Goal: Task Accomplishment & Management: Manage account settings

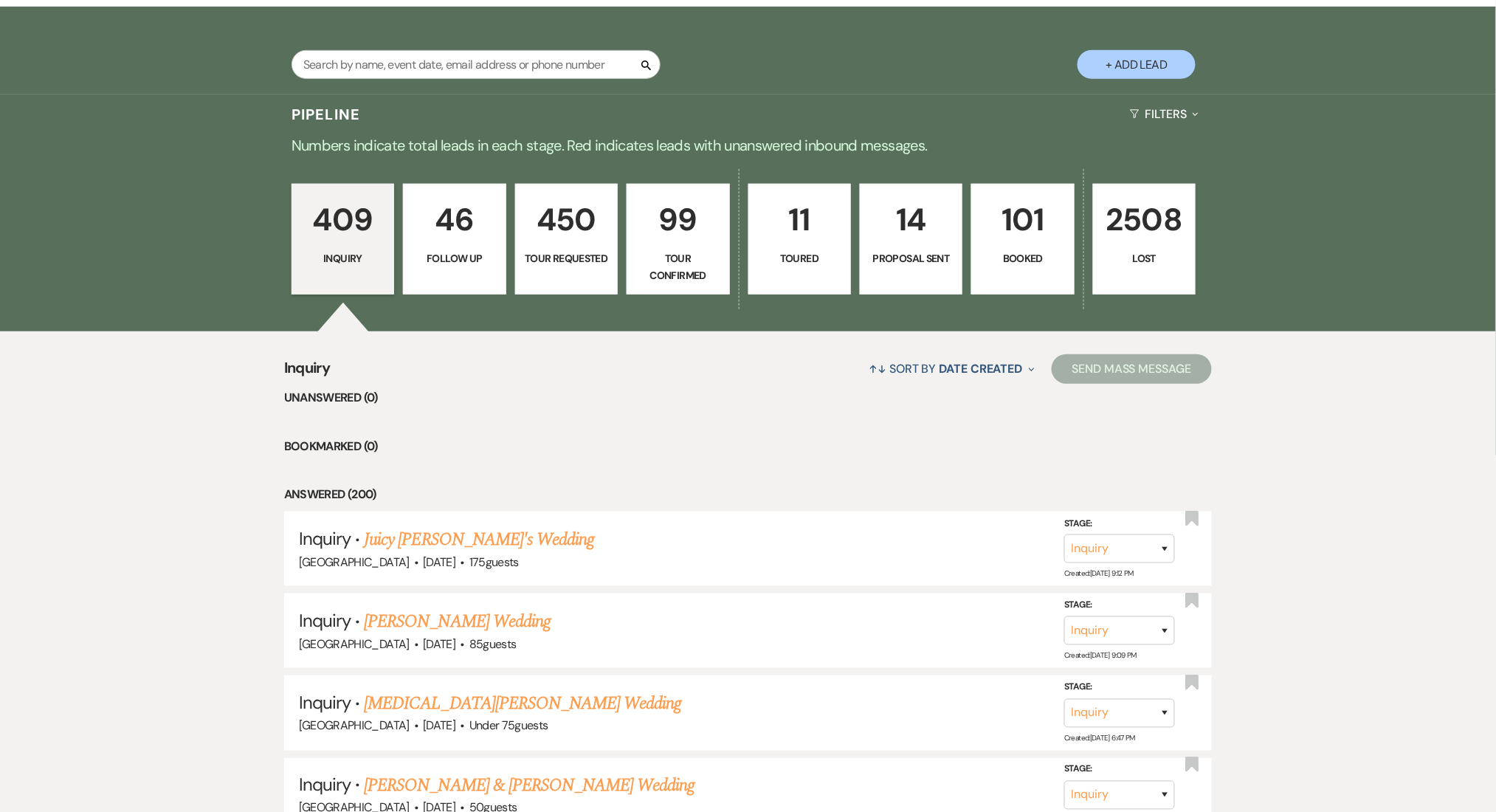
click at [339, 59] on input "text" at bounding box center [476, 64] width 369 height 29
paste input "(301) 437-4047"
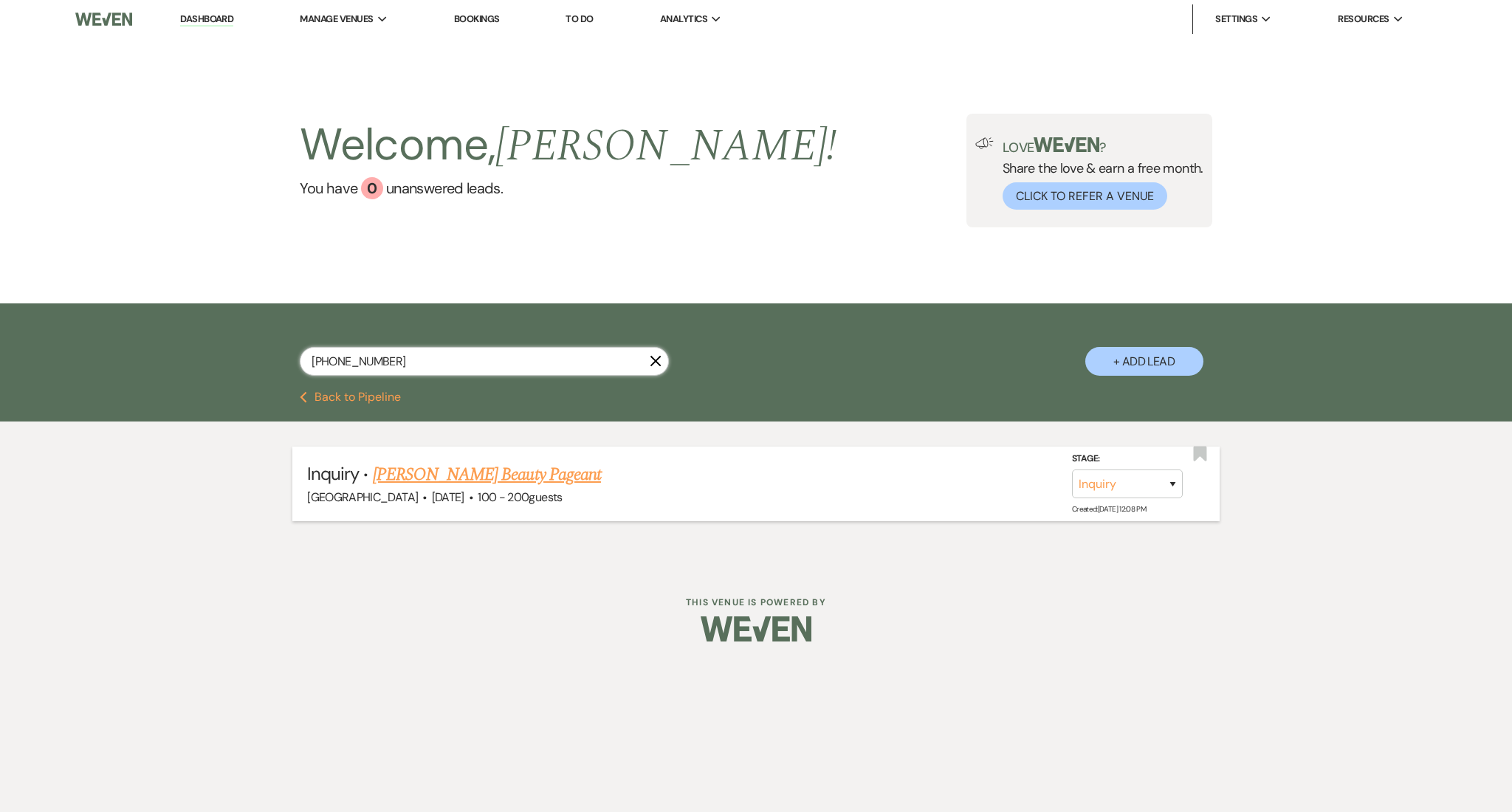
type input "(301) 437-4047"
click at [425, 467] on link "Mandy Hazelton's Beauty Pageant" at bounding box center [487, 474] width 228 height 26
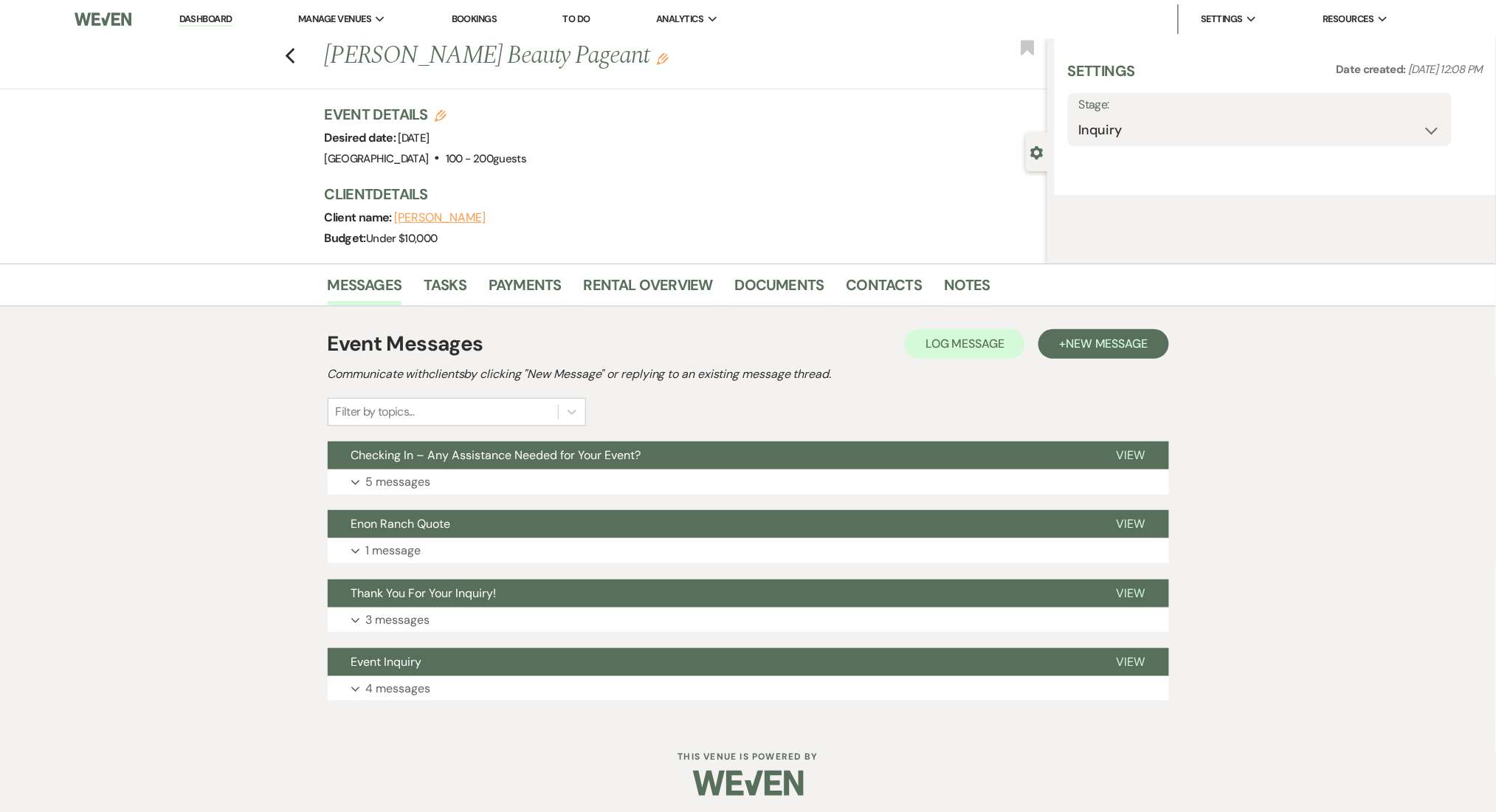
select select "5"
select select "13"
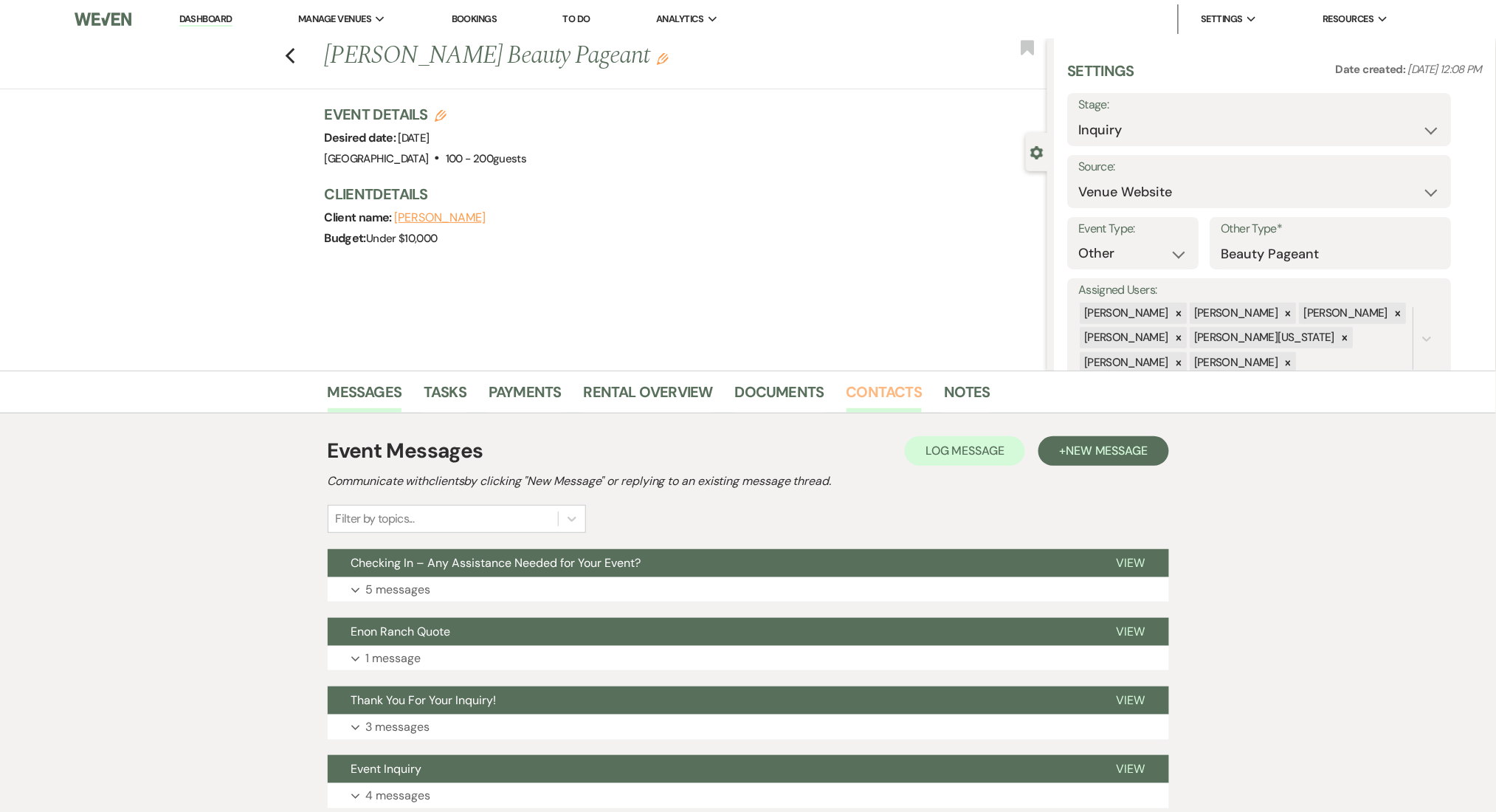
click at [890, 393] on link "Contacts" at bounding box center [884, 396] width 76 height 33
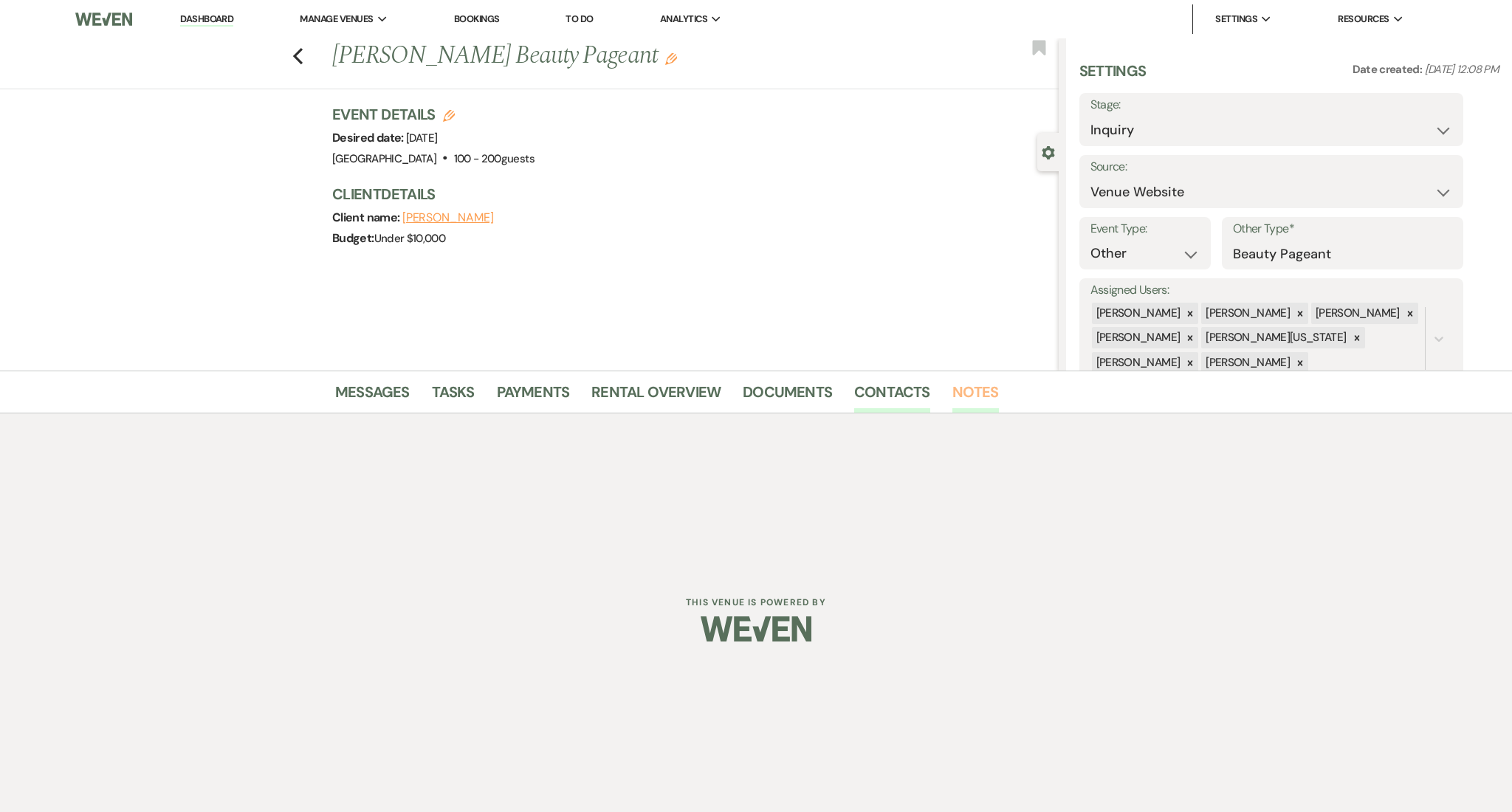
click at [983, 385] on link "Notes" at bounding box center [975, 396] width 47 height 33
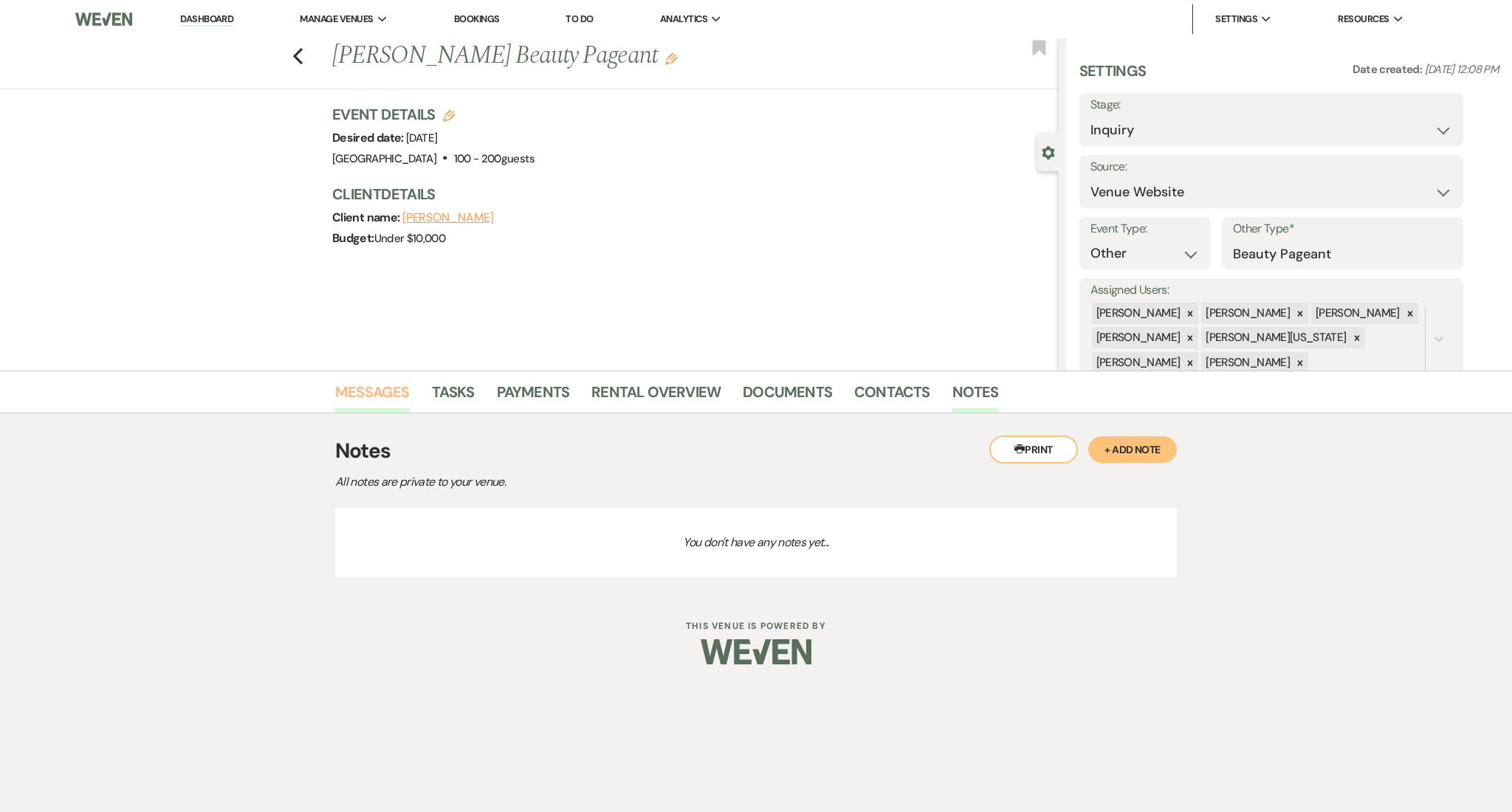
click at [381, 393] on link "Messages" at bounding box center [372, 396] width 75 height 33
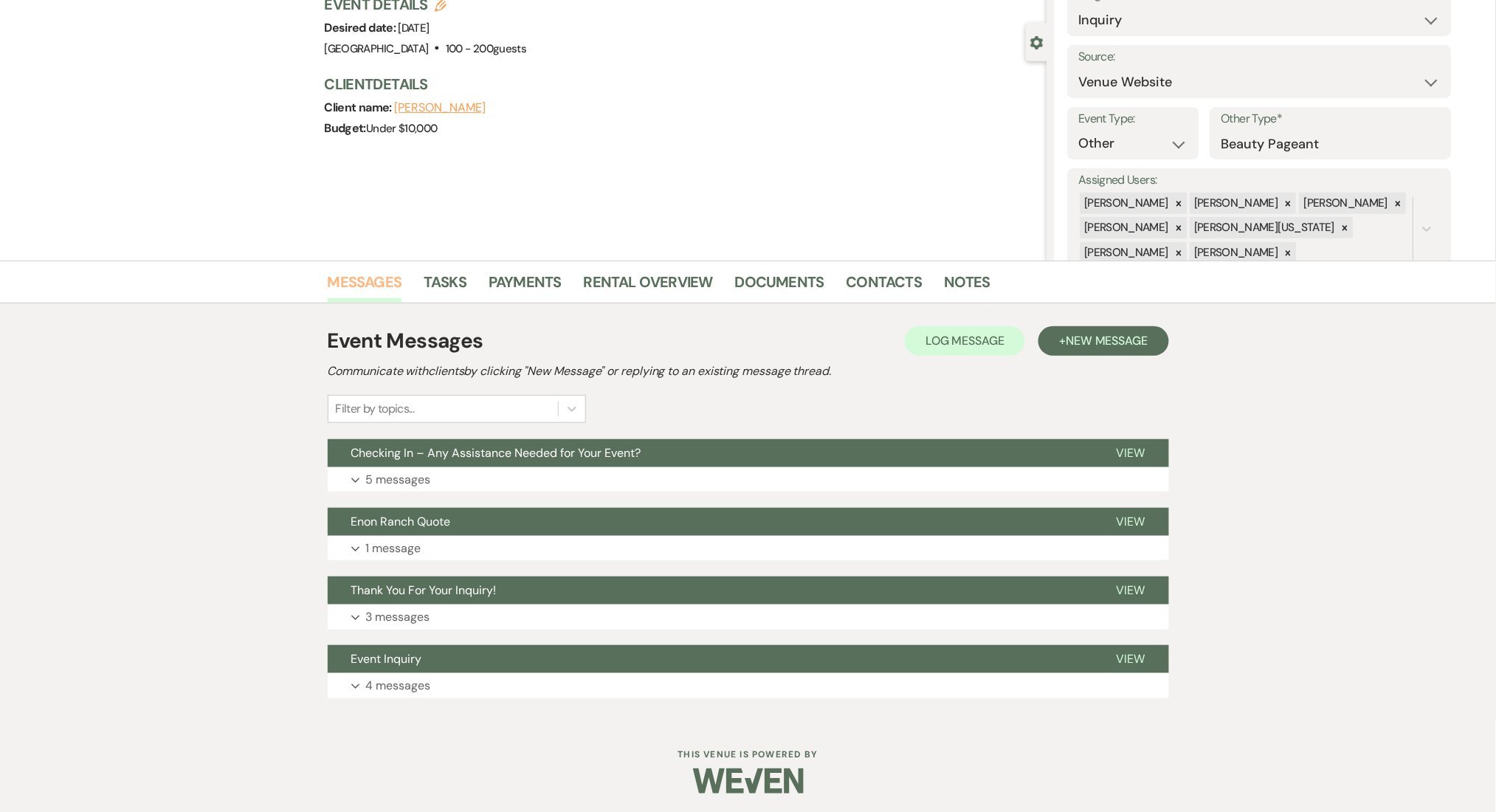
scroll to position [112, 0]
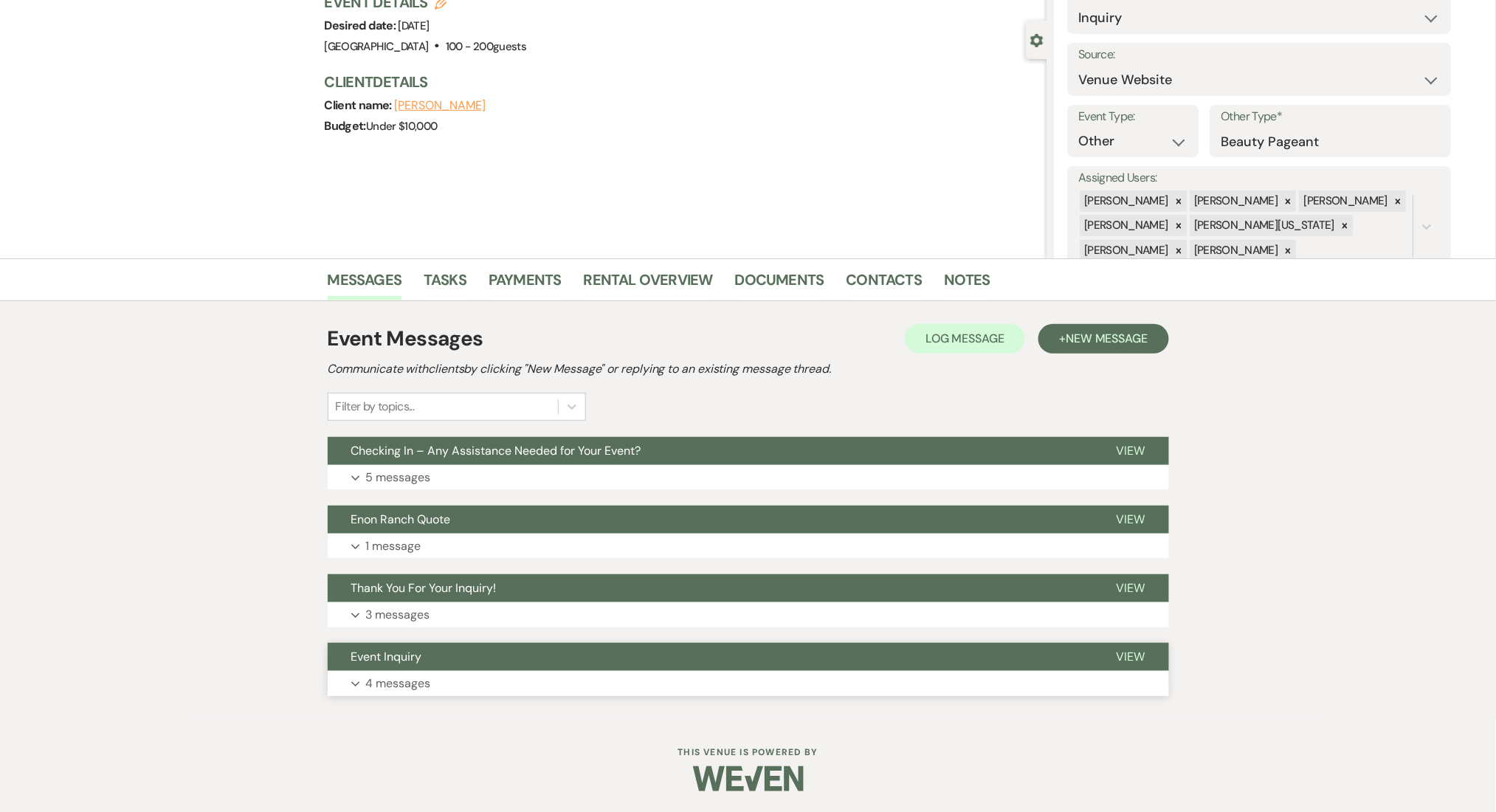
click at [531, 686] on button "Expand 4 messages" at bounding box center [748, 684] width 842 height 25
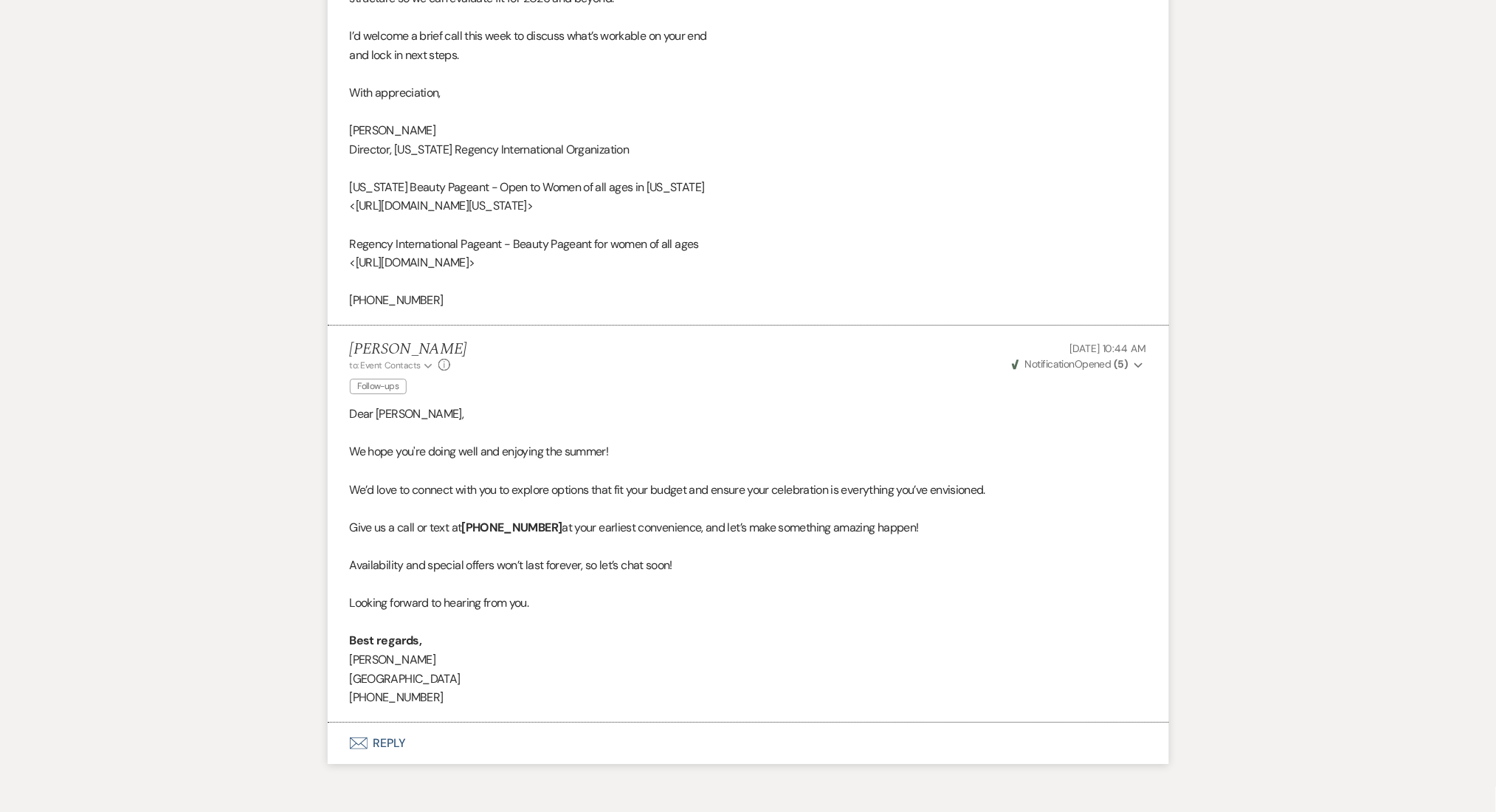
scroll to position [3725, 0]
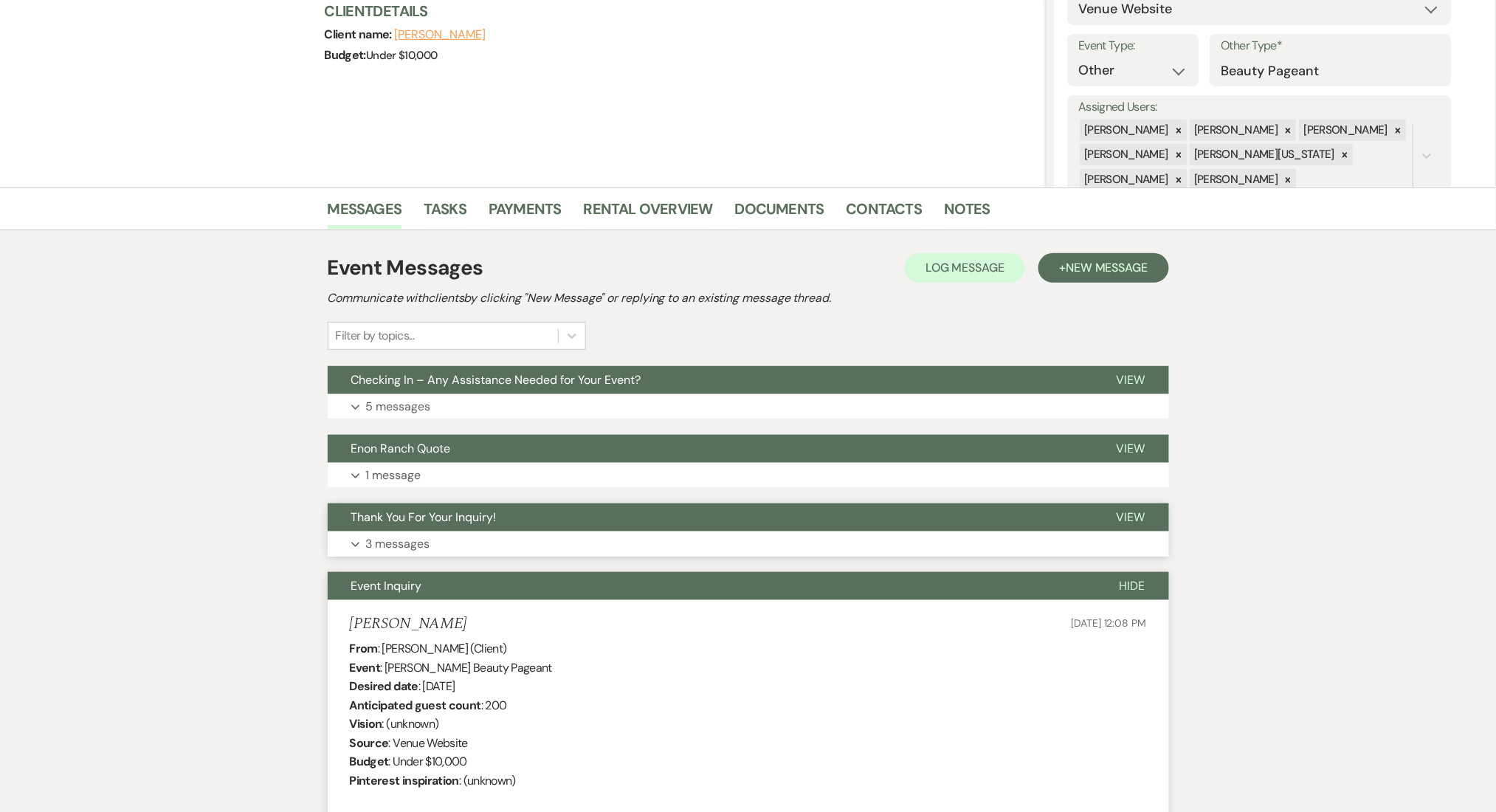
click at [549, 537] on button "Expand 3 messages" at bounding box center [748, 544] width 842 height 25
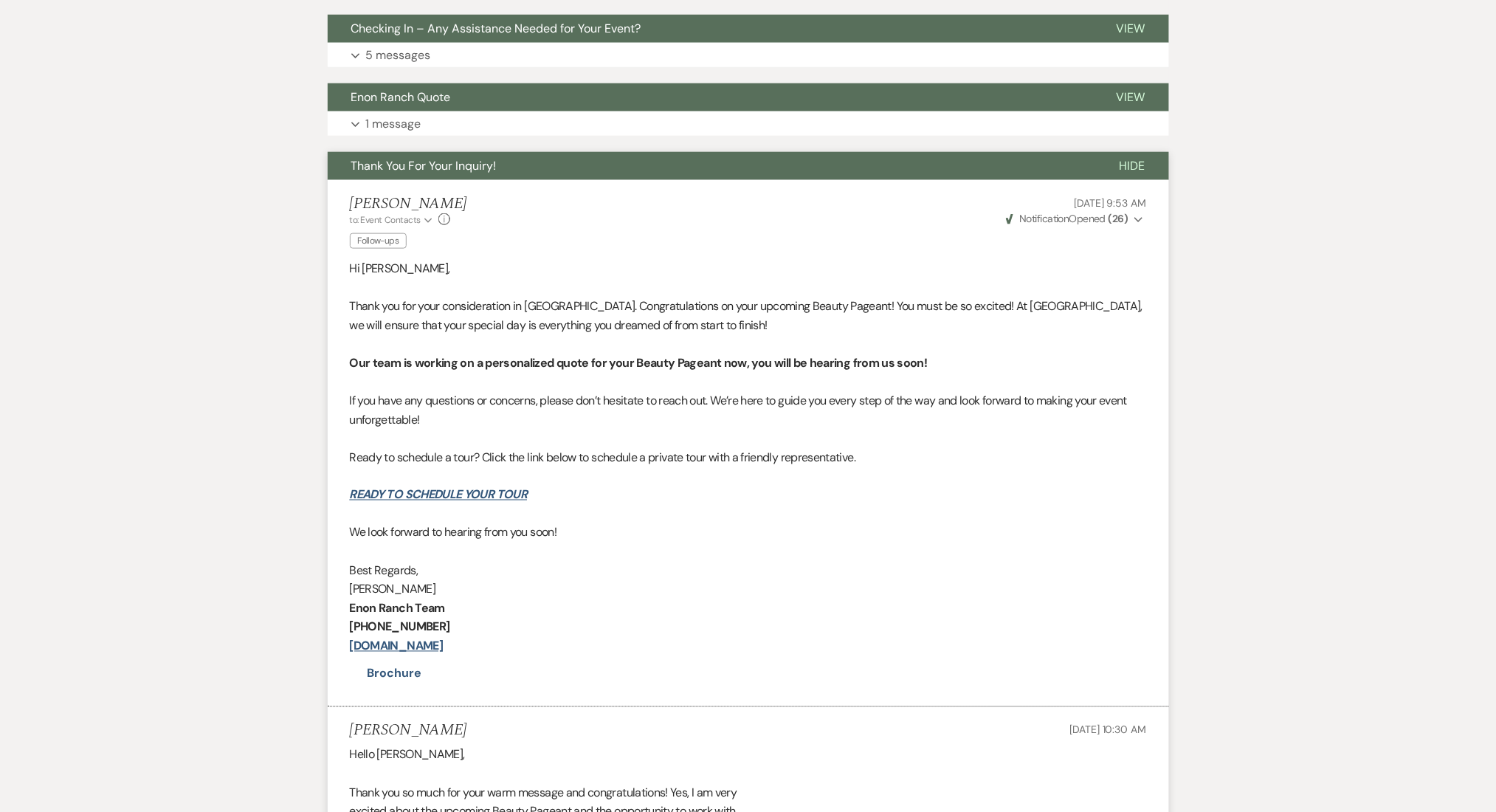
scroll to position [380, 0]
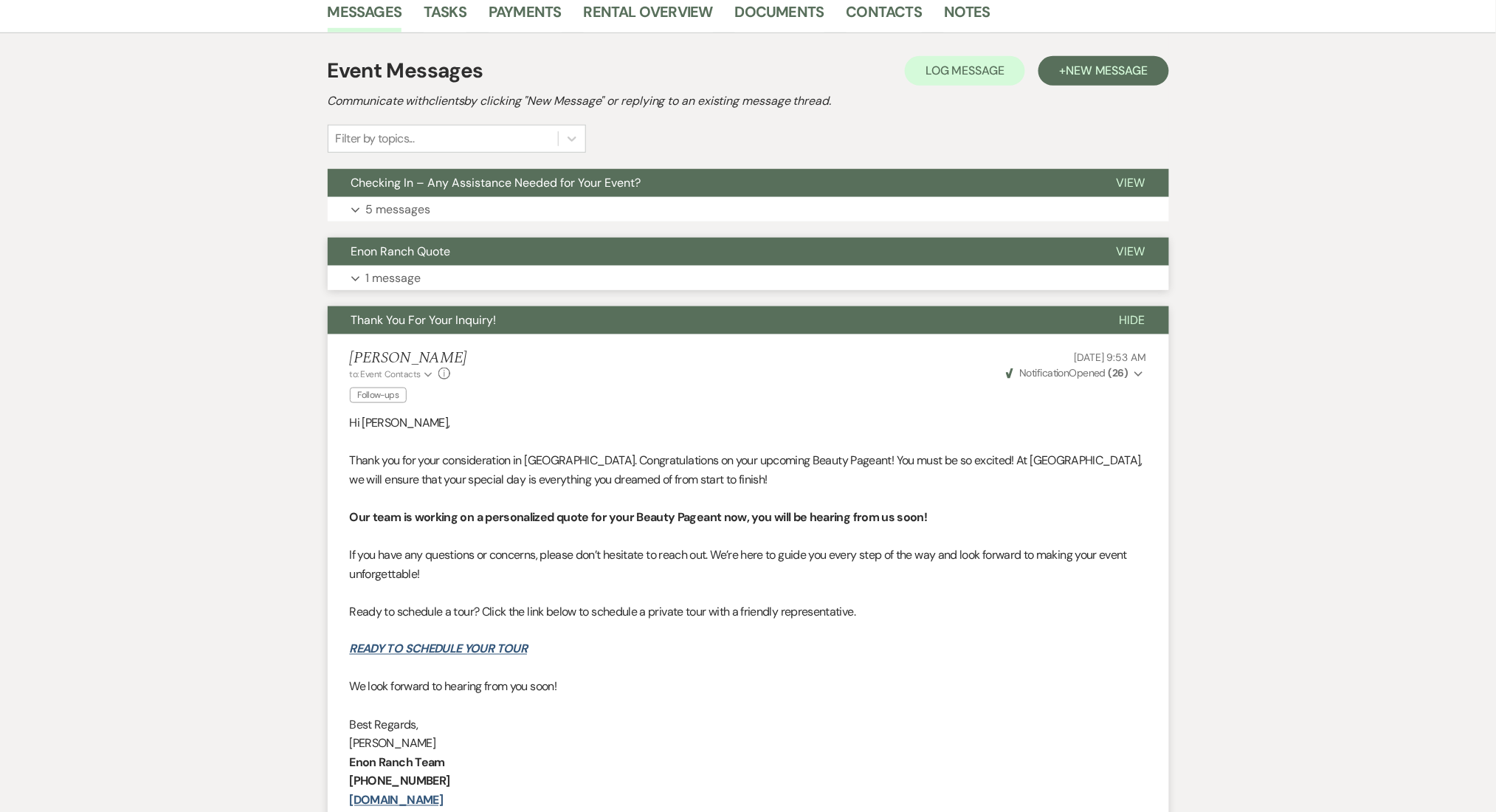
click at [504, 261] on button "Enon Ranch Quote" at bounding box center [710, 251] width 765 height 28
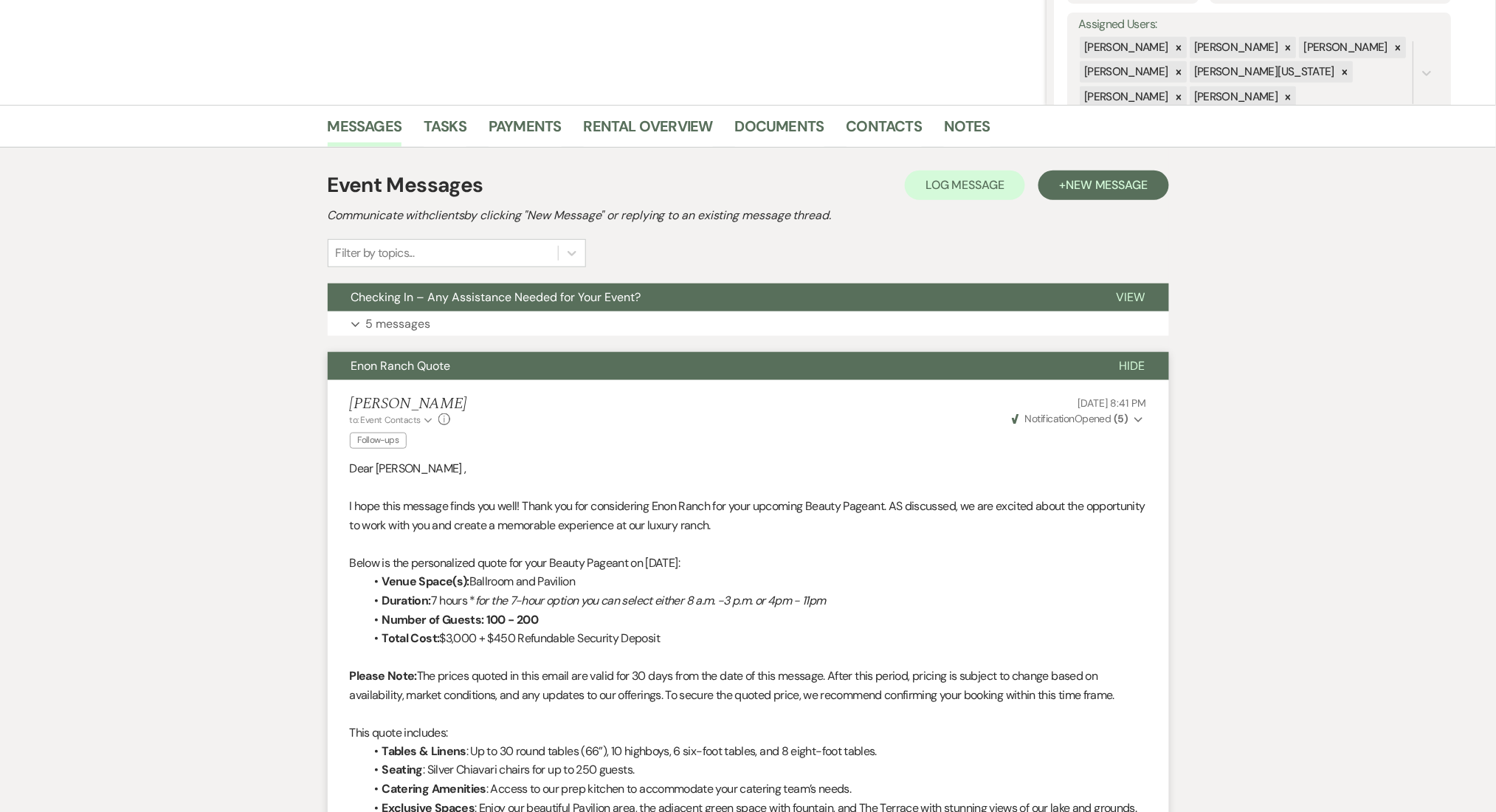
scroll to position [183, 0]
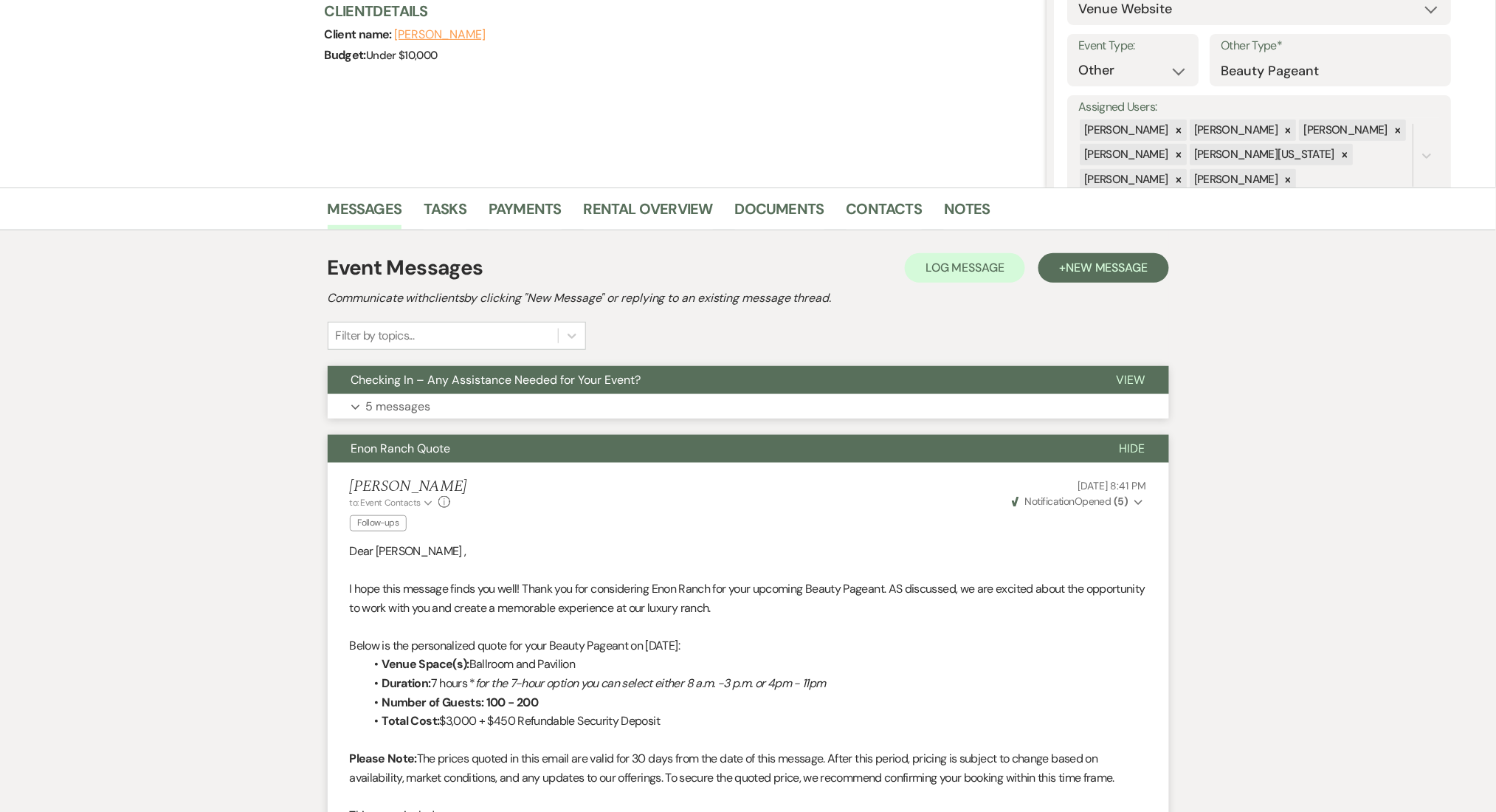
click at [429, 397] on p "5 messages" at bounding box center [399, 407] width 65 height 19
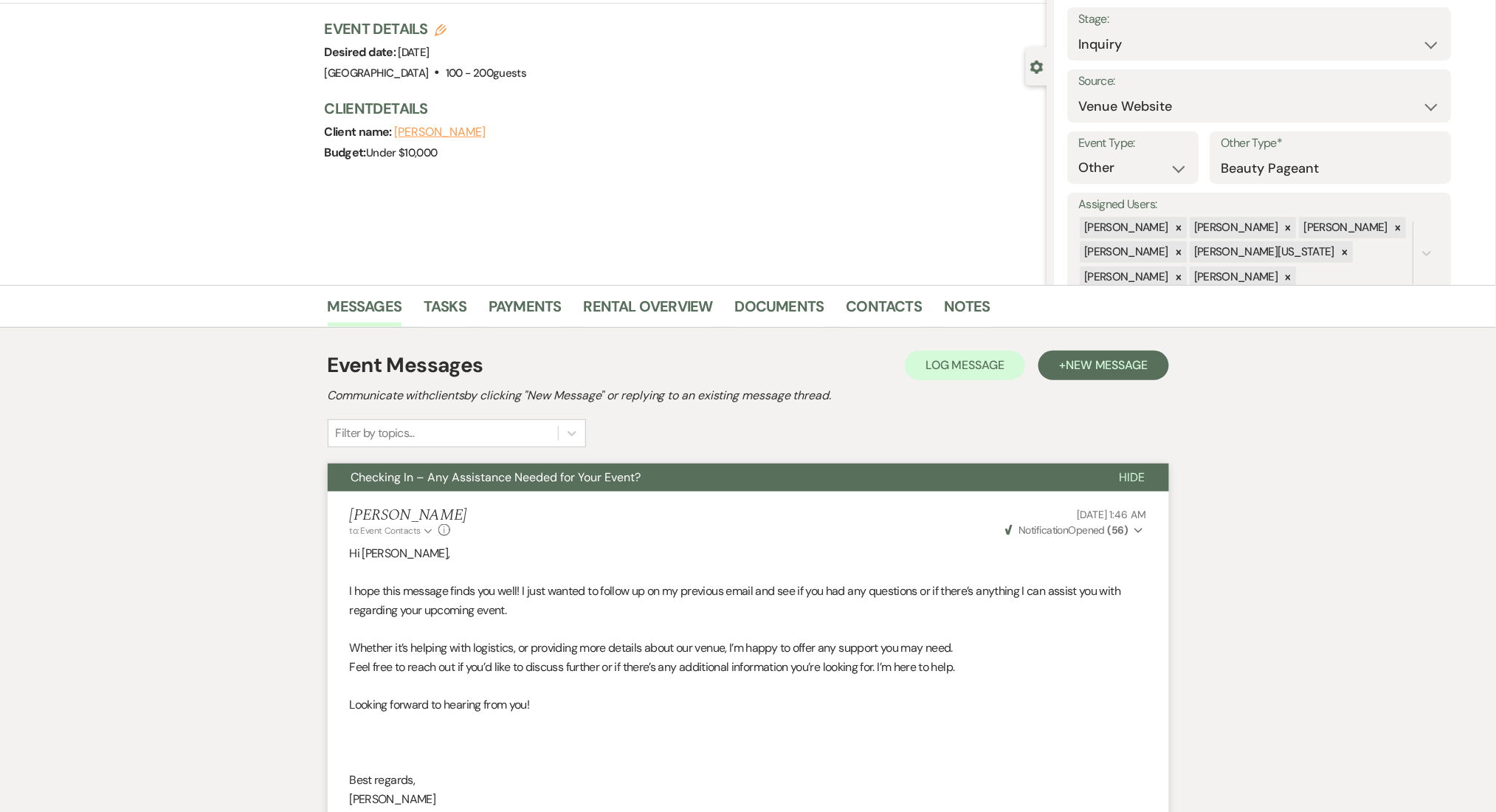
scroll to position [0, 0]
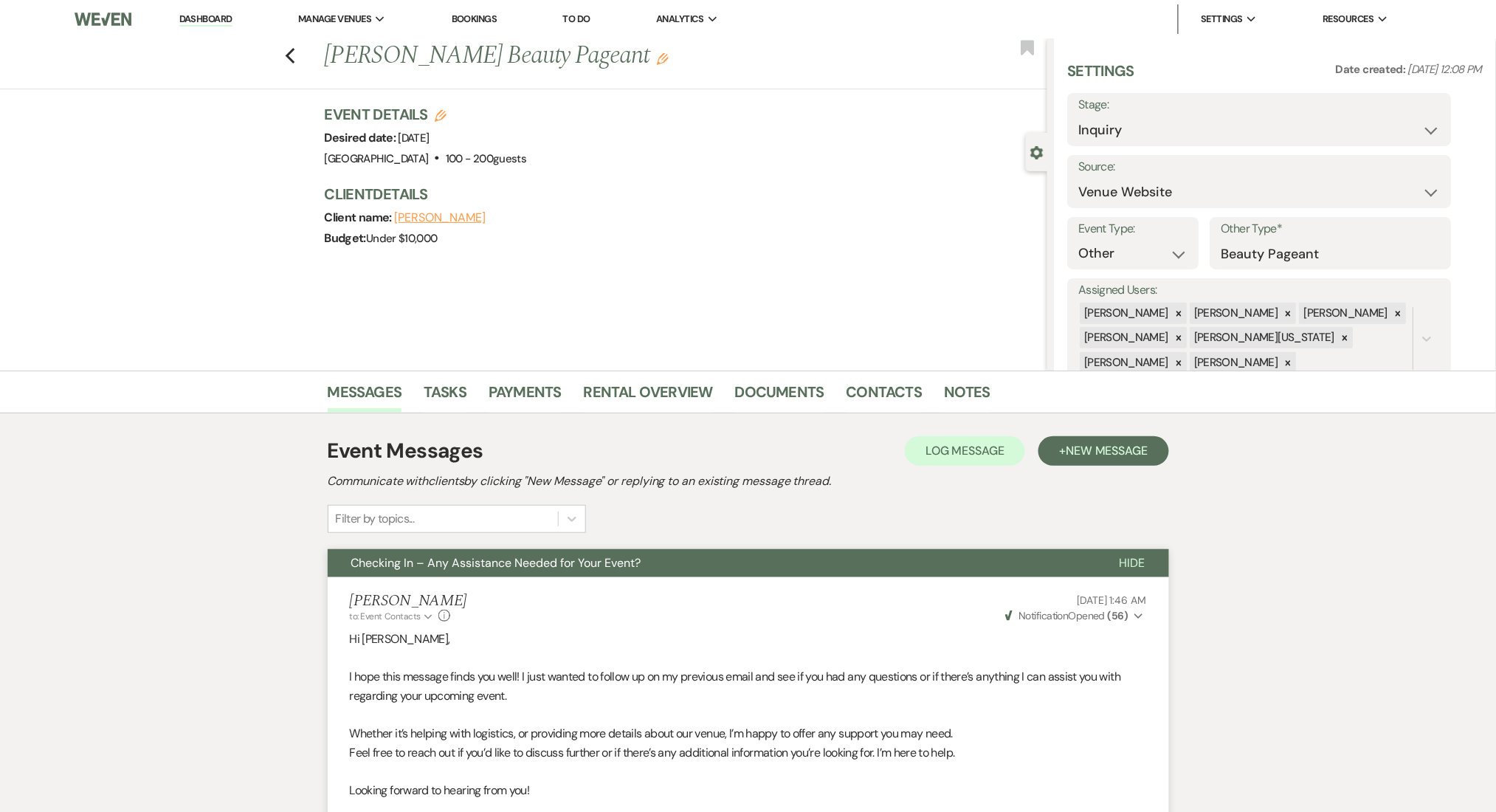
click at [207, 14] on link "Dashboard" at bounding box center [205, 20] width 53 height 14
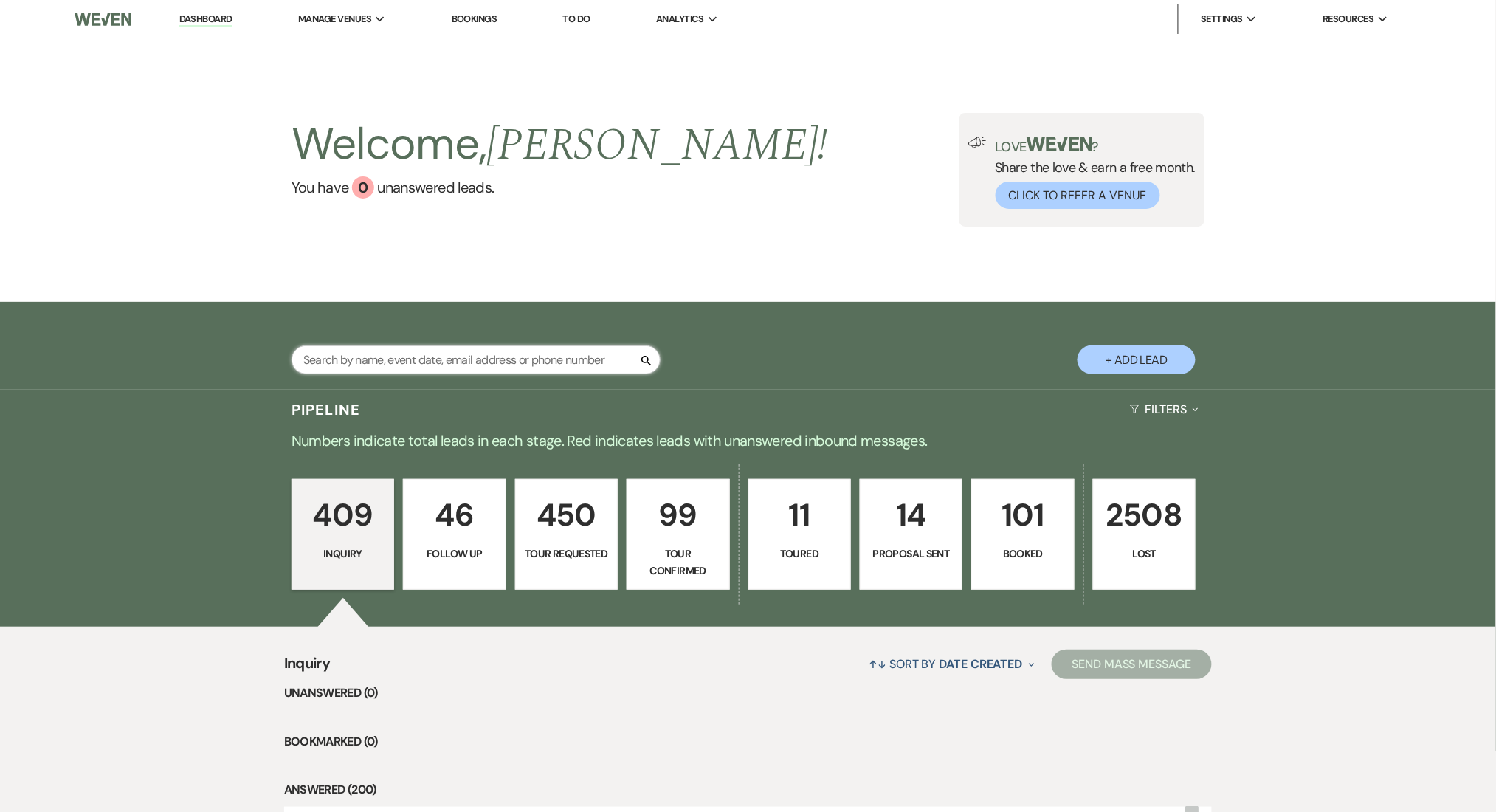
click at [386, 360] on input "text" at bounding box center [476, 359] width 369 height 29
paste input "sarahbrooks1698@gmail.com"
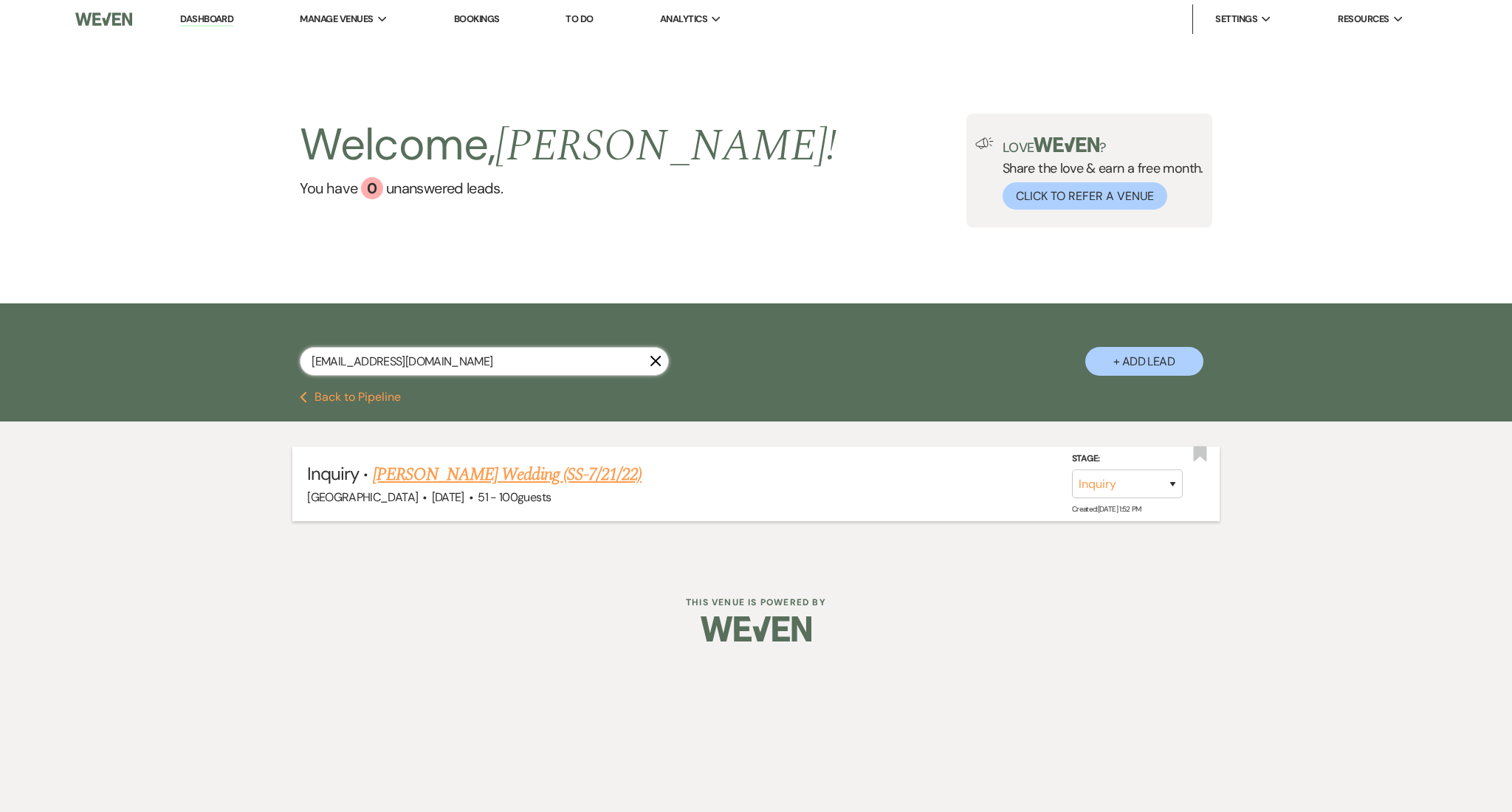
type input "sarahbrooks1698@gmail.com"
click at [458, 478] on link "Sara Brooks's Wedding (SS-7/21/22)" at bounding box center [507, 474] width 269 height 26
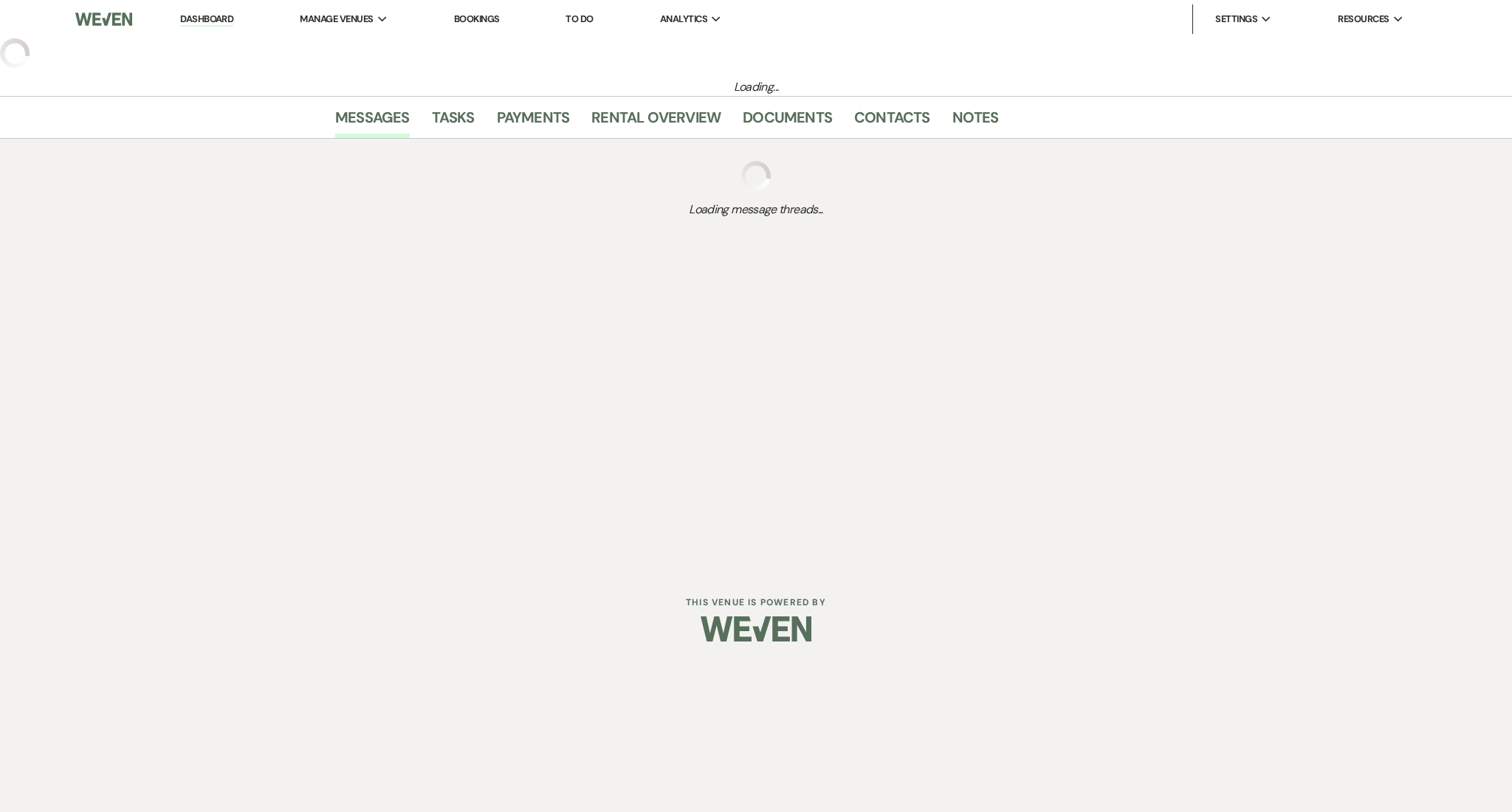
select select "2"
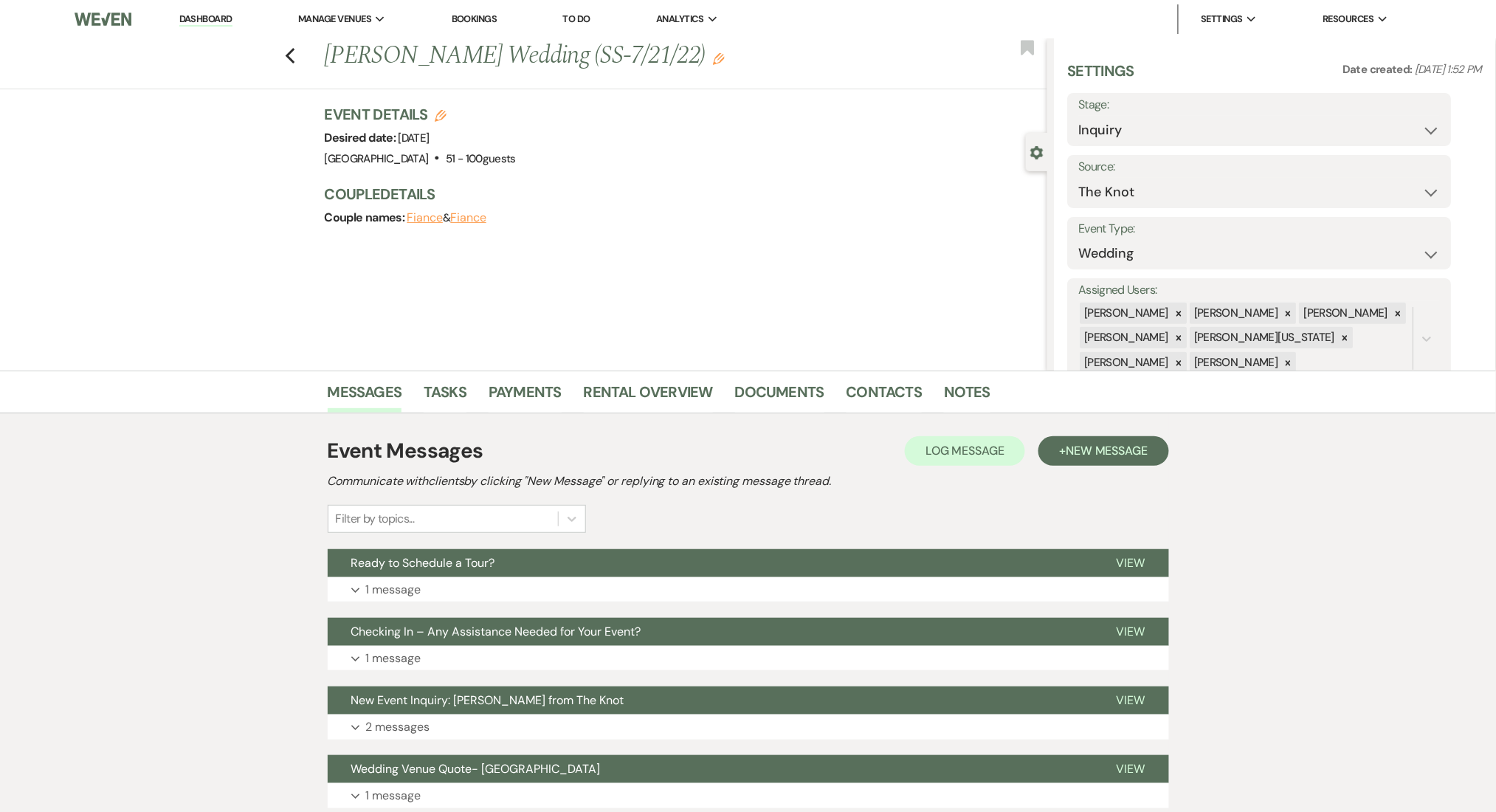
click at [1297, 496] on div "Messages Tasks Payments Rental Overview Documents Contacts Notes Event Messages…" at bounding box center [748, 600] width 1496 height 460
click at [536, 595] on button "Expand 1 message" at bounding box center [748, 590] width 842 height 25
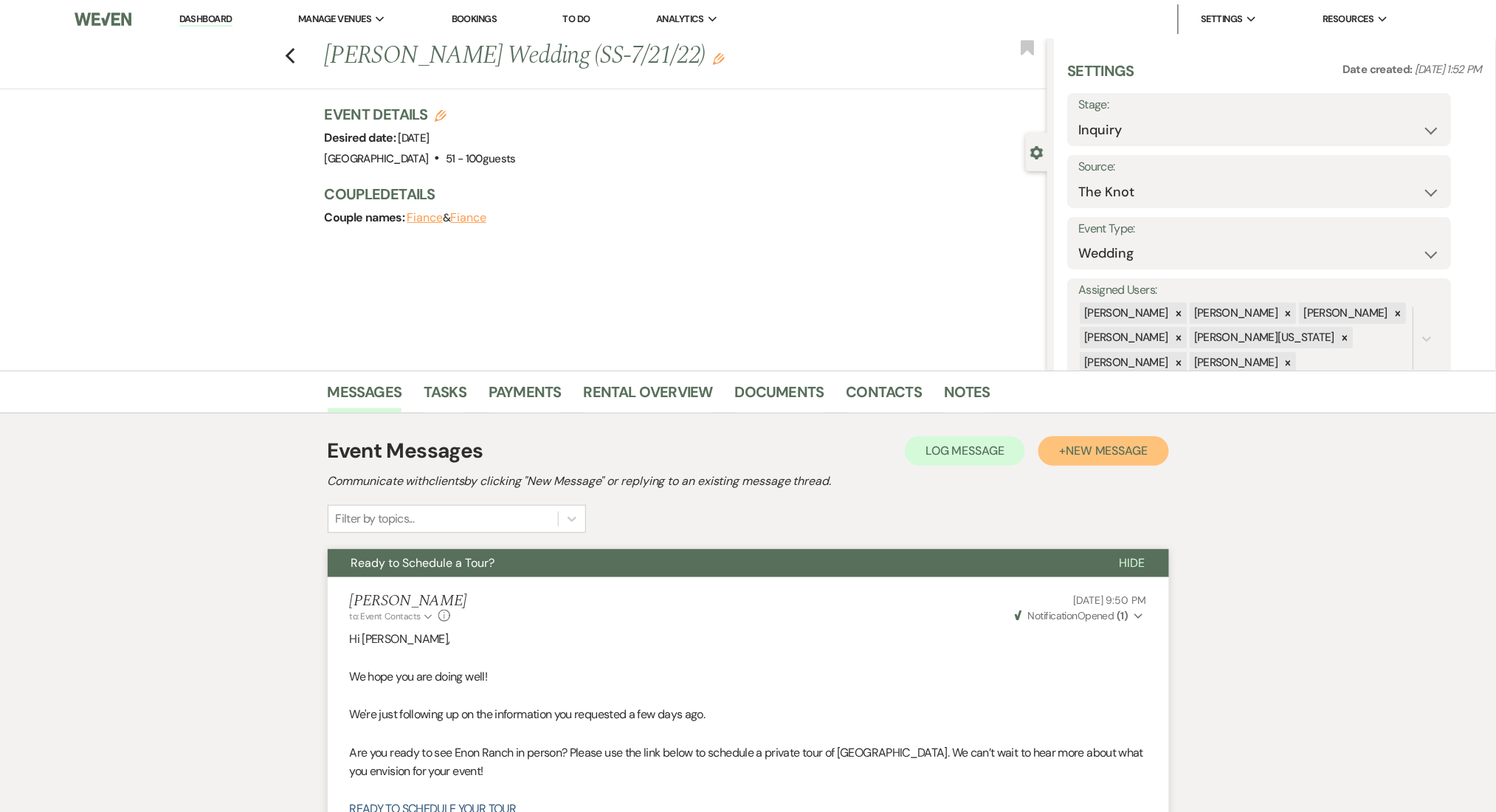
click at [1100, 450] on span "New Message" at bounding box center [1107, 450] width 82 height 16
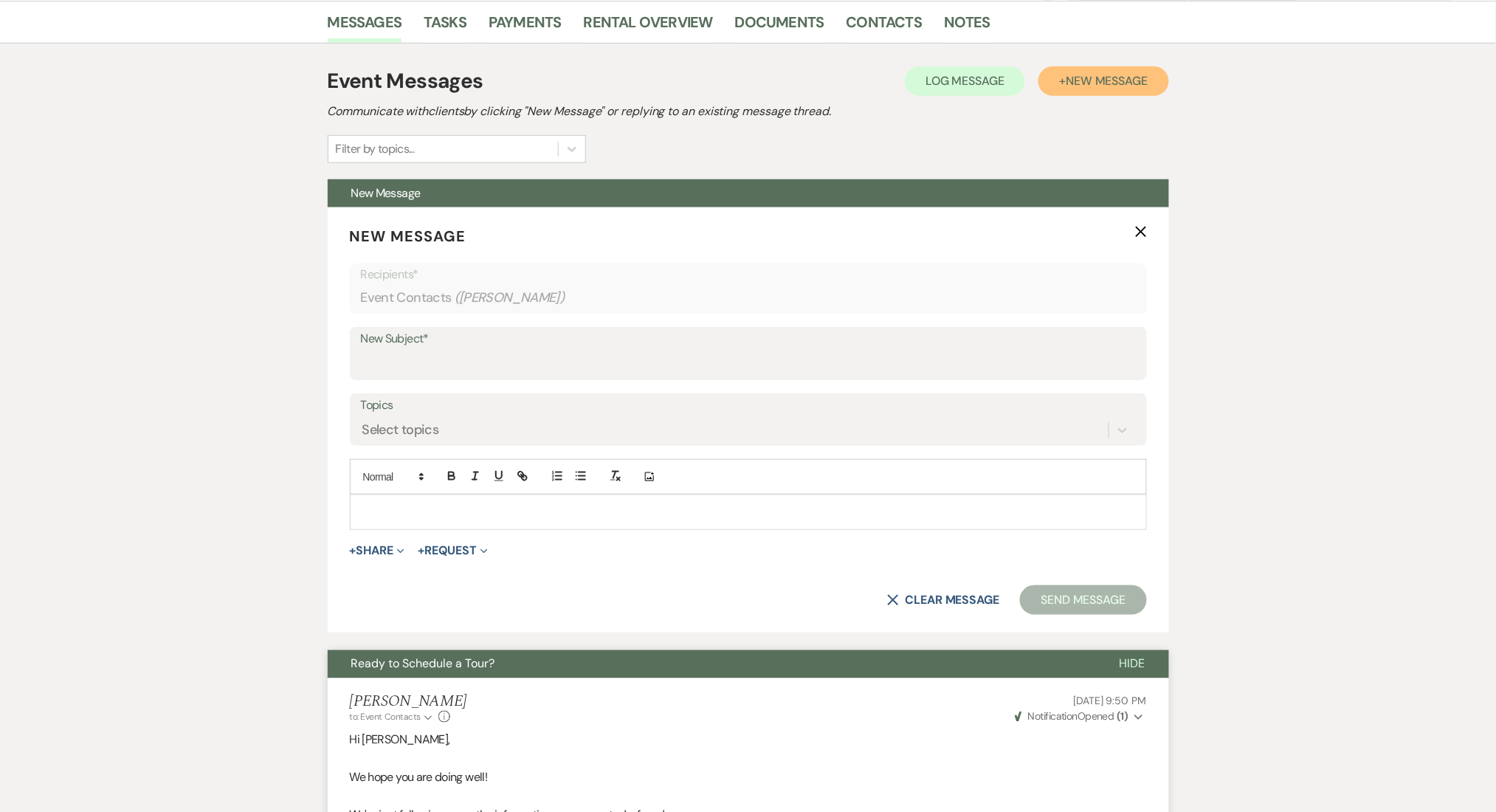
scroll to position [393, 0]
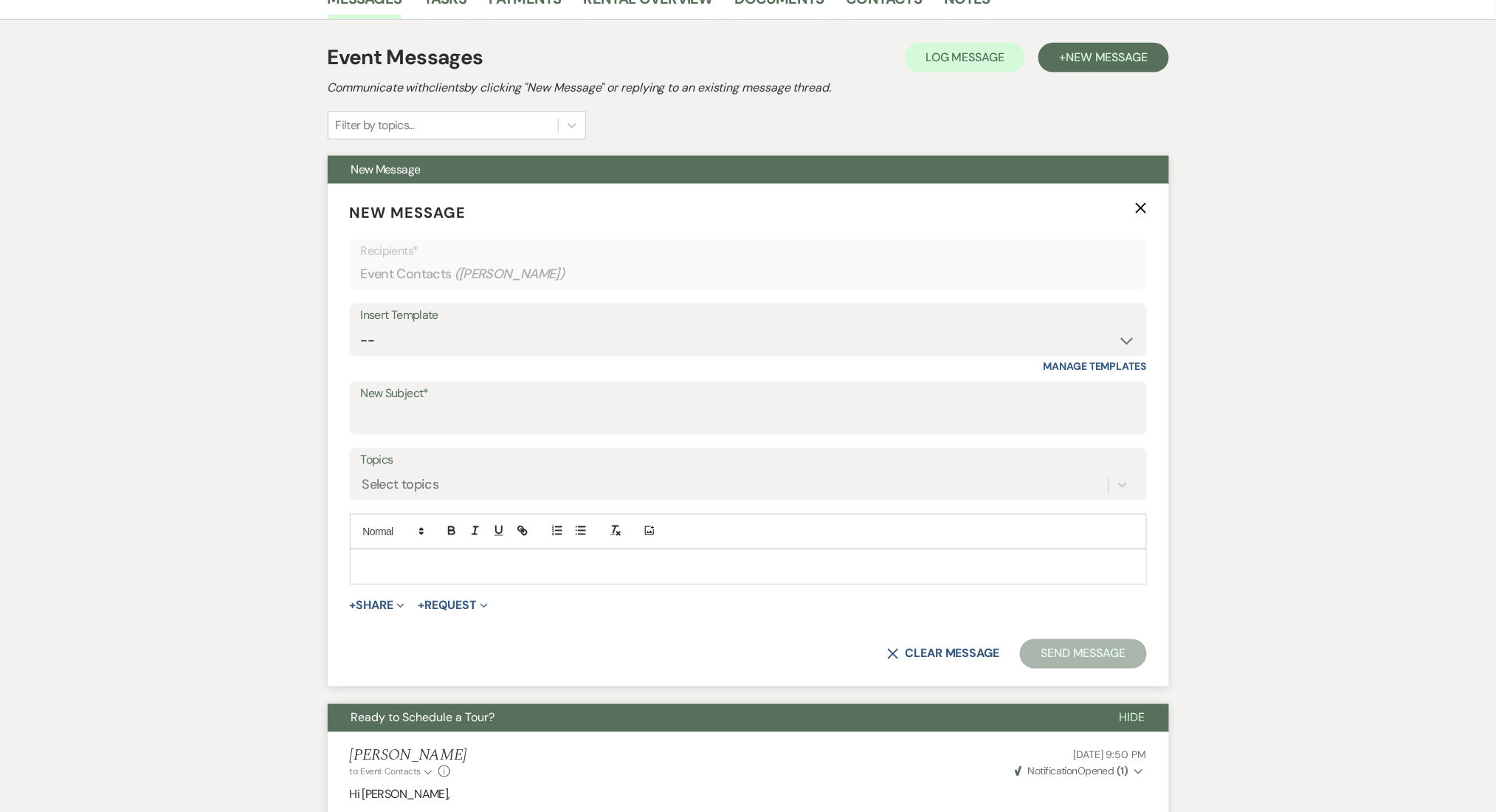
click at [494, 358] on div "Insert Template -- Inquiry Follow Up Email #2 Contract Sending Template Payment…" at bounding box center [748, 337] width 797 height 69
click at [474, 326] on select "-- Inquiry Follow Up Email #2 Contract Sending Template Payment Template Rental…" at bounding box center [748, 340] width 775 height 29
select select "1711"
click at [361, 326] on select "-- Inquiry Follow Up Email #2 Contract Sending Template Payment Template Rental…" at bounding box center [748, 340] width 775 height 29
click at [240, 520] on div "Messages Tasks Payments Rental Overview Documents Contacts Notes Event Messages…" at bounding box center [748, 684] width 1496 height 1414
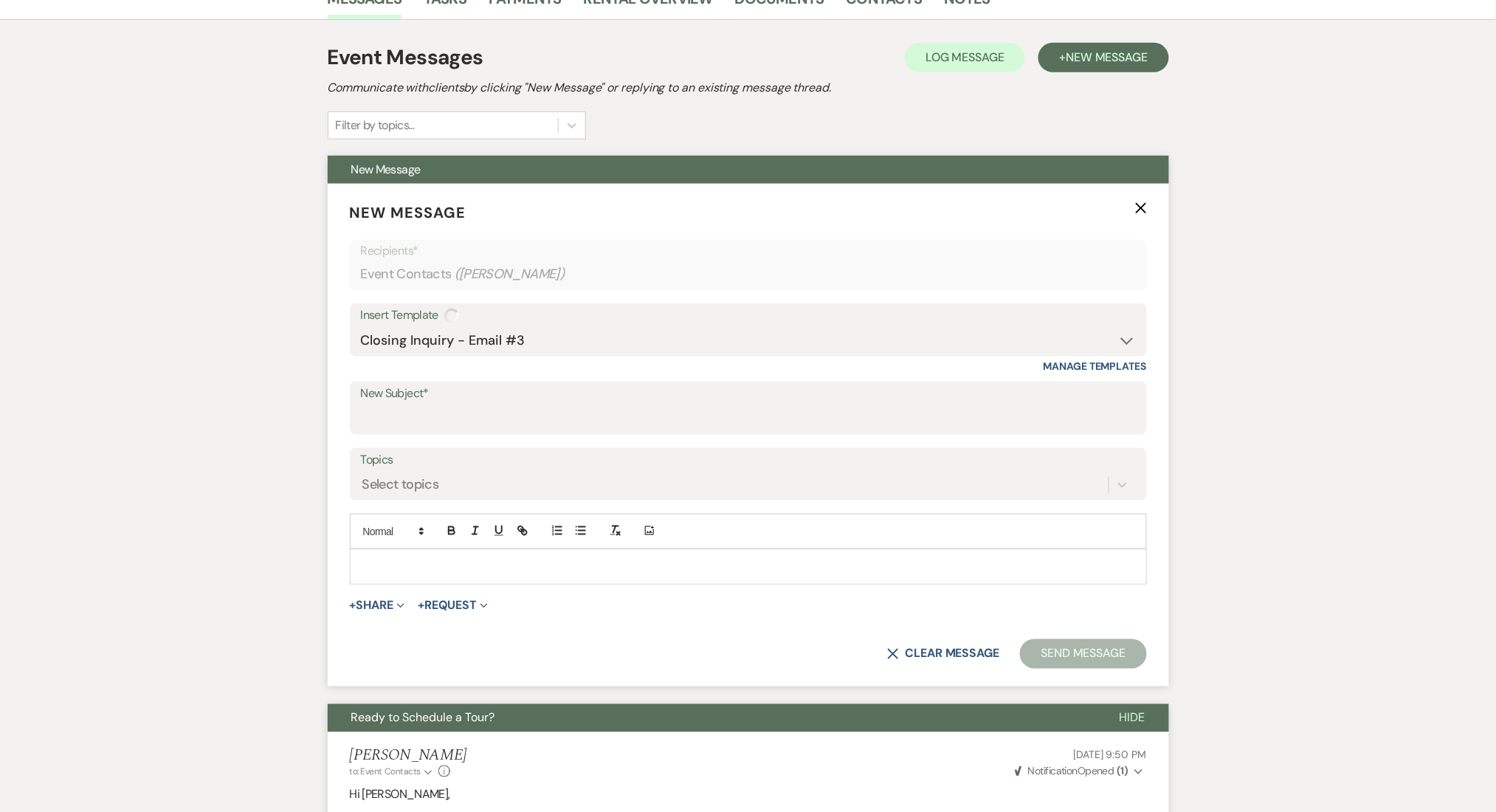
type input "Enon Ranch Inquiry Follow-Up"
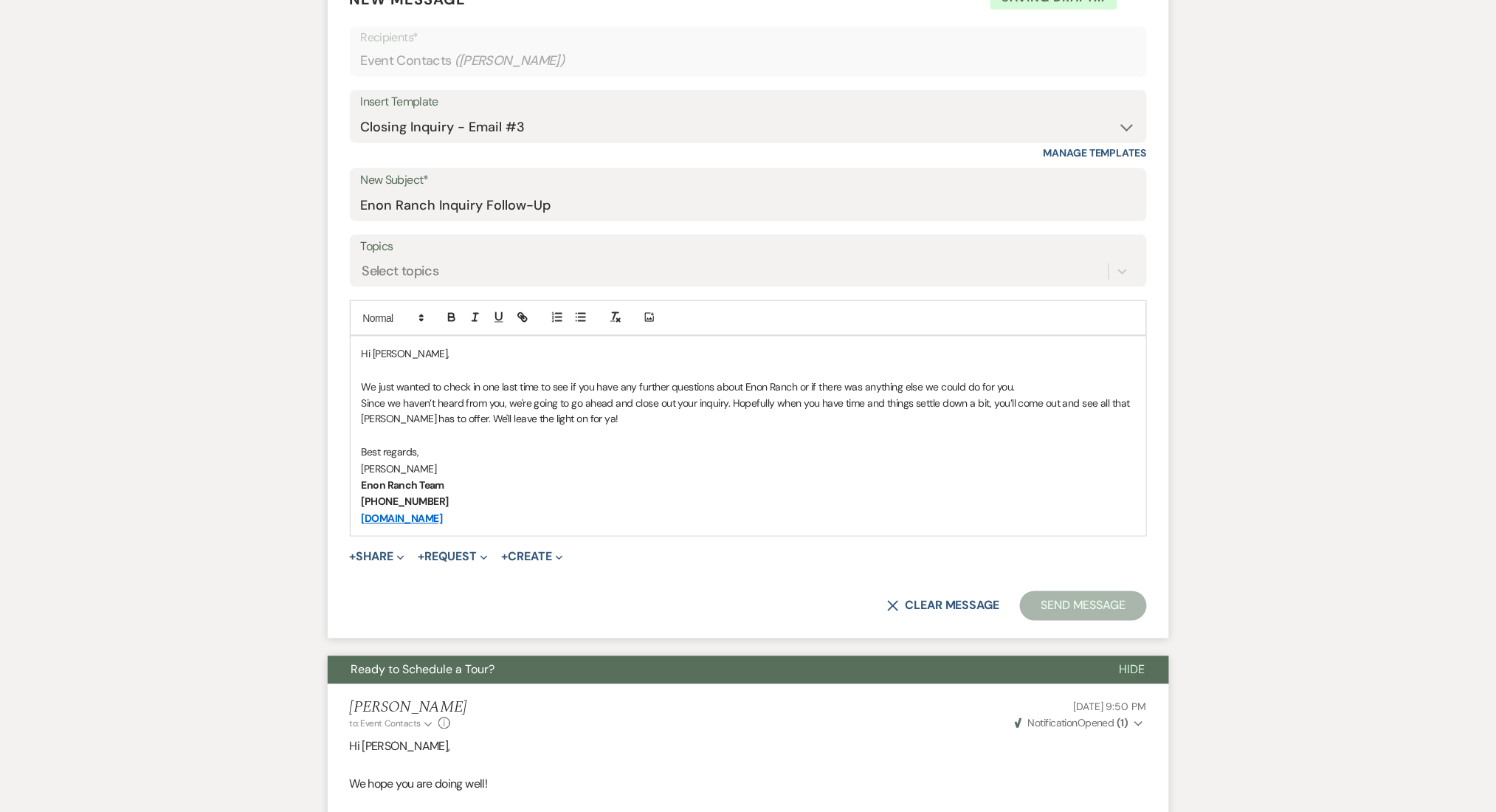
scroll to position [688, 0]
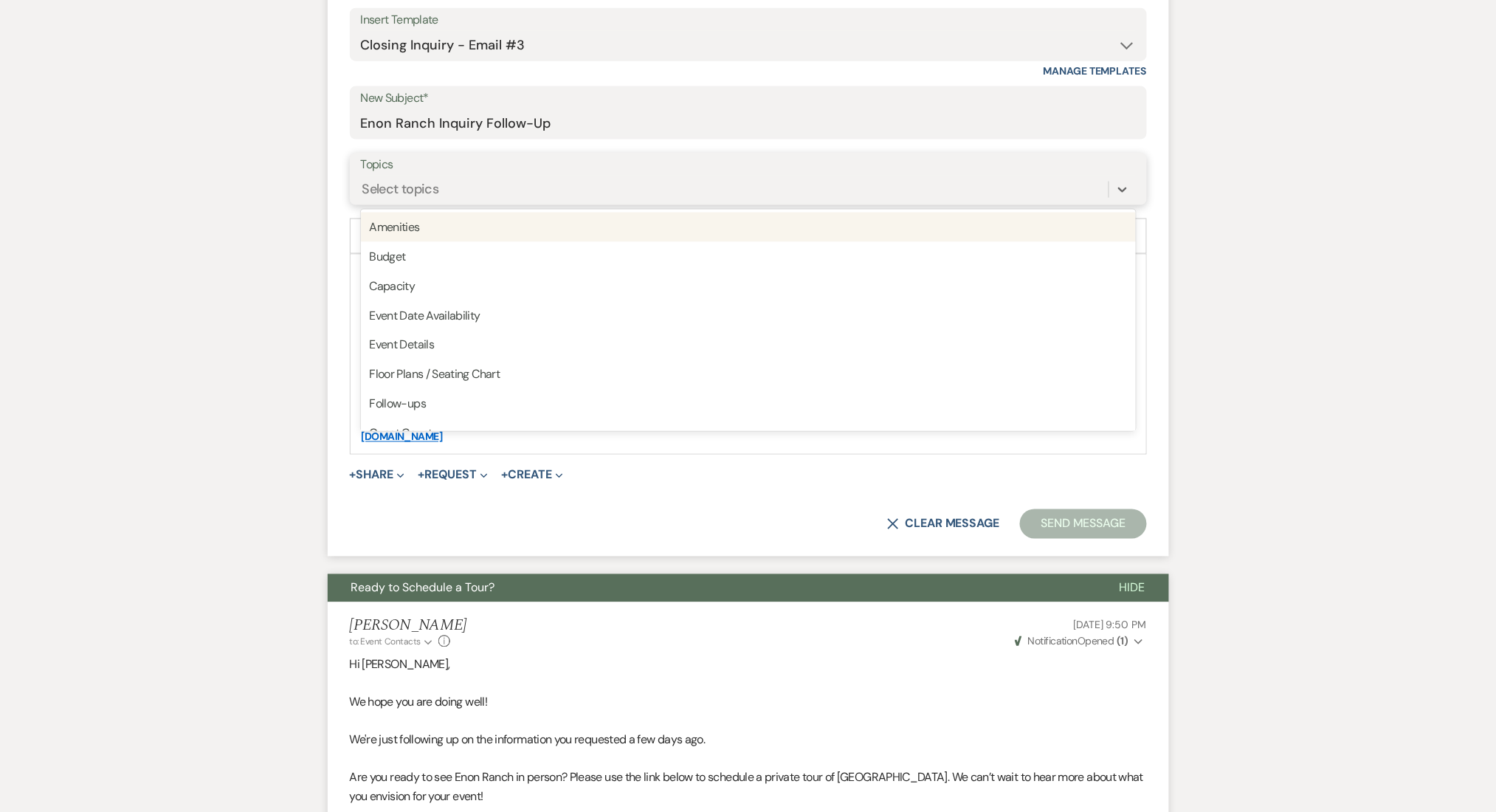
click at [420, 190] on div "Select topics" at bounding box center [401, 189] width 77 height 20
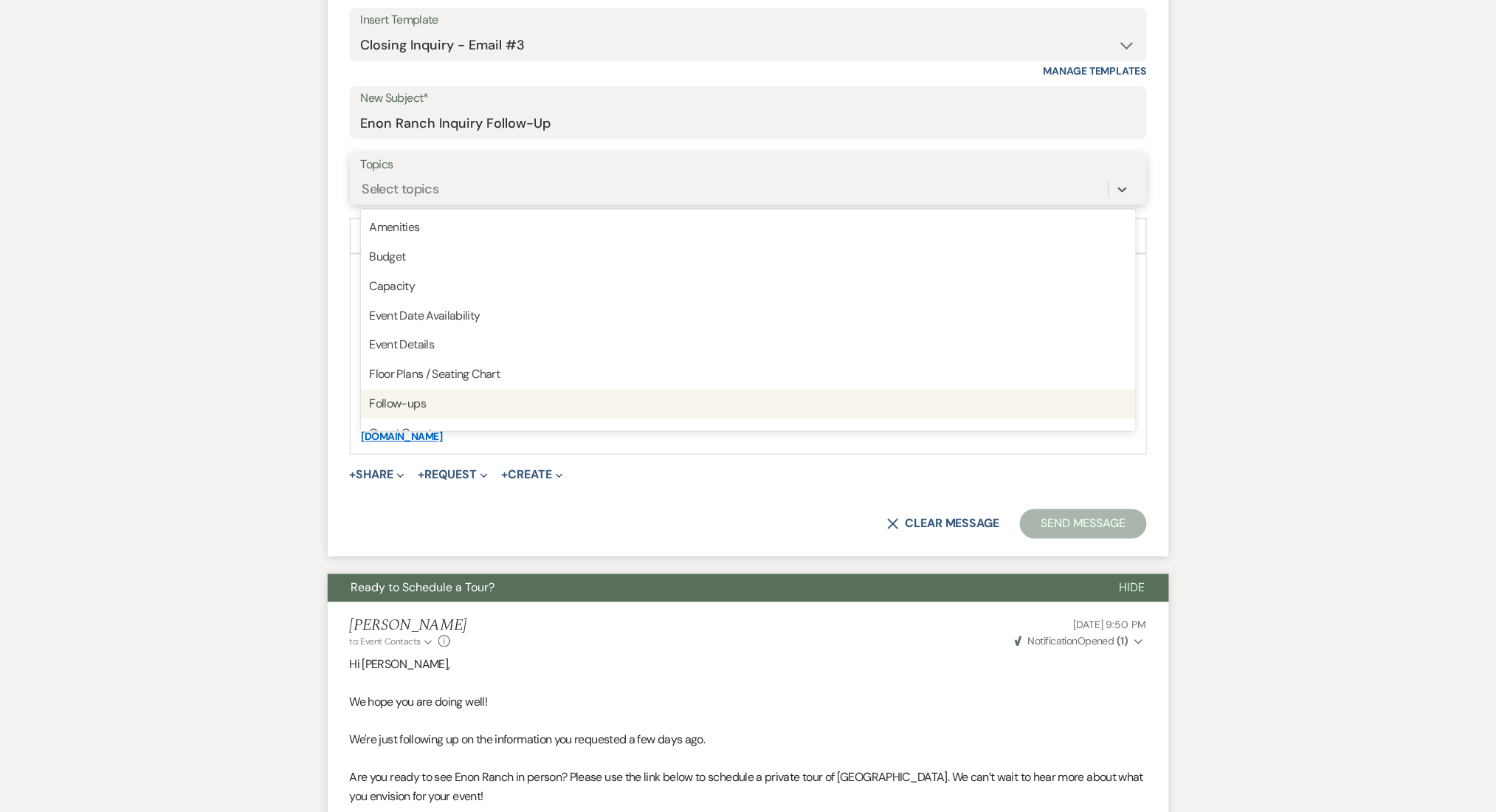
click at [409, 400] on div "Follow-ups" at bounding box center [748, 404] width 775 height 29
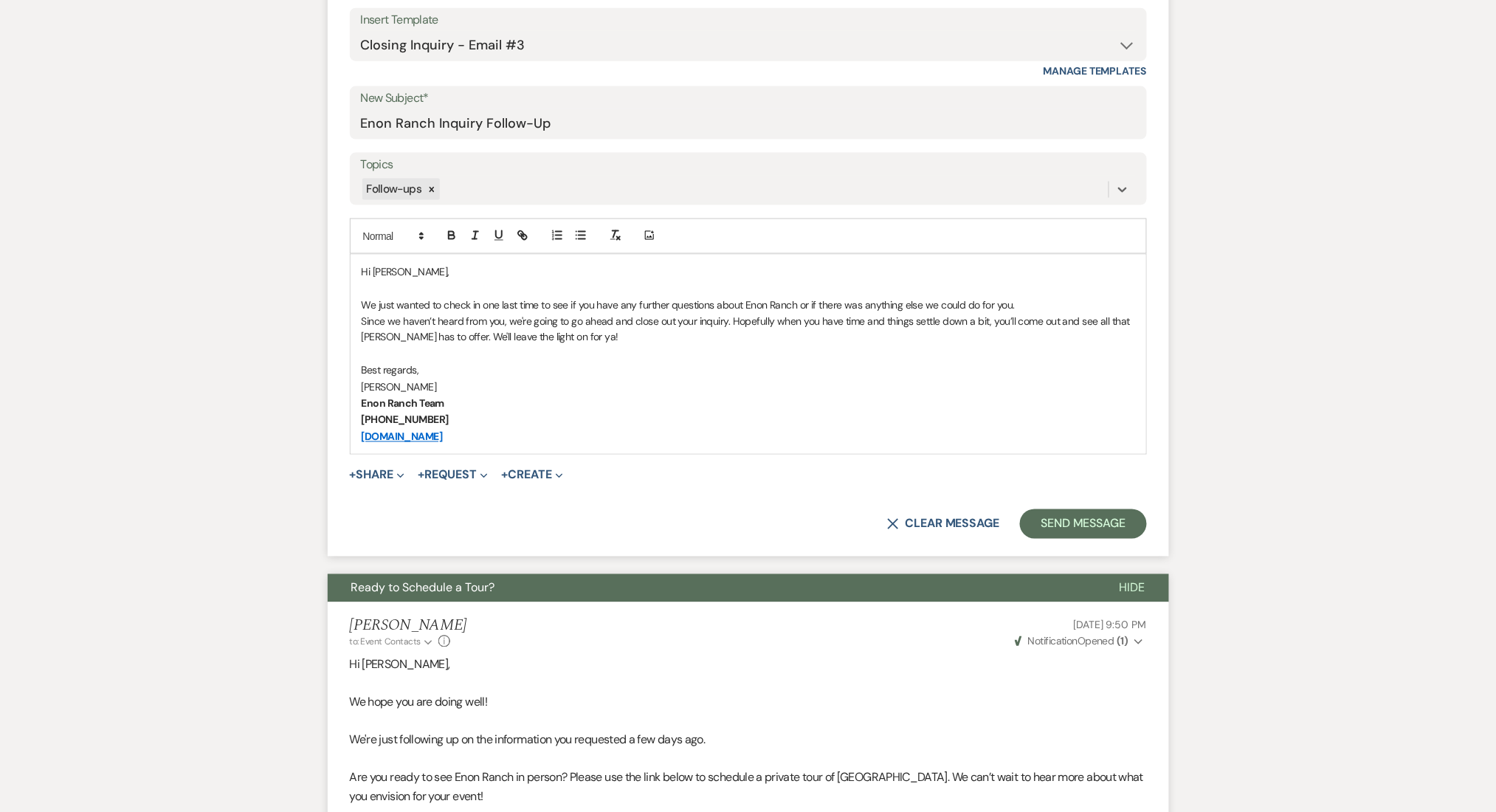
click at [163, 407] on div "Messages Tasks Payments Rental Overview Documents Contacts Notes Event Messages…" at bounding box center [748, 471] width 1496 height 1579
click at [1057, 520] on button "Send Message" at bounding box center [1083, 523] width 126 height 29
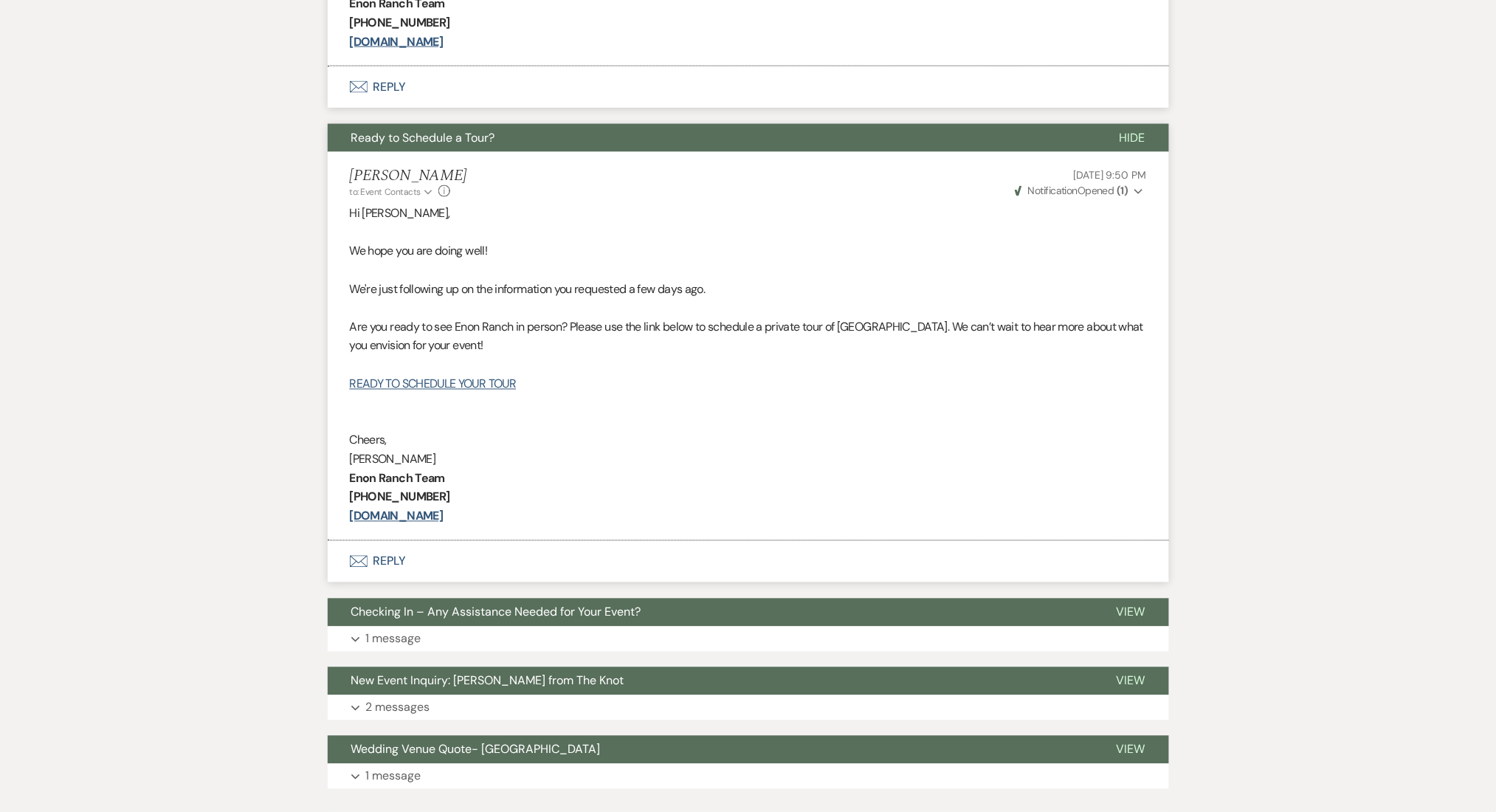
scroll to position [906, 0]
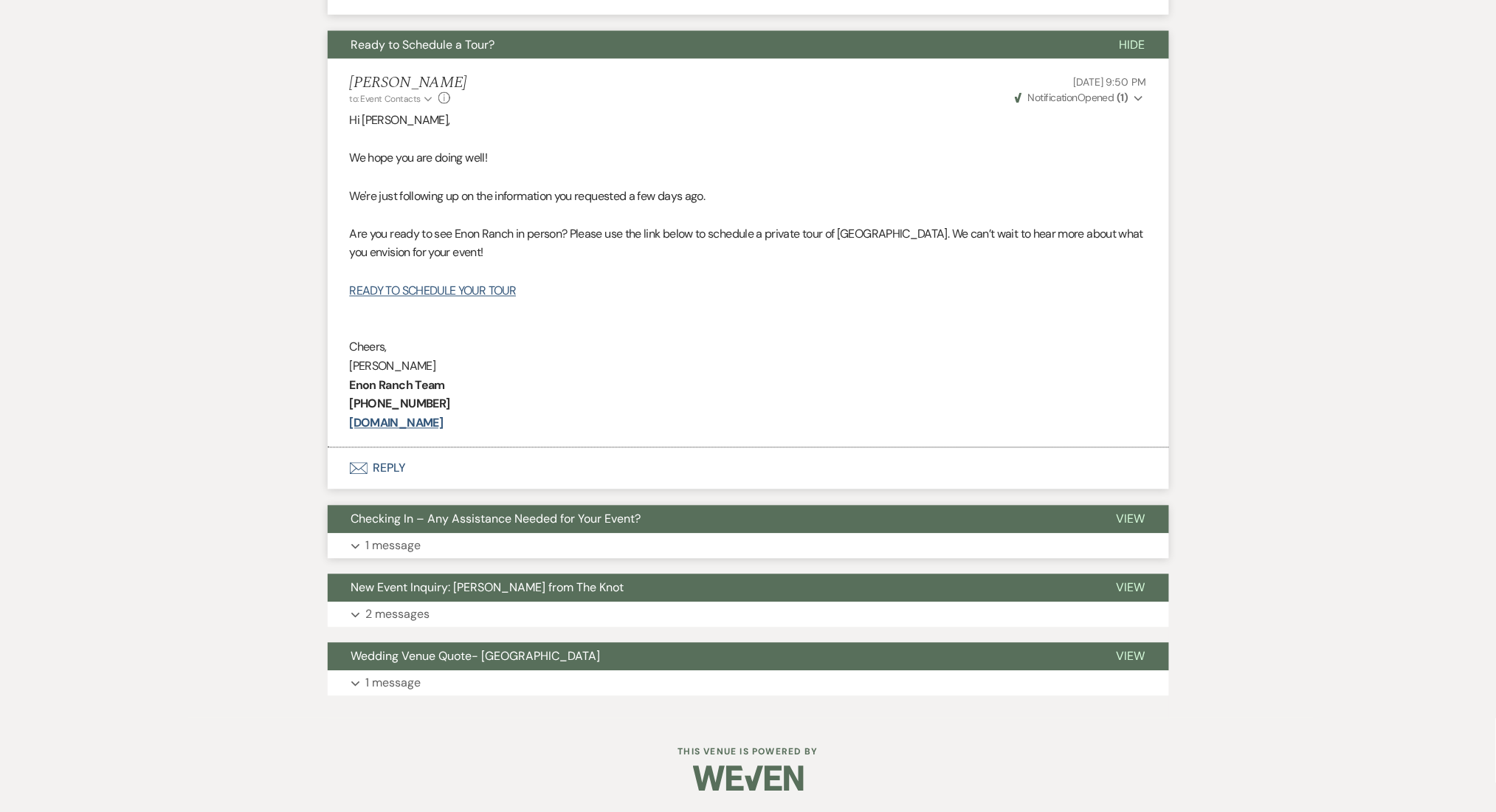
click at [452, 545] on button "Expand 1 message" at bounding box center [748, 546] width 842 height 25
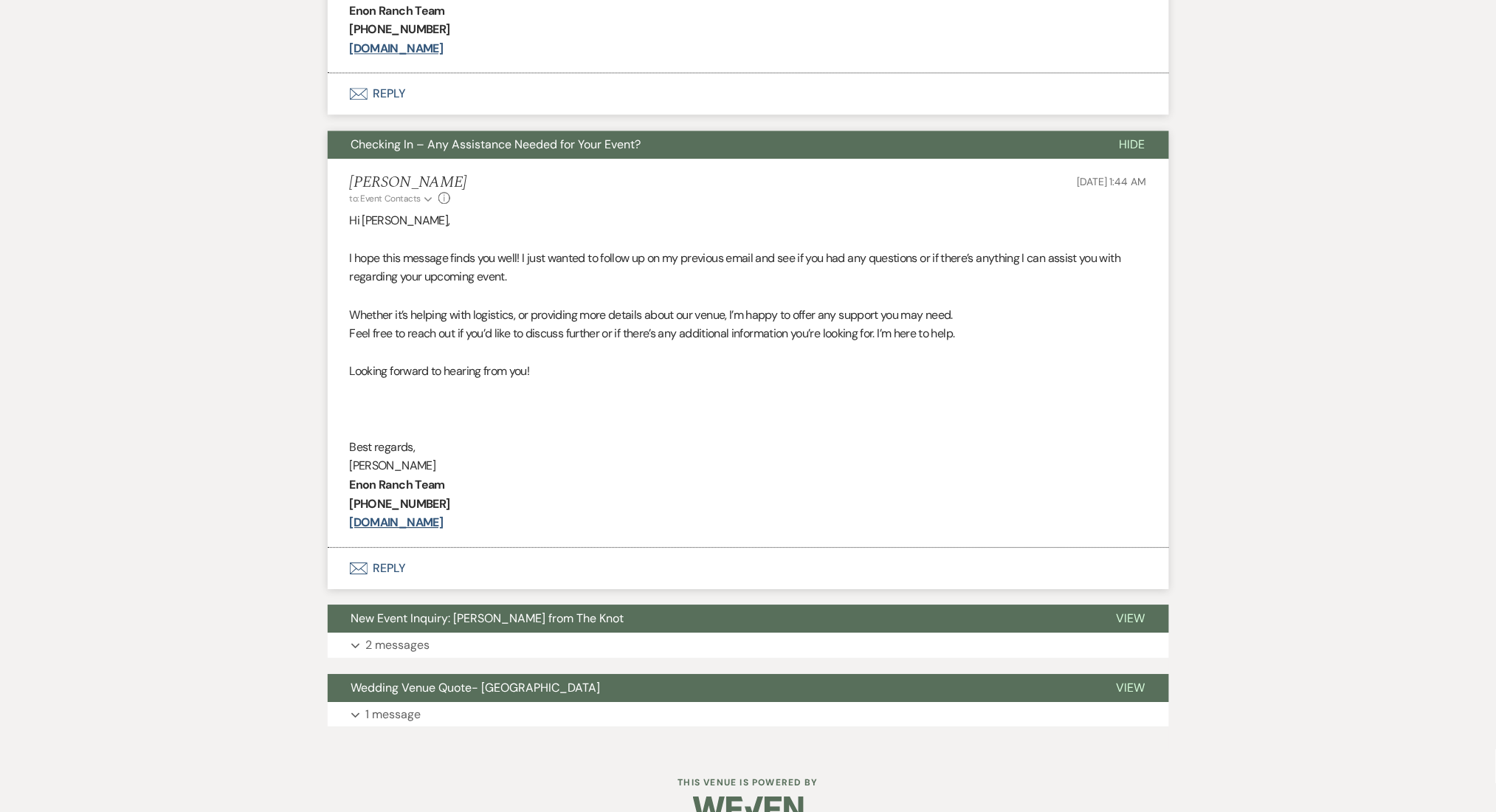
scroll to position [1312, 0]
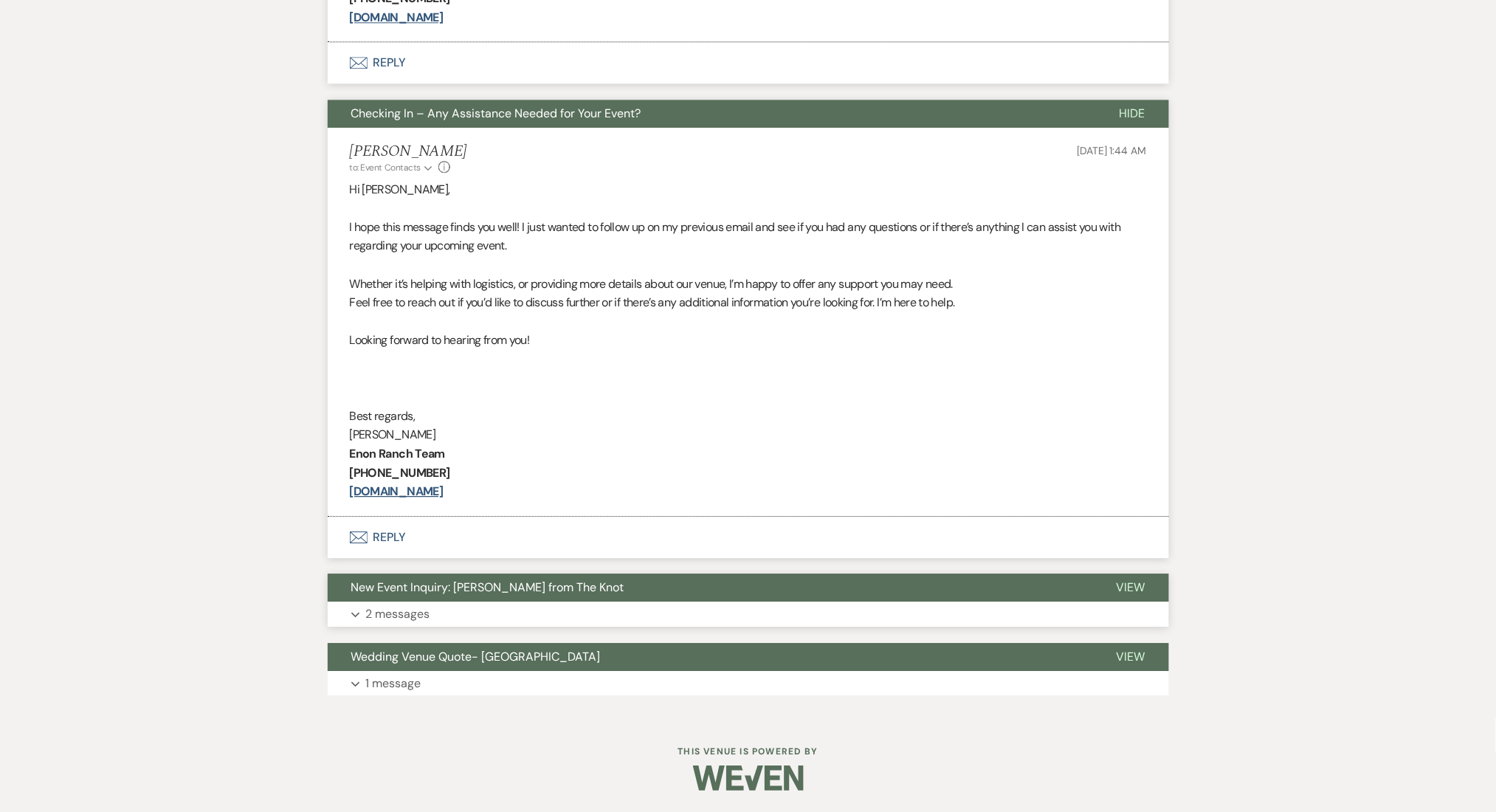
click at [446, 592] on span "New Event Inquiry: Sara Brooks from The Knot" at bounding box center [488, 587] width 273 height 16
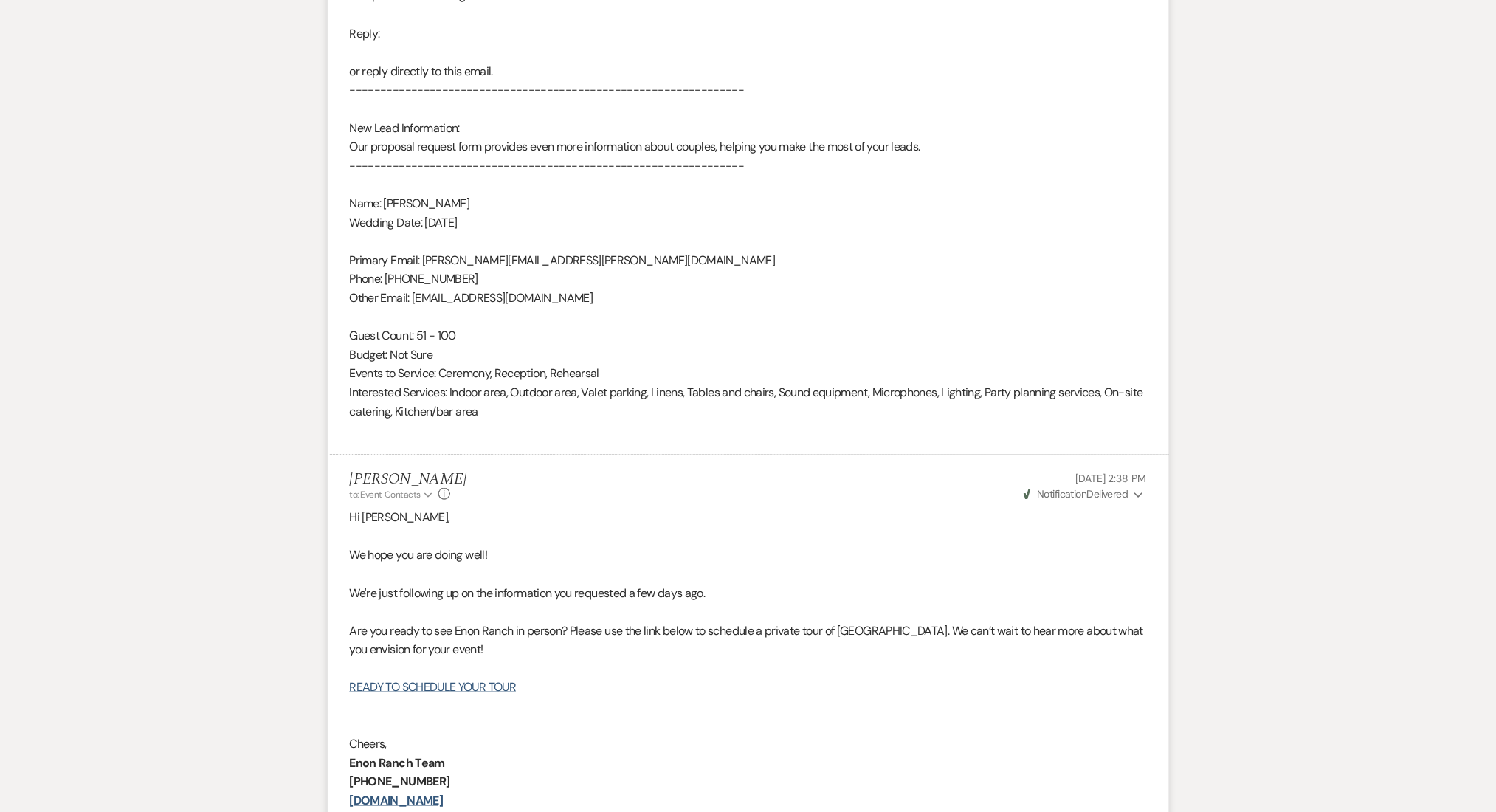
scroll to position [2452, 0]
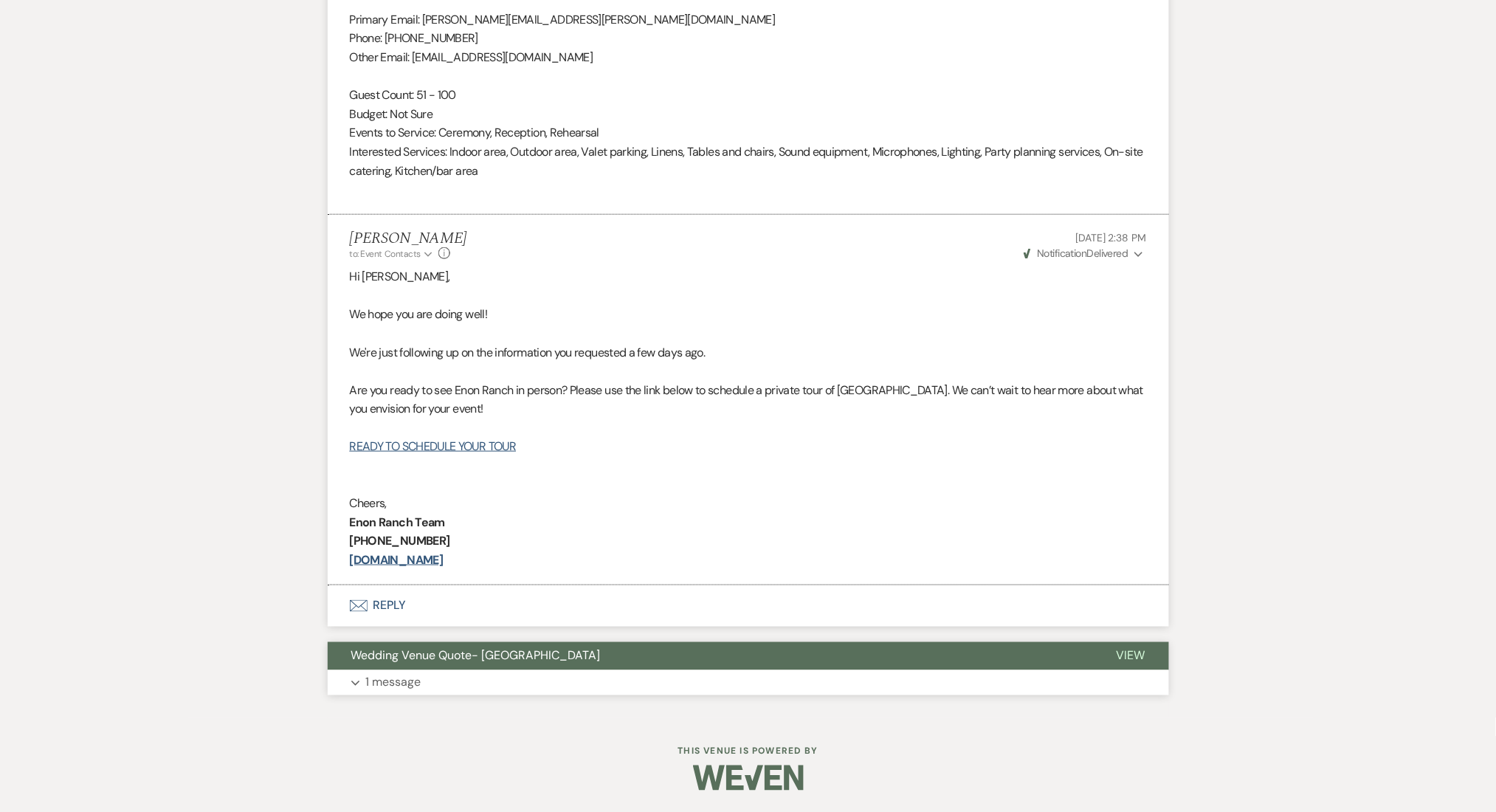
click at [390, 682] on p "1 message" at bounding box center [394, 683] width 56 height 19
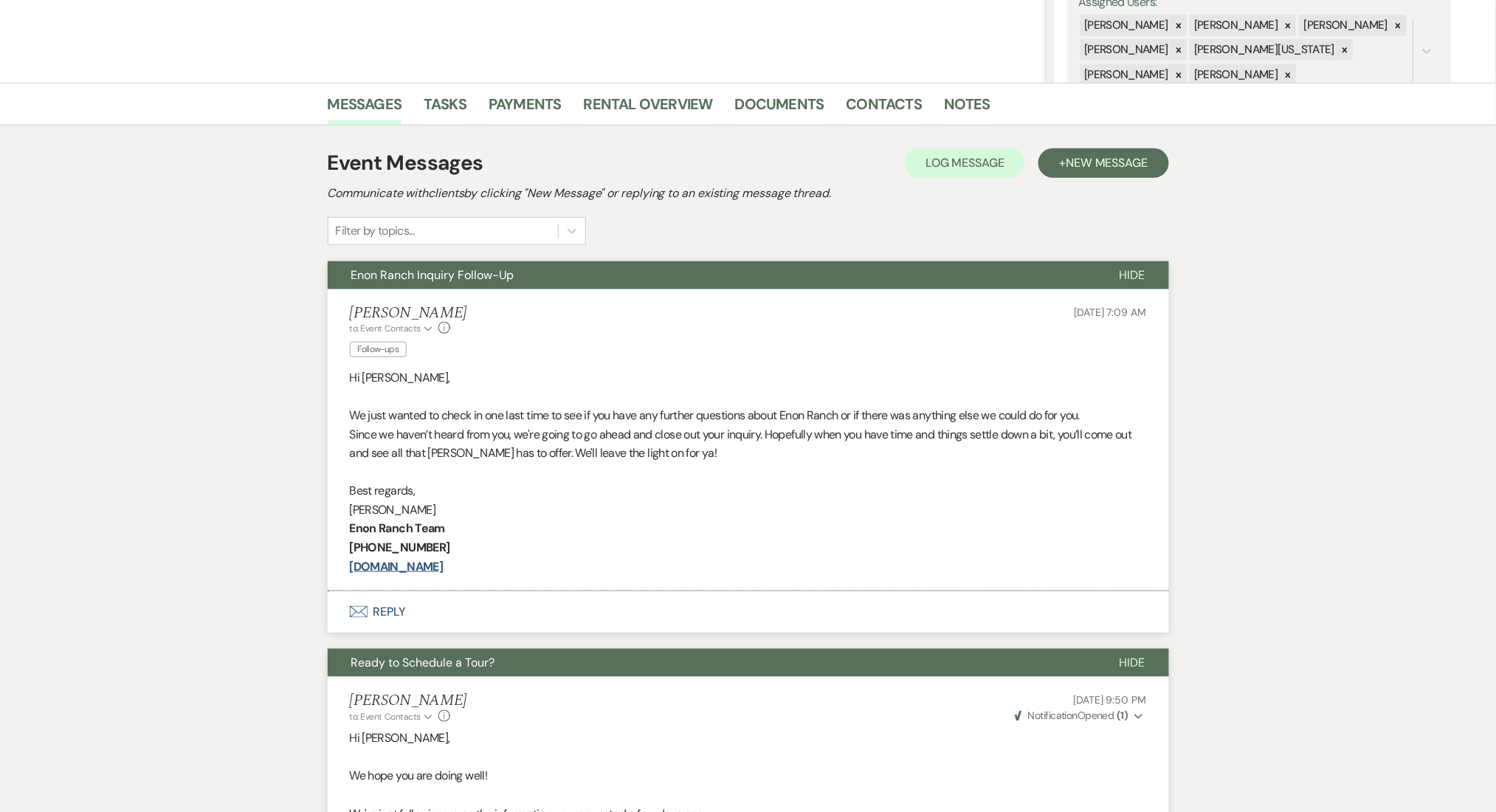
scroll to position [0, 0]
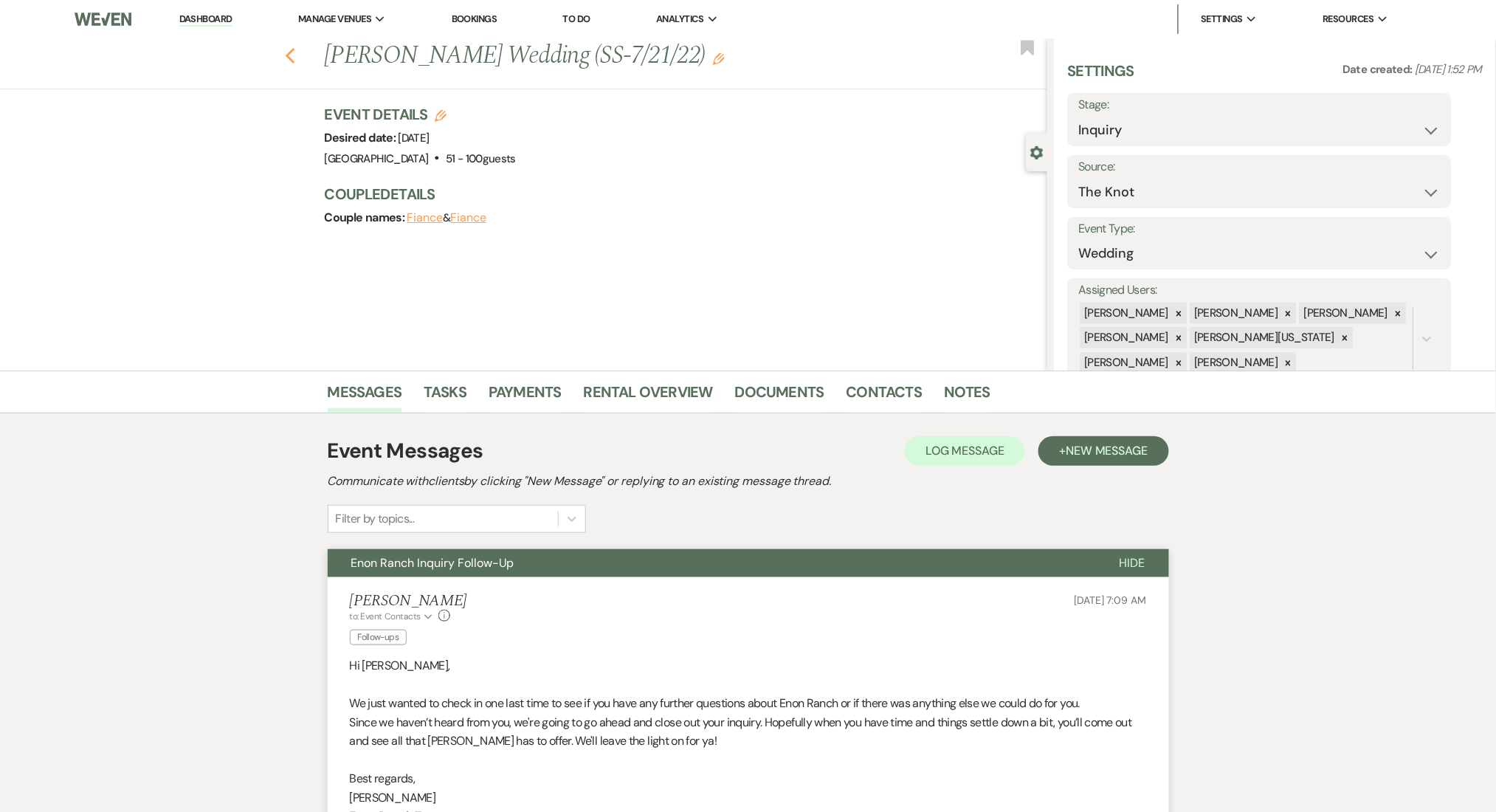
click at [292, 52] on icon "Previous" at bounding box center [290, 56] width 11 height 17
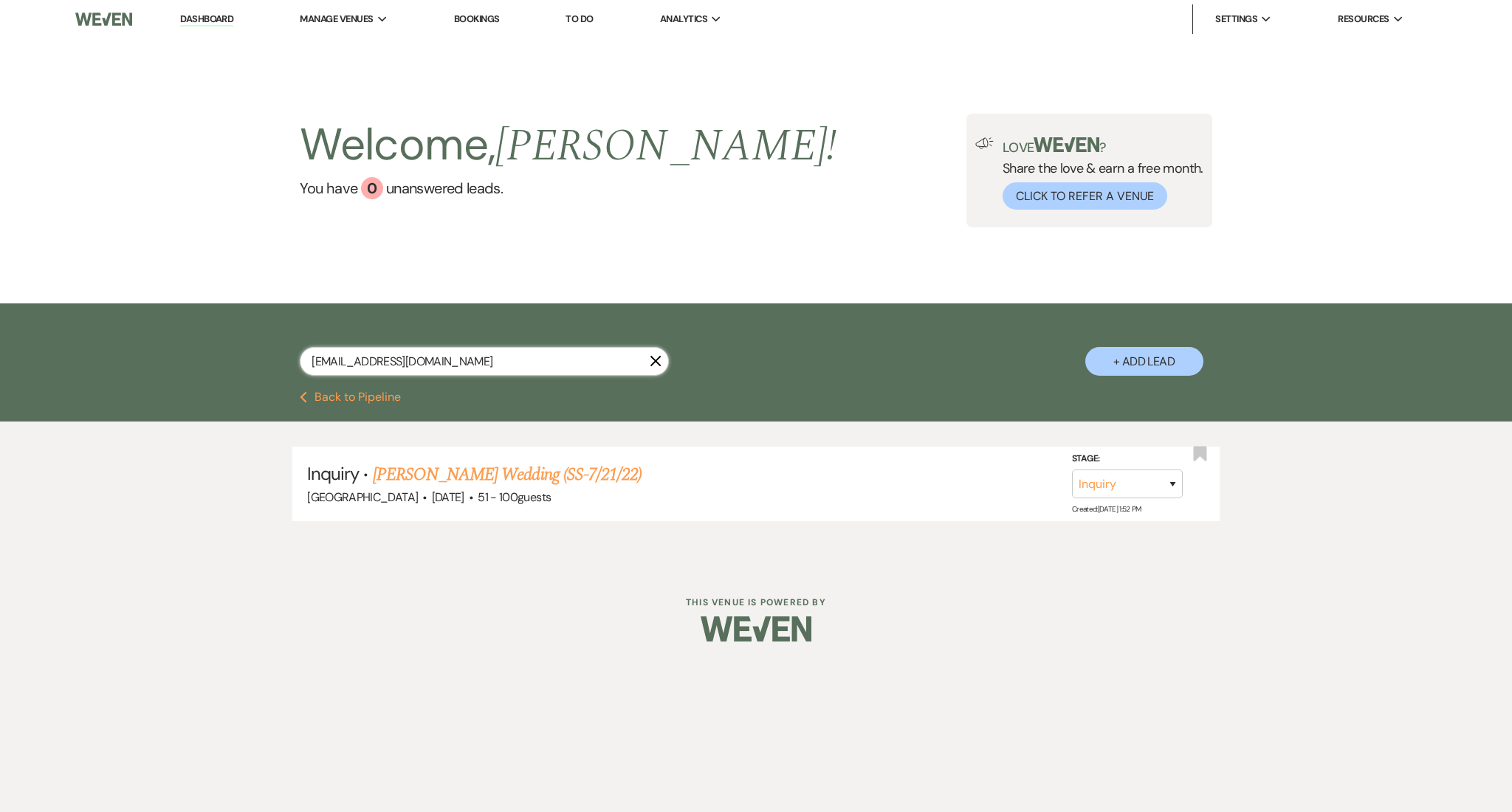
click at [456, 363] on input "sarahbrooks1698@gmail.com" at bounding box center [484, 361] width 369 height 29
paste input "eedithambriz"
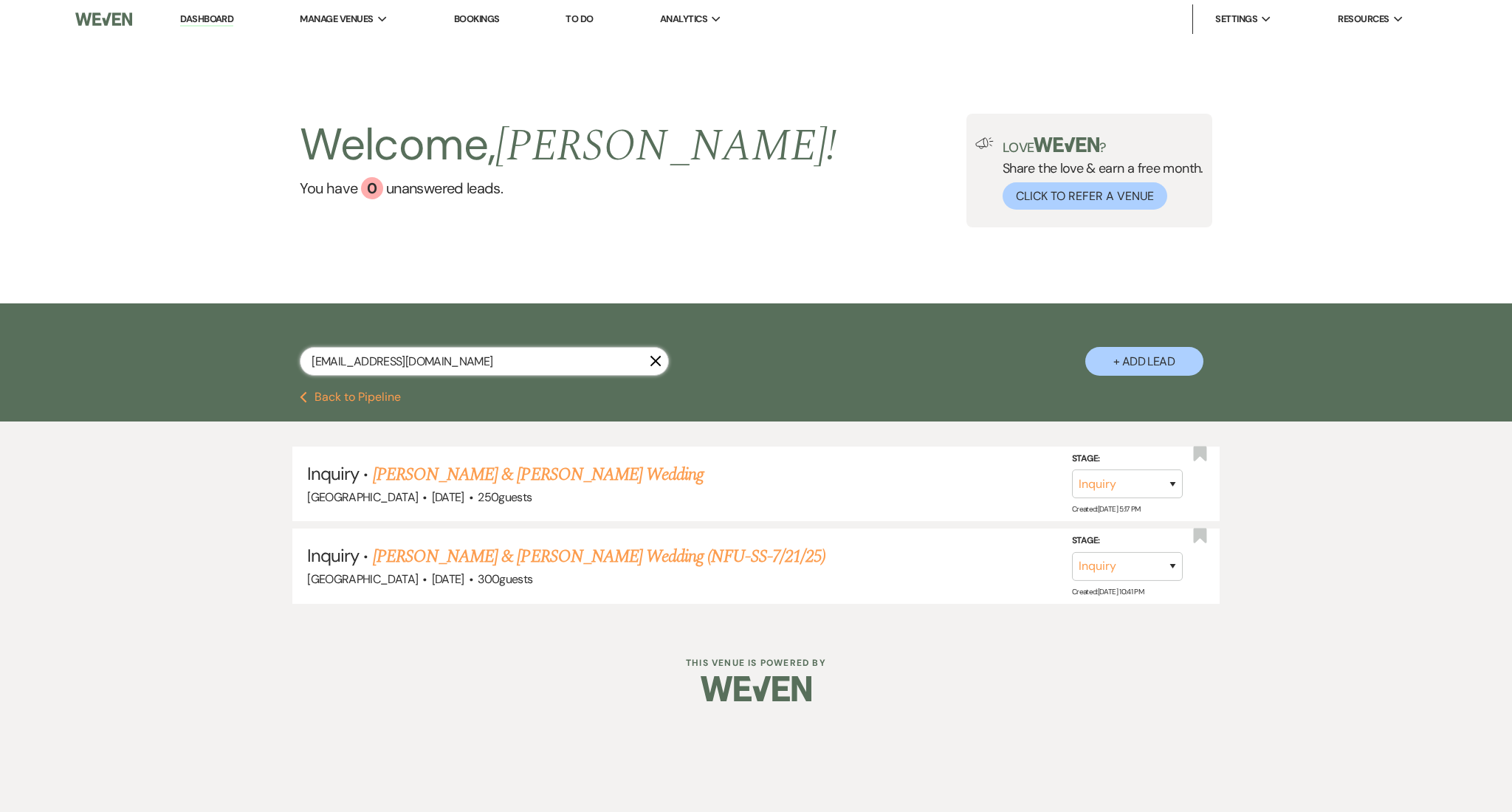
type input "eedithambriz@gmail.com"
click at [527, 558] on link "Pablo & Edith Ambriz's Wedding (NFU-SS-7/21/25)" at bounding box center [599, 556] width 452 height 26
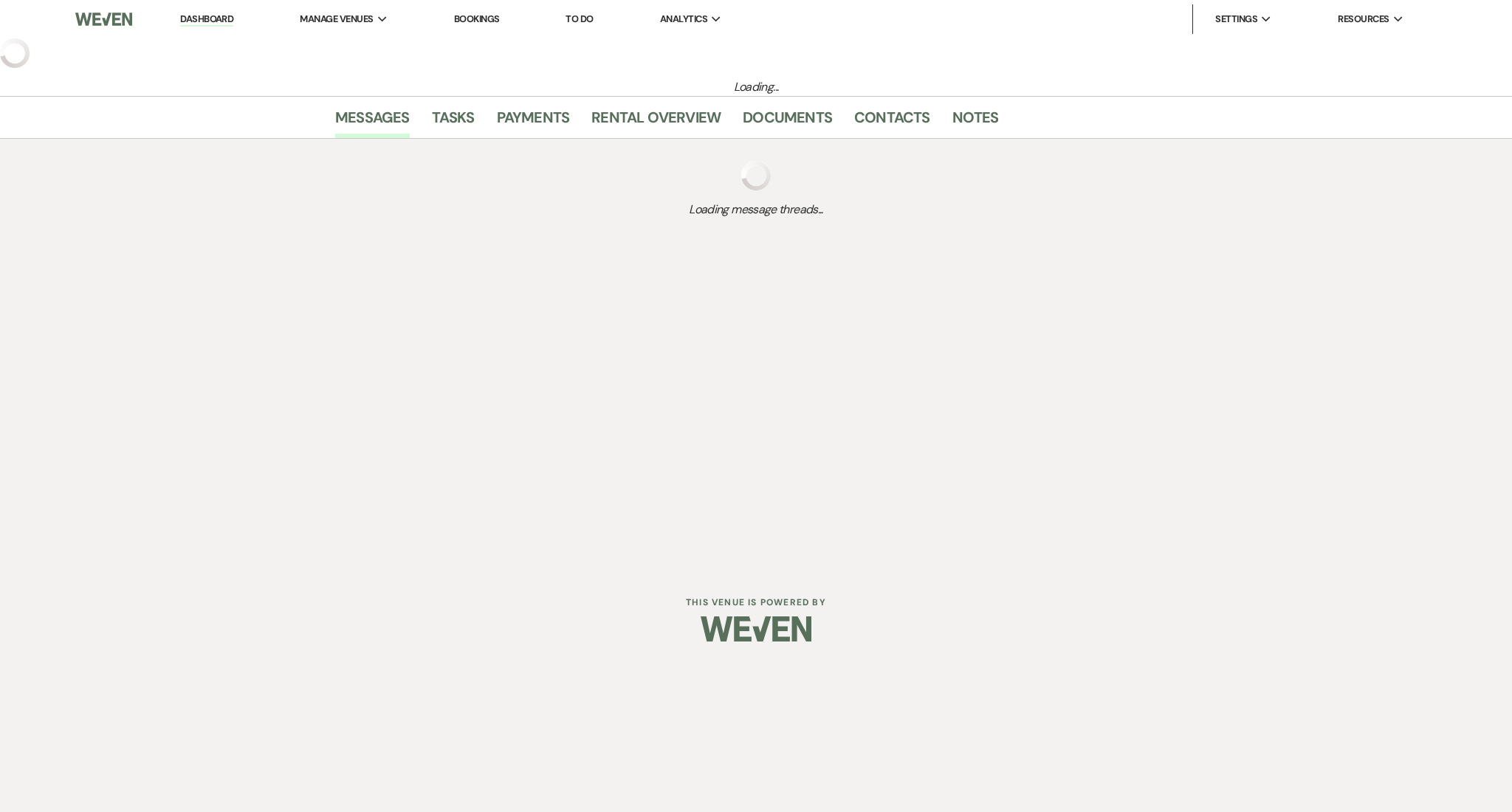
select select "5"
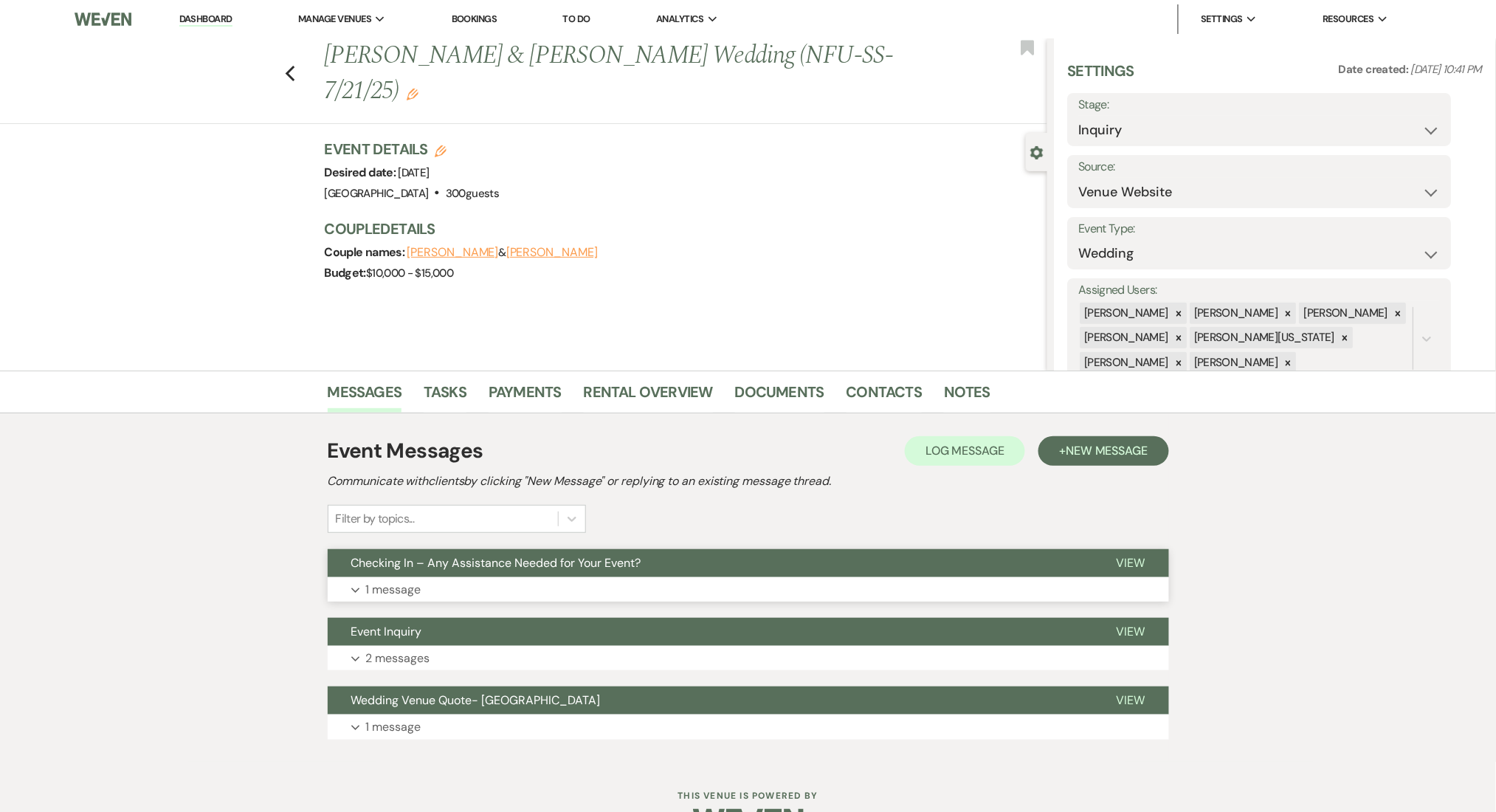
click at [579, 584] on button "Expand 1 message" at bounding box center [748, 590] width 842 height 25
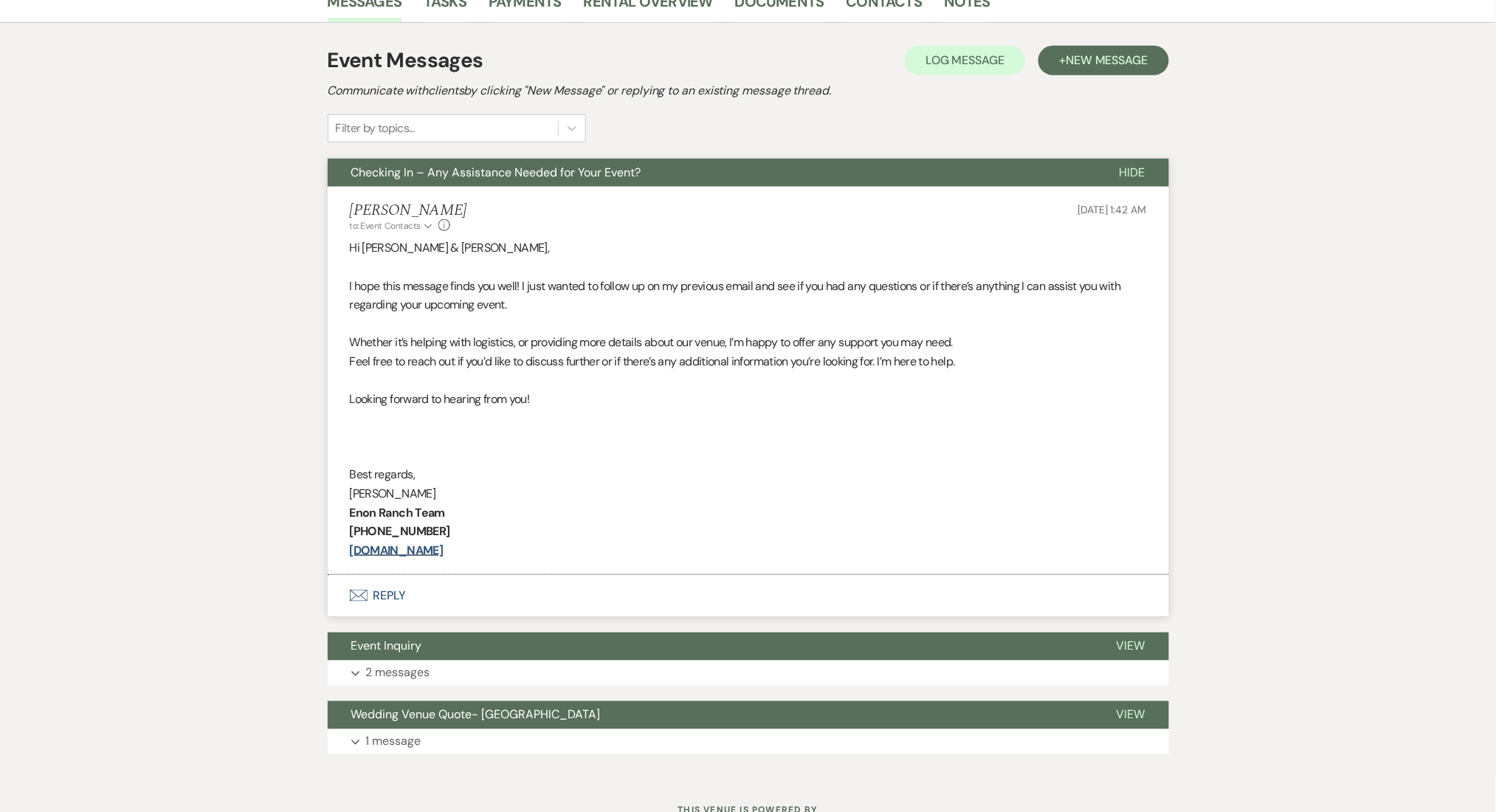
scroll to position [393, 0]
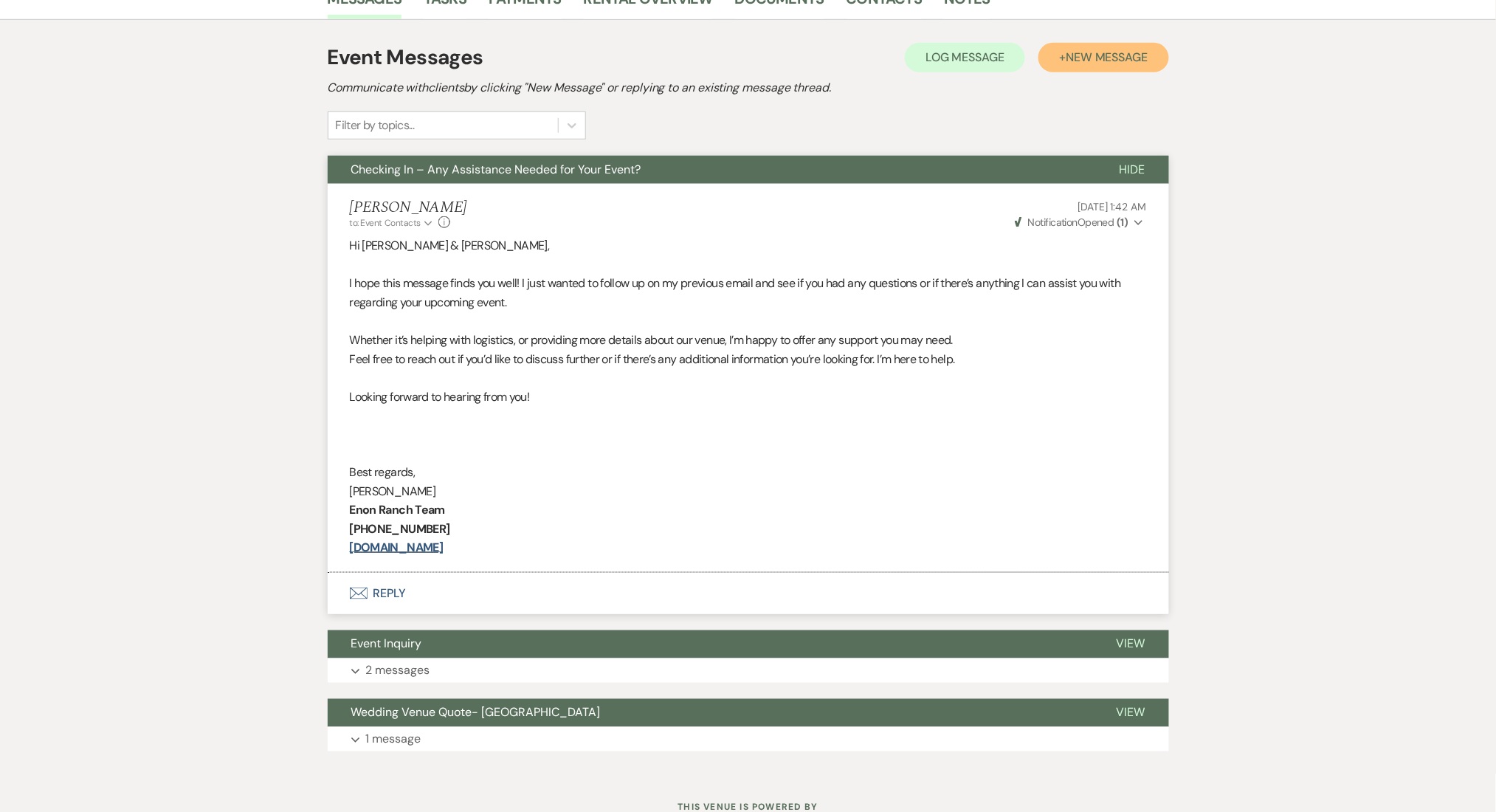
click at [1092, 59] on span "New Message" at bounding box center [1107, 57] width 82 height 16
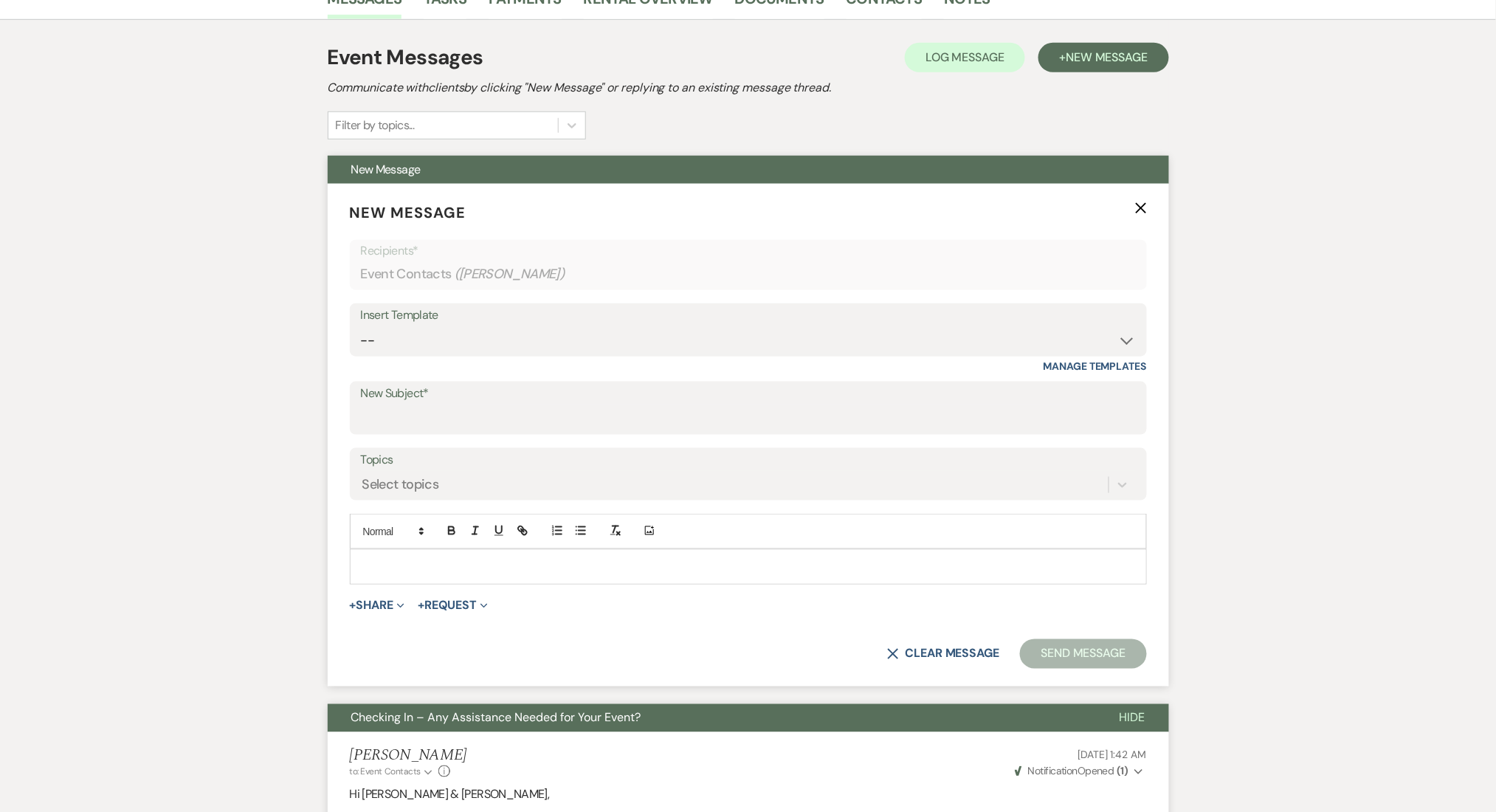
click at [714, 324] on div "Insert Template" at bounding box center [748, 315] width 775 height 21
click at [579, 328] on select "-- Inquiry Follow Up Email #2 Contract Sending Template Payment Template Rental…" at bounding box center [748, 340] width 775 height 29
select select "1402"
click at [361, 326] on select "-- Inquiry Follow Up Email #2 Contract Sending Template Payment Template Rental…" at bounding box center [748, 340] width 775 height 29
click at [251, 395] on div "Messages Tasks Payments Rental Overview Documents Contacts Notes Event Messages…" at bounding box center [748, 649] width 1496 height 1345
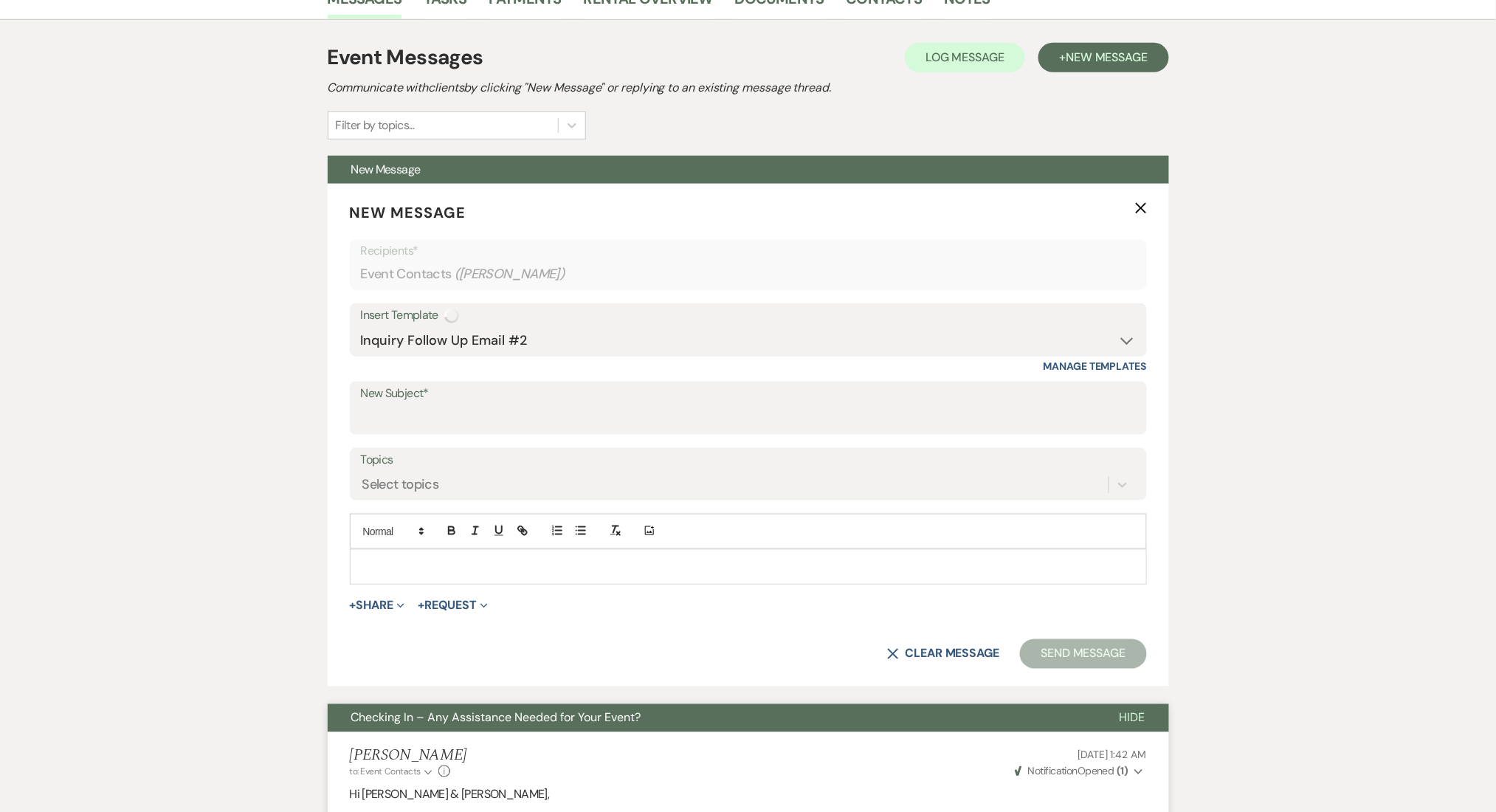
type input "Ready to Schedule a Tour?"
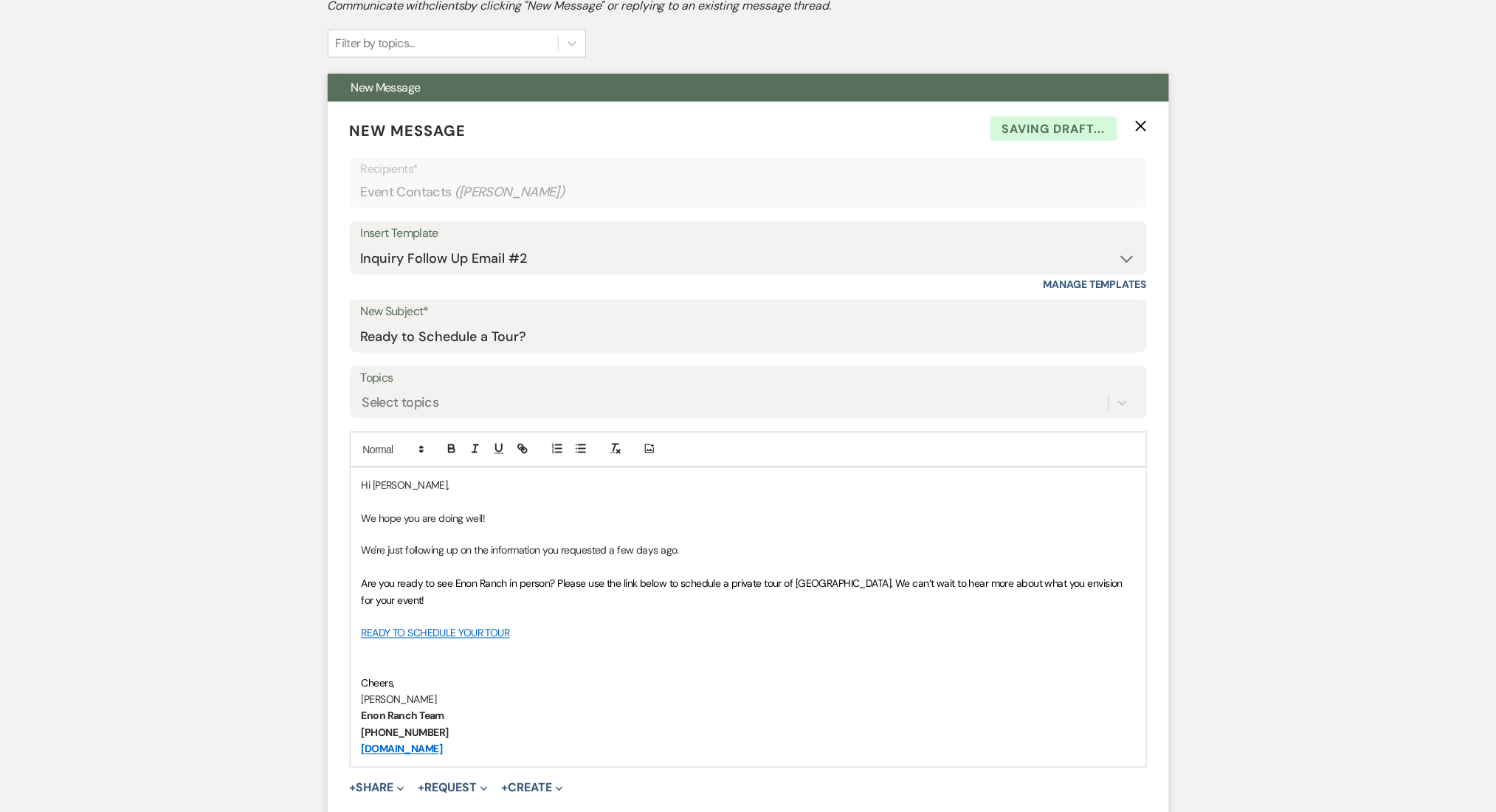
scroll to position [787, 0]
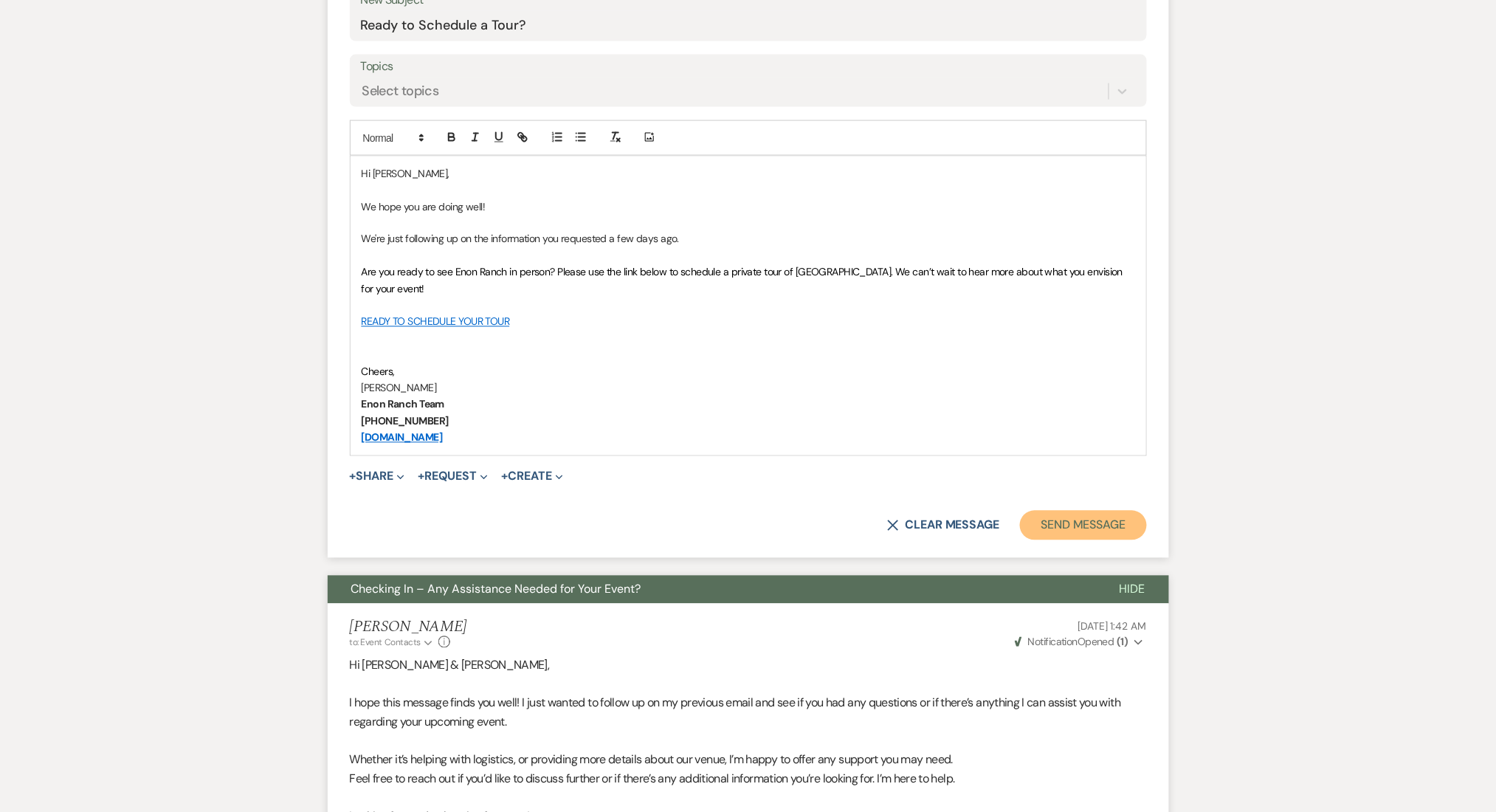
click at [1081, 531] on button "Send Message" at bounding box center [1083, 525] width 126 height 29
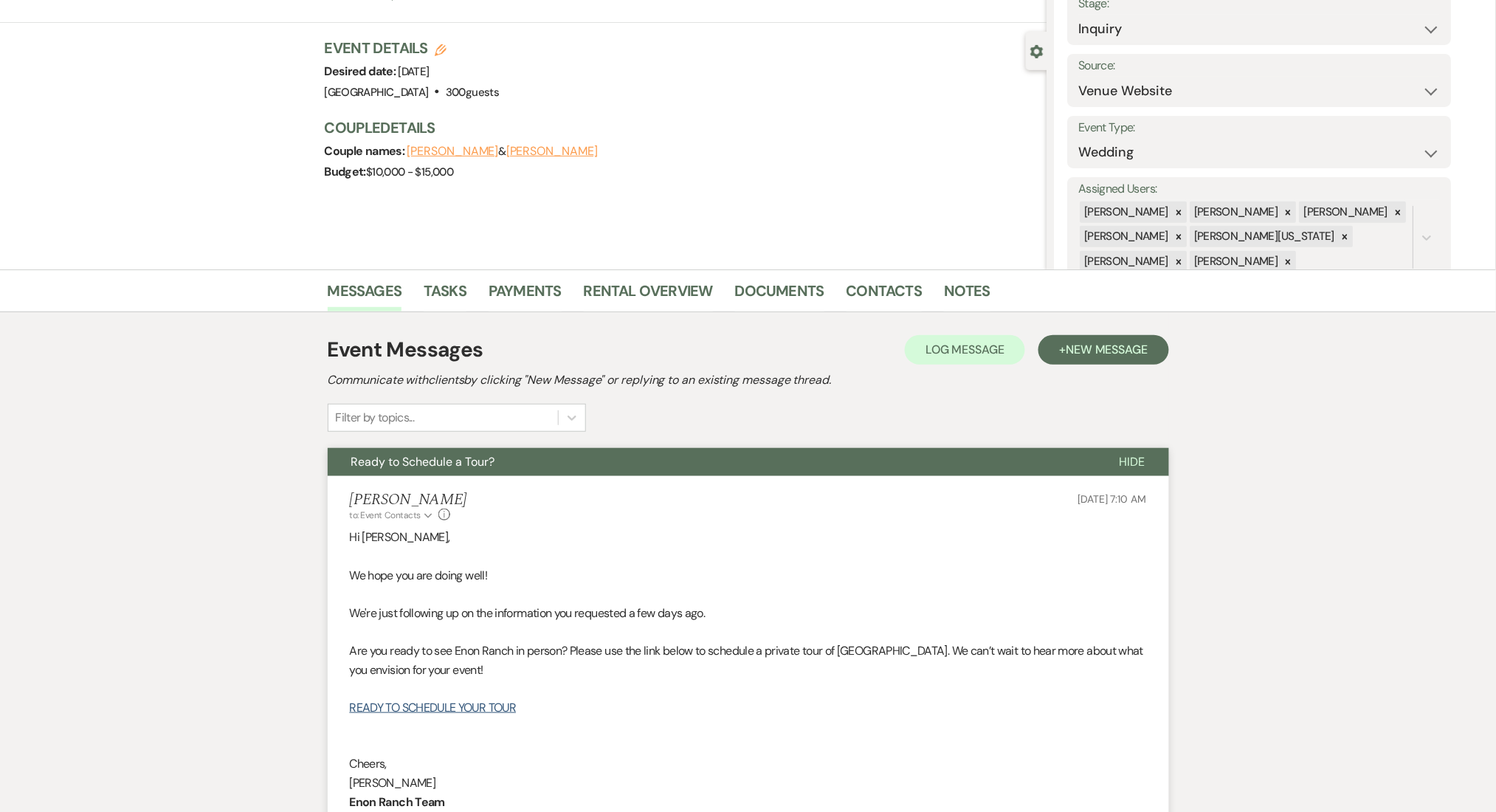
scroll to position [0, 0]
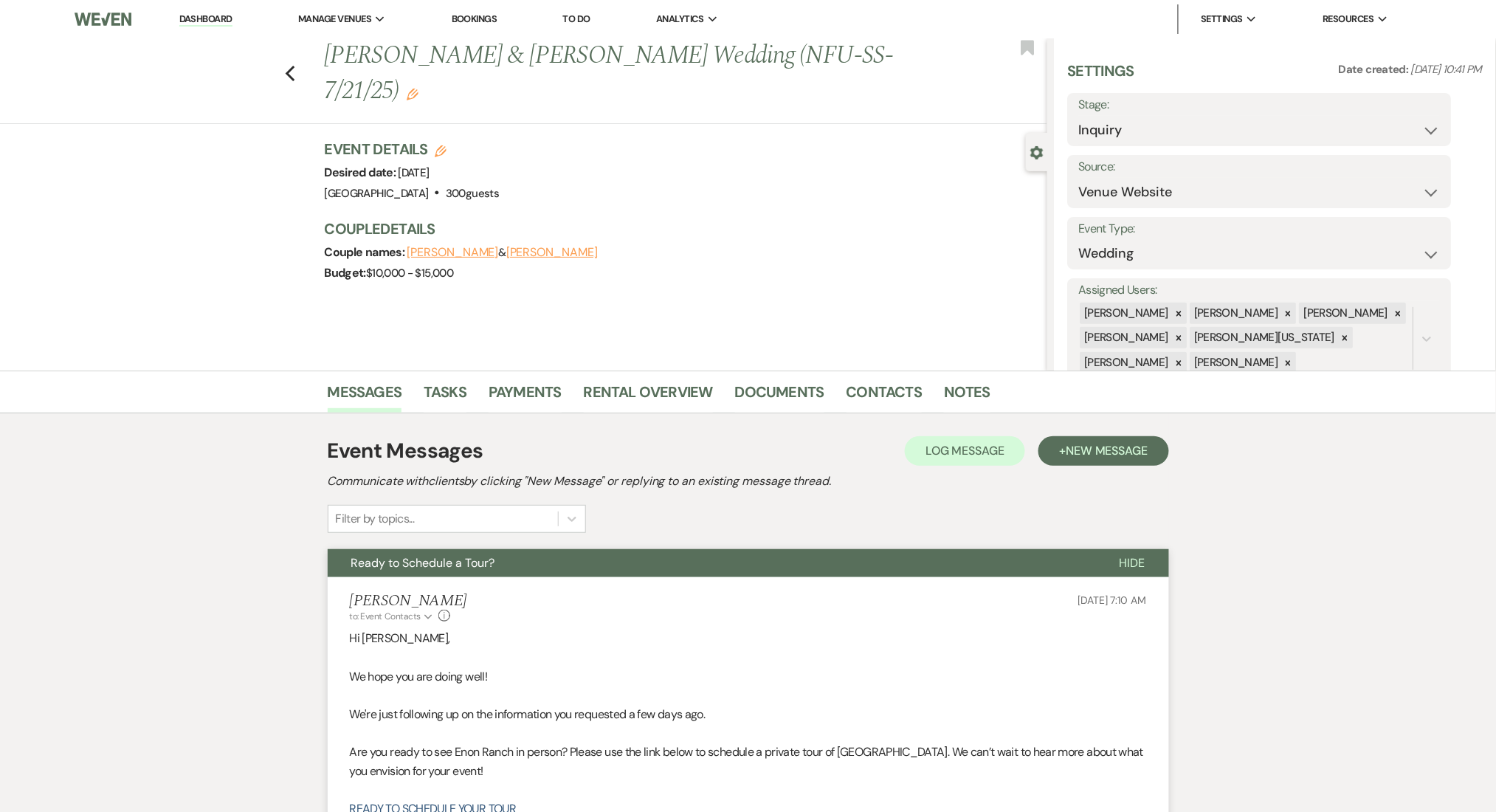
click at [292, 66] on div "Previous Pablo & Edith Ambriz's Wedding (NFU-SS-7/21/25) Edit Bookmark" at bounding box center [520, 81] width 1055 height 86
click at [296, 65] on icon "Previous" at bounding box center [290, 74] width 11 height 17
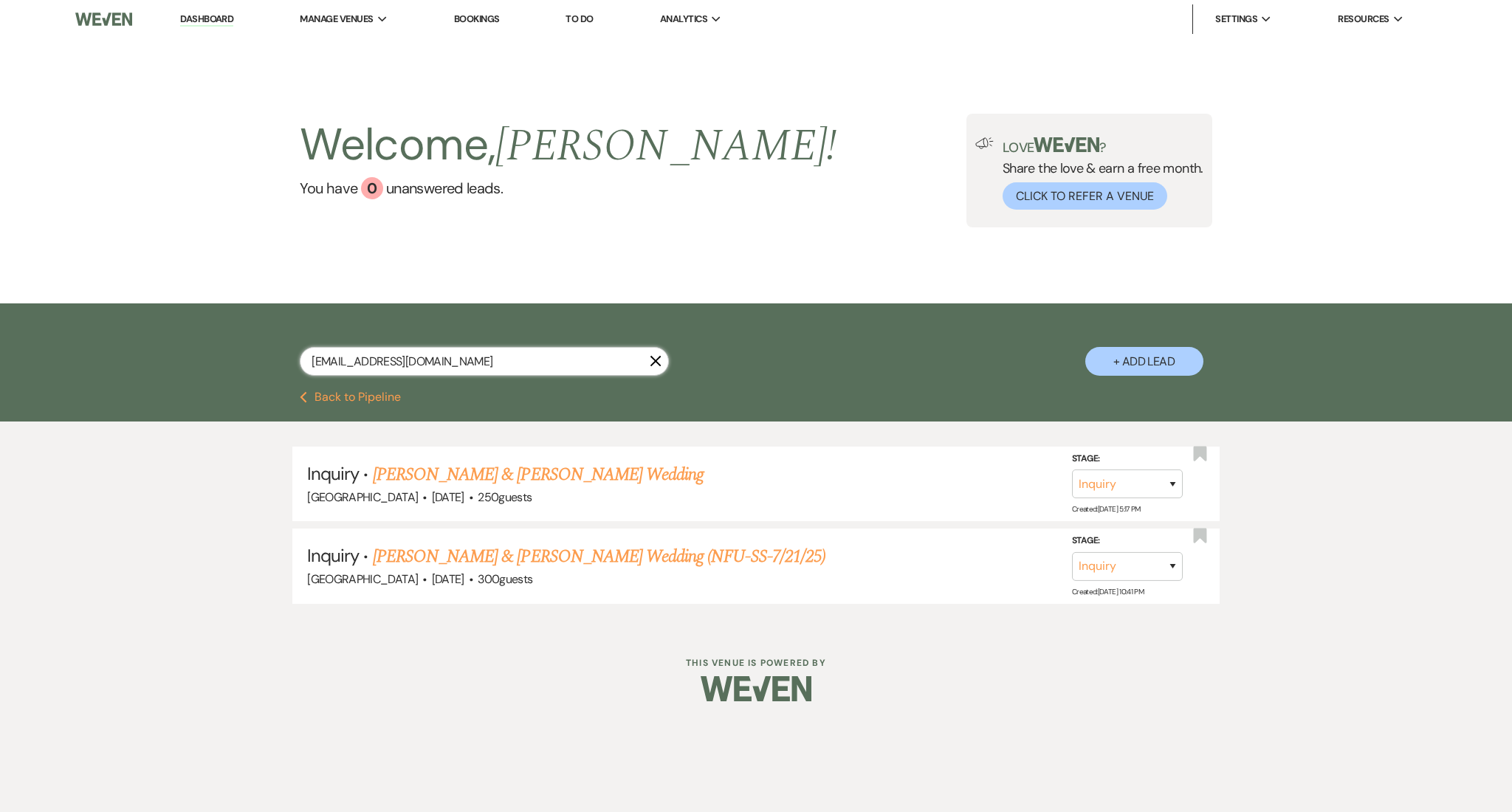
drag, startPoint x: 465, startPoint y: 369, endPoint x: 71, endPoint y: 371, distance: 394.0
click at [71, 371] on div "eedithambriz@gmail.com X + Add Lead" at bounding box center [756, 347] width 1512 height 88
paste input "sarah.bussoletti@yahoo"
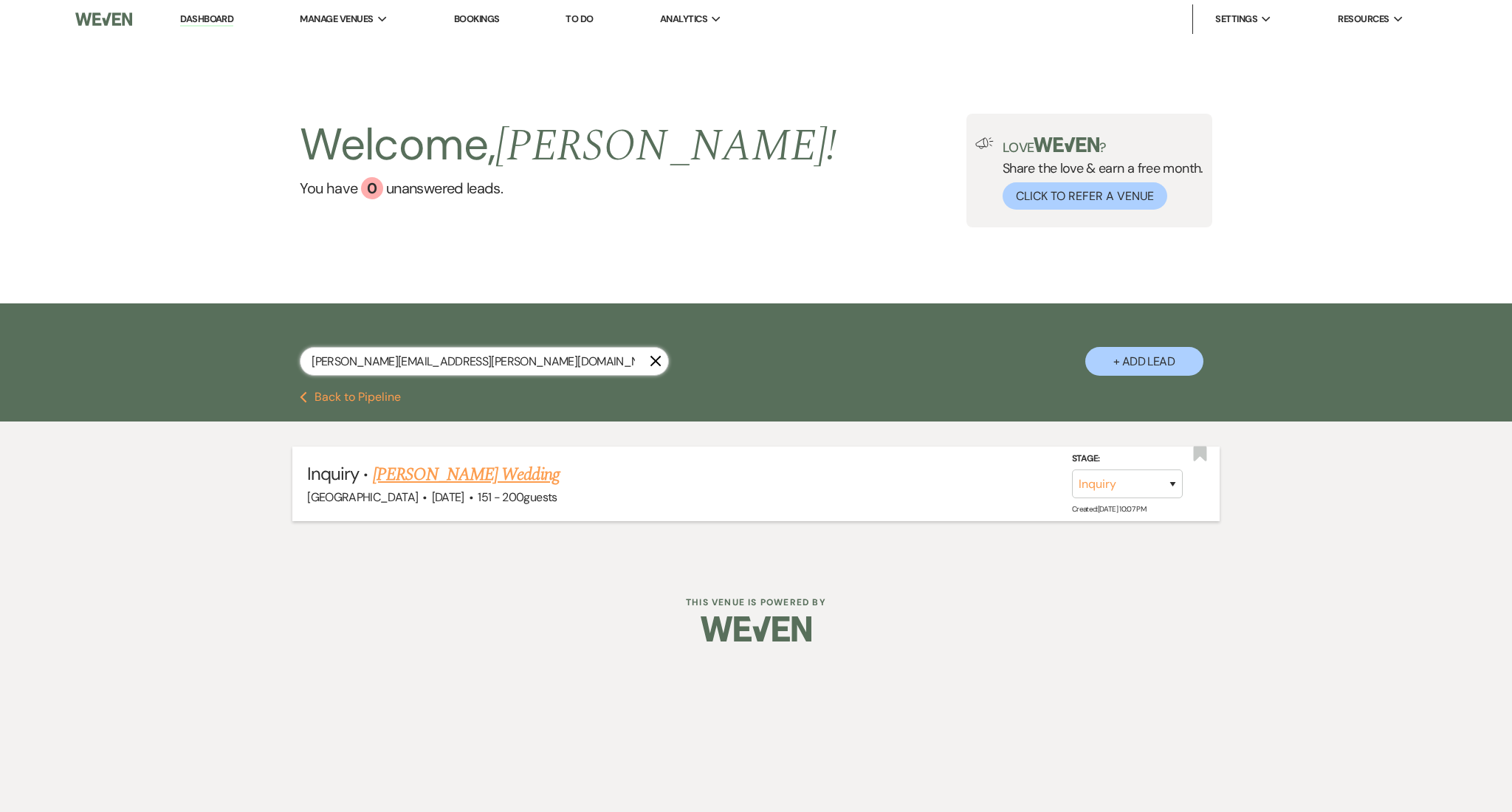
type input "sarah.bussoletti@yahoo.com"
click at [535, 472] on link "Sarah Bussoletti's Wedding" at bounding box center [466, 474] width 186 height 26
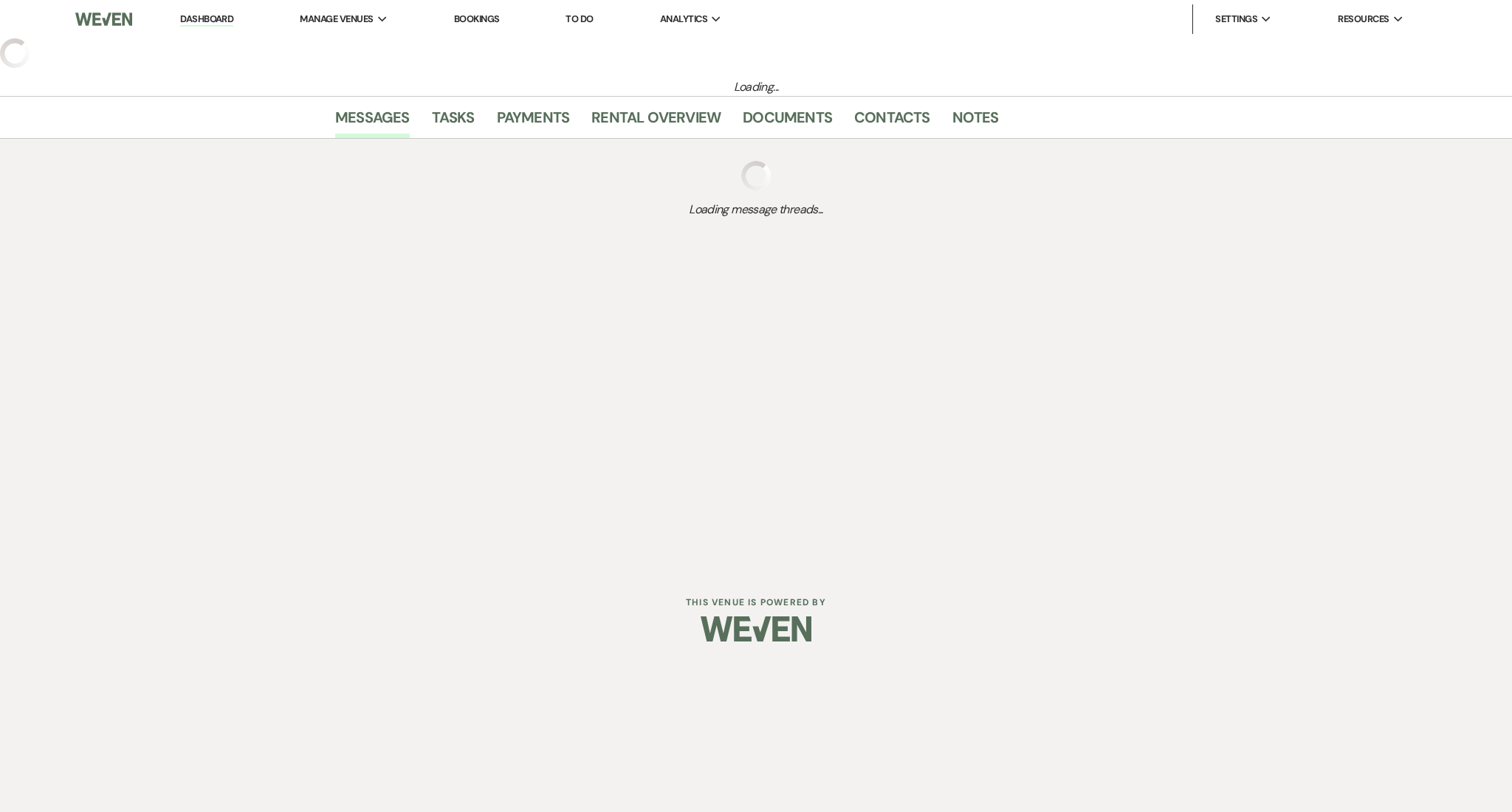
select select "2"
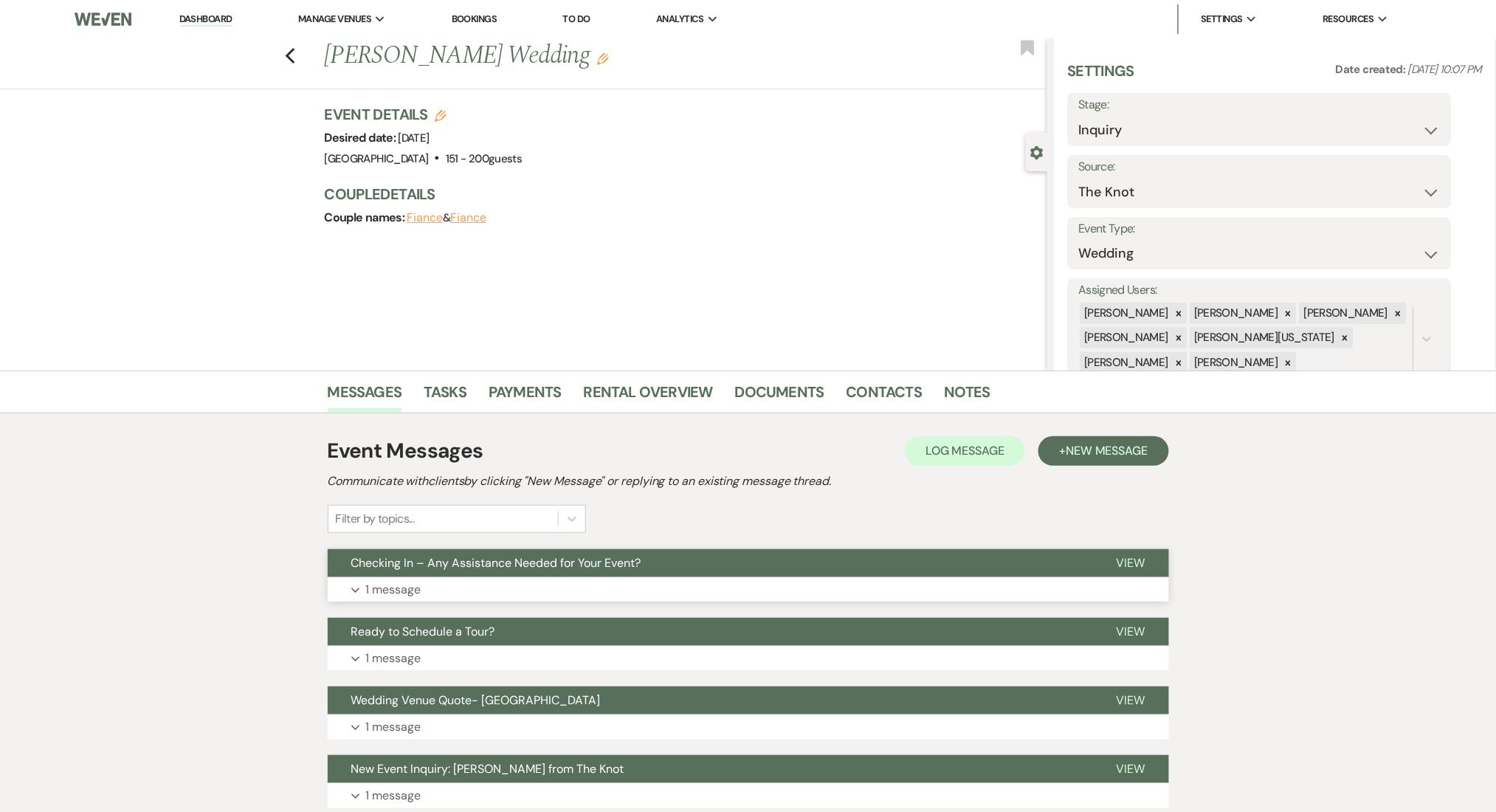
click at [605, 592] on button "Expand 1 message" at bounding box center [748, 590] width 842 height 25
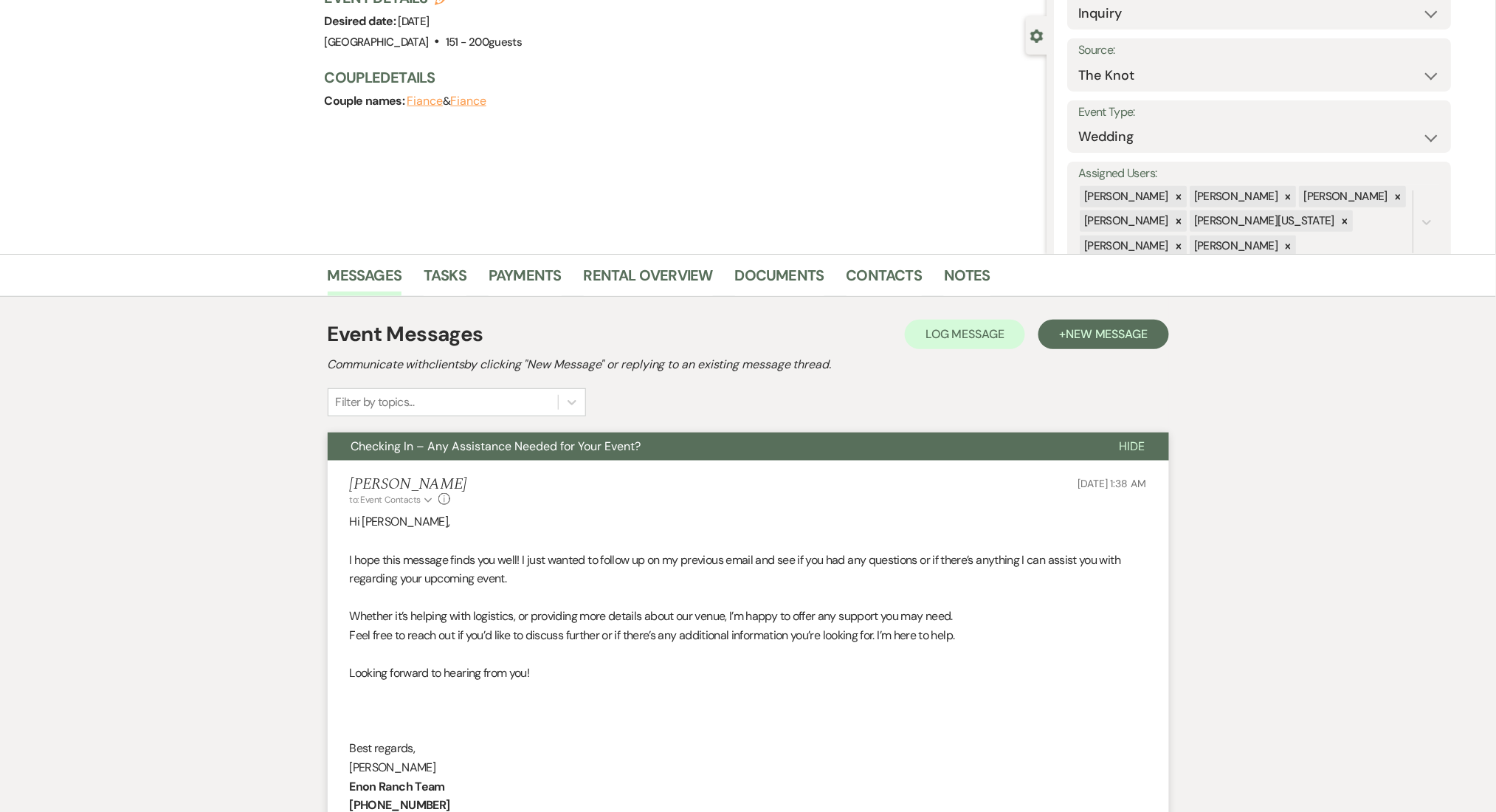
scroll to position [295, 0]
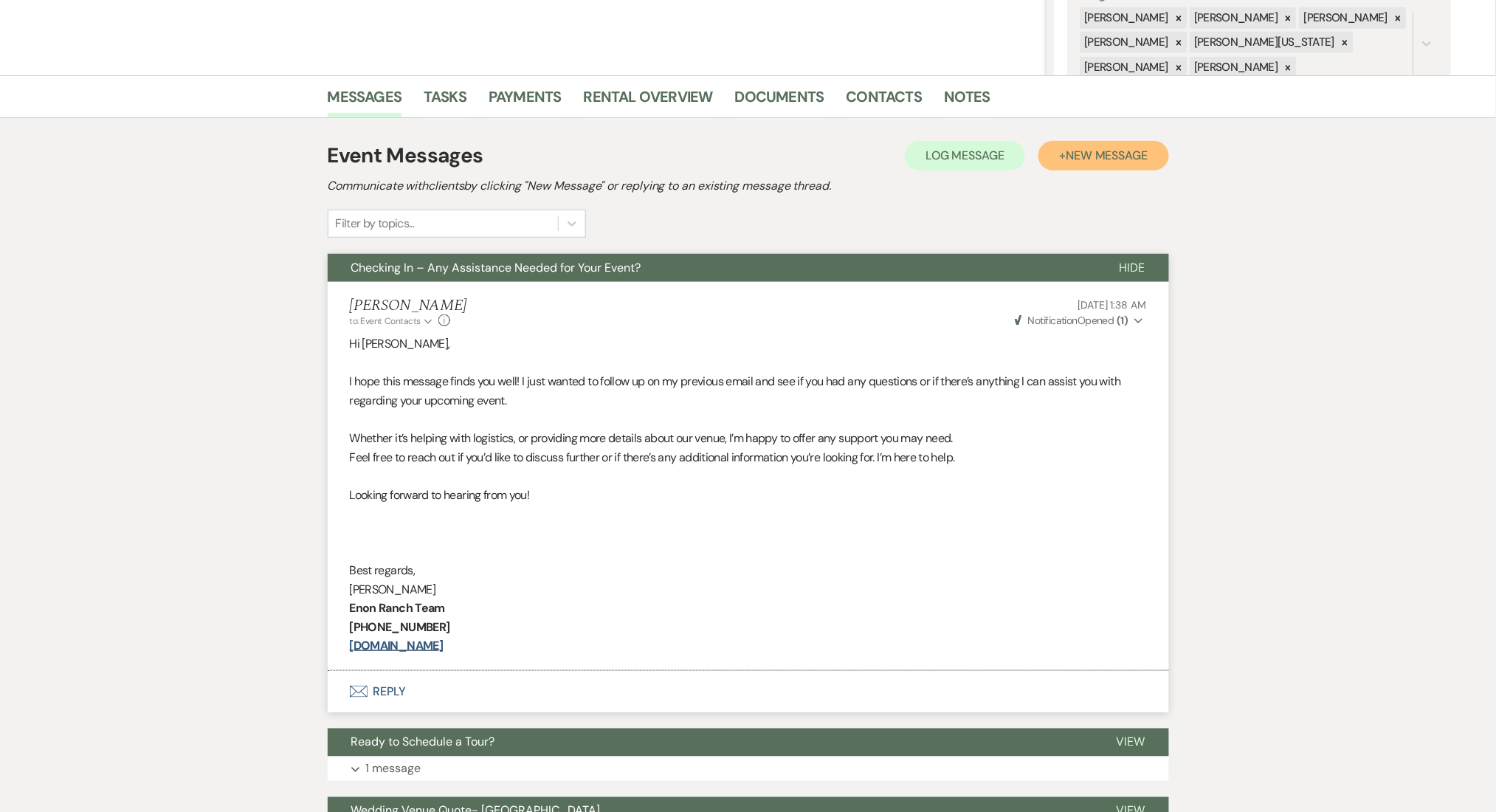
click at [1123, 142] on button "+ New Message" at bounding box center [1103, 155] width 130 height 29
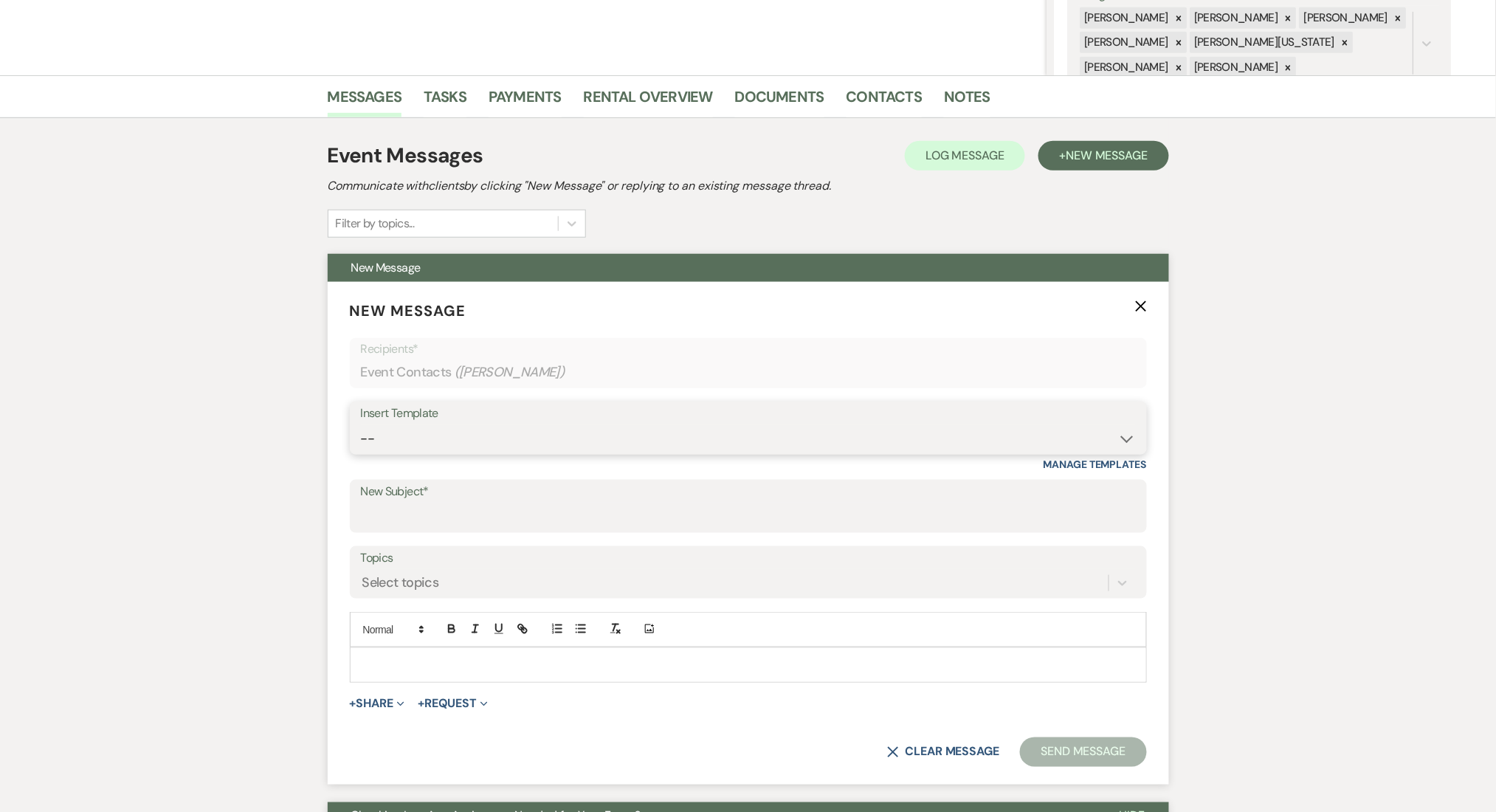
click at [803, 430] on select "-- Inquiry Follow Up Email #2 Contract Sending Template Payment Template Rental…" at bounding box center [748, 439] width 775 height 29
select select "1402"
click at [361, 424] on select "-- Inquiry Follow Up Email #2 Contract Sending Template Payment Template Rental…" at bounding box center [748, 439] width 775 height 29
type input "Ready to Schedule a Tour?"
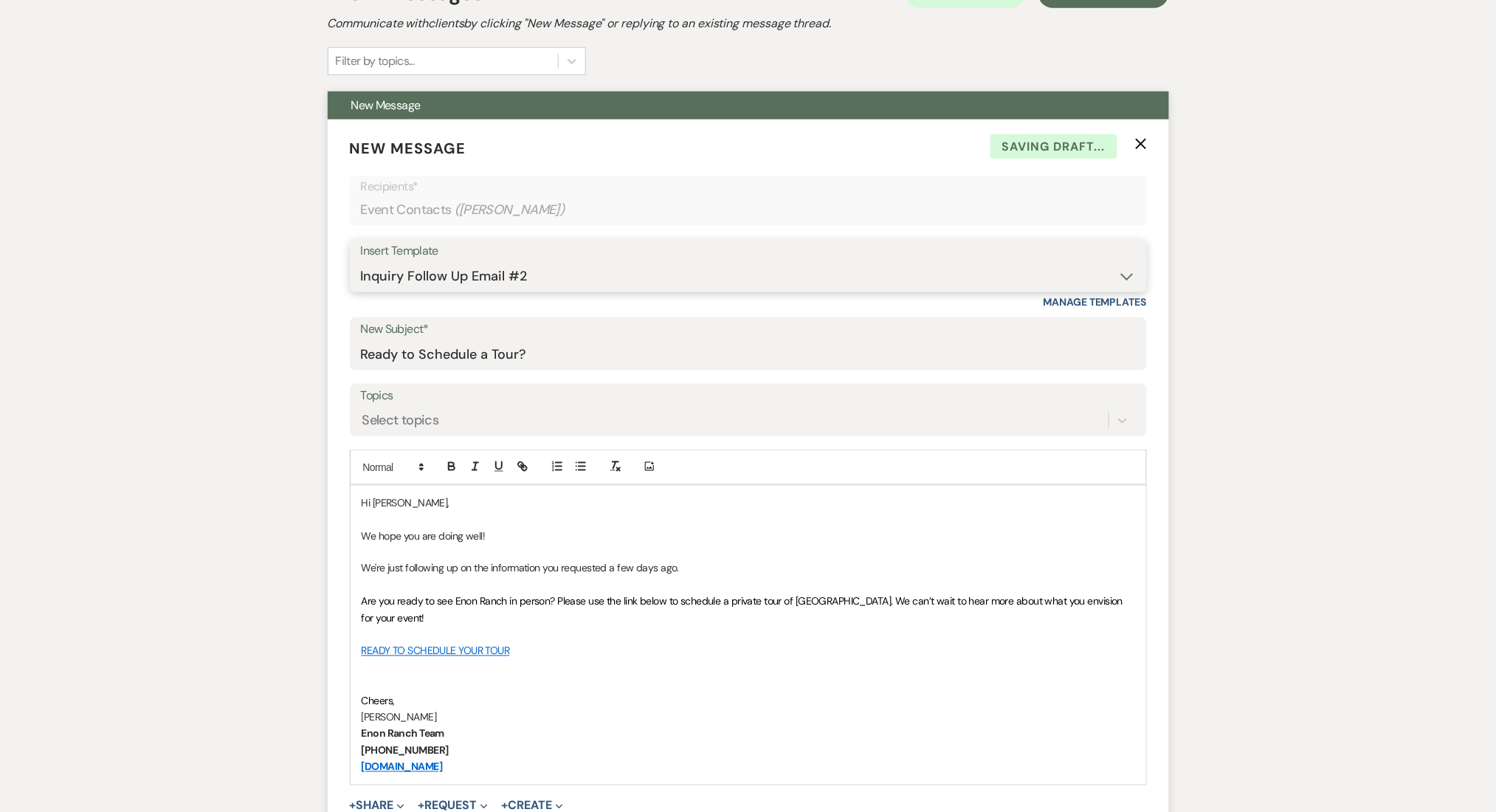
scroll to position [688, 0]
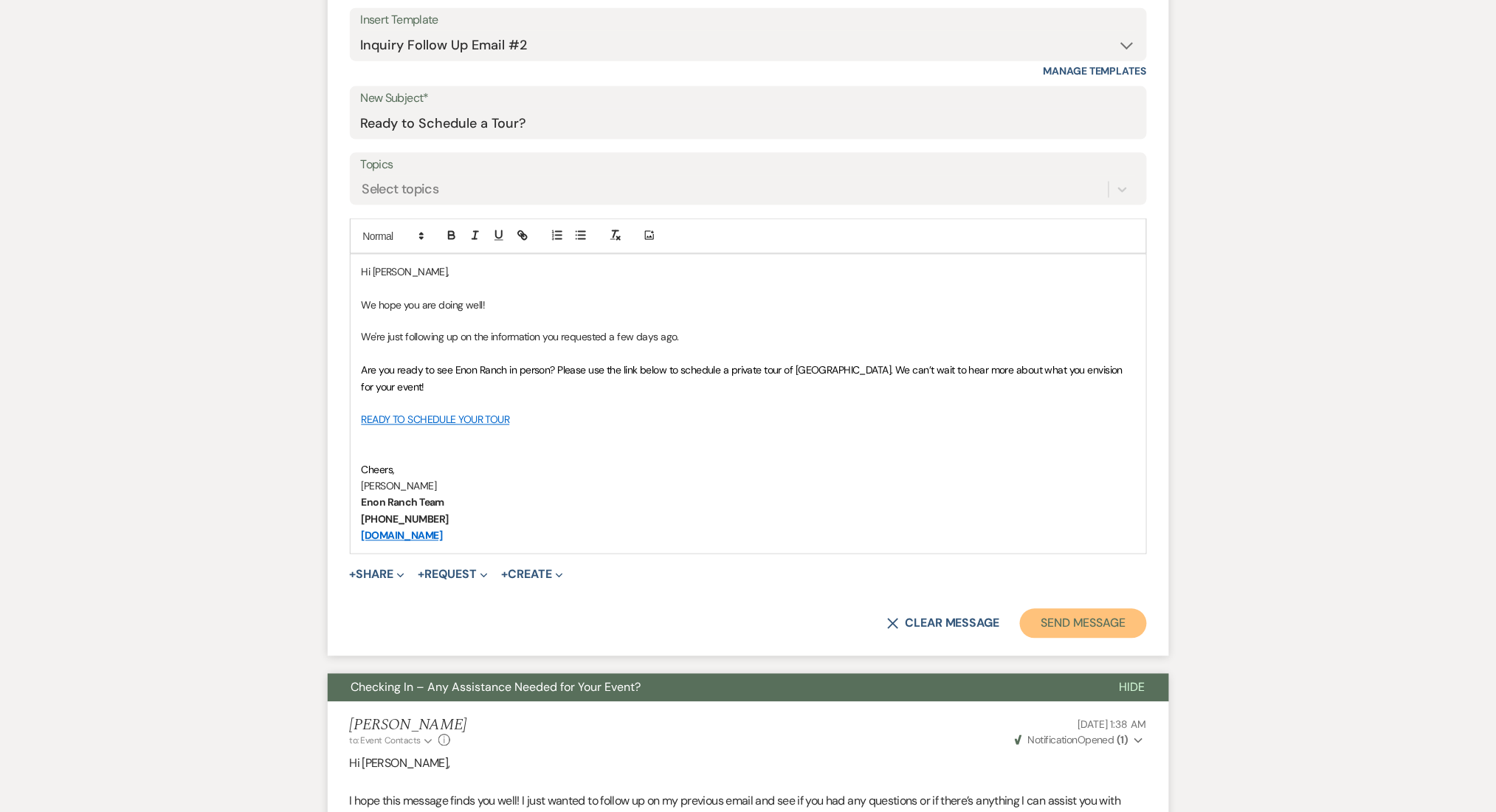
click at [1090, 609] on button "Send Message" at bounding box center [1083, 623] width 126 height 29
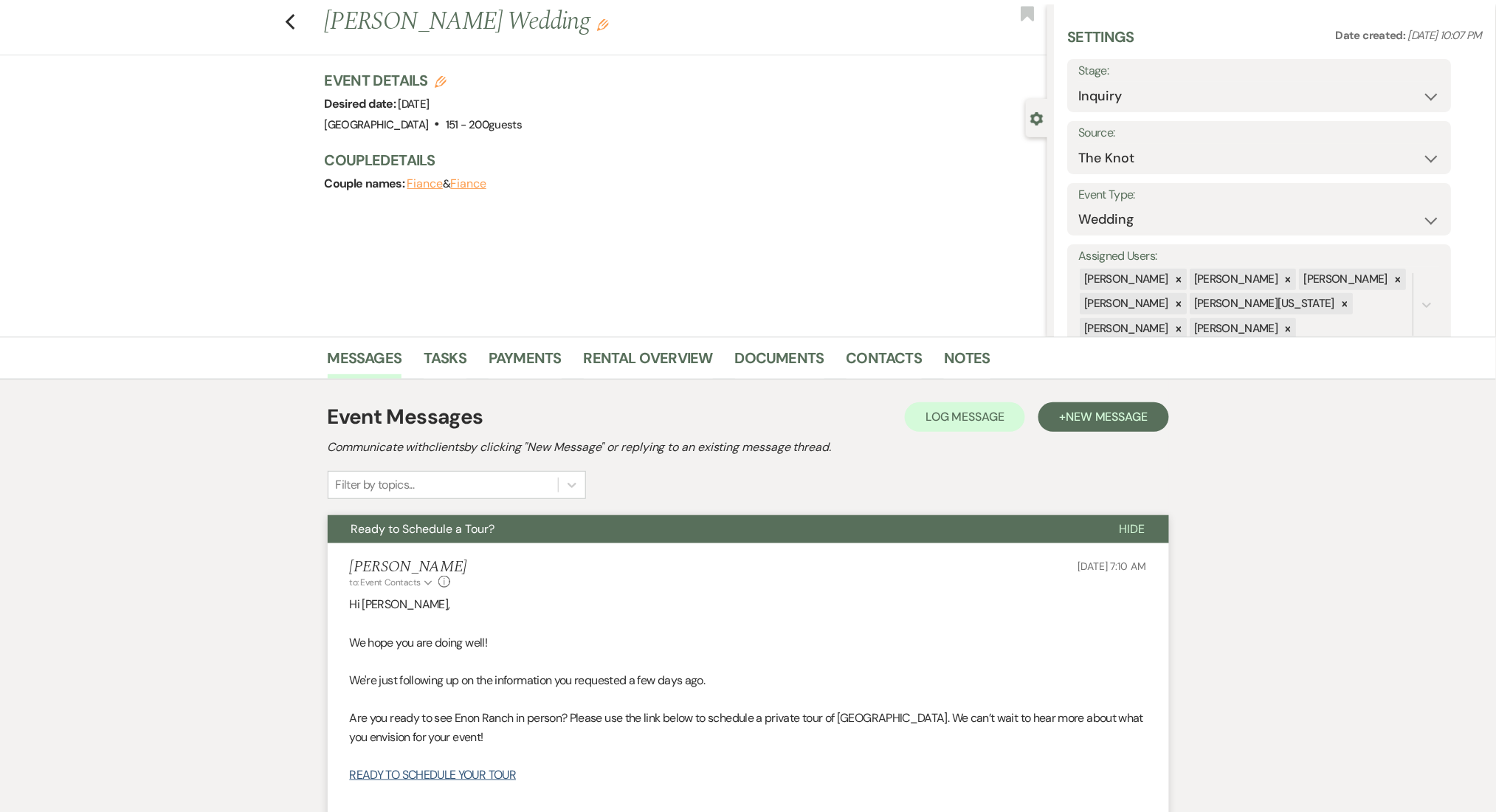
scroll to position [0, 0]
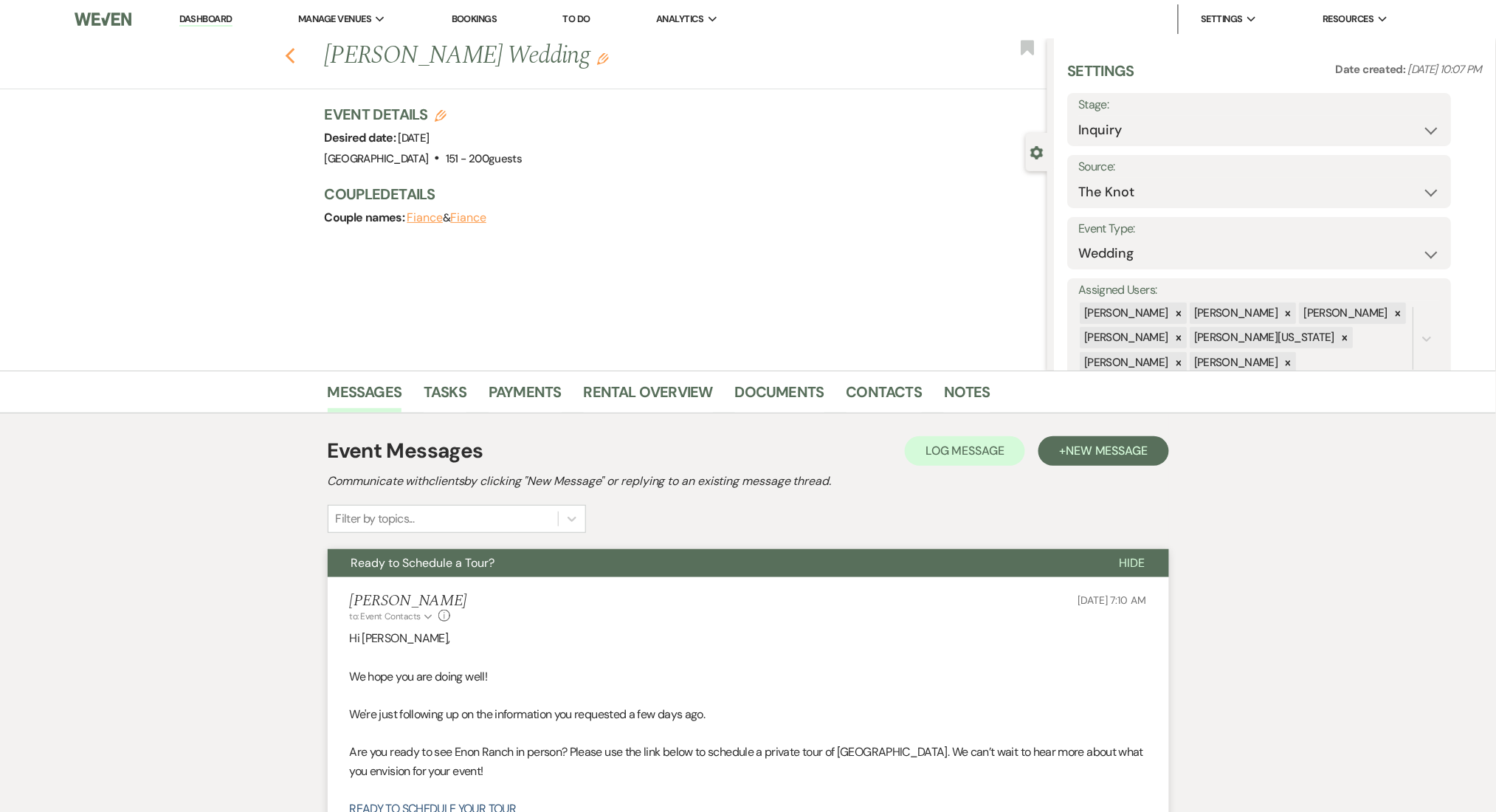
click at [294, 49] on use "button" at bounding box center [290, 56] width 10 height 16
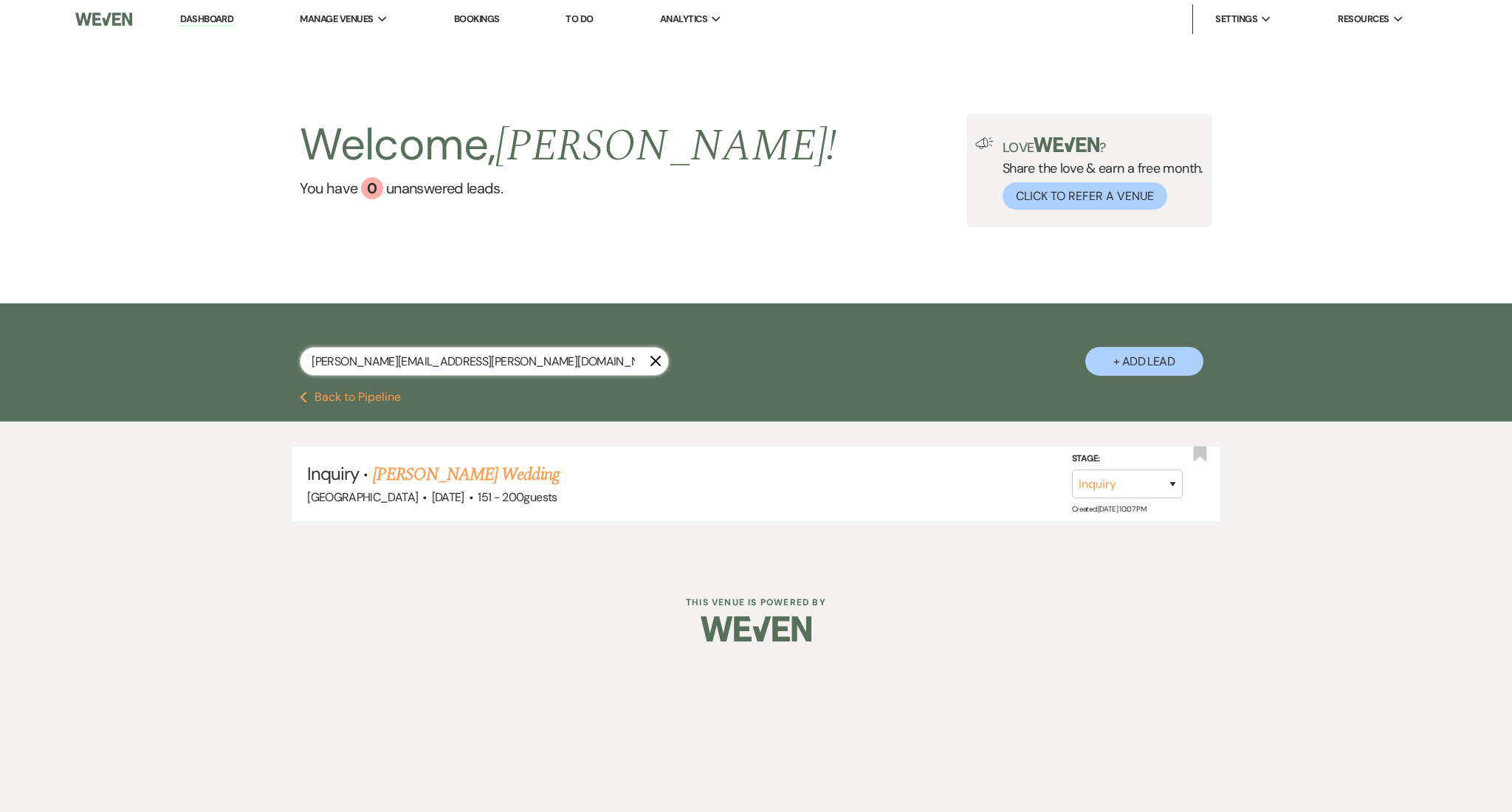
drag, startPoint x: 481, startPoint y: 362, endPoint x: 175, endPoint y: 338, distance: 306.9
click at [175, 338] on div "sarah.bussoletti@yahoo.com X + Add Lead" at bounding box center [756, 347] width 1512 height 88
paste input "mika.n.jenkins@gmail"
type input "mika.n.jenkins@gmail.com"
click at [570, 472] on link "Tamika Jenkins's Wedding (NFU-SS-7/21/25)" at bounding box center [527, 474] width 309 height 26
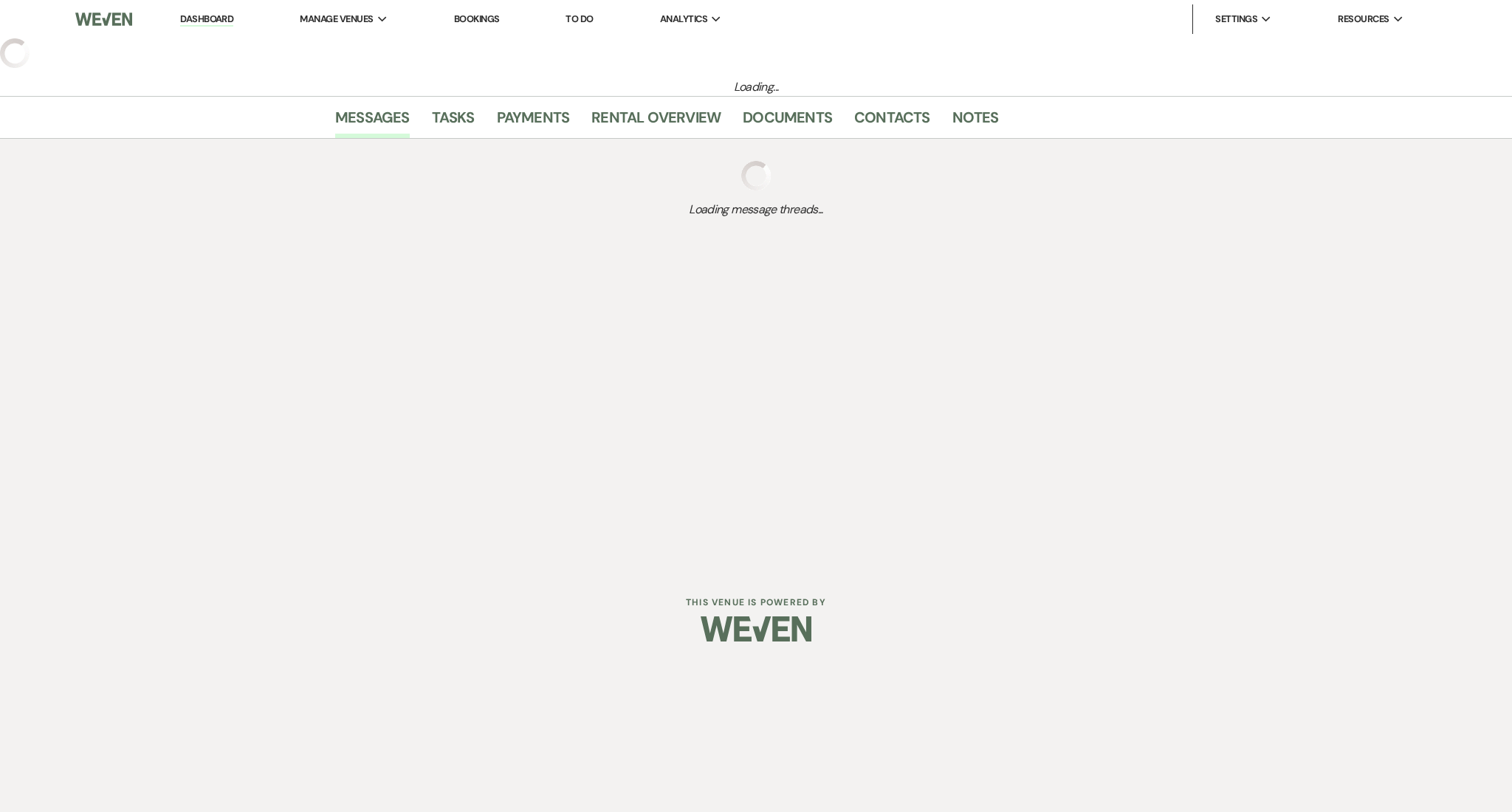
select select "3"
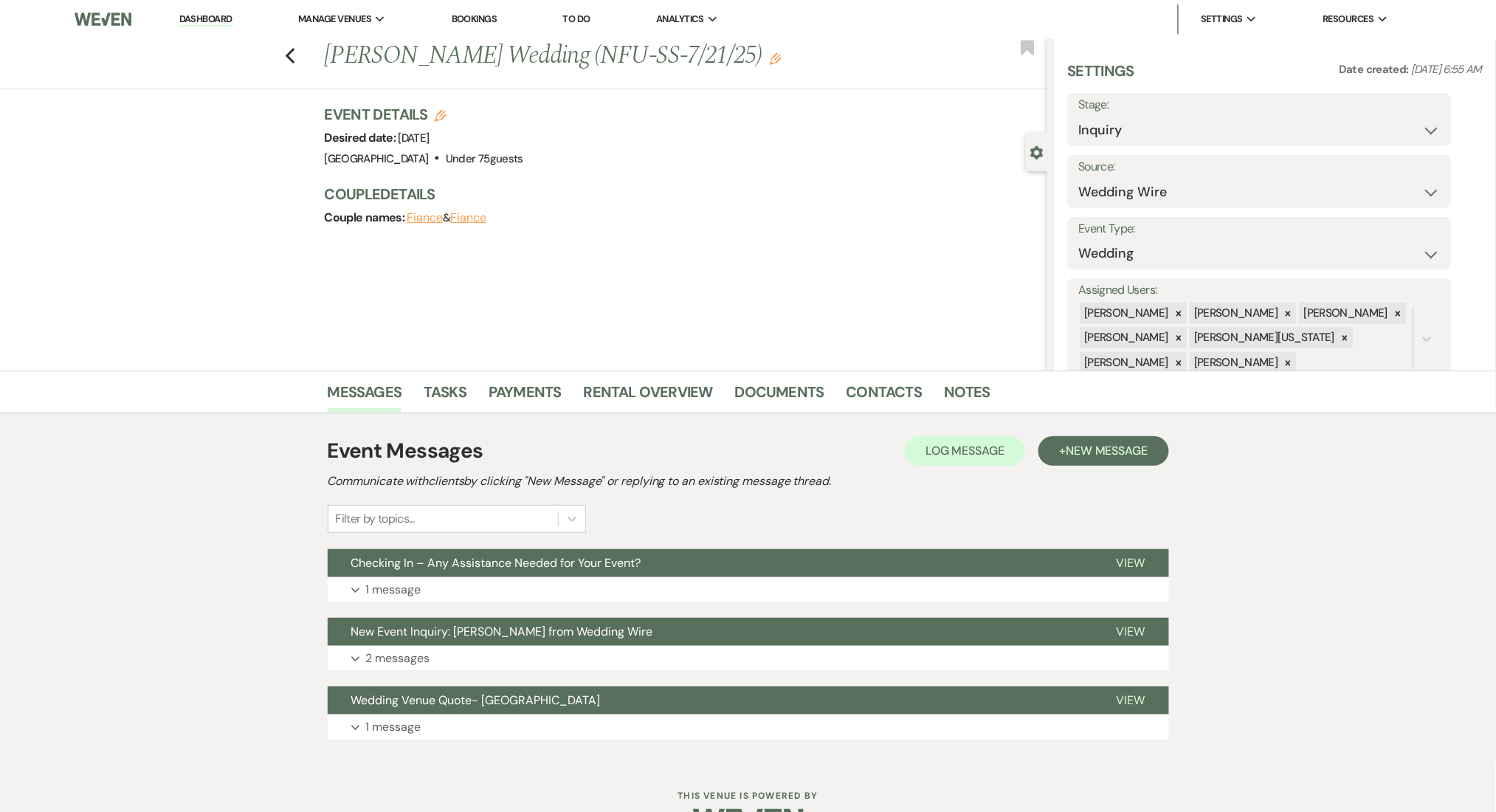
click at [770, 53] on icon "Edit" at bounding box center [776, 59] width 12 height 12
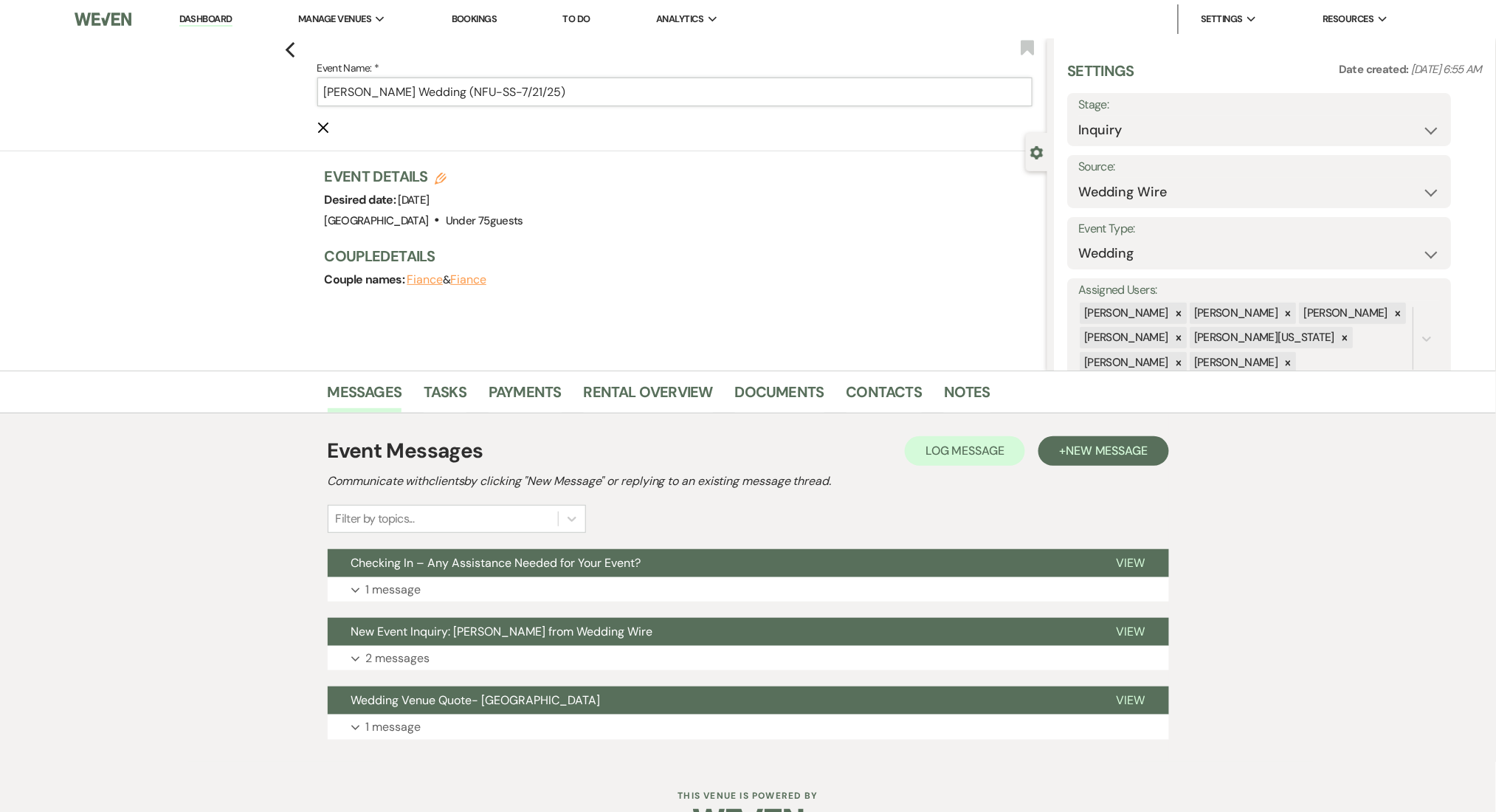
drag, startPoint x: 508, startPoint y: 90, endPoint x: 480, endPoint y: 94, distance: 28.3
click at [480, 94] on input "Tamika Jenkins's Wedding (NFU-SS-7/21/25)" at bounding box center [675, 92] width 715 height 29
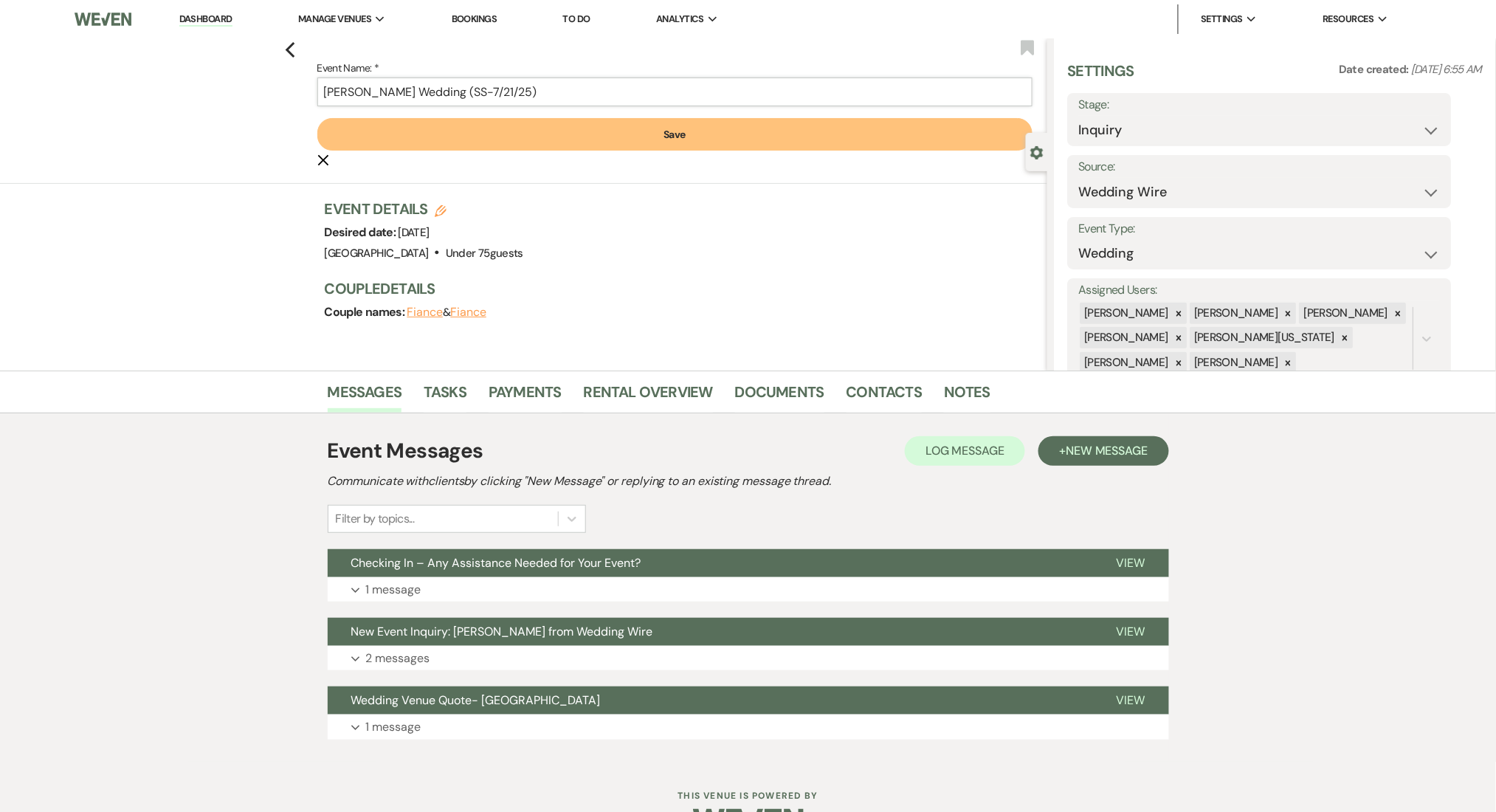
type input "Tamika Jenkins's Wedding (SS-7/21/25)"
click at [581, 132] on button "Save" at bounding box center [675, 134] width 715 height 33
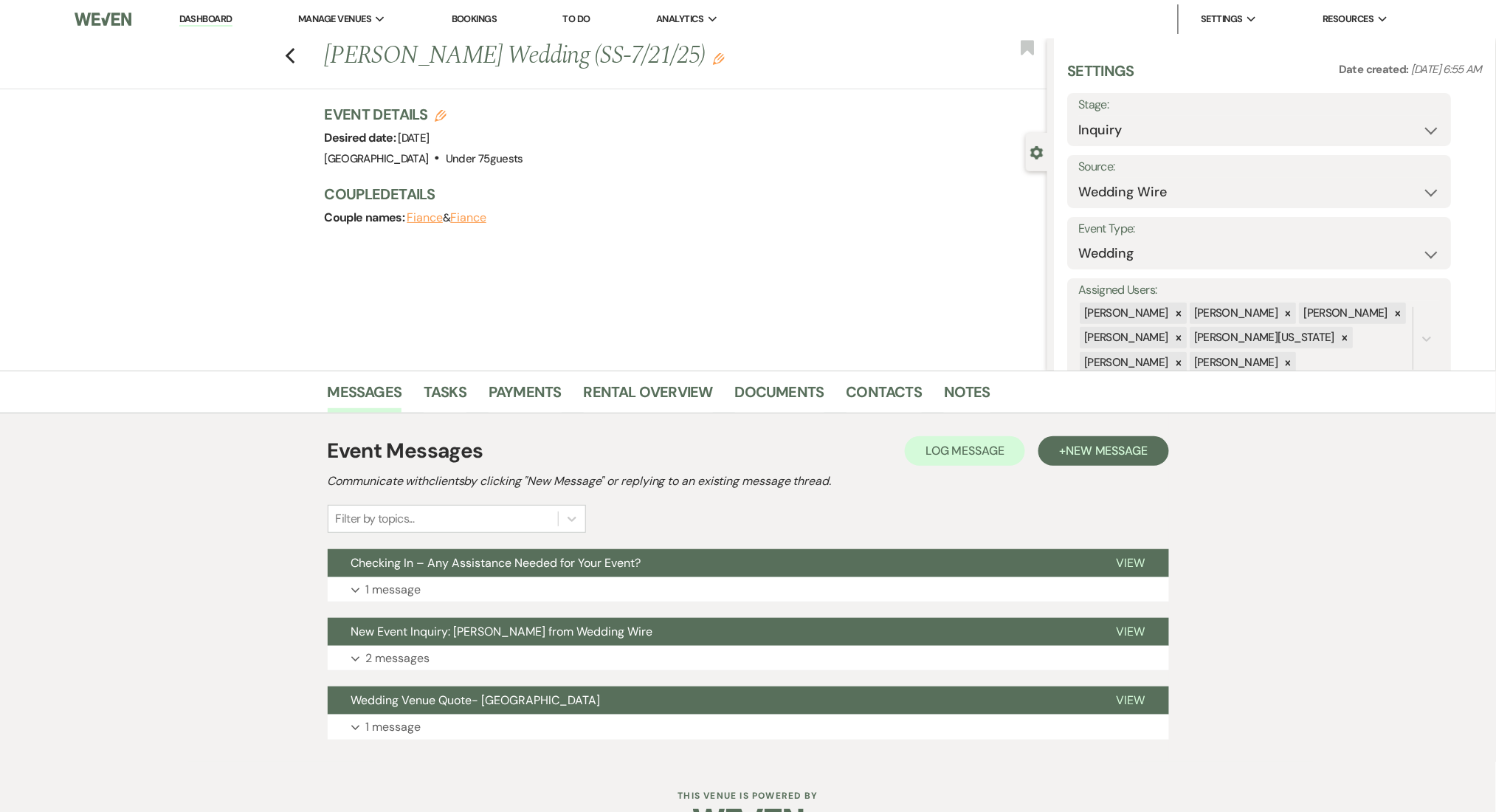
click at [610, 607] on div "Event Messages Log Log Message + New Message Communicate with clients by clicki…" at bounding box center [748, 588] width 842 height 319
click at [618, 584] on button "Expand 1 message" at bounding box center [748, 590] width 842 height 25
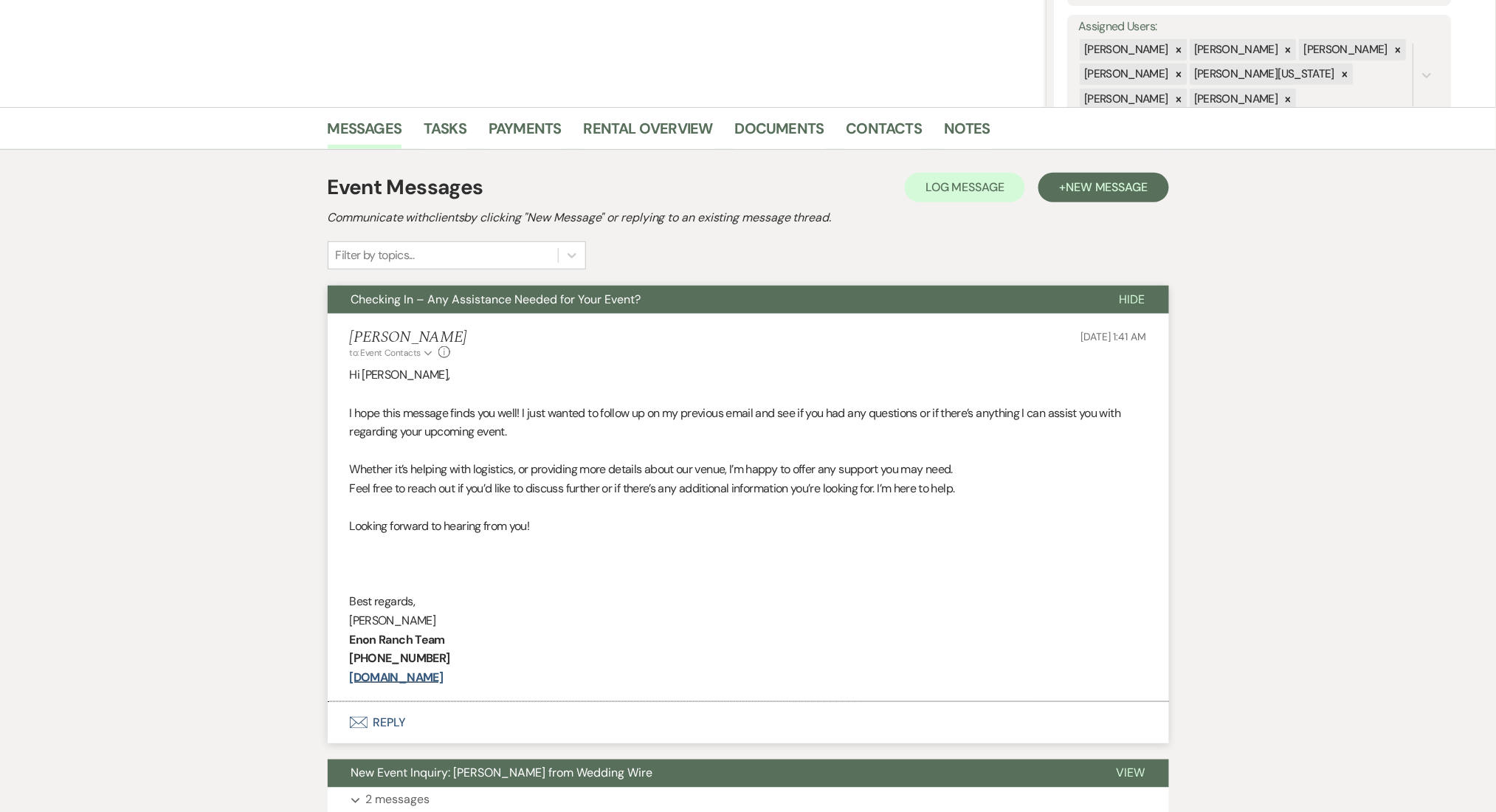
scroll to position [295, 0]
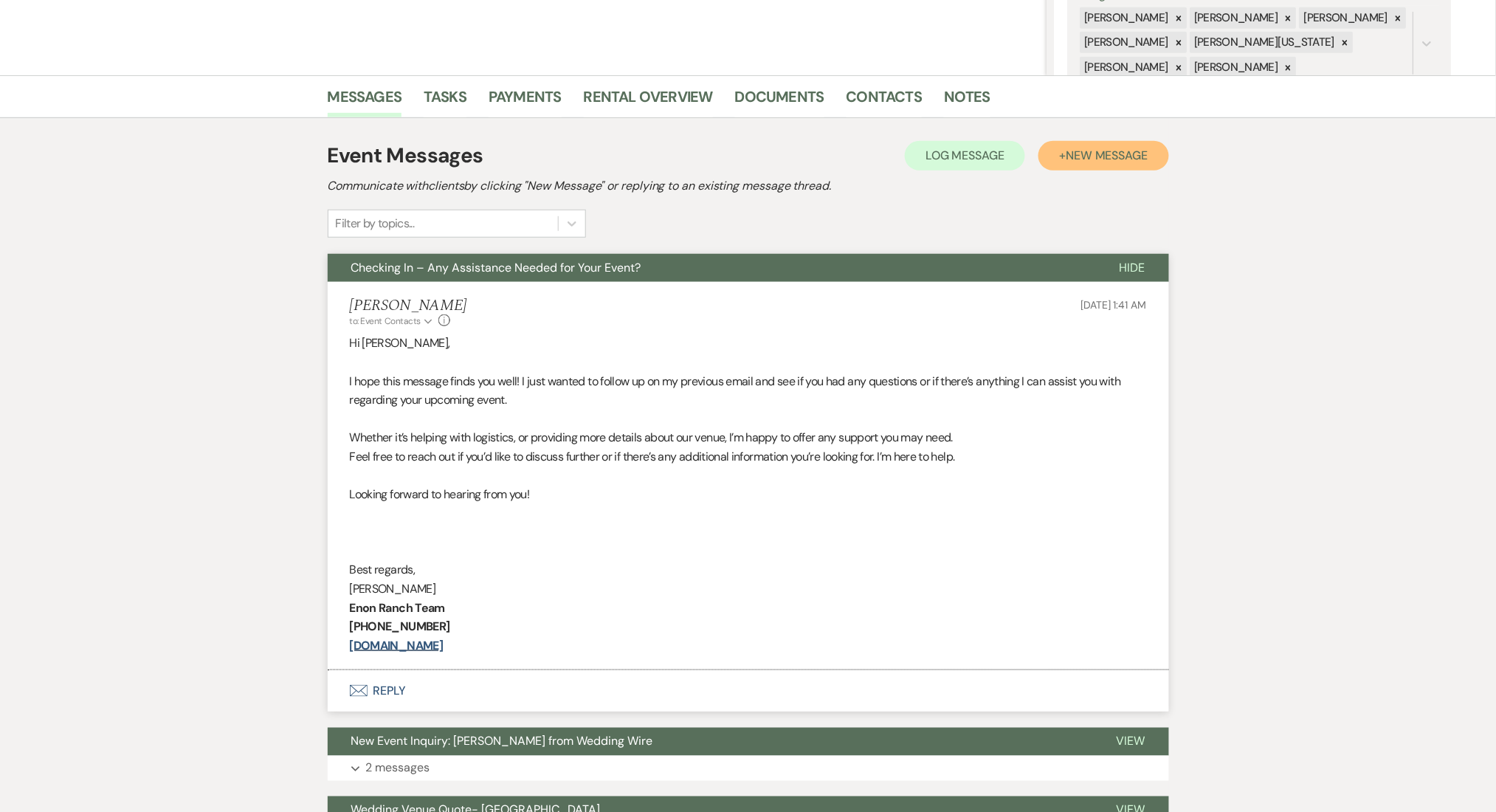
click at [1068, 154] on span "New Message" at bounding box center [1107, 155] width 82 height 16
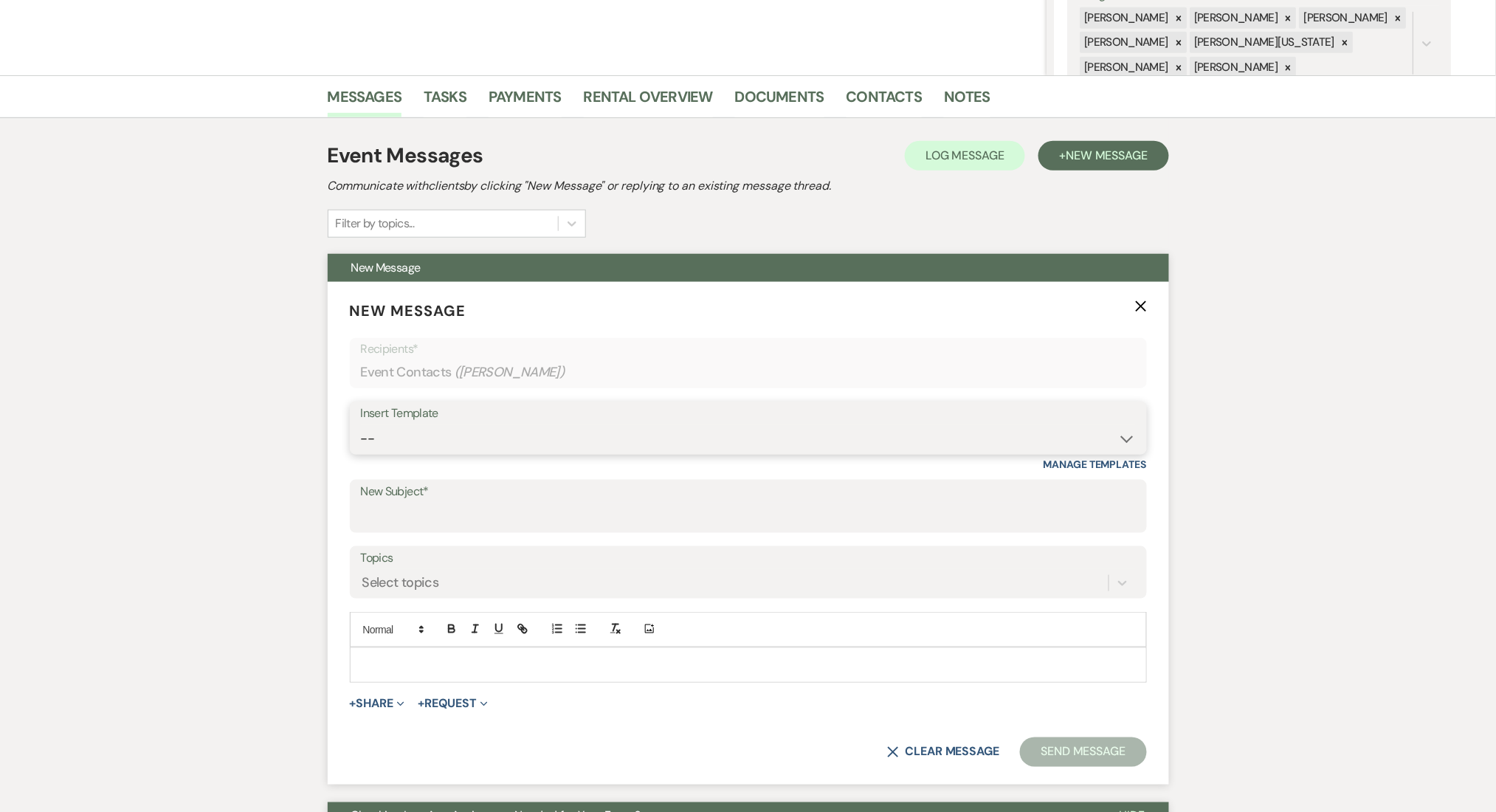
click at [527, 448] on select "-- Inquiry Follow Up Email #2 Contract Sending Template Payment Template Rental…" at bounding box center [748, 439] width 775 height 29
select select "1402"
click at [361, 424] on select "-- Inquiry Follow Up Email #2 Contract Sending Template Payment Template Rental…" at bounding box center [748, 439] width 775 height 29
type input "Ready to Schedule a Tour?"
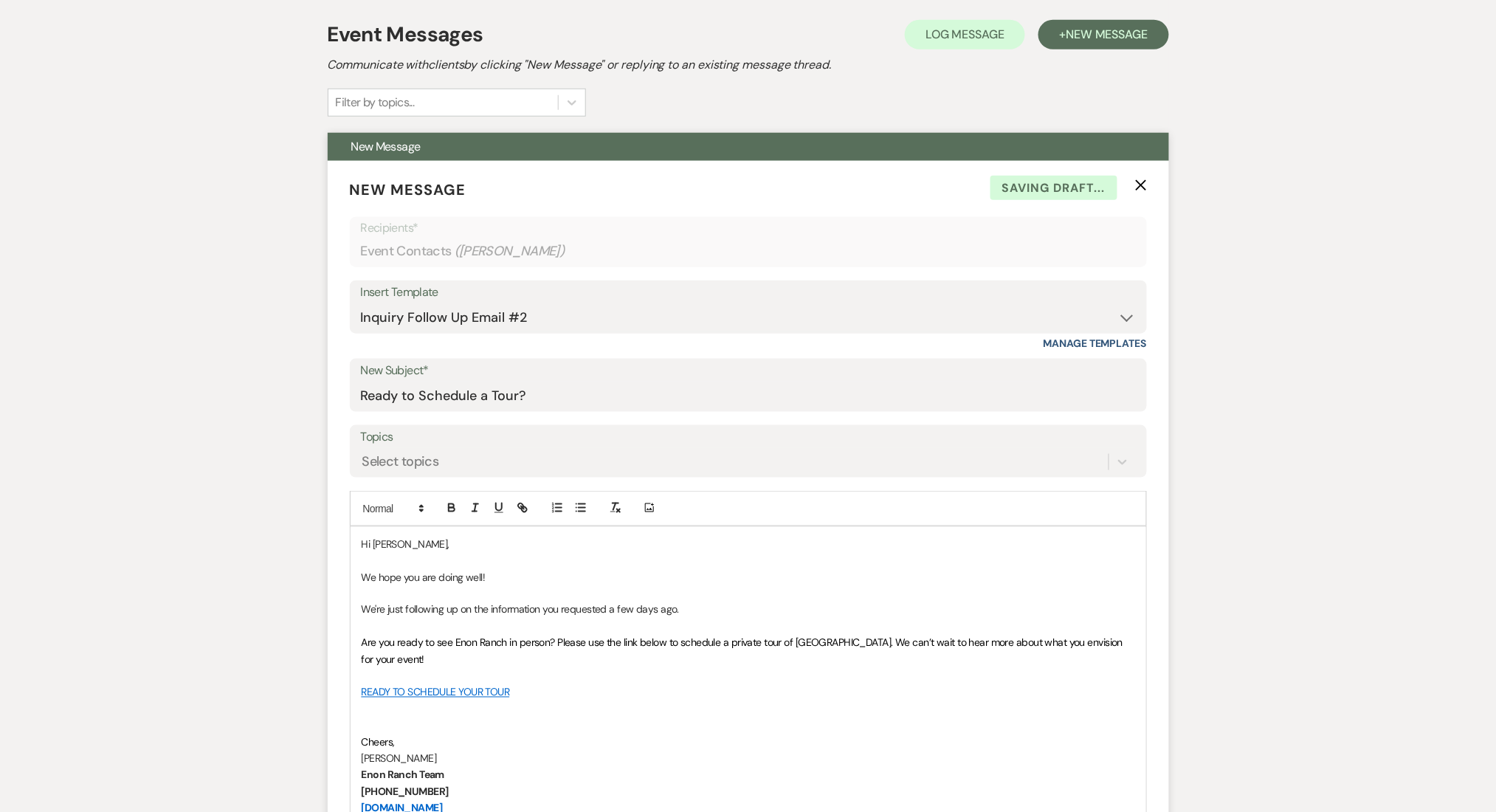
scroll to position [787, 0]
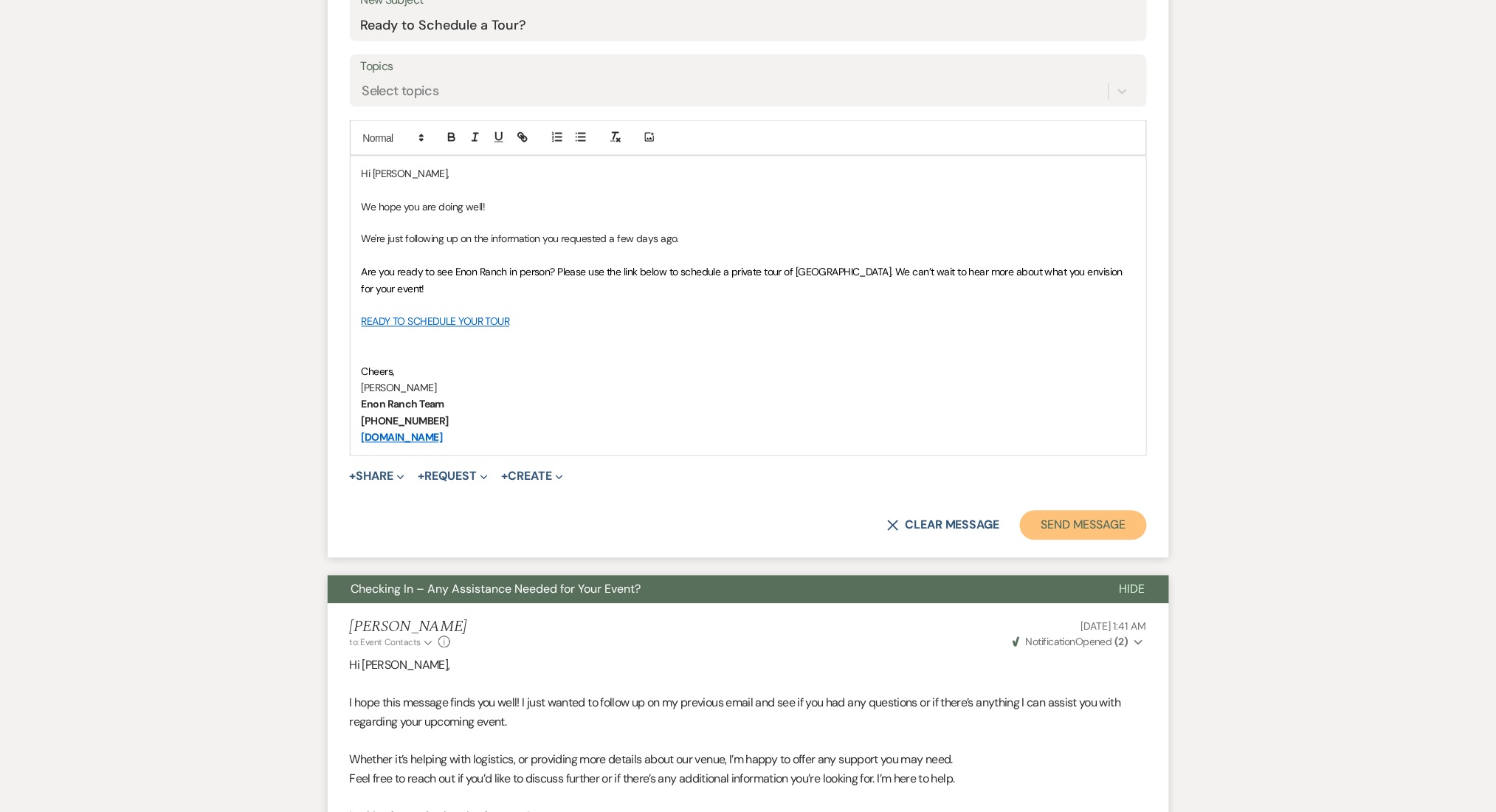
click at [1094, 527] on button "Send Message" at bounding box center [1083, 525] width 126 height 29
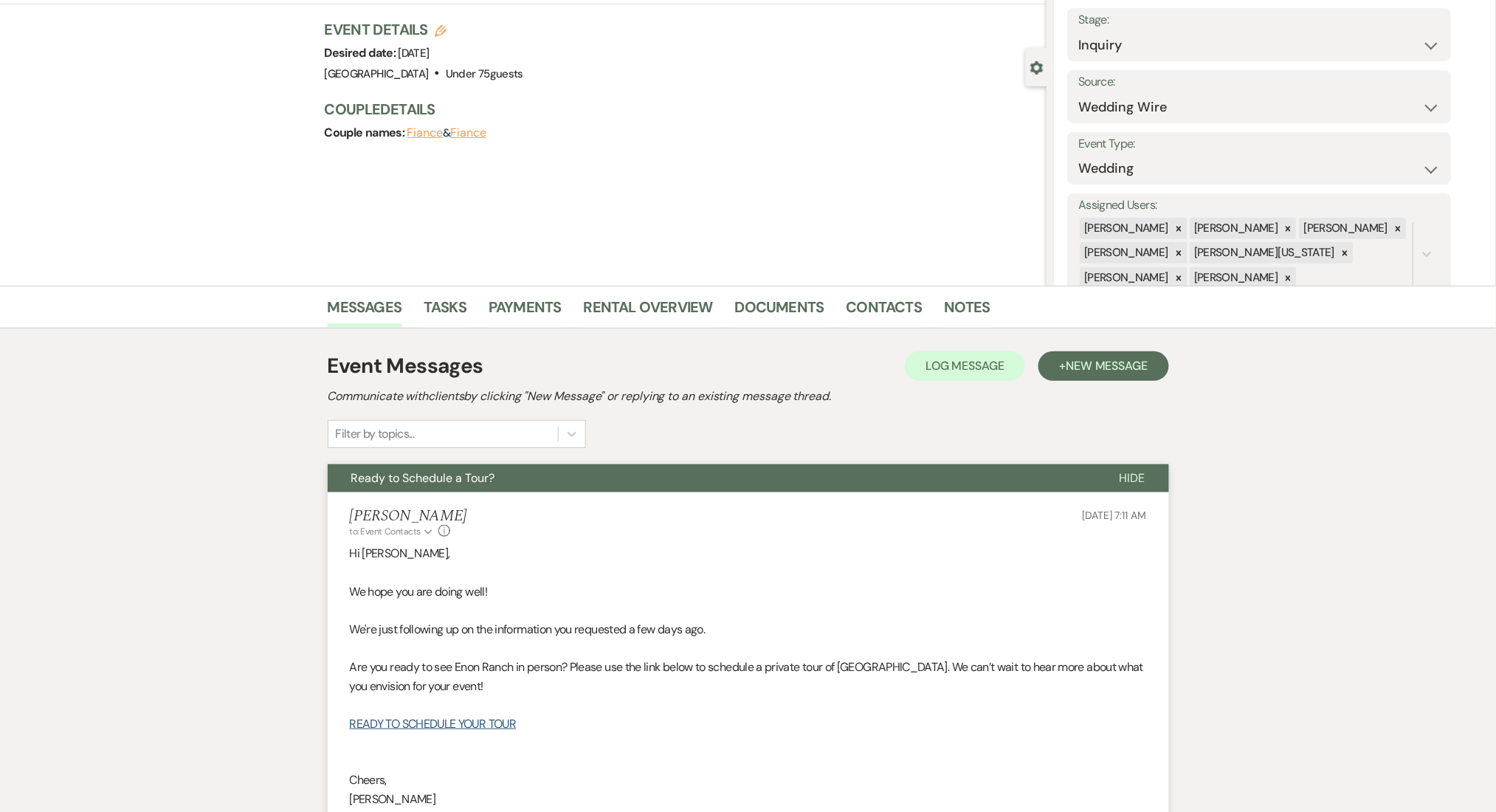
scroll to position [0, 0]
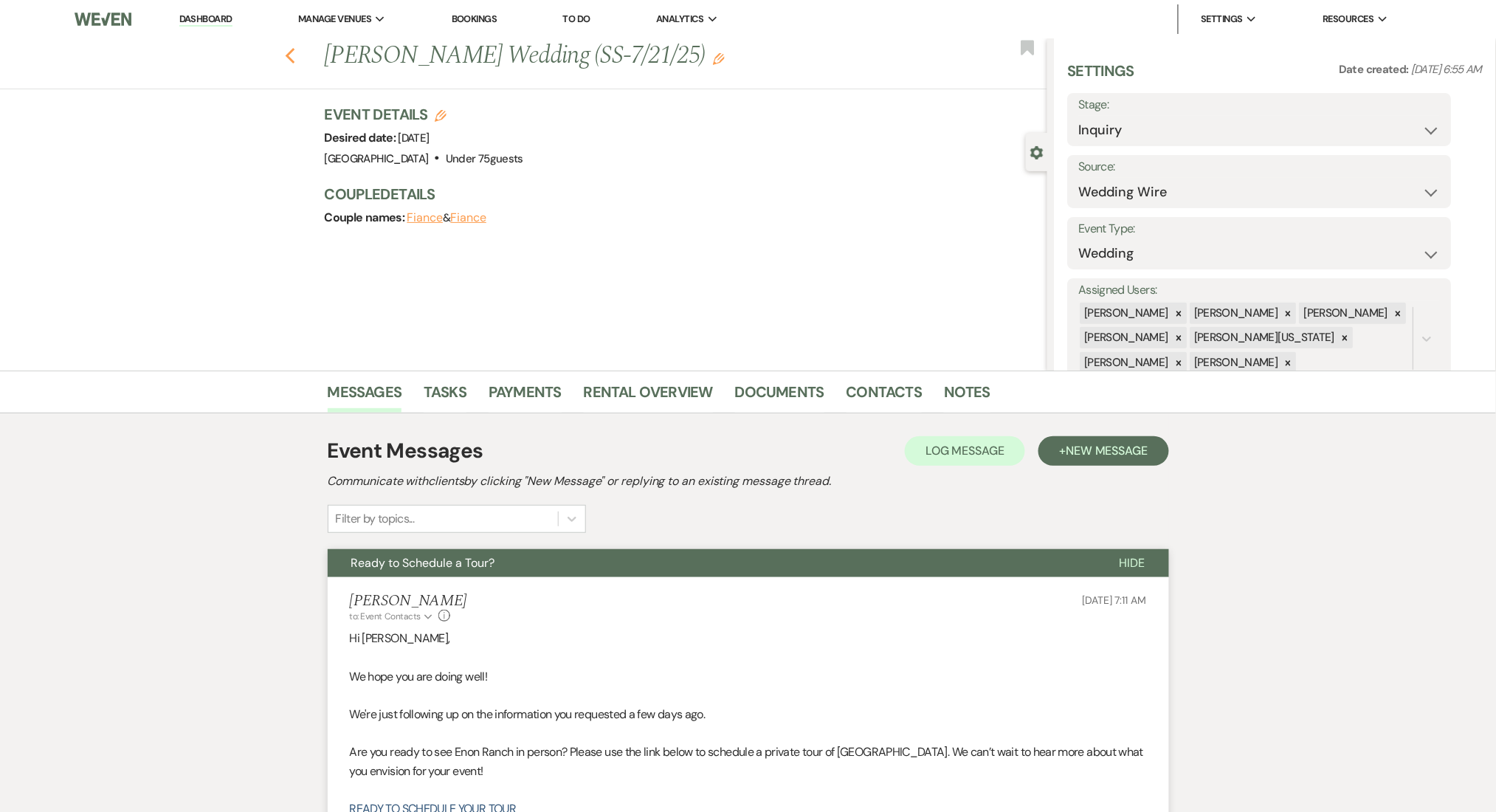
click at [294, 57] on use "button" at bounding box center [290, 56] width 10 height 16
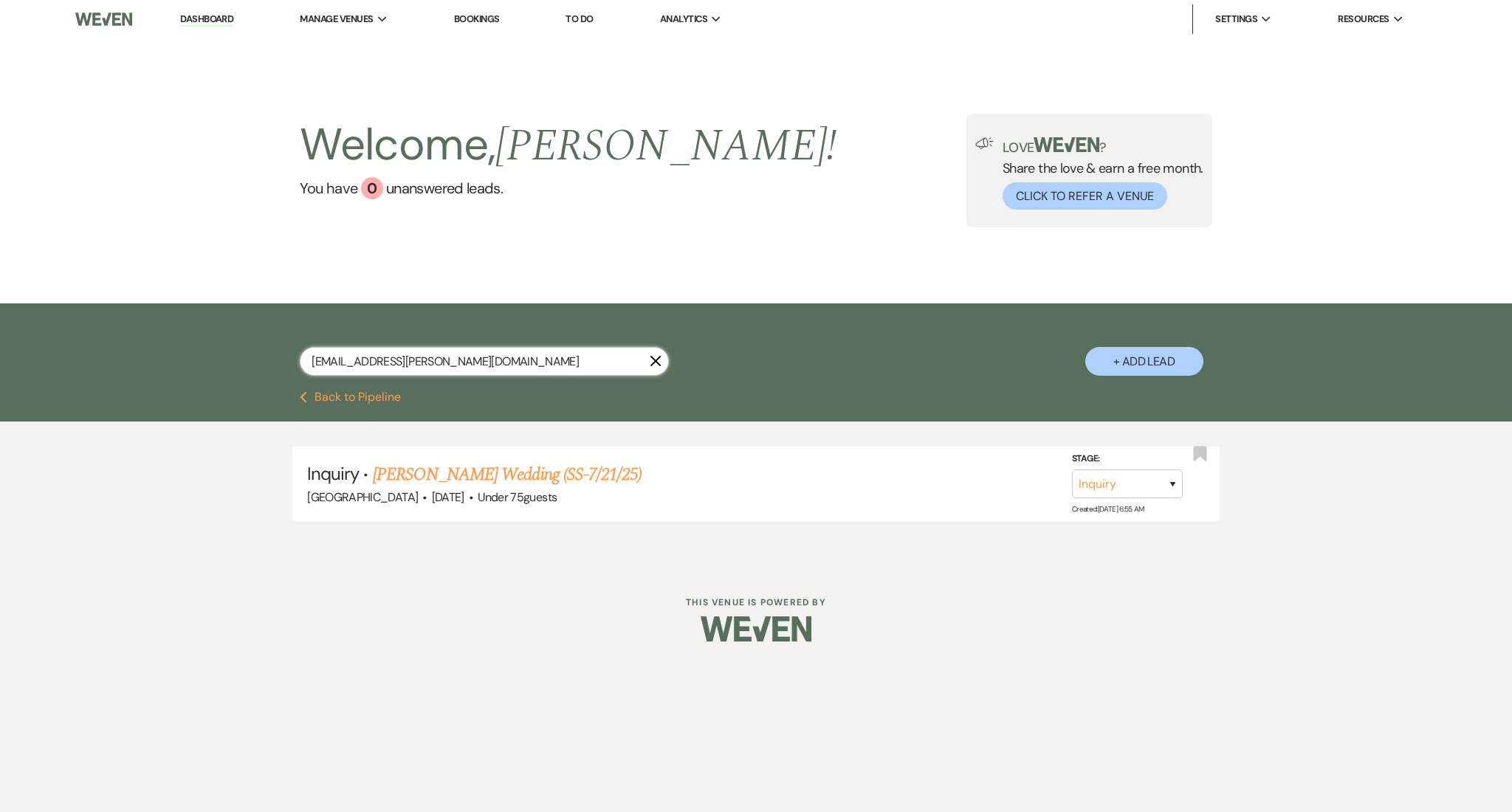
drag, startPoint x: 473, startPoint y: 356, endPoint x: 175, endPoint y: 329, distance: 299.2
click at [175, 329] on div "mika.n.jenkins@gmail.com X + Add Lead" at bounding box center [756, 347] width 1512 height 88
paste input "jaykrns84"
type input "jaykrns84@gmail.com"
click at [585, 465] on link "Jason Kearns's Wedding (NFU-SS-7/21/25)" at bounding box center [527, 474] width 309 height 26
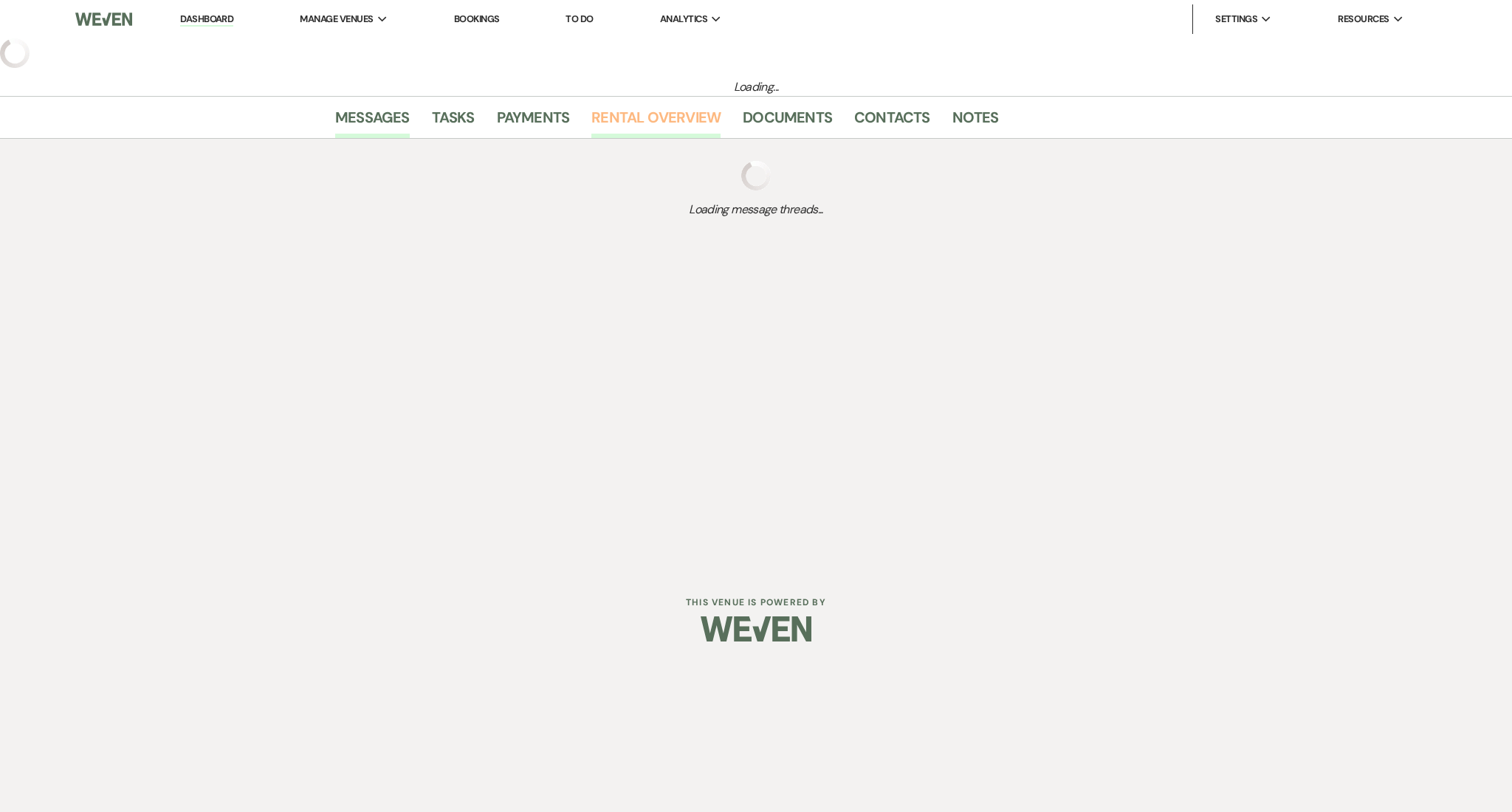
select select "3"
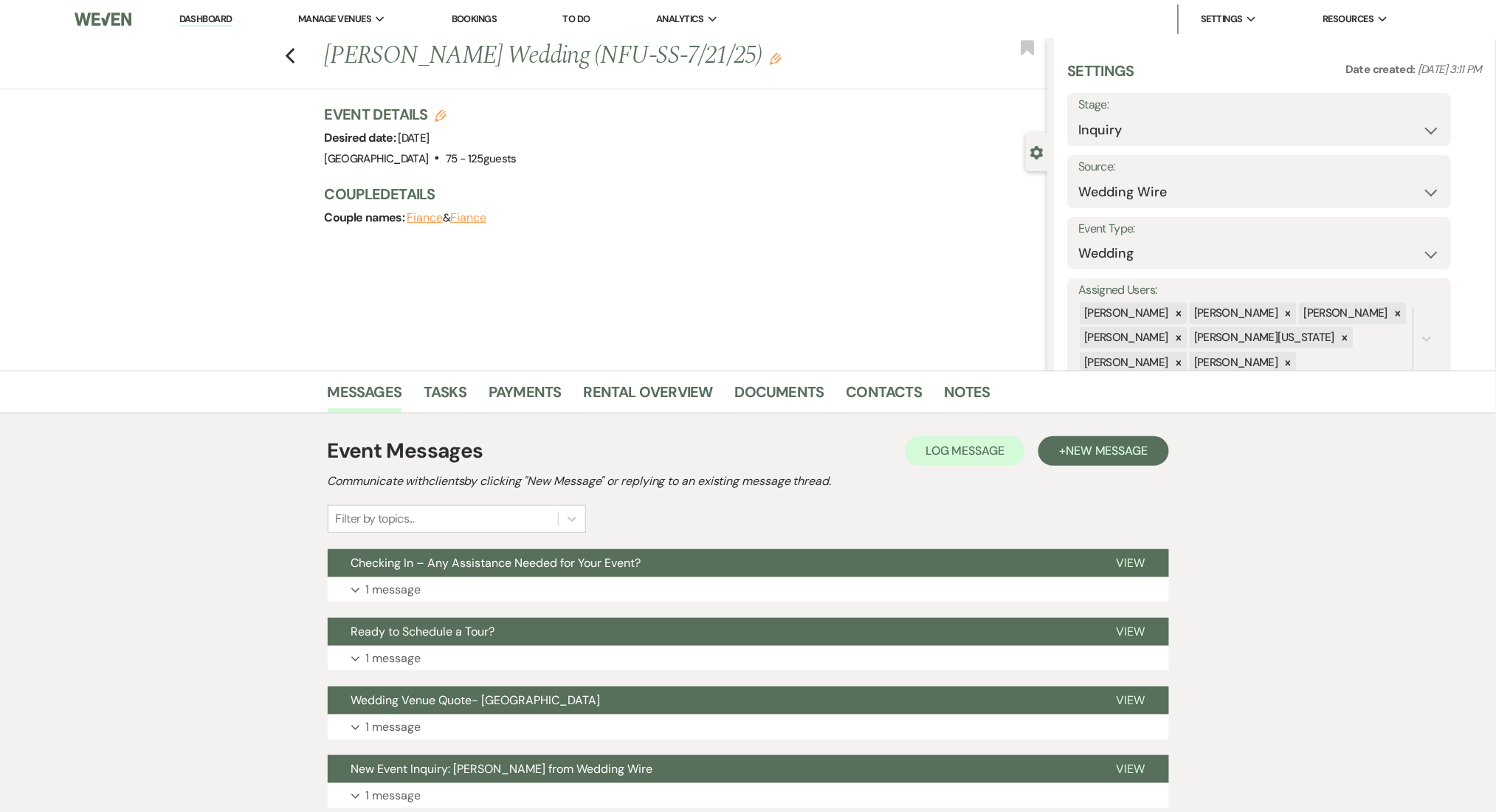
click at [737, 66] on h1 "Jason Kearns's Wedding (NFU-SS-7/21/25) Edit" at bounding box center [611, 56] width 573 height 36
click at [770, 60] on use "button" at bounding box center [776, 59] width 12 height 12
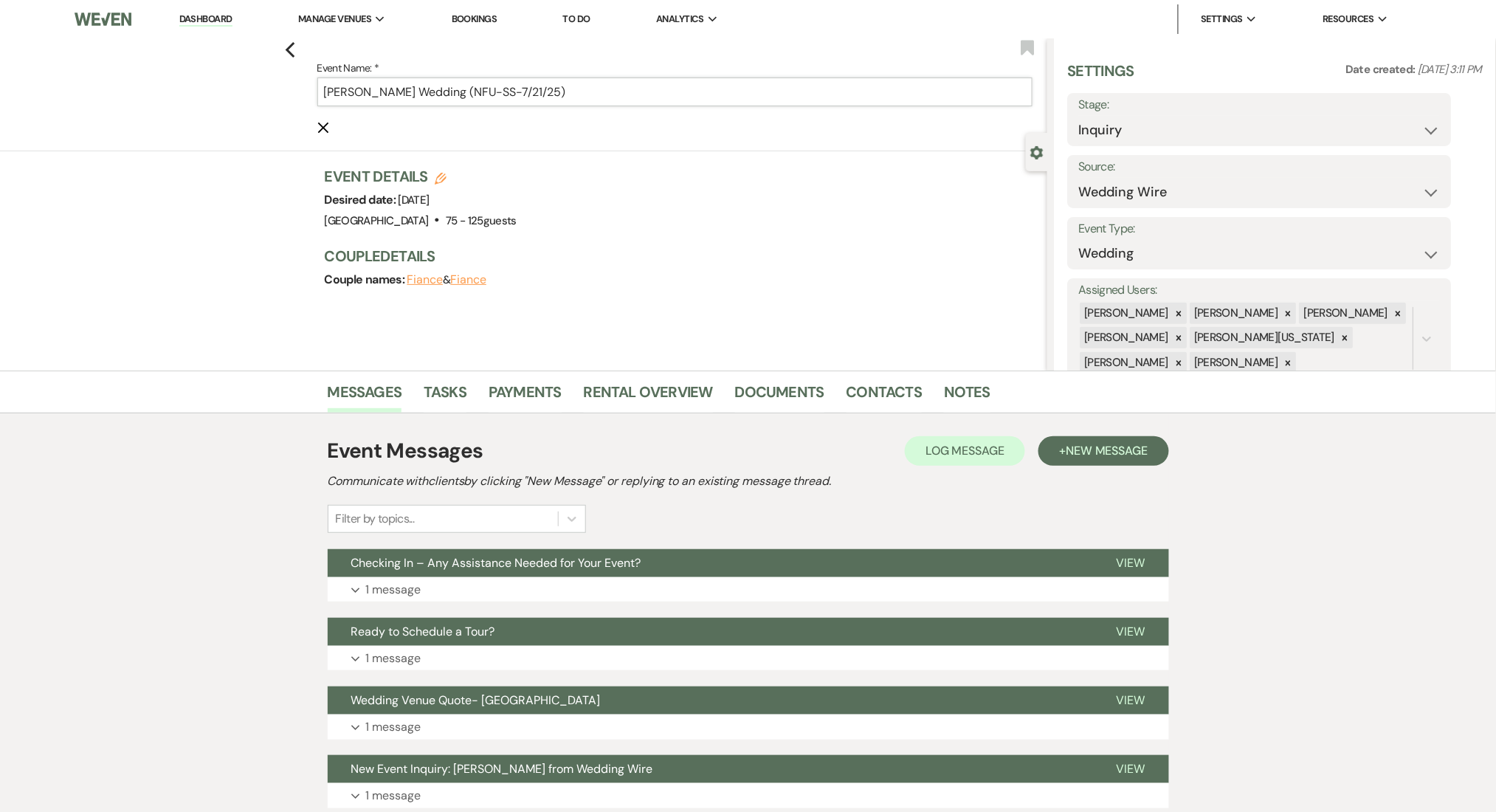
drag, startPoint x: 497, startPoint y: 90, endPoint x: 473, endPoint y: 88, distance: 24.1
click at [473, 88] on input "Jason Kearns's Wedding (NFU-SS-7/21/25)" at bounding box center [675, 92] width 715 height 29
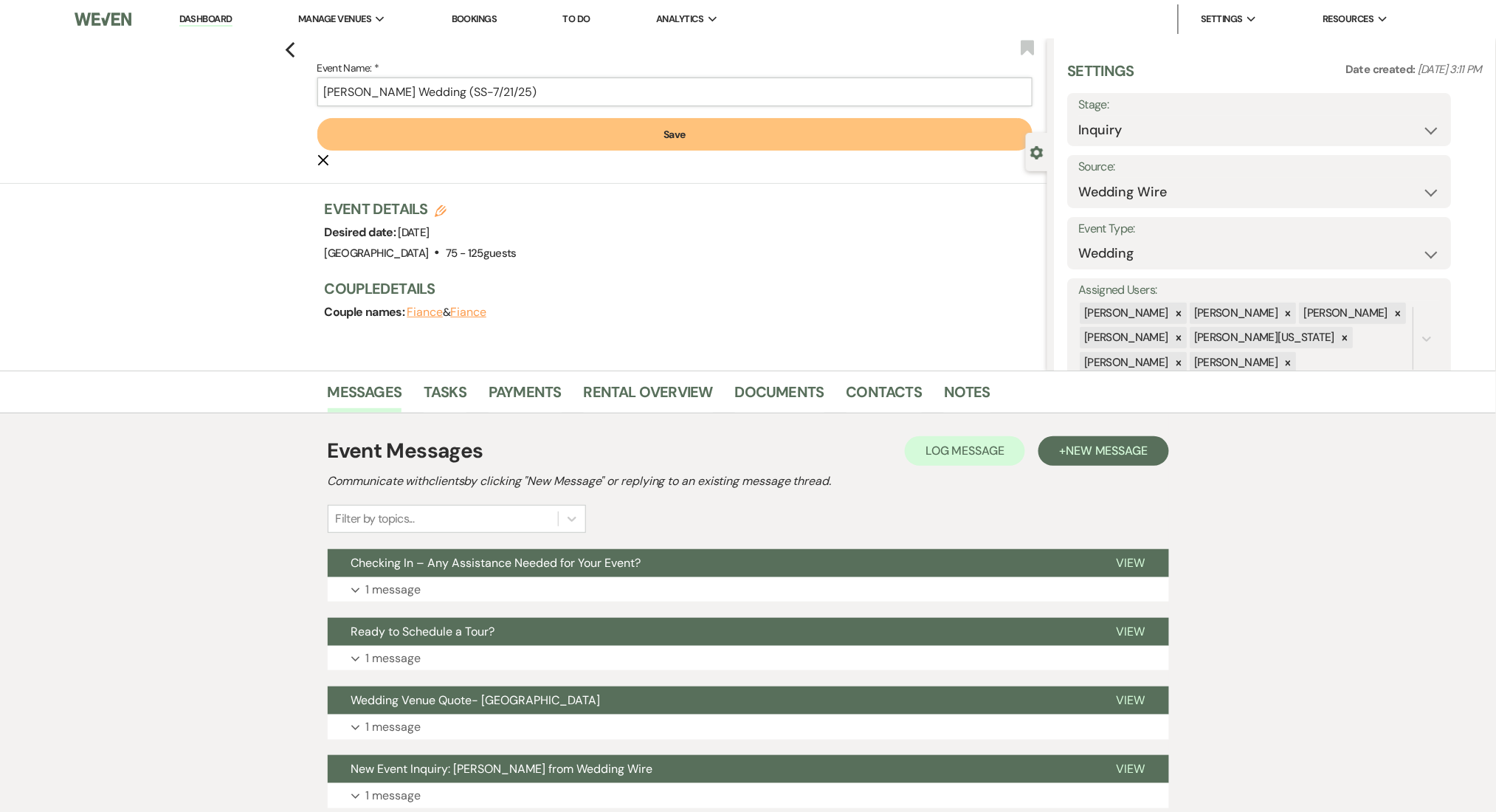
type input "Jason Kearns's Wedding (SS-7/21/25)"
click at [535, 130] on button "Save" at bounding box center [675, 134] width 715 height 33
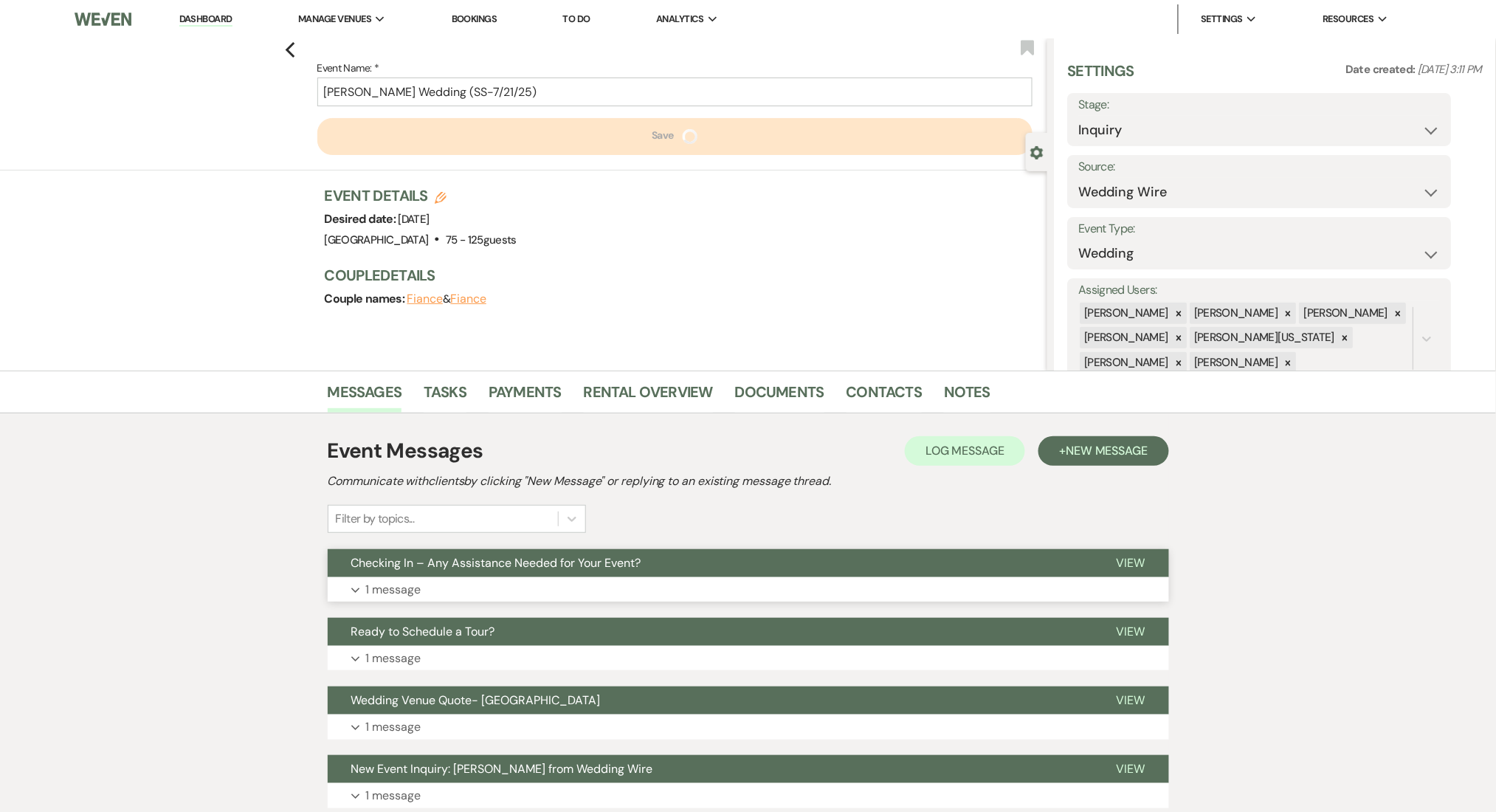
click at [612, 580] on button "Expand 1 message" at bounding box center [748, 590] width 842 height 25
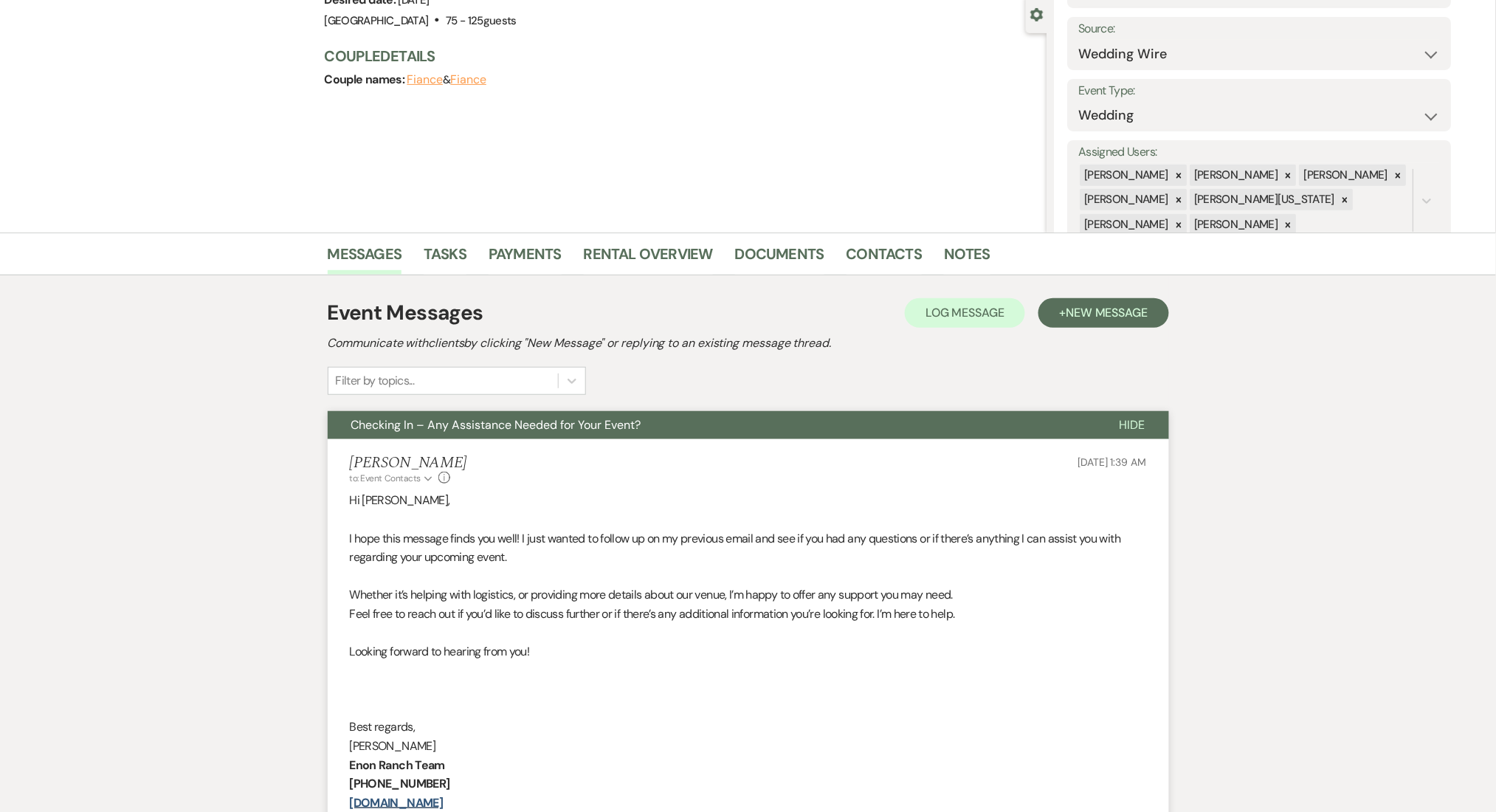
scroll to position [295, 0]
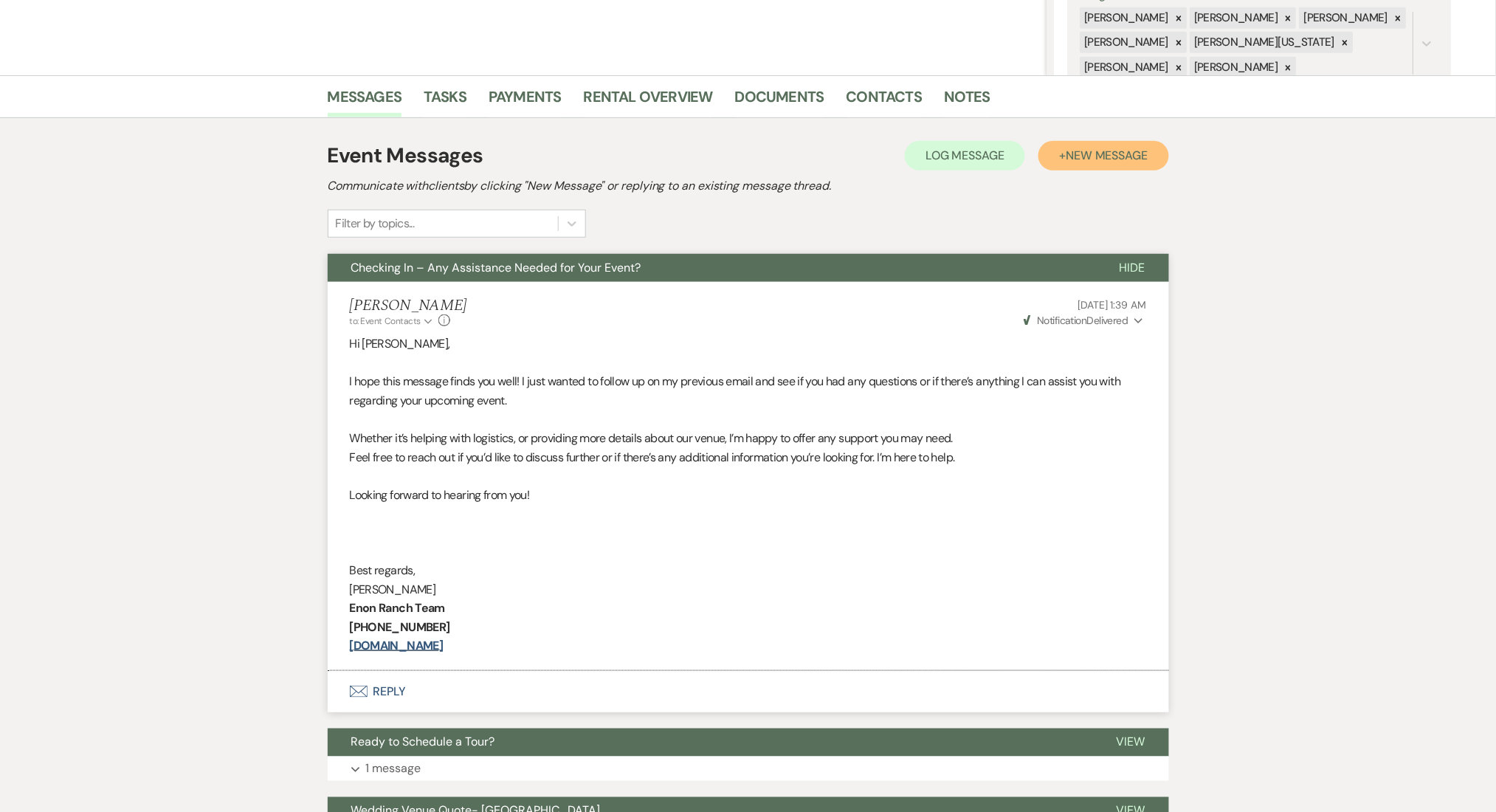
click at [1088, 165] on button "+ New Message" at bounding box center [1103, 155] width 130 height 29
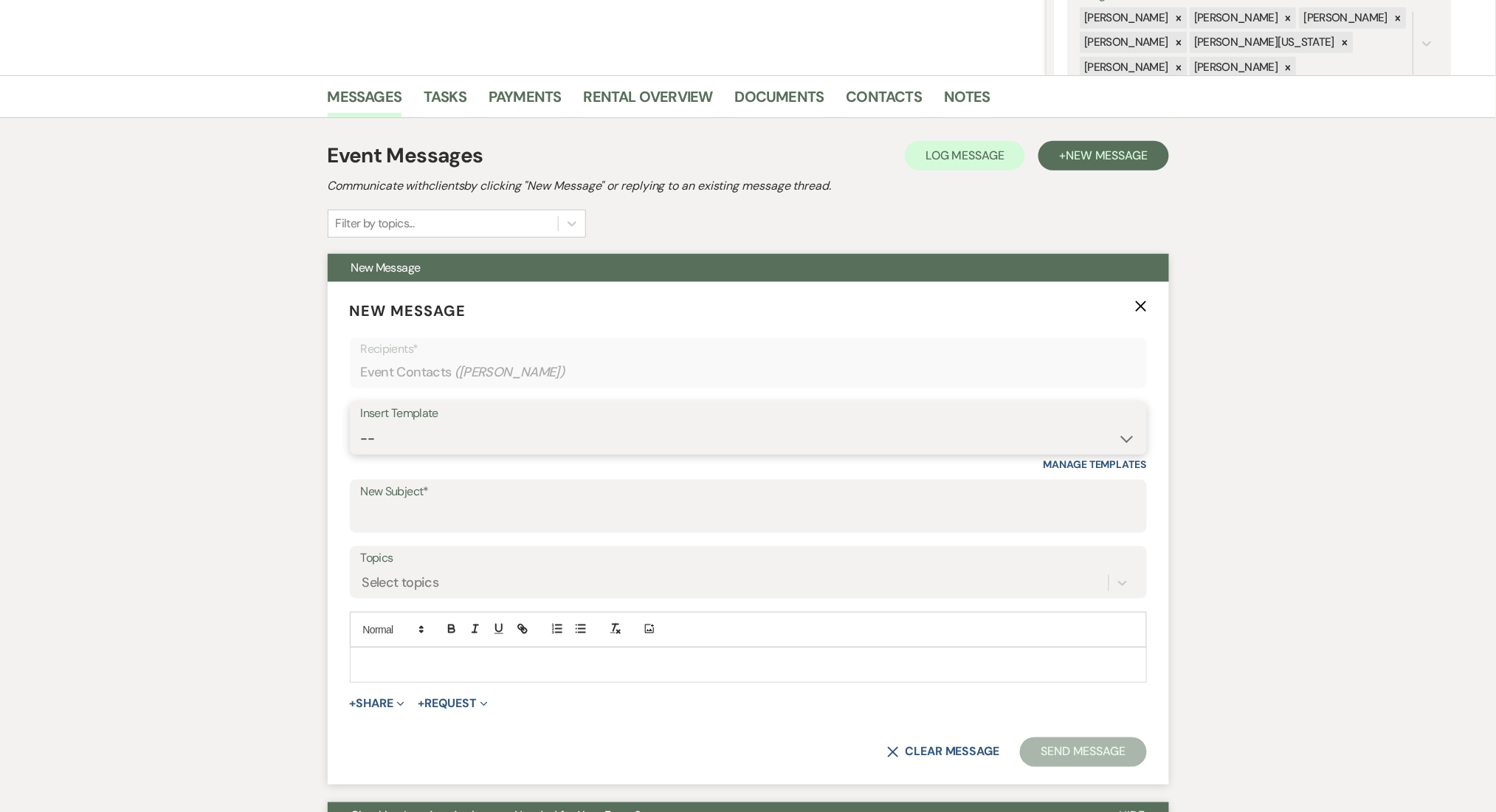
click at [639, 430] on select "-- Inquiry Follow Up Email #2 Contract Sending Template Payment Template Rental…" at bounding box center [748, 439] width 775 height 29
select select "1402"
click at [361, 424] on select "-- Inquiry Follow Up Email #2 Contract Sending Template Payment Template Rental…" at bounding box center [748, 439] width 775 height 29
type input "Ready to Schedule a Tour?"
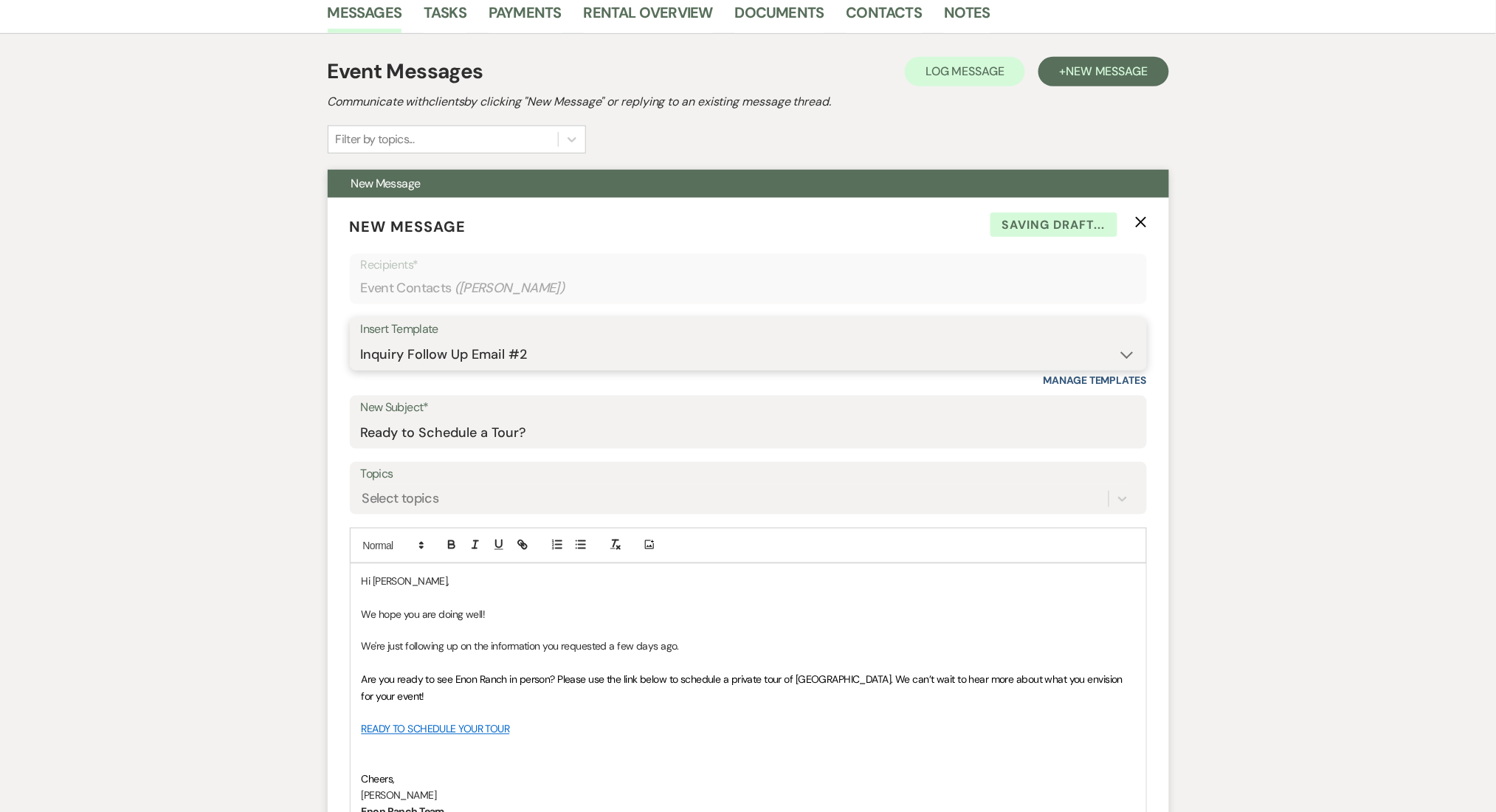
scroll to position [590, 0]
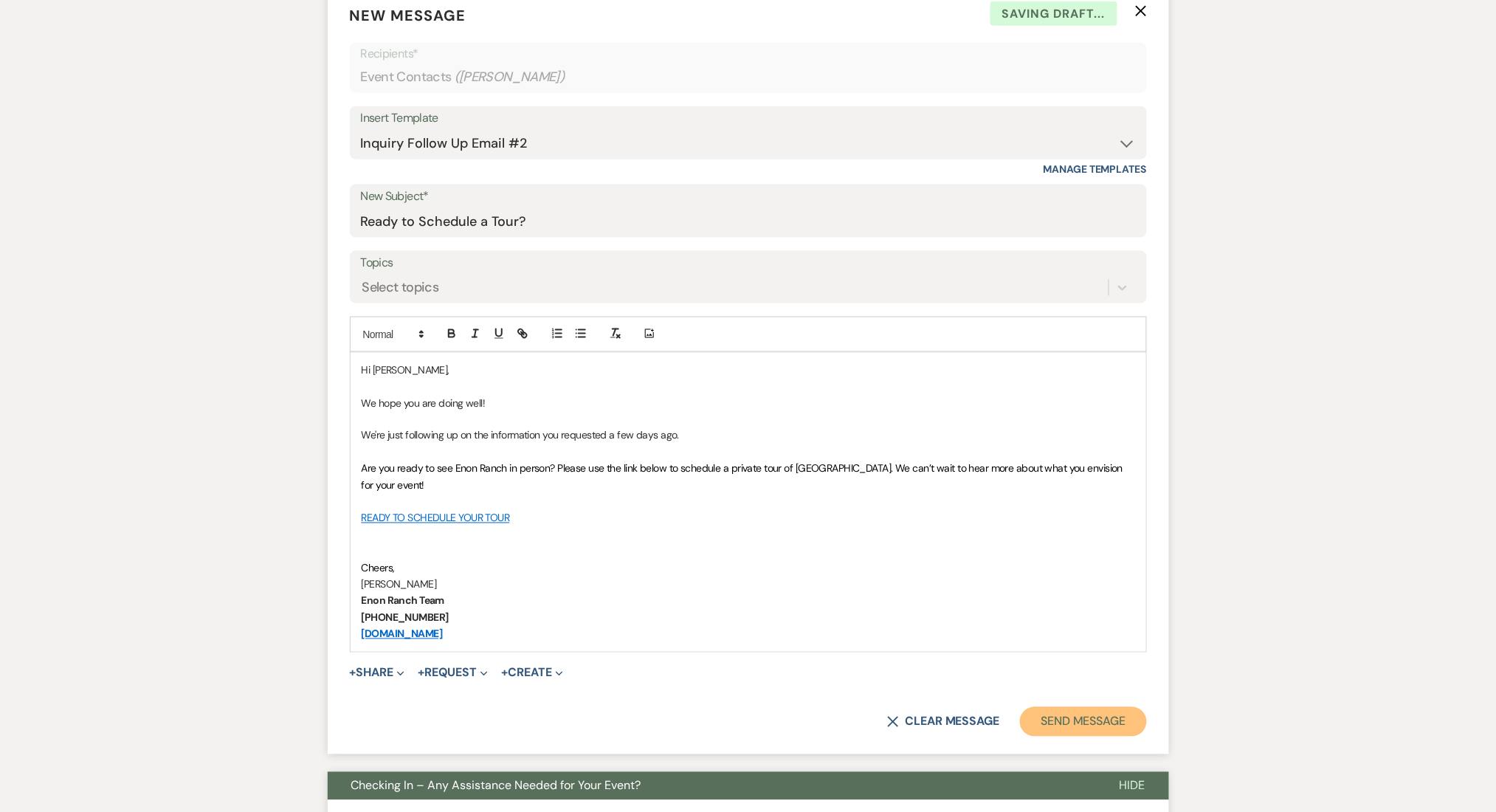
click at [1119, 710] on button "Send Message" at bounding box center [1083, 721] width 126 height 29
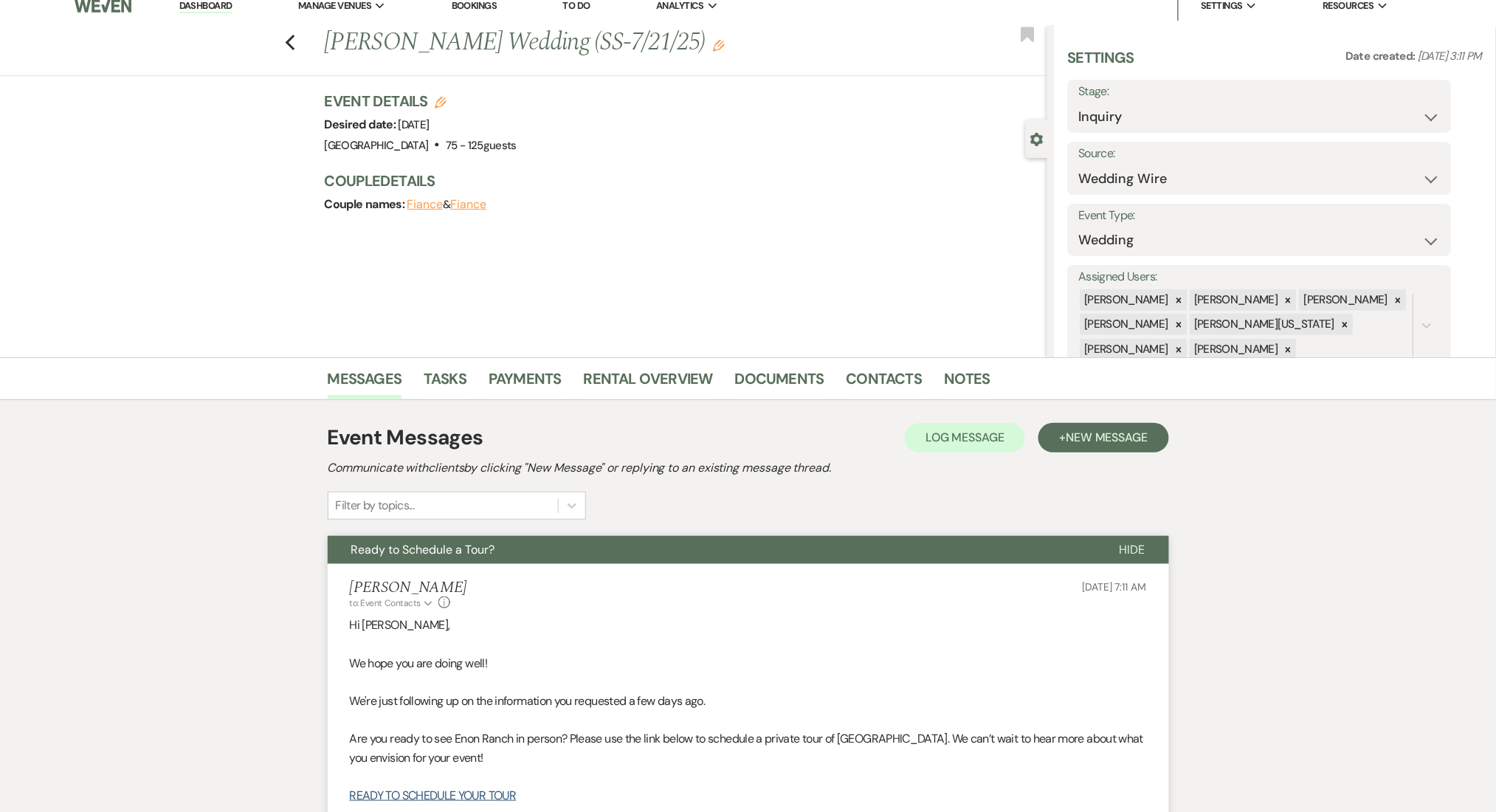
scroll to position [0, 0]
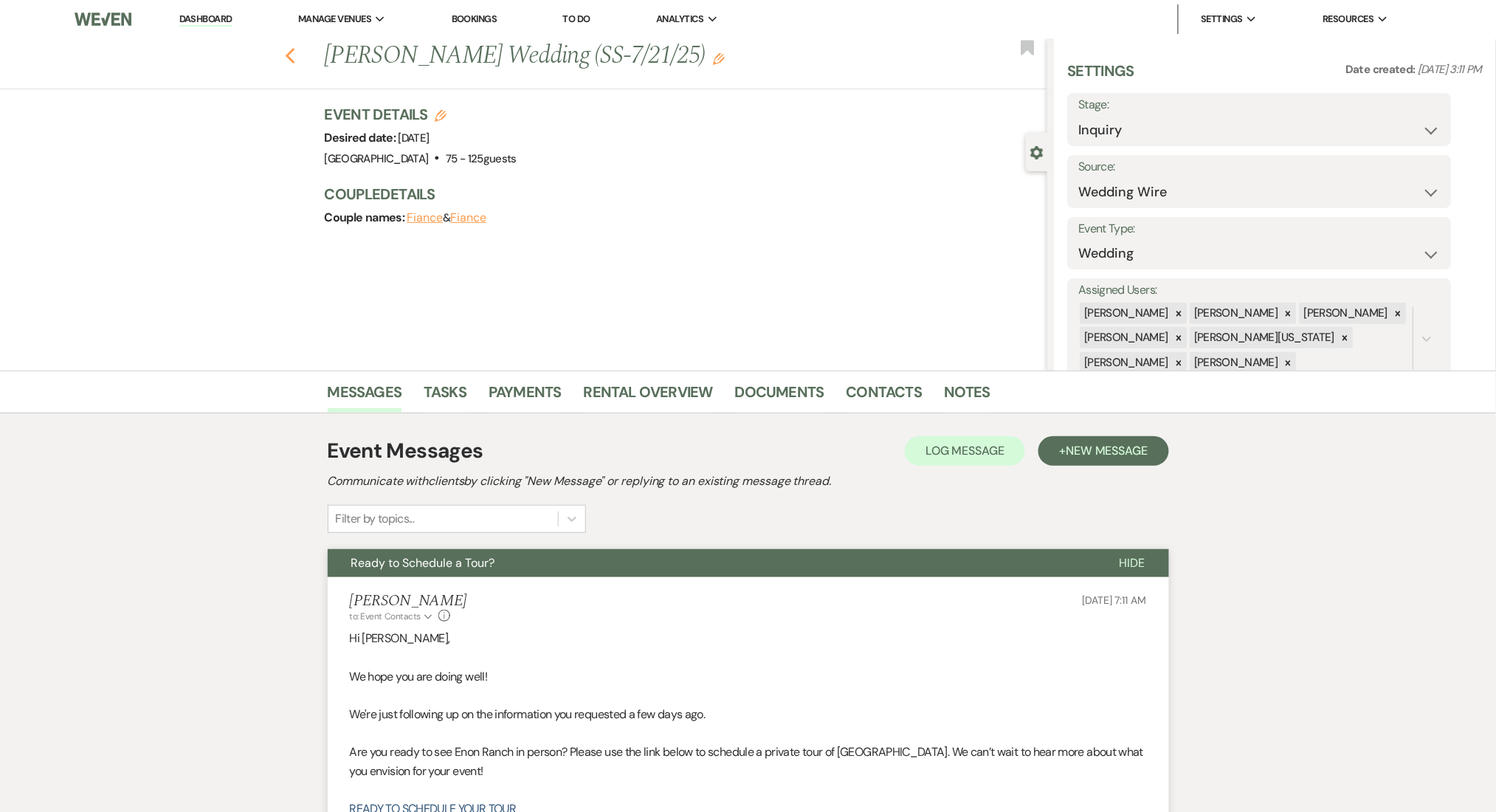
click at [296, 63] on icon "Previous" at bounding box center [290, 56] width 11 height 17
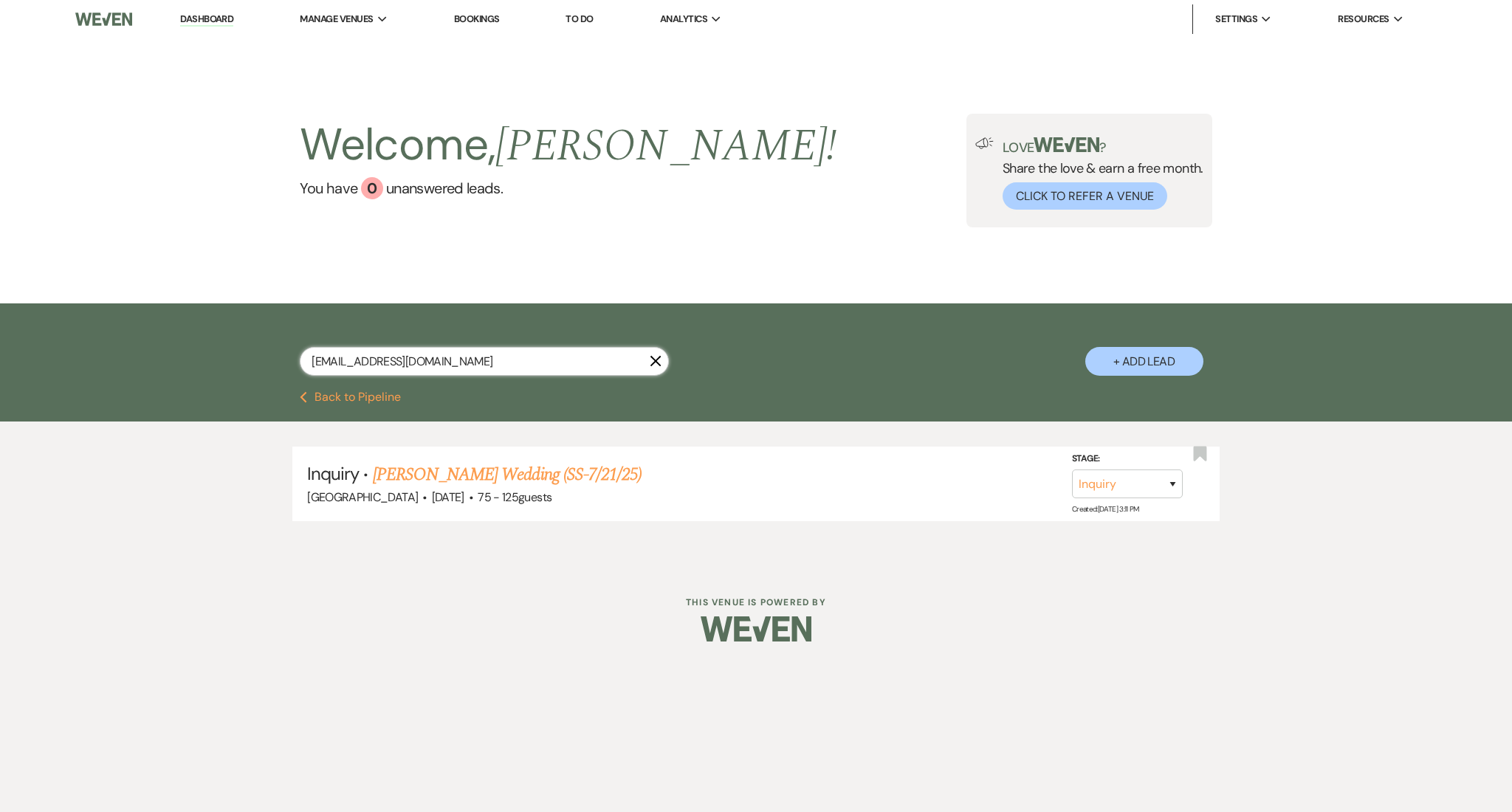
drag, startPoint x: 451, startPoint y: 366, endPoint x: 146, endPoint y: 364, distance: 305.0
click at [146, 364] on div "jaykrns84@gmail.com X + Add Lead" at bounding box center [756, 347] width 1512 height 88
paste input "maddiechason"
type input "maddiechason@gmail.com"
click at [528, 473] on link "Maddie Chason's Wedding (1FU -SS-7/21/25)" at bounding box center [527, 474] width 308 height 26
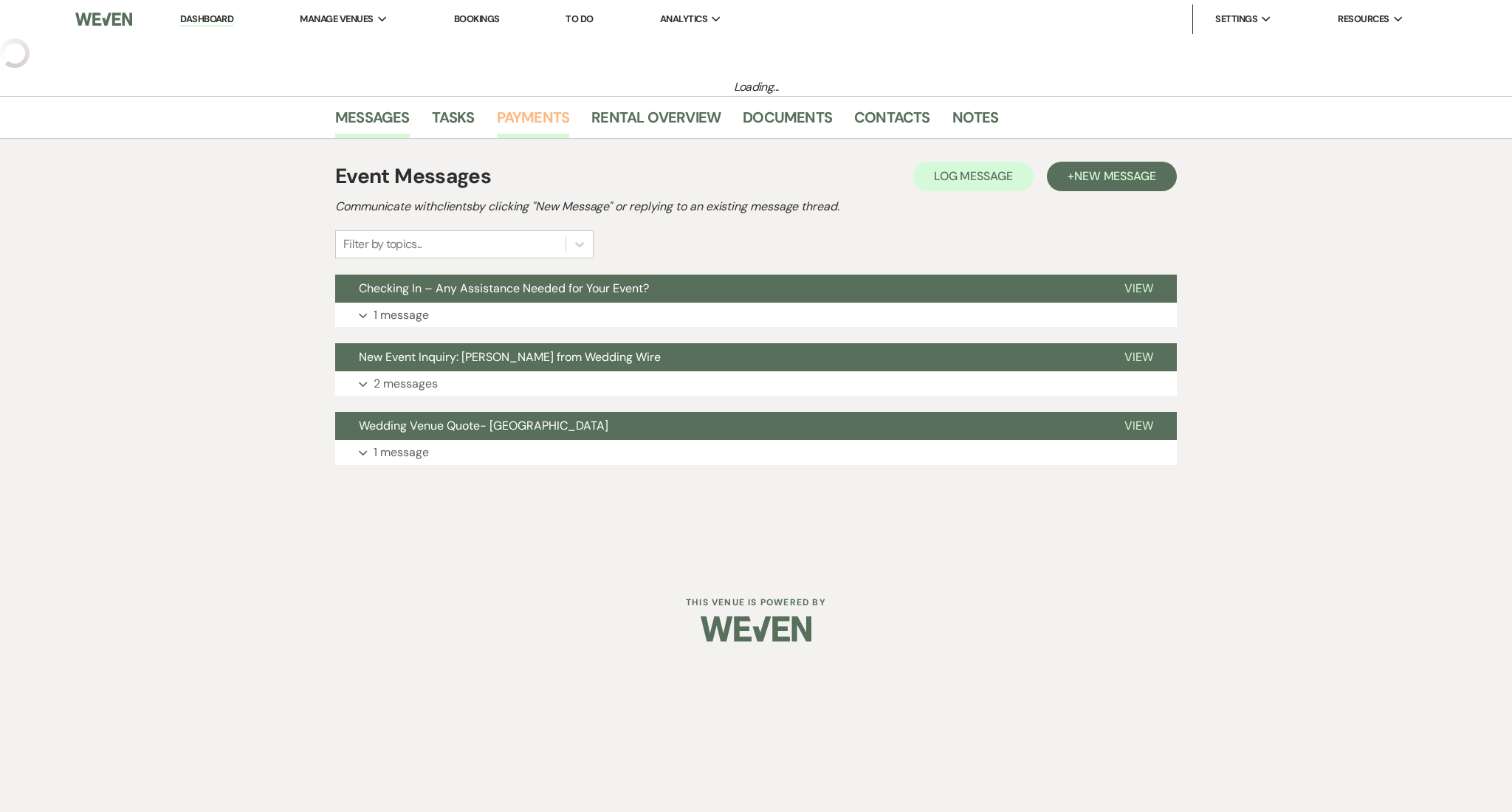
select select "3"
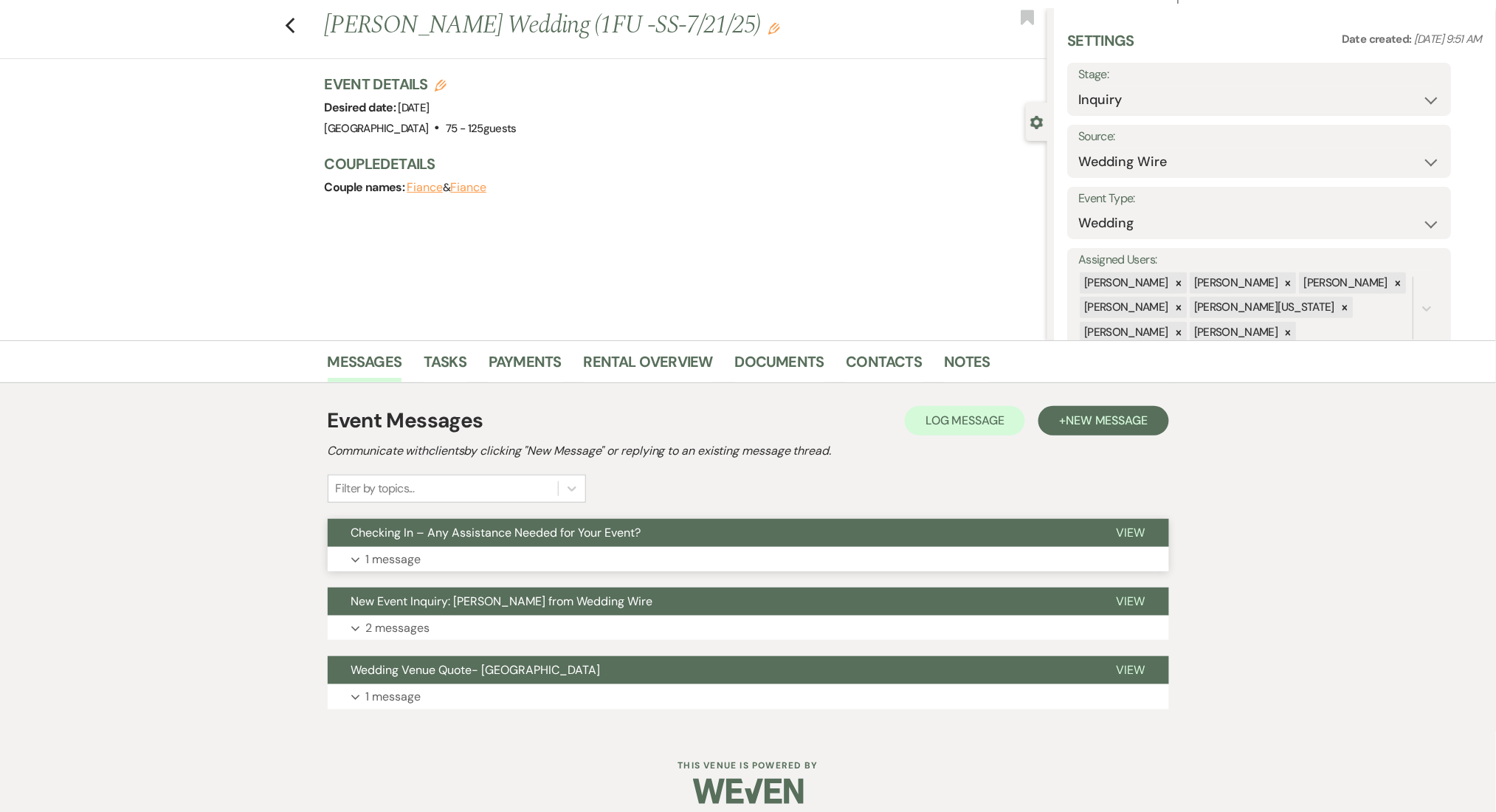
scroll to position [44, 0]
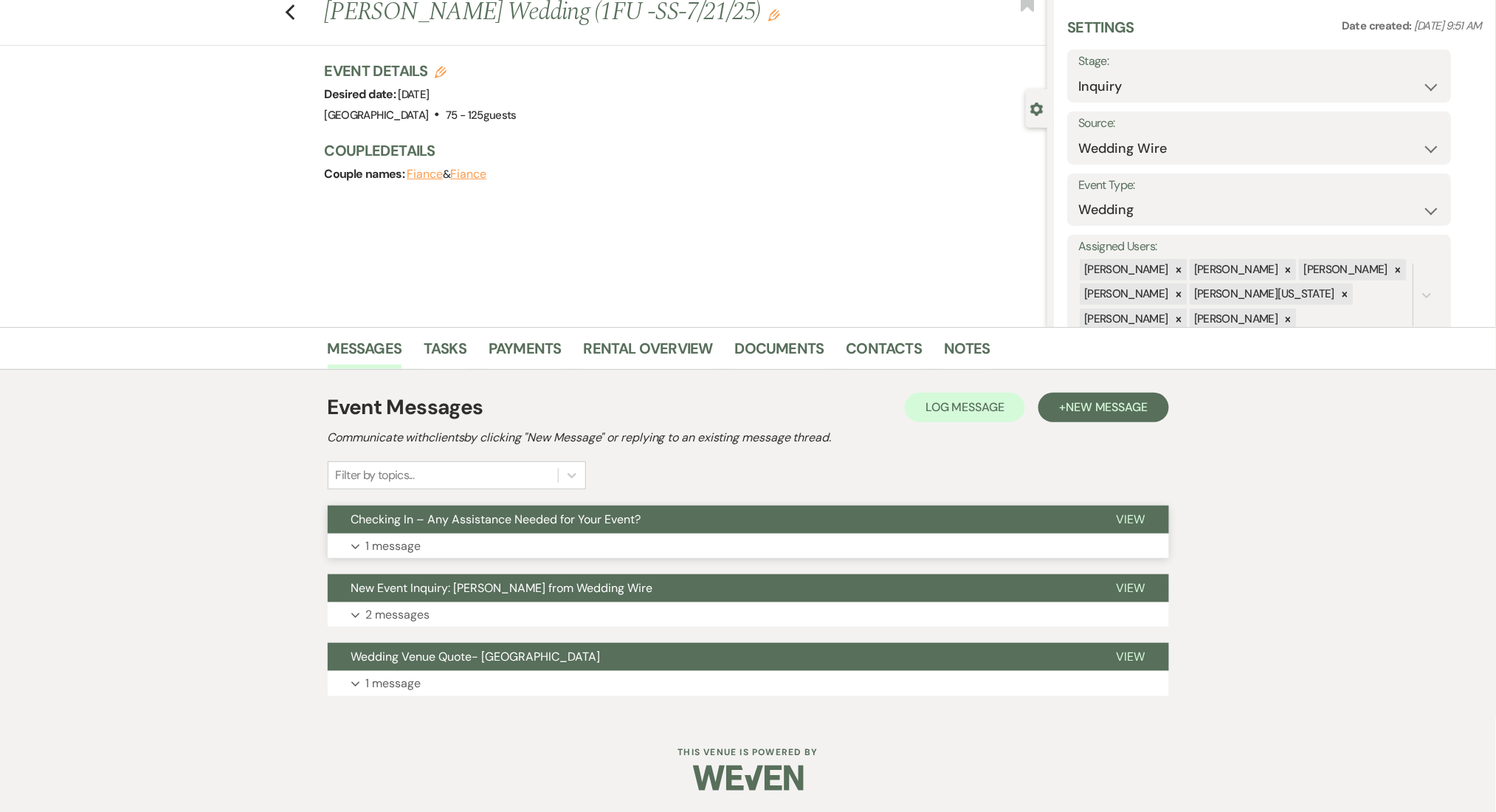
click at [546, 535] on button "Expand 1 message" at bounding box center [748, 546] width 842 height 25
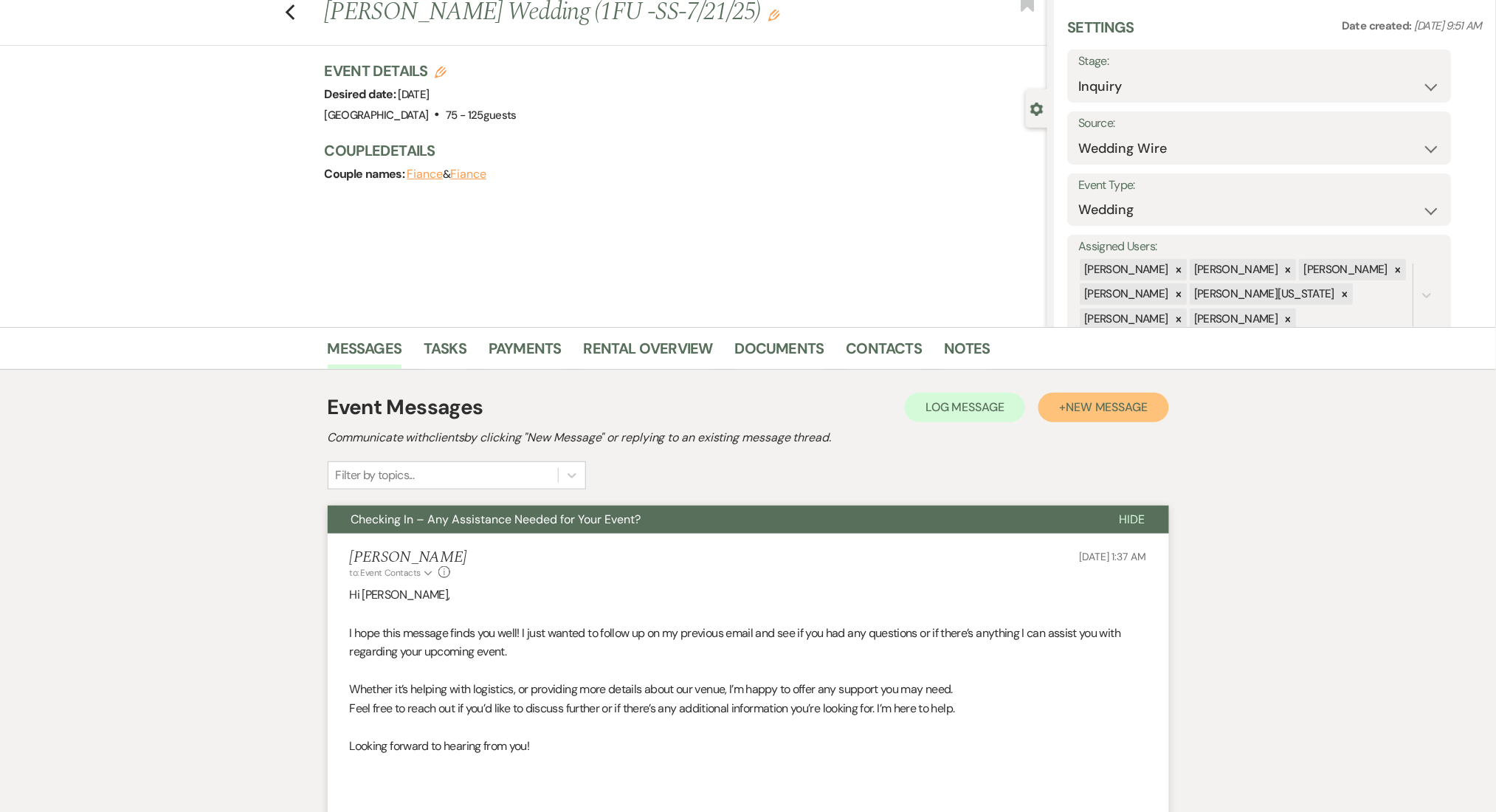
click at [1079, 401] on span "New Message" at bounding box center [1107, 407] width 82 height 16
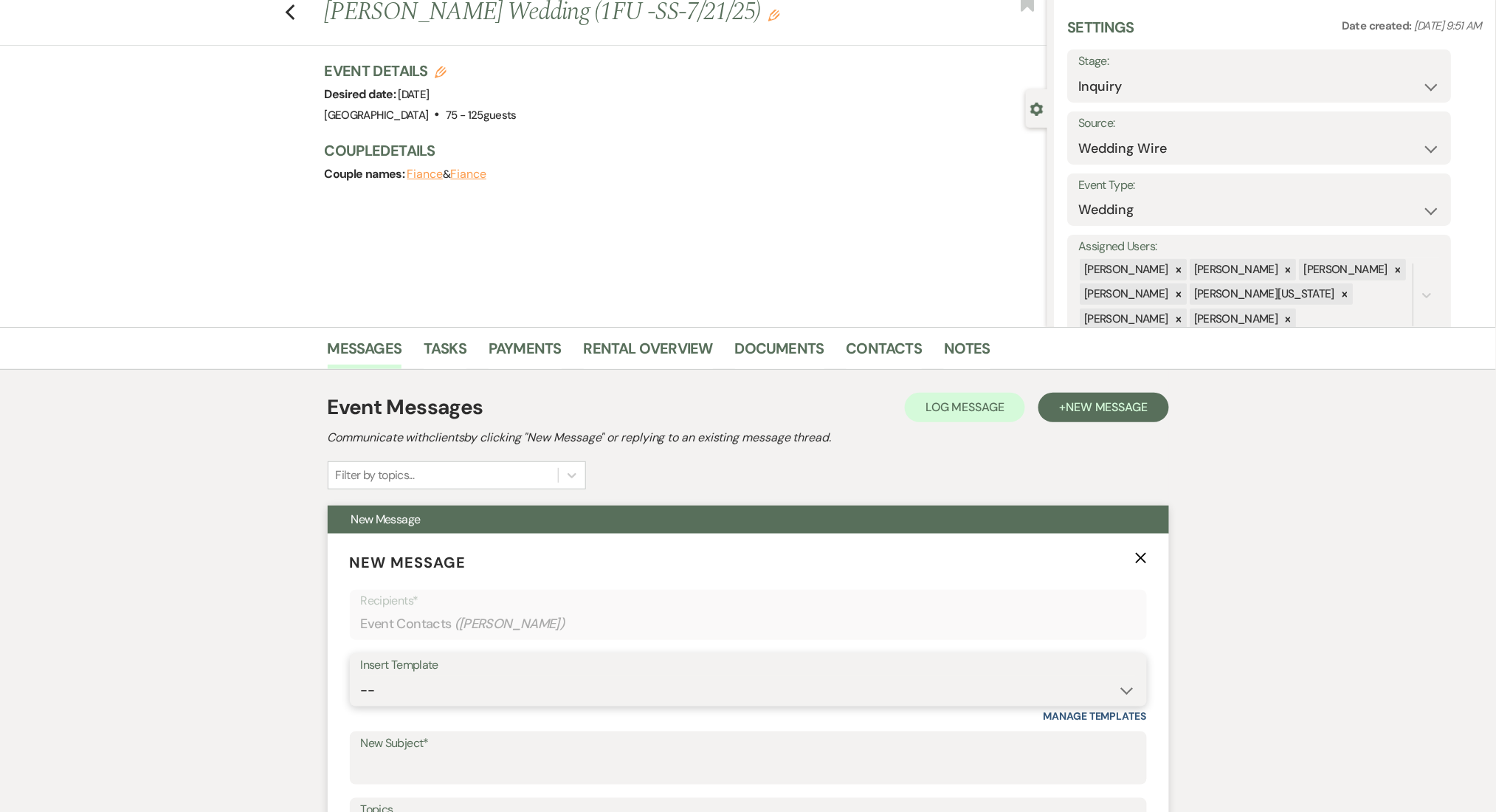
click at [712, 686] on select "-- Inquiry Follow Up Email #2 Contract Sending Template Payment Template Rental…" at bounding box center [748, 690] width 775 height 29
select select "1402"
click at [361, 676] on select "-- Inquiry Follow Up Email #2 Contract Sending Template Payment Template Rental…" at bounding box center [748, 690] width 775 height 29
type input "Ready to Schedule a Tour?"
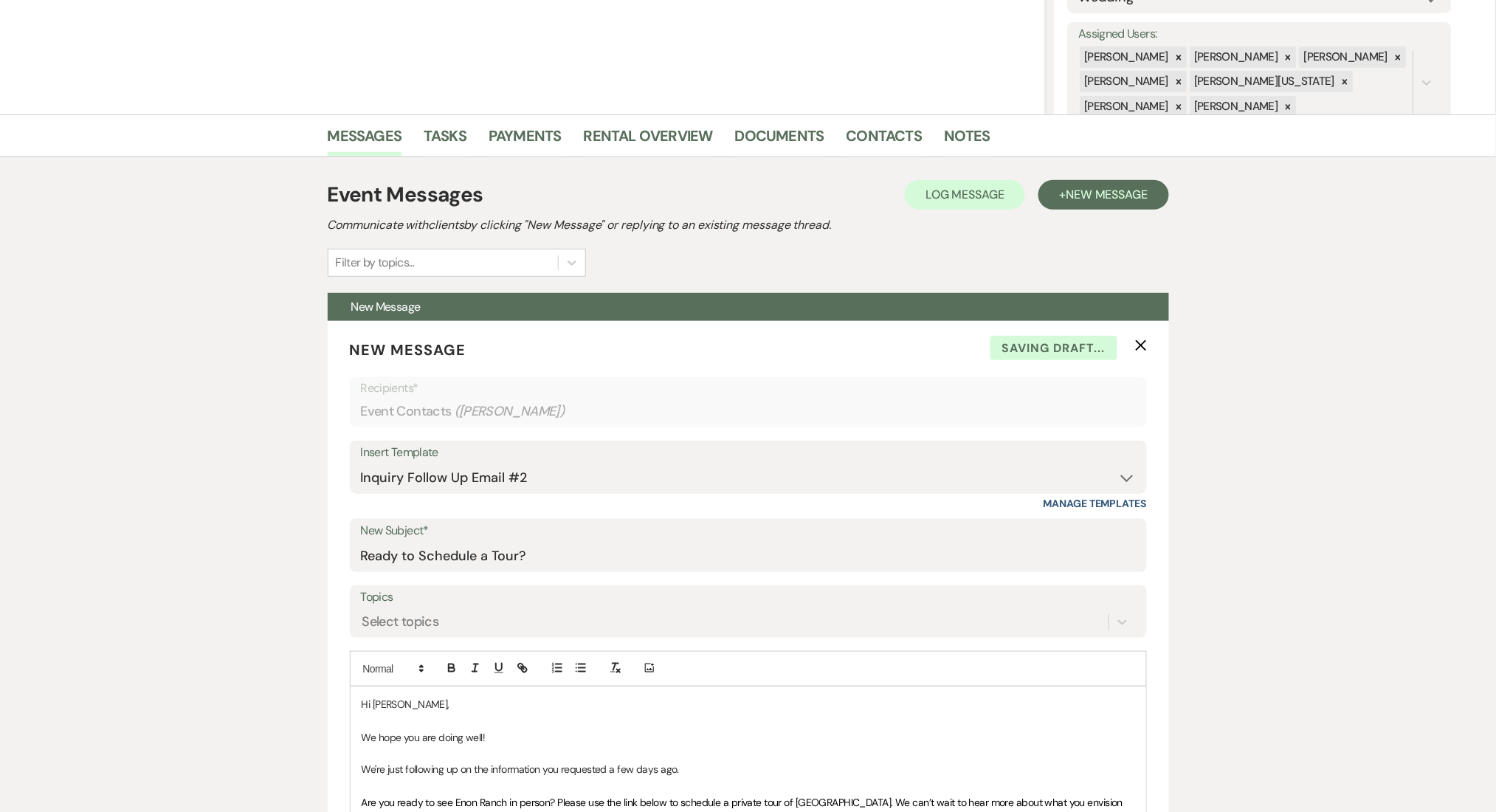
scroll to position [536, 0]
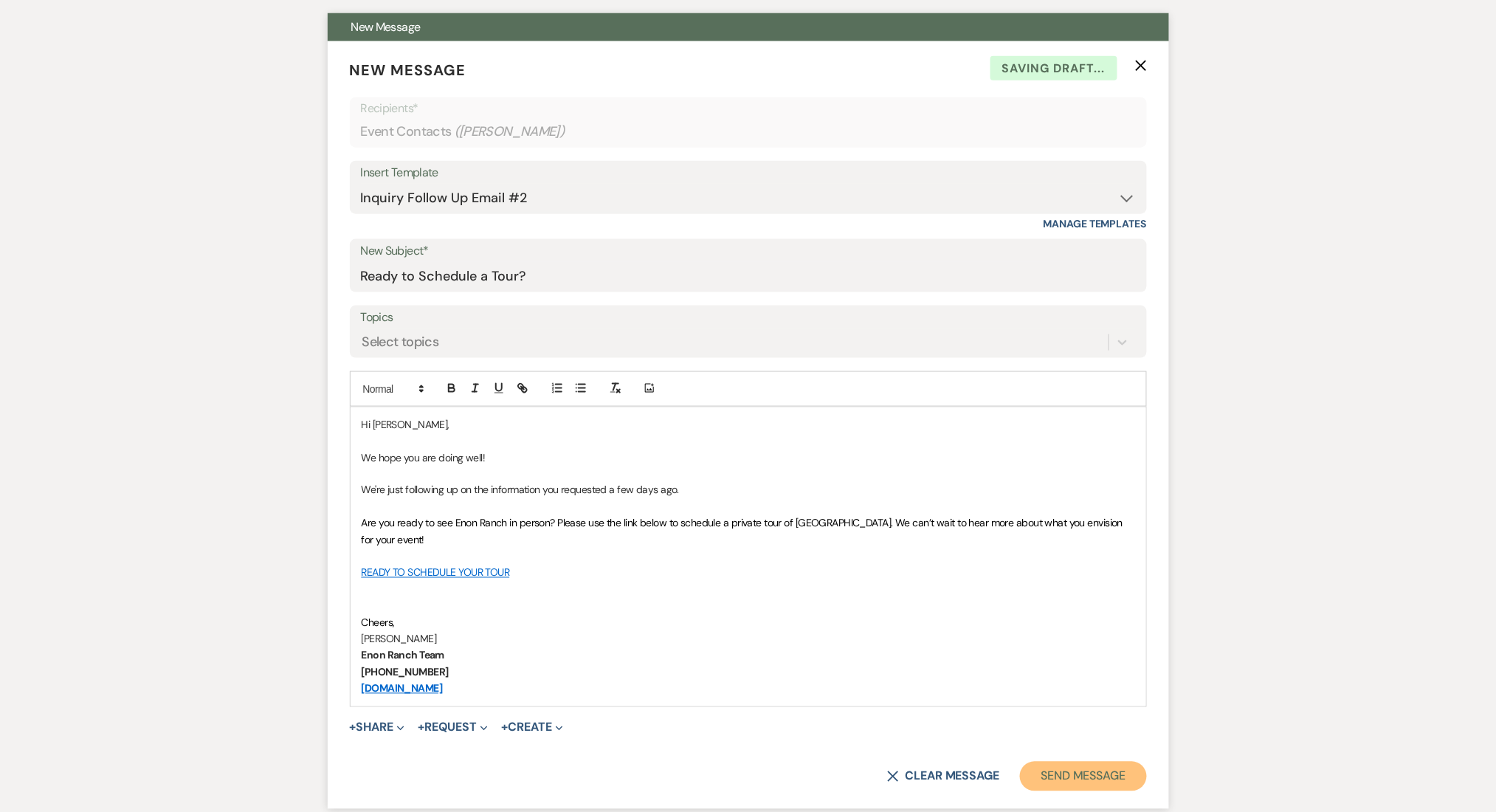
click at [1115, 772] on button "Send Message" at bounding box center [1083, 776] width 126 height 29
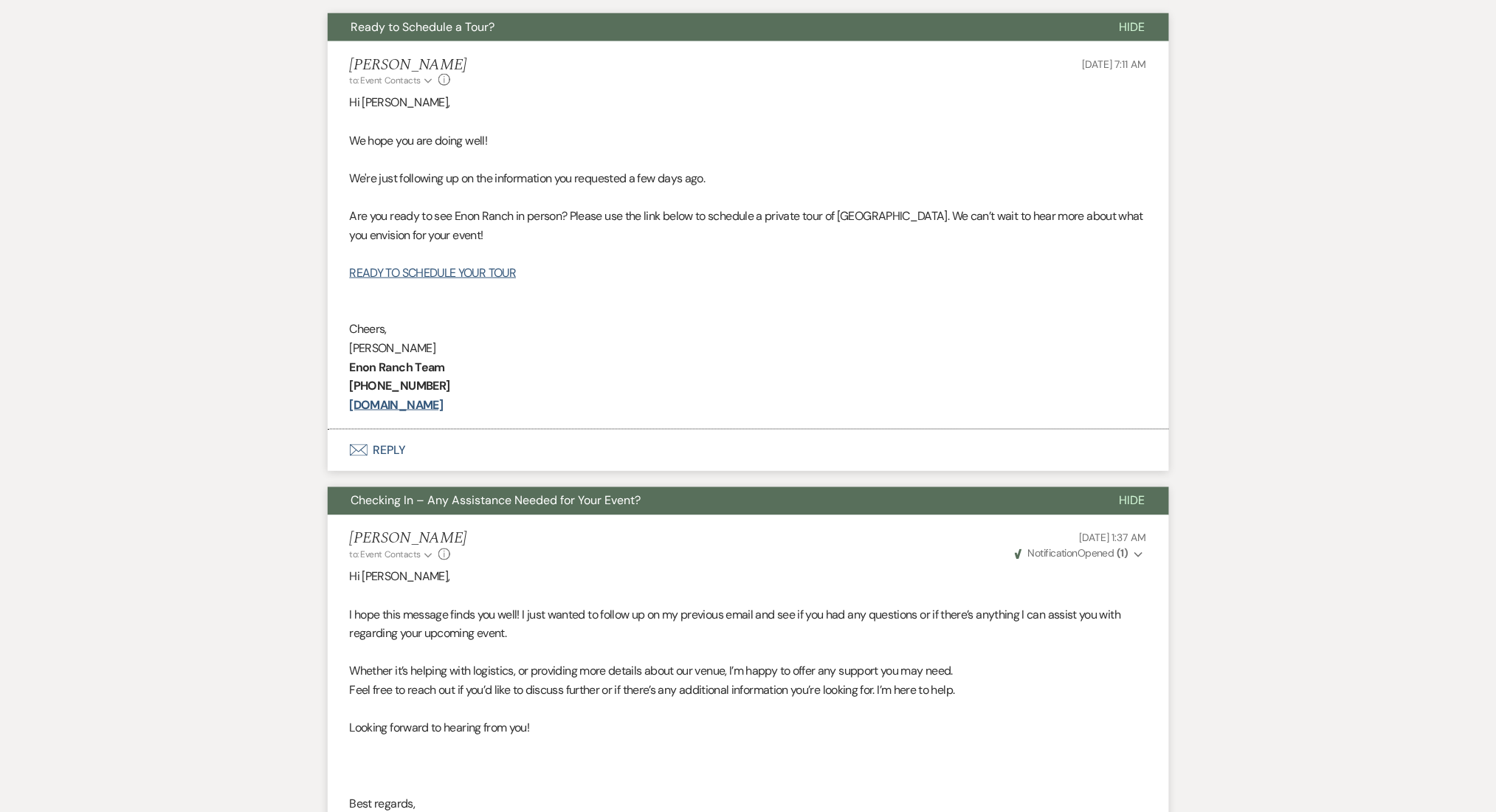
scroll to position [0, 0]
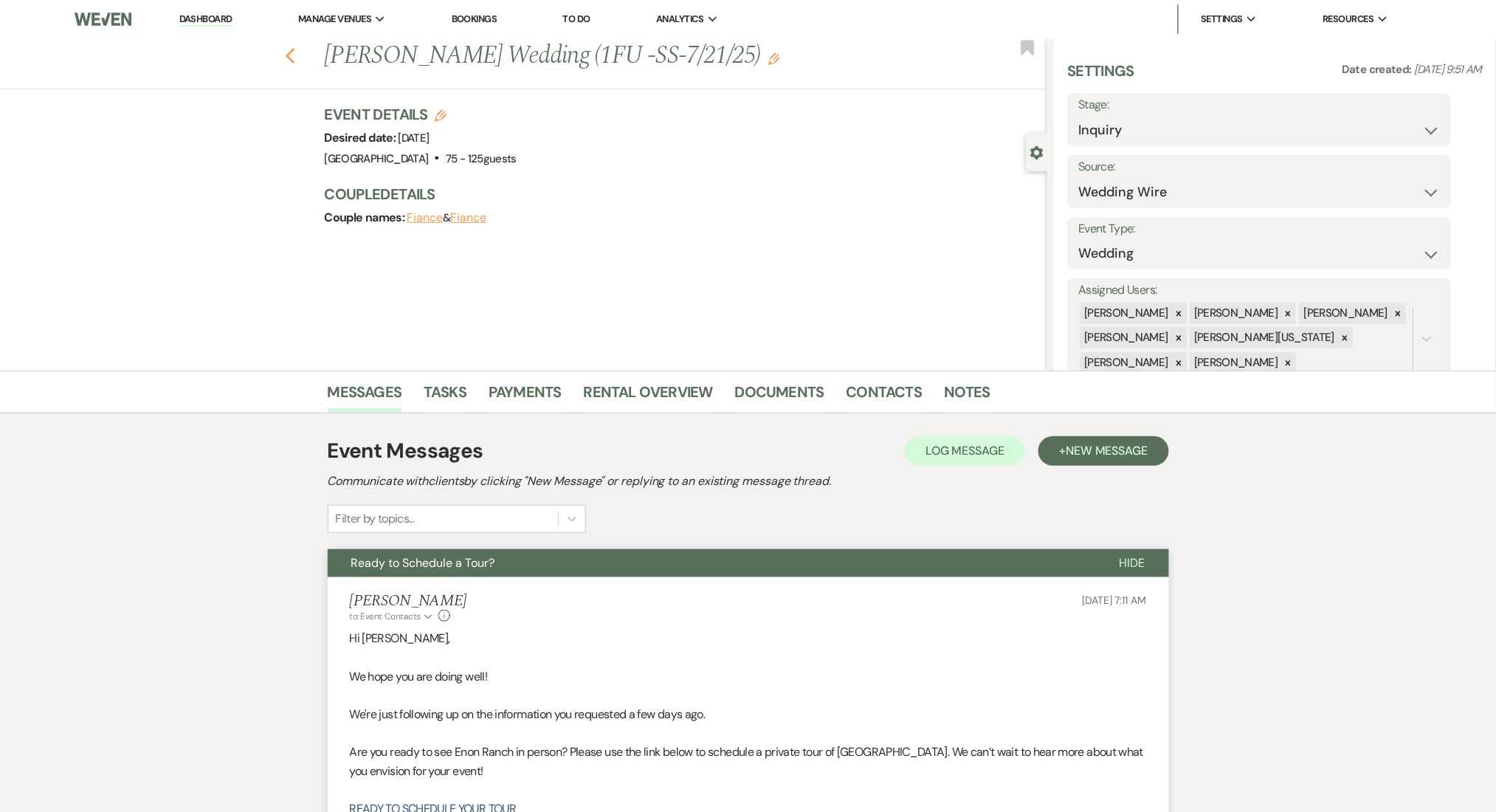
click at [296, 54] on icon "Previous" at bounding box center [290, 56] width 11 height 17
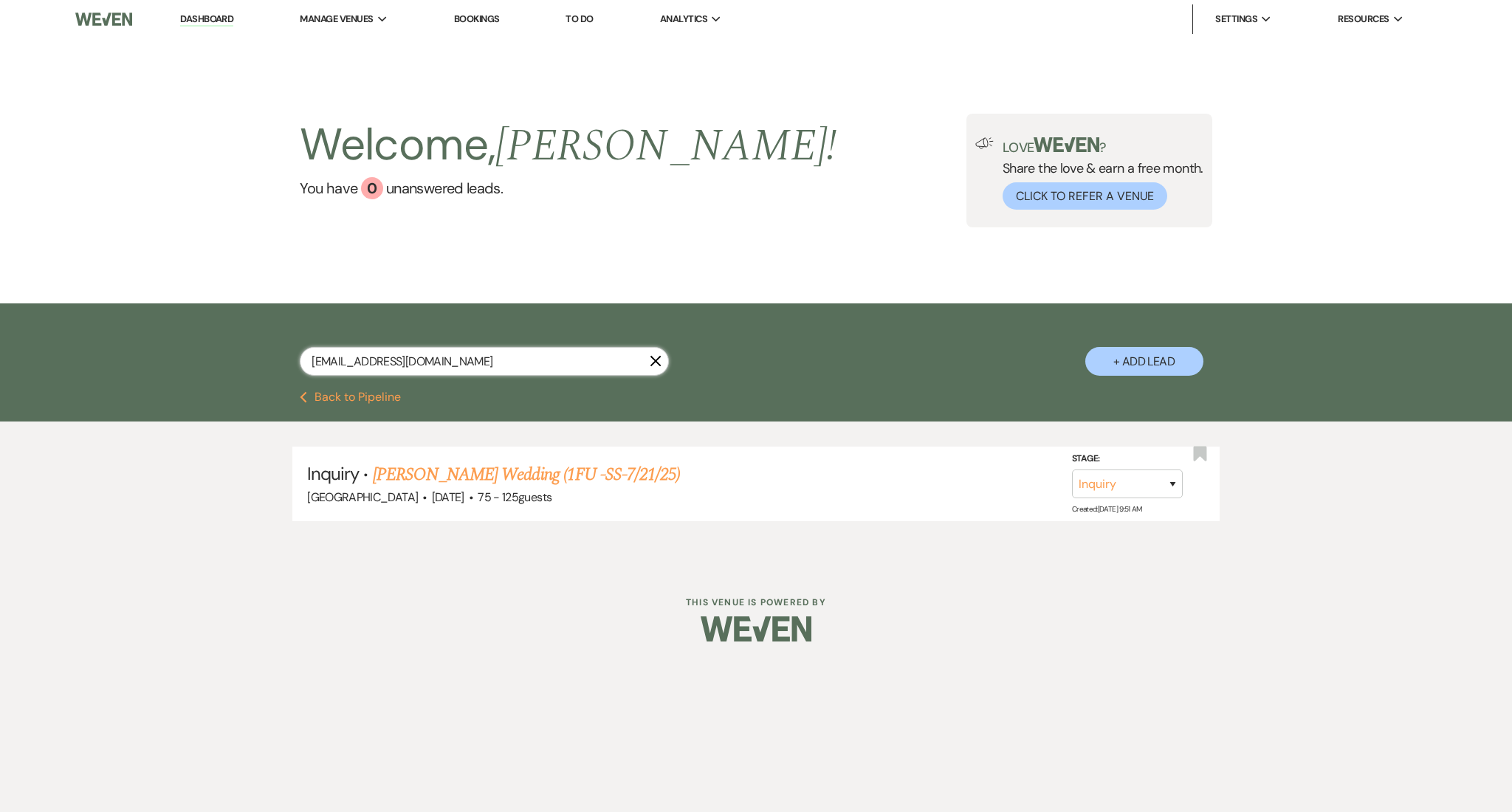
drag, startPoint x: 463, startPoint y: 365, endPoint x: 156, endPoint y: 370, distance: 307.0
click at [156, 370] on div "maddiechason@gmail.com X + Add Lead" at bounding box center [756, 347] width 1512 height 88
paste input "chiara787"
type input "chiara787@gmail.com"
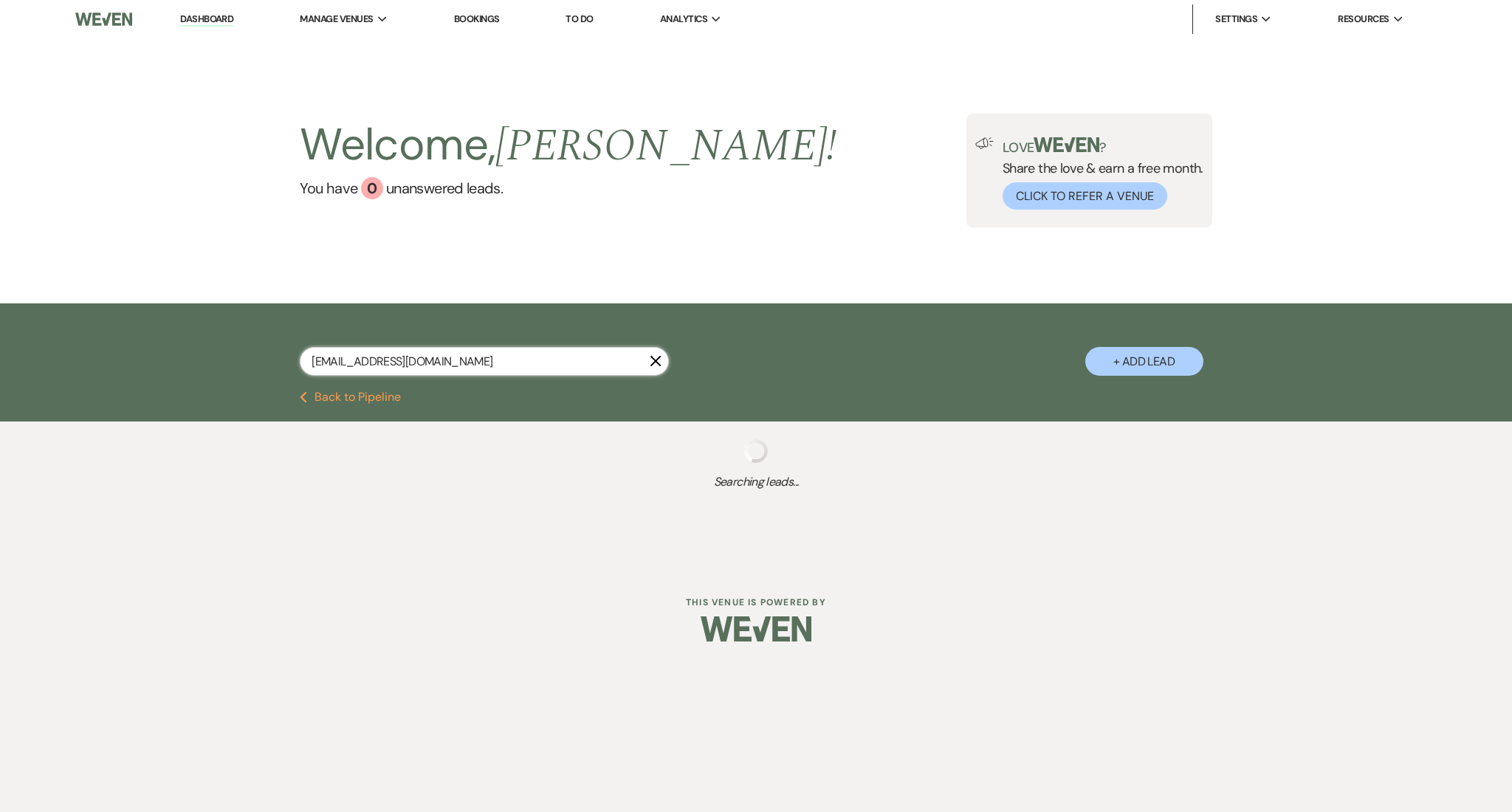
select select "9"
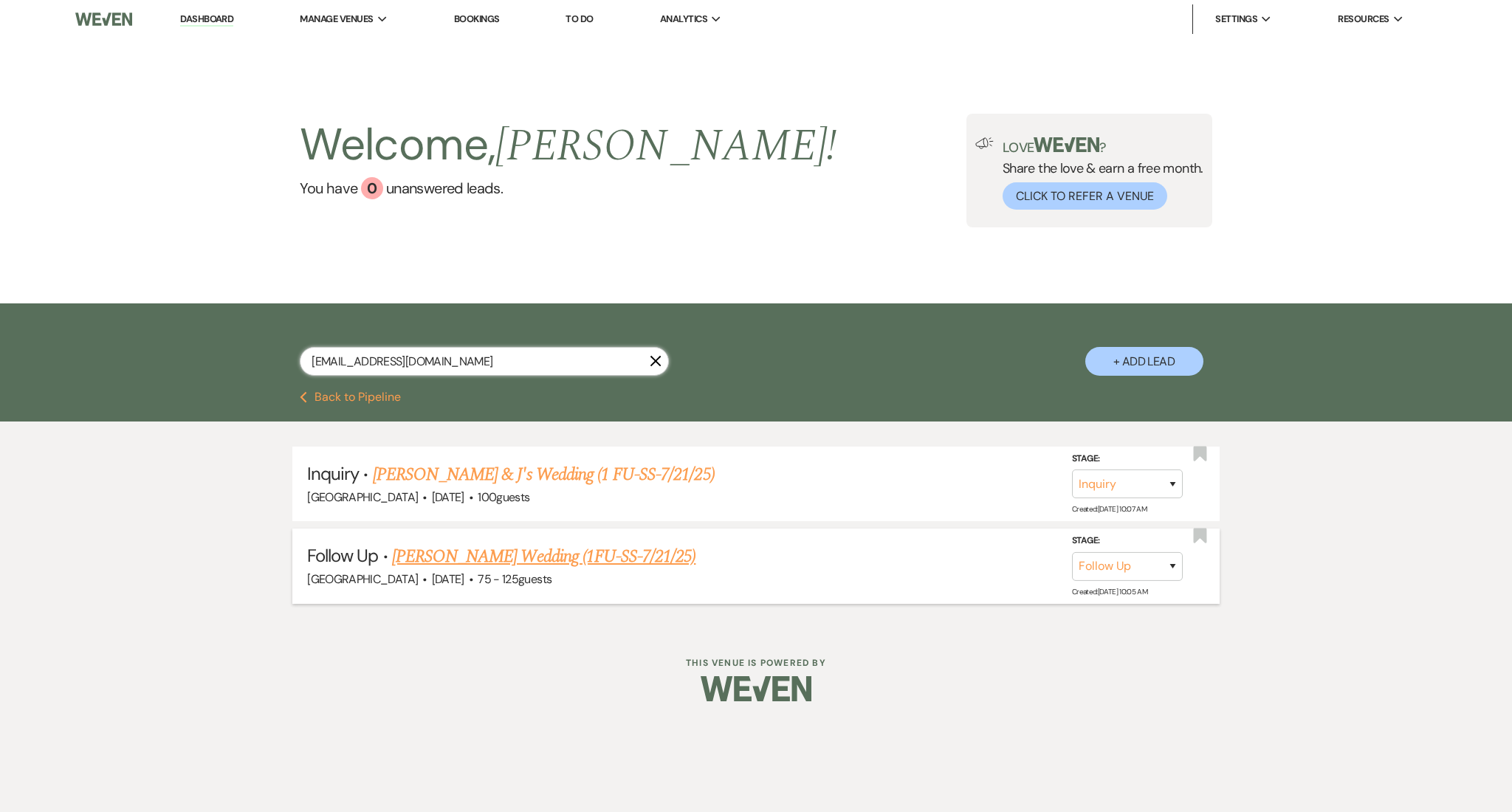
type input "chiara787@gmail.com"
click at [534, 473] on link "Eli & J's Wedding (1 FU-SS-7/21/25)" at bounding box center [543, 474] width 342 height 26
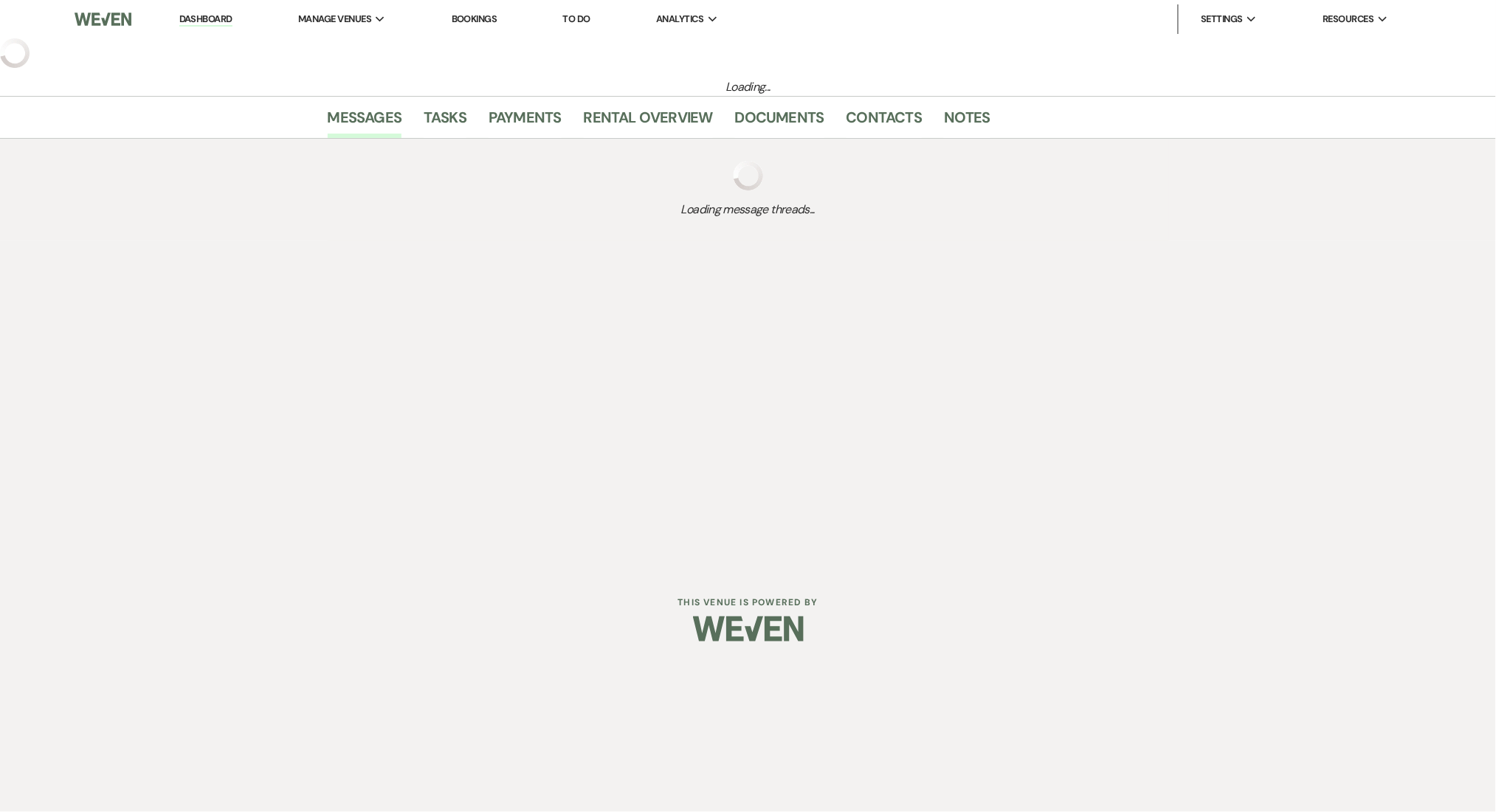
select select "5"
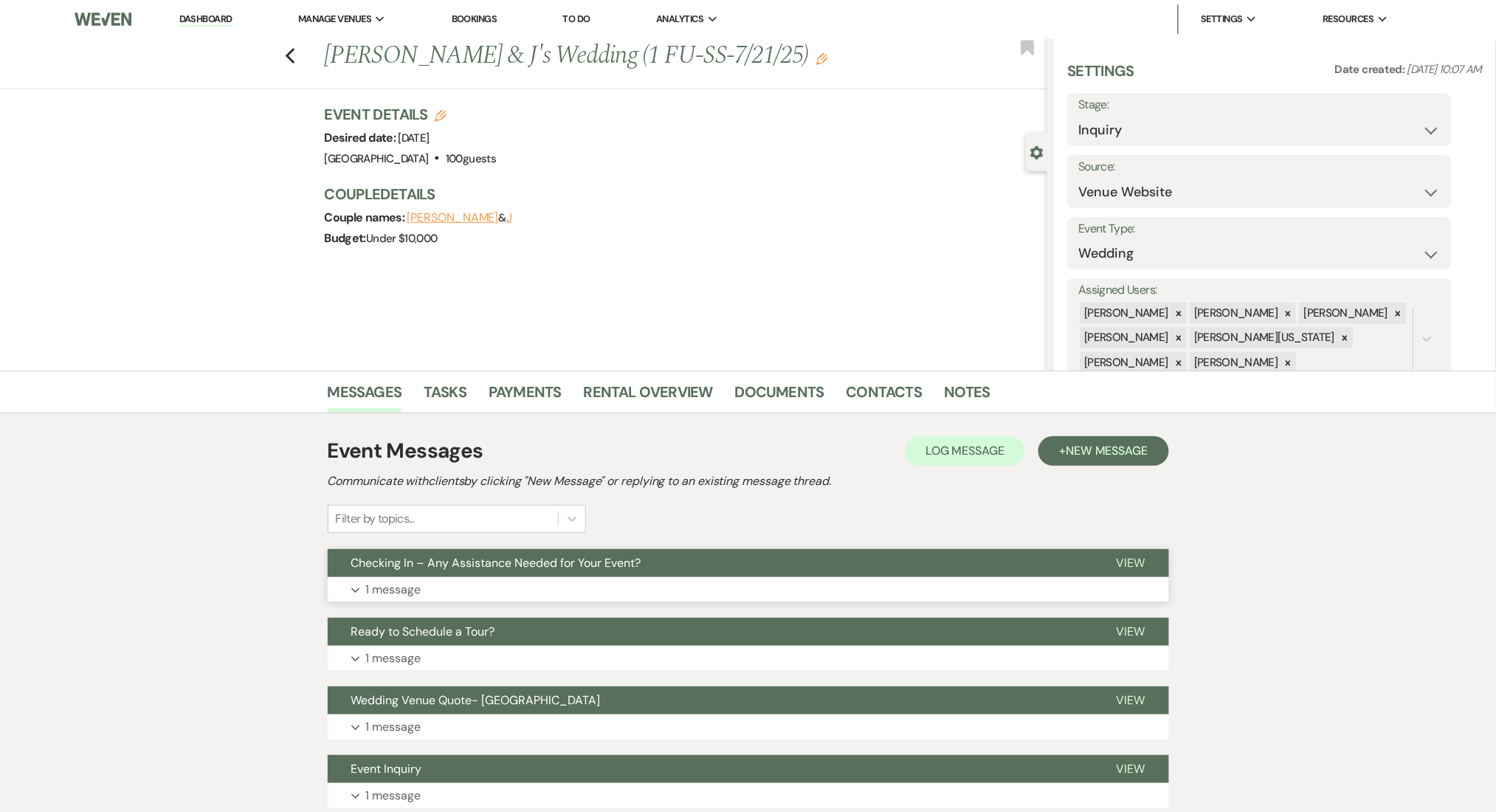
click at [765, 585] on button "Expand 1 message" at bounding box center [748, 590] width 842 height 25
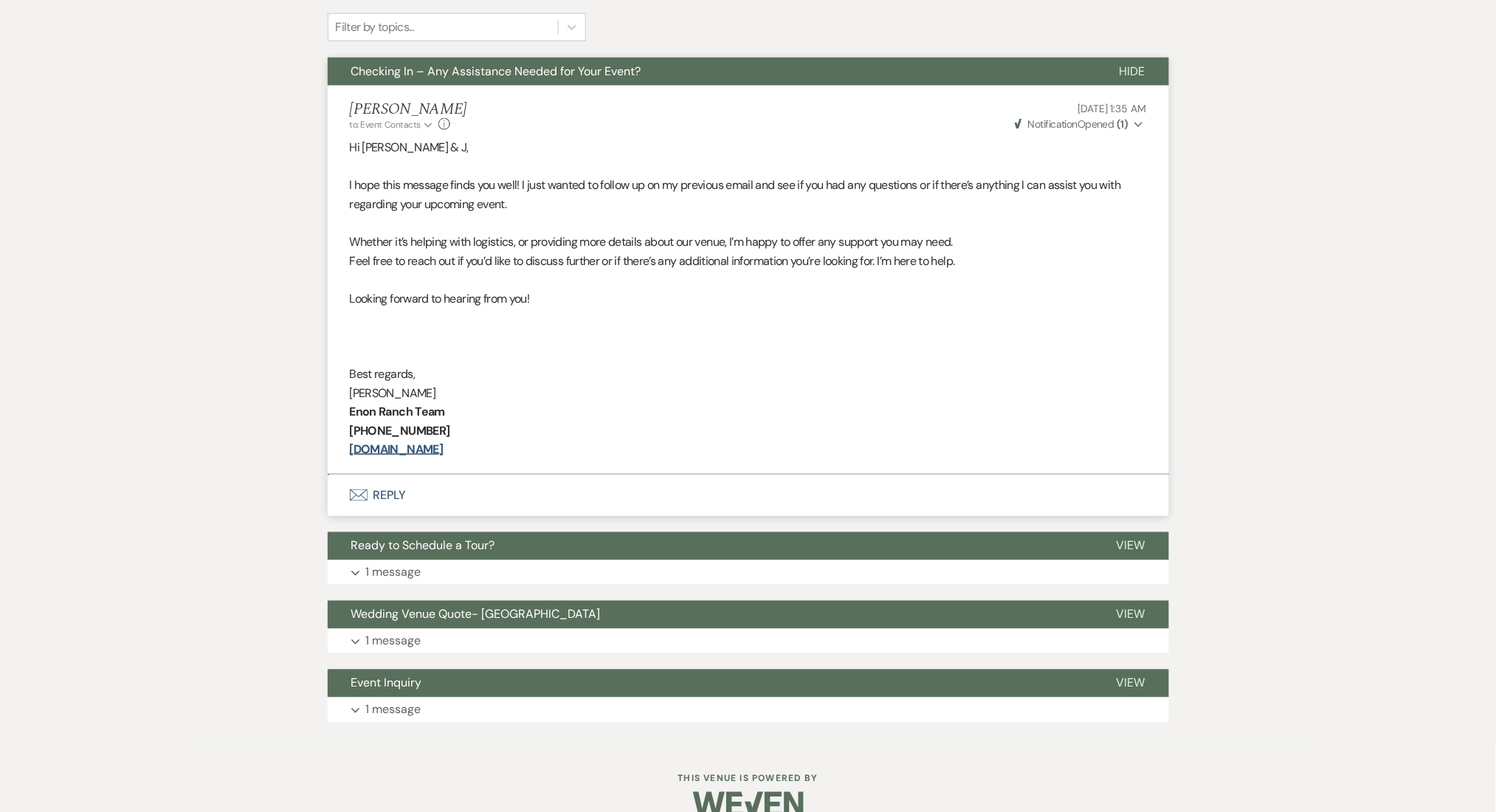
scroll to position [197, 0]
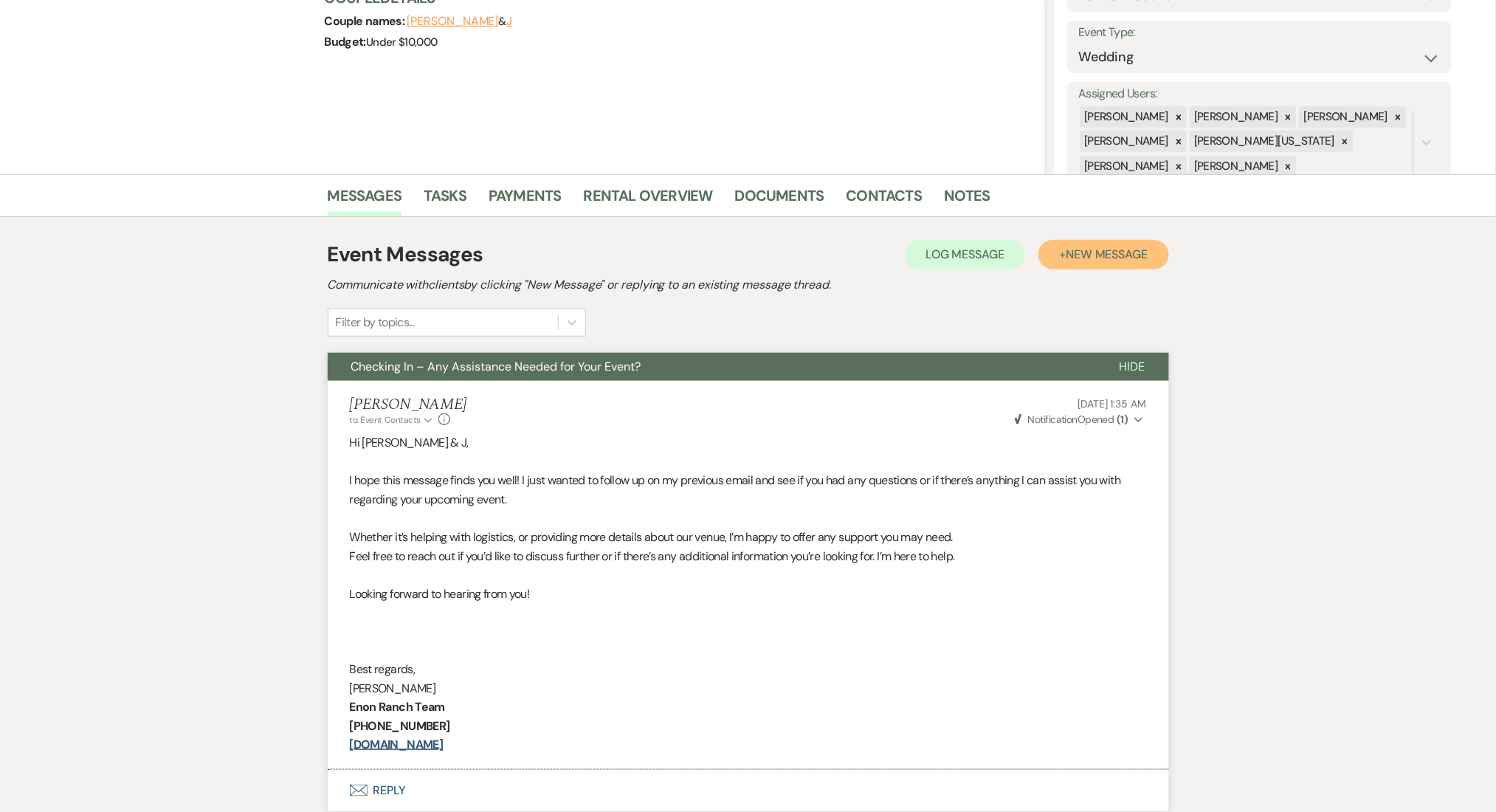
click at [1094, 252] on span "New Message" at bounding box center [1107, 255] width 82 height 16
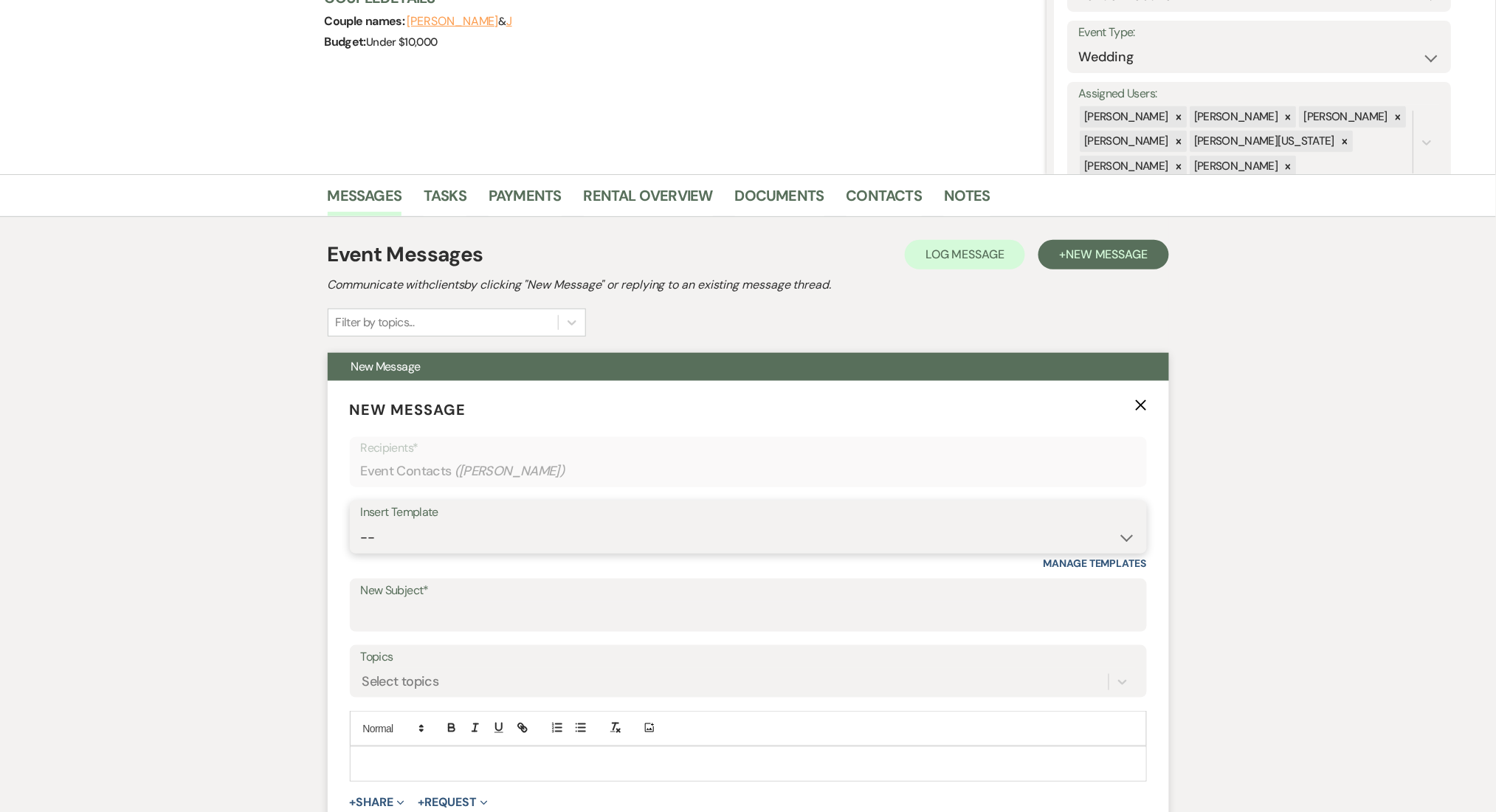
click at [674, 546] on select "-- Inquiry Follow Up Email #2 Contract Sending Template Payment Template Rental…" at bounding box center [748, 538] width 775 height 29
select select "1402"
click at [361, 523] on select "-- Inquiry Follow Up Email #2 Contract Sending Template Payment Template Rental…" at bounding box center [748, 538] width 775 height 29
type input "Ready to Schedule a Tour?"
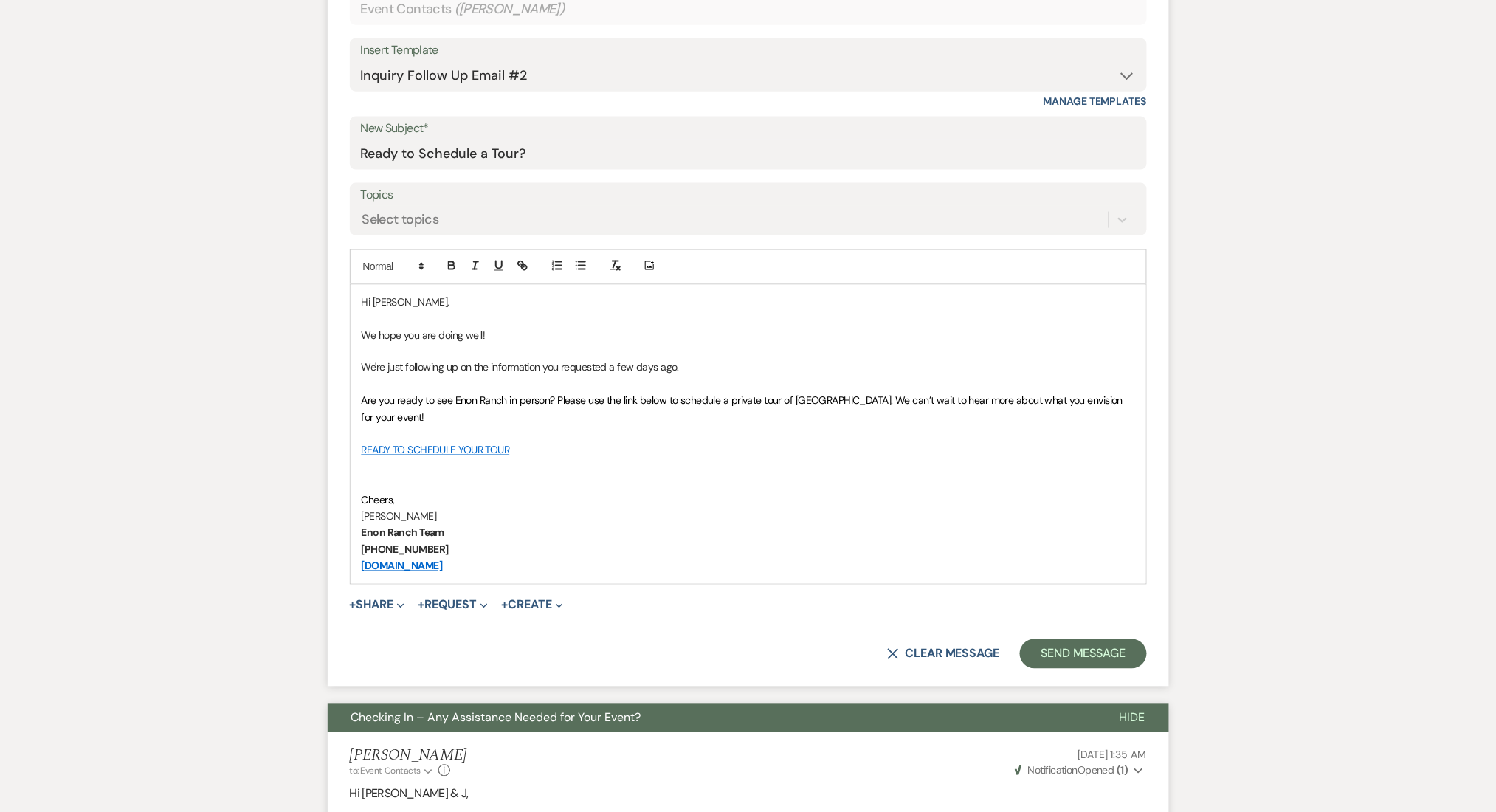
scroll to position [688, 0]
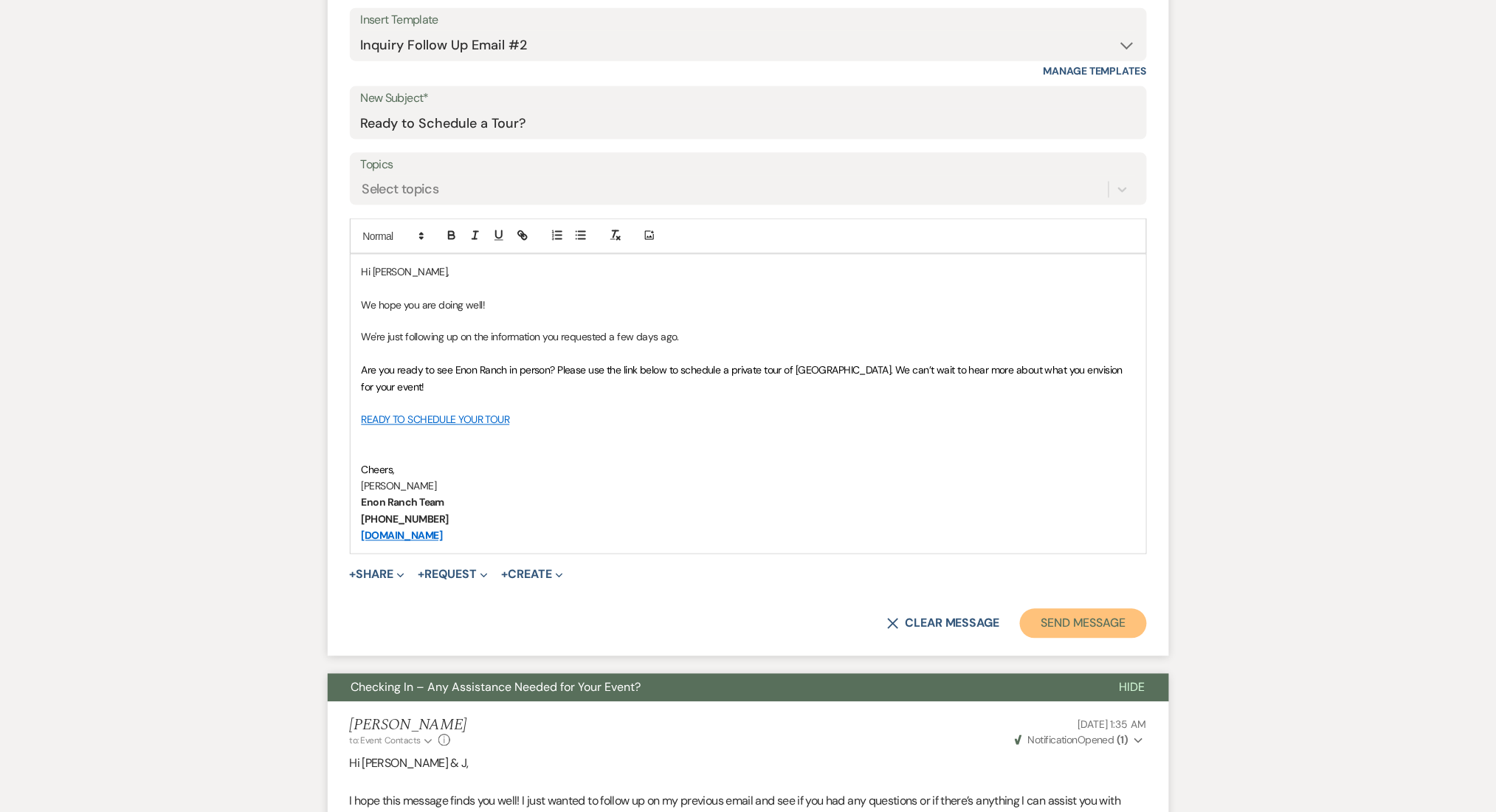
click at [1078, 614] on button "Send Message" at bounding box center [1083, 623] width 126 height 29
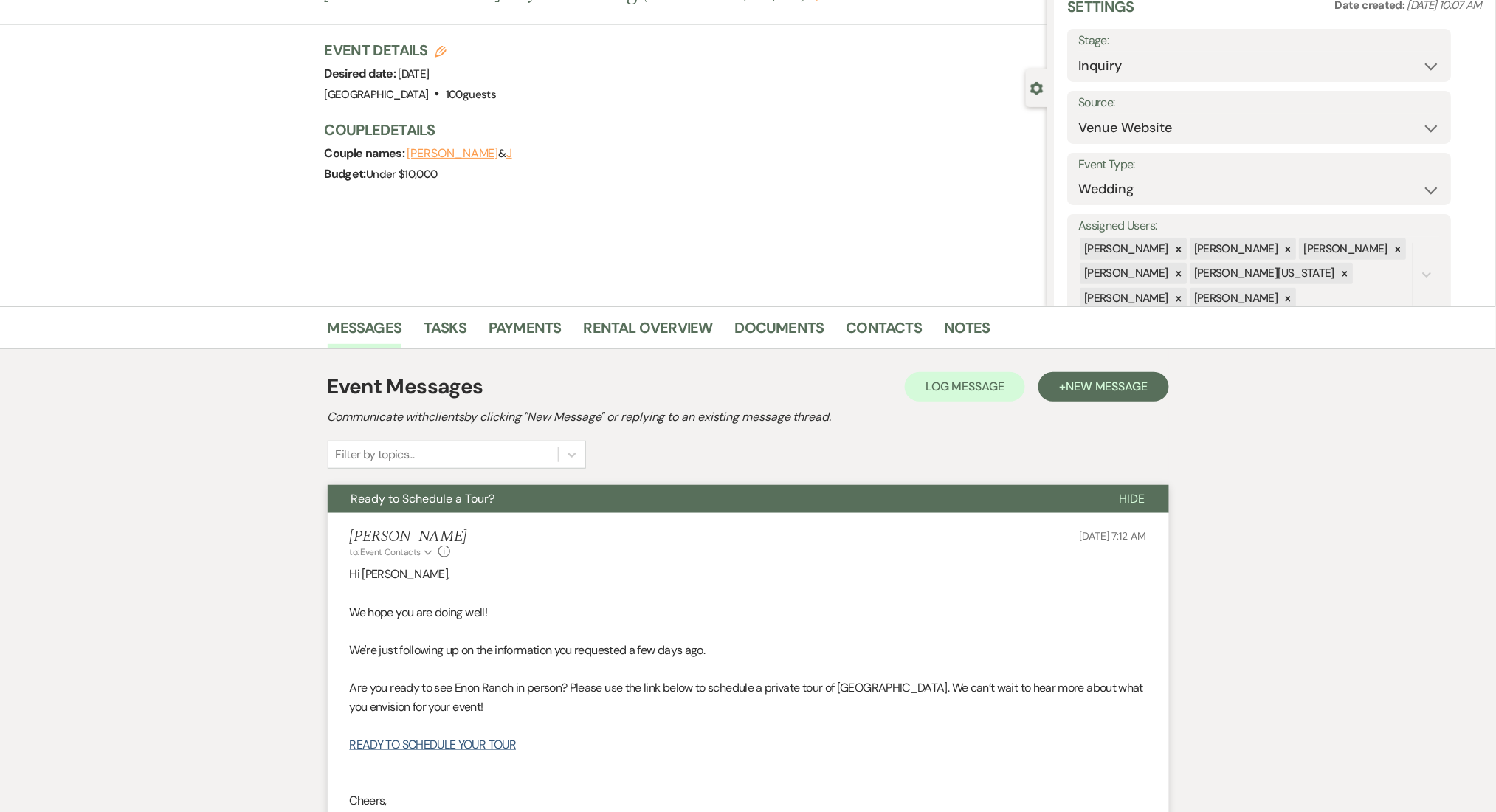
scroll to position [0, 0]
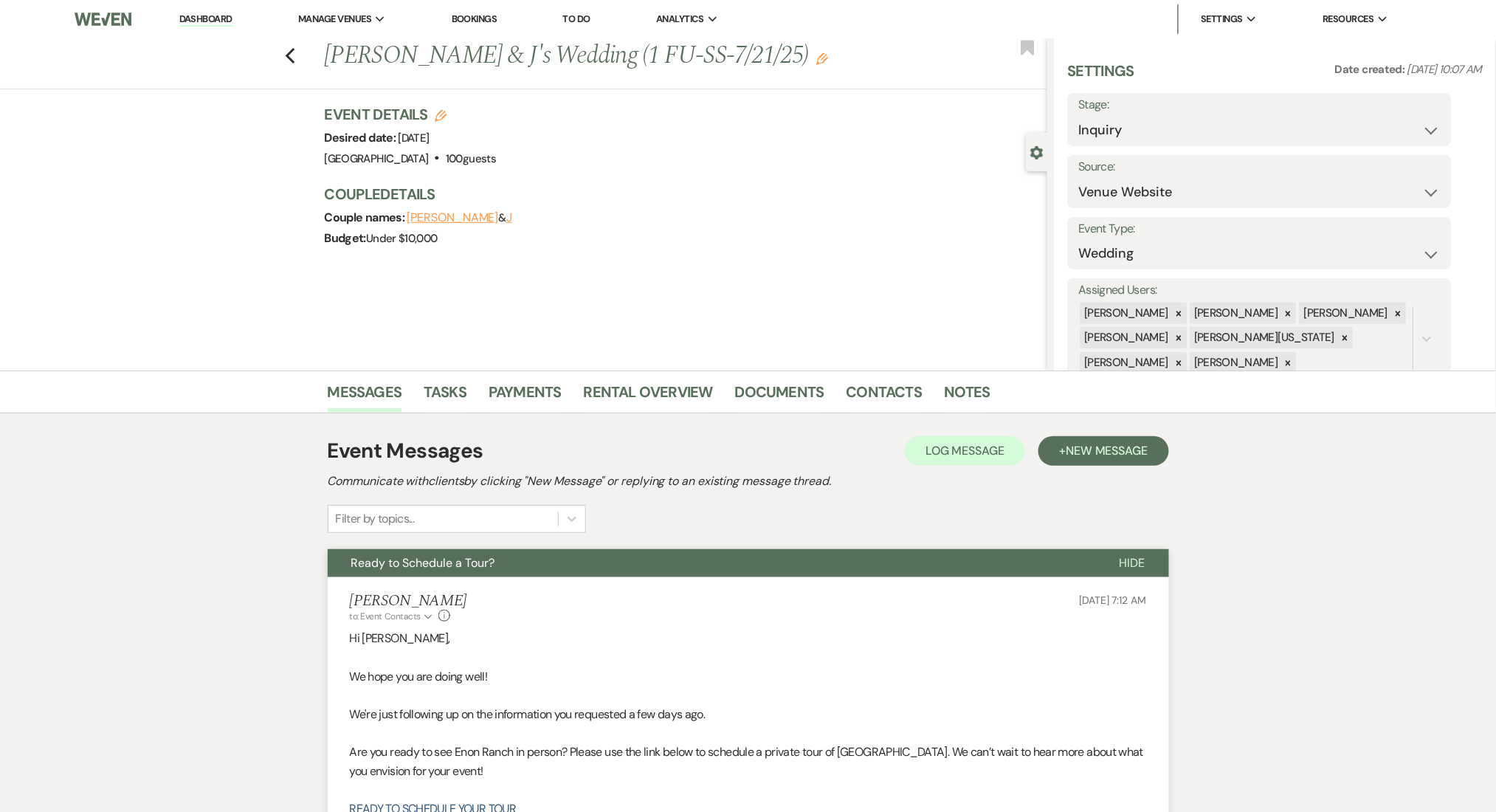
click at [287, 53] on div "Previous Eli & J's Wedding (1 FU-SS-7/21/25) Edit Bookmark" at bounding box center [520, 63] width 1055 height 51
click at [294, 57] on use "button" at bounding box center [290, 56] width 10 height 16
select select "9"
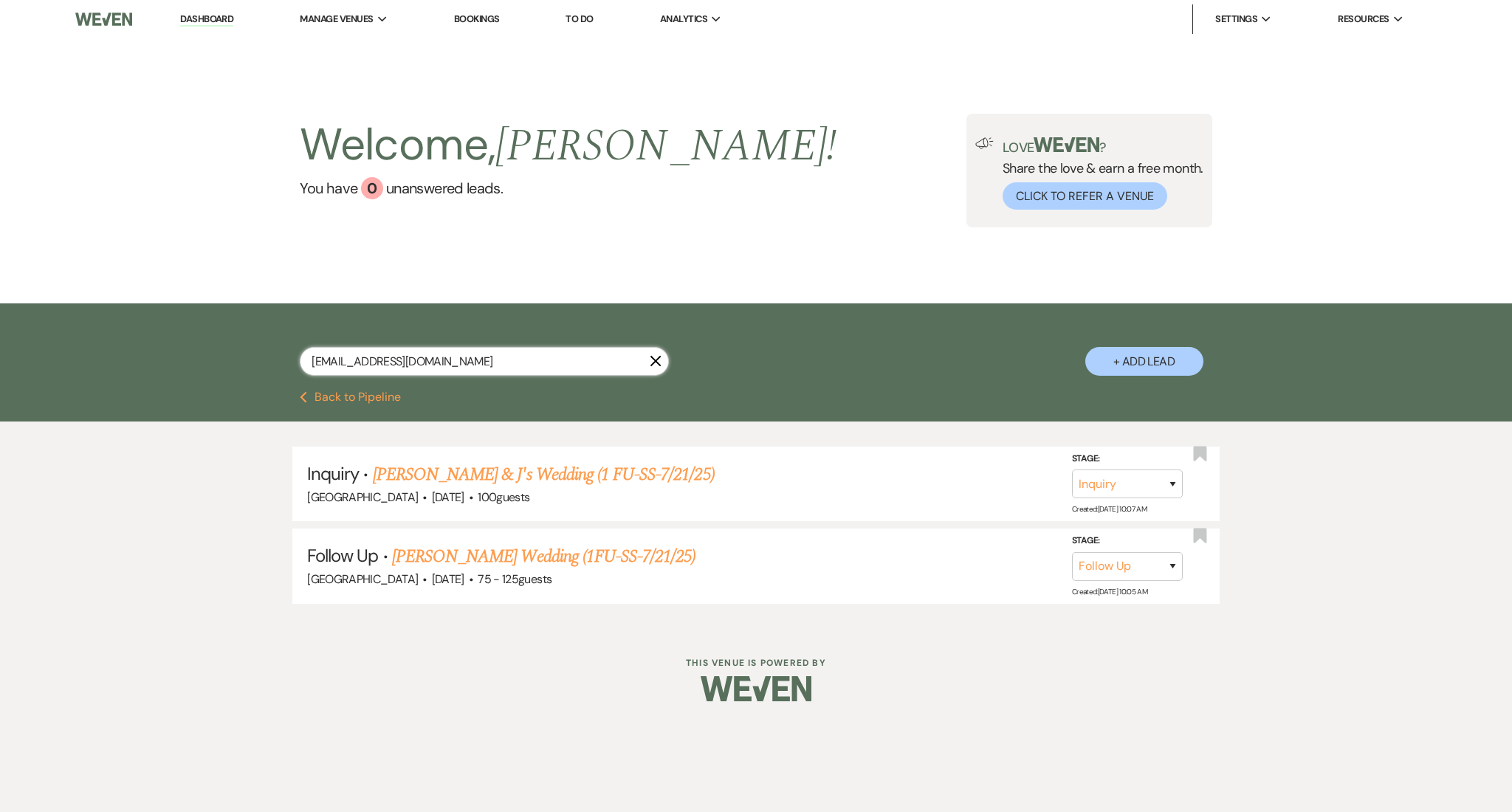
drag, startPoint x: 455, startPoint y: 366, endPoint x: 182, endPoint y: 365, distance: 273.0
click at [182, 365] on div "chiara787@gmail.com X + Add Lead" at bounding box center [756, 347] width 1512 height 88
paste input "patricegipson01"
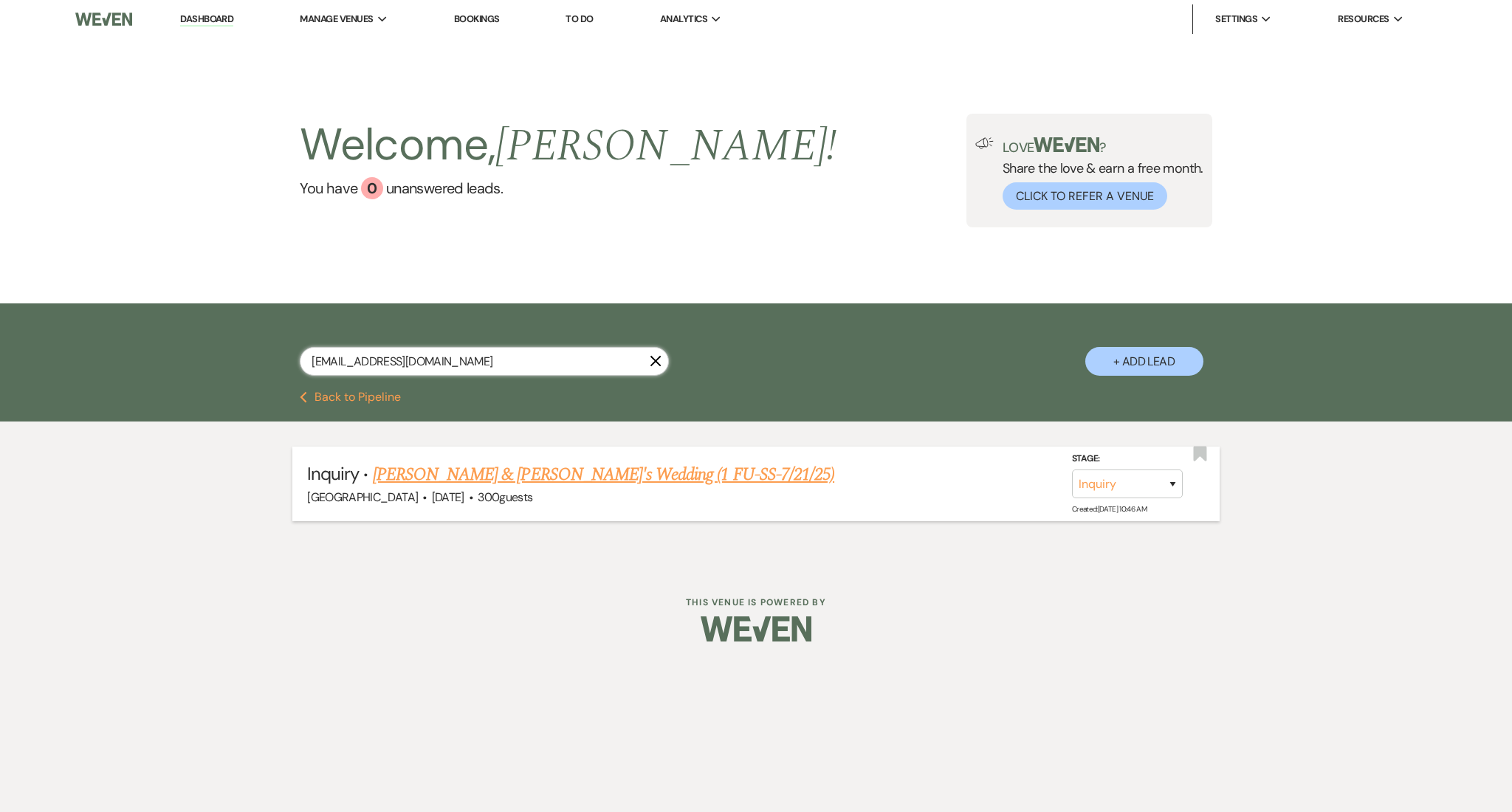
type input "patricegipson01@gmail.com"
click at [586, 475] on link "Darius & Patrice's Wedding (1 FU-SS-7/21/25)" at bounding box center [604, 474] width 462 height 26
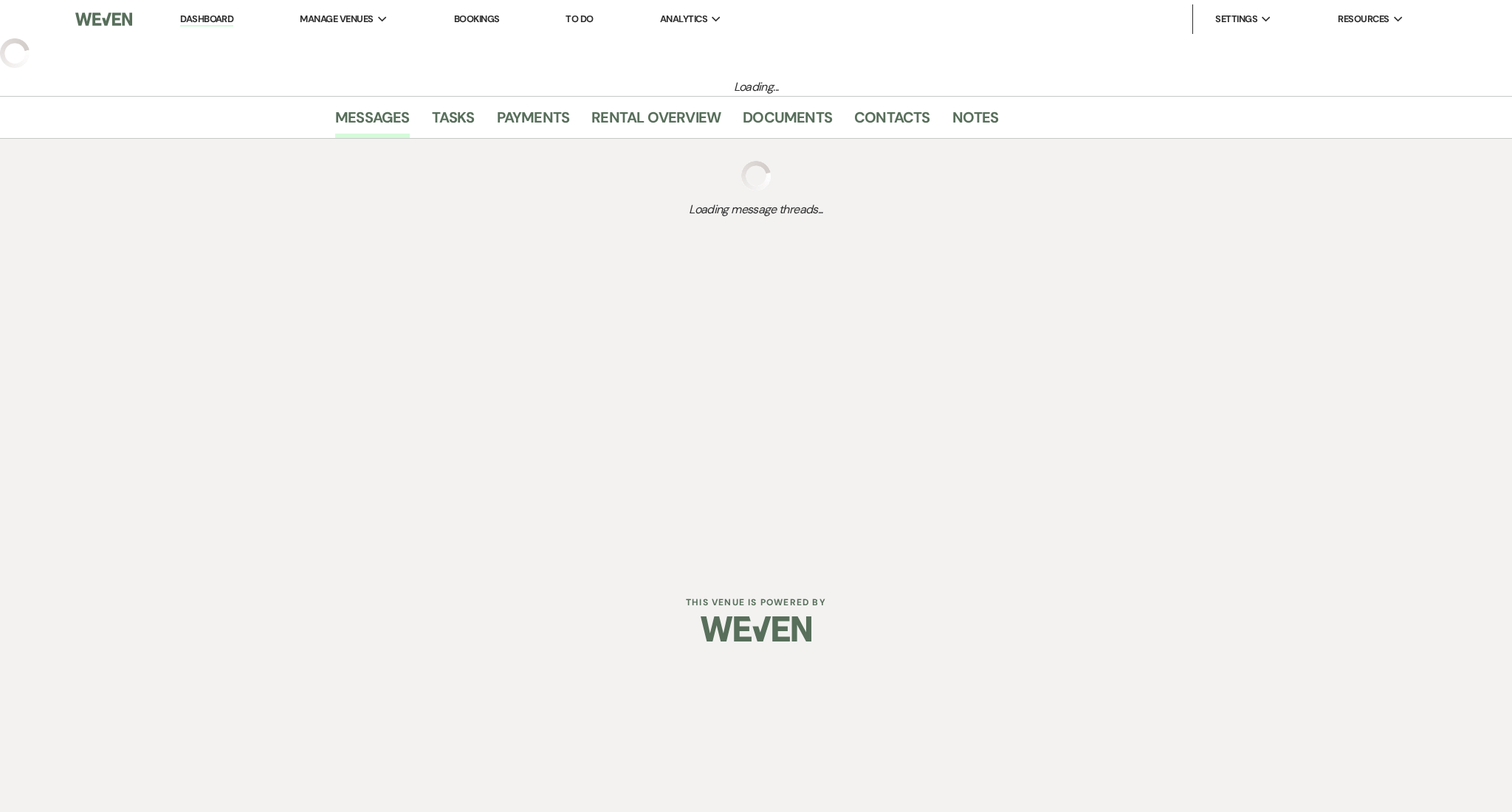
select select "5"
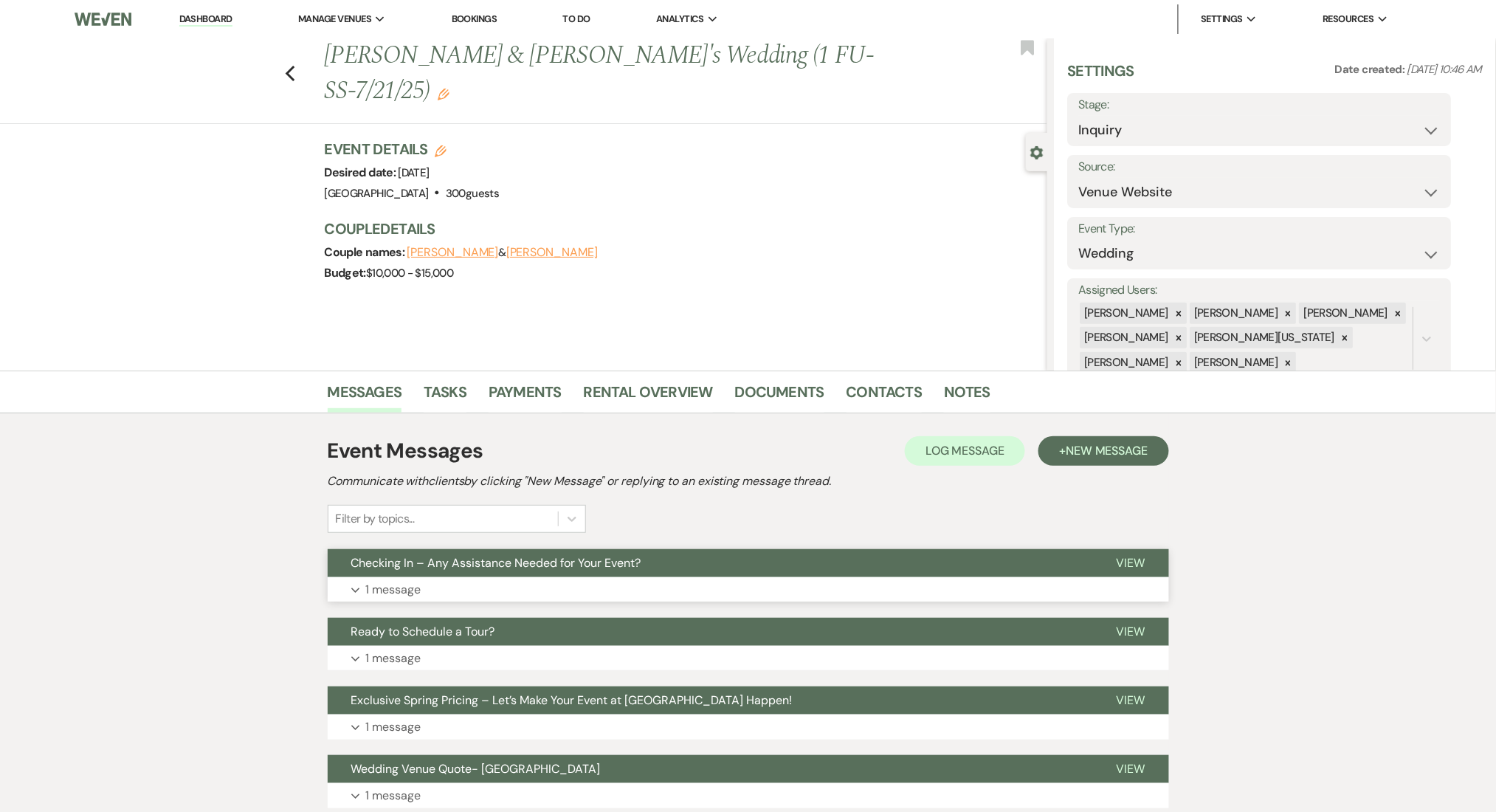
click at [549, 573] on button "Checking In – Any Assistance Needed for Your Event?" at bounding box center [710, 562] width 765 height 28
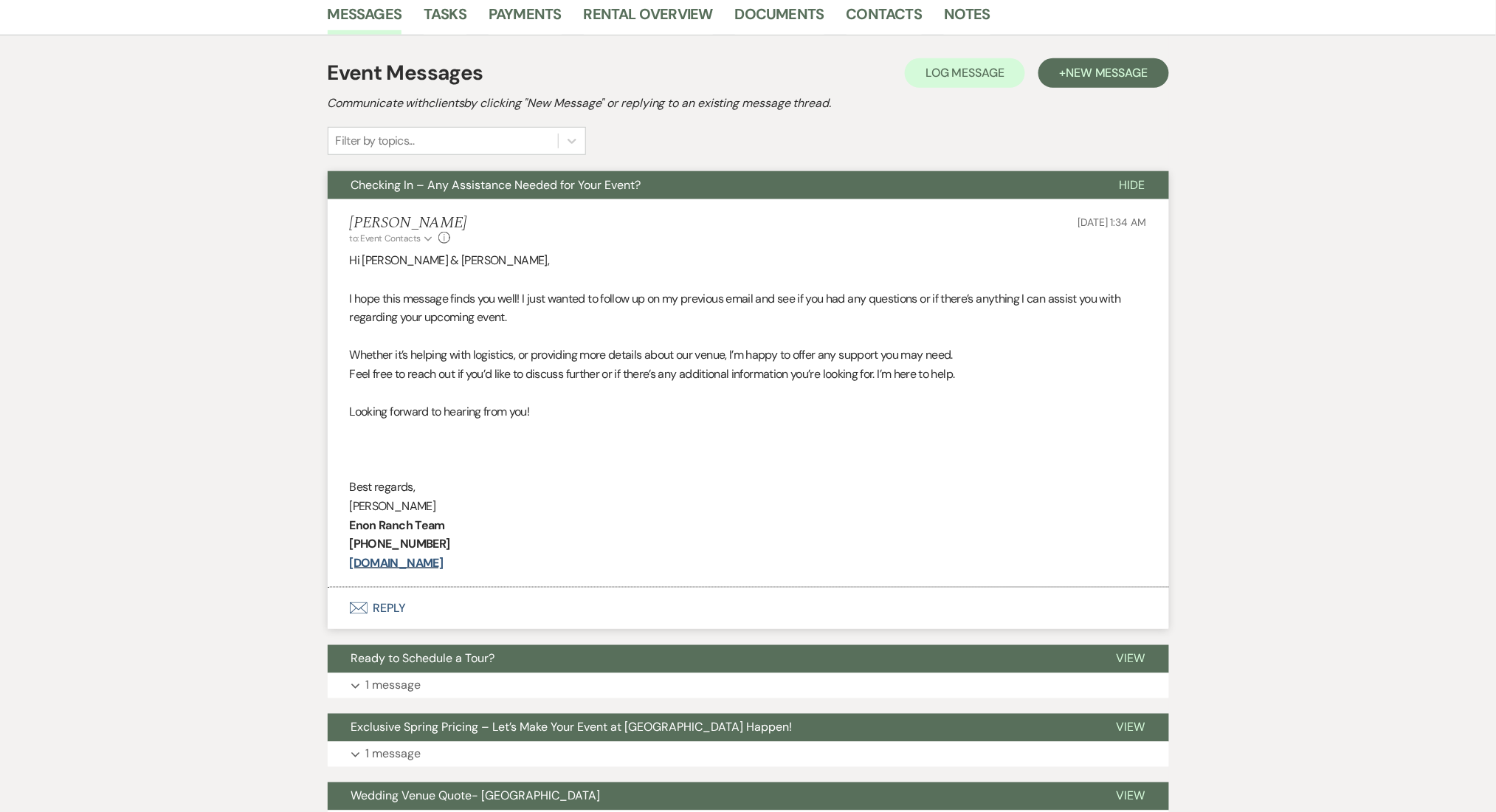
scroll to position [393, 0]
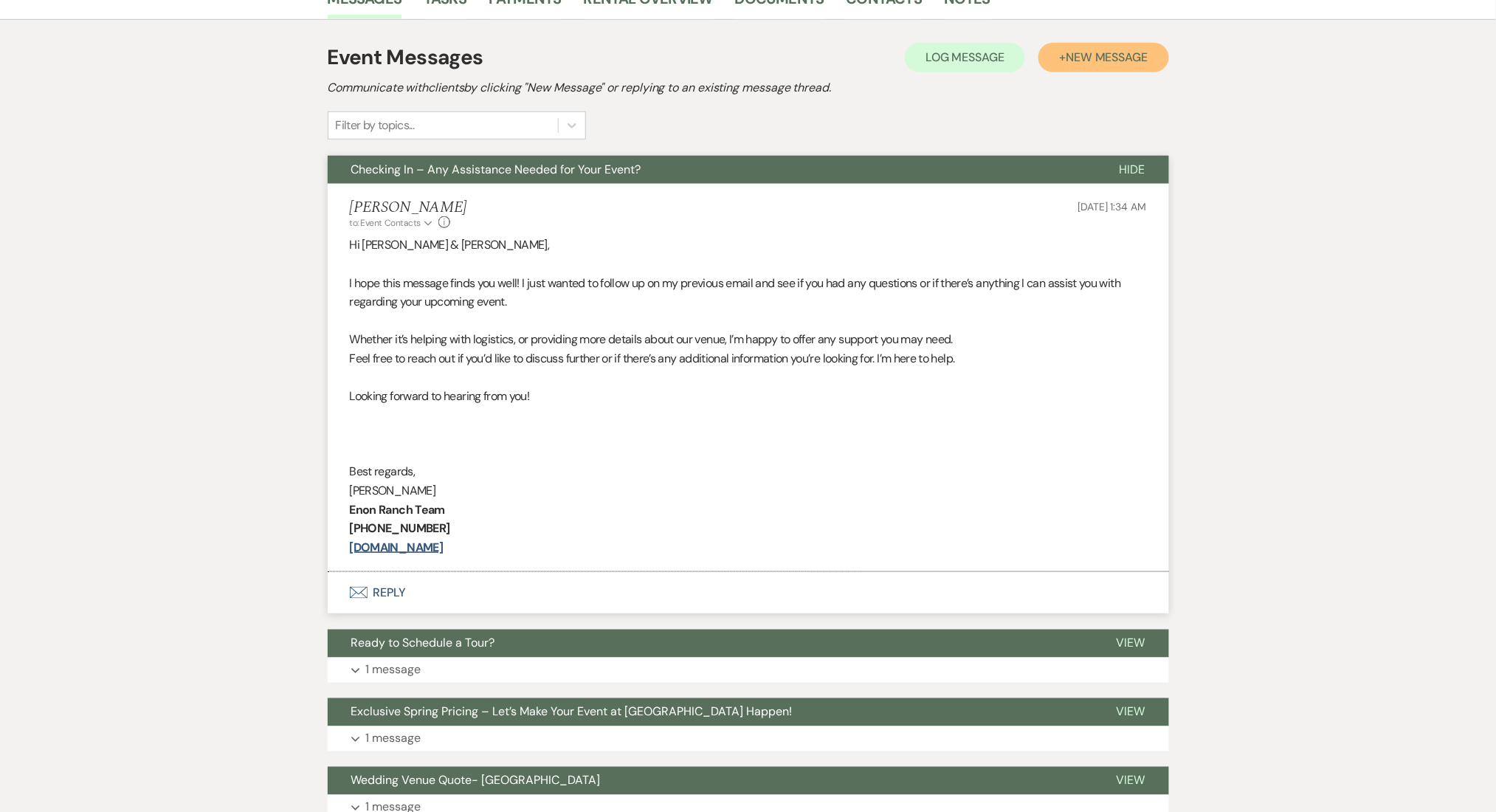
click at [1072, 43] on button "+ New Message" at bounding box center [1103, 57] width 130 height 29
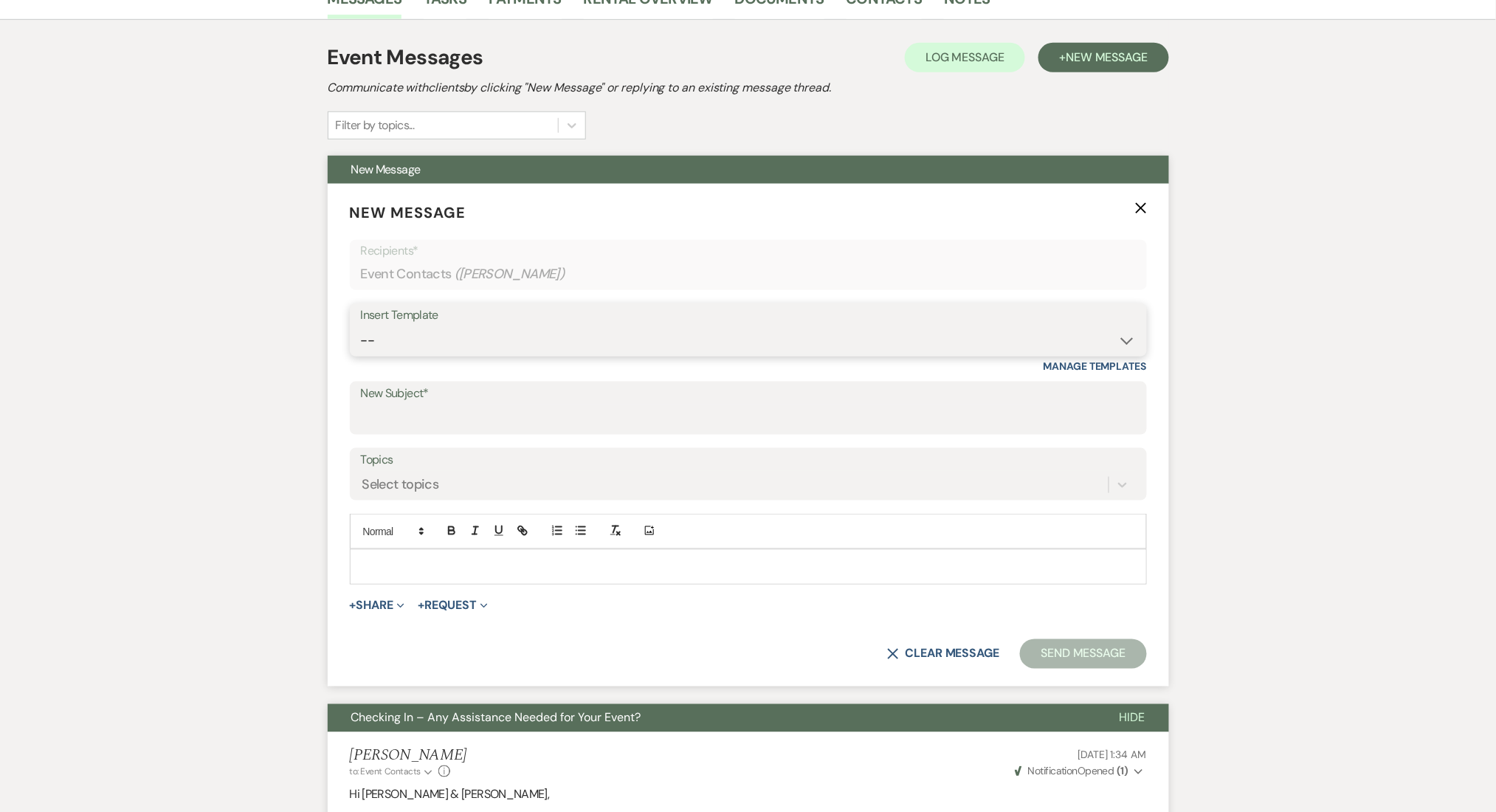
click at [643, 353] on select "-- Inquiry Follow Up Email #2 Contract Sending Template Payment Template Rental…" at bounding box center [748, 340] width 775 height 29
select select "1402"
click at [361, 326] on select "-- Inquiry Follow Up Email #2 Contract Sending Template Payment Template Rental…" at bounding box center [748, 340] width 775 height 29
type input "Ready to Schedule a Tour?"
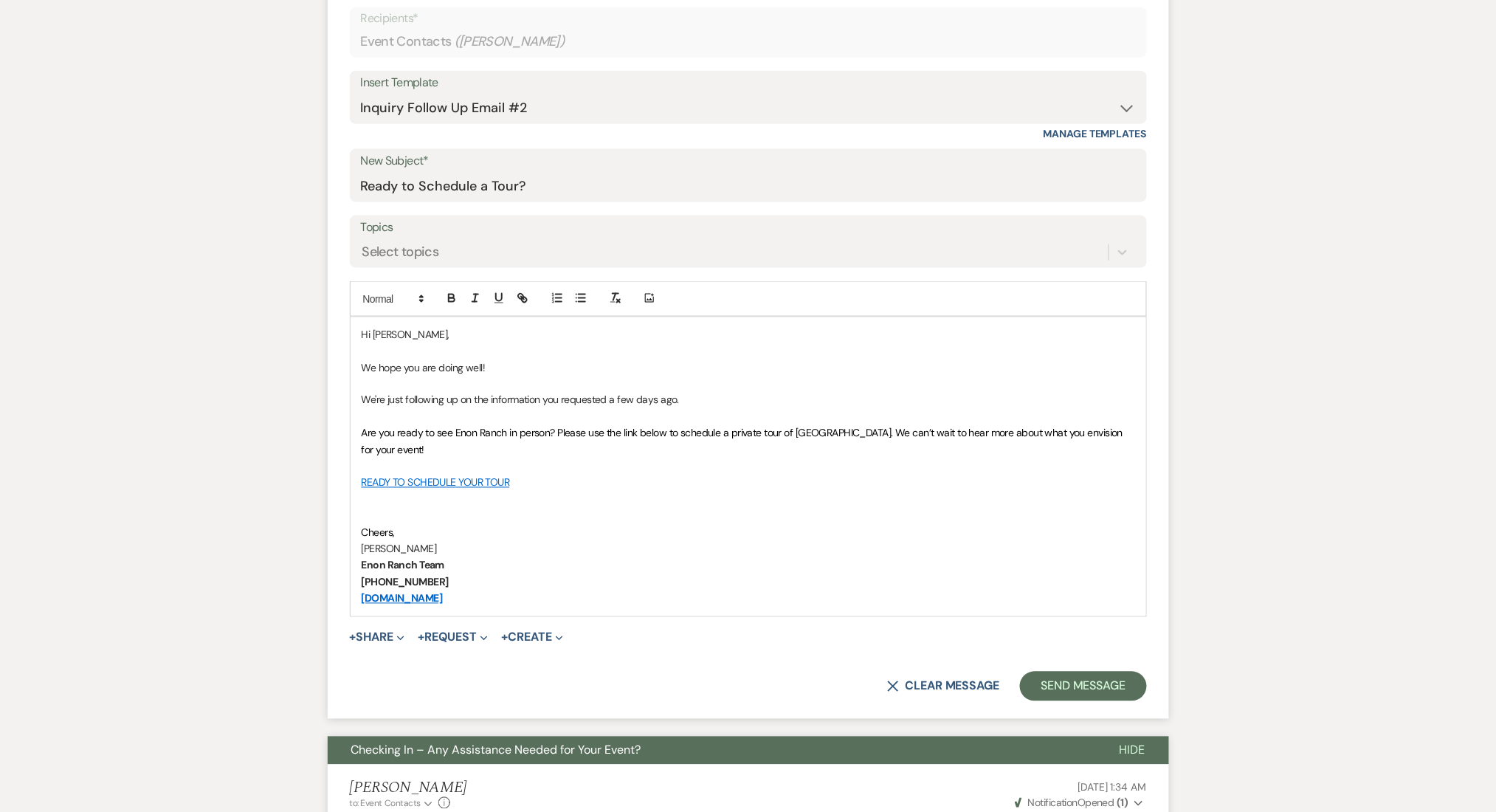
scroll to position [787, 0]
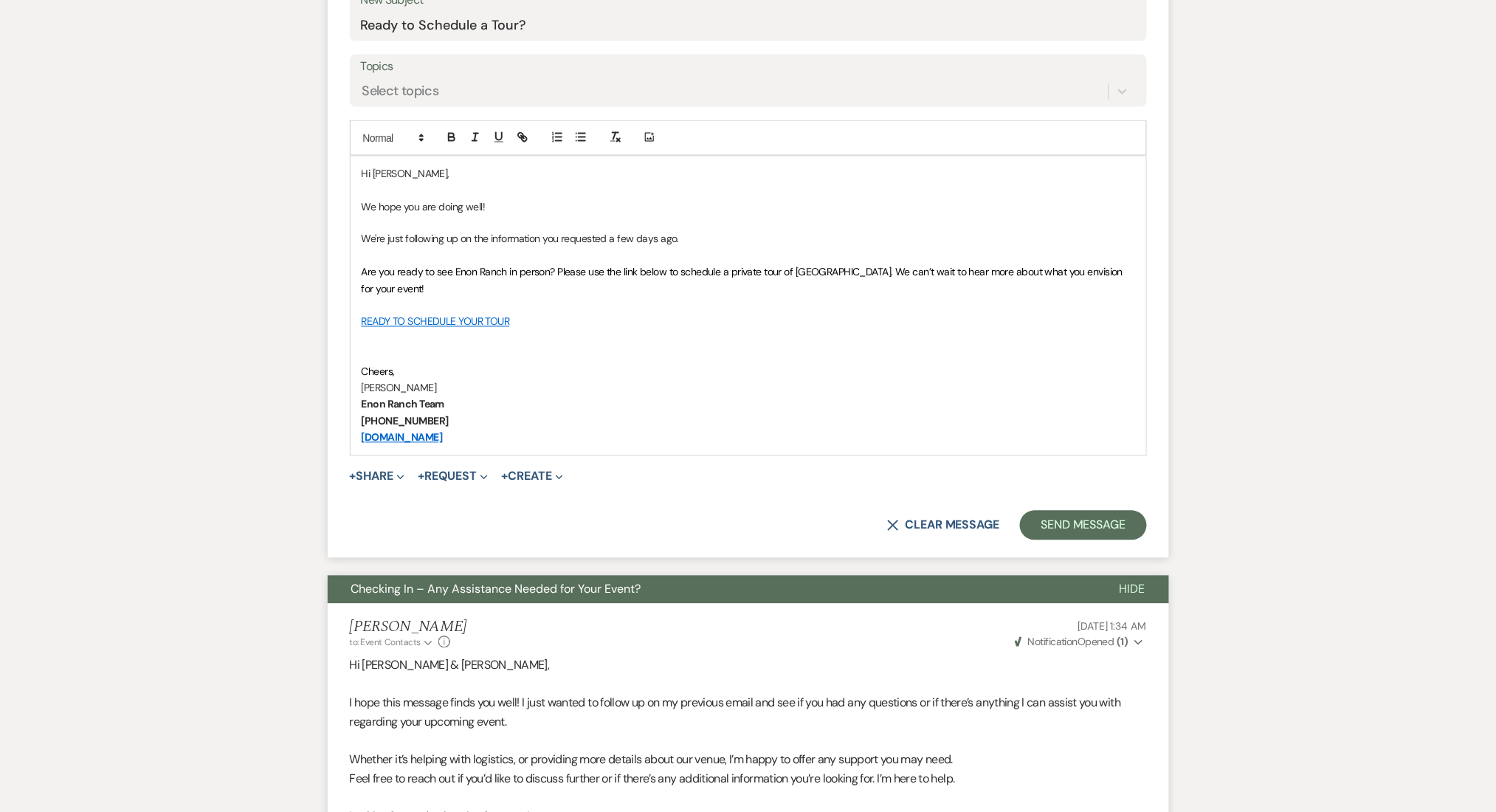
click at [1103, 502] on form "New Message X Saving draft... Recipients* Event Contacts ( Patrice ) Insert Tem…" at bounding box center [748, 174] width 842 height 768
click at [1083, 531] on button "Send Message" at bounding box center [1083, 525] width 126 height 29
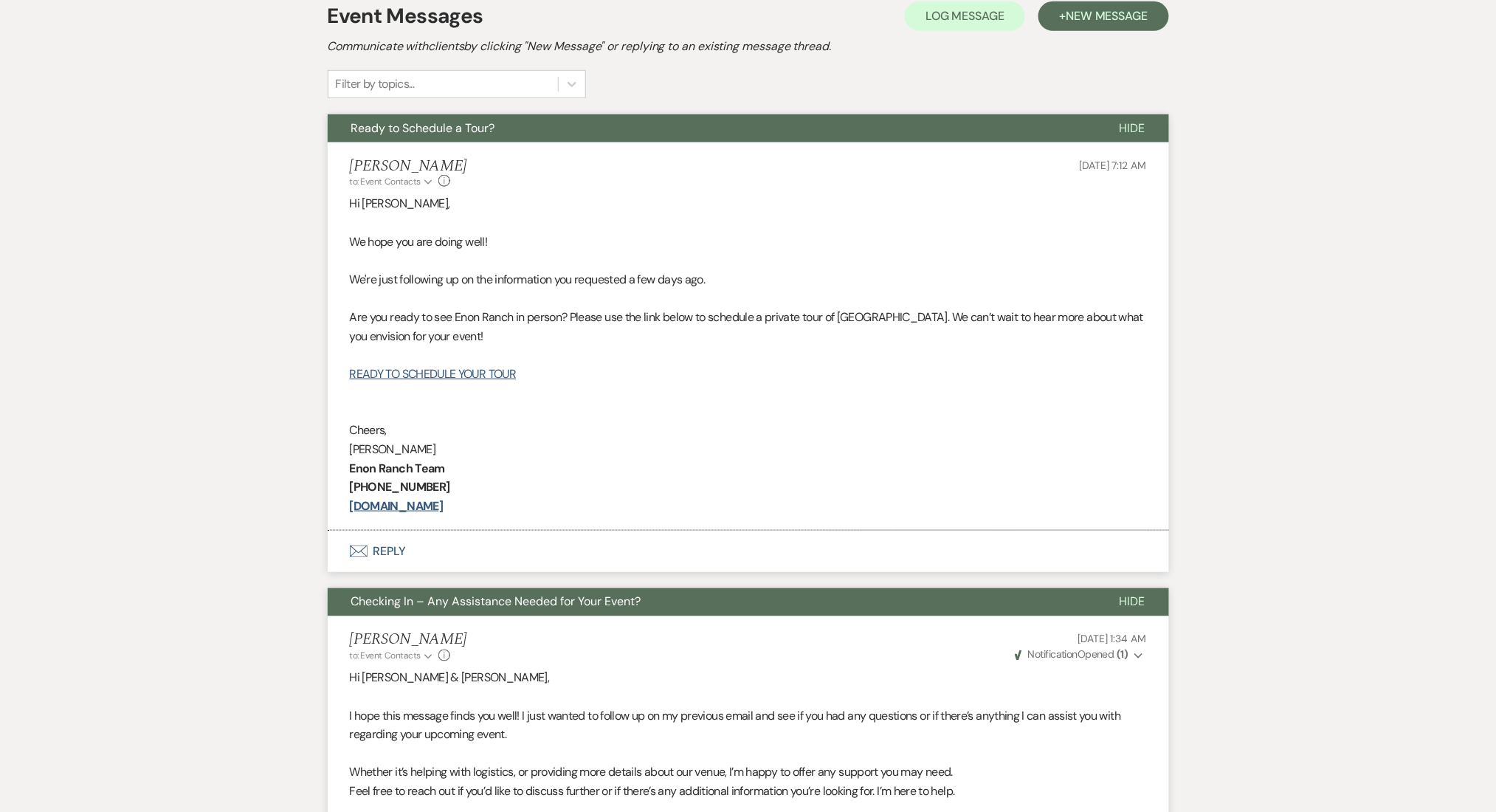
scroll to position [0, 0]
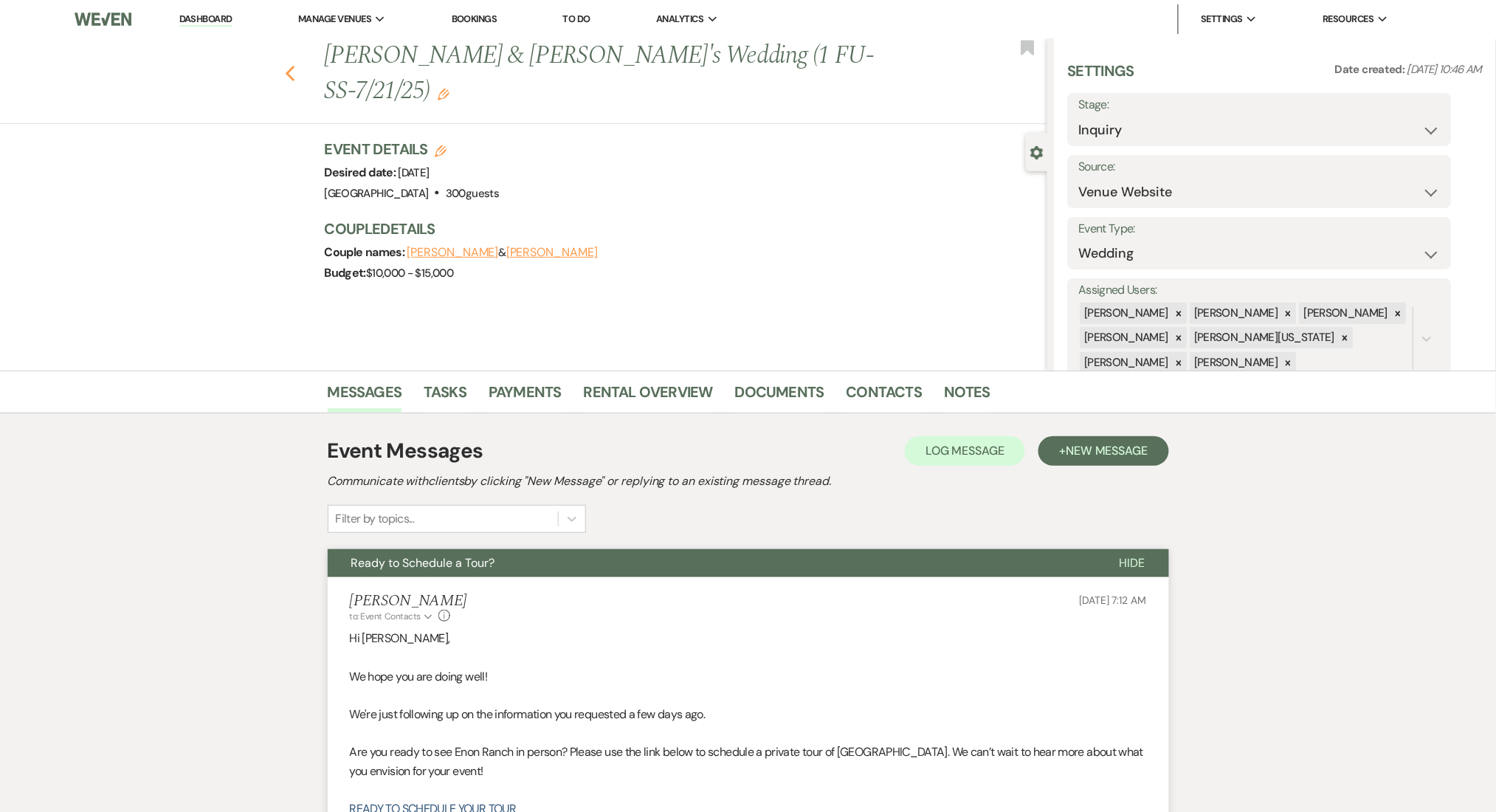
click at [296, 65] on icon "Previous" at bounding box center [290, 74] width 11 height 17
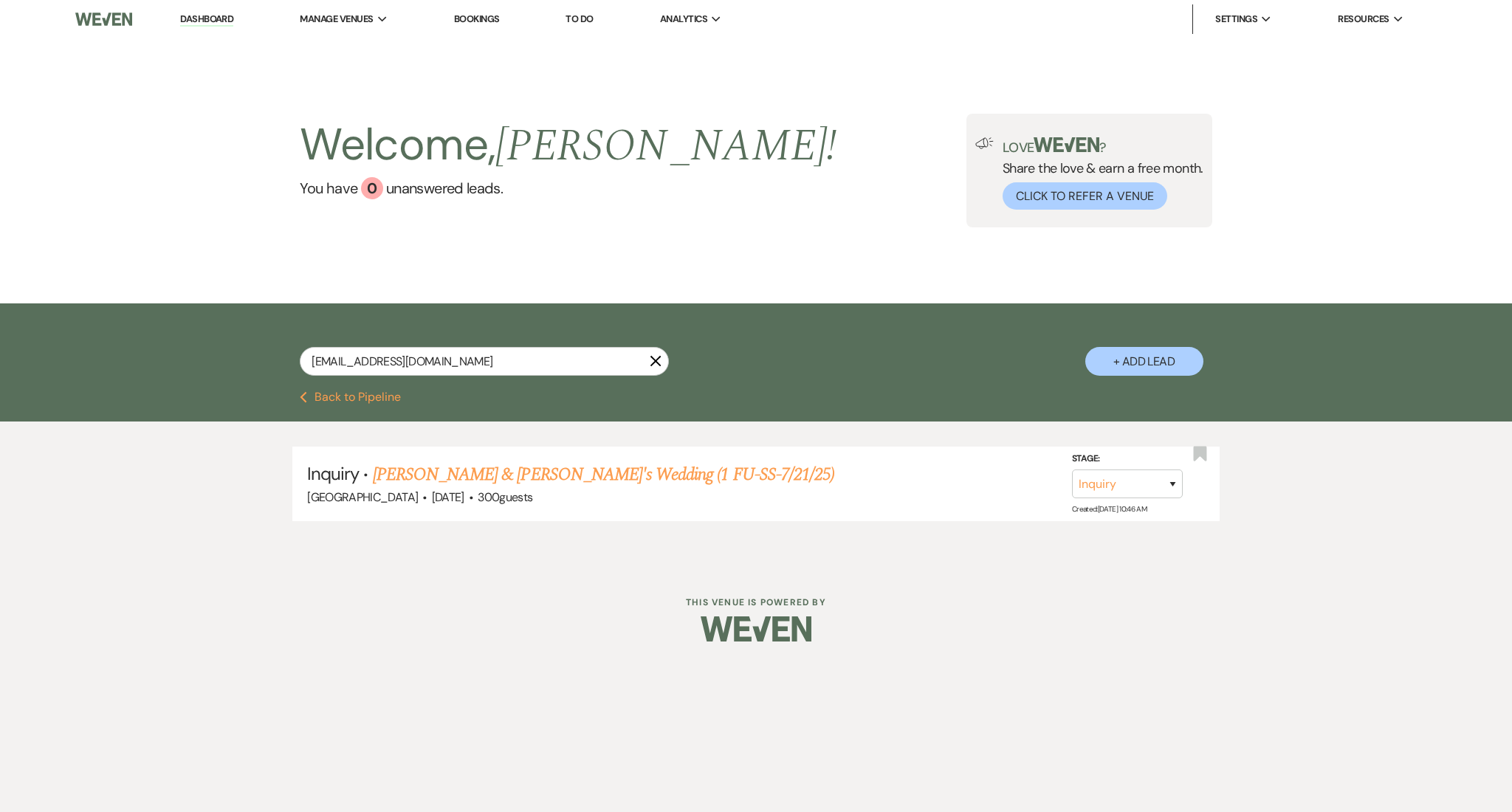
click at [219, 352] on div "patricegipson01@gmail.com X + Add Lead" at bounding box center [756, 347] width 1512 height 88
drag, startPoint x: 428, startPoint y: 357, endPoint x: 54, endPoint y: 319, distance: 375.9
click at [54, 319] on div "patricegipson01@gmail.com X + Add Lead" at bounding box center [756, 347] width 1512 height 88
paste input "kbouapheng"
type input "kbouapheng@gmail.com"
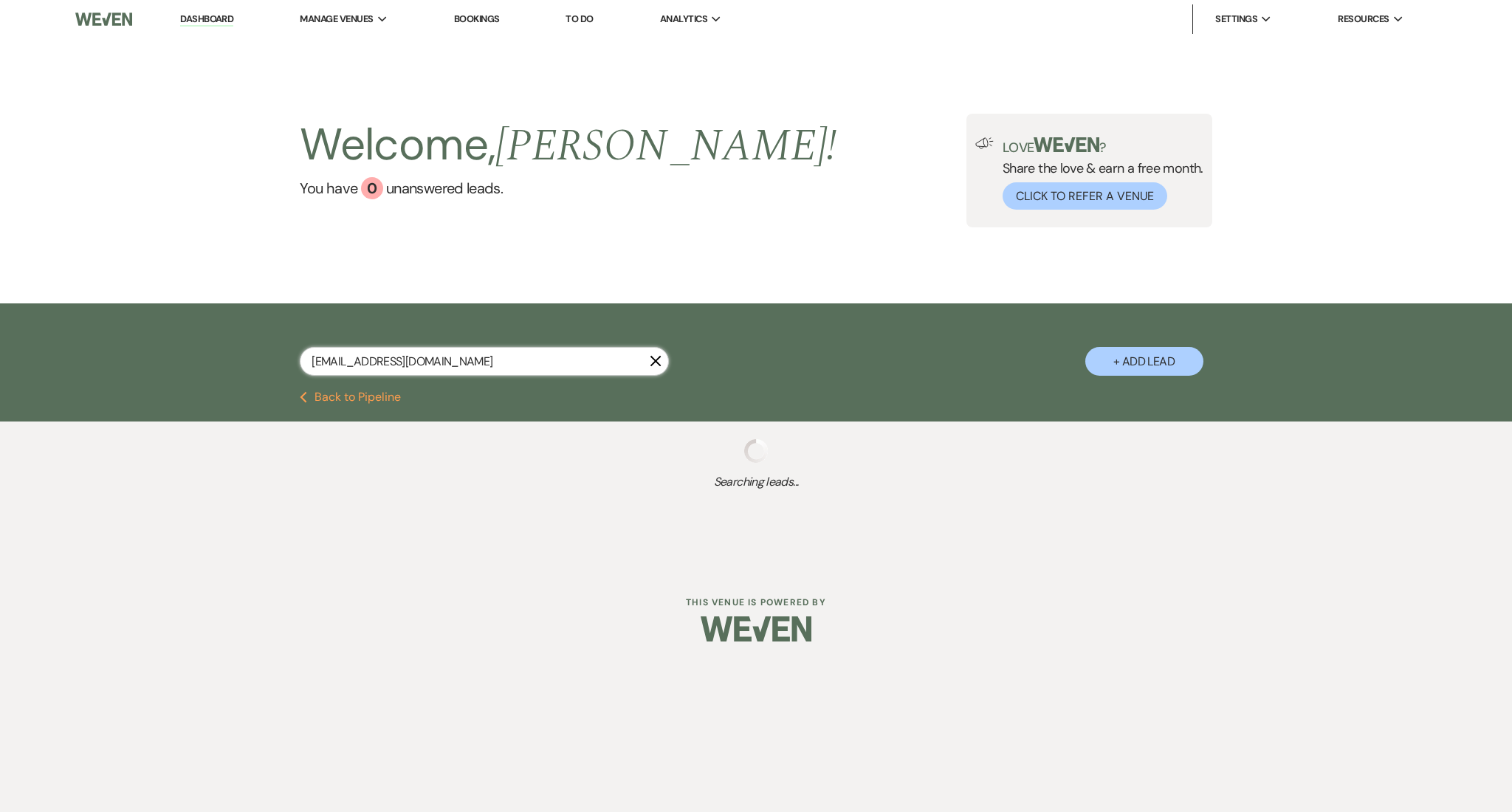
select select "9"
select select "2"
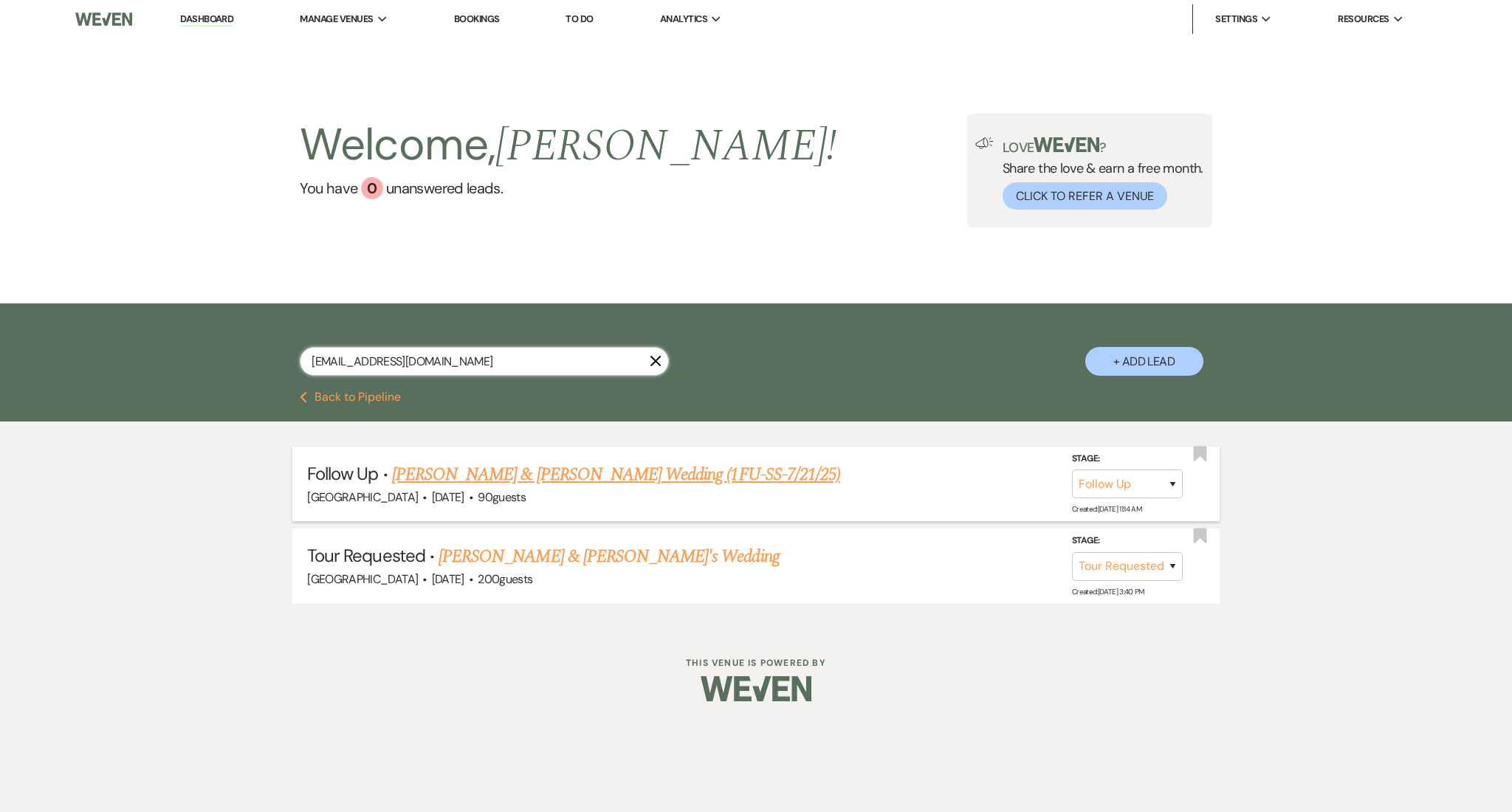
type input "kbouapheng@gmail.com"
click at [498, 467] on link "Adam Fenske & Kaile Bouapheng's Wedding (1FU-SS-7/21/25)" at bounding box center [616, 474] width 448 height 26
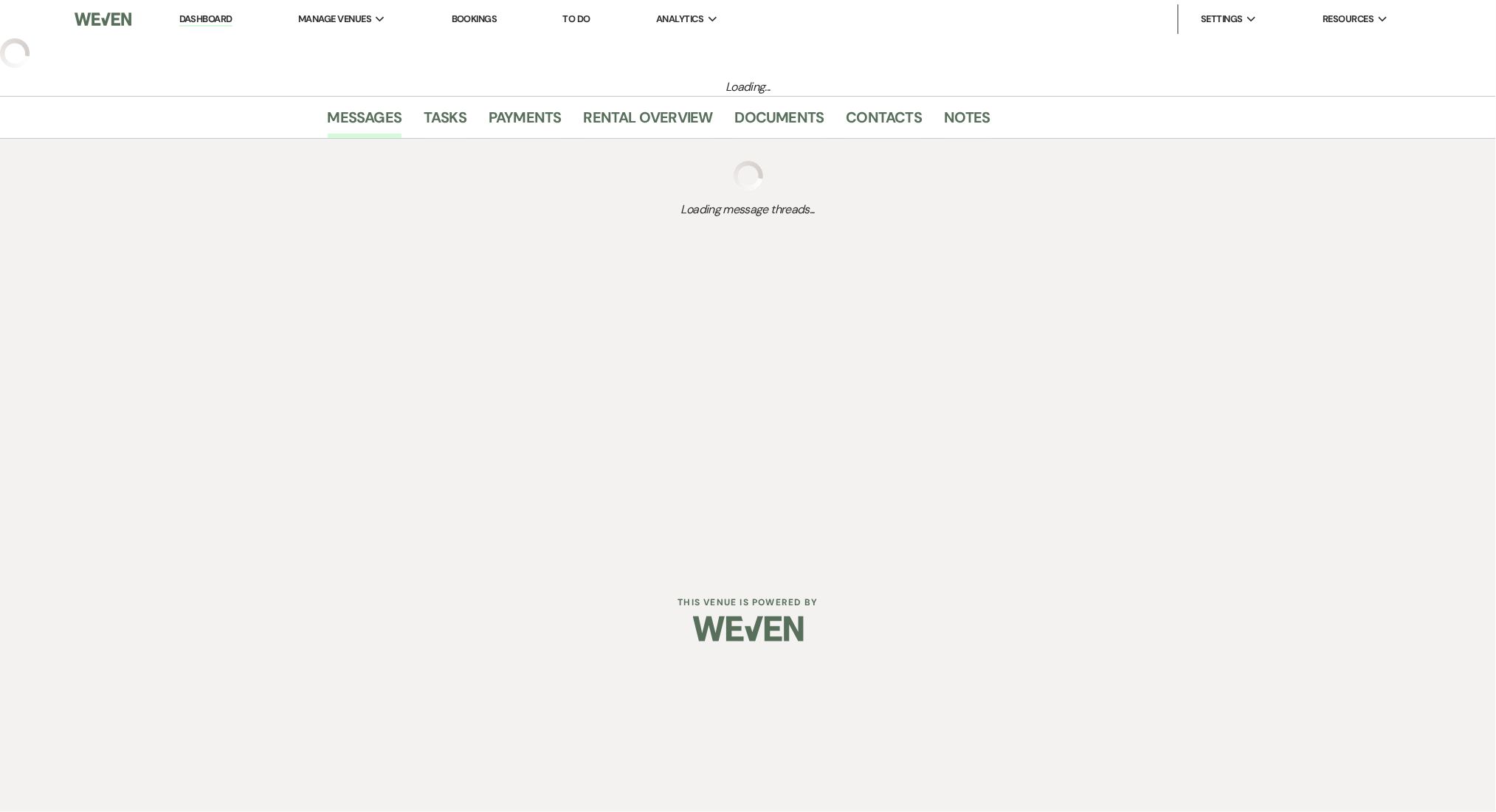
select select "9"
select select "5"
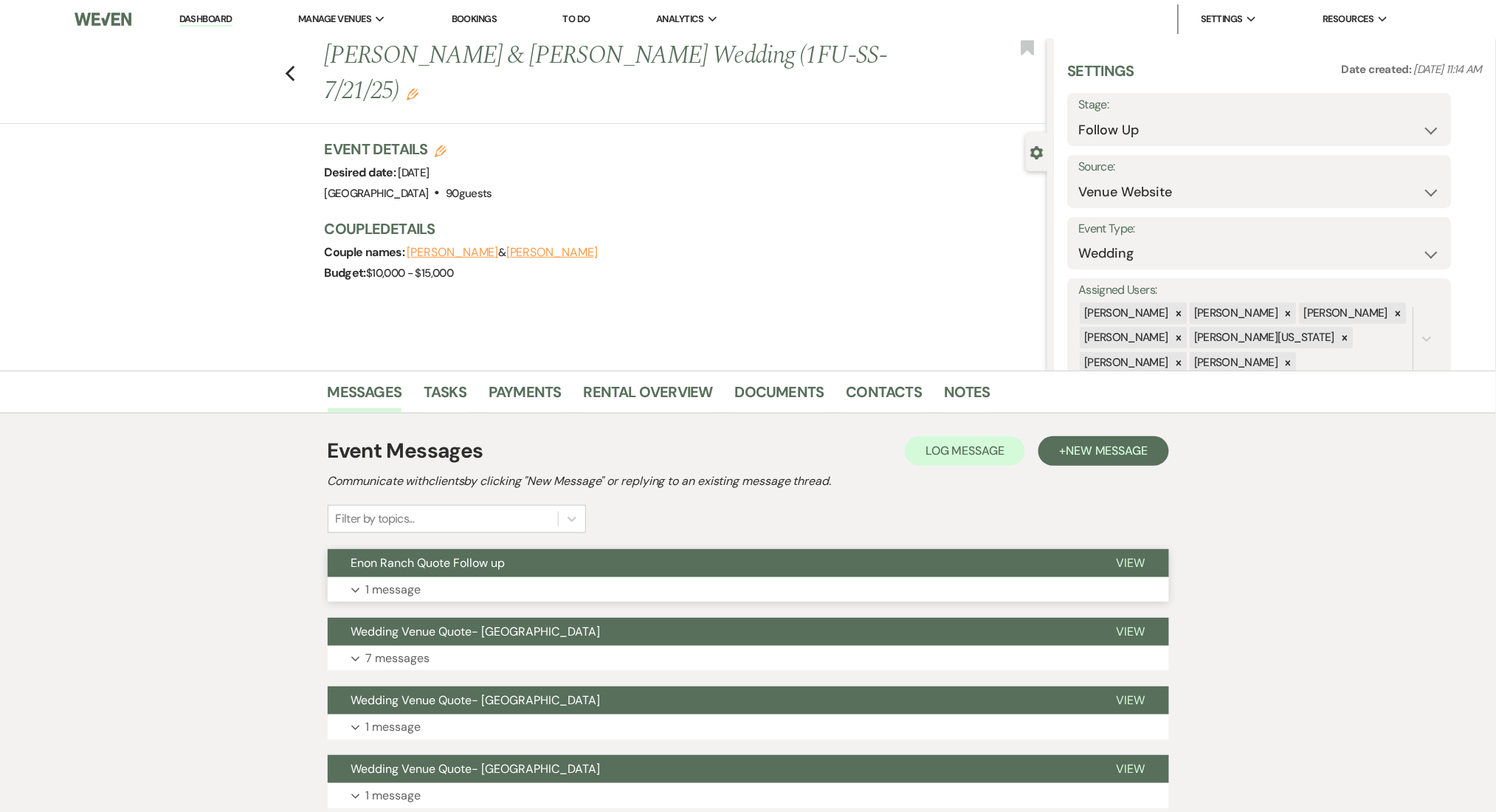
click at [745, 572] on button "Enon Ranch Quote Follow up" at bounding box center [710, 562] width 765 height 28
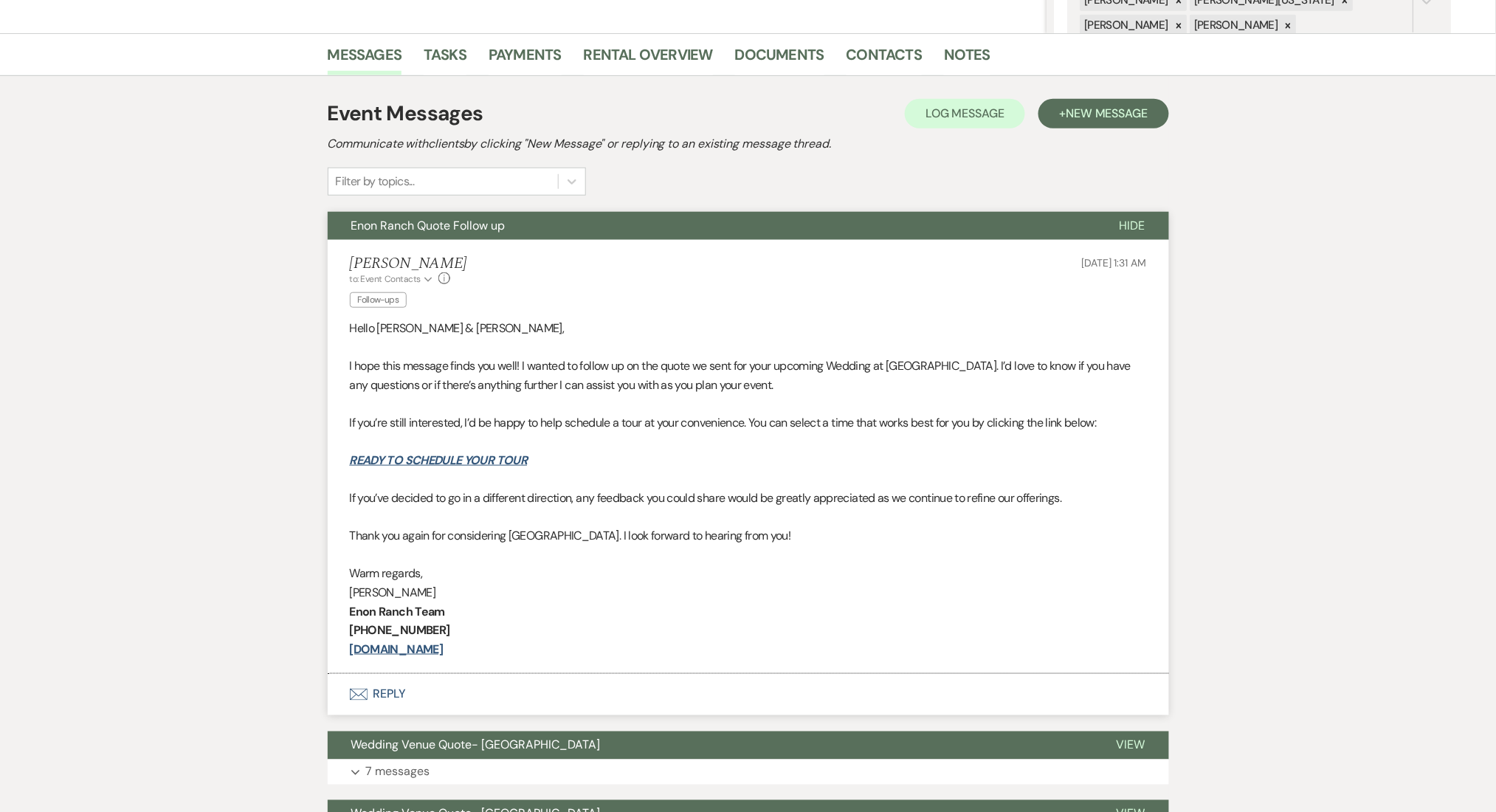
scroll to position [393, 0]
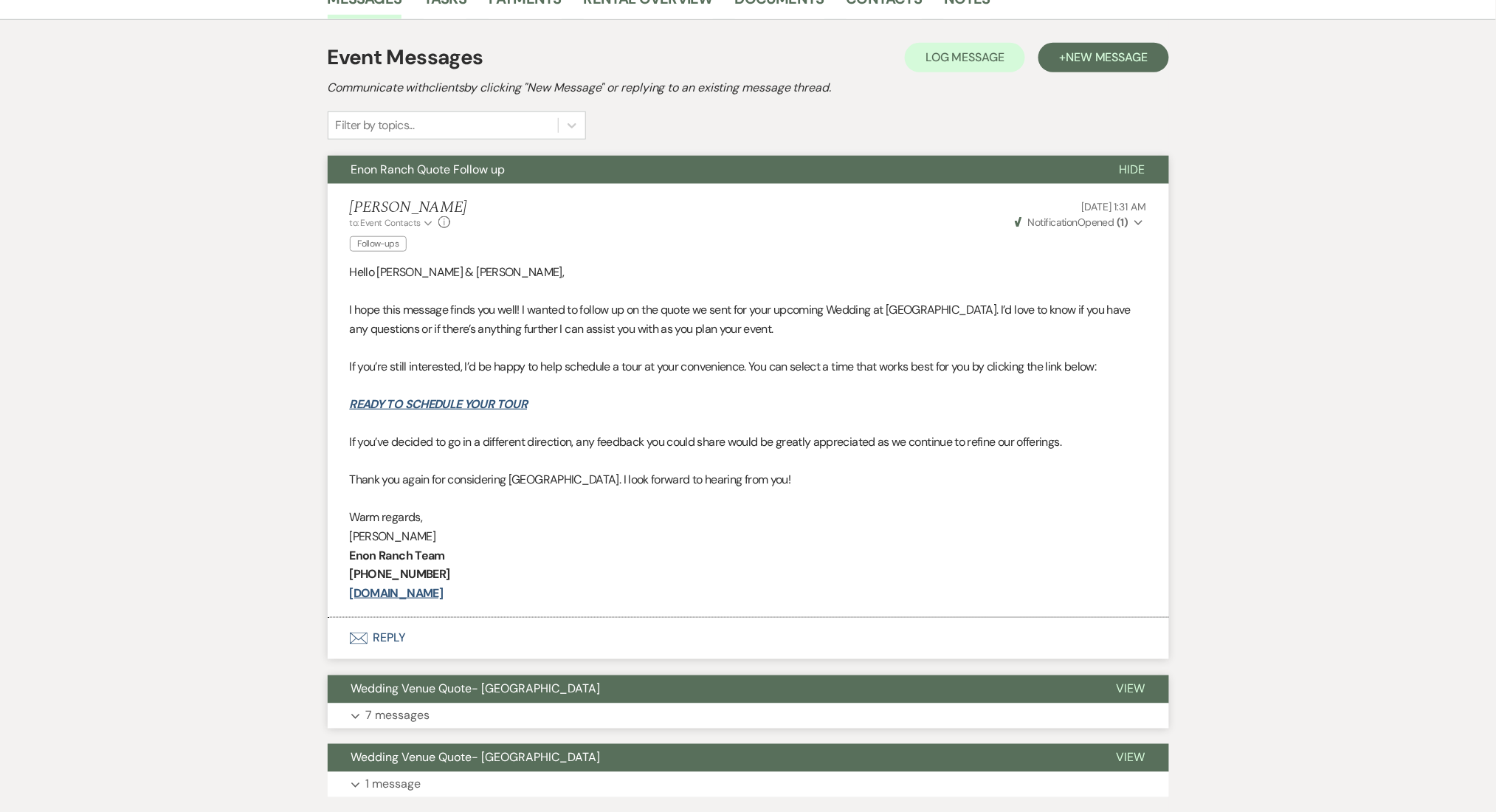
click at [777, 718] on button "Expand 7 messages" at bounding box center [748, 716] width 842 height 25
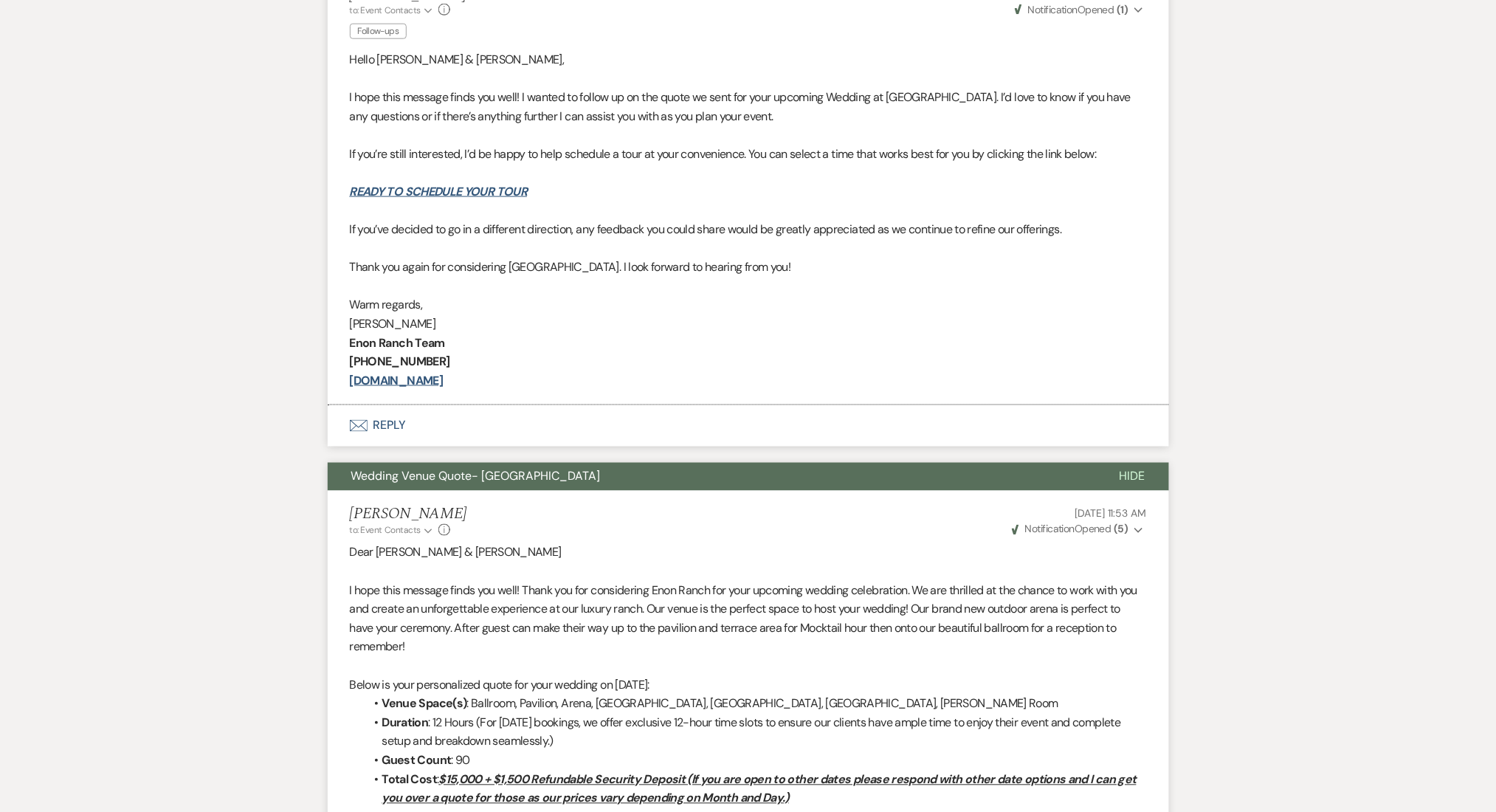
scroll to position [213, 0]
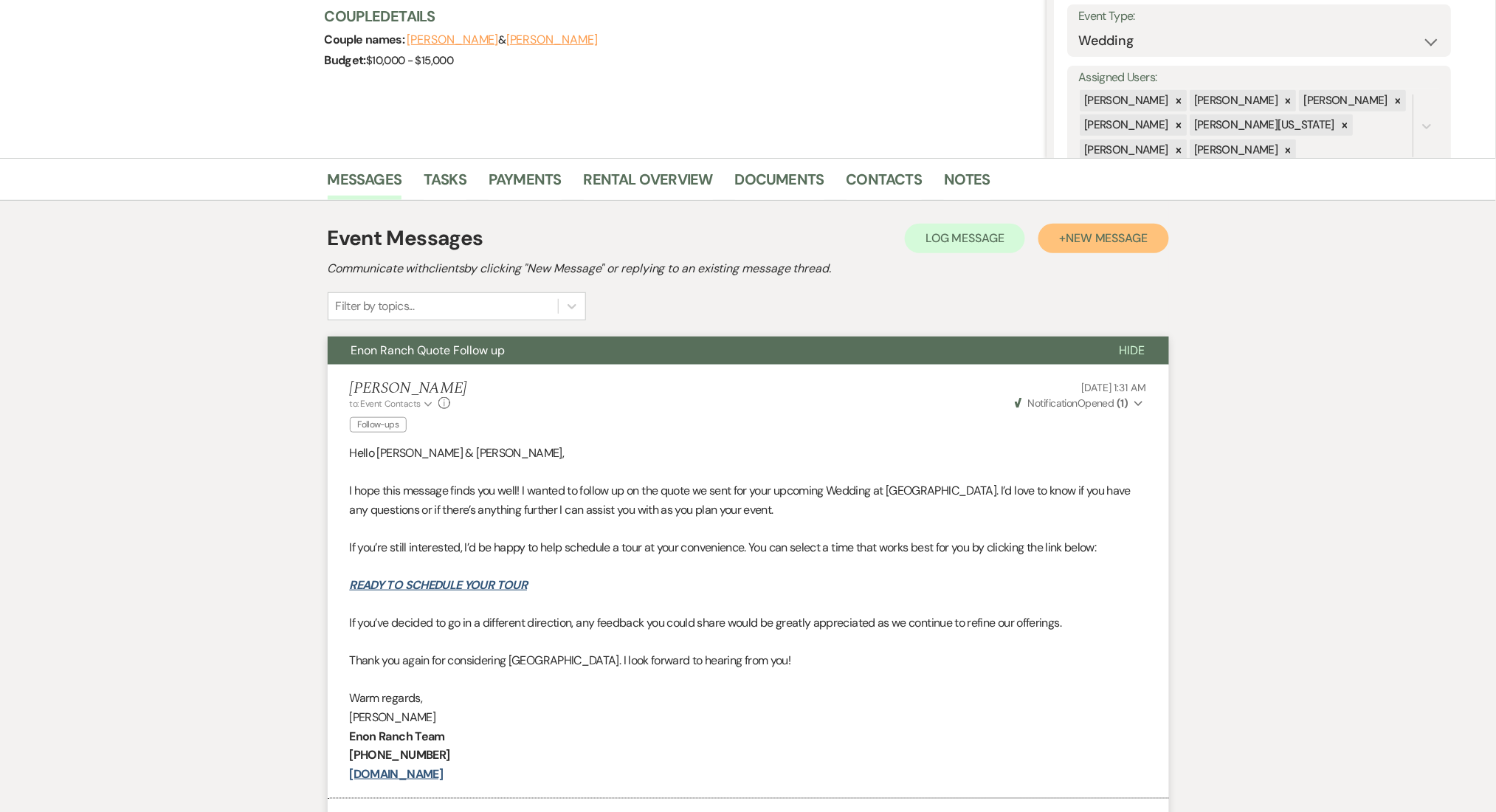
click at [1090, 239] on span "New Message" at bounding box center [1107, 238] width 82 height 16
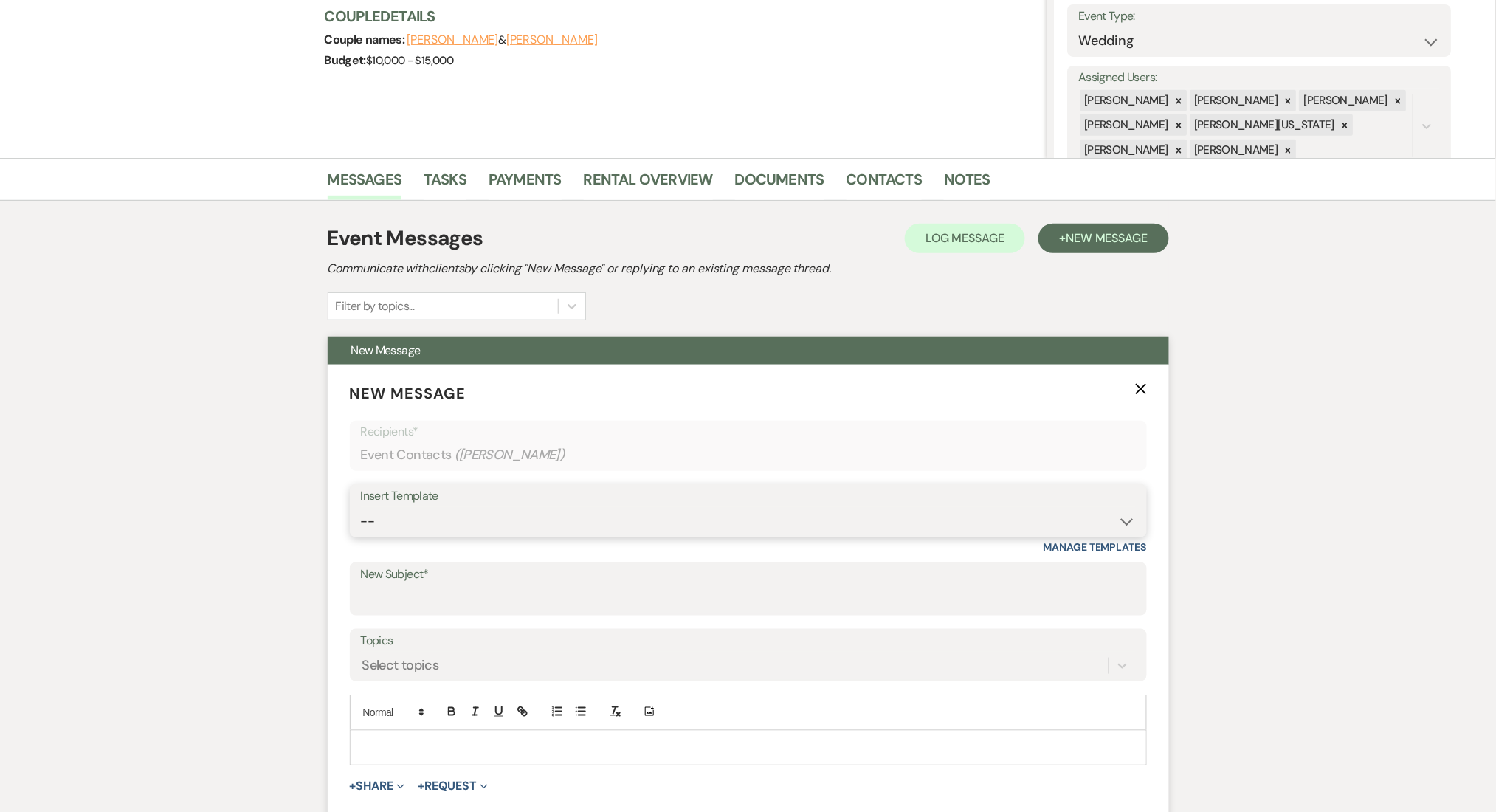
click at [430, 523] on select "-- Inquiry Follow Up Email #2 Contract Sending Template Payment Template Rental…" at bounding box center [748, 521] width 775 height 29
select select "4603"
click at [361, 507] on select "-- Inquiry Follow Up Email #2 Contract Sending Template Payment Template Rental…" at bounding box center [748, 521] width 775 height 29
type input "Checking In – Any Assistance Needed for Your Event?"
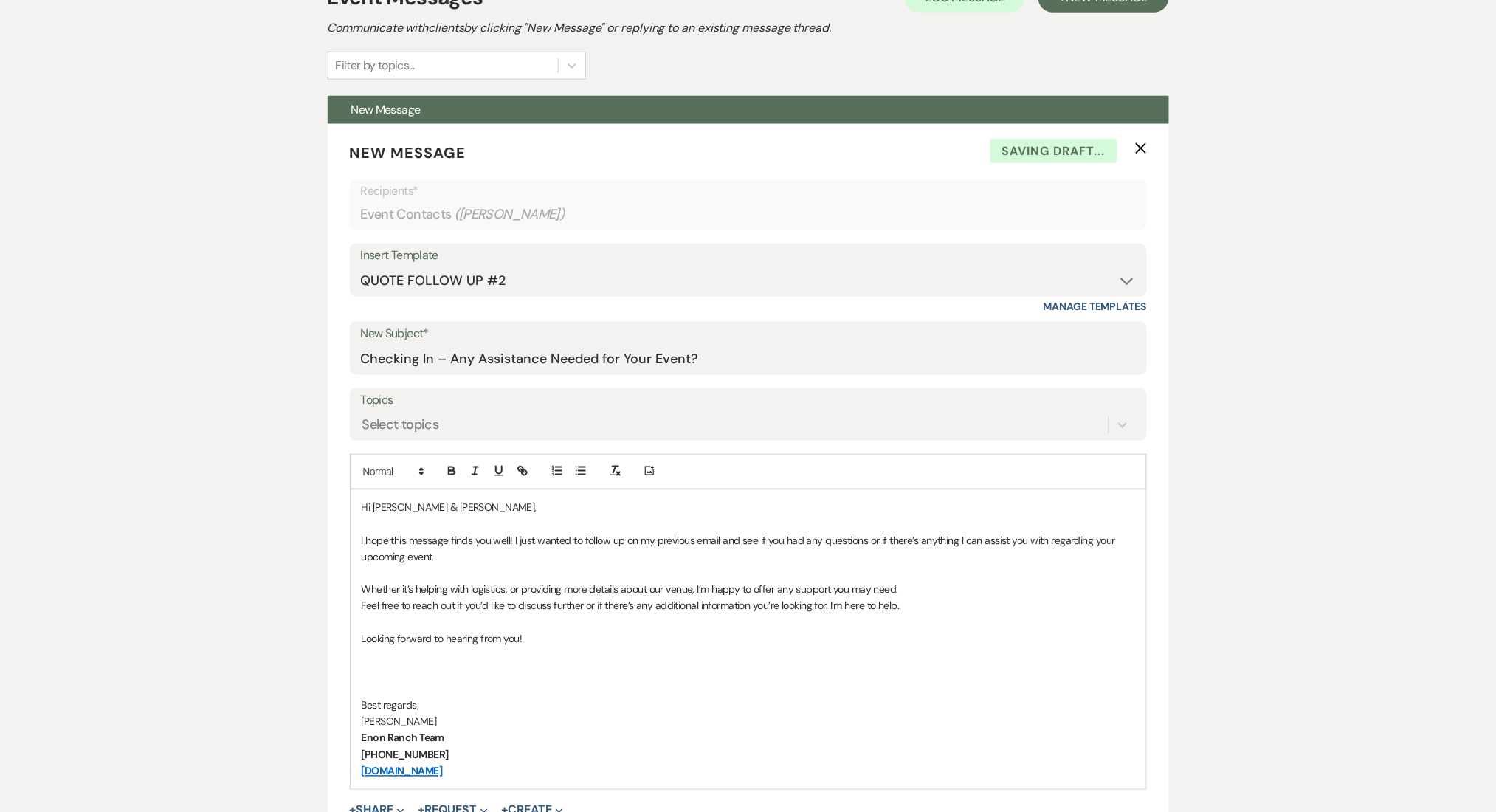
scroll to position [606, 0]
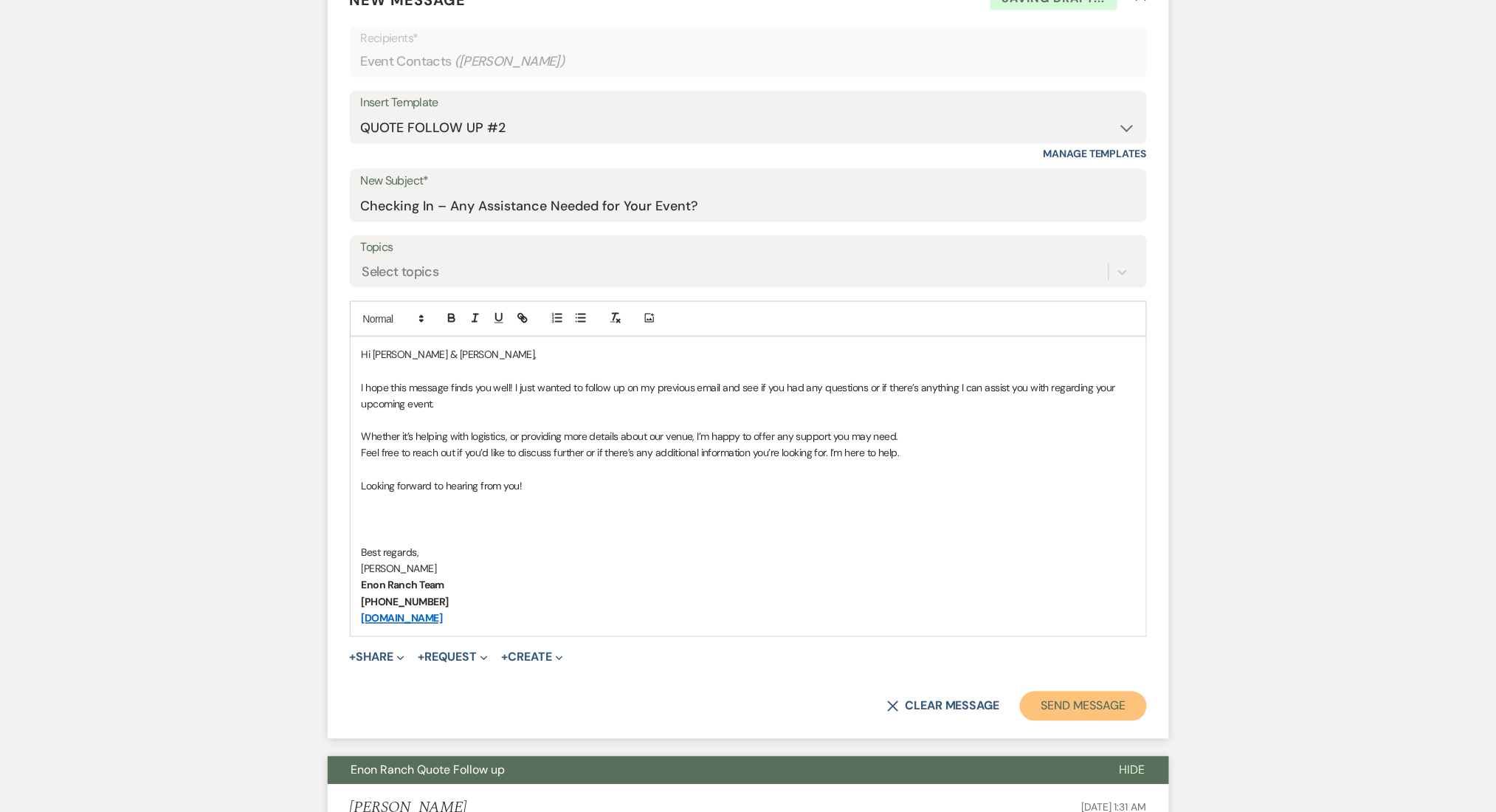
click at [1065, 707] on button "Send Message" at bounding box center [1083, 706] width 126 height 29
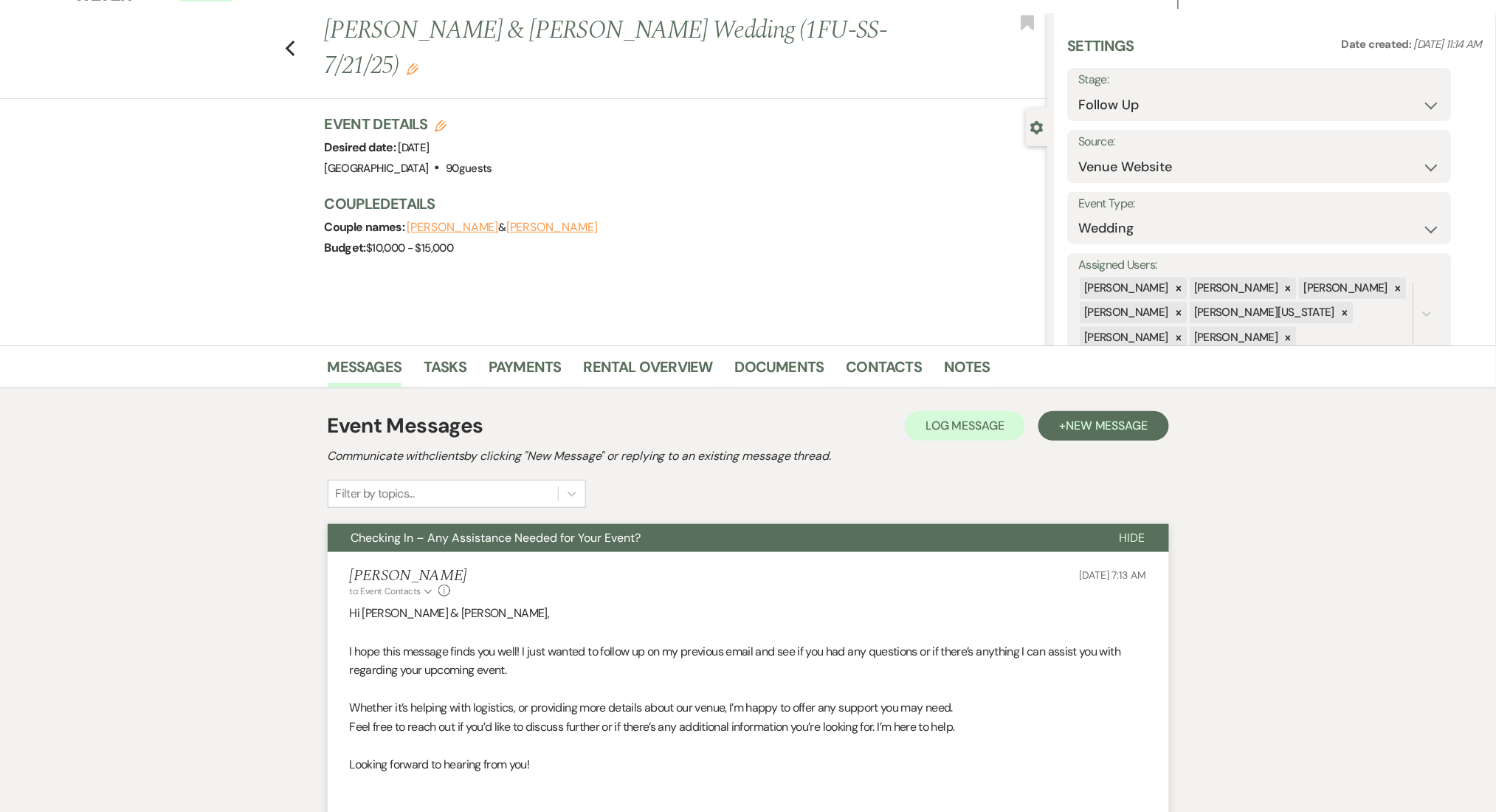
scroll to position [0, 0]
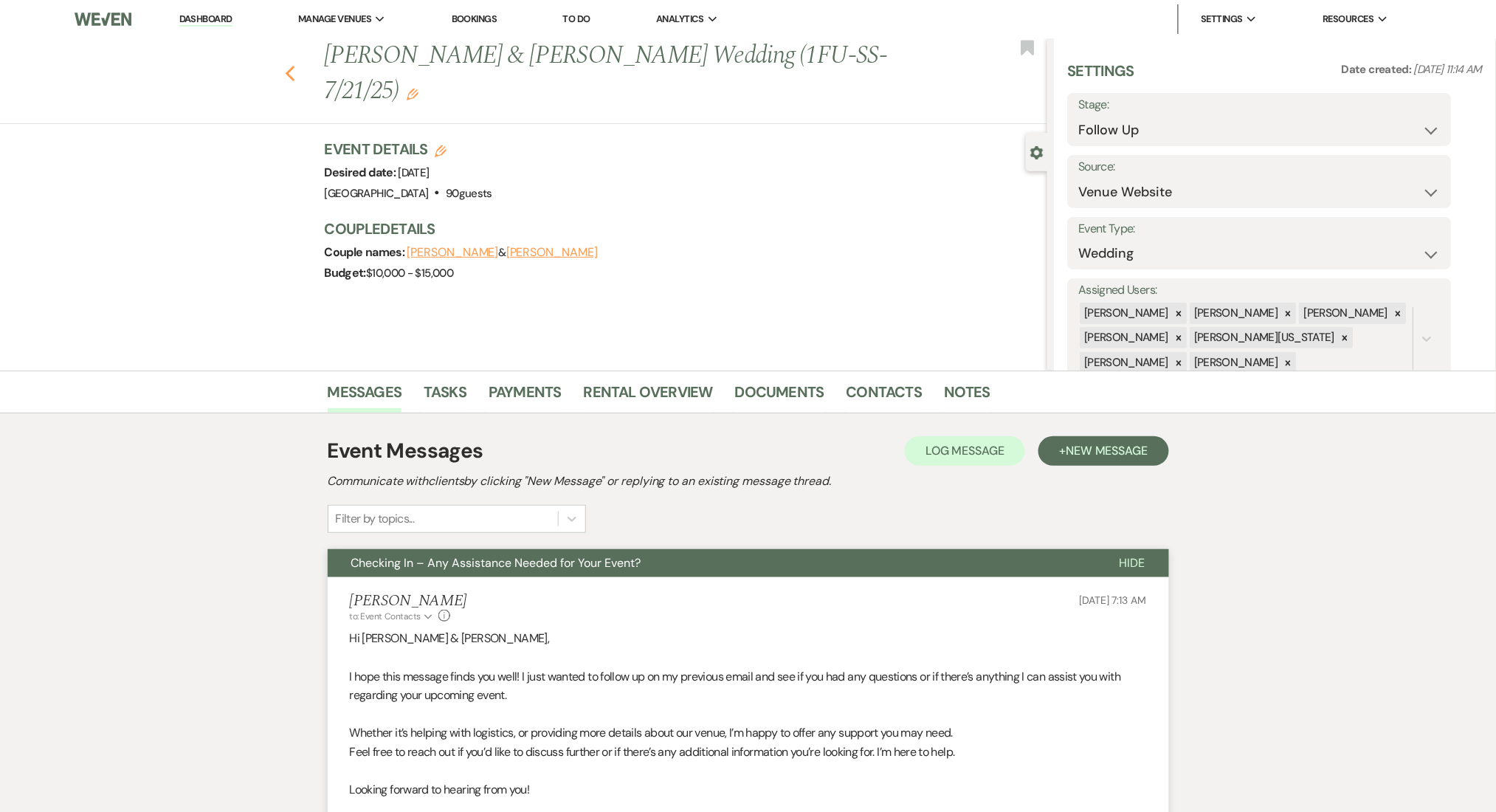
click at [296, 75] on icon "Previous" at bounding box center [290, 74] width 11 height 17
select select "9"
select select "2"
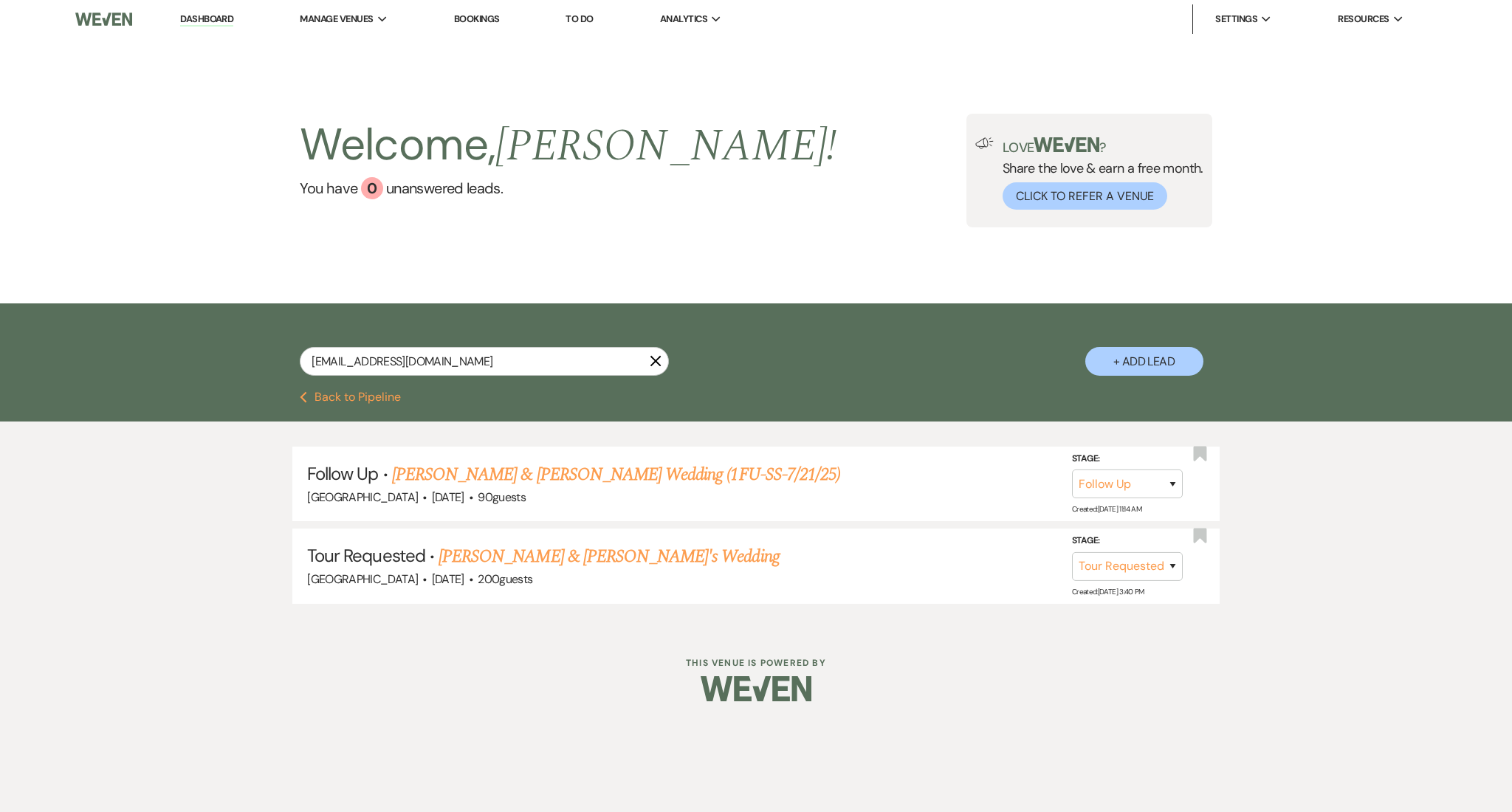
drag, startPoint x: 482, startPoint y: 377, endPoint x: 431, endPoint y: 366, distance: 52.2
click at [431, 367] on div "kbouapheng@gmail.com X" at bounding box center [484, 366] width 369 height 40
drag, startPoint x: 462, startPoint y: 371, endPoint x: 201, endPoint y: 358, distance: 261.3
click at [201, 358] on div "kbouapheng@gmail.com X + Add Lead" at bounding box center [756, 347] width 1512 height 88
paste input "nesmith.alicia@yahoo"
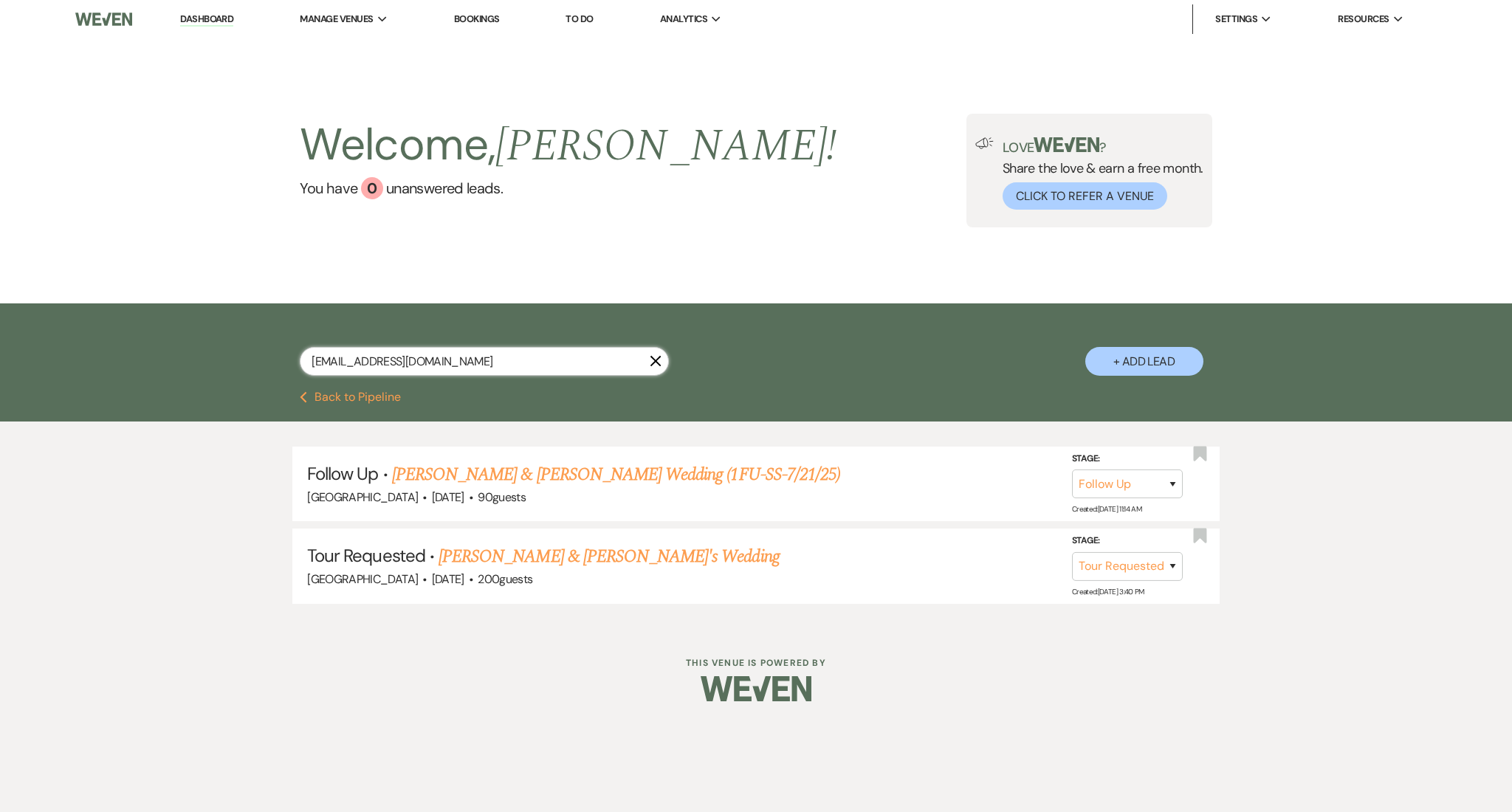
type input "nesmith.alicia@yahoo.com"
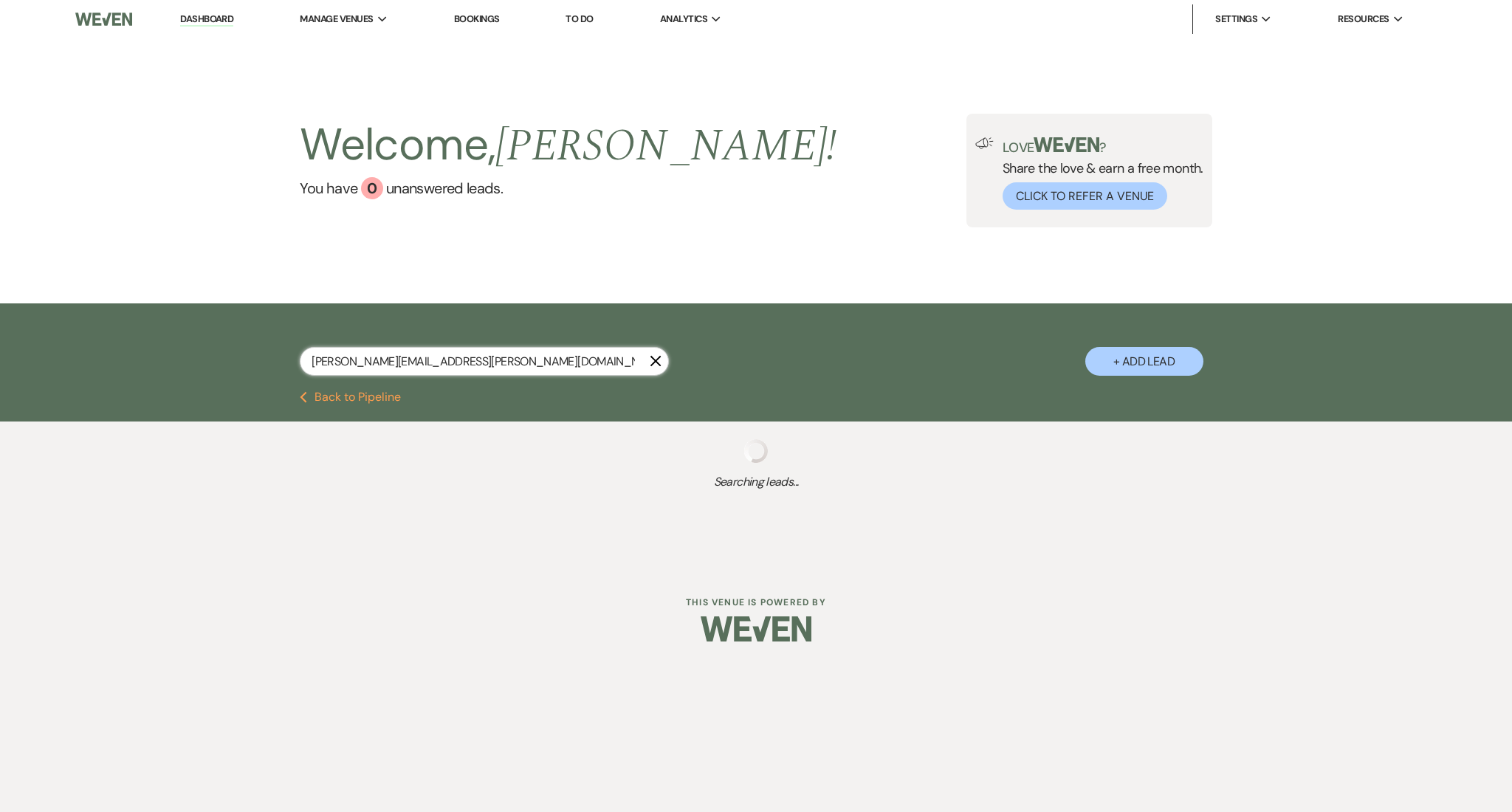
select select "8"
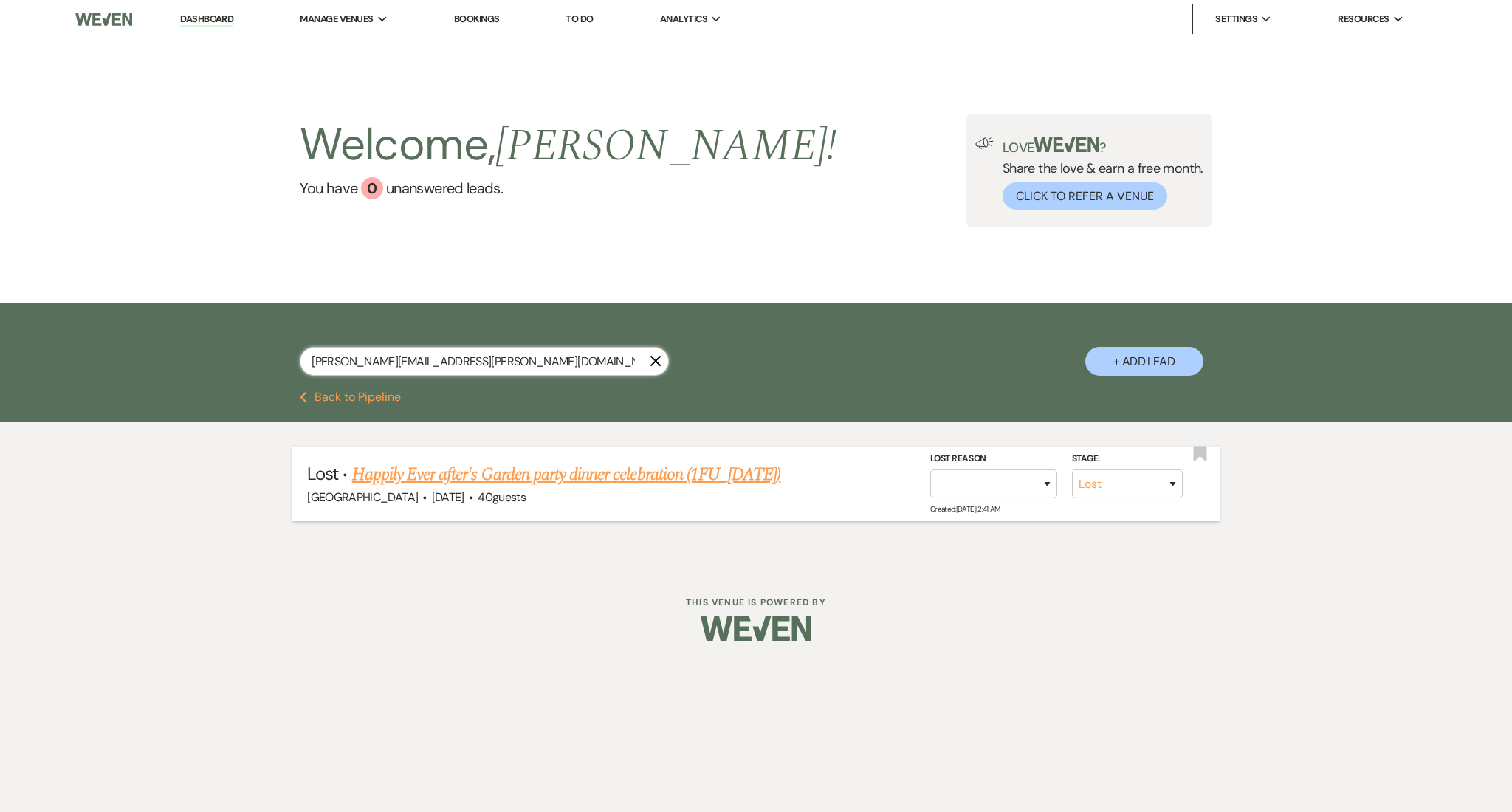
type input "nesmith.alicia@yahoo.com"
click at [610, 476] on link "Happily Ever after's Garden party dinner celebration (1FU_7.11.25)" at bounding box center [566, 474] width 429 height 26
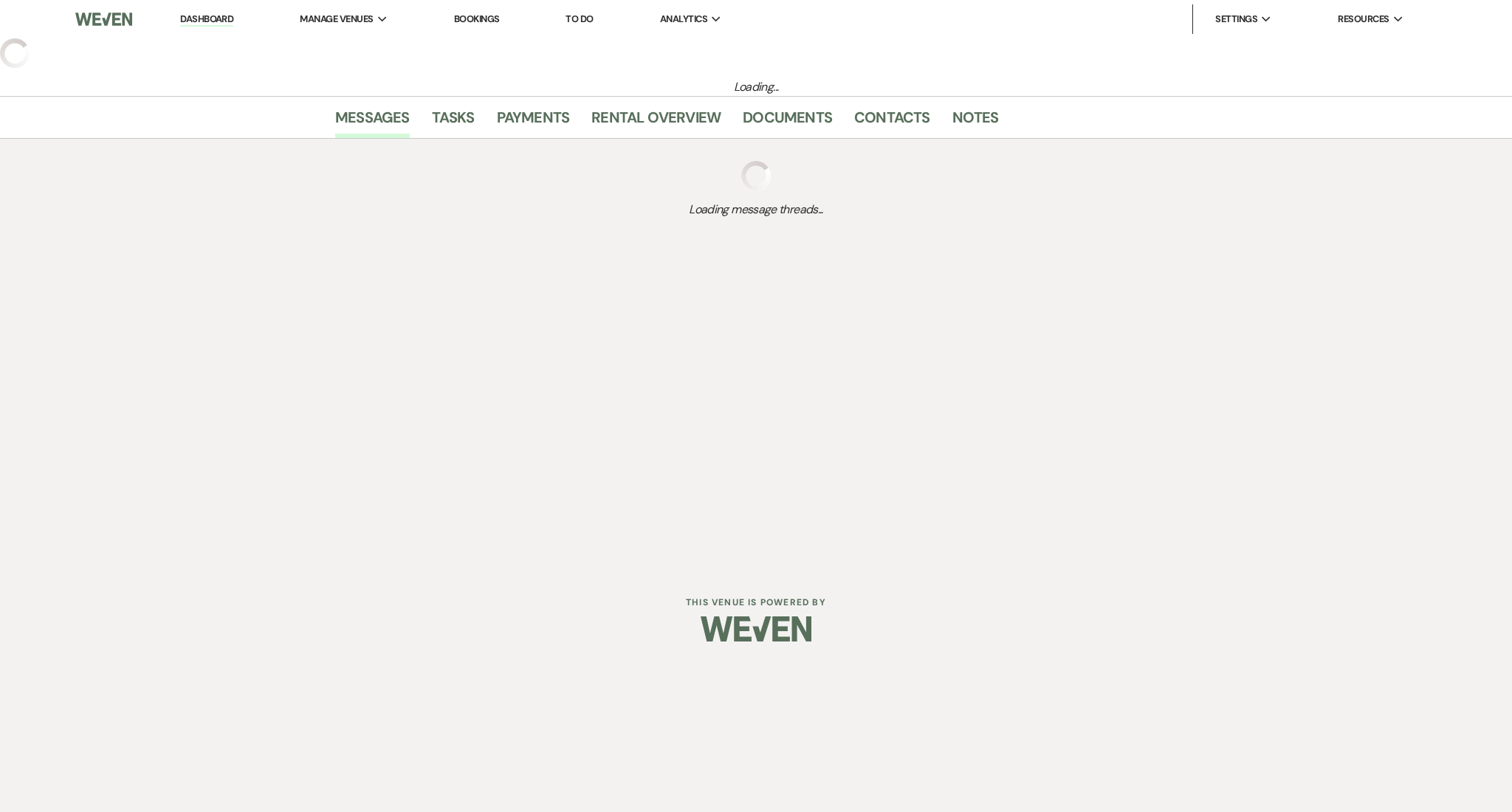
select select "8"
select select "5"
select select "13"
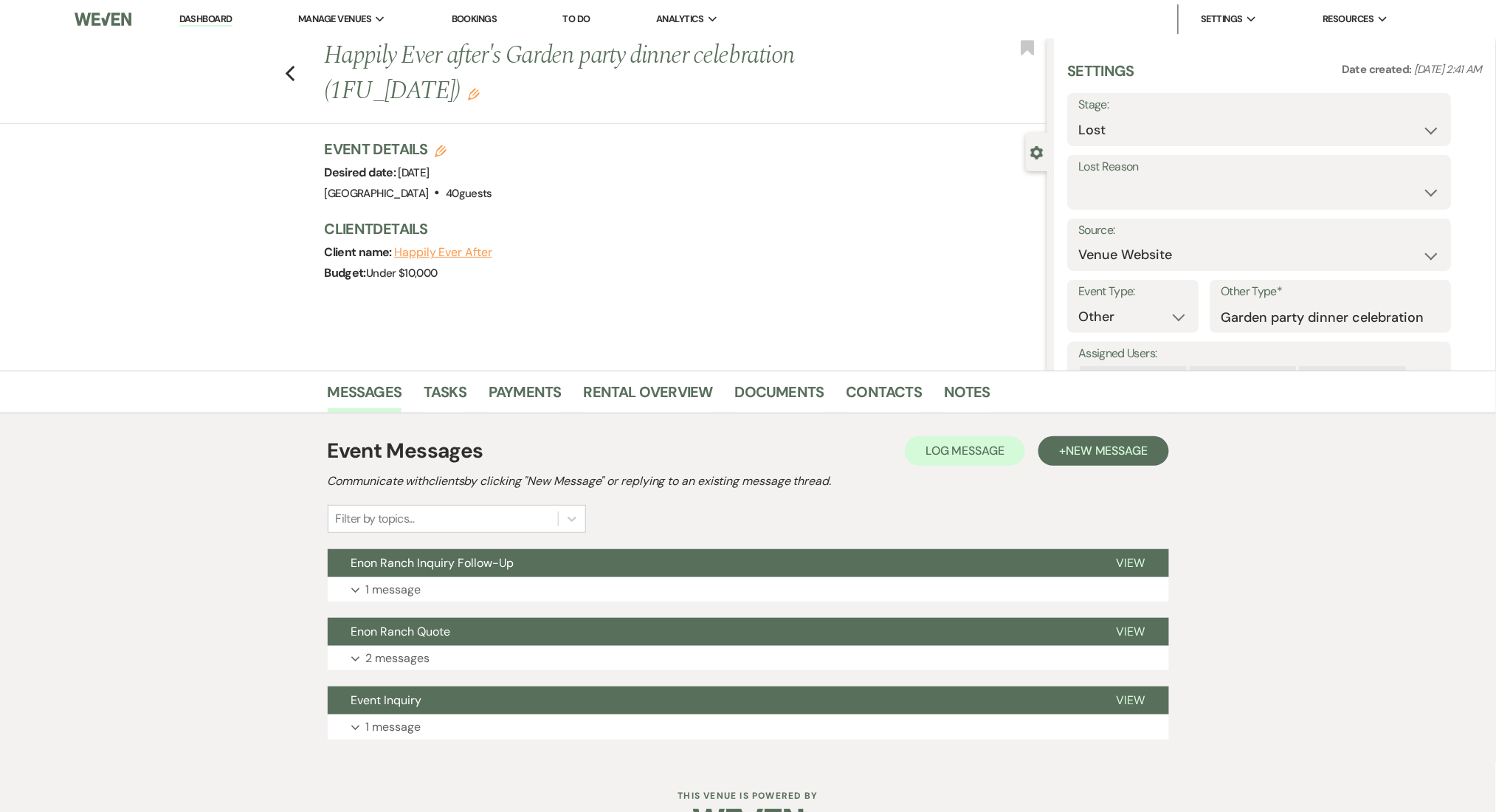
click at [685, 611] on div "Event Messages Log Log Message + New Message Communicate with clients by clicki…" at bounding box center [748, 588] width 842 height 319
click at [688, 584] on button "Expand 1 message" at bounding box center [748, 590] width 842 height 25
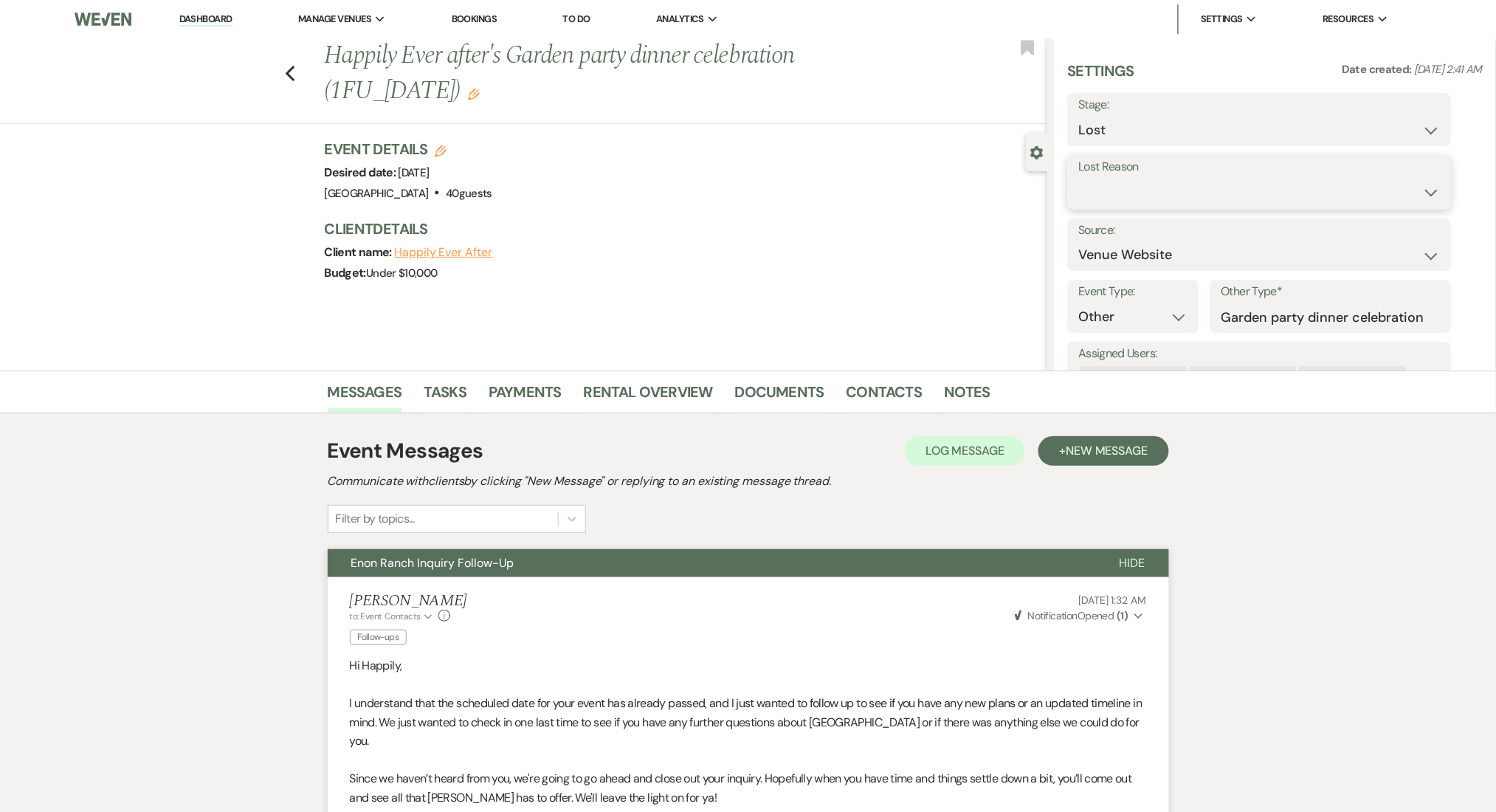
click at [1160, 201] on select "Booked Elsewhere Budget Date Unavailable No Response Not a Good Match Capacity …" at bounding box center [1260, 192] width 362 height 29
select select "5"
click at [1079, 178] on select "Booked Elsewhere Budget Date Unavailable No Response Not a Good Match Capacity …" at bounding box center [1260, 192] width 362 height 29
click at [1426, 203] on div "Lost Reason Booked Elsewhere Budget Date Unavailable No Response Not a Good Mat…" at bounding box center [1260, 182] width 384 height 55
click at [1414, 180] on button "Save" at bounding box center [1409, 182] width 85 height 29
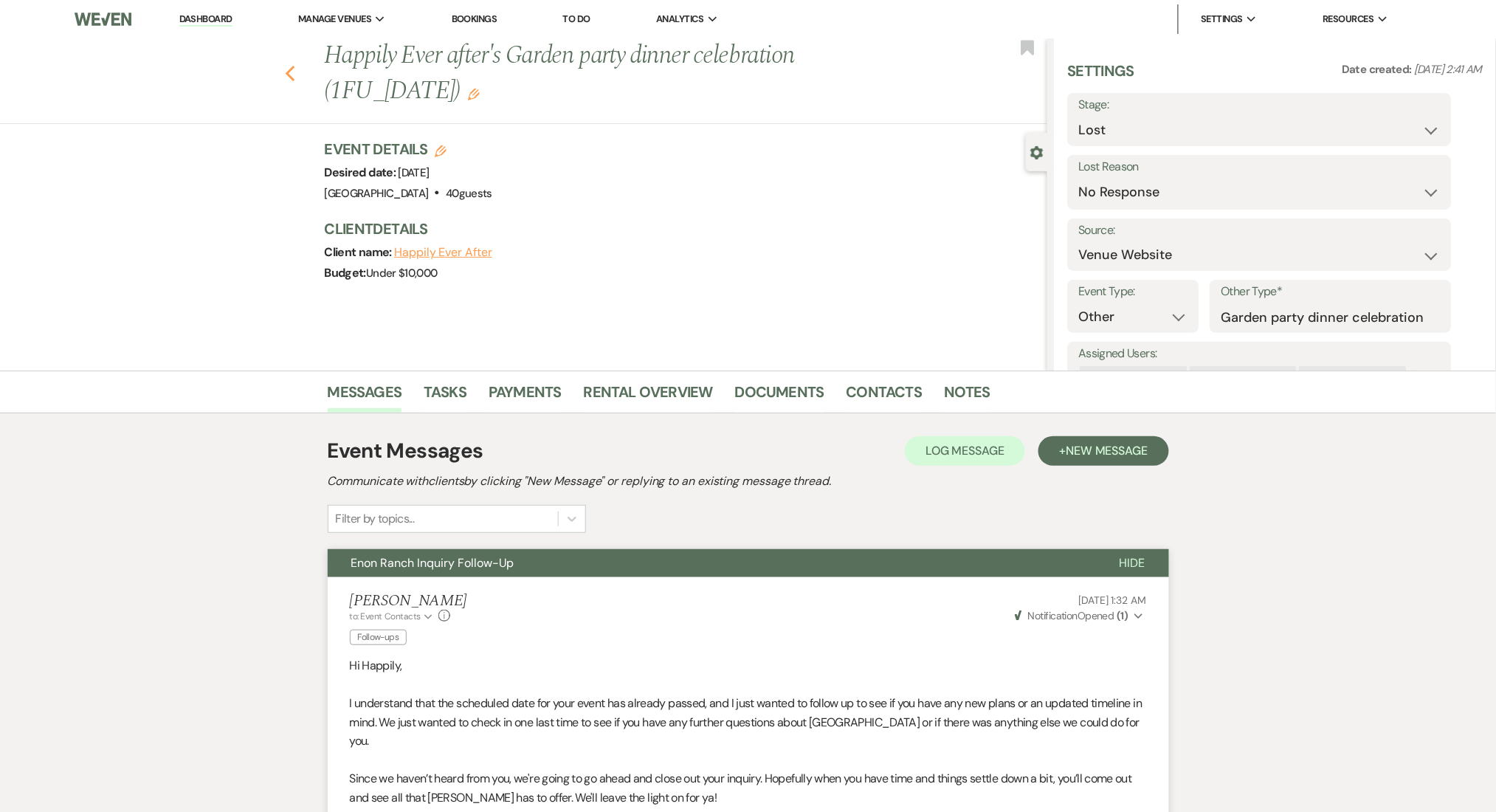
drag, startPoint x: 314, startPoint y: 86, endPoint x: 302, endPoint y: 79, distance: 13.9
click at [313, 86] on div "Previous Happily Ever after's Garden party dinner celebration (1FU_7.11.25) Edi…" at bounding box center [520, 81] width 1055 height 86
click at [296, 79] on icon "Previous" at bounding box center [290, 74] width 11 height 17
select select "8"
select select "5"
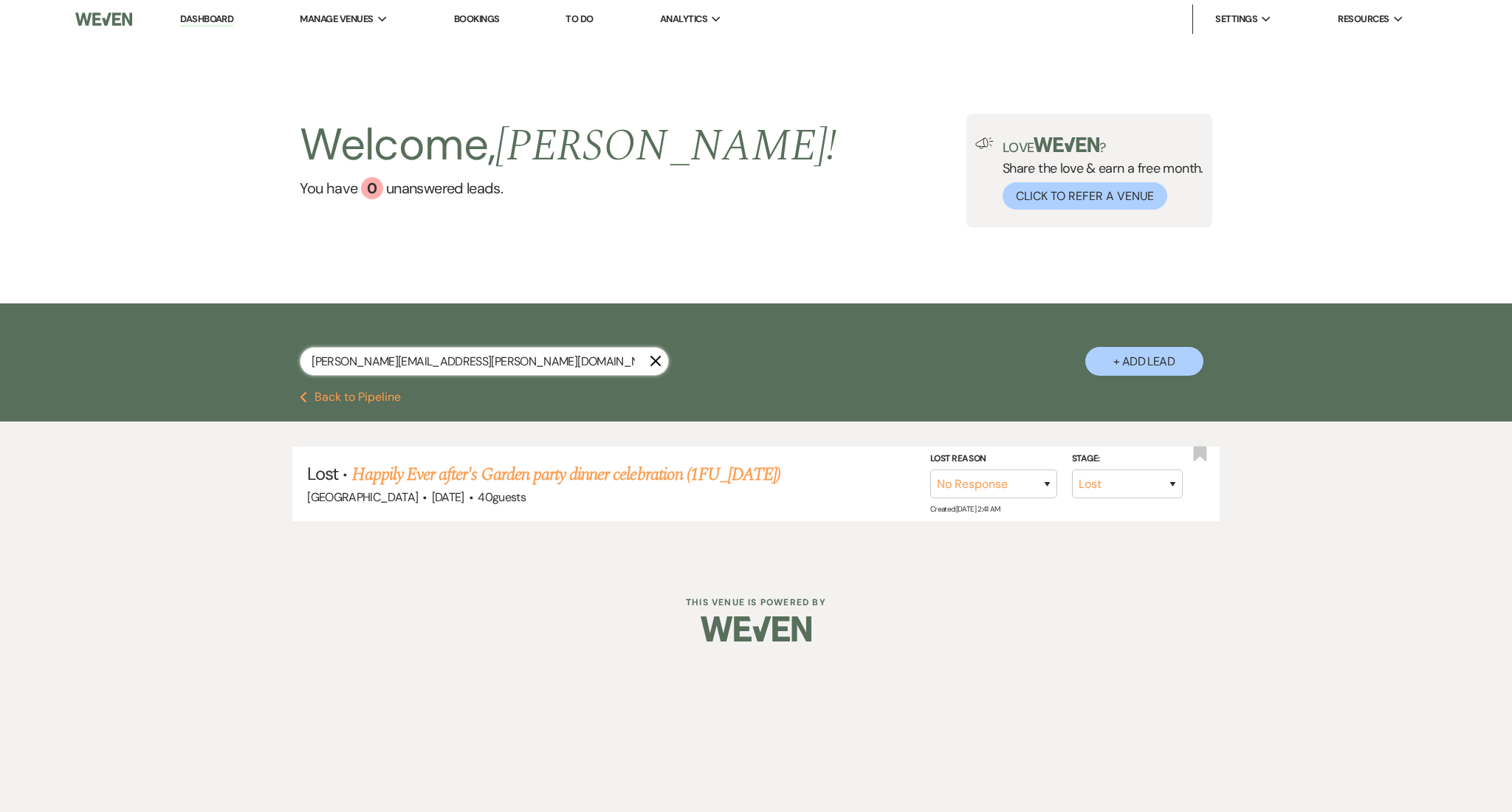
drag, startPoint x: 511, startPoint y: 364, endPoint x: 136, endPoint y: 327, distance: 376.8
click at [136, 327] on div "nesmith.alicia@yahoo.com X + Add Lead" at bounding box center [756, 347] width 1512 height 88
paste input "divalove2015@gmail"
type input "divalove2015@gmail.com"
click at [647, 472] on link "Diva Love's Nonprofit organization (NFU-SS-7/21/25)" at bounding box center [546, 474] width 346 height 26
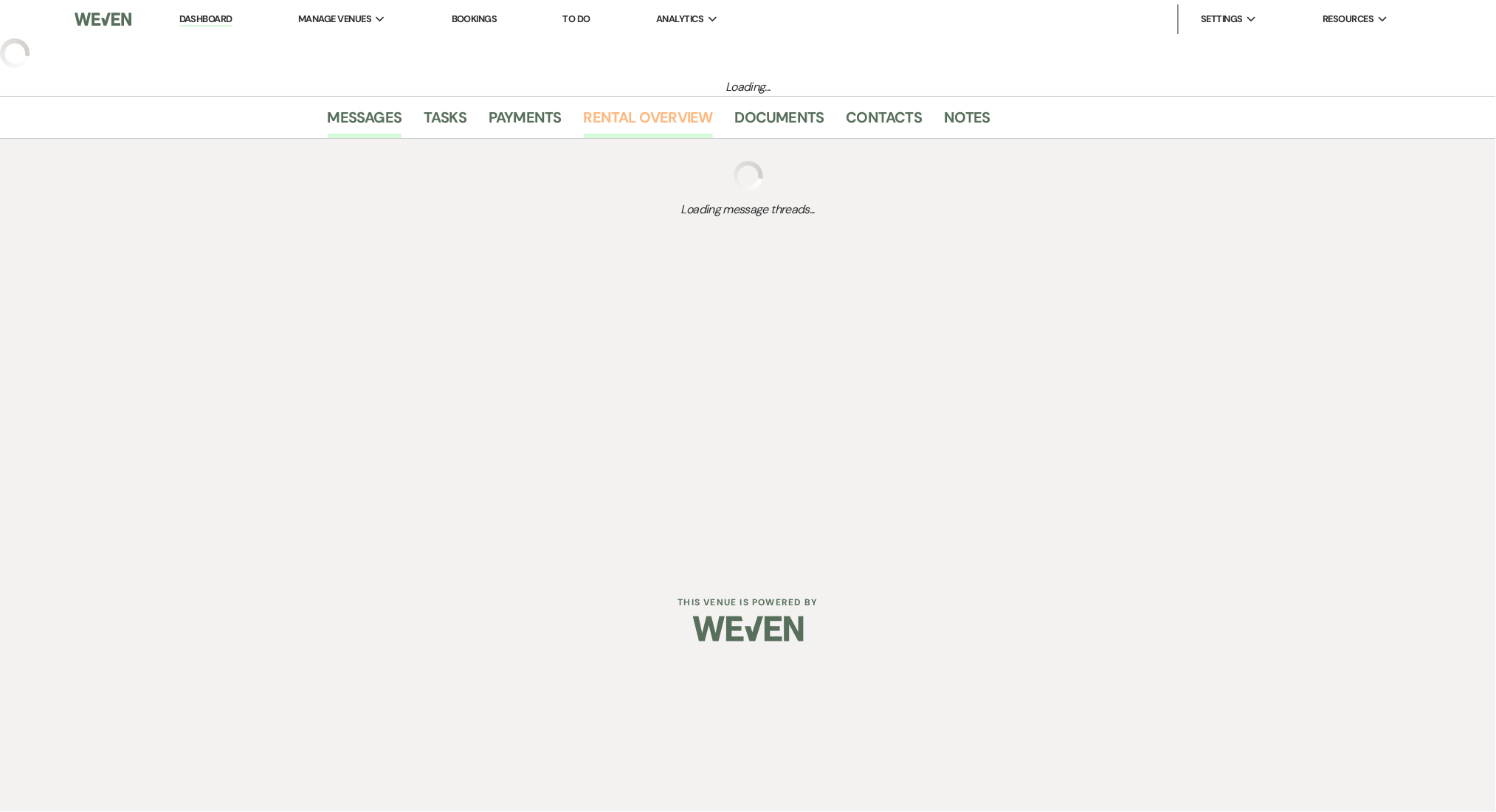
select select "5"
select select "13"
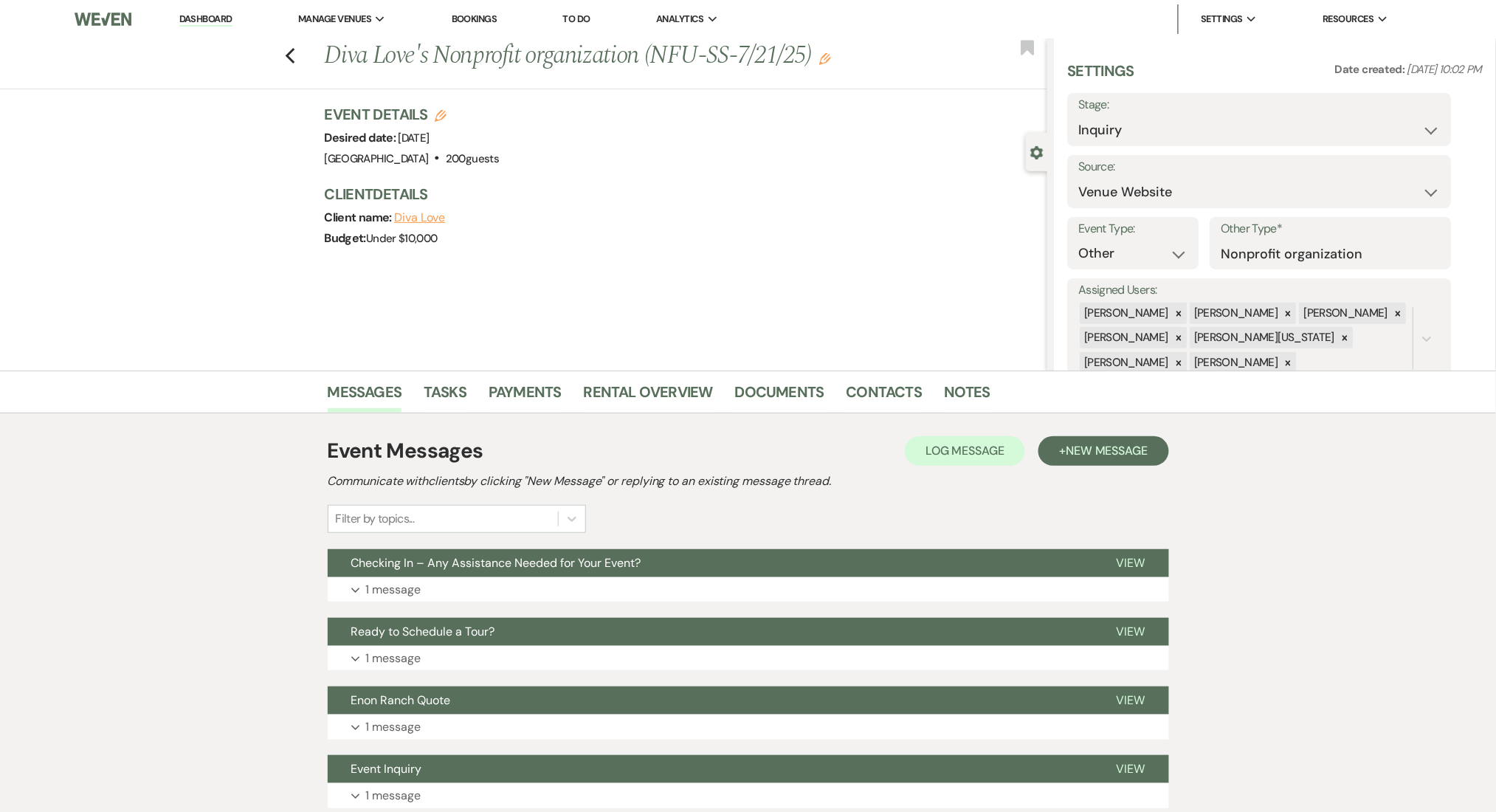
click at [831, 59] on icon "Edit" at bounding box center [825, 59] width 12 height 12
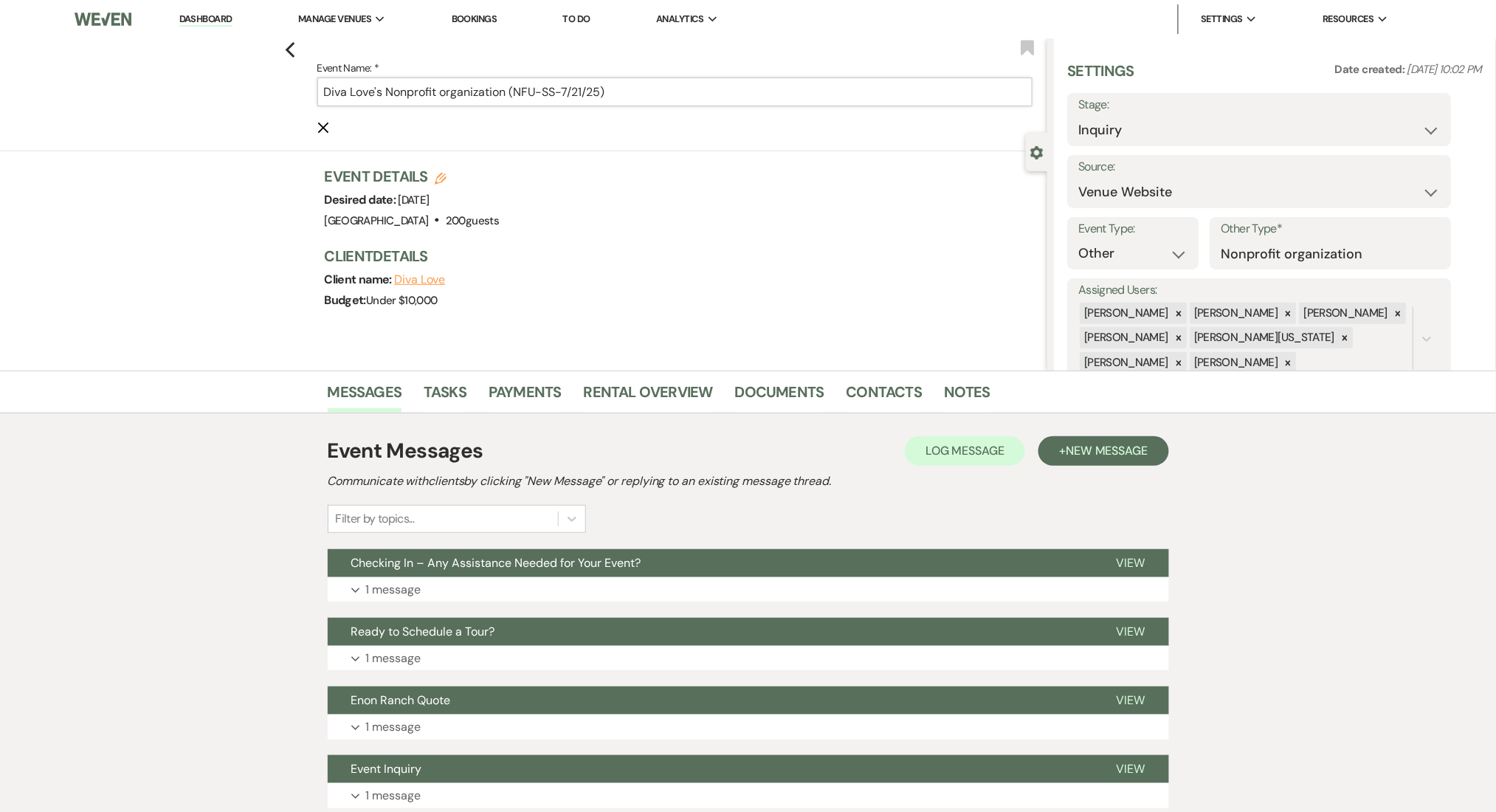
drag, startPoint x: 549, startPoint y: 94, endPoint x: 527, endPoint y: 93, distance: 22.0
click at [527, 93] on input "Diva Love's Nonprofit organization (NFU-SS-7/21/25)" at bounding box center [675, 92] width 715 height 29
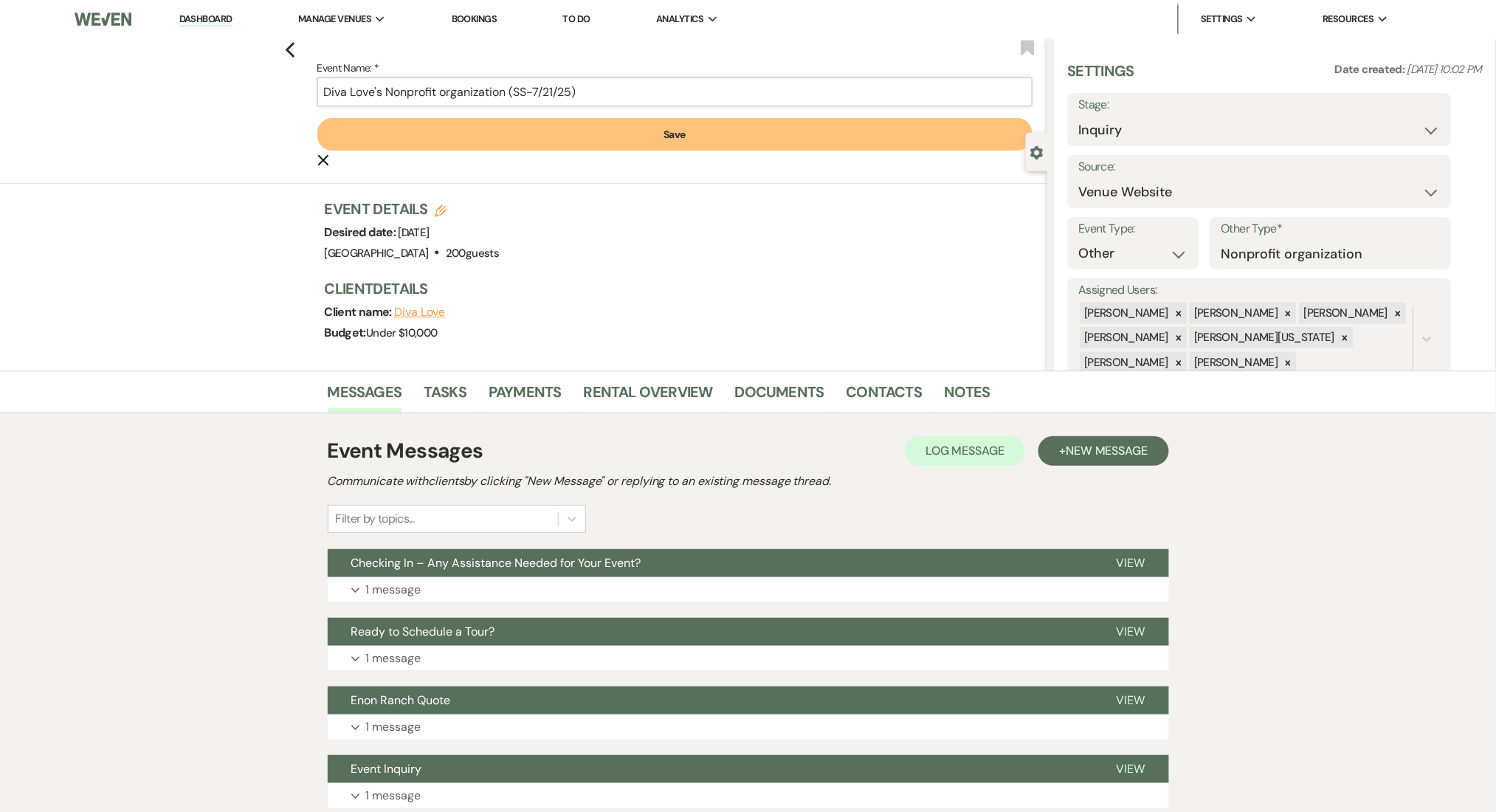
type input "Diva Love's Nonprofit organization (SS-7/21/25)"
click at [589, 147] on button "Save" at bounding box center [675, 134] width 715 height 33
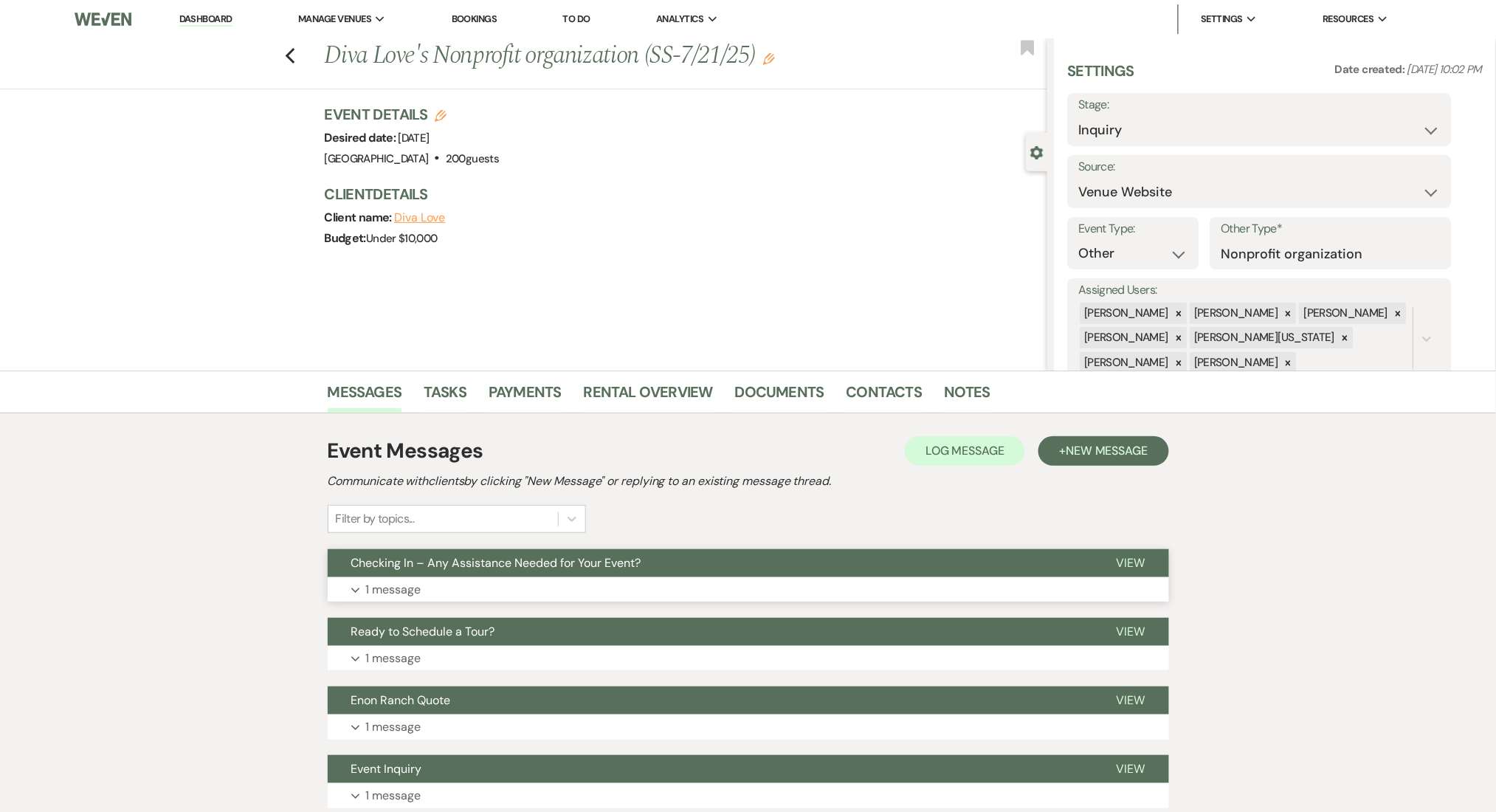
click at [419, 577] on button "Expand 1 message" at bounding box center [748, 590] width 842 height 25
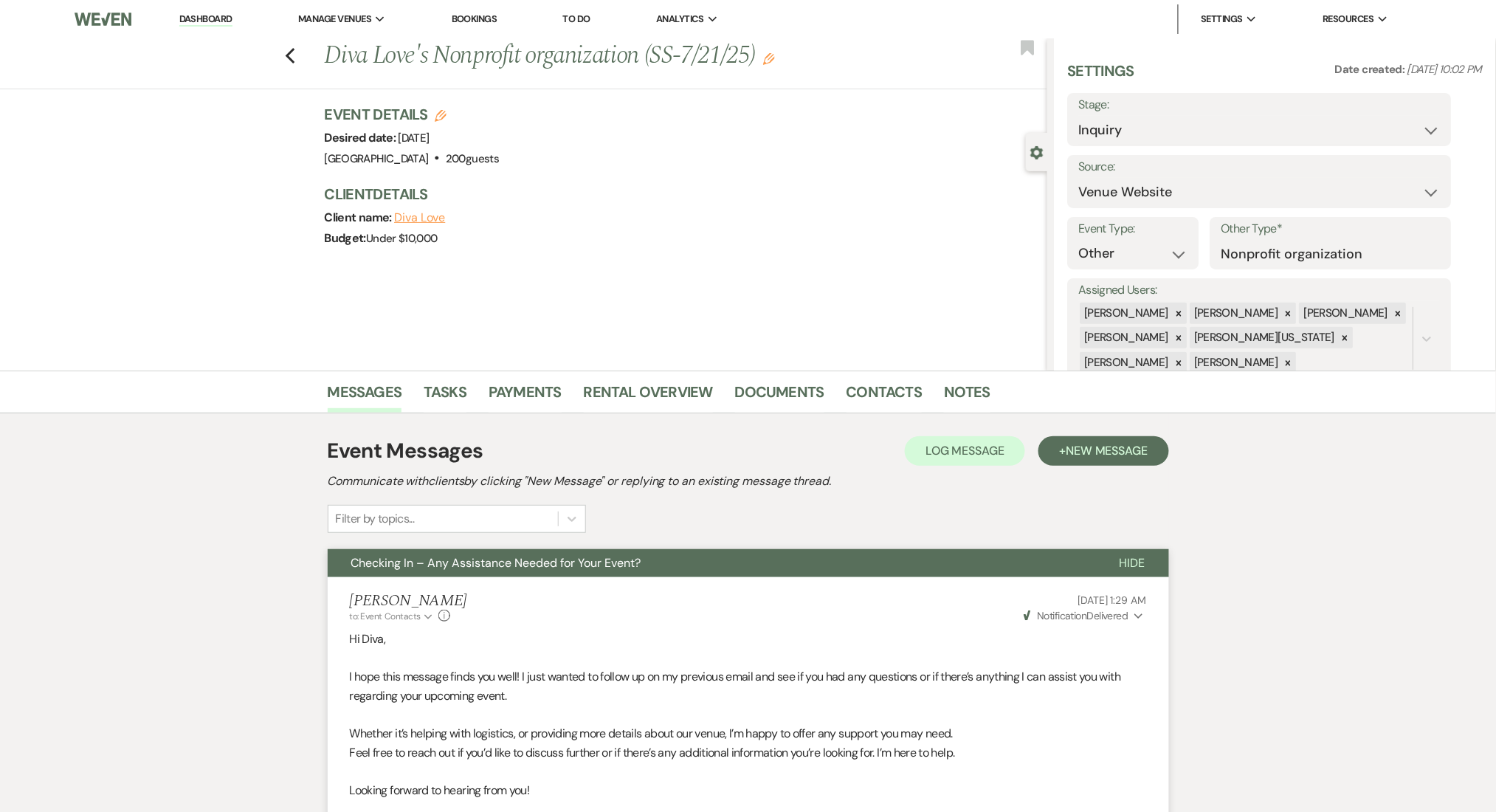
click at [1048, 435] on div "Event Messages Log Log Message + New Message" at bounding box center [748, 450] width 842 height 31
click at [1125, 444] on span "New Message" at bounding box center [1107, 450] width 82 height 16
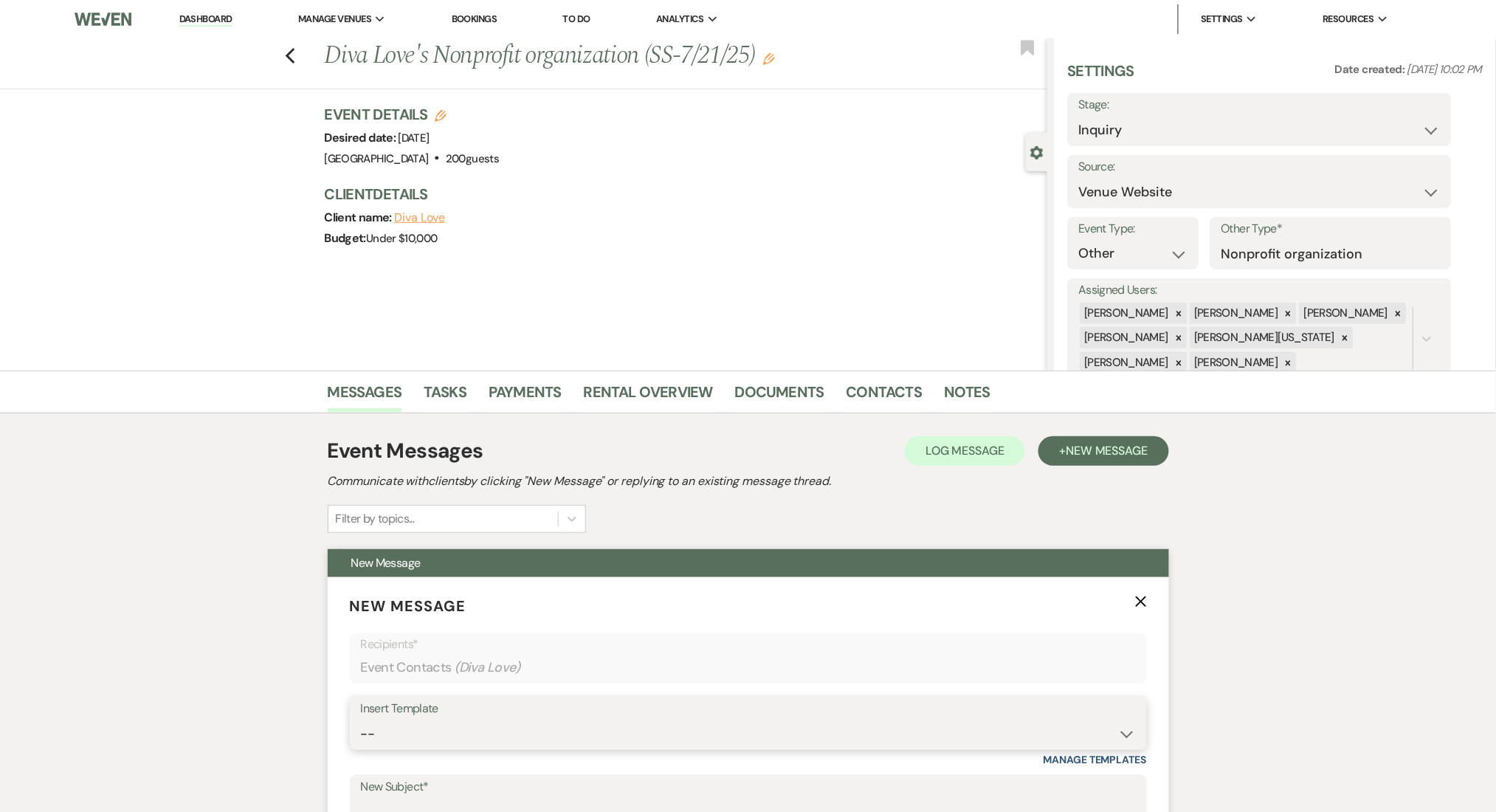
click at [501, 729] on select "-- Inquiry Follow Up Email #2 Contract Sending Template Payment Template Rental…" at bounding box center [748, 733] width 775 height 29
select select "1402"
click at [361, 719] on select "-- Inquiry Follow Up Email #2 Contract Sending Template Payment Template Rental…" at bounding box center [748, 733] width 775 height 29
type input "Ready to Schedule a Tour?"
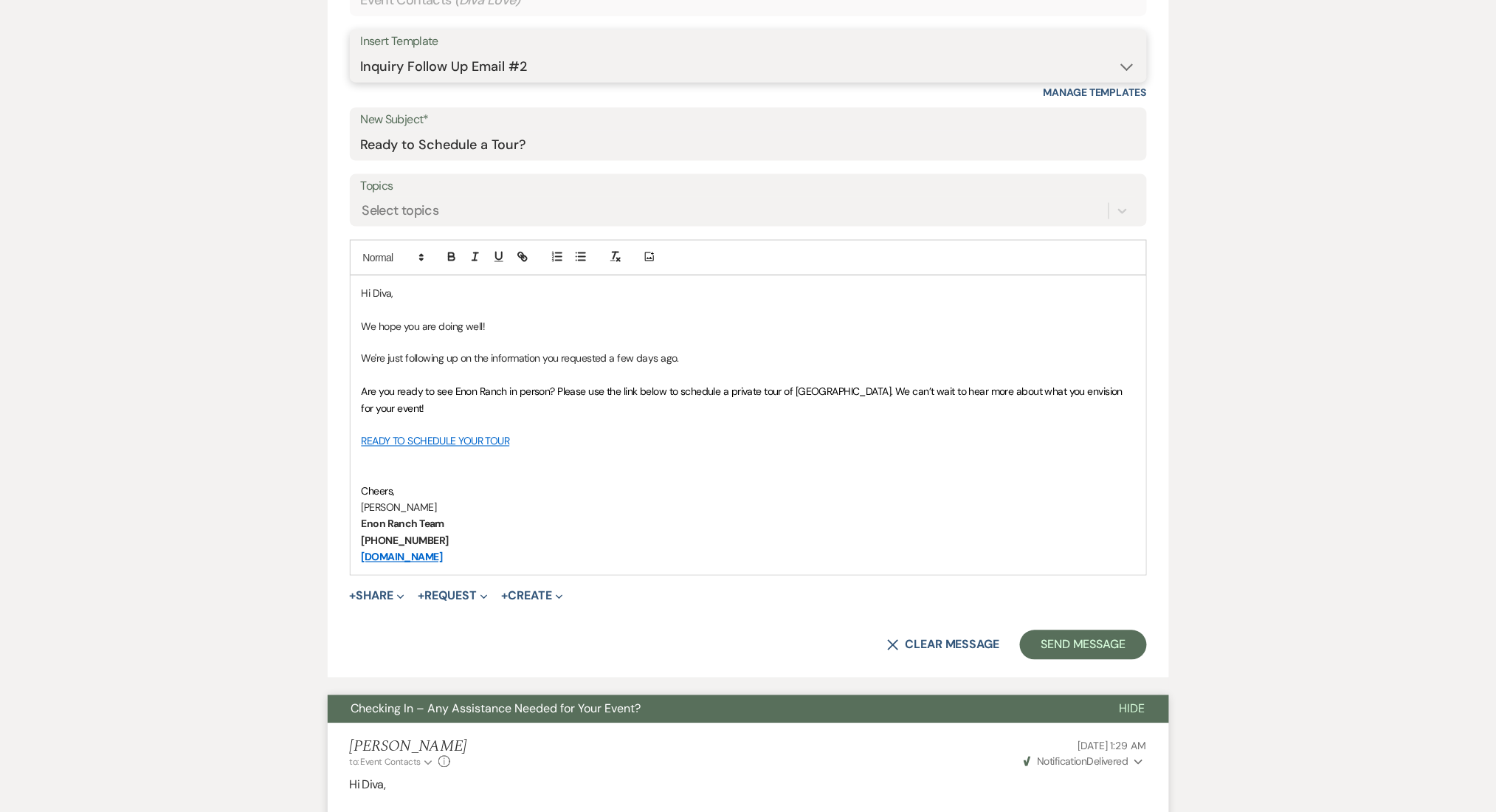
scroll to position [787, 0]
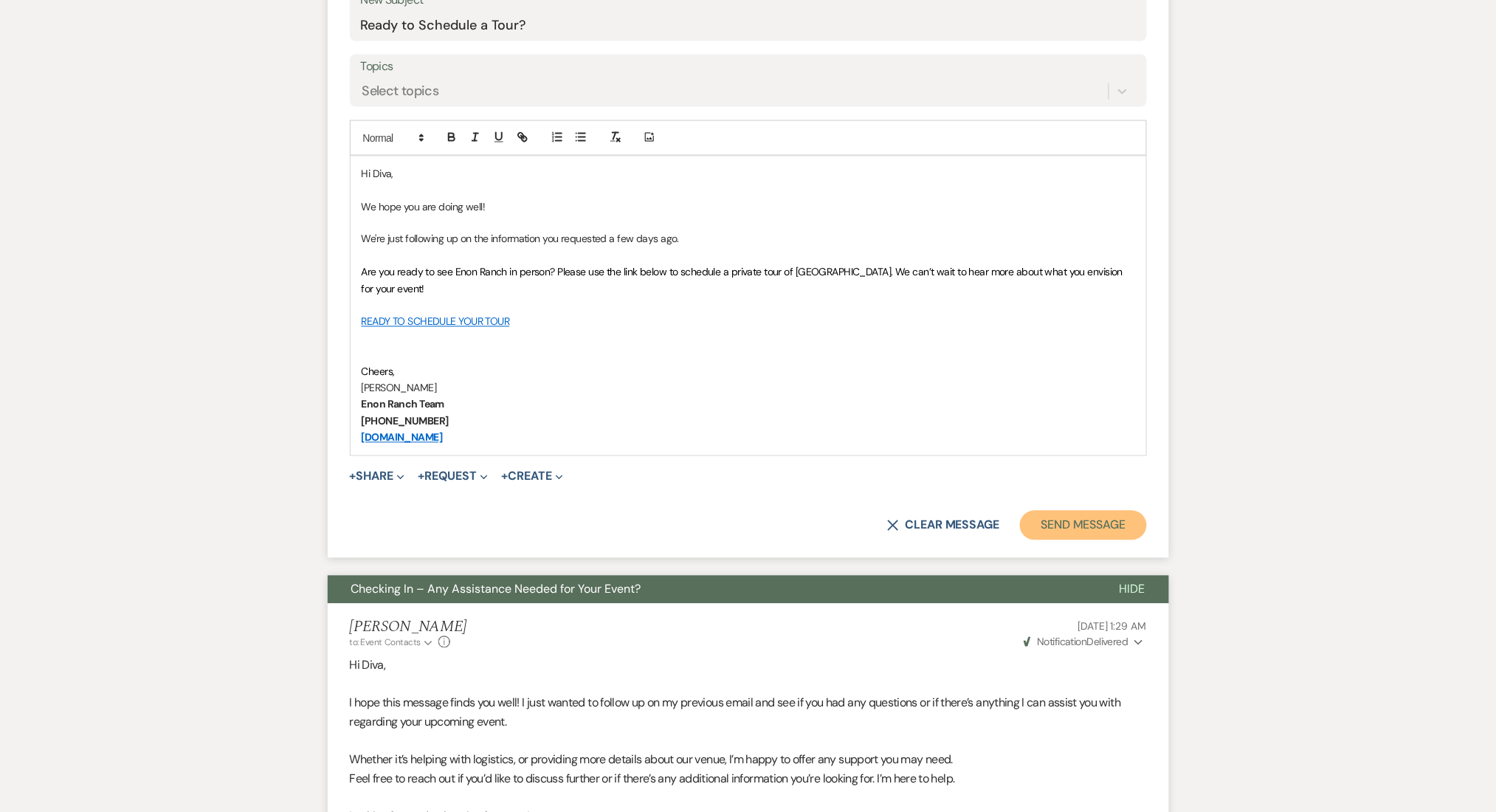
click at [1089, 522] on button "Send Message" at bounding box center [1083, 525] width 126 height 29
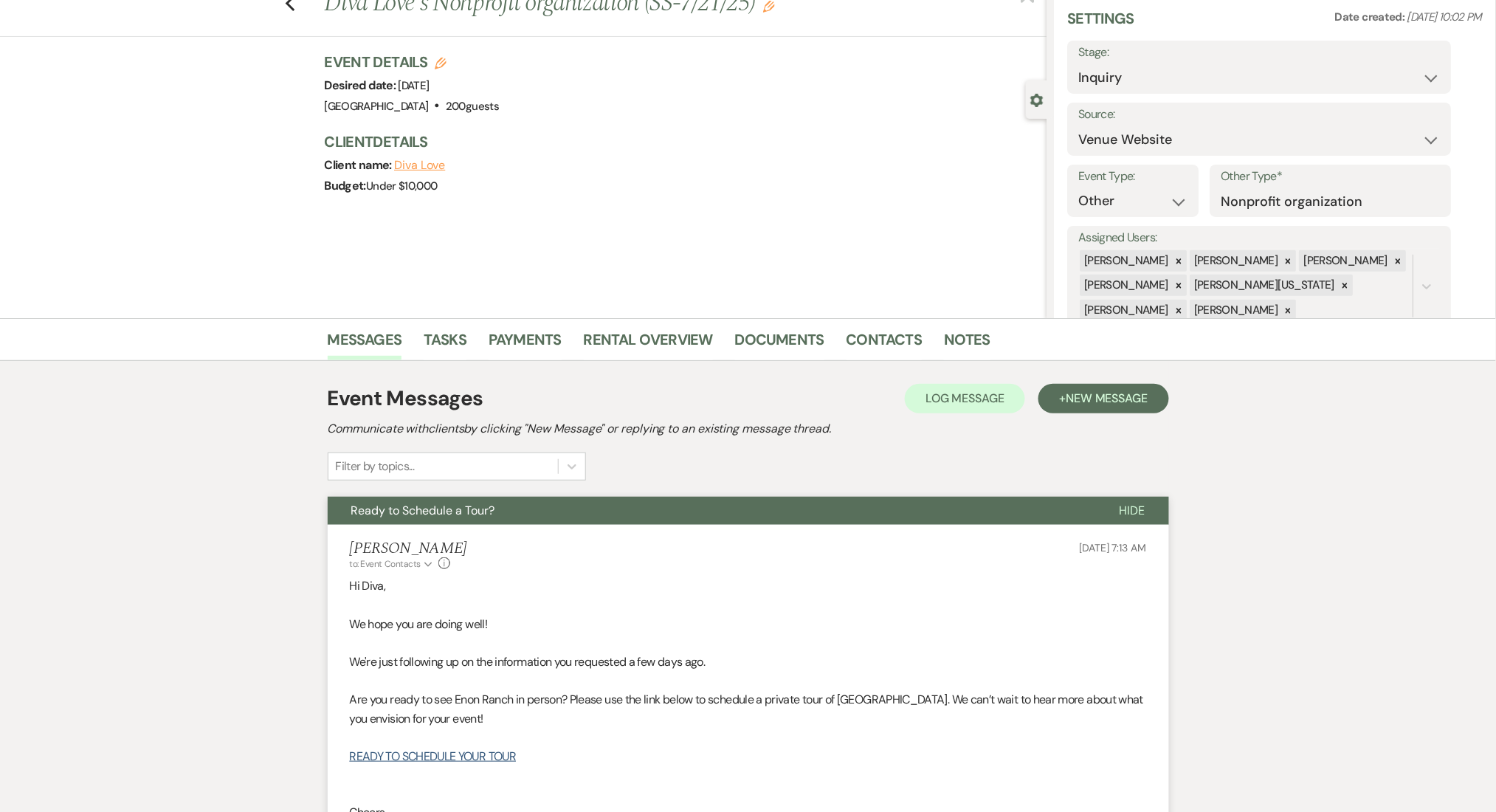
scroll to position [0, 0]
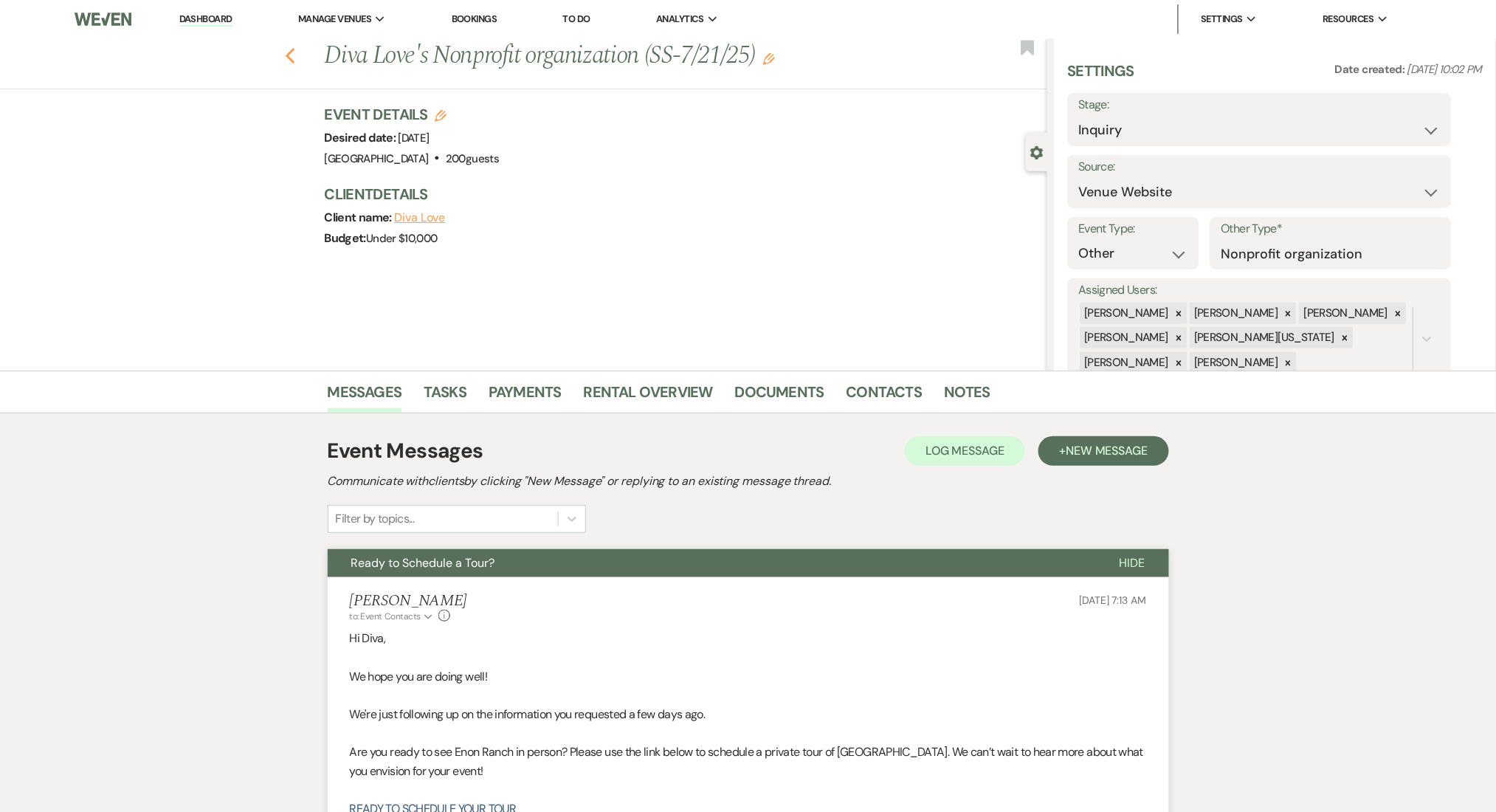
click at [293, 54] on use "button" at bounding box center [290, 56] width 10 height 16
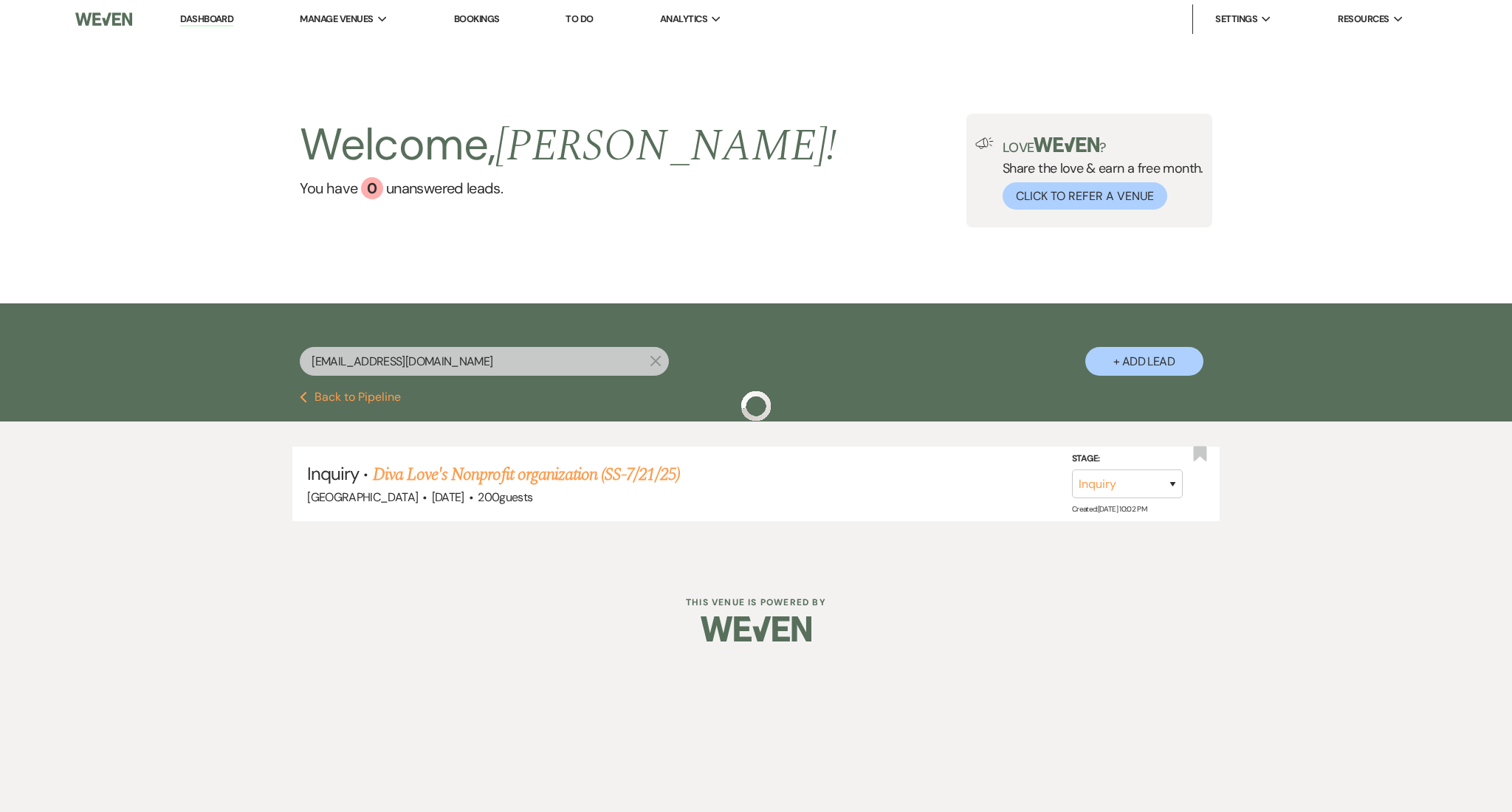
click at [470, 366] on input "divalove2015@gmail.com" at bounding box center [484, 361] width 369 height 29
drag, startPoint x: 467, startPoint y: 358, endPoint x: 195, endPoint y: 344, distance: 272.4
click at [195, 344] on div "divalove2015@gmail.com X + Add Lead" at bounding box center [756, 347] width 1512 height 88
paste input "bbwedding2026@hot"
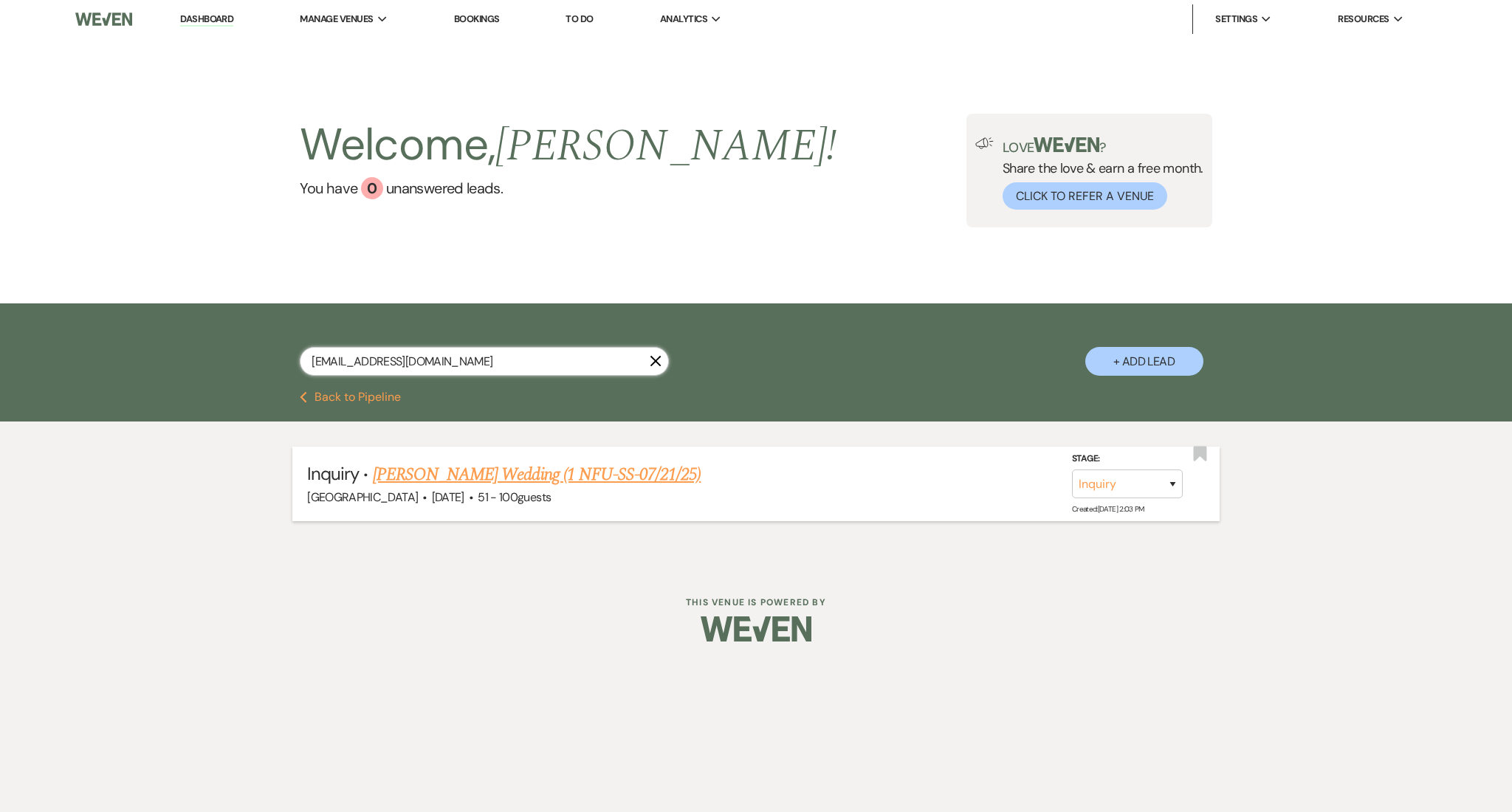
type input "bbwedding2026@hotmail.com"
click at [499, 462] on link "Brianna Cowan's Wedding (1 NFU-SS-07/21/25)" at bounding box center [537, 474] width 328 height 26
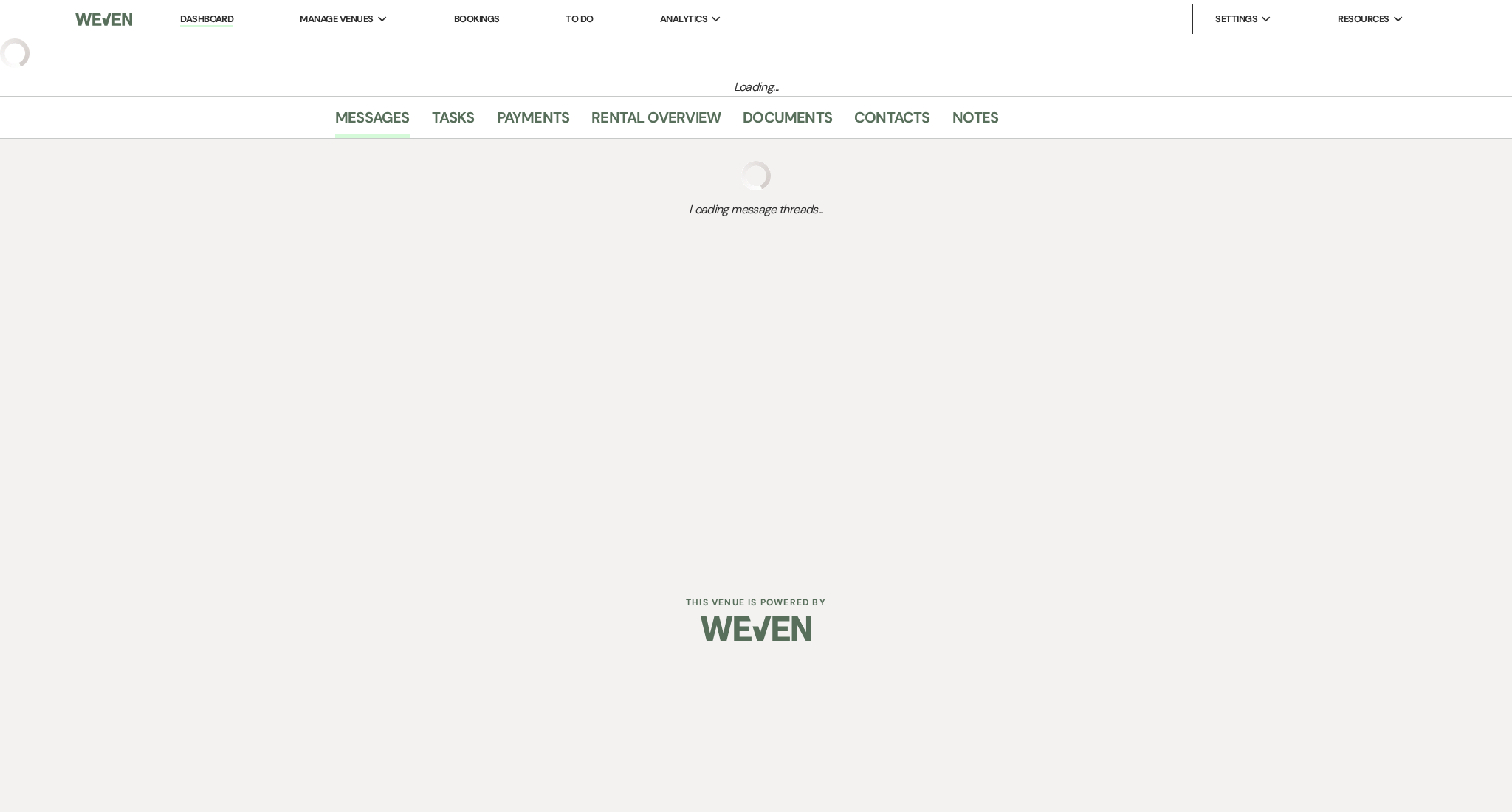
select select "2"
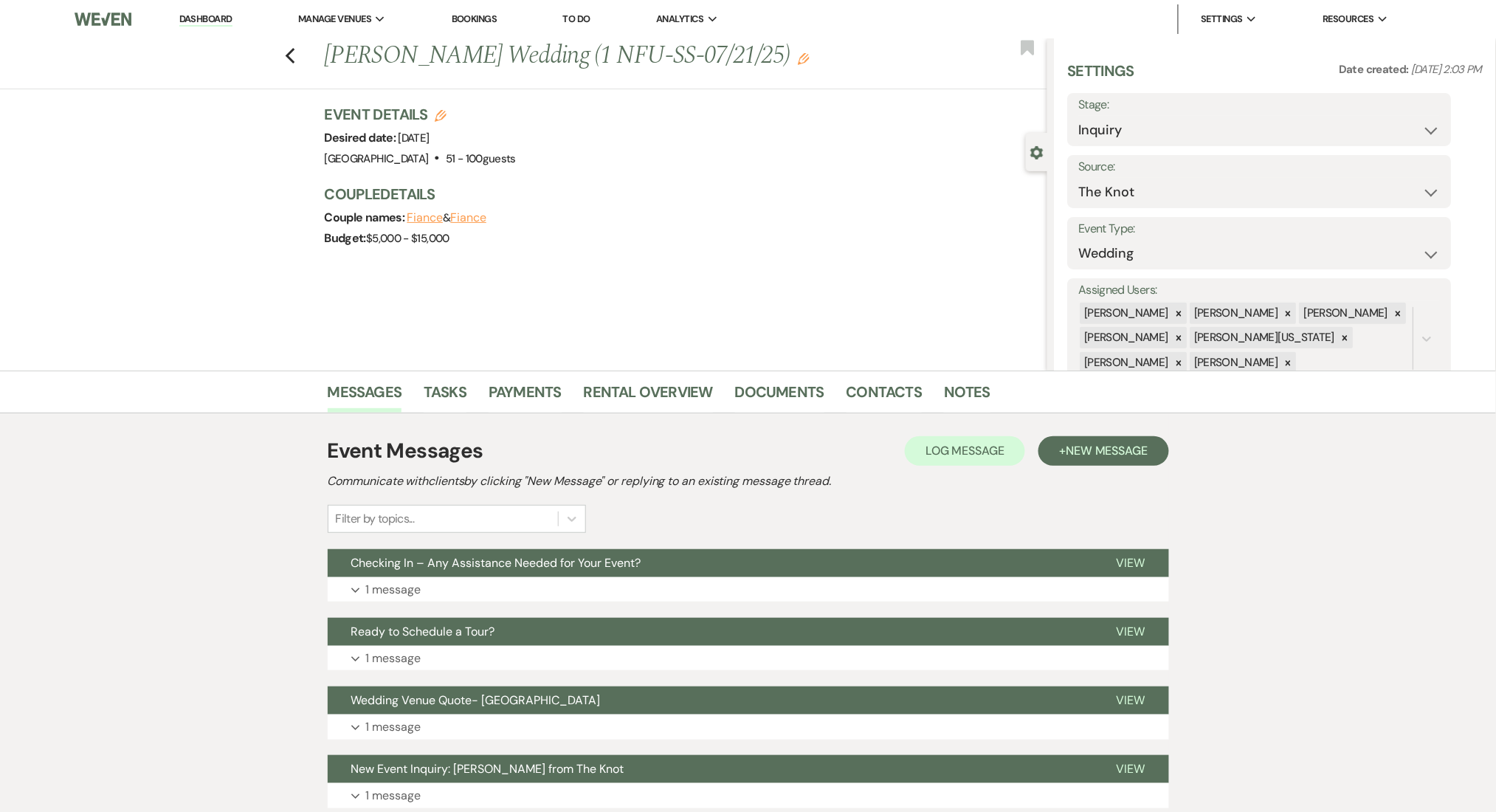
click at [789, 65] on h1 "Brianna Cowan's Wedding (1 NFU-SS-07/21/25) Edit" at bounding box center [611, 56] width 573 height 36
click at [798, 61] on use "button" at bounding box center [804, 59] width 12 height 12
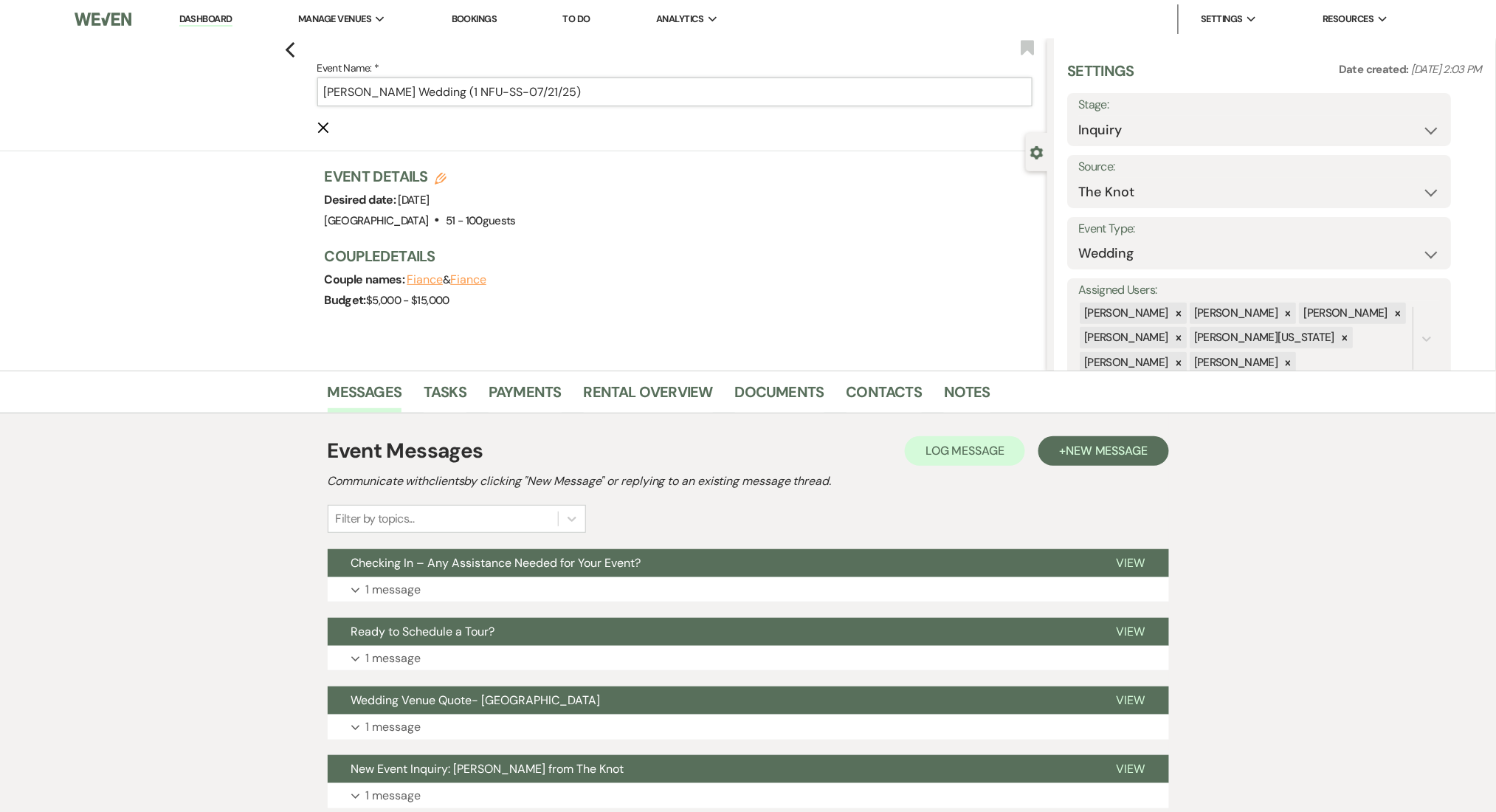
drag, startPoint x: 514, startPoint y: 93, endPoint x: 485, endPoint y: 94, distance: 29.0
click at [485, 94] on input "Brianna Cowan's Wedding (1 NFU-SS-07/21/25)" at bounding box center [675, 92] width 715 height 29
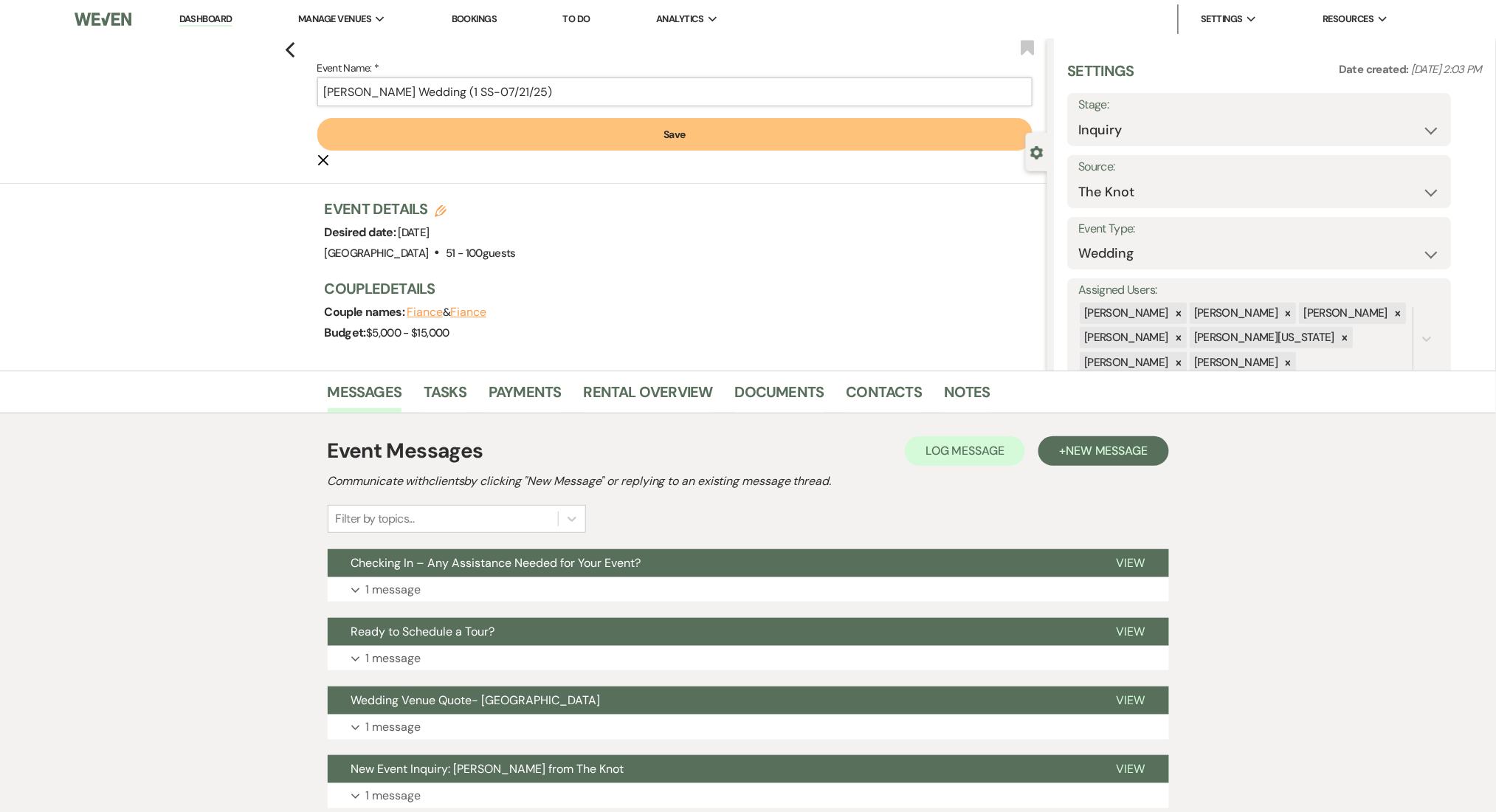
type input "Brianna Cowan's Wedding (1 SS-07/21/25)"
click at [597, 132] on button "Save" at bounding box center [675, 134] width 715 height 33
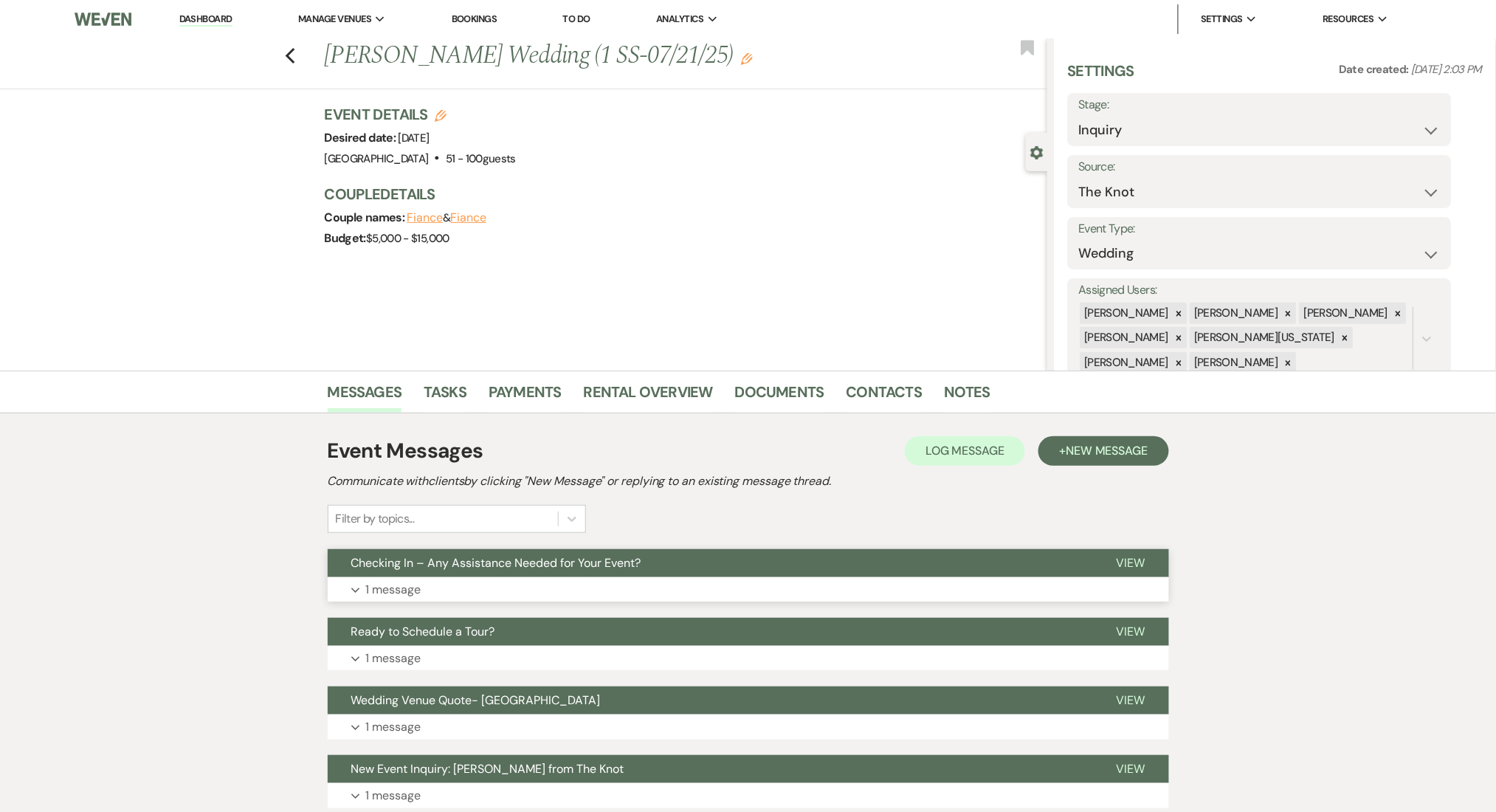
click at [470, 588] on button "Expand 1 message" at bounding box center [748, 590] width 842 height 25
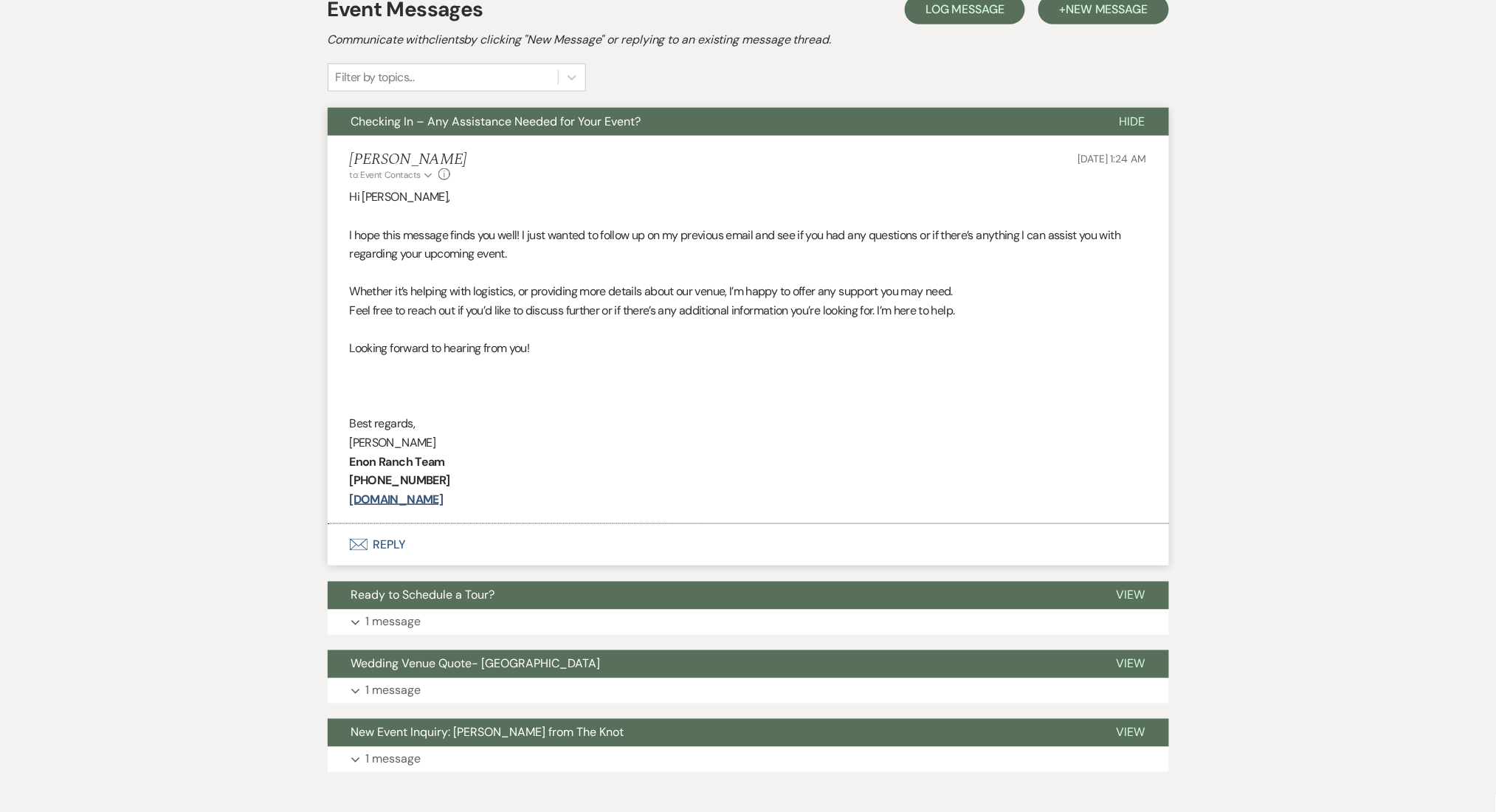
scroll to position [124, 0]
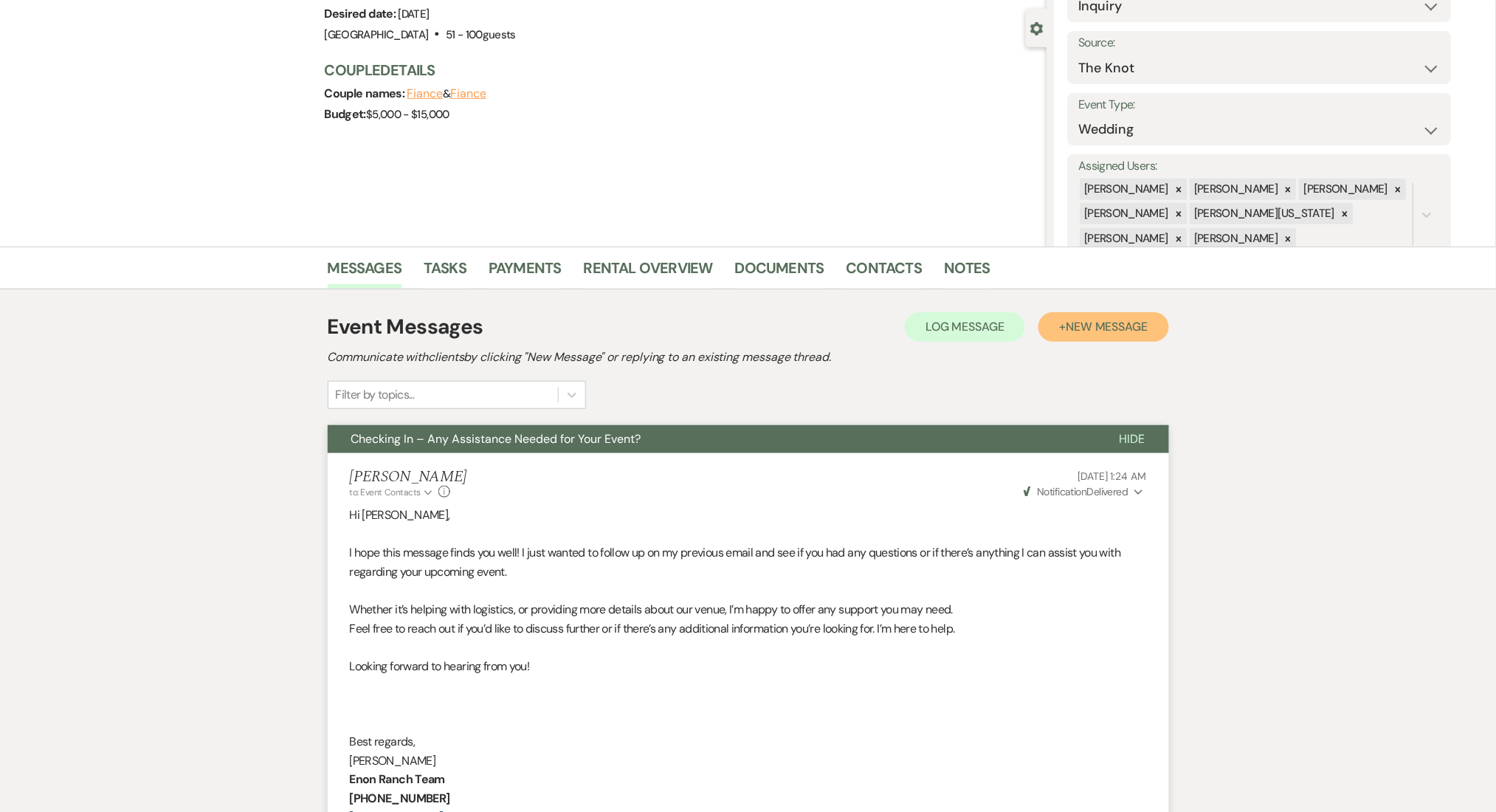
click at [1083, 314] on button "+ New Message" at bounding box center [1103, 327] width 130 height 29
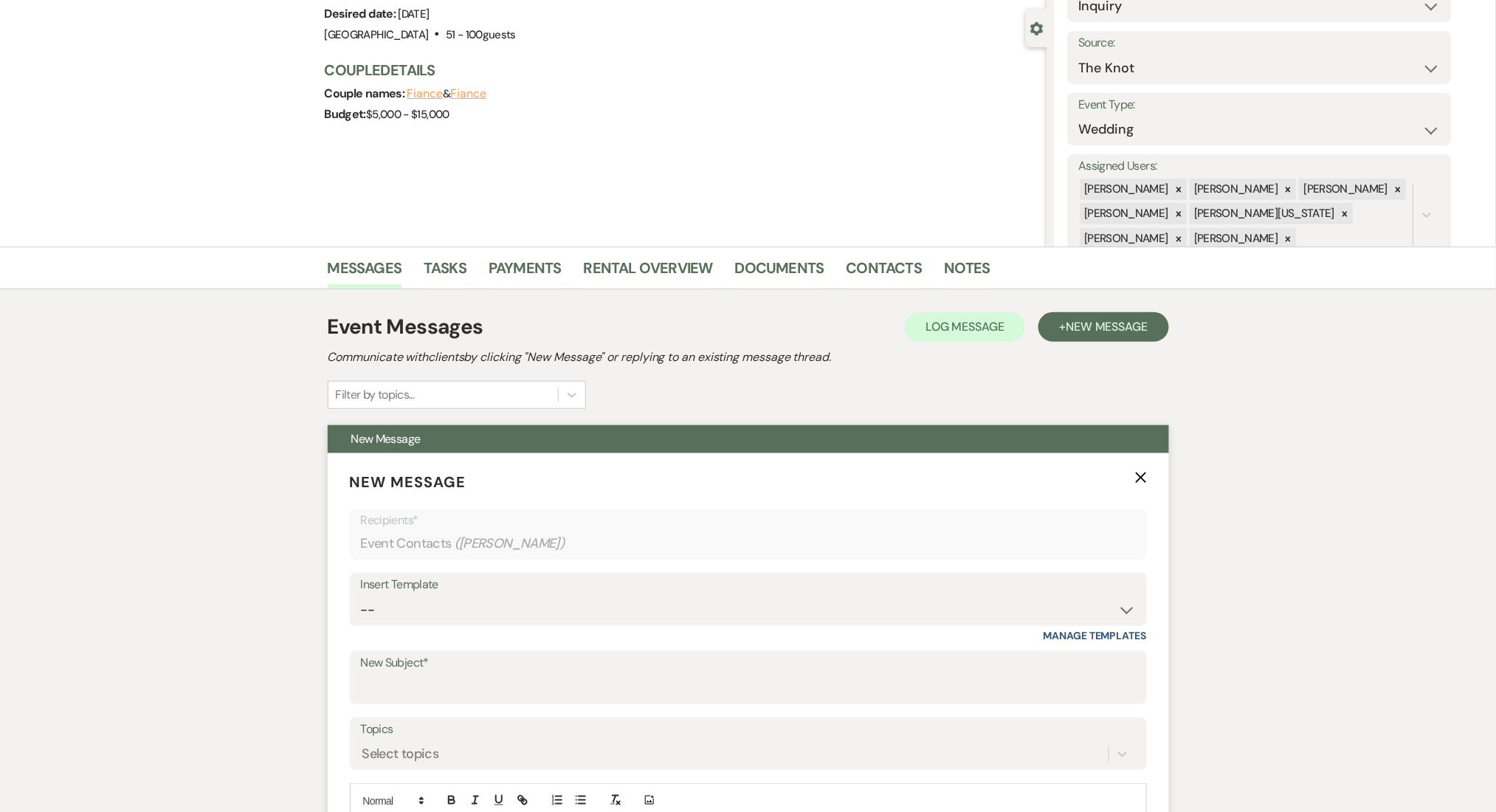
click at [533, 630] on div "Insert Template -- Inquiry Follow Up Email #2 Contract Sending Template Payment…" at bounding box center [748, 607] width 797 height 69
click at [535, 610] on select "-- Inquiry Follow Up Email #2 Contract Sending Template Payment Template Rental…" at bounding box center [748, 610] width 775 height 29
select select "1402"
click at [361, 596] on select "-- Inquiry Follow Up Email #2 Contract Sending Template Payment Template Rental…" at bounding box center [748, 610] width 775 height 29
type input "Ready to Schedule a Tour?"
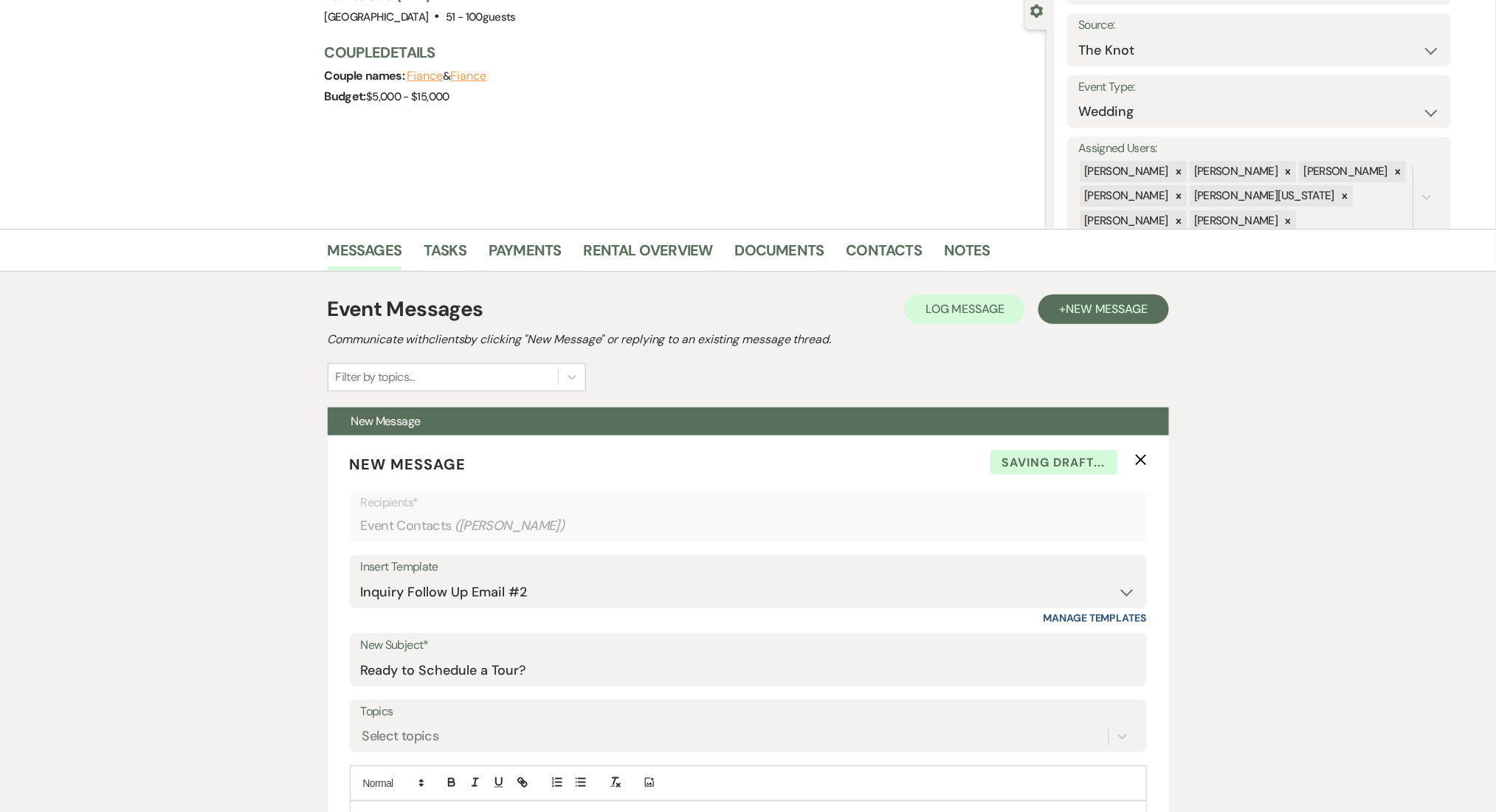
scroll to position [616, 0]
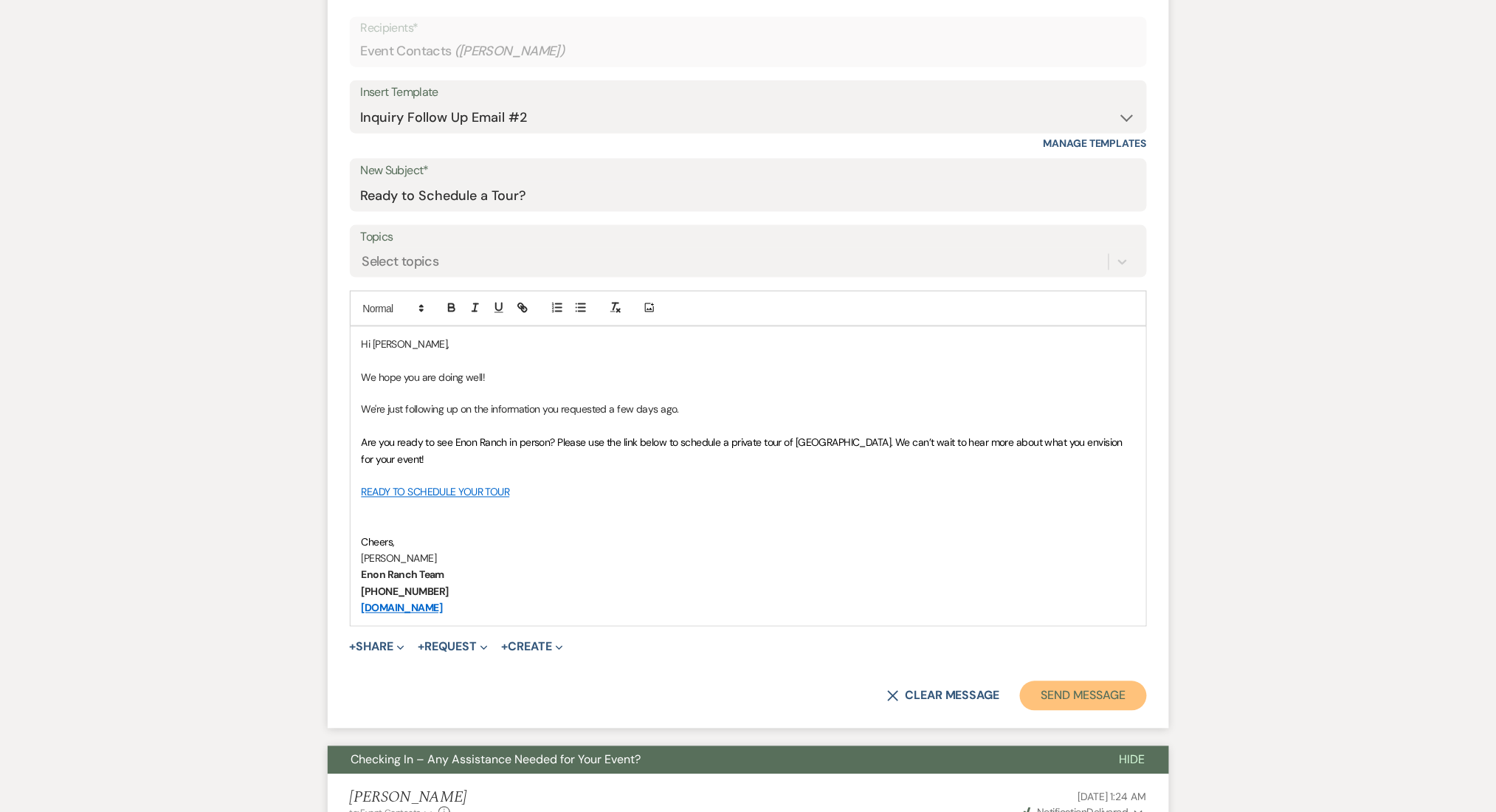
click at [1072, 695] on button "Send Message" at bounding box center [1083, 695] width 126 height 29
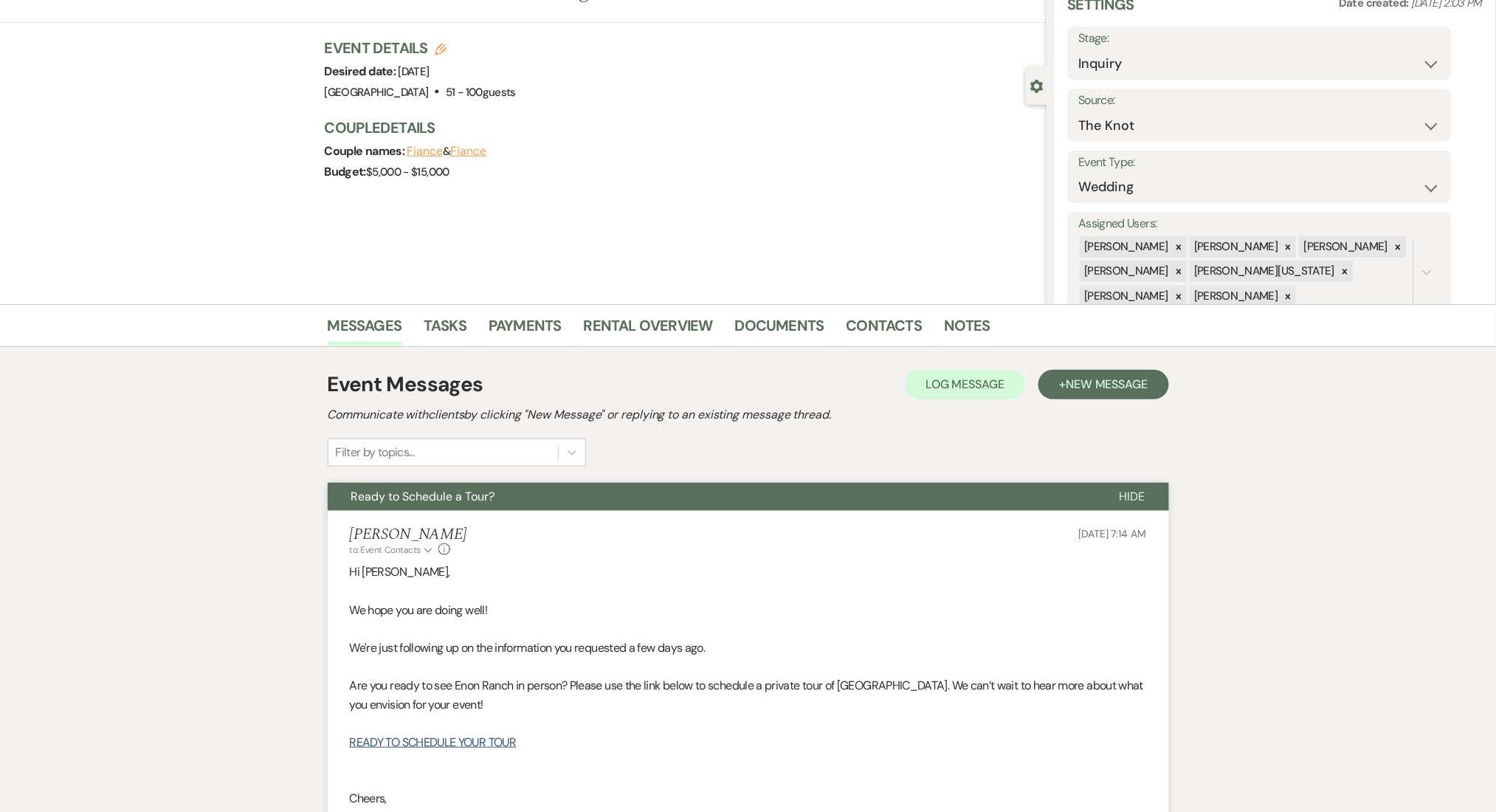
scroll to position [0, 0]
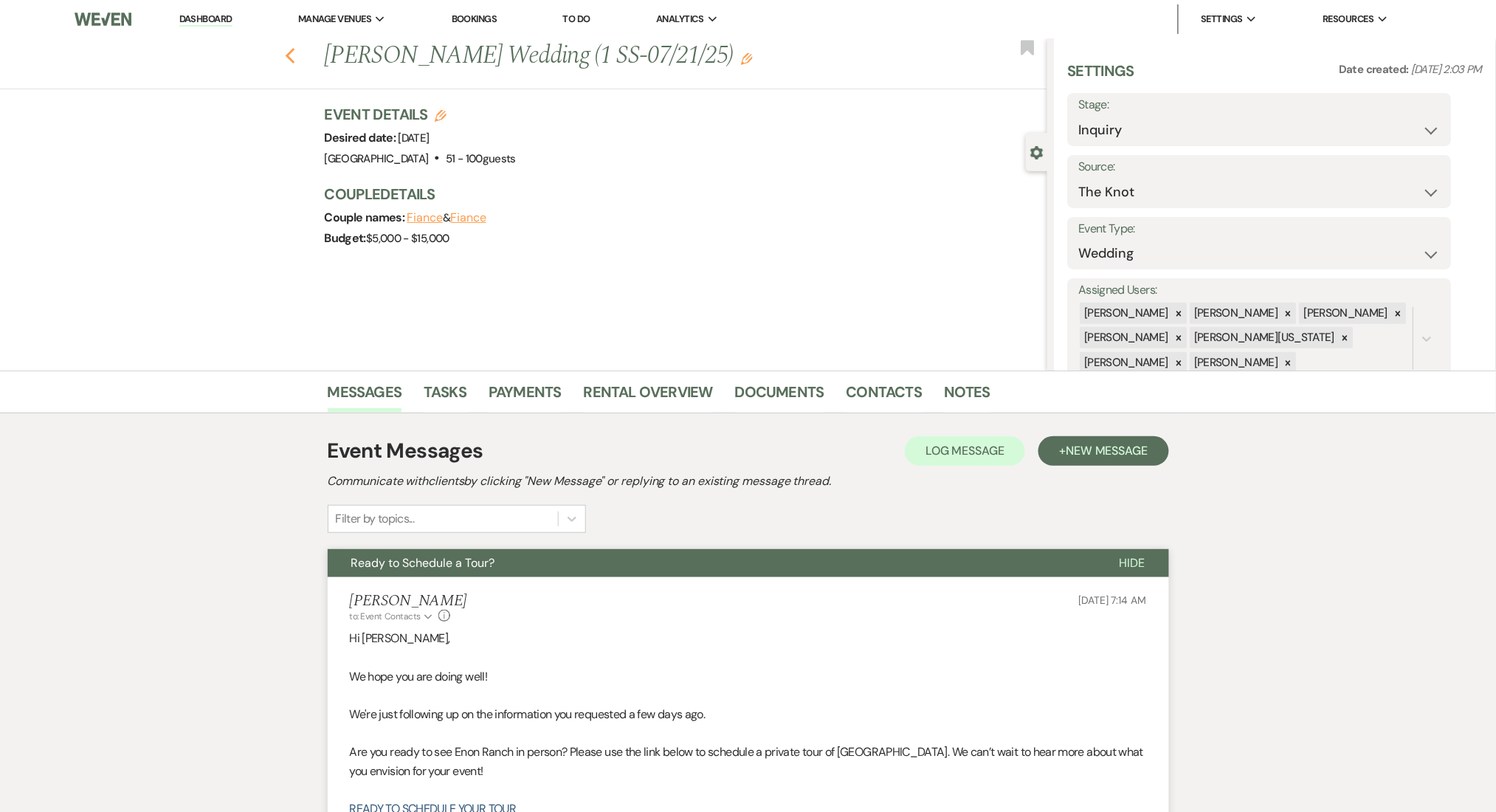
click at [294, 52] on use "button" at bounding box center [290, 56] width 10 height 16
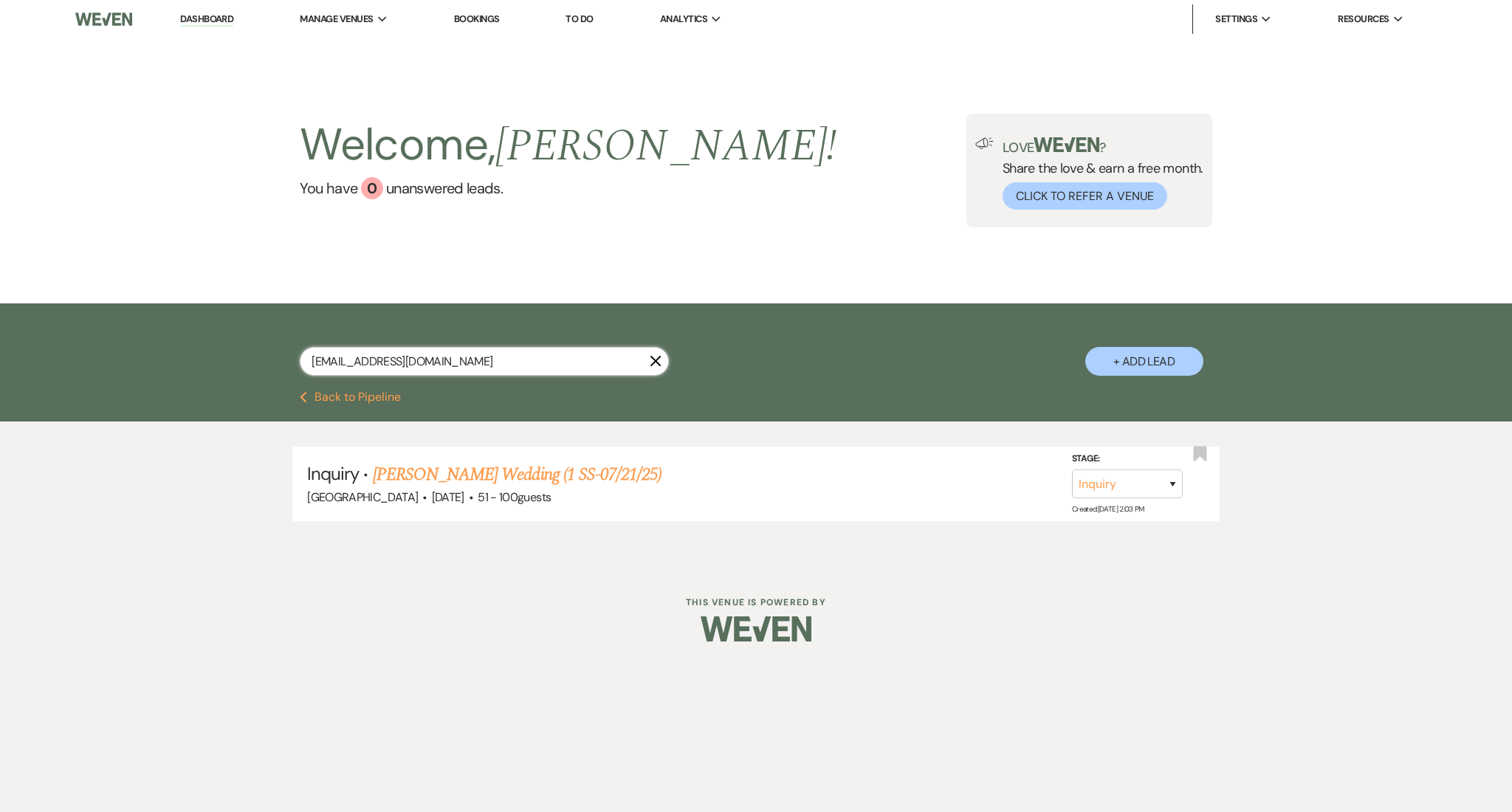
drag, startPoint x: 482, startPoint y: 369, endPoint x: 14, endPoint y: 344, distance: 468.7
click at [14, 344] on div "[EMAIL_ADDRESS][DOMAIN_NAME] X + Add Lead" at bounding box center [756, 347] width 1512 height 88
paste input "shanettstembridge@g"
type input "[EMAIL_ADDRESS][DOMAIN_NAME]"
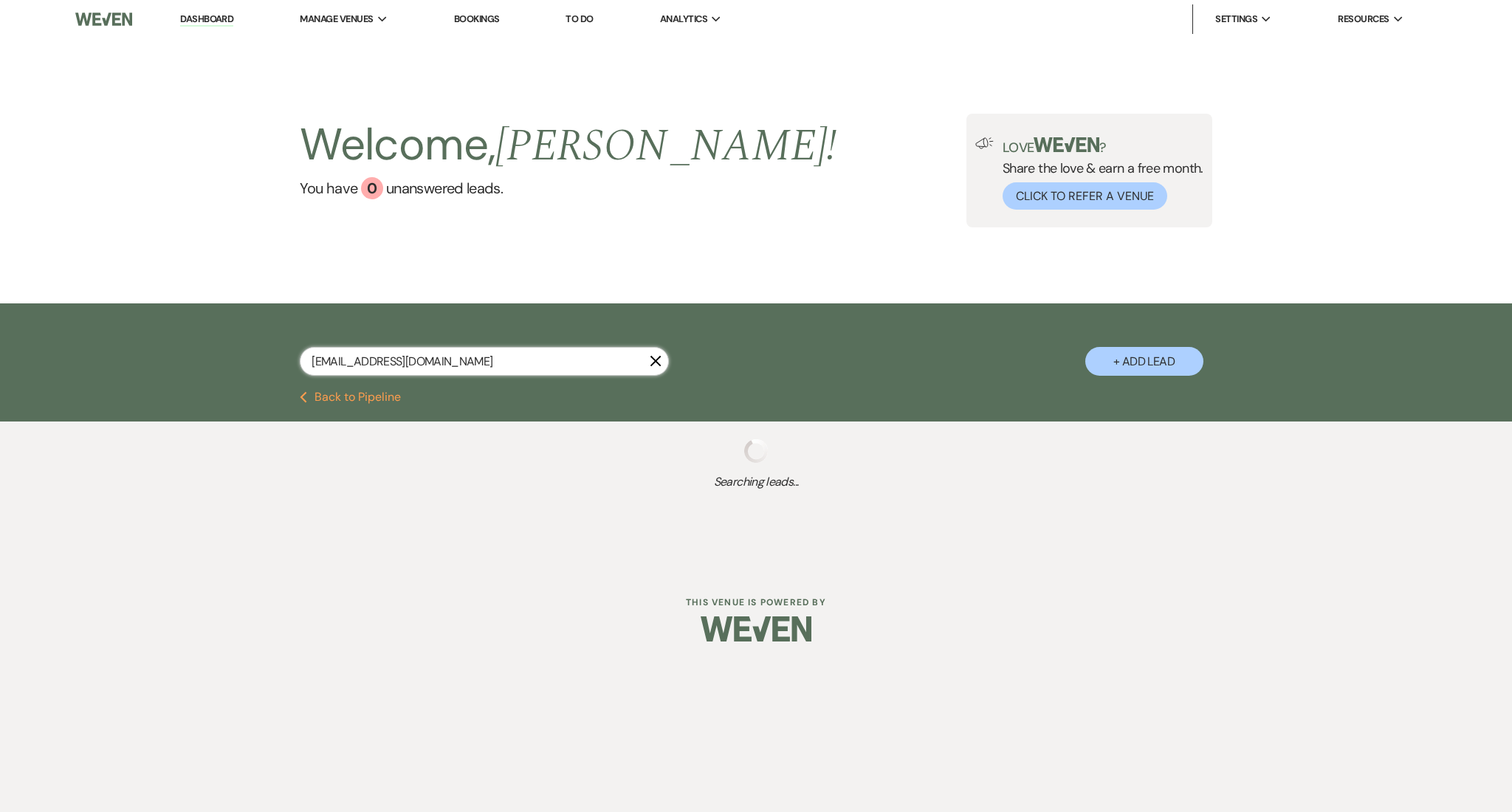
select select "8"
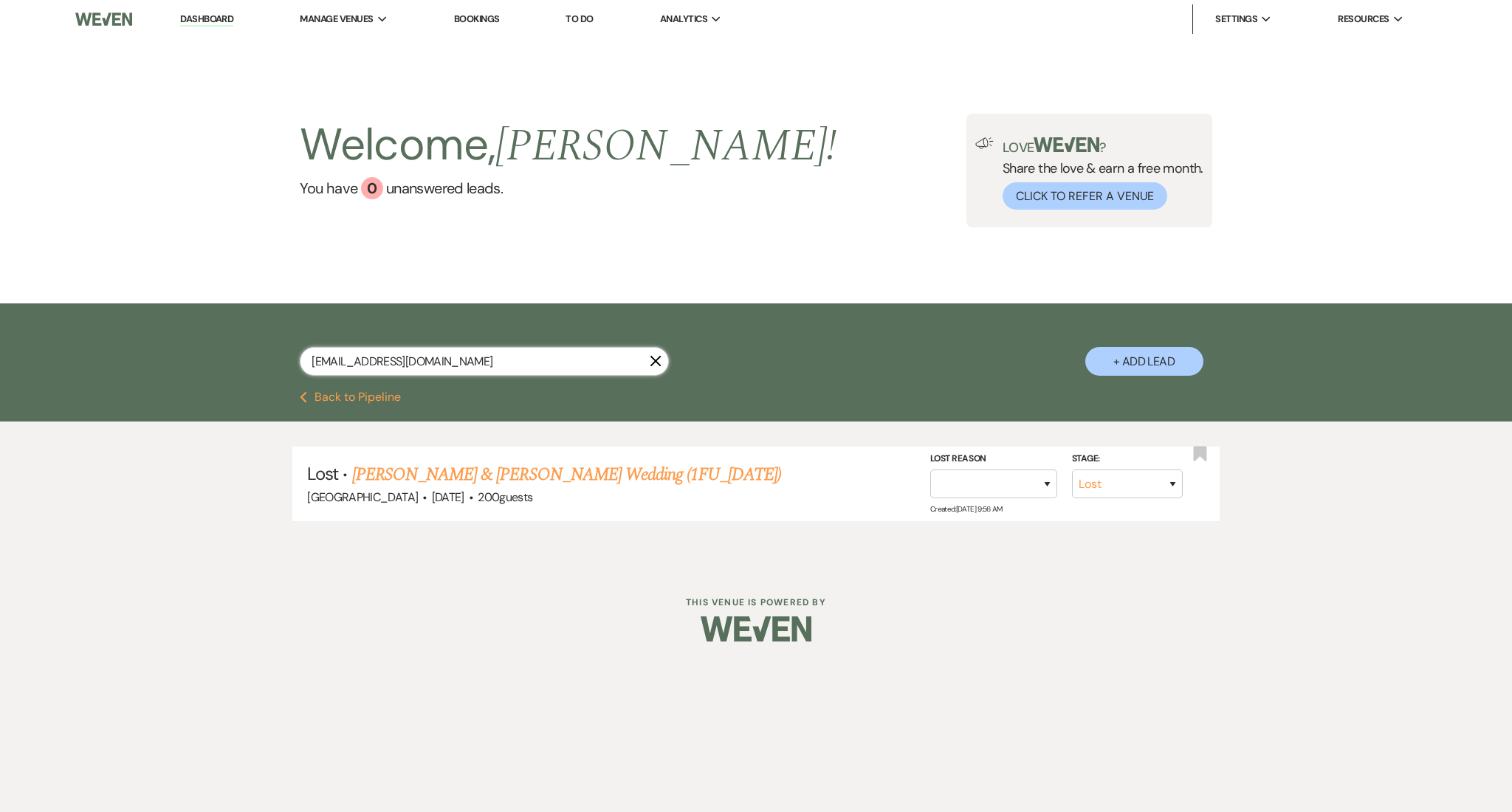
type input "[EMAIL_ADDRESS][DOMAIN_NAME]"
click at [570, 482] on link "[PERSON_NAME] & [PERSON_NAME] Wedding (1FU_[DATE])" at bounding box center [566, 474] width 429 height 26
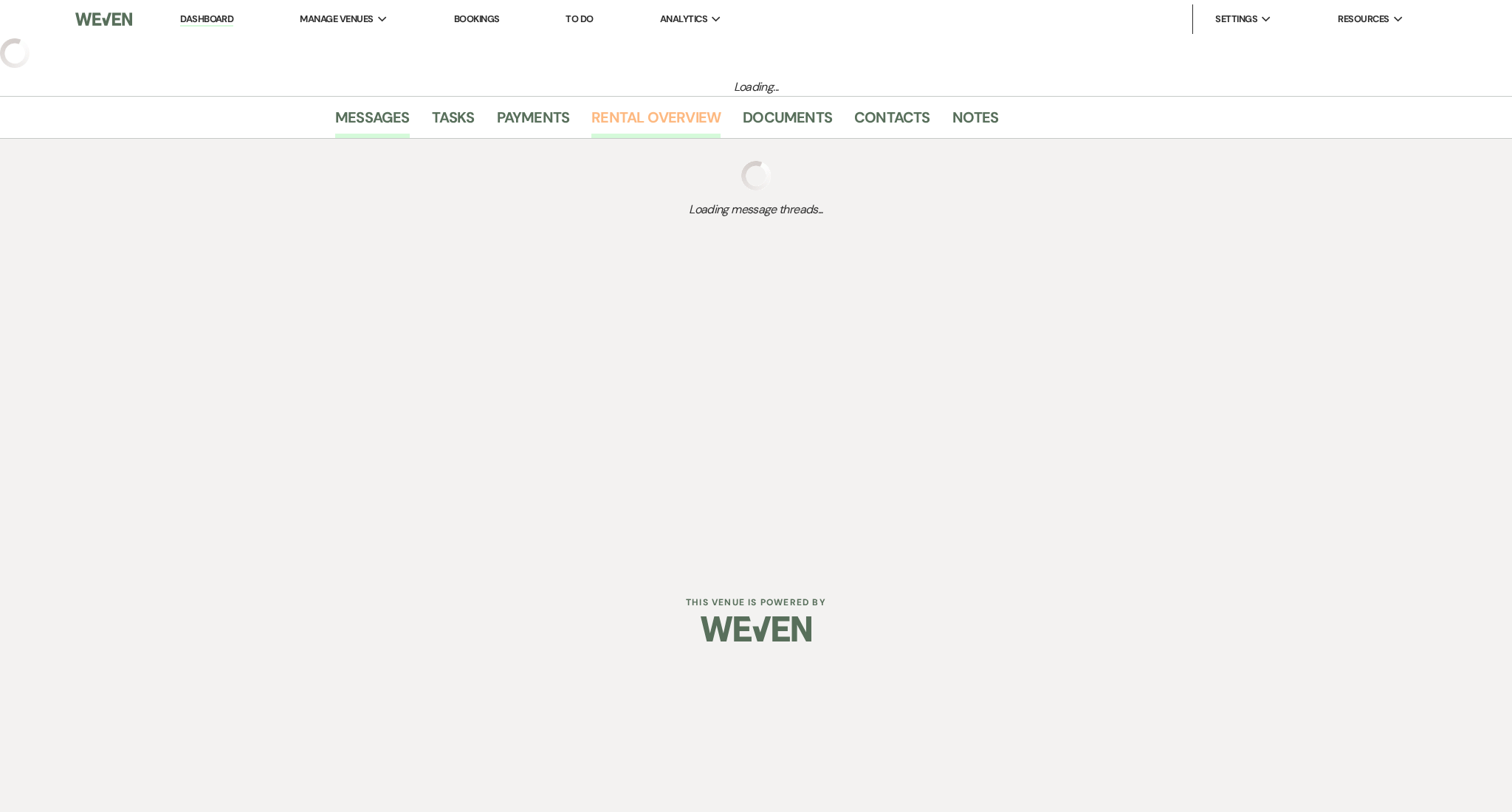
select select "8"
select select "5"
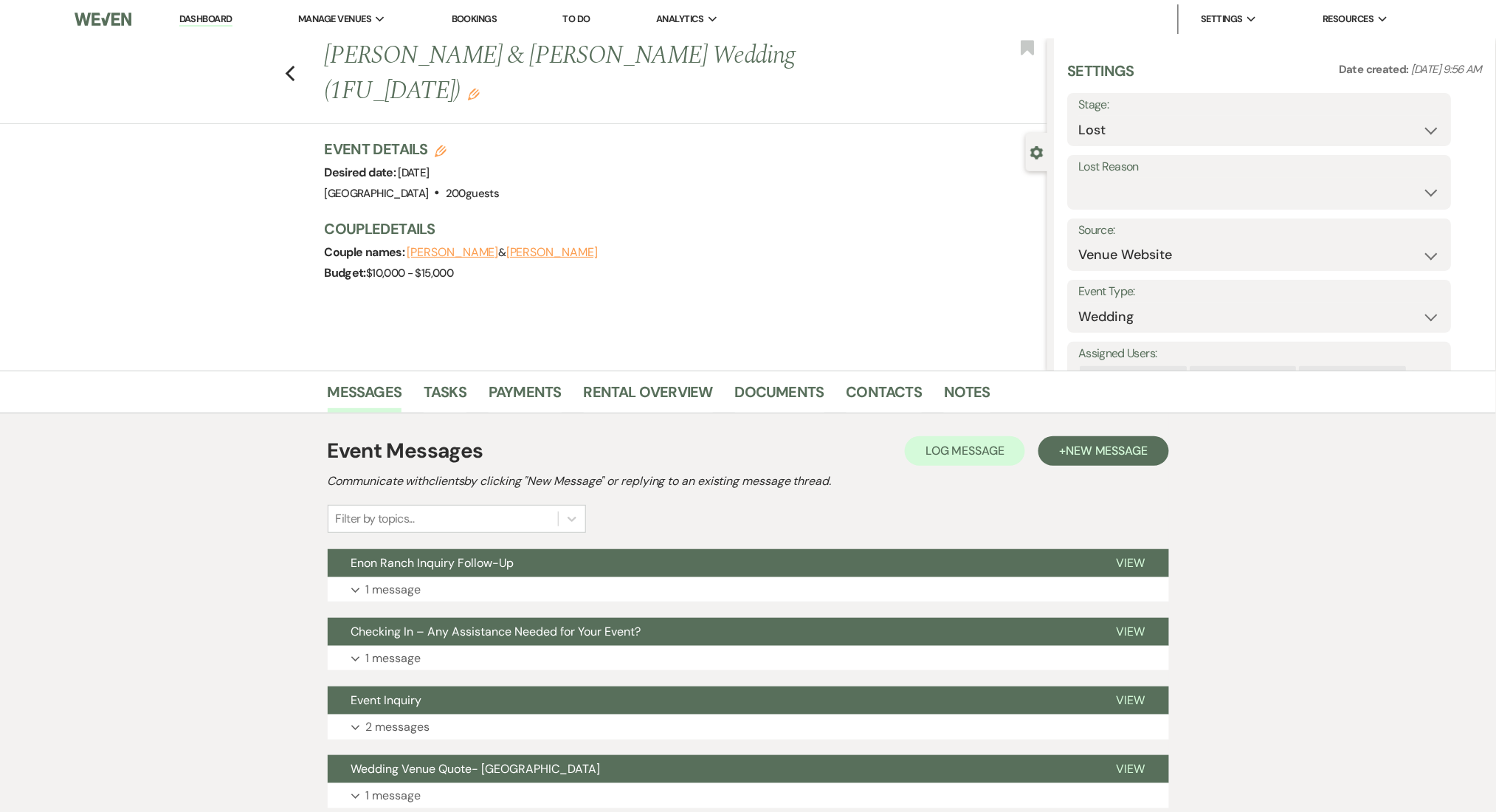
click at [432, 603] on div "Event Messages Log Log Message + New Message Communicate with clients by clicki…" at bounding box center [748, 622] width 842 height 388
click at [431, 596] on button "Expand 1 message" at bounding box center [748, 590] width 842 height 25
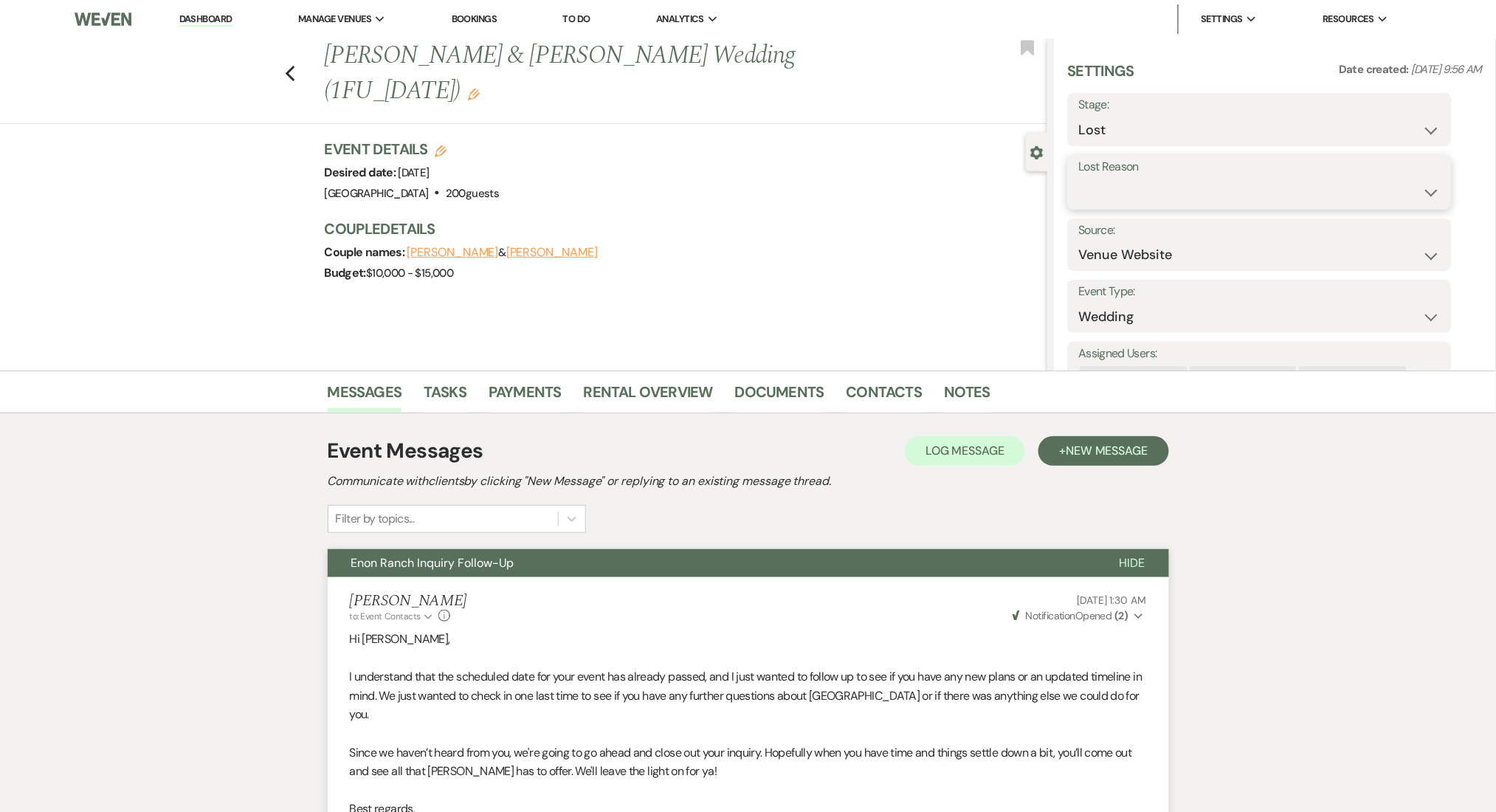
click at [1141, 179] on select "Booked Elsewhere Budget Date Unavailable No Response Not a Good Match Capacity …" at bounding box center [1260, 192] width 362 height 29
select select "5"
click at [1079, 178] on select "Booked Elsewhere Budget Date Unavailable No Response Not a Good Match Capacity …" at bounding box center [1260, 192] width 362 height 29
click at [1423, 172] on button "Save" at bounding box center [1409, 182] width 85 height 29
click at [297, 85] on div "Previous Vincent Watts & SHANETT STEMBRIDGE's Wedding (1FU_7.11.25) Edit Bookma…" at bounding box center [520, 81] width 1055 height 86
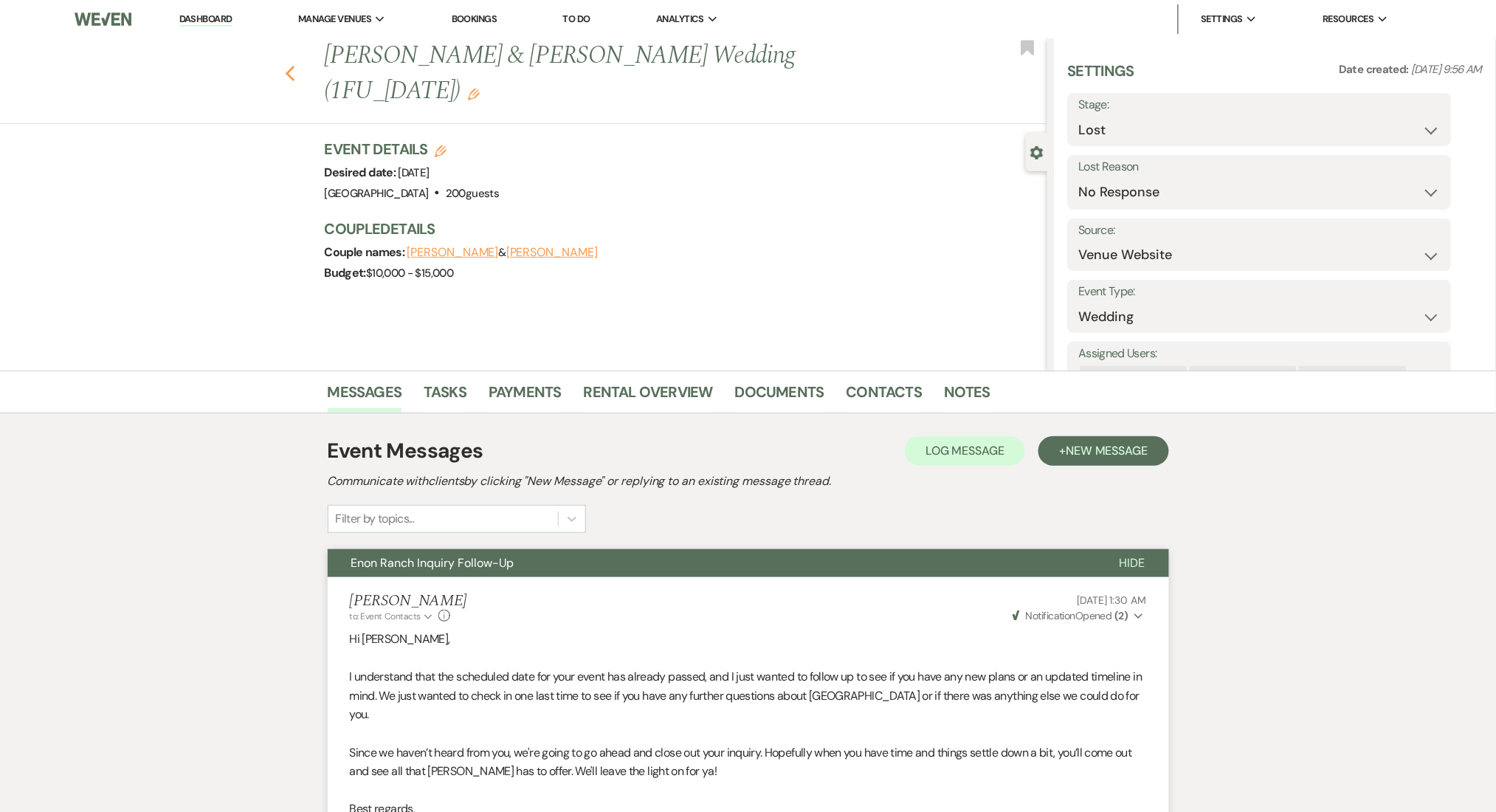
click at [296, 73] on icon "Previous" at bounding box center [290, 74] width 11 height 17
select select "8"
select select "5"
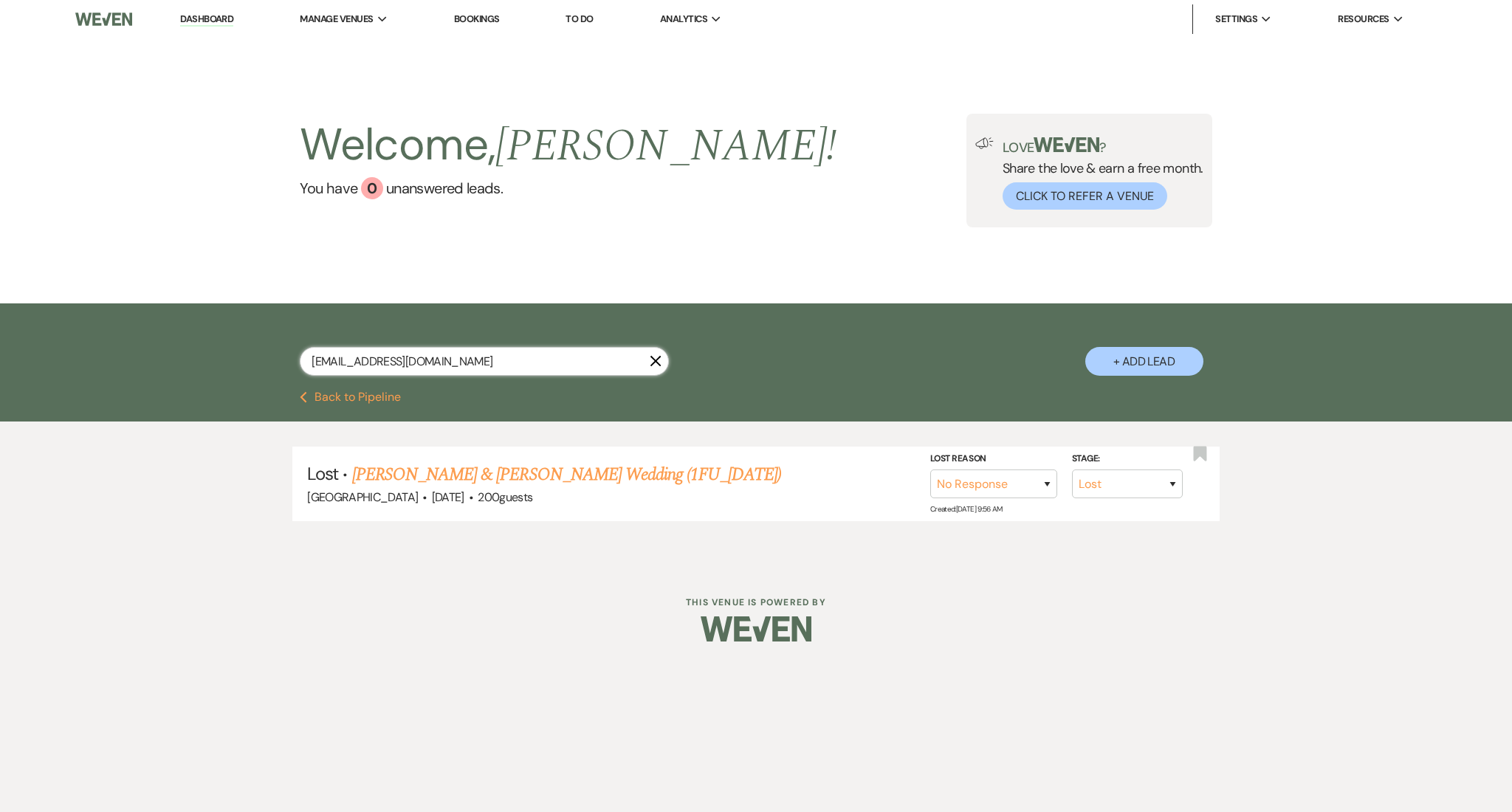
drag, startPoint x: 481, startPoint y: 355, endPoint x: 134, endPoint y: 335, distance: 347.6
click at [134, 335] on div "[EMAIL_ADDRESS][DOMAIN_NAME] X + Add Lead" at bounding box center [756, 347] width 1512 height 88
paste input "[EMAIL_ADDRESS]"
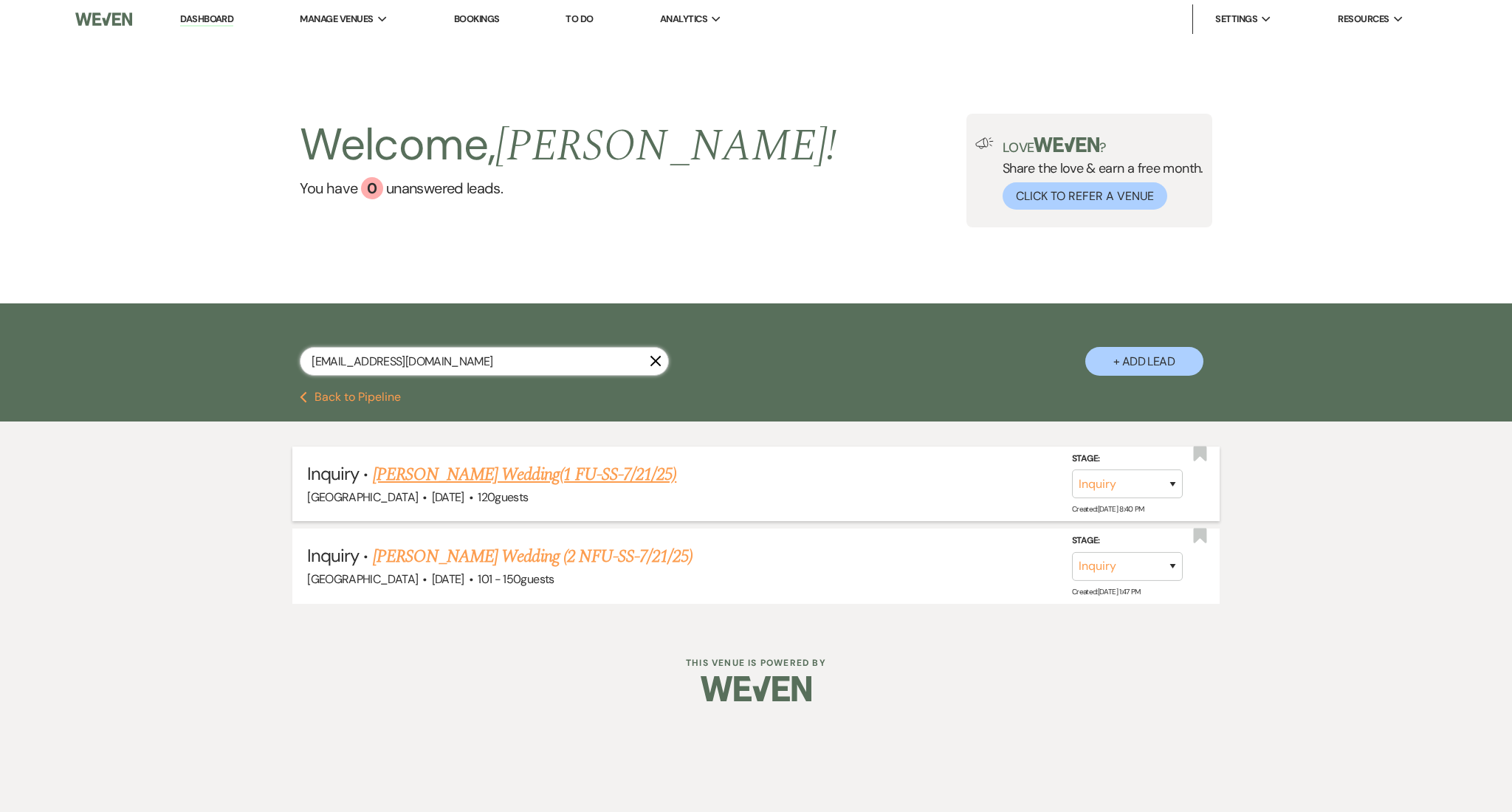
type input "[EMAIL_ADDRESS][DOMAIN_NAME]"
click at [471, 555] on link "Noemi Salgado's Wedding (2 NFU-SS-7/21/25)" at bounding box center [533, 556] width 320 height 26
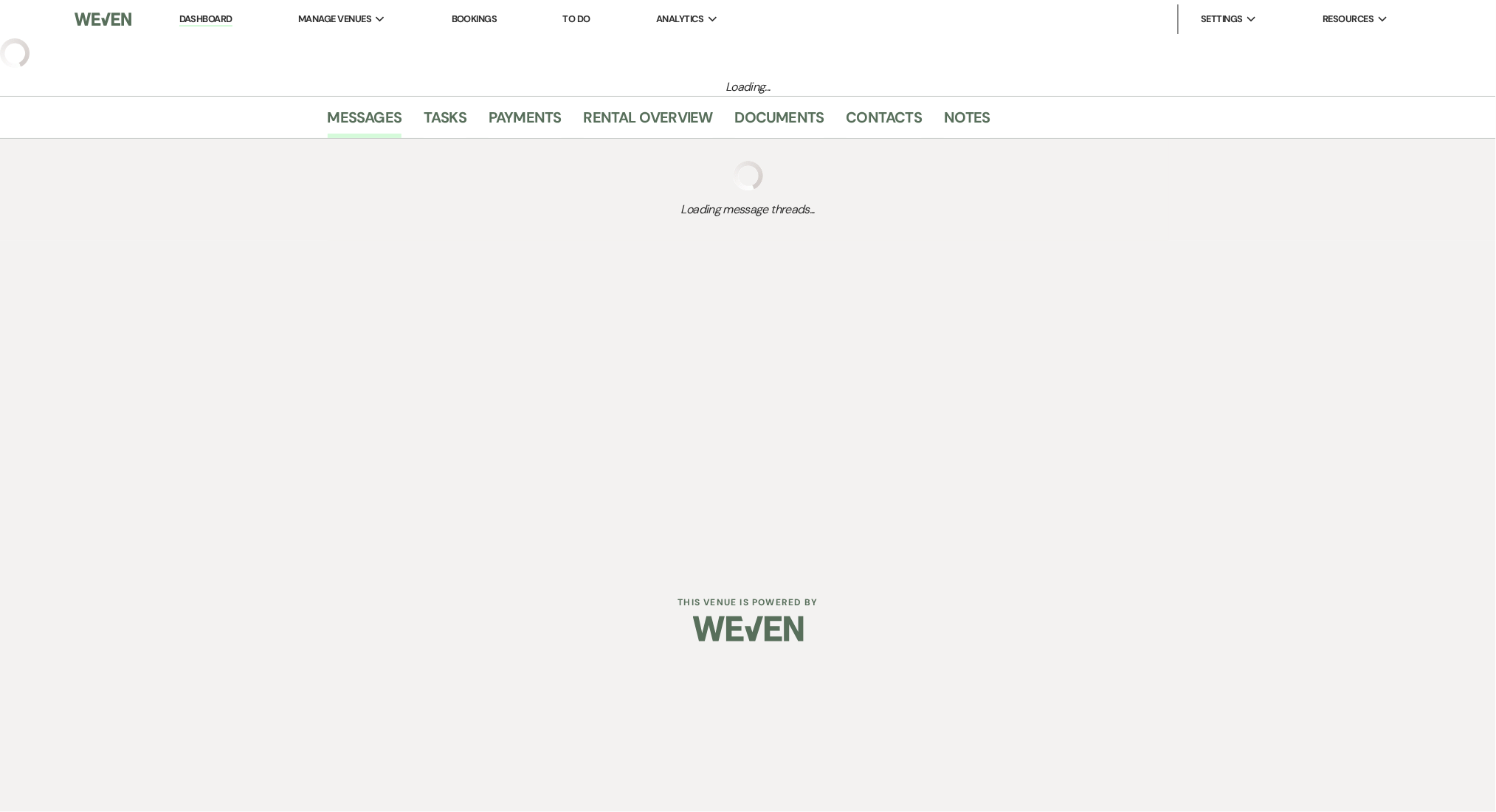
select select "2"
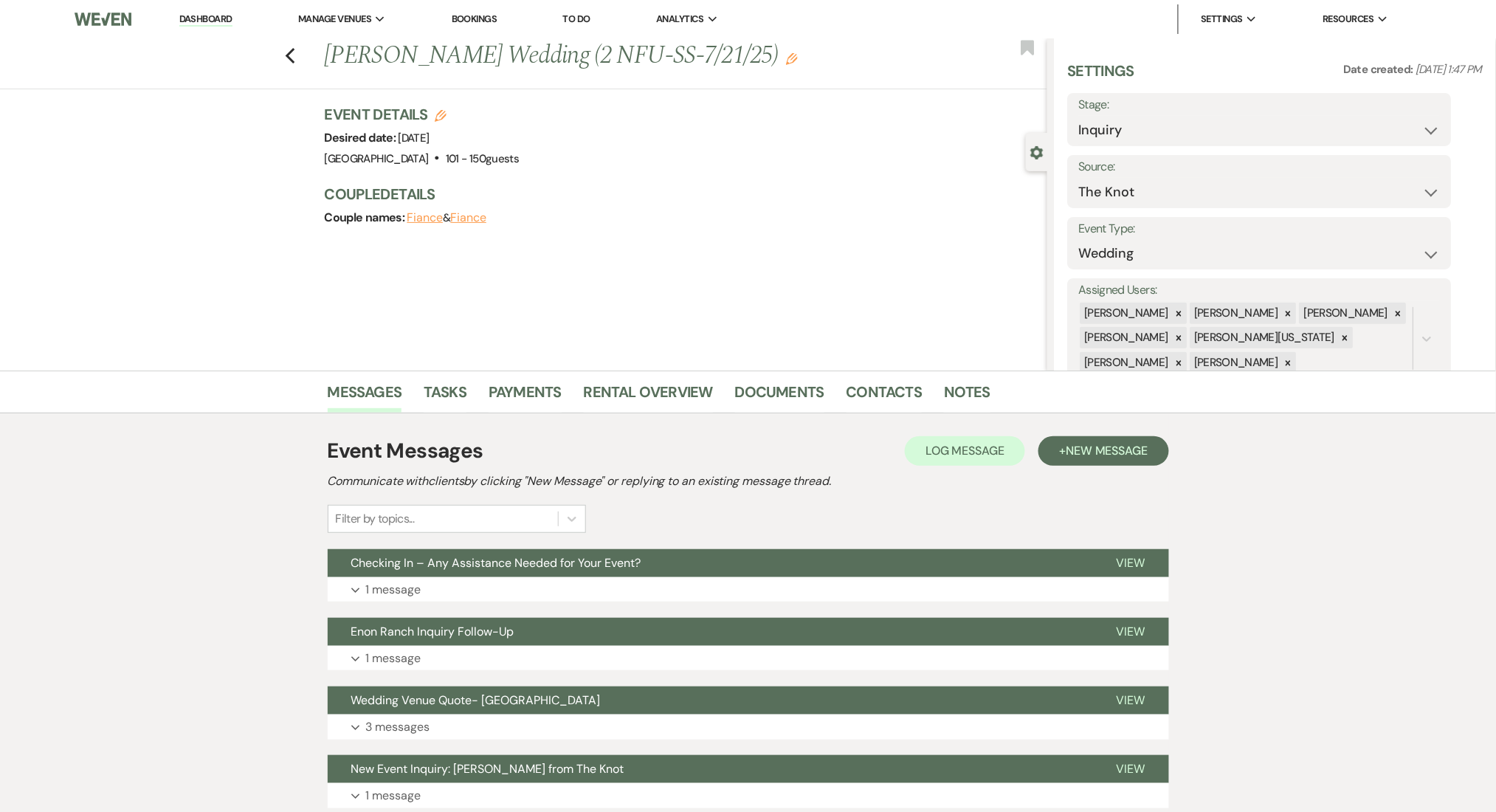
click at [786, 57] on icon "Edit" at bounding box center [792, 59] width 12 height 12
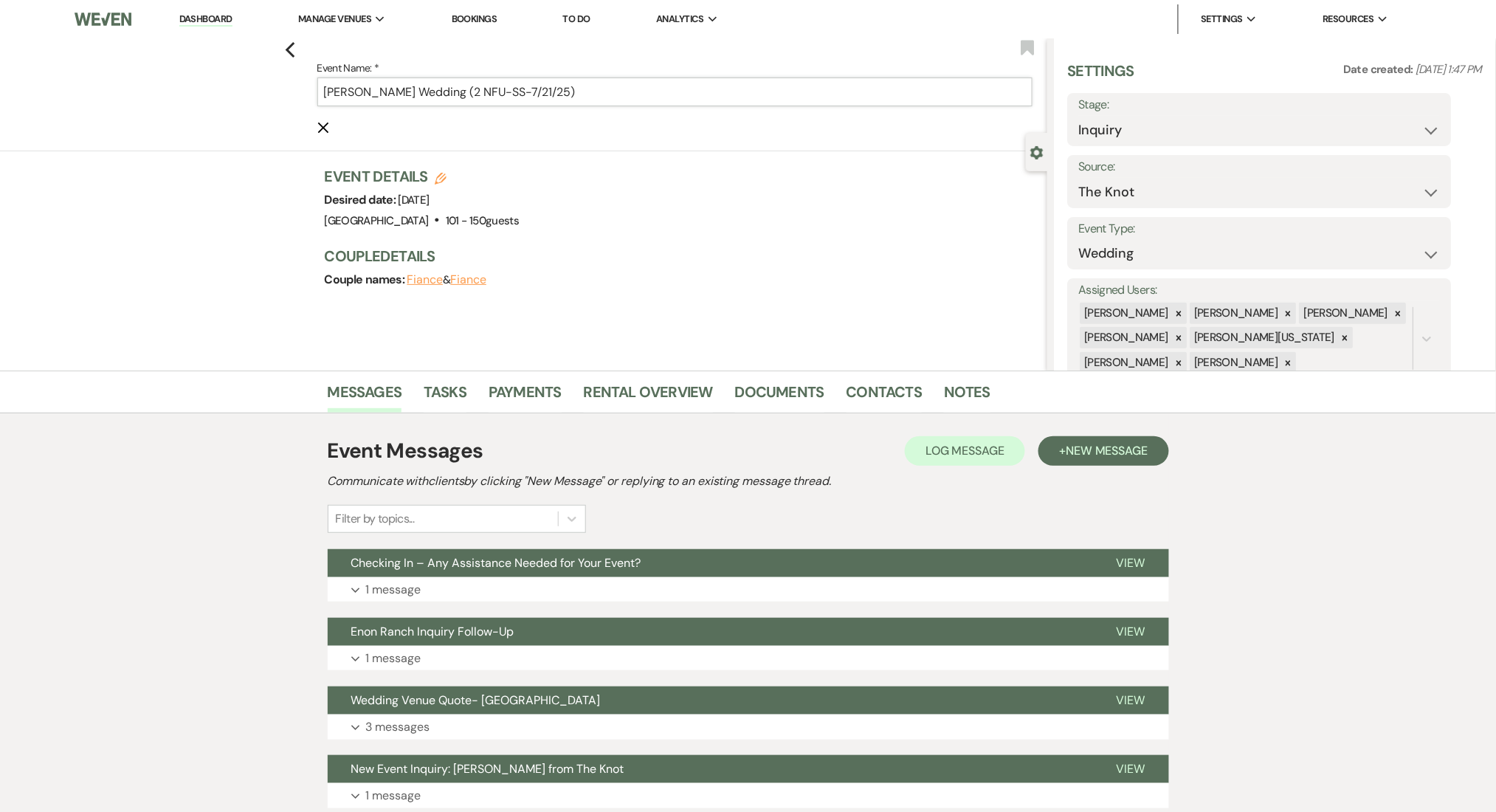
drag, startPoint x: 516, startPoint y: 94, endPoint x: 489, endPoint y: 91, distance: 27.2
click at [489, 91] on input "Noemi Salgado's Wedding (2 NFU-SS-7/21/25)" at bounding box center [675, 92] width 715 height 29
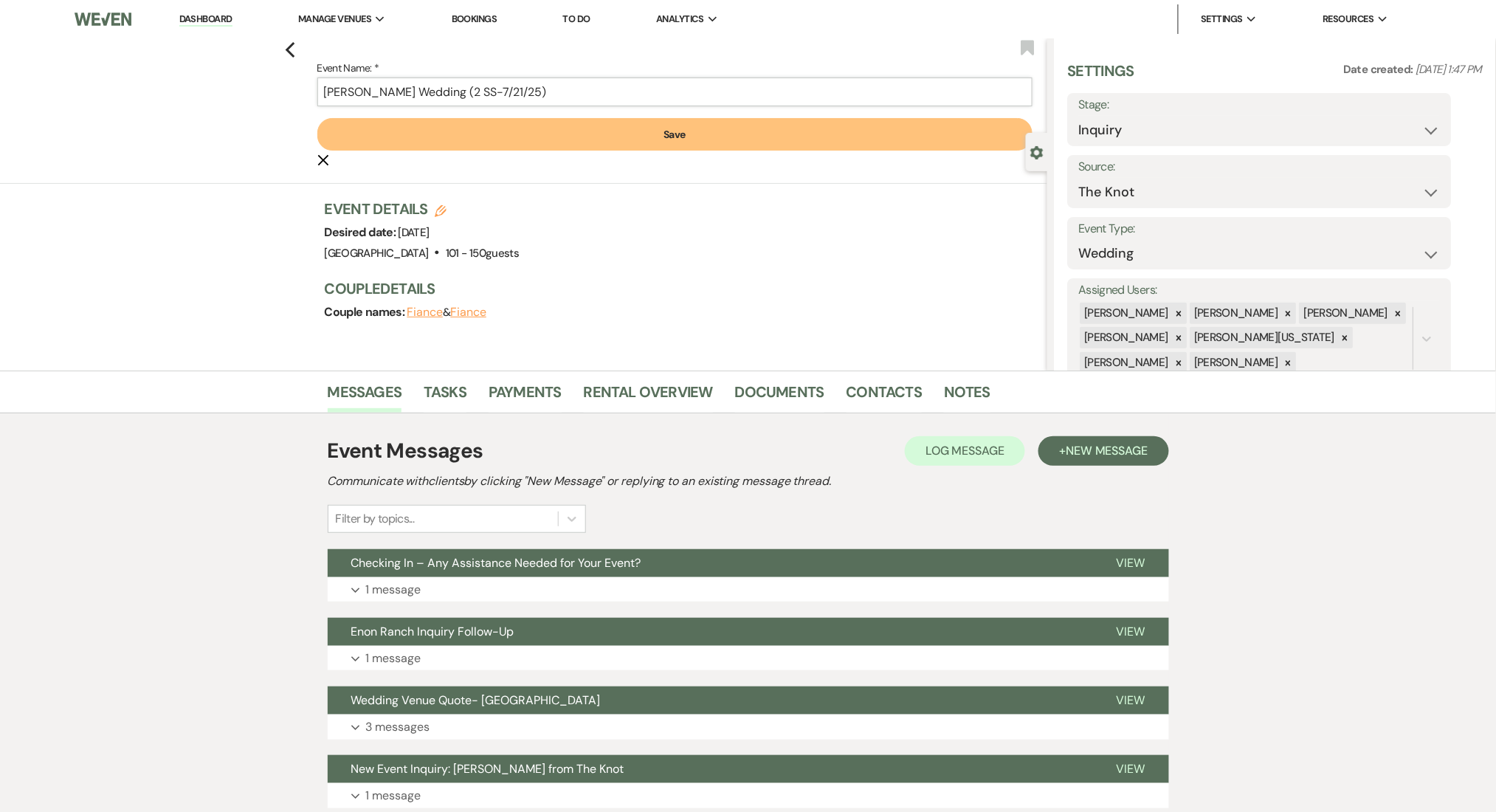
type input "[PERSON_NAME] Wedding (2 SS-7/21/25)"
click at [525, 119] on button "Save" at bounding box center [675, 134] width 715 height 33
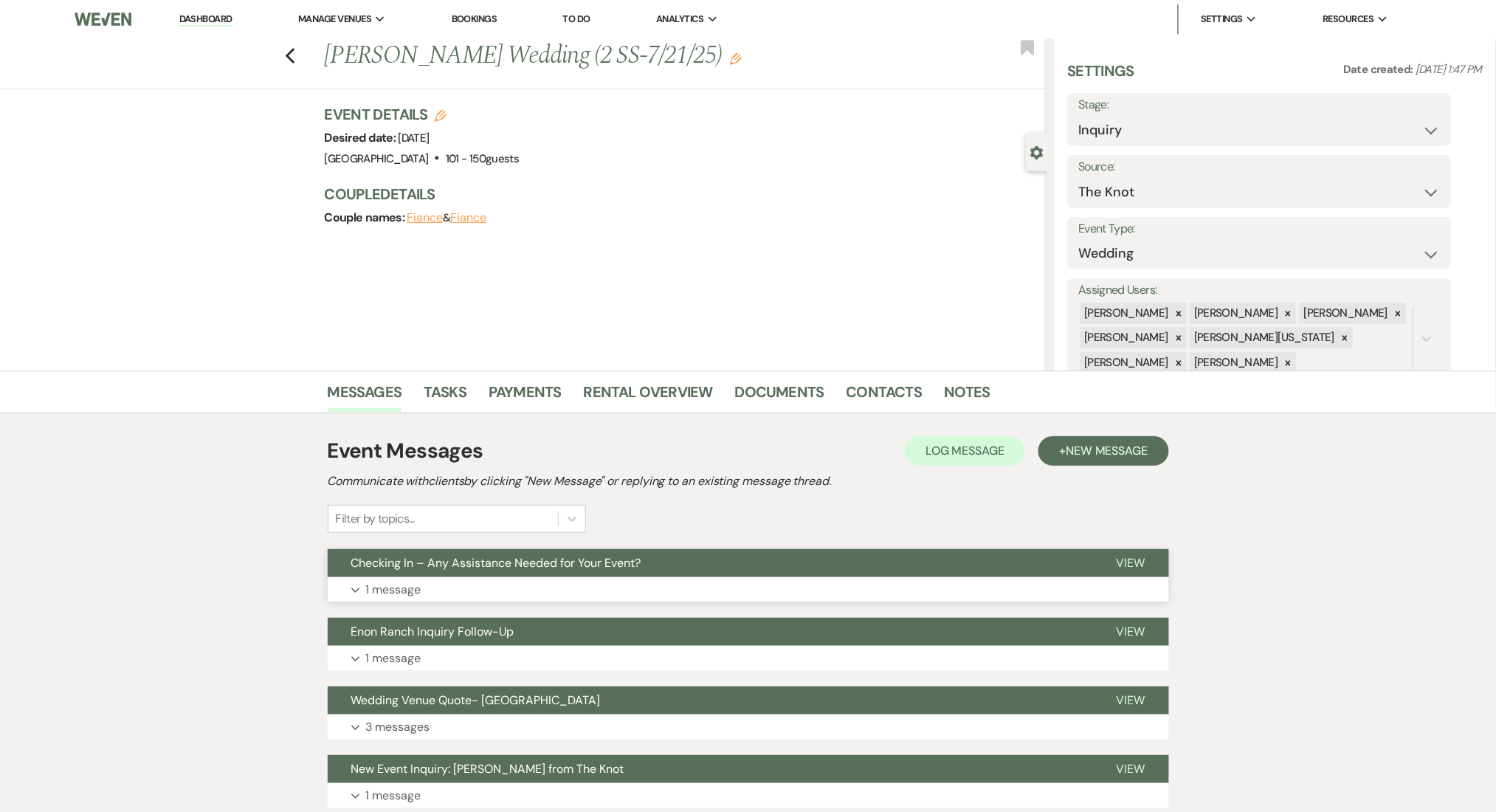
click at [585, 585] on button "Expand 1 message" at bounding box center [748, 590] width 842 height 25
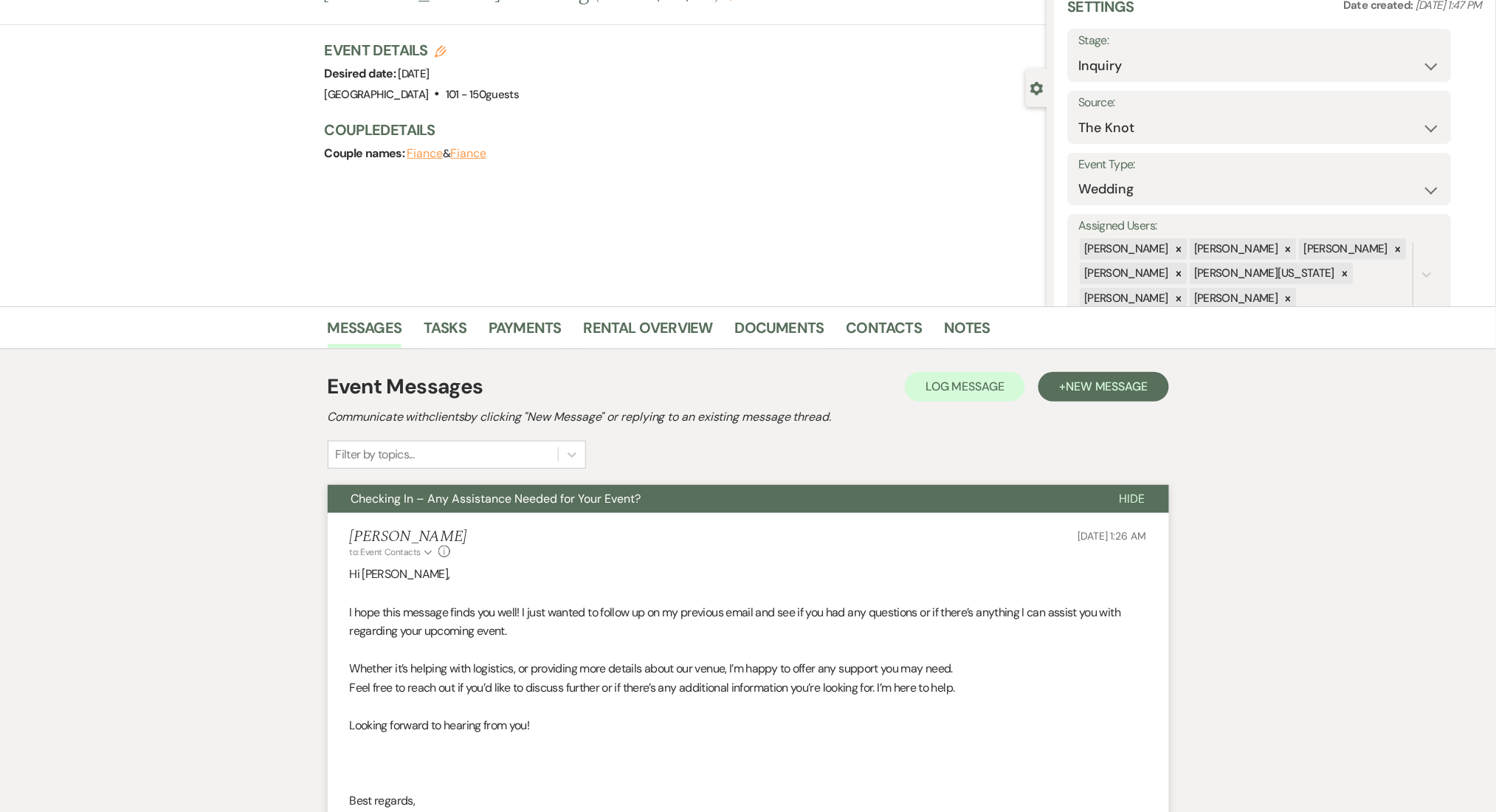
scroll to position [98, 0]
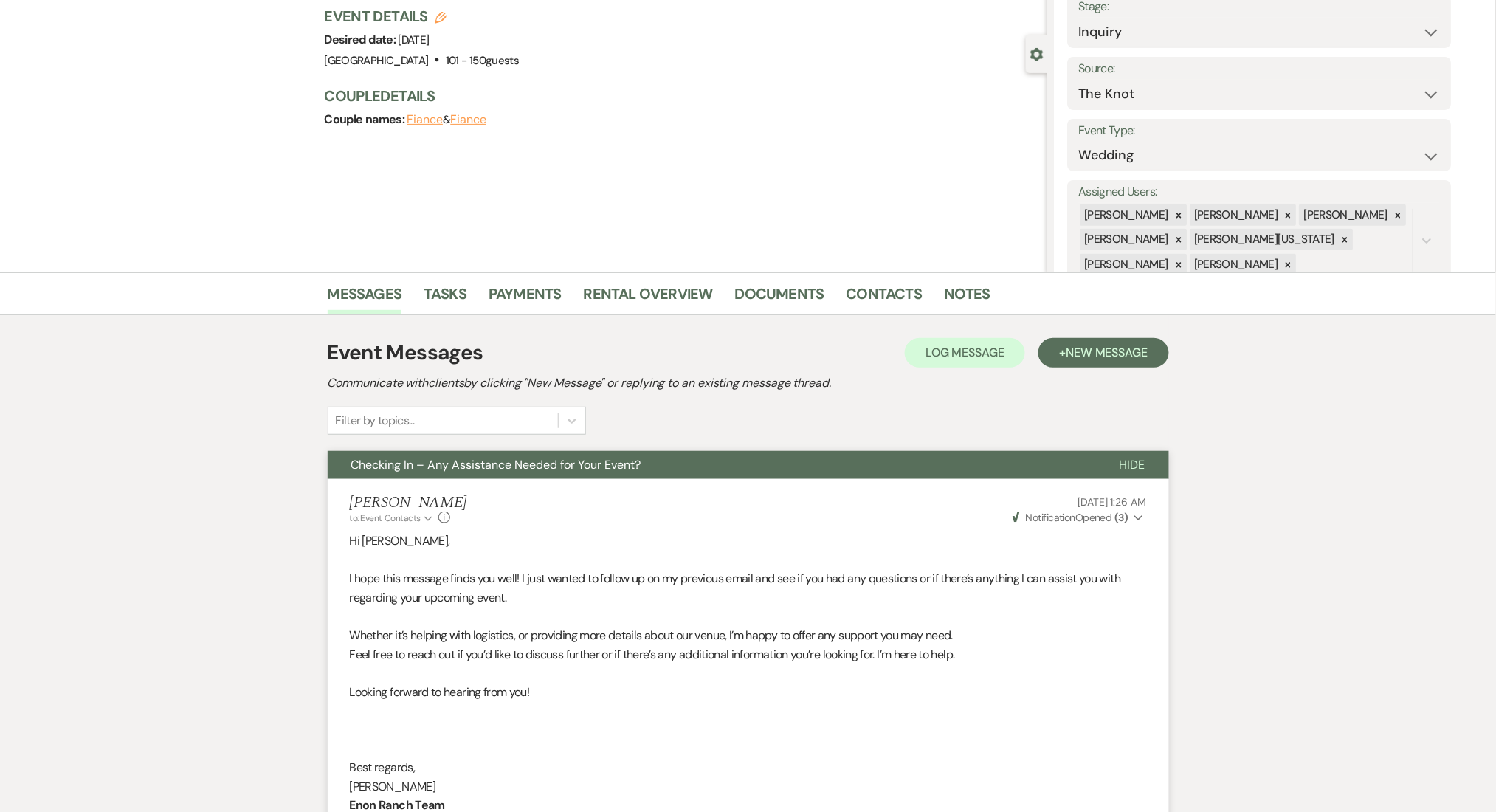
click at [1112, 337] on div "Event Messages Log Log Message + New Message" at bounding box center [748, 352] width 842 height 31
click at [1126, 356] on span "New Message" at bounding box center [1107, 353] width 82 height 16
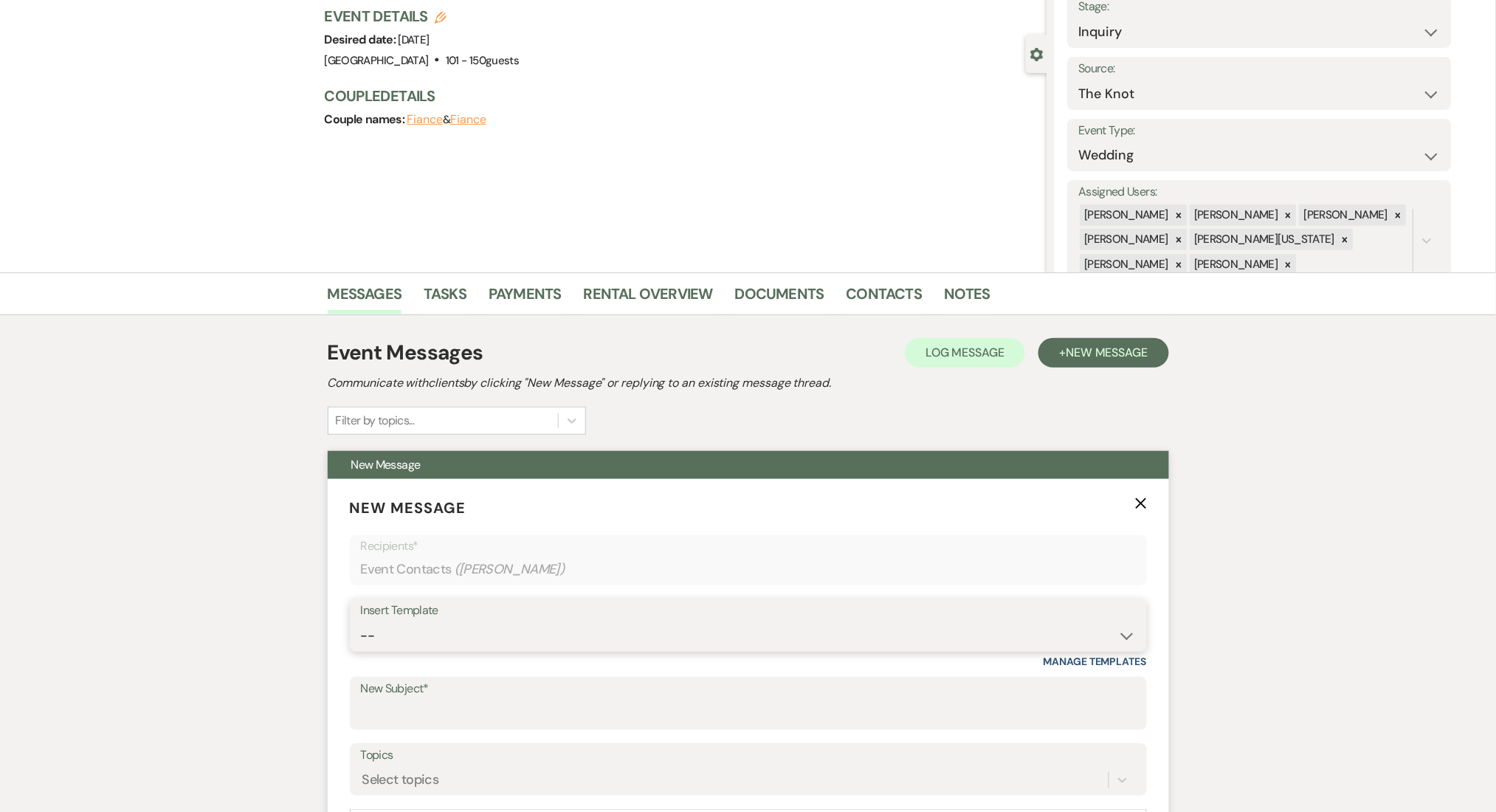
click at [493, 632] on select "-- Inquiry Follow Up Email #2 Contract Sending Template Payment Template Rental…" at bounding box center [748, 635] width 775 height 29
select select "1402"
click at [361, 621] on select "-- Inquiry Follow Up Email #2 Contract Sending Template Payment Template Rental…" at bounding box center [748, 635] width 775 height 29
type input "Ready to Schedule a Tour?"
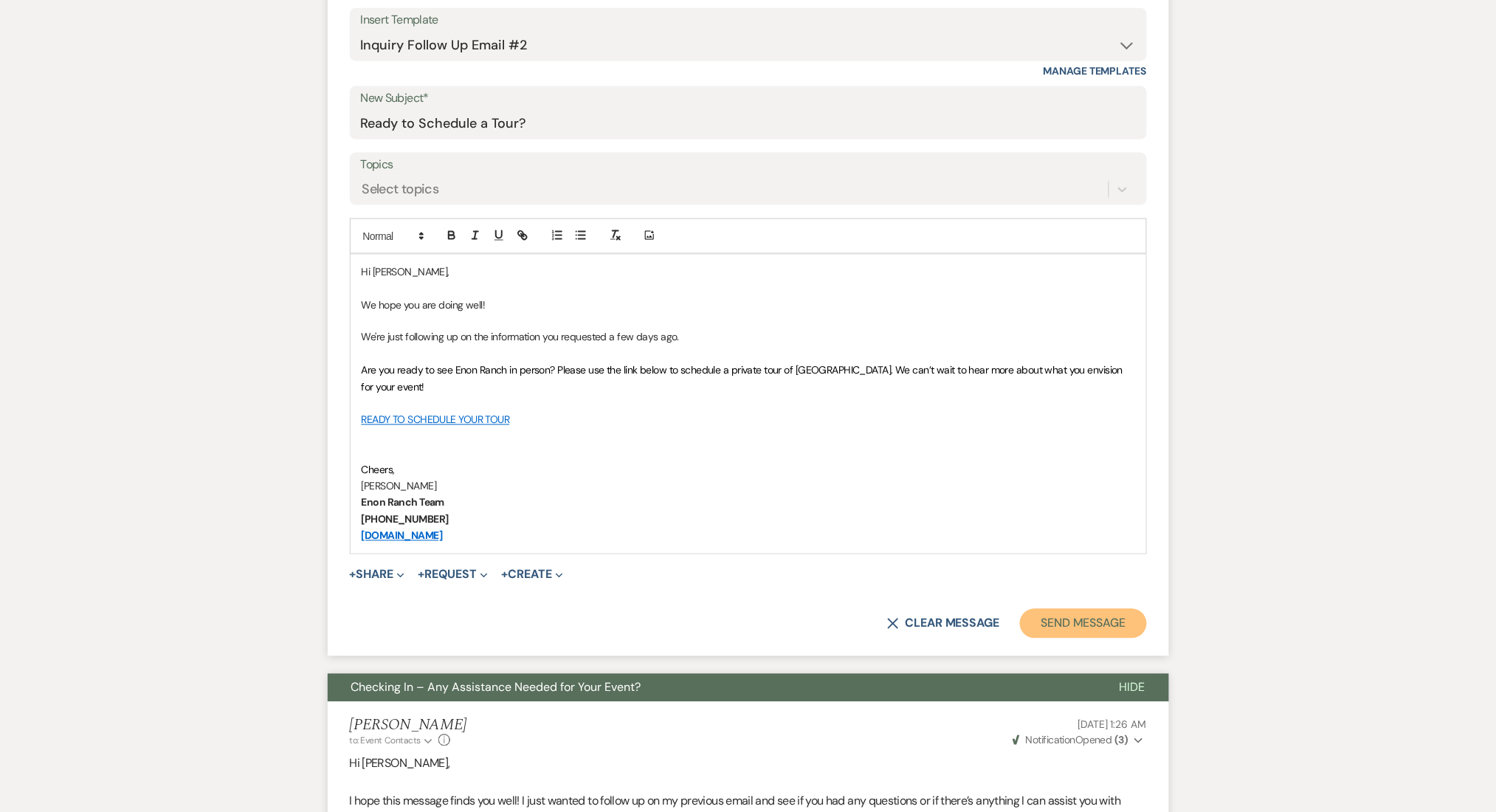
click at [1093, 611] on button "Send Message" at bounding box center [1083, 623] width 126 height 29
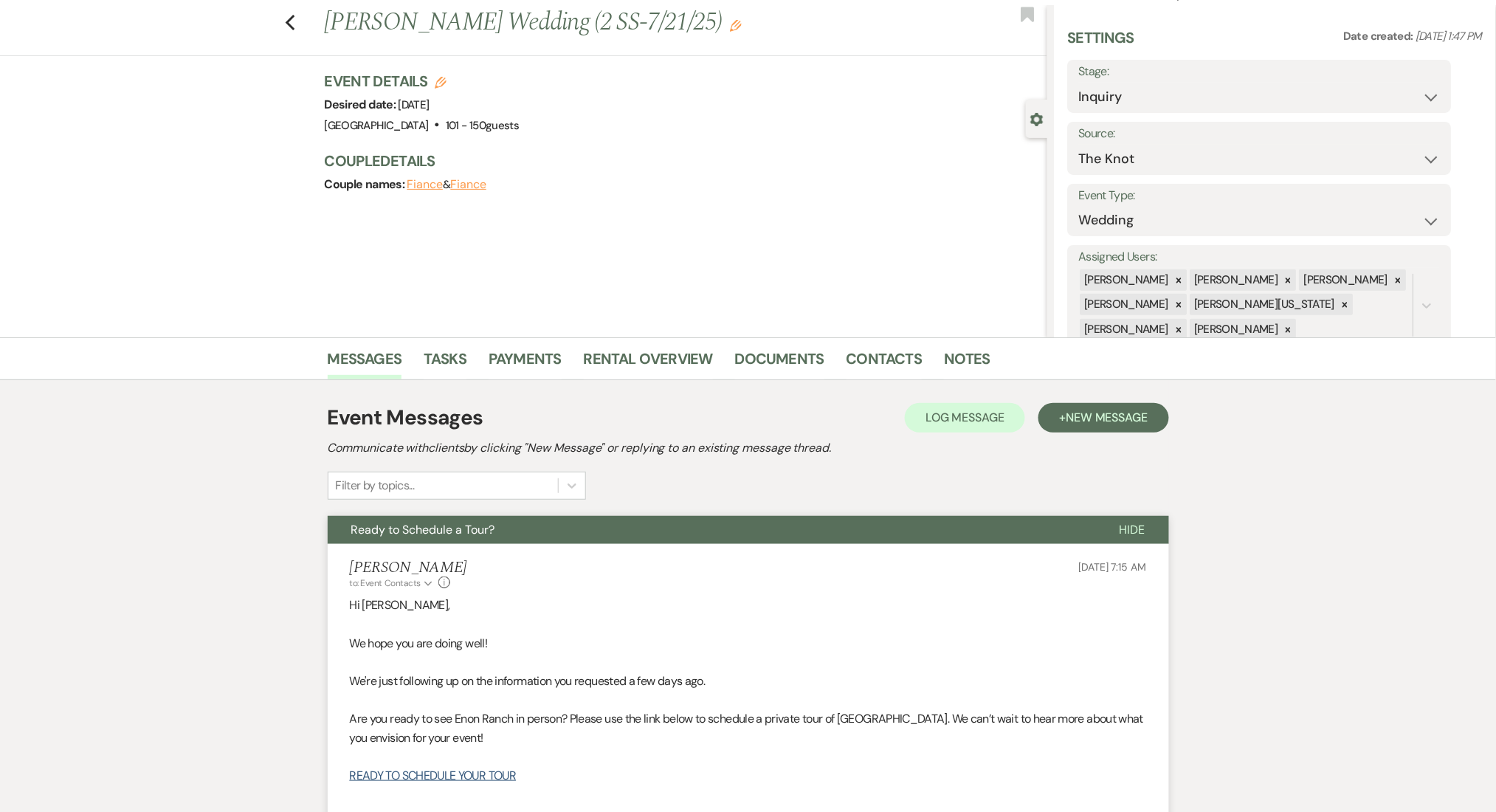
scroll to position [0, 0]
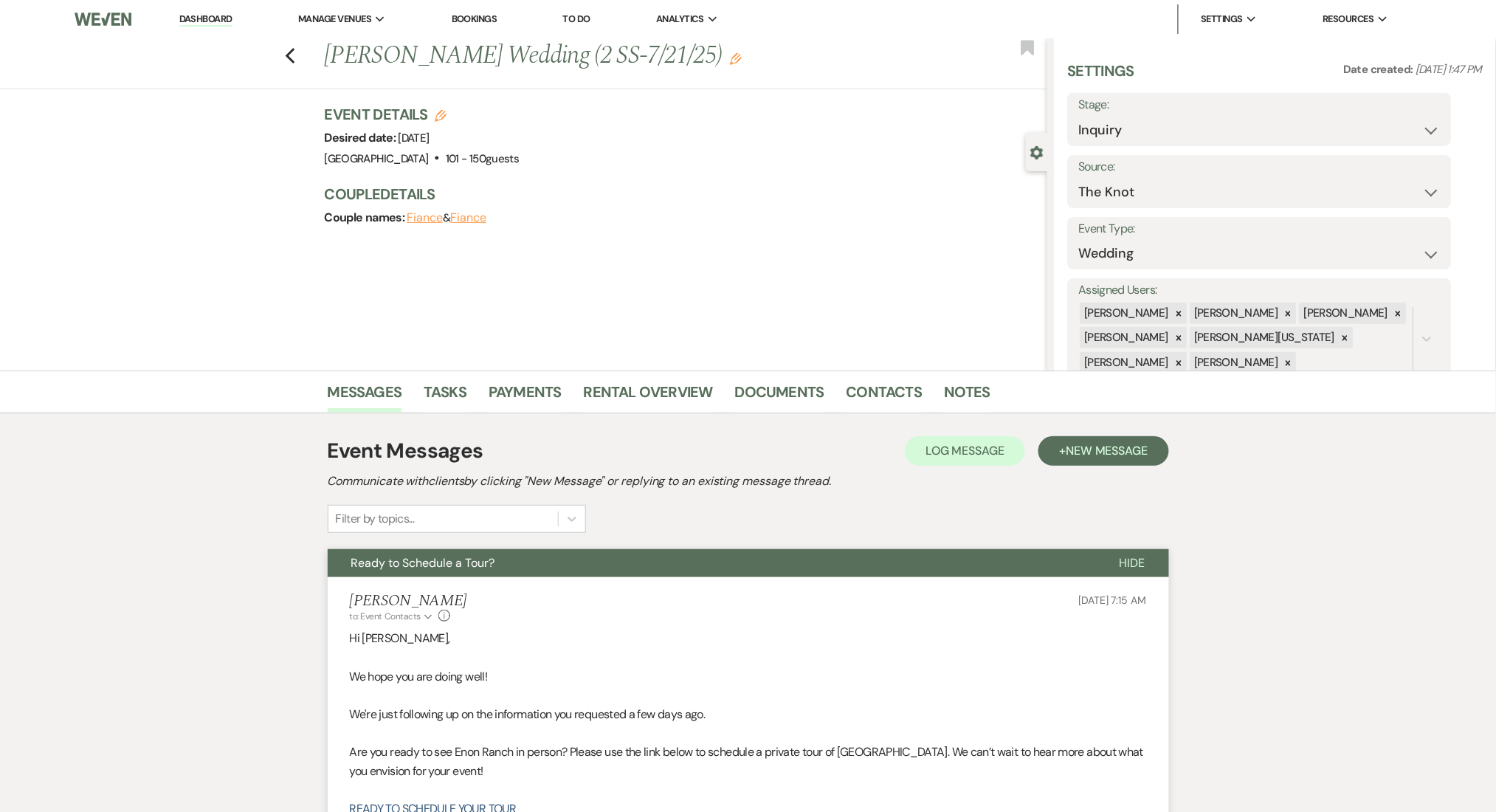
click at [305, 56] on div "Previous Noemi Salgado's Wedding (2 SS-7/21/25) Edit Bookmark" at bounding box center [520, 63] width 1055 height 51
click at [289, 51] on div "Previous Noemi Salgado's Wedding (2 SS-7/21/25) Edit Bookmark" at bounding box center [520, 63] width 1055 height 51
click at [293, 52] on icon "Previous" at bounding box center [290, 56] width 11 height 17
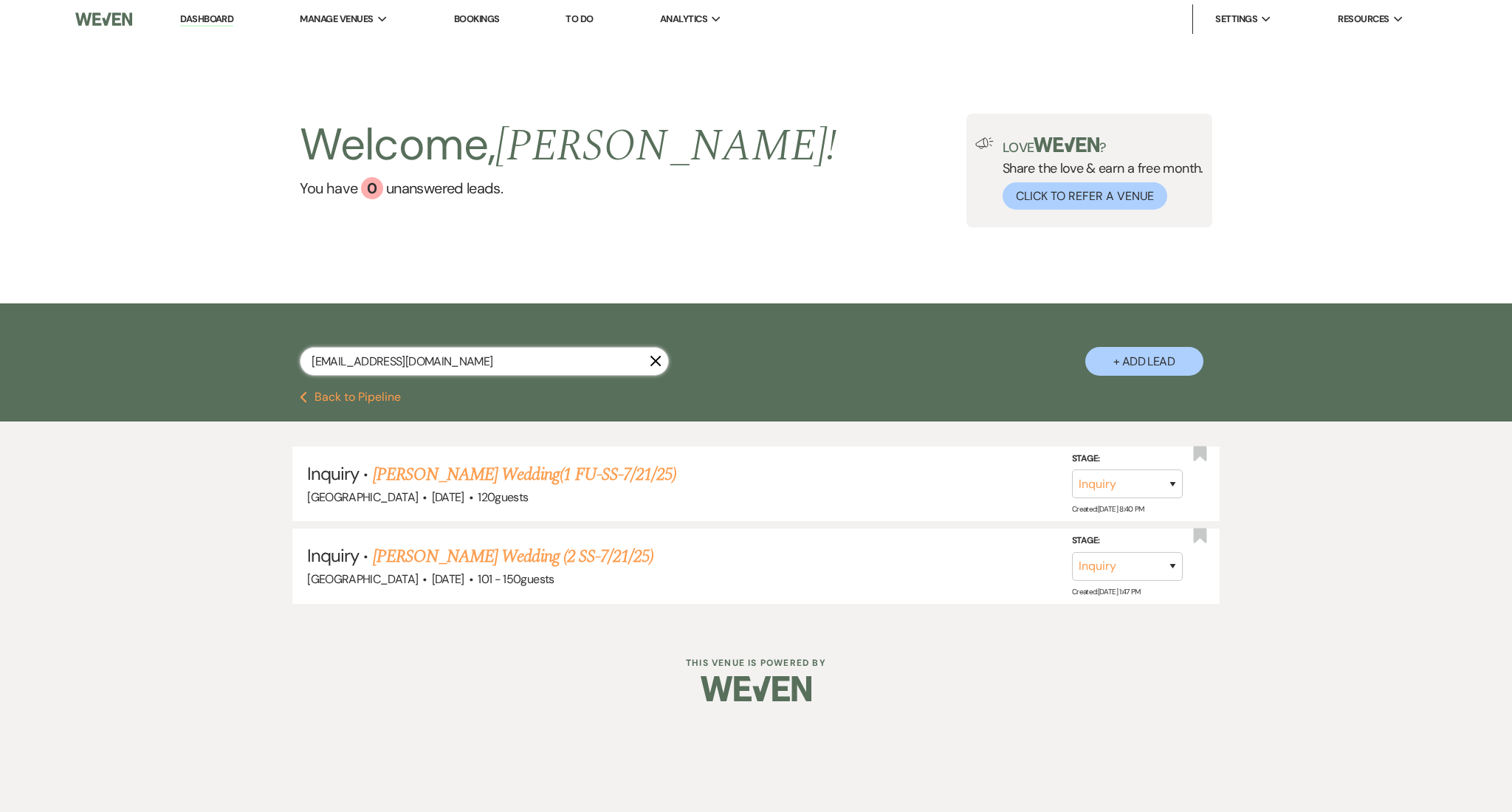
drag, startPoint x: 478, startPoint y: 358, endPoint x: 148, endPoint y: 356, distance: 330.0
click at [148, 356] on div "[EMAIL_ADDRESS][DOMAIN_NAME] X + Add Lead" at bounding box center [756, 347] width 1512 height 88
paste input "[EMAIL_ADDRESS]"
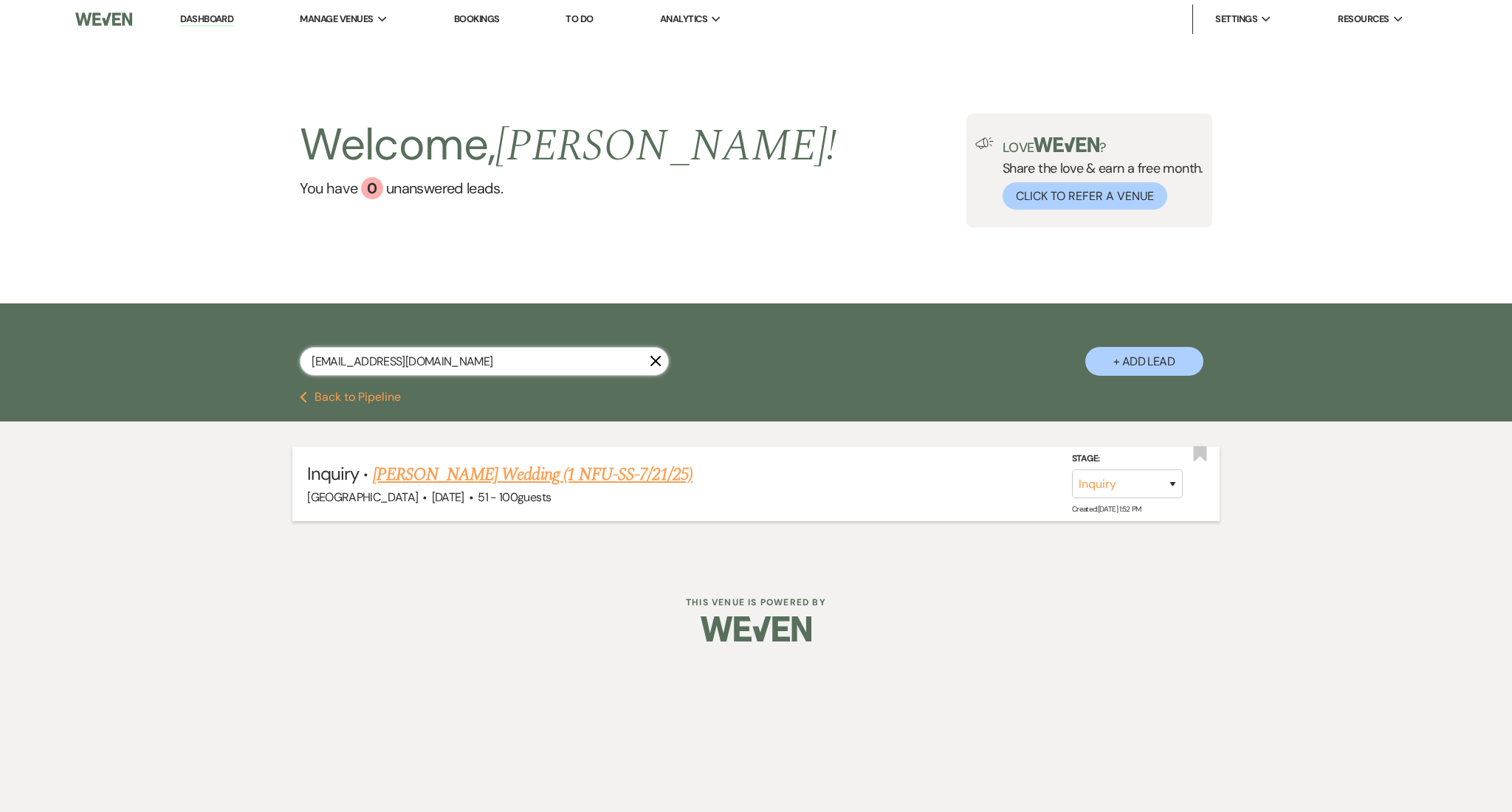
type input "[EMAIL_ADDRESS][DOMAIN_NAME]"
click at [550, 479] on link "McKenzie Adams's Wedding (1 NFU-SS-7/21/25)" at bounding box center [533, 474] width 320 height 26
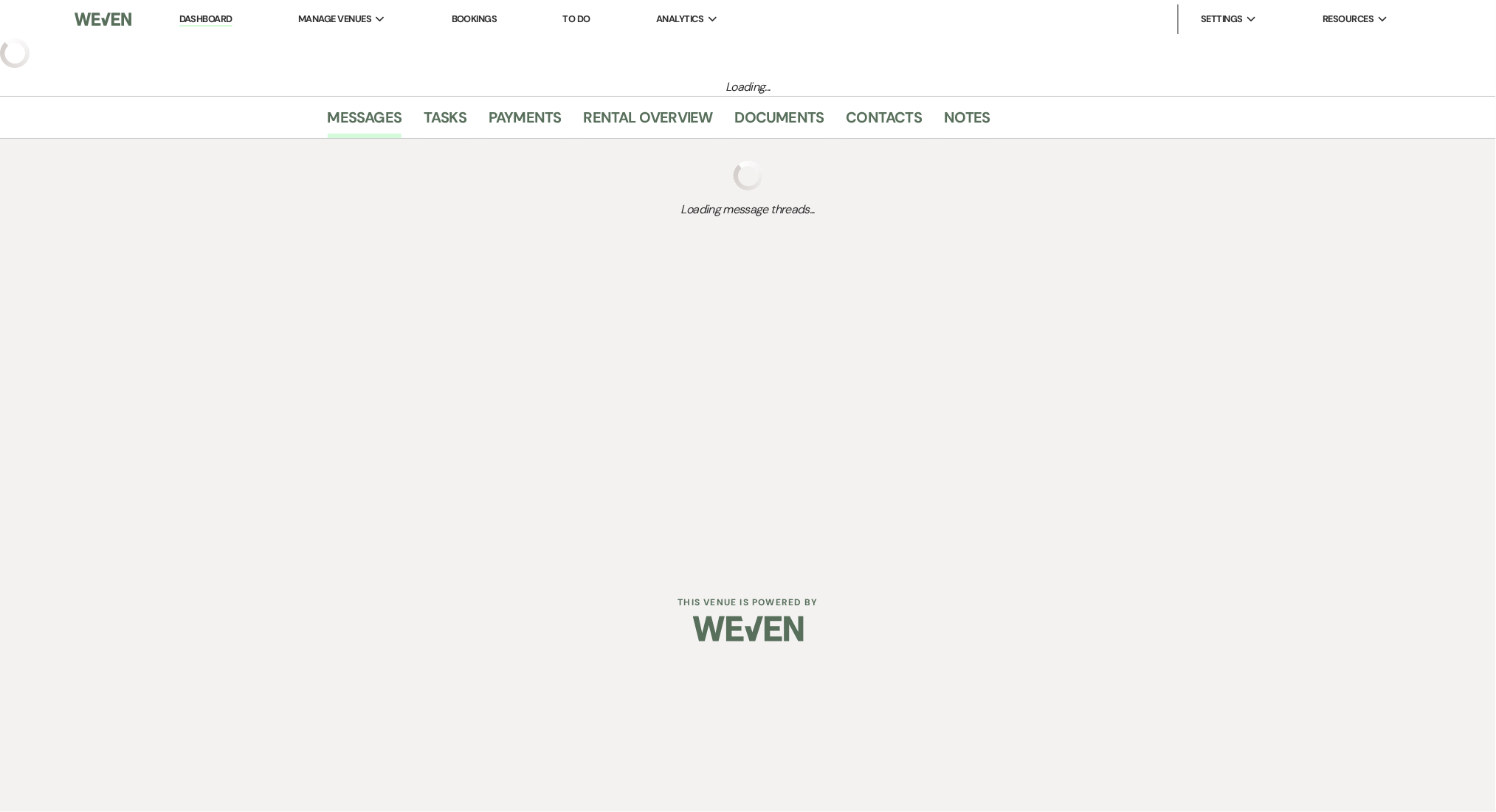
select select "2"
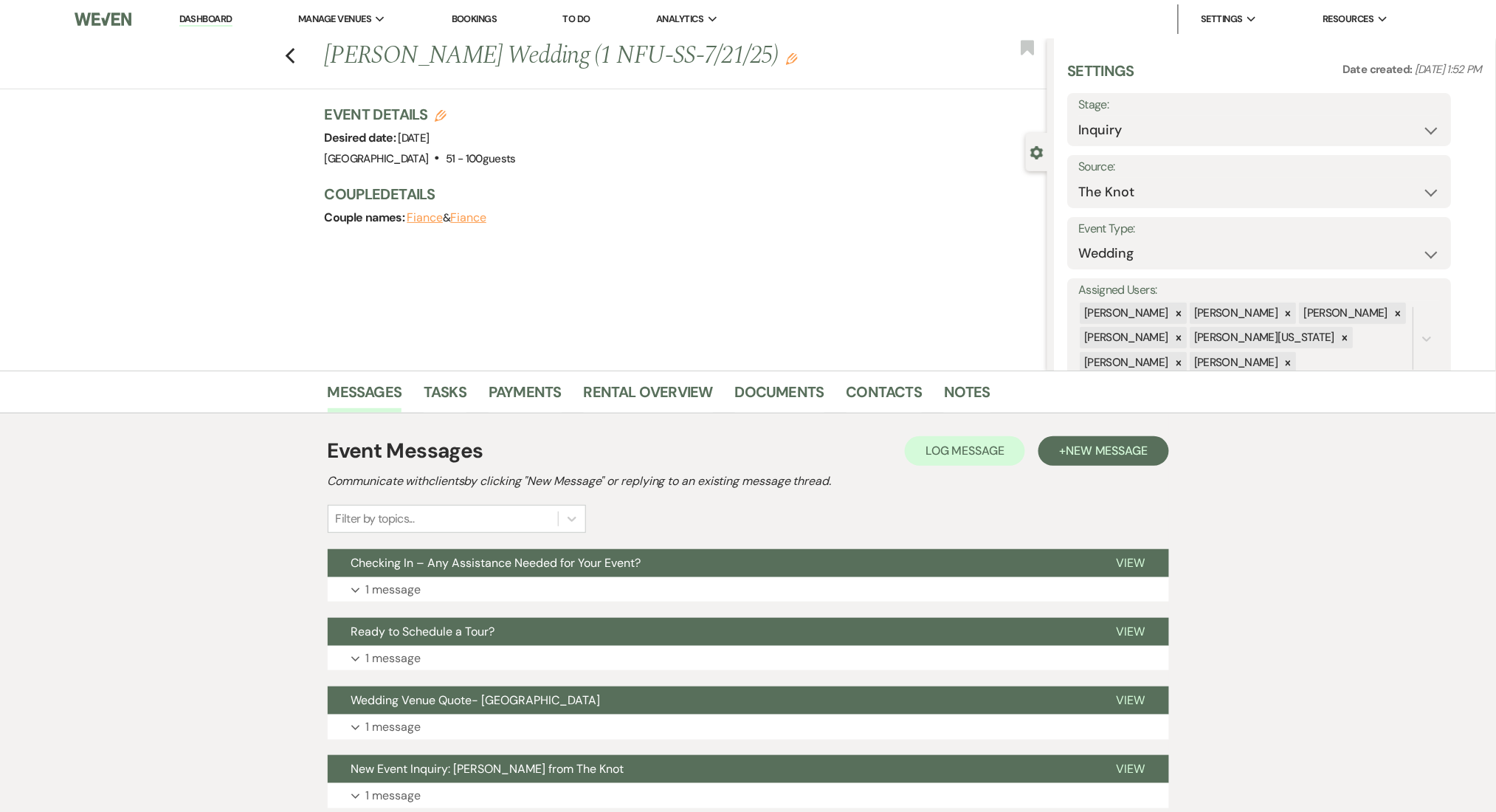
click at [792, 53] on icon "Edit" at bounding box center [792, 59] width 12 height 12
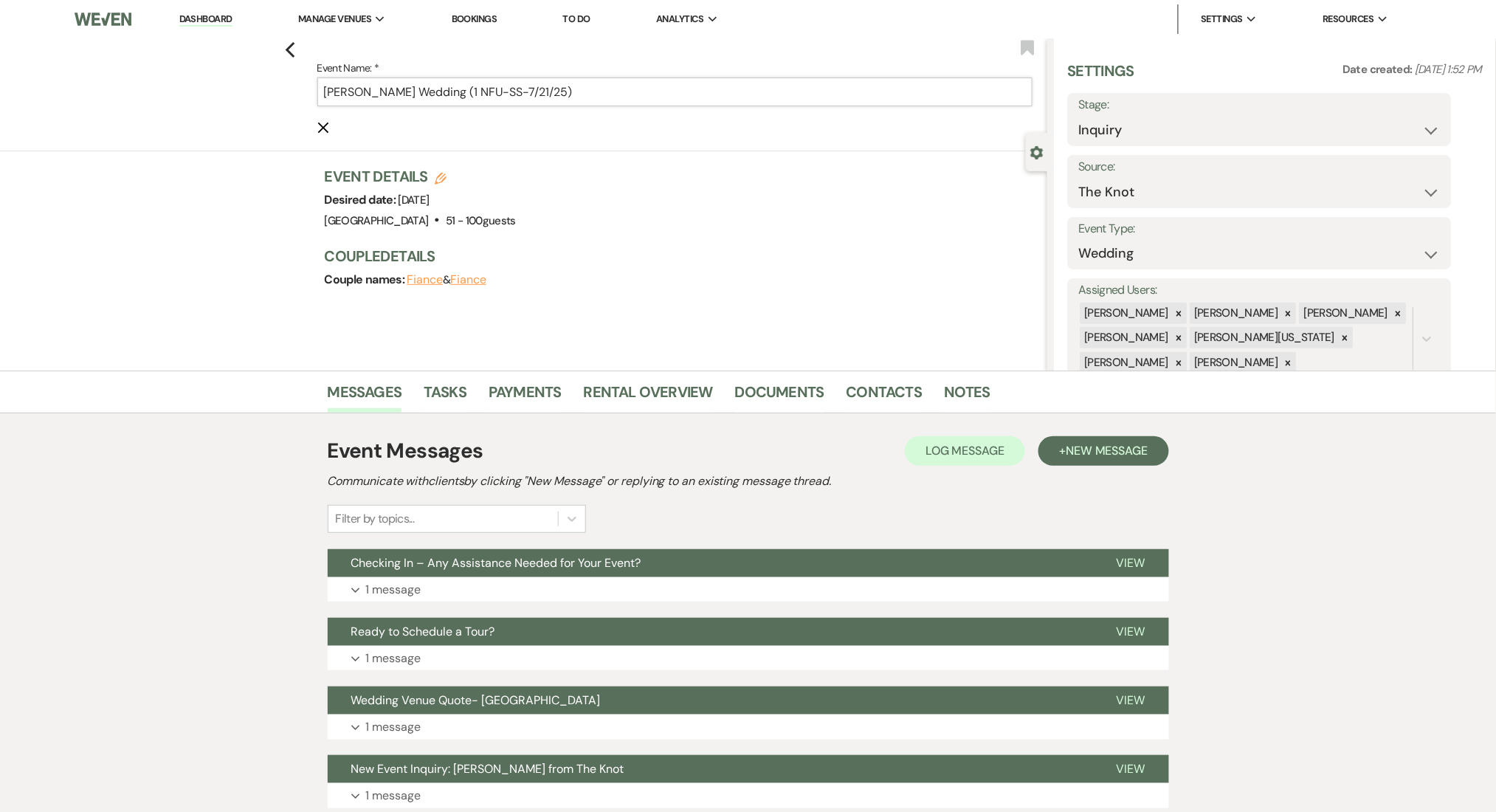
click at [524, 85] on input "McKenzie Adams's Wedding (1 NFU-SS-7/21/25)" at bounding box center [675, 92] width 715 height 29
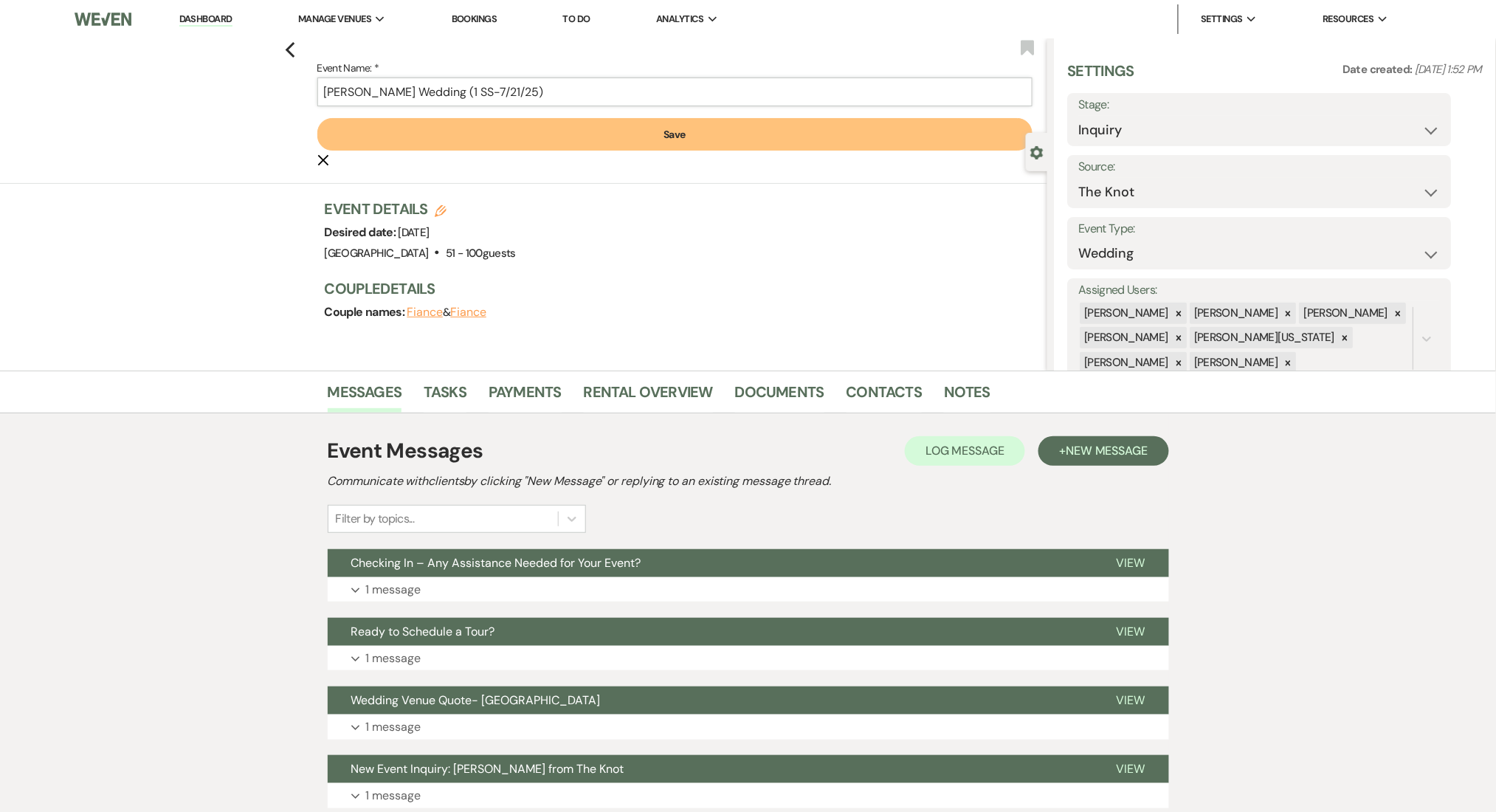
type input "[PERSON_NAME] Wedding (1 SS-7/21/25)"
click at [540, 144] on button "Save" at bounding box center [675, 134] width 715 height 33
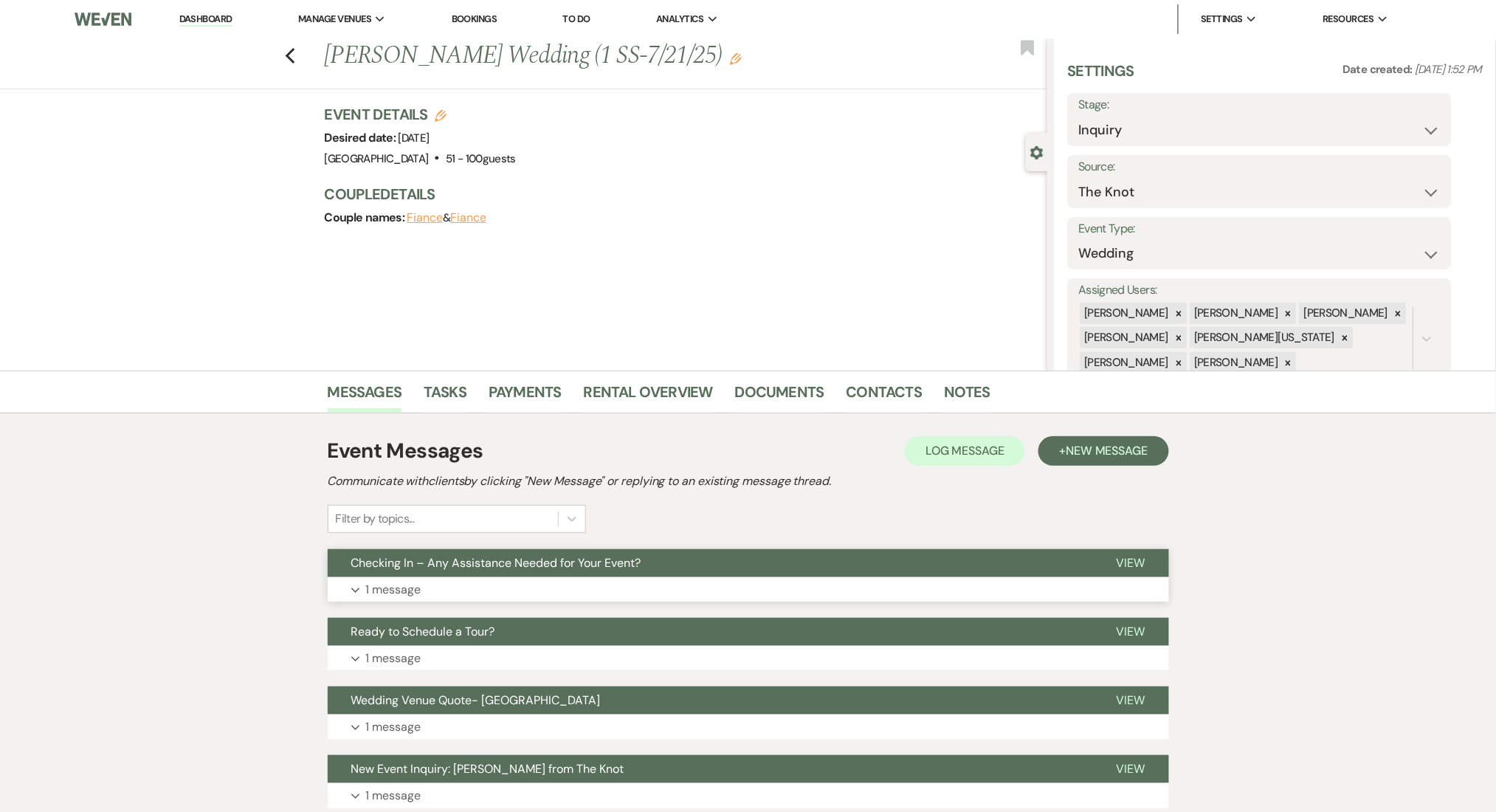
click at [619, 593] on button "Expand 1 message" at bounding box center [748, 590] width 842 height 25
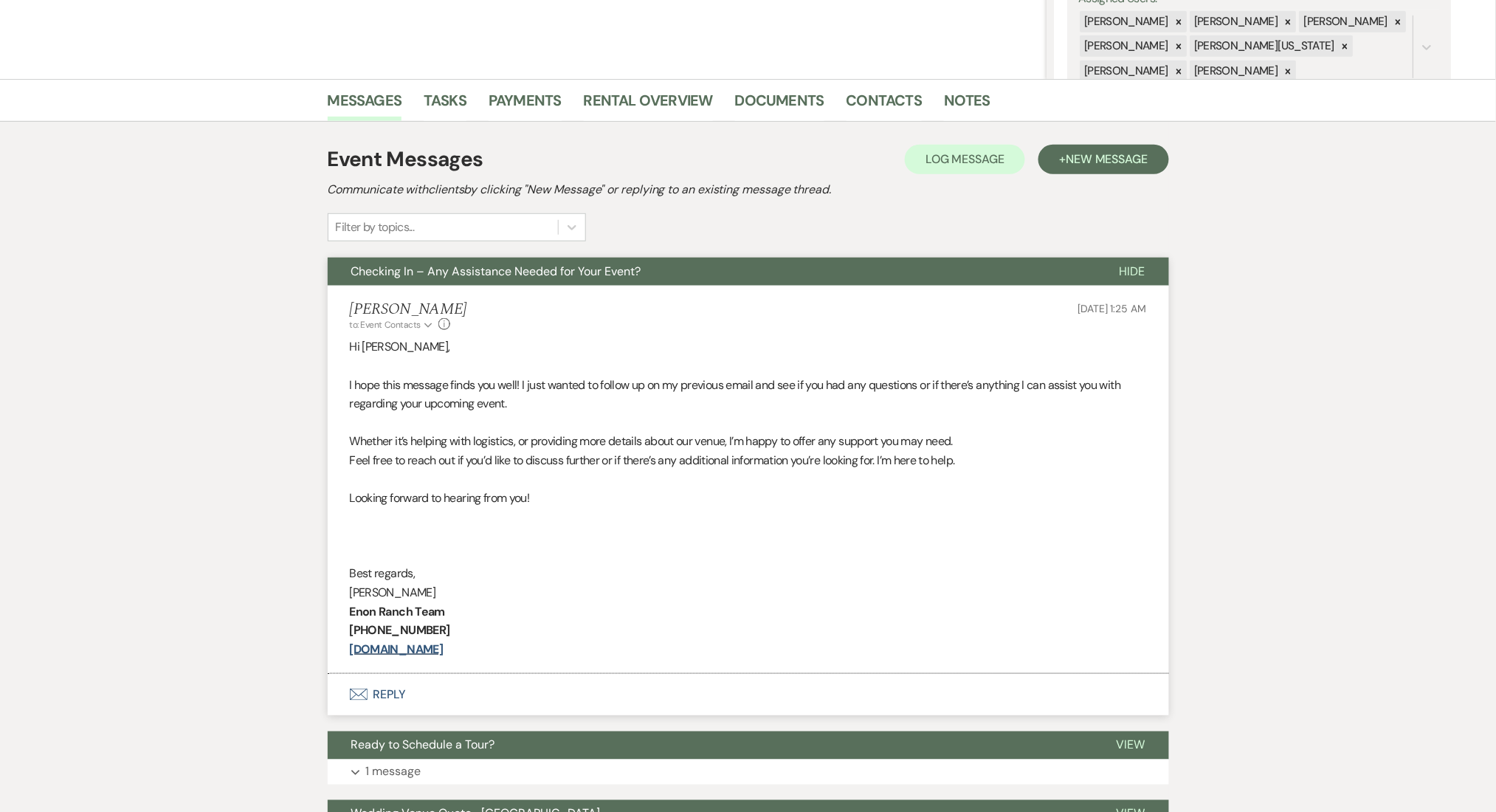
scroll to position [295, 0]
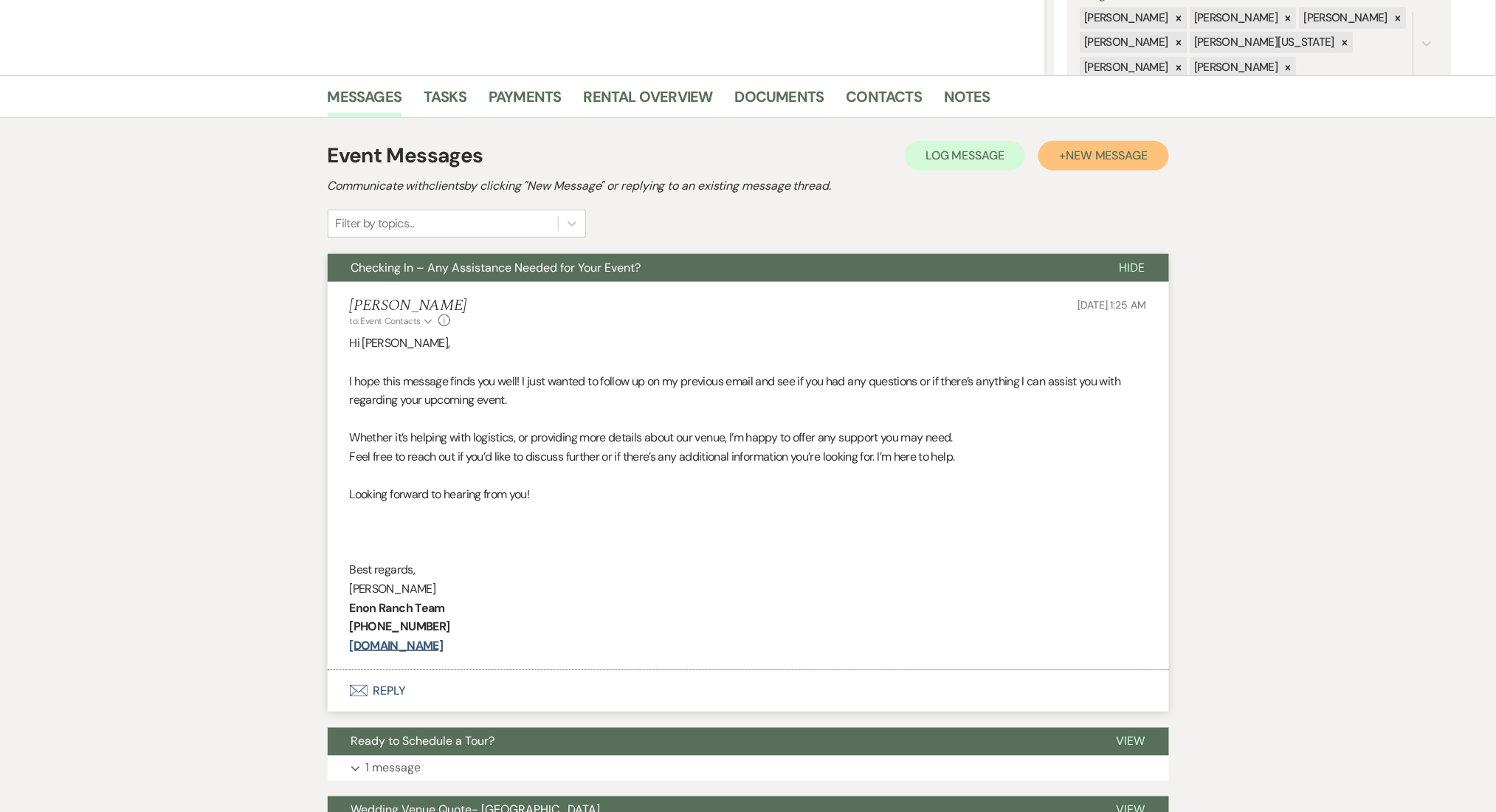
click at [1071, 157] on span "New Message" at bounding box center [1107, 155] width 82 height 16
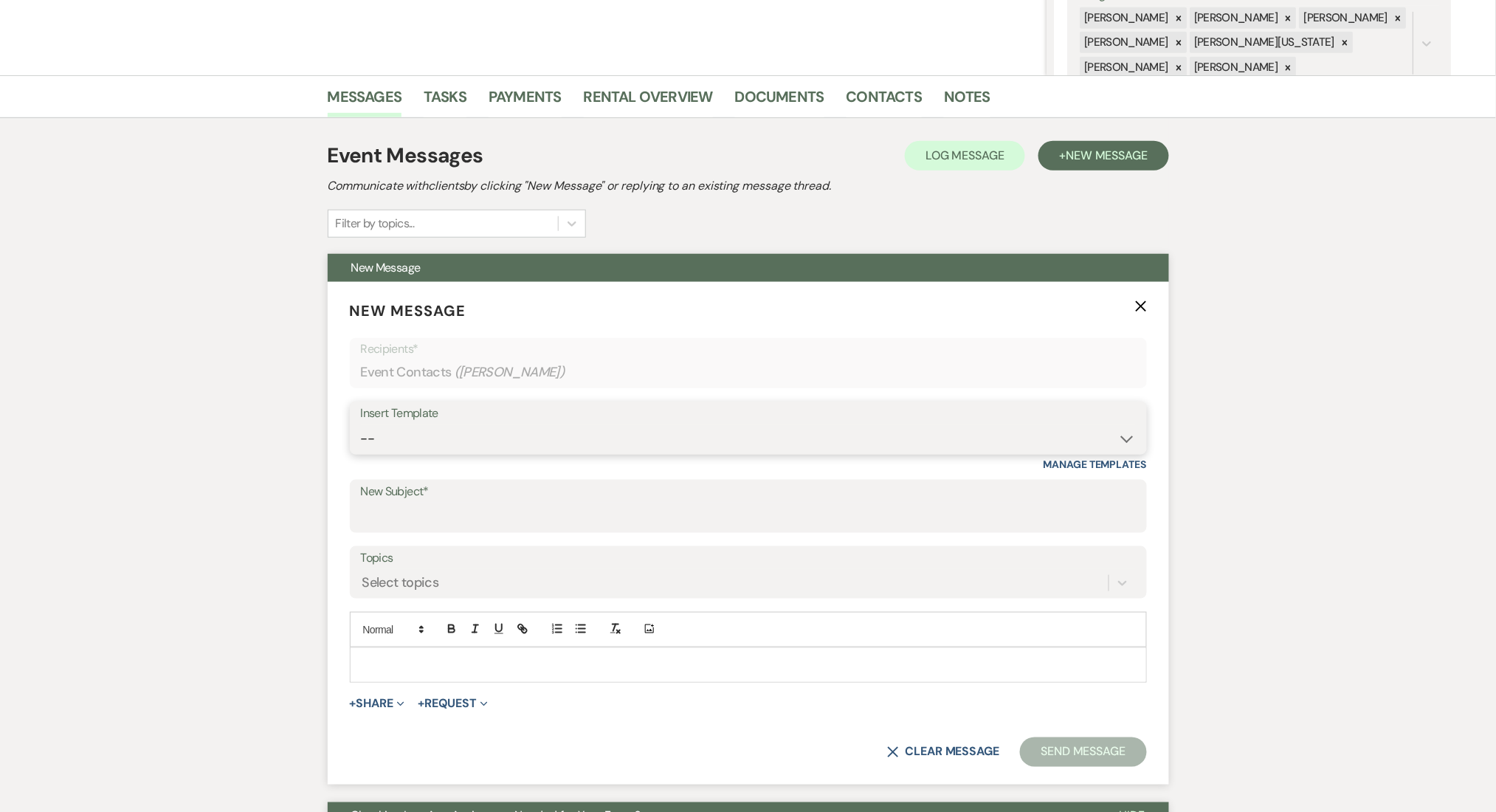
click at [646, 432] on select "-- Inquiry Follow Up Email #2 Contract Sending Template Payment Template Rental…" at bounding box center [748, 439] width 775 height 29
select select "1402"
click at [361, 424] on select "-- Inquiry Follow Up Email #2 Contract Sending Template Payment Template Rental…" at bounding box center [748, 439] width 775 height 29
type input "Ready to Schedule a Tour?"
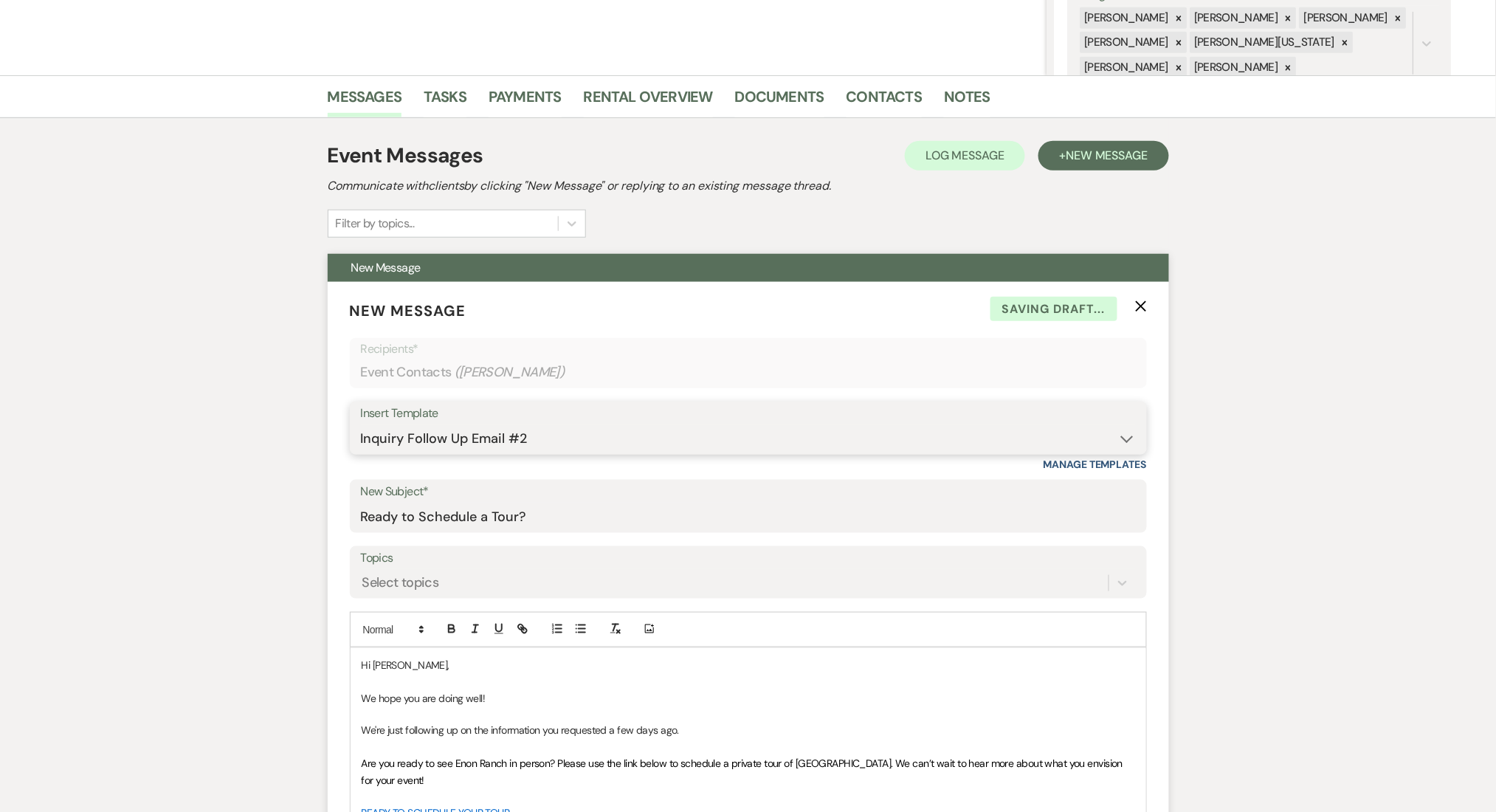
scroll to position [590, 0]
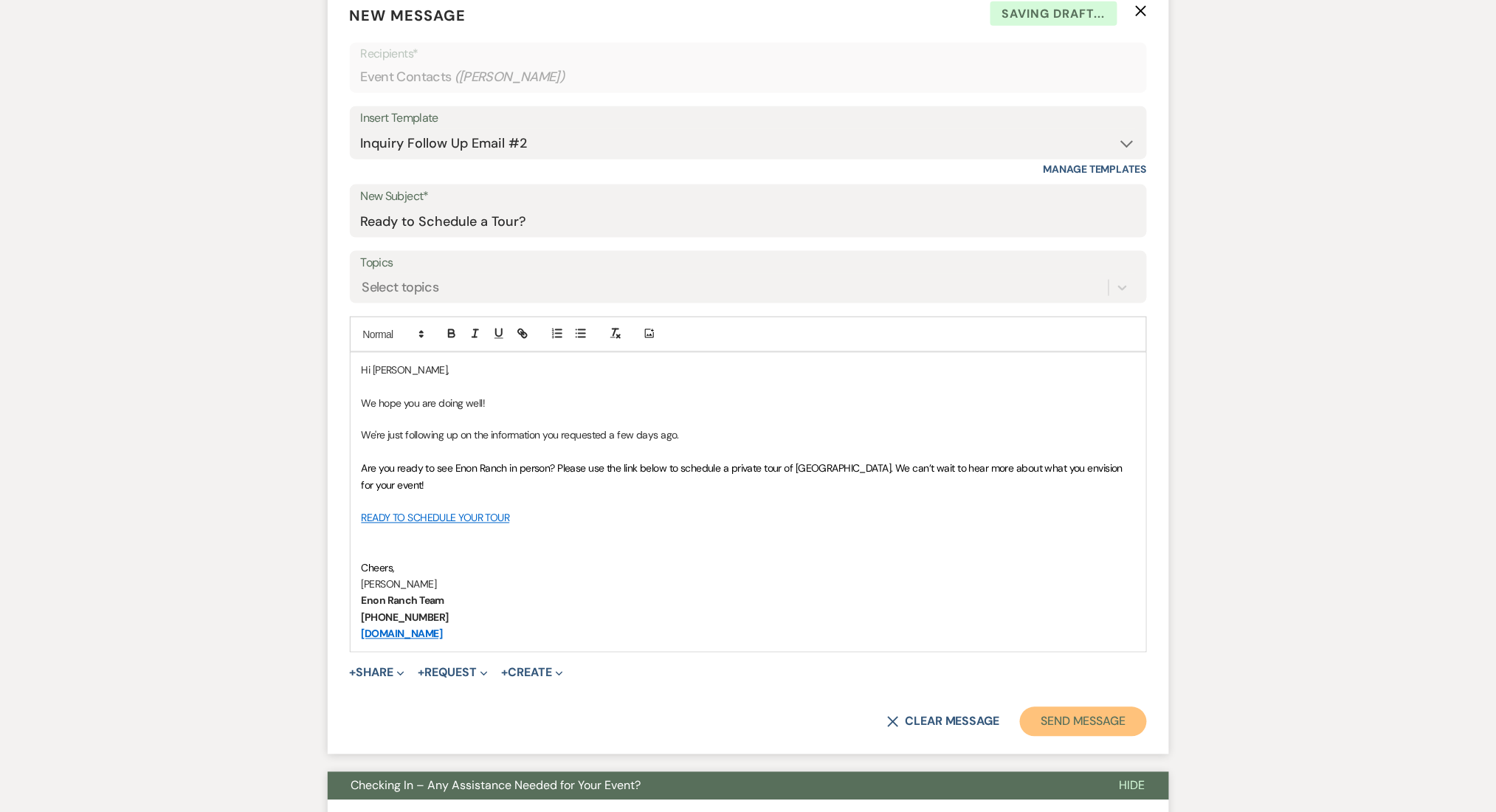
click at [1115, 717] on button "Send Message" at bounding box center [1083, 721] width 126 height 29
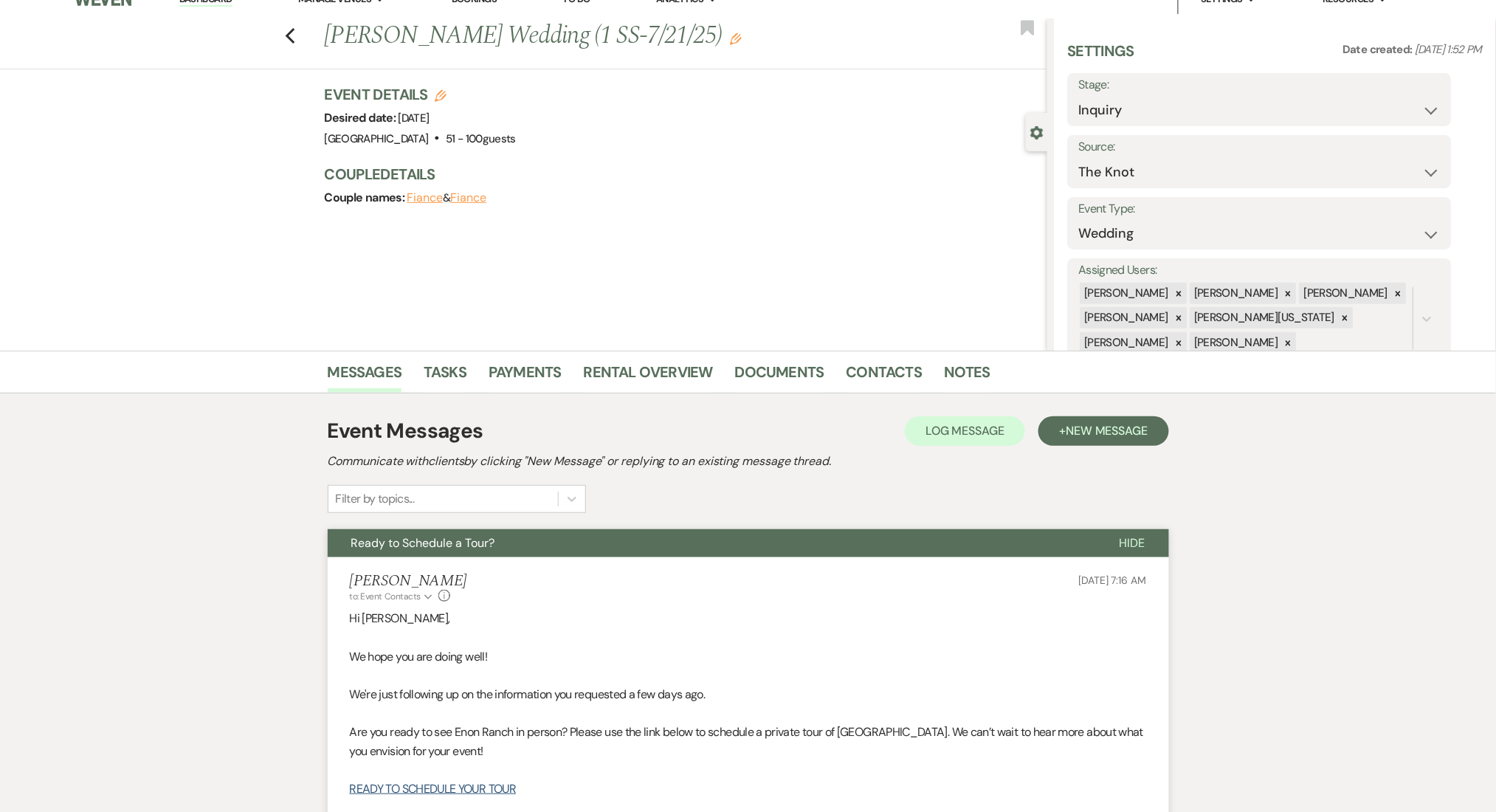
scroll to position [0, 0]
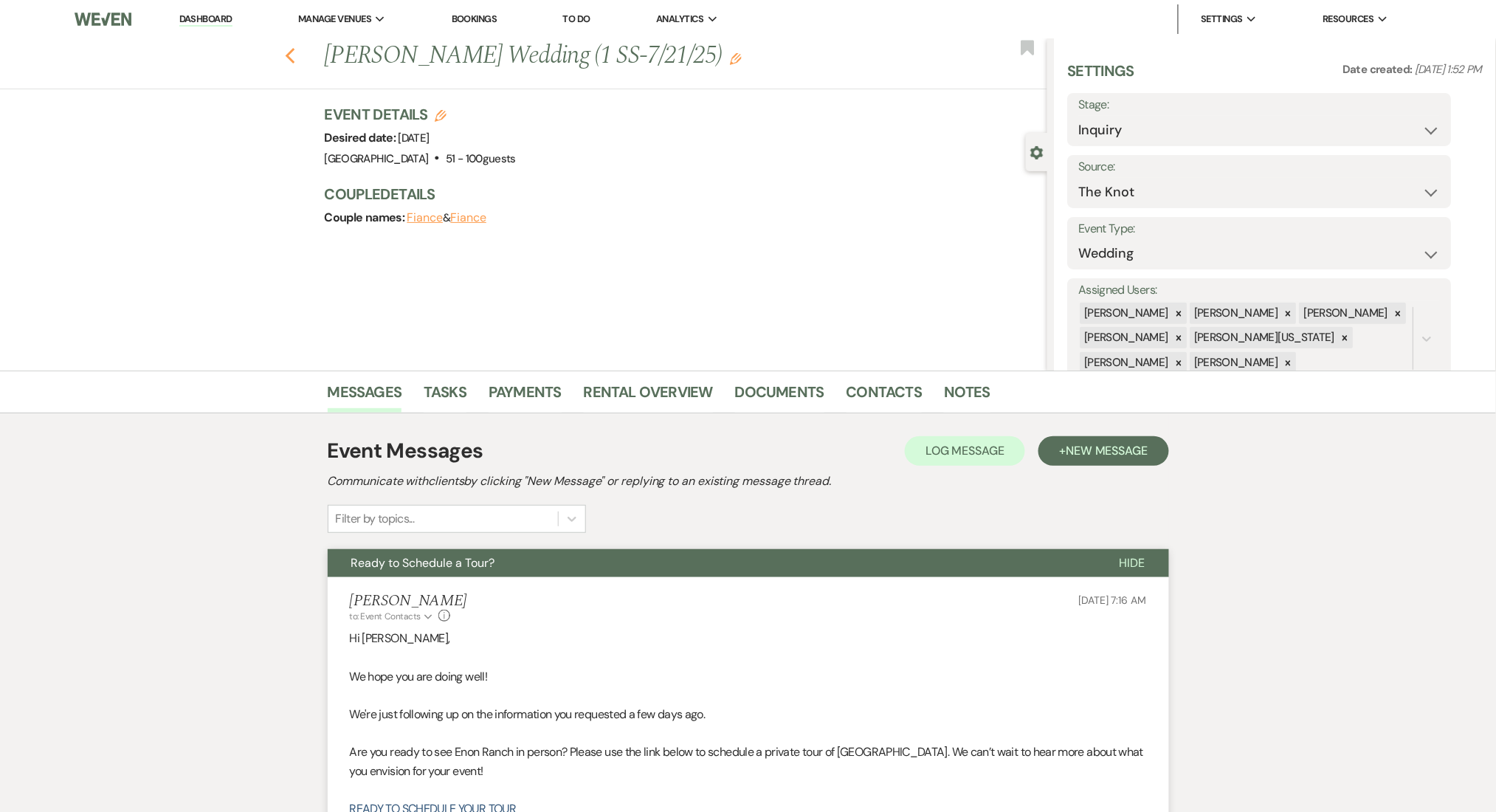
click at [296, 56] on icon "Previous" at bounding box center [290, 56] width 11 height 17
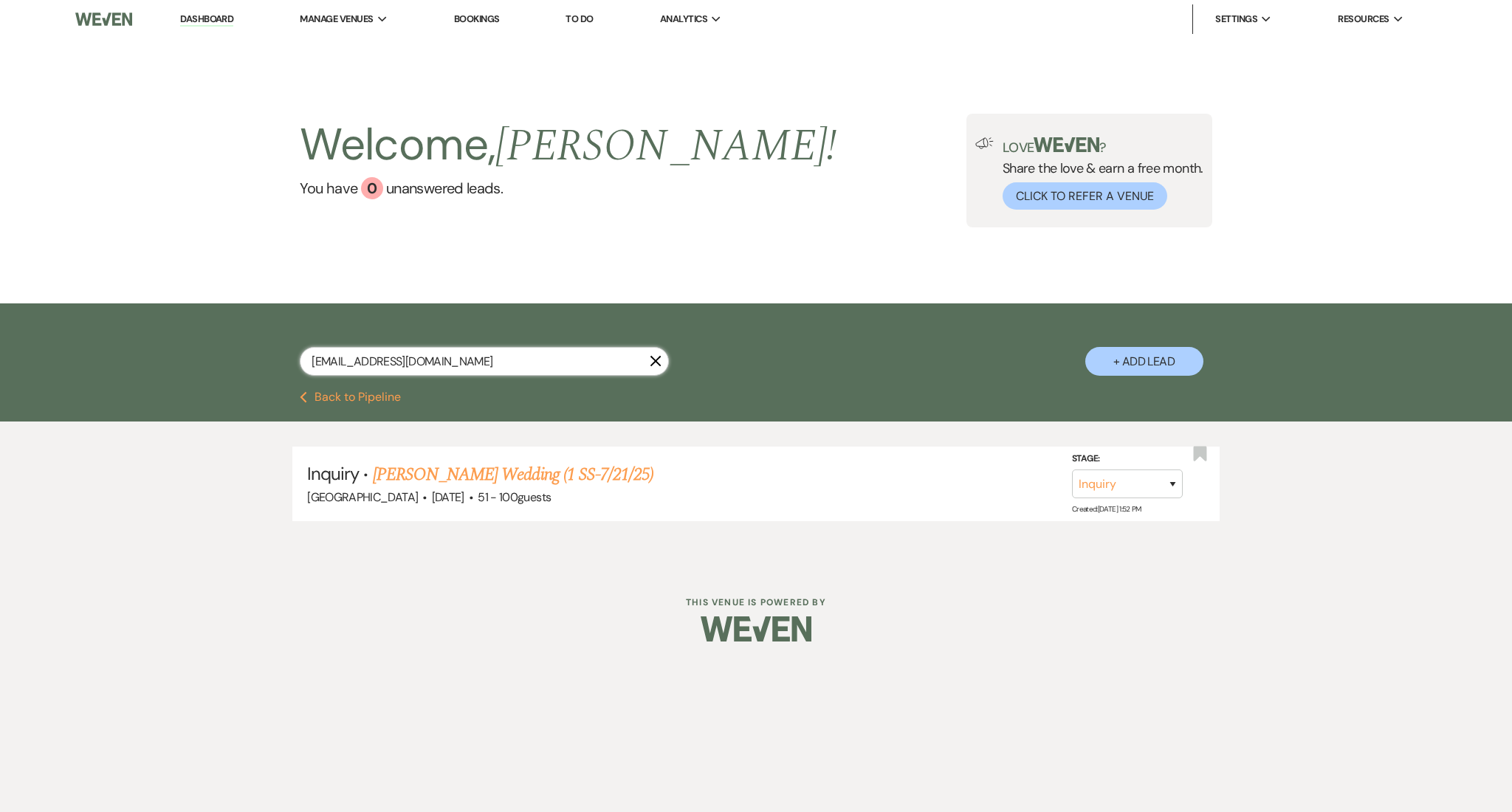
drag, startPoint x: 486, startPoint y: 358, endPoint x: 207, endPoint y: 358, distance: 279.0
click at [207, 358] on div "[EMAIL_ADDRESS][DOMAIN_NAME] X + Add Lead" at bounding box center [756, 347] width 1512 height 88
paste input "alyssalowe0107"
type input "[EMAIL_ADDRESS][DOMAIN_NAME]"
click at [559, 473] on link "Alyssa Lowe's Wedding (1 NFU-SS-7/21/25)" at bounding box center [533, 474] width 320 height 26
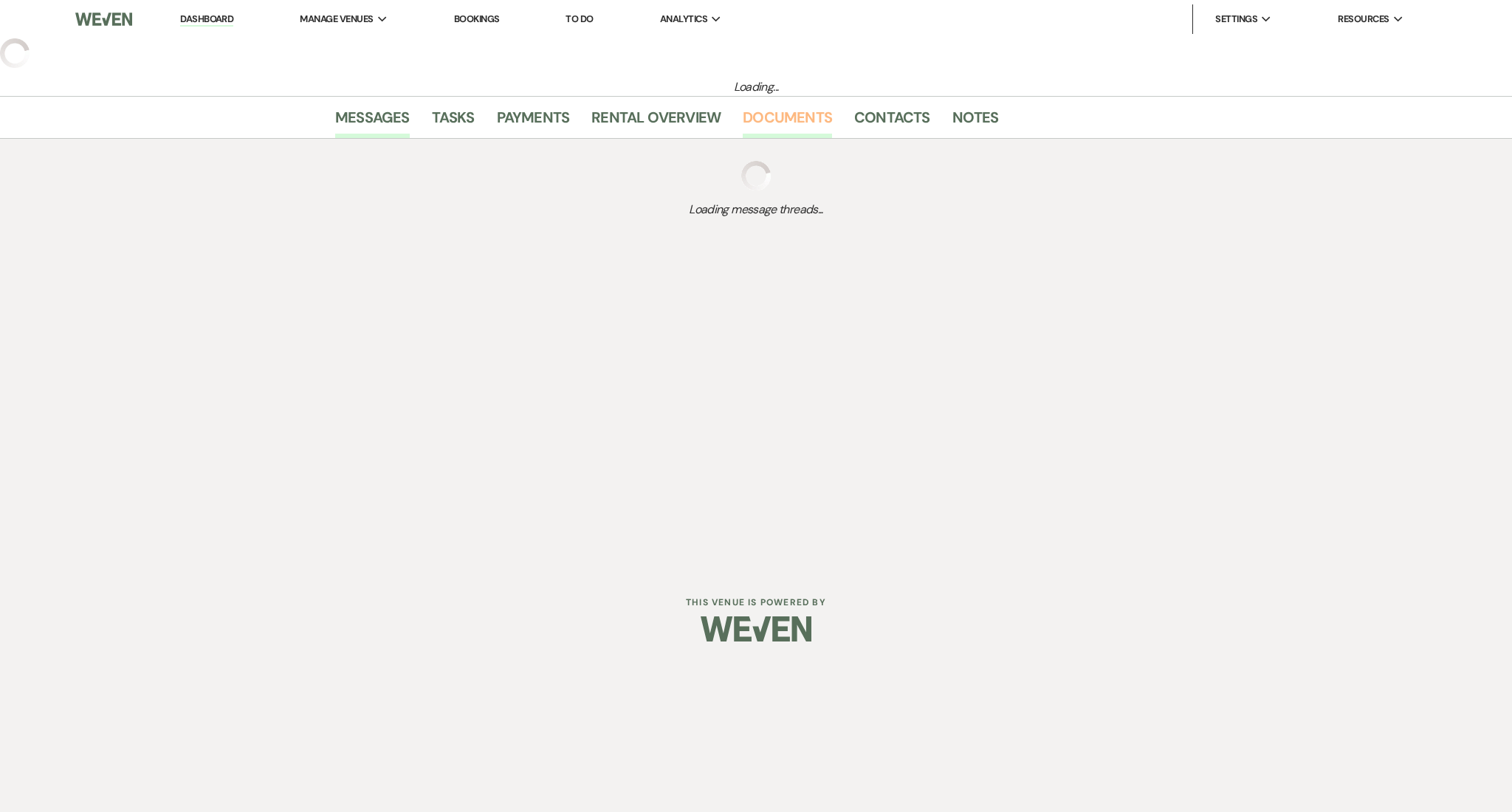
select select "2"
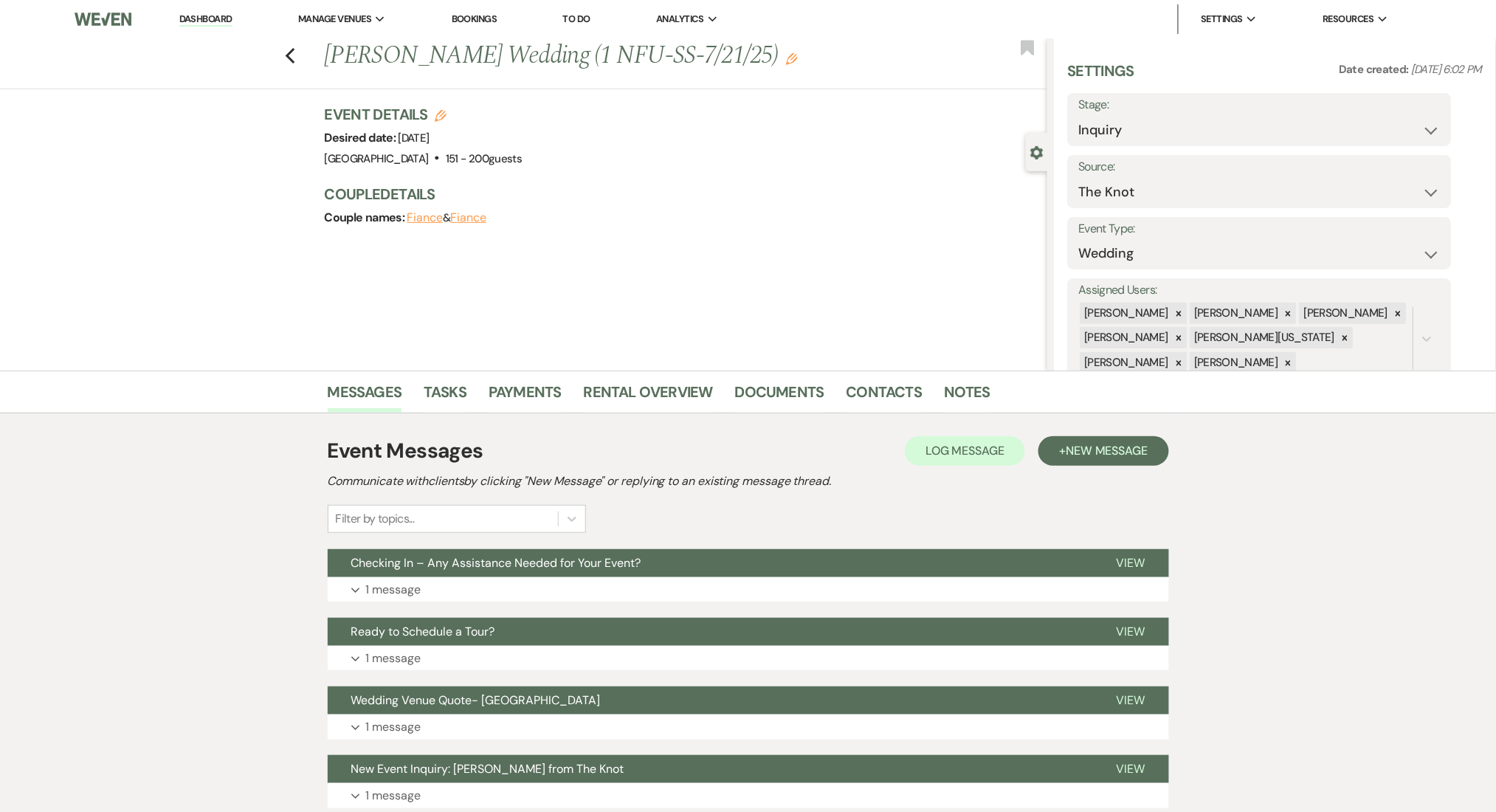
click at [786, 56] on icon "Edit" at bounding box center [792, 59] width 12 height 12
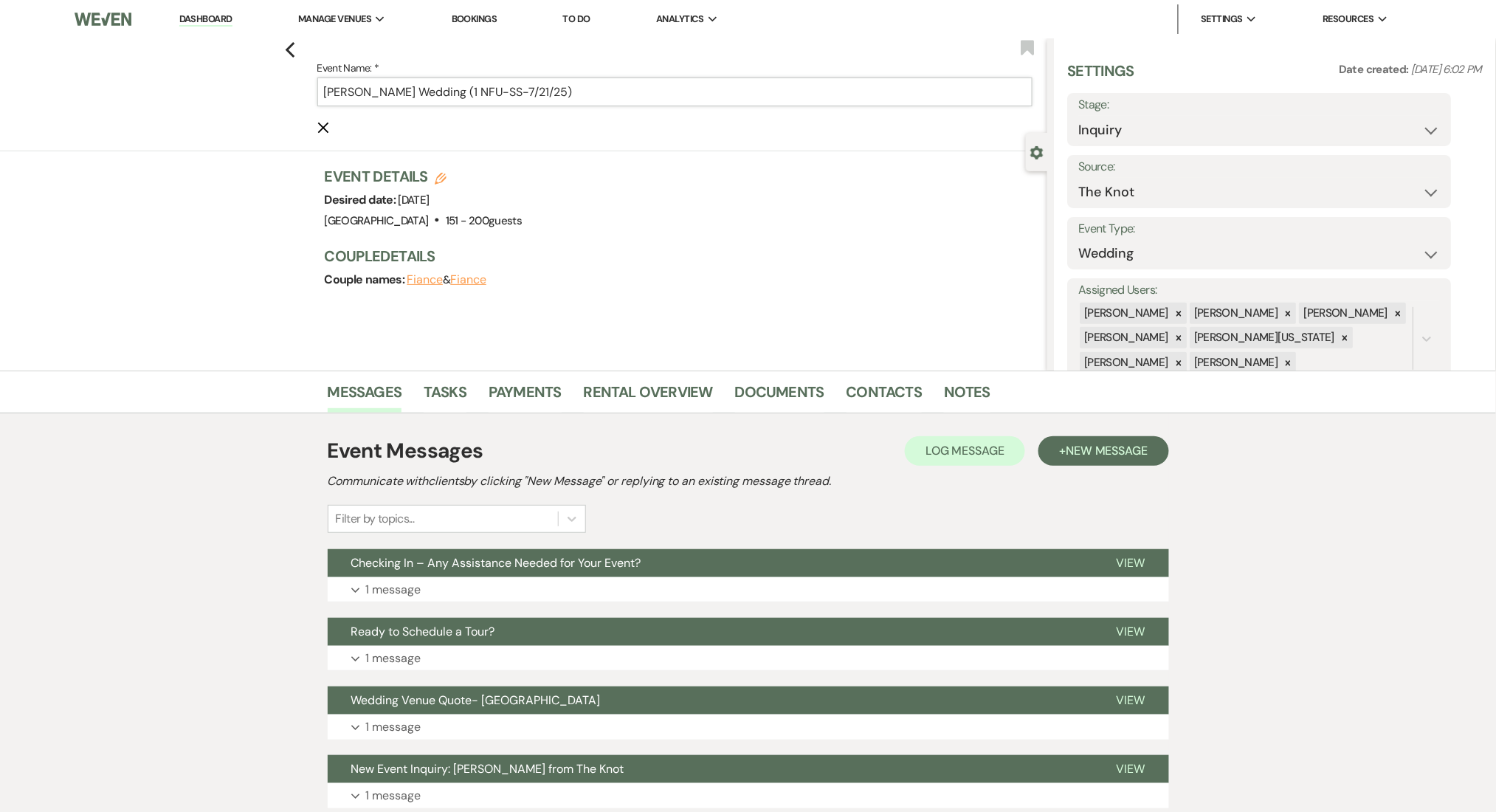
drag, startPoint x: 497, startPoint y: 94, endPoint x: 474, endPoint y: 93, distance: 23.0
click at [474, 93] on input "Alyssa Lowe's Wedding (1 NFU-SS-7/21/25)" at bounding box center [675, 92] width 715 height 29
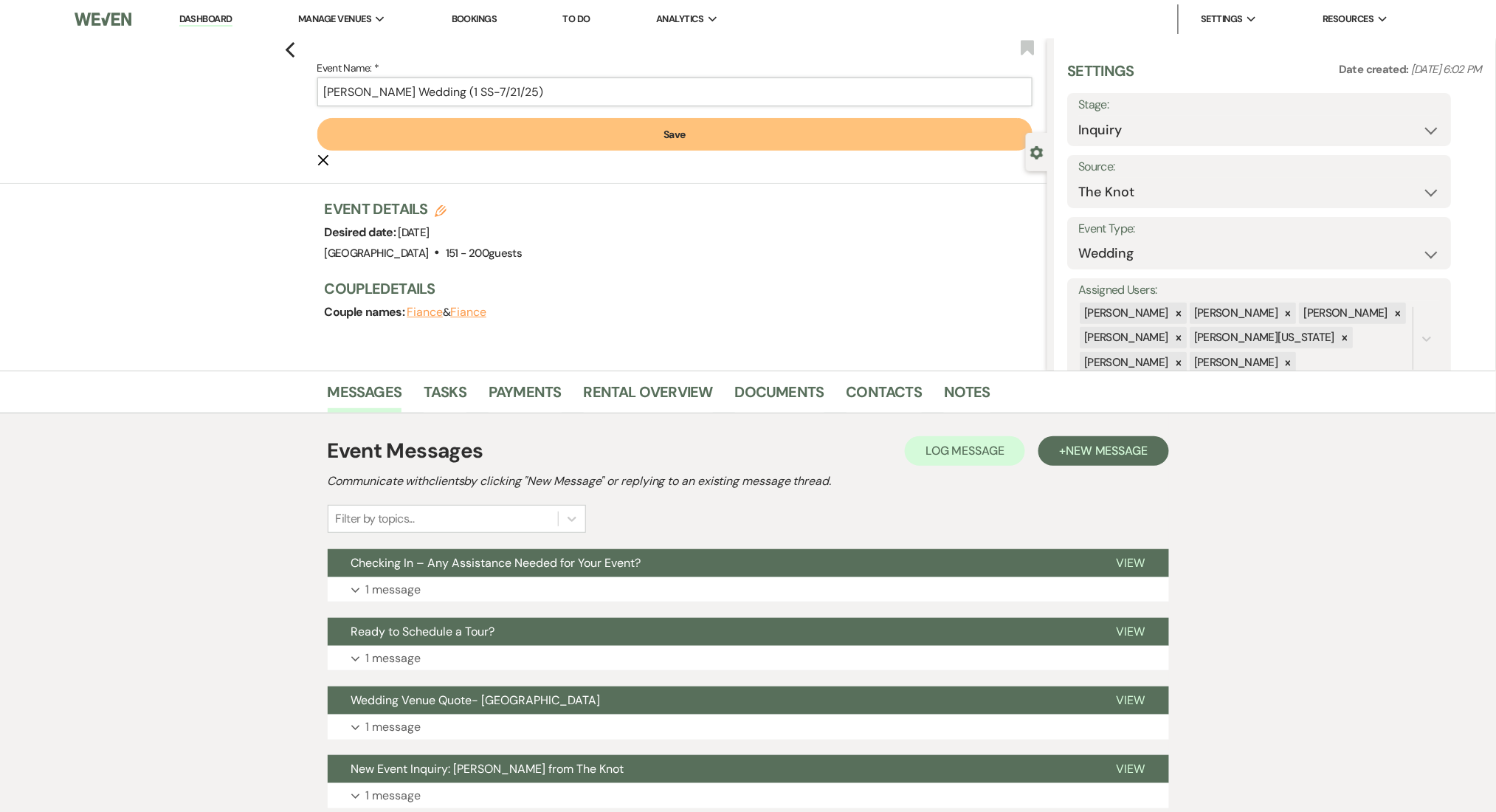
type input "[PERSON_NAME] Wedding (1 SS-7/21/25)"
click at [570, 123] on button "Save" at bounding box center [675, 134] width 715 height 33
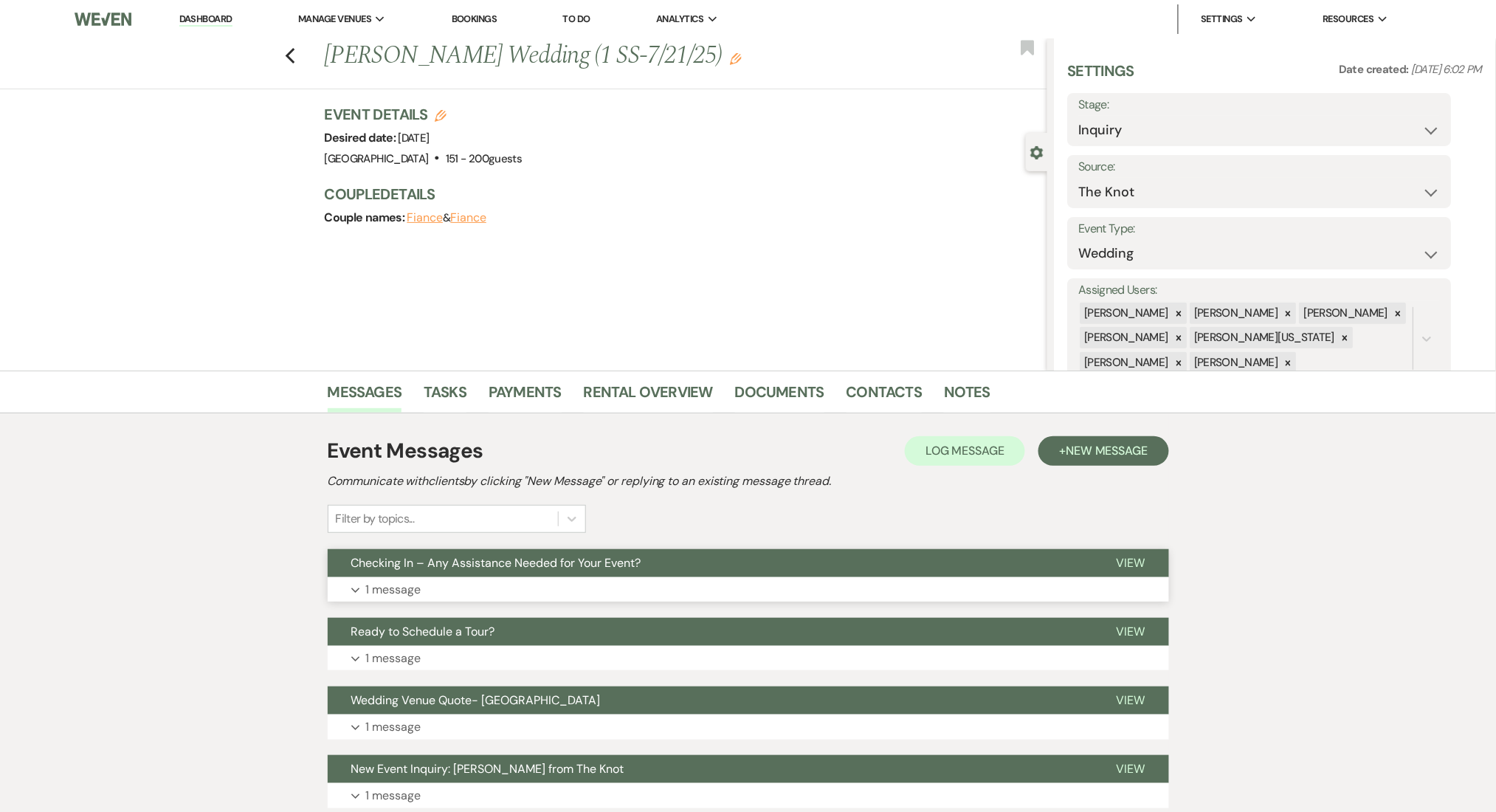
click at [704, 596] on button "Expand 1 message" at bounding box center [748, 590] width 842 height 25
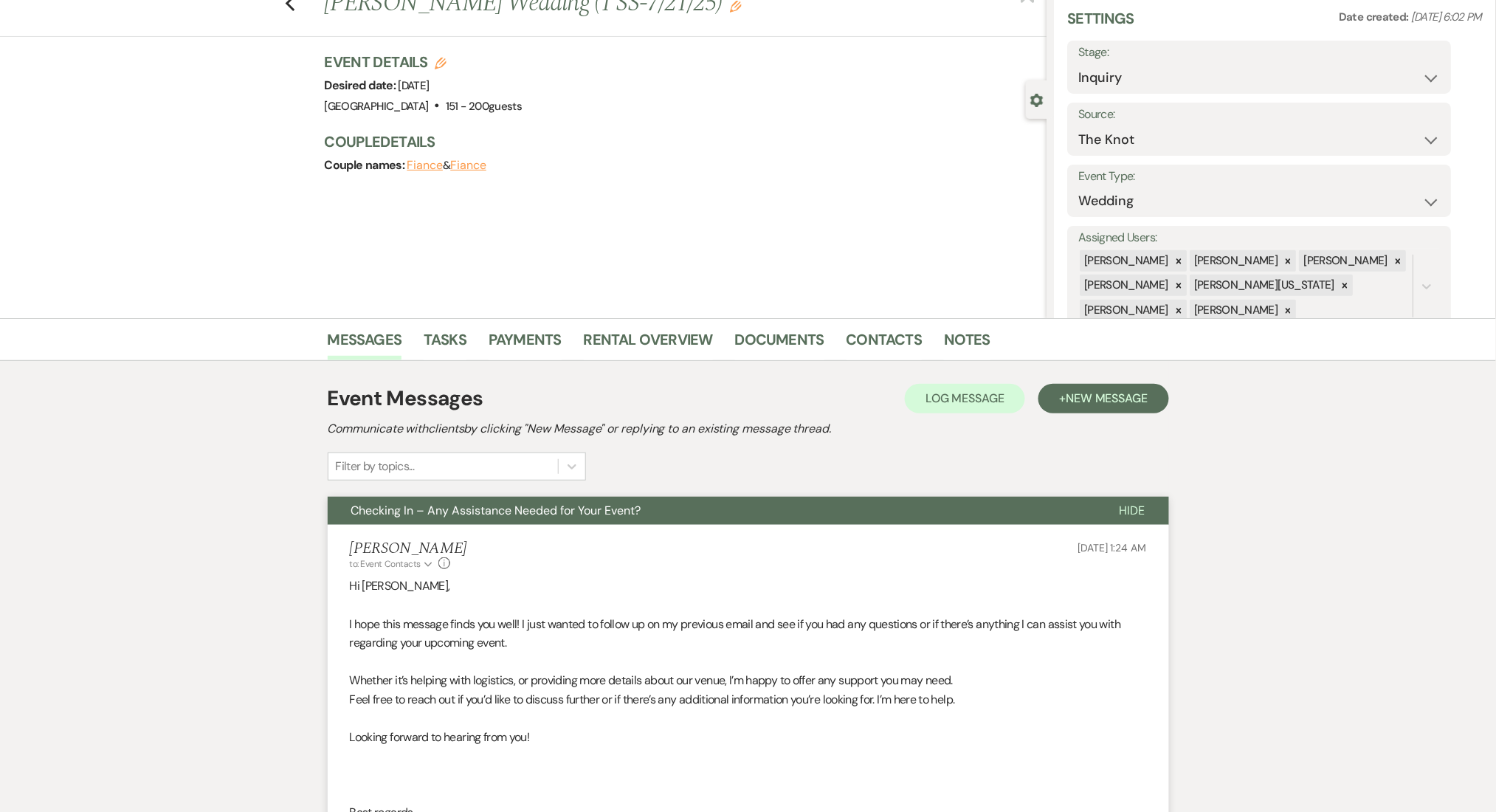
scroll to position [98, 0]
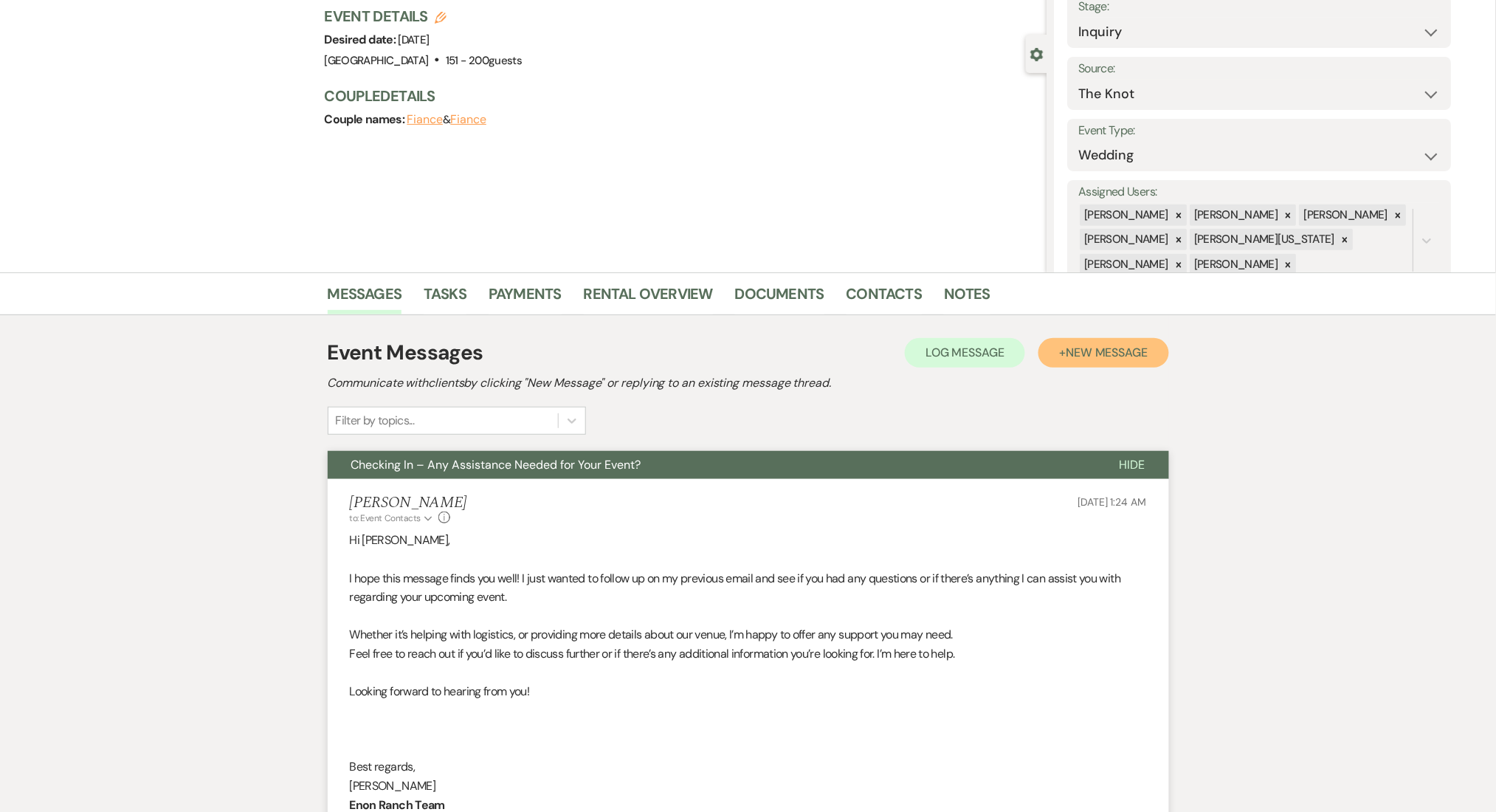
click at [1102, 339] on button "+ New Message" at bounding box center [1103, 352] width 130 height 29
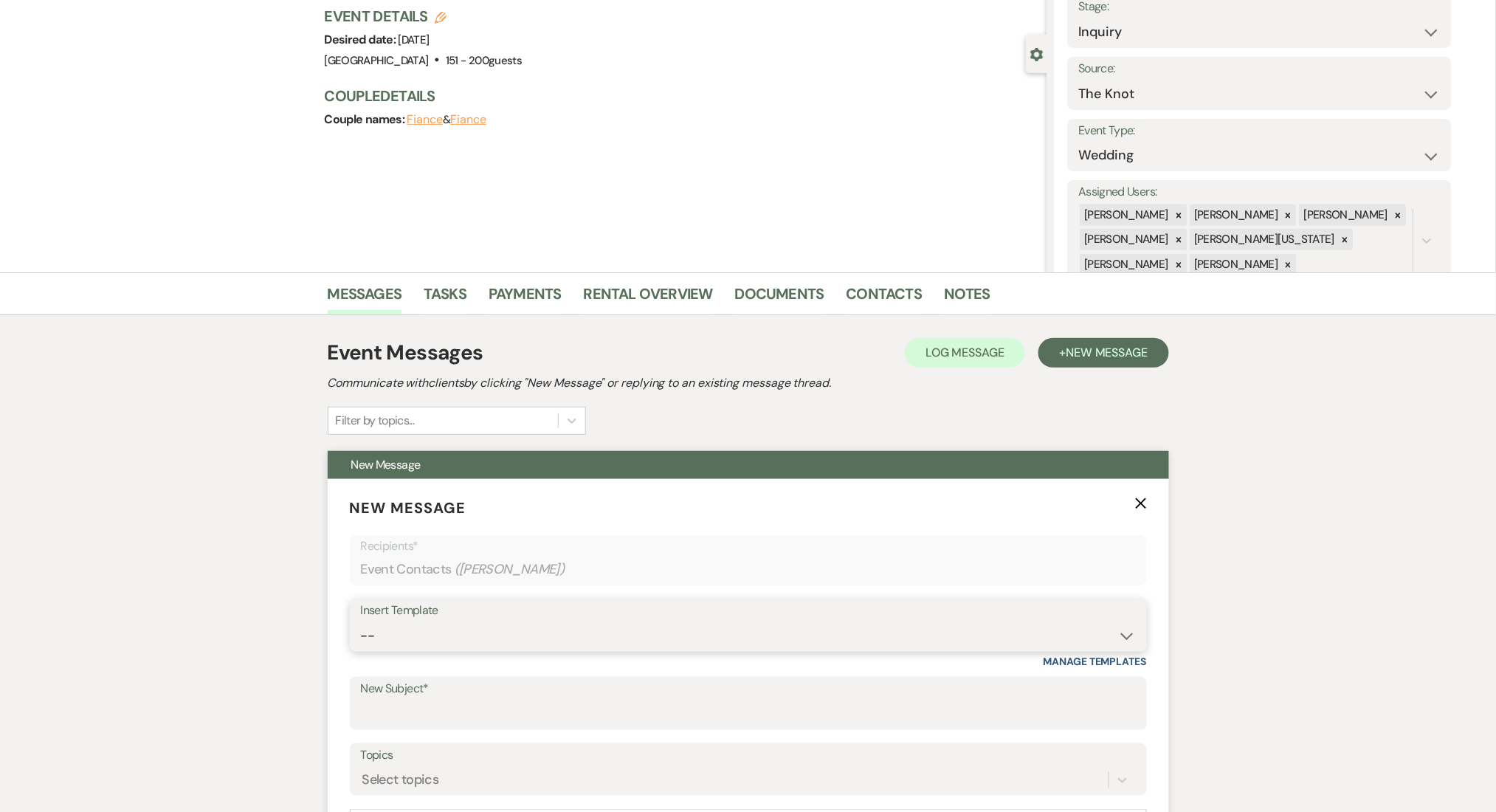
drag, startPoint x: 782, startPoint y: 634, endPoint x: 781, endPoint y: 621, distance: 13.0
click at [782, 634] on select "-- Inquiry Follow Up Email #2 Contract Sending Template Payment Template Rental…" at bounding box center [748, 635] width 775 height 29
select select "1402"
click at [361, 621] on select "-- Inquiry Follow Up Email #2 Contract Sending Template Payment Template Rental…" at bounding box center [748, 635] width 775 height 29
type input "Ready to Schedule a Tour?"
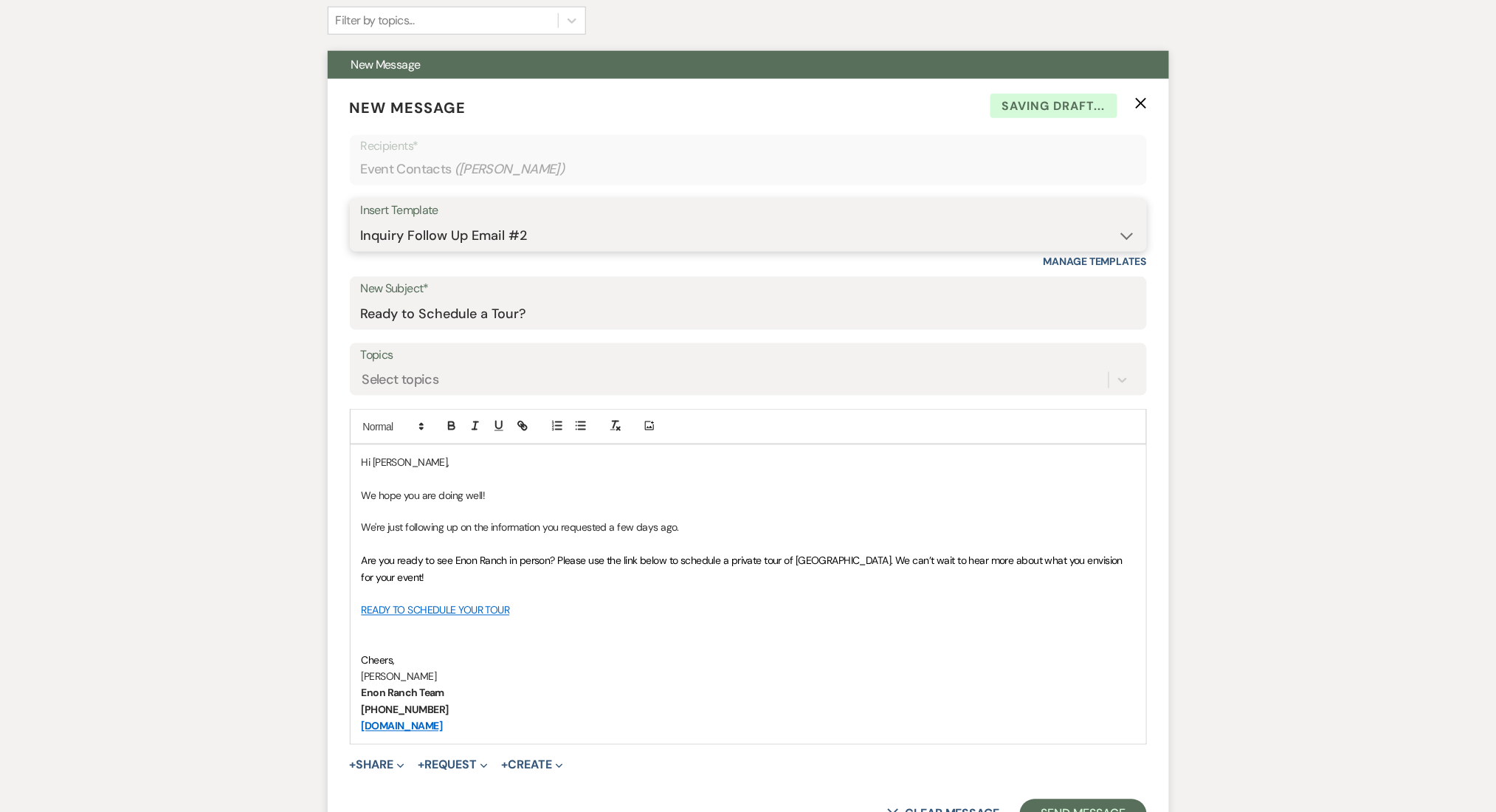
scroll to position [590, 0]
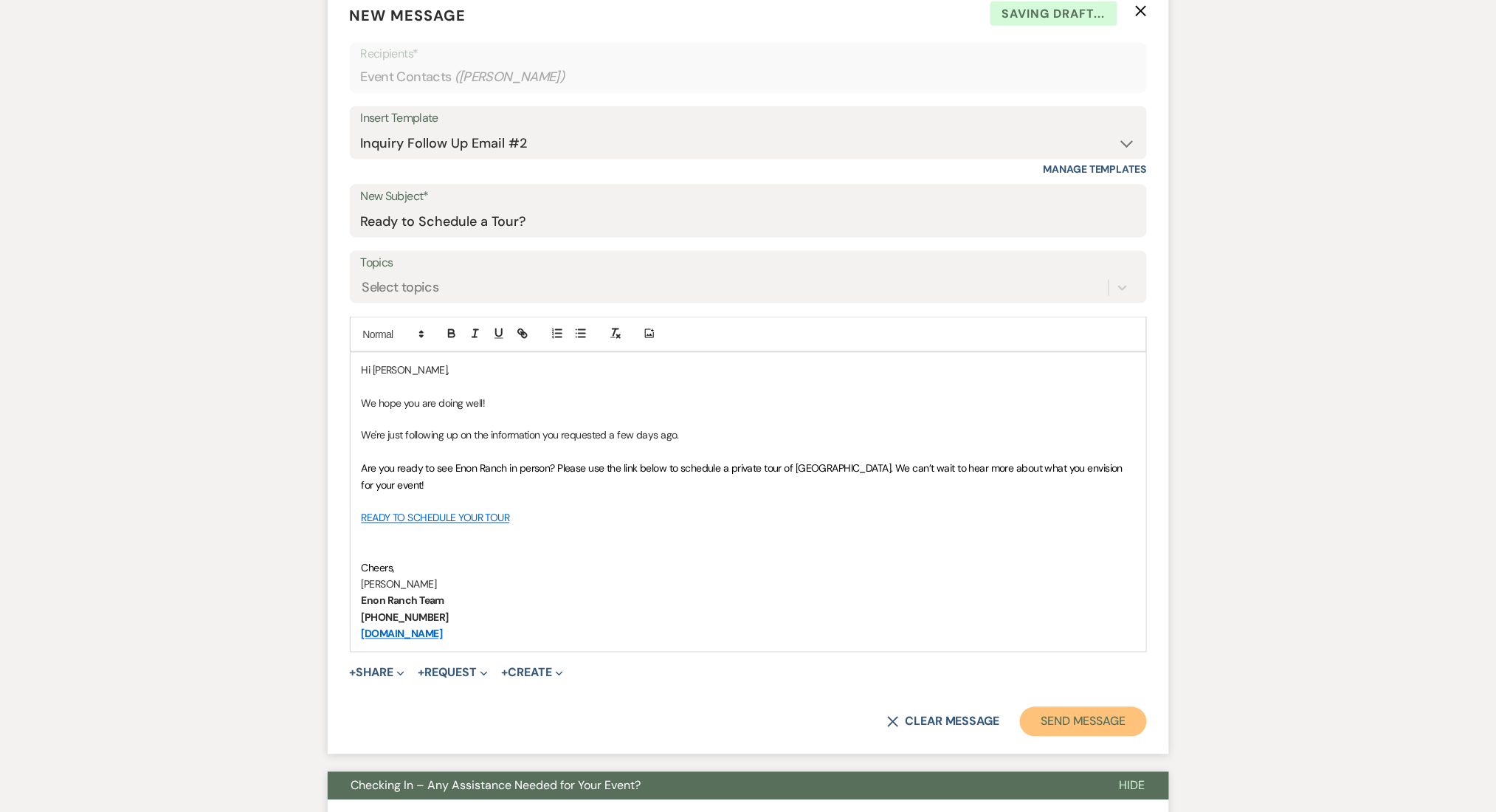
click at [1057, 719] on button "Send Message" at bounding box center [1083, 721] width 126 height 29
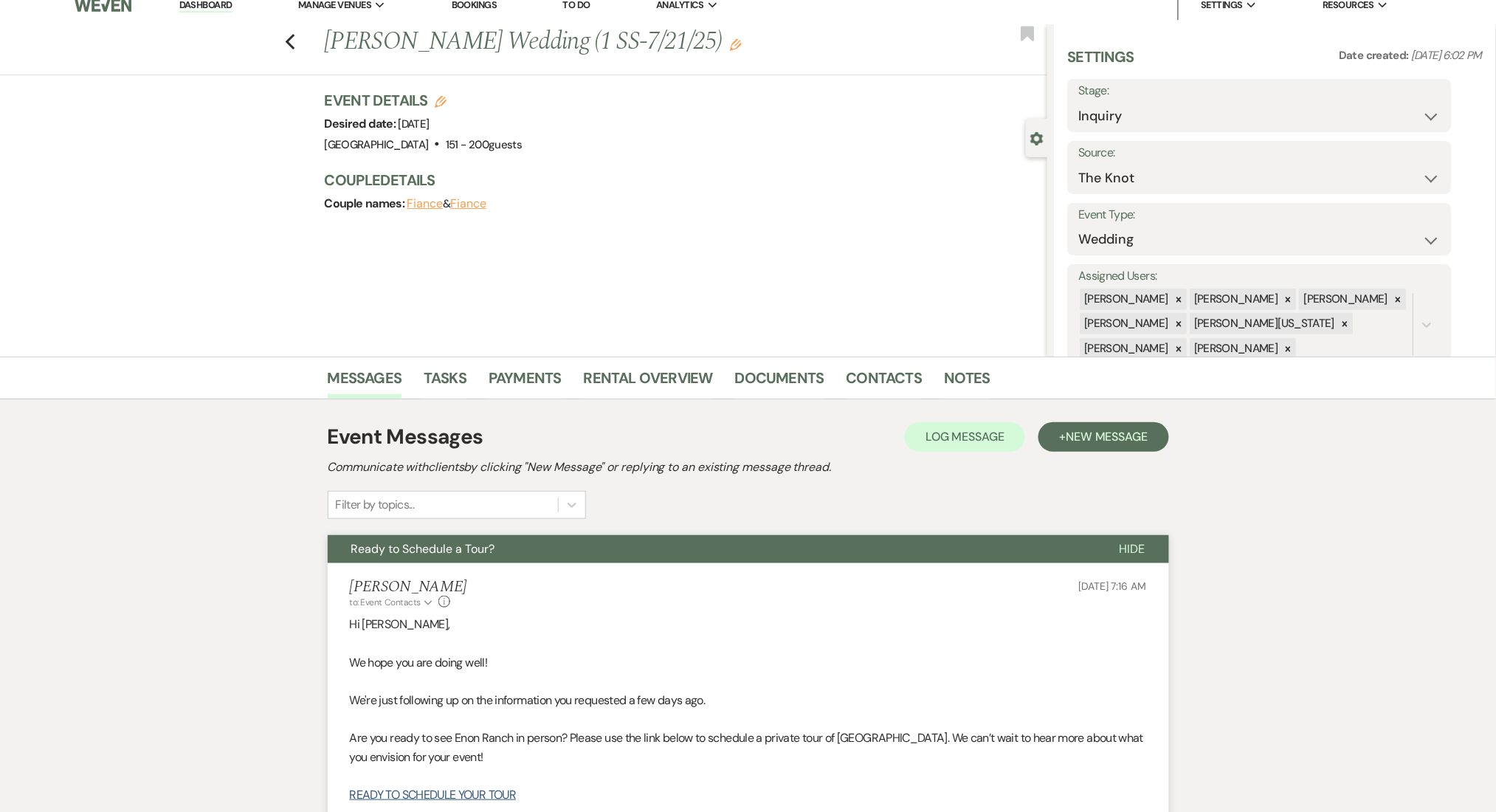
scroll to position [0, 0]
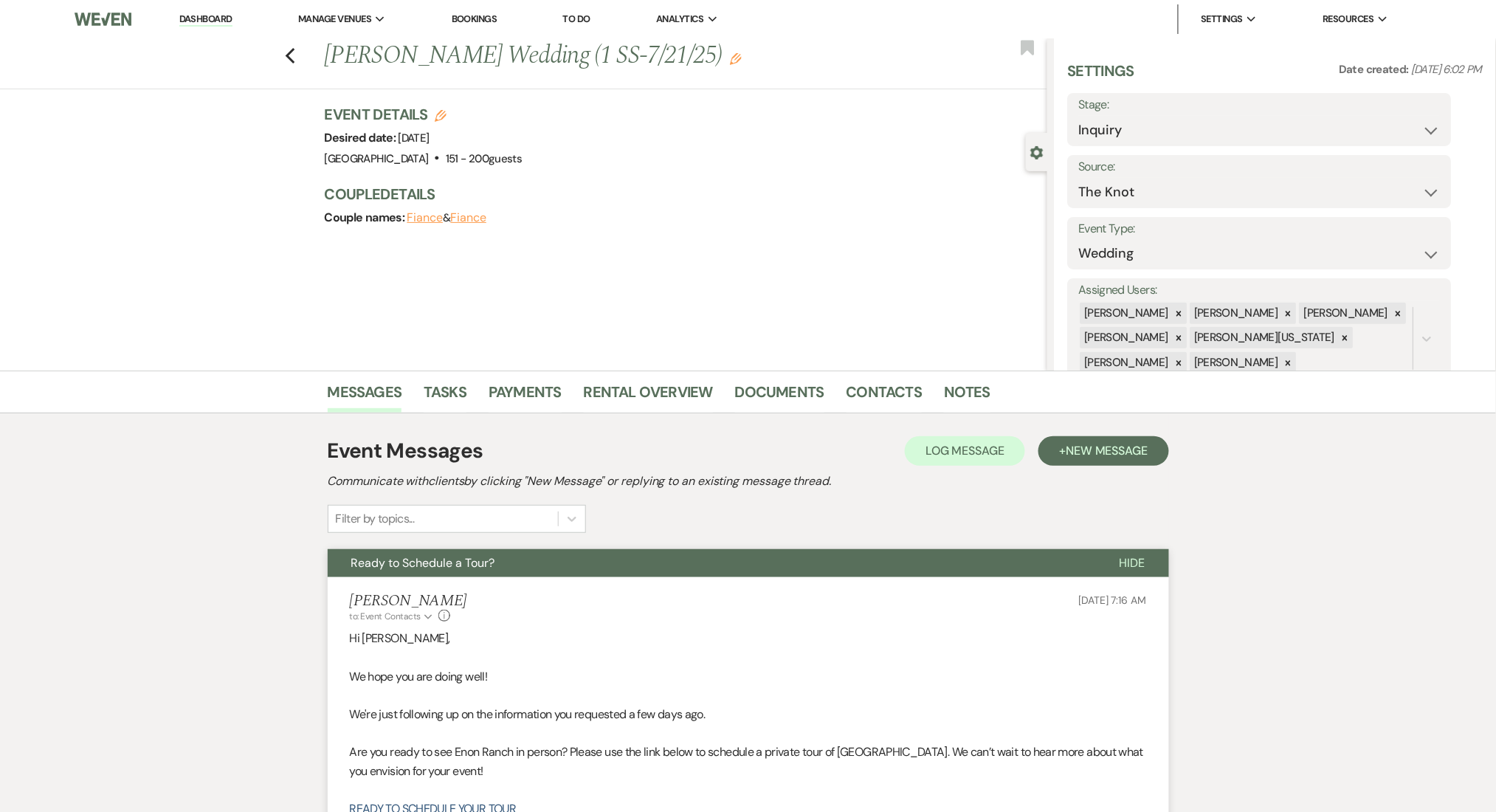
click at [303, 46] on div "Previous Alyssa Lowe's Wedding (1 SS-7/21/25) Edit Bookmark" at bounding box center [520, 63] width 1055 height 51
click at [294, 49] on use "button" at bounding box center [290, 56] width 10 height 16
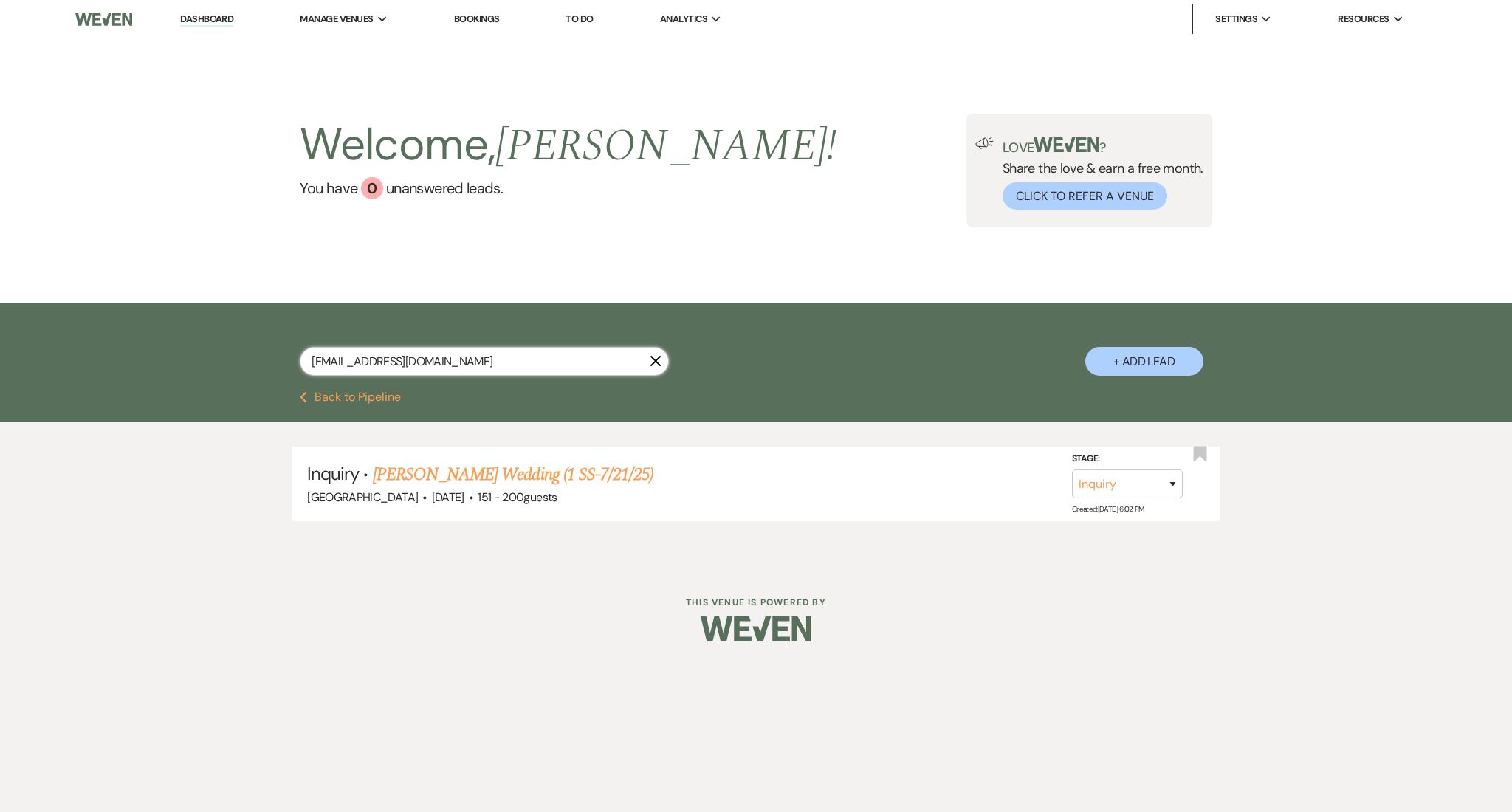
drag, startPoint x: 528, startPoint y: 359, endPoint x: 513, endPoint y: 355, distance: 15.5
click at [513, 355] on input "[EMAIL_ADDRESS][DOMAIN_NAME]" at bounding box center [484, 361] width 369 height 29
drag, startPoint x: 369, startPoint y: 361, endPoint x: 215, endPoint y: 366, distance: 154.1
click at [215, 366] on div "alyssalowe0107@gmail.com X + Add Lead" at bounding box center [756, 347] width 1512 height 88
paste input "redfoxdragon1"
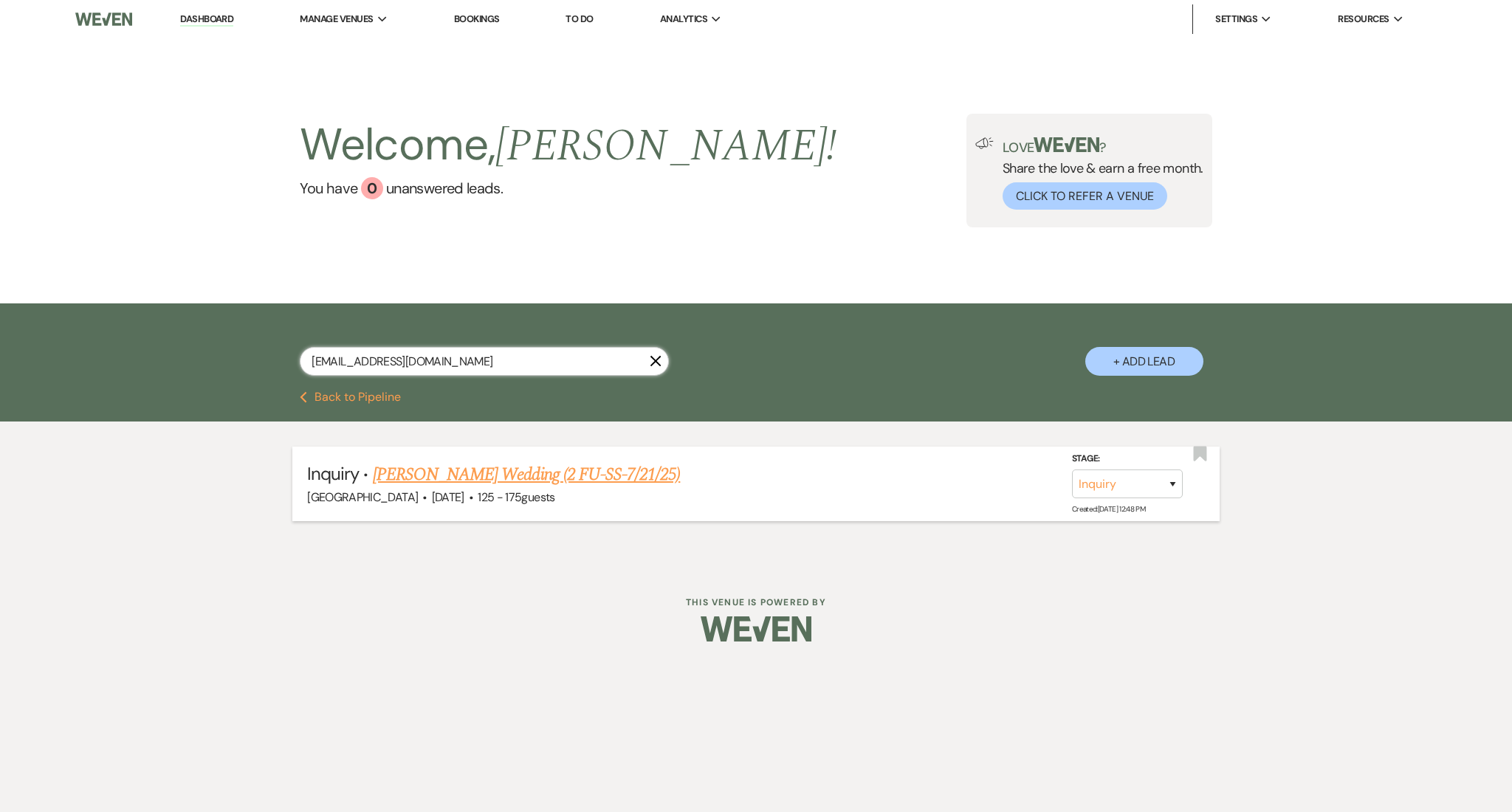
type input "[EMAIL_ADDRESS][DOMAIN_NAME]"
click at [623, 473] on link "[PERSON_NAME] Wedding (2 FU-SS-7/21/25)" at bounding box center [527, 474] width 308 height 26
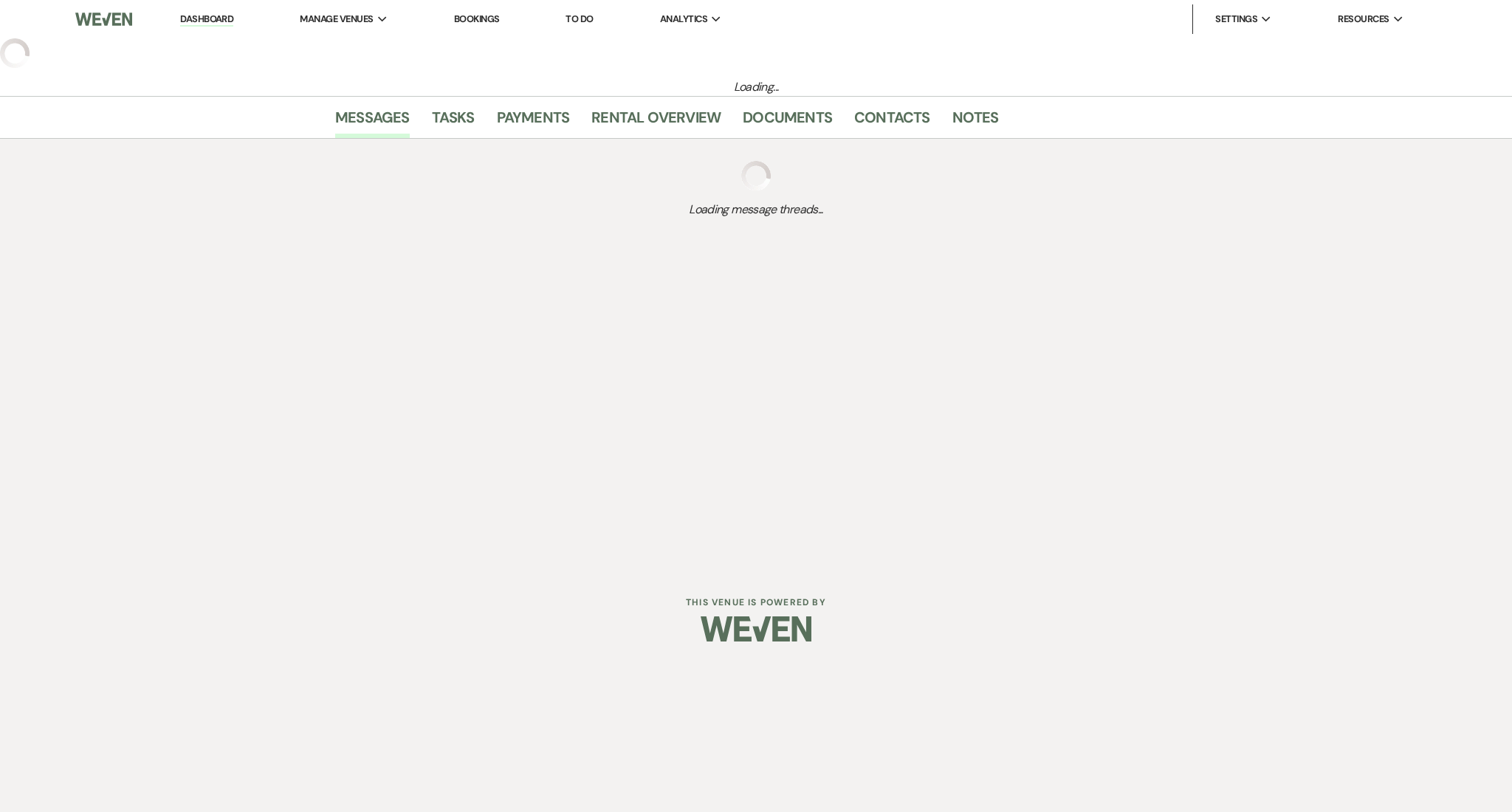
select select "3"
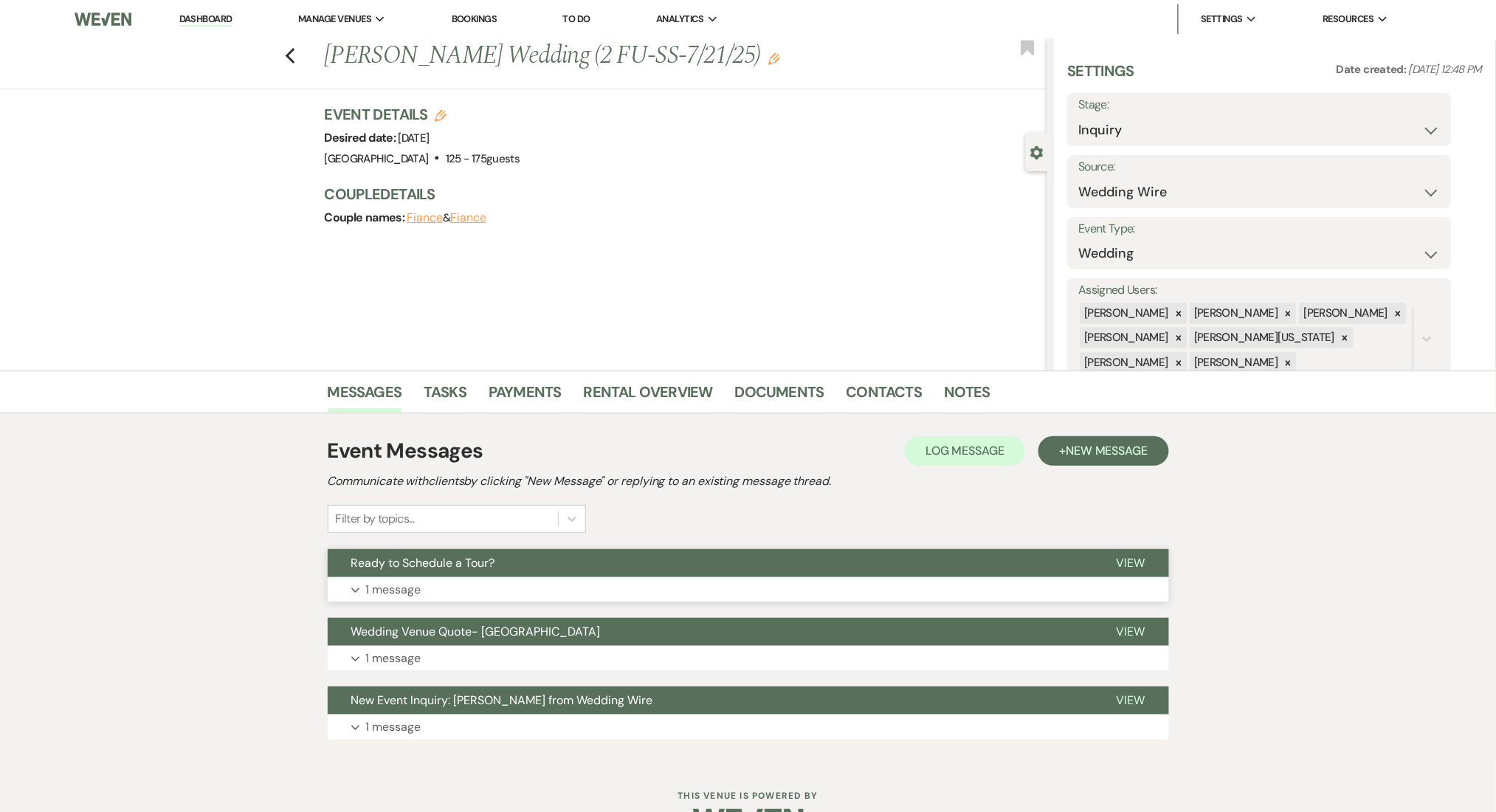
click at [526, 578] on button "Expand 1 message" at bounding box center [748, 590] width 842 height 25
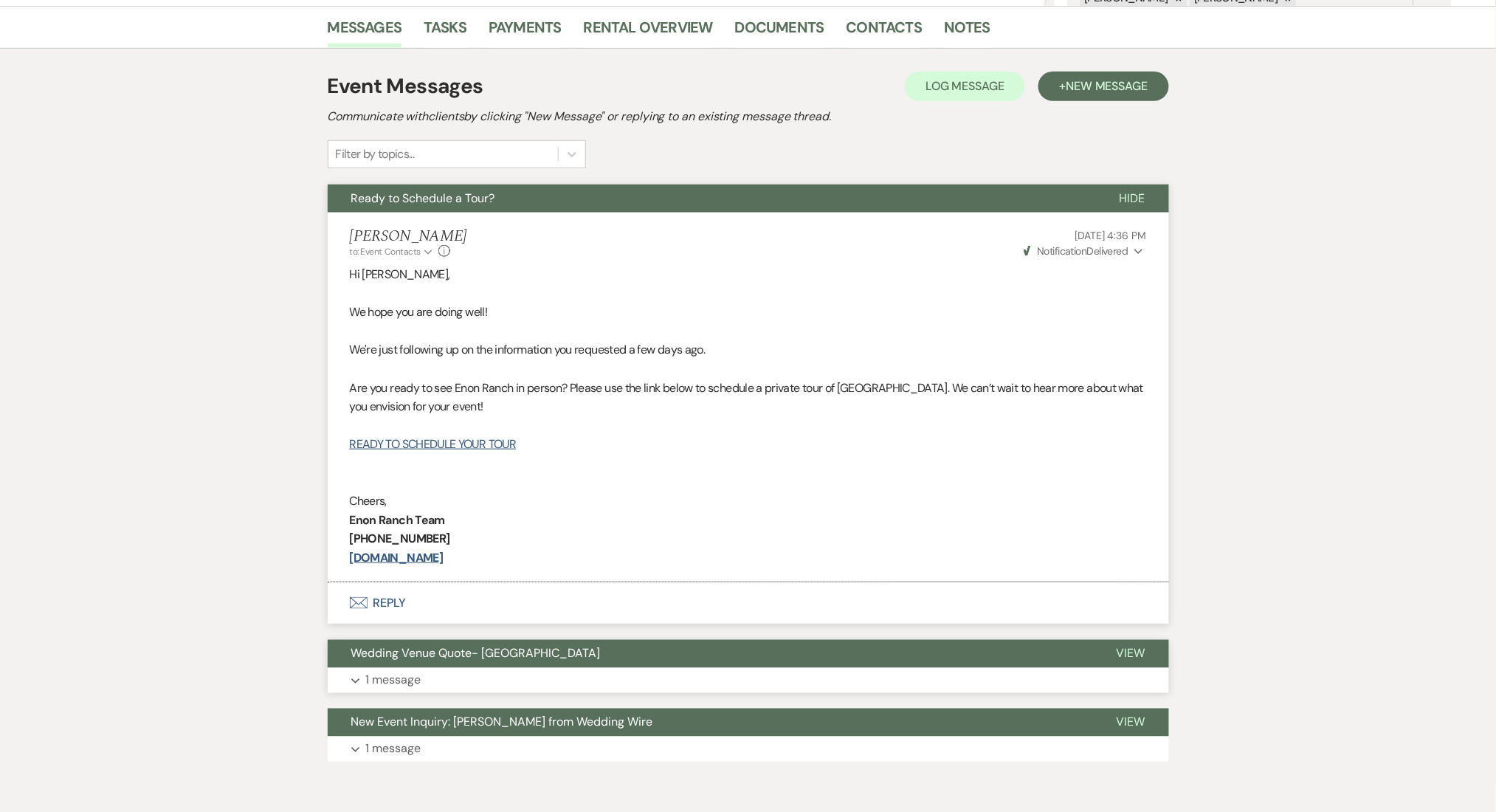
scroll to position [430, 0]
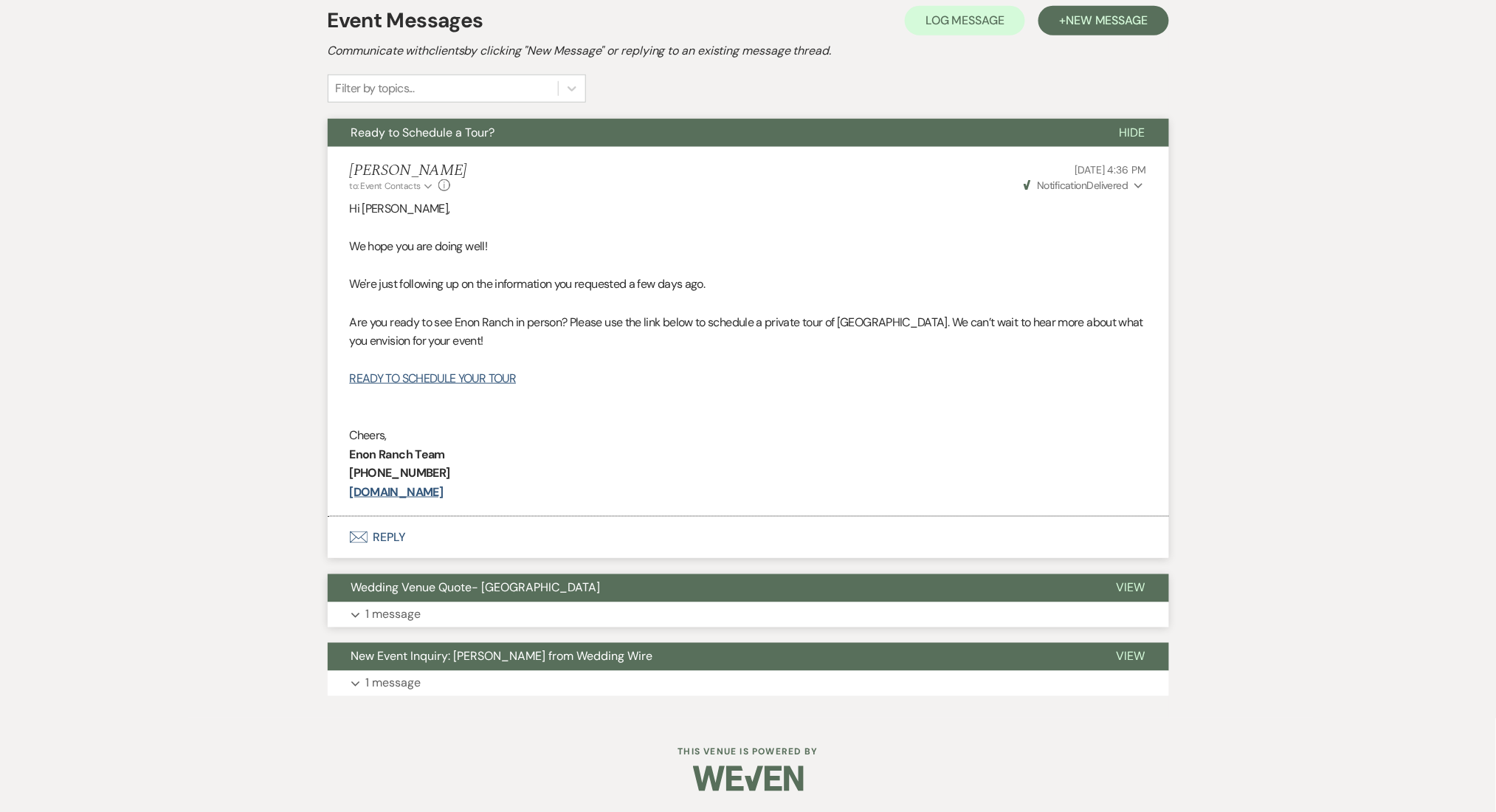
click at [715, 606] on button "Expand 1 message" at bounding box center [748, 615] width 842 height 25
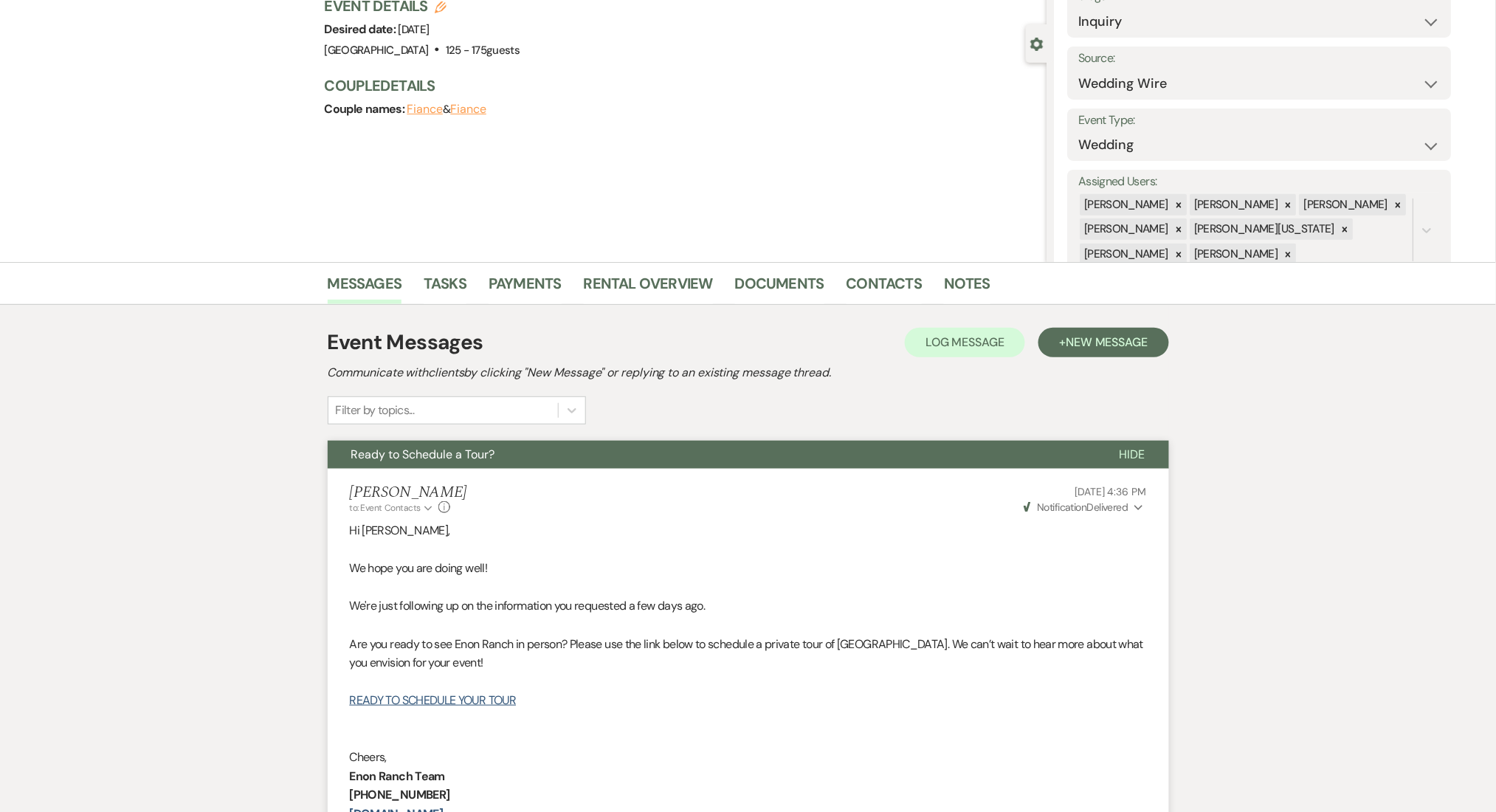
scroll to position [0, 0]
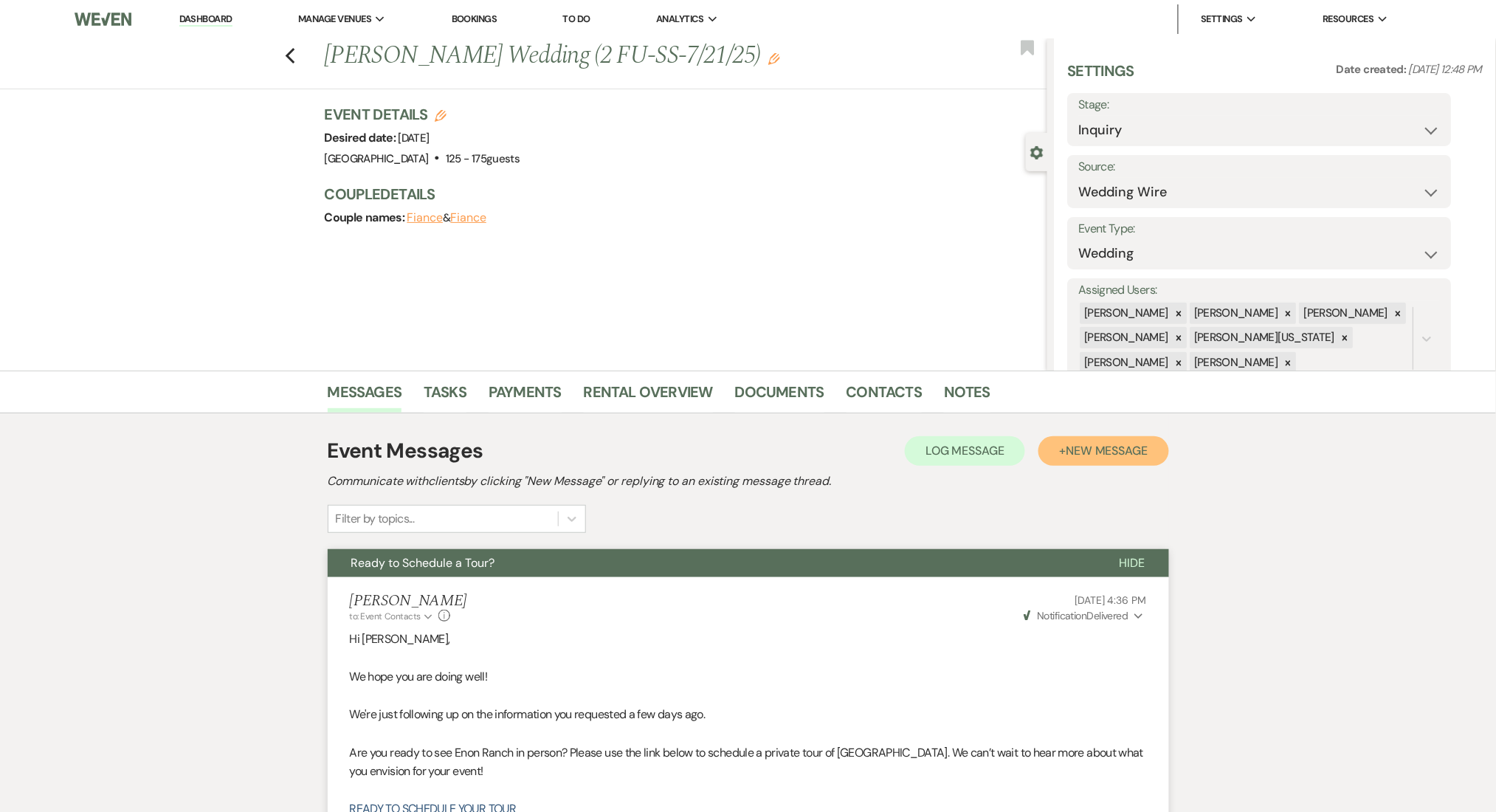
click at [1053, 444] on button "+ New Message" at bounding box center [1103, 450] width 130 height 29
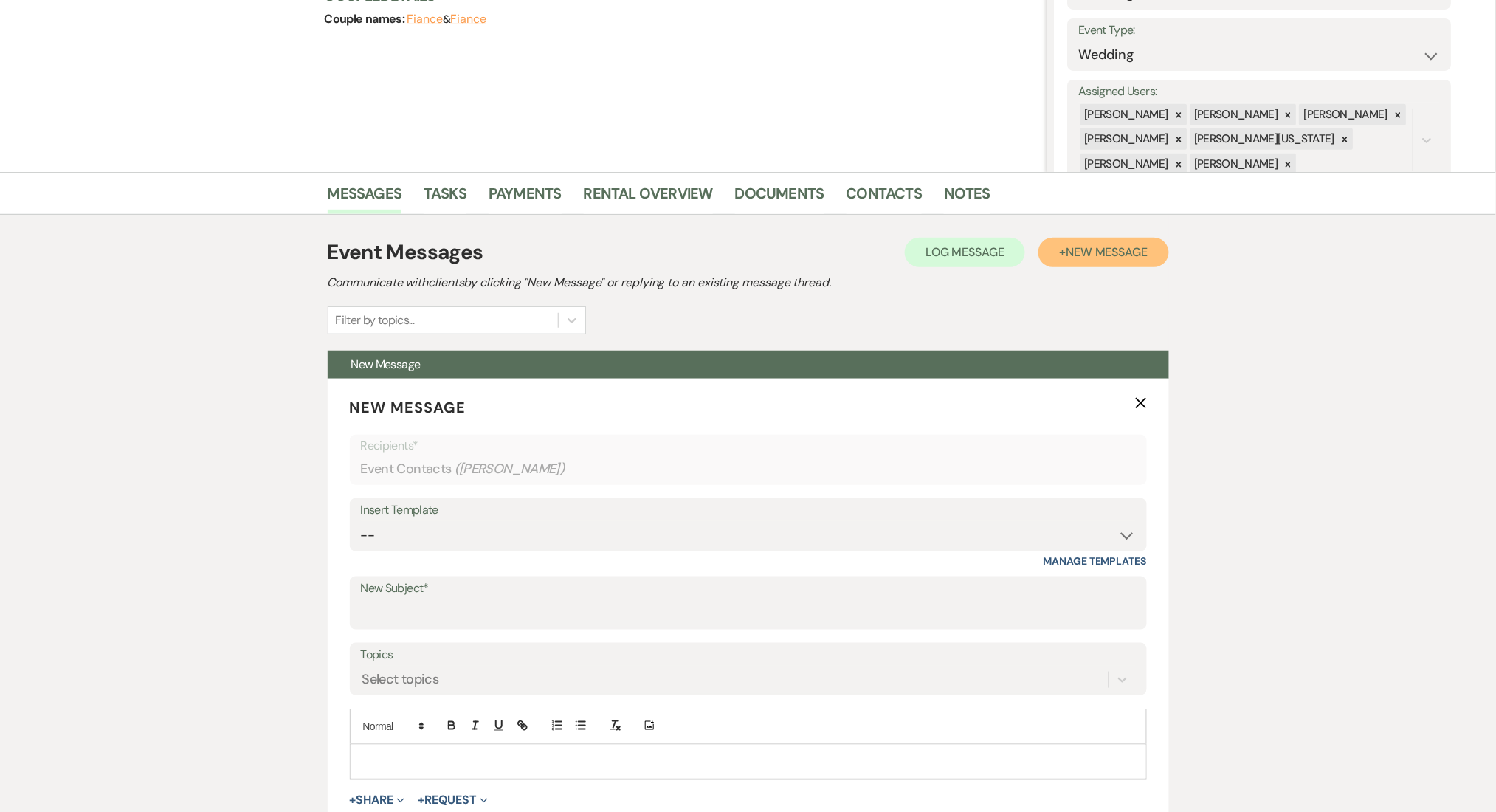
scroll to position [393, 0]
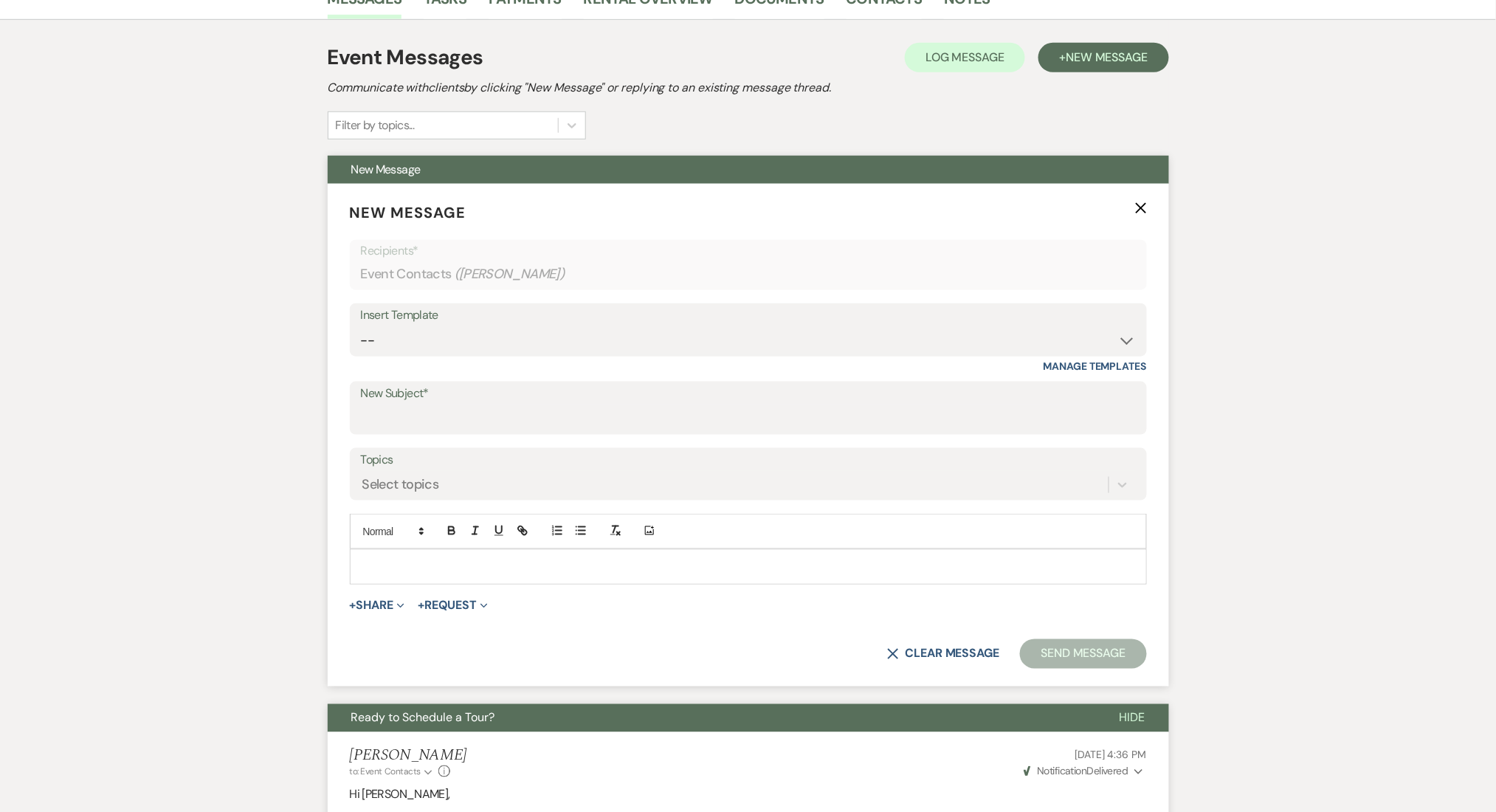
click at [461, 324] on div "Insert Template" at bounding box center [748, 315] width 775 height 21
click at [457, 342] on select "-- Inquiry Follow Up Email #2 Contract Sending Template Payment Template Rental…" at bounding box center [748, 340] width 775 height 29
select select "4603"
click at [361, 326] on select "-- Inquiry Follow Up Email #2 Contract Sending Template Payment Template Rental…" at bounding box center [748, 340] width 775 height 29
type input "Checking In – Any Assistance Needed for Your Event?"
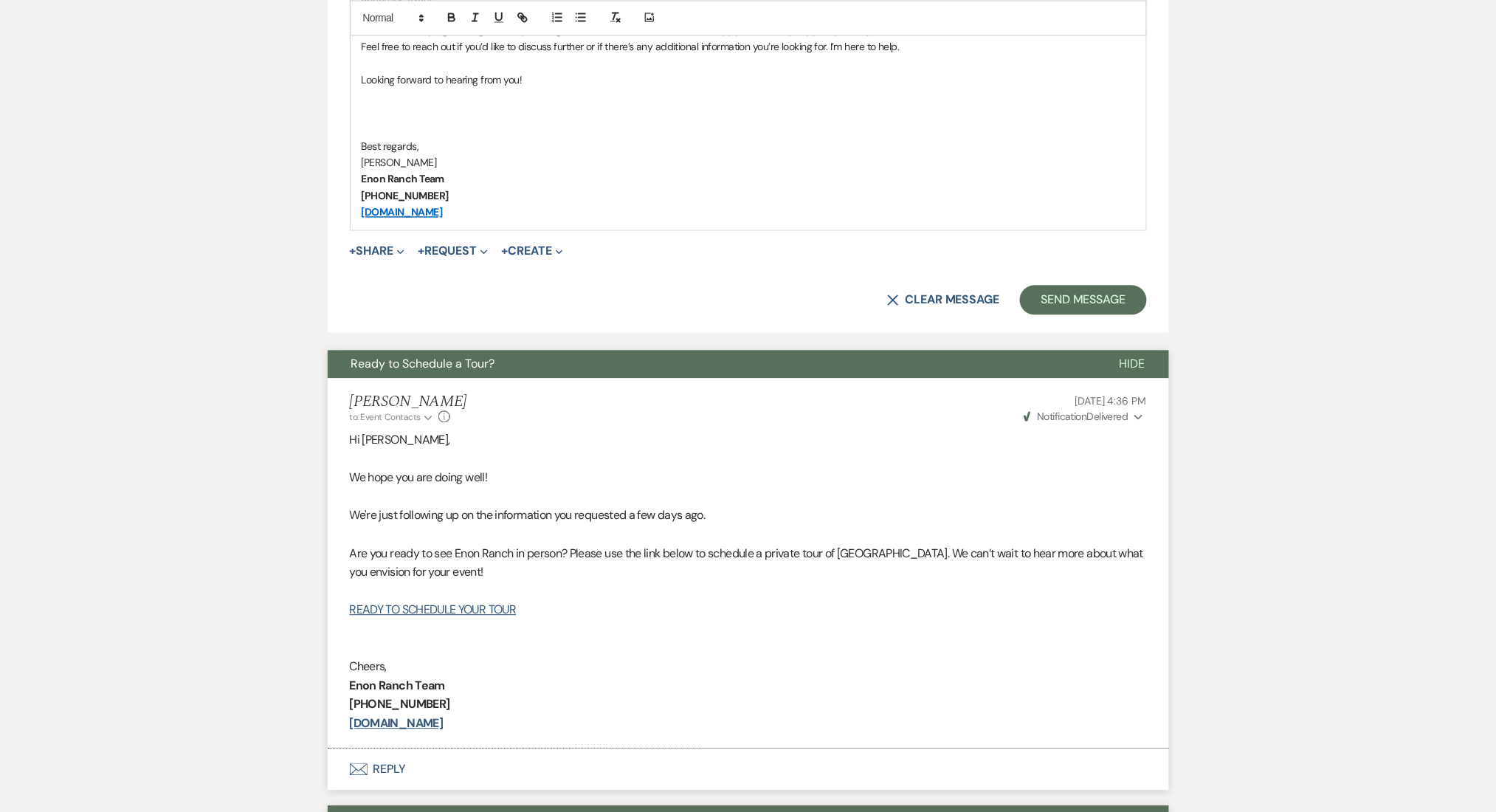
scroll to position [787, 0]
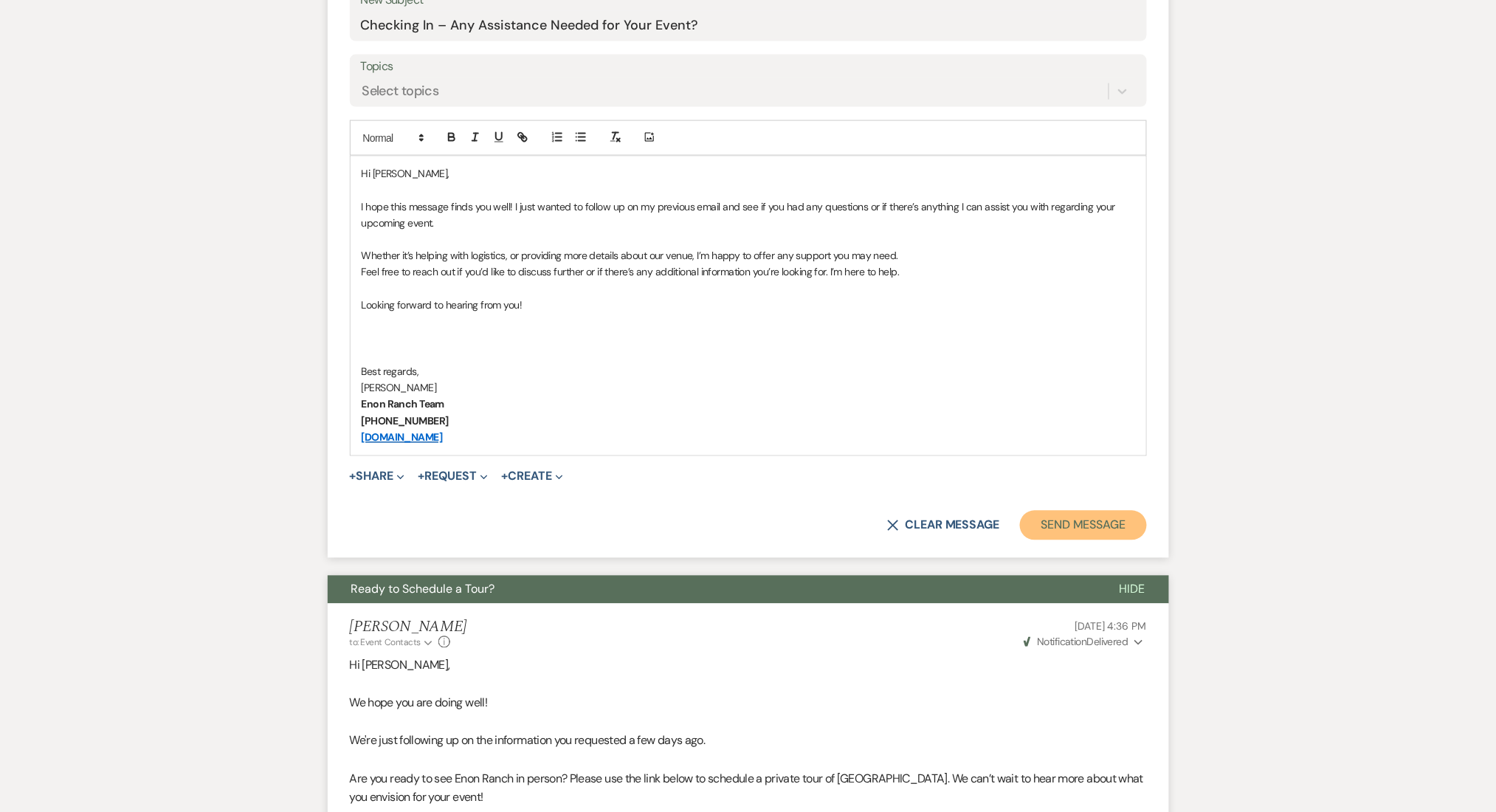
click at [1077, 528] on button "Send Message" at bounding box center [1083, 525] width 126 height 29
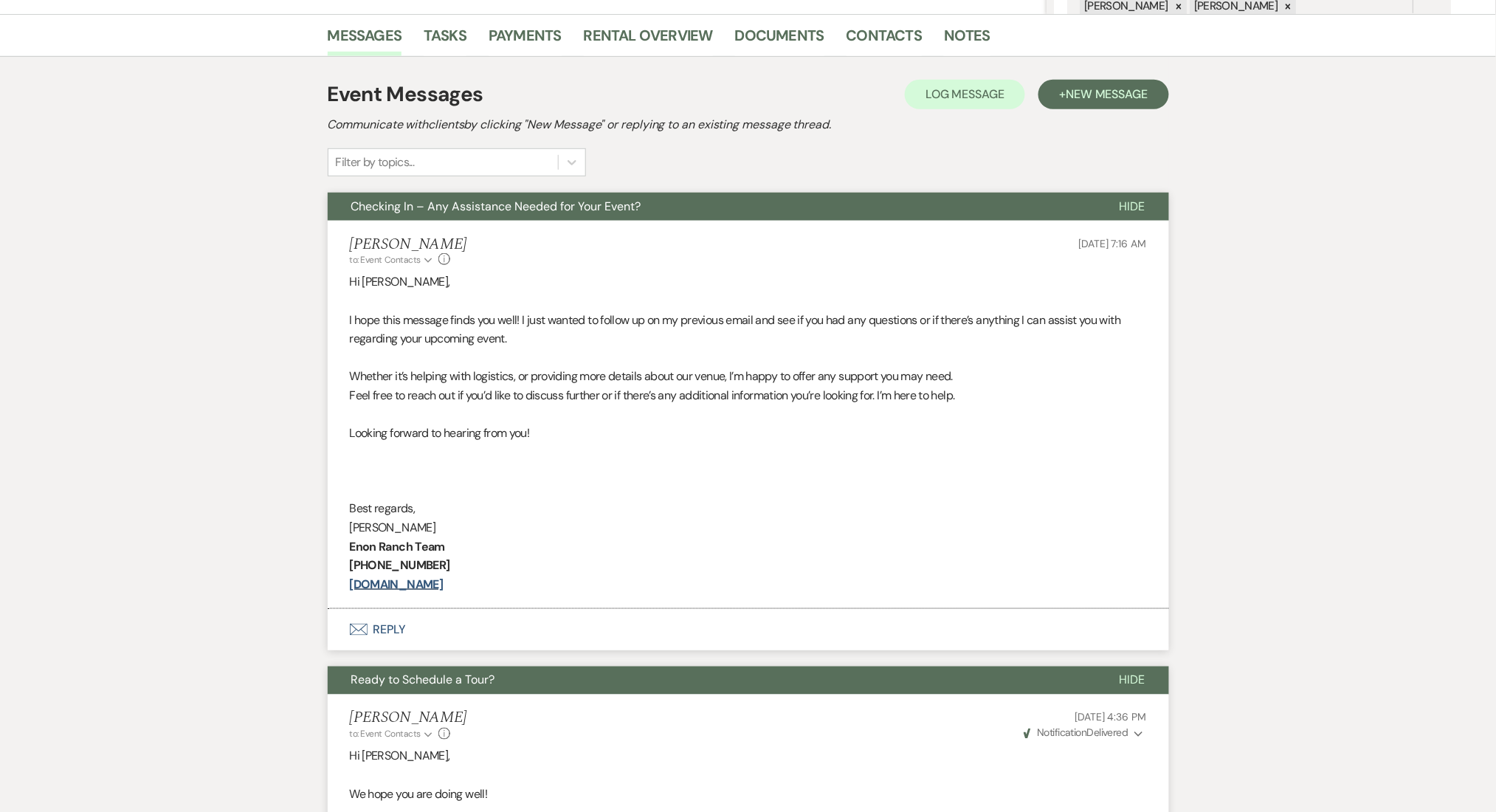
scroll to position [98, 0]
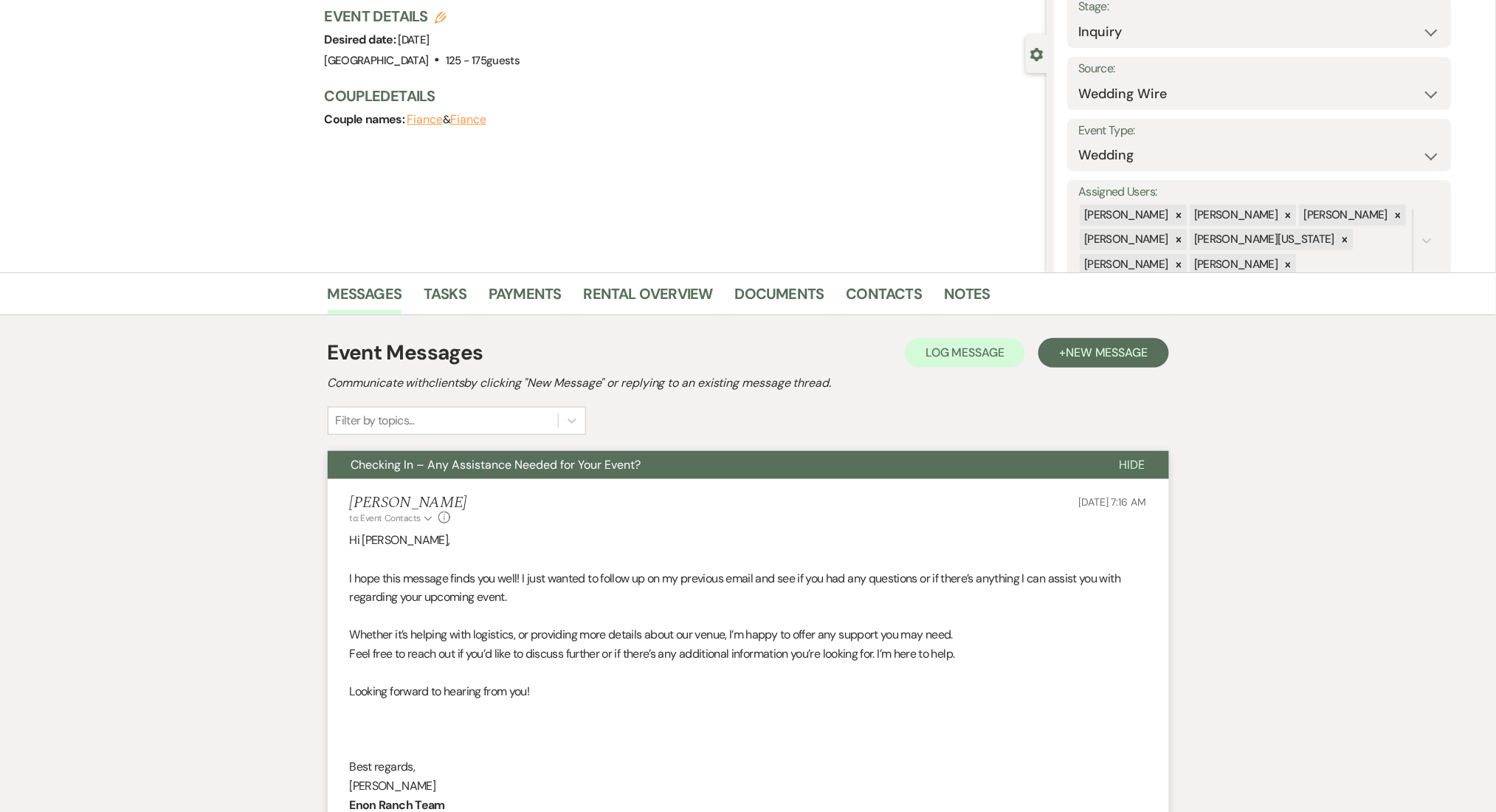
drag, startPoint x: 1096, startPoint y: 332, endPoint x: 1087, endPoint y: 335, distance: 9.5
click at [1087, 354] on span "New Message" at bounding box center [1107, 353] width 82 height 16
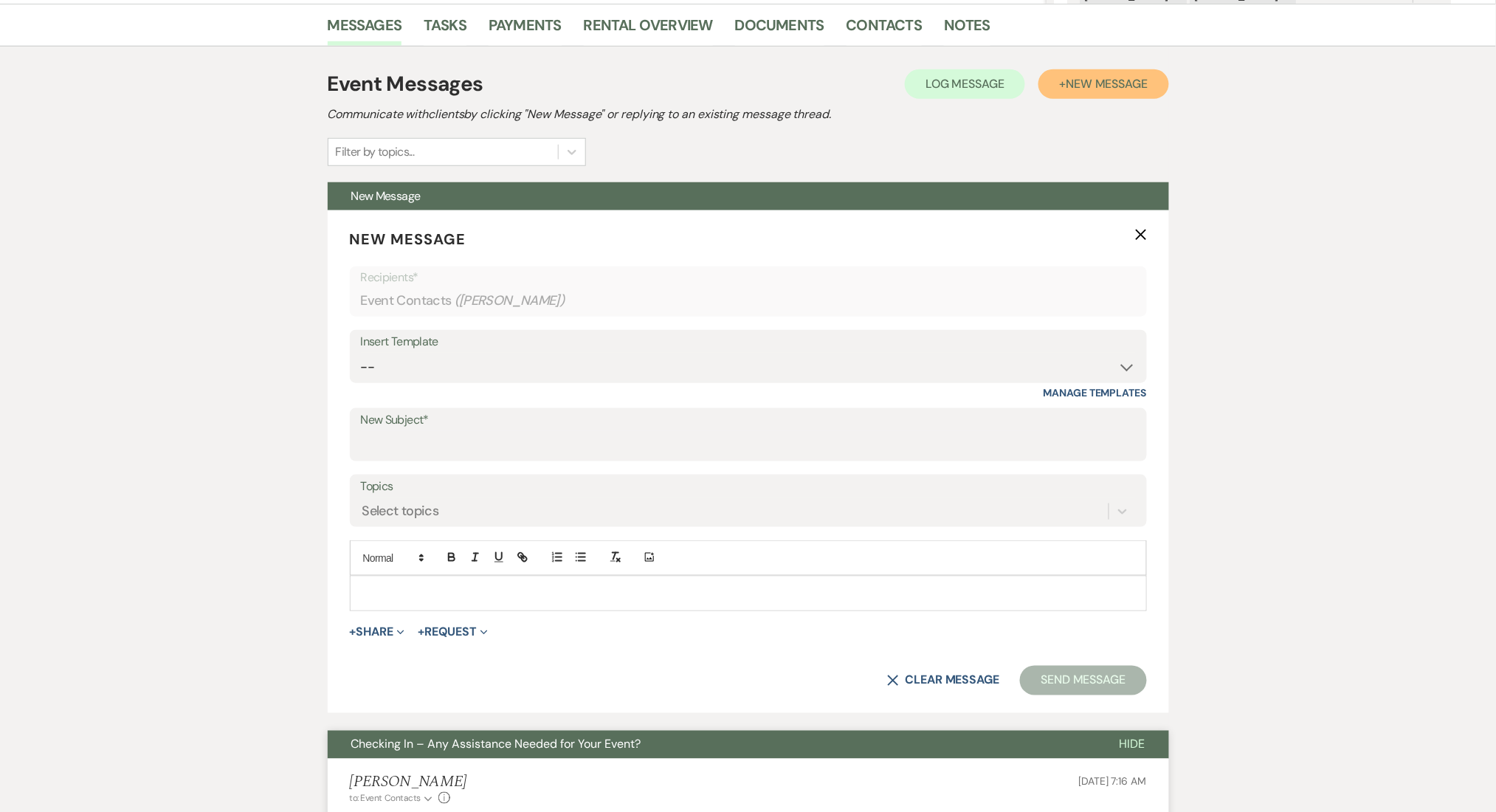
scroll to position [590, 0]
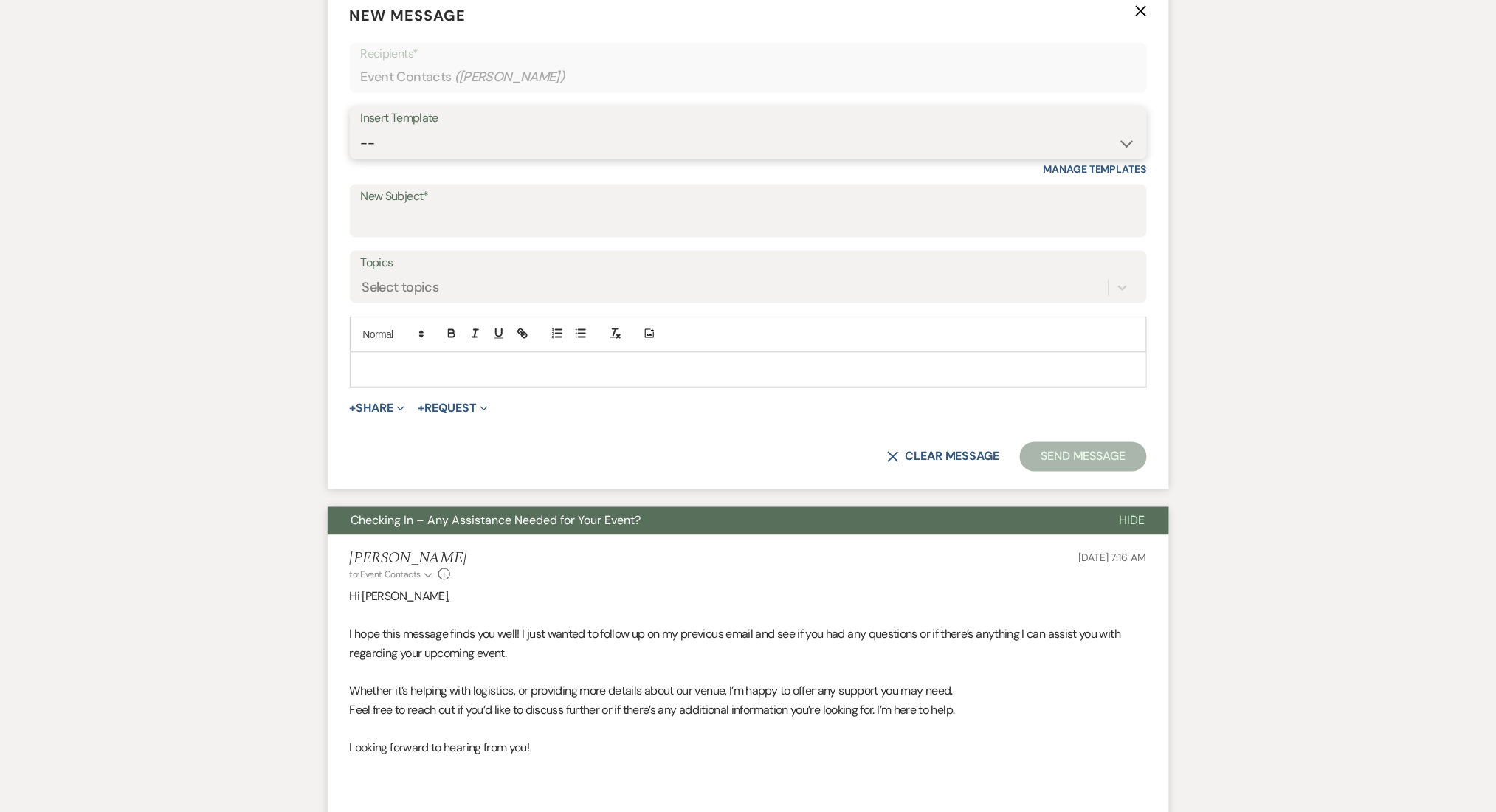
click at [424, 146] on select "-- Inquiry Follow Up Email #2 Contract Sending Template Payment Template Rental…" at bounding box center [748, 144] width 775 height 29
select select "4434"
click at [361, 129] on select "-- Inquiry Follow Up Email #2 Contract Sending Template Payment Template Rental…" at bounding box center [748, 144] width 775 height 29
type input "Enon Ranch Quote Follow up"
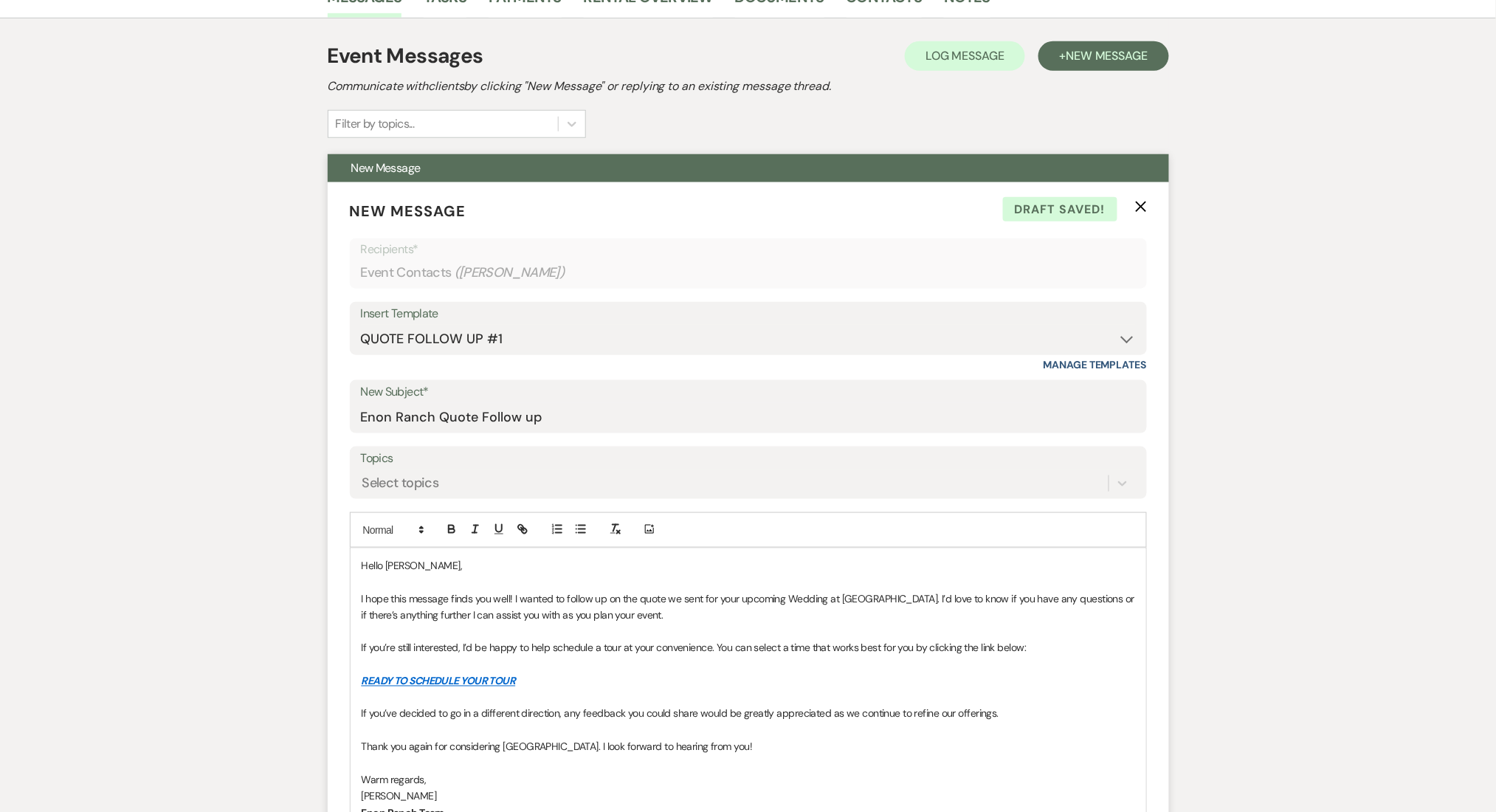
scroll to position [393, 0]
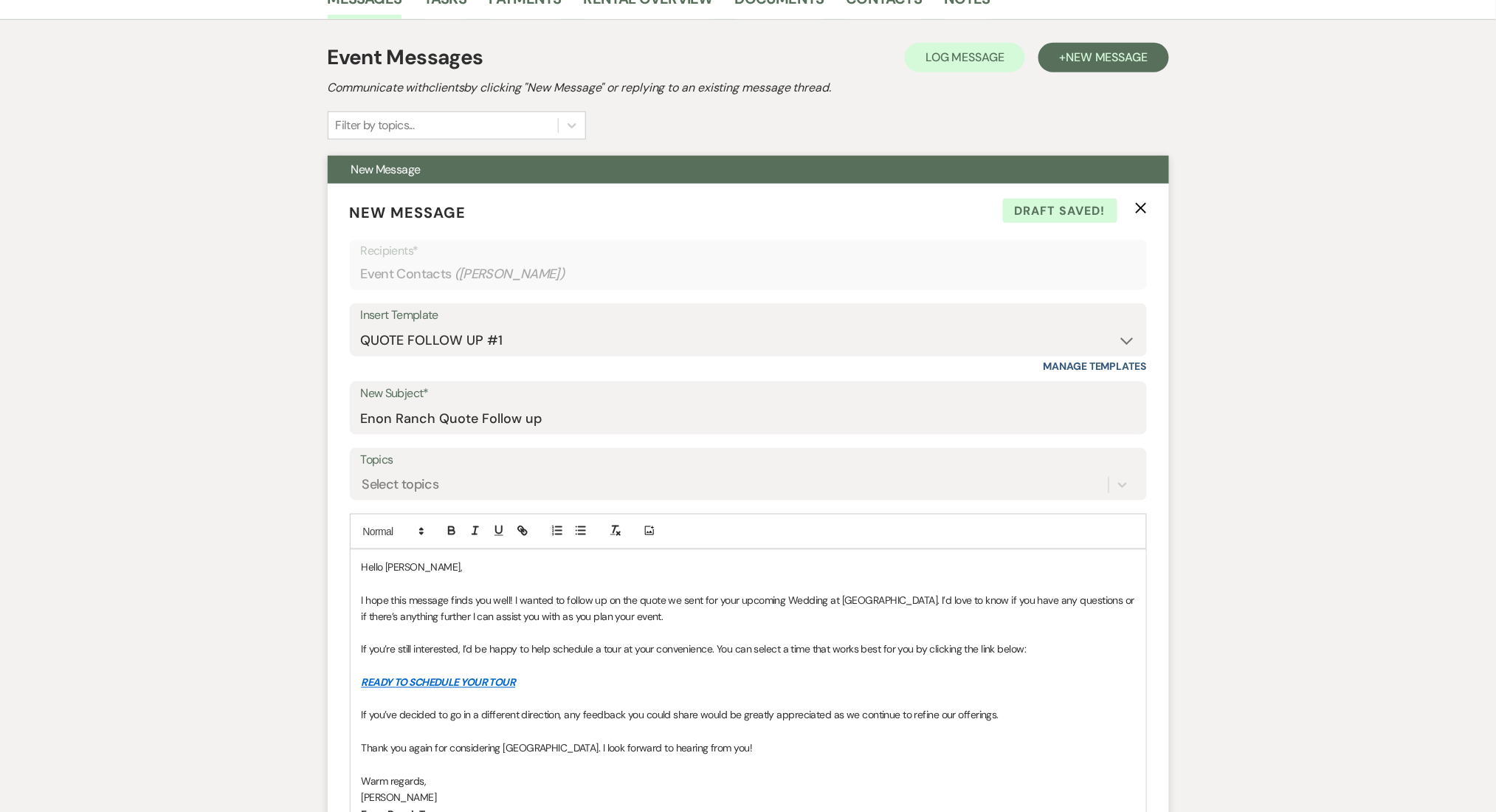
click at [1143, 202] on icon "X" at bounding box center [1141, 208] width 12 height 12
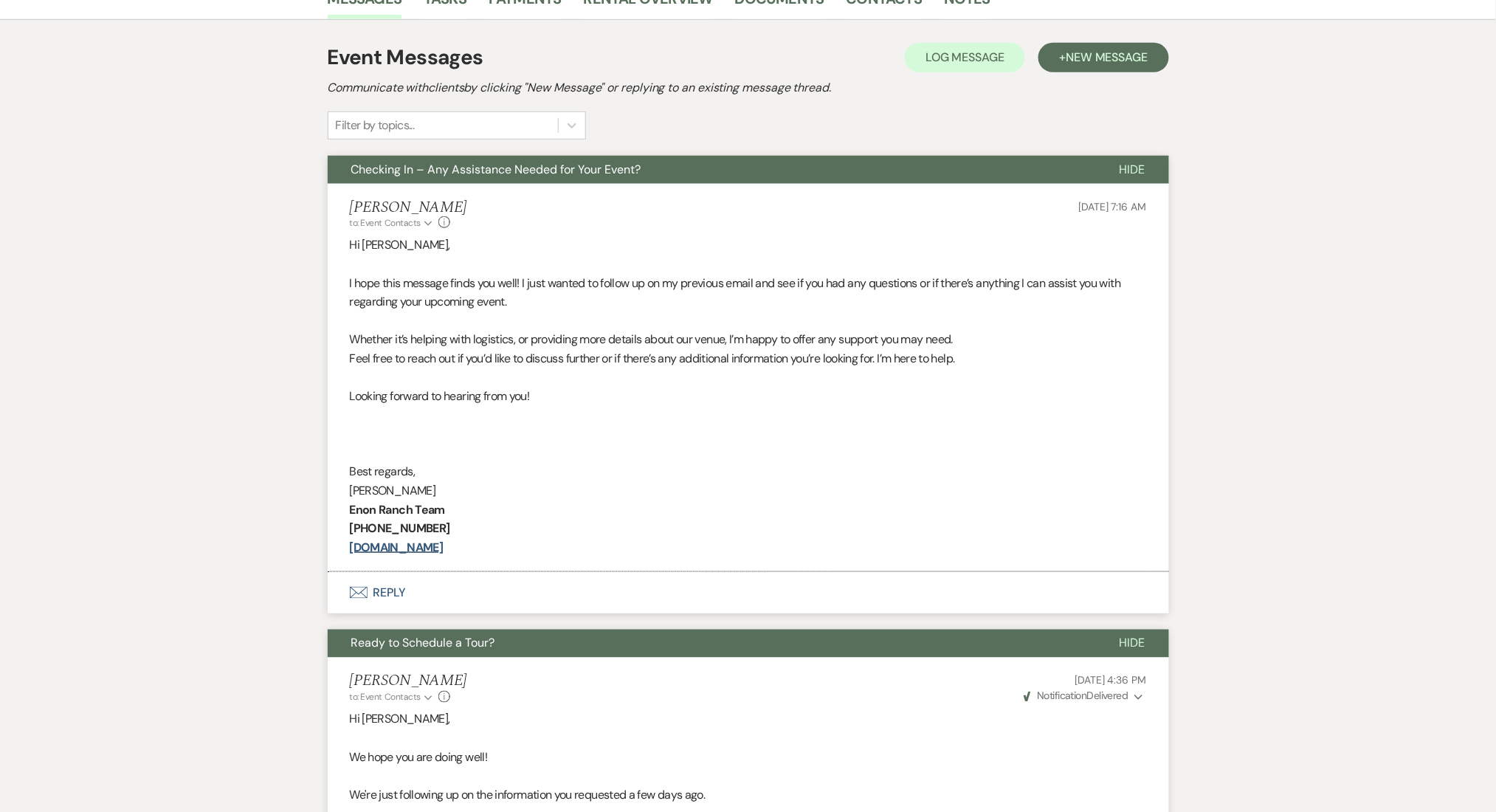
scroll to position [0, 0]
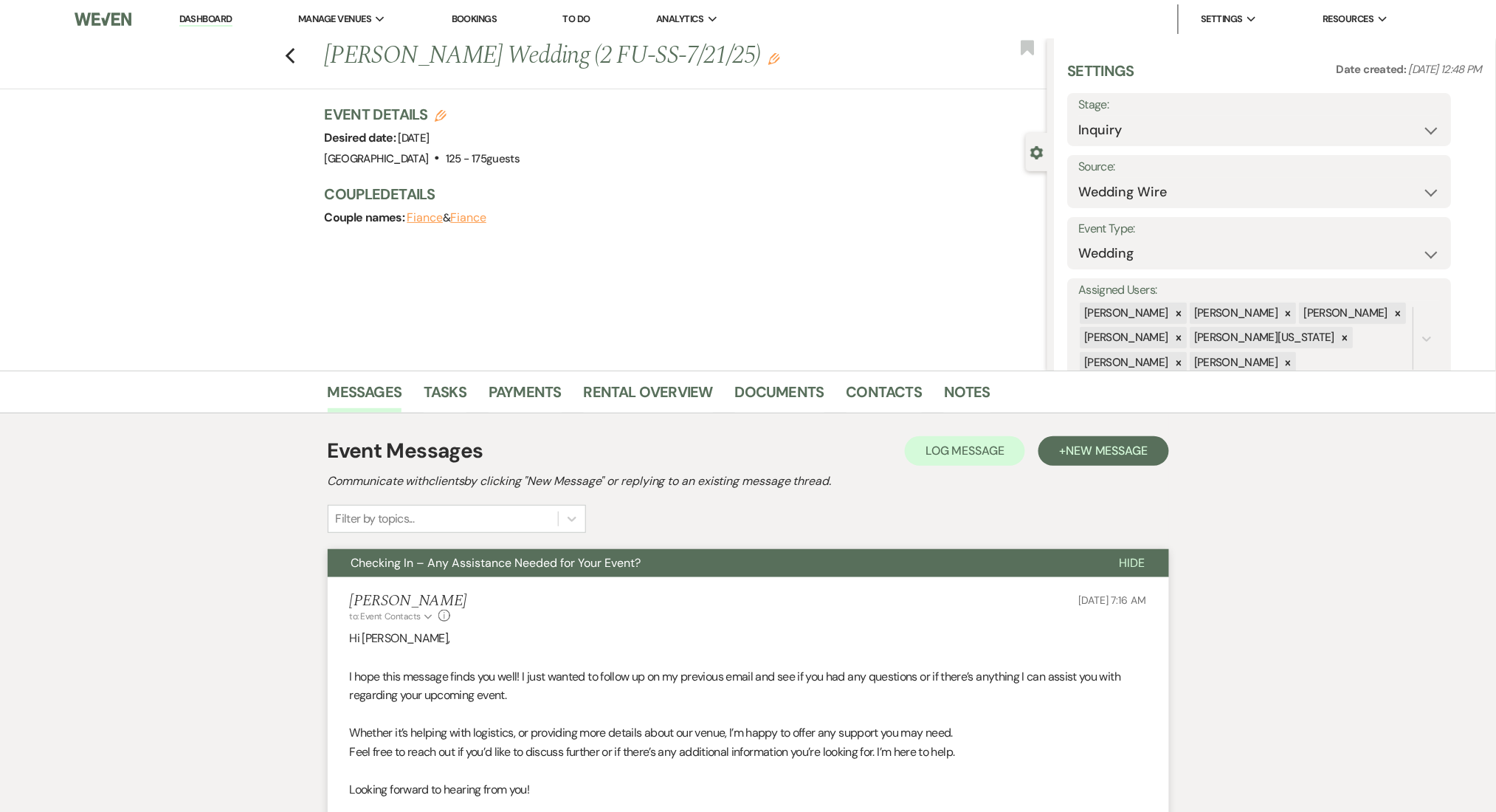
click at [221, 17] on link "Dashboard" at bounding box center [205, 20] width 53 height 14
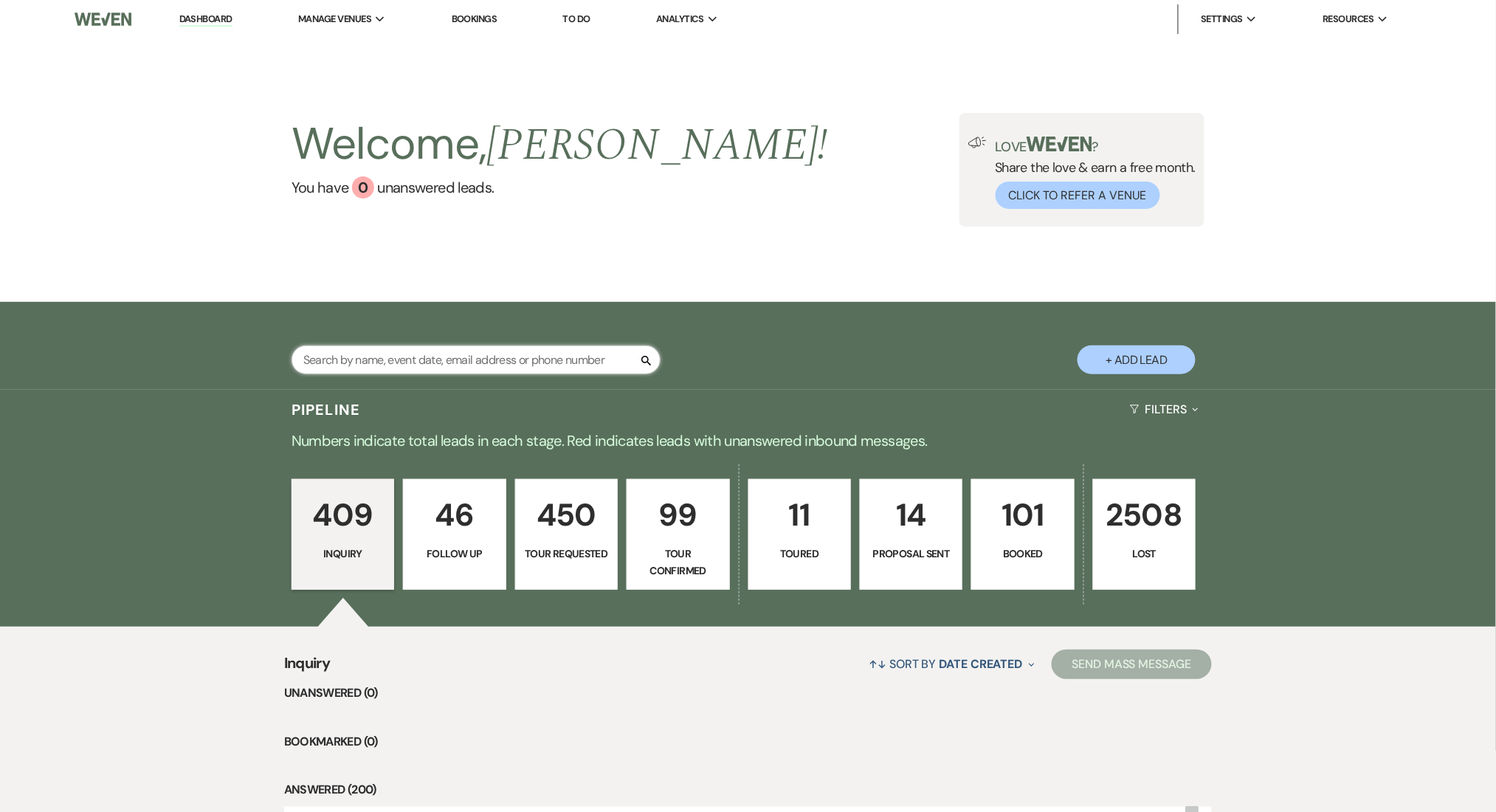
click at [483, 360] on input "text" at bounding box center [476, 359] width 369 height 29
paste input "[EMAIL_ADDRESS][DOMAIN_NAME]"
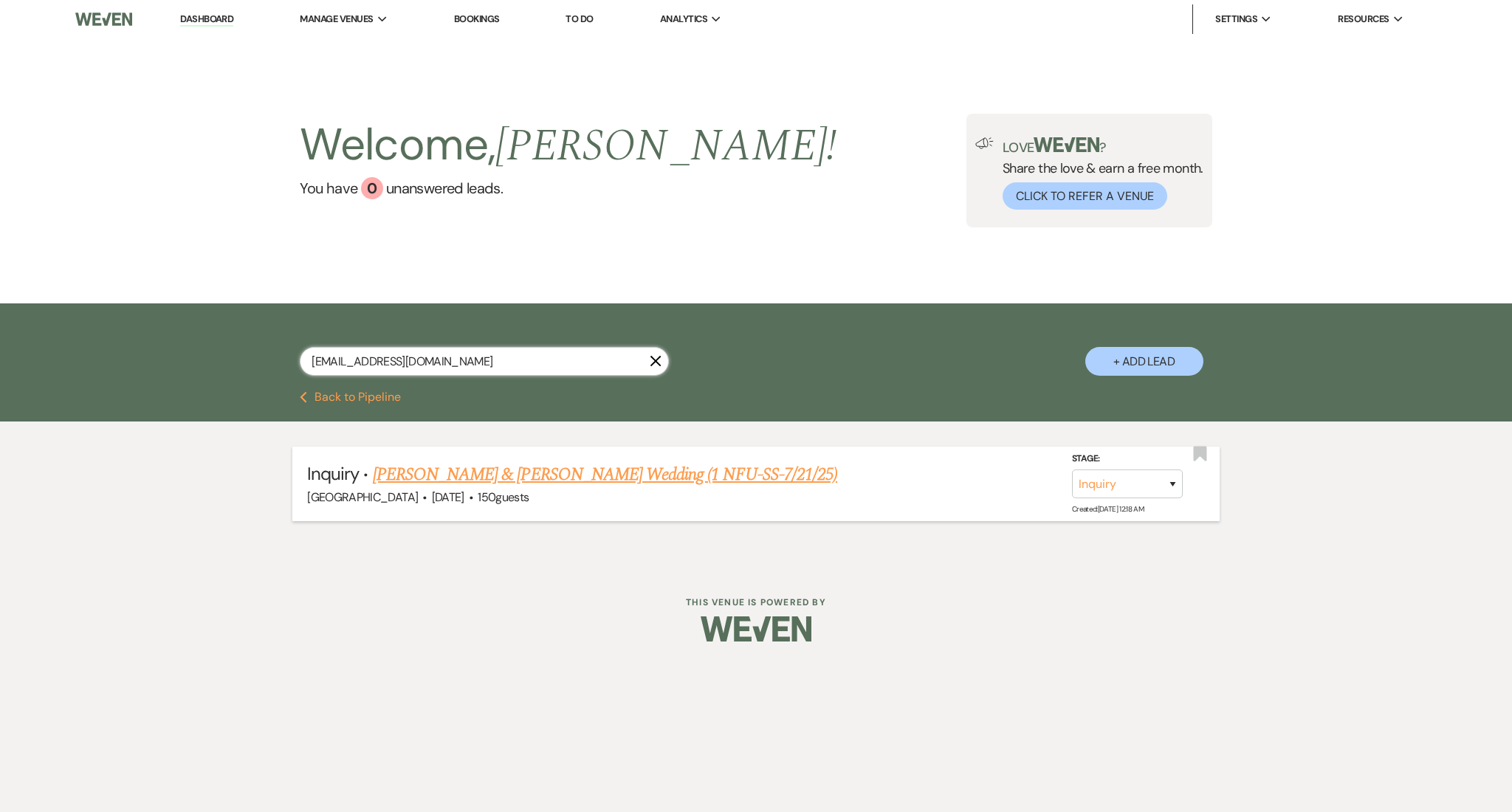
type input "[EMAIL_ADDRESS][DOMAIN_NAME]"
click at [528, 477] on link "Laurel Browning & Jacob McKenna's Wedding (1 NFU-SS-7/21/25)" at bounding box center [604, 474] width 464 height 26
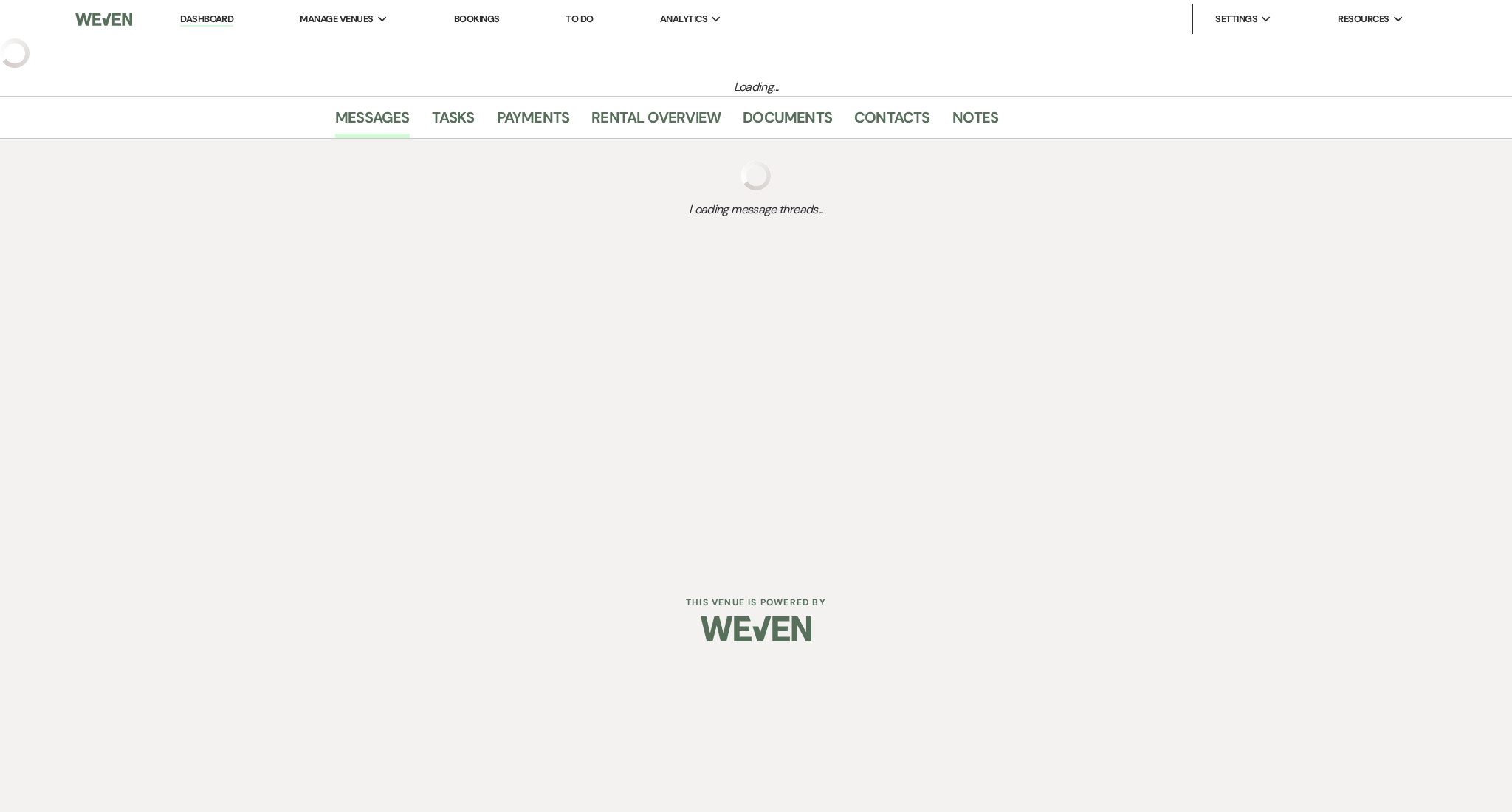
select select "5"
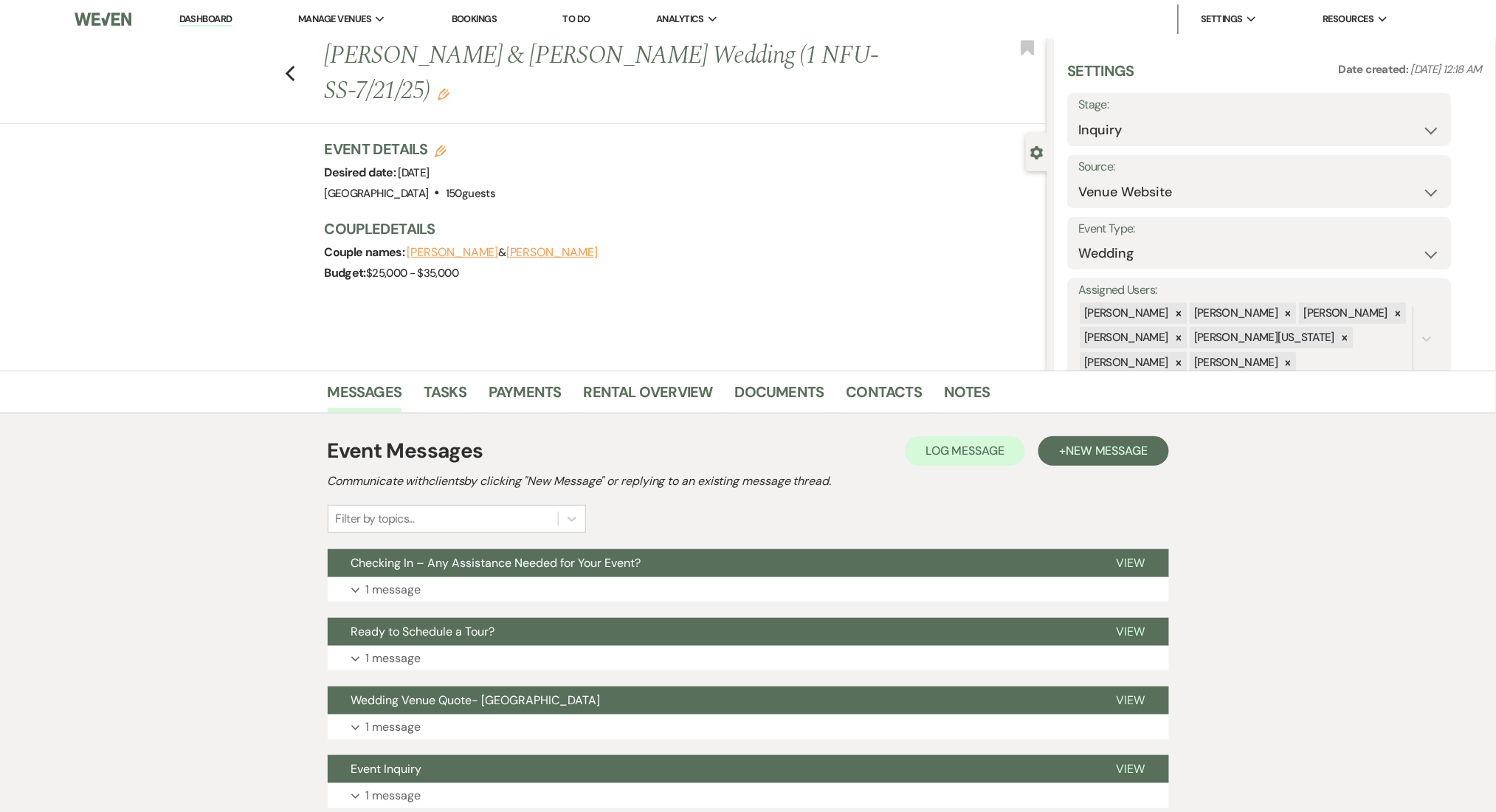
click at [438, 91] on use "button" at bounding box center [443, 94] width 12 height 12
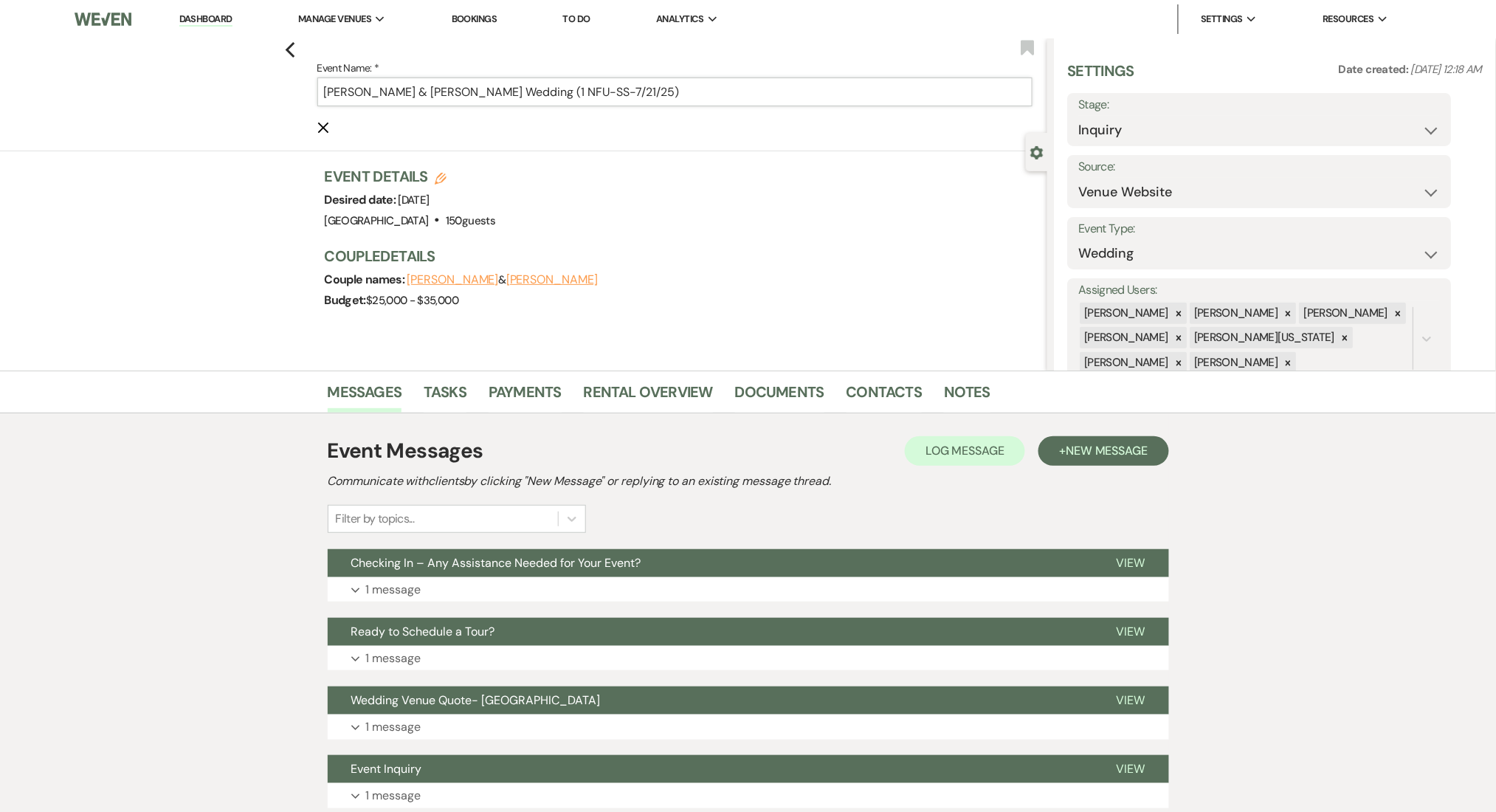
click at [621, 92] on input "Laurel Browning & Jacob McKenna's Wedding (1 NFU-SS-7/21/25)" at bounding box center [675, 92] width 715 height 29
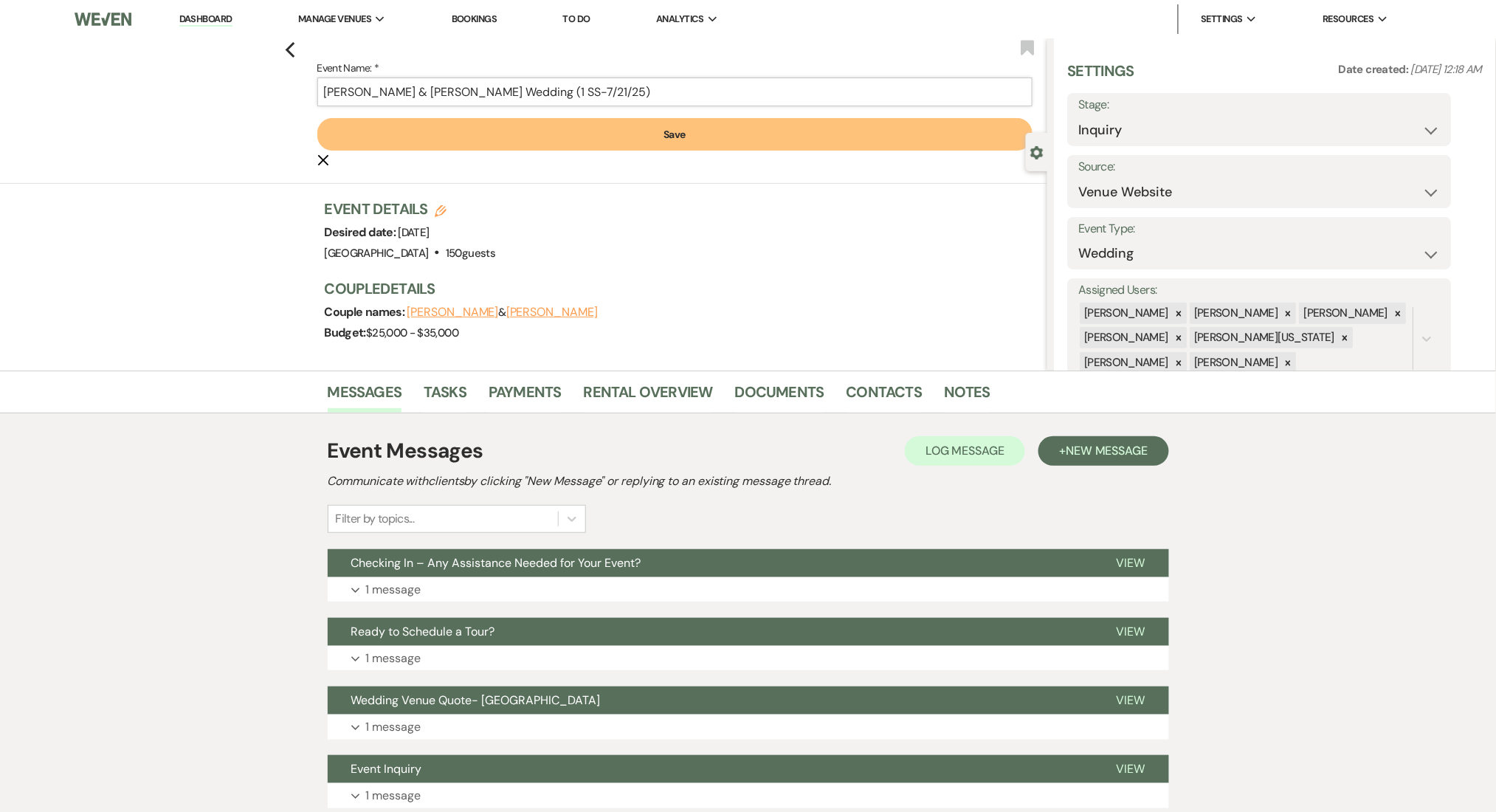
type input "[PERSON_NAME] & [PERSON_NAME] Wedding (1 SS-7/21/25)"
click at [639, 144] on button "Save" at bounding box center [675, 134] width 715 height 33
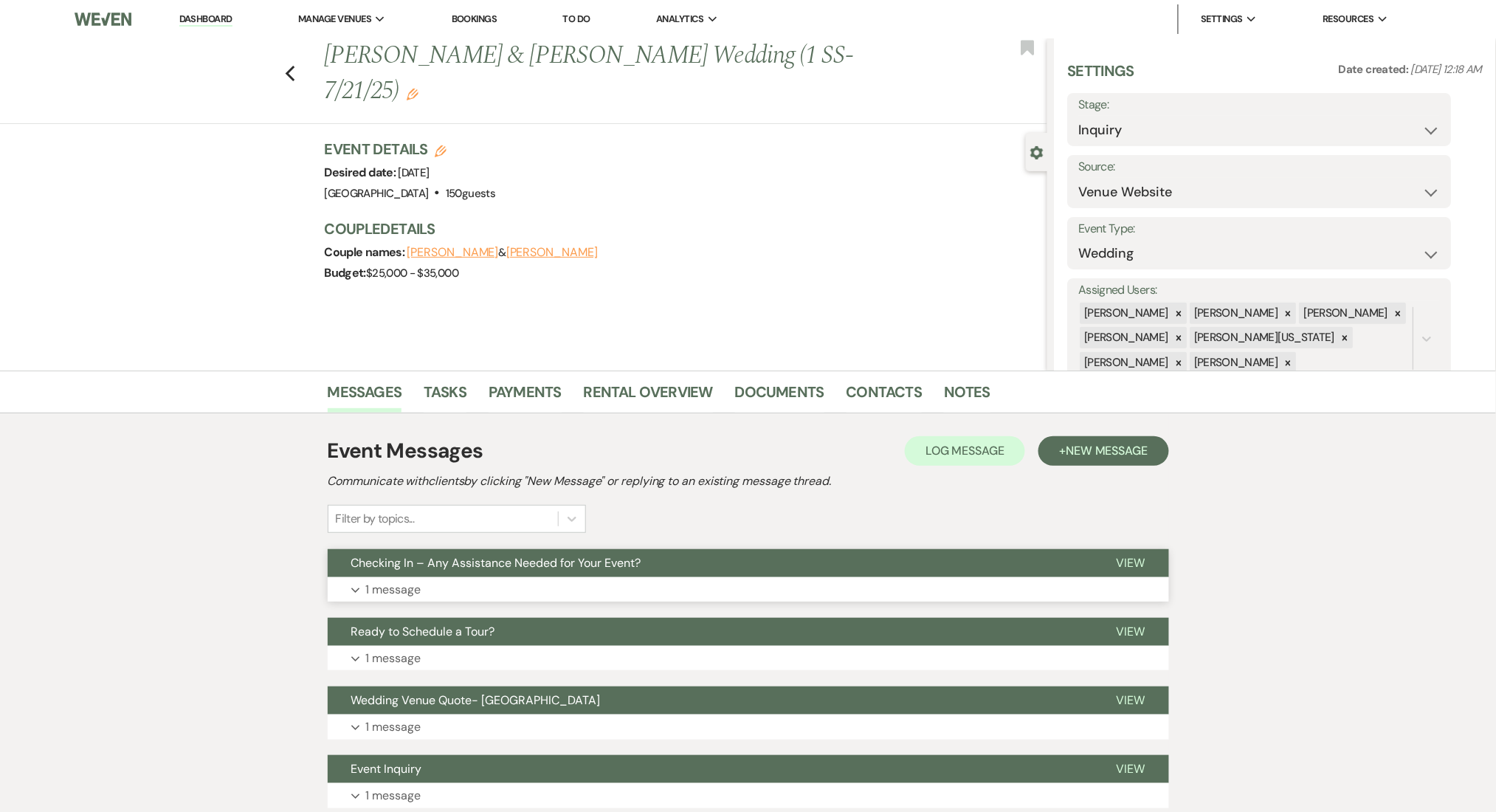
click at [575, 588] on button "Expand 1 message" at bounding box center [748, 590] width 842 height 25
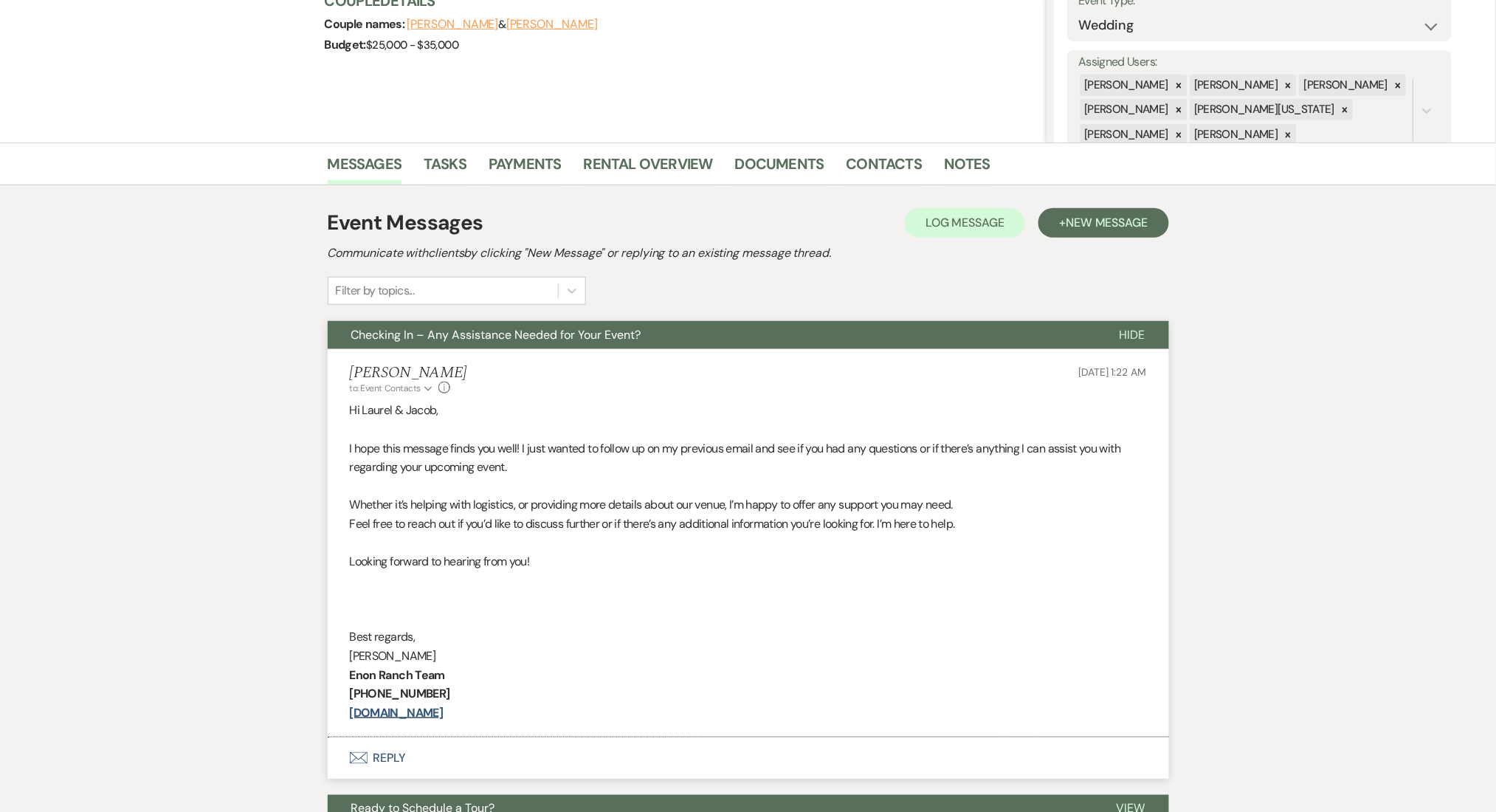
scroll to position [393, 0]
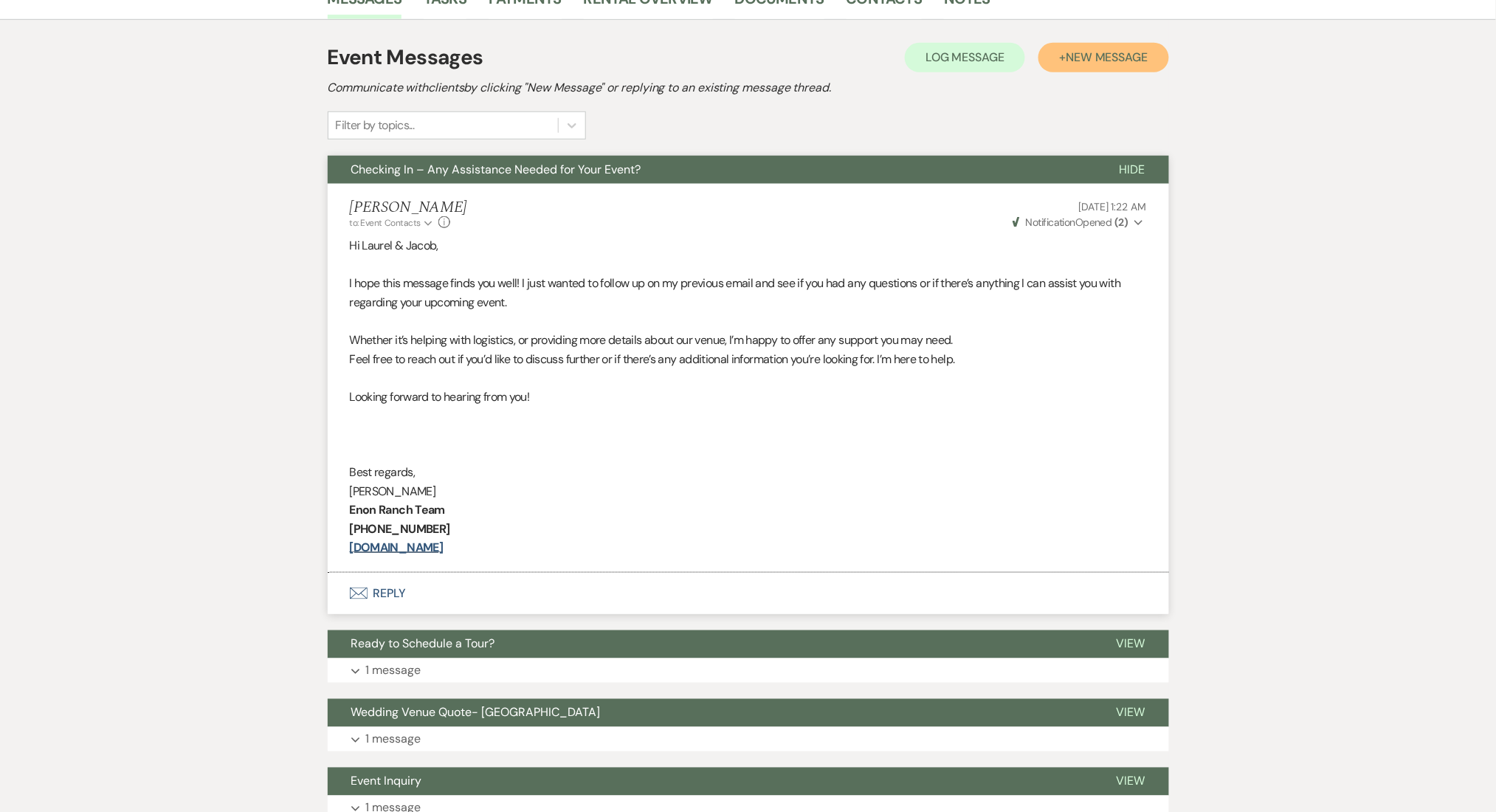
click at [1105, 64] on button "+ New Message" at bounding box center [1103, 57] width 130 height 29
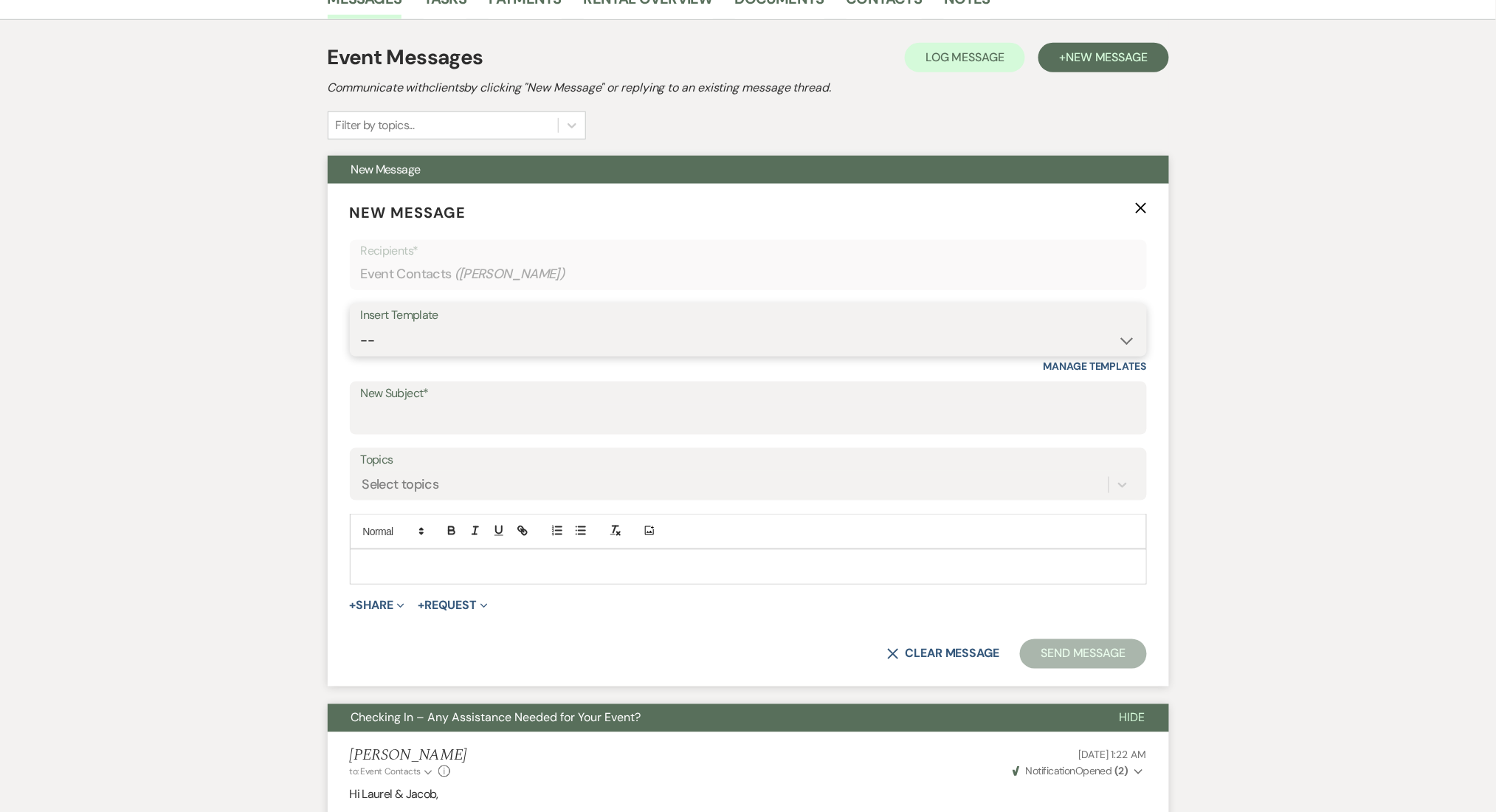
click at [581, 351] on select "-- Inquiry Follow Up Email #2 Contract Sending Template Payment Template Rental…" at bounding box center [748, 340] width 775 height 29
select select "1402"
click at [361, 326] on select "-- Inquiry Follow Up Email #2 Contract Sending Template Payment Template Rental…" at bounding box center [748, 340] width 775 height 29
type input "Ready to Schedule a Tour?"
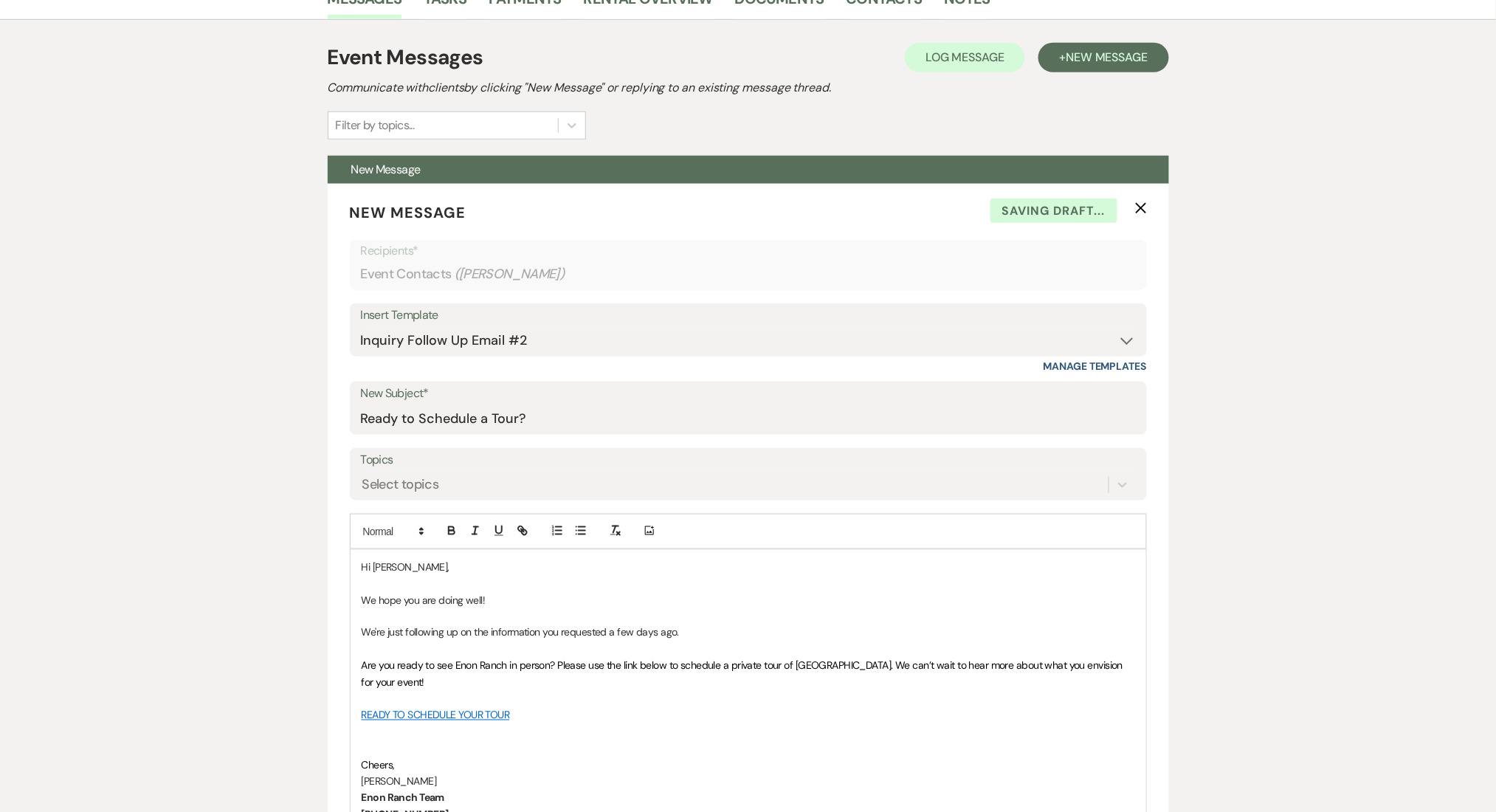
click at [194, 393] on div "Messages Tasks Payments Rental Overview Documents Contacts Notes Event Messages…" at bounding box center [748, 816] width 1496 height 1679
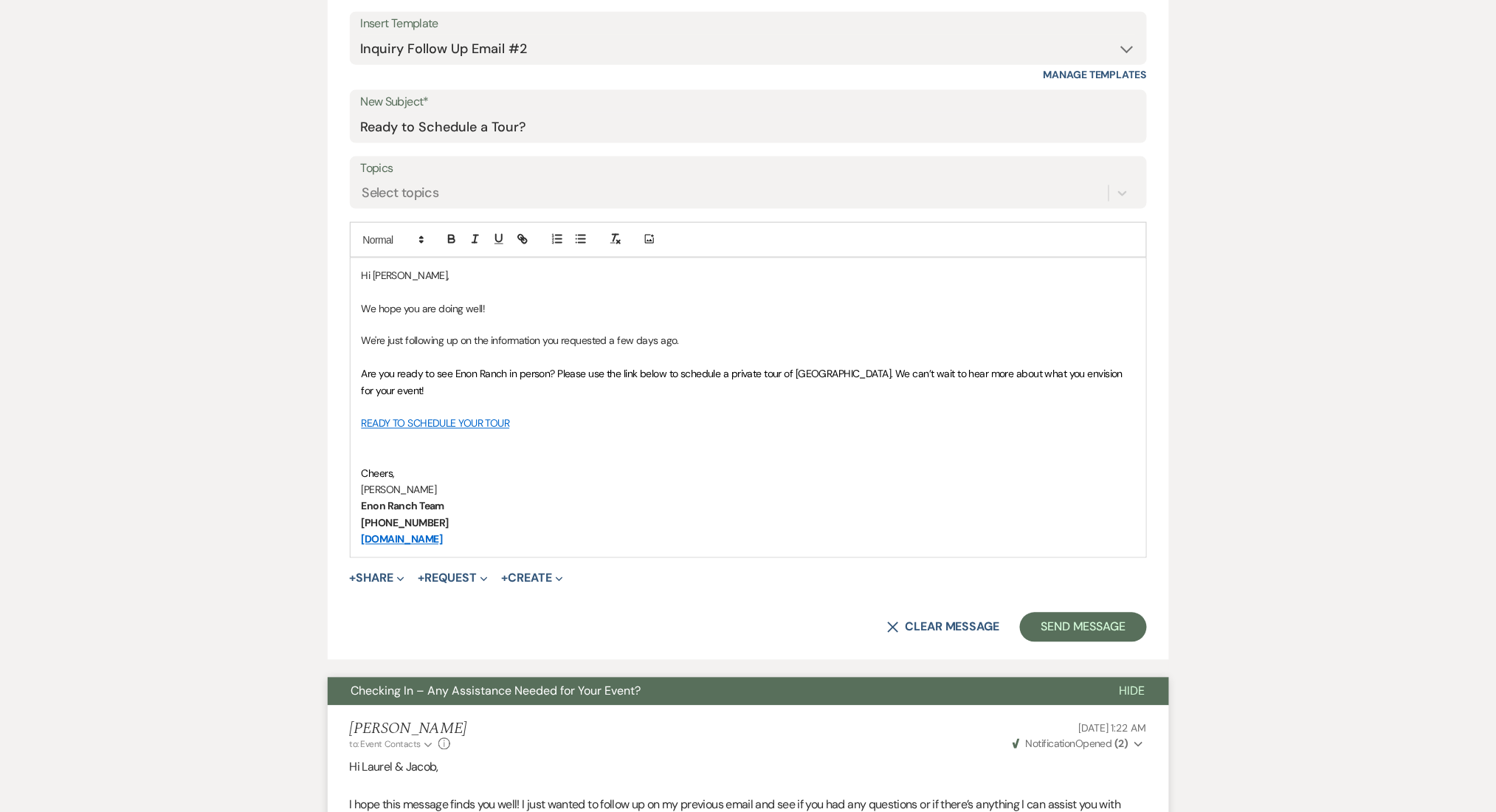
scroll to position [688, 0]
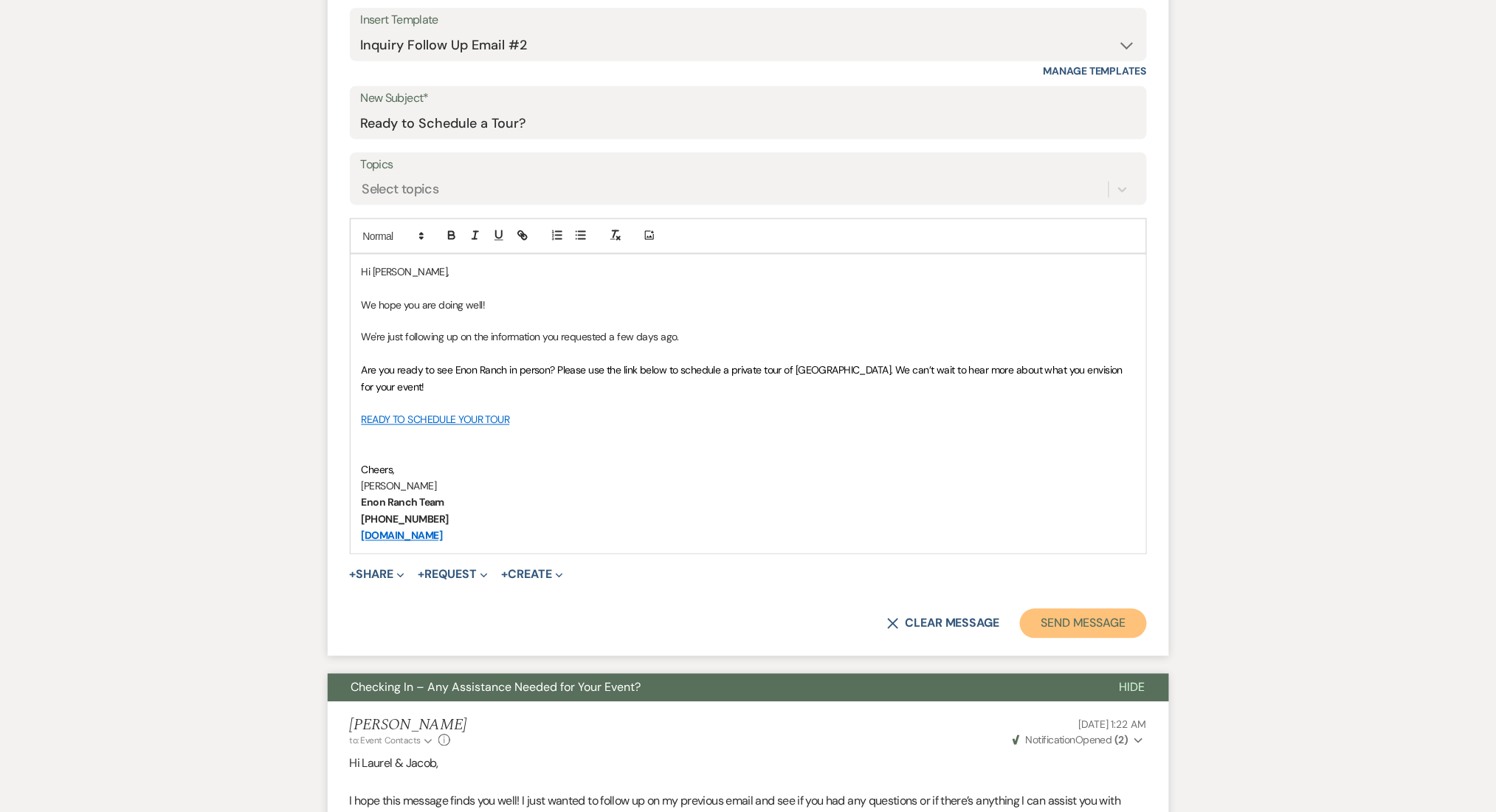
click at [1091, 634] on button "Send Message" at bounding box center [1083, 623] width 126 height 29
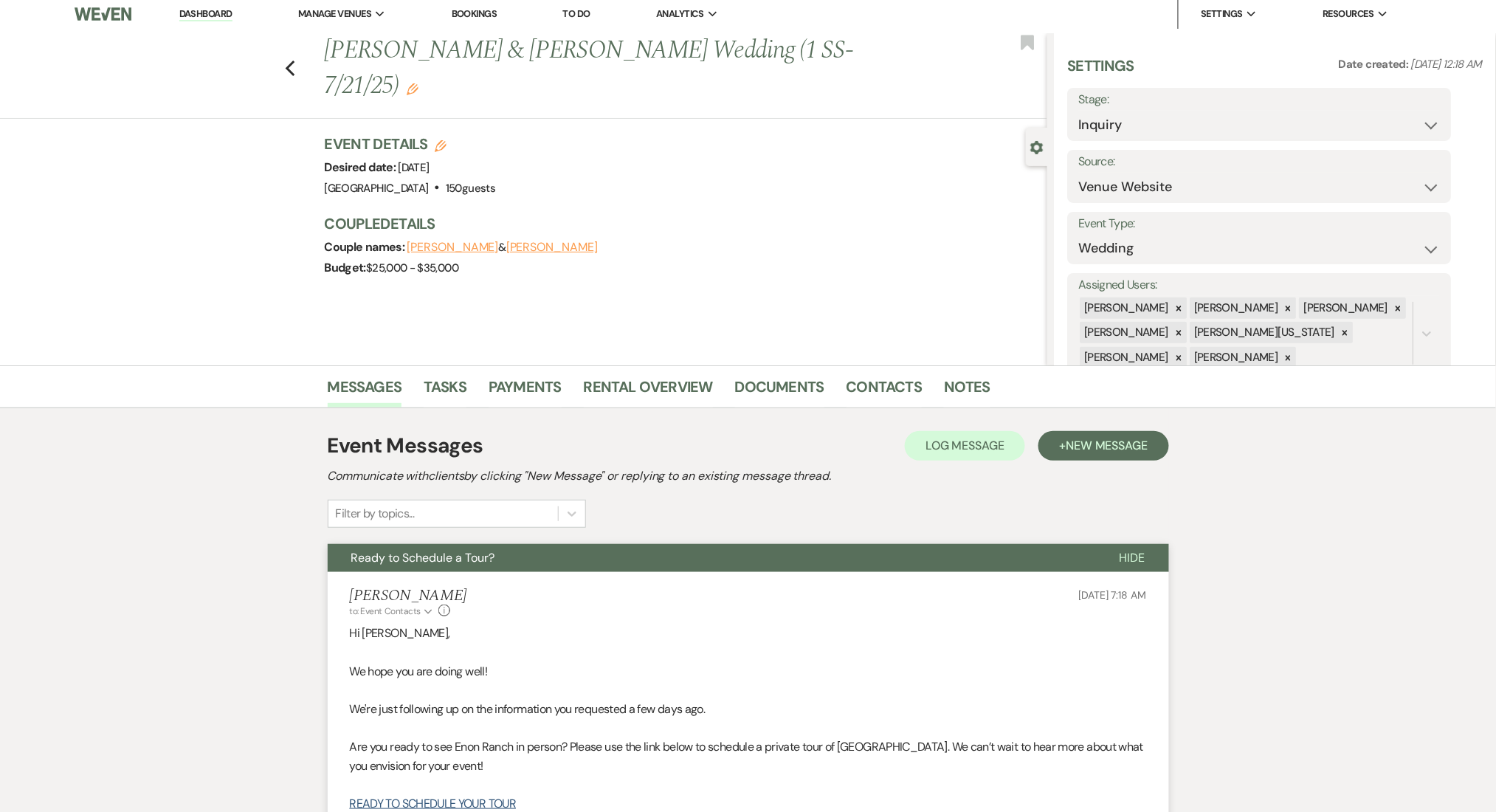
scroll to position [0, 0]
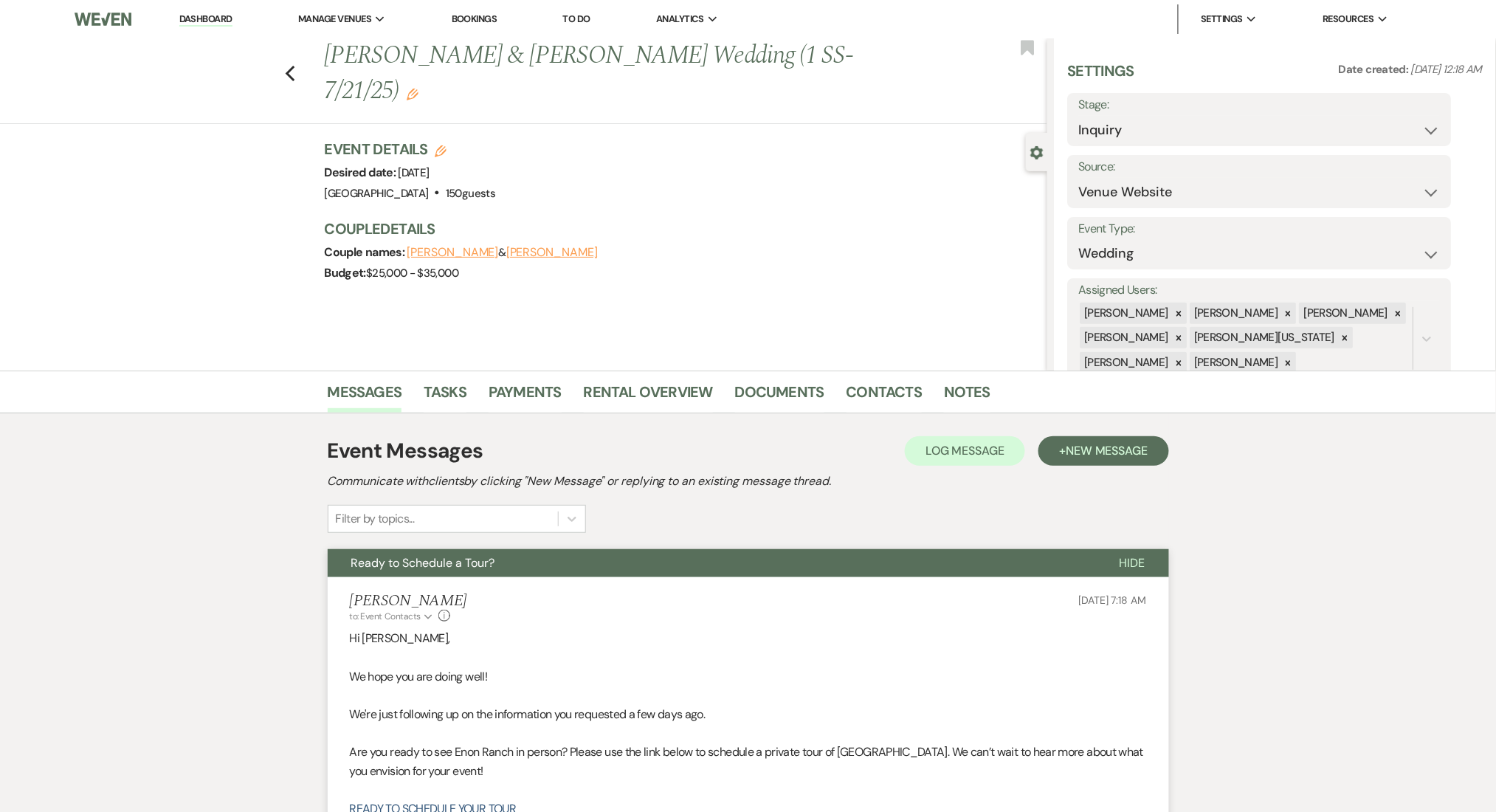
click at [215, 13] on link "Dashboard" at bounding box center [205, 20] width 53 height 14
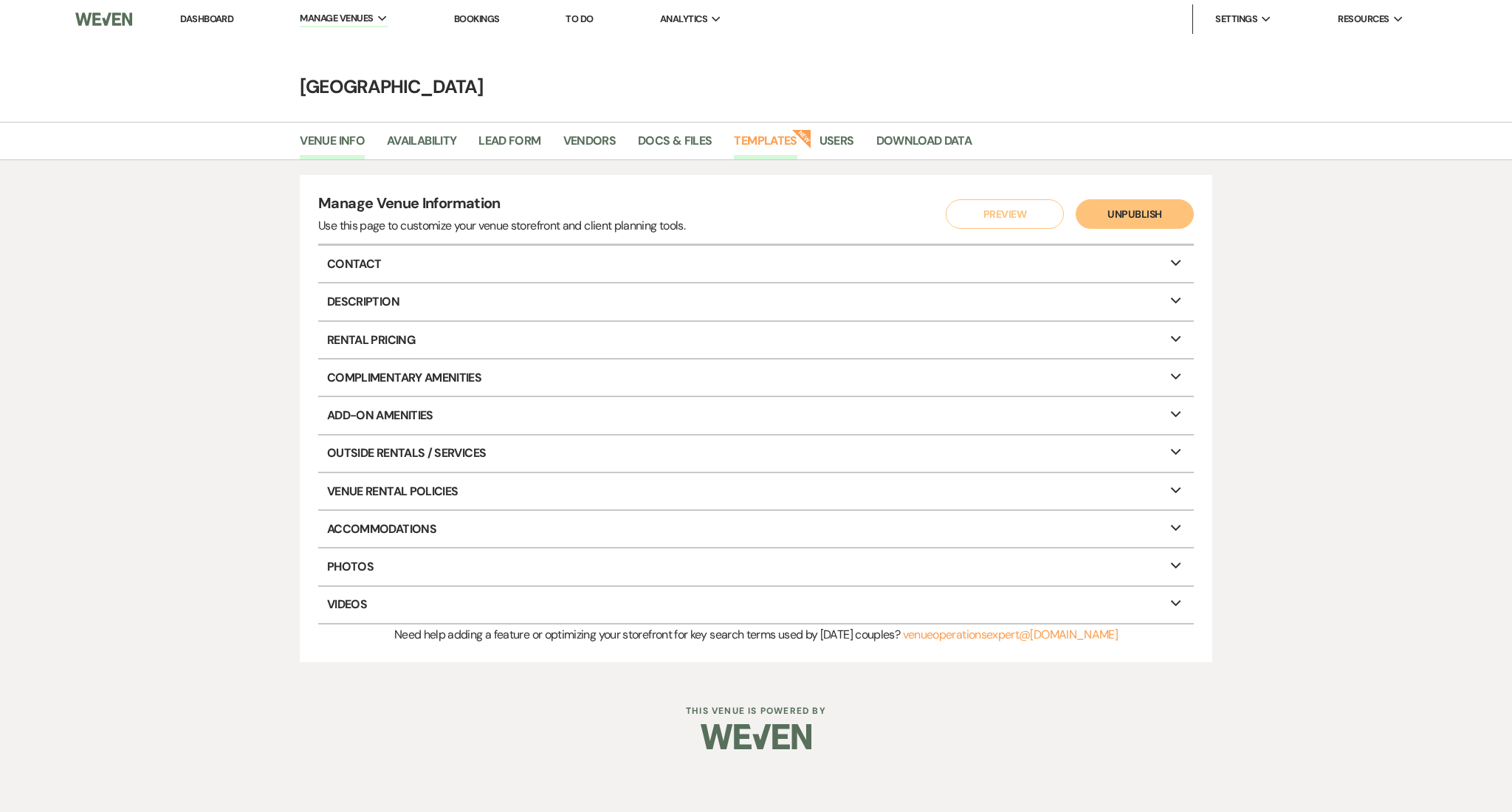
drag, startPoint x: 0, startPoint y: 0, endPoint x: 784, endPoint y: 141, distance: 796.6
click at [784, 141] on link "Templates" at bounding box center [765, 145] width 63 height 28
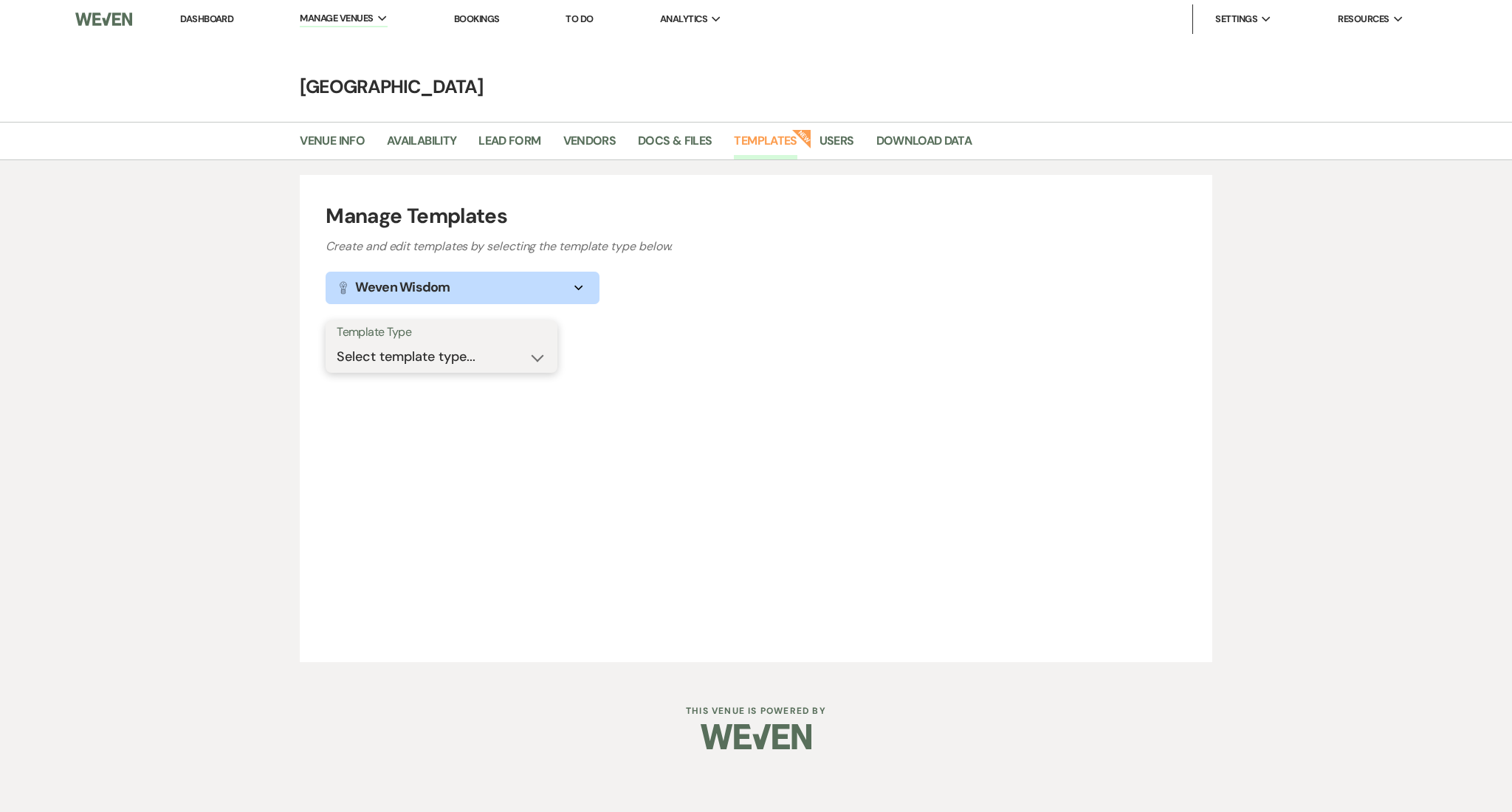
click at [419, 356] on select "Select template type... Task List Message Templates Payment Plan Inventory Item…" at bounding box center [441, 357] width 209 height 29
select select "Message Templates"
click at [336, 343] on select "Select template type... Task List Message Templates Payment Plan Inventory Item…" at bounding box center [441, 357] width 209 height 29
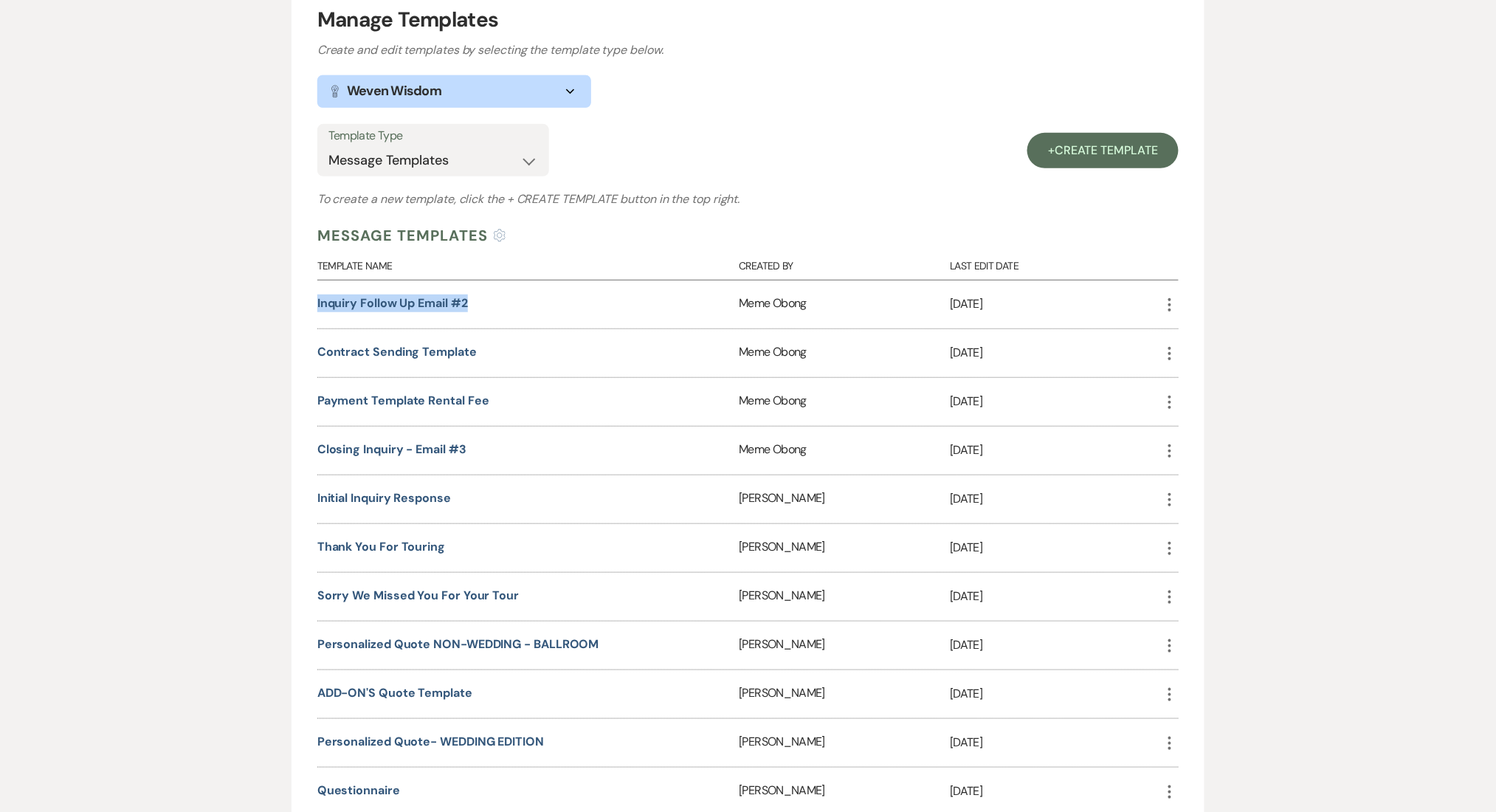
drag, startPoint x: 488, startPoint y: 294, endPoint x: 304, endPoint y: 307, distance: 184.5
click at [304, 307] on div "Manage Templates Create and edit templates by selecting the template type below…" at bounding box center [748, 786] width 913 height 1614
copy link "Inquiry Follow Up Email #2"
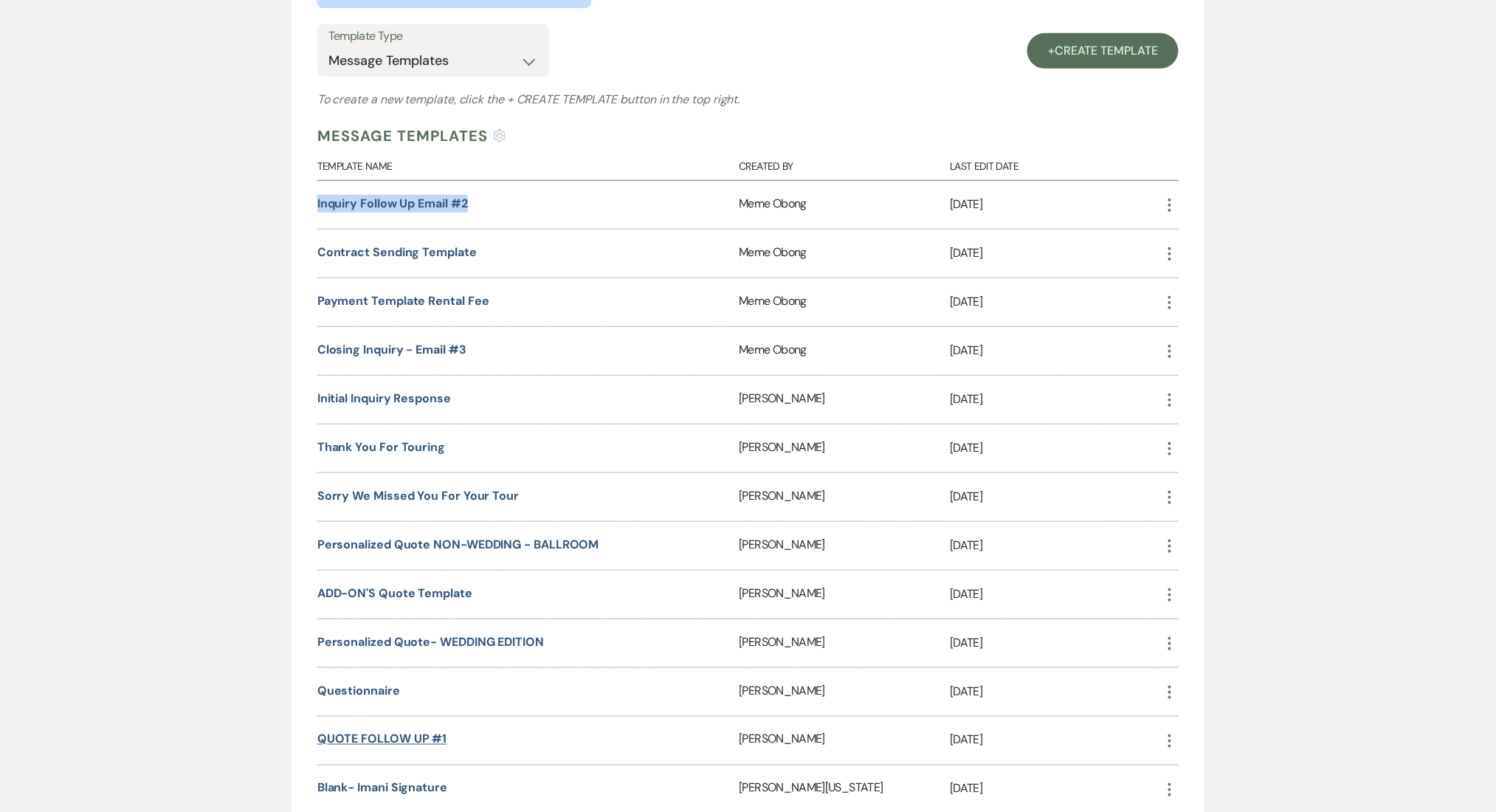
scroll to position [492, 0]
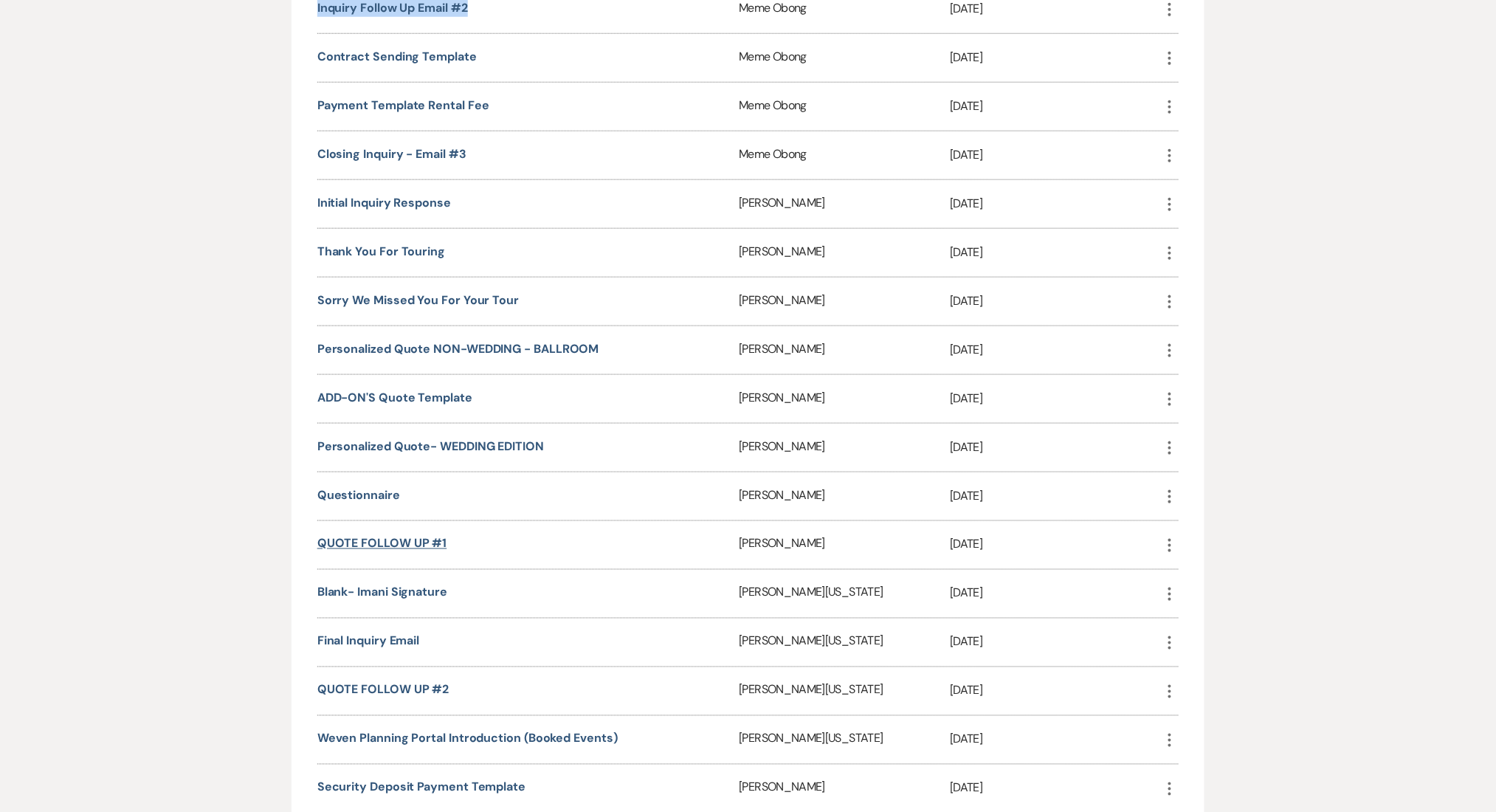
click at [400, 536] on link "QUOTE FOLLOW UP #1" at bounding box center [382, 544] width 130 height 16
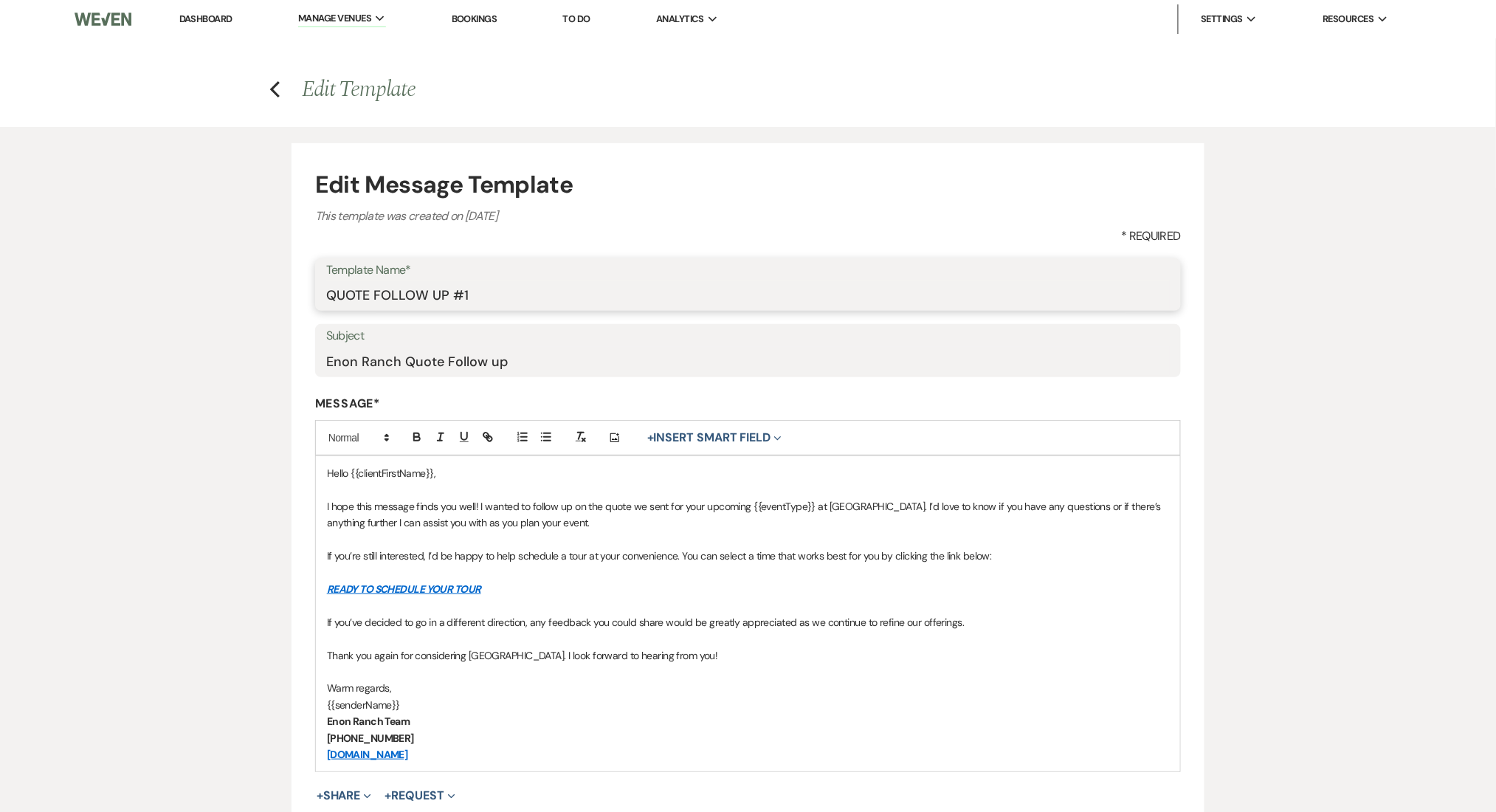
drag, startPoint x: 383, startPoint y: 294, endPoint x: 293, endPoint y: 294, distance: 90.0
click at [293, 294] on form "Edit Message Template This template was created on Nov 8, 2024 * Required Templ…" at bounding box center [748, 544] width 913 height 802
paste input "Inquiry Follow Up Email #2"
type input "Inquiry Follow Up Email #2"
click at [267, 83] on h4 "Previous Edit Template" at bounding box center [749, 89] width 1063 height 31
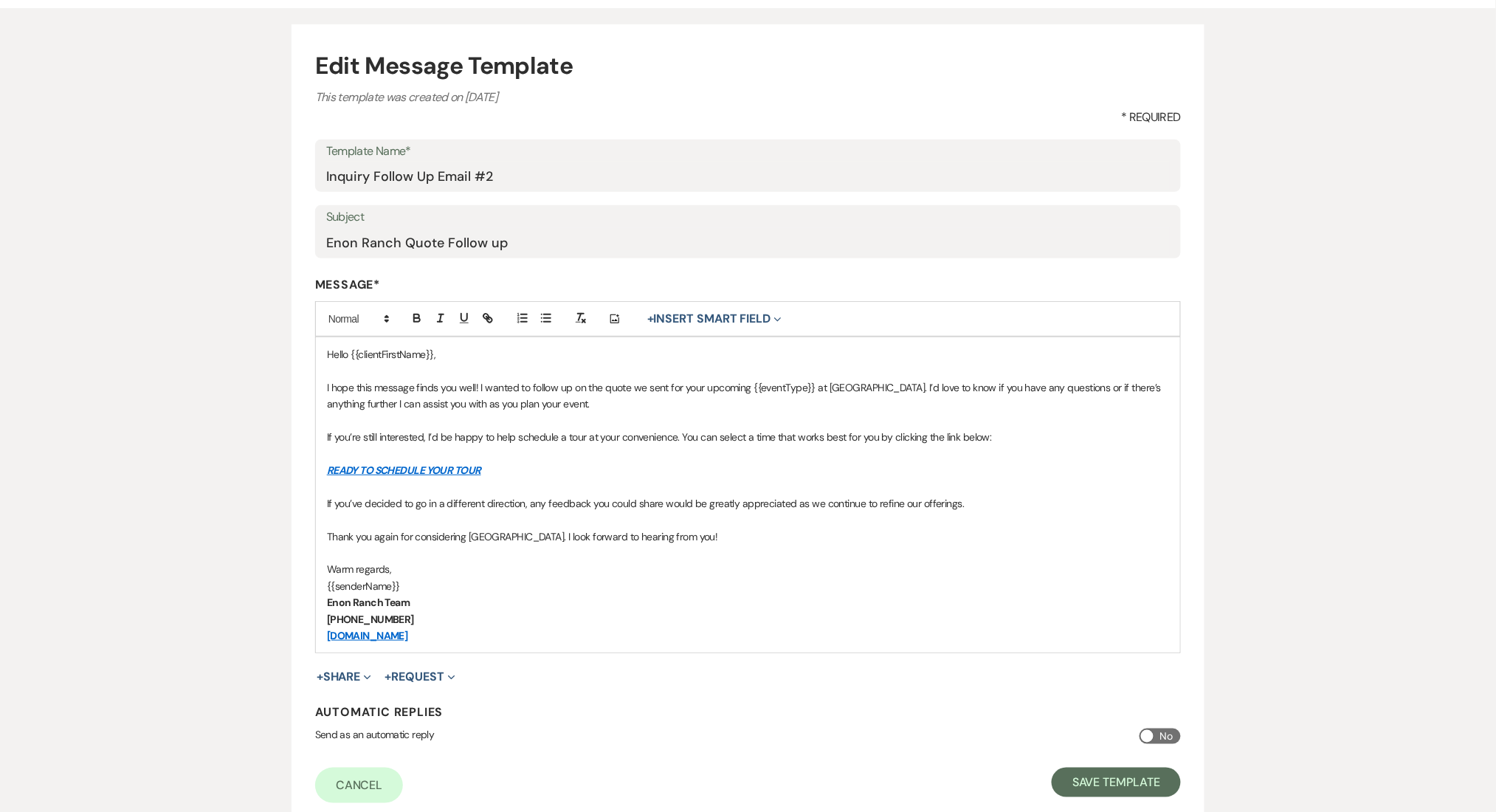
scroll to position [228, 0]
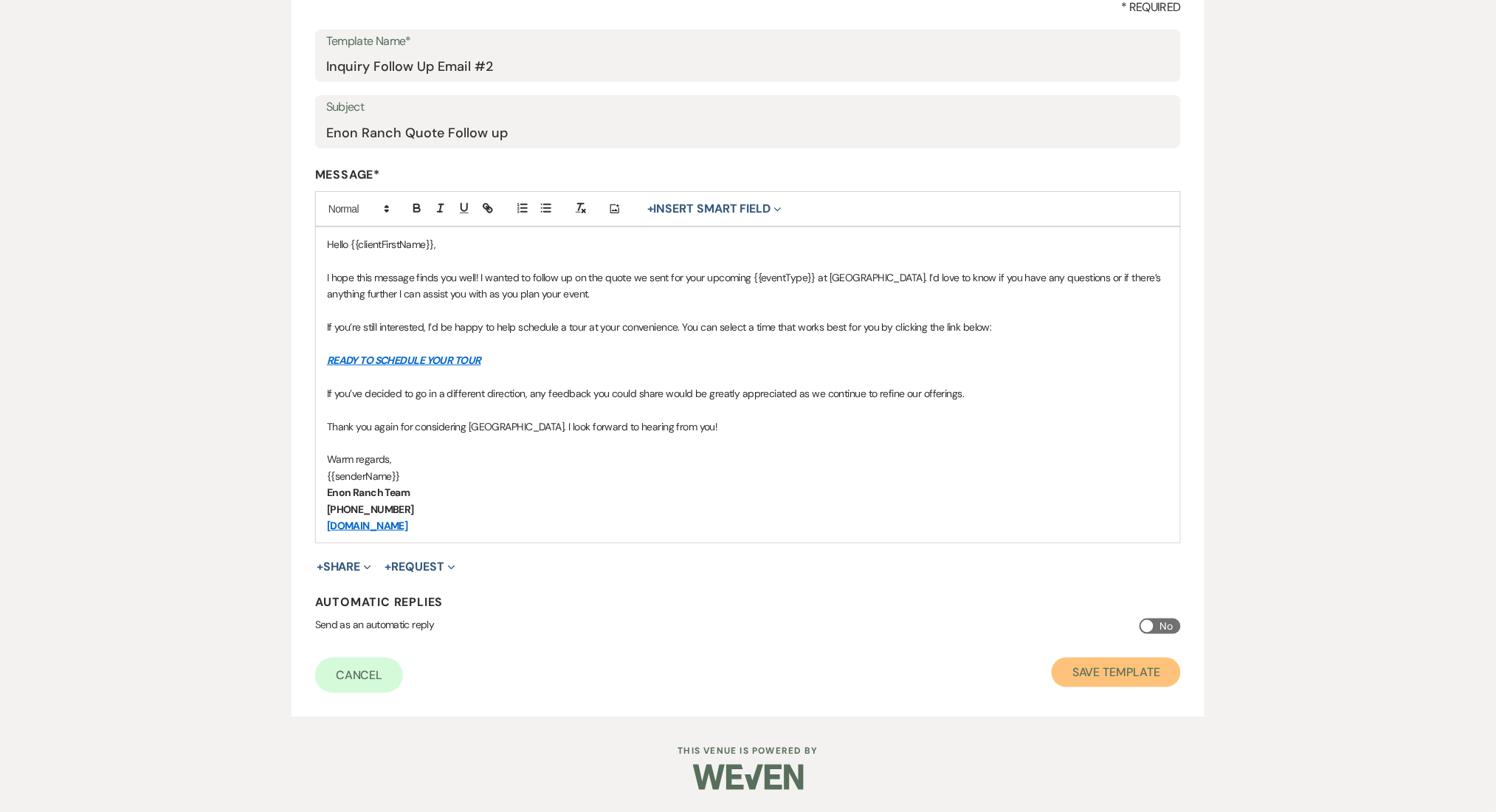
click at [1143, 680] on button "Save Template" at bounding box center [1116, 672] width 129 height 29
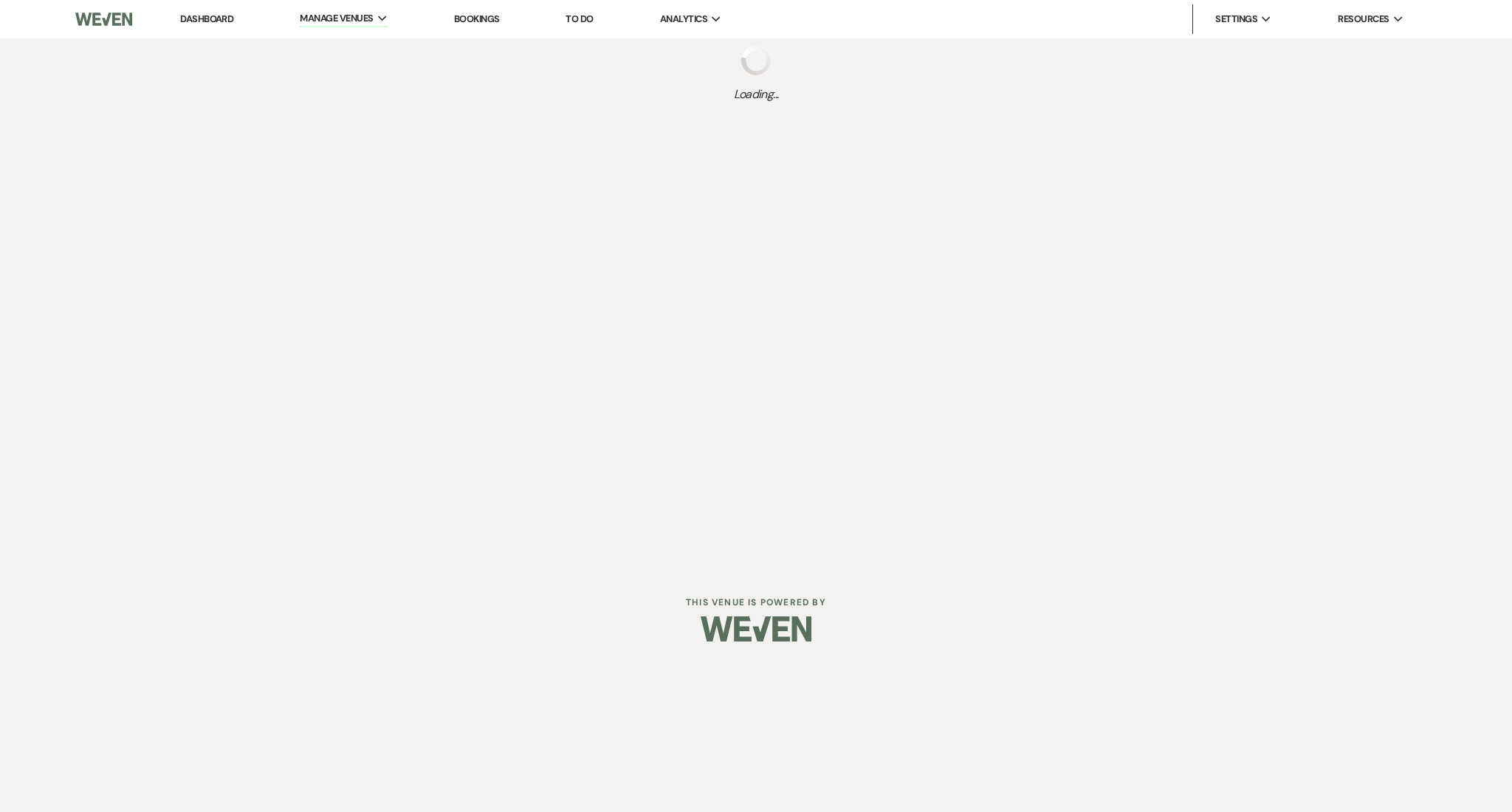
select select "Message Templates"
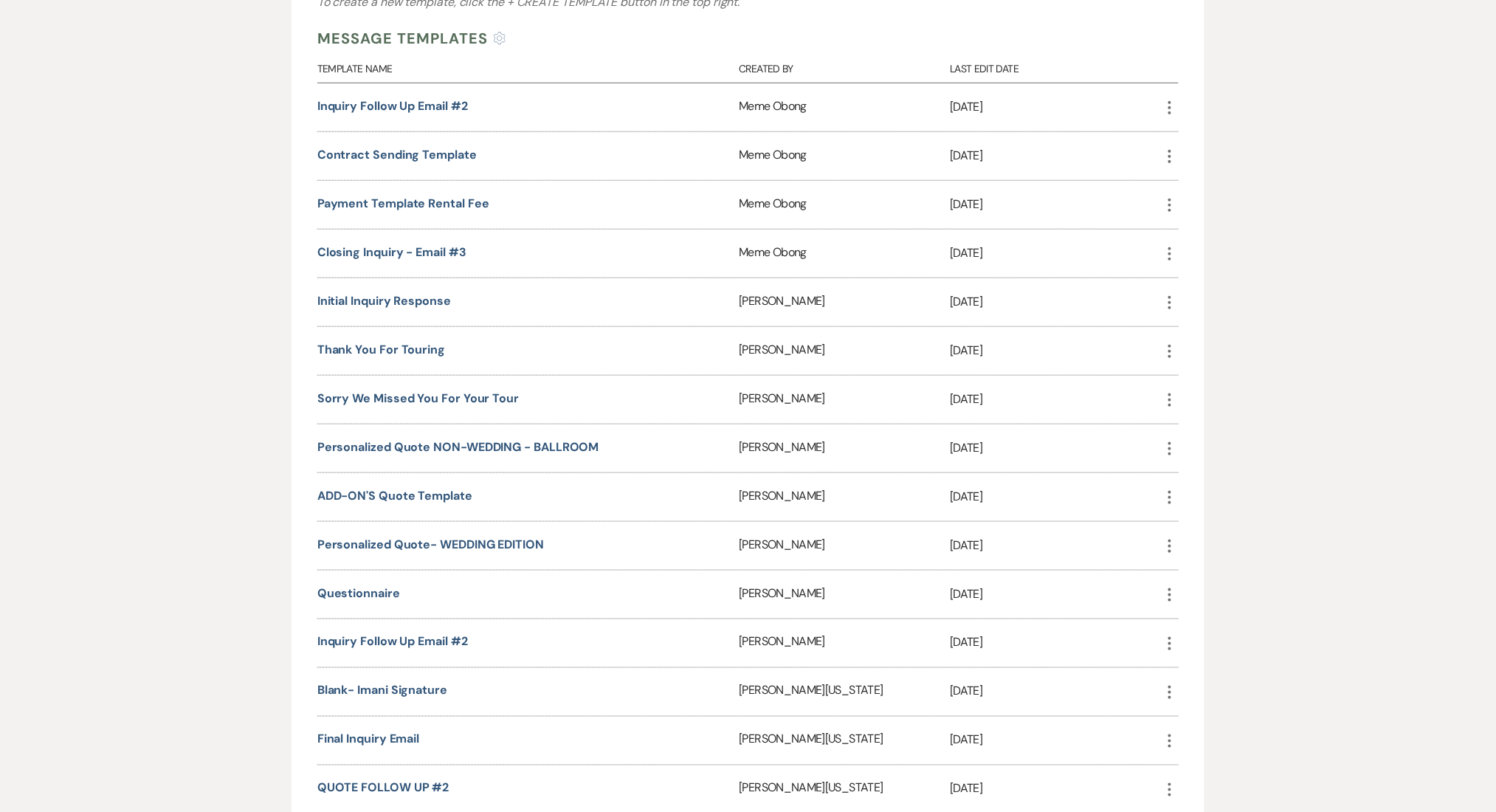
scroll to position [590, 0]
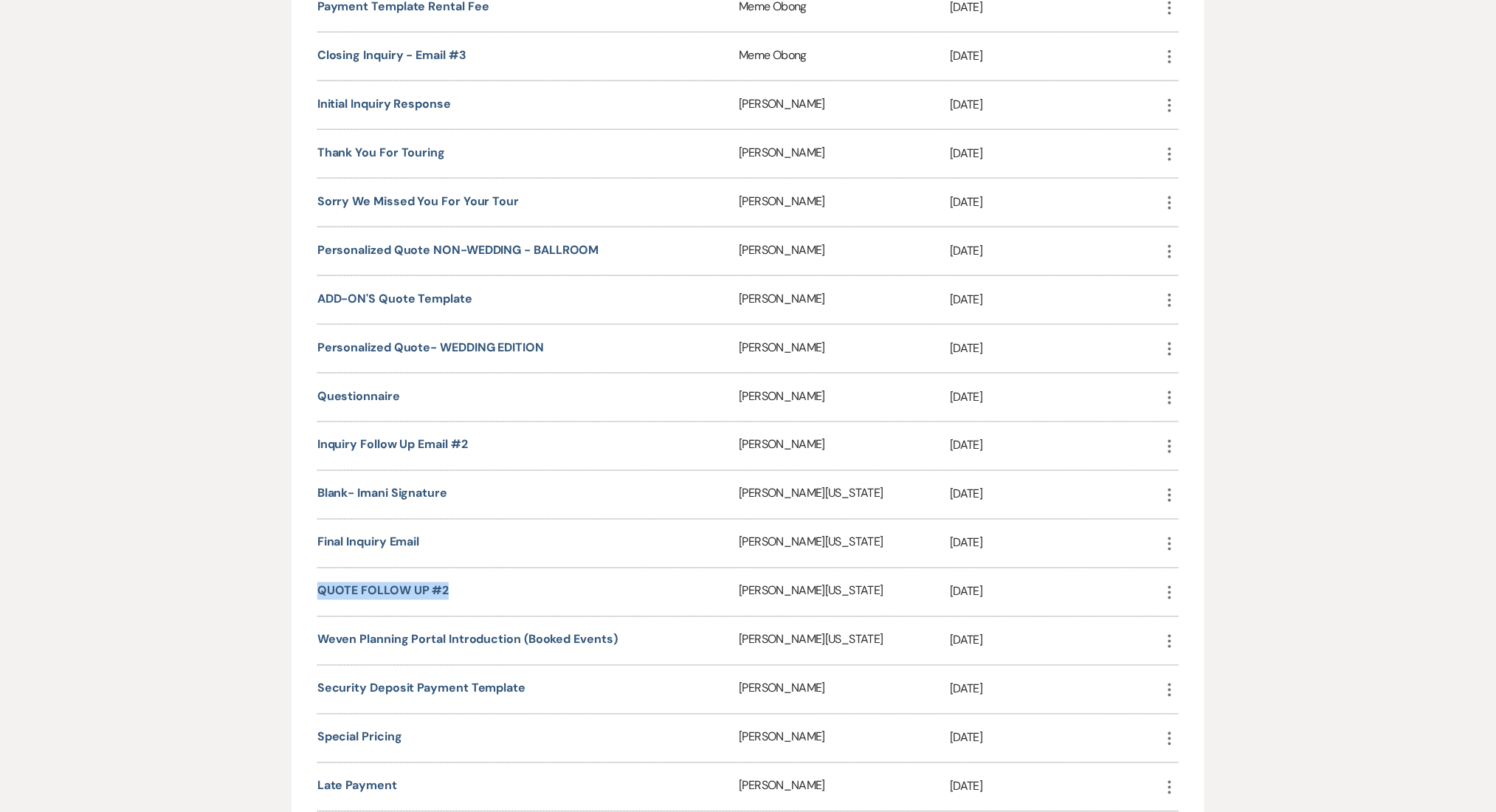
drag, startPoint x: 420, startPoint y: 584, endPoint x: 317, endPoint y: 591, distance: 103.2
click at [317, 591] on div "QUOTE FOLLOW UP #2" at bounding box center [528, 592] width 422 height 48
copy link "QUOTE FOLLOW UP #2"
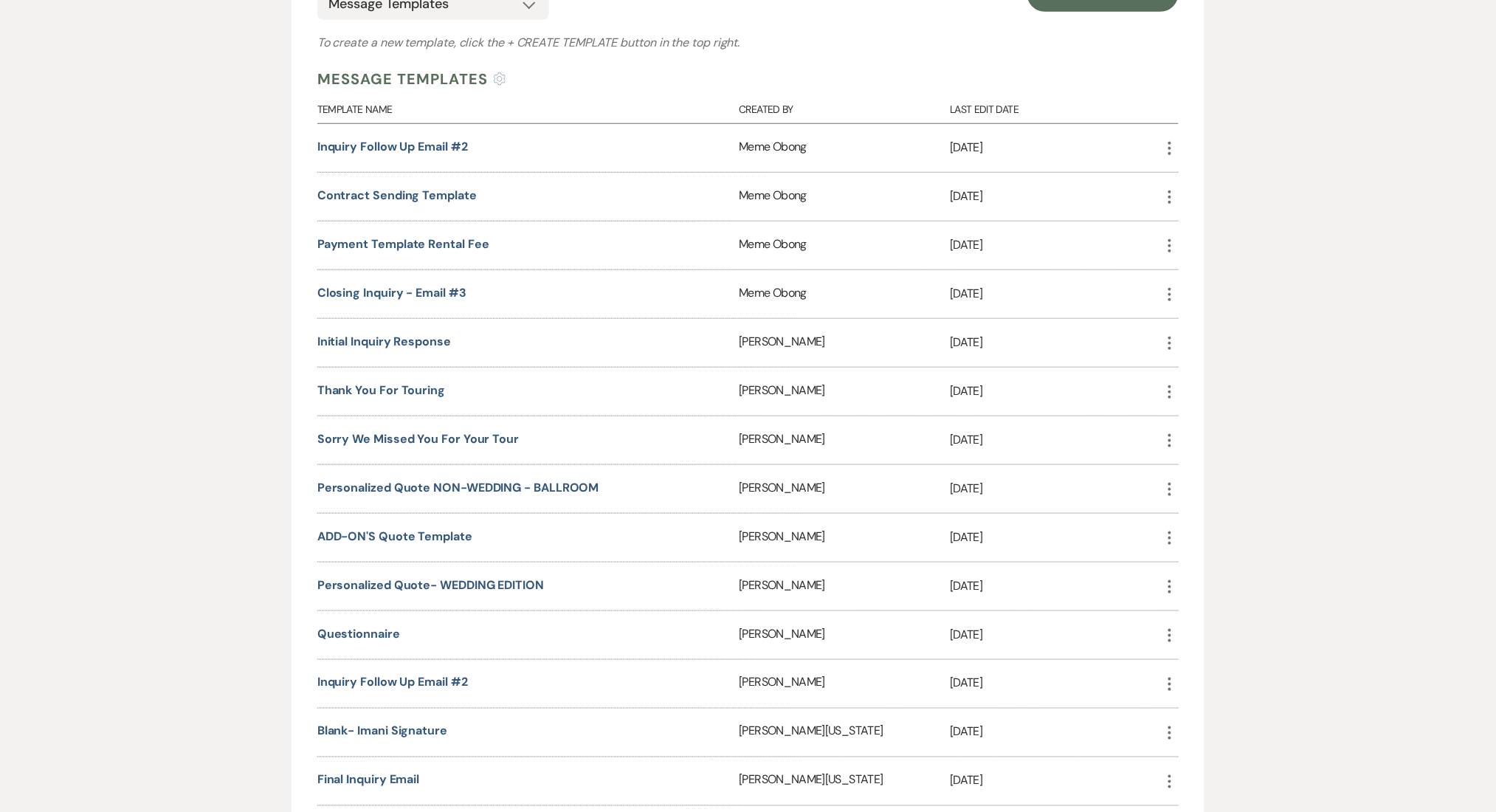
scroll to position [197, 0]
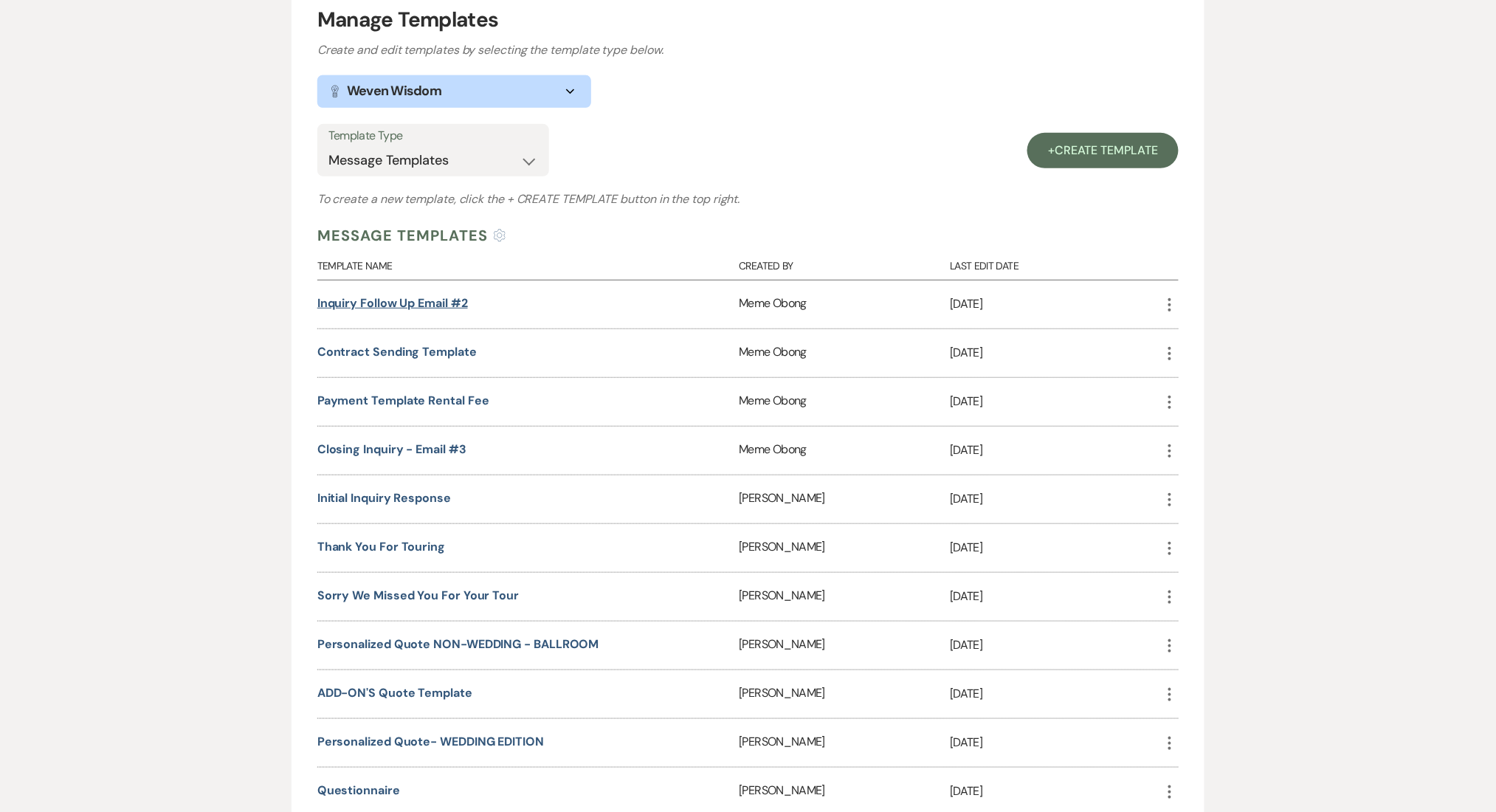
click at [388, 298] on link "Inquiry Follow Up Email #2" at bounding box center [393, 303] width 151 height 16
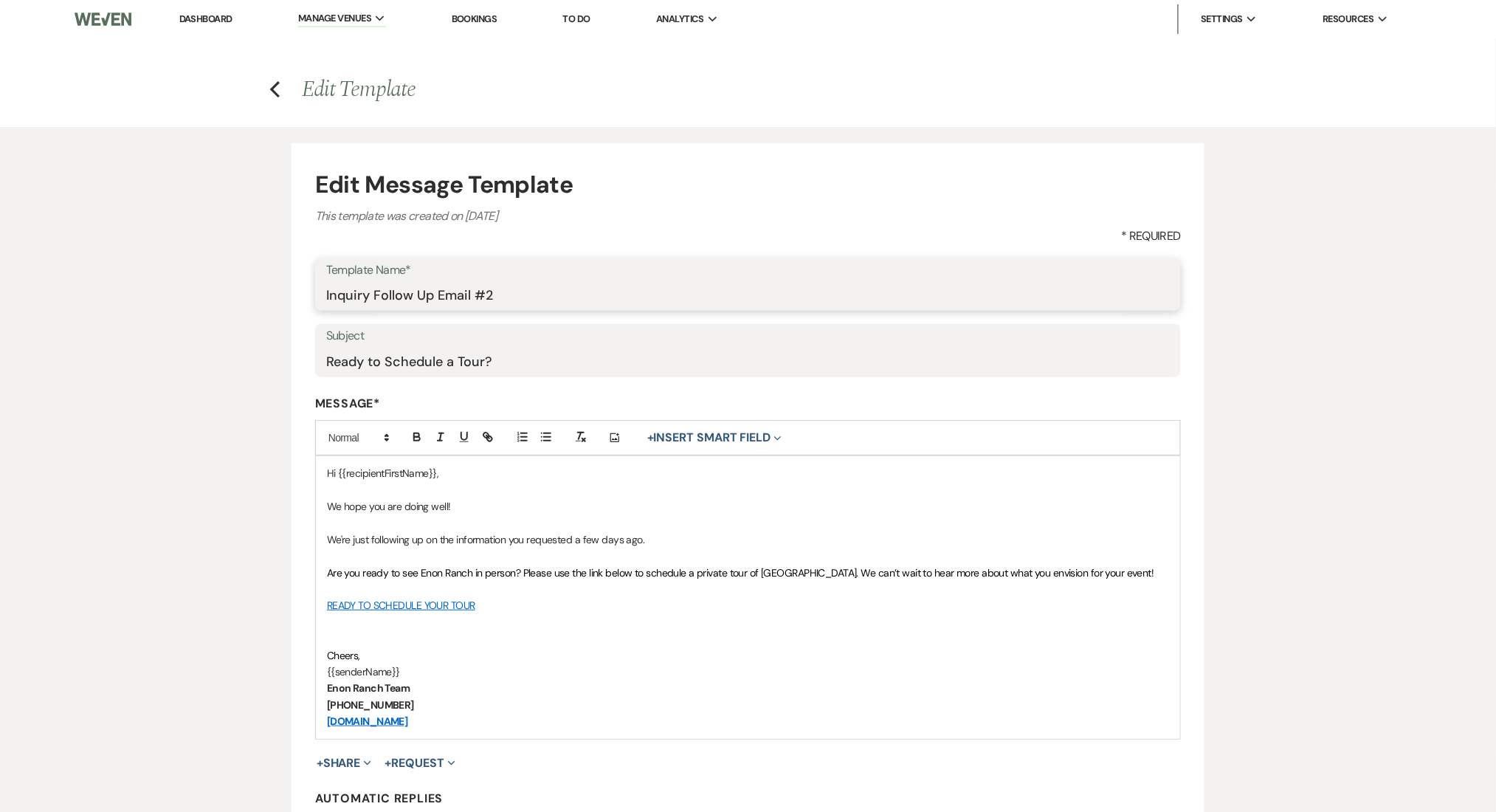
drag, startPoint x: 555, startPoint y: 297, endPoint x: 198, endPoint y: 309, distance: 357.2
click at [198, 309] on div "Edit Message Template This template was created on Jan 24, 2023 * Required Temp…" at bounding box center [748, 519] width 1496 height 786
paste input "QUOTE FOLLOW UP"
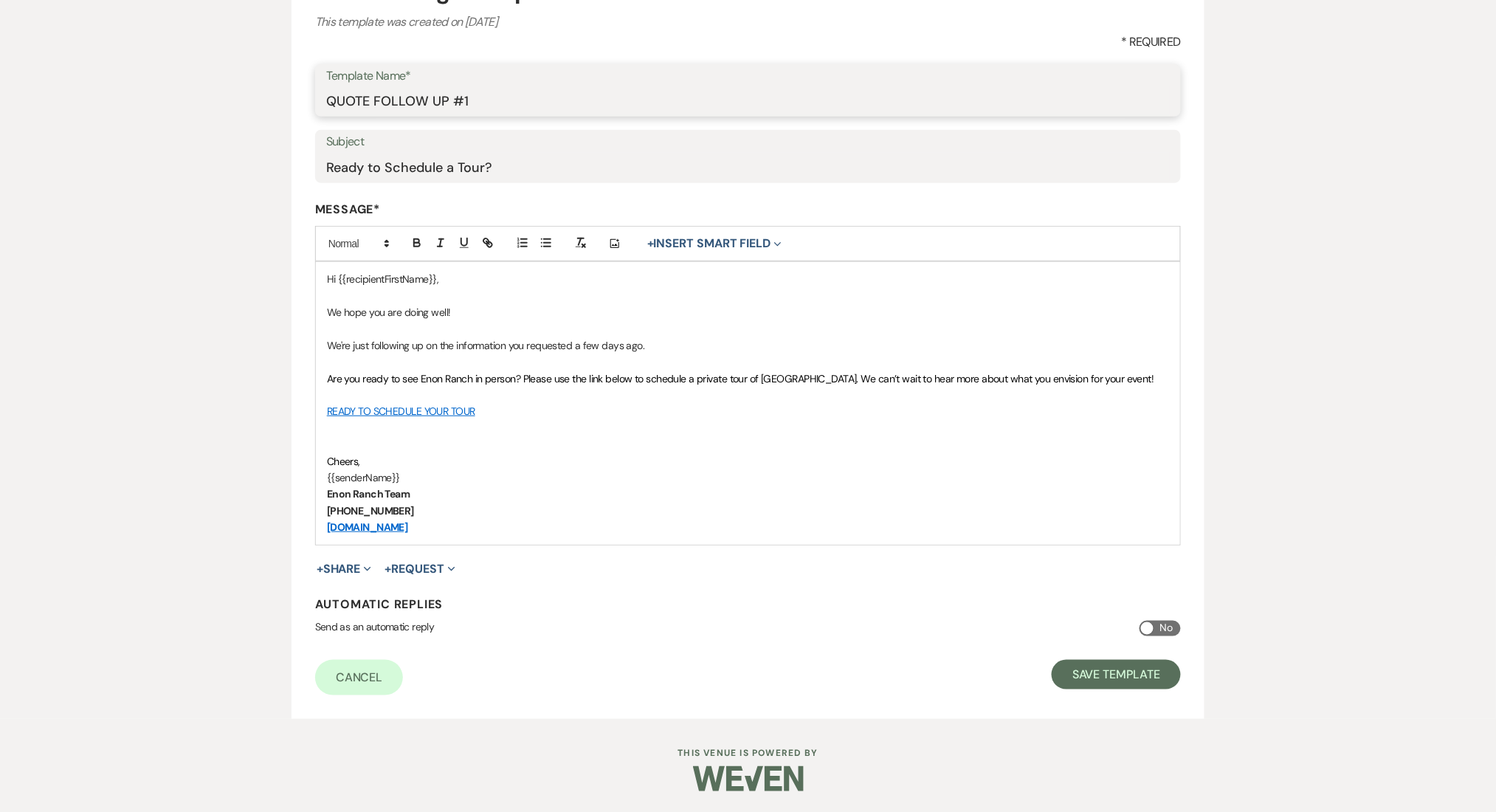
scroll to position [196, 0]
type input "QUOTE FOLLOW UP #1"
click at [1096, 683] on button "Save Template" at bounding box center [1116, 672] width 129 height 29
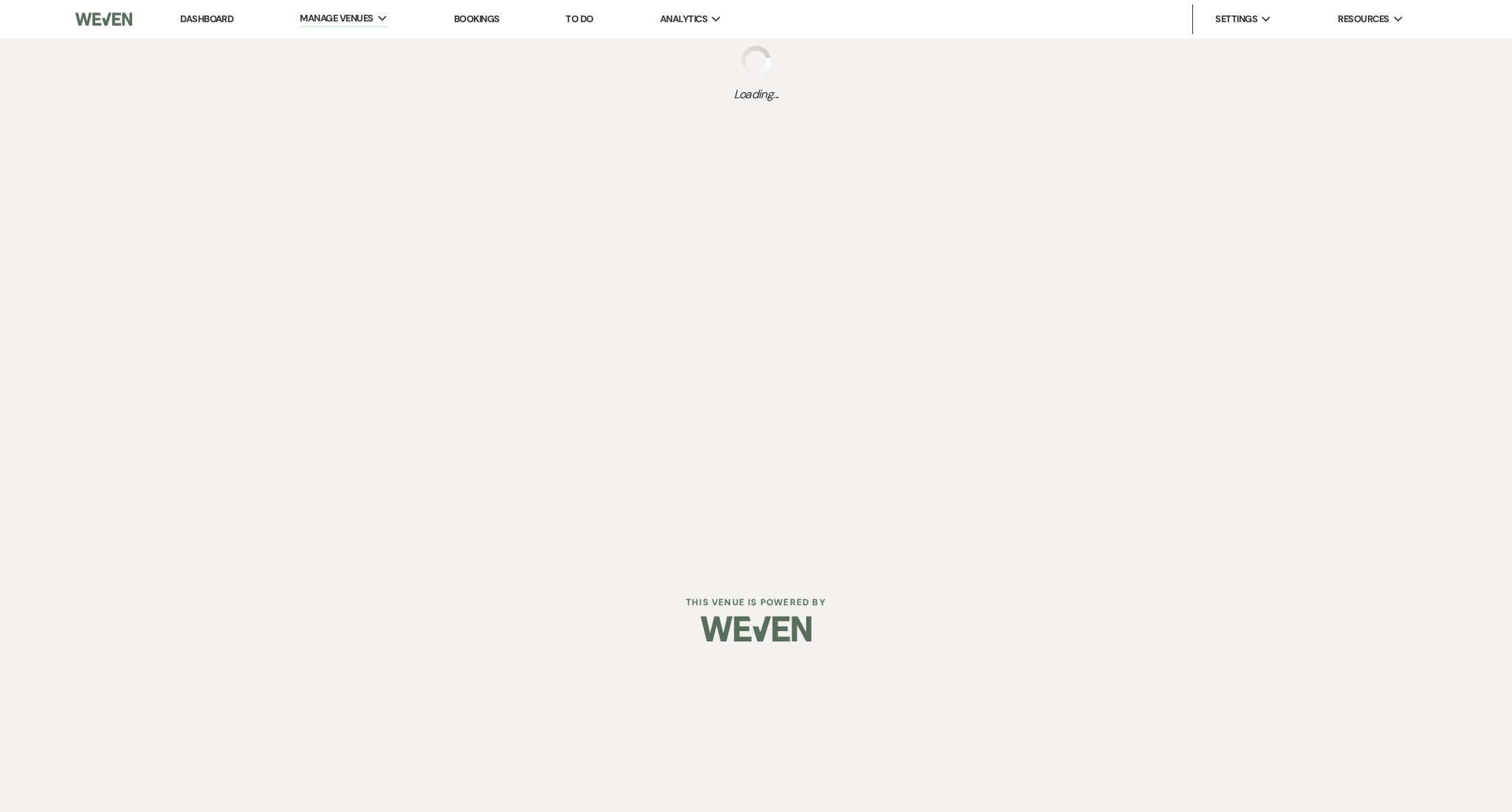
select select "Message Templates"
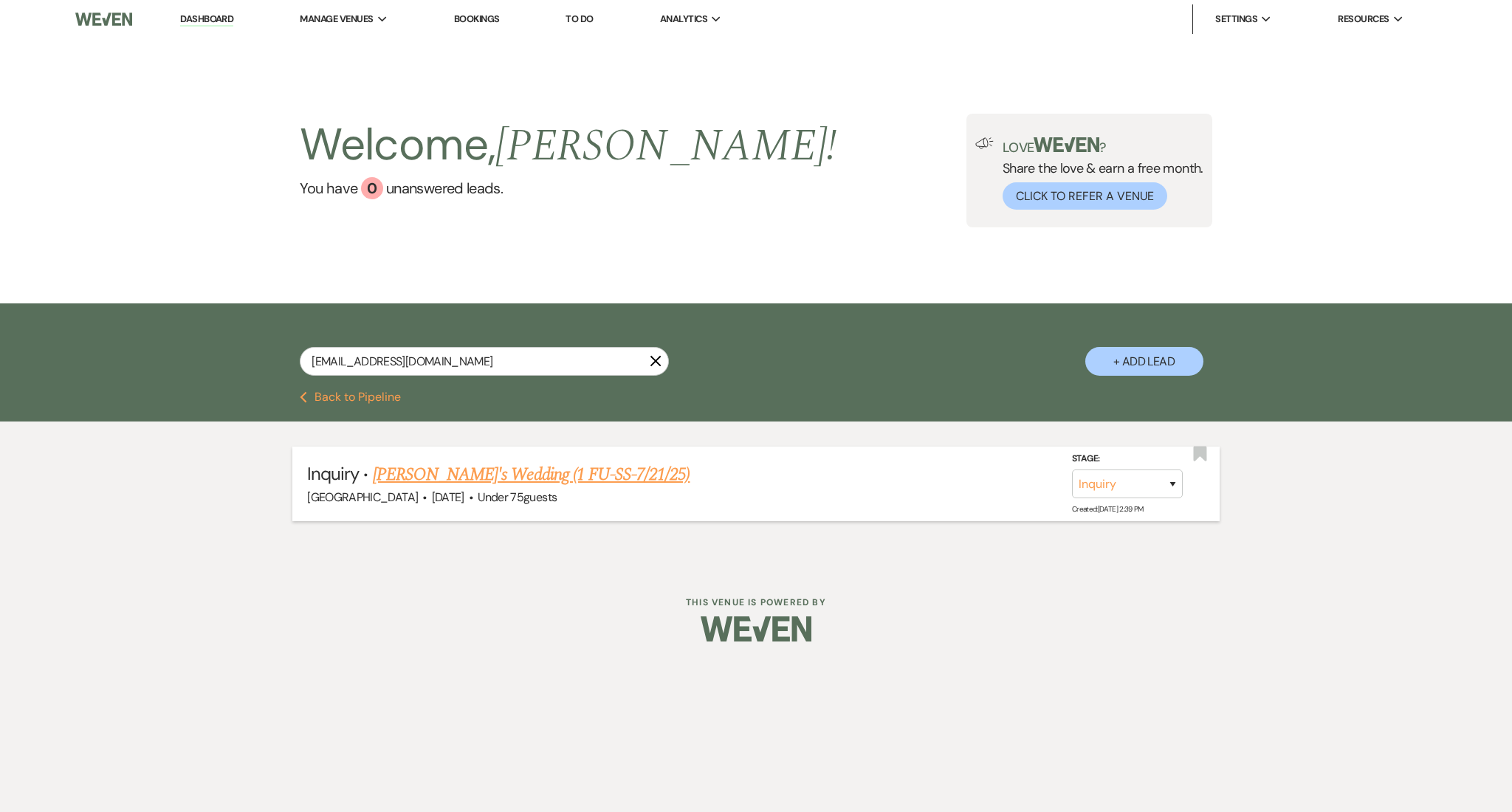
type input "brunaacbastos@icloud.com"
click at [492, 462] on link "Bruna's Wedding (1 FU-SS-7/21/25)" at bounding box center [532, 474] width 317 height 26
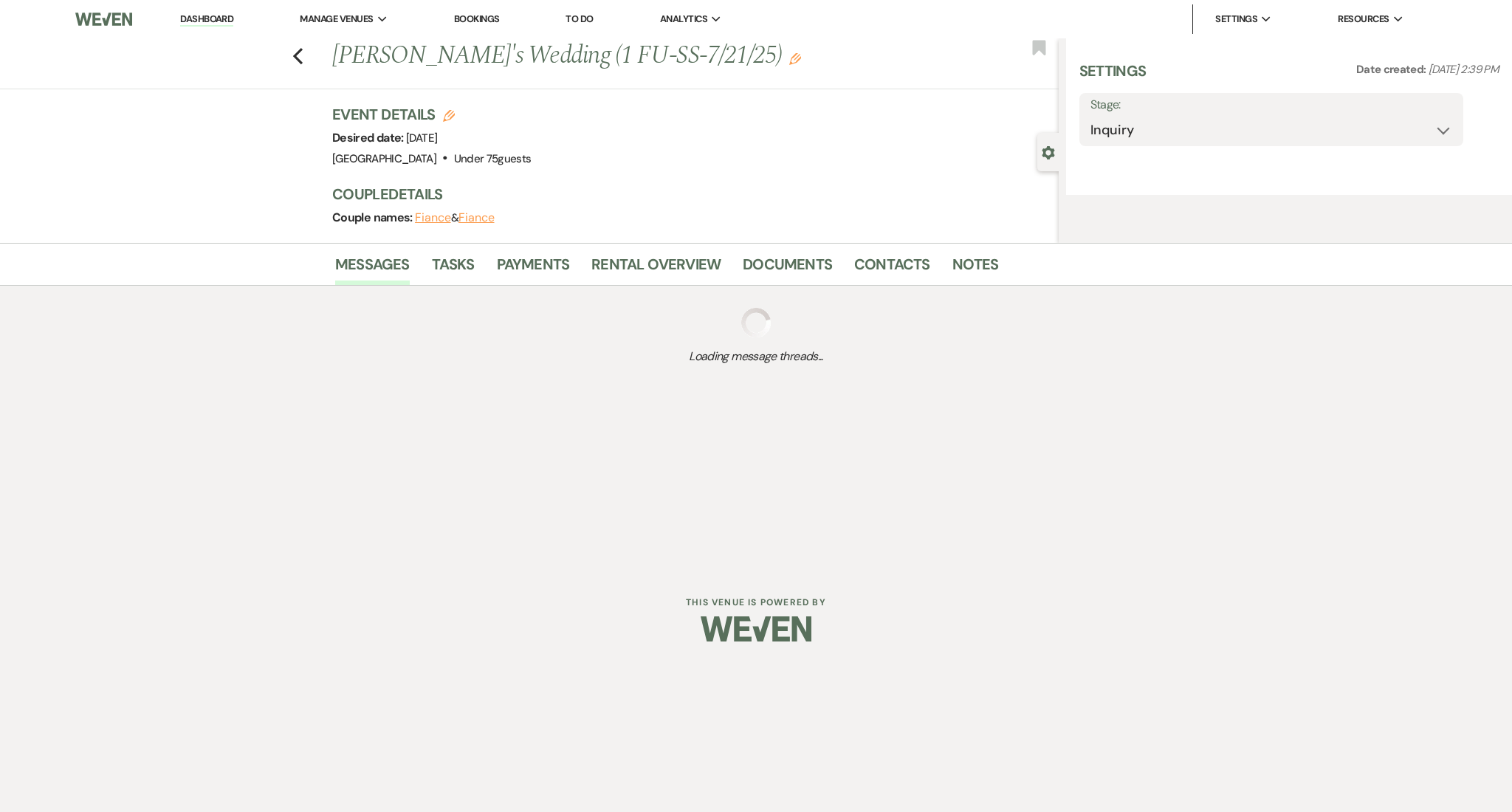
select select "3"
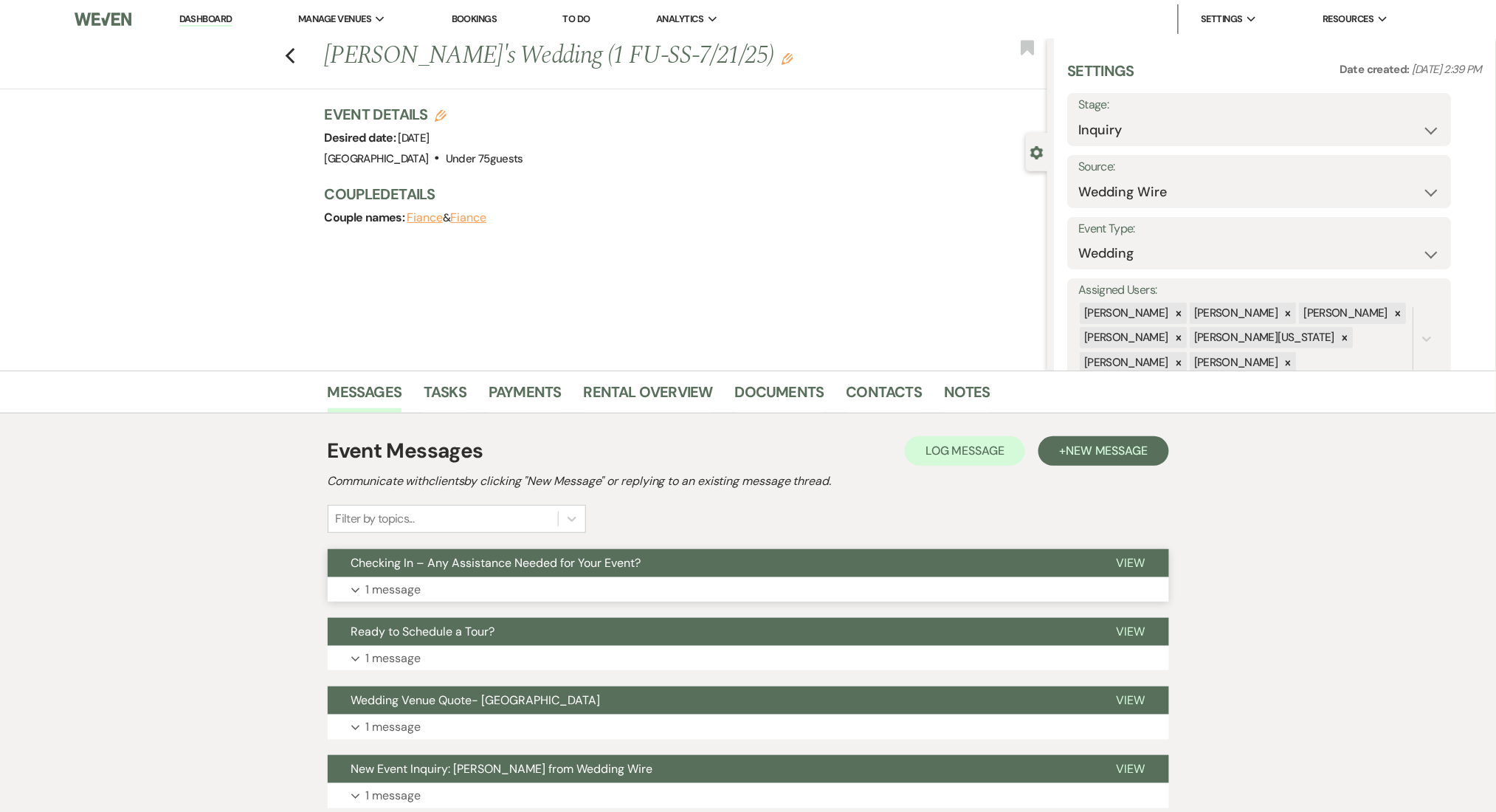
click at [502, 574] on button "Checking In – Any Assistance Needed for Your Event?" at bounding box center [710, 562] width 765 height 28
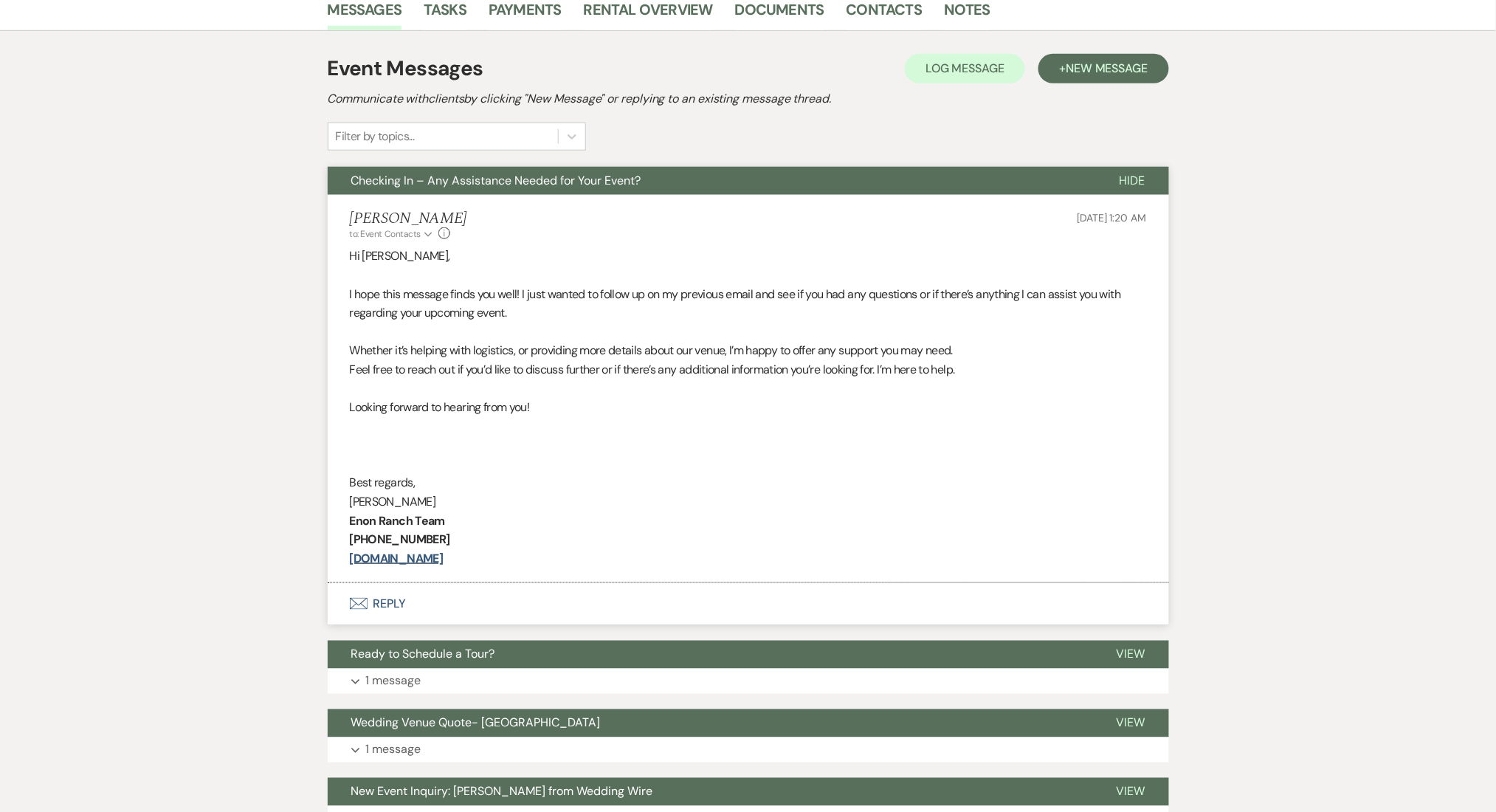
scroll to position [393, 0]
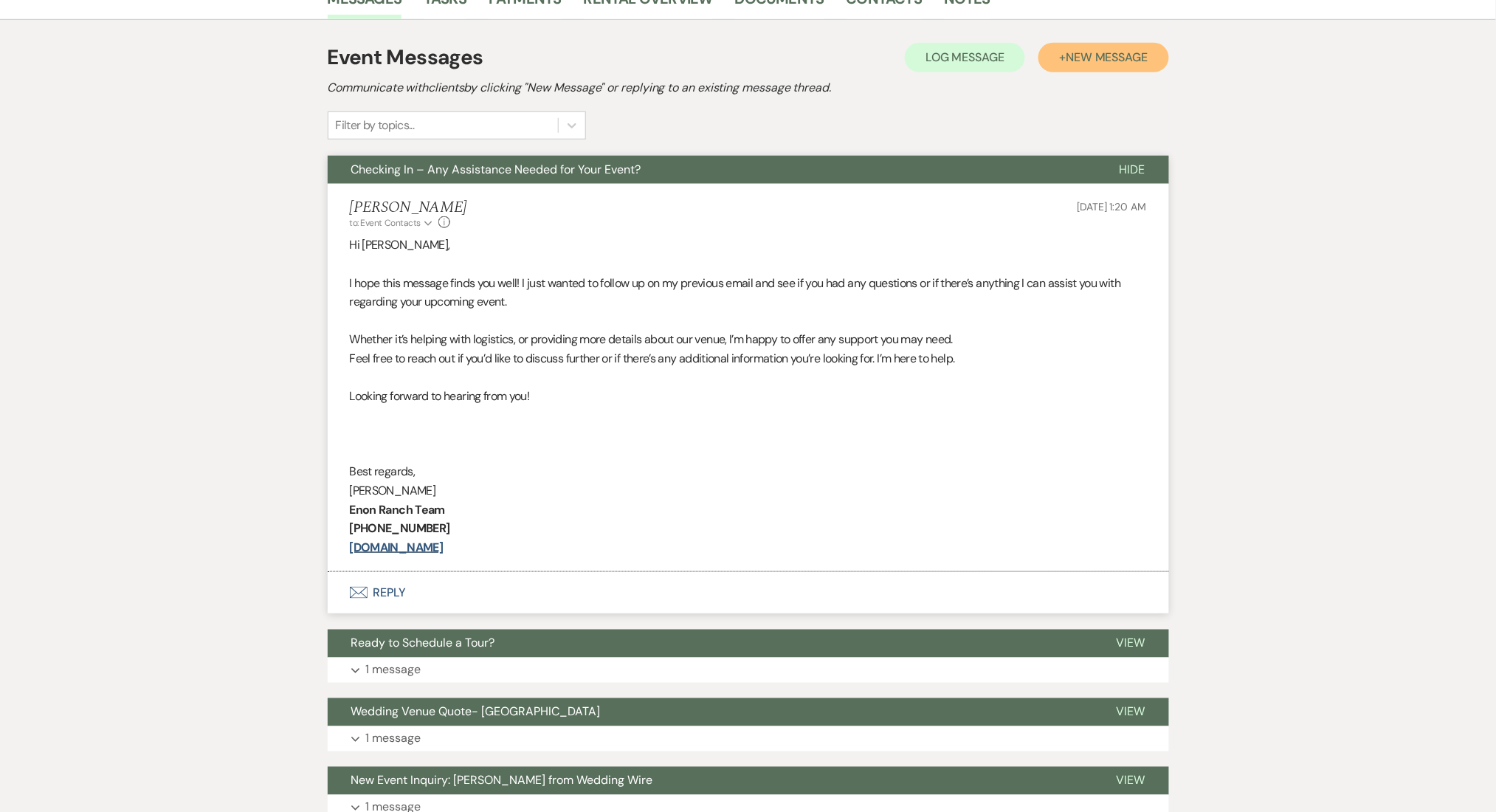
click at [1105, 69] on button "+ New Message" at bounding box center [1103, 57] width 130 height 29
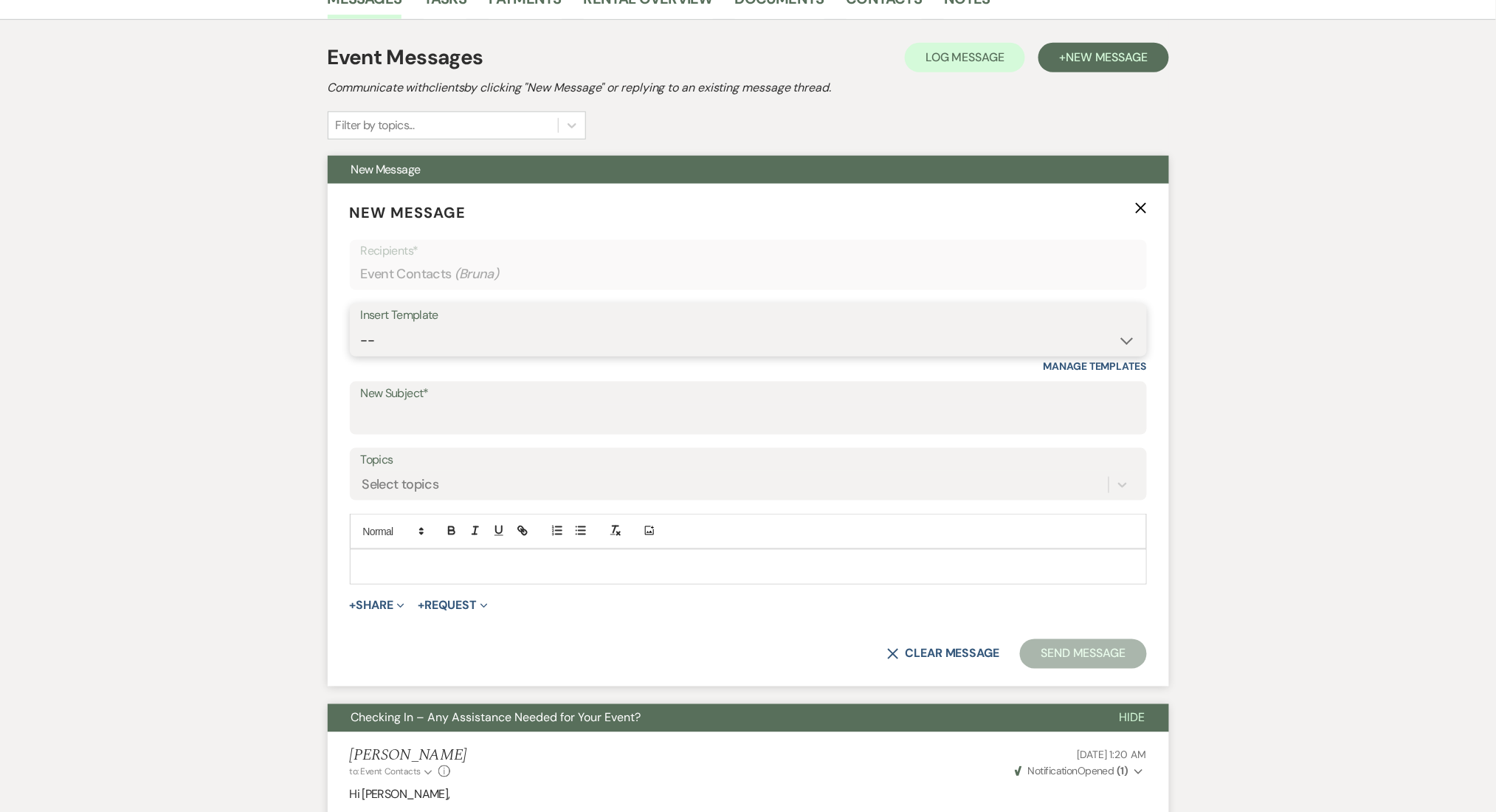
click at [439, 347] on select "-- QUOTE FOLLOW UP #1 Contract Sending Template Payment Template Rental Fee Clo…" at bounding box center [748, 340] width 775 height 29
select select "4434"
click at [361, 326] on select "-- QUOTE FOLLOW UP #1 Contract Sending Template Payment Template Rental Fee Clo…" at bounding box center [748, 340] width 775 height 29
type input "Enon Ranch Quote Follow up"
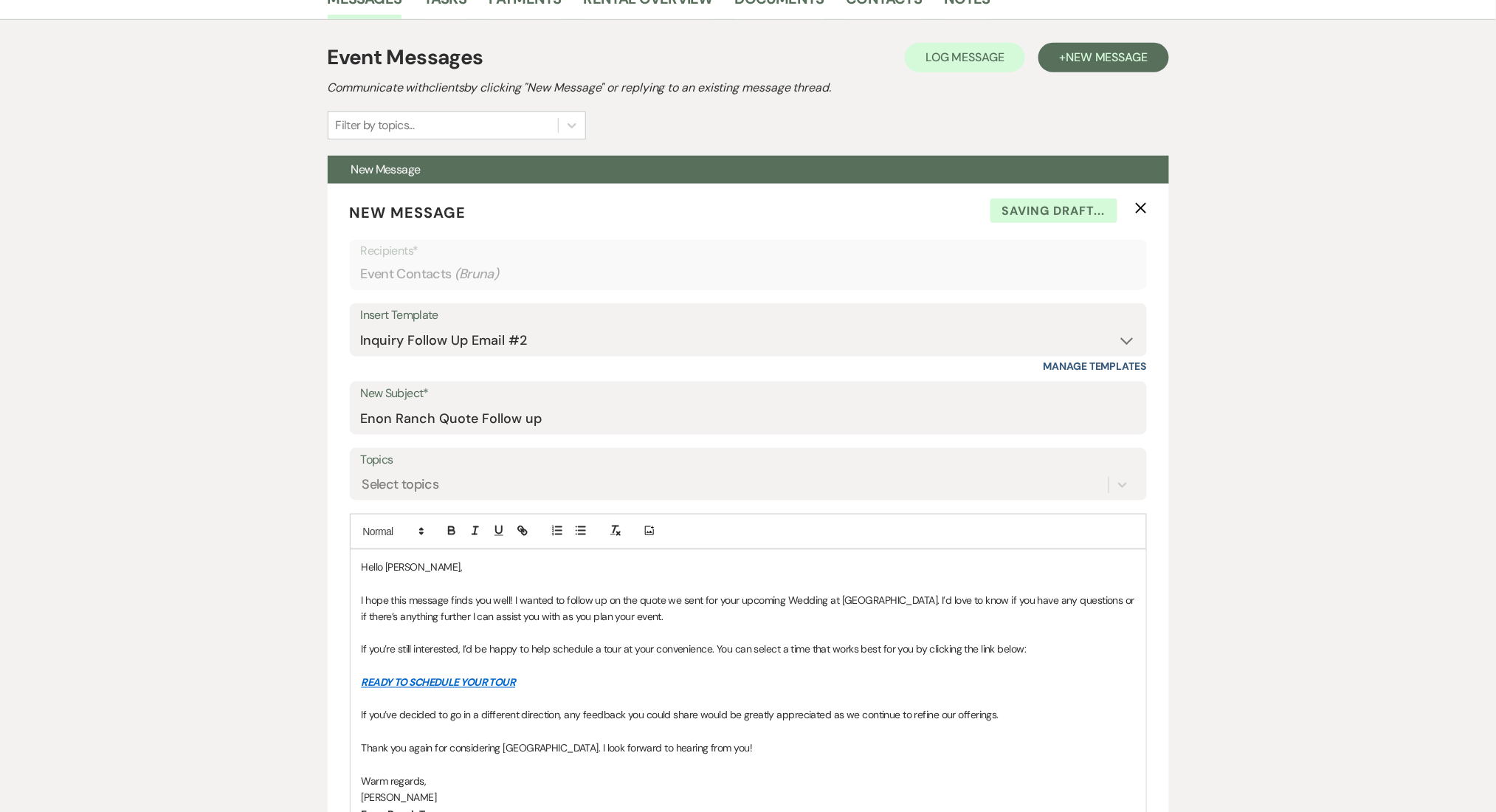
click at [127, 542] on div "Messages Tasks Payments Rental Overview Documents Contacts Notes Event Messages…" at bounding box center [748, 824] width 1496 height 1695
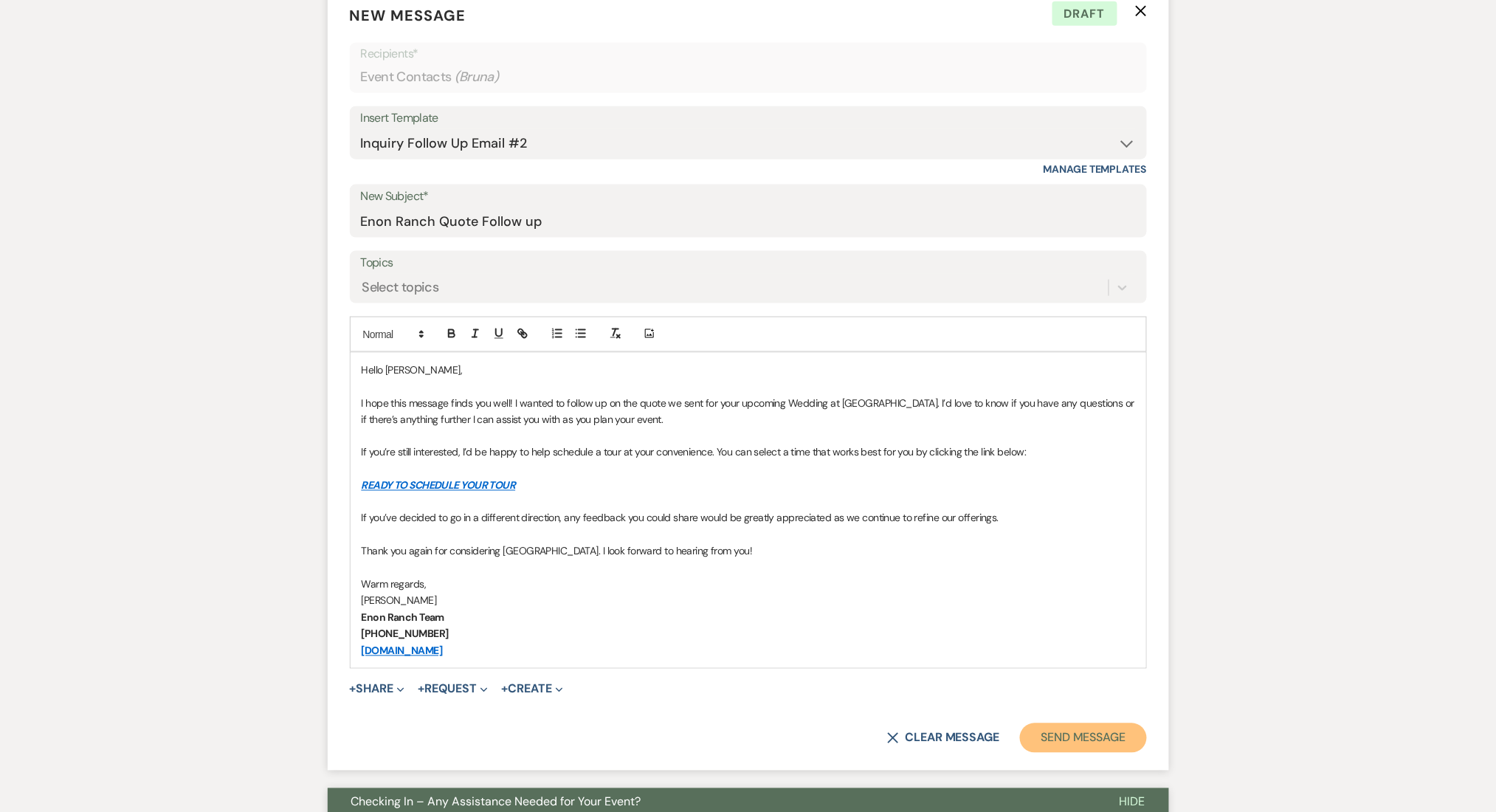
click at [1057, 741] on button "Send Message" at bounding box center [1083, 737] width 126 height 29
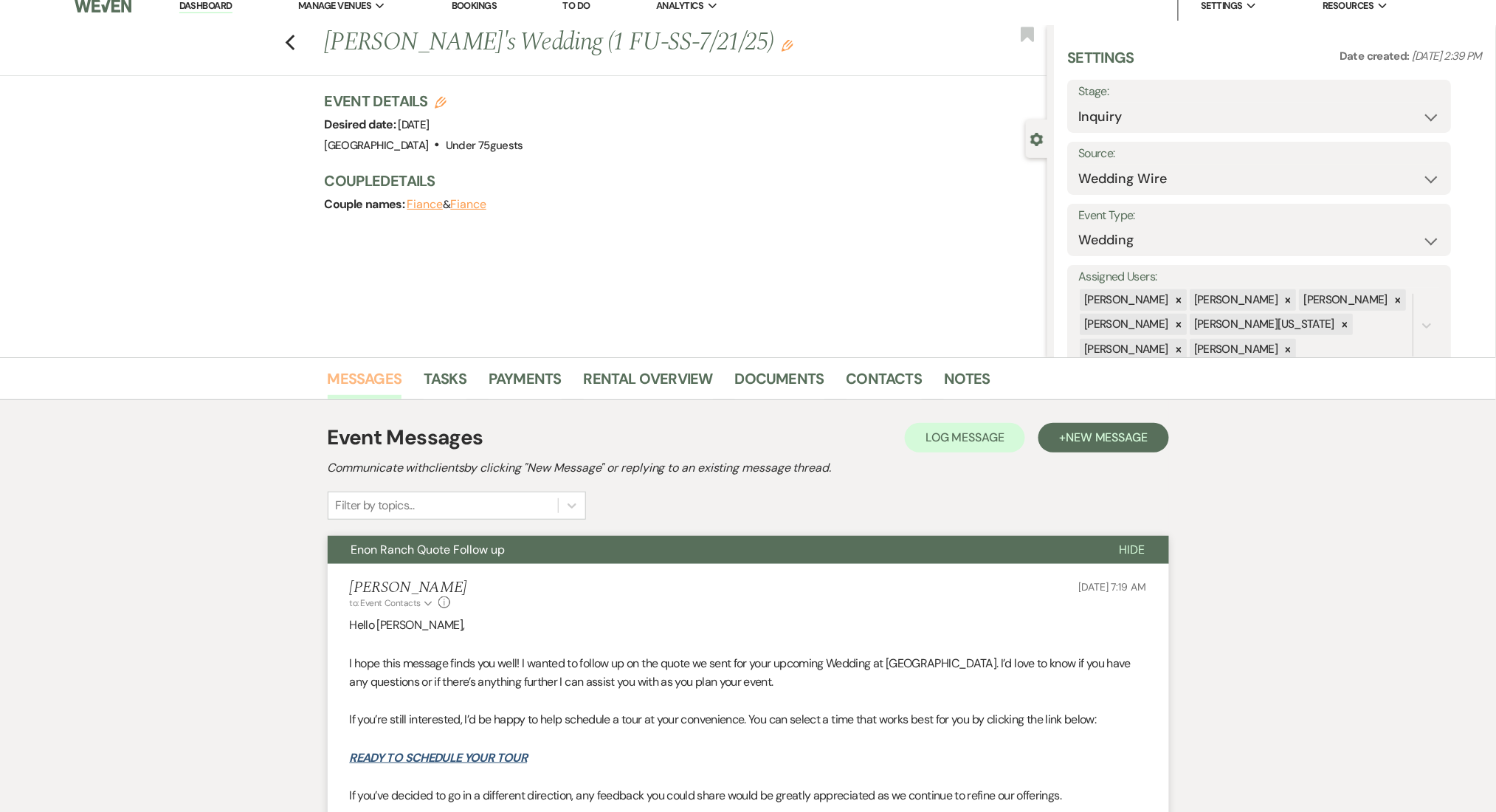
scroll to position [0, 0]
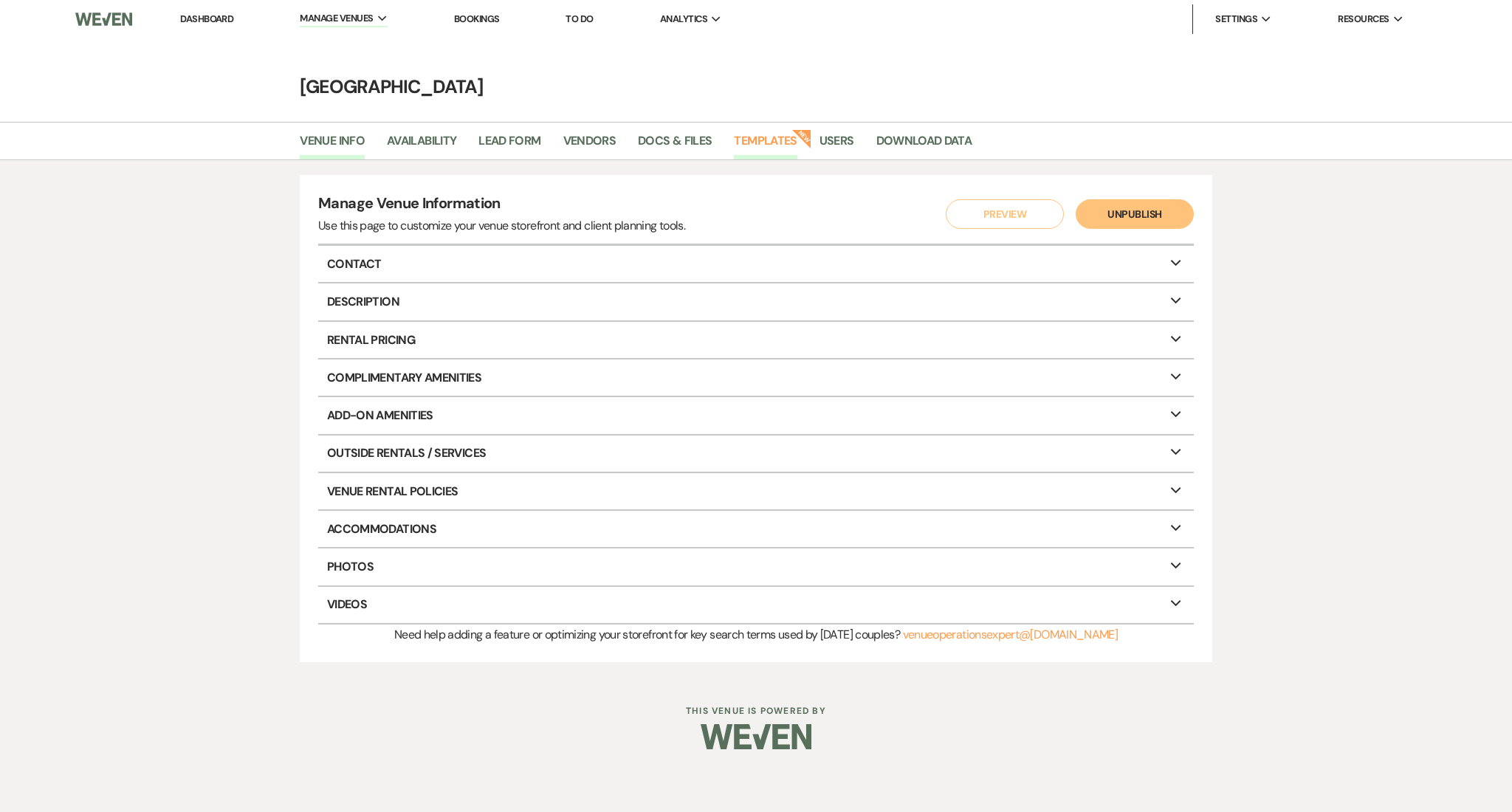
click at [787, 144] on link "Templates" at bounding box center [765, 145] width 63 height 28
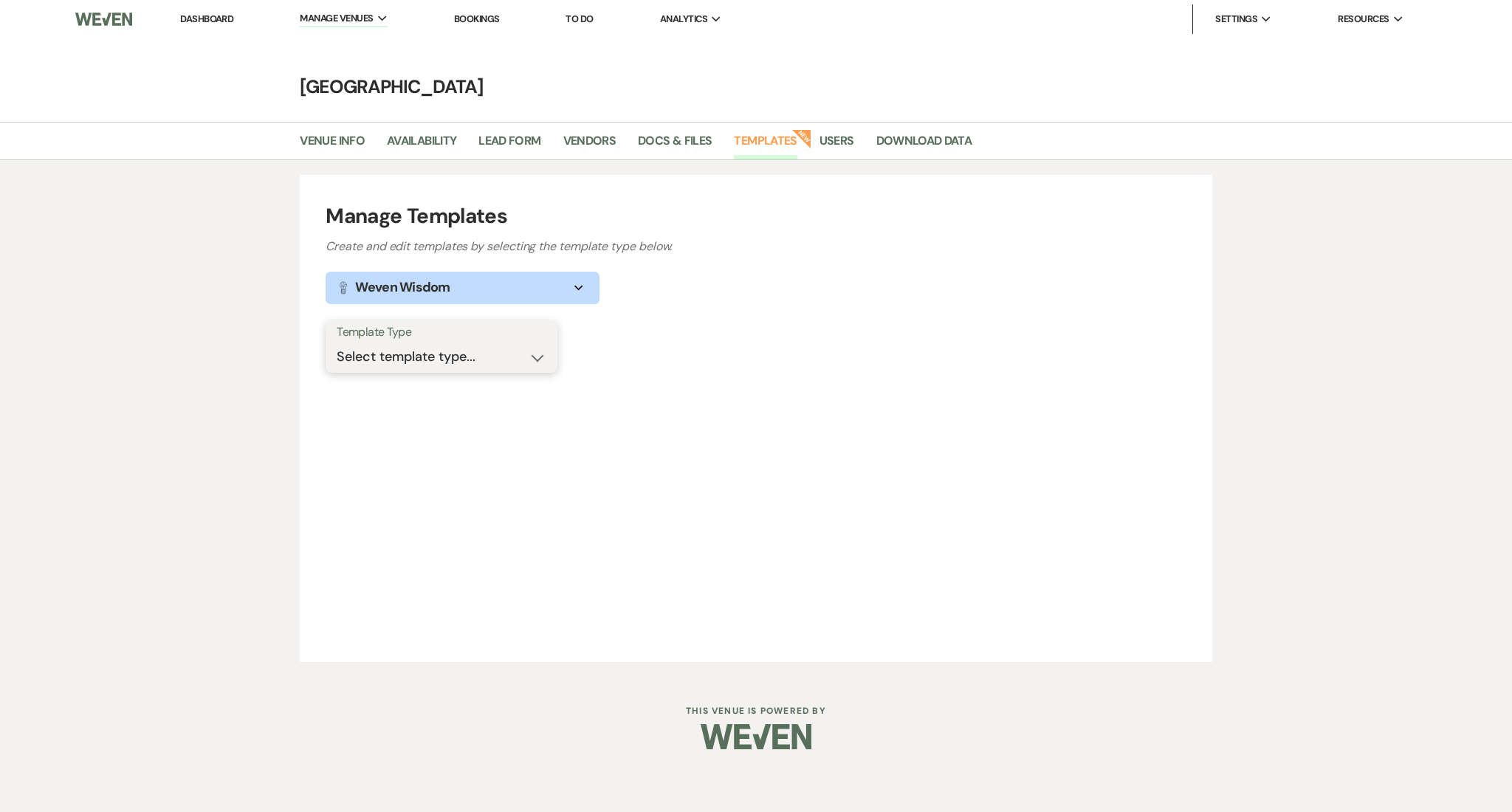
click at [416, 365] on select "Select template type... Task List Message Templates Payment Plan Inventory Item…" at bounding box center [441, 357] width 209 height 29
select select "Message Templates"
click at [336, 343] on select "Select template type... Task List Message Templates Payment Plan Inventory Item…" at bounding box center [441, 357] width 209 height 29
click at [145, 404] on div "Manage Templates Create and edit templates by selecting the template type below…" at bounding box center [756, 418] width 1512 height 516
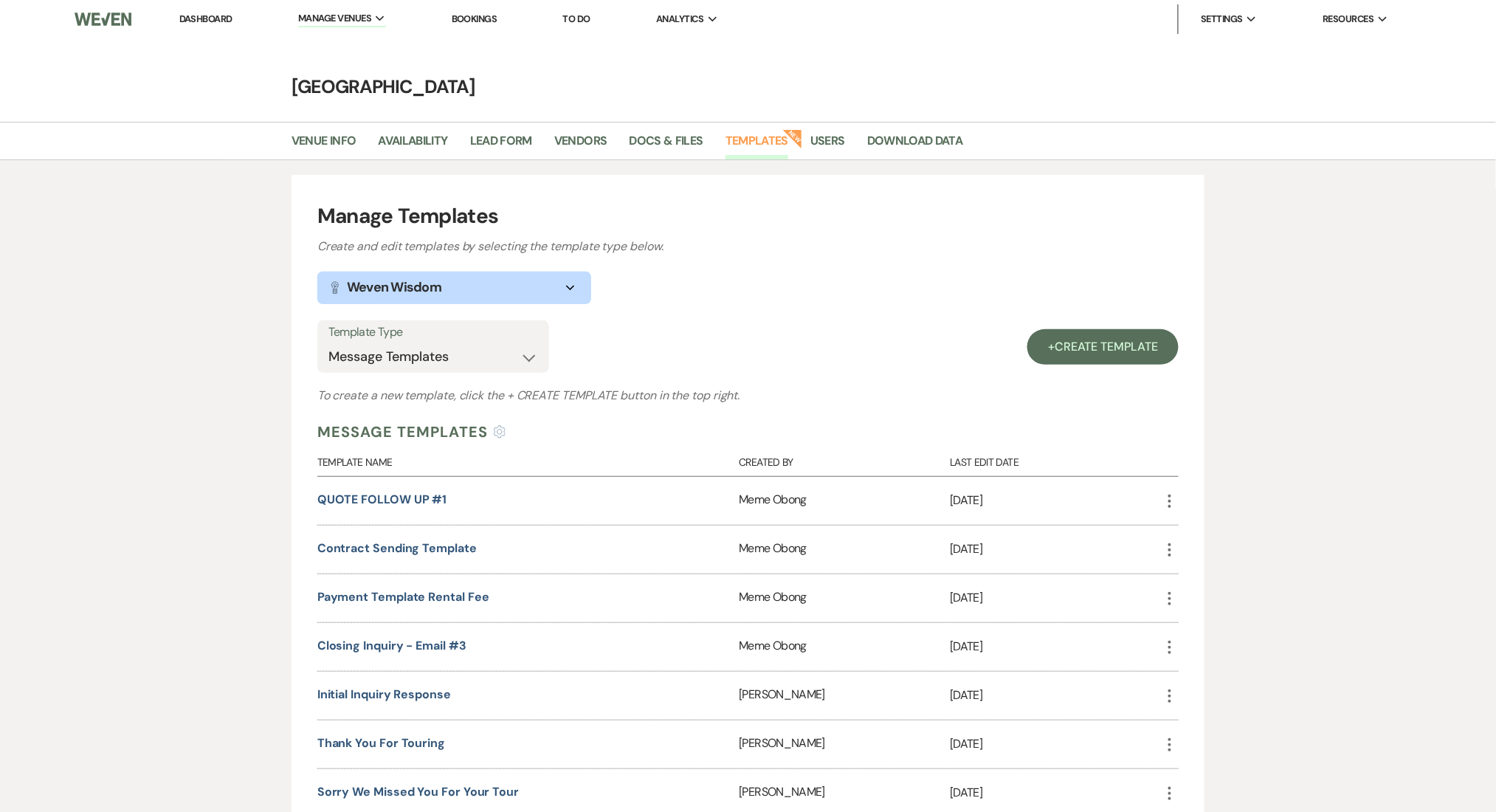
click at [462, 494] on div "QUOTE FOLLOW UP #1" at bounding box center [528, 500] width 422 height 48
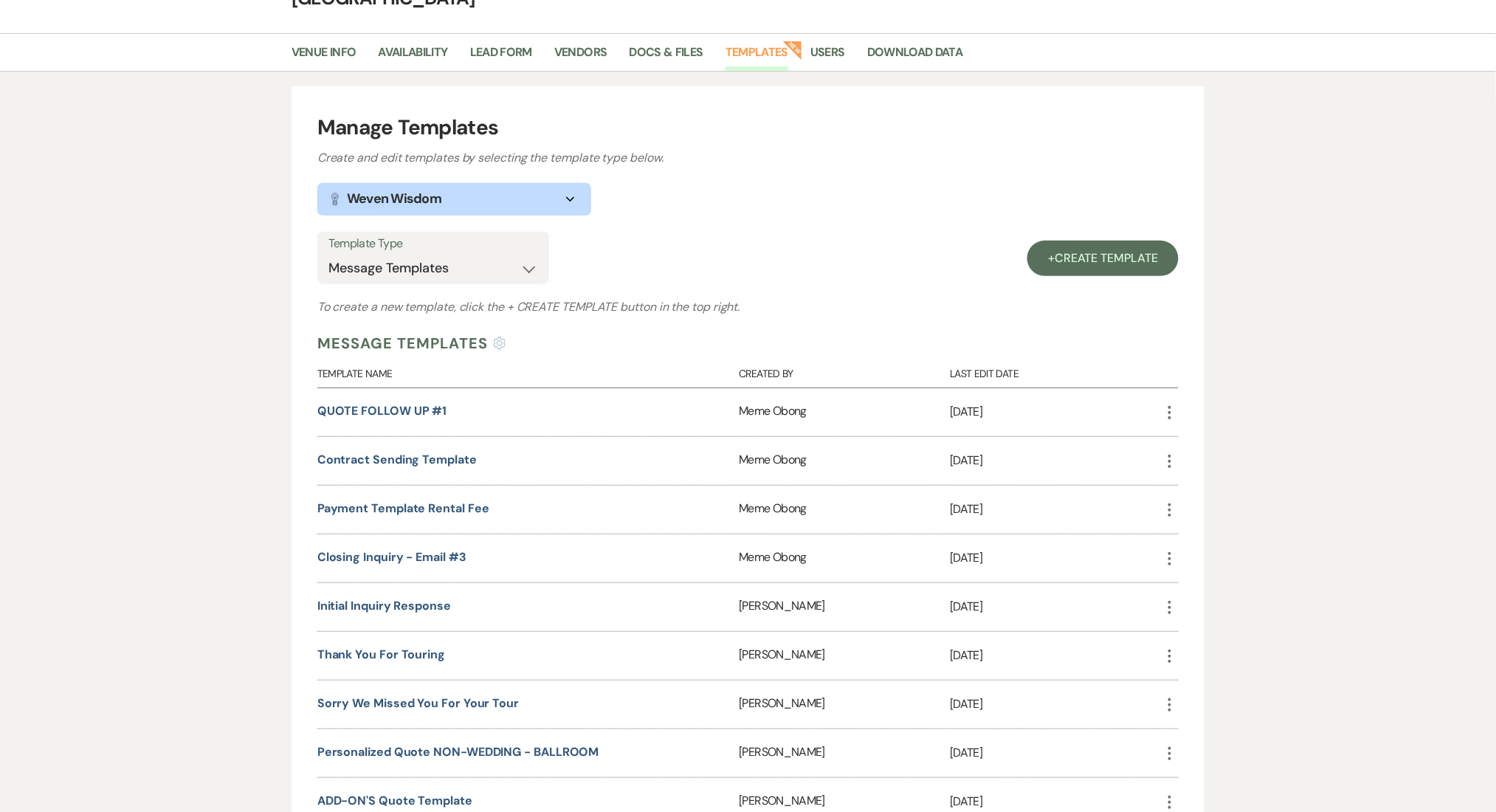
scroll to position [295, 0]
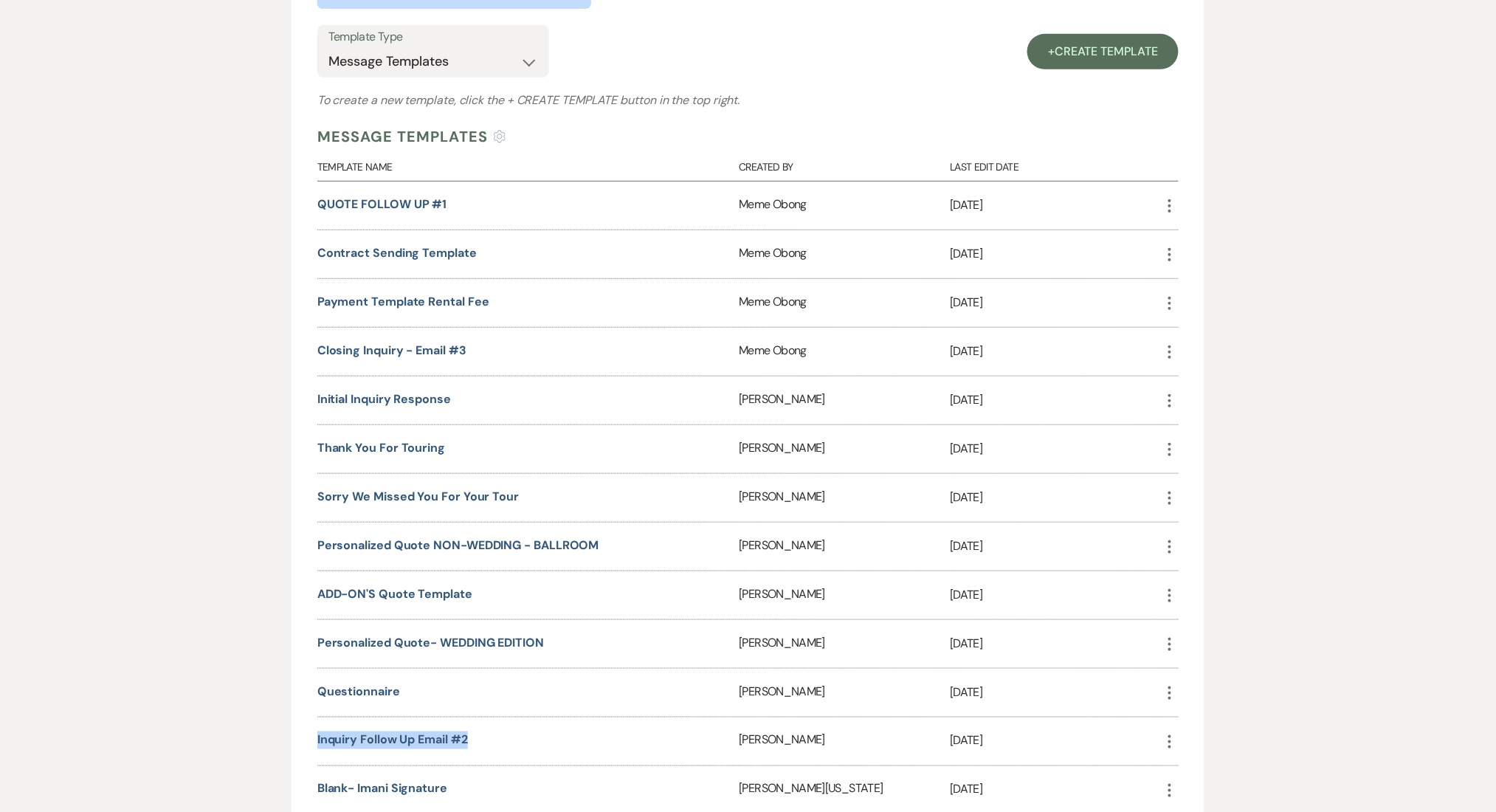
drag, startPoint x: 420, startPoint y: 739, endPoint x: 297, endPoint y: 741, distance: 123.0
click at [297, 741] on div "Manage Templates Create and edit templates by selecting the template type below…" at bounding box center [748, 687] width 913 height 1614
copy link "Inquiry Follow Up Email #2"
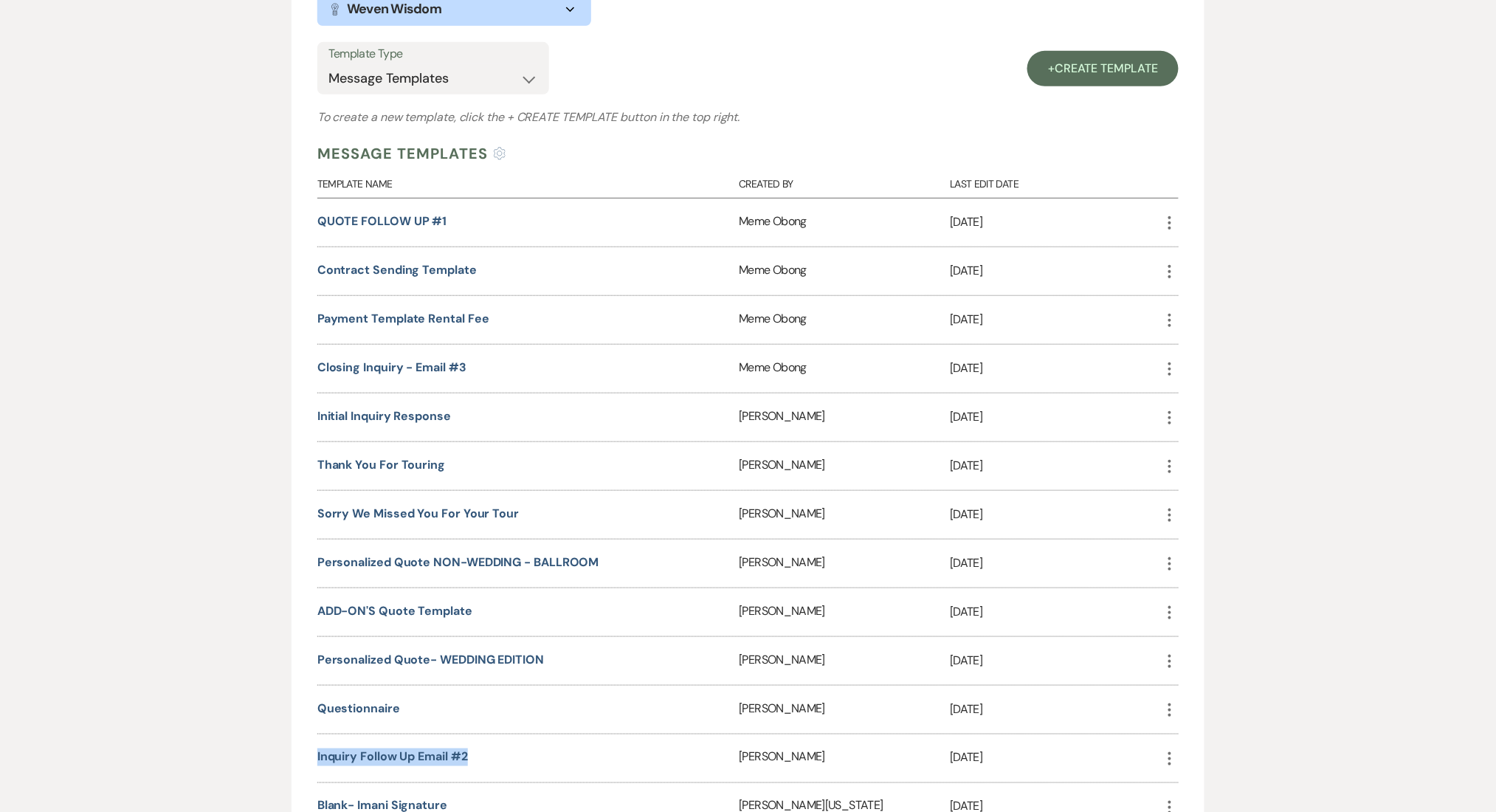
scroll to position [0, 0]
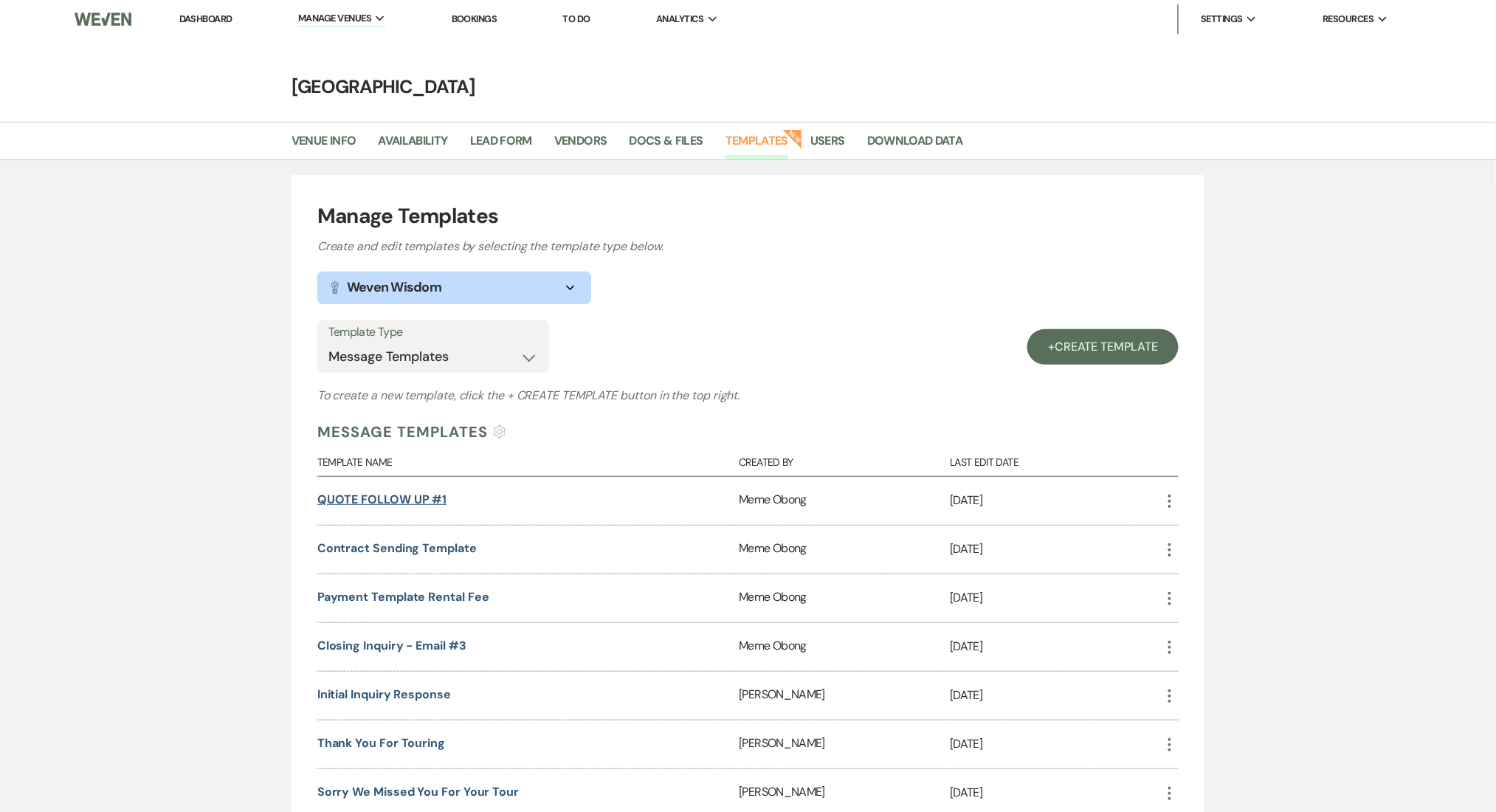
click at [367, 504] on link "QUOTE FOLLOW UP #1" at bounding box center [382, 500] width 130 height 16
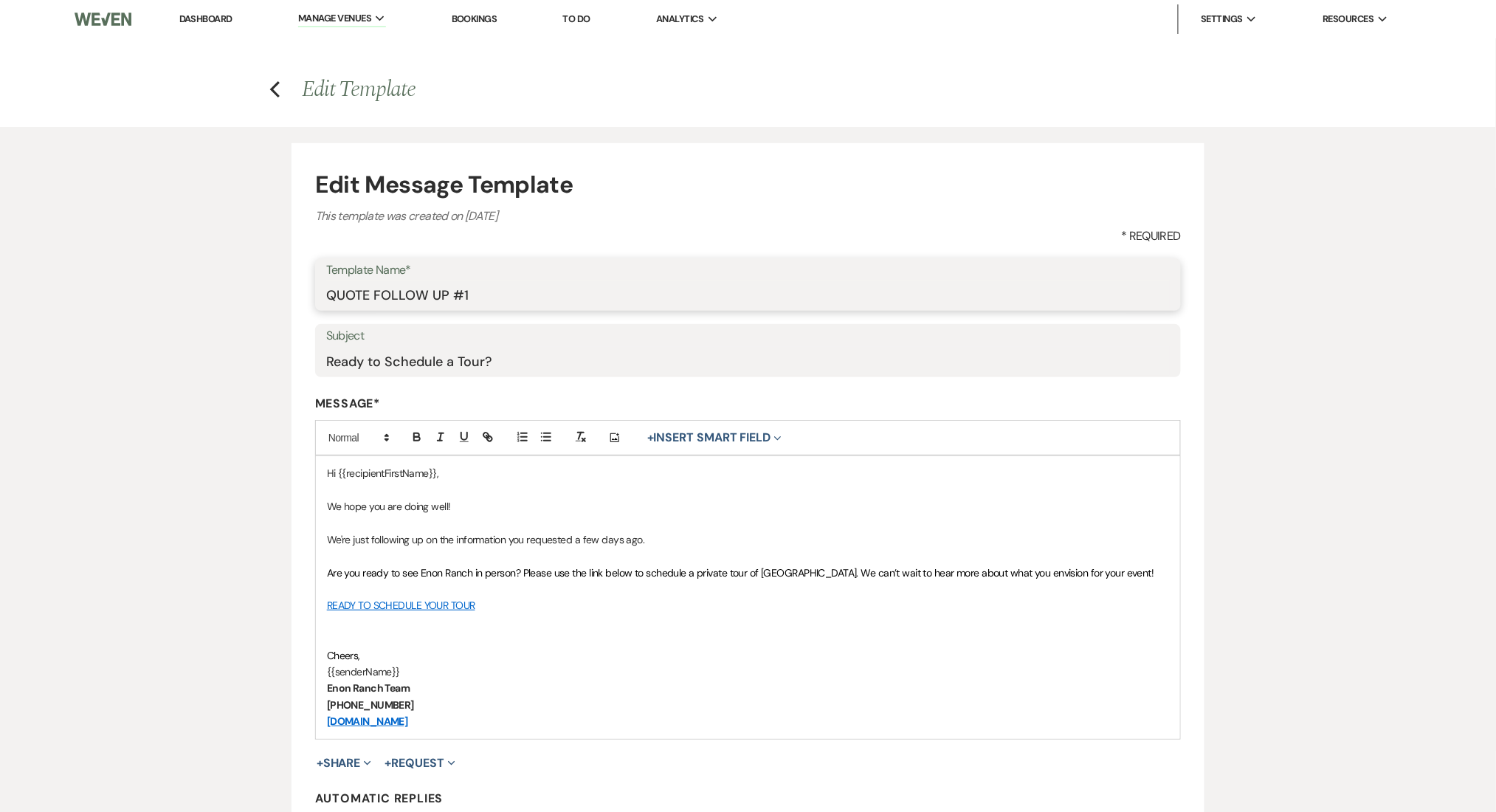
drag, startPoint x: 484, startPoint y: 291, endPoint x: 182, endPoint y: 297, distance: 302.1
click at [182, 297] on div "Edit Message Template This template was created on [DATE] * Required Template N…" at bounding box center [748, 519] width 1496 height 786
paste input "Inquiry Follow Up Email #2"
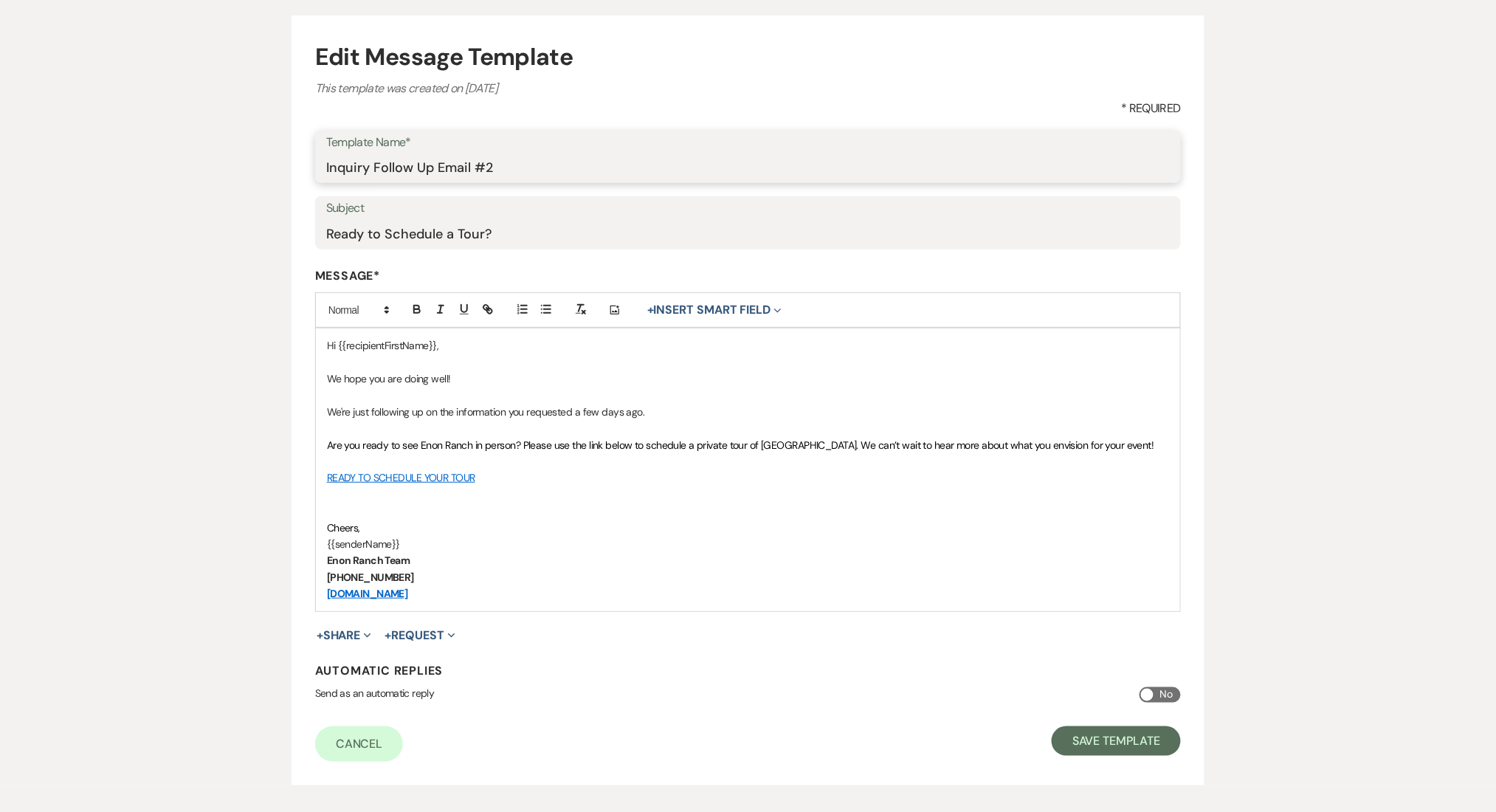
scroll to position [196, 0]
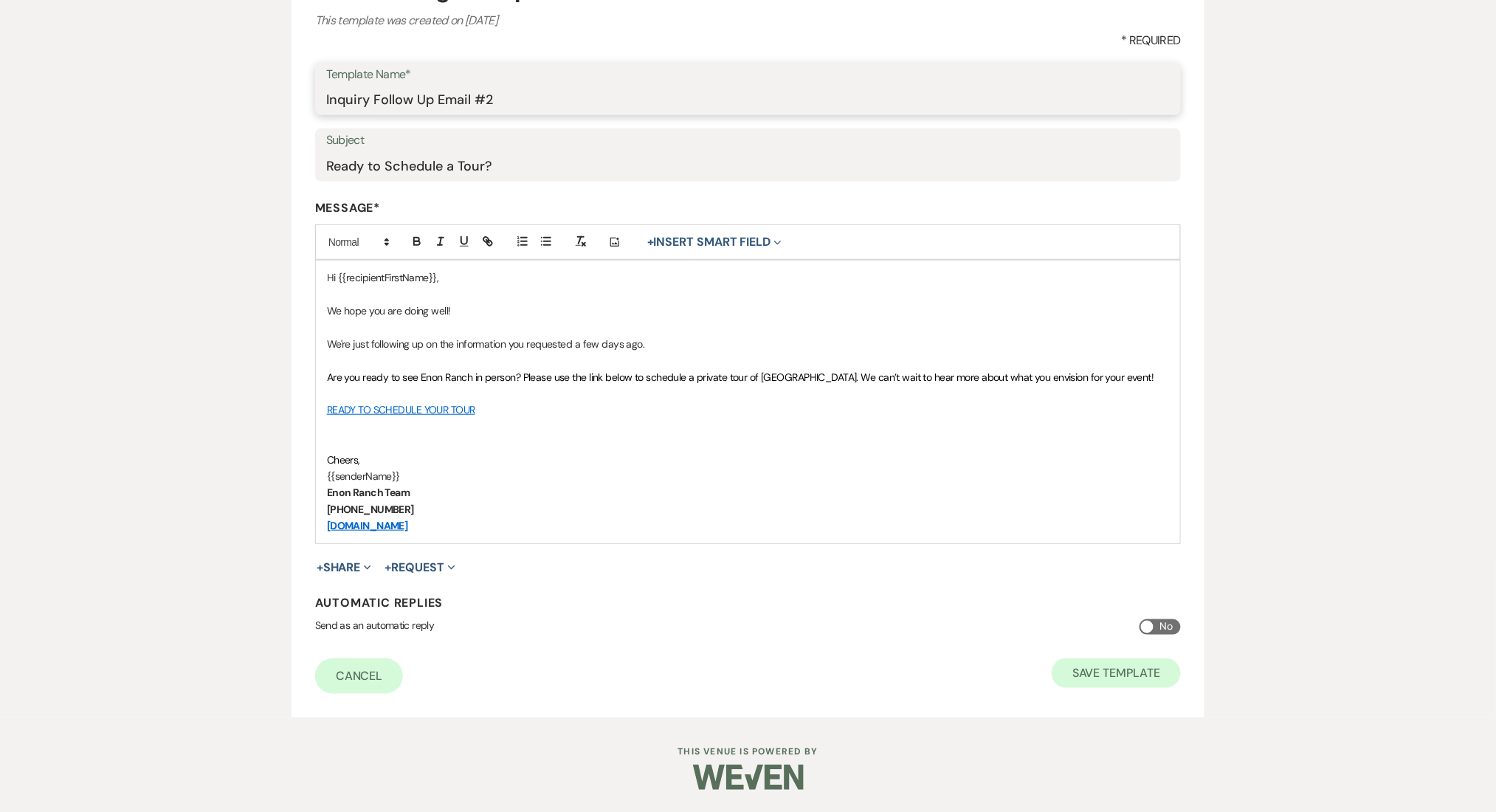
type input "Inquiry Follow Up Email #2"
click at [1142, 687] on button "Save Template" at bounding box center [1116, 672] width 129 height 29
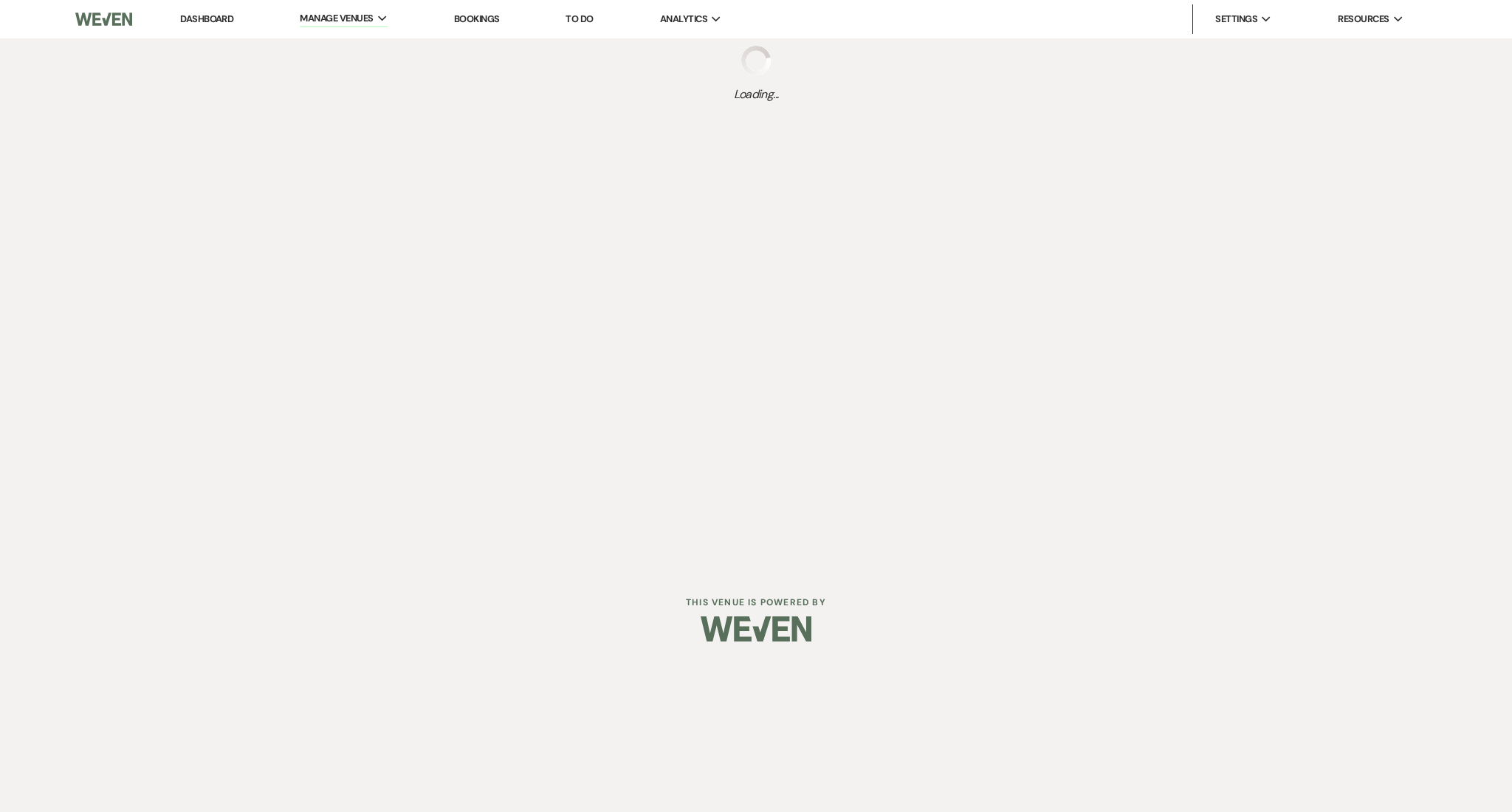
select select "Message Templates"
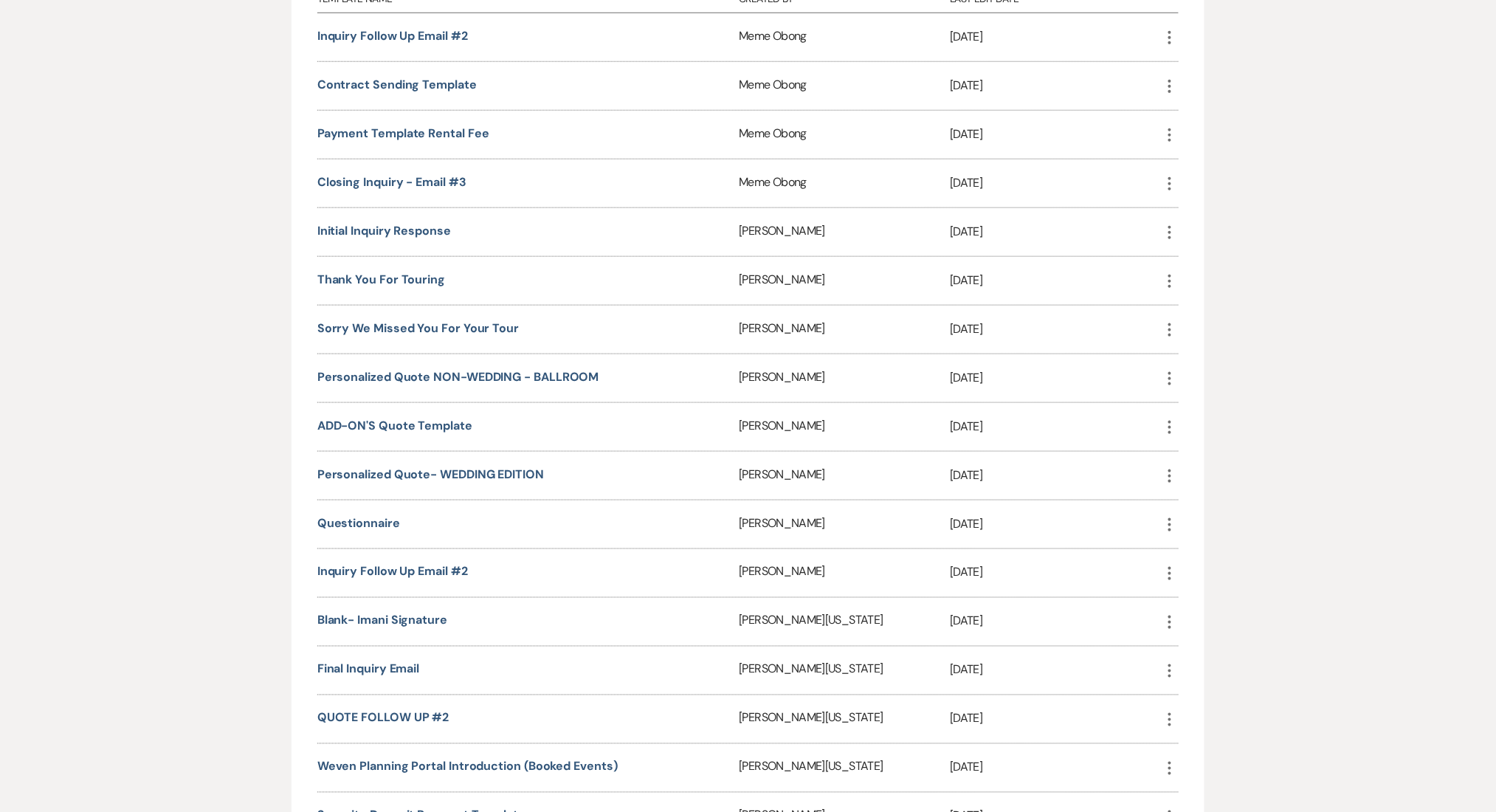
scroll to position [492, 0]
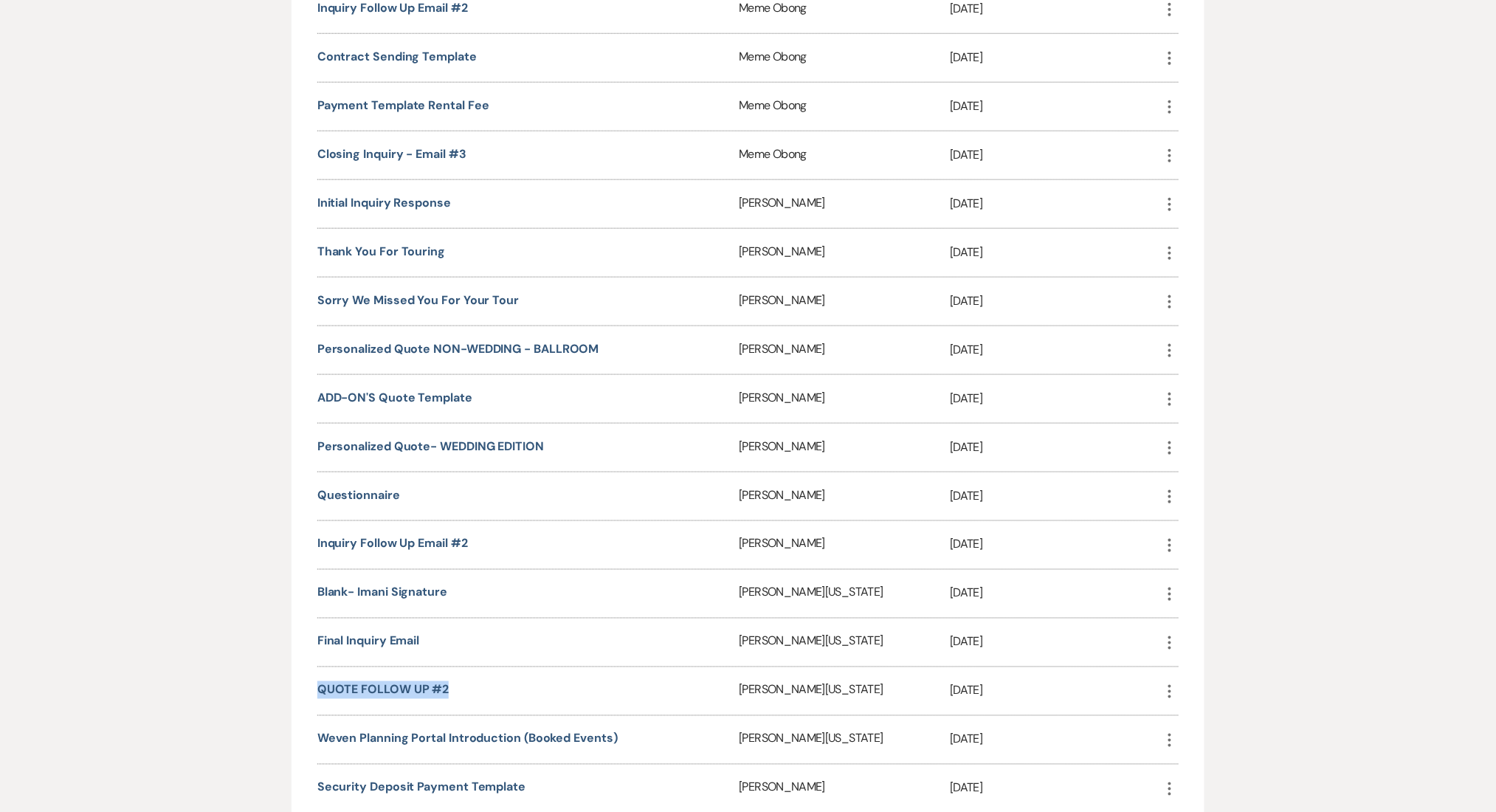
drag, startPoint x: 356, startPoint y: 692, endPoint x: 266, endPoint y: 692, distance: 90.0
click at [266, 692] on div "Manage Templates Create and edit templates by selecting the template type below…" at bounding box center [749, 491] width 1063 height 1614
click at [406, 523] on div "Inquiry Follow Up Email #2" at bounding box center [528, 545] width 422 height 48
click at [410, 536] on link "Inquiry Follow Up Email #2" at bounding box center [393, 544] width 151 height 16
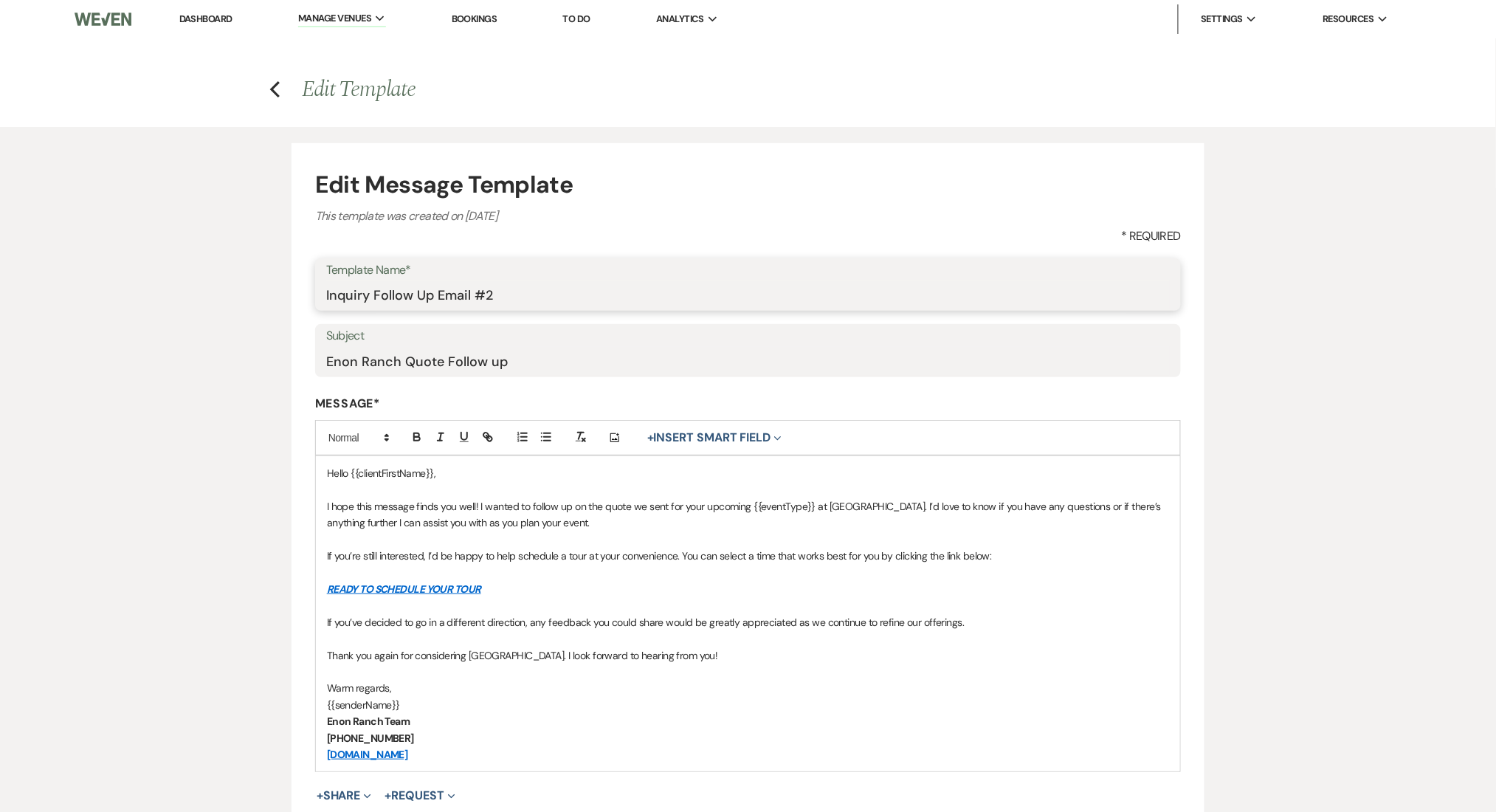
drag, startPoint x: 525, startPoint y: 295, endPoint x: 143, endPoint y: 251, distance: 384.5
click at [143, 251] on div "Edit Message Template This template was created on [DATE] * Required Template N…" at bounding box center [748, 536] width 1496 height 818
paste input "QUOTE FOLLOW UP"
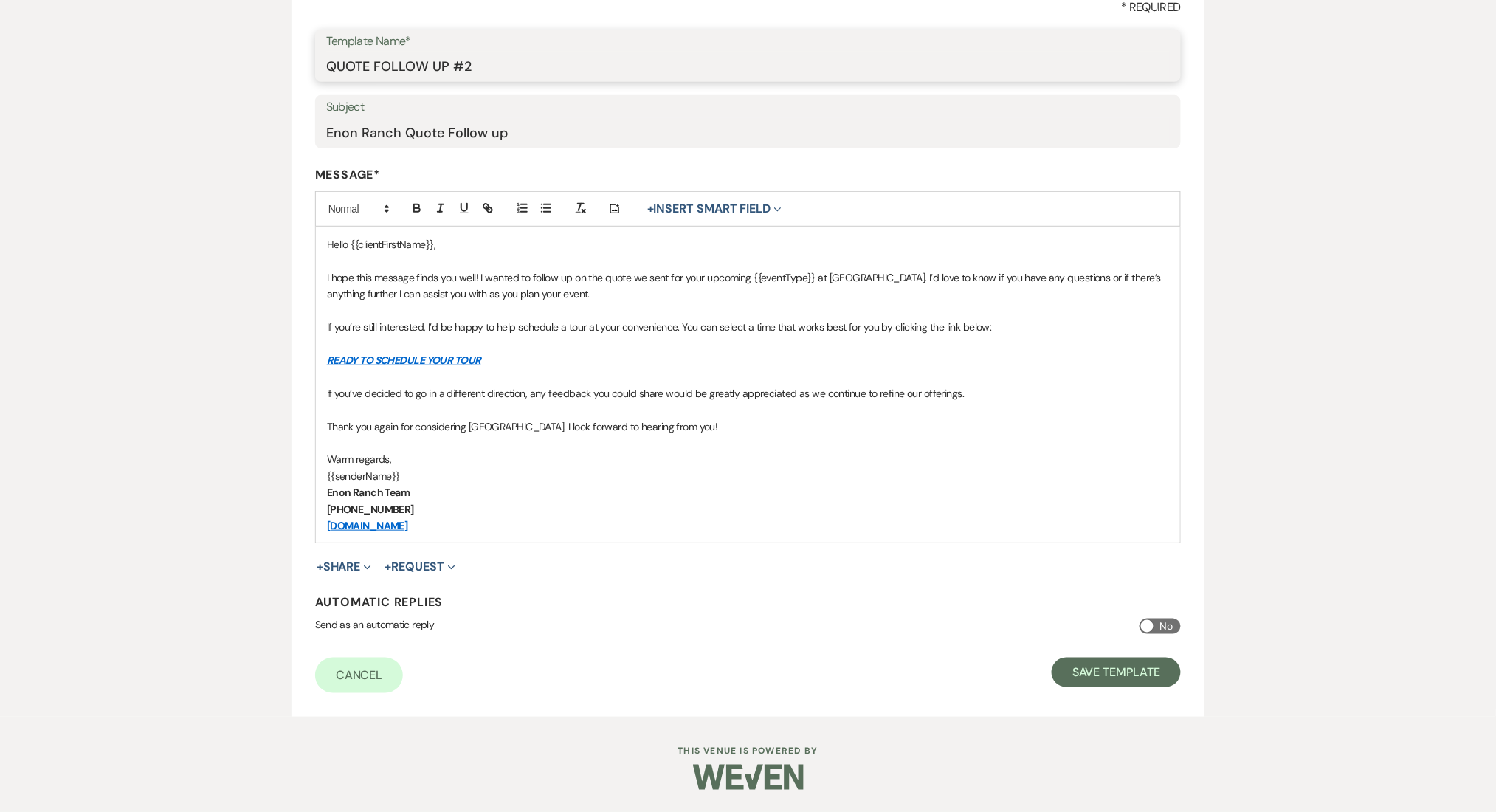
type input "QUOTE FOLLOW UP #2"
click at [1126, 651] on form "Edit Message Template This template was created on Nov 8, 2024 * Required Templ…" at bounding box center [748, 315] width 913 height 802
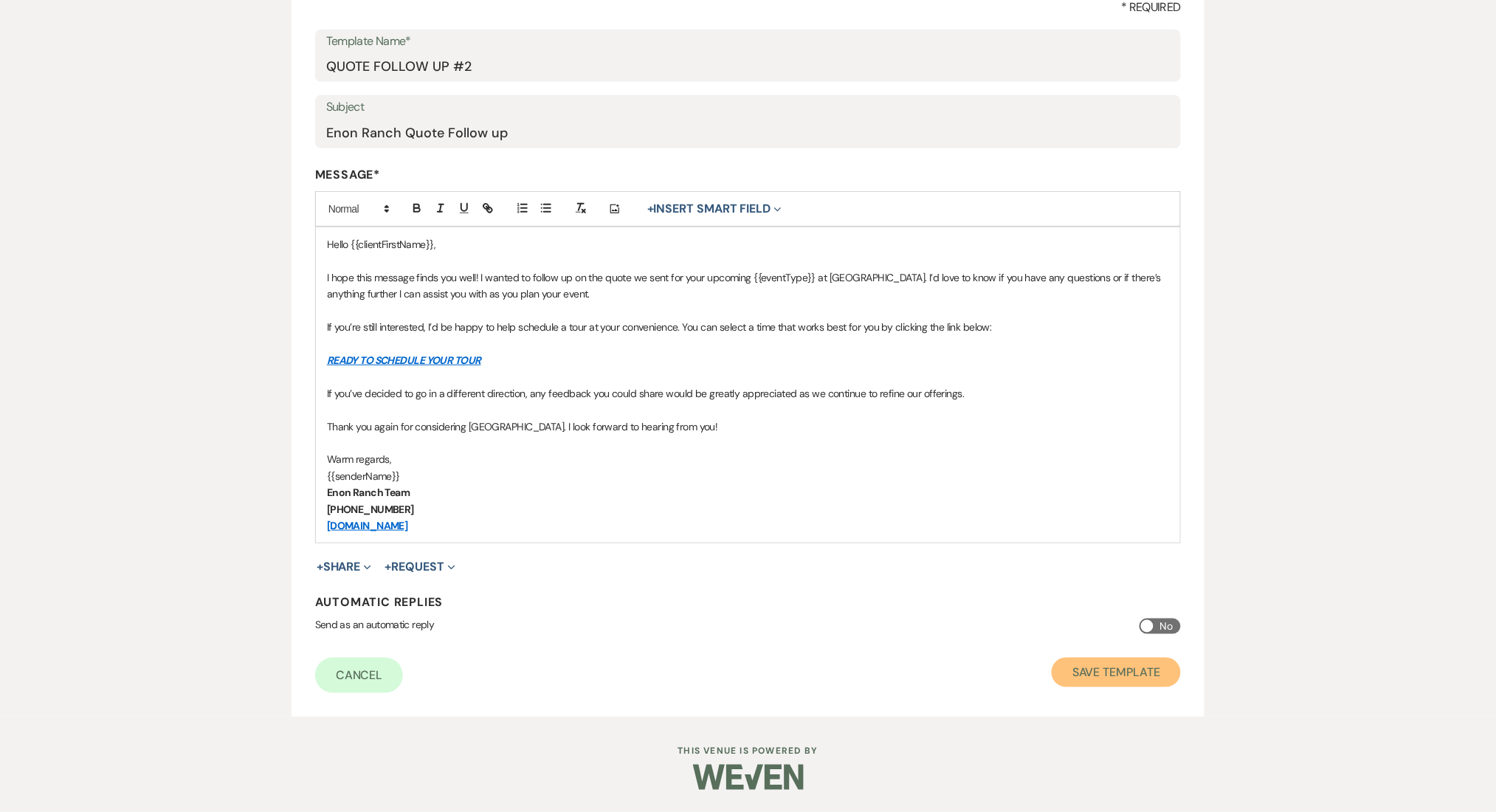
click at [1099, 668] on button "Save Template" at bounding box center [1116, 672] width 129 height 29
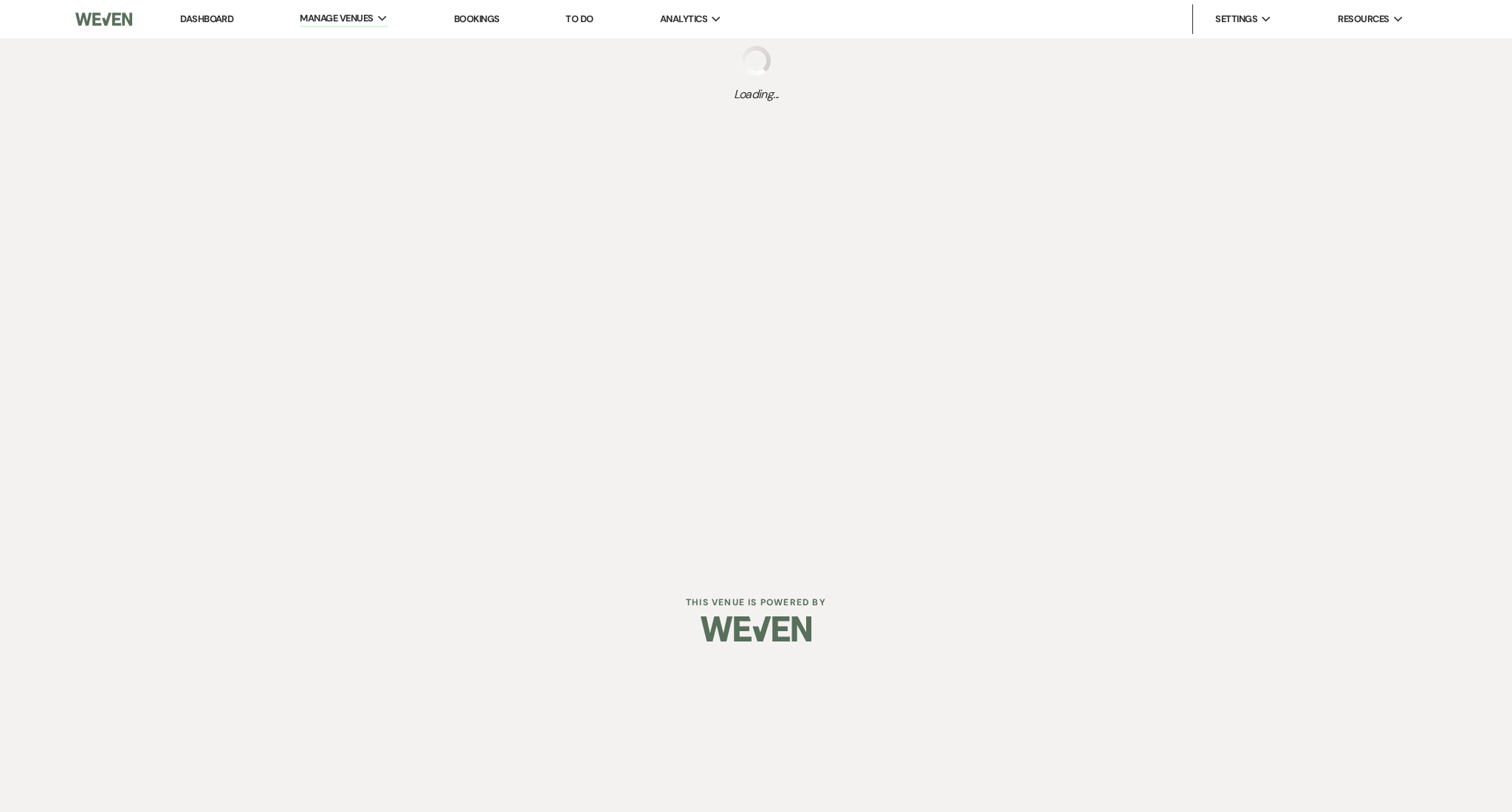
select select "Message Templates"
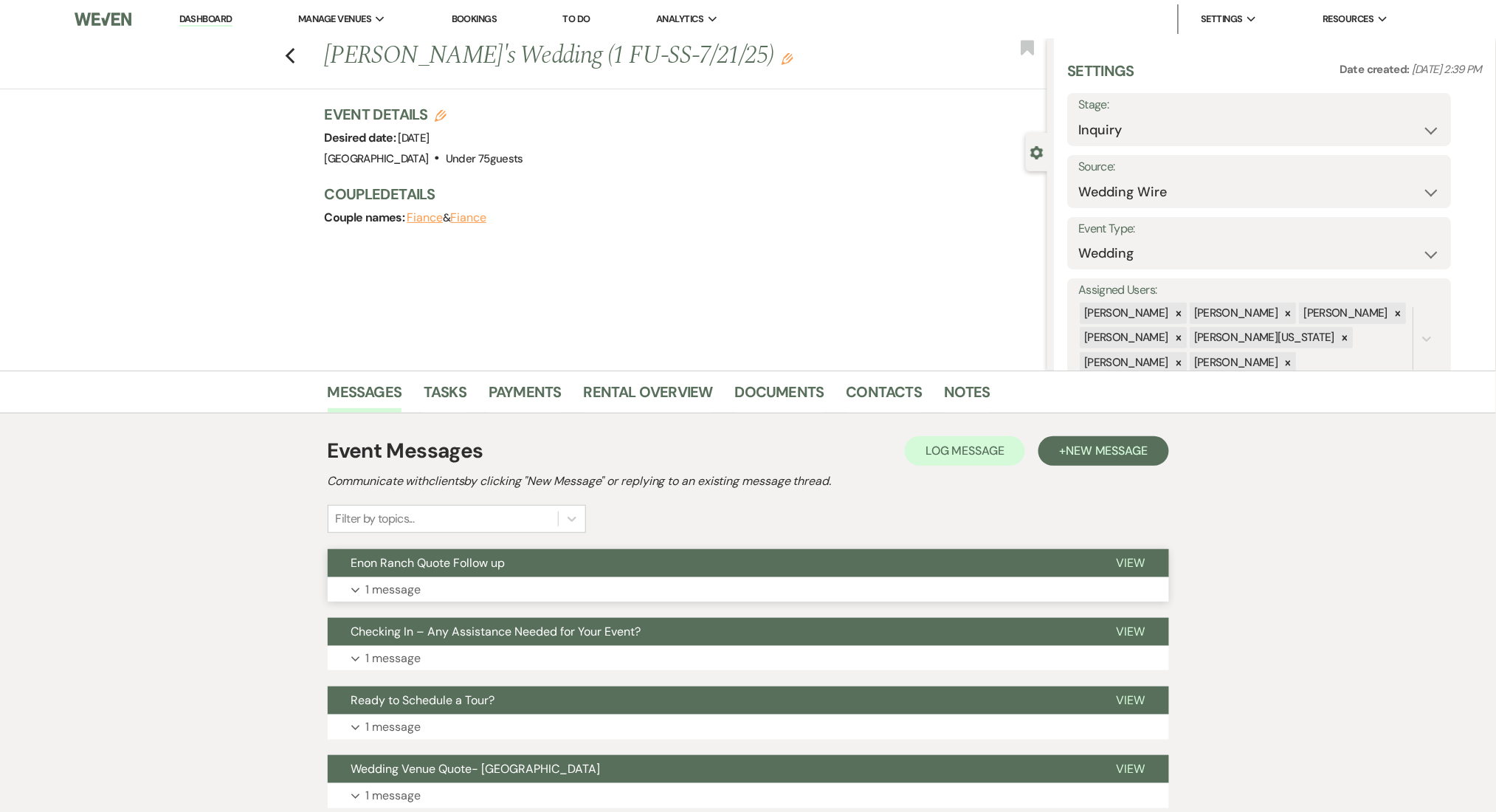
click at [713, 576] on button "Enon Ranch Quote Follow up" at bounding box center [710, 562] width 765 height 28
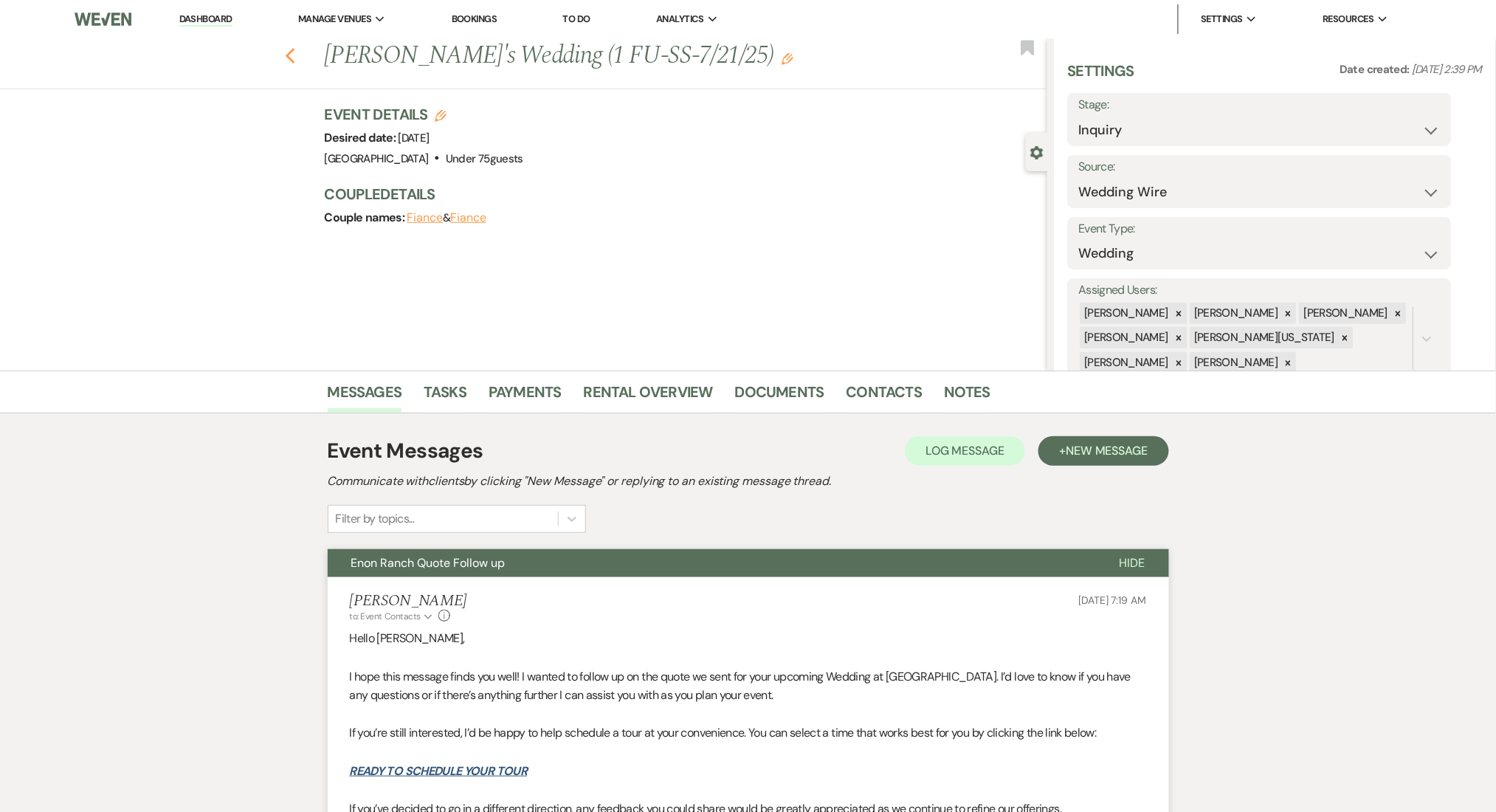
click at [294, 52] on use "button" at bounding box center [290, 56] width 10 height 16
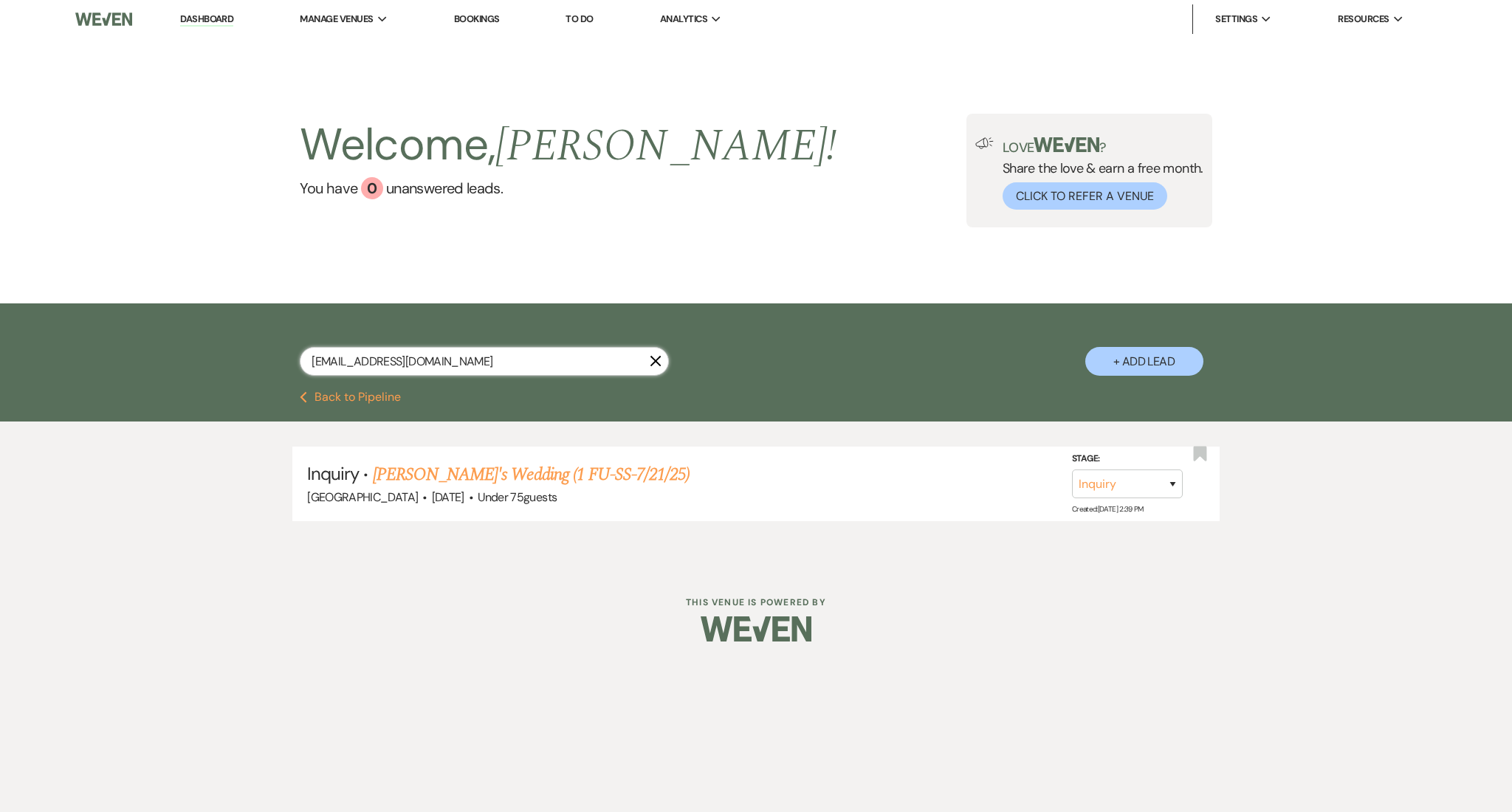
drag, startPoint x: 478, startPoint y: 346, endPoint x: 181, endPoint y: 324, distance: 297.8
click at [181, 324] on div "brunaacbastos@icloud.com X + Add Lead" at bounding box center [756, 347] width 1512 height 88
paste input "jc.cromwells26@gmail"
type input "jc.cromwells26@gmail.com"
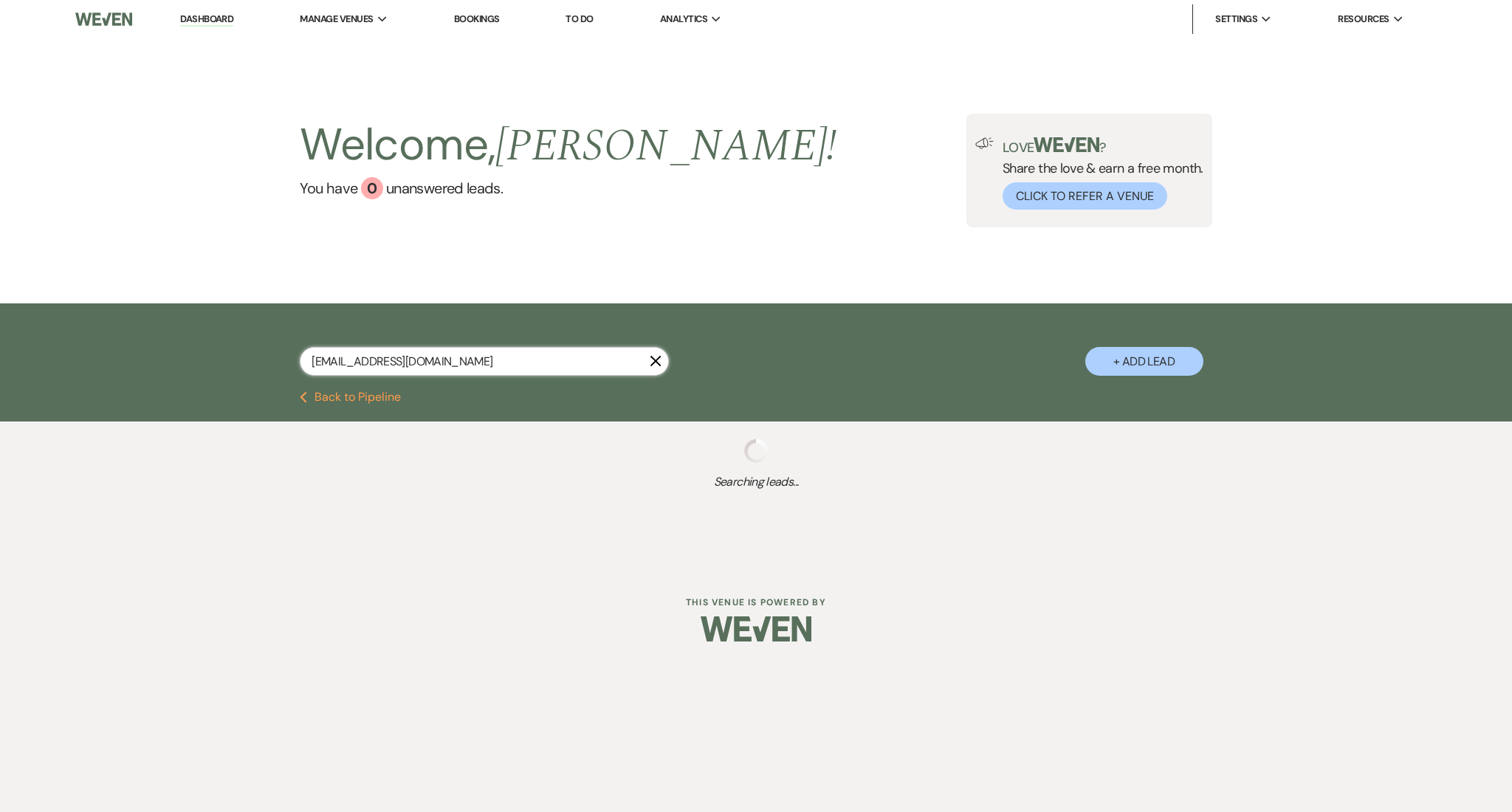
select select "9"
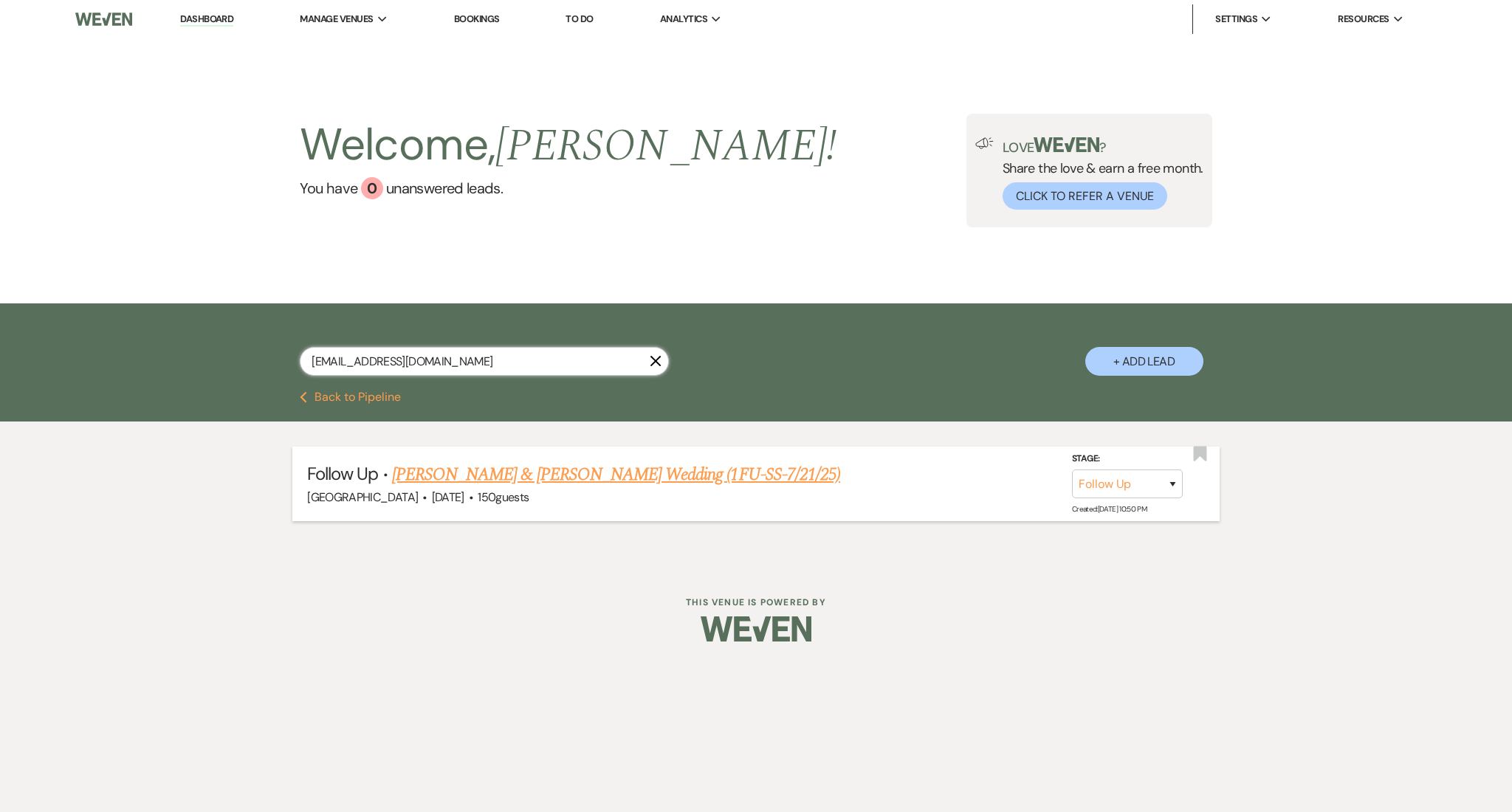
type input "jc.cromwells26@gmail.com"
click at [526, 473] on link "Chad Cromwell & Jariel Davis's Wedding (1FU-SS-7/21/25)" at bounding box center [616, 474] width 448 height 26
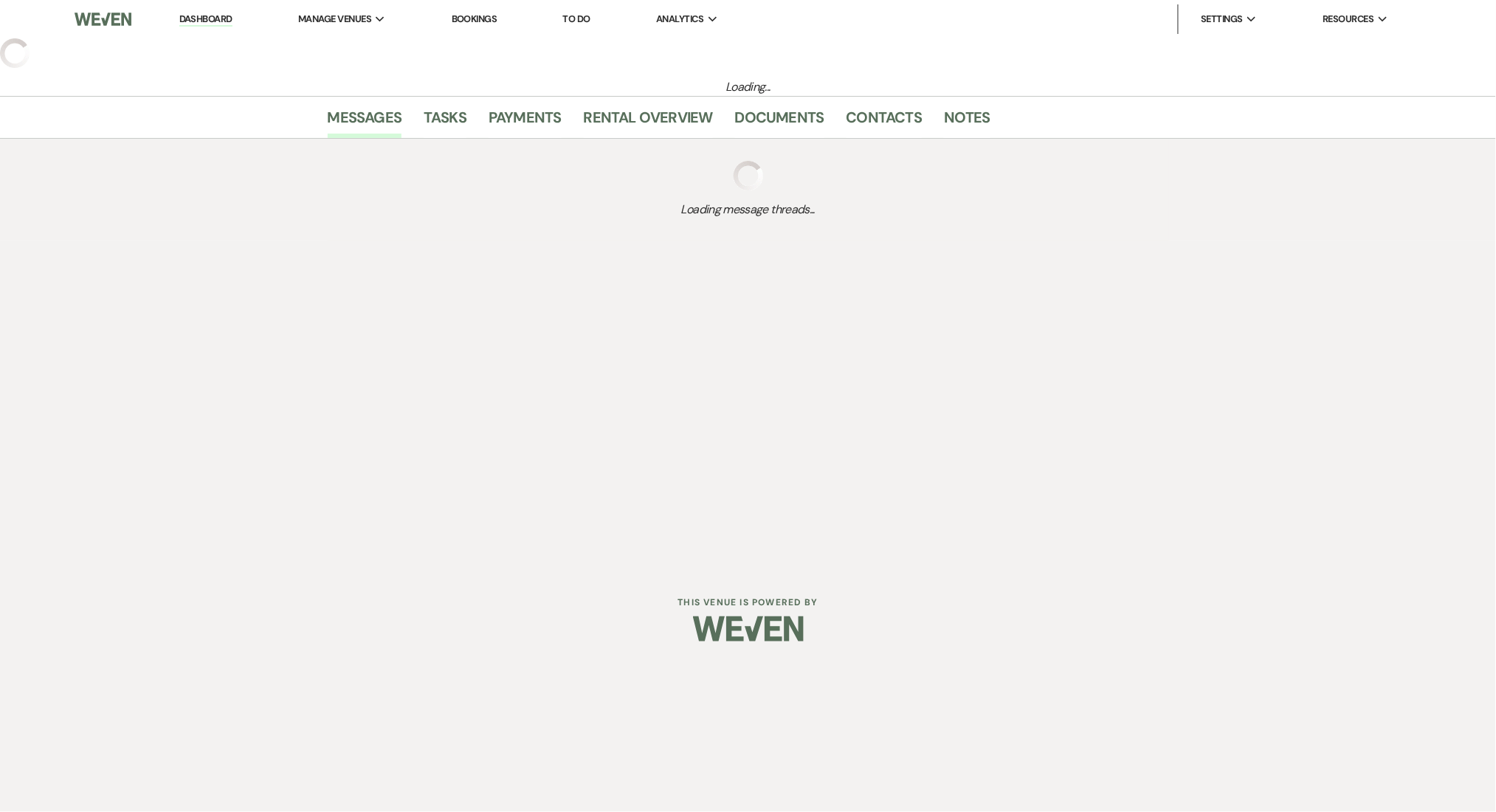
select select "9"
select select "5"
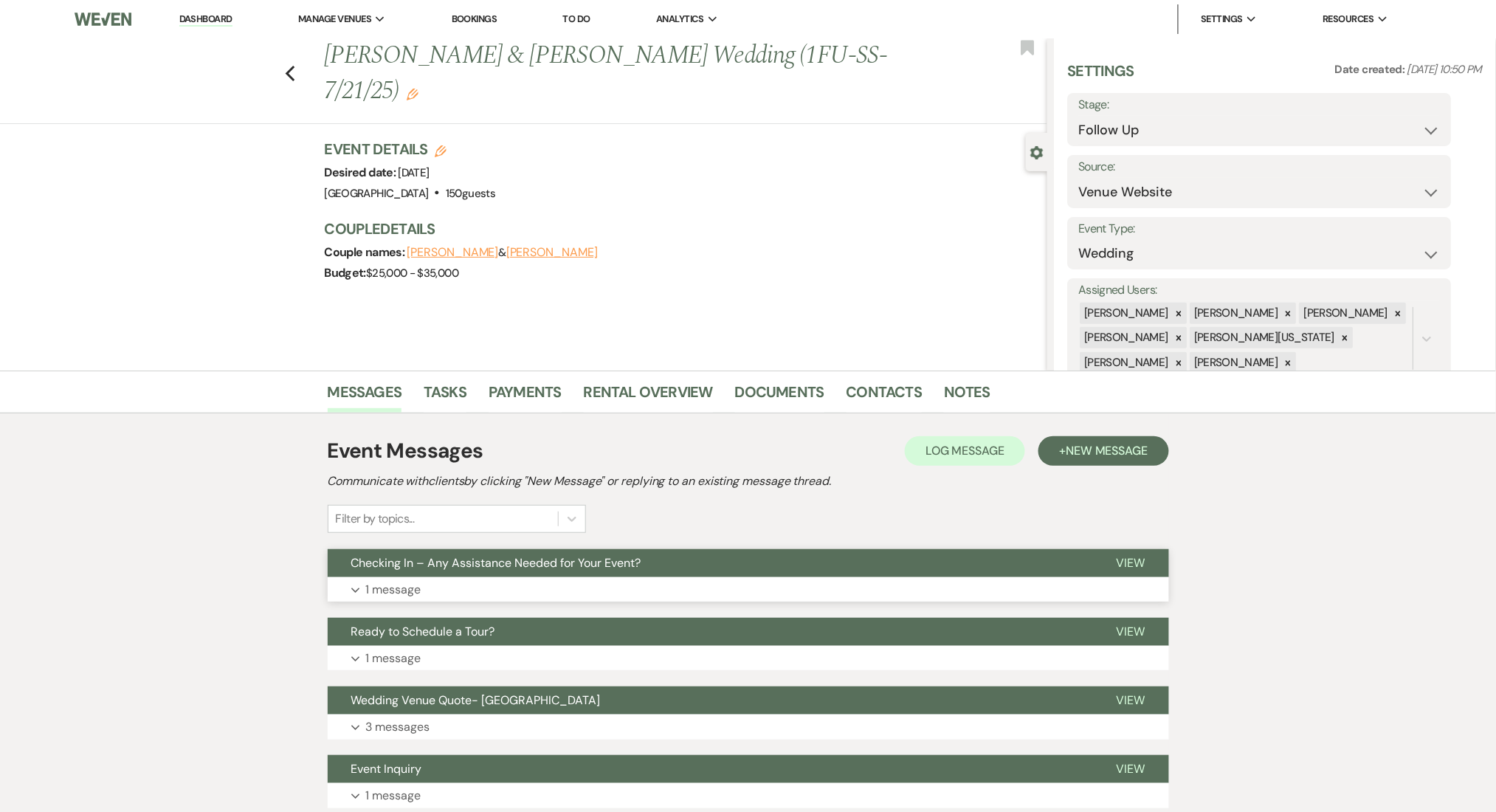
click at [620, 590] on button "Expand 1 message" at bounding box center [748, 590] width 842 height 25
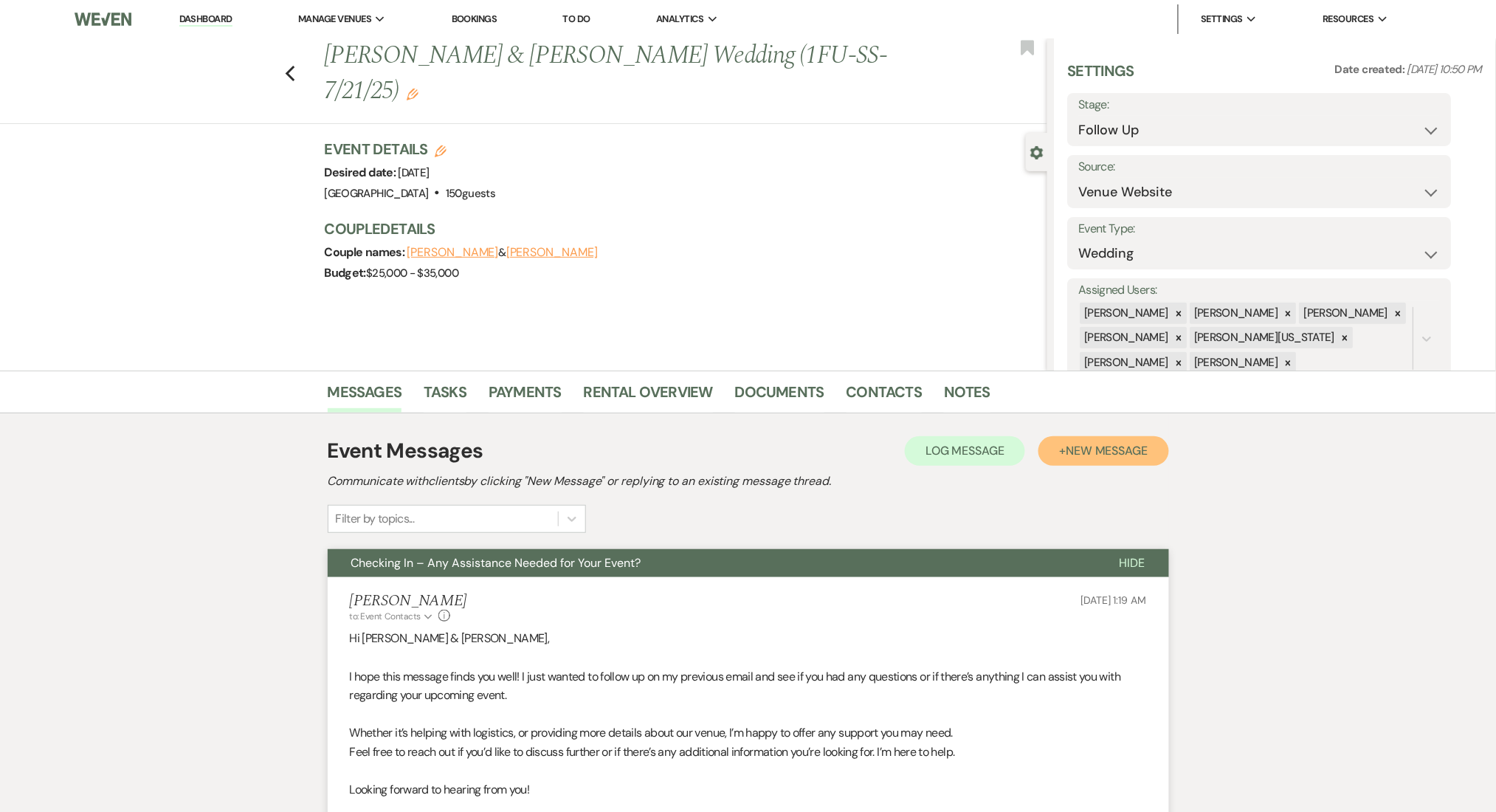
click at [1053, 437] on button "+ New Message" at bounding box center [1103, 450] width 130 height 29
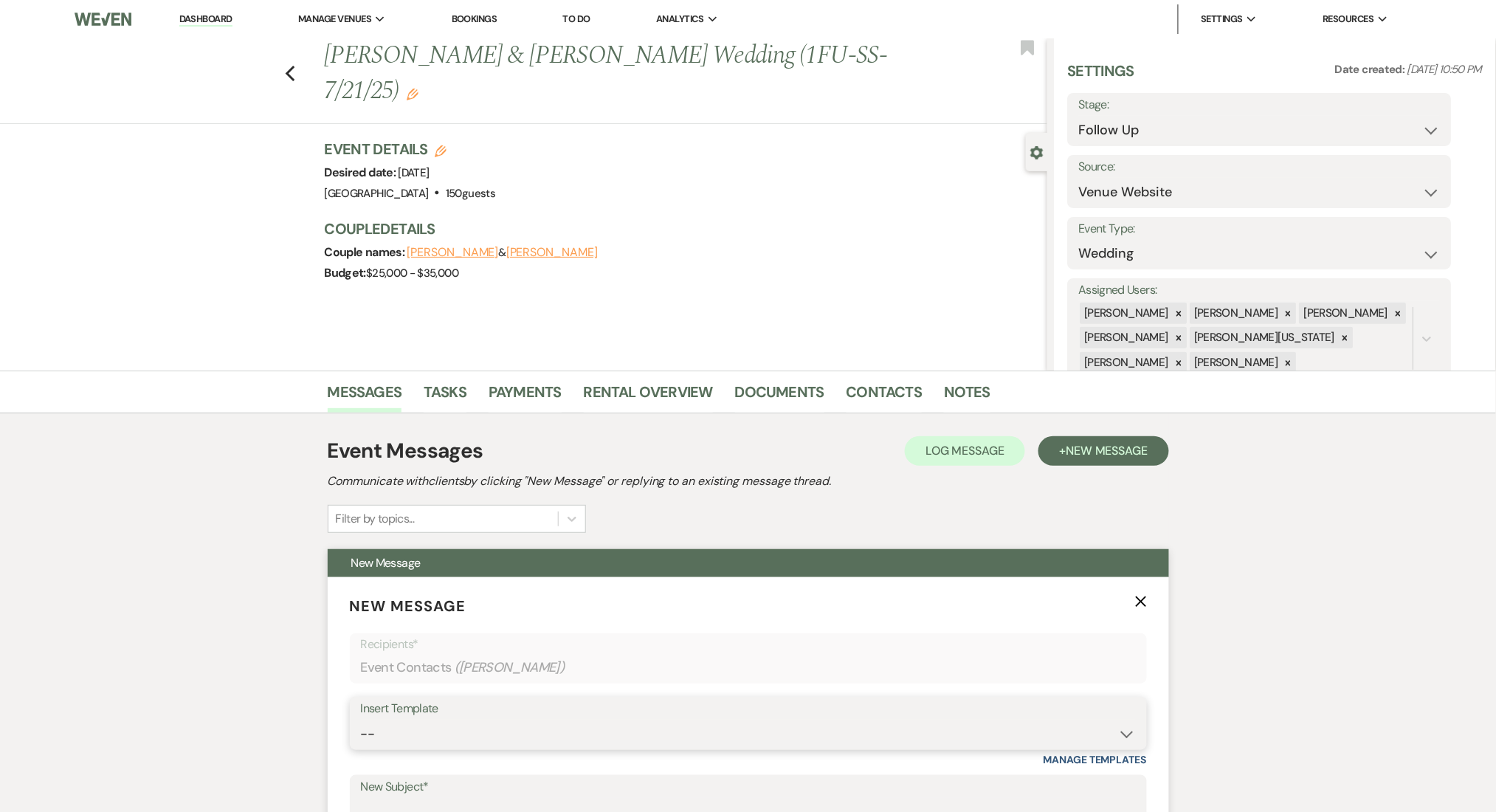
click at [479, 745] on select "-- Inquiry Follow Up Email #2 Contract Sending Template Payment Template Rental…" at bounding box center [748, 733] width 775 height 29
select select "1402"
click at [361, 719] on select "-- Inquiry Follow Up Email #2 Contract Sending Template Payment Template Rental…" at bounding box center [748, 733] width 775 height 29
type input "Ready to Schedule a Tour?"
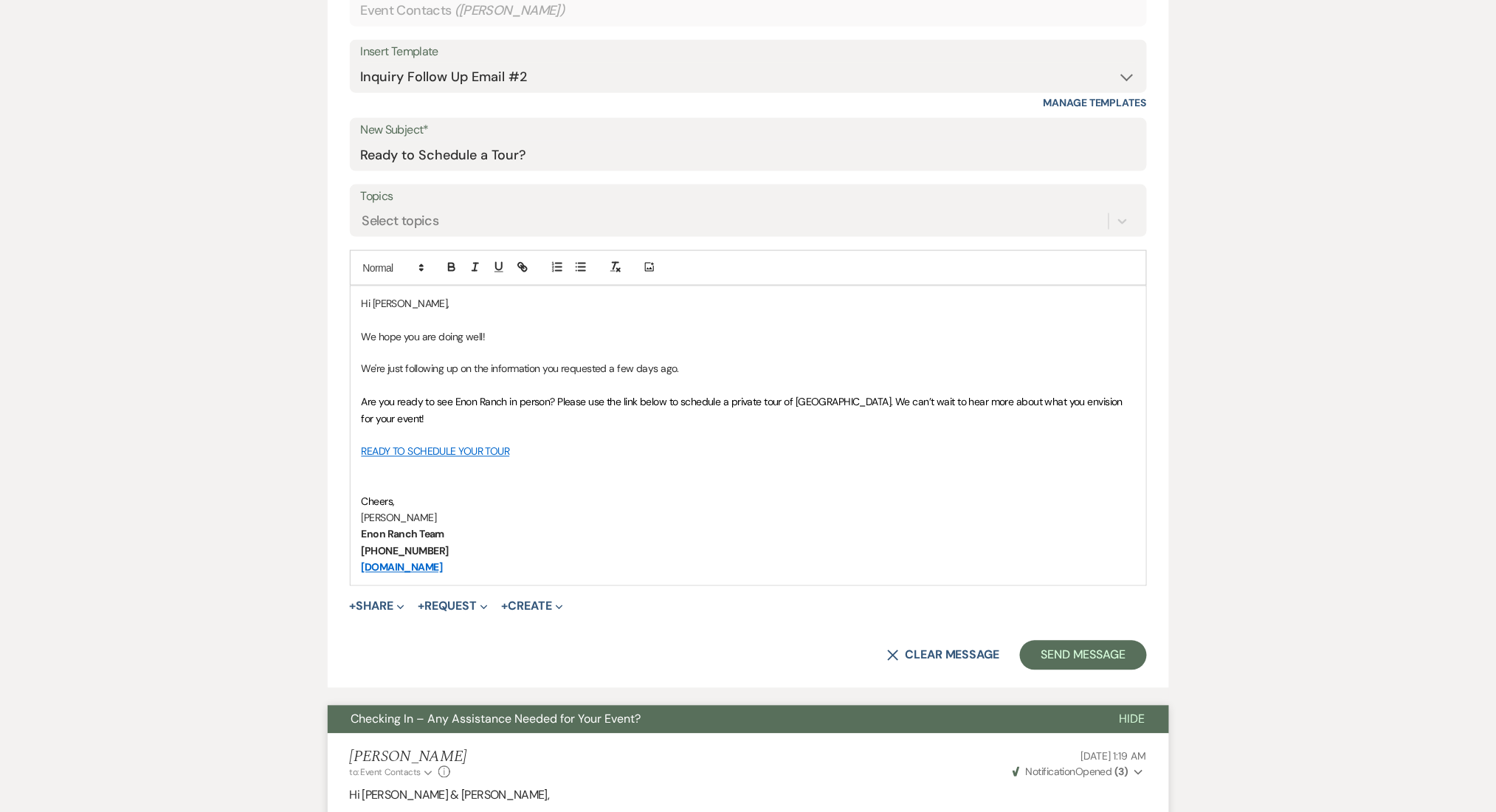
scroll to position [886, 0]
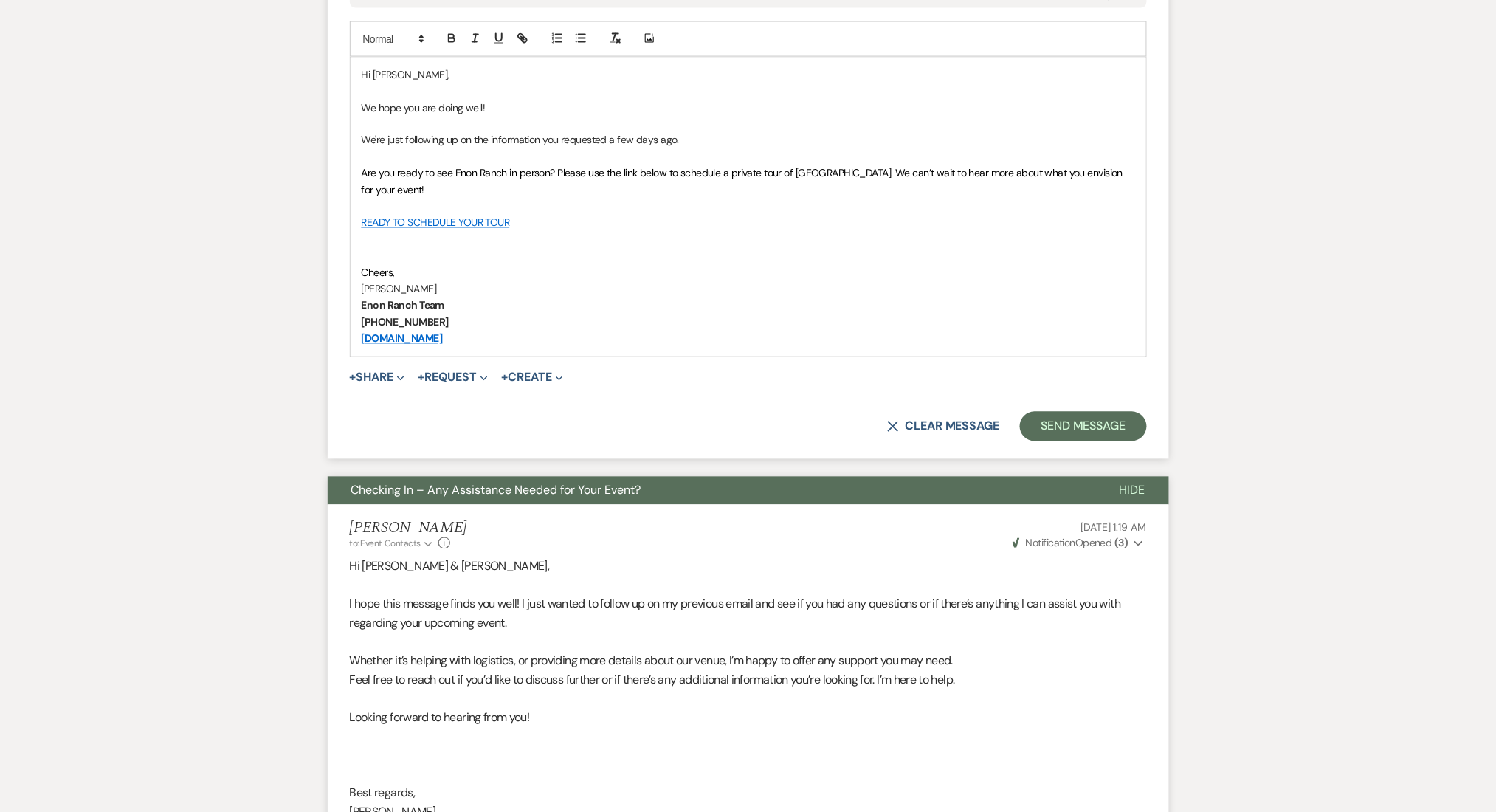
click at [1070, 446] on form "New Message X Saving draft... Recipients* Event Contacts ( Jariel Davis ) Inser…" at bounding box center [748, 75] width 842 height 768
click at [1070, 419] on button "Send Message" at bounding box center [1083, 426] width 126 height 29
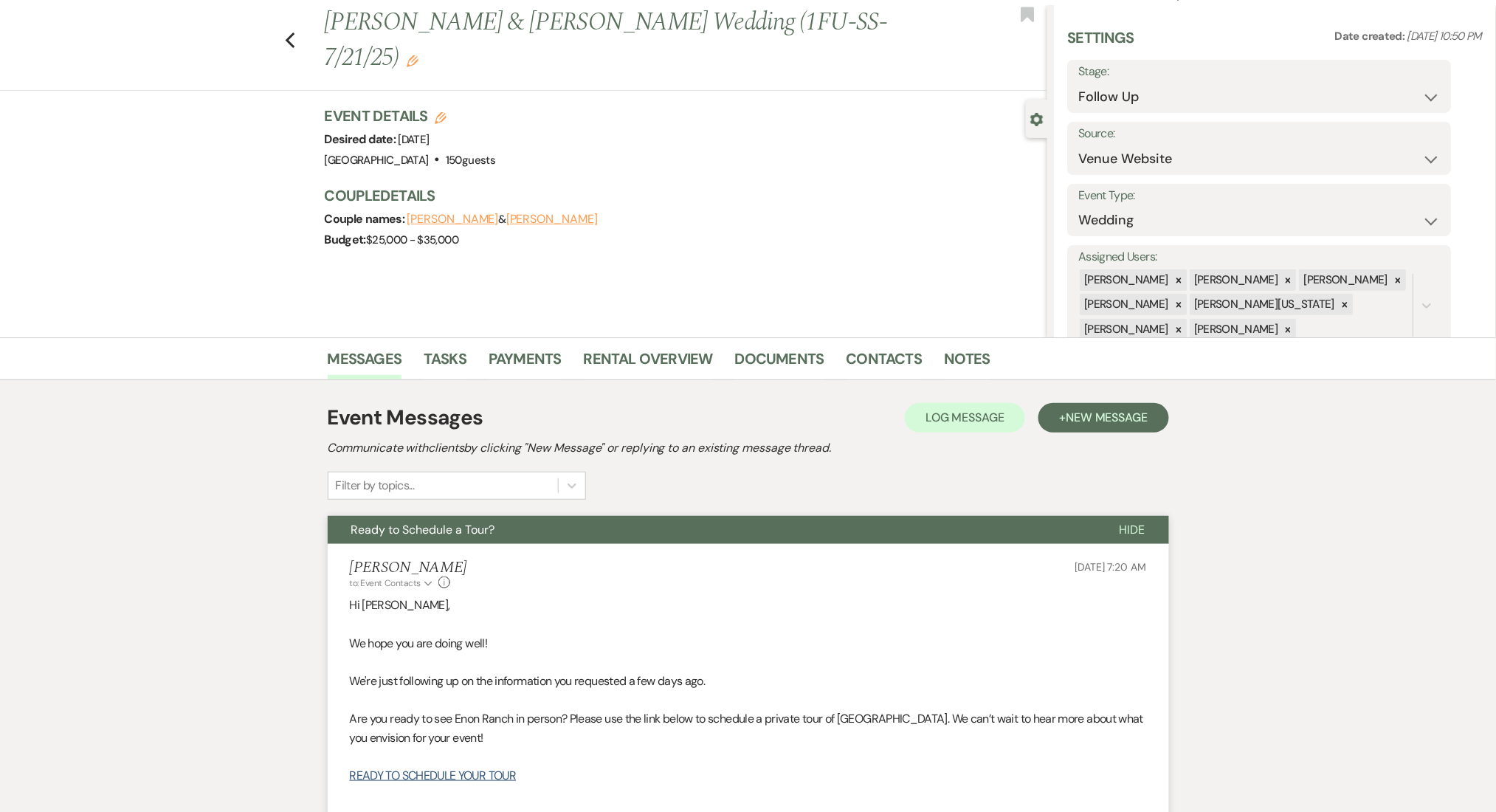
scroll to position [0, 0]
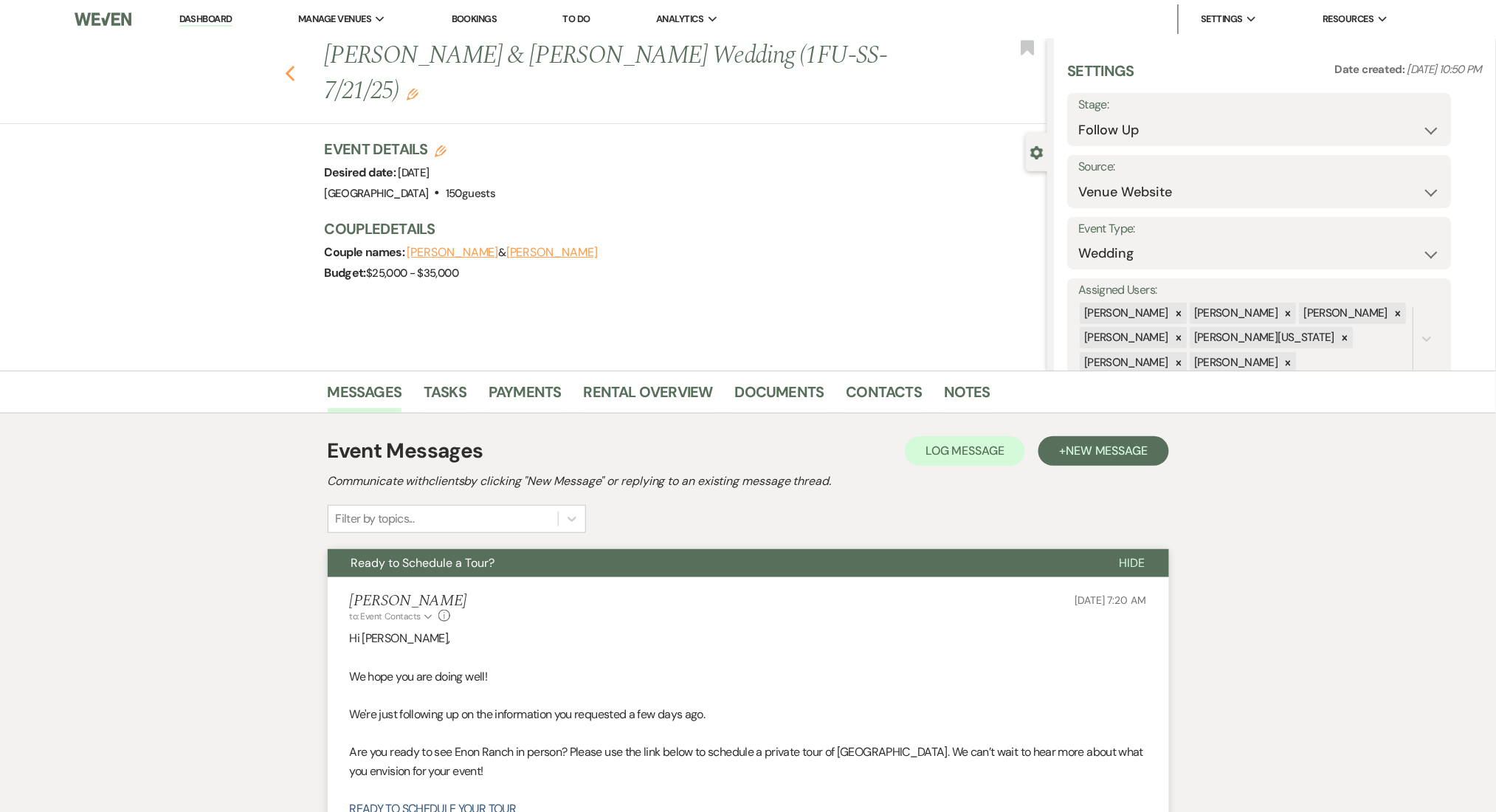
click at [296, 65] on icon "Previous" at bounding box center [290, 74] width 11 height 17
select select "9"
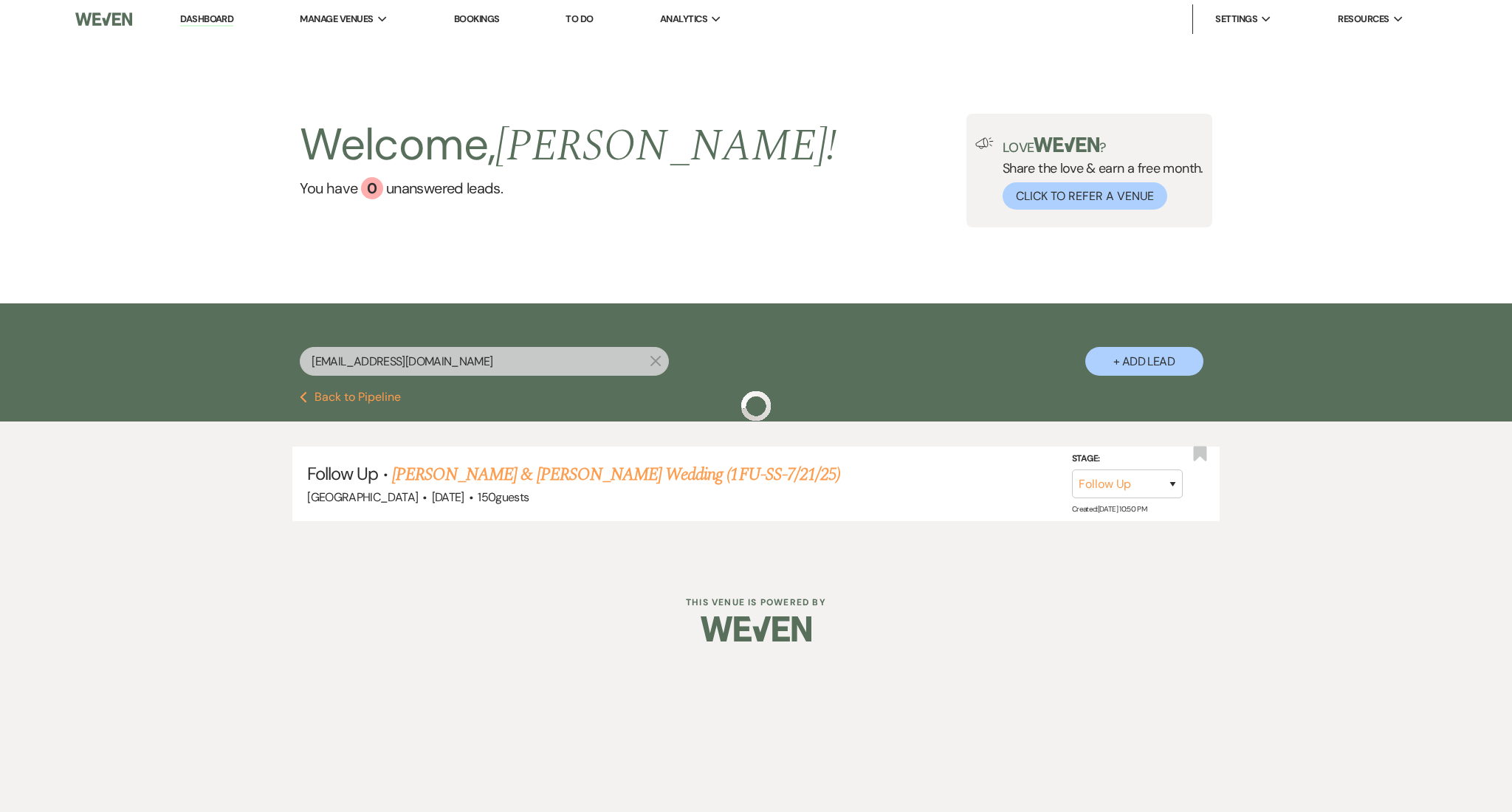
click at [468, 352] on input "jc.cromwells26@gmail.com" at bounding box center [484, 361] width 369 height 29
drag, startPoint x: 459, startPoint y: 358, endPoint x: 114, endPoint y: 343, distance: 345.3
click at [114, 343] on div "jc.cromwells26@gmail.com X + Add Lead" at bounding box center [756, 347] width 1512 height 88
paste input "Mebland@atlanta.k12.ga.us"
type input "Mebland@atlanta.k12.ga.us"
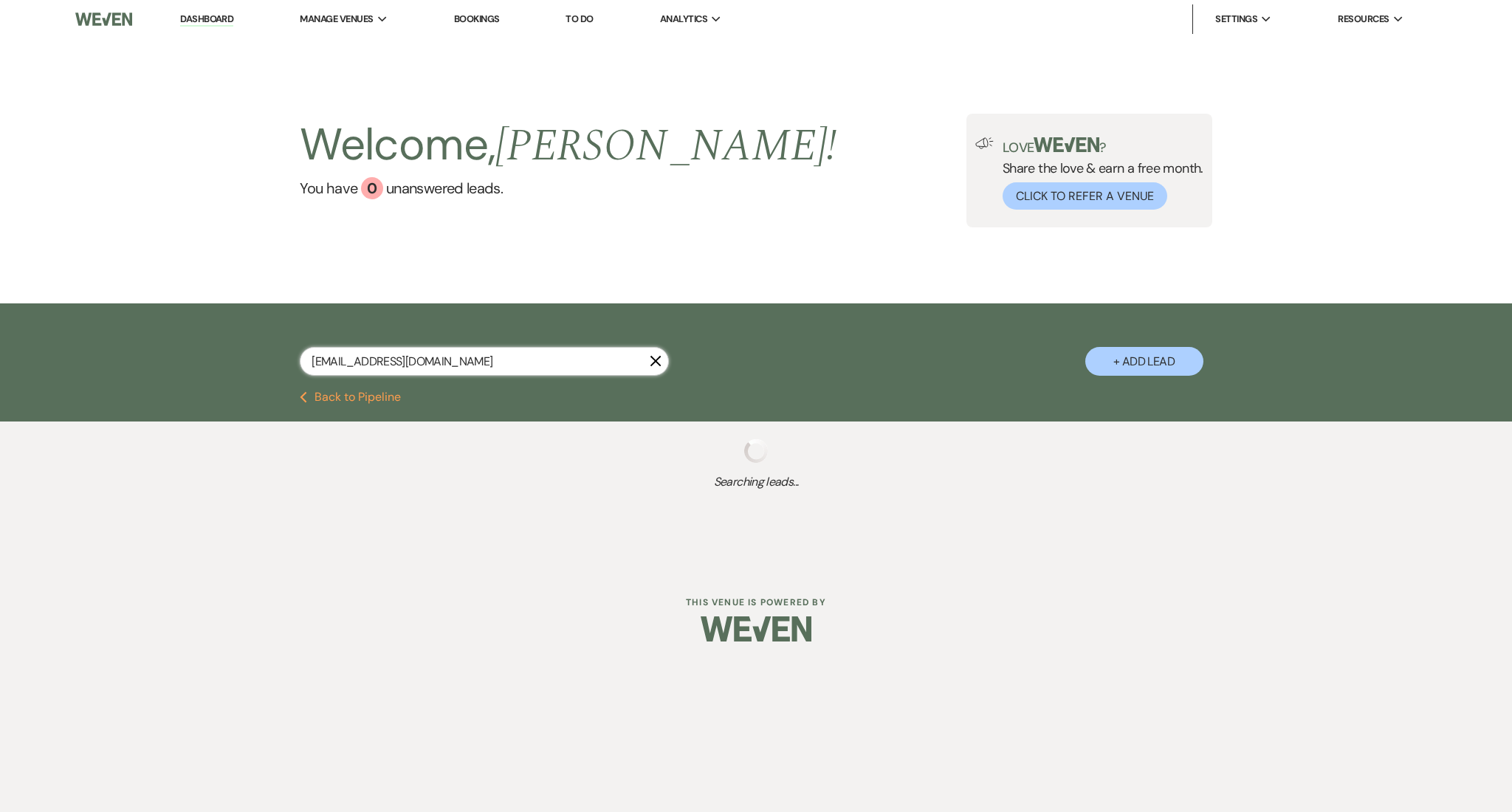
select select "8"
select select "5"
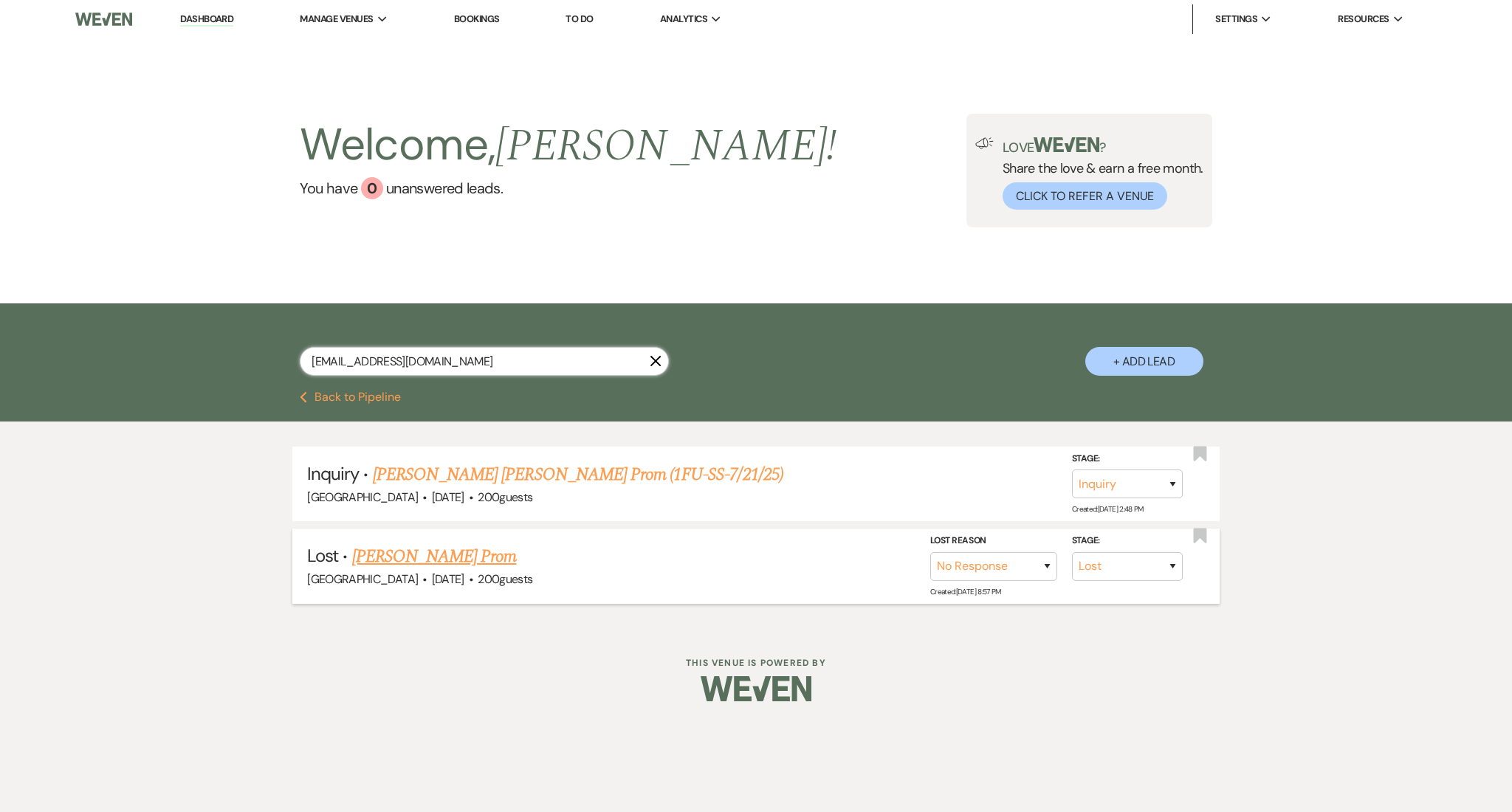
type input "Mebland@atlanta.k12.ga.us"
click at [521, 468] on link "Megan Deon Edwards Bland's Prom (1FU-SS-7/21/25)" at bounding box center [578, 474] width 410 height 26
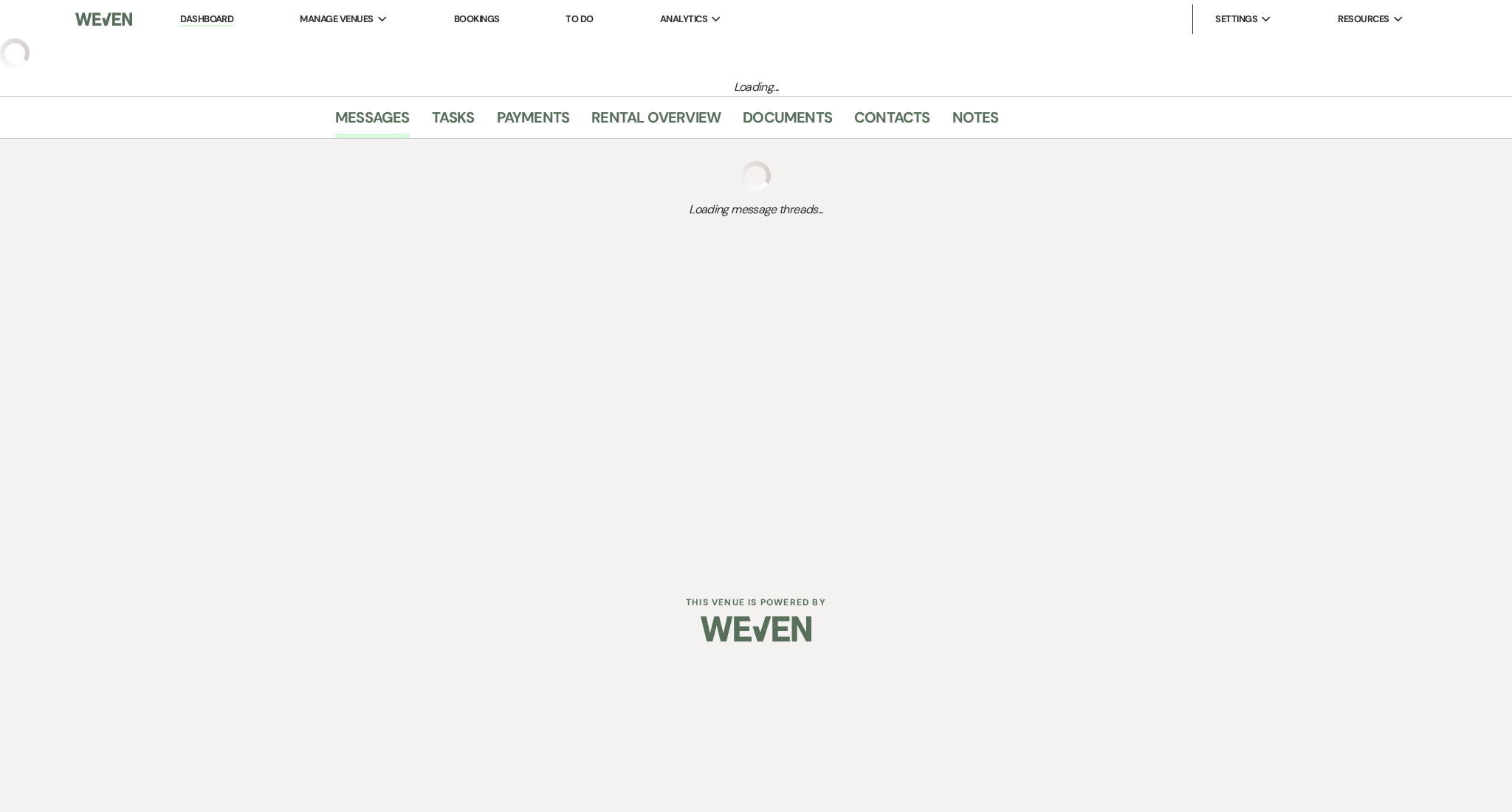
select select "5"
select select "13"
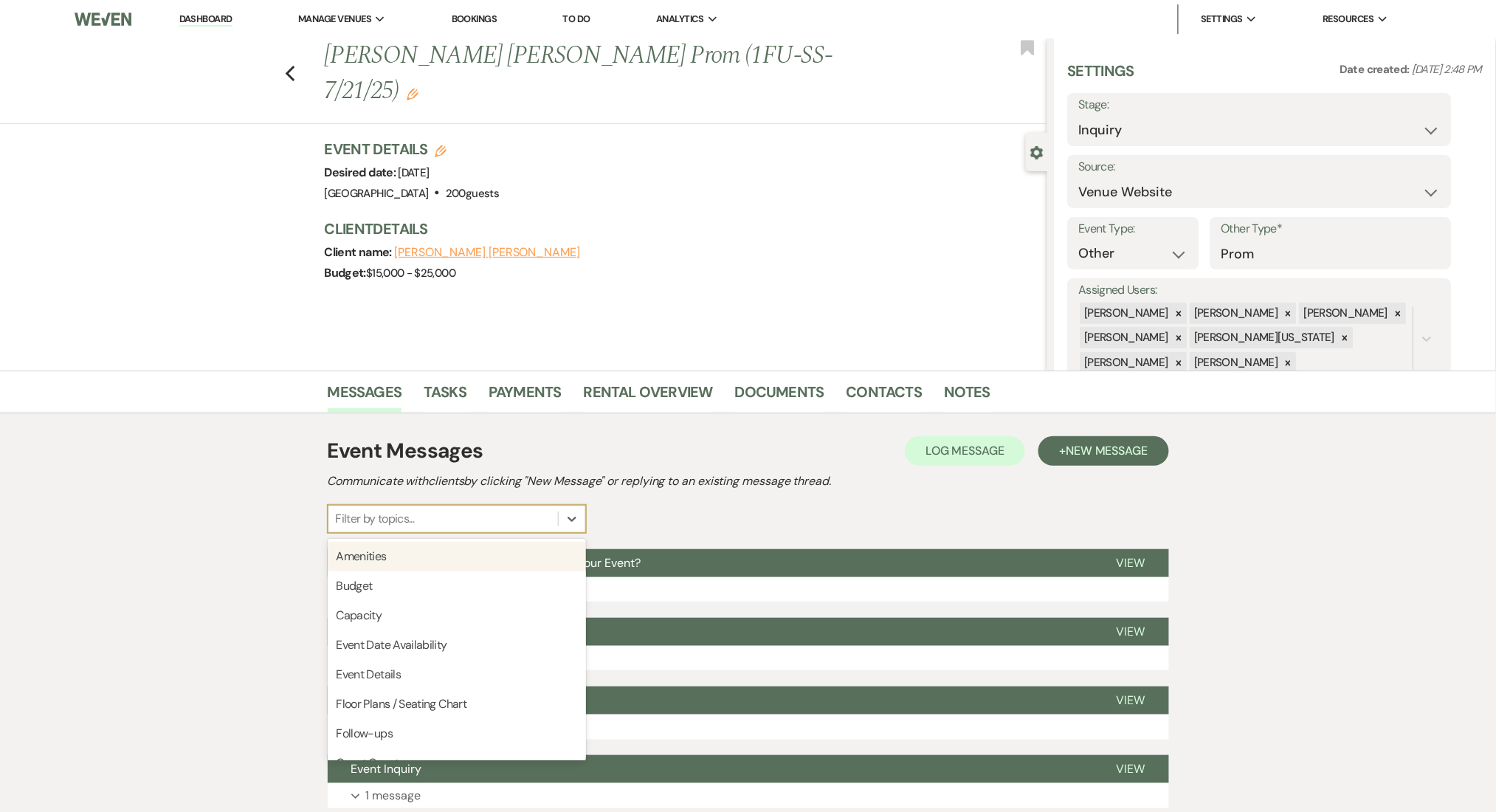
click at [510, 516] on div "Filter by topics..." at bounding box center [443, 518] width 229 height 26
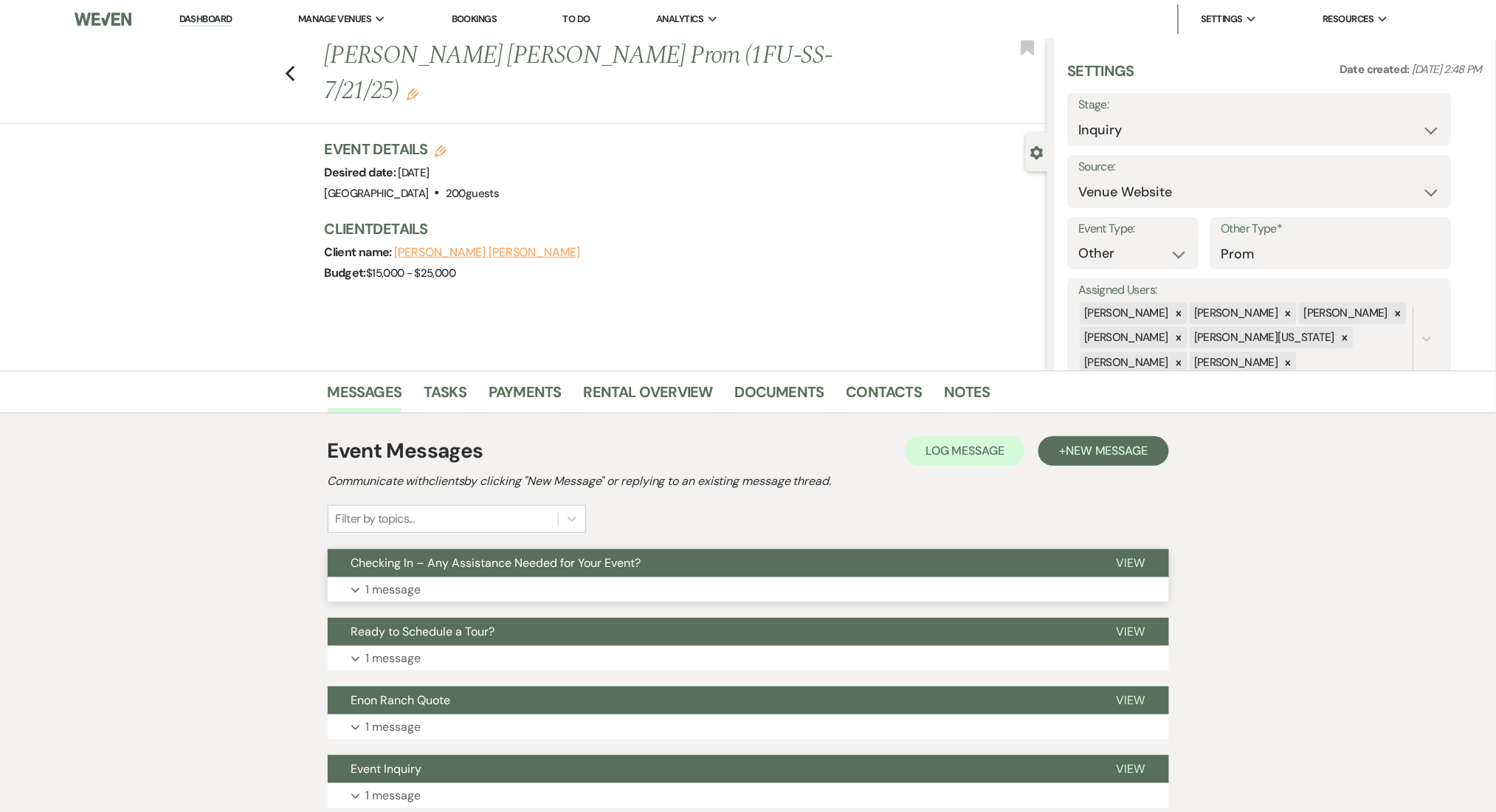
click at [726, 571] on button "Checking In – Any Assistance Needed for Your Event?" at bounding box center [710, 562] width 765 height 28
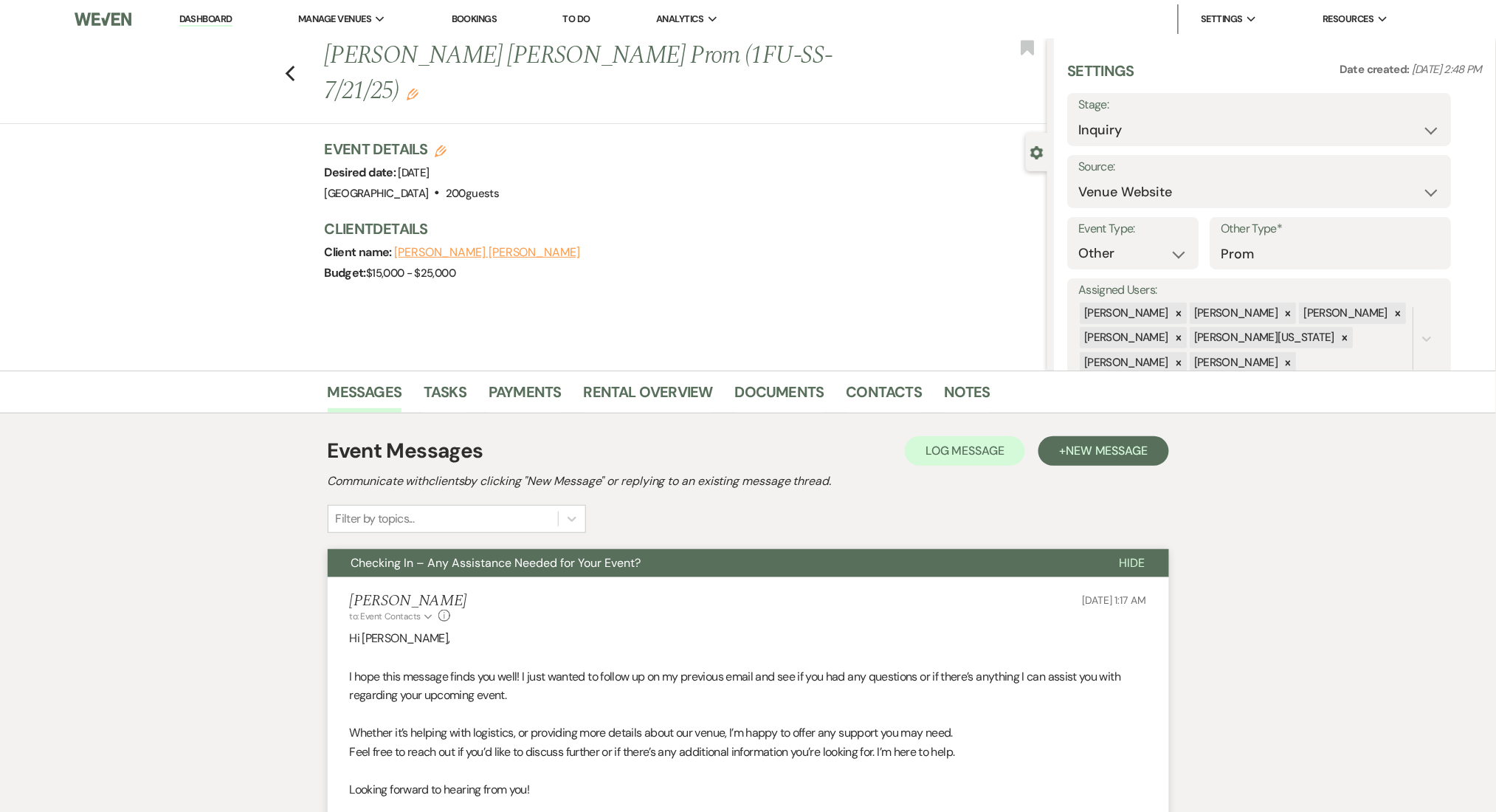
scroll to position [98, 0]
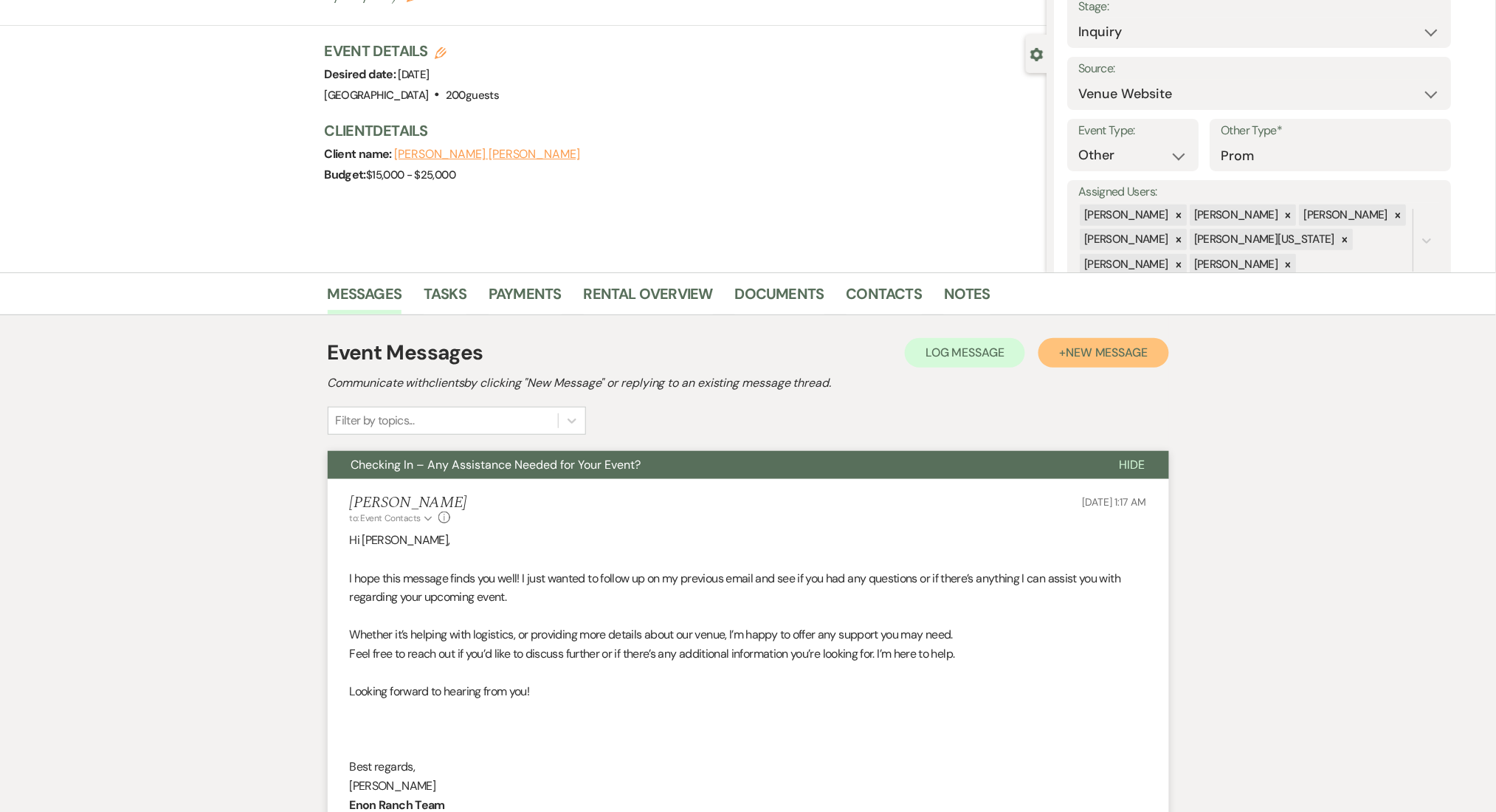
click at [1121, 339] on button "+ New Message" at bounding box center [1103, 352] width 130 height 29
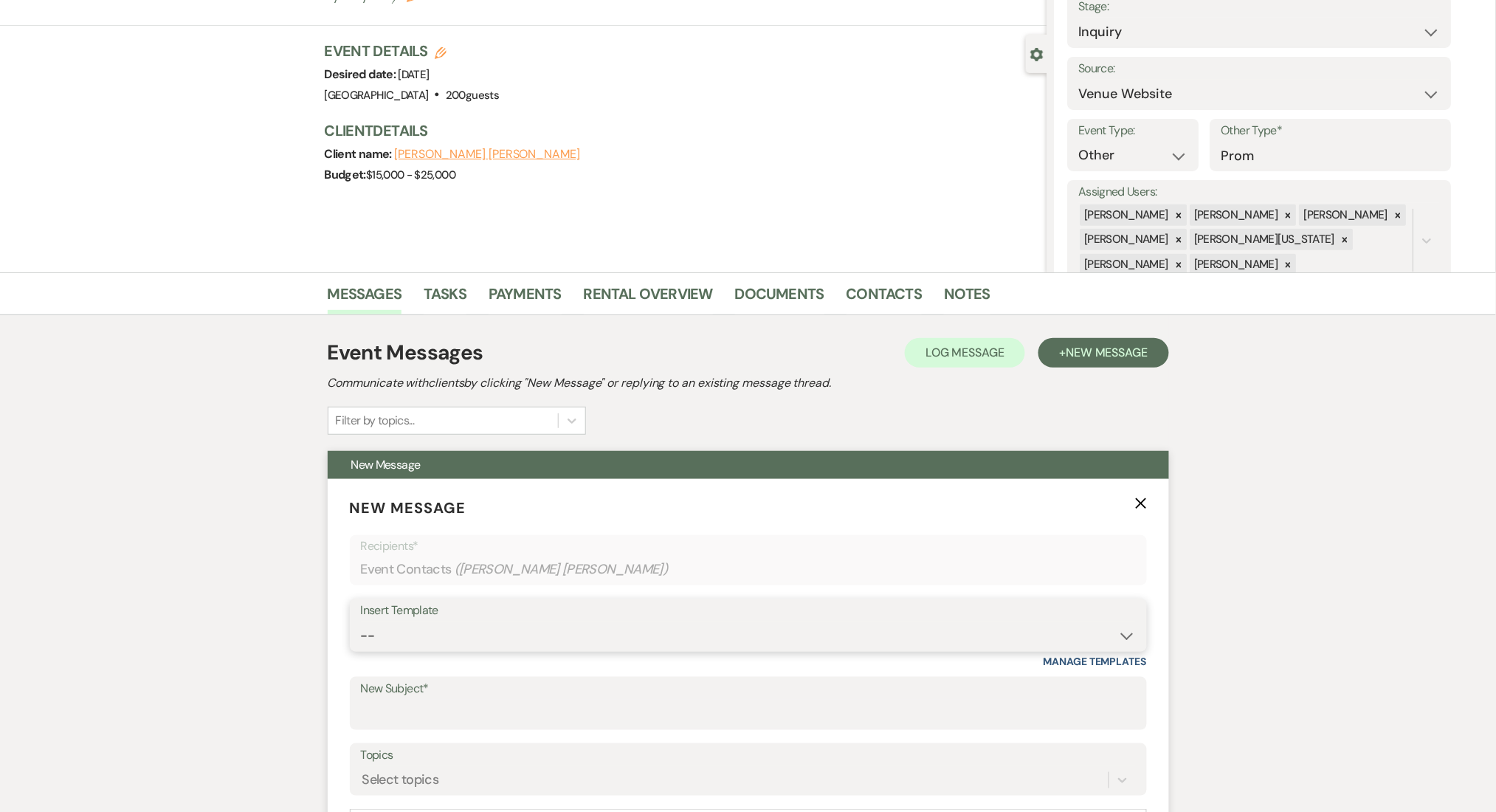
click at [480, 630] on select "-- Inquiry Follow Up Email #2 Contract Sending Template Payment Template Rental…" at bounding box center [748, 635] width 775 height 29
select select "1402"
click at [361, 621] on select "-- Inquiry Follow Up Email #2 Contract Sending Template Payment Template Rental…" at bounding box center [748, 635] width 775 height 29
type input "Ready to Schedule a Tour?"
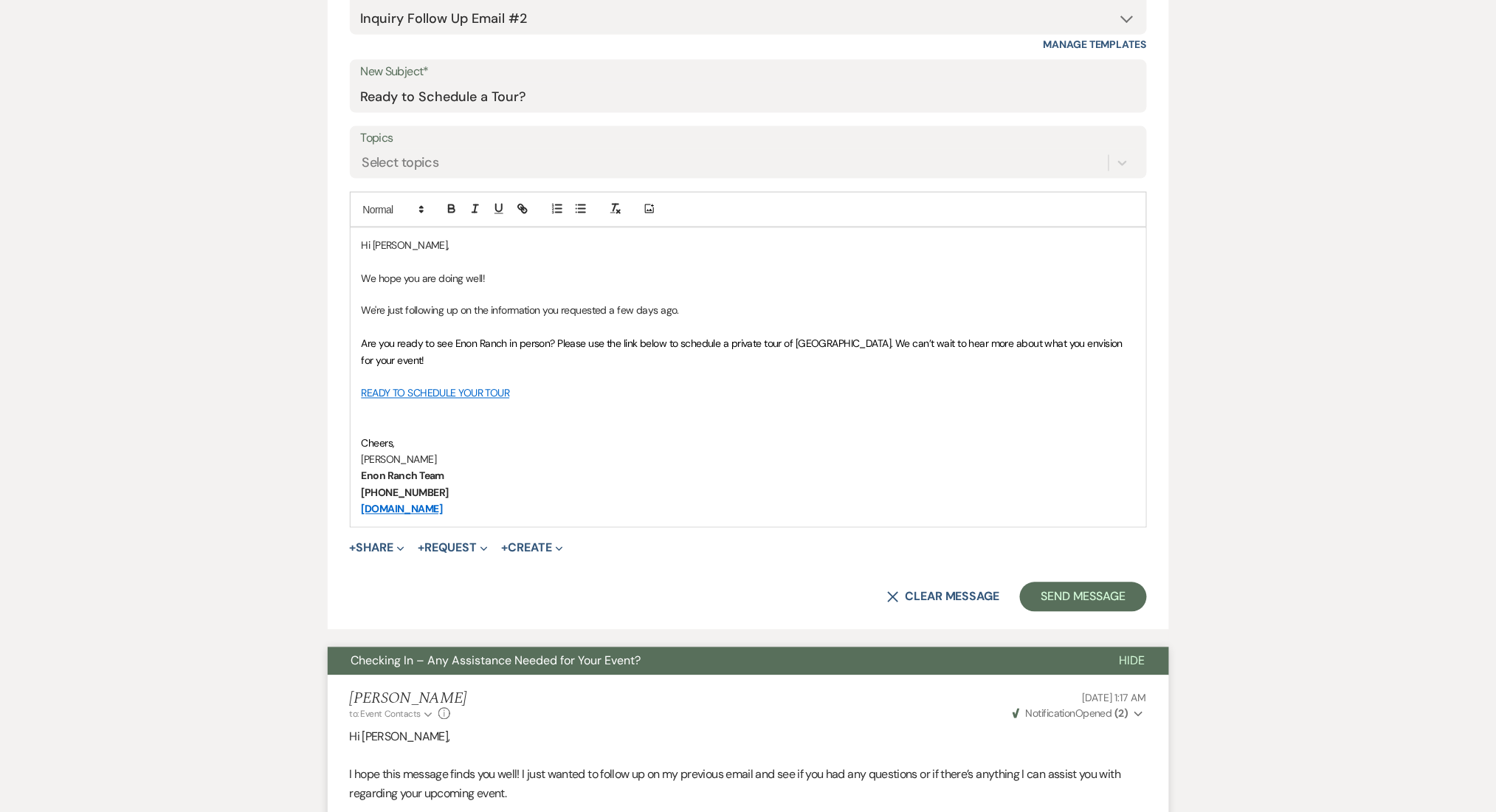
scroll to position [787, 0]
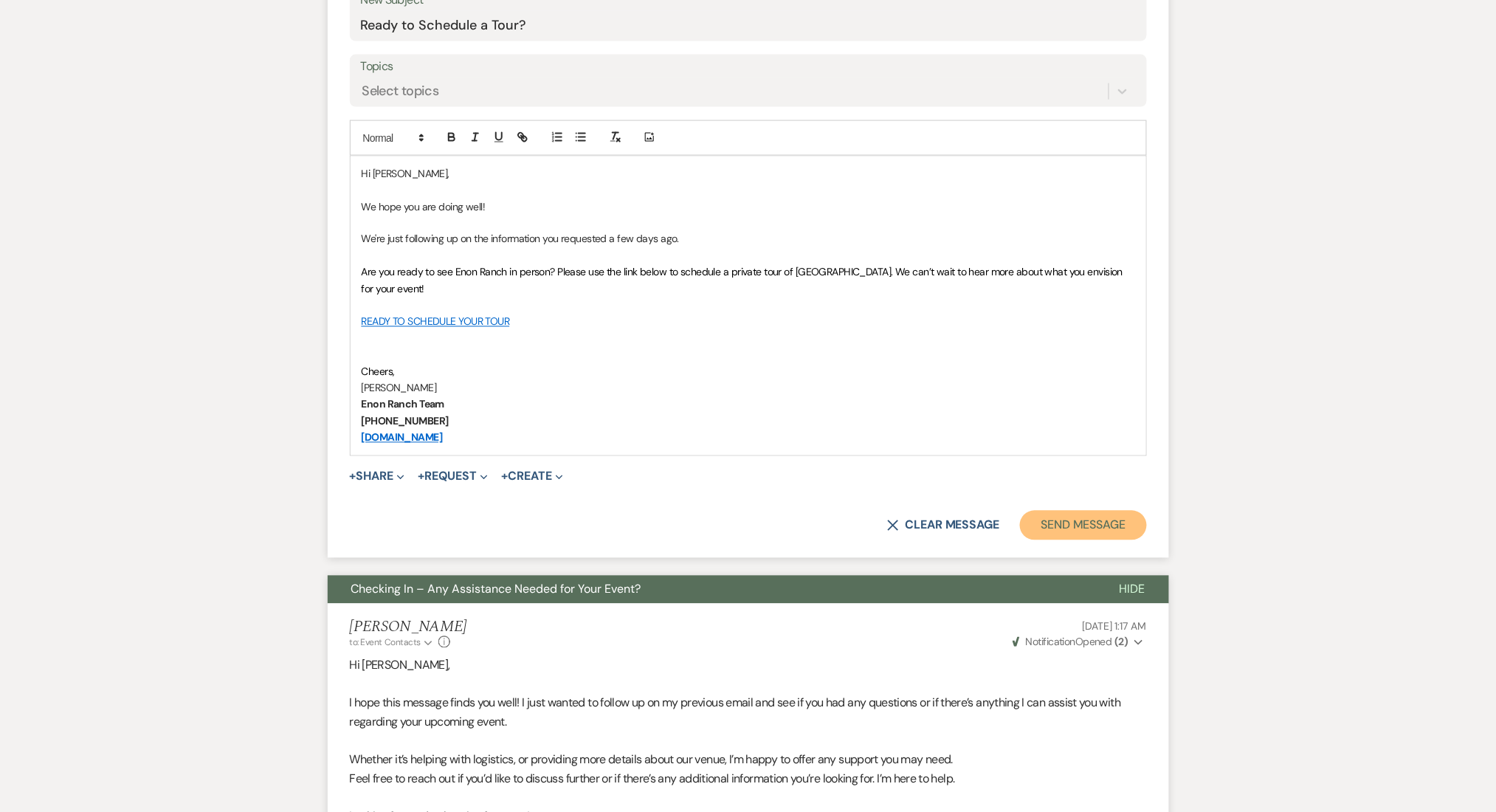
click at [1053, 532] on button "Send Message" at bounding box center [1083, 525] width 126 height 29
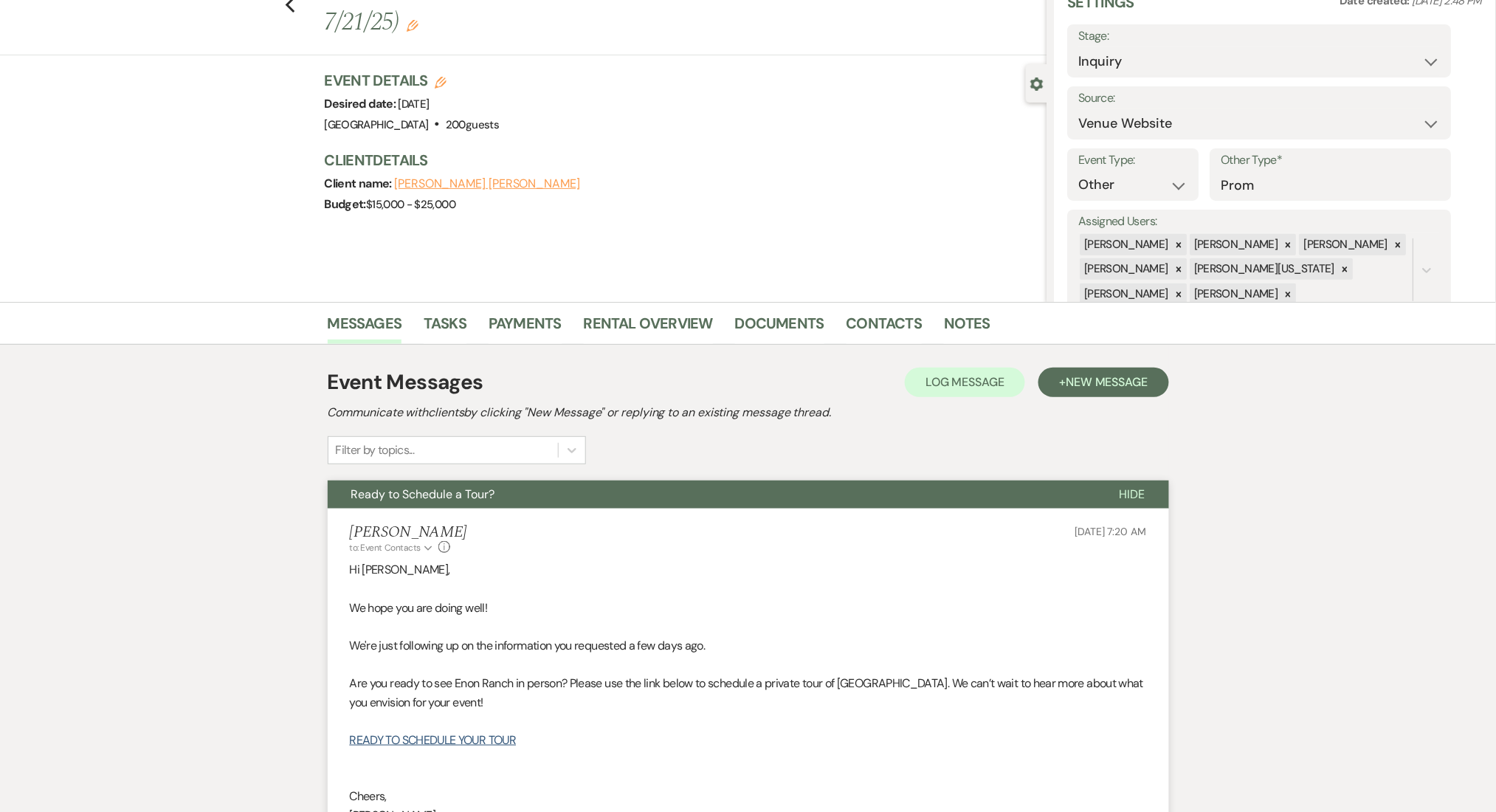
scroll to position [0, 0]
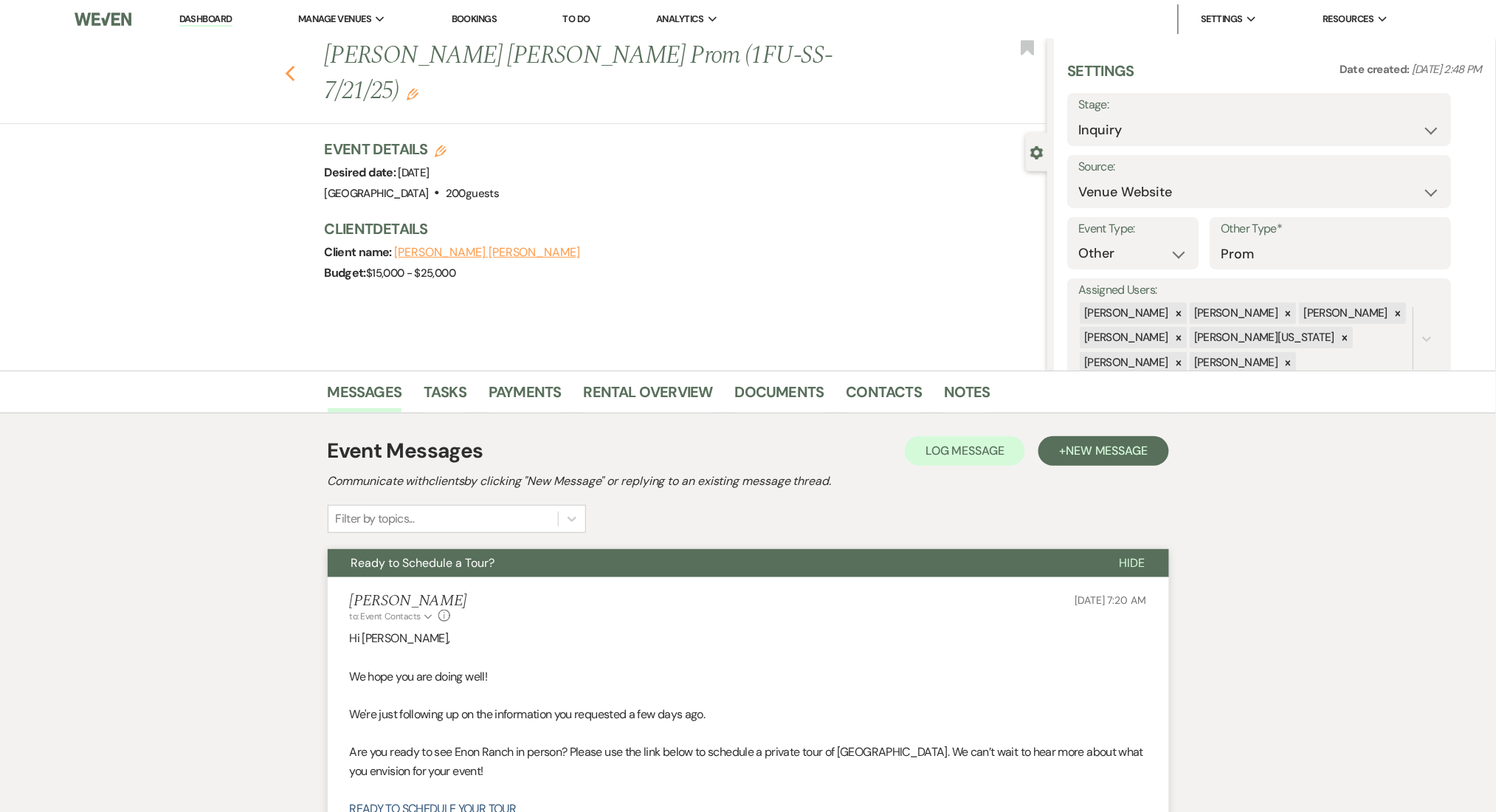
click at [296, 65] on icon "Previous" at bounding box center [290, 74] width 11 height 17
select select "8"
select select "5"
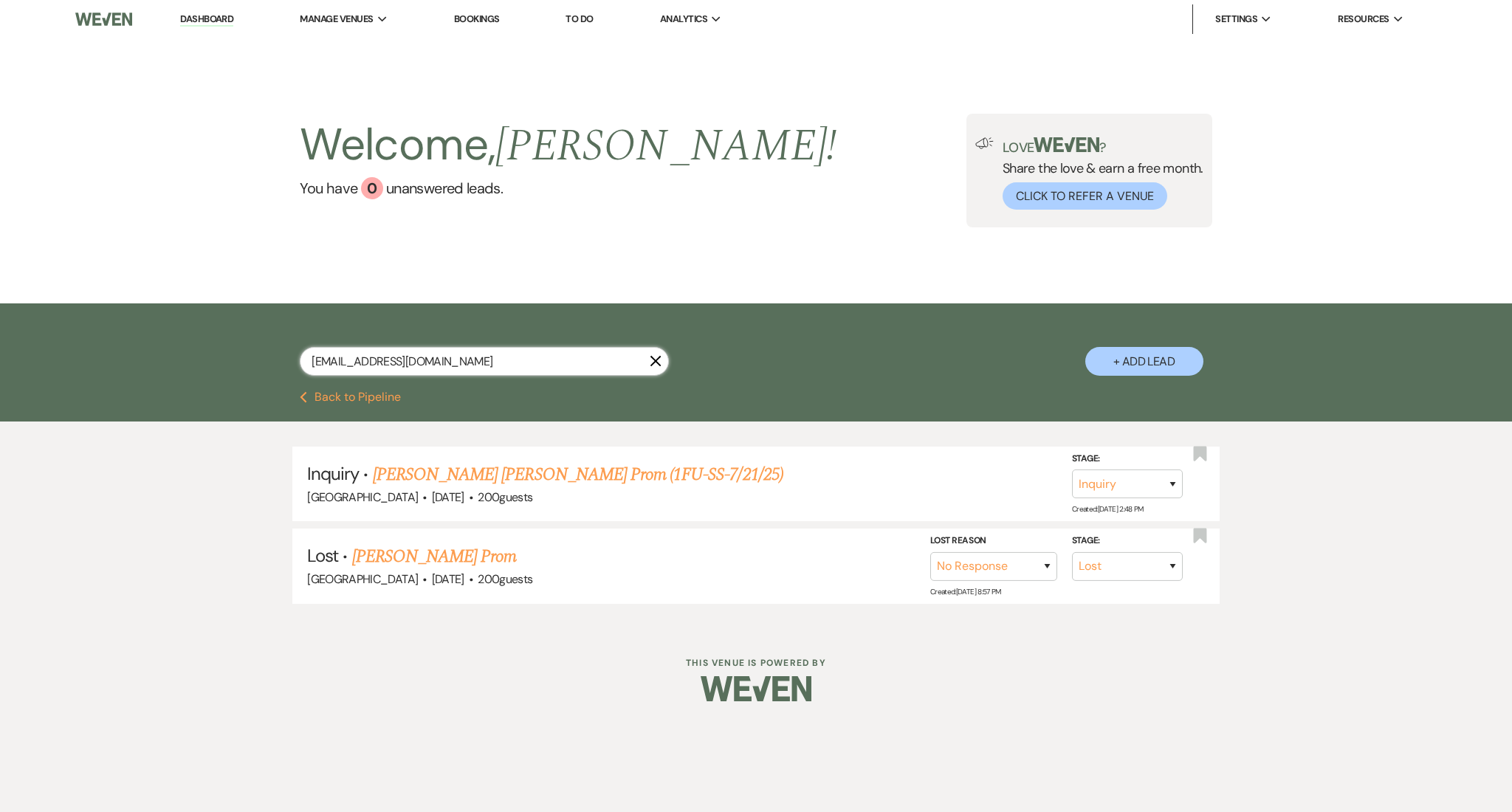
click at [550, 366] on input "Mebland@atlanta.k12.ga.us" at bounding box center [484, 361] width 369 height 29
drag, startPoint x: 468, startPoint y: 359, endPoint x: 102, endPoint y: 334, distance: 366.9
click at [102, 334] on div "Mebland@atlanta.k12.ga.us X + Add Lead" at bounding box center [756, 347] width 1512 height 88
paste input "[EMAIL_ADDRESS][DOMAIN_NAME]"
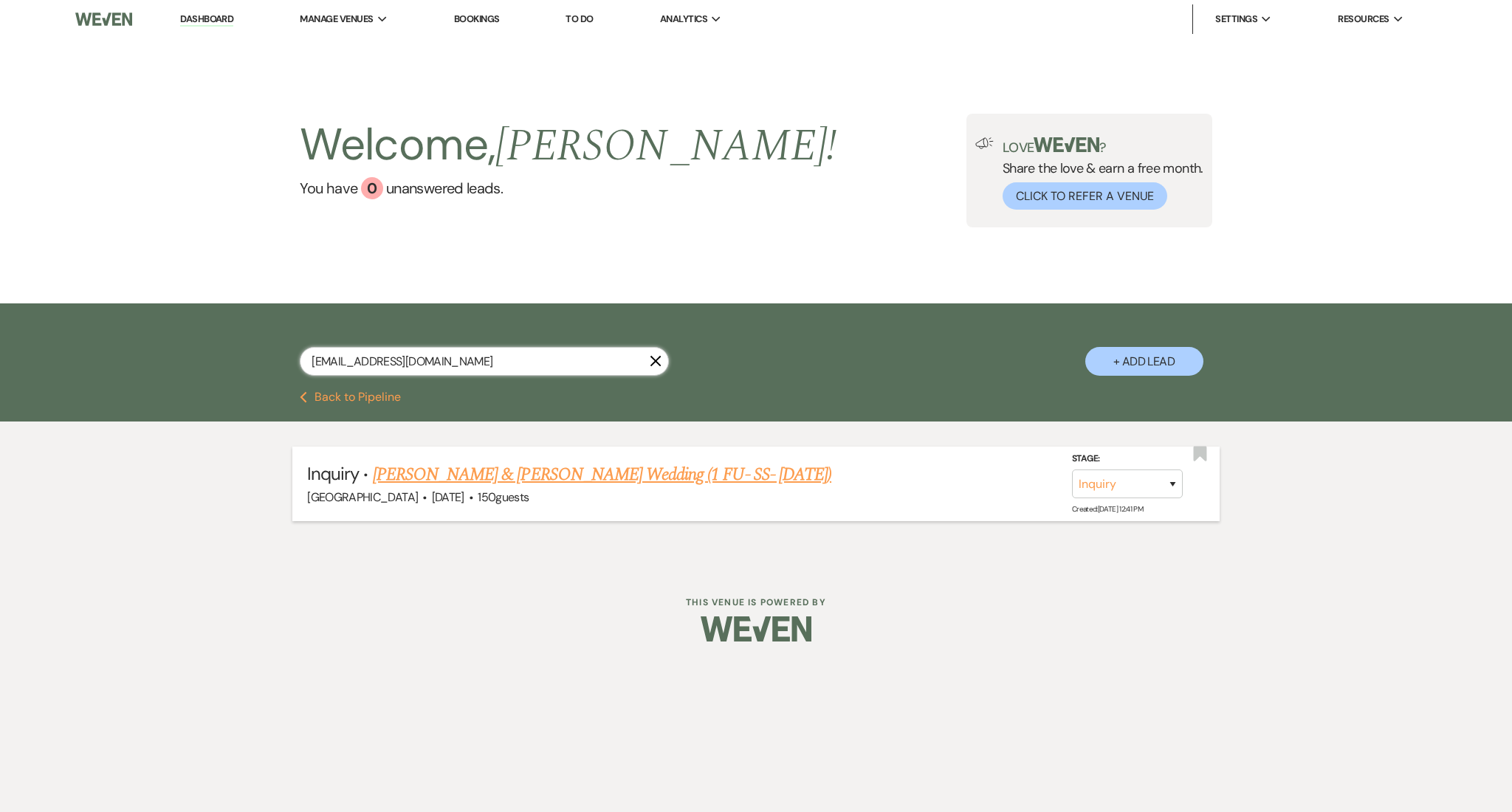
type input "[EMAIL_ADDRESS][DOMAIN_NAME]"
click at [527, 467] on link "[PERSON_NAME] & [PERSON_NAME] Wedding (1 FU- SS- [DATE])" at bounding box center [602, 474] width 459 height 26
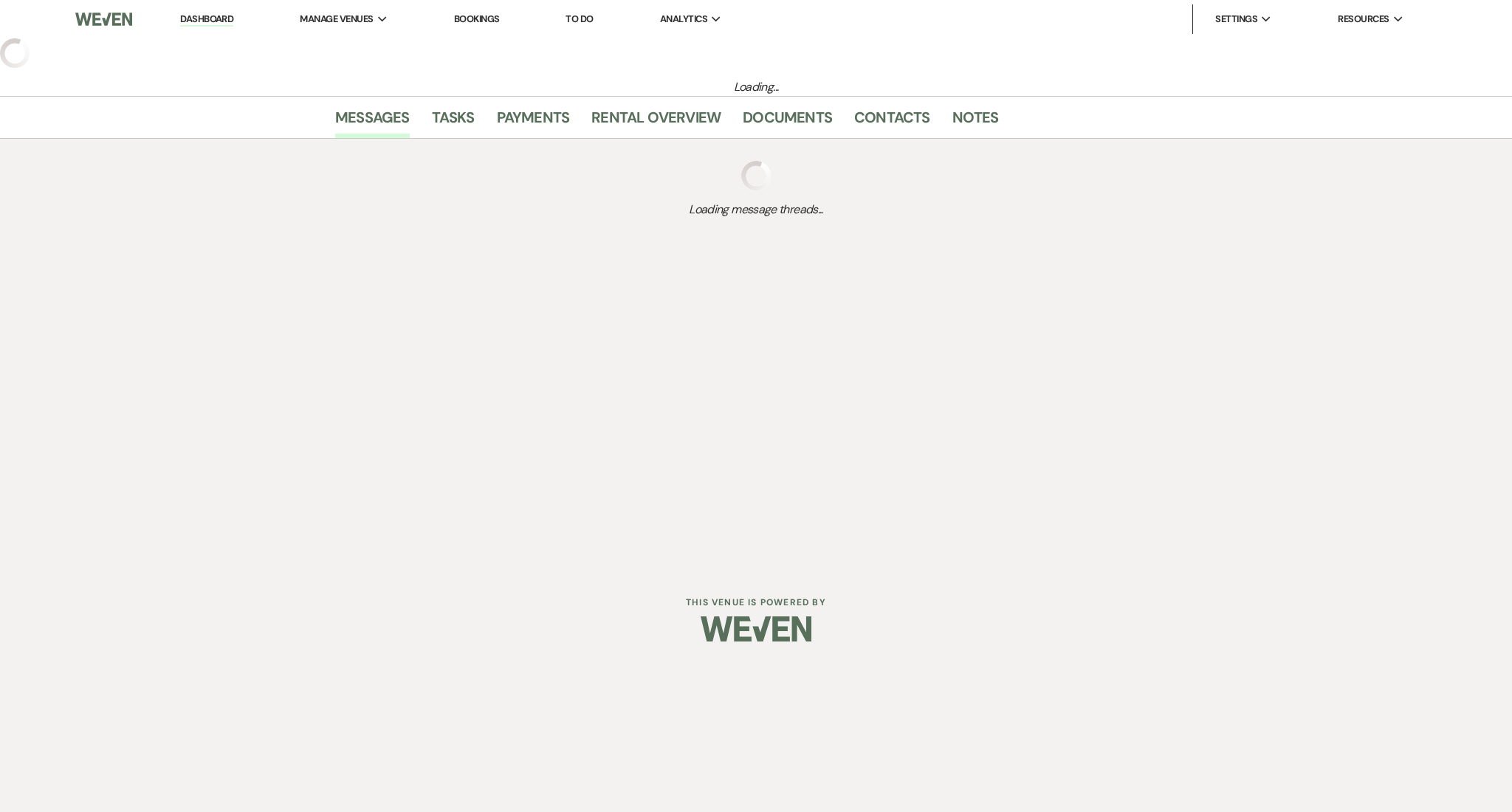
select select "5"
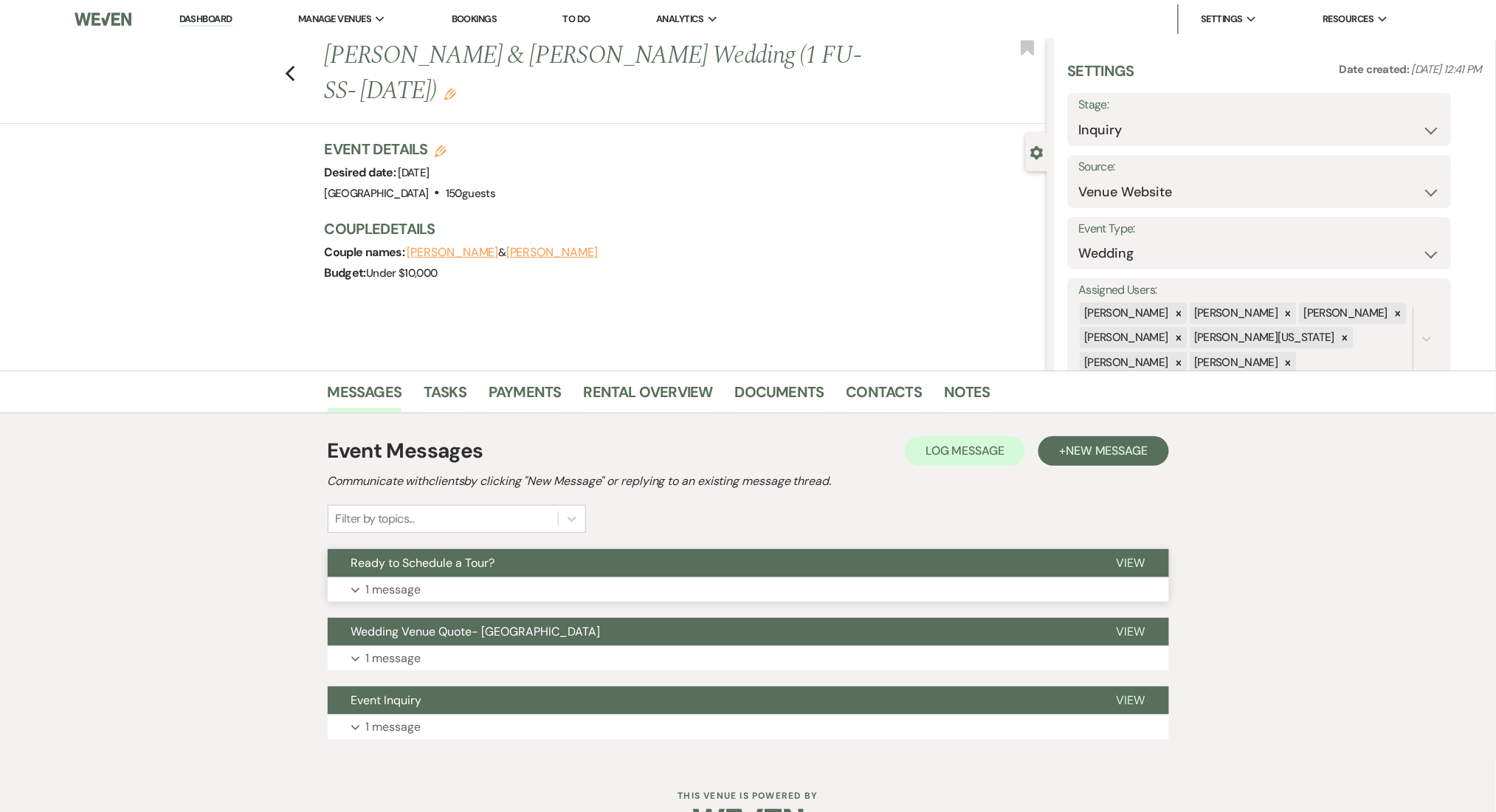
click at [591, 588] on button "Expand 1 message" at bounding box center [748, 590] width 842 height 25
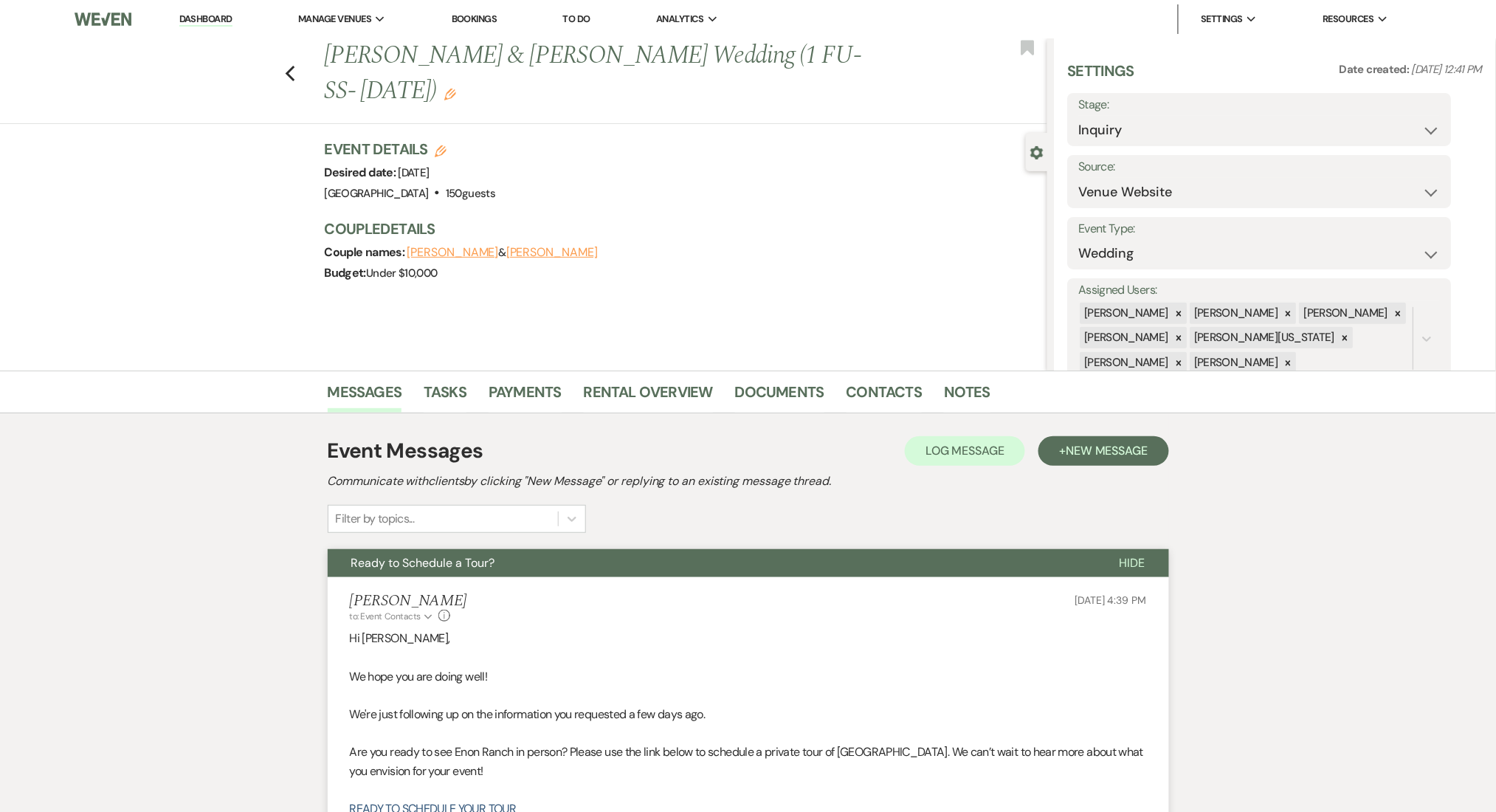
scroll to position [393, 0]
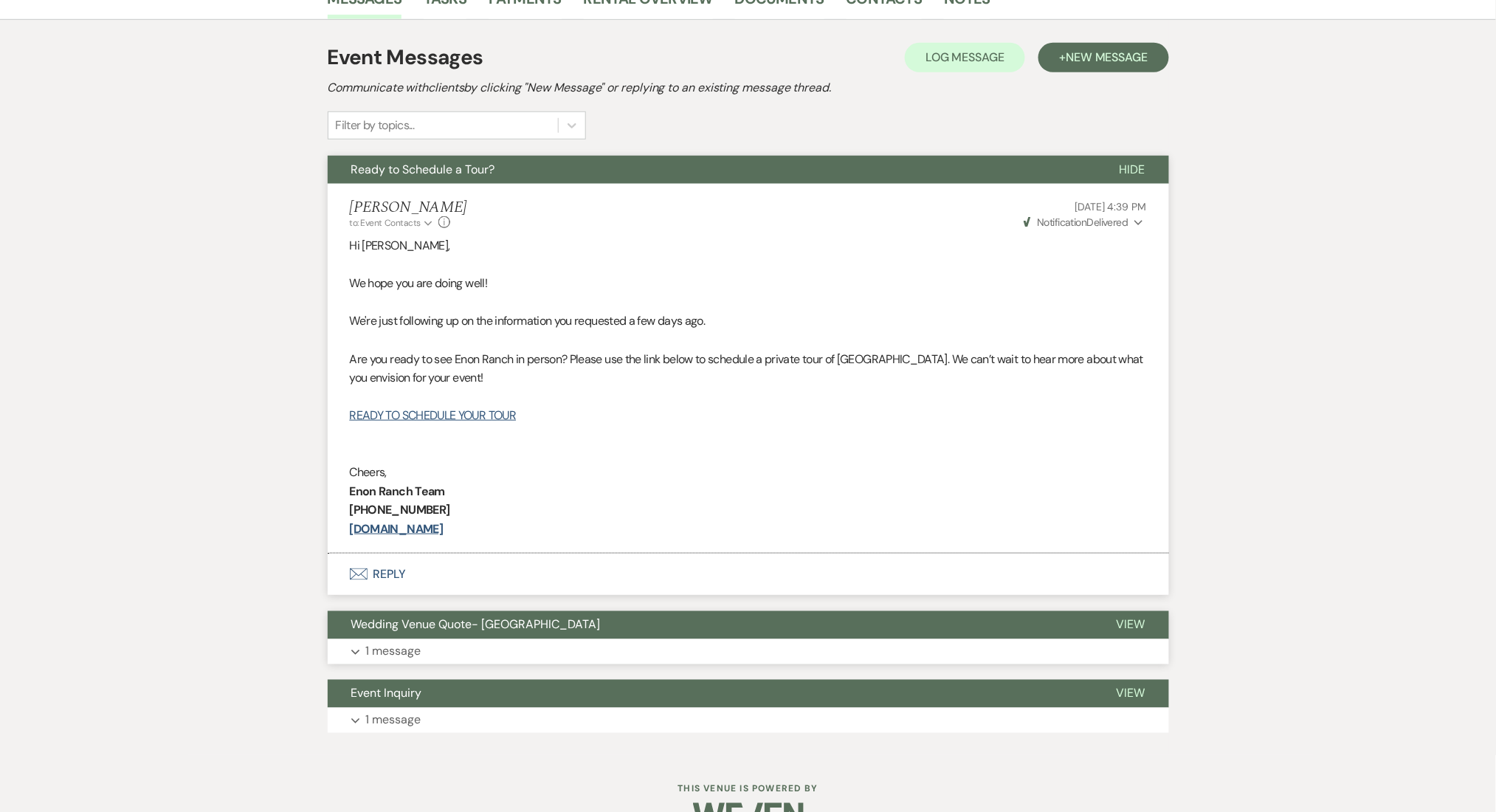
click at [581, 629] on button "Wedding Venue Quote- [GEOGRAPHIC_DATA]" at bounding box center [710, 624] width 765 height 28
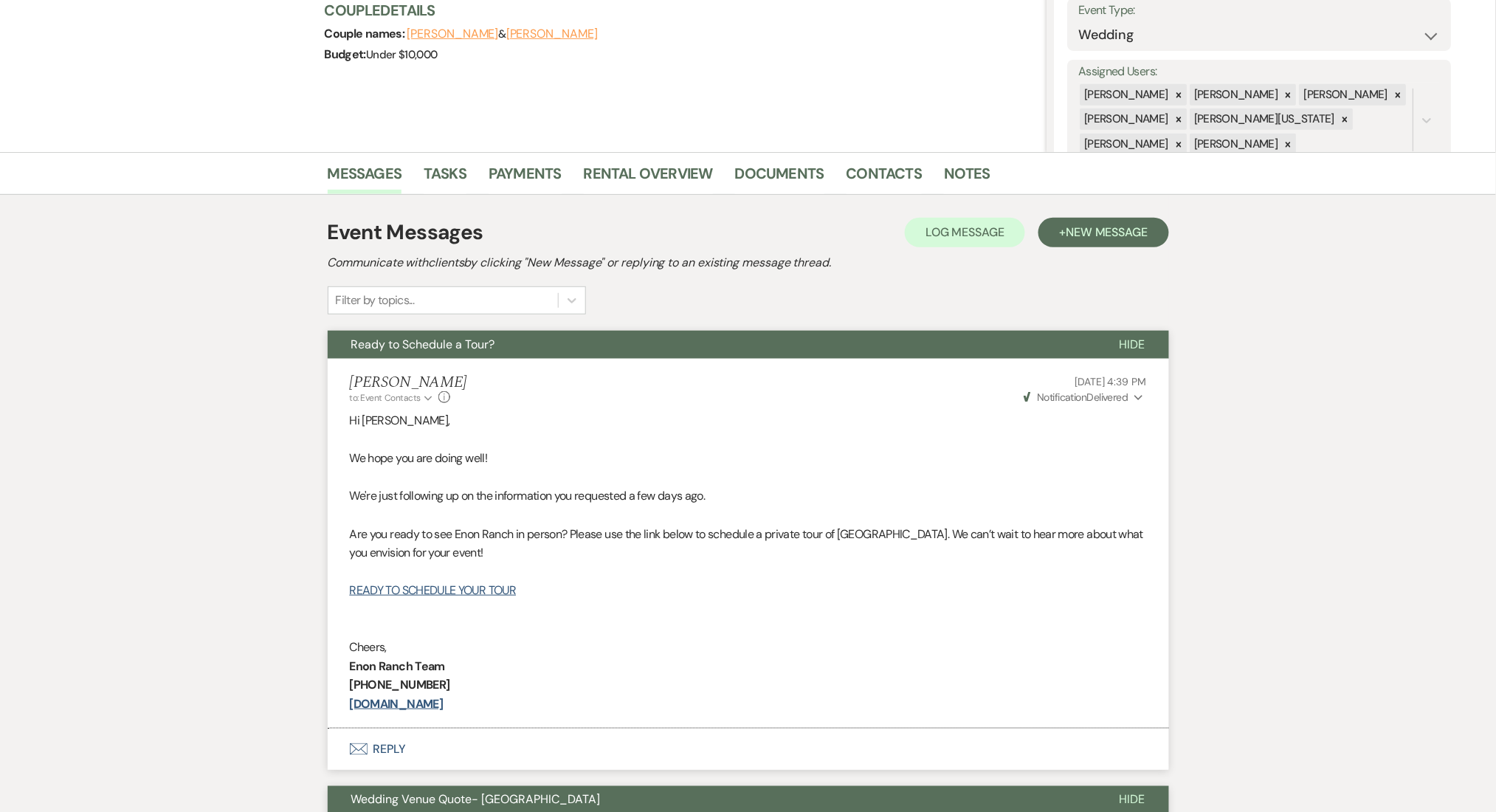
scroll to position [98, 0]
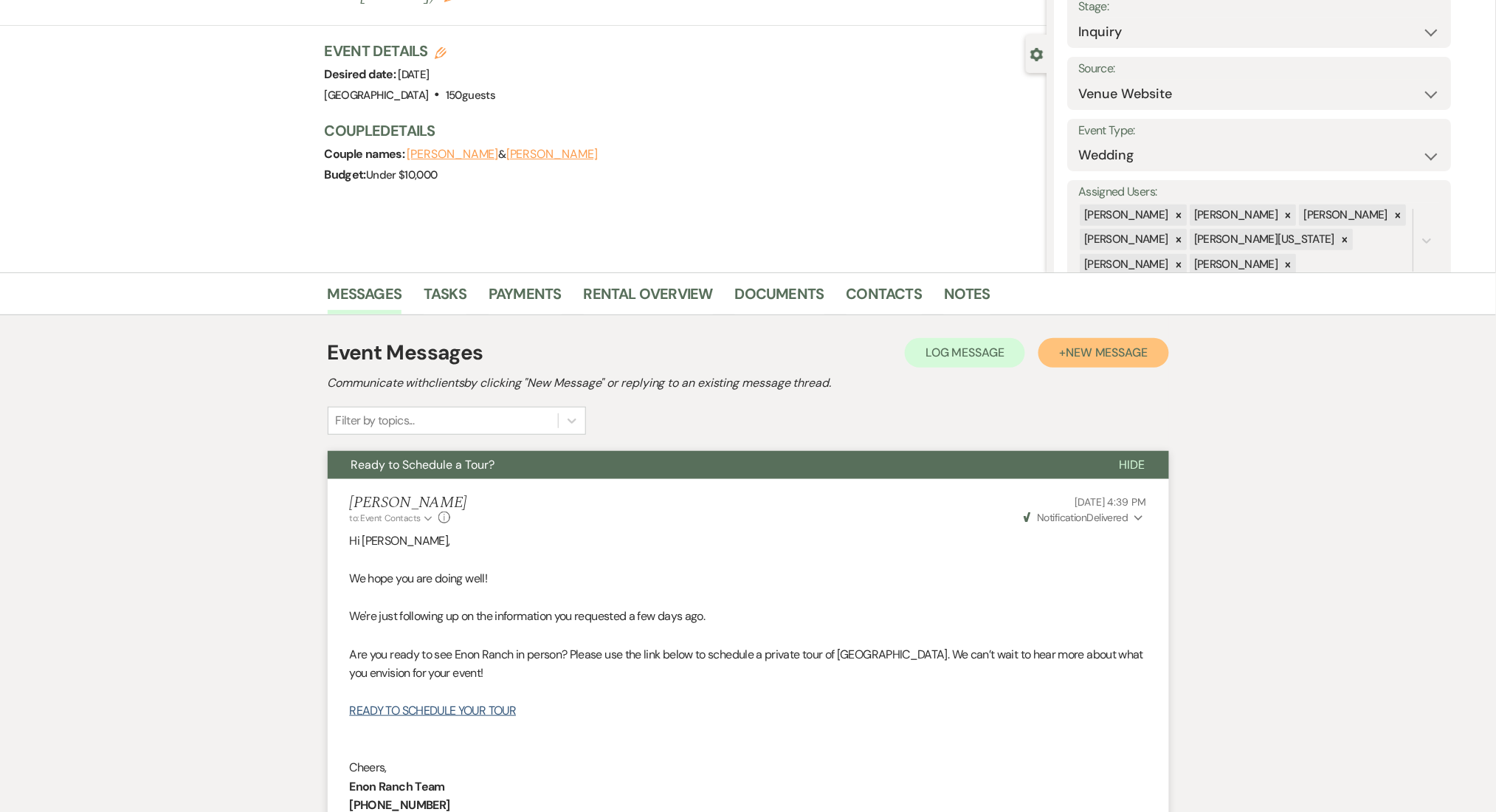
click at [1108, 363] on button "+ New Message" at bounding box center [1103, 352] width 130 height 29
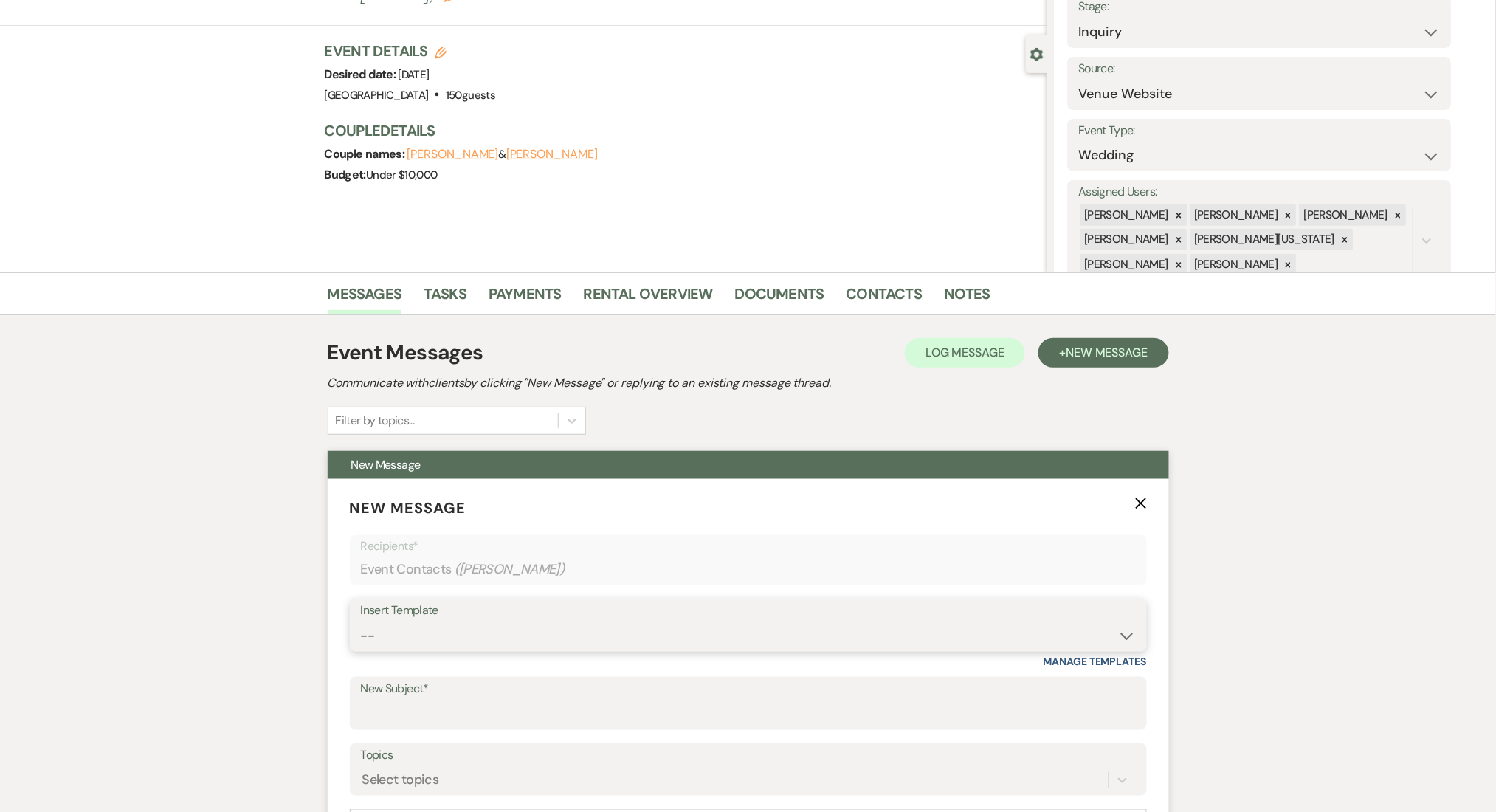
click at [464, 632] on select "-- Inquiry Follow Up Email #2 Contract Sending Template Payment Template Rental…" at bounding box center [748, 635] width 775 height 29
select select "4603"
click at [361, 621] on select "-- Inquiry Follow Up Email #2 Contract Sending Template Payment Template Rental…" at bounding box center [748, 635] width 775 height 29
type input "Checking In – Any Assistance Needed for Your Event?"
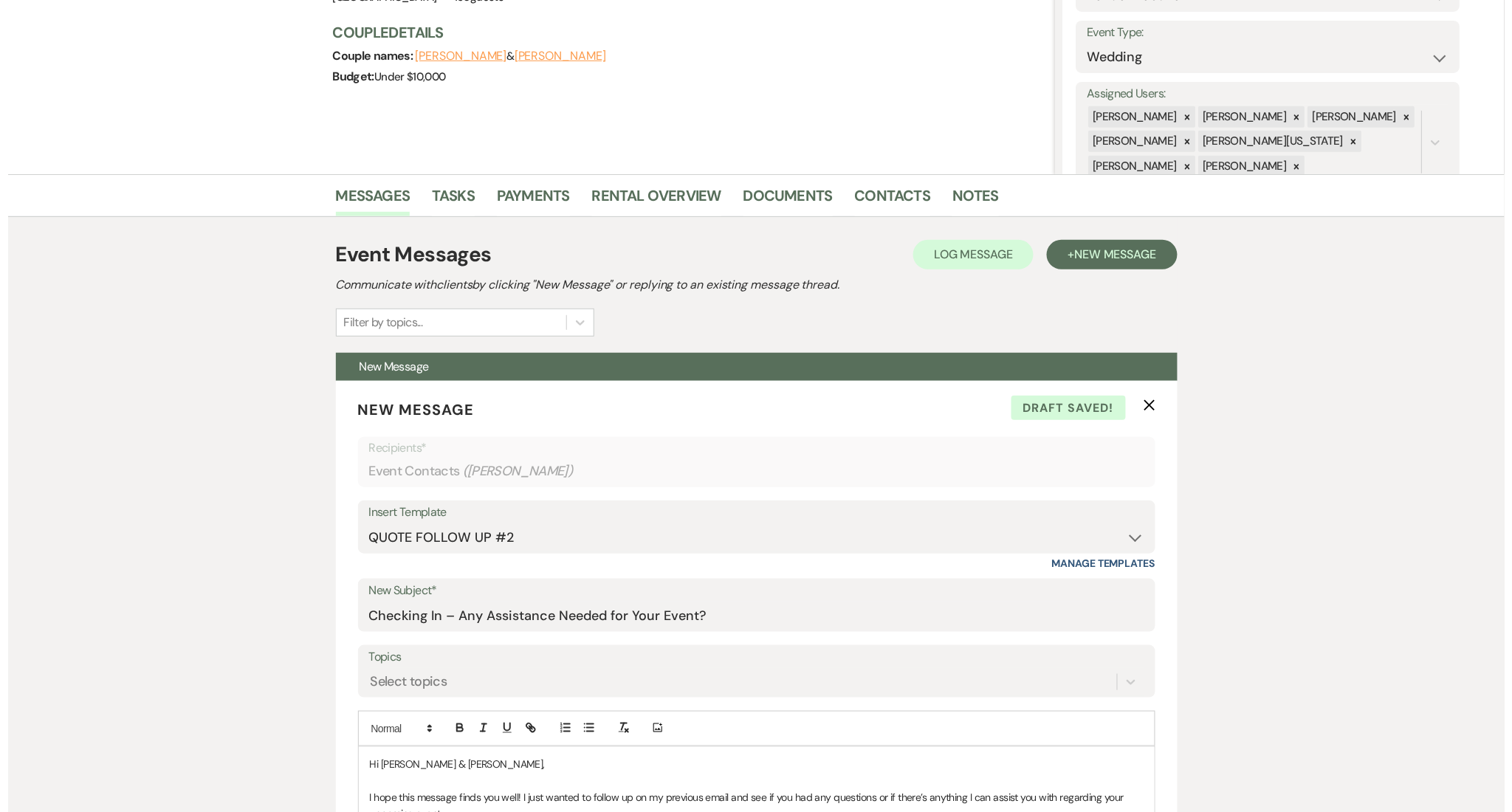
scroll to position [0, 0]
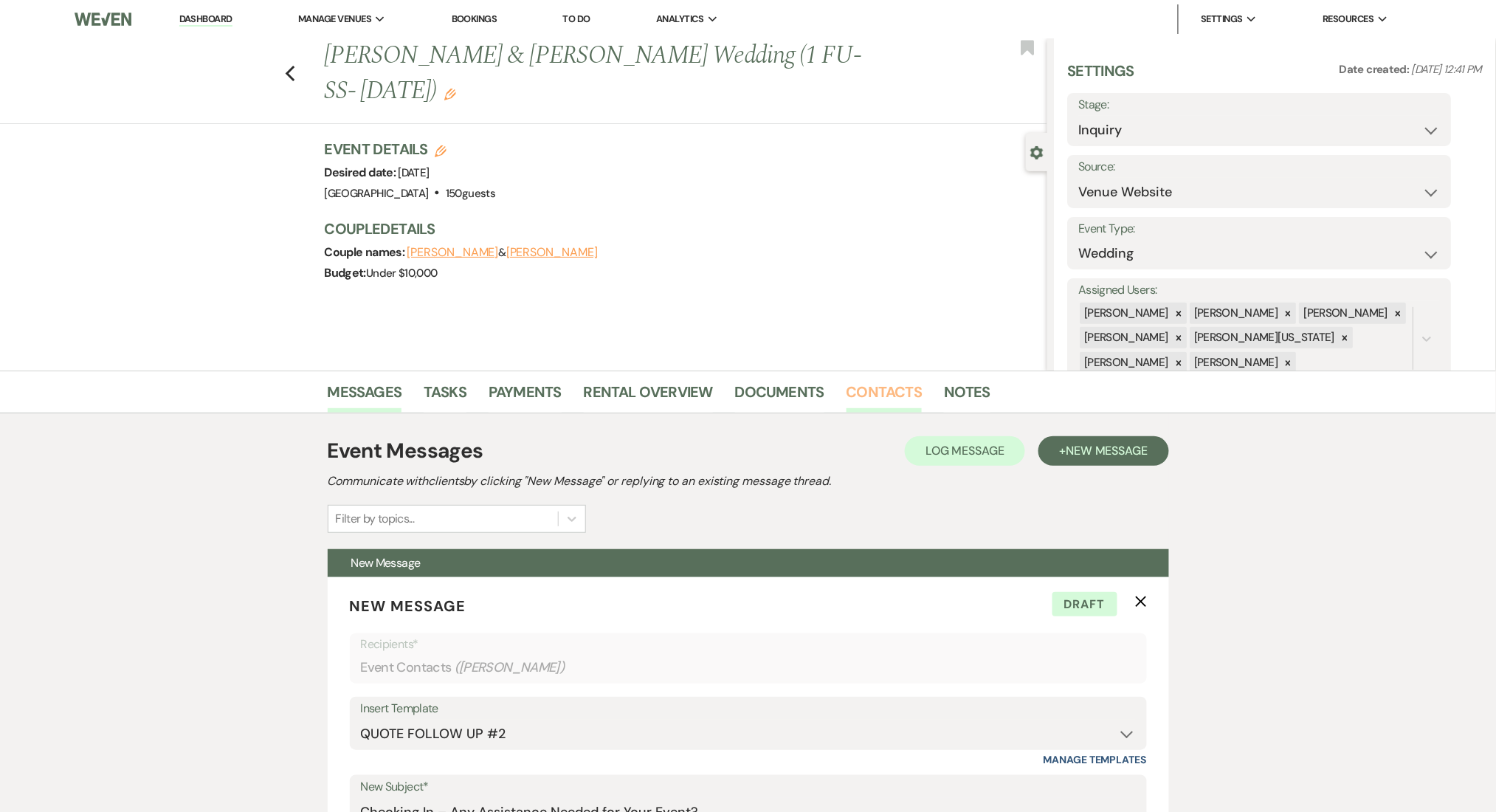
click at [871, 393] on link "Contacts" at bounding box center [884, 396] width 76 height 33
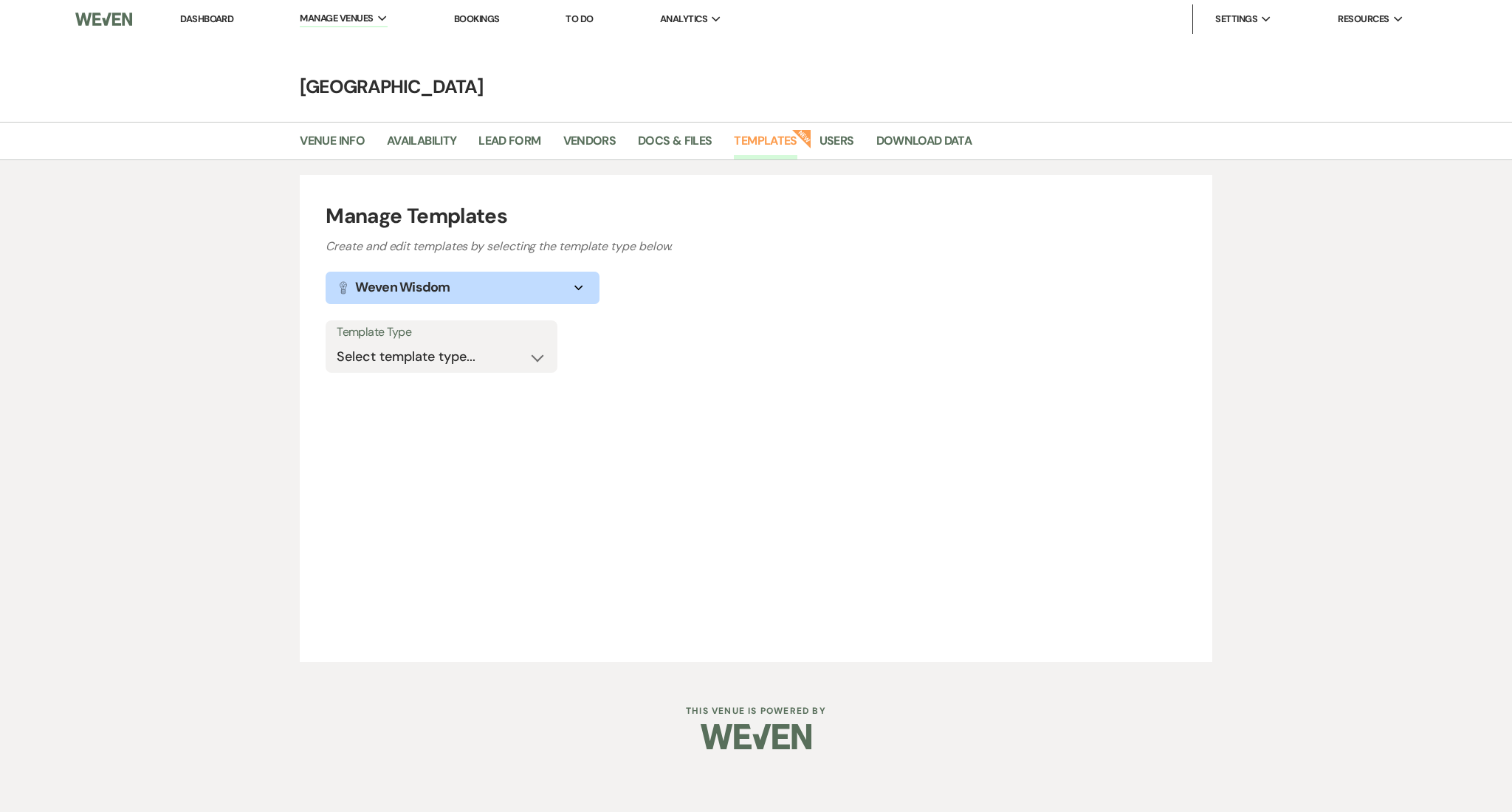
click at [418, 341] on label "Template Type" at bounding box center [441, 332] width 209 height 21
click at [418, 369] on select "Select template type... Task List Message Templates Payment Plan Inventory Item…" at bounding box center [441, 357] width 209 height 29
select select "Message Templates"
click at [336, 343] on select "Select template type... Task List Message Templates Payment Plan Inventory Item…" at bounding box center [441, 357] width 209 height 29
click at [201, 408] on div "Manage Templates Create and edit templates by selecting the template type below…" at bounding box center [756, 418] width 1512 height 516
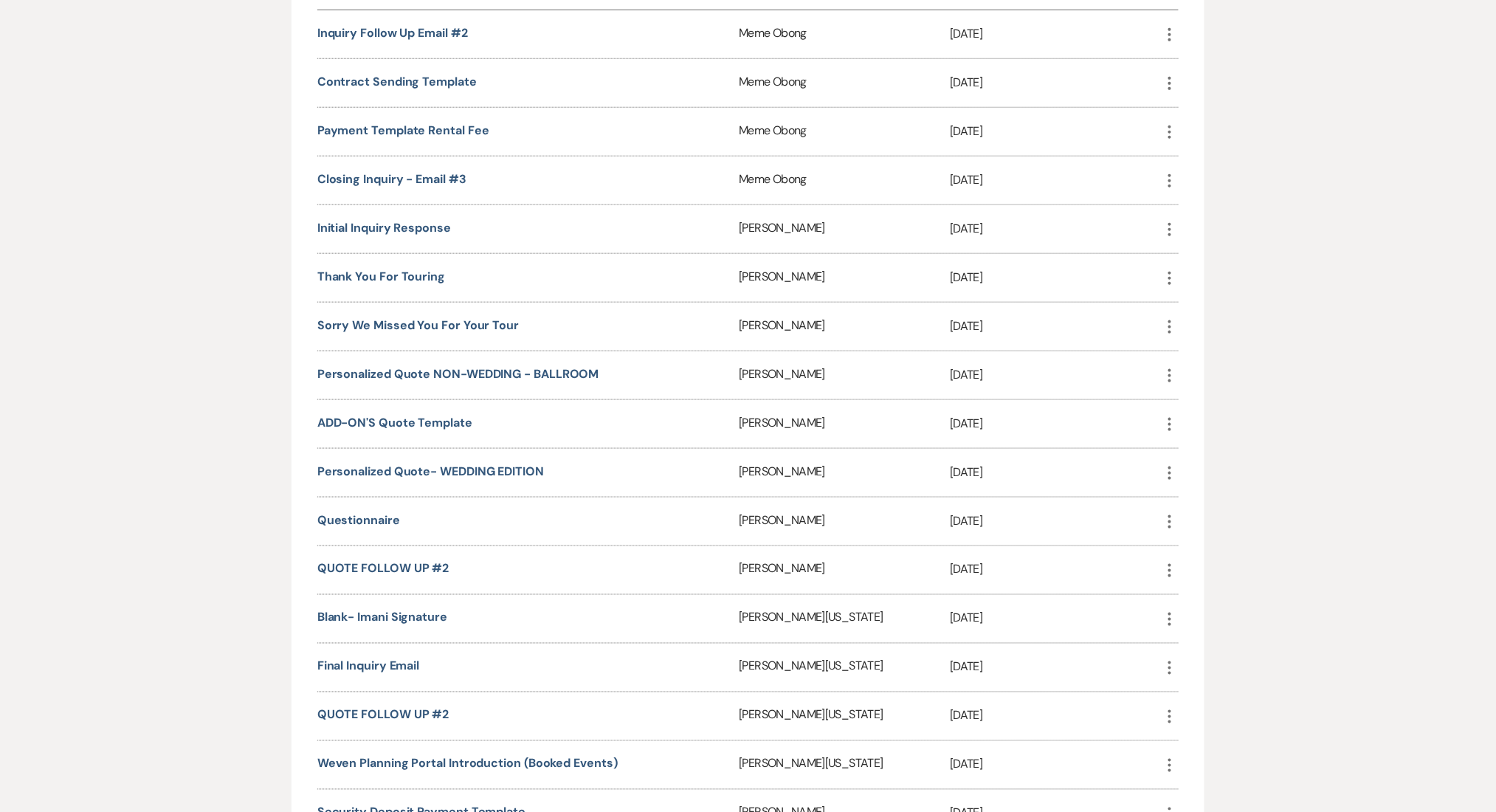
scroll to position [492, 0]
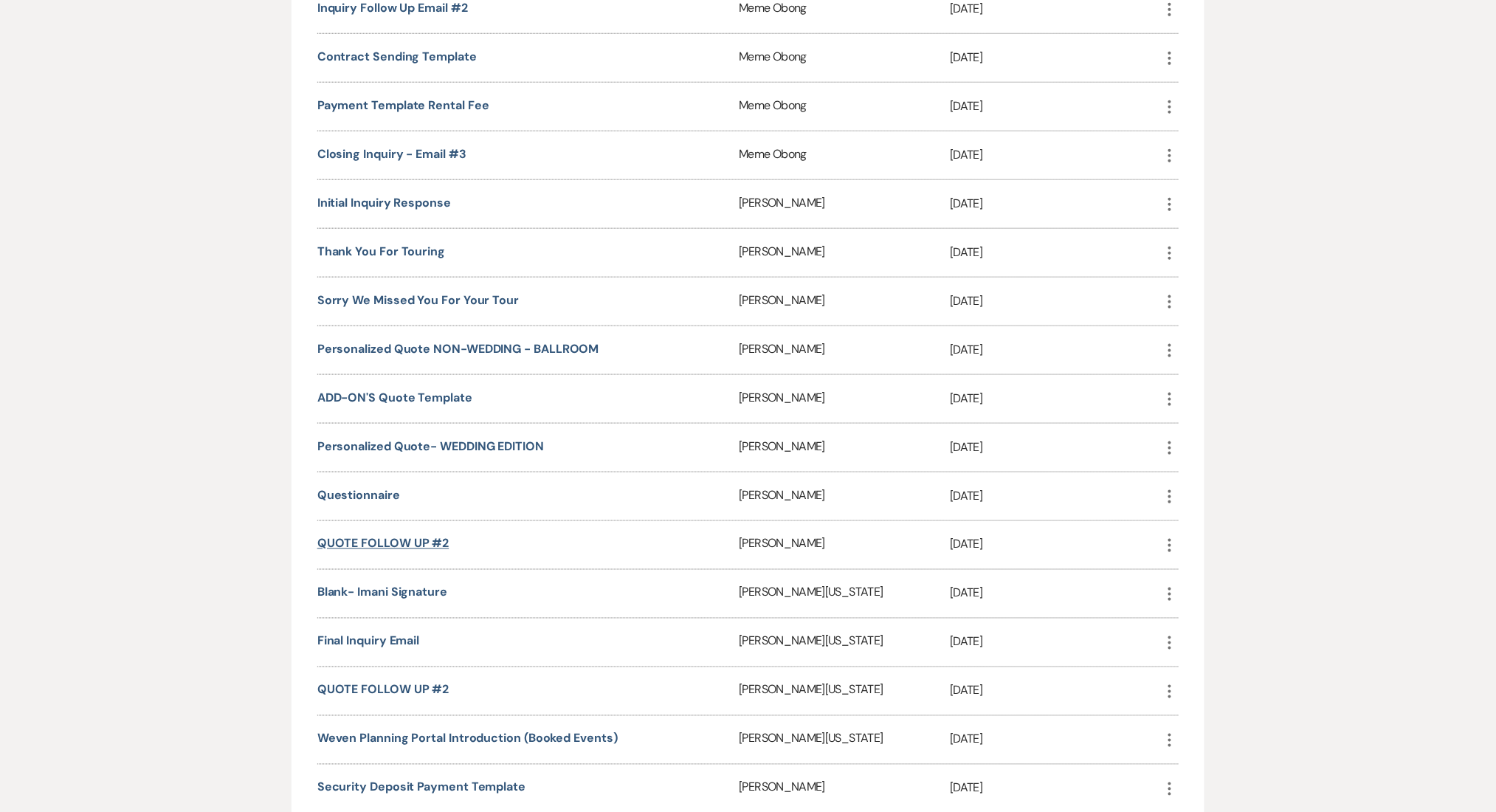
click at [440, 538] on link "QUOTE FOLLOW UP #2" at bounding box center [383, 544] width 132 height 16
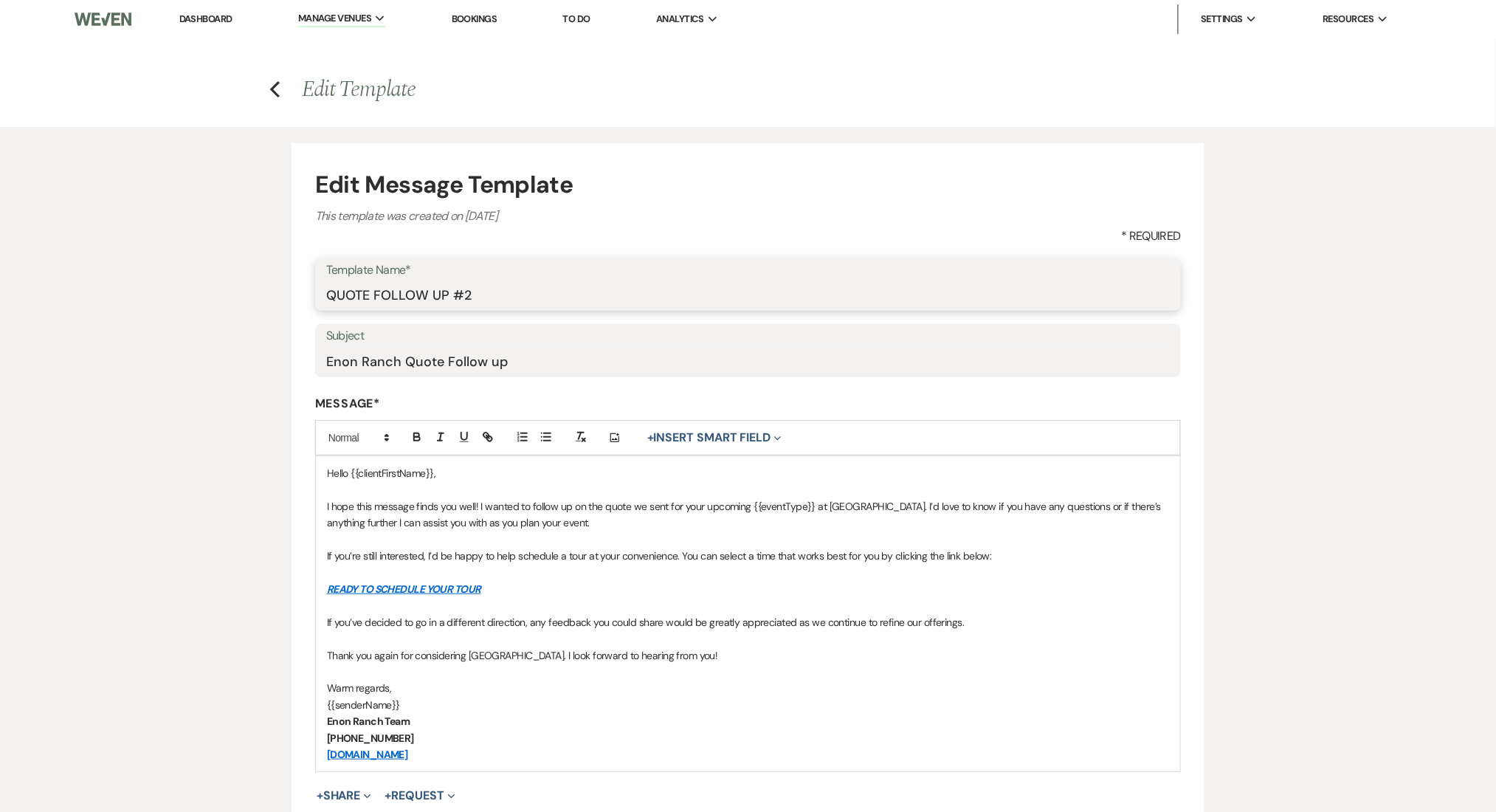
click at [520, 293] on input "QUOTE FOLLOW UP #2" at bounding box center [748, 295] width 844 height 29
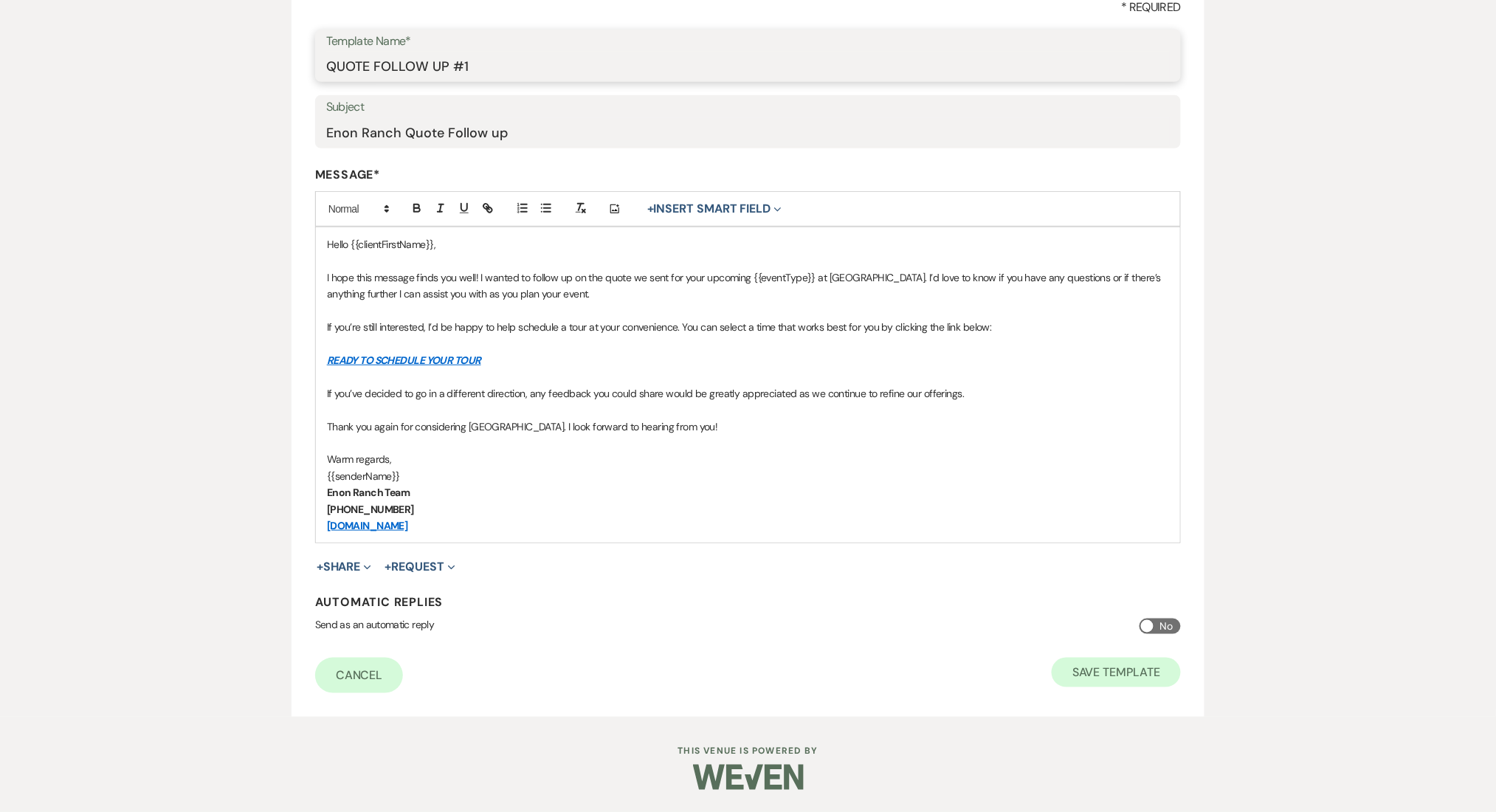
type input "QUOTE FOLLOW UP #1"
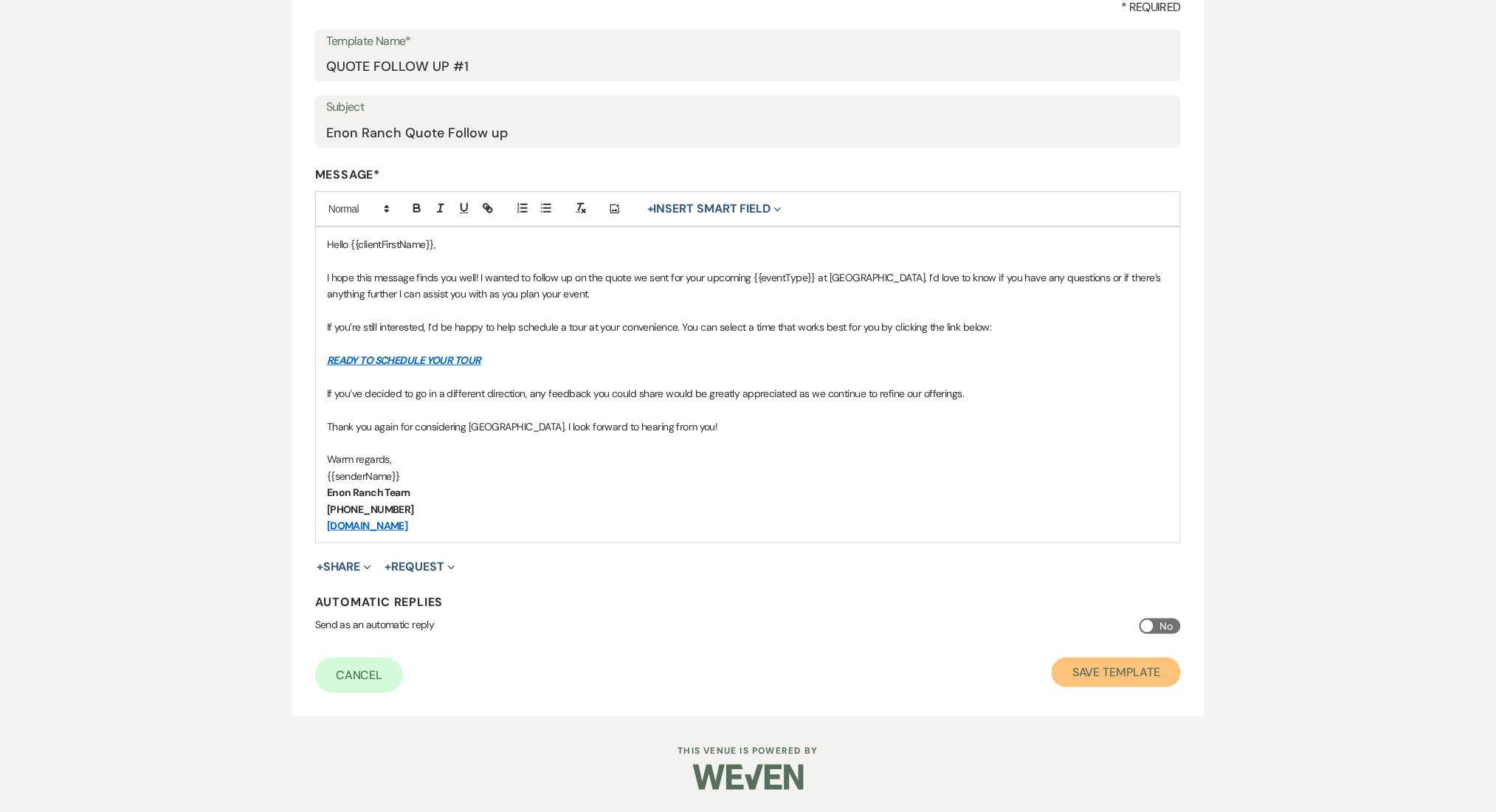
click at [1100, 664] on button "Save Template" at bounding box center [1116, 672] width 129 height 29
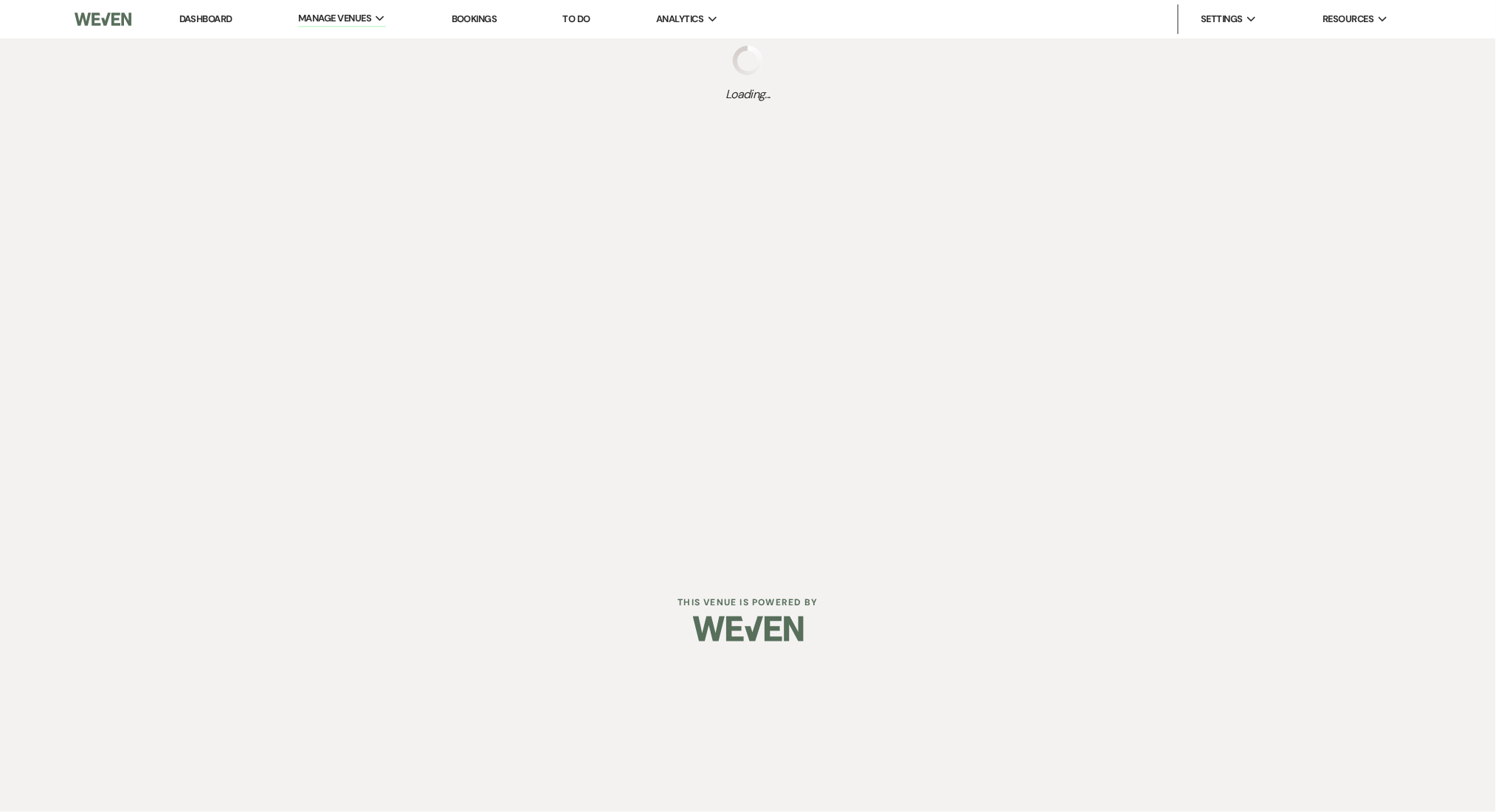
select select "Message Templates"
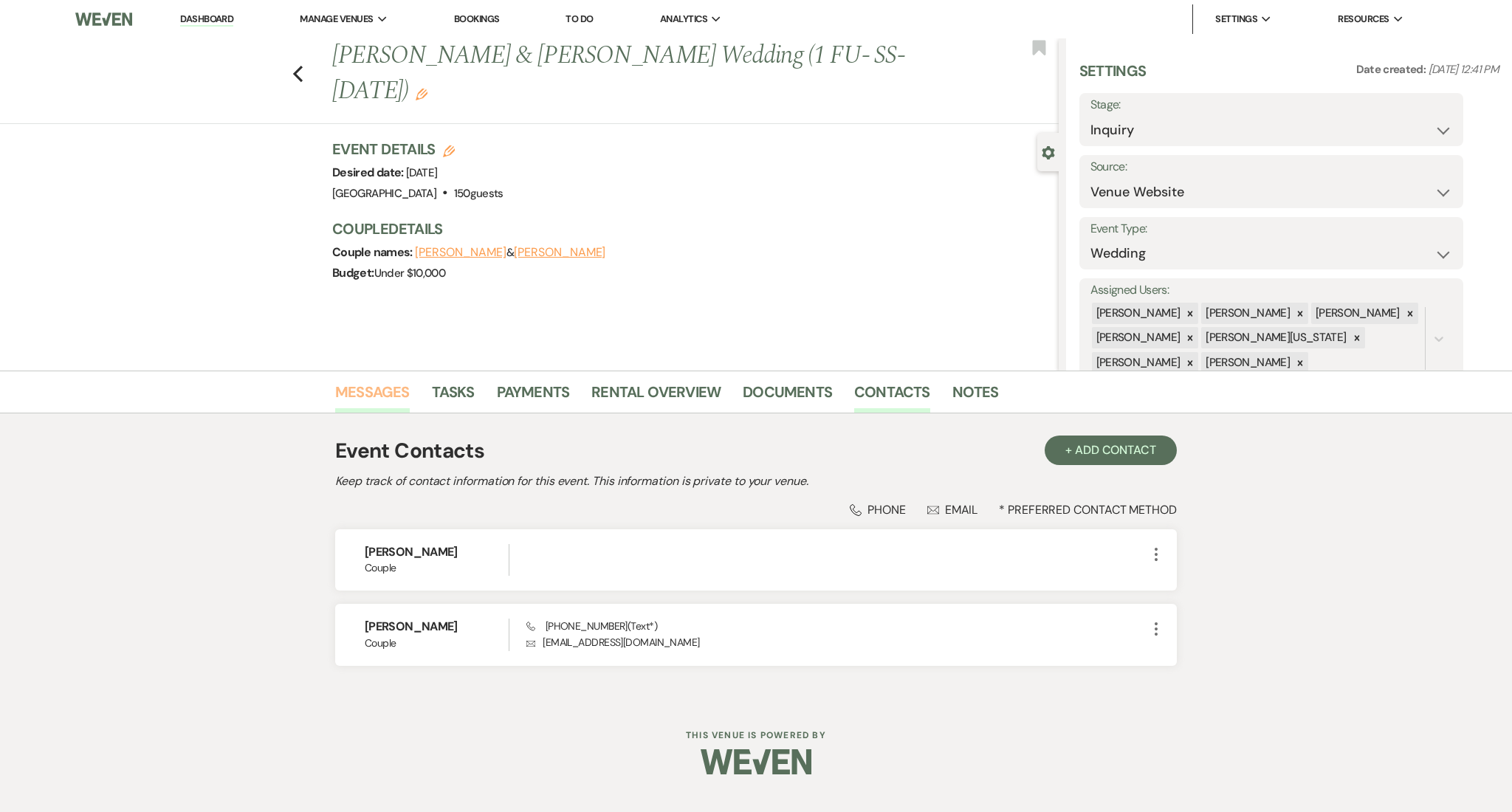
click at [378, 388] on link "Messages" at bounding box center [372, 396] width 75 height 33
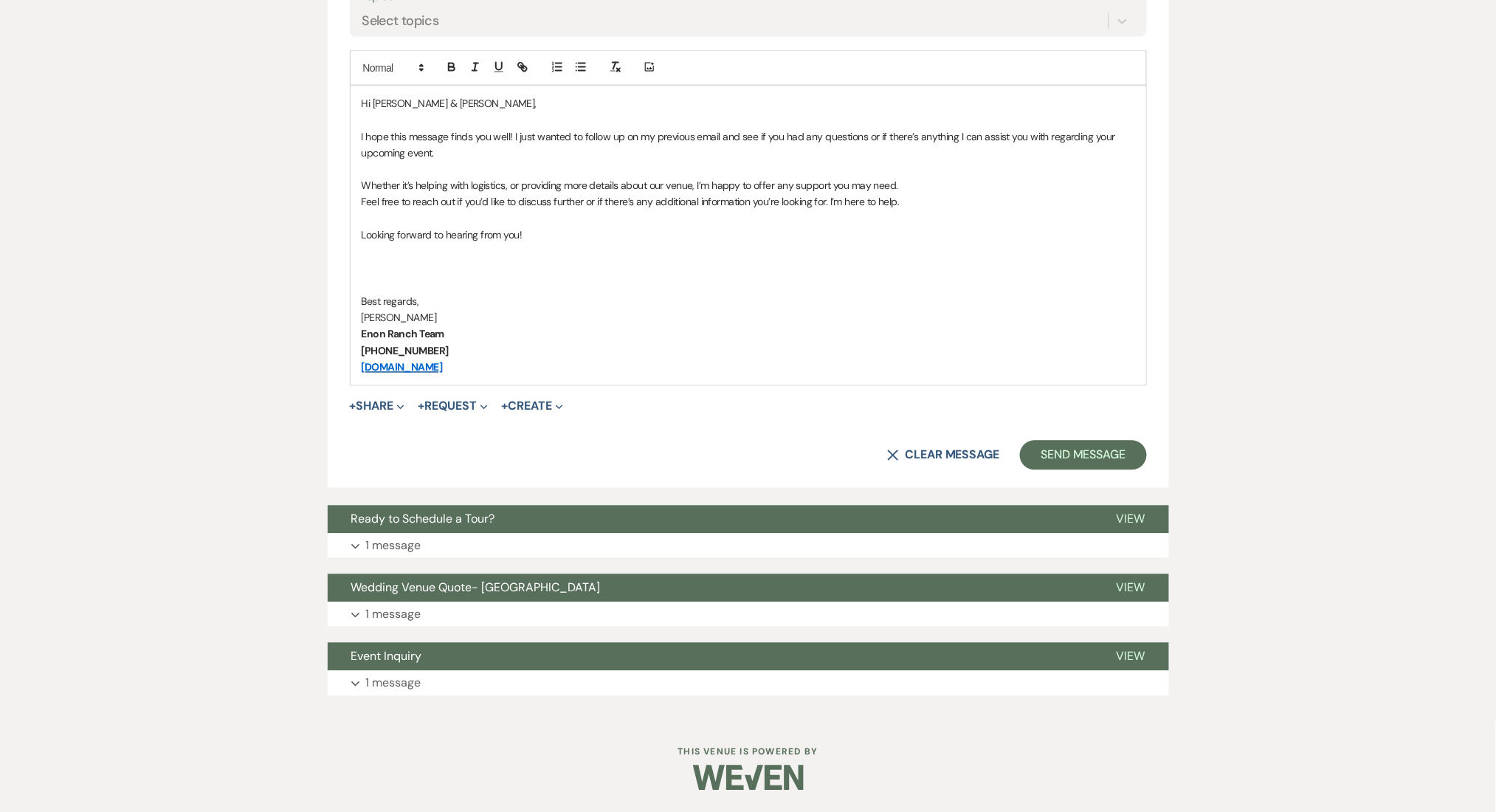
scroll to position [463, 0]
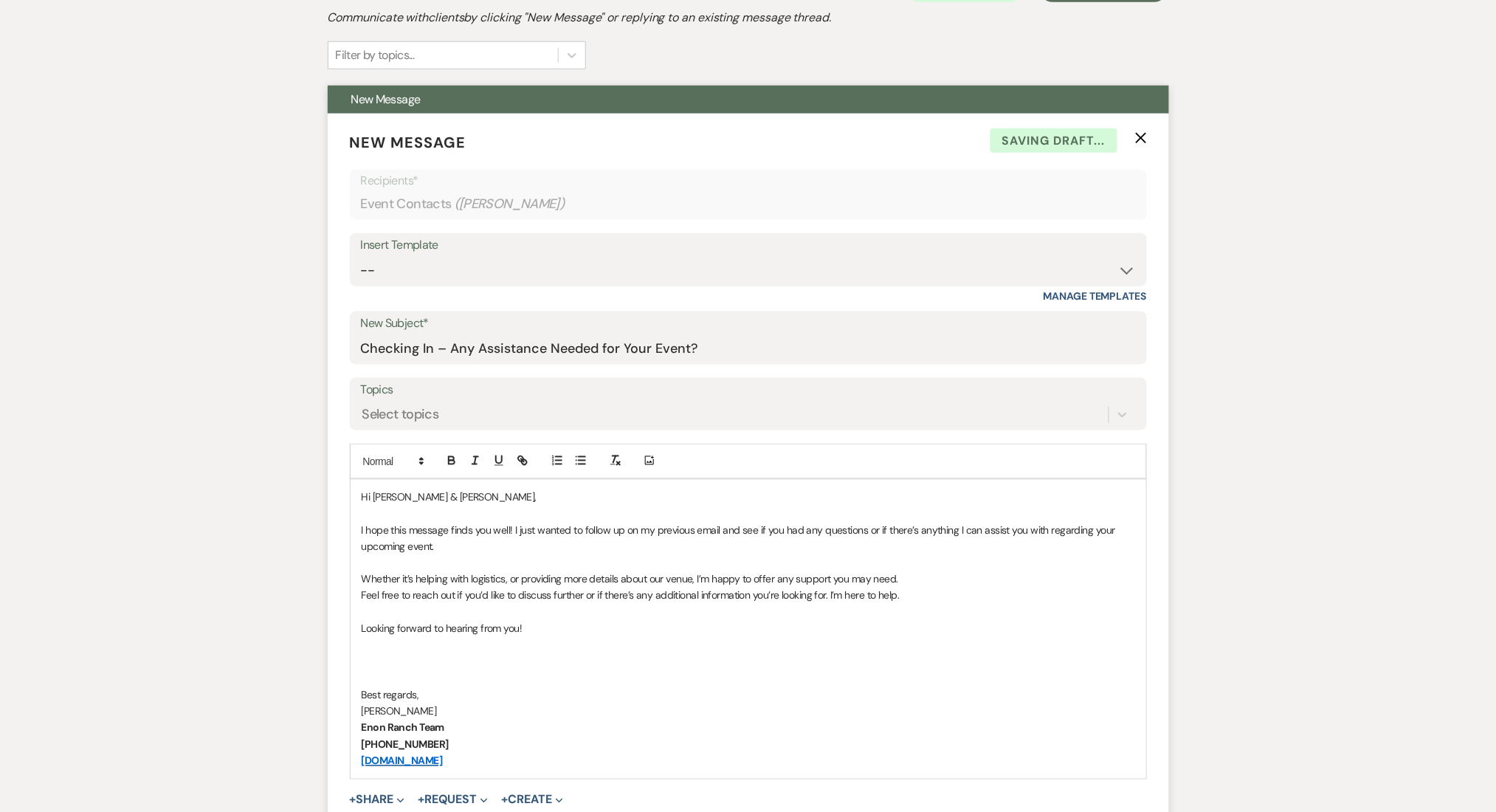
click at [1141, 132] on icon "X" at bounding box center [1141, 138] width 12 height 12
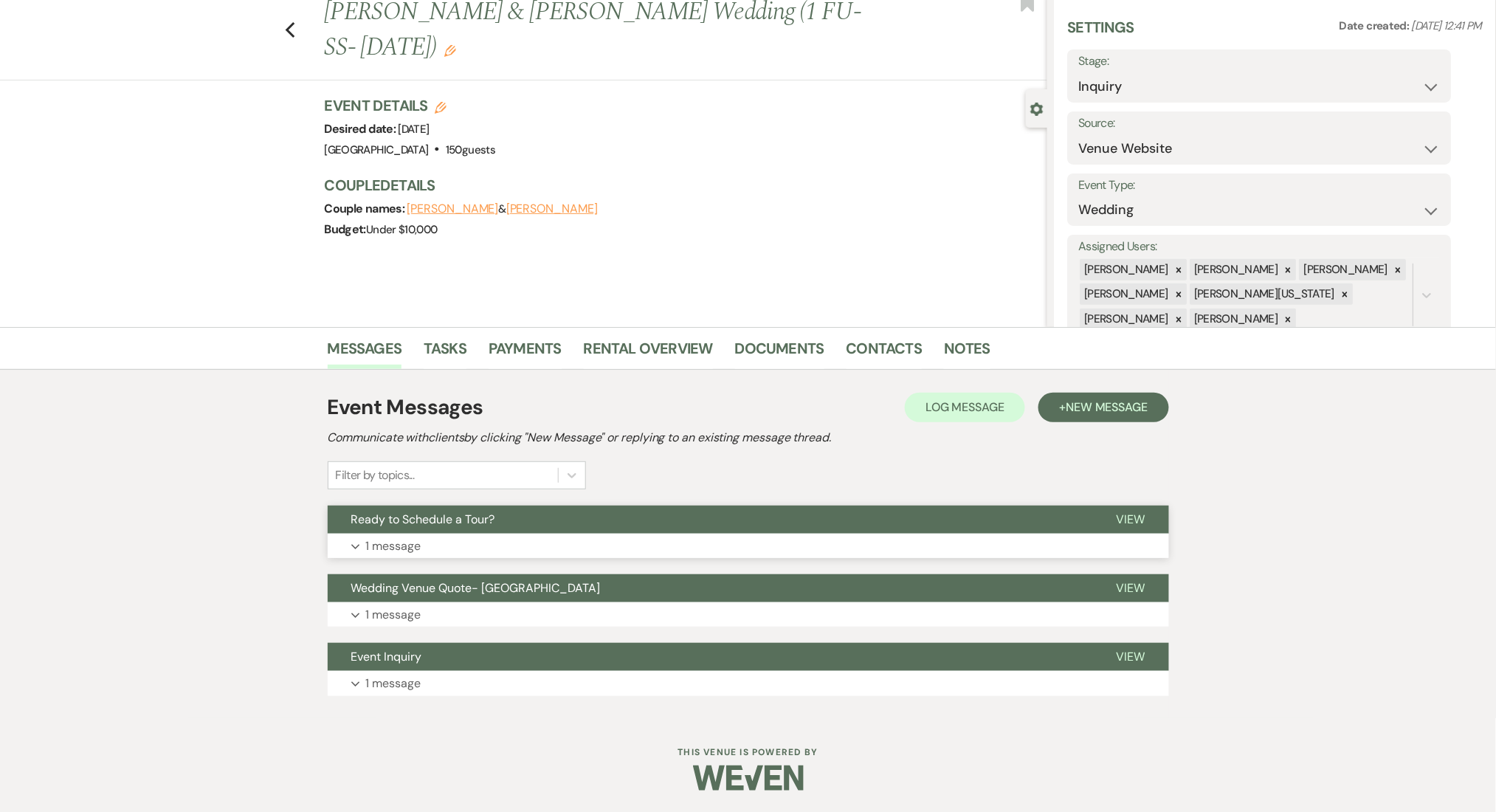
click at [416, 530] on button "Ready to Schedule a Tour?" at bounding box center [710, 519] width 765 height 28
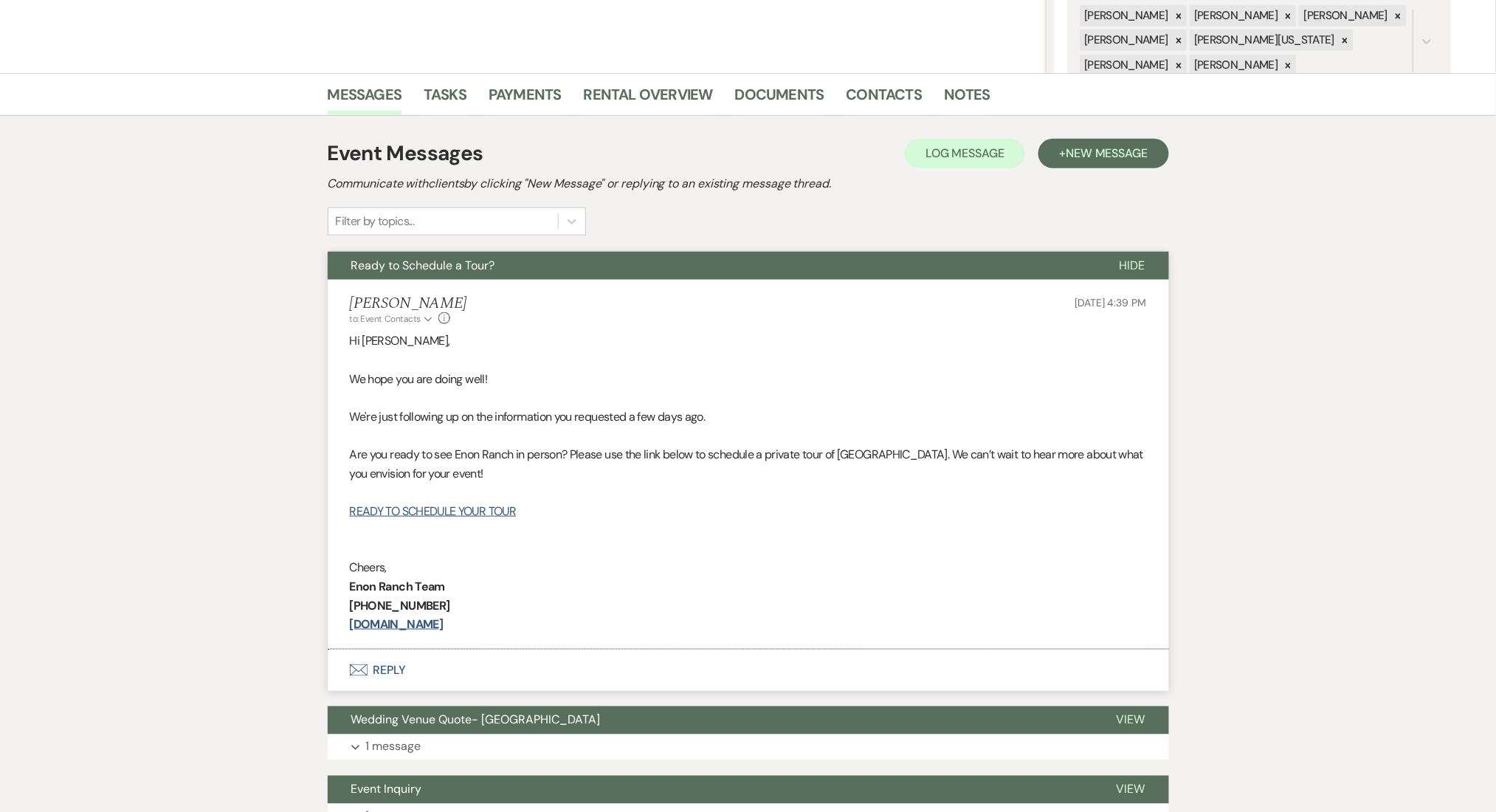
scroll to position [135, 0]
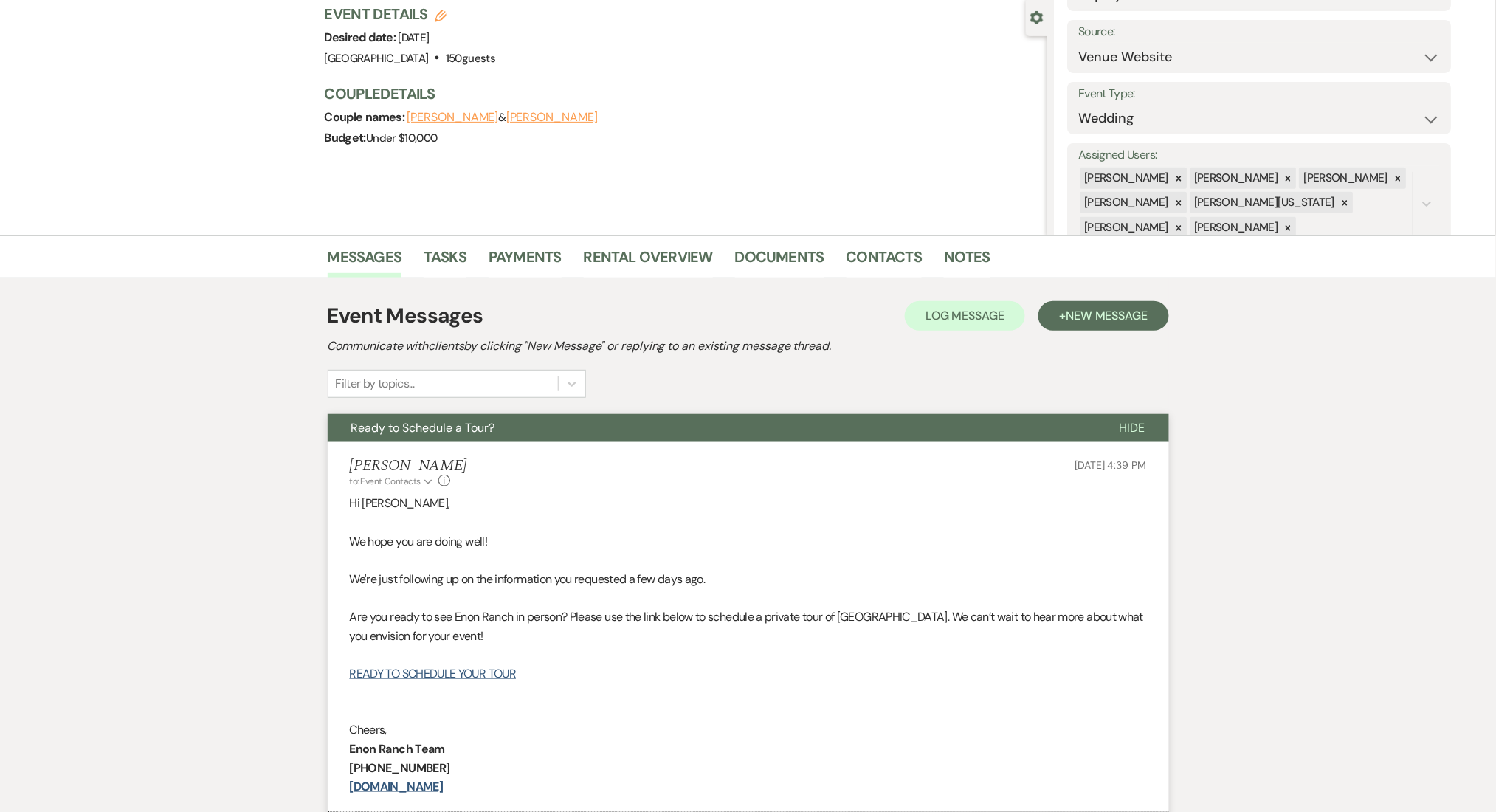
click at [1077, 289] on div "Event Messages Log Log Message + New Message Communicate with clients by clicki…" at bounding box center [748, 645] width 842 height 734
click at [1066, 303] on button "+ New Message" at bounding box center [1103, 316] width 130 height 29
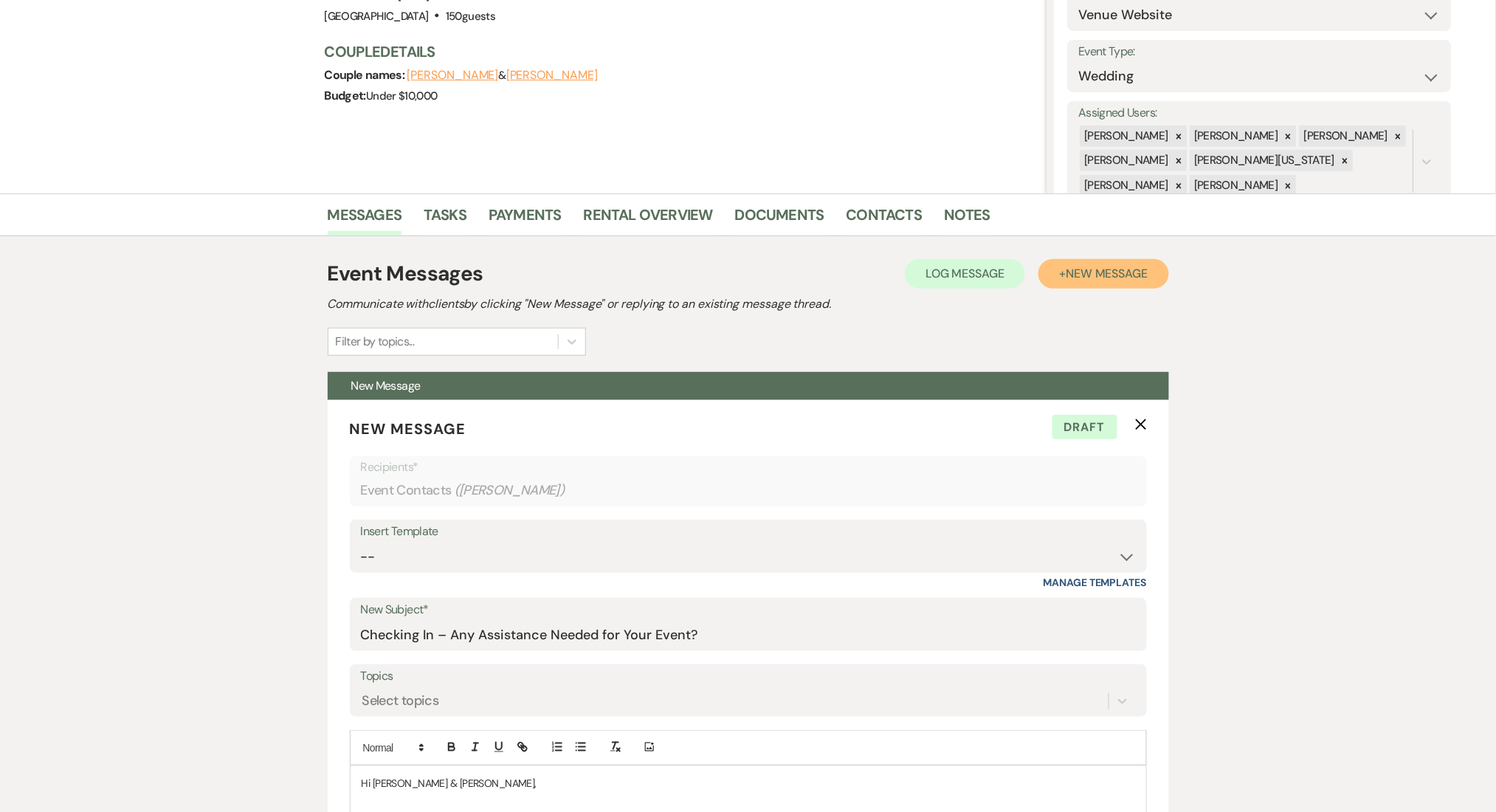
scroll to position [528, 0]
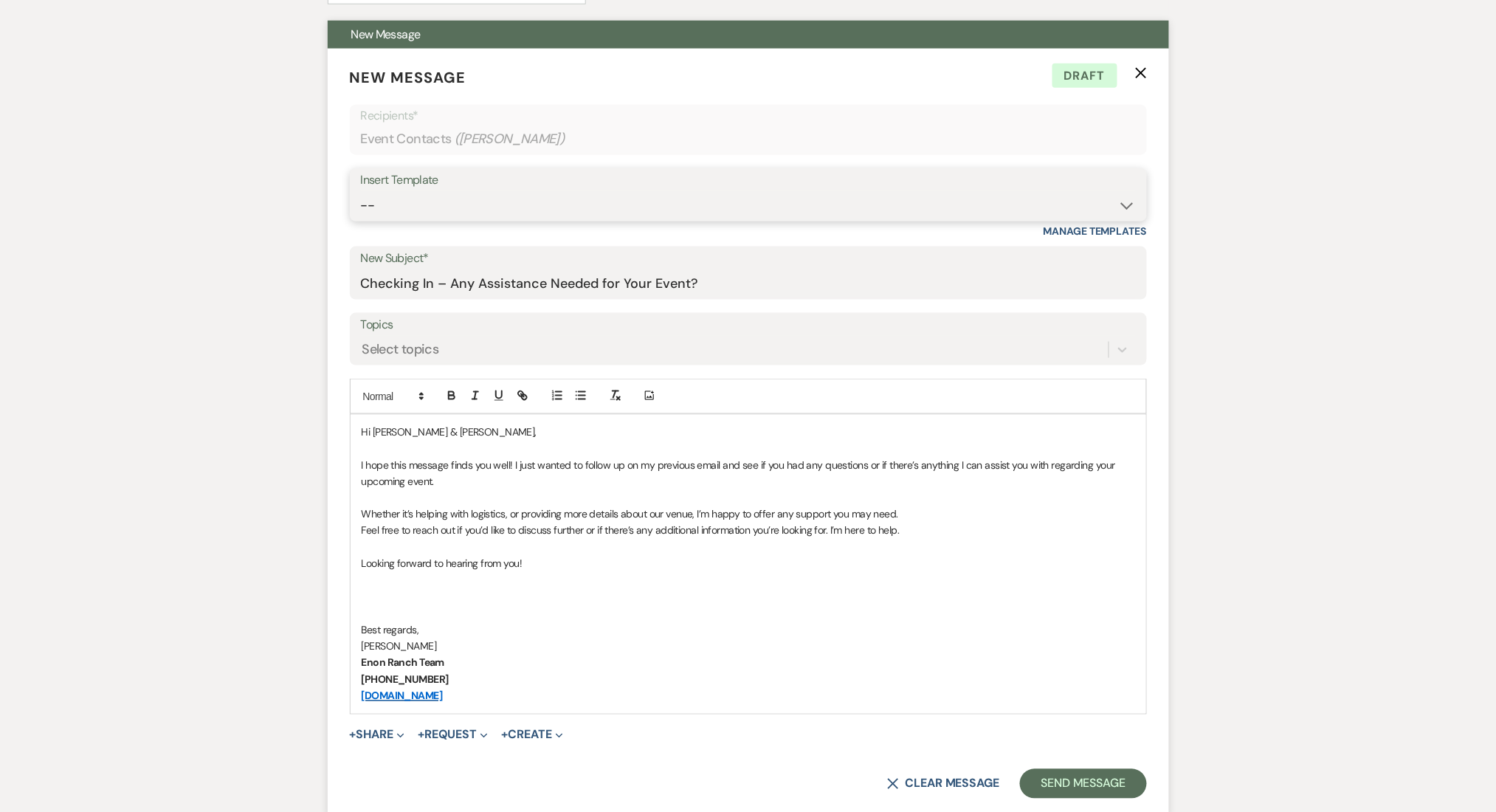
click at [414, 208] on select "-- Inquiry Follow Up Email #2 Contract Sending Template Payment Template Rental…" at bounding box center [748, 205] width 775 height 29
select select "4603"
click at [361, 191] on select "-- Inquiry Follow Up Email #2 Contract Sending Template Payment Template Rental…" at bounding box center [748, 205] width 775 height 29
click at [167, 580] on div "Messages Tasks Payments Rental Overview Documents Contacts Notes Event Messages…" at bounding box center [748, 638] width 1496 height 1591
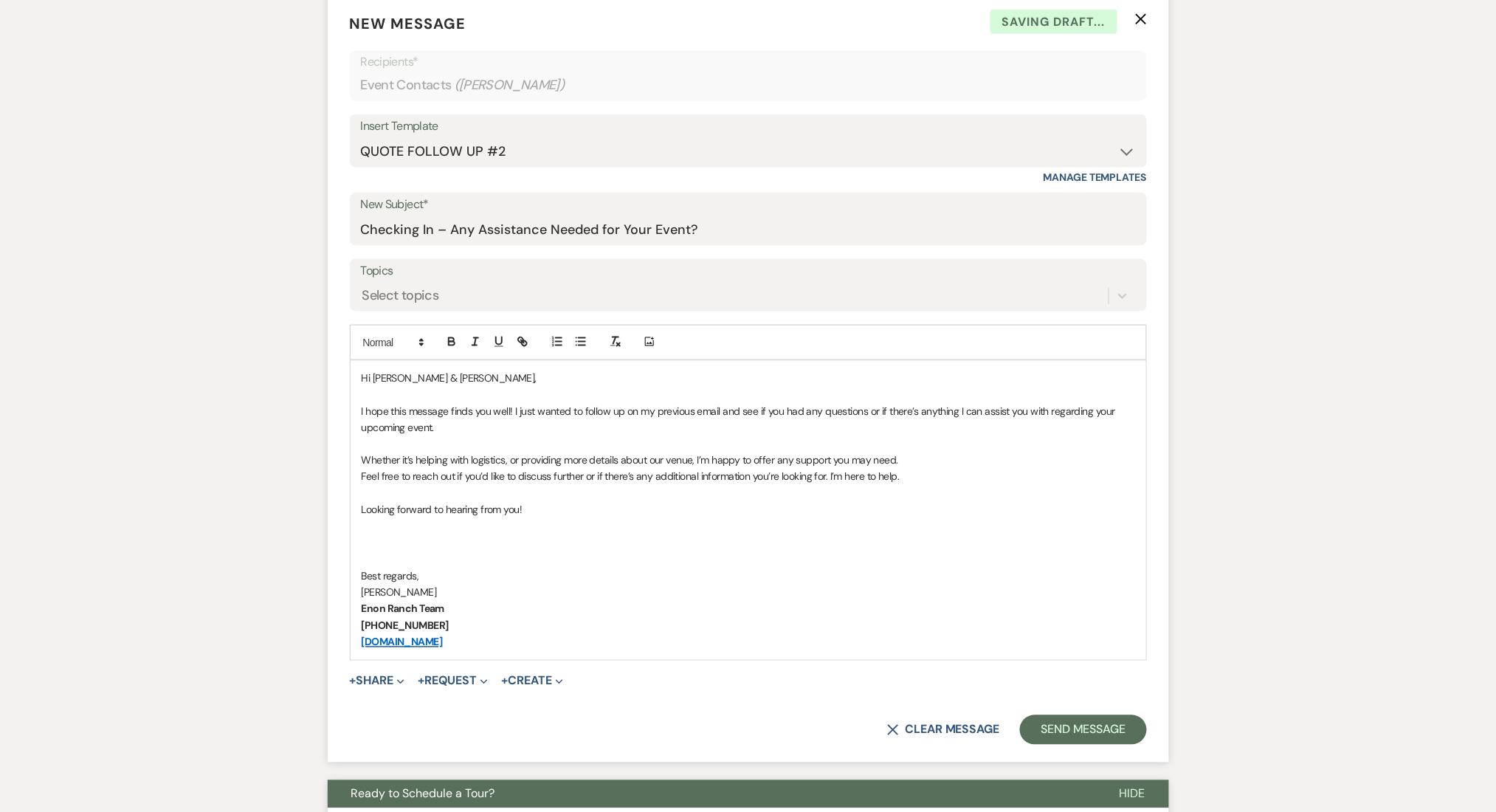
scroll to position [627, 0]
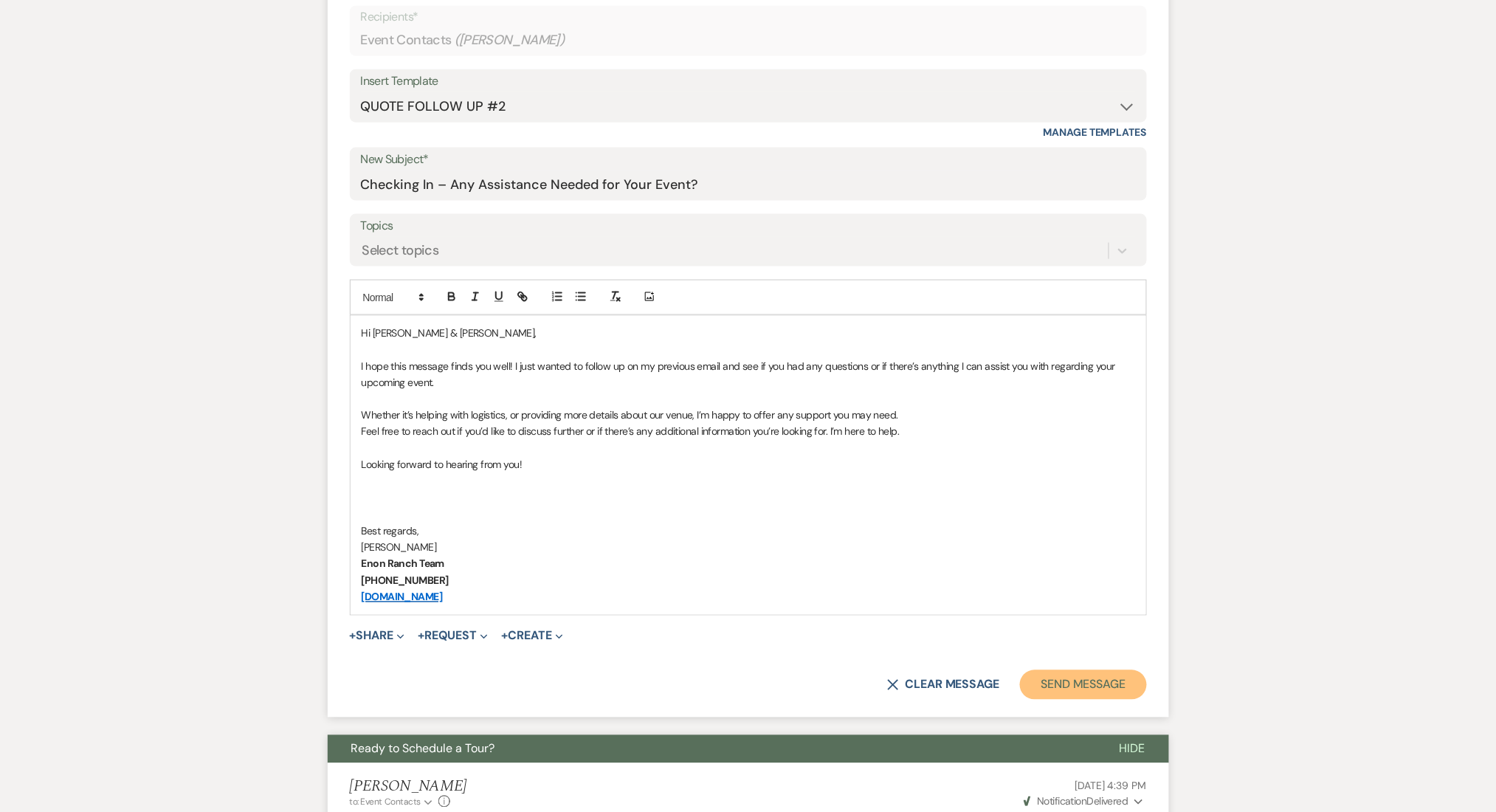
click at [1057, 680] on button "Send Message" at bounding box center [1083, 684] width 126 height 29
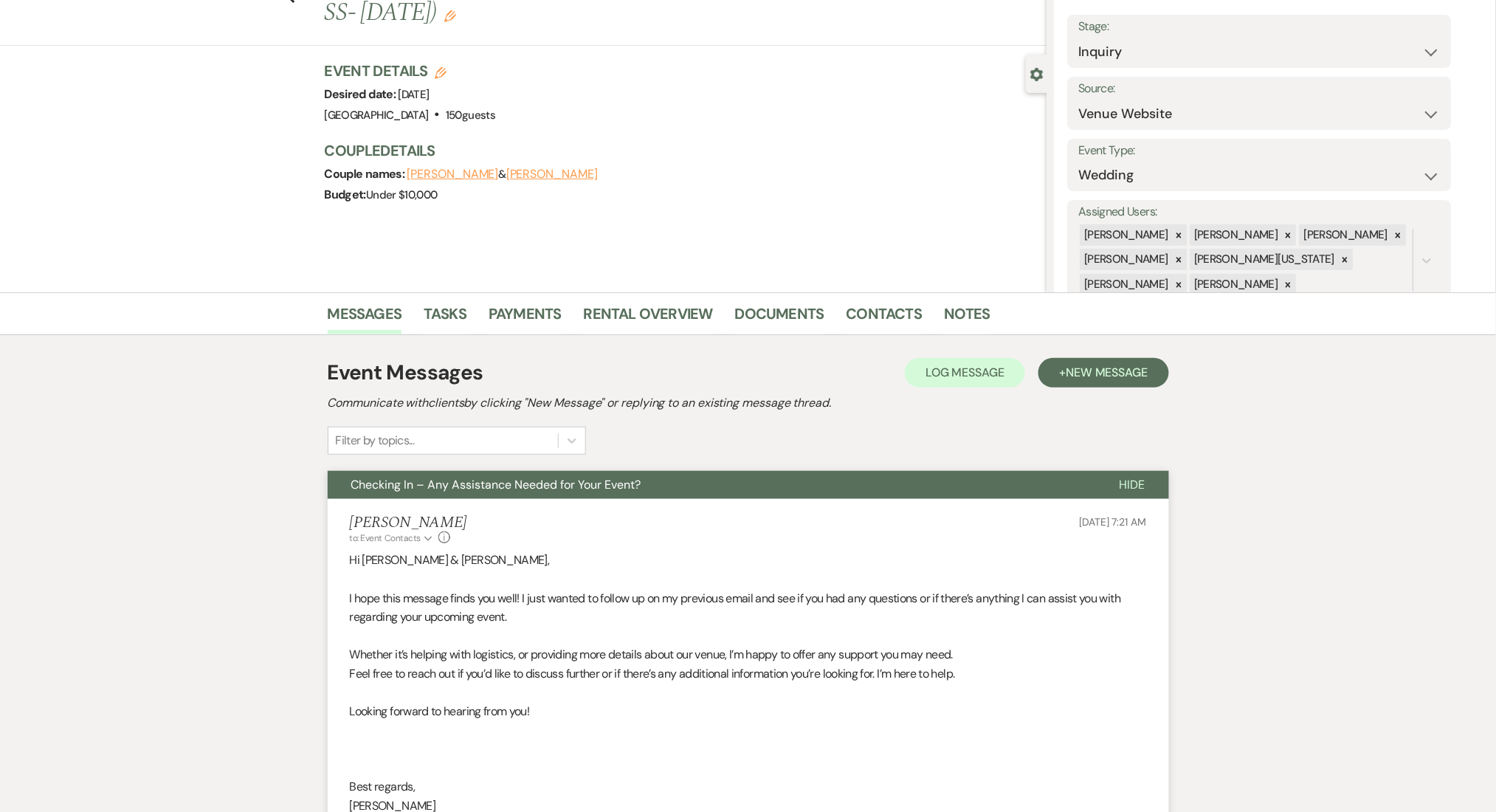
scroll to position [0, 0]
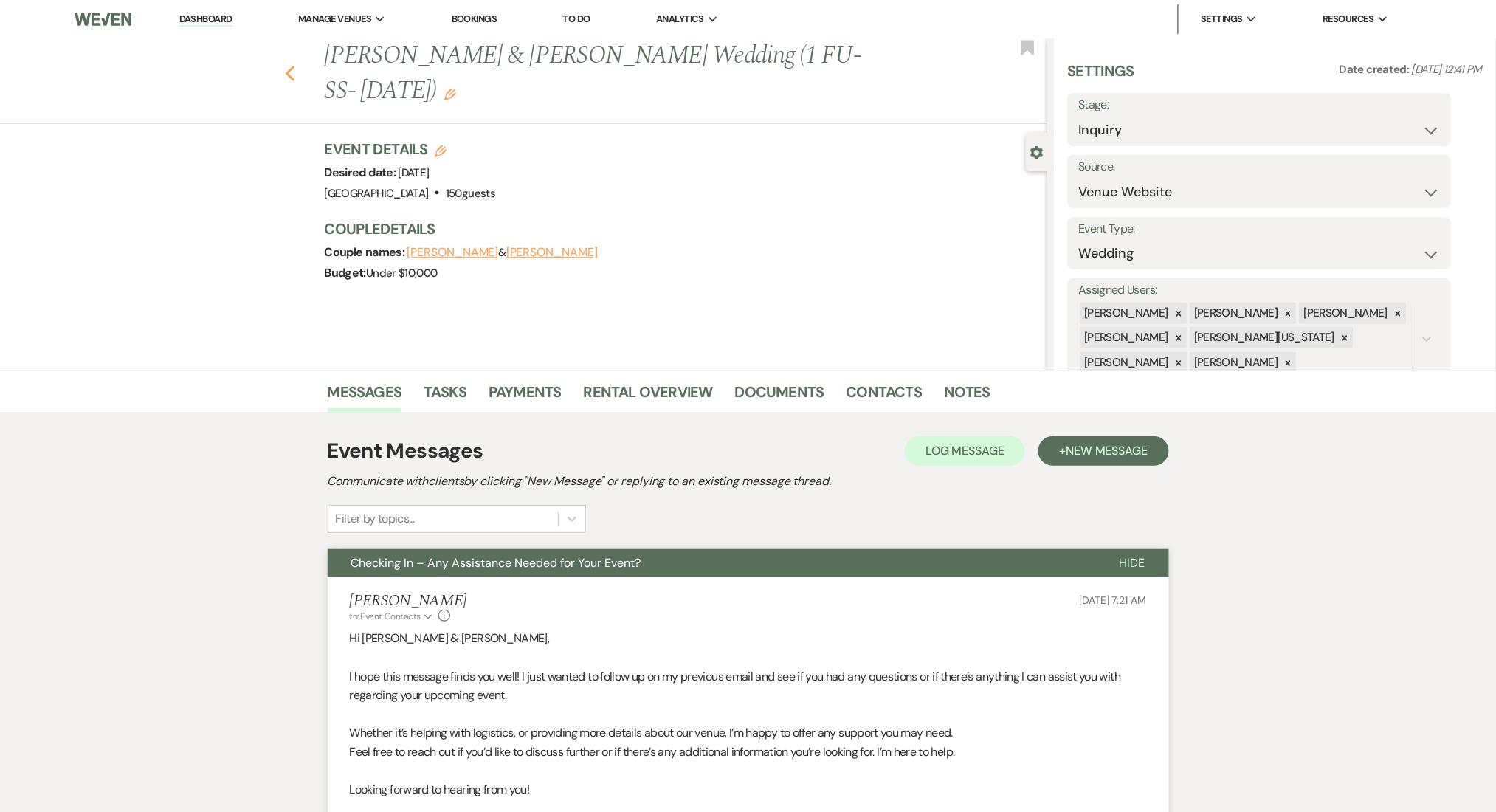
click at [296, 75] on icon "Previous" at bounding box center [290, 74] width 11 height 17
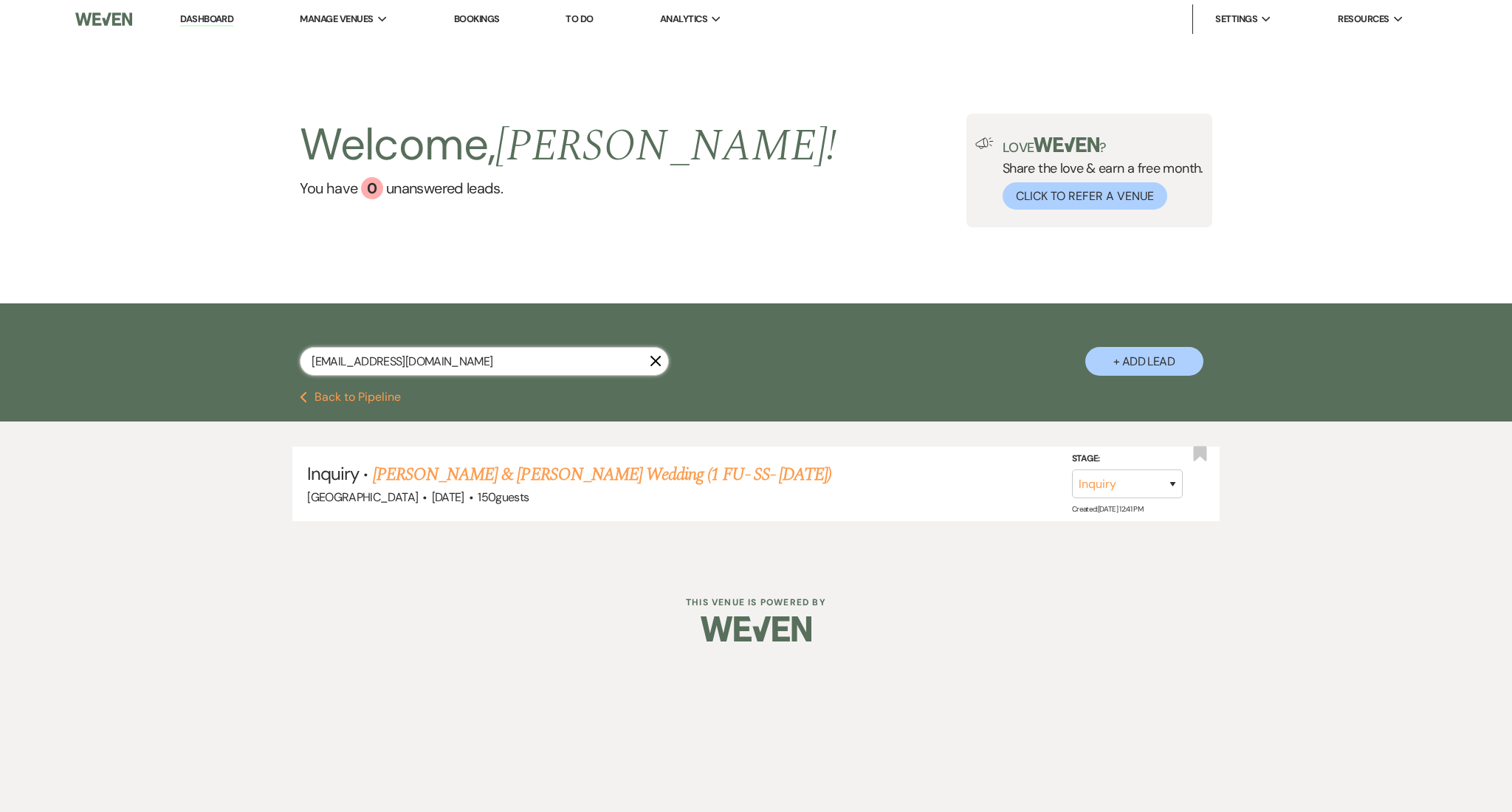
drag, startPoint x: 532, startPoint y: 356, endPoint x: 137, endPoint y: 329, distance: 395.9
click at [137, 329] on div "jordandclayton@gmail.com X + Add Lead" at bounding box center [756, 347] width 1512 height 88
paste input "simonekanu3@icloud"
type input "simonekanu3@icloud.com"
click at [465, 474] on link "Simone's Wedding (1FU-SS-/21/25)" at bounding box center [525, 474] width 305 height 26
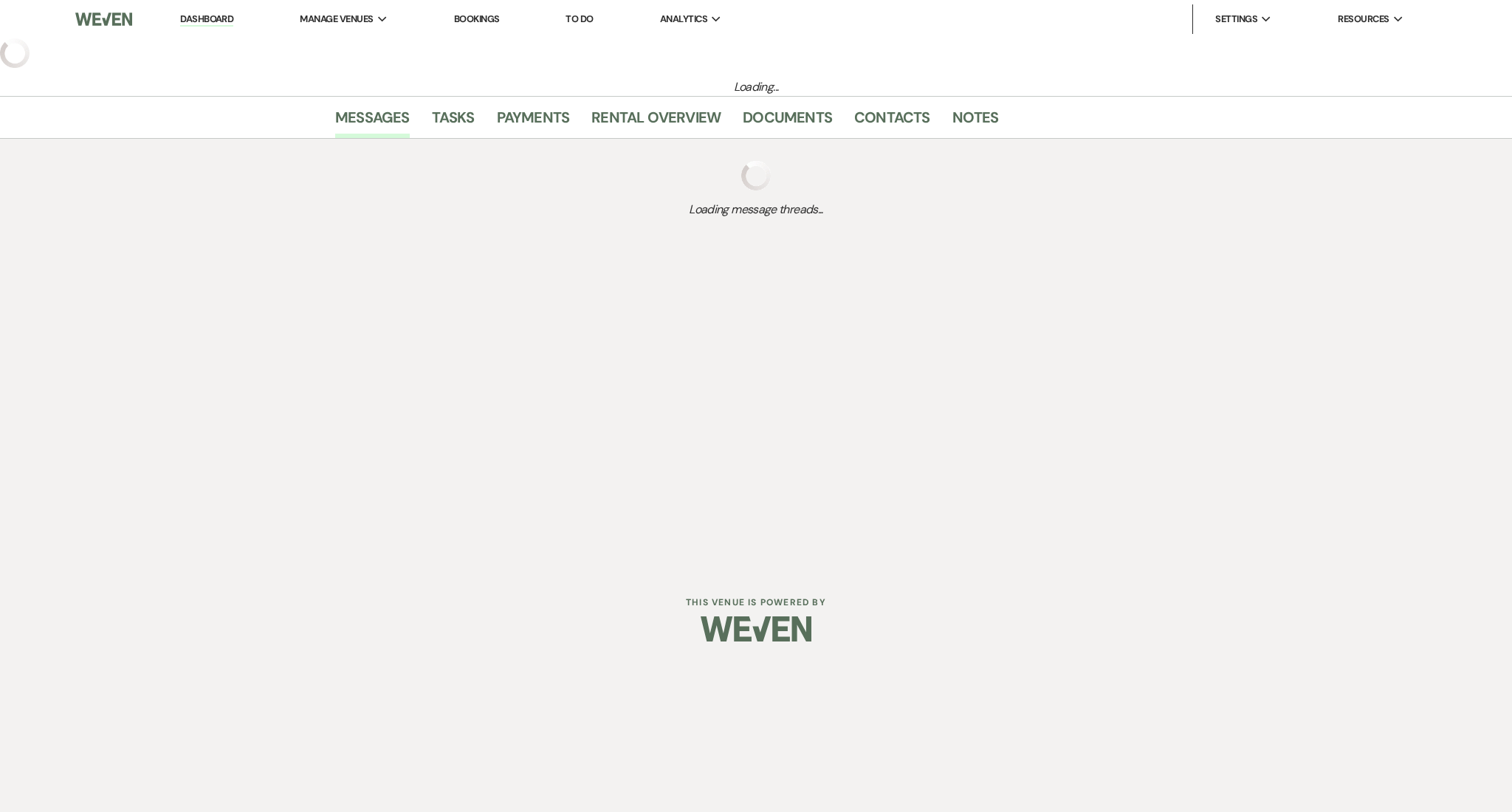
select select "3"
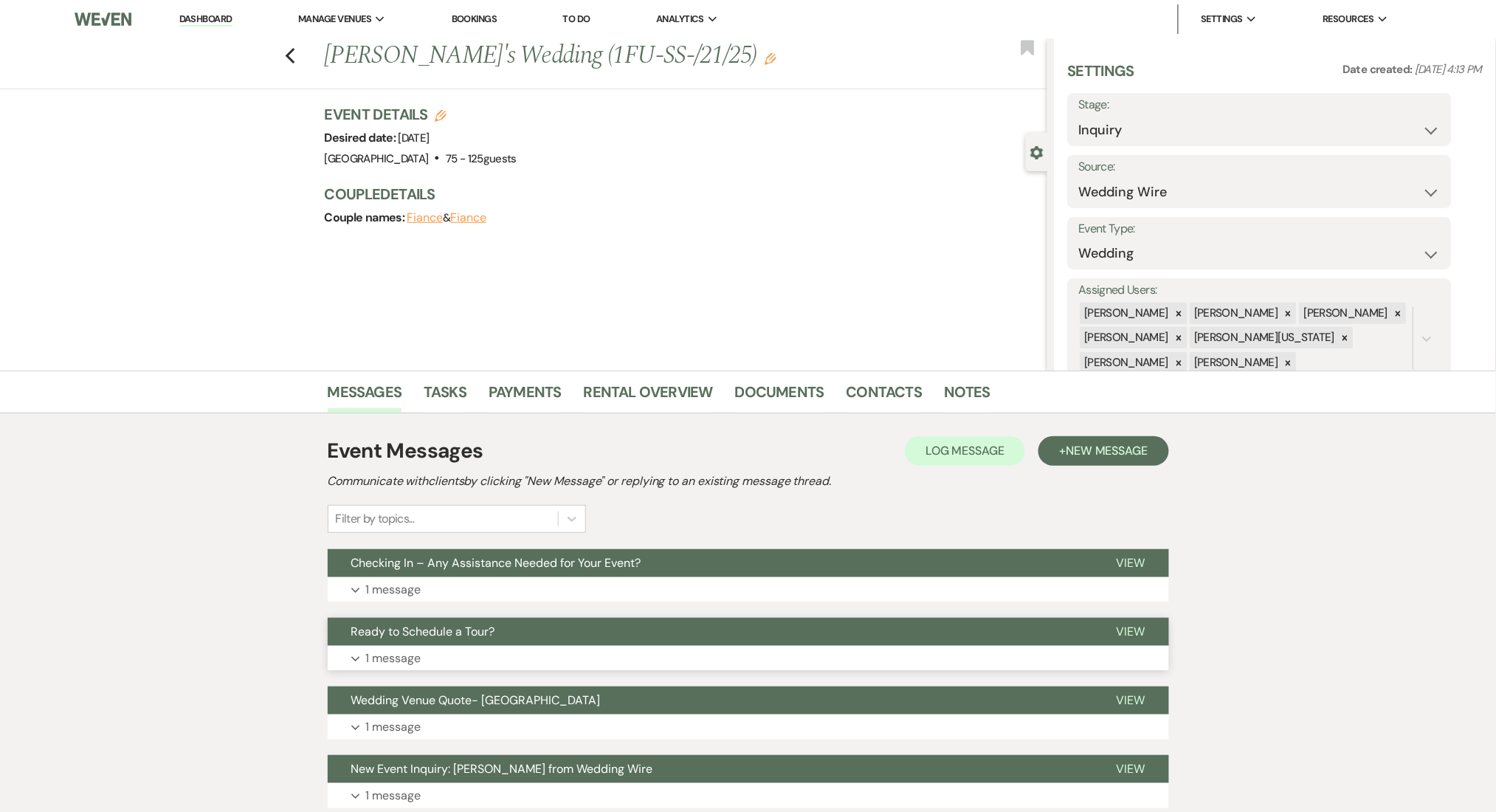
click at [658, 629] on button "Ready to Schedule a Tour?" at bounding box center [710, 631] width 765 height 28
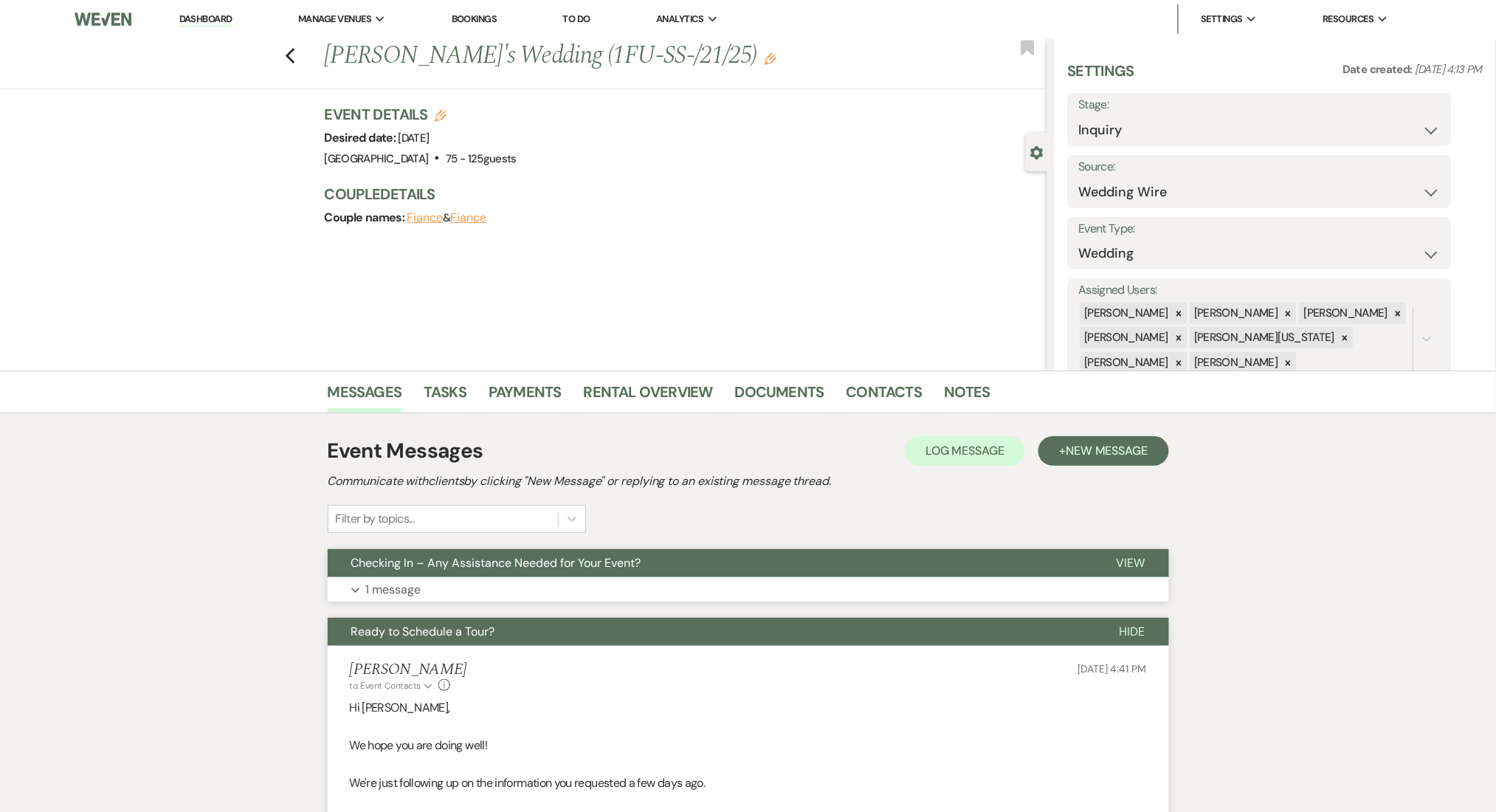
click at [658, 592] on button "Expand 1 message" at bounding box center [748, 590] width 842 height 25
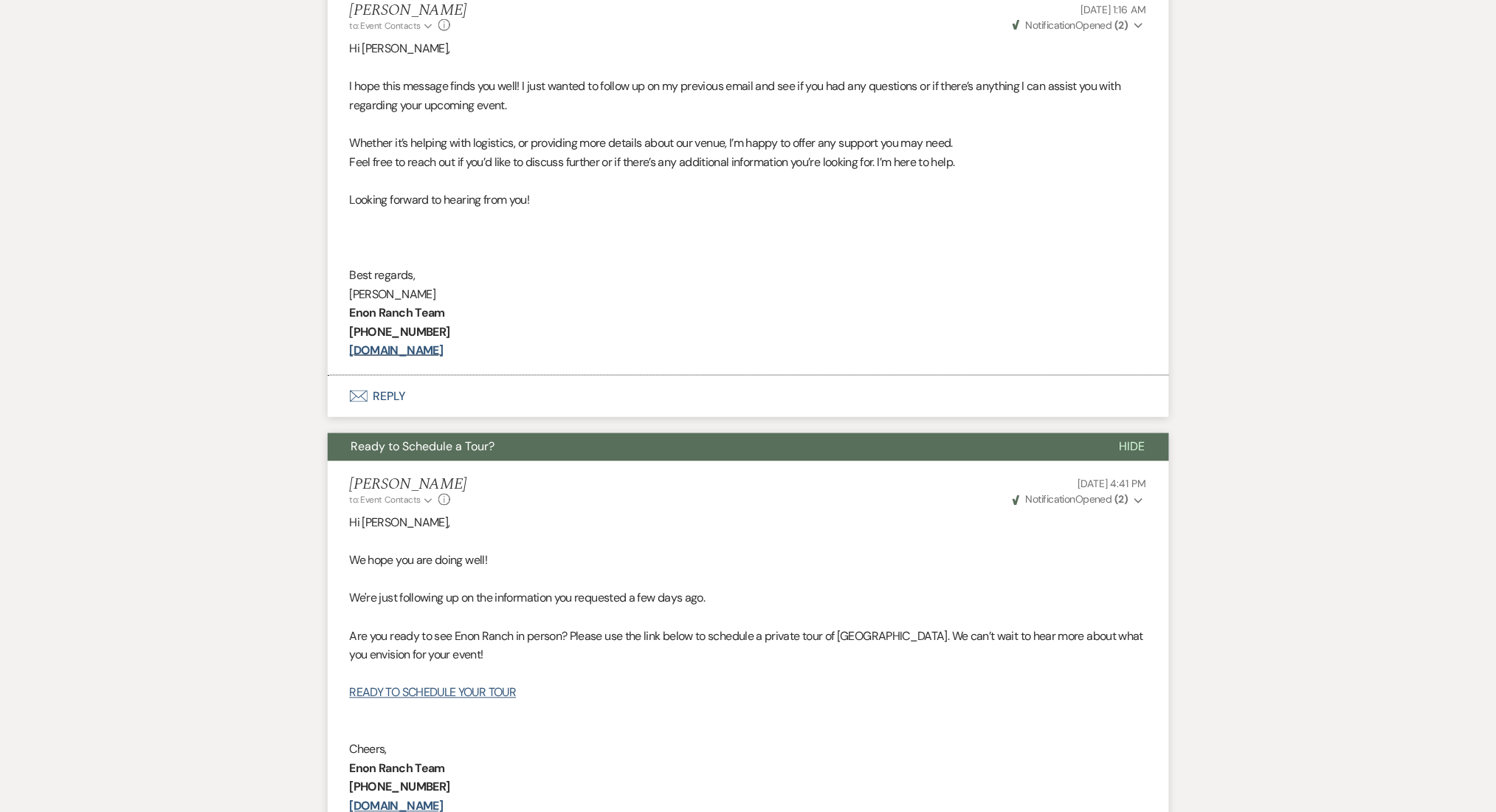
scroll to position [295, 0]
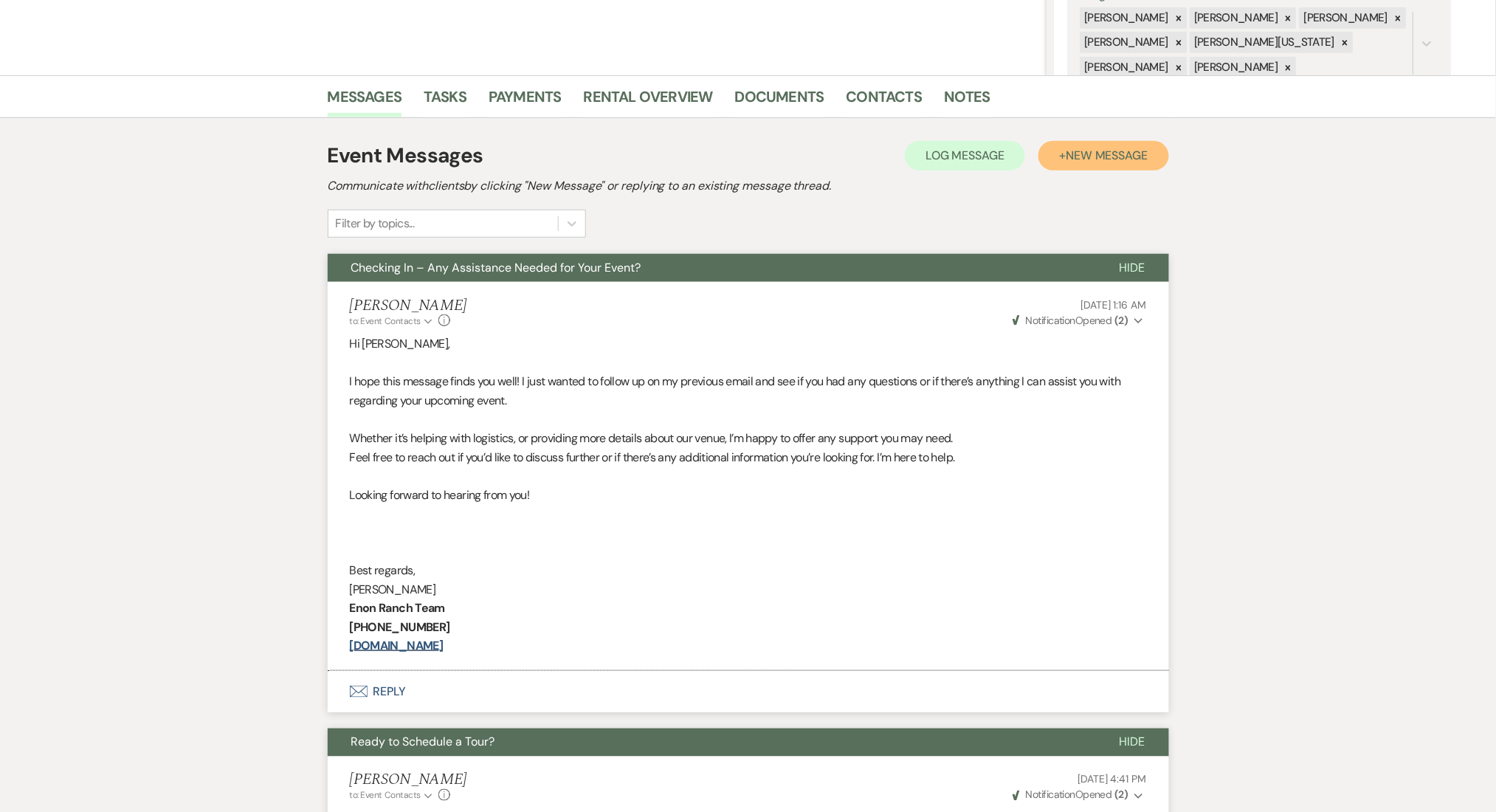
click at [1069, 155] on span "New Message" at bounding box center [1107, 155] width 82 height 16
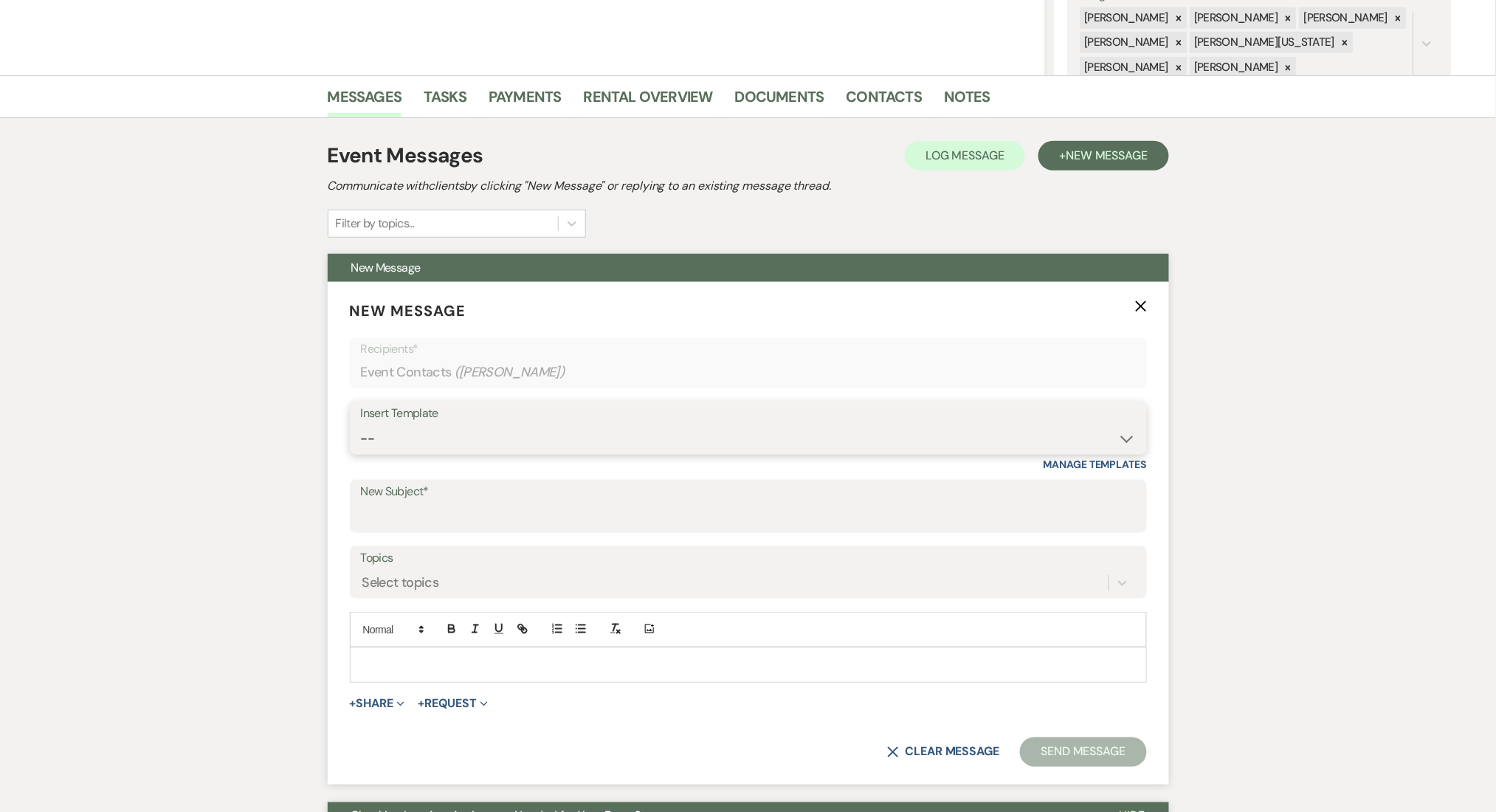
drag, startPoint x: 417, startPoint y: 430, endPoint x: 427, endPoint y: 434, distance: 10.8
click at [427, 434] on select "-- Inquiry Follow Up Email #2 Contract Sending Template Payment Template Rental…" at bounding box center [748, 439] width 775 height 29
select select "1402"
click at [361, 424] on select "-- Inquiry Follow Up Email #2 Contract Sending Template Payment Template Rental…" at bounding box center [748, 439] width 775 height 29
type input "Ready to Schedule a Tour?"
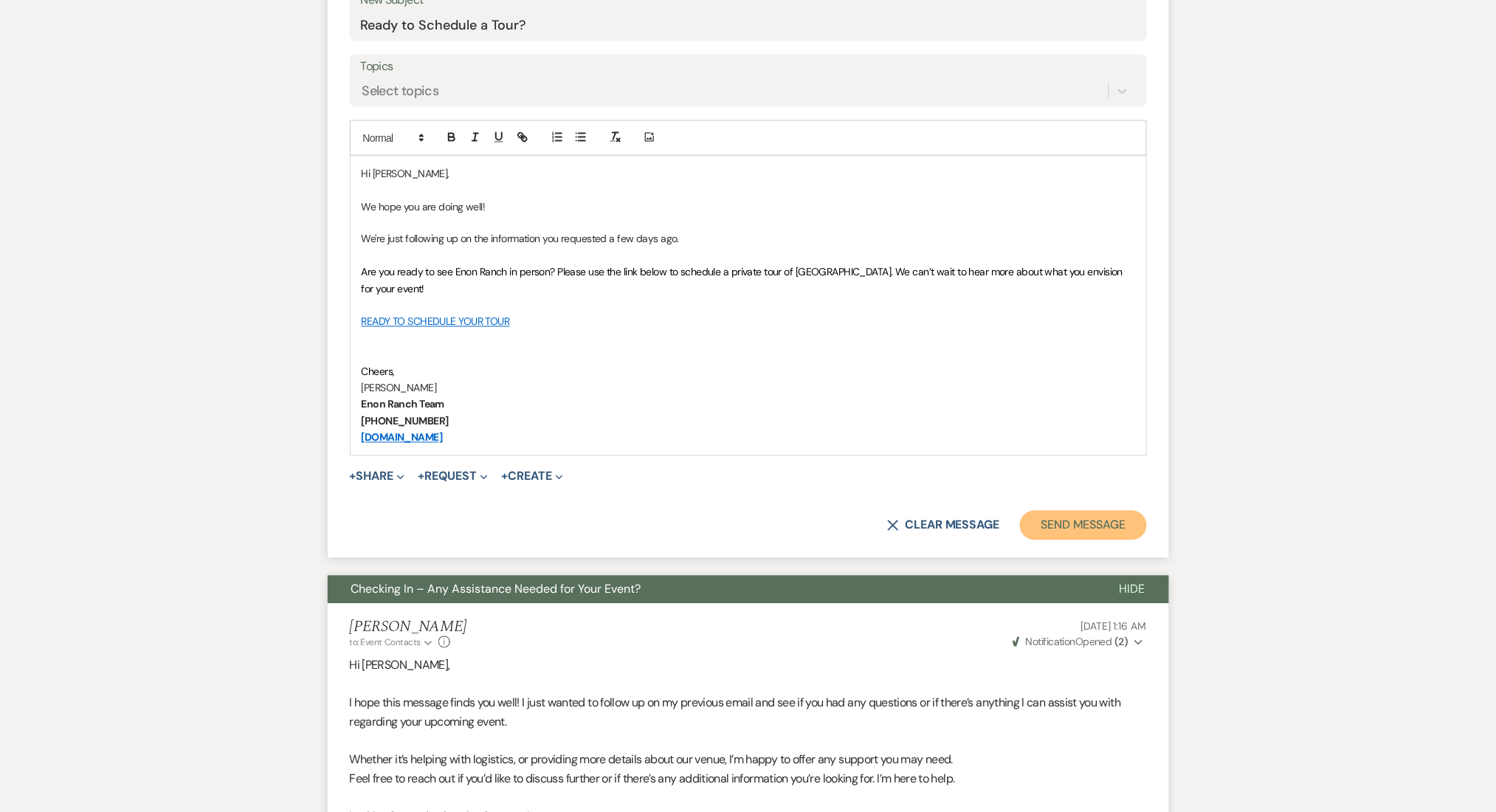
click at [1084, 529] on button "Send Message" at bounding box center [1083, 525] width 126 height 29
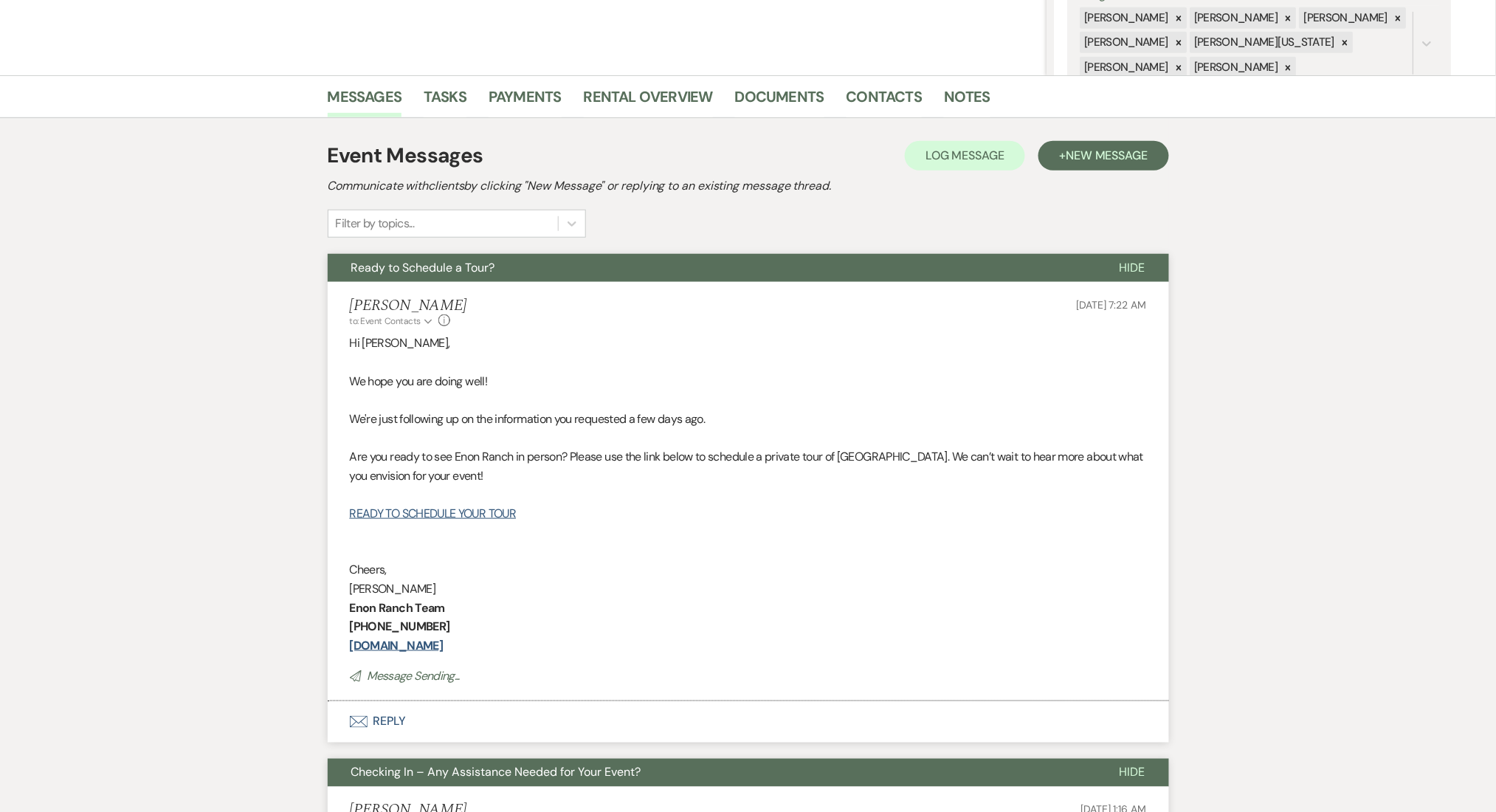
scroll to position [0, 0]
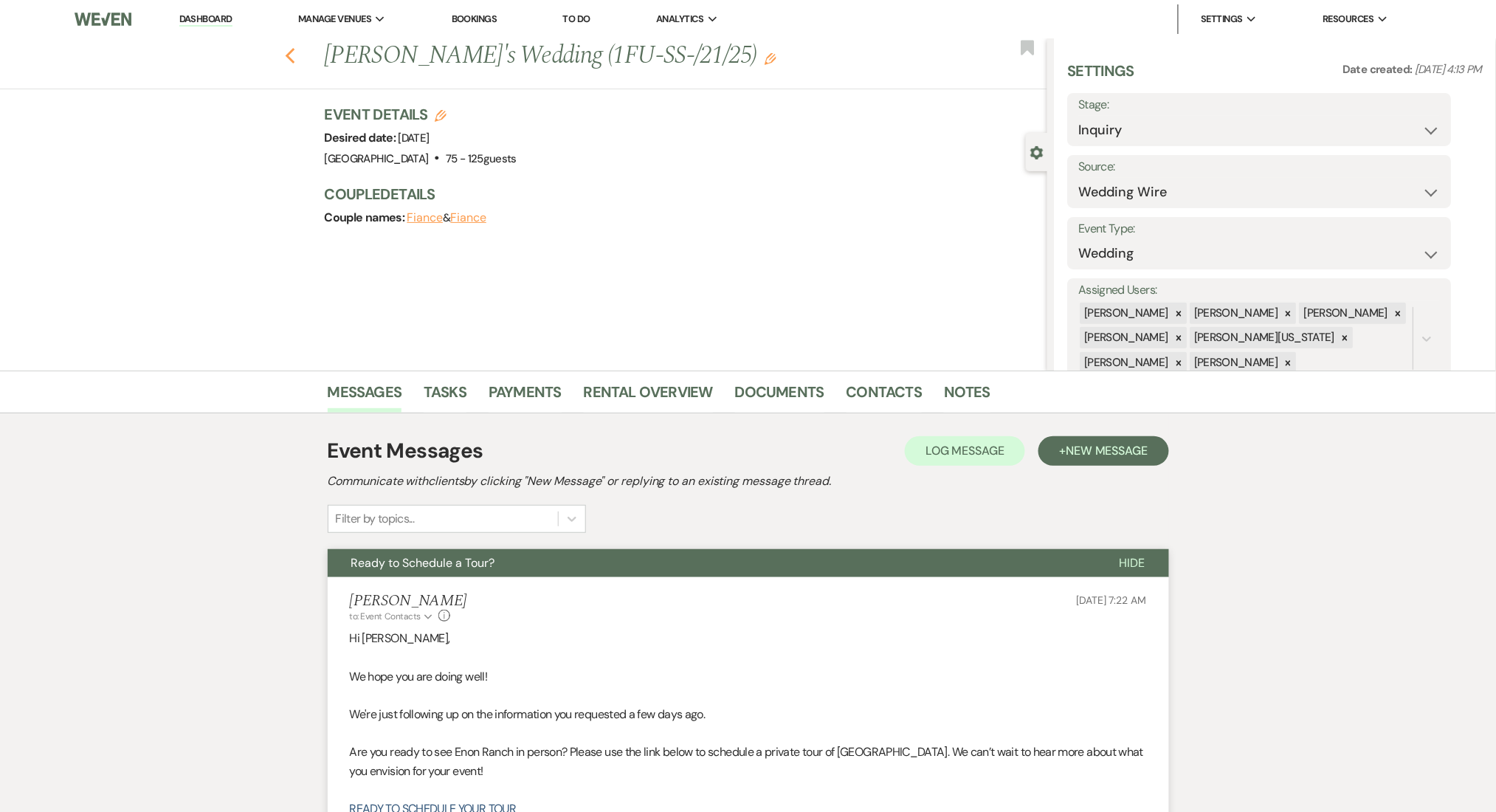
click at [296, 50] on icon "Previous" at bounding box center [290, 56] width 11 height 17
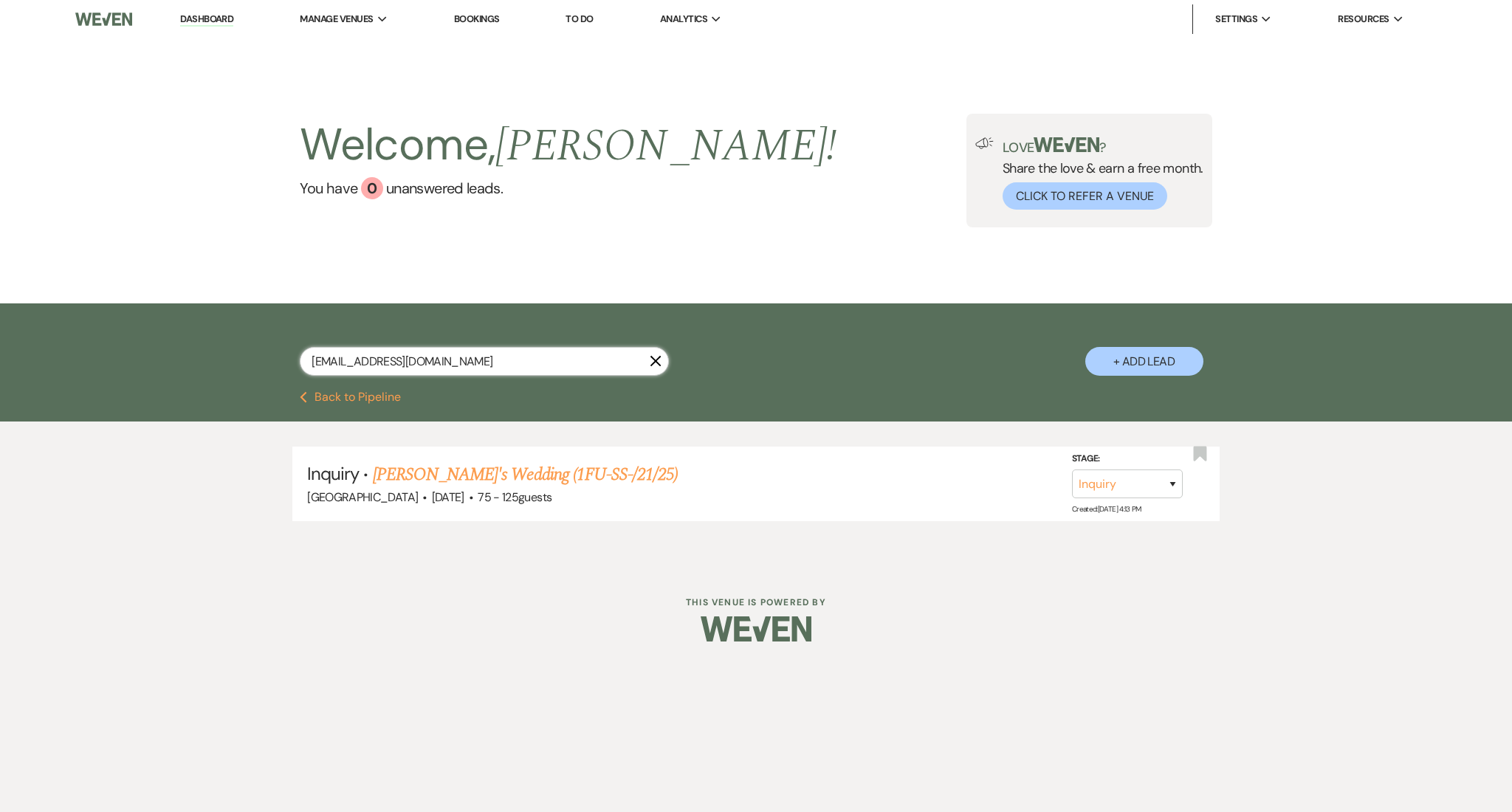
drag, startPoint x: 475, startPoint y: 356, endPoint x: 213, endPoint y: 318, distance: 264.7
click at [213, 318] on div "simonekanu3@icloud.com X + Add Lead" at bounding box center [756, 347] width 1512 height 88
paste input "kamerensmith@gmail"
type input "kamerensmith@gmail.com"
click at [494, 473] on link "Thaddeus Pierson & Kameren And Thaddeus Pierson's Wedding" at bounding box center [618, 474] width 491 height 26
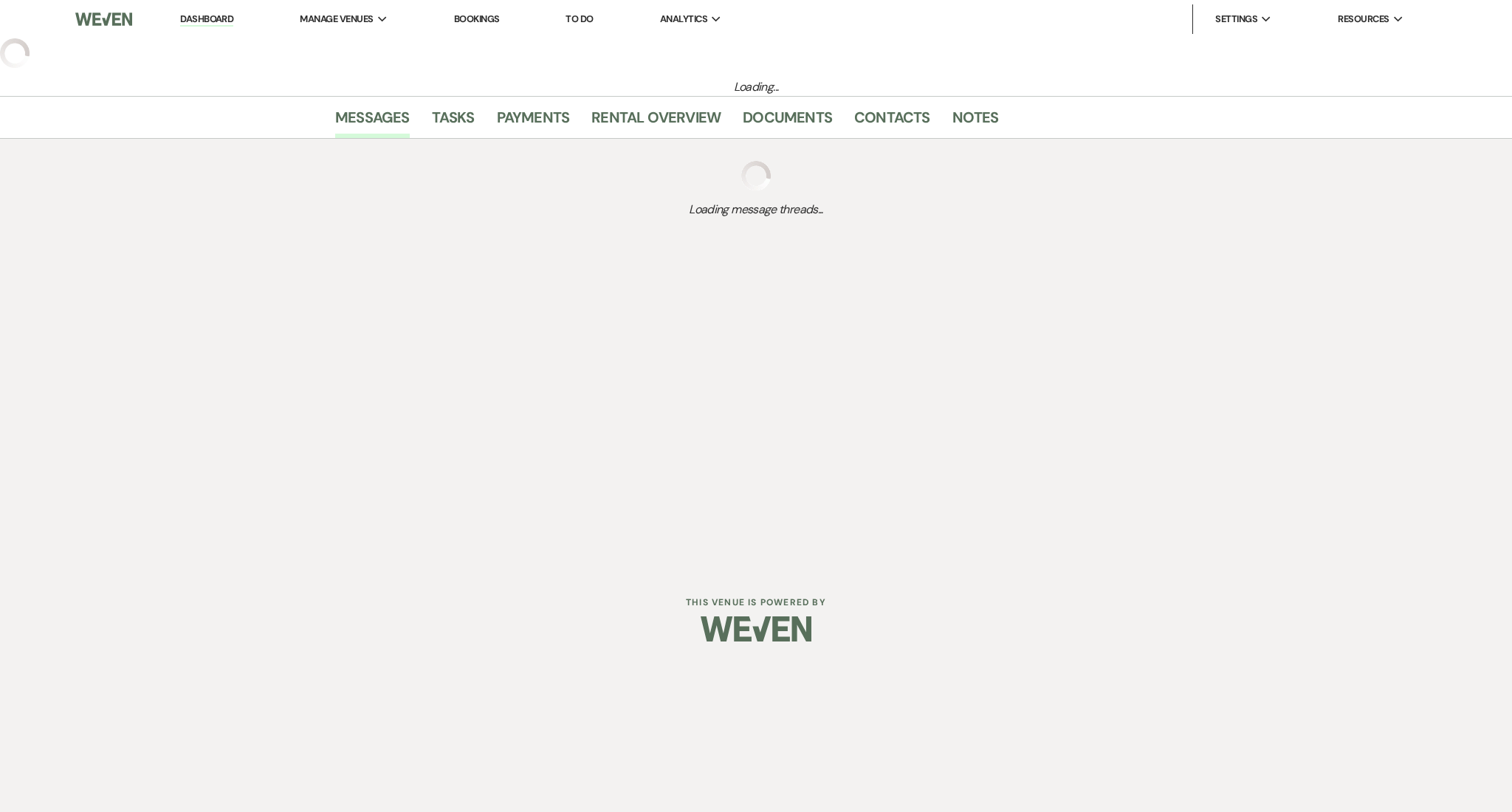
select select "5"
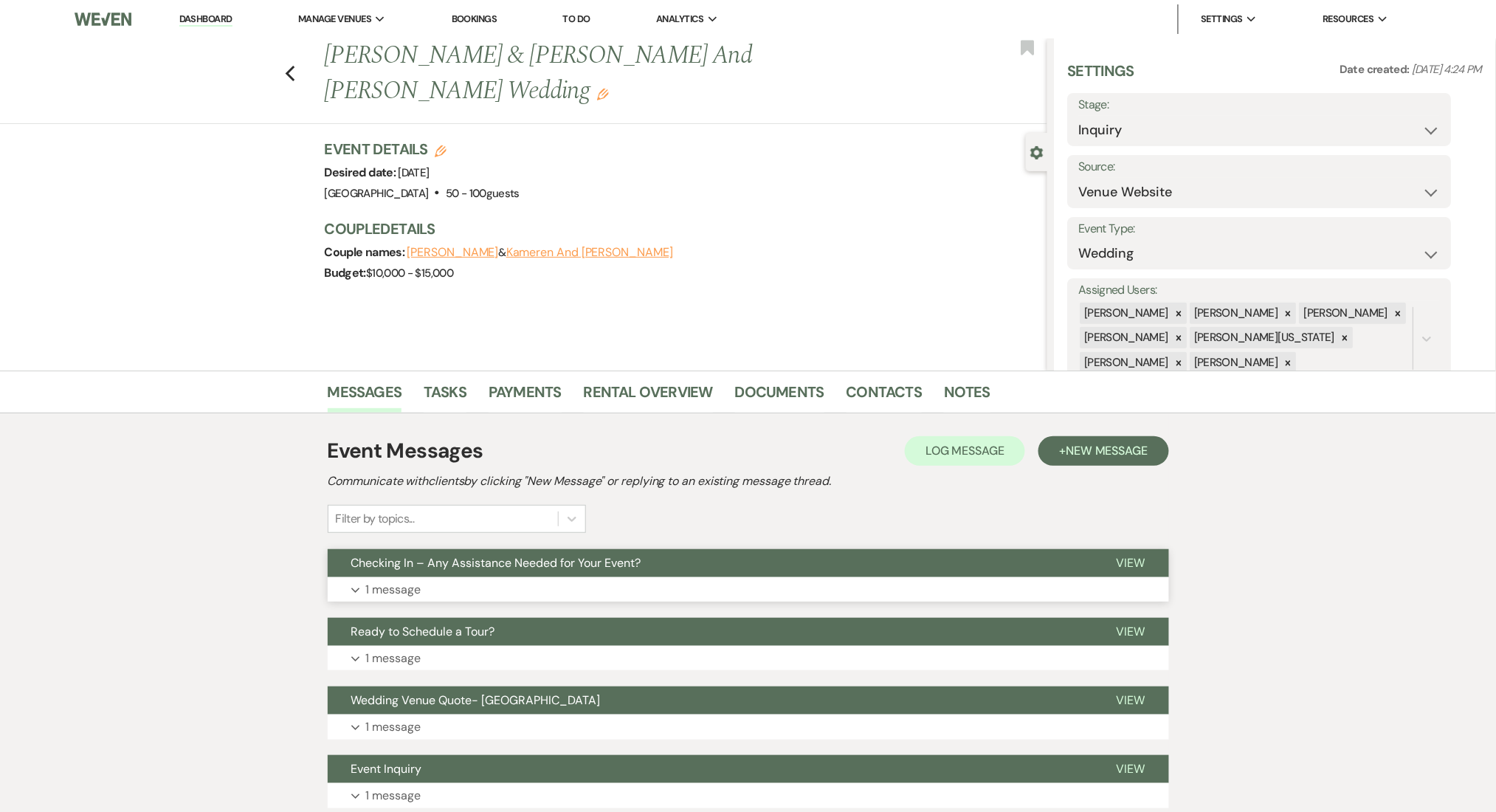
click at [530, 583] on button "Expand 1 message" at bounding box center [748, 590] width 842 height 25
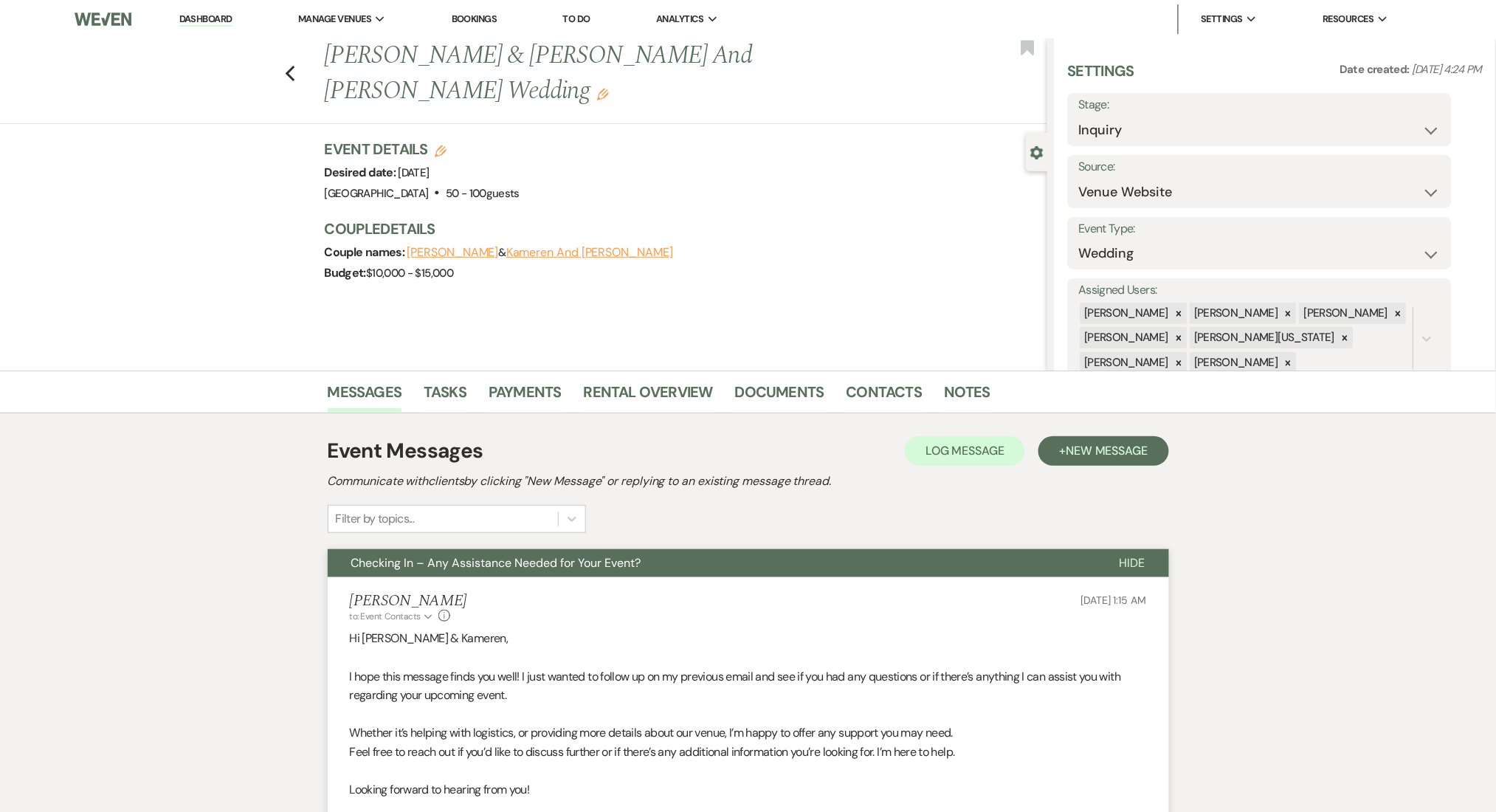
scroll to position [393, 0]
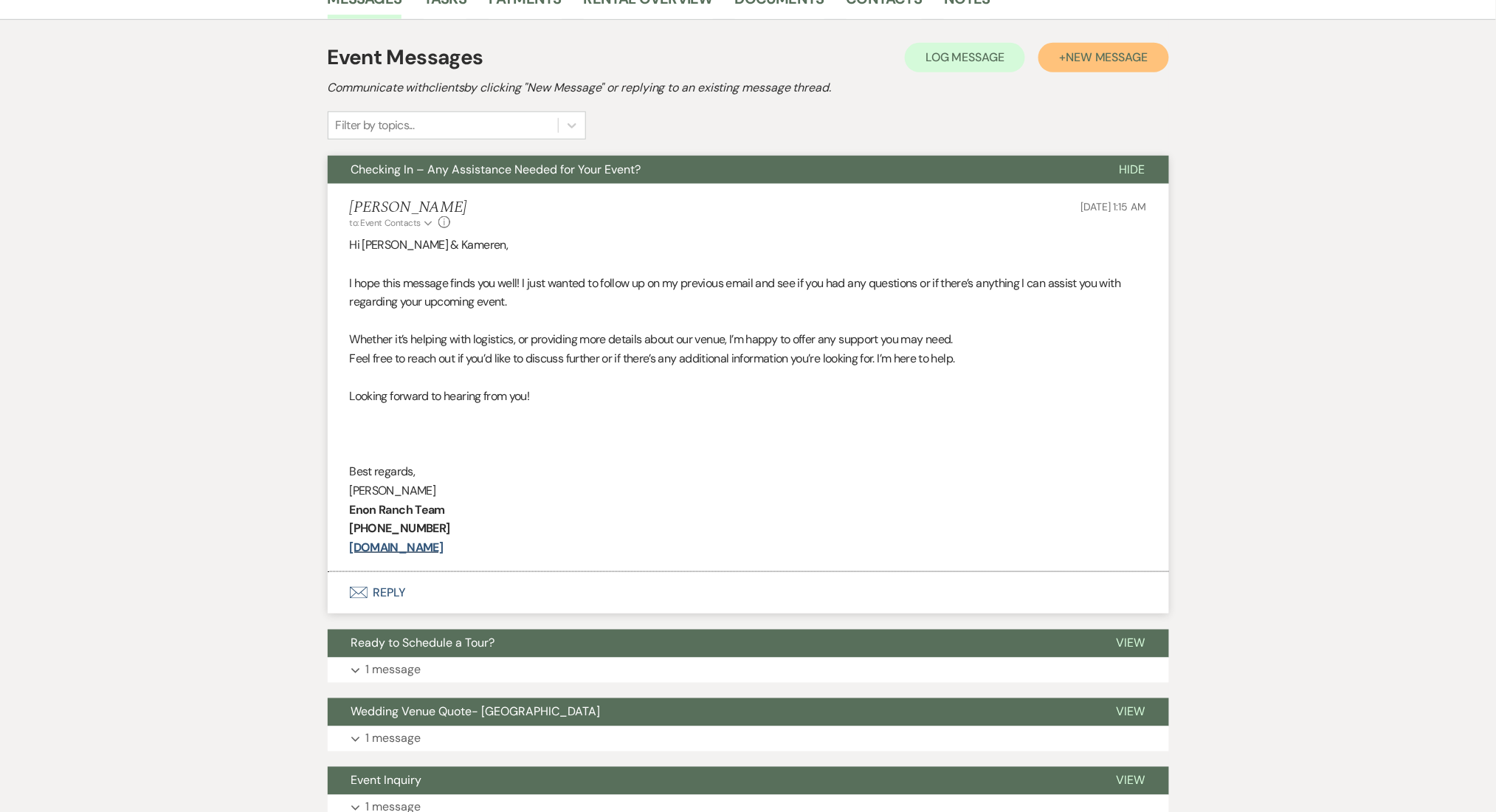
click at [1083, 53] on span "New Message" at bounding box center [1107, 57] width 82 height 16
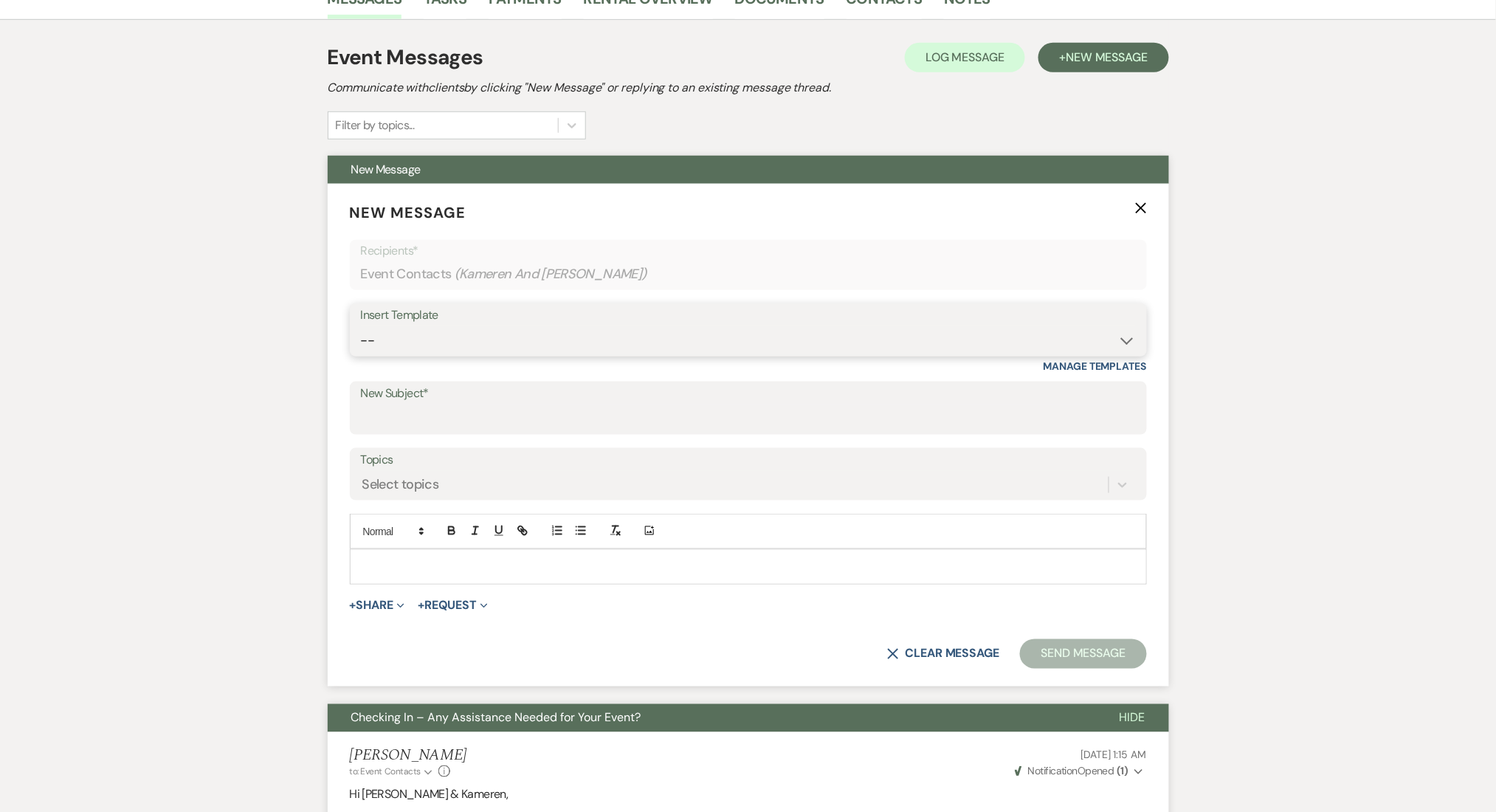
click at [528, 335] on select "-- Inquiry Follow Up Email #2 Contract Sending Template Payment Template Rental…" at bounding box center [748, 340] width 775 height 29
click at [150, 510] on div "Messages Tasks Payments Rental Overview Documents Contacts Notes Event Messages…" at bounding box center [748, 684] width 1496 height 1414
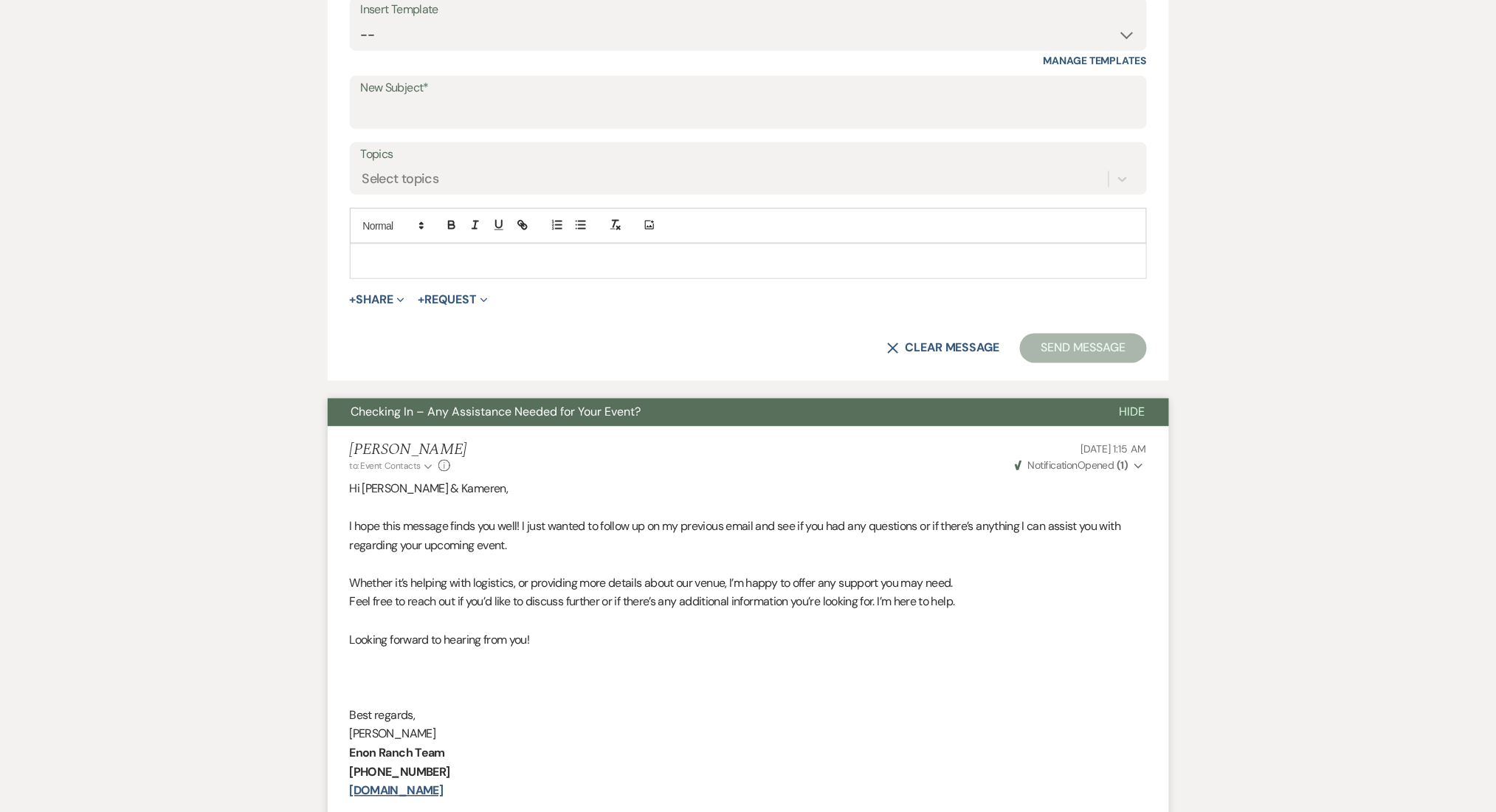
scroll to position [590, 0]
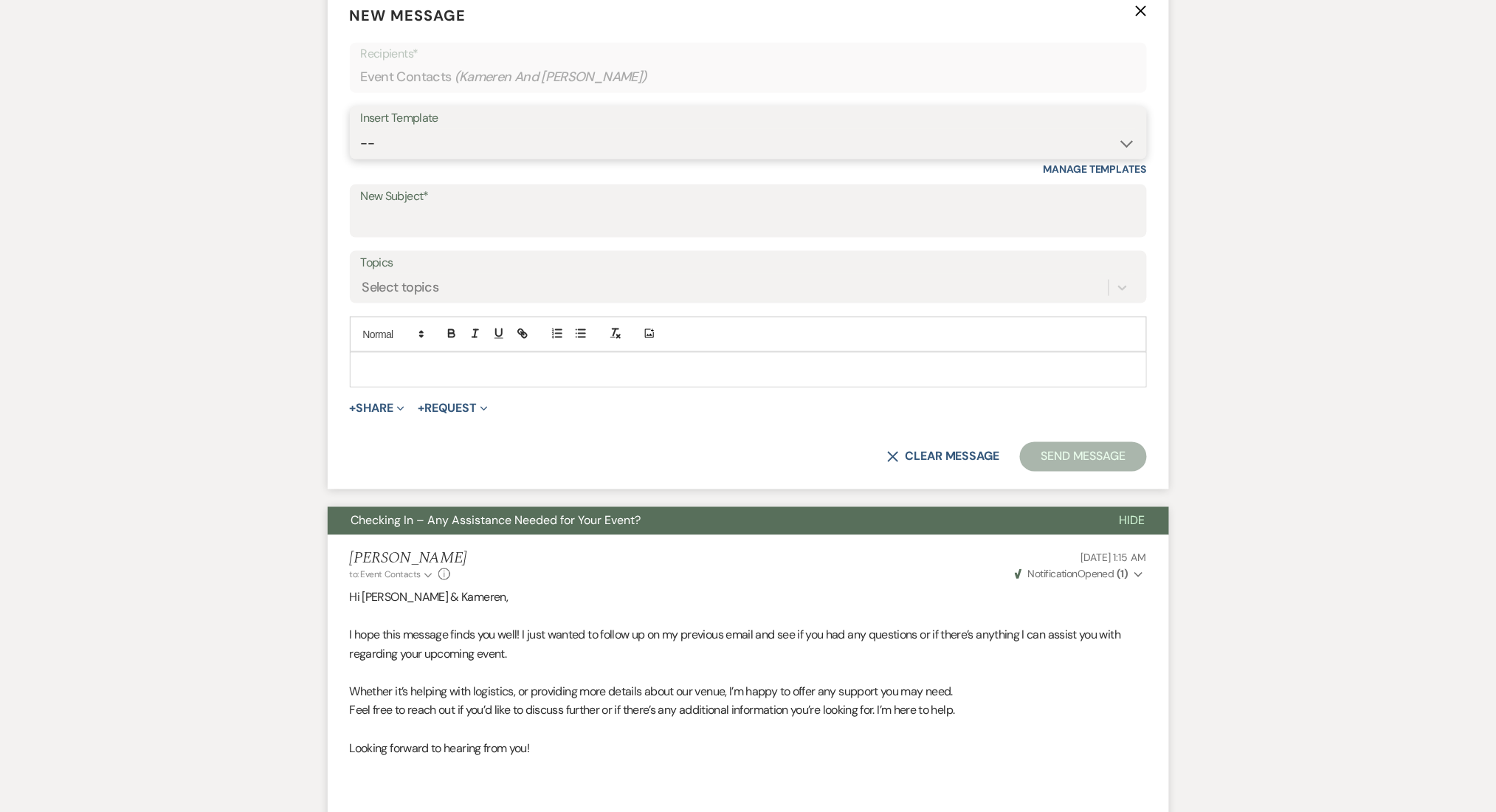
click at [508, 137] on select "-- Inquiry Follow Up Email #2 Contract Sending Template Payment Template Rental…" at bounding box center [748, 144] width 775 height 29
select select "1511"
click at [361, 129] on select "-- Inquiry Follow Up Email #2 Contract Sending Template Payment Template Rental…" at bounding box center [748, 144] width 775 height 29
click at [511, 140] on select "-- Inquiry Follow Up Email #2 Contract Sending Template Payment Template Rental…" at bounding box center [748, 144] width 775 height 29
type input "Booking your event!"
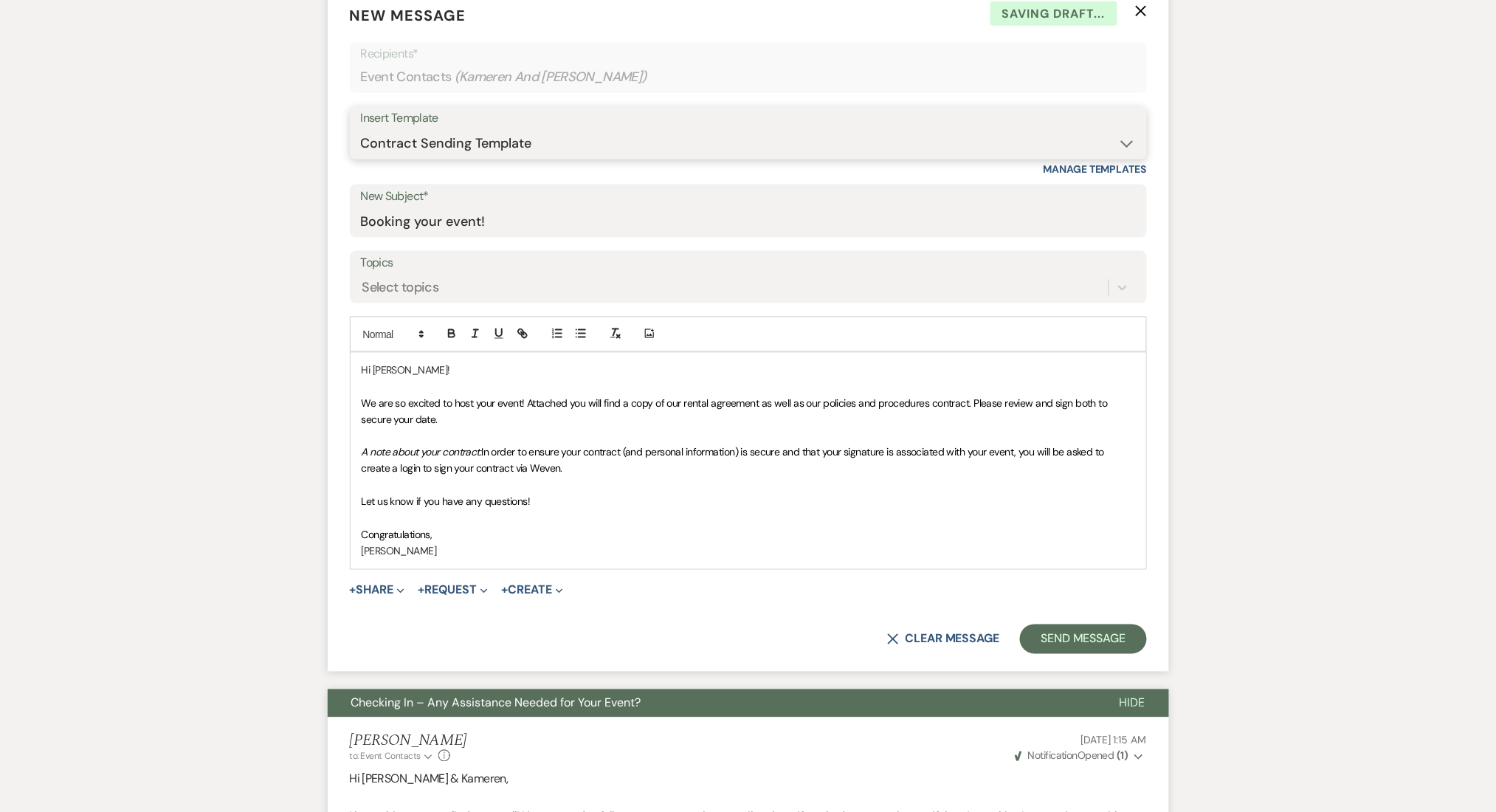
select select "1402"
click at [361, 129] on select "-- Inquiry Follow Up Email #2 Contract Sending Template Payment Template Rental…" at bounding box center [748, 144] width 775 height 29
type input "Ready to Schedule a Tour?"
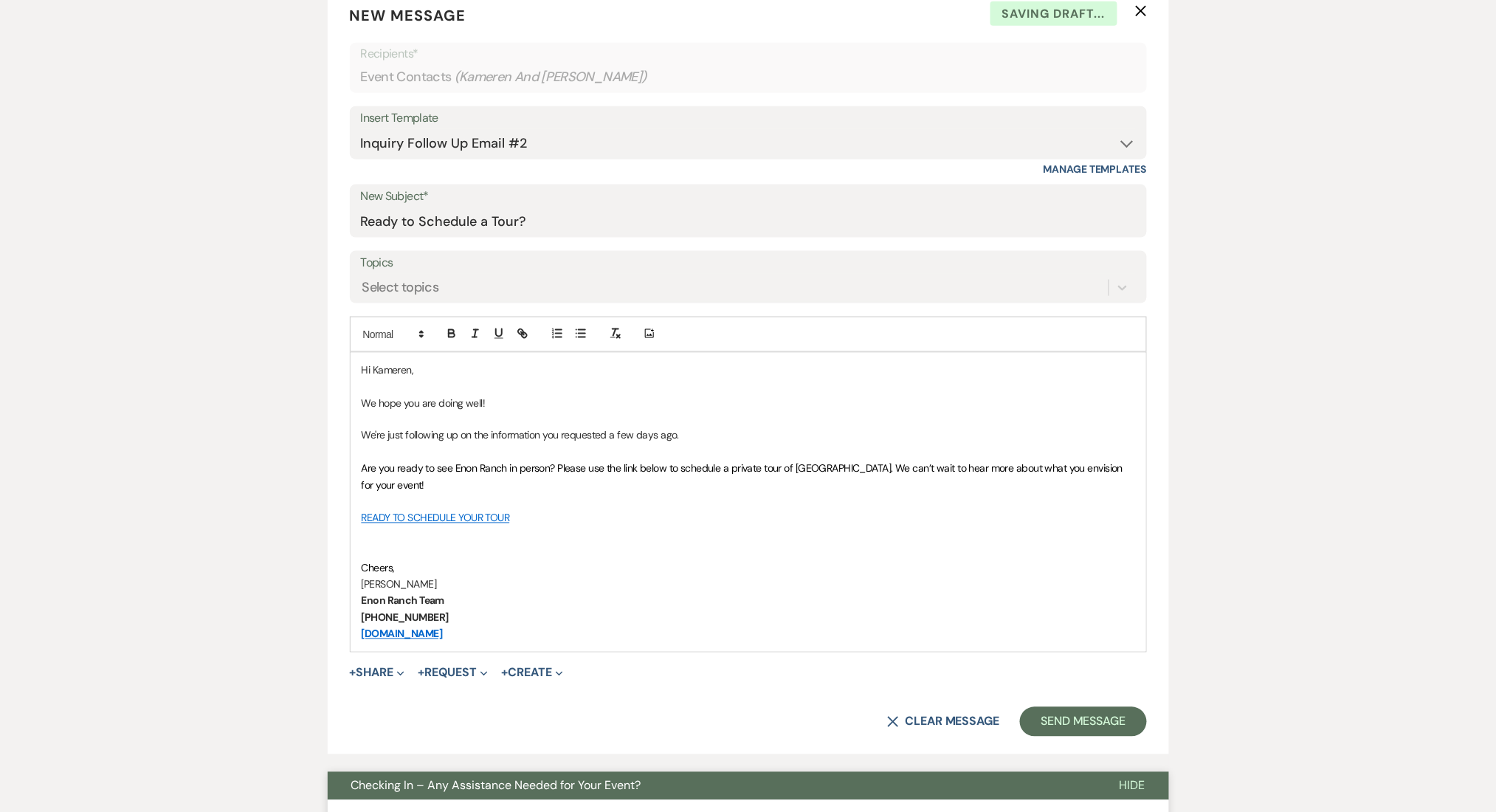
click at [243, 208] on div "Messages Tasks Payments Rental Overview Documents Contacts Notes Event Messages…" at bounding box center [748, 619] width 1496 height 1679
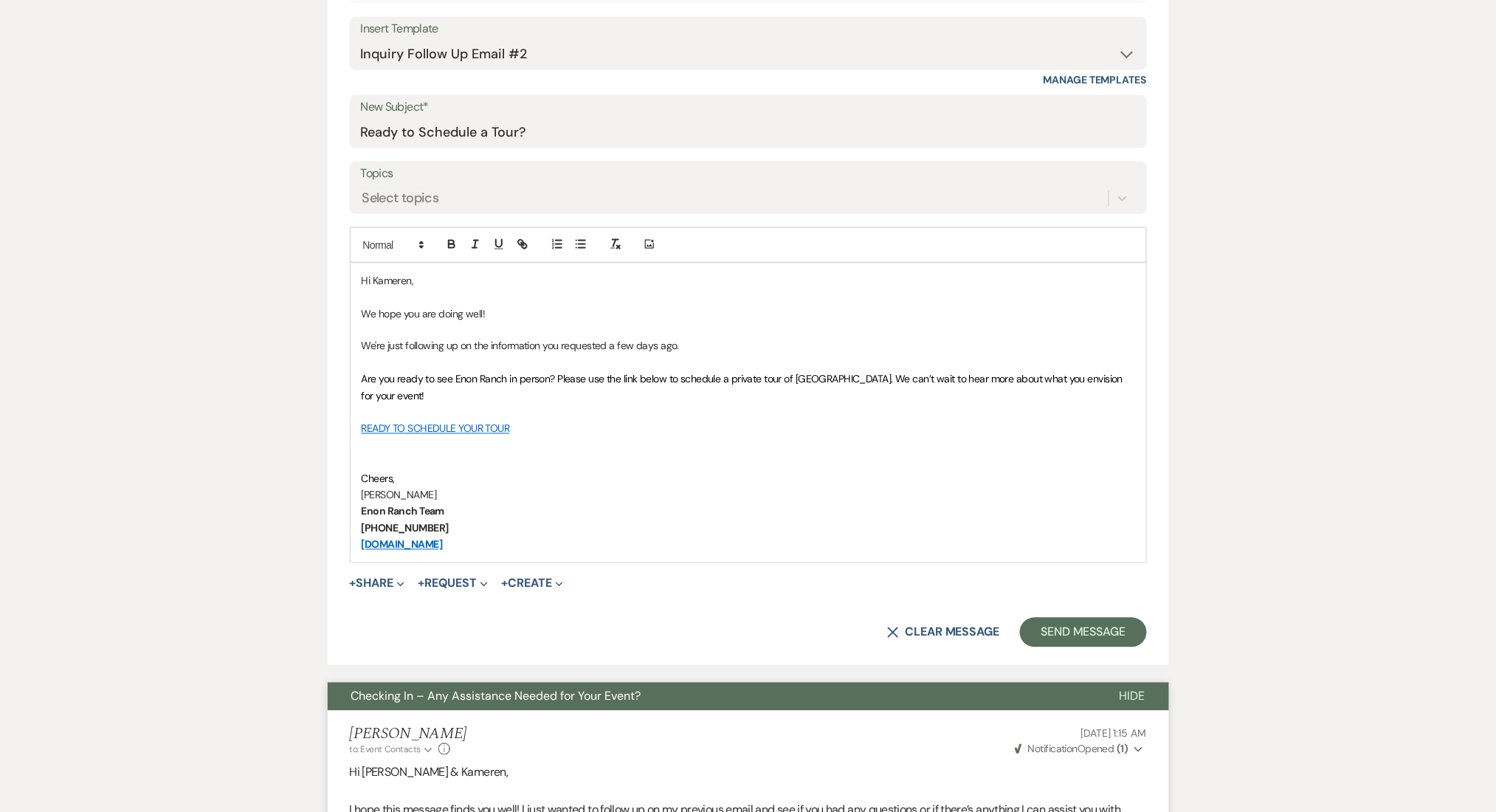
scroll to position [787, 0]
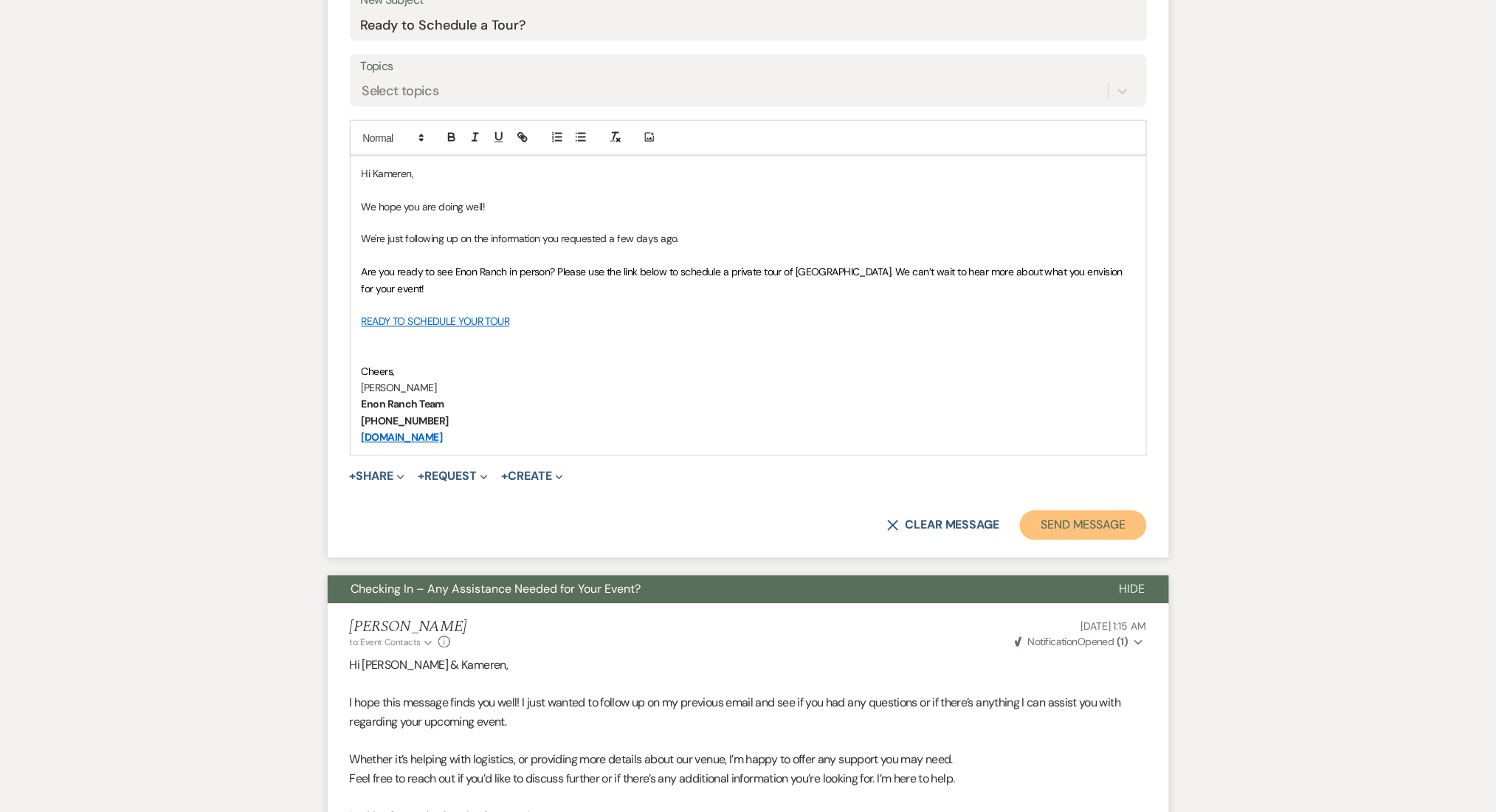
click at [1124, 522] on button "Send Message" at bounding box center [1083, 525] width 126 height 29
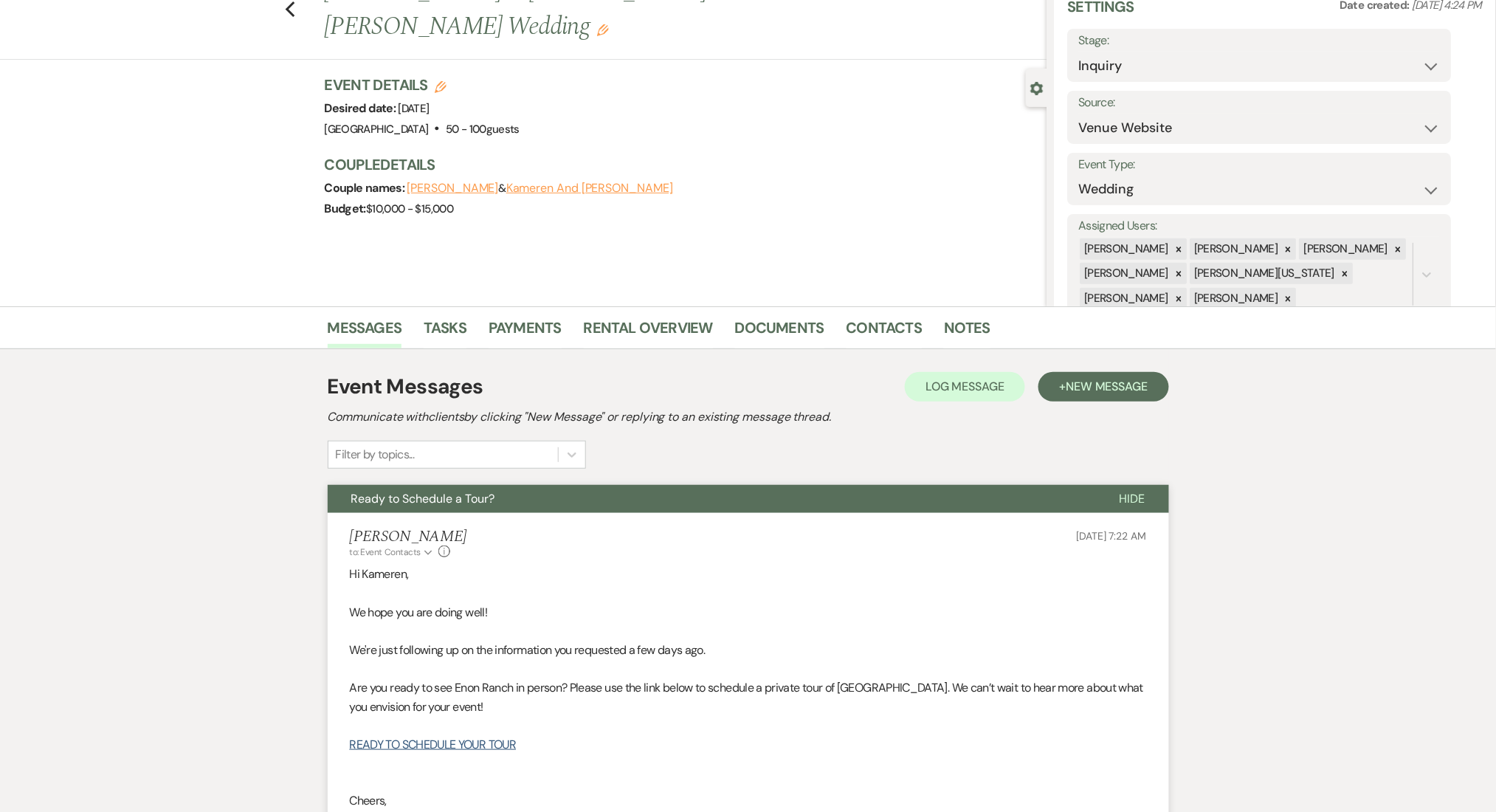
scroll to position [0, 0]
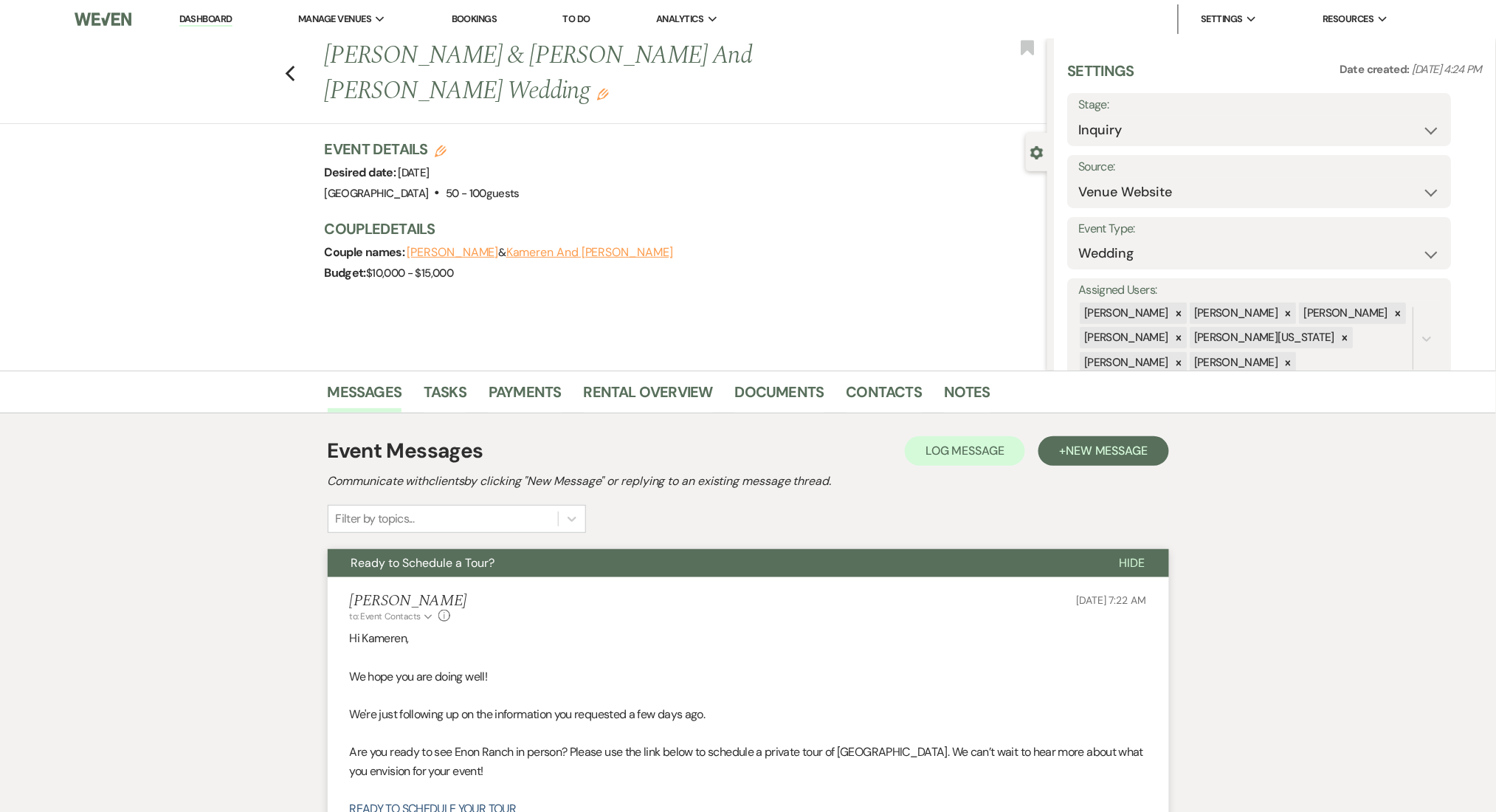
click at [290, 64] on div "Previous Thaddeus Pierson & Kameren And Thaddeus Pierson's Wedding Edit Bookmark" at bounding box center [520, 81] width 1055 height 86
click at [312, 76] on div "Previous Thaddeus Pierson & Kameren And Thaddeus Pierson's Wedding Edit Bookmark" at bounding box center [520, 81] width 1055 height 86
drag, startPoint x: 293, startPoint y: 73, endPoint x: 284, endPoint y: 70, distance: 9.5
click at [285, 71] on div "Previous Thaddeus Pierson & Kameren And Thaddeus Pierson's Wedding Edit Bookmark" at bounding box center [520, 81] width 1055 height 86
click at [292, 74] on icon "Previous" at bounding box center [290, 74] width 11 height 17
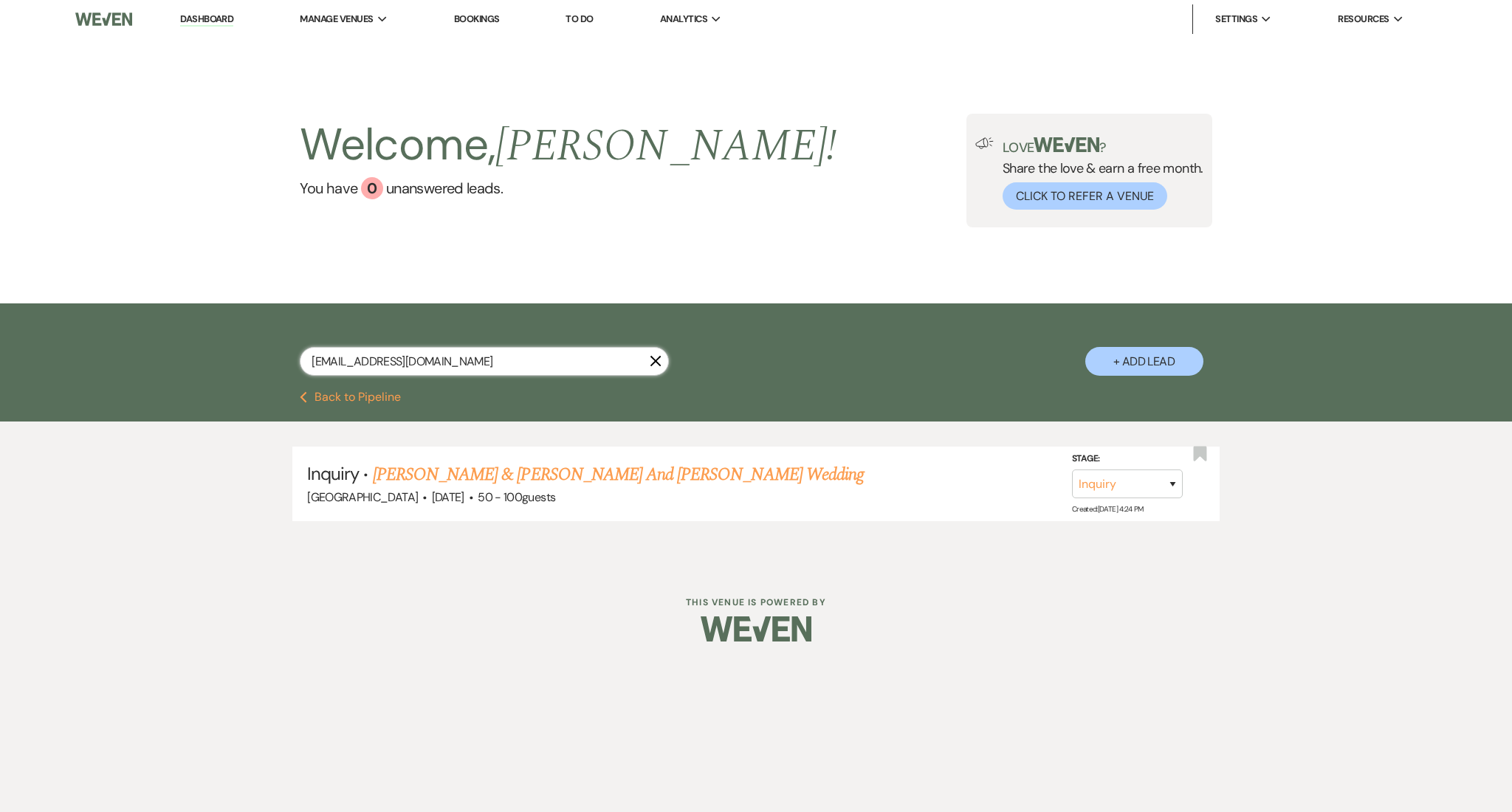
drag, startPoint x: 494, startPoint y: 367, endPoint x: 201, endPoint y: 331, distance: 295.2
click at [201, 331] on div "kamerensmith@gmail.com X + Add Lead" at bounding box center [756, 347] width 1512 height 88
paste input "avyannamanassa"
type input "avyannamanassa@gmail.com"
click at [533, 474] on link "Avyanna Maitland's Wedding (1FU-SS-7/21/25)" at bounding box center [524, 474] width 304 height 26
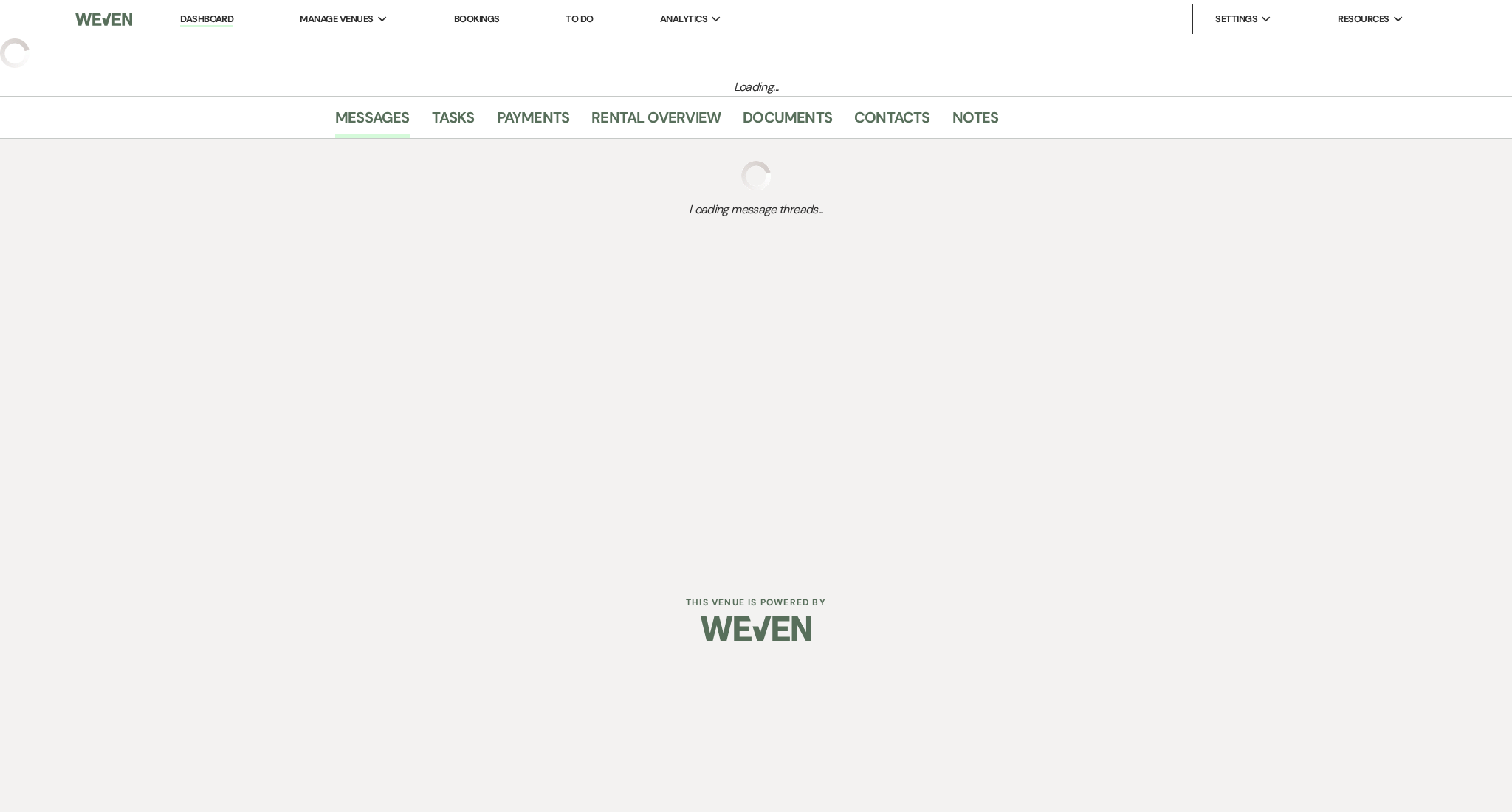
select select "2"
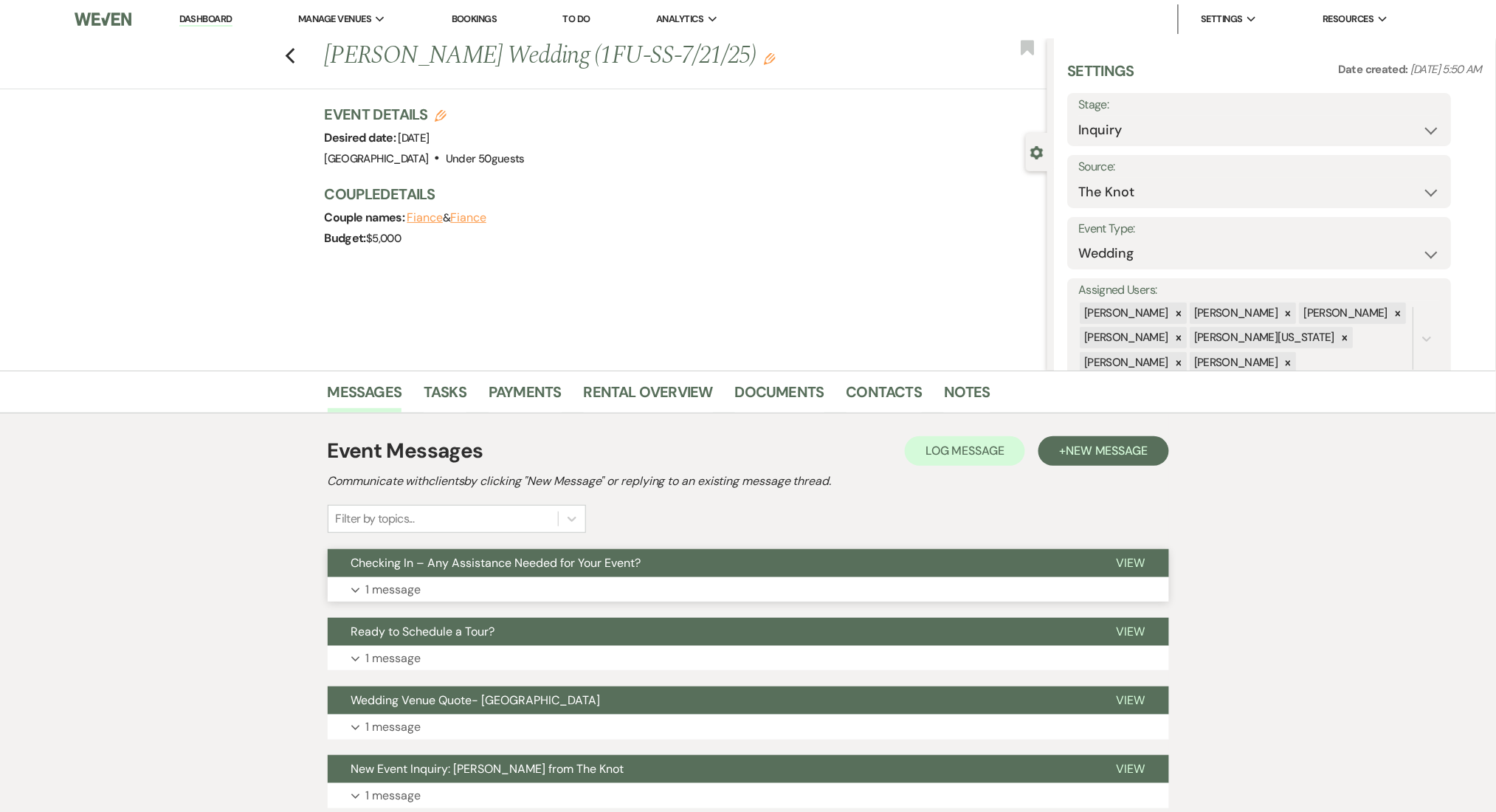
click at [585, 581] on button "Expand 1 message" at bounding box center [748, 590] width 842 height 25
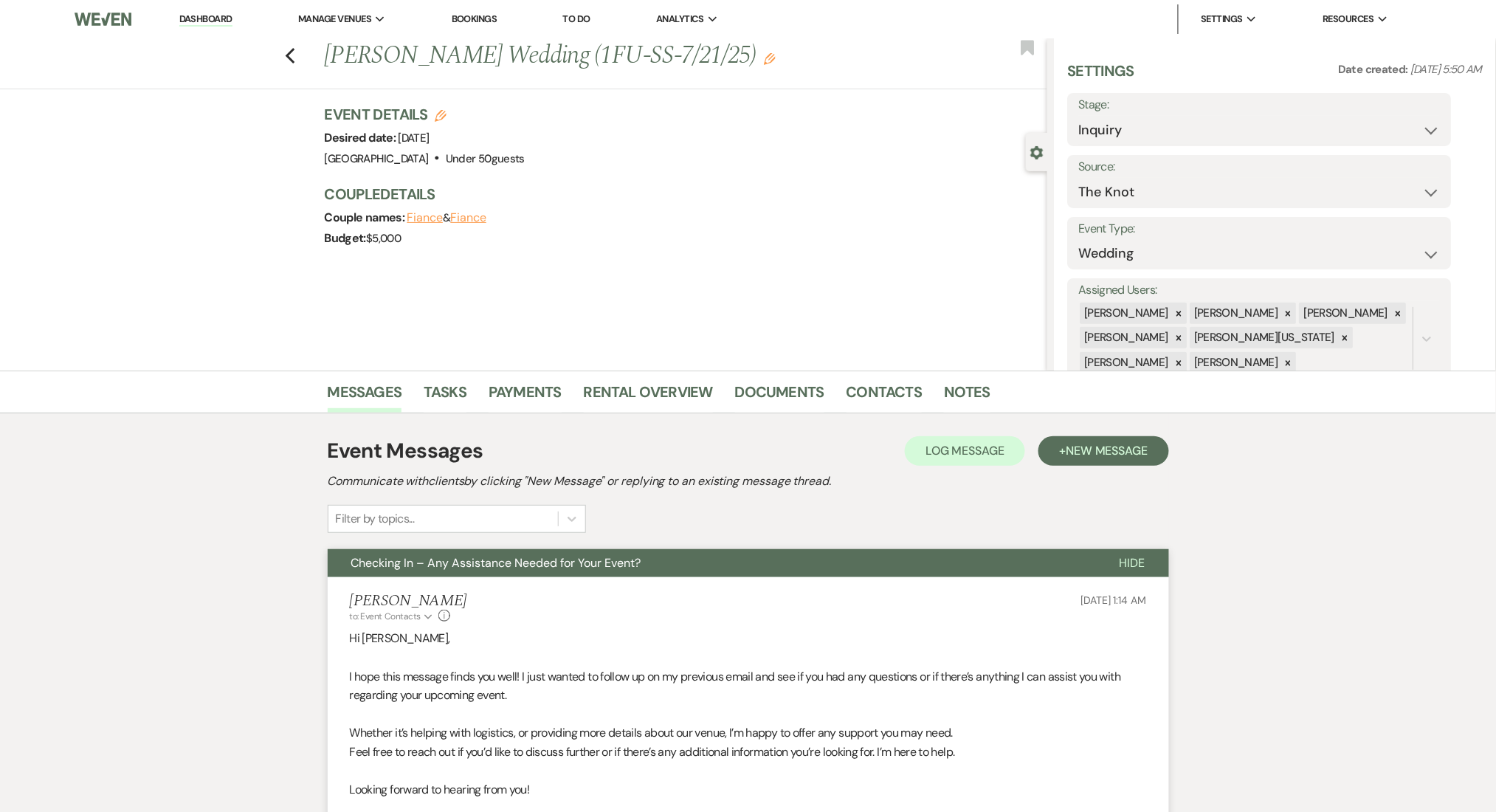
scroll to position [393, 0]
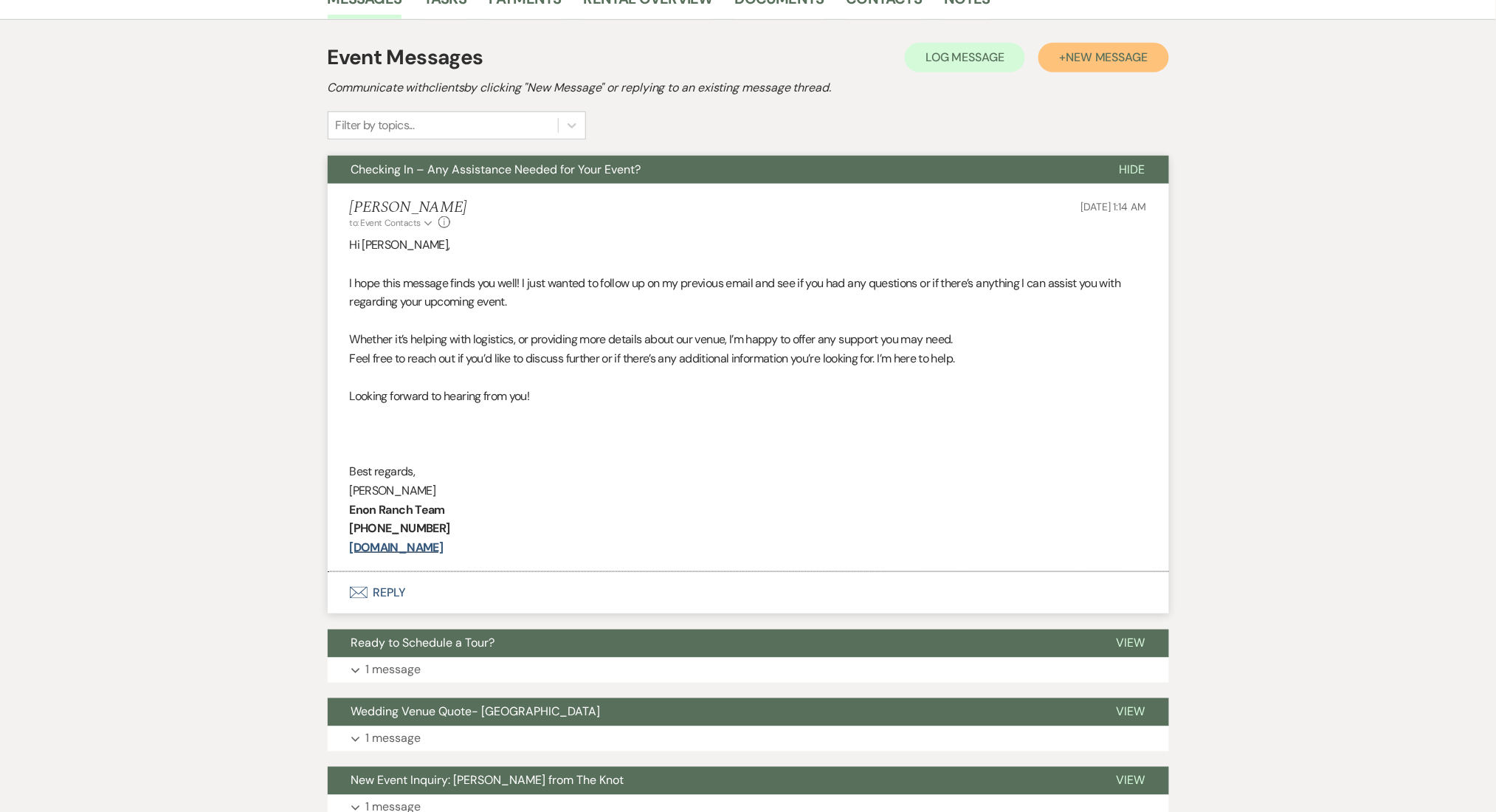
click at [1087, 43] on button "+ New Message" at bounding box center [1103, 57] width 130 height 29
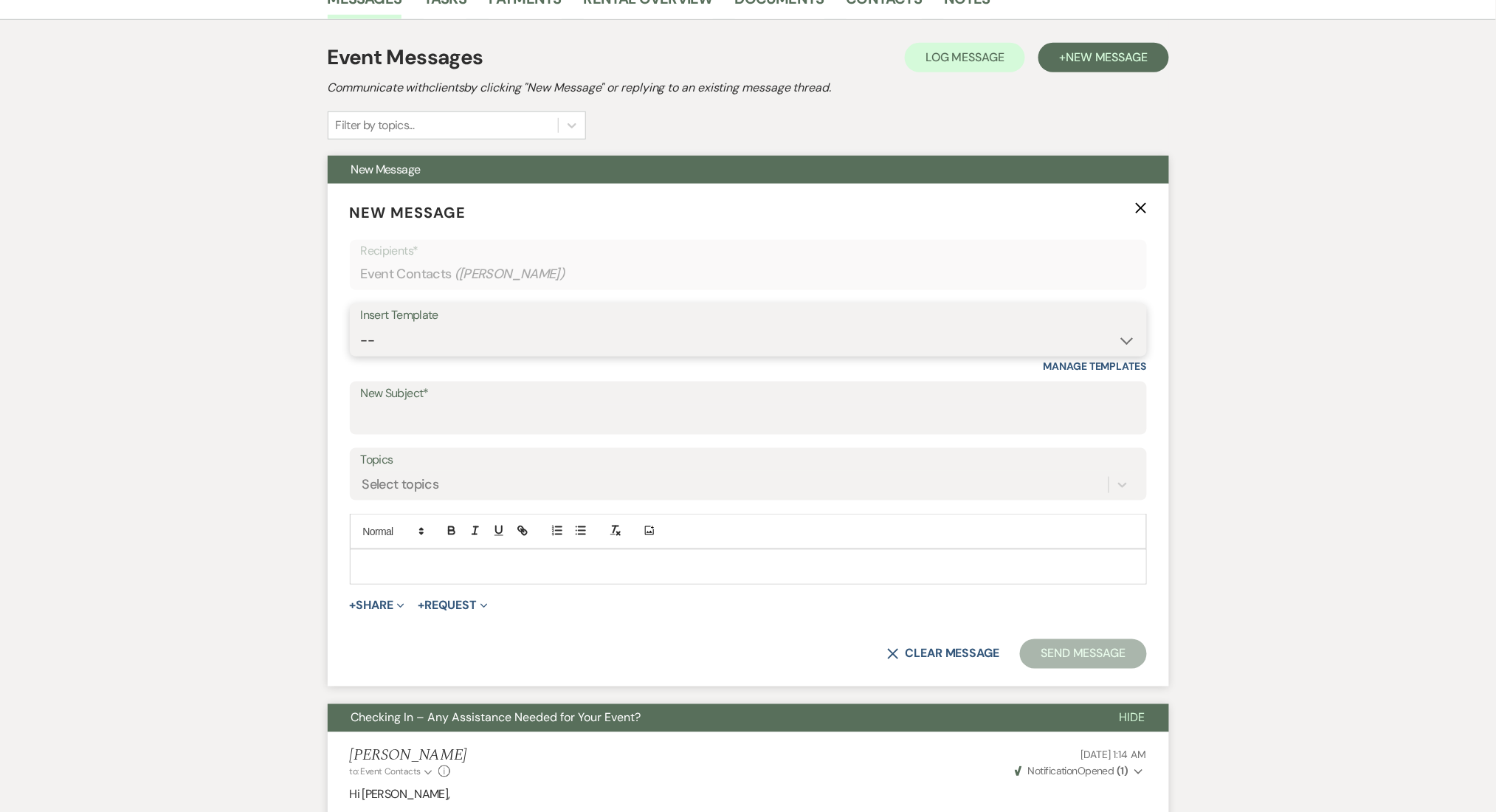
click at [596, 331] on select "-- Inquiry Follow Up Email #2 Contract Sending Template Payment Template Rental…" at bounding box center [748, 340] width 775 height 29
select select "1402"
click at [361, 326] on select "-- Inquiry Follow Up Email #2 Contract Sending Template Payment Template Rental…" at bounding box center [748, 340] width 775 height 29
type input "Ready to Schedule a Tour?"
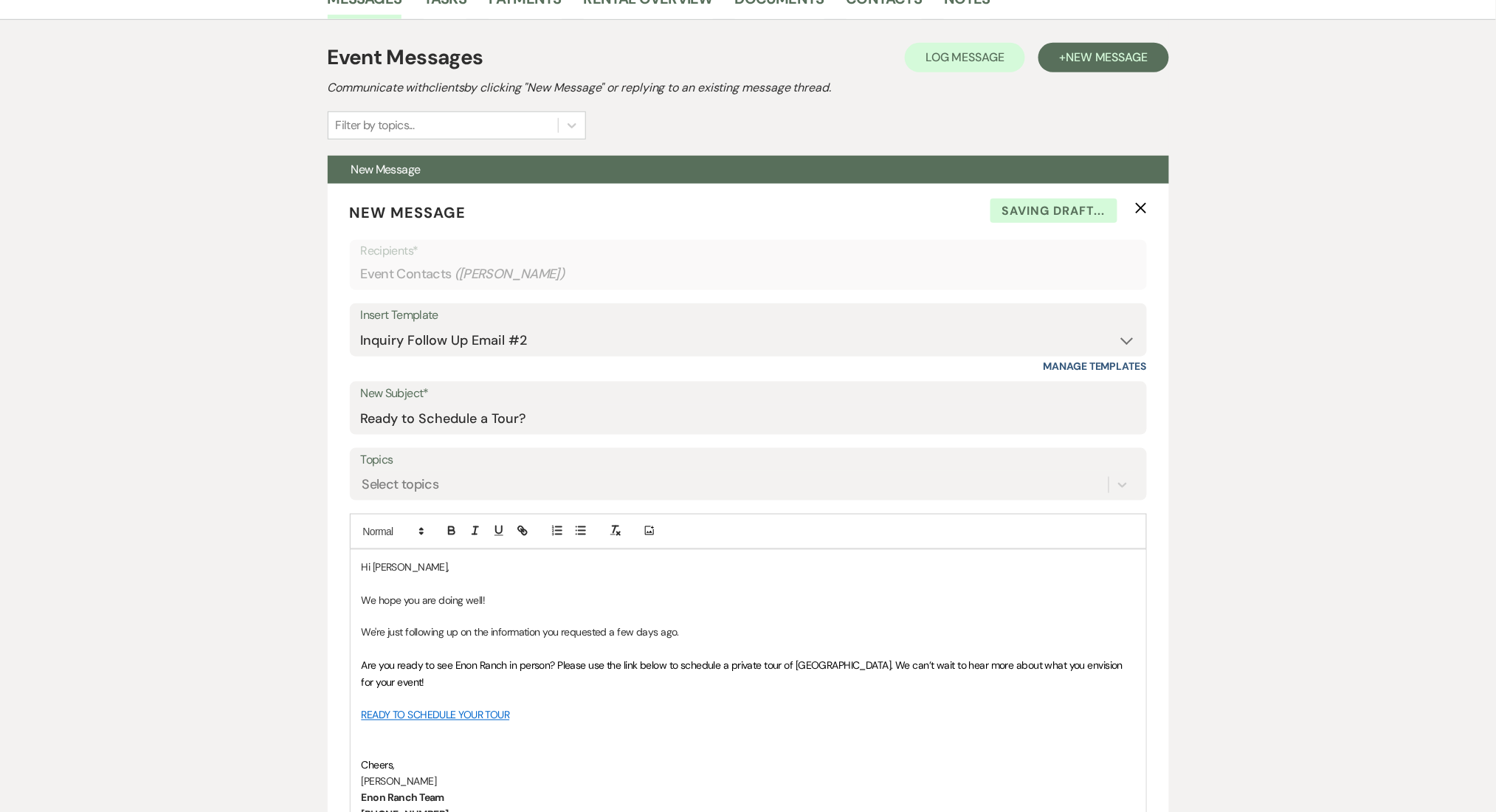
click at [260, 400] on div "Messages Tasks Payments Rental Overview Documents Contacts Notes Event Messages…" at bounding box center [748, 816] width 1496 height 1679
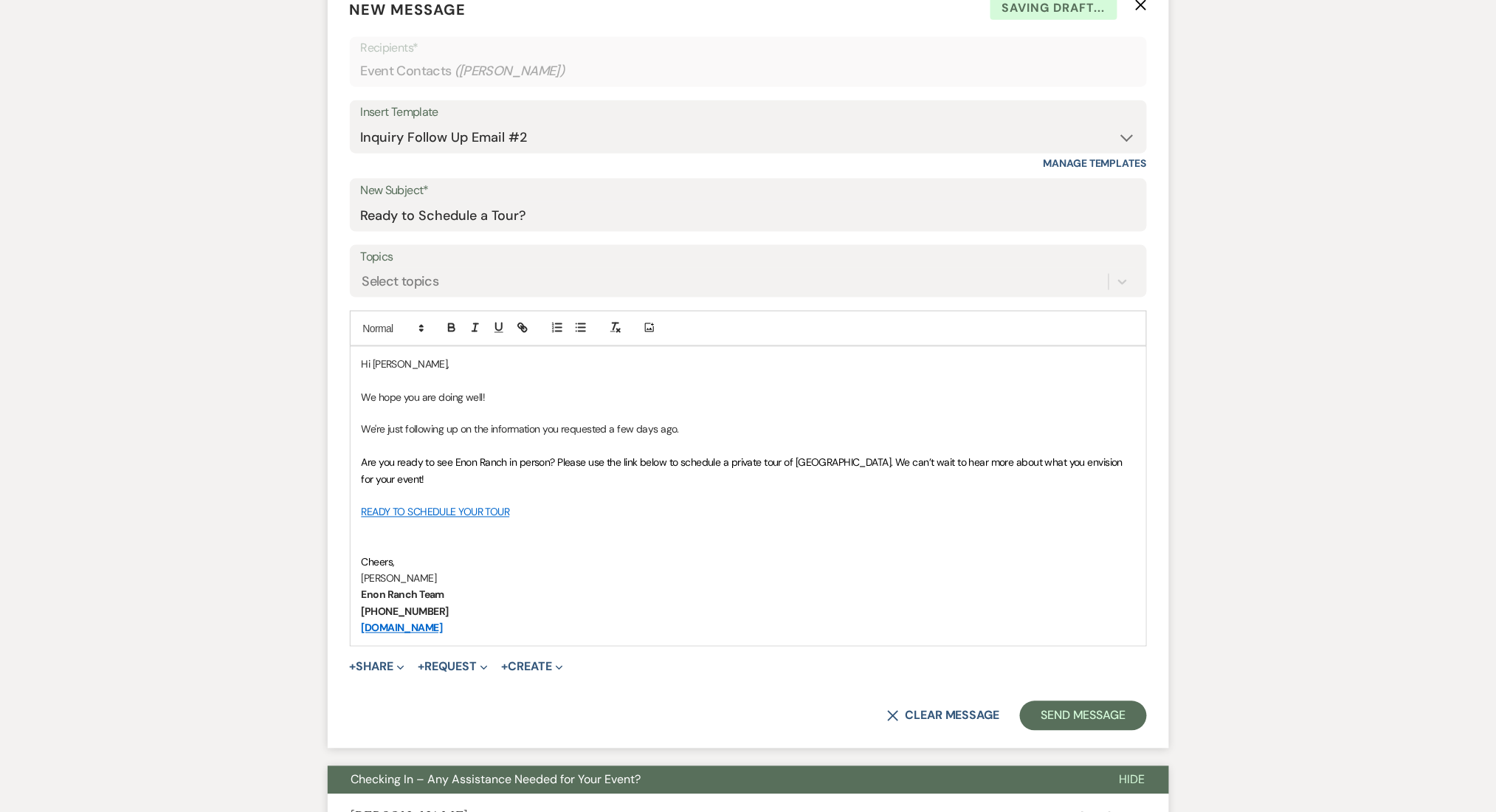
scroll to position [787, 0]
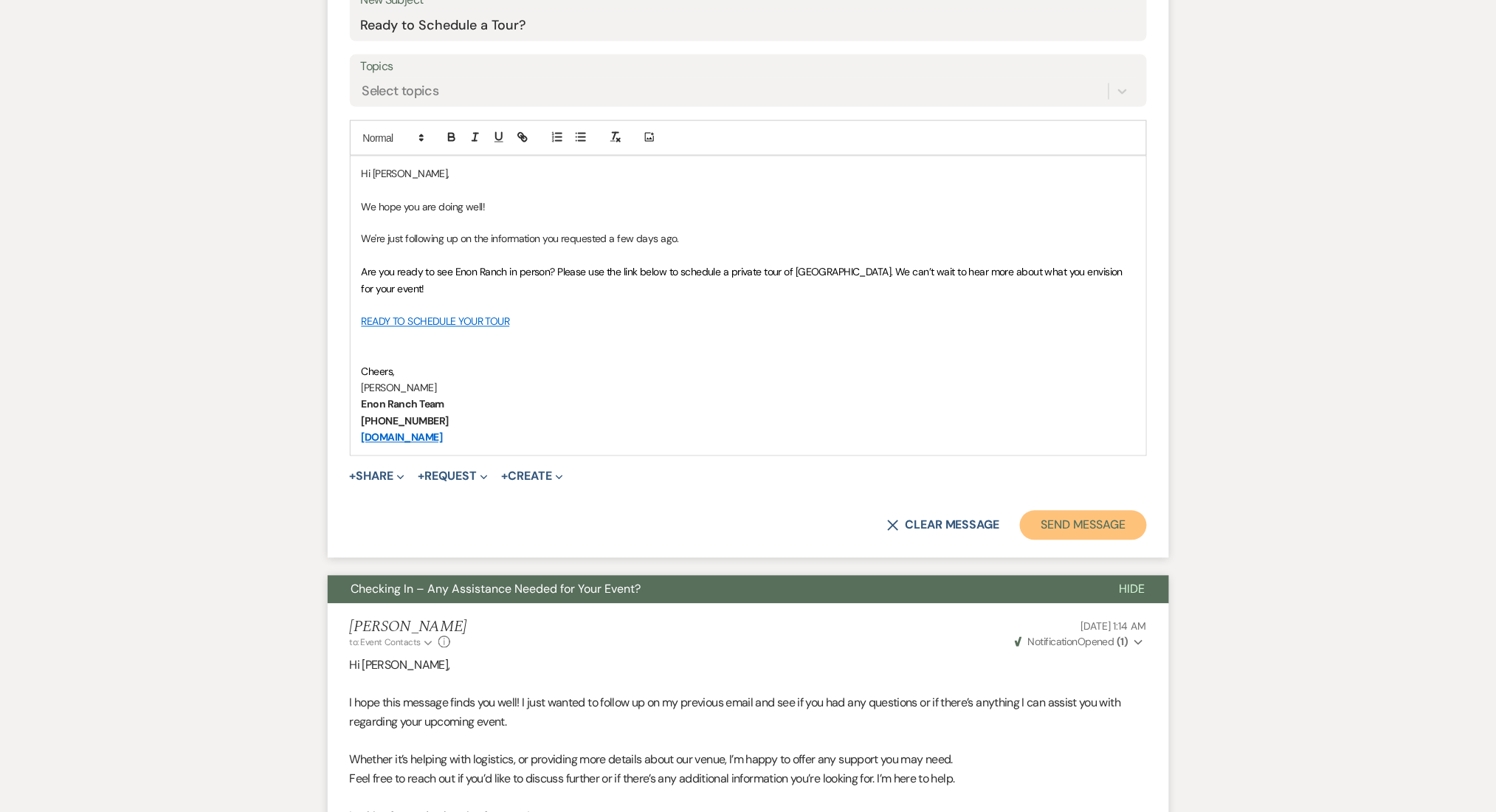
click at [1061, 511] on button "Send Message" at bounding box center [1083, 525] width 126 height 29
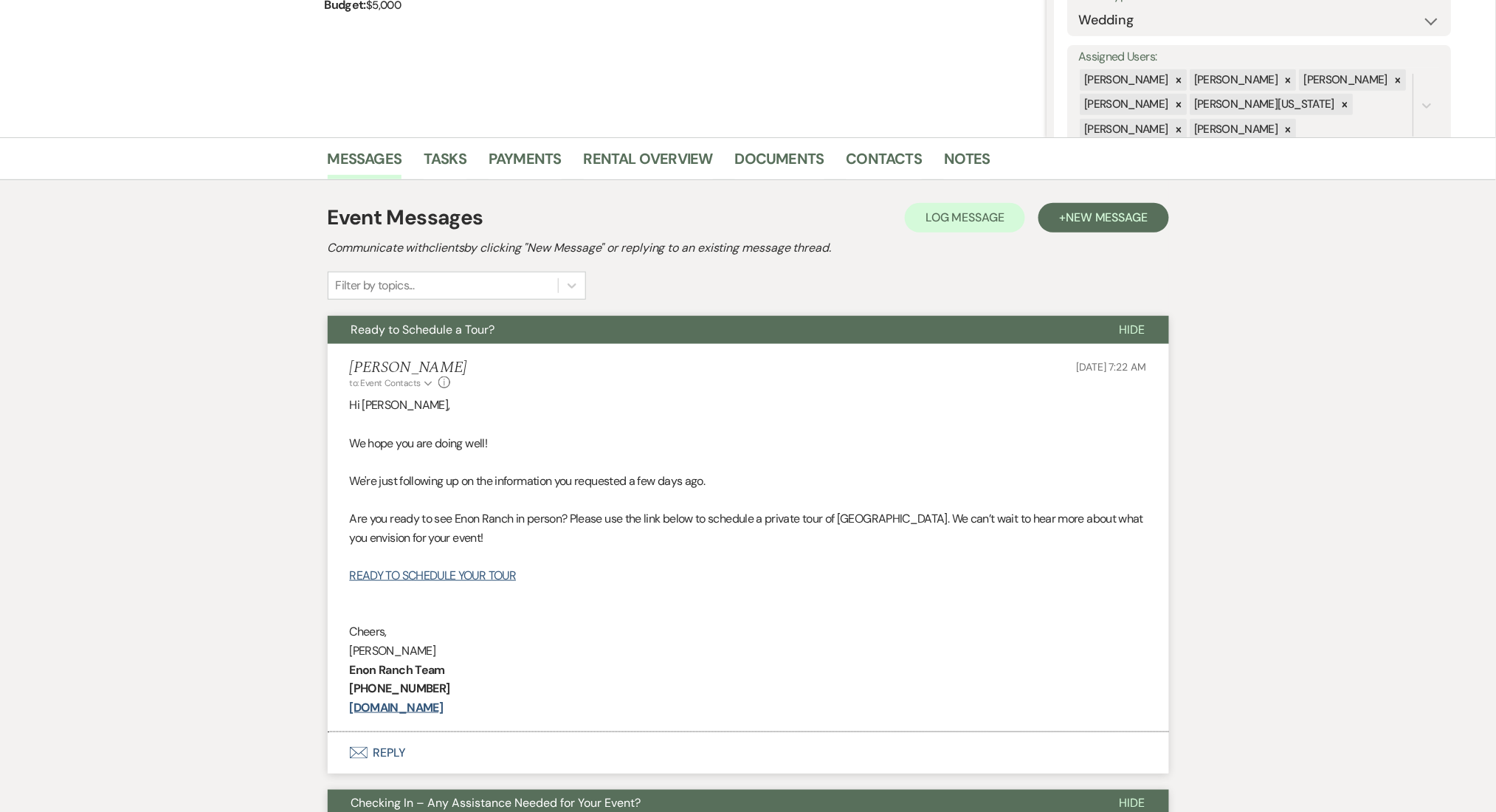
scroll to position [0, 0]
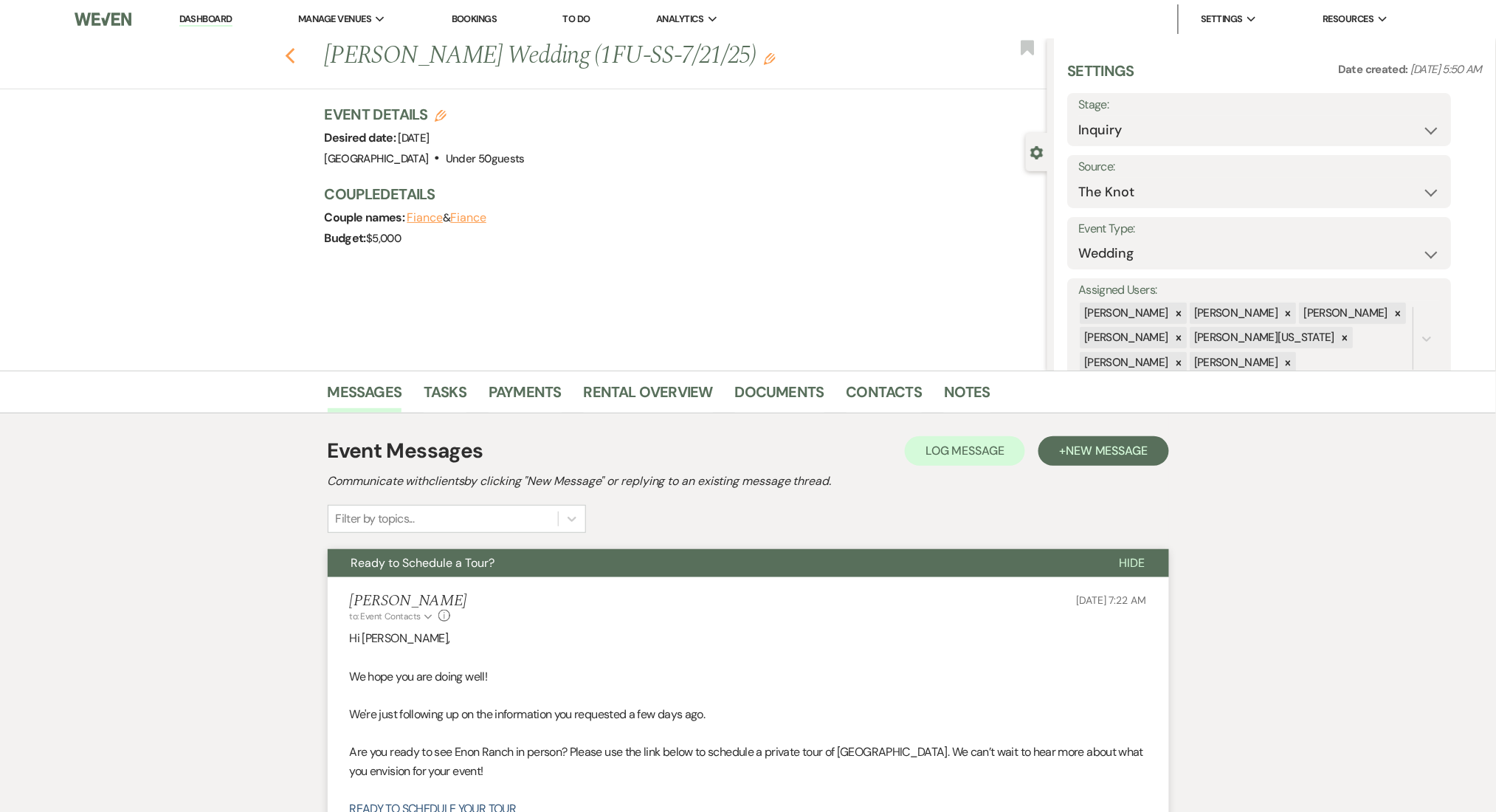
click at [294, 52] on use "button" at bounding box center [290, 56] width 10 height 16
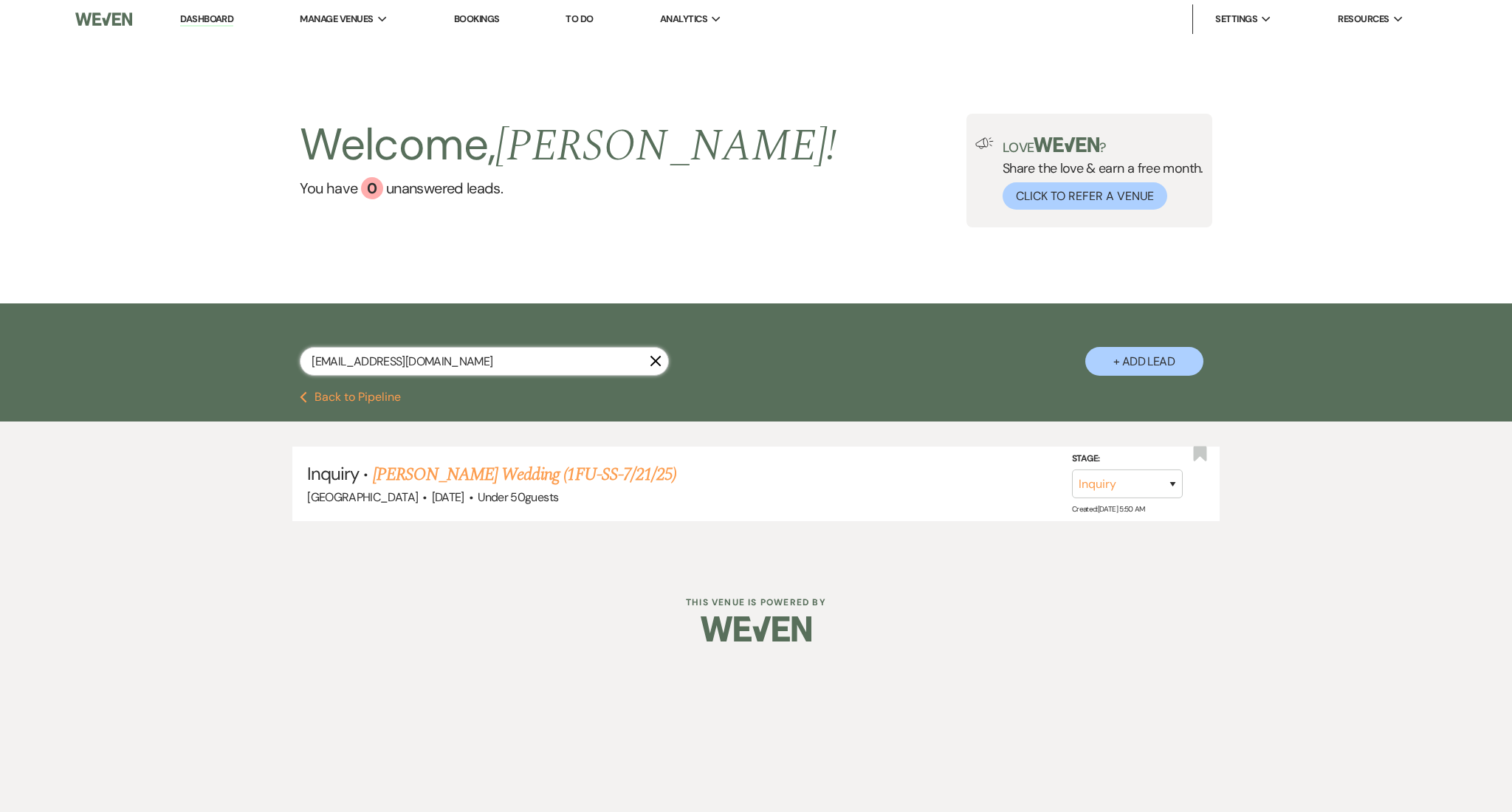
drag, startPoint x: 483, startPoint y: 367, endPoint x: 190, endPoint y: 347, distance: 293.7
click at [190, 347] on div "avyannamanassa@gmail.com X + Add Lead" at bounding box center [756, 347] width 1512 height 88
paste input "sophiekate.ethridge"
type input "sophiekate.ethridge@gmail.com"
click at [632, 469] on link "Sophie Ethridge's Wedding(1 FU-SS-7/21/25)" at bounding box center [524, 474] width 304 height 26
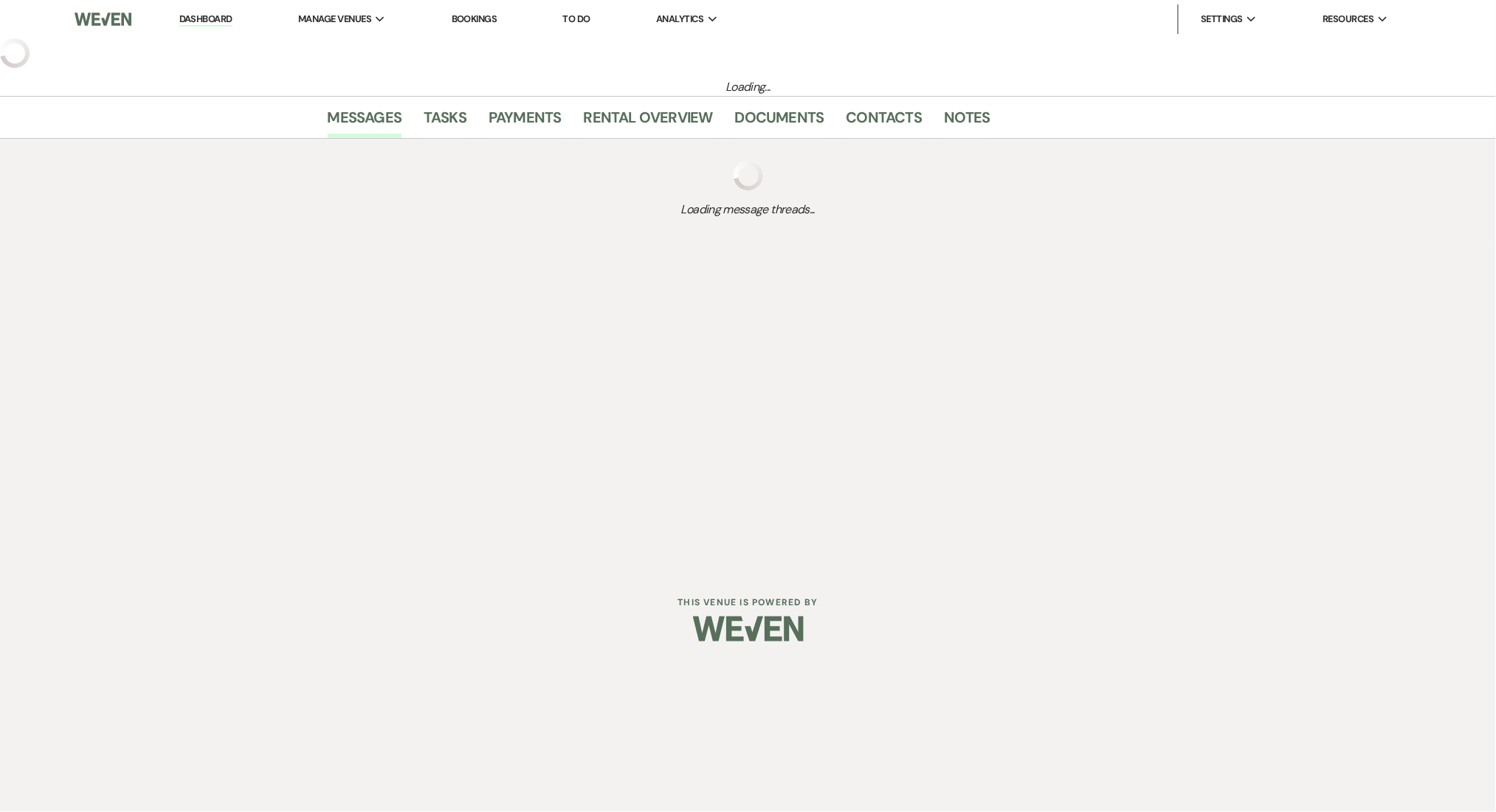
select select "3"
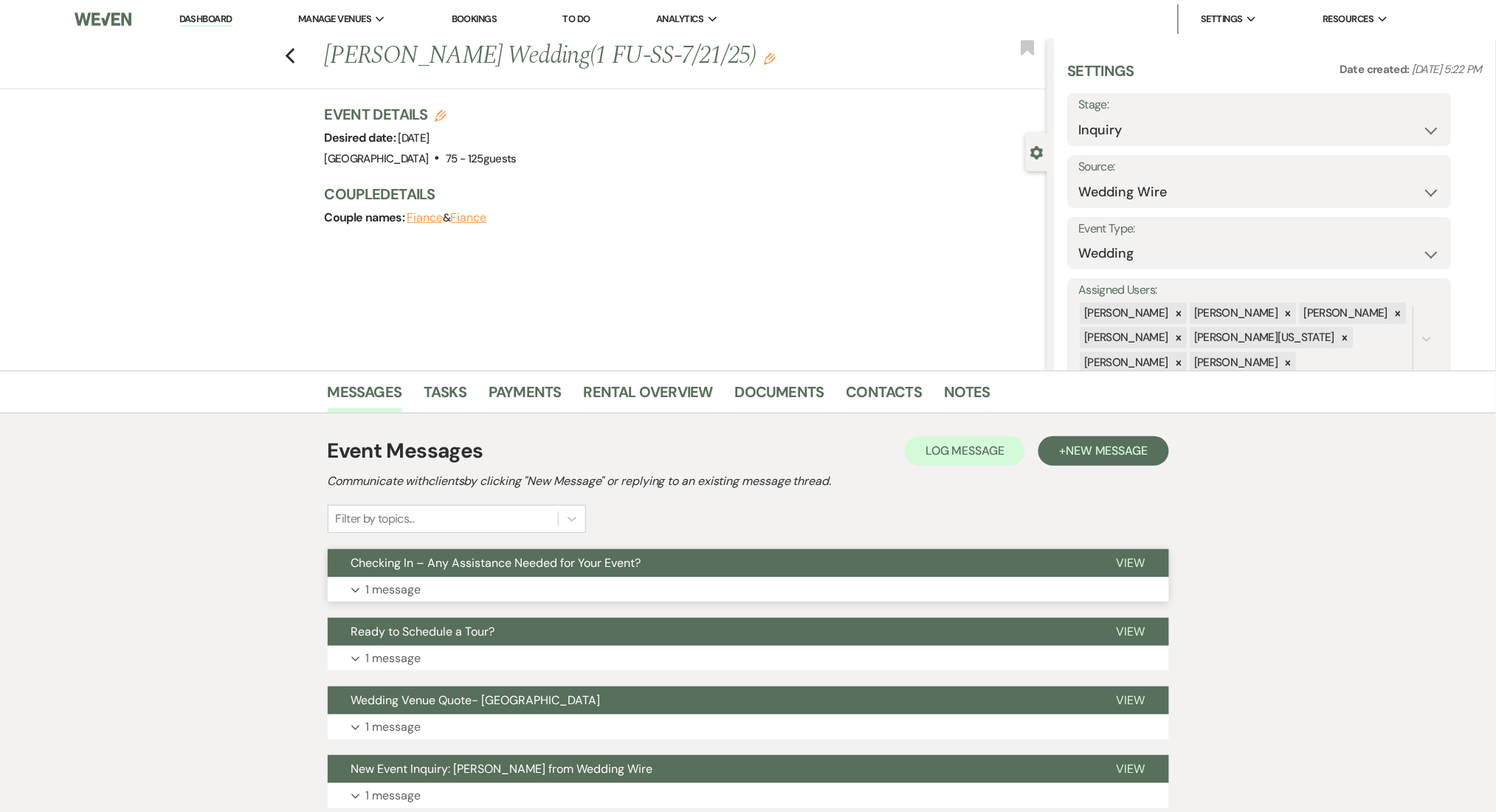
click at [635, 588] on button "Expand 1 message" at bounding box center [748, 590] width 842 height 25
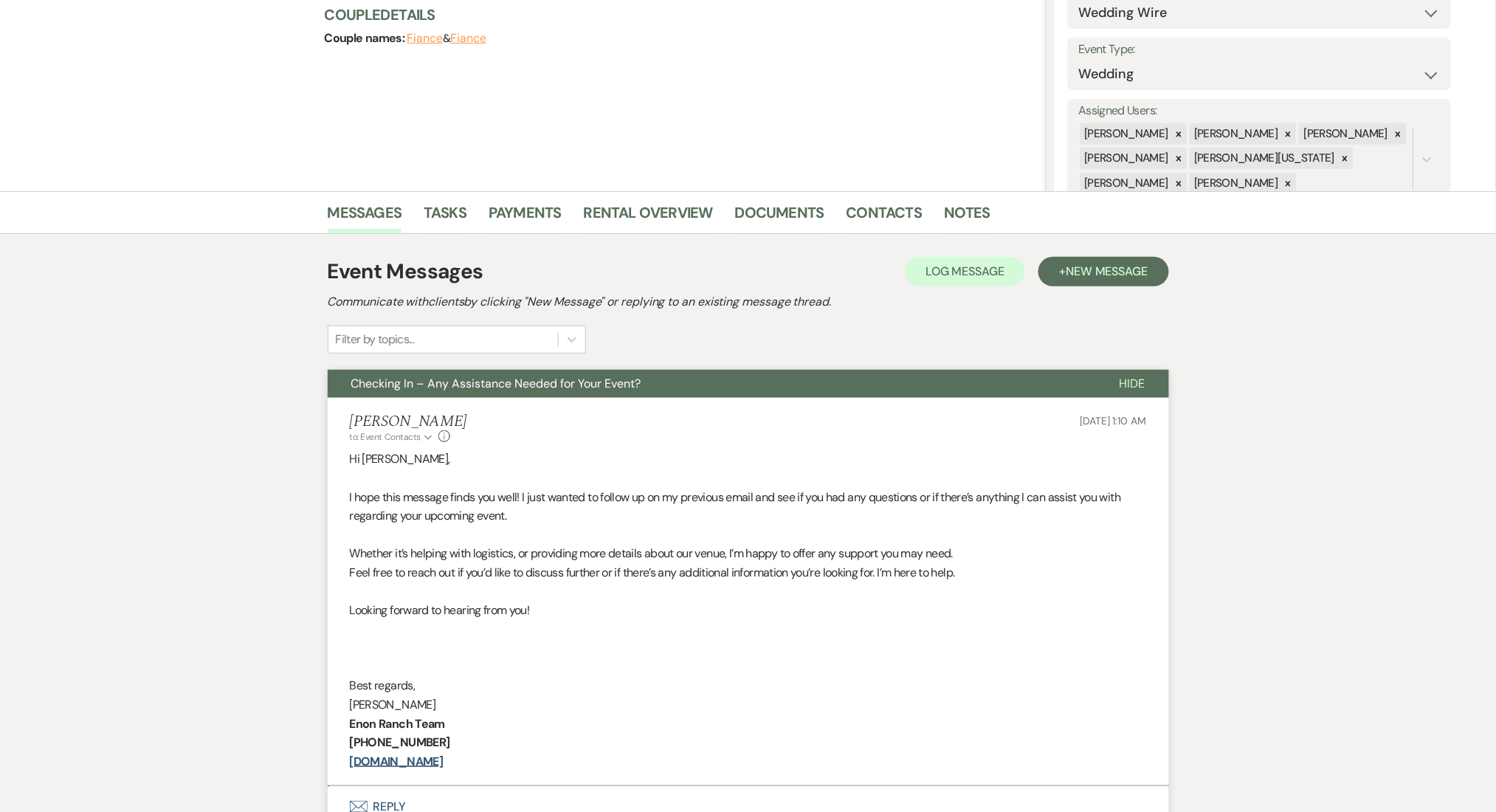
scroll to position [197, 0]
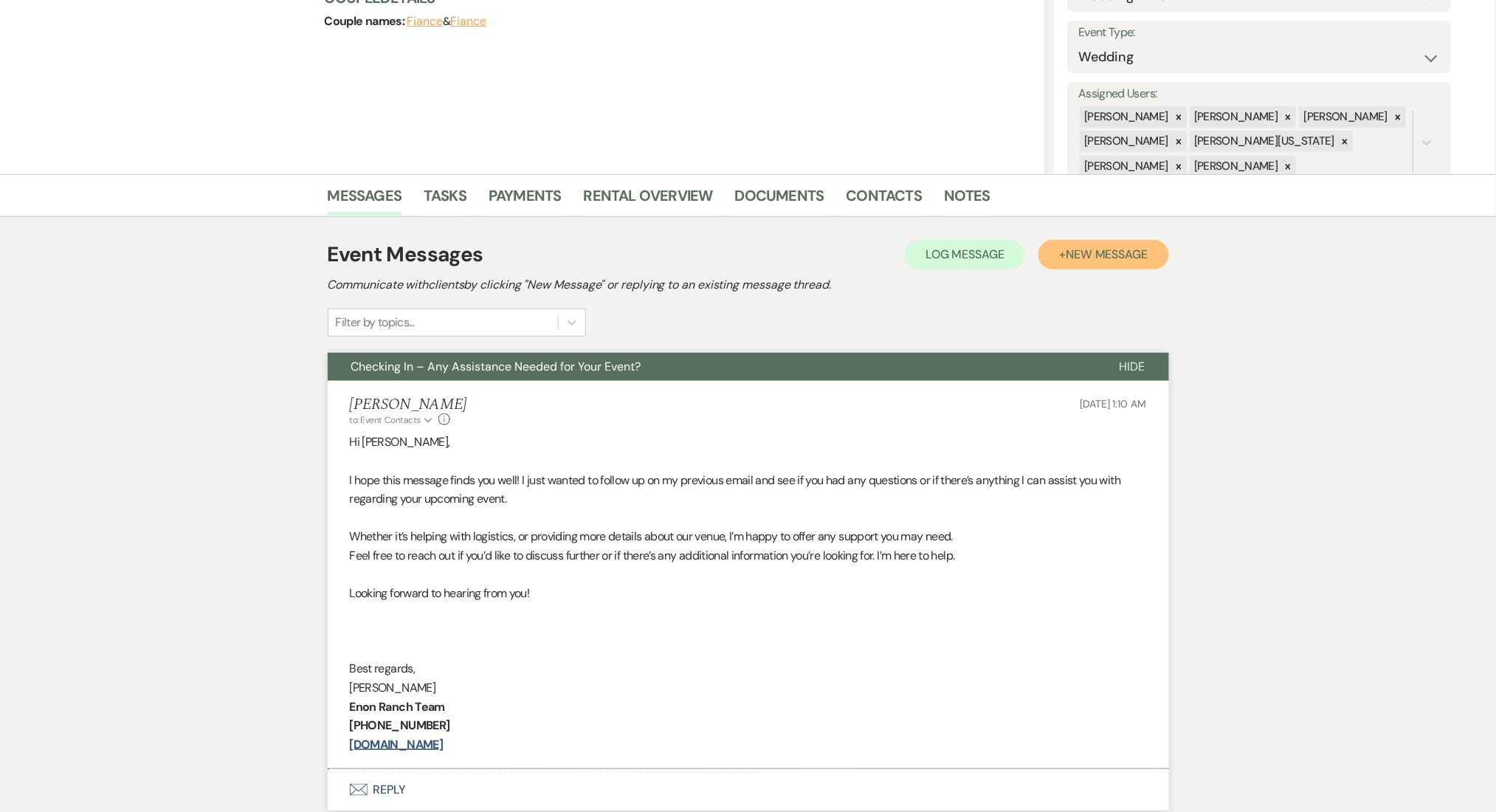
click at [1095, 239] on button "+ New Message" at bounding box center [1103, 254] width 130 height 29
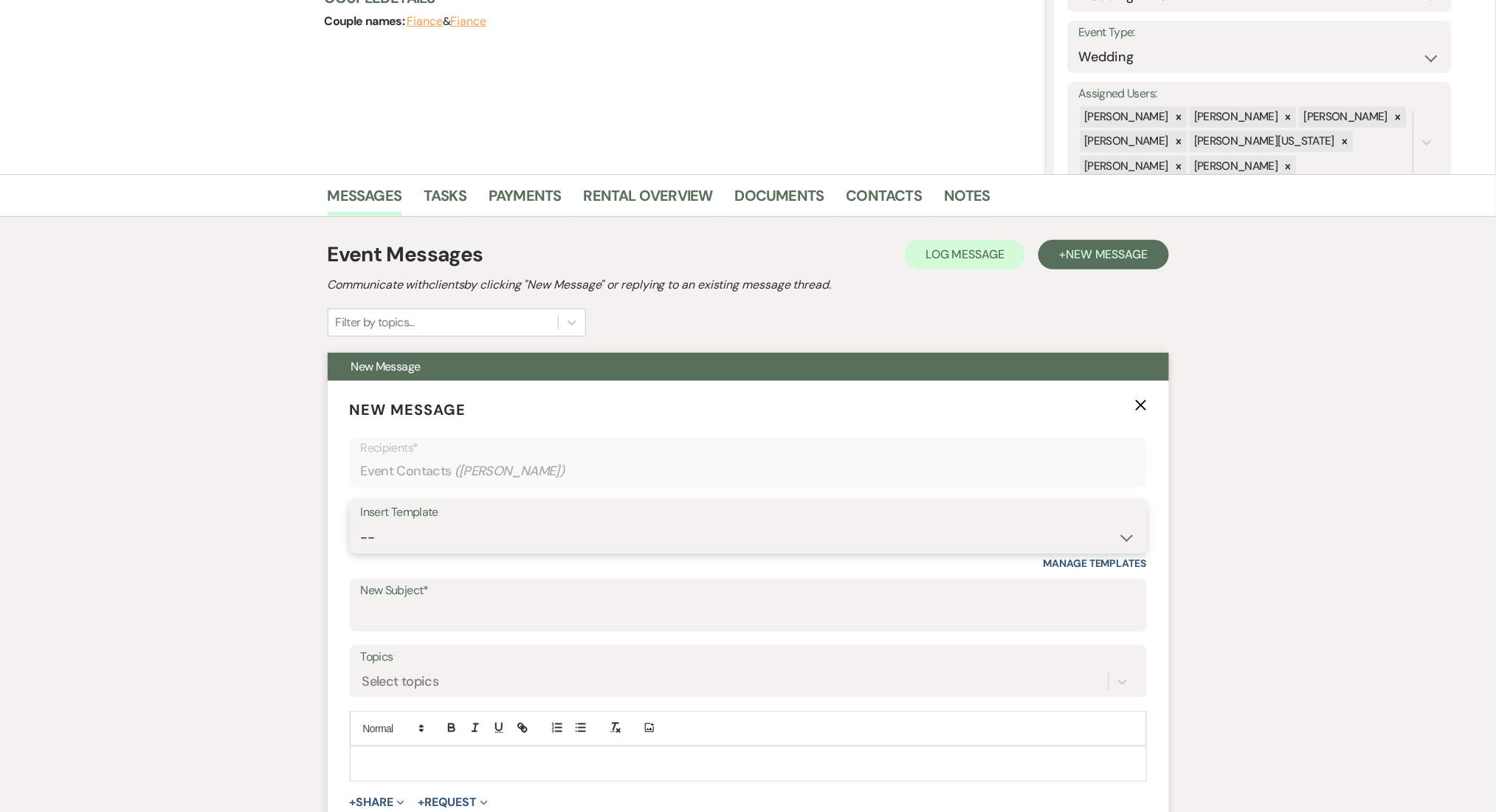
click at [594, 526] on select "-- Inquiry Follow Up Email #2 Contract Sending Template Payment Template Rental…" at bounding box center [748, 538] width 775 height 29
select select "1402"
click at [361, 523] on select "-- Inquiry Follow Up Email #2 Contract Sending Template Payment Template Rental…" at bounding box center [748, 538] width 775 height 29
type input "Ready to Schedule a Tour?"
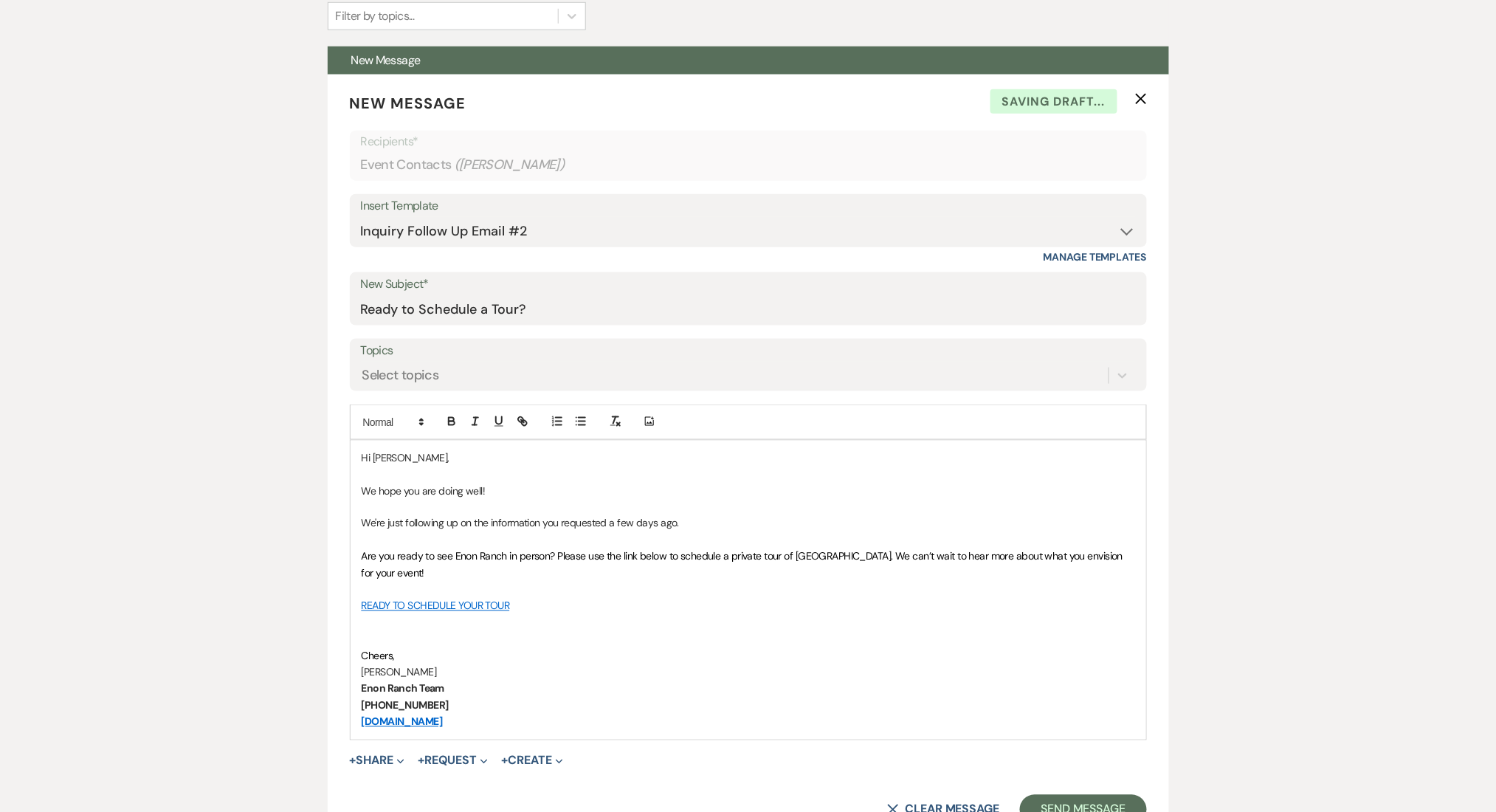
scroll to position [688, 0]
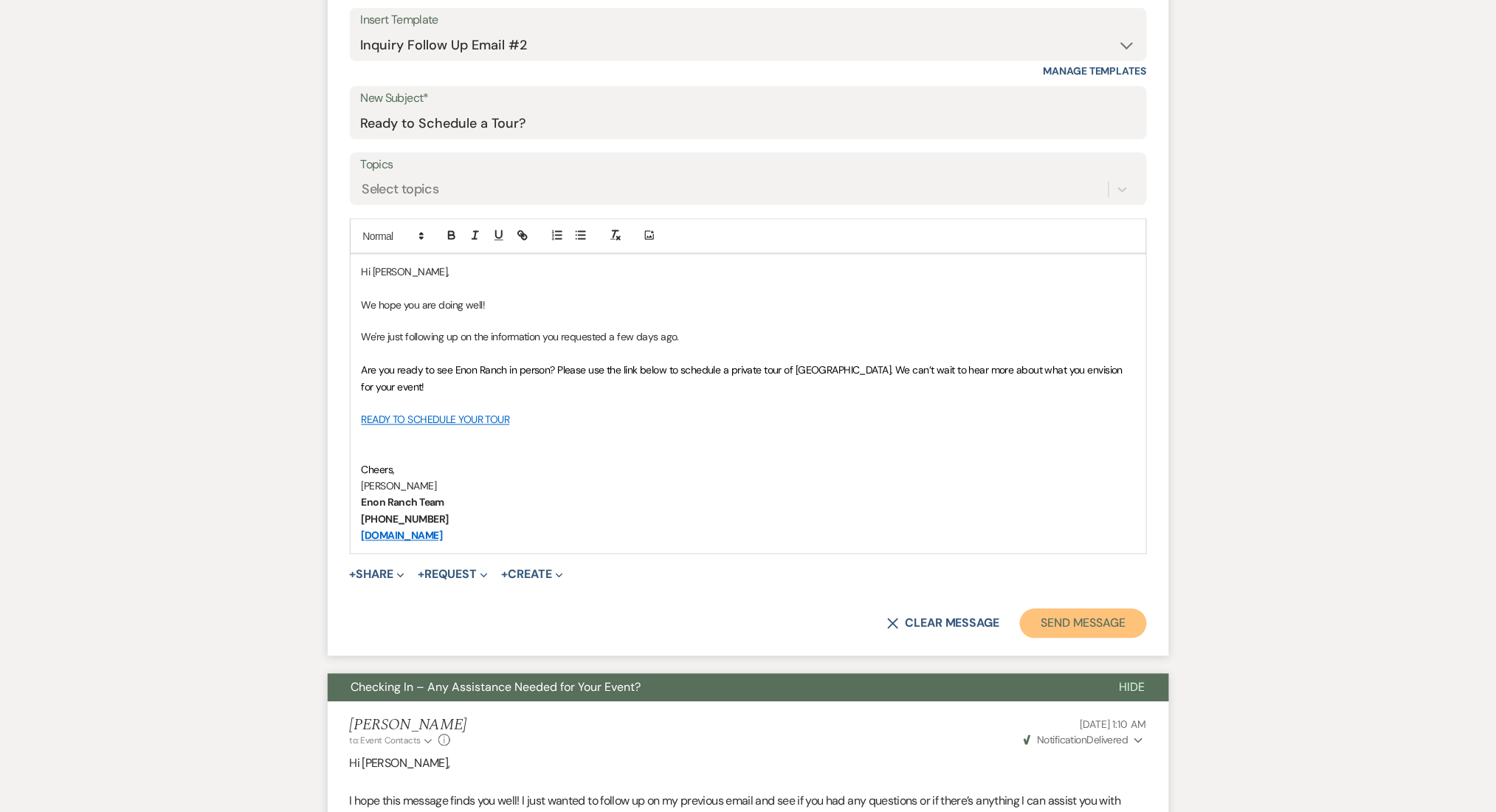
click at [1070, 622] on button "Send Message" at bounding box center [1083, 623] width 126 height 29
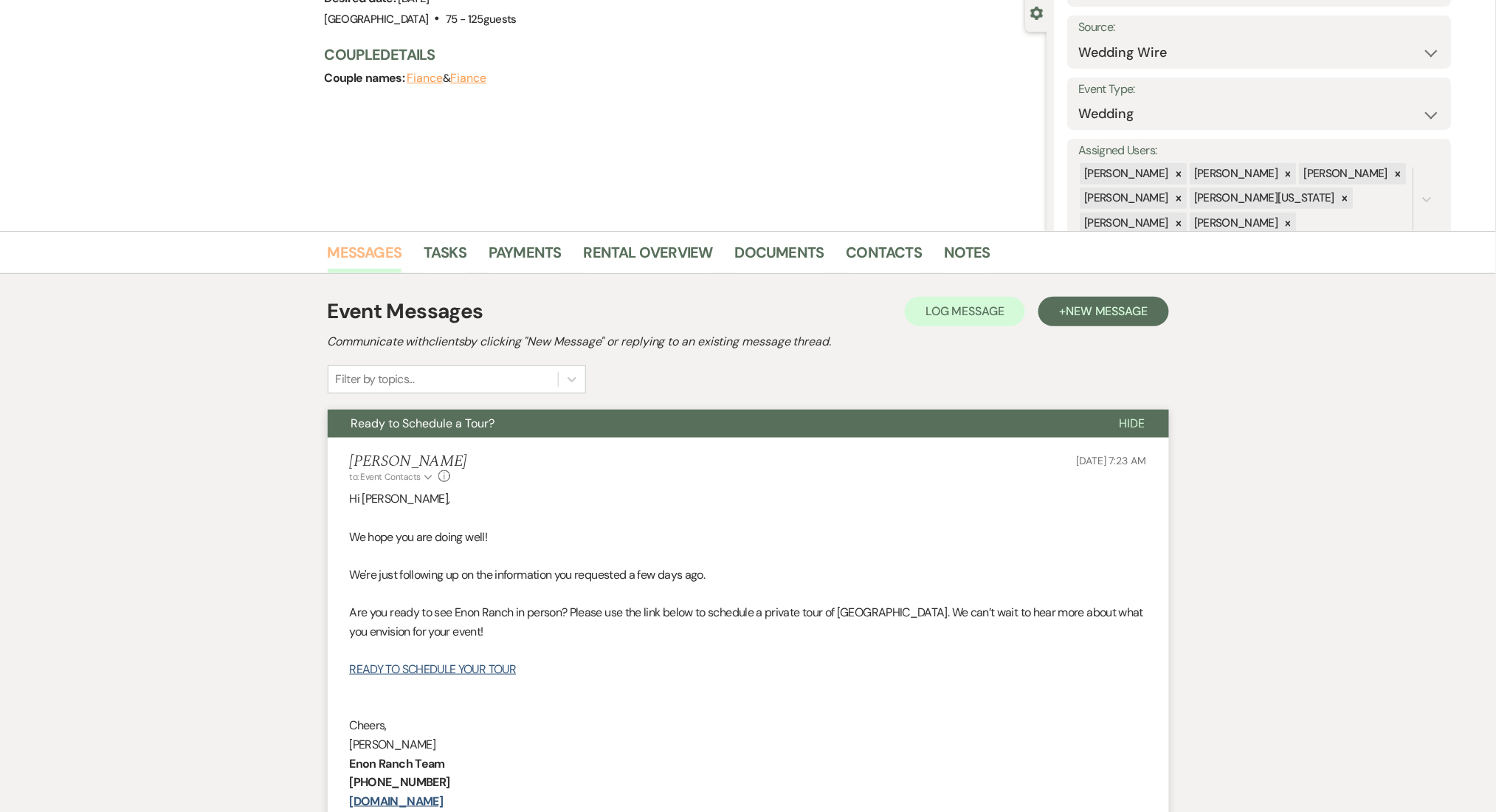
scroll to position [0, 0]
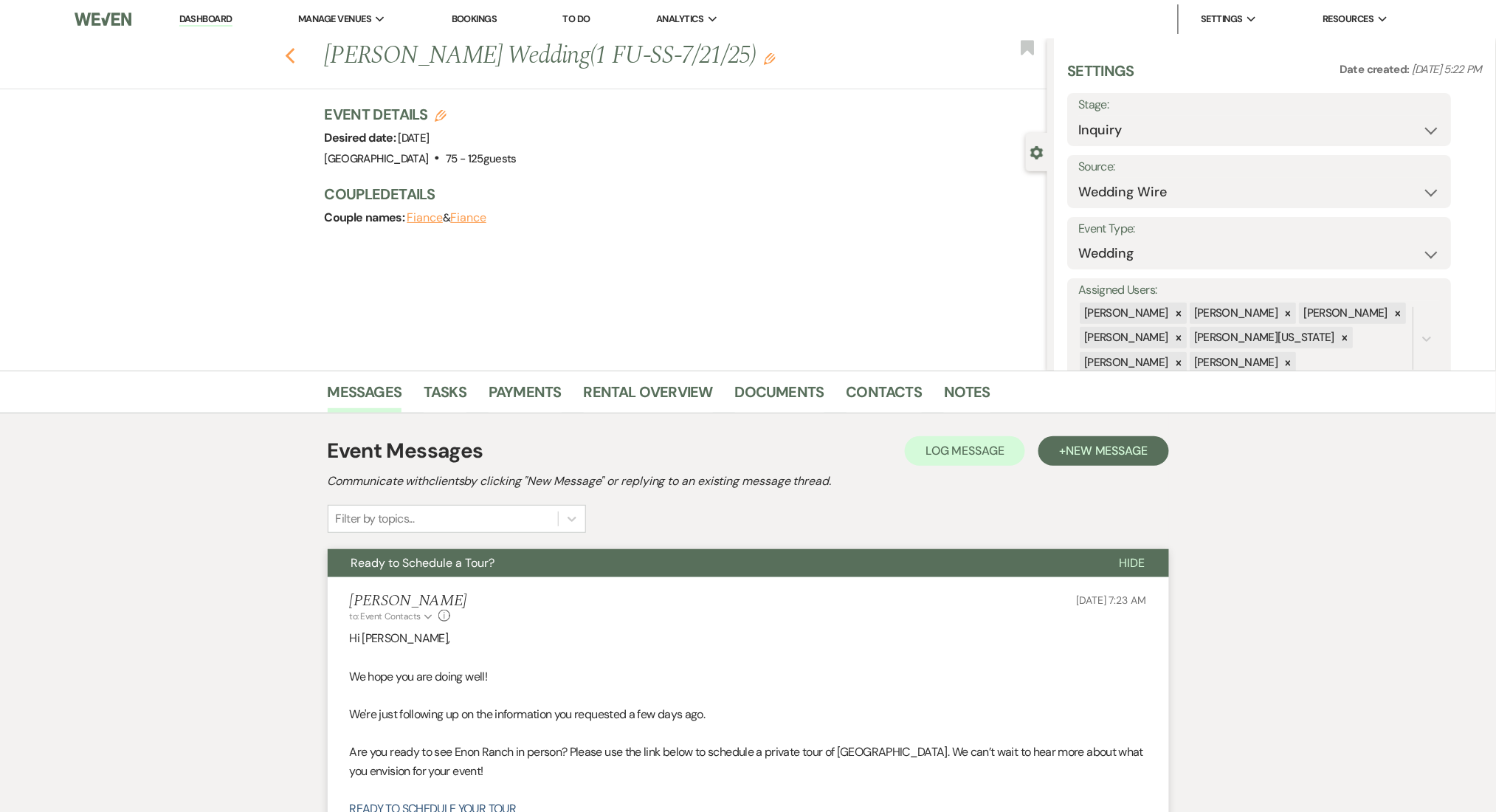
click at [293, 48] on icon "Previous" at bounding box center [290, 56] width 11 height 17
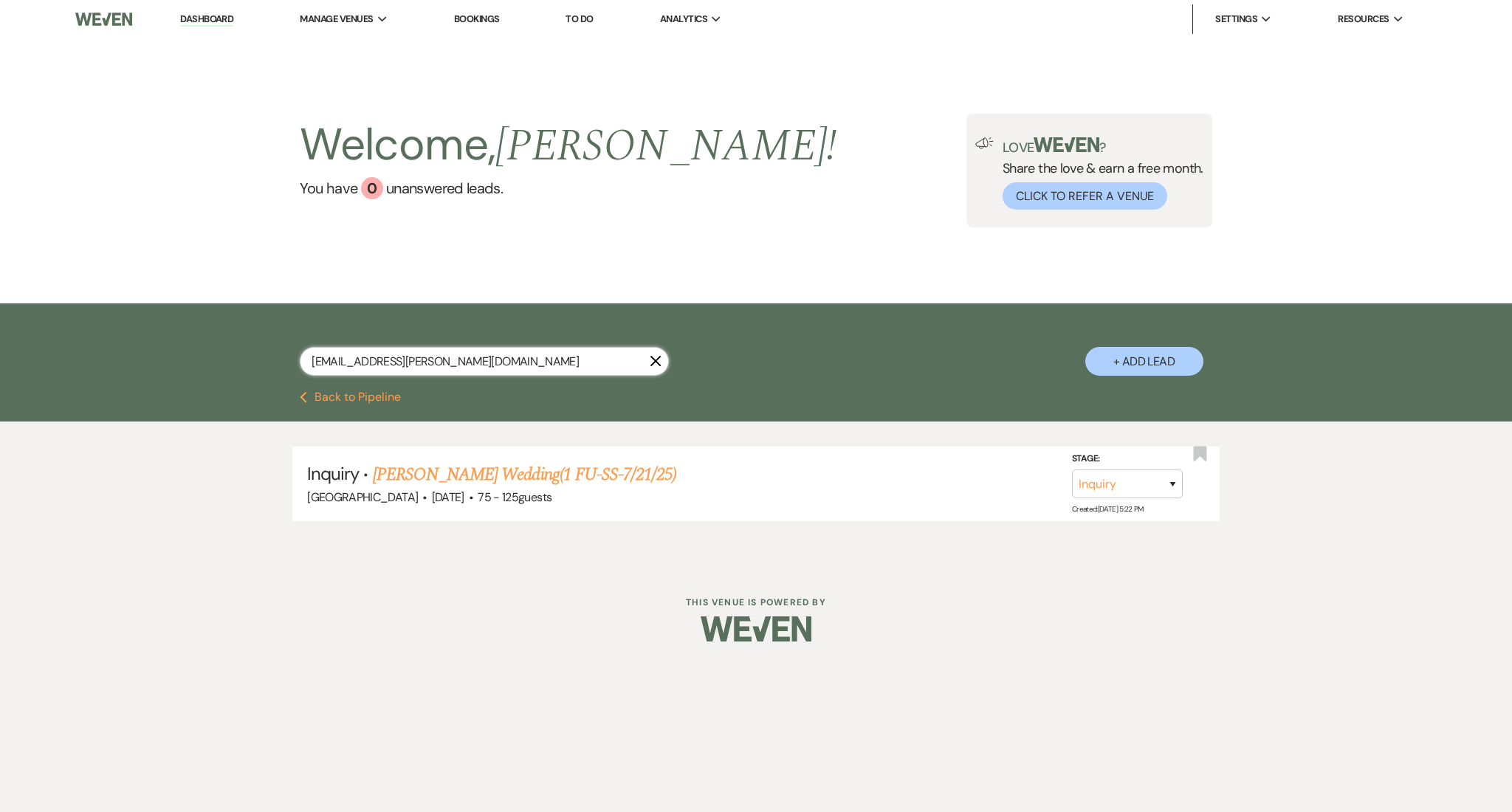
drag, startPoint x: 491, startPoint y: 360, endPoint x: 152, endPoint y: 317, distance: 341.7
click at [152, 317] on div "sophiekate.ethridge@gmail.com X + Add Lead" at bounding box center [756, 347] width 1512 height 88
paste input "claudiapalacios001"
type input "claudiapalacios001@gmail.com"
click at [547, 477] on link "Luis & Claudia's Wedding(1FU-SS-7/21/25)" at bounding box center [600, 474] width 454 height 26
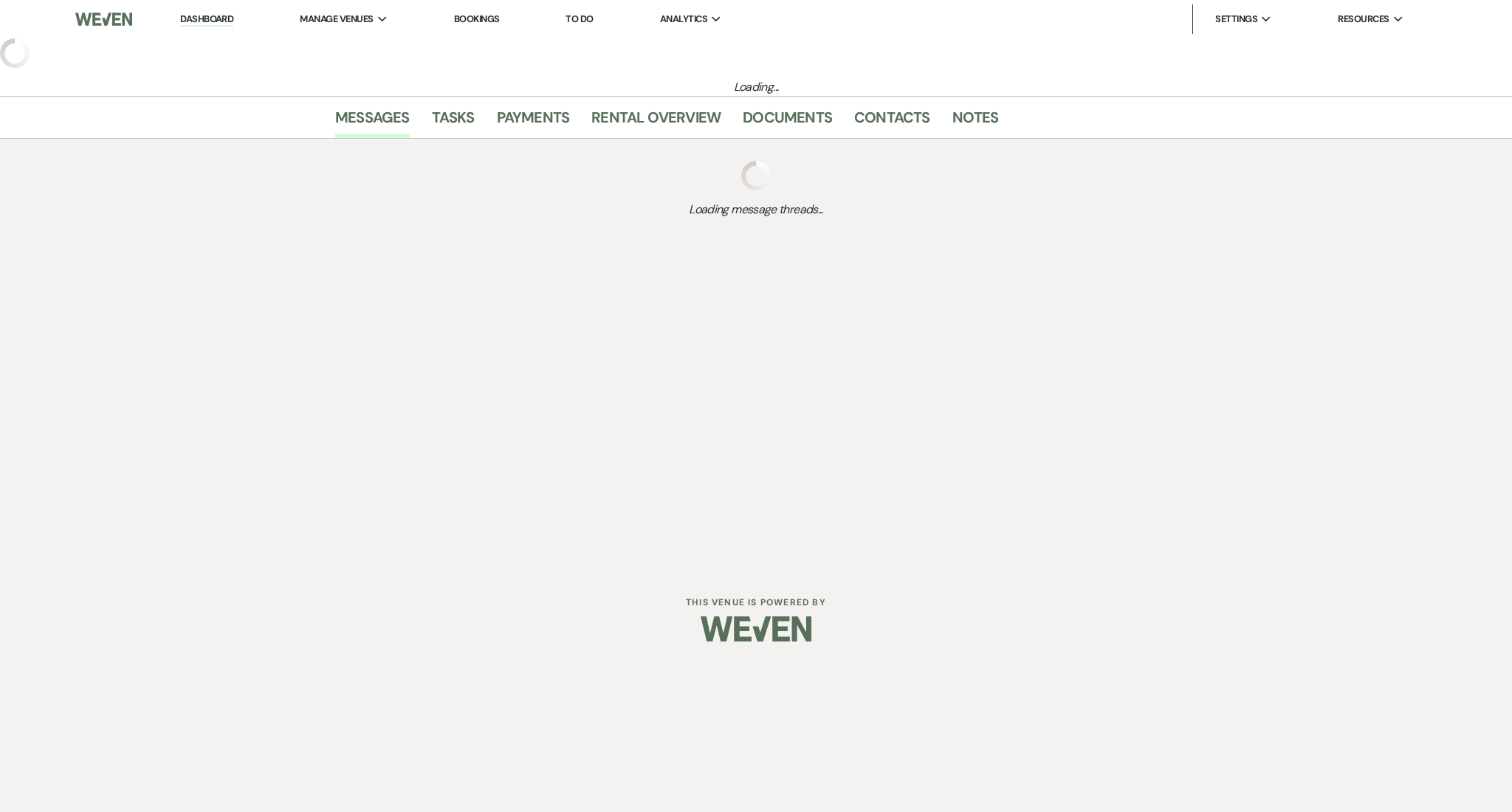
select select "5"
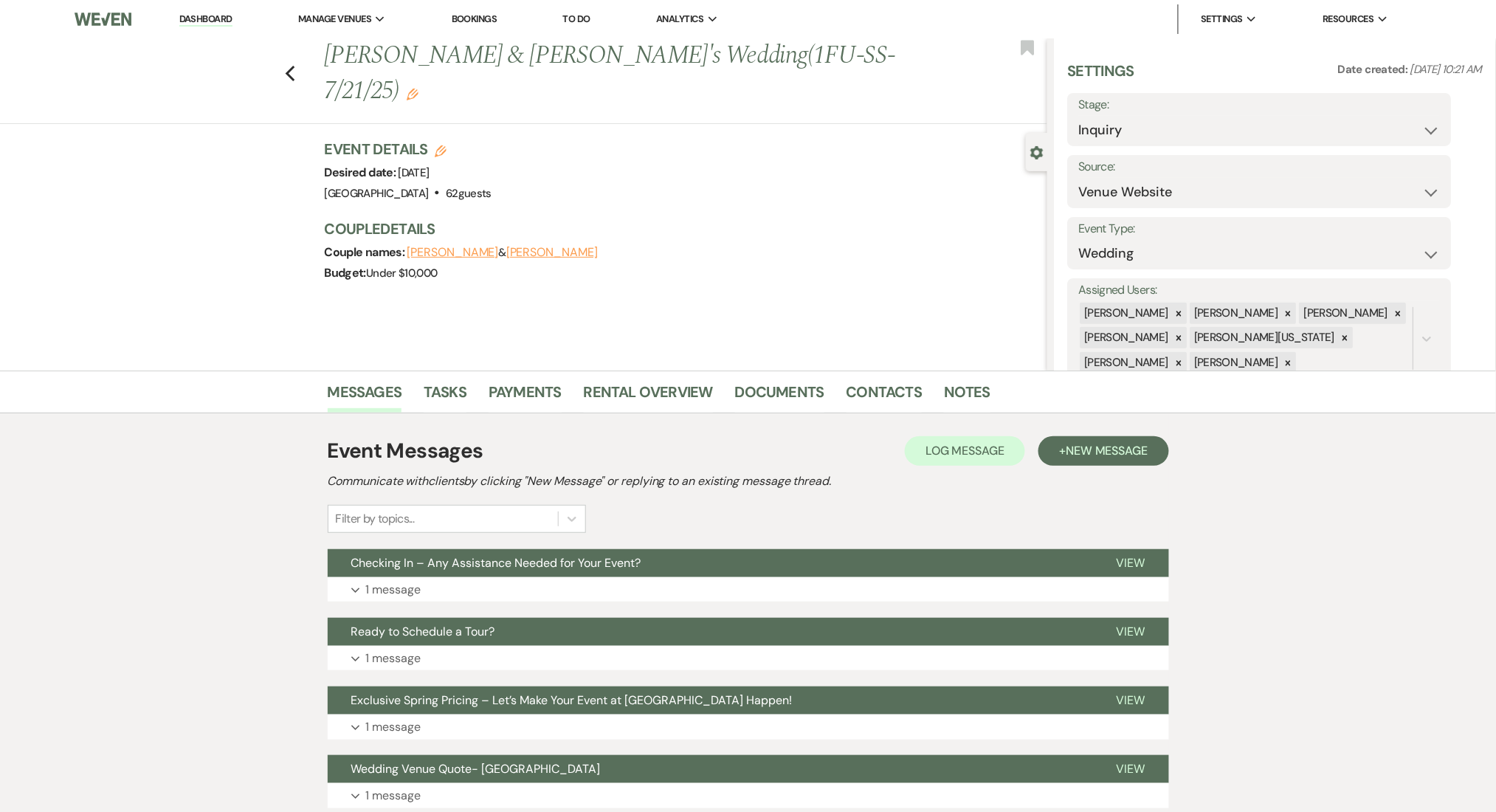
click at [717, 601] on div "Event Messages Log Log Message + New Message Communicate with clients by clicki…" at bounding box center [748, 656] width 842 height 456
click at [732, 576] on button "Checking In – Any Assistance Needed for Your Event?" at bounding box center [710, 562] width 765 height 28
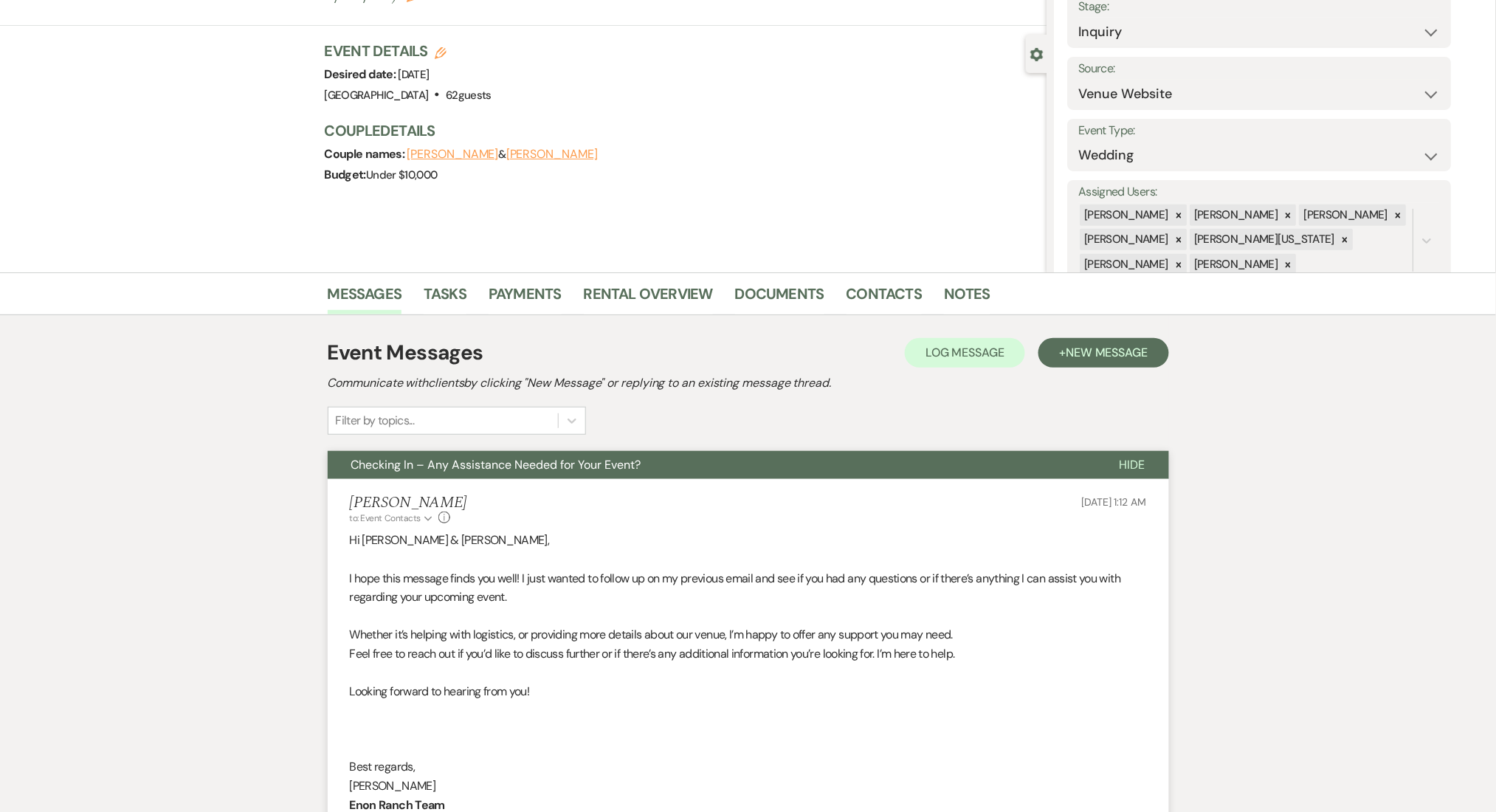
scroll to position [197, 0]
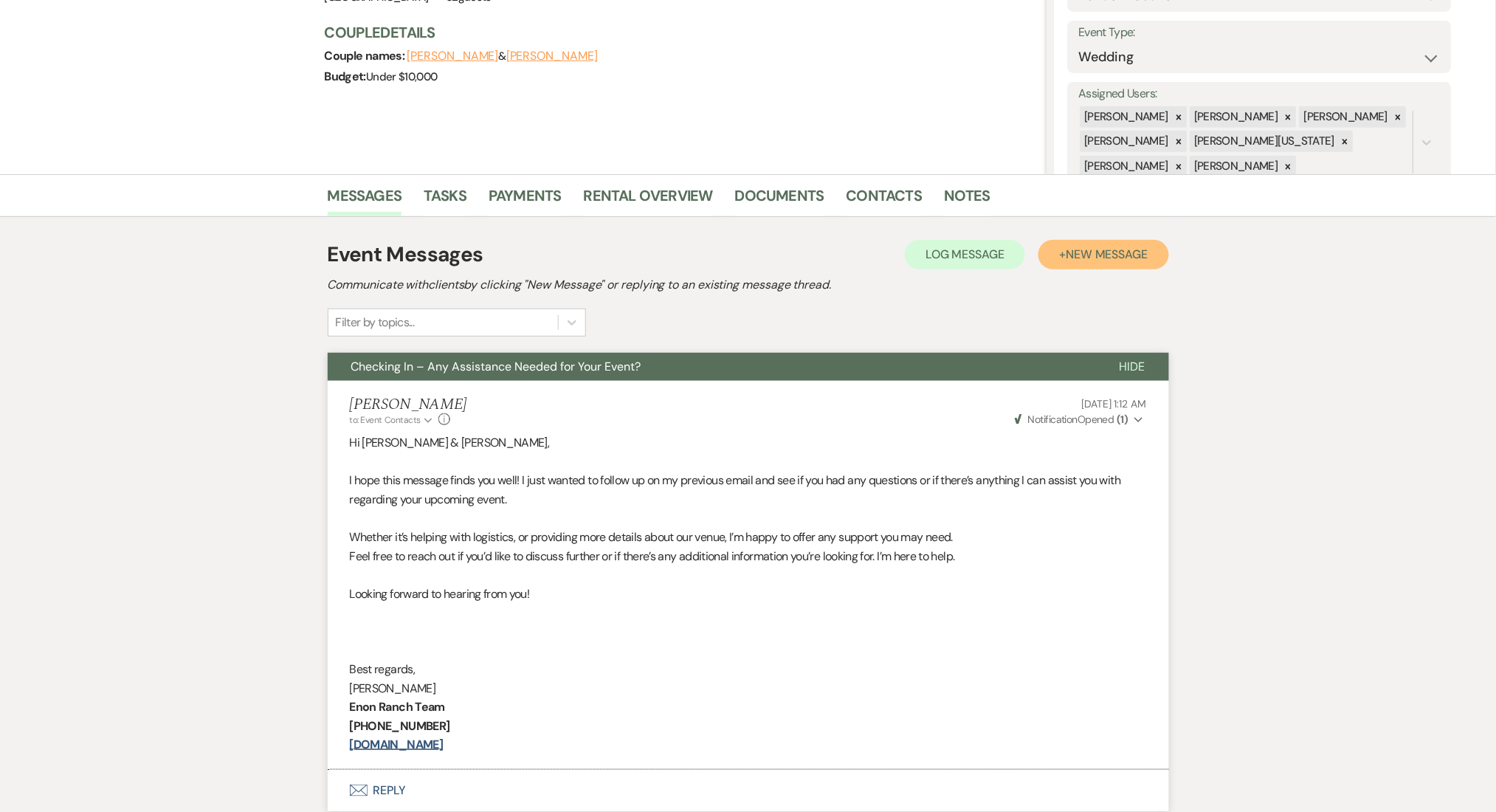
click at [1128, 248] on span "New Message" at bounding box center [1107, 255] width 82 height 16
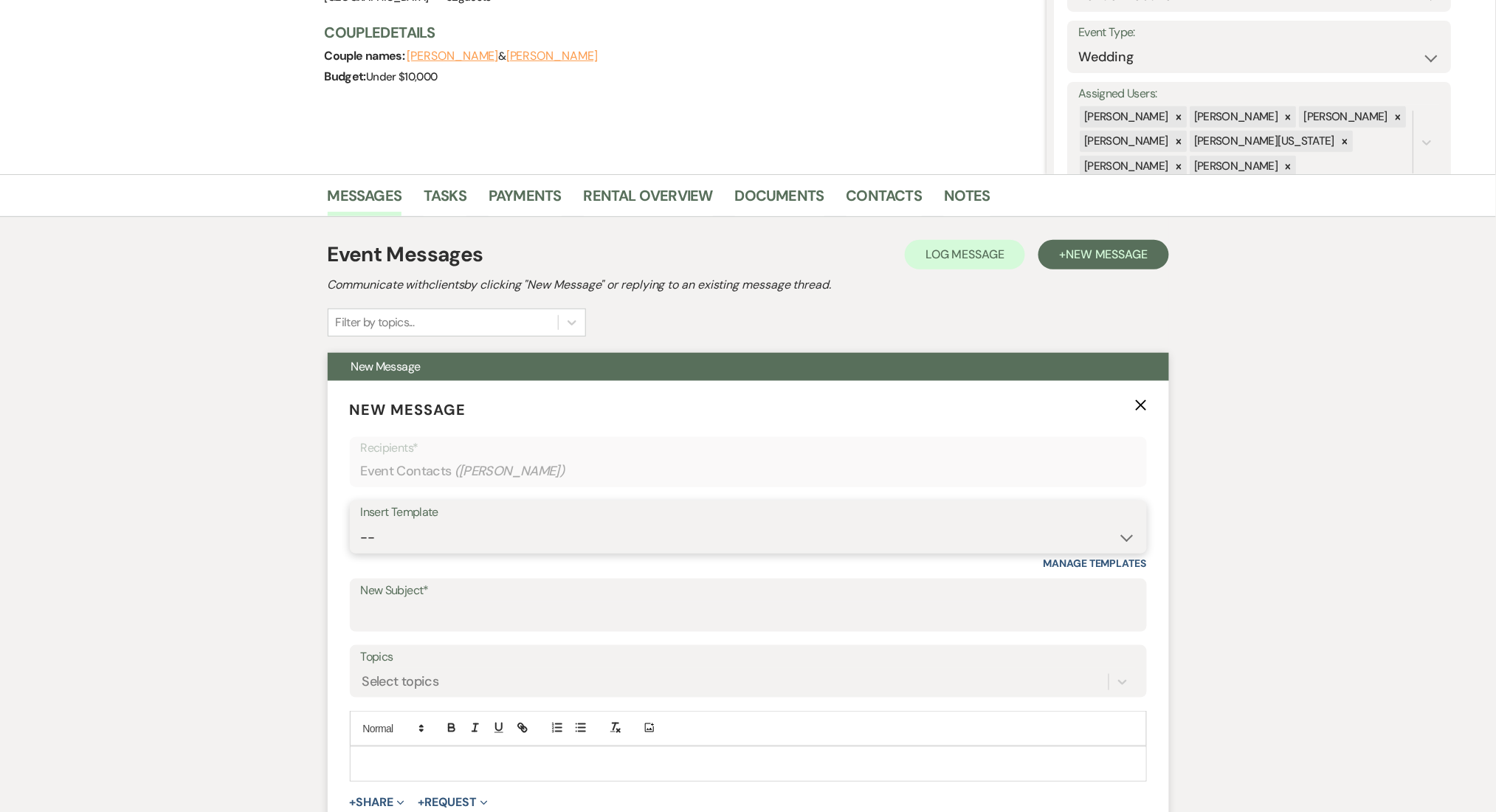
click at [663, 536] on select "-- Inquiry Follow Up Email #2 Contract Sending Template Payment Template Rental…" at bounding box center [748, 538] width 775 height 29
select select "1511"
click at [361, 523] on select "-- Inquiry Follow Up Email #2 Contract Sending Template Payment Template Rental…" at bounding box center [748, 538] width 775 height 29
type input "Booking your event!"
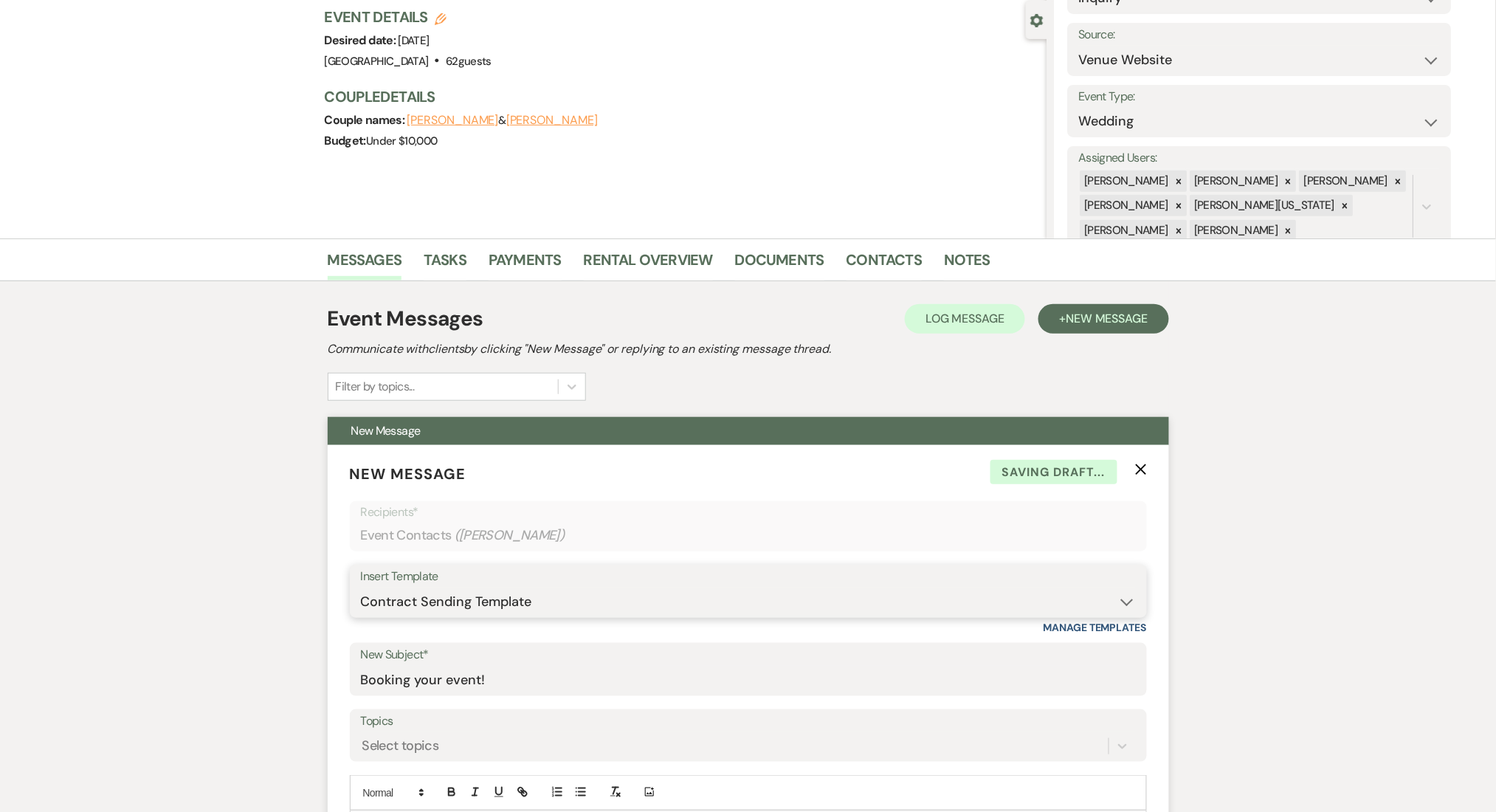
scroll to position [98, 0]
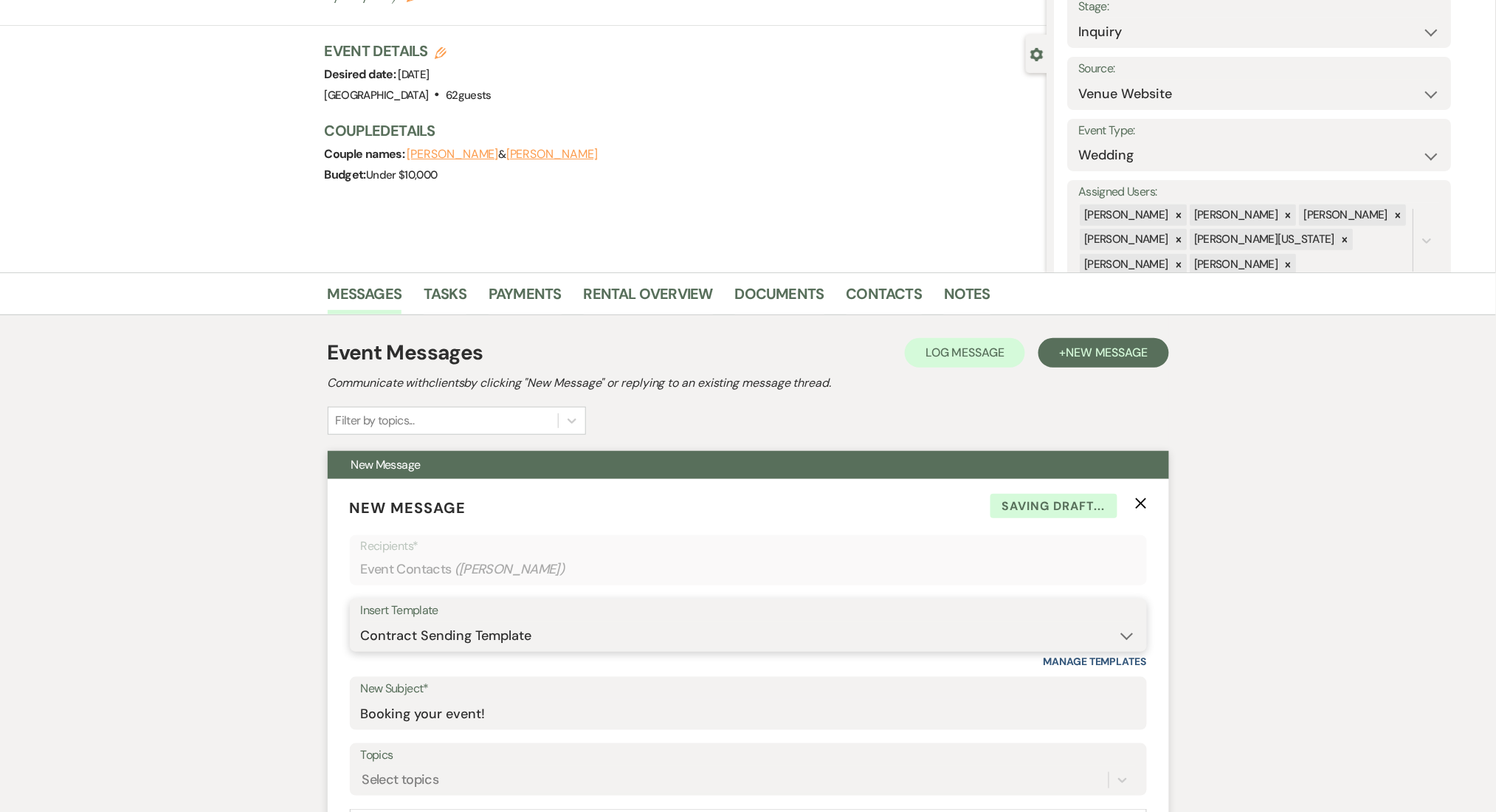
click at [634, 626] on select "-- Inquiry Follow Up Email #2 Contract Sending Template Payment Template Rental…" at bounding box center [748, 635] width 775 height 29
select select "1402"
click at [361, 621] on select "-- Inquiry Follow Up Email #2 Contract Sending Template Payment Template Rental…" at bounding box center [748, 635] width 775 height 29
type input "Ready to Schedule a Tour?"
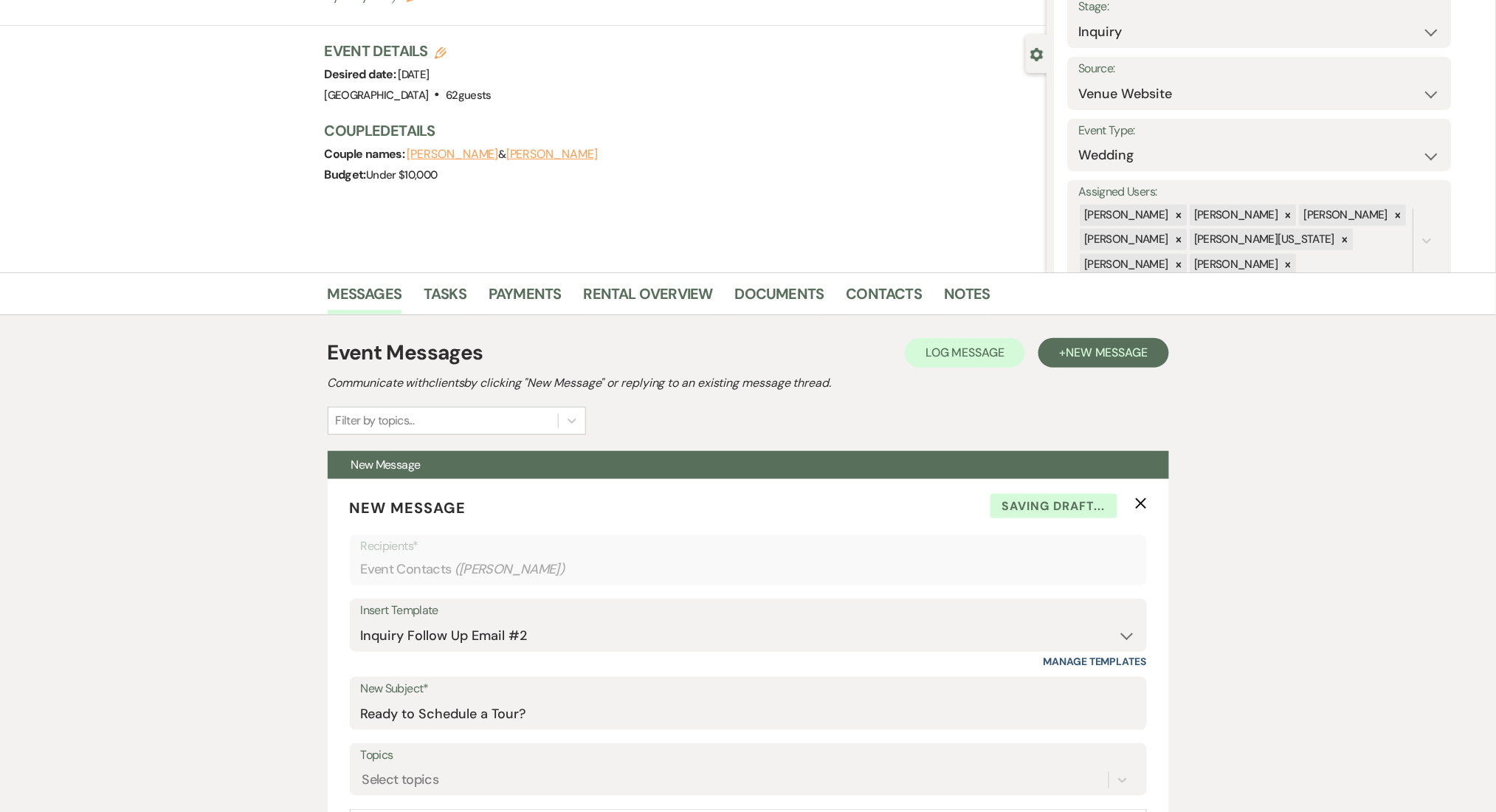
scroll to position [590, 0]
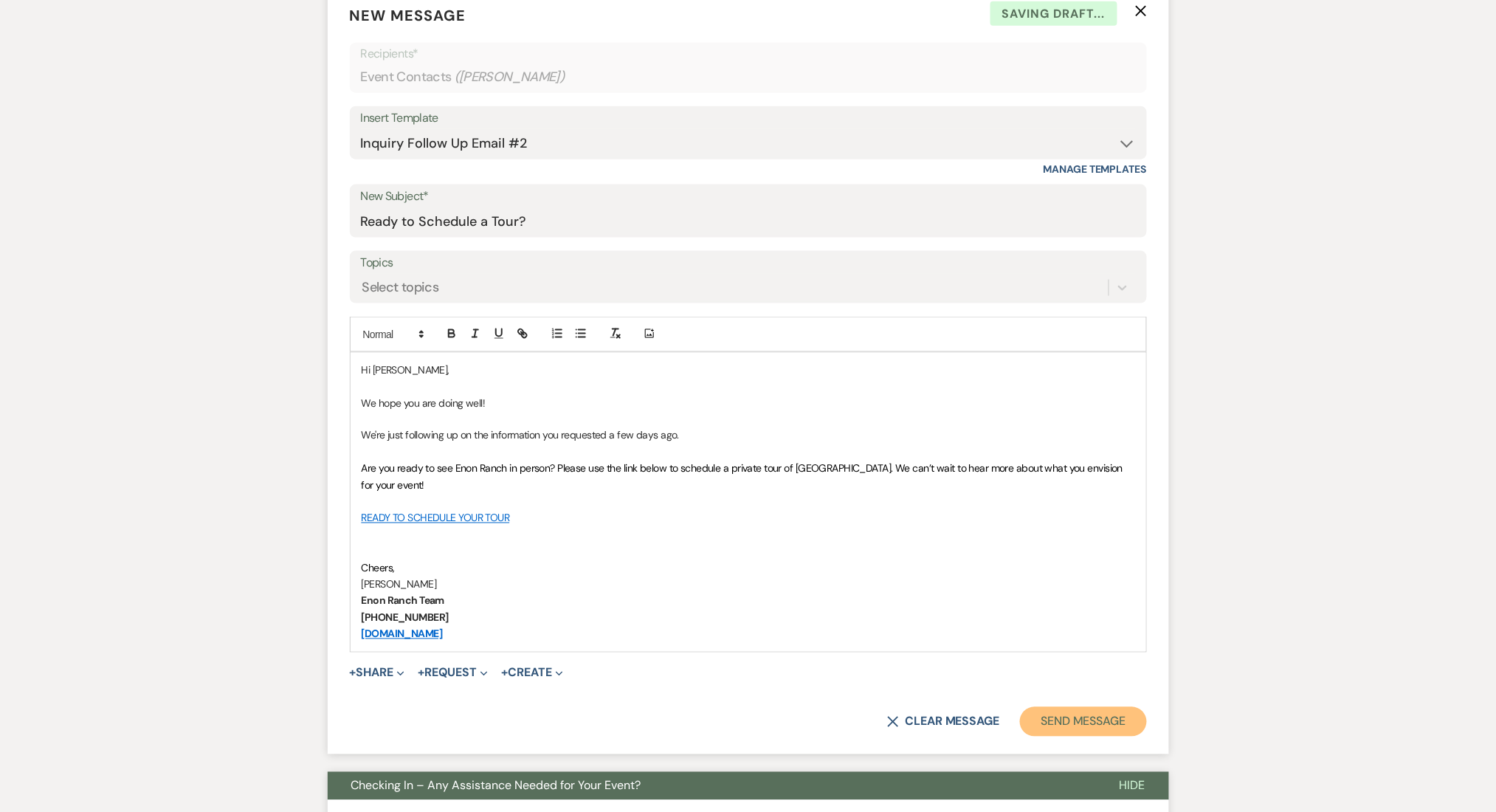
click at [1076, 708] on button "Send Message" at bounding box center [1083, 721] width 126 height 29
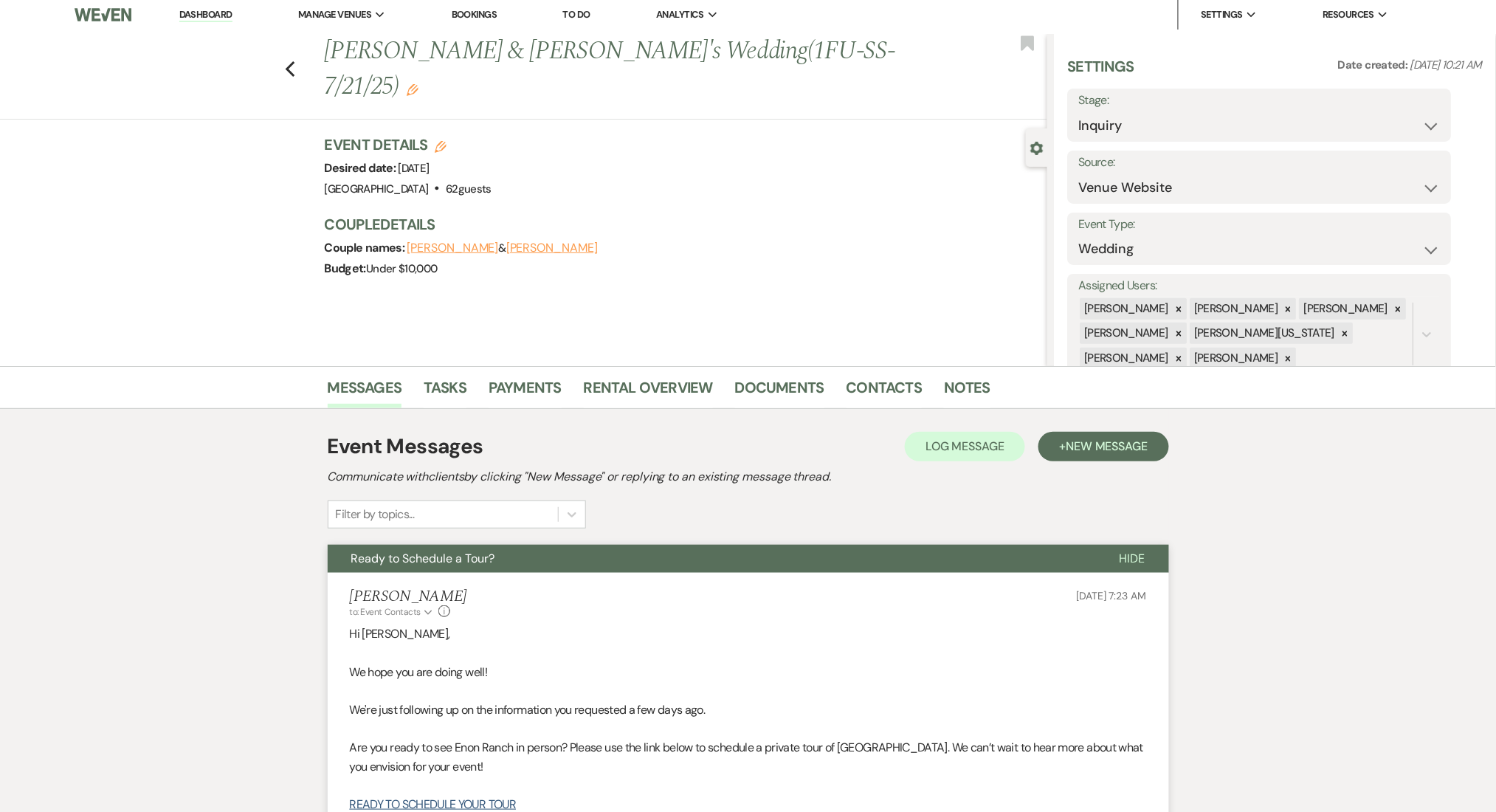
scroll to position [0, 0]
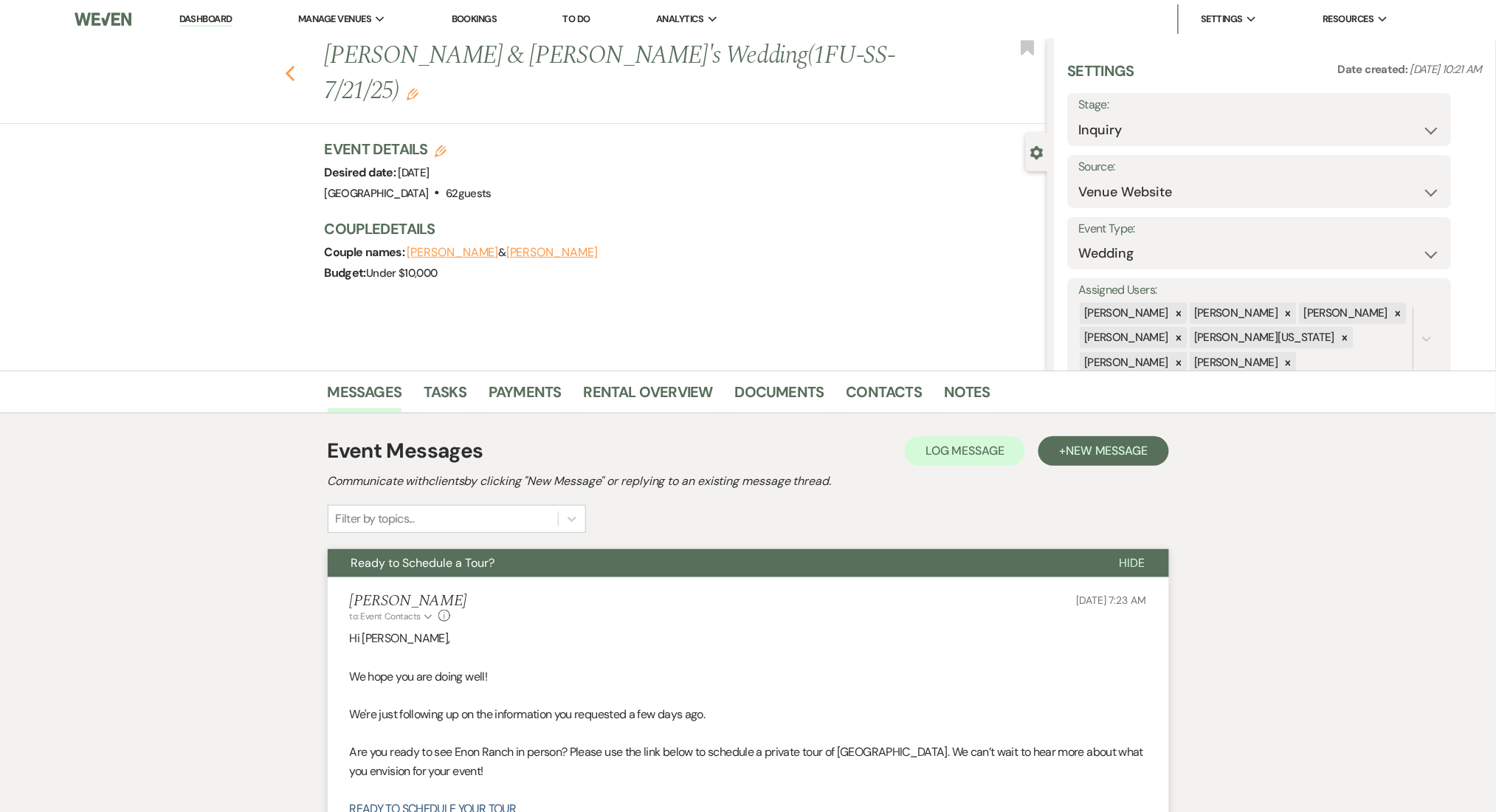
click at [293, 65] on icon "Previous" at bounding box center [290, 74] width 11 height 17
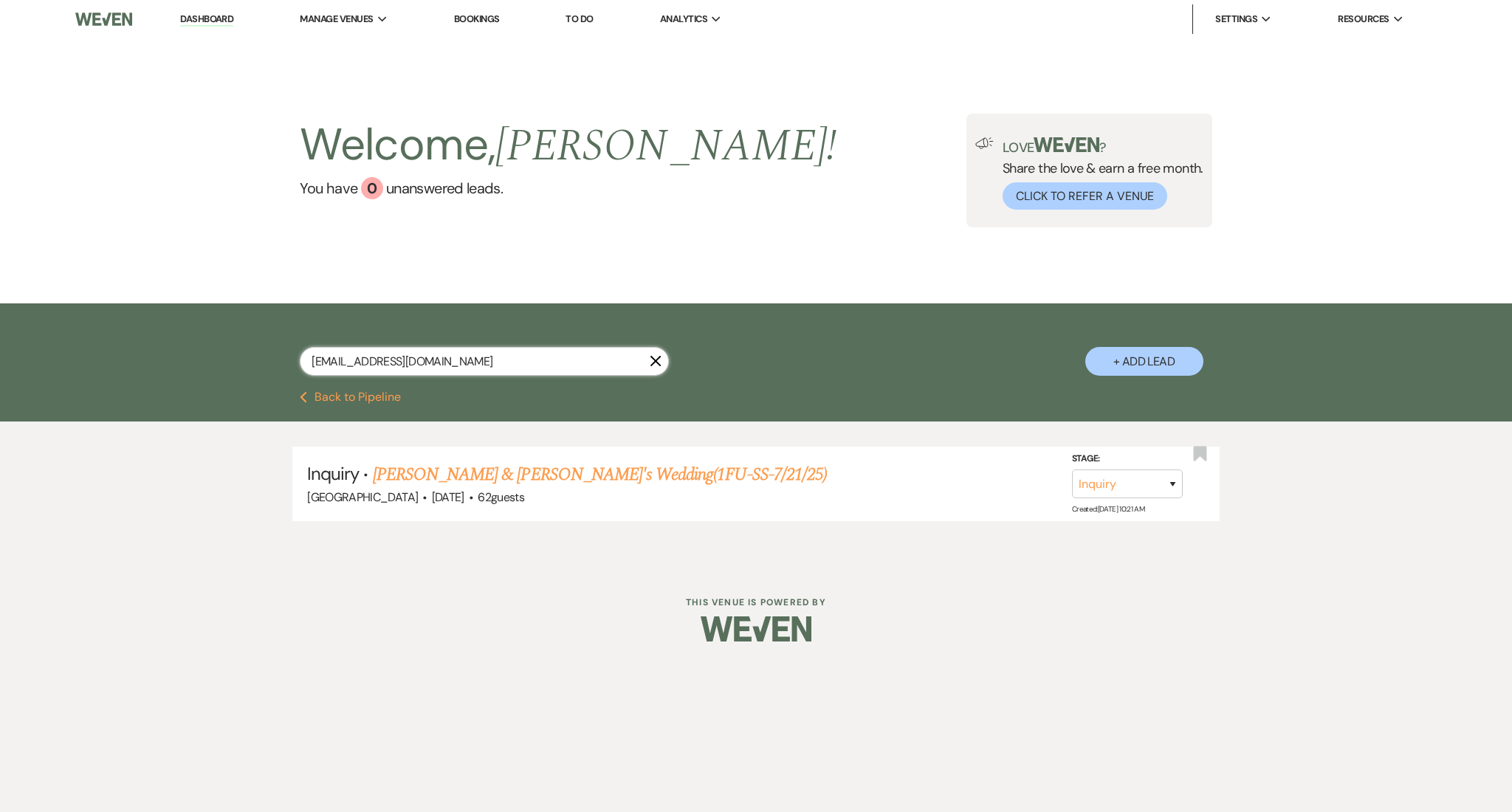
drag, startPoint x: 500, startPoint y: 360, endPoint x: 152, endPoint y: 339, distance: 348.6
click at [152, 339] on div "claudiapalacios001@gmail.com X + Add Lead" at bounding box center [756, 347] width 1512 height 88
paste input "madelynnrockwell"
type input "madelynnrockwell@gmail.com"
click at [622, 469] on link "Maddee Rockwell's Wedding (1FU-SS-7/21/25)" at bounding box center [524, 474] width 304 height 26
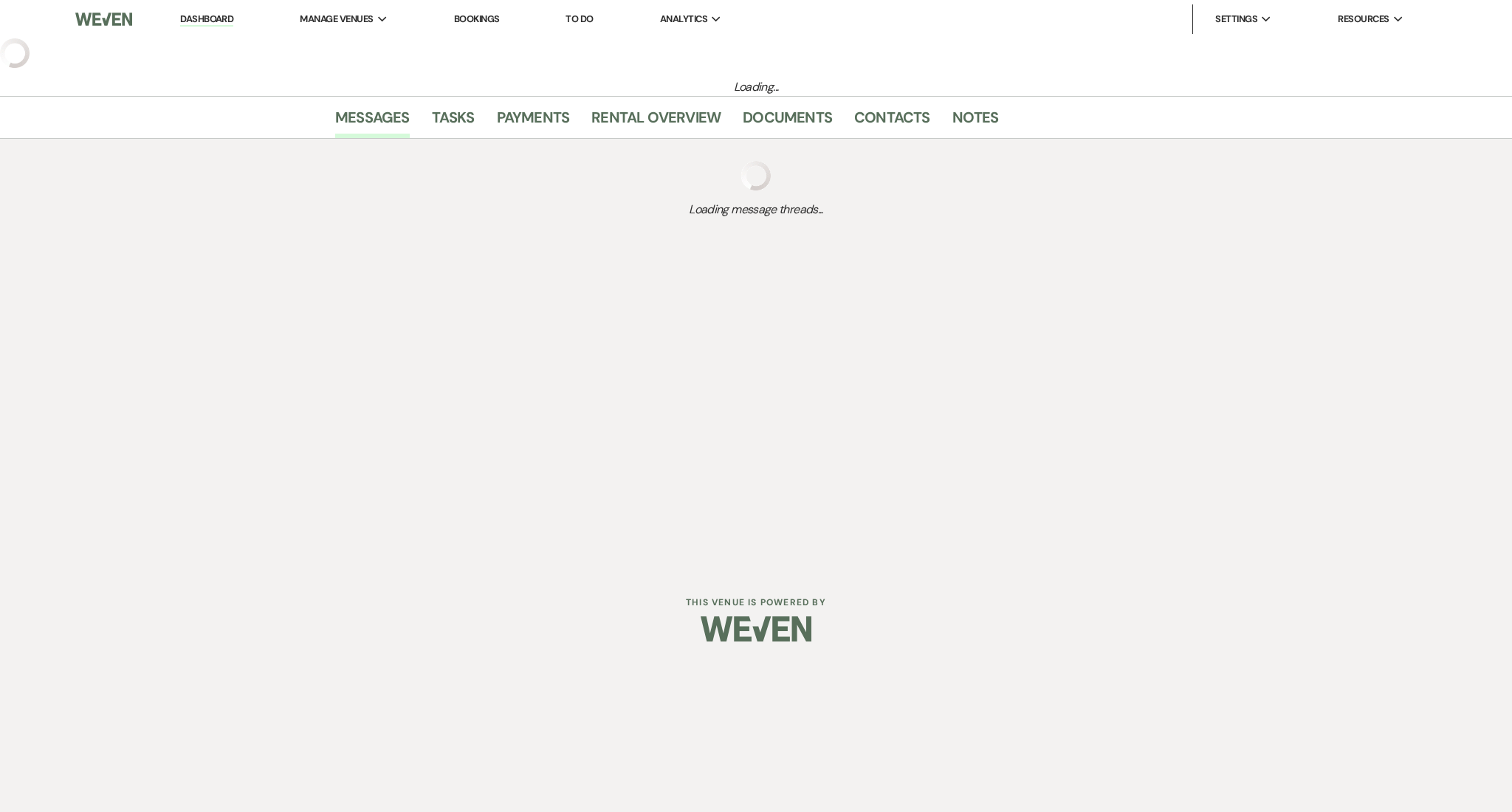
select select "2"
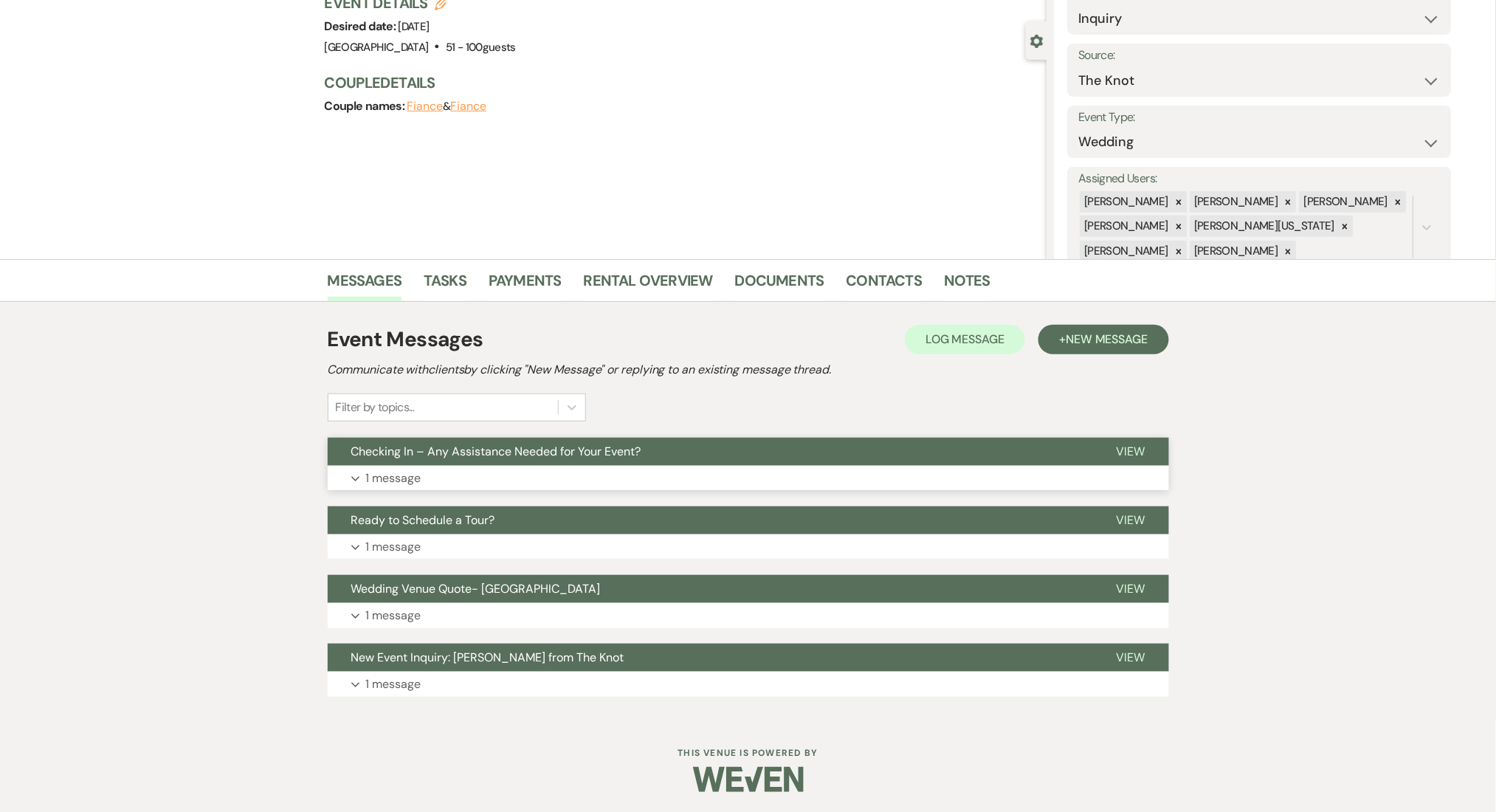
scroll to position [112, 0]
click at [438, 483] on button "Expand 1 message" at bounding box center [748, 477] width 842 height 25
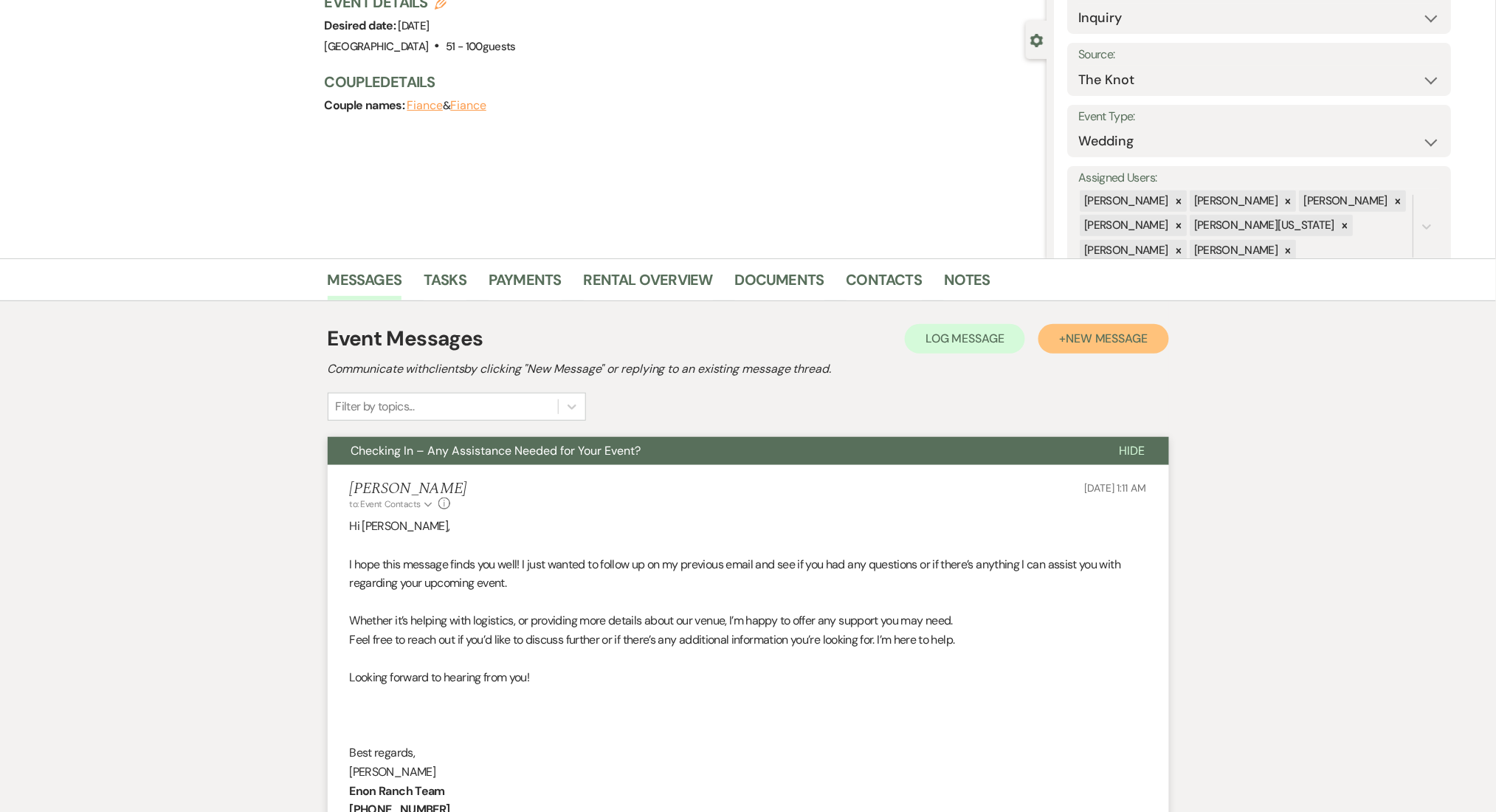
click at [1088, 339] on span "New Message" at bounding box center [1107, 339] width 82 height 16
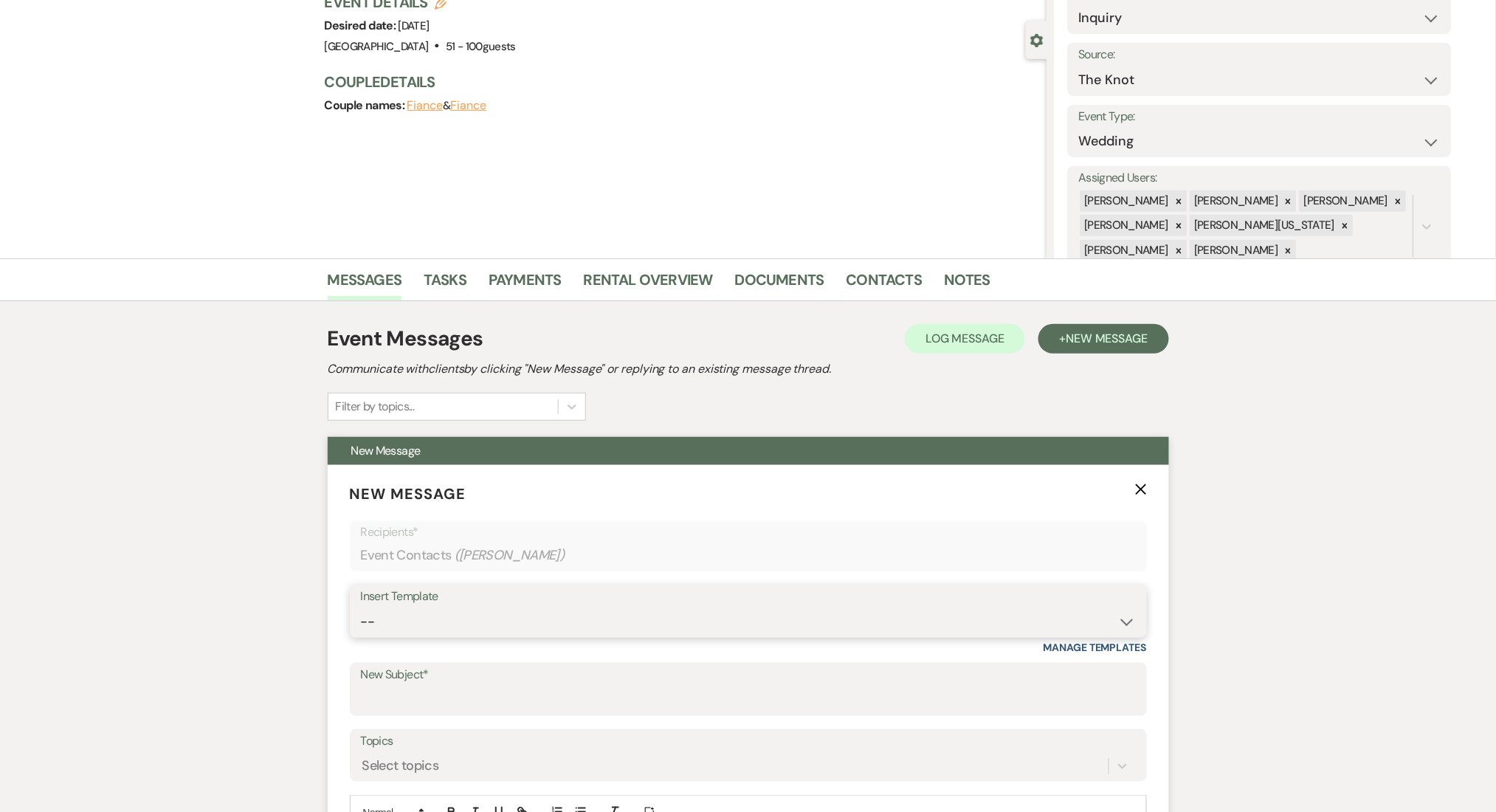
click at [531, 629] on select "-- Inquiry Follow Up Email #2 Contract Sending Template Payment Template Rental…" at bounding box center [748, 622] width 775 height 29
select select "1402"
click at [361, 607] on select "-- Inquiry Follow Up Email #2 Contract Sending Template Payment Template Rental…" at bounding box center [748, 622] width 775 height 29
type input "Ready to Schedule a Tour?"
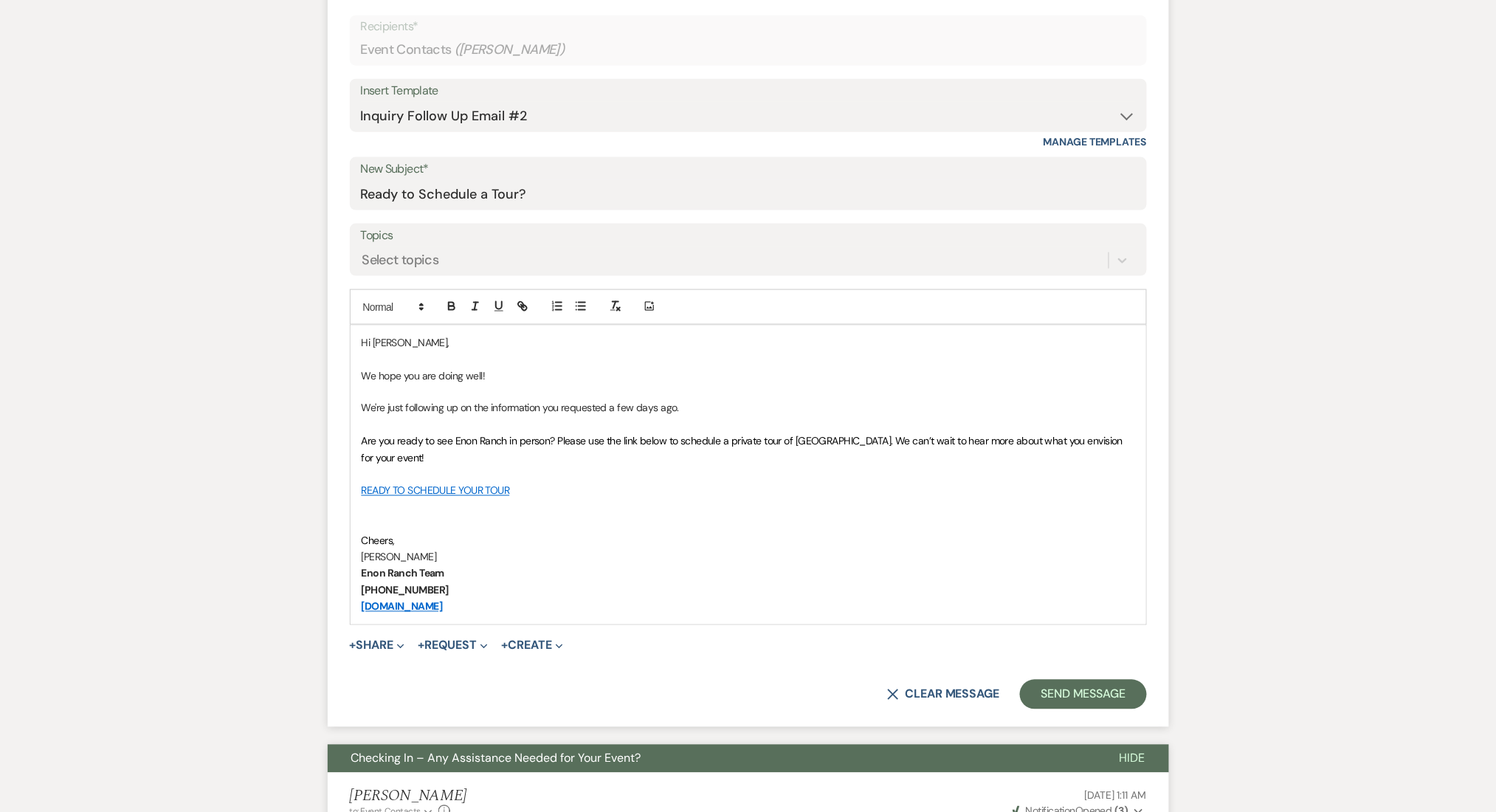
scroll to position [703, 0]
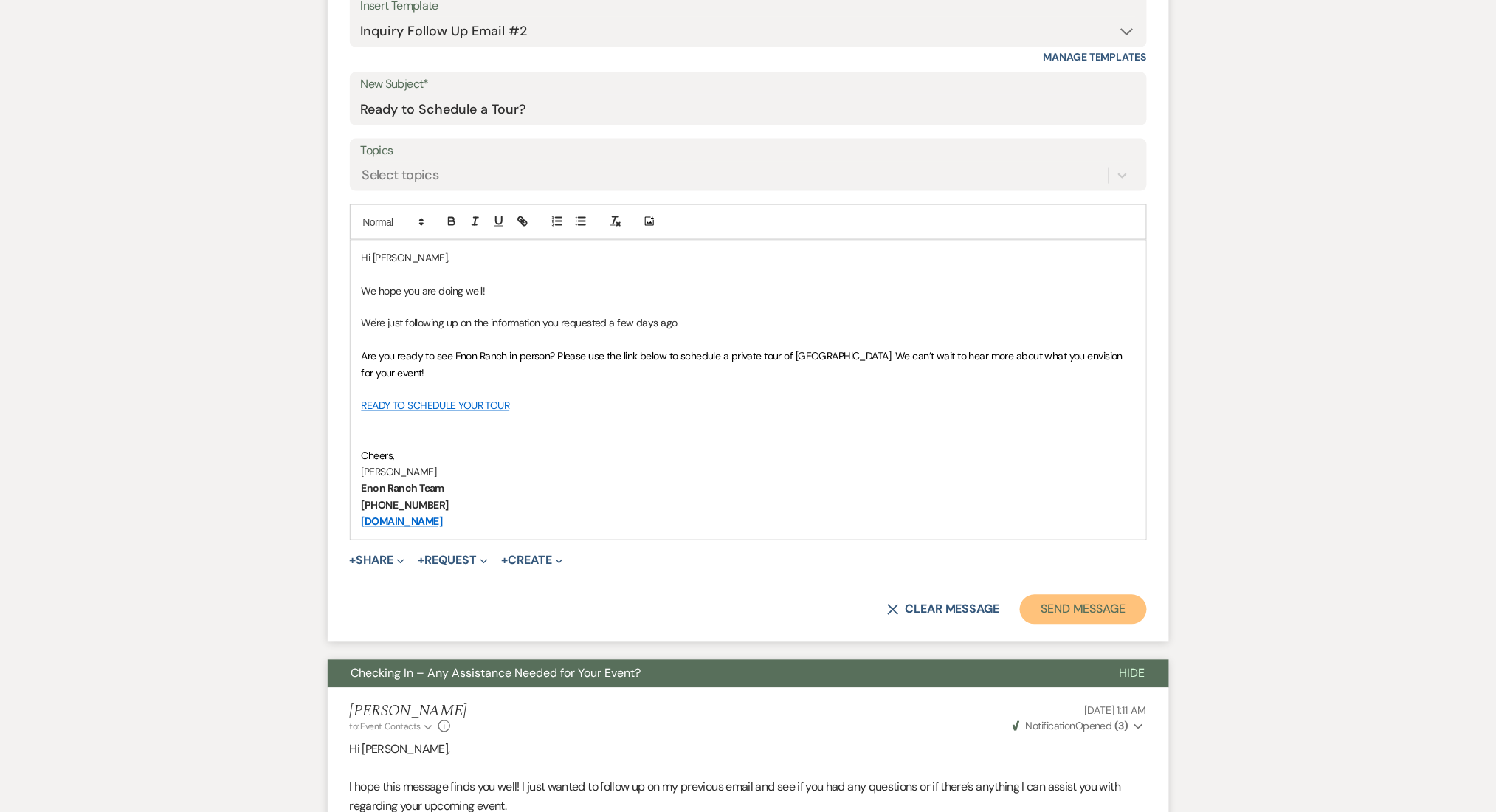
click at [1079, 597] on button "Send Message" at bounding box center [1083, 609] width 126 height 29
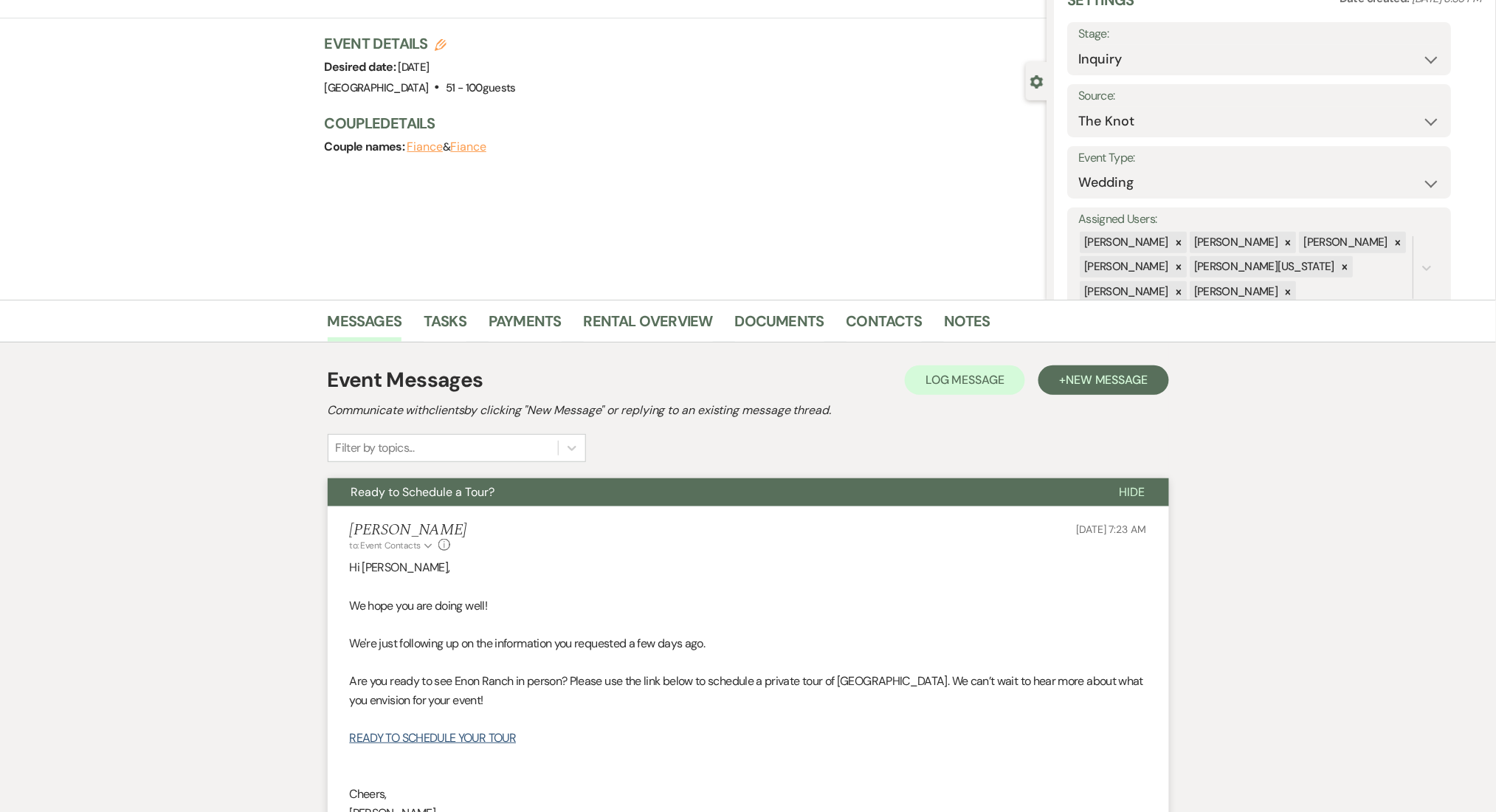
scroll to position [0, 0]
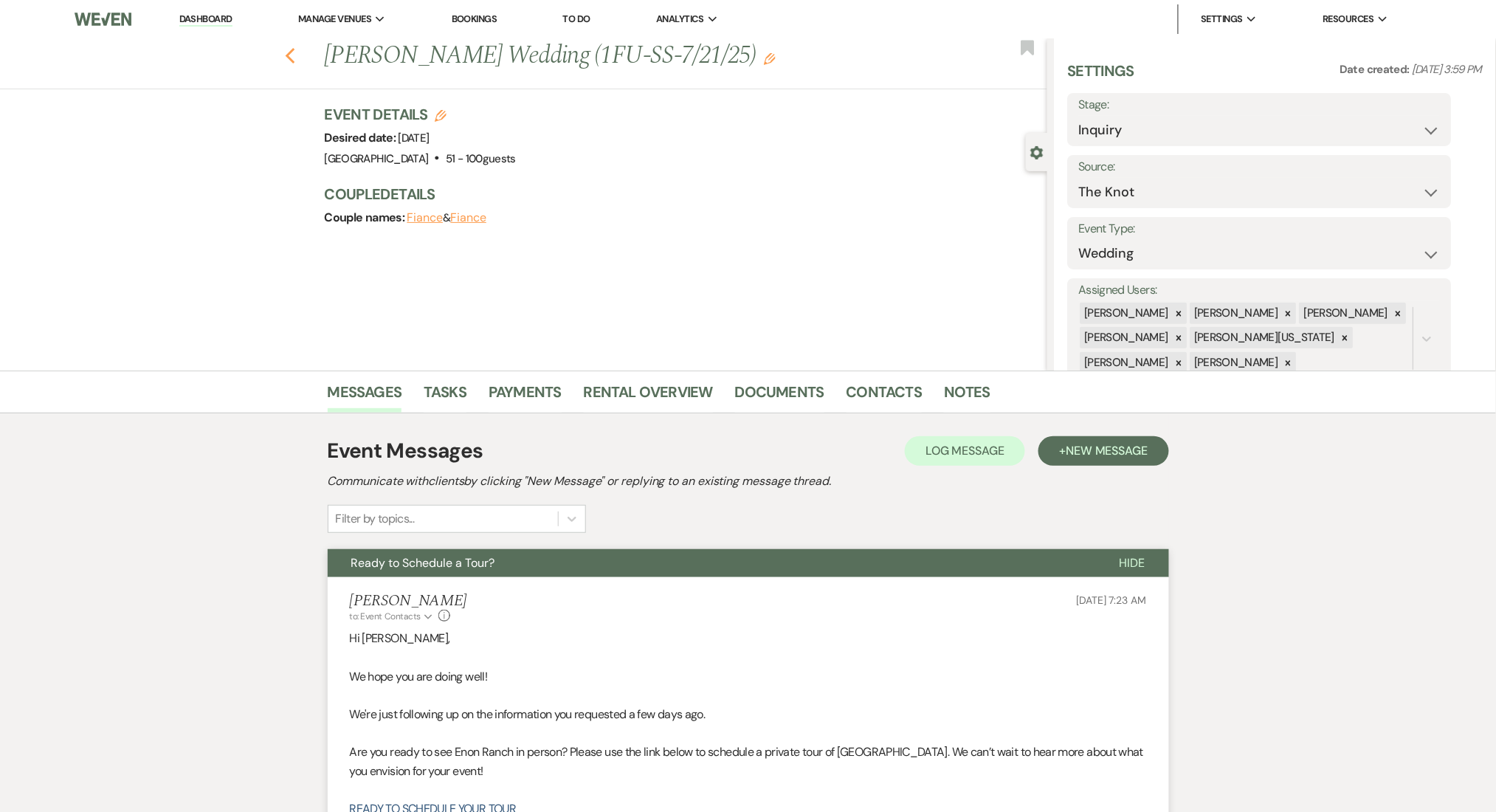
click at [295, 48] on icon "Previous" at bounding box center [290, 56] width 11 height 17
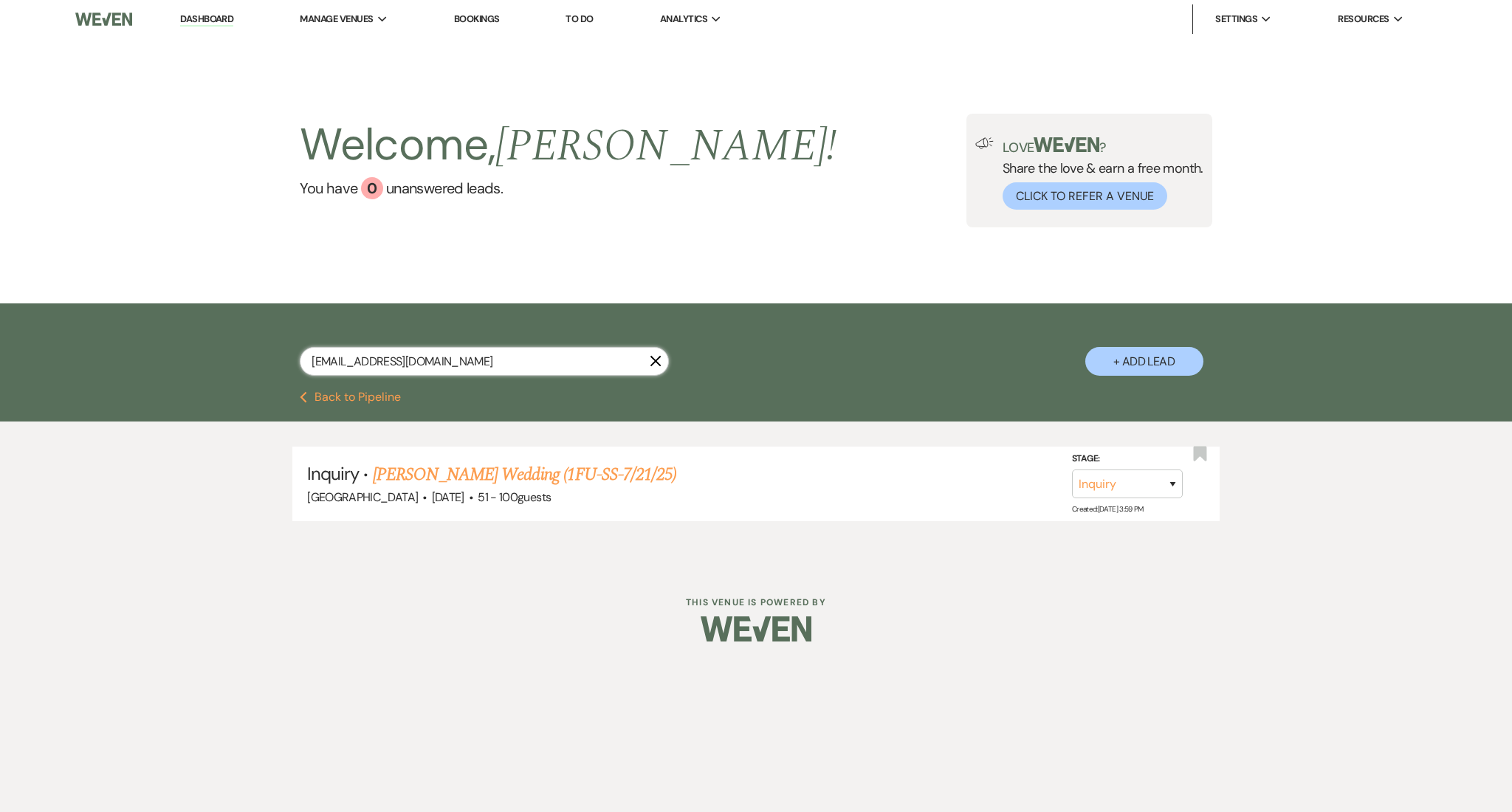
drag, startPoint x: 488, startPoint y: 351, endPoint x: 264, endPoint y: 338, distance: 224.4
click at [269, 340] on div "madelynnrockwell@gmail.com X + Add Lead" at bounding box center [756, 349] width 1063 height 77
paste input "[EMAIL_ADDRESS]"
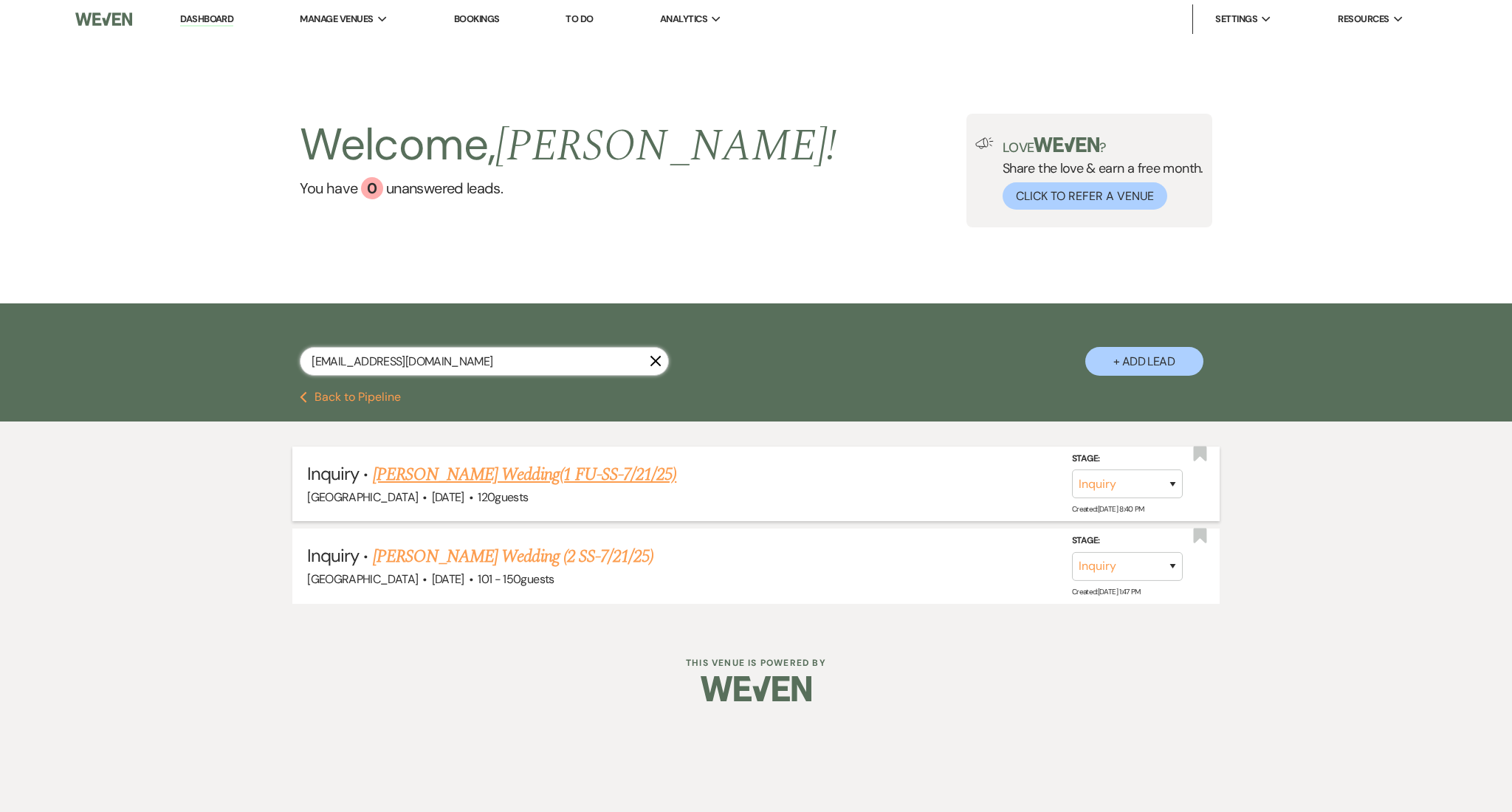
type input "[EMAIL_ADDRESS][DOMAIN_NAME]"
click at [473, 468] on link "[PERSON_NAME] Wedding(1 FU-SS-7/21/25)" at bounding box center [524, 474] width 304 height 26
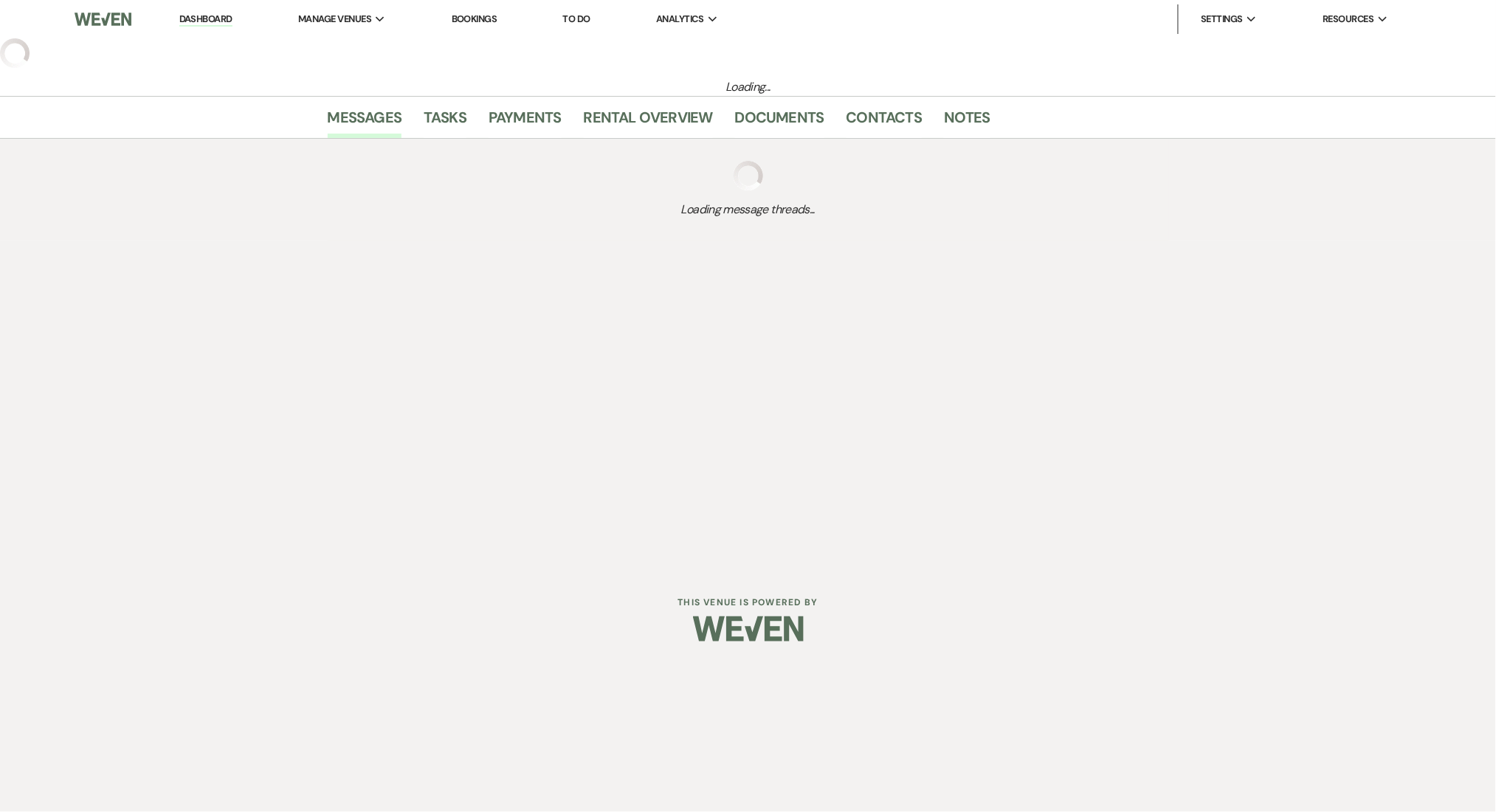
select select "3"
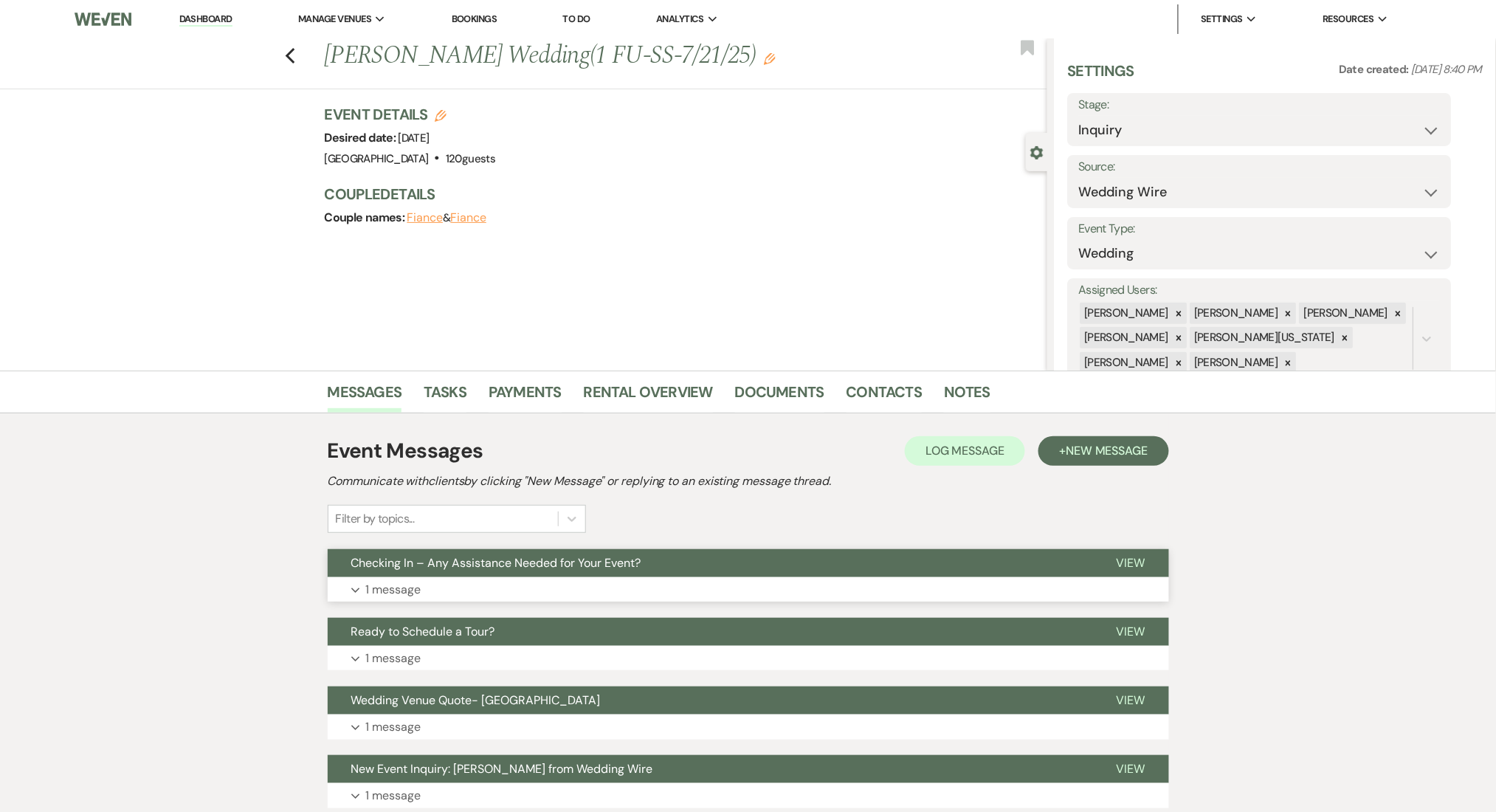
click at [760, 592] on button "Expand 1 message" at bounding box center [748, 590] width 842 height 25
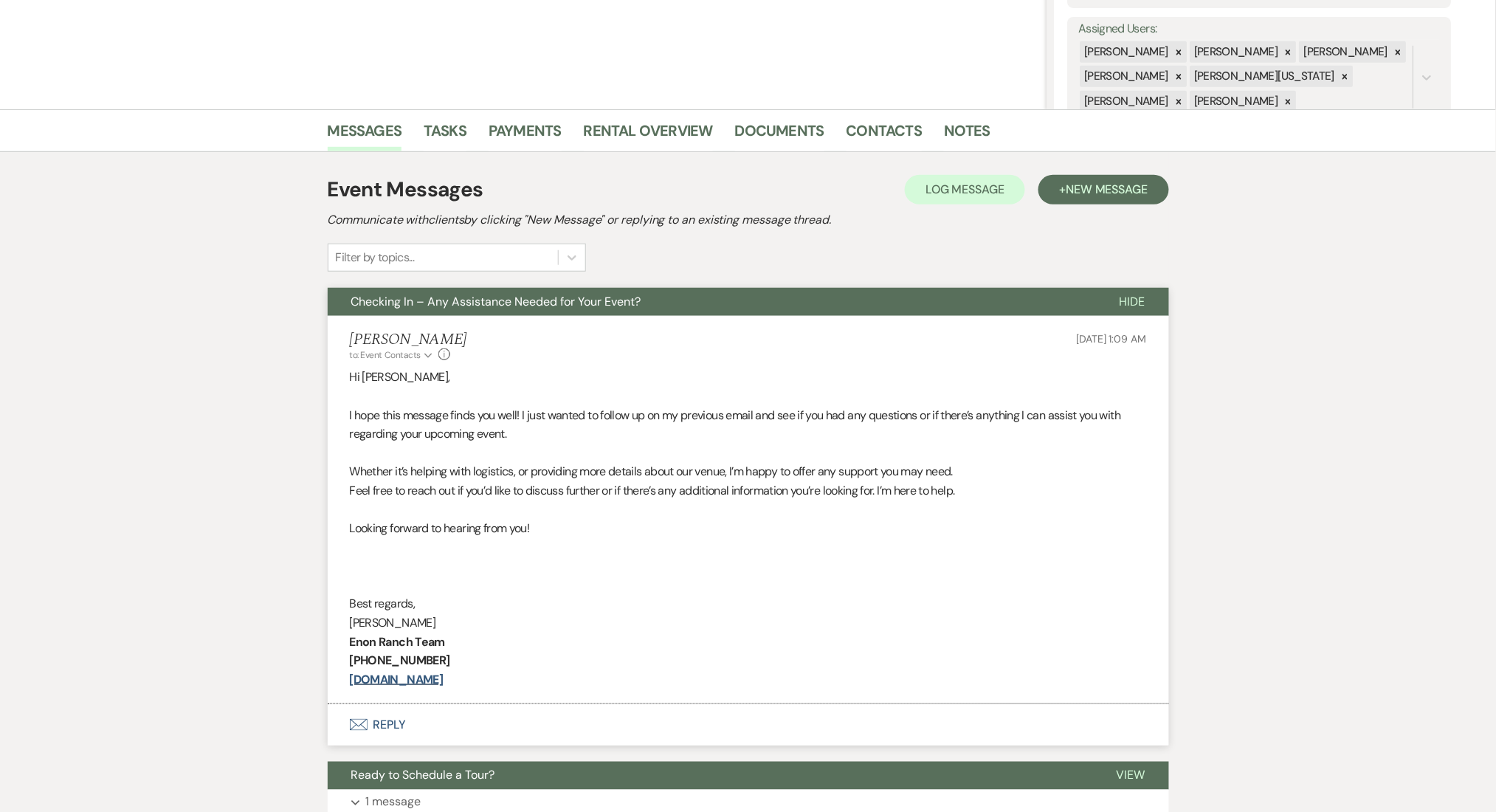
scroll to position [295, 0]
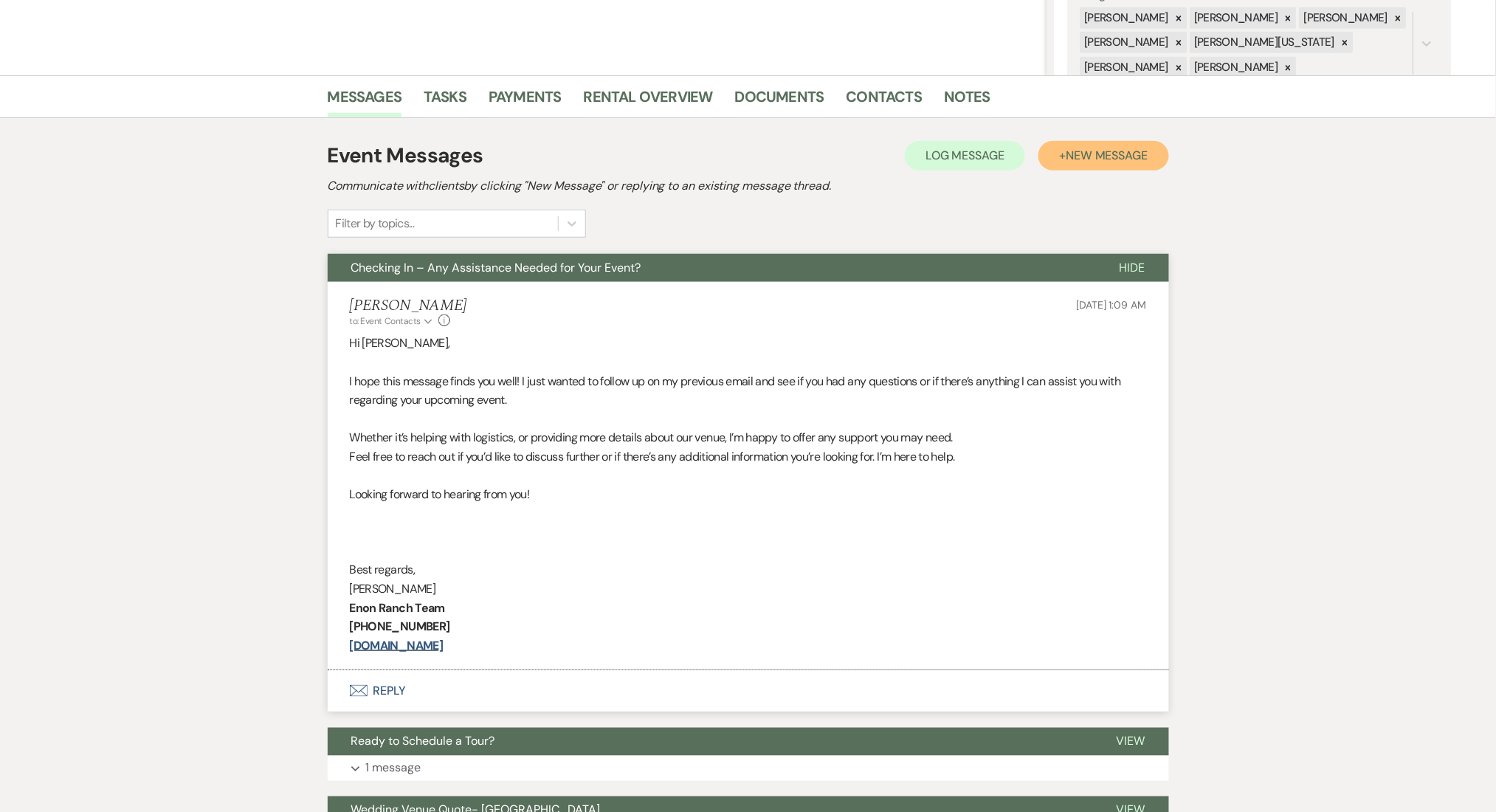
click at [1107, 141] on button "+ New Message" at bounding box center [1103, 155] width 130 height 29
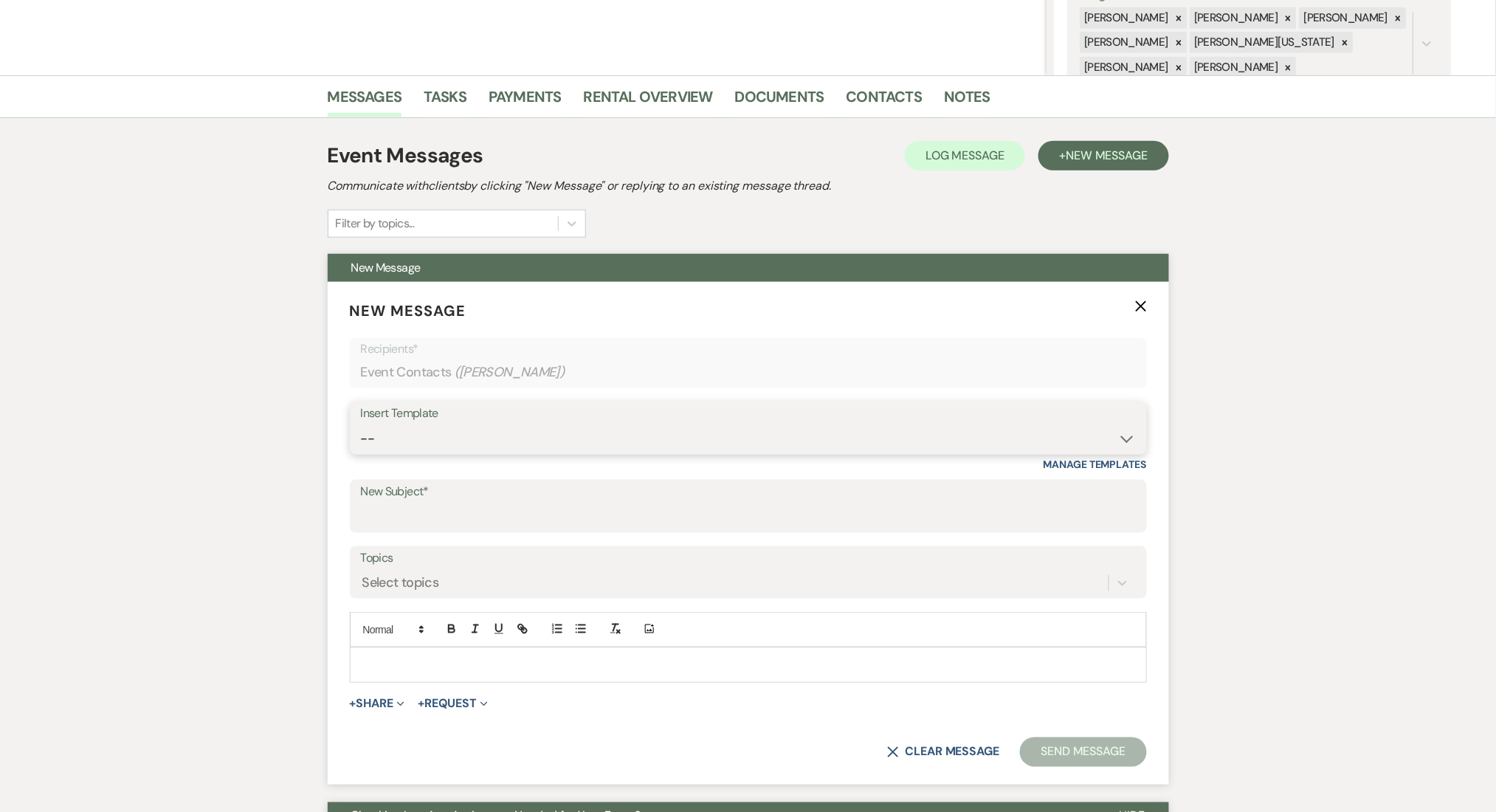
click at [510, 442] on select "-- Inquiry Follow Up Email #2 Contract Sending Template Payment Template Rental…" at bounding box center [748, 439] width 775 height 29
select select "1402"
click at [361, 424] on select "-- Inquiry Follow Up Email #2 Contract Sending Template Payment Template Rental…" at bounding box center [748, 439] width 775 height 29
type input "Ready to Schedule a Tour?"
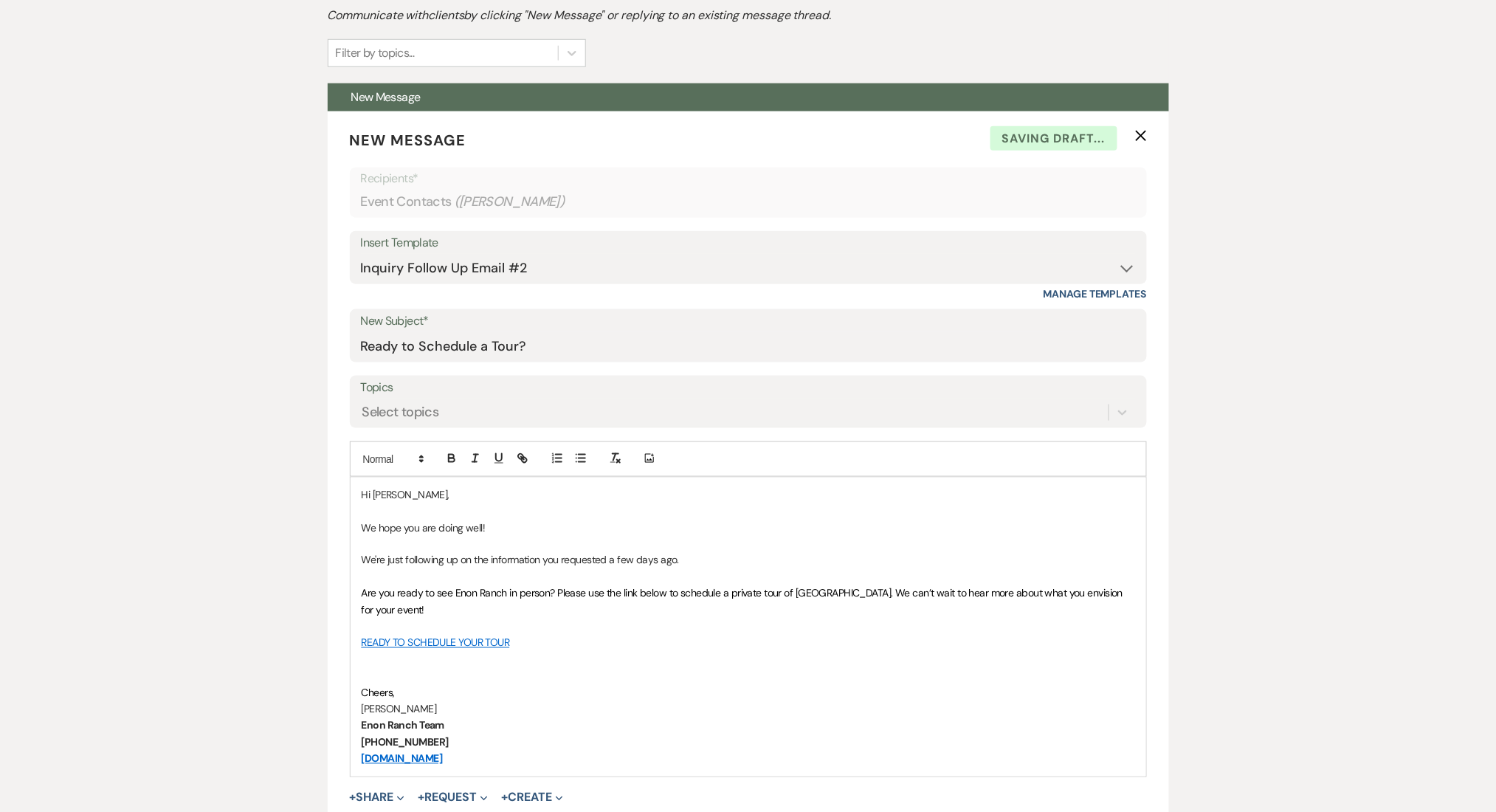
scroll to position [688, 0]
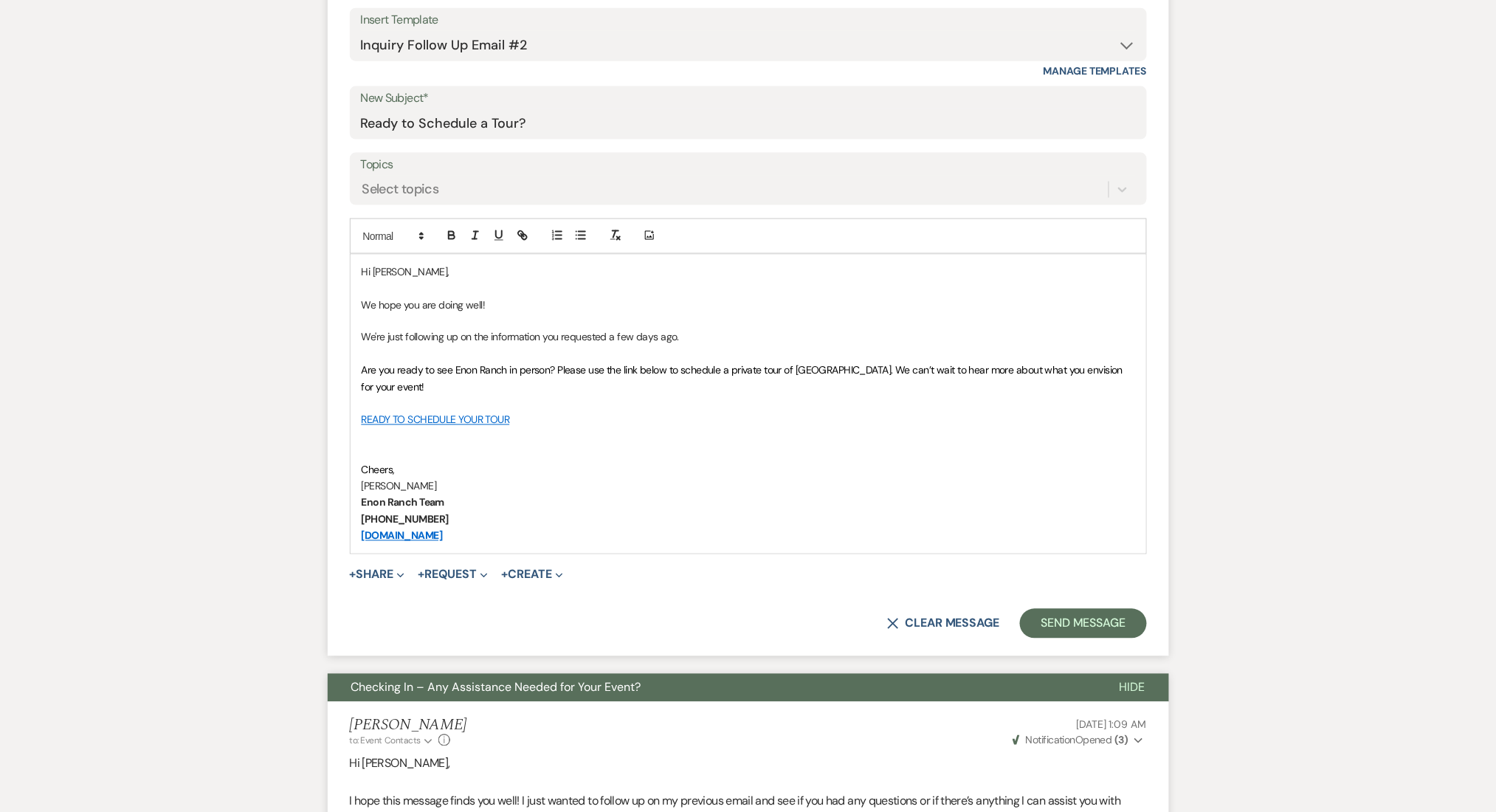
click at [1130, 641] on form "New Message X Saving draft... Recipients* Event Contacts ( Noemi Salgado ) Inse…" at bounding box center [748, 272] width 842 height 768
click at [1125, 630] on button "Send Message" at bounding box center [1083, 623] width 126 height 29
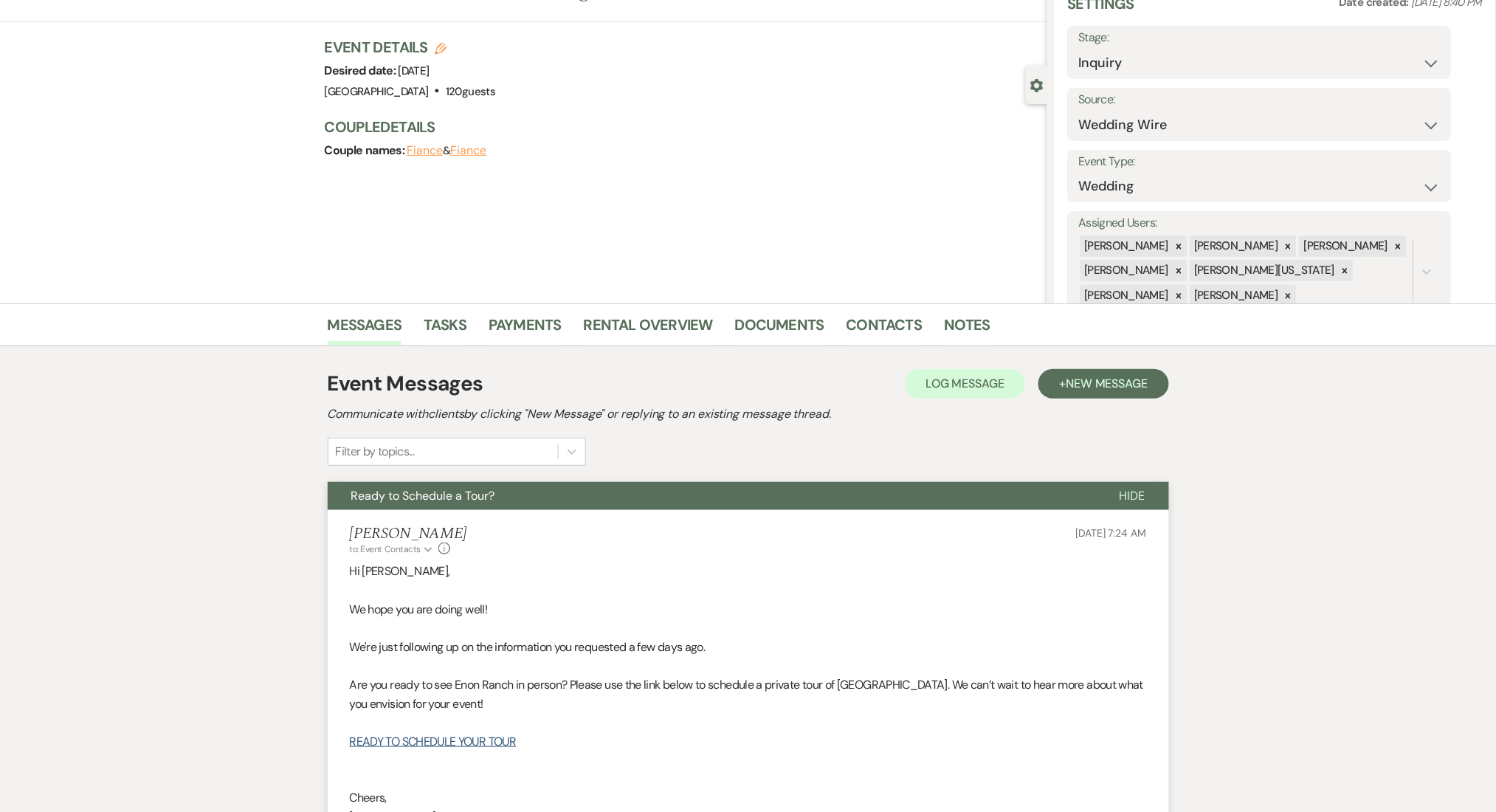
scroll to position [0, 0]
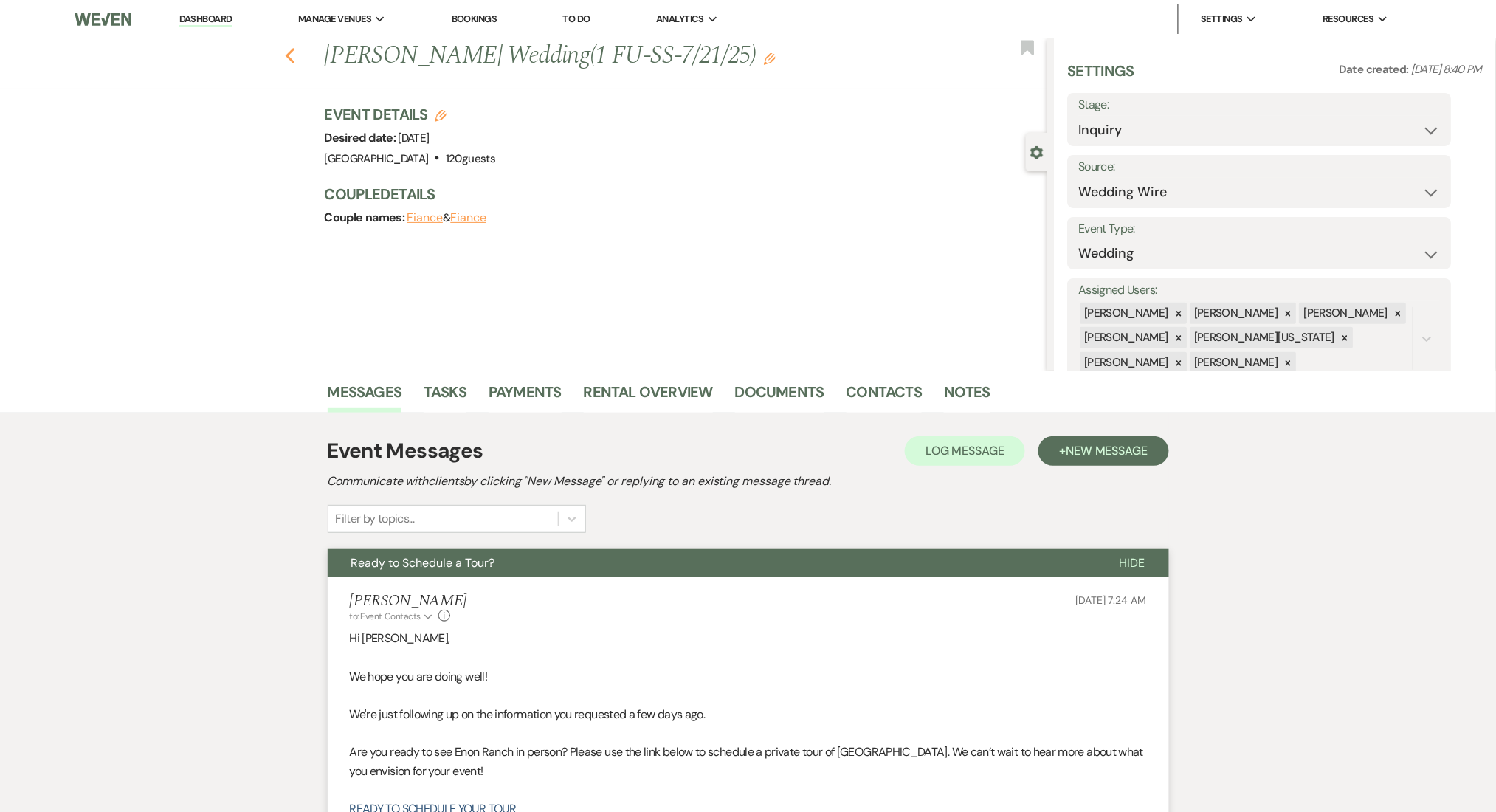
click at [294, 59] on use "button" at bounding box center [290, 56] width 10 height 16
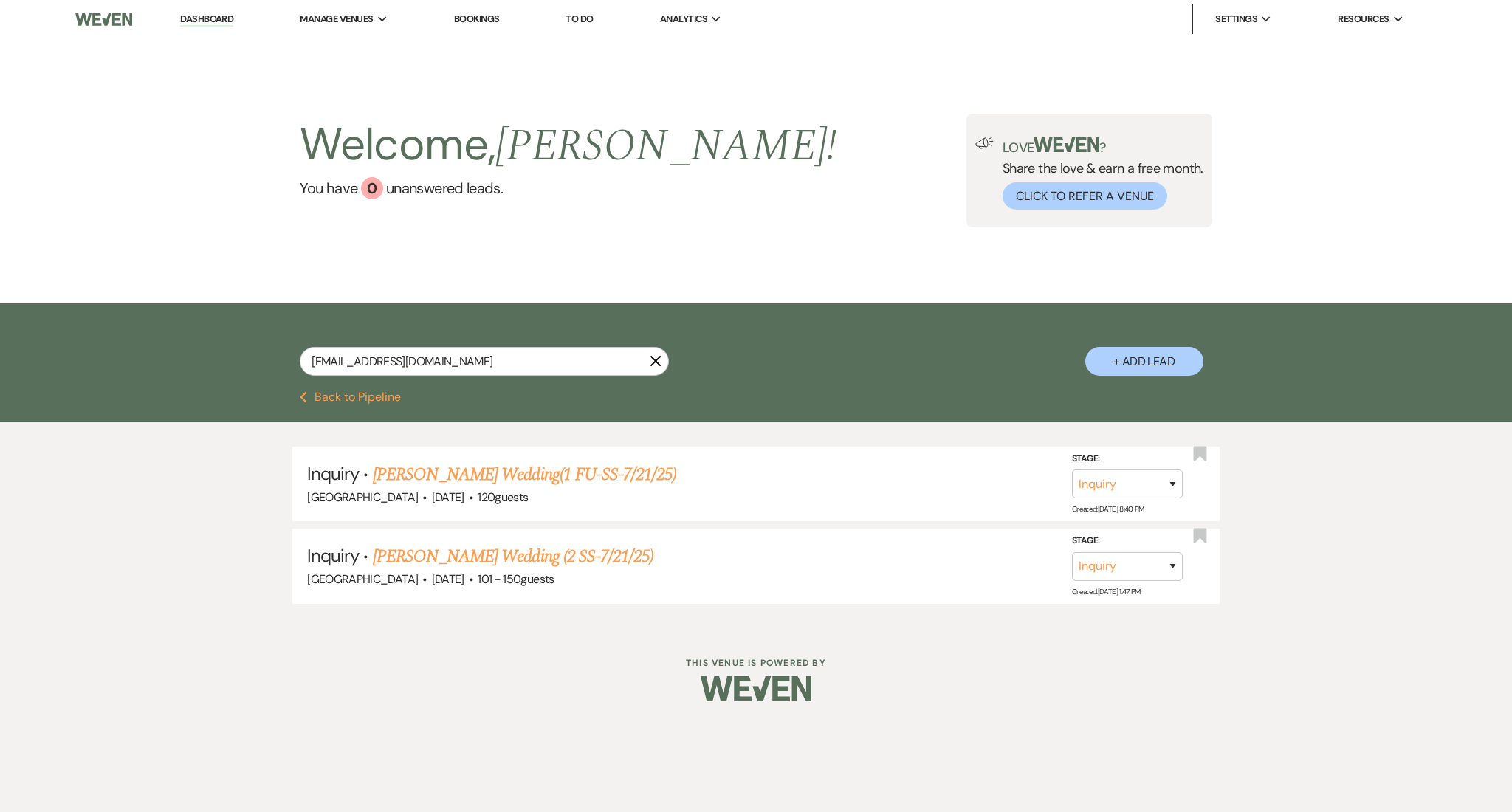
click at [462, 372] on input "[EMAIL_ADDRESS][DOMAIN_NAME]" at bounding box center [484, 361] width 369 height 29
drag, startPoint x: 467, startPoint y: 358, endPoint x: 150, endPoint y: 331, distance: 318.1
click at [150, 331] on div "[EMAIL_ADDRESS][DOMAIN_NAME] X + Add Lead" at bounding box center [756, 347] width 1512 height 88
paste input "mwawjw77@gmail"
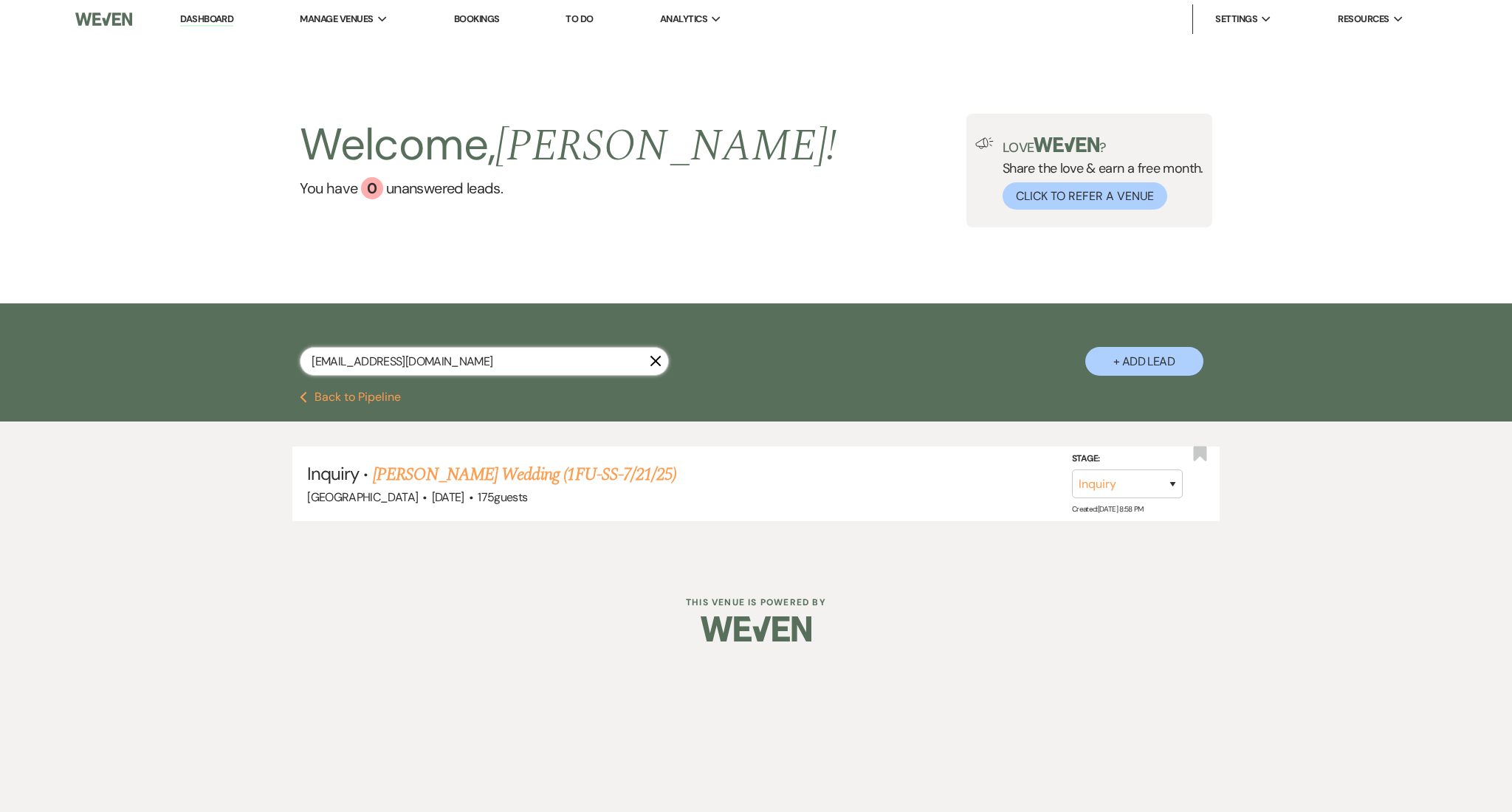
type input "mwawjw77@gmail.com"
click at [501, 464] on link "Antionette Wellman's Wedding (1FU-SS-7/21/25)" at bounding box center [524, 474] width 304 height 26
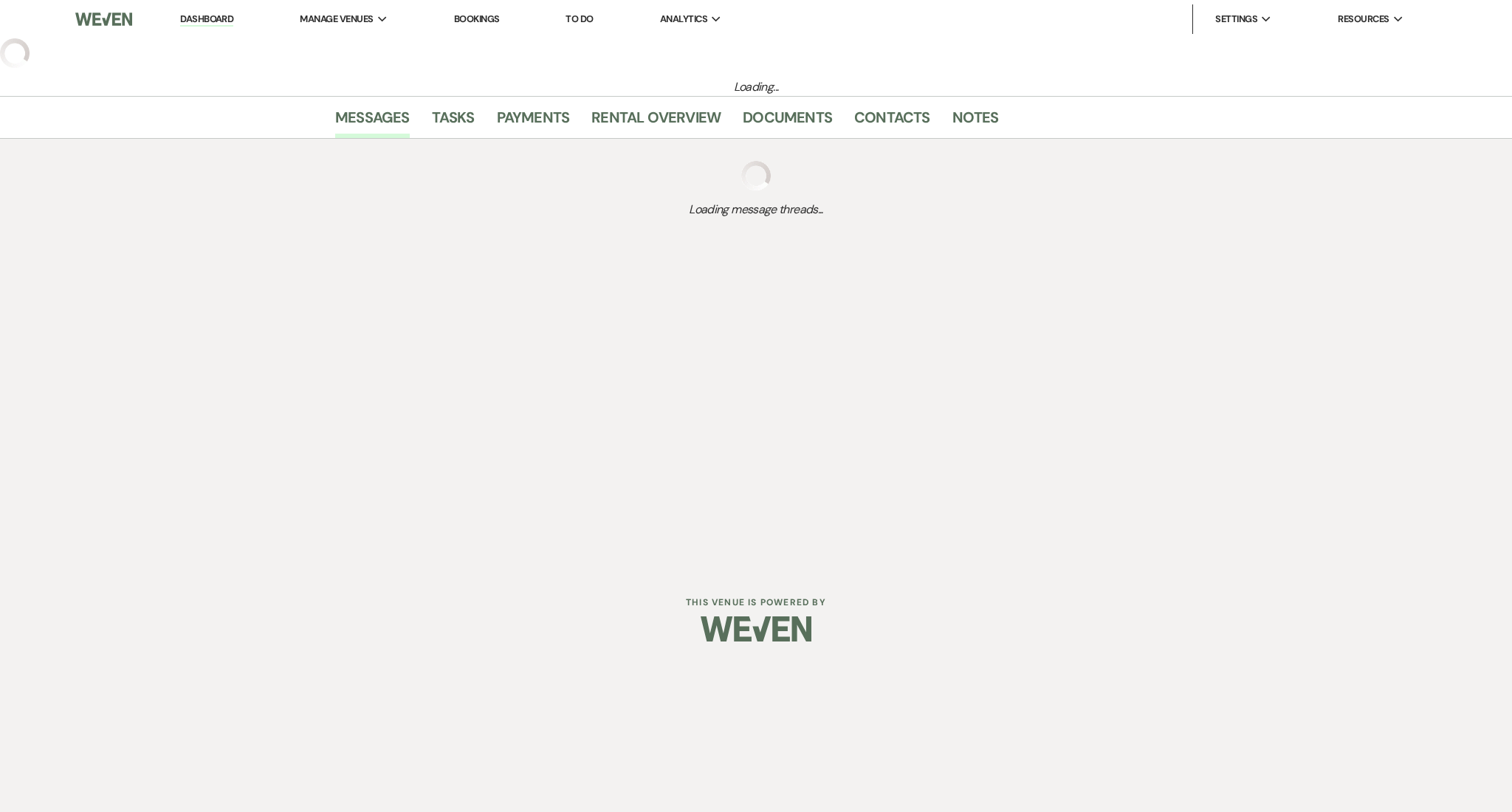
select select "3"
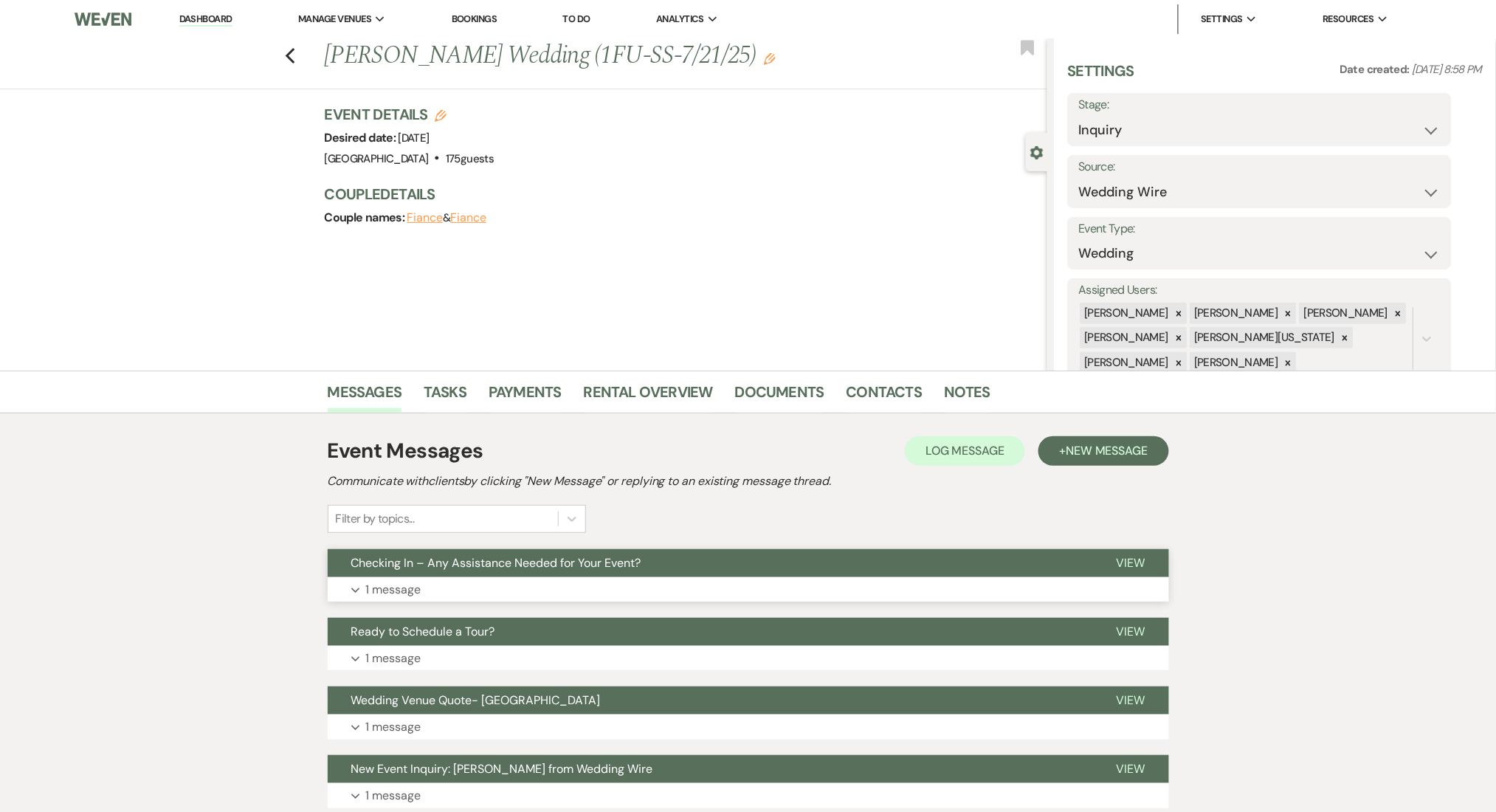
click at [499, 552] on button "Checking In – Any Assistance Needed for Your Event?" at bounding box center [710, 562] width 765 height 28
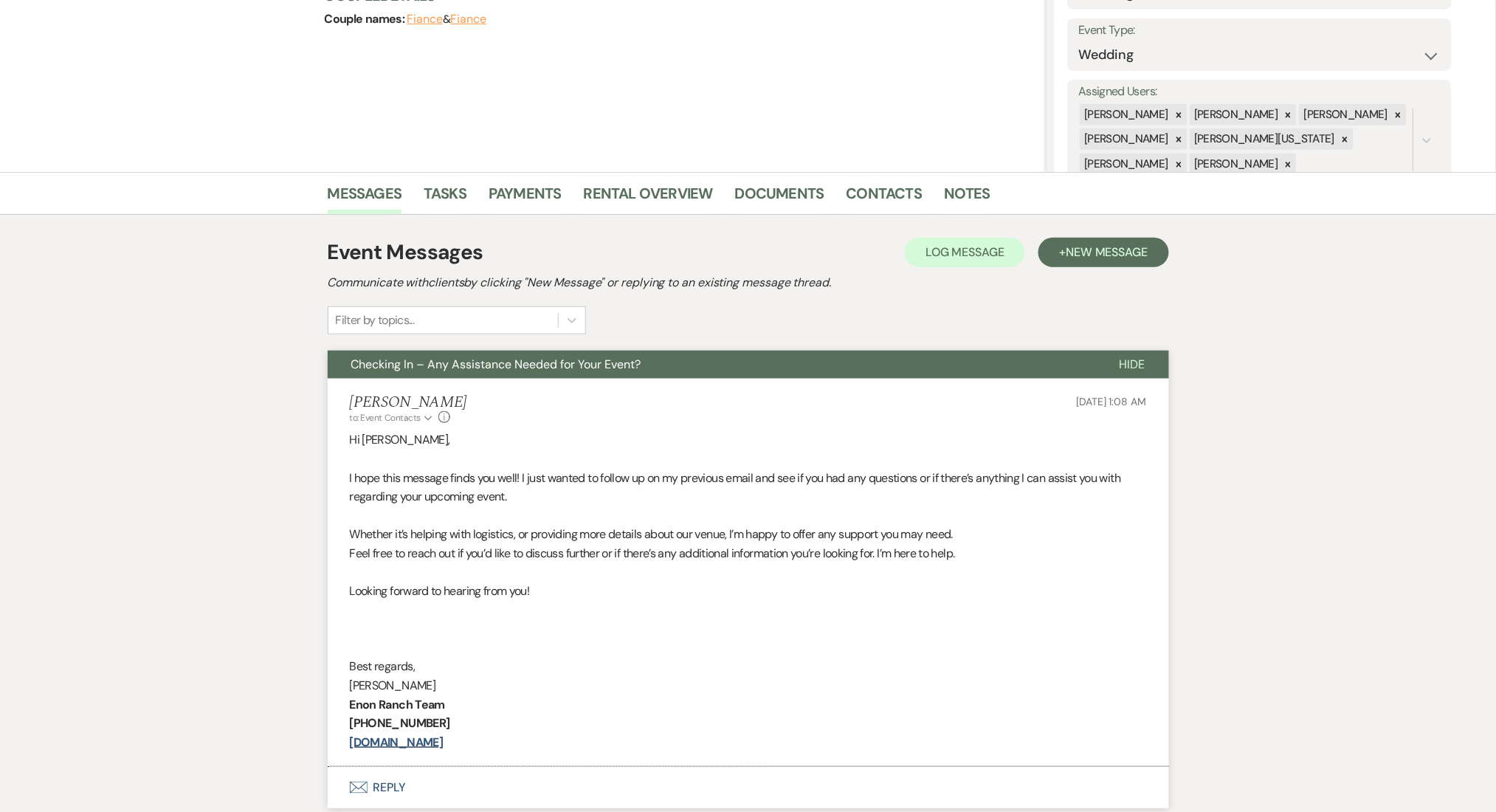
scroll to position [393, 0]
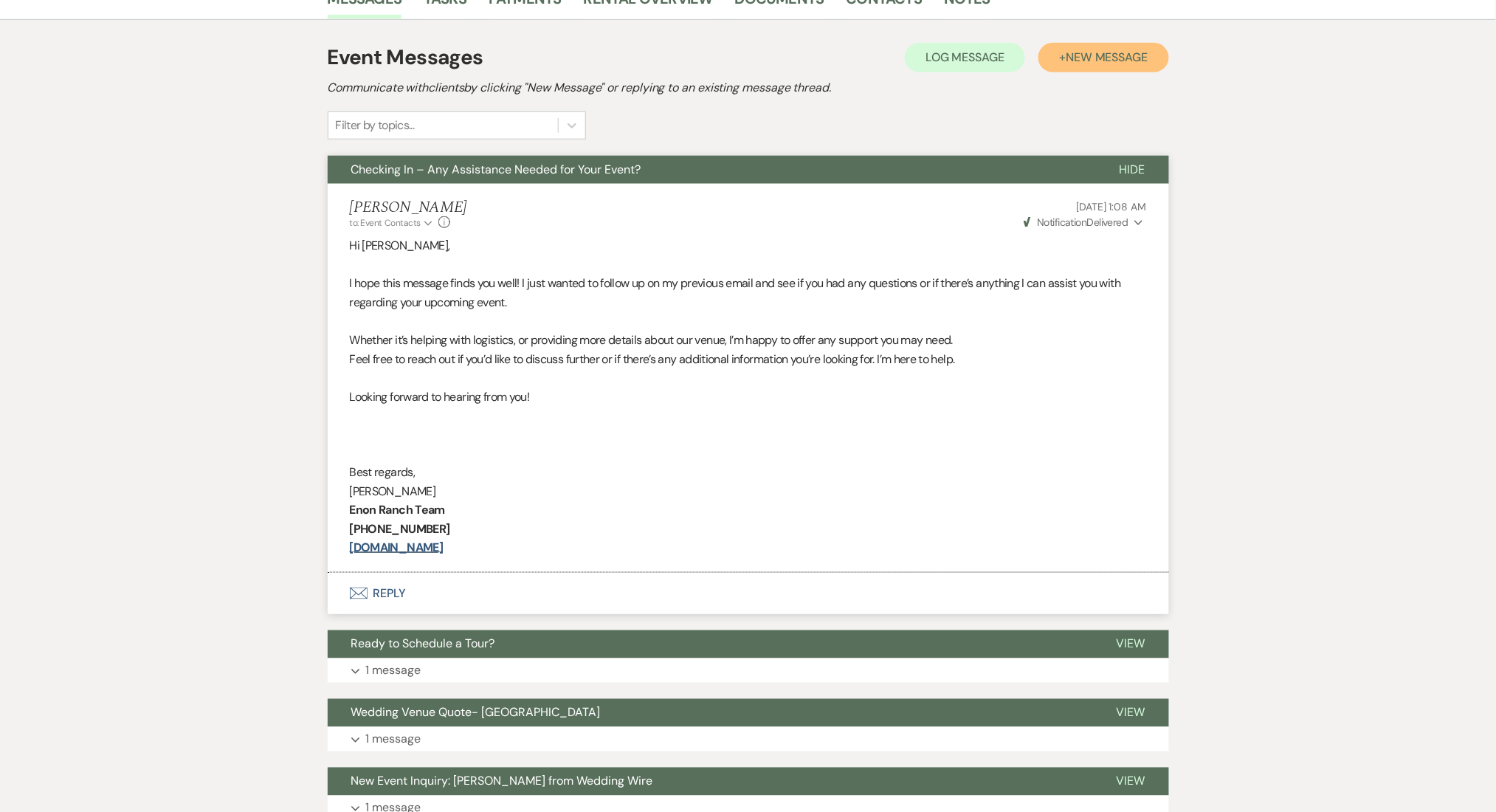
click at [1087, 46] on button "+ New Message" at bounding box center [1103, 57] width 130 height 29
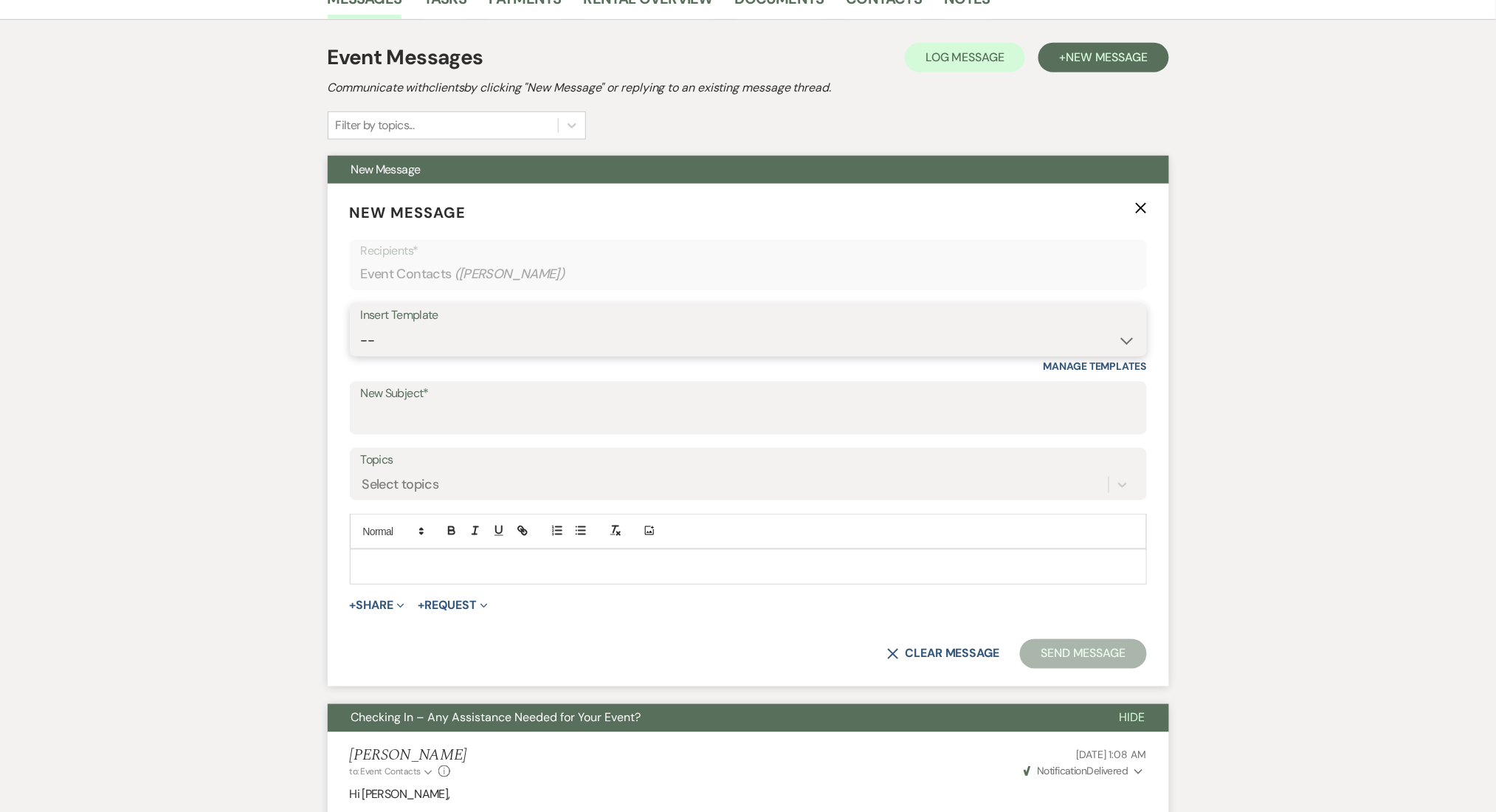
click at [865, 337] on select "-- Inquiry Follow Up Email #2 Contract Sending Template Payment Template Rental…" at bounding box center [748, 340] width 775 height 29
click at [361, 326] on select "-- Inquiry Follow Up Email #2 Contract Sending Template Payment Template Rental…" at bounding box center [748, 340] width 775 height 29
click at [654, 342] on select "-- Inquiry Follow Up Email #2 Contract Sending Template Payment Template Rental…" at bounding box center [748, 340] width 775 height 29
select select "1402"
click at [361, 326] on select "-- Inquiry Follow Up Email #2 Contract Sending Template Payment Template Rental…" at bounding box center [748, 340] width 775 height 29
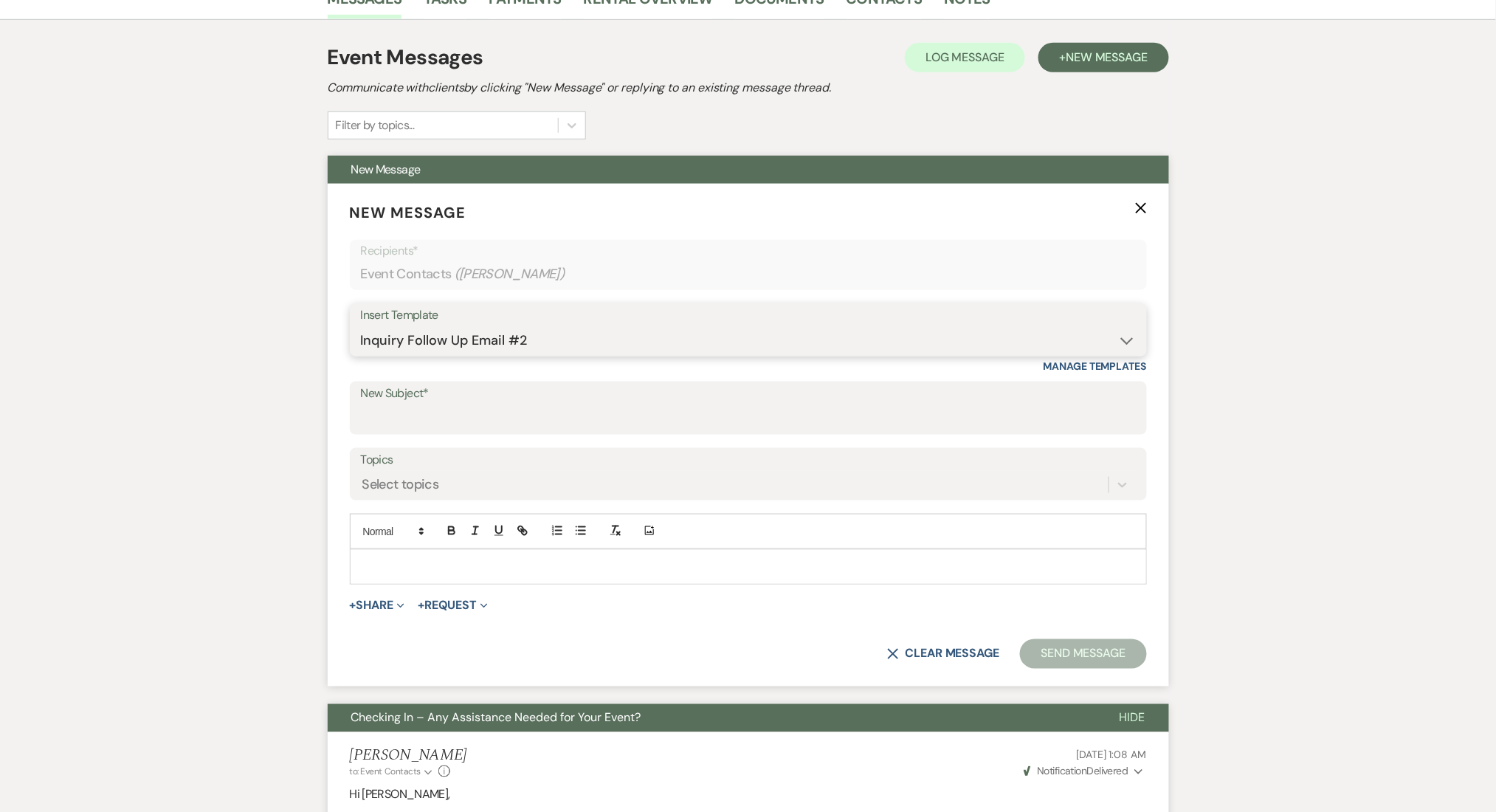
type input "Ready to Schedule a Tour?"
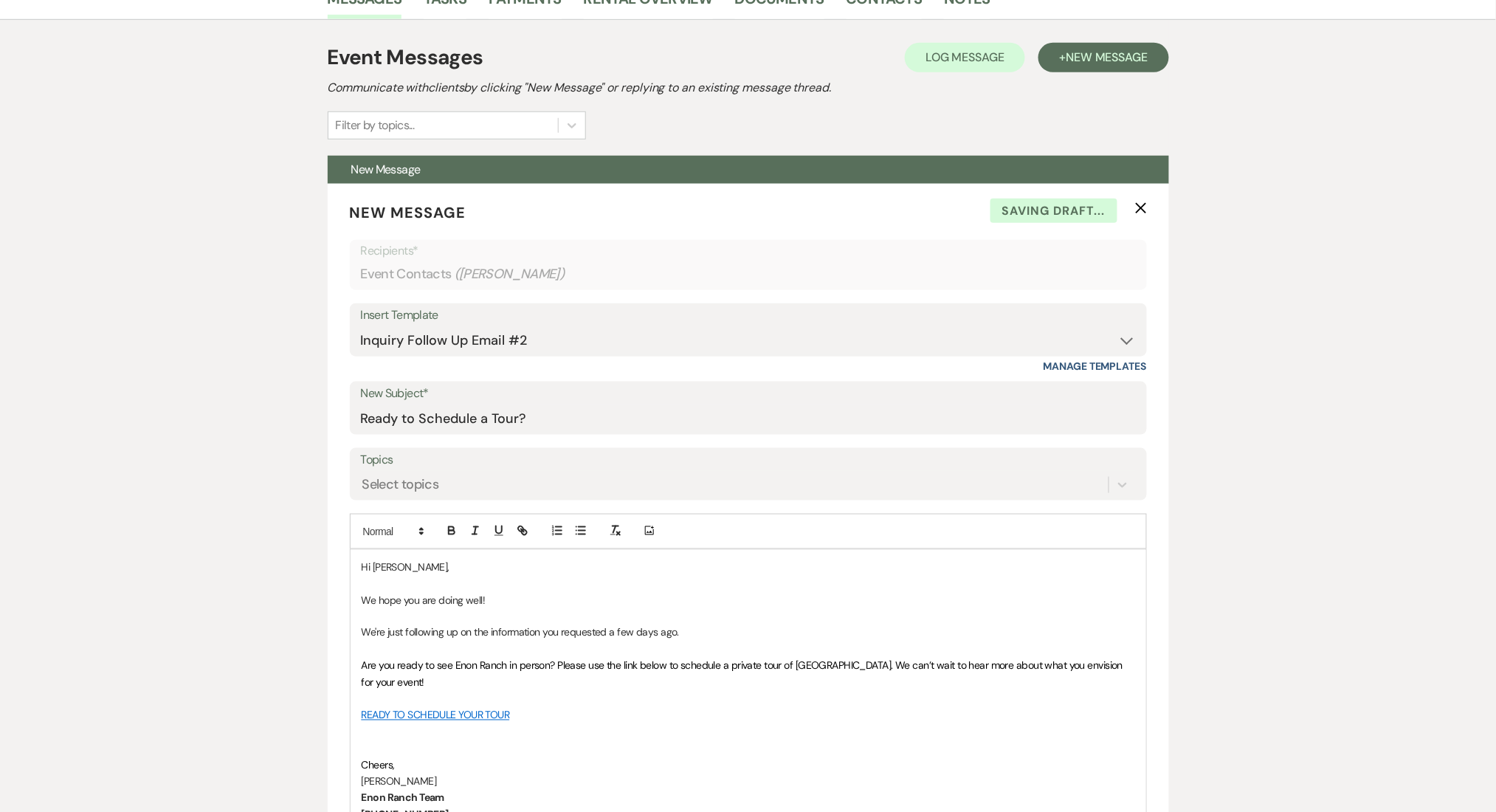
click at [1291, 355] on div "Messages Tasks Payments Rental Overview Documents Contacts Notes Event Messages…" at bounding box center [748, 816] width 1496 height 1679
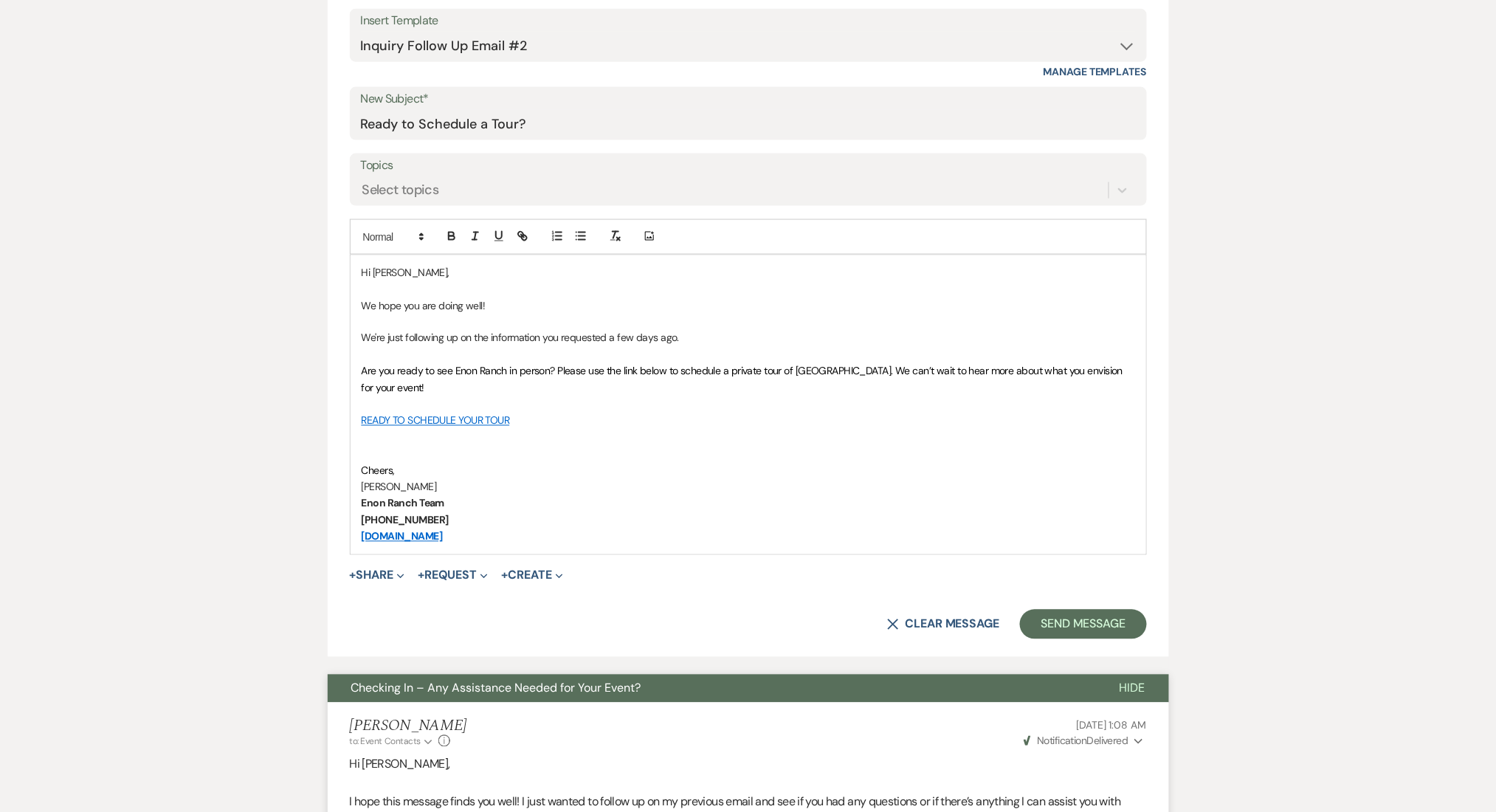
scroll to position [787, 0]
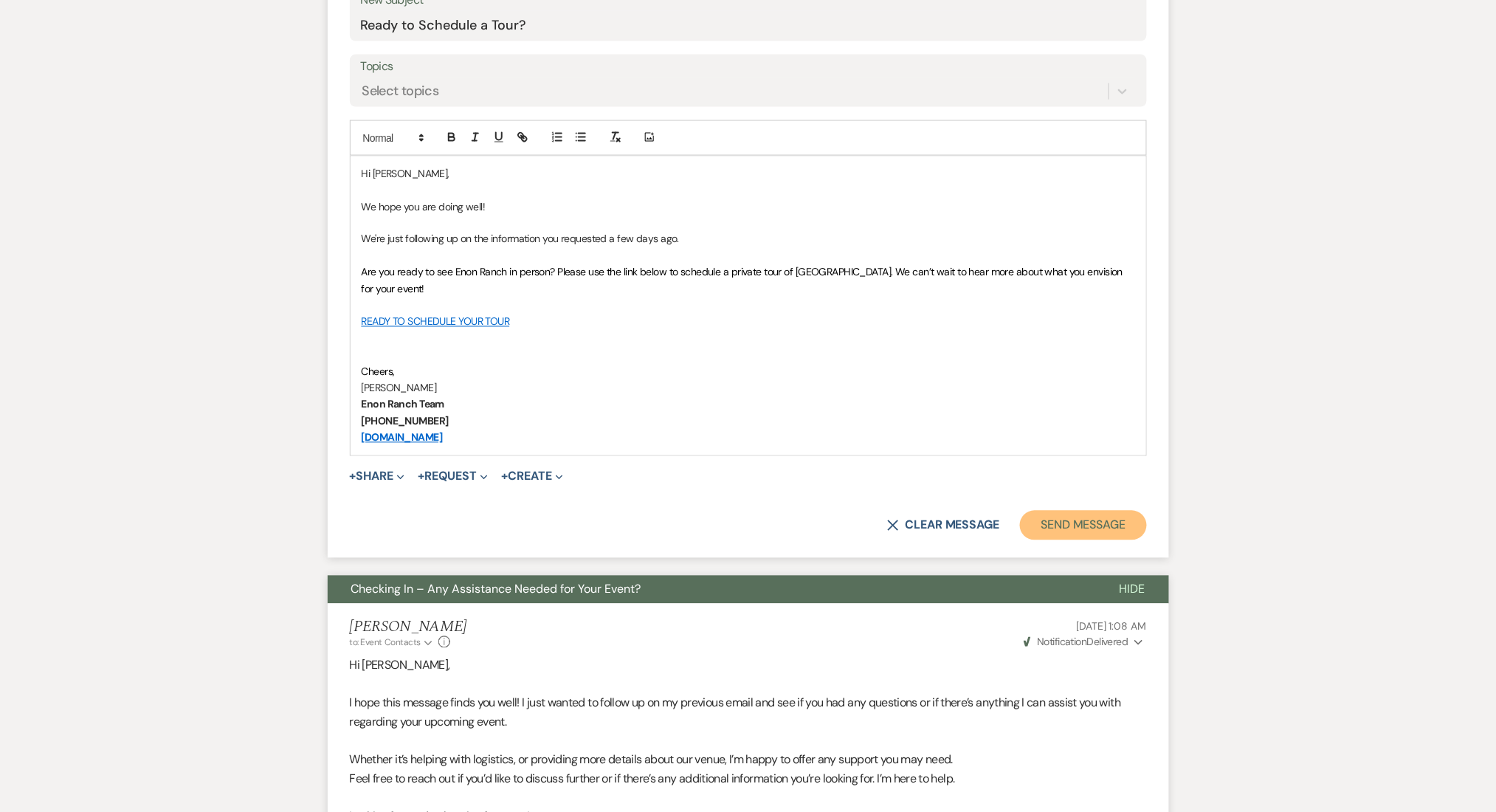
click at [1128, 511] on button "Send Message" at bounding box center [1083, 525] width 126 height 29
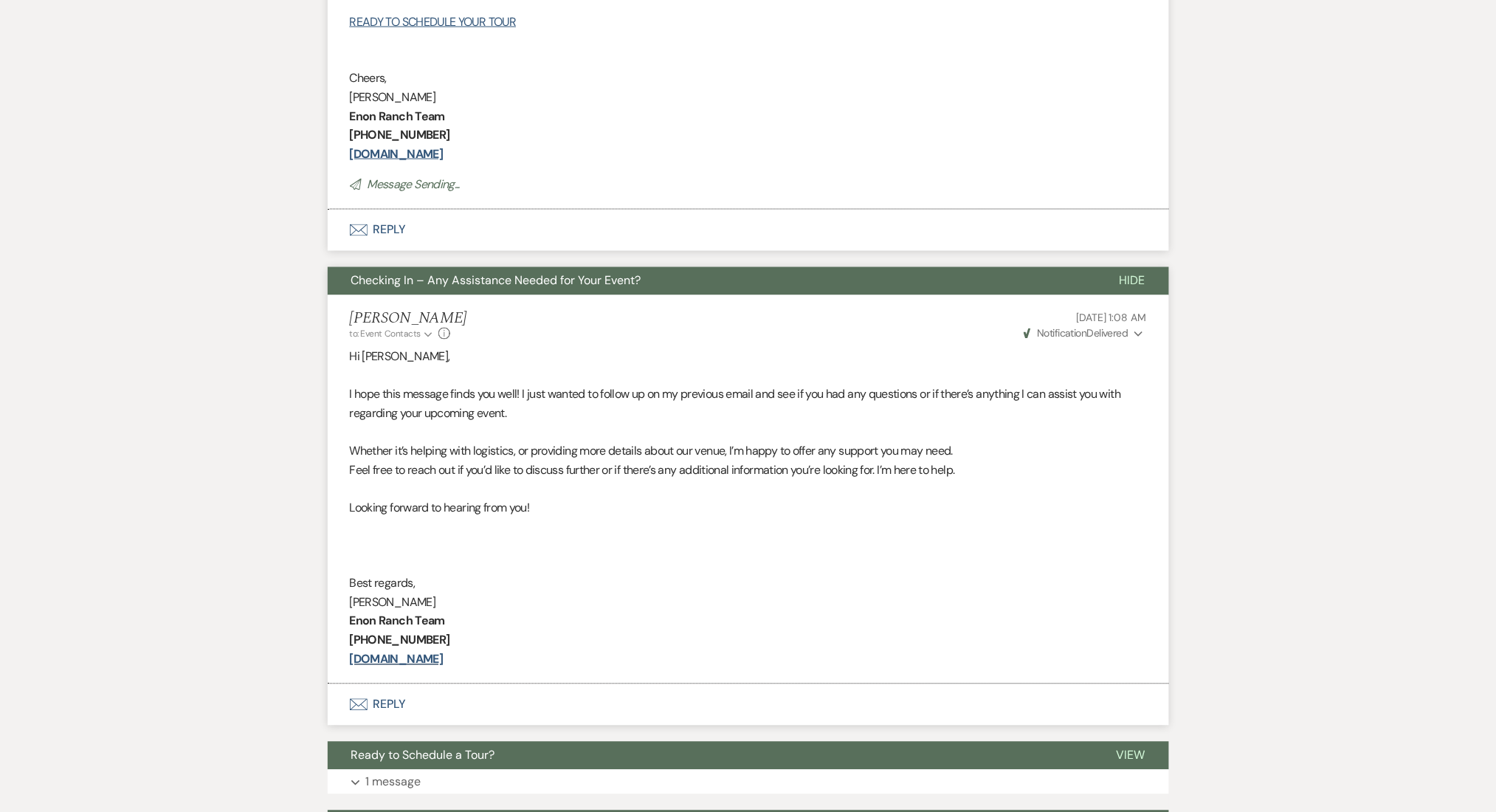
scroll to position [239, 0]
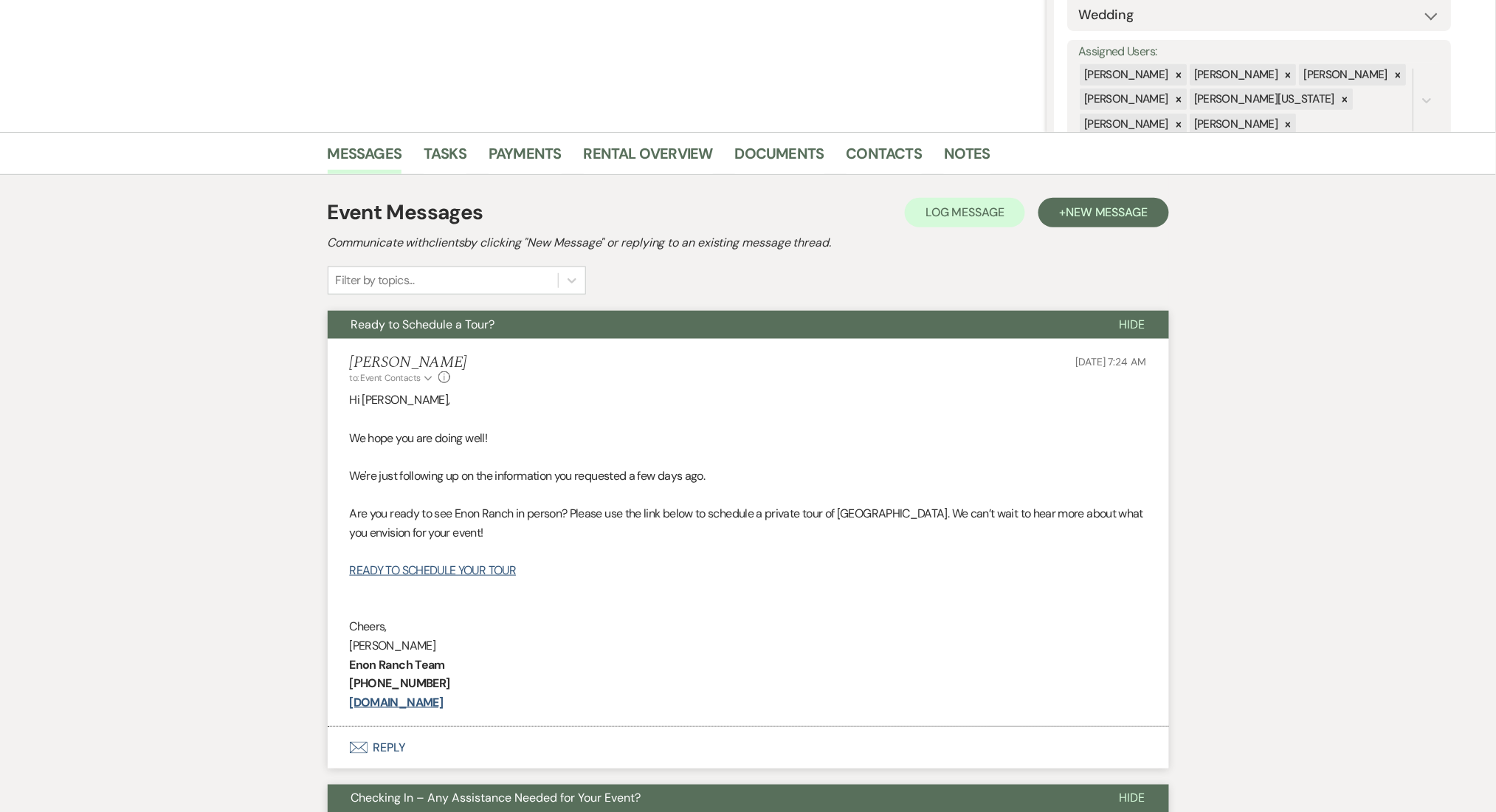
click at [133, 373] on div "Messages Tasks Payments Rental Overview Documents Contacts Notes Event Messages…" at bounding box center [748, 802] width 1496 height 1339
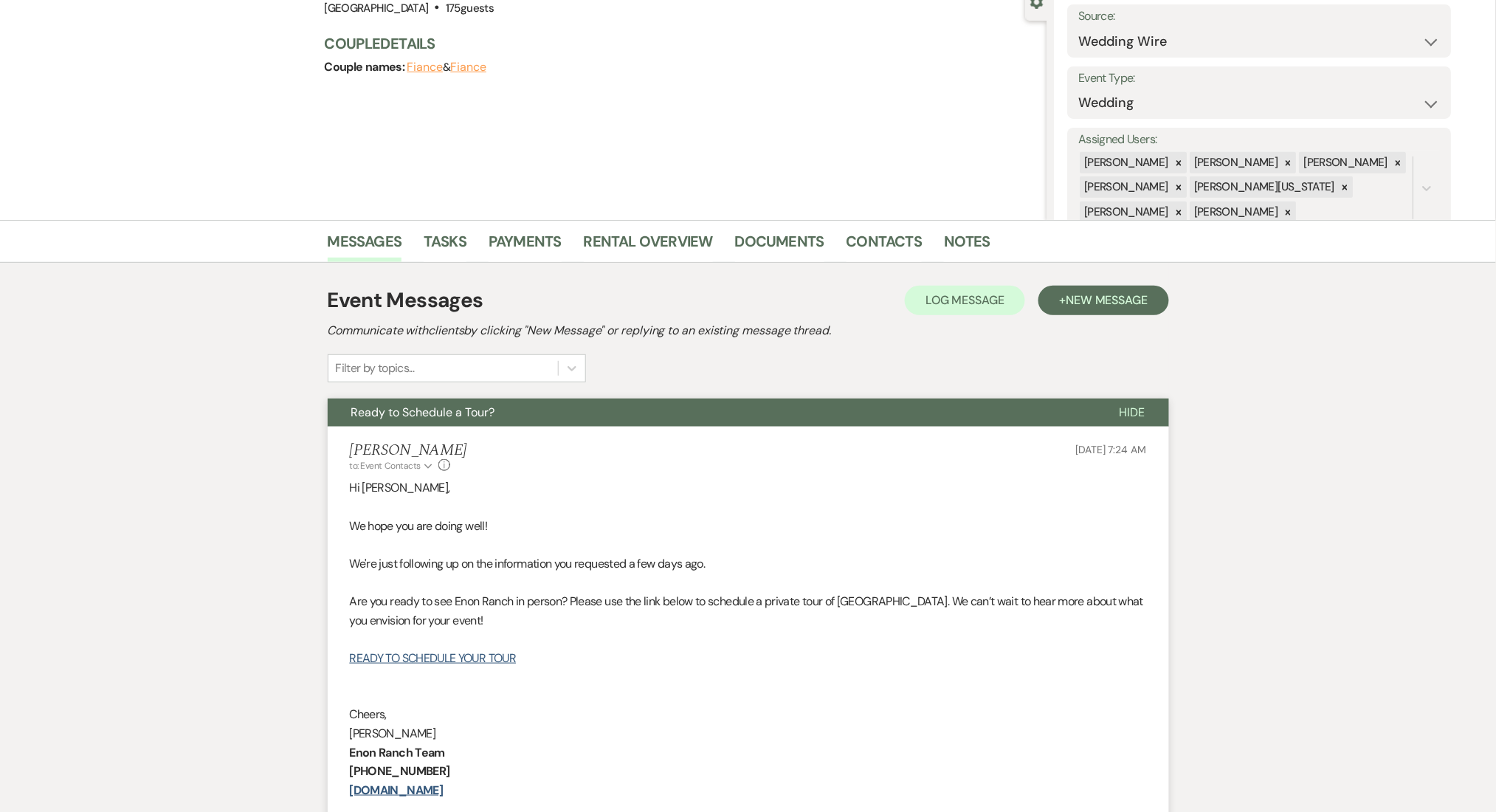
scroll to position [0, 0]
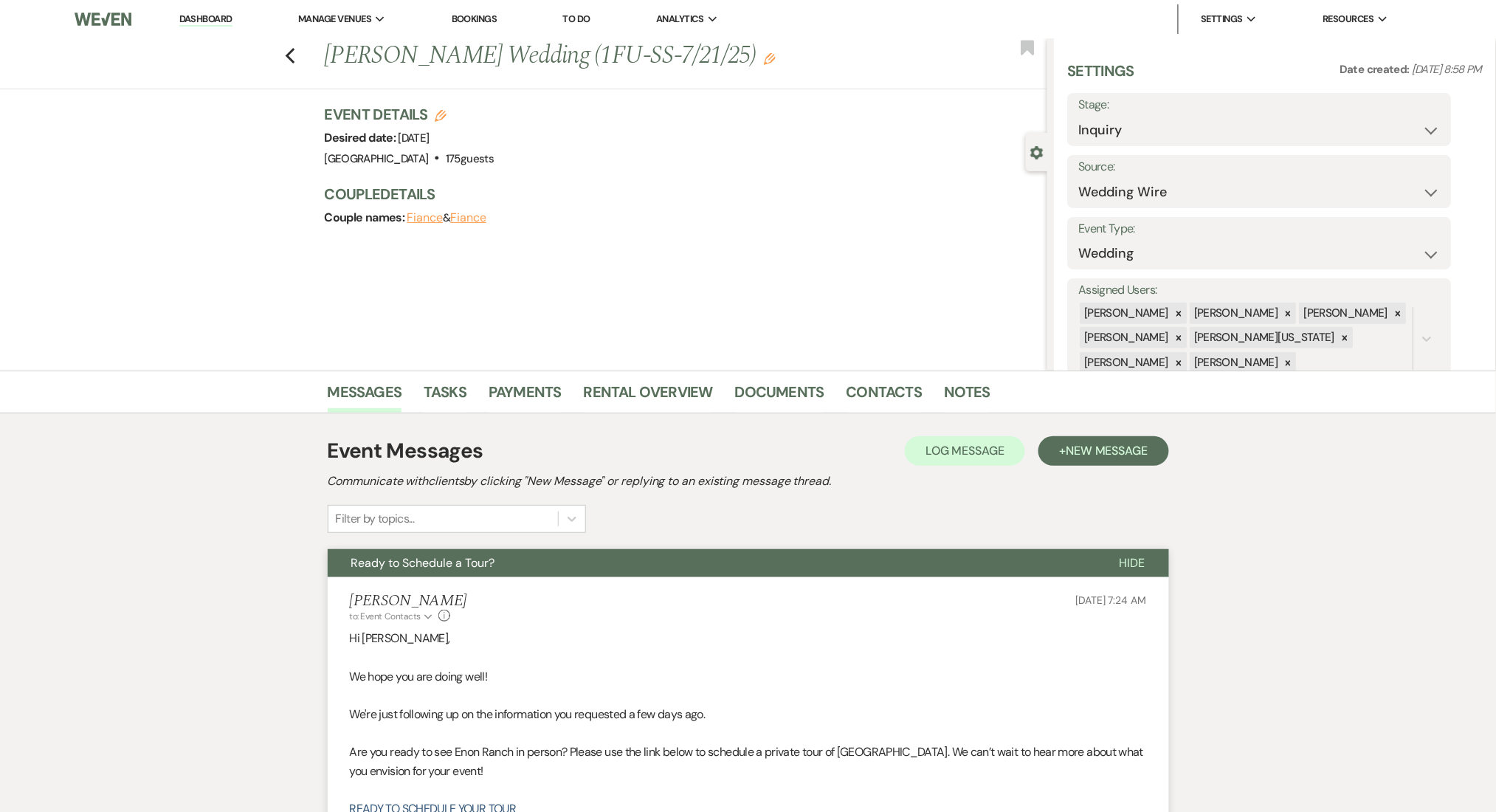
drag, startPoint x: 218, startPoint y: 19, endPoint x: 224, endPoint y: 37, distance: 19.0
click at [218, 19] on link "Dashboard" at bounding box center [205, 20] width 53 height 14
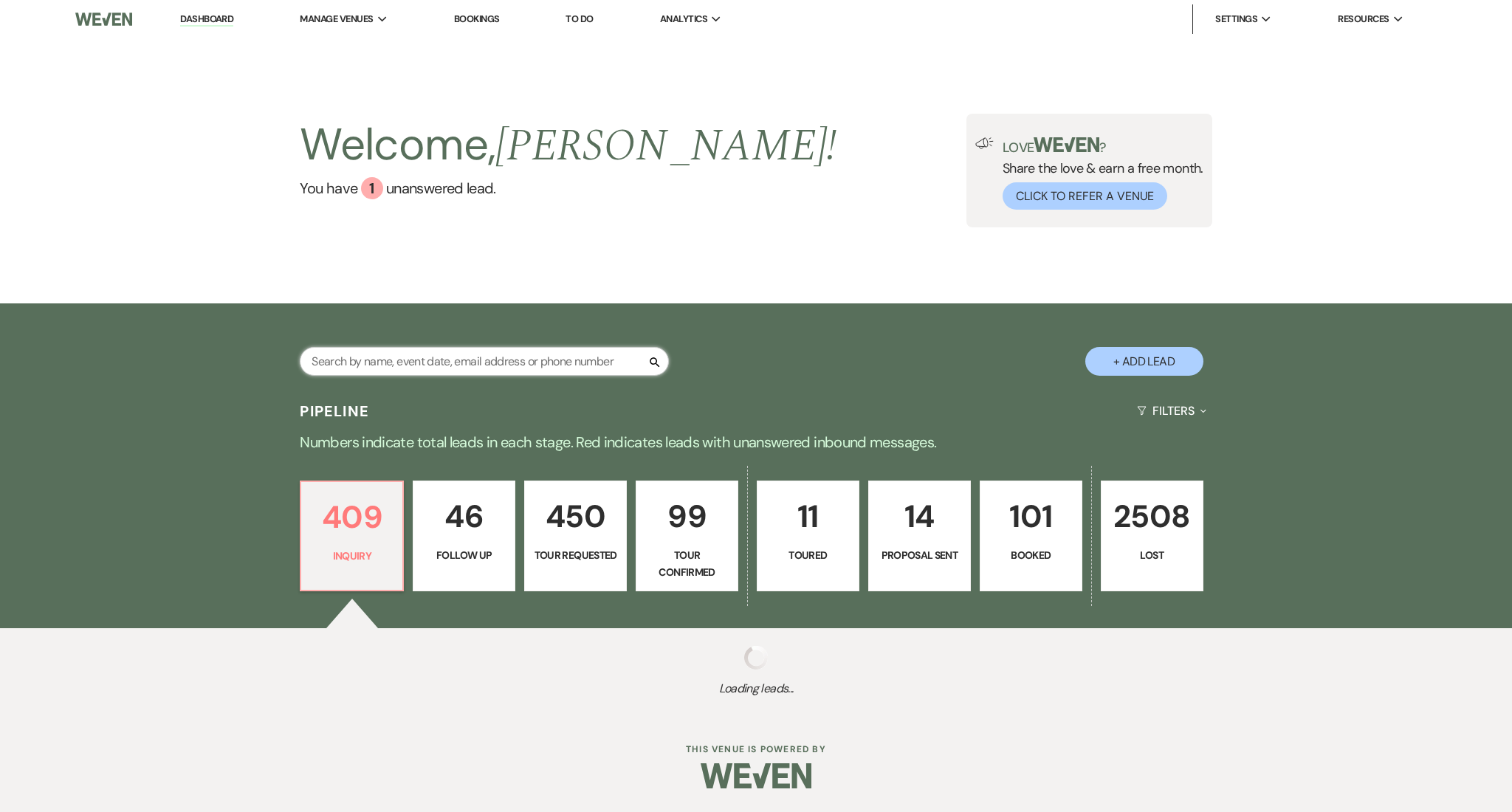
click at [476, 365] on input "text" at bounding box center [484, 361] width 369 height 29
paste input "[EMAIL_ADDRESS][DOMAIN_NAME]"
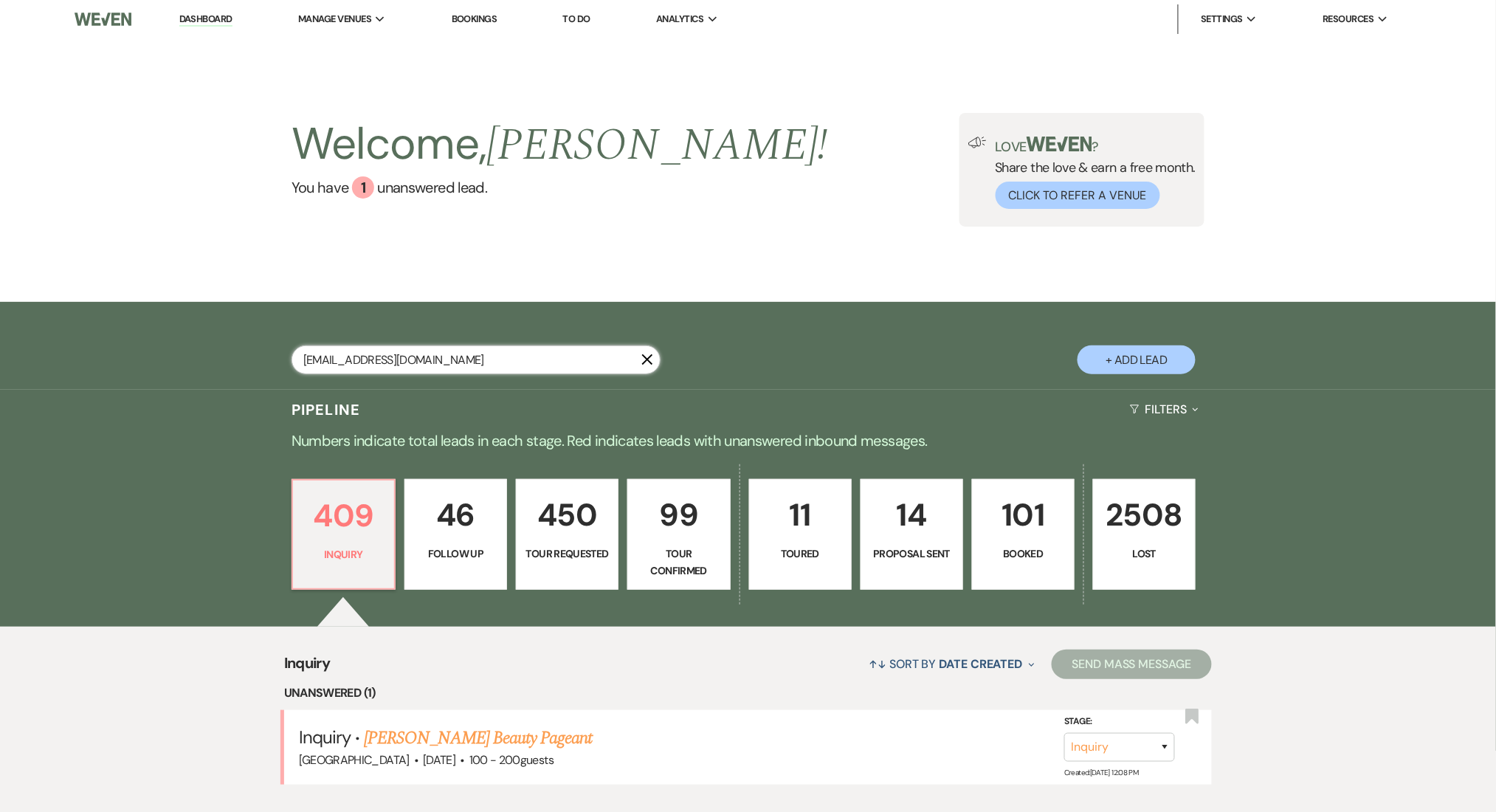
type input "[EMAIL_ADDRESS][DOMAIN_NAME]"
click at [104, 366] on div "[EMAIL_ADDRESS][DOMAIN_NAME] X + Add Lead" at bounding box center [748, 346] width 1496 height 88
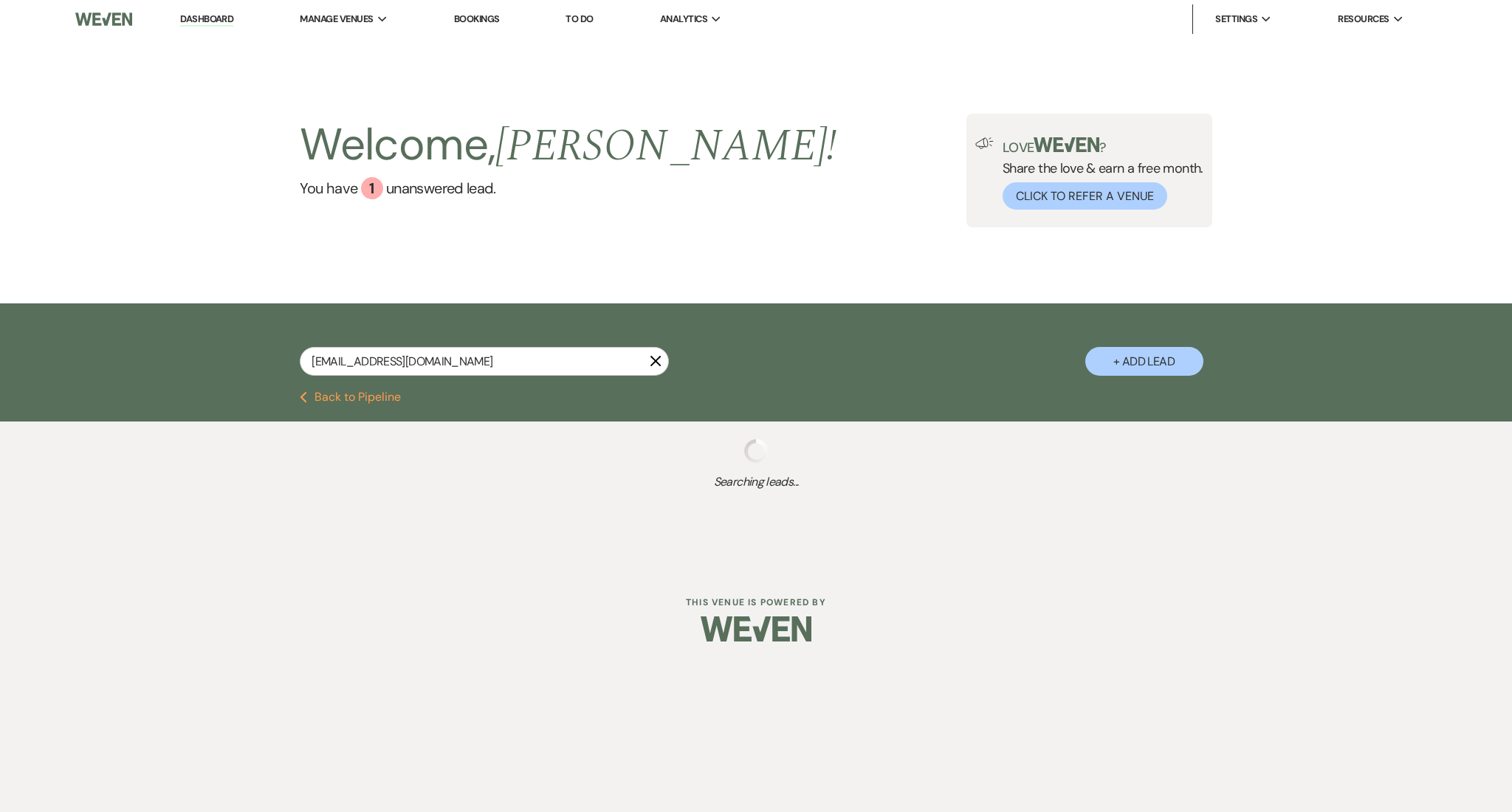
click at [410, 379] on div "rjfaithwedding@gmail.com X" at bounding box center [484, 366] width 369 height 40
click at [411, 362] on input "[EMAIL_ADDRESS][DOMAIN_NAME]" at bounding box center [484, 361] width 369 height 29
select select "8"
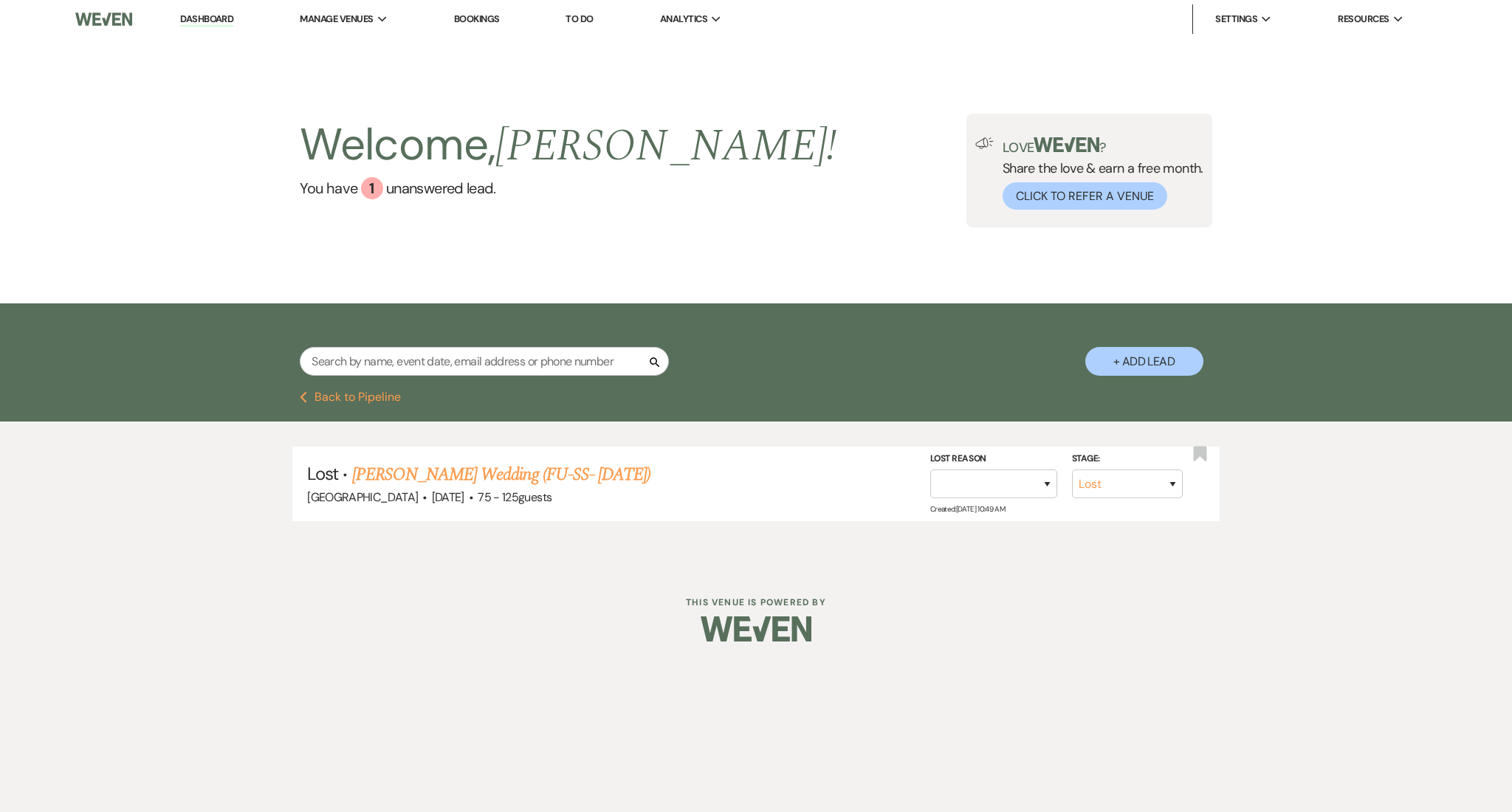
click at [247, 465] on div "Lost · Faith Jordan's Wedding (FU-SS- 7/21/25) Enon Ranch · May 1, 2027 · 75 - …" at bounding box center [756, 483] width 1512 height 124
click at [214, 16] on link "Dashboard" at bounding box center [206, 20] width 53 height 14
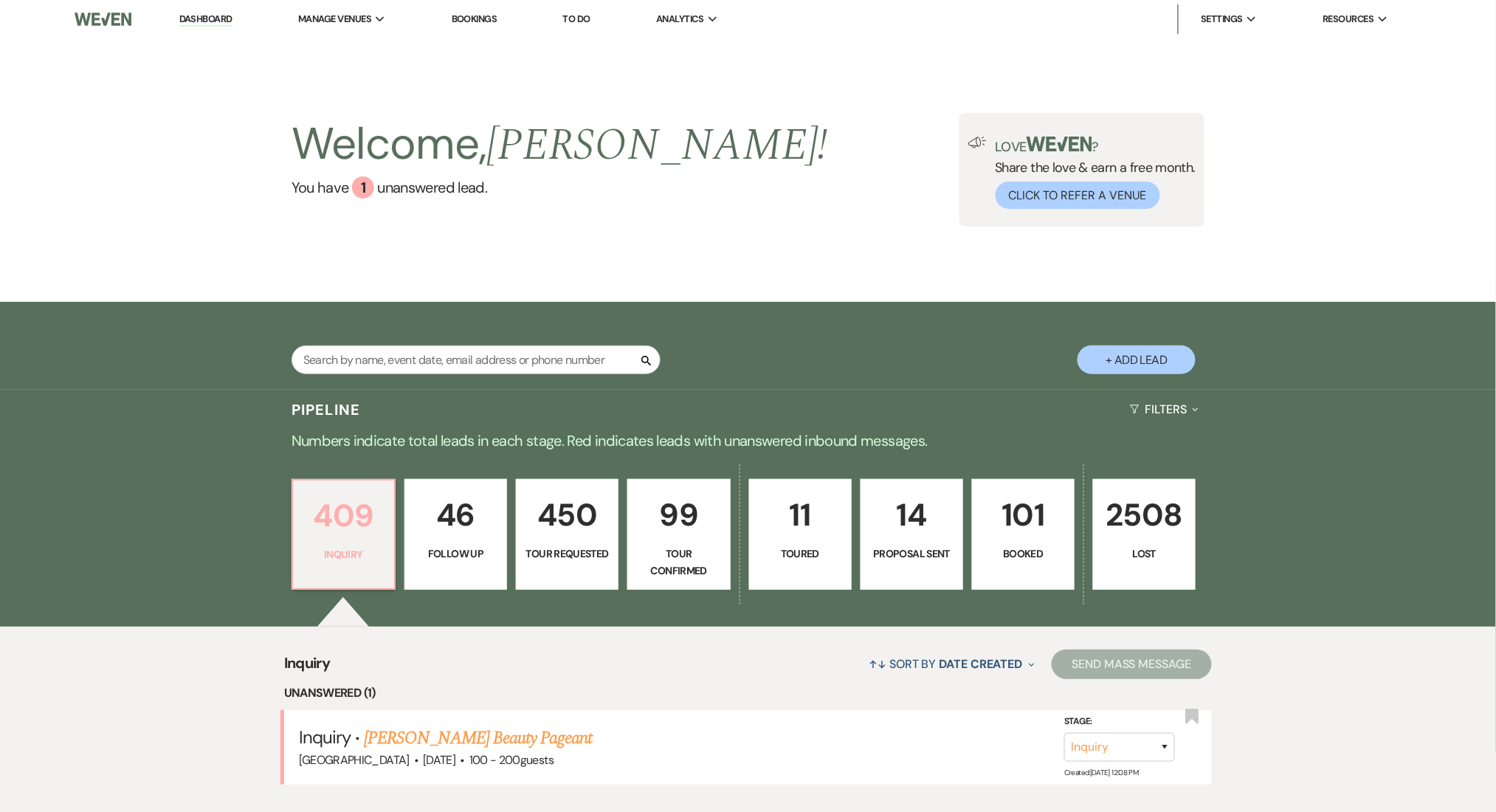
scroll to position [197, 0]
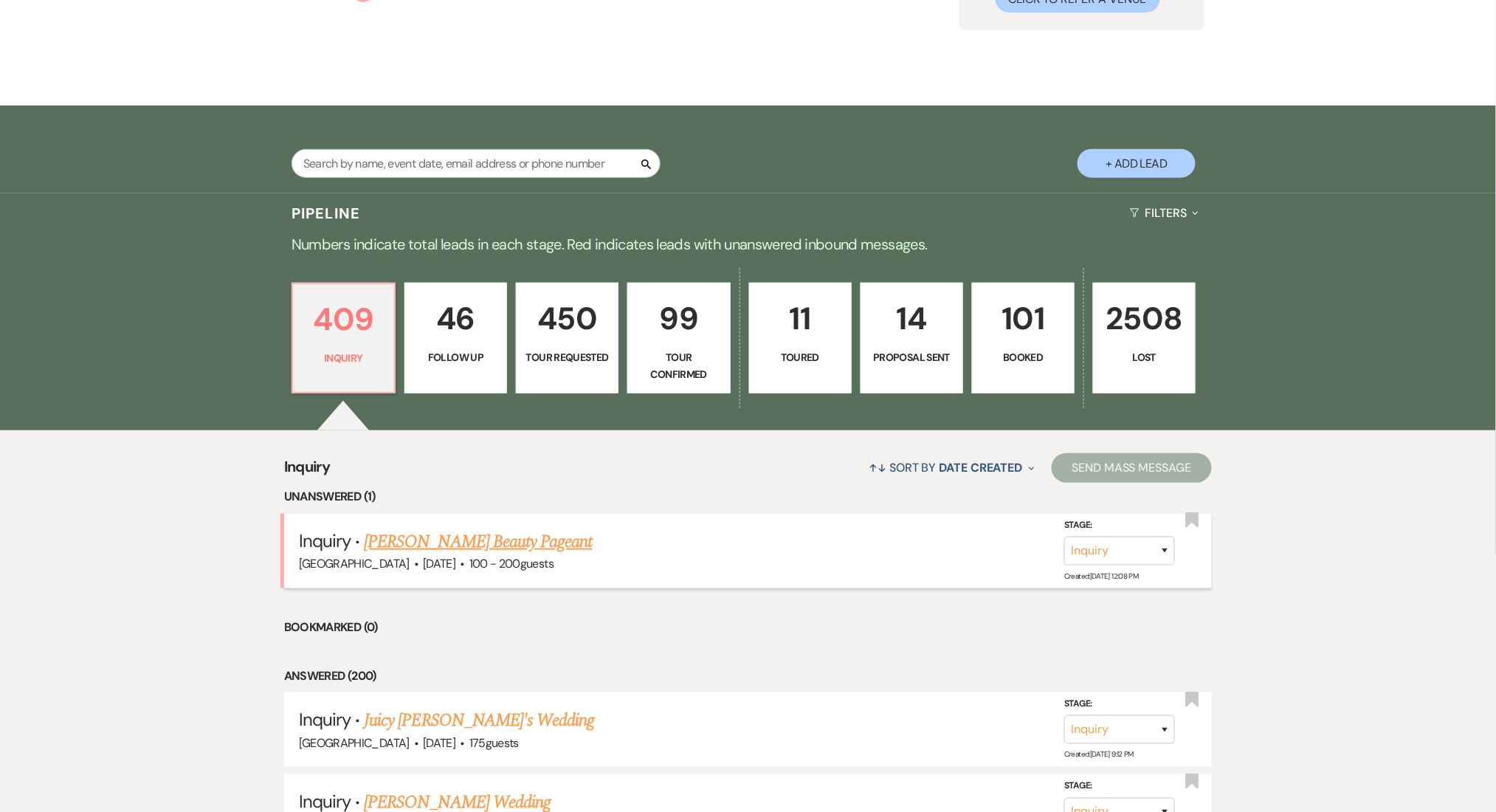
click at [449, 530] on link "Mandy Hazelton's Beauty Pageant" at bounding box center [478, 541] width 228 height 26
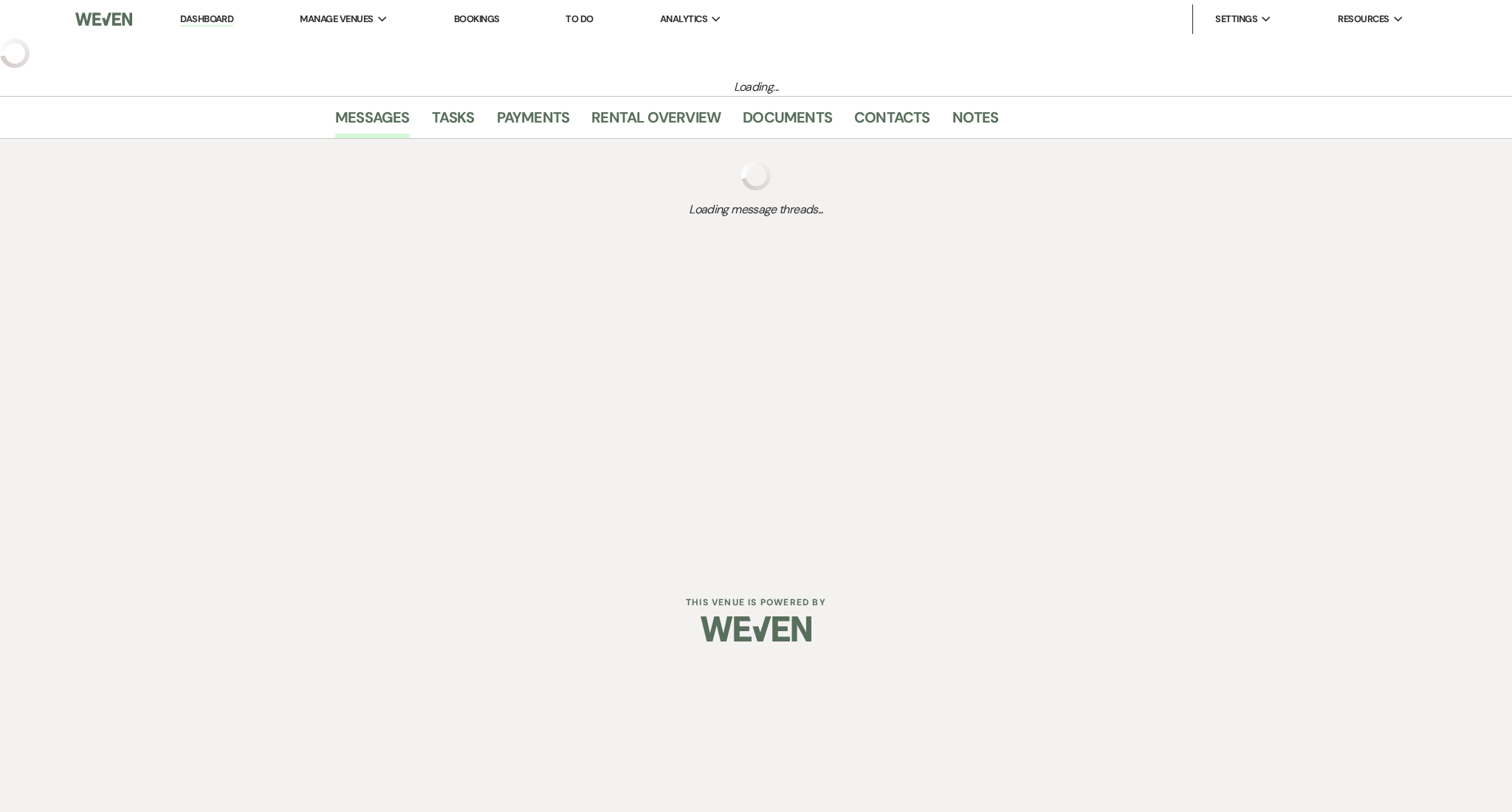
select select "5"
select select "13"
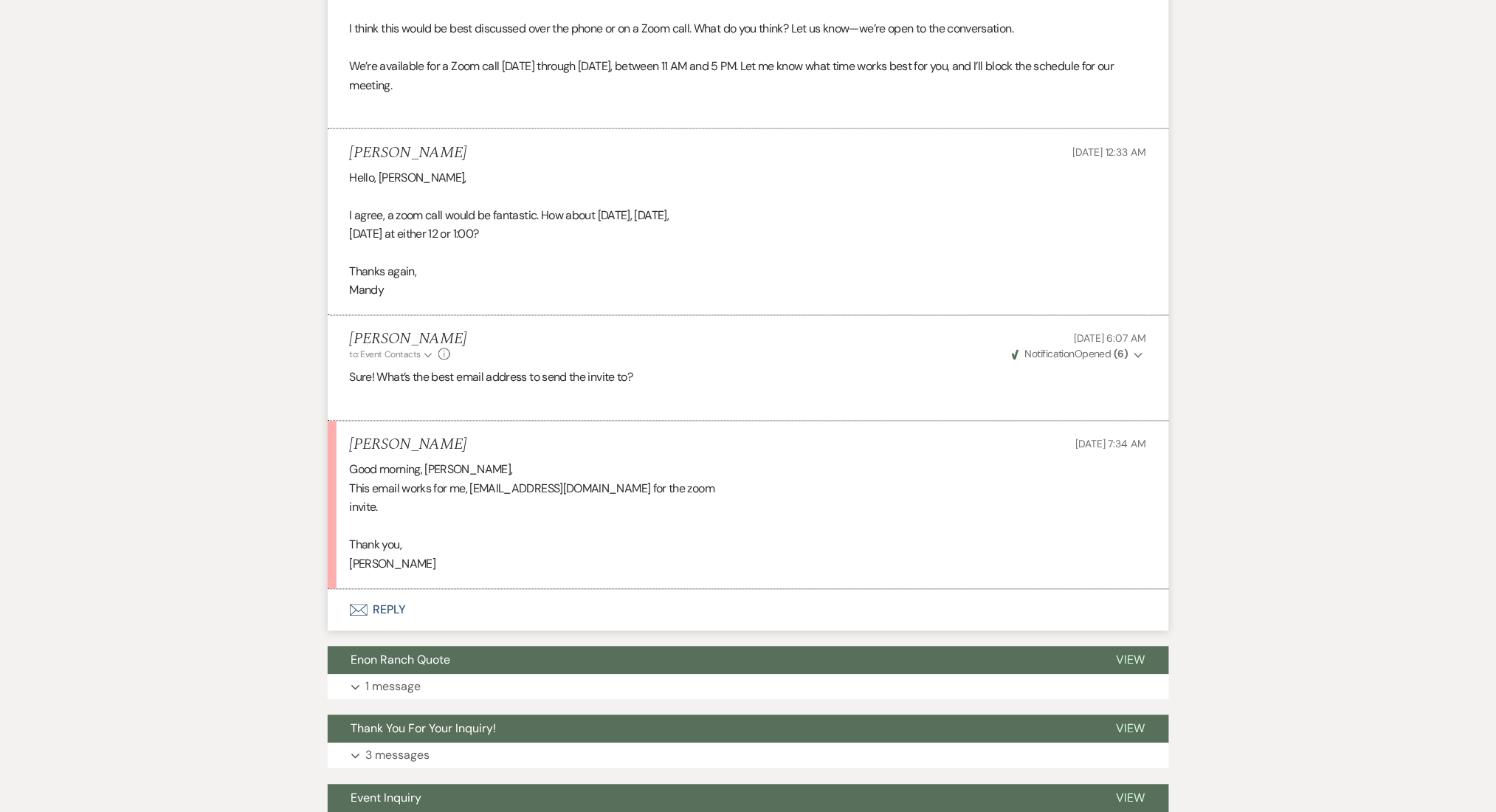
scroll to position [2952, 0]
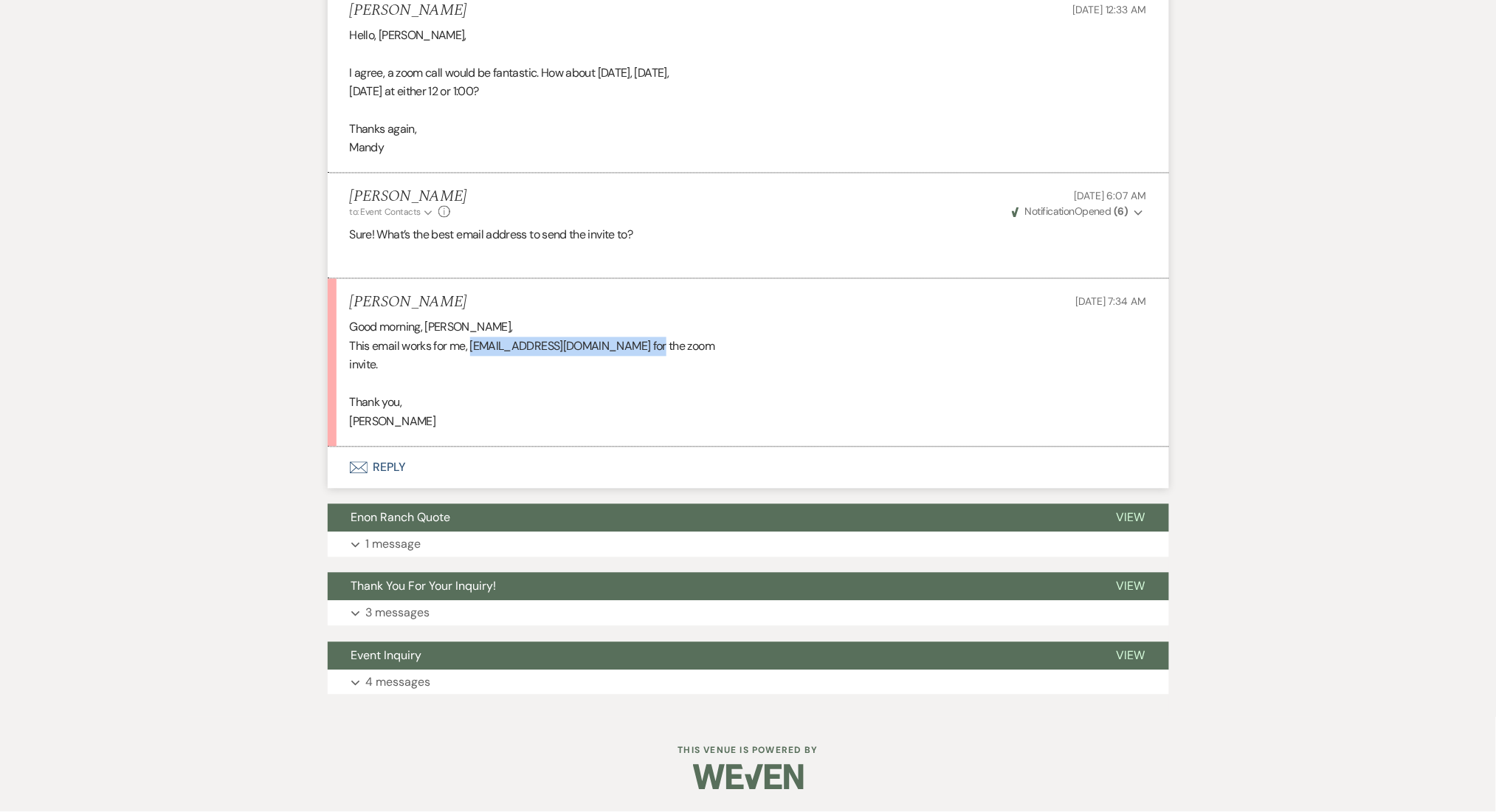
drag, startPoint x: 650, startPoint y: 345, endPoint x: 474, endPoint y: 347, distance: 176.0
click at [474, 347] on div "Good morning, Marissa, This email works for me, Garegencyinternational@gmail.co…" at bounding box center [748, 374] width 797 height 113
copy div "Garegencyinternational@gmail.com"
click at [387, 483] on button "Envelope Reply" at bounding box center [748, 468] width 842 height 41
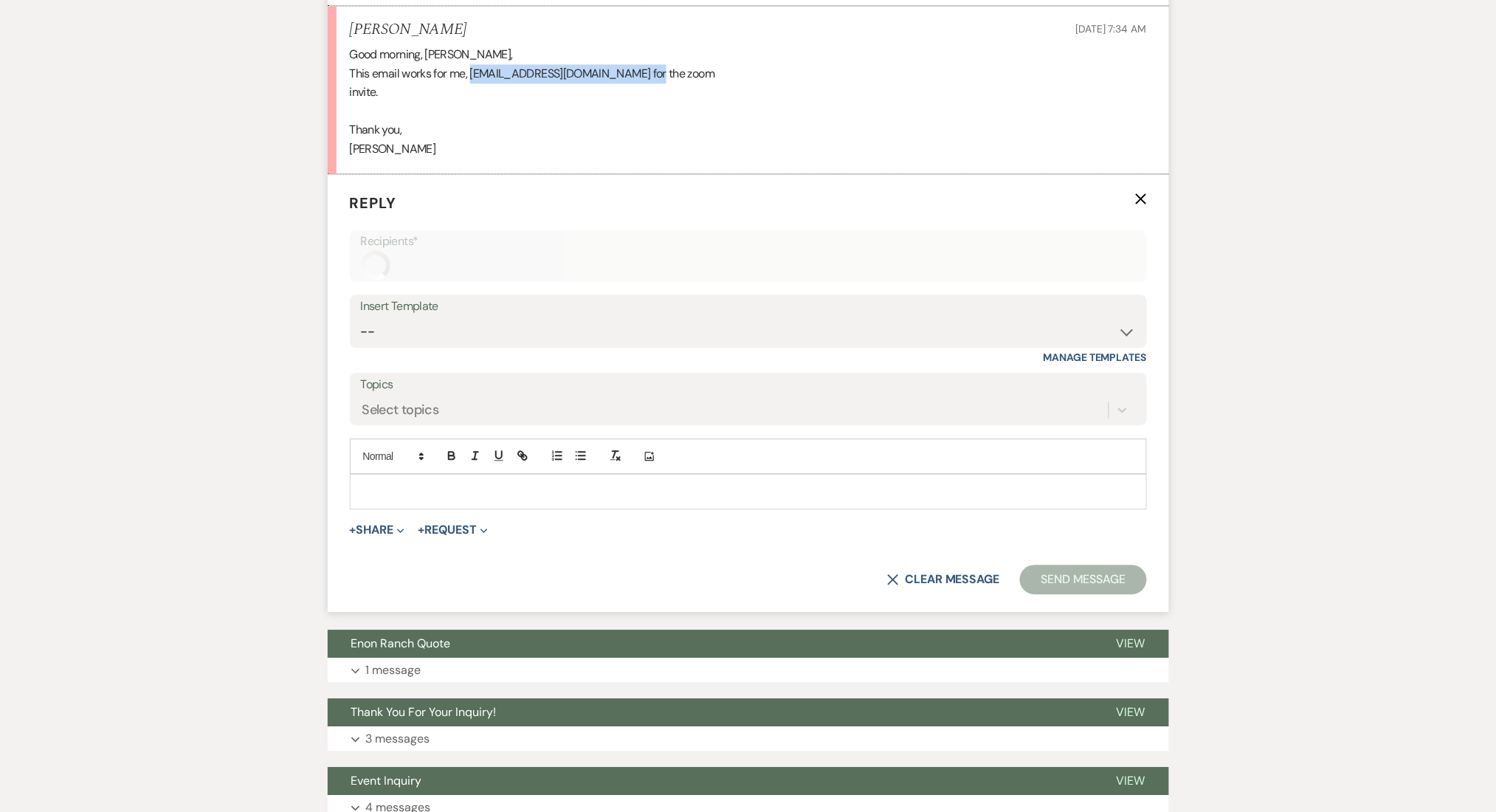
scroll to position [3212, 0]
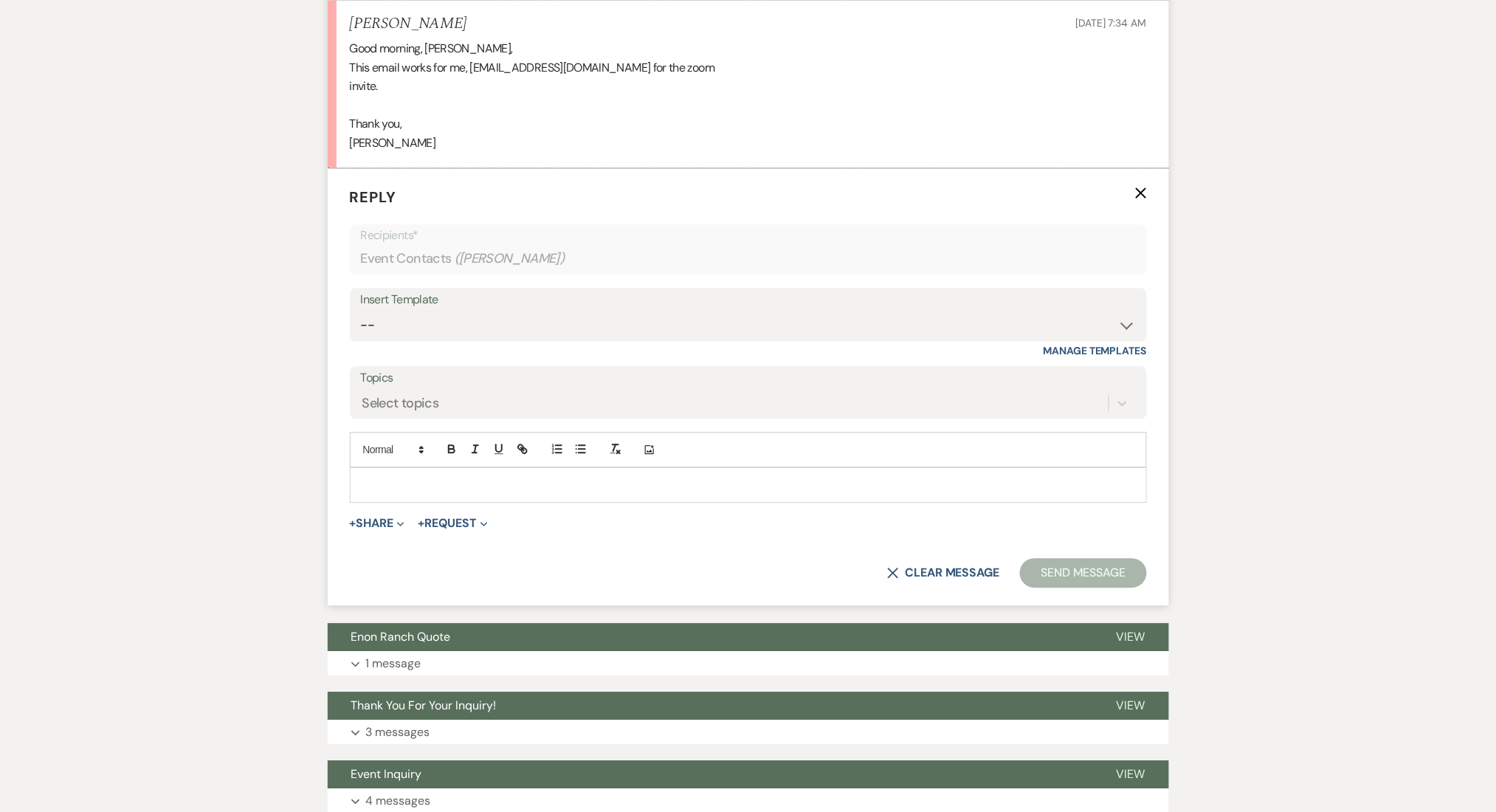
click at [481, 502] on div at bounding box center [748, 485] width 796 height 34
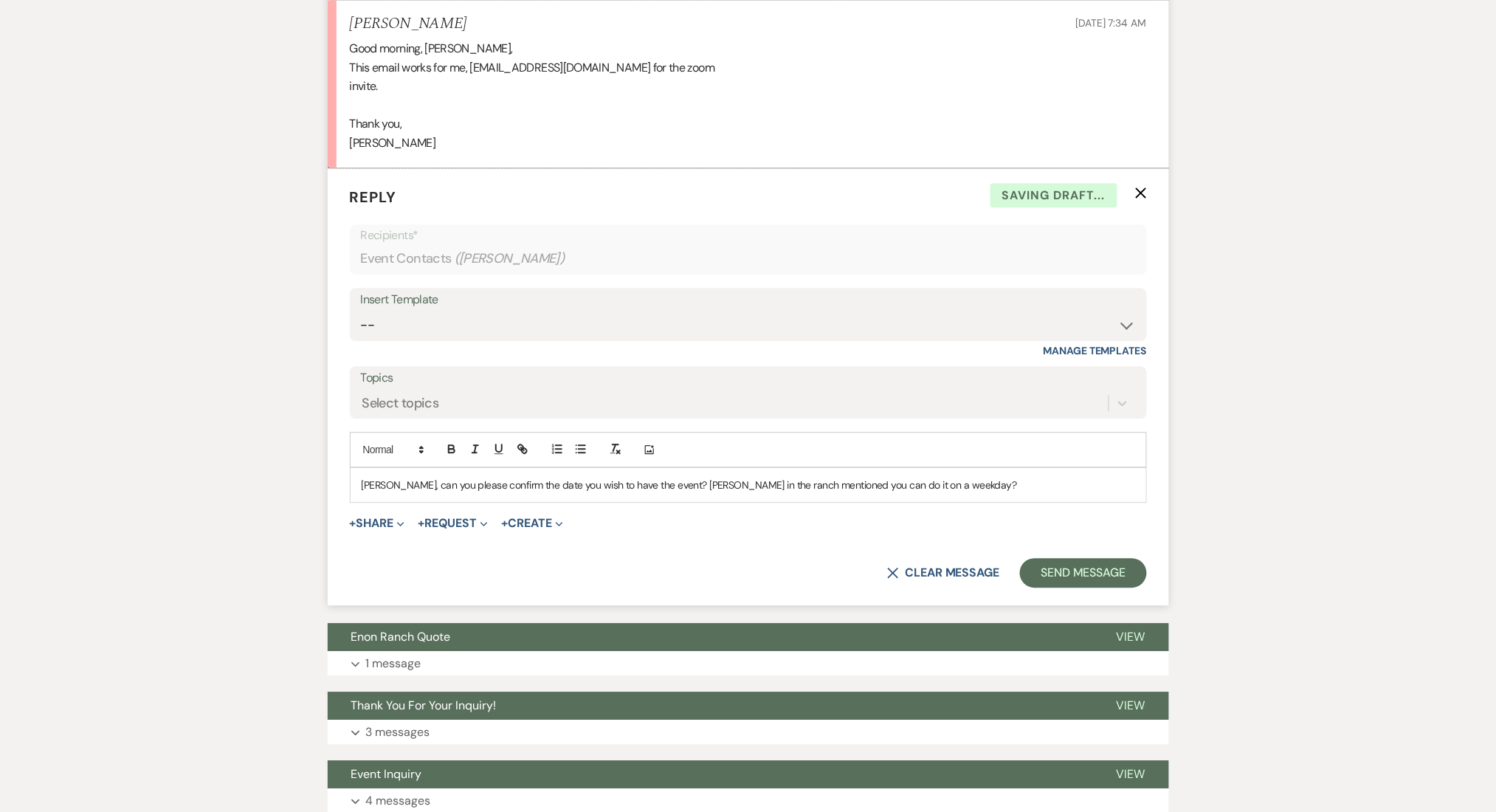
click at [482, 502] on div "Mandy, can you please confirm the date you wish to have the event? Dave in the …" at bounding box center [748, 485] width 796 height 34
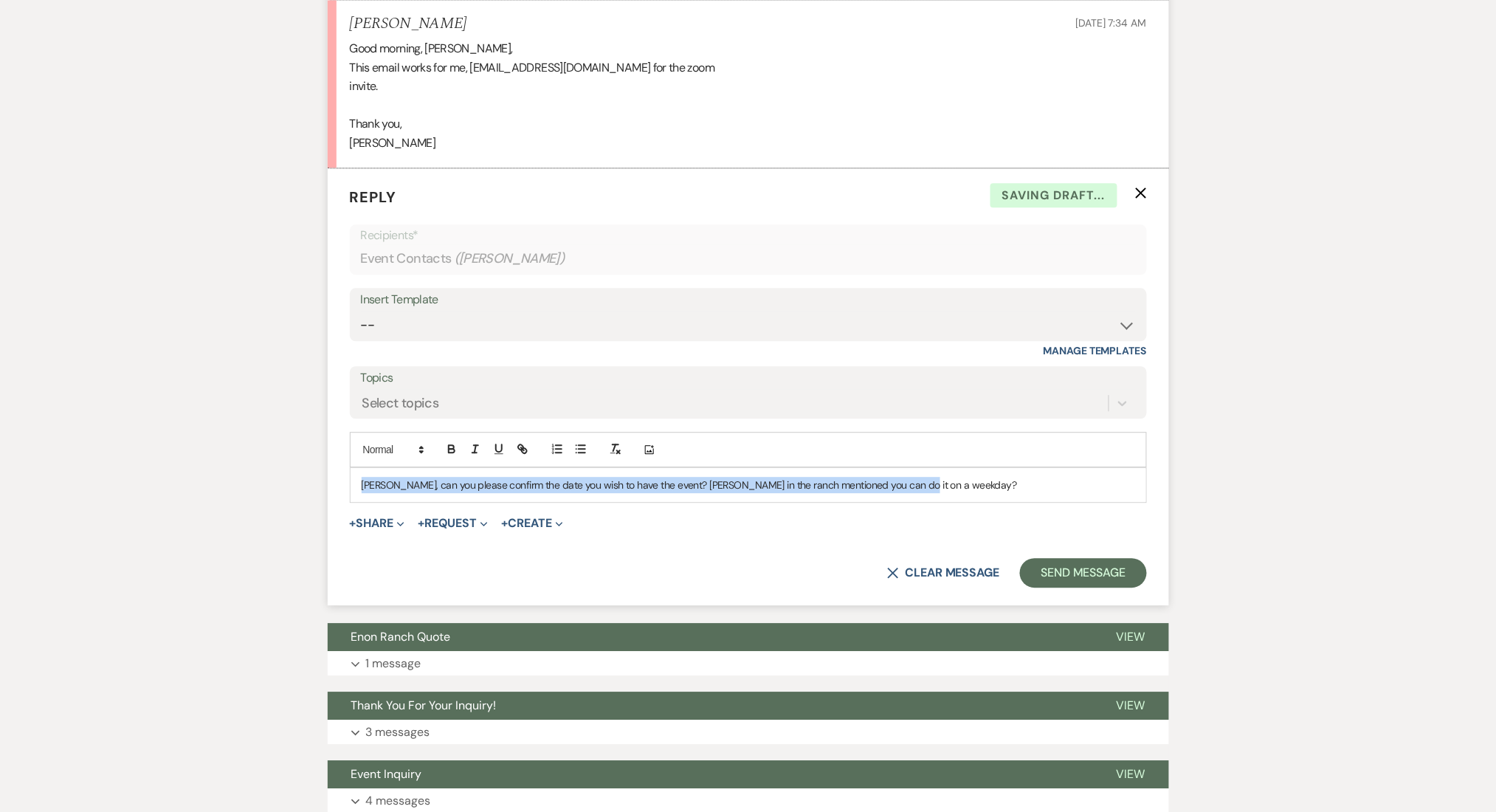
click at [482, 502] on div "Mandy, can you please confirm the date you wish to have the event? Dave in the …" at bounding box center [748, 485] width 796 height 34
copy p "Mandy, can you please confirm the date you wish to have the event? Dave in the …"
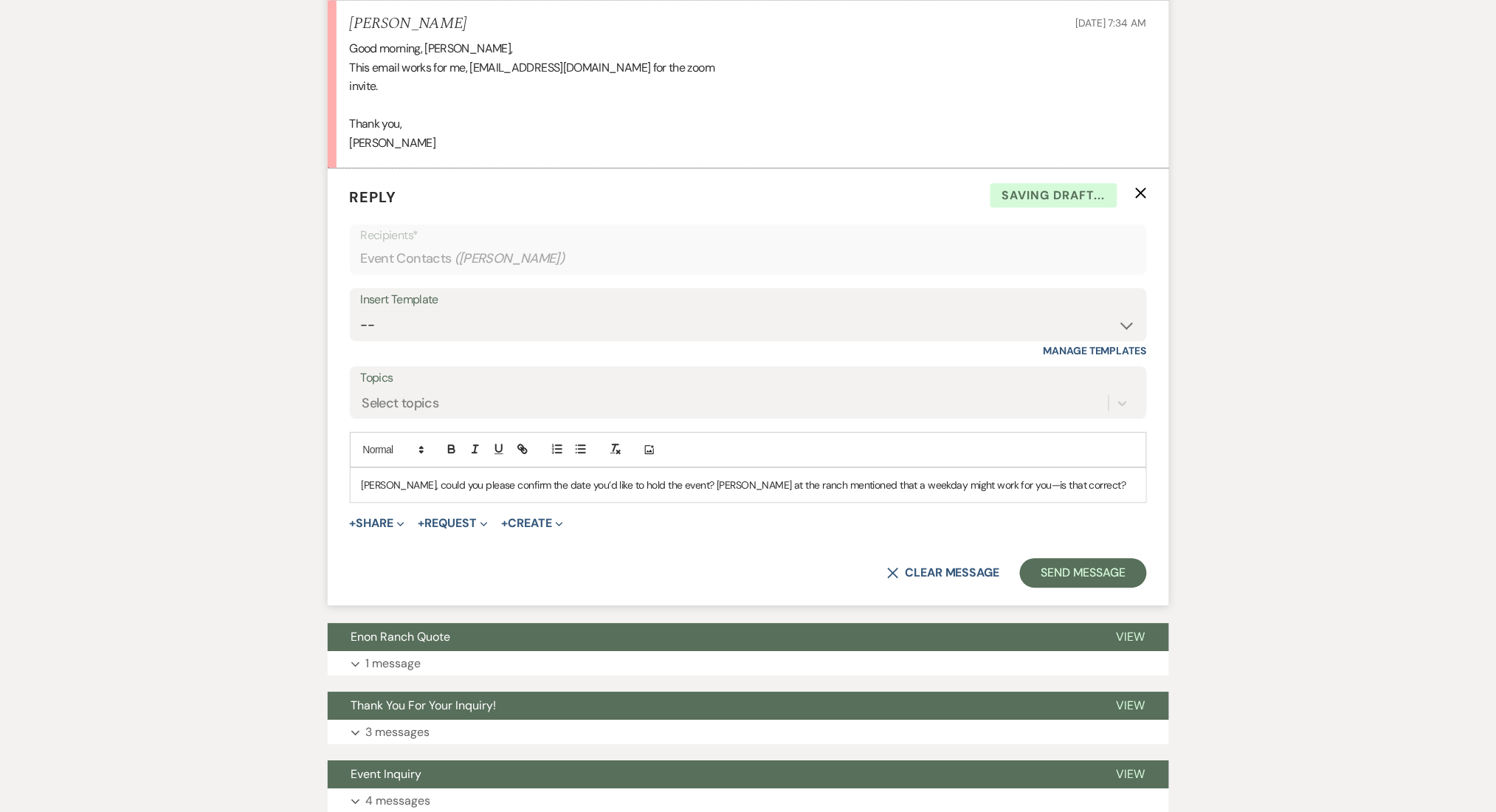
click at [362, 493] on p "Mandy, could you please confirm the date you’d like to hold the event? Dave at …" at bounding box center [748, 485] width 773 height 16
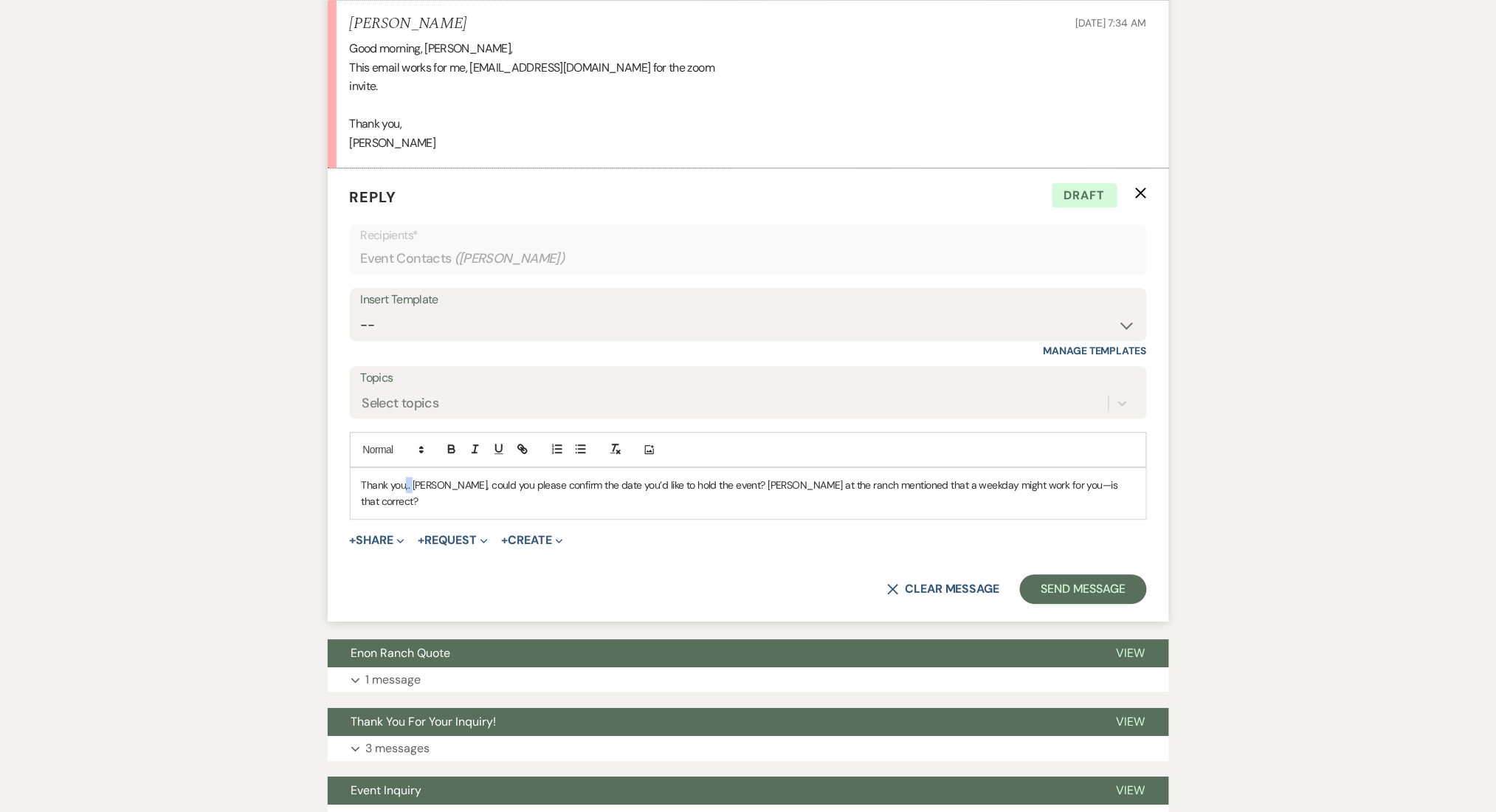
drag, startPoint x: 413, startPoint y: 508, endPoint x: 405, endPoint y: 508, distance: 8.0
click at [405, 508] on p "Thank you,. Mandy, could you please confirm the date you’d like to hold the eve…" at bounding box center [748, 493] width 773 height 33
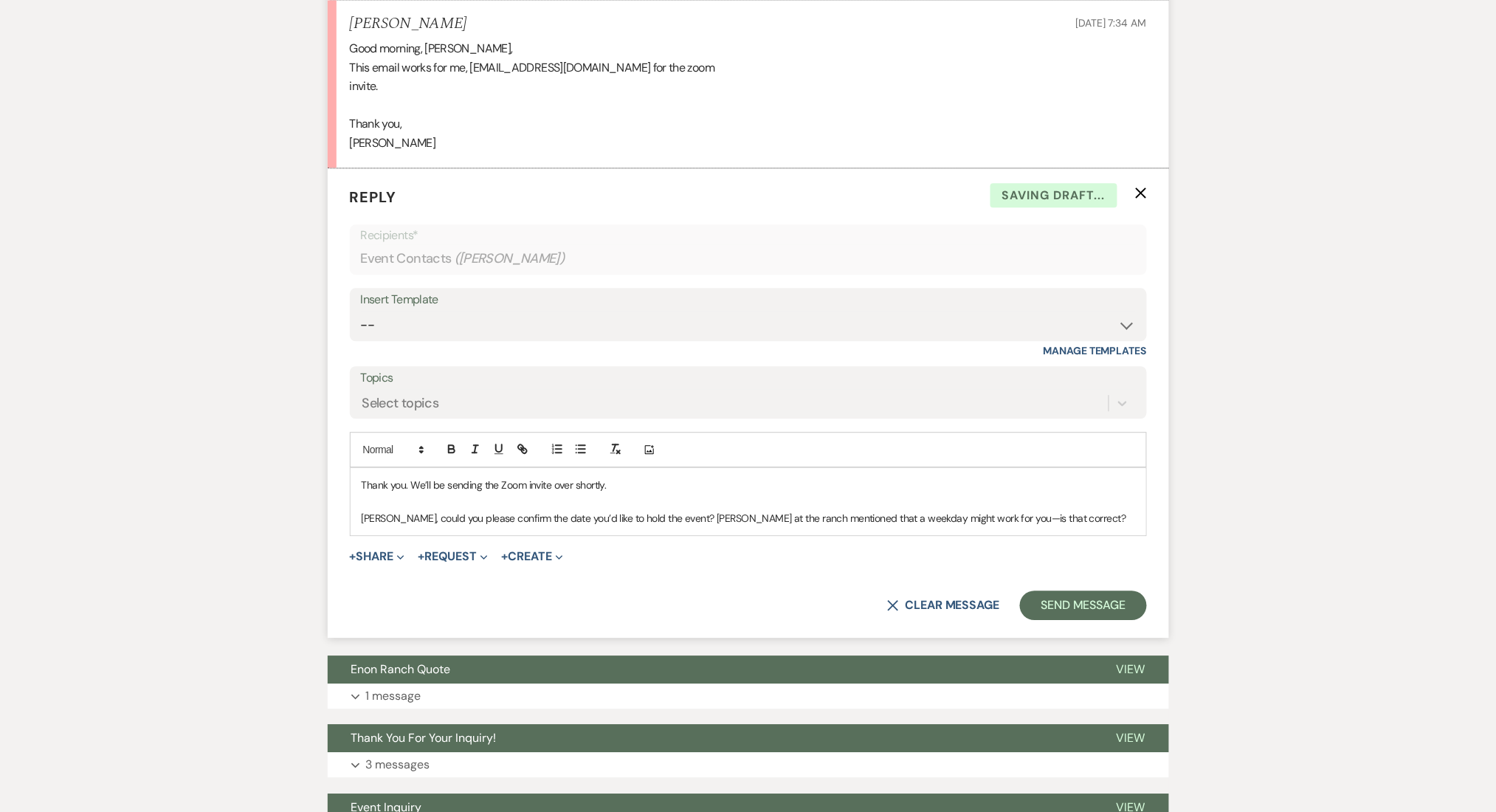
click at [520, 493] on p "Thank you. We’ll be sending the Zoom invite over shortly." at bounding box center [748, 485] width 773 height 16
click at [1077, 620] on button "Send Message" at bounding box center [1083, 604] width 126 height 29
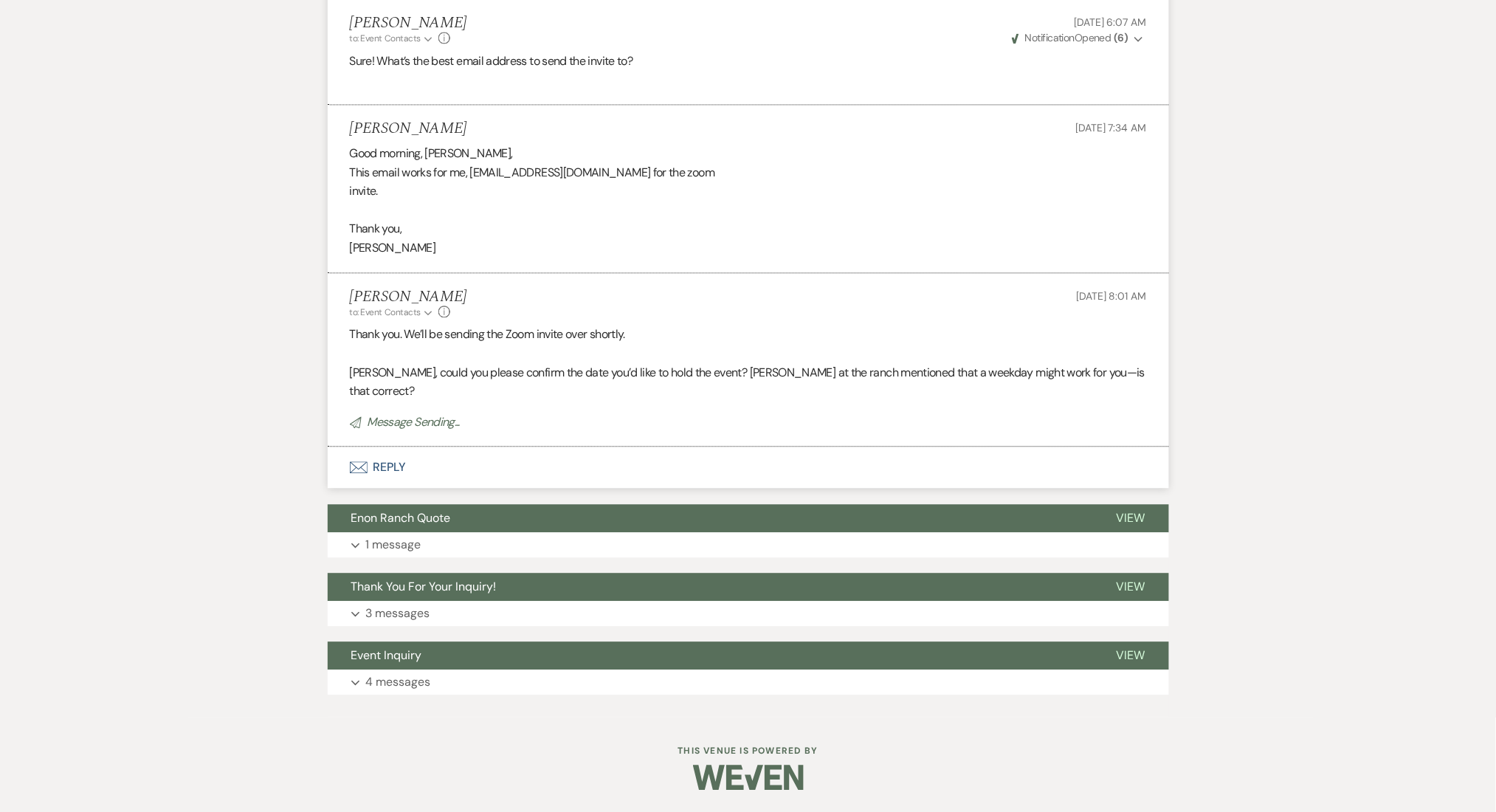
drag, startPoint x: 756, startPoint y: 197, endPoint x: 570, endPoint y: 186, distance: 186.3
click at [657, 189] on div "Good morning, Marissa, This email works for me, Garegencyinternational@gmail.co…" at bounding box center [748, 200] width 797 height 113
click at [547, 187] on div "Good morning, Marissa, This email works for me, Garegencyinternational@gmail.co…" at bounding box center [748, 200] width 797 height 113
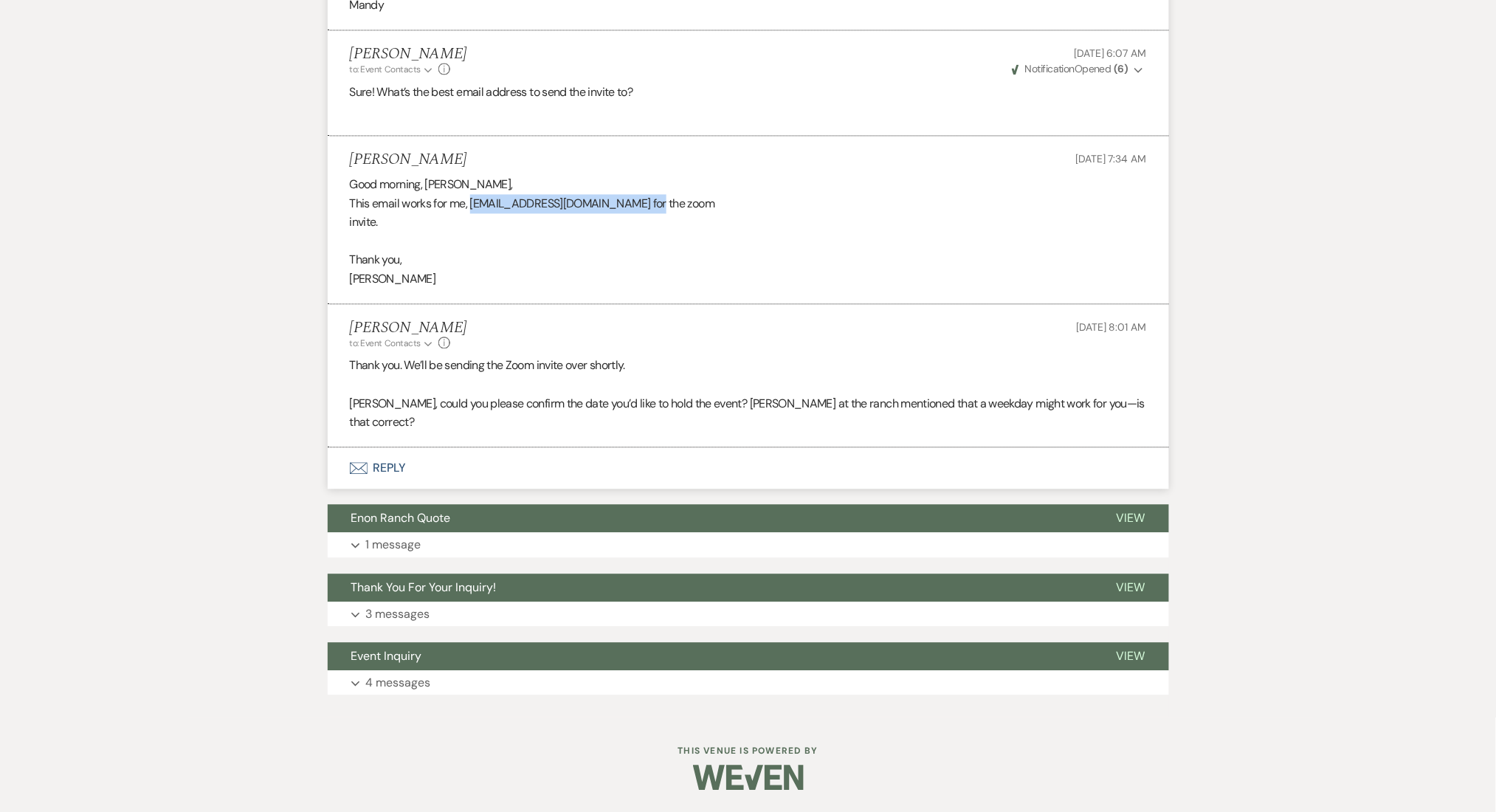
drag, startPoint x: 473, startPoint y: 190, endPoint x: 651, endPoint y: 217, distance: 180.0
click at [651, 217] on div "Good morning, Marissa, This email works for me, Garegencyinternational@gmail.co…" at bounding box center [748, 232] width 797 height 113
copy div "Garegencyinternational@gmail.com"
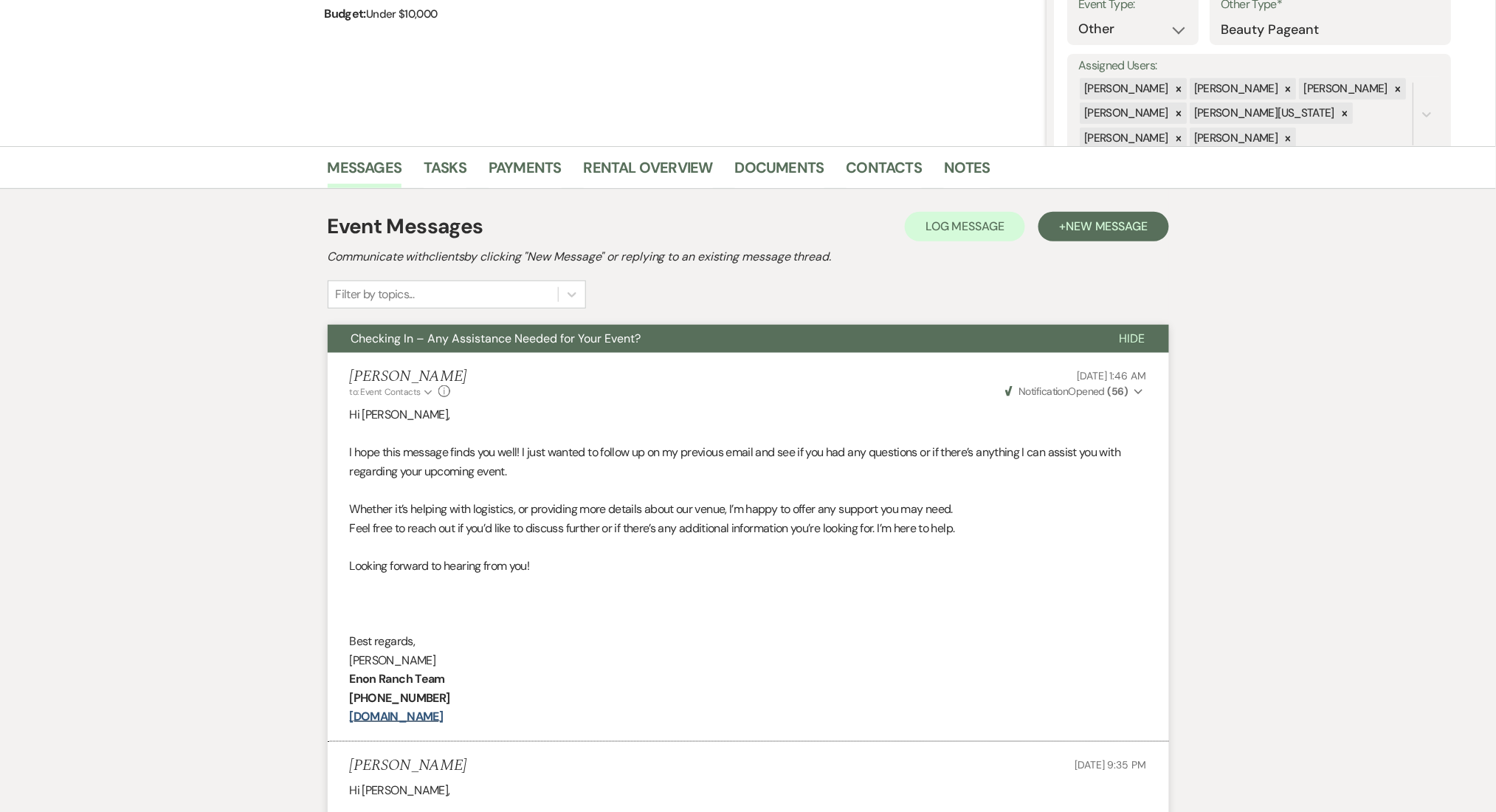
scroll to position [0, 0]
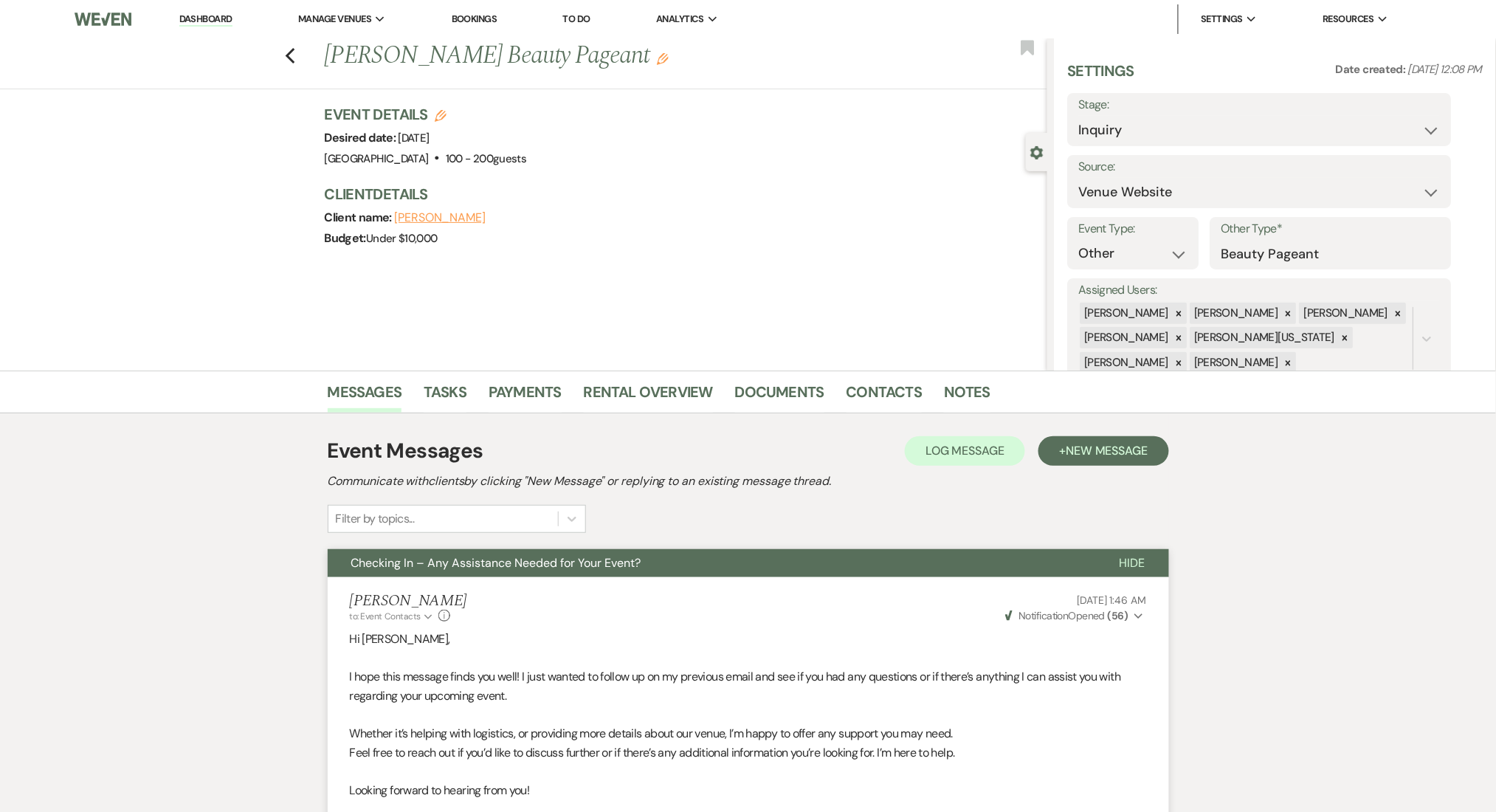
click at [205, 14] on link "Dashboard" at bounding box center [205, 20] width 53 height 14
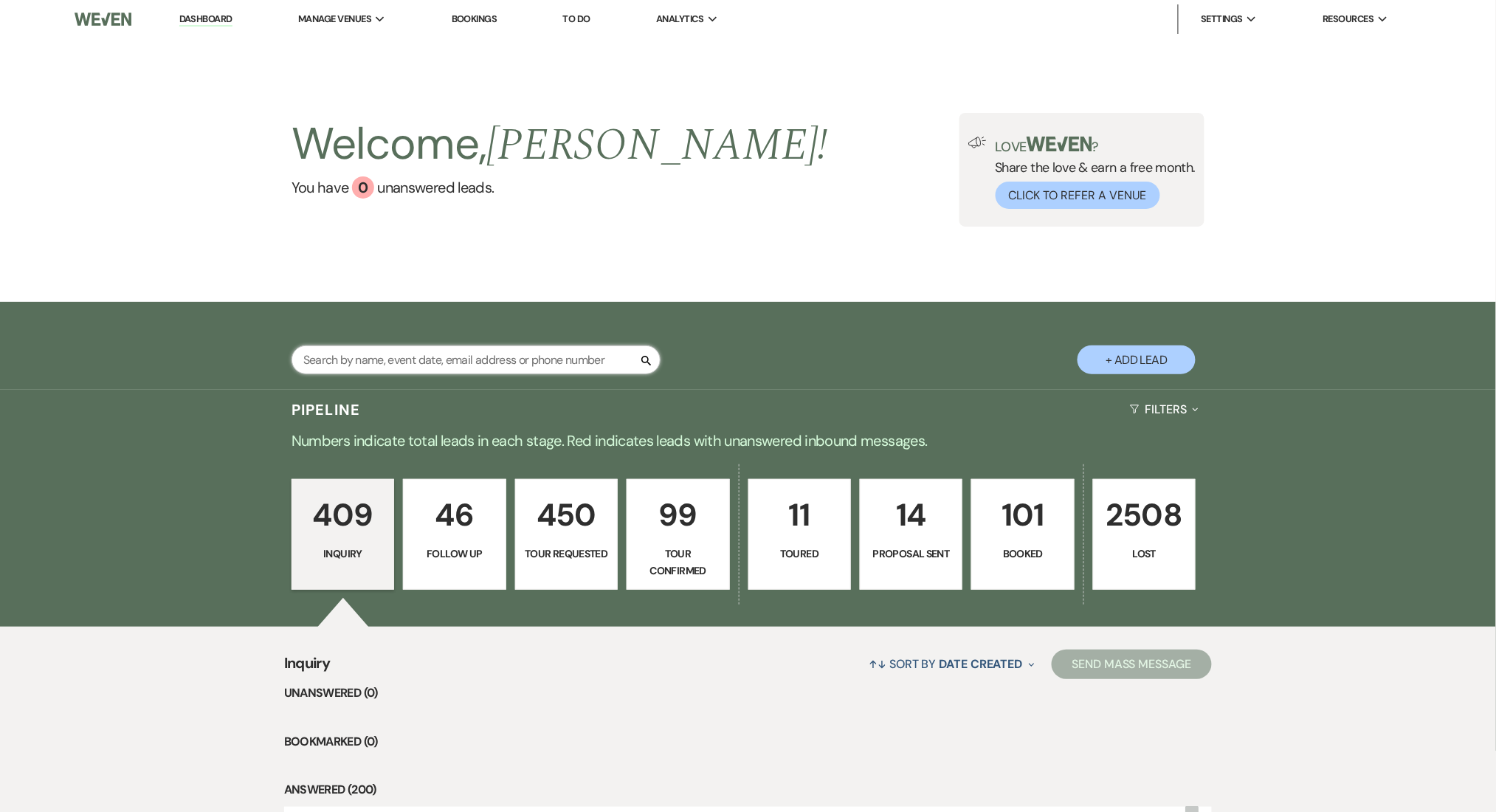
click at [457, 366] on input "text" at bounding box center [476, 359] width 369 height 29
paste input "rjfaithwedding@gmail.com"
type input "rjfaithwedding@gmail.com"
select select "8"
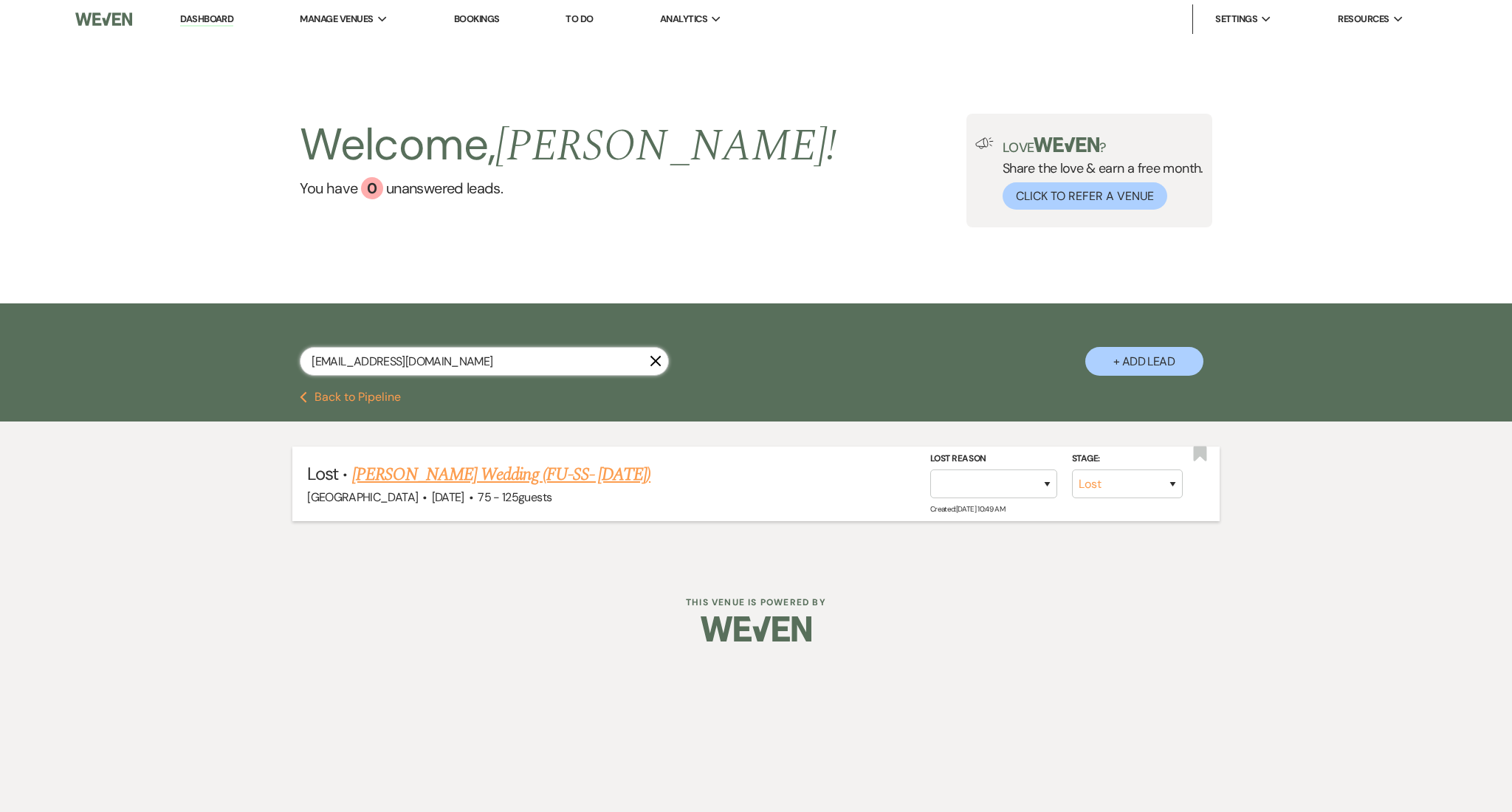
type input "rjfaithwedding@gmail.com"
click at [532, 477] on link "Faith Jordan's Wedding (FU-SS- 7/21/25)" at bounding box center [501, 474] width 298 height 26
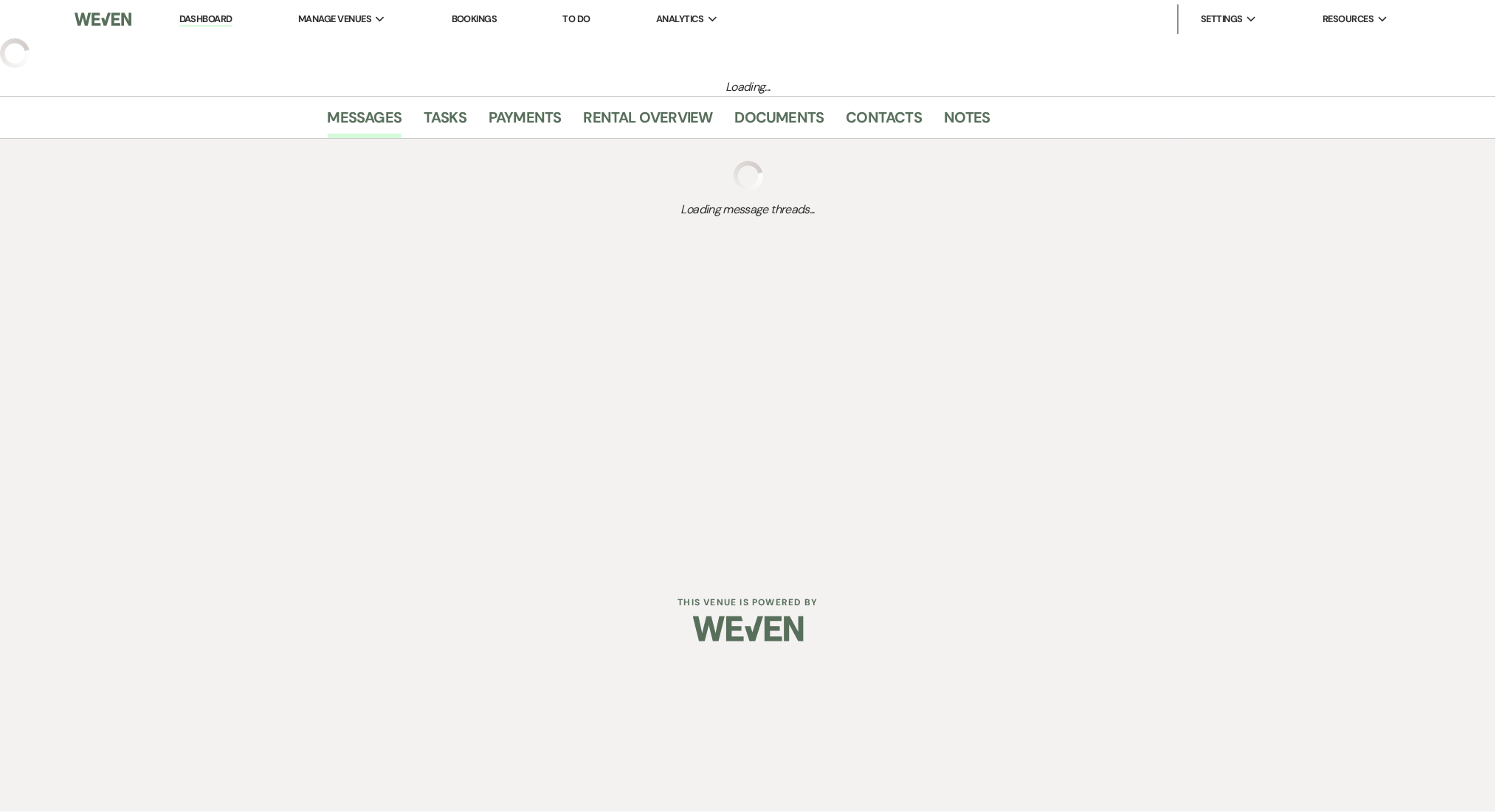
select select "8"
select select "3"
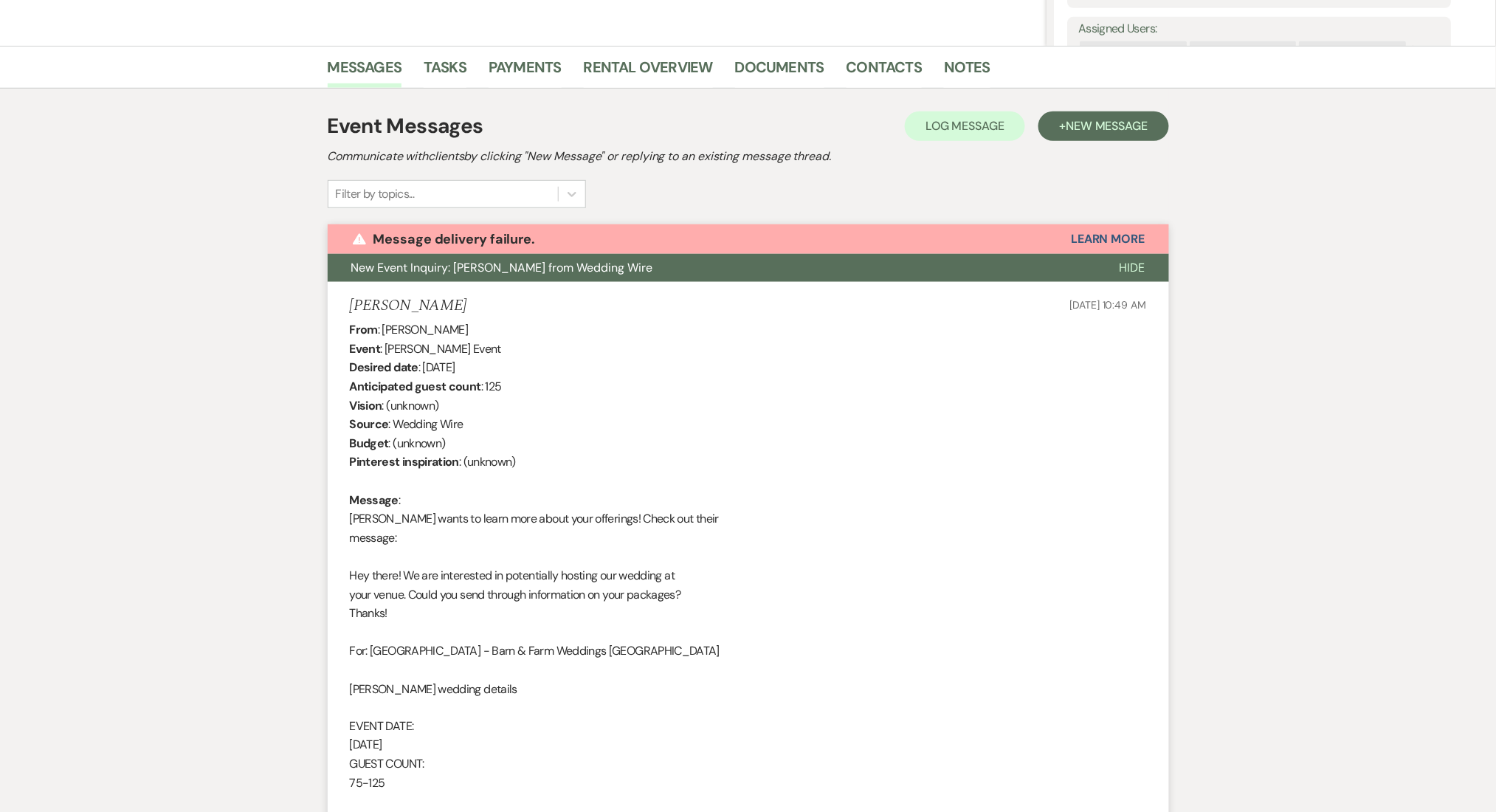
scroll to position [29, 0]
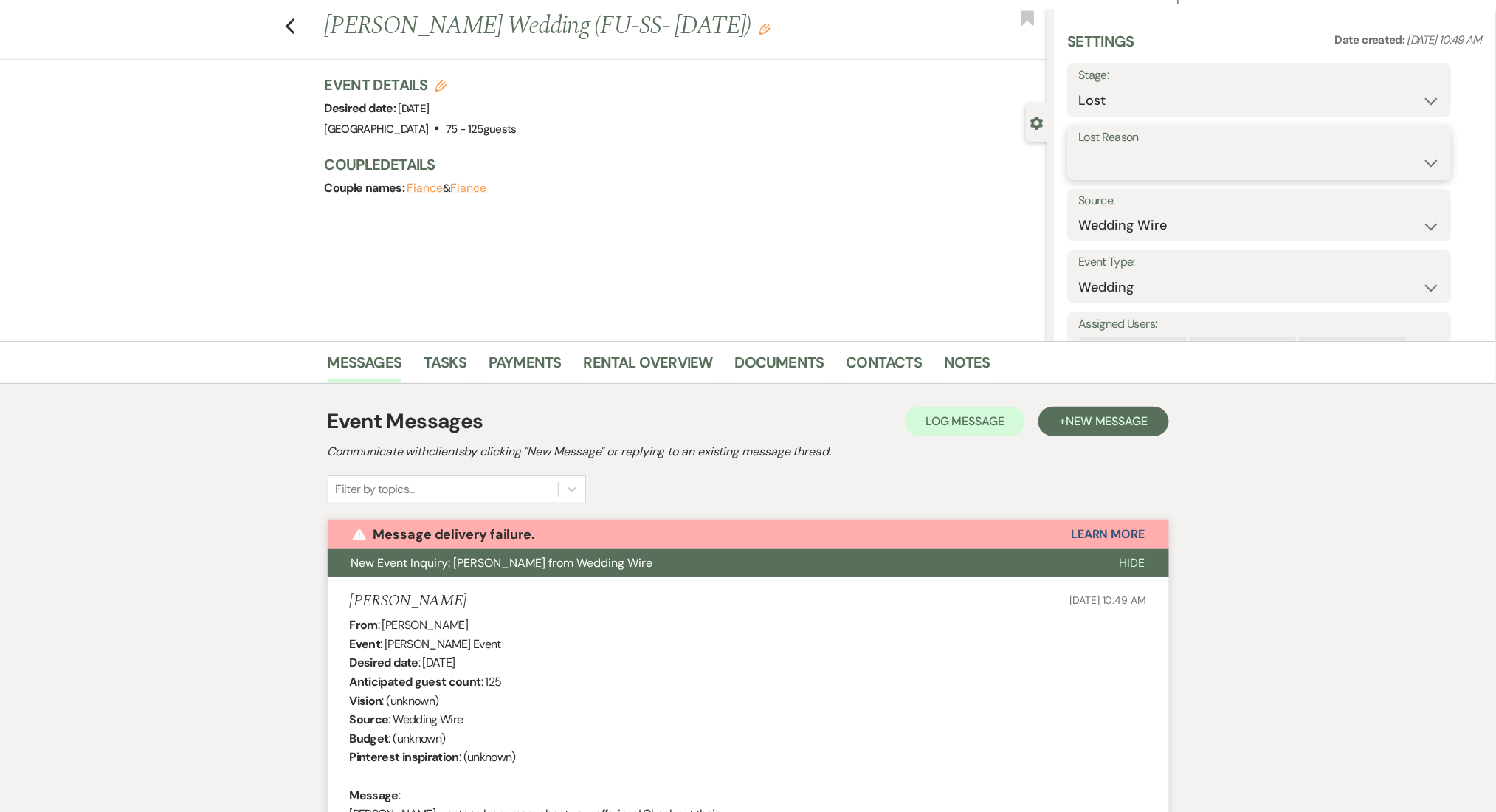
click at [1168, 174] on select "Booked Elsewhere Budget Date Unavailable No Response Not a Good Match Capacity …" at bounding box center [1260, 163] width 362 height 29
select select "1"
click at [1079, 148] on select "Booked Elsewhere Budget Date Unavailable No Response Not a Good Match Capacity …" at bounding box center [1260, 163] width 362 height 29
click at [1314, 167] on input "Other" at bounding box center [1324, 163] width 90 height 29
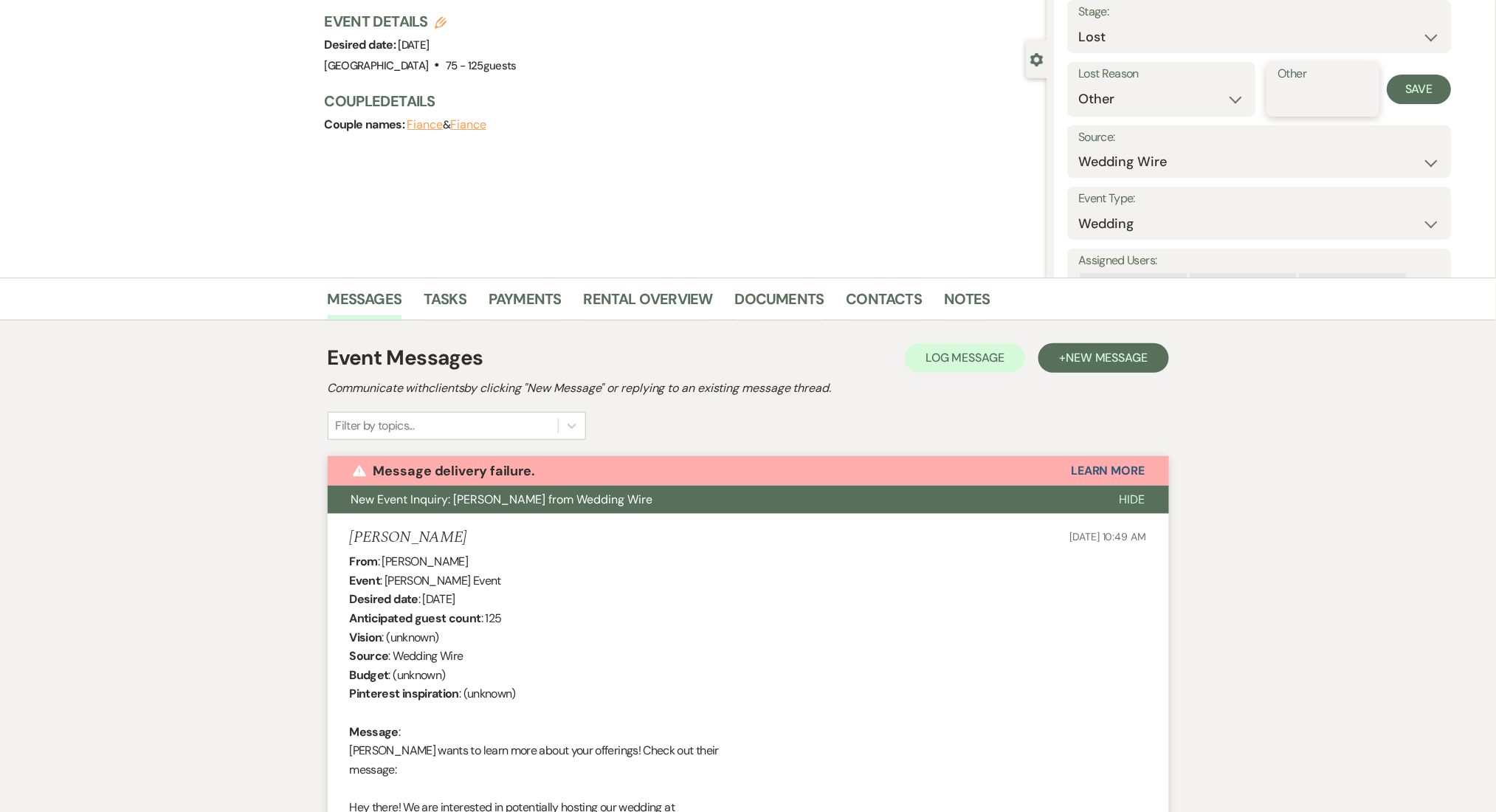
scroll to position [128, 0]
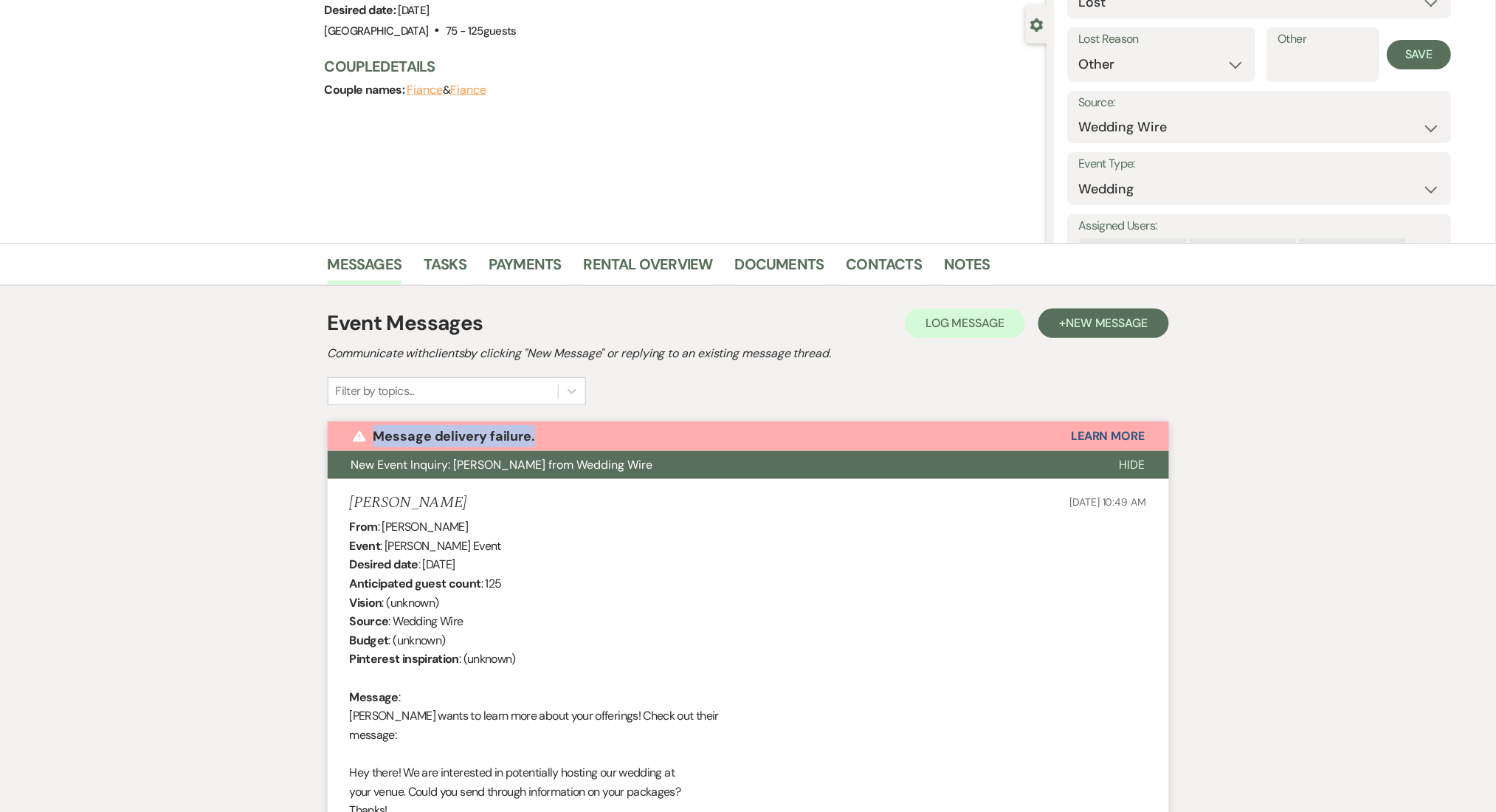
drag, startPoint x: 539, startPoint y: 435, endPoint x: 373, endPoint y: 423, distance: 166.4
click at [373, 423] on div "Warning Message delivery failure. Learn More" at bounding box center [748, 435] width 842 height 29
copy p "Message delivery failure."
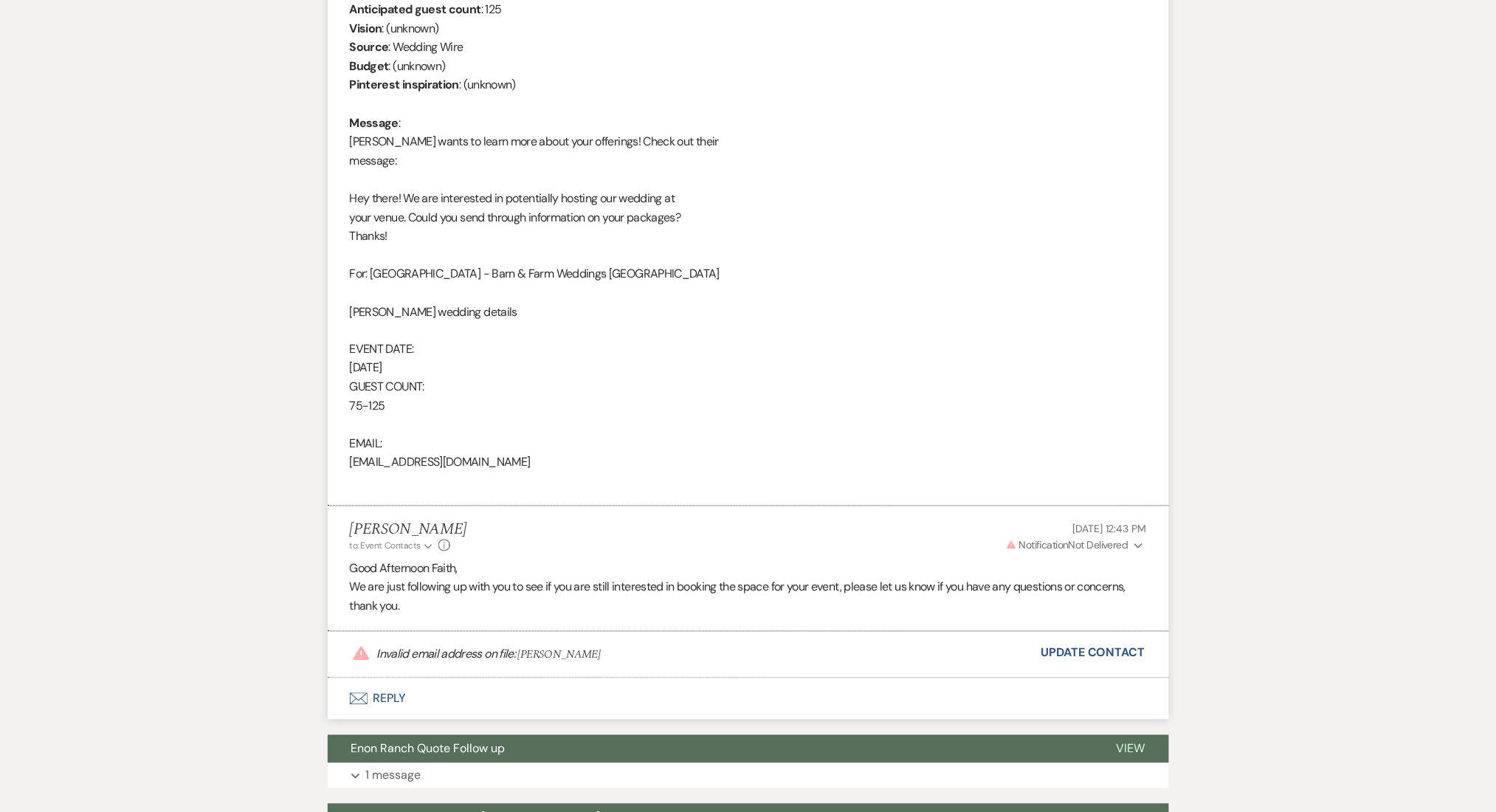
scroll to position [718, 0]
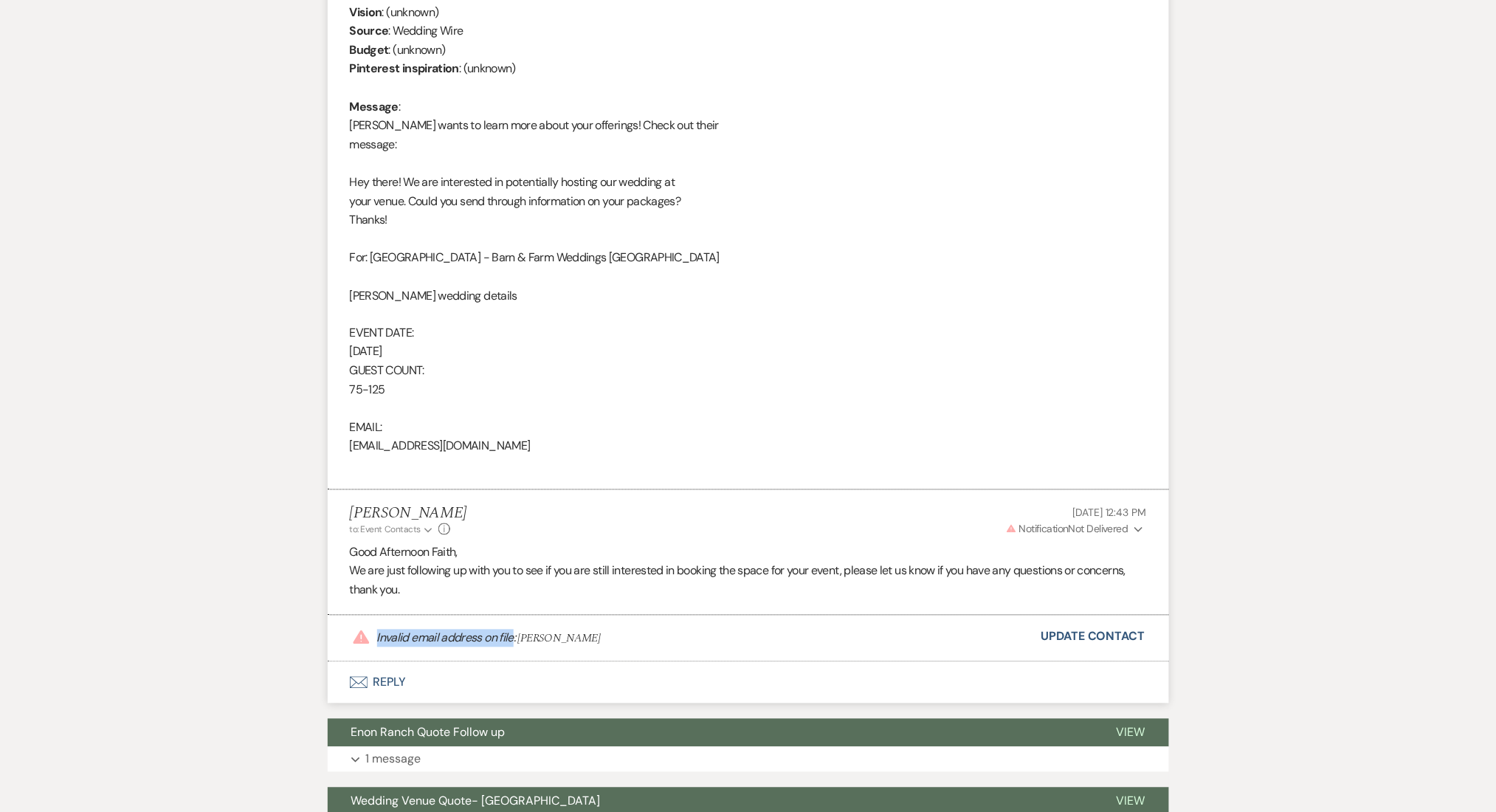
drag, startPoint x: 513, startPoint y: 638, endPoint x: 349, endPoint y: 638, distance: 164.0
click at [349, 638] on div "Warning Invalid email address on file: Faith Jordan Update Contact" at bounding box center [748, 638] width 842 height 46
copy p "Invalid email address on file"
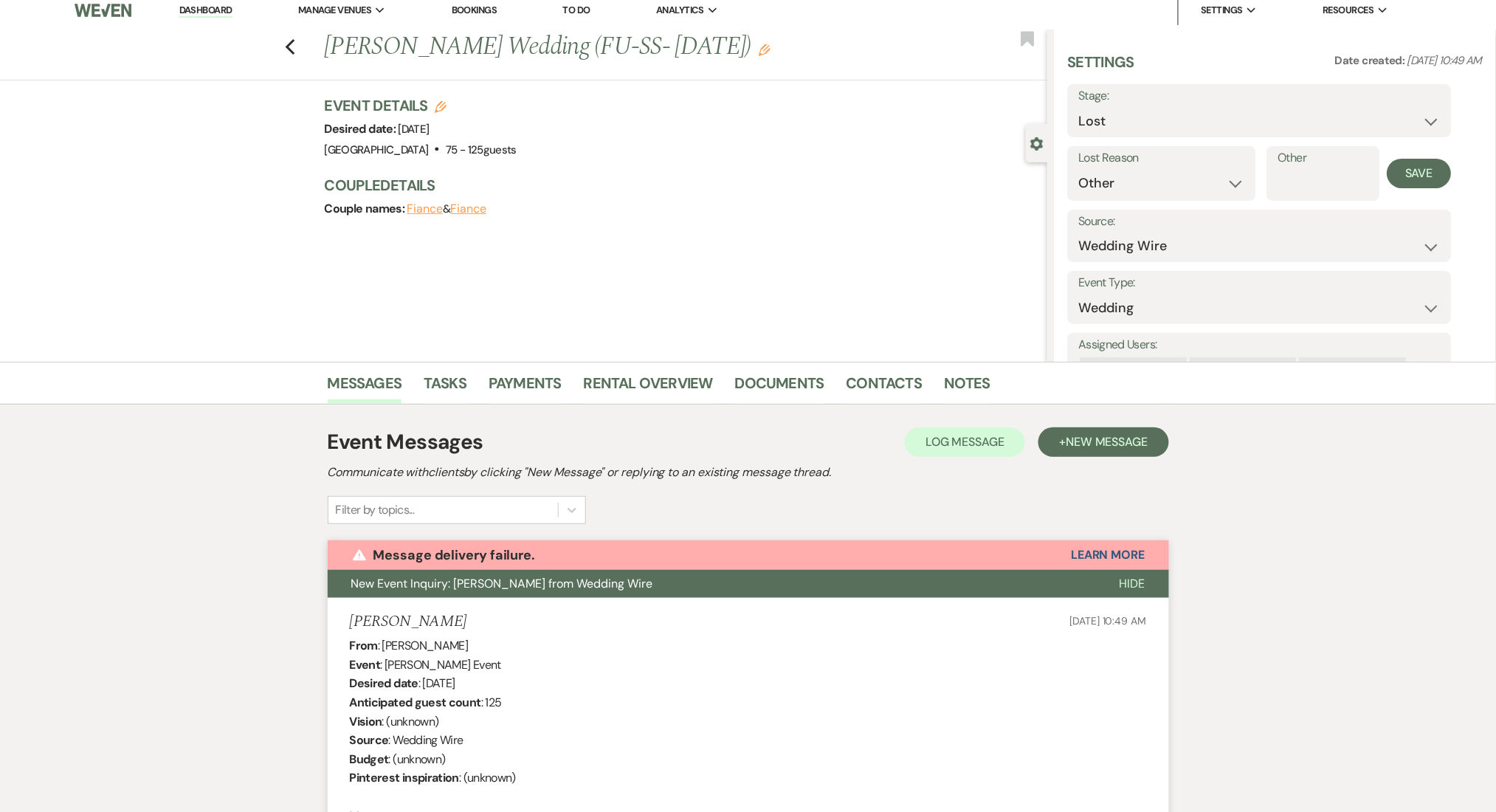
scroll to position [0, 0]
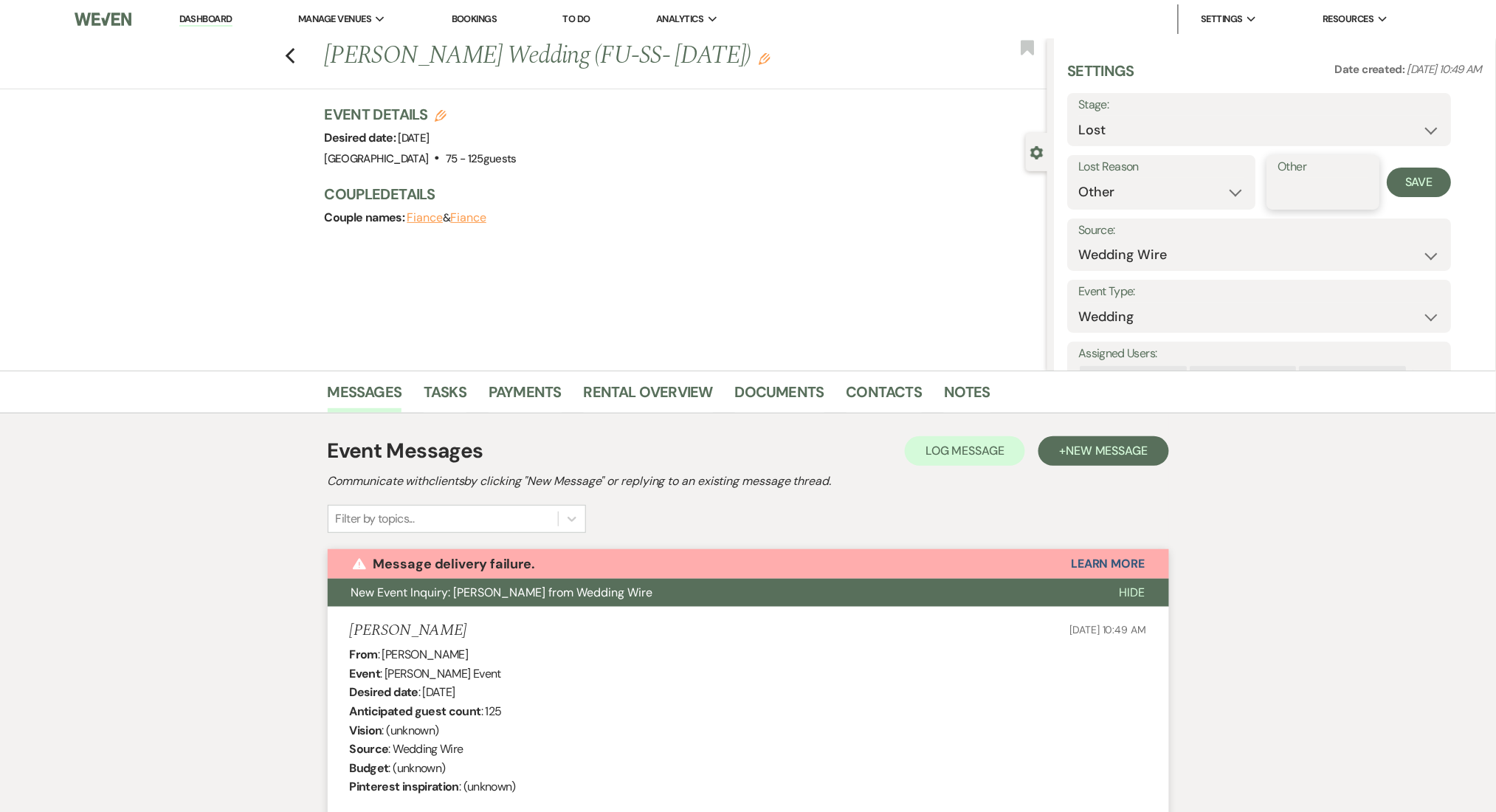
click at [1320, 193] on input "Other" at bounding box center [1324, 192] width 90 height 29
paste input "Invalid email address on file"
type input "Invalid email address on file"
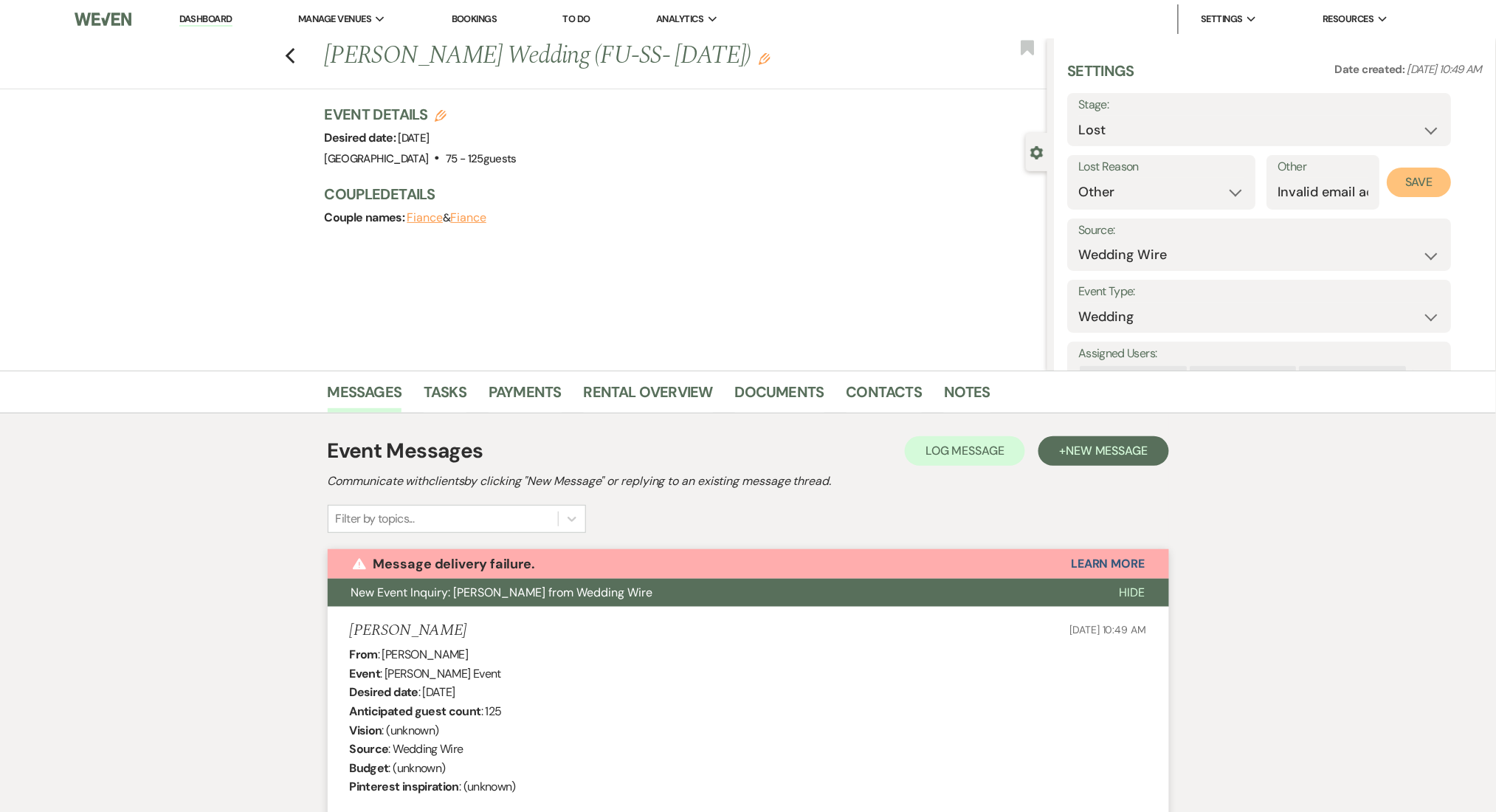
click at [1429, 186] on button "Save" at bounding box center [1419, 182] width 64 height 29
click at [293, 51] on icon "Previous" at bounding box center [290, 56] width 11 height 17
select select "8"
select select "1"
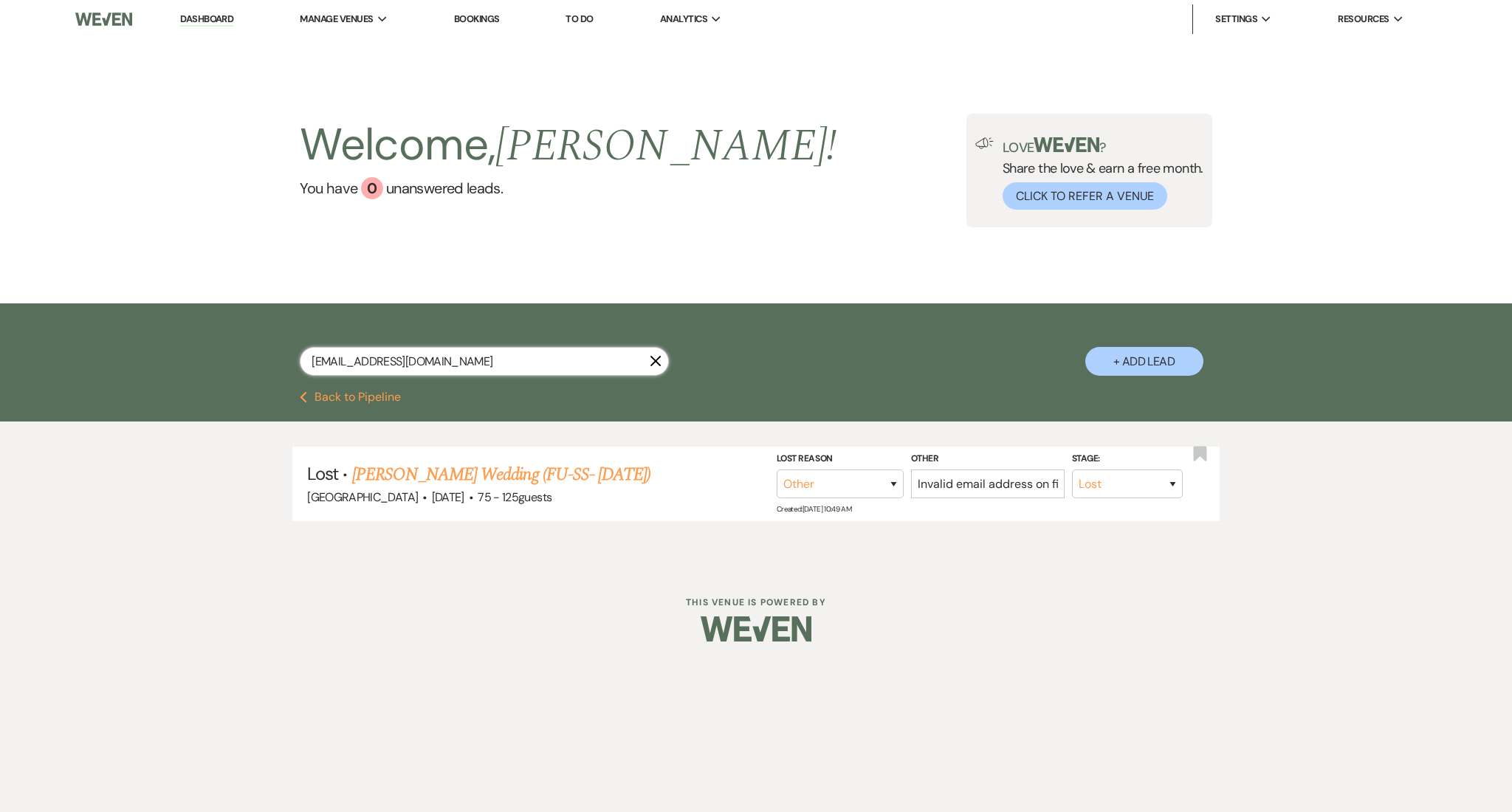
drag, startPoint x: 474, startPoint y: 373, endPoint x: 211, endPoint y: 355, distance: 263.6
click at [211, 355] on div "rjfaithwedding@gmail.com X + Add Lead" at bounding box center [756, 347] width 1512 height 88
paste input "courtney.hancock@hot"
type input "courtney.hancock@hotmail.com"
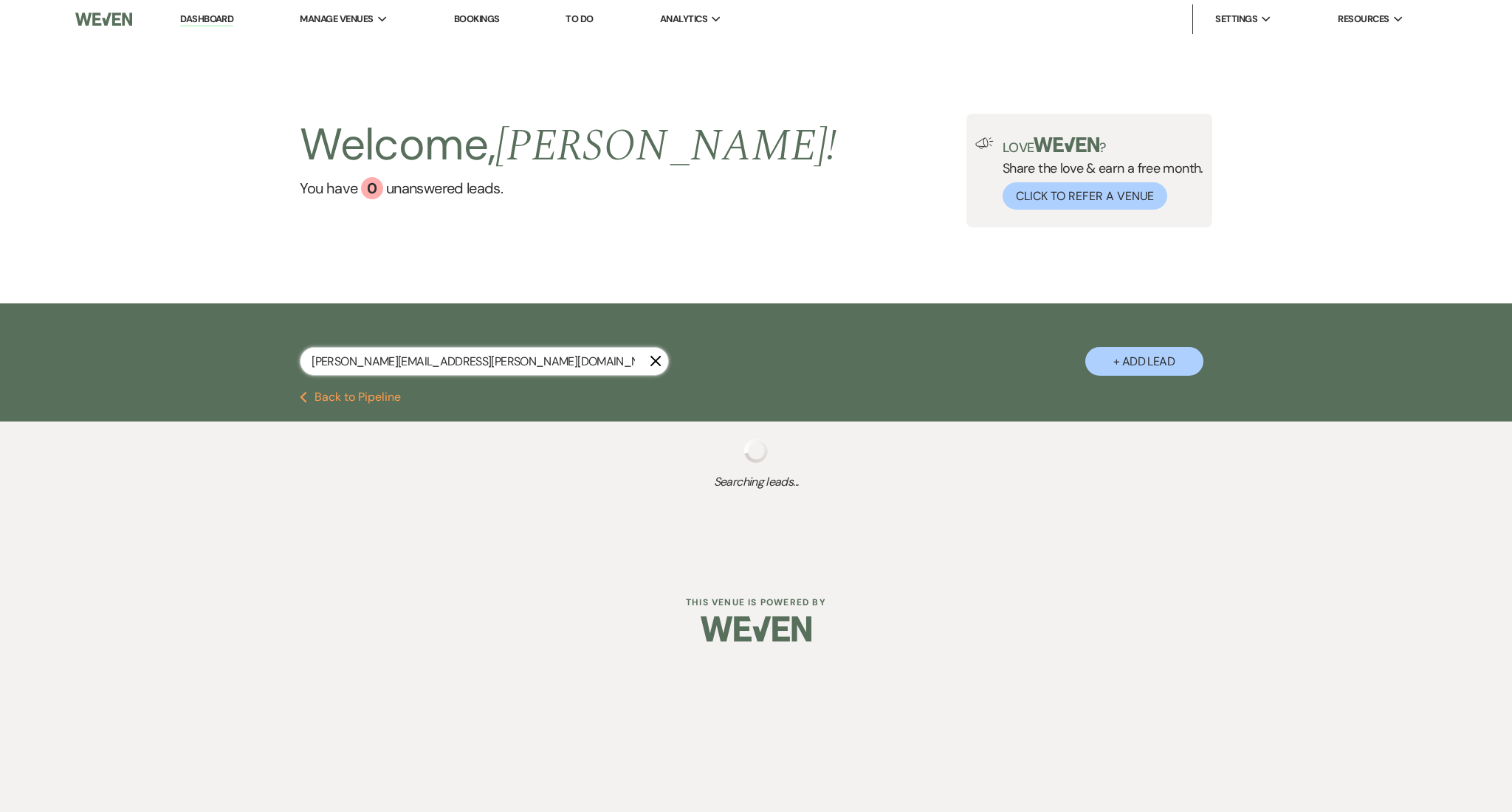
select select "8"
select select "5"
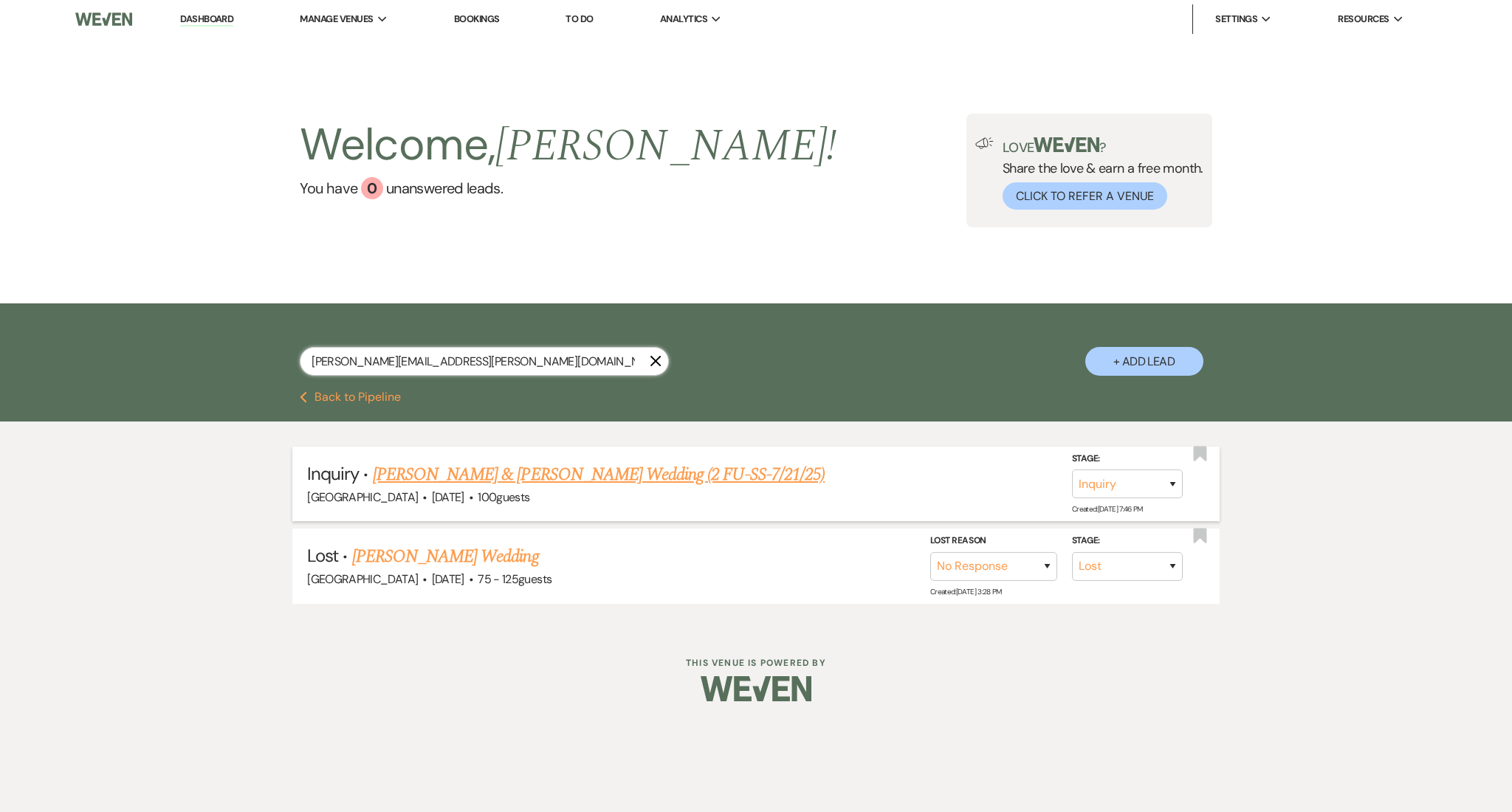
type input "courtney.hancock@hotmail.com"
click at [506, 470] on link "Jake & Courtney's Wedding (2 FU-SS-7/21/25)" at bounding box center [598, 474] width 451 height 26
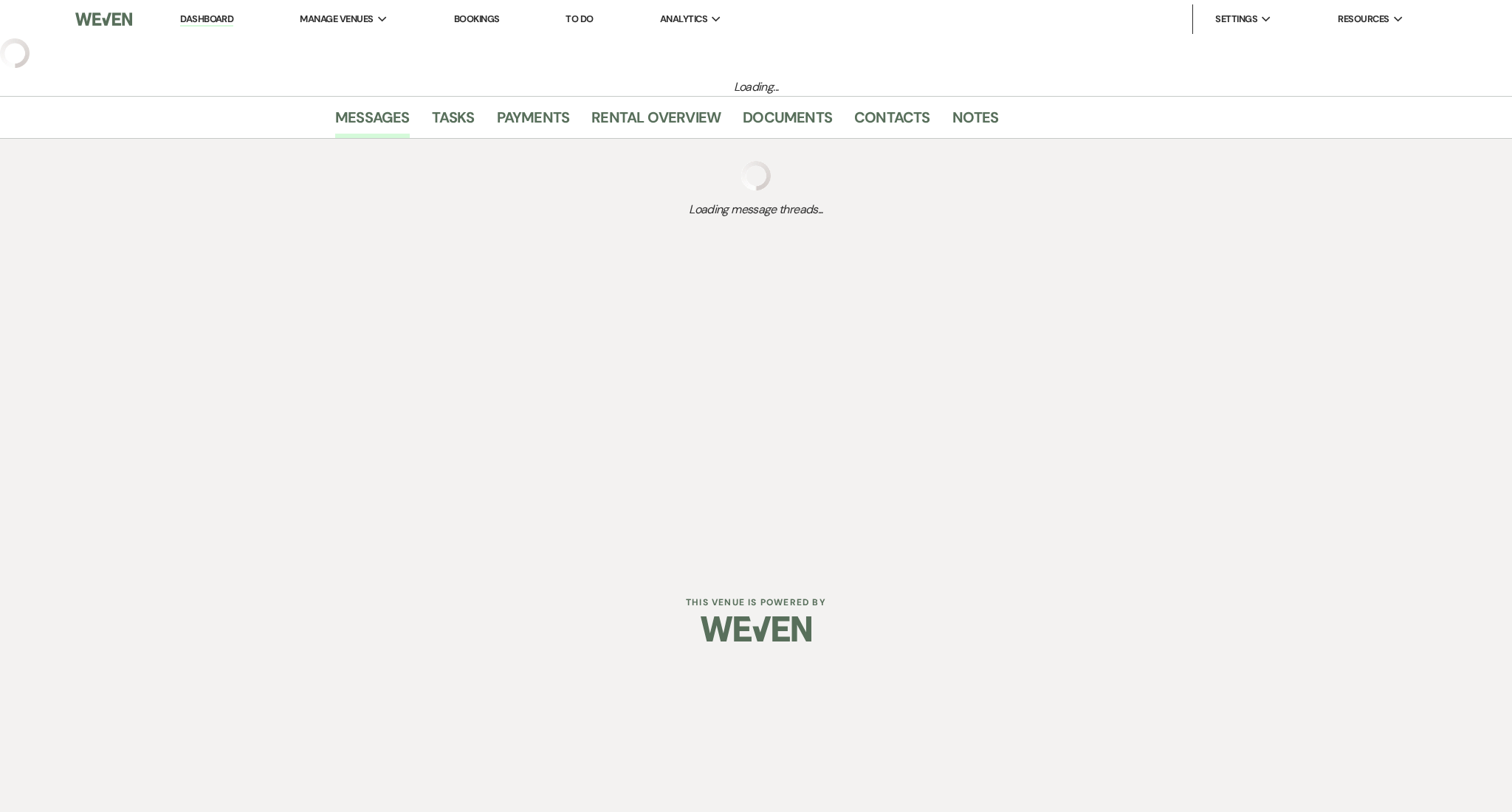
select select "5"
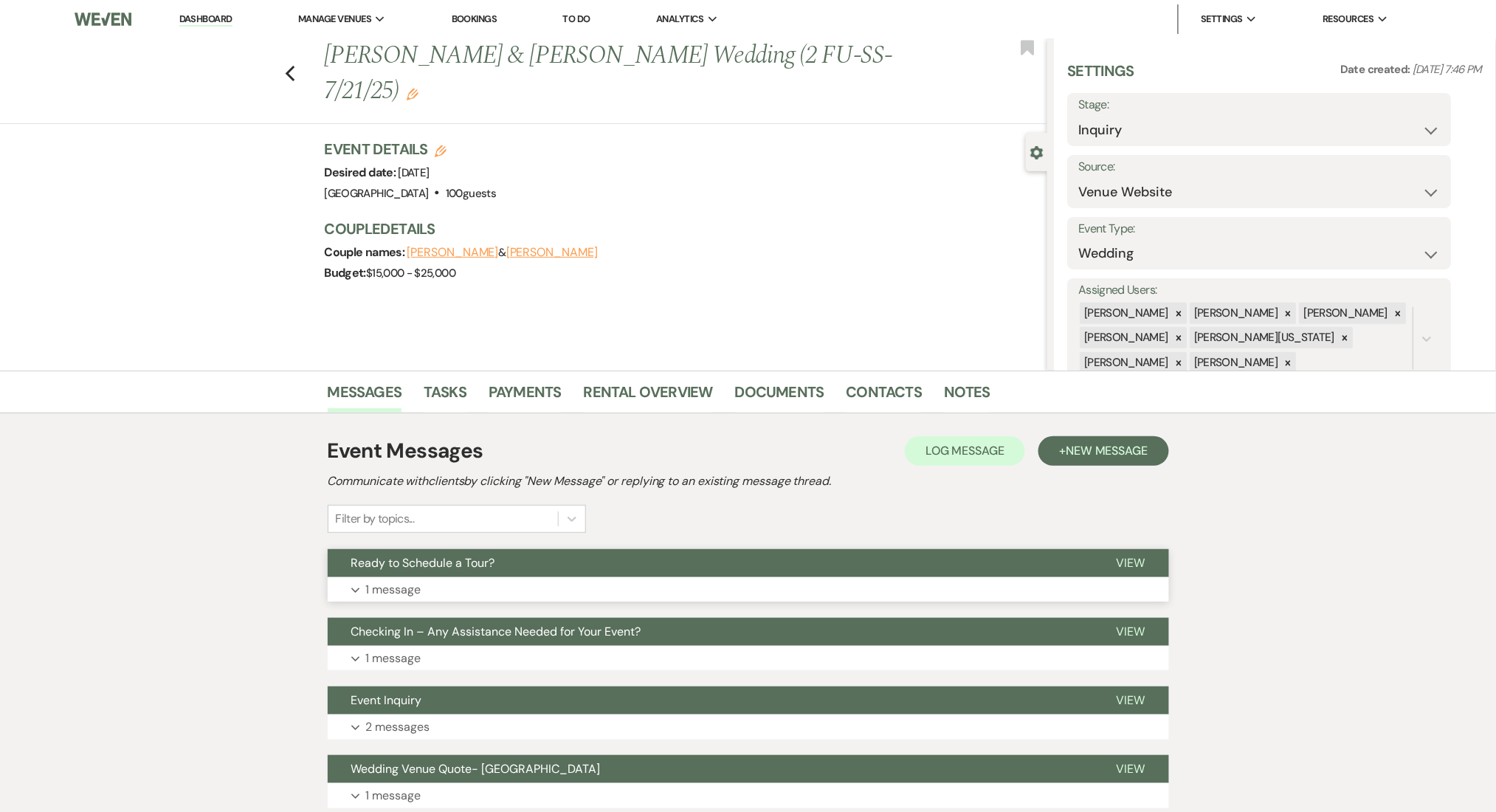
click at [442, 589] on button "Expand 1 message" at bounding box center [748, 590] width 842 height 25
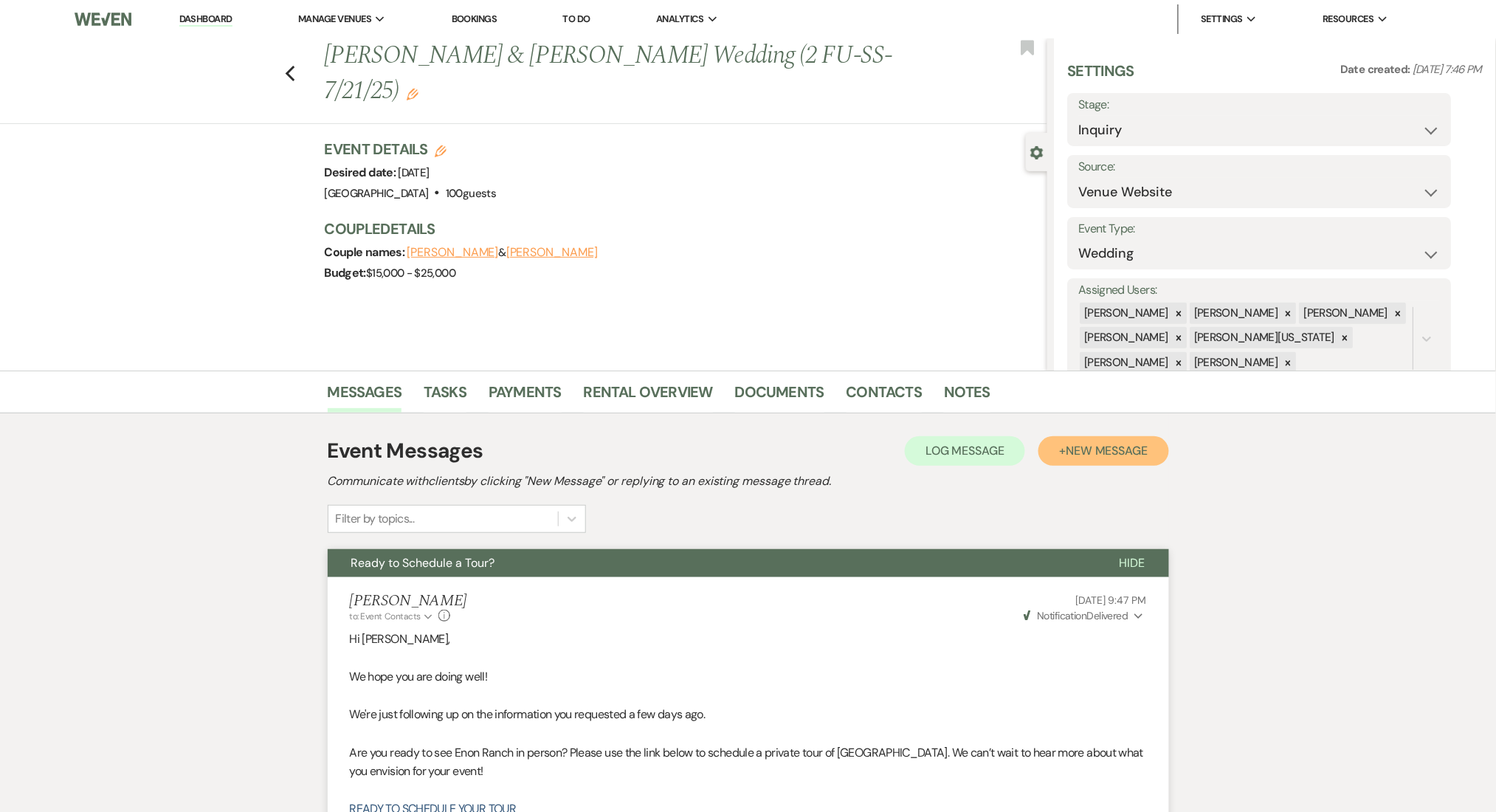
click at [1110, 448] on span "New Message" at bounding box center [1107, 450] width 82 height 16
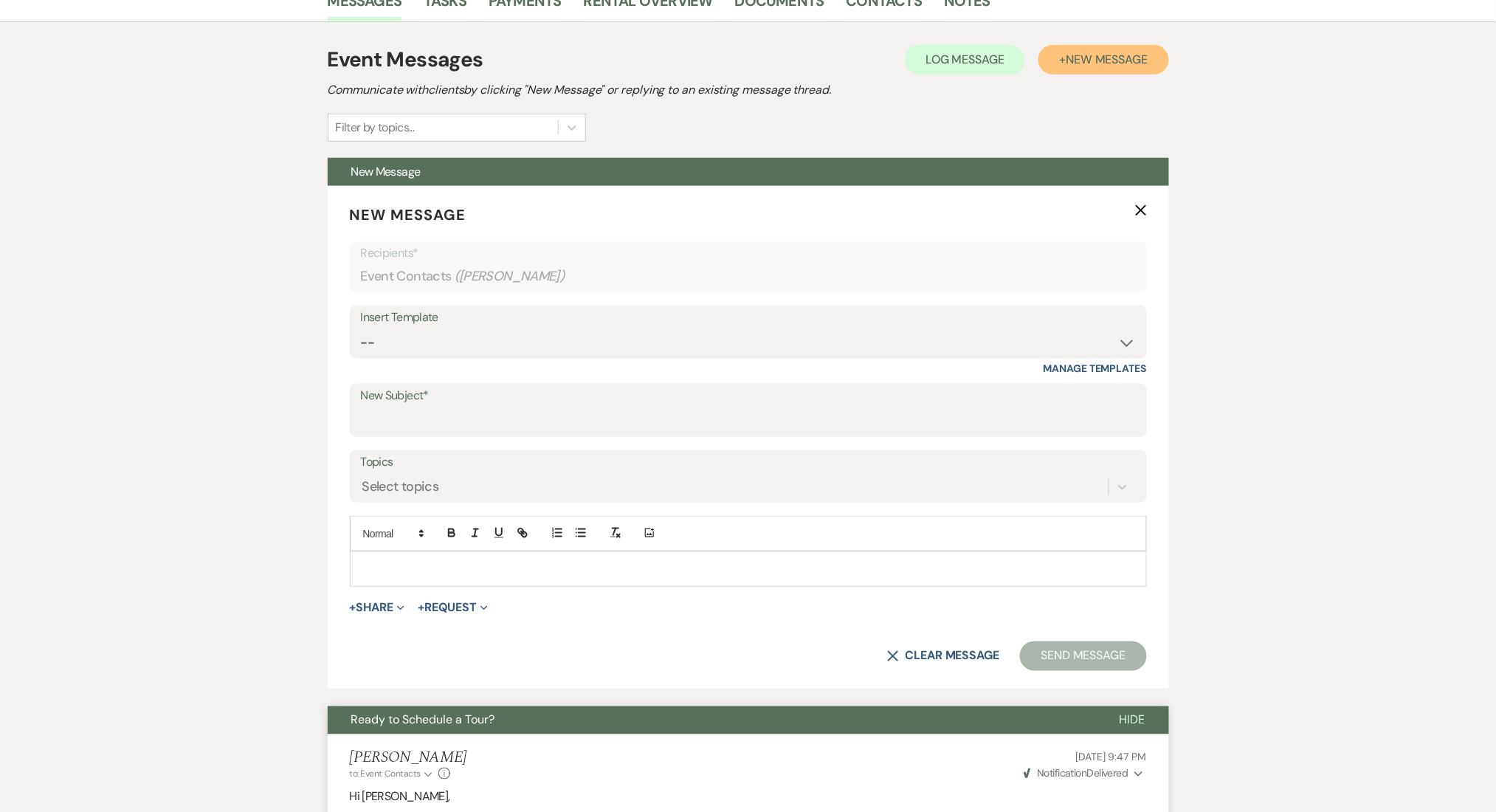
scroll to position [393, 0]
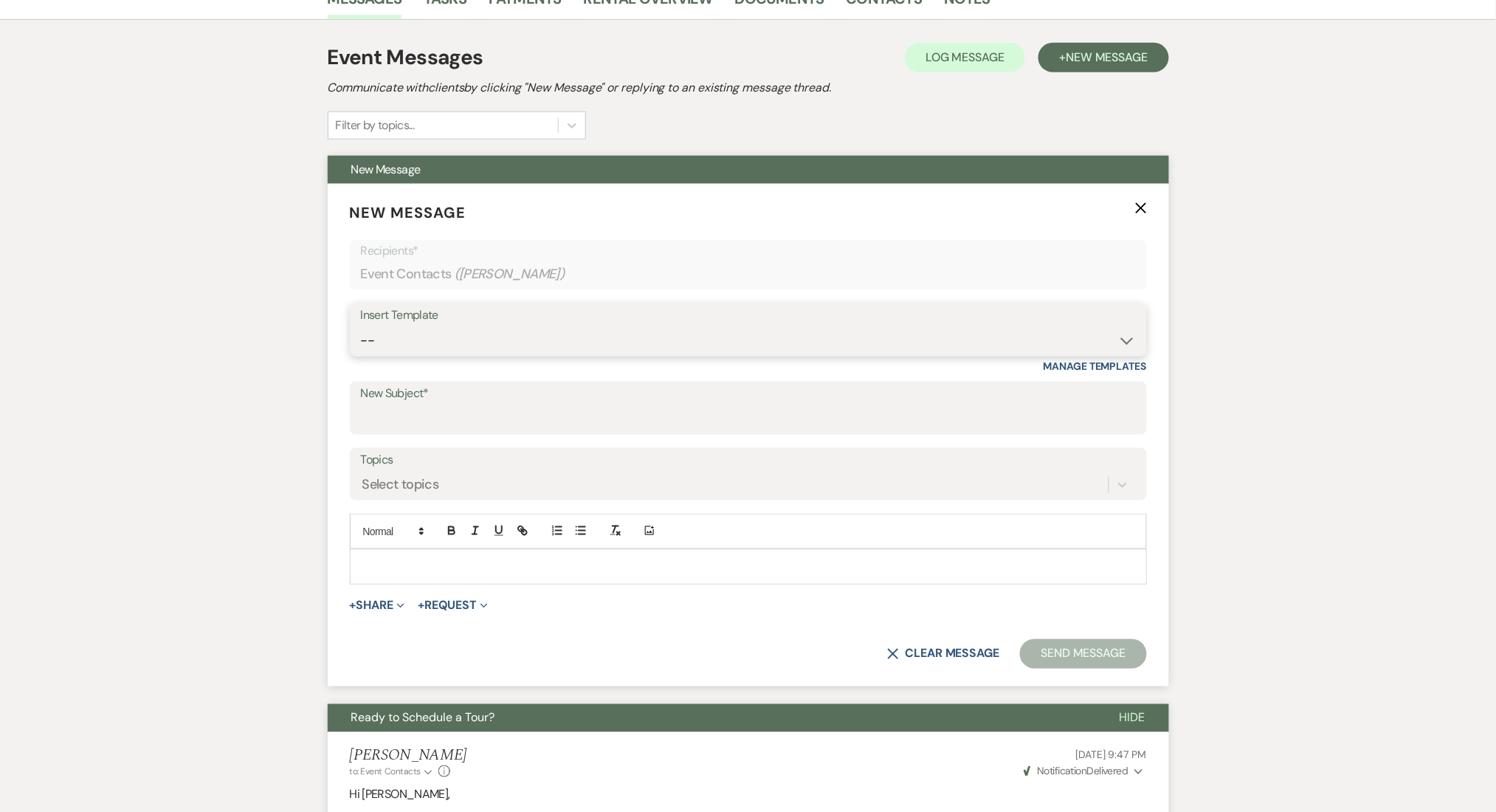
click at [462, 340] on select "-- Inquiry Follow Up Email #2 Contract Sending Template Payment Template Rental…" at bounding box center [748, 340] width 775 height 29
click at [462, 339] on select "-- Inquiry Follow Up Email #2 Contract Sending Template Payment Template Rental…" at bounding box center [748, 340] width 775 height 29
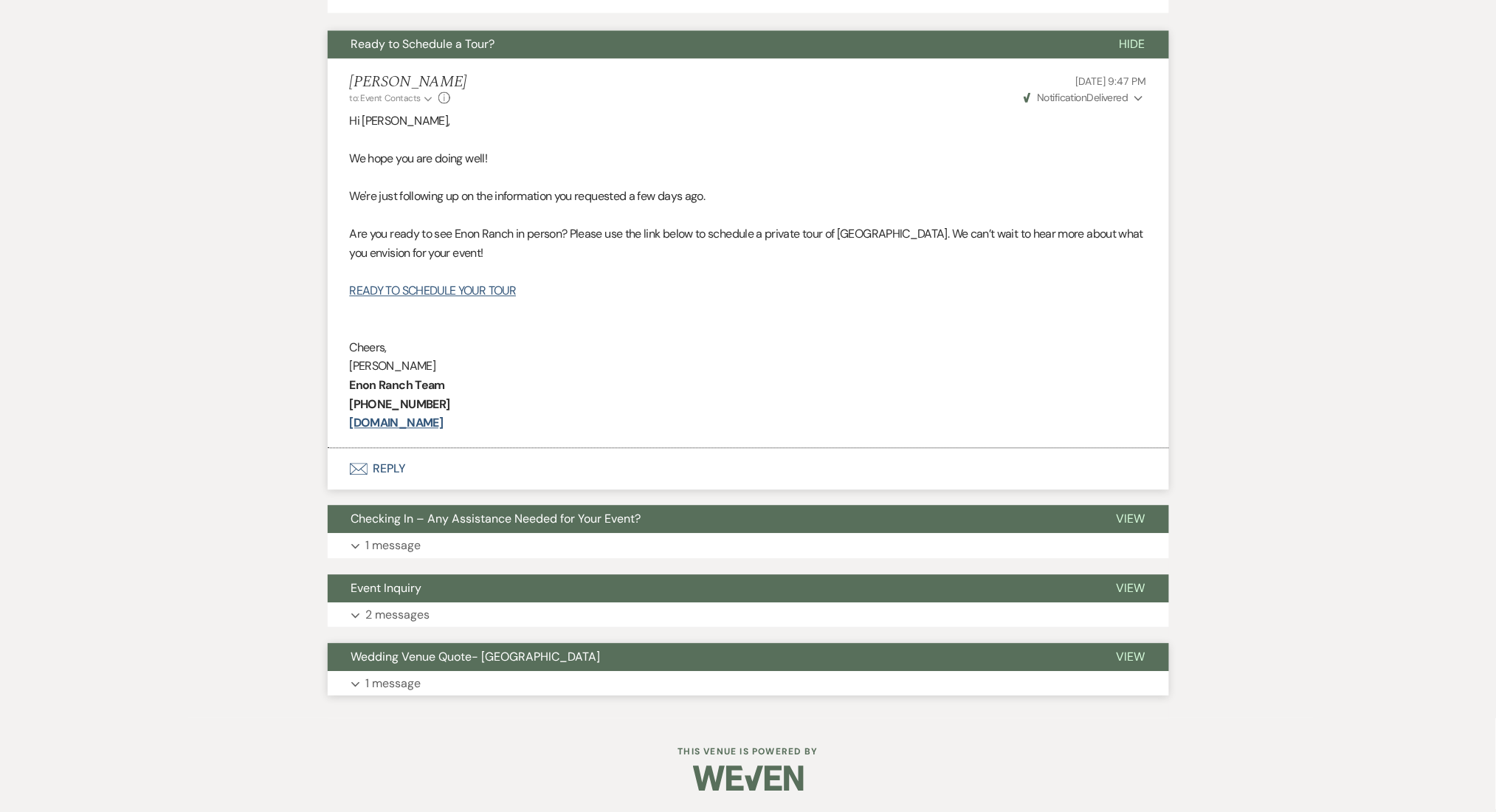
click at [447, 691] on button "Expand 1 message" at bounding box center [748, 684] width 842 height 25
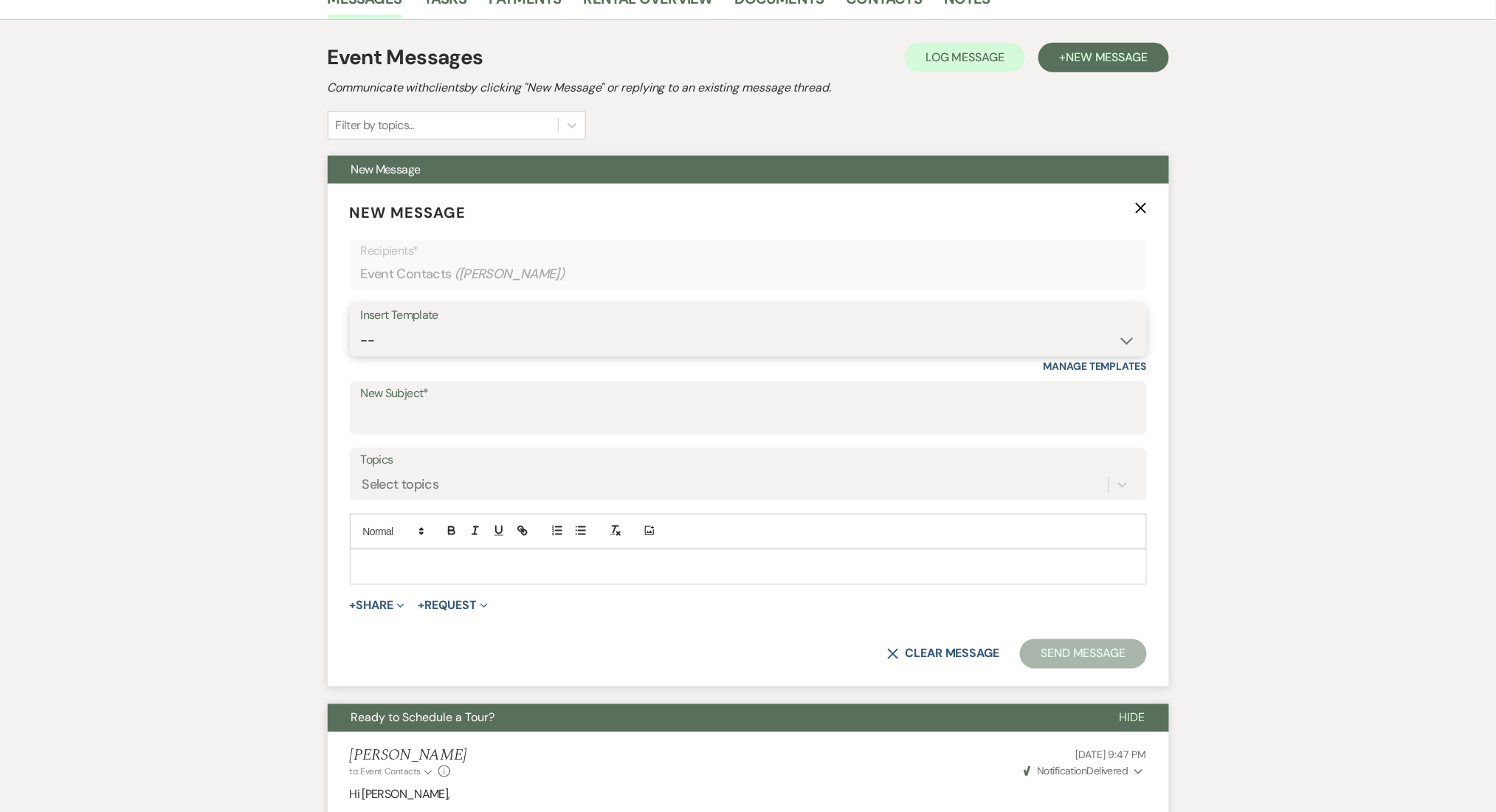
click at [476, 335] on select "-- Inquiry Follow Up Email #2 Contract Sending Template Payment Template Rental…" at bounding box center [748, 340] width 775 height 29
select select "1711"
click at [361, 326] on select "-- Inquiry Follow Up Email #2 Contract Sending Template Payment Template Rental…" at bounding box center [748, 340] width 775 height 29
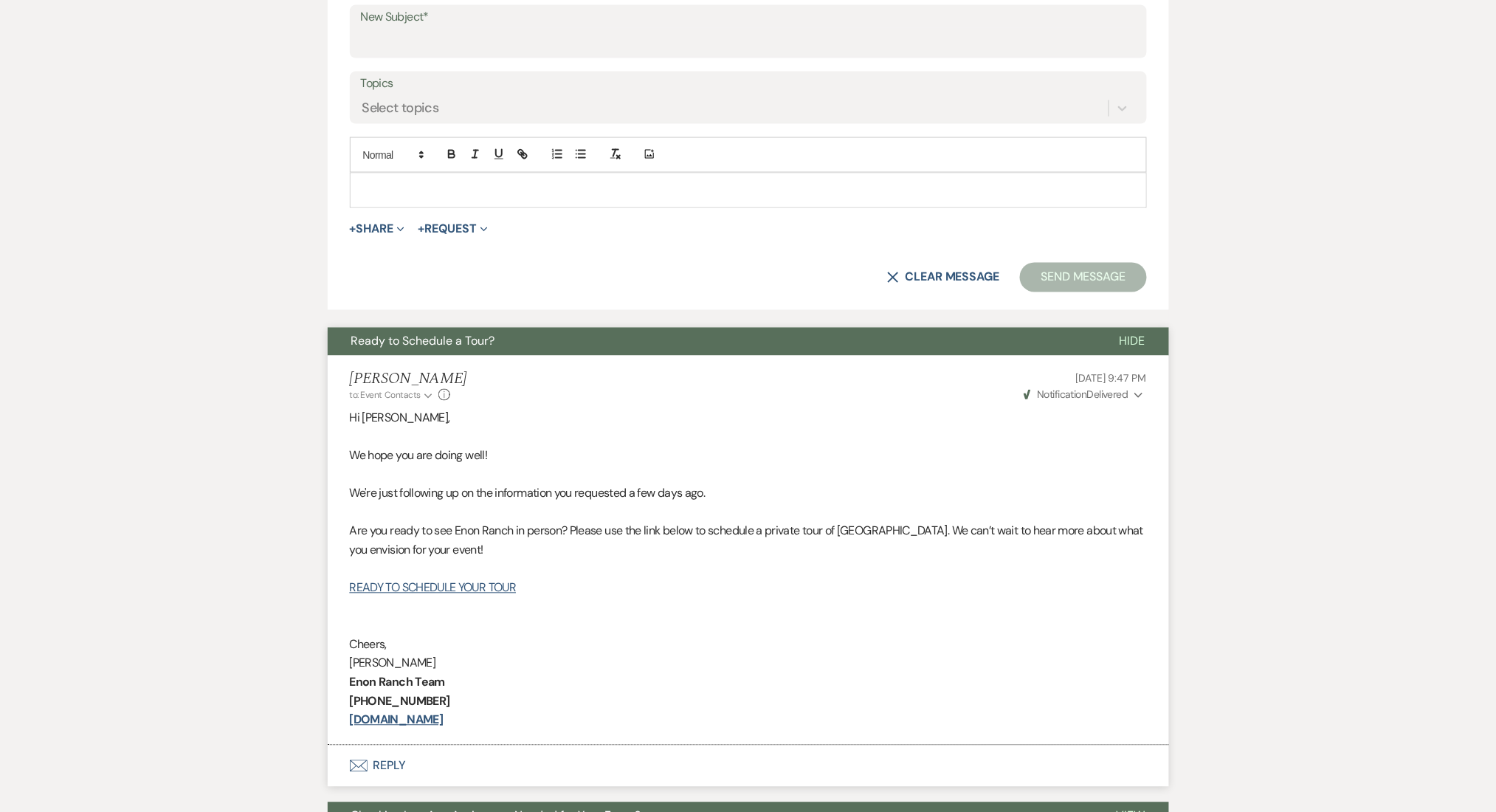
type input "Enon Ranch Inquiry Follow-Up"
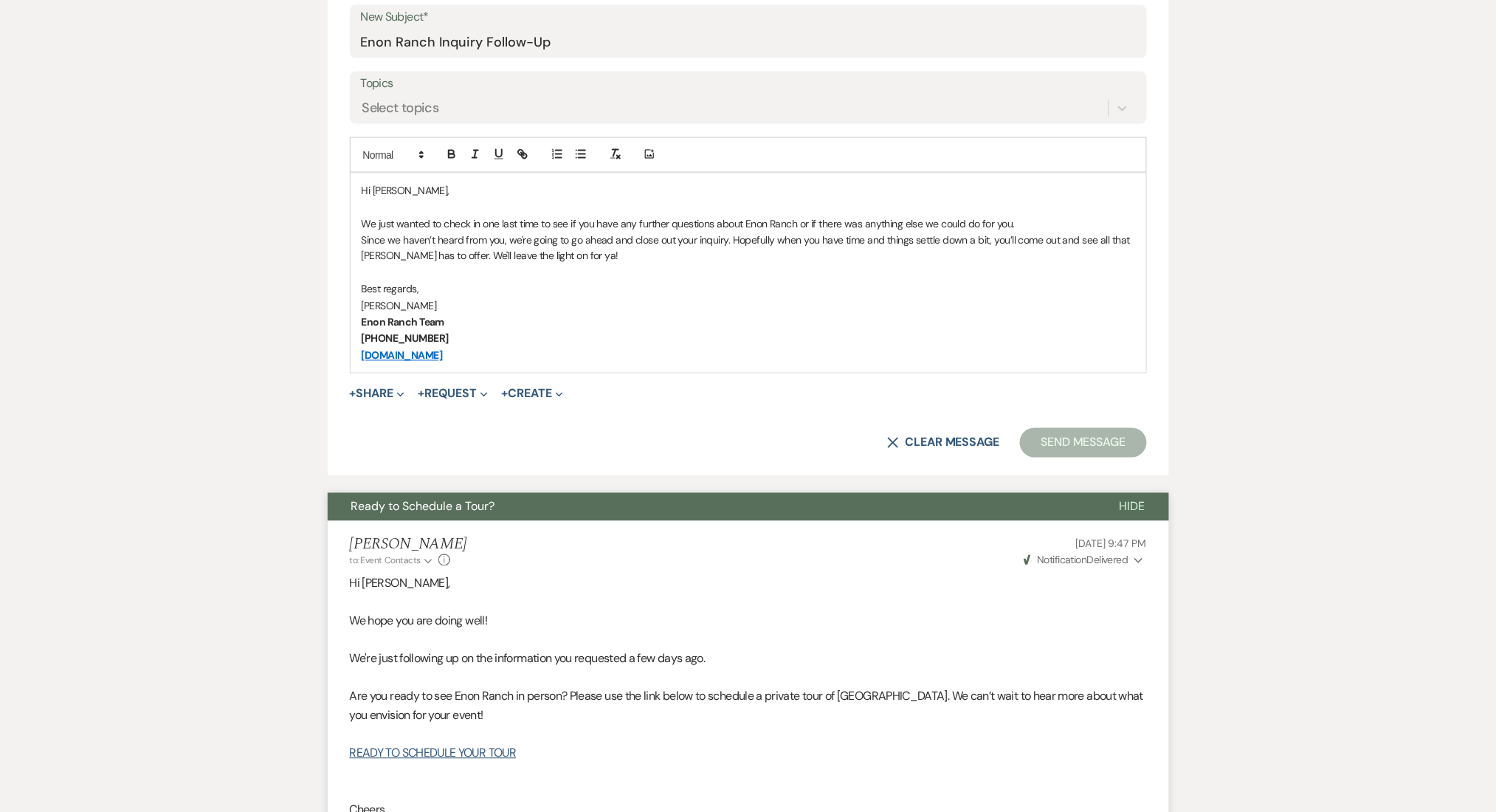
scroll to position [787, 0]
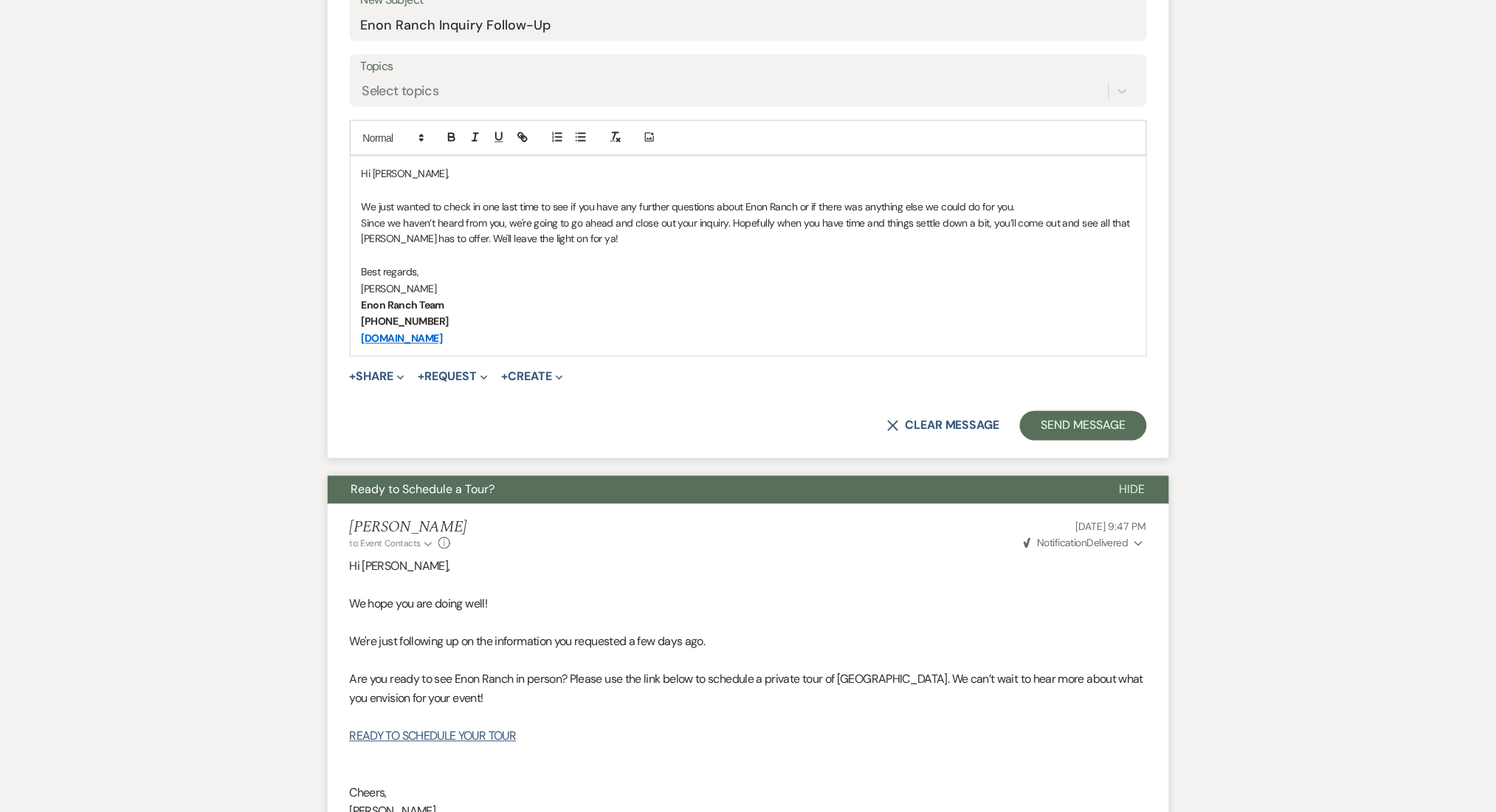
click at [1046, 205] on p "We just wanted to check in one last time to see if you have any further questio…" at bounding box center [748, 206] width 773 height 16
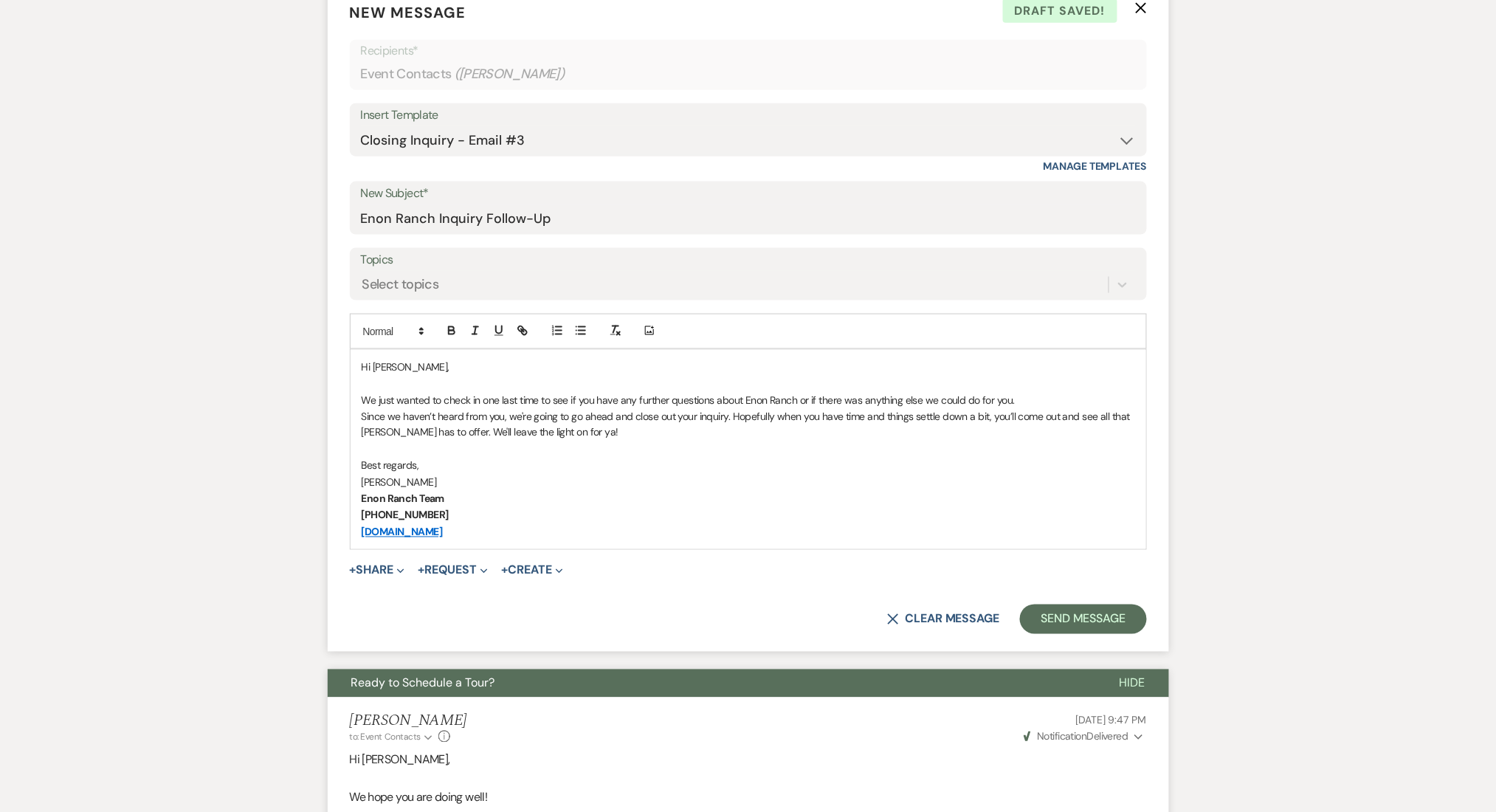
scroll to position [590, 0]
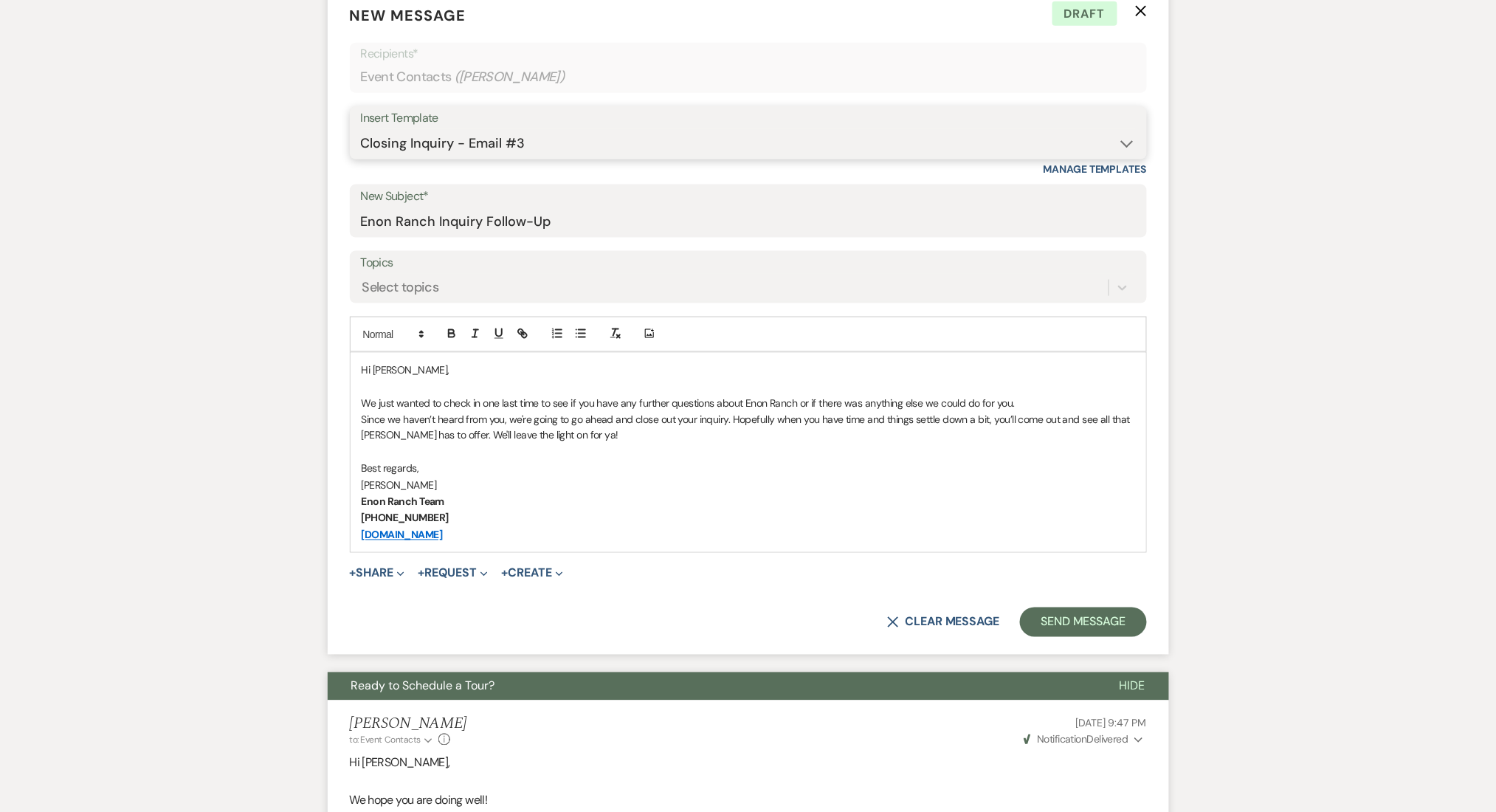
click at [423, 134] on select "-- Inquiry Follow Up Email #2 Contract Sending Template Payment Template Rental…" at bounding box center [748, 144] width 775 height 29
select select "4539"
click at [361, 129] on select "-- Inquiry Follow Up Email #2 Contract Sending Template Payment Template Rental…" at bounding box center [748, 144] width 775 height 29
type input "We're Reaching Out One Final Time!"
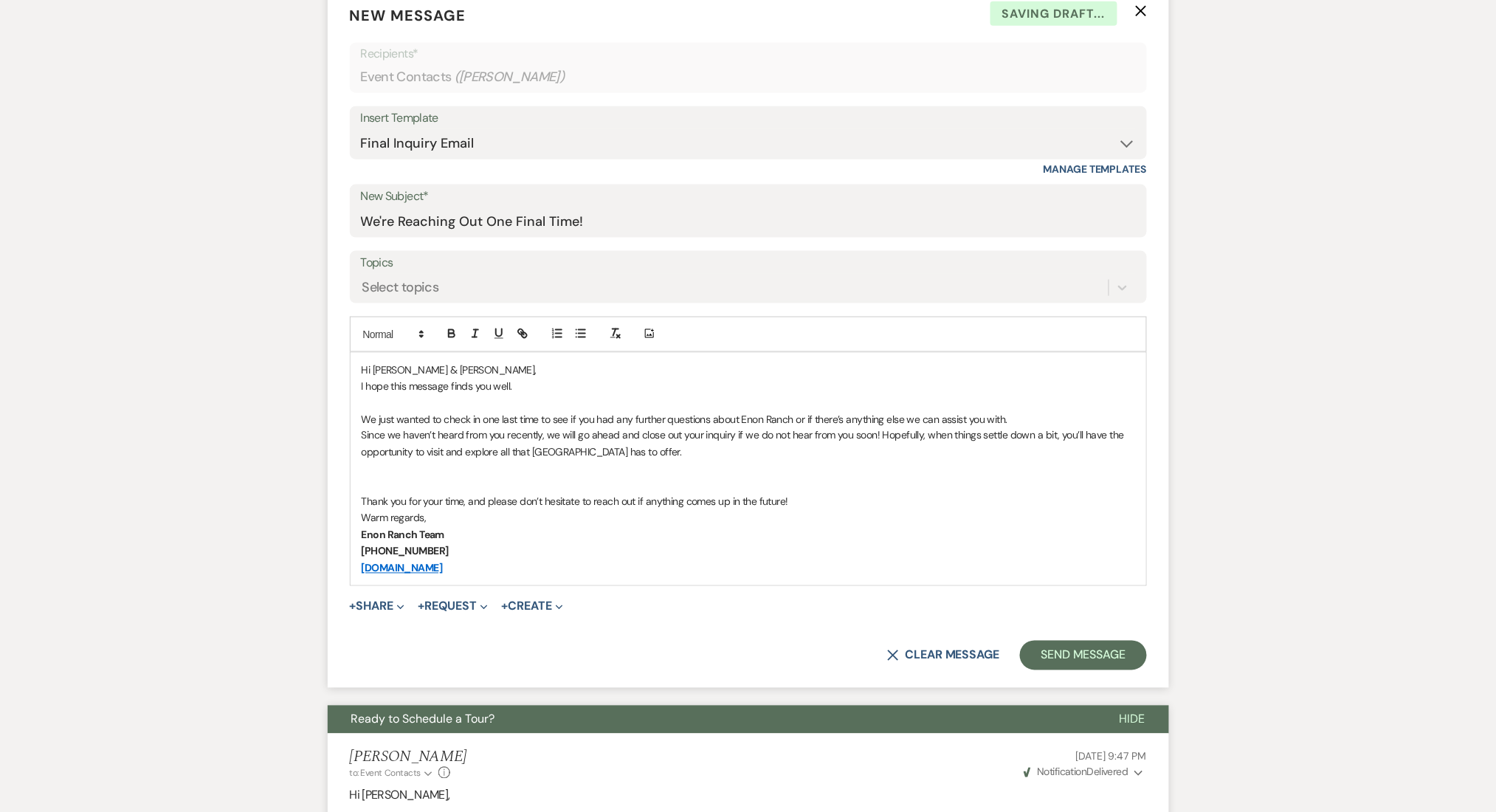
click at [498, 356] on div "Hi Jake & Courtney, I hope this message finds you well. We just wanted to check…" at bounding box center [748, 469] width 796 height 232
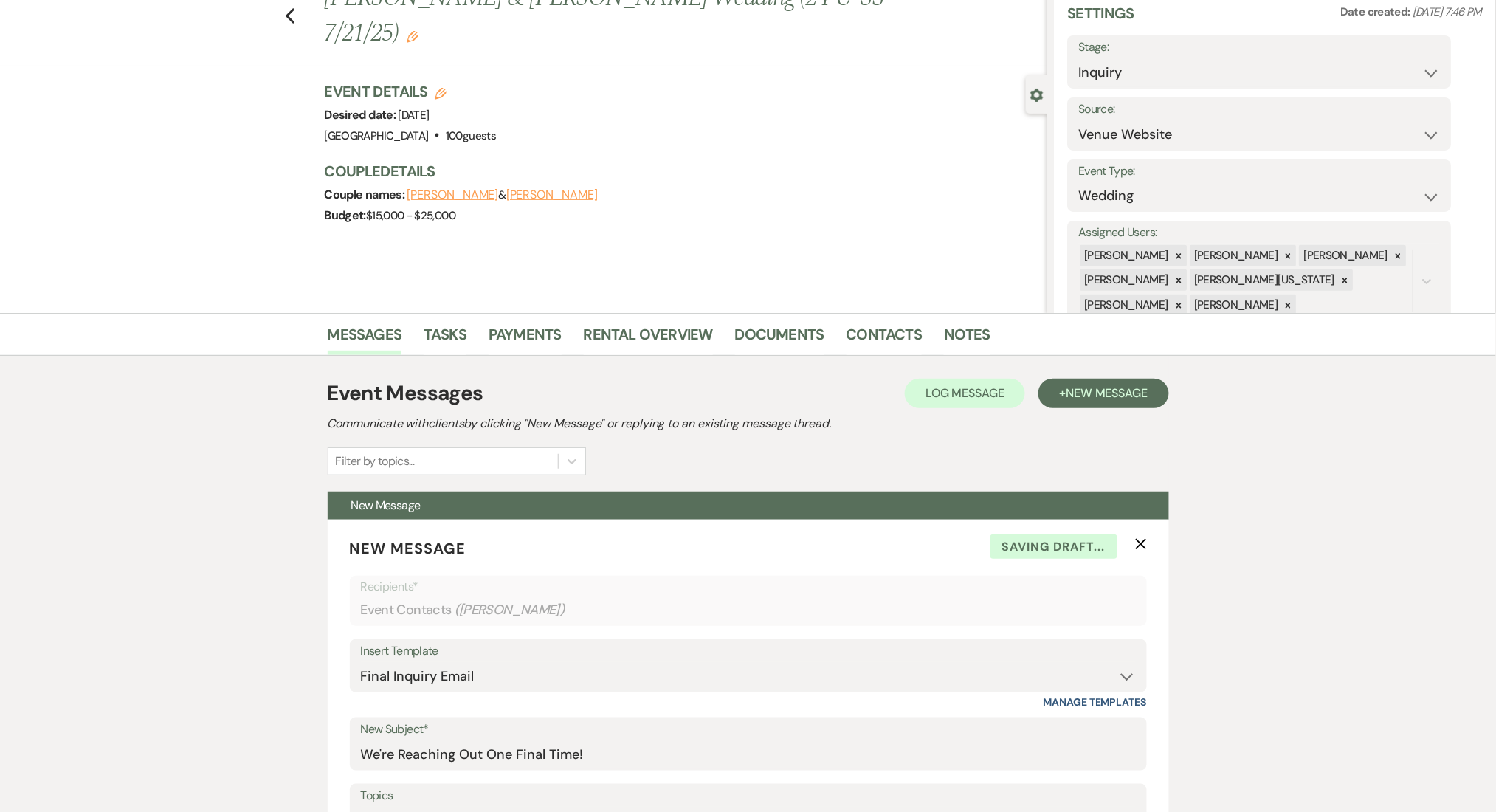
scroll to position [0, 0]
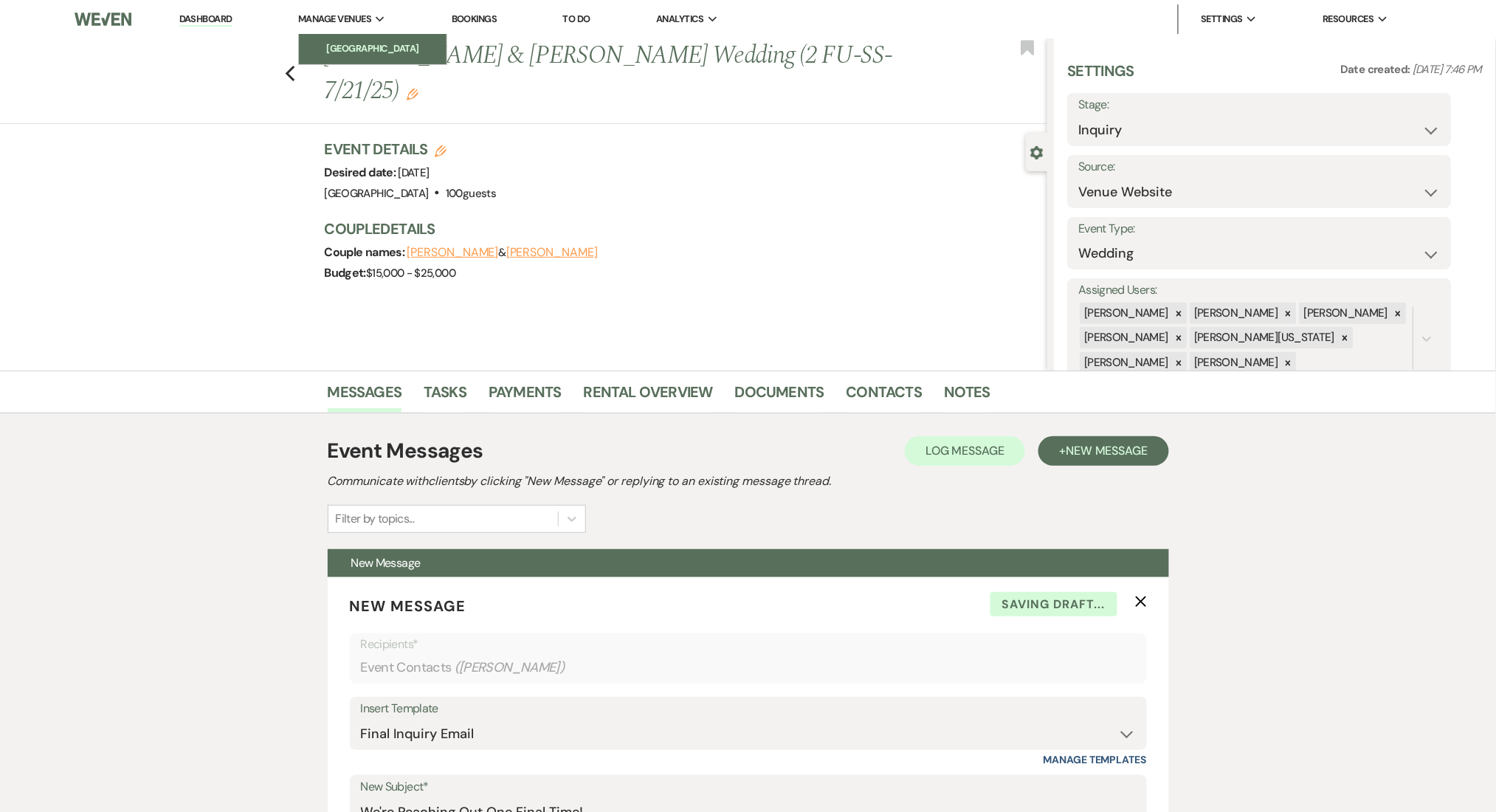
click at [358, 57] on link "[GEOGRAPHIC_DATA]" at bounding box center [373, 48] width 148 height 29
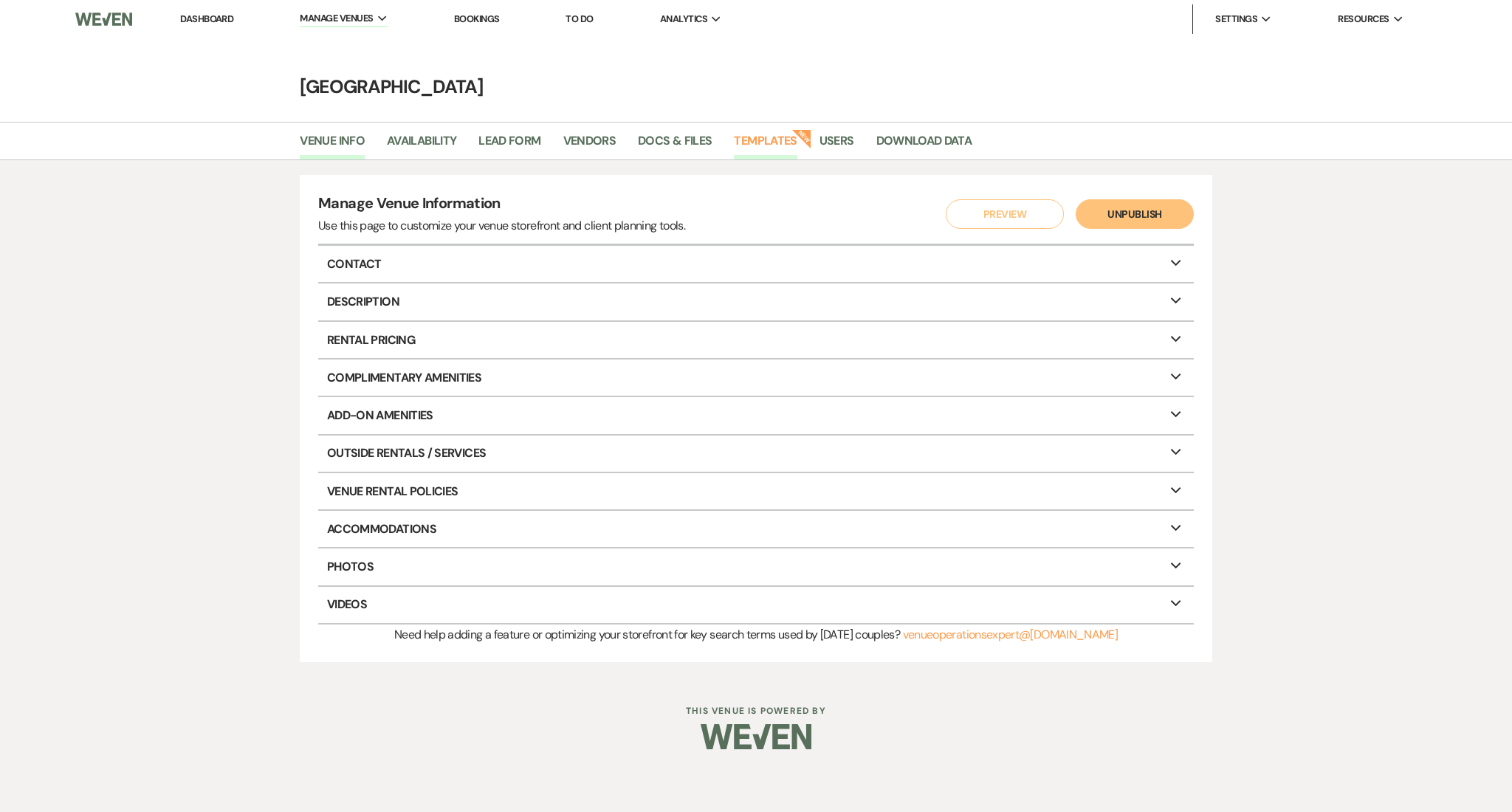
click at [766, 144] on link "Templates" at bounding box center [765, 145] width 63 height 28
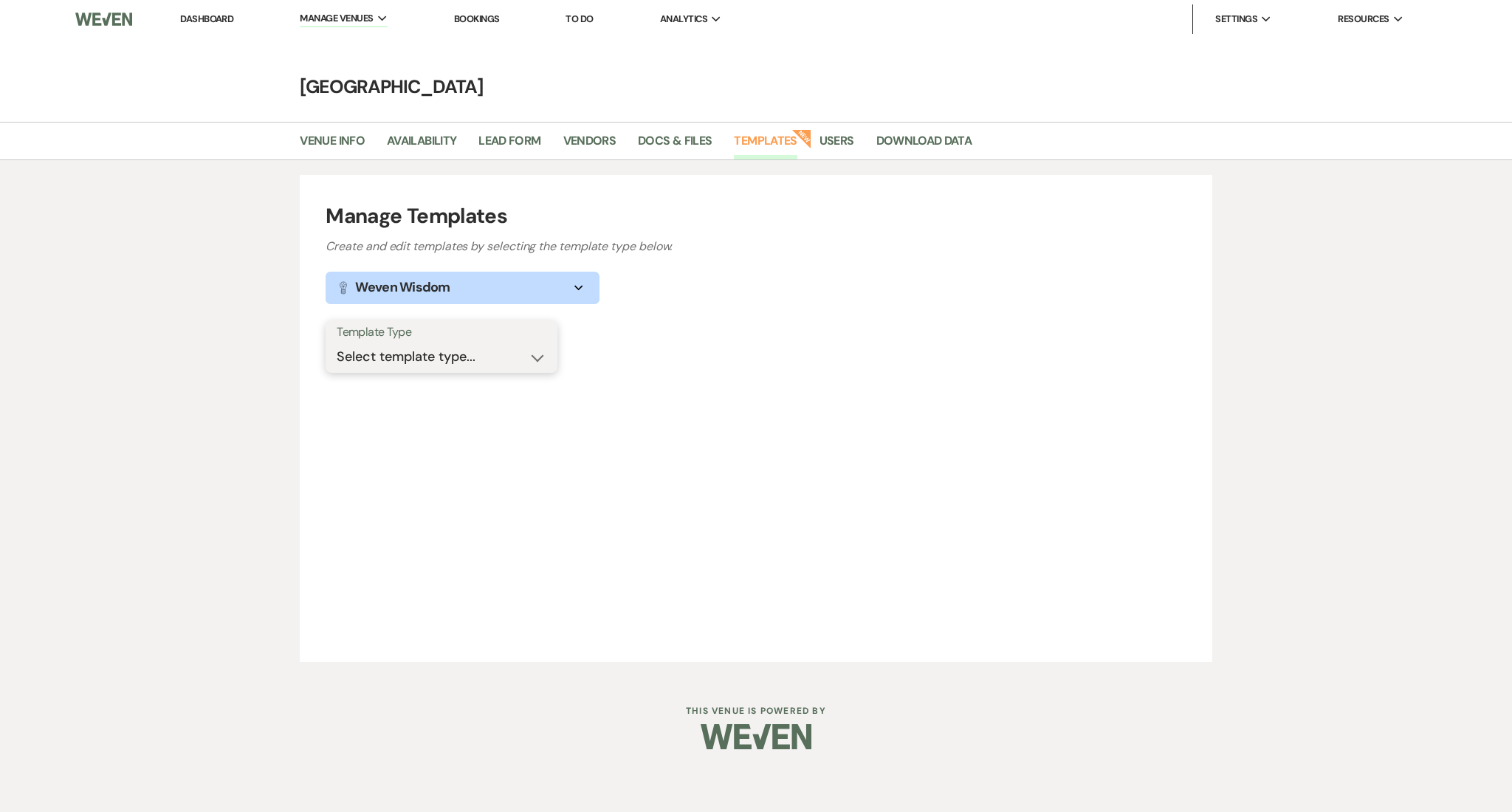
click at [415, 354] on select "Select template type... Task List Message Templates Payment Plan Inventory Item…" at bounding box center [441, 357] width 209 height 29
select select "Message Templates"
click at [336, 343] on select "Select template type... Task List Message Templates Payment Plan Inventory Item…" at bounding box center [441, 357] width 209 height 29
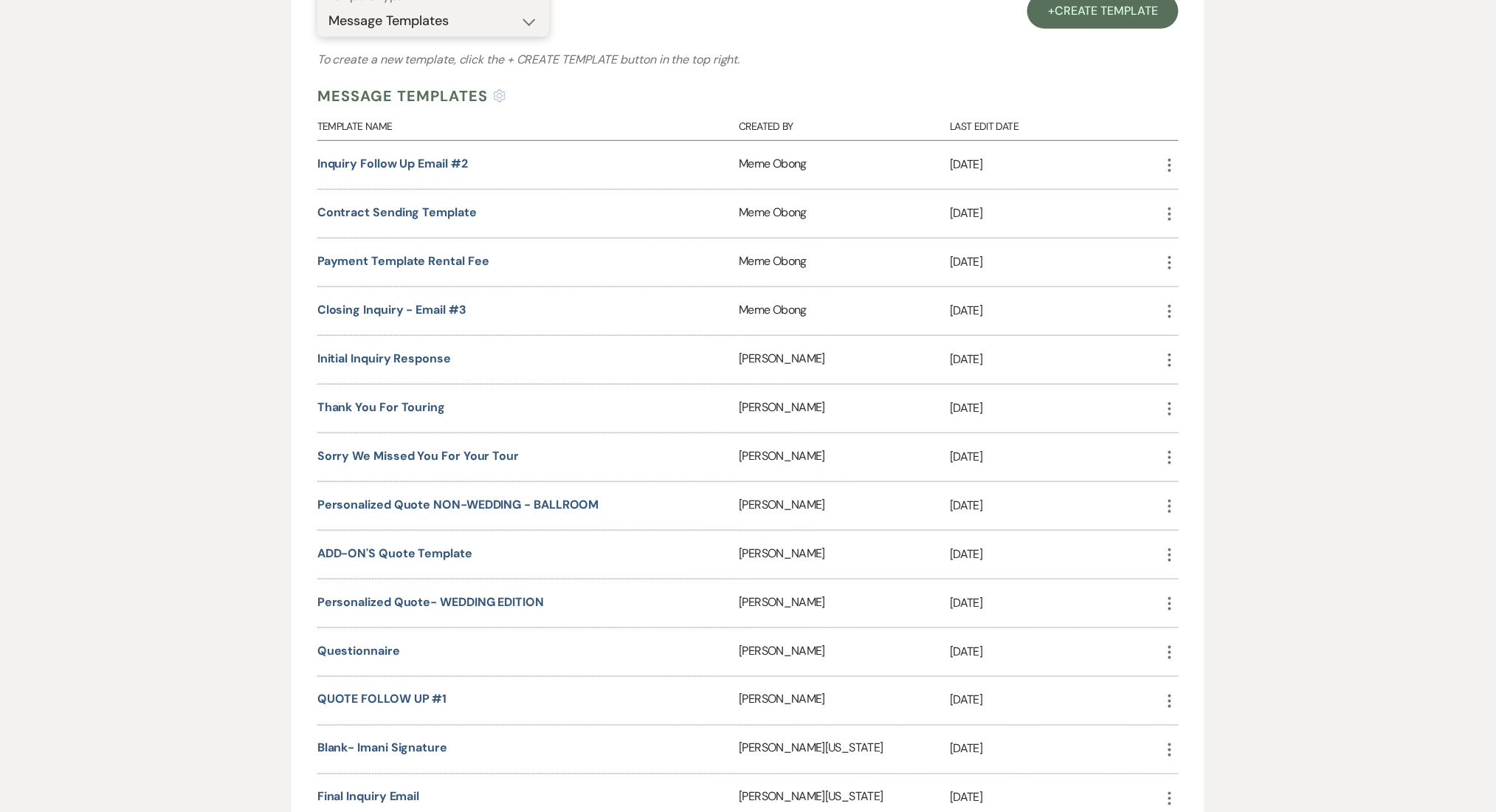
scroll to position [492, 0]
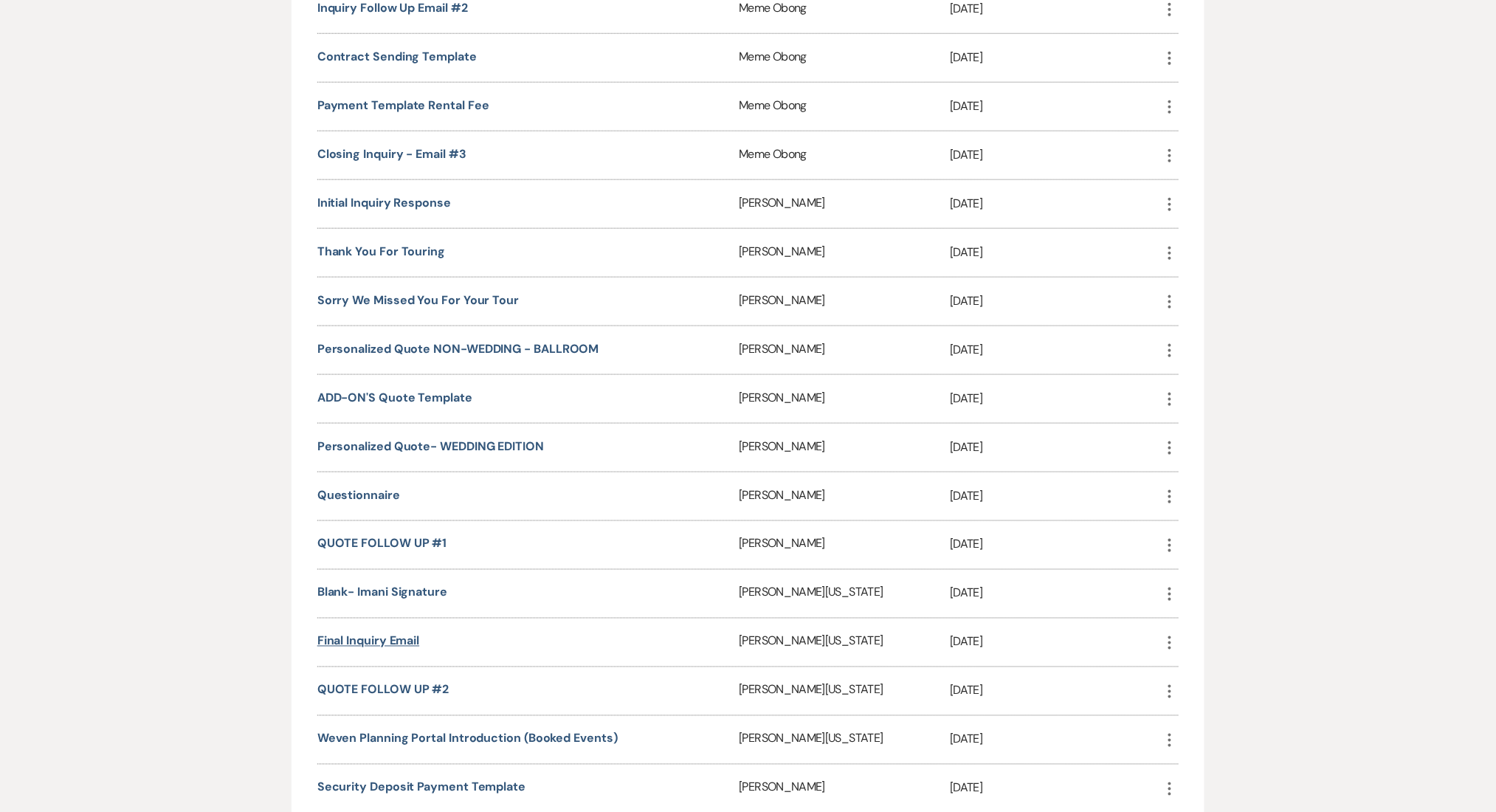
click at [357, 633] on link "Final Inquiry Email" at bounding box center [368, 641] width 102 height 16
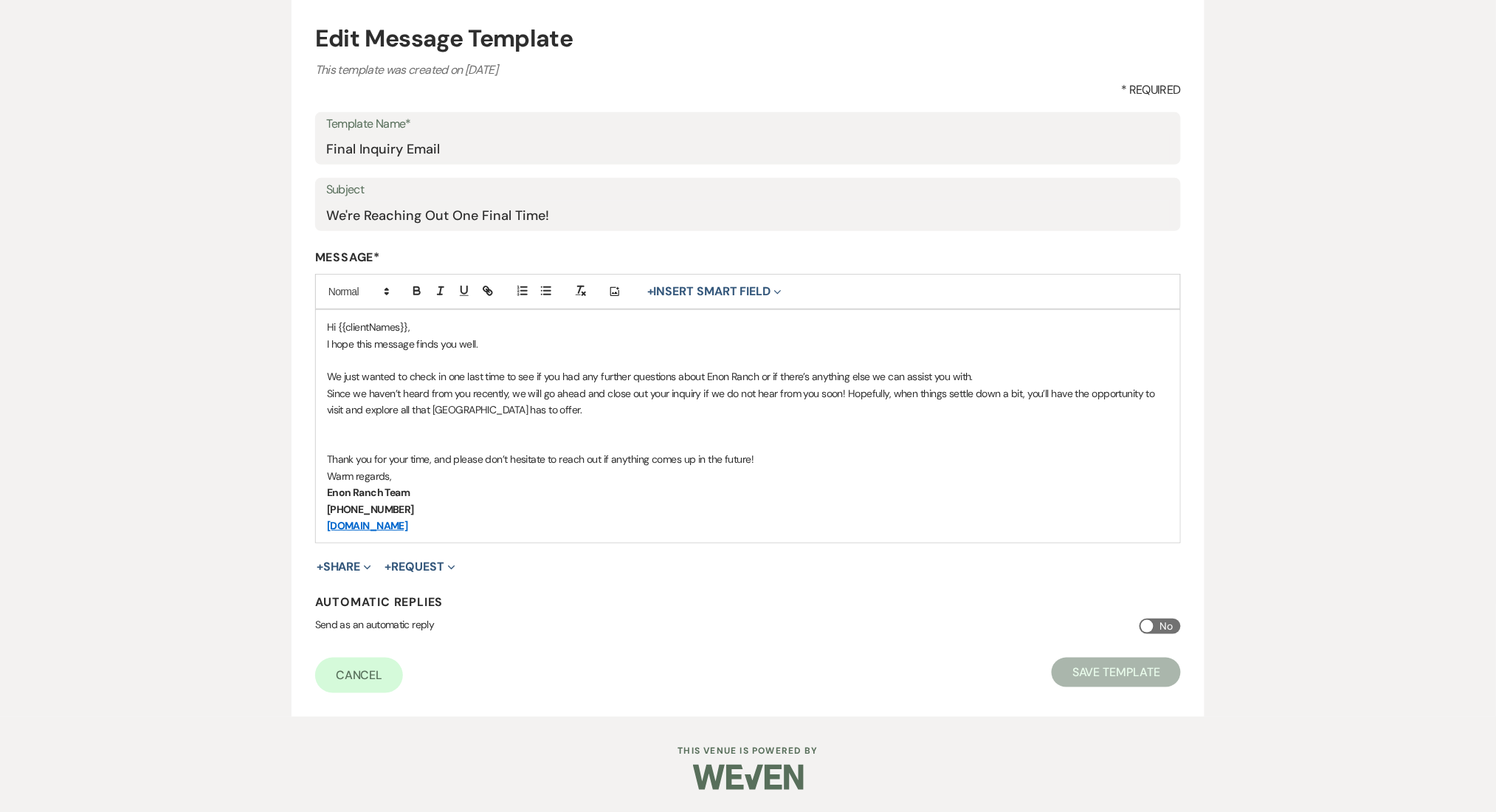
click at [437, 326] on p "Hi {{clientNames}}," at bounding box center [748, 327] width 842 height 16
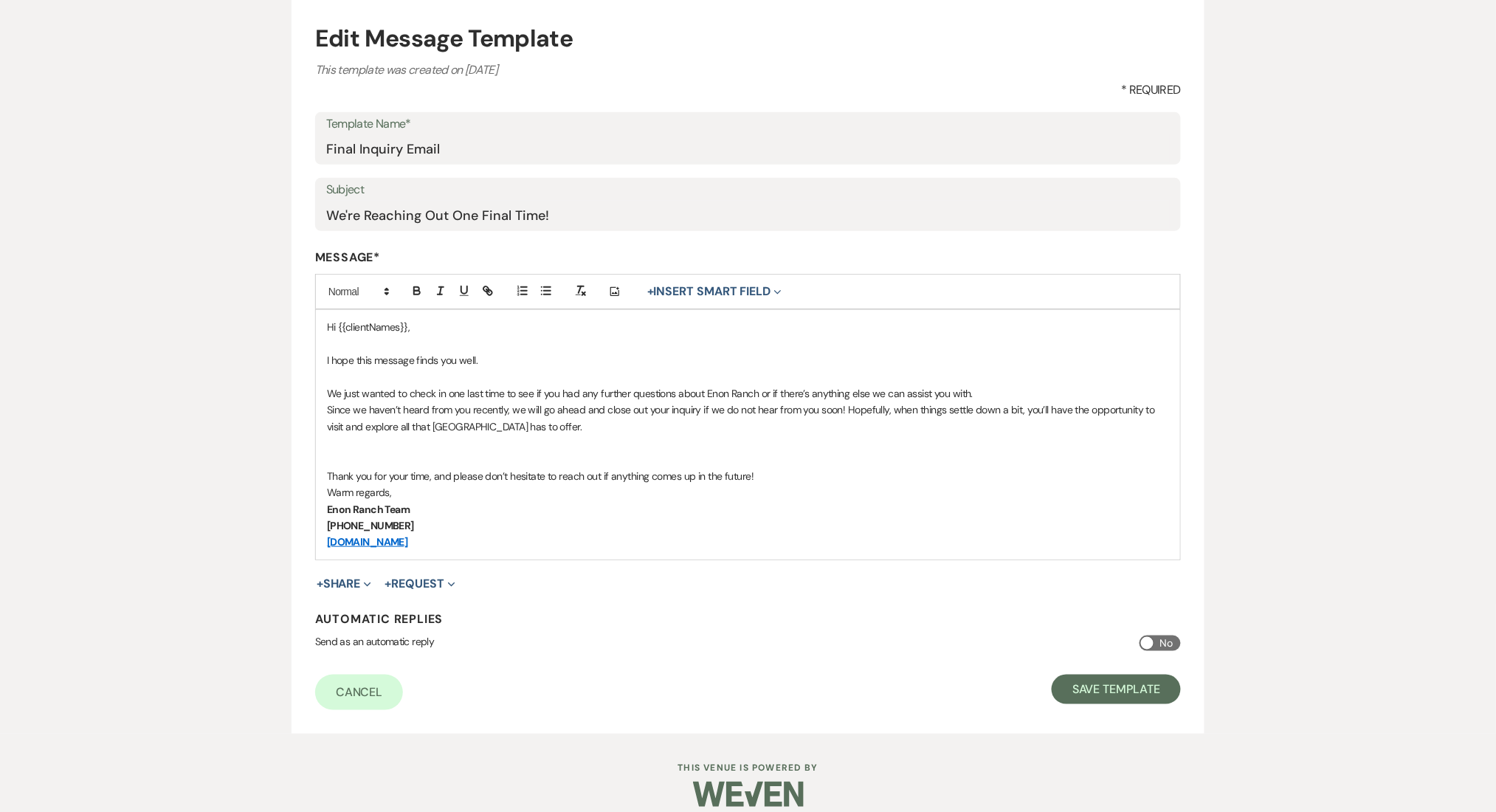
click at [426, 408] on p "Since we haven’t heard from you recently, we will go ahead and close out your i…" at bounding box center [748, 418] width 842 height 33
click at [982, 385] on p "We just wanted to check in one last time to see if you had any further question…" at bounding box center [748, 393] width 842 height 16
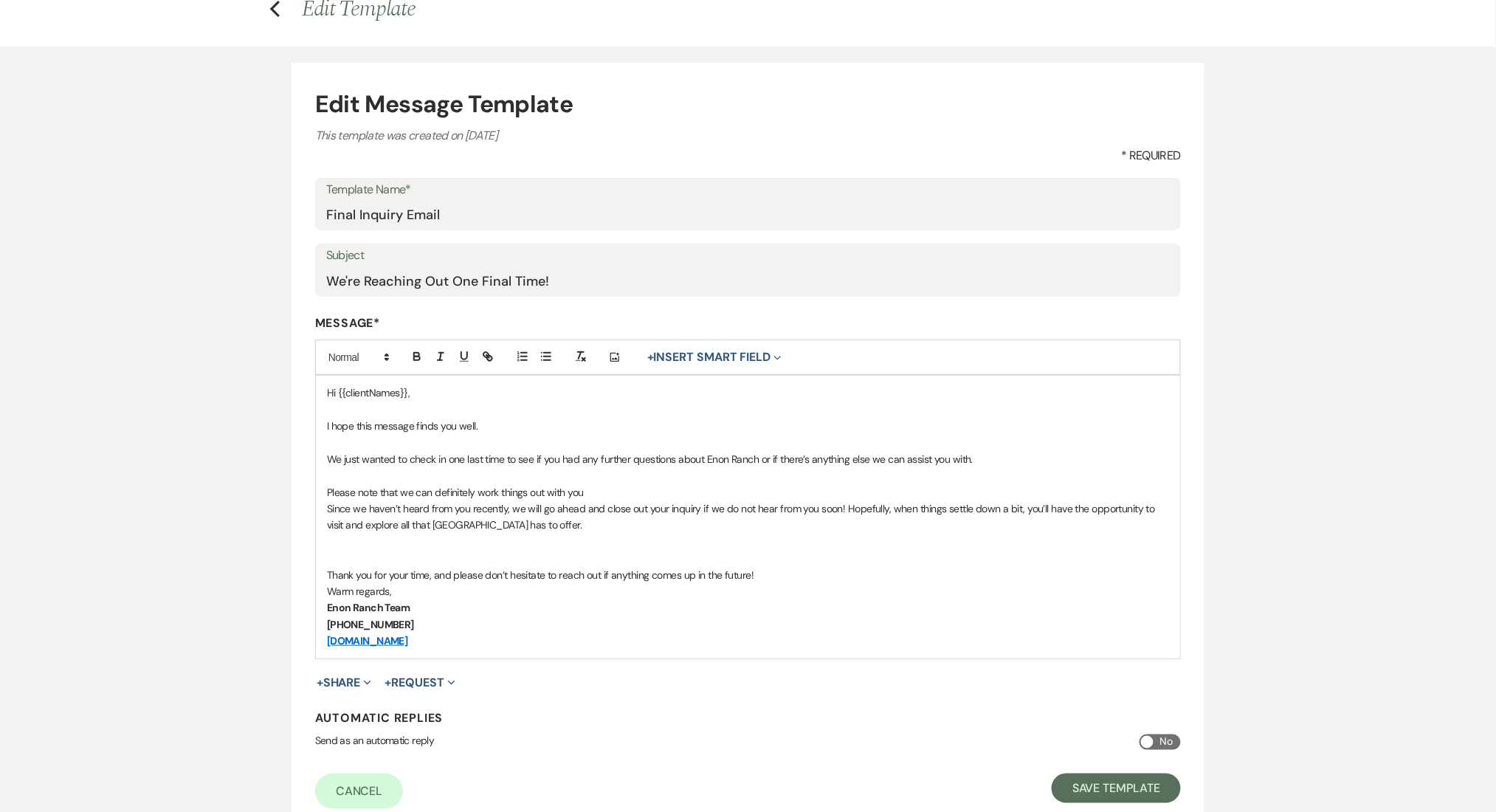
scroll to position [48, 0]
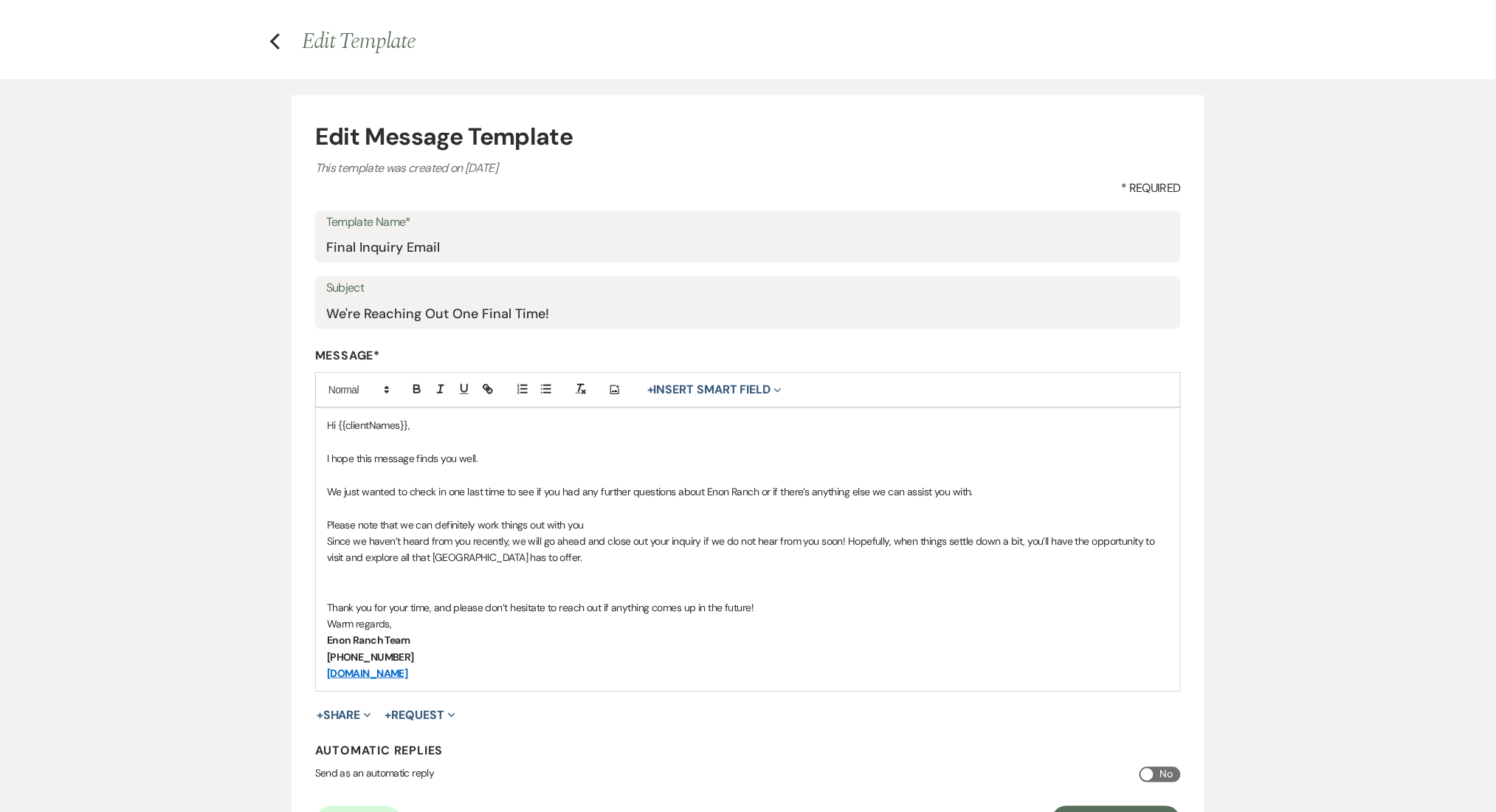
click at [444, 519] on p "Please note that we can definitely work things out with you" at bounding box center [748, 524] width 842 height 16
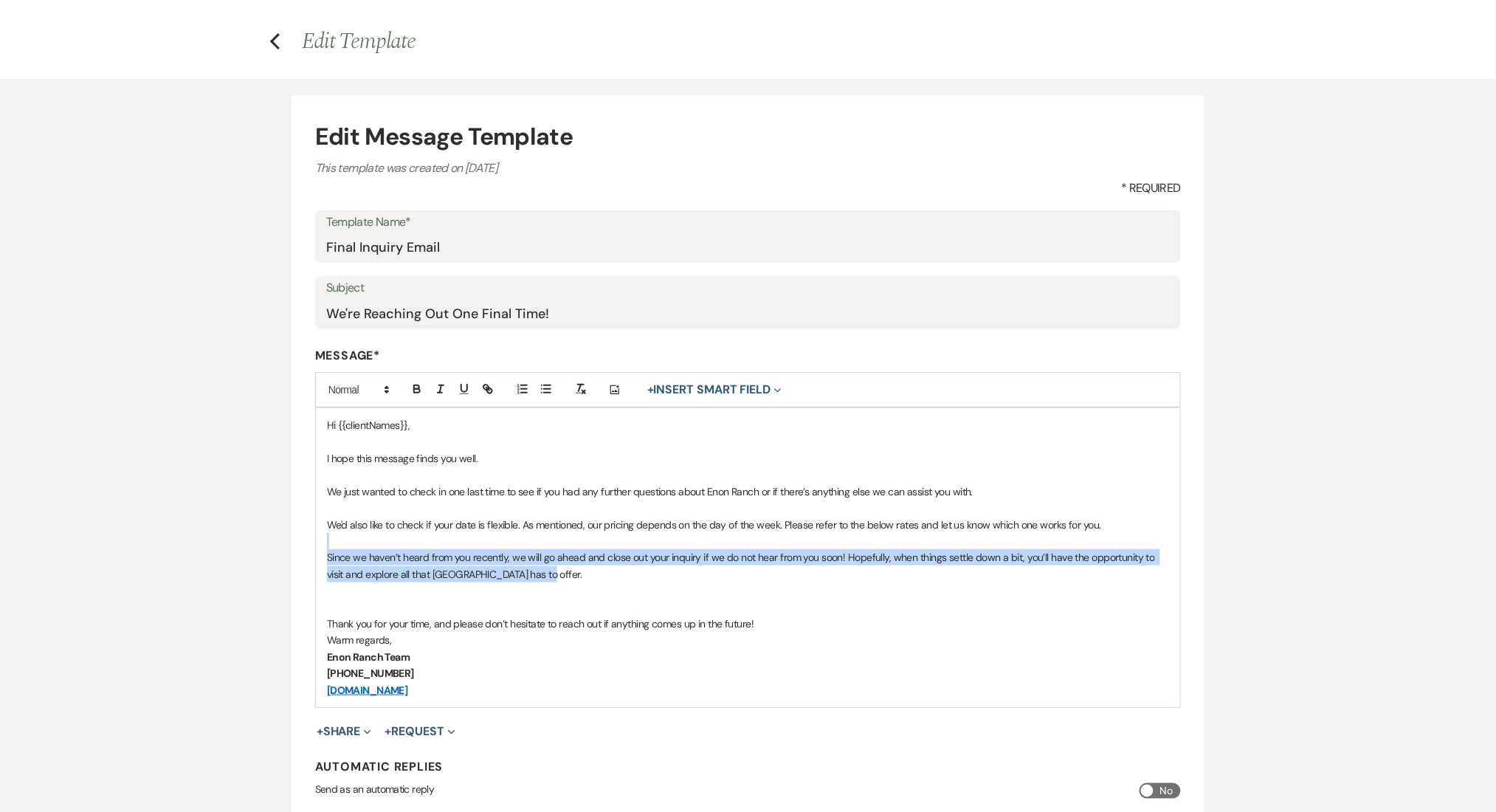
drag, startPoint x: 570, startPoint y: 573, endPoint x: 305, endPoint y: 549, distance: 266.1
click at [305, 549] on form "Edit Message Template This template was created on Nov 25, 2024 * Required Temp…" at bounding box center [748, 488] width 913 height 786
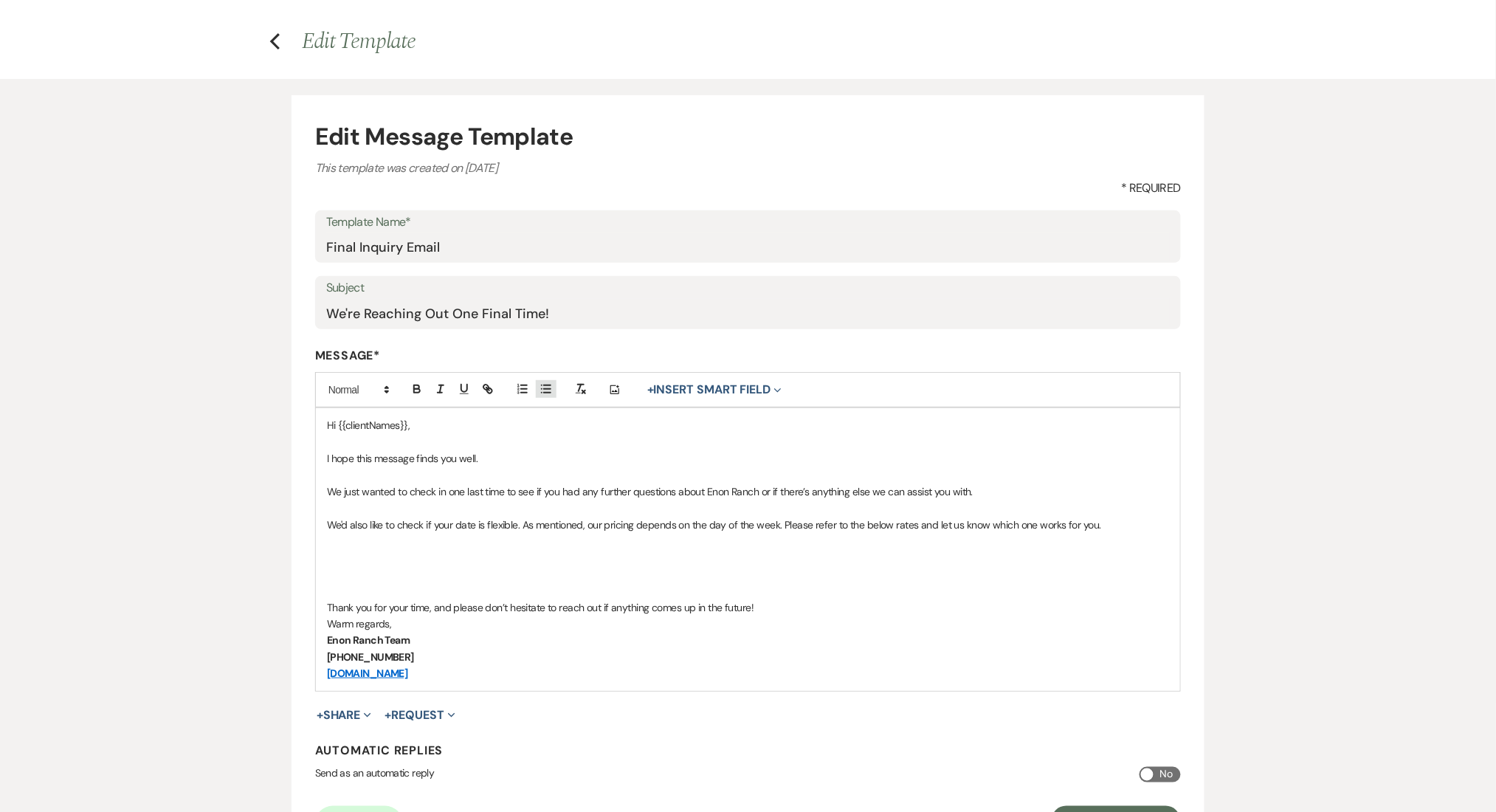
click at [549, 390] on icon "button" at bounding box center [546, 389] width 13 height 13
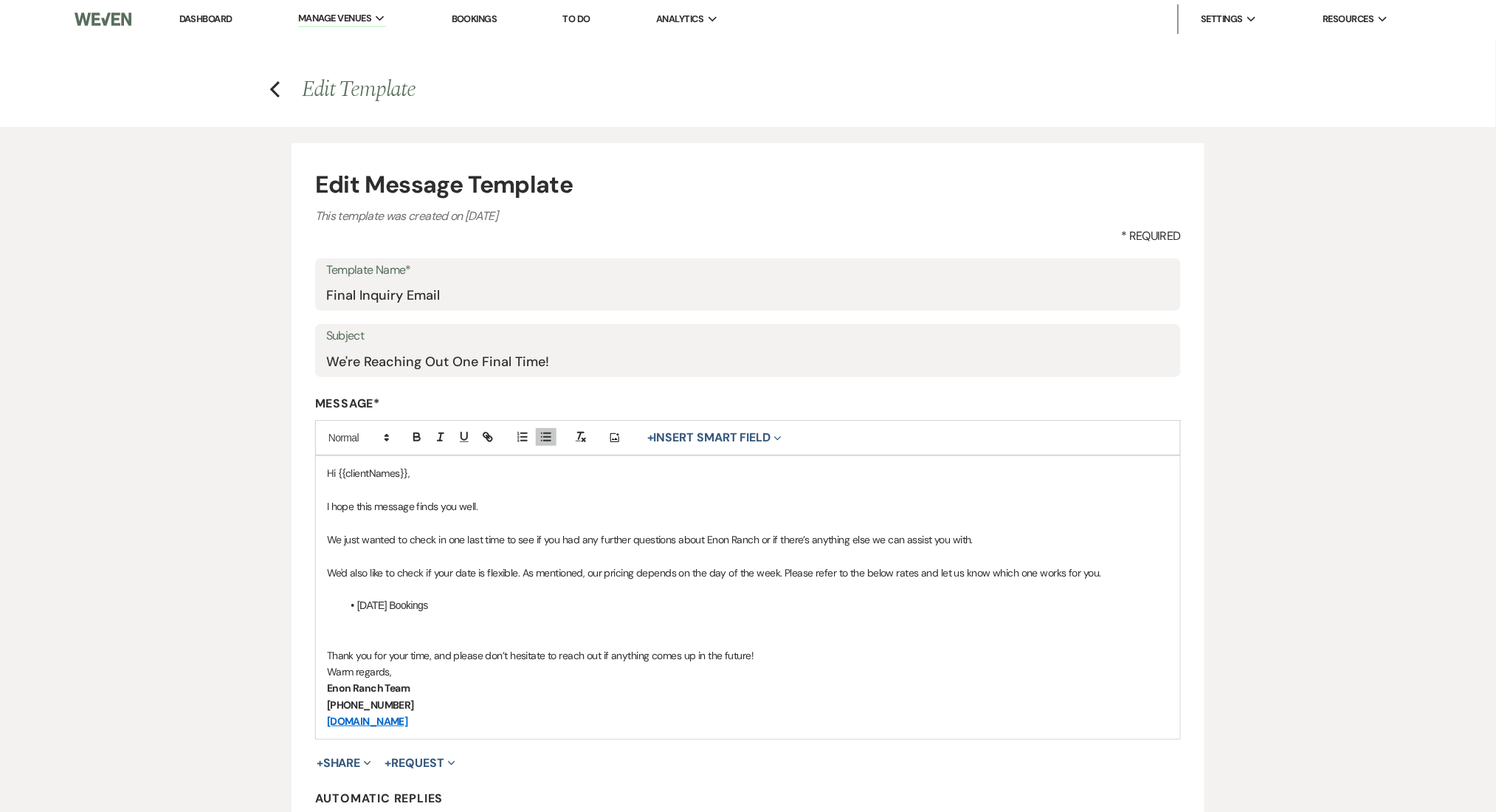
click at [777, 576] on p "We'd also like to check if your date is flexible. As mentioned, our pricing dep…" at bounding box center [748, 573] width 842 height 16
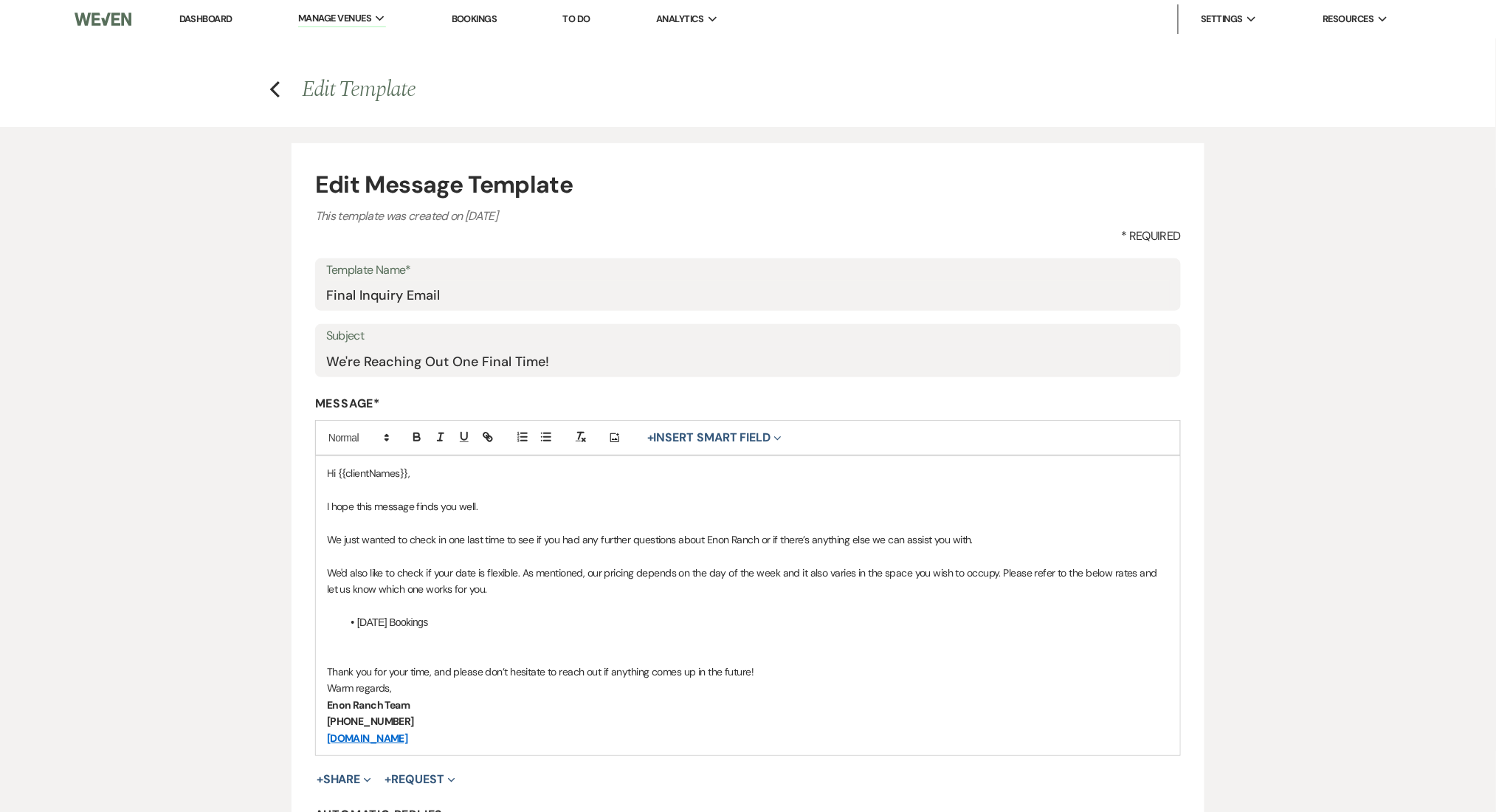
click at [504, 613] on p at bounding box center [748, 605] width 842 height 16
click at [536, 588] on p "We'd also like to check if your date is flexible. As mentioned, our pricing dep…" at bounding box center [748, 581] width 842 height 33
click at [516, 573] on p "We'd also like to check if your date is flexible. As mentioned, our pricing dep…" at bounding box center [748, 581] width 842 height 33
drag, startPoint x: 446, startPoint y: 619, endPoint x: 297, endPoint y: 622, distance: 149.0
click at [297, 622] on form "Edit Message Template This template was created on Nov 25, 2024 * Required Temp…" at bounding box center [748, 536] width 913 height 786
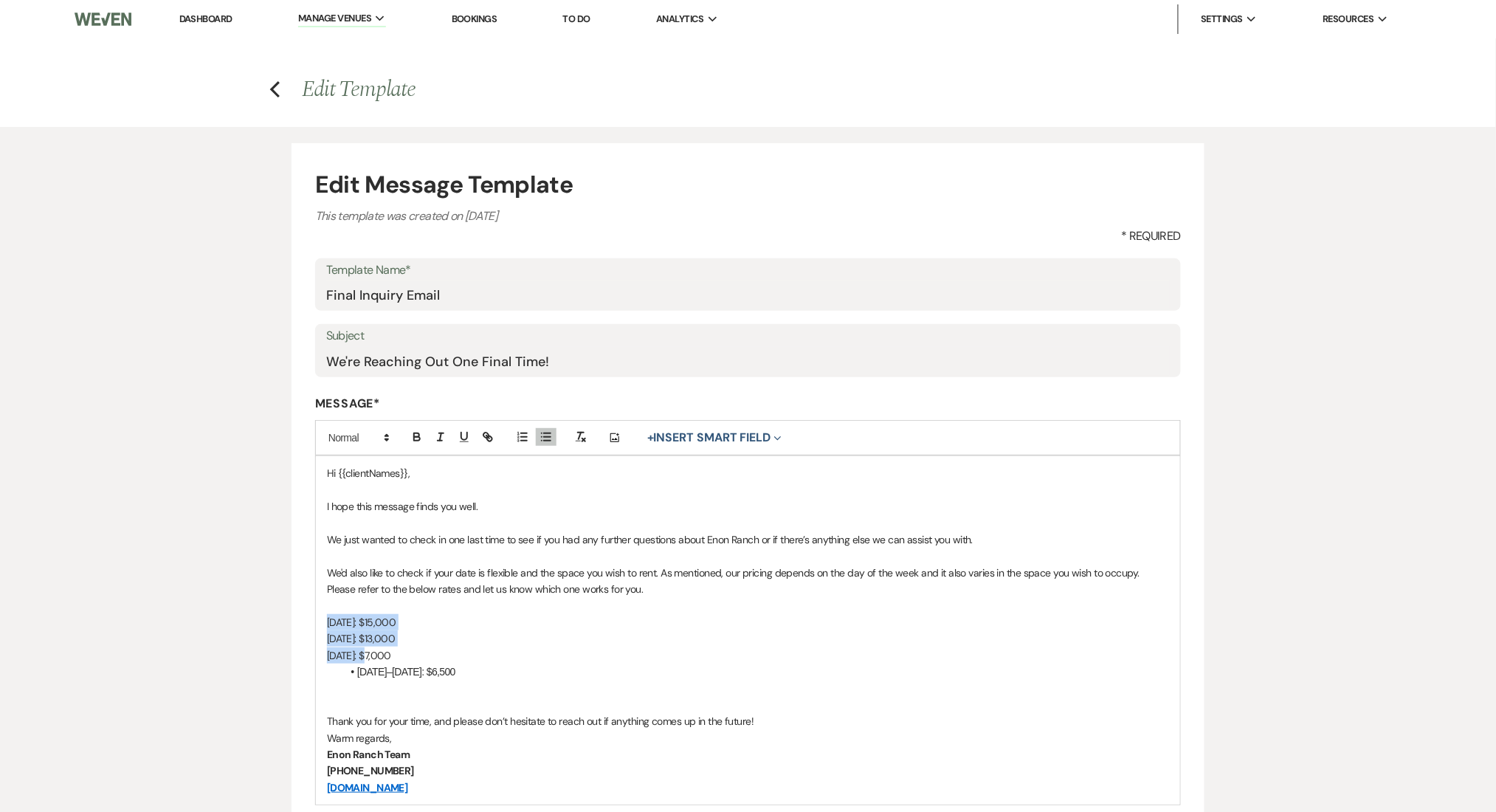
drag, startPoint x: 325, startPoint y: 627, endPoint x: 368, endPoint y: 650, distance: 48.8
click at [368, 650] on div "Hi {{clientNames}}, I hope this message finds you well. We just wanted to check…" at bounding box center [748, 630] width 865 height 348
click at [545, 431] on icon "button" at bounding box center [546, 436] width 13 height 13
click at [497, 634] on li "Friday: $13,000" at bounding box center [755, 638] width 827 height 16
click at [528, 677] on li "Monday–Thursday: $6,500" at bounding box center [755, 672] width 827 height 16
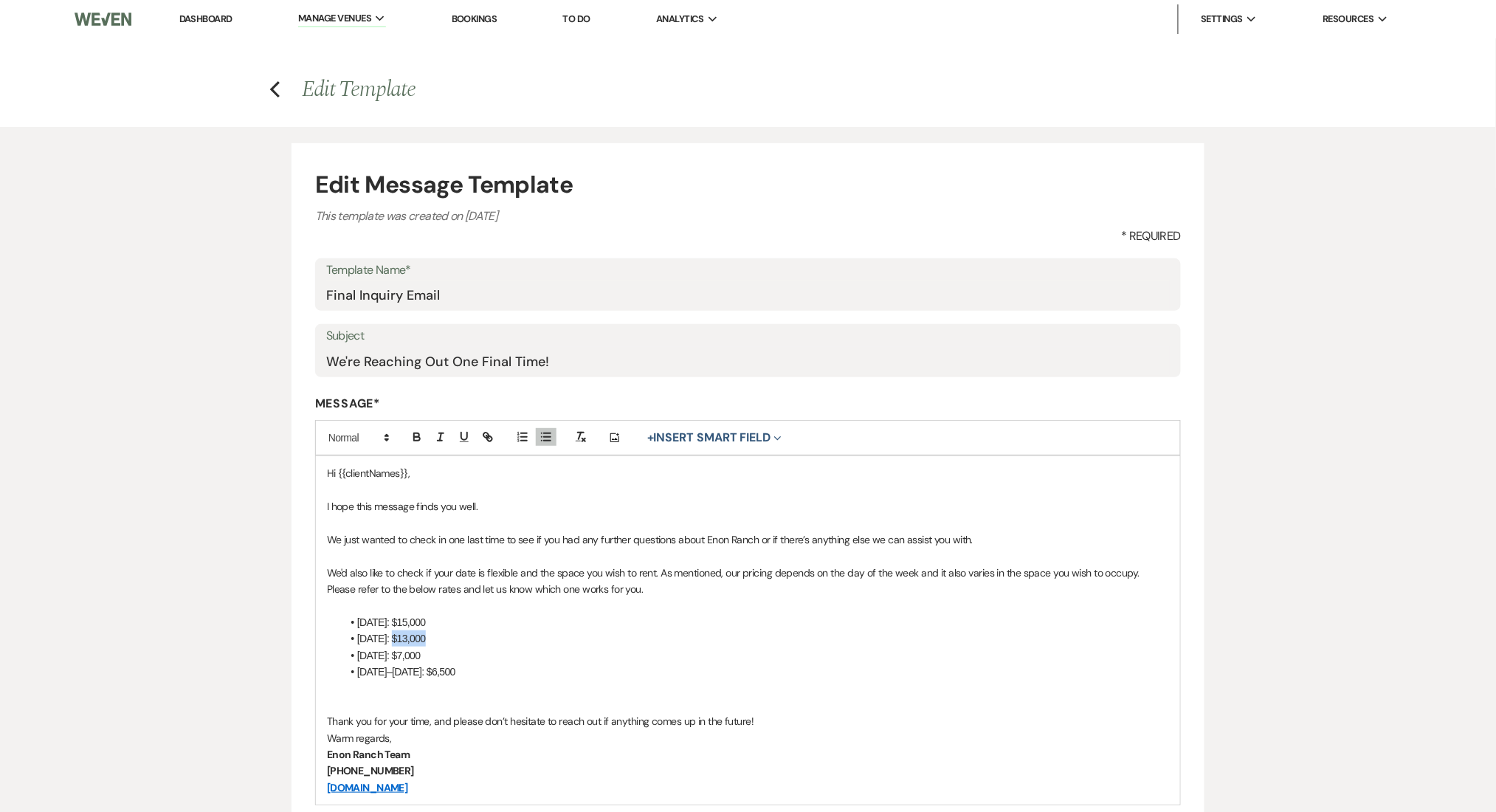
drag, startPoint x: 427, startPoint y: 635, endPoint x: 388, endPoint y: 644, distance: 40.0
click at [388, 644] on li "Friday: $13,000" at bounding box center [755, 638] width 827 height 16
copy li "$13,000"
drag, startPoint x: 423, startPoint y: 652, endPoint x: 395, endPoint y: 659, distance: 28.9
click at [395, 659] on li "Sunday: $7,000" at bounding box center [755, 655] width 827 height 16
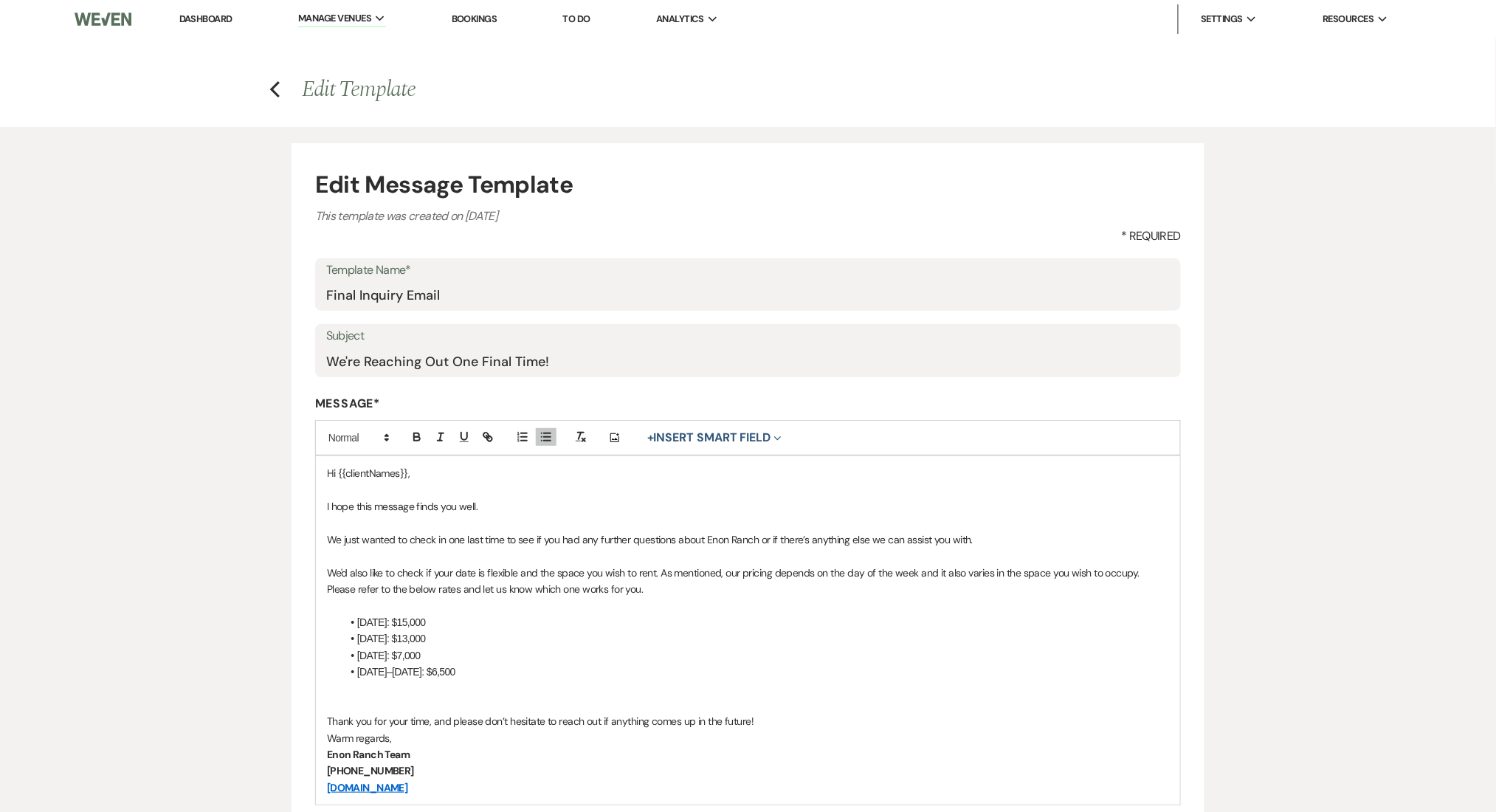
click at [382, 638] on li "Friday: $13,000" at bounding box center [755, 638] width 827 height 16
drag, startPoint x: 451, startPoint y: 668, endPoint x: 444, endPoint y: 671, distance: 7.6
click at [444, 671] on li "Monday–Thursday: $6,500" at bounding box center [755, 672] width 827 height 16
click at [533, 680] on p at bounding box center [748, 688] width 842 height 16
click at [526, 663] on li "Sunday: $7,000" at bounding box center [755, 655] width 827 height 16
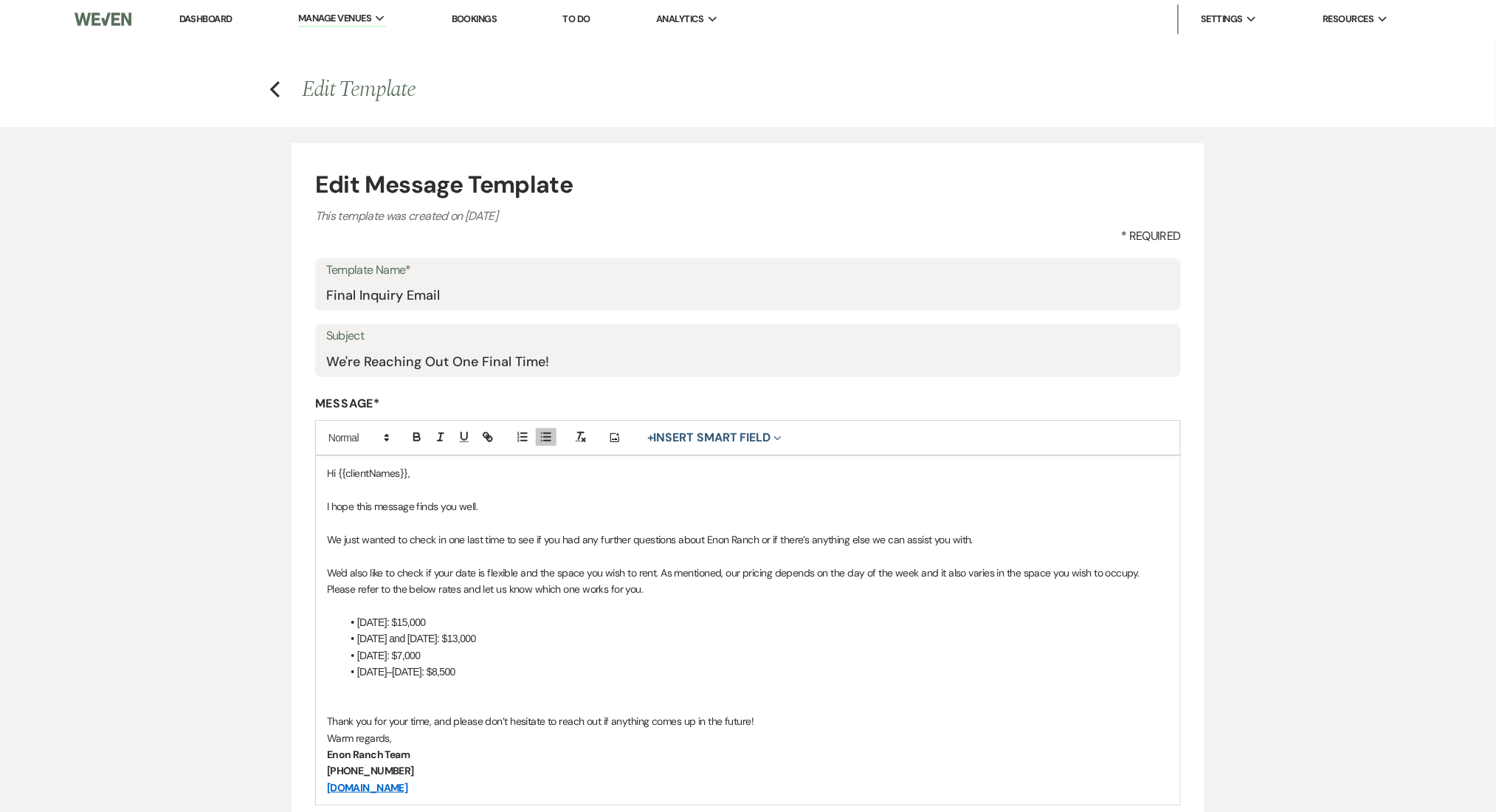
click at [514, 665] on li "Monday–Thursday: $8,500" at bounding box center [755, 672] width 827 height 16
click at [443, 696] on p at bounding box center [748, 704] width 842 height 16
click at [773, 725] on p "Thank you for your time, and please don’t hesitate to reach out if anything com…" at bounding box center [748, 721] width 842 height 16
click at [664, 683] on p at bounding box center [748, 688] width 842 height 16
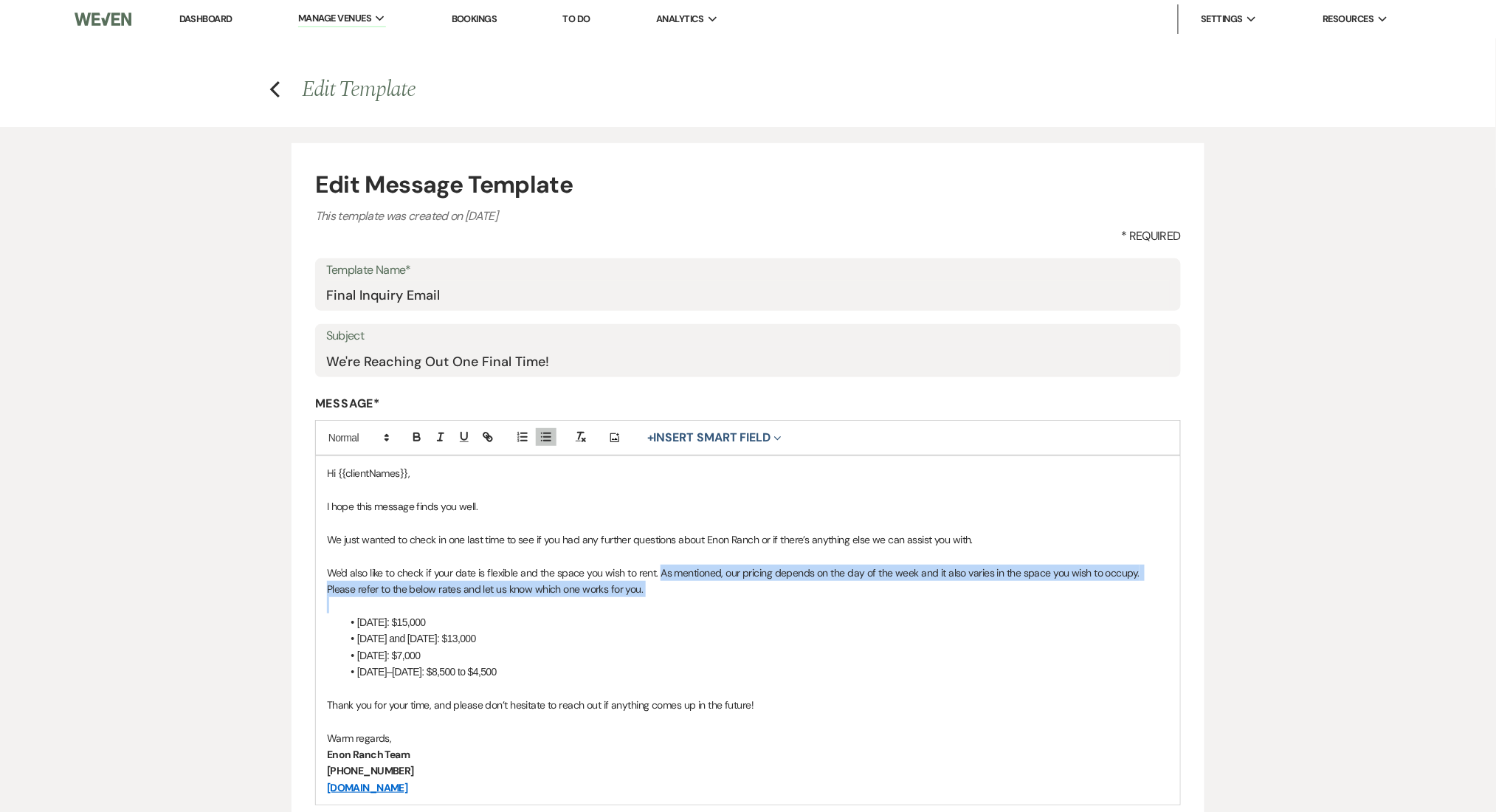
drag, startPoint x: 693, startPoint y: 599, endPoint x: 660, endPoint y: 572, distance: 42.6
click at [660, 572] on div "Hi {{clientNames}}, I hope this message finds you well. We just wanted to check…" at bounding box center [748, 630] width 865 height 348
copy p "As mentioned, our pricing depends on the day of the week and it also varies in …"
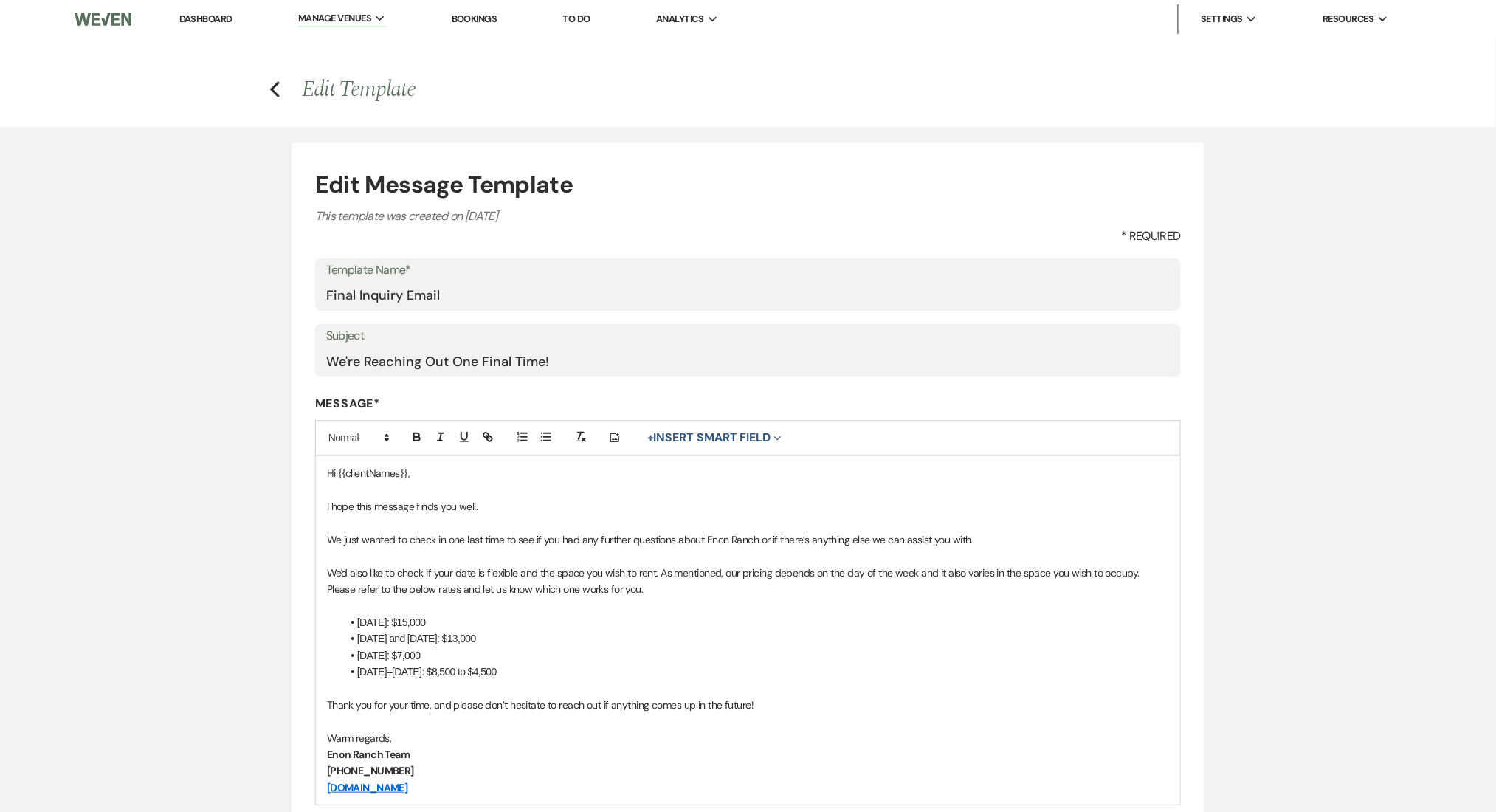
click at [535, 686] on p at bounding box center [748, 688] width 842 height 16
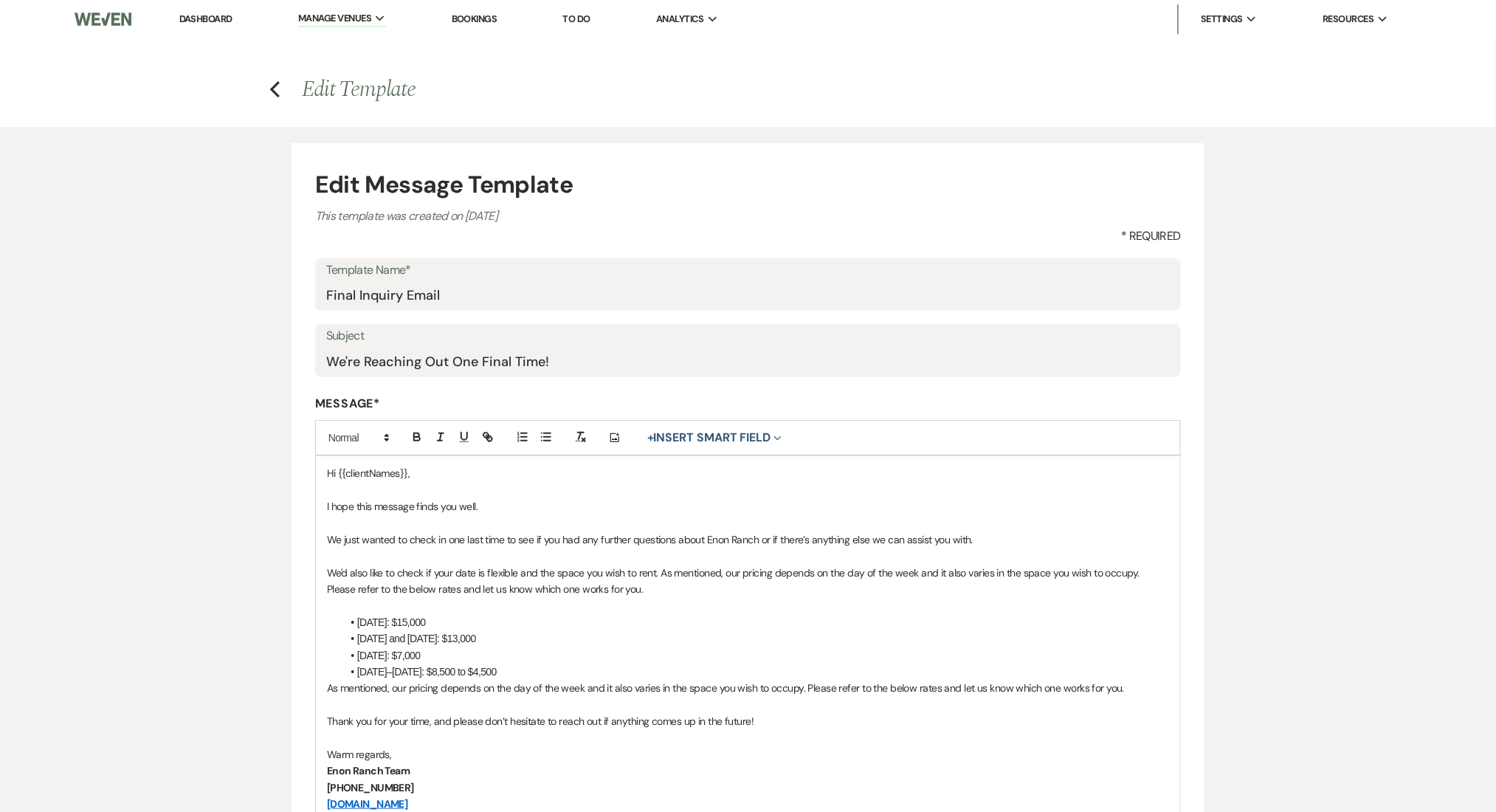
drag, startPoint x: 705, startPoint y: 589, endPoint x: 660, endPoint y: 573, distance: 47.8
click at [660, 573] on p "We'd also like to check if your date is flexible and the space you wish to rent…" at bounding box center [748, 581] width 842 height 33
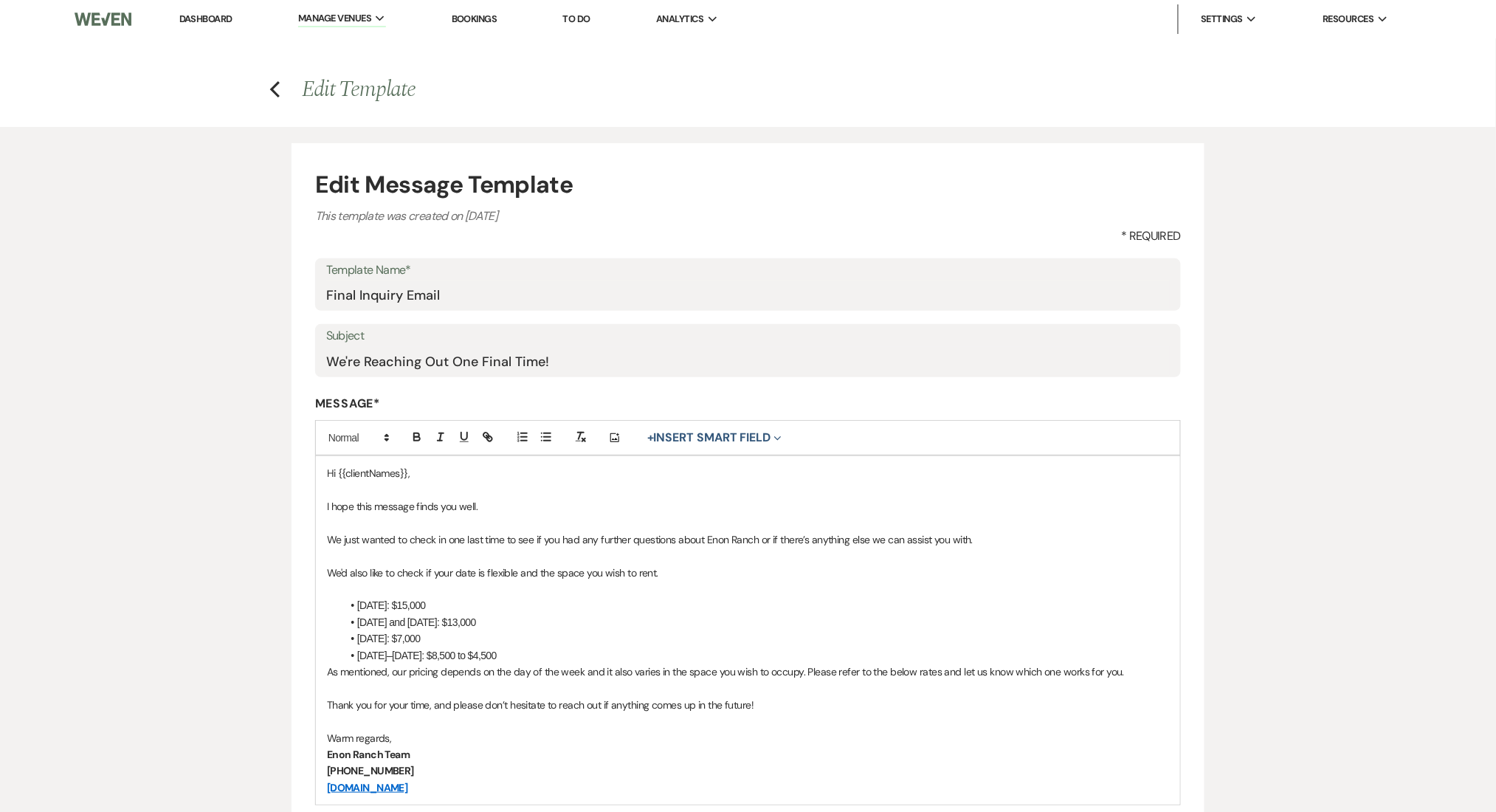
drag, startPoint x: 729, startPoint y: 576, endPoint x: 313, endPoint y: 566, distance: 416.1
click at [313, 566] on form "Edit Message Template This template was created on Nov 25, 2024 * Required Temp…" at bounding box center [748, 561] width 913 height 835
copy p "We'd also like to check if your date is flexible and the space you wish to rent."
click at [560, 655] on li "Monday–Thursday: $8,500 to $4,500" at bounding box center [755, 655] width 827 height 16
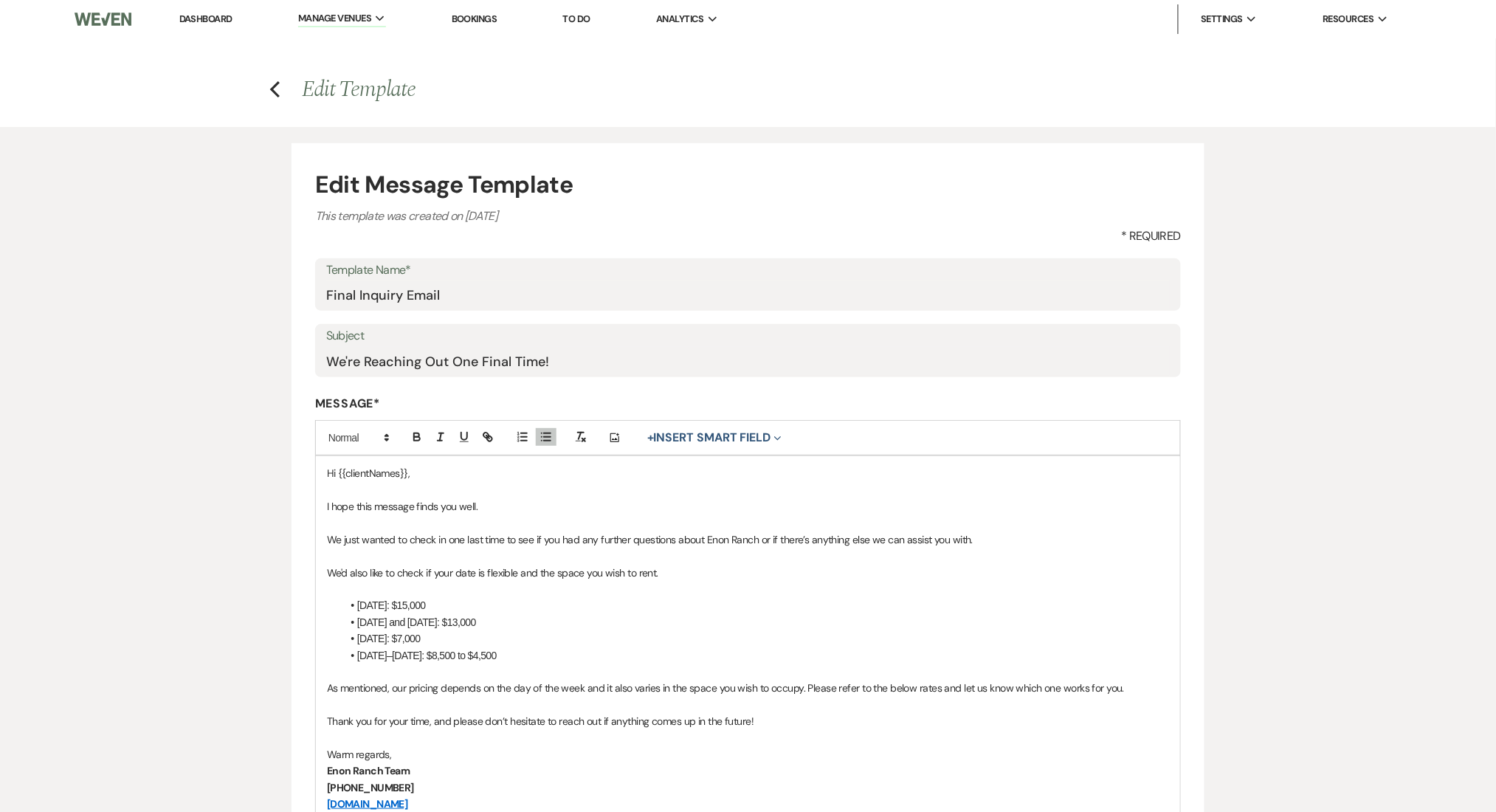
drag, startPoint x: 559, startPoint y: 654, endPoint x: 307, endPoint y: 601, distance: 257.5
click at [307, 601] on form "Edit Message Template This template was created on Nov 25, 2024 * Required Temp…" at bounding box center [748, 569] width 913 height 852
click at [466, 579] on p "We'd also like to check if your date is flexible and the space you wish to rent." at bounding box center [748, 573] width 842 height 16
click at [470, 565] on p "We'd also like to check if your date is flexible and the space you wish to rent." at bounding box center [748, 573] width 842 height 16
click at [557, 568] on p "We'd also like to check if your date is flexible and the space you wish to rent." at bounding box center [748, 573] width 842 height 16
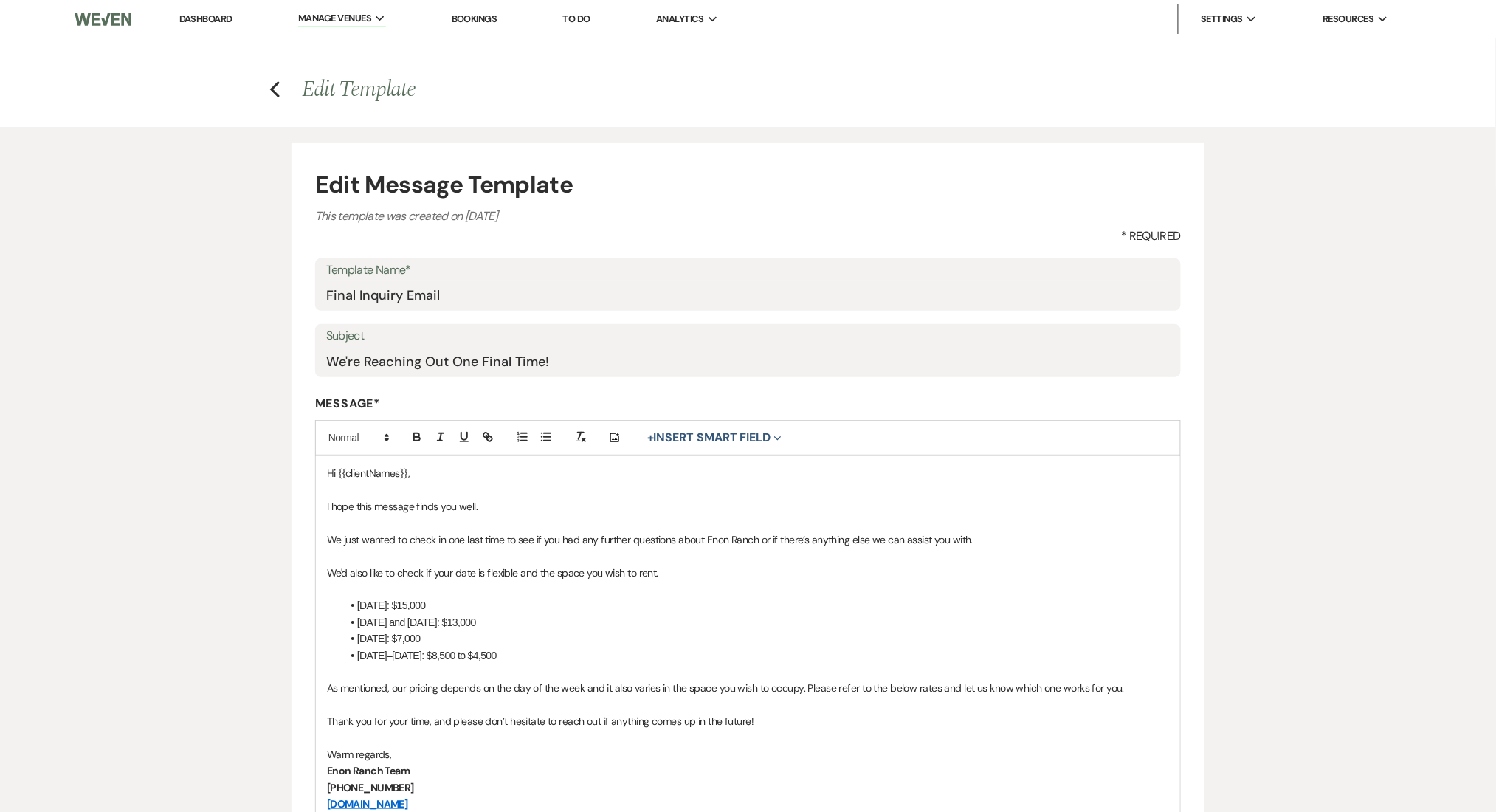
drag, startPoint x: 530, startPoint y: 637, endPoint x: 520, endPoint y: 654, distance: 19.7
click at [523, 653] on ul "Saturday: $15,000 Friday and Sunday: $13,000 Sunday: $7,000 Monday–Thursday: $8…" at bounding box center [755, 630] width 827 height 67
click at [517, 660] on li "Monday–Thursday: $8,500 to $4,500" at bounding box center [755, 655] width 827 height 16
drag, startPoint x: 550, startPoint y: 661, endPoint x: 350, endPoint y: 611, distance: 206.2
click at [350, 611] on ul "Saturday: $15,000 Friday and Sunday: $13,000 Sunday: $7,000 Monday–Thursday: $8…" at bounding box center [755, 630] width 827 height 67
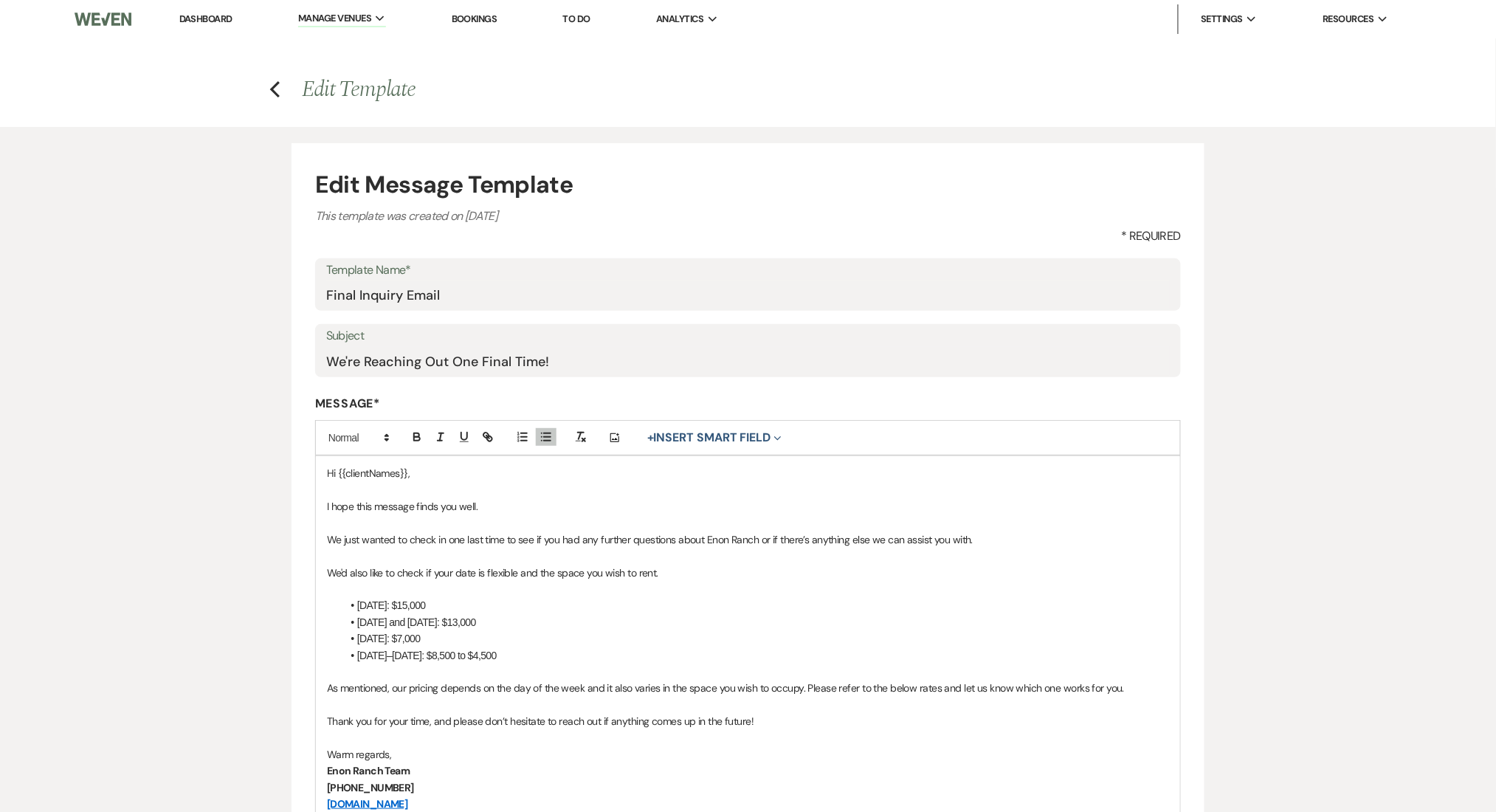
click at [751, 576] on p "We'd also like to check if your date is flexible and the space you wish to rent." at bounding box center [748, 573] width 842 height 16
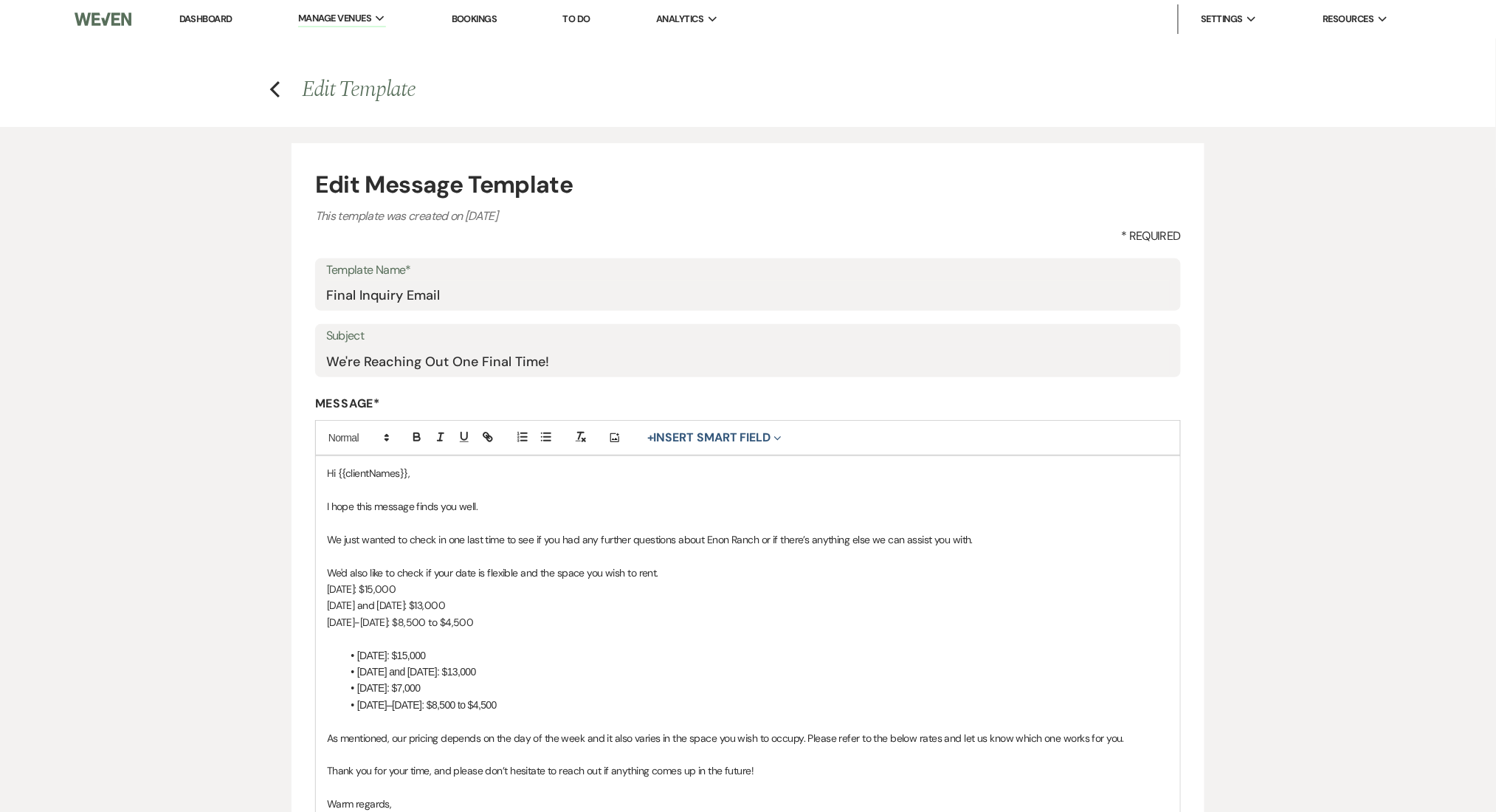
drag, startPoint x: 522, startPoint y: 707, endPoint x: 308, endPoint y: 645, distance: 222.8
click at [308, 645] on form "Edit Message Template This template was created on Nov 25, 2024 * Required Temp…" at bounding box center [748, 594] width 913 height 902
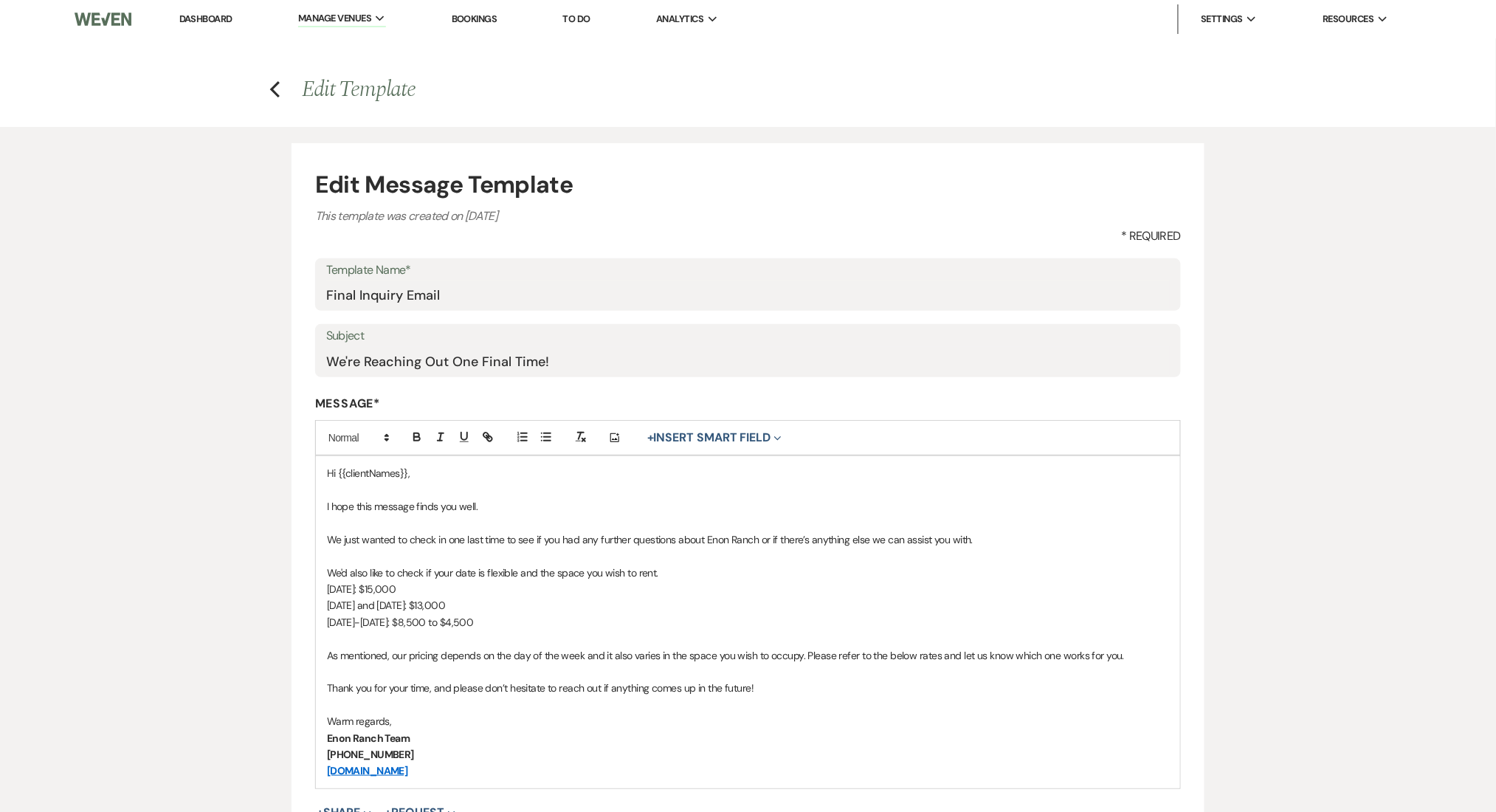
click at [319, 581] on div "Hi {{clientNames}}, I hope this message finds you well. We just wanted to check…" at bounding box center [748, 622] width 865 height 331
drag, startPoint x: 321, startPoint y: 586, endPoint x: 379, endPoint y: 617, distance: 65.8
click at [379, 617] on div "Hi {{clientNames}}, I hope this message finds you well. We just wanted to check…" at bounding box center [748, 622] width 865 height 331
click at [554, 432] on button "button" at bounding box center [547, 437] width 21 height 17
click at [641, 605] on li "[DATE] and [DATE]: $13,000" at bounding box center [755, 605] width 827 height 16
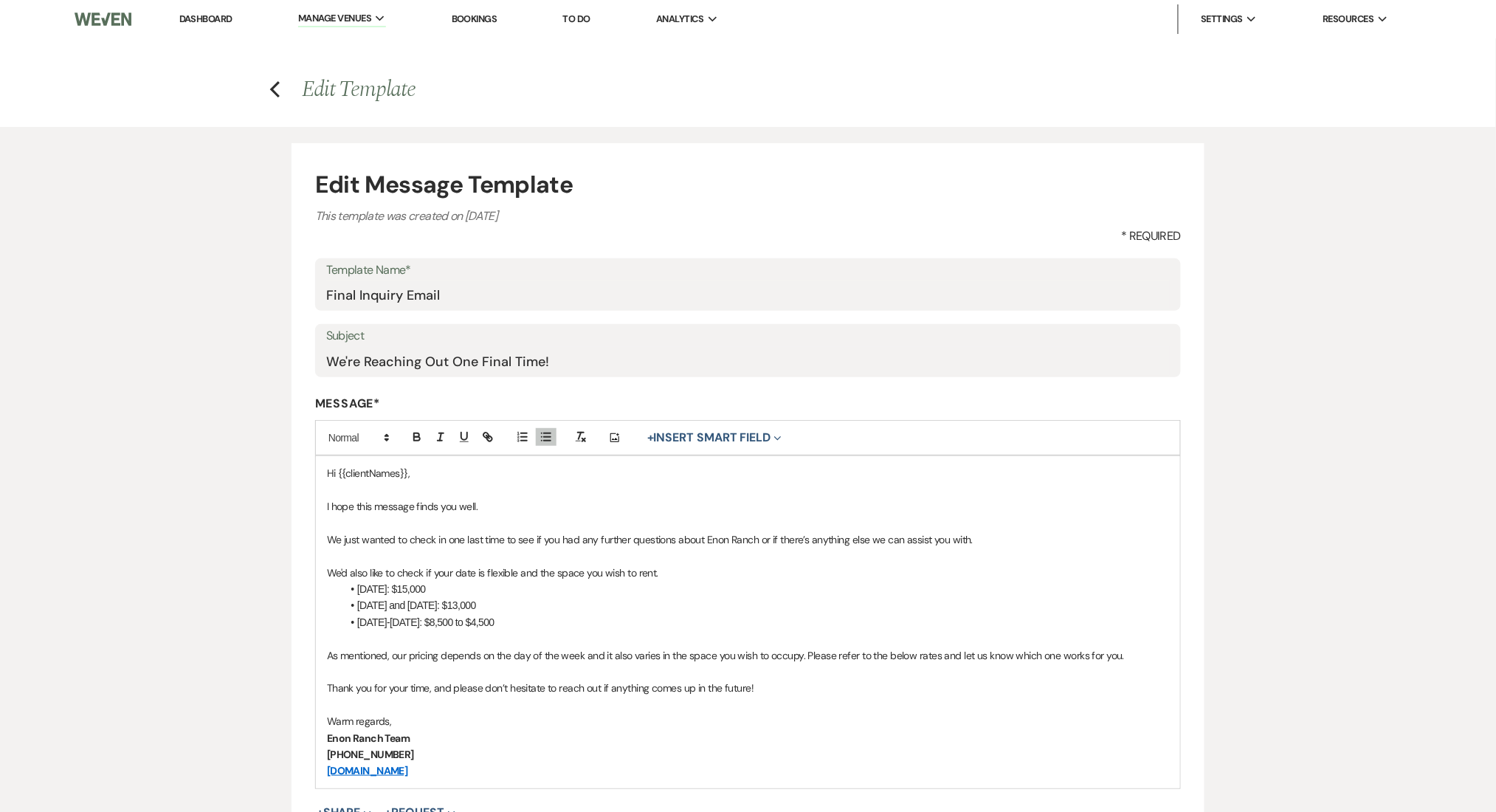
click at [672, 537] on p "We just wanted to check in one last time to see if you had any further question…" at bounding box center [748, 539] width 842 height 16
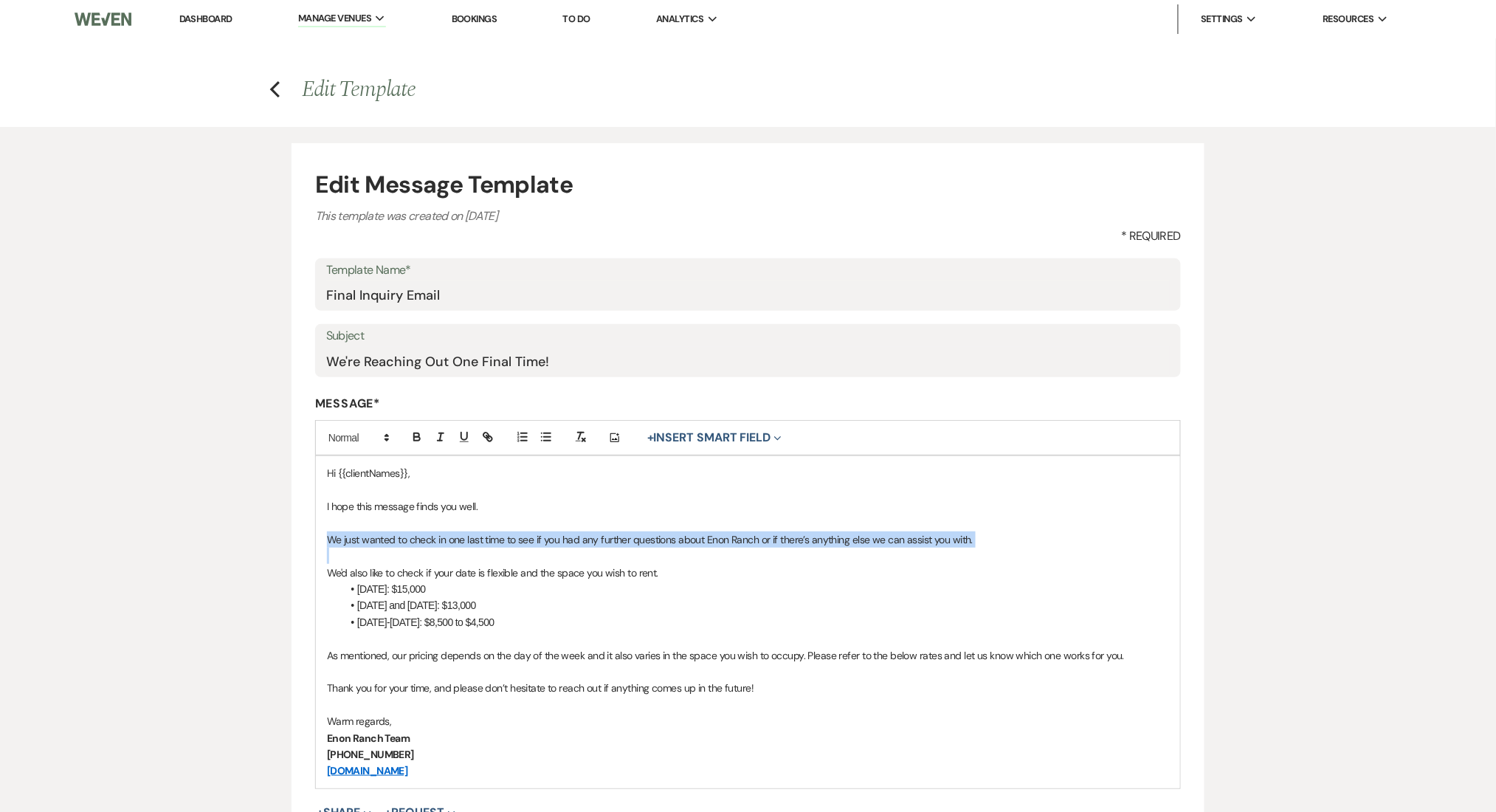
click at [672, 537] on p "We just wanted to check in one last time to see if you had any further question…" at bounding box center [748, 539] width 842 height 16
copy p "We just wanted to check in one last time to see if you had any further question…"
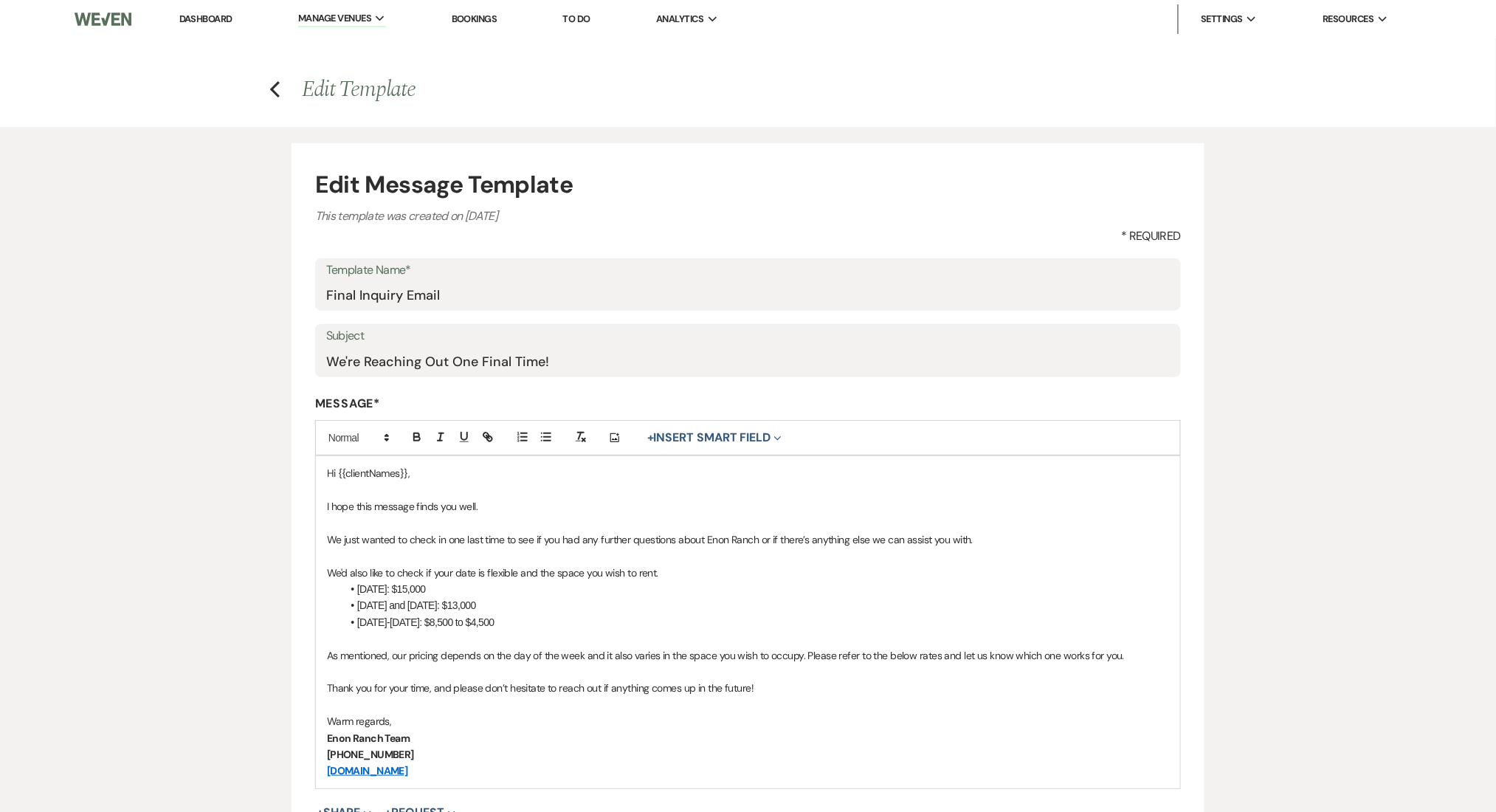
click at [420, 574] on p "We'd also like to check if your date is flexible and the space you wish to rent." at bounding box center [748, 573] width 842 height 16
click at [631, 537] on p "We just wanted to check in one last time to see if you had any further question…" at bounding box center [748, 539] width 842 height 16
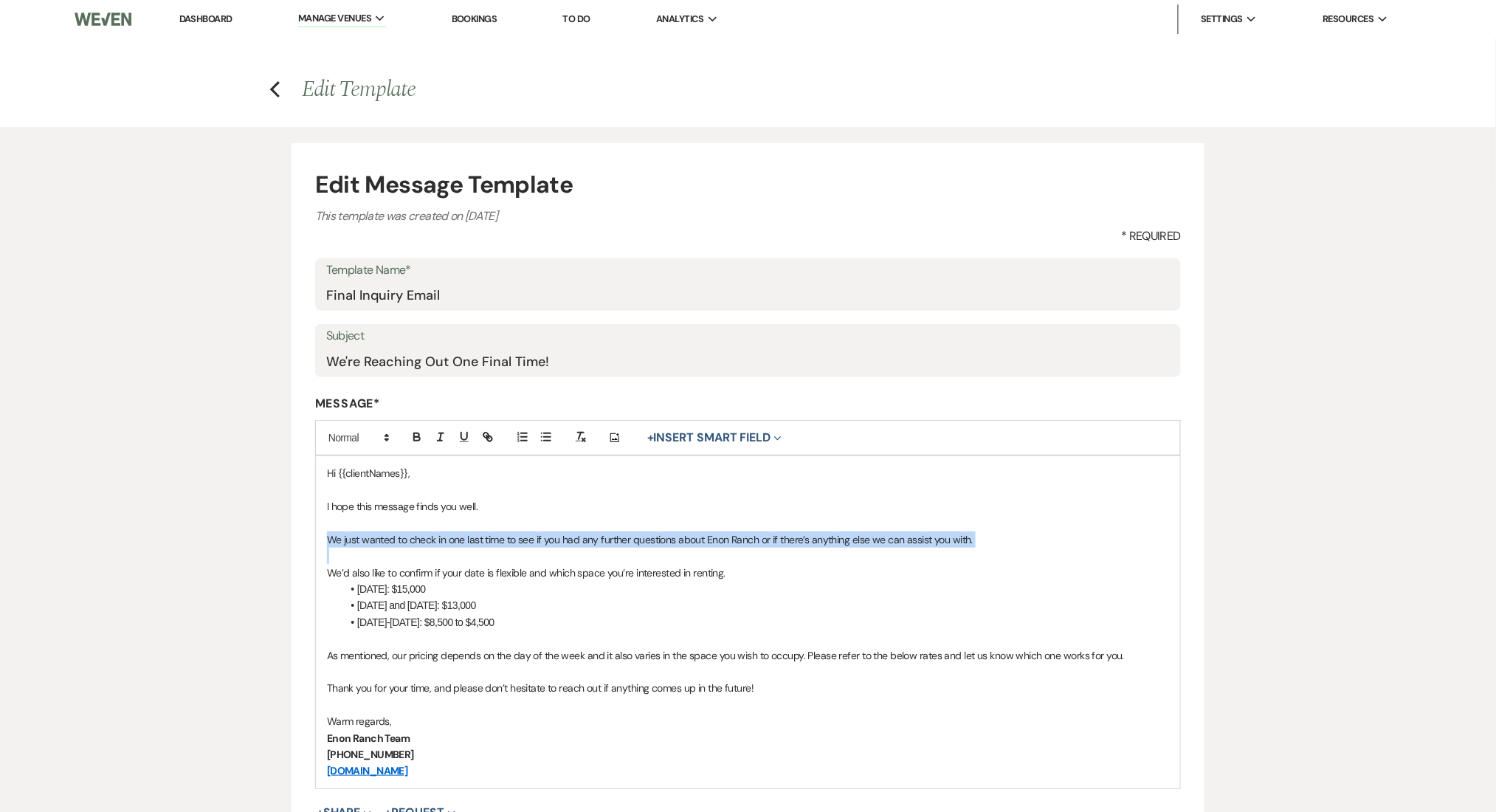
click at [631, 537] on p "We just wanted to check in one last time to see if you had any further question…" at bounding box center [748, 539] width 842 height 16
copy p "We just wanted to check in one last time to see if you had any further question…"
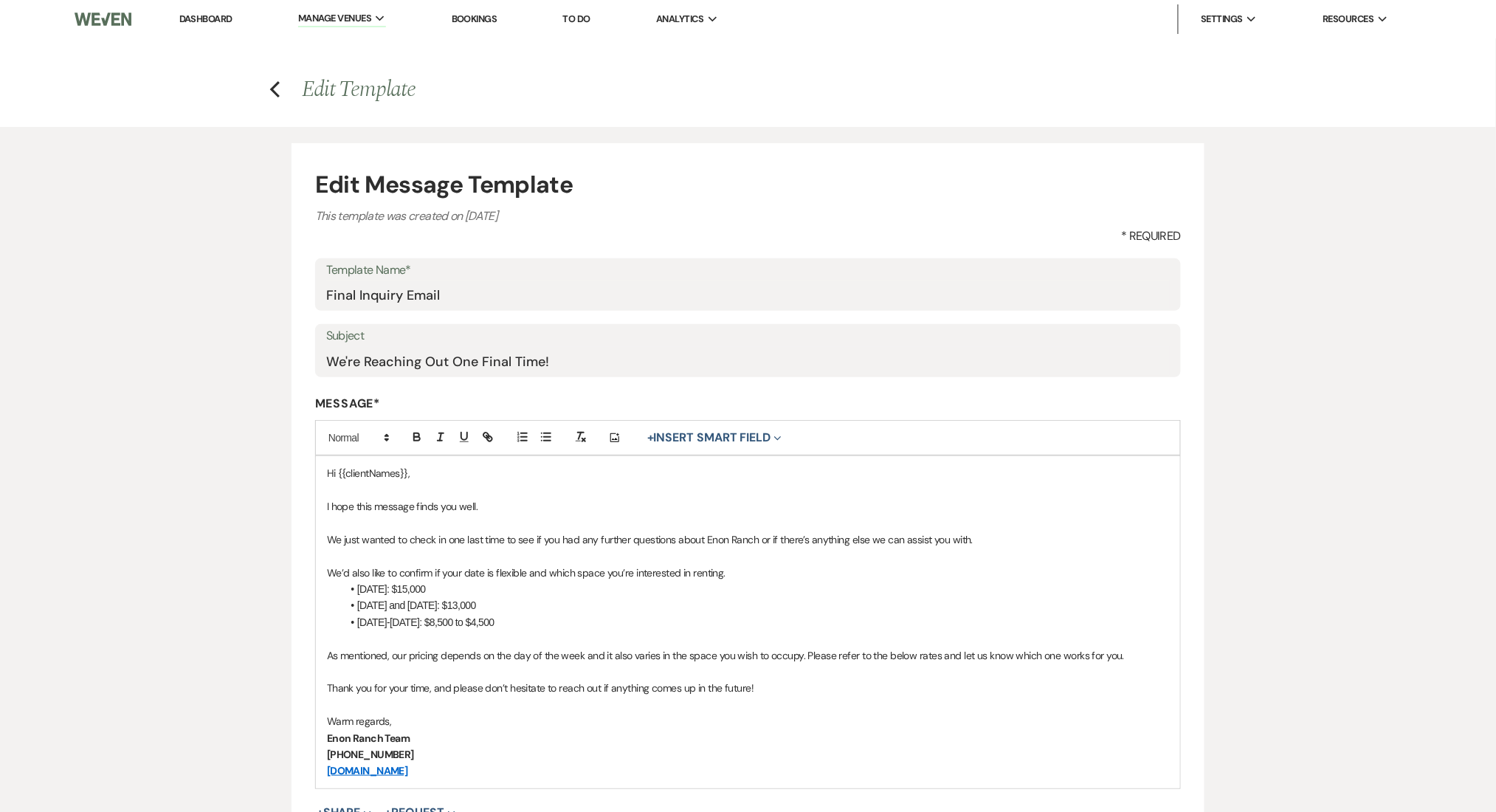
click at [558, 599] on li "[DATE] and [DATE]: $13,000" at bounding box center [755, 605] width 827 height 16
click at [532, 651] on p "As mentioned, our pricing depends on the day of the week and it also varies in …" at bounding box center [748, 655] width 842 height 16
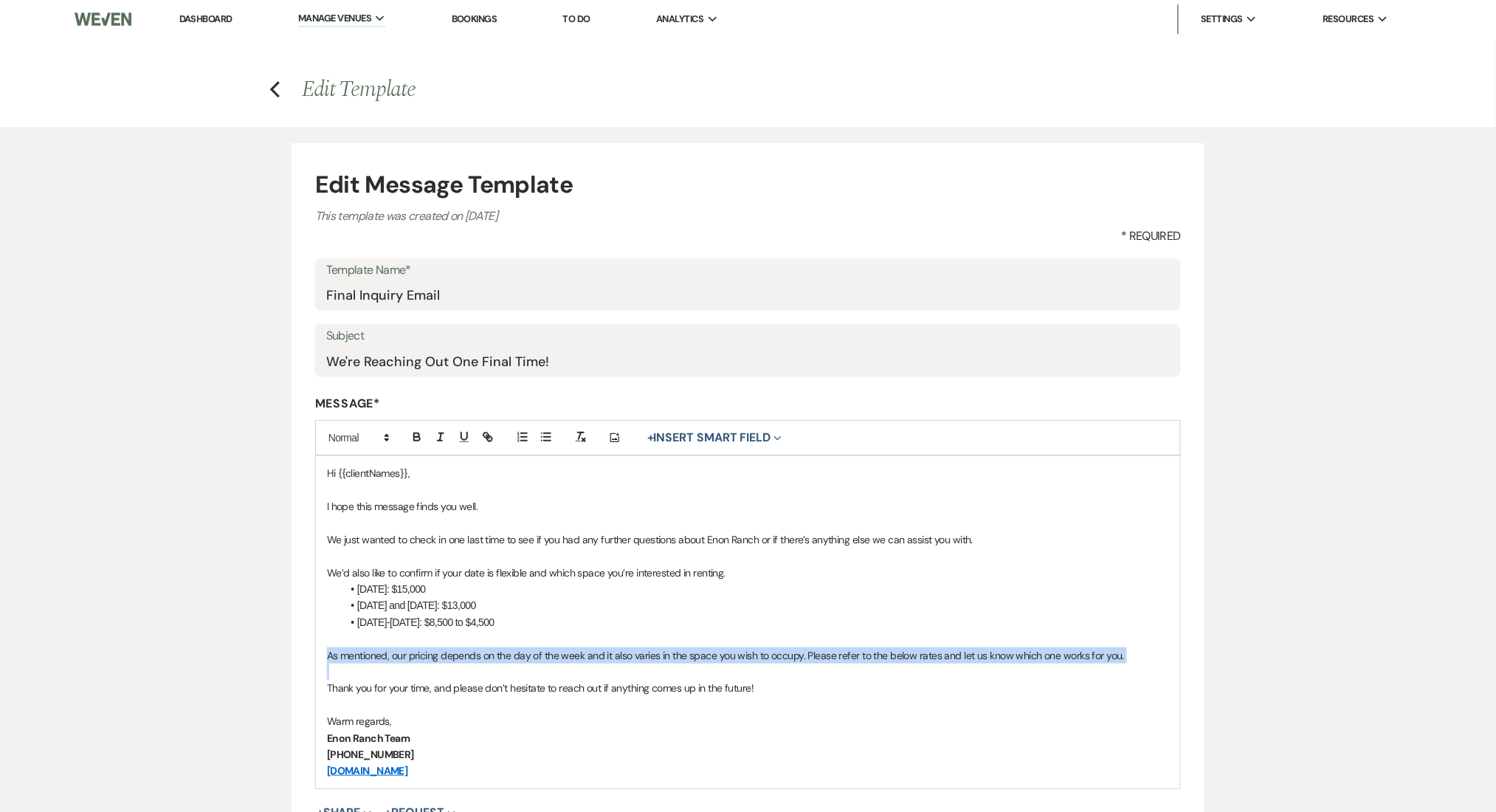
click at [532, 651] on p "As mentioned, our pricing depends on the day of the week and it also varies in …" at bounding box center [748, 655] width 842 height 16
copy p "As mentioned, our pricing depends on the day of the week and it also varies in …"
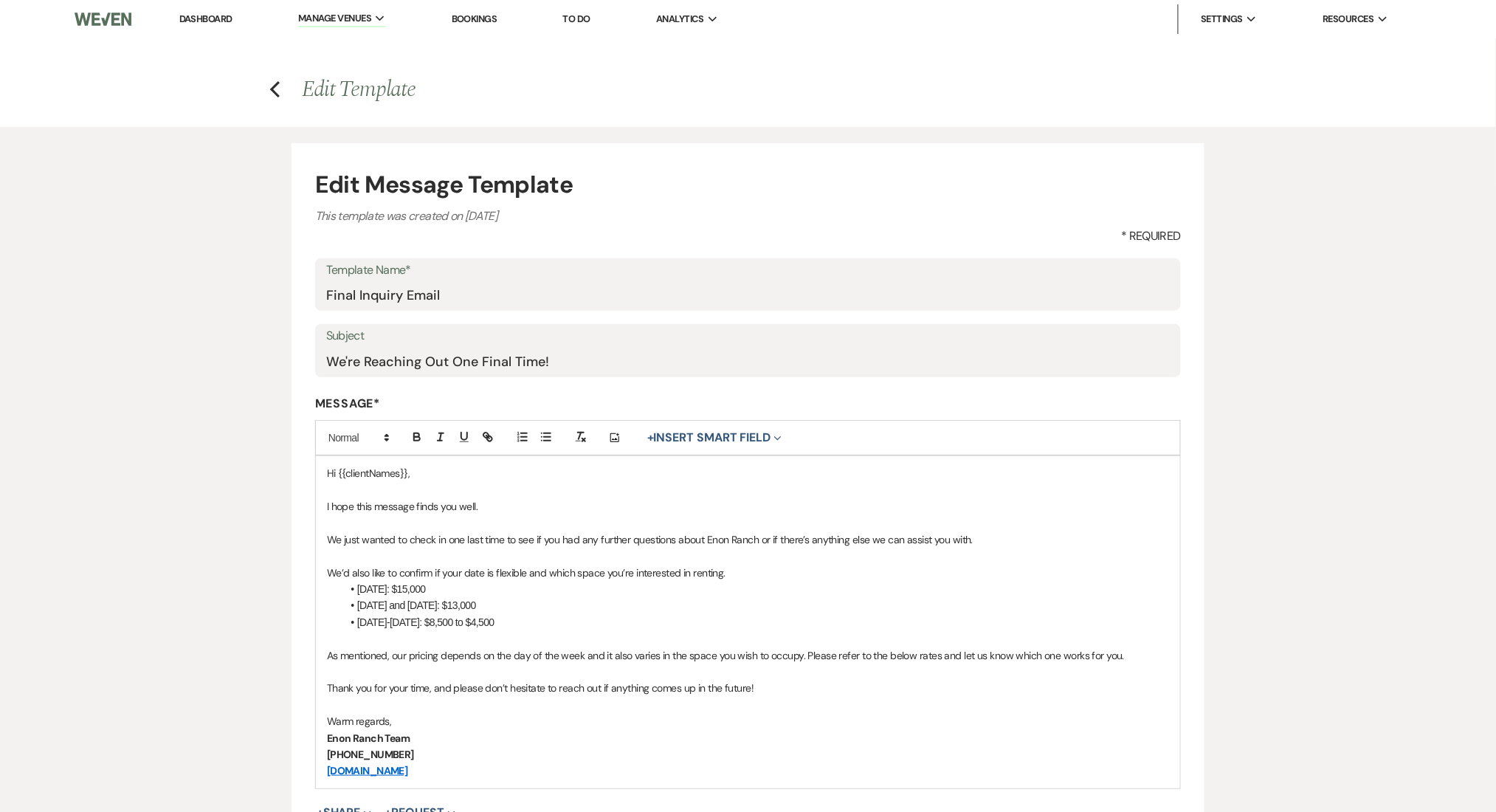
click at [781, 574] on p "We’d also like to confirm if your date is flexible and which space you’re inter…" at bounding box center [748, 573] width 842 height 16
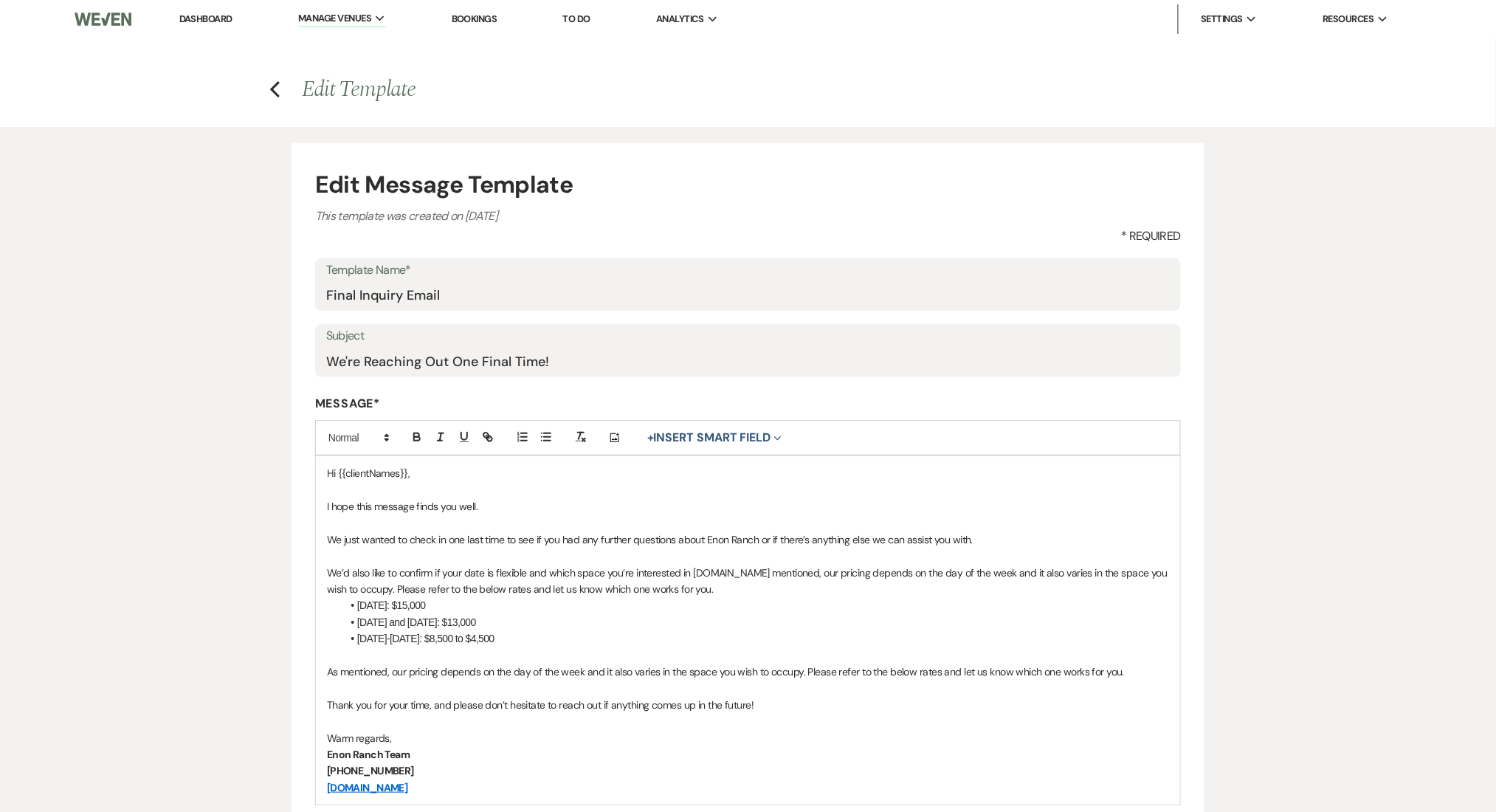
click at [723, 570] on p "We’d also like to confirm if your date is flexible and which space you’re inter…" at bounding box center [748, 581] width 842 height 33
drag, startPoint x: 730, startPoint y: 585, endPoint x: 725, endPoint y: 578, distance: 8.6
click at [725, 578] on p "We’d also like to confirm if your date is flexible and which space you’re inter…" at bounding box center [748, 581] width 842 height 33
copy p "As mentioned, our pricing depends on the day of the week and it also varies in …"
click at [583, 537] on p "We just wanted to check in one last time to see if you had any further question…" at bounding box center [748, 539] width 842 height 16
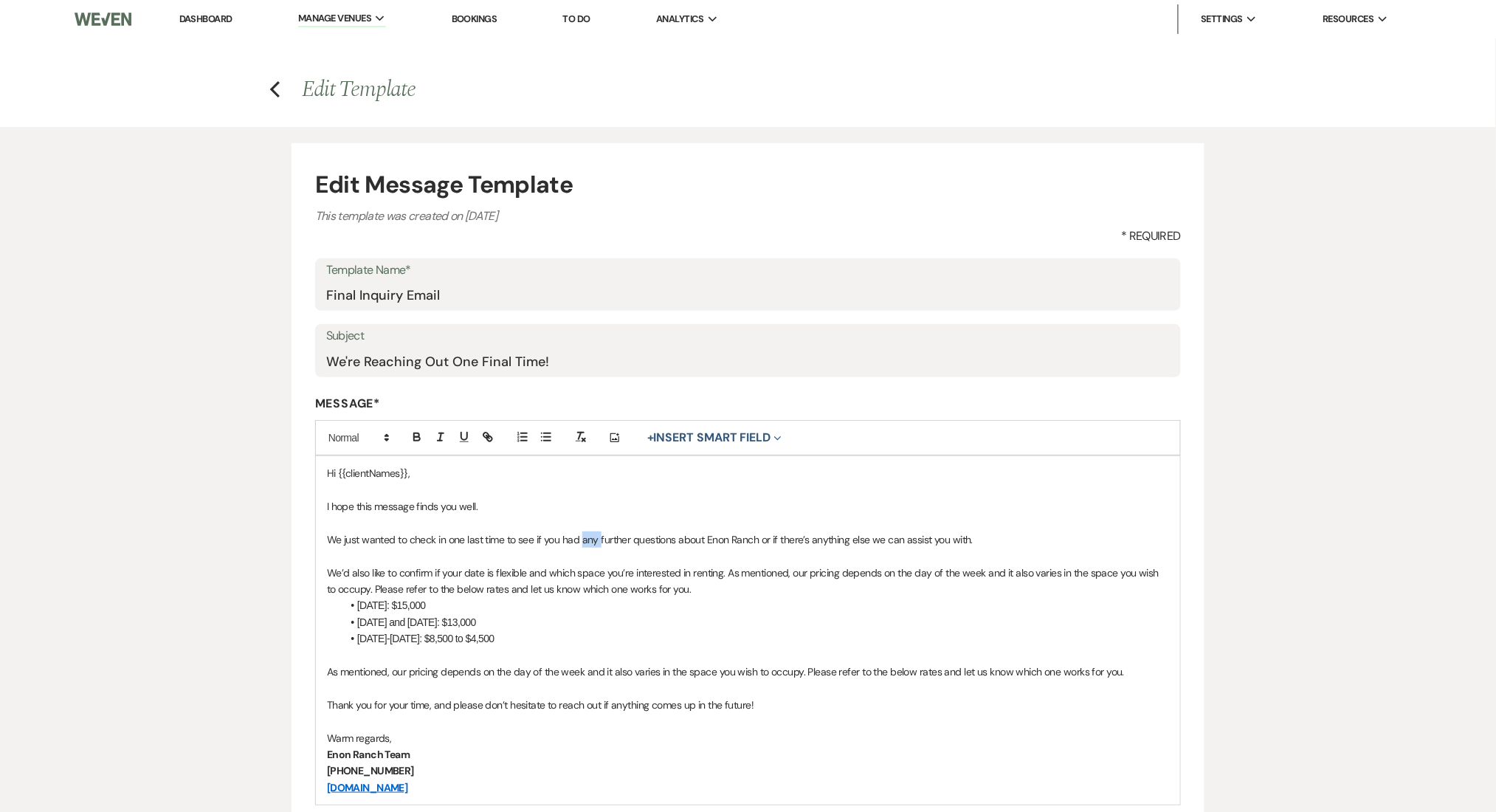
click at [583, 537] on p "We just wanted to check in one last time to see if you had any further question…" at bounding box center [748, 539] width 842 height 16
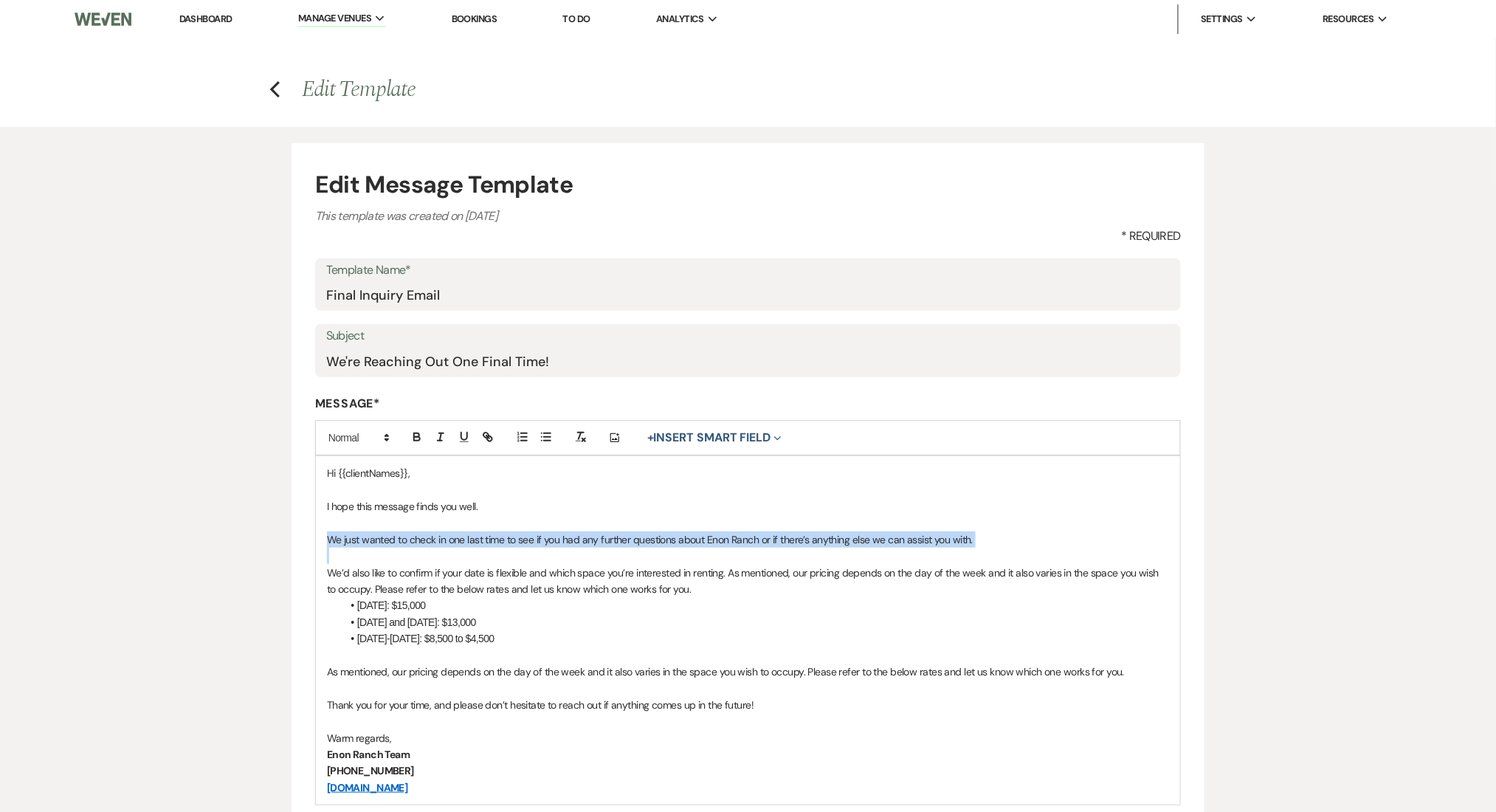
click at [583, 537] on p "We just wanted to check in one last time to see if you had any further question…" at bounding box center [748, 539] width 842 height 16
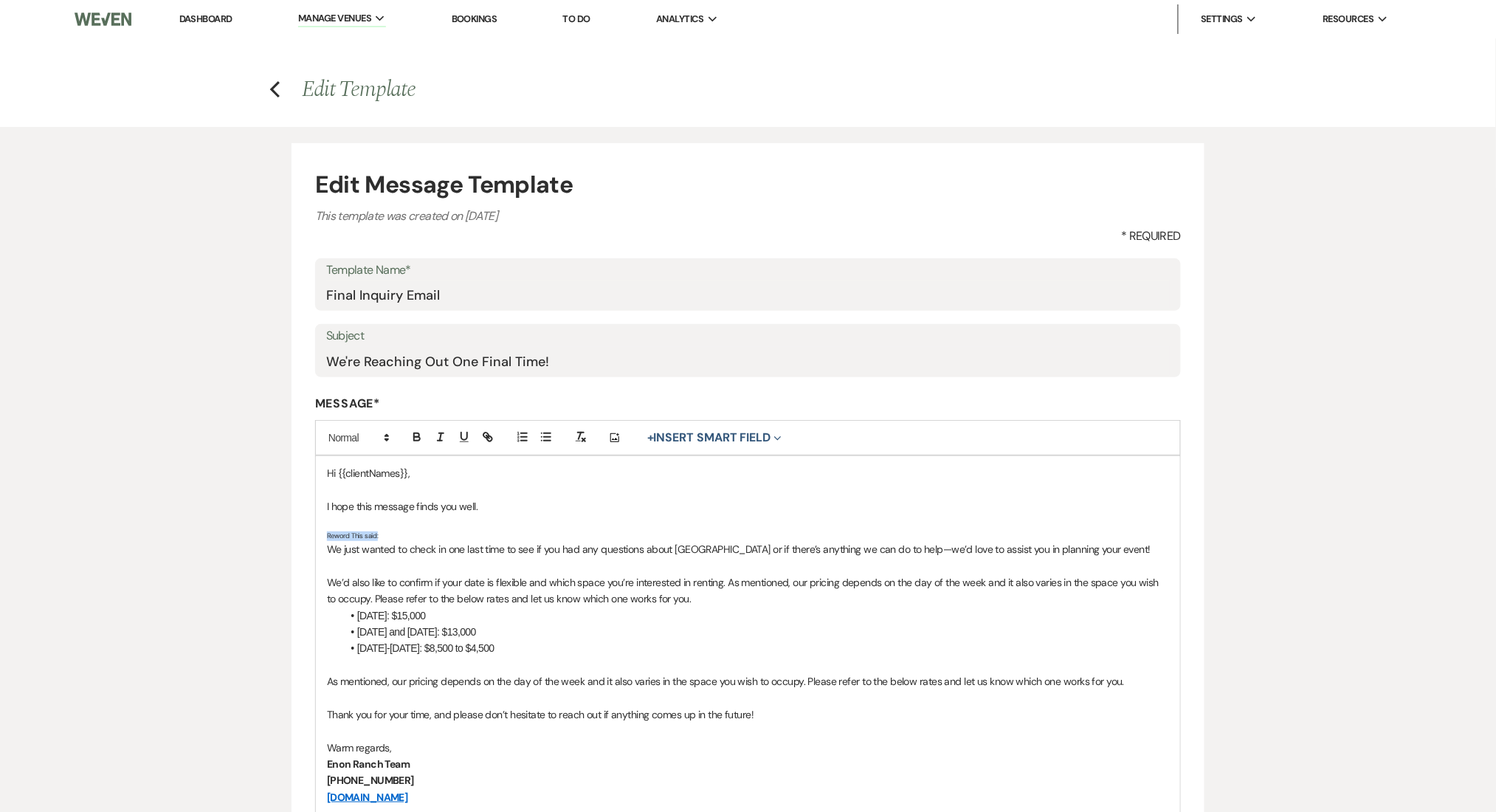
drag, startPoint x: 379, startPoint y: 535, endPoint x: 313, endPoint y: 535, distance: 66.0
click at [313, 535] on form "Edit Message Template This template was created on Nov 25, 2024 * Required Temp…" at bounding box center [748, 565] width 913 height 845
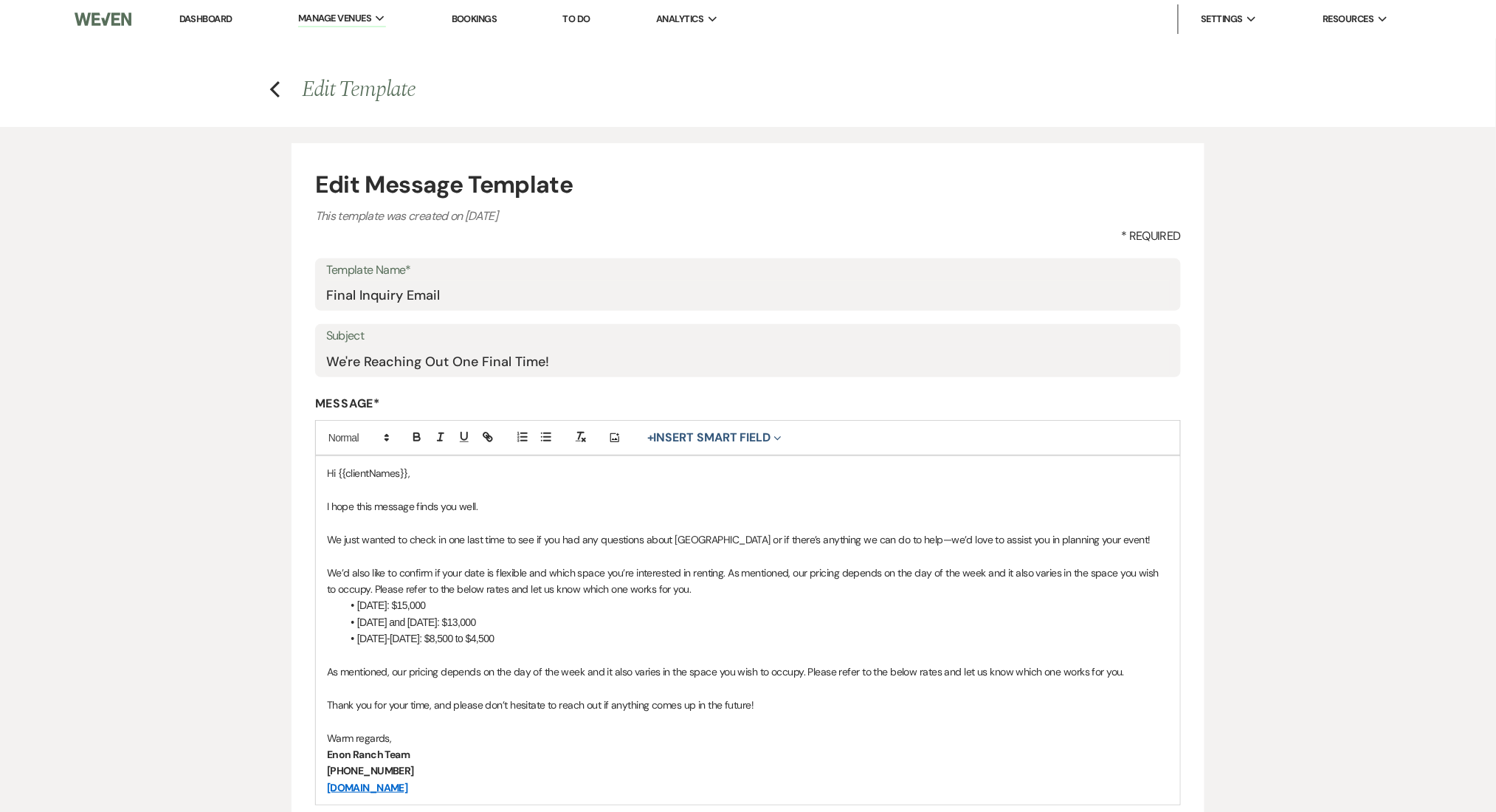
click at [477, 553] on p at bounding box center [748, 555] width 842 height 16
drag, startPoint x: 689, startPoint y: 584, endPoint x: 728, endPoint y: 572, distance: 40.8
click at [728, 572] on p "We’d also like to confirm if your date is flexible and which space you’re inter…" at bounding box center [748, 581] width 842 height 33
copy p "As mentioned, our pricing depends on the day of the week and it also varies in …"
click at [595, 673] on p "As mentioned, our pricing depends on the day of the week and it also varies in …" at bounding box center [748, 672] width 842 height 16
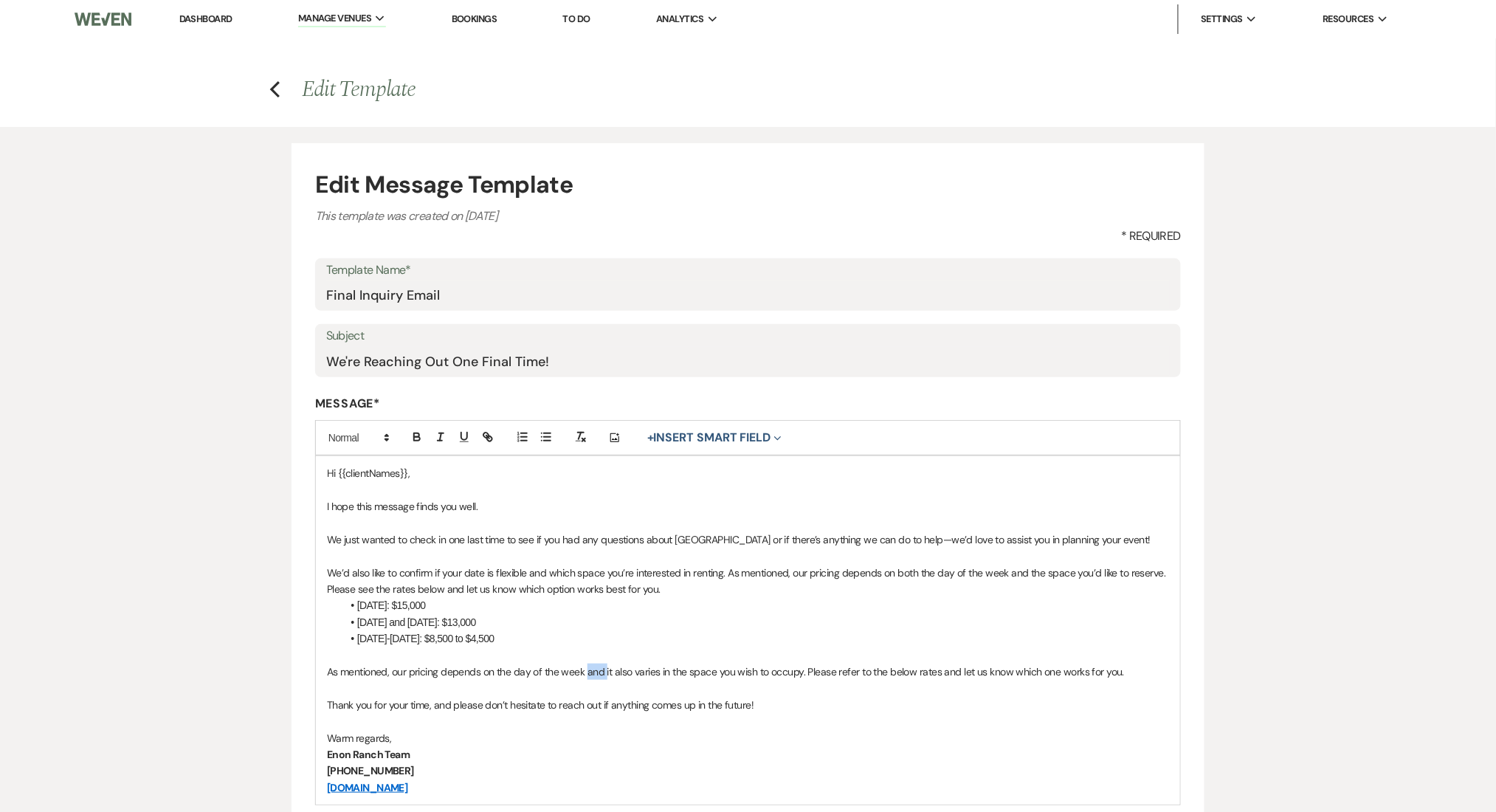
click at [595, 673] on p "As mentioned, our pricing depends on the day of the week and it also varies in …" at bounding box center [748, 672] width 842 height 16
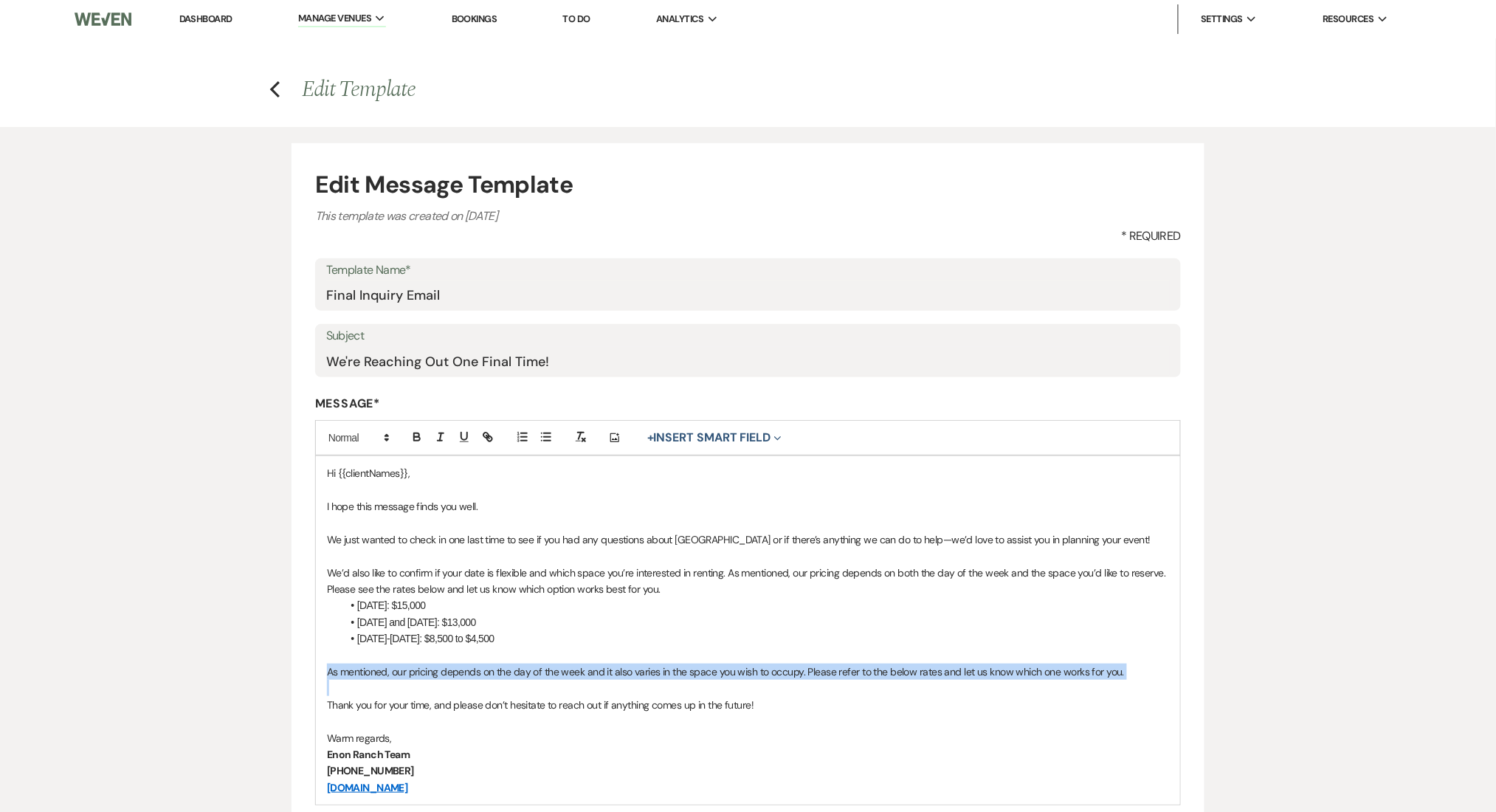
click at [595, 673] on p "As mentioned, our pricing depends on the day of the week and it also varies in …" at bounding box center [748, 672] width 842 height 16
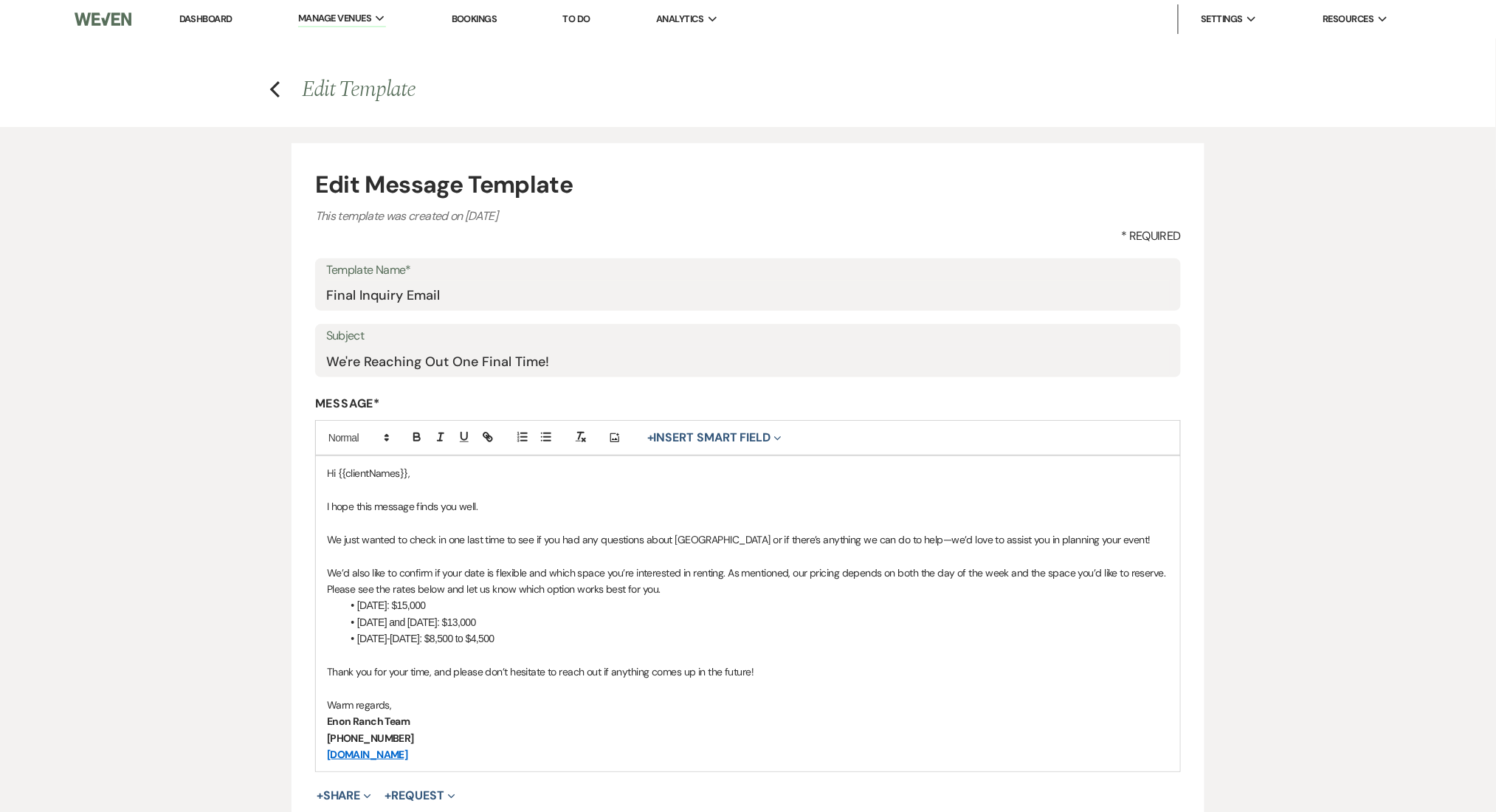
click at [595, 673] on p "Thank you for your time, and please don’t hesitate to reach out if anything com…" at bounding box center [748, 672] width 842 height 16
copy p "Thank you for your time, and please don’t hesitate to reach out if anything com…"
click at [465, 701] on p "Warm regards," at bounding box center [748, 704] width 842 height 16
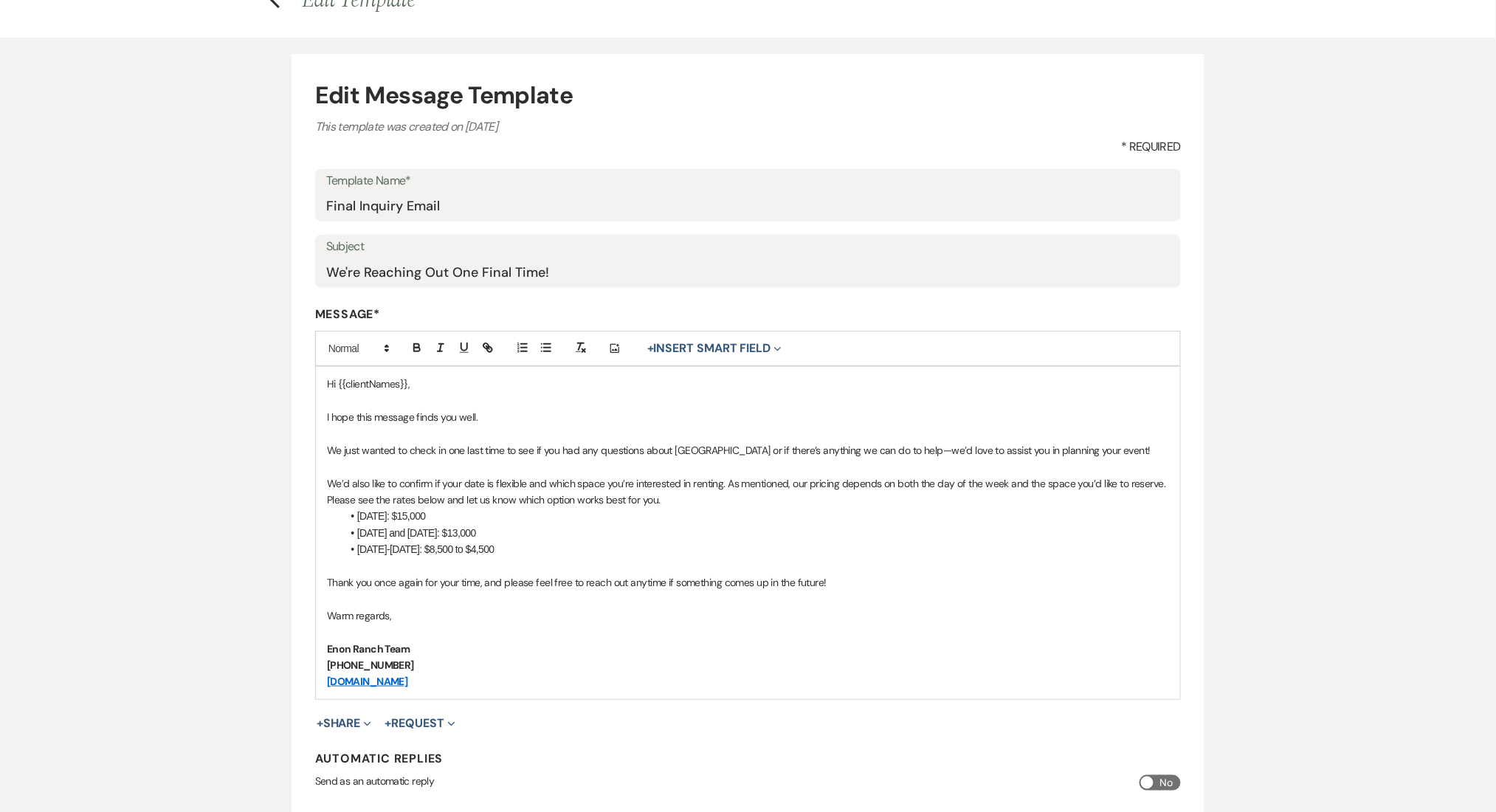
scroll to position [197, 0]
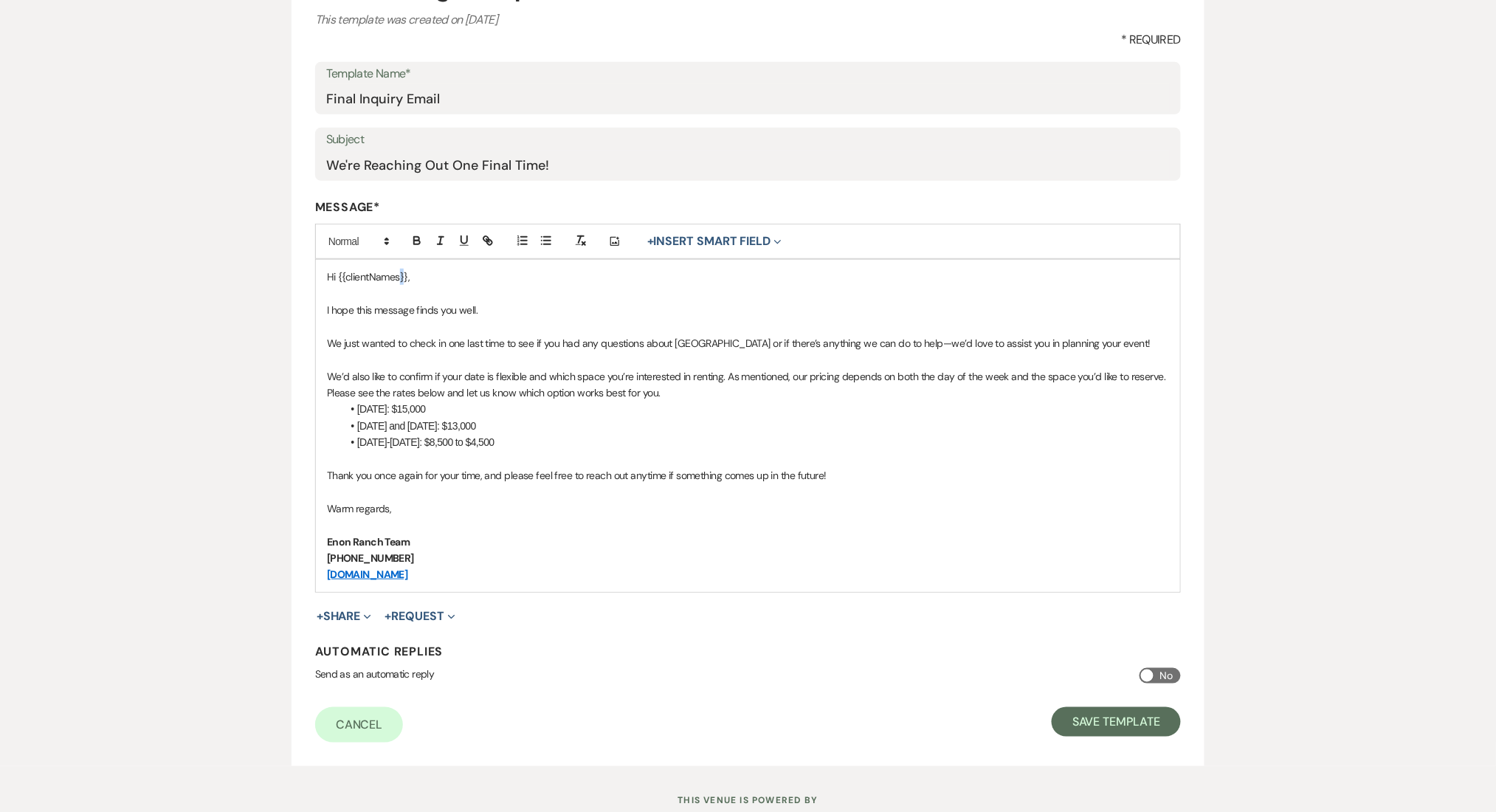
click at [399, 276] on p "Hi {{clientNames}}," at bounding box center [748, 277] width 842 height 16
drag, startPoint x: 407, startPoint y: 277, endPoint x: 339, endPoint y: 273, distance: 68.1
click at [339, 273] on p "Hi {{clientNames}}," at bounding box center [748, 277] width 842 height 16
copy p "{{clientNames}}"
click at [376, 523] on p at bounding box center [748, 524] width 842 height 16
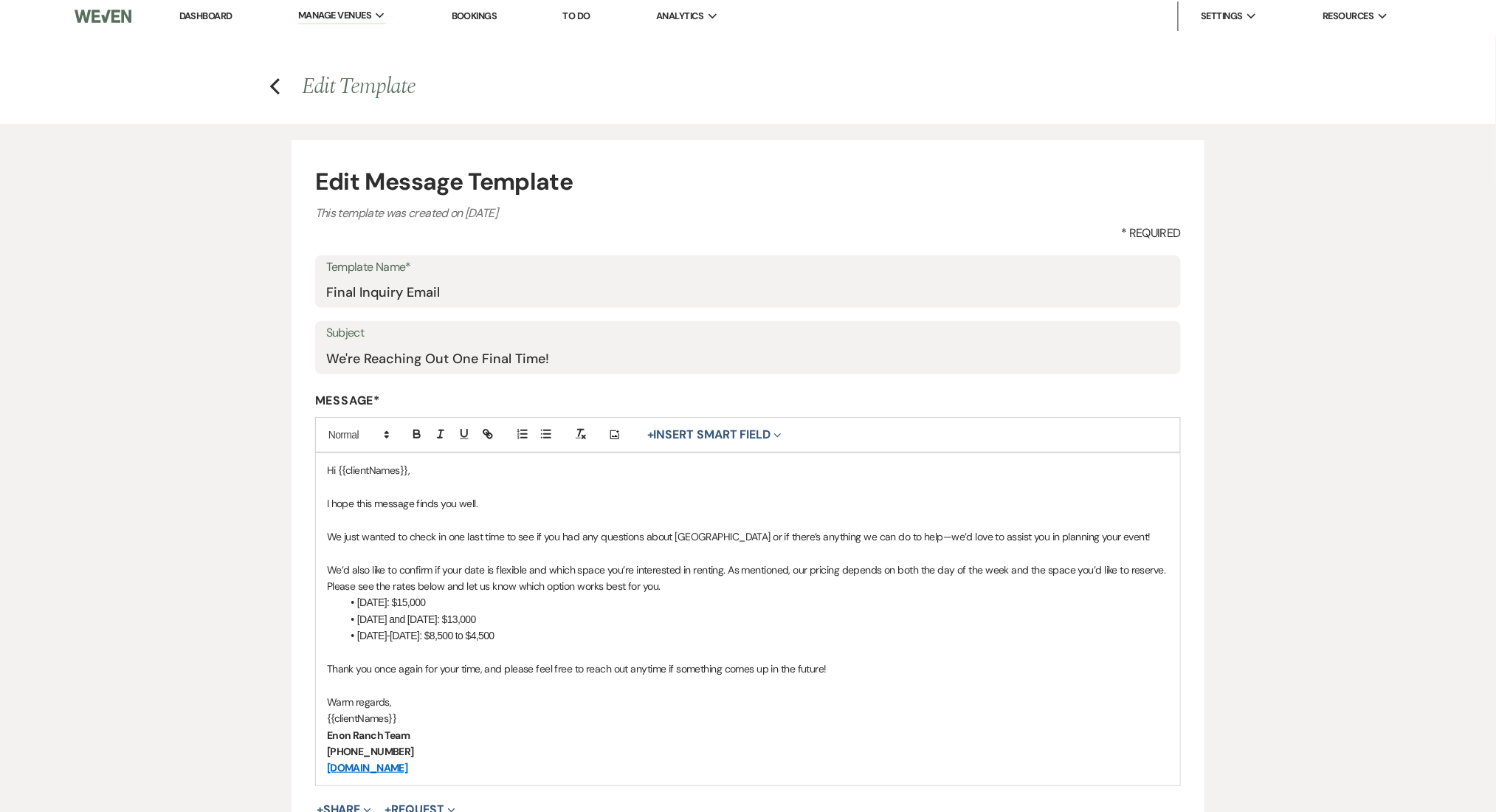
scroll to position [0, 0]
click at [247, 358] on div "Edit Message Template This template was created on Nov 25, 2024 * Required Temp…" at bounding box center [749, 544] width 1063 height 835
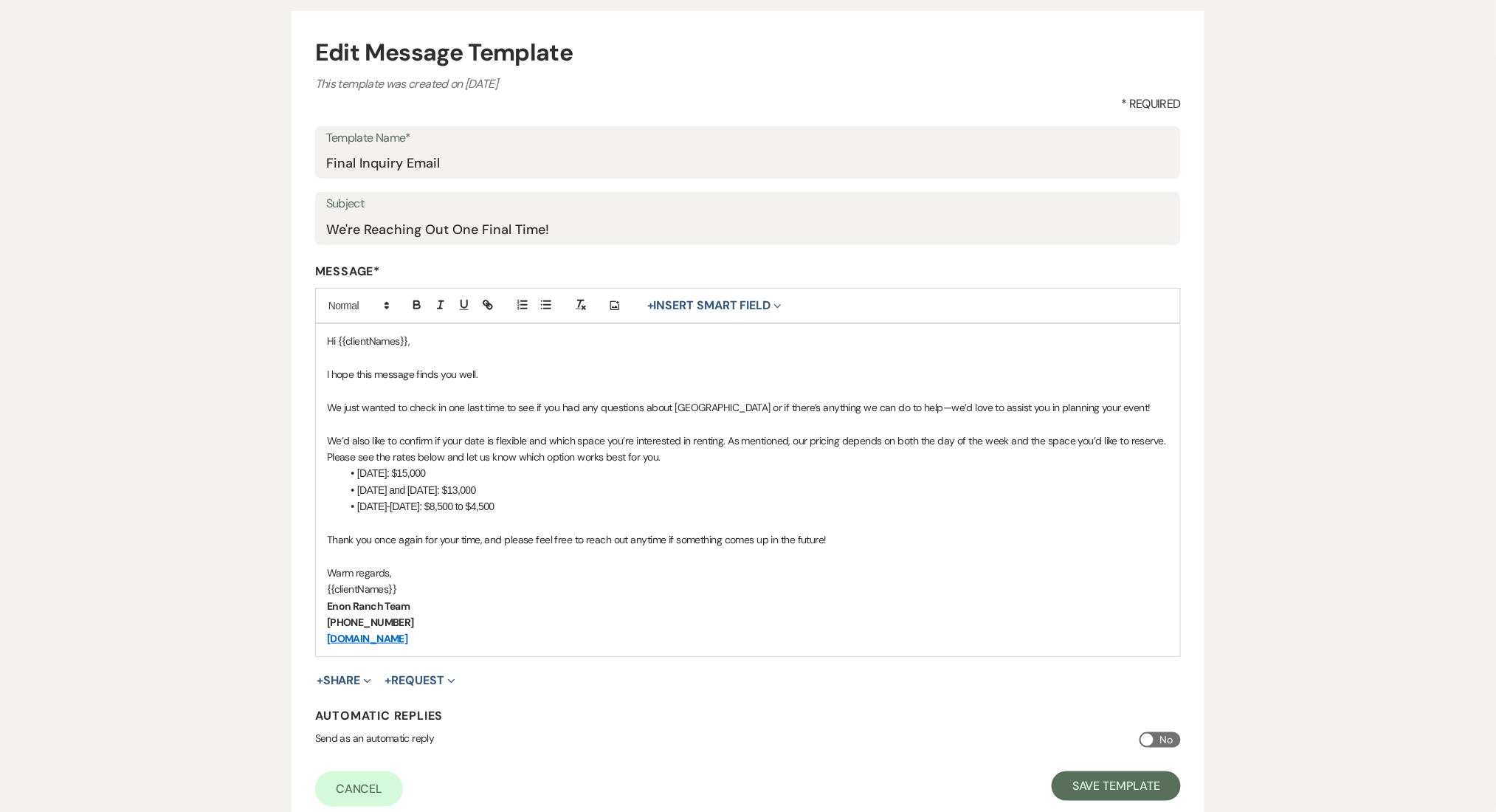
scroll to position [245, 0]
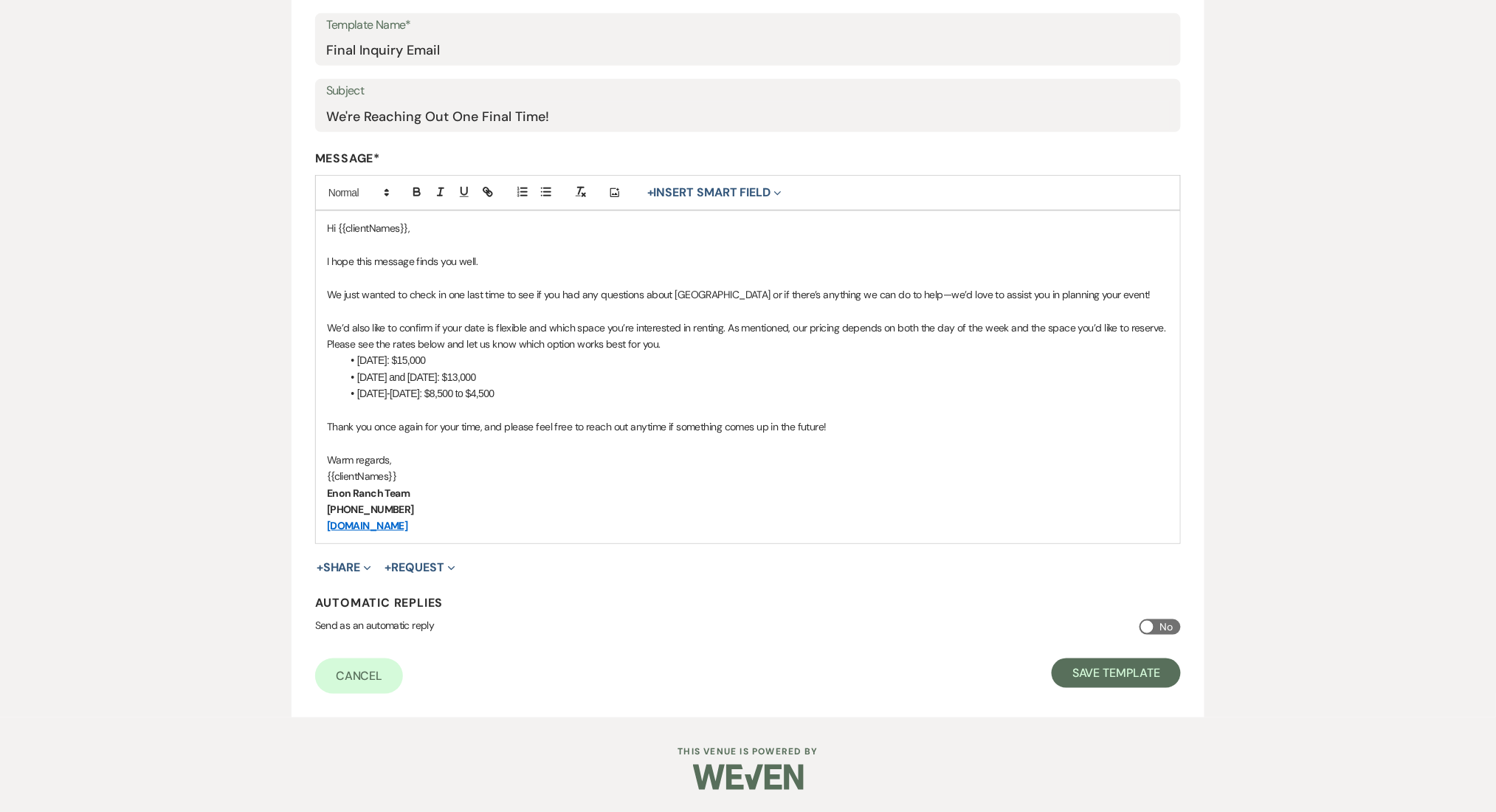
click at [352, 473] on p "{{clientNames}}" at bounding box center [748, 476] width 842 height 16
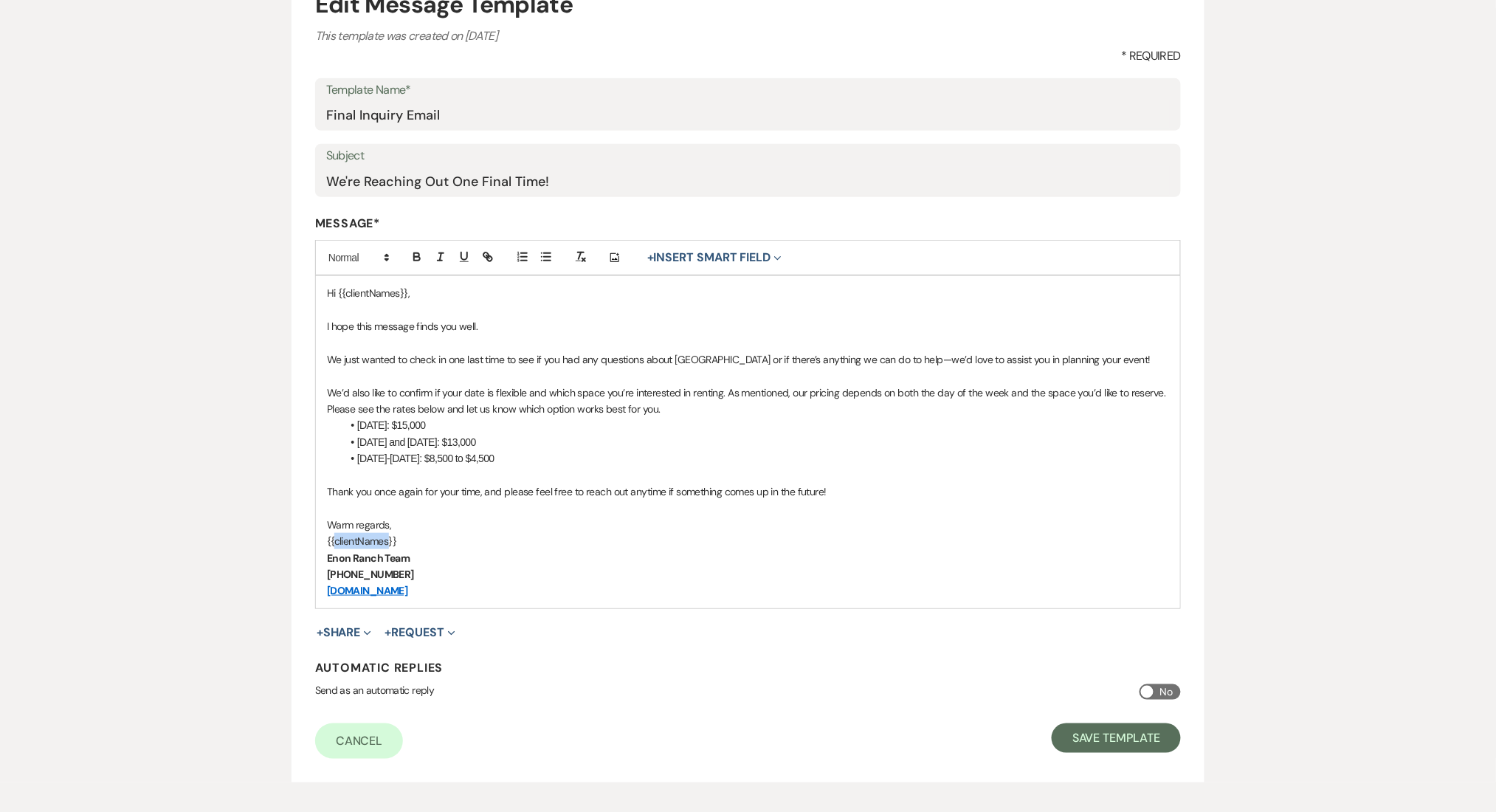
scroll to position [0, 0]
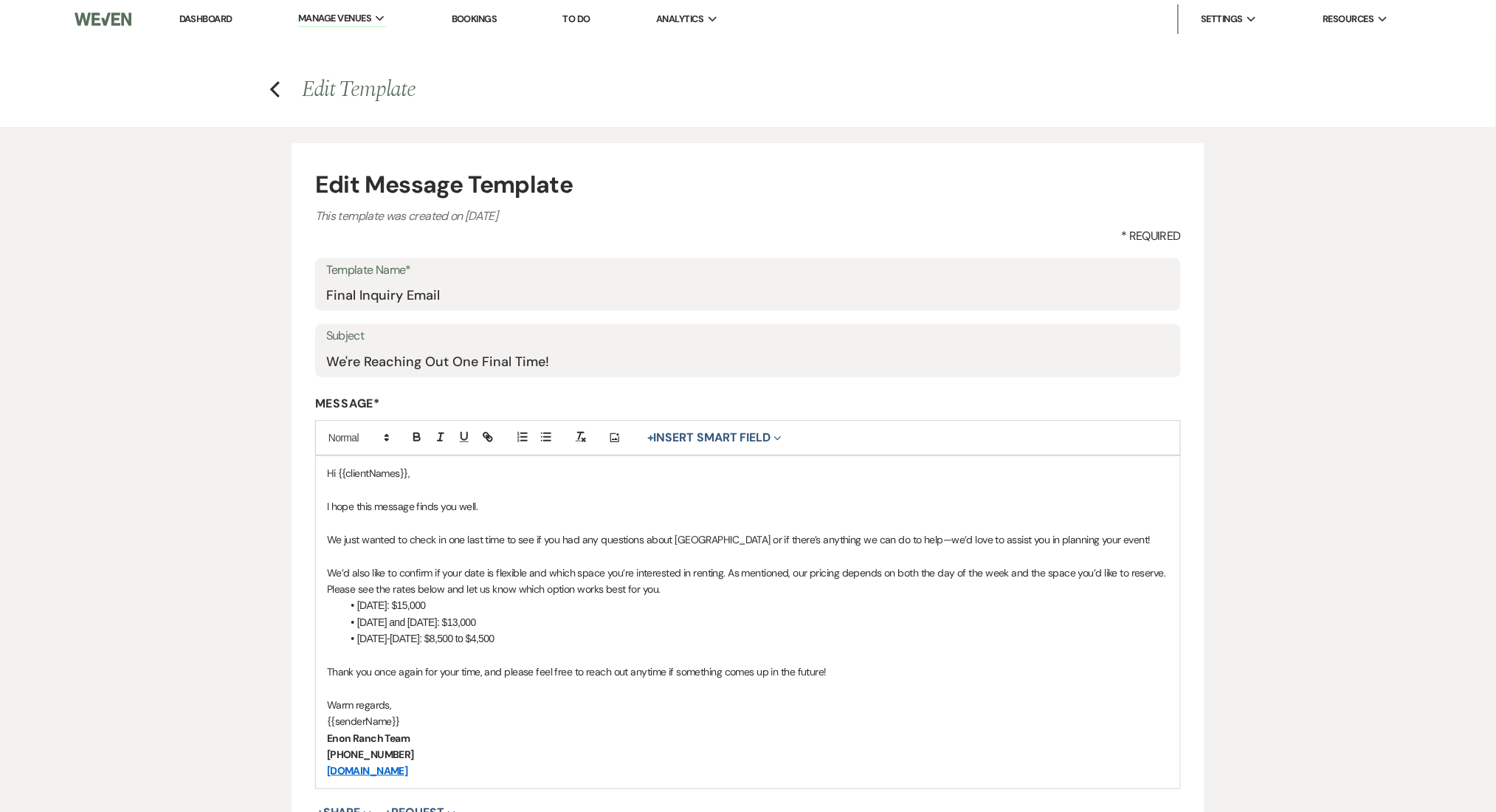
click at [544, 687] on p at bounding box center [748, 688] width 842 height 16
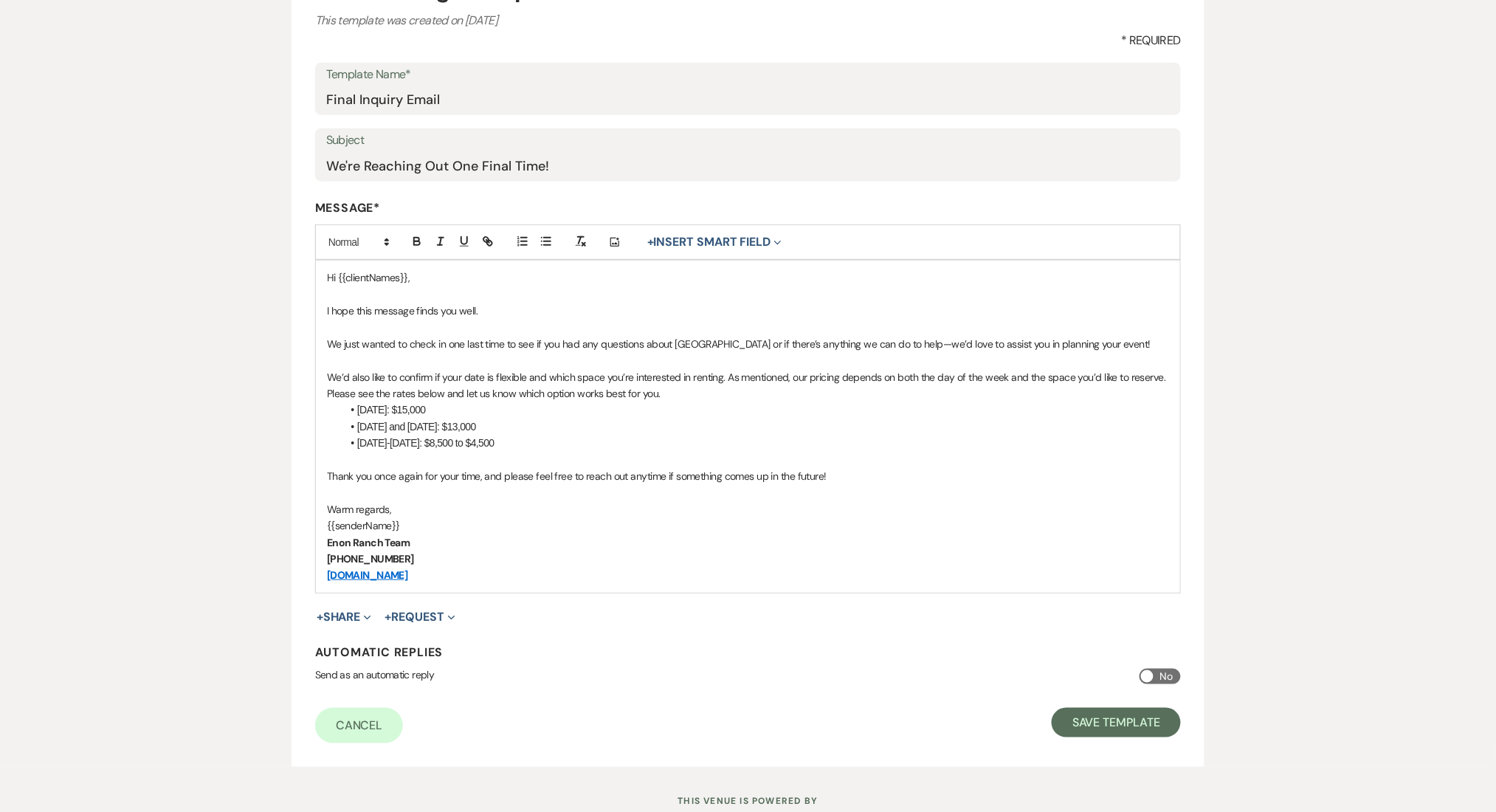
scroll to position [197, 0]
drag, startPoint x: 543, startPoint y: 446, endPoint x: 304, endPoint y: 378, distance: 248.5
click at [304, 378] on form "Edit Message Template This template was created on Nov 25, 2024 * Required Temp…" at bounding box center [748, 356] width 913 height 819
click at [672, 412] on li "Saturday: $15,000" at bounding box center [755, 408] width 827 height 16
click at [819, 491] on p at bounding box center [748, 491] width 842 height 16
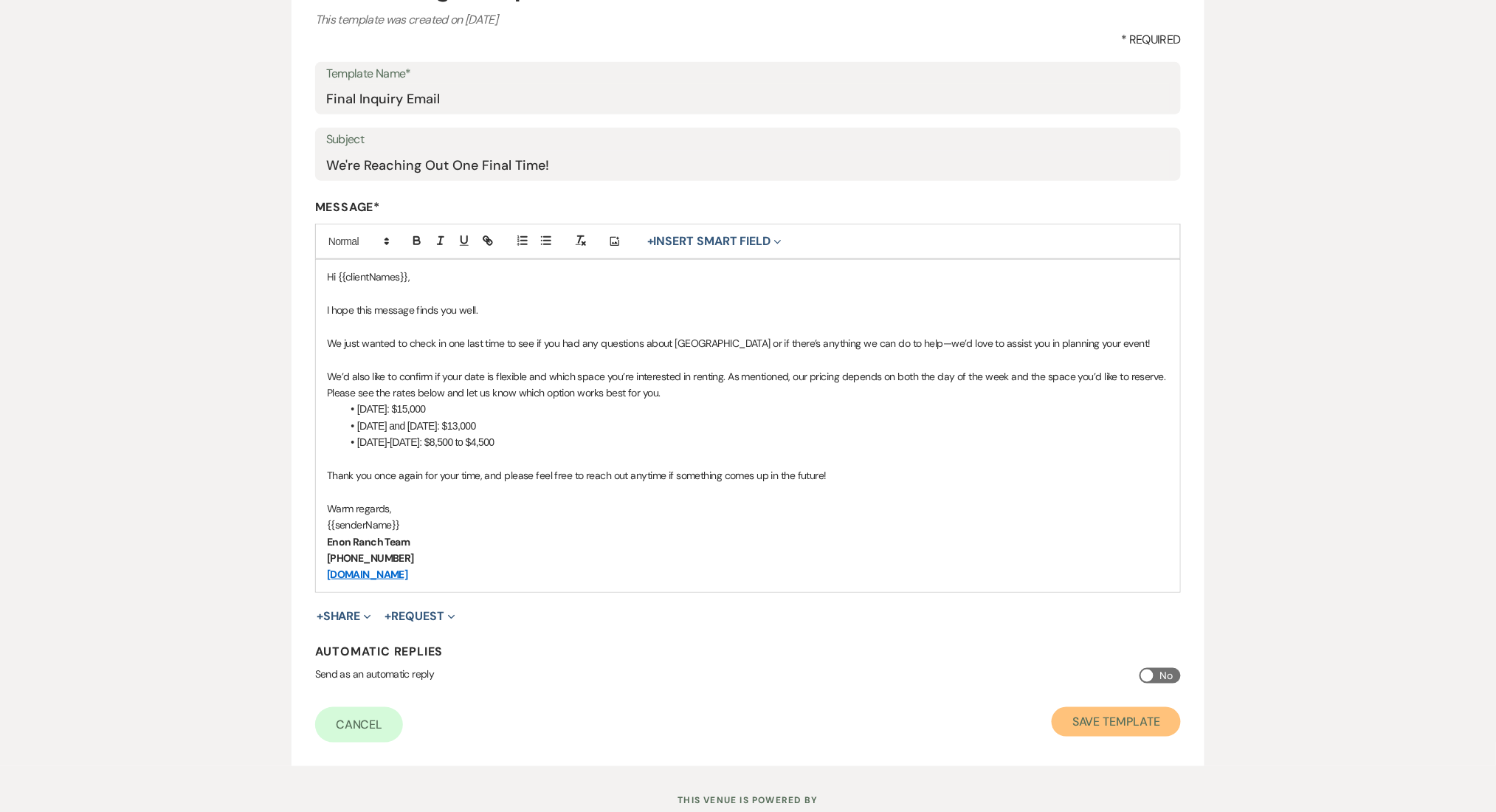
click at [1096, 717] on button "Save Template" at bounding box center [1116, 721] width 129 height 29
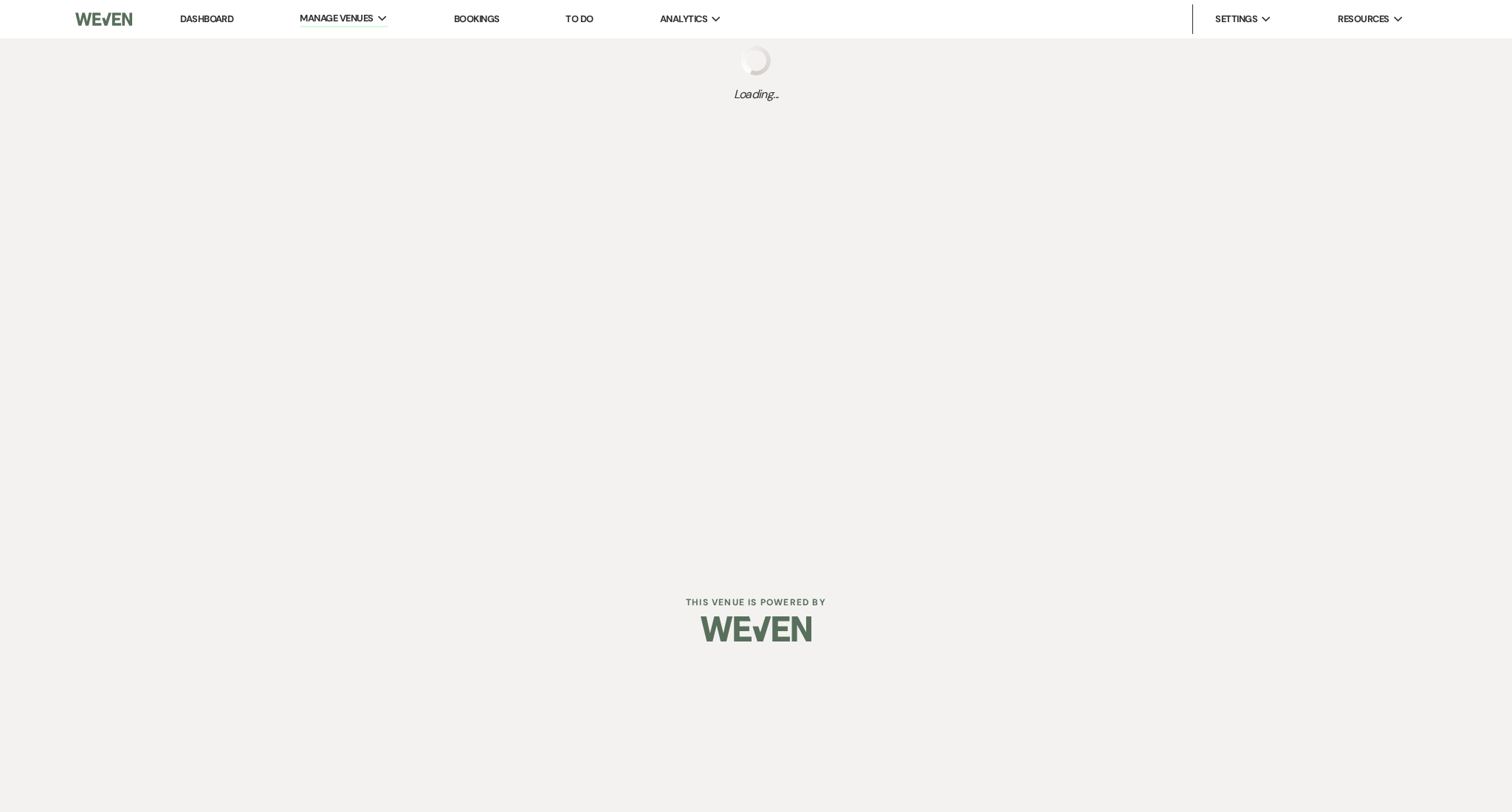
select select "Message Templates"
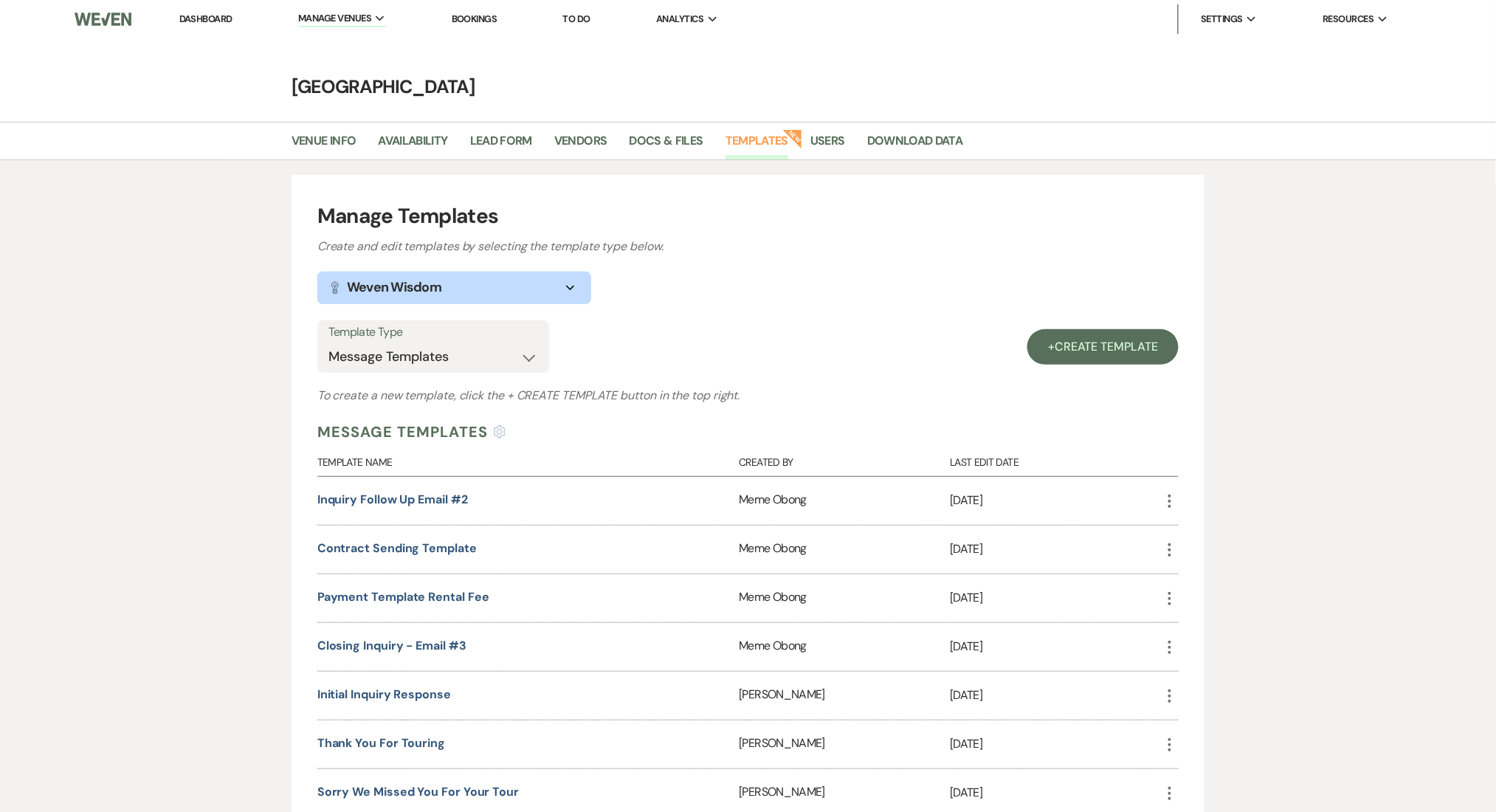
click at [216, 5] on li "Dashboard" at bounding box center [206, 19] width 68 height 29
click at [204, 16] on link "Dashboard" at bounding box center [205, 19] width 53 height 13
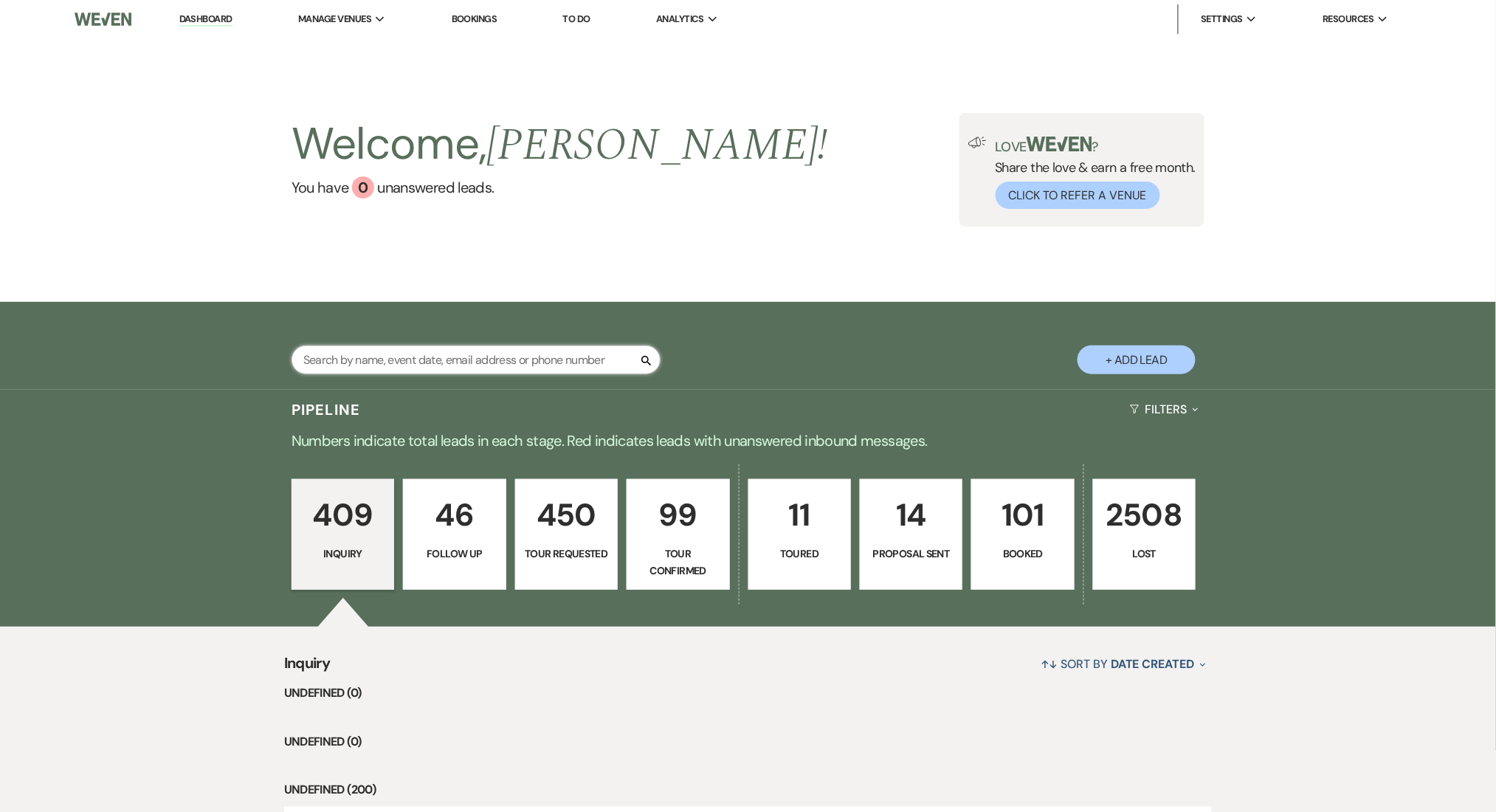
click at [415, 352] on input "text" at bounding box center [476, 359] width 369 height 29
paste input "courtney.hancock@hotmail.com"
click at [381, 365] on input "courtney.hancock@hotmail.com" at bounding box center [476, 359] width 369 height 29
click at [383, 351] on input "courtney.hancock@hotmail.com" at bounding box center [476, 359] width 369 height 29
type input "courtney.hancock@hotmail.com"
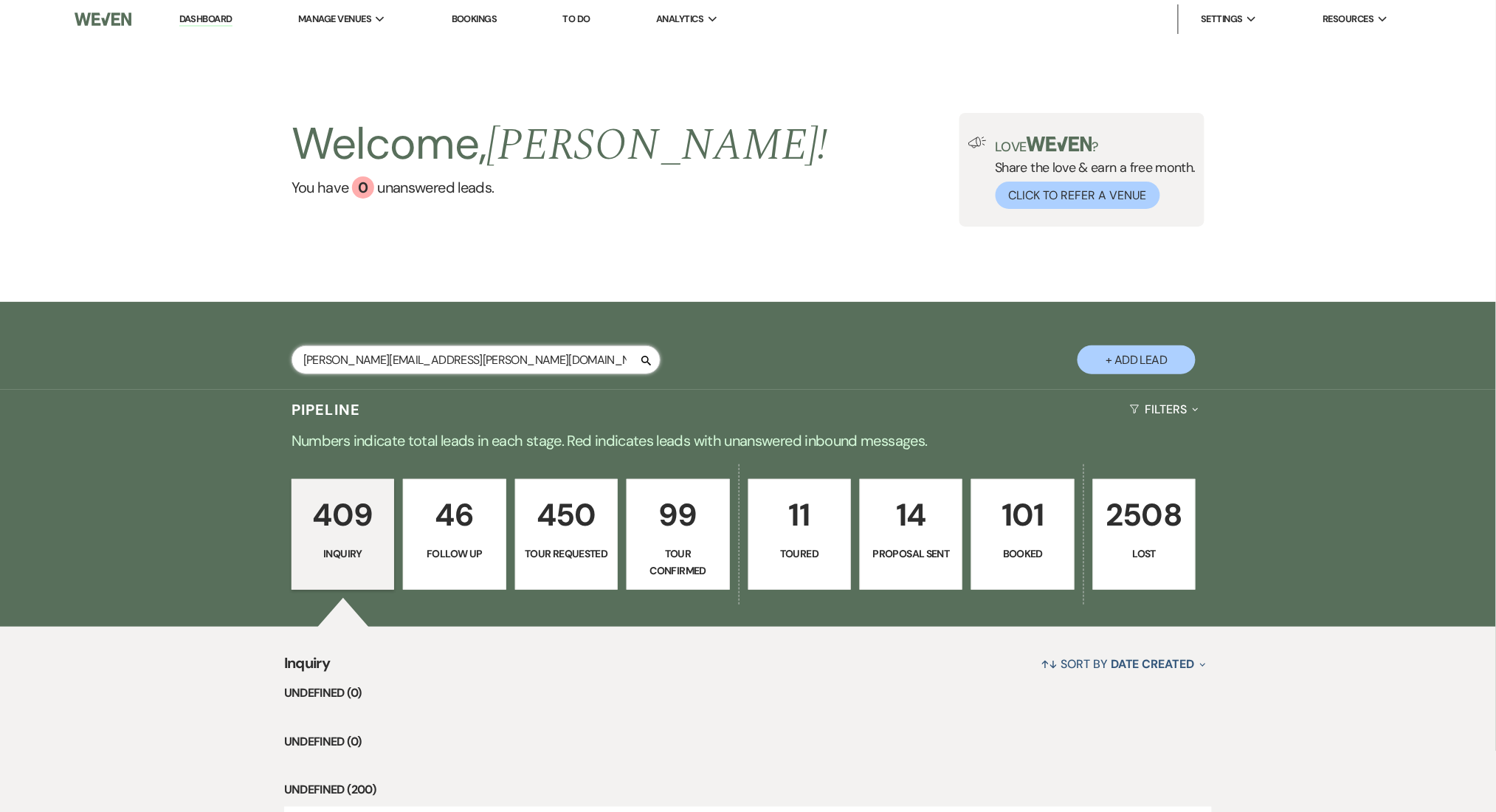
click at [406, 348] on input "courtney.hancock@hotmail.com" at bounding box center [476, 359] width 369 height 29
click at [378, 359] on input "courtney.hancock@hotmail.com" at bounding box center [476, 359] width 369 height 29
click at [150, 352] on div "courtney.hancock@hotmail.com Search + Add Lead" at bounding box center [748, 346] width 1496 height 88
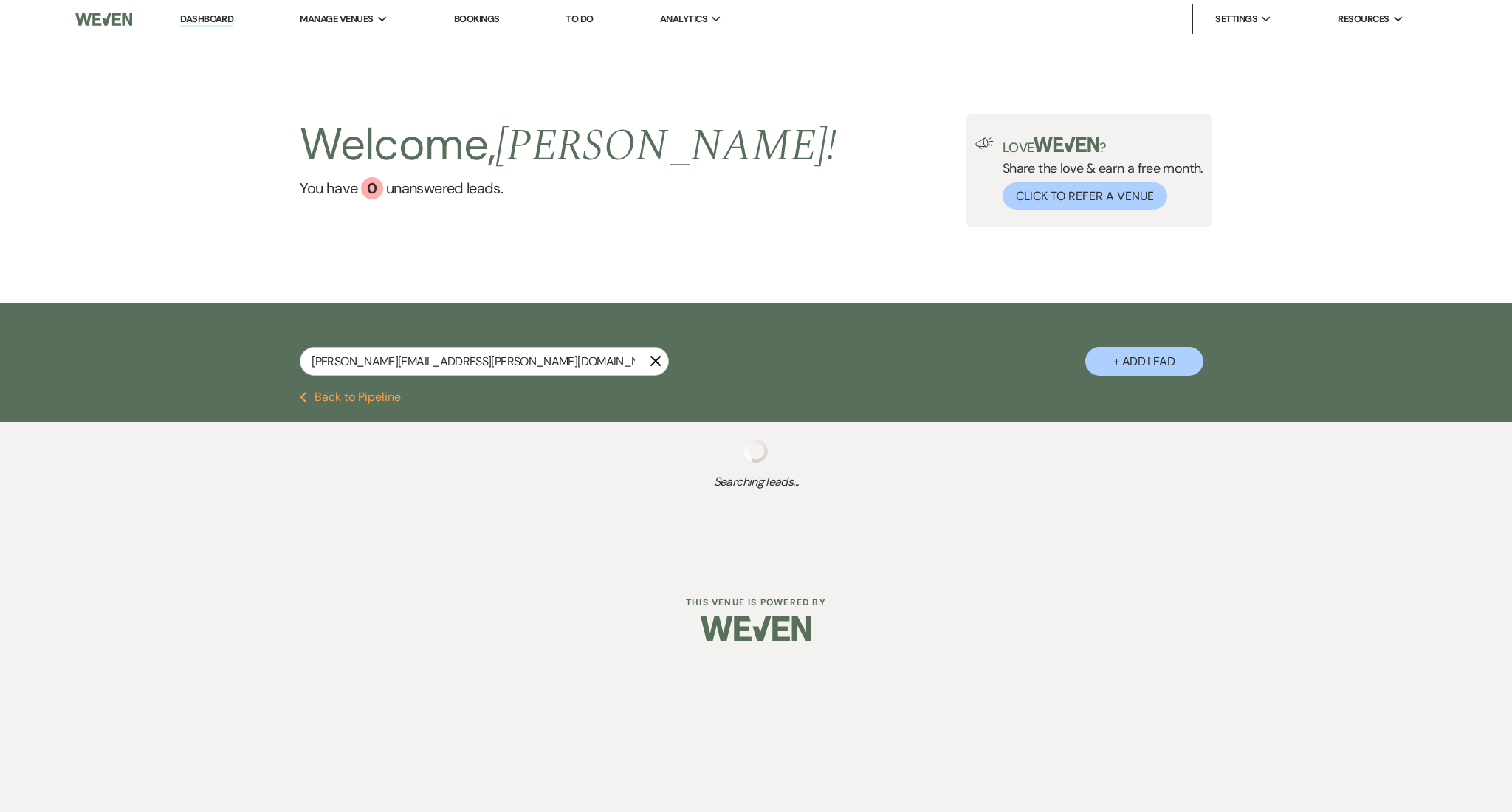
select select "8"
select select "5"
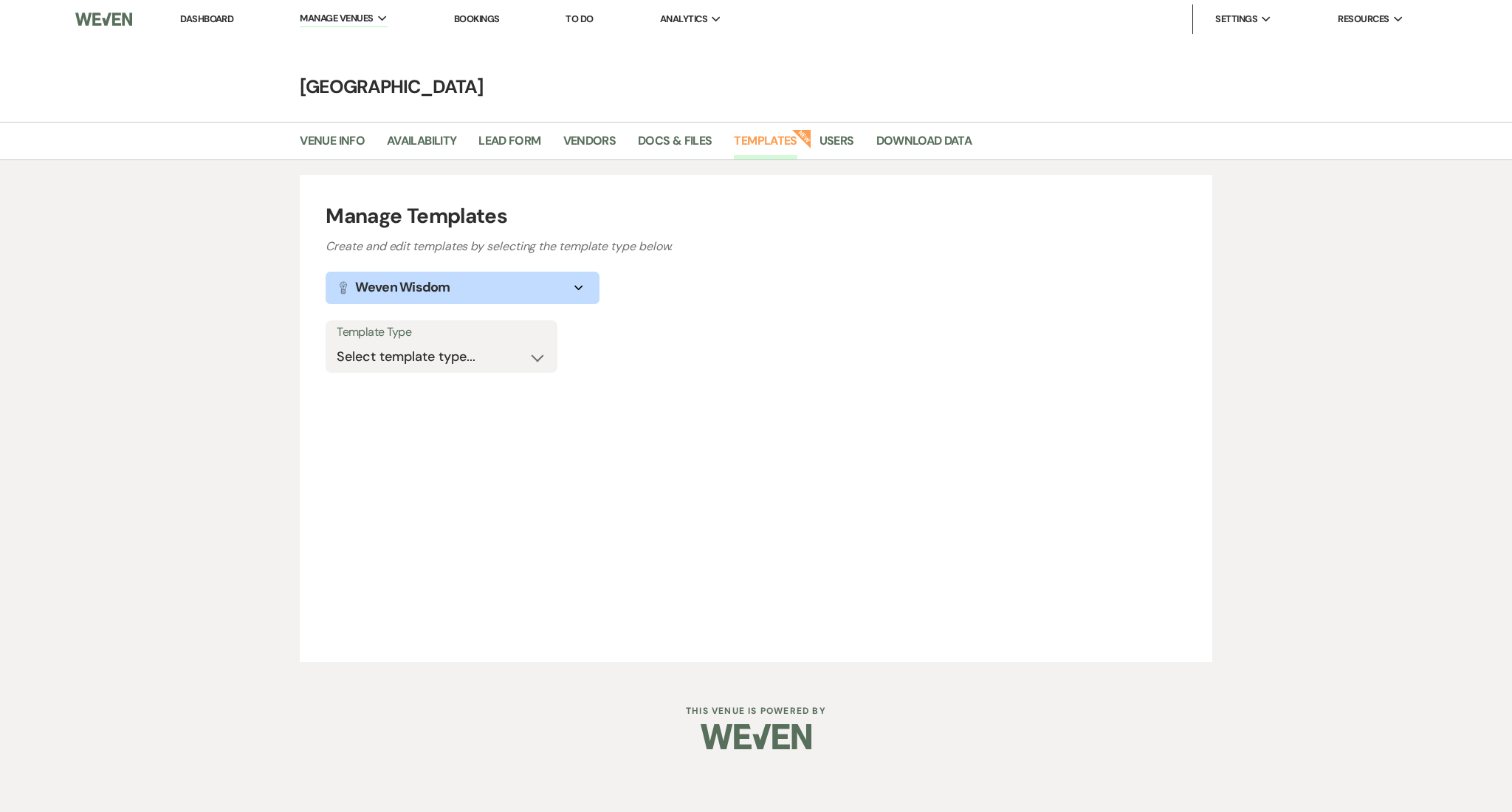
click at [437, 362] on select "Select template type... Task List Message Templates Payment Plan Inventory Item…" at bounding box center [441, 357] width 209 height 29
select select "Message Templates"
click at [336, 343] on select "Select template type... Task List Message Templates Payment Plan Inventory Item…" at bounding box center [441, 357] width 209 height 29
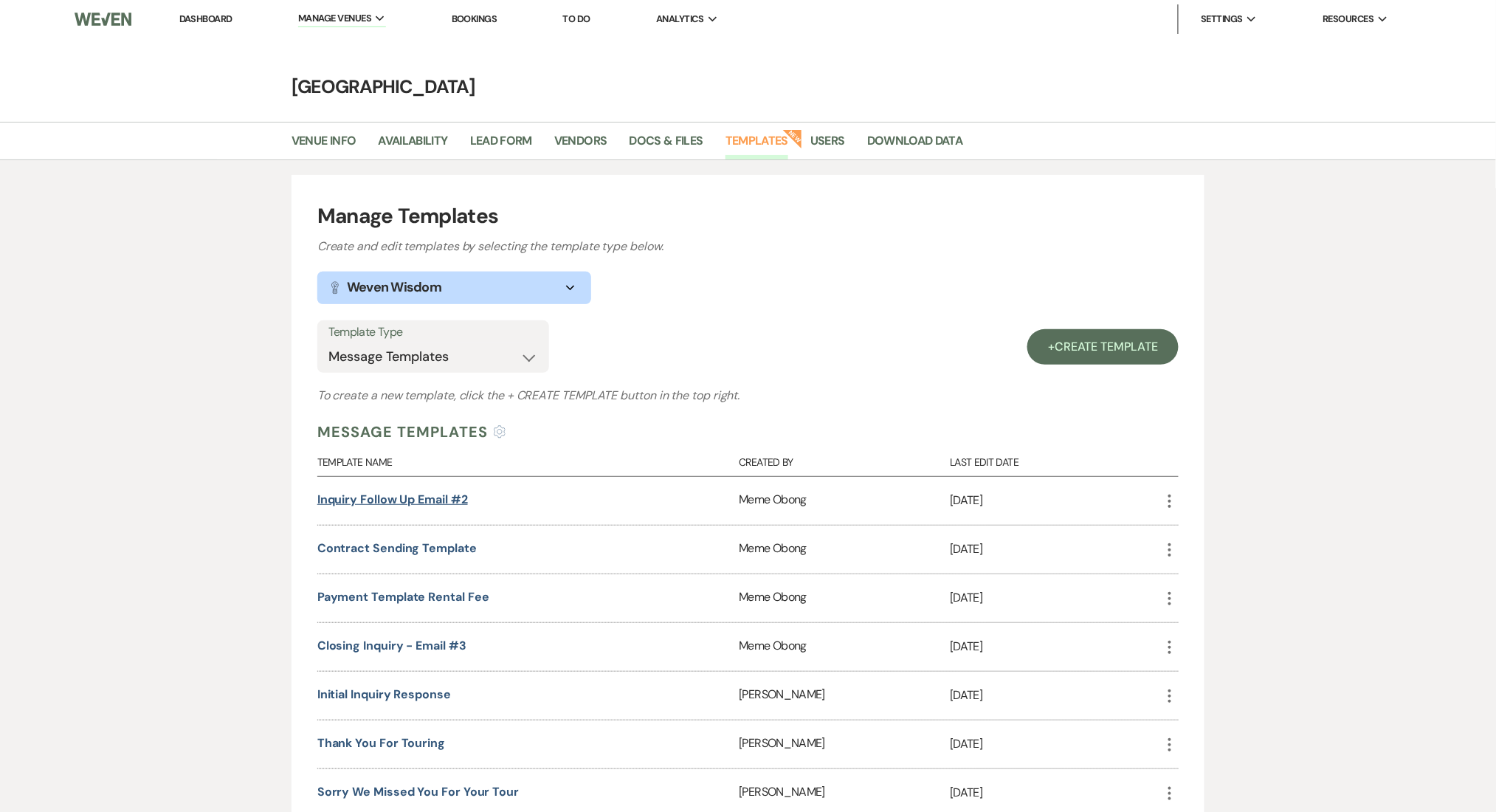
click at [408, 494] on link "Inquiry Follow Up Email #2" at bounding box center [393, 500] width 151 height 16
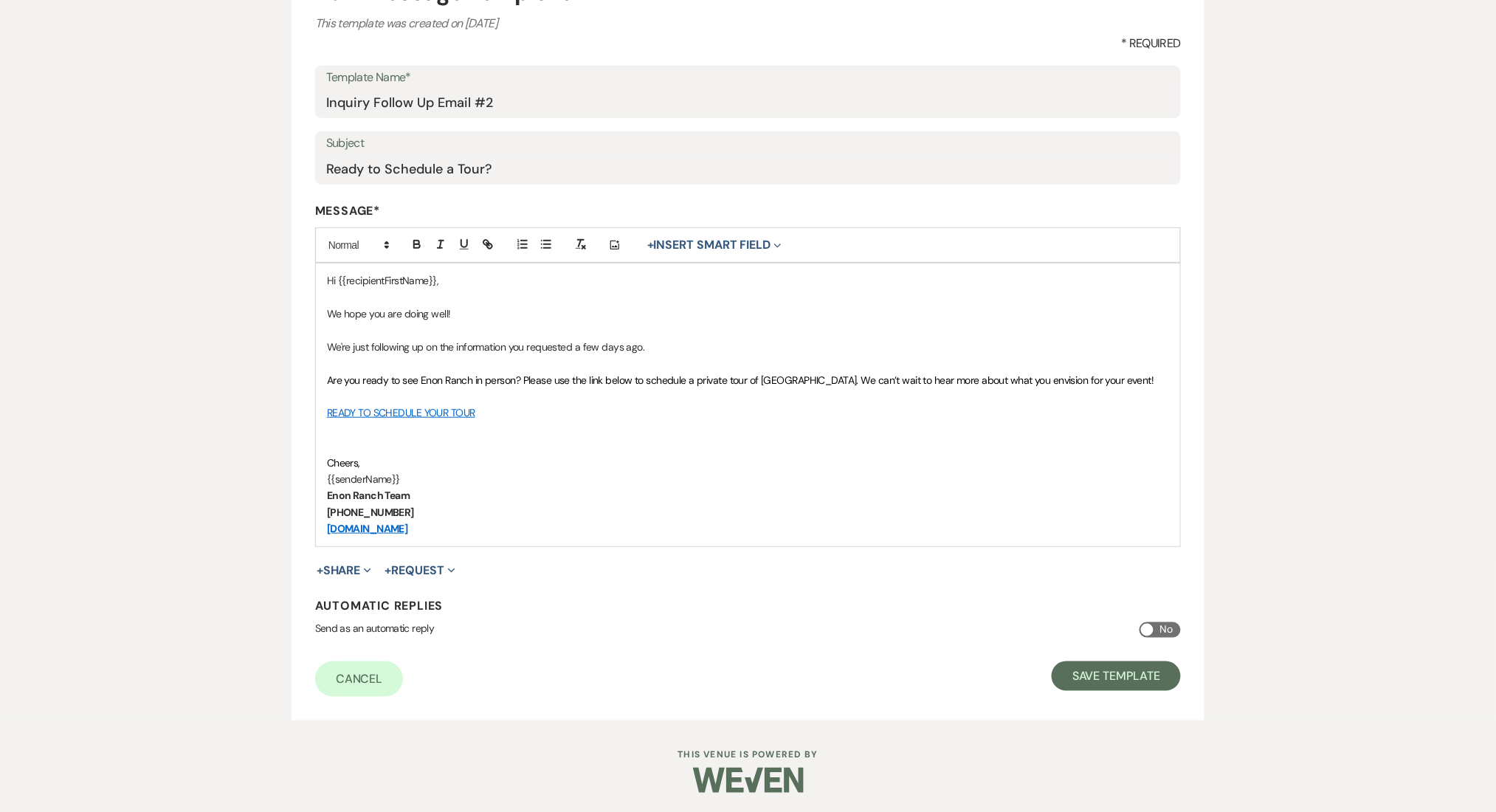
scroll to position [196, 0]
drag, startPoint x: 390, startPoint y: 477, endPoint x: 336, endPoint y: 482, distance: 54.2
click at [336, 482] on p "{{senderName}}" at bounding box center [748, 476] width 842 height 16
copy p "senderName"
click at [1140, 682] on button "Save Template" at bounding box center [1116, 672] width 129 height 29
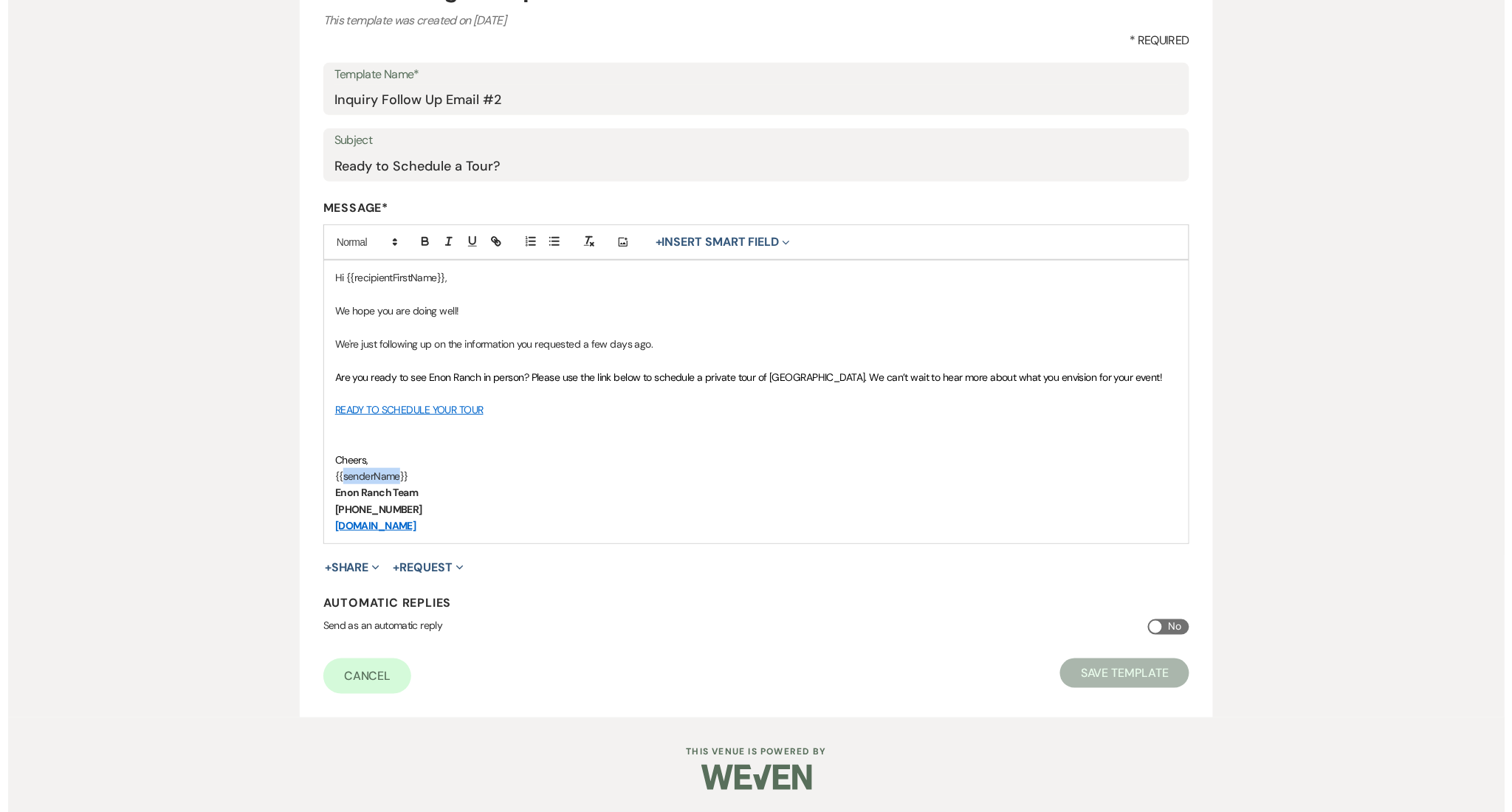
scroll to position [0, 0]
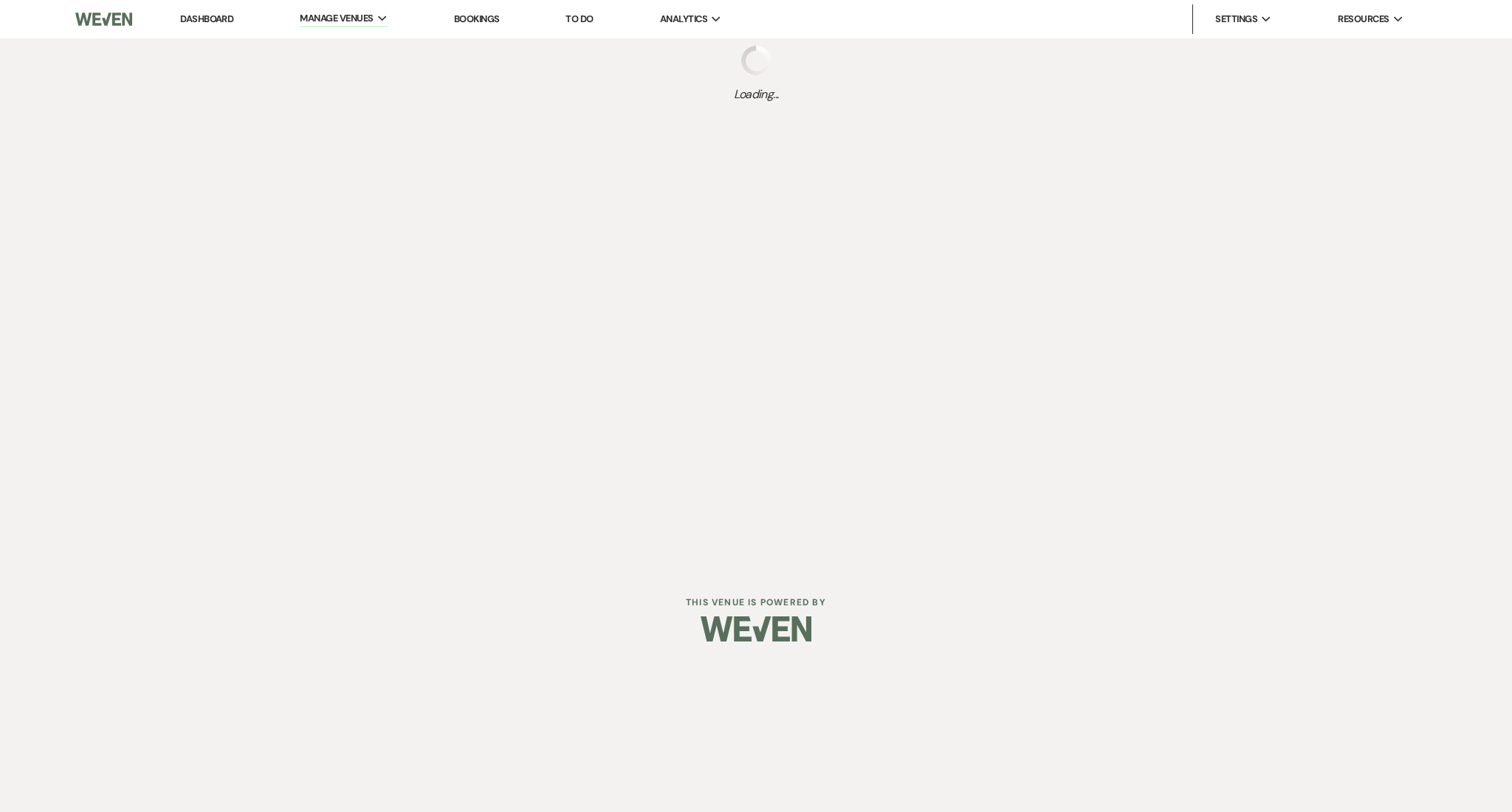
select select "Message Templates"
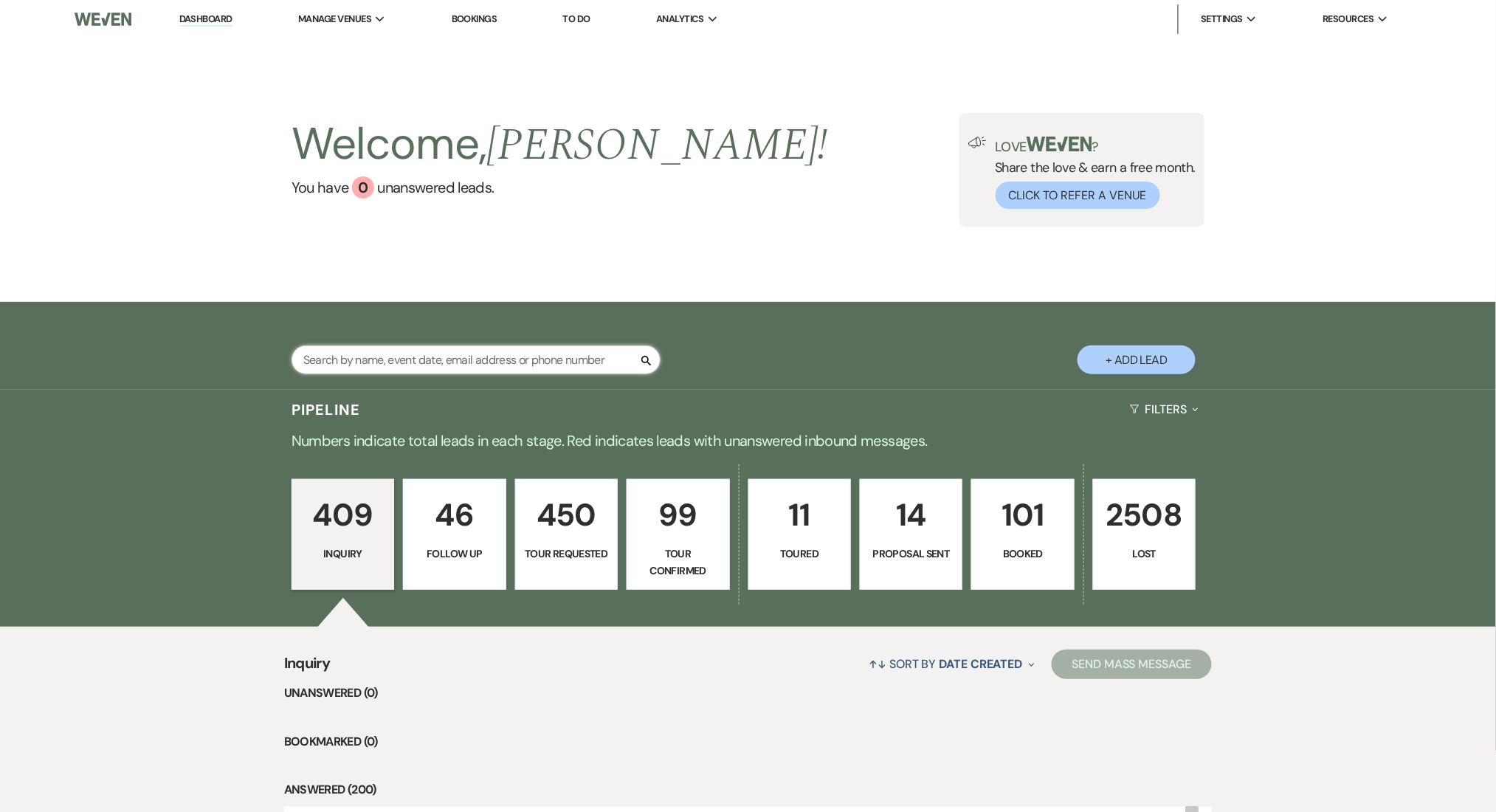
click at [438, 358] on input "text" at bounding box center [476, 359] width 369 height 29
paste input "[PERSON_NAME][EMAIL_ADDRESS][PERSON_NAME][DOMAIN_NAME]"
type input "[PERSON_NAME][EMAIL_ADDRESS][PERSON_NAME][DOMAIN_NAME]"
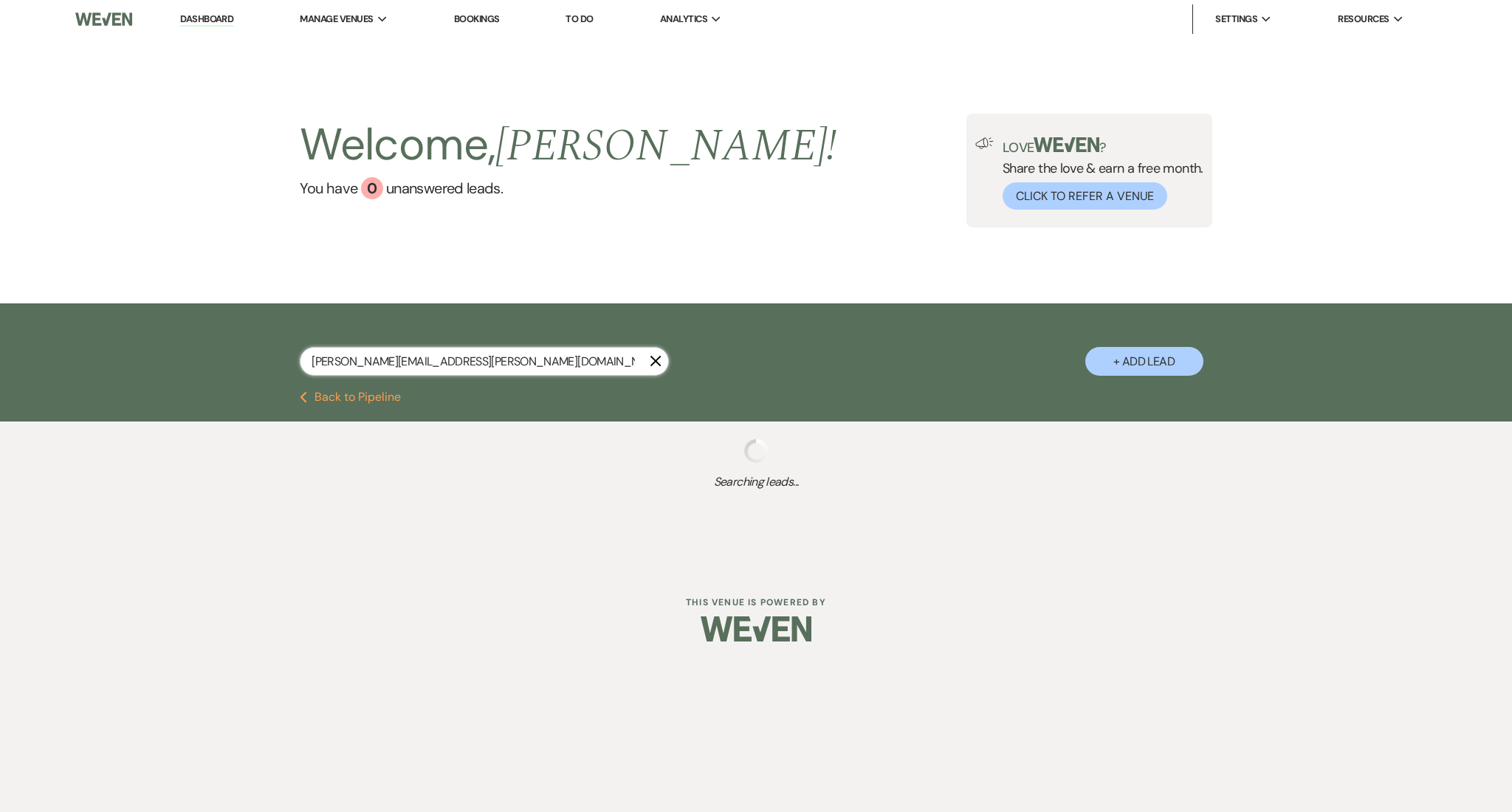
select select "8"
select select "5"
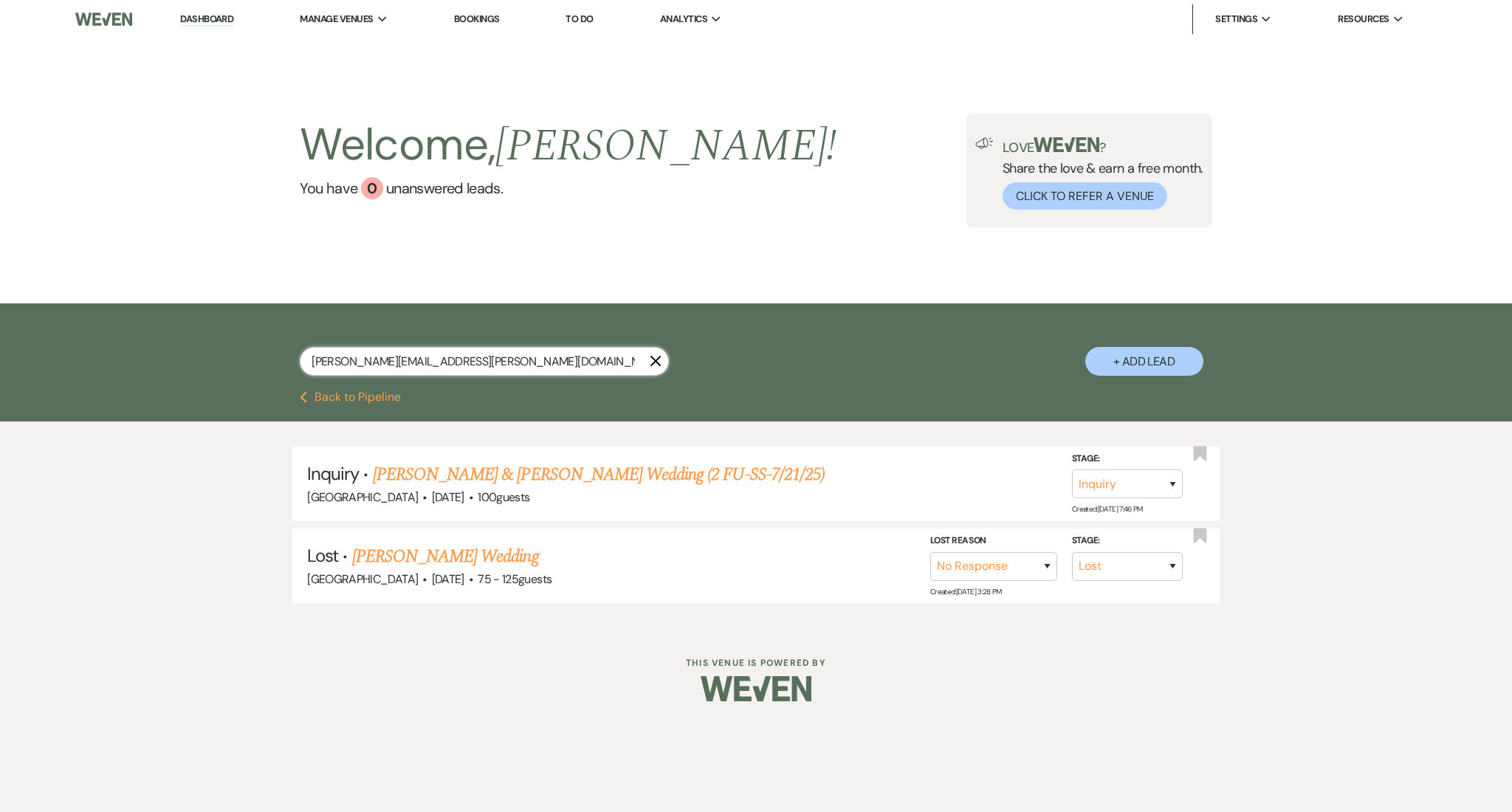
type input "[PERSON_NAME][EMAIL_ADDRESS][PERSON_NAME][DOMAIN_NAME]"
click at [511, 467] on link "[PERSON_NAME] & [PERSON_NAME] Wedding (2 FU-SS-7/21/25)" at bounding box center [598, 474] width 451 height 26
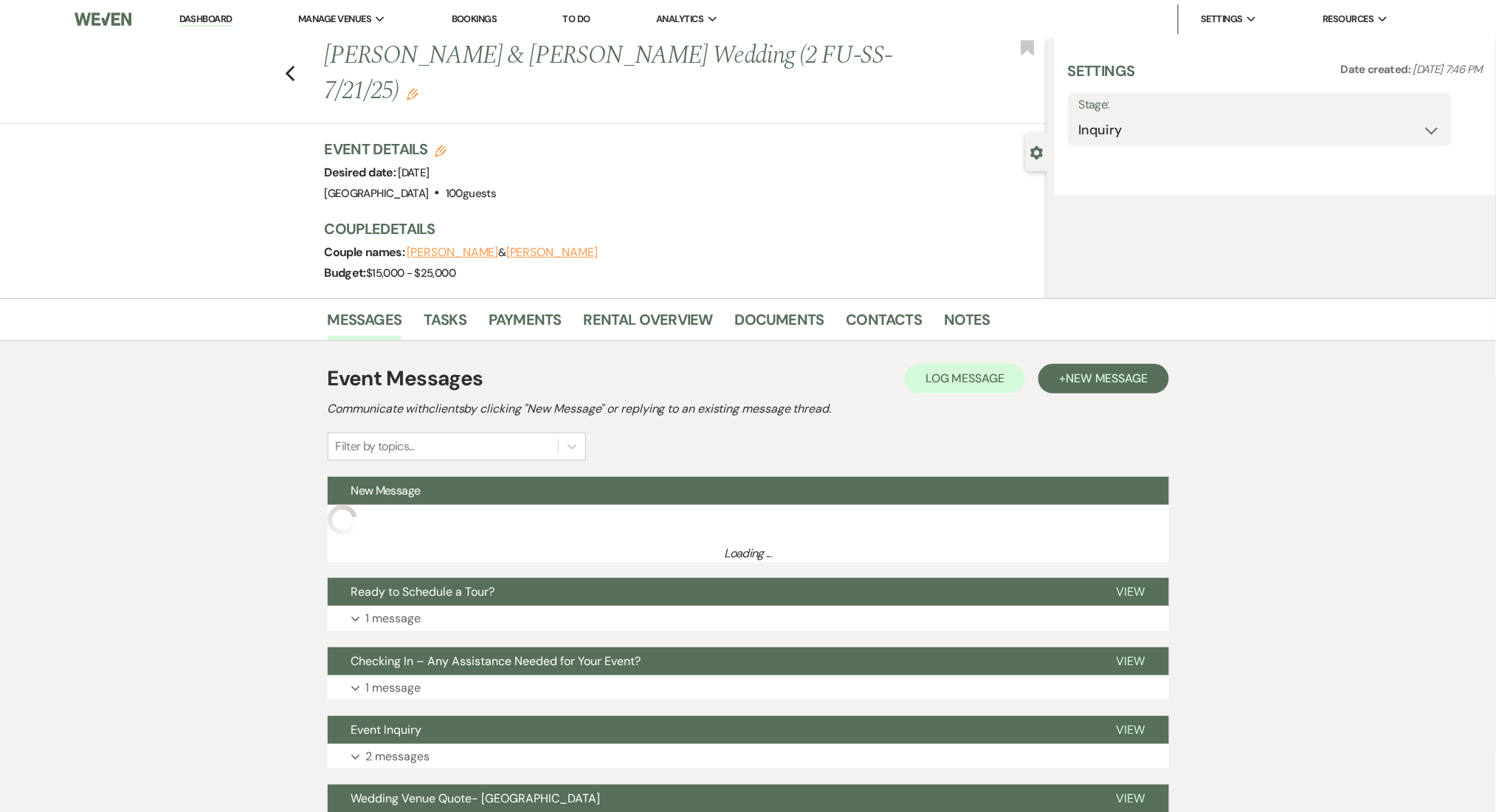
select select "5"
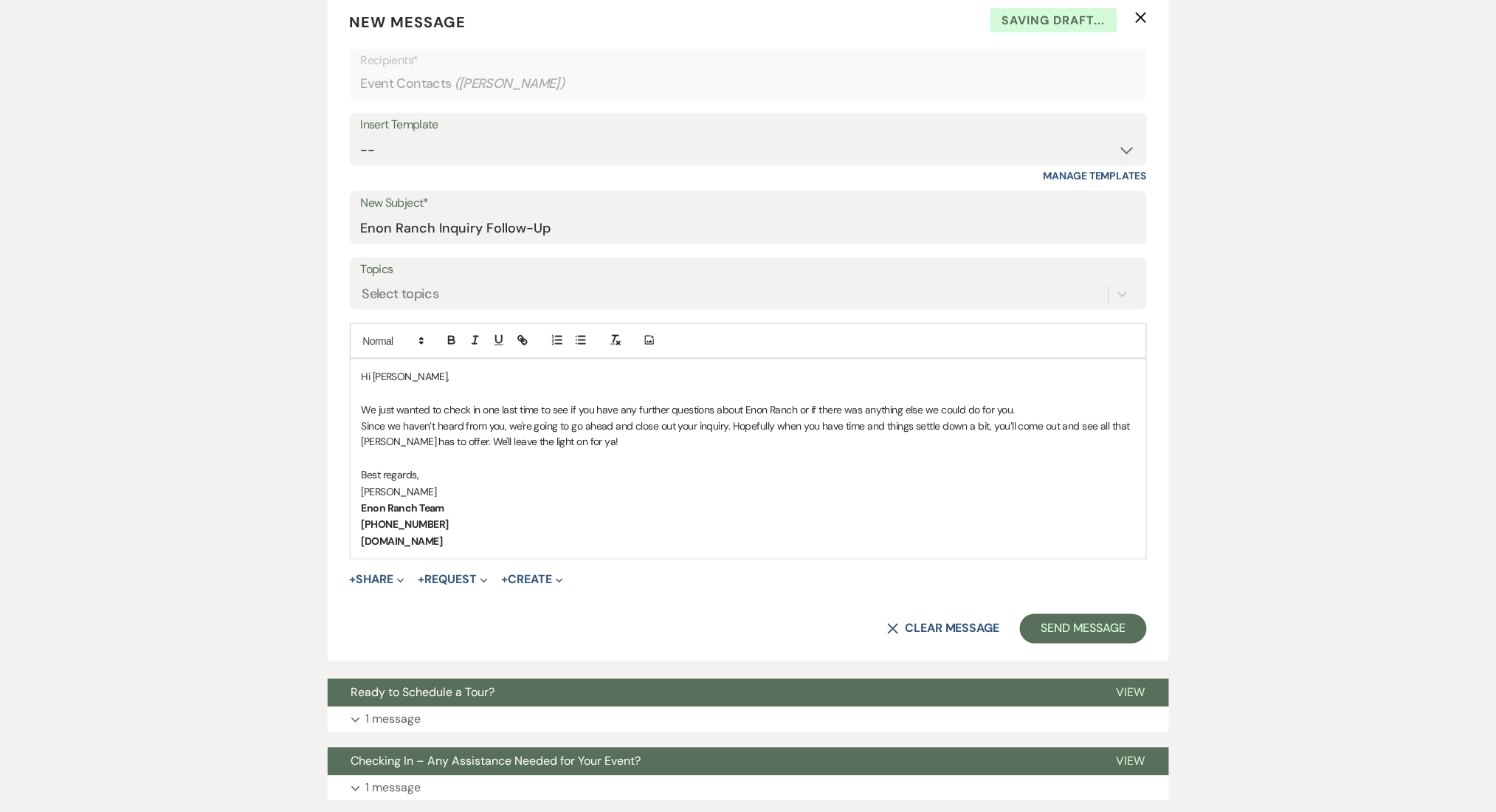
scroll to position [826, 0]
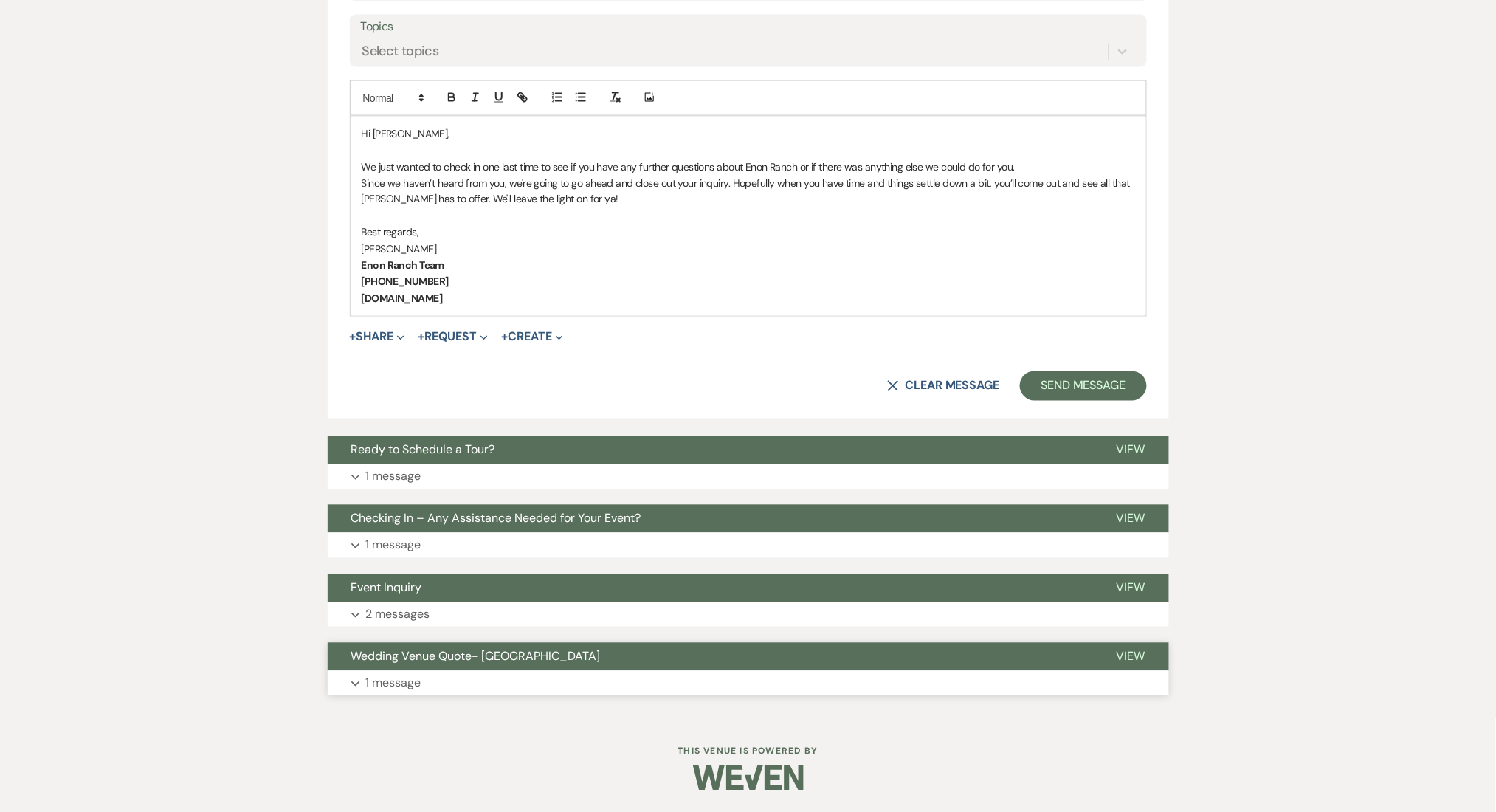
click at [420, 676] on p "1 message" at bounding box center [394, 684] width 56 height 19
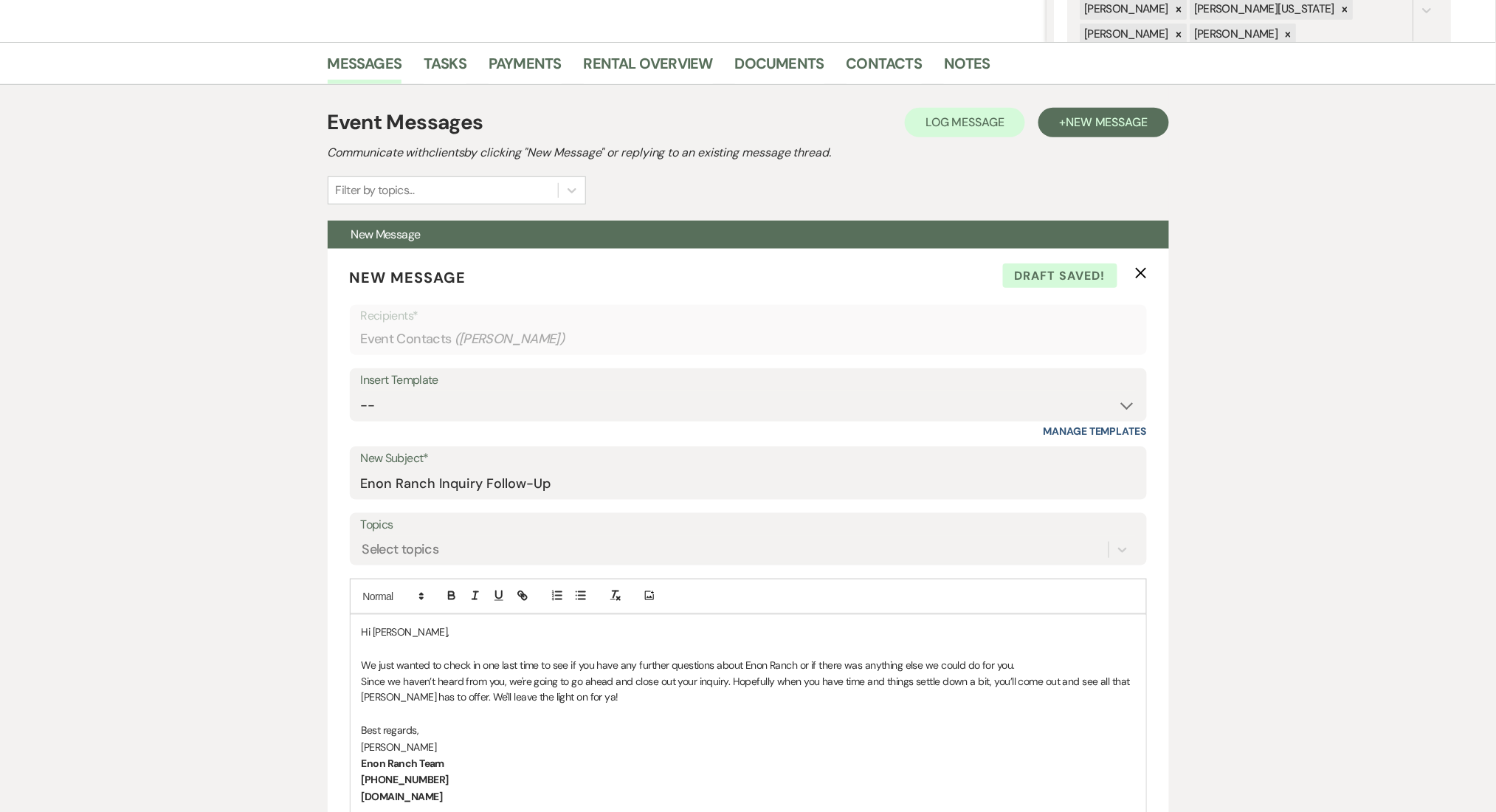
scroll to position [393, 0]
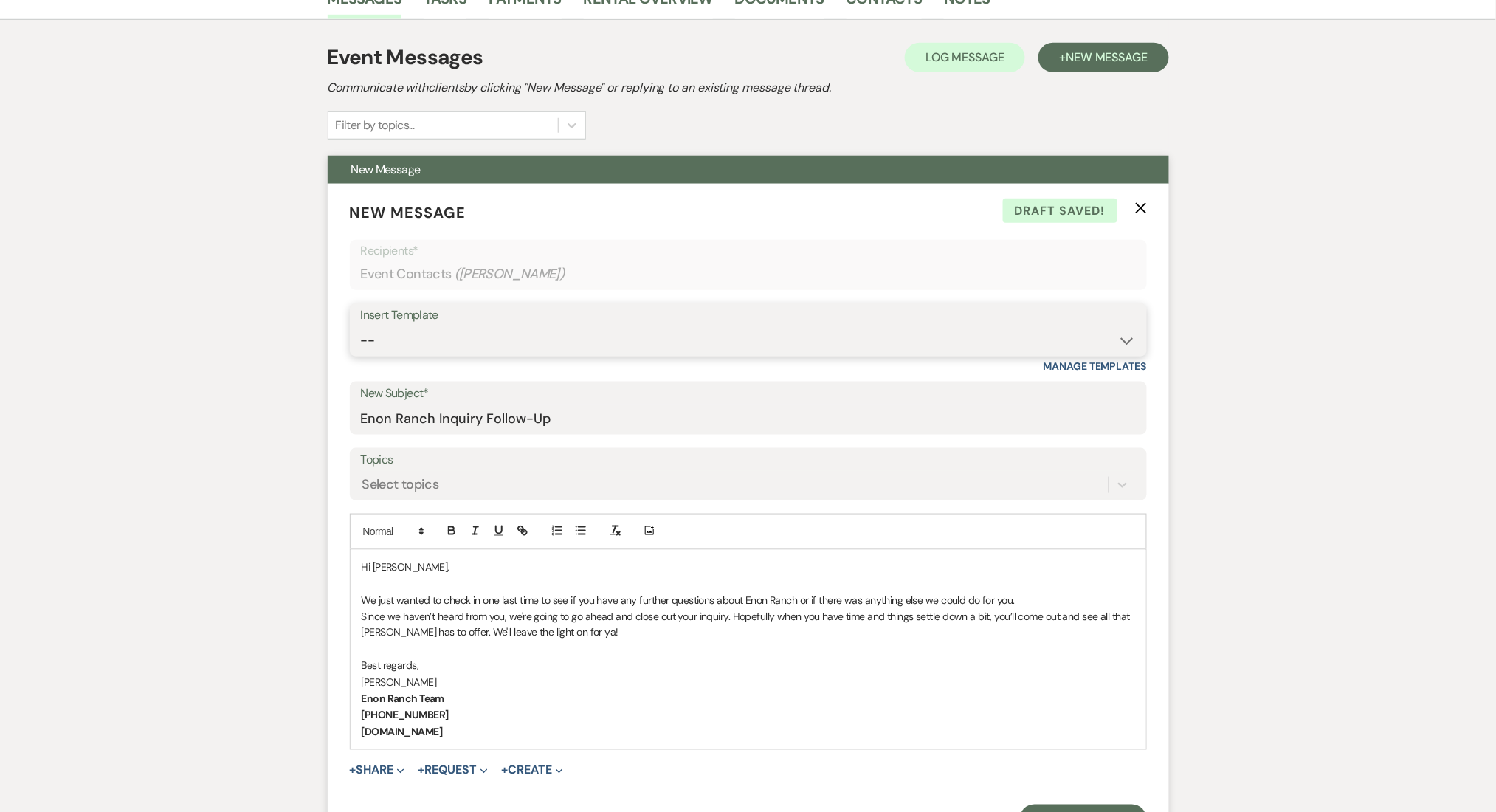
click at [464, 345] on select "-- Inquiry Follow Up Email #2 Contract Sending Template Payment Template Rental…" at bounding box center [748, 340] width 775 height 29
select select "4539"
click at [361, 326] on select "-- Inquiry Follow Up Email #2 Contract Sending Template Payment Template Rental…" at bounding box center [748, 340] width 775 height 29
type input "We're Reaching Out One Final Time!"
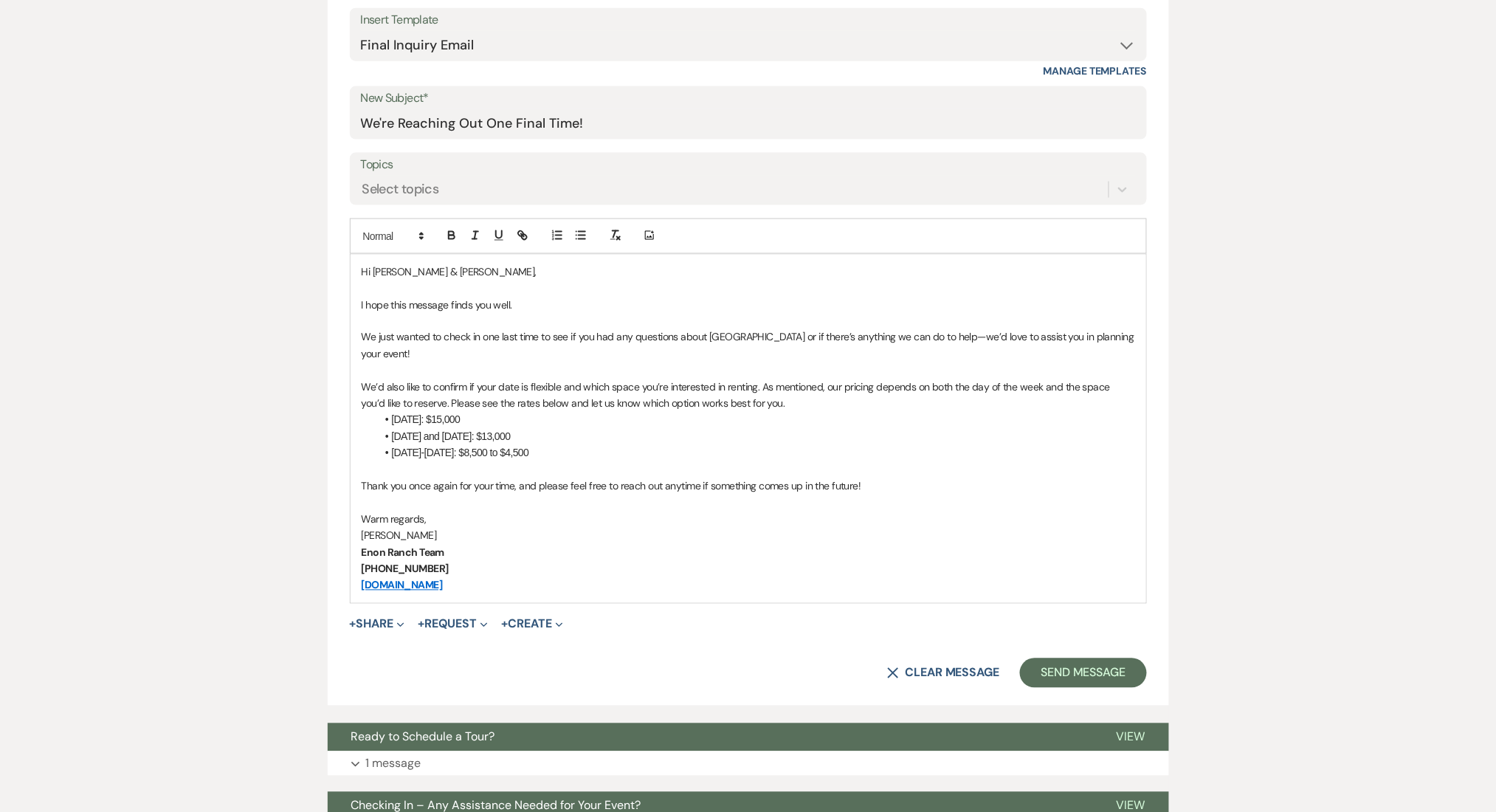
scroll to position [983, 0]
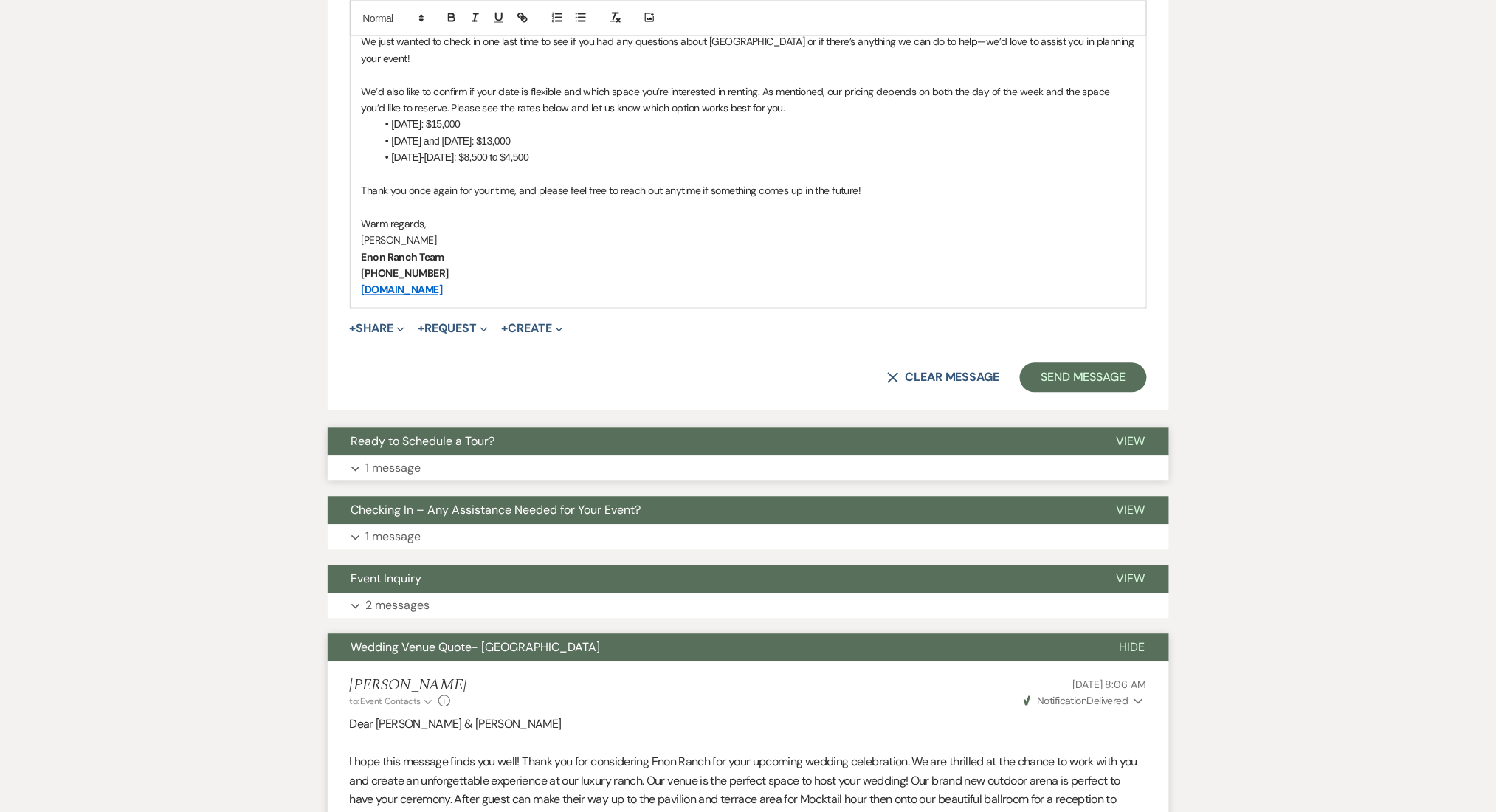
click at [430, 473] on button "Expand 1 message" at bounding box center [748, 469] width 842 height 25
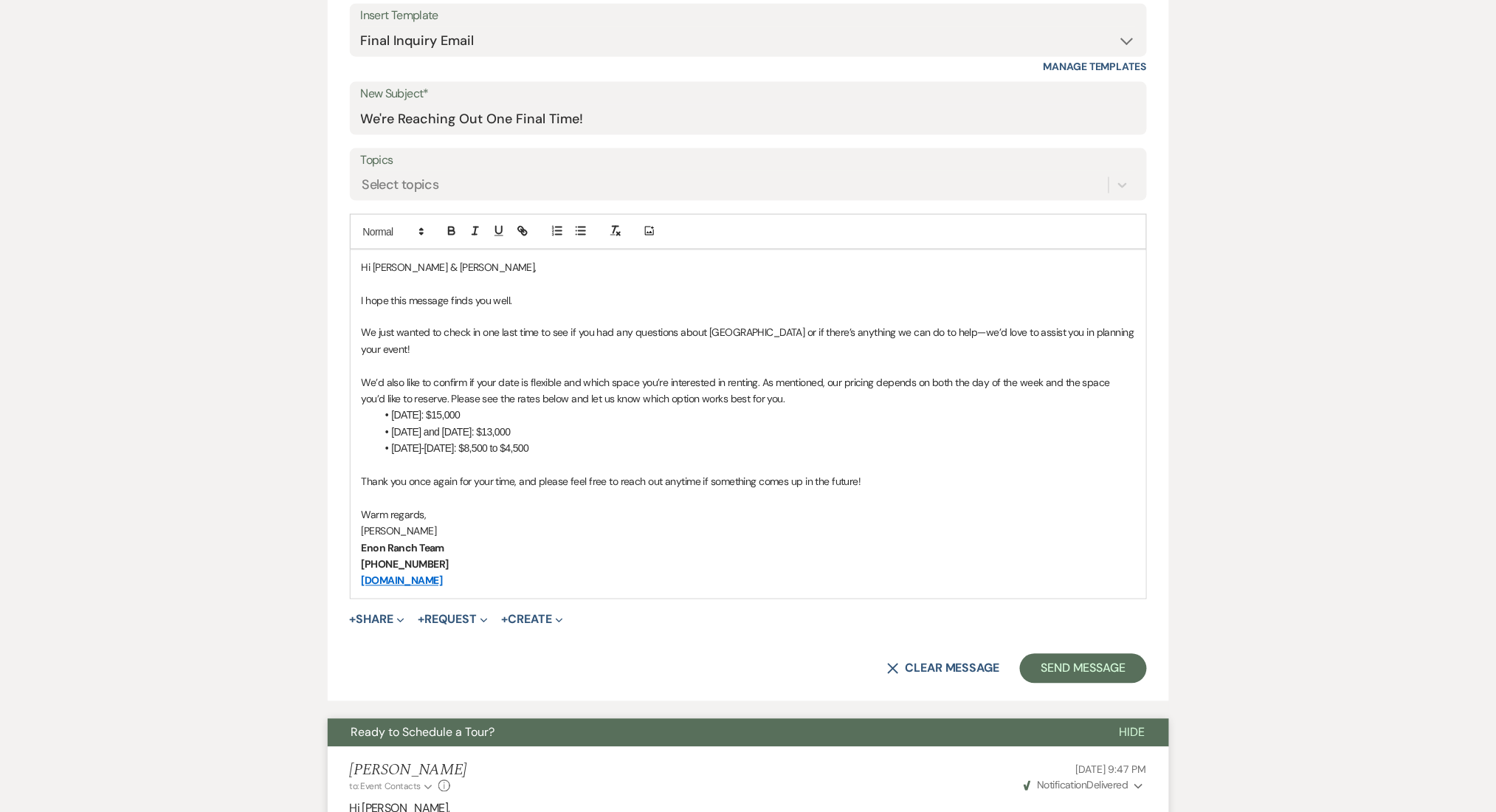
scroll to position [590, 0]
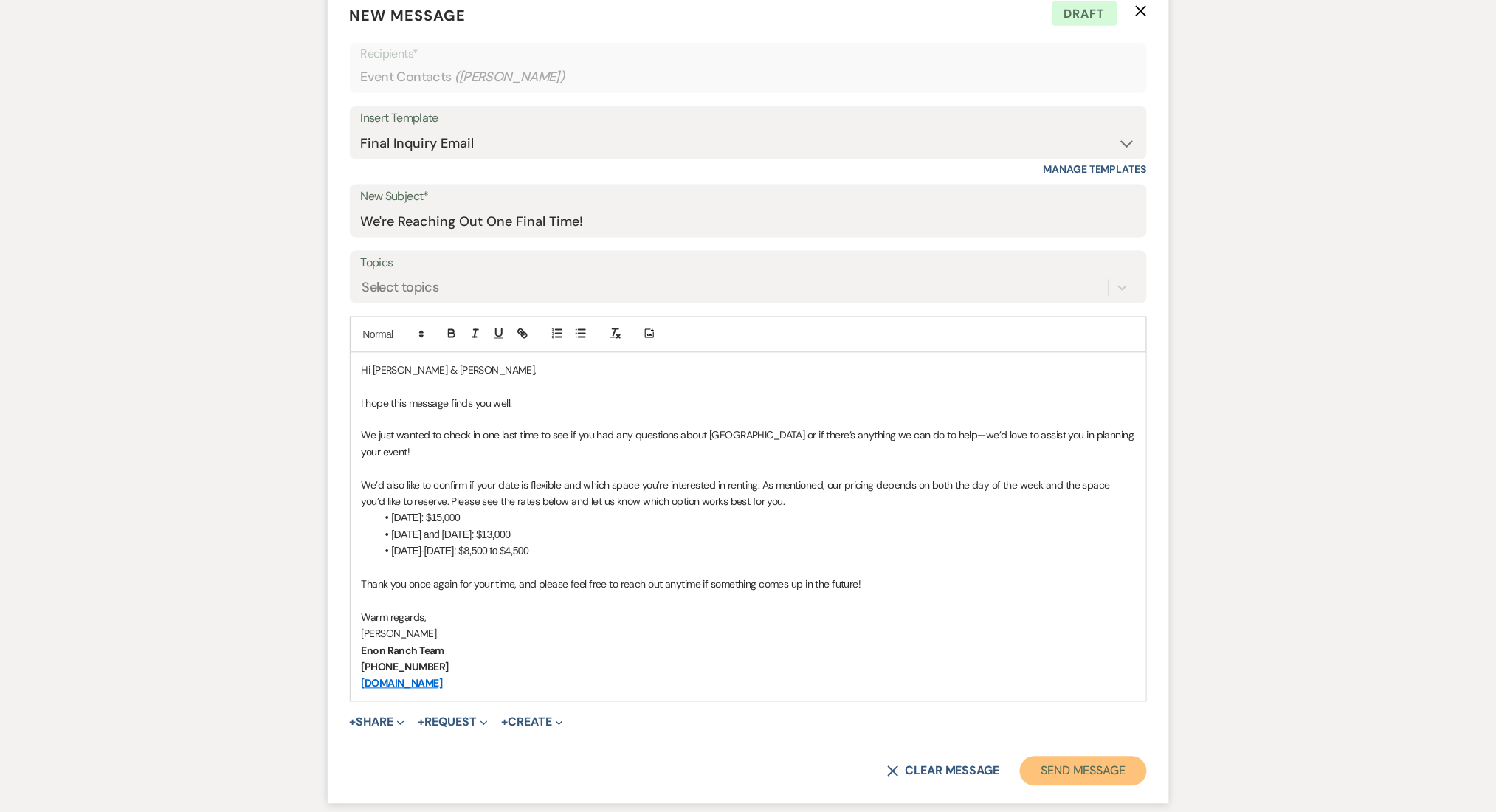
click at [1101, 768] on button "Send Message" at bounding box center [1083, 771] width 126 height 29
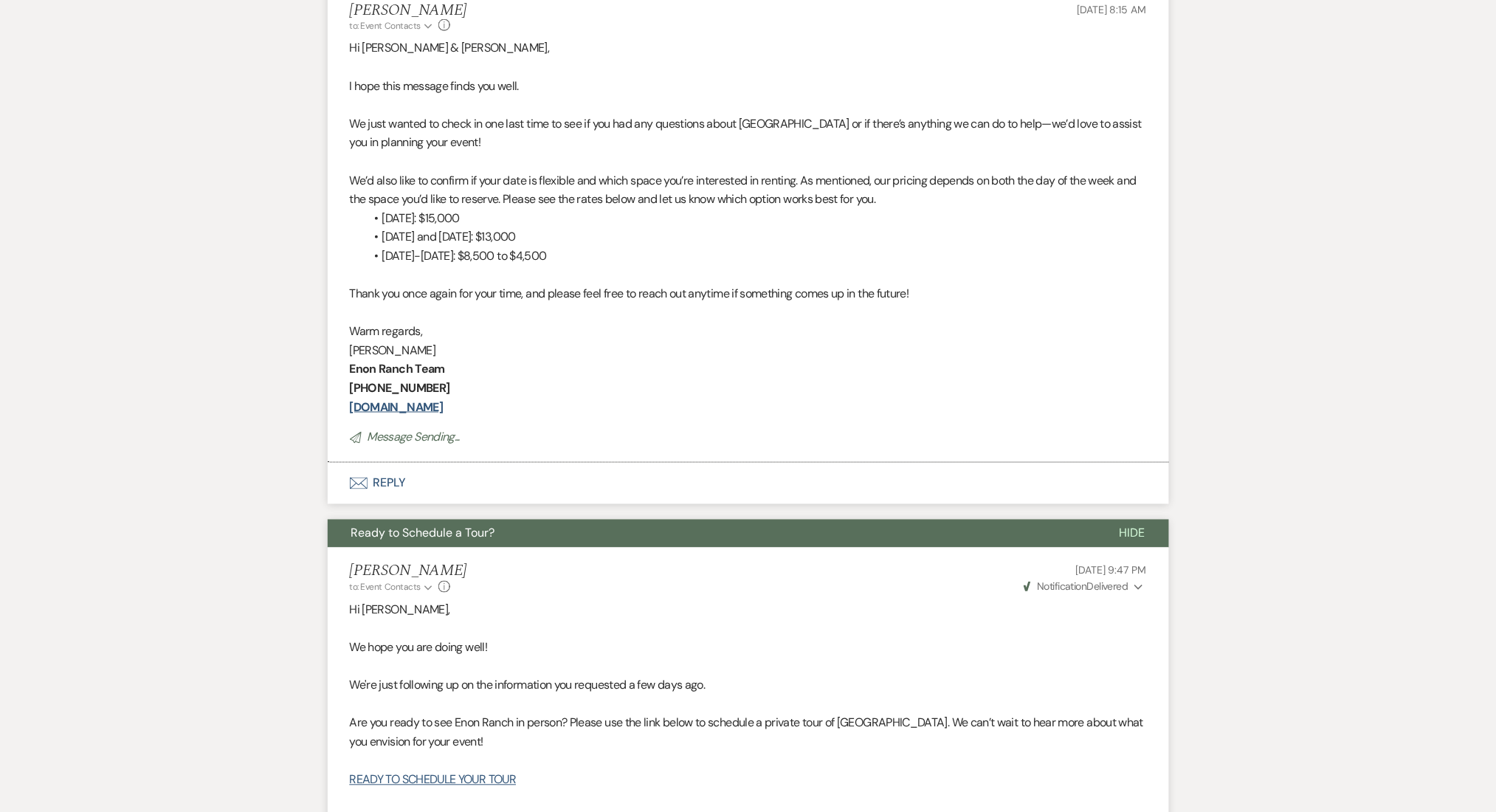
scroll to position [0, 0]
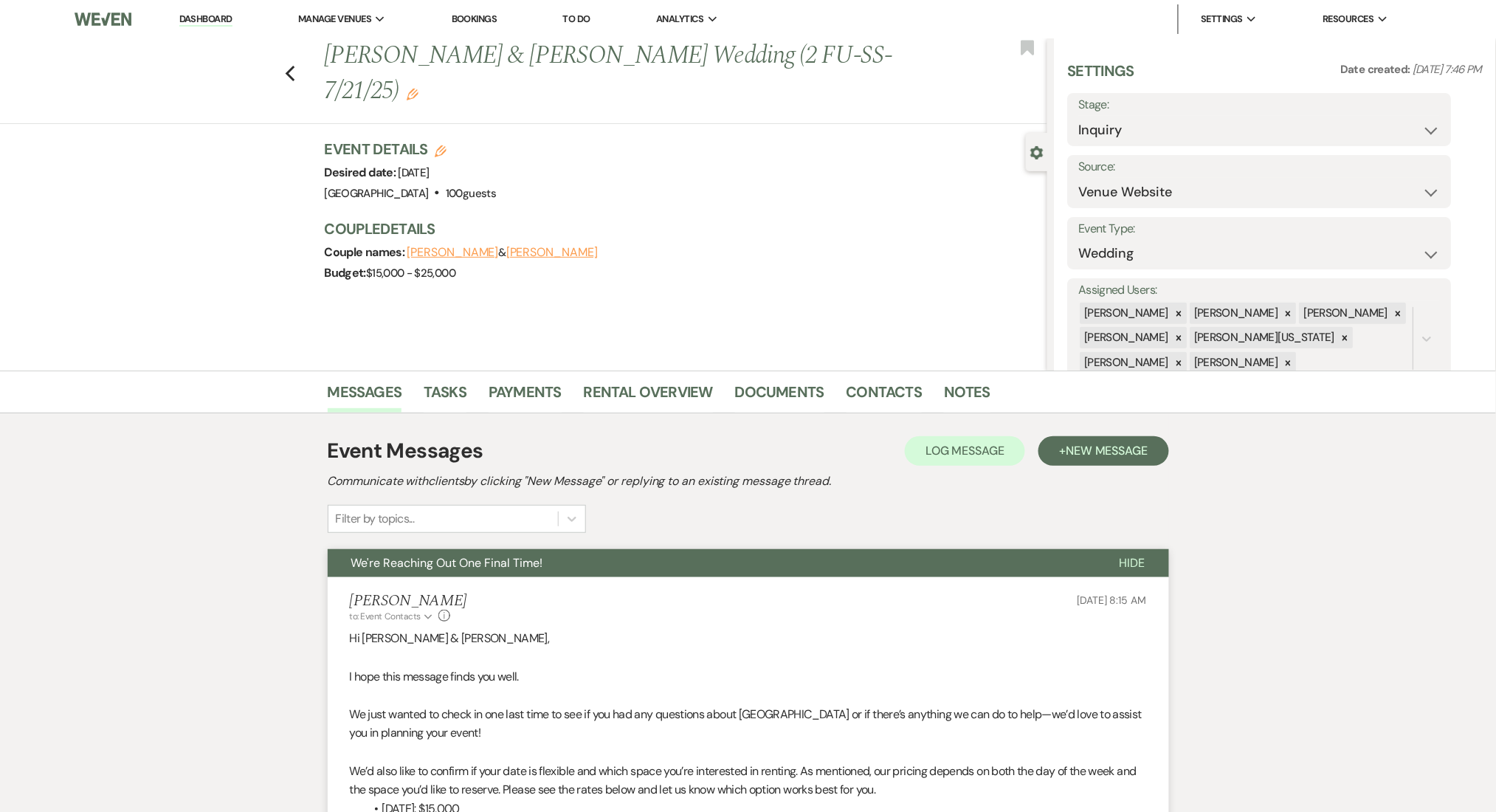
click at [228, 6] on li "Dashboard" at bounding box center [206, 19] width 68 height 29
click at [209, 30] on li "Dashboard" at bounding box center [206, 19] width 68 height 29
click at [205, 10] on li "Dashboard" at bounding box center [206, 19] width 68 height 29
click at [201, 15] on link "Dashboard" at bounding box center [205, 20] width 53 height 14
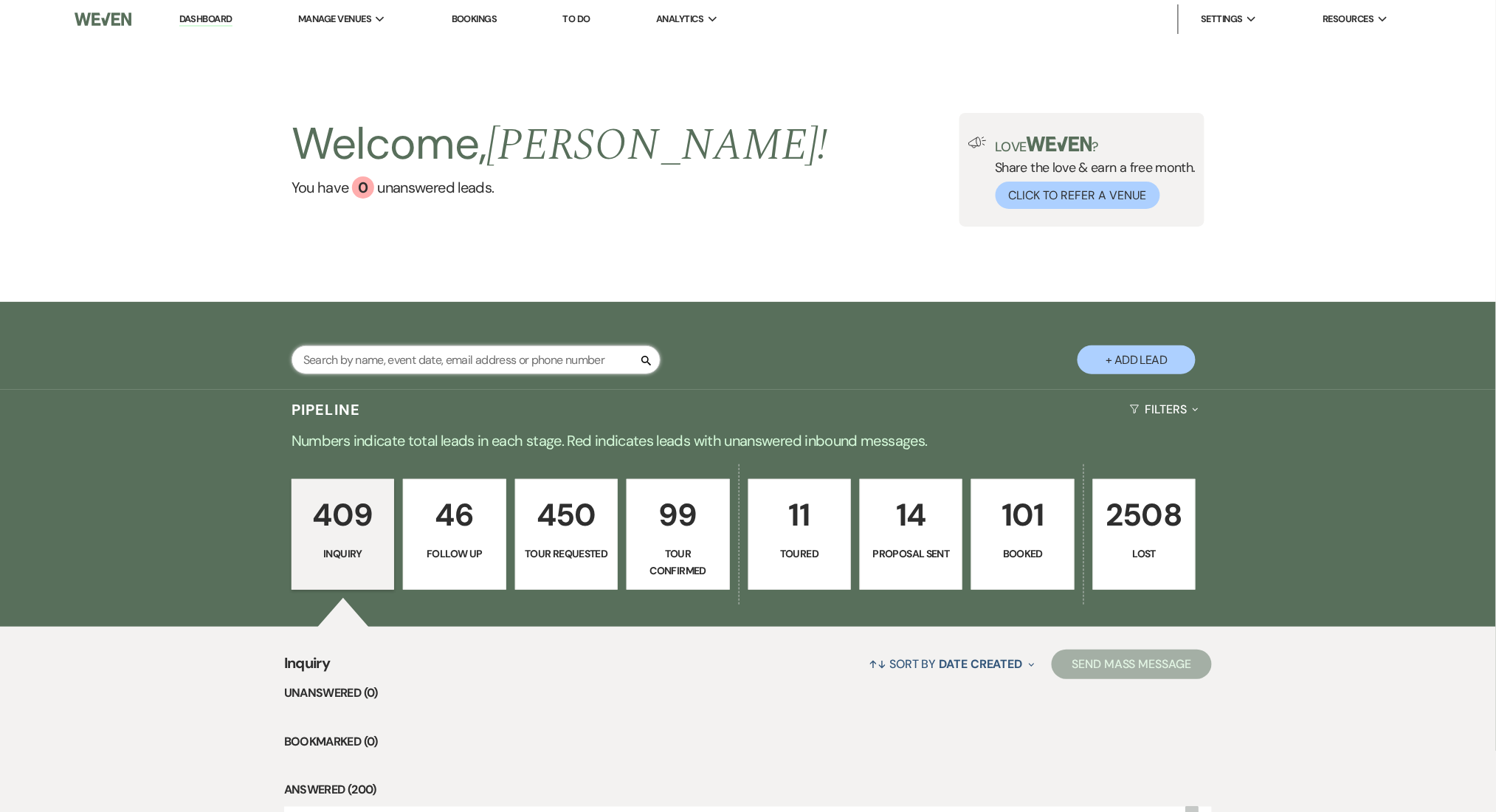
click at [396, 352] on input "text" at bounding box center [476, 359] width 369 height 29
paste input "[EMAIL_ADDRESS][DOMAIN_NAME]"
type input "[EMAIL_ADDRESS][DOMAIN_NAME]"
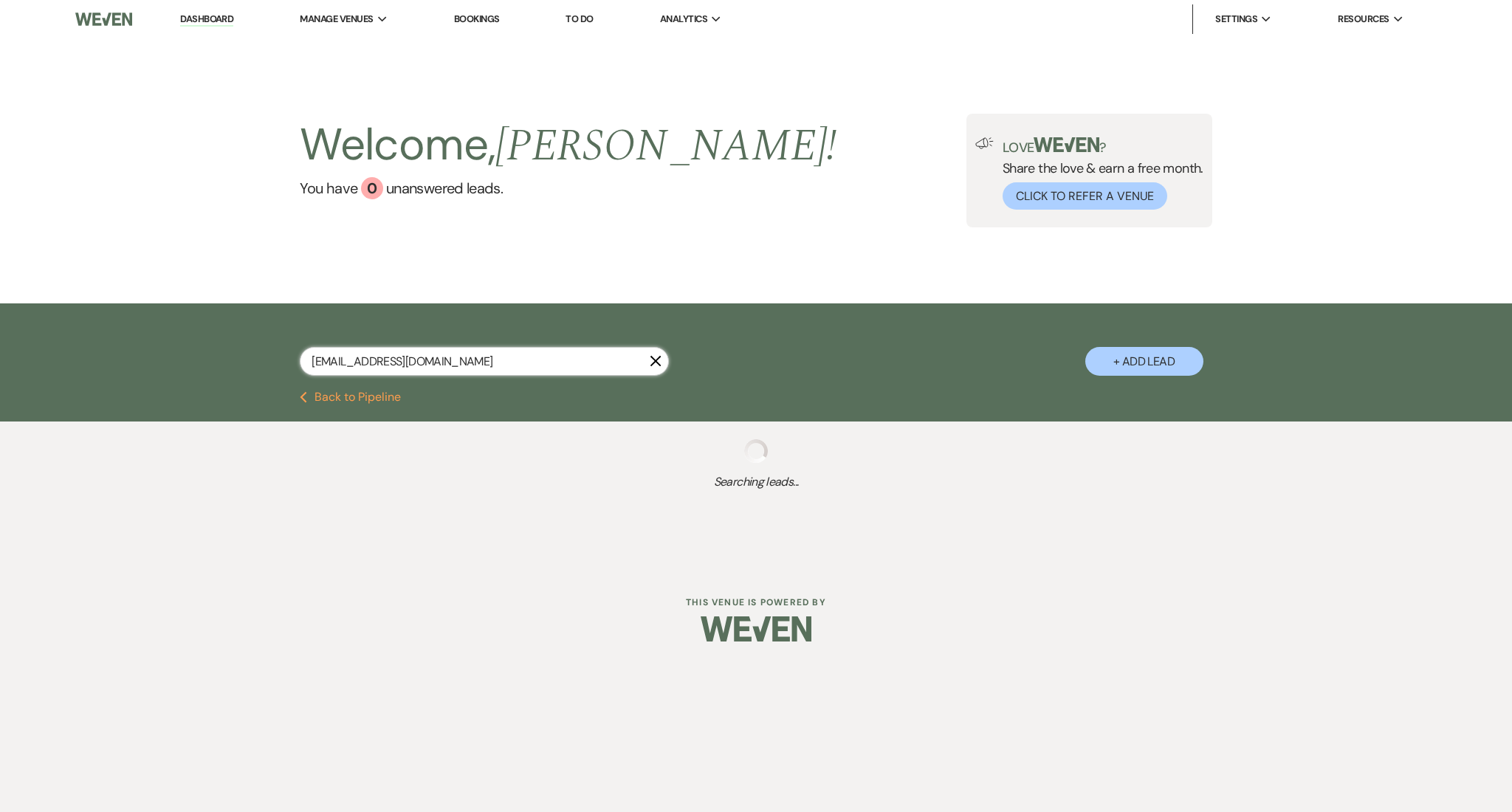
select select "8"
select select "1"
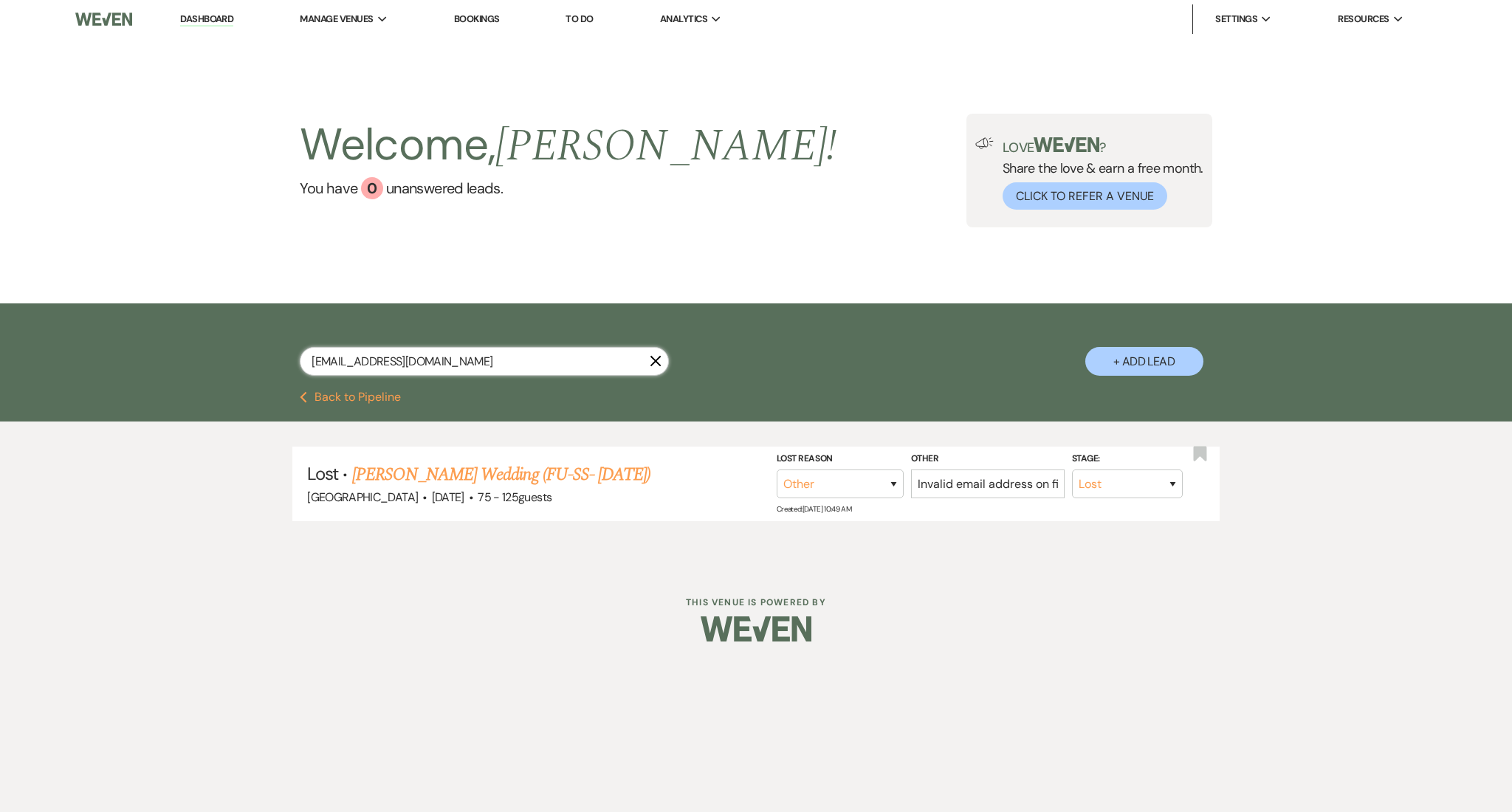
drag, startPoint x: 470, startPoint y: 367, endPoint x: 236, endPoint y: 352, distance: 234.5
click at [236, 352] on div "[EMAIL_ADDRESS][DOMAIN_NAME] X + Add Lead" at bounding box center [756, 349] width 1063 height 77
paste input "kamillion777"
type input "[EMAIL_ADDRESS][DOMAIN_NAME]"
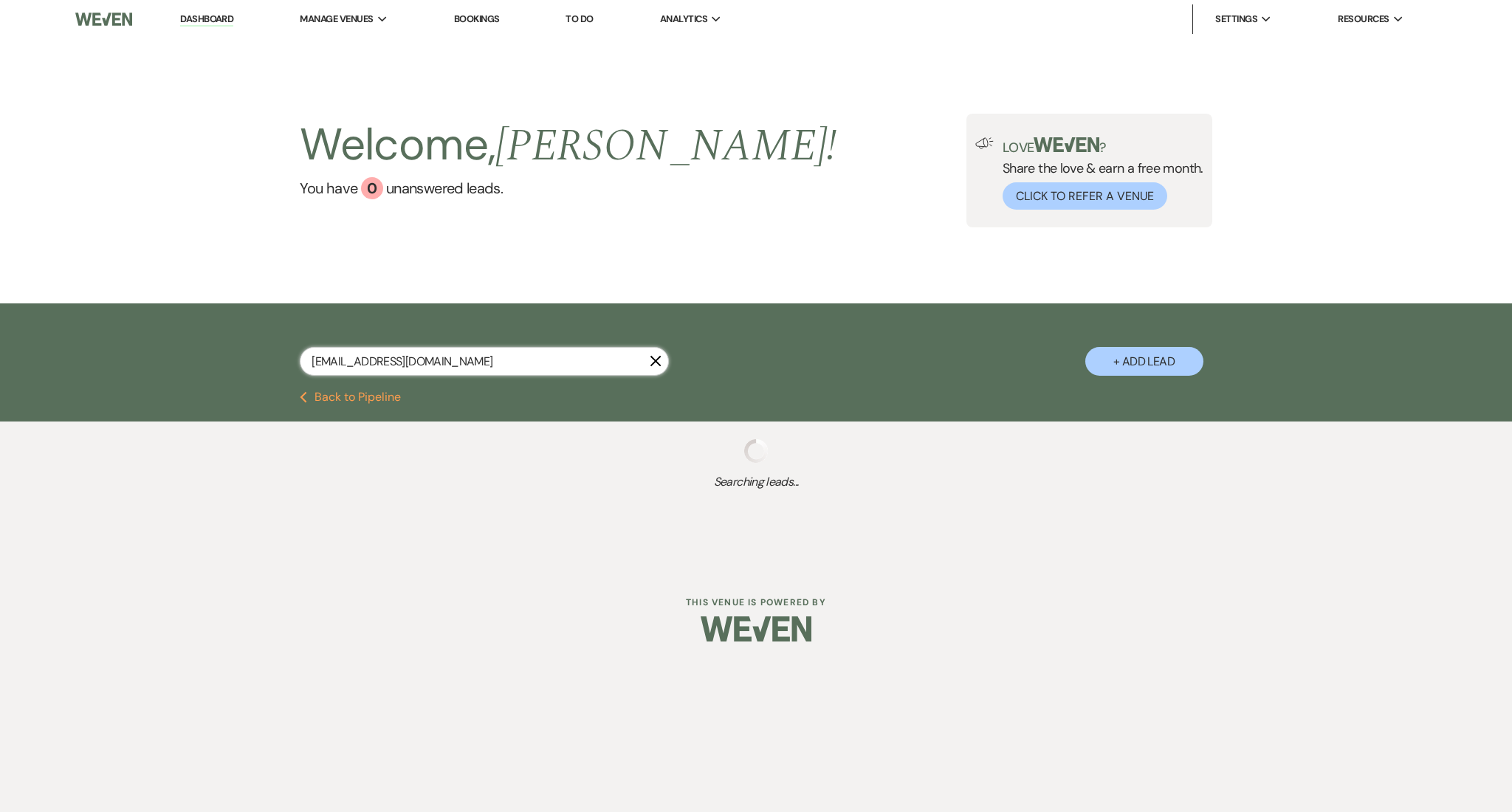
select select "8"
select select "5"
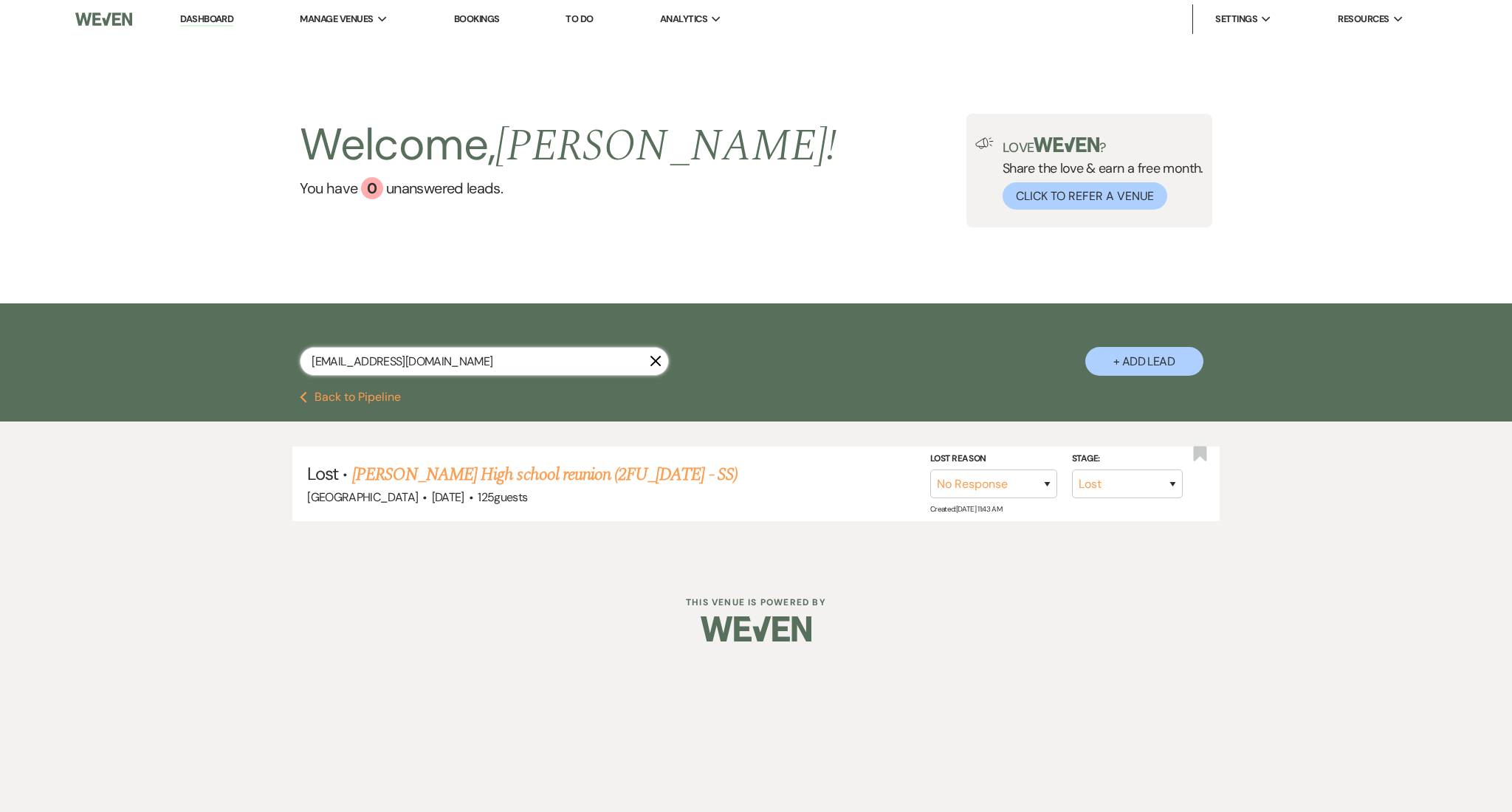
type input "[EMAIL_ADDRESS][DOMAIN_NAME]"
click at [547, 469] on link "[PERSON_NAME] High school reunion (2FU_[DATE] - SS)" at bounding box center [545, 474] width 386 height 26
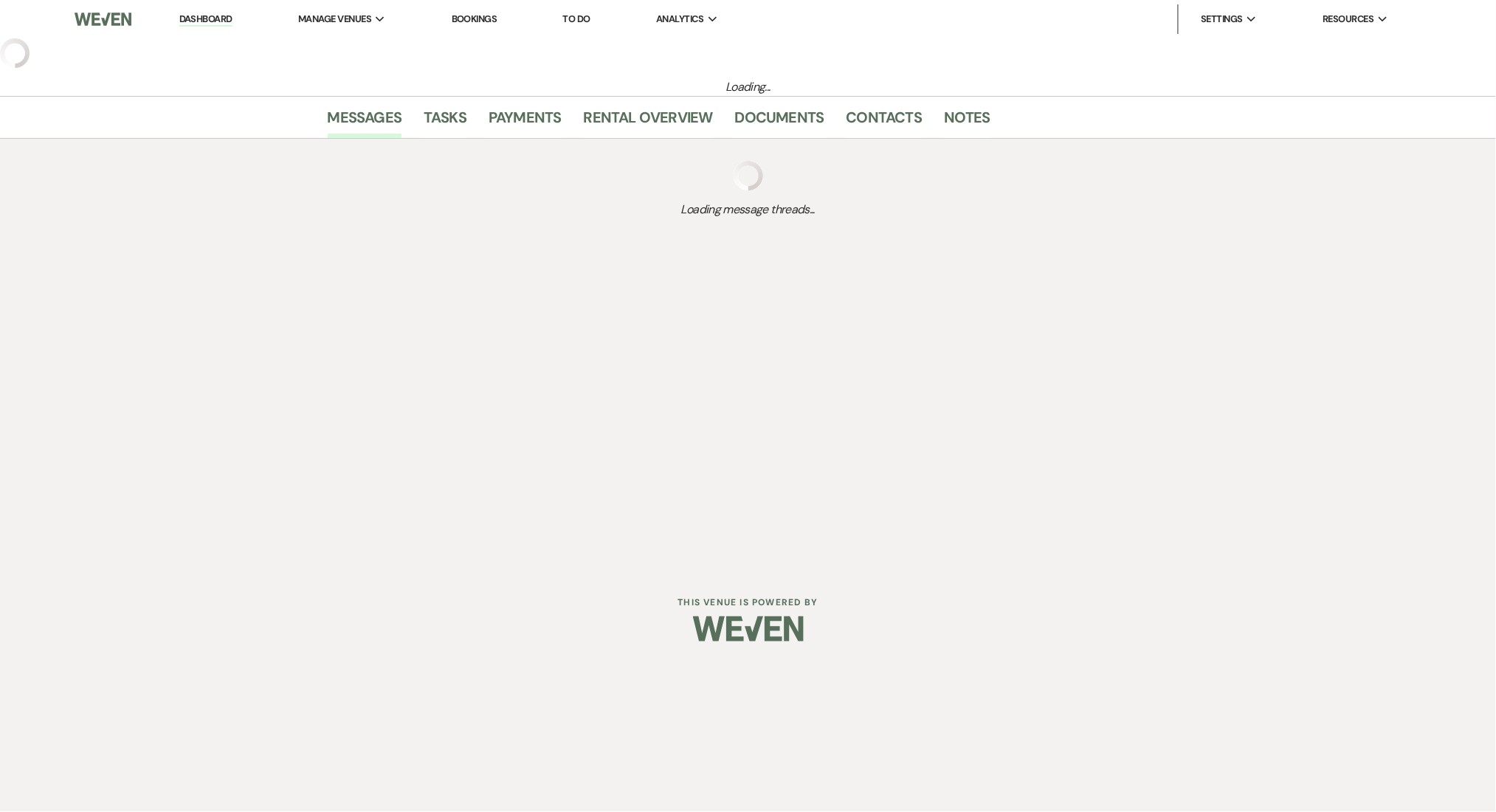
select select "8"
select select "5"
select select "13"
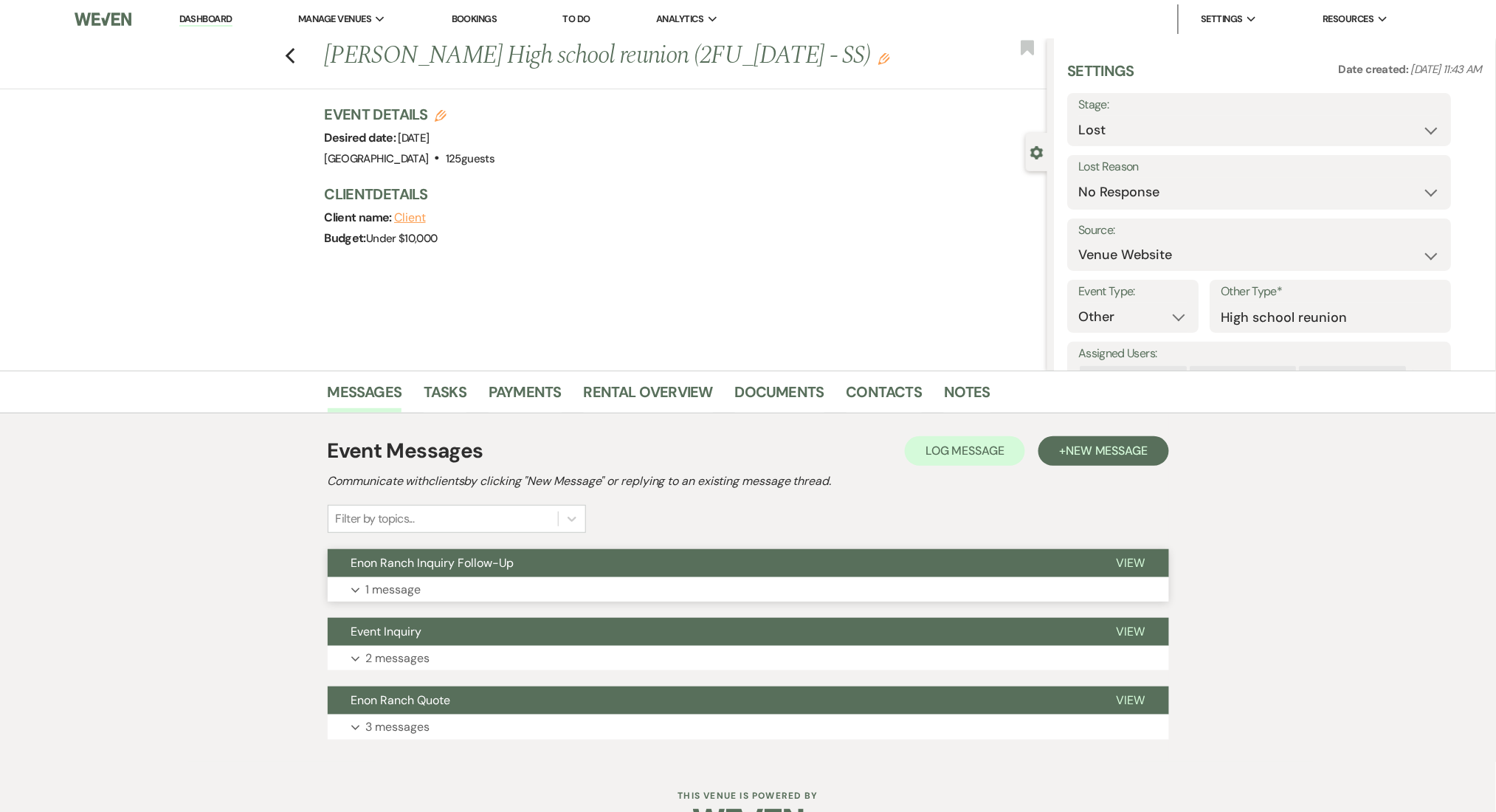
click at [526, 592] on button "Expand 1 message" at bounding box center [748, 590] width 842 height 25
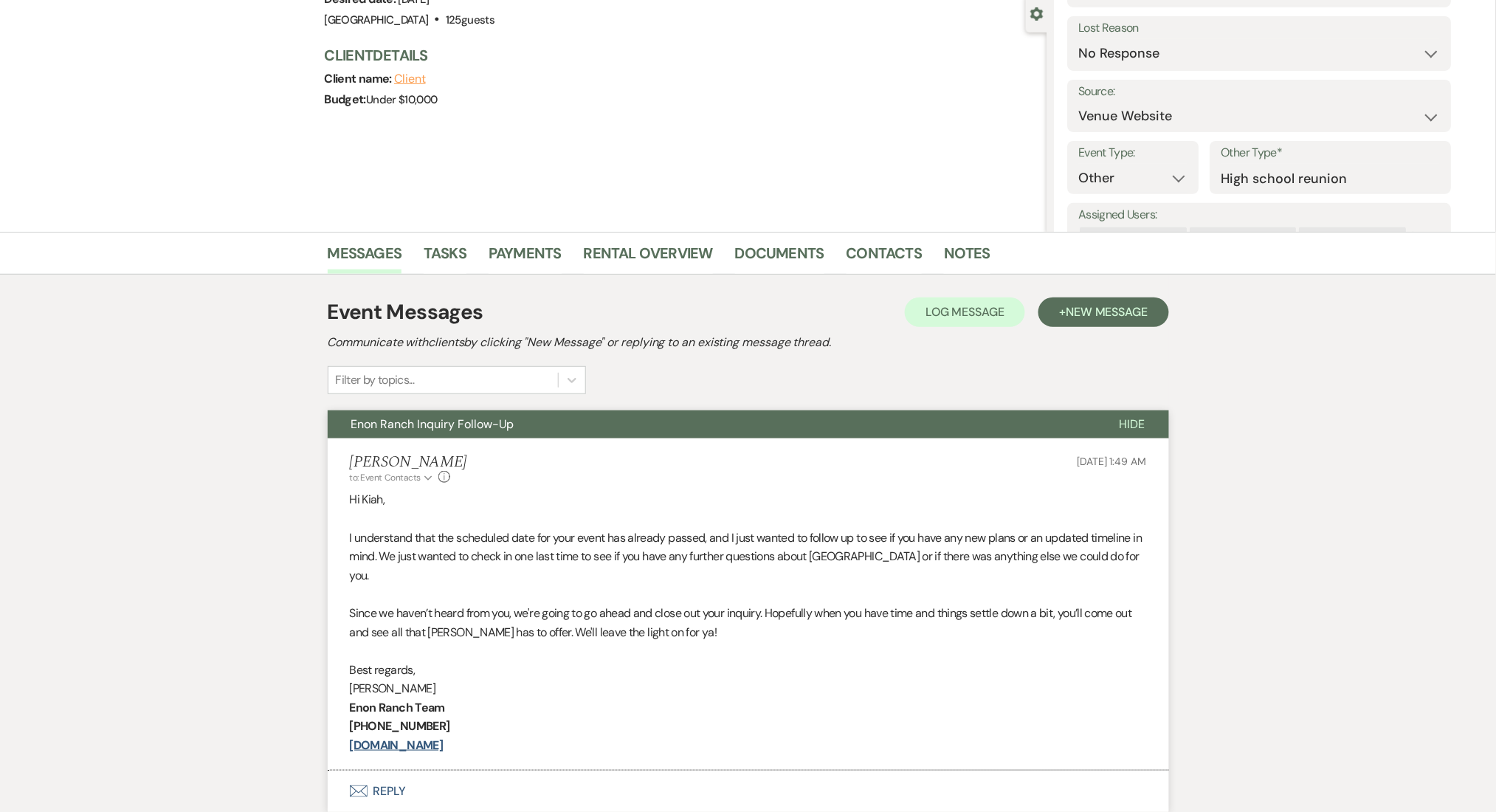
scroll to position [373, 0]
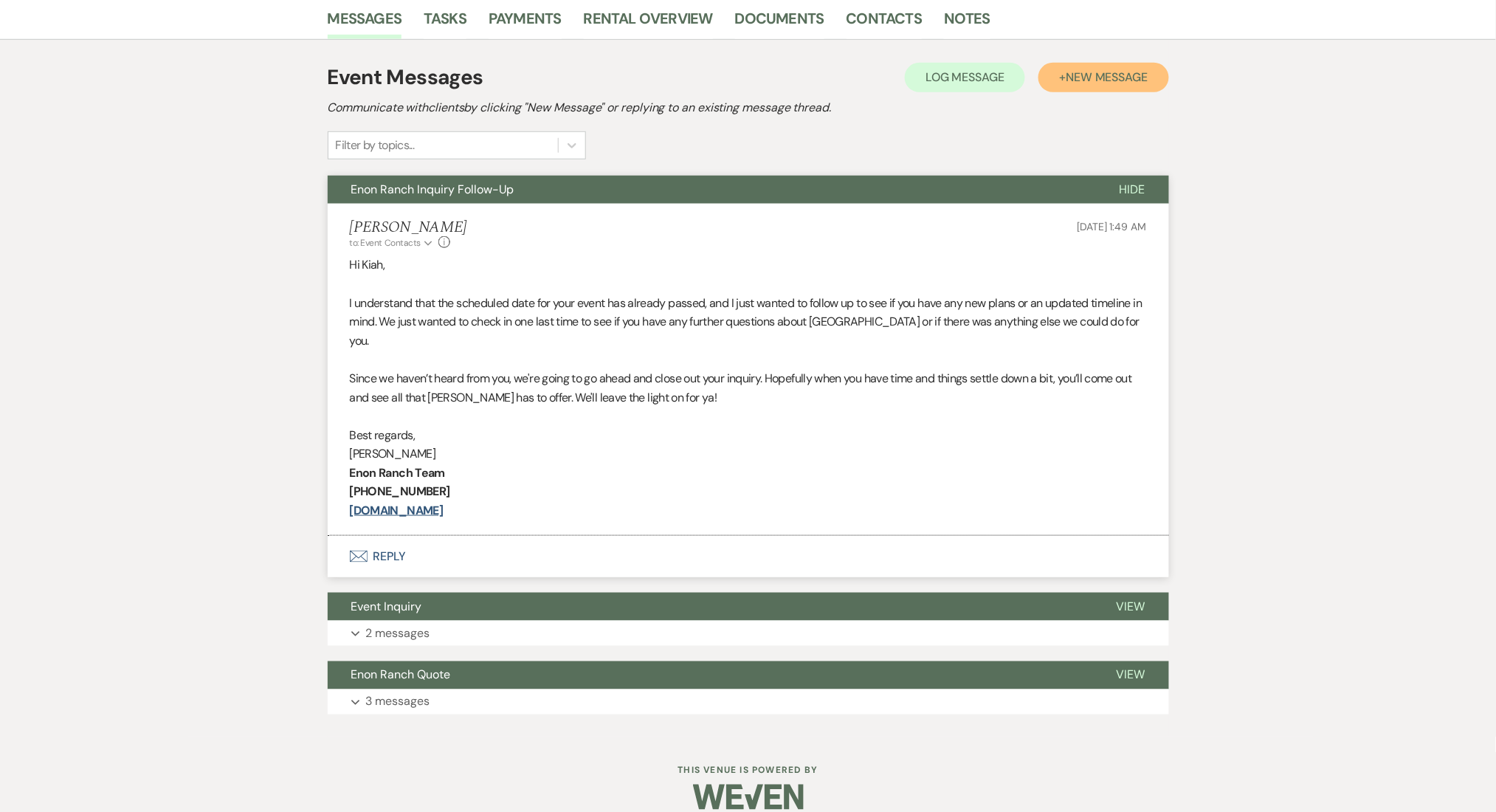
click at [1091, 74] on span "New Message" at bounding box center [1107, 77] width 82 height 16
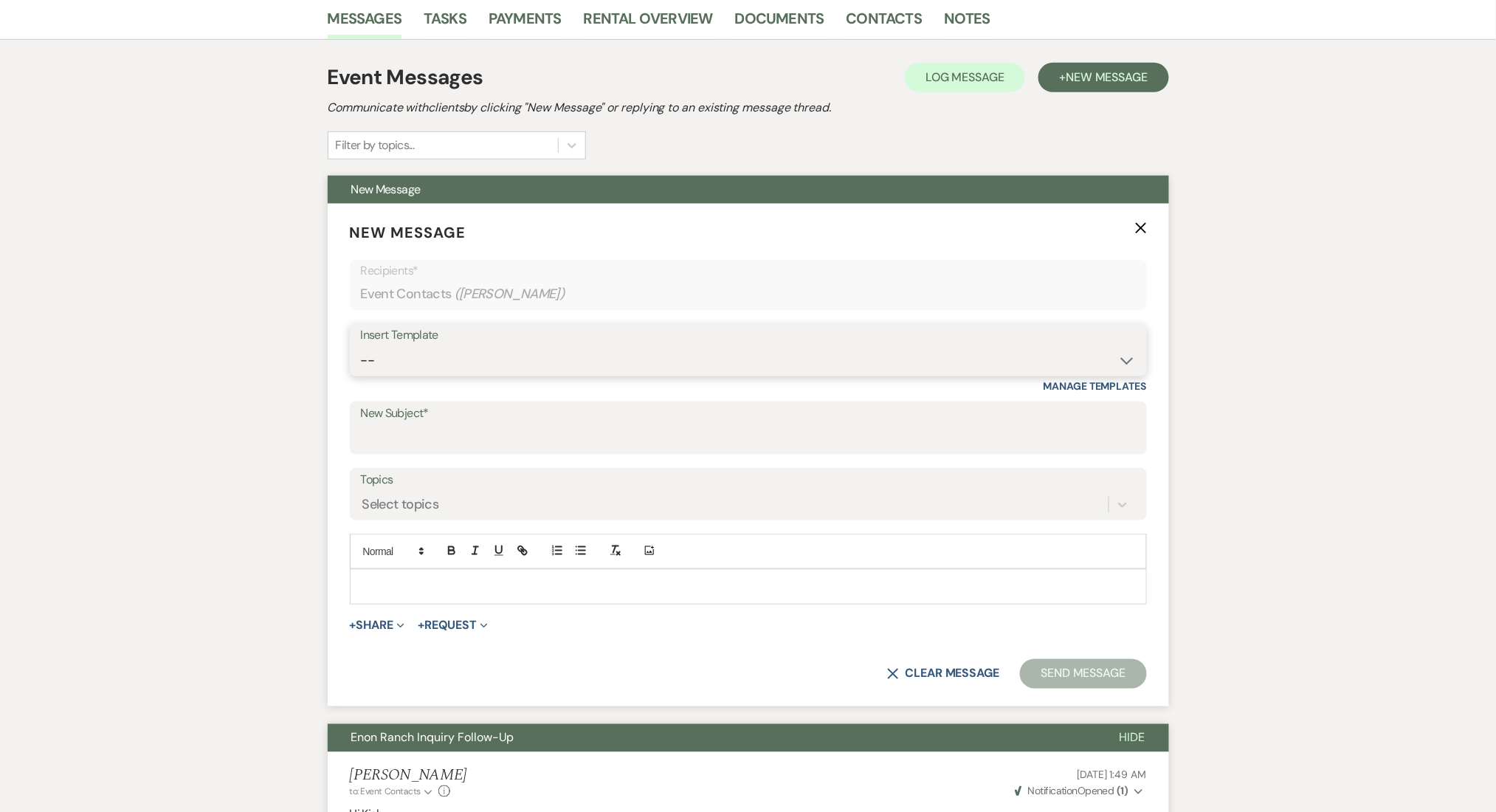
click at [473, 371] on select "-- Inquiry Follow Up Email #2 Contract Sending Template Payment Template Rental…" at bounding box center [748, 360] width 775 height 29
select select "4539"
click at [361, 346] on select "-- Inquiry Follow Up Email #2 Contract Sending Template Payment Template Rental…" at bounding box center [748, 360] width 775 height 29
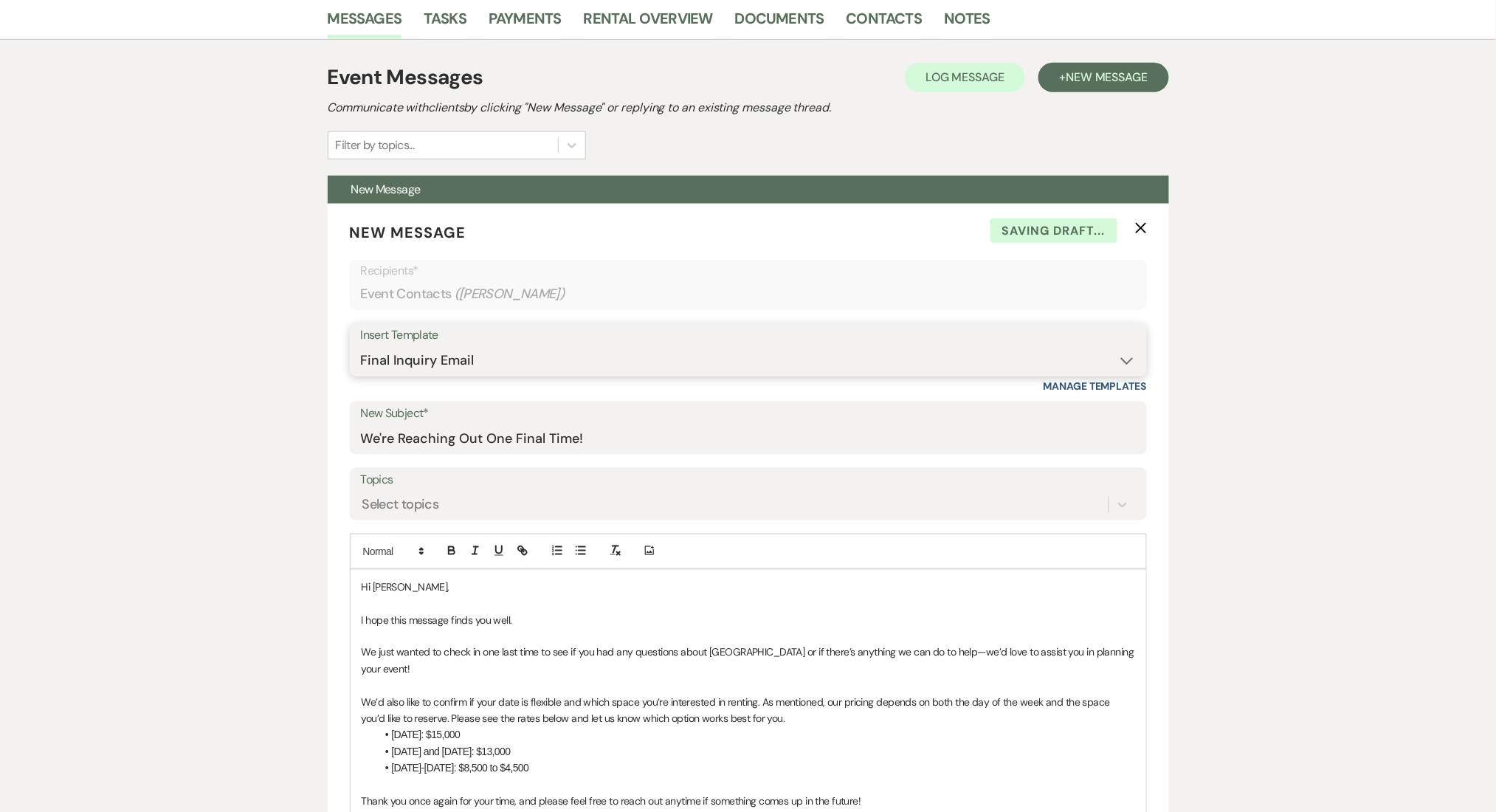
type input "We're Reaching Out One Final Time!"
click at [122, 555] on div "Messages Tasks Payments Rental Overview Documents Contacts Notes Event Messages…" at bounding box center [748, 798] width 1496 height 1603
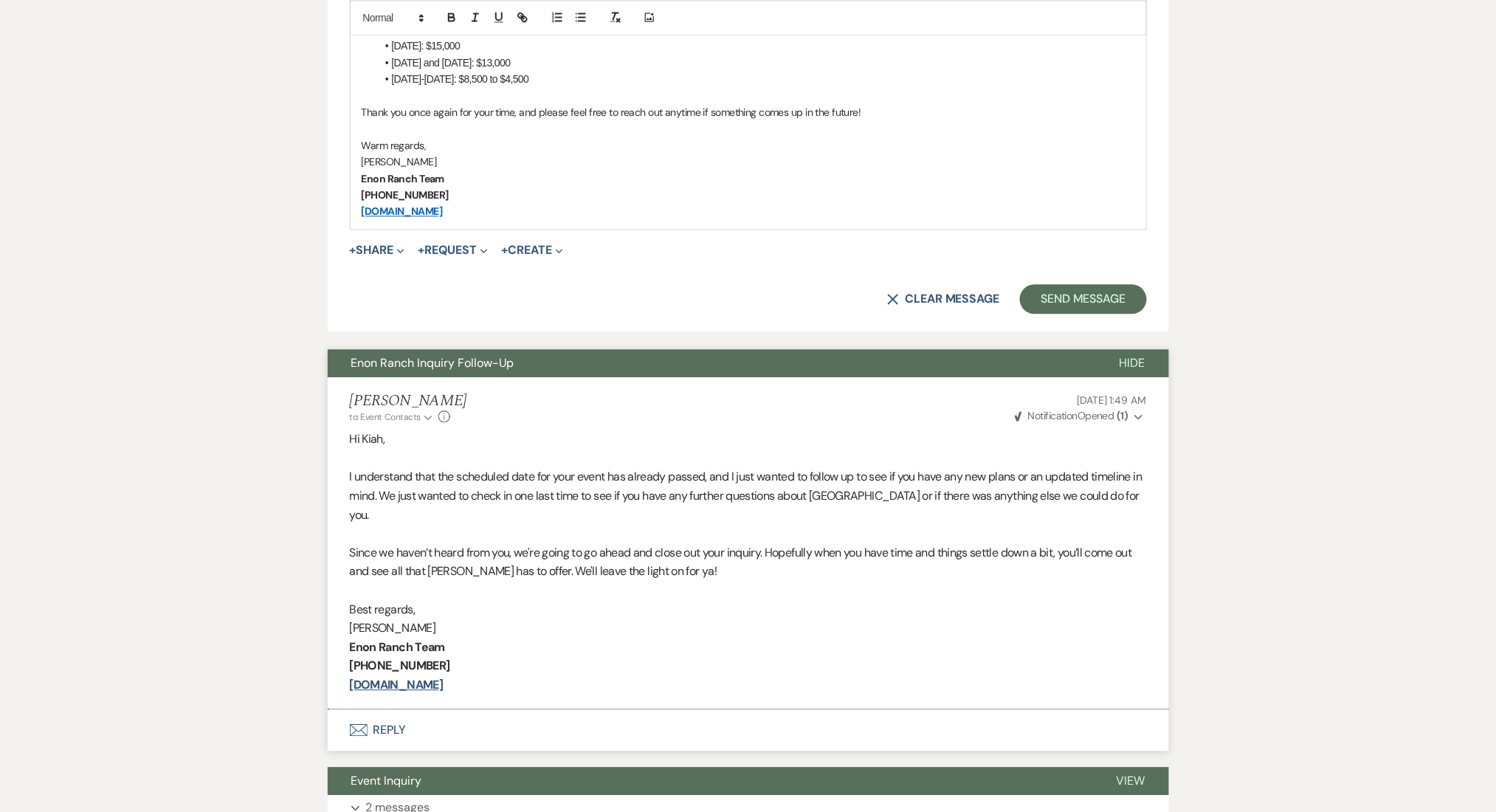
scroll to position [865, 0]
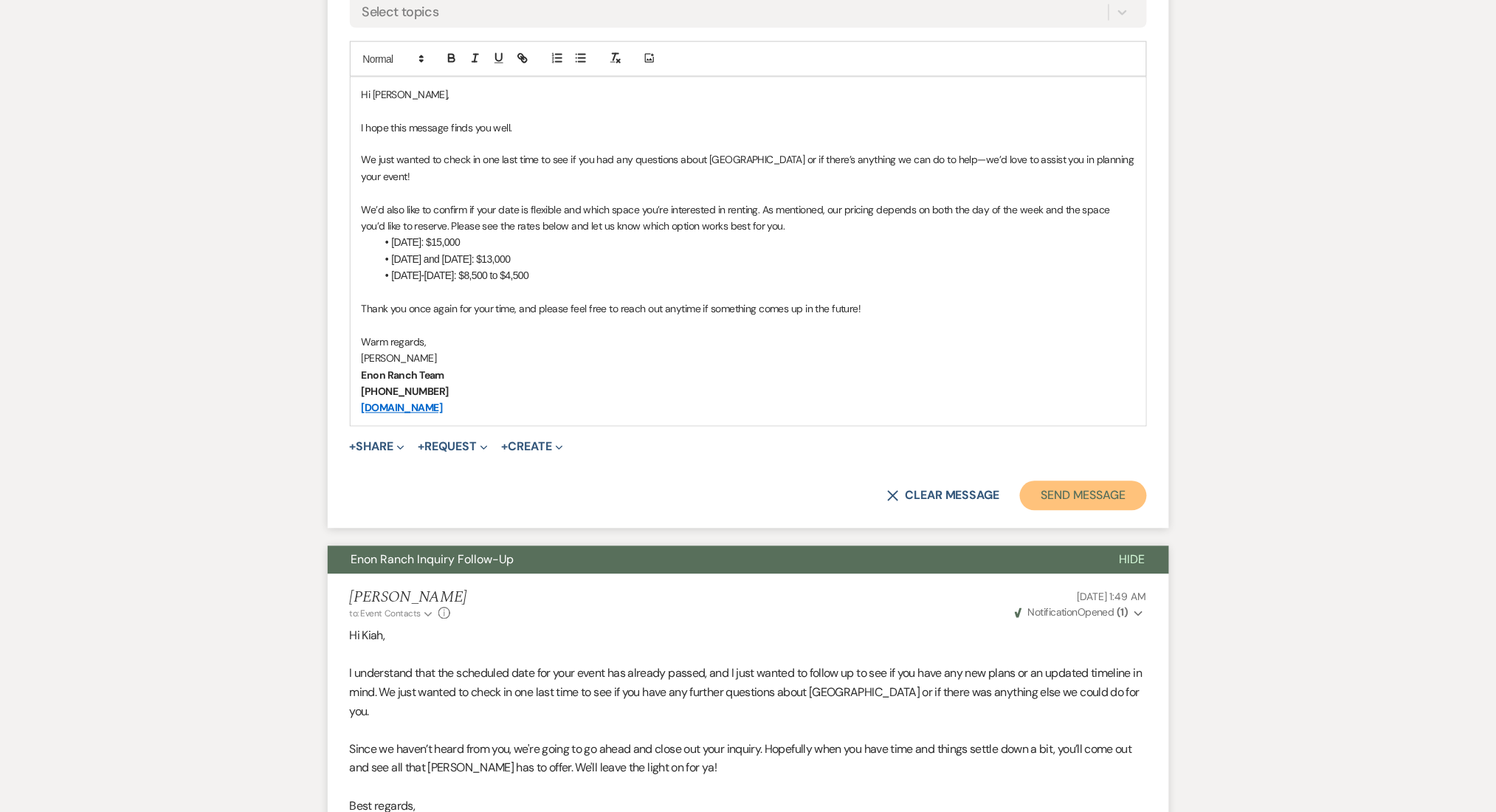
click at [1077, 483] on button "Send Message" at bounding box center [1083, 496] width 126 height 29
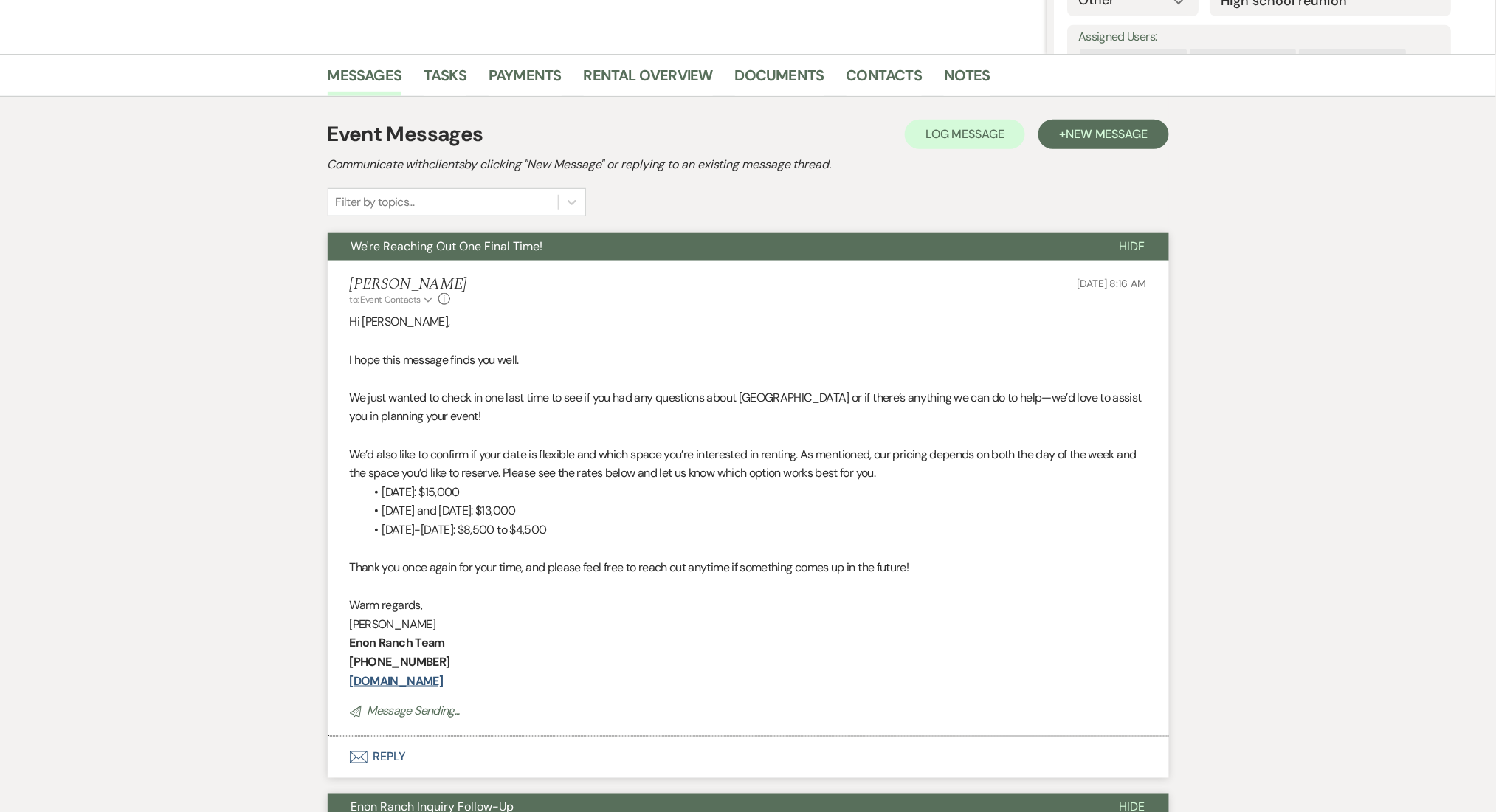
scroll to position [0, 0]
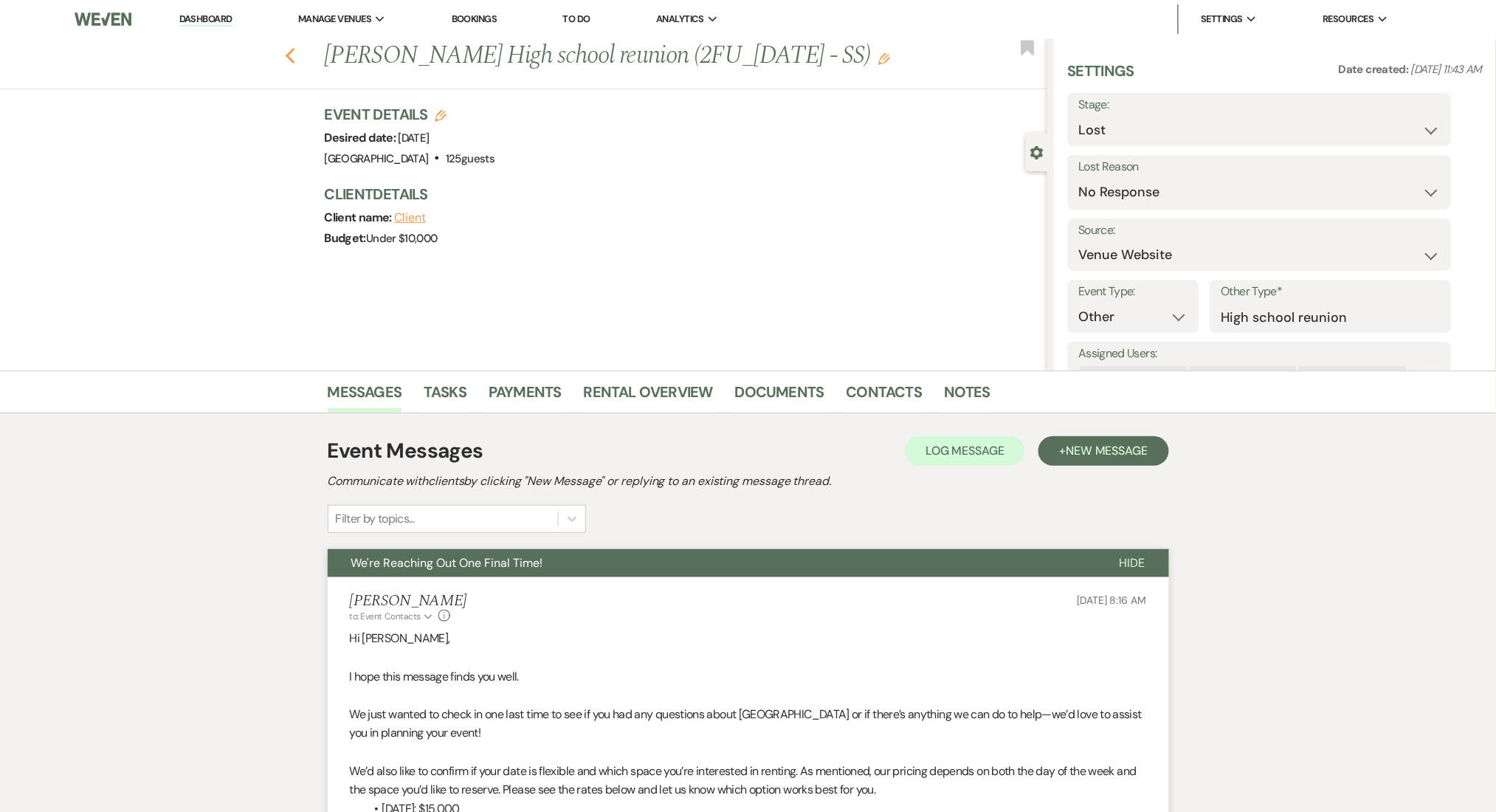
click at [296, 49] on icon "Previous" at bounding box center [290, 56] width 11 height 17
select select "8"
select select "5"
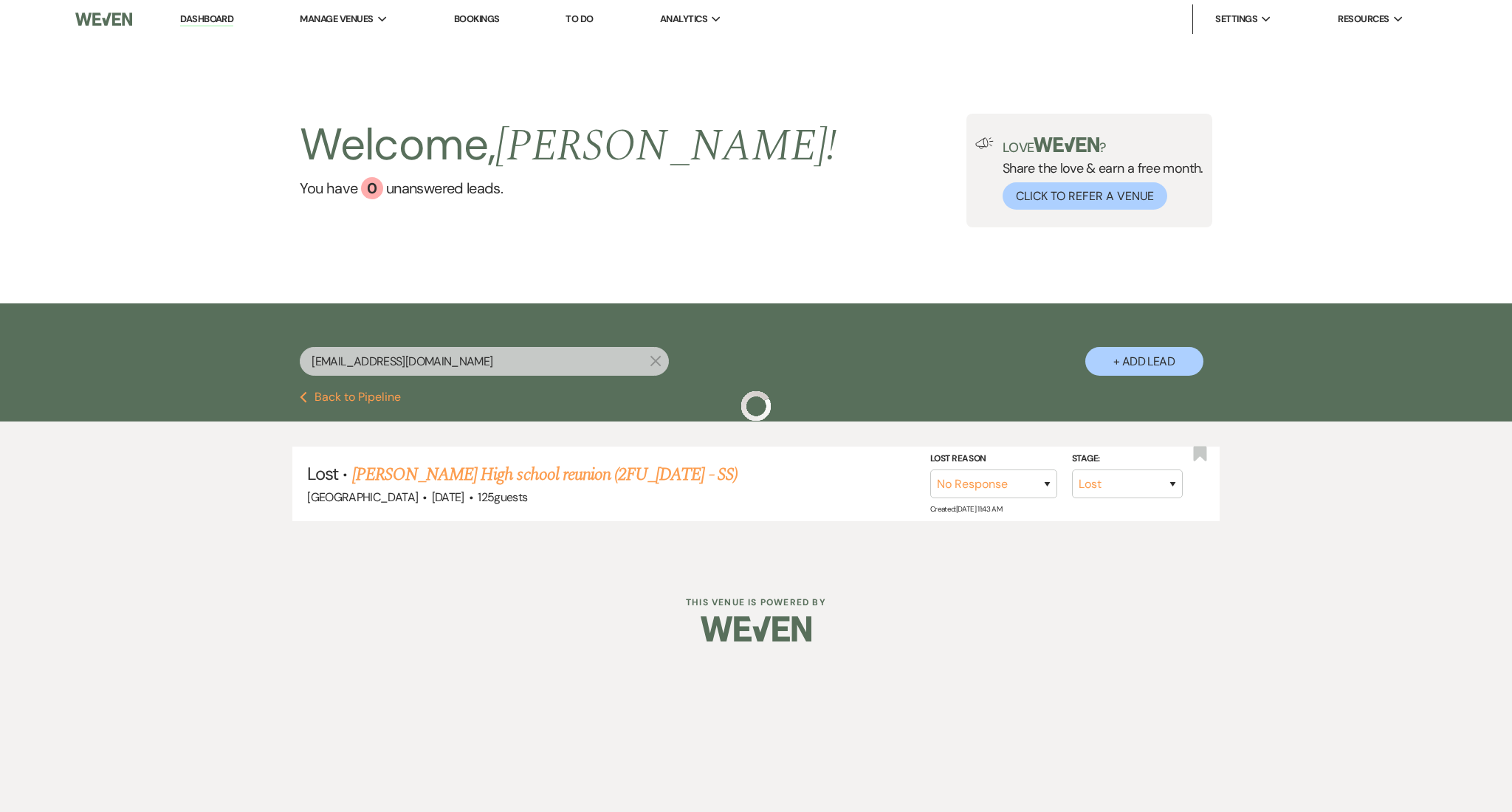
click at [425, 362] on input "[EMAIL_ADDRESS][DOMAIN_NAME]" at bounding box center [484, 361] width 369 height 29
paste input "sebennett44"
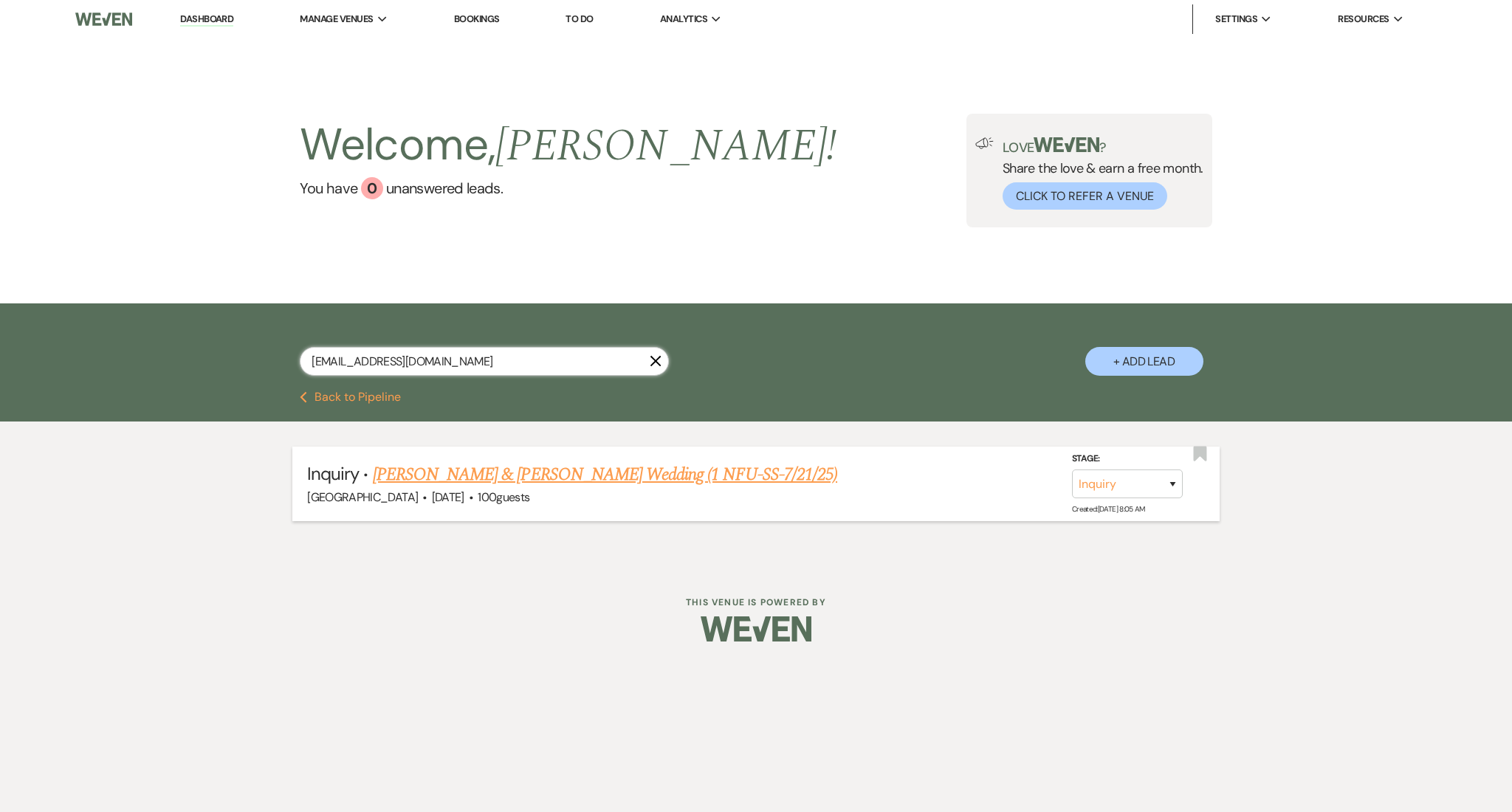
type input "[EMAIL_ADDRESS][DOMAIN_NAME]"
click at [463, 462] on link "[PERSON_NAME] & [PERSON_NAME] Wedding (1 NFU-SS-7/21/25)" at bounding box center [604, 474] width 464 height 26
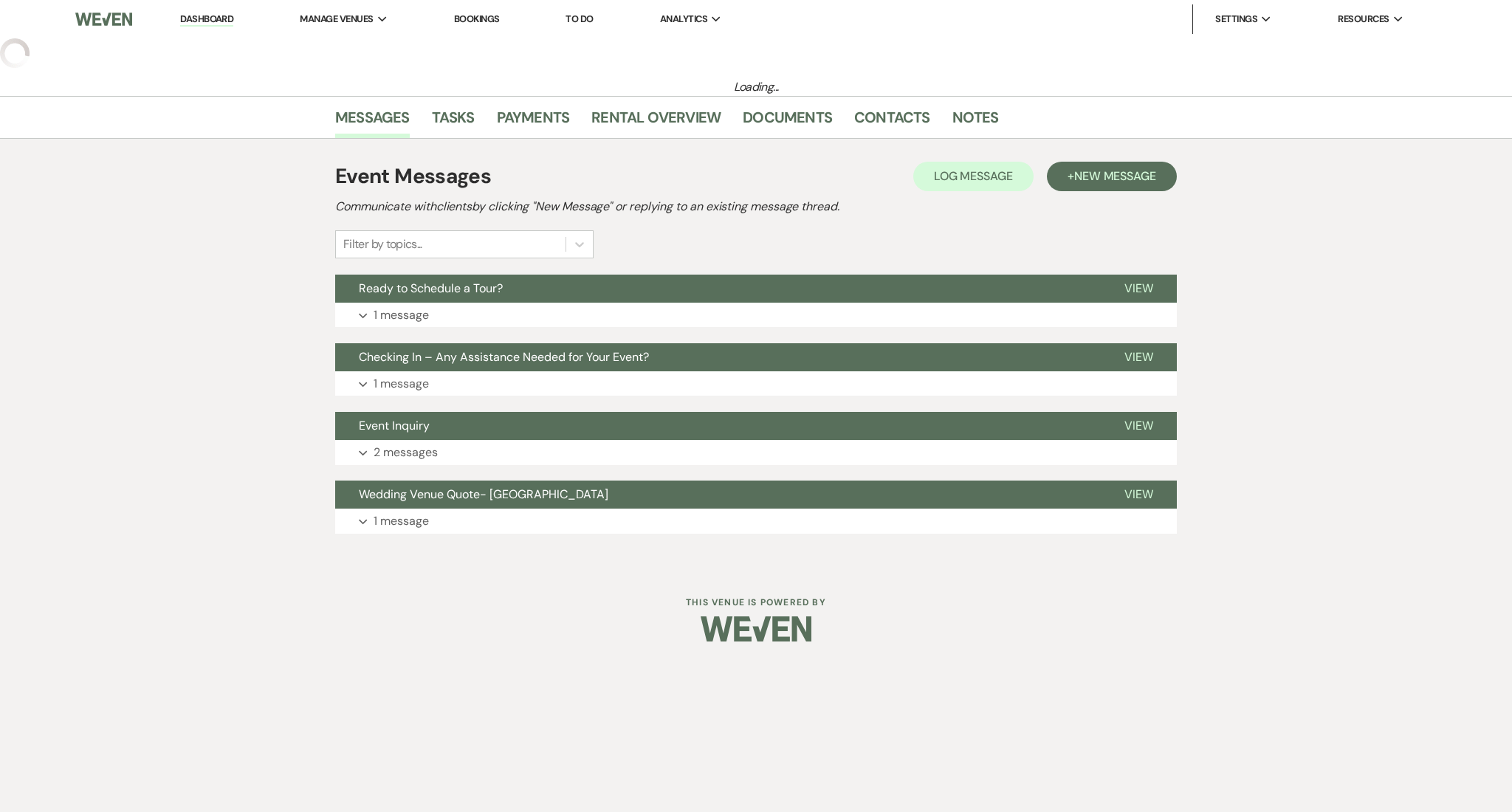
select select "5"
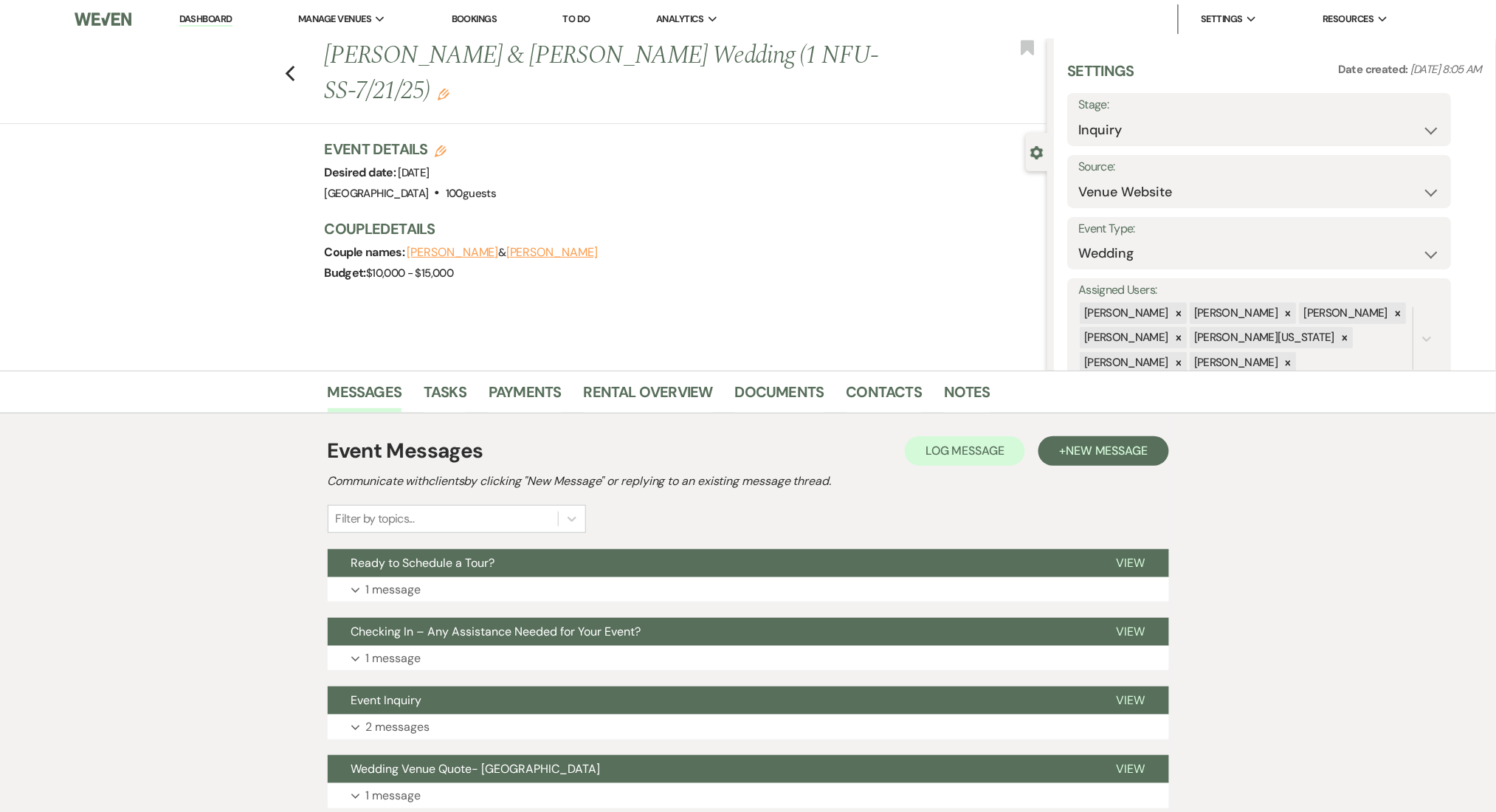
click at [450, 89] on icon "Edit" at bounding box center [443, 94] width 12 height 12
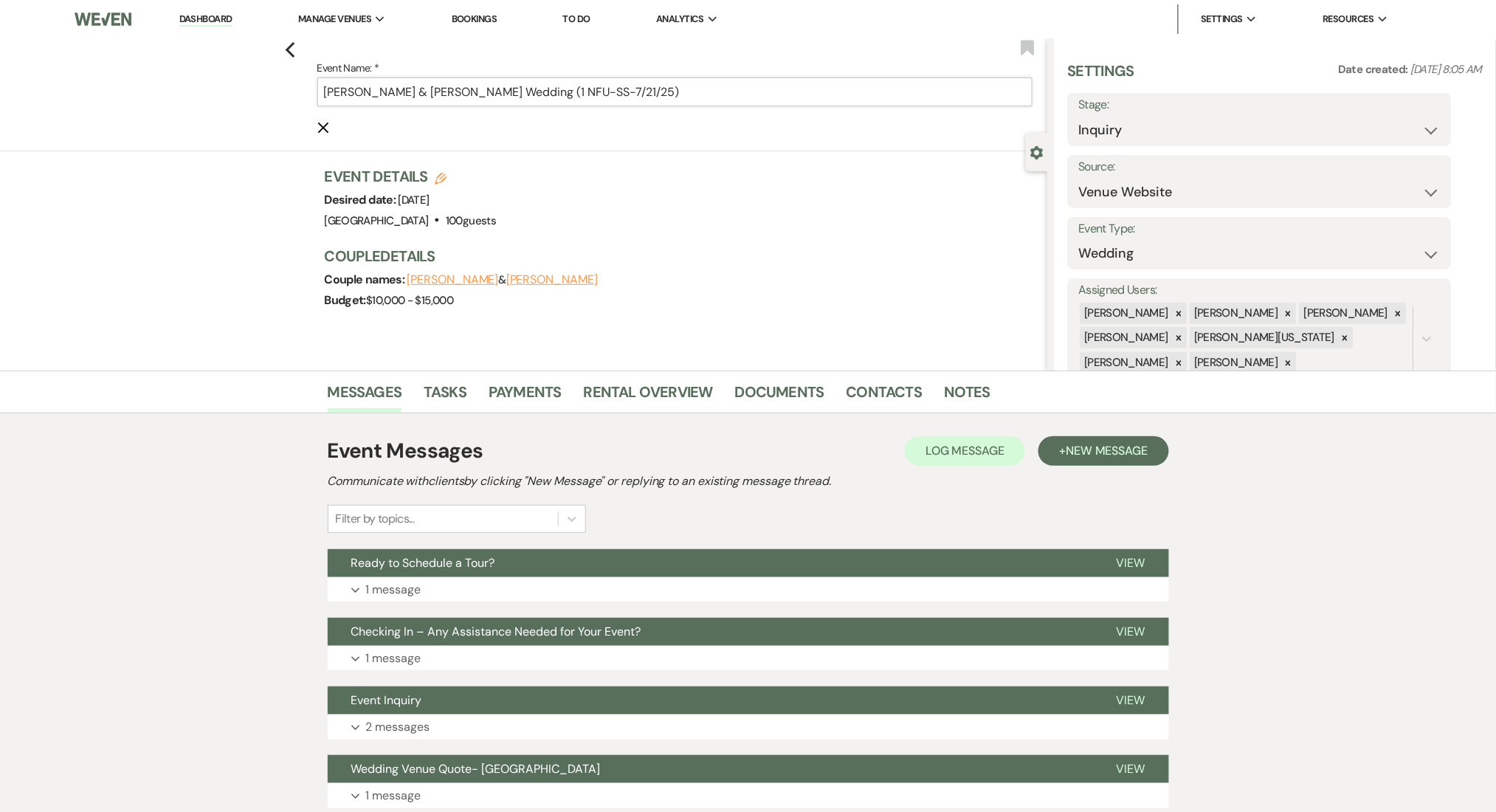
drag, startPoint x: 574, startPoint y: 94, endPoint x: 547, endPoint y: 93, distance: 27.0
click at [547, 93] on input "[PERSON_NAME] & [PERSON_NAME] Wedding (1 NFU-SS-7/21/25)" at bounding box center [675, 92] width 715 height 29
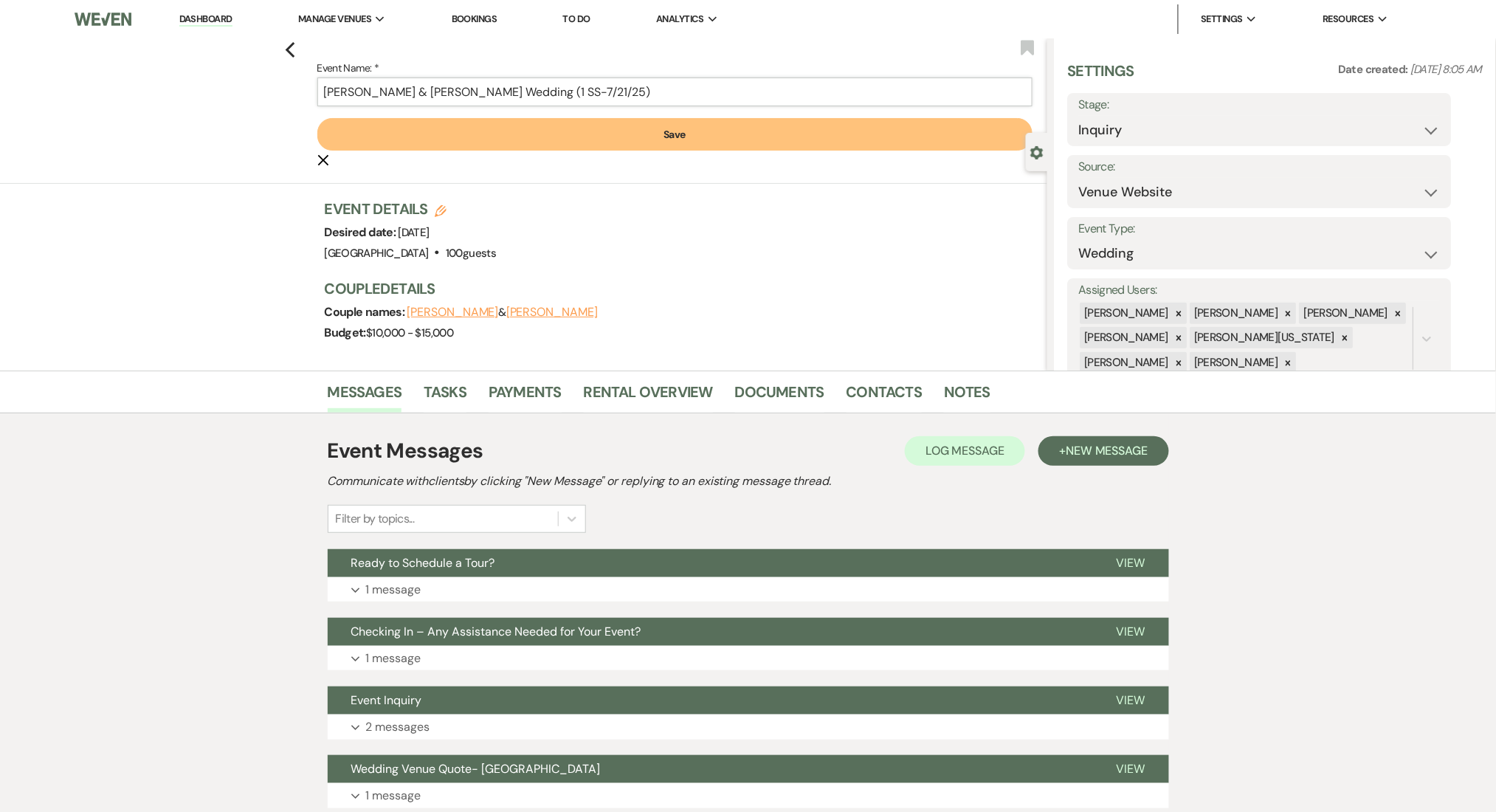
type input "[PERSON_NAME] & [PERSON_NAME] Wedding (1 SS-7/21/25)"
click at [642, 141] on button "Save" at bounding box center [675, 134] width 715 height 33
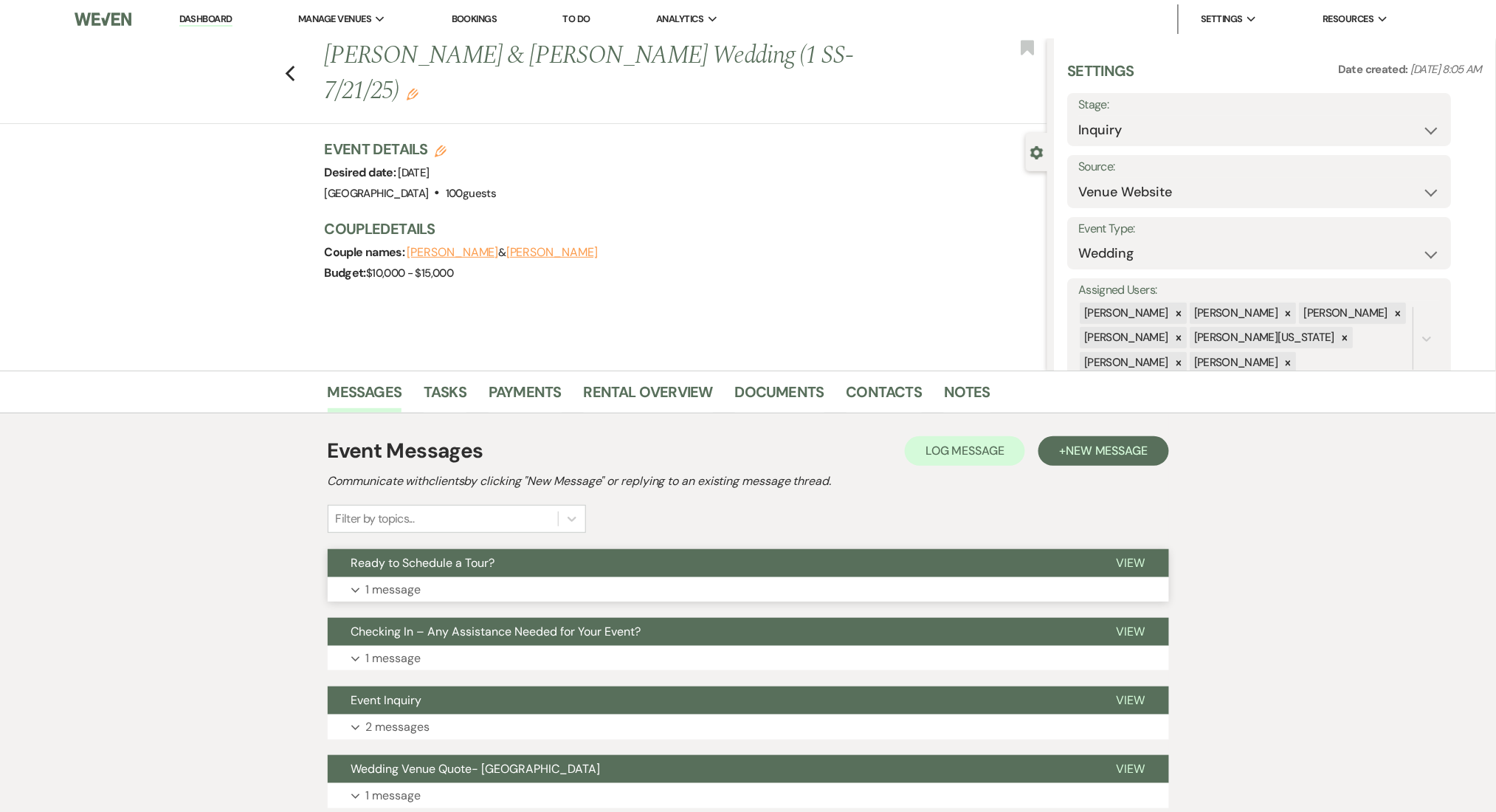
click at [485, 586] on button "Expand 1 message" at bounding box center [748, 590] width 842 height 25
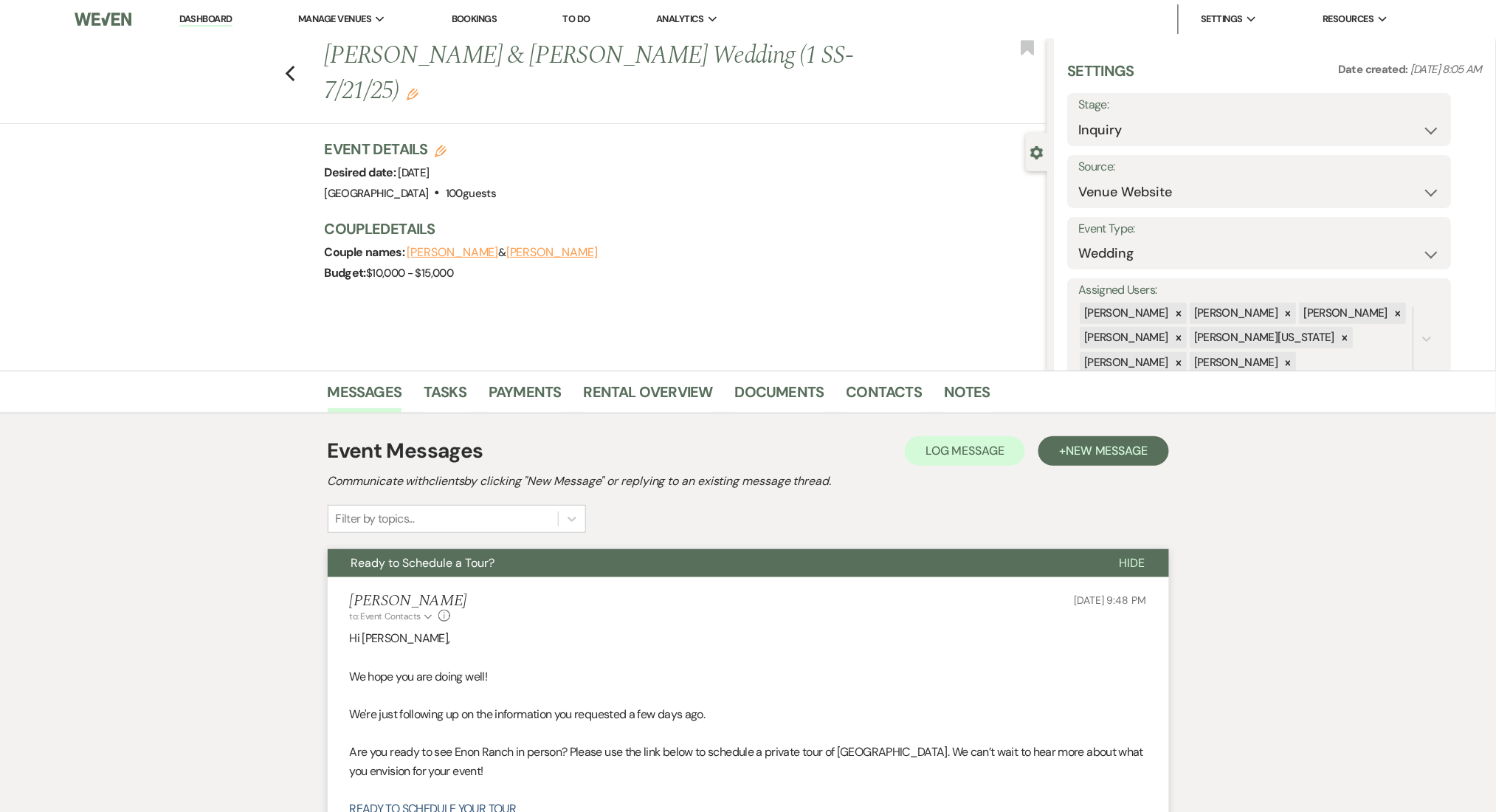
scroll to position [295, 0]
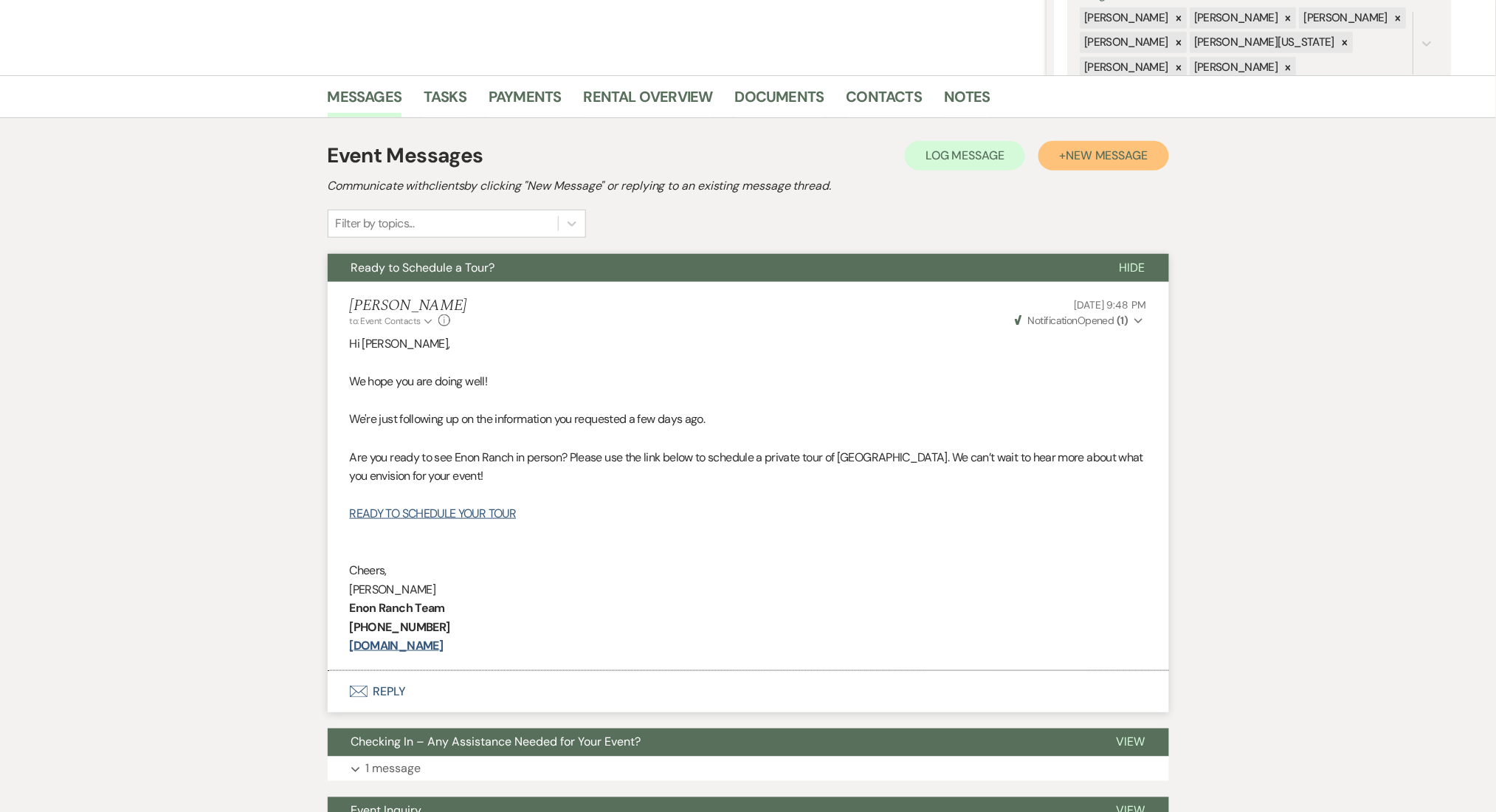
click at [1080, 152] on span "New Message" at bounding box center [1107, 155] width 82 height 16
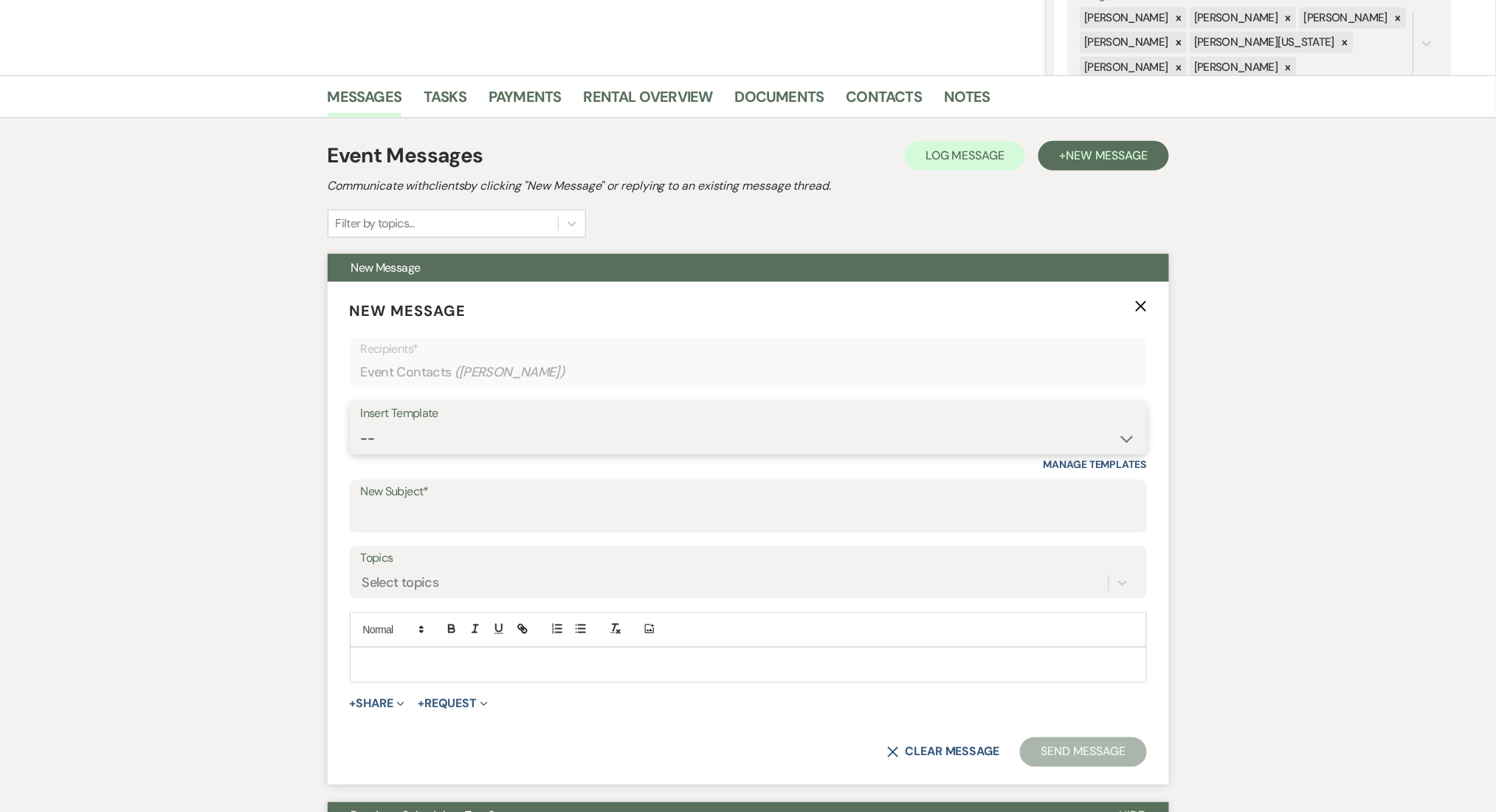
click at [483, 431] on select "-- Inquiry Follow Up Email #2 Contract Sending Template Payment Template Rental…" at bounding box center [748, 439] width 775 height 29
select select "4539"
click at [361, 424] on select "-- Inquiry Follow Up Email #2 Contract Sending Template Payment Template Rental…" at bounding box center [748, 439] width 775 height 29
type input "We're Reaching Out One Final Time!"
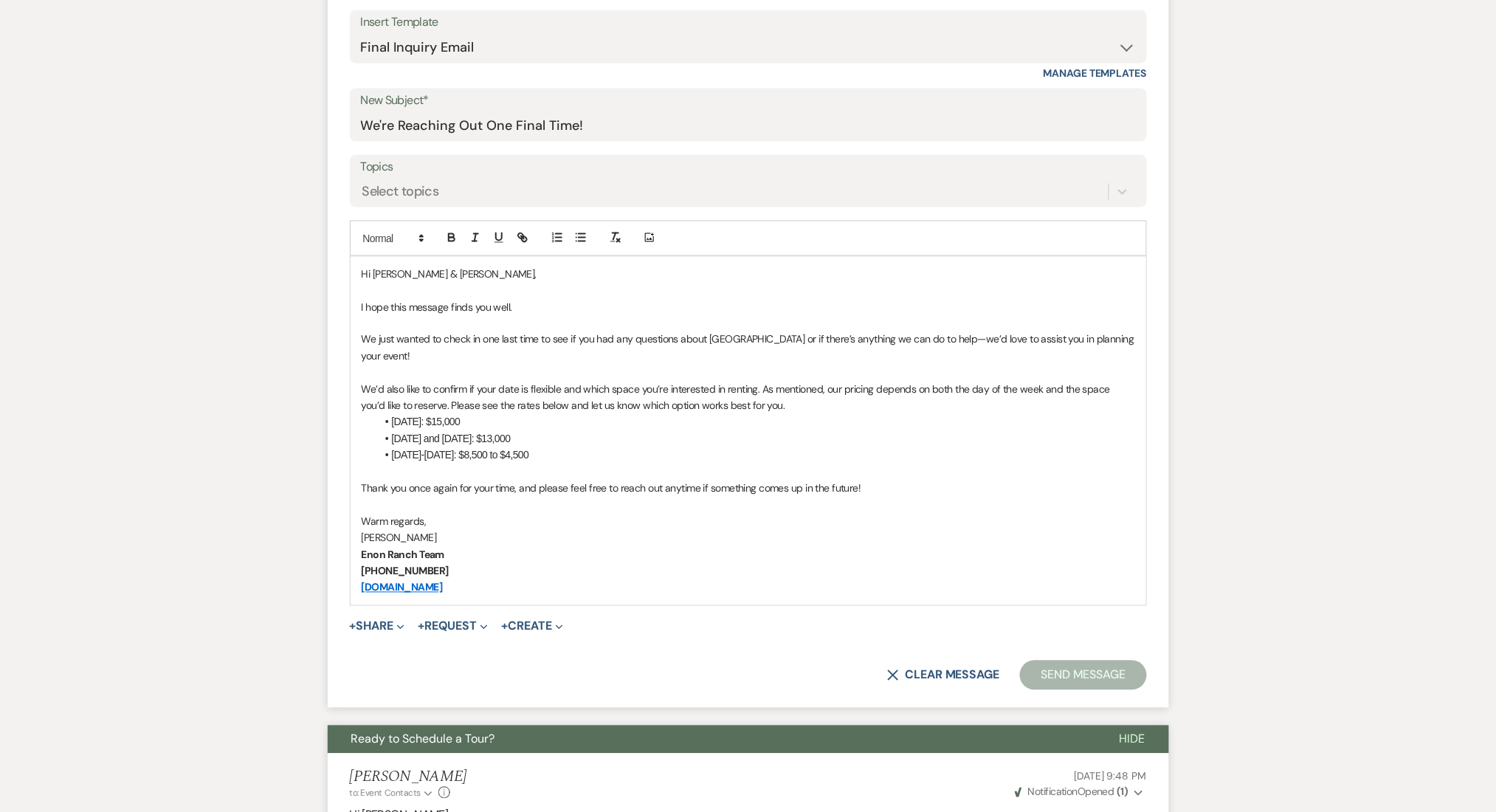
scroll to position [787, 0]
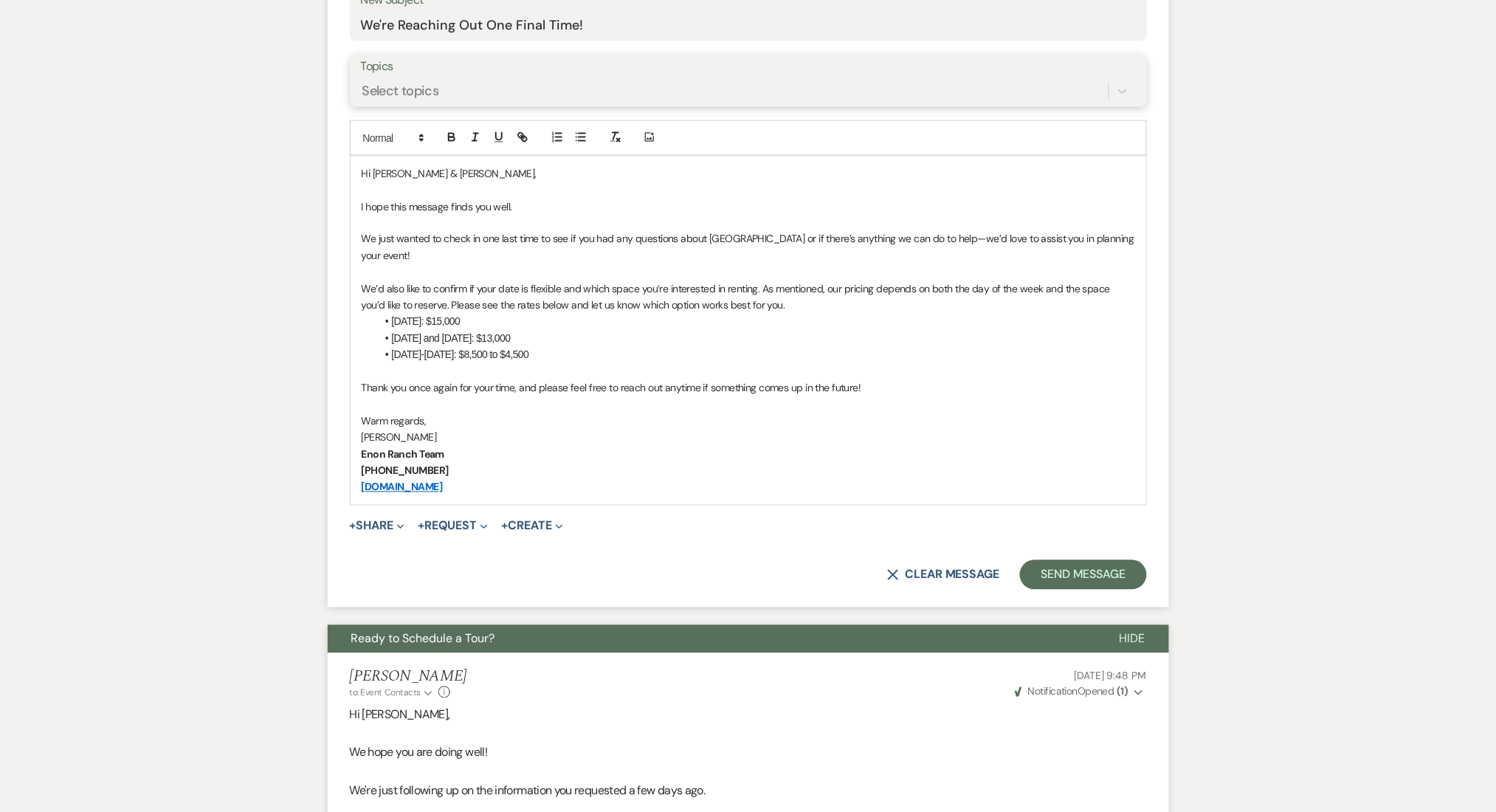
click at [499, 95] on div "Select topics" at bounding box center [735, 91] width 748 height 26
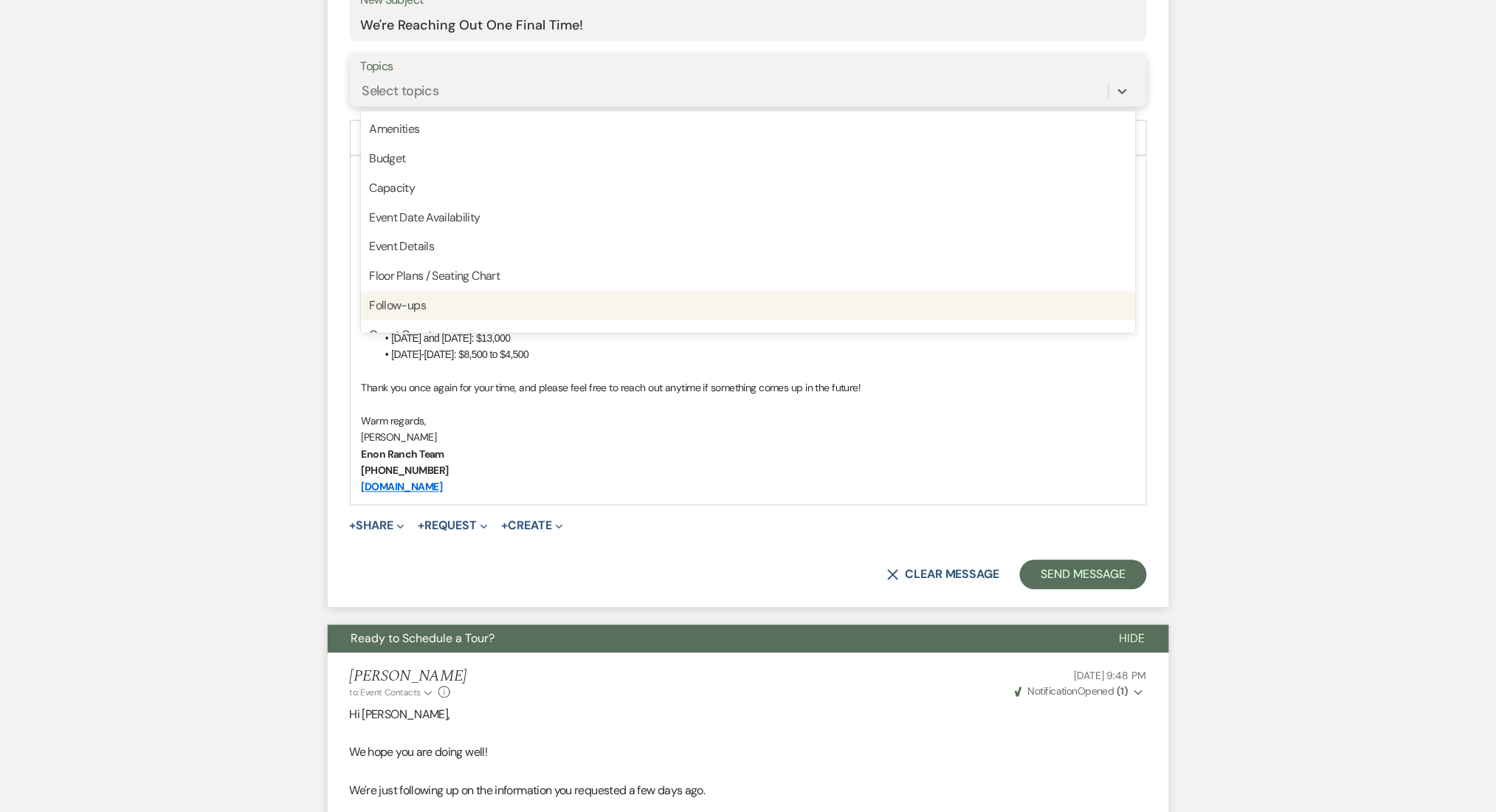
click at [458, 296] on div "Follow-ups" at bounding box center [748, 306] width 775 height 29
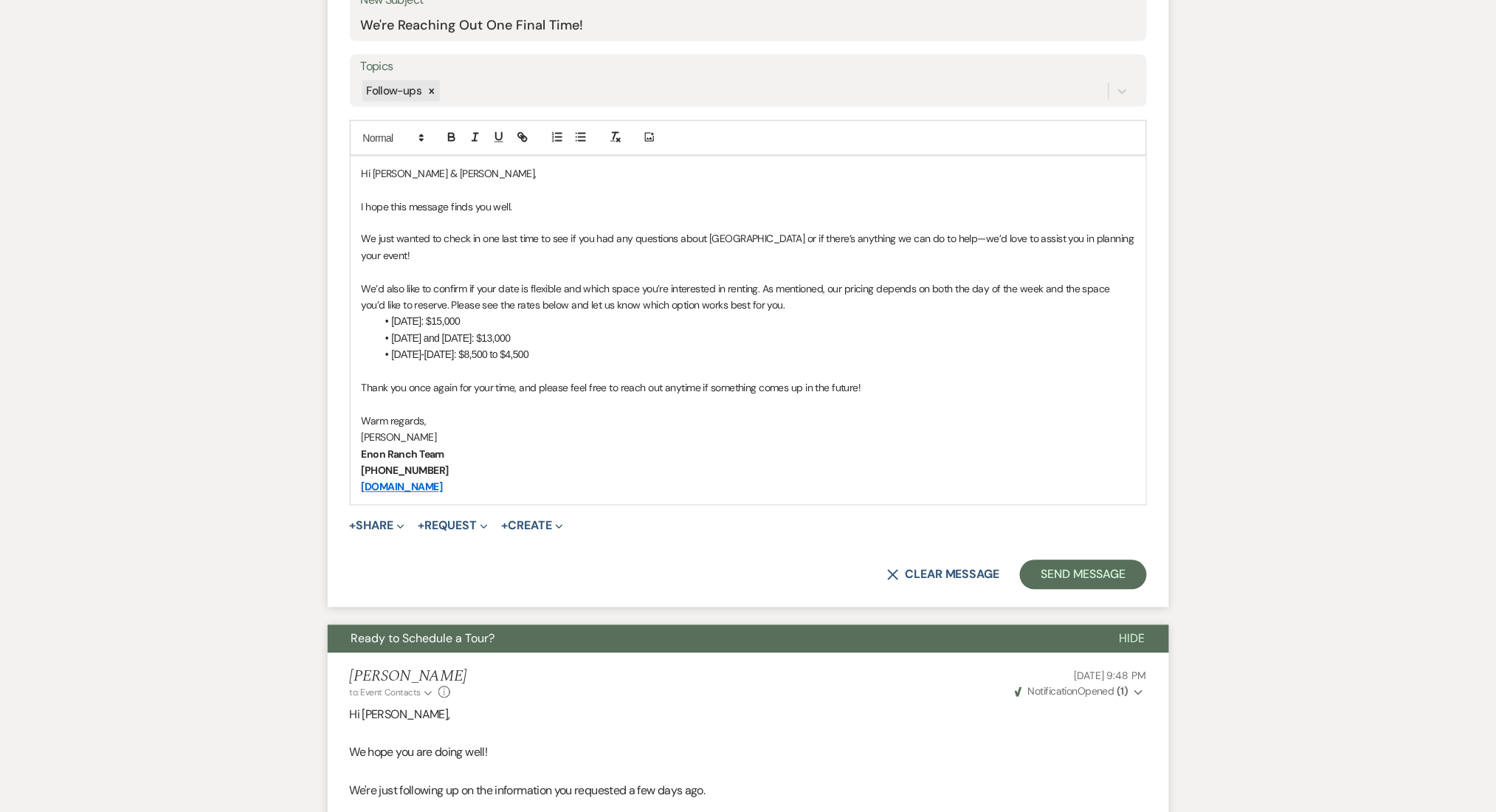
click at [177, 292] on div "Messages Tasks Payments Rental Overview Documents Contacts Notes Event Messages…" at bounding box center [748, 447] width 1496 height 1728
click at [1110, 579] on button "Send Message" at bounding box center [1083, 574] width 126 height 29
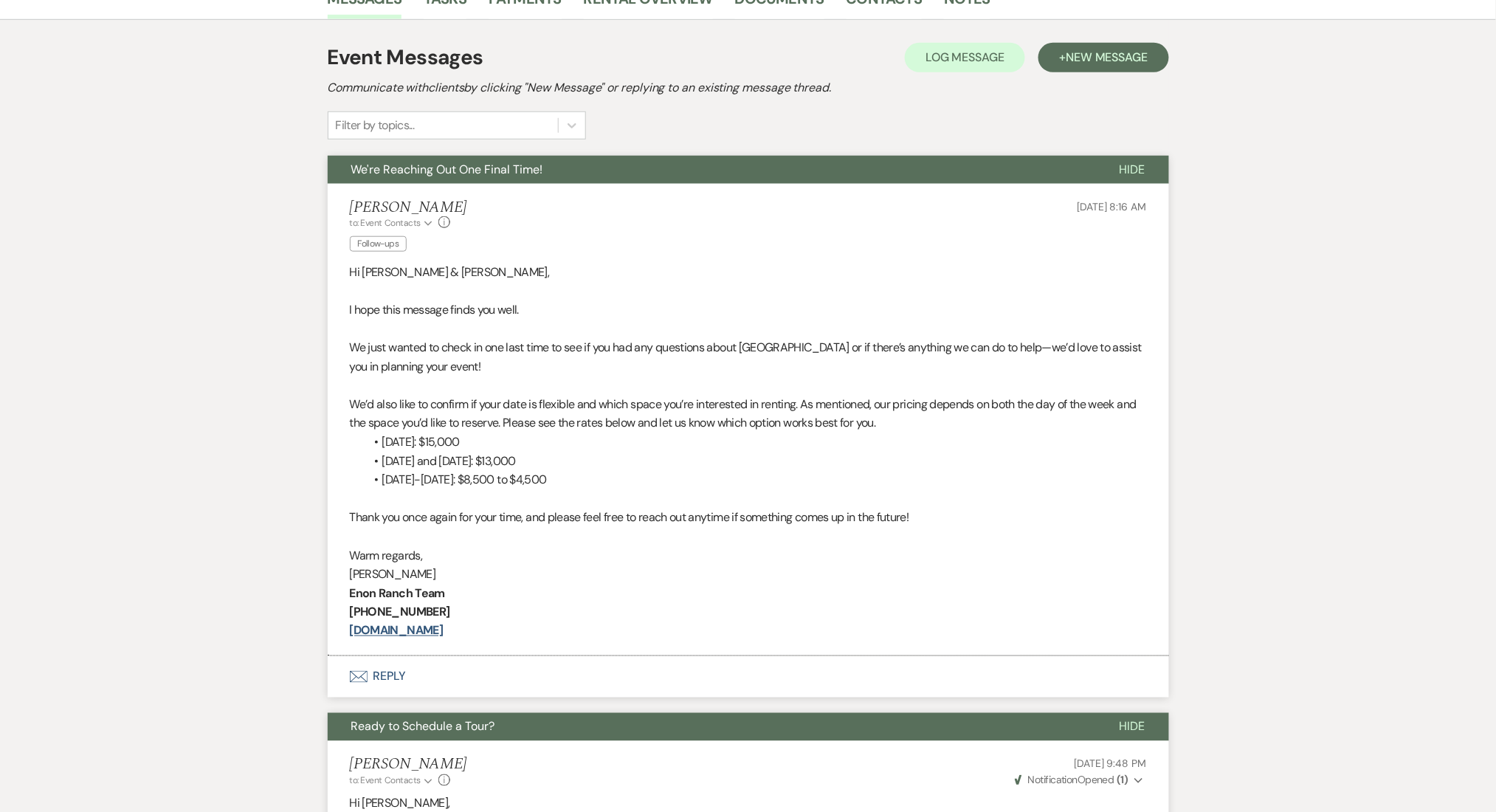
scroll to position [0, 0]
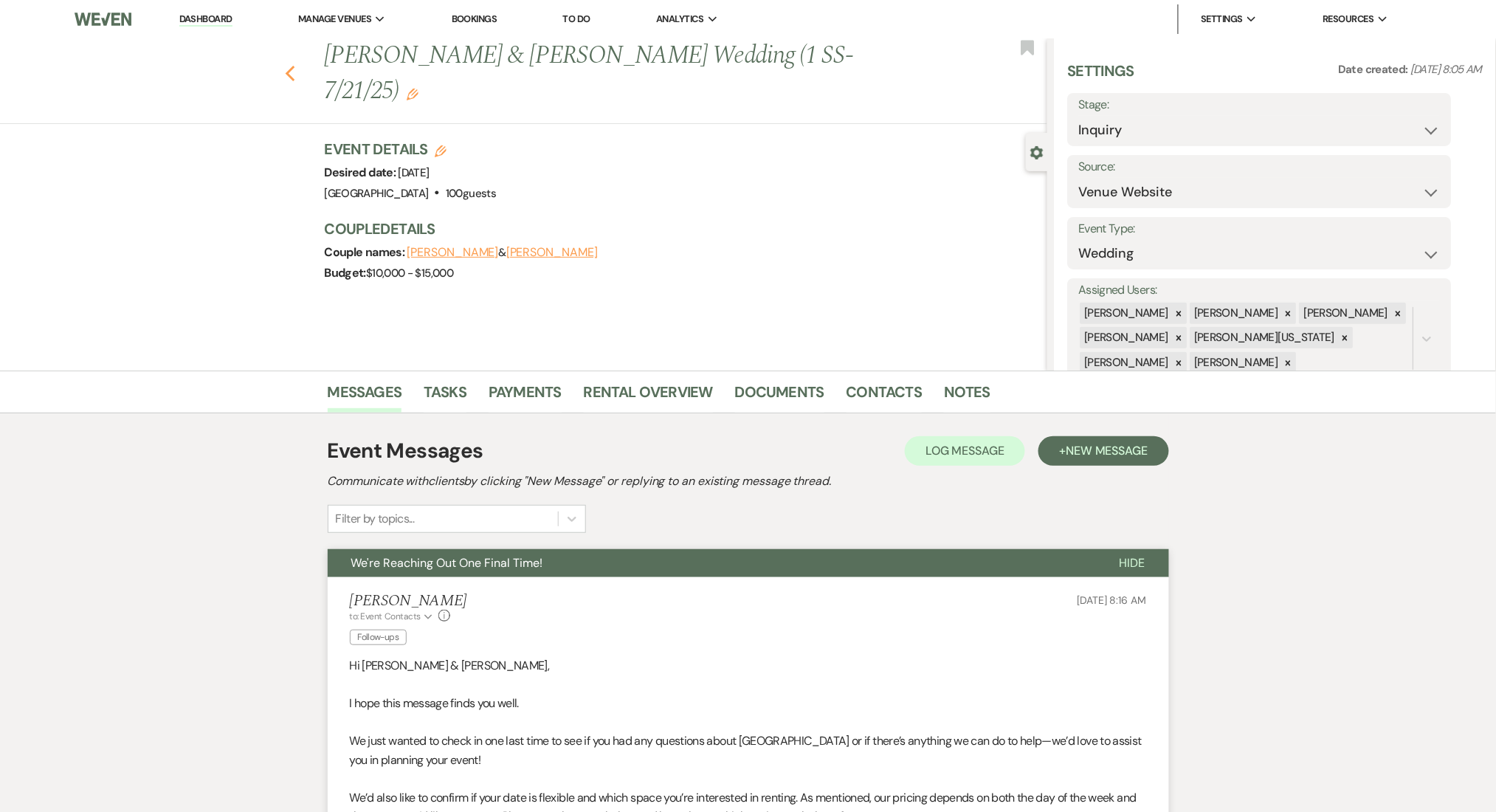
click at [296, 65] on icon "Previous" at bounding box center [290, 74] width 11 height 17
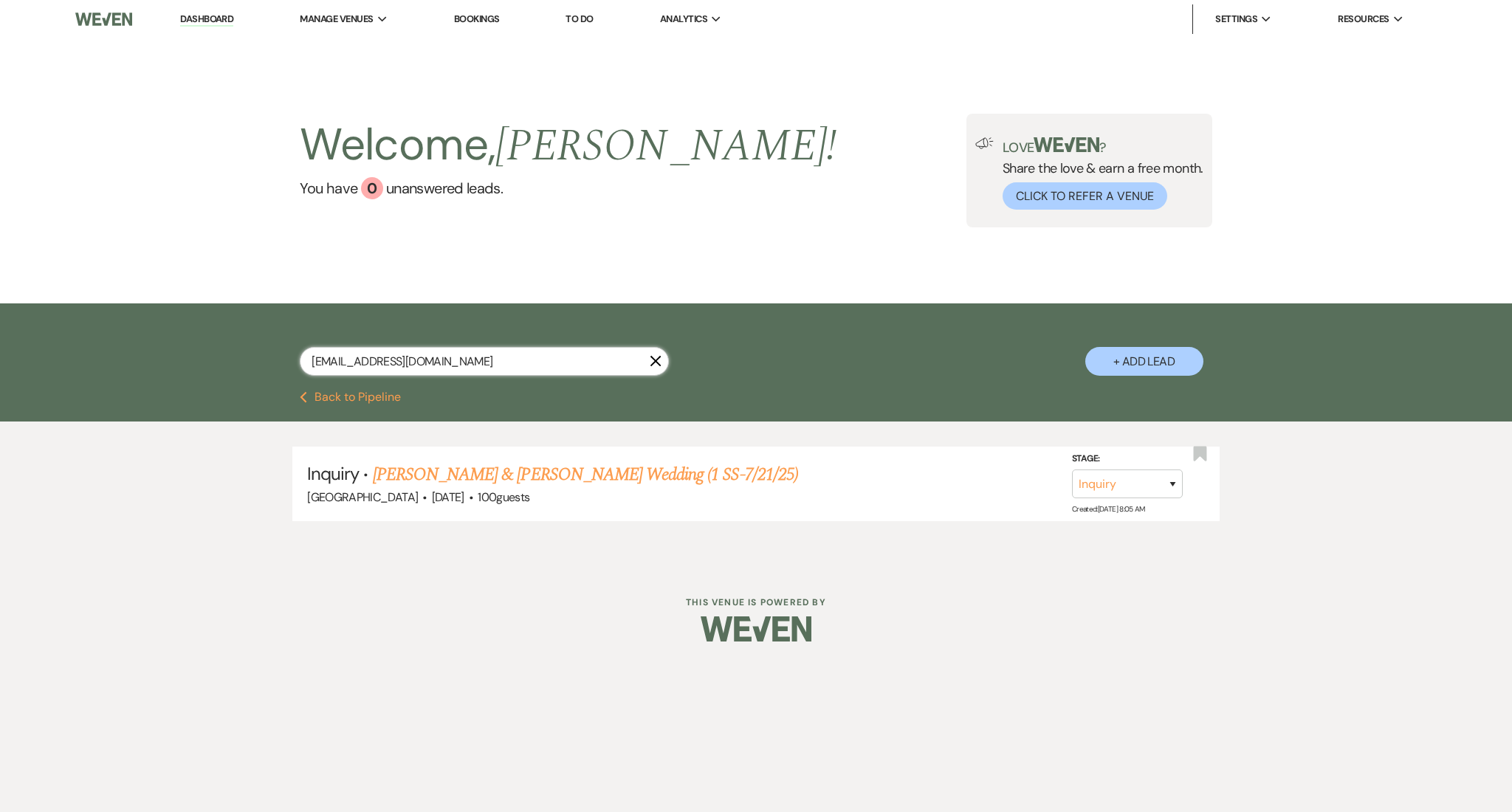
drag, startPoint x: 461, startPoint y: 367, endPoint x: 152, endPoint y: 333, distance: 310.9
click at [152, 333] on div "[EMAIL_ADDRESS][DOMAIN_NAME] X + Add Lead" at bounding box center [756, 347] width 1512 height 88
paste input "keerenee3177"
type input "[EMAIL_ADDRESS][DOMAIN_NAME]"
click at [508, 469] on link "[PERSON_NAME] Wedding (SS-7/21/25)" at bounding box center [507, 474] width 269 height 26
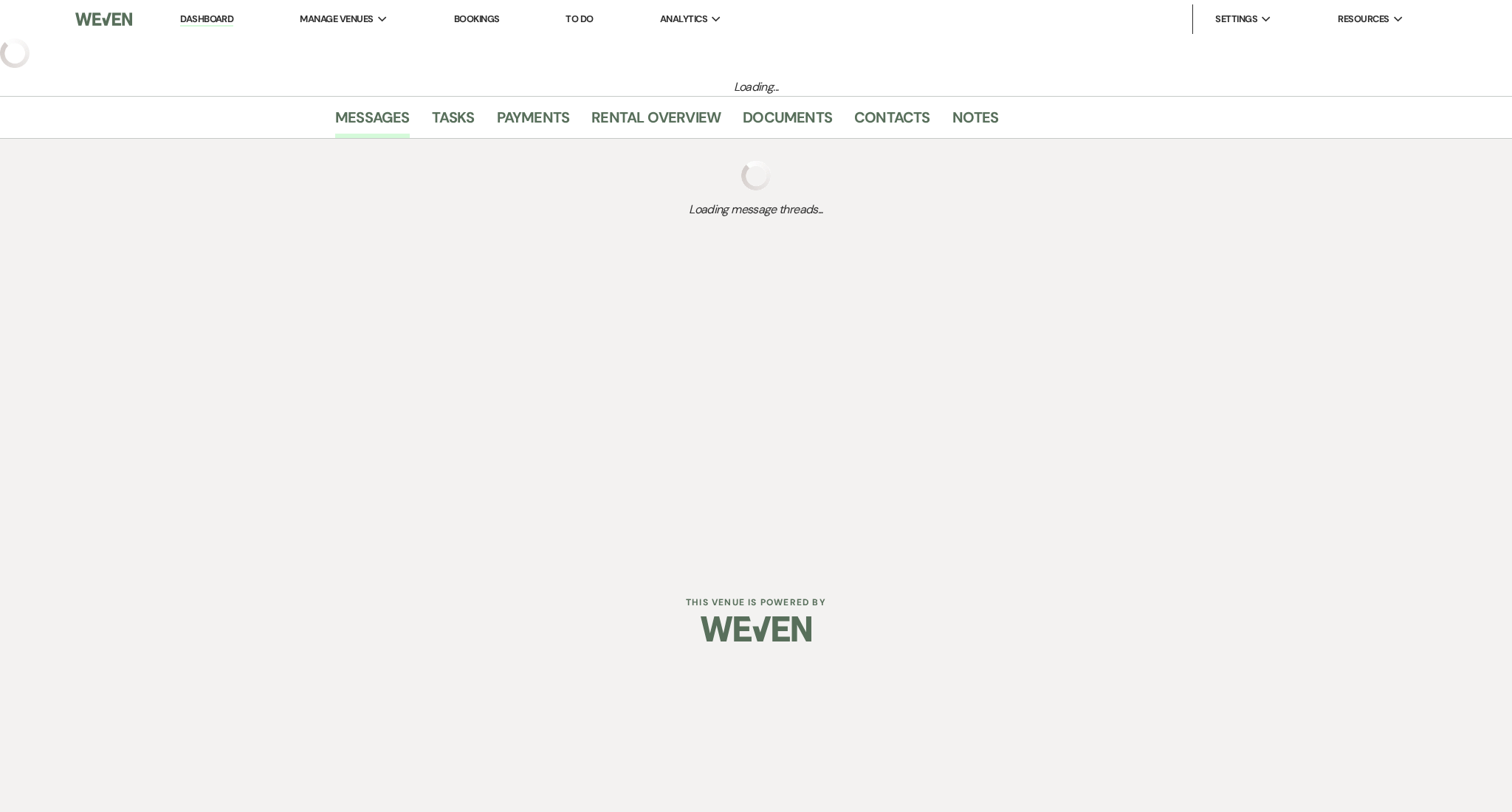
select select "3"
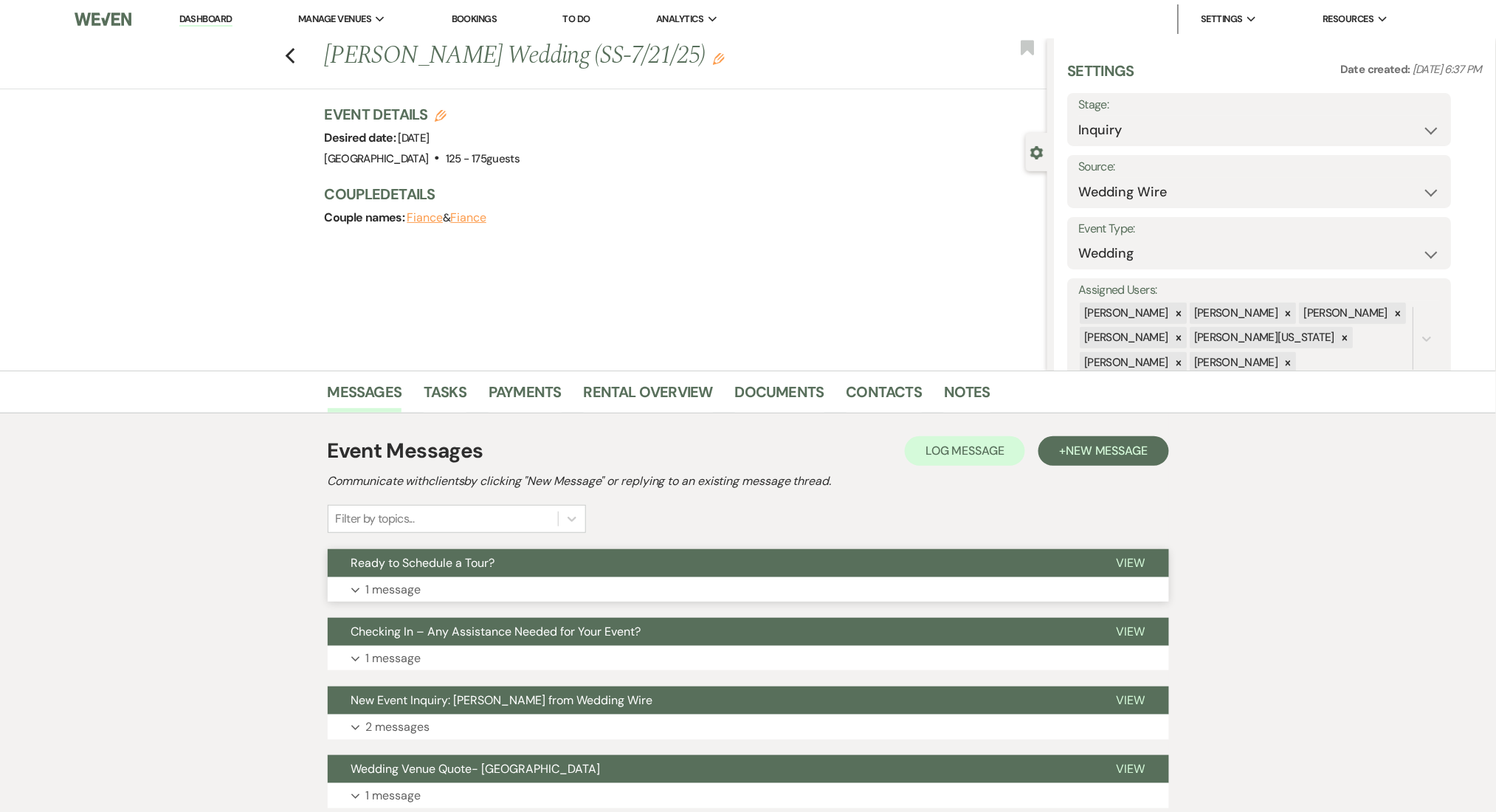
click at [515, 591] on button "Expand 1 message" at bounding box center [748, 590] width 842 height 25
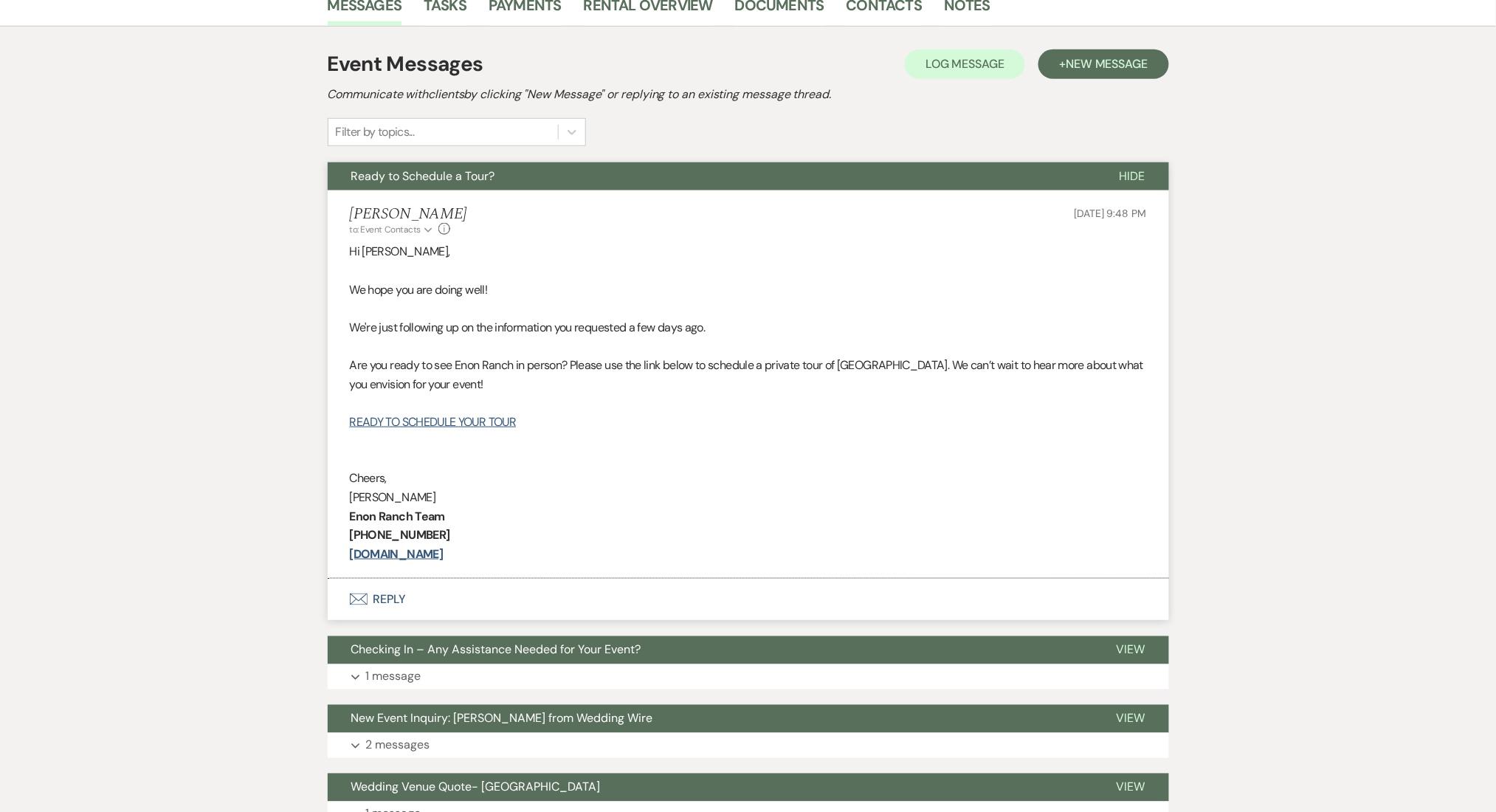
scroll to position [393, 0]
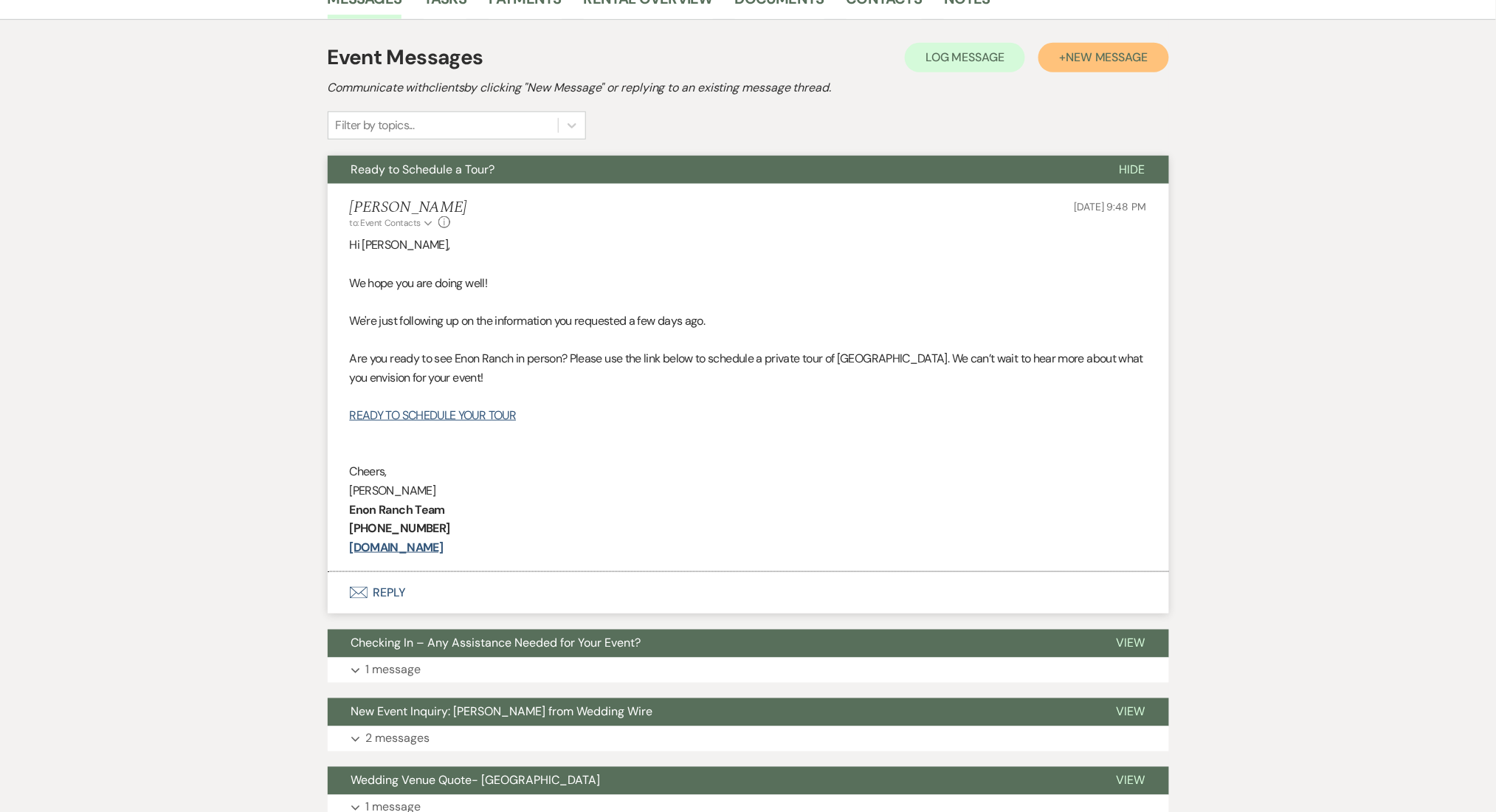
click at [1084, 55] on span "New Message" at bounding box center [1107, 57] width 82 height 16
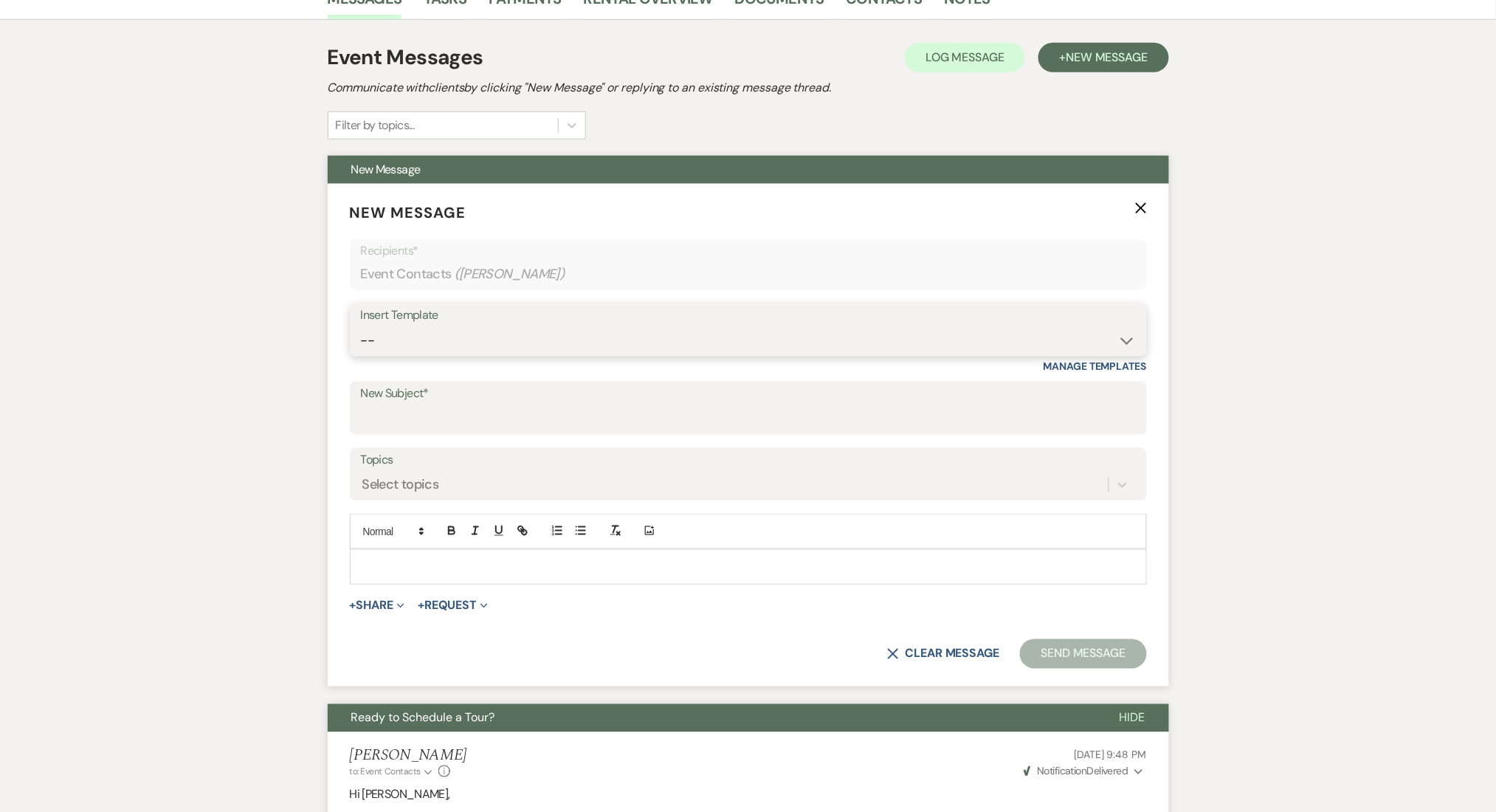
click at [526, 340] on select "-- Inquiry Follow Up Email #2 Contract Sending Template Payment Template Rental…" at bounding box center [748, 340] width 775 height 29
select select "4539"
click at [361, 326] on select "-- Inquiry Follow Up Email #2 Contract Sending Template Payment Template Rental…" at bounding box center [748, 340] width 775 height 29
type input "We're Reaching Out One Final Time!"
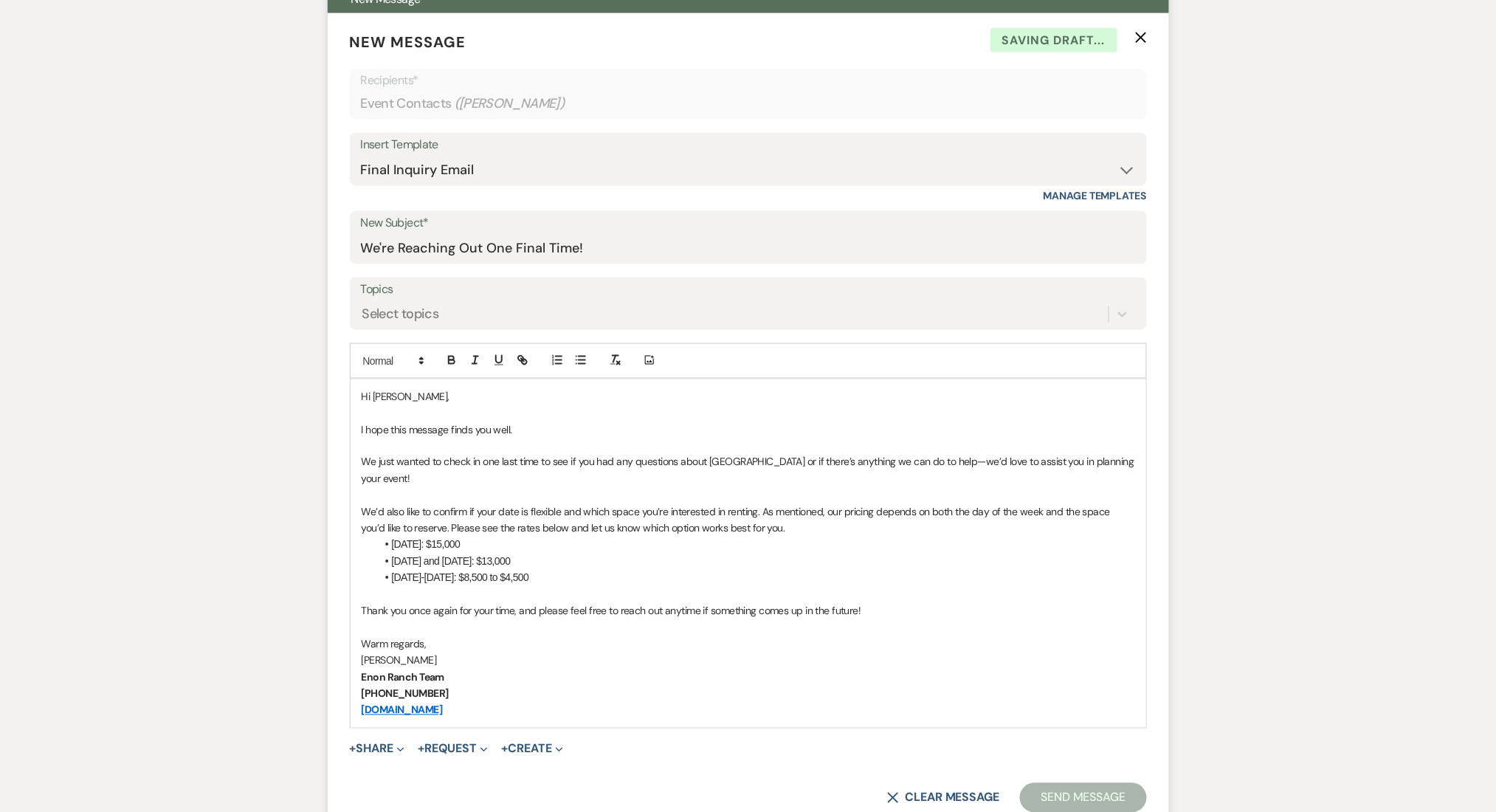
scroll to position [787, 0]
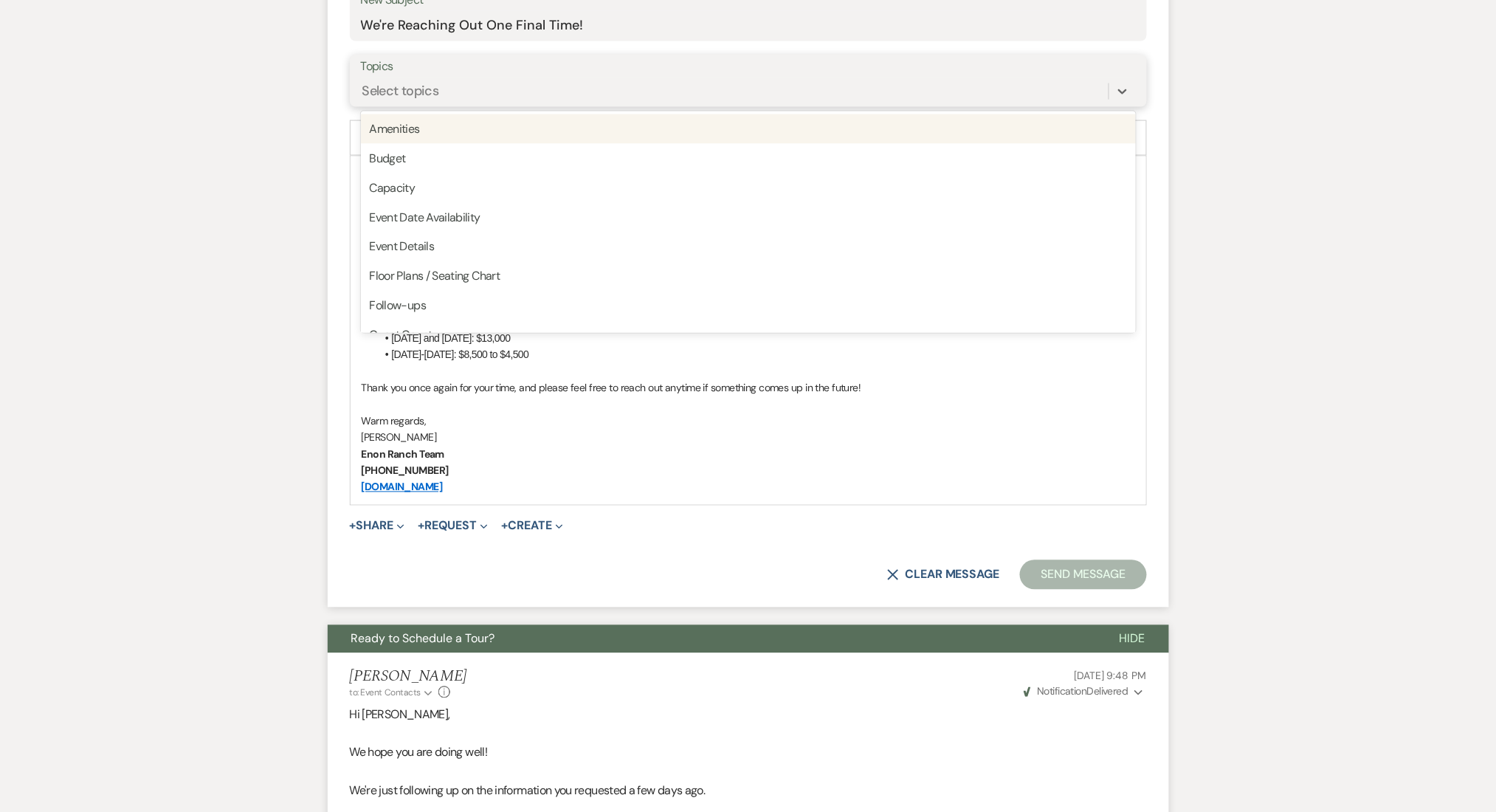
click at [512, 93] on div "Select topics" at bounding box center [735, 91] width 748 height 26
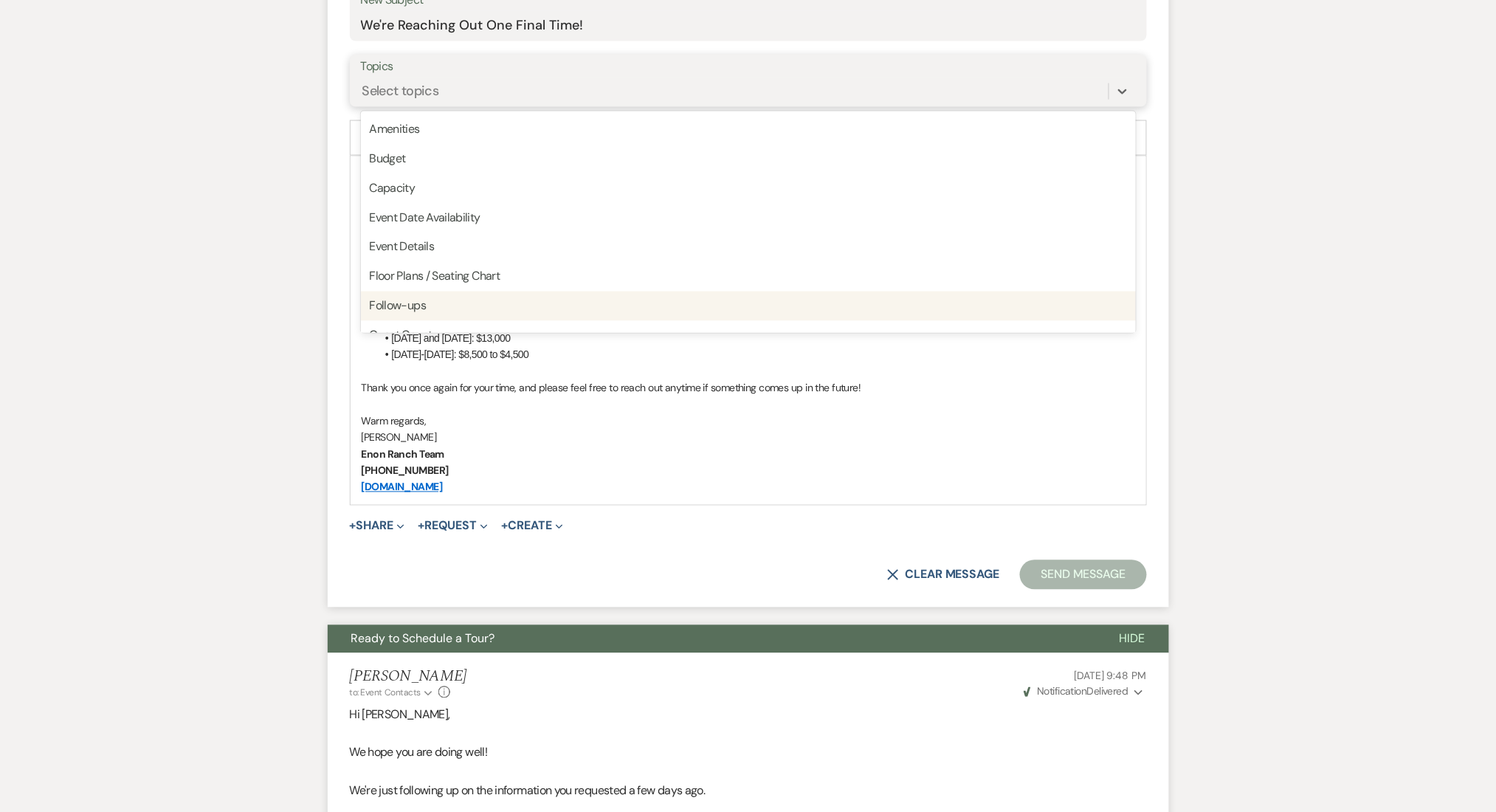
click at [471, 297] on div "Follow-ups" at bounding box center [748, 306] width 775 height 29
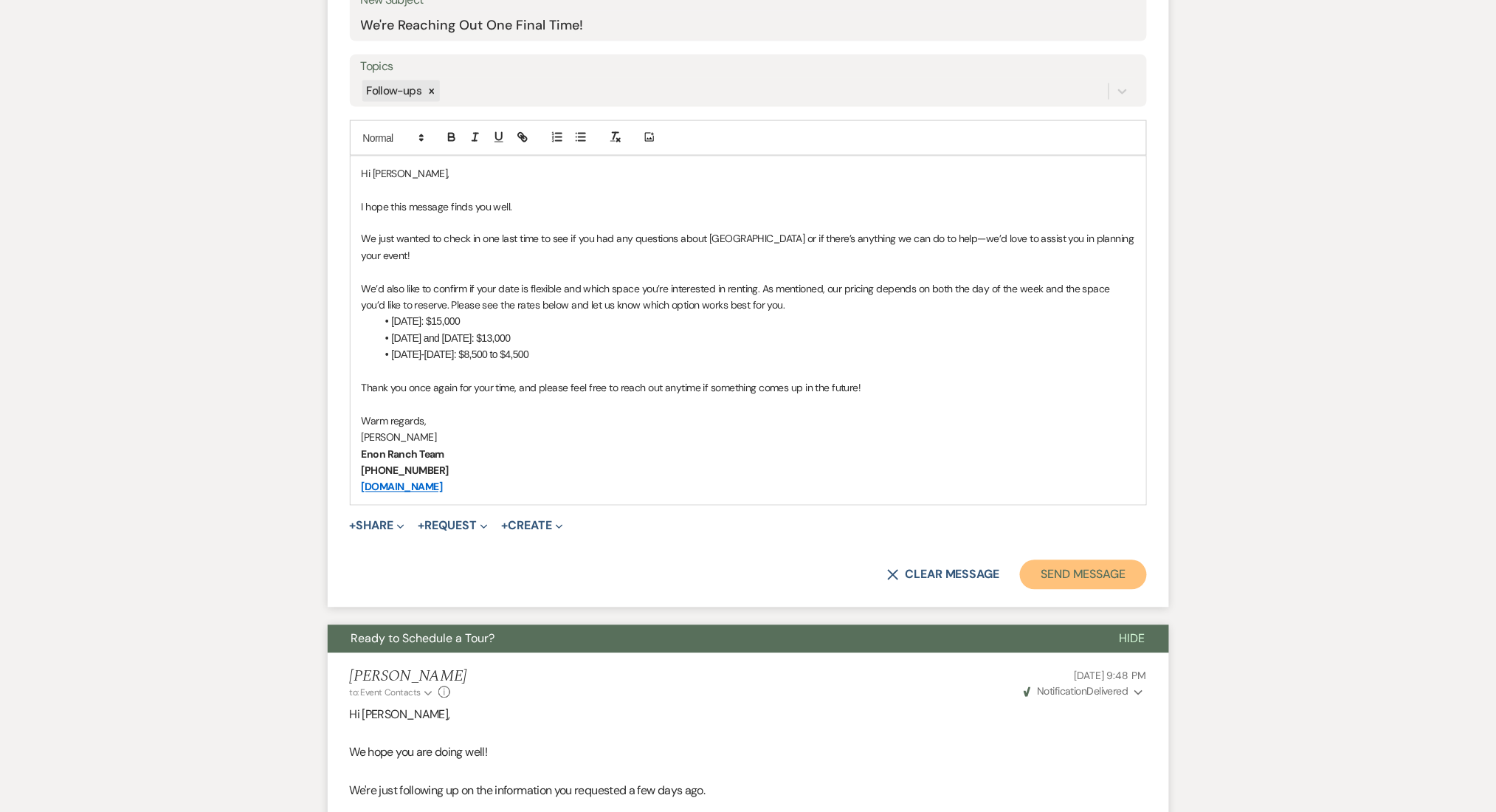
click at [1036, 565] on button "Send Message" at bounding box center [1083, 574] width 126 height 29
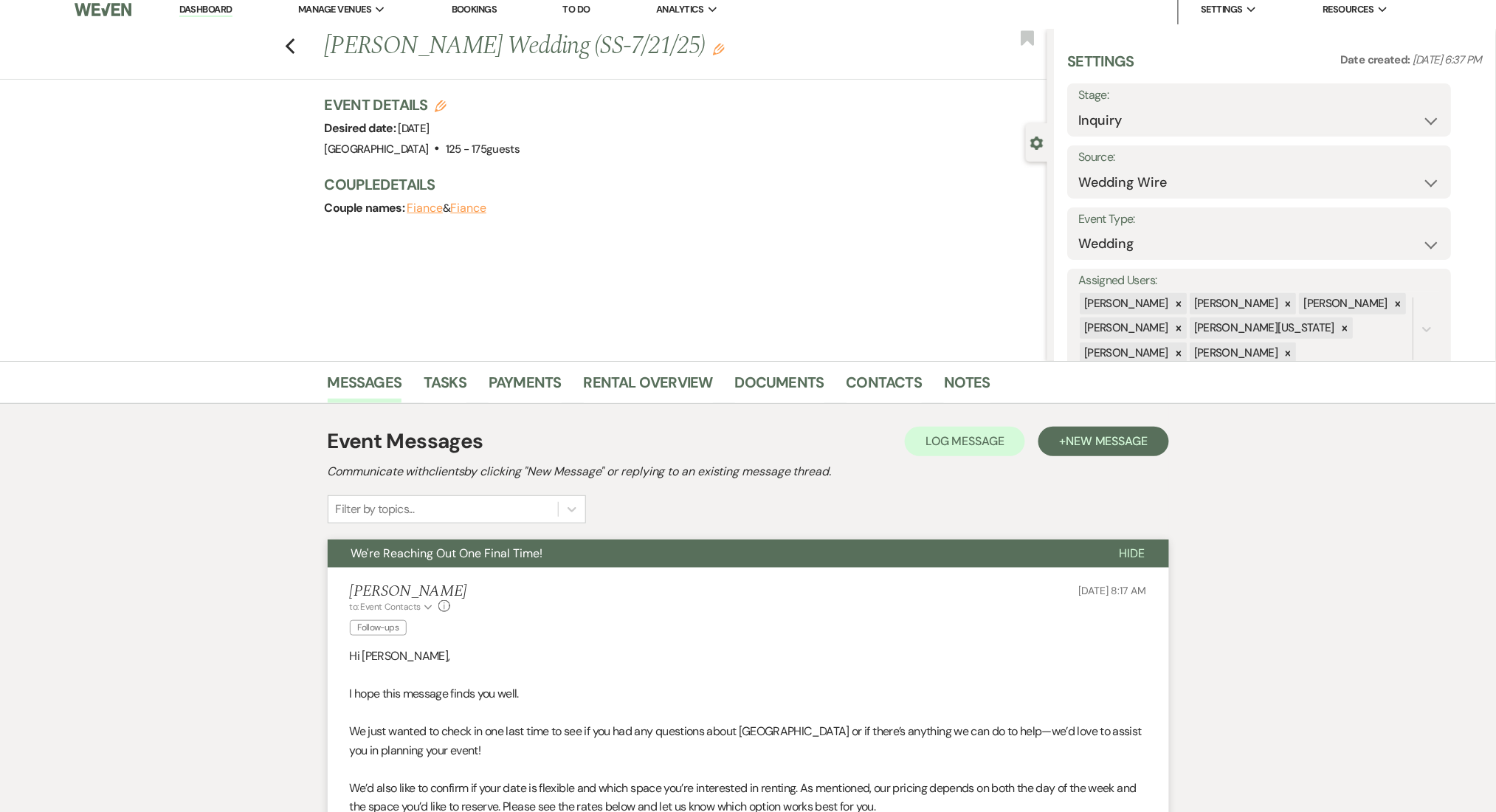
scroll to position [0, 0]
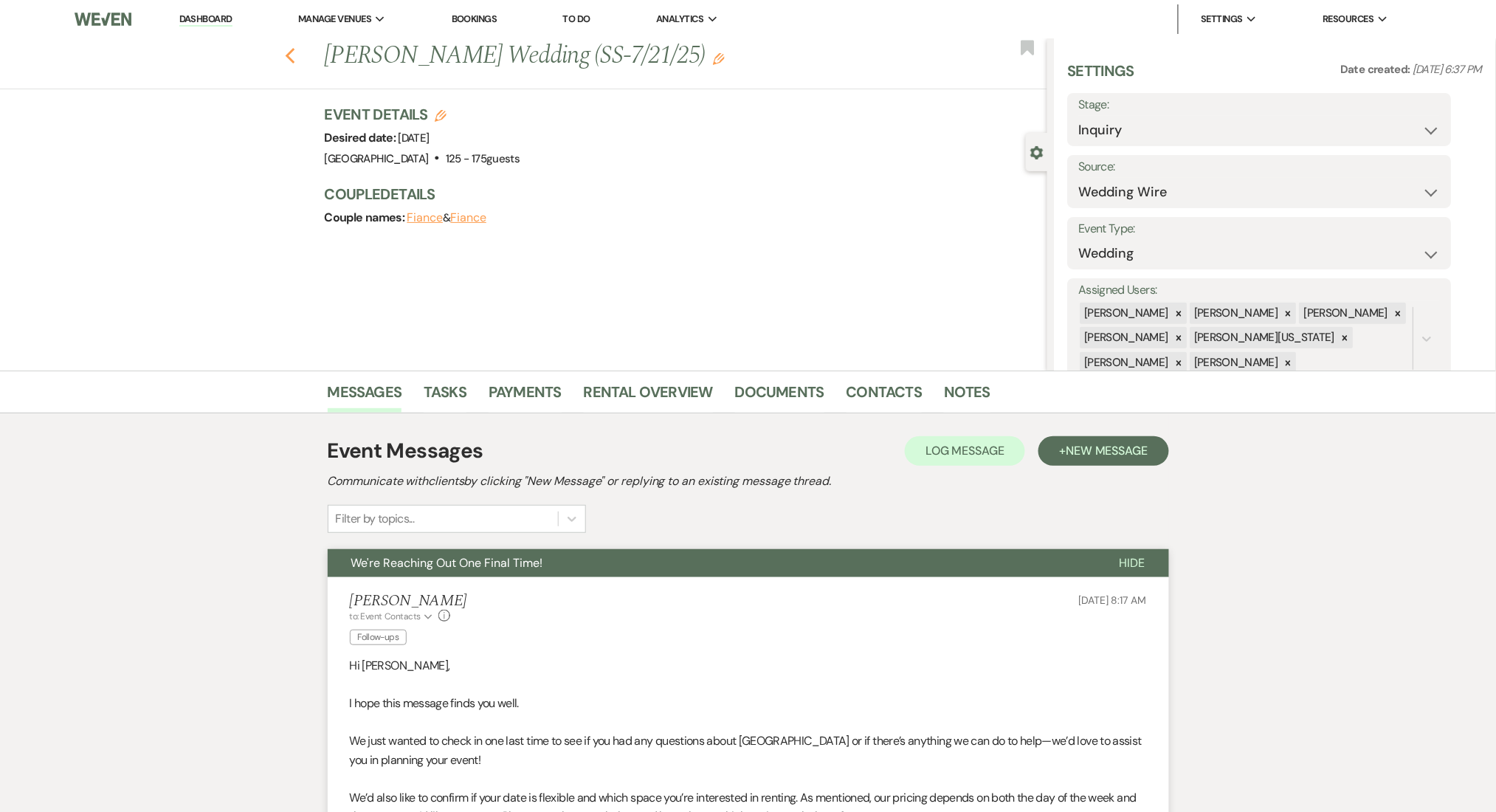
click at [296, 56] on icon "Previous" at bounding box center [290, 56] width 11 height 17
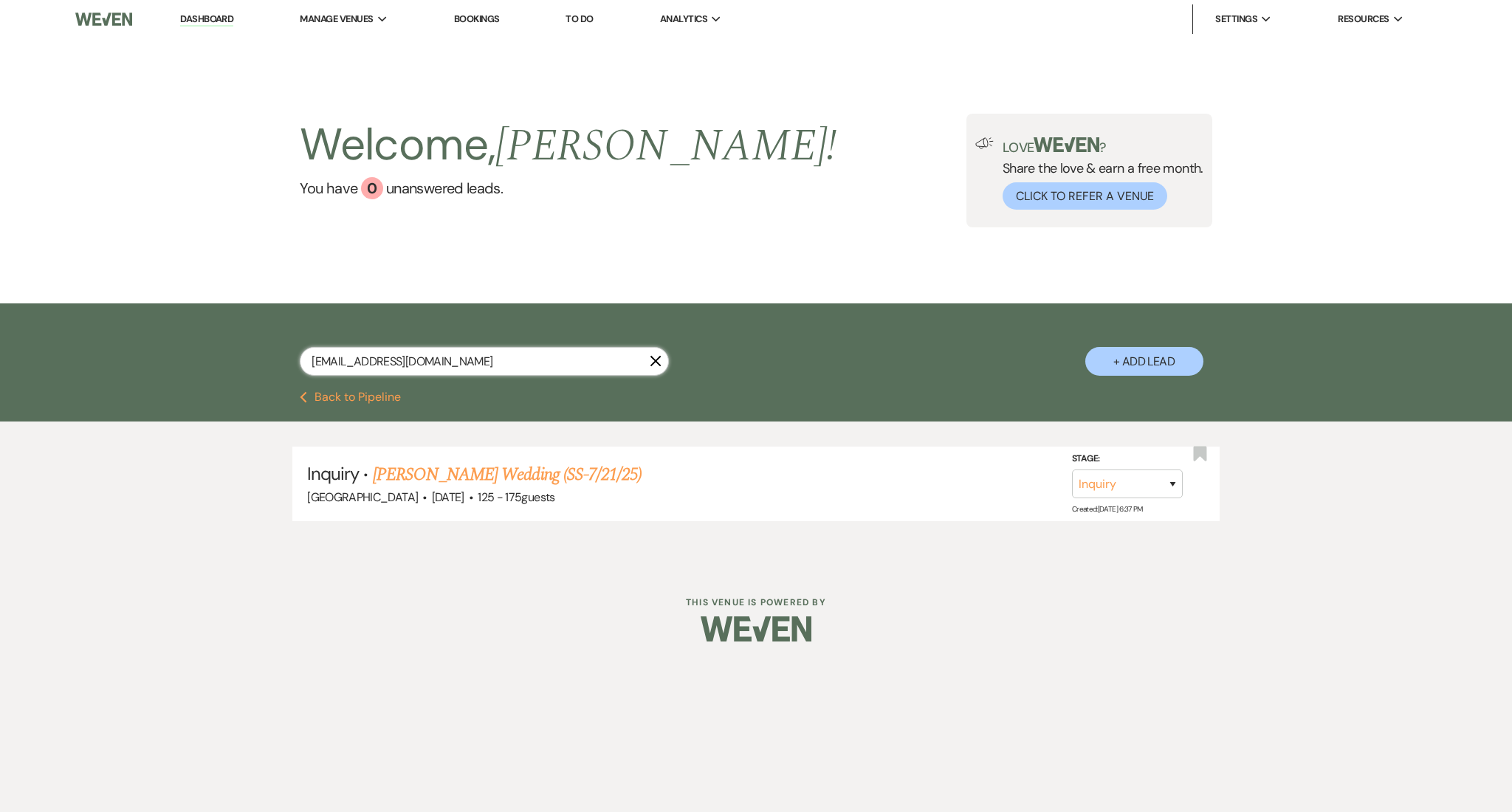
drag, startPoint x: 473, startPoint y: 352, endPoint x: 97, endPoint y: 326, distance: 376.9
click at [97, 326] on div "[EMAIL_ADDRESS][DOMAIN_NAME] X + Add Lead" at bounding box center [756, 347] width 1512 height 88
paste input "adockett"
type input "[EMAIL_ADDRESS][DOMAIN_NAME]"
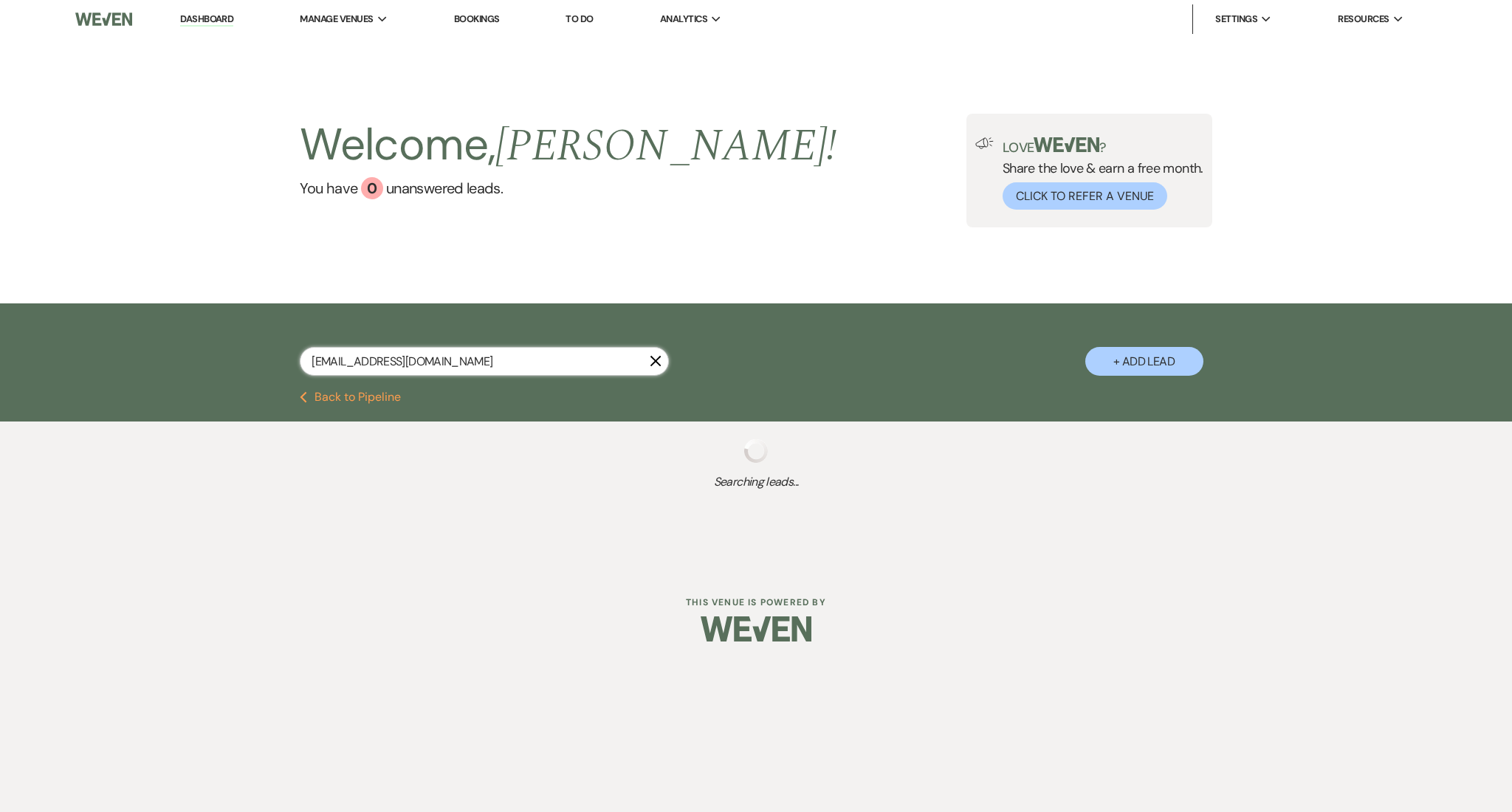
select select "9"
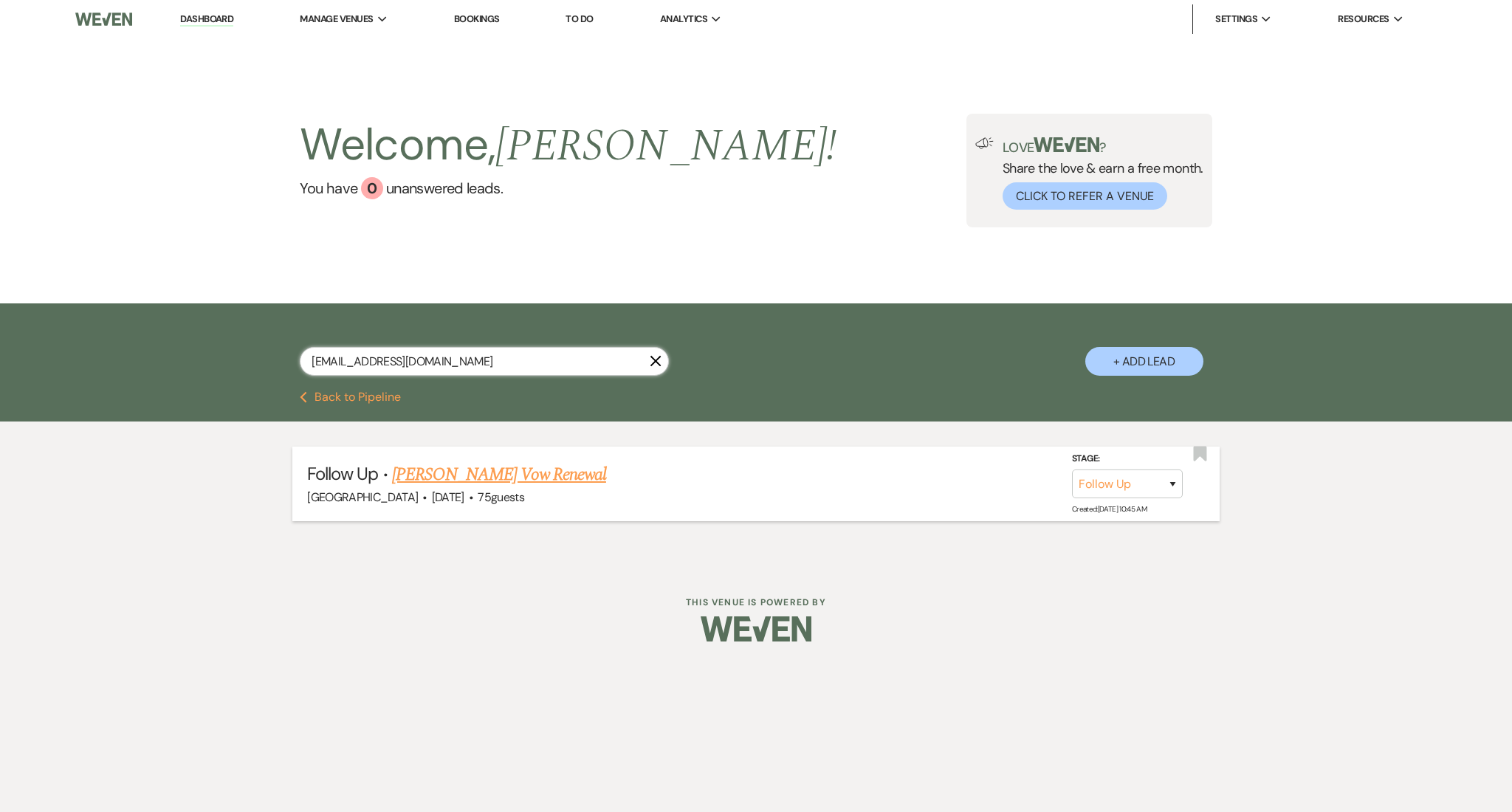
type input "[EMAIL_ADDRESS][DOMAIN_NAME]"
click at [465, 471] on link "[PERSON_NAME] Vow Renewal" at bounding box center [499, 474] width 214 height 26
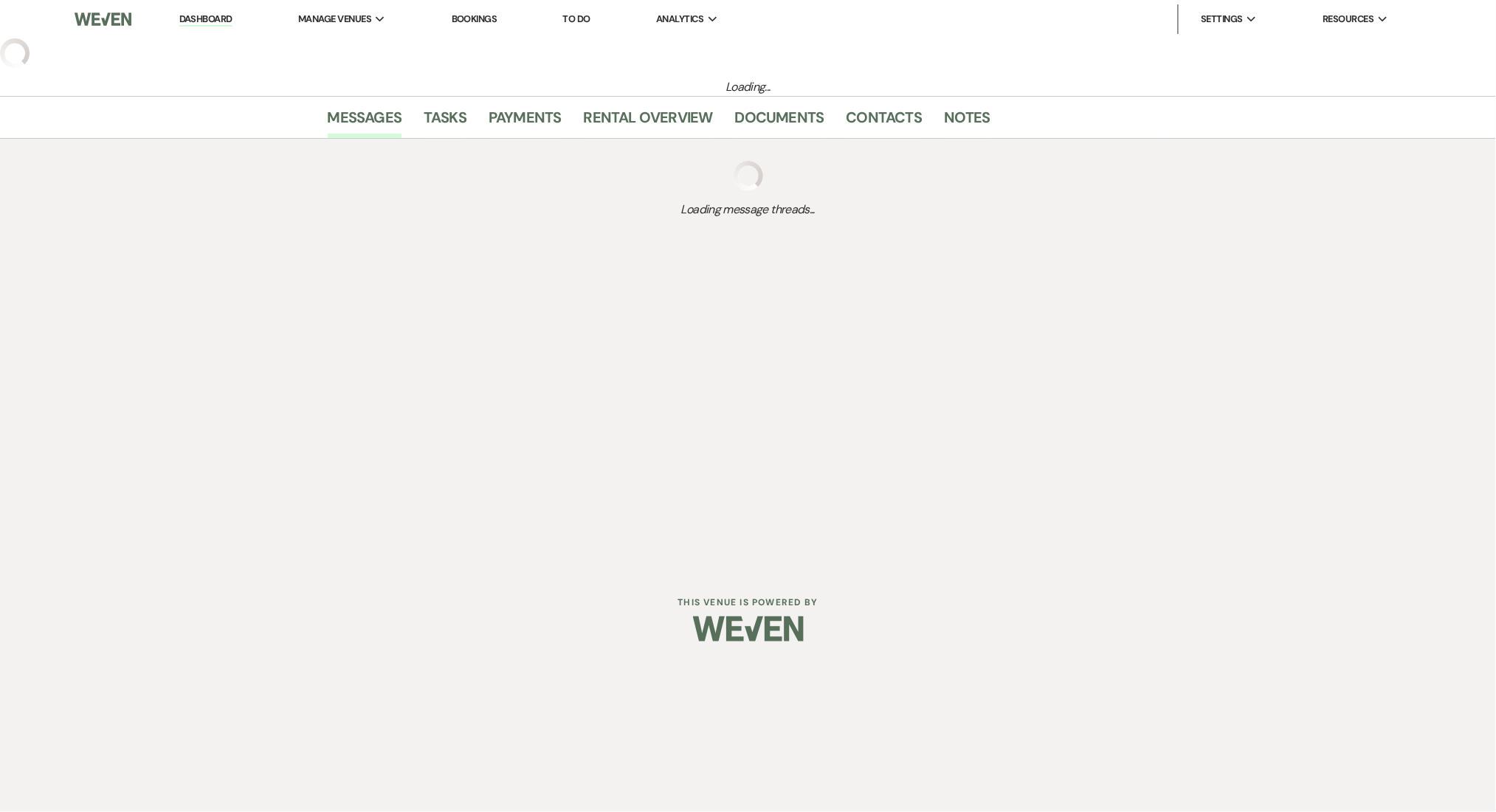
select select "9"
select select "5"
select select "13"
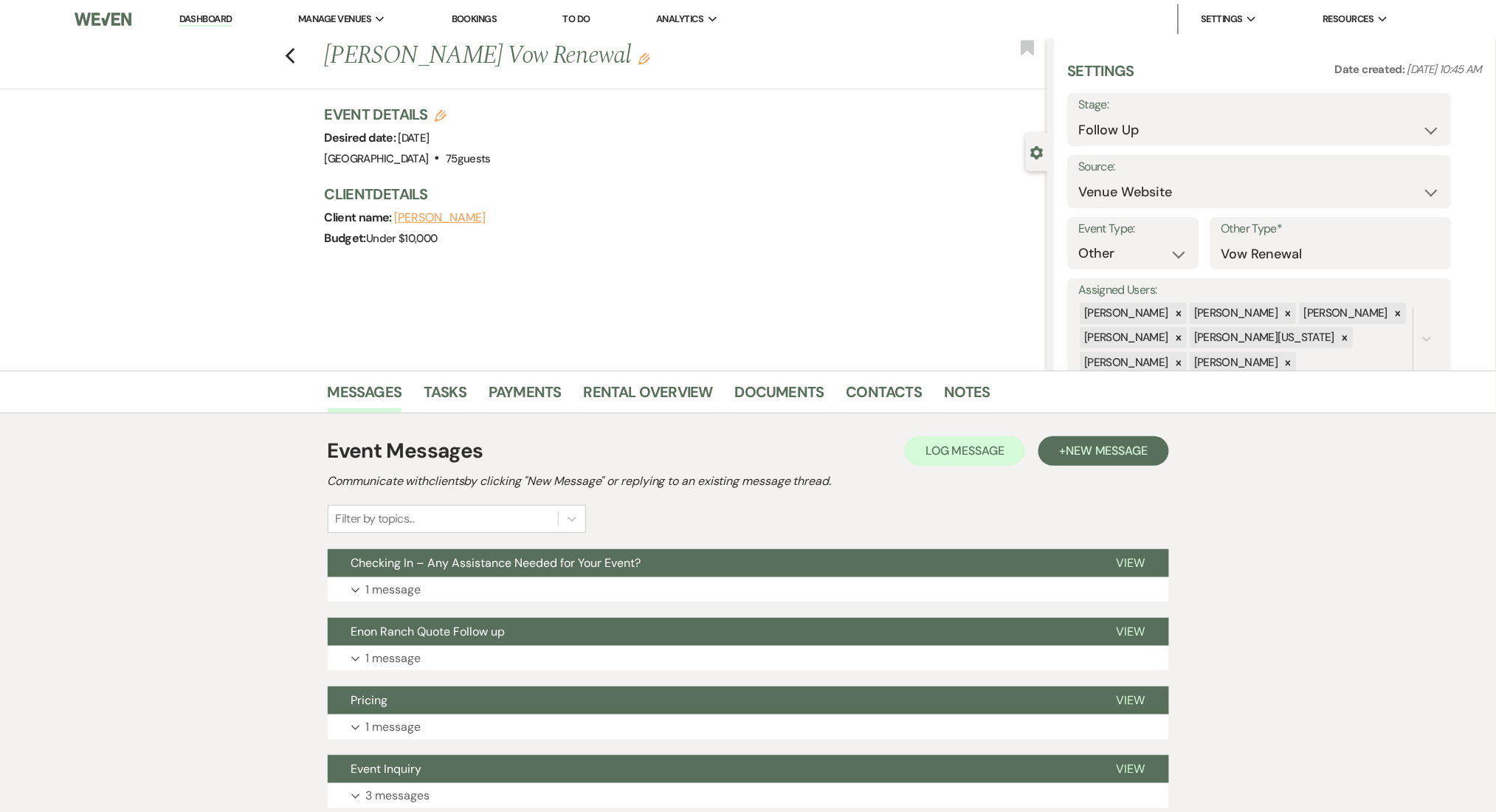
click at [593, 602] on div "Event Messages Log Log Message + New Message Communicate with clients by clicki…" at bounding box center [748, 656] width 842 height 456
click at [662, 584] on button "Expand 1 message" at bounding box center [748, 590] width 842 height 25
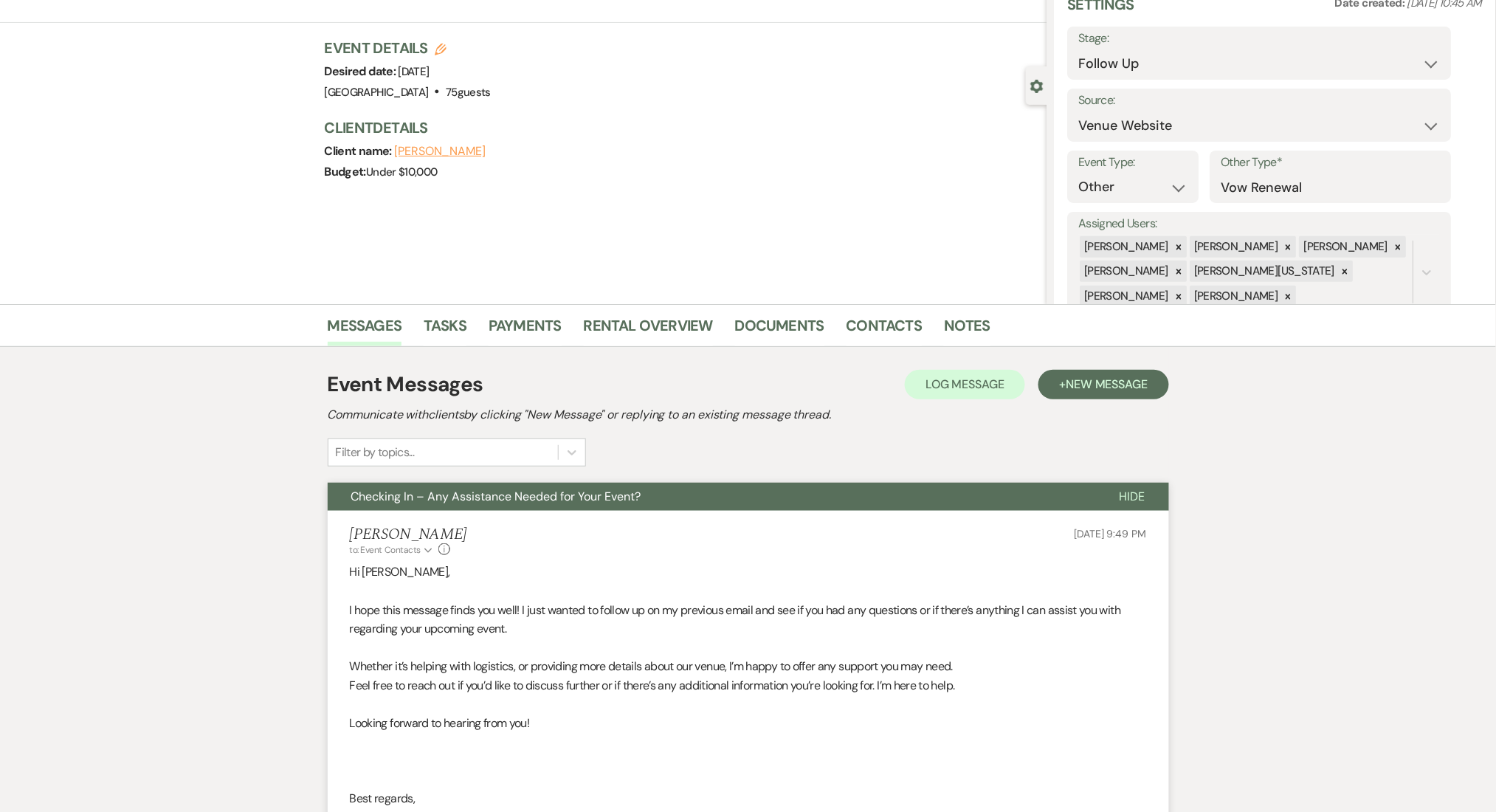
scroll to position [197, 0]
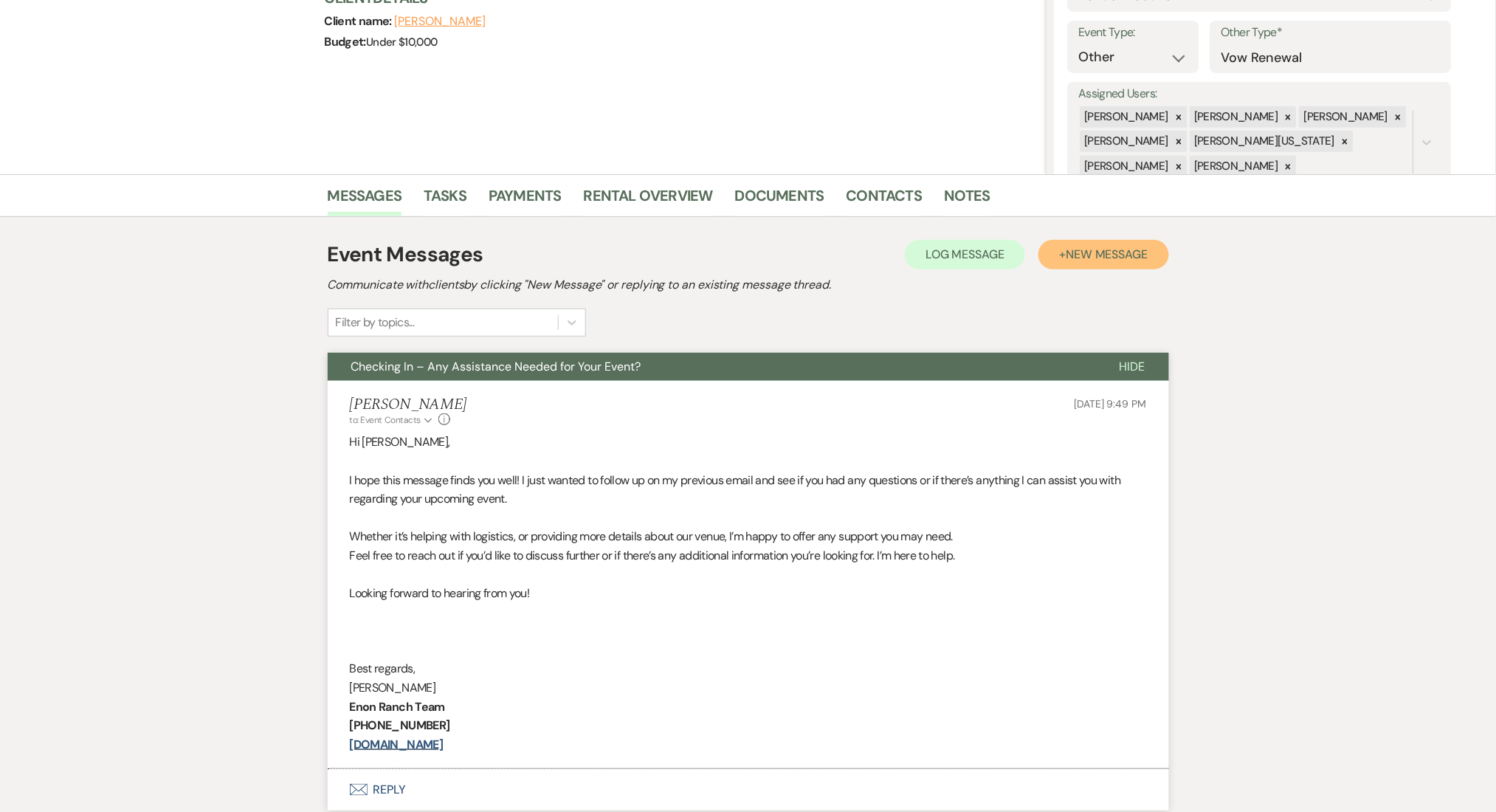
click at [1066, 262] on button "+ New Message" at bounding box center [1103, 254] width 130 height 29
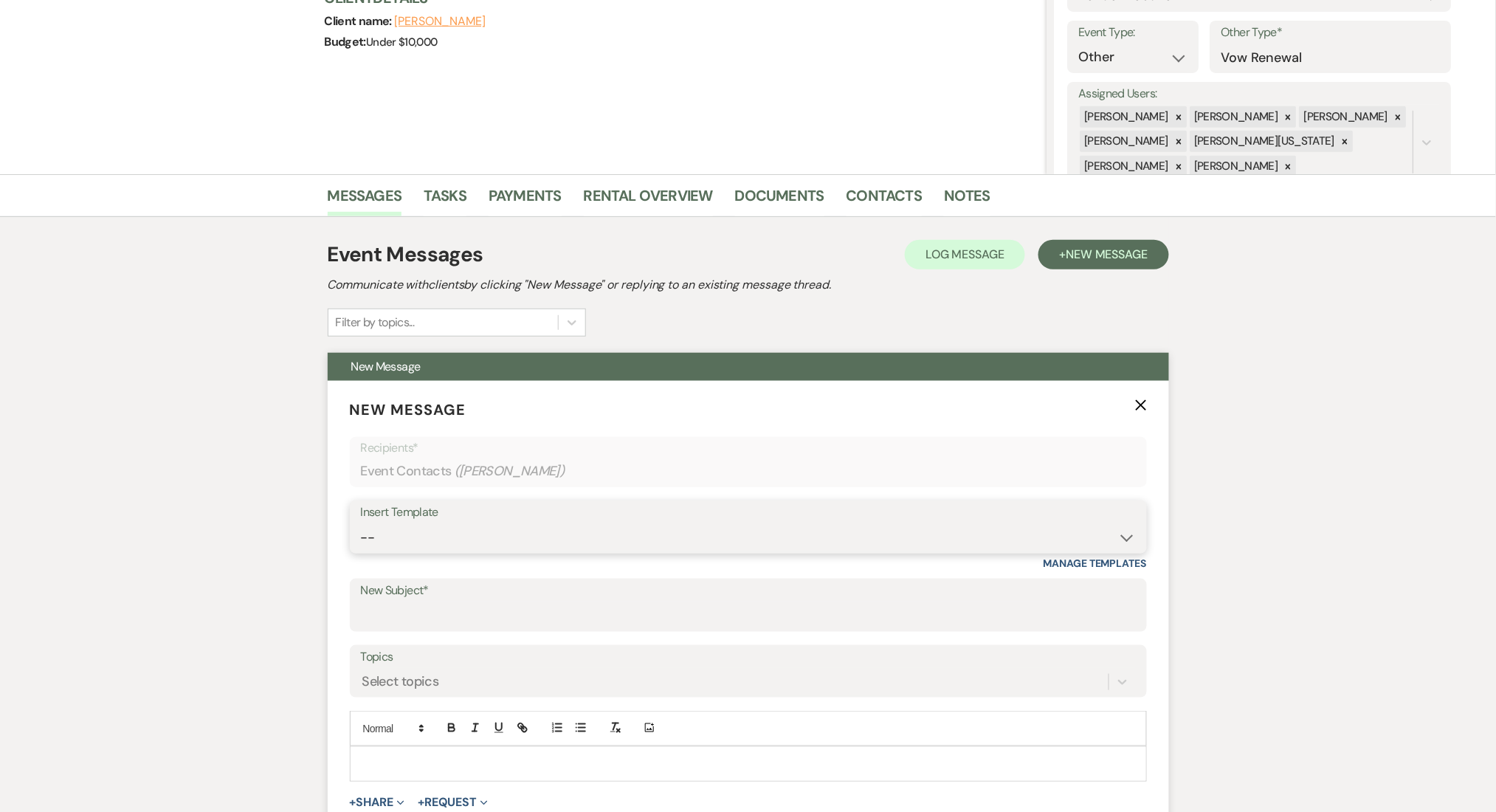
click at [579, 544] on select "-- Inquiry Follow Up Email #2 Contract Sending Template Payment Template Rental…" at bounding box center [748, 538] width 775 height 29
select select "4539"
click at [361, 523] on select "-- Inquiry Follow Up Email #2 Contract Sending Template Payment Template Rental…" at bounding box center [748, 538] width 775 height 29
type input "We're Reaching Out One Final Time!"
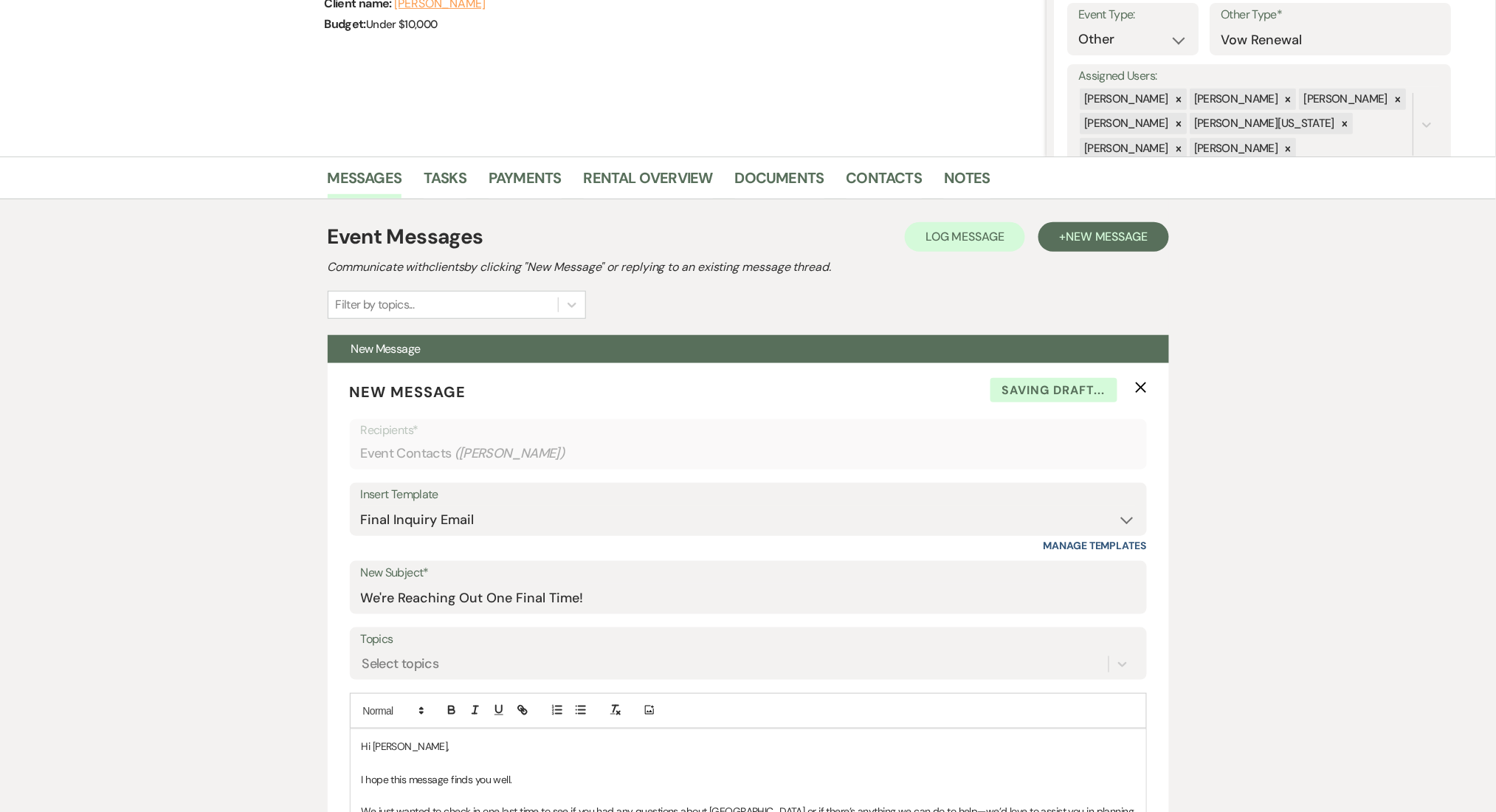
scroll to position [590, 0]
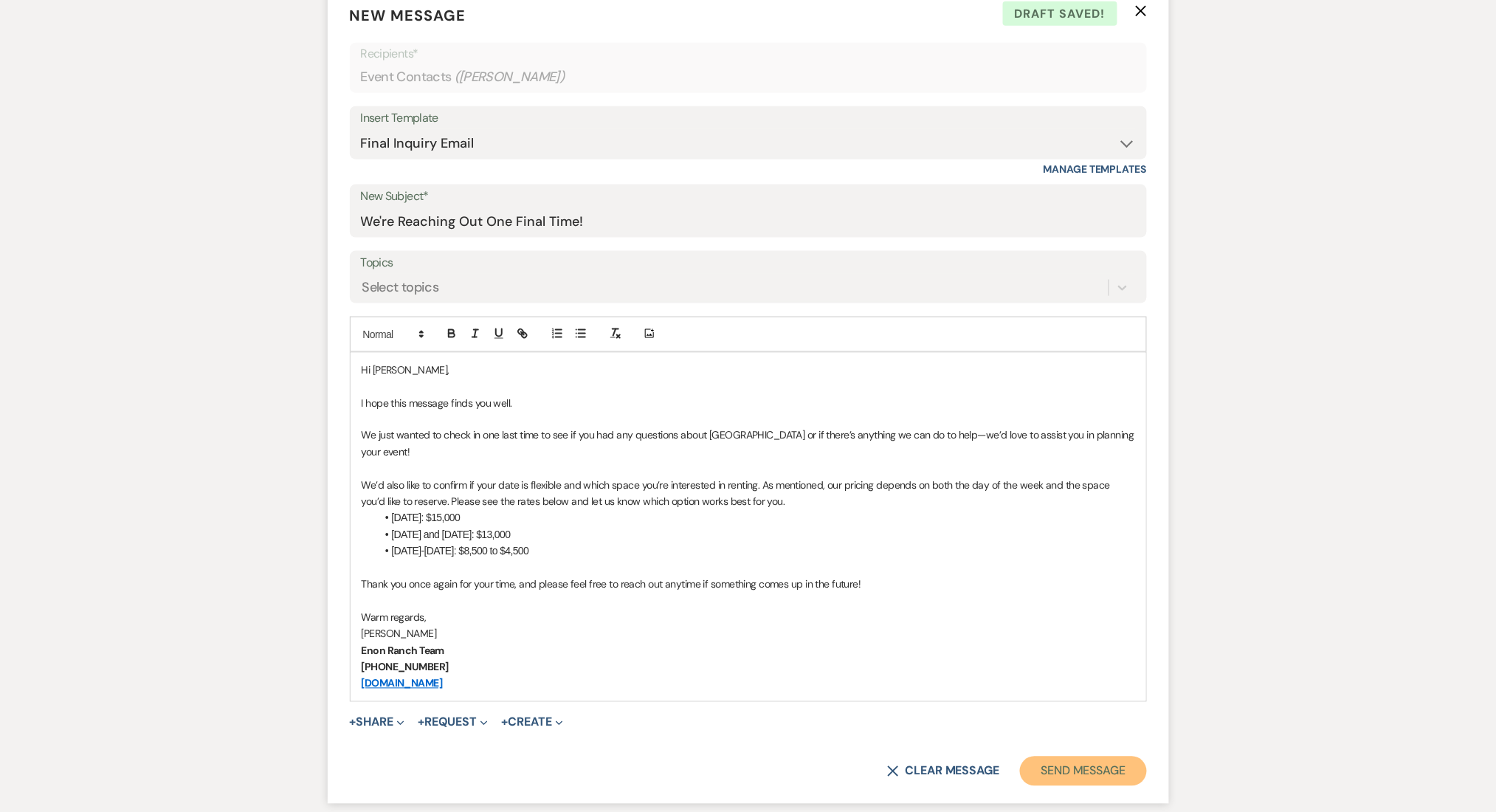
click at [1081, 773] on button "Send Message" at bounding box center [1083, 771] width 126 height 29
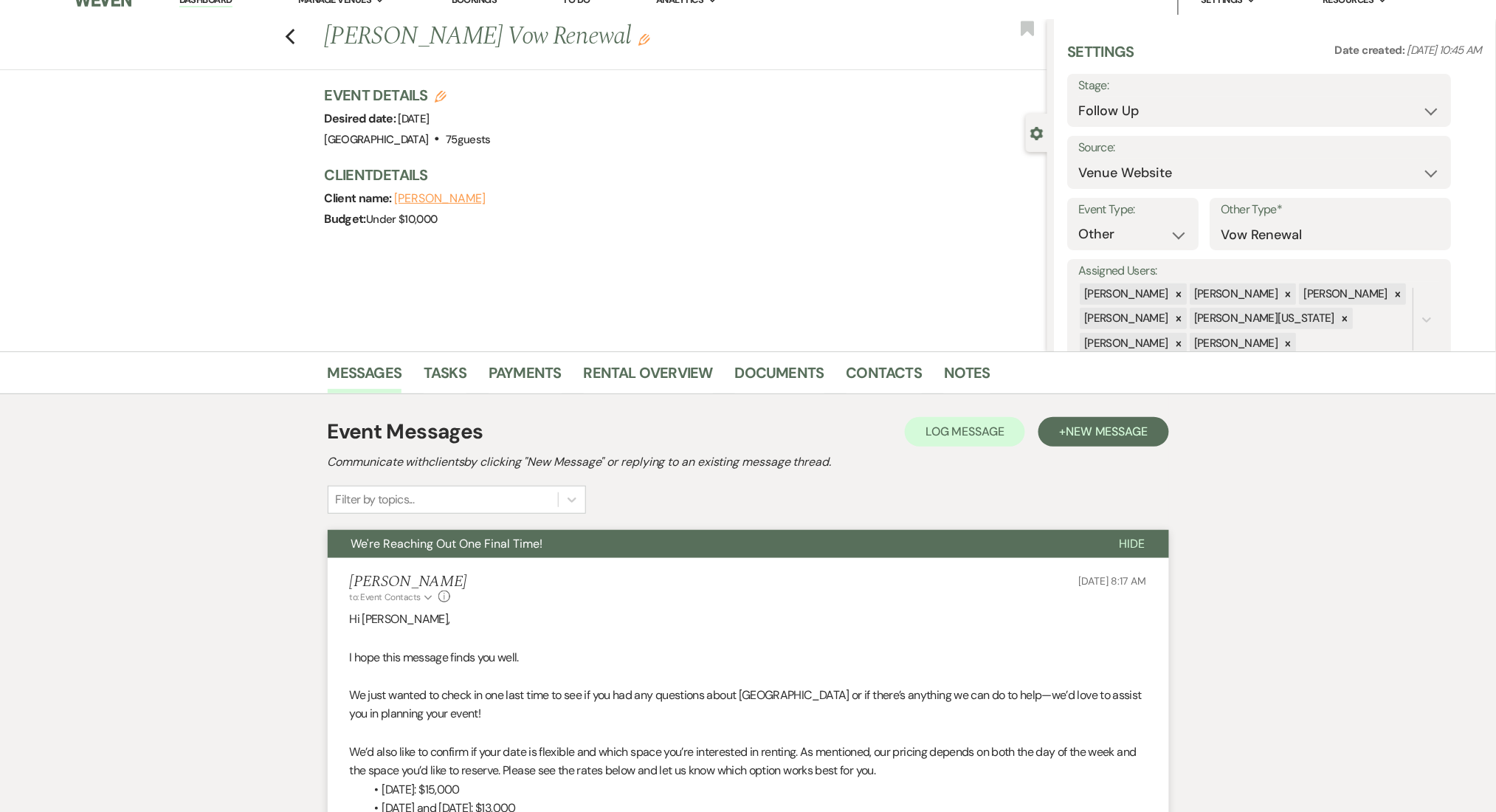
scroll to position [0, 0]
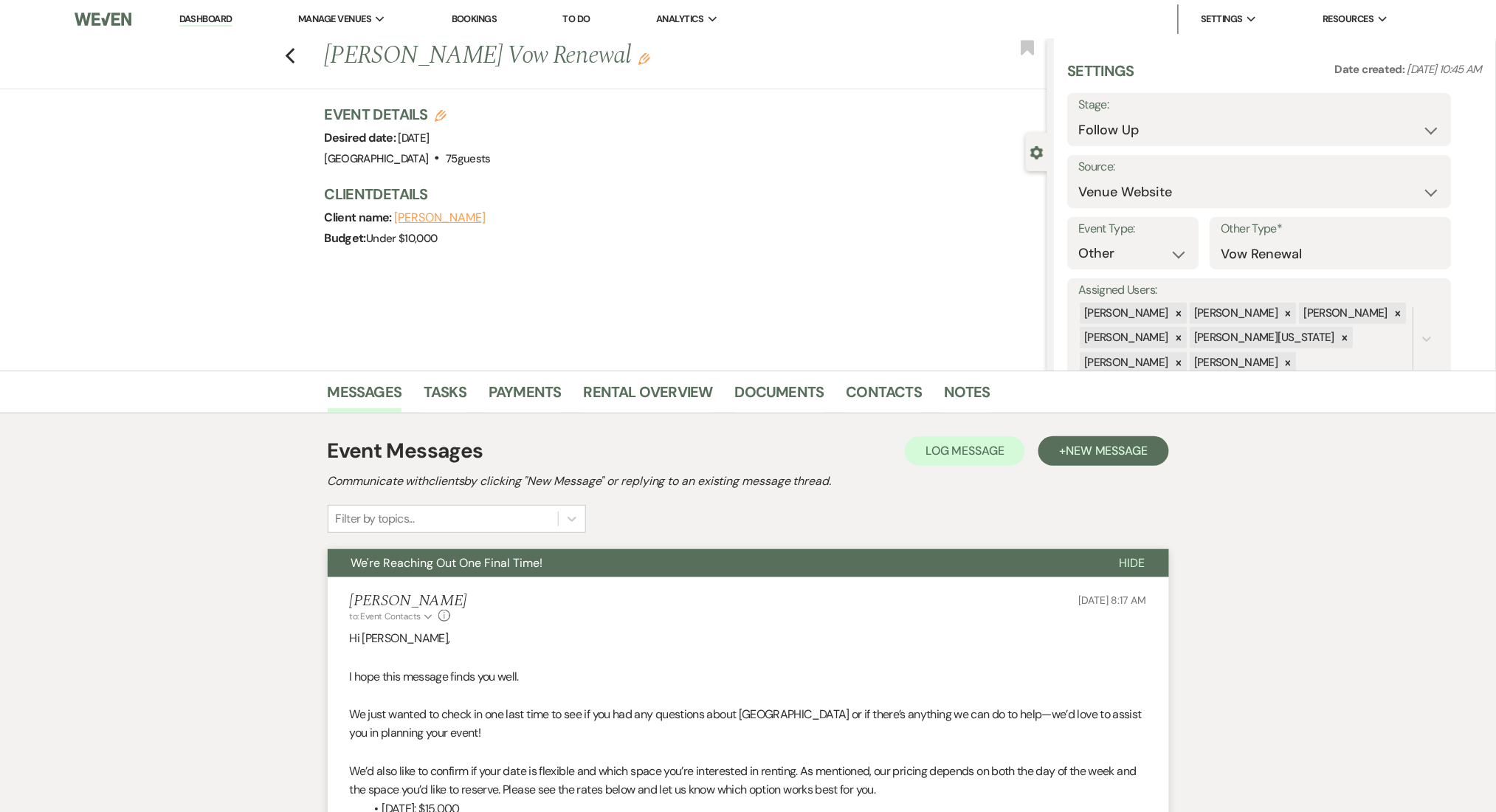
click at [291, 68] on div "Previous [PERSON_NAME] Vow Renewal Edit Bookmark" at bounding box center [520, 63] width 1055 height 51
click at [293, 57] on use "button" at bounding box center [290, 56] width 10 height 16
select select "9"
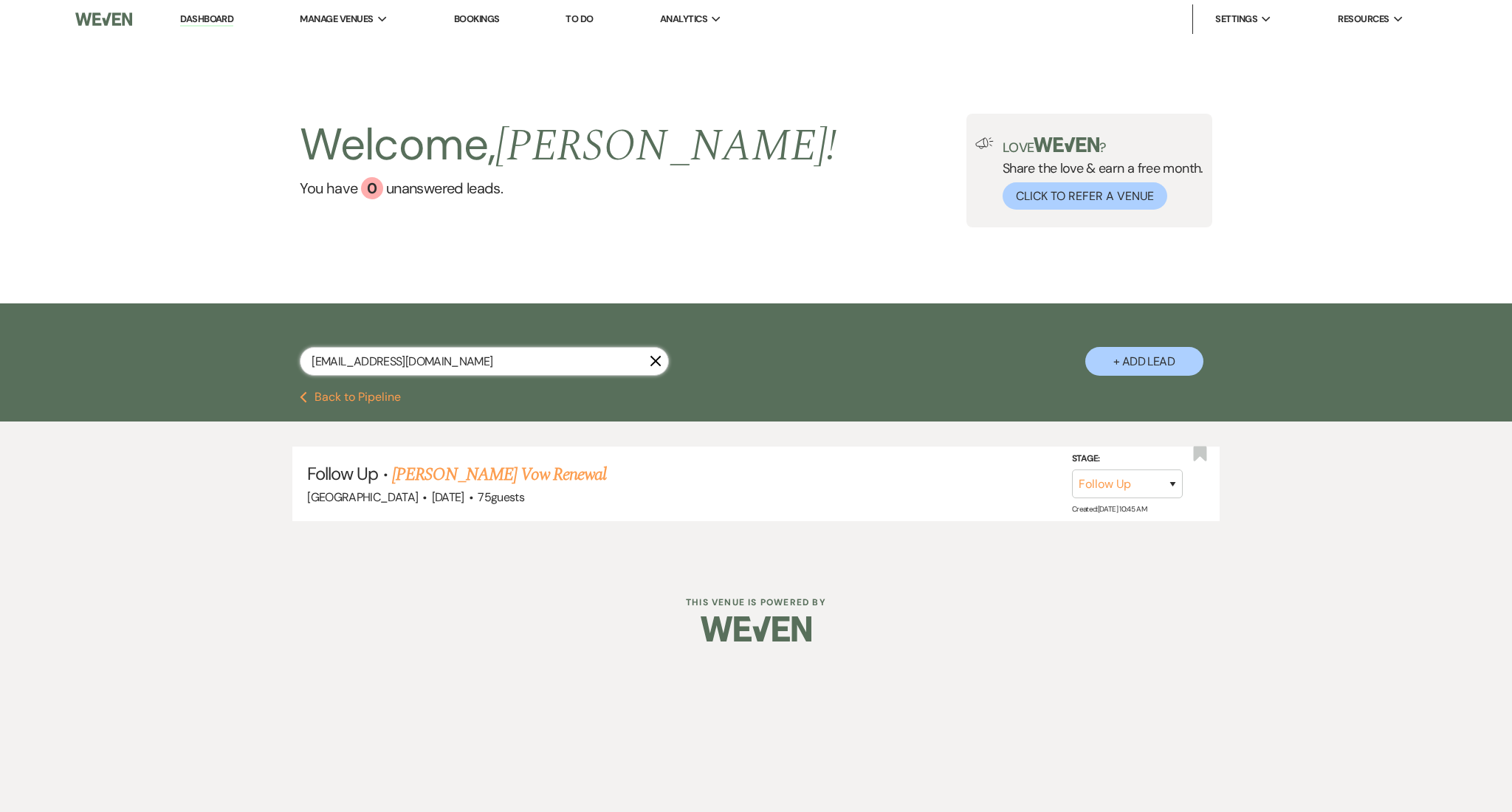
drag, startPoint x: 434, startPoint y: 358, endPoint x: 164, endPoint y: 331, distance: 271.3
click at [164, 331] on div "[EMAIL_ADDRESS][DOMAIN_NAME] X + Add Lead" at bounding box center [756, 347] width 1512 height 88
paste input "[EMAIL_ADDRESS]"
type input "[EMAIL_ADDRESS][DOMAIN_NAME]"
click at [532, 470] on link "[PERSON_NAME] Wedding (SS-7/21/25)" at bounding box center [507, 474] width 269 height 26
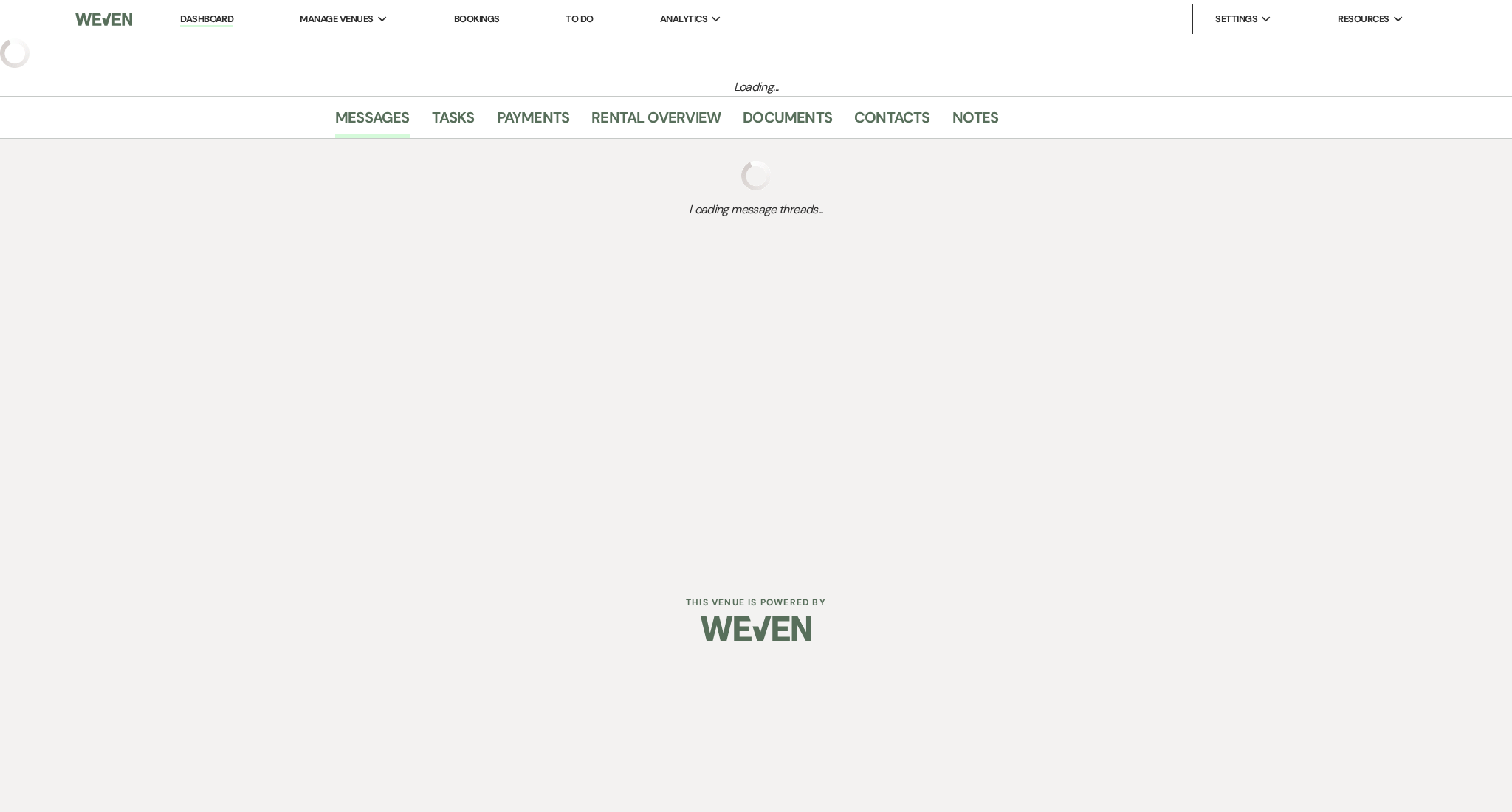
select select "2"
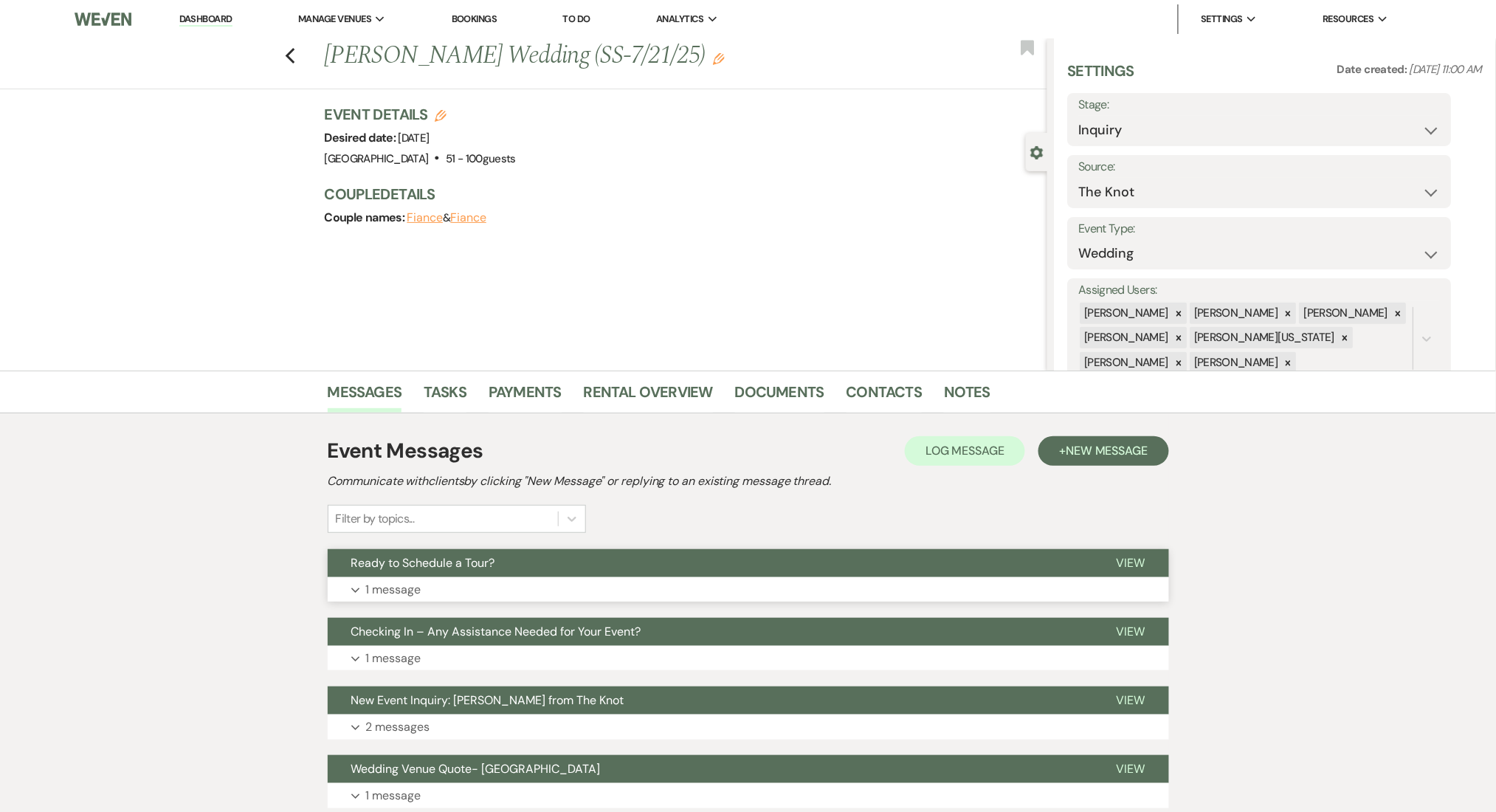
click at [610, 588] on button "Expand 1 message" at bounding box center [748, 590] width 842 height 25
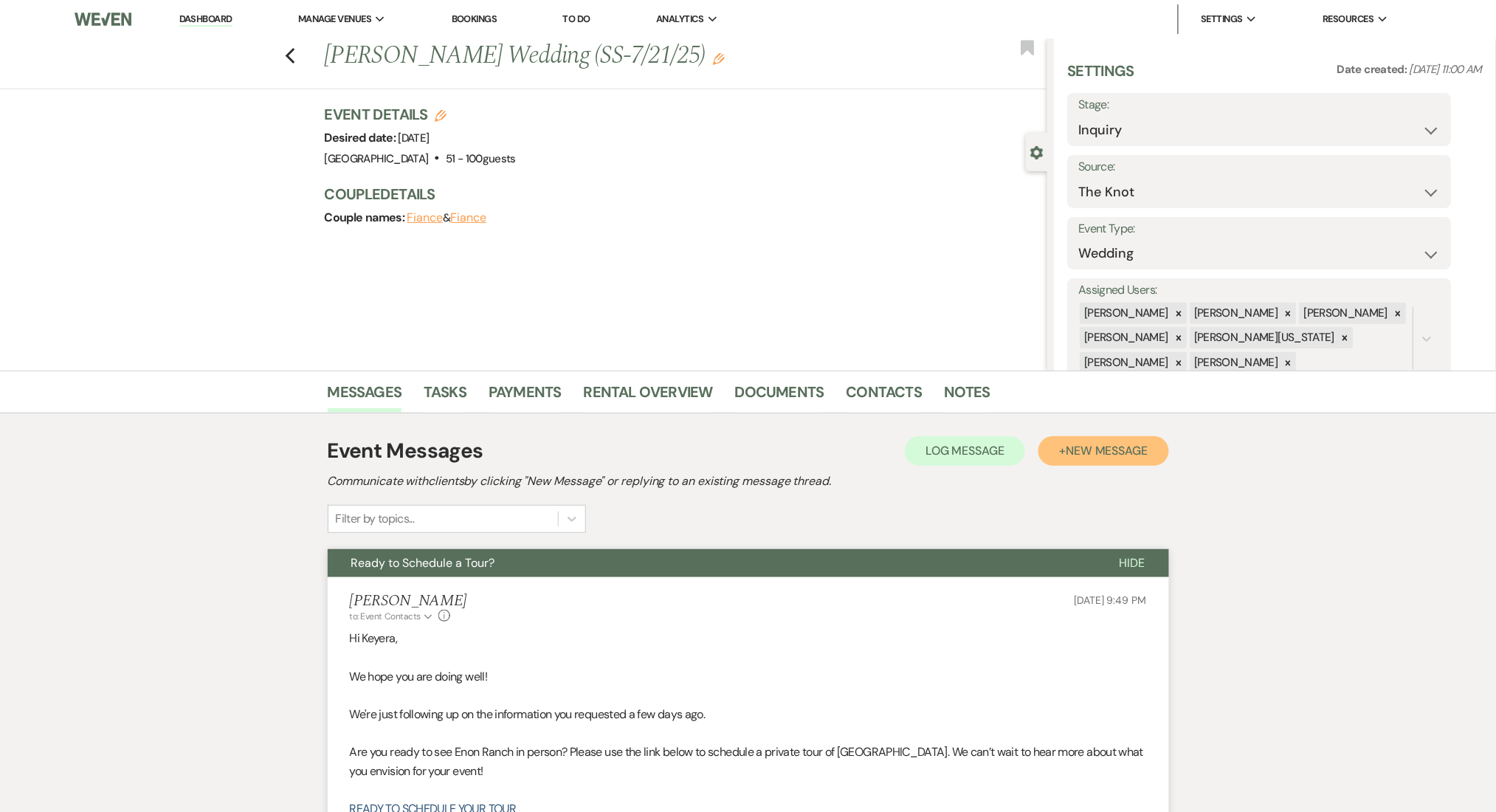
click at [1104, 444] on span "New Message" at bounding box center [1107, 450] width 82 height 16
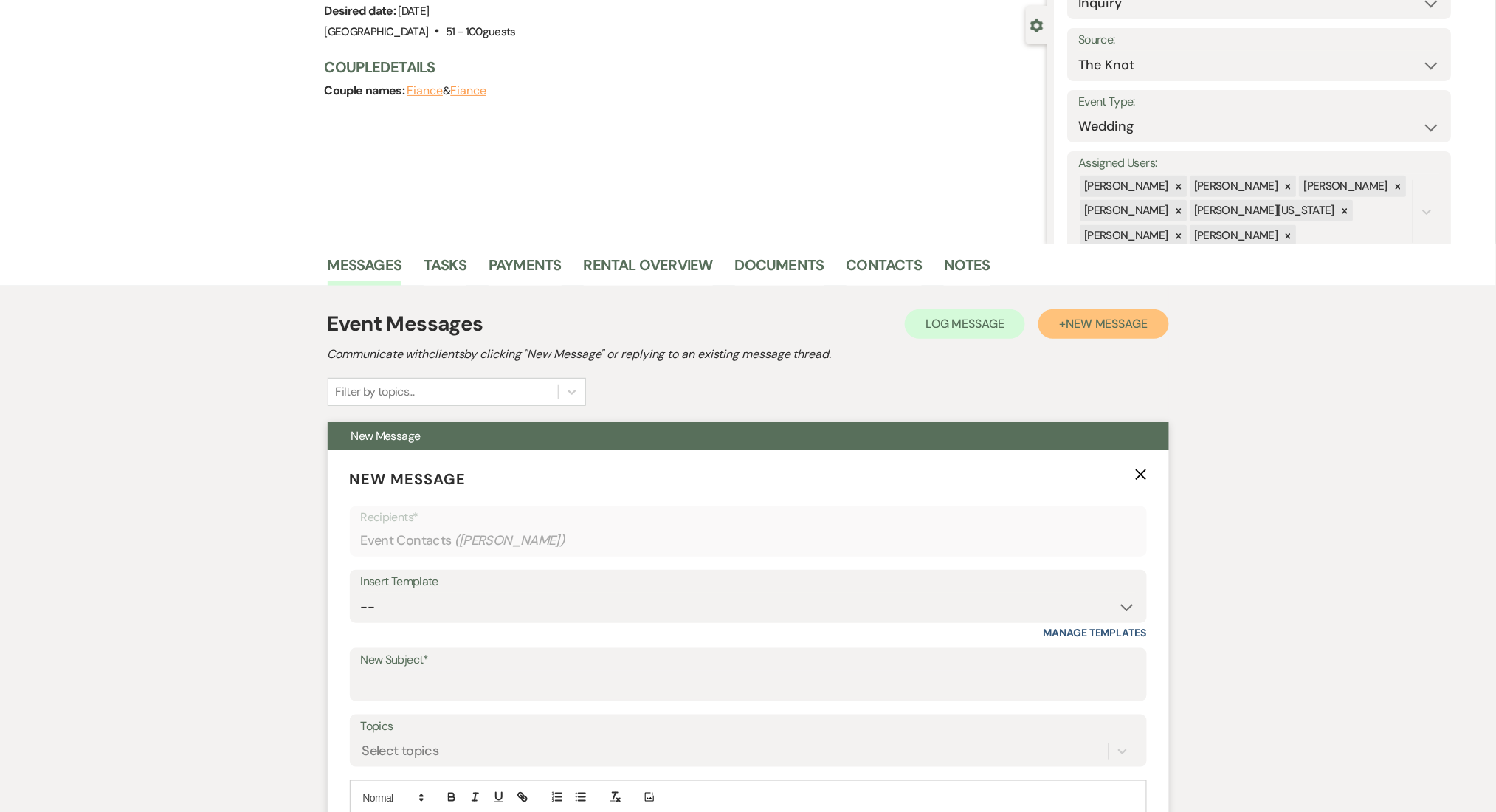
scroll to position [295, 0]
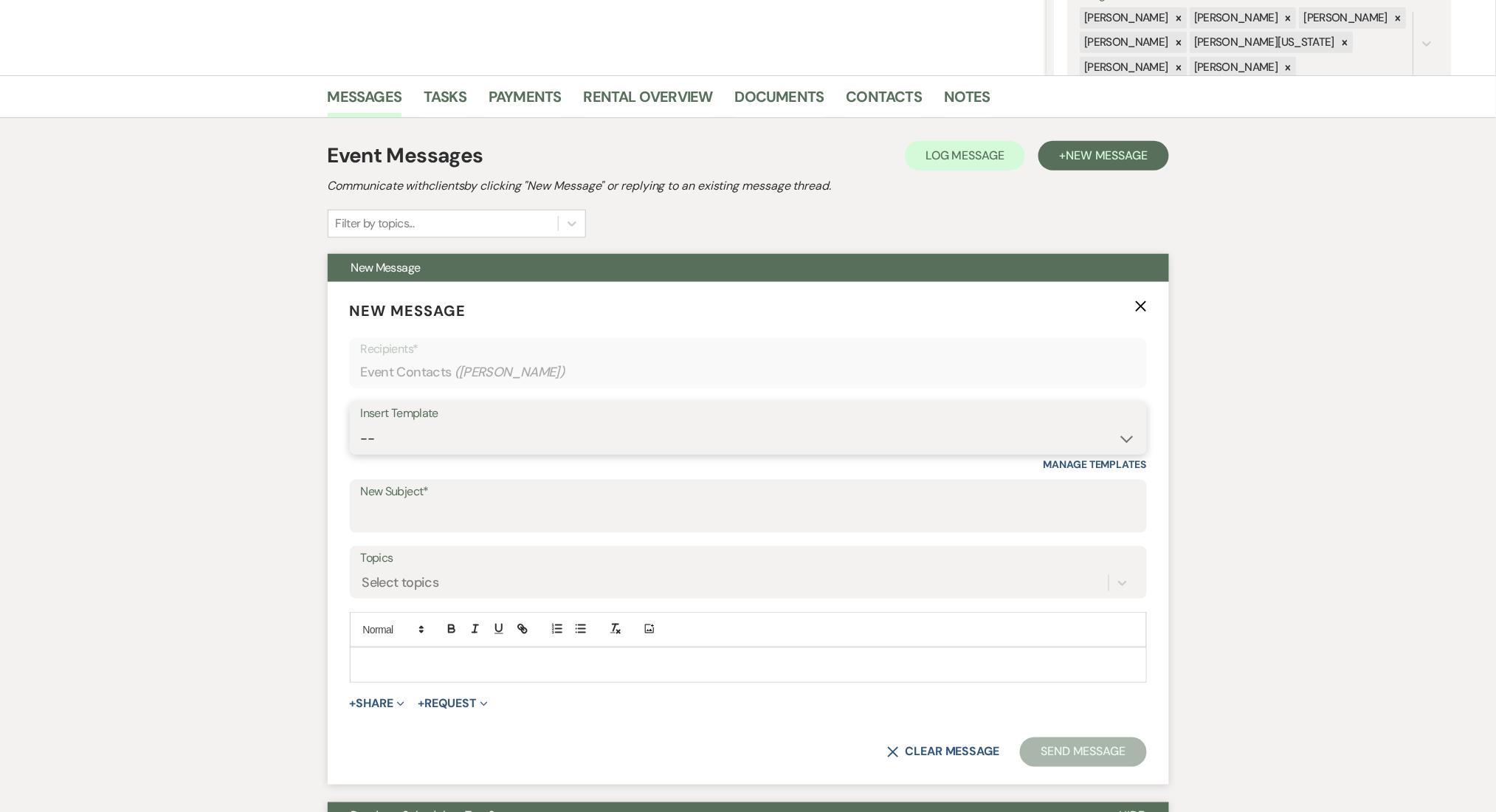
click at [442, 431] on select "-- Inquiry Follow Up Email #2 Contract Sending Template Payment Template Rental…" at bounding box center [748, 439] width 775 height 29
click at [445, 439] on select "-- Inquiry Follow Up Email #2 Contract Sending Template Payment Template Rental…" at bounding box center [748, 439] width 775 height 29
select select "4539"
click at [361, 424] on select "-- Inquiry Follow Up Email #2 Contract Sending Template Payment Template Rental…" at bounding box center [748, 439] width 775 height 29
type input "We're Reaching Out One Final Time!"
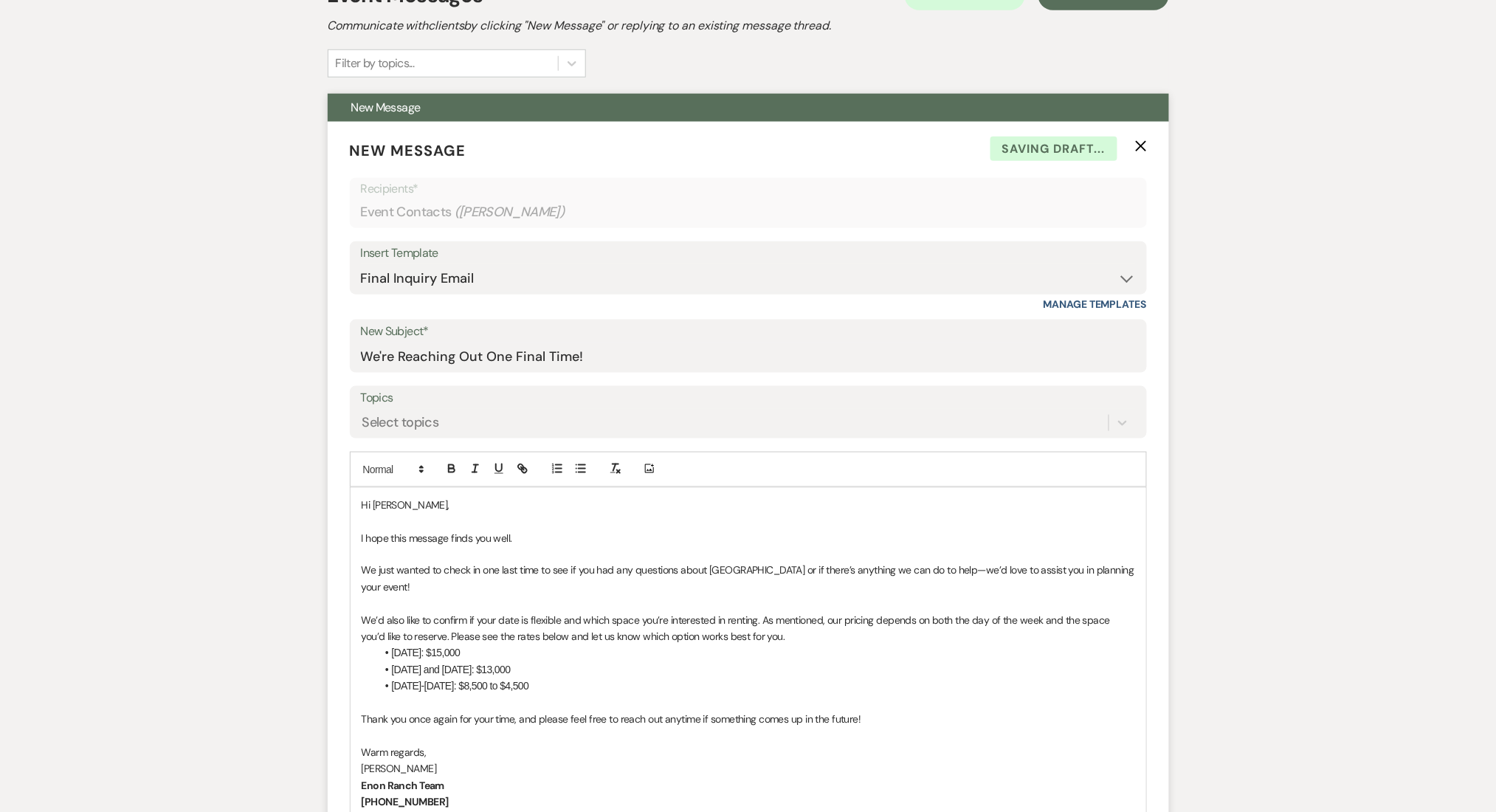
scroll to position [688, 0]
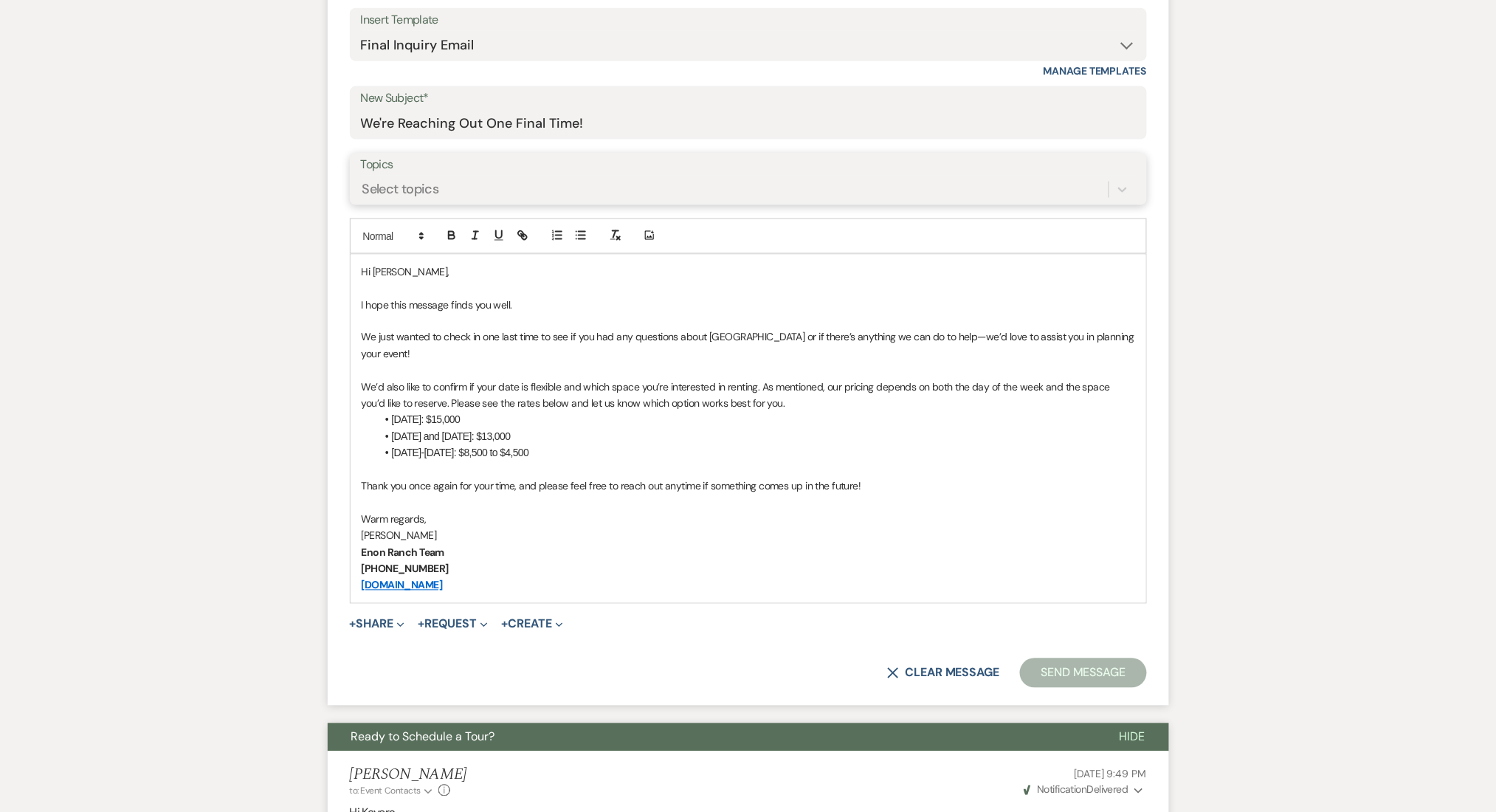
click at [462, 182] on div "Select topics" at bounding box center [735, 189] width 748 height 26
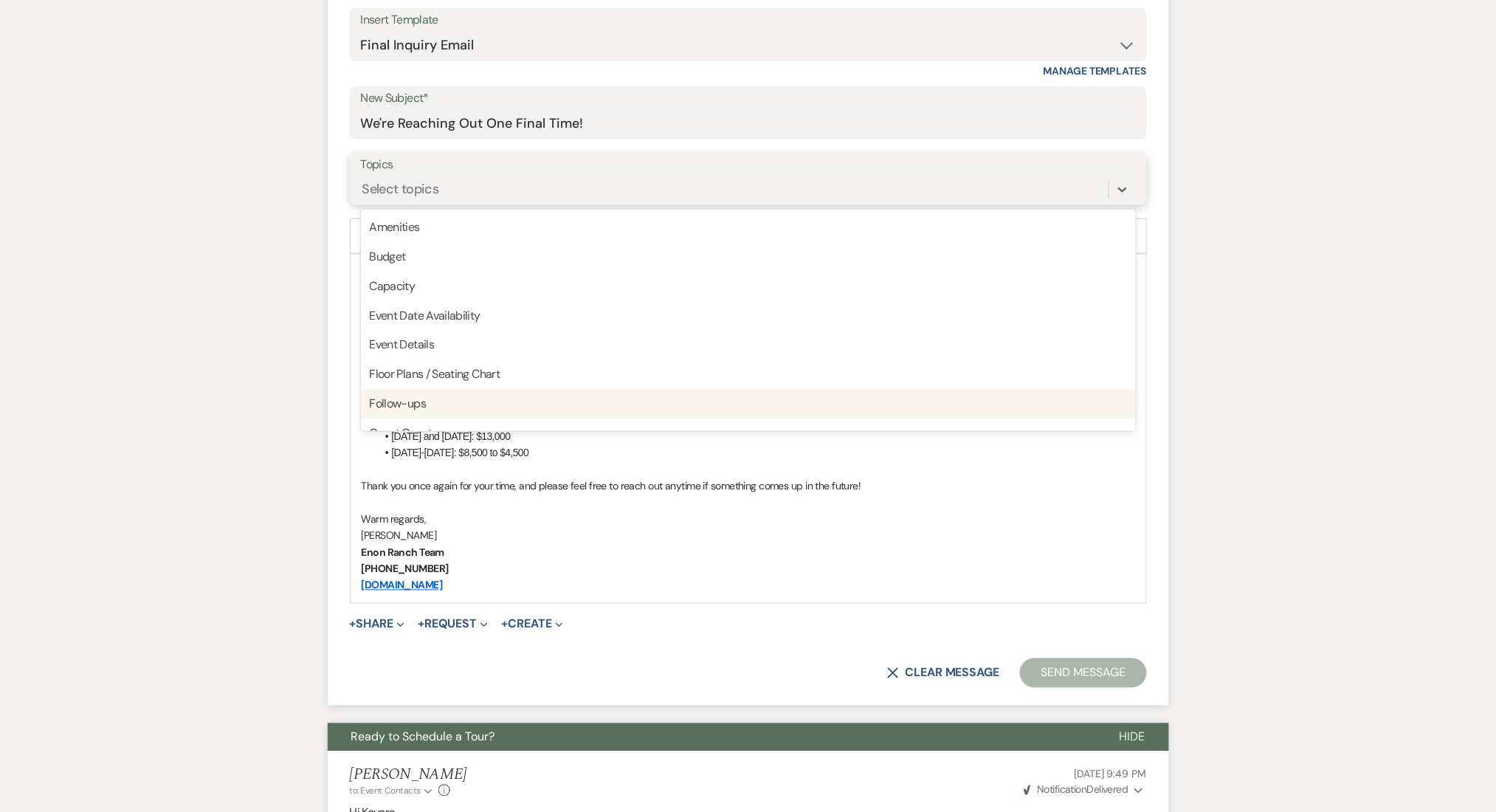
click at [447, 399] on div "Follow-ups" at bounding box center [748, 404] width 775 height 29
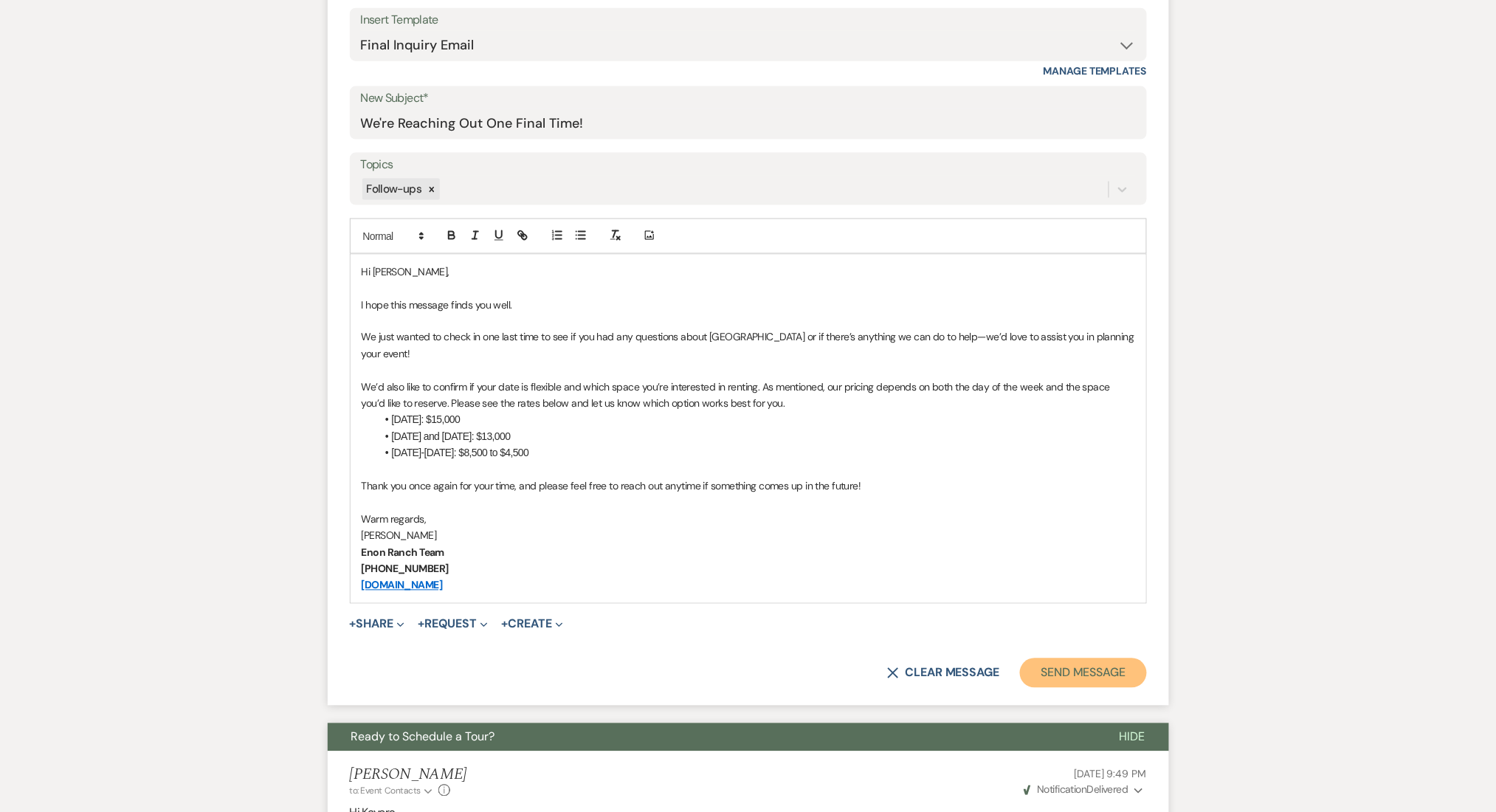
click at [1089, 676] on button "Send Message" at bounding box center [1083, 672] width 126 height 29
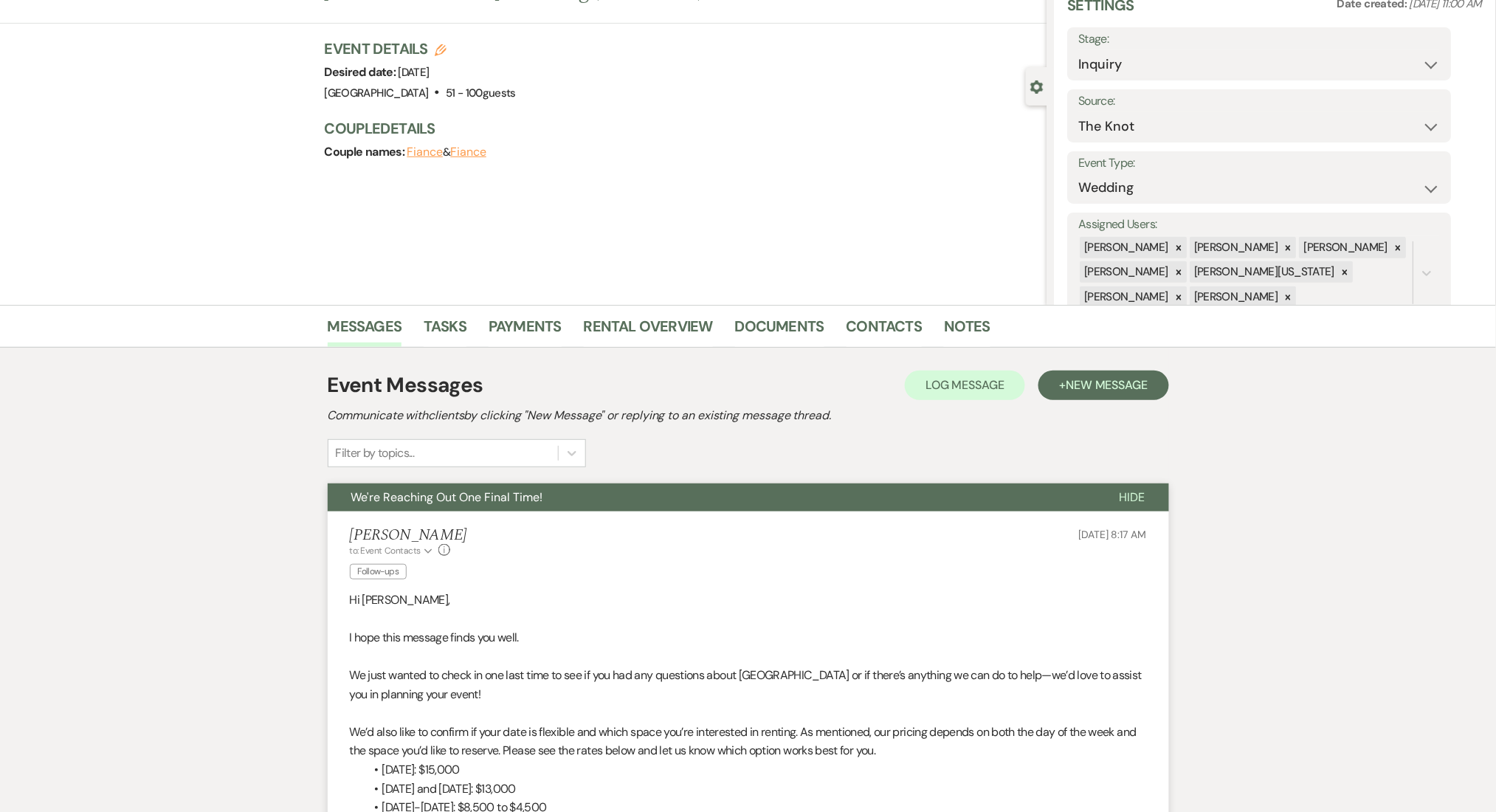
scroll to position [0, 0]
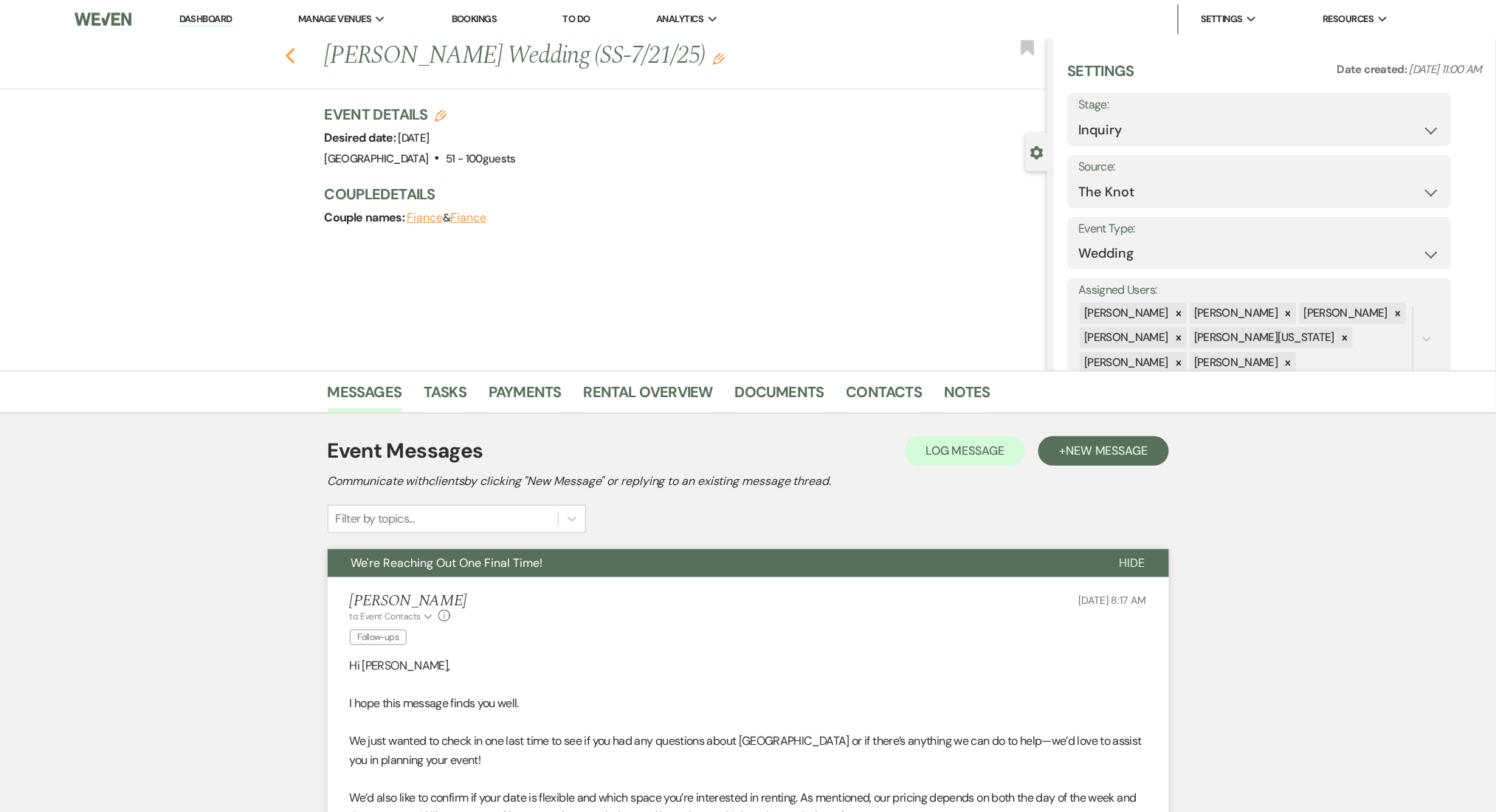
click at [294, 53] on use "button" at bounding box center [290, 56] width 10 height 16
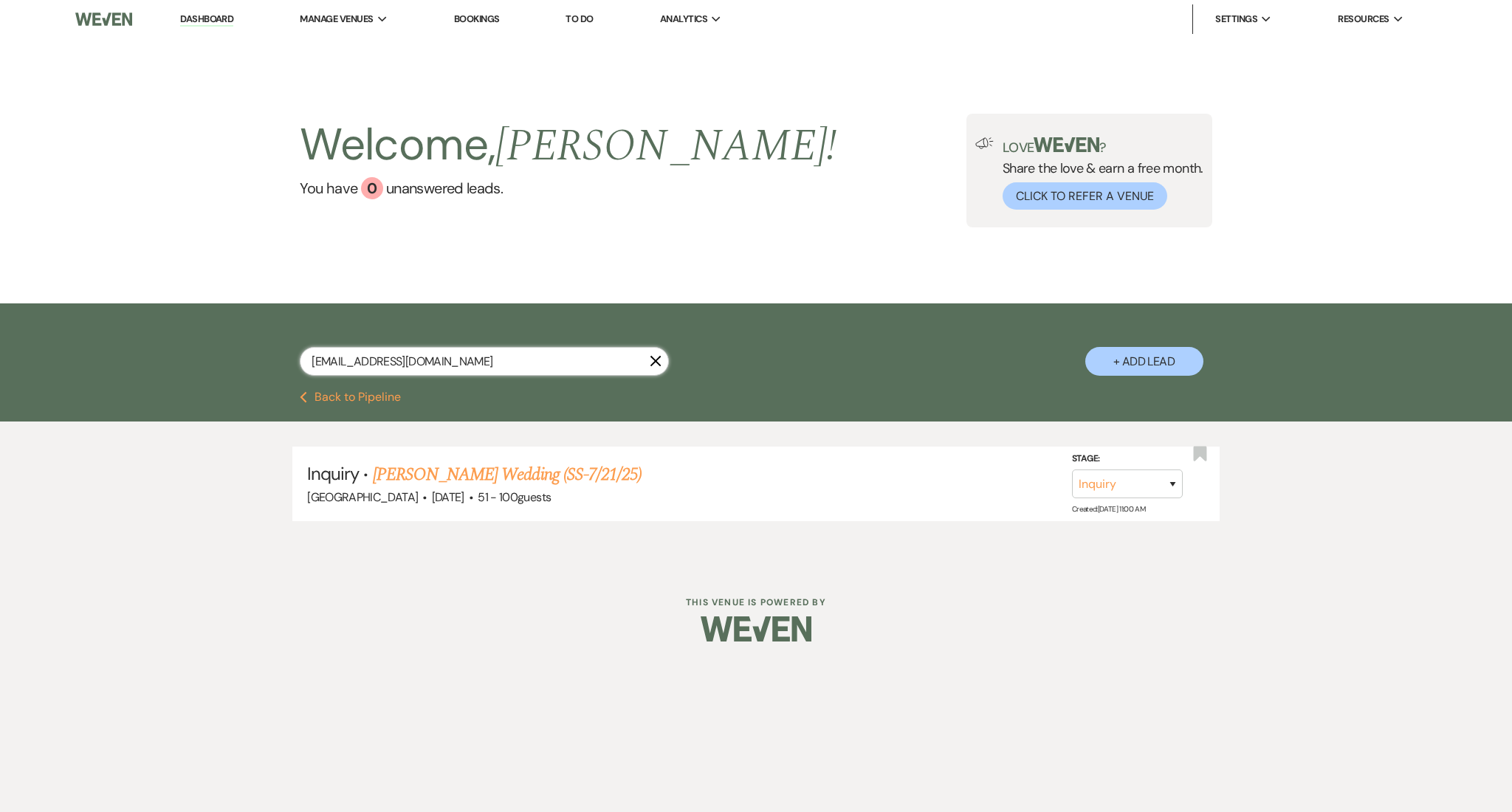
drag, startPoint x: 473, startPoint y: 366, endPoint x: 125, endPoint y: 345, distance: 348.6
click at [125, 345] on div "[EMAIL_ADDRESS][DOMAIN_NAME] X + Add Lead" at bounding box center [756, 347] width 1512 height 88
paste input "christinazeppa"
type input "[EMAIL_ADDRESS][DOMAIN_NAME]"
click at [511, 477] on link "[PERSON_NAME] Wedding (SS-7/21/25)" at bounding box center [507, 474] width 269 height 26
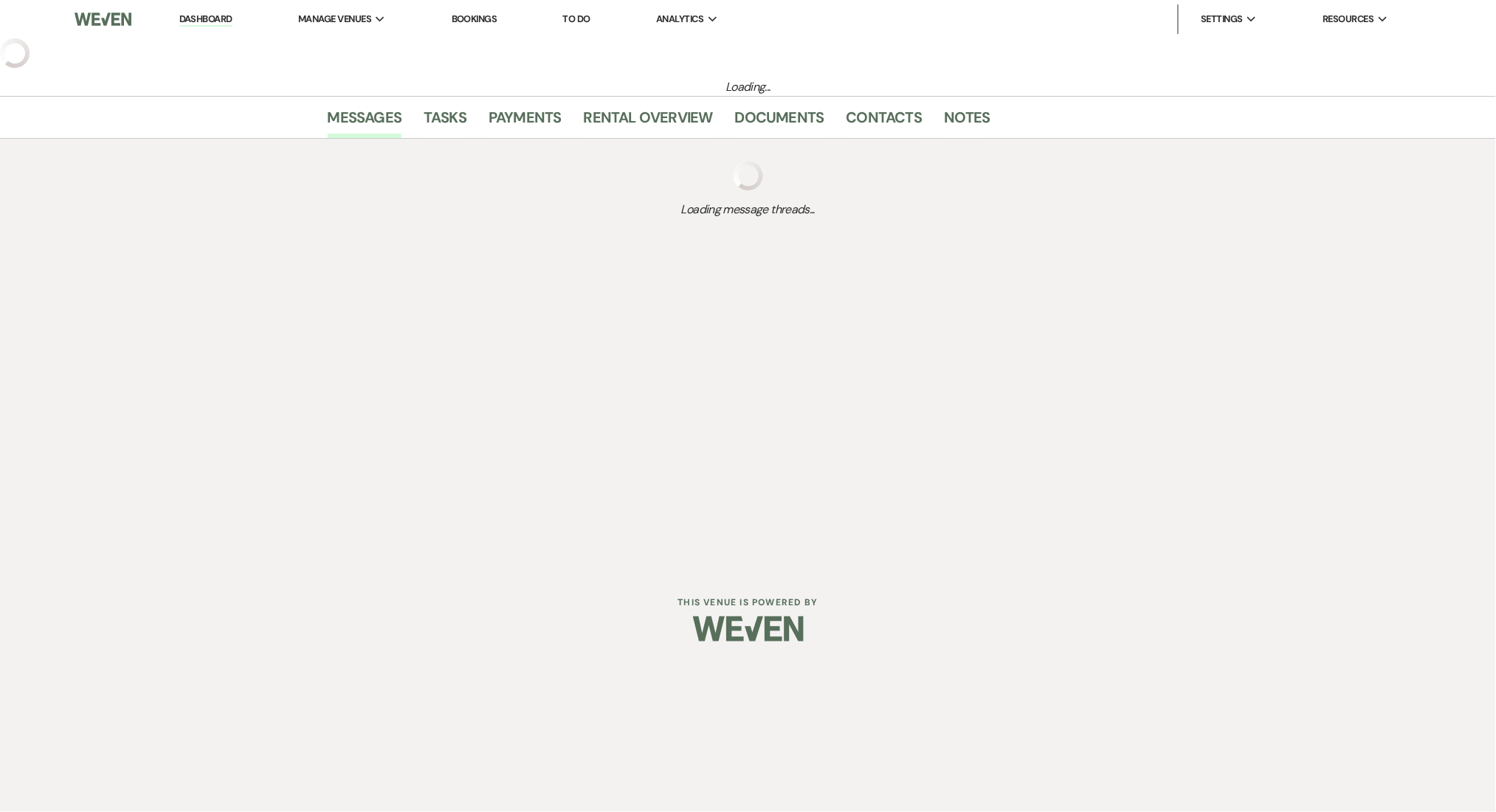
select select "2"
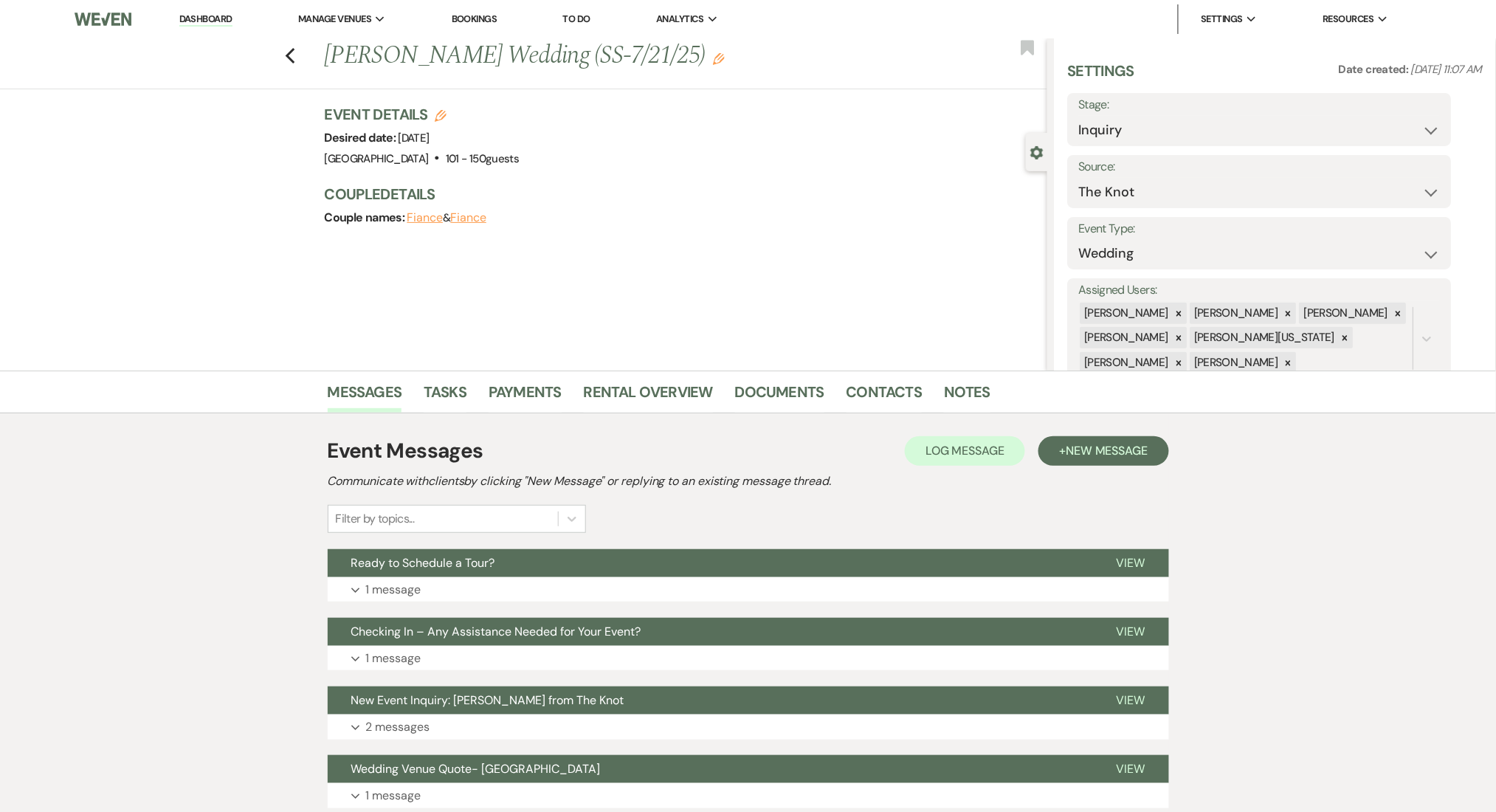
drag, startPoint x: 554, startPoint y: 519, endPoint x: 554, endPoint y: 533, distance: 14.0
click at [554, 521] on div "Filter by topics..." at bounding box center [443, 518] width 229 height 26
click at [663, 585] on button "Expand 1 message" at bounding box center [748, 590] width 842 height 25
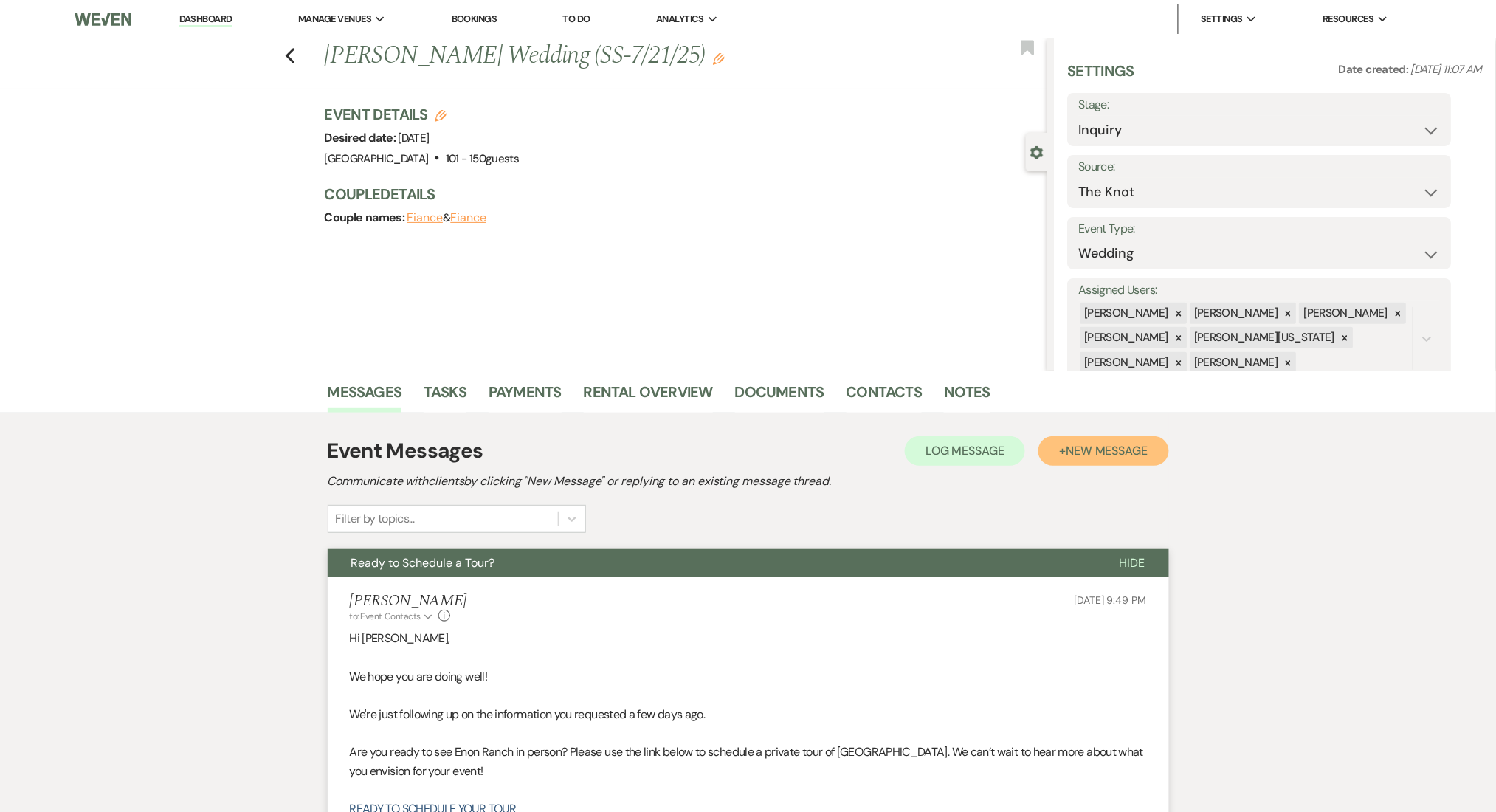
click at [1100, 437] on button "+ New Message" at bounding box center [1103, 450] width 130 height 29
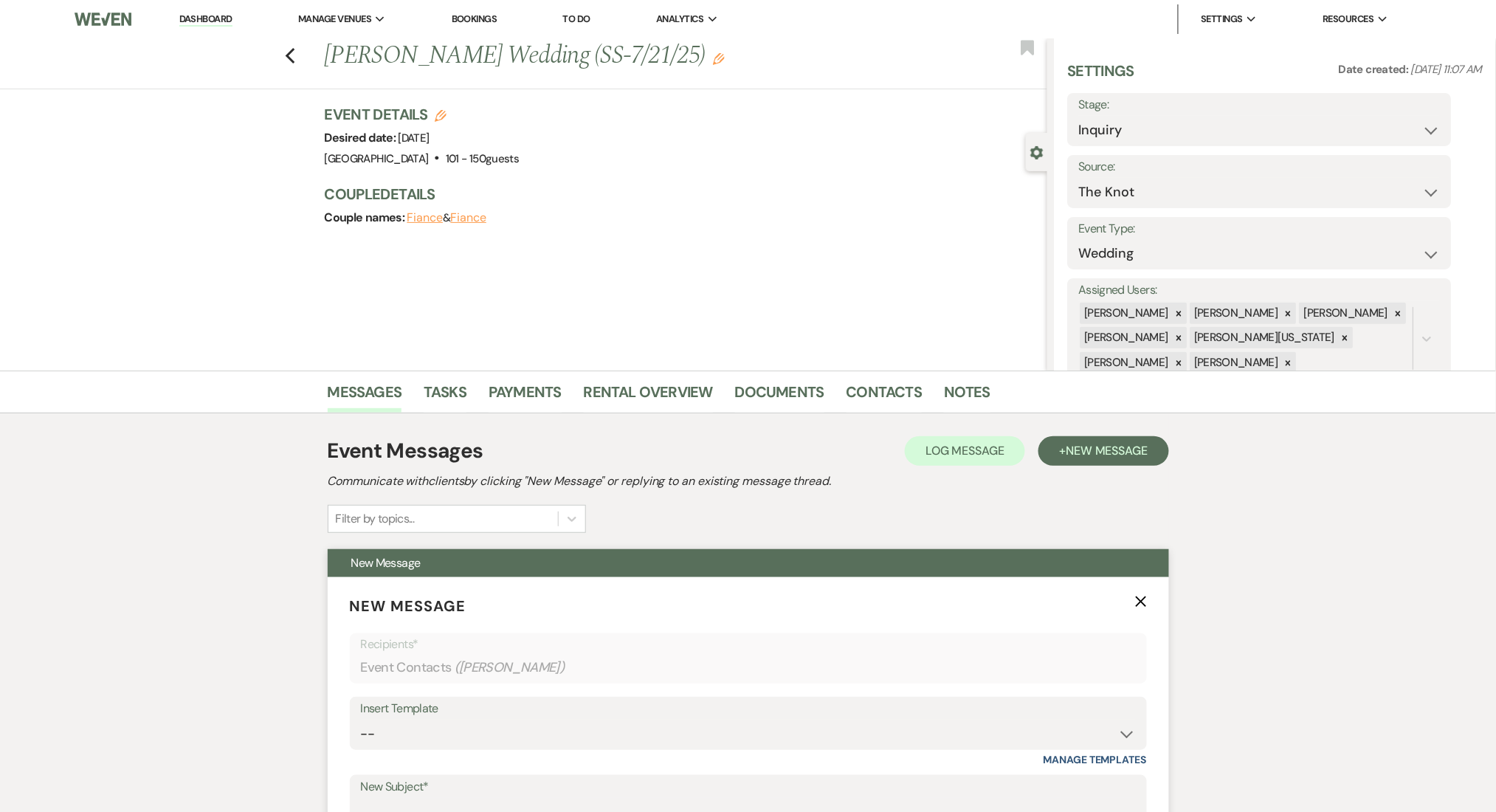
click at [492, 753] on div "Insert Template -- Inquiry Follow Up Email #2 Contract Sending Template Payment…" at bounding box center [748, 730] width 797 height 69
drag, startPoint x: 492, startPoint y: 737, endPoint x: 492, endPoint y: 722, distance: 15.0
click at [492, 737] on select "-- Inquiry Follow Up Email #2 Contract Sending Template Payment Template Rental…" at bounding box center [748, 733] width 775 height 29
select select "4539"
click at [361, 719] on select "-- Inquiry Follow Up Email #2 Contract Sending Template Payment Template Rental…" at bounding box center [748, 733] width 775 height 29
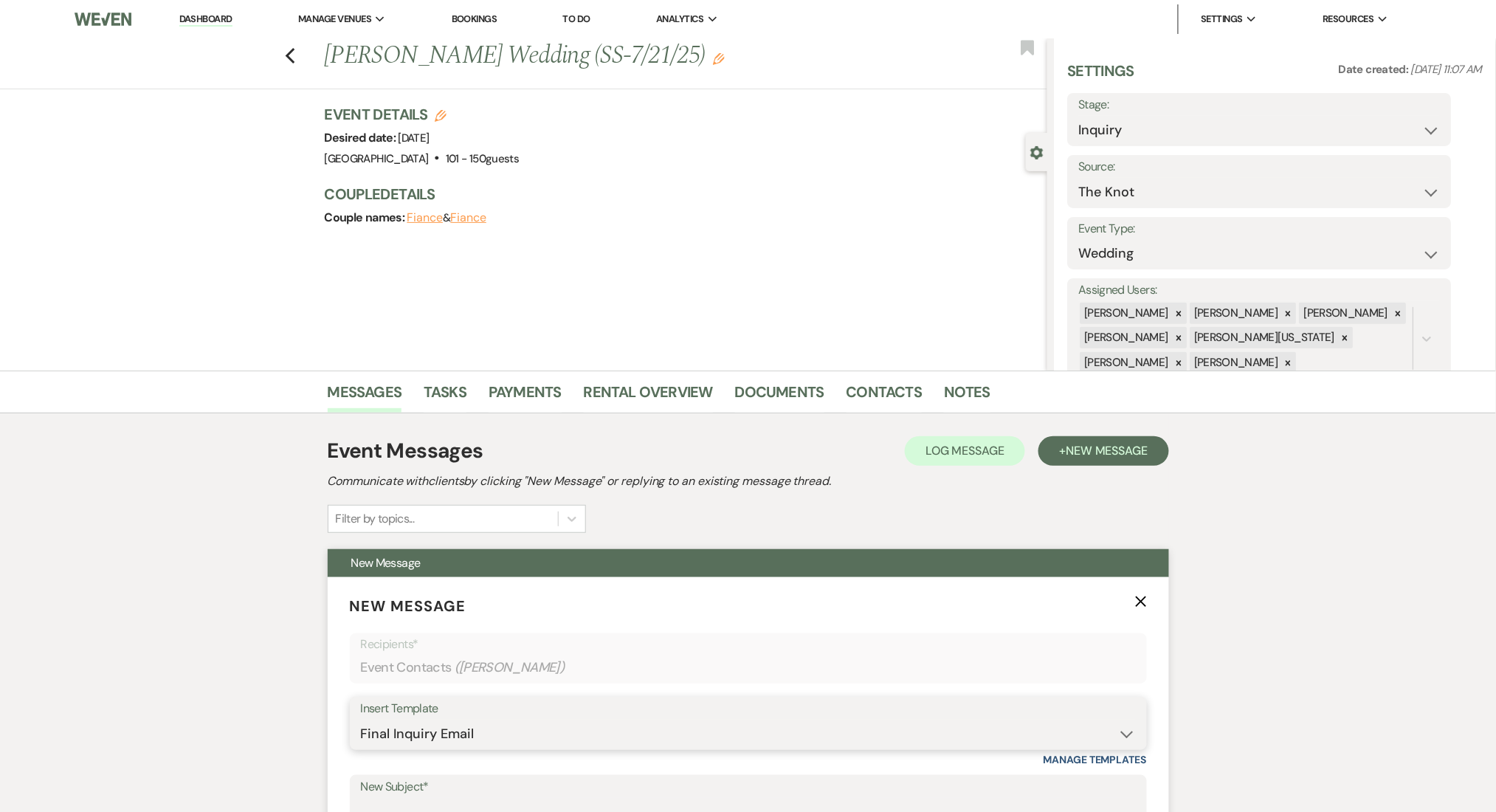
type input "We're Reaching Out One Final Time!"
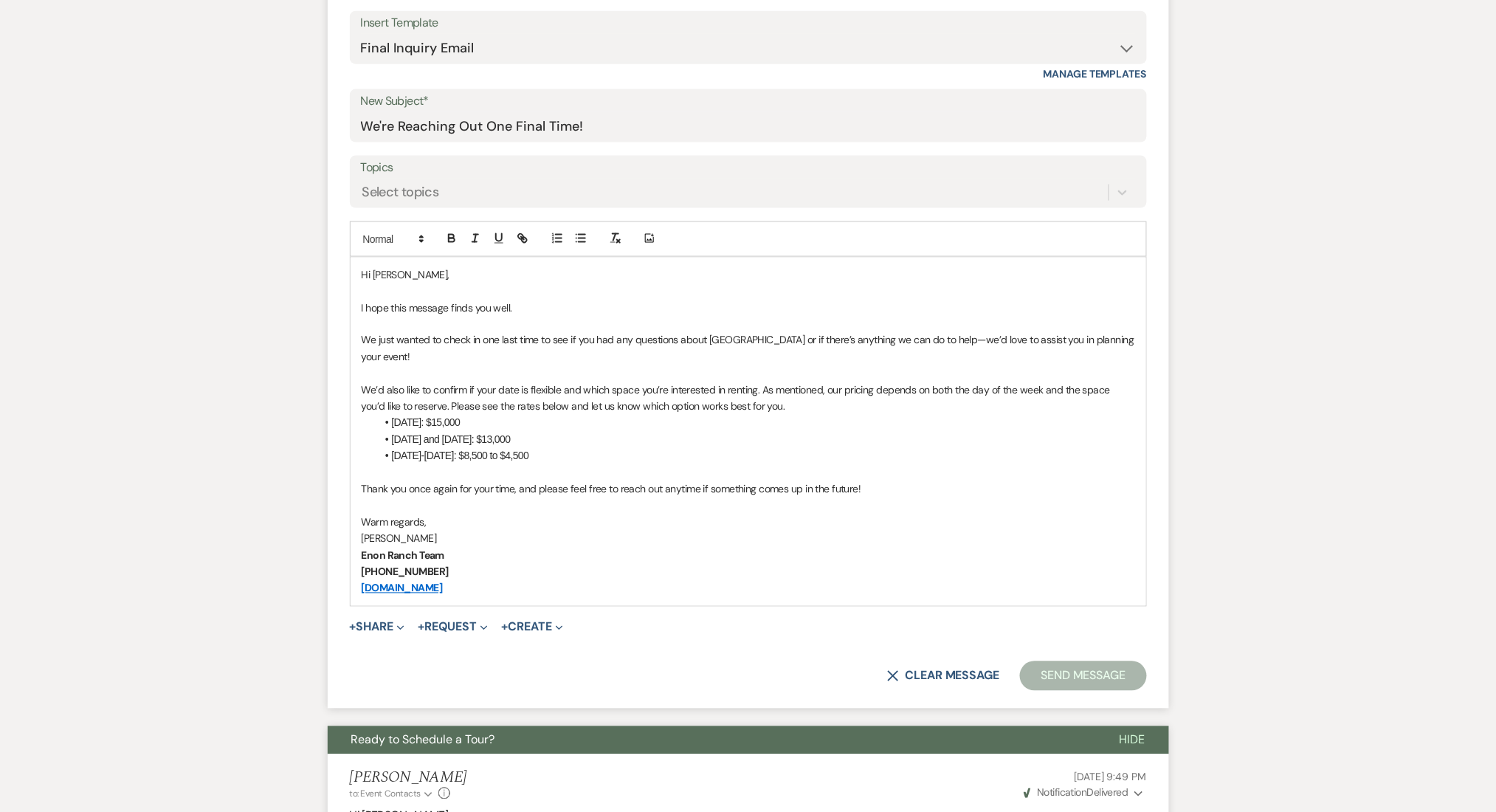
scroll to position [688, 0]
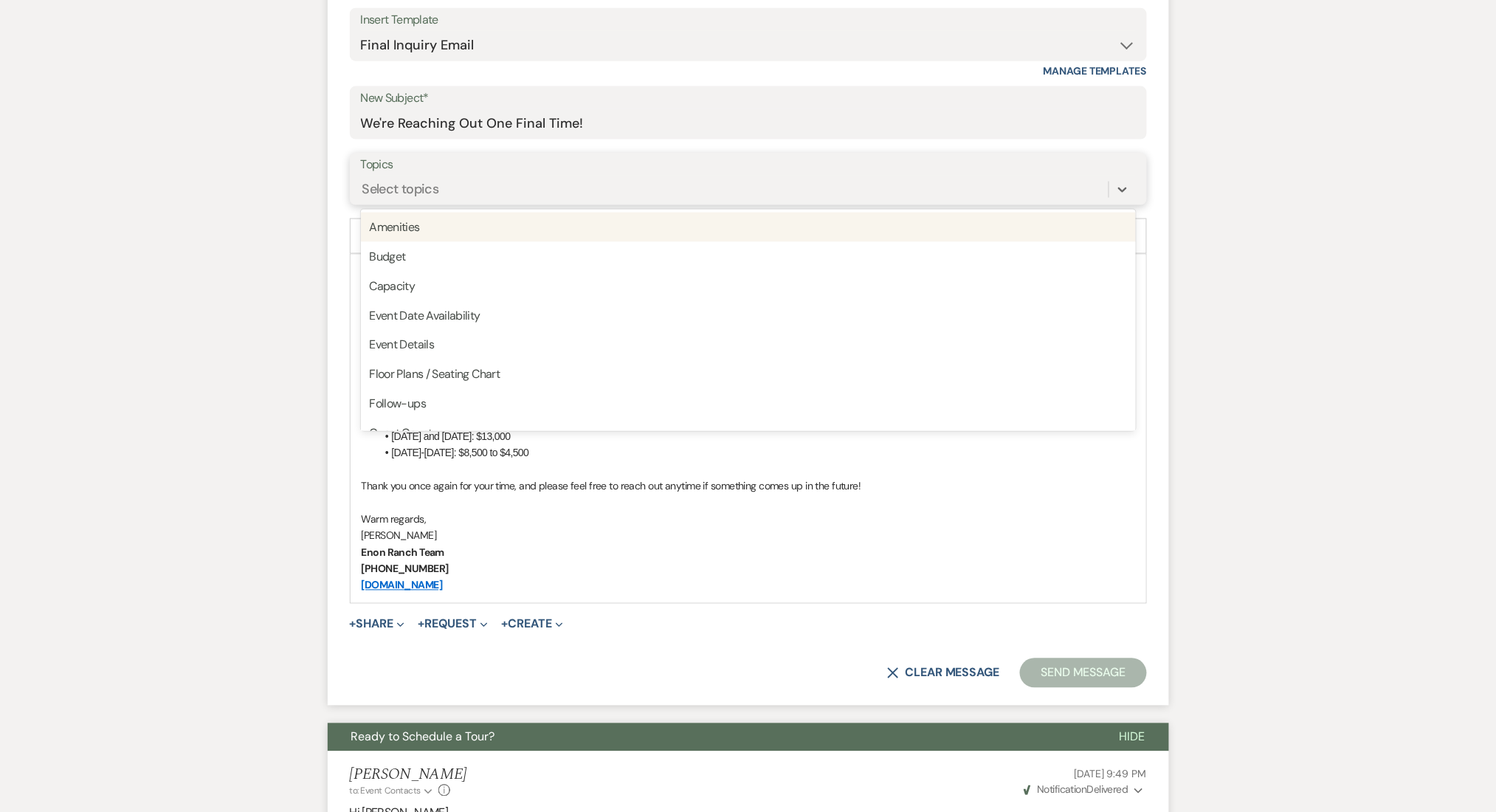
click at [487, 185] on div "Select topics" at bounding box center [735, 189] width 748 height 26
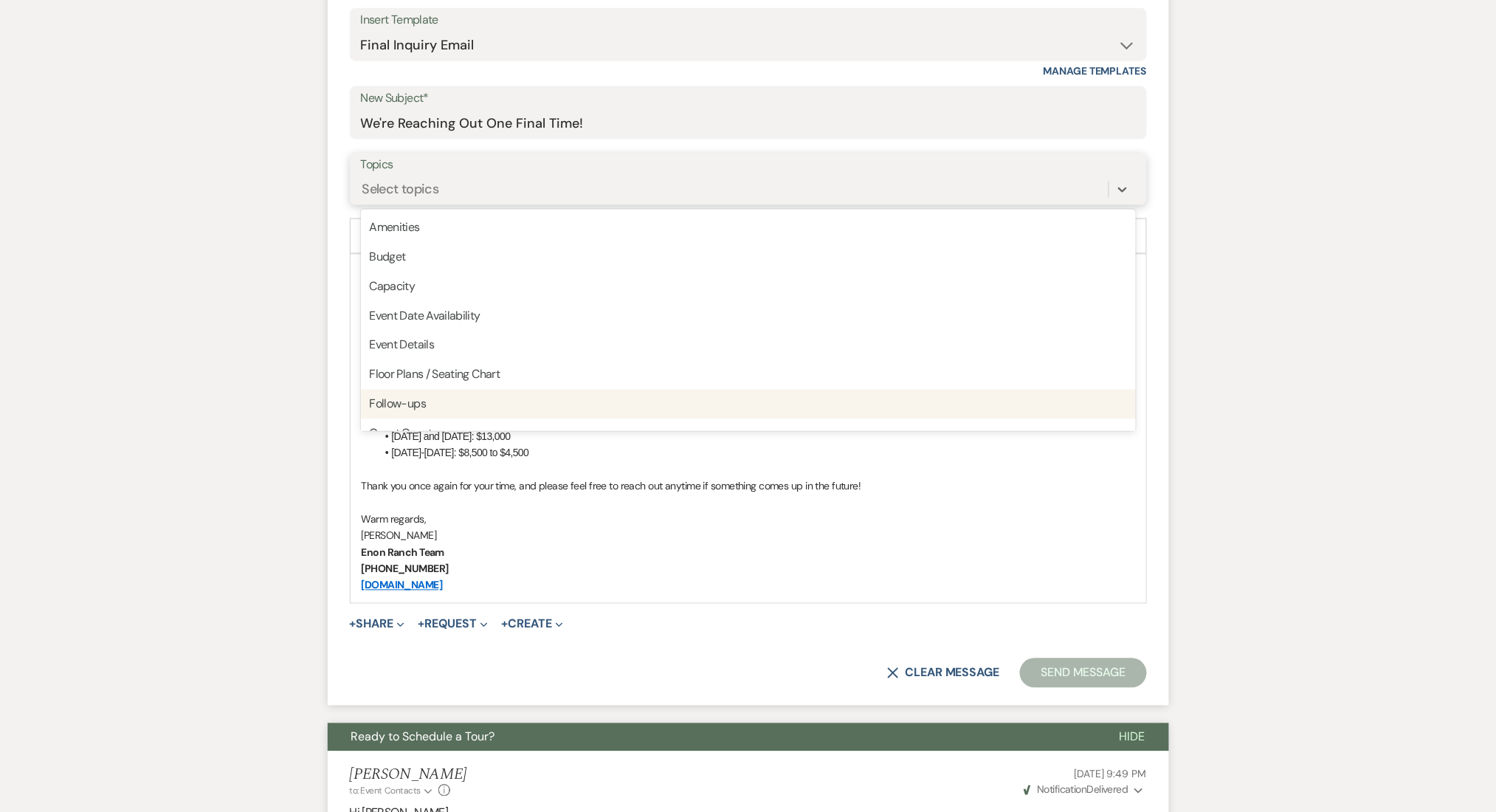
click at [420, 393] on div "Follow-ups" at bounding box center [748, 404] width 775 height 29
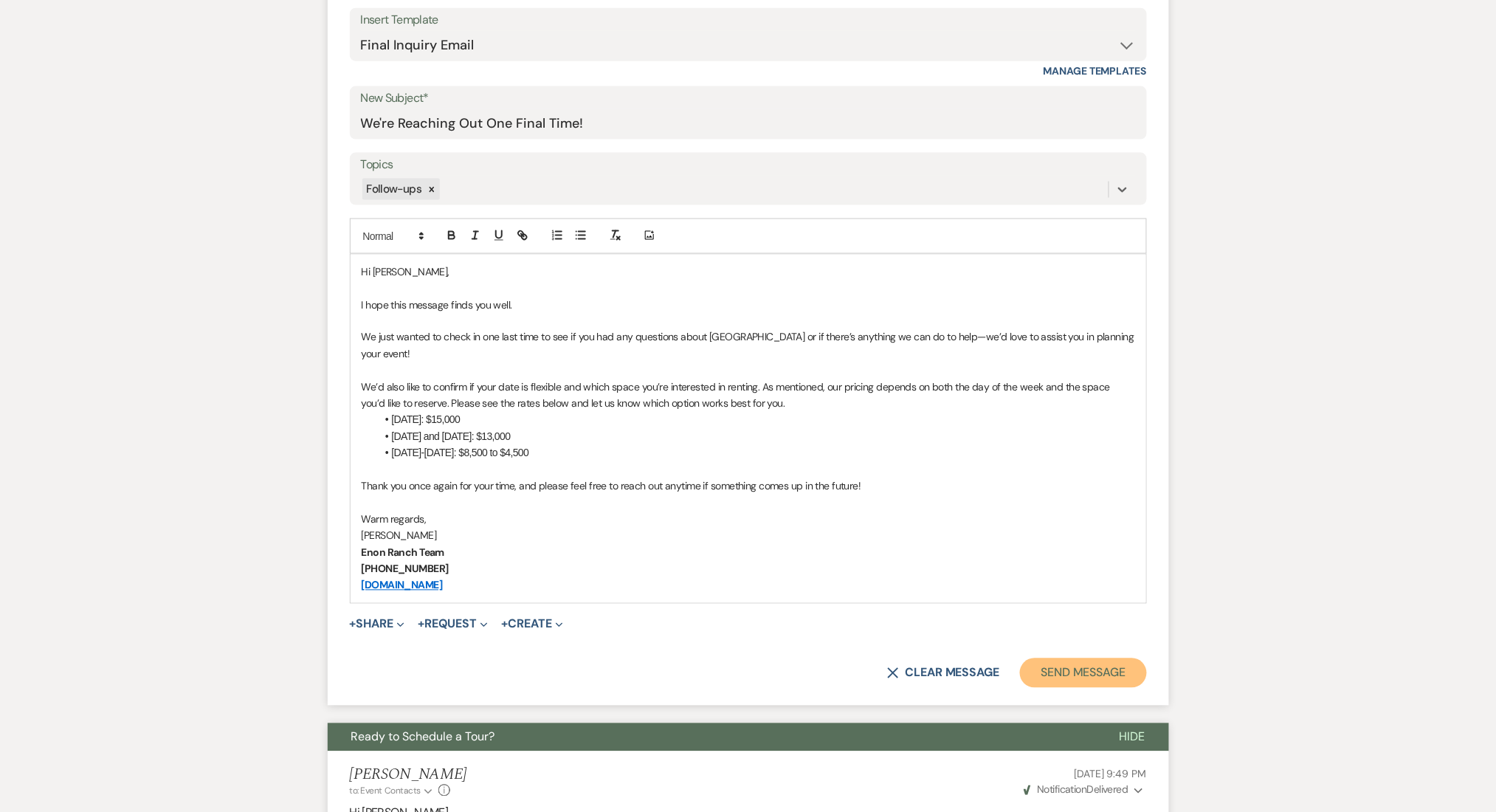
click at [1052, 667] on button "Send Message" at bounding box center [1083, 672] width 126 height 29
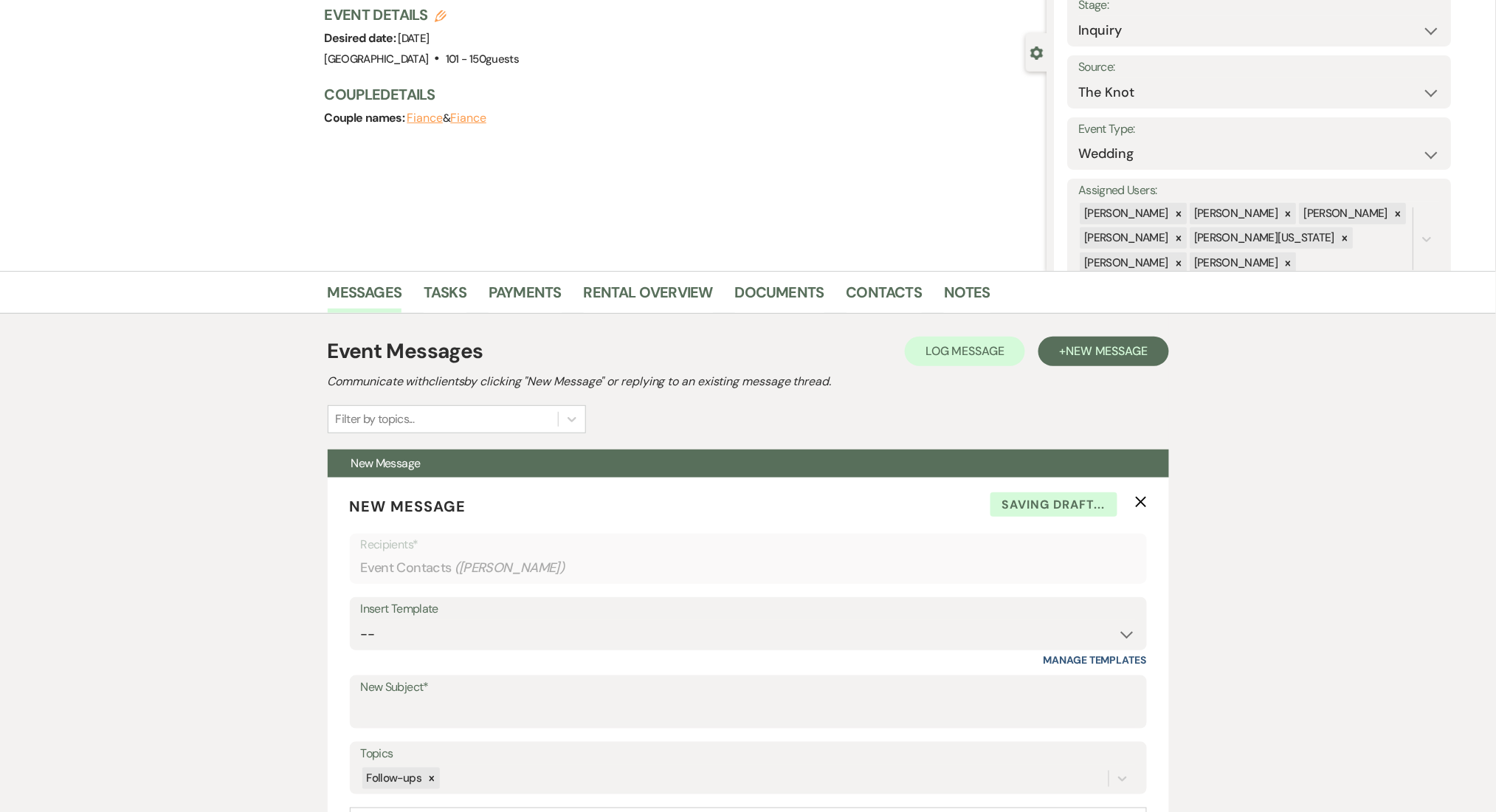
scroll to position [0, 0]
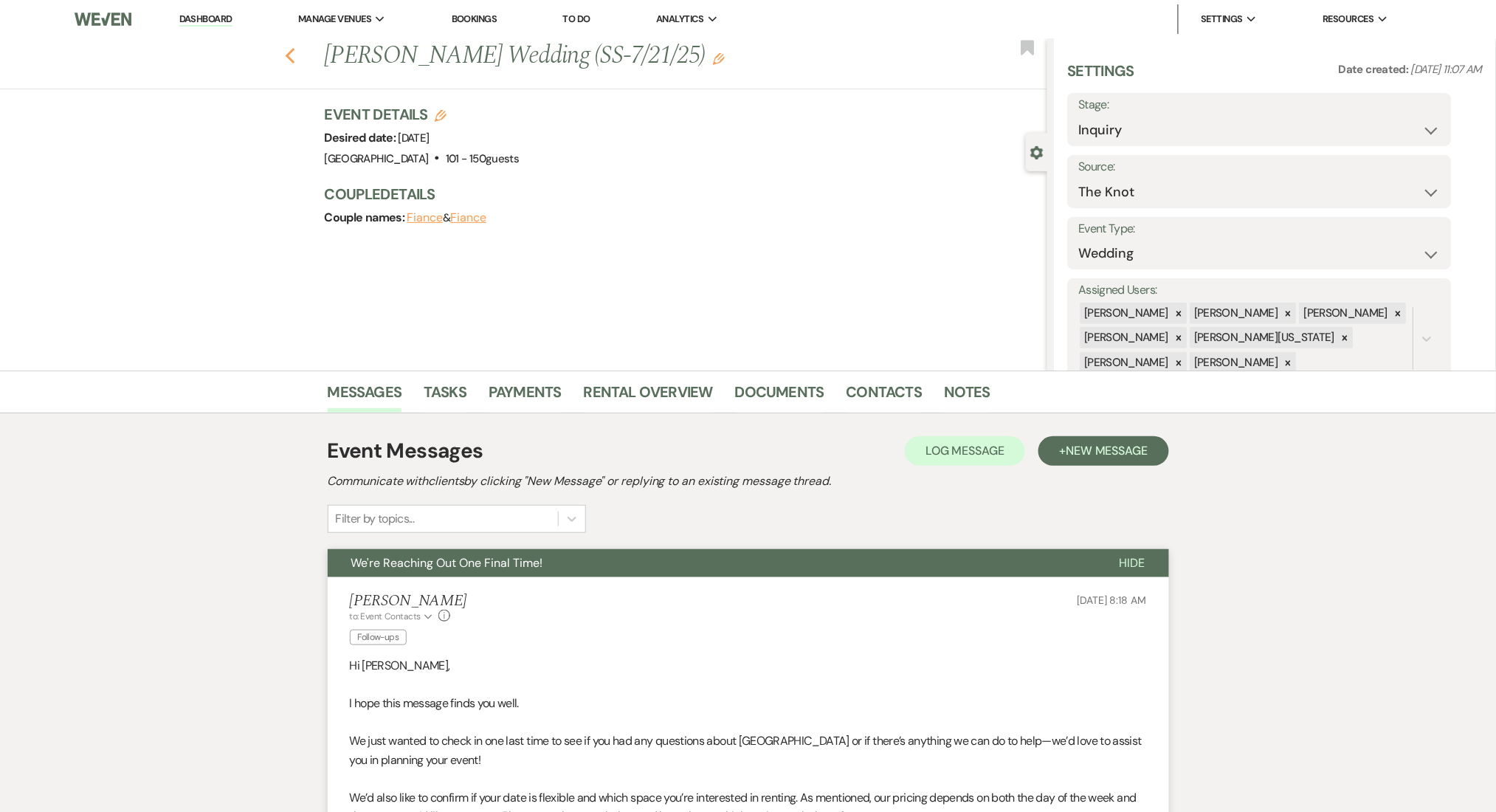
click at [296, 44] on button "Previous" at bounding box center [290, 55] width 11 height 21
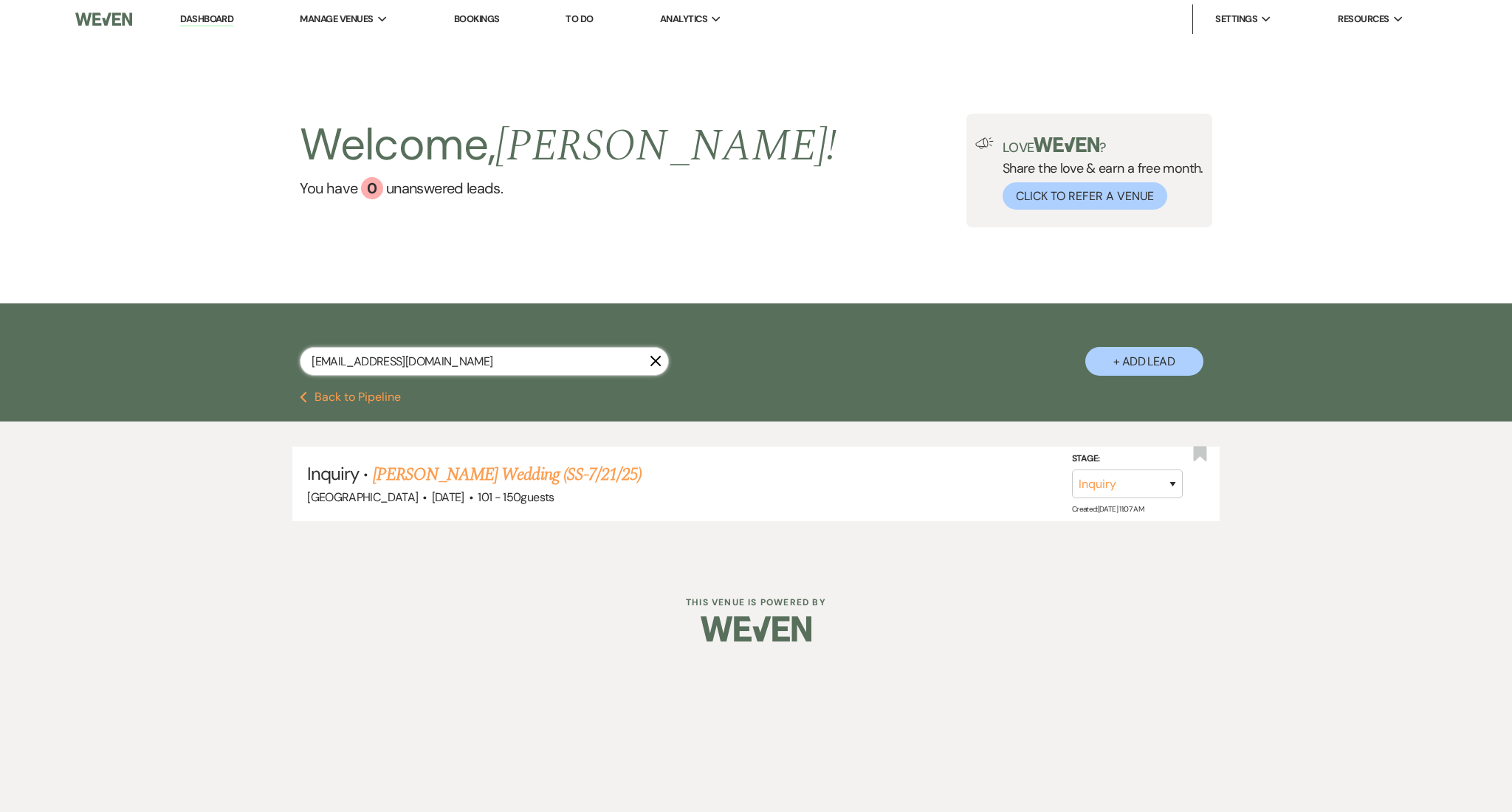
drag, startPoint x: 447, startPoint y: 363, endPoint x: 272, endPoint y: 339, distance: 176.6
click at [272, 339] on div "christinazeppa@yahoo.com X + Add Lead" at bounding box center [756, 349] width 1063 height 77
drag, startPoint x: 462, startPoint y: 353, endPoint x: 199, endPoint y: 336, distance: 263.5
click at [199, 336] on div "christinazeppa@yahoo.com X + Add Lead" at bounding box center [756, 347] width 1512 height 88
paste input "jackie.a.collins91@gmail"
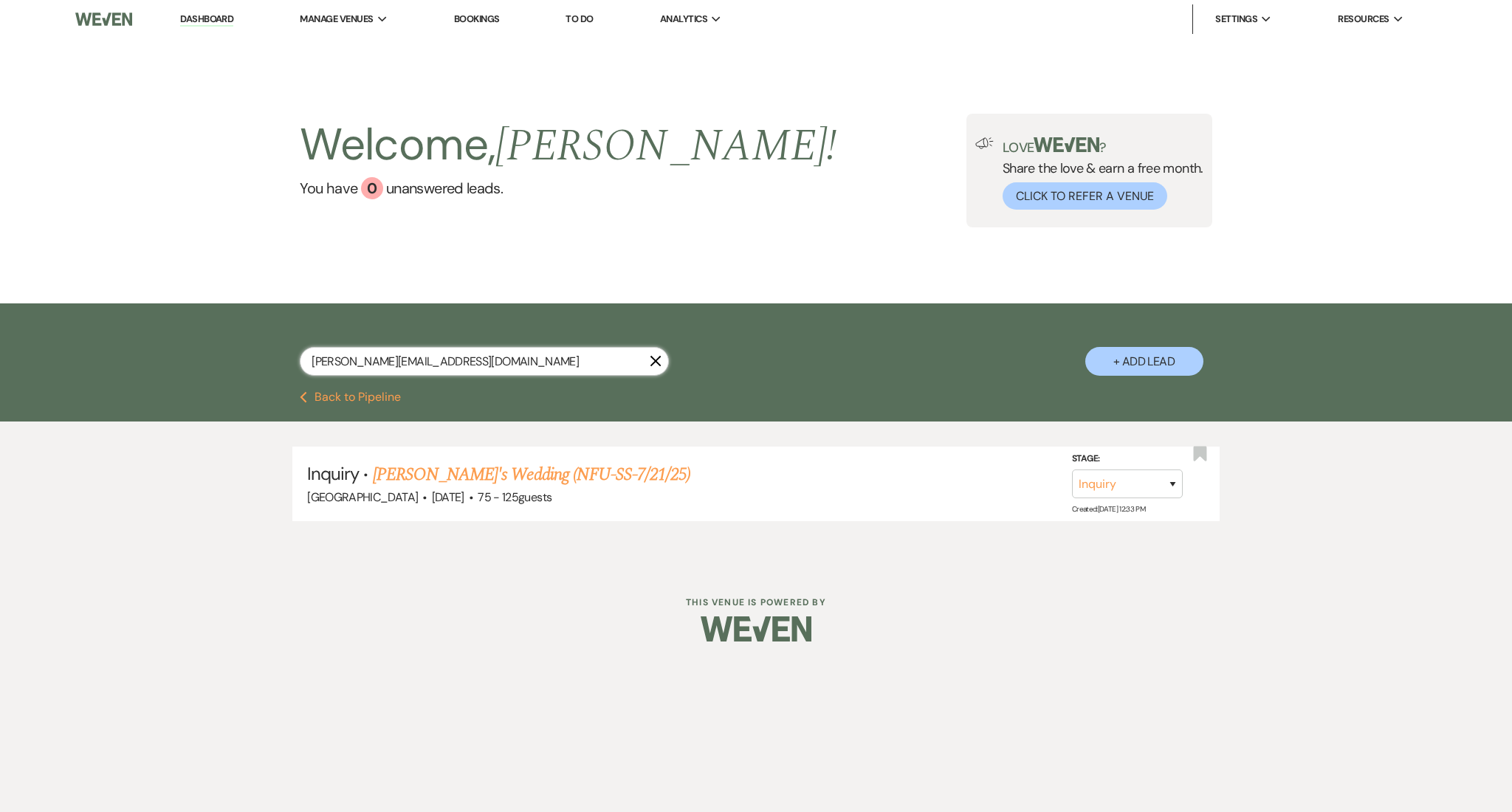
type input "jackie.a.collins91@gmail.com"
click at [502, 466] on link "Jackie's Wedding (NFU-SS-7/21/25)" at bounding box center [532, 474] width 318 height 26
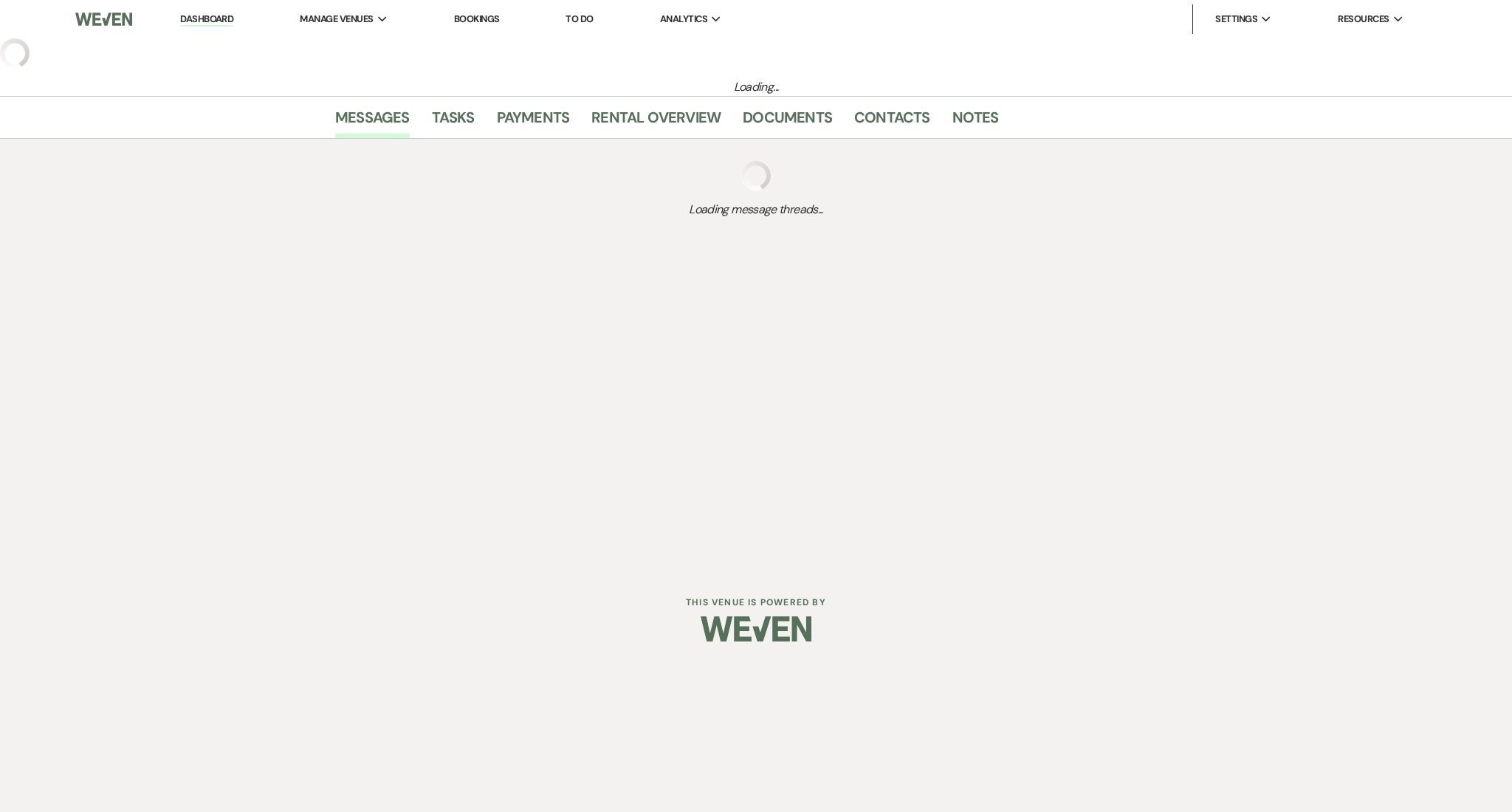
select select "3"
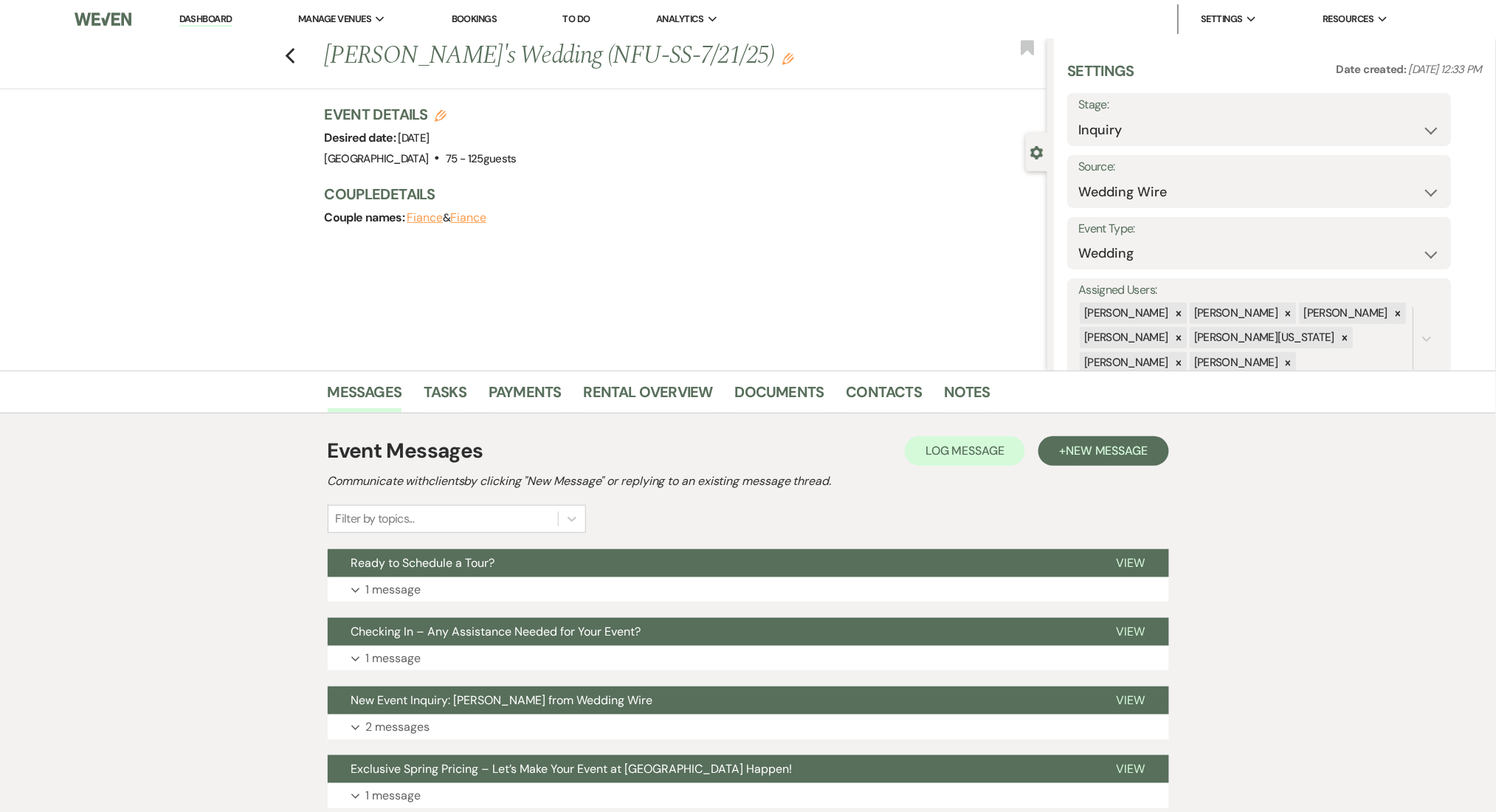
click at [782, 58] on icon "Edit" at bounding box center [788, 59] width 12 height 12
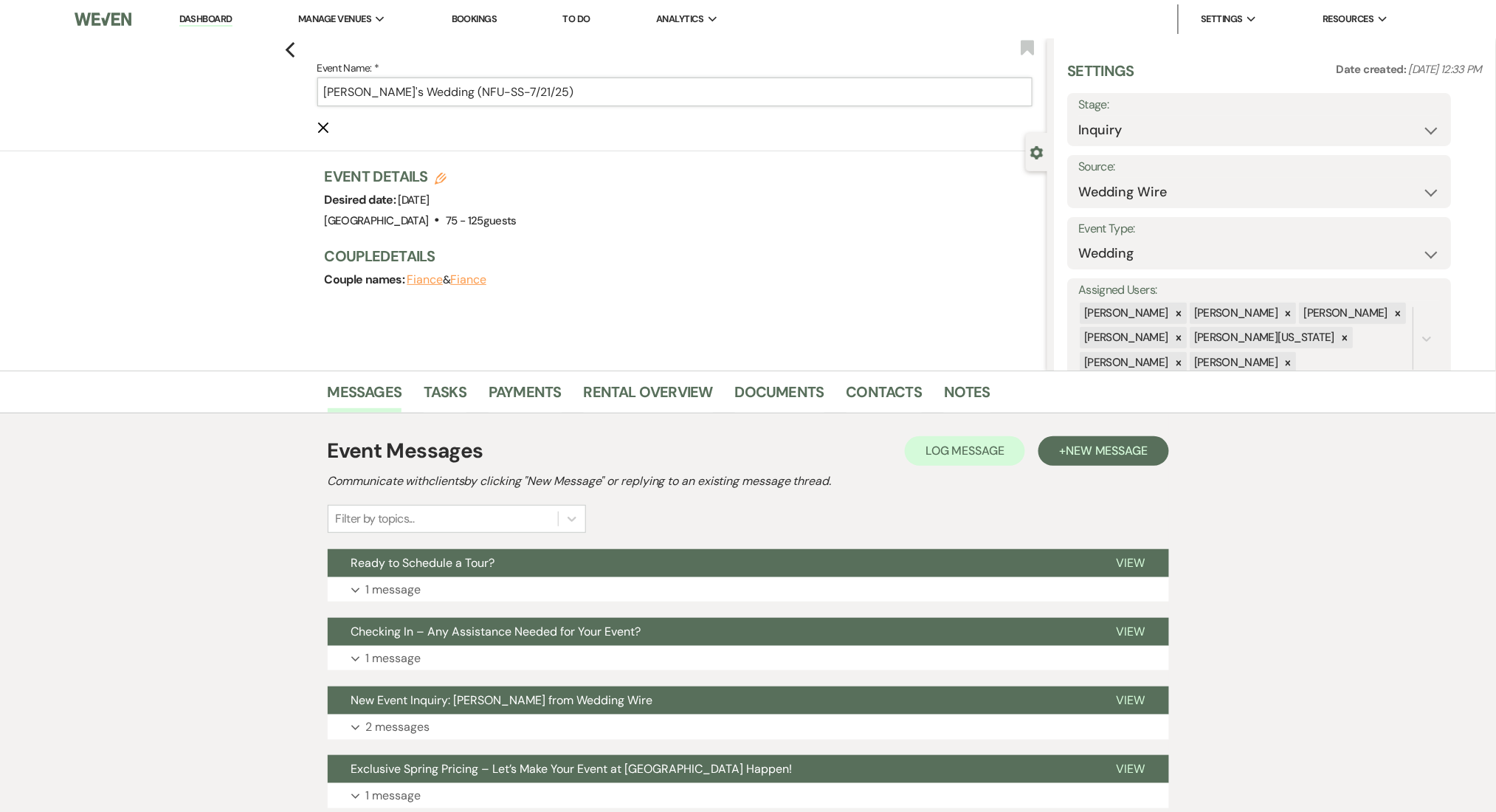
drag, startPoint x: 462, startPoint y: 93, endPoint x: 437, endPoint y: 94, distance: 25.0
click at [437, 94] on input "Jackie's Wedding (NFU-SS-7/21/25)" at bounding box center [675, 92] width 715 height 29
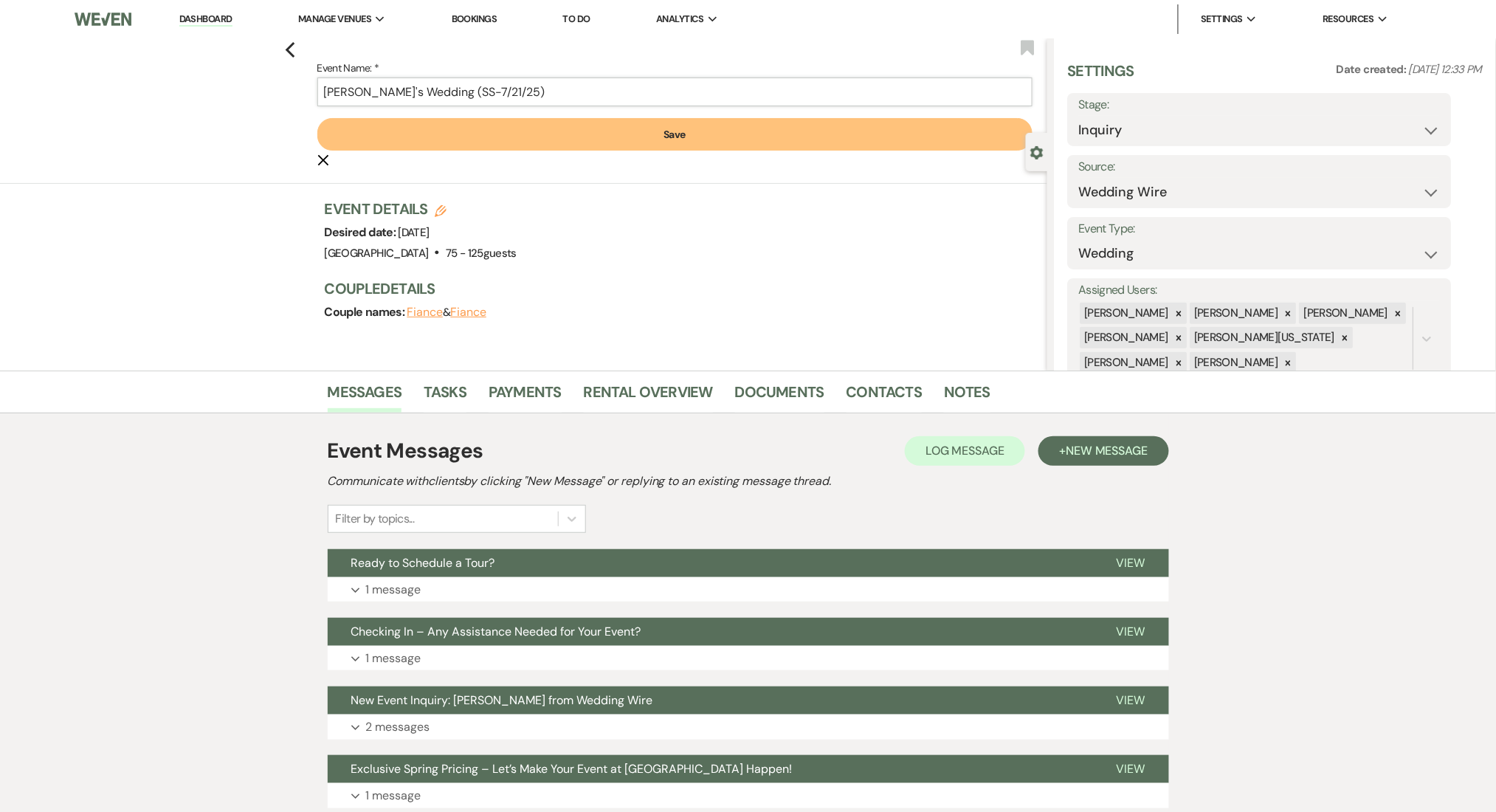
type input "Jackie's Wedding (SS-7/21/25)"
click at [478, 112] on form "Event Name: * Jackie's Wedding (SS-7/21/25) Save Cancel Edit" at bounding box center [675, 113] width 715 height 109
click at [485, 151] on form "Event Name: * Jackie's Wedding (SS-7/21/25) Save Cancel Edit" at bounding box center [675, 113] width 715 height 109
click at [496, 132] on button "Save" at bounding box center [675, 134] width 715 height 33
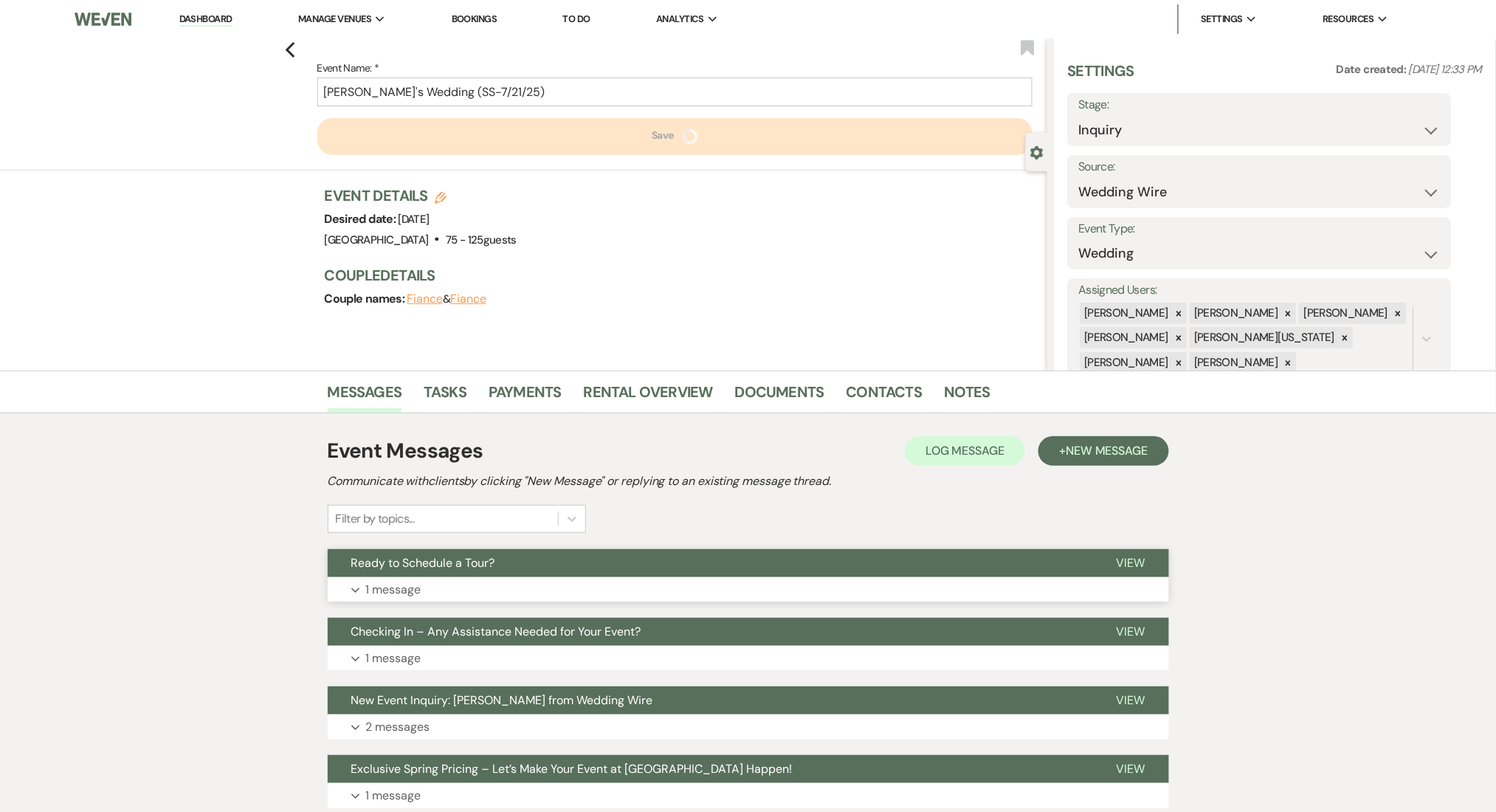
click at [651, 568] on button "Ready to Schedule a Tour?" at bounding box center [710, 562] width 765 height 28
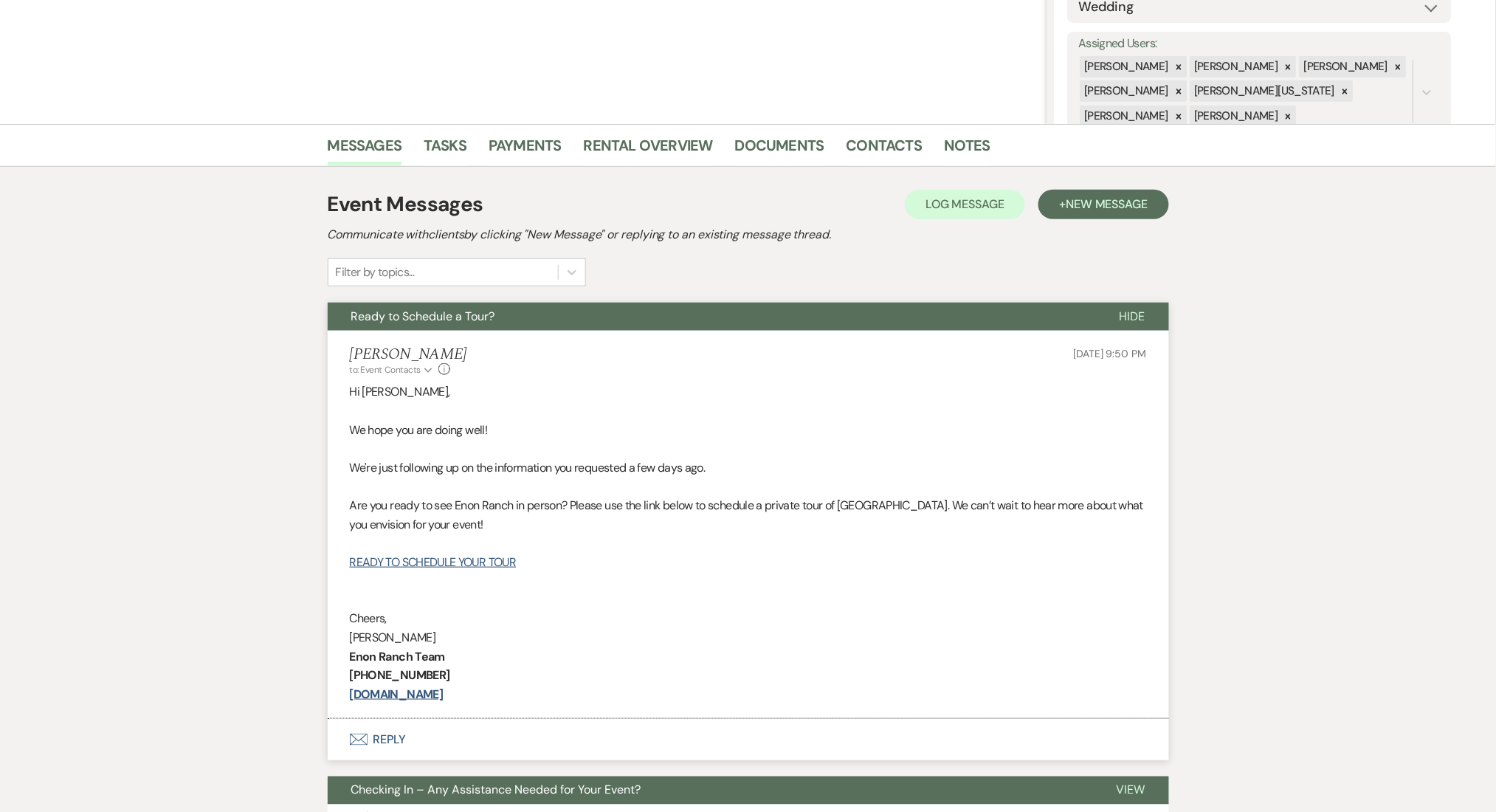
scroll to position [295, 0]
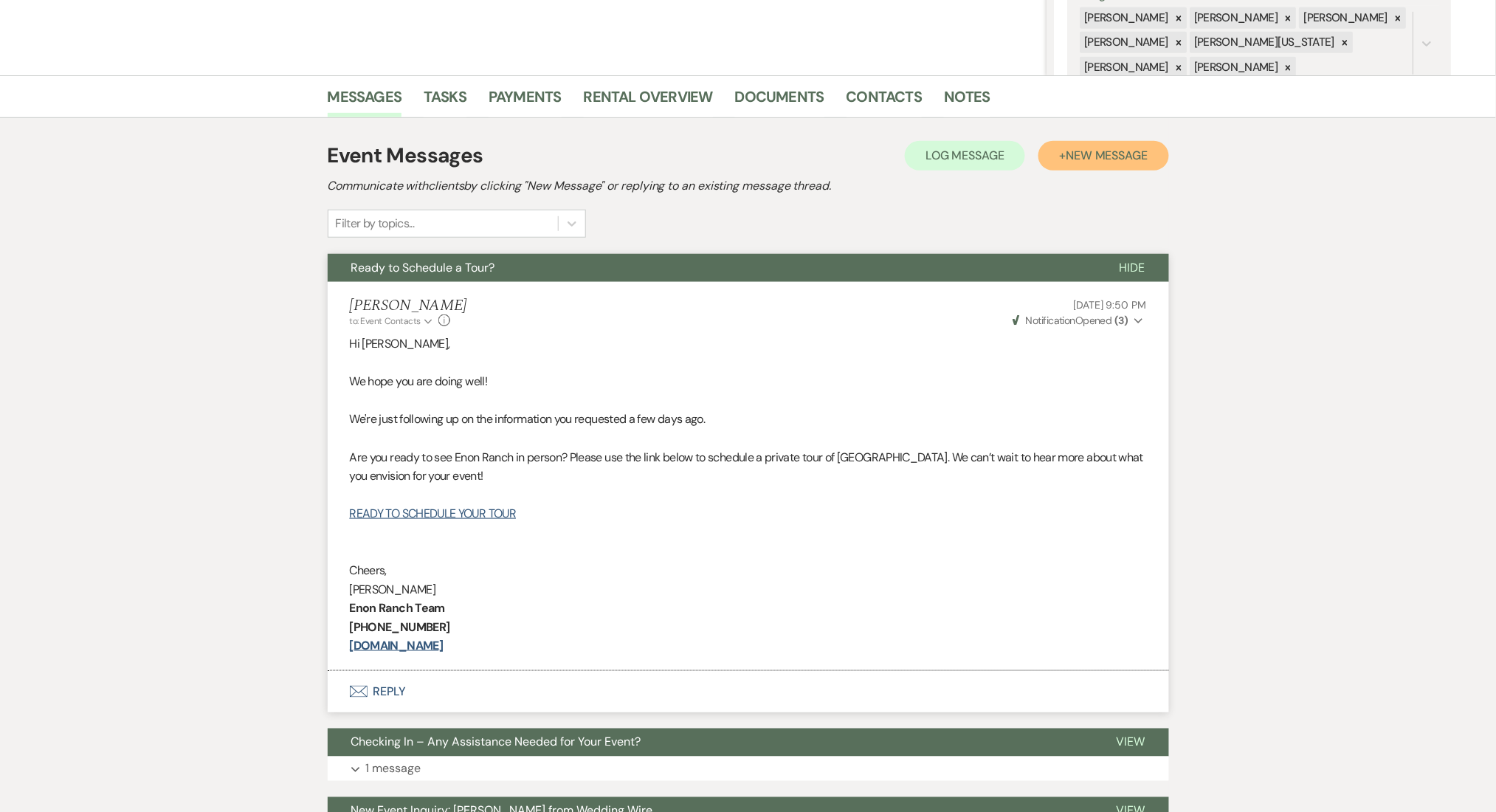
click at [1071, 165] on button "+ New Message" at bounding box center [1103, 155] width 130 height 29
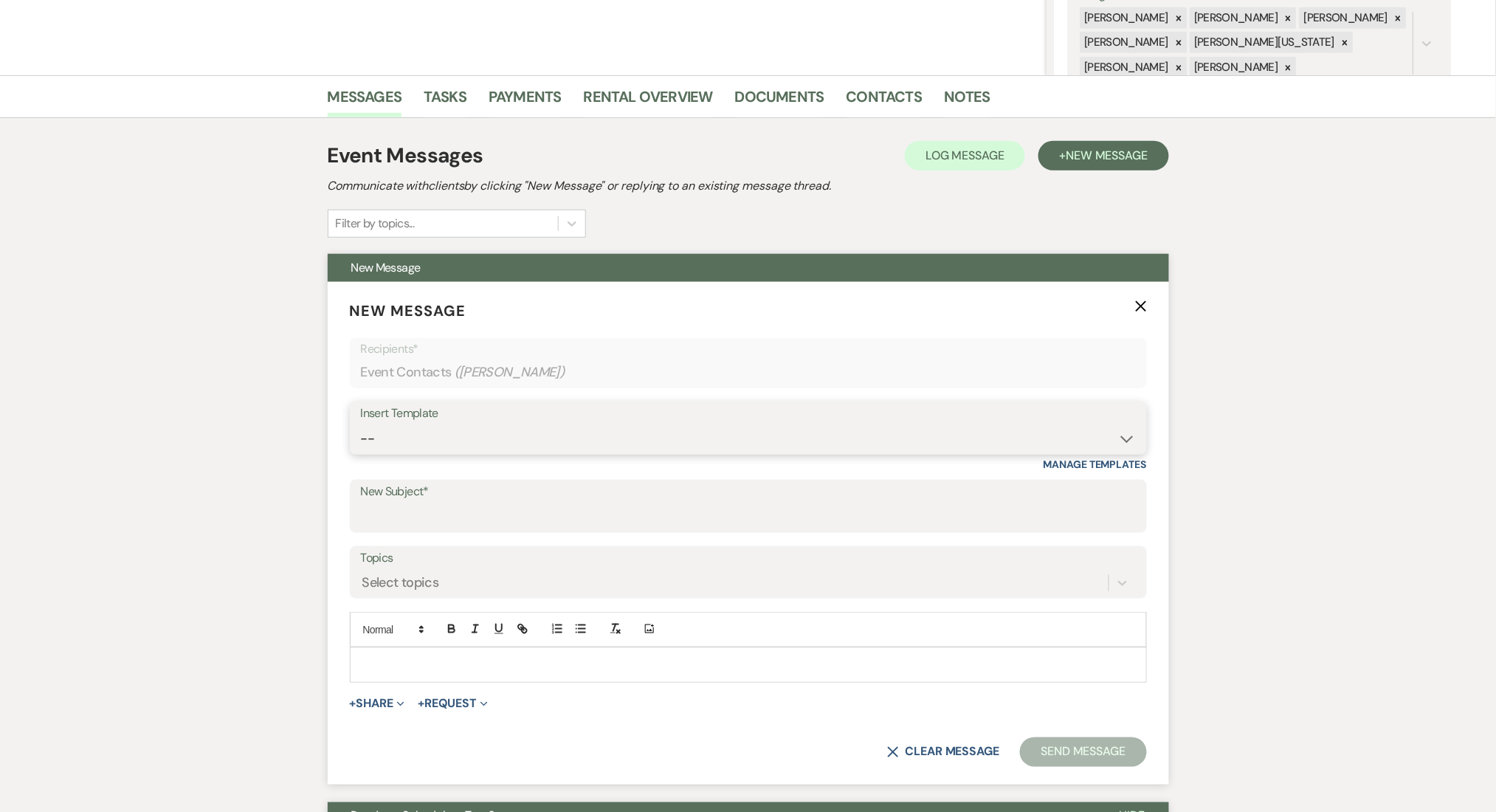
click at [451, 439] on select "-- Inquiry Follow Up Email #2 Contract Sending Template Payment Template Rental…" at bounding box center [748, 439] width 775 height 29
select select "4539"
click at [361, 424] on select "-- Inquiry Follow Up Email #2 Contract Sending Template Payment Template Rental…" at bounding box center [748, 439] width 775 height 29
type input "We're Reaching Out One Final Time!"
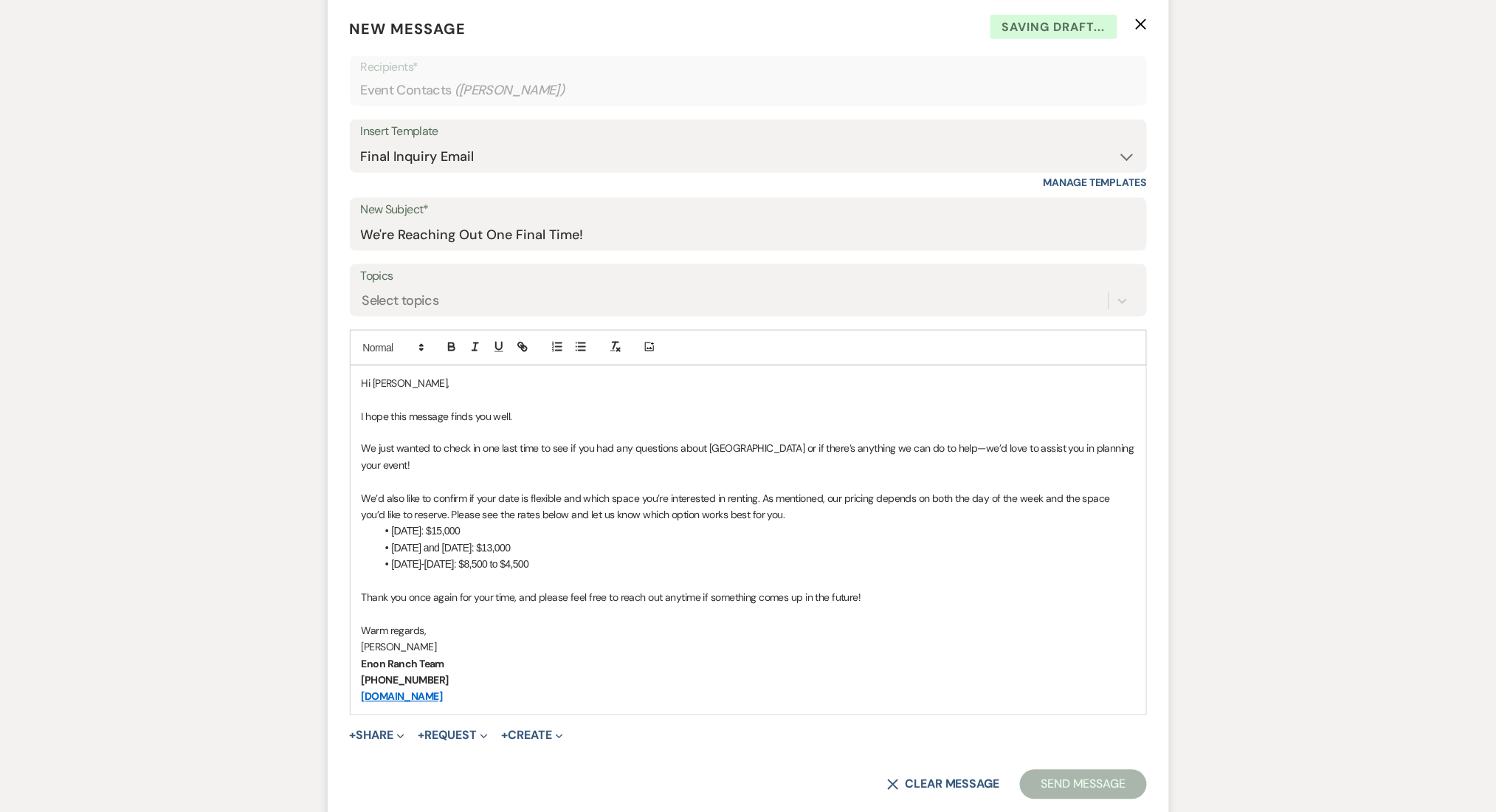
scroll to position [787, 0]
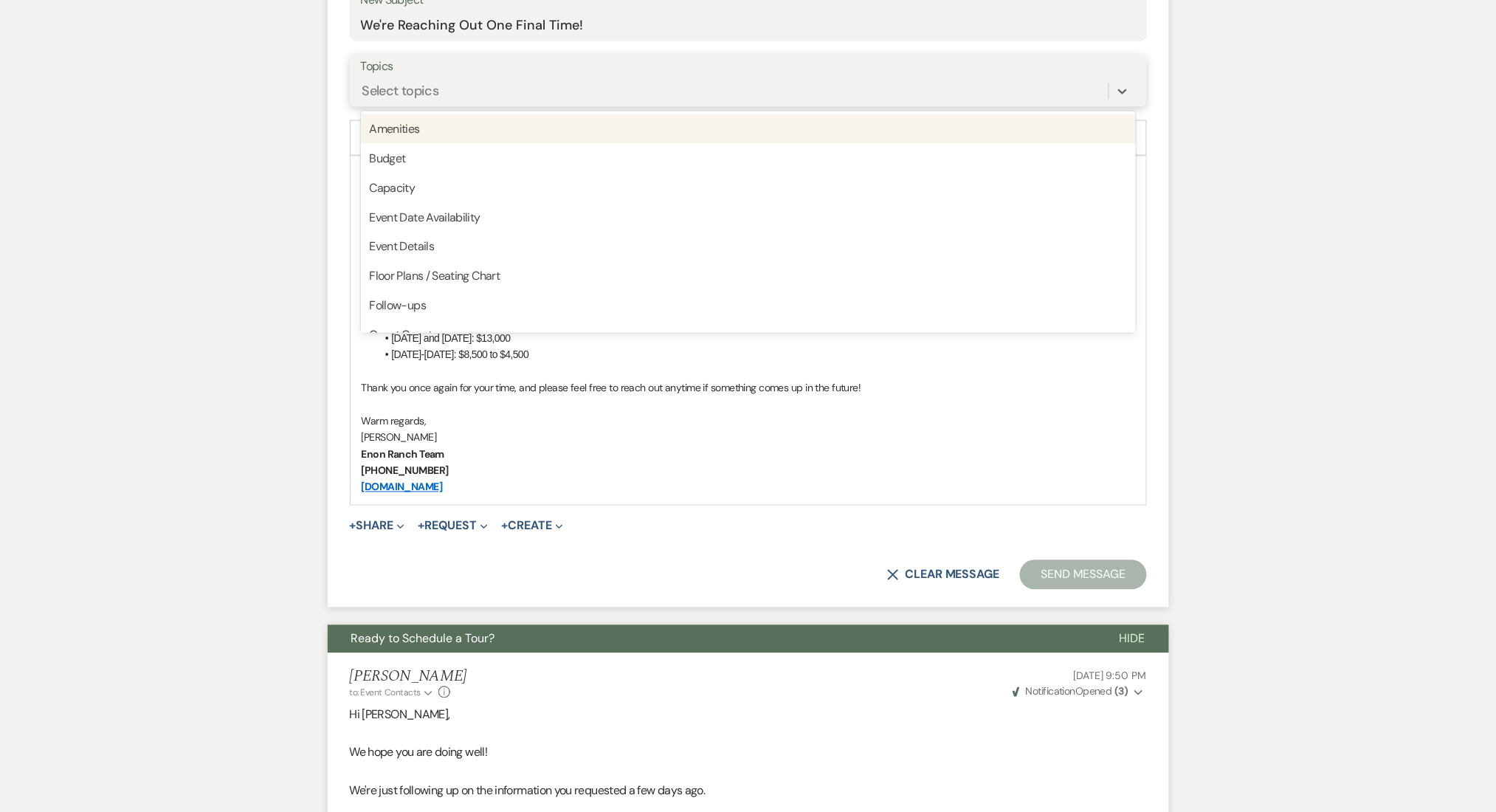
click at [447, 100] on div "Select topics" at bounding box center [735, 91] width 748 height 26
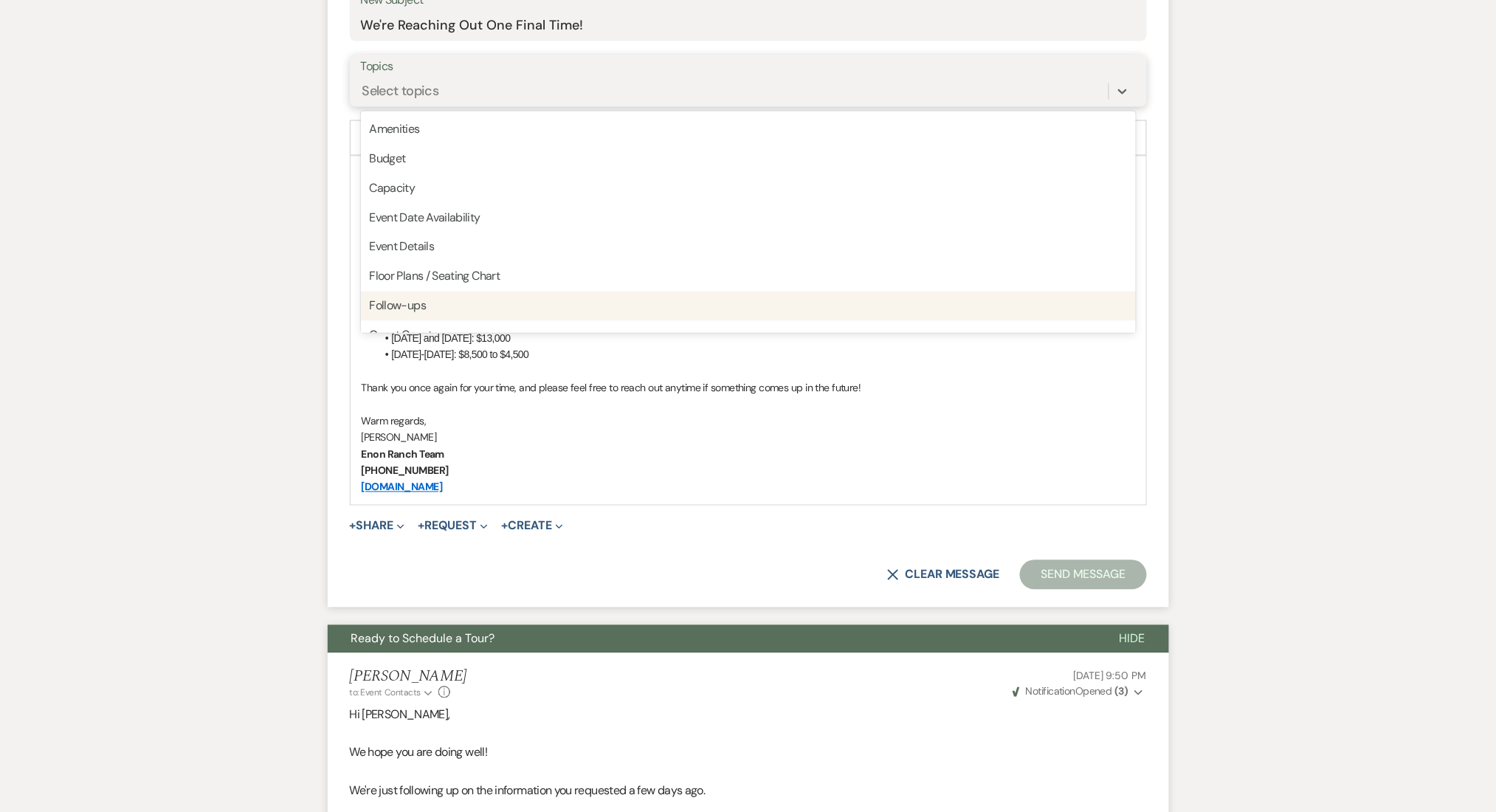
click at [432, 305] on div "Follow-ups" at bounding box center [748, 306] width 775 height 29
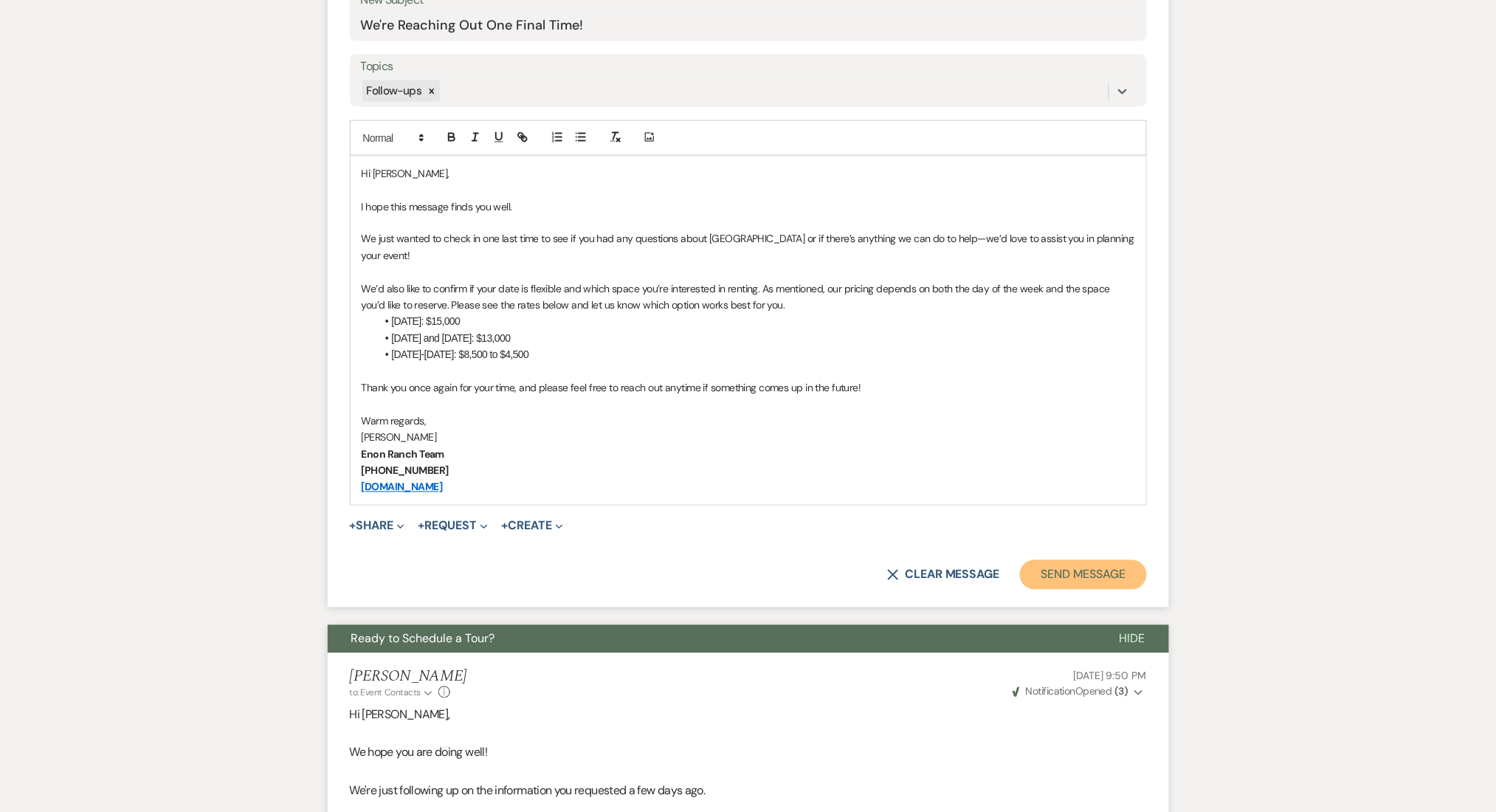
click at [1095, 574] on button "Send Message" at bounding box center [1083, 574] width 126 height 29
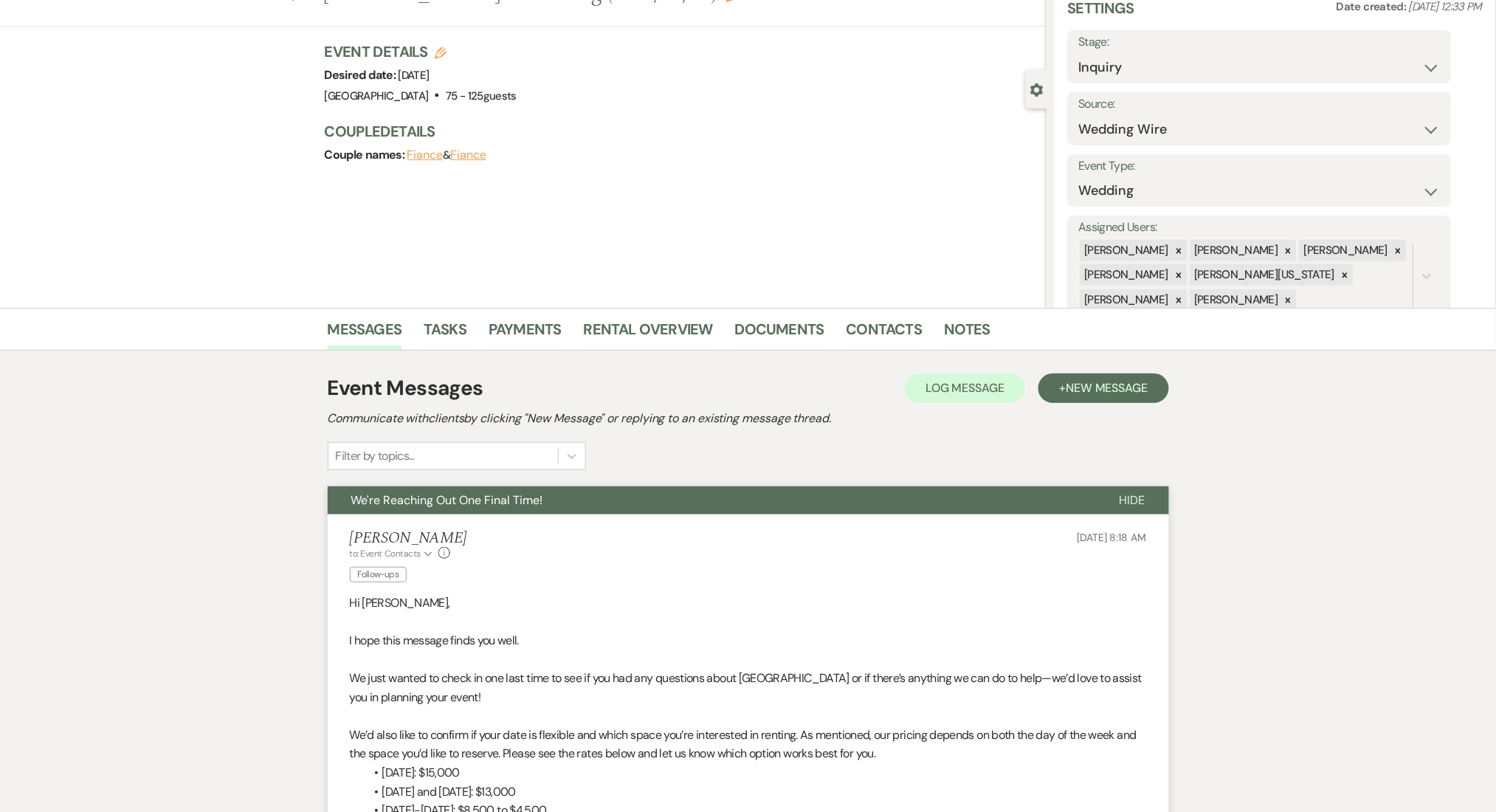
scroll to position [0, 0]
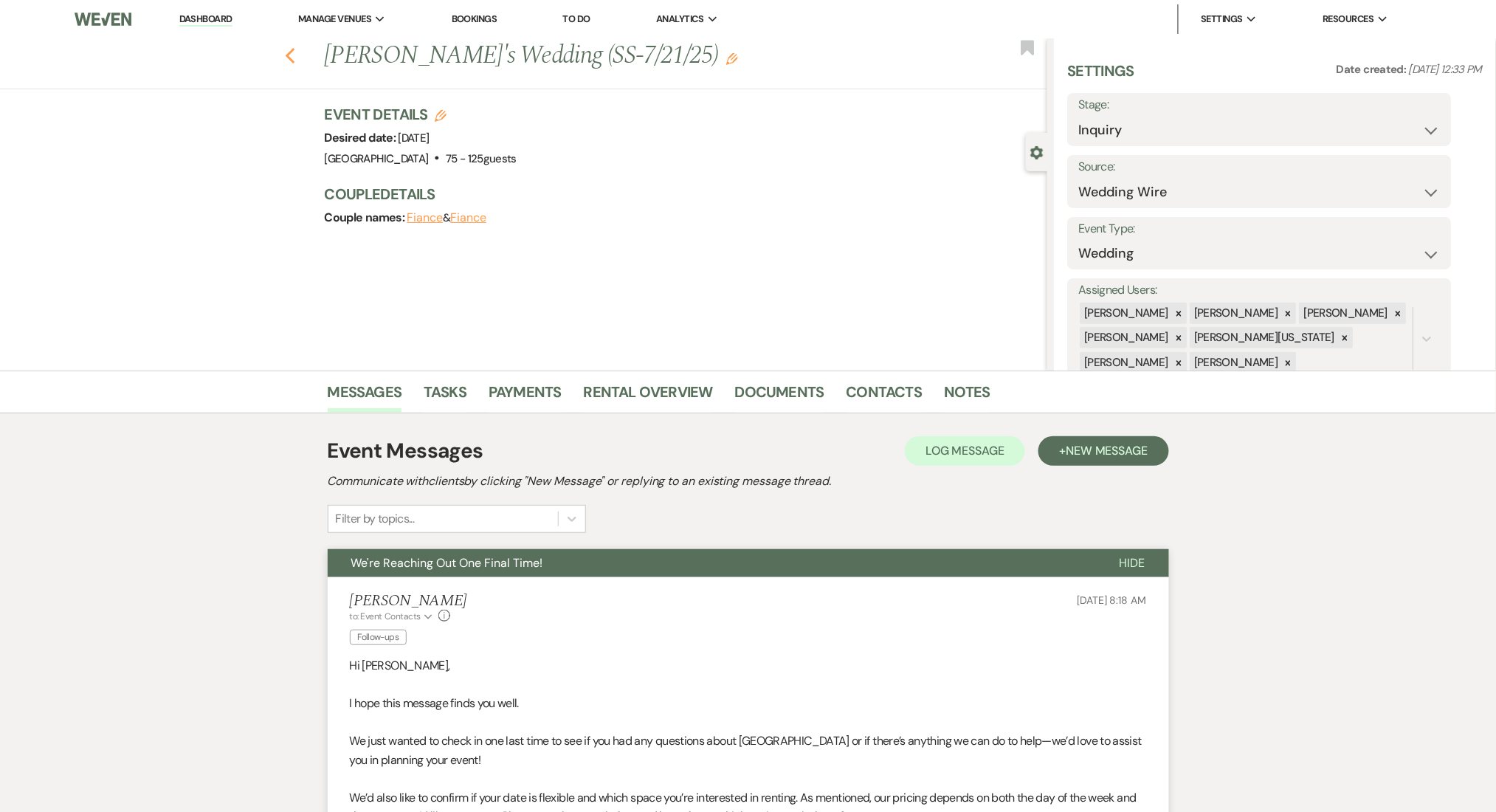
click at [293, 52] on icon "Previous" at bounding box center [290, 56] width 11 height 17
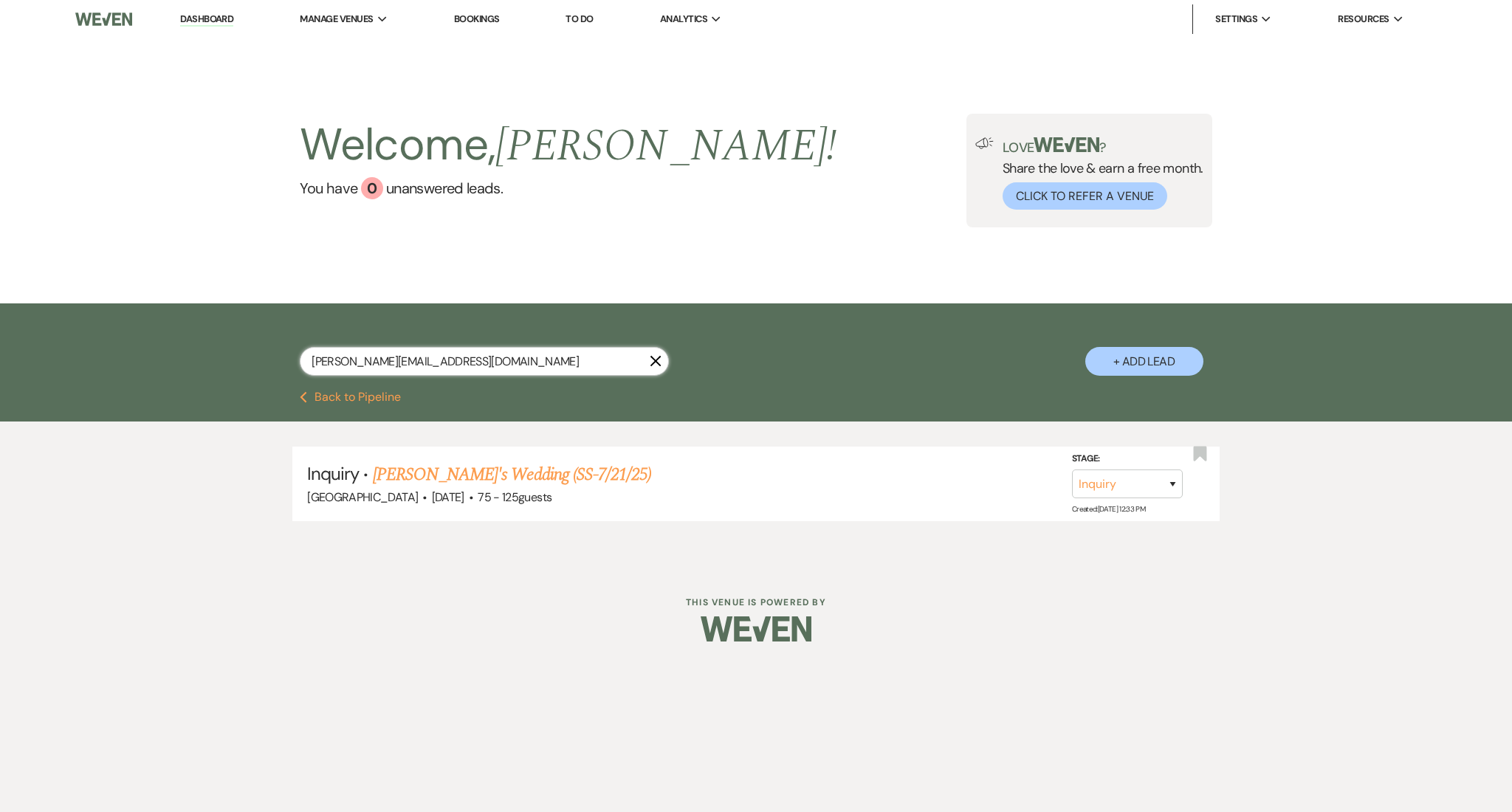
click at [478, 364] on input "jackie.a.collins91@gmail.com" at bounding box center [484, 361] width 369 height 29
drag, startPoint x: 458, startPoint y: 358, endPoint x: 231, endPoint y: 330, distance: 228.7
click at [234, 331] on div "jackie.a.collins91@gmail.com X + Add Lead" at bounding box center [756, 349] width 1063 height 77
paste input "sarahbrooks1698"
type input "sarahbrooks1698@gmail.com"
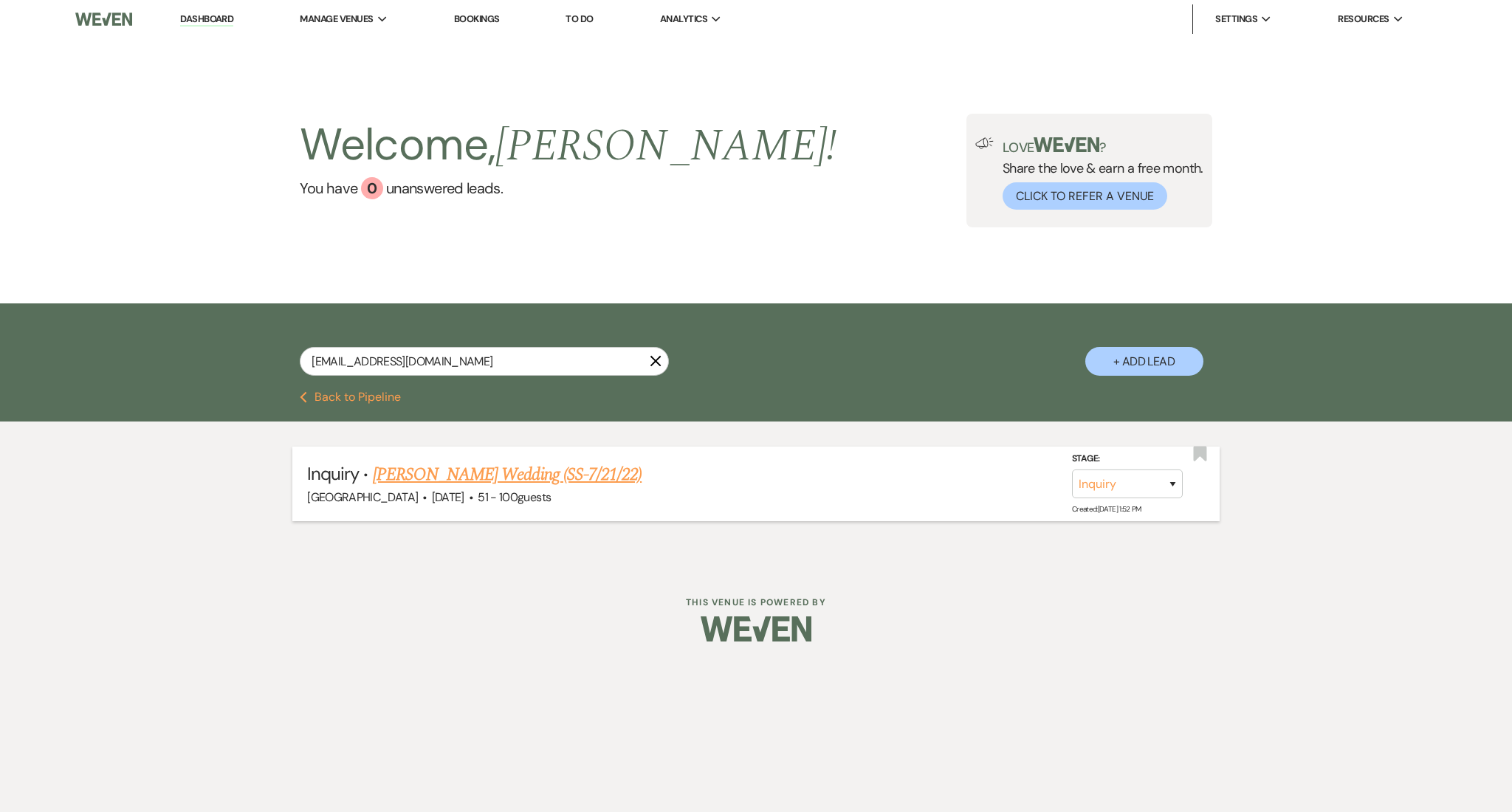
click at [512, 464] on link "Sara Brooks's Wedding (SS-7/21/22)" at bounding box center [507, 474] width 269 height 26
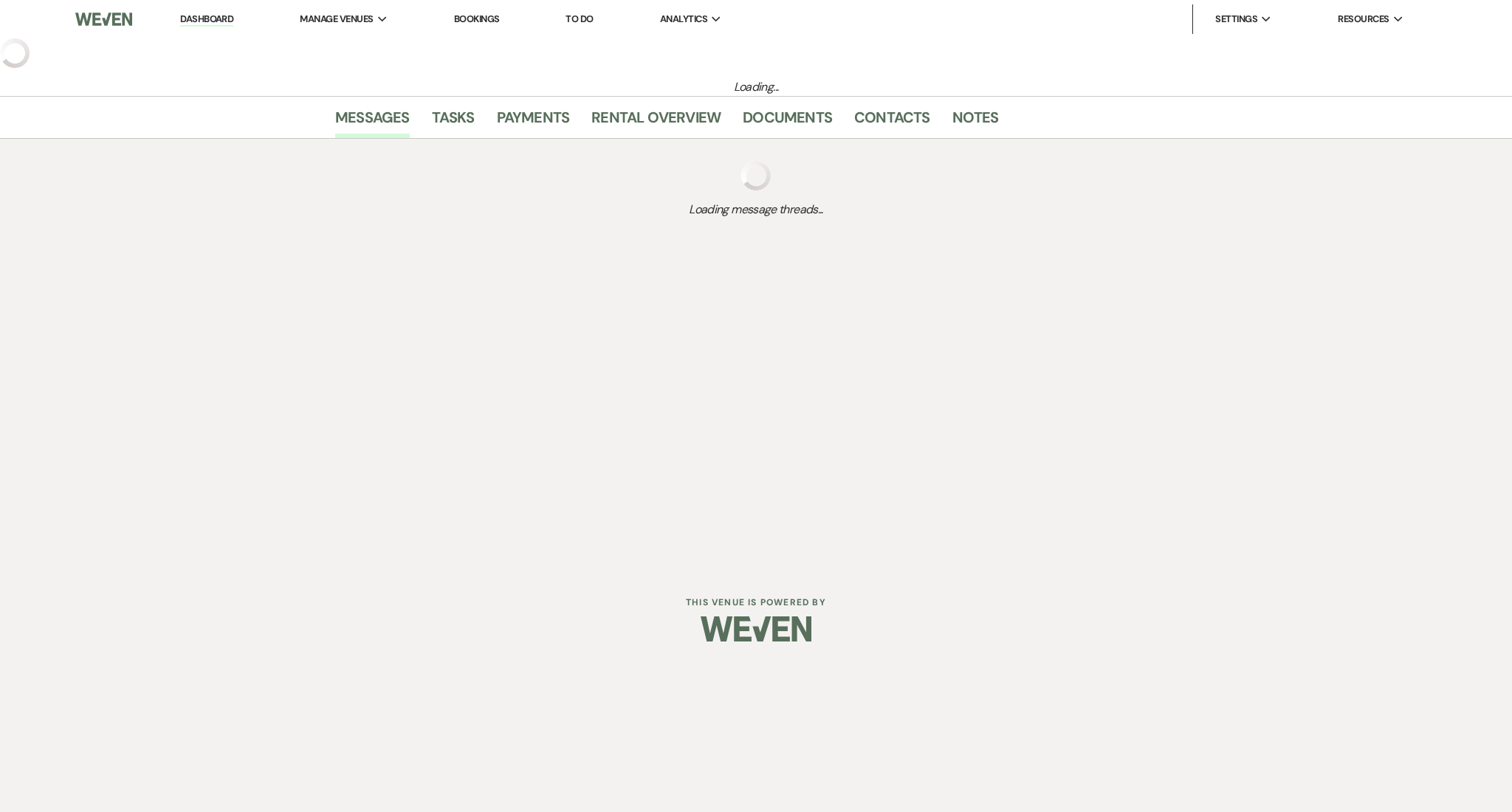
select select "2"
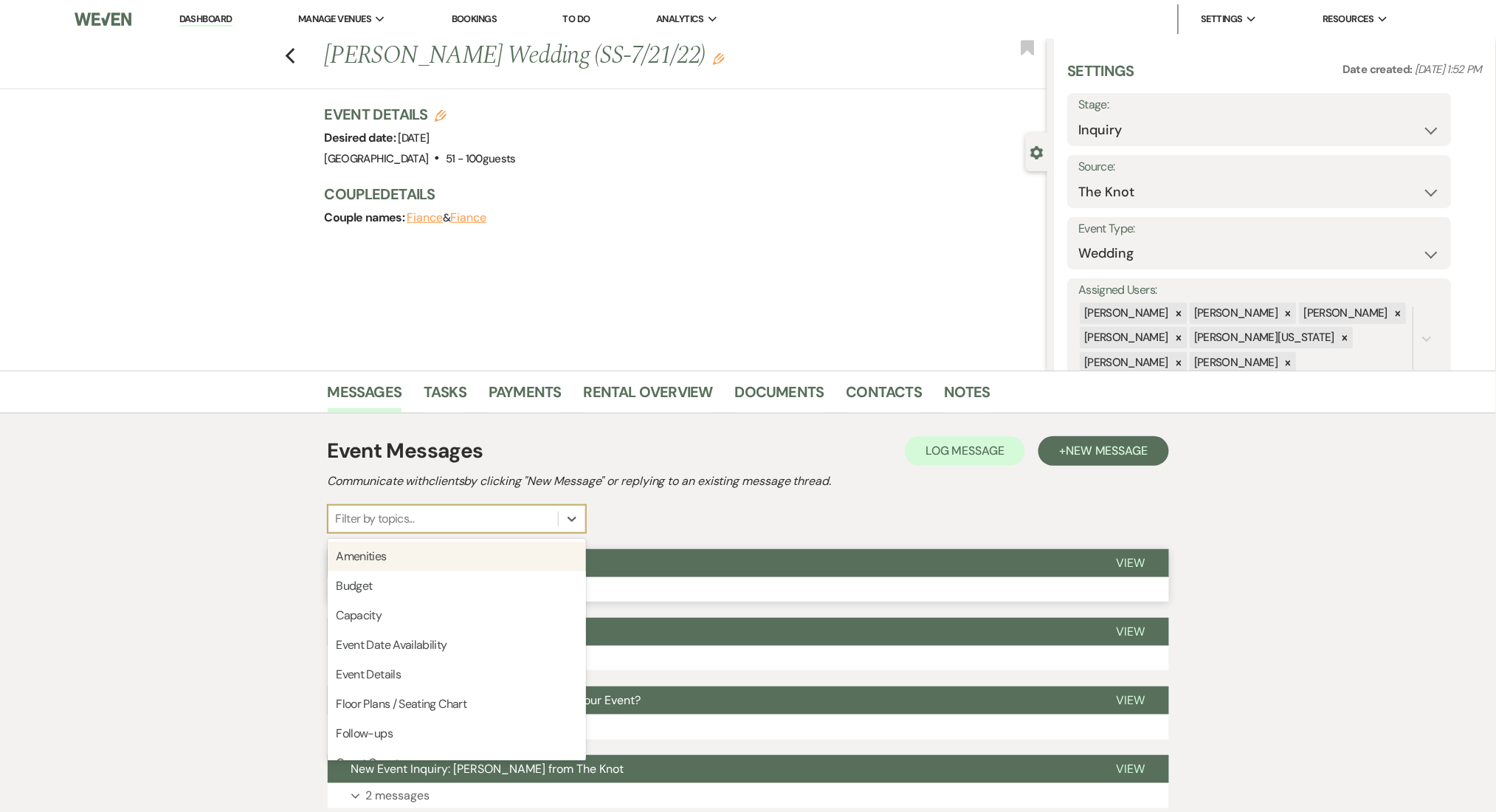
drag, startPoint x: 582, startPoint y: 526, endPoint x: 589, endPoint y: 554, distance: 28.9
click at [582, 533] on div "Event Messages Log Log Message + New Message Communicate with clients by clicki…" at bounding box center [748, 656] width 842 height 456
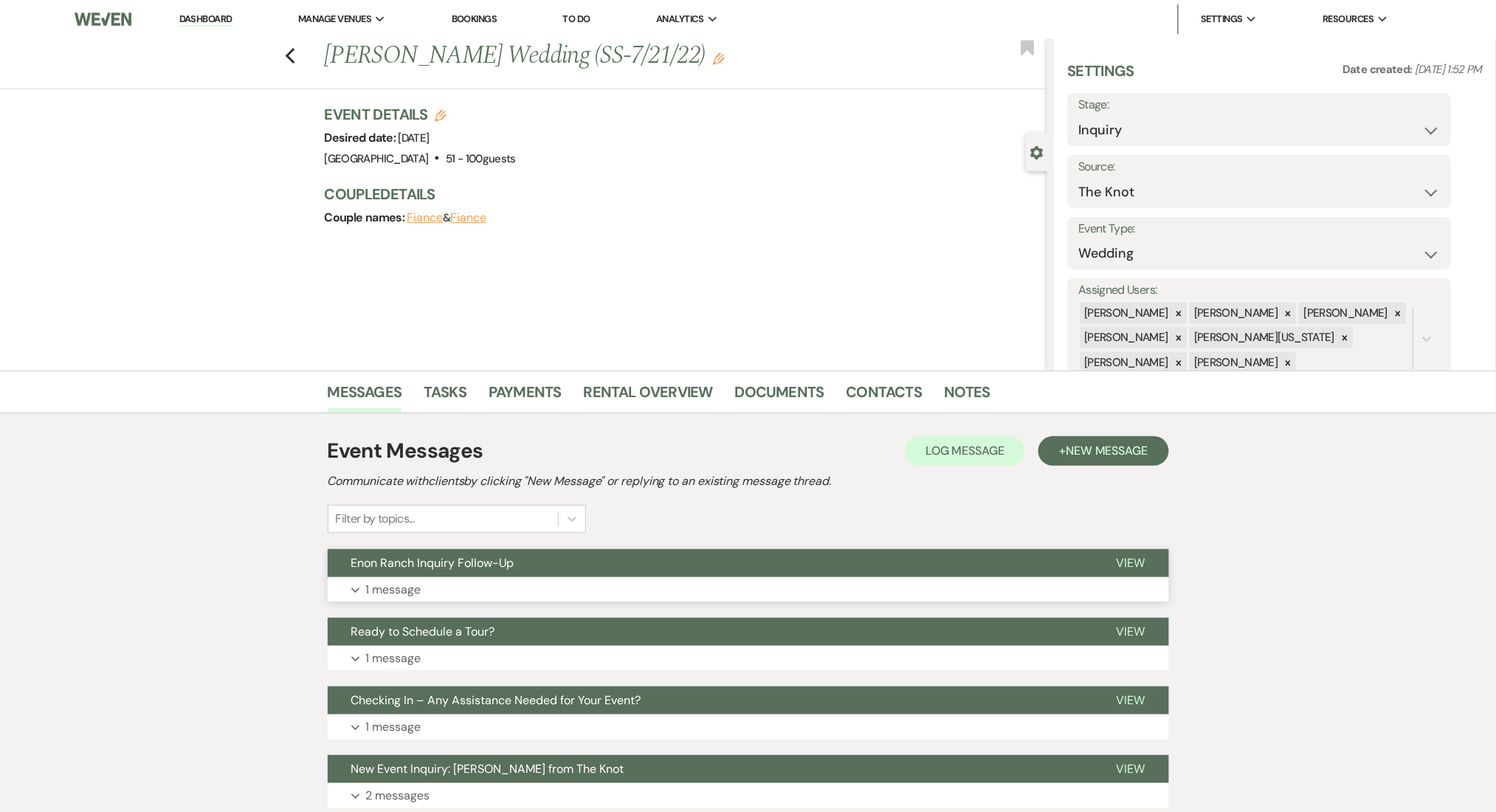
click at [645, 590] on button "Expand 1 message" at bounding box center [748, 590] width 842 height 25
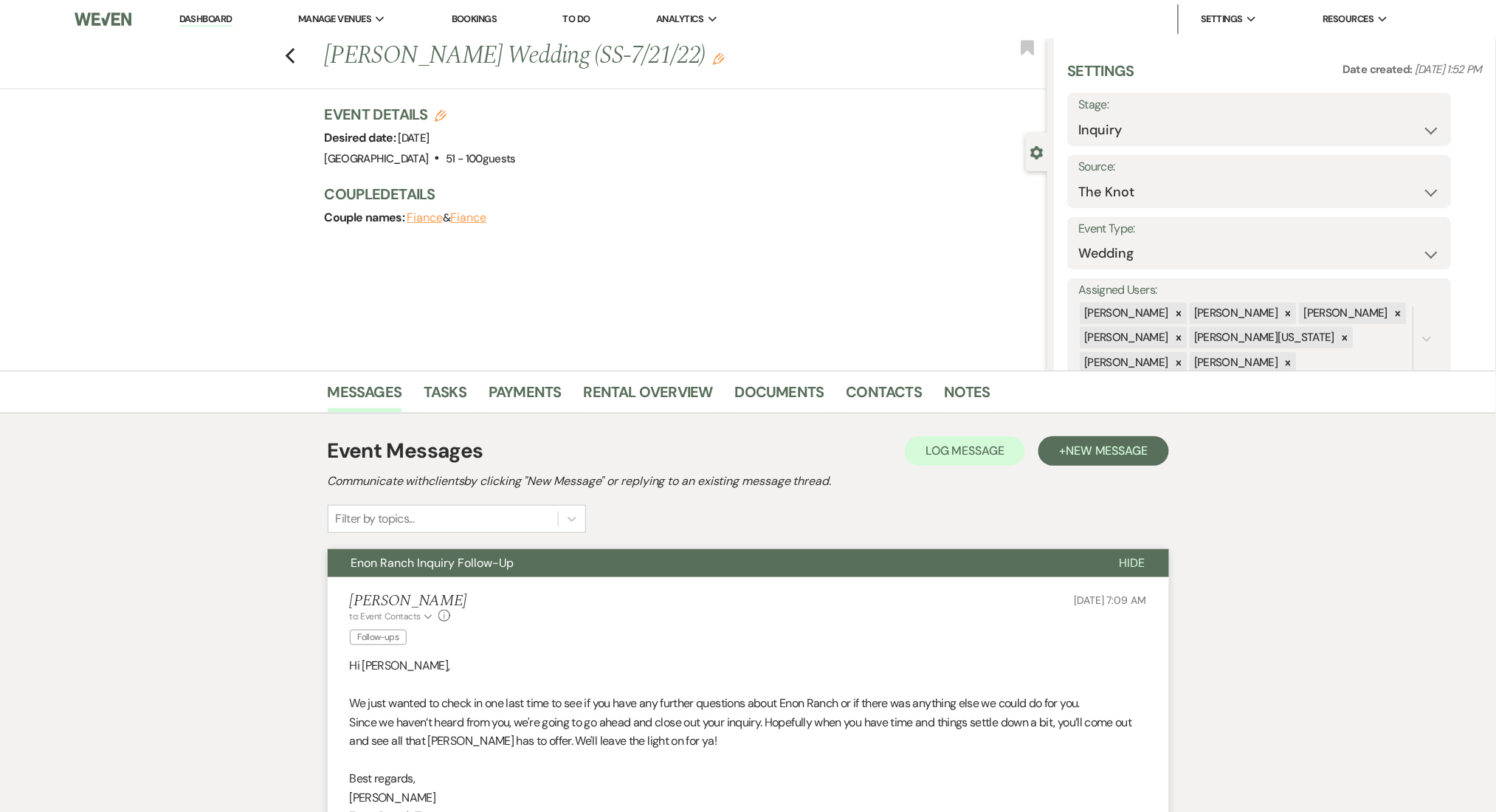
scroll to position [295, 0]
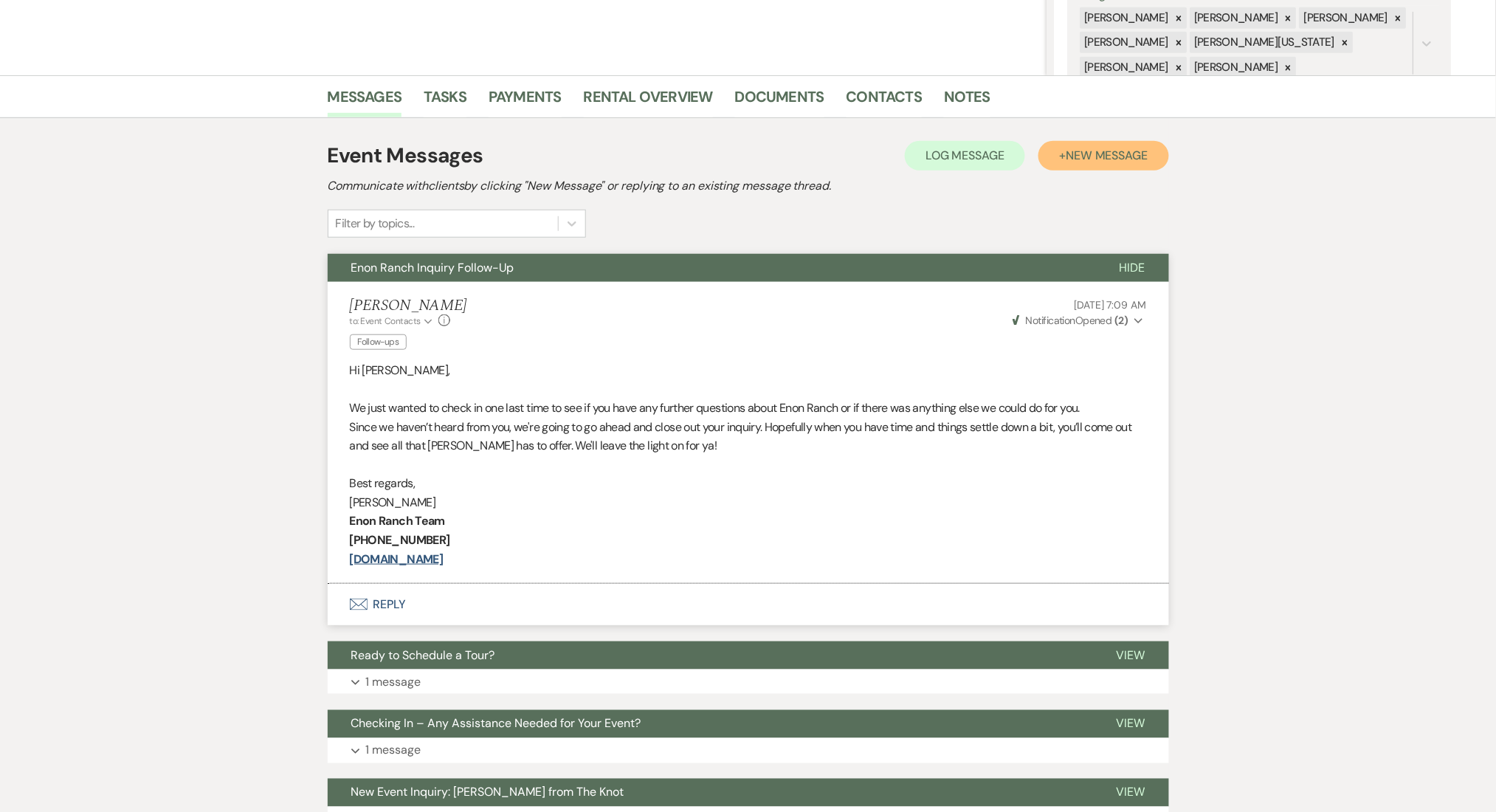
click at [1067, 144] on button "+ New Message" at bounding box center [1103, 155] width 130 height 29
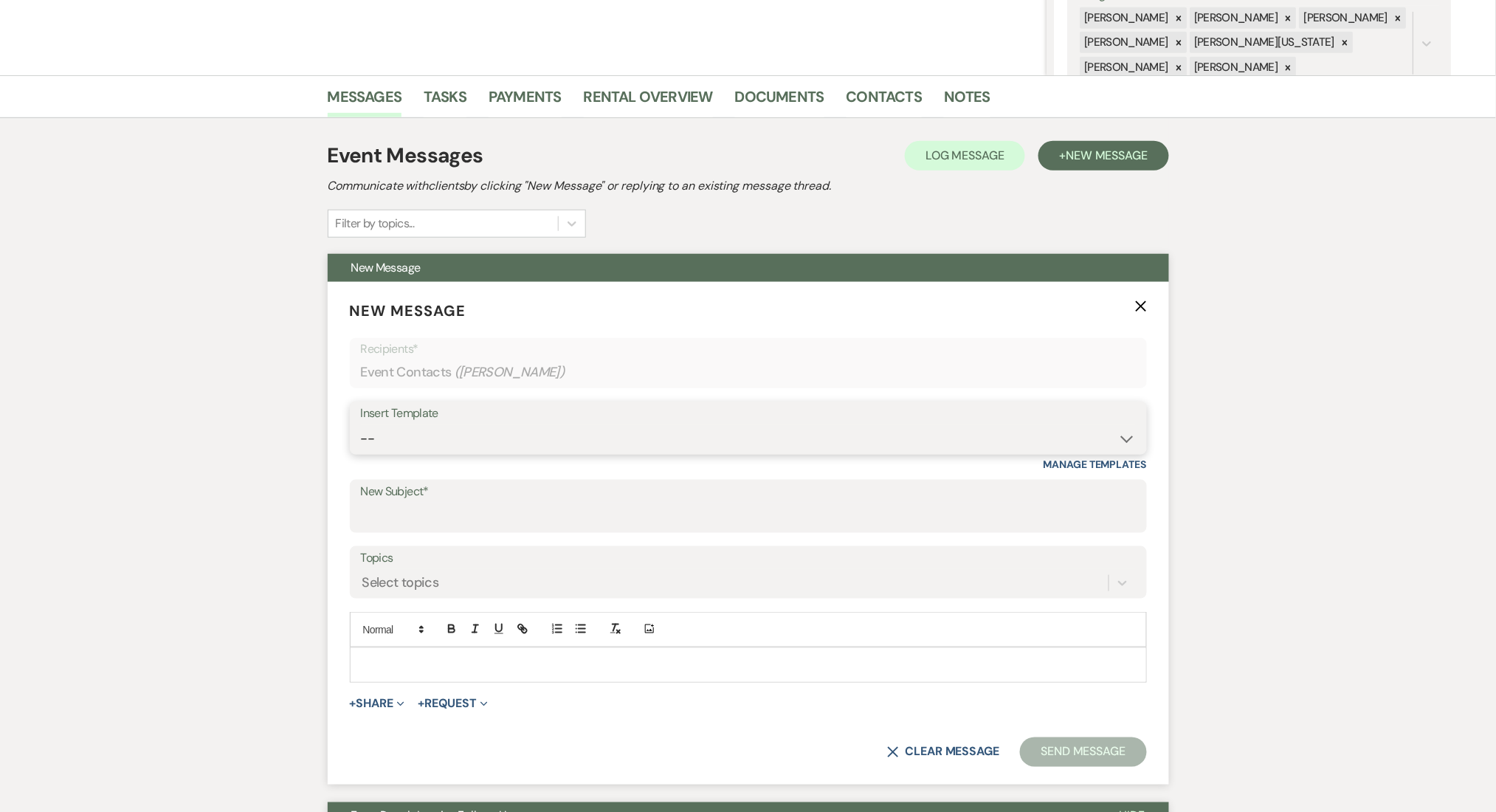
click at [462, 436] on select "-- Inquiry Follow Up Email #2 Contract Sending Template Payment Template Rental…" at bounding box center [748, 439] width 775 height 29
select select "4539"
click at [361, 424] on select "-- Inquiry Follow Up Email #2 Contract Sending Template Payment Template Rental…" at bounding box center [748, 439] width 775 height 29
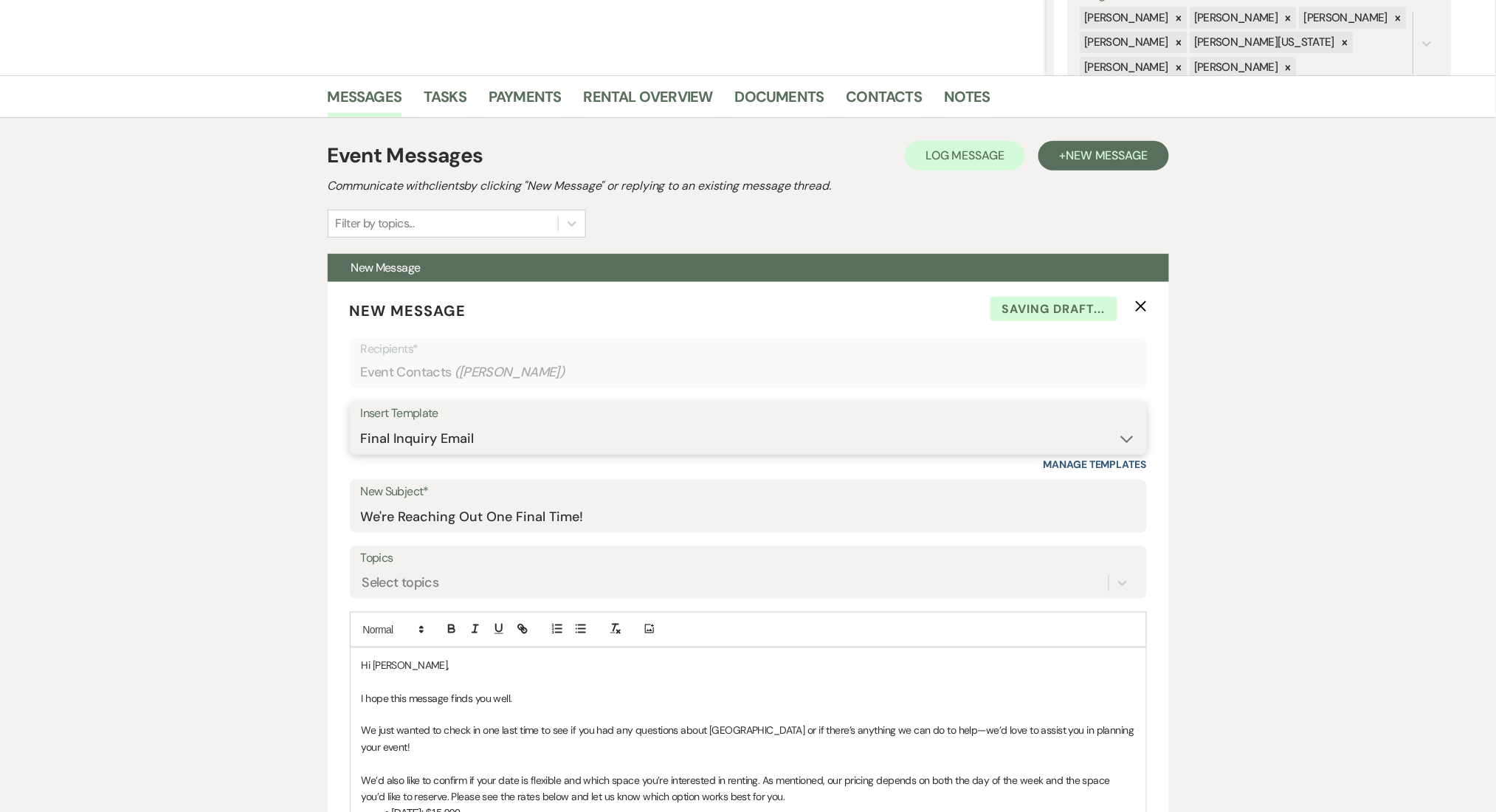
type input "We're Reaching Out One Final Time!"
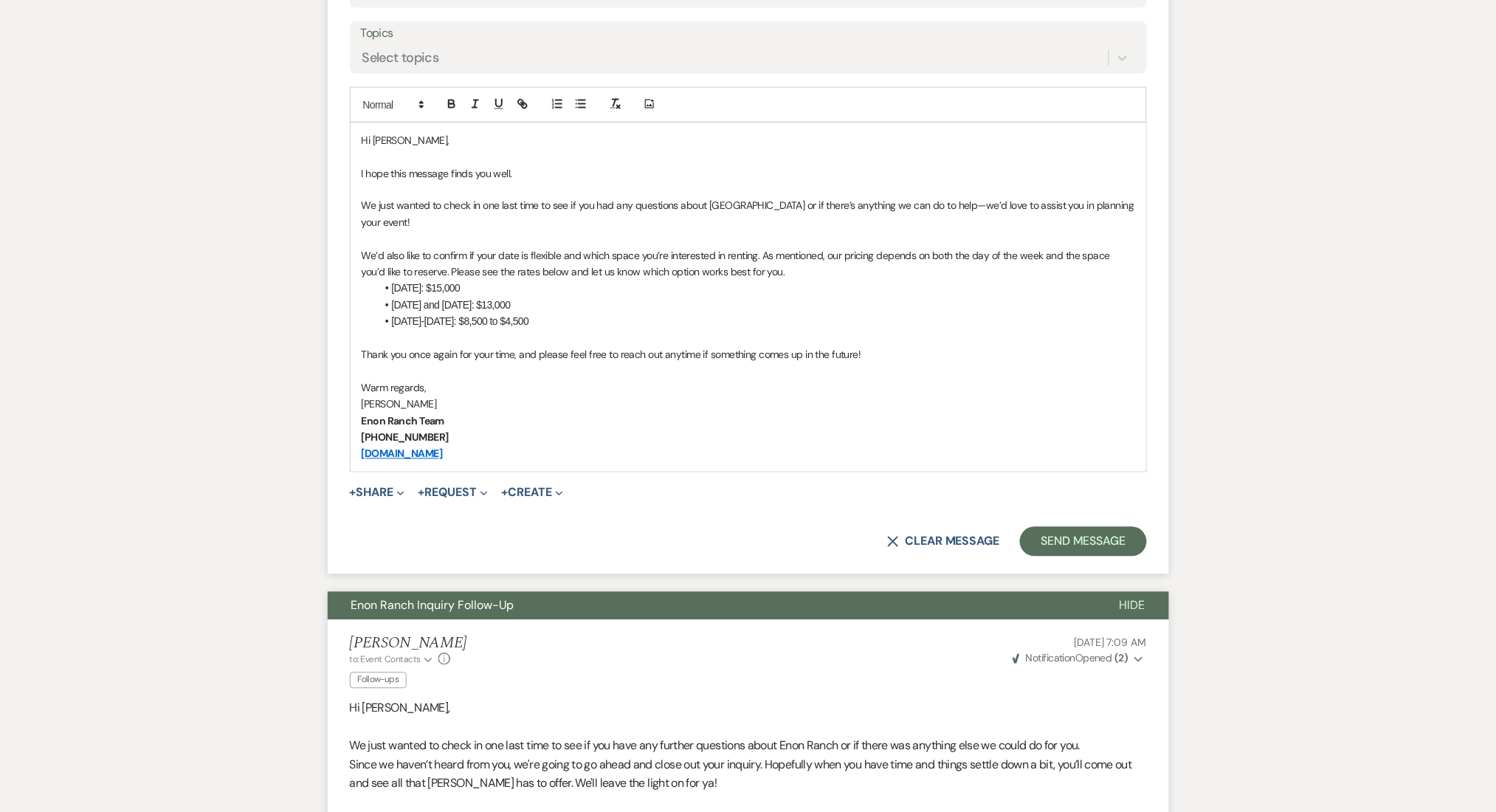
scroll to position [787, 0]
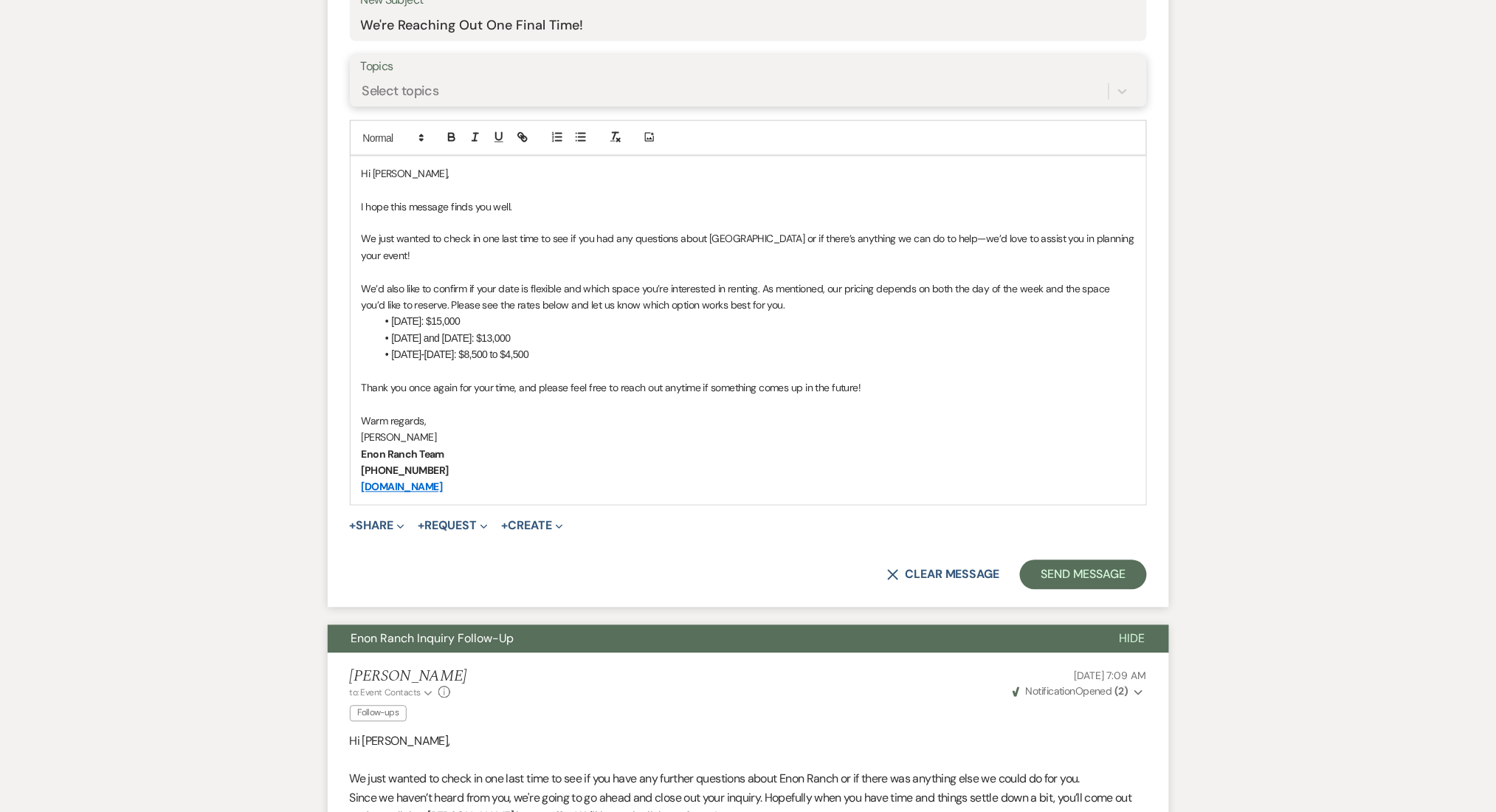
drag, startPoint x: 423, startPoint y: 91, endPoint x: 409, endPoint y: 105, distance: 19.8
click at [422, 91] on div "Select topics" at bounding box center [401, 90] width 77 height 20
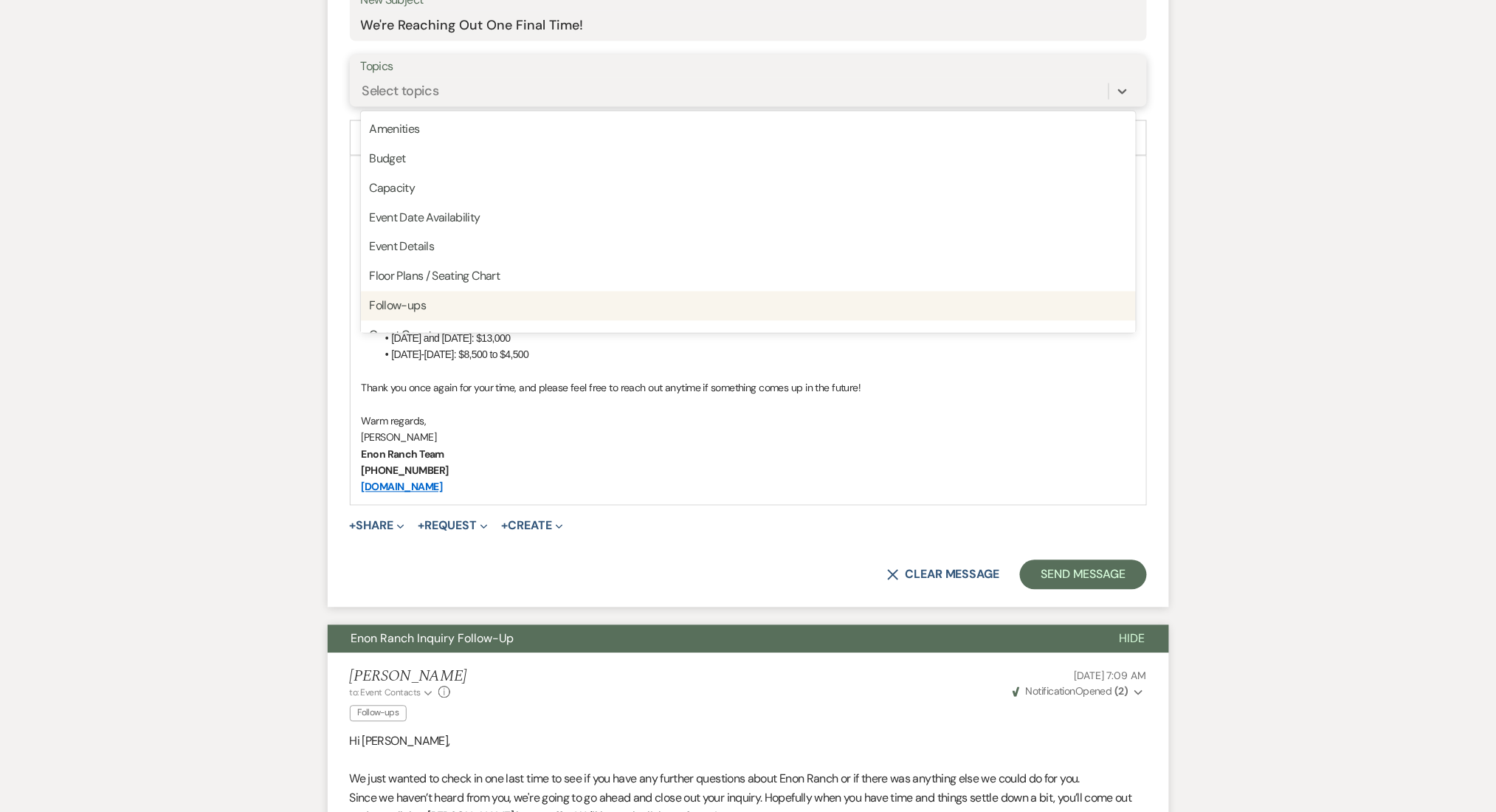
click at [393, 305] on div "Follow-ups" at bounding box center [748, 306] width 775 height 29
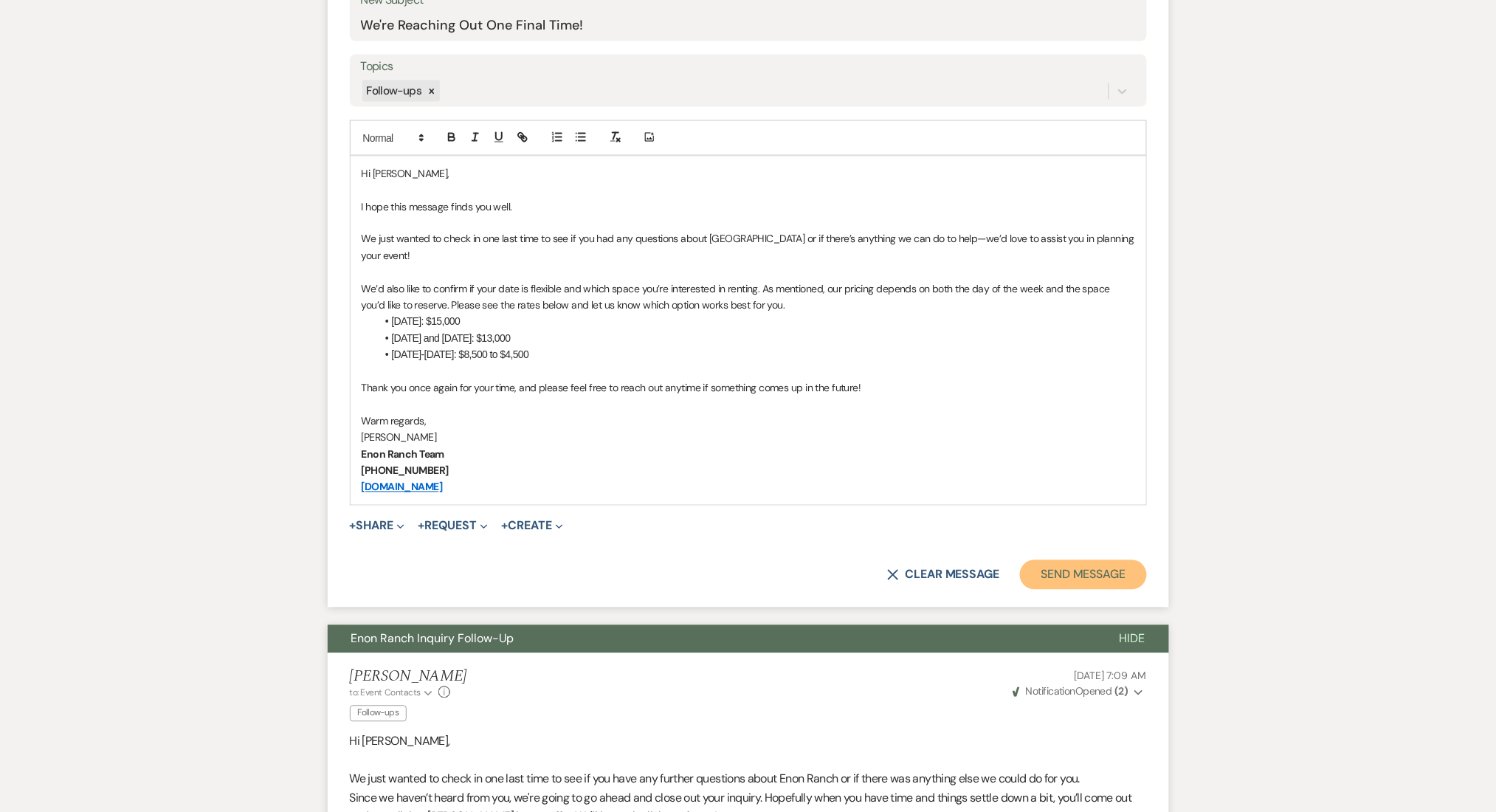
click at [1064, 568] on button "Send Message" at bounding box center [1083, 574] width 126 height 29
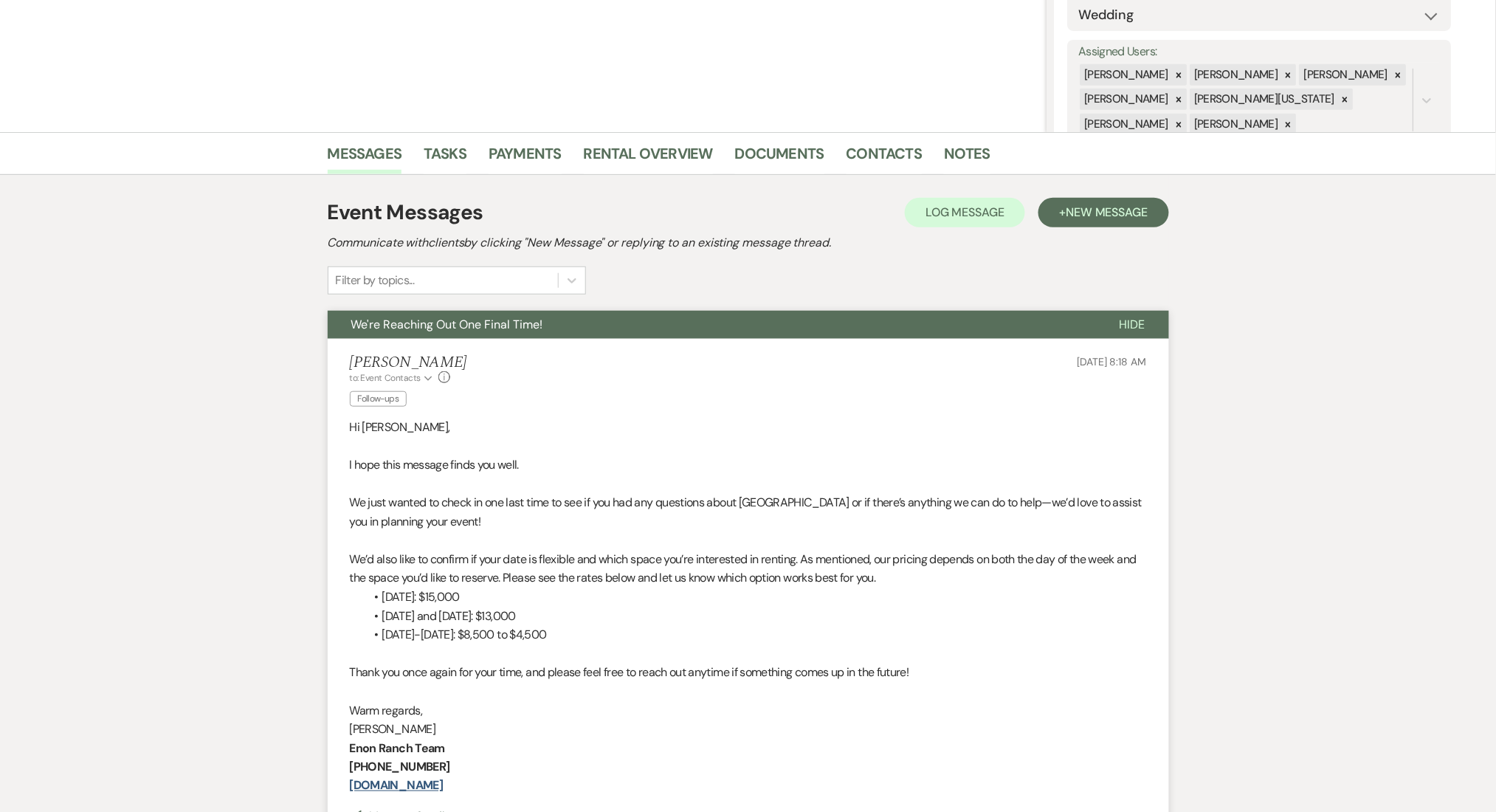
scroll to position [0, 0]
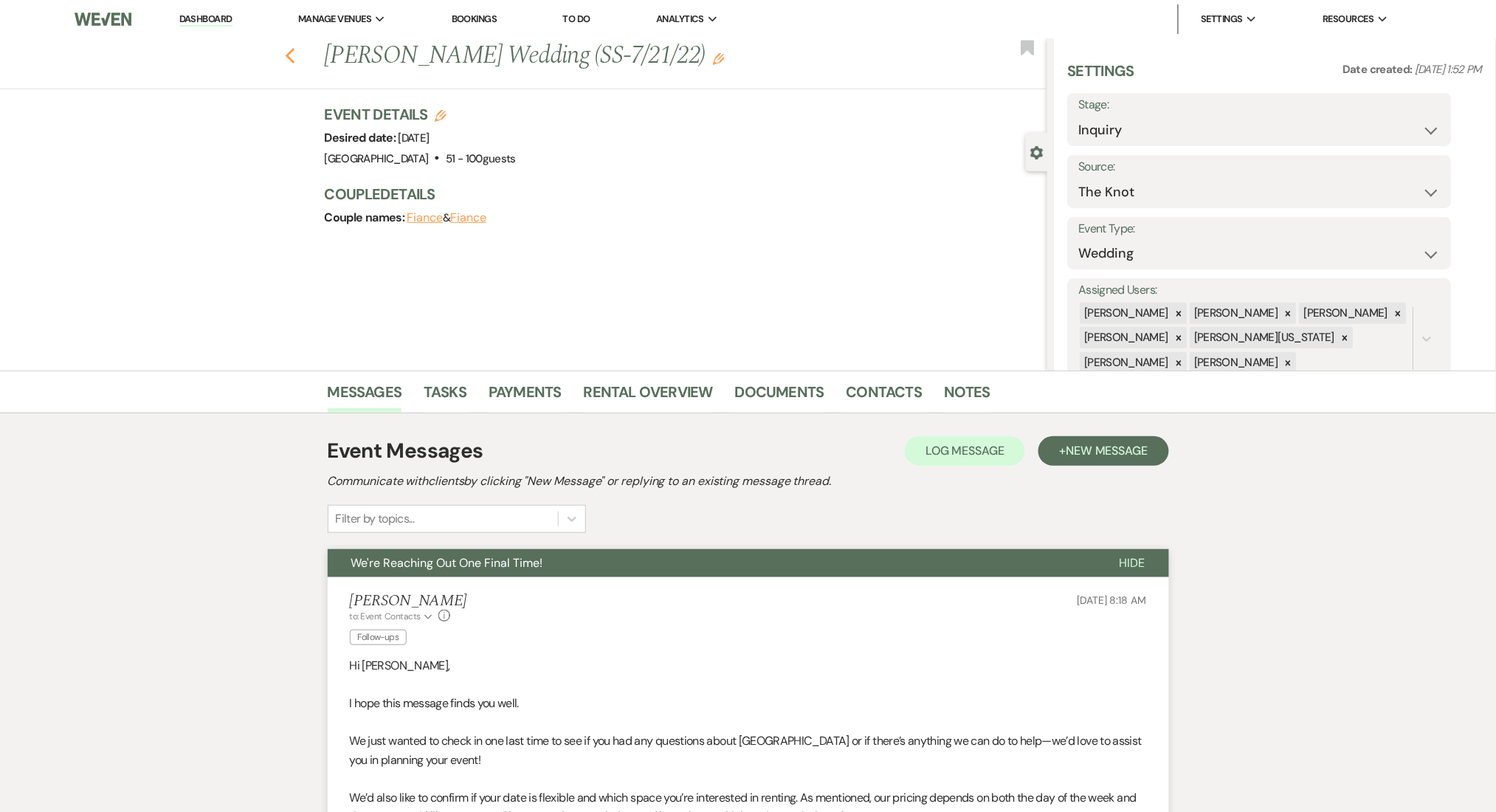
click at [292, 59] on icon "Previous" at bounding box center [290, 56] width 11 height 17
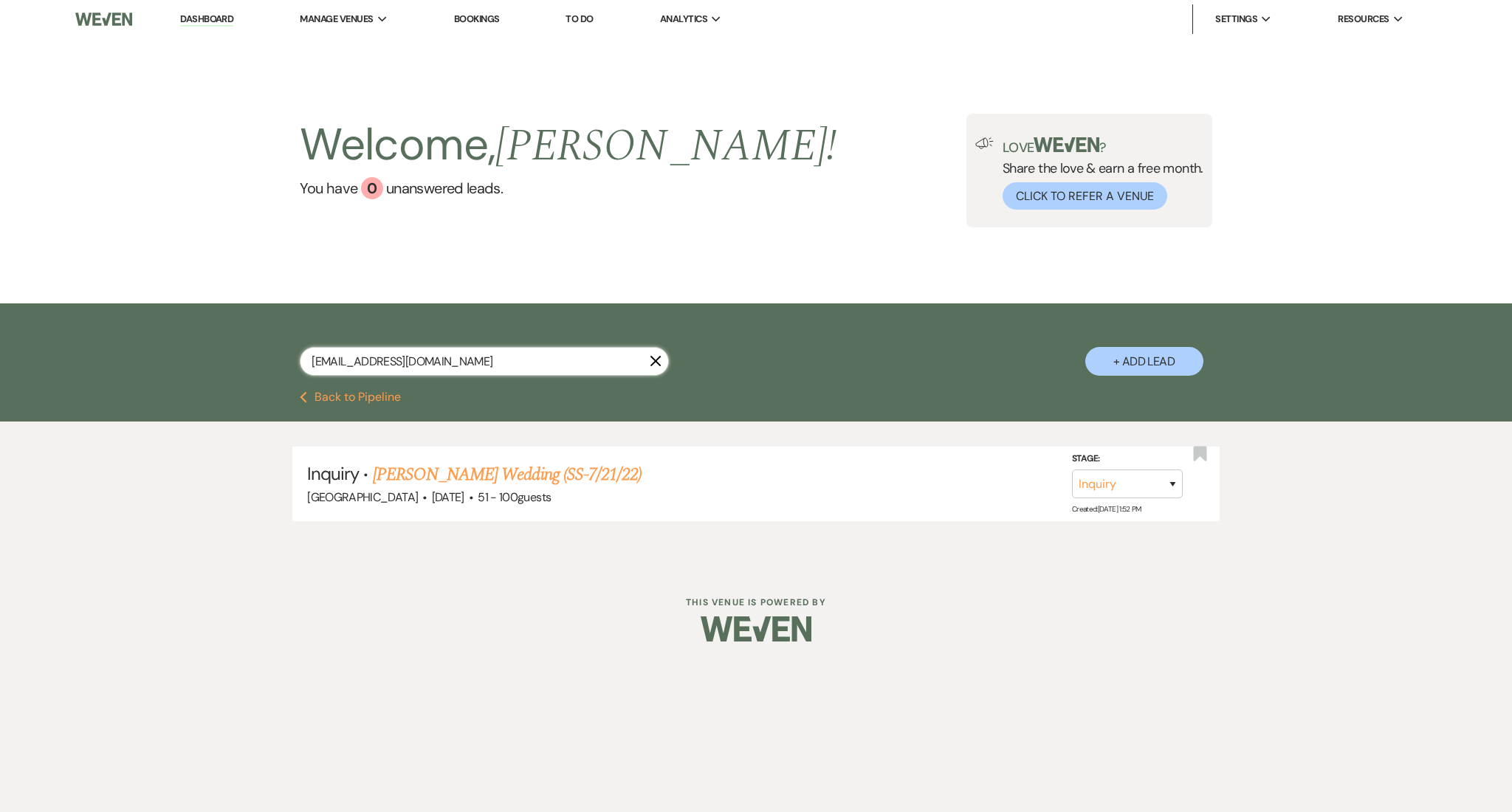
drag, startPoint x: 473, startPoint y: 354, endPoint x: 175, endPoint y: 339, distance: 298.4
click at [175, 339] on div "sarahbrooks1698@gmail.com X + Add Lead" at bounding box center [756, 347] width 1512 height 88
paste input "eedithambriz"
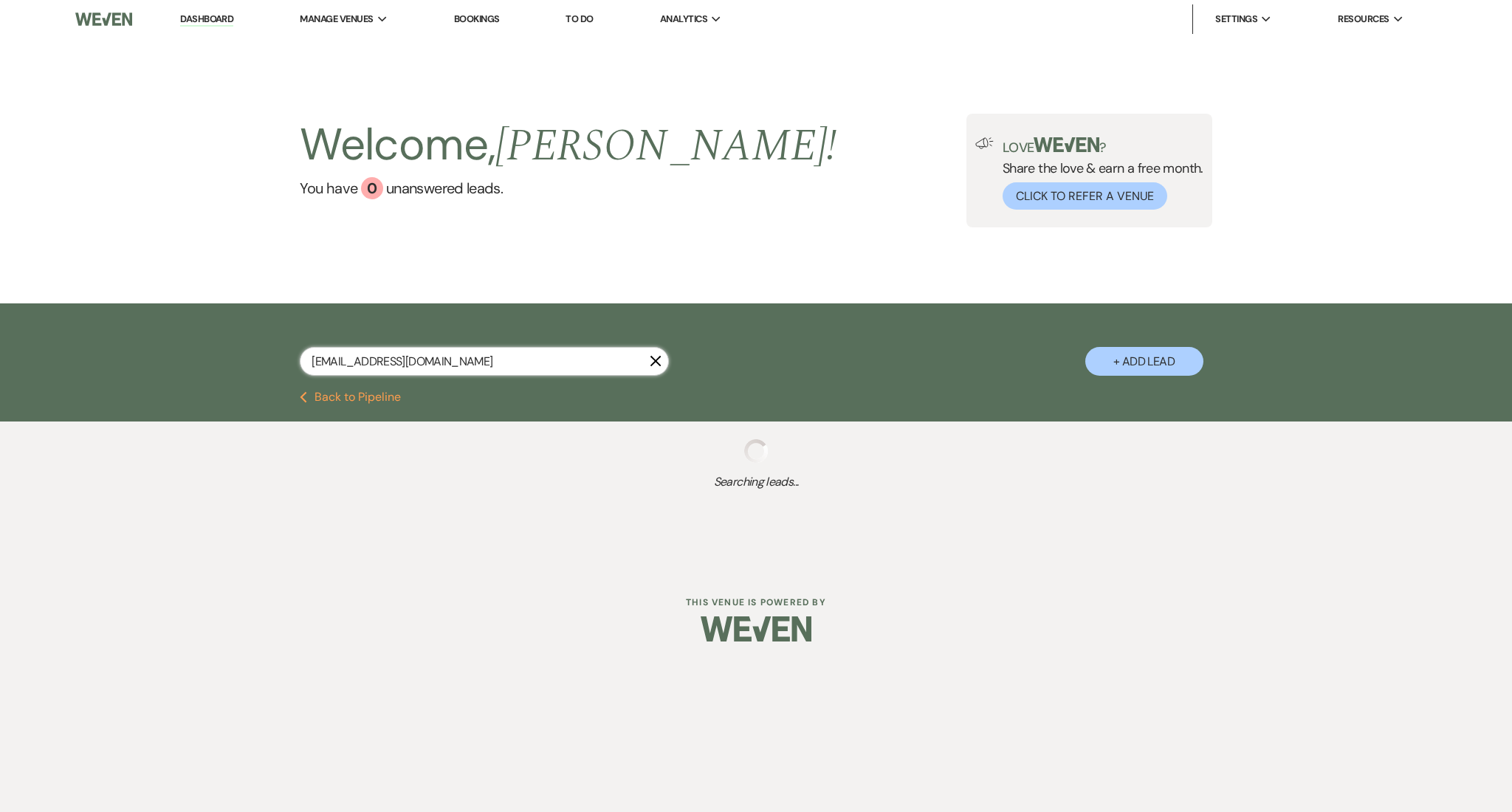
type input "eedithambriz@gmail.com"
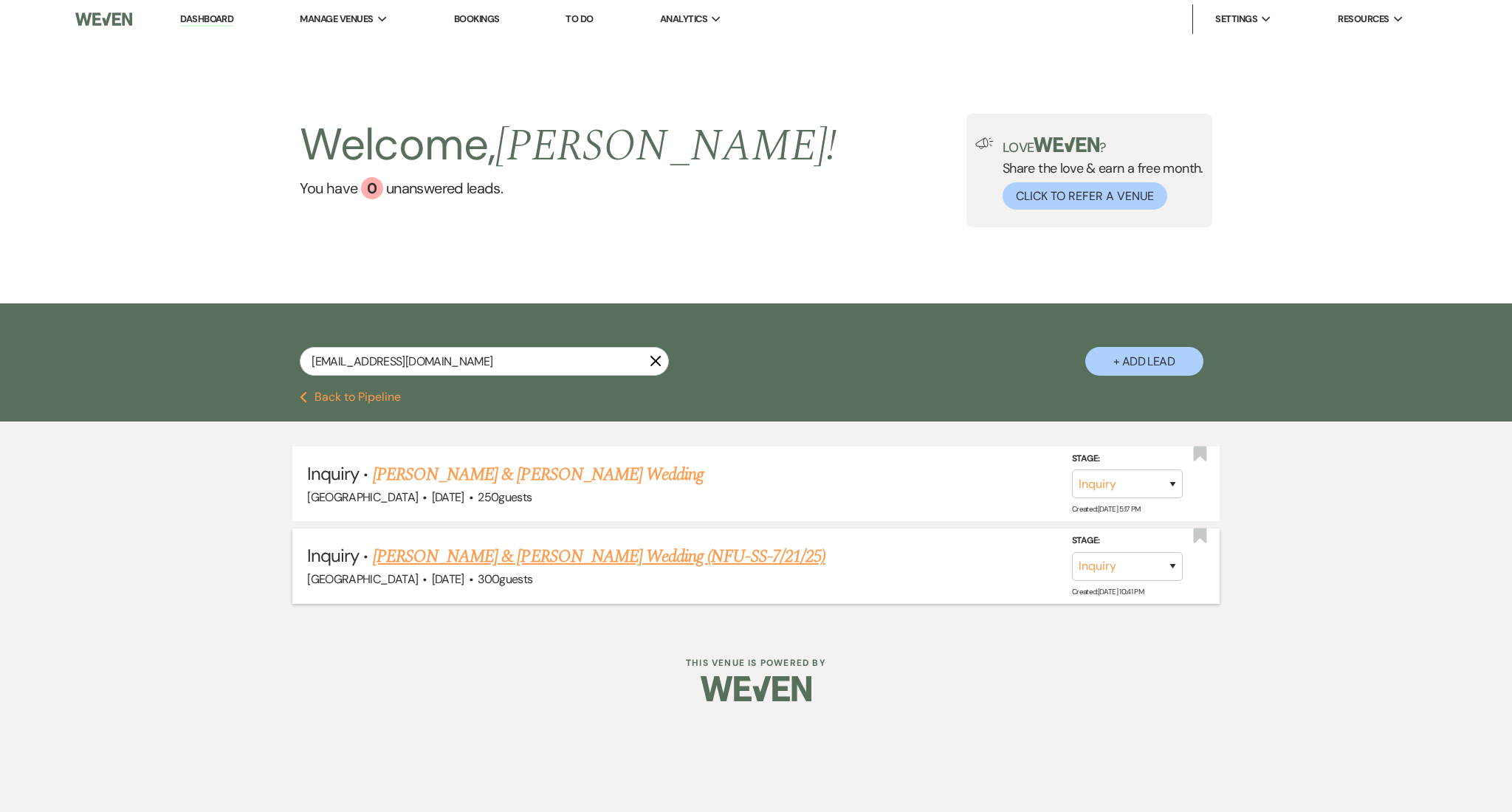
click at [473, 540] on li "Inquiry · Pablo & Edith Ambriz's Wedding (NFU-SS-7/21/25) Enon Ranch · Apr 11, …" at bounding box center [755, 565] width 927 height 75
click at [467, 554] on link "Pablo & Edith Ambriz's Wedding (NFU-SS-7/21/25)" at bounding box center [599, 556] width 452 height 26
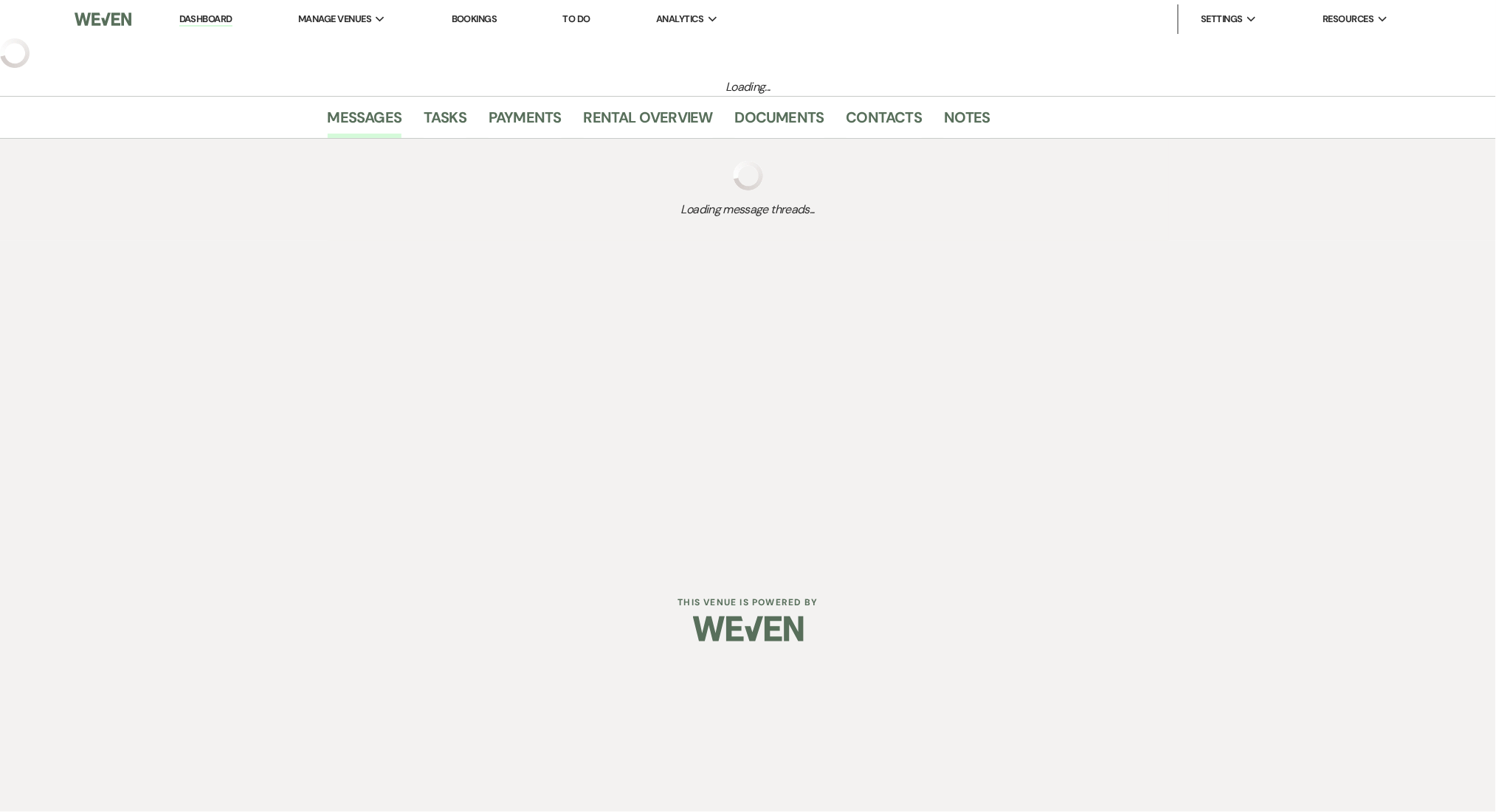
select select "5"
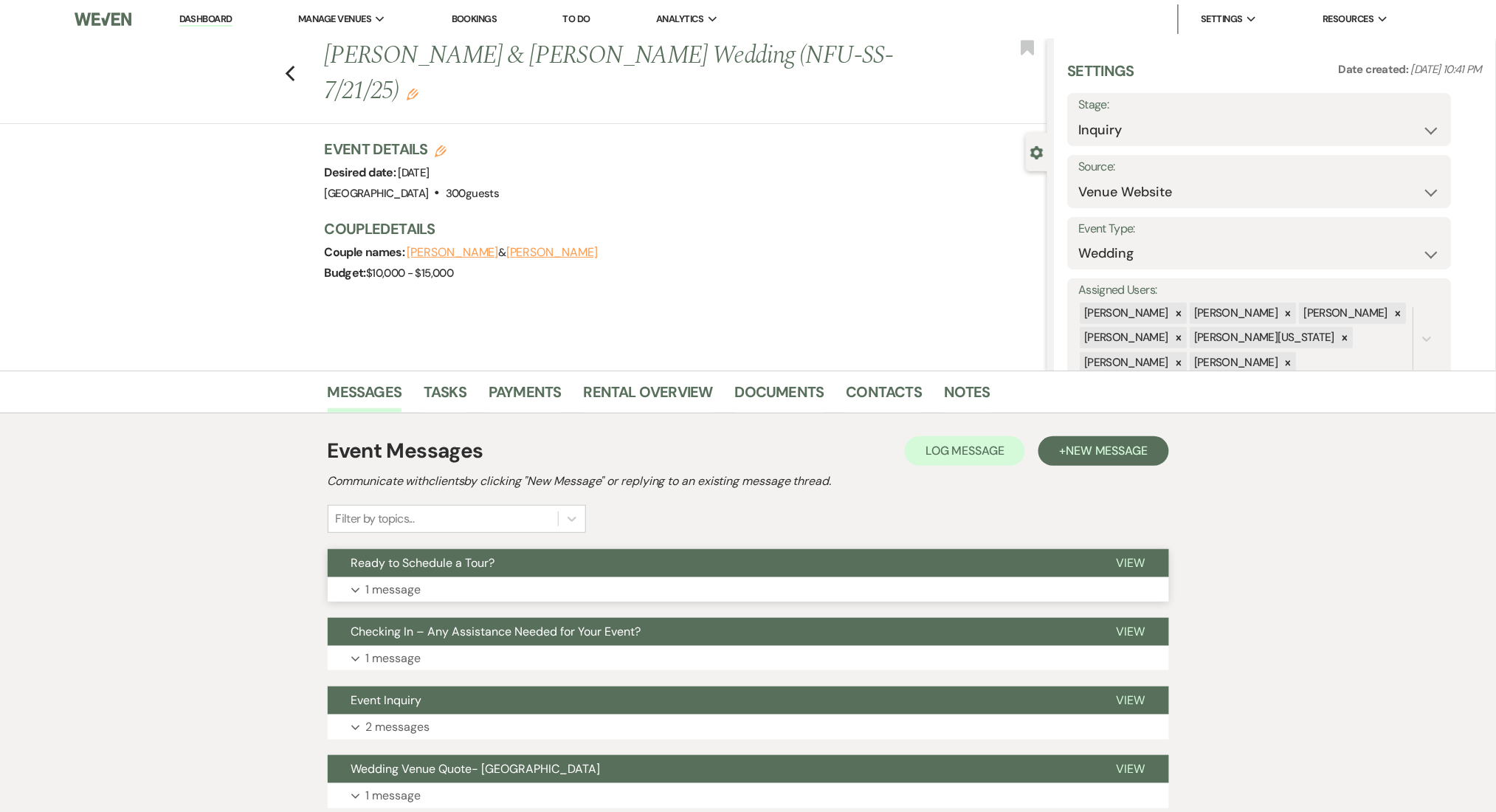
click at [643, 600] on button "Expand 1 message" at bounding box center [748, 590] width 842 height 25
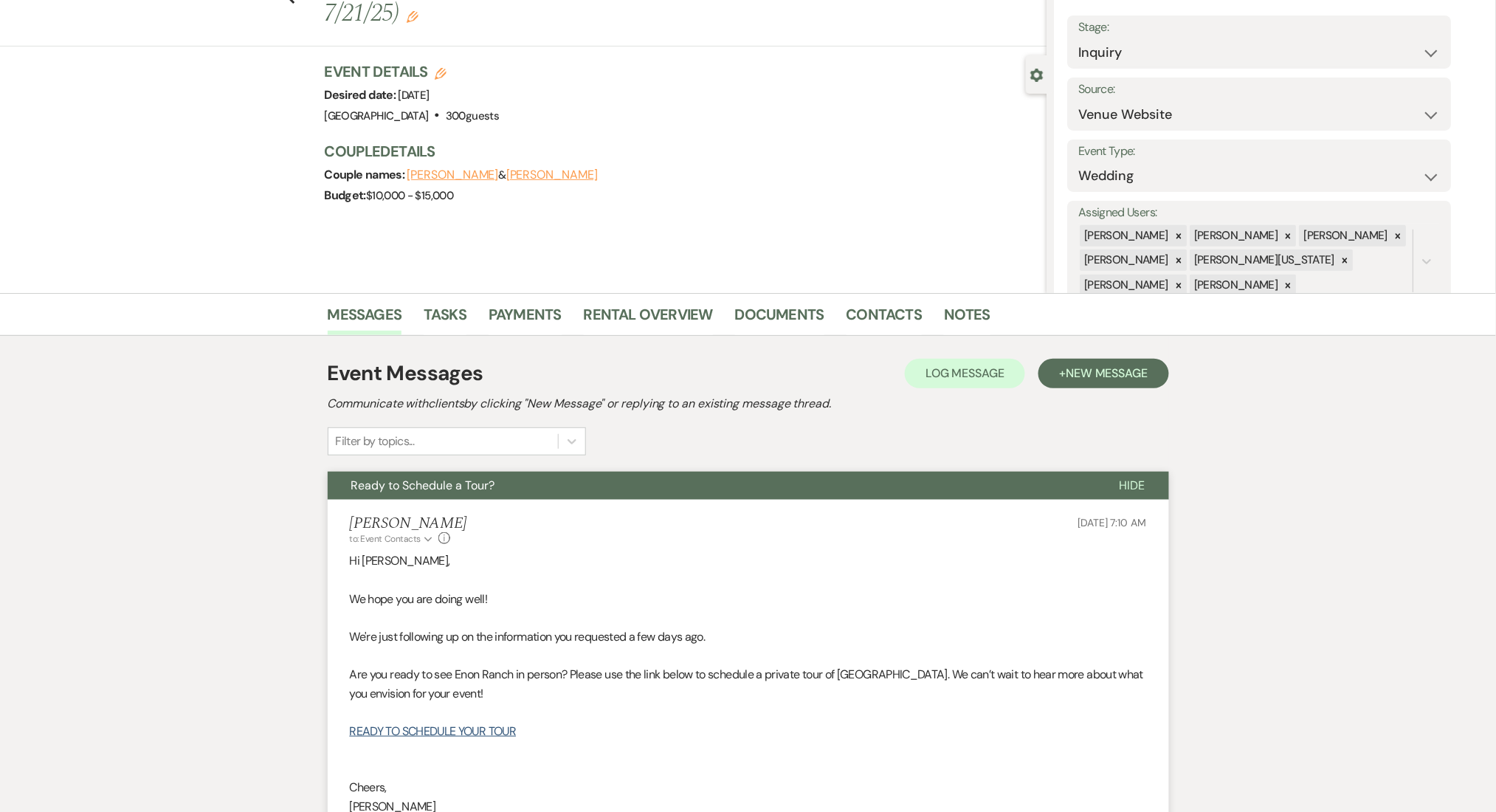
scroll to position [197, 0]
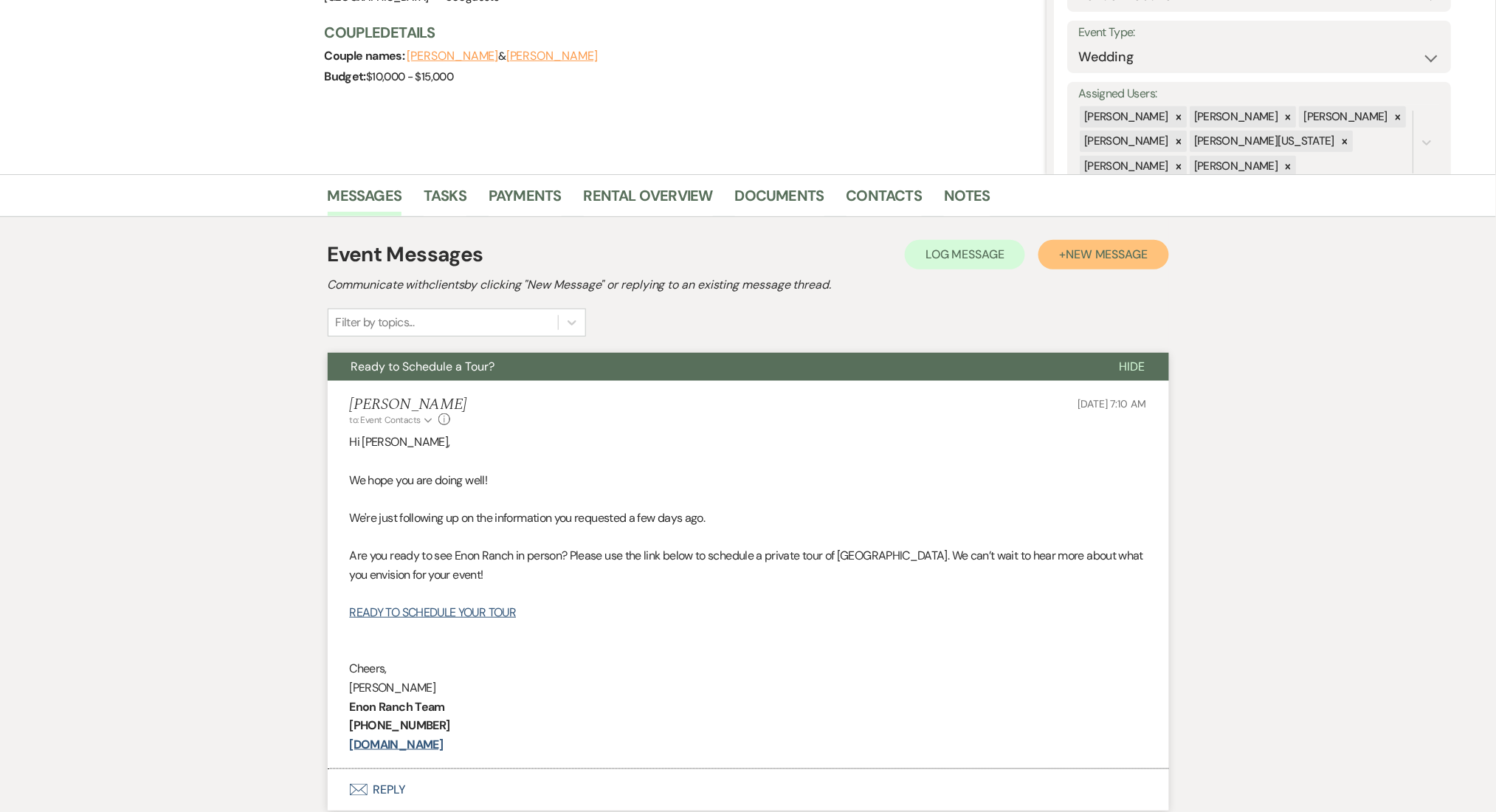
click at [1160, 265] on button "+ New Message" at bounding box center [1103, 254] width 130 height 29
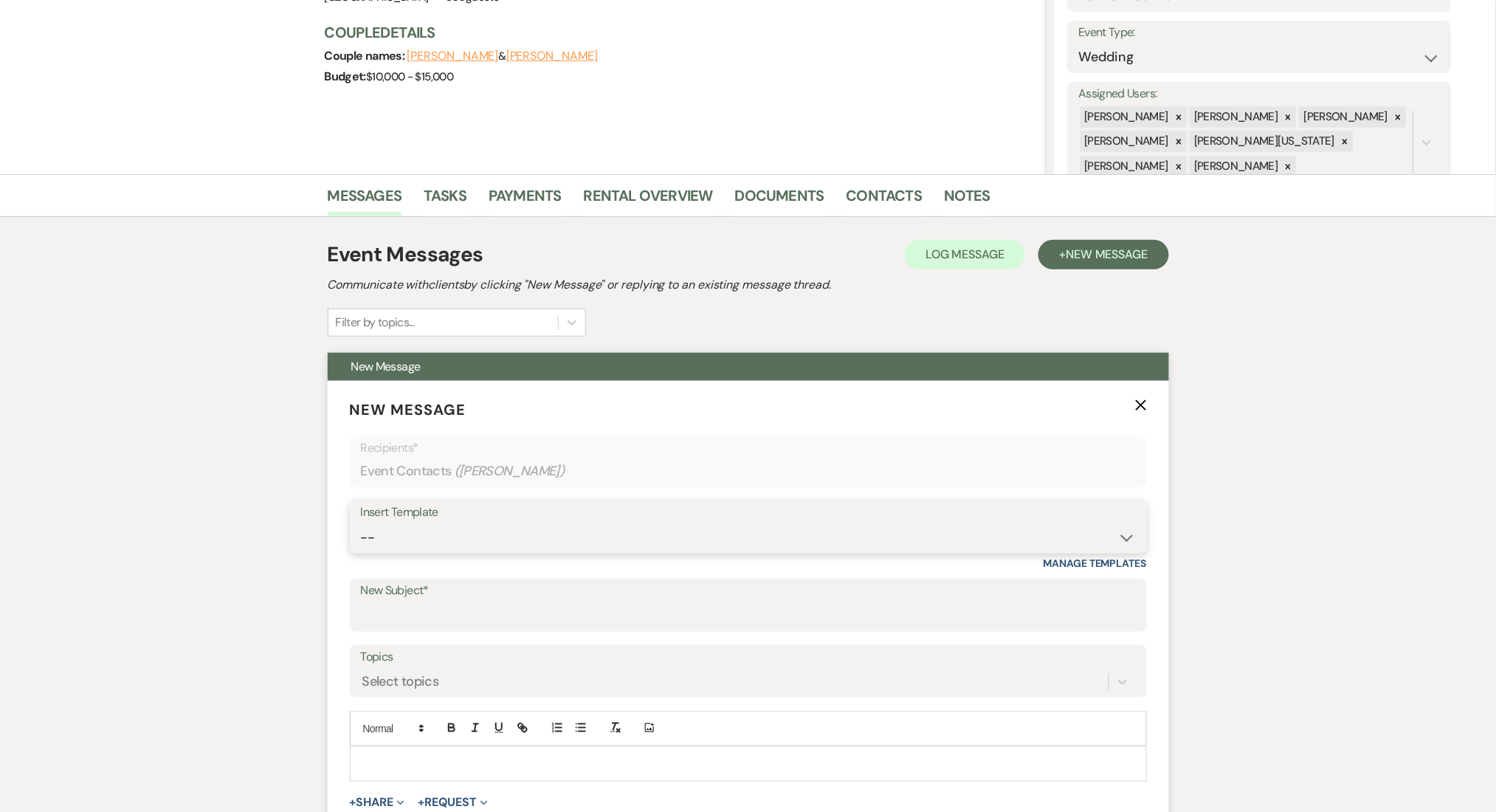
click at [503, 538] on select "-- Inquiry Follow Up Email #2 Contract Sending Template Payment Template Rental…" at bounding box center [748, 538] width 775 height 29
select select "4539"
click at [361, 523] on select "-- Inquiry Follow Up Email #2 Contract Sending Template Payment Template Rental…" at bounding box center [748, 538] width 775 height 29
type input "We're Reaching Out One Final Time!"
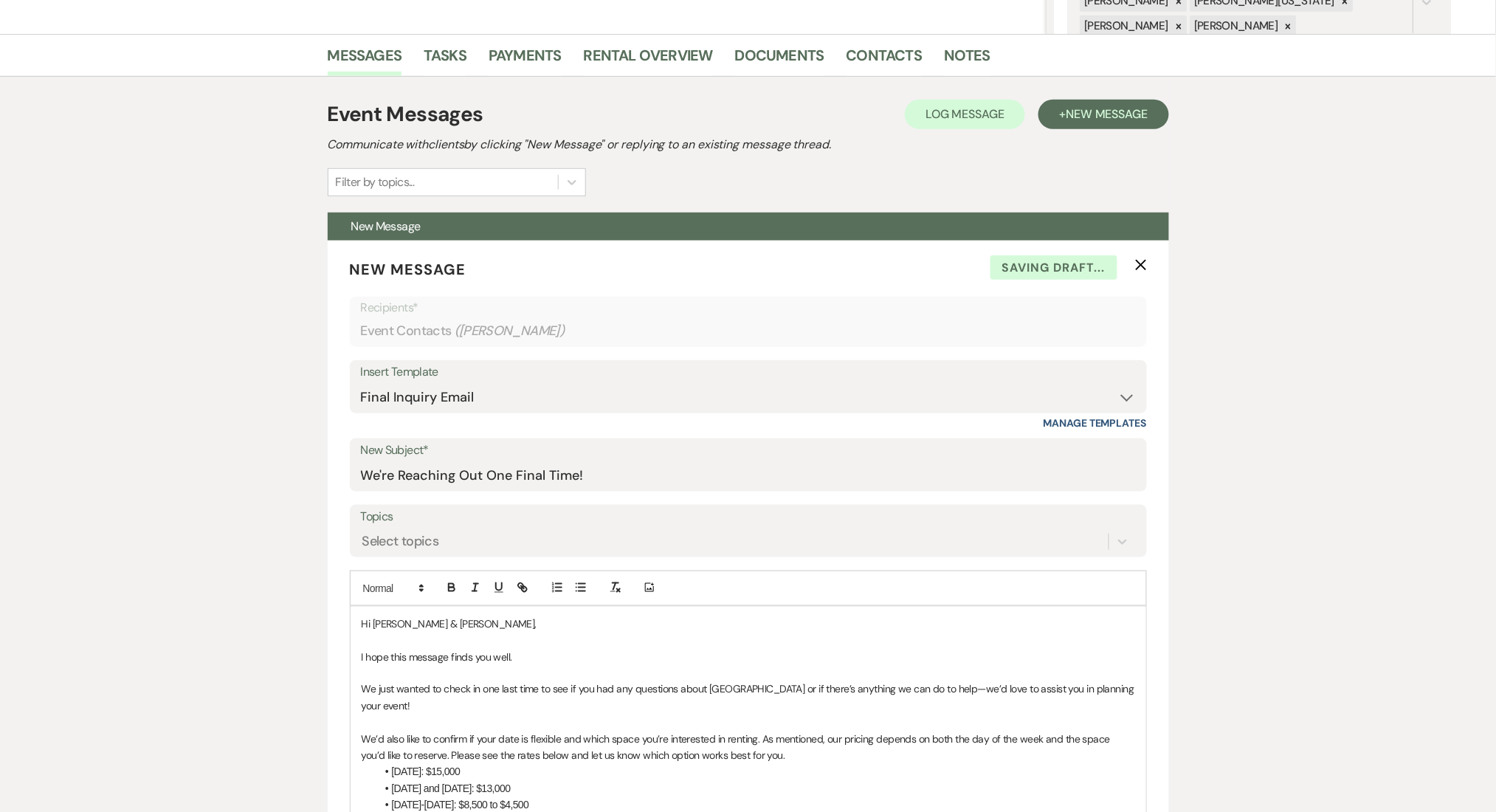
scroll to position [688, 0]
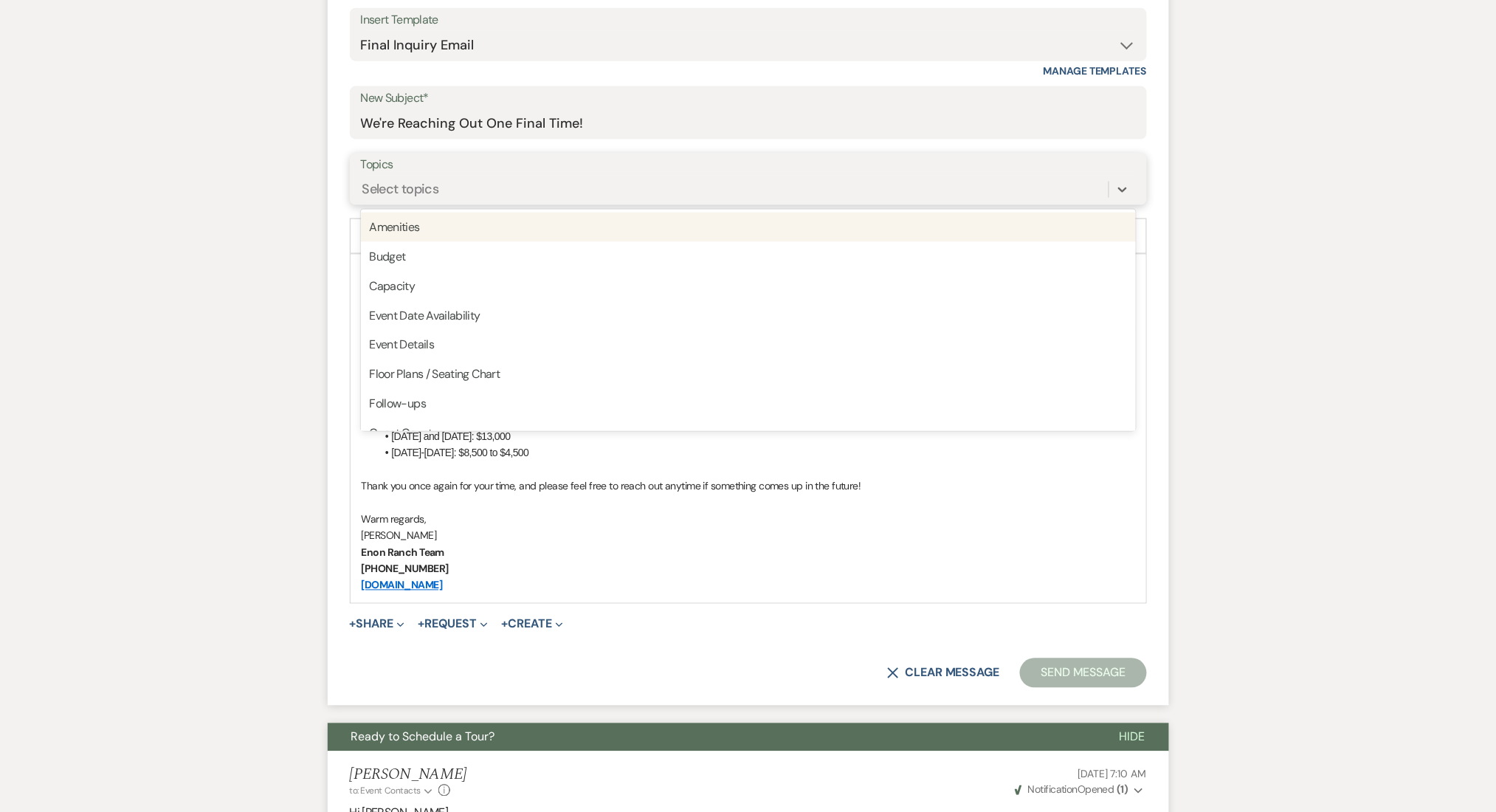
click at [632, 191] on div "Select topics" at bounding box center [735, 189] width 748 height 26
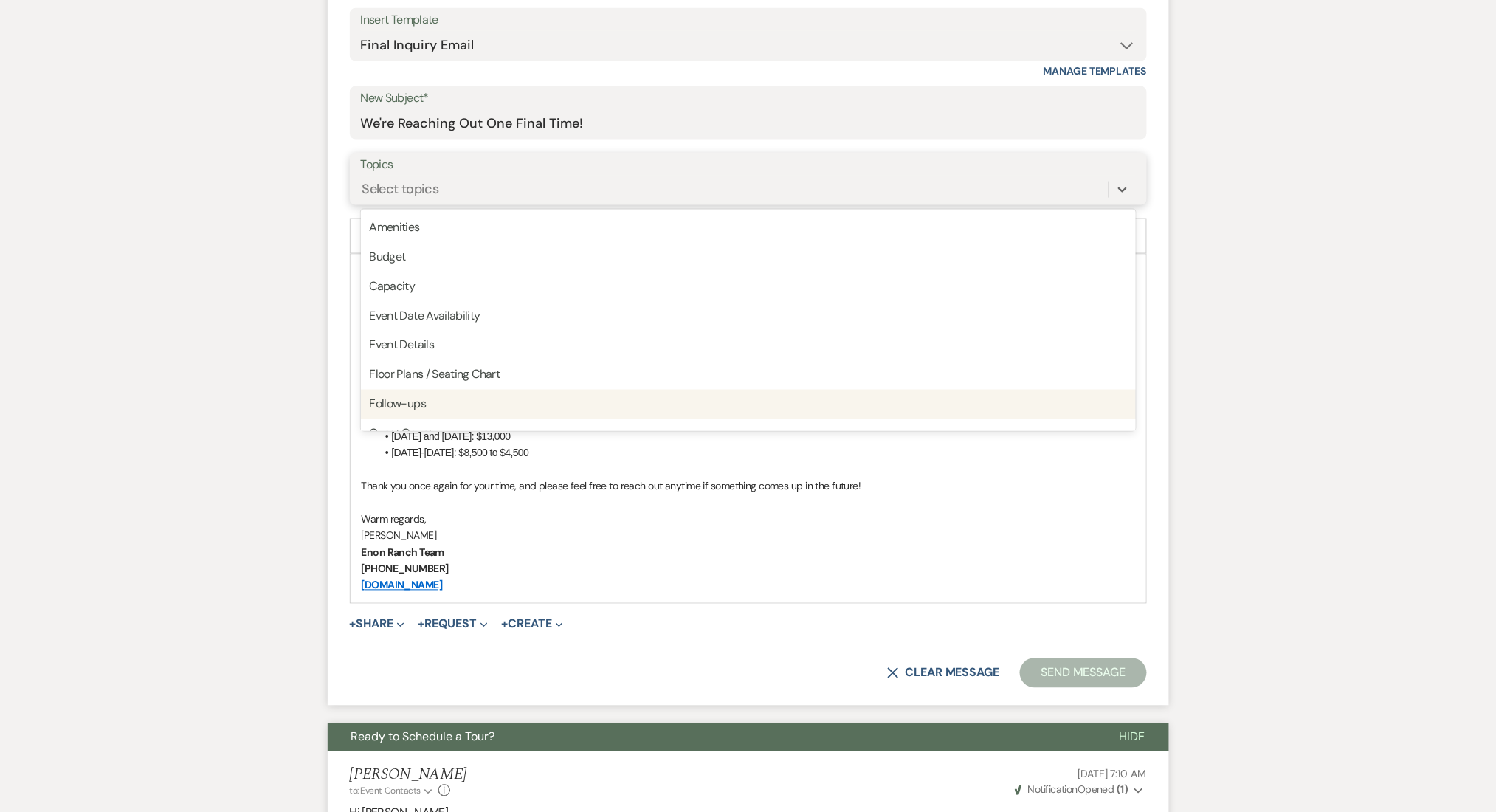
click at [593, 403] on div "Follow-ups" at bounding box center [748, 404] width 775 height 29
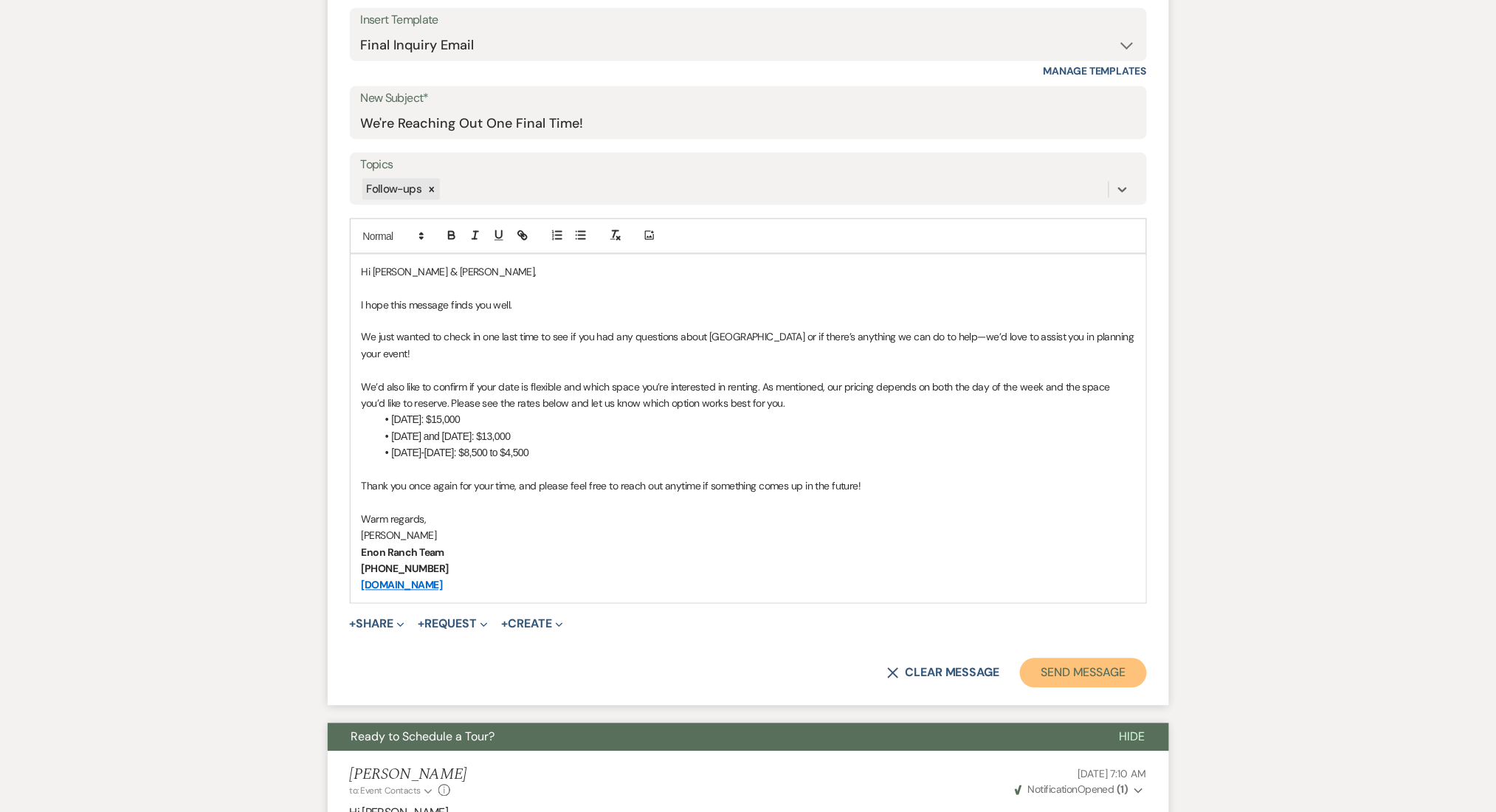
click at [1028, 662] on button "Send Message" at bounding box center [1083, 672] width 126 height 29
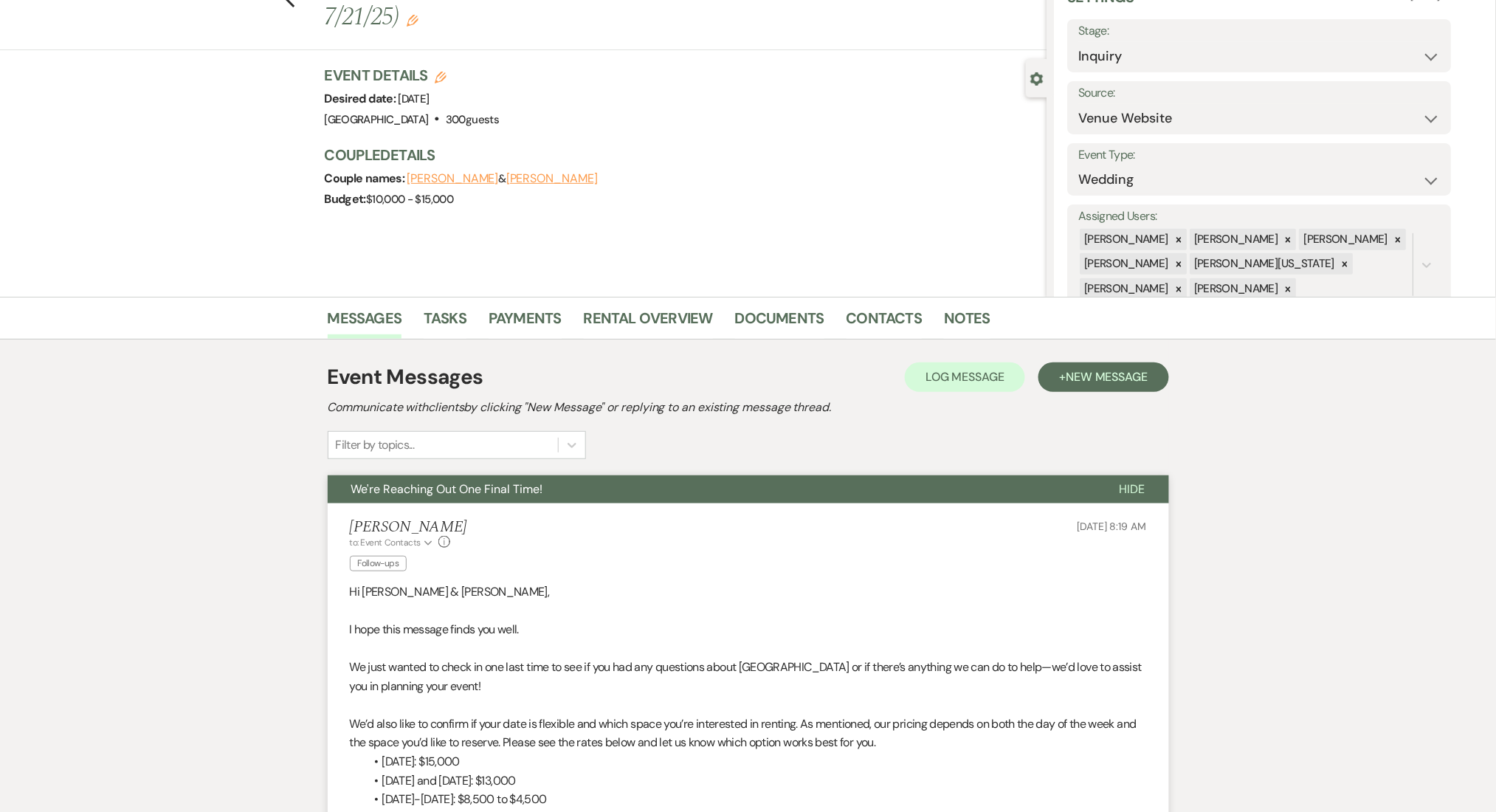
scroll to position [0, 0]
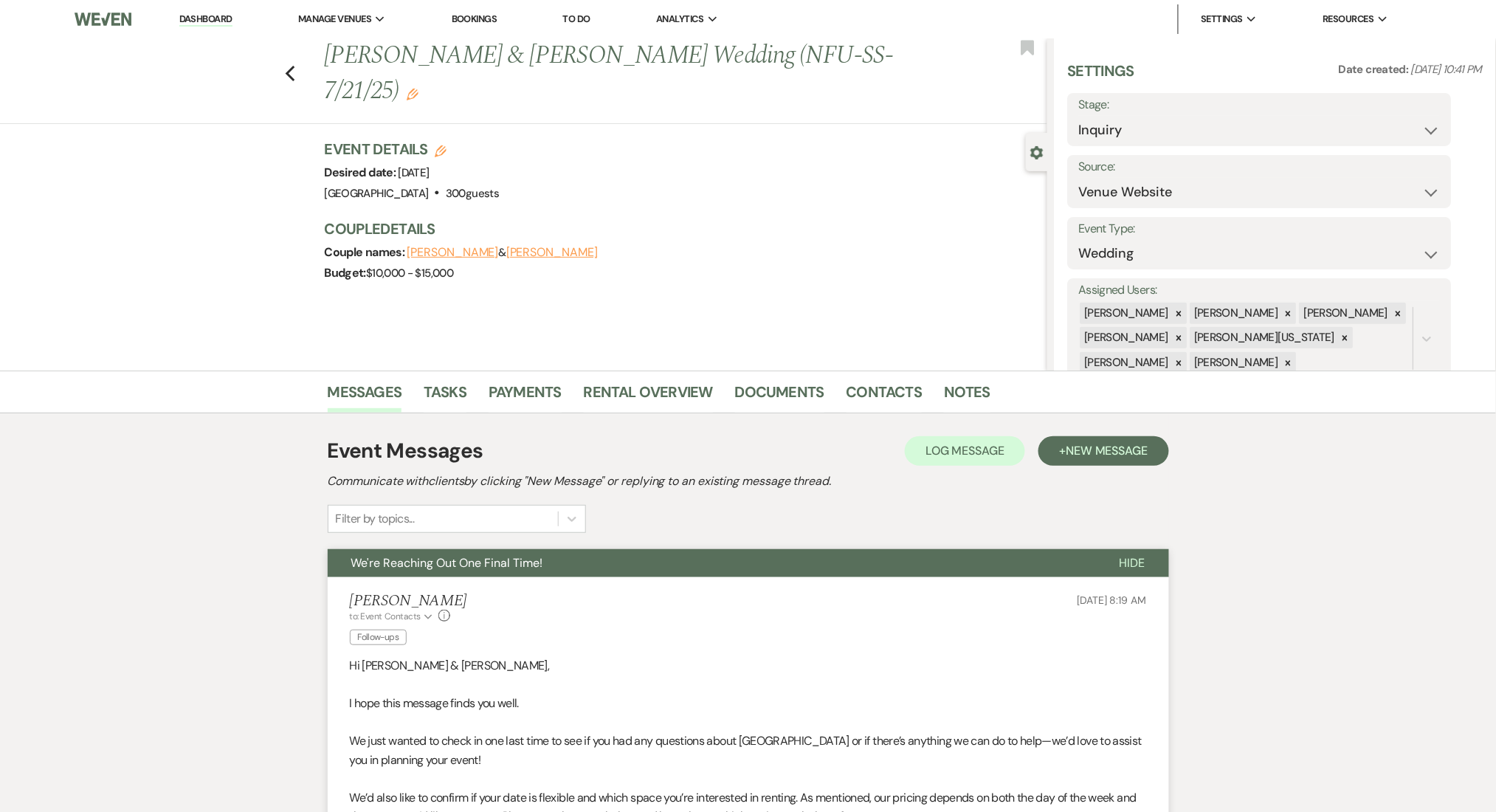
click at [303, 63] on div "Previous Pablo & Edith Ambriz's Wedding (NFU-SS-7/21/25) Edit Bookmark" at bounding box center [520, 81] width 1055 height 86
click at [293, 66] on use "button" at bounding box center [290, 74] width 10 height 16
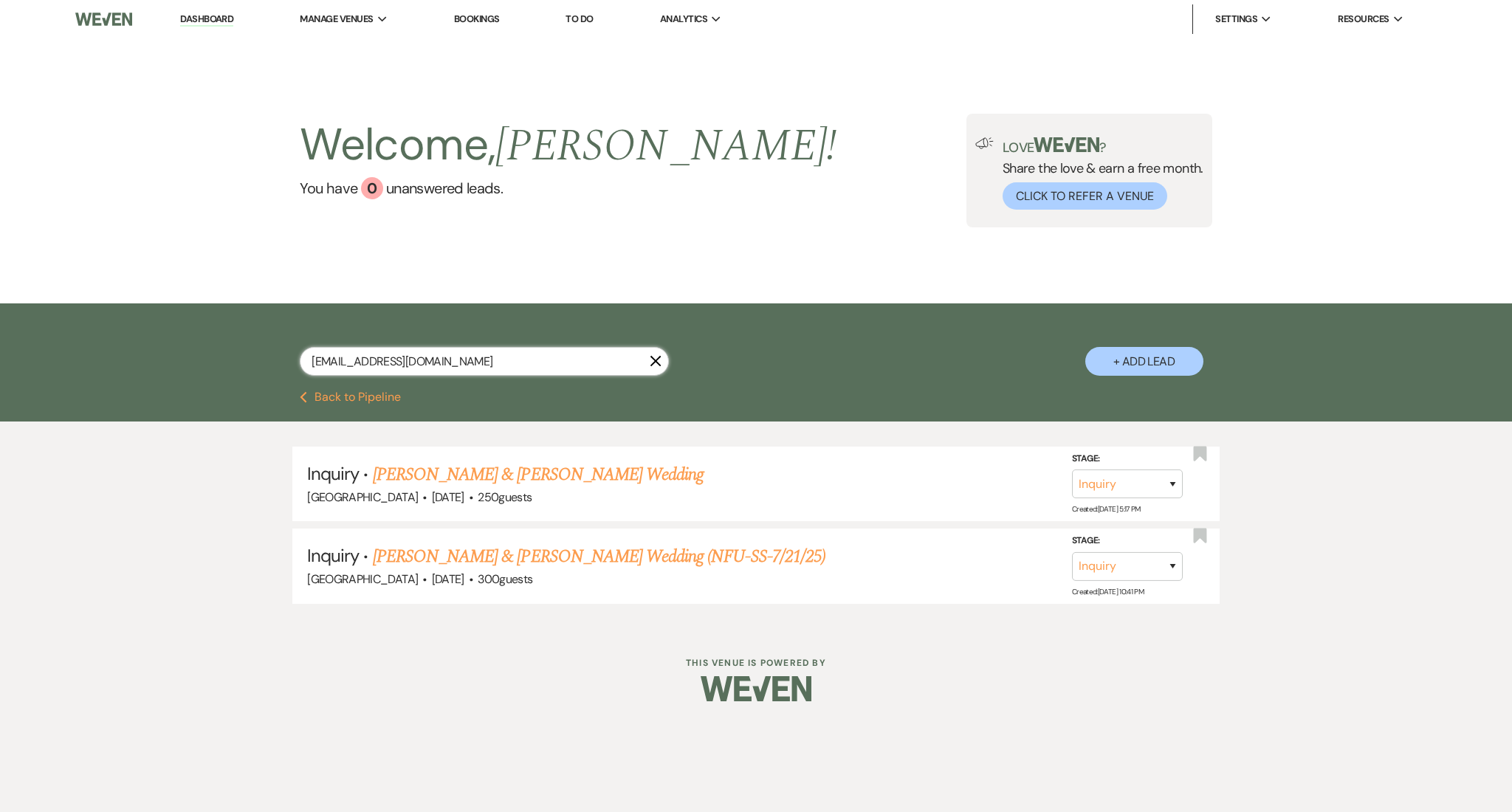
drag, startPoint x: 485, startPoint y: 365, endPoint x: 130, endPoint y: 327, distance: 357.0
click at [130, 327] on div "eedithambriz@gmail.com X + Add Lead" at bounding box center [756, 347] width 1512 height 88
paste input "sarah.bussoletti@yahoo"
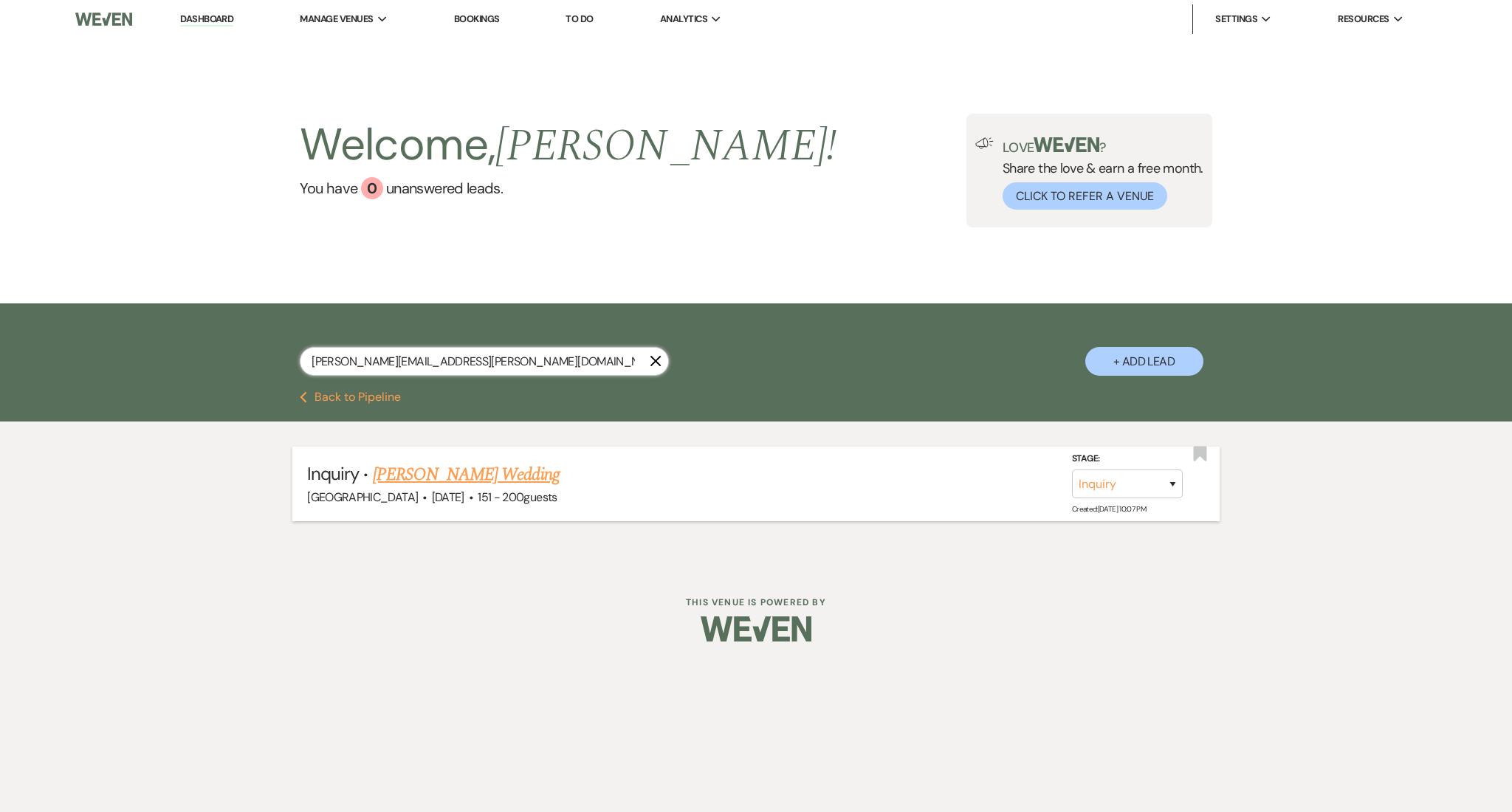
type input "sarah.bussoletti@yahoo.com"
click at [520, 472] on link "Sarah Bussoletti's Wedding" at bounding box center [466, 474] width 186 height 26
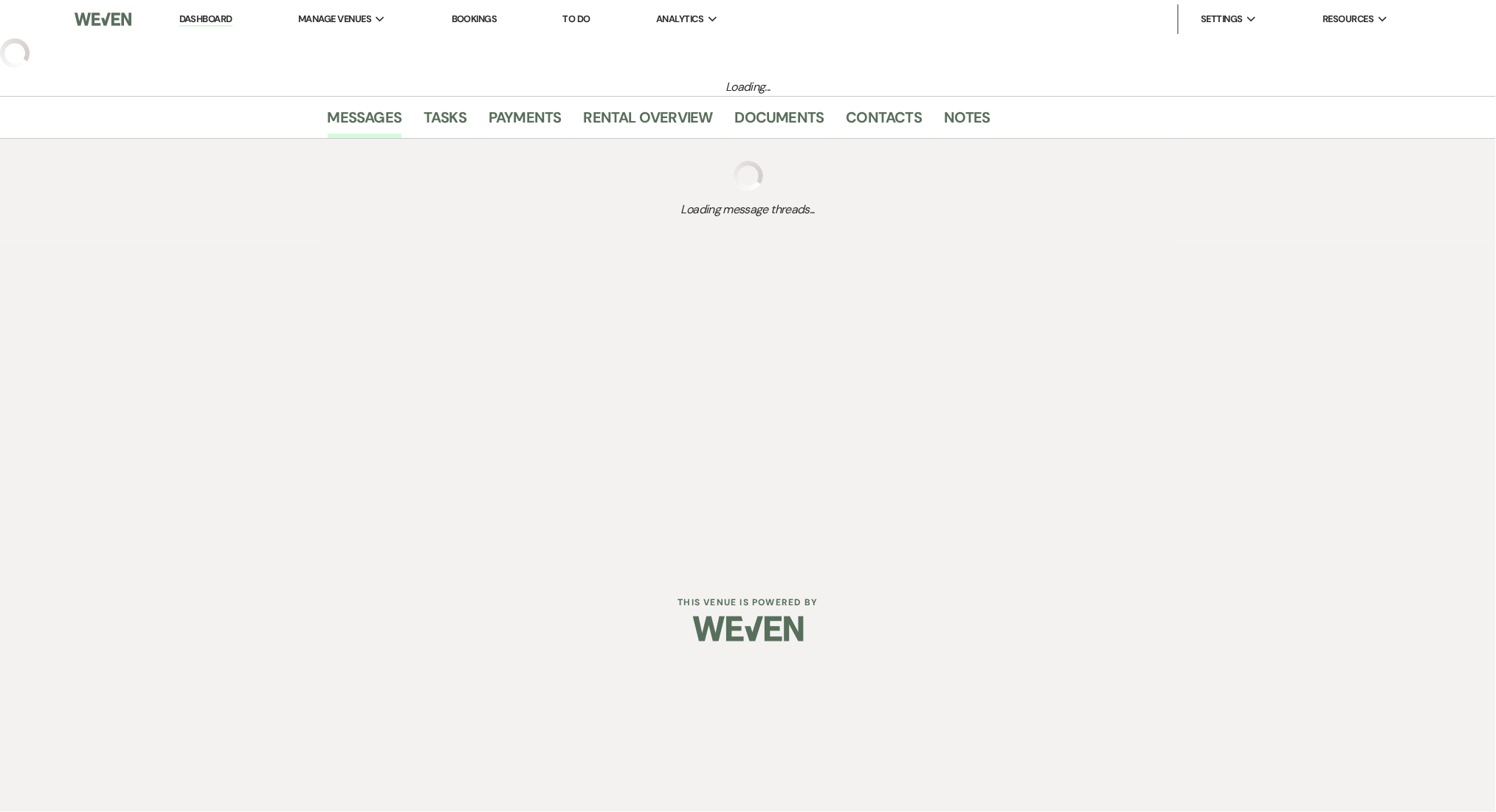
select select "2"
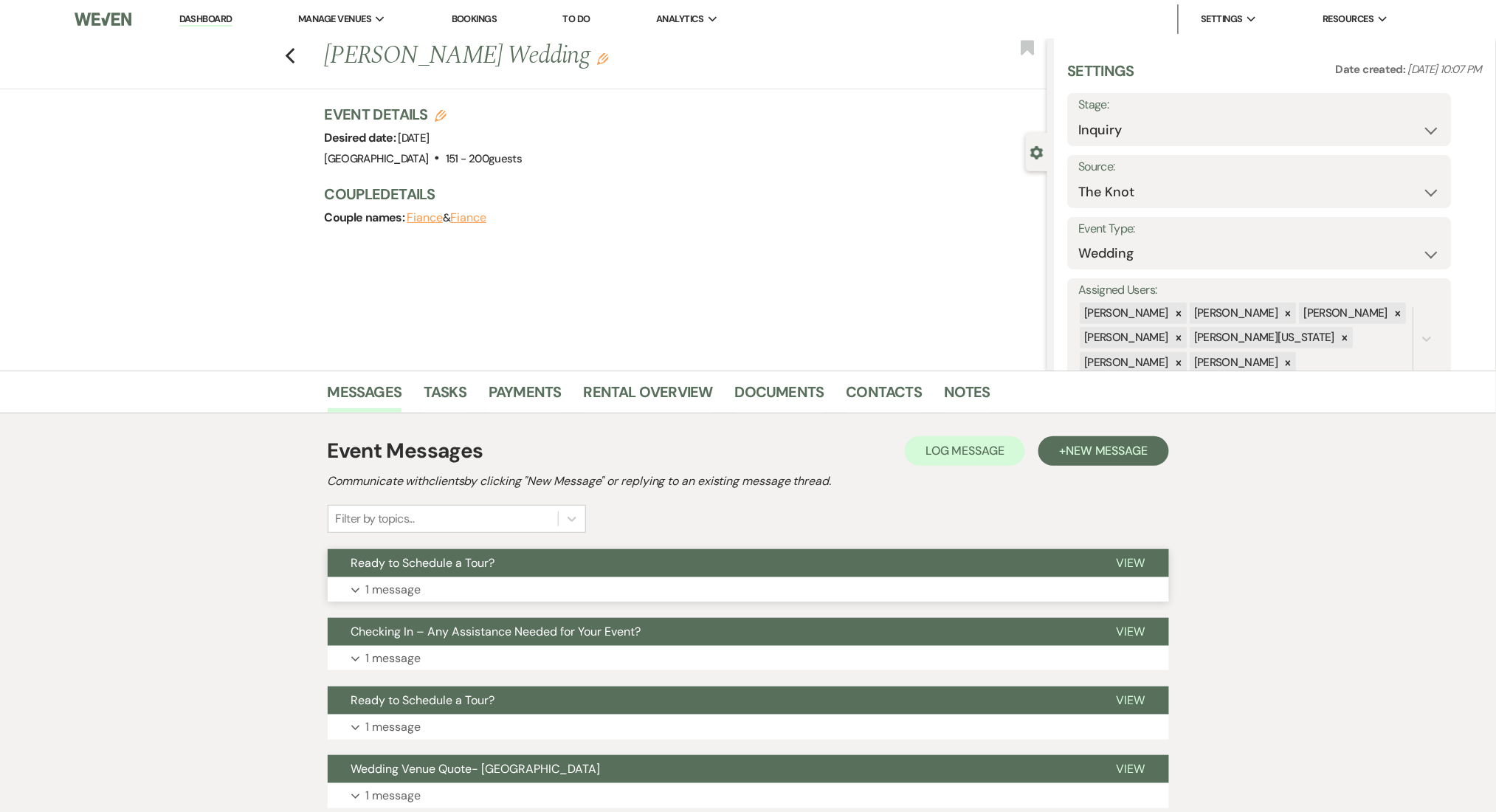
click at [715, 576] on button "Ready to Schedule a Tour?" at bounding box center [710, 562] width 765 height 28
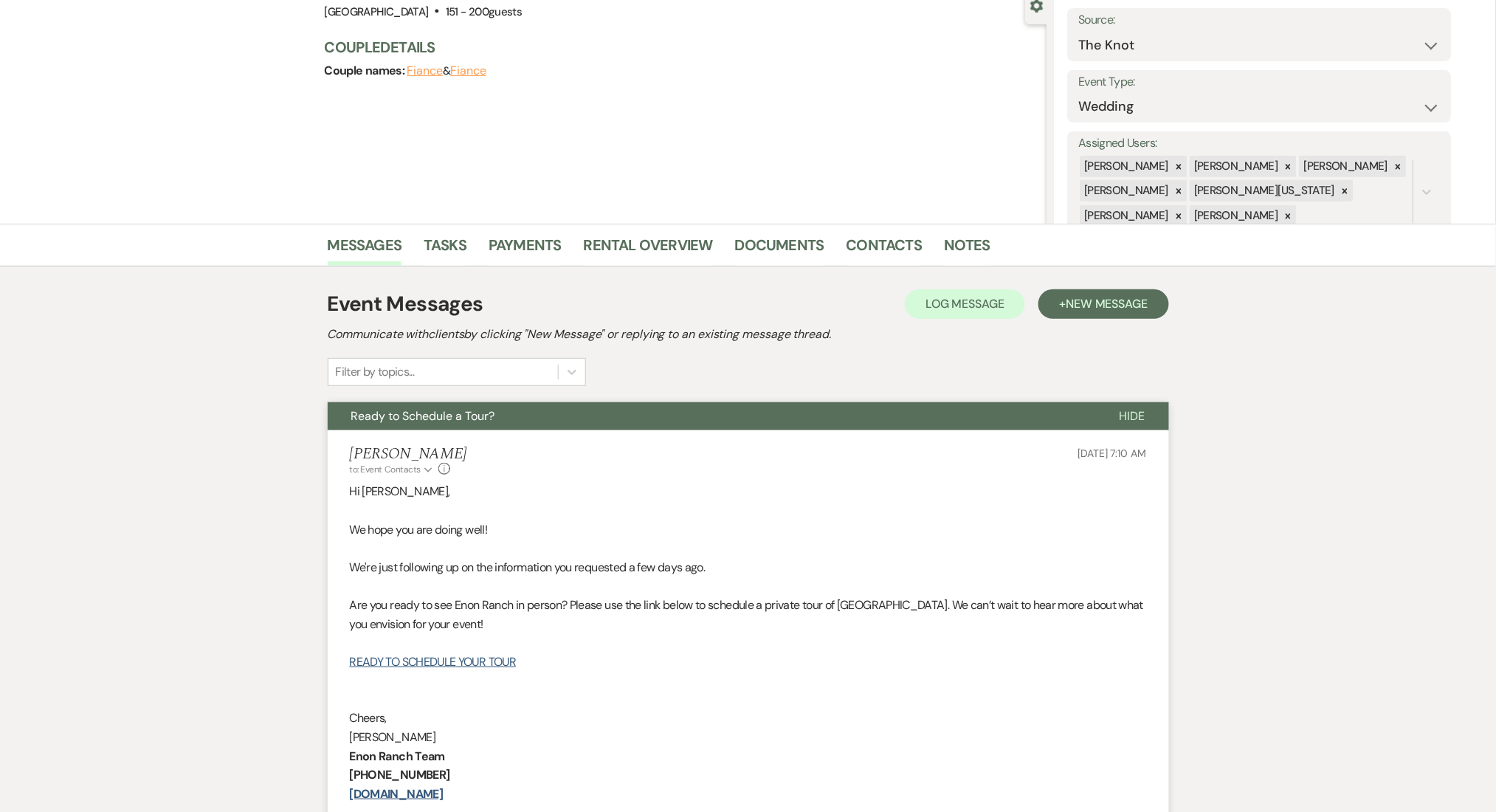
scroll to position [295, 0]
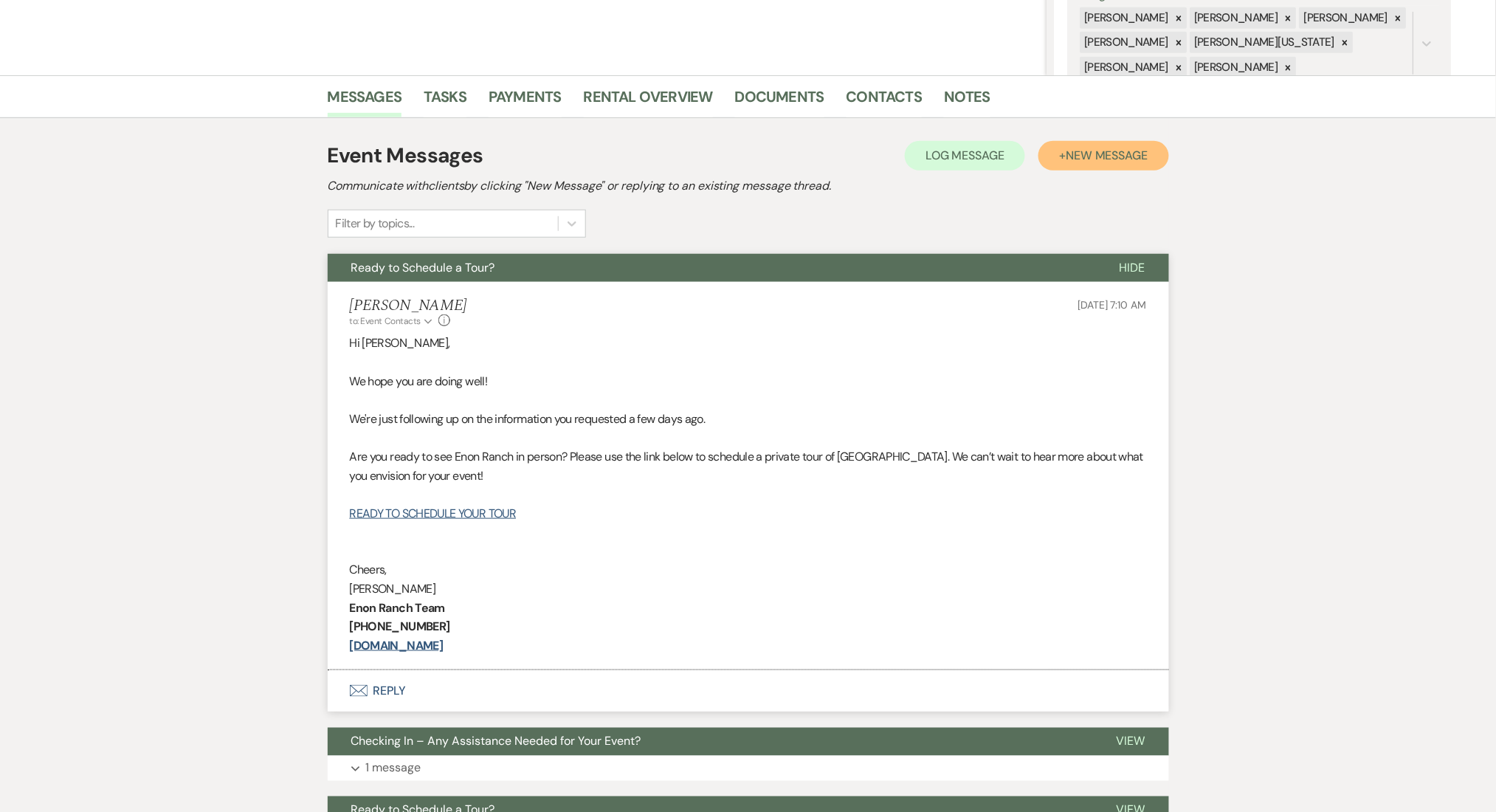
click at [1070, 165] on button "+ New Message" at bounding box center [1103, 155] width 130 height 29
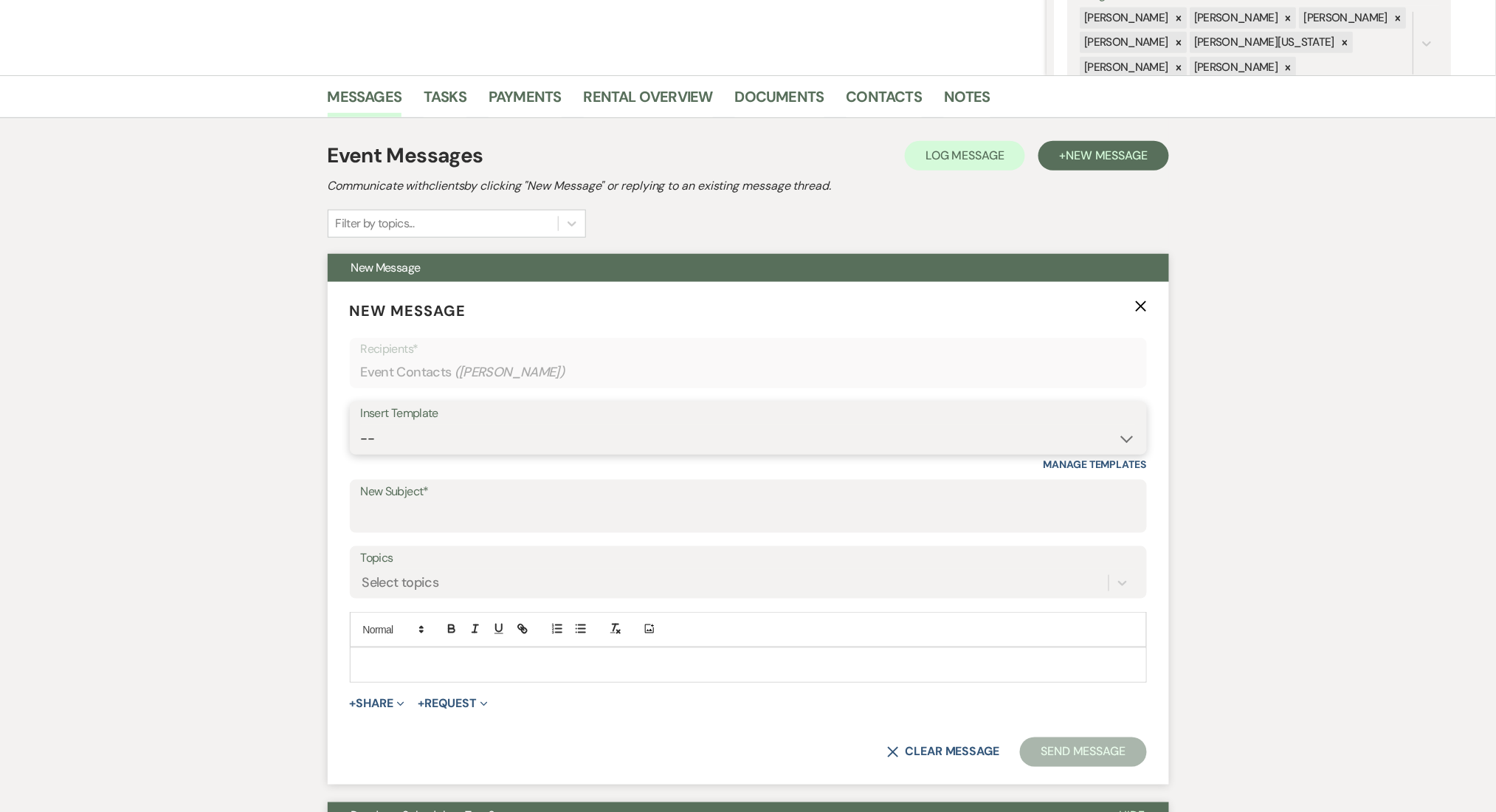
click at [532, 442] on select "-- Inquiry Follow Up Email #2 Contract Sending Template Payment Template Rental…" at bounding box center [748, 439] width 775 height 29
select select "4539"
click at [361, 424] on select "-- Inquiry Follow Up Email #2 Contract Sending Template Payment Template Rental…" at bounding box center [748, 439] width 775 height 29
type input "We're Reaching Out One Final Time!"
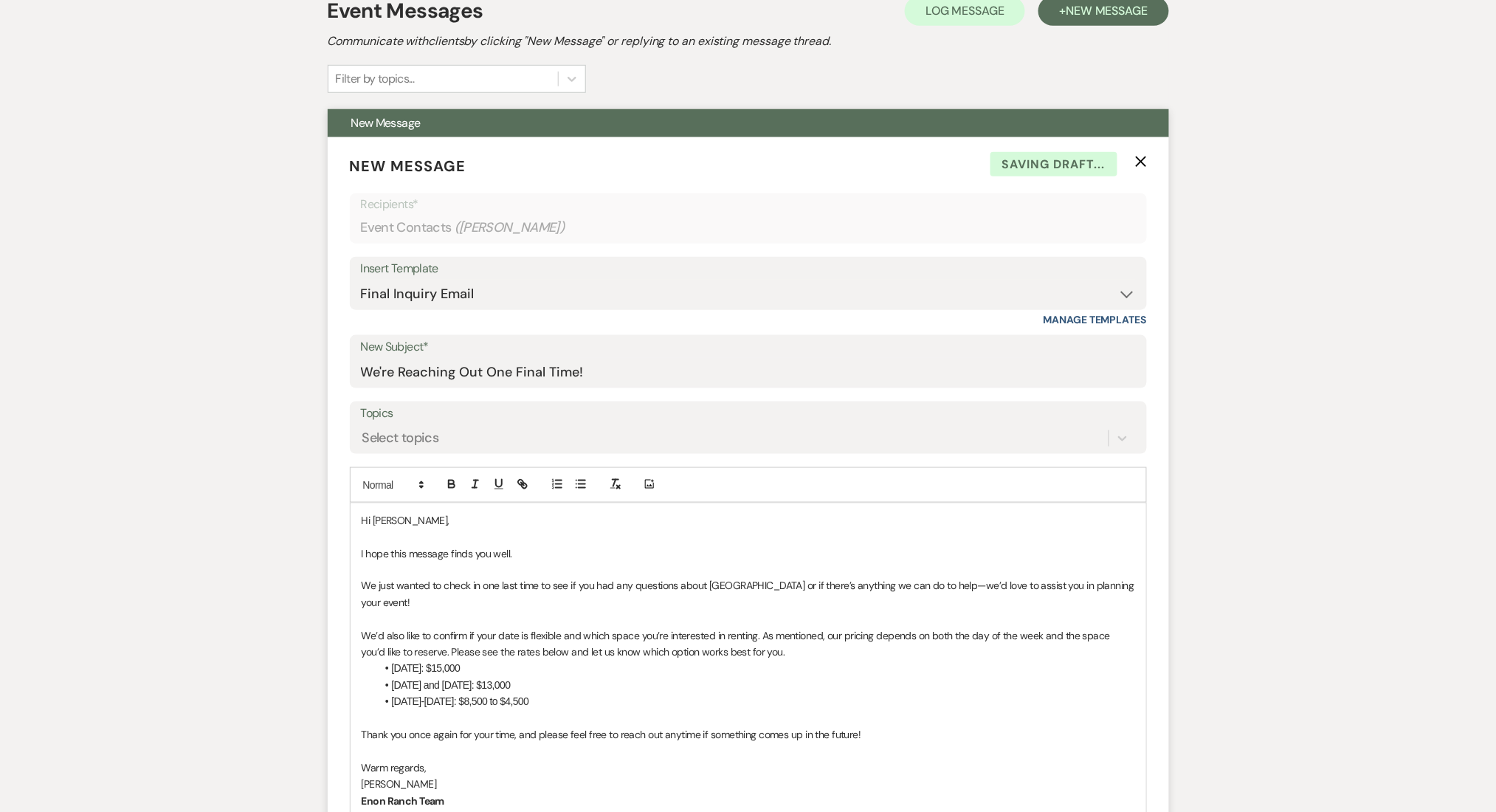
scroll to position [688, 0]
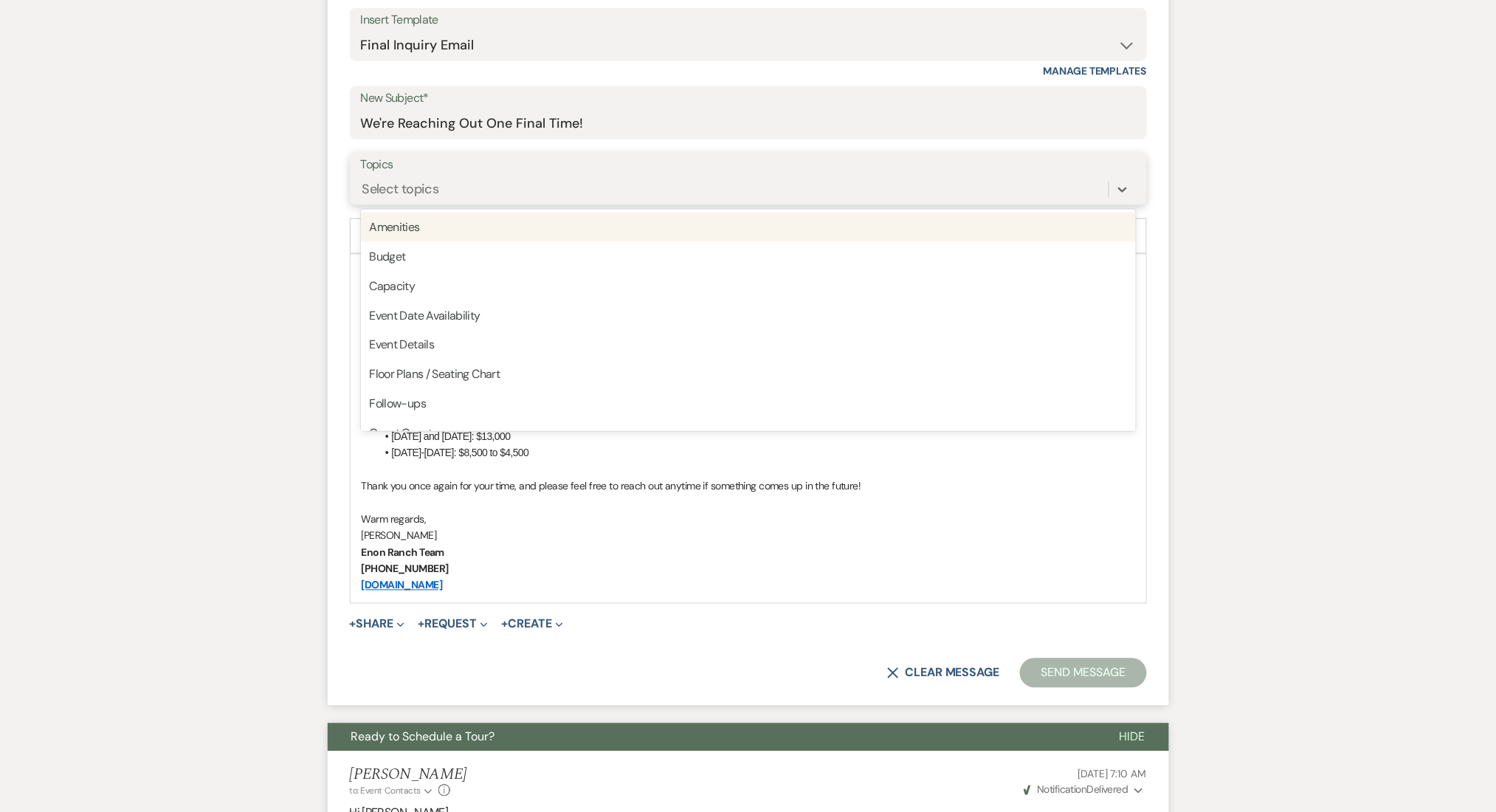
drag, startPoint x: 529, startPoint y: 187, endPoint x: 525, endPoint y: 243, distance: 56.1
click at [528, 187] on div "Select topics" at bounding box center [735, 189] width 748 height 26
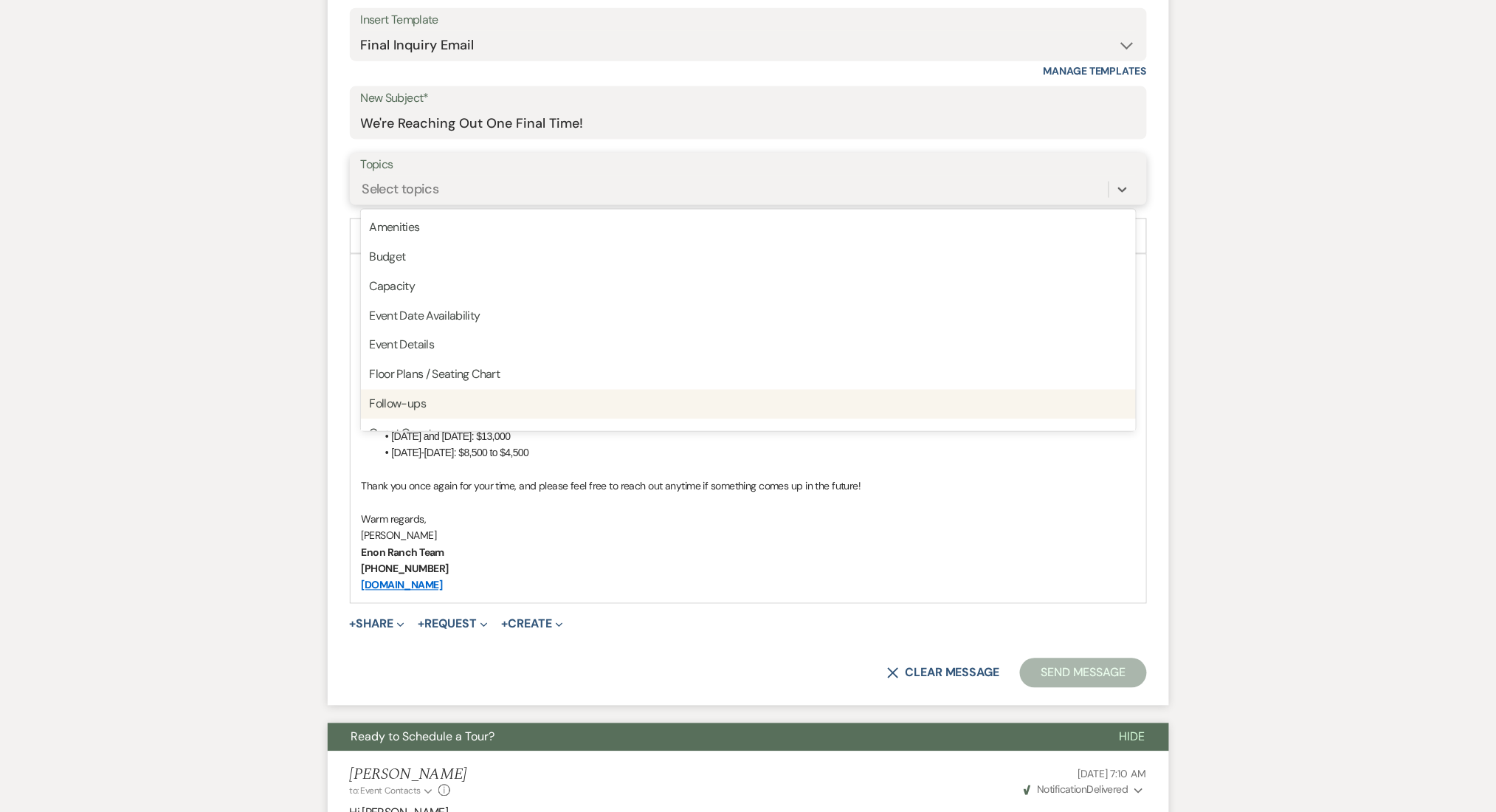
click at [508, 399] on div "Follow-ups" at bounding box center [748, 404] width 775 height 29
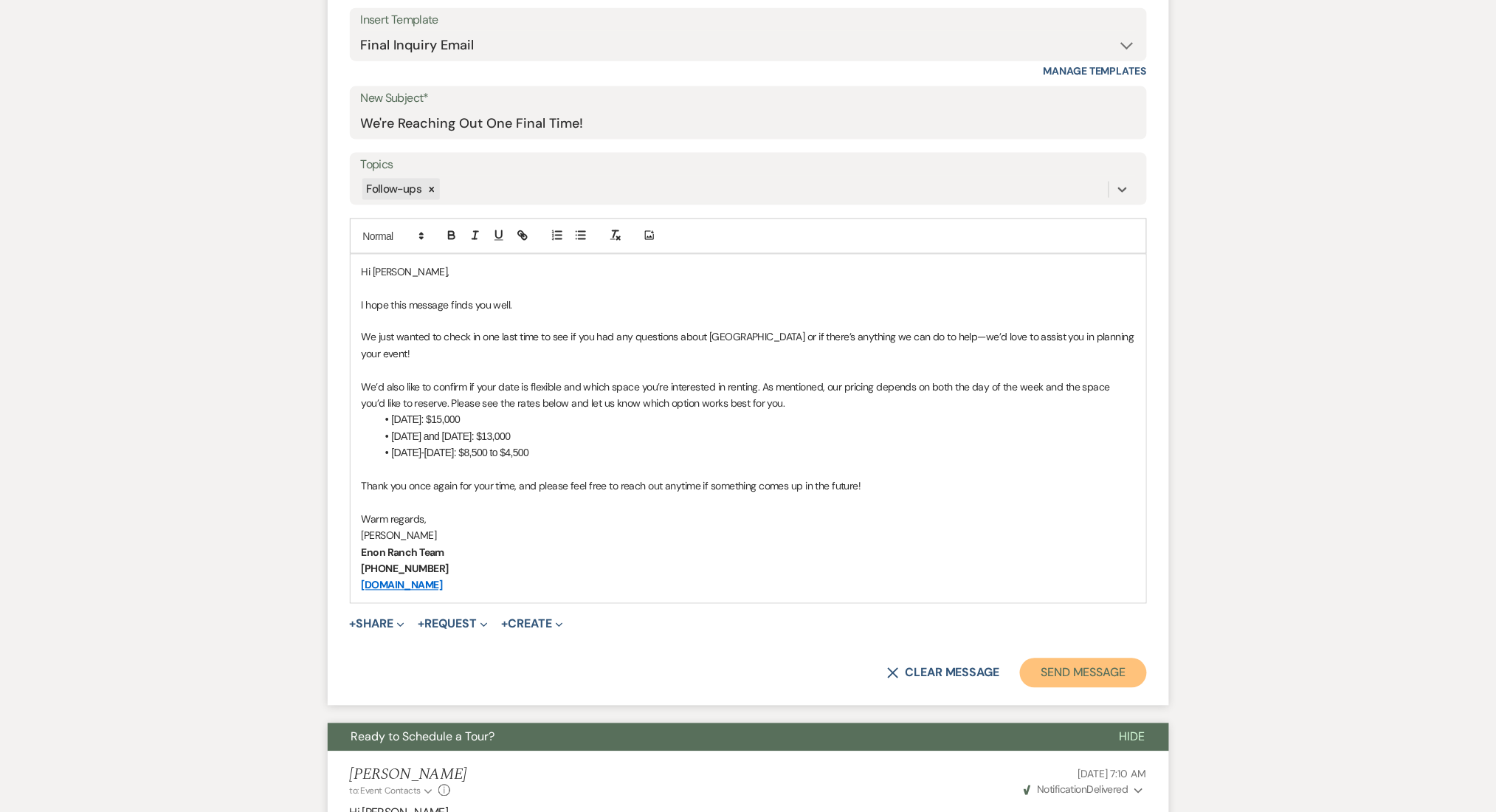
click at [1072, 671] on button "Send Message" at bounding box center [1083, 672] width 126 height 29
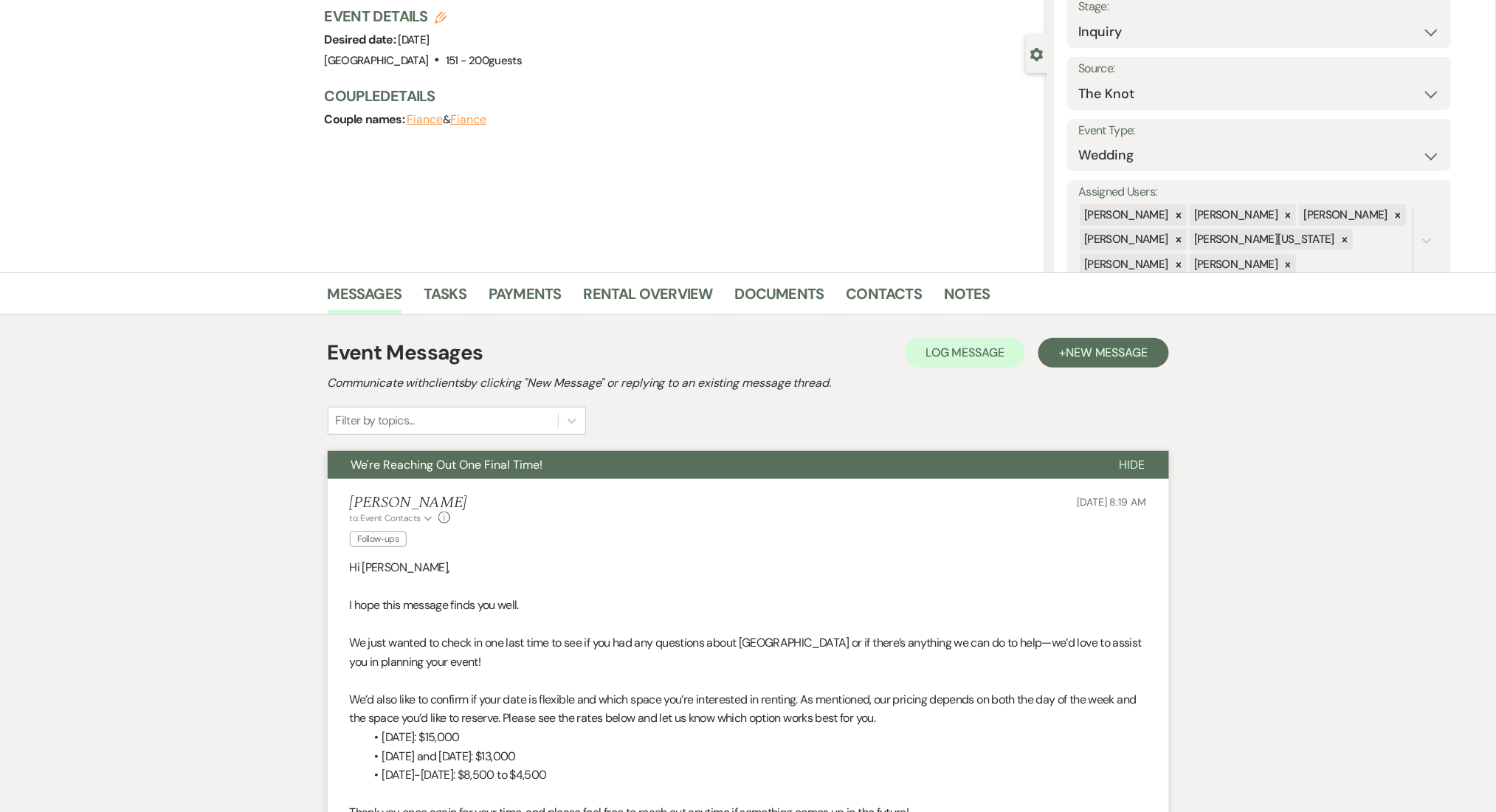
scroll to position [0, 0]
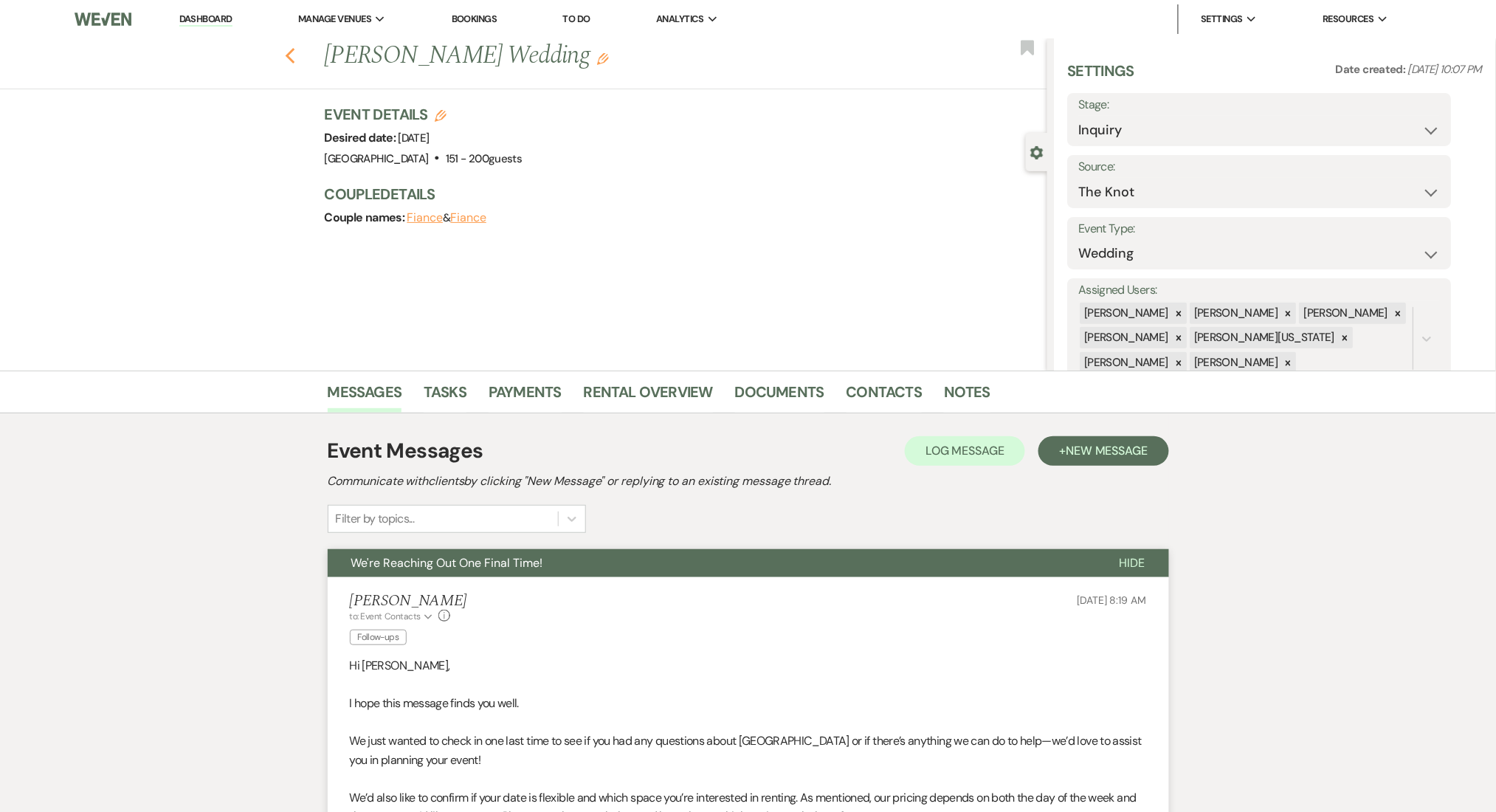
click at [296, 56] on icon "Previous" at bounding box center [290, 56] width 11 height 17
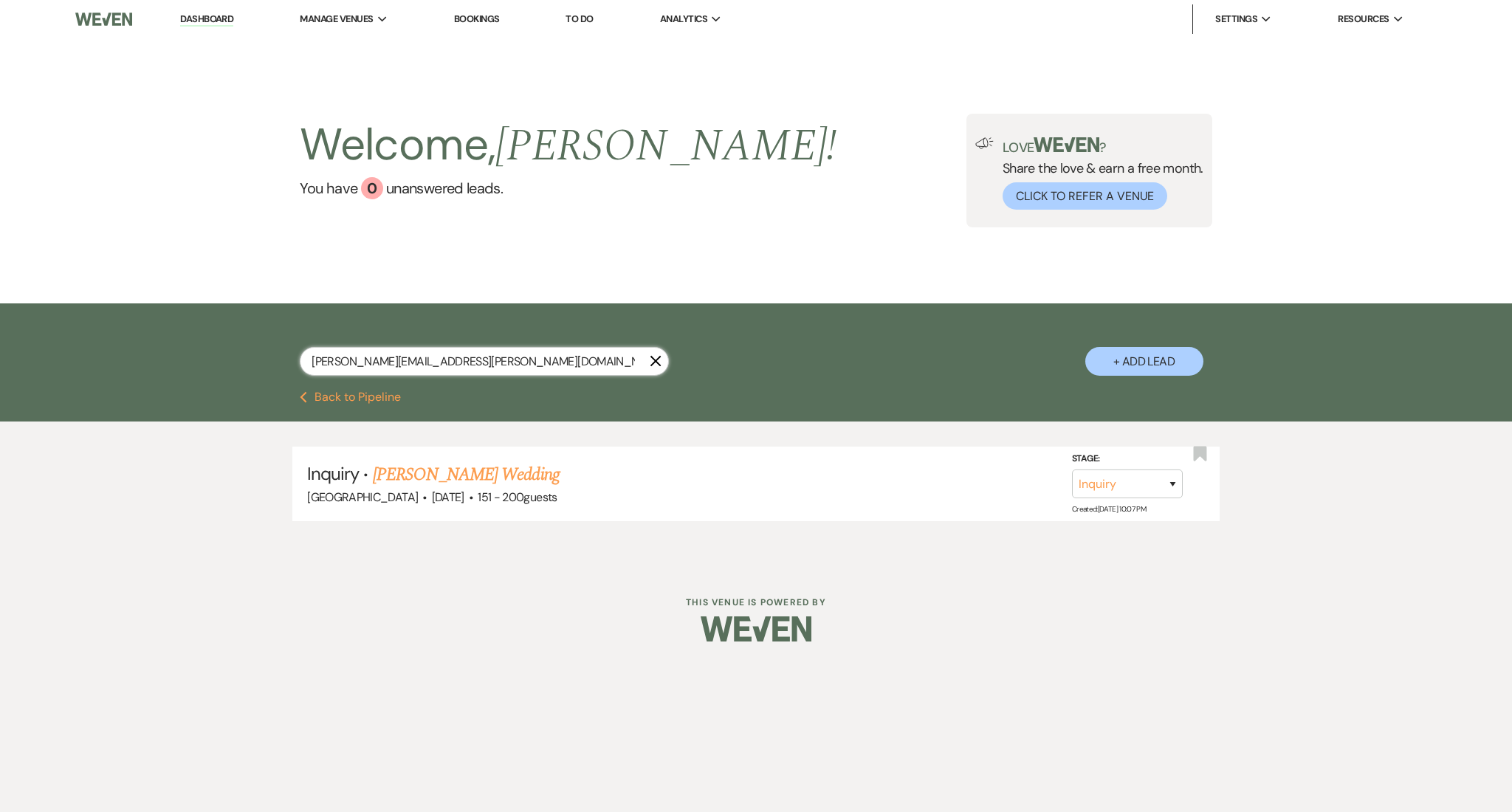
drag, startPoint x: 467, startPoint y: 362, endPoint x: 180, endPoint y: 354, distance: 287.1
click at [180, 354] on div "sarah.bussoletti@yahoo.com X + Add Lead" at bounding box center [756, 347] width 1512 height 88
paste input "mika.n.jenkins@gmail"
type input "mika.n.jenkins@gmail.com"
click at [520, 477] on link "Tamika Jenkins's Wedding (SS-7/21/25)" at bounding box center [507, 474] width 269 height 26
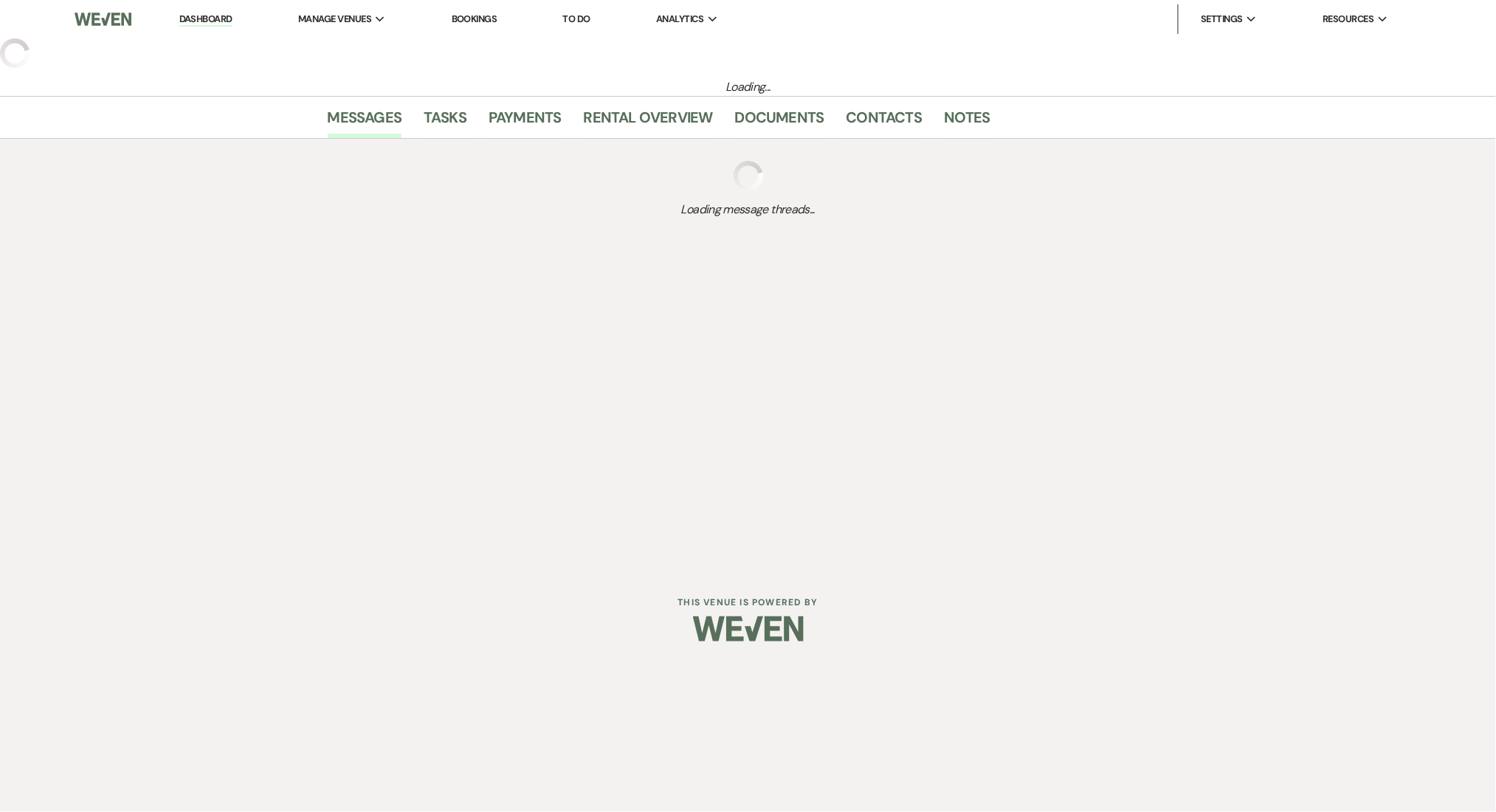
select select "3"
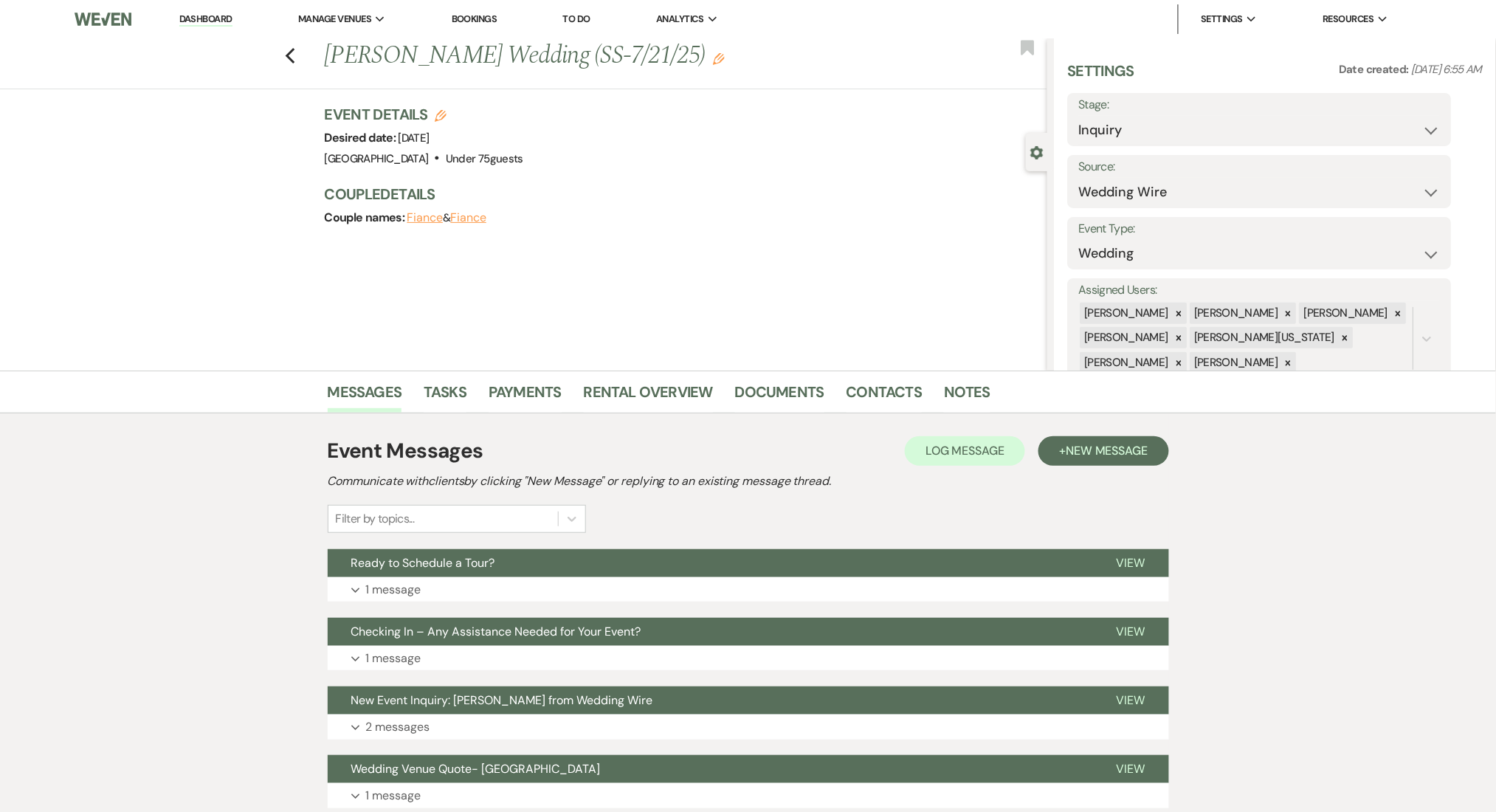
click at [713, 601] on div "Event Messages Log Log Message + New Message Communicate with clients by clicki…" at bounding box center [748, 622] width 842 height 388
click at [787, 592] on button "Expand 1 message" at bounding box center [748, 590] width 842 height 25
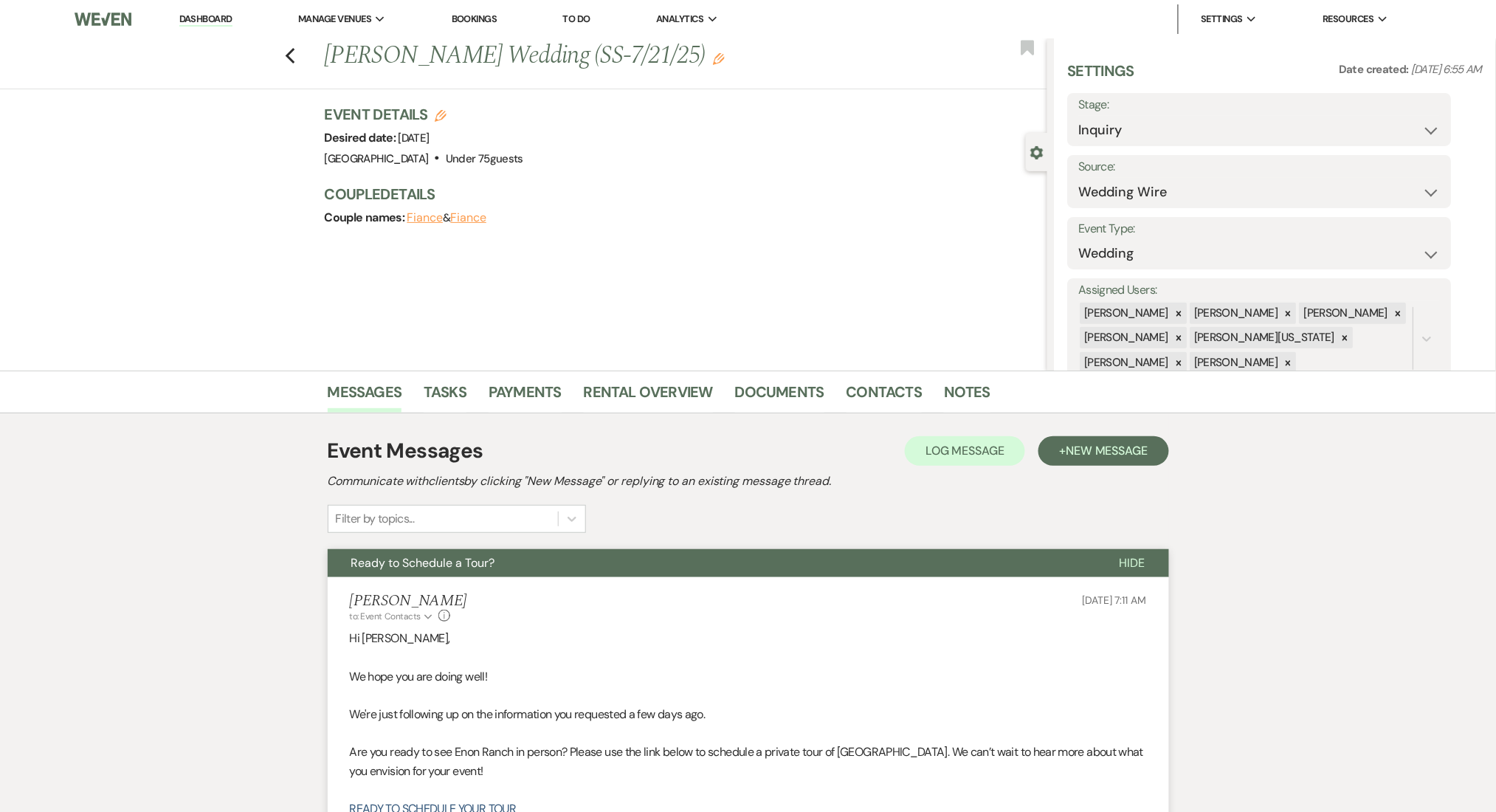
scroll to position [197, 0]
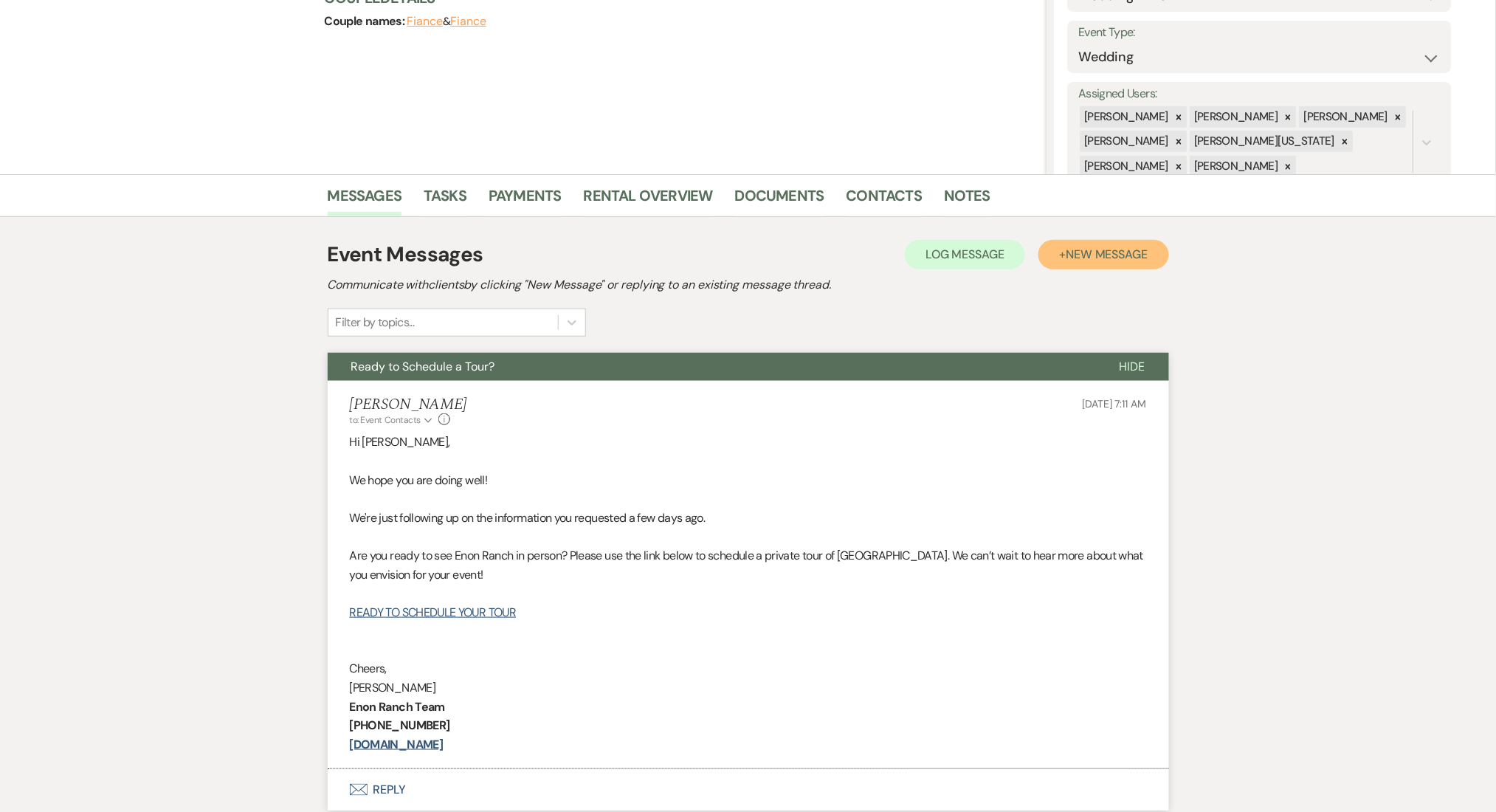
click at [1078, 251] on span "New Message" at bounding box center [1107, 255] width 82 height 16
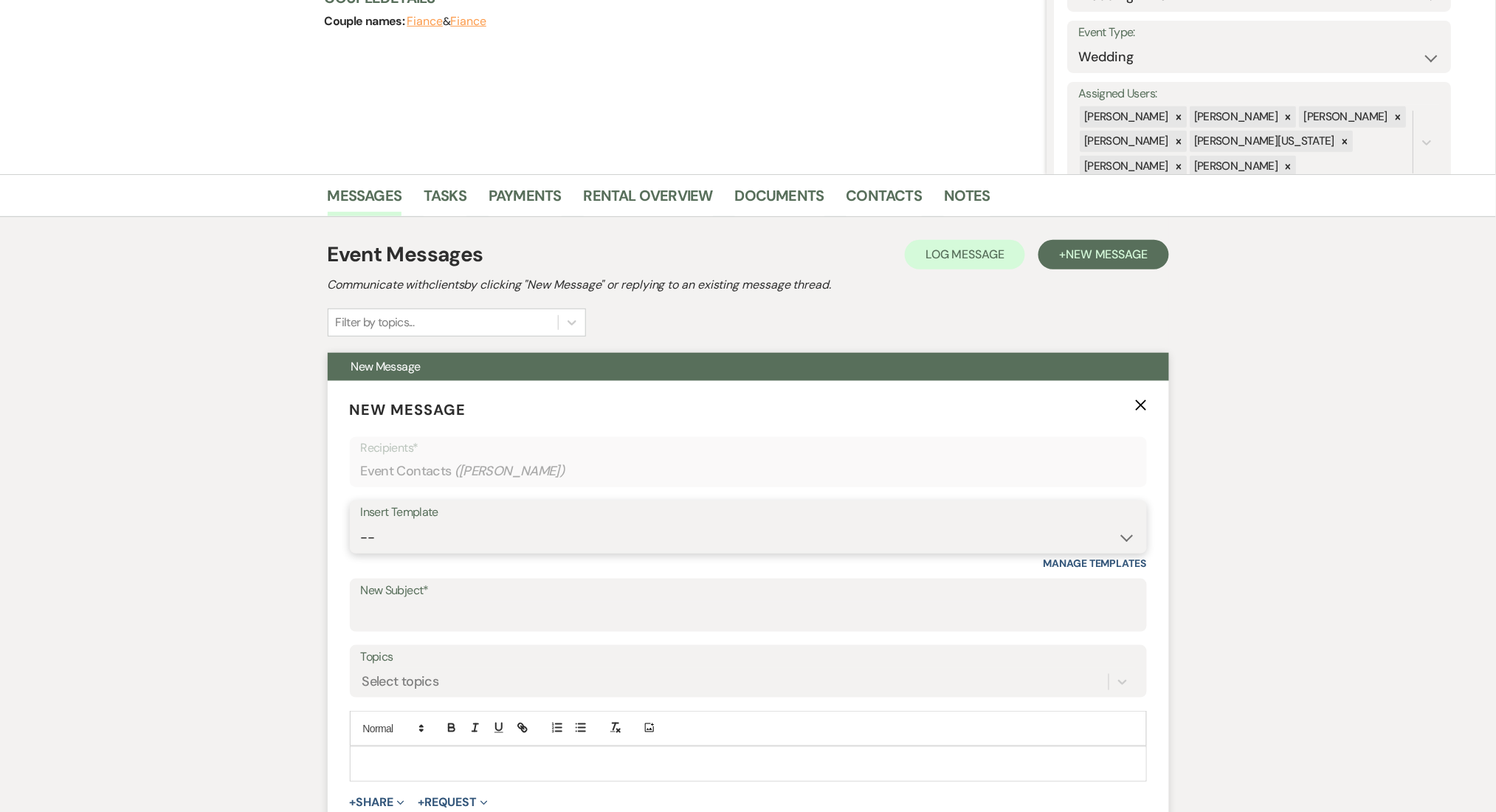
click at [583, 535] on select "-- Inquiry Follow Up Email #2 Contract Sending Template Payment Template Rental…" at bounding box center [748, 538] width 775 height 29
select select "4539"
click at [361, 523] on select "-- Inquiry Follow Up Email #2 Contract Sending Template Payment Template Rental…" at bounding box center [748, 538] width 775 height 29
type input "We're Reaching Out One Final Time!"
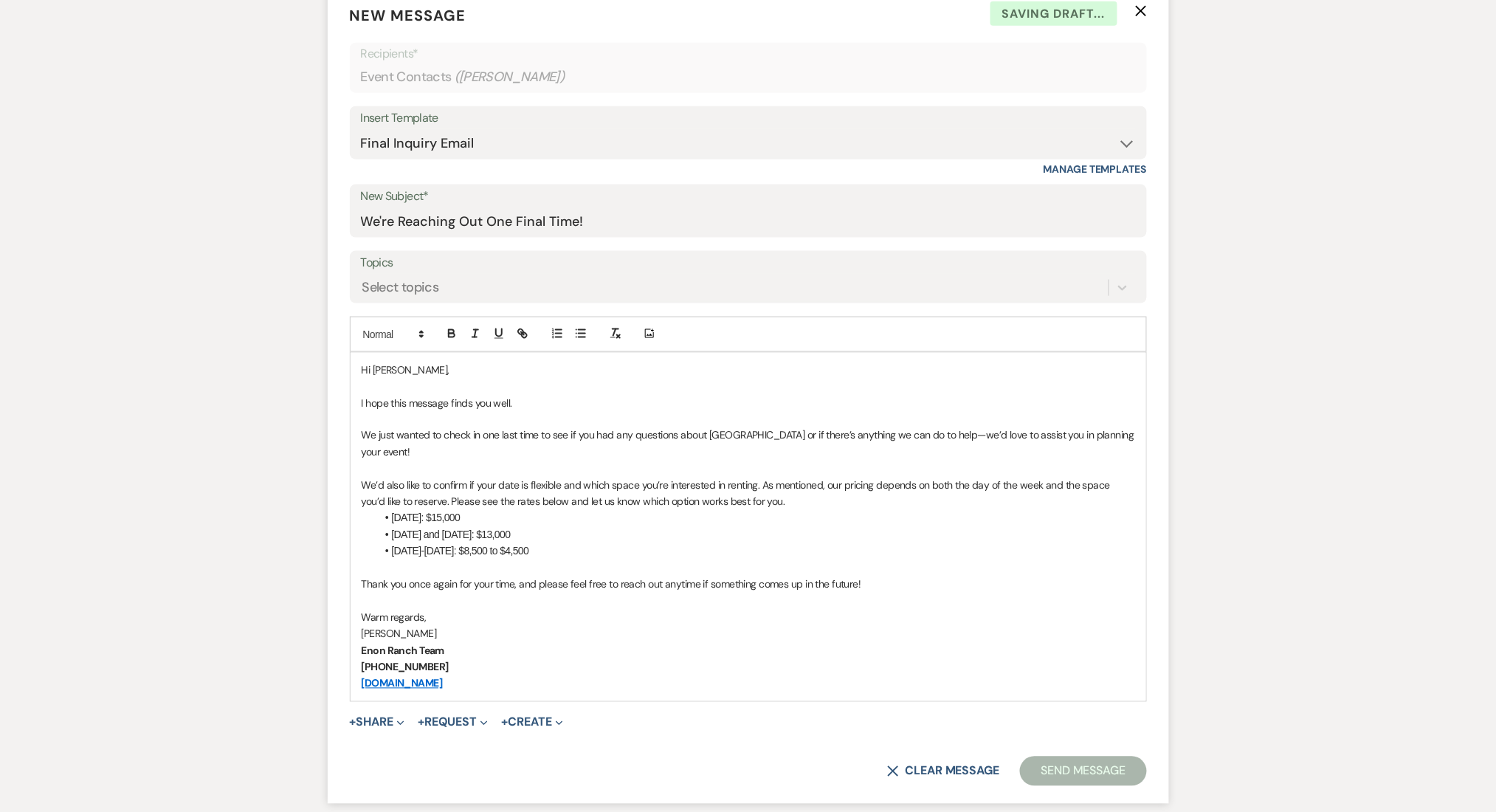
scroll to position [787, 0]
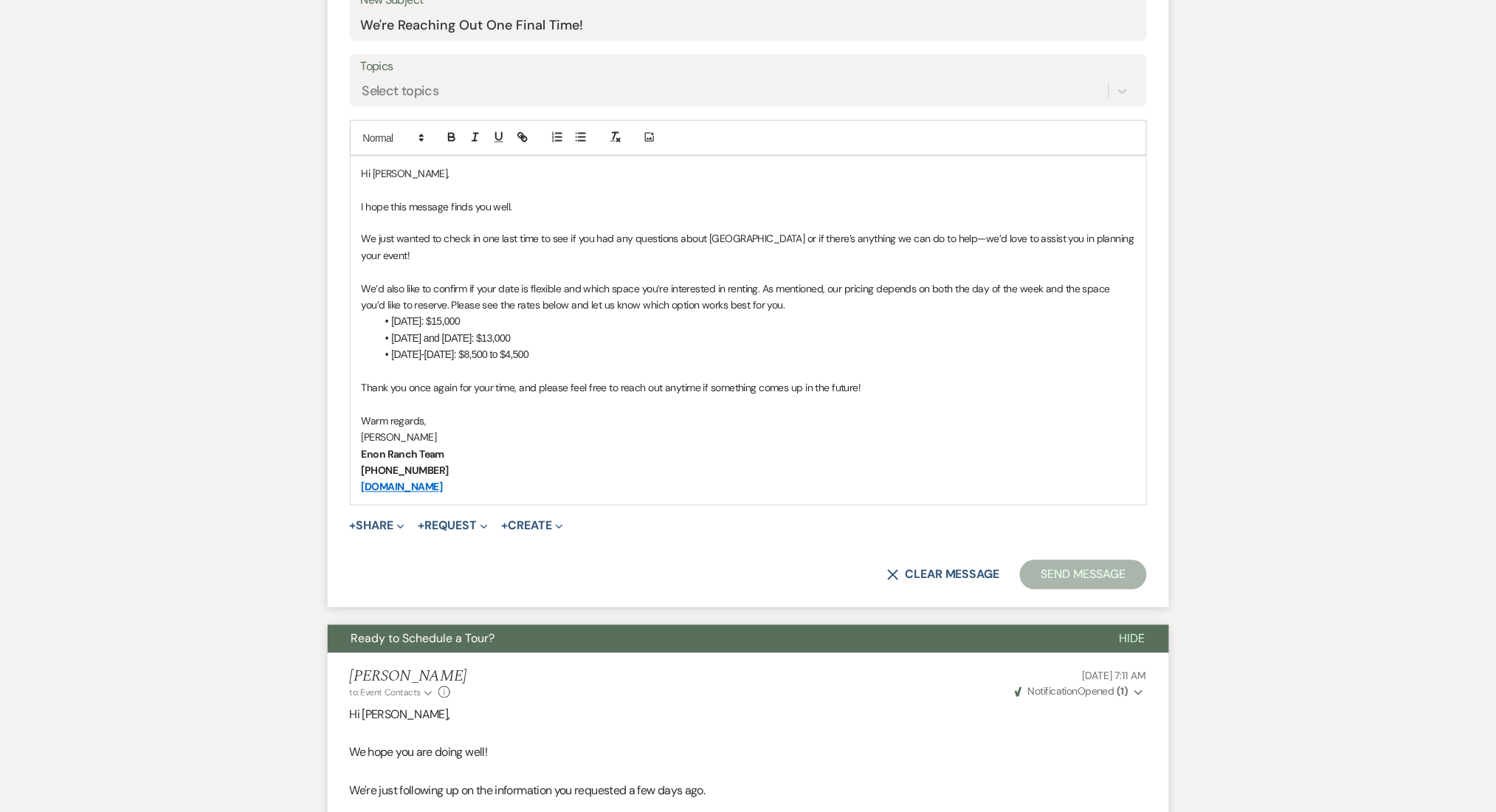
click at [482, 56] on label "Topics" at bounding box center [748, 67] width 775 height 21
click at [364, 81] on input "Topics" at bounding box center [363, 90] width 2 height 20
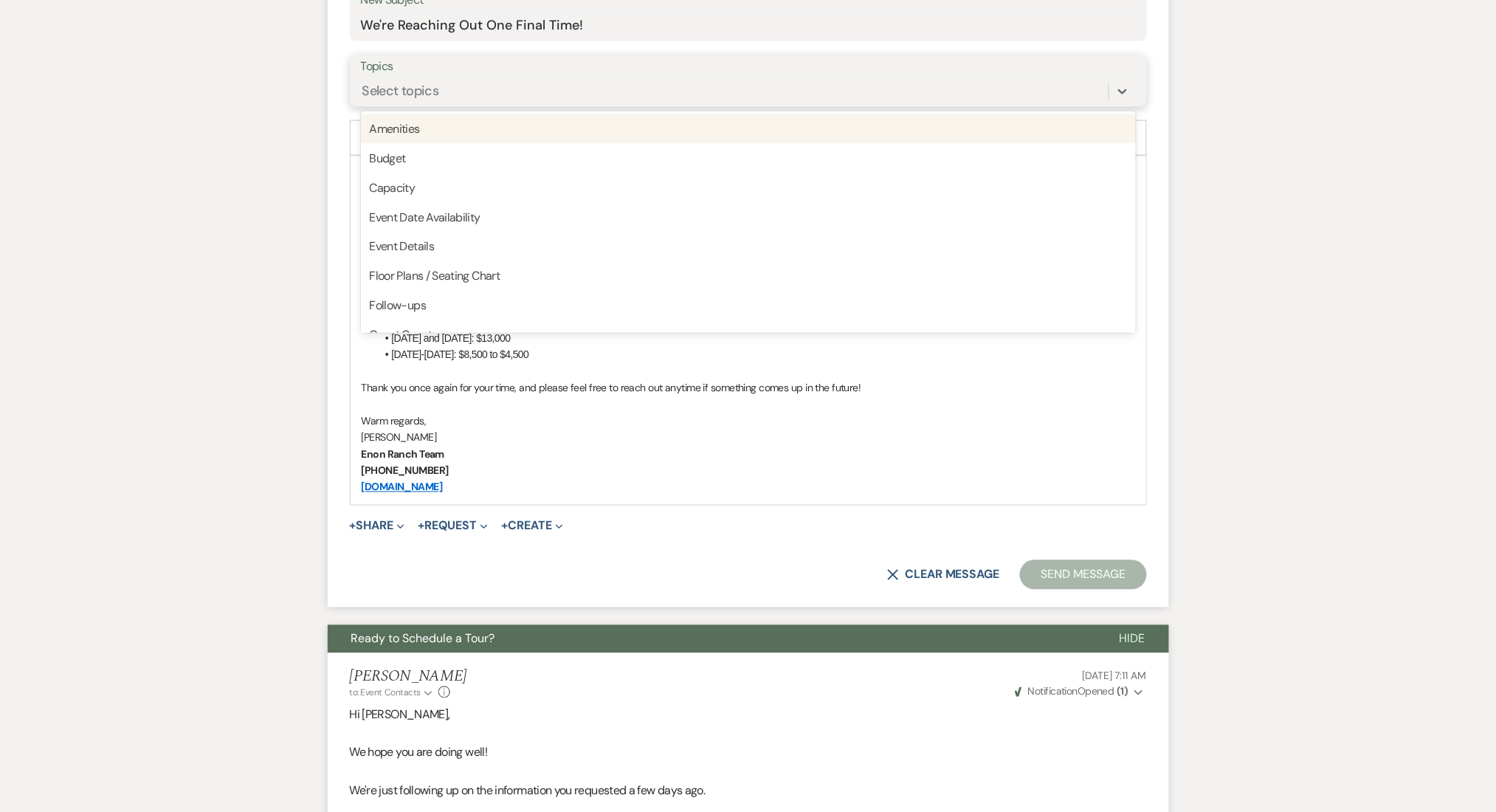
click at [467, 84] on div "Select topics" at bounding box center [735, 91] width 748 height 26
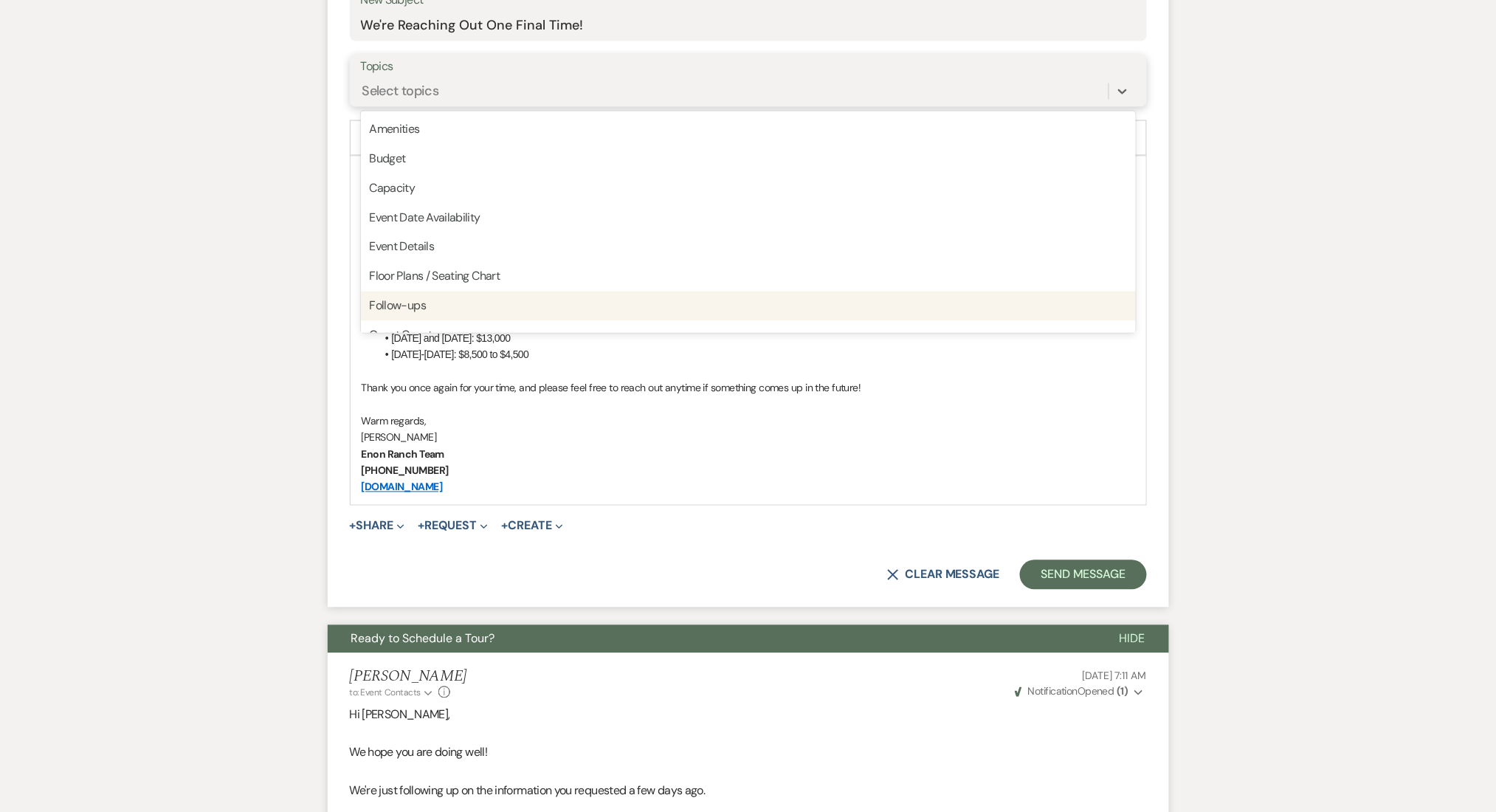
click at [430, 294] on div "Follow-ups" at bounding box center [748, 306] width 775 height 29
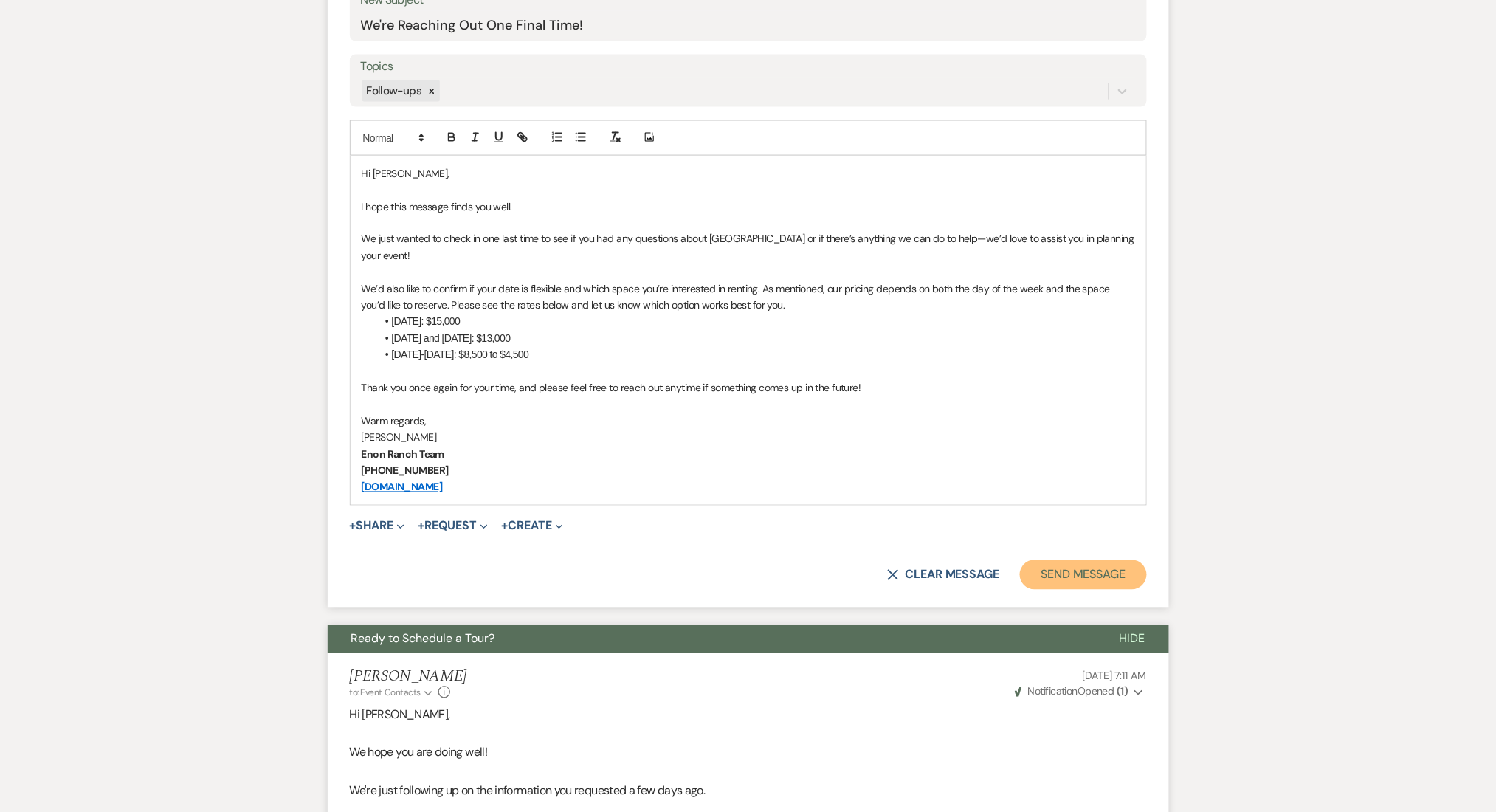
click at [1078, 577] on button "Send Message" at bounding box center [1083, 574] width 126 height 29
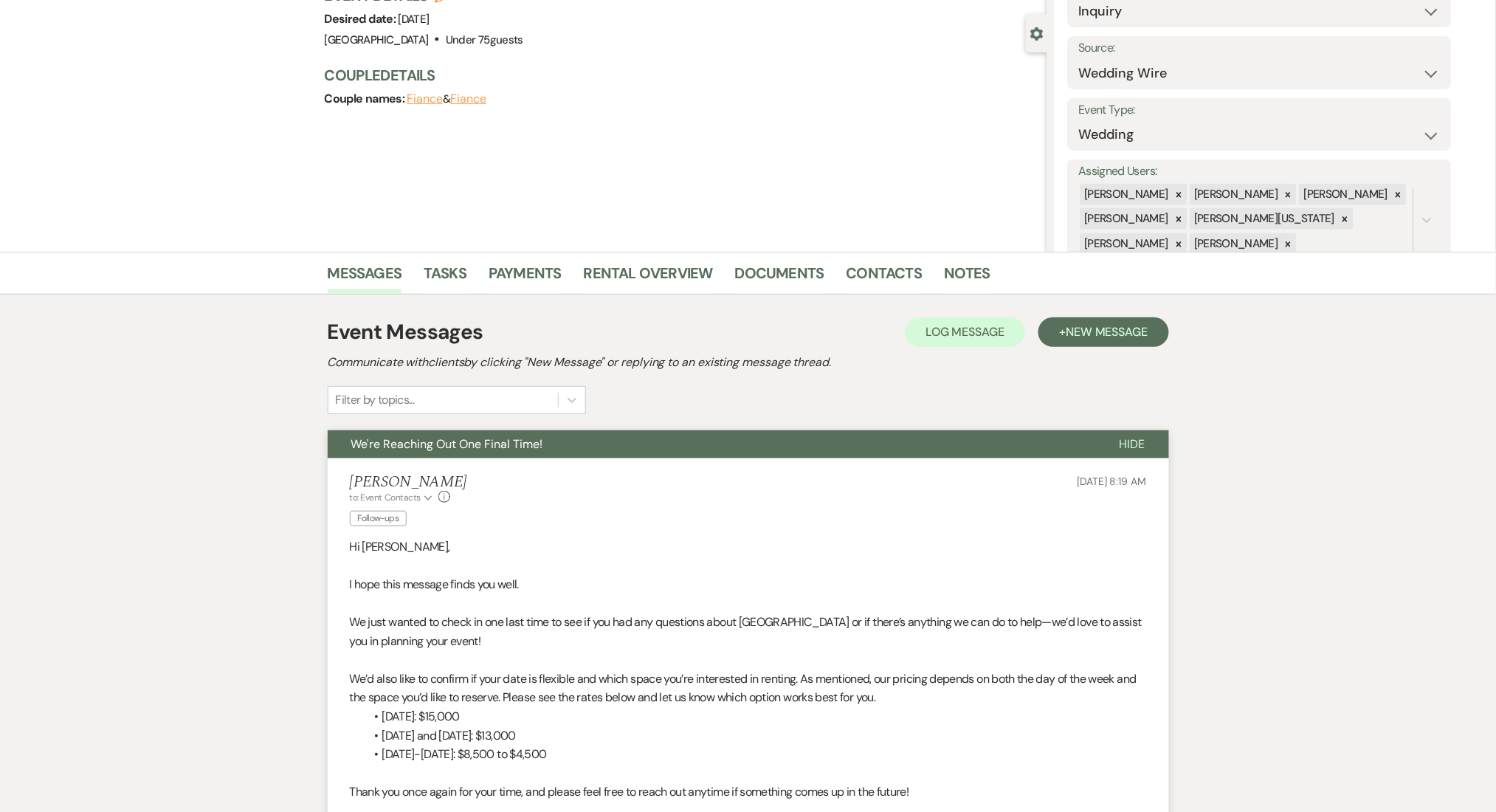
scroll to position [0, 0]
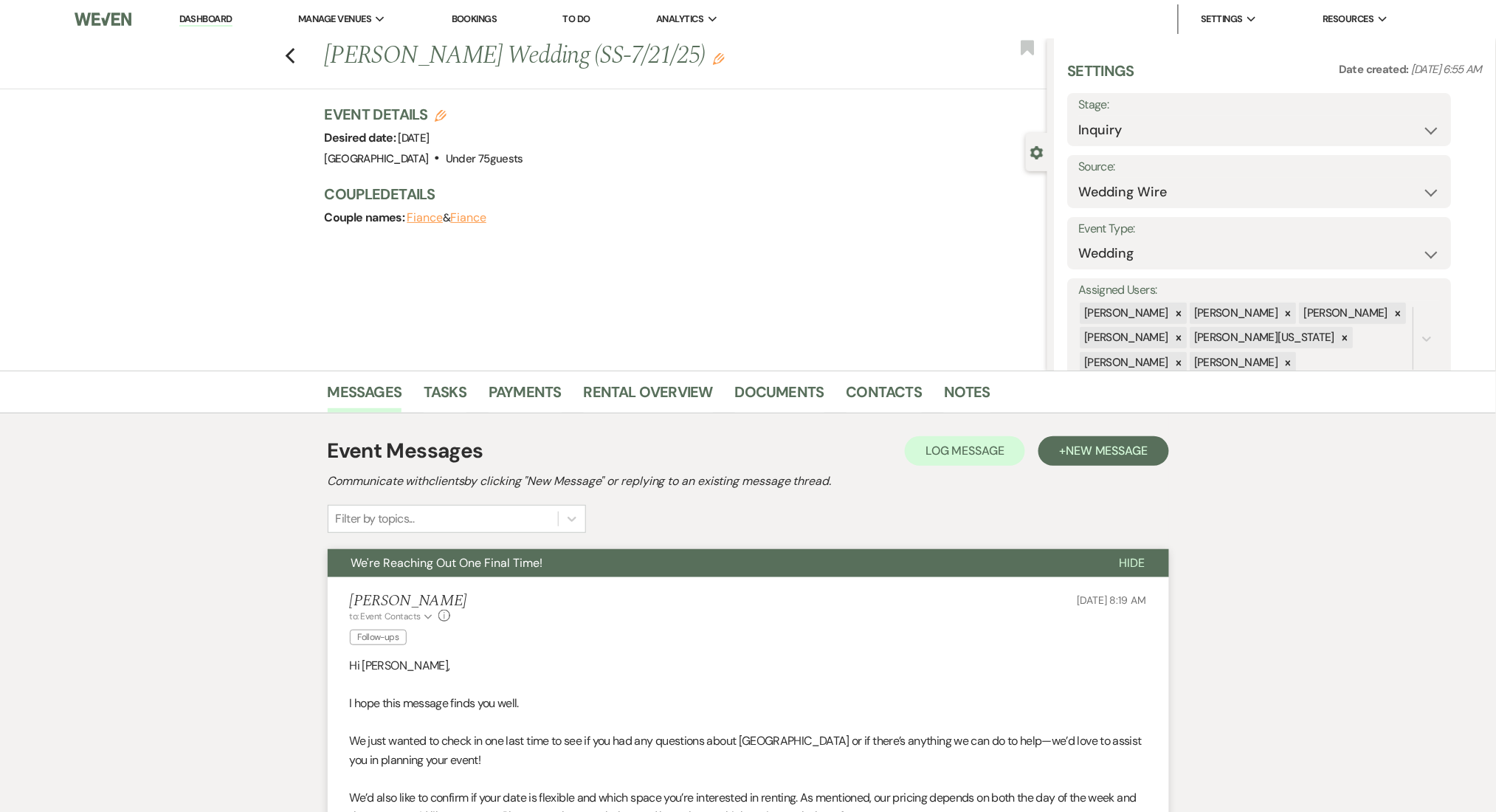
click at [304, 52] on div "Previous Tamika Jenkins's Wedding (SS-7/21/25) Edit Bookmark" at bounding box center [520, 63] width 1055 height 51
click at [293, 59] on icon "Previous" at bounding box center [290, 56] width 11 height 17
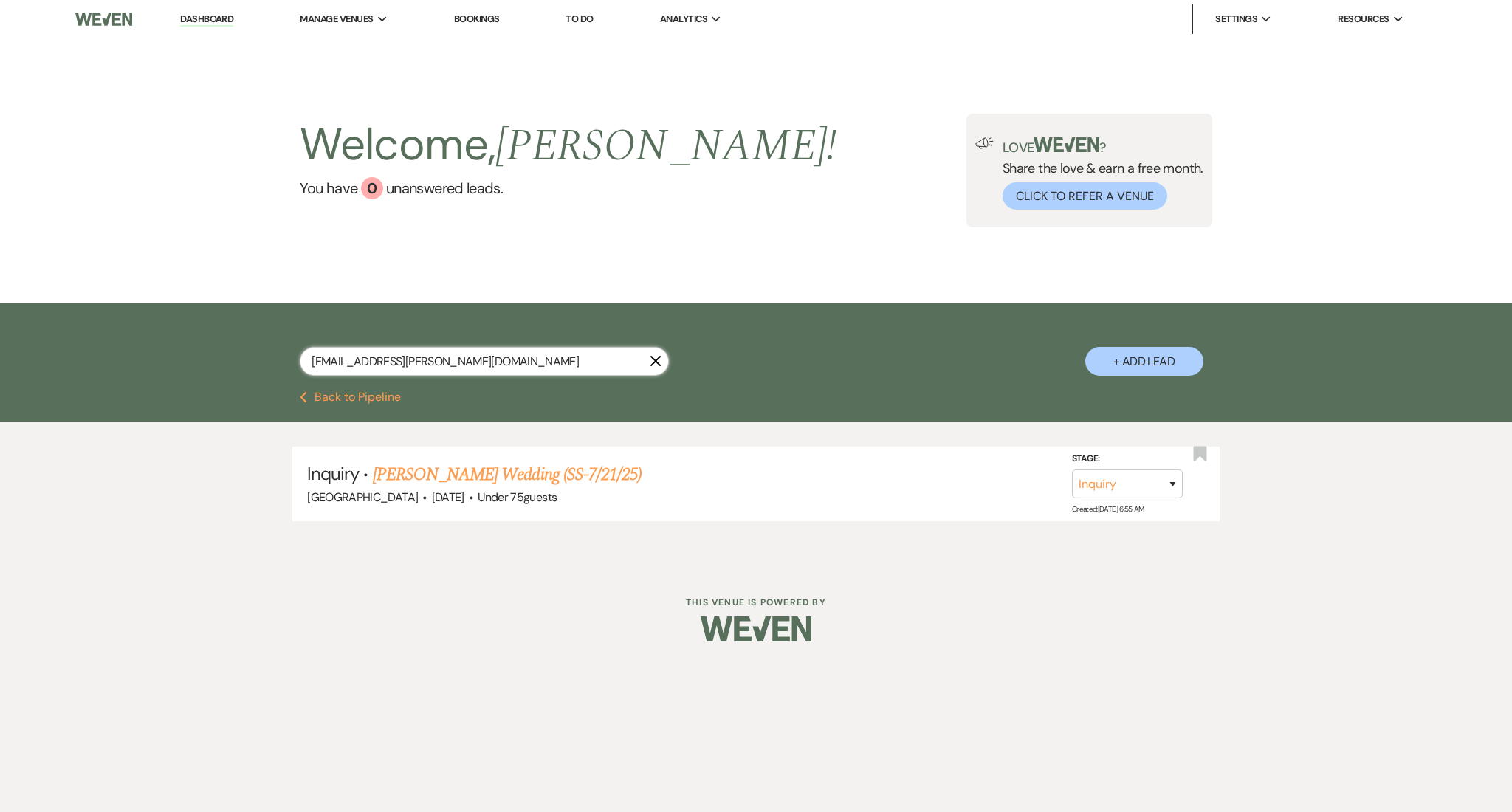
drag, startPoint x: 466, startPoint y: 354, endPoint x: 214, endPoint y: 343, distance: 252.2
click at [214, 343] on div "mika.n.jenkins@gmail.com X + Add Lead" at bounding box center [756, 347] width 1512 height 88
paste input "jaykrns84"
type input "jaykrns84@gmail.com"
click at [571, 474] on link "Jason Kearns's Wedding (SS-7/21/25)" at bounding box center [507, 474] width 269 height 26
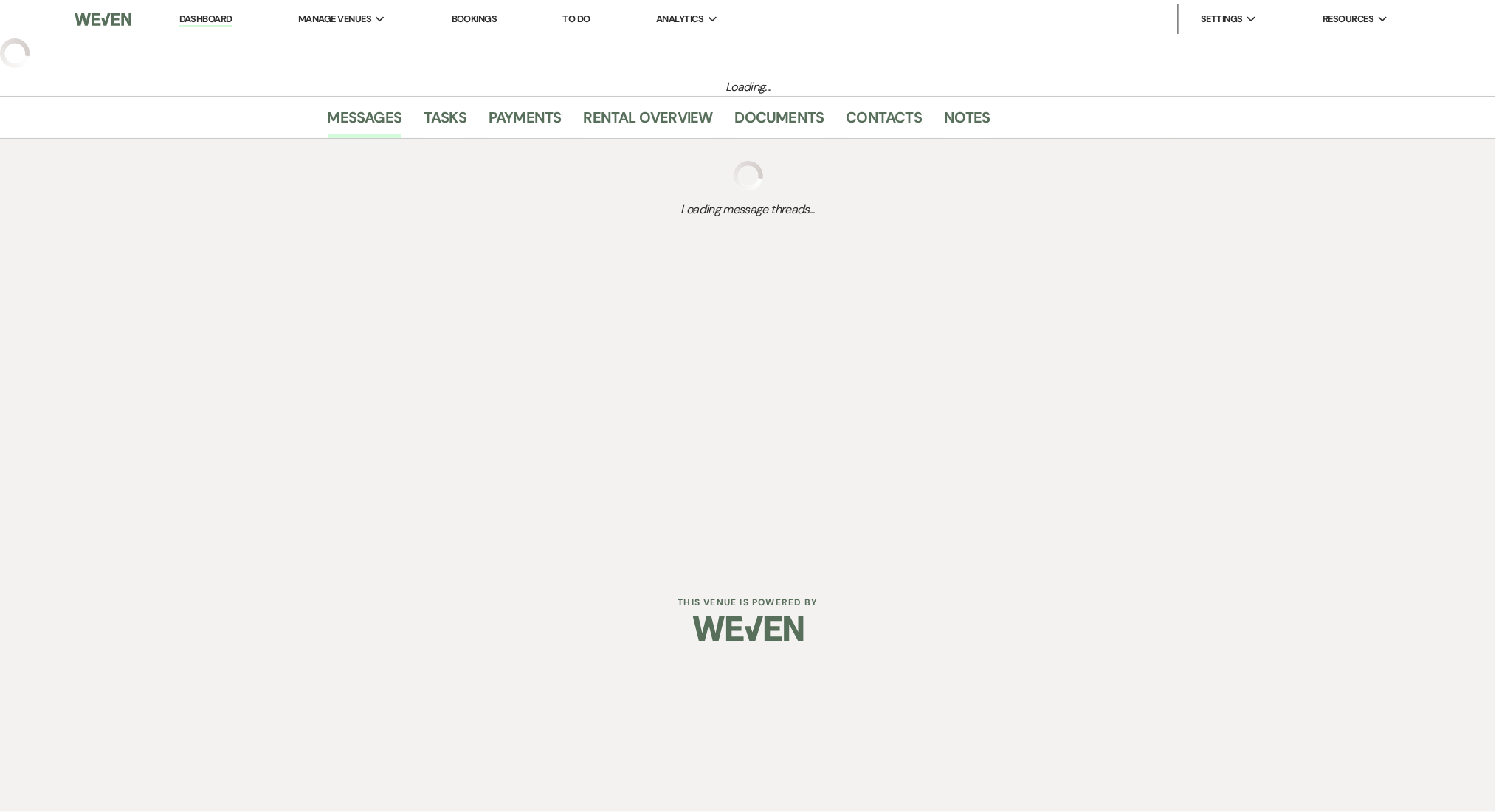
select select "3"
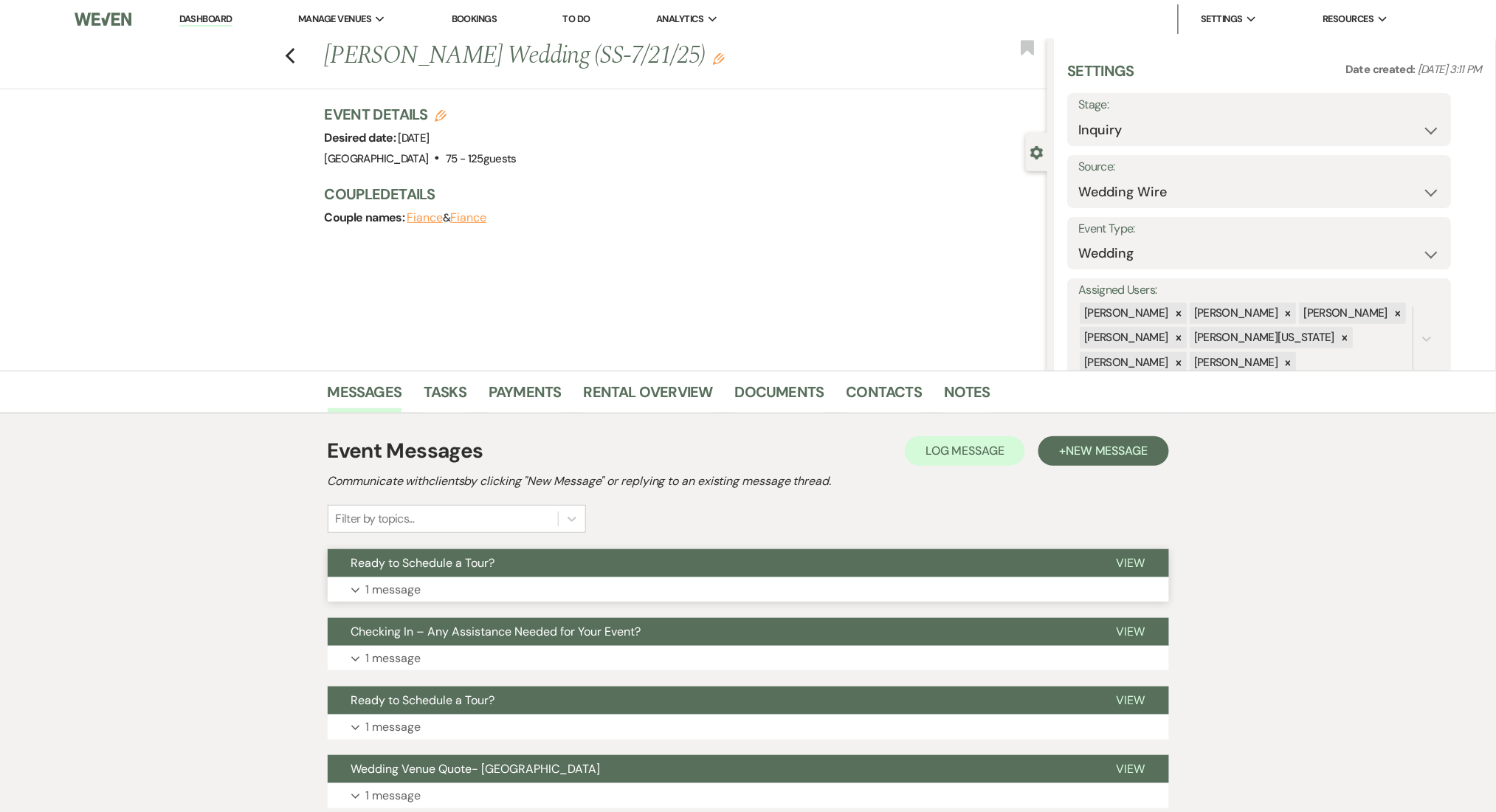
click at [589, 572] on button "Ready to Schedule a Tour?" at bounding box center [710, 562] width 765 height 28
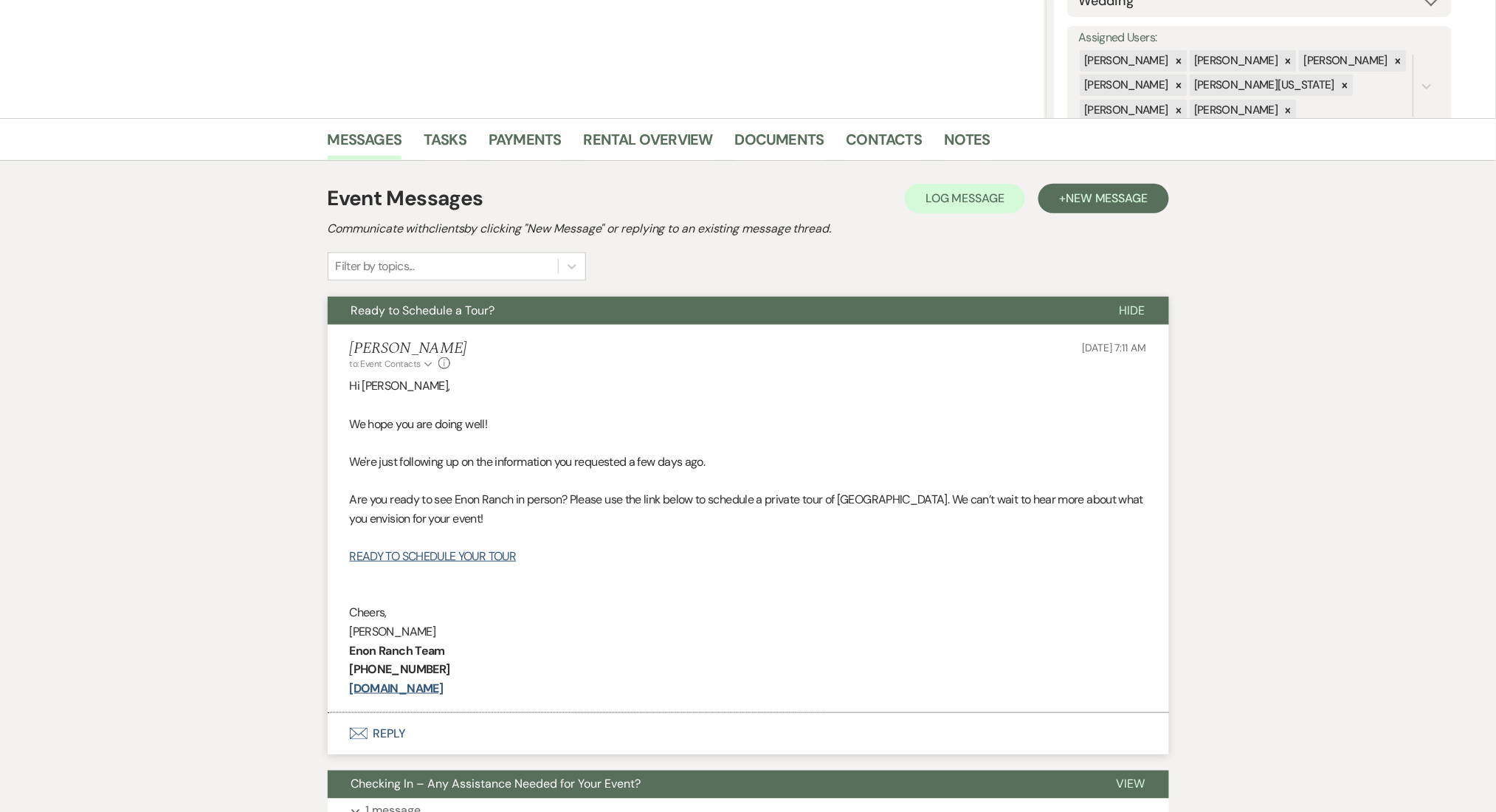
scroll to position [98, 0]
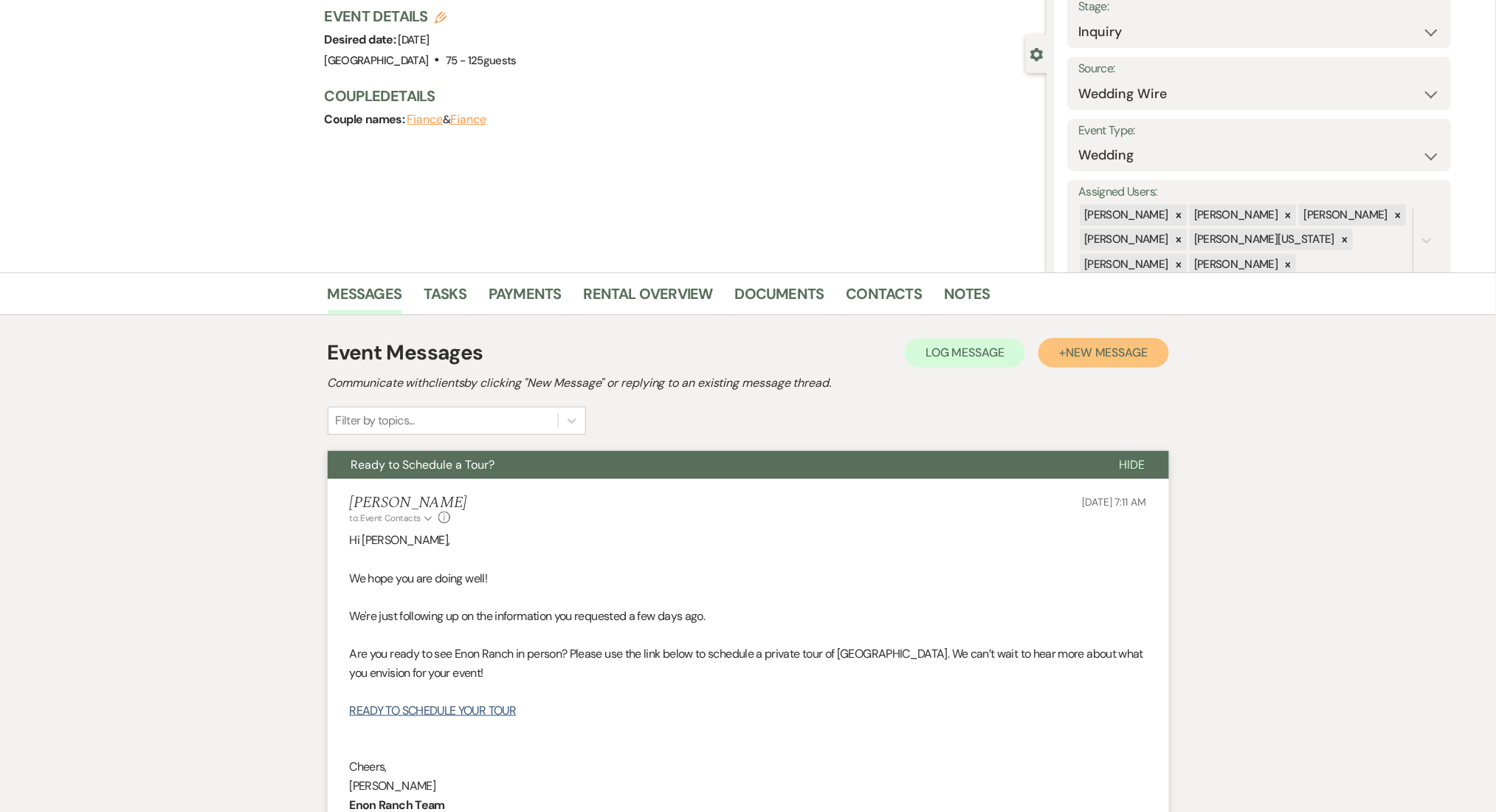
click at [1045, 354] on button "+ New Message" at bounding box center [1103, 352] width 130 height 29
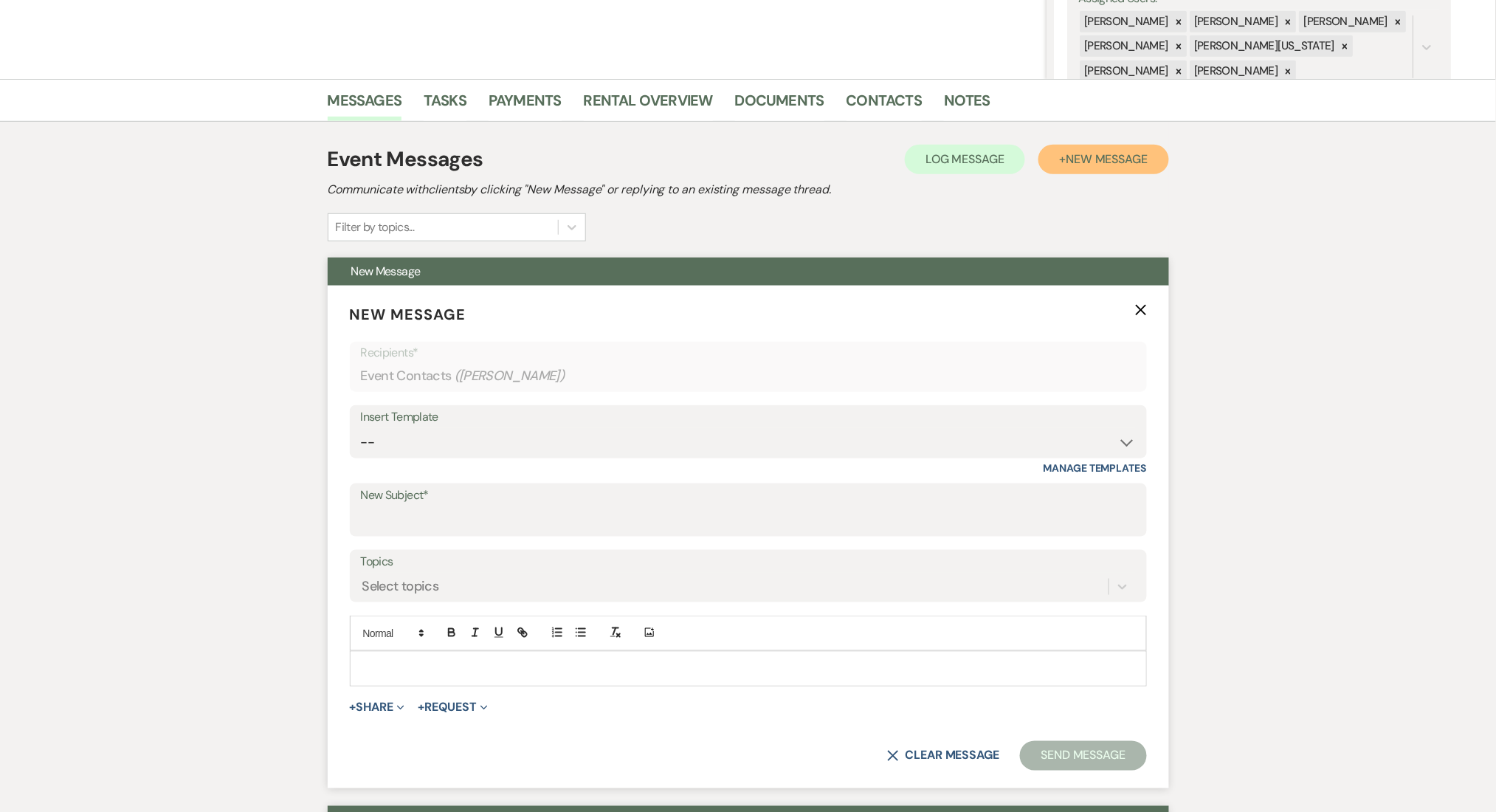
scroll to position [295, 0]
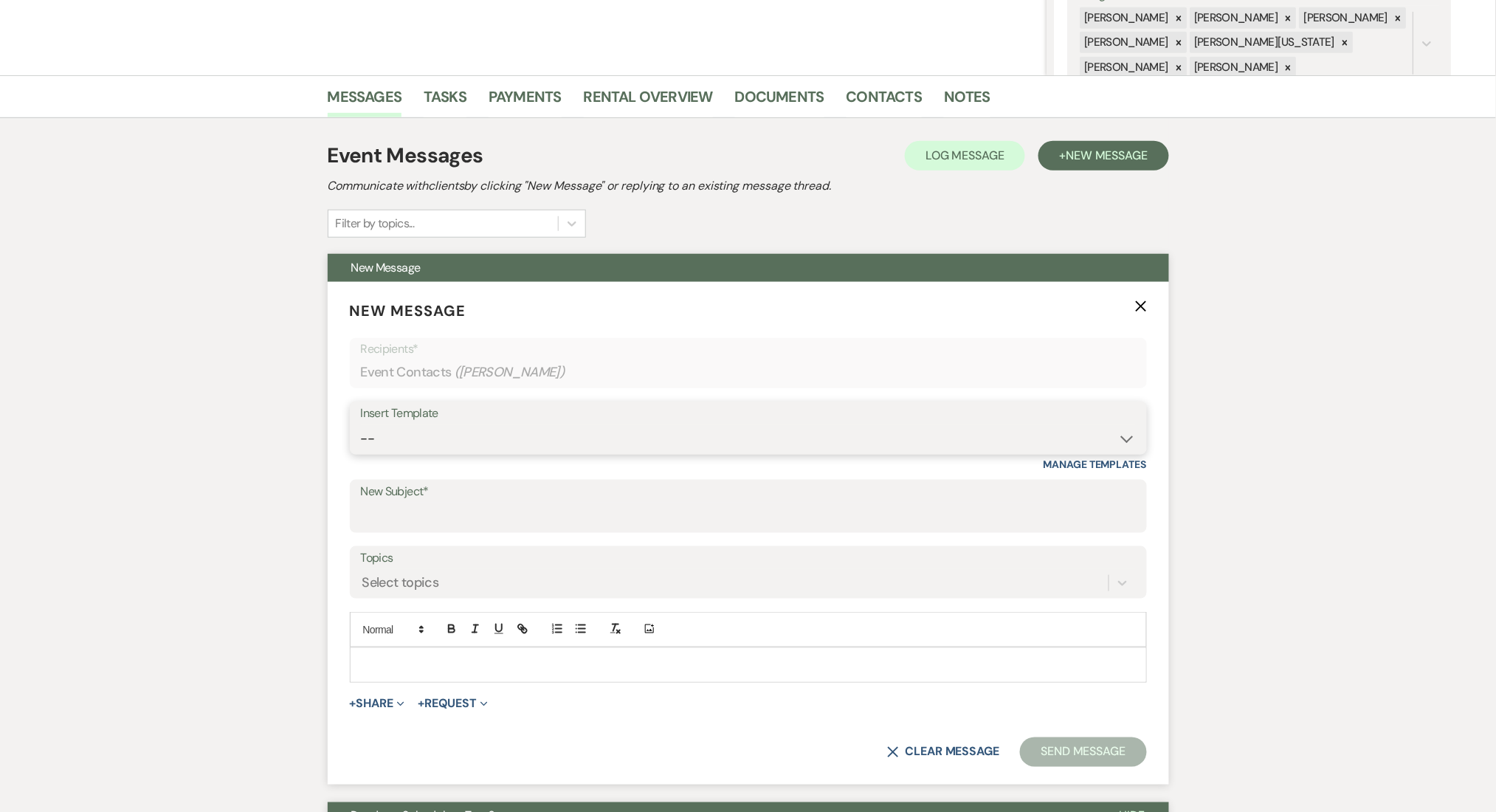
click at [435, 439] on select "-- Inquiry Follow Up Email #2 Contract Sending Template Payment Template Rental…" at bounding box center [748, 439] width 775 height 29
select select "4539"
click at [361, 424] on select "-- Inquiry Follow Up Email #2 Contract Sending Template Payment Template Rental…" at bounding box center [748, 439] width 775 height 29
type input "We're Reaching Out One Final Time!"
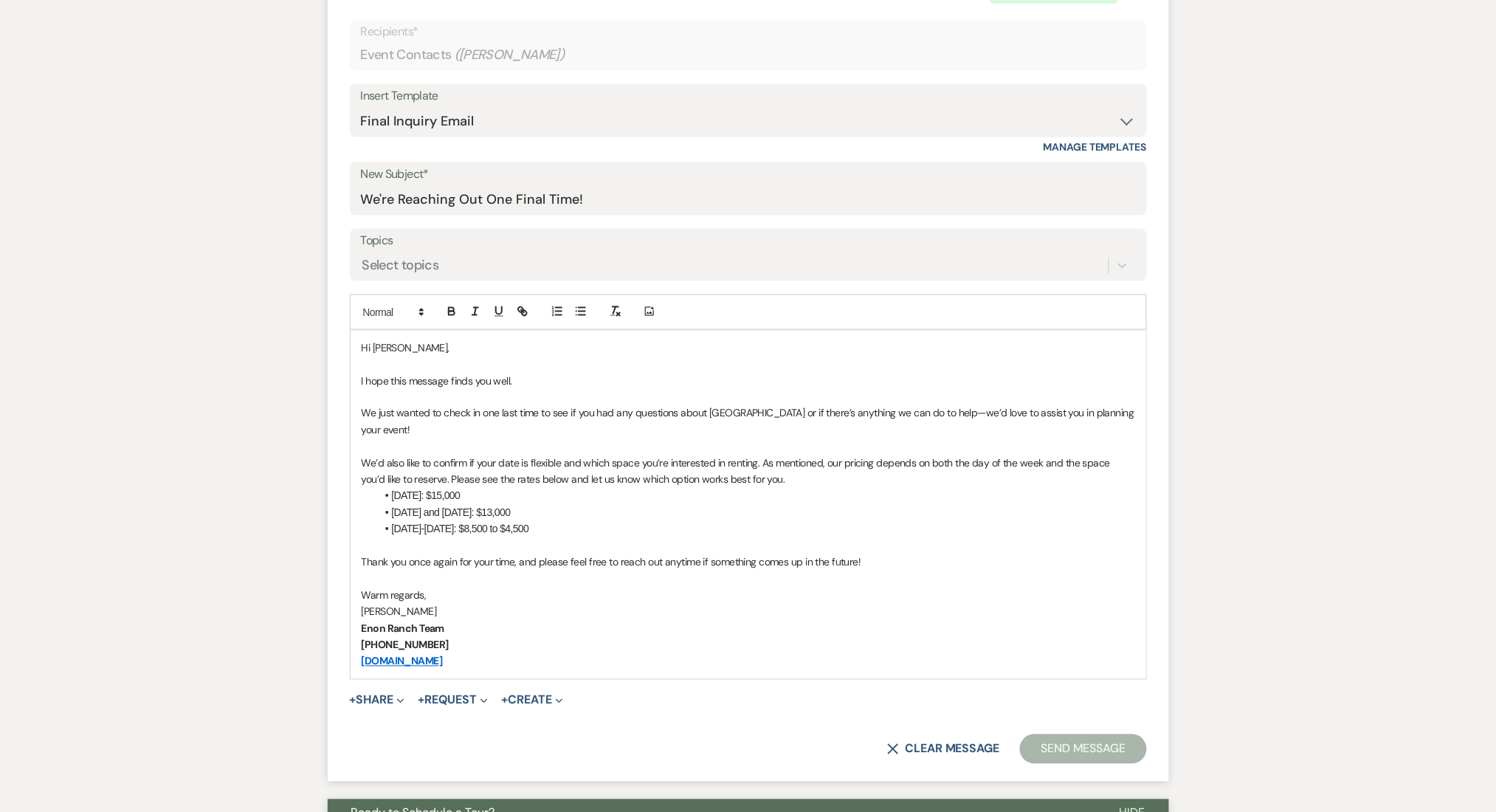
scroll to position [787, 0]
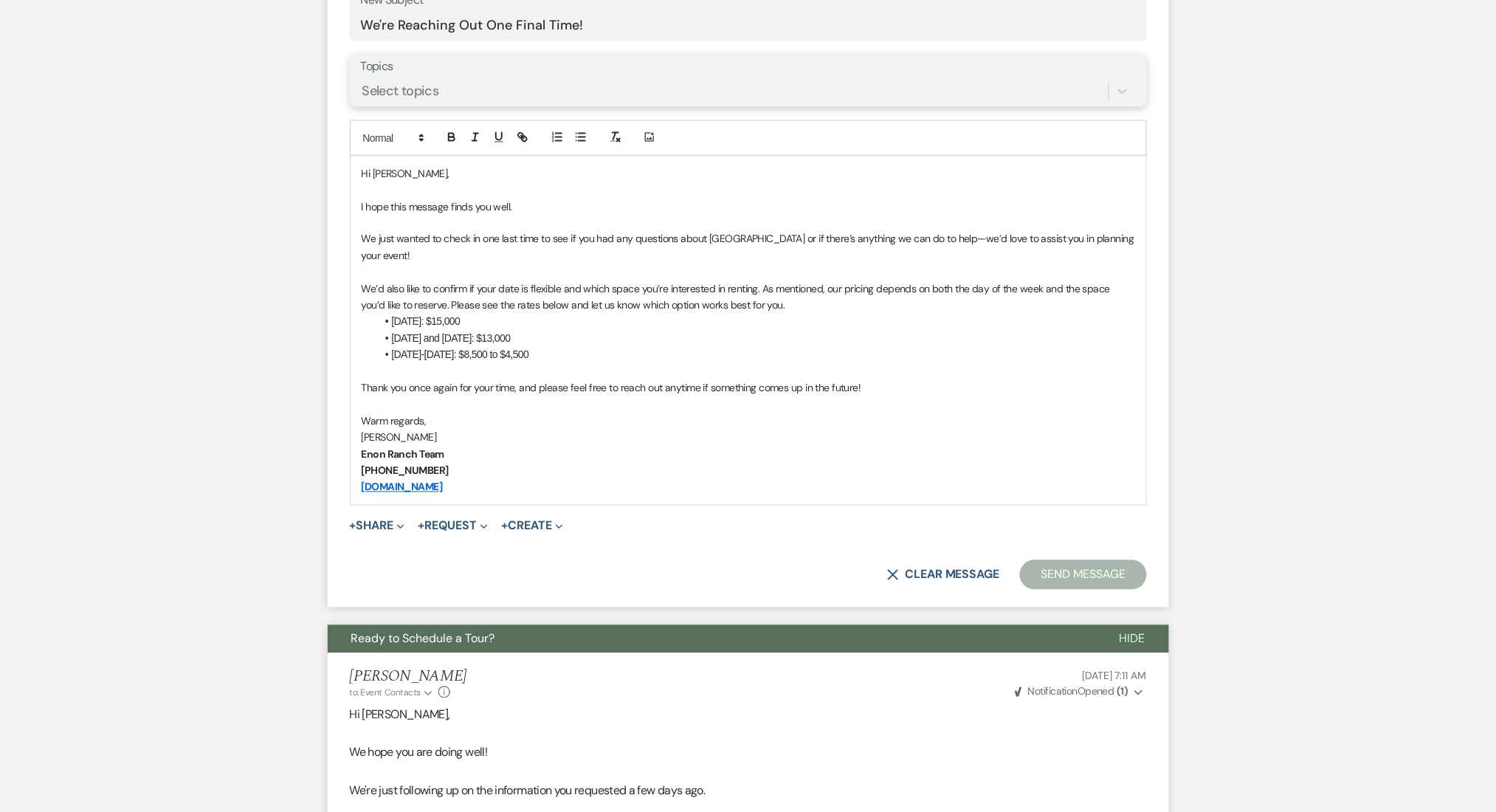
click at [504, 96] on div "Select topics" at bounding box center [735, 91] width 748 height 26
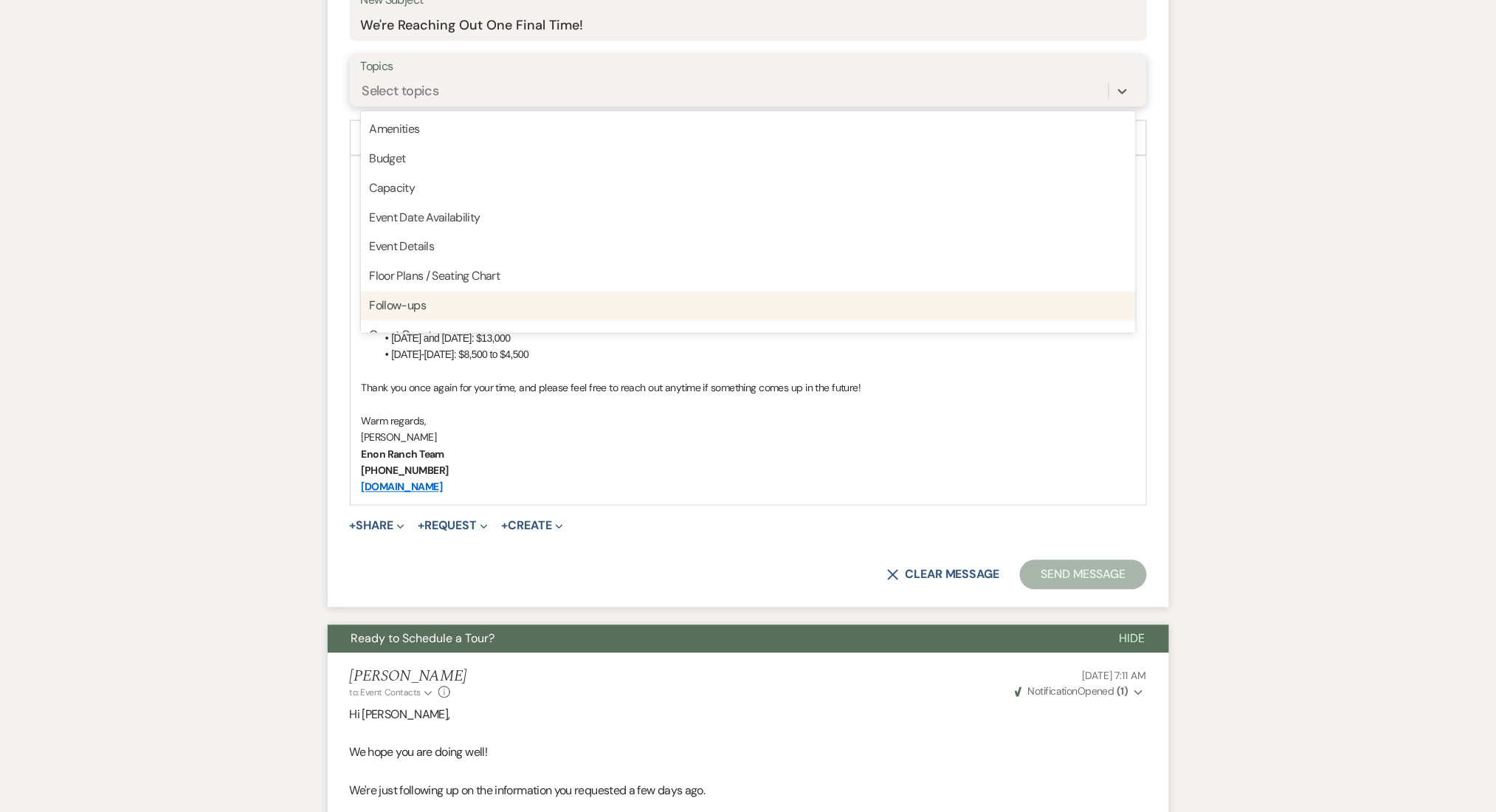
click at [421, 305] on div "Follow-ups" at bounding box center [748, 306] width 775 height 29
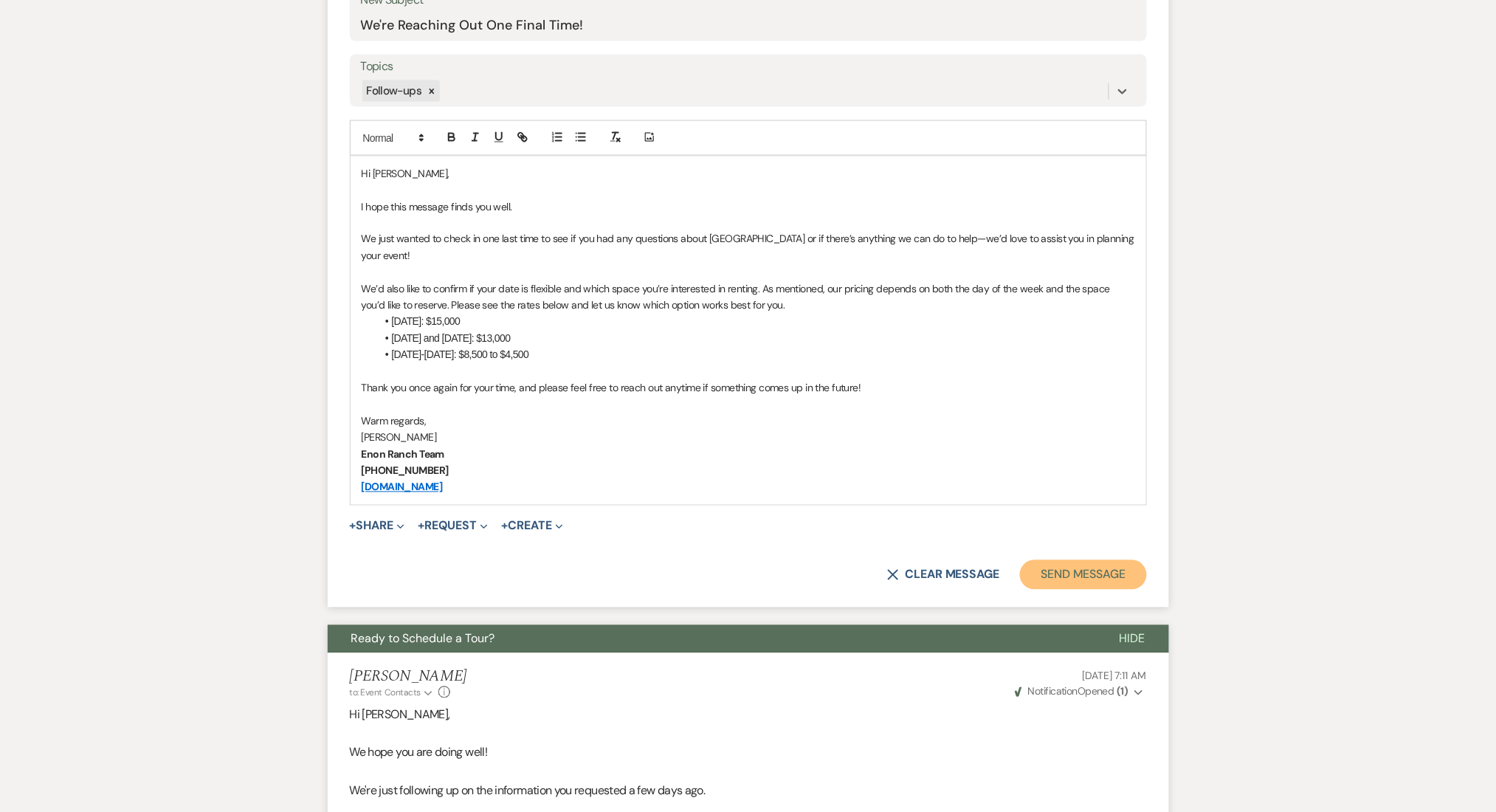
click at [1070, 574] on button "Send Message" at bounding box center [1083, 574] width 126 height 29
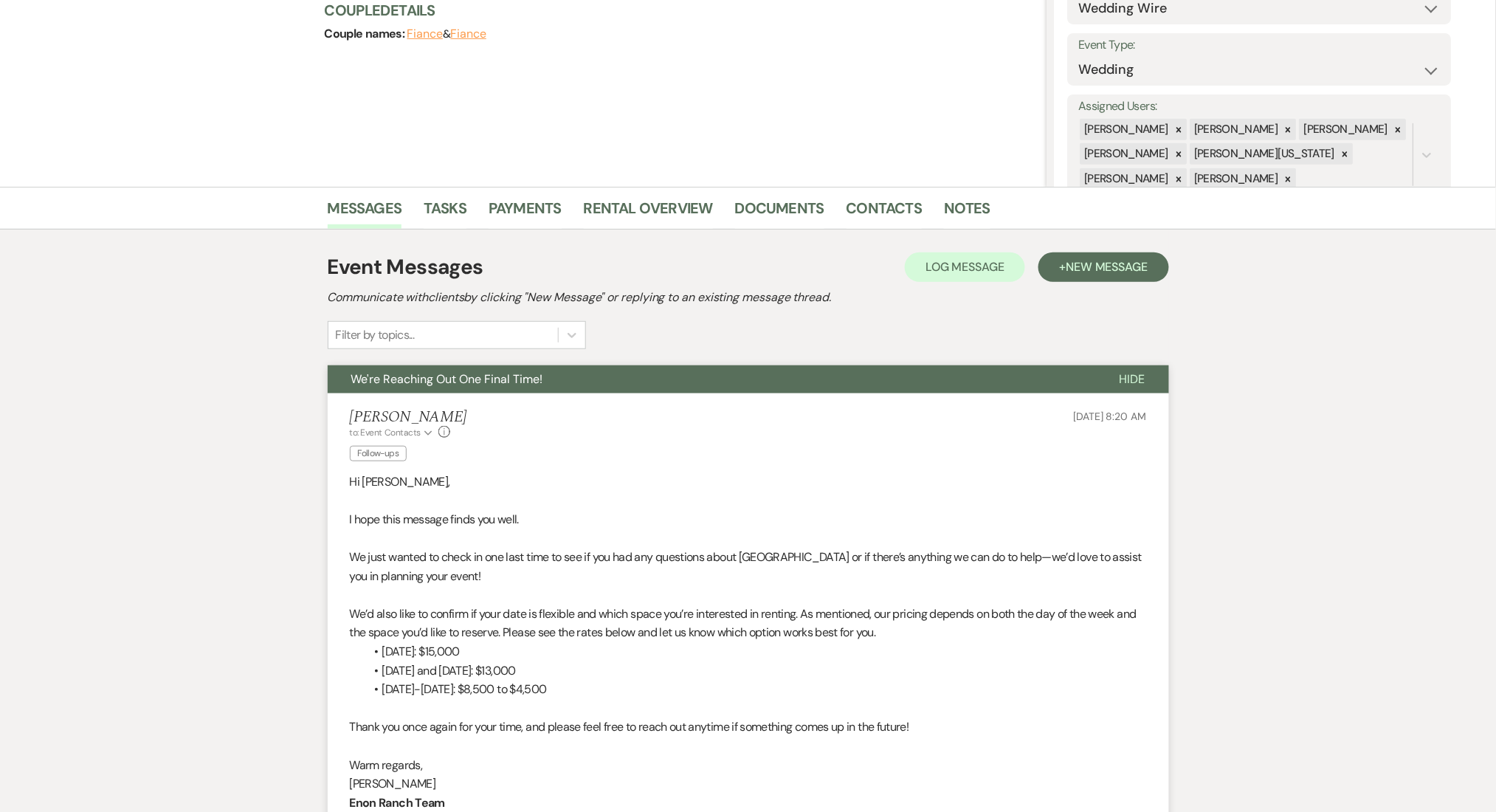
scroll to position [0, 0]
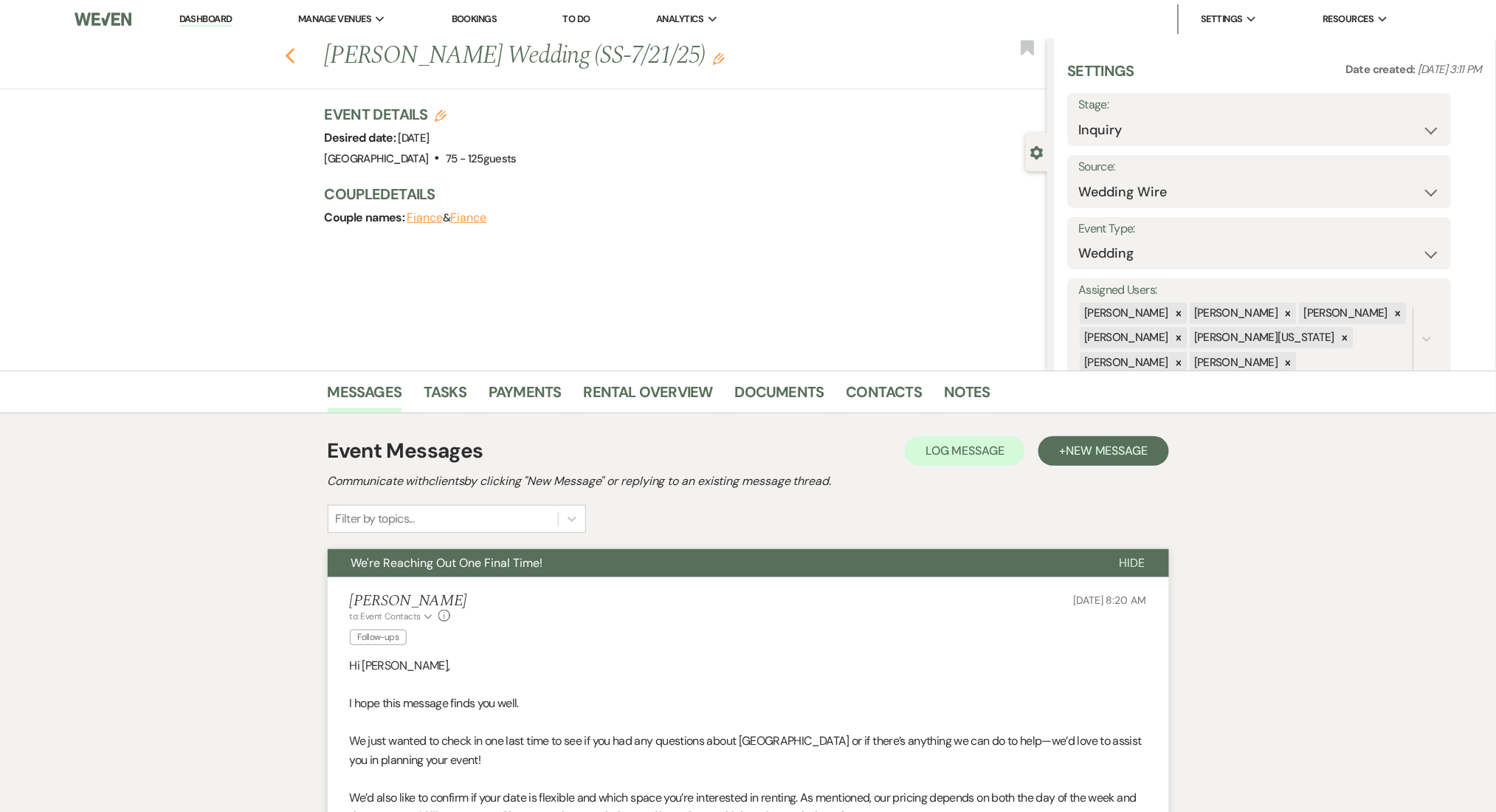
click at [292, 59] on icon "Previous" at bounding box center [290, 56] width 11 height 17
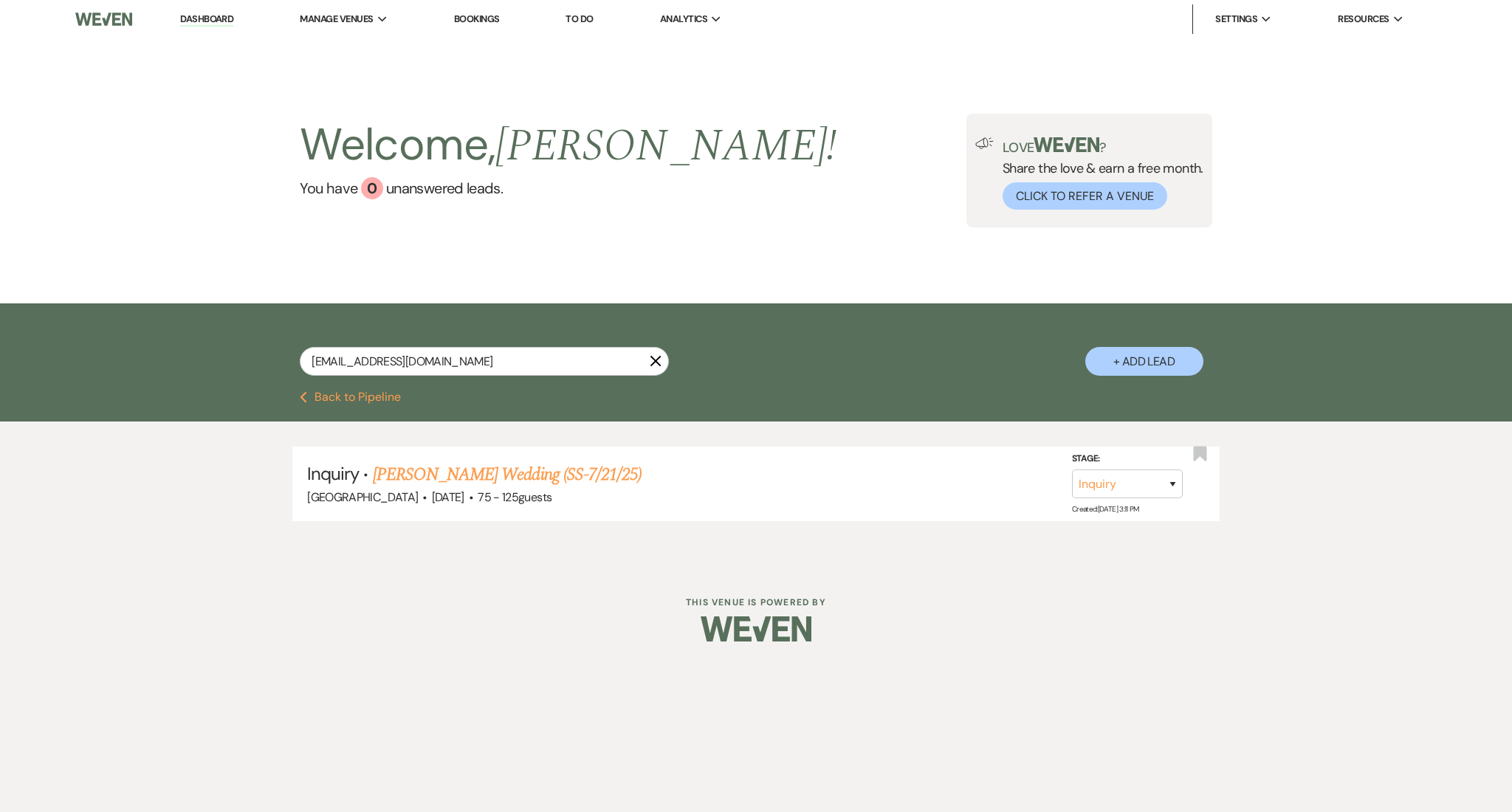
click at [444, 345] on div "jaykrns84@gmail.com X + Add Lead" at bounding box center [756, 349] width 1063 height 77
drag, startPoint x: 433, startPoint y: 370, endPoint x: 296, endPoint y: 335, distance: 141.4
click at [301, 335] on div "jaykrns84@gmail.com X + Add Lead" at bounding box center [756, 349] width 1063 height 77
paste input "maddiechason"
type input "maddiechason@gmail.com"
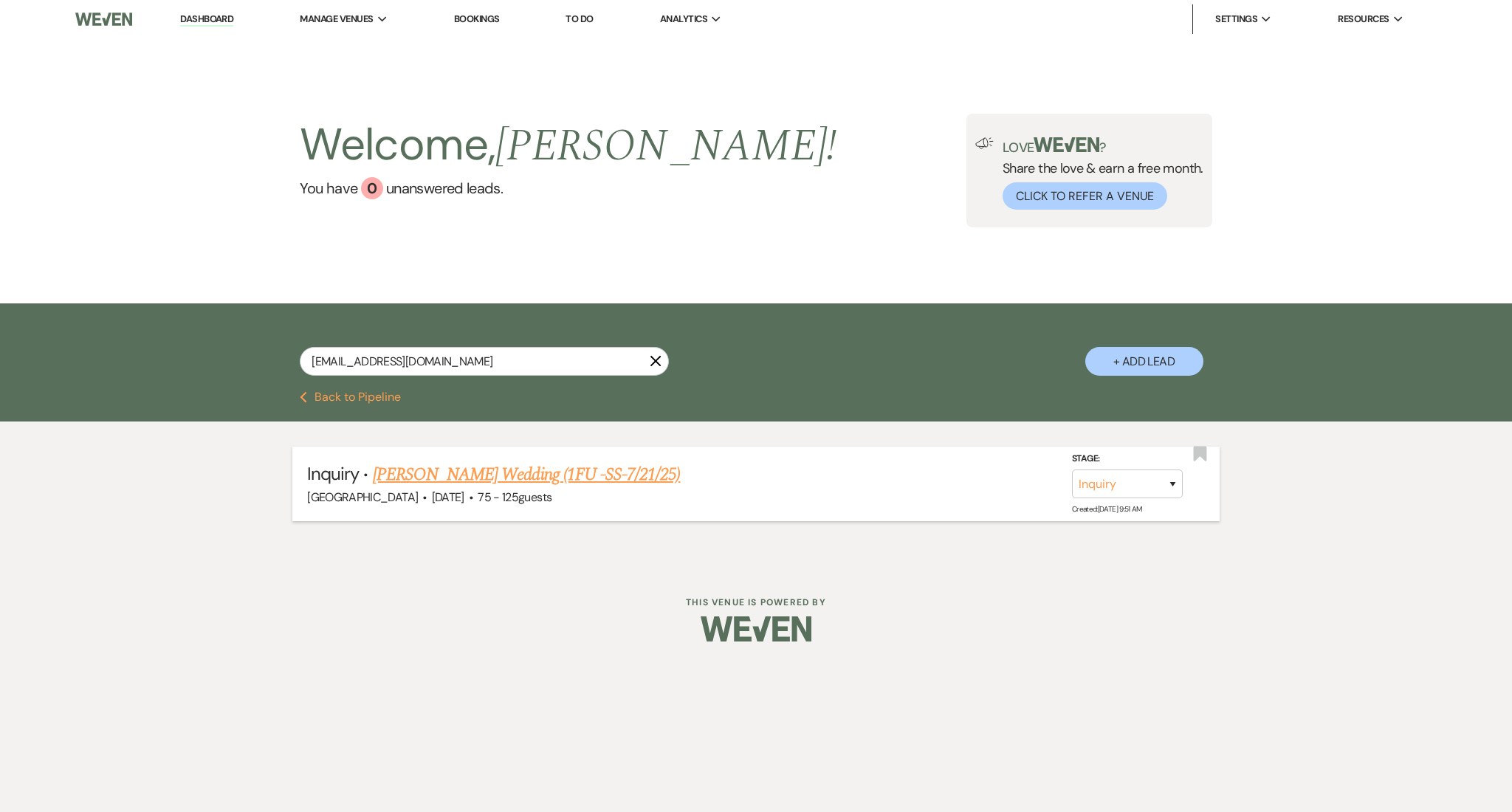
click at [473, 468] on link "Maddie Chason's Wedding (1FU -SS-7/21/25)" at bounding box center [527, 474] width 308 height 26
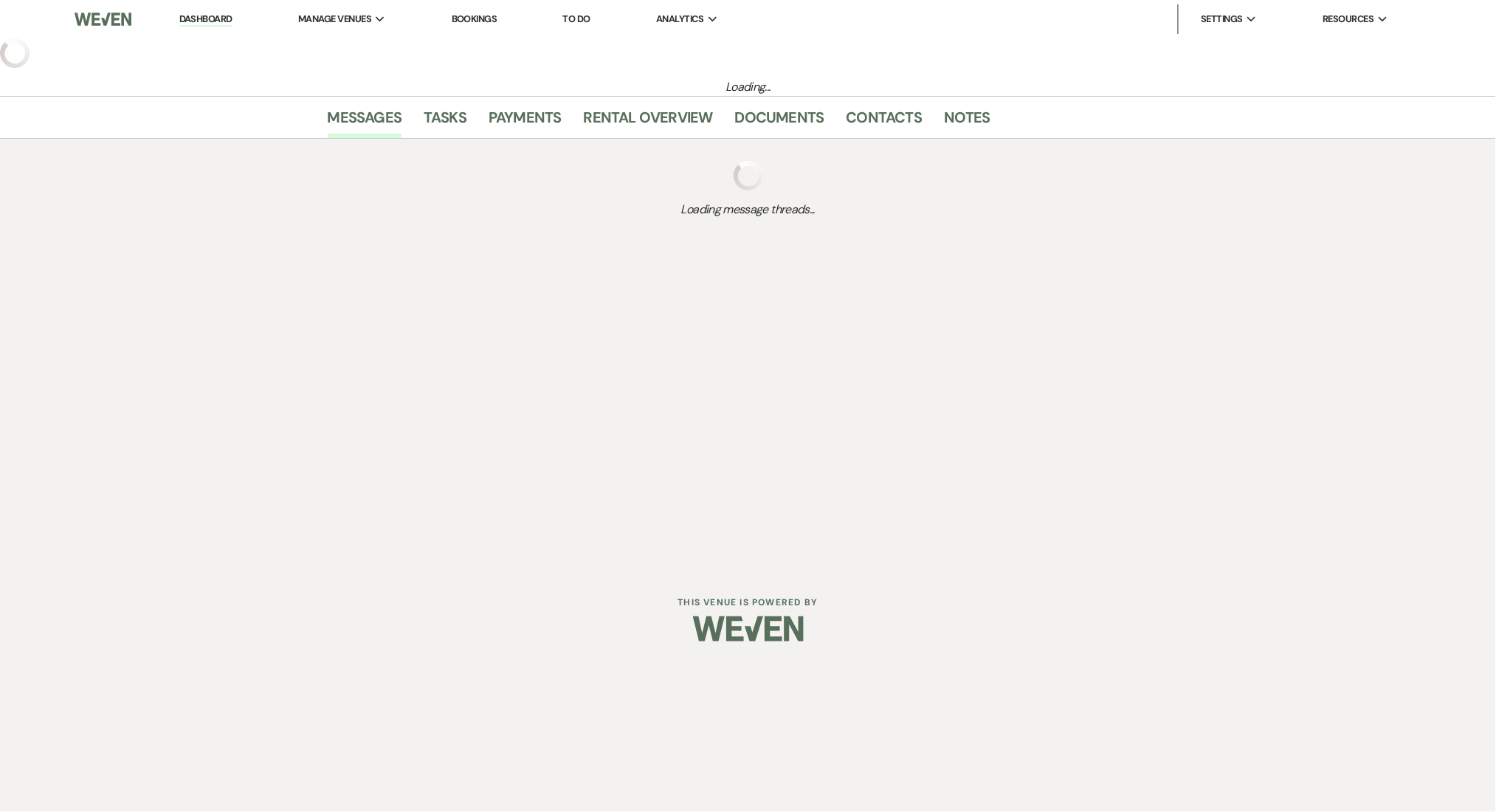
select select "3"
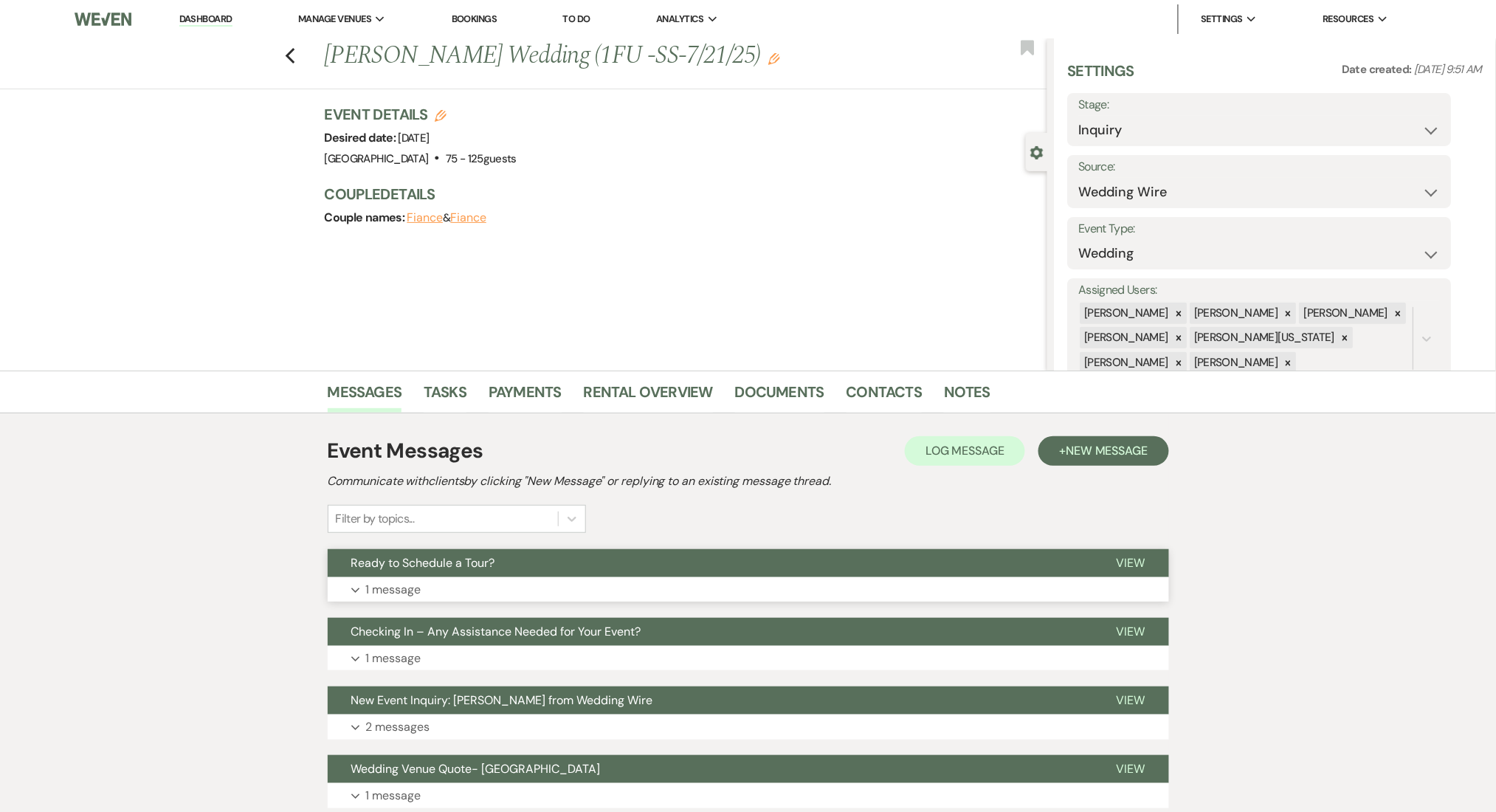
click at [712, 582] on button "Expand 1 message" at bounding box center [748, 590] width 842 height 25
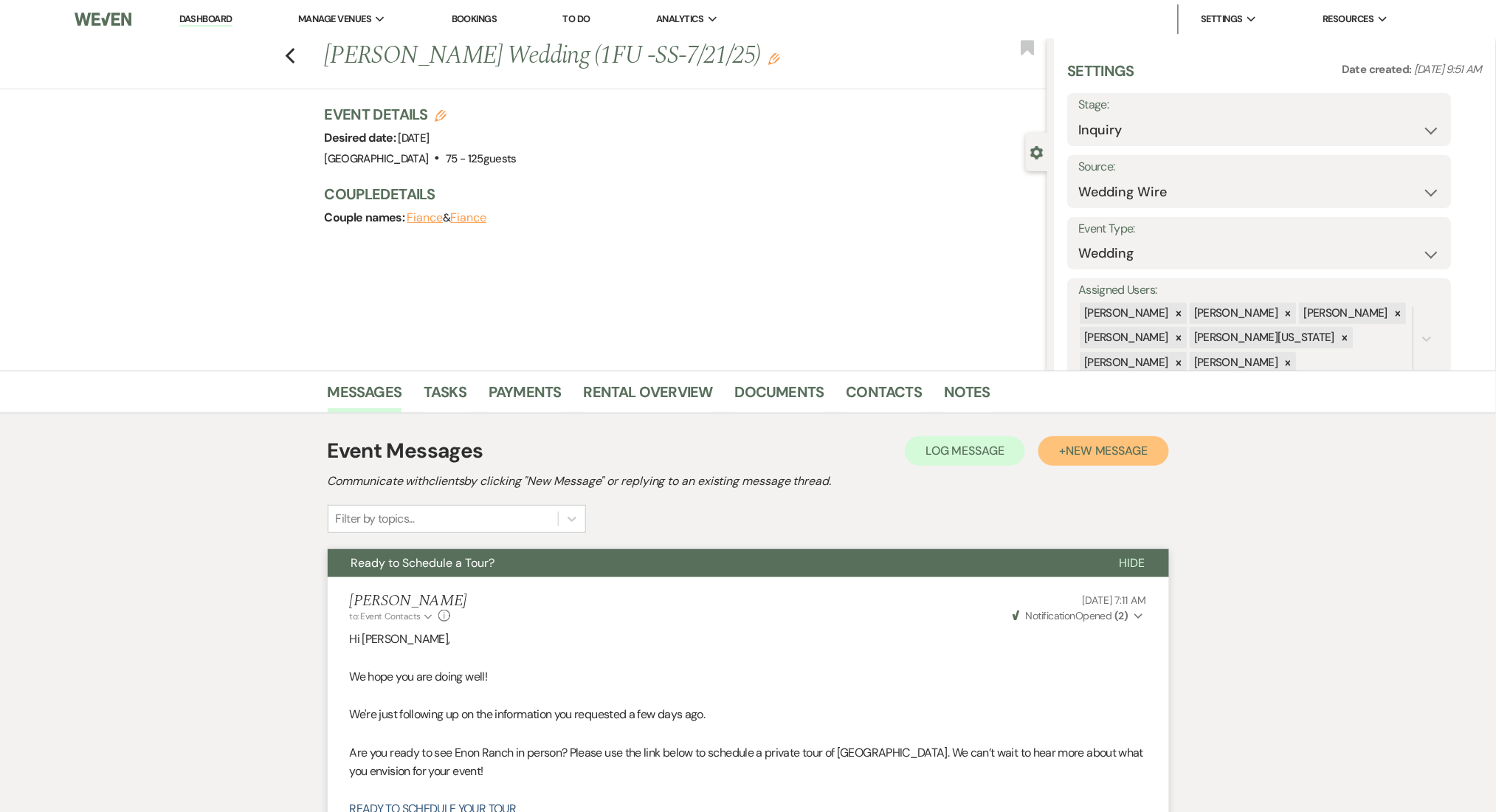
click at [1119, 453] on span "New Message" at bounding box center [1107, 450] width 82 height 16
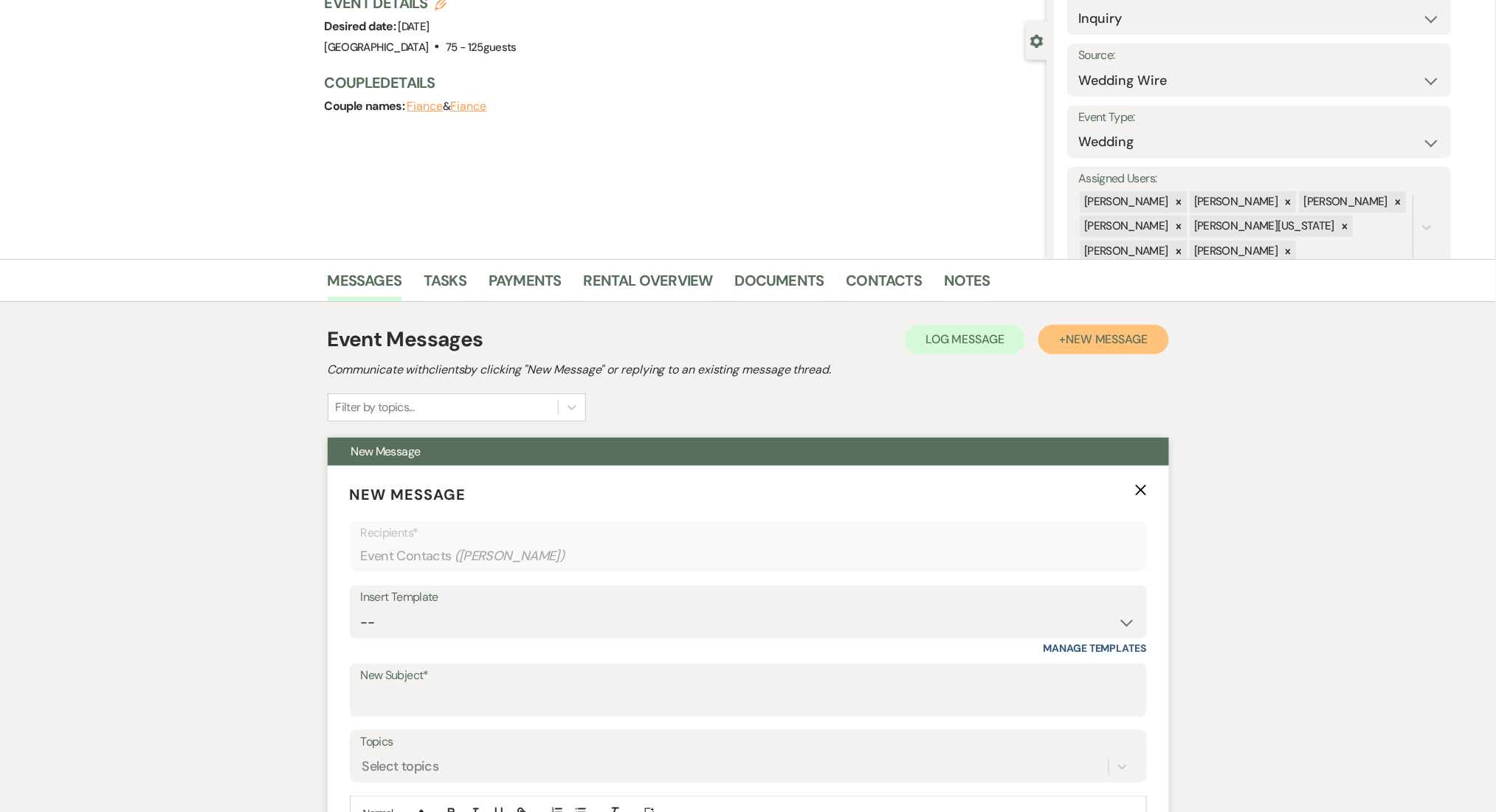
scroll to position [197, 0]
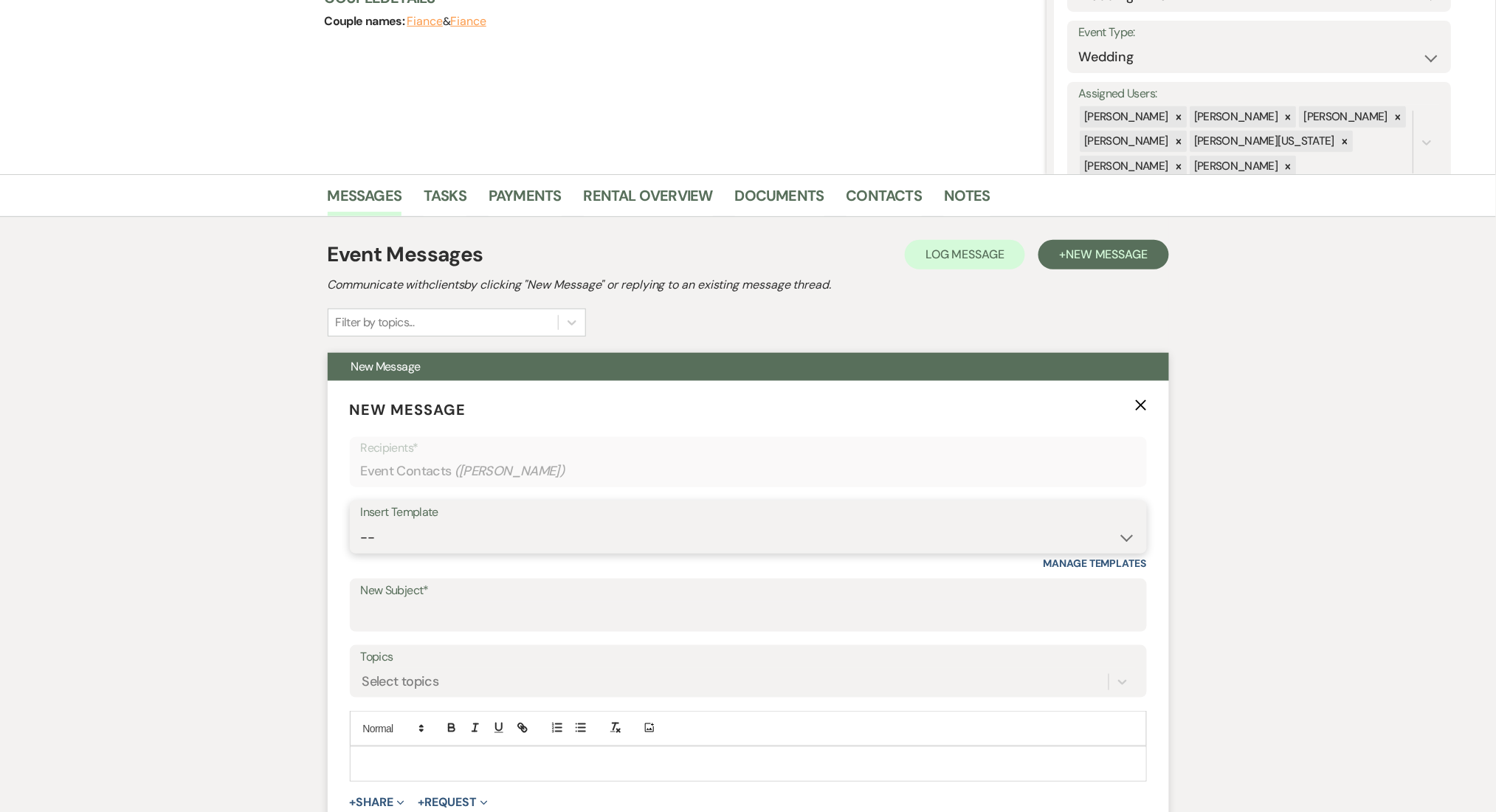
click at [431, 542] on select "-- Inquiry Follow Up Email #2 Contract Sending Template Payment Template Rental…" at bounding box center [748, 538] width 775 height 29
select select "4539"
click at [361, 523] on select "-- Inquiry Follow Up Email #2 Contract Sending Template Payment Template Rental…" at bounding box center [748, 538] width 775 height 29
type input "We're Reaching Out One Final Time!"
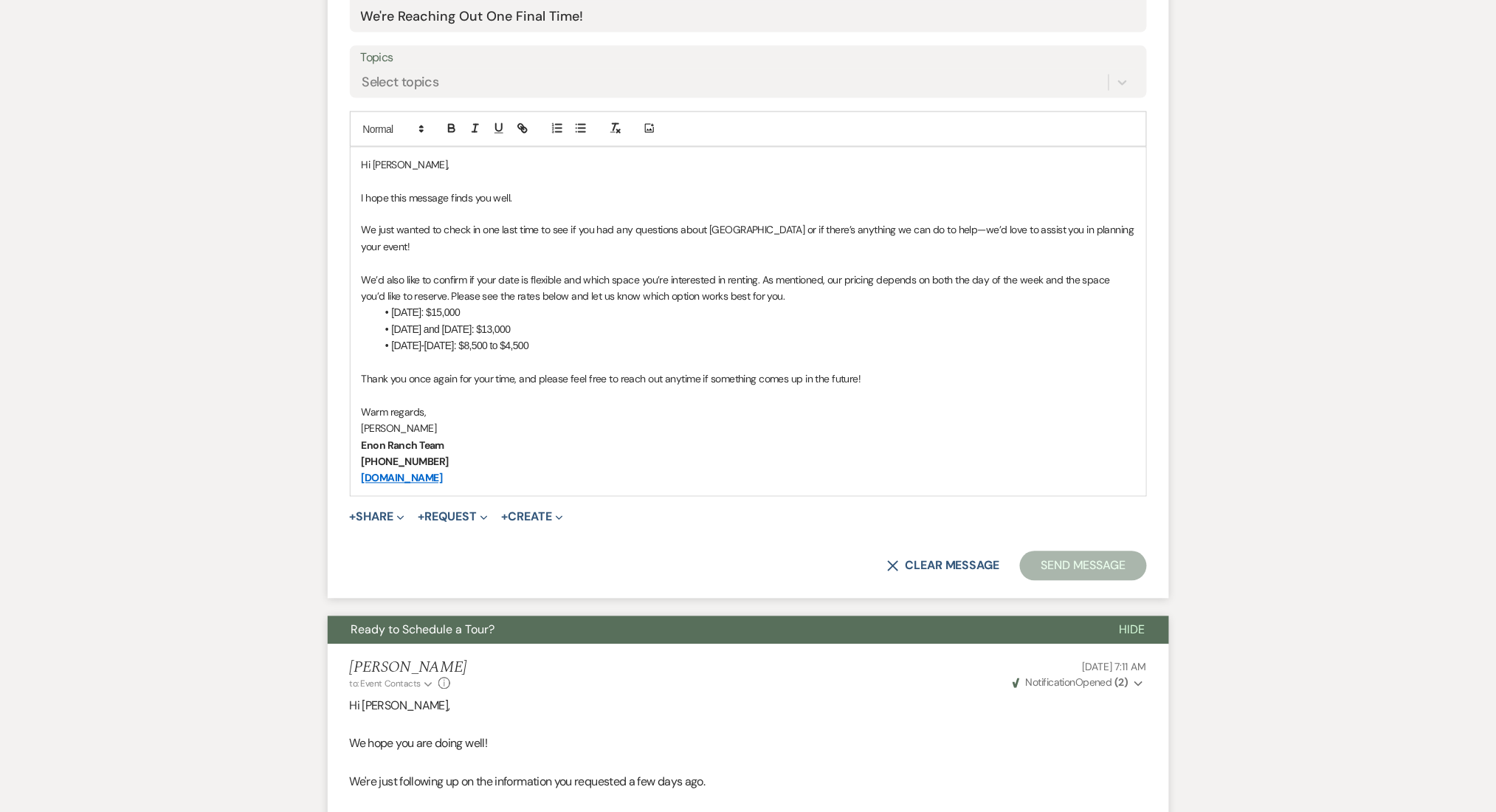
scroll to position [688, 0]
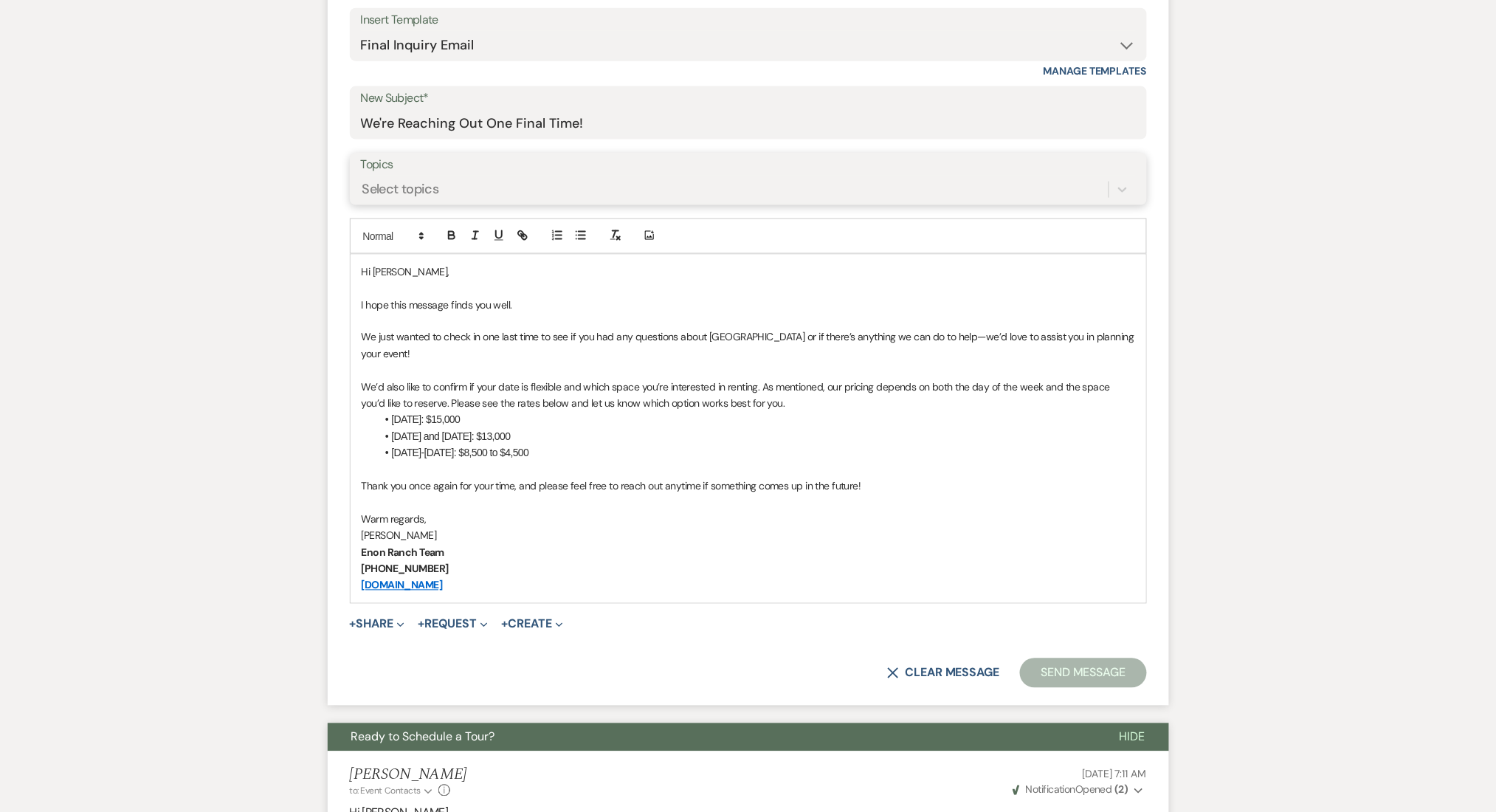
click at [550, 184] on div "Select topics" at bounding box center [735, 189] width 748 height 26
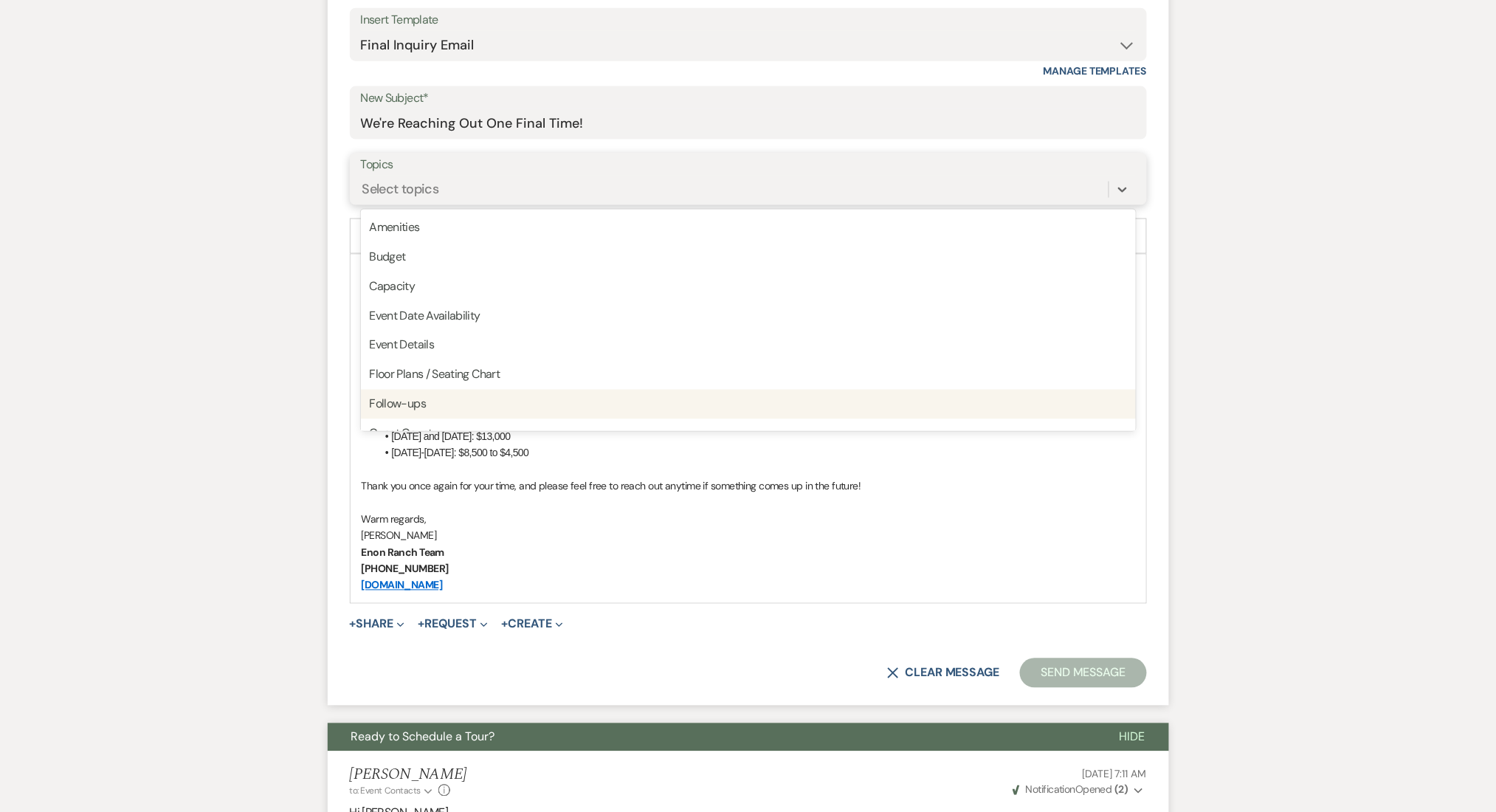
click at [523, 397] on div "Follow-ups" at bounding box center [748, 404] width 775 height 29
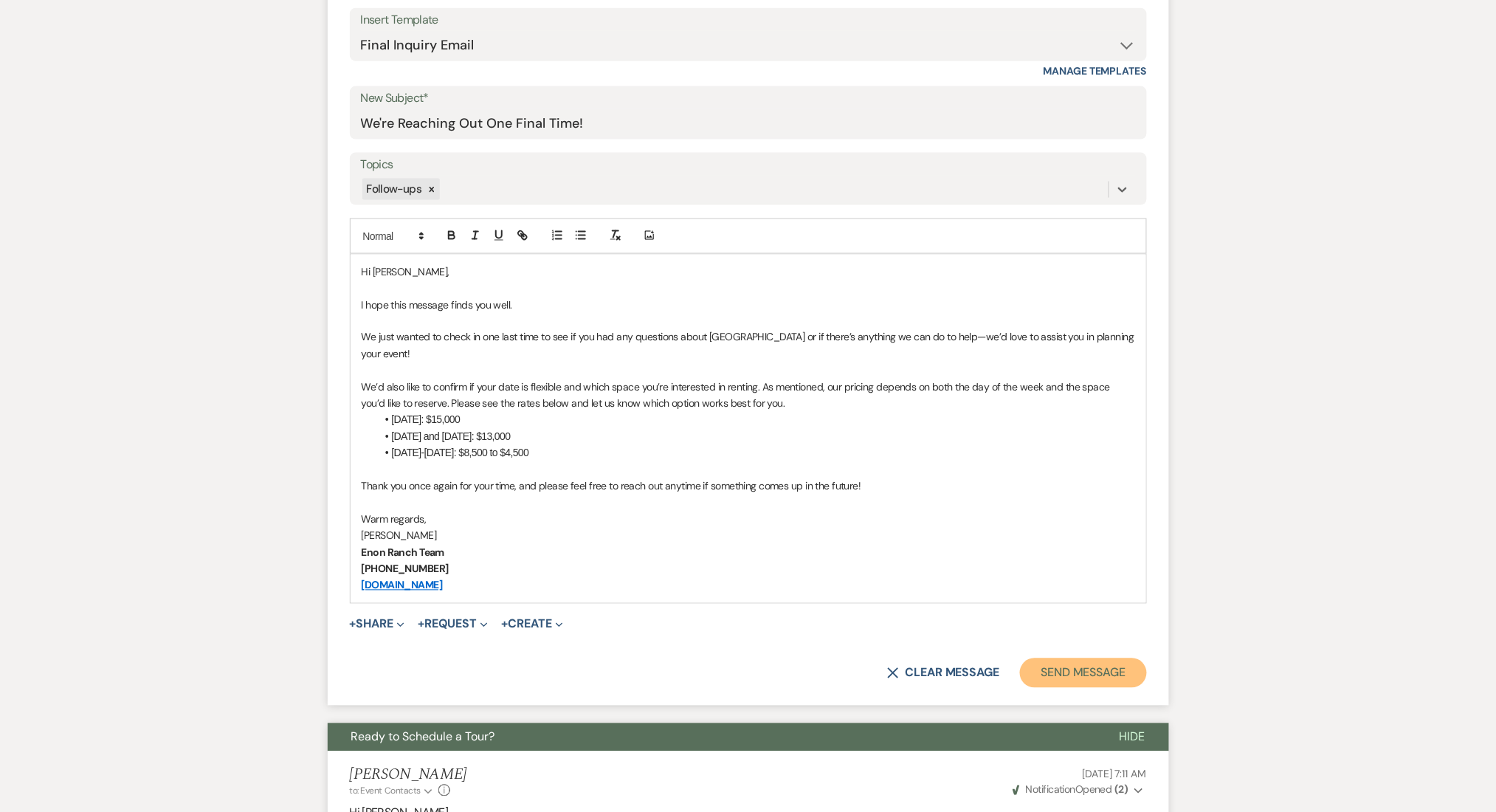
click at [1108, 671] on button "Send Message" at bounding box center [1083, 672] width 126 height 29
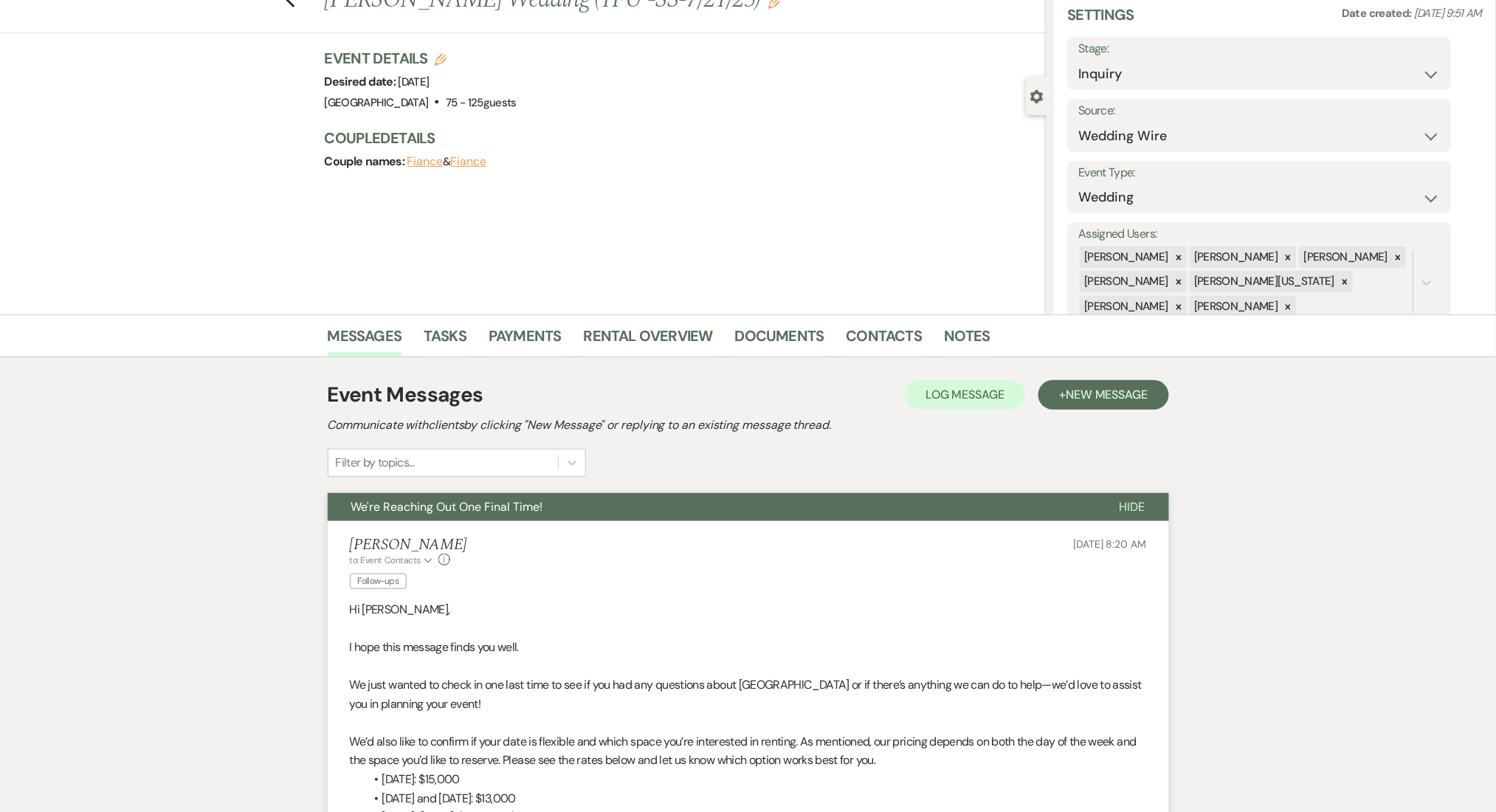
scroll to position [0, 0]
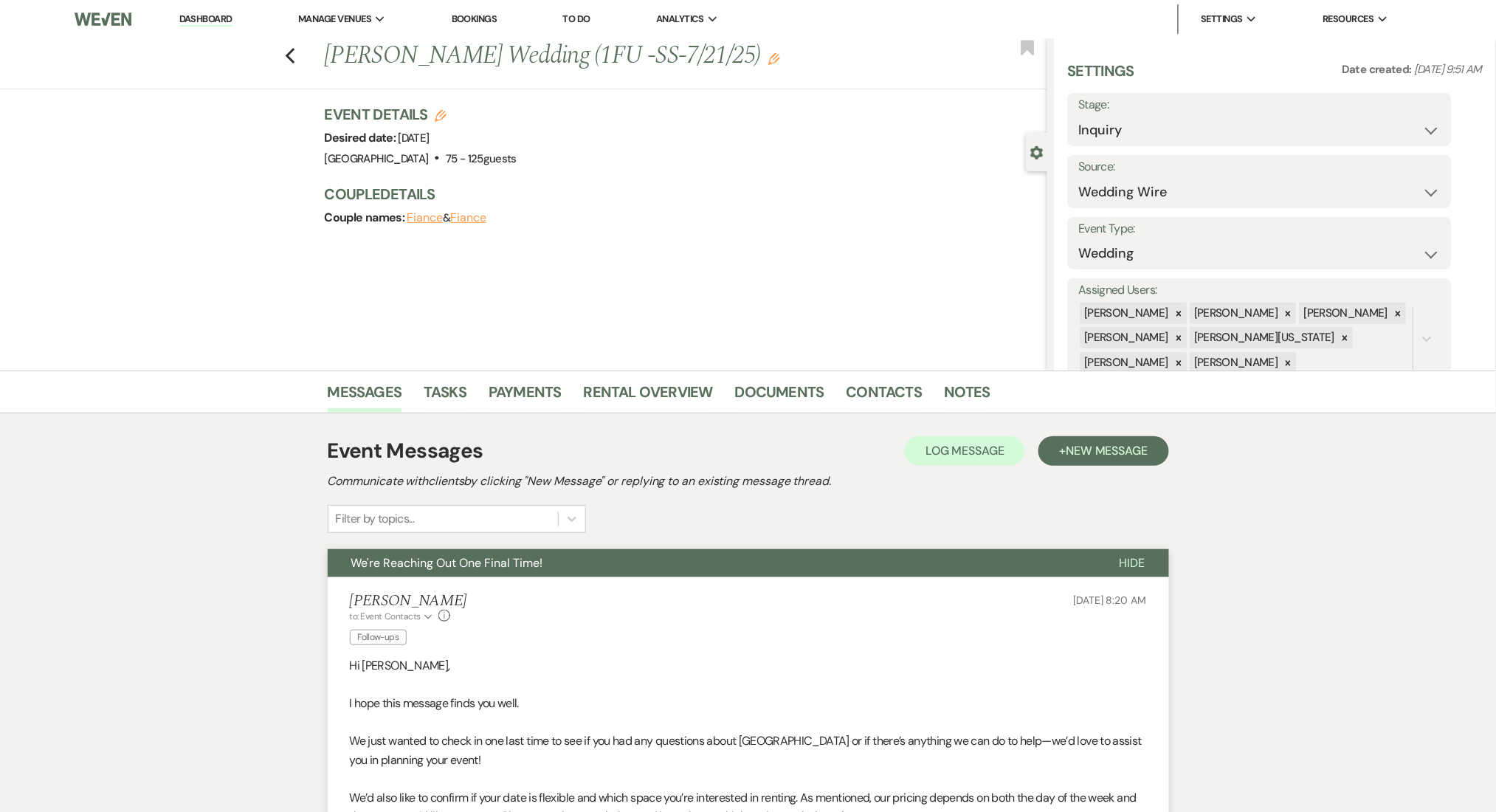
click at [308, 61] on div "Previous Maddie Chason's Wedding (1FU -SS-7/21/25) Edit Bookmark" at bounding box center [520, 63] width 1055 height 51
click at [296, 59] on icon "Previous" at bounding box center [290, 56] width 11 height 17
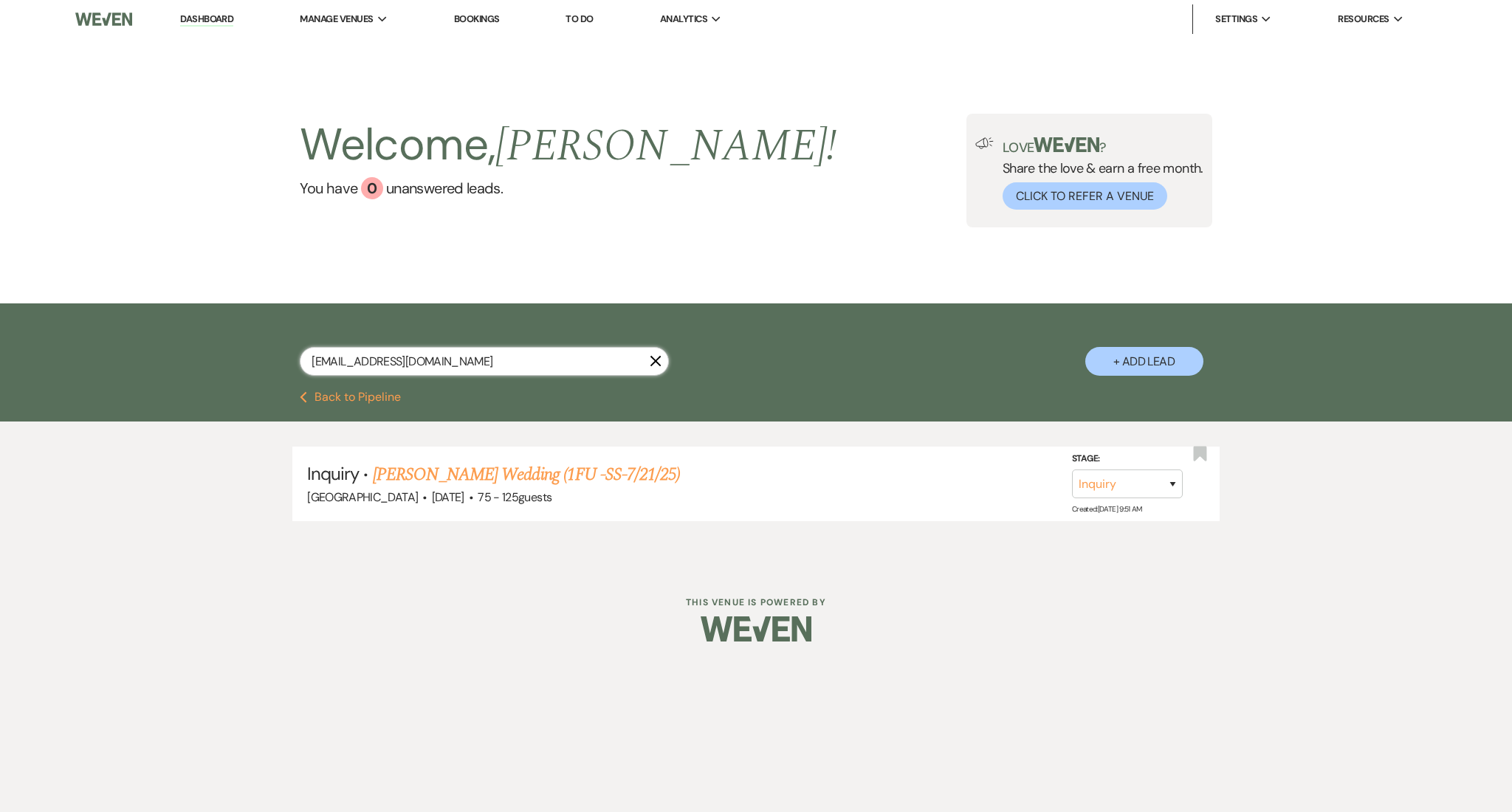
drag, startPoint x: 475, startPoint y: 368, endPoint x: 171, endPoint y: 337, distance: 305.6
click at [171, 337] on div "maddiechason@gmail.com X + Add Lead" at bounding box center [756, 347] width 1512 height 88
paste input "chiara787"
type input "chiara787@gmail.com"
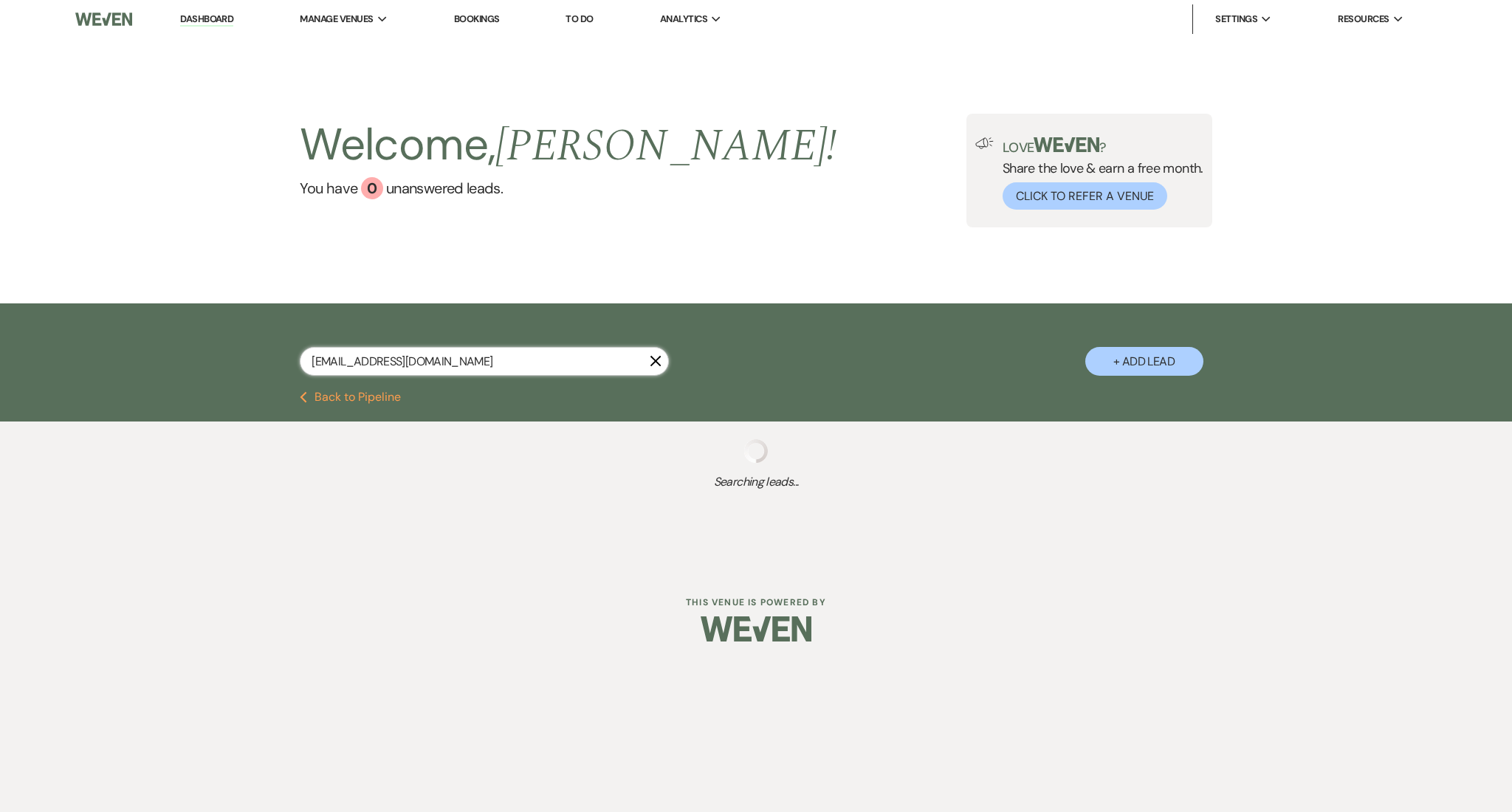
select select "9"
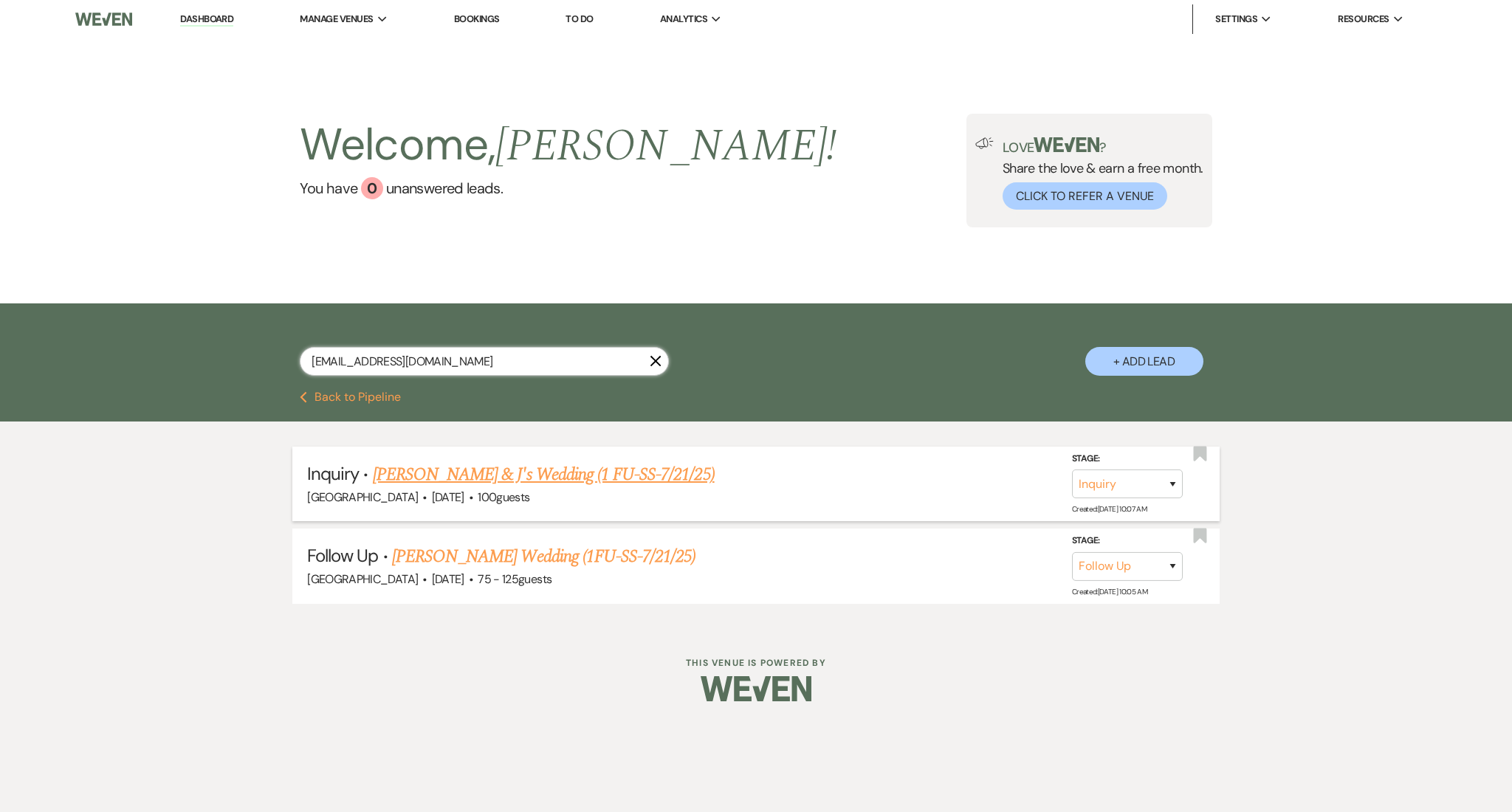
type input "chiara787@gmail.com"
click at [515, 475] on link "Eli & J's Wedding (1 FU-SS-7/21/25)" at bounding box center [543, 474] width 342 height 26
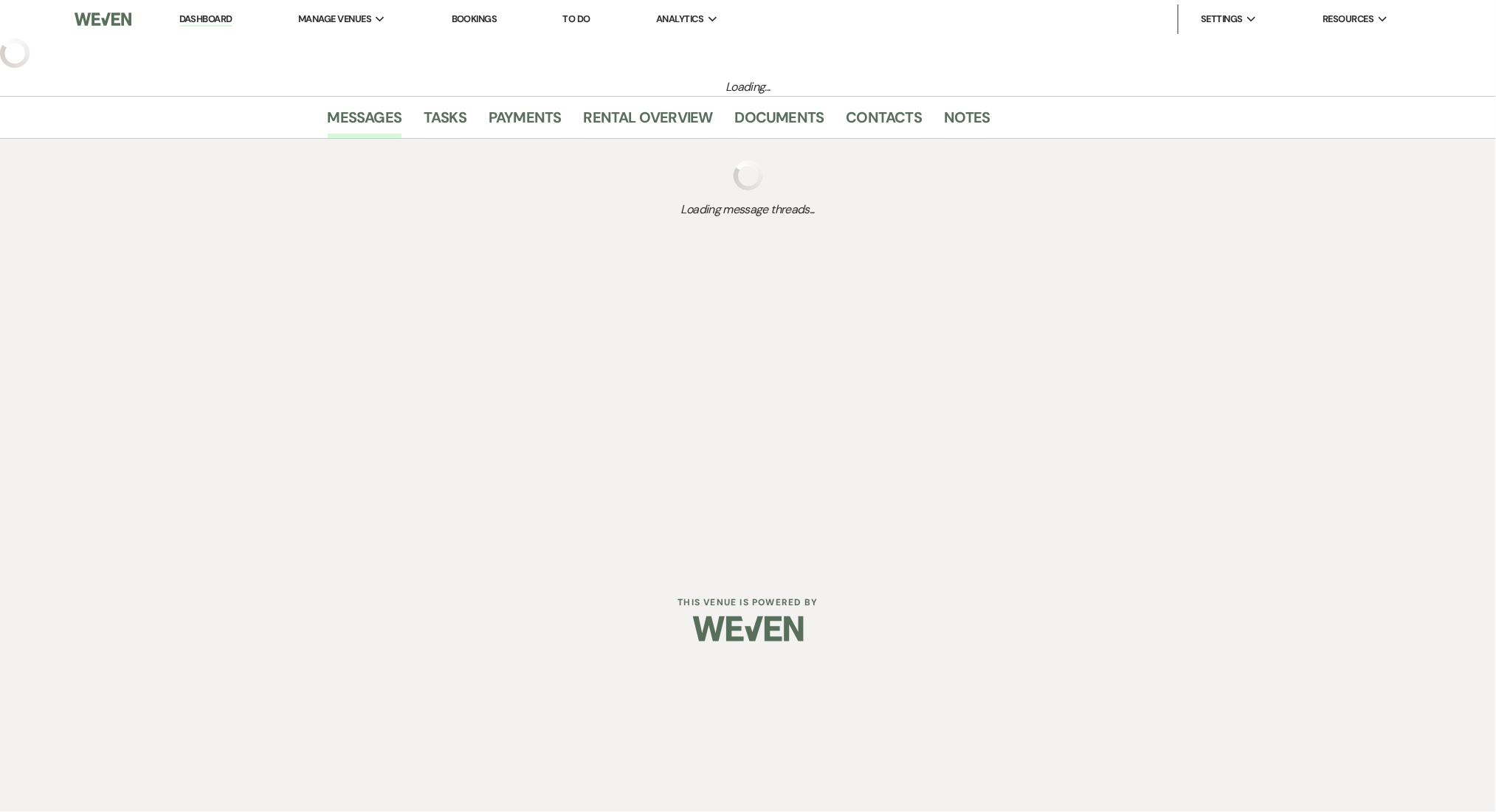
select select "5"
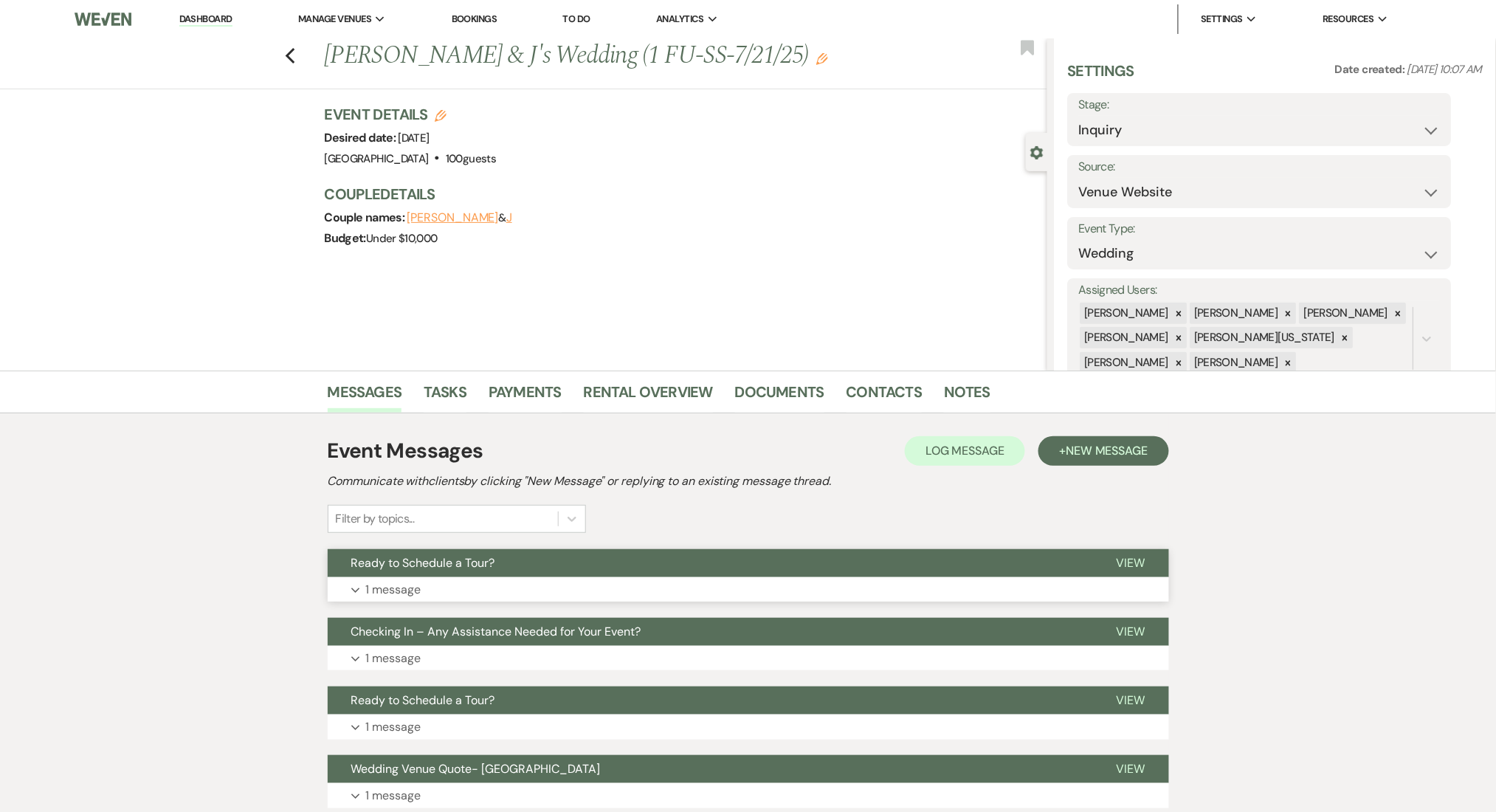
click at [626, 590] on button "Expand 1 message" at bounding box center [748, 590] width 842 height 25
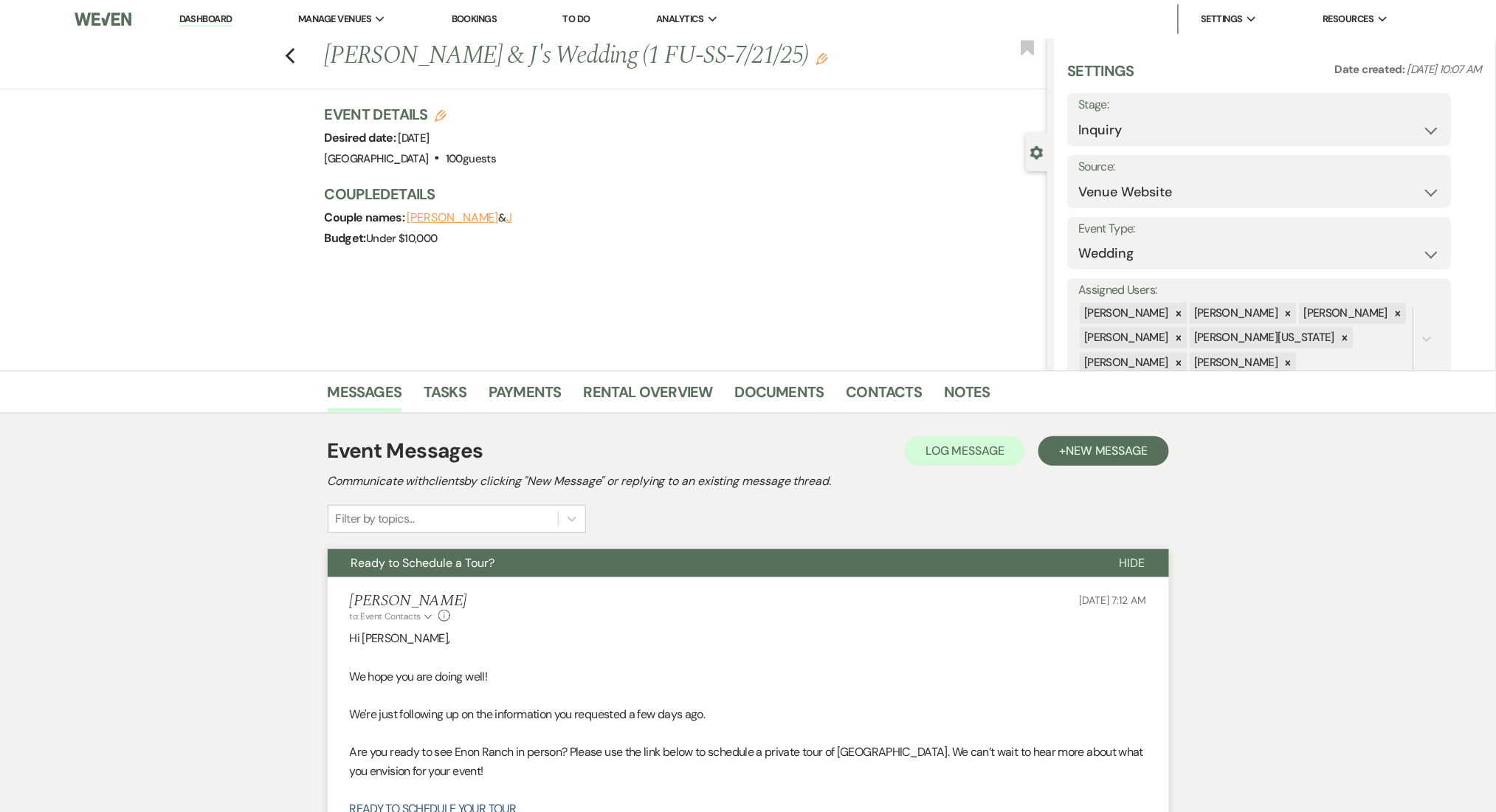
scroll to position [295, 0]
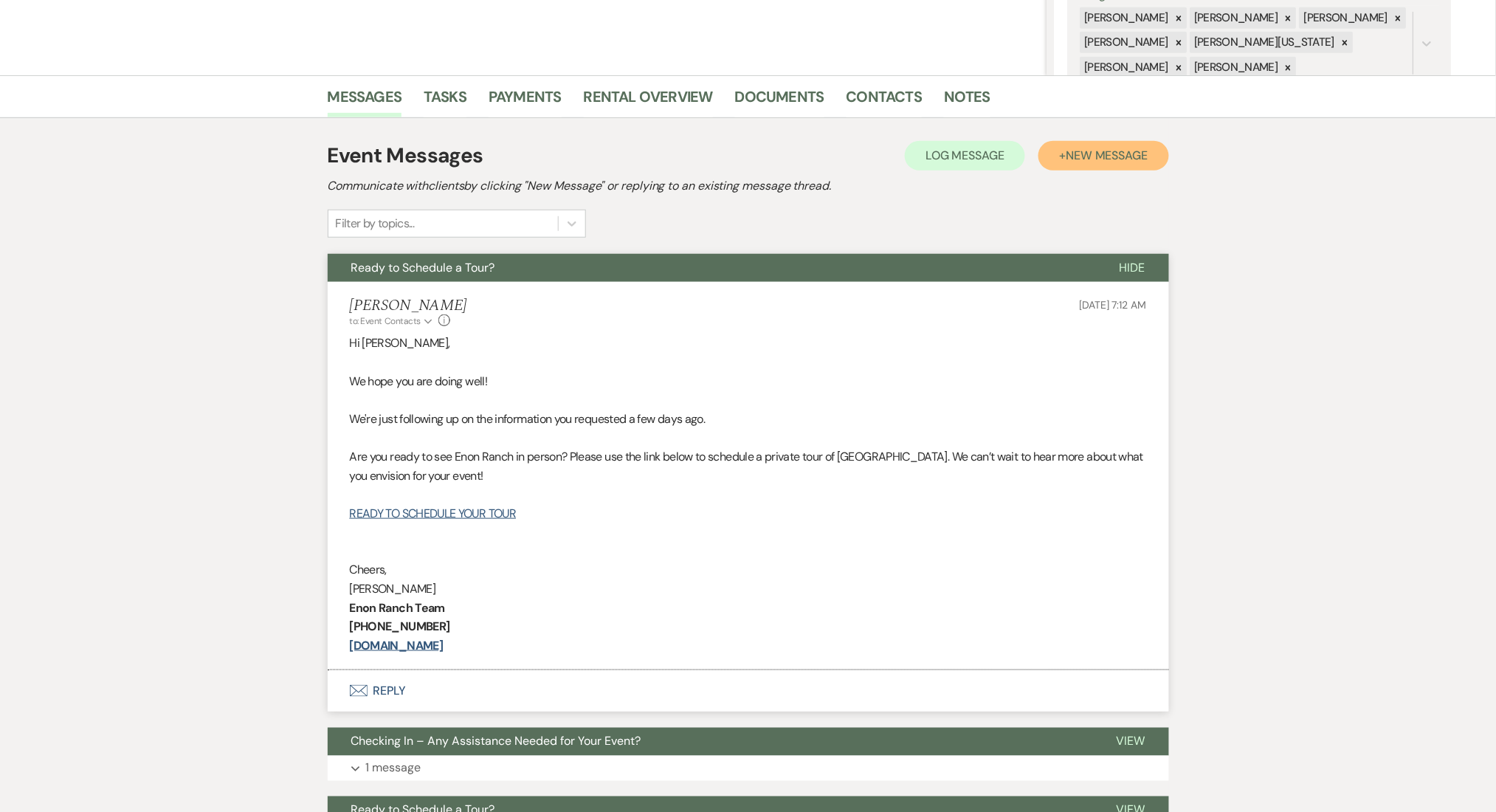
click at [1089, 163] on button "+ New Message" at bounding box center [1103, 155] width 130 height 29
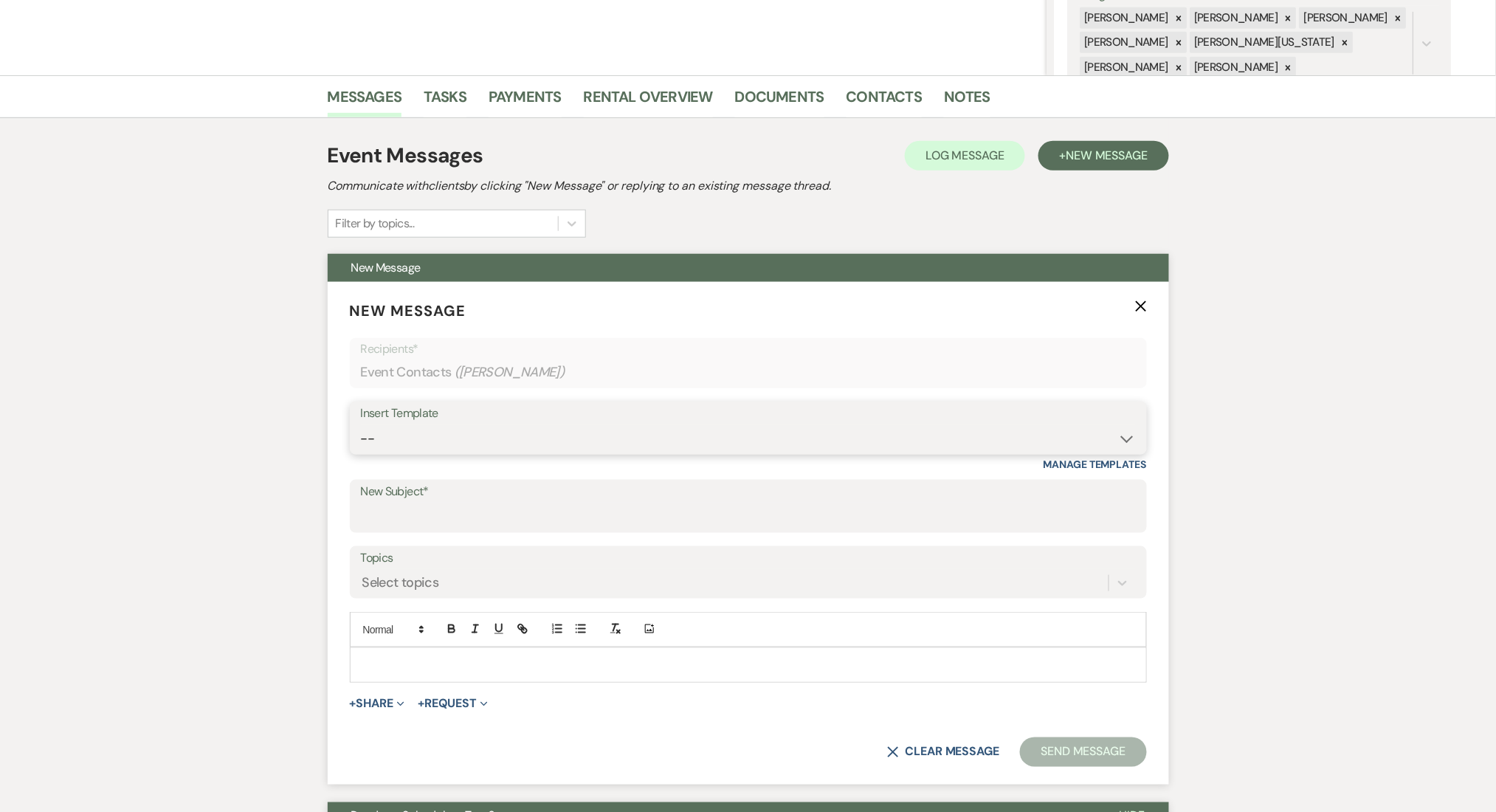
click at [606, 434] on select "-- Inquiry Follow Up Email #2 Contract Sending Template Payment Template Rental…" at bounding box center [748, 439] width 775 height 29
click at [361, 424] on select "-- Inquiry Follow Up Email #2 Contract Sending Template Payment Template Rental…" at bounding box center [748, 439] width 775 height 29
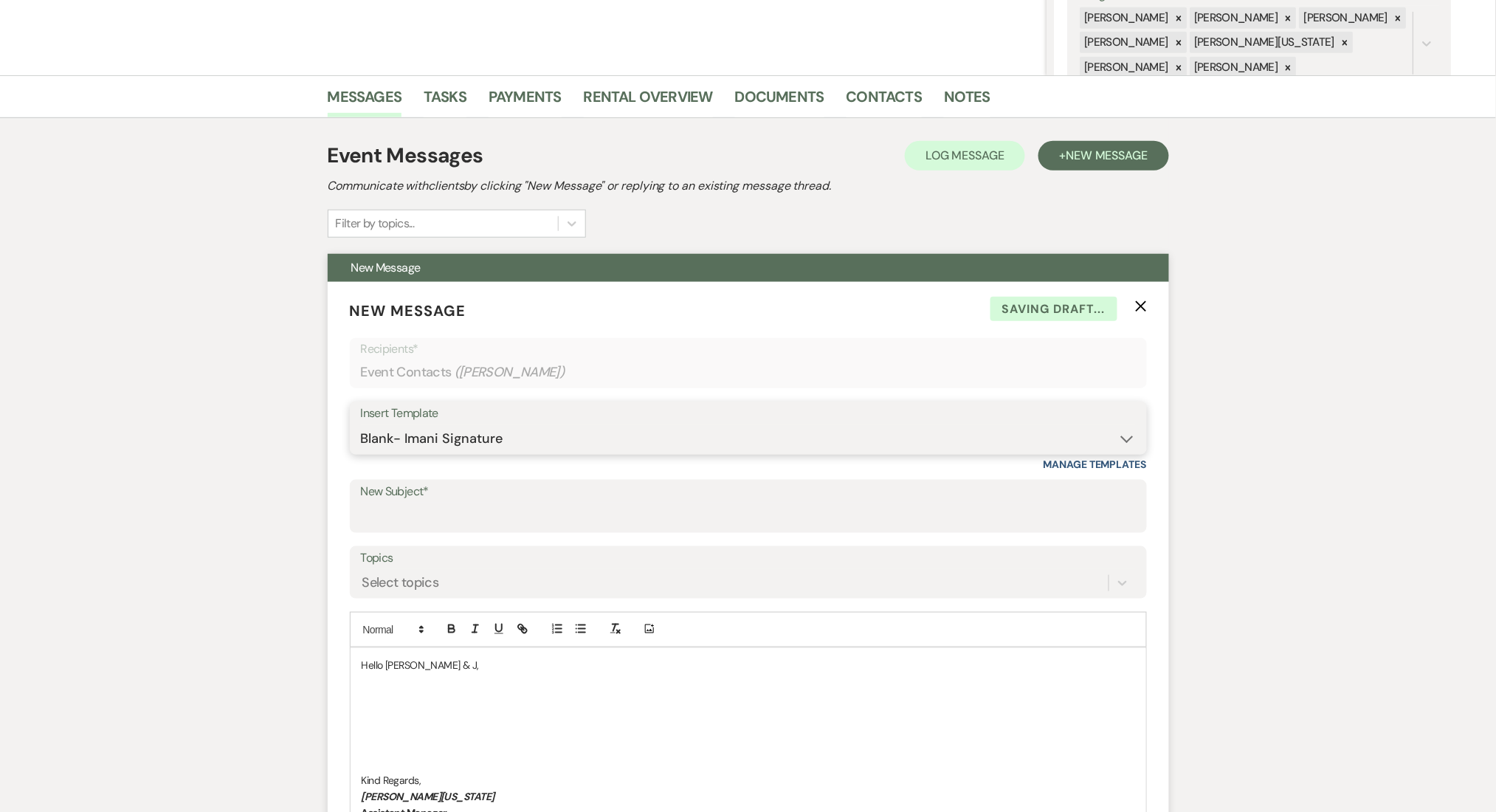
click at [470, 432] on select "-- Inquiry Follow Up Email #2 Contract Sending Template Payment Template Rental…" at bounding box center [748, 439] width 775 height 29
select select "4539"
click at [361, 424] on select "-- Inquiry Follow Up Email #2 Contract Sending Template Payment Template Rental…" at bounding box center [748, 439] width 775 height 29
type input "We're Reaching Out One Final Time!"
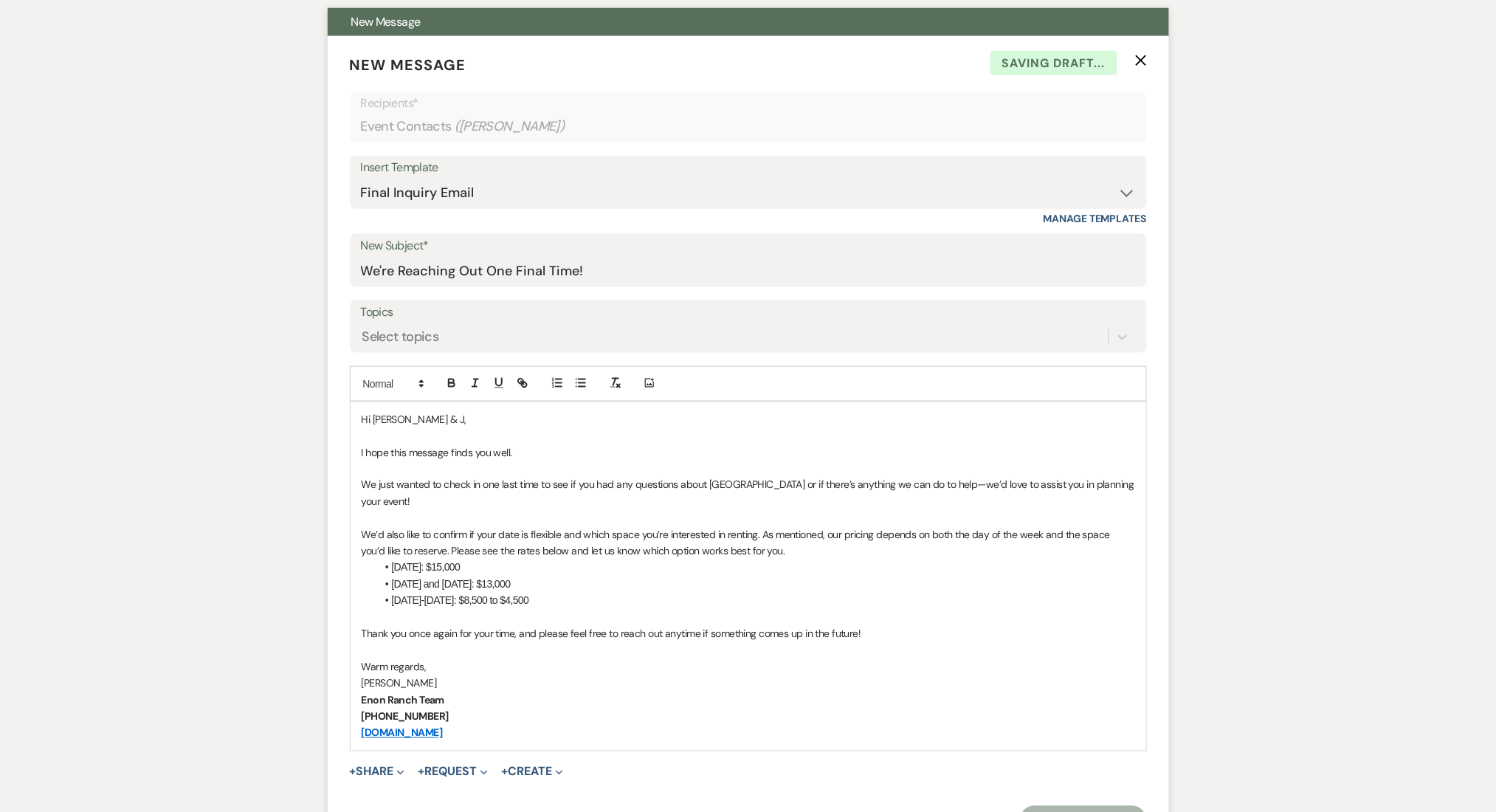
scroll to position [787, 0]
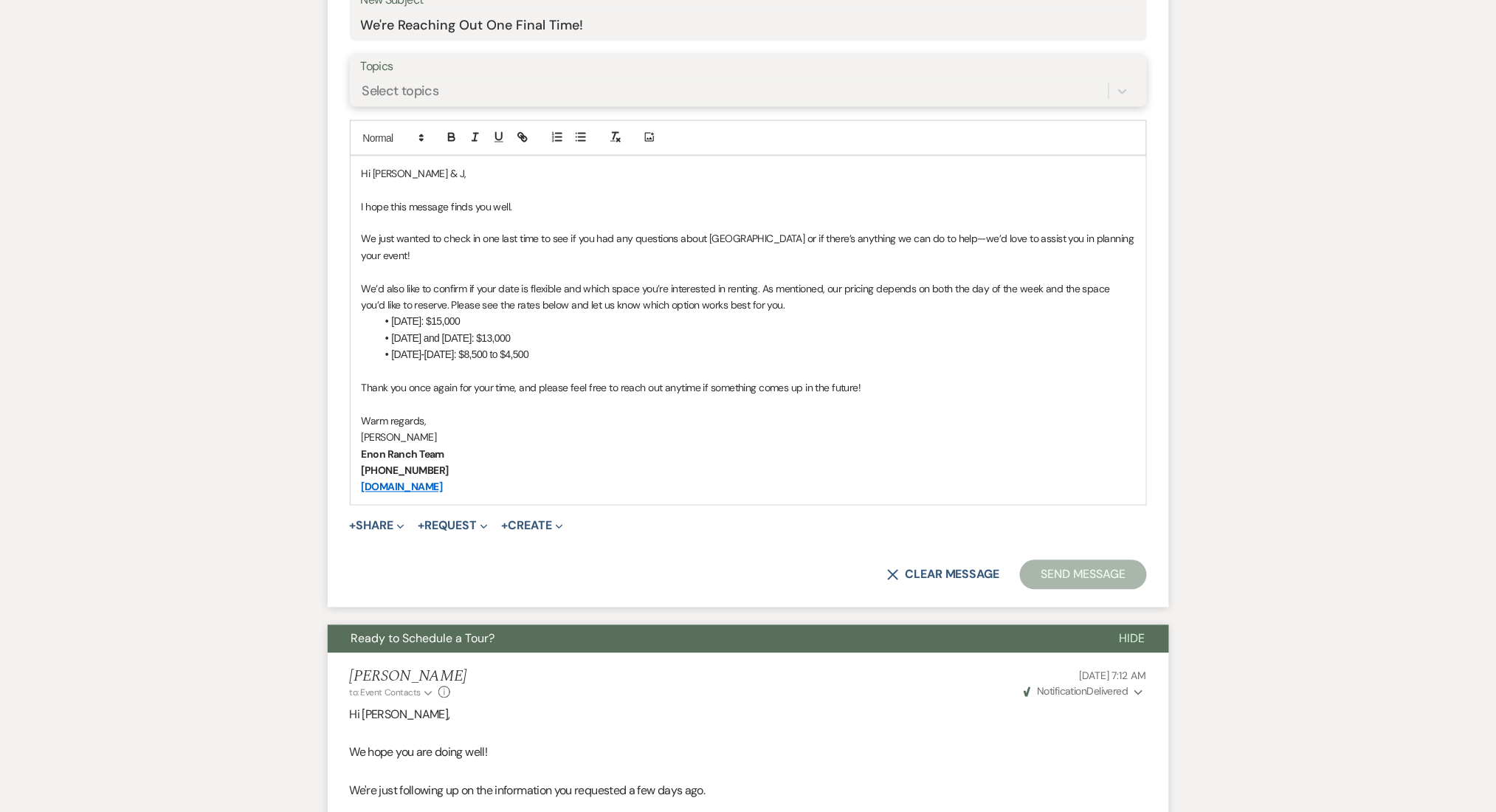
click at [391, 79] on div "Select topics" at bounding box center [735, 91] width 748 height 26
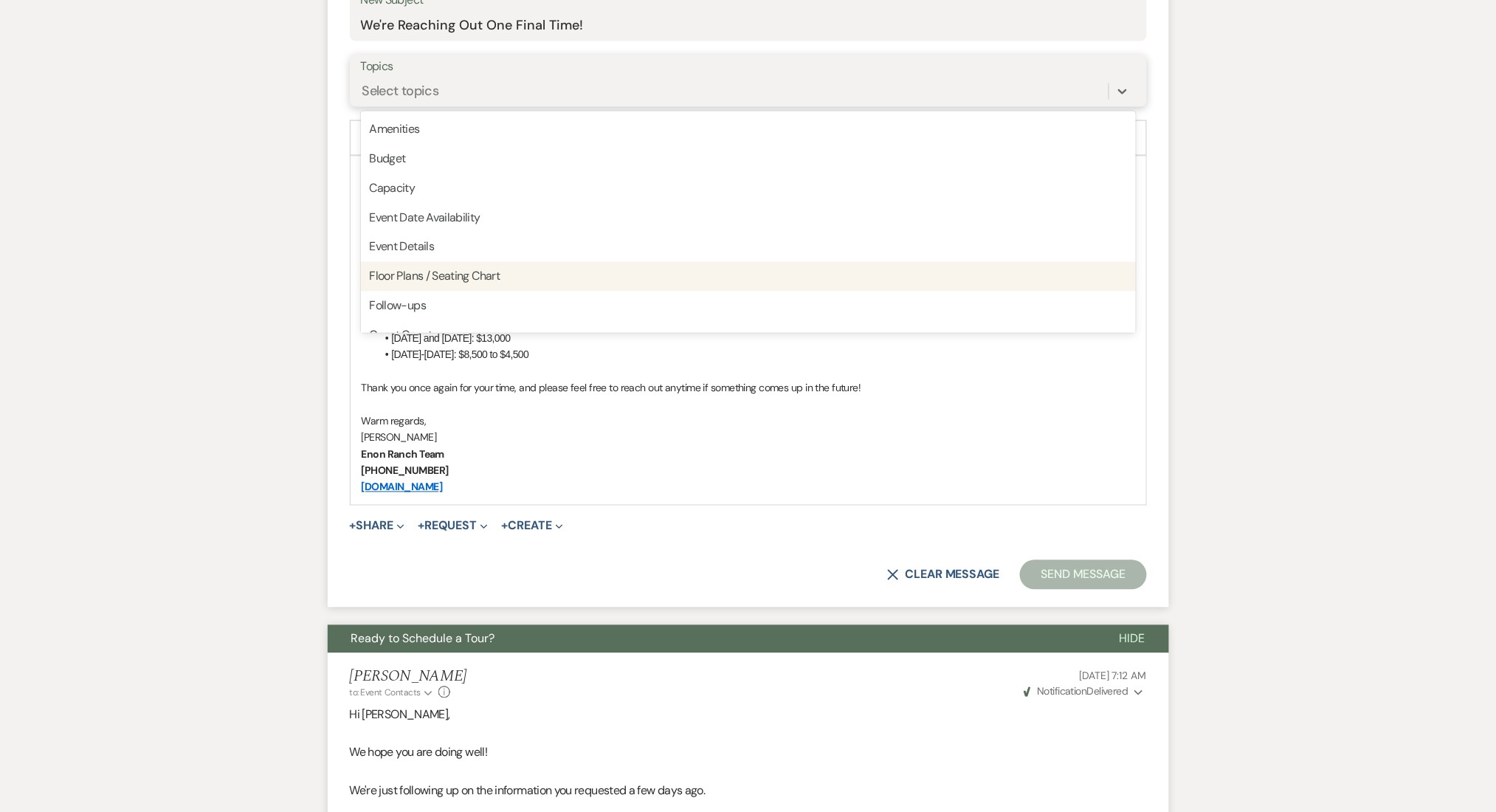
click at [407, 285] on div "Floor Plans / Seating Chart" at bounding box center [748, 276] width 775 height 29
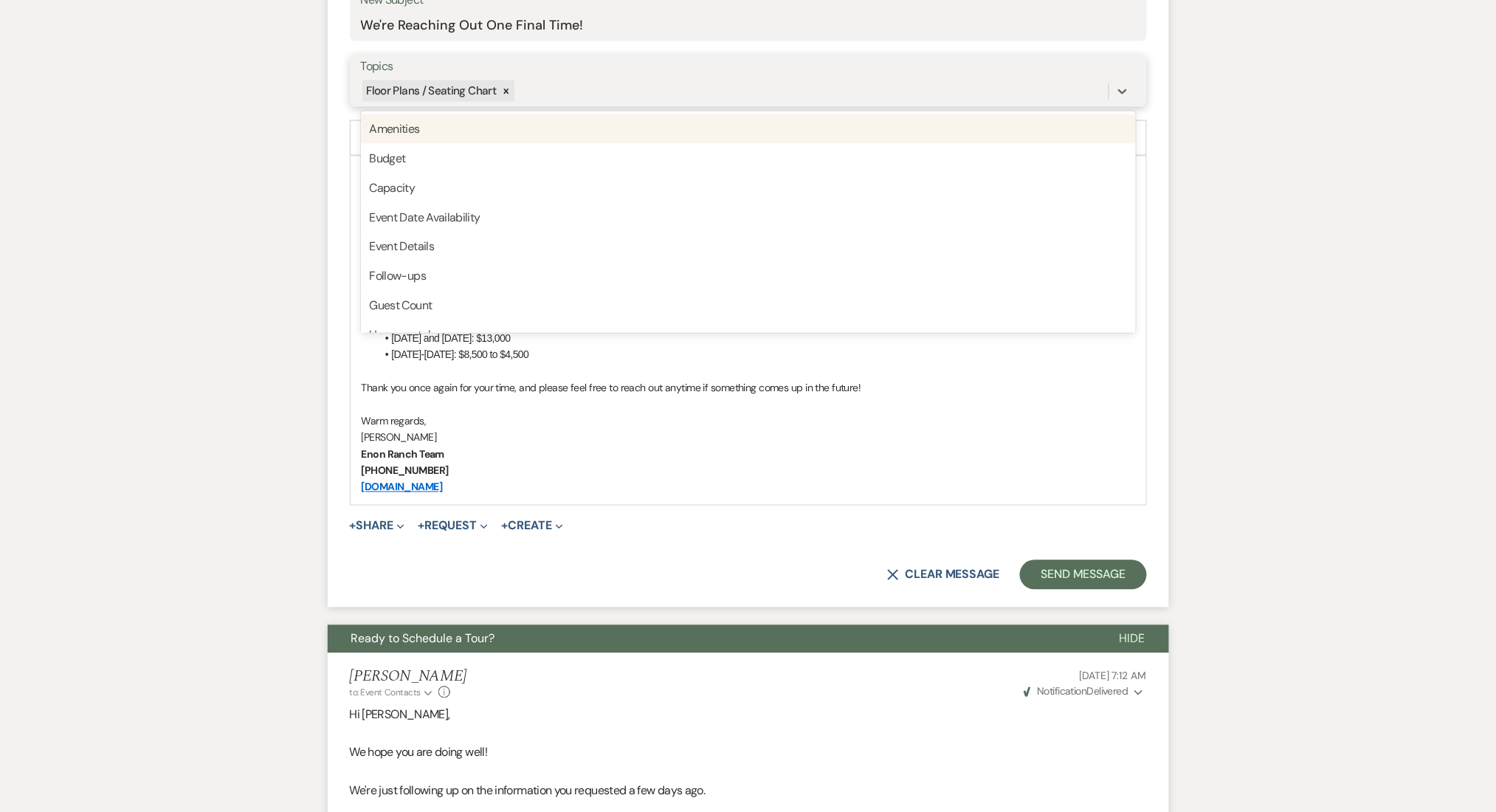
click at [420, 97] on div "Floor Plans / Seating Chart" at bounding box center [431, 90] width 136 height 21
click at [501, 91] on icon at bounding box center [506, 91] width 10 height 10
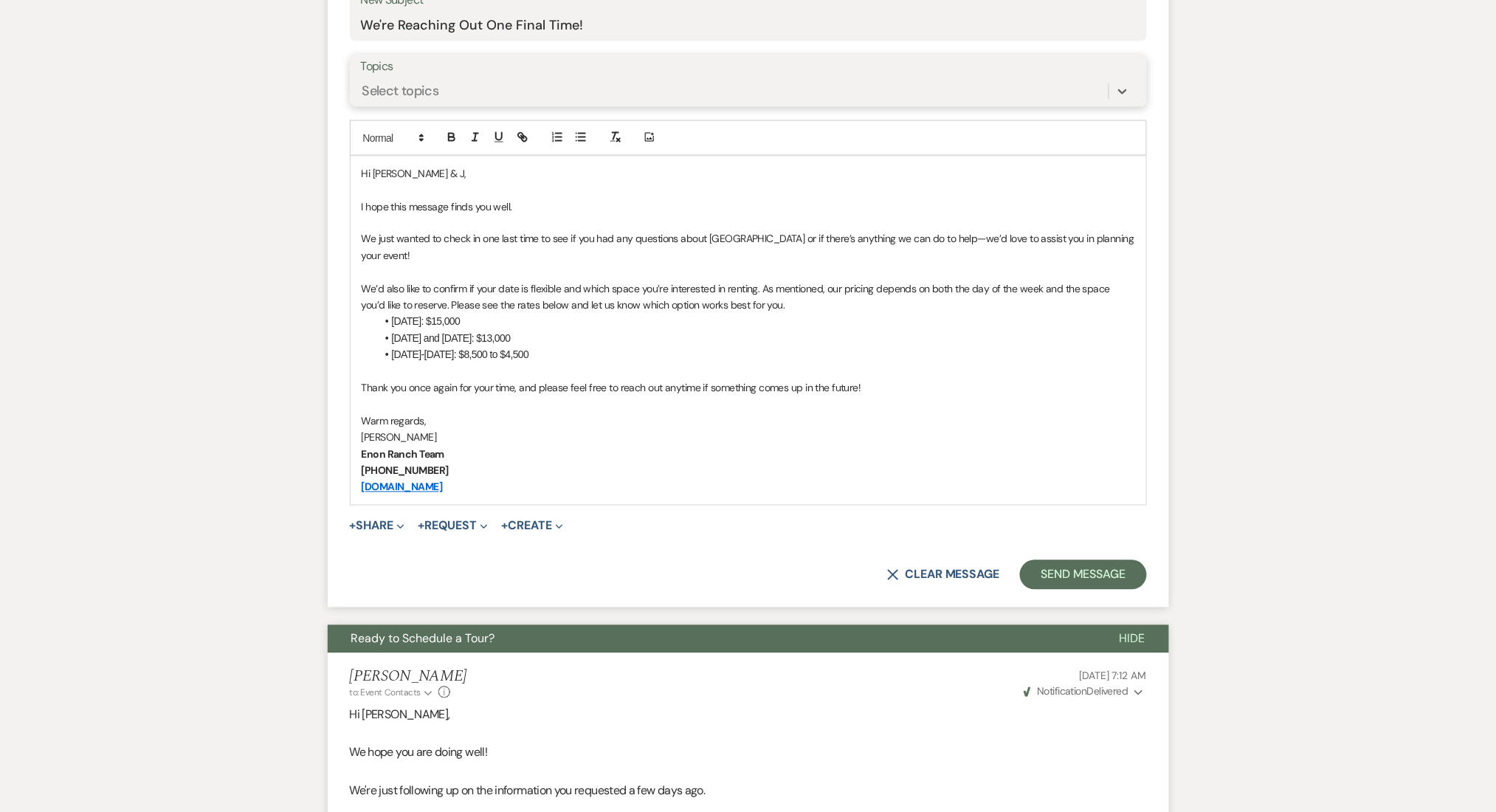
click at [511, 90] on div "Select topics" at bounding box center [735, 91] width 748 height 26
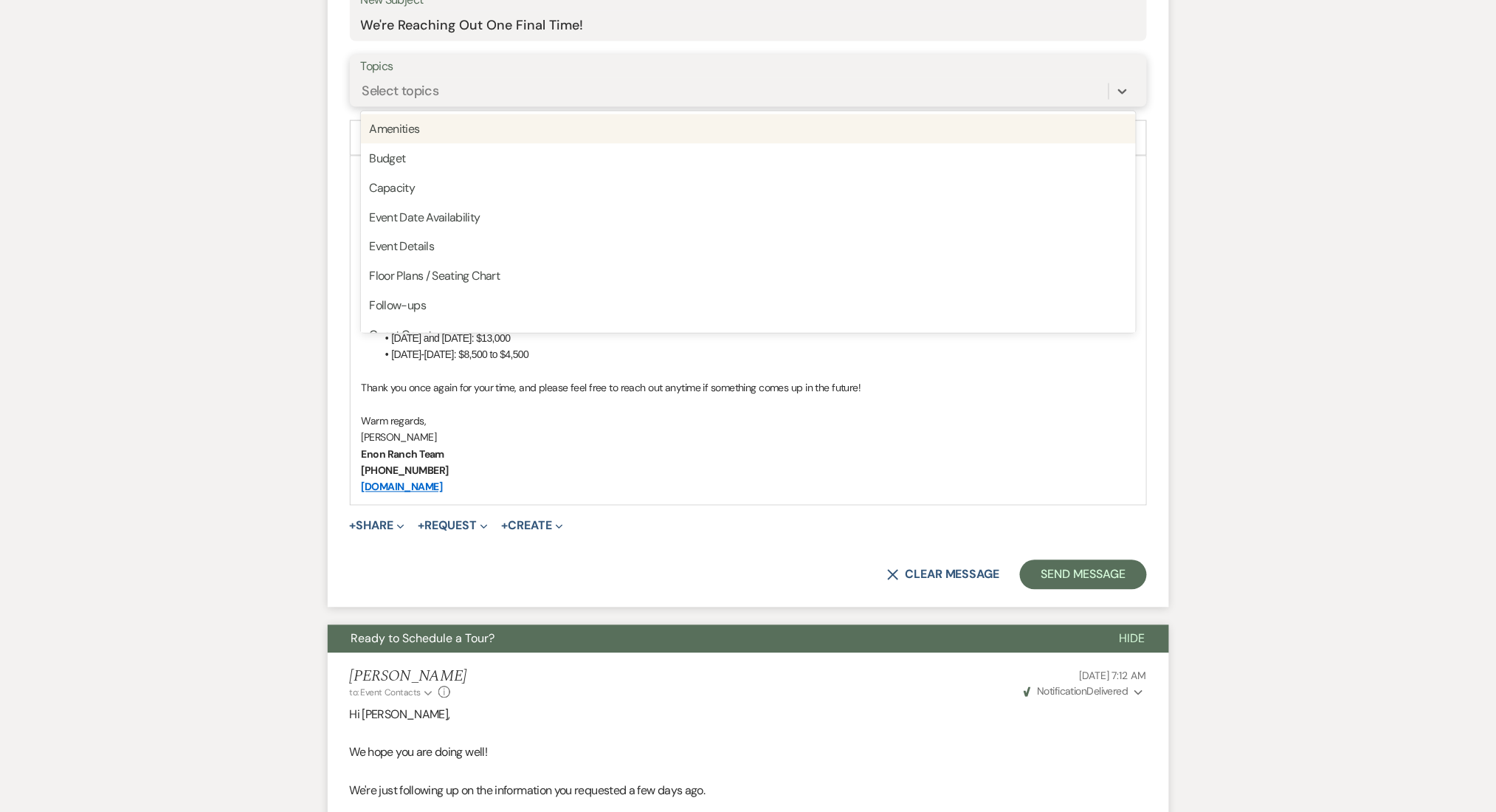
click at [470, 98] on div "Select topics" at bounding box center [735, 91] width 748 height 26
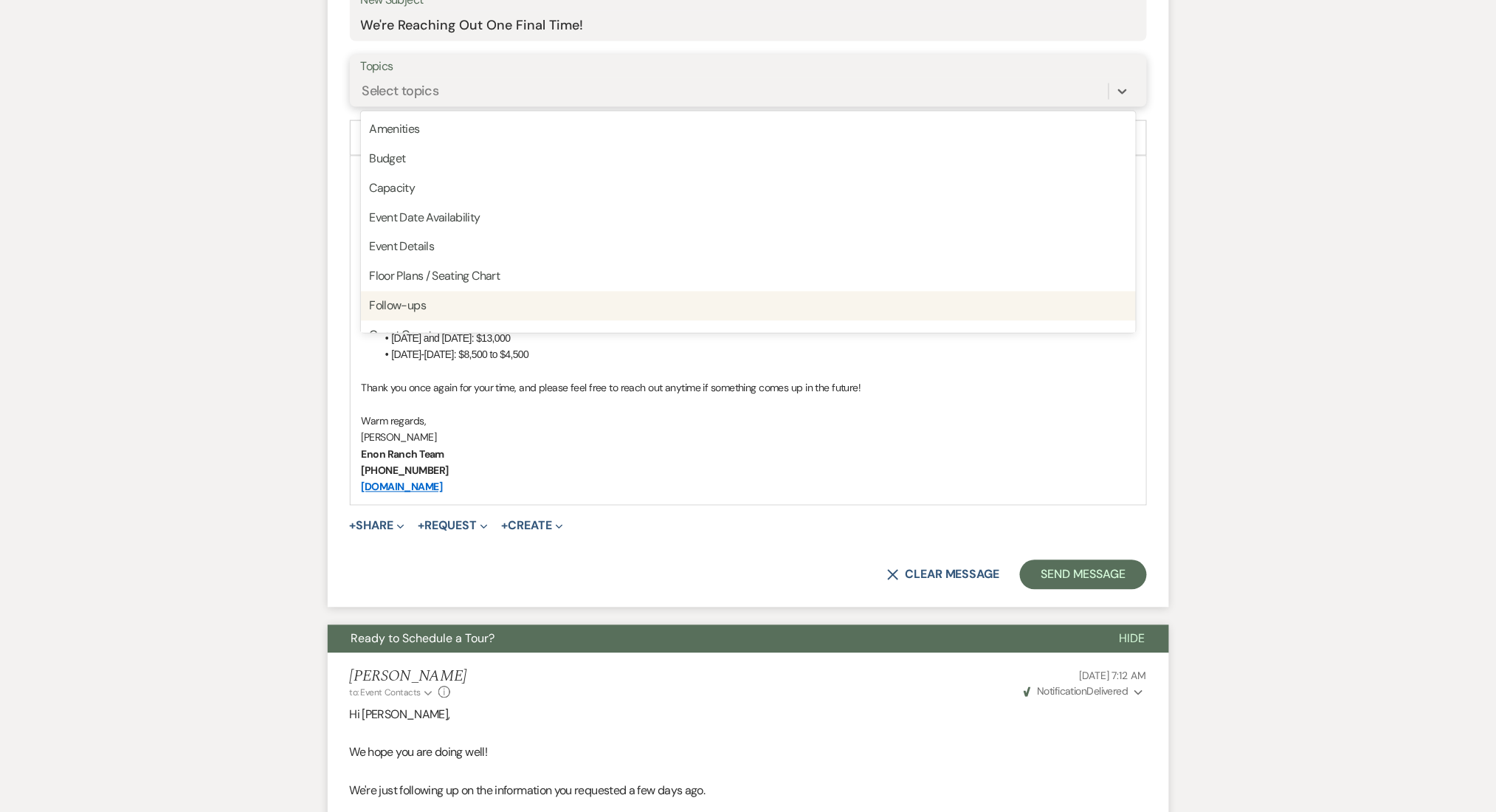
click at [447, 295] on div "Follow-ups" at bounding box center [748, 306] width 775 height 29
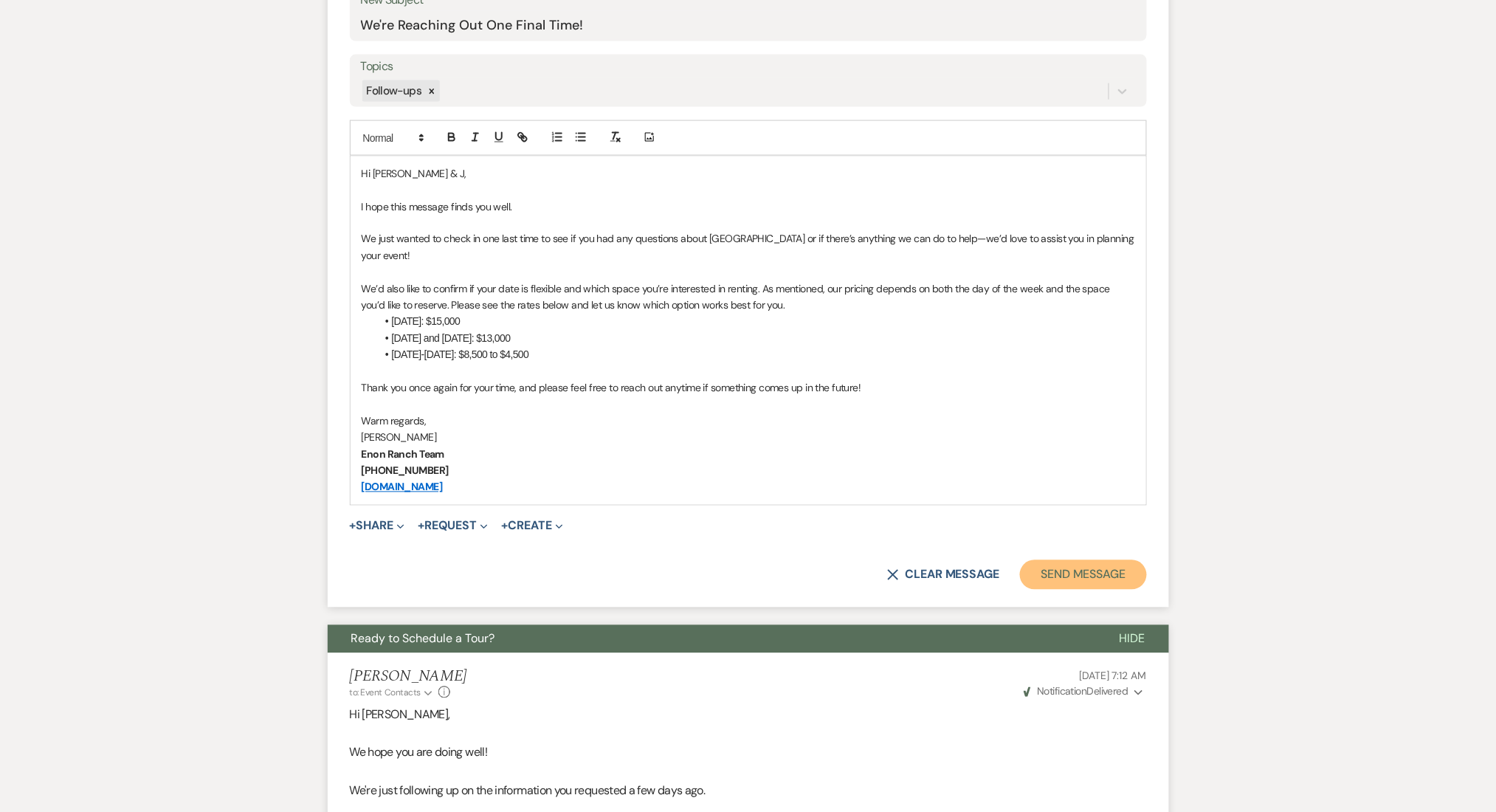
click at [1070, 576] on button "Send Message" at bounding box center [1083, 574] width 126 height 29
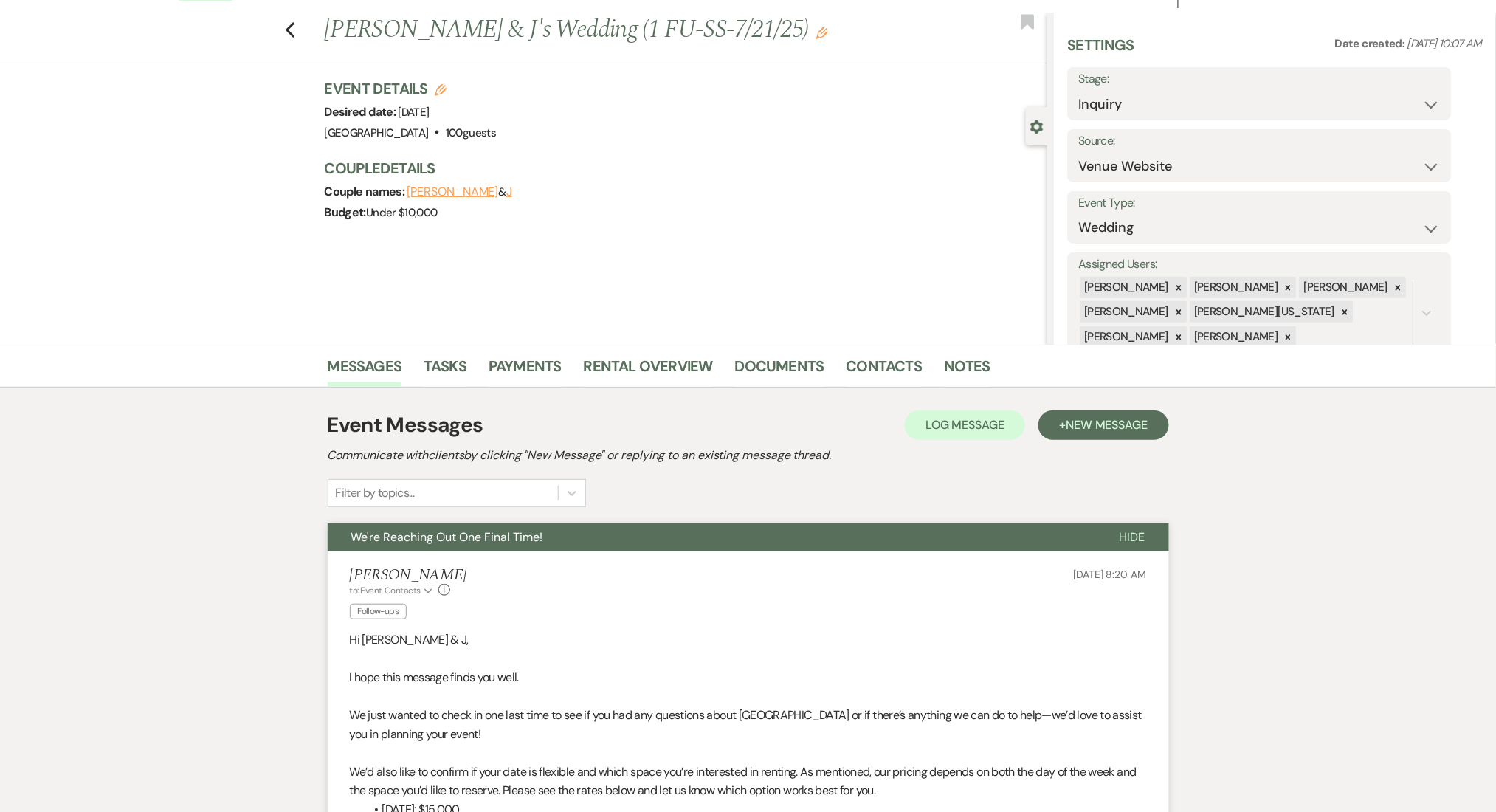
scroll to position [0, 0]
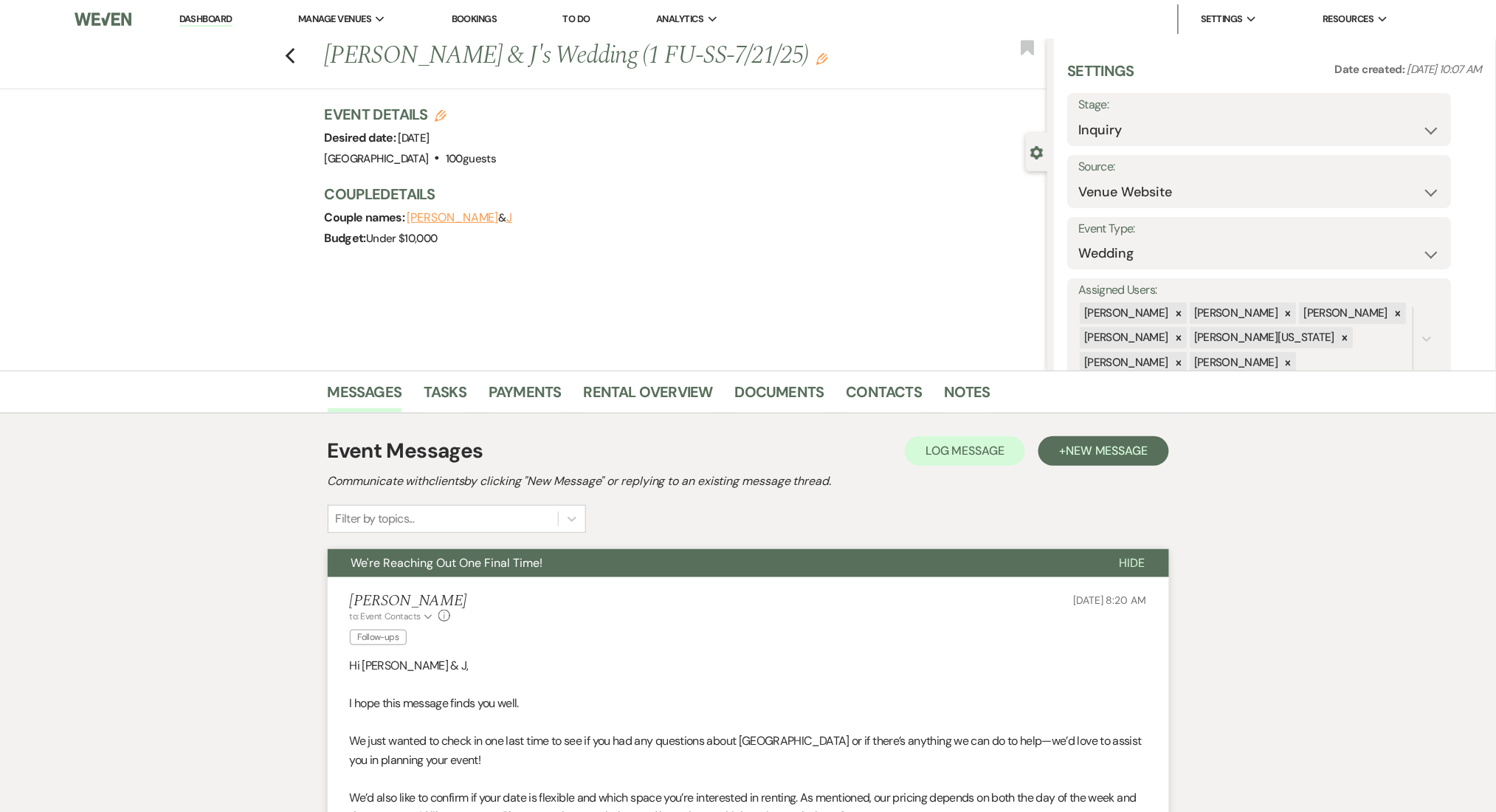
click at [291, 40] on div "Previous Eli & J's Wedding (1 FU-SS-7/21/25) Edit Bookmark" at bounding box center [520, 63] width 1055 height 51
click at [294, 58] on use "button" at bounding box center [290, 56] width 10 height 16
select select "9"
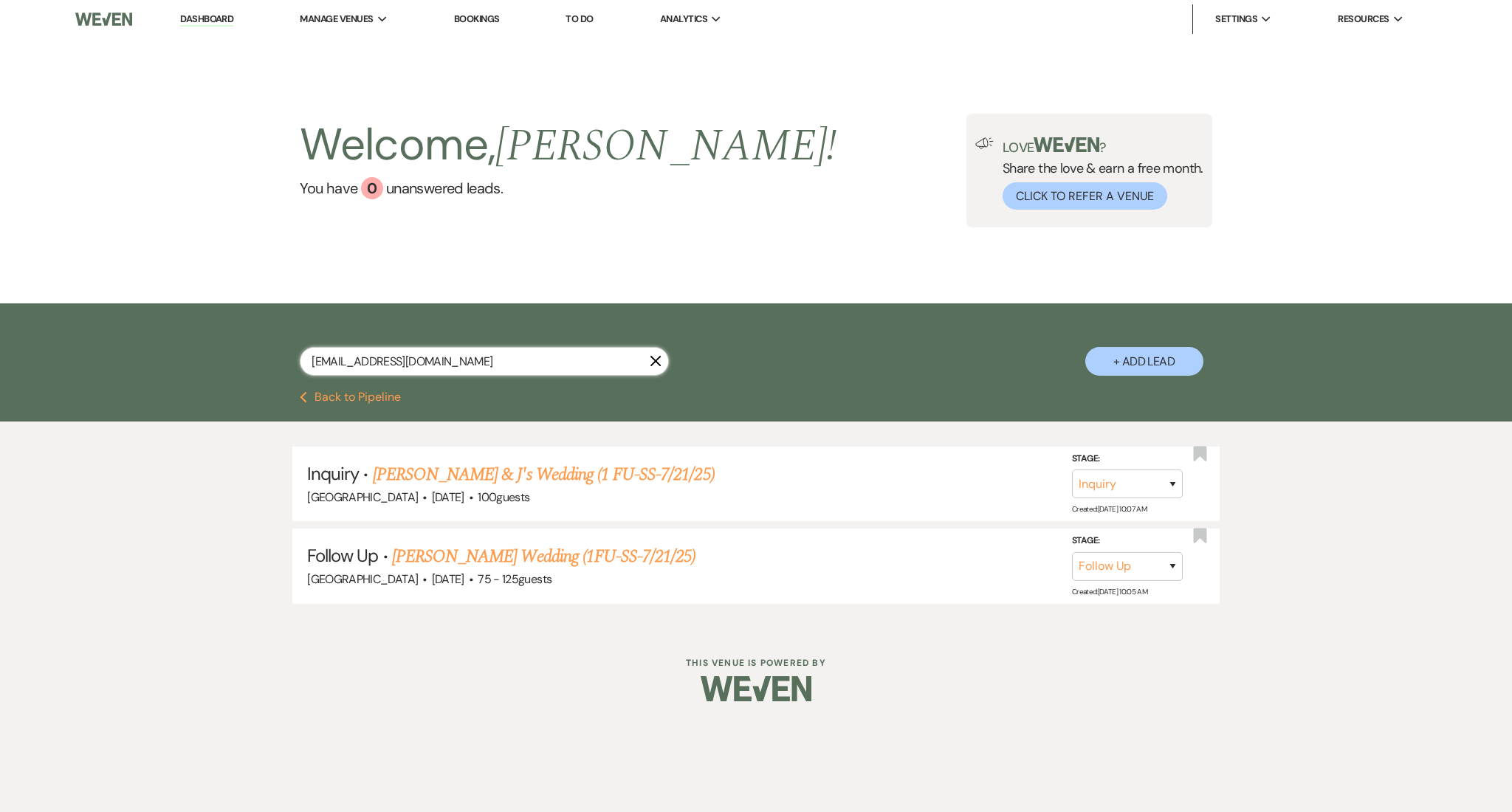
drag, startPoint x: 457, startPoint y: 355, endPoint x: 144, endPoint y: 327, distance: 314.2
click at [144, 327] on div "chiara787@gmail.com X + Add Lead" at bounding box center [756, 347] width 1512 height 88
paste input "patricegipson01"
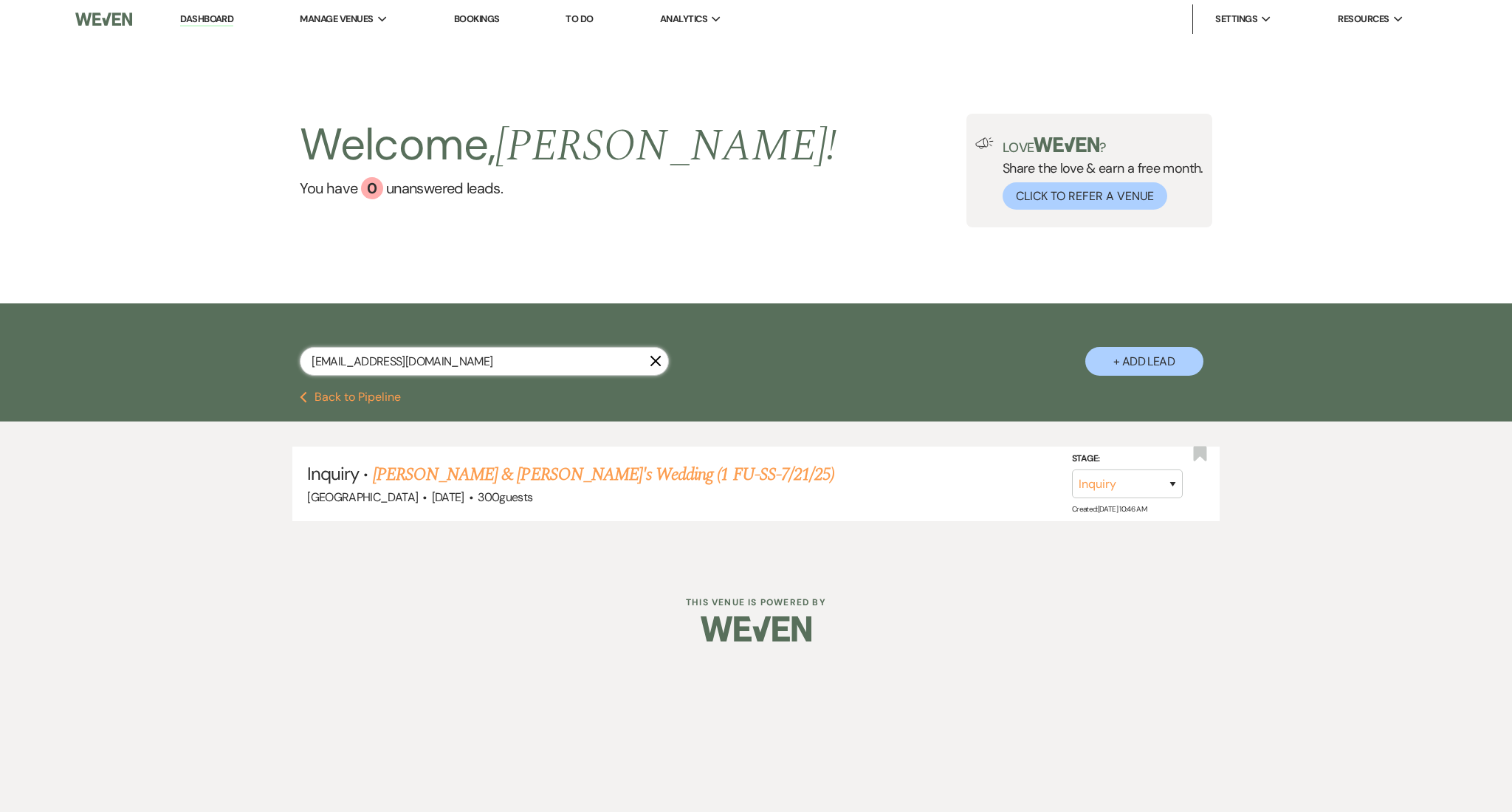
type input "patricegipson01@gmail.com"
click at [479, 464] on link "Darius & Patrice's Wedding (1 FU-SS-7/21/25)" at bounding box center [604, 474] width 462 height 26
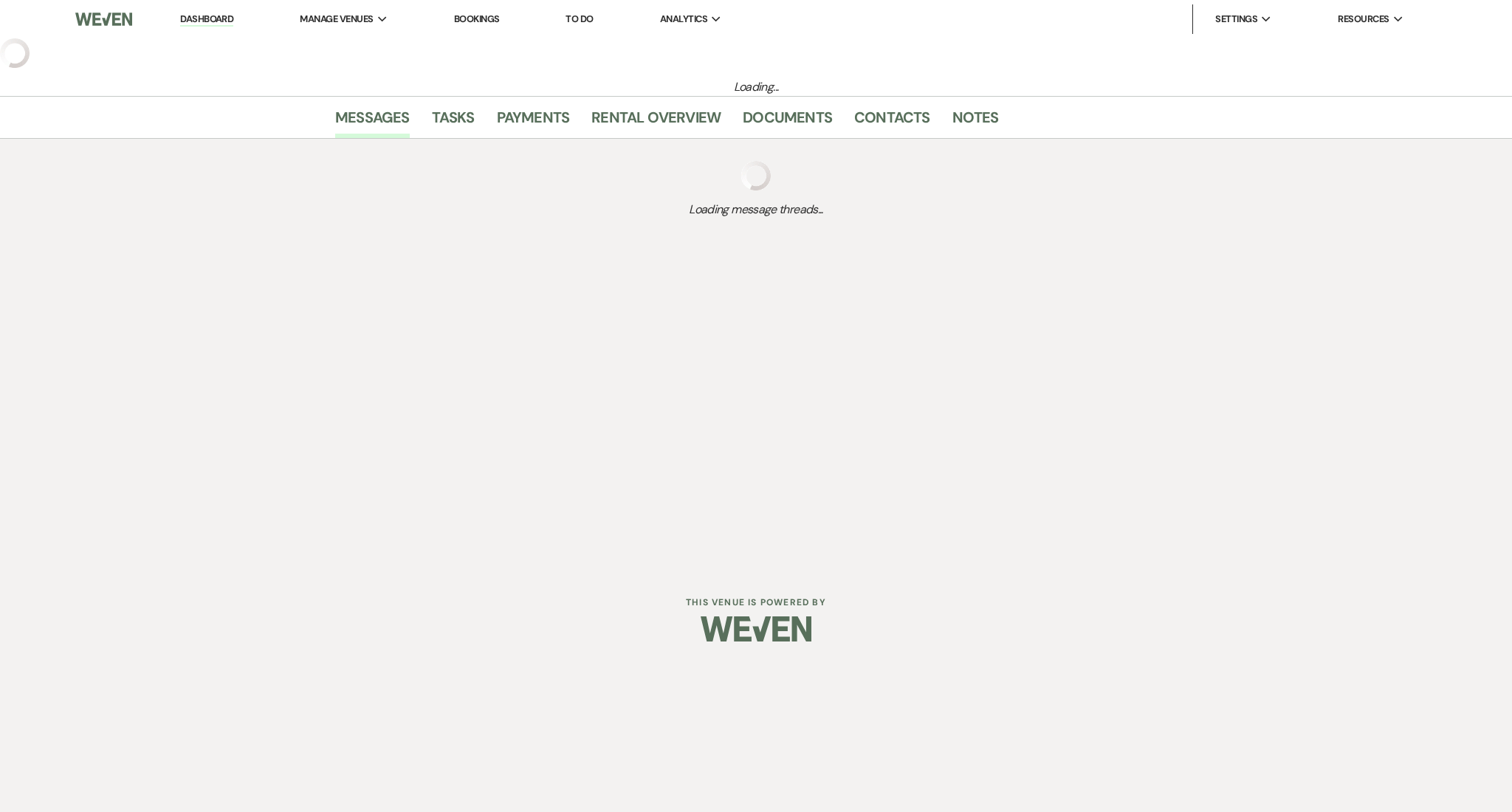
select select "5"
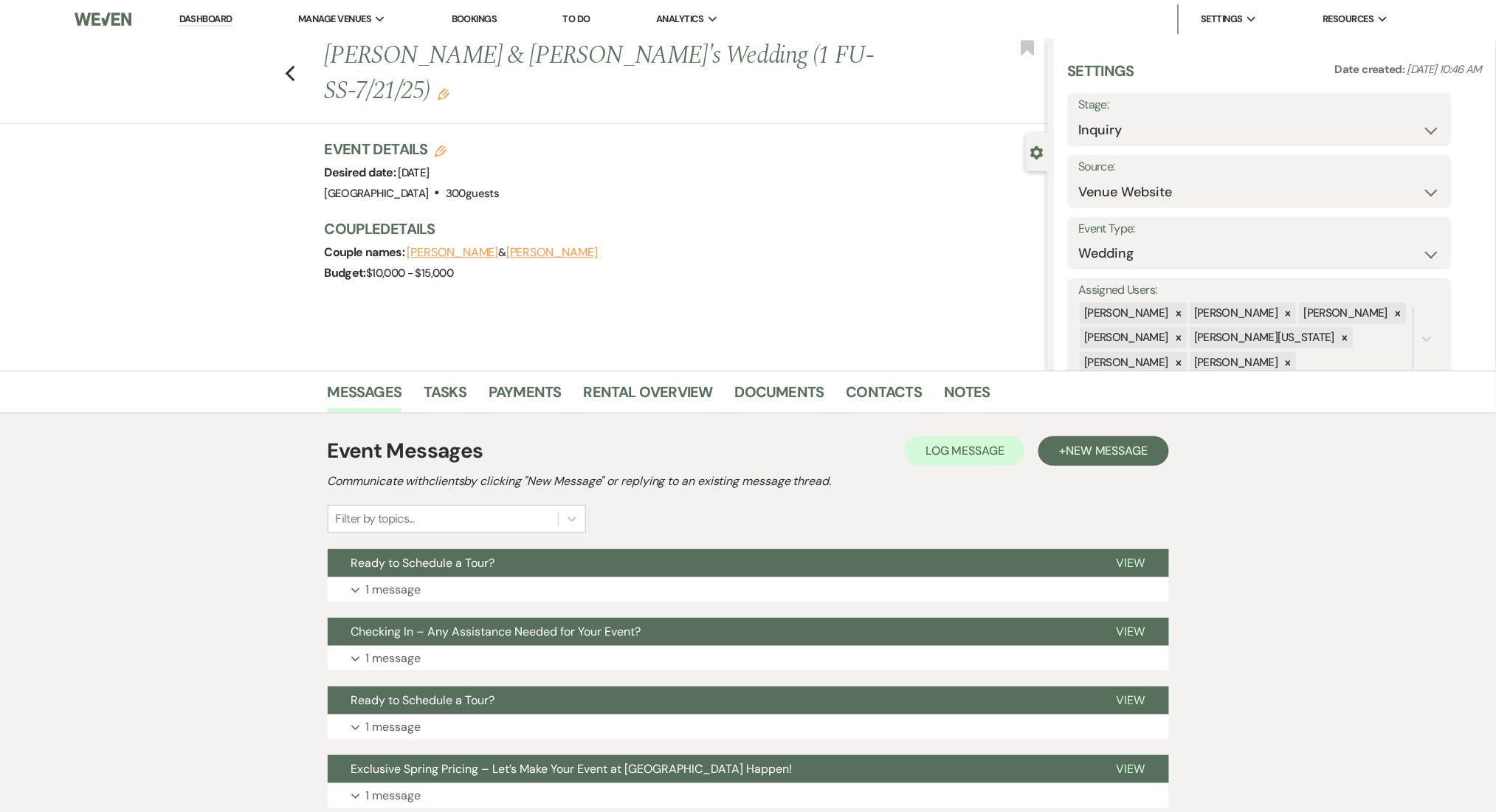
click at [626, 601] on div "Event Messages Log Log Message + New Message Communicate with clients by clicki…" at bounding box center [748, 691] width 842 height 525
click at [656, 583] on button "Expand 1 message" at bounding box center [748, 590] width 842 height 25
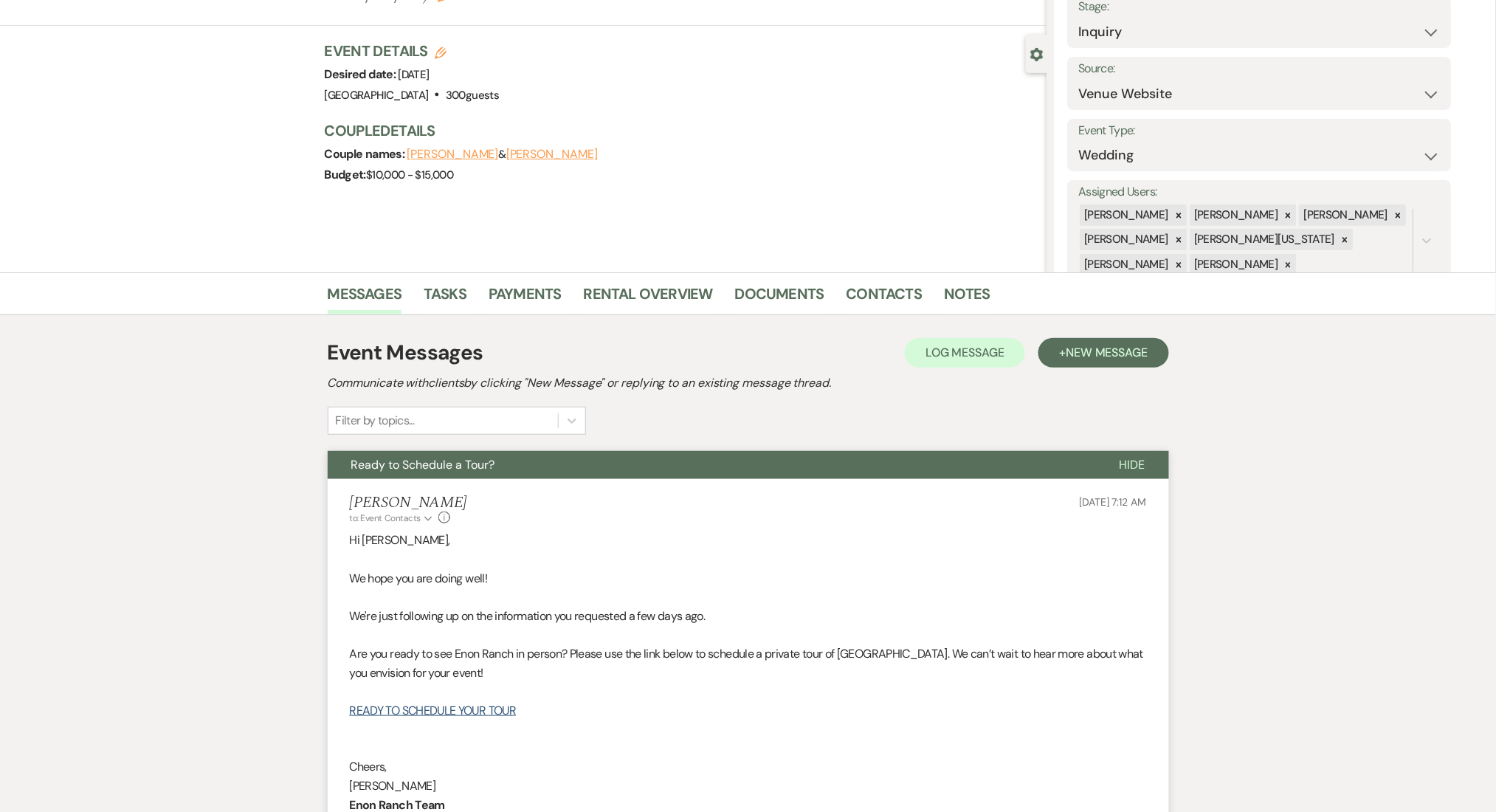
scroll to position [197, 0]
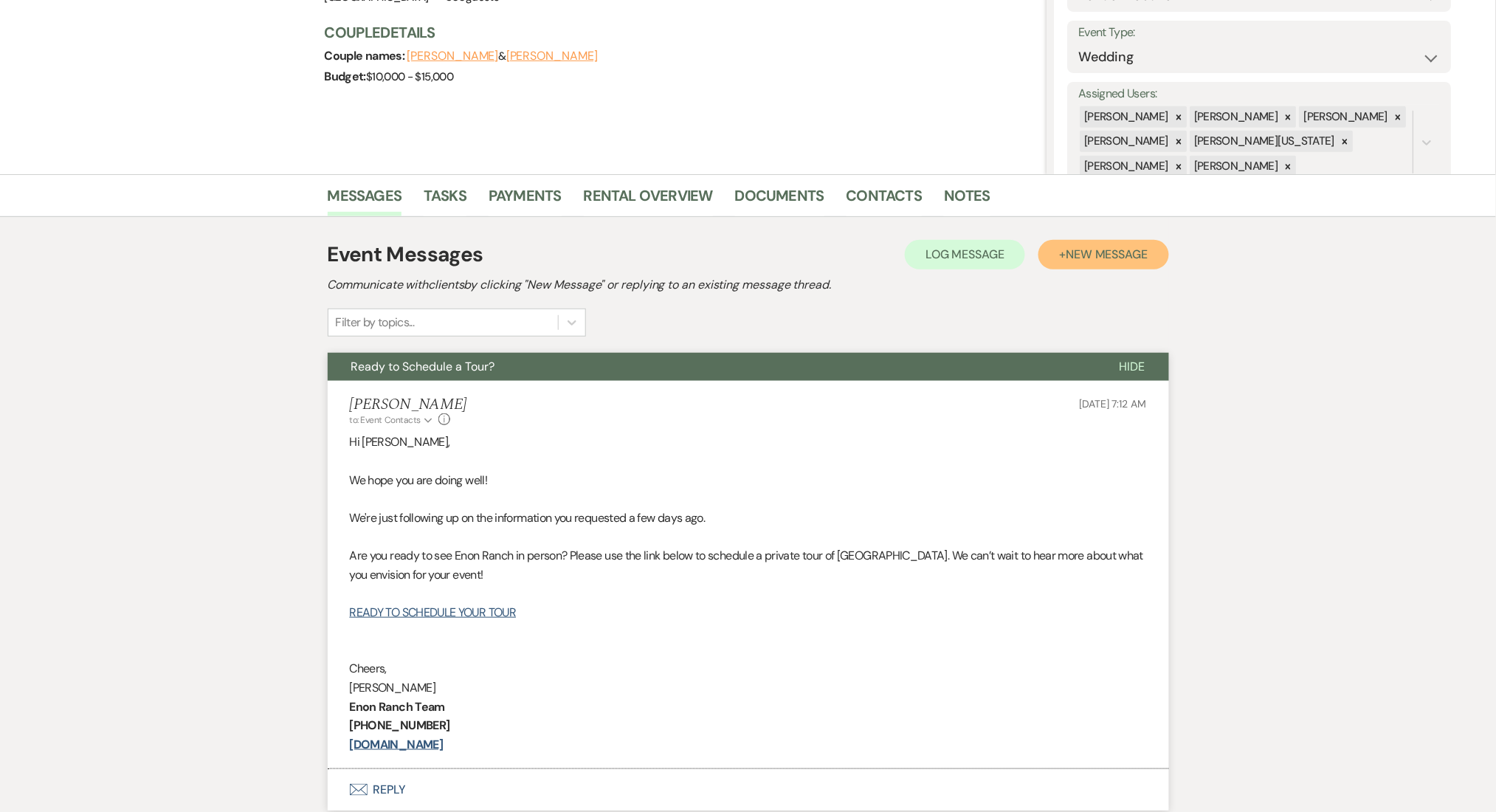
click at [1079, 258] on span "New Message" at bounding box center [1107, 255] width 82 height 16
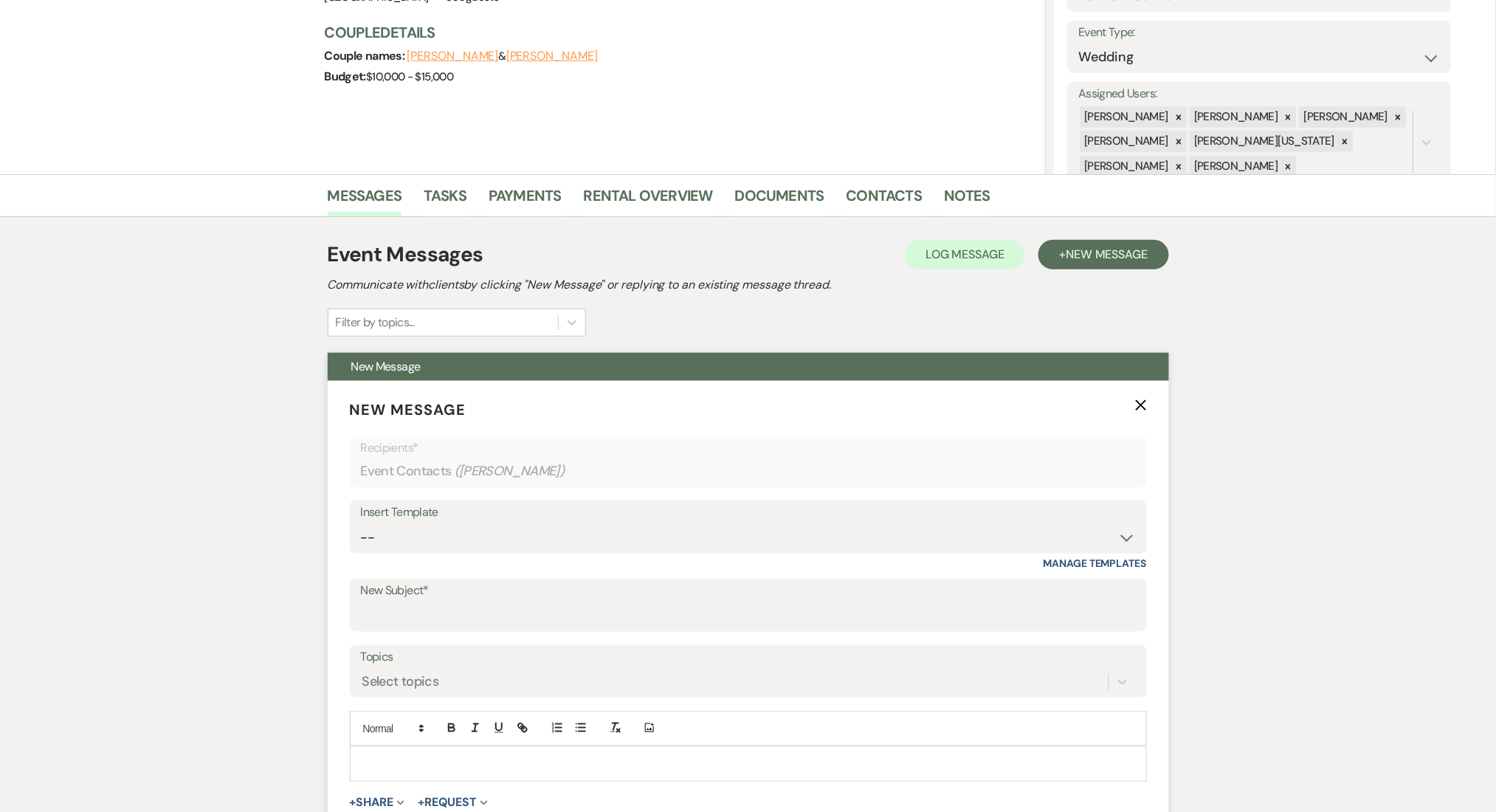
click at [596, 558] on div "Insert Template -- Inquiry Follow Up Email #2 Contract Sending Template Payment…" at bounding box center [748, 534] width 797 height 69
click at [596, 535] on select "-- Inquiry Follow Up Email #2 Contract Sending Template Payment Template Rental…" at bounding box center [748, 538] width 775 height 29
select select "4539"
click at [361, 523] on select "-- Inquiry Follow Up Email #2 Contract Sending Template Payment Template Rental…" at bounding box center [748, 538] width 775 height 29
type input "We're Reaching Out One Final Time!"
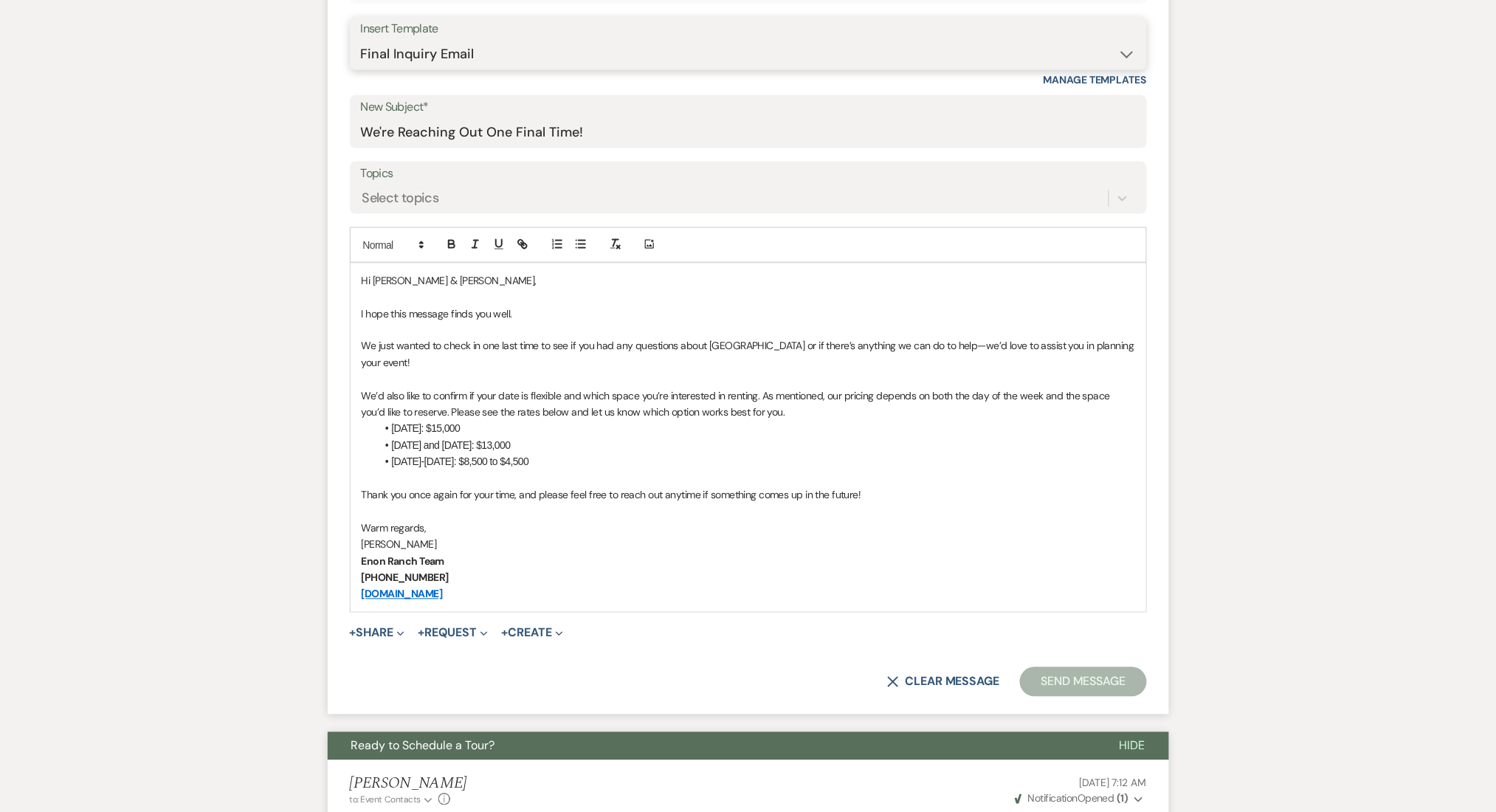
scroll to position [688, 0]
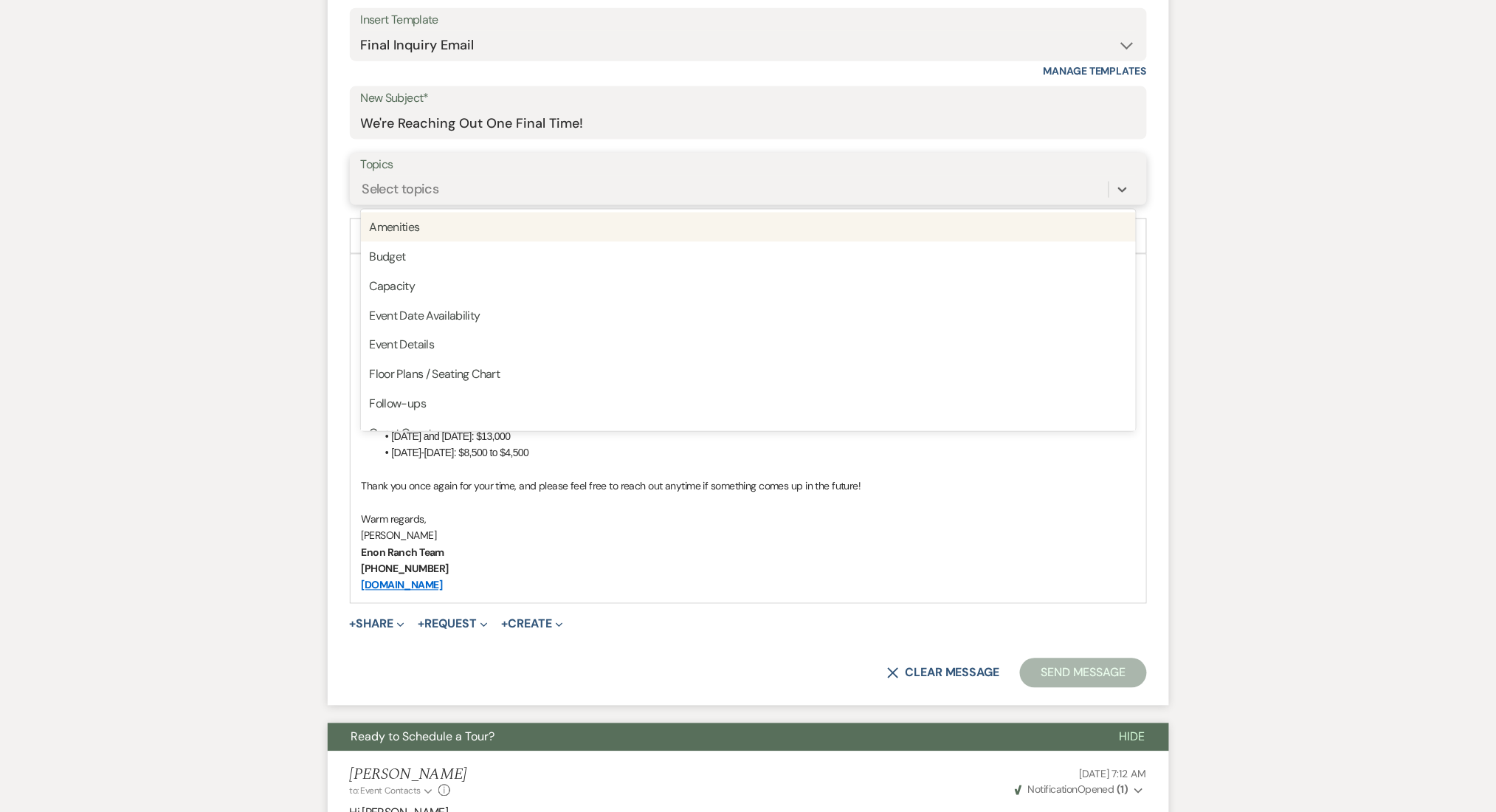
click at [484, 188] on div "Select topics" at bounding box center [735, 189] width 748 height 26
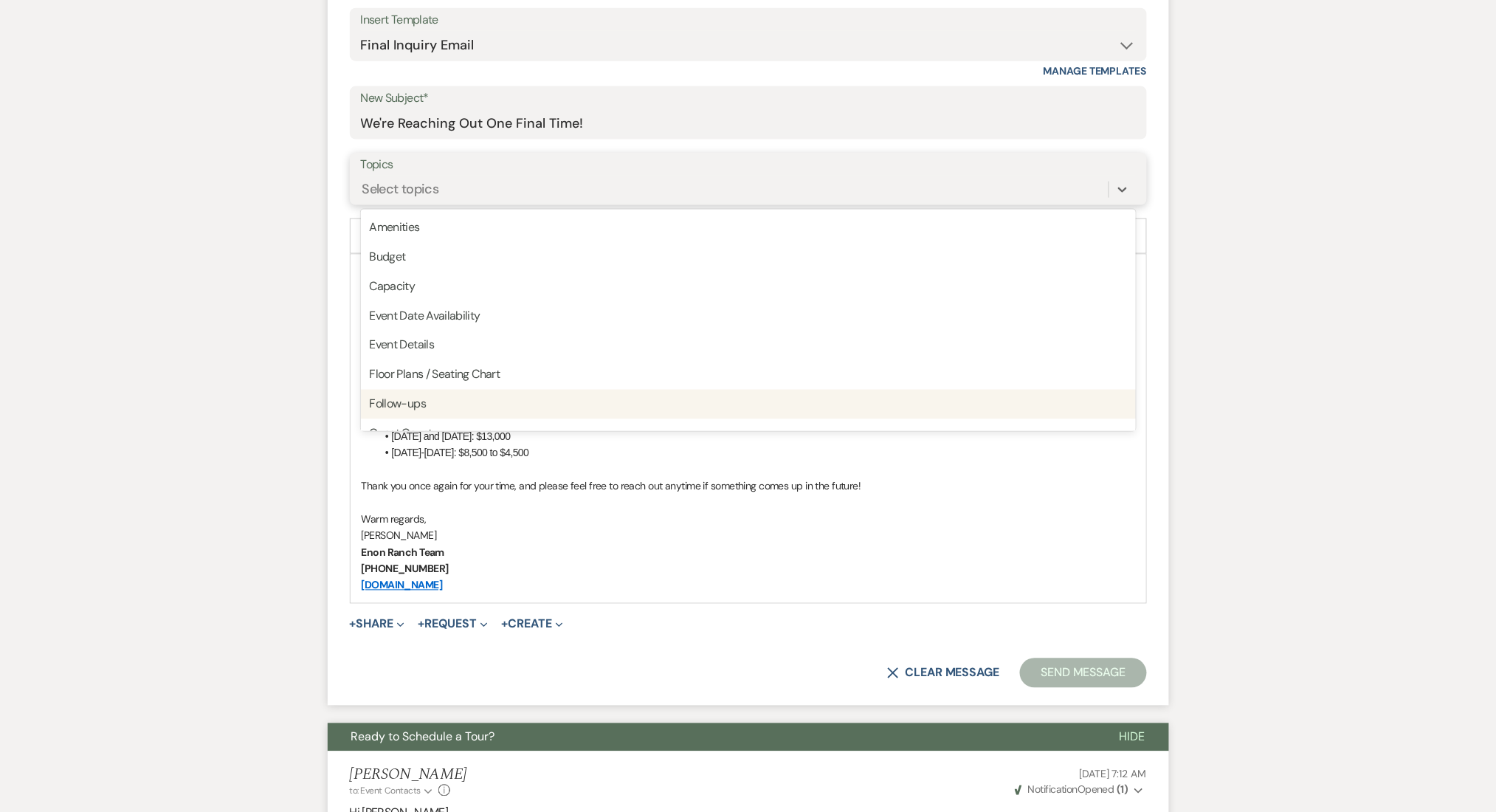
click at [476, 400] on div "Follow-ups" at bounding box center [748, 404] width 775 height 29
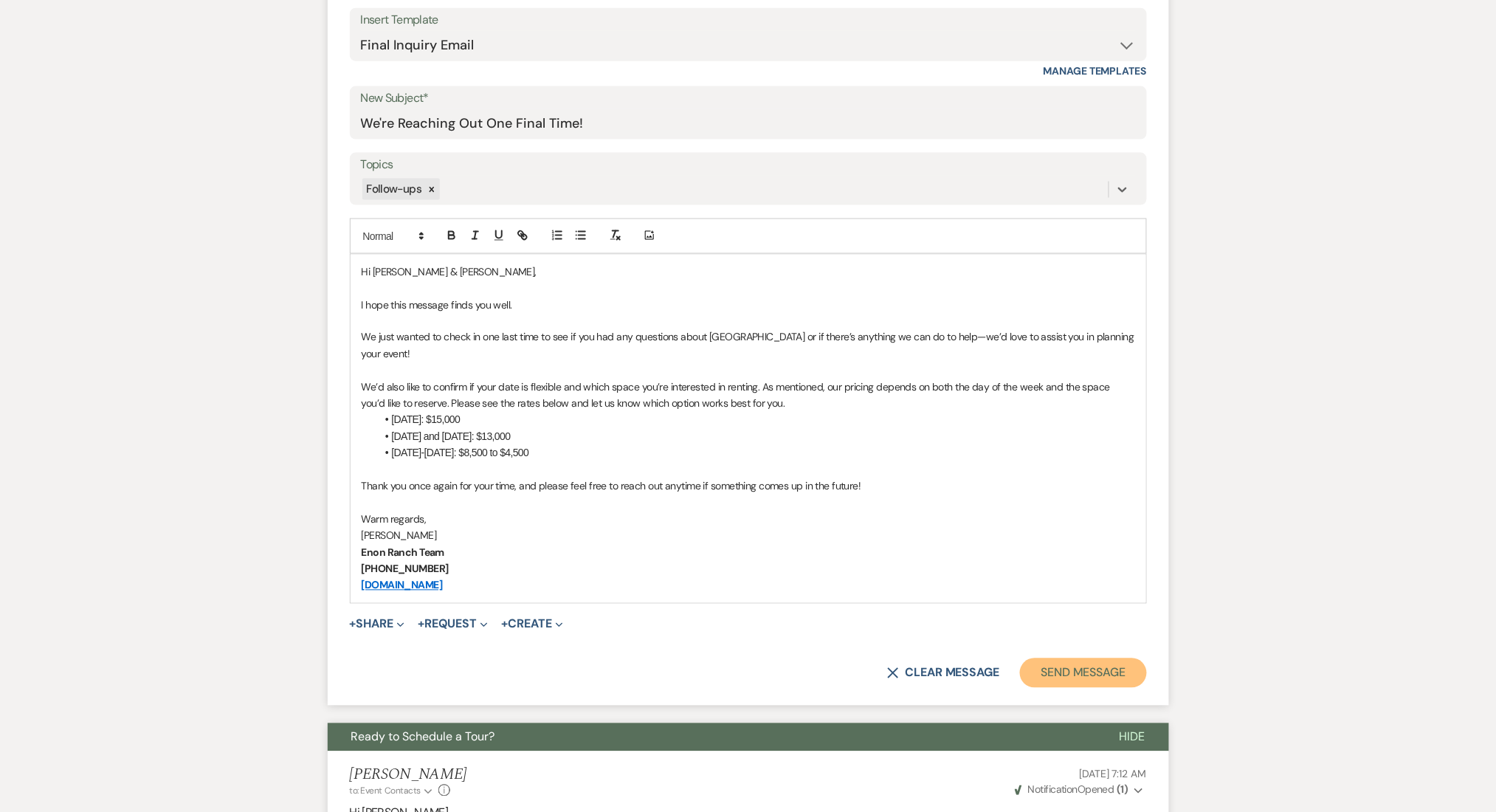
click at [1046, 673] on button "Send Message" at bounding box center [1083, 672] width 126 height 29
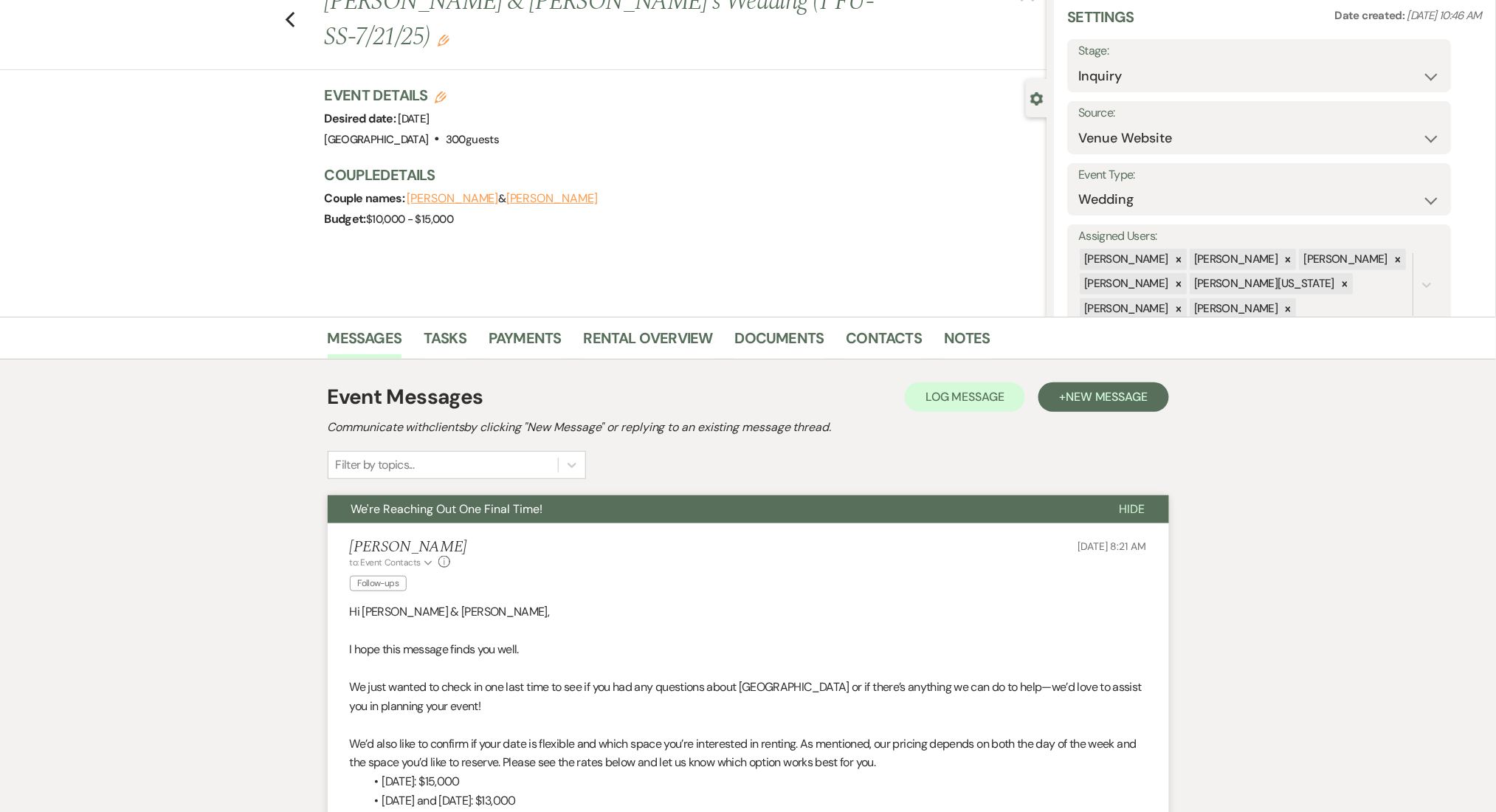
scroll to position [0, 0]
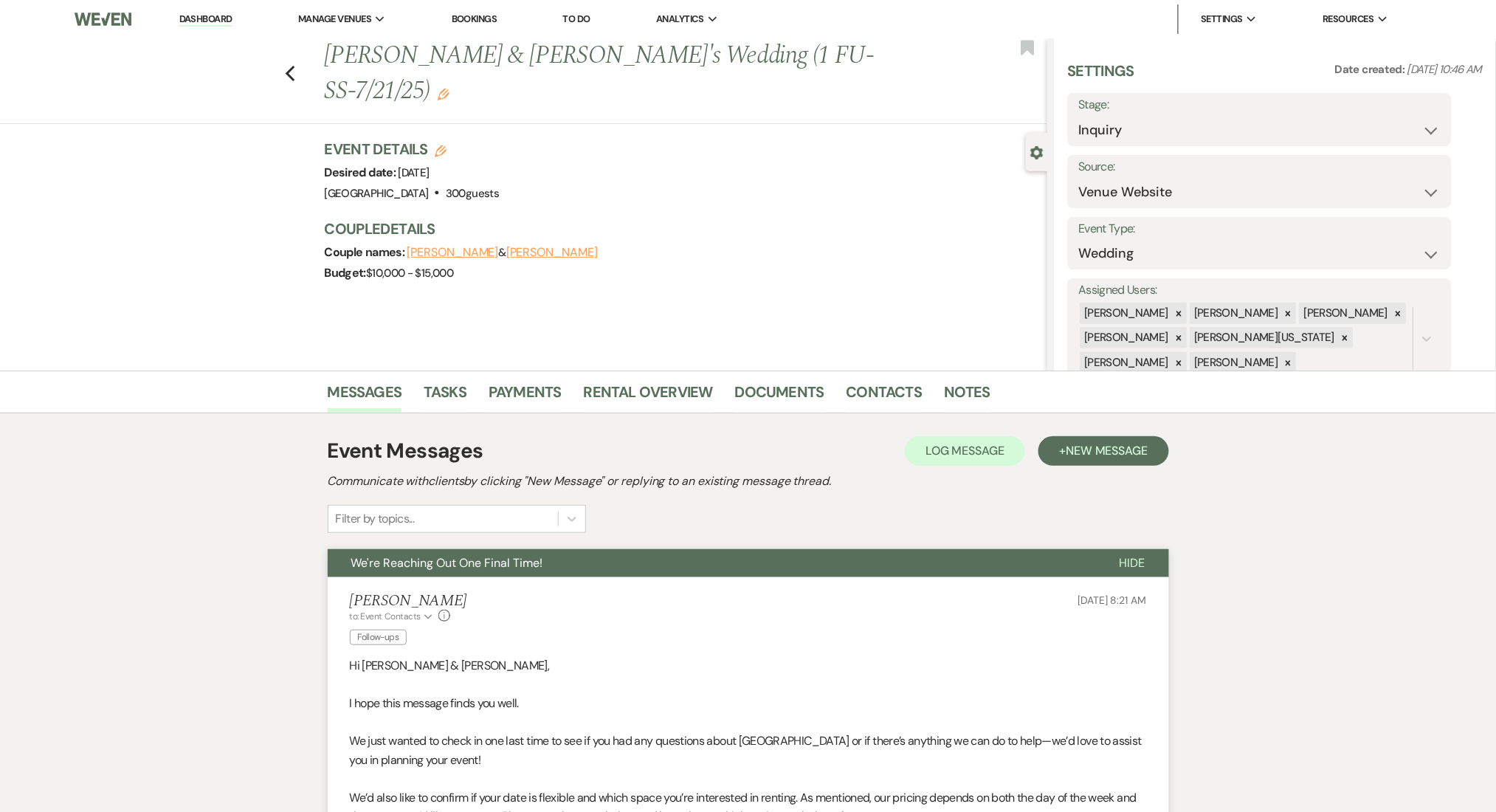
click at [303, 58] on div "Previous Darius & Patrice's Wedding (1 FU-SS-7/21/25) Edit Bookmark" at bounding box center [520, 81] width 1055 height 86
click at [290, 54] on div "Previous Darius & Patrice's Wedding (1 FU-SS-7/21/25) Edit Bookmark" at bounding box center [520, 81] width 1055 height 86
click at [294, 66] on use "button" at bounding box center [290, 74] width 10 height 16
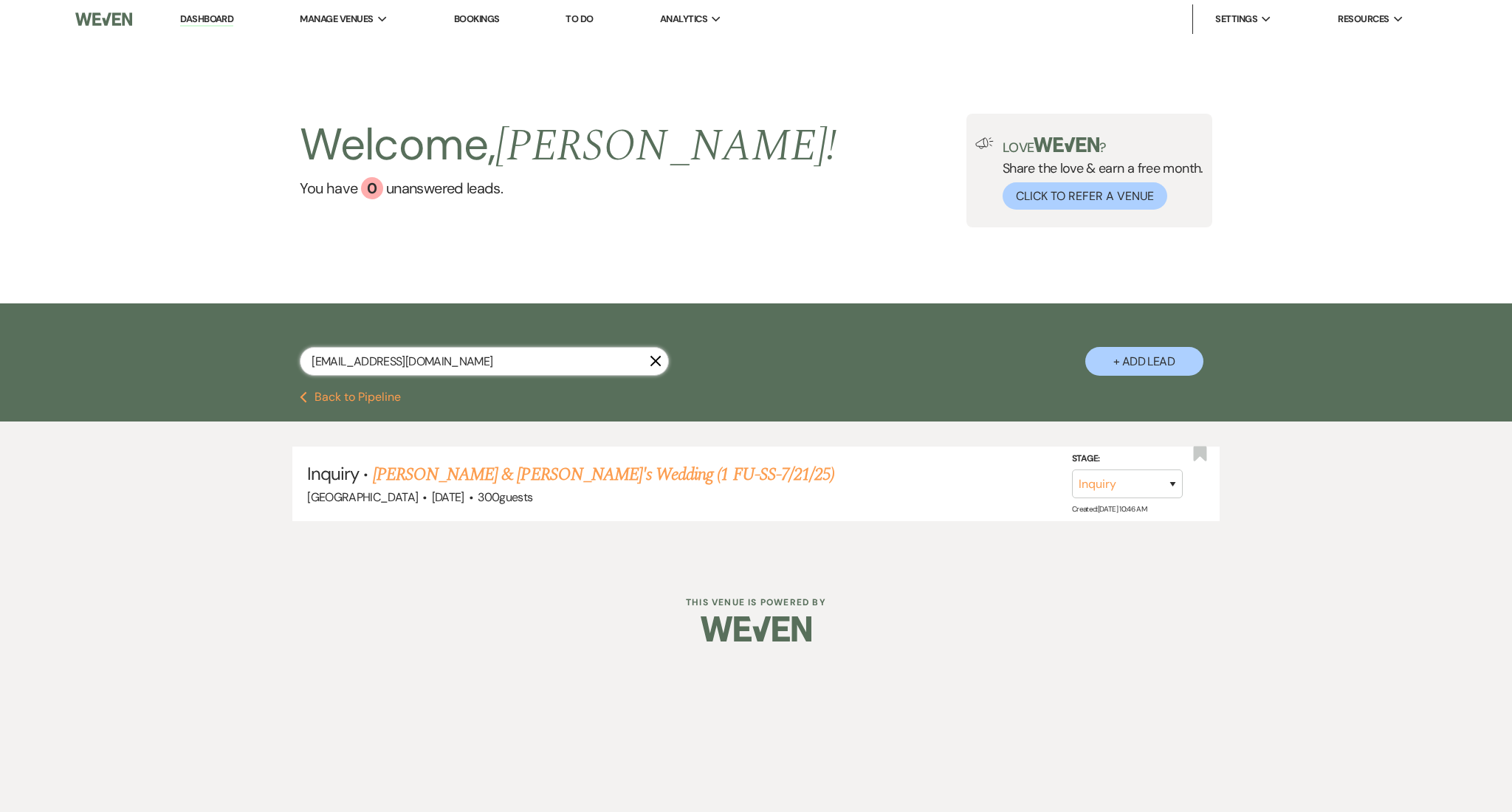
drag, startPoint x: 483, startPoint y: 364, endPoint x: 183, endPoint y: 335, distance: 301.4
click at [183, 335] on div "patricegipson01@gmail.com X + Add Lead" at bounding box center [756, 347] width 1512 height 88
paste input "kbouapheng"
type input "kbouapheng@gmail.com"
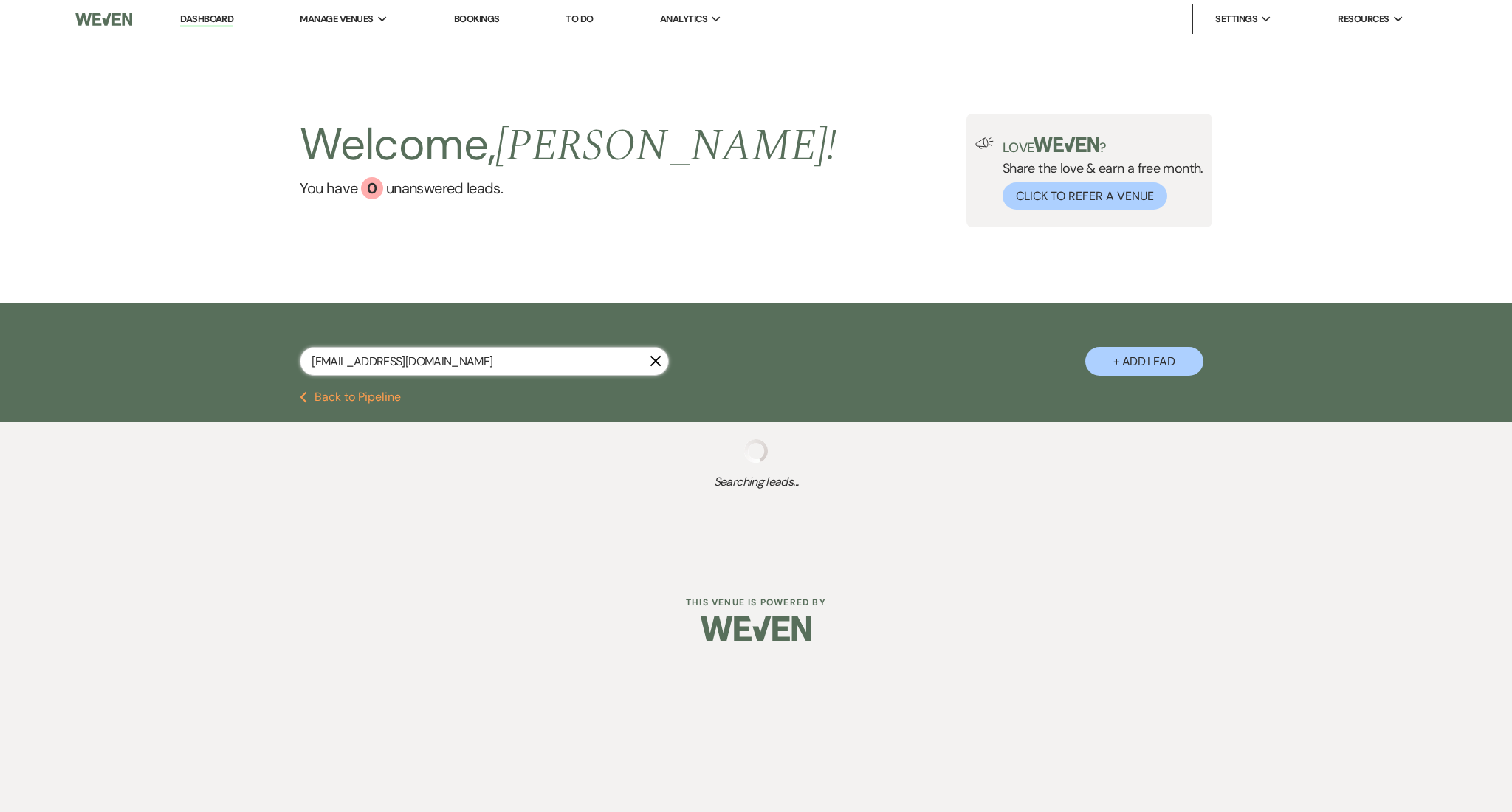
select select "9"
select select "2"
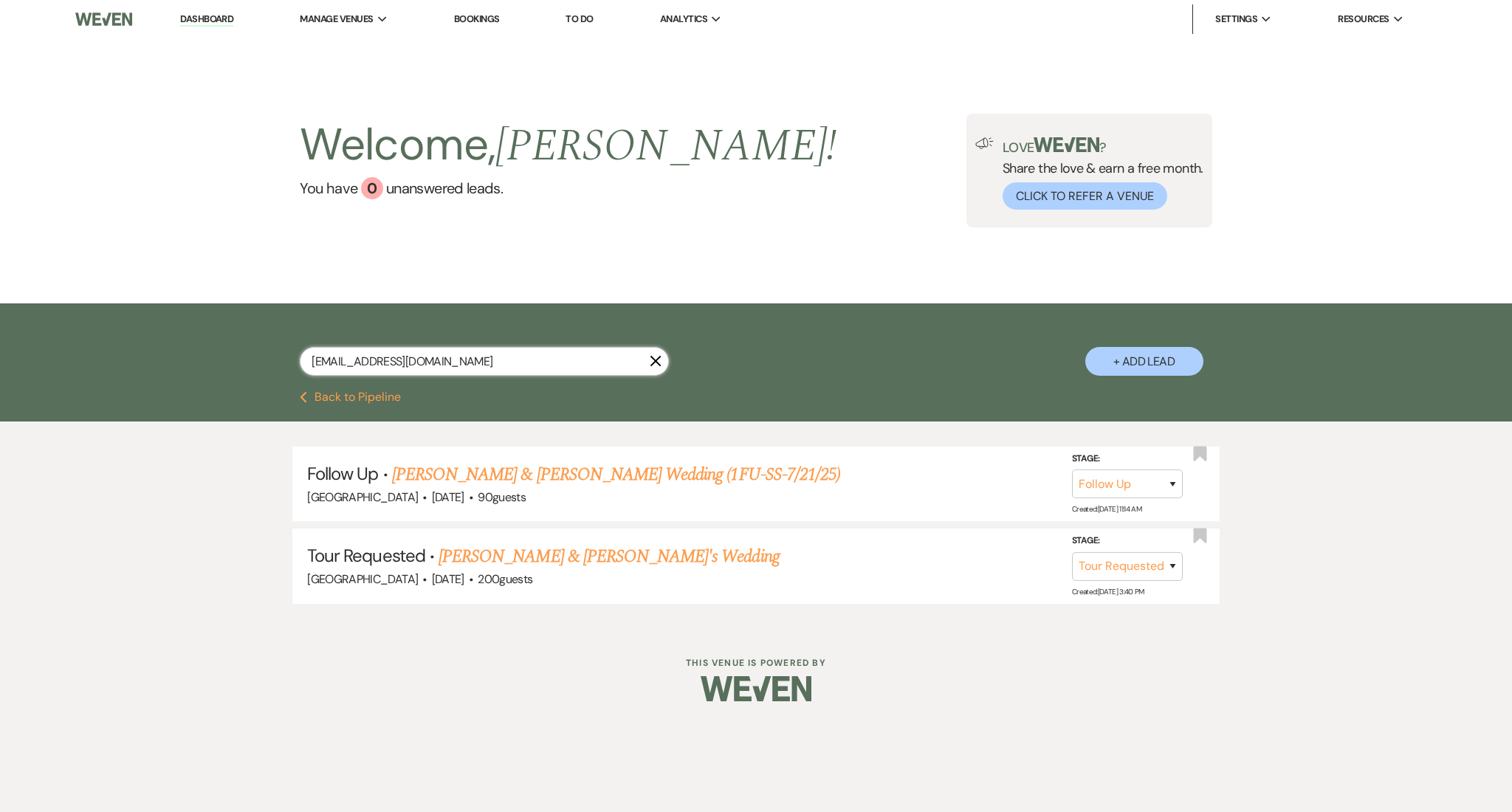
type input "kbouapheng@gmail.com"
click at [520, 473] on link "Adam Fenske & Kaile Bouapheng's Wedding (1FU-SS-7/21/25)" at bounding box center [616, 474] width 448 height 26
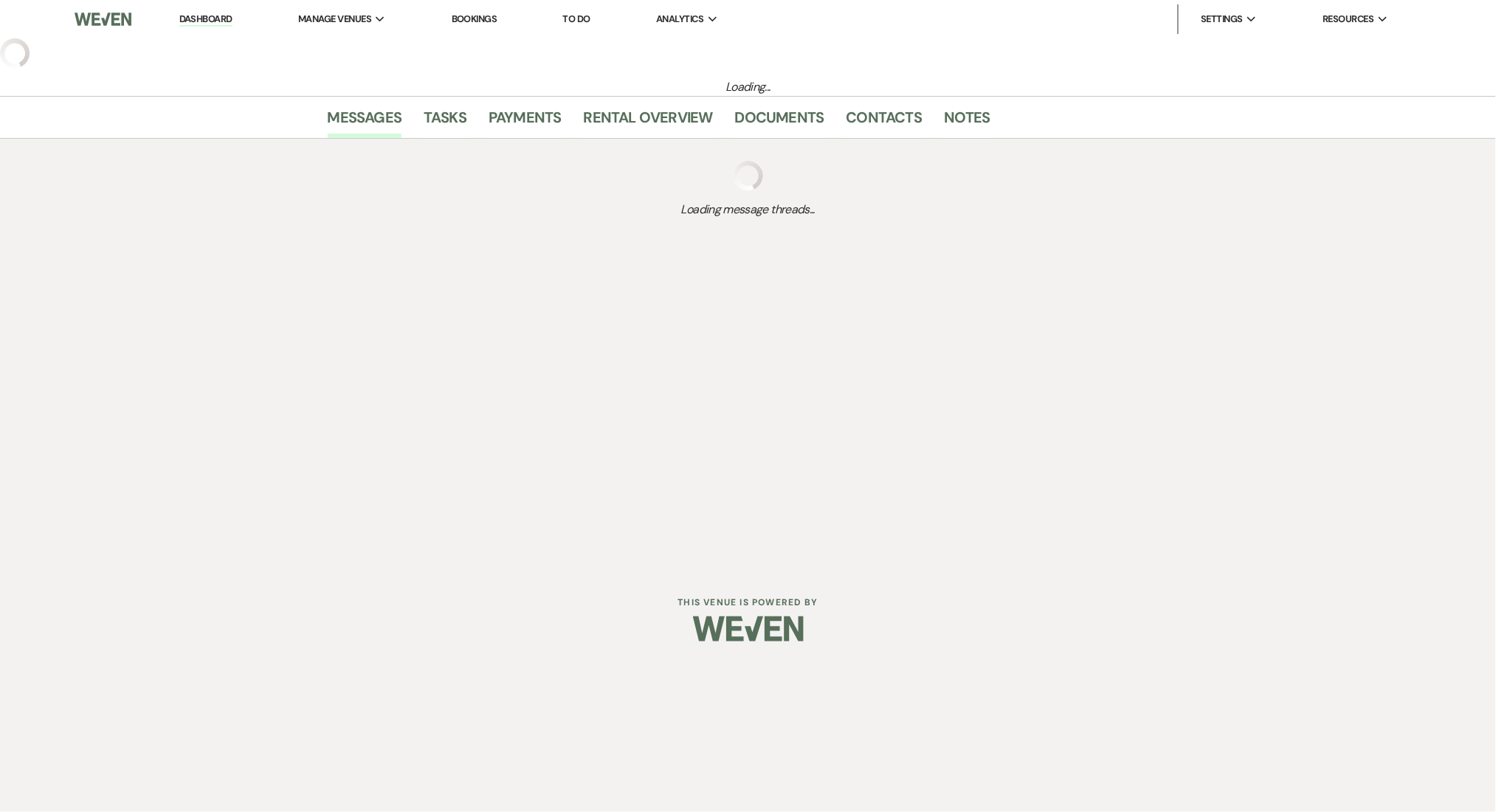
select select "9"
select select "5"
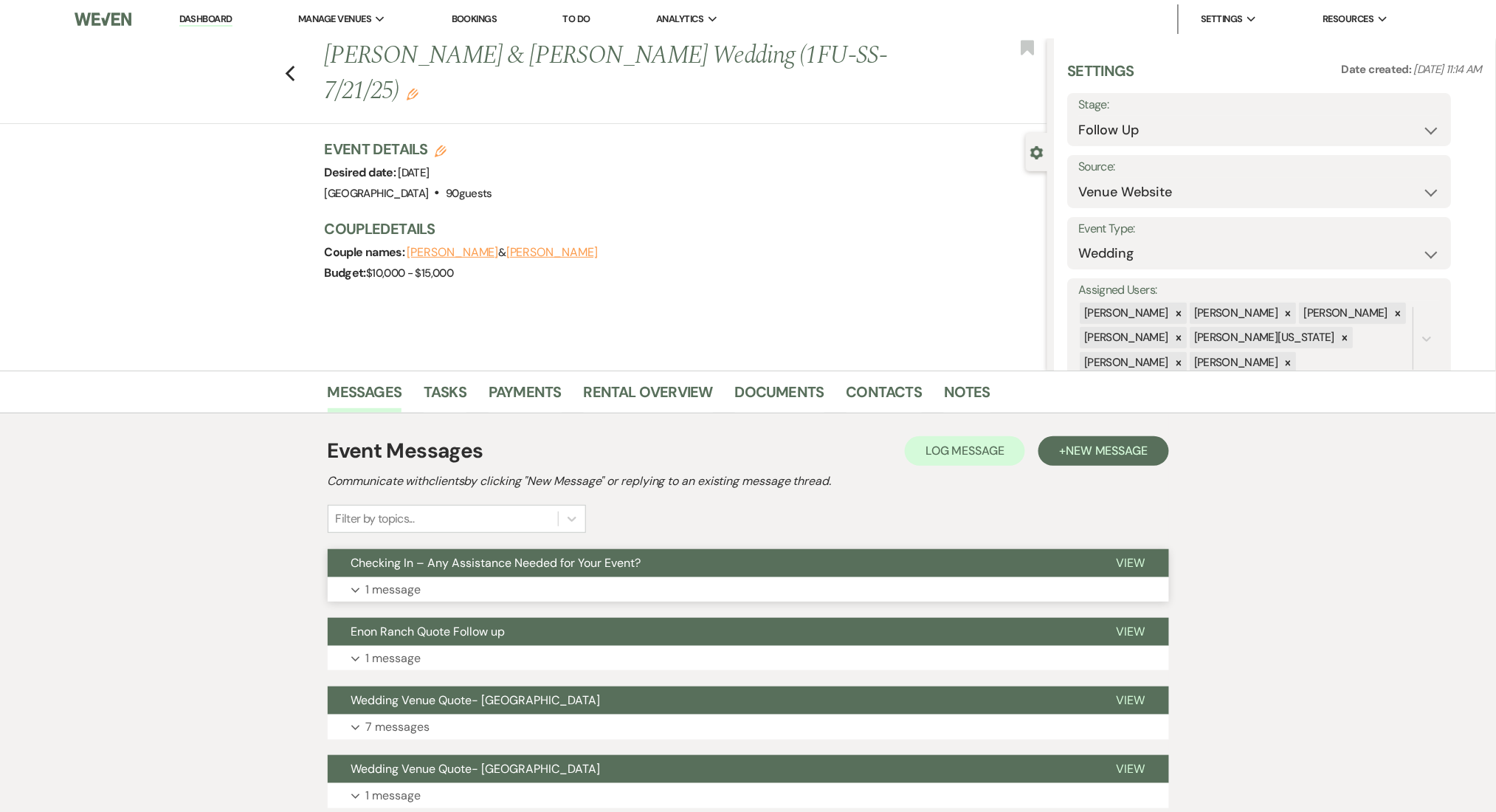
click at [627, 593] on button "Expand 1 message" at bounding box center [748, 590] width 842 height 25
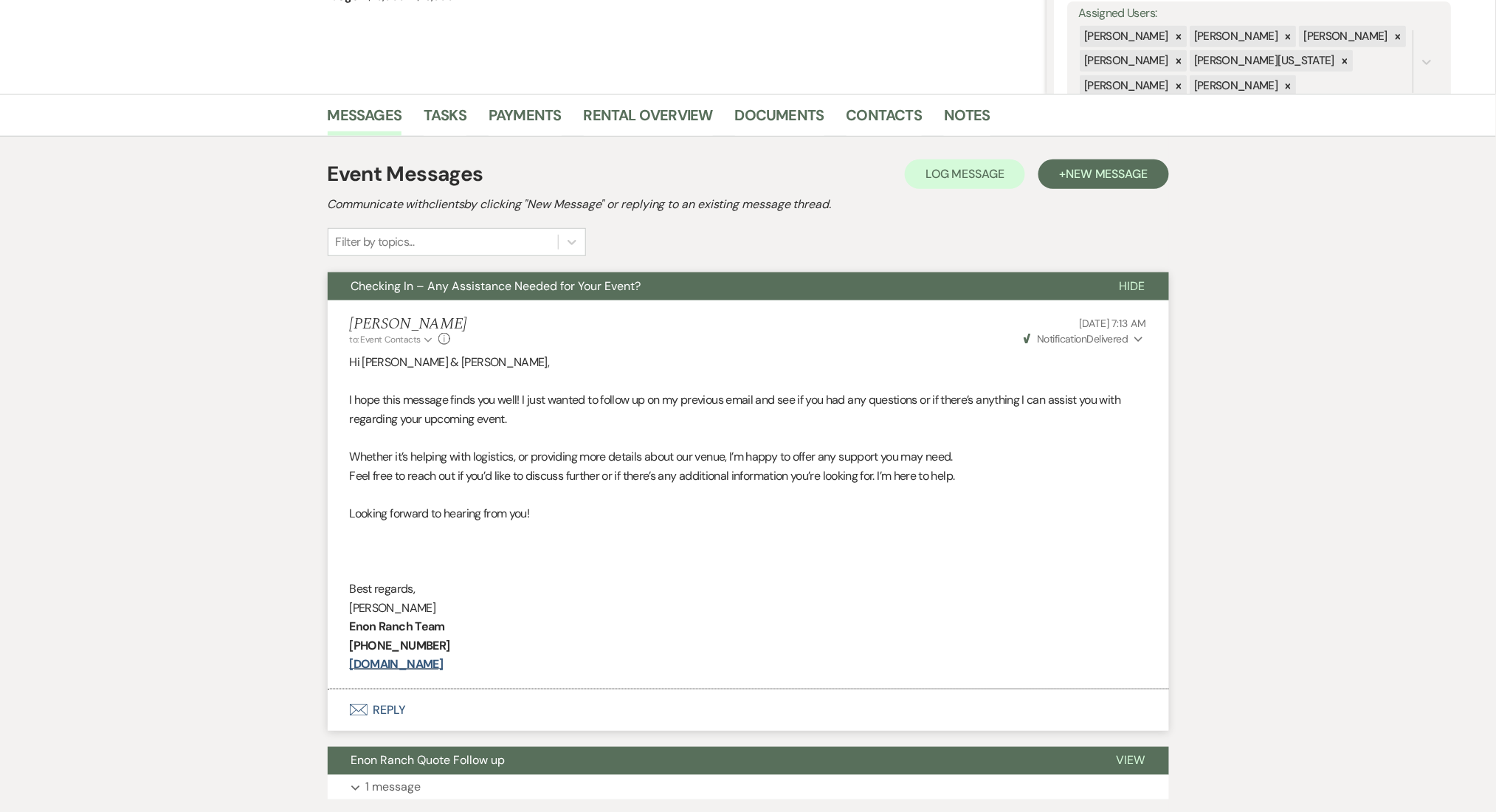
scroll to position [98, 0]
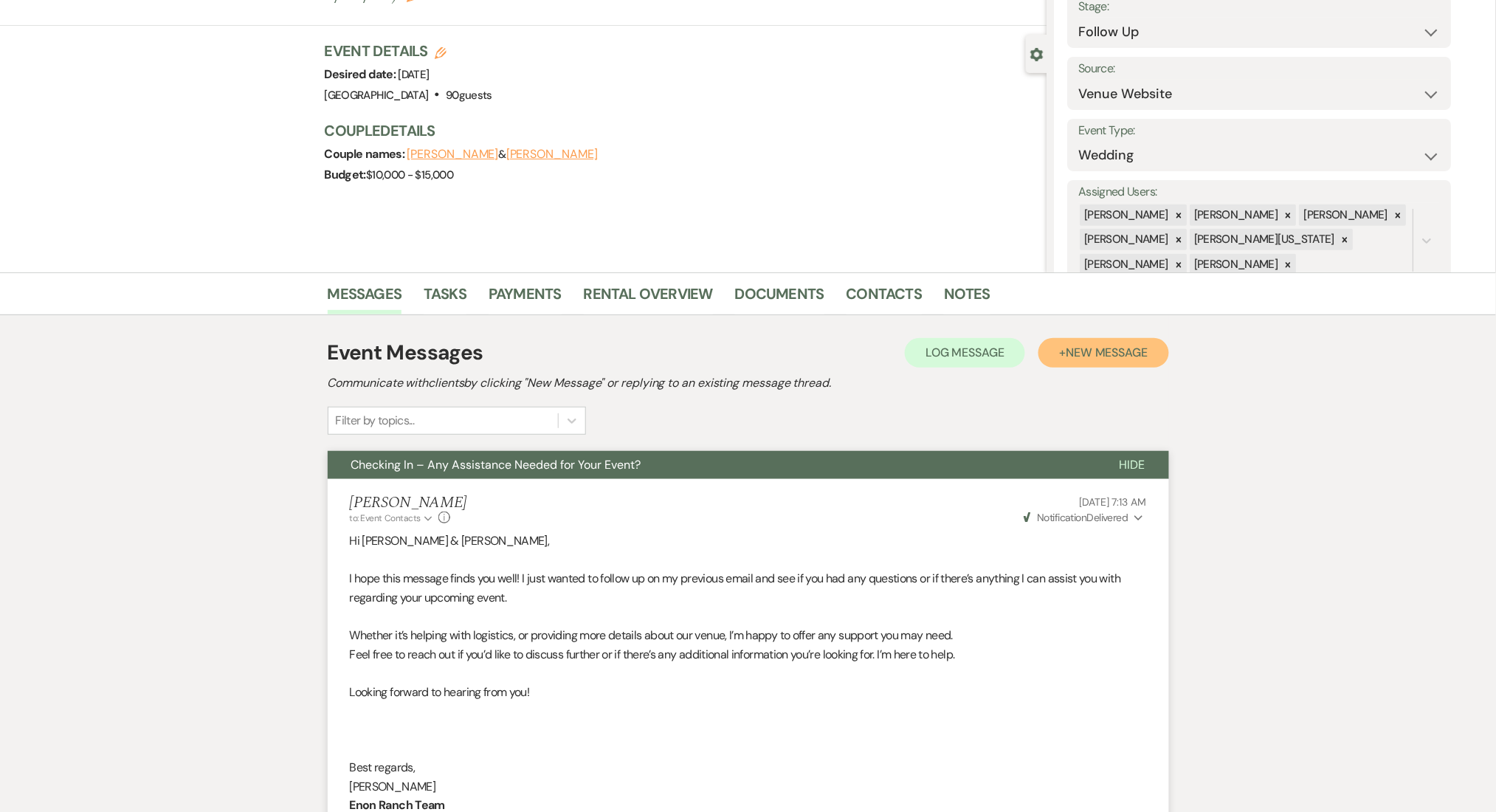
click at [1126, 357] on span "New Message" at bounding box center [1107, 353] width 82 height 16
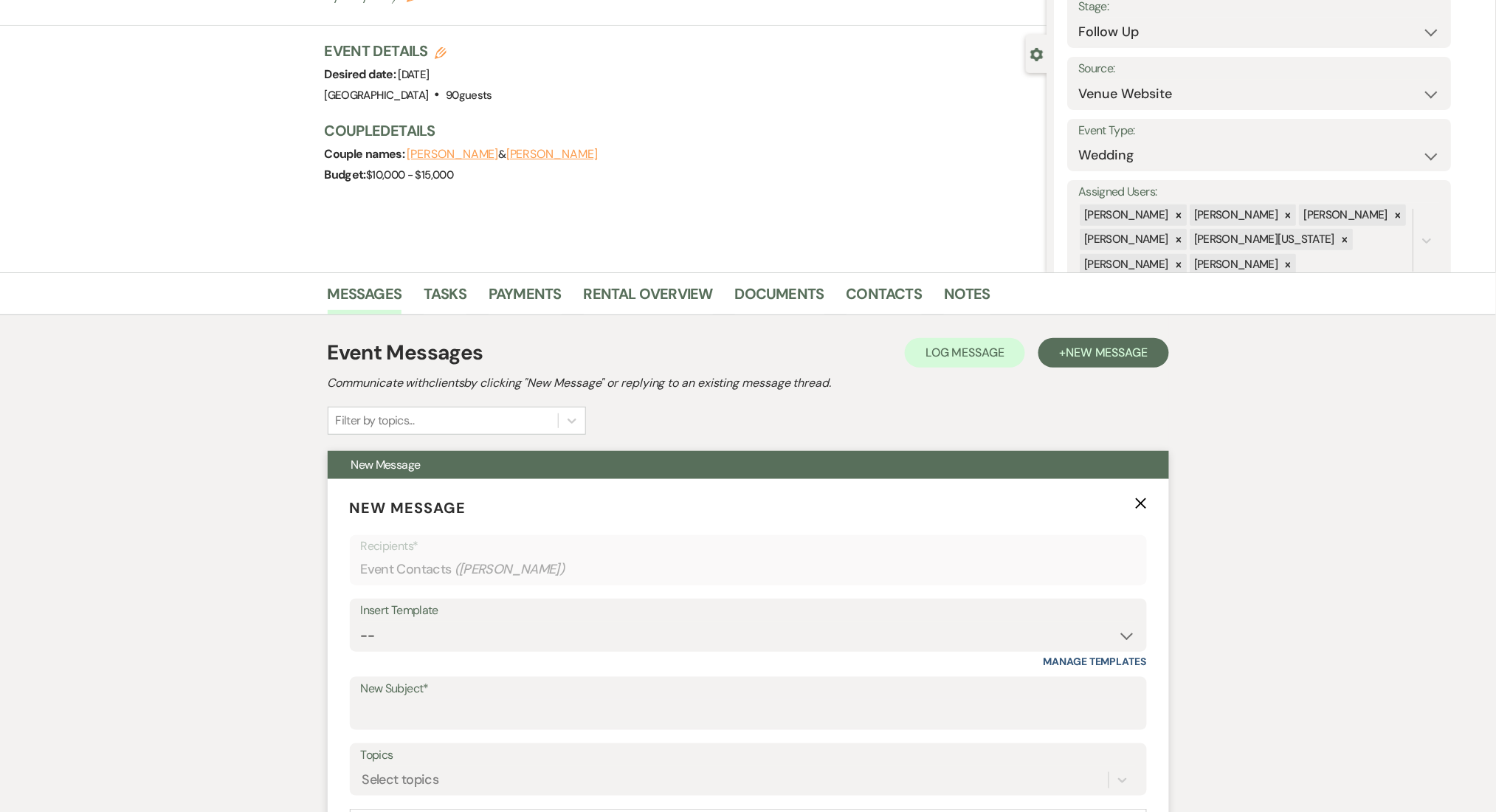
click at [535, 654] on div "Insert Template -- Inquiry Follow Up Email #2 Contract Sending Template Payment…" at bounding box center [748, 633] width 797 height 69
click at [538, 626] on select "-- Inquiry Follow Up Email #2 Contract Sending Template Payment Template Rental…" at bounding box center [748, 635] width 775 height 29
select select "4539"
click at [361, 621] on select "-- Inquiry Follow Up Email #2 Contract Sending Template Payment Template Rental…" at bounding box center [748, 635] width 775 height 29
type input "We're Reaching Out One Final Time!"
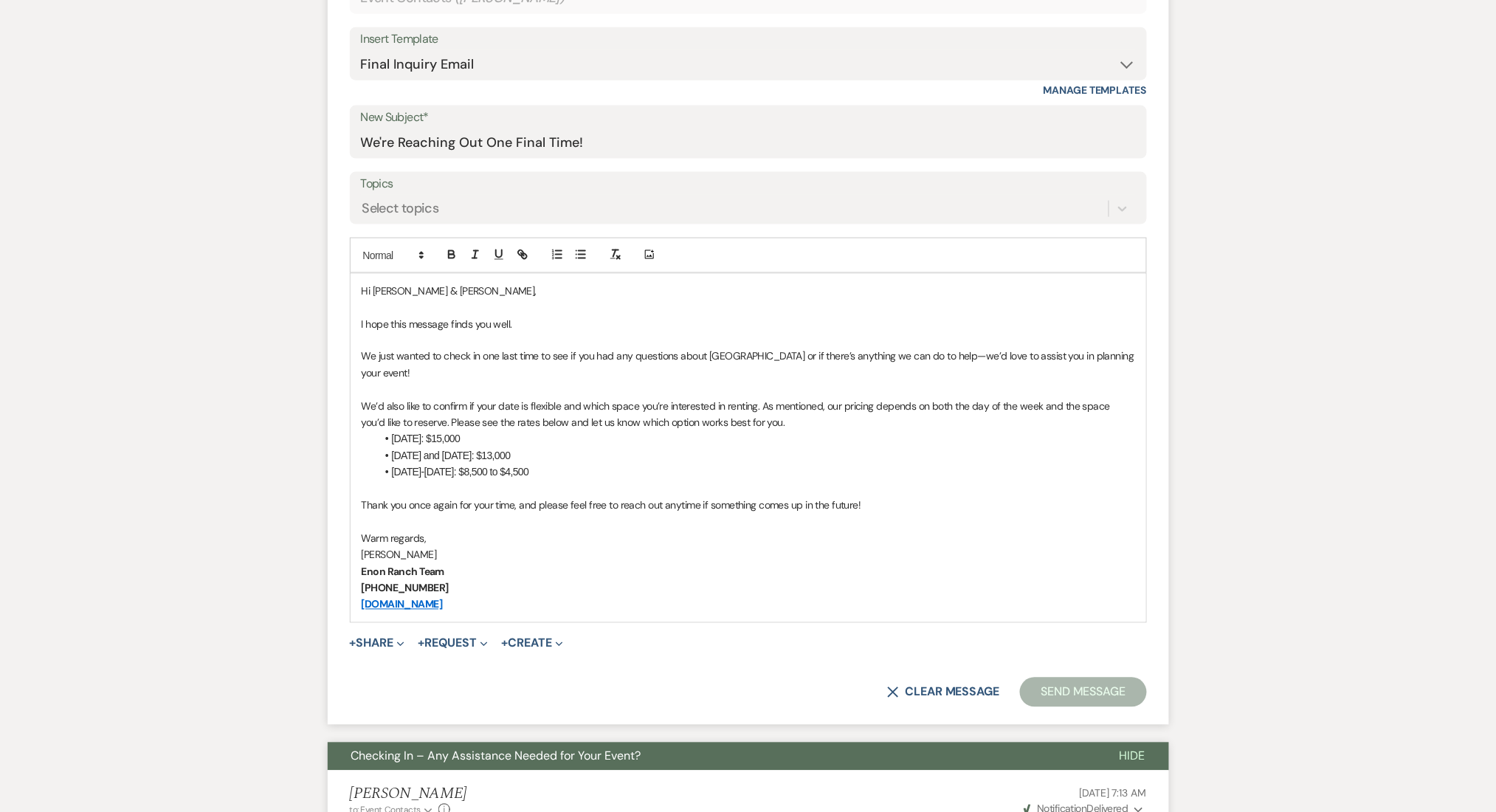
scroll to position [787, 0]
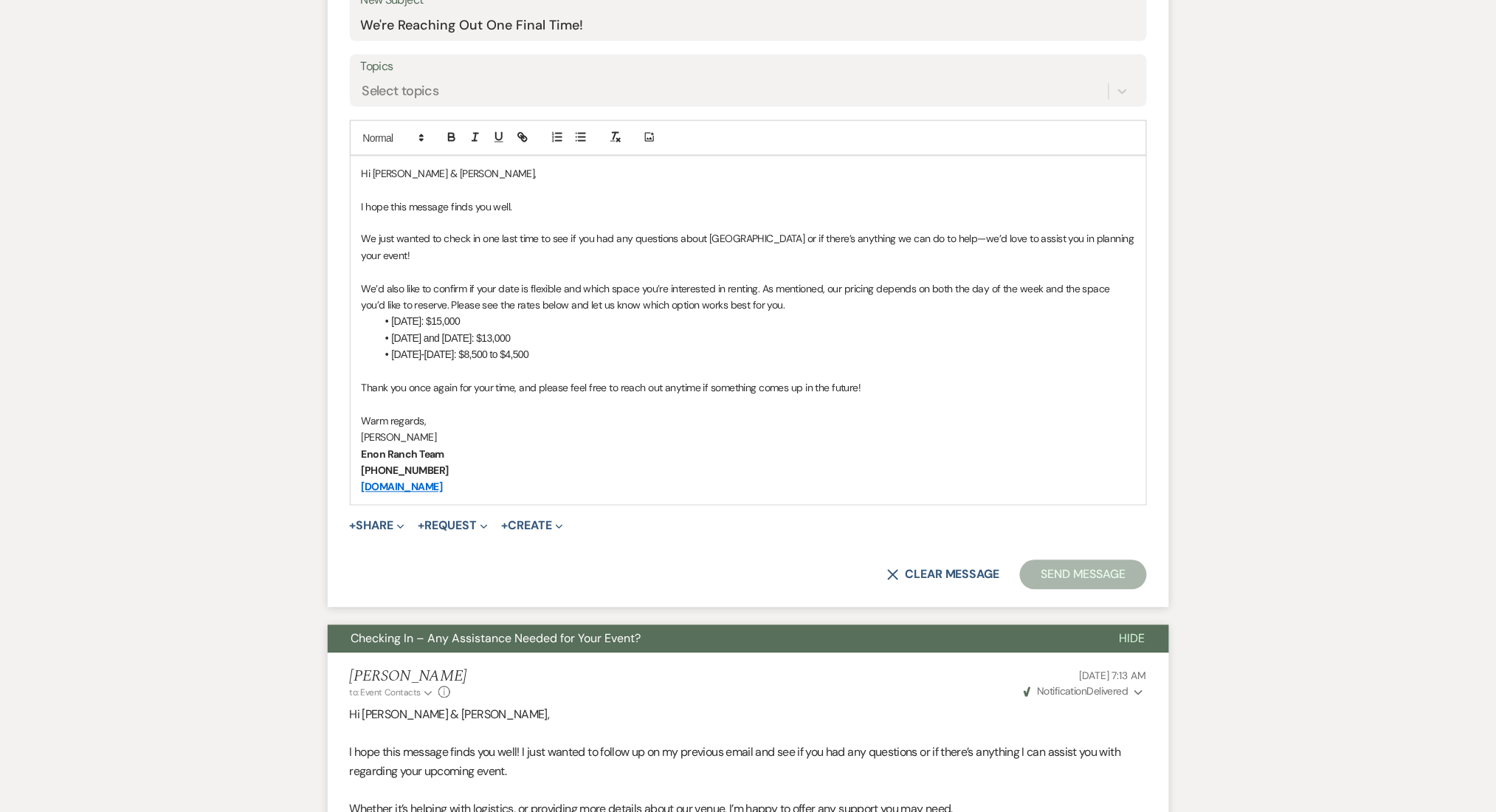
click at [437, 74] on label "Topics" at bounding box center [748, 67] width 775 height 21
click at [364, 81] on input "Topics" at bounding box center [363, 90] width 2 height 20
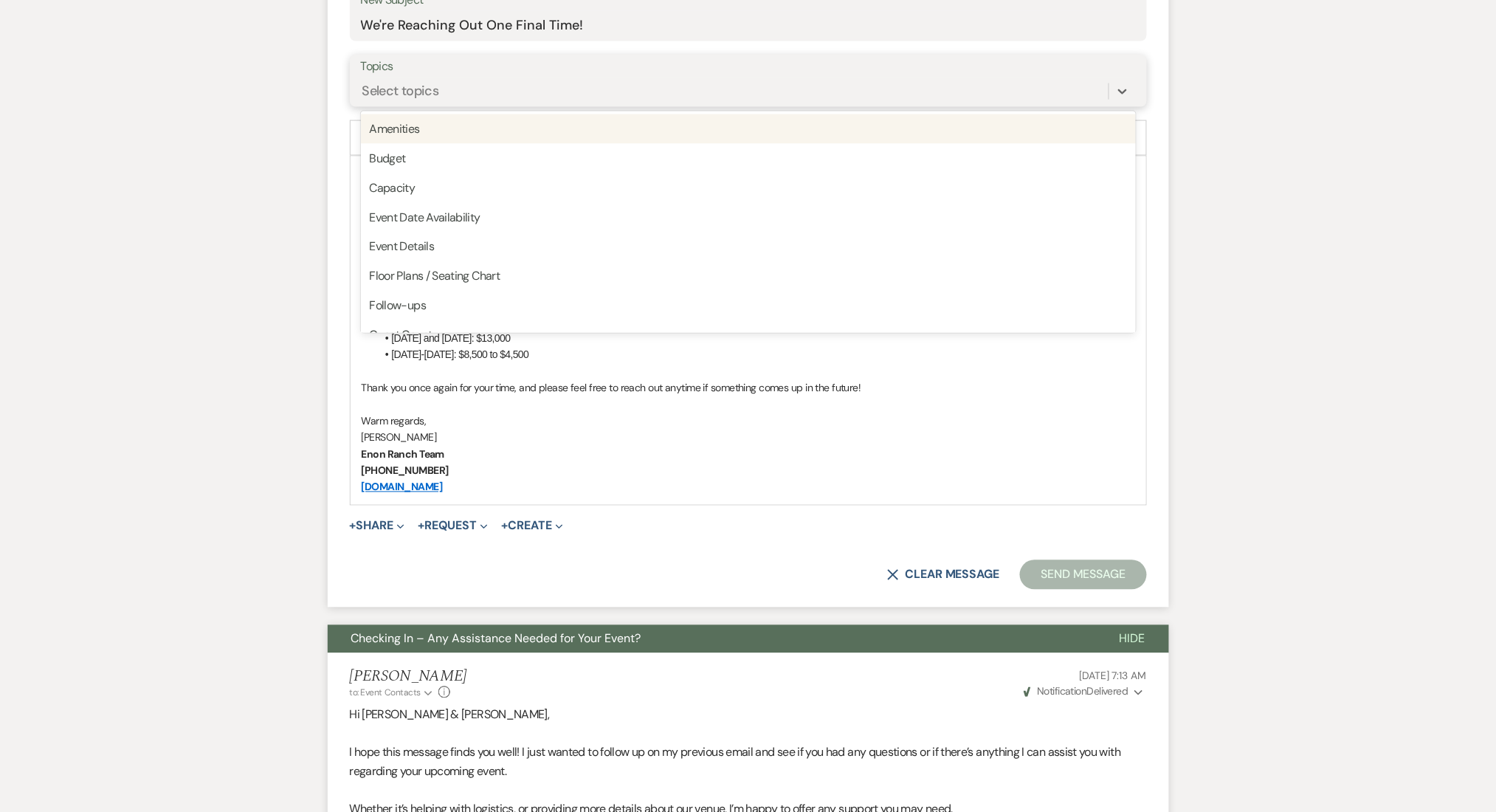
click at [433, 91] on div "Select topics" at bounding box center [401, 90] width 77 height 20
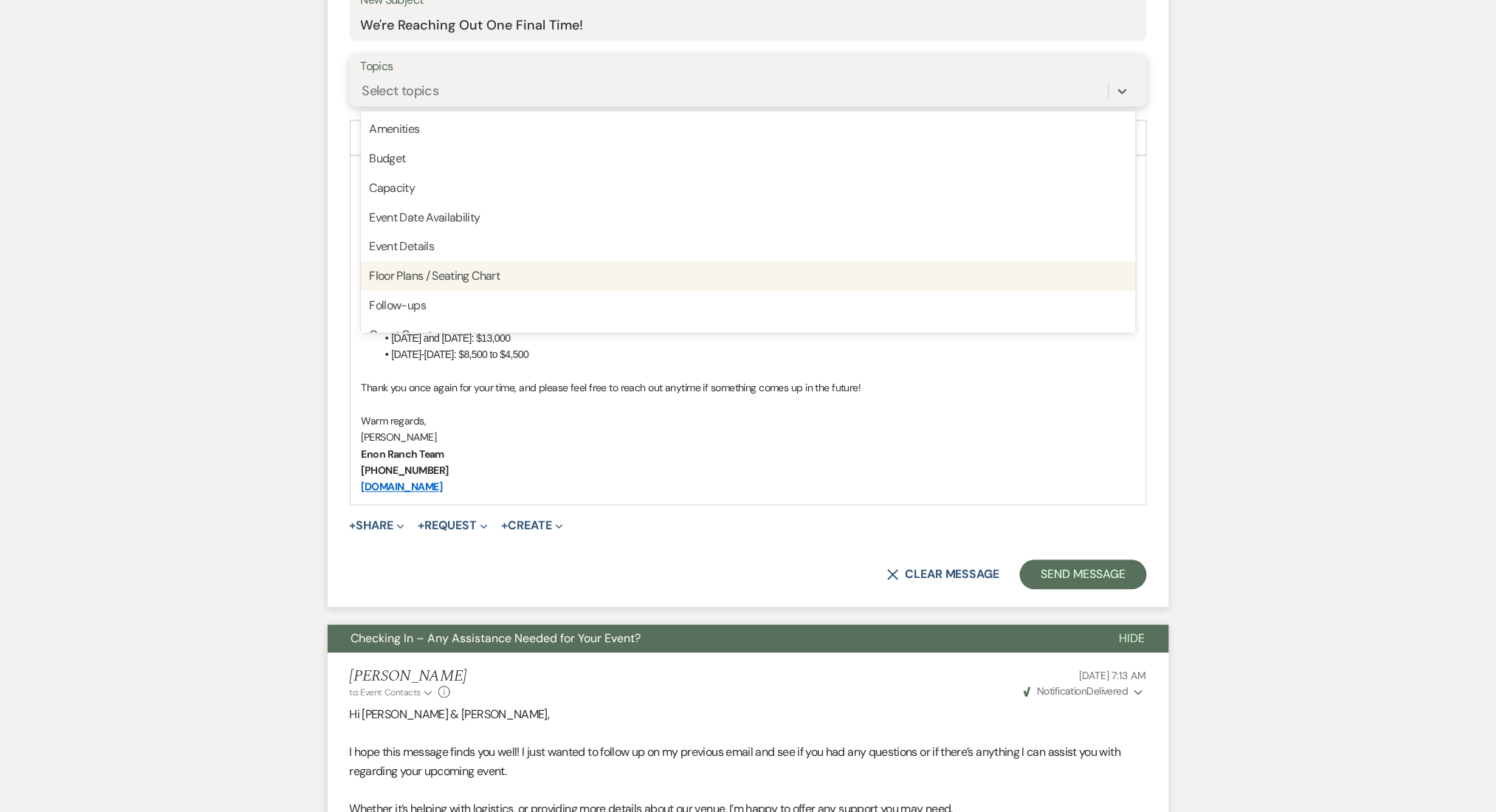
click at [423, 293] on div "Follow-ups" at bounding box center [748, 306] width 775 height 29
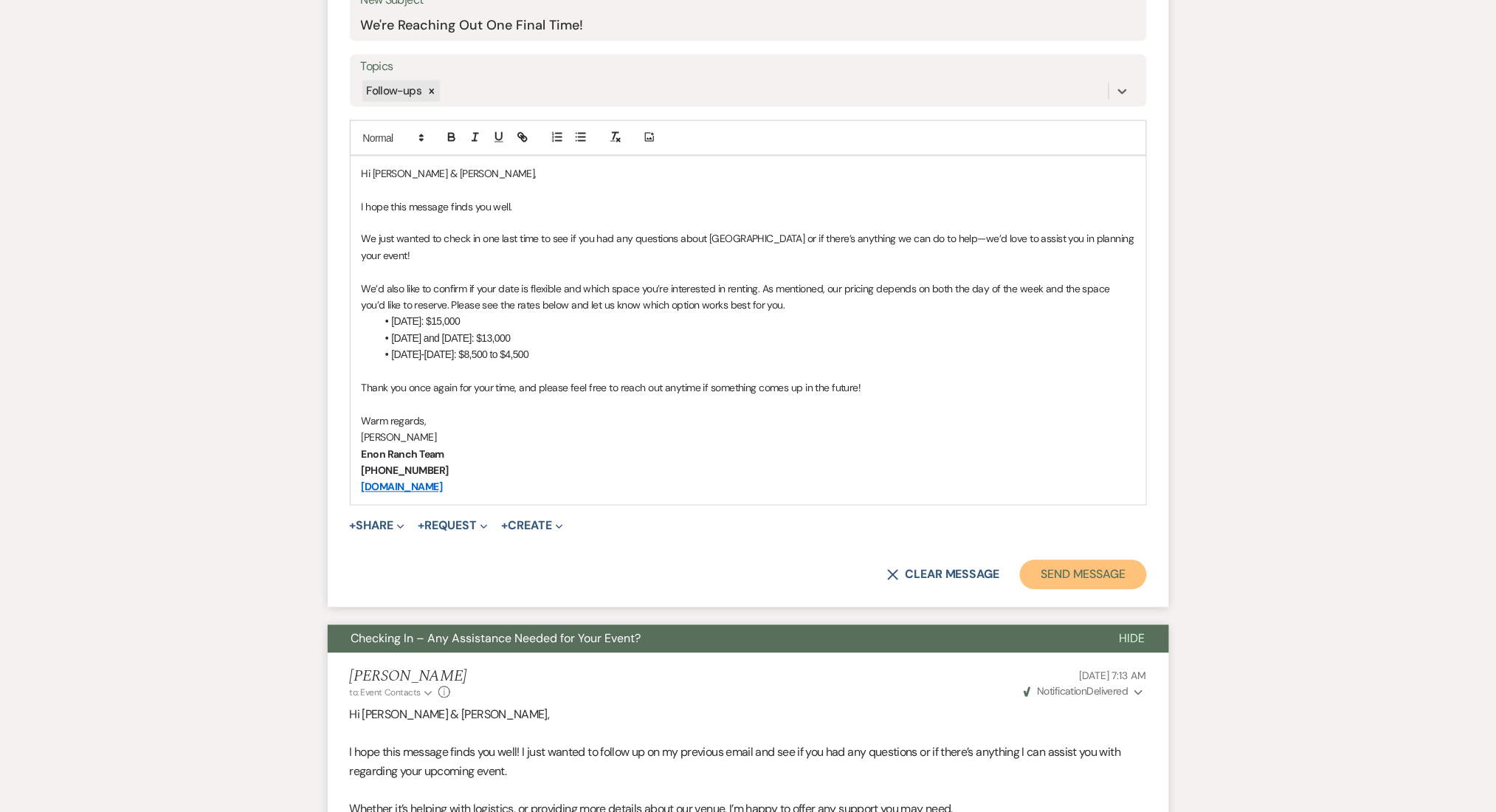
click at [1073, 574] on button "Send Message" at bounding box center [1083, 574] width 126 height 29
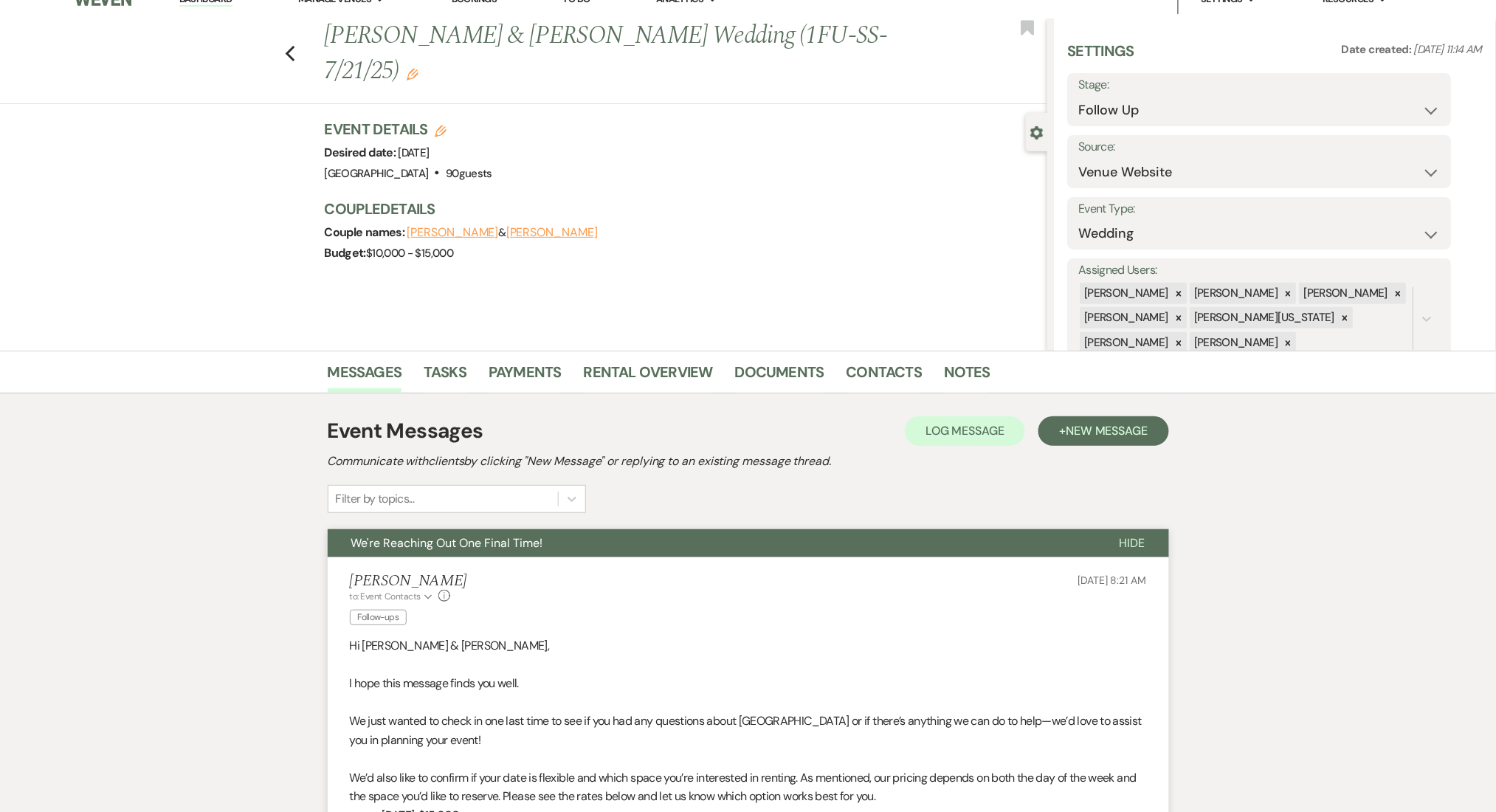
scroll to position [0, 0]
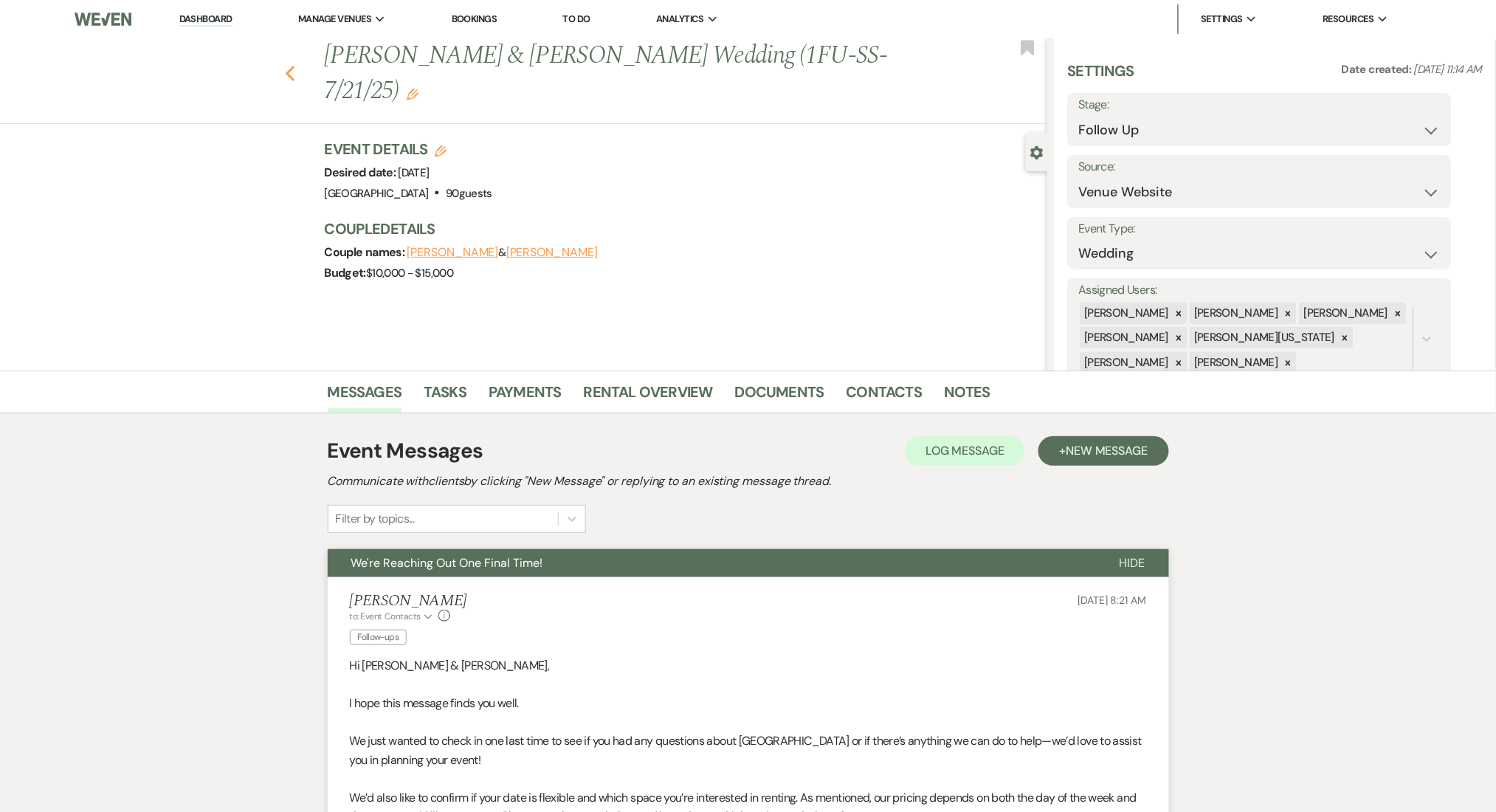
click at [294, 72] on use "button" at bounding box center [290, 74] width 10 height 16
select select "9"
select select "2"
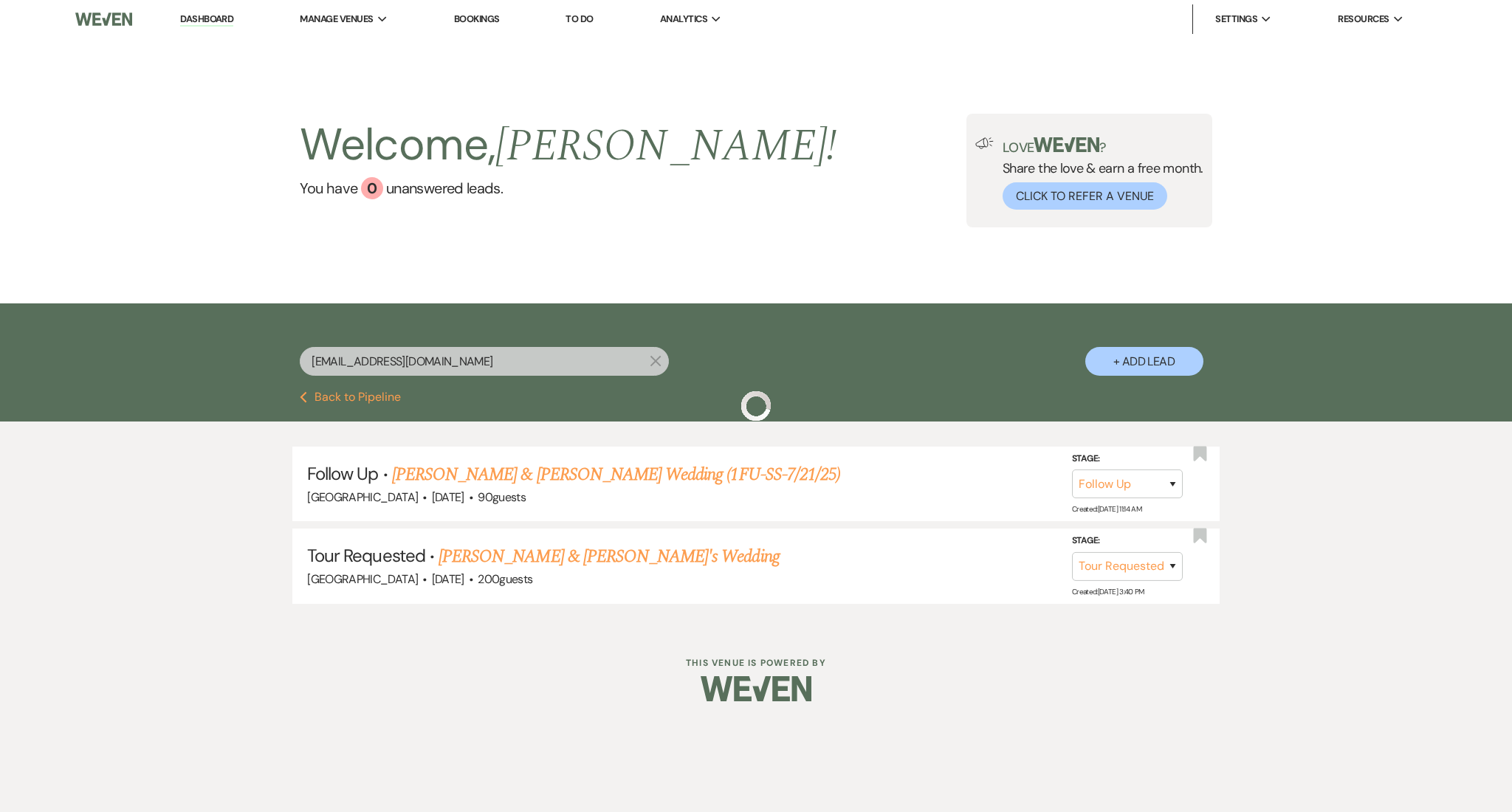
click at [453, 343] on div "kbouapheng@gmail.com X + Add Lead" at bounding box center [756, 349] width 1063 height 77
drag, startPoint x: 447, startPoint y: 361, endPoint x: 163, endPoint y: 362, distance: 284.0
click at [163, 362] on div "kbouapheng@gmail.com X + Add Lead" at bounding box center [756, 347] width 1512 height 88
paste input "nesmith.alicia@yahoo"
type input "nesmith.alicia@yahoo.com"
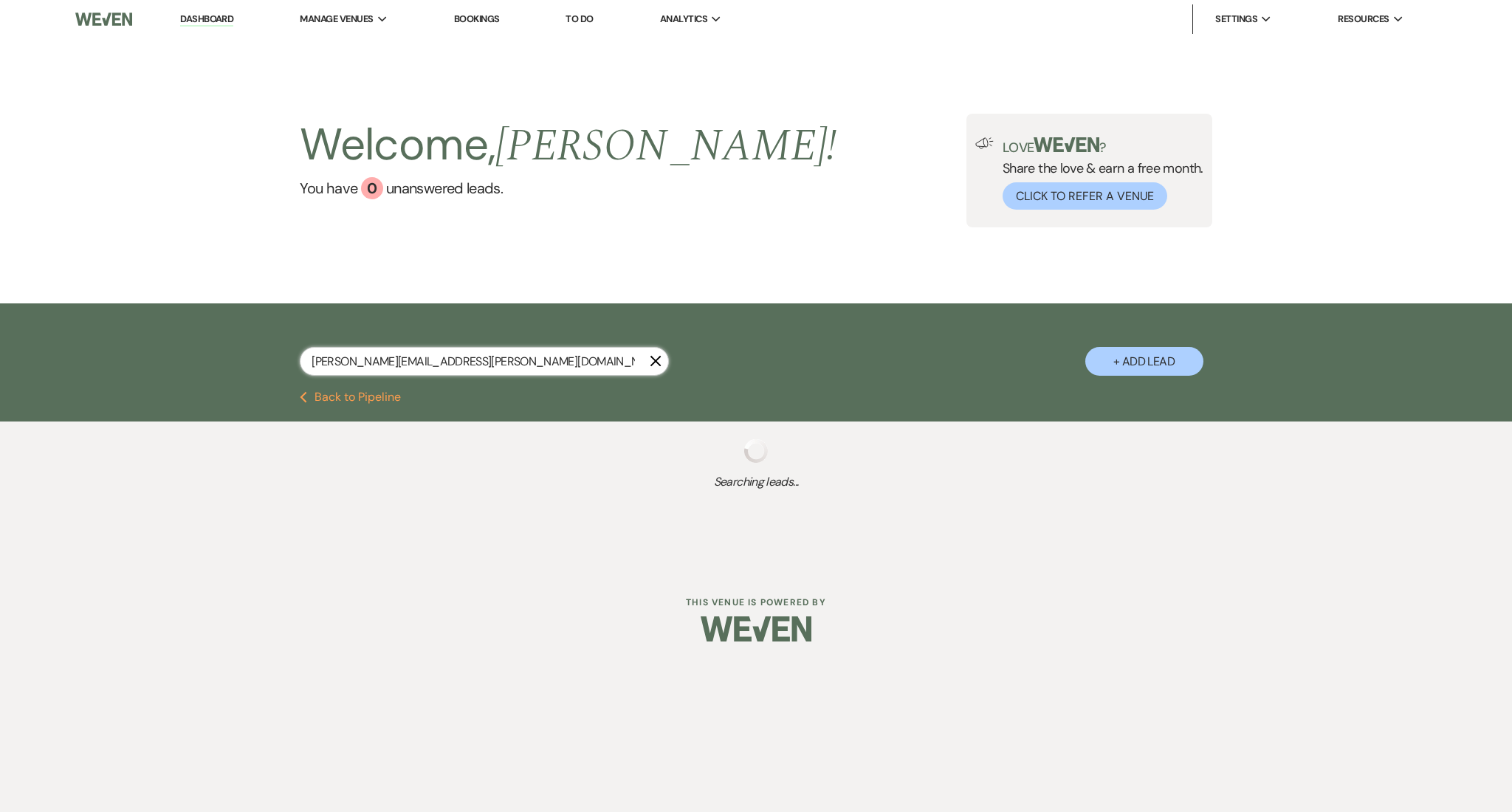
select select "8"
select select "5"
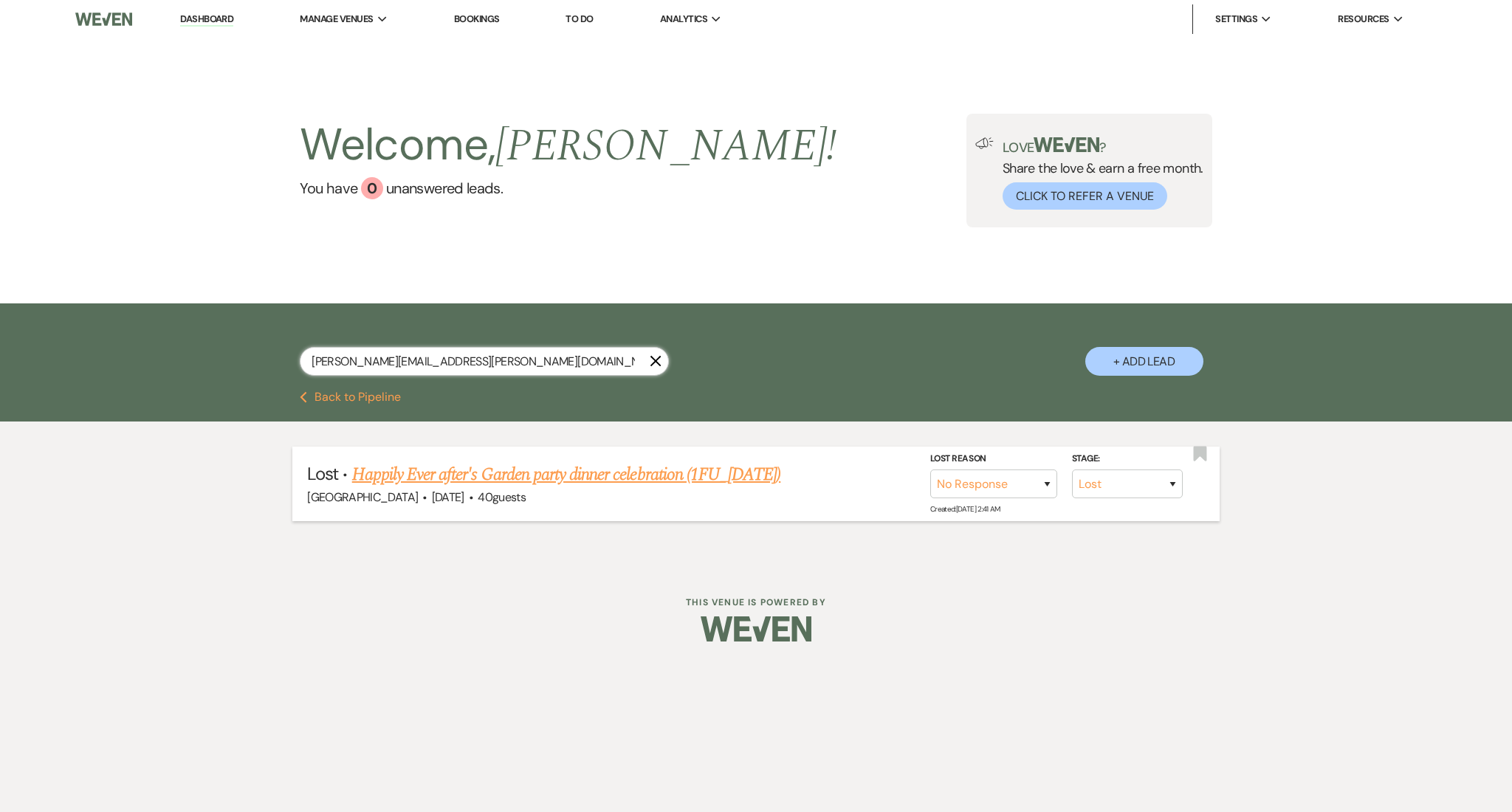
type input "nesmith.alicia@yahoo.com"
click at [504, 473] on link "Happily Ever after's Garden party dinner celebration (1FU_7.11.25)" at bounding box center [566, 474] width 429 height 26
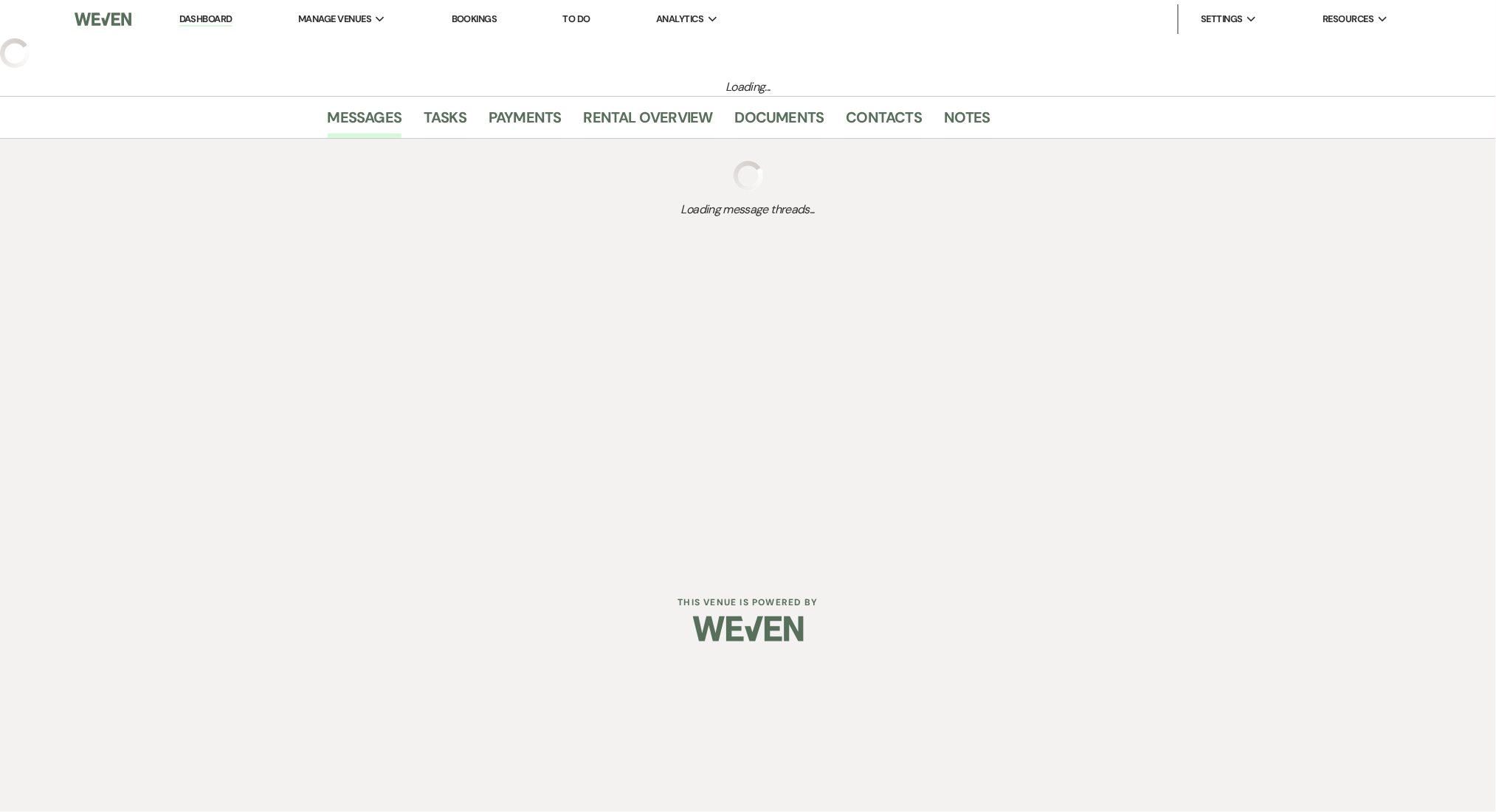
select select "8"
select select "5"
select select "13"
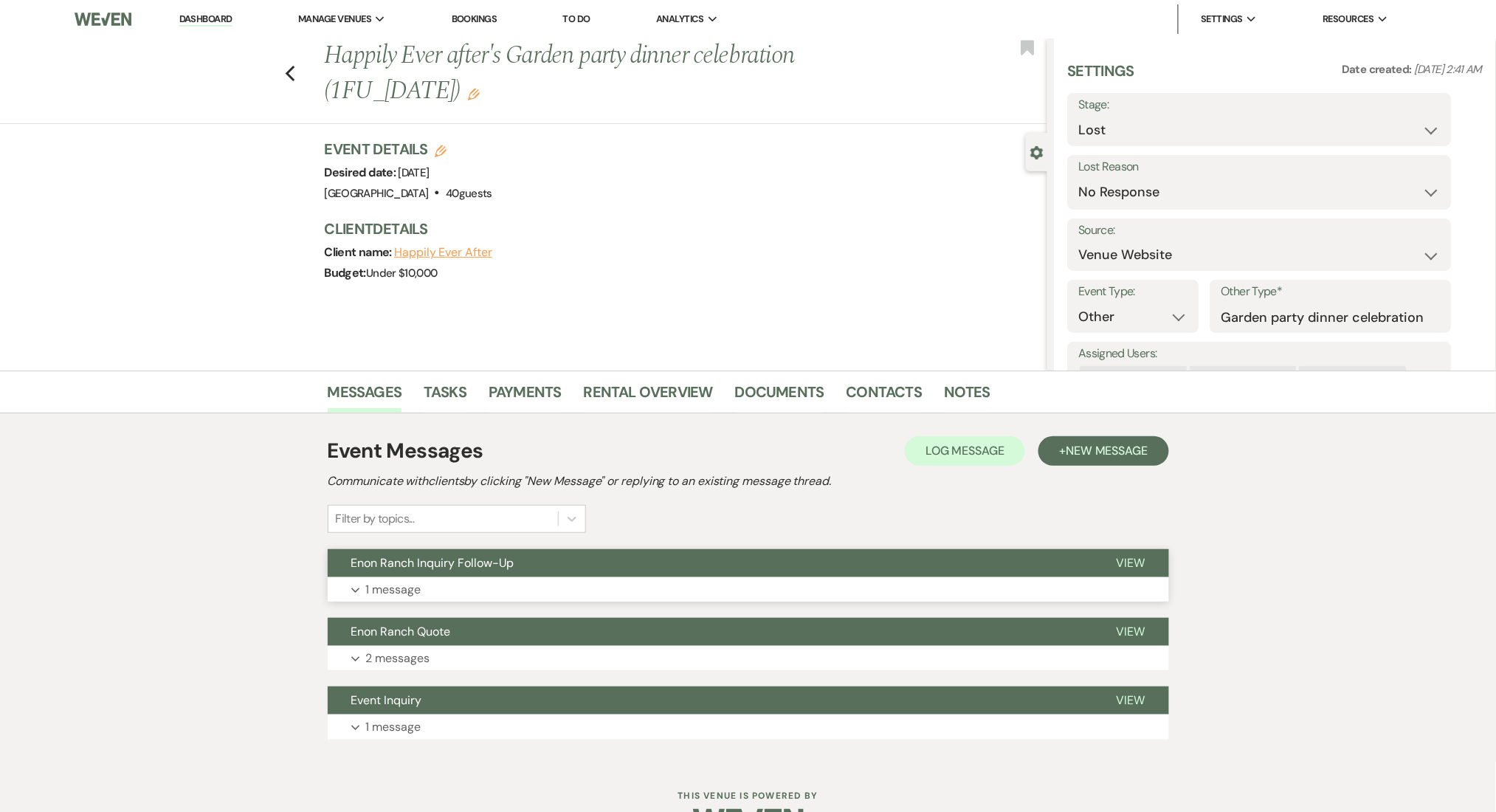
click at [504, 583] on button "Expand 1 message" at bounding box center [748, 590] width 842 height 25
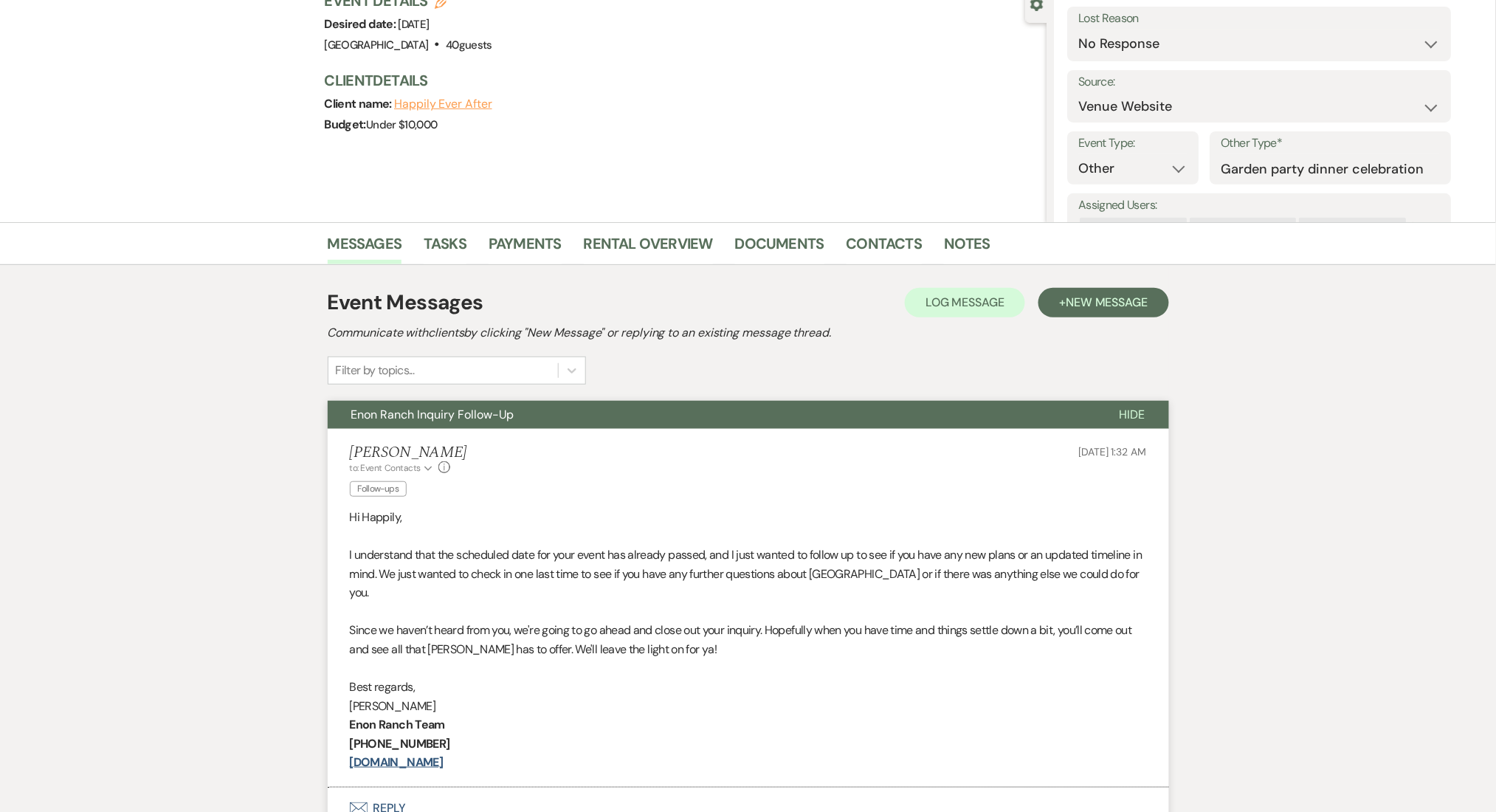
scroll to position [393, 0]
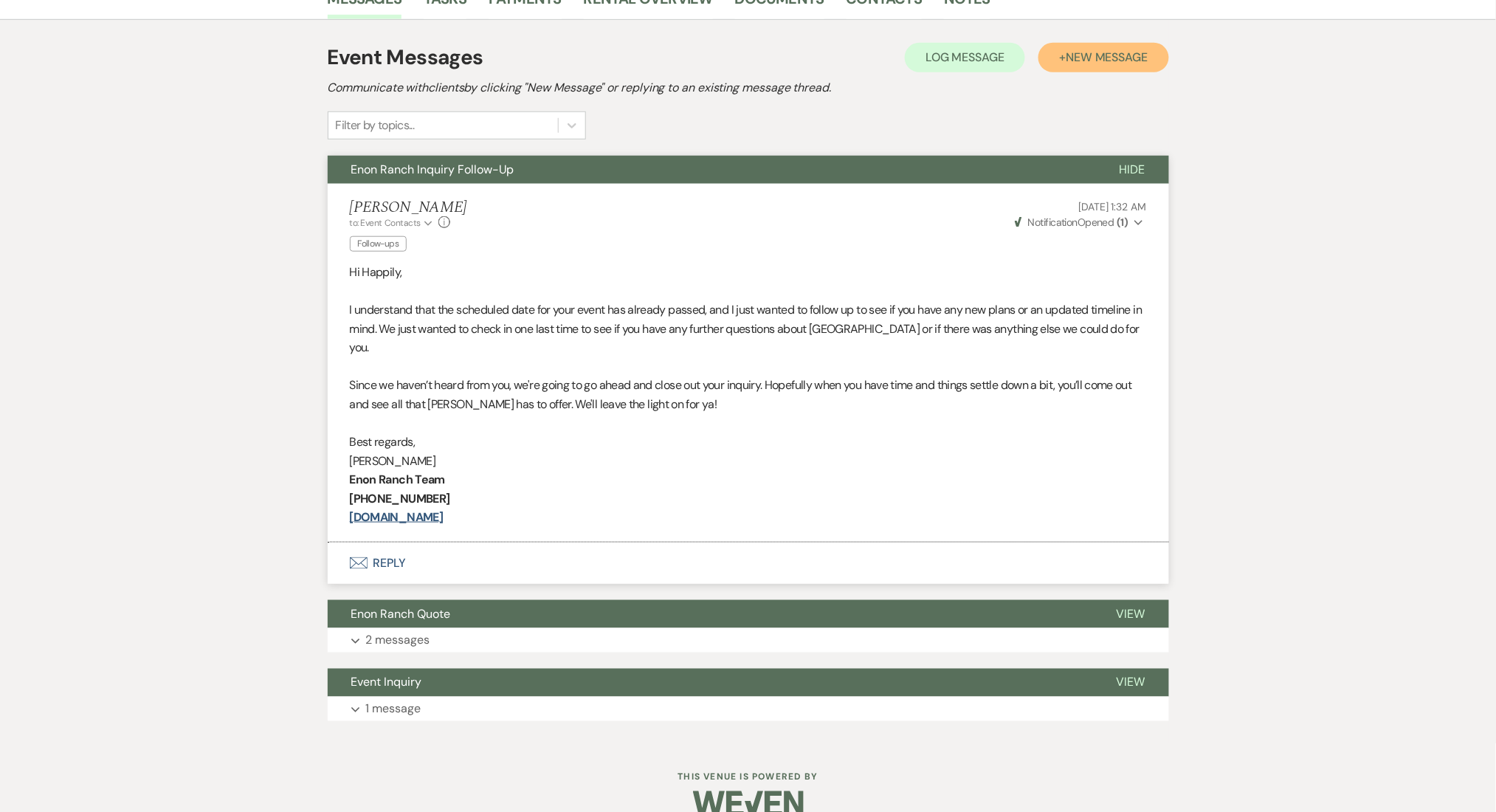
click at [1087, 57] on span "New Message" at bounding box center [1107, 57] width 82 height 16
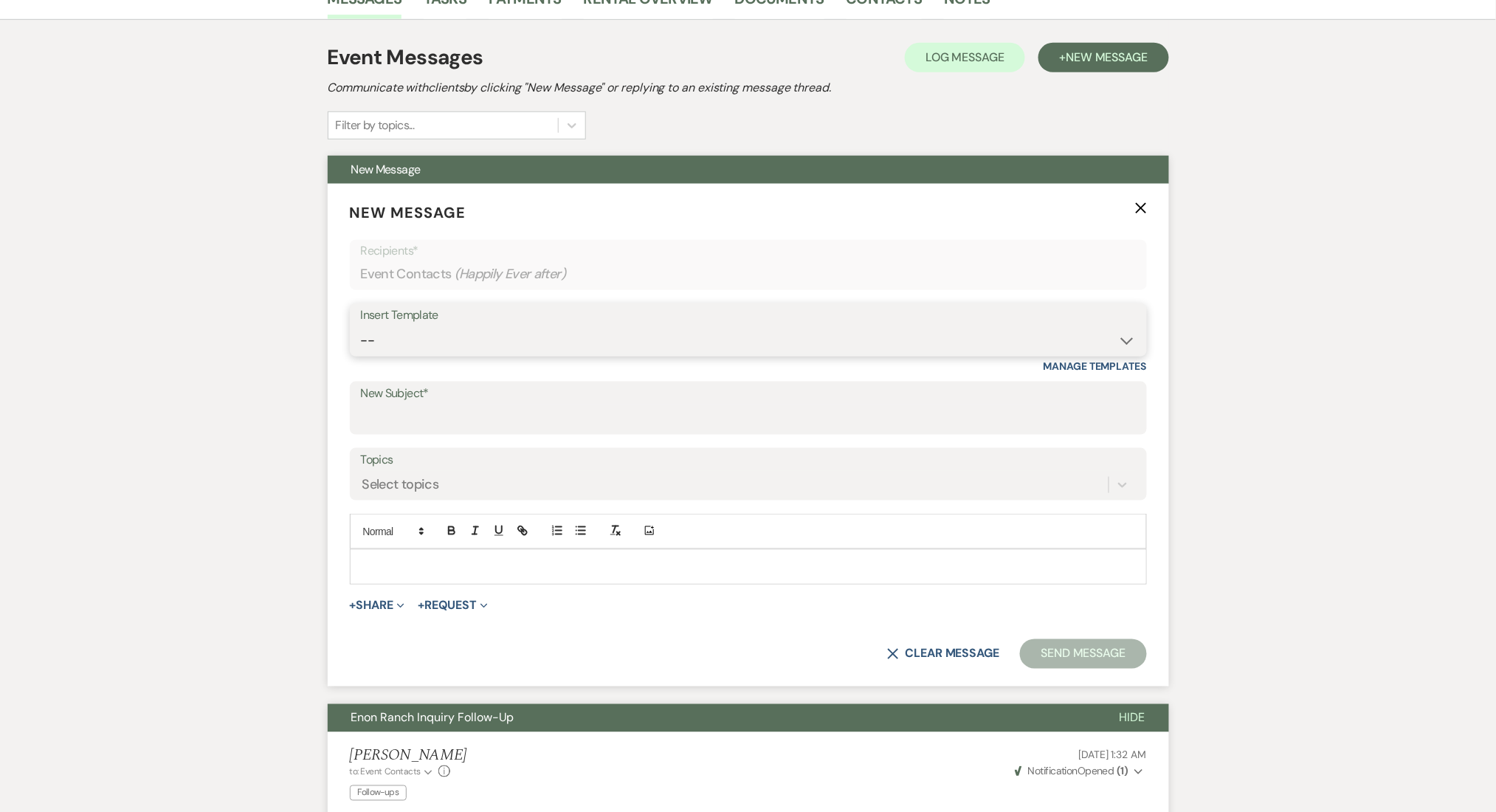
click at [539, 343] on select "-- Inquiry Follow Up Email #2 Contract Sending Template Payment Template Rental…" at bounding box center [748, 340] width 775 height 29
select select "4539"
click at [361, 326] on select "-- Inquiry Follow Up Email #2 Contract Sending Template Payment Template Rental…" at bounding box center [748, 340] width 775 height 29
type input "We're Reaching Out One Final Time!"
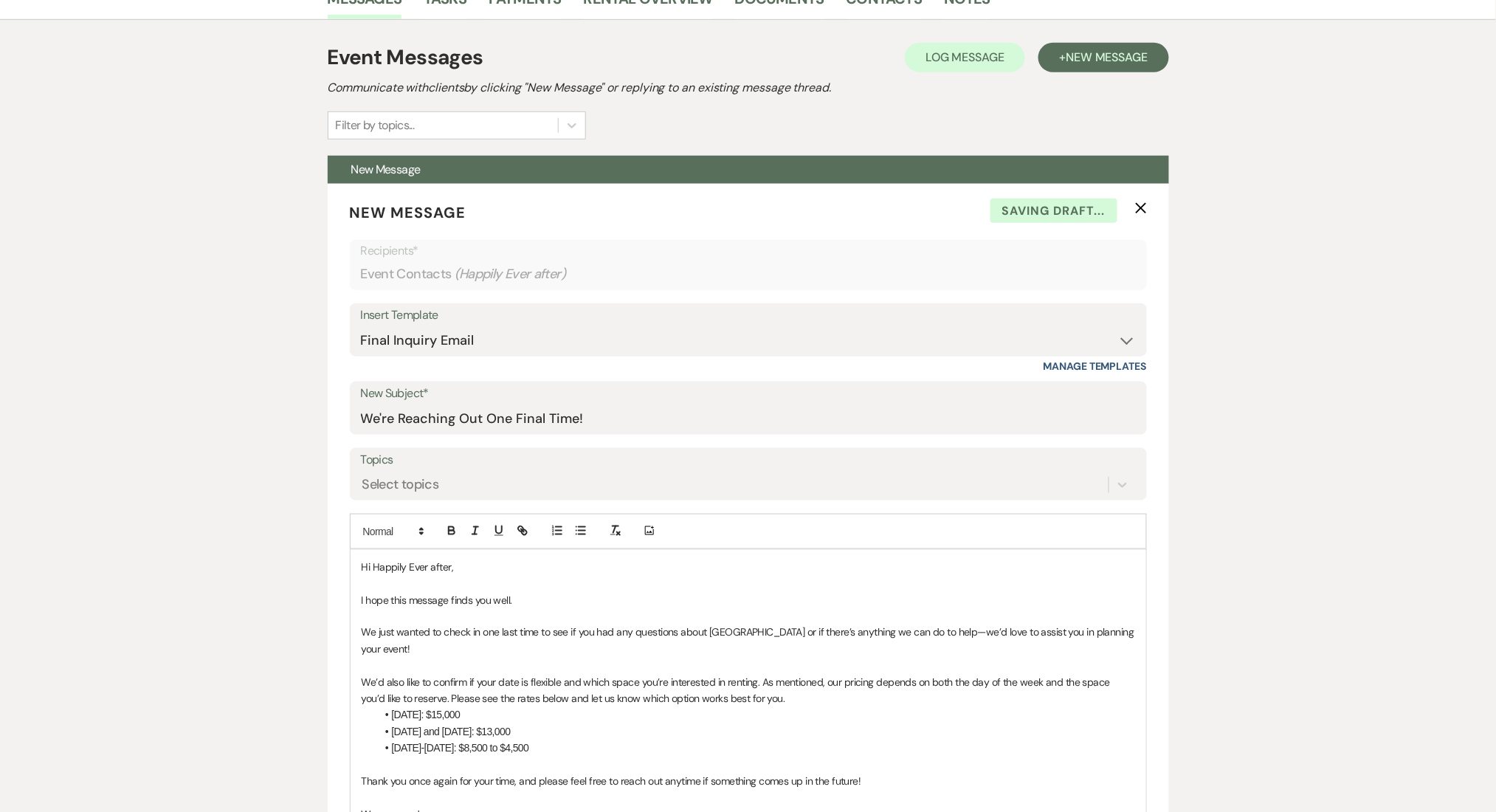
click at [55, 525] on div "Messages Tasks Payments Rental Overview Documents Contacts Notes Event Messages…" at bounding box center [748, 791] width 1496 height 1630
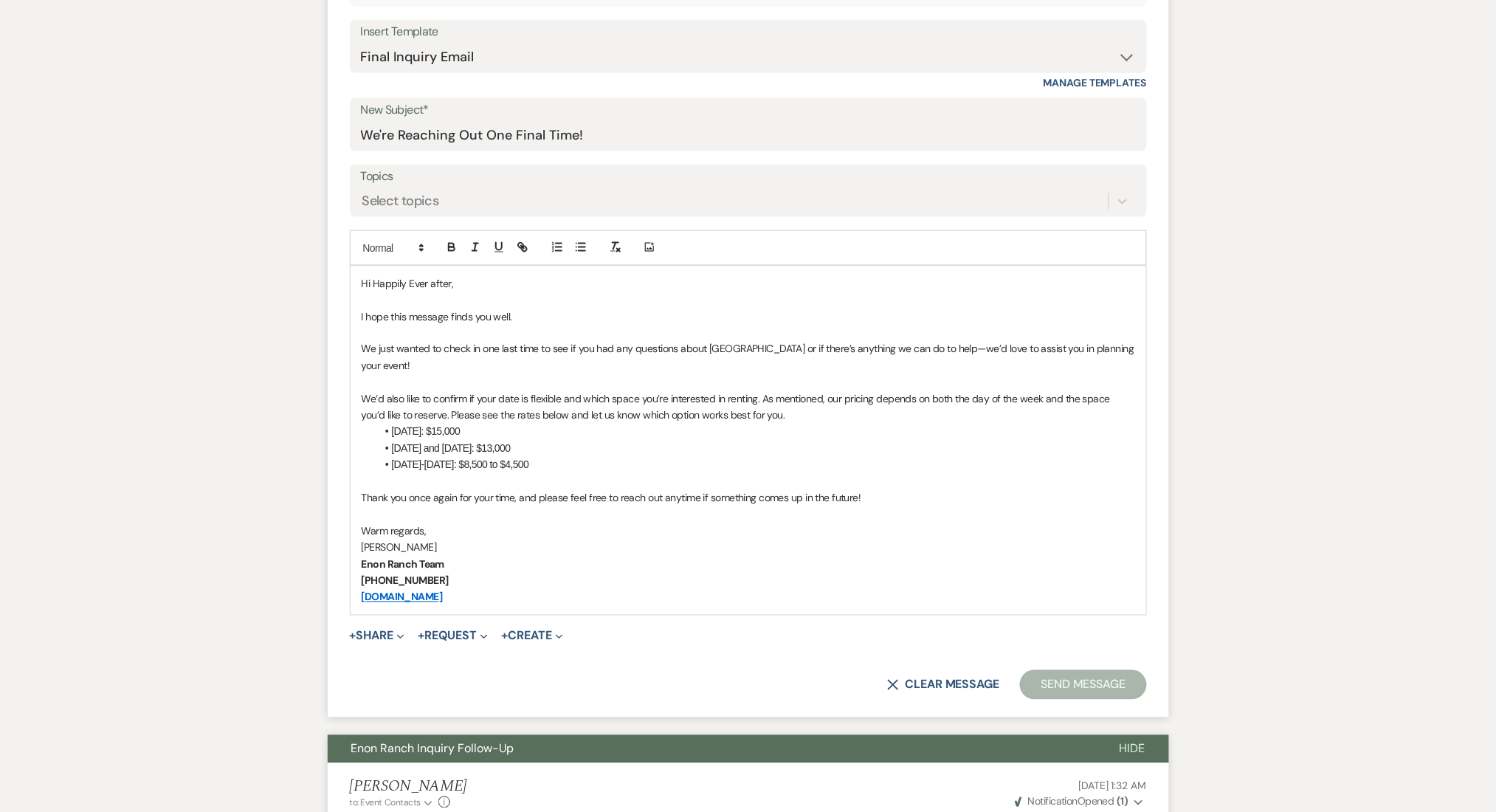
scroll to position [787, 0]
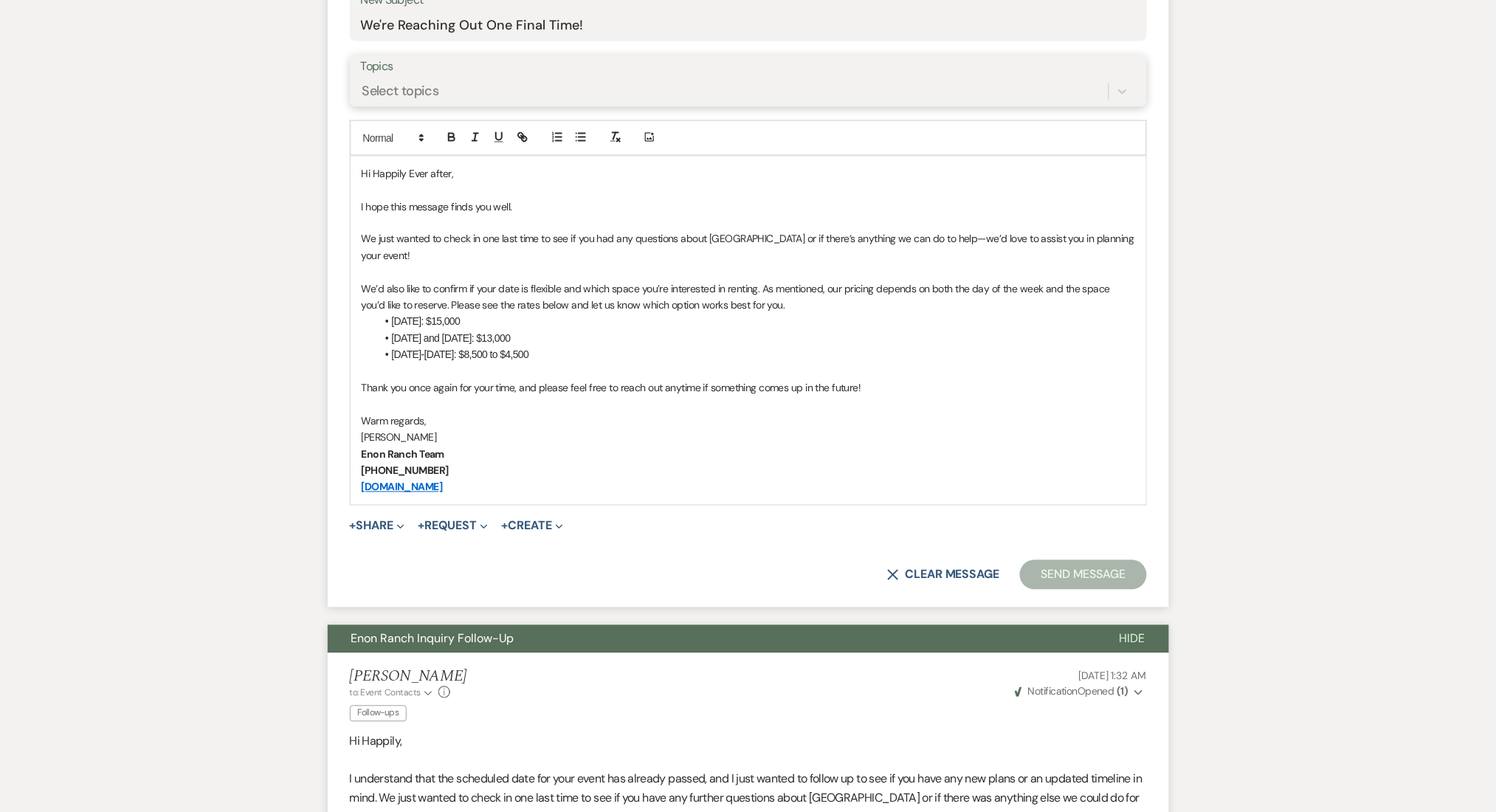
click at [531, 91] on div "Select topics" at bounding box center [735, 91] width 748 height 26
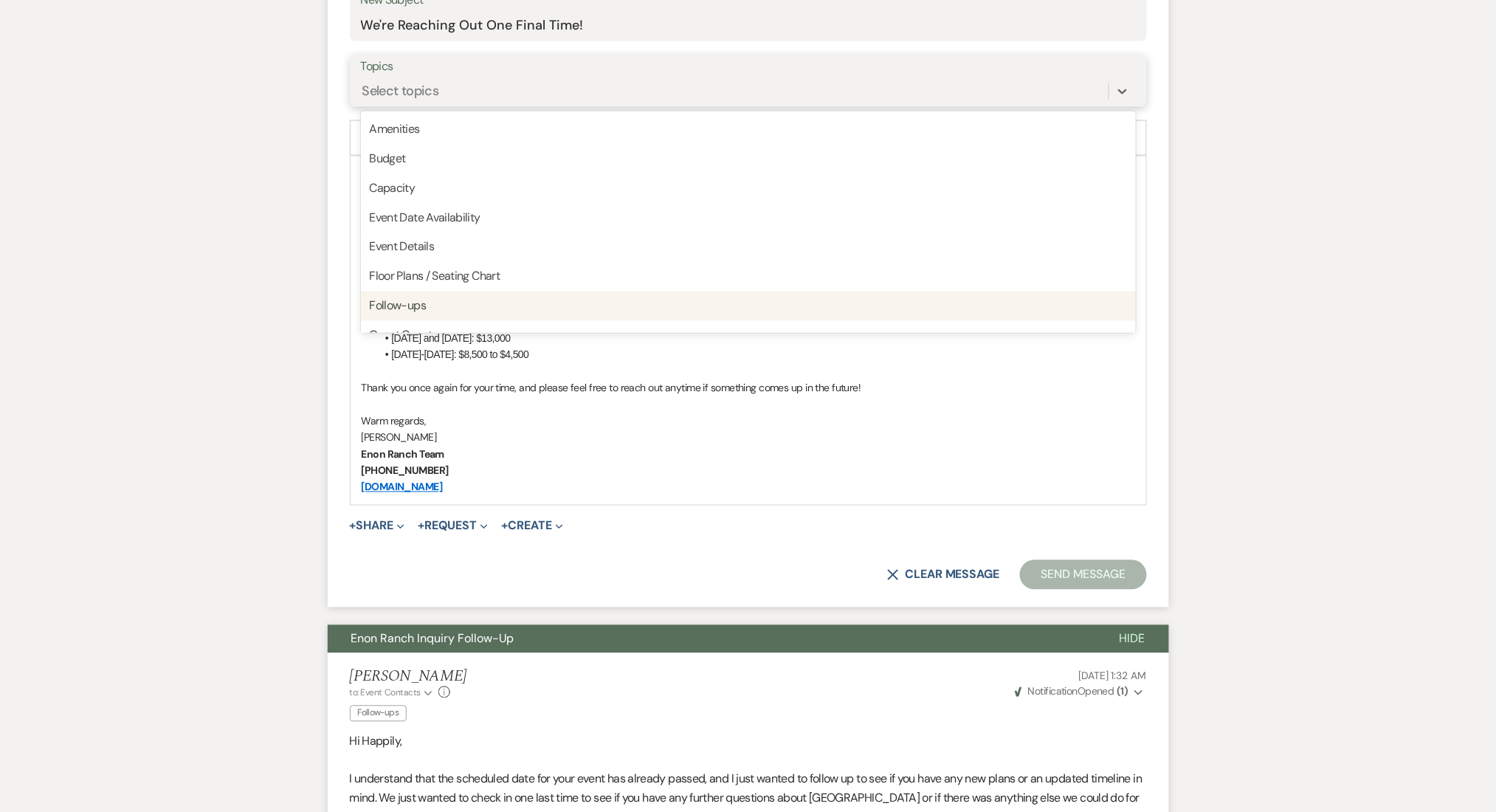
click at [535, 303] on div "Follow-ups" at bounding box center [748, 306] width 775 height 29
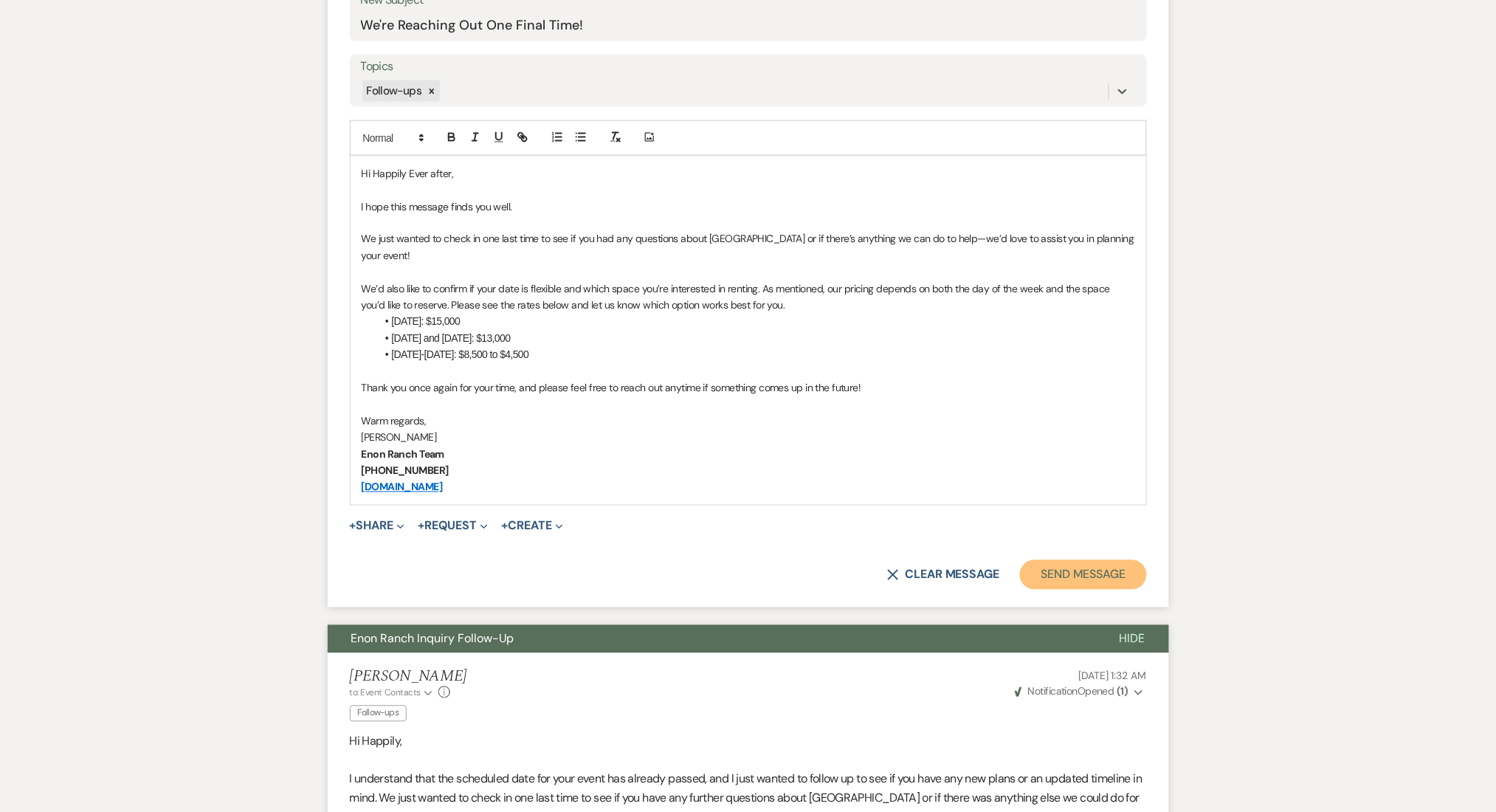
click at [1118, 566] on button "Send Message" at bounding box center [1083, 574] width 126 height 29
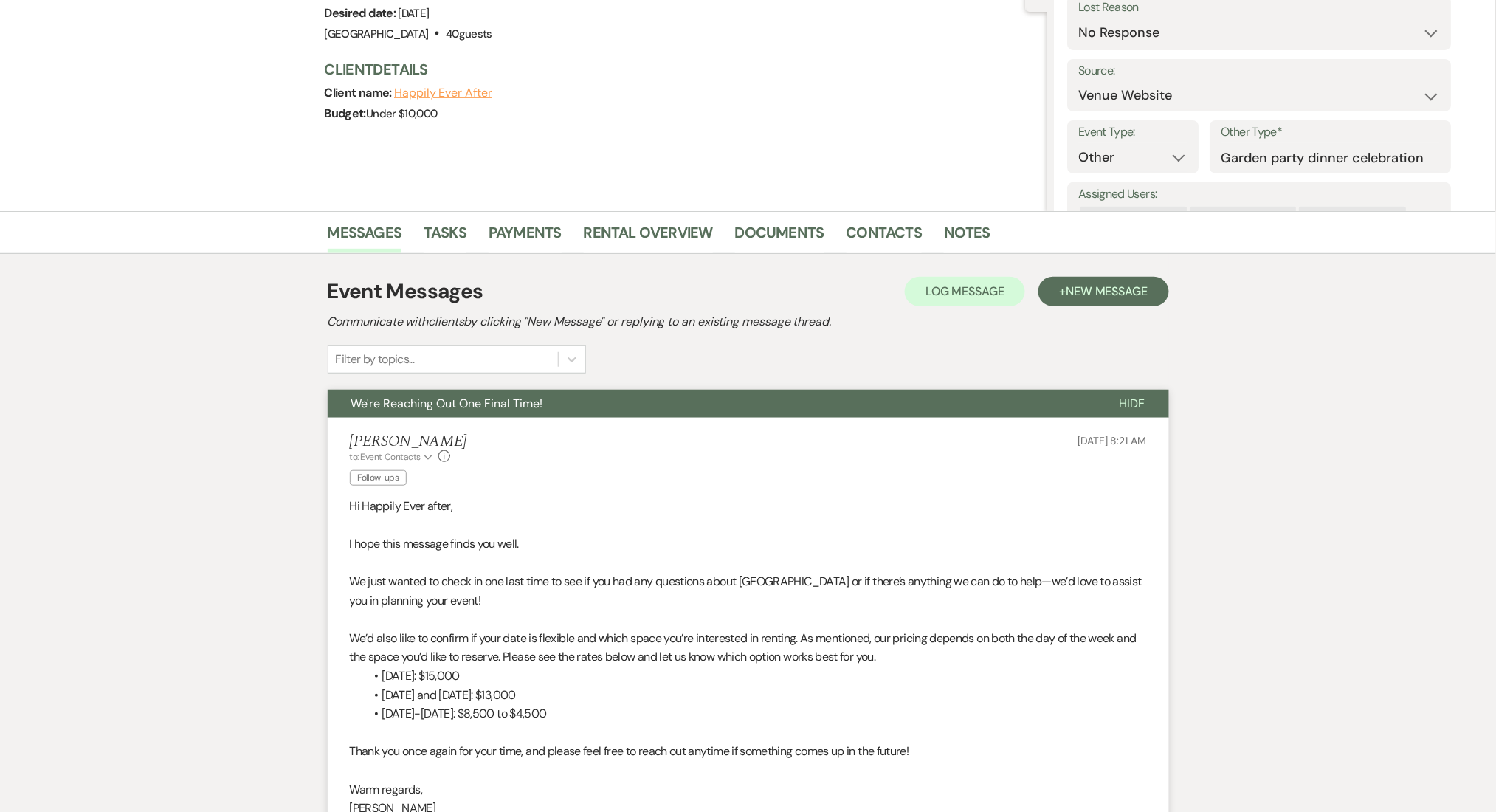
scroll to position [0, 0]
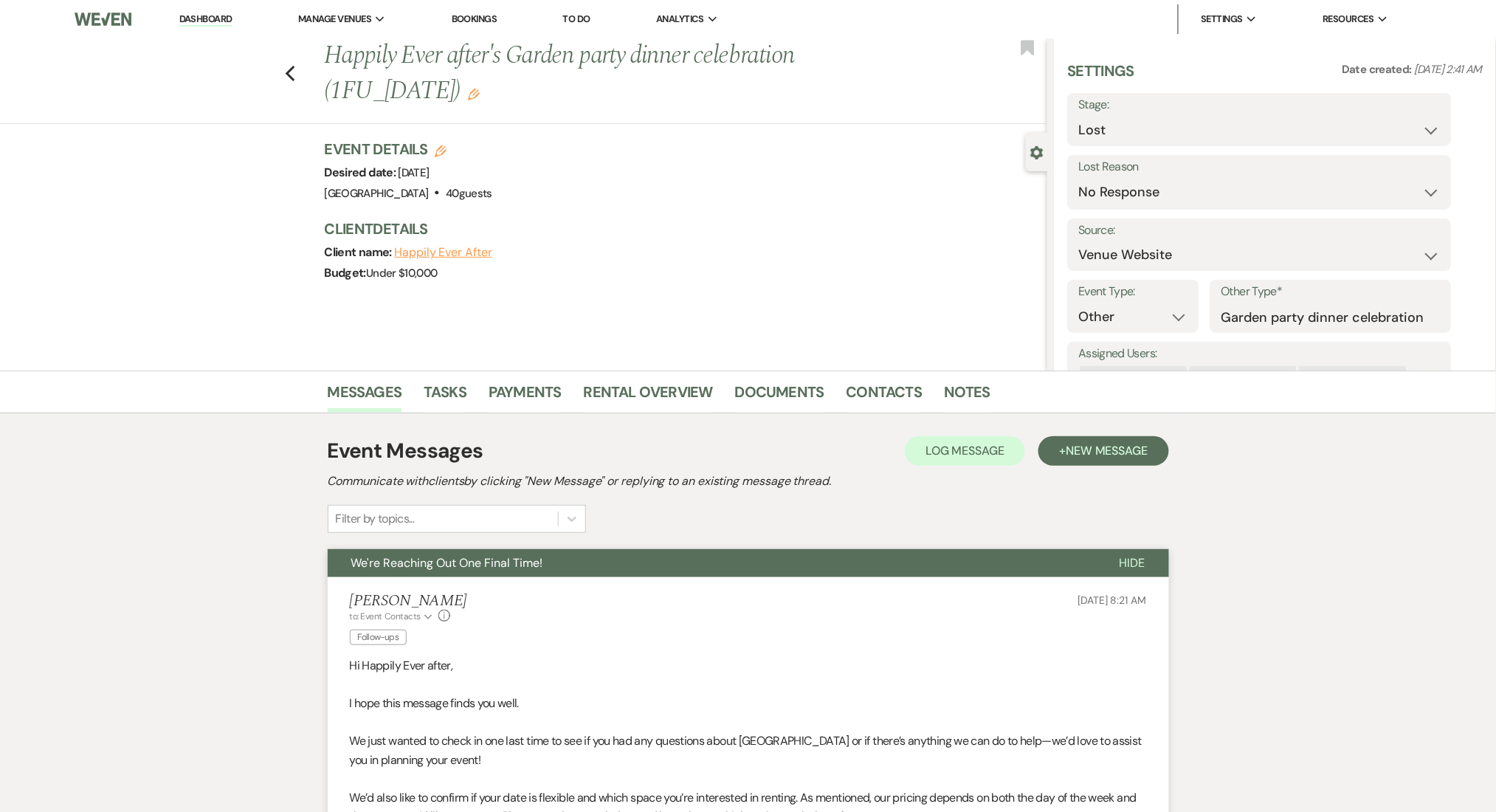
click at [303, 70] on div "Previous Happily Ever after's Garden party dinner celebration (1FU_7.11.25) Edi…" at bounding box center [520, 81] width 1055 height 86
click at [296, 74] on icon "Previous" at bounding box center [290, 74] width 11 height 17
select select "8"
select select "5"
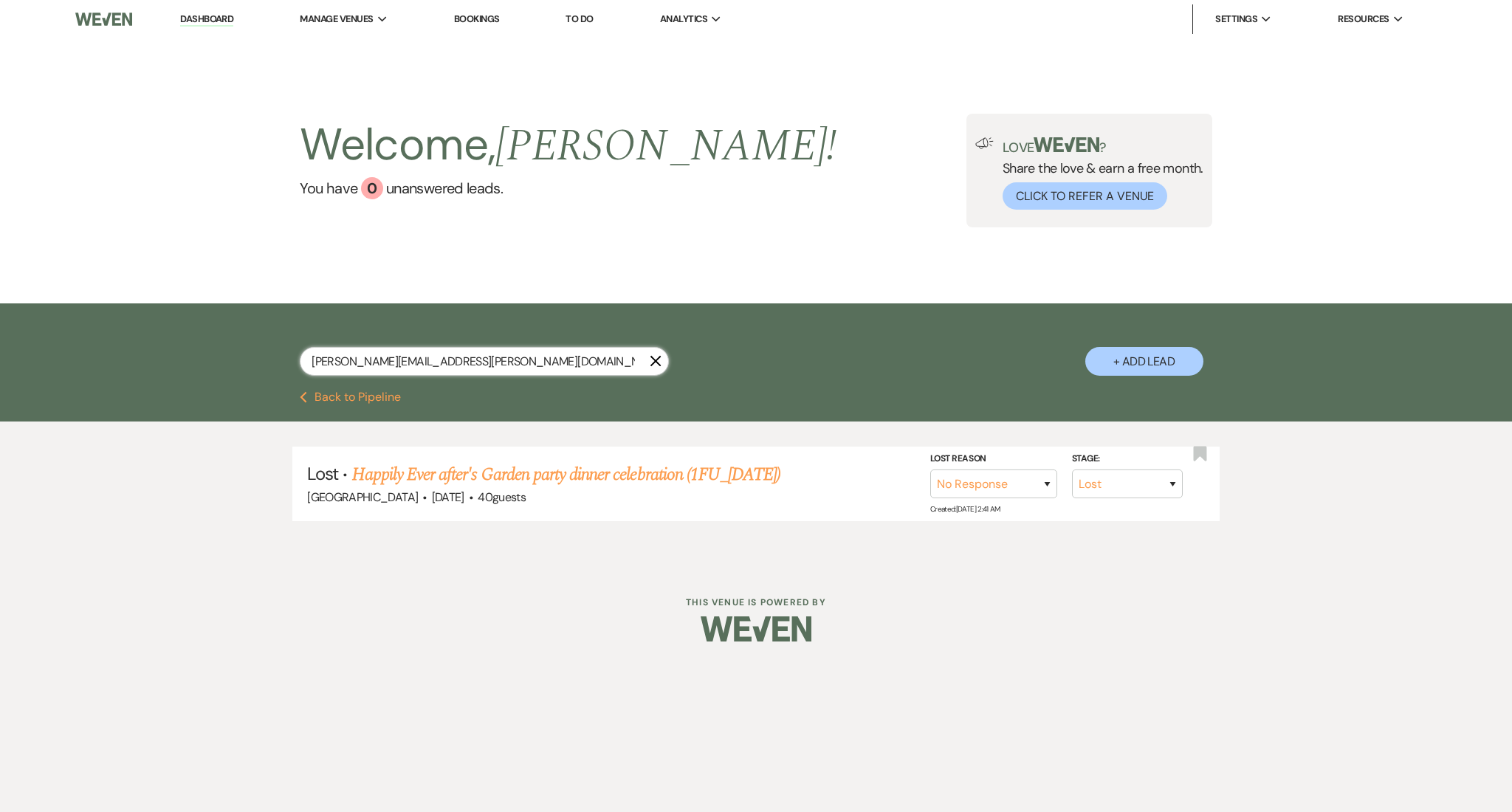
click at [569, 367] on input "nesmith.alicia@yahoo.com" at bounding box center [484, 361] width 369 height 29
drag, startPoint x: 539, startPoint y: 358, endPoint x: 83, endPoint y: 317, distance: 457.8
click at [83, 317] on div "nesmith.alicia@yahoo.com X + Add Lead" at bounding box center [756, 347] width 1512 height 88
paste input "divalove2015@gmail"
type input "divalove2015@gmail.com"
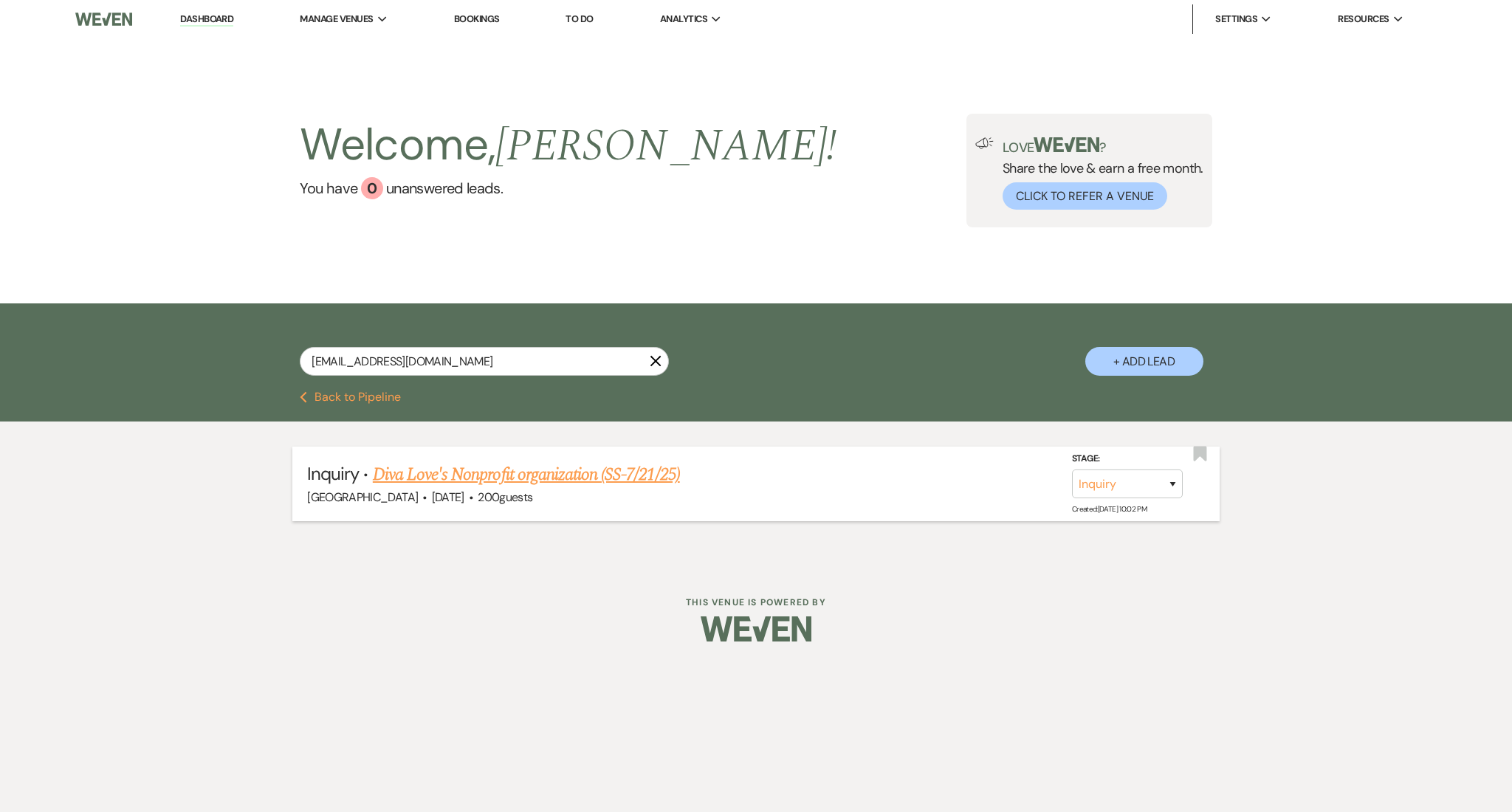
click at [653, 473] on link "Diva Love's Nonprofit organization (SS-7/21/25)" at bounding box center [526, 474] width 307 height 26
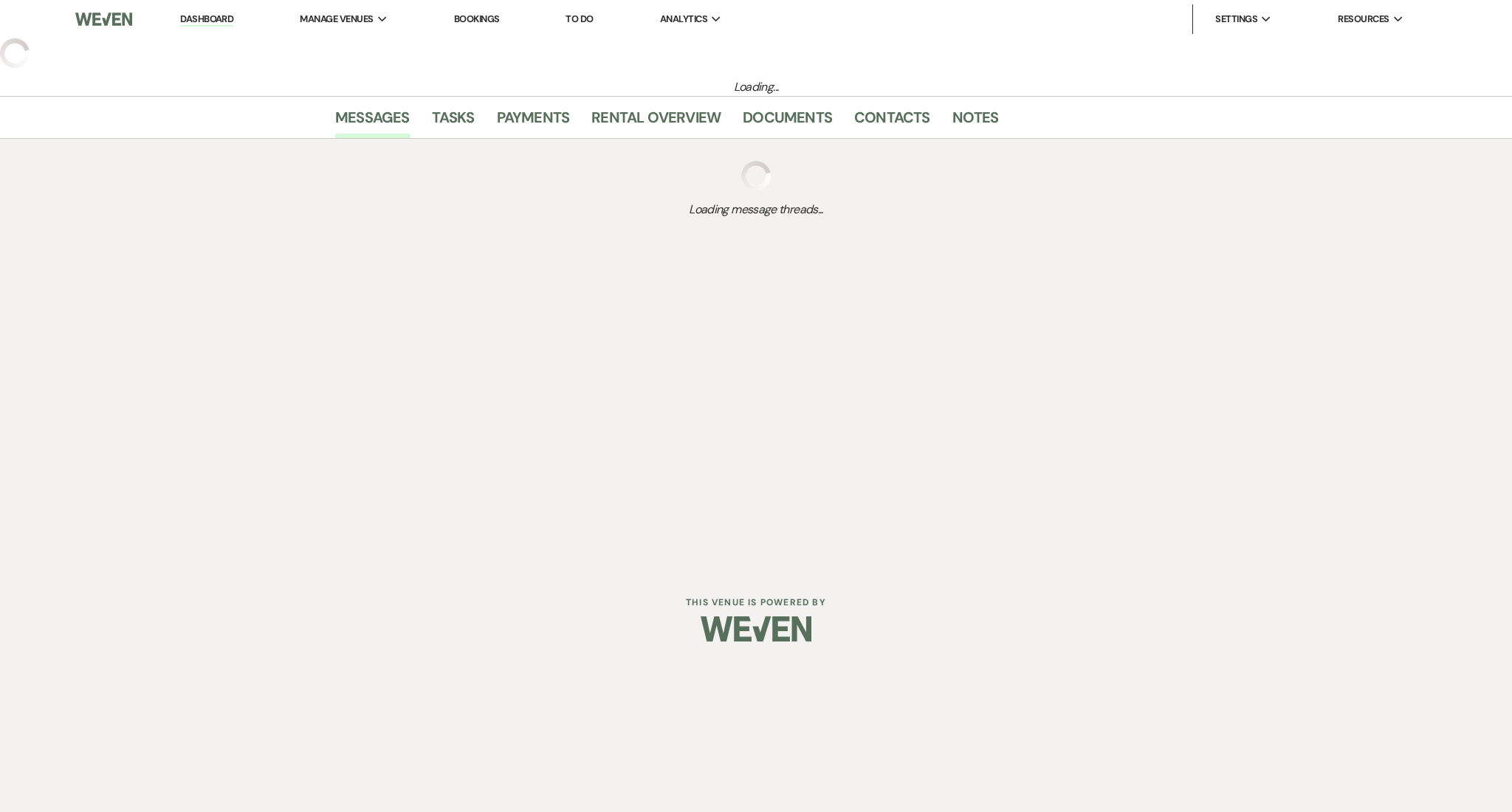
select select "5"
select select "13"
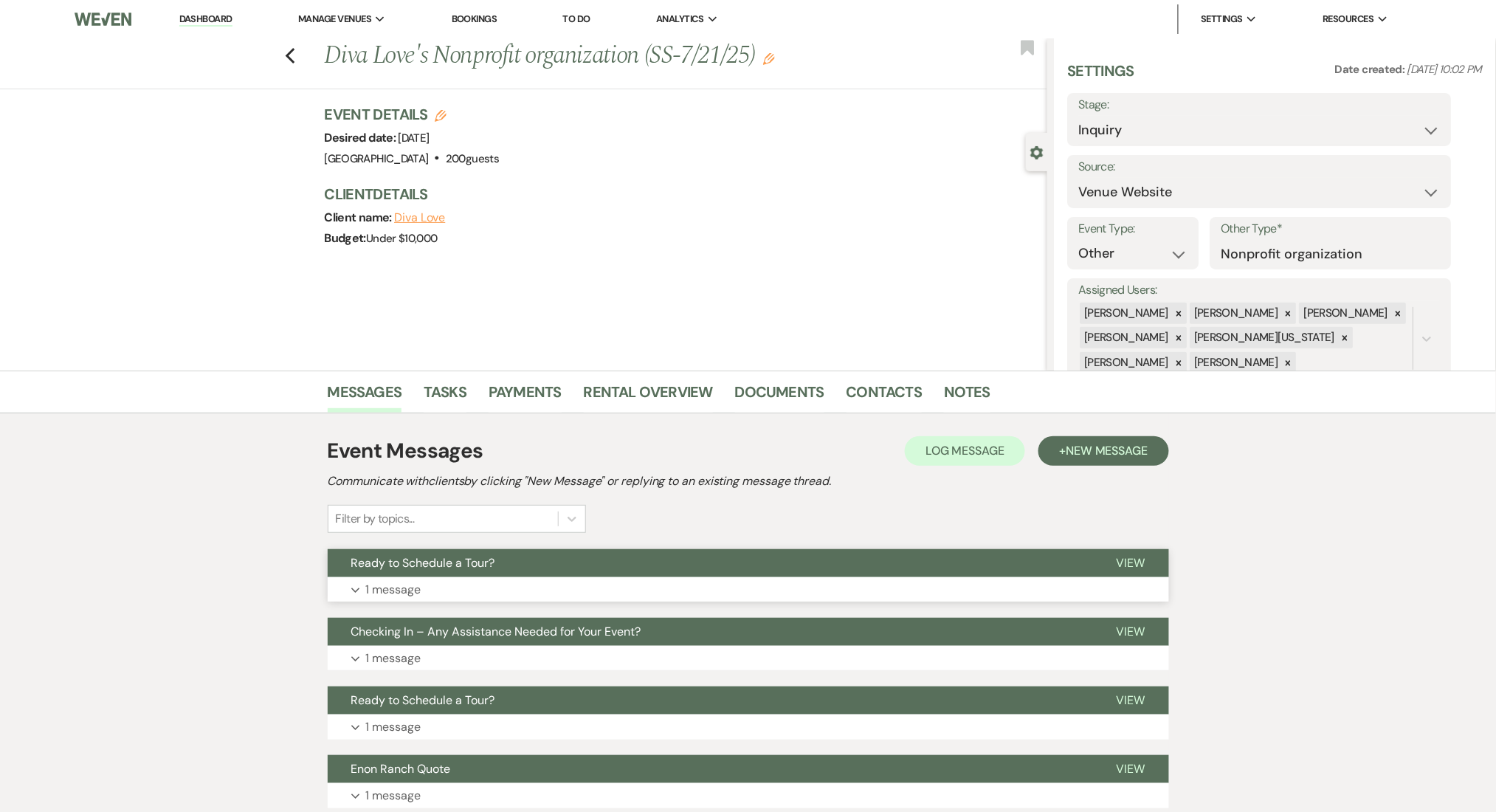
click at [879, 592] on button "Expand 1 message" at bounding box center [748, 590] width 842 height 25
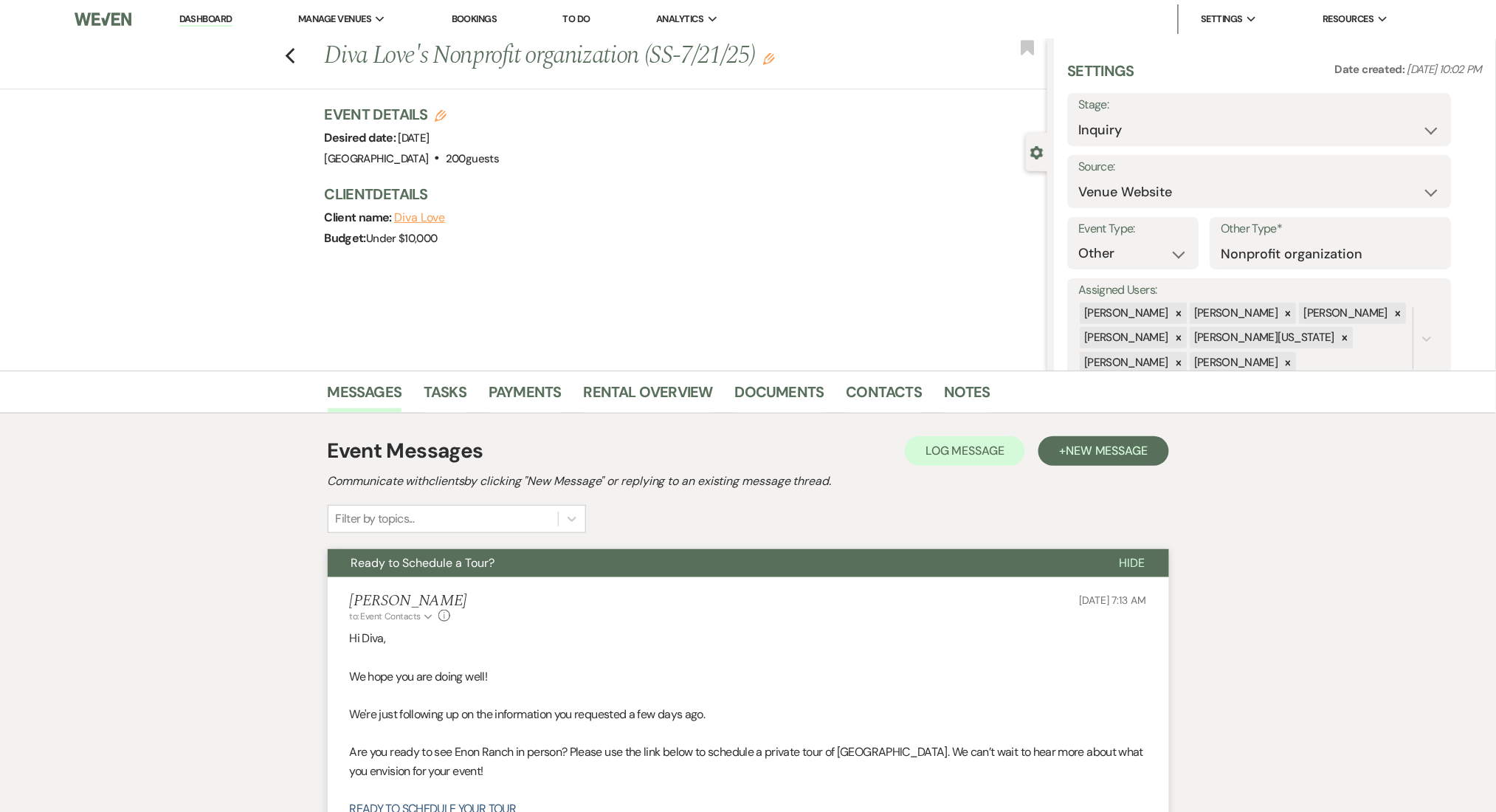
scroll to position [197, 0]
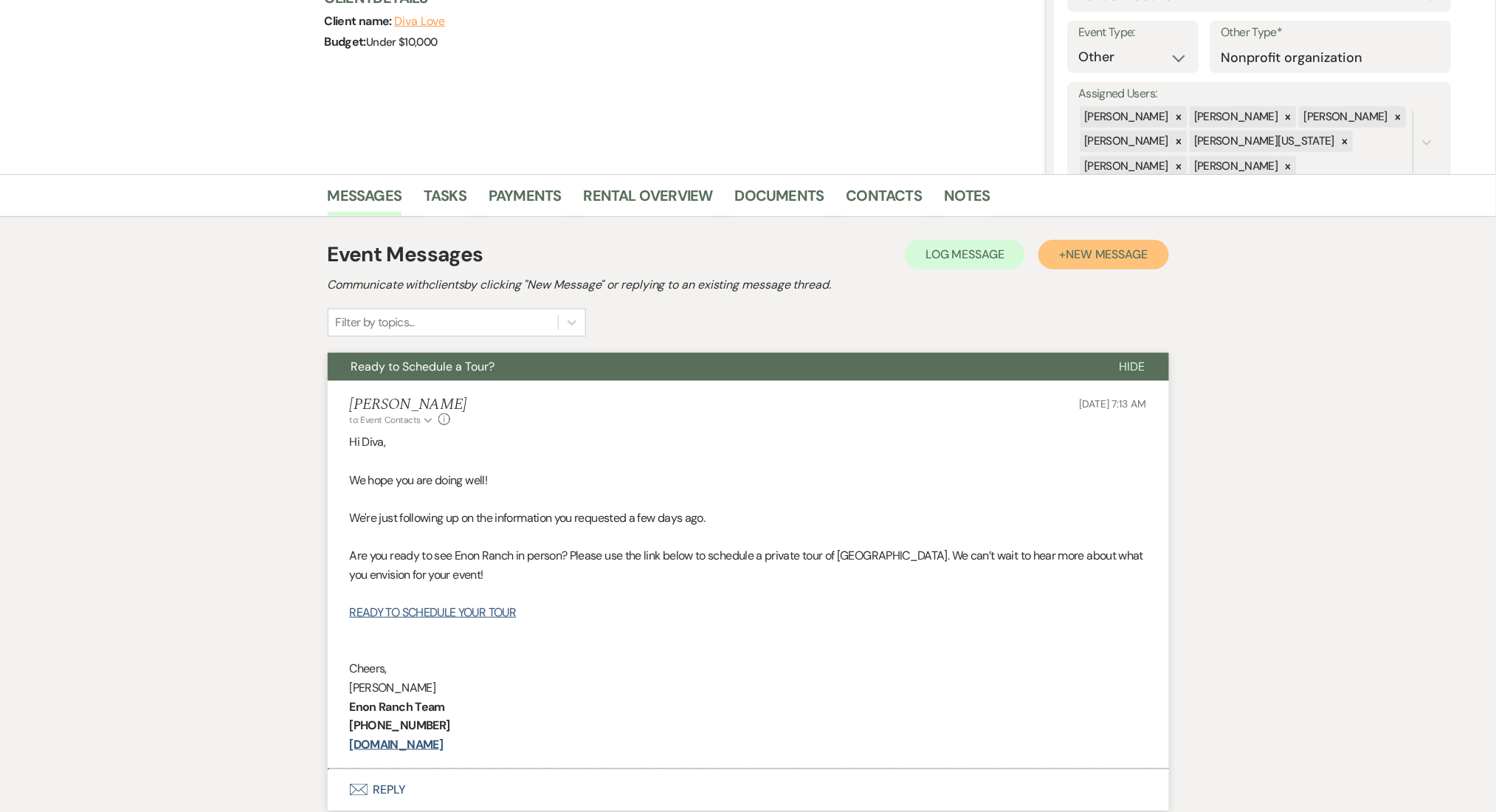
click at [1101, 252] on span "New Message" at bounding box center [1107, 255] width 82 height 16
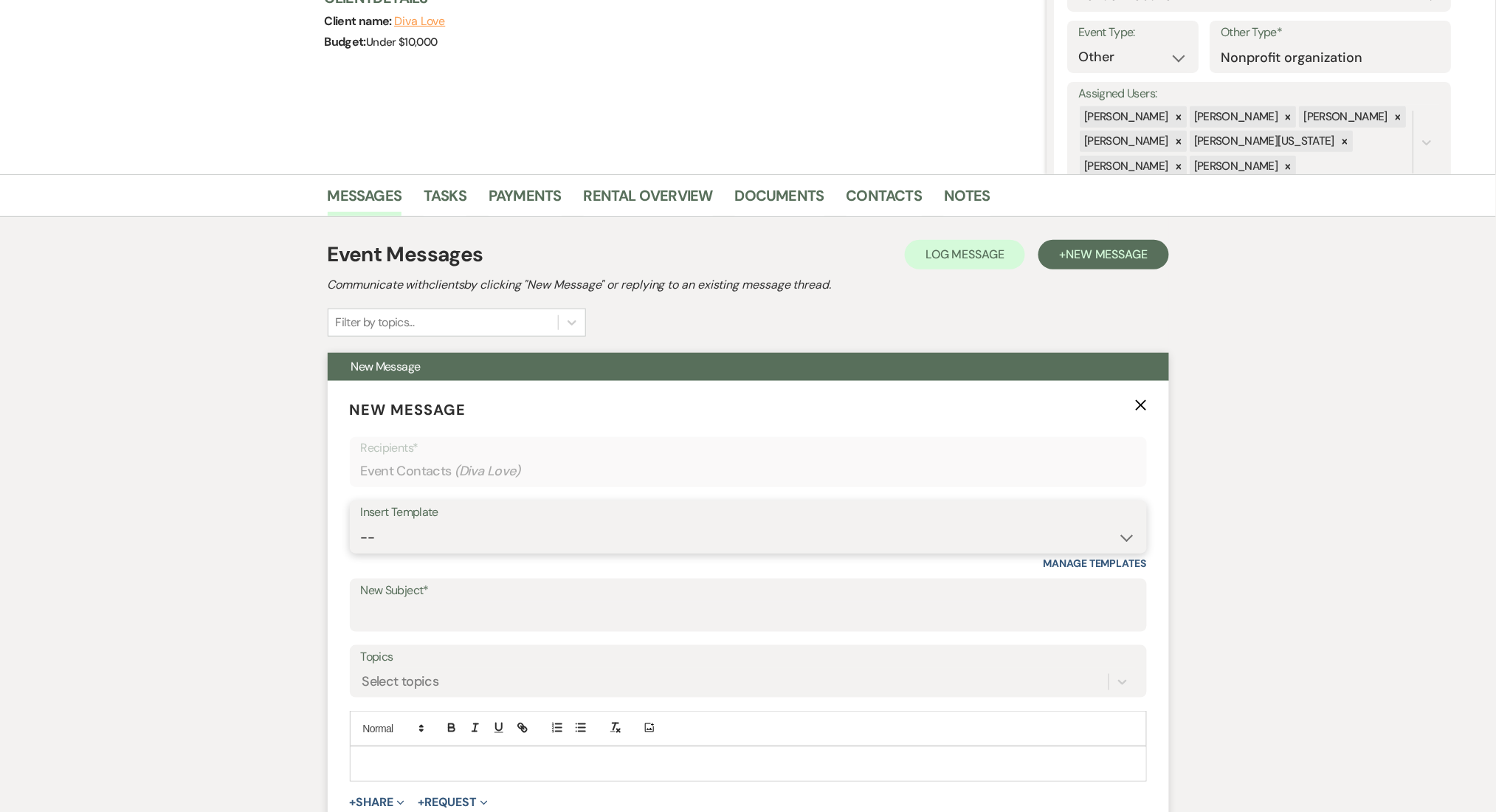
click at [620, 535] on select "-- Inquiry Follow Up Email #2 Contract Sending Template Payment Template Rental…" at bounding box center [748, 538] width 775 height 29
select select "4539"
click at [361, 523] on select "-- Inquiry Follow Up Email #2 Contract Sending Template Payment Template Rental…" at bounding box center [748, 538] width 775 height 29
type input "We're Reaching Out One Final Time!"
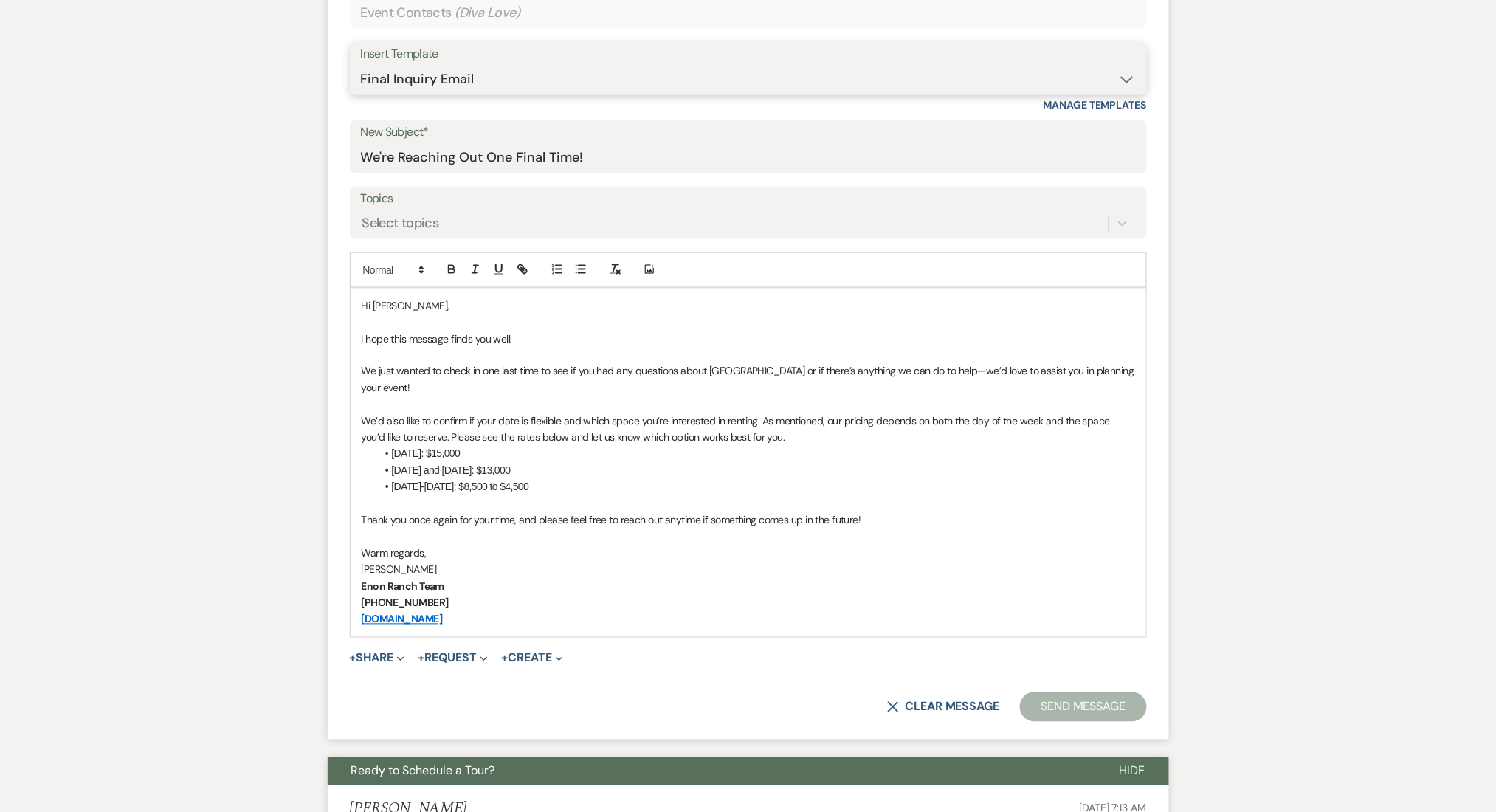
scroll to position [688, 0]
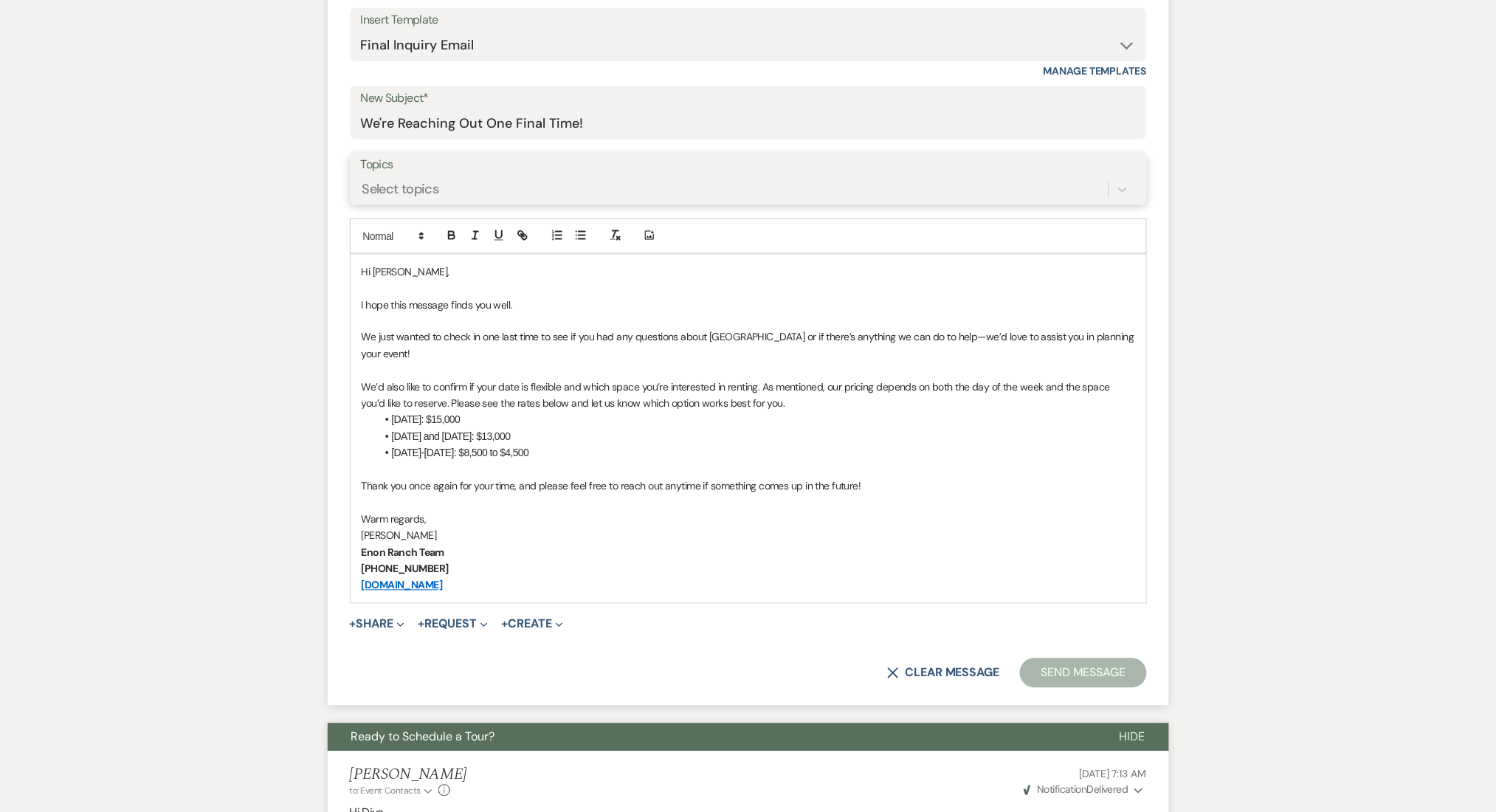
click at [539, 186] on div "Select topics" at bounding box center [735, 189] width 748 height 26
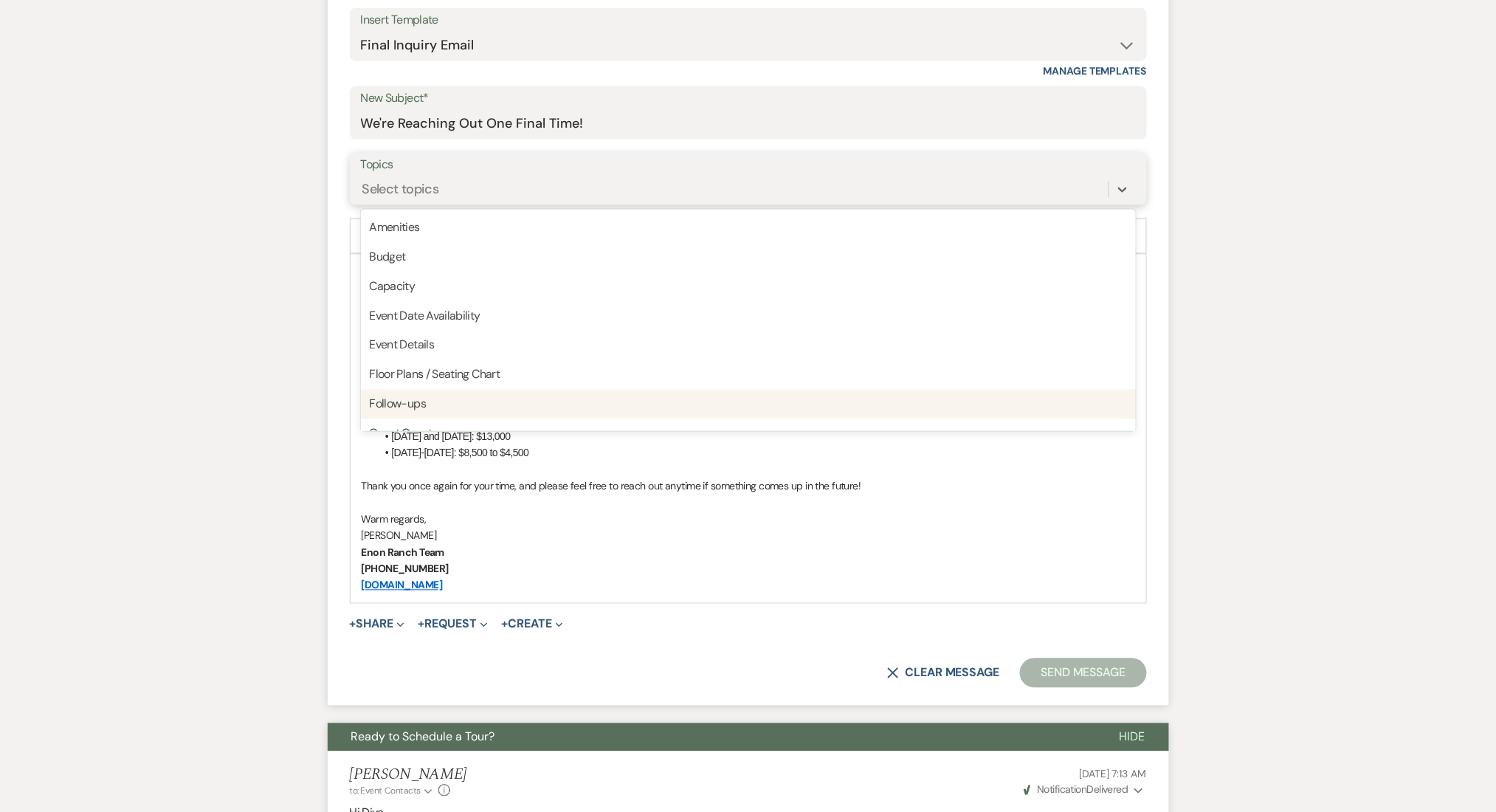
click at [547, 398] on div "Follow-ups" at bounding box center [748, 404] width 775 height 29
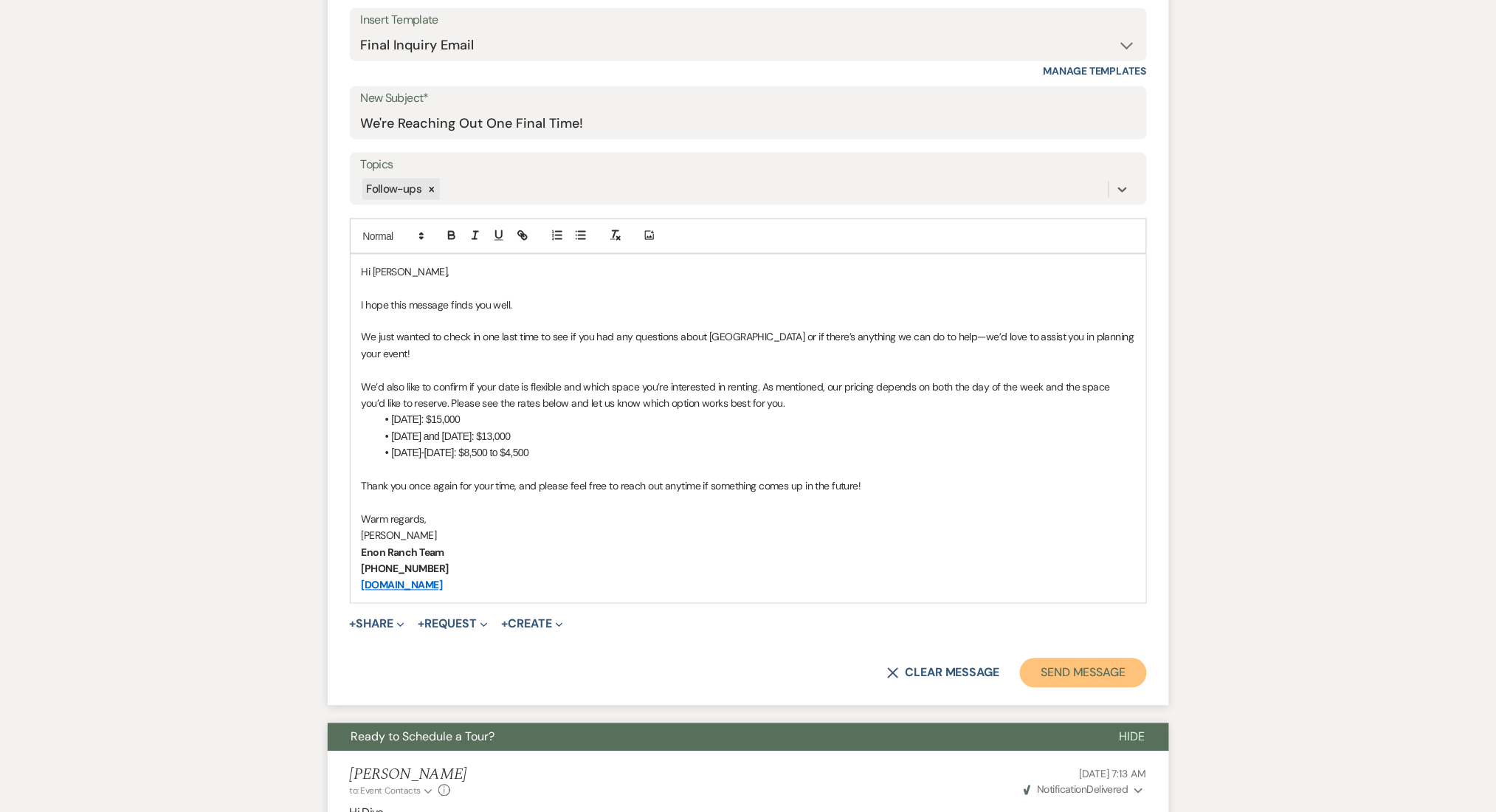
click at [1084, 675] on button "Send Message" at bounding box center [1083, 672] width 126 height 29
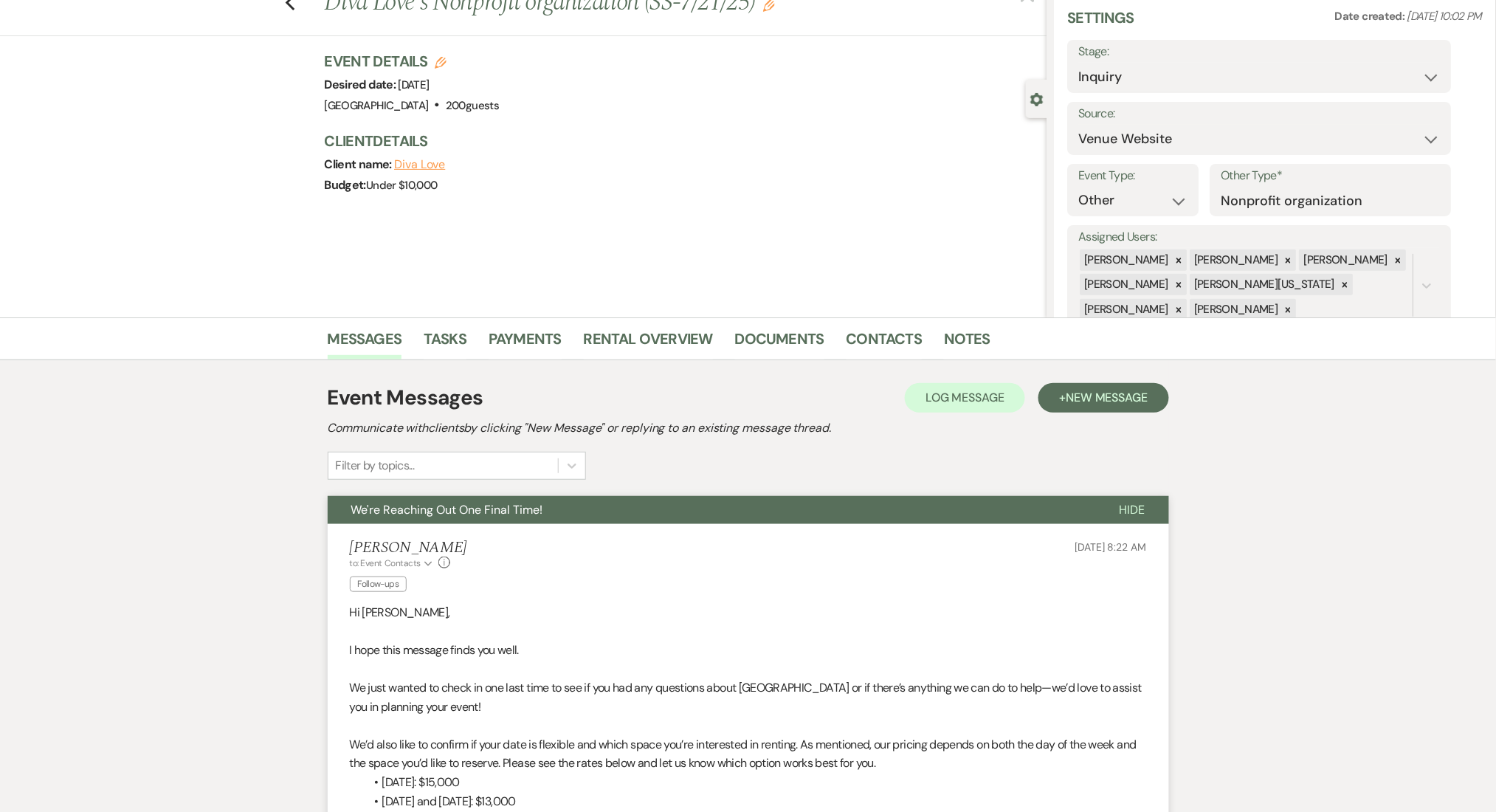
scroll to position [0, 0]
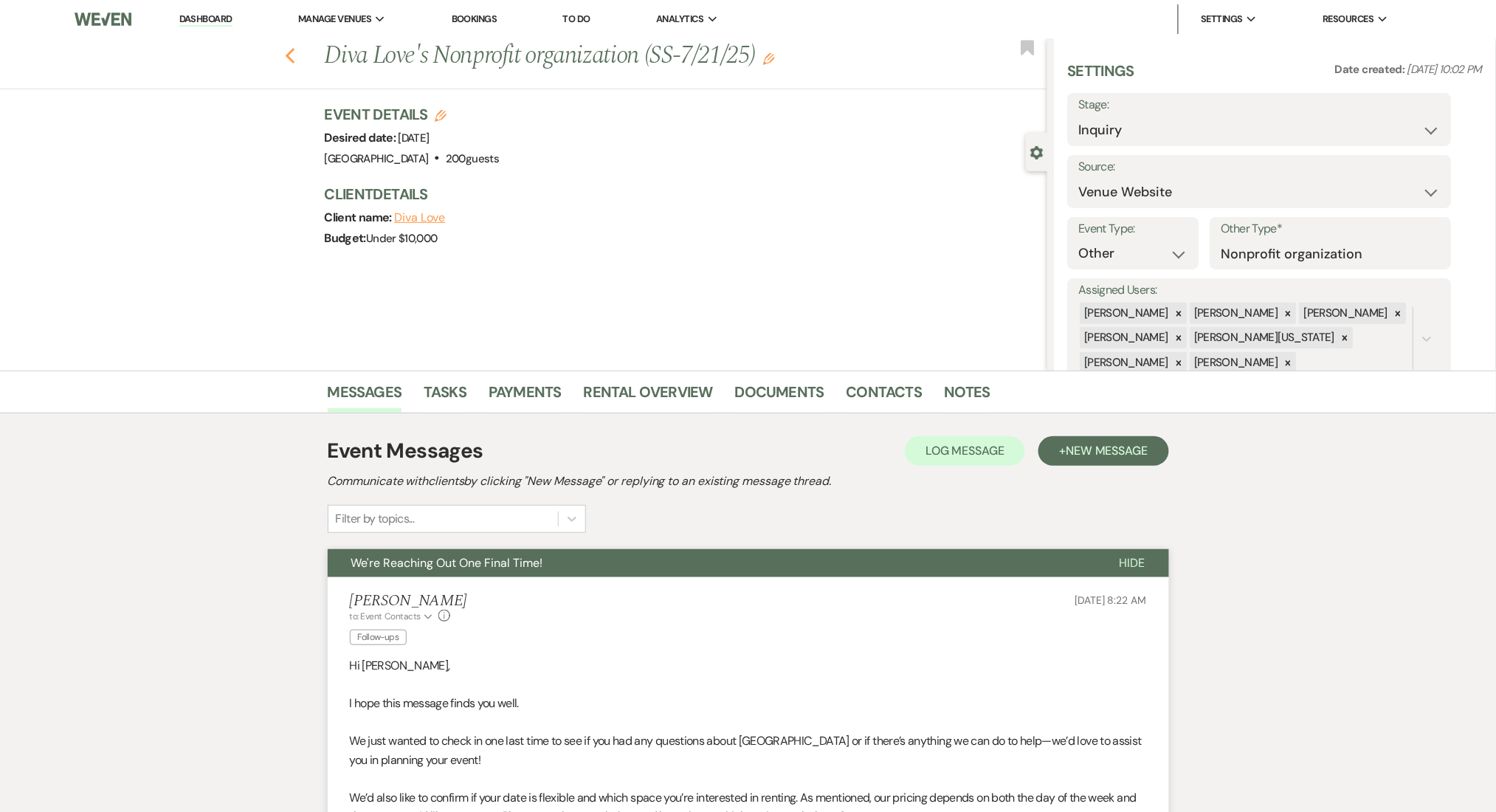
click at [296, 59] on icon "Previous" at bounding box center [290, 56] width 11 height 17
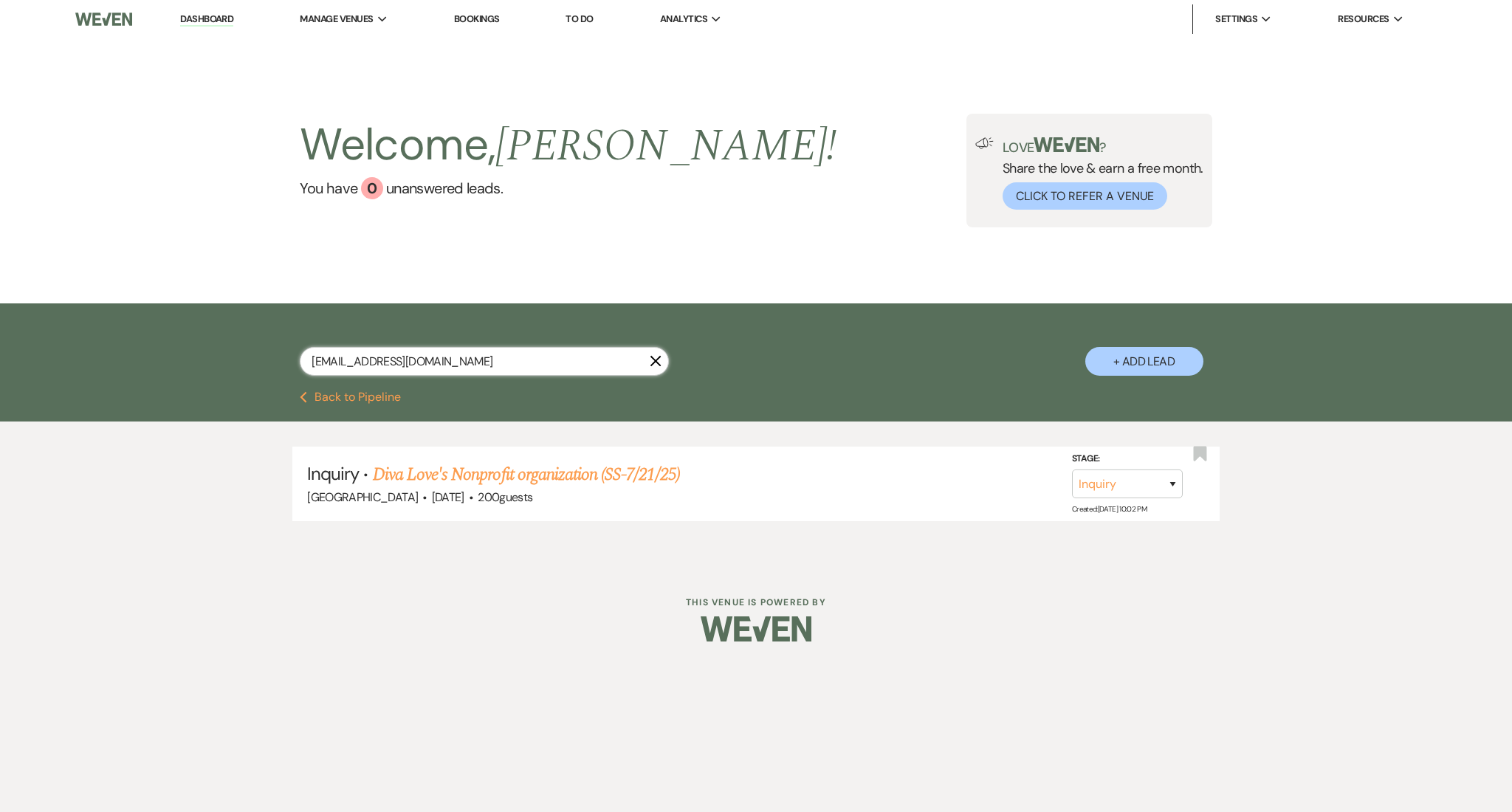
drag, startPoint x: 481, startPoint y: 362, endPoint x: 54, endPoint y: 313, distance: 429.8
click at [54, 313] on div "divalove2015@gmail.com X + Add Lead" at bounding box center [756, 347] width 1512 height 88
paste input "bbwedding2026@hot"
type input "bbwedding2026@hotmail.com"
click at [579, 480] on link "Brianna Cowan's Wedding (1 SS-07/21/25)" at bounding box center [517, 474] width 289 height 26
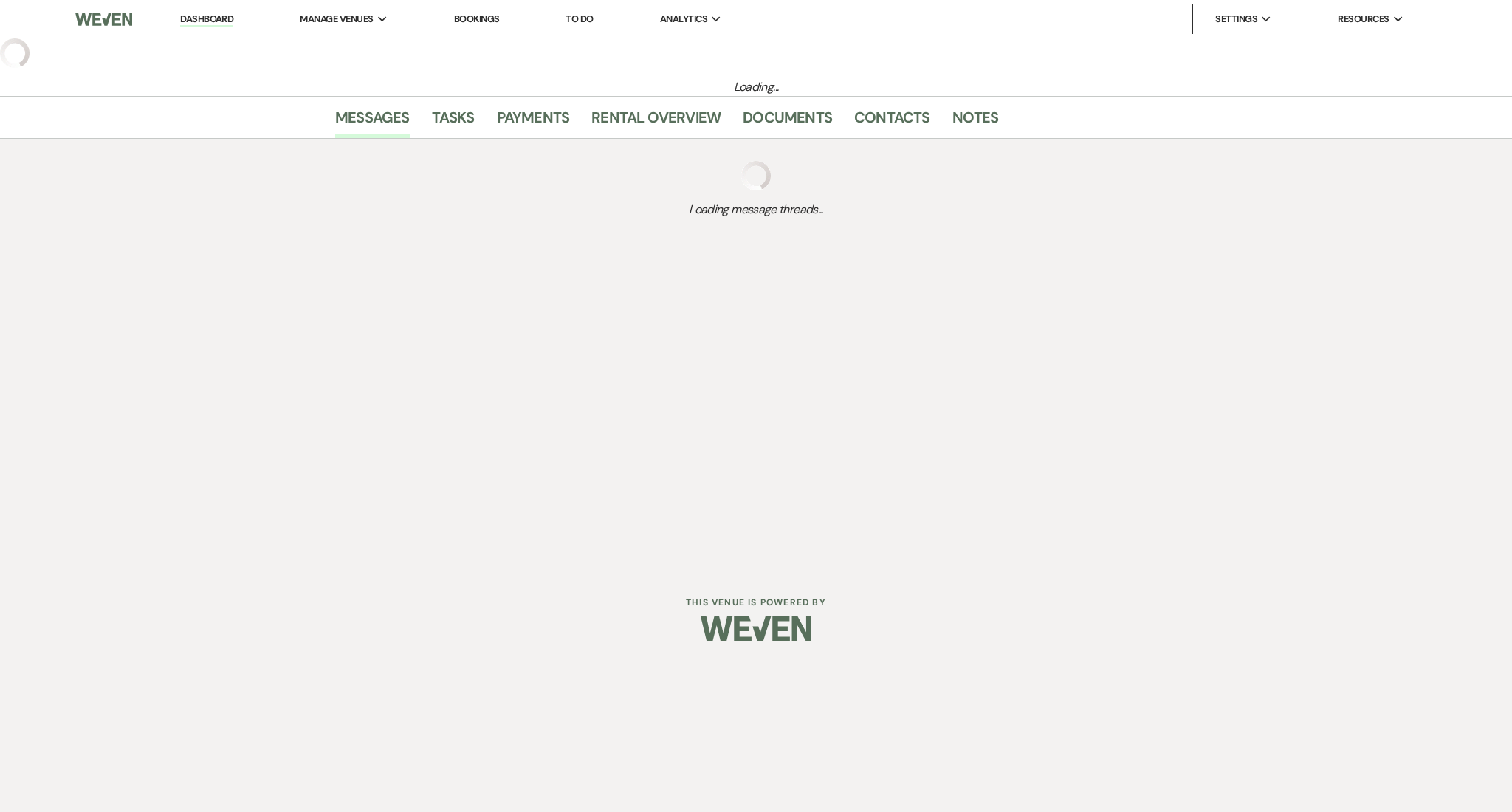
select select "2"
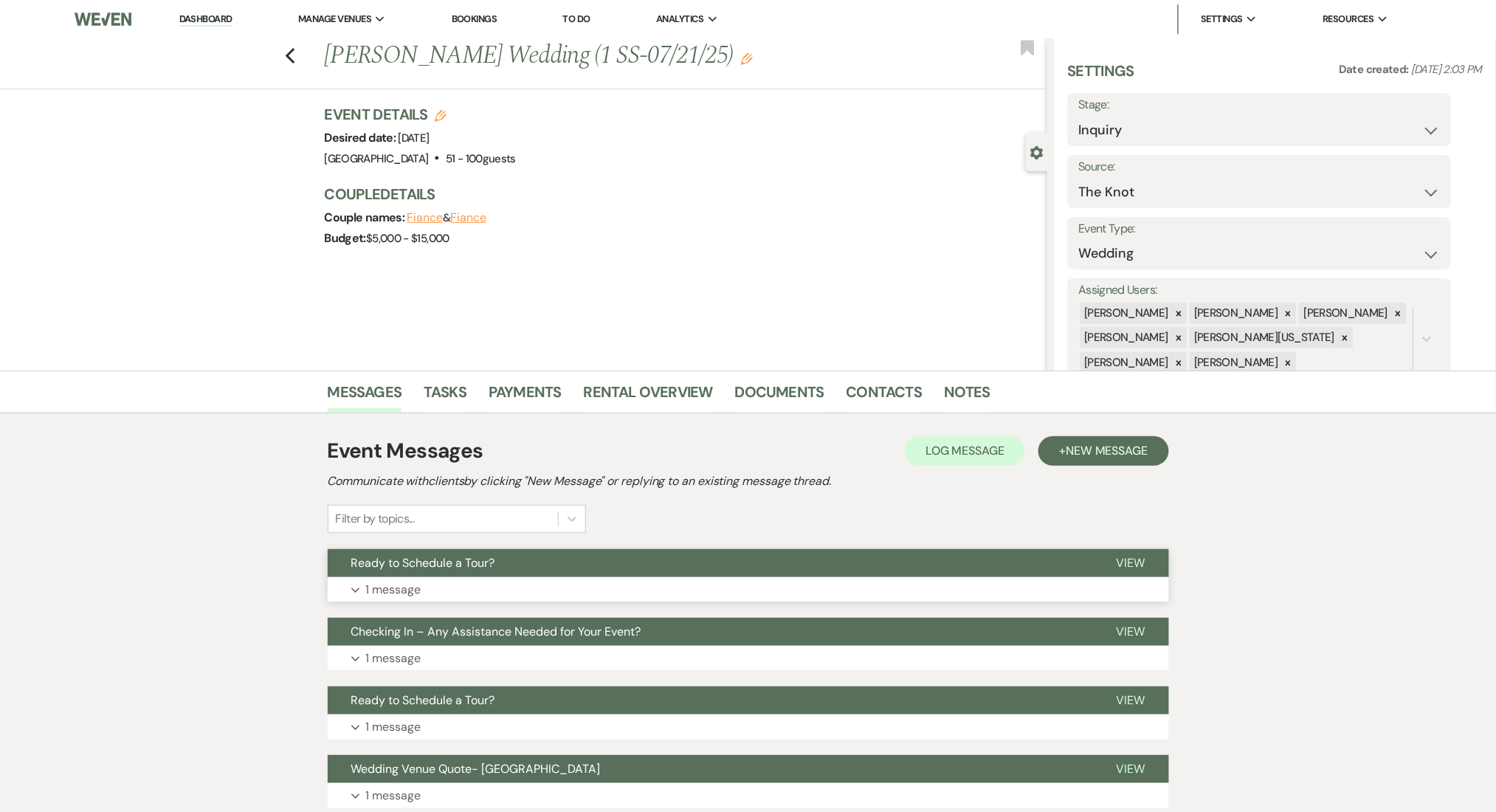
click at [741, 592] on button "Expand 1 message" at bounding box center [748, 590] width 842 height 25
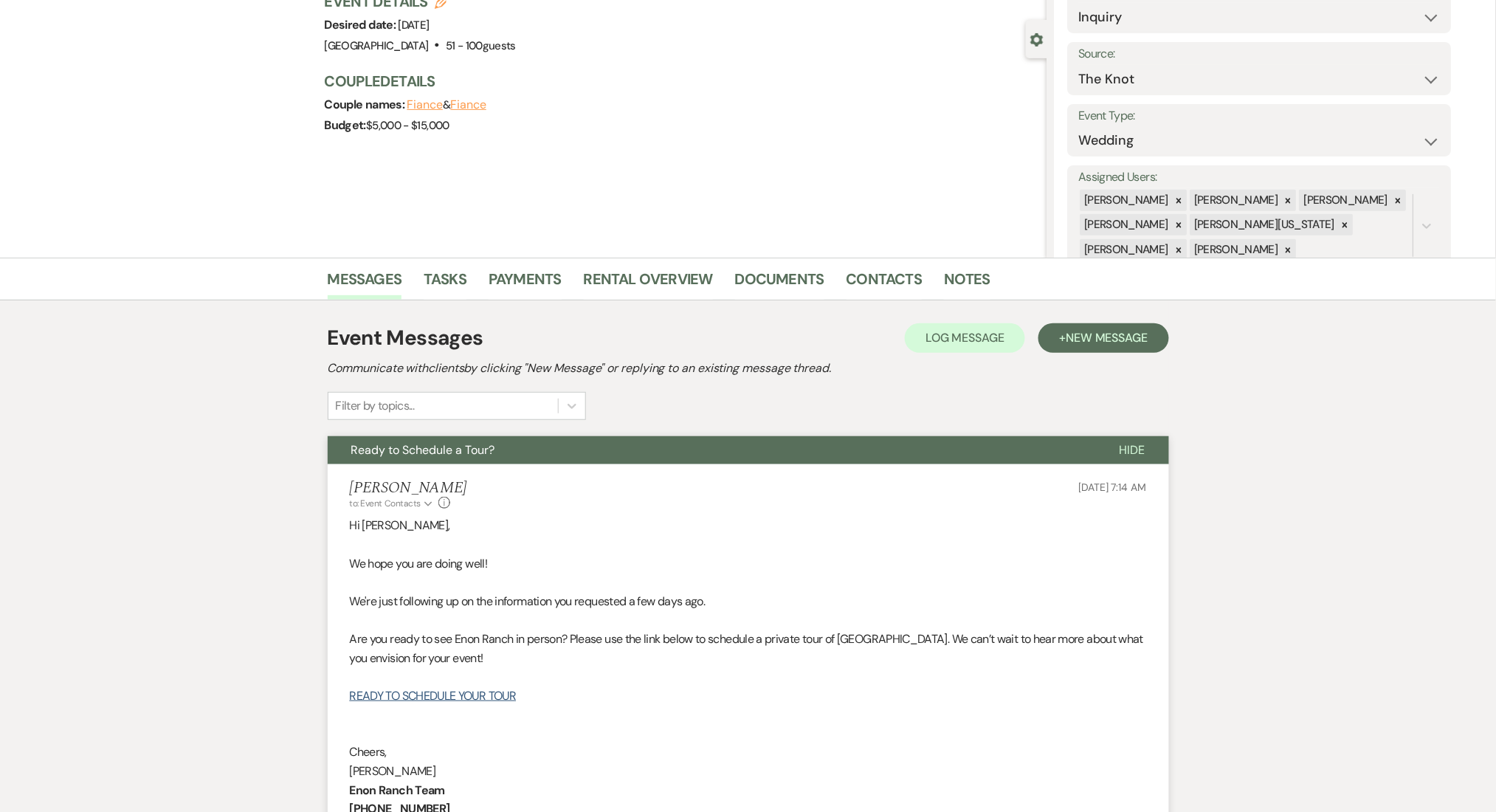
scroll to position [295, 0]
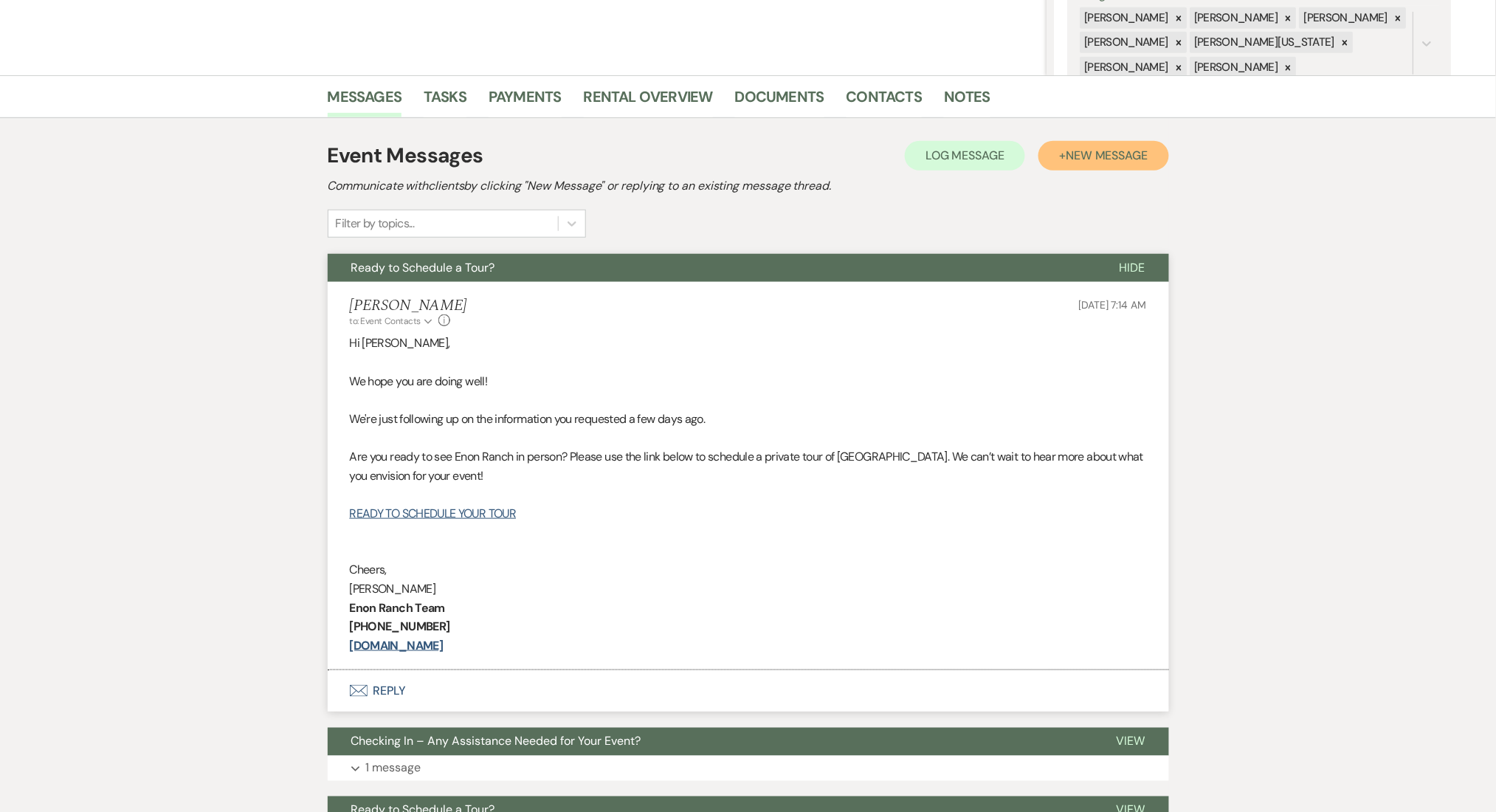
click at [1092, 163] on span "New Message" at bounding box center [1107, 155] width 82 height 16
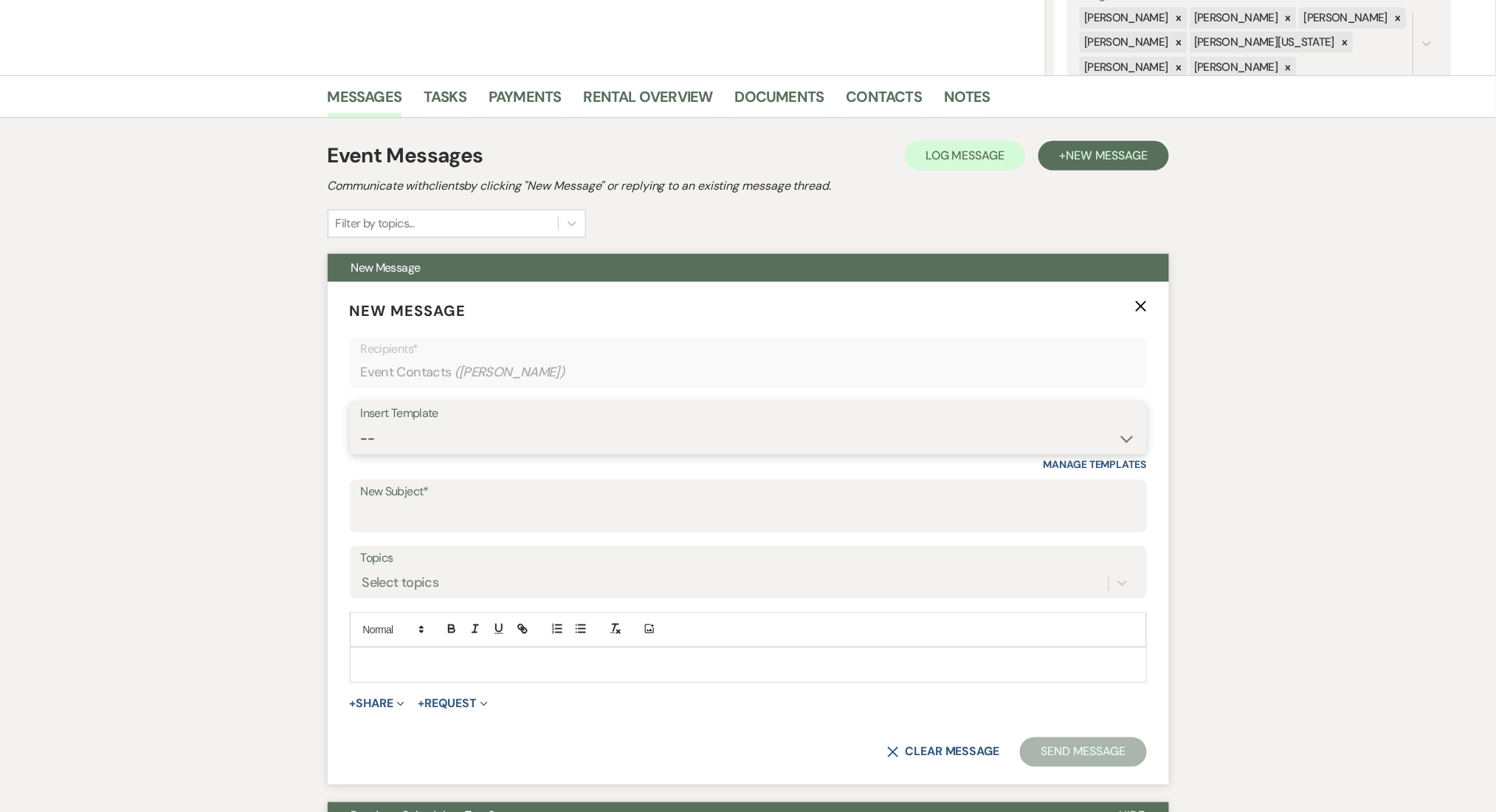
click at [536, 440] on select "-- Inquiry Follow Up Email #2 Contract Sending Template Payment Template Rental…" at bounding box center [748, 439] width 775 height 29
select select "4539"
click at [361, 424] on select "-- Inquiry Follow Up Email #2 Contract Sending Template Payment Template Rental…" at bounding box center [748, 439] width 775 height 29
type input "We're Reaching Out One Final Time!"
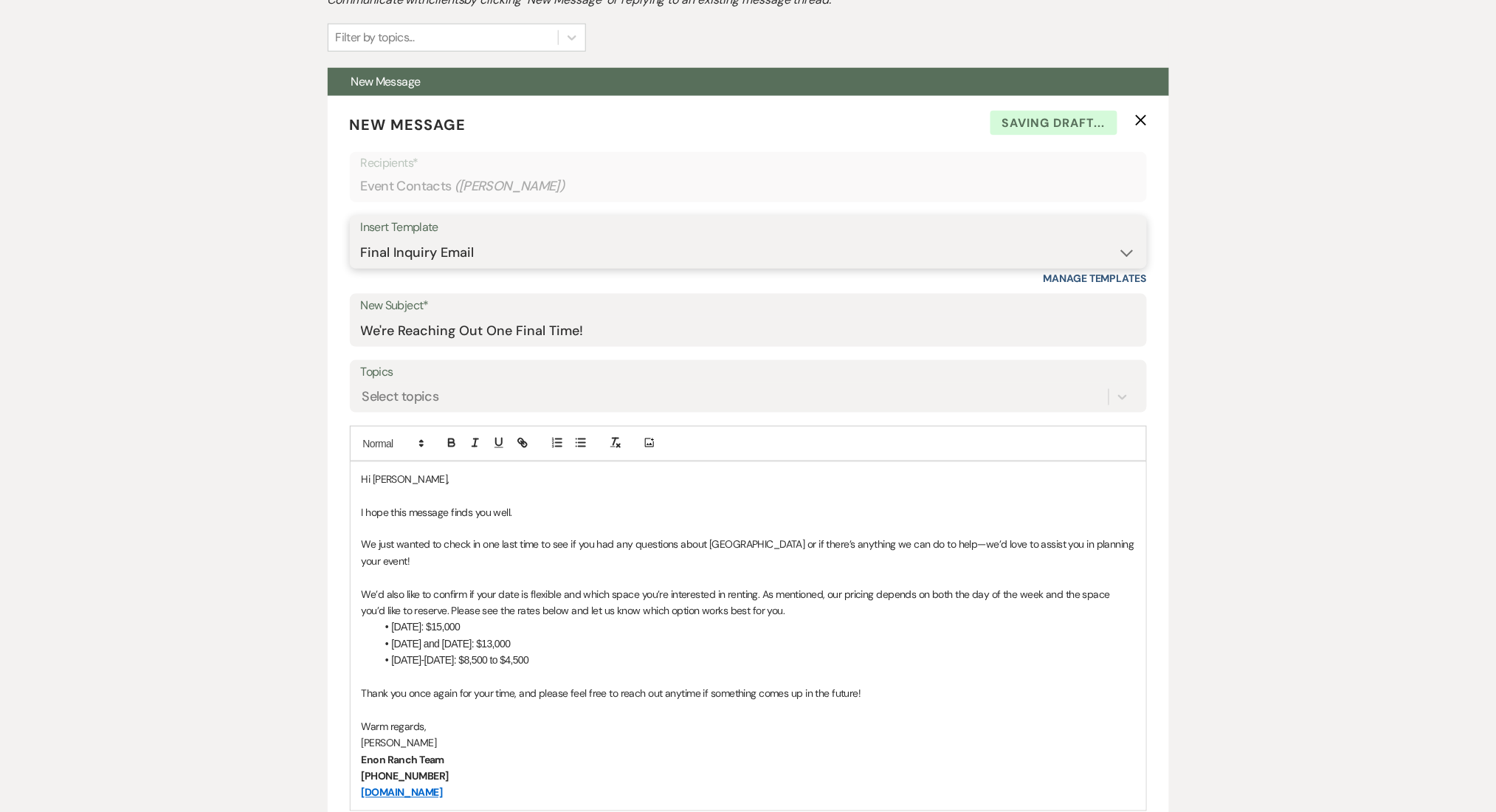
scroll to position [787, 0]
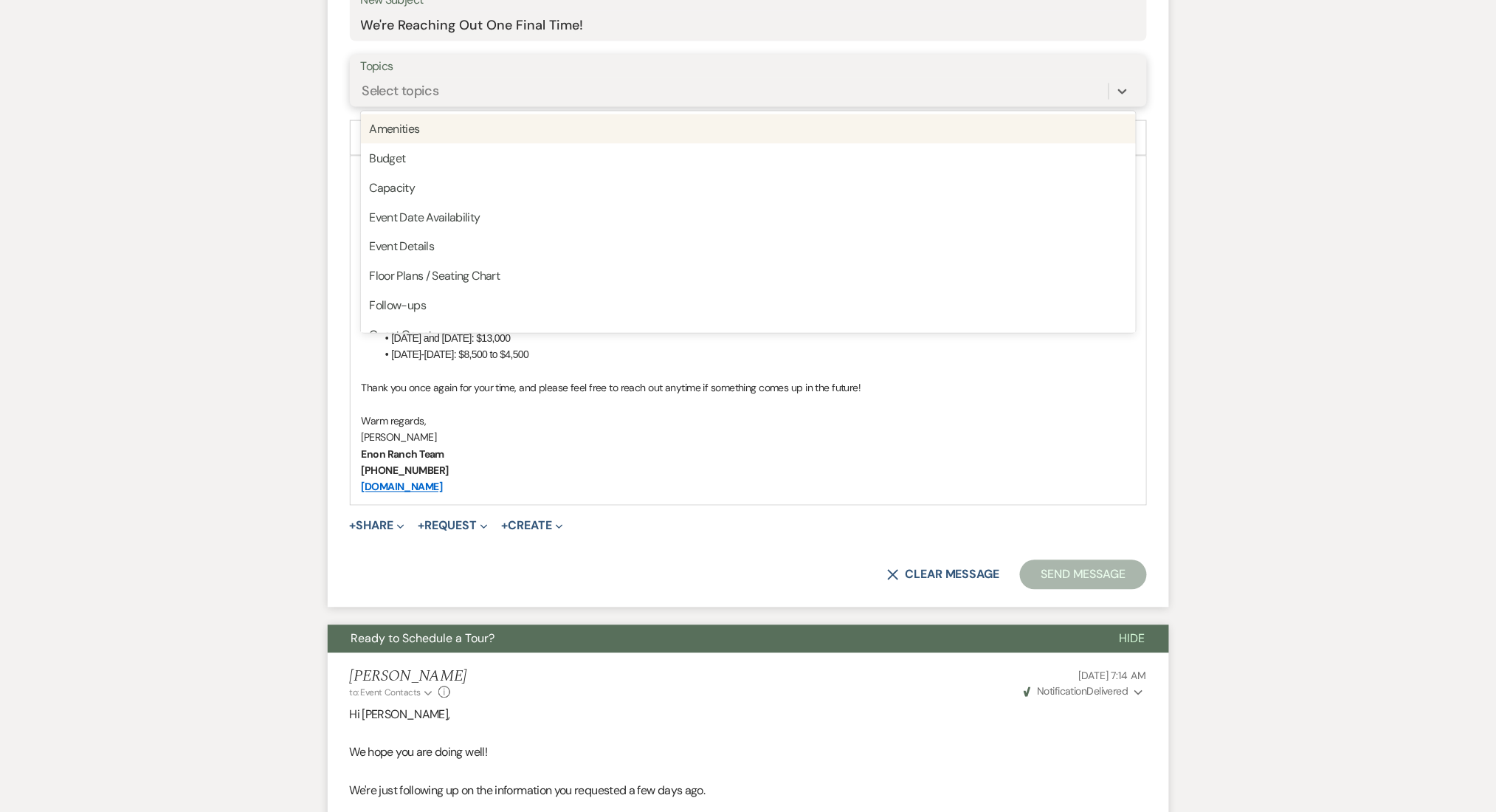
click at [380, 95] on div "Select topics" at bounding box center [401, 90] width 77 height 20
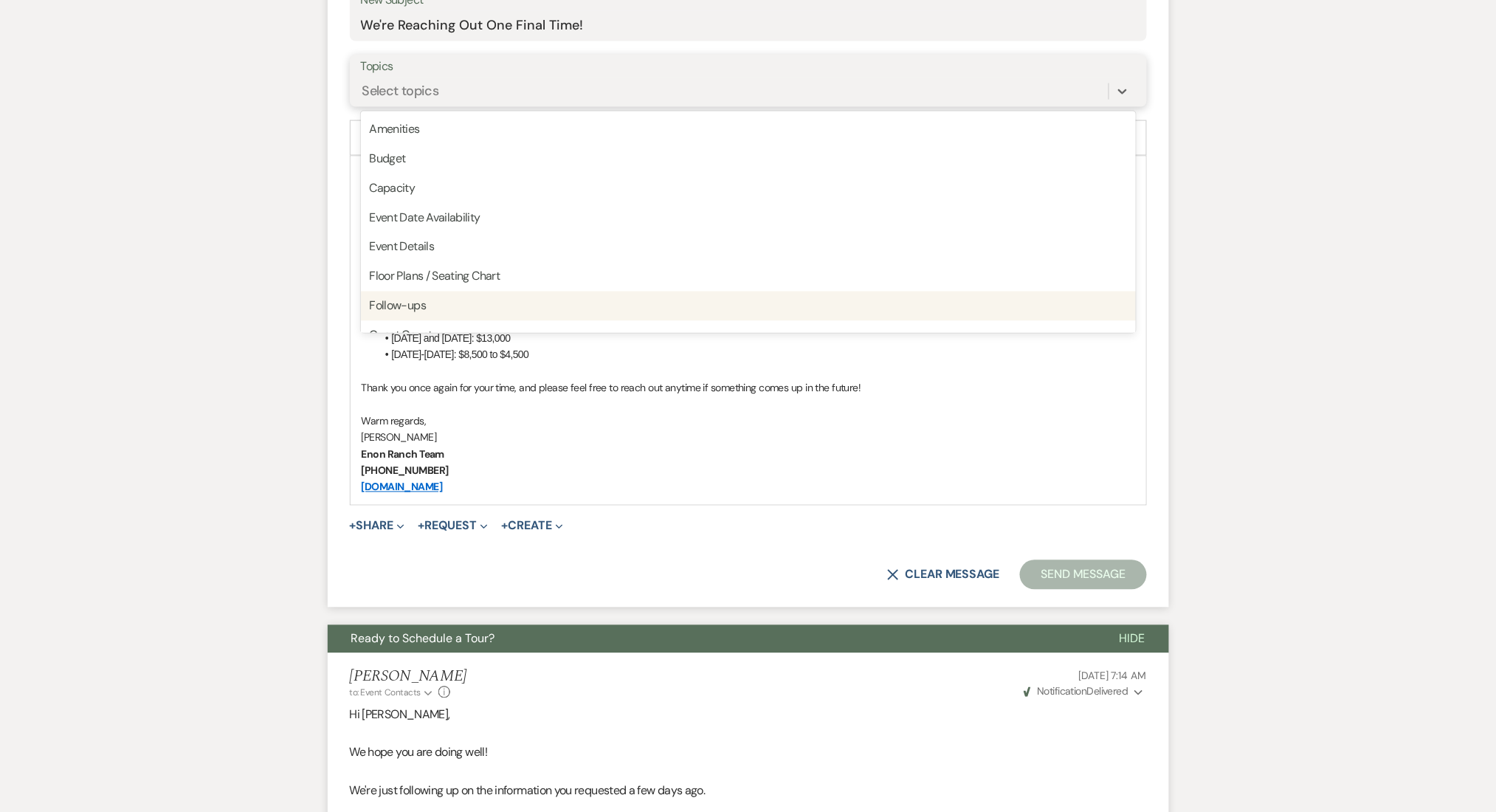
click at [414, 304] on div "Follow-ups" at bounding box center [748, 306] width 775 height 29
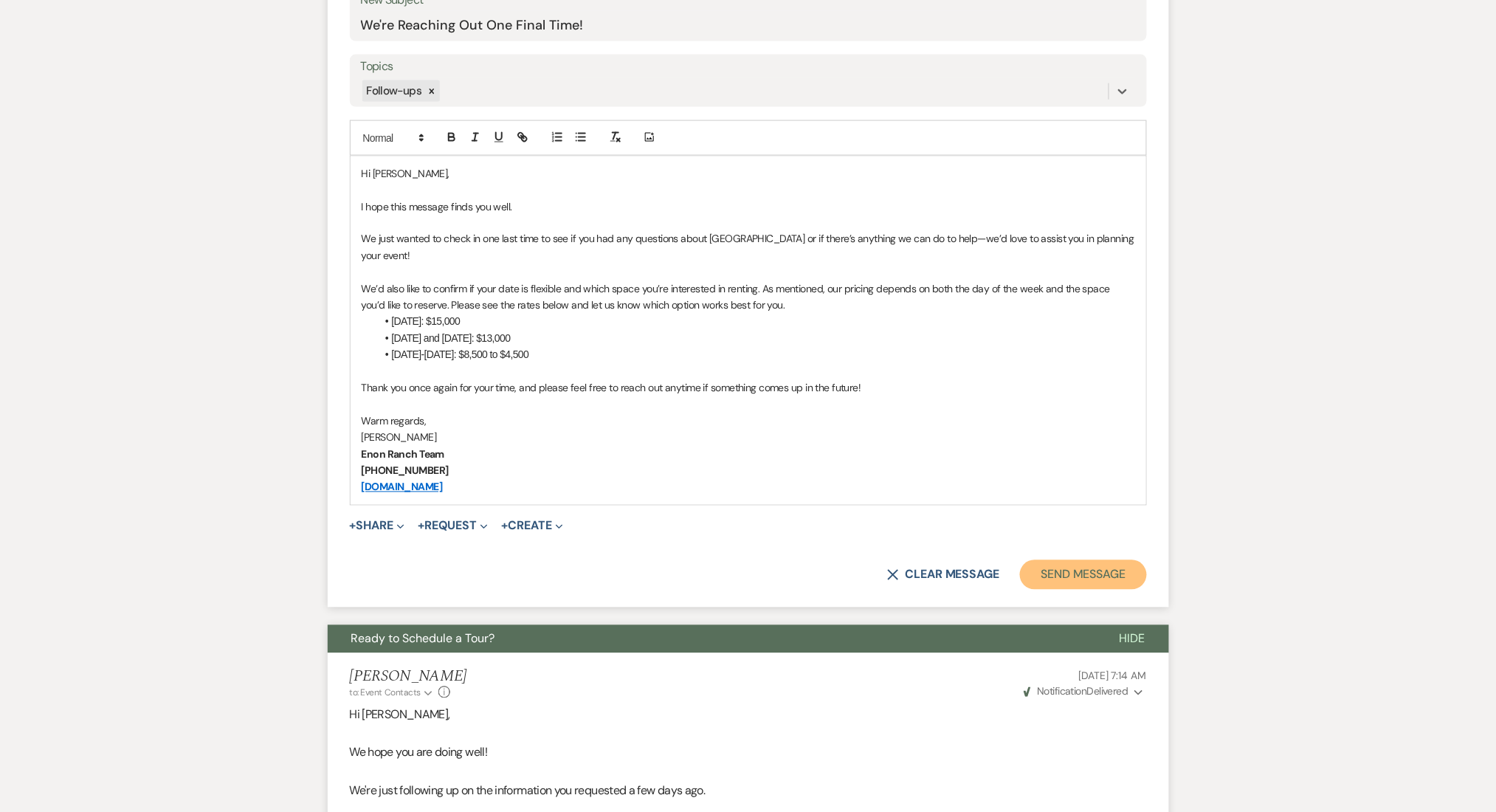
click at [1092, 578] on button "Send Message" at bounding box center [1083, 574] width 126 height 29
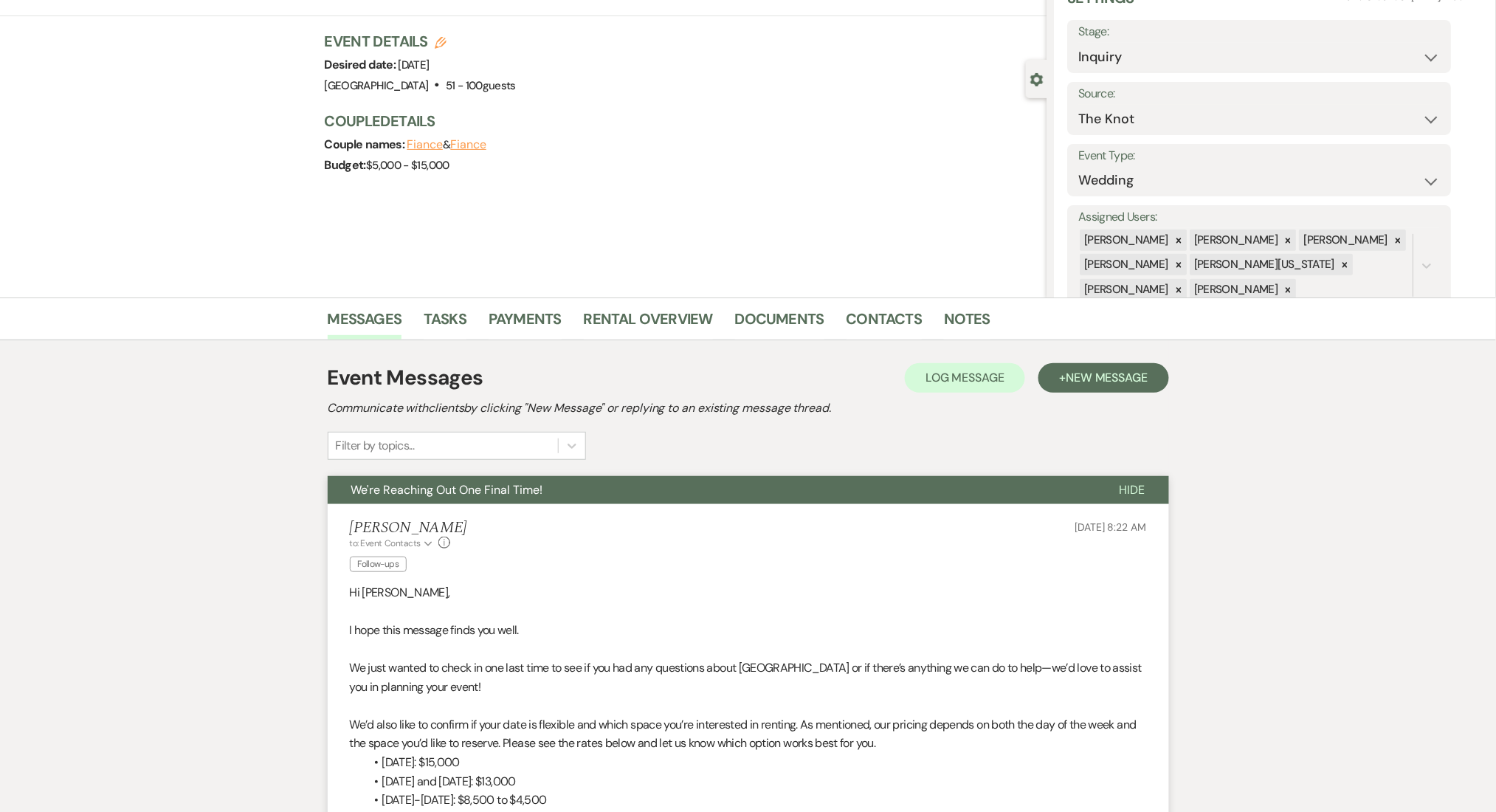
scroll to position [0, 0]
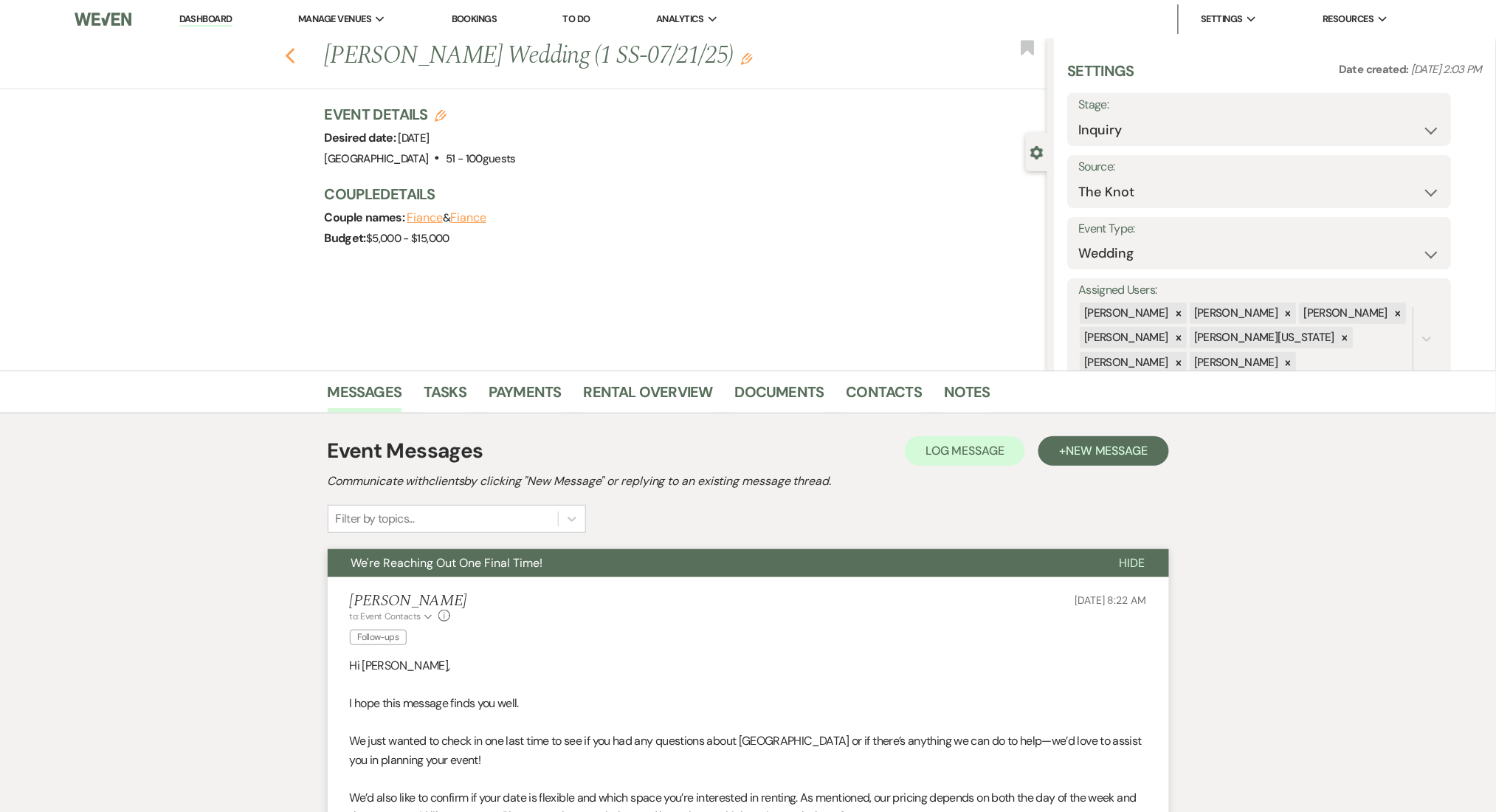
click at [294, 62] on use "button" at bounding box center [290, 56] width 10 height 16
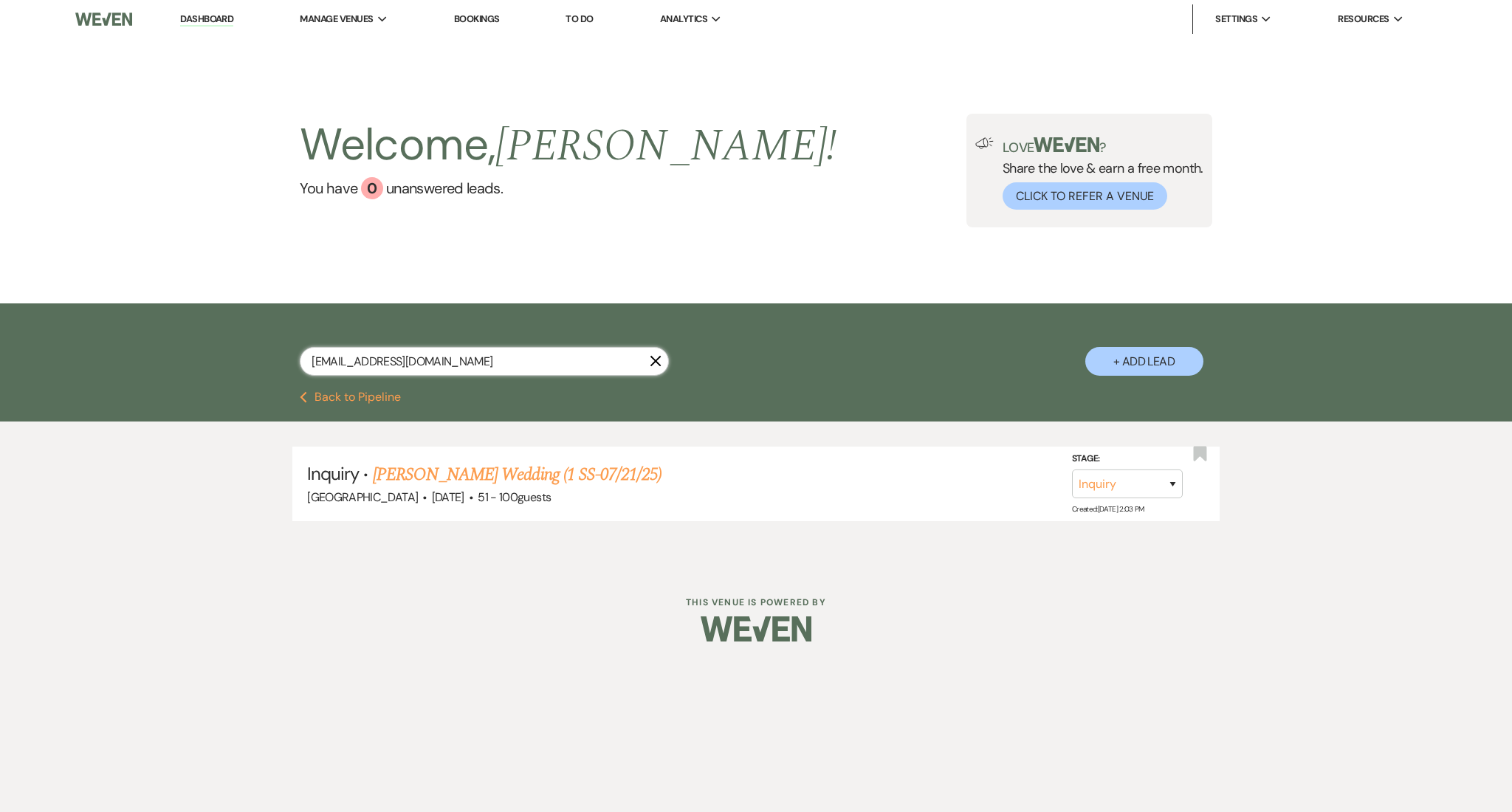
drag, startPoint x: 469, startPoint y: 360, endPoint x: 209, endPoint y: 333, distance: 261.4
click at [210, 334] on div "bbwedding2026@hotmail.com X + Add Lead" at bounding box center [756, 347] width 1512 height 88
paste input "shanettstembridge@g"
type input "shanettstembridge@gmail.com"
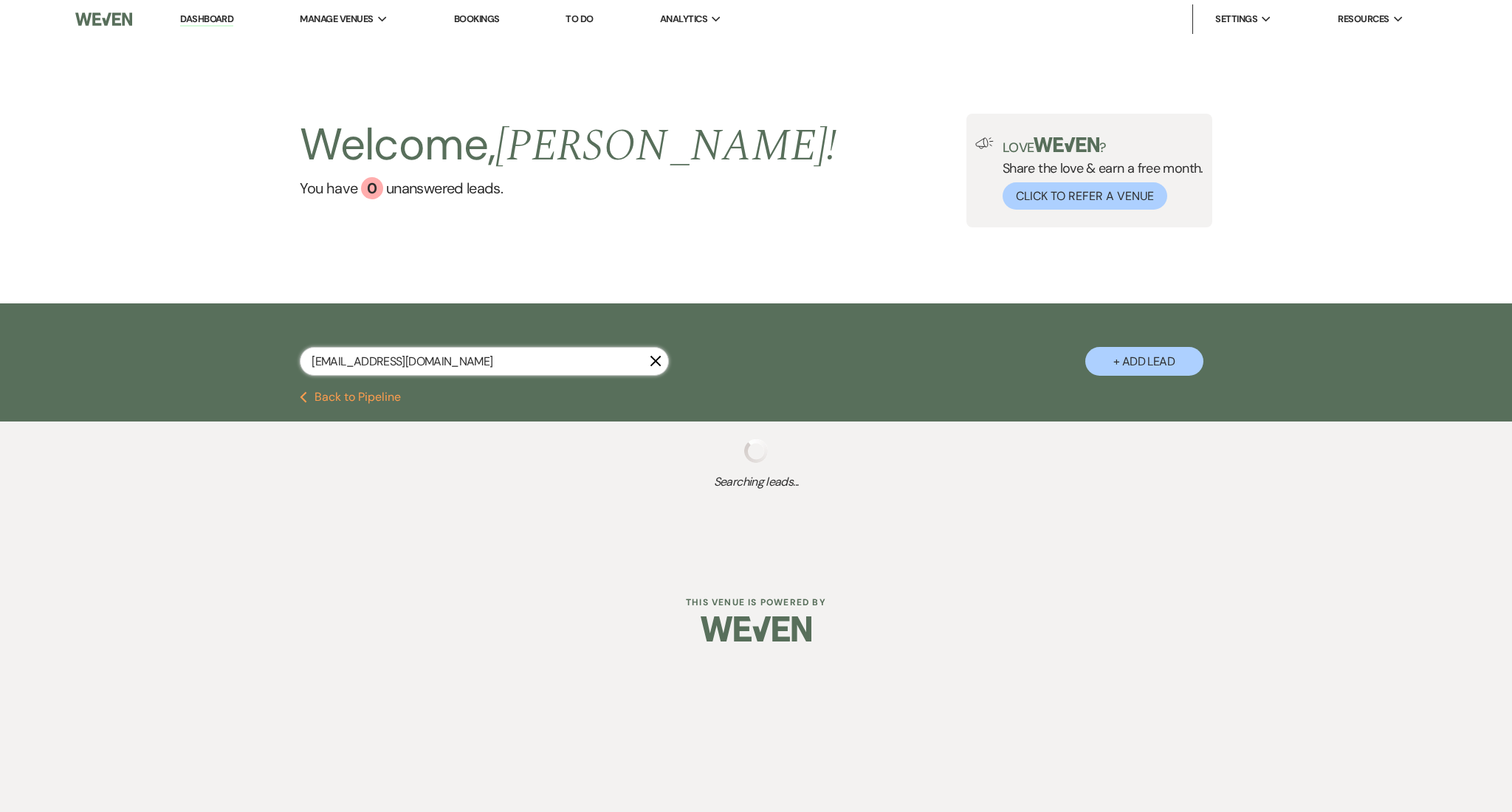
select select "8"
select select "5"
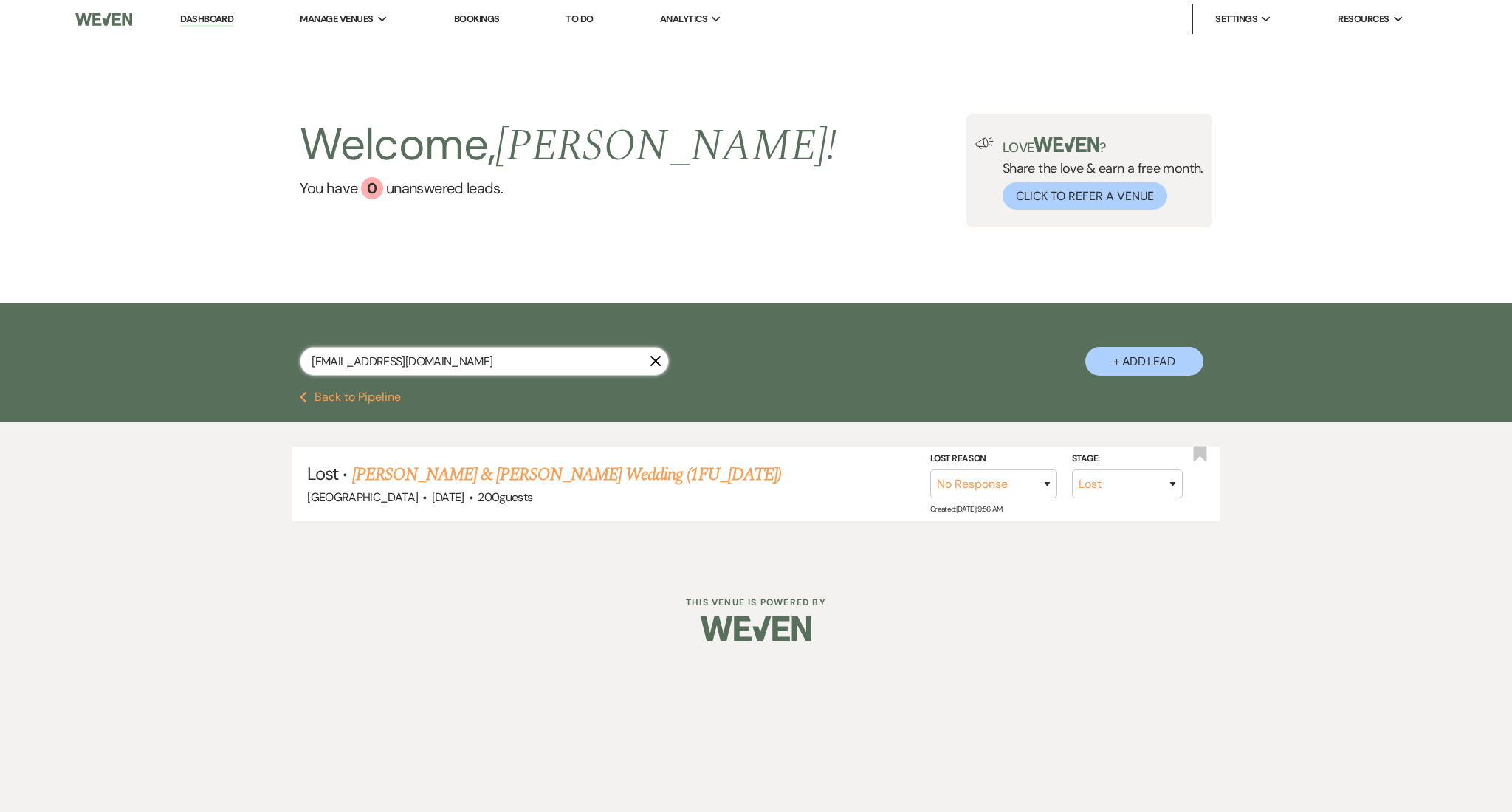
type input "shanettstembridge@gmail.com"
click at [466, 471] on link "Vincent Watts & SHANETT STEMBRIDGE's Wedding (1FU_7.11.25)" at bounding box center [566, 474] width 429 height 26
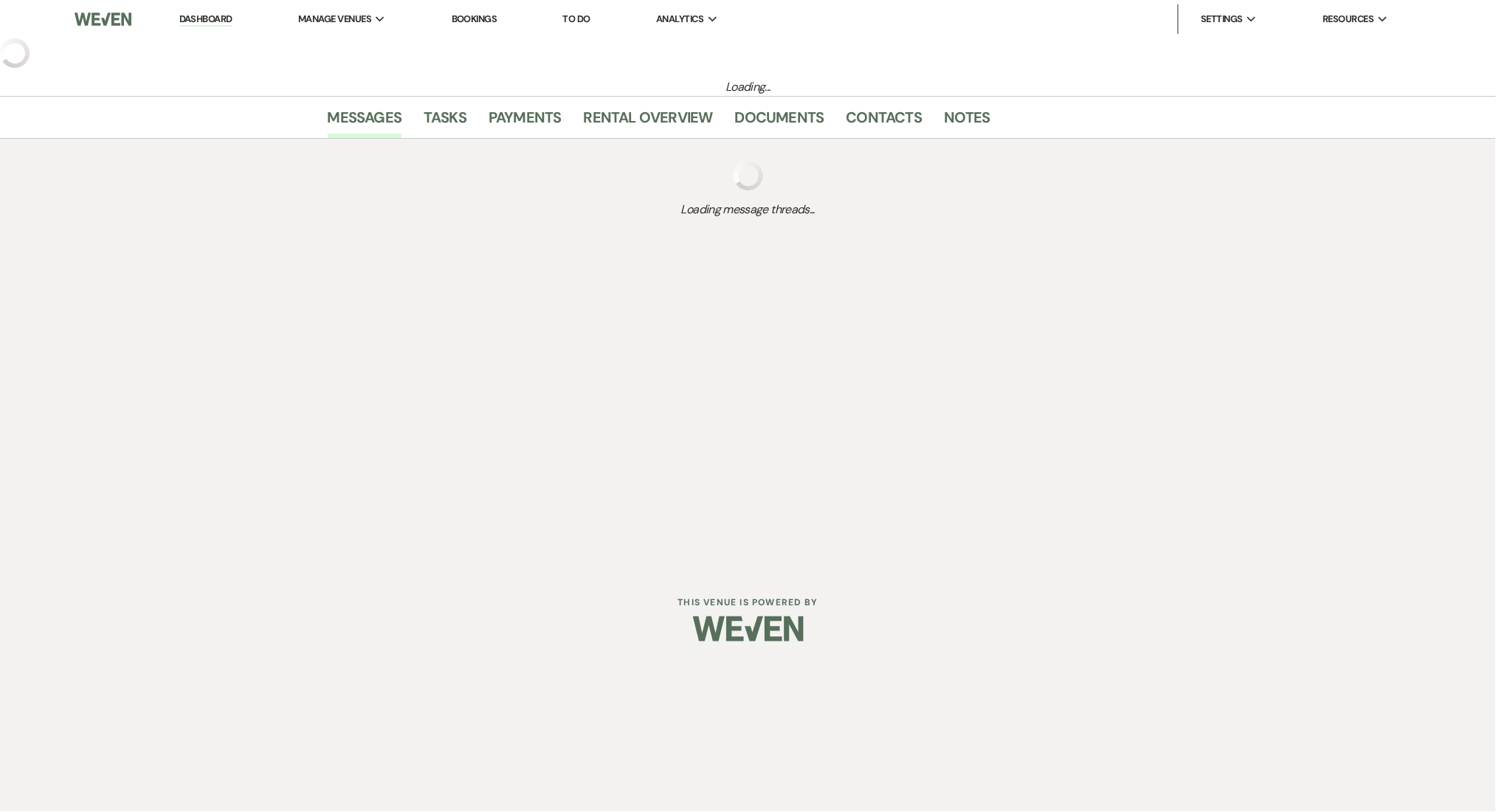
select select "8"
select select "5"
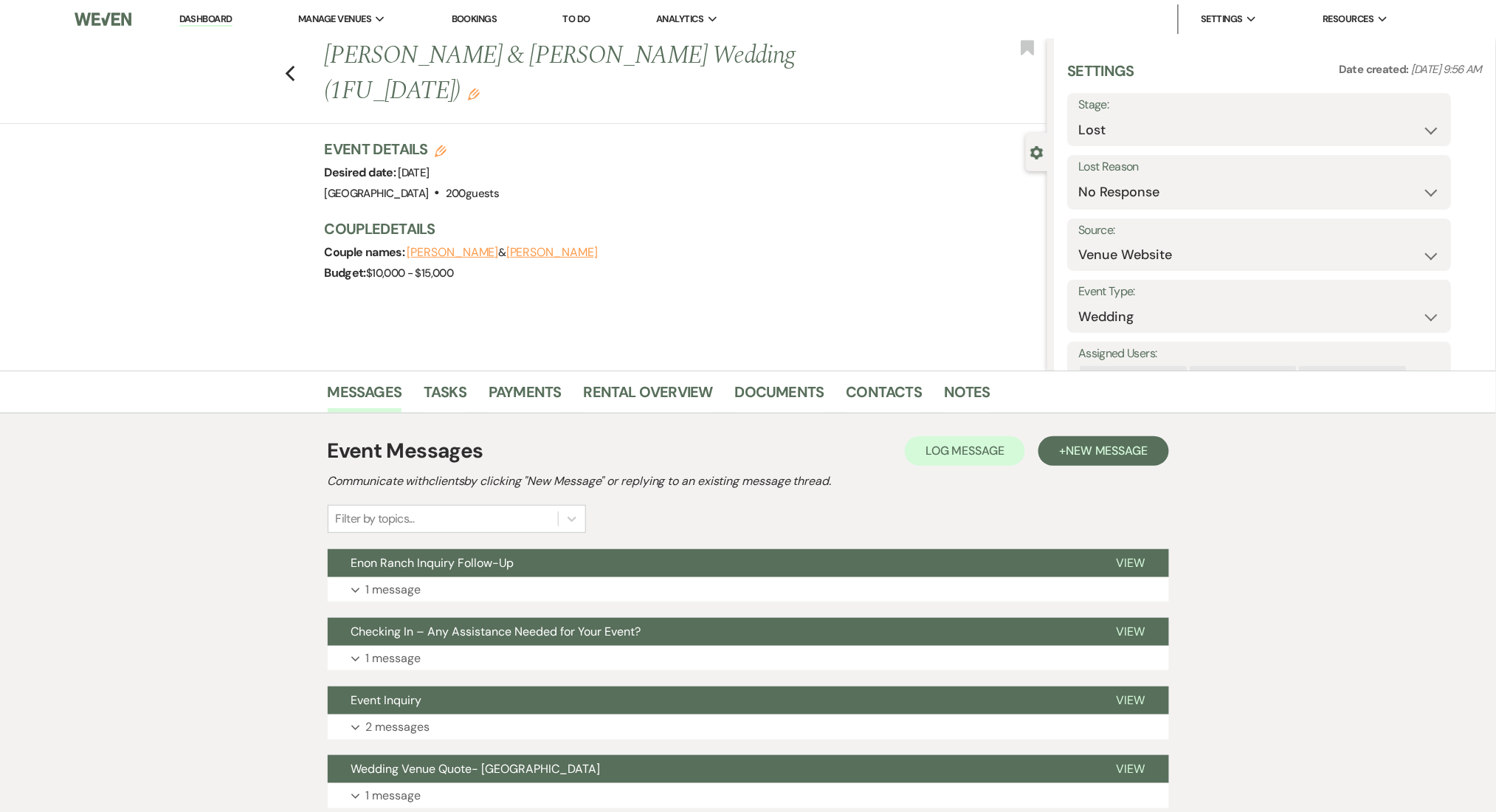
click at [752, 611] on div "Event Messages Log Log Message + New Message Communicate with clients by clicki…" at bounding box center [748, 622] width 842 height 388
click at [764, 588] on button "Expand 1 message" at bounding box center [748, 590] width 842 height 25
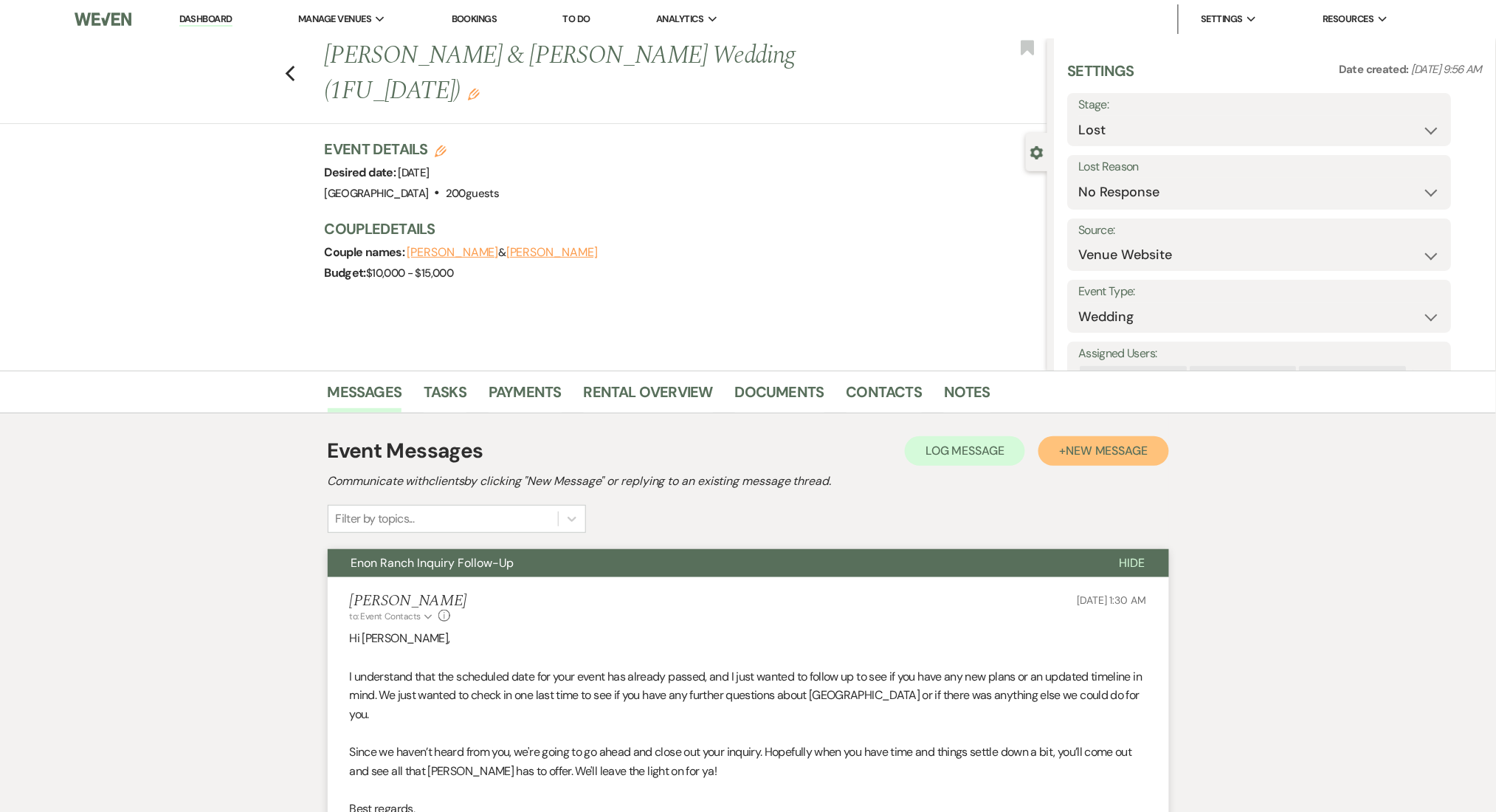
click at [1090, 444] on span "New Message" at bounding box center [1107, 450] width 82 height 16
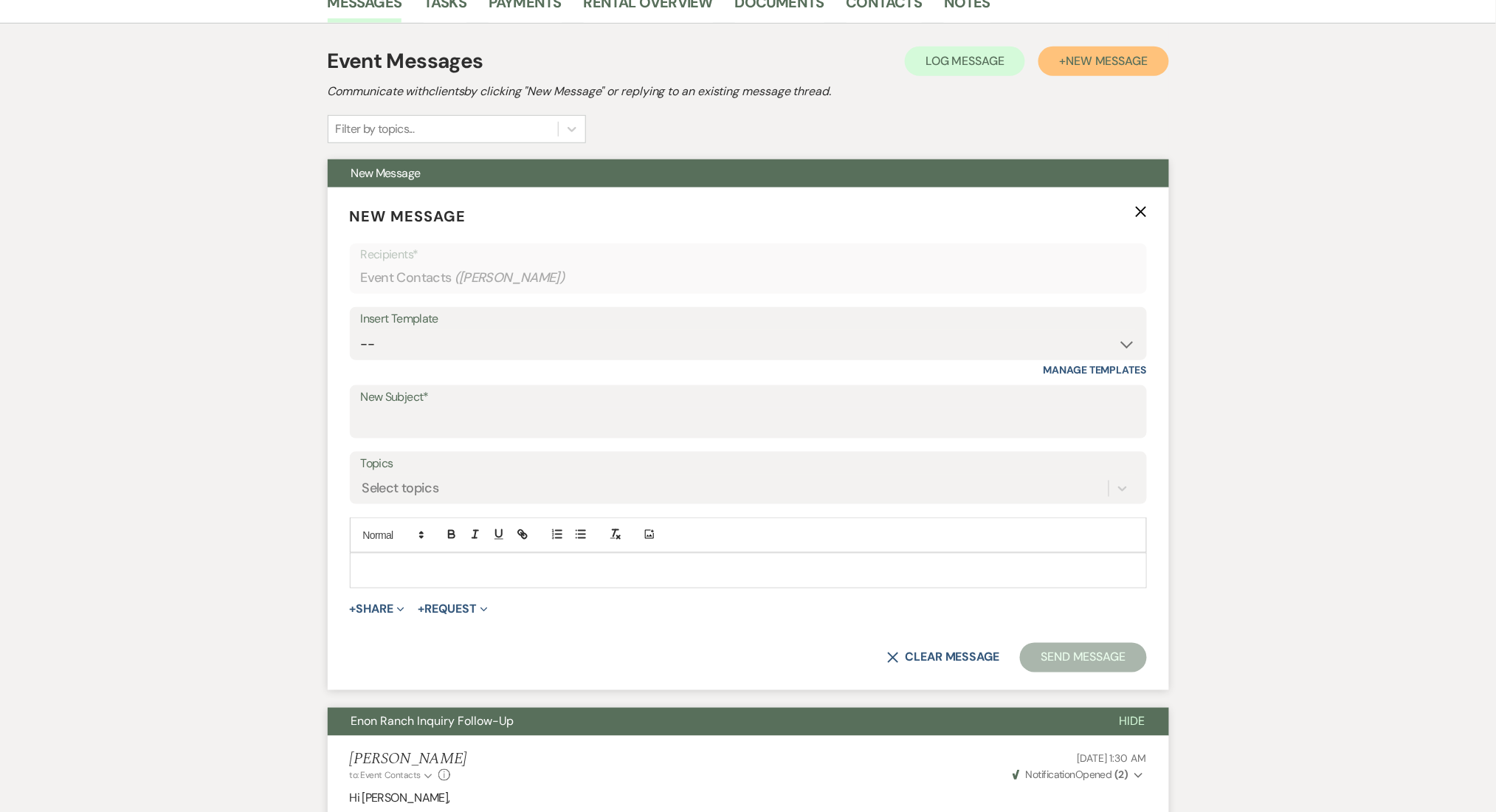
scroll to position [393, 0]
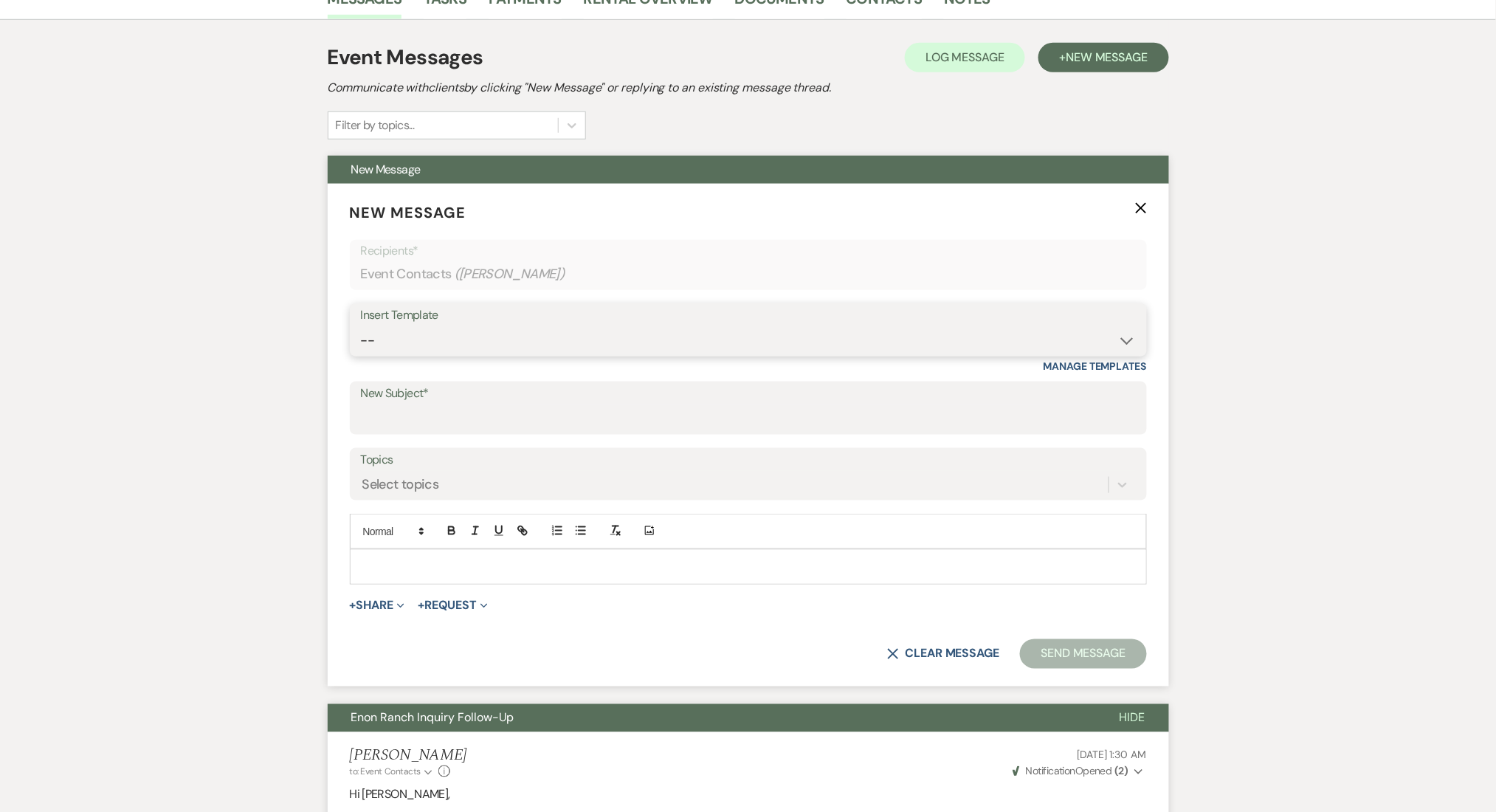
click at [511, 327] on select "-- Inquiry Follow Up Email #2 Contract Sending Template Payment Template Rental…" at bounding box center [748, 340] width 775 height 29
click at [497, 333] on select "-- Inquiry Follow Up Email #2 Contract Sending Template Payment Template Rental…" at bounding box center [748, 340] width 775 height 29
select select "4539"
click at [361, 326] on select "-- Inquiry Follow Up Email #2 Contract Sending Template Payment Template Rental…" at bounding box center [748, 340] width 775 height 29
type input "We're Reaching Out One Final Time!"
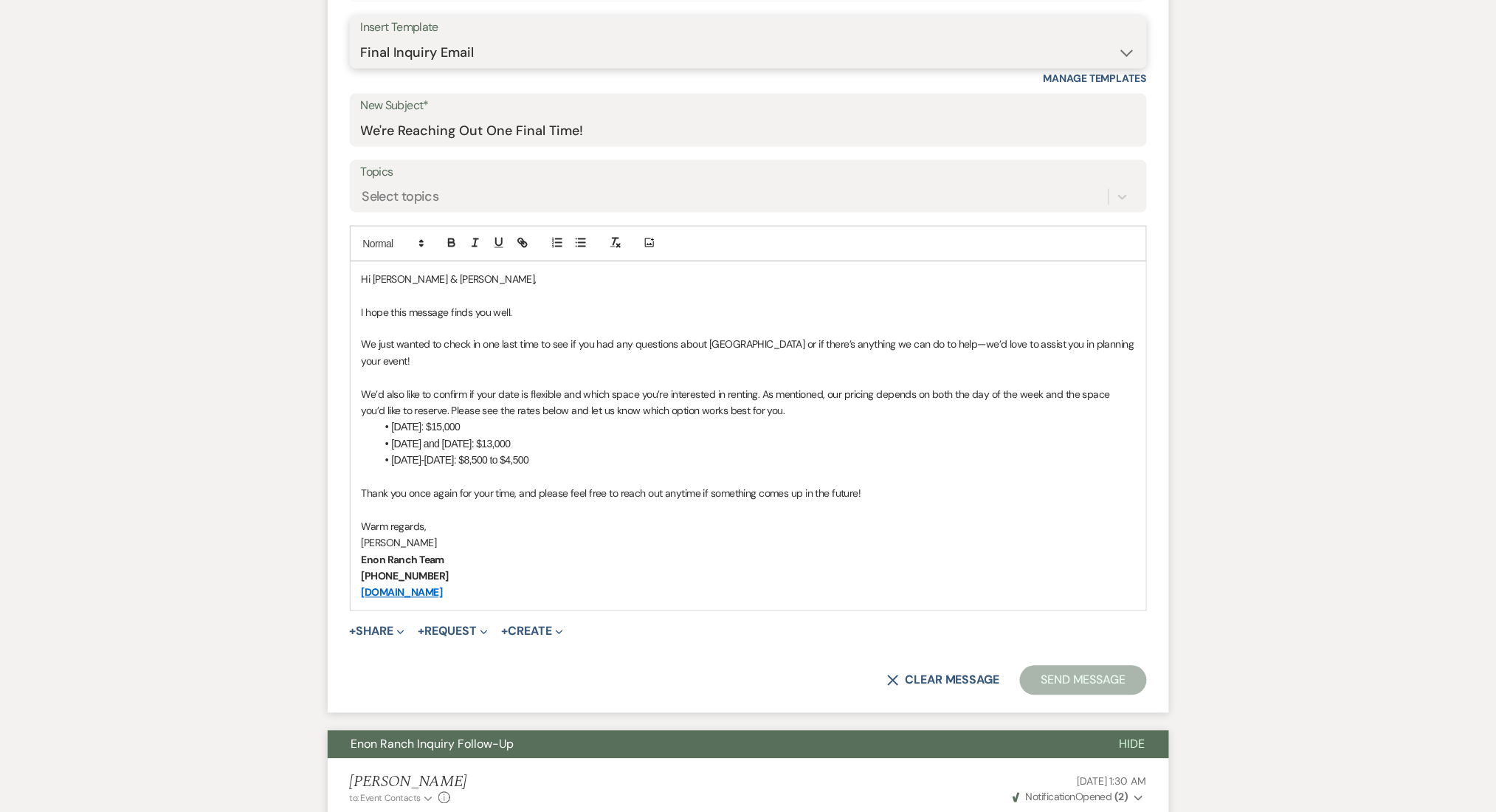
scroll to position [688, 0]
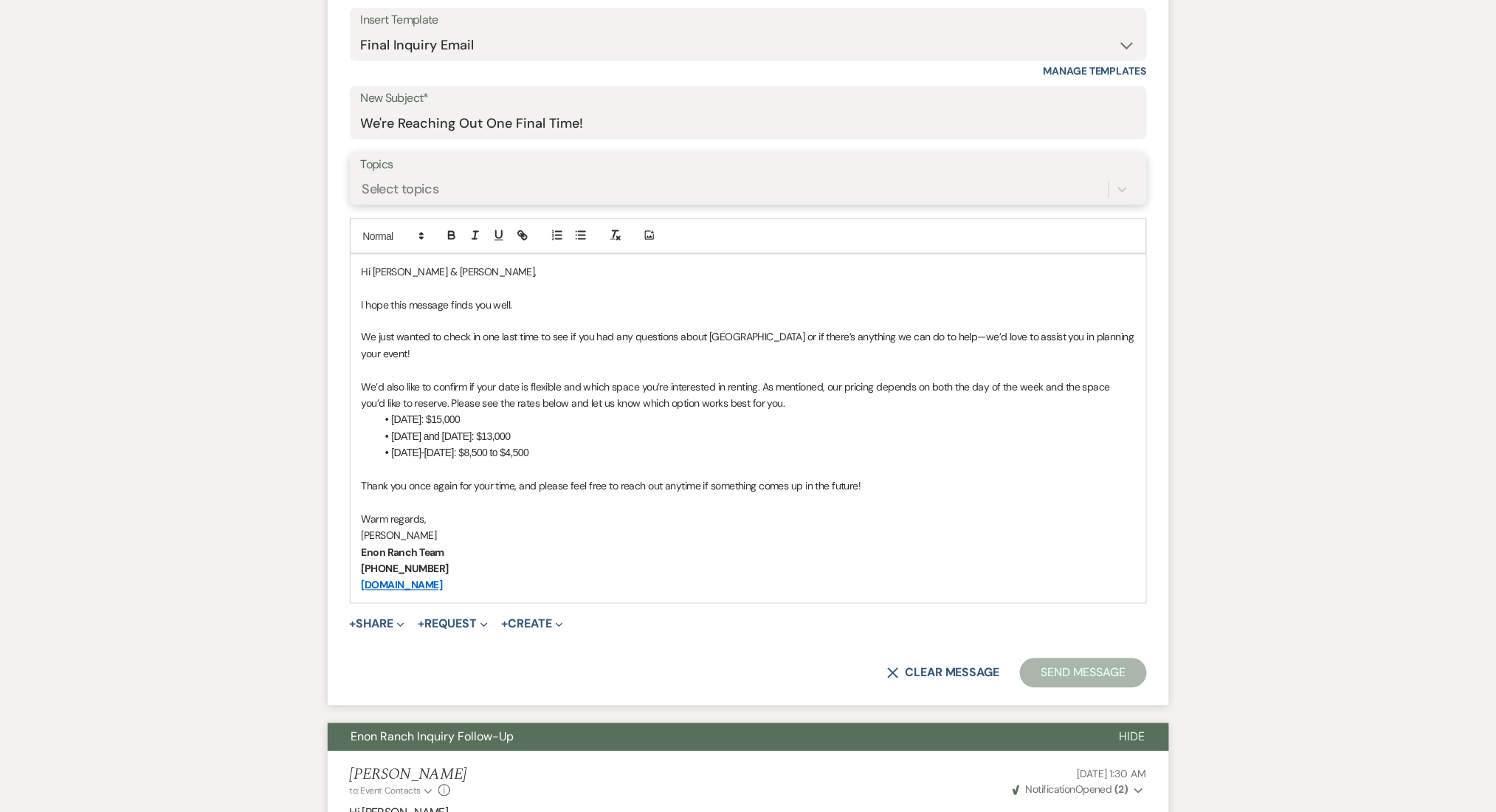
click at [536, 176] on div "Select topics" at bounding box center [735, 189] width 748 height 26
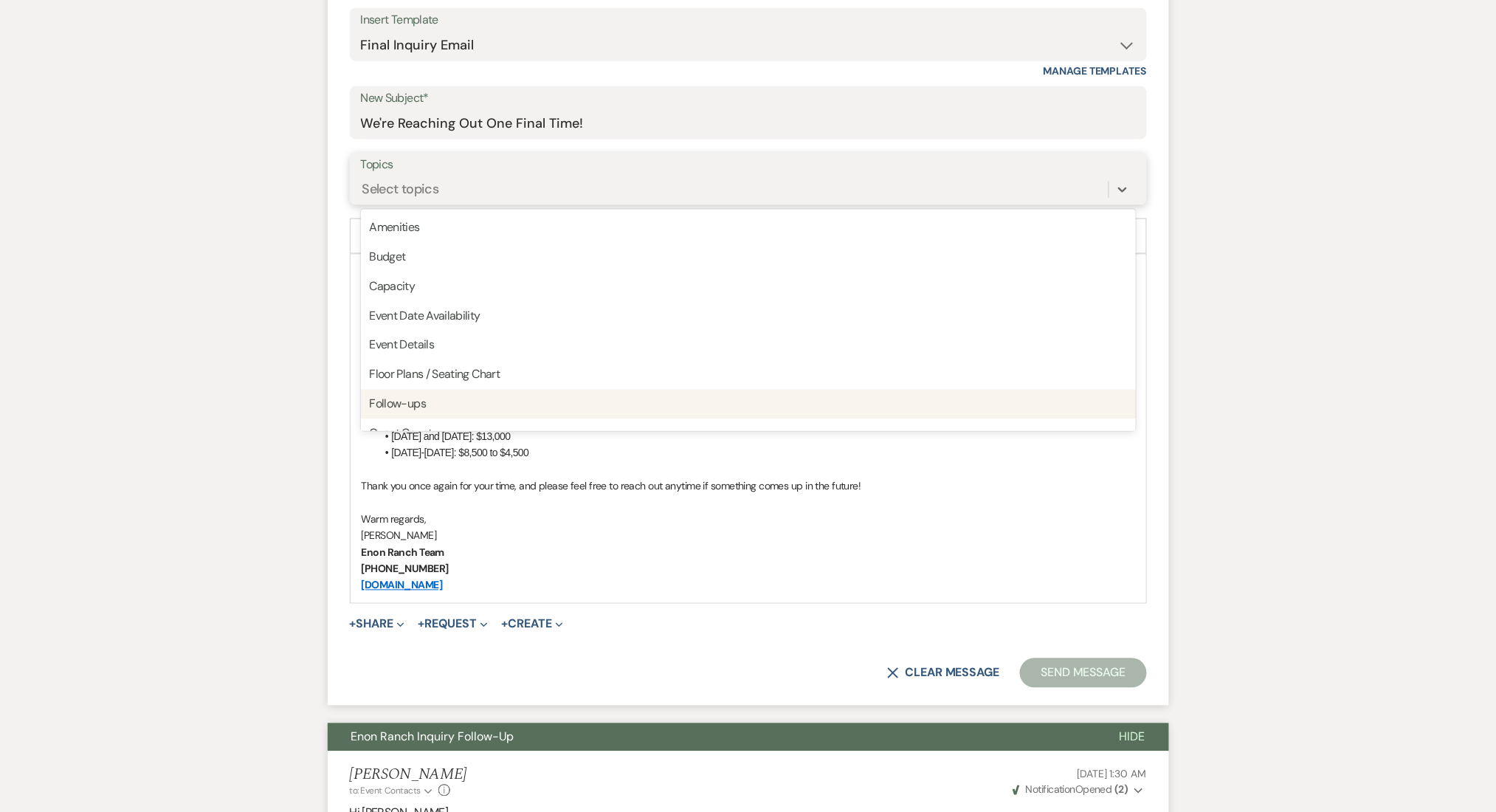
click at [527, 405] on div "Follow-ups" at bounding box center [748, 404] width 775 height 29
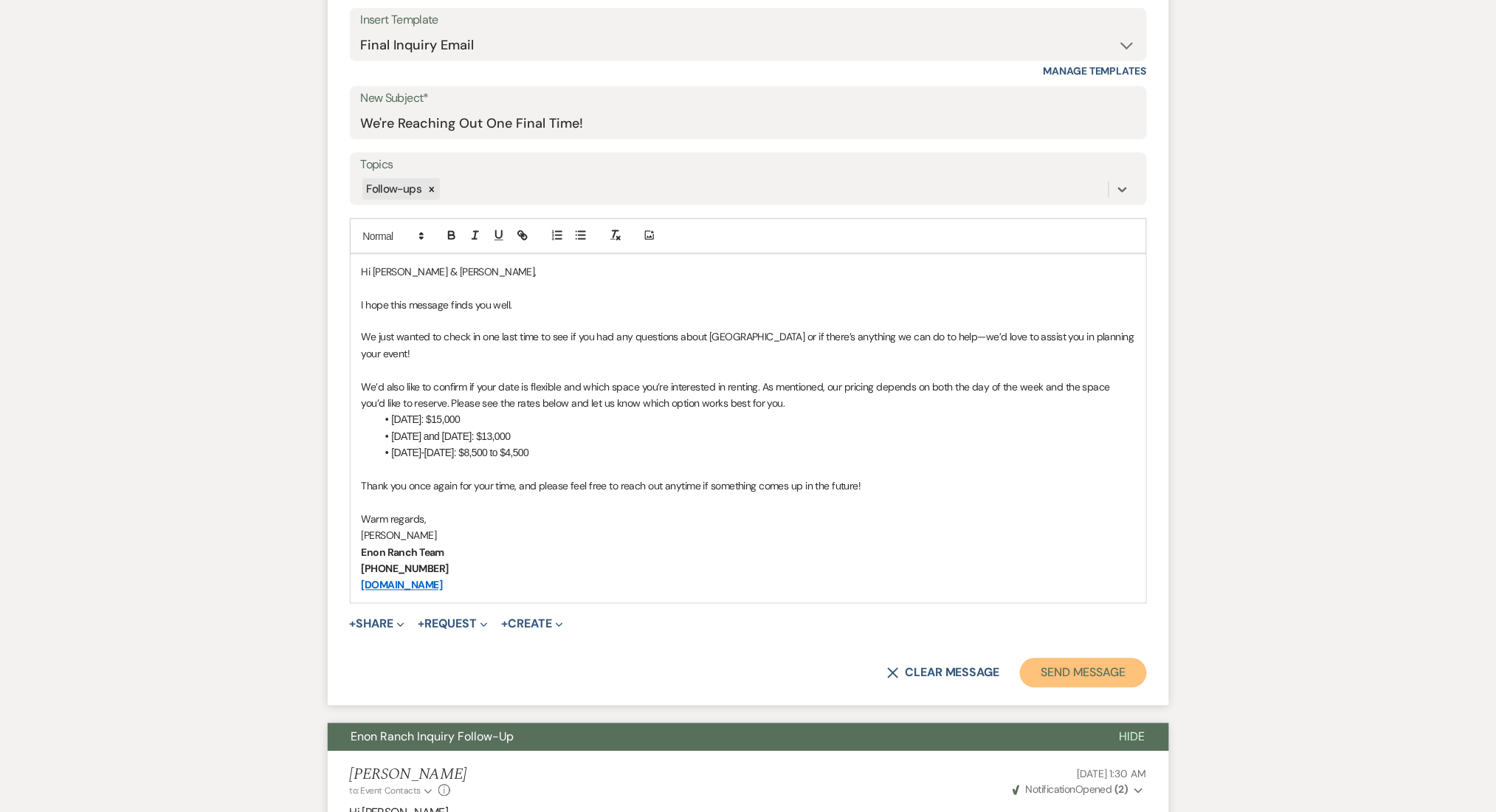
click at [1065, 683] on button "Send Message" at bounding box center [1083, 672] width 126 height 29
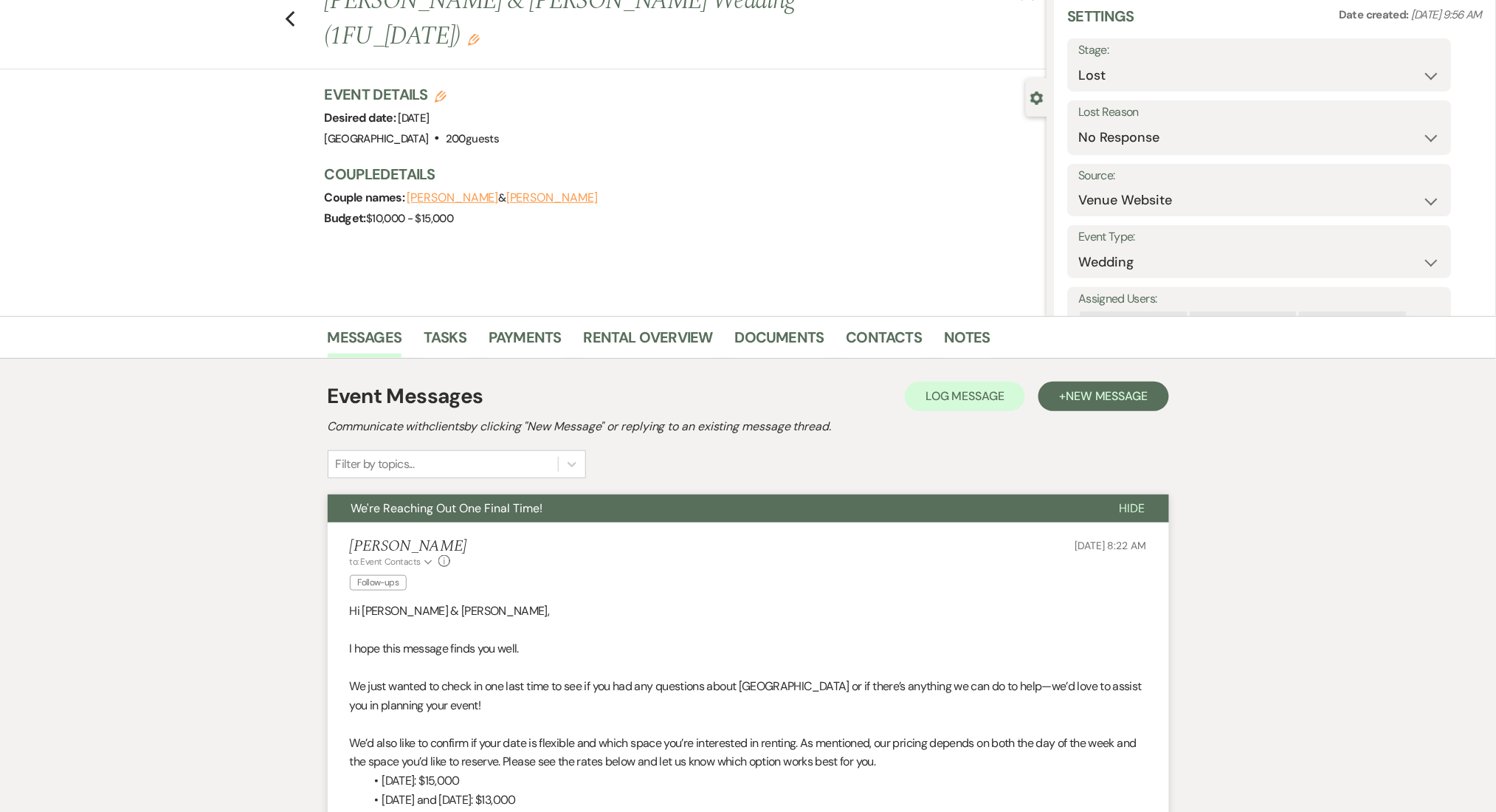
scroll to position [0, 0]
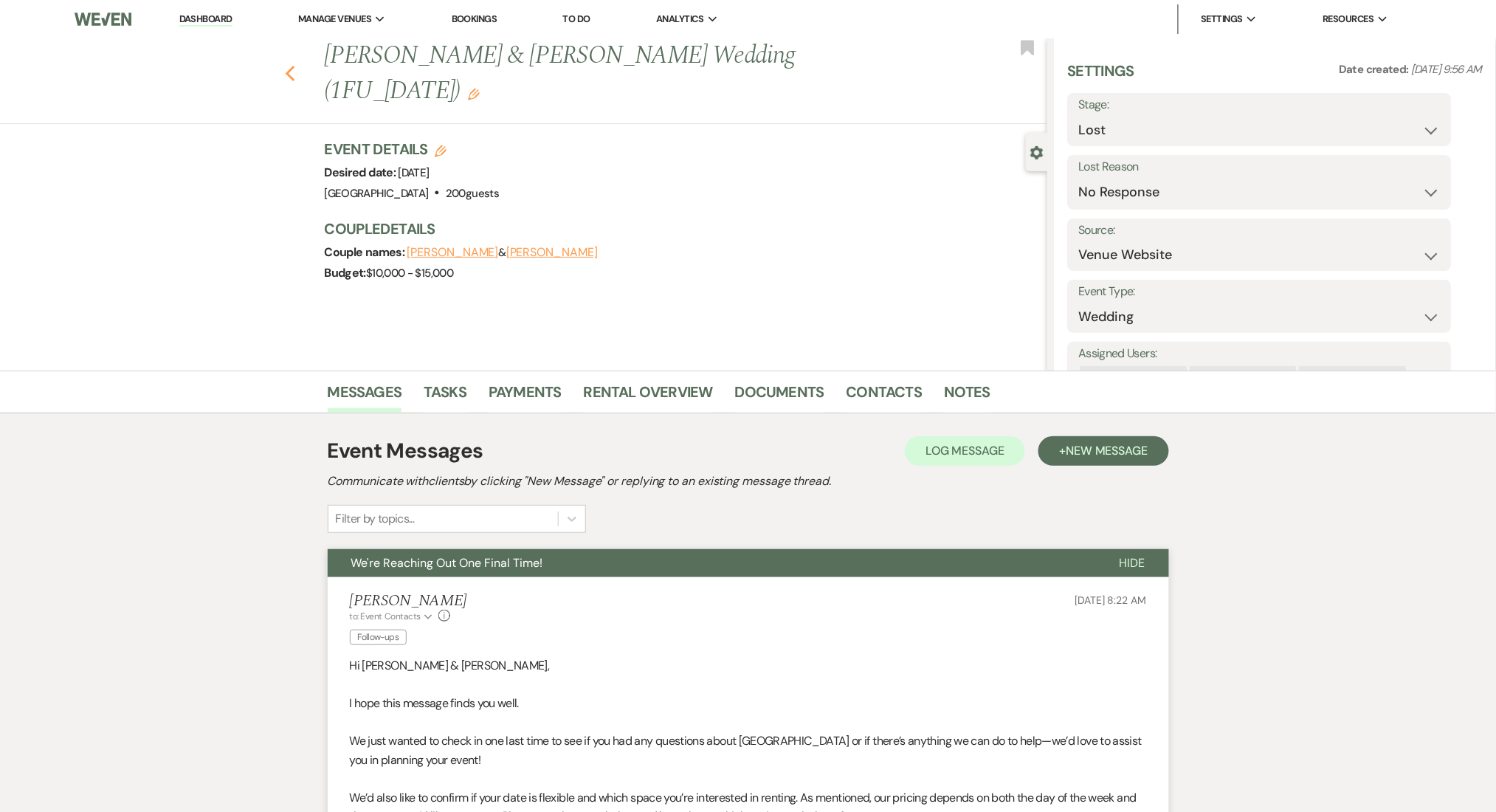
click at [296, 67] on icon "Previous" at bounding box center [290, 74] width 11 height 17
select select "8"
select select "5"
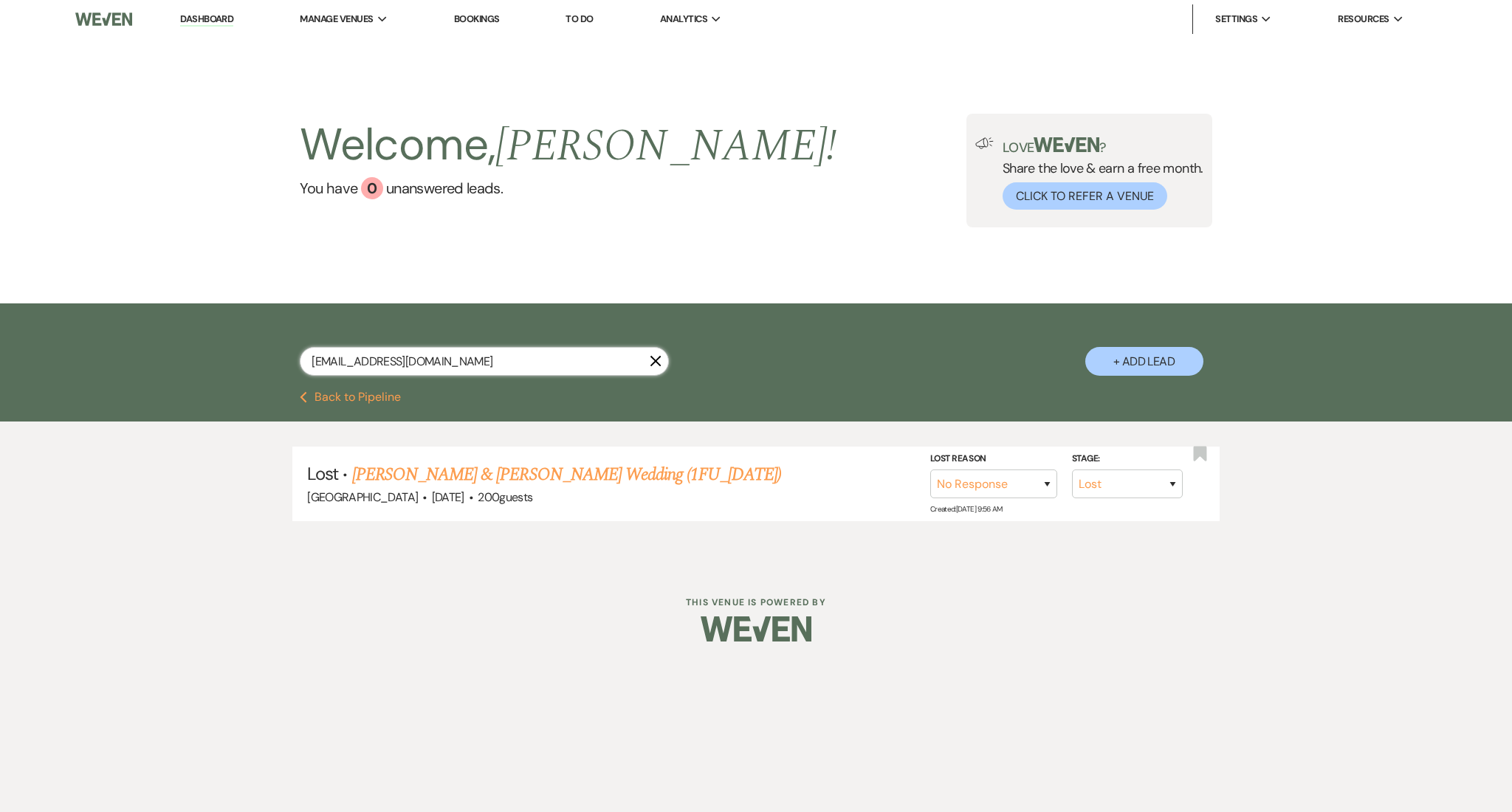
drag, startPoint x: 497, startPoint y: 352, endPoint x: 121, endPoint y: 351, distance: 376.0
click at [121, 351] on div "shanettstembridge@gmail.com X + Add Lead" at bounding box center [756, 347] width 1512 height 88
paste input "noemi9428@yahoo"
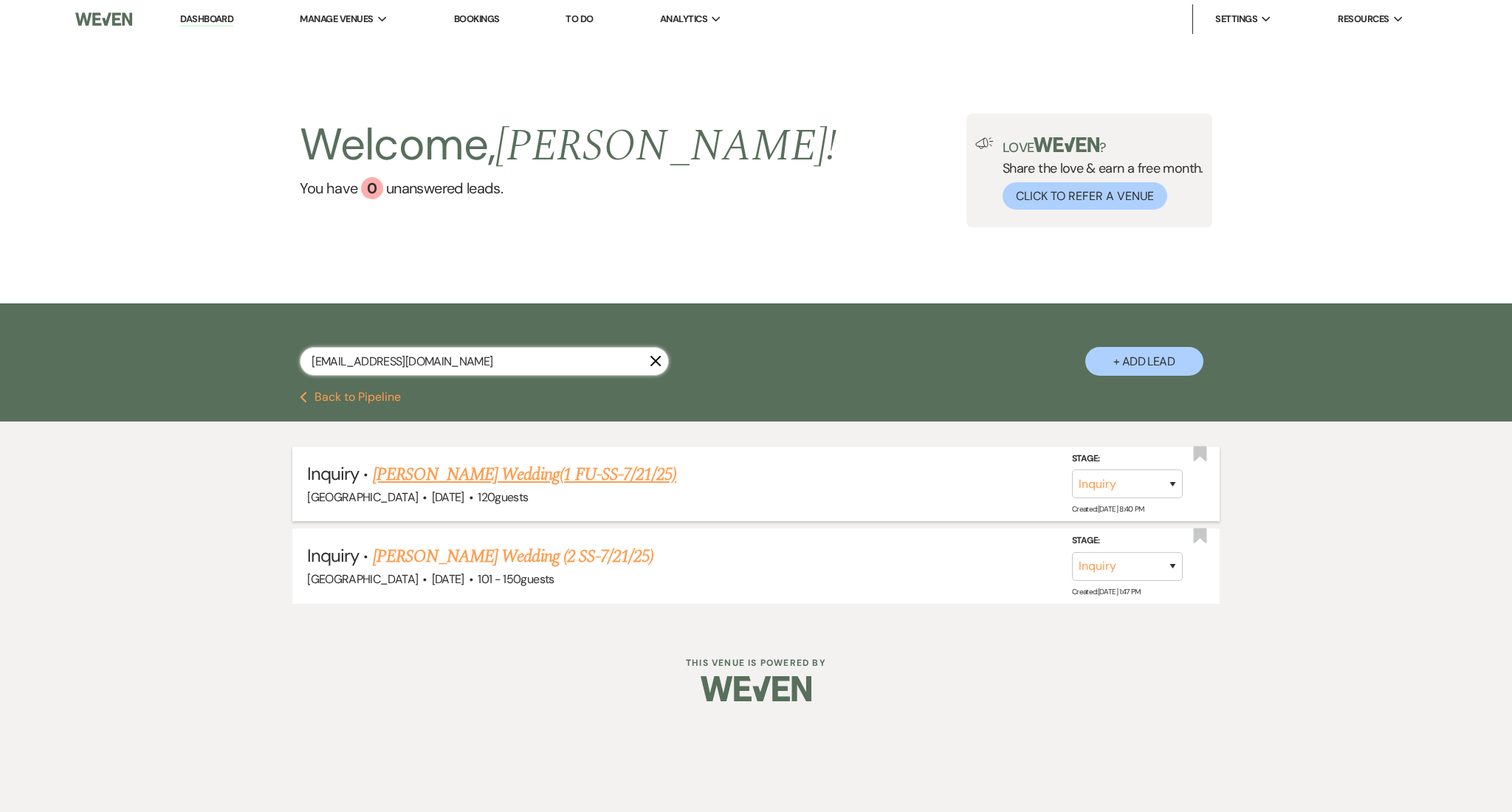
type input "noemi9428@yahoo.com"
click at [455, 557] on link "Noemi Salgado's Wedding (2 SS-7/21/25)" at bounding box center [513, 556] width 281 height 26
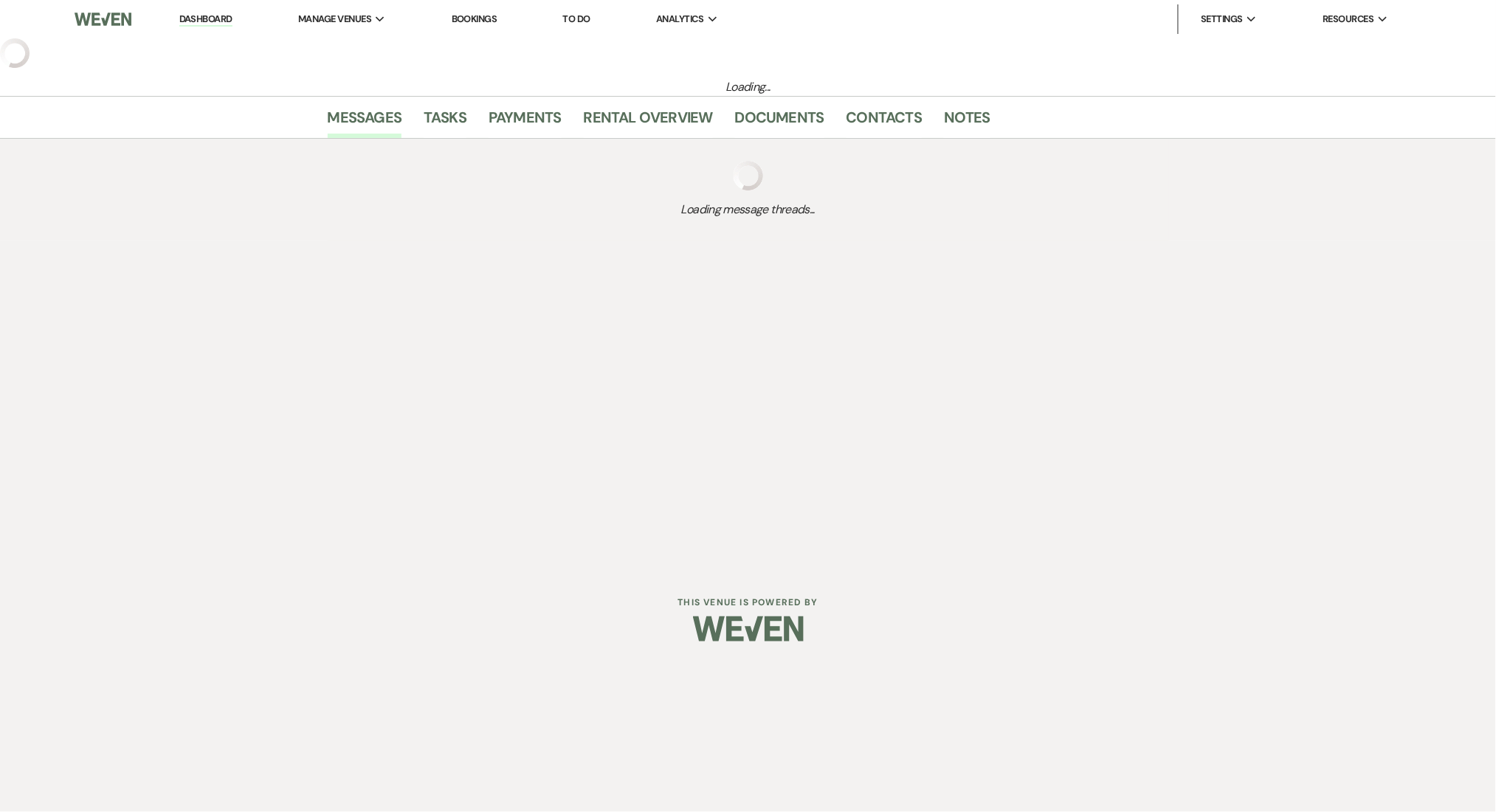
select select "2"
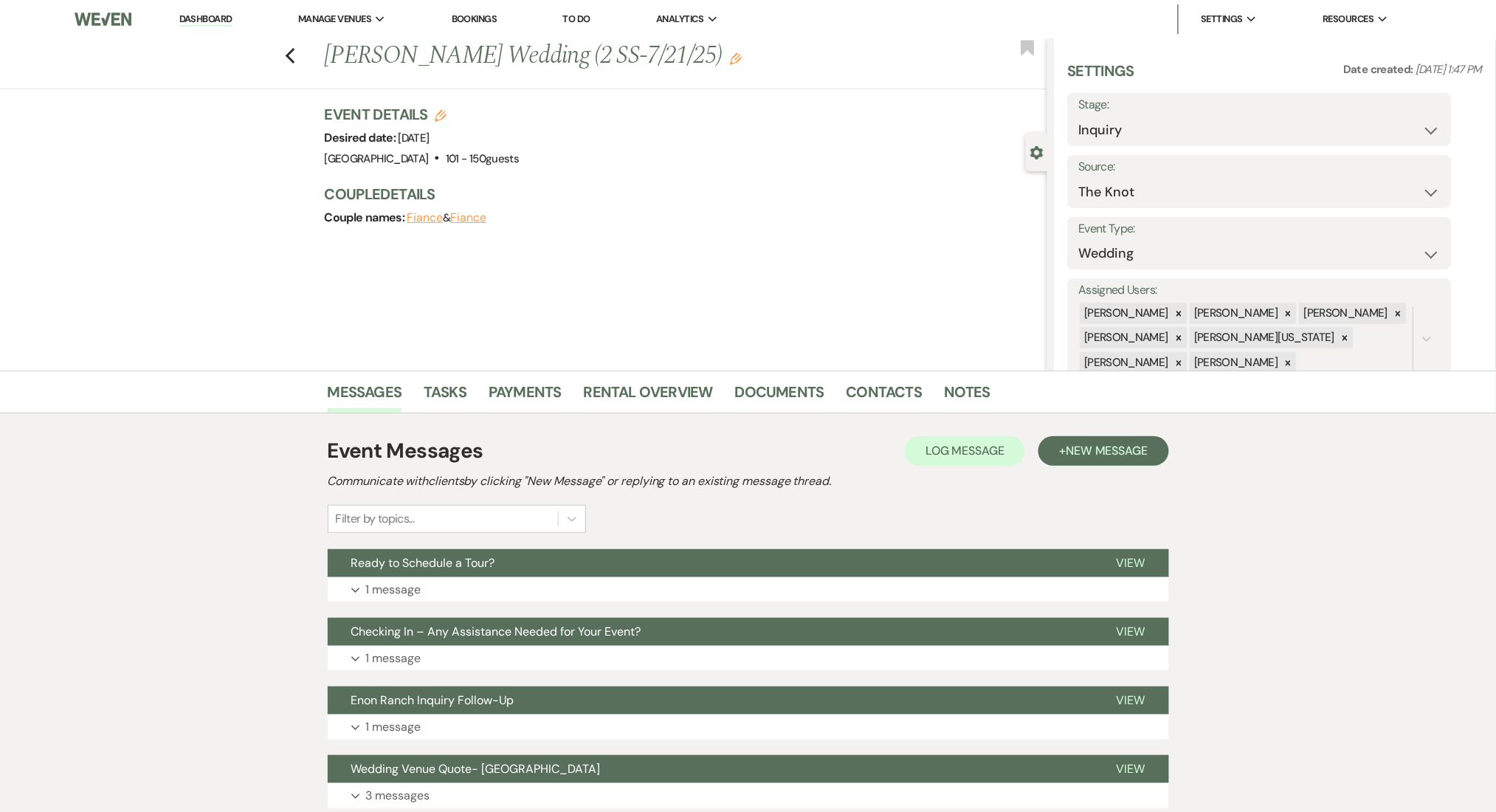
click at [499, 618] on button "Checking In – Any Assistance Needed for Your Event?" at bounding box center [710, 631] width 765 height 28
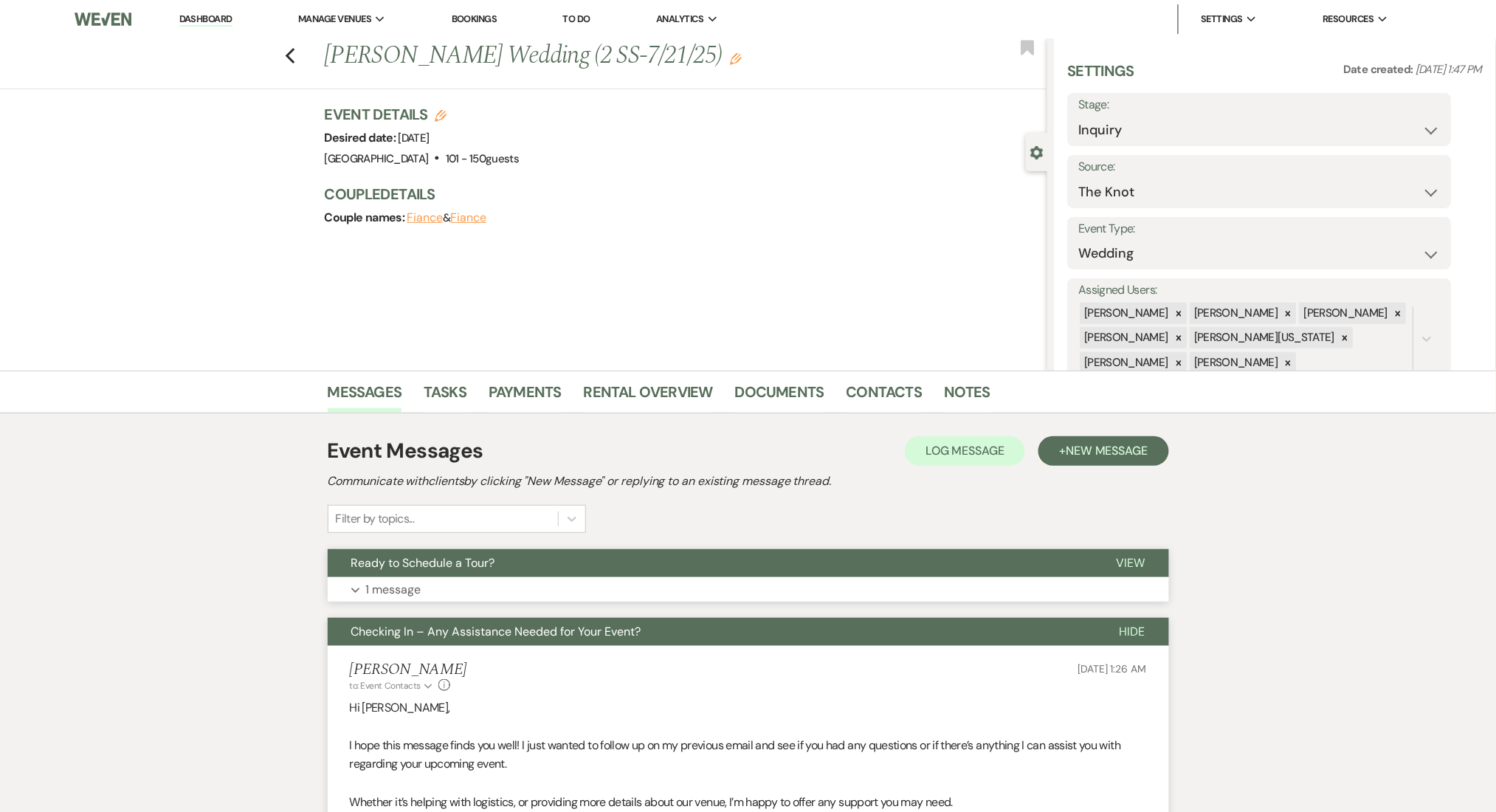
click at [513, 588] on button "Expand 1 message" at bounding box center [748, 590] width 842 height 25
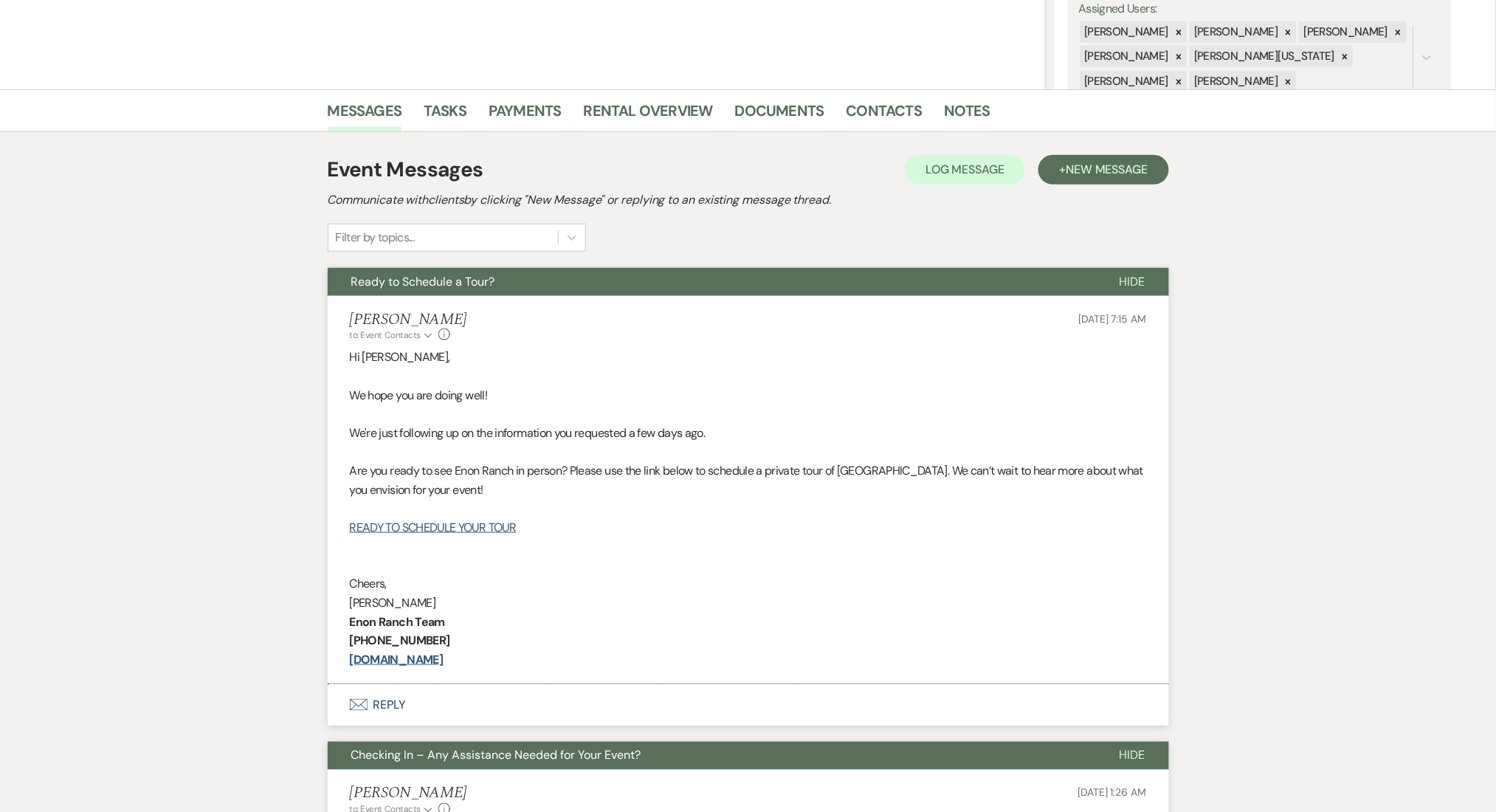
scroll to position [393, 0]
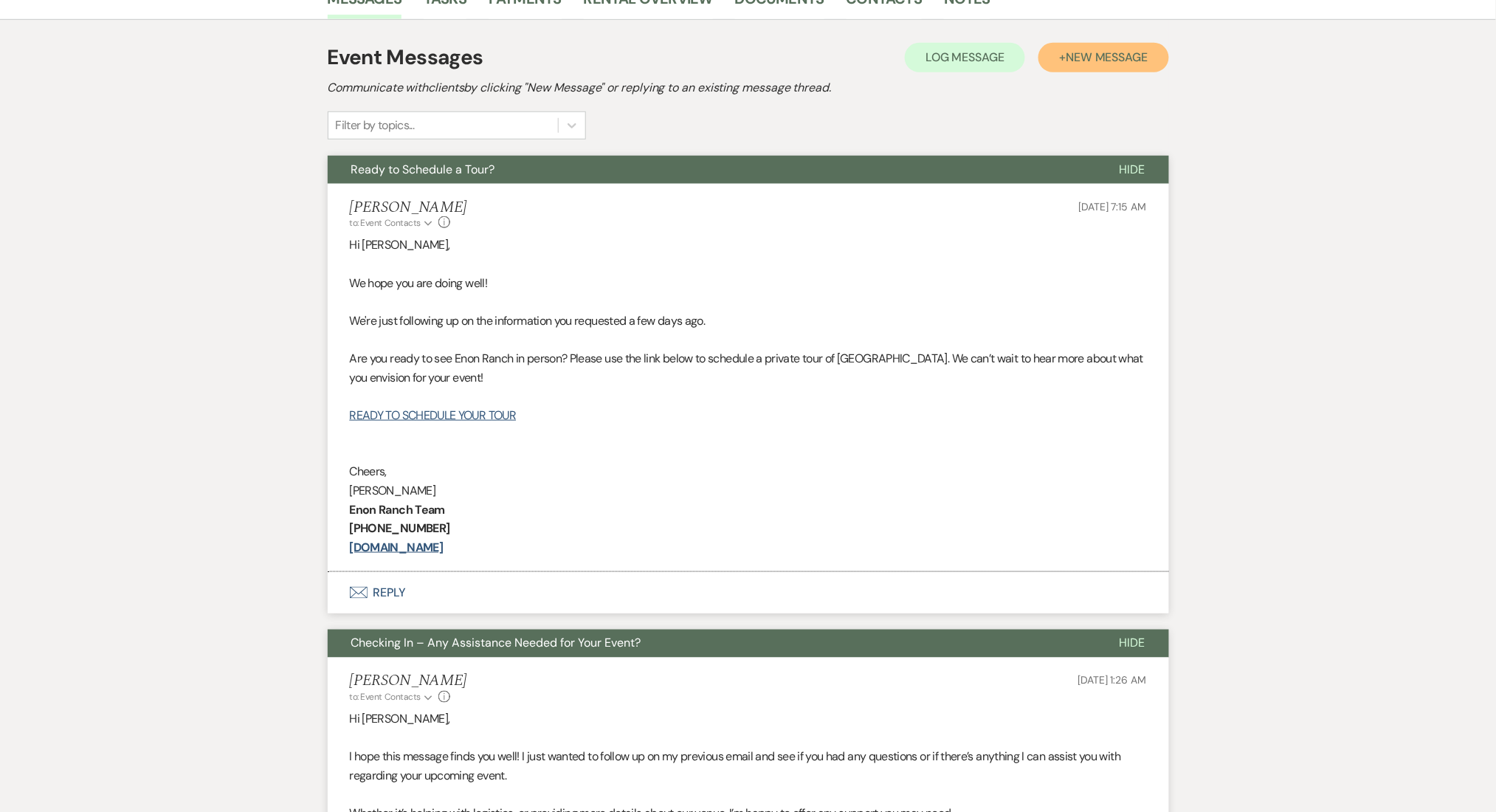
click at [1084, 47] on button "+ New Message" at bounding box center [1103, 57] width 130 height 29
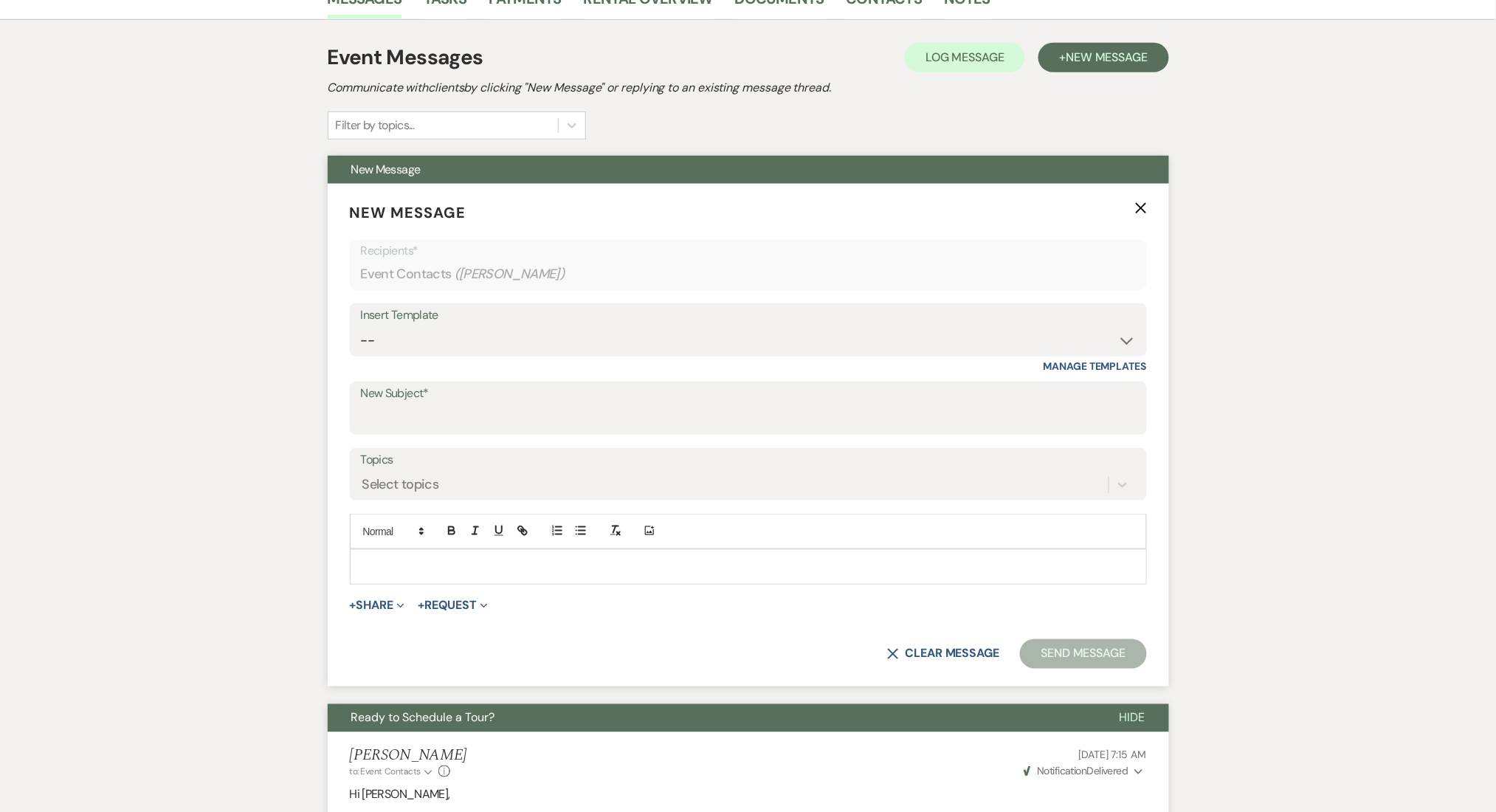
click at [541, 323] on div "Insert Template" at bounding box center [748, 315] width 775 height 21
click at [536, 335] on select "-- Inquiry Follow Up Email #2 Contract Sending Template Payment Template Rental…" at bounding box center [748, 340] width 775 height 29
select select "4539"
click at [361, 326] on select "-- Inquiry Follow Up Email #2 Contract Sending Template Payment Template Rental…" at bounding box center [748, 340] width 775 height 29
type input "We're Reaching Out One Final Time!"
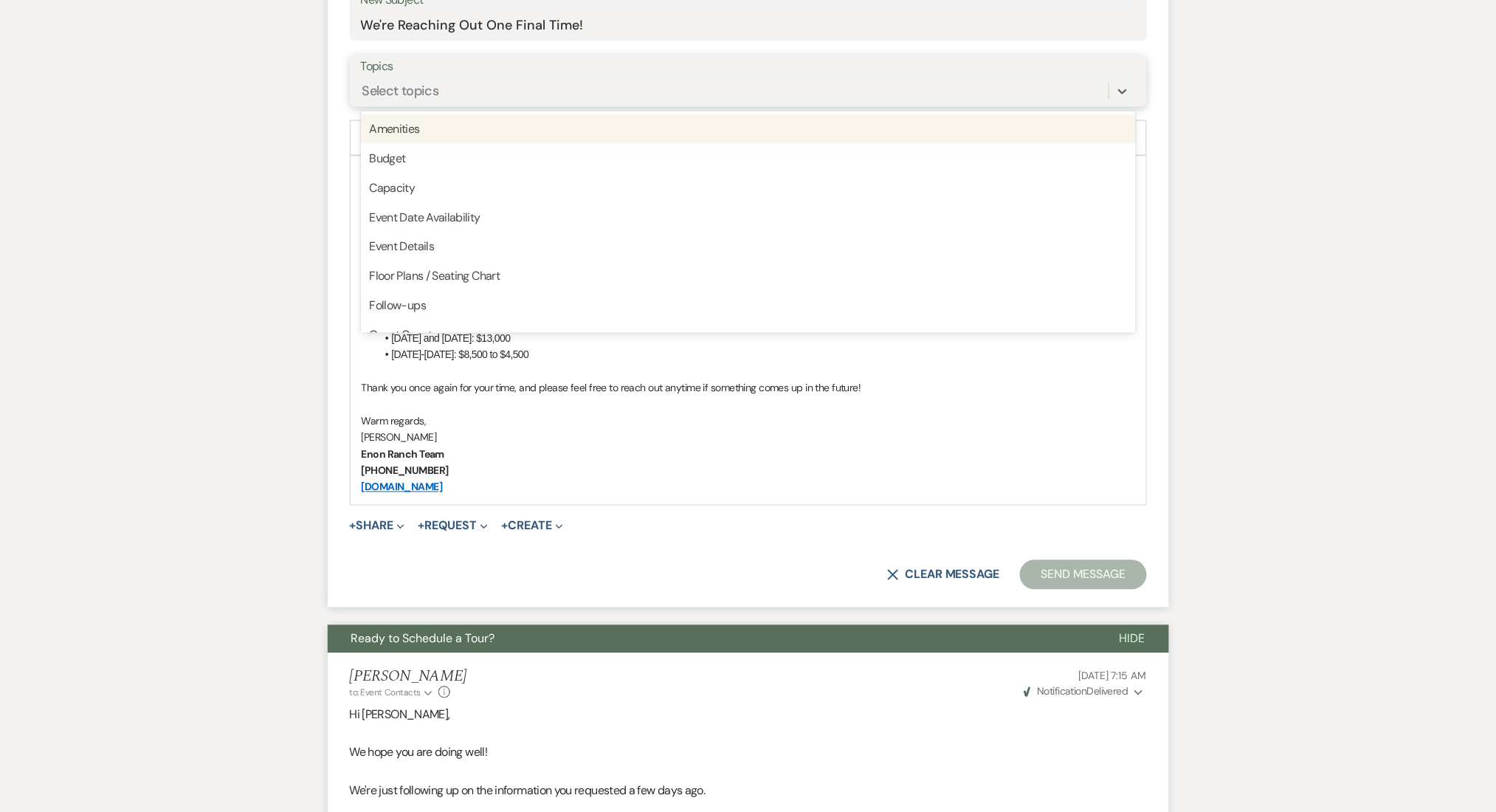
click at [444, 86] on div "Select topics" at bounding box center [735, 91] width 748 height 26
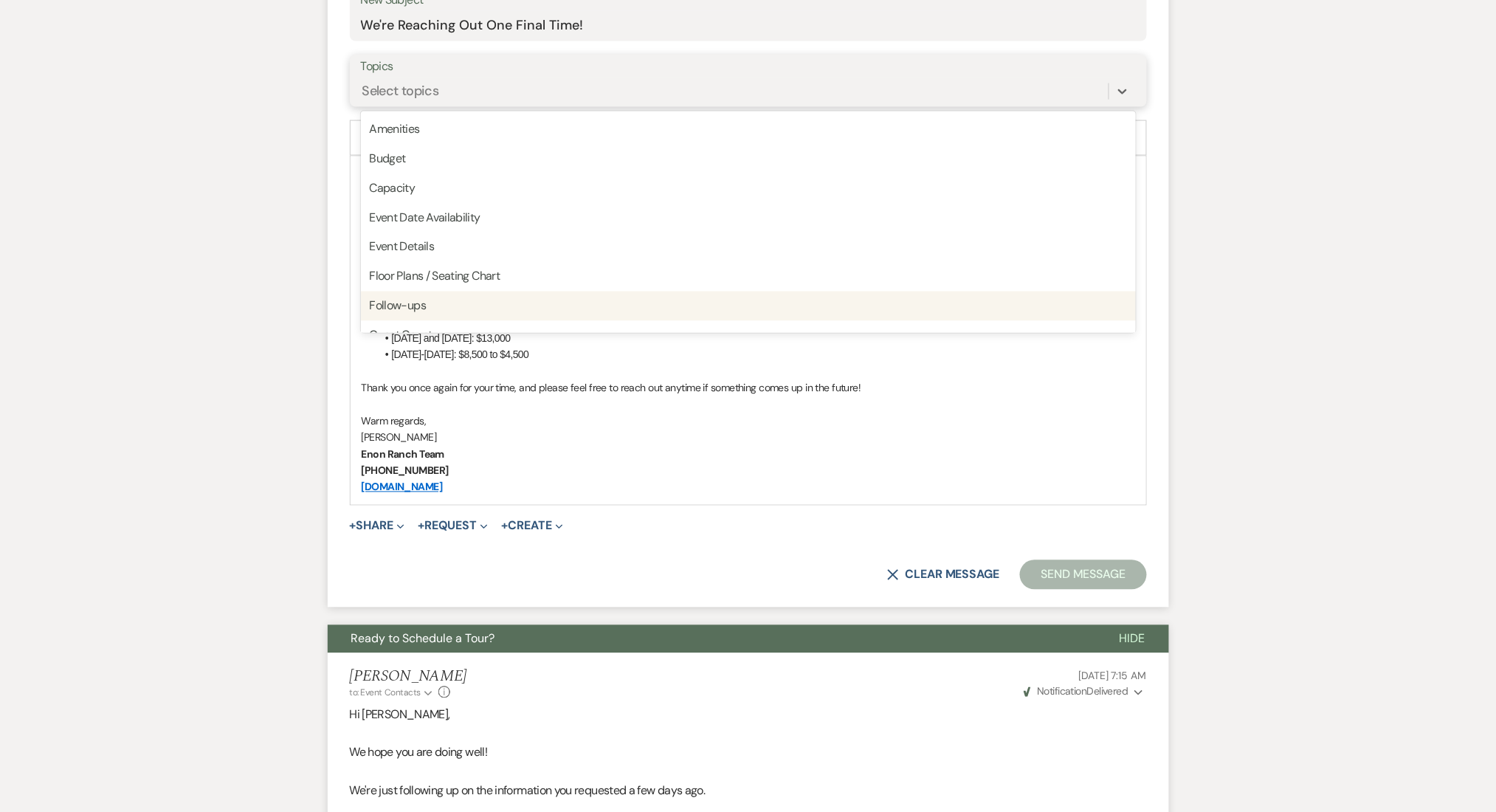
click at [443, 303] on div "Follow-ups" at bounding box center [748, 306] width 775 height 29
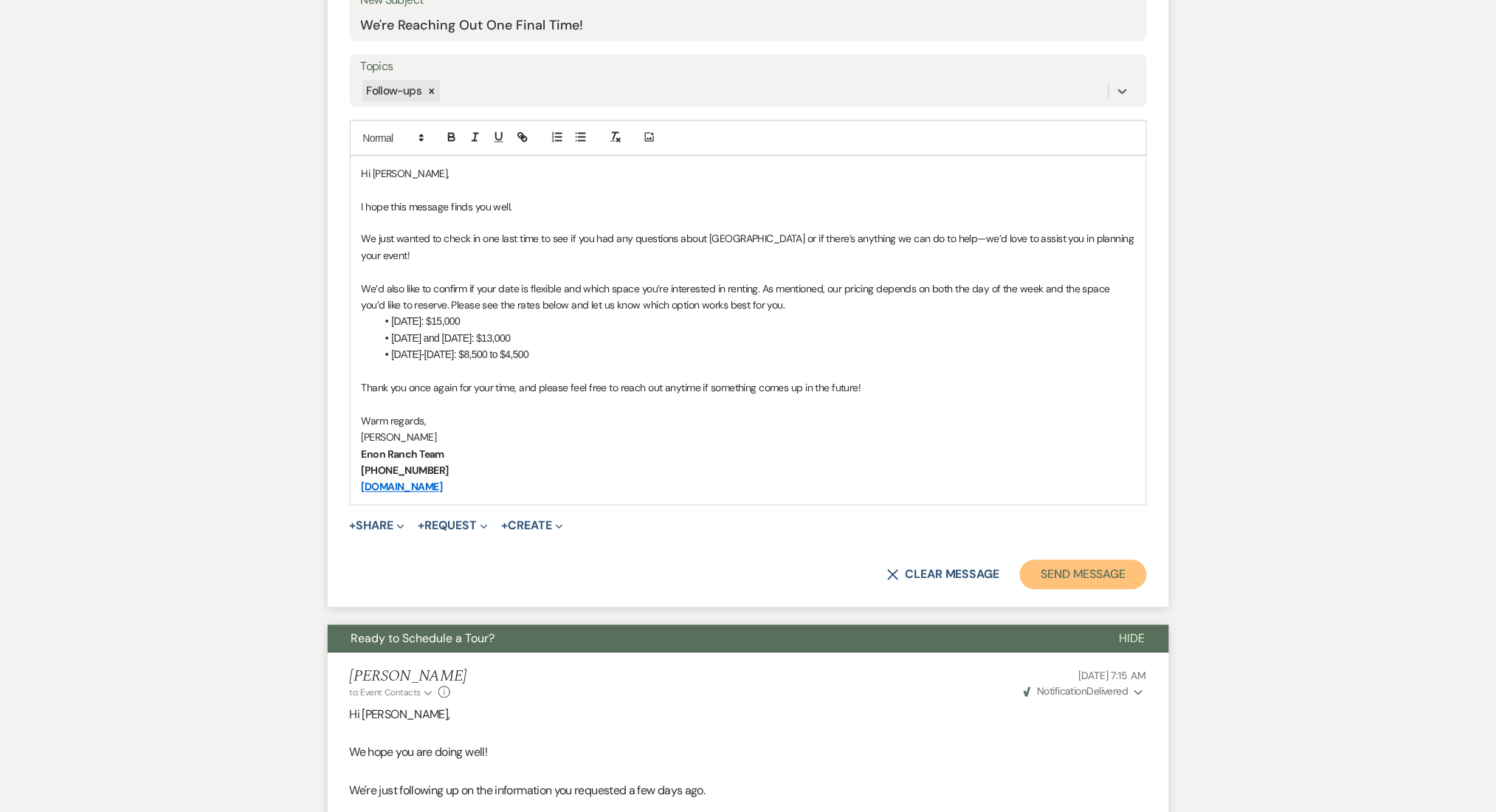
click at [1116, 573] on button "Send Message" at bounding box center [1083, 574] width 126 height 29
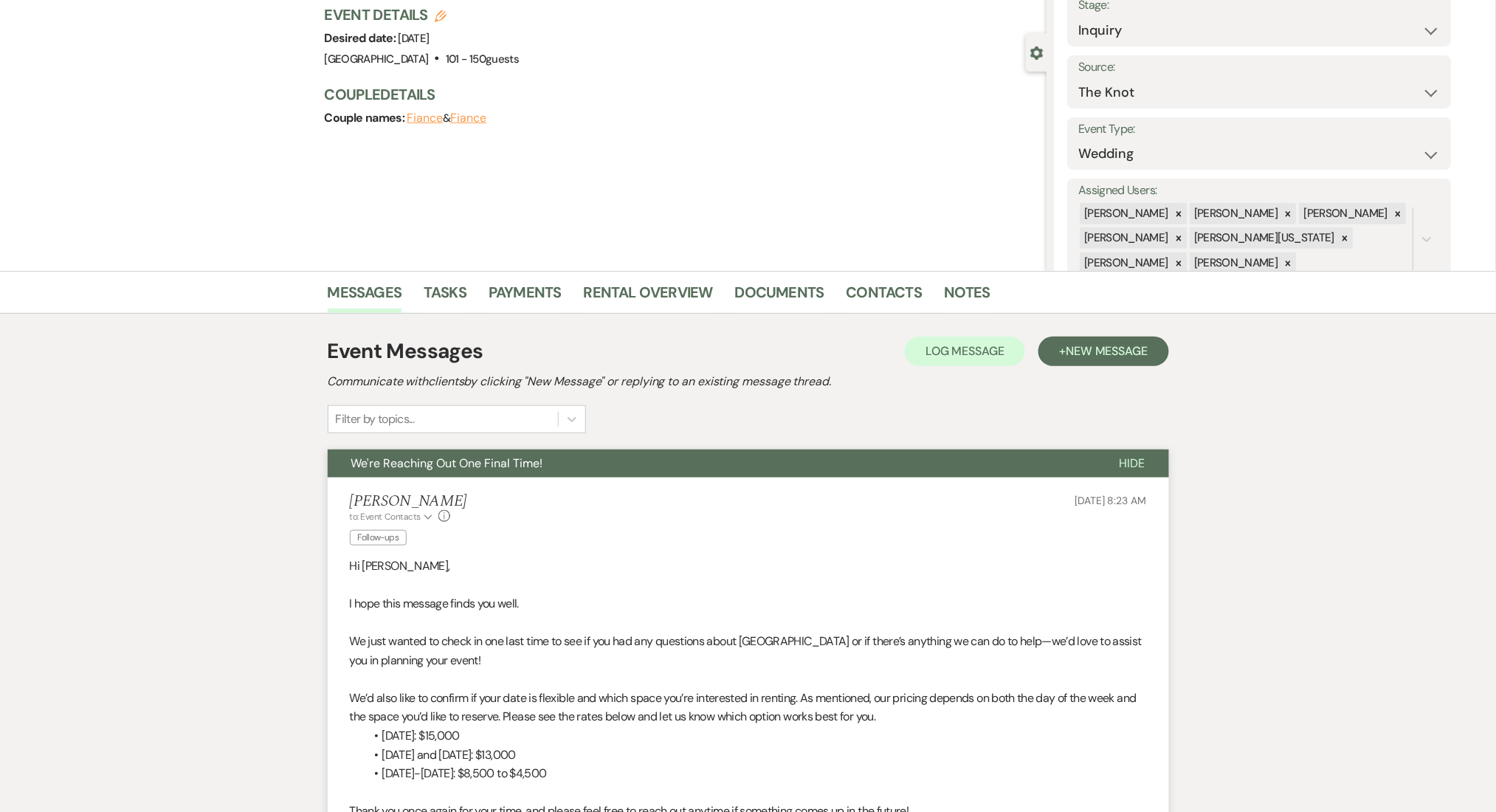
scroll to position [0, 0]
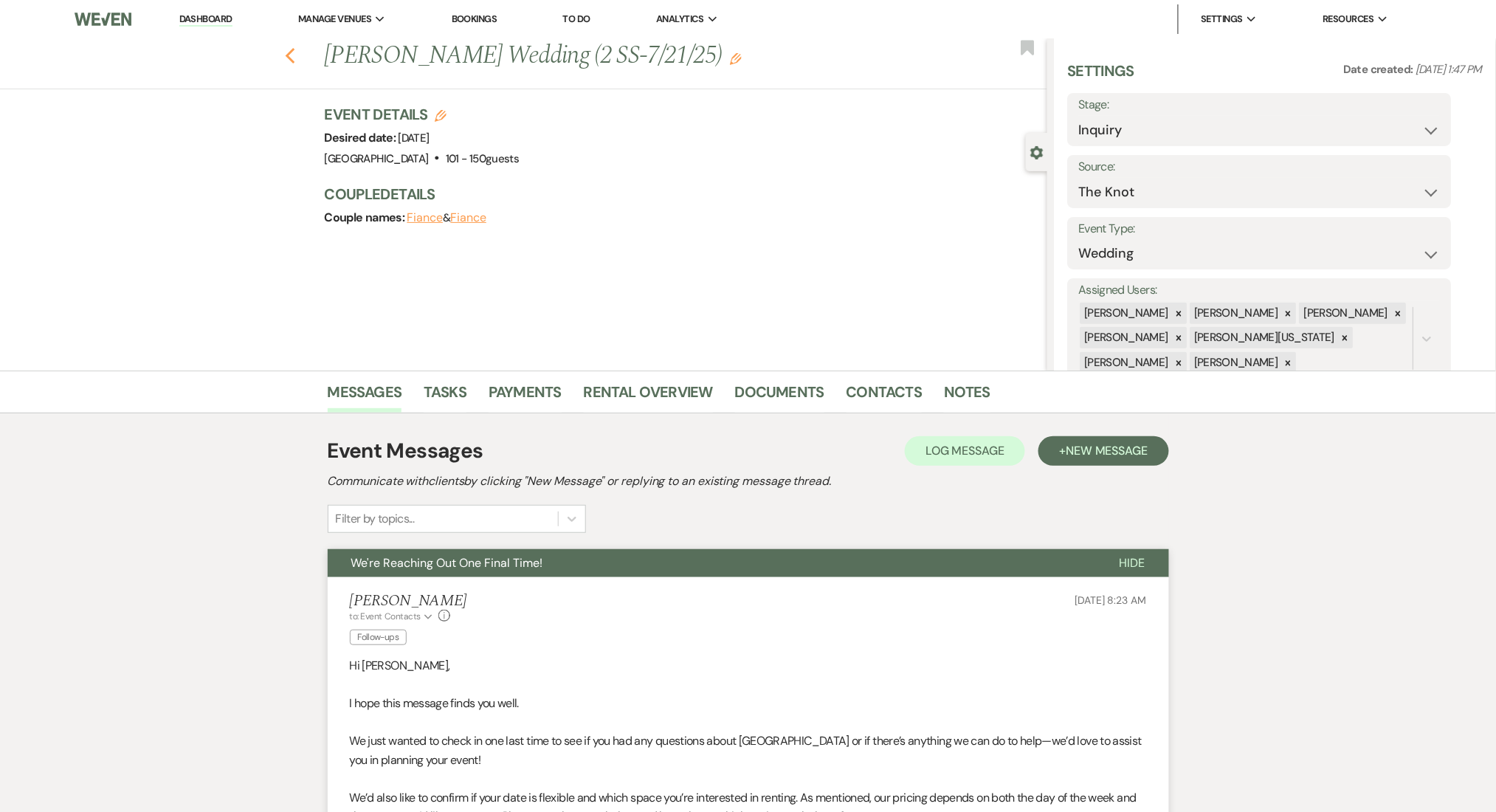
click at [296, 56] on icon "Previous" at bounding box center [290, 56] width 11 height 17
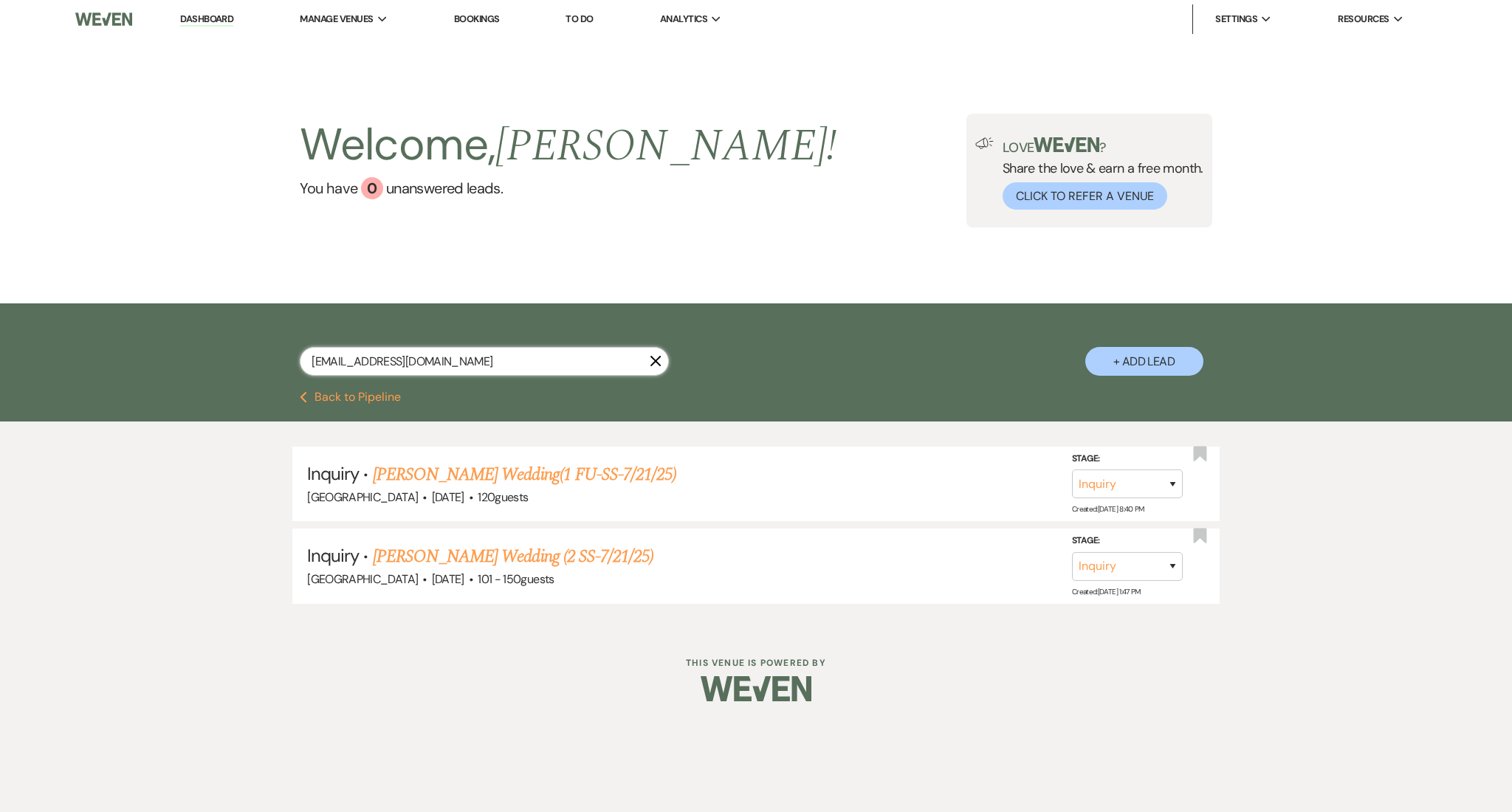
paste input "kenzienichole98@gmail"
drag, startPoint x: 453, startPoint y: 356, endPoint x: 234, endPoint y: 338, distance: 219.7
click at [234, 338] on div "noemi9428@yahoo.com X + Add Lead" at bounding box center [756, 349] width 1063 height 77
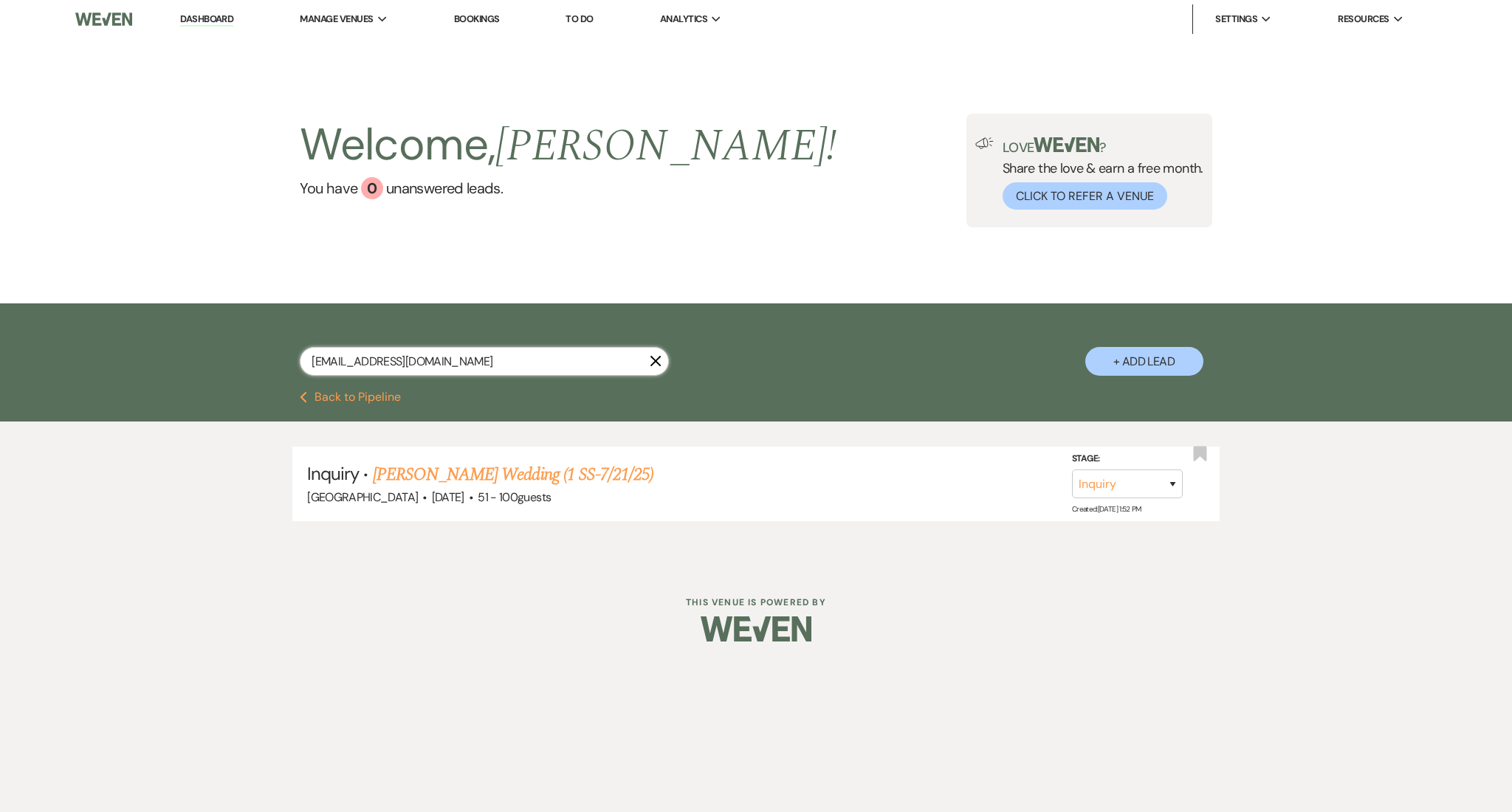
type input "kenzienichole98@gmail.com"
click at [524, 465] on link "McKenzie Adams's Wedding (1 SS-7/21/25)" at bounding box center [513, 474] width 281 height 26
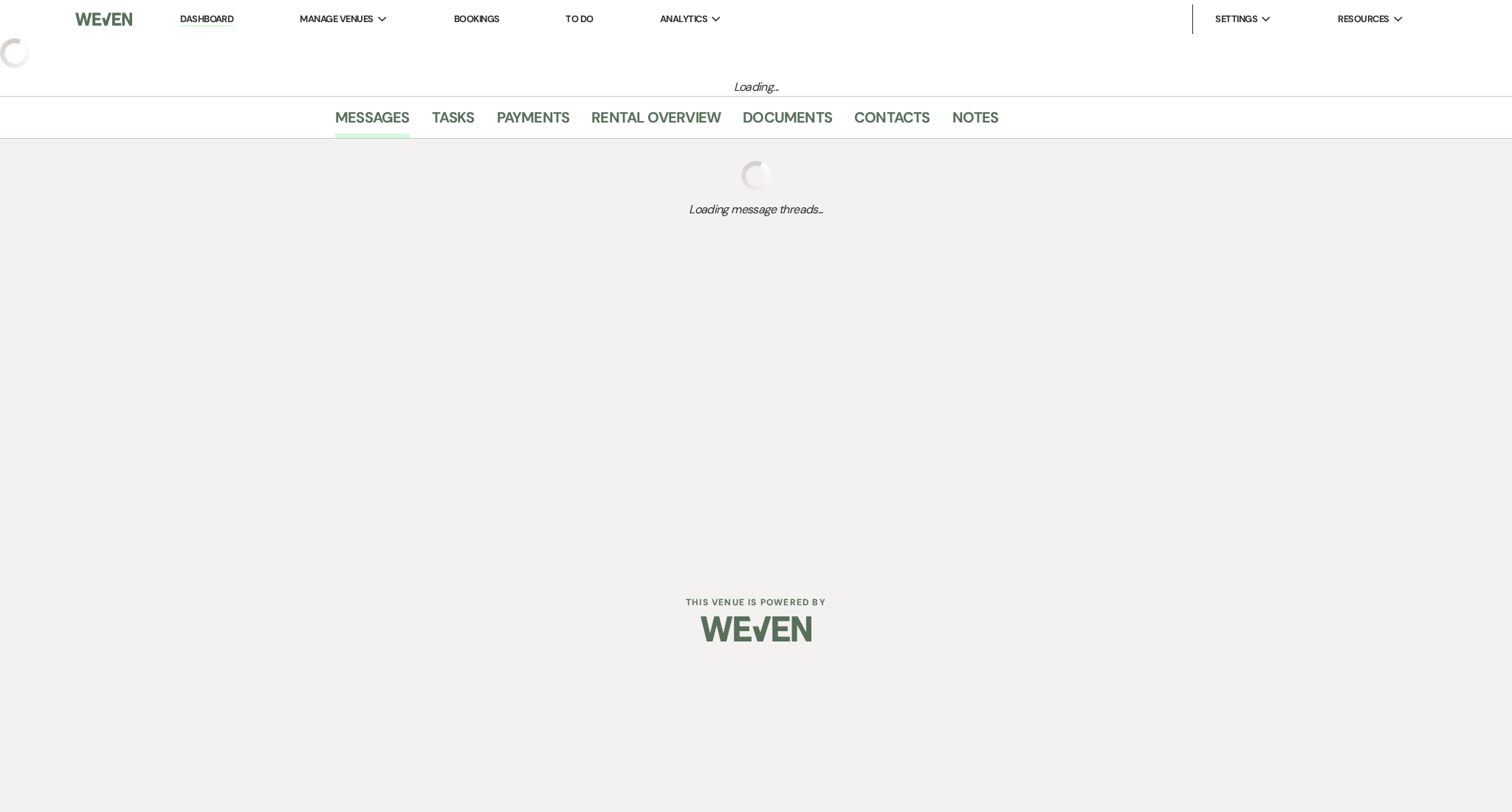
select select "2"
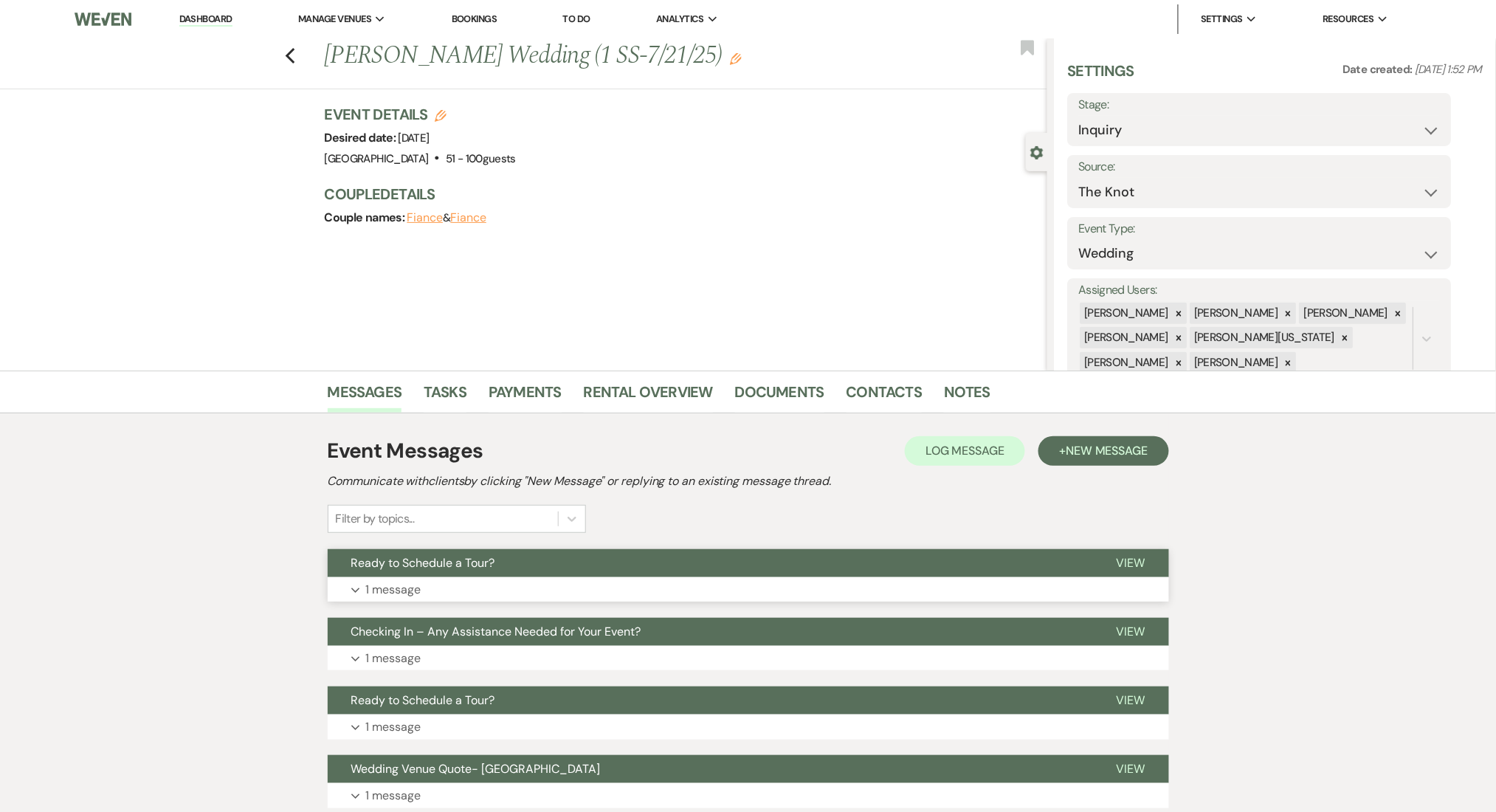
click at [515, 573] on button "Ready to Schedule a Tour?" at bounding box center [710, 562] width 765 height 28
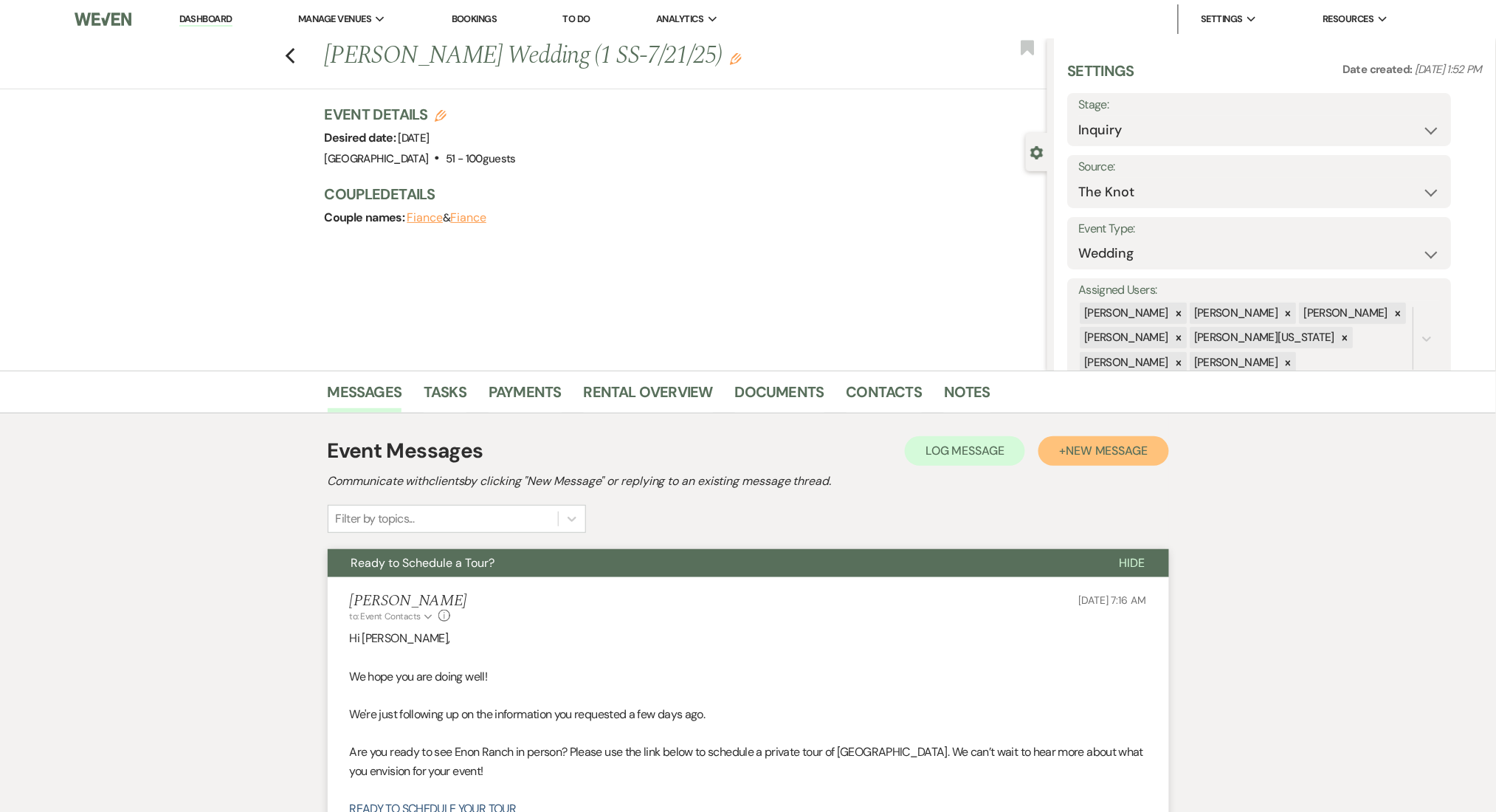
click at [1111, 443] on span "New Message" at bounding box center [1107, 450] width 82 height 16
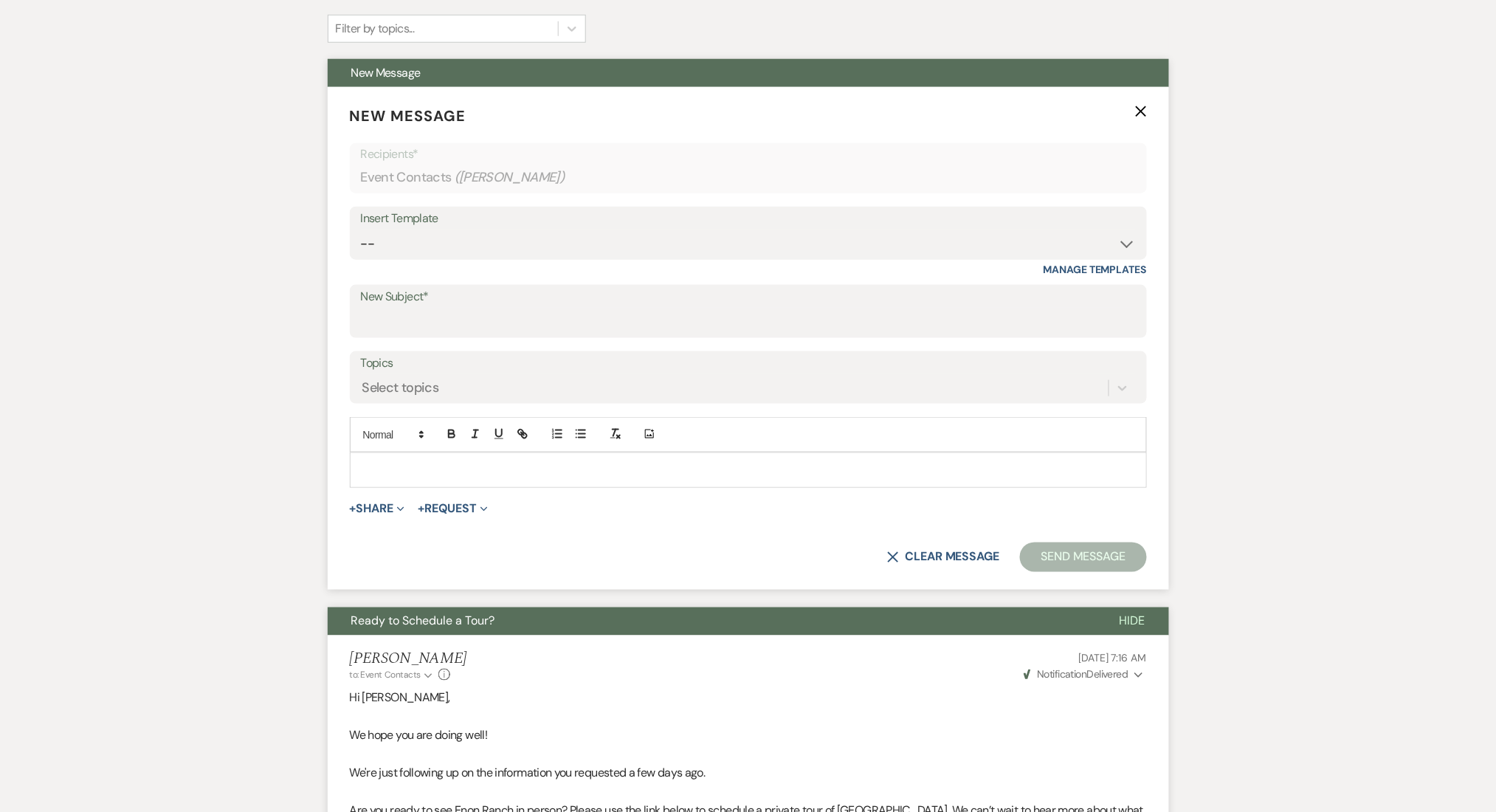
scroll to position [492, 0]
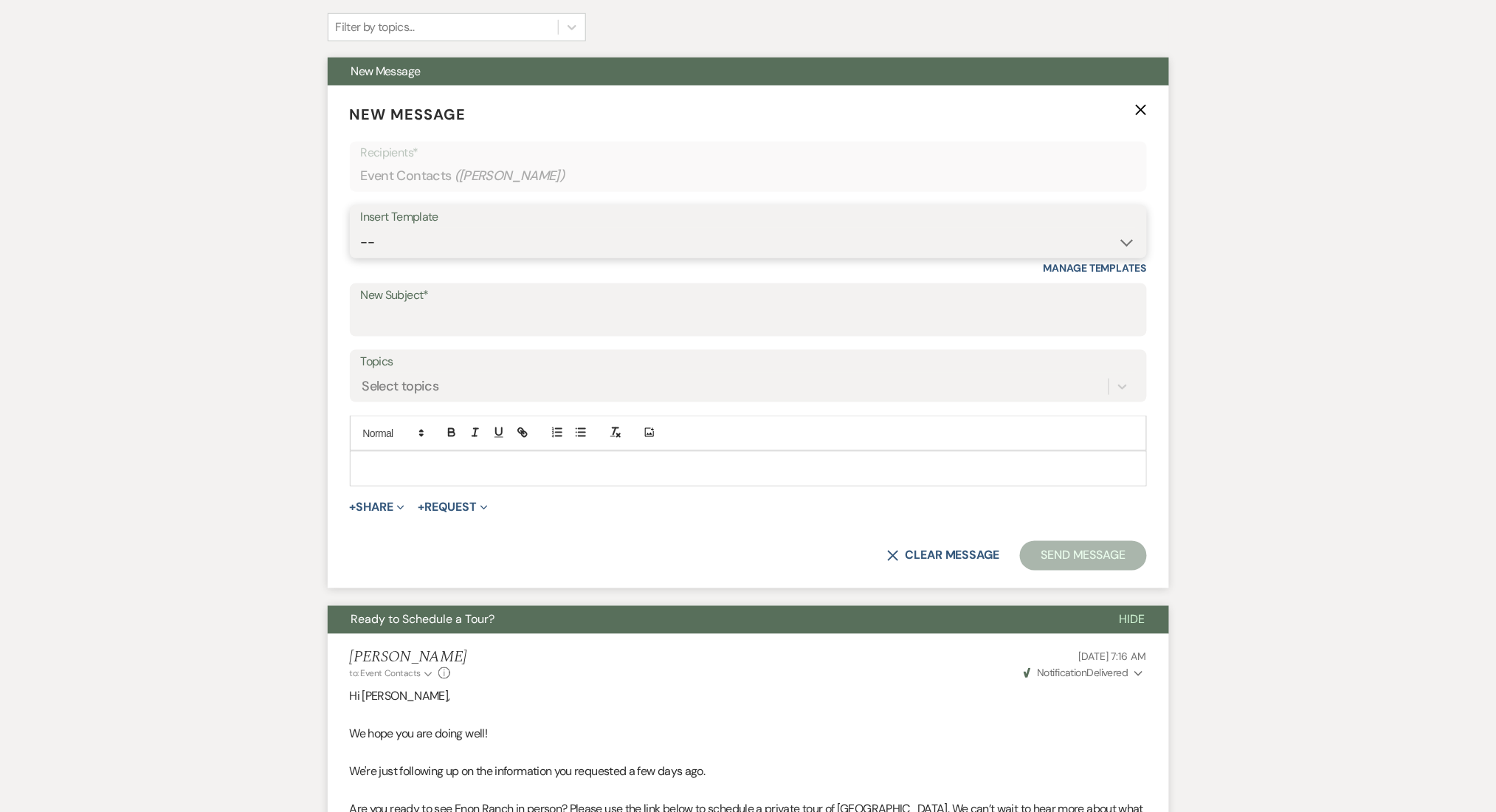
click at [441, 235] on select "-- Inquiry Follow Up Email #2 Contract Sending Template Payment Template Rental…" at bounding box center [748, 243] width 775 height 29
select select "4539"
click at [361, 228] on select "-- Inquiry Follow Up Email #2 Contract Sending Template Payment Template Rental…" at bounding box center [748, 243] width 775 height 29
type input "We're Reaching Out One Final Time!"
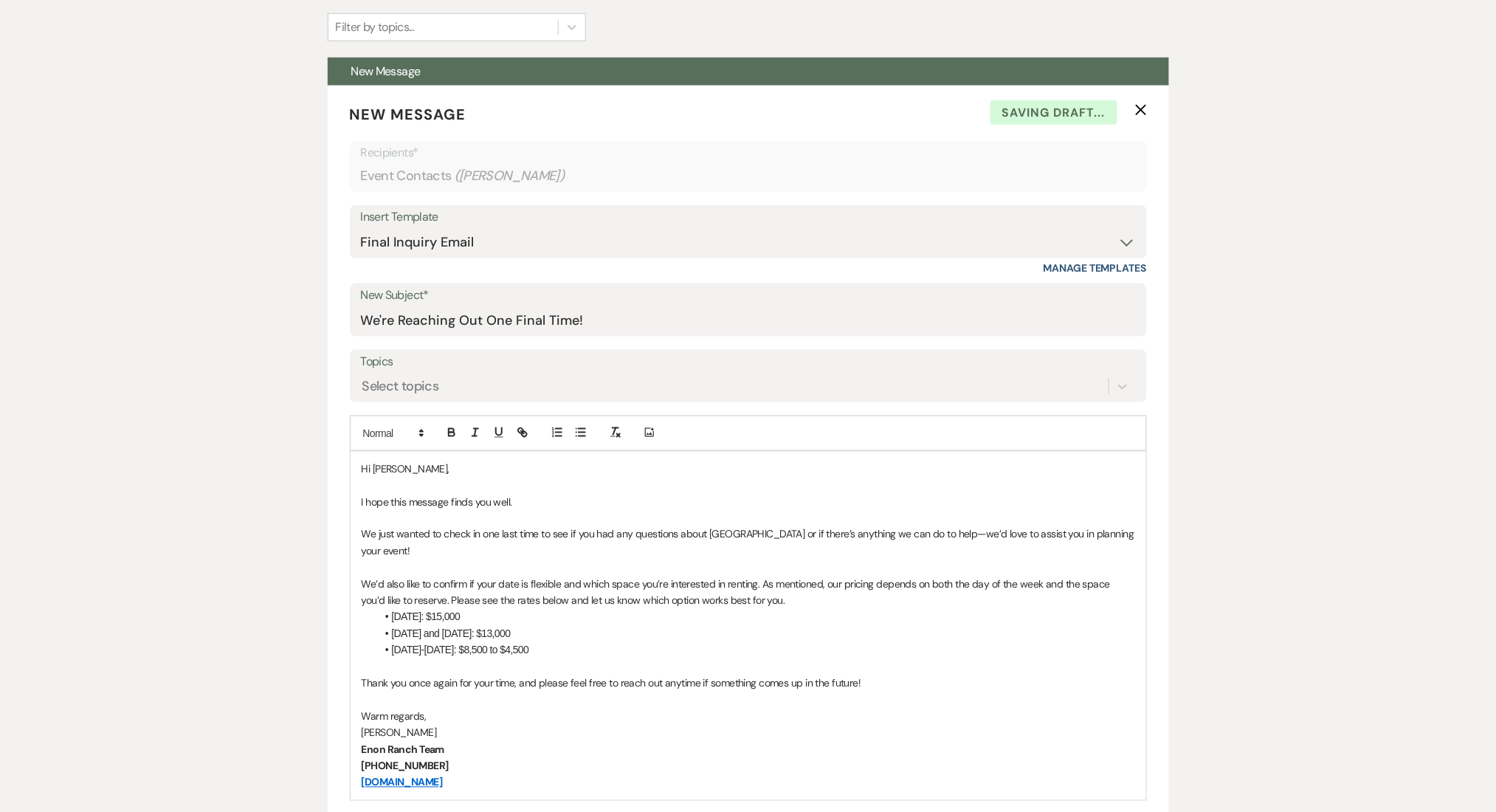
click at [134, 439] on div "Messages Tasks Payments Rental Overview Documents Contacts Notes Event Messages…" at bounding box center [748, 777] width 1496 height 1797
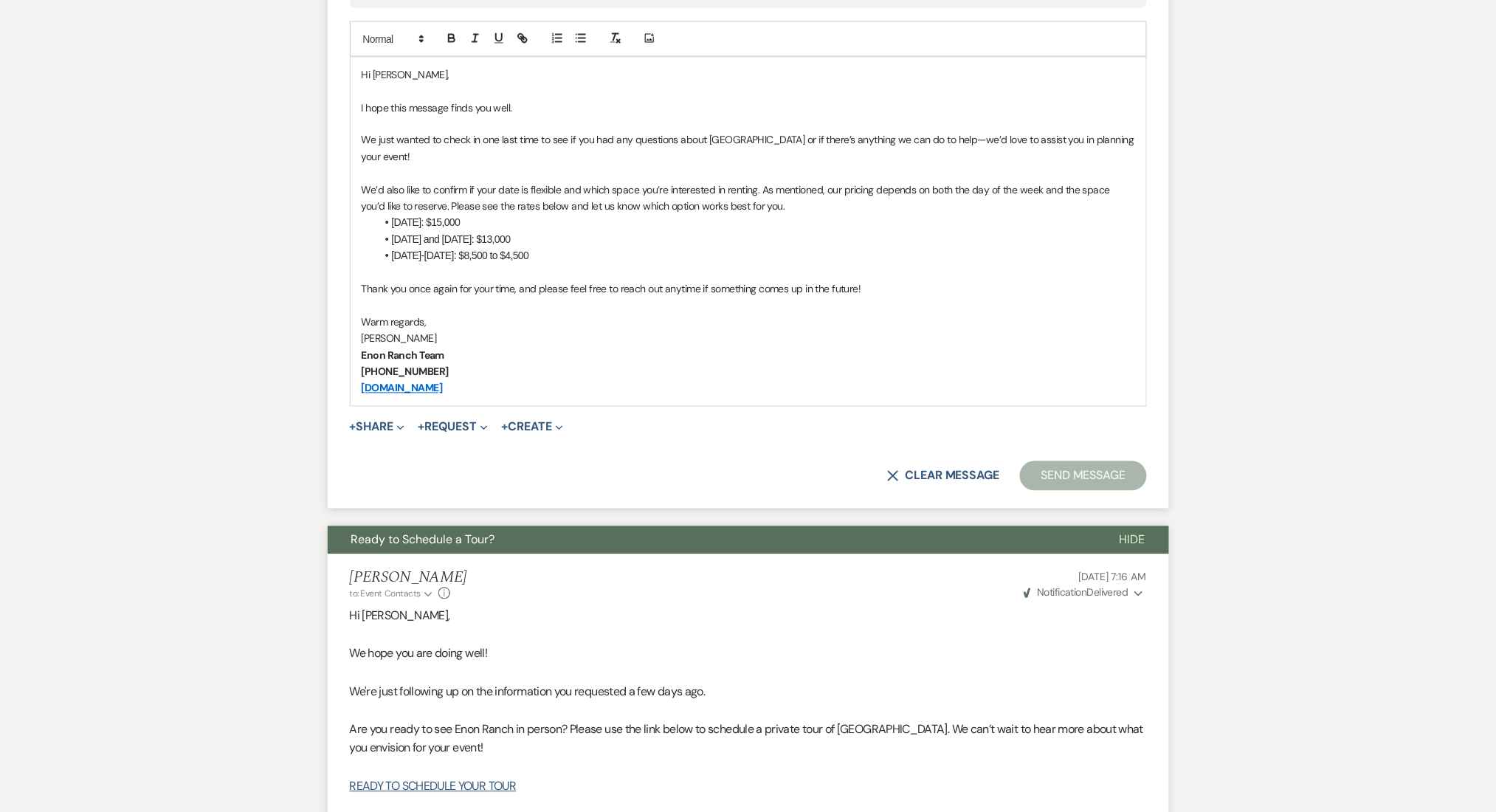
scroll to position [787, 0]
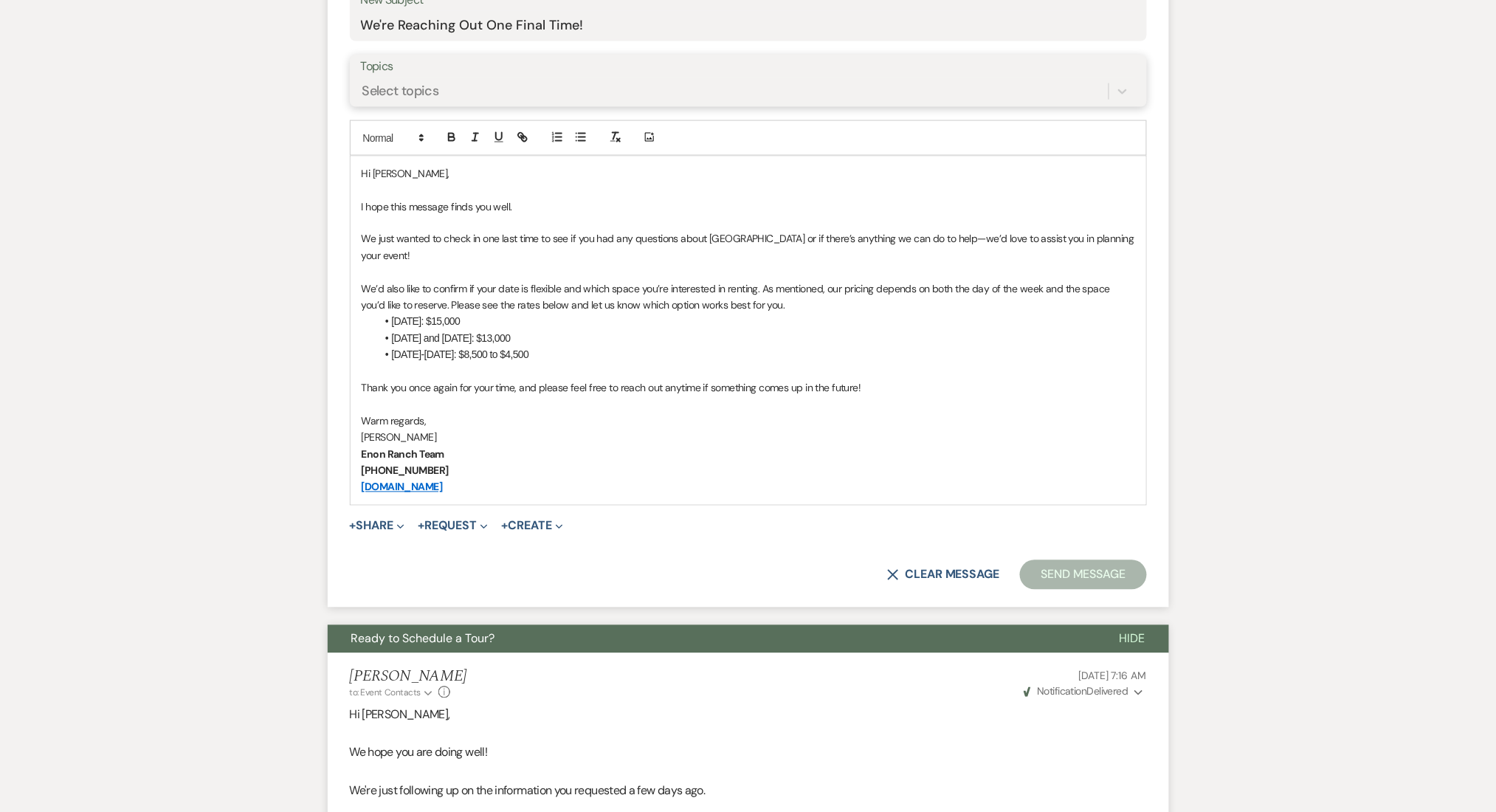
click at [428, 90] on div "Select topics" at bounding box center [401, 90] width 77 height 20
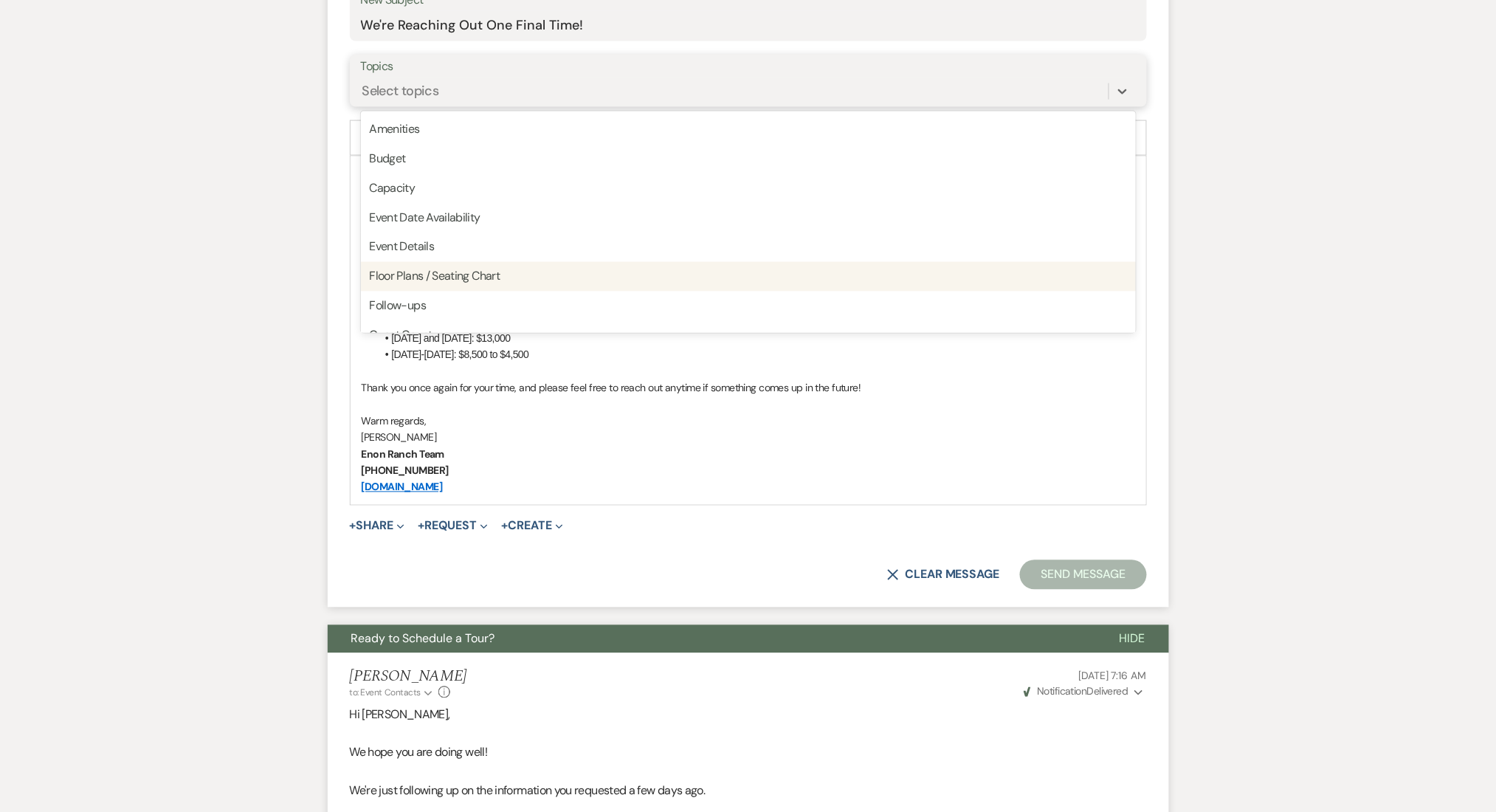
click at [438, 305] on div "Follow-ups" at bounding box center [748, 306] width 775 height 29
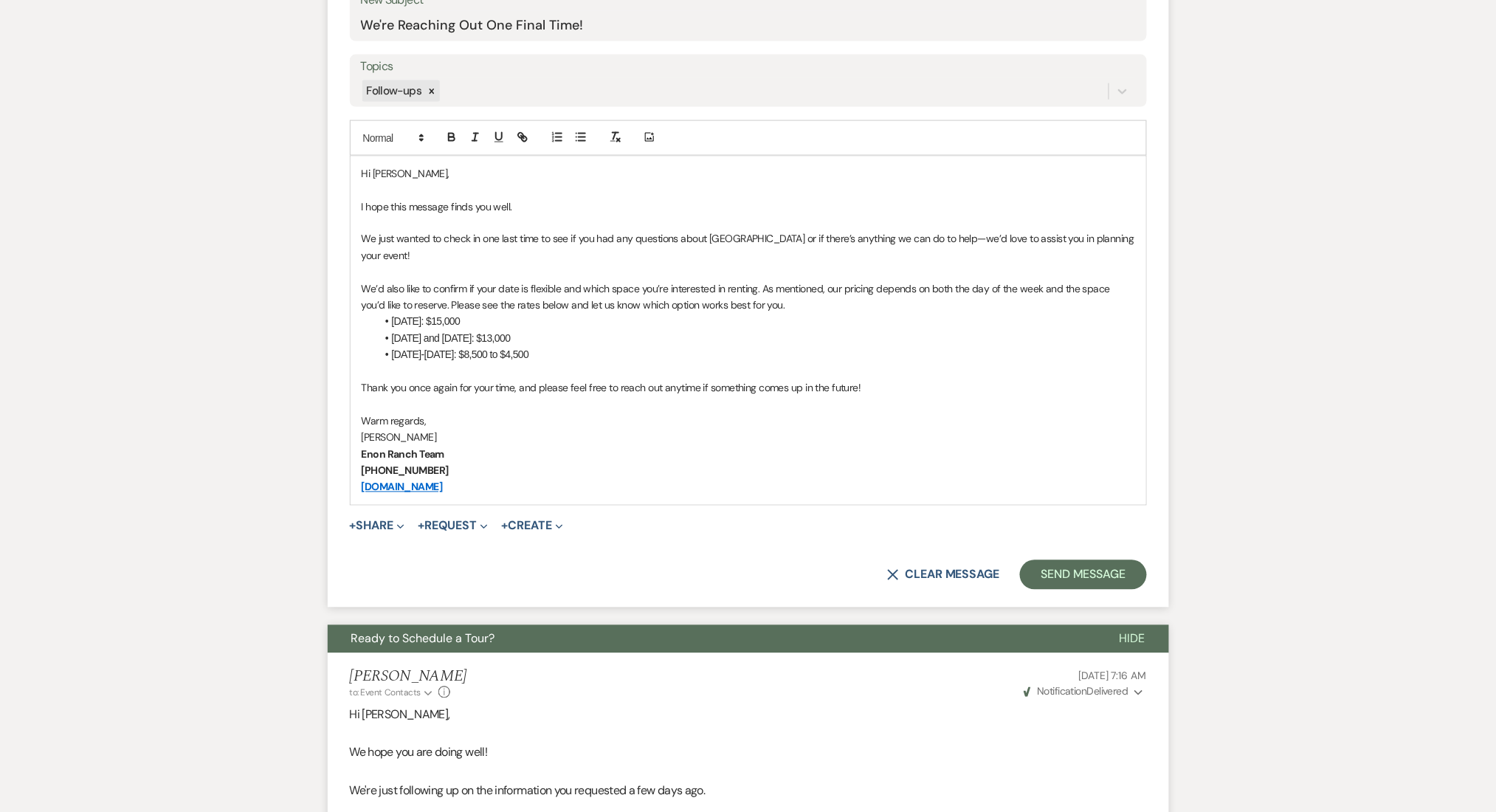
click at [1078, 557] on form "New Message X Saving draft... Recipients* Event Contacts ( McKenzie Adams ) Ins…" at bounding box center [748, 199] width 842 height 817
click at [1073, 585] on button "Send Message" at bounding box center [1083, 574] width 126 height 29
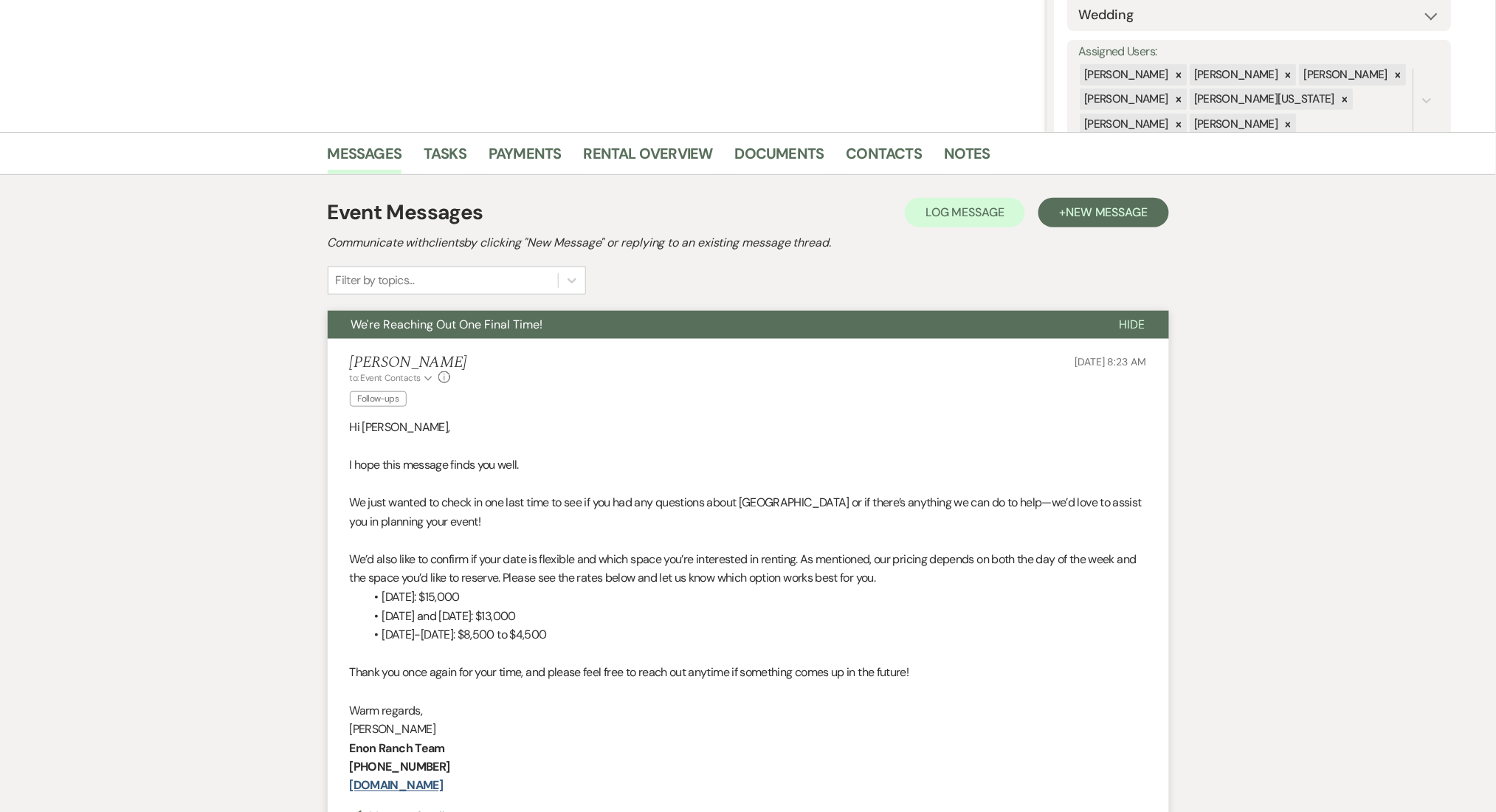
scroll to position [0, 0]
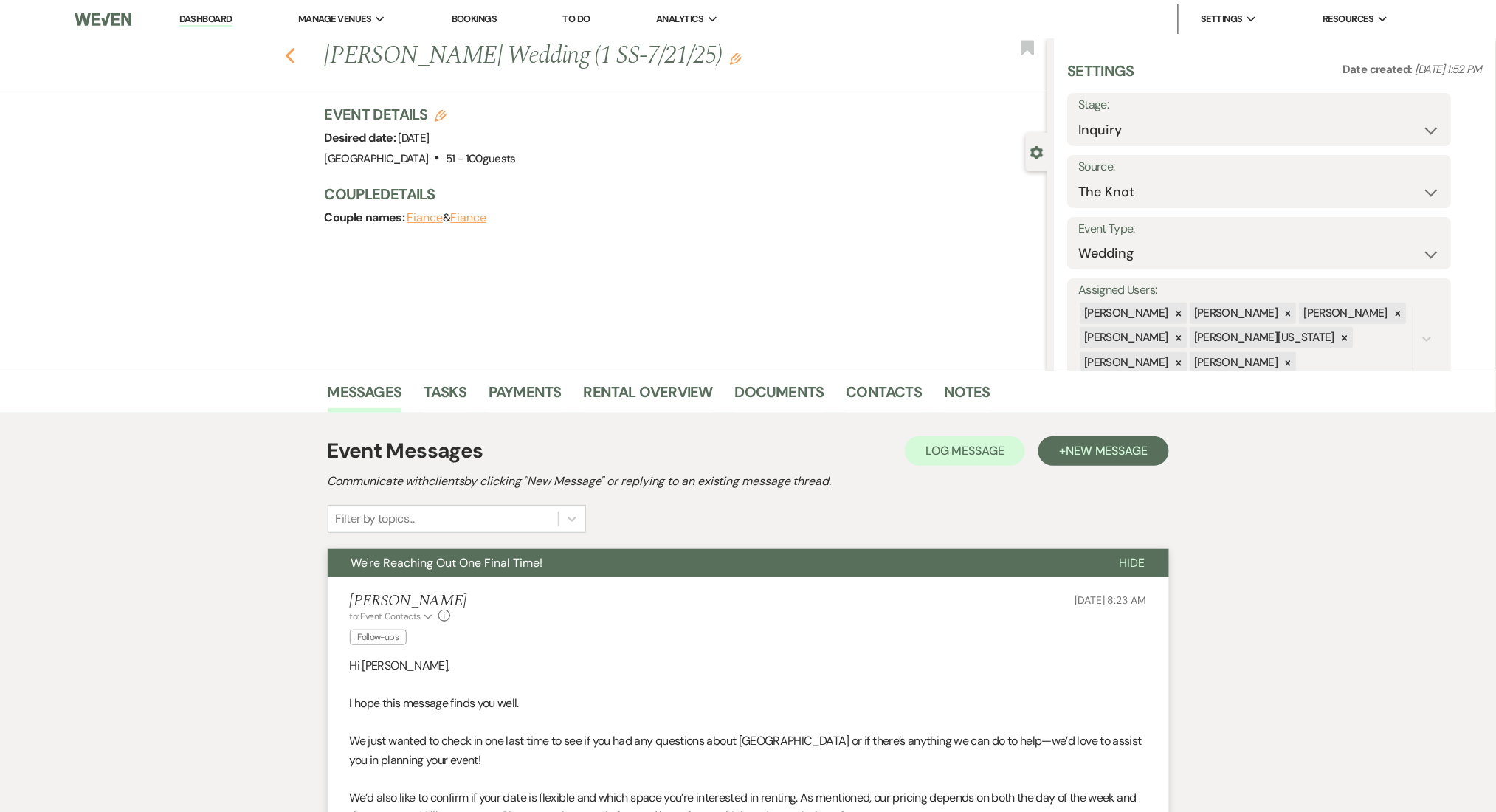
click at [294, 59] on use "button" at bounding box center [290, 56] width 10 height 16
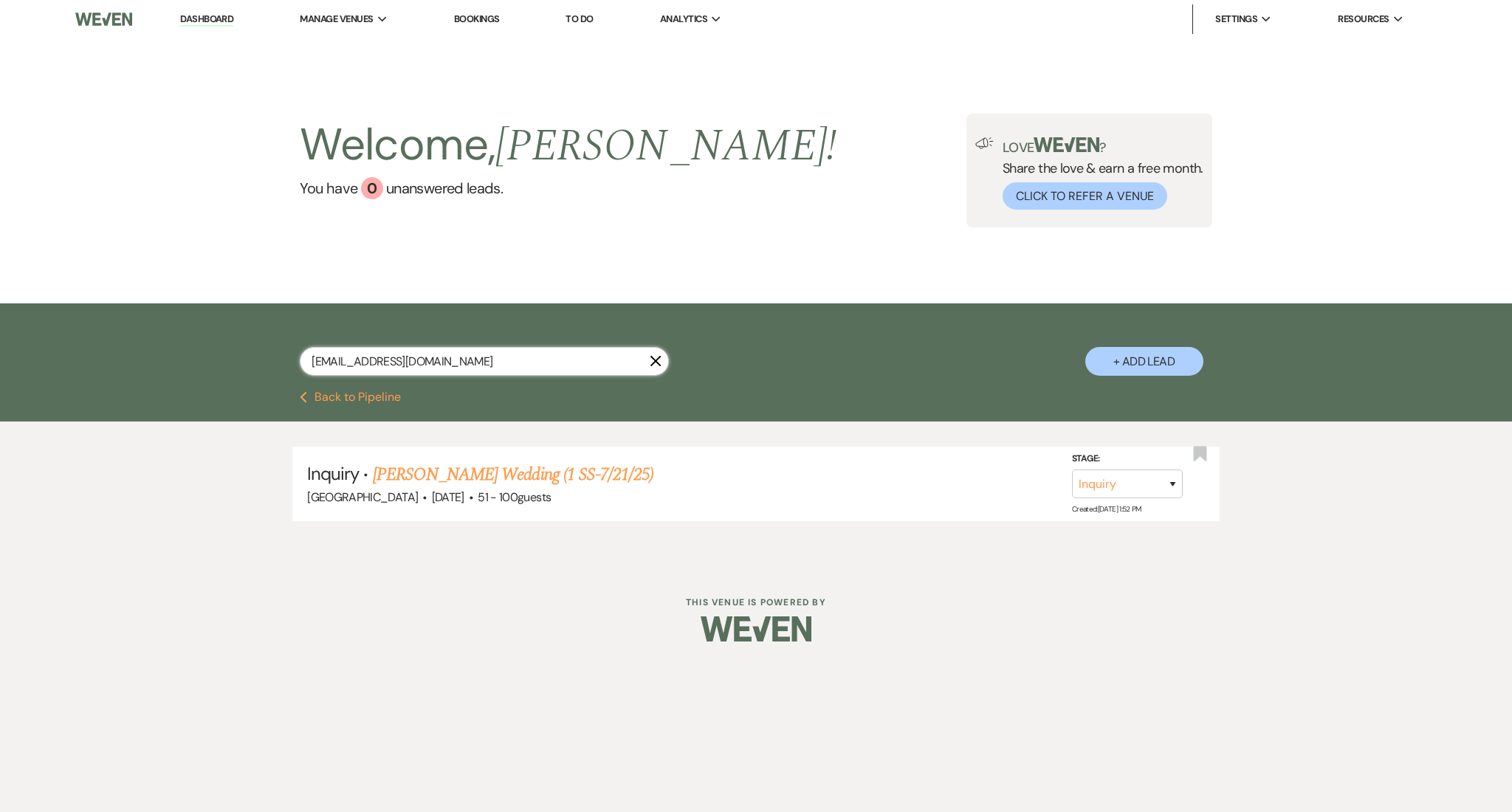
click at [478, 366] on input "kenzienichole98@gmail.com" at bounding box center [484, 361] width 369 height 29
drag, startPoint x: 505, startPoint y: 364, endPoint x: 193, endPoint y: 366, distance: 312.0
click at [193, 366] on div "kenzienichole98@gmail.com X + Add Lead" at bounding box center [756, 347] width 1512 height 88
paste input "alyssalowe0107"
type input "alyssalowe0107@gmail.com"
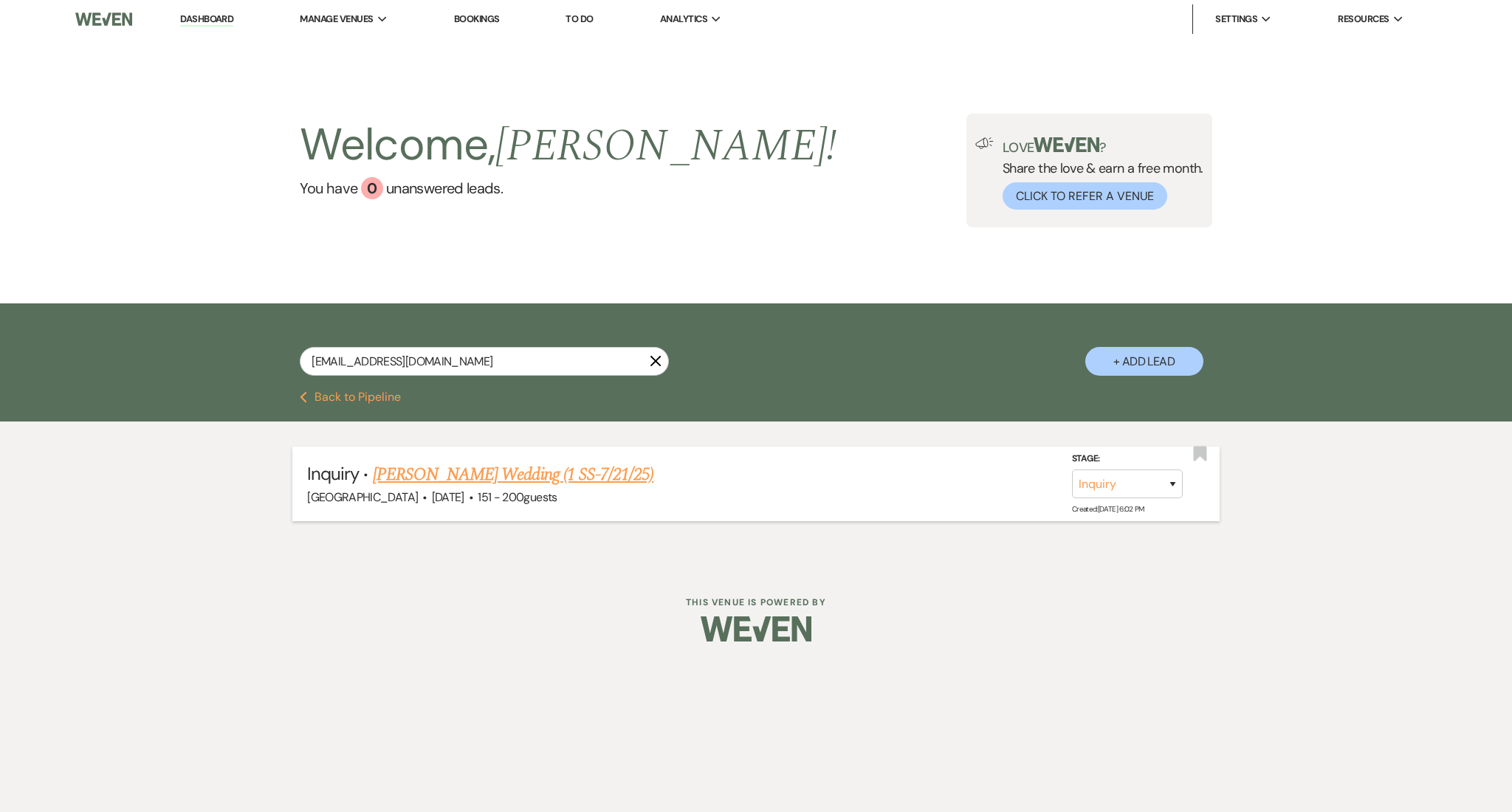
click at [554, 469] on link "Alyssa Lowe's Wedding (1 SS-7/21/25)" at bounding box center [513, 474] width 281 height 26
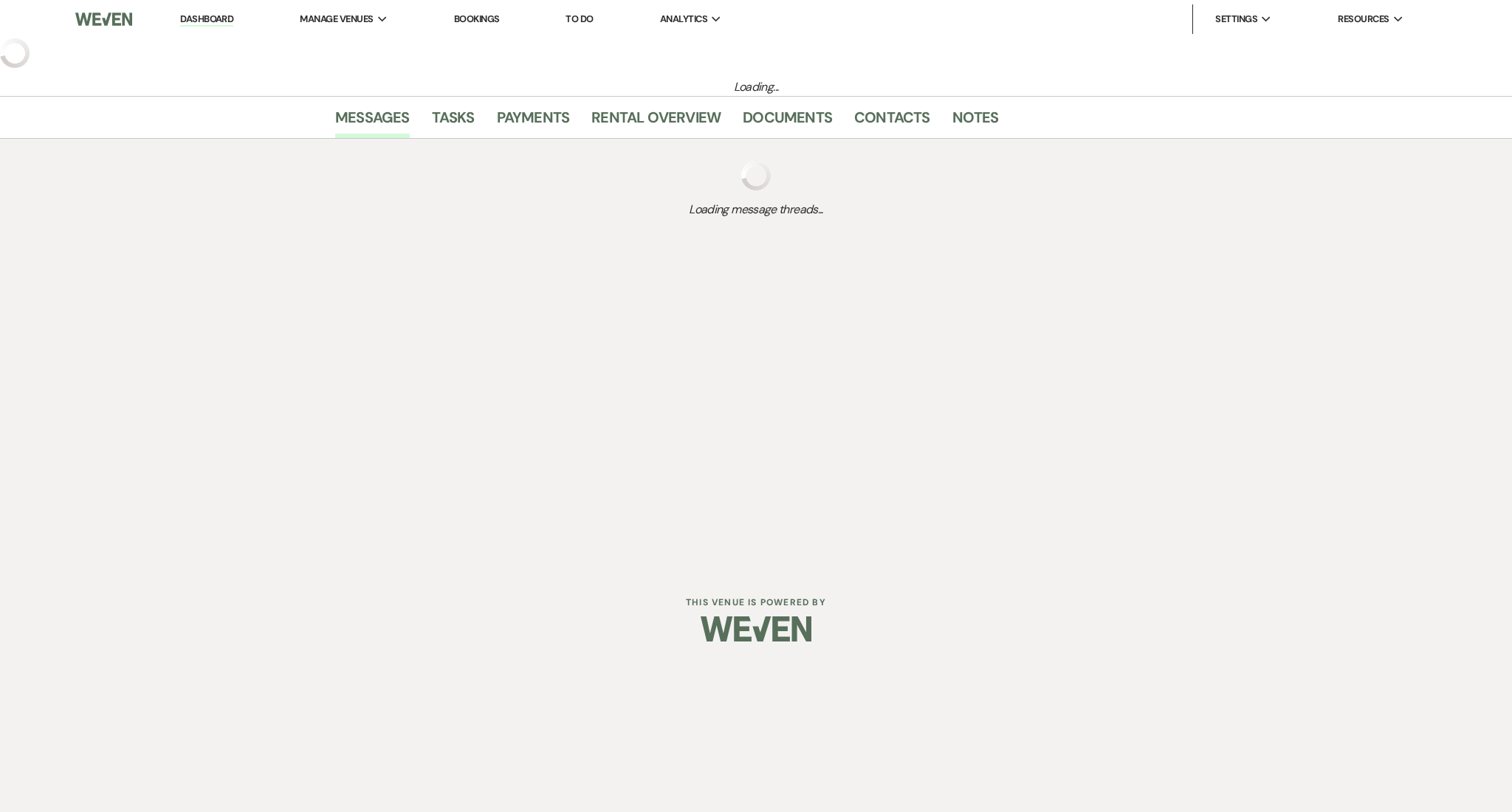
select select "2"
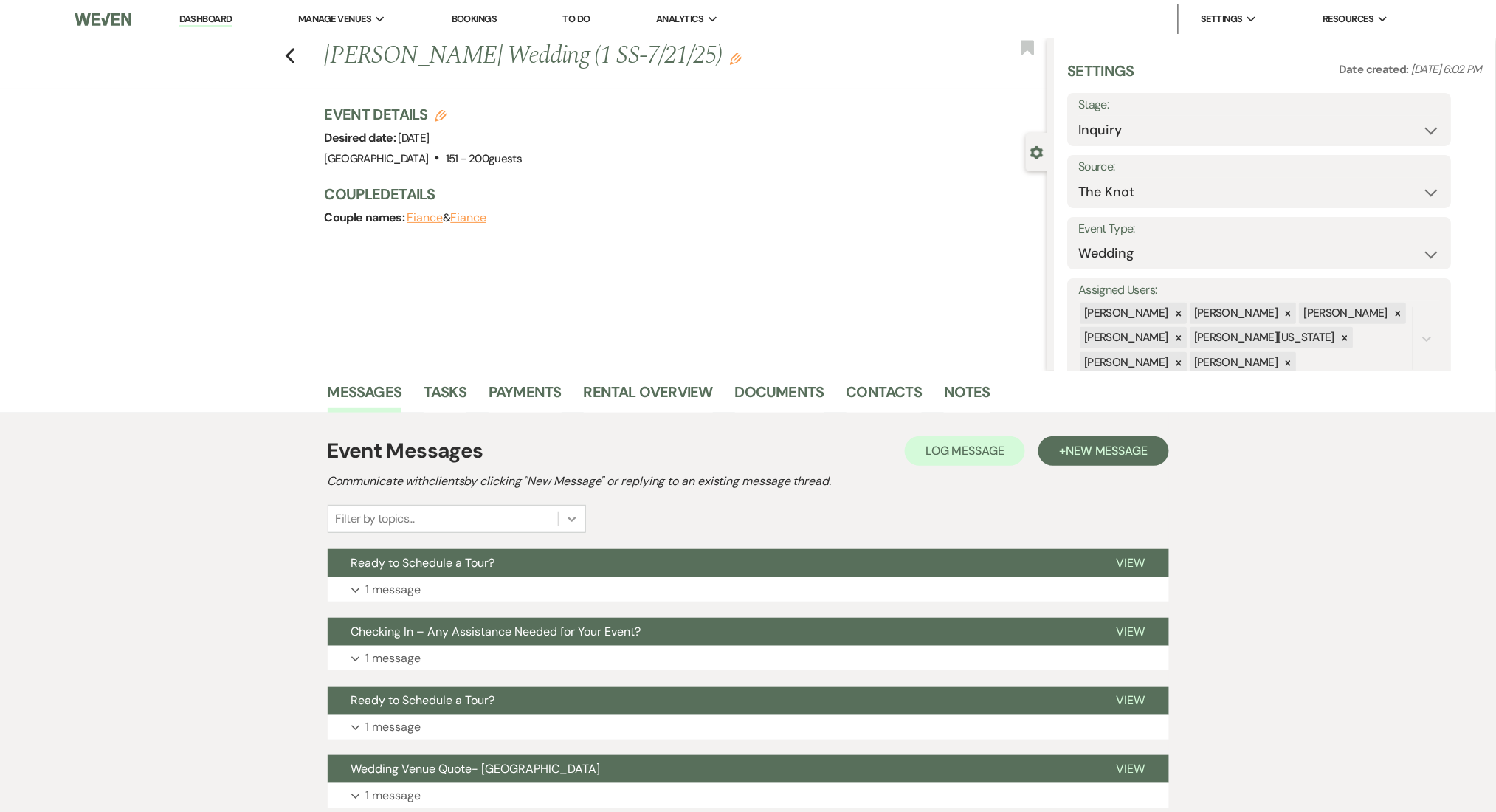
drag, startPoint x: 577, startPoint y: 524, endPoint x: 609, endPoint y: 557, distance: 46.0
click at [579, 525] on div at bounding box center [571, 518] width 26 height 26
click at [685, 580] on button "Expand 1 message" at bounding box center [748, 590] width 842 height 25
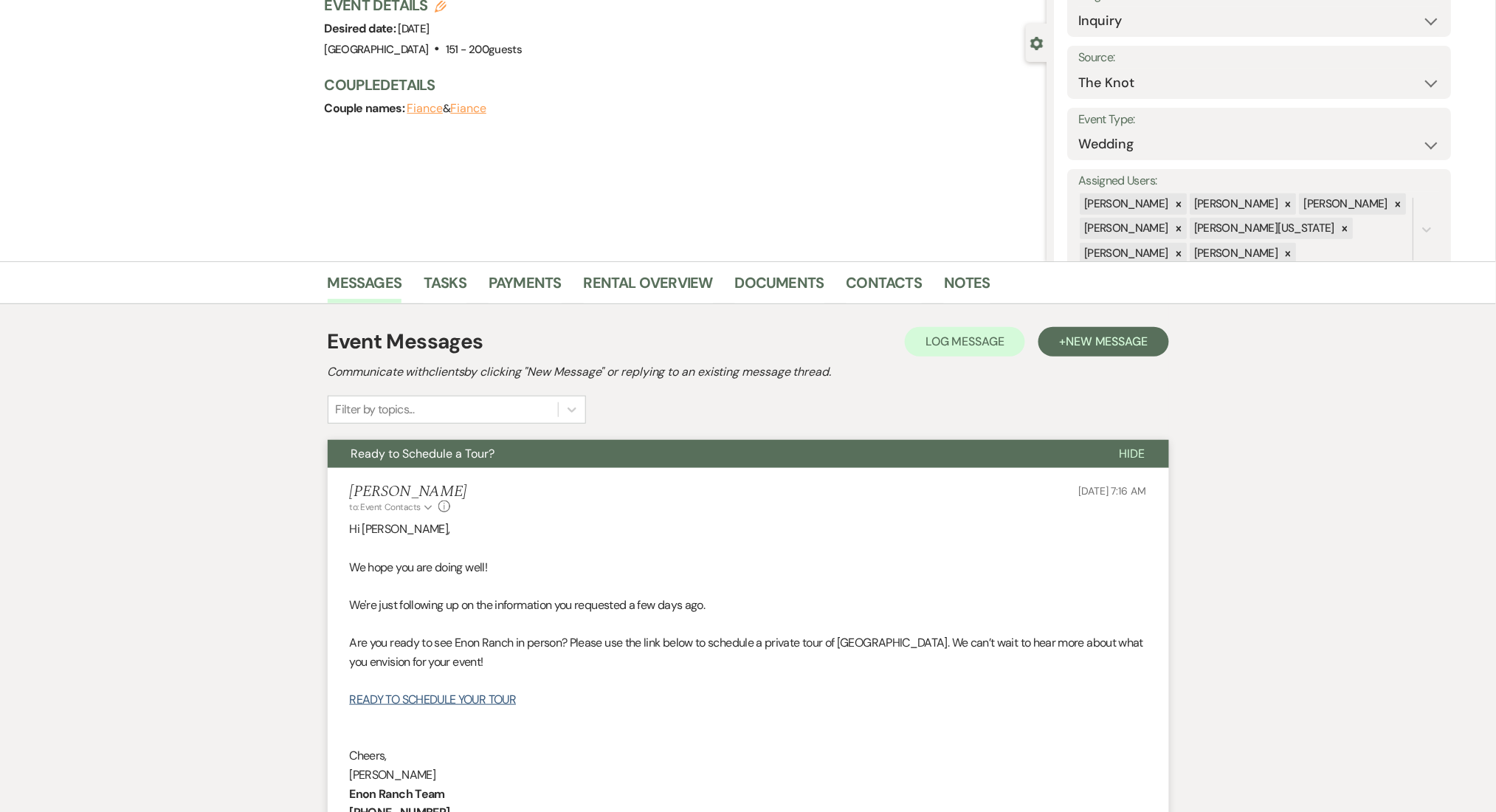
scroll to position [295, 0]
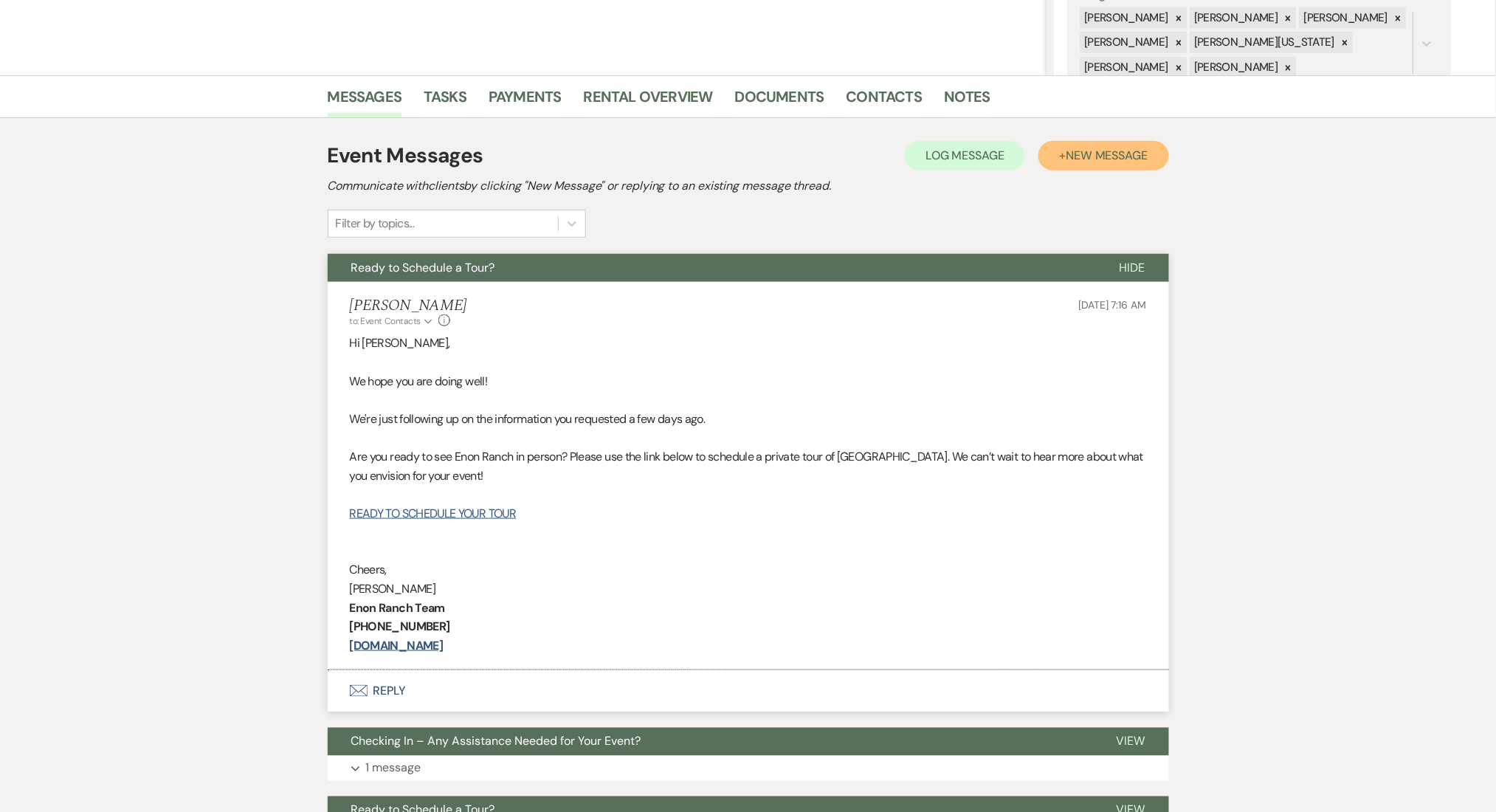
click at [1099, 147] on span "New Message" at bounding box center [1107, 155] width 82 height 16
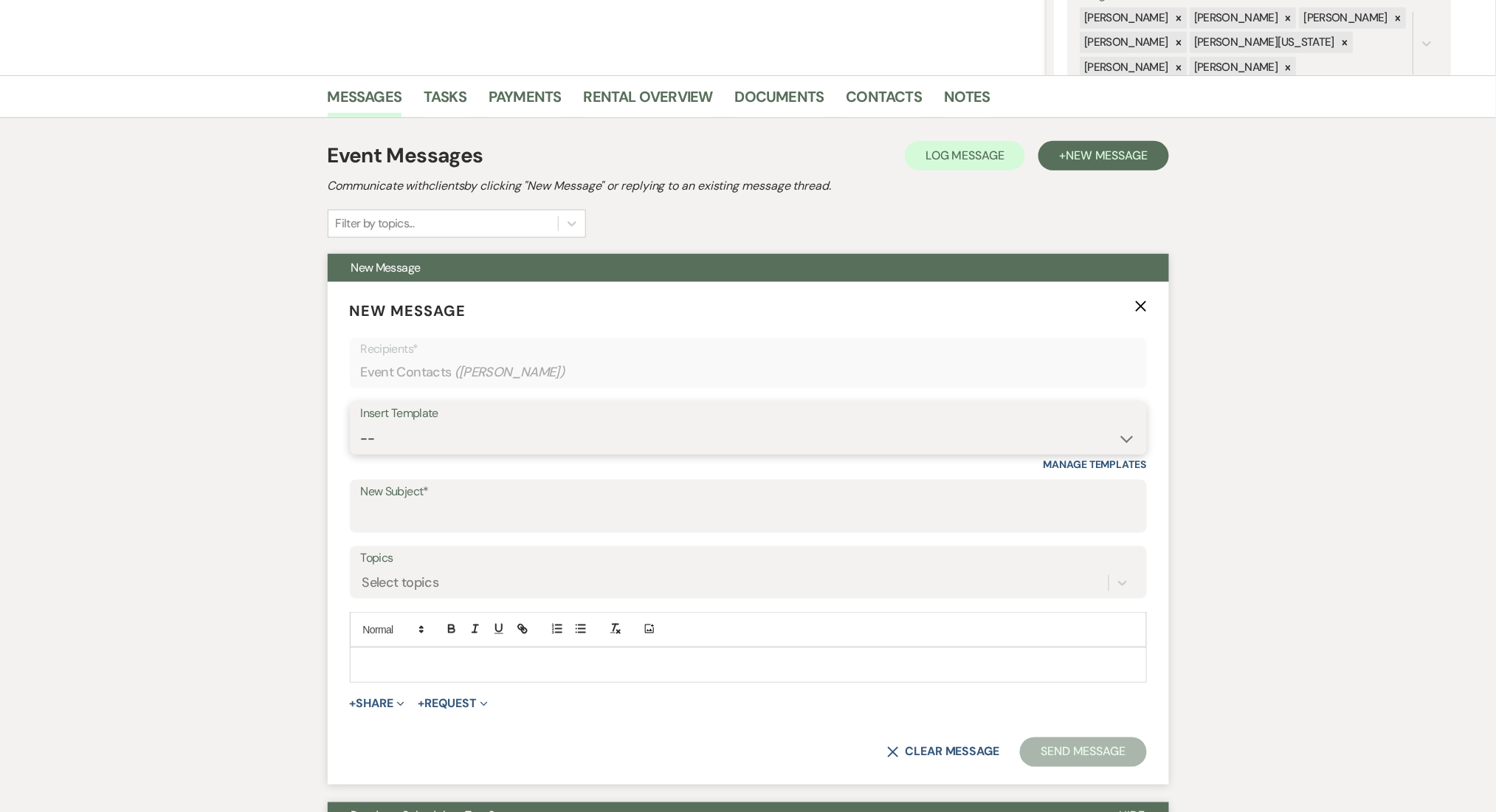
click at [619, 452] on select "-- Inquiry Follow Up Email #2 Contract Sending Template Payment Template Rental…" at bounding box center [748, 439] width 775 height 29
select select "4539"
click at [361, 424] on select "-- Inquiry Follow Up Email #2 Contract Sending Template Payment Template Rental…" at bounding box center [748, 439] width 775 height 29
type input "We're Reaching Out One Final Time!"
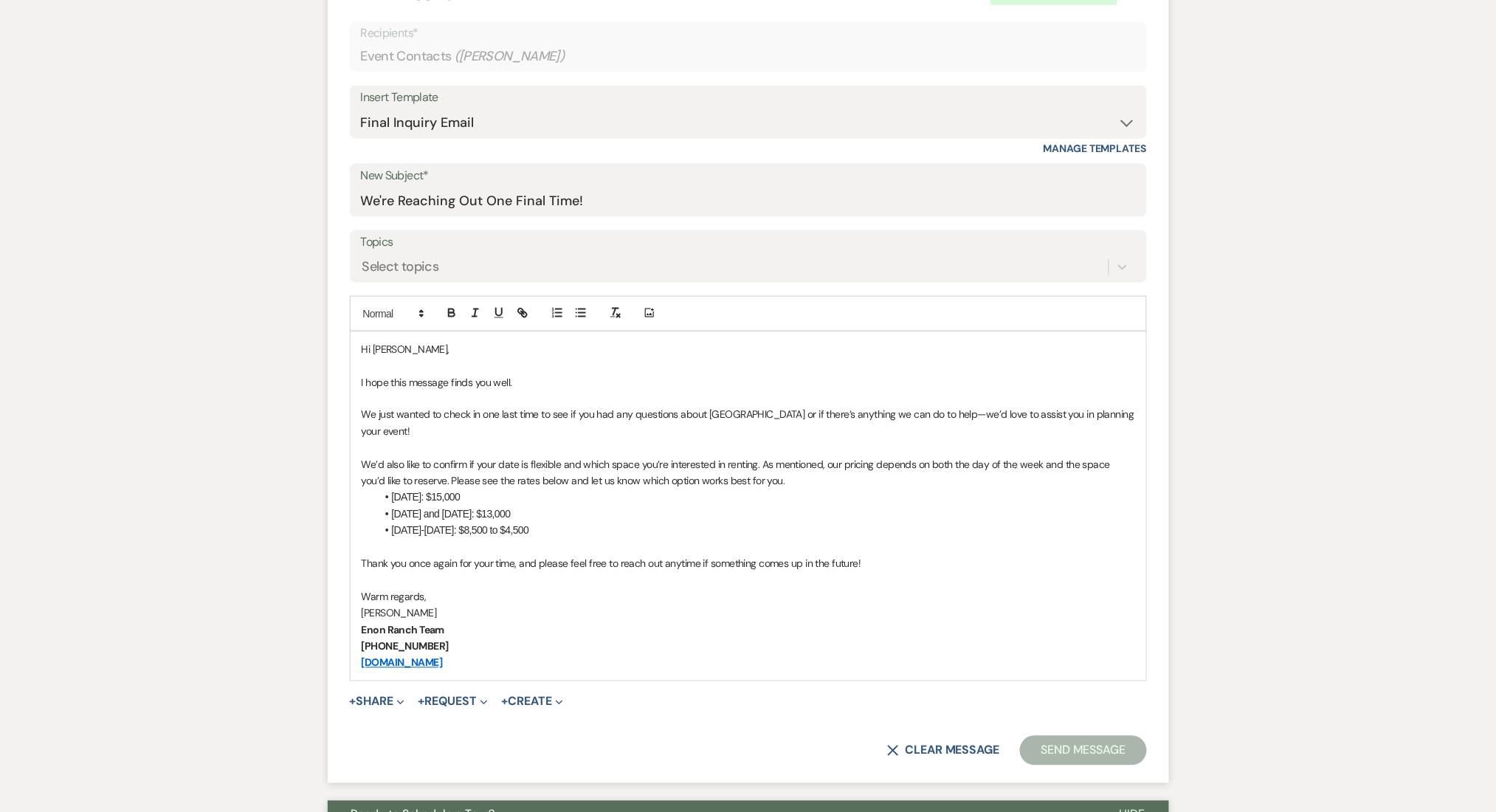
scroll to position [787, 0]
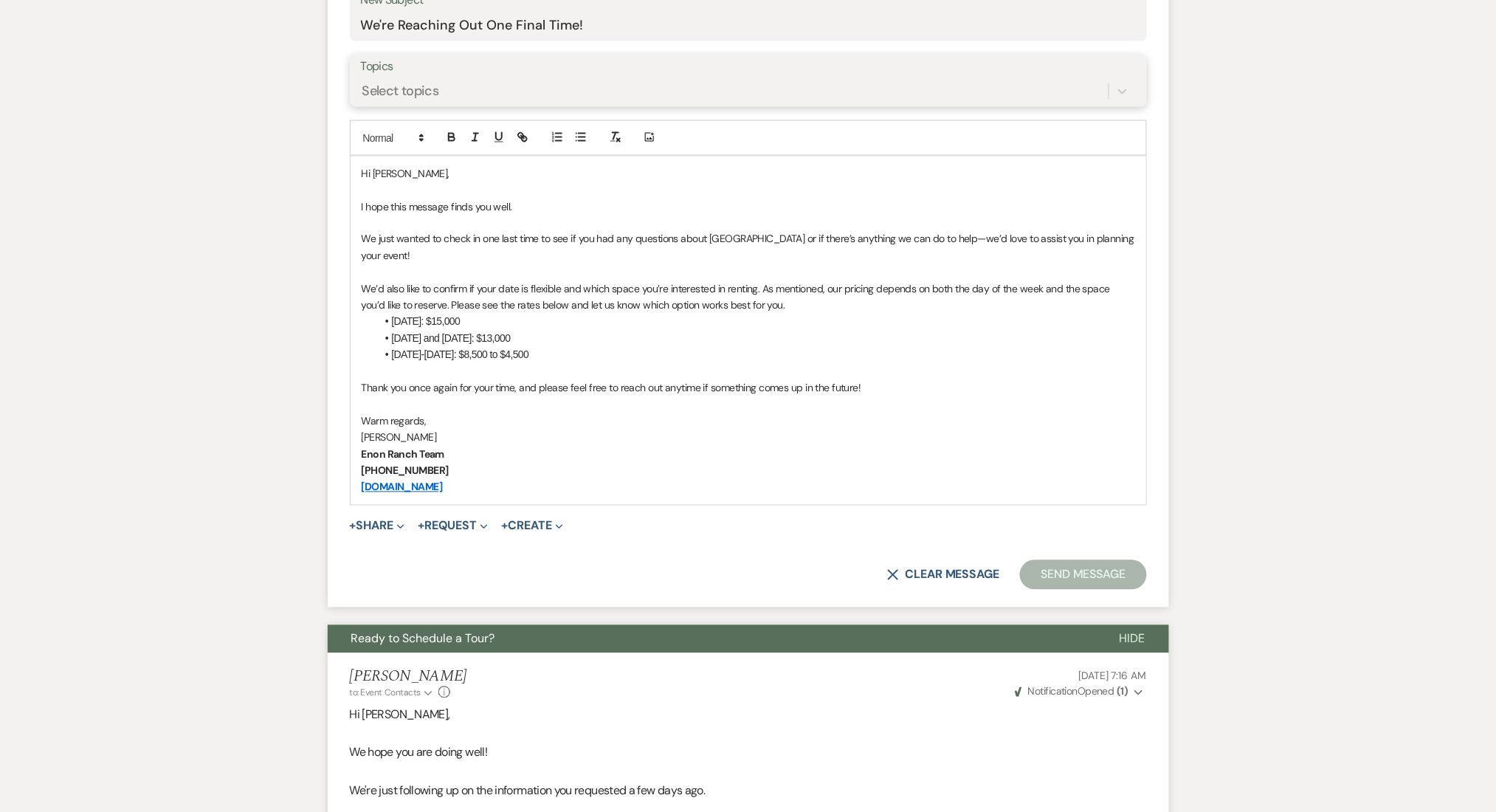
click at [550, 89] on div "Select topics" at bounding box center [735, 91] width 748 height 26
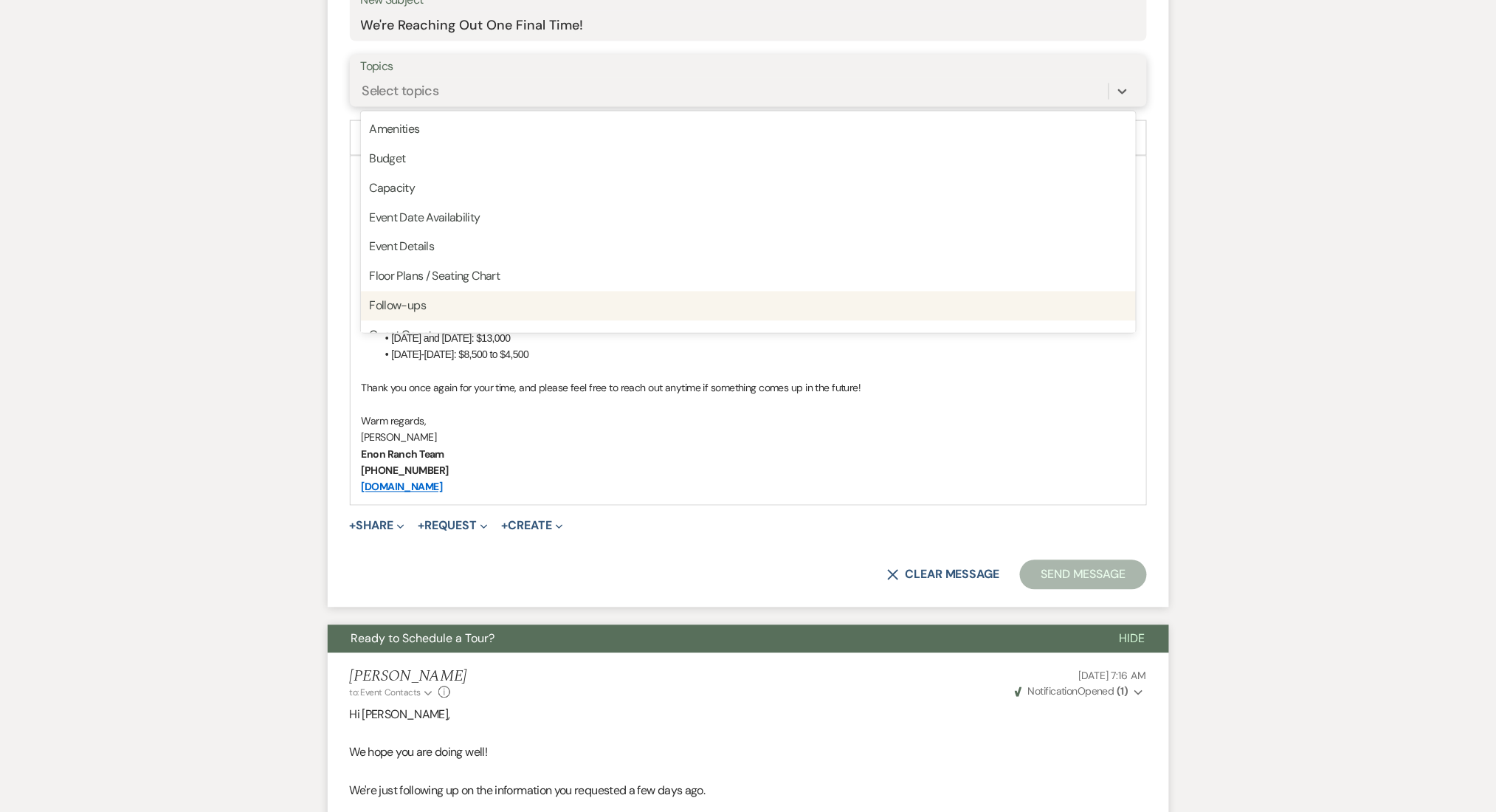
click at [589, 293] on div "Follow-ups" at bounding box center [748, 306] width 775 height 29
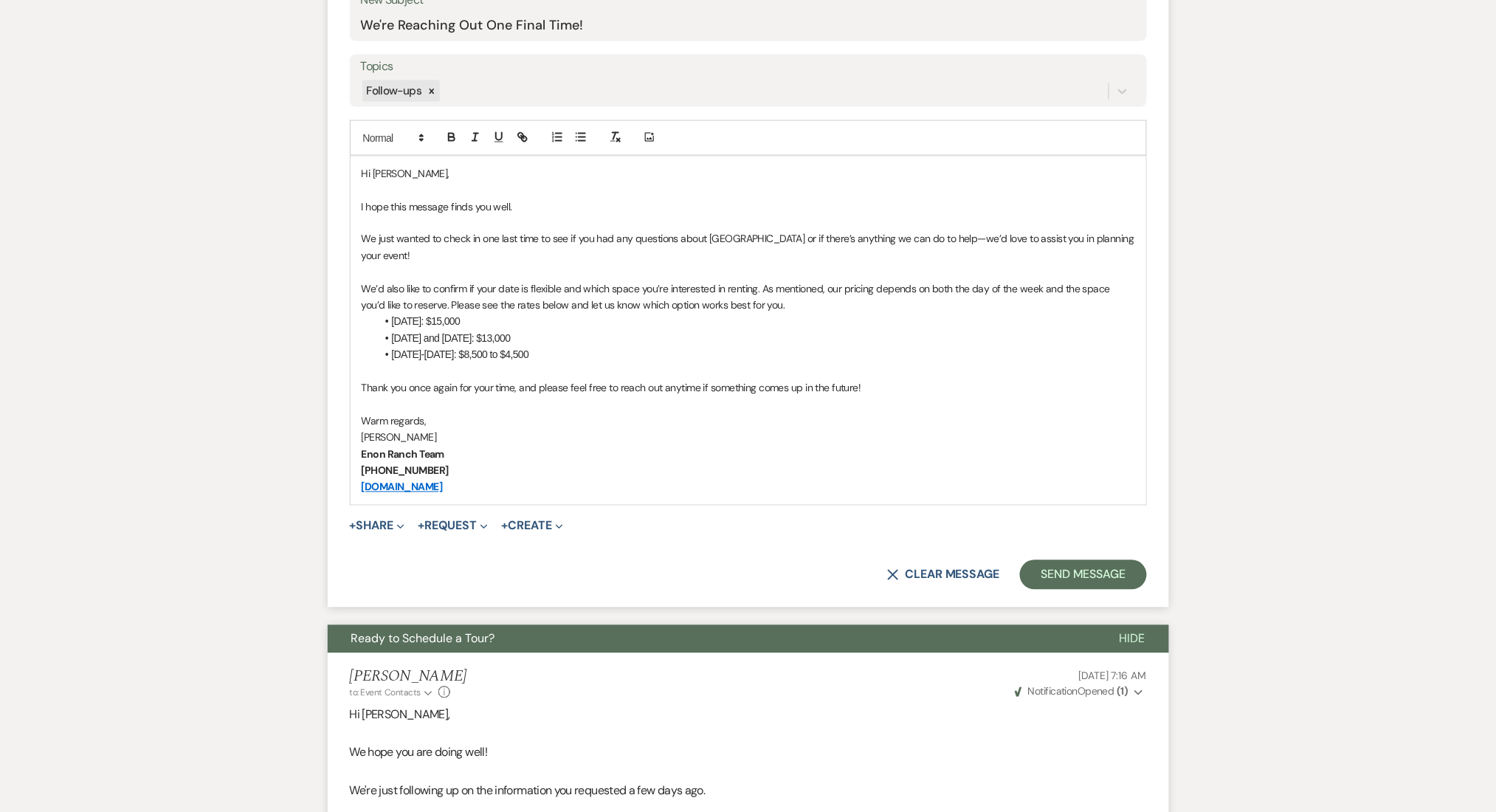
click at [1048, 557] on form "New Message X Saving draft... Recipients* Event Contacts ( Alyssa Lowe ) Insert…" at bounding box center [748, 199] width 842 height 817
click at [1051, 565] on button "Send Message" at bounding box center [1083, 574] width 126 height 29
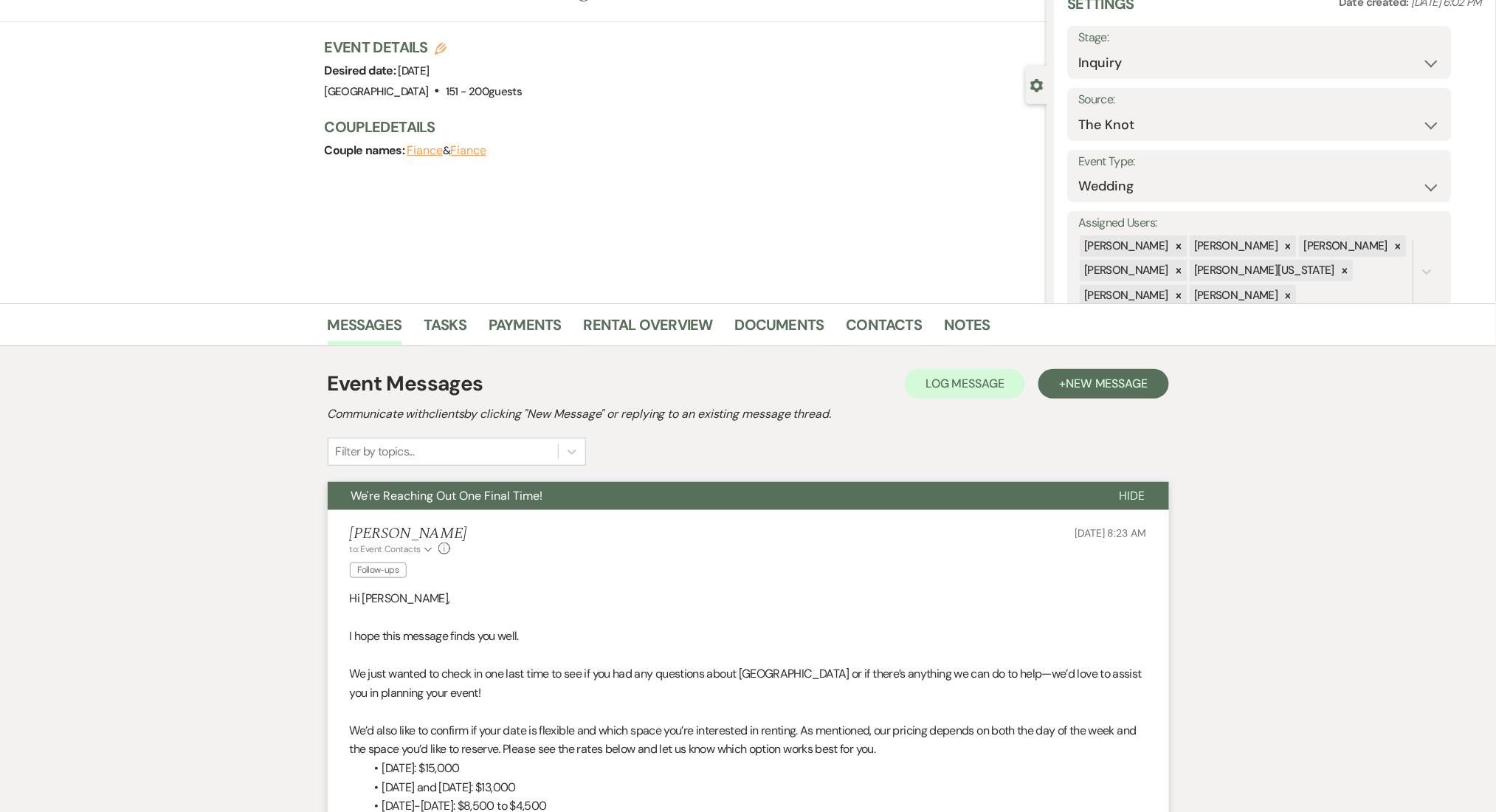
scroll to position [0, 0]
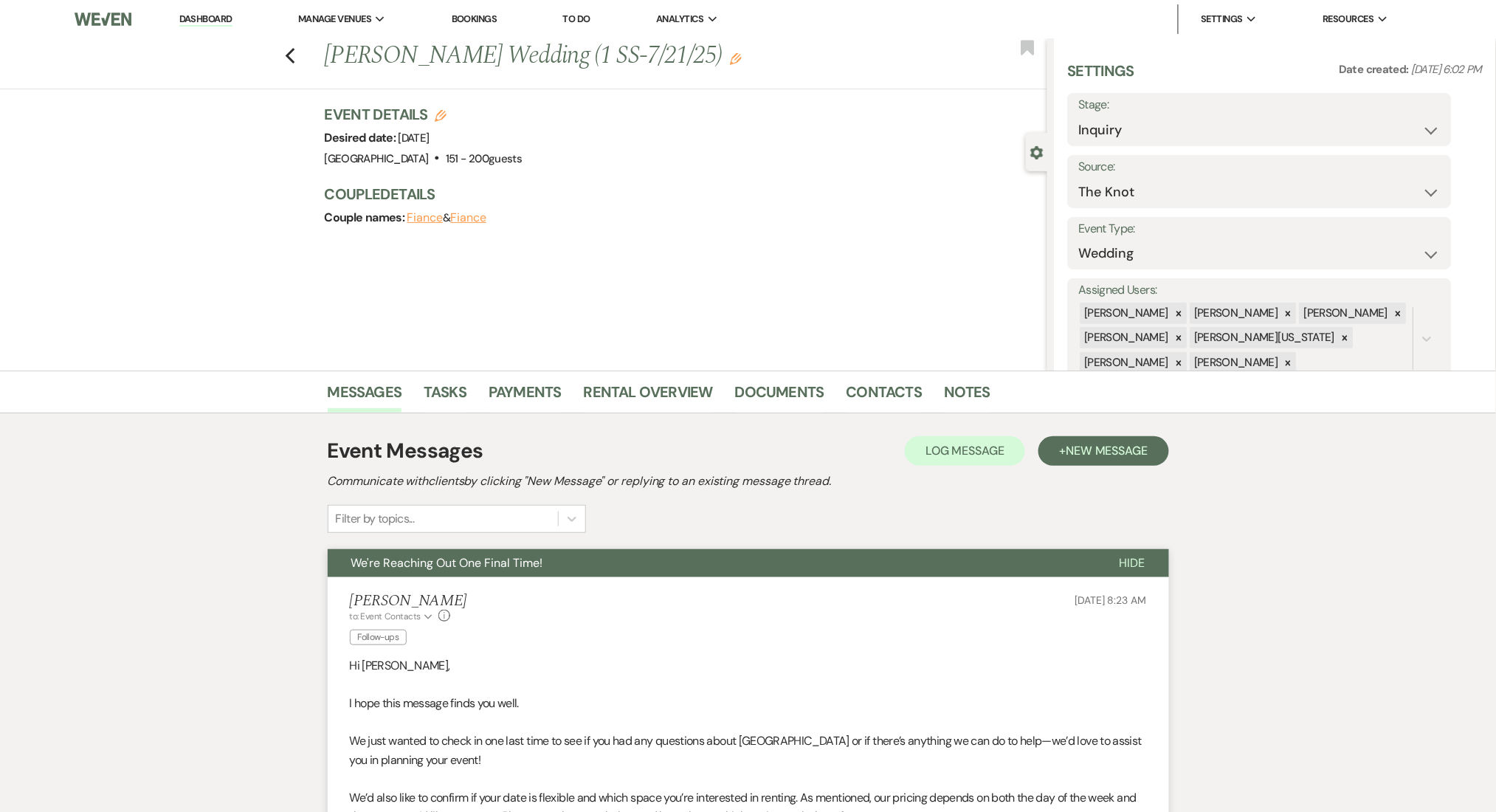
click at [220, 17] on link "Dashboard" at bounding box center [205, 20] width 53 height 14
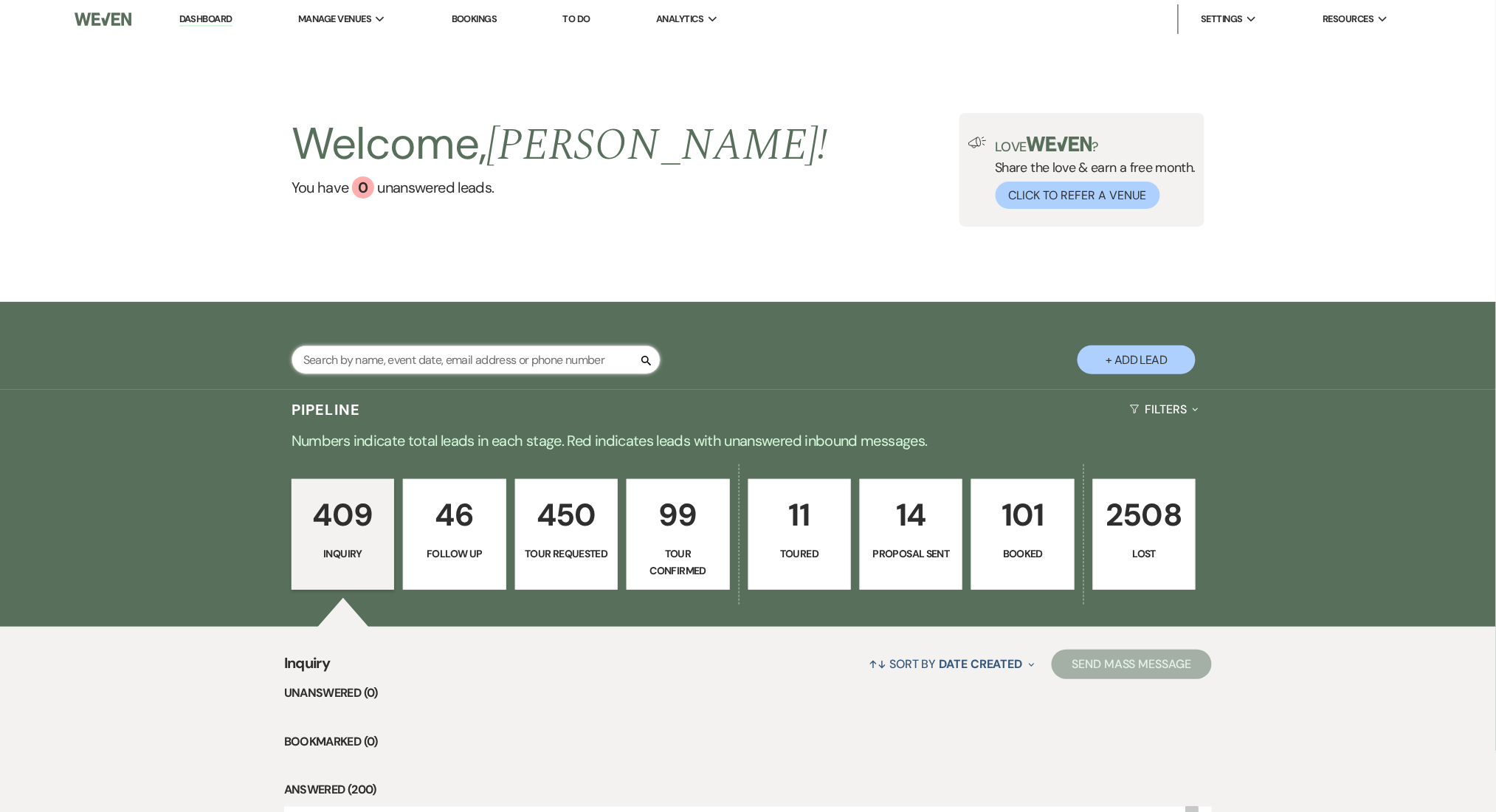
click at [411, 363] on input "text" at bounding box center [476, 359] width 369 height 29
paste input "redfoxdragon1@gmail.com"
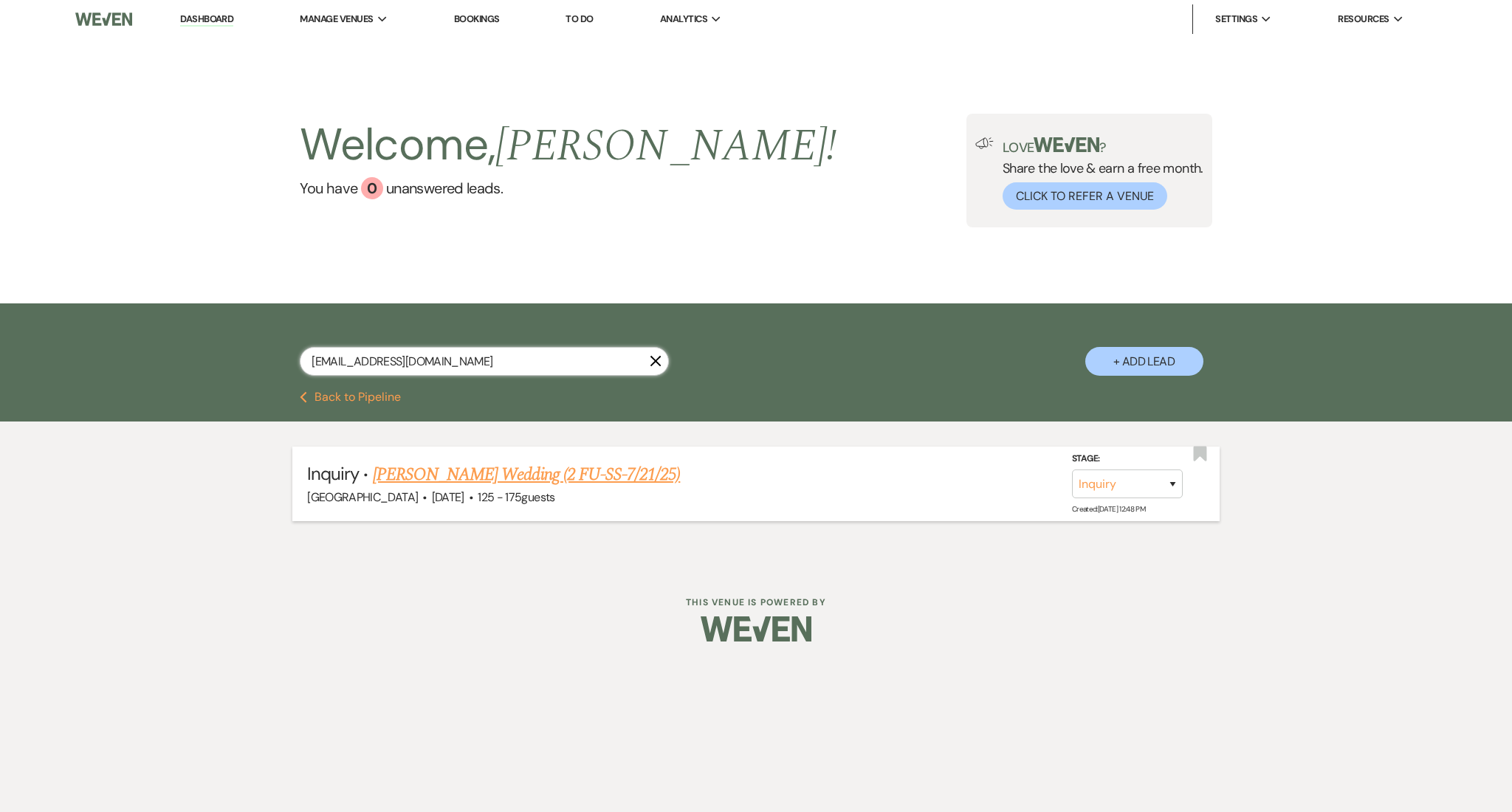
type input "redfoxdragon1@gmail.com"
click at [478, 473] on link "Kyle Ussery's Wedding (2 FU-SS-7/21/25)" at bounding box center [527, 474] width 308 height 26
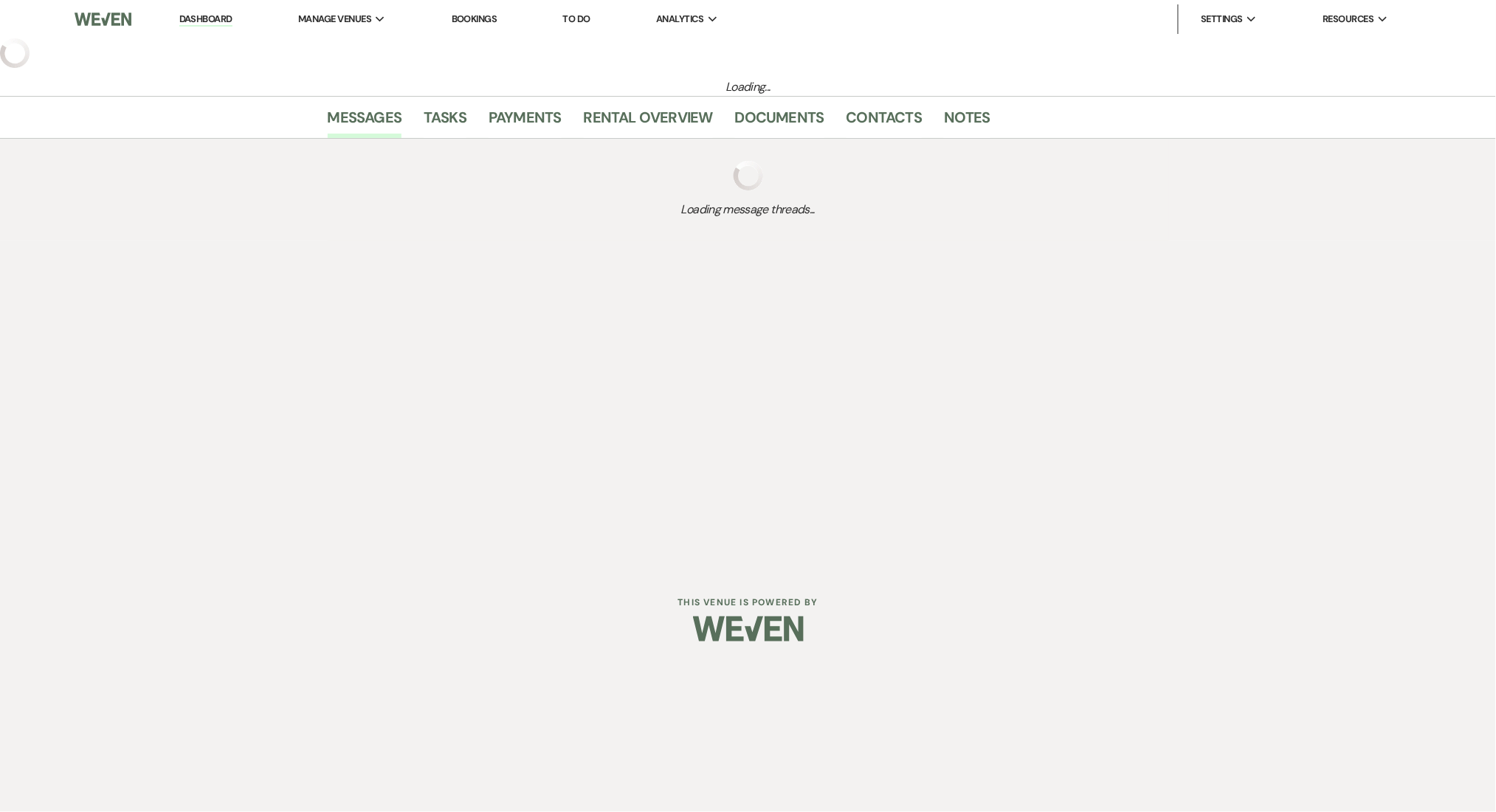
select select "3"
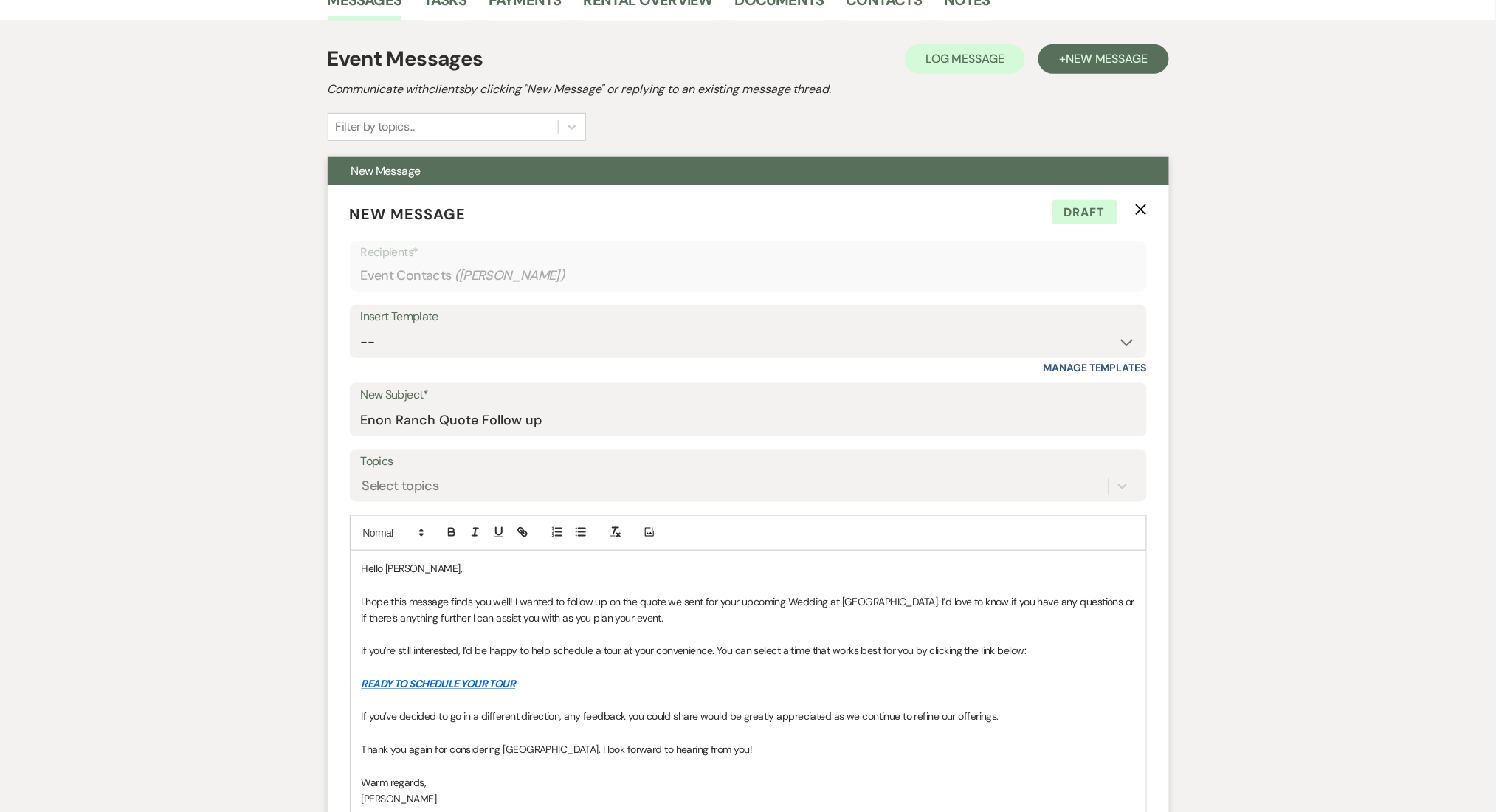
scroll to position [393, 0]
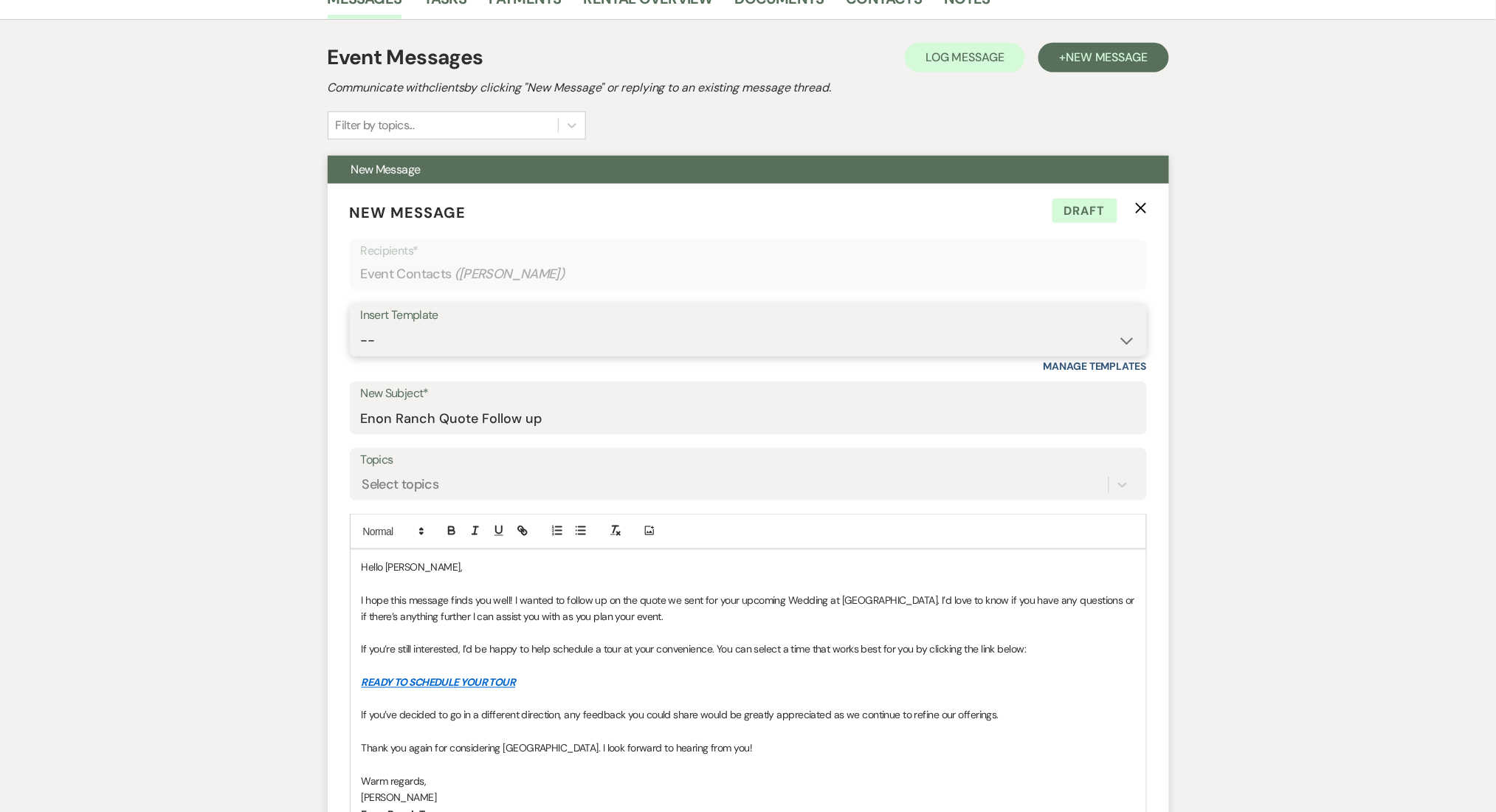
click at [475, 340] on select "-- Inquiry Follow Up Email #2 Contract Sending Template Payment Template Rental…" at bounding box center [748, 340] width 775 height 29
select select "4539"
click at [361, 326] on select "-- Inquiry Follow Up Email #2 Contract Sending Template Payment Template Rental…" at bounding box center [748, 340] width 775 height 29
type input "We're Reaching Out One Final Time!"
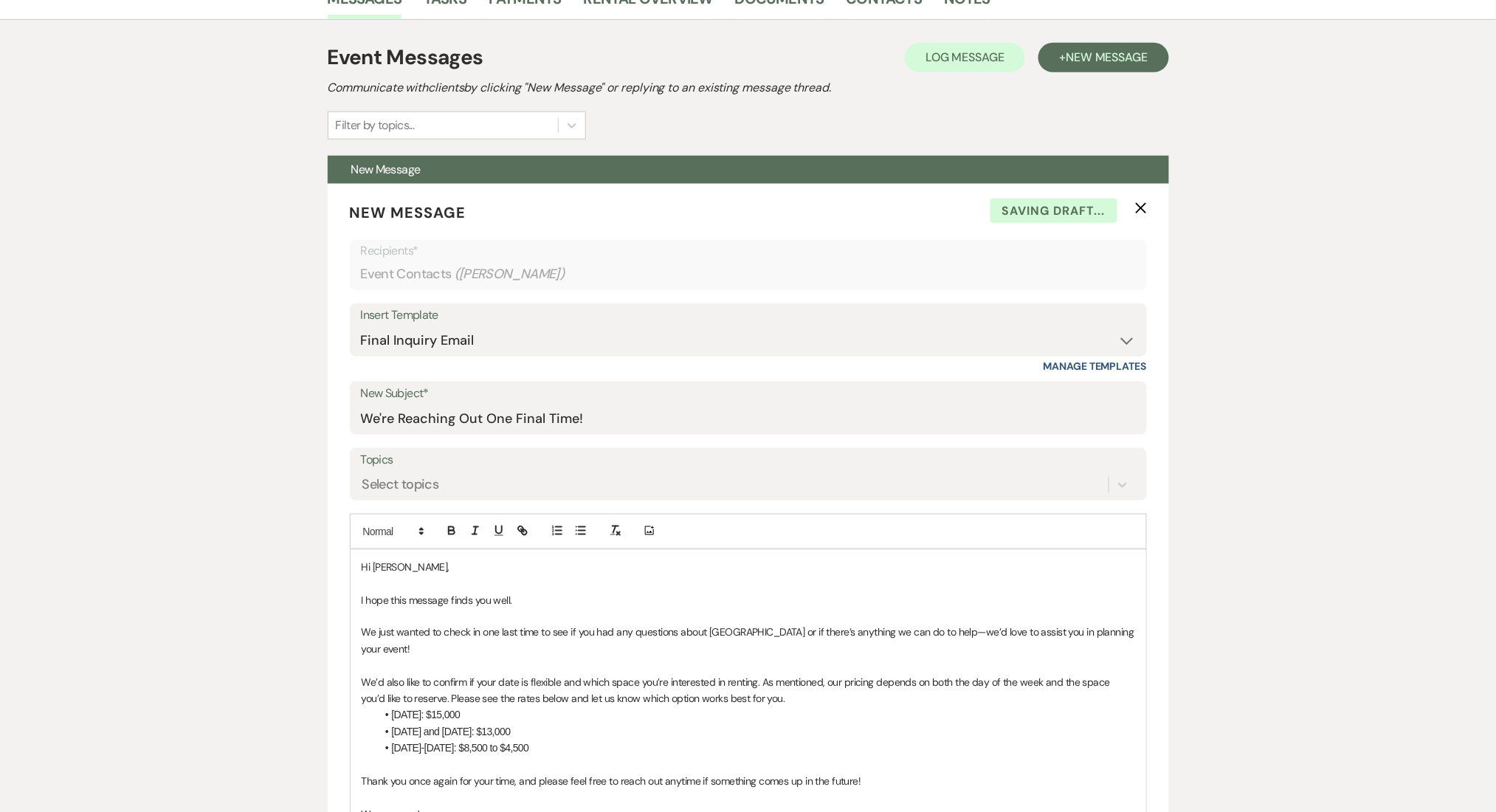
click at [231, 599] on div "Messages Tasks Payments Rental Overview Documents Contacts Notes Event Messages…" at bounding box center [748, 638] width 1496 height 1322
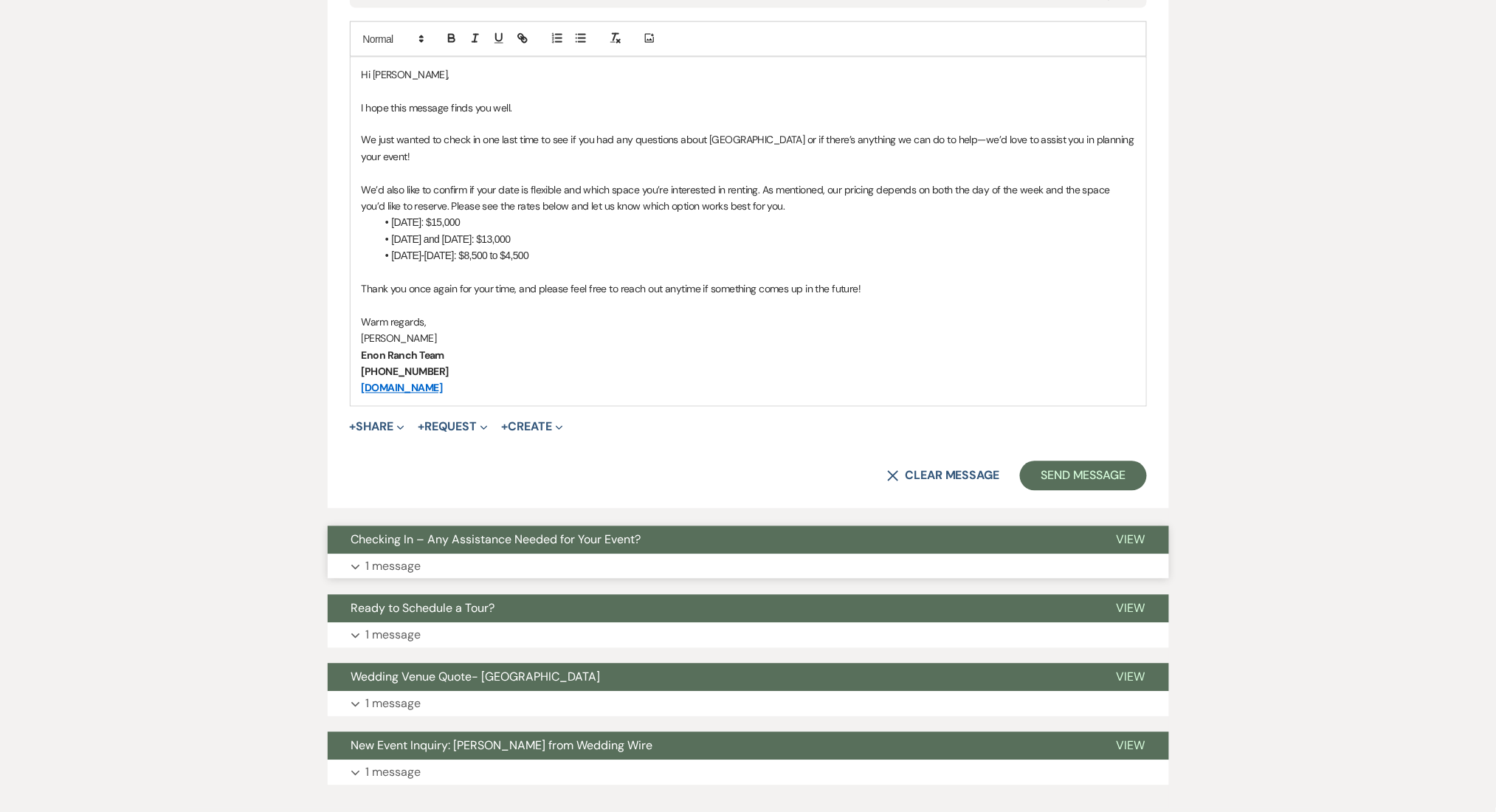
click at [409, 550] on button "Checking In – Any Assistance Needed for Your Event?" at bounding box center [710, 539] width 765 height 28
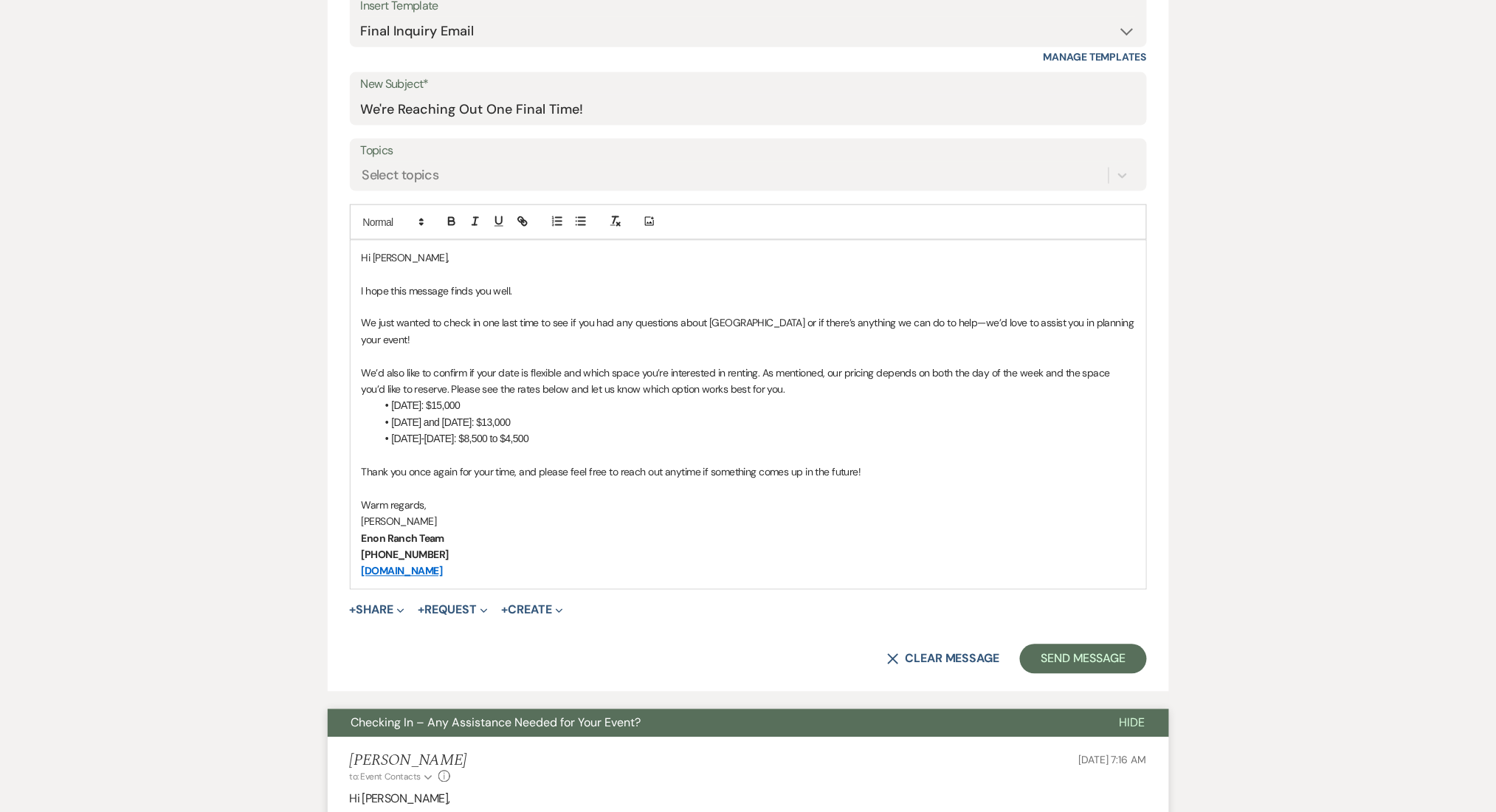
scroll to position [688, 0]
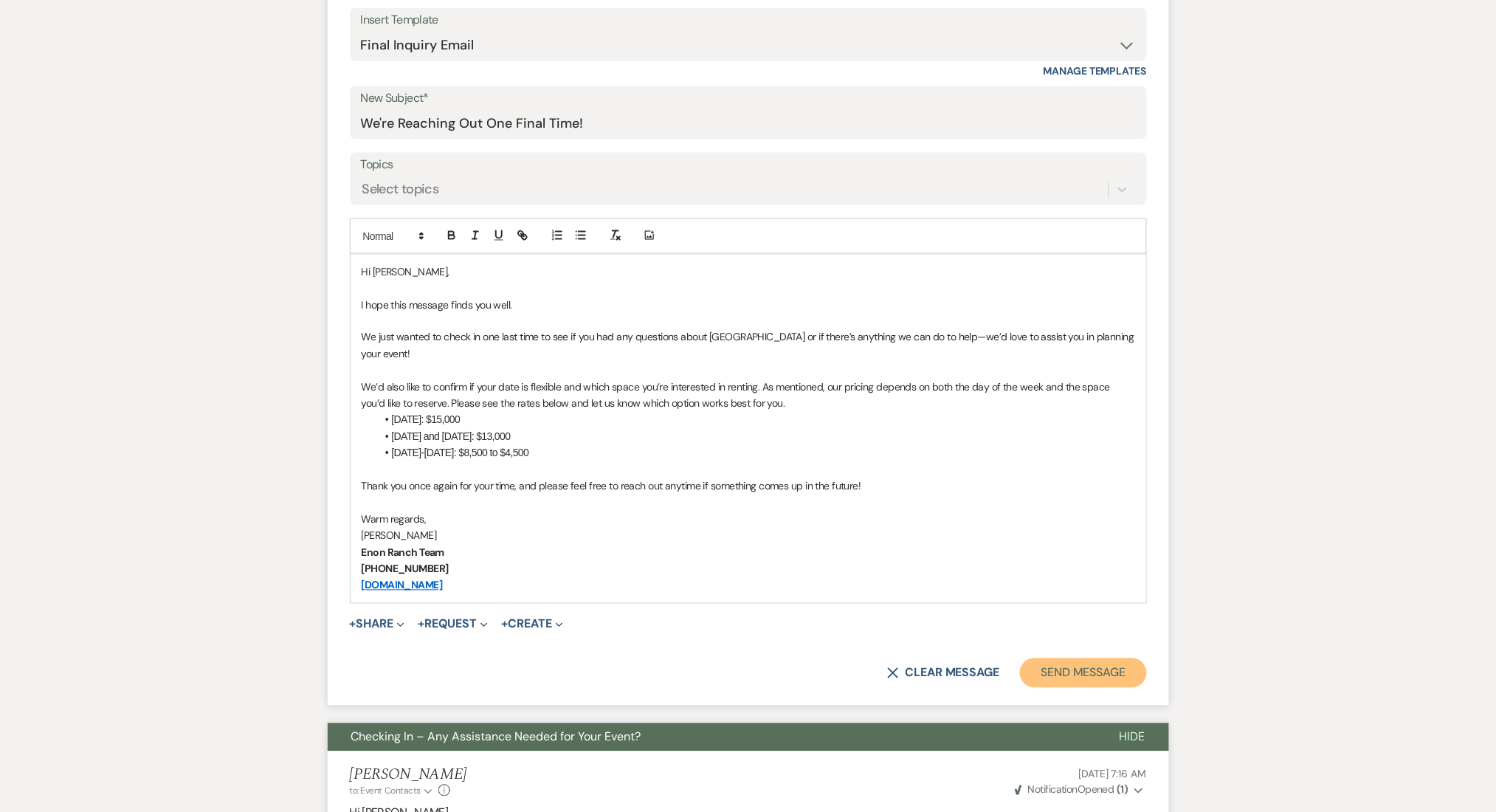
click at [1085, 668] on button "Send Message" at bounding box center [1083, 672] width 126 height 29
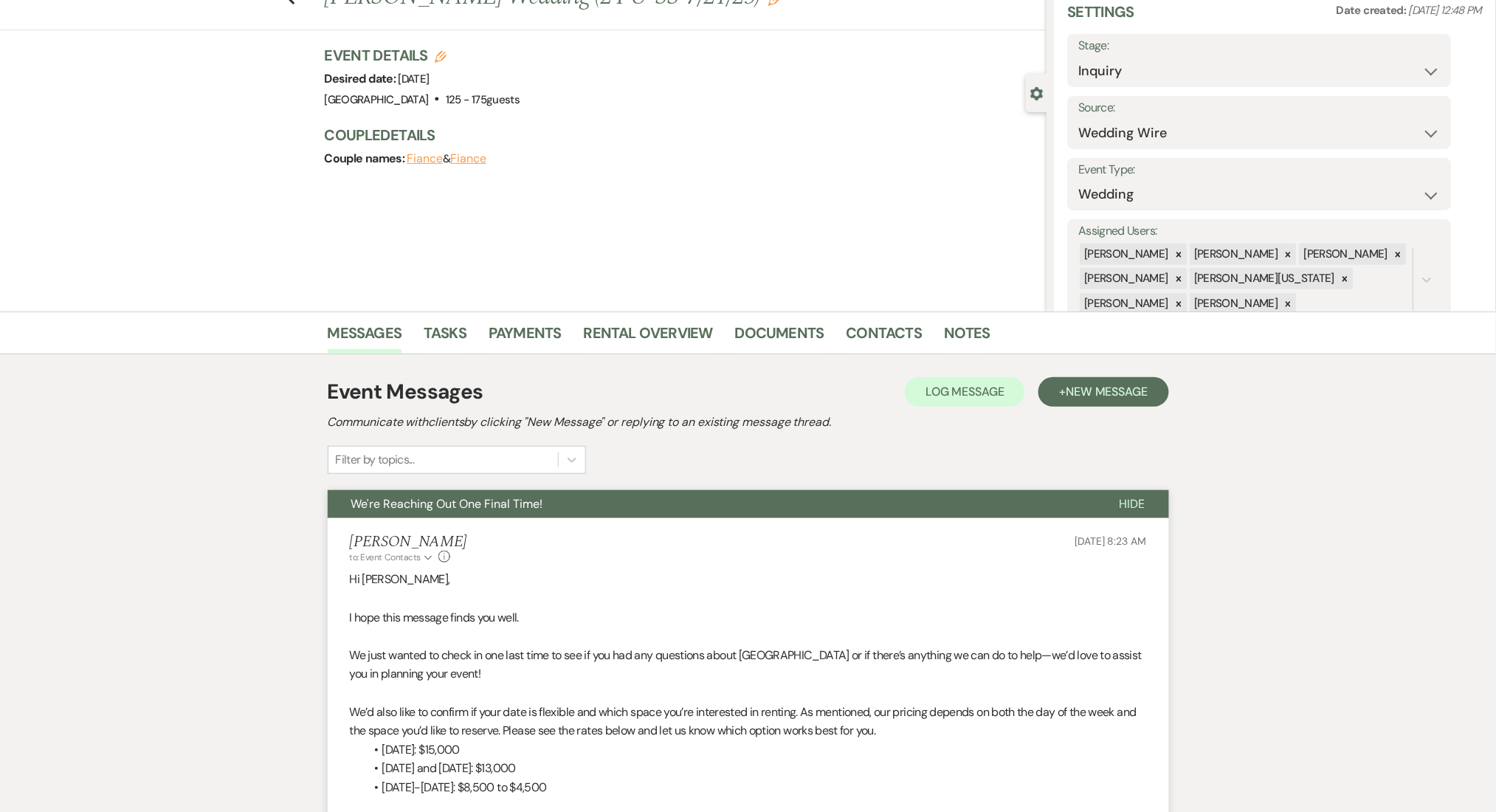
scroll to position [0, 0]
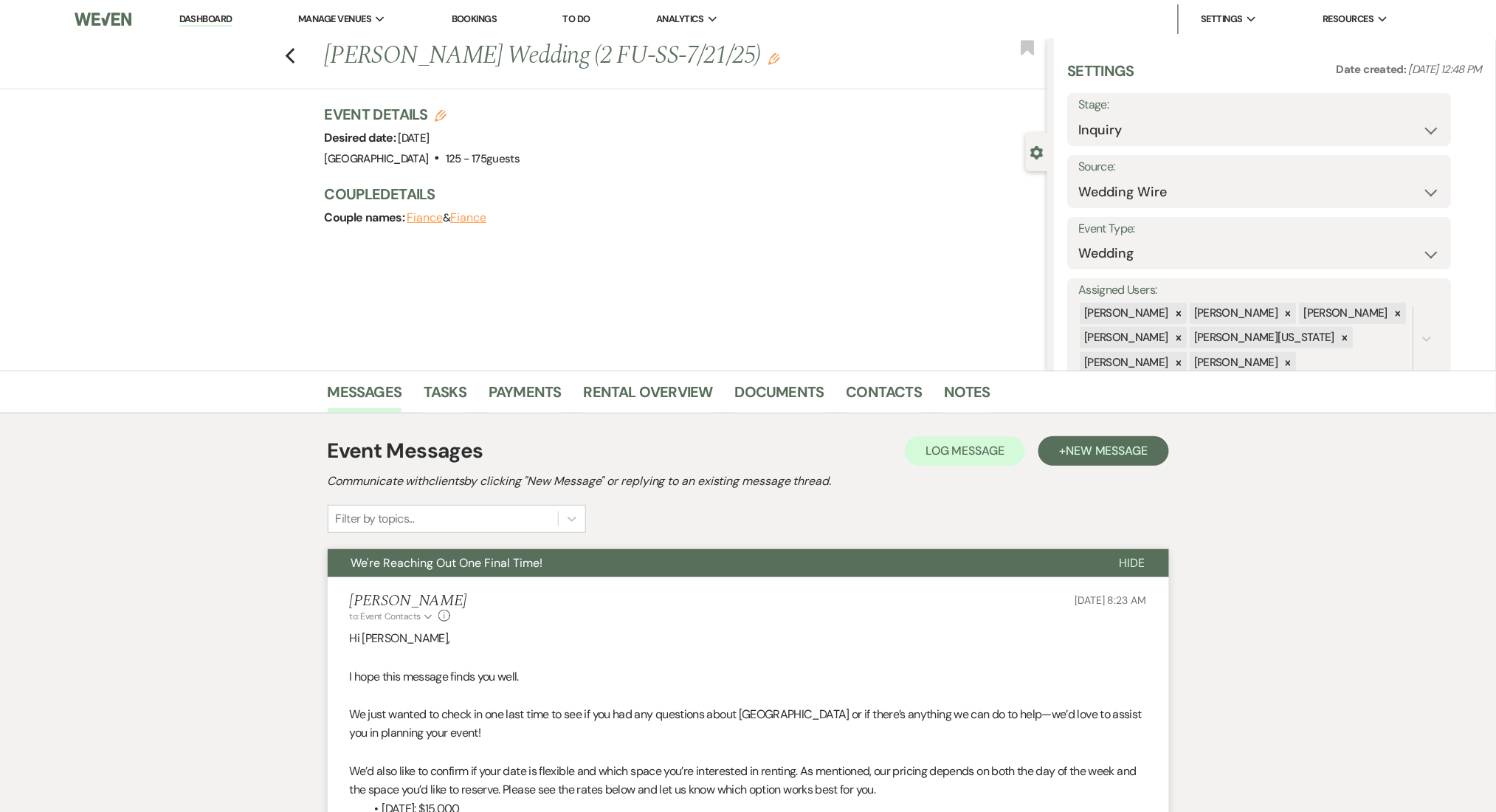
click at [304, 57] on div "Previous Kyle Ussery's Wedding (2 FU-SS-7/21/25) Edit Bookmark" at bounding box center [520, 63] width 1055 height 51
click at [304, 59] on div "Previous Kyle Ussery's Wedding (2 FU-SS-7/21/25) Edit Bookmark" at bounding box center [520, 63] width 1055 height 51
click at [296, 56] on icon "Previous" at bounding box center [290, 56] width 11 height 17
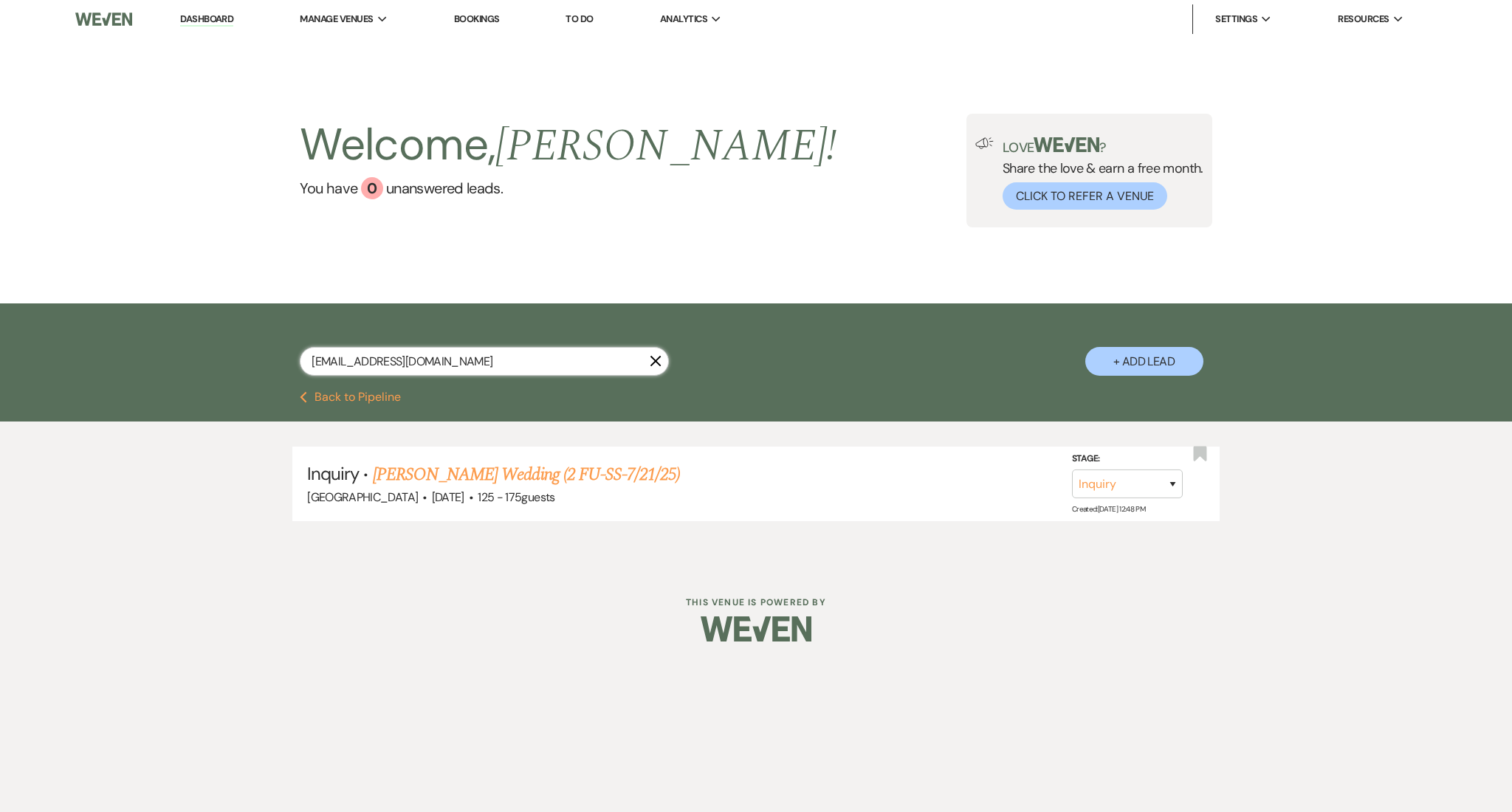
drag, startPoint x: 474, startPoint y: 356, endPoint x: 90, endPoint y: 345, distance: 384.2
click at [90, 345] on div "redfoxdragon1@gmail.com X + Add Lead" at bounding box center [756, 347] width 1512 height 88
paste input "jacob.mckenna23@outlook"
type input "jacob.mckenna23@outlook.com"
click at [520, 474] on link "Laurel Browning & Jacob McKenna's Wedding (1 SS-7/21/25)" at bounding box center [585, 474] width 425 height 26
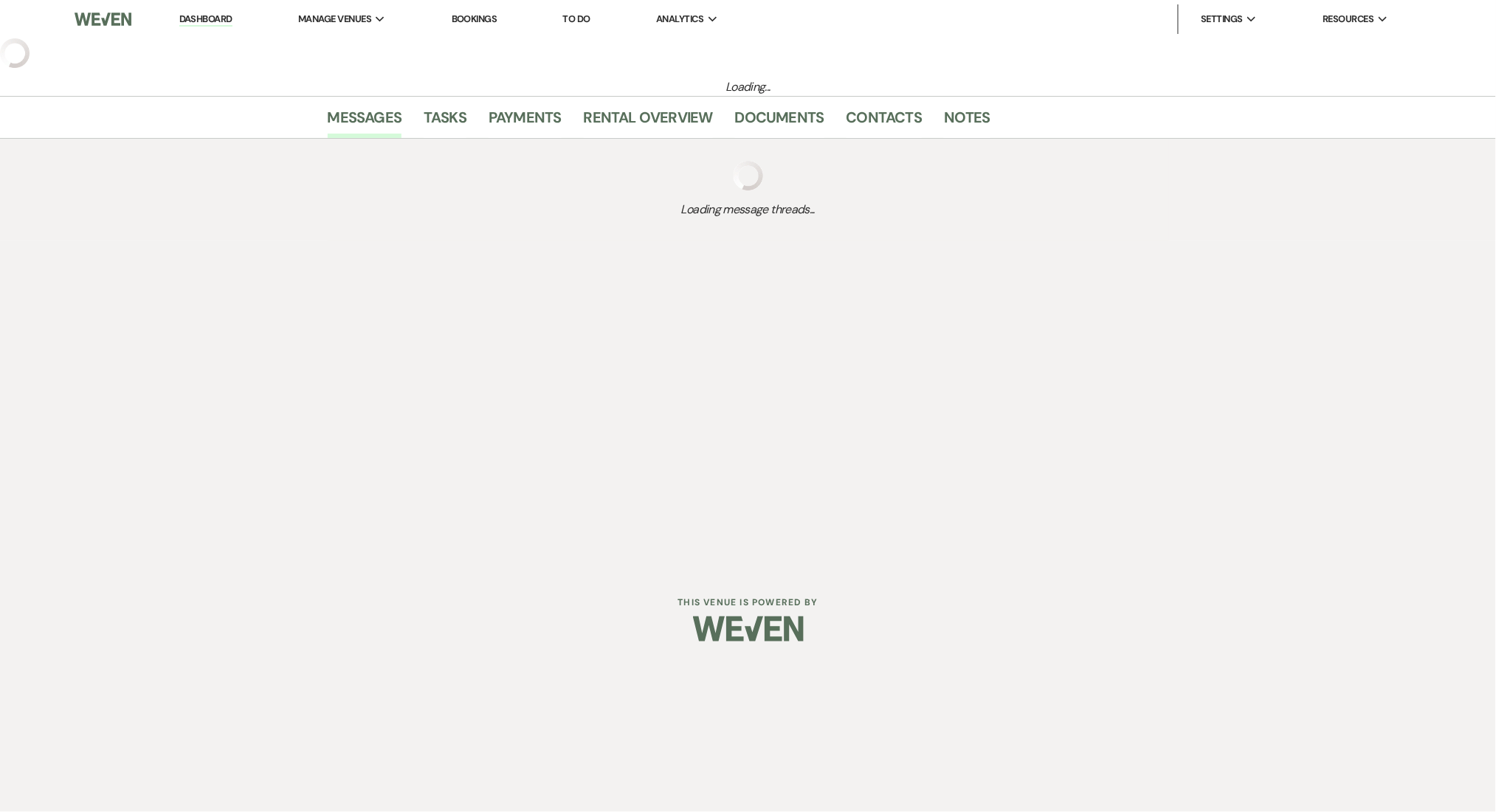
select select "5"
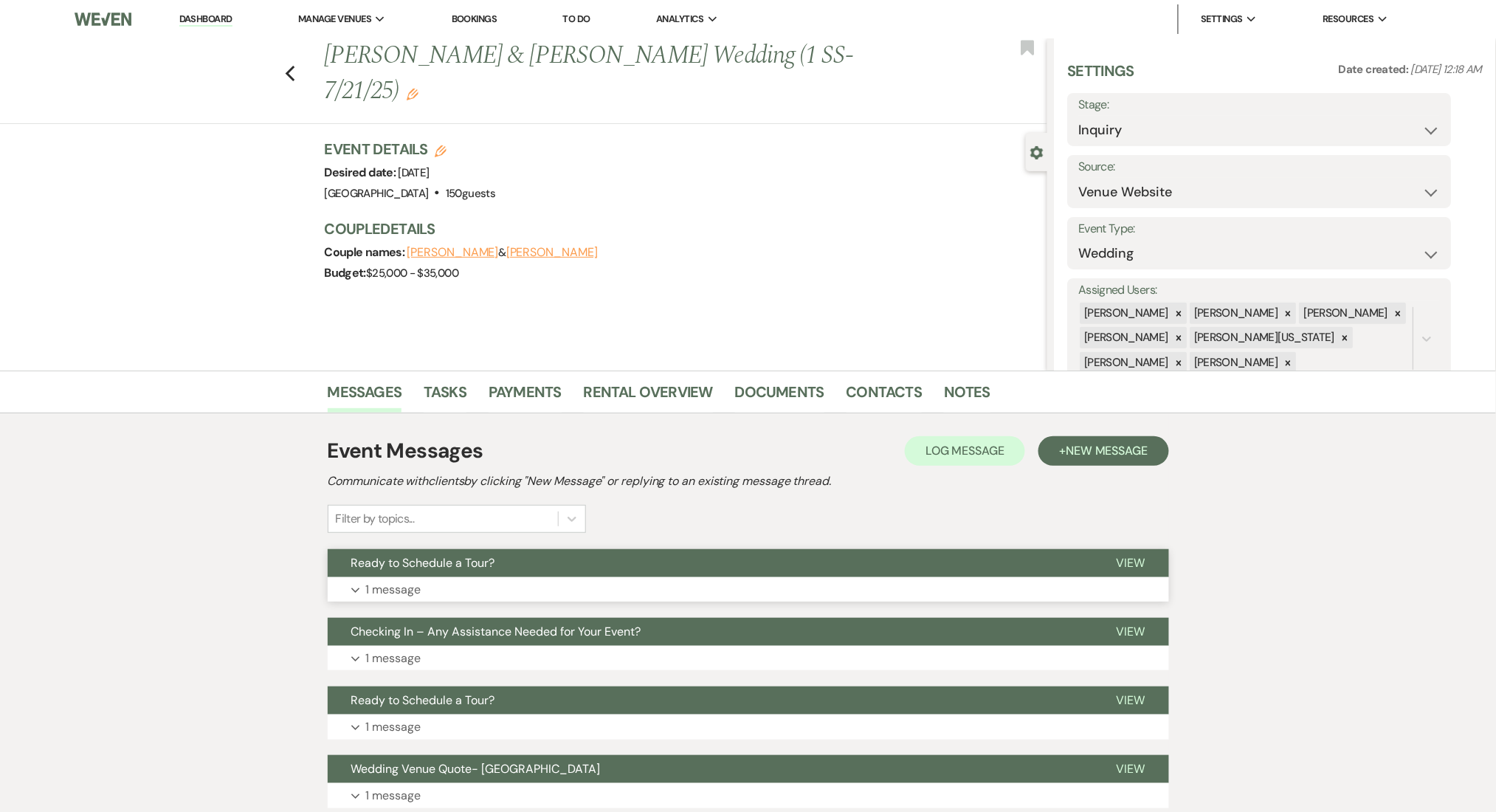
click at [651, 581] on button "Expand 1 message" at bounding box center [748, 590] width 842 height 25
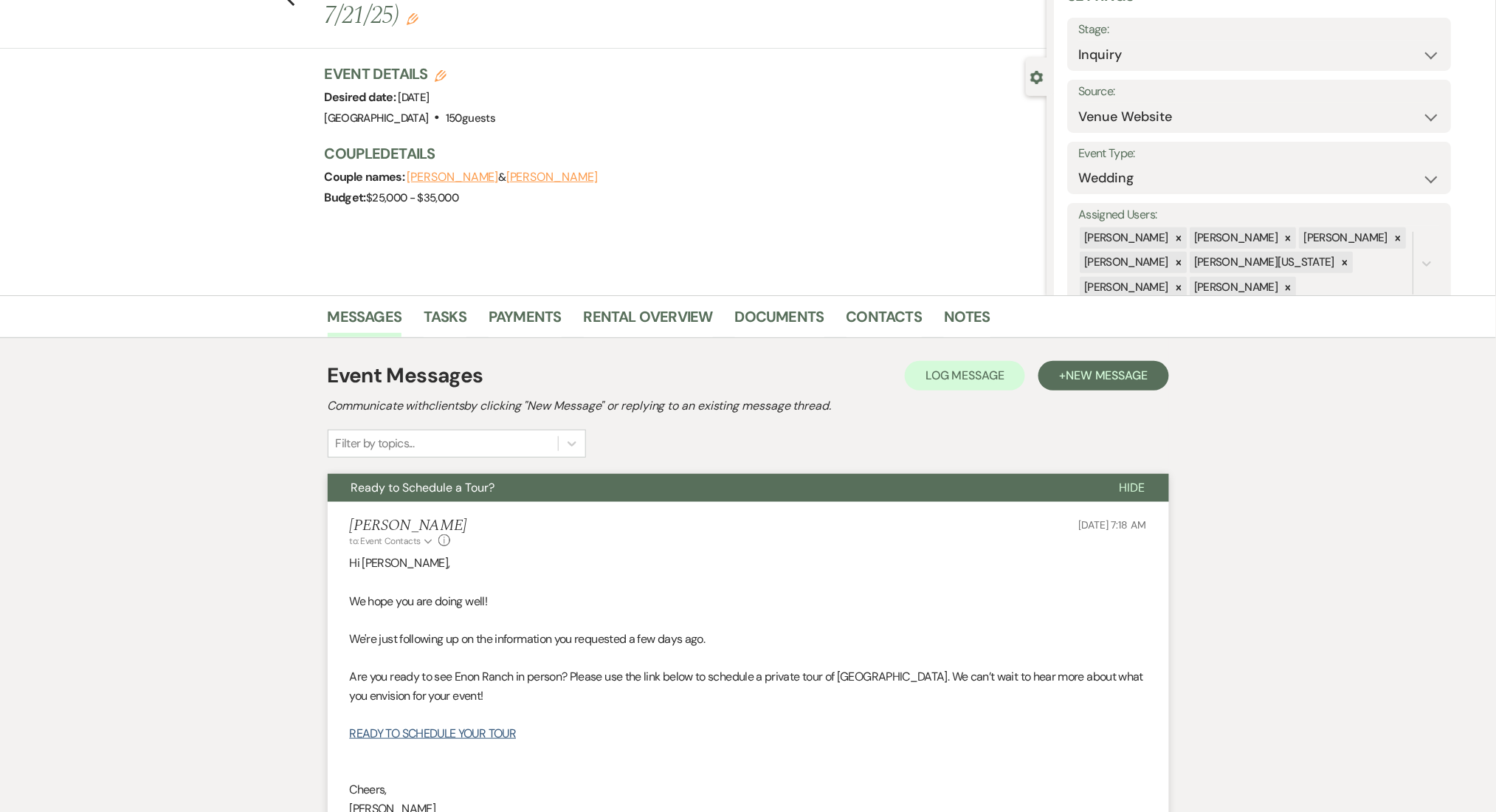
scroll to position [197, 0]
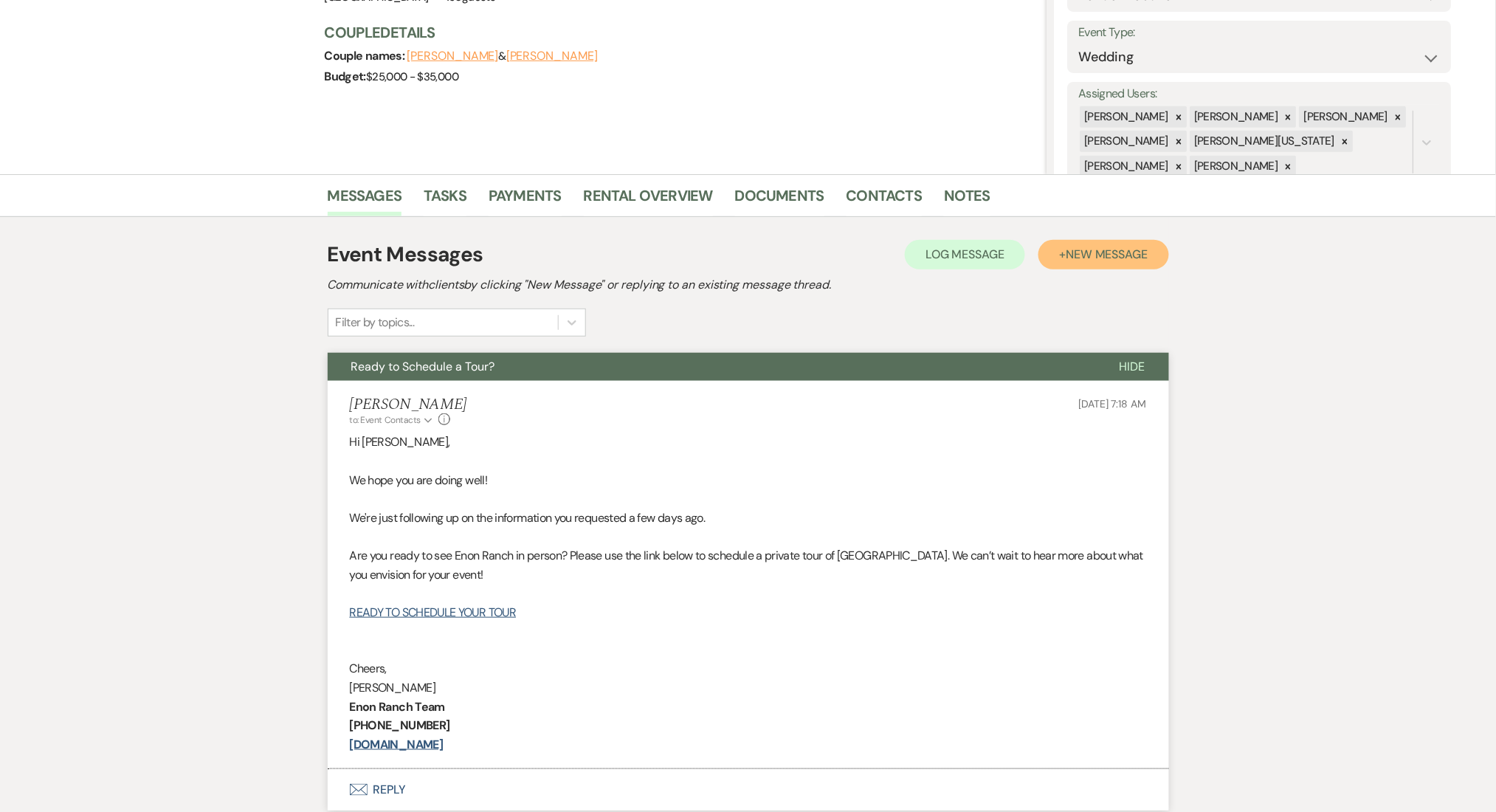
click at [1121, 259] on span "New Message" at bounding box center [1107, 255] width 82 height 16
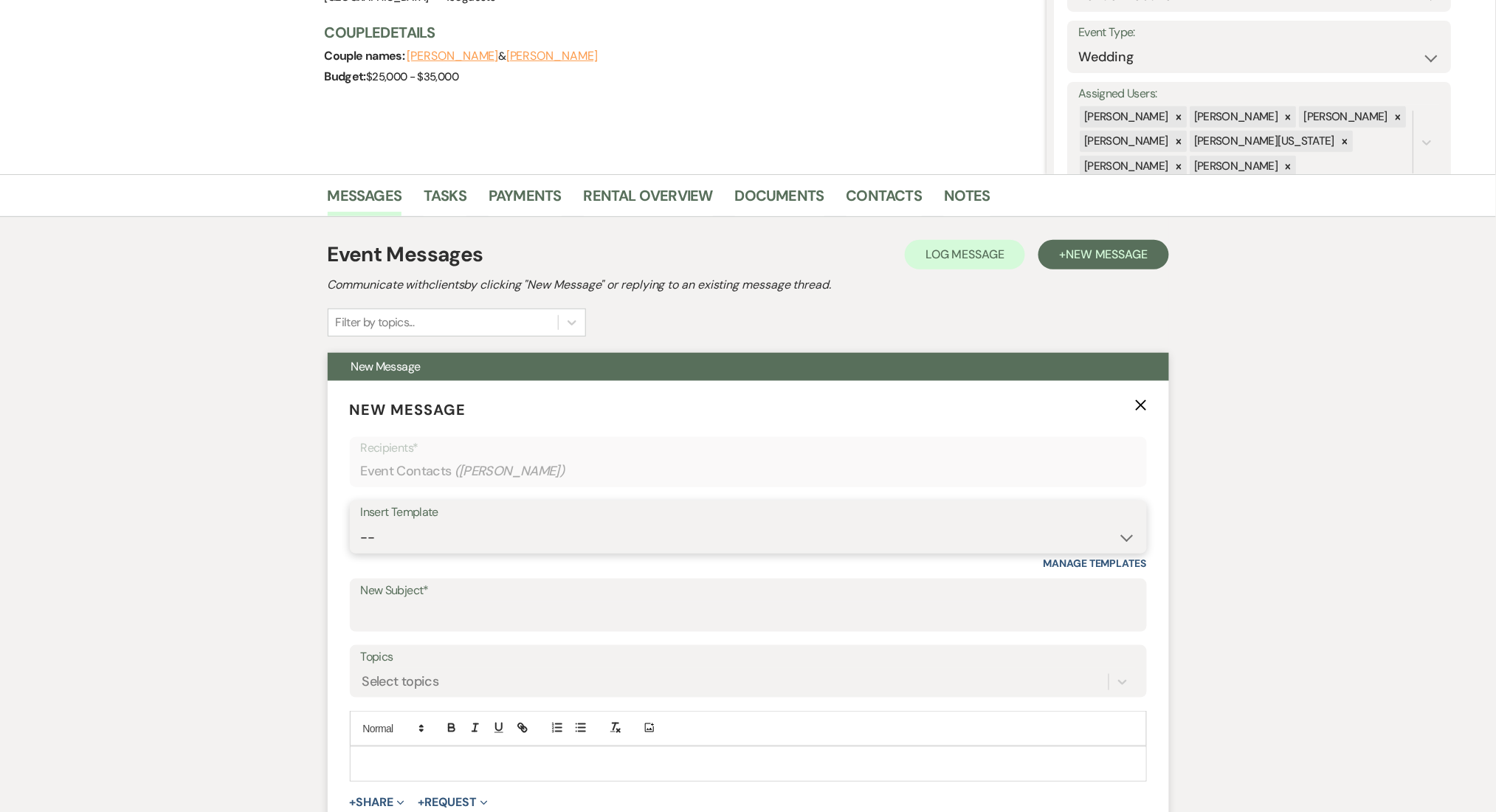
click at [611, 545] on select "-- Inquiry Follow Up Email #2 Contract Sending Template Payment Template Rental…" at bounding box center [748, 538] width 775 height 29
click at [361, 523] on select "-- Inquiry Follow Up Email #2 Contract Sending Template Payment Template Rental…" at bounding box center [748, 538] width 775 height 29
click at [504, 536] on select "-- Inquiry Follow Up Email #2 Contract Sending Template Payment Template Rental…" at bounding box center [748, 538] width 775 height 29
select select "4539"
click at [361, 523] on select "-- Inquiry Follow Up Email #2 Contract Sending Template Payment Template Rental…" at bounding box center [748, 538] width 775 height 29
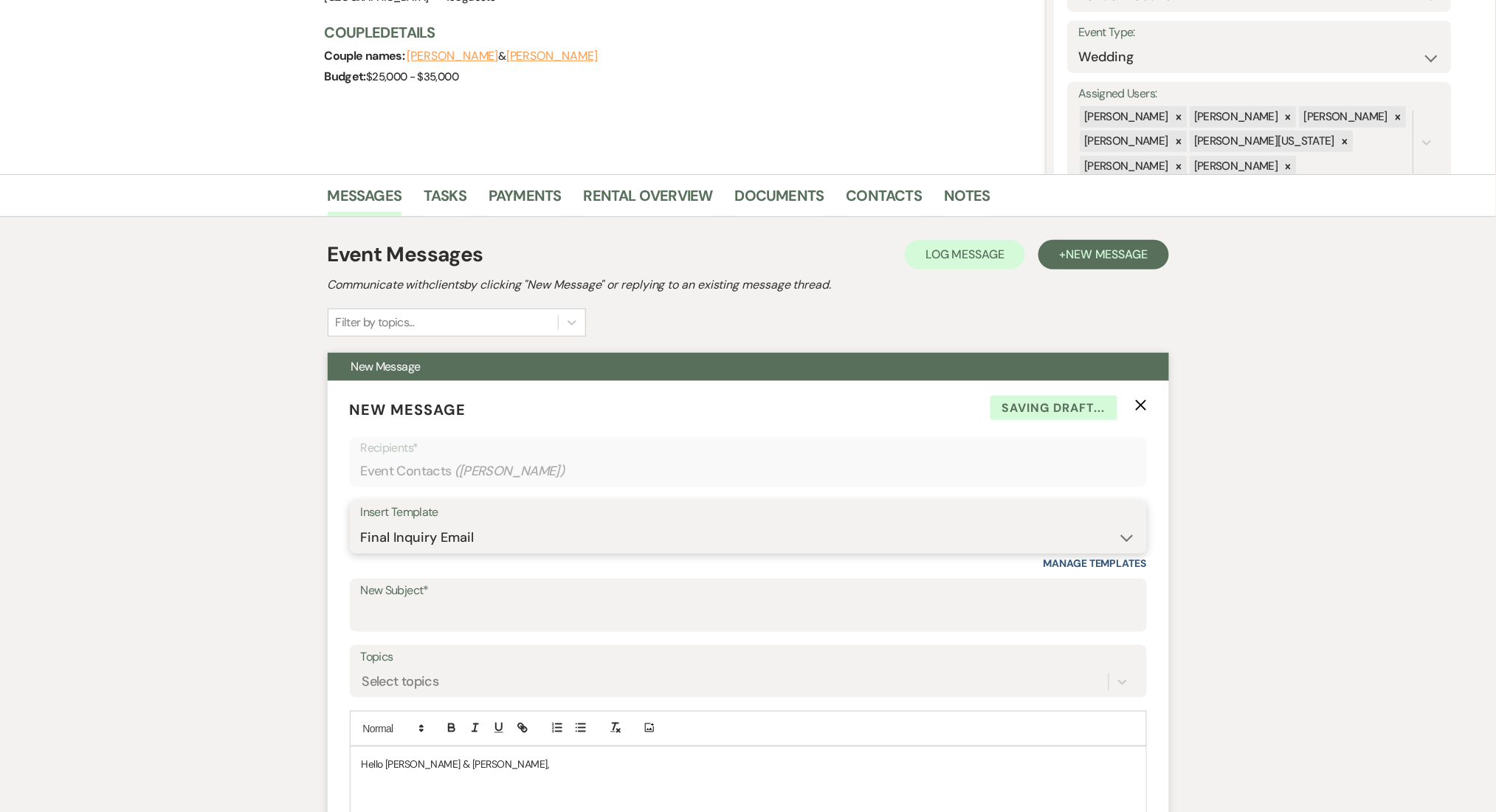
type input "We're Reaching Out One Final Time!"
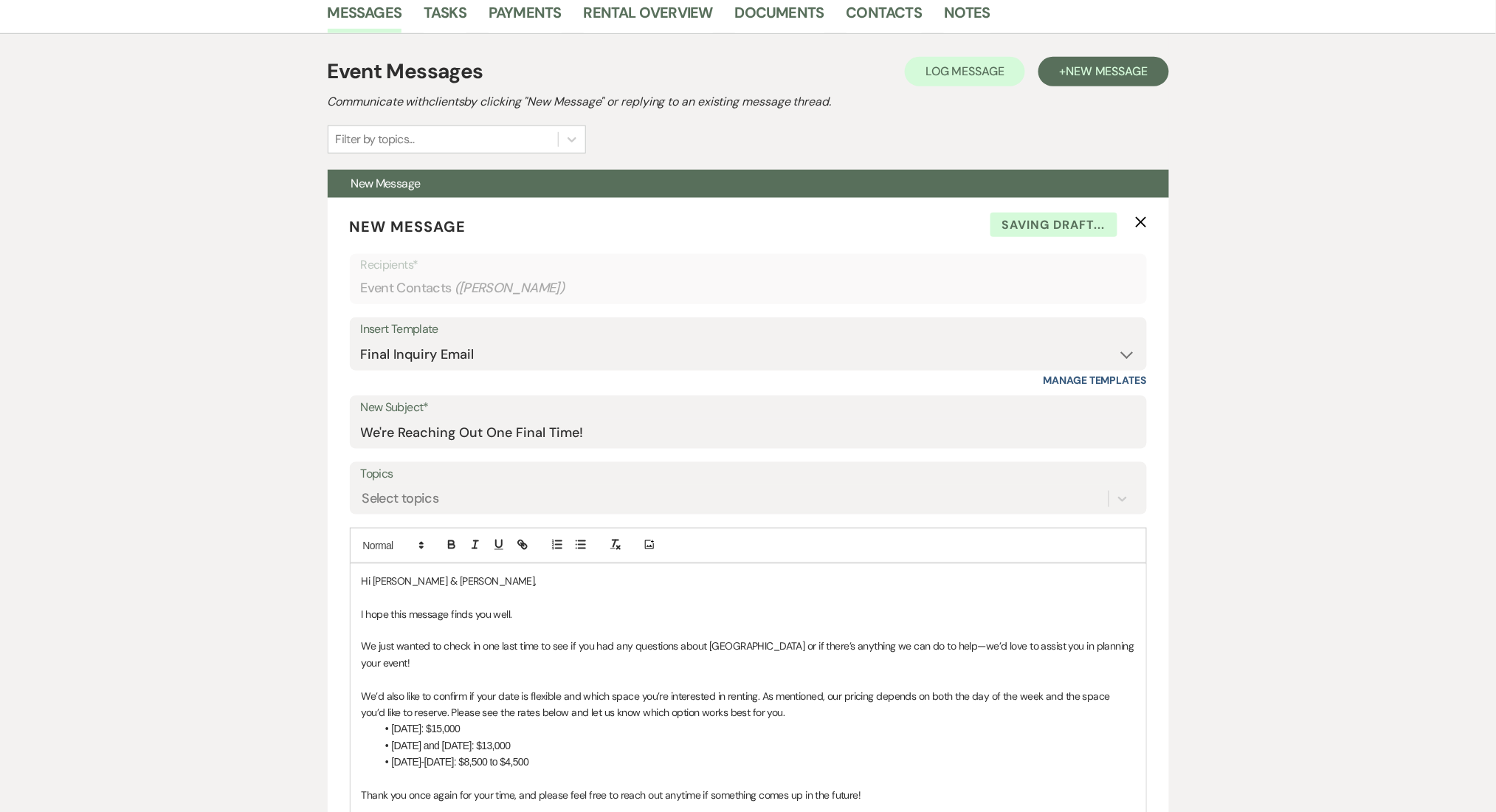
scroll to position [590, 0]
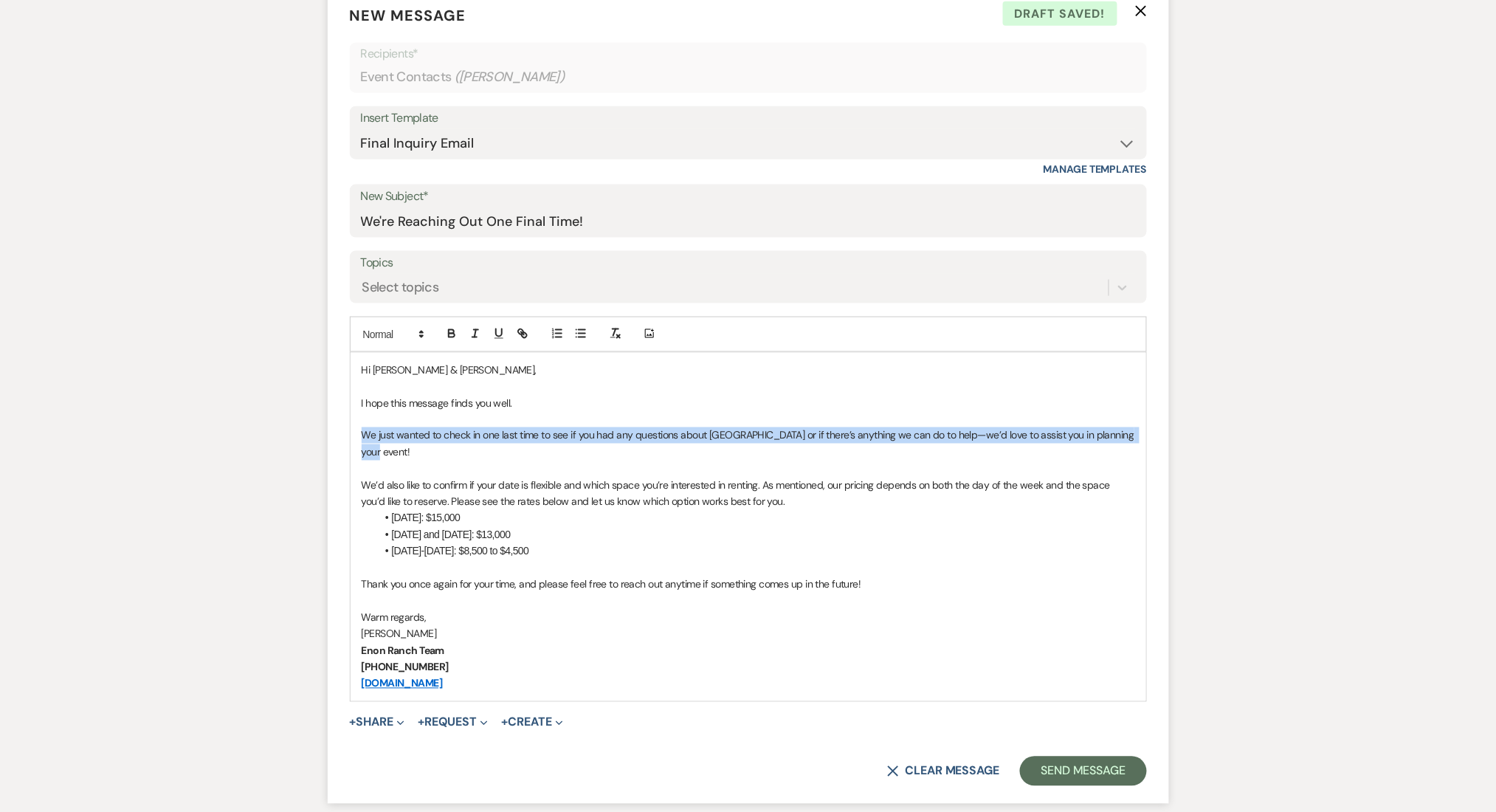
drag, startPoint x: 405, startPoint y: 458, endPoint x: 357, endPoint y: 430, distance: 55.6
click at [357, 430] on div "Hi Laurel Browning & Jacob McKenna, I hope this message finds you well. We just…" at bounding box center [748, 527] width 796 height 348
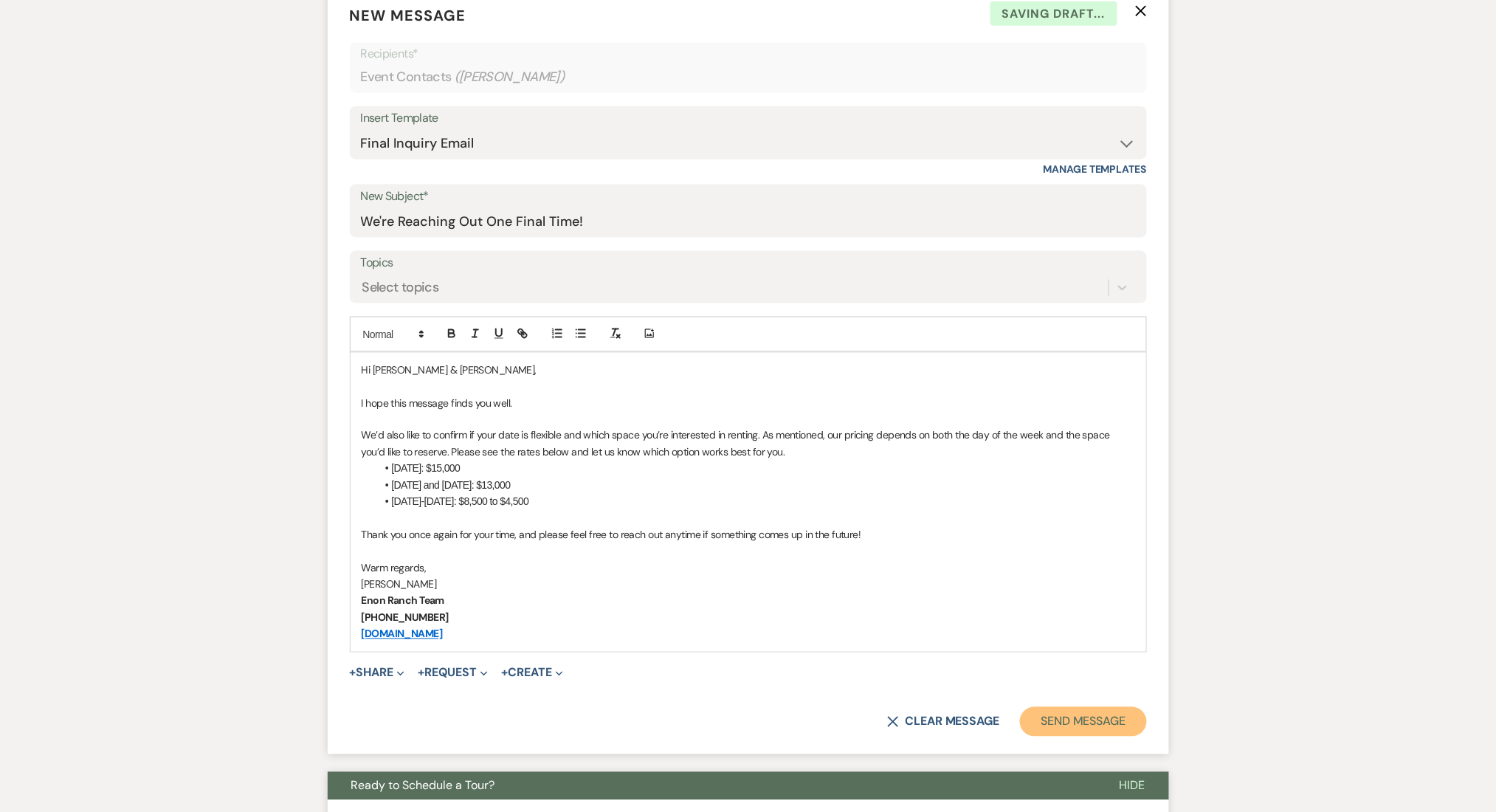
click at [1112, 726] on button "Send Message" at bounding box center [1083, 721] width 126 height 29
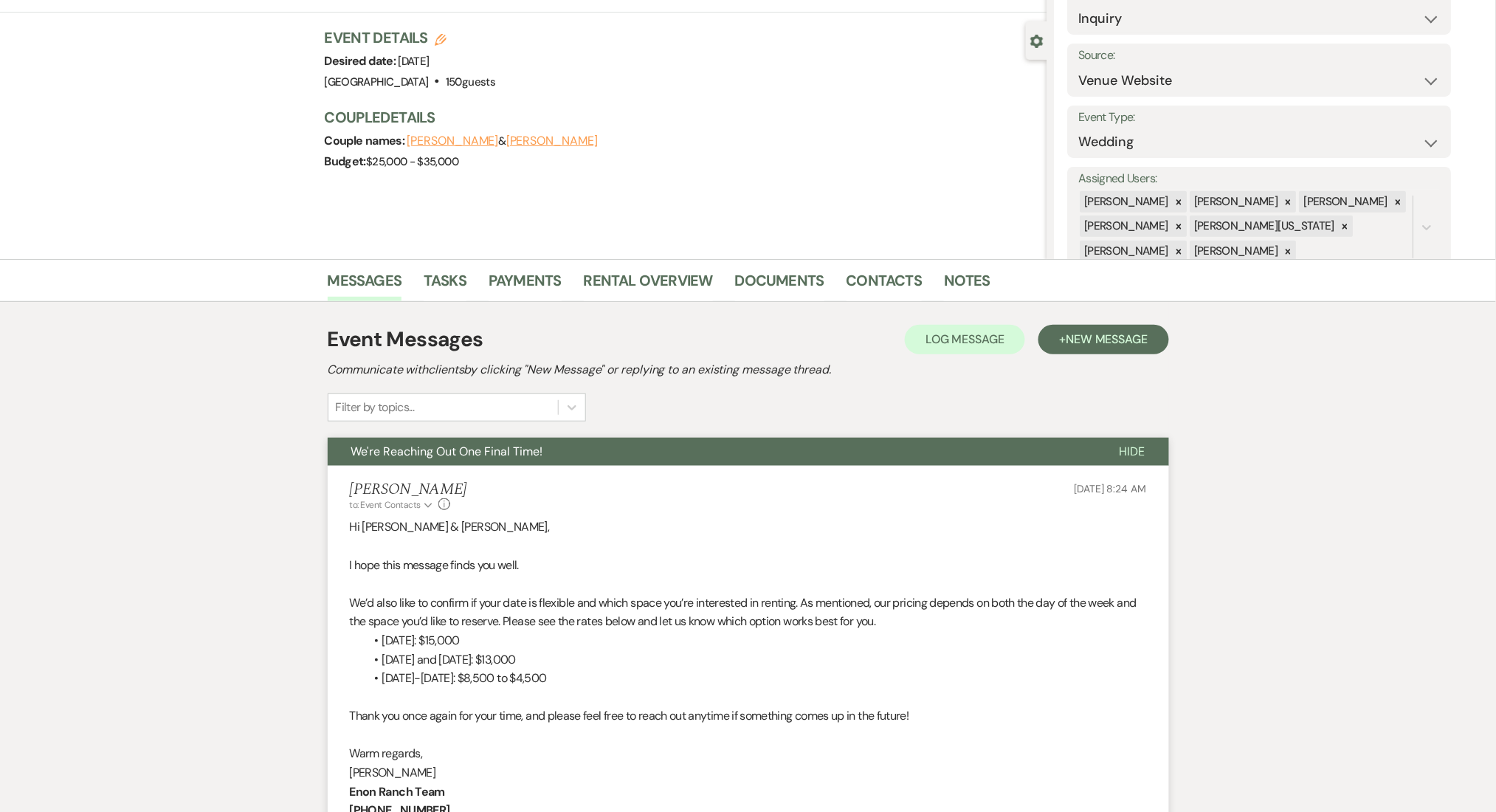
scroll to position [0, 0]
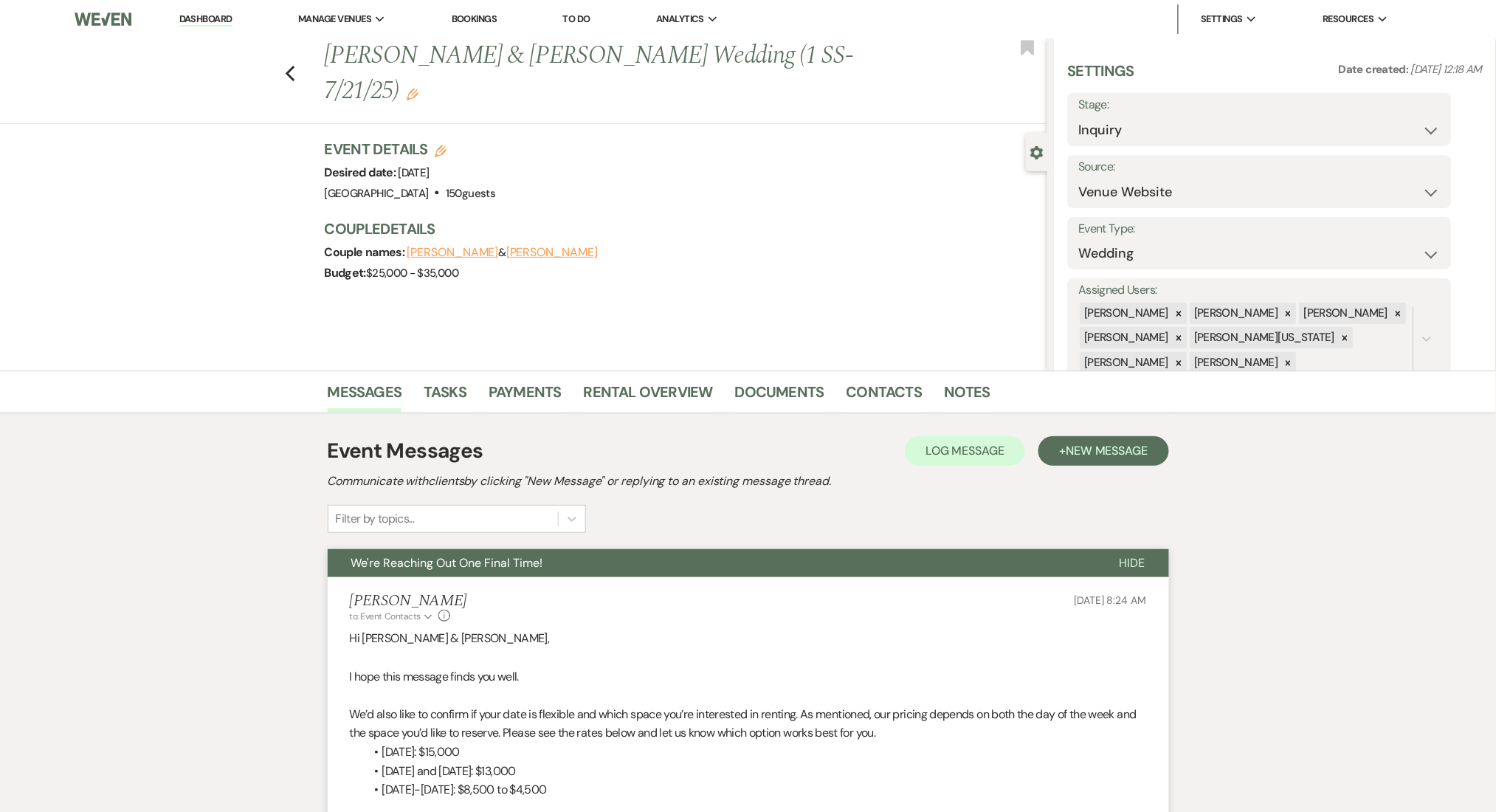
click at [206, 17] on link "Dashboard" at bounding box center [205, 20] width 53 height 14
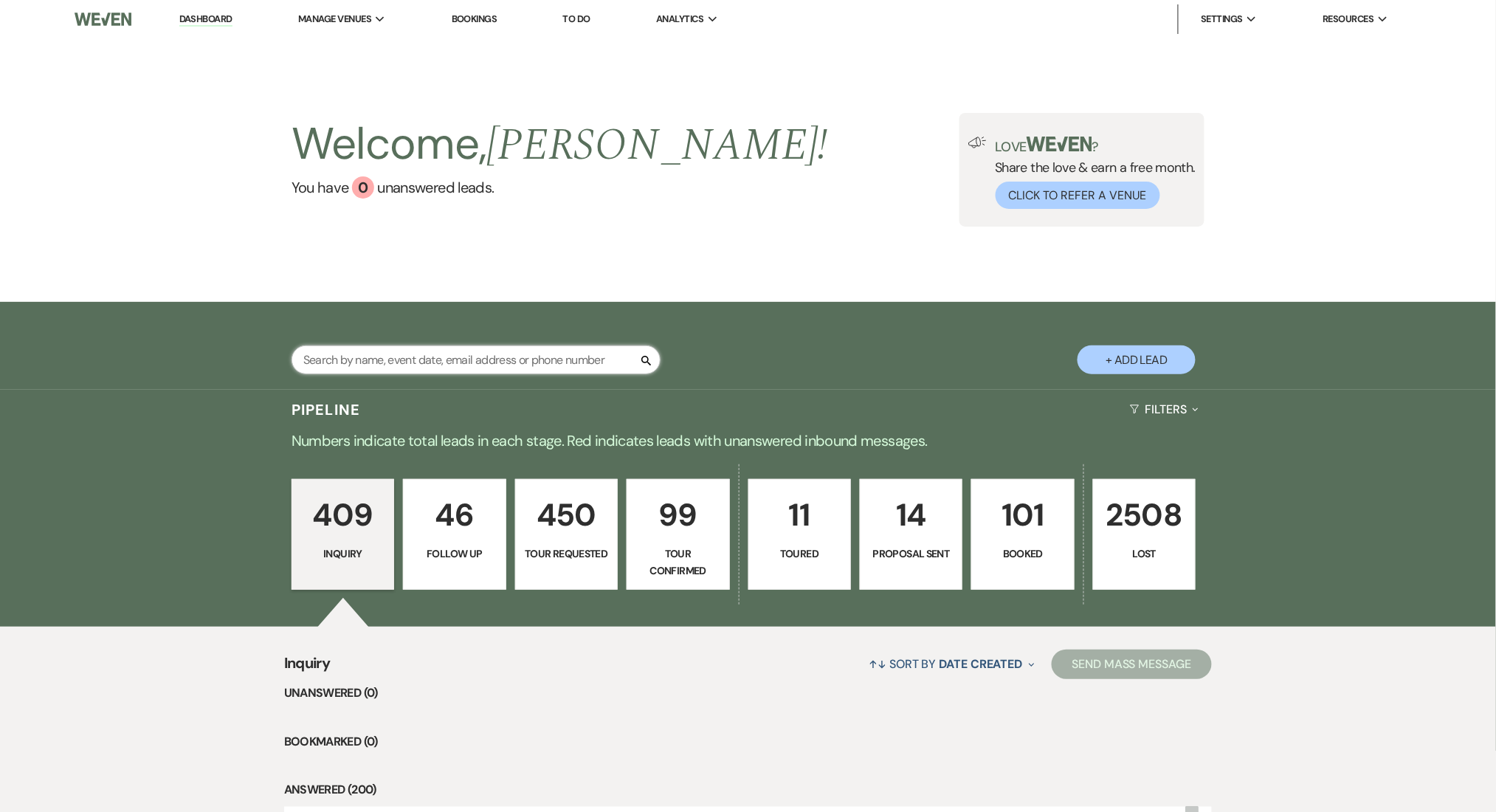
click at [479, 359] on input "text" at bounding box center [476, 359] width 369 height 29
paste input "[EMAIL_ADDRESS][DOMAIN_NAME]"
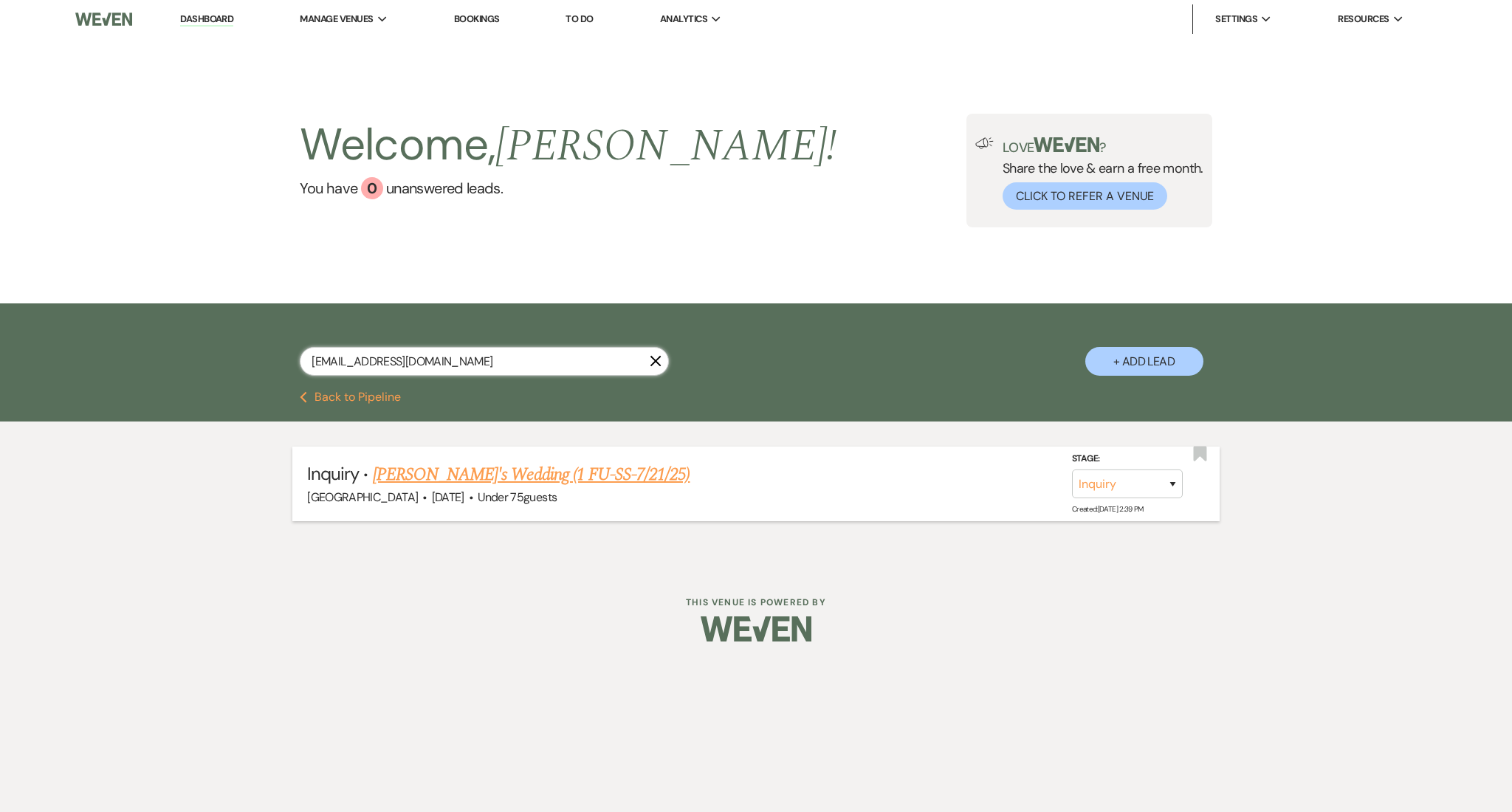
type input "[EMAIL_ADDRESS][DOMAIN_NAME]"
click at [426, 462] on link "[PERSON_NAME]'s Wedding (1 FU-SS-7/21/25)" at bounding box center [532, 474] width 317 height 26
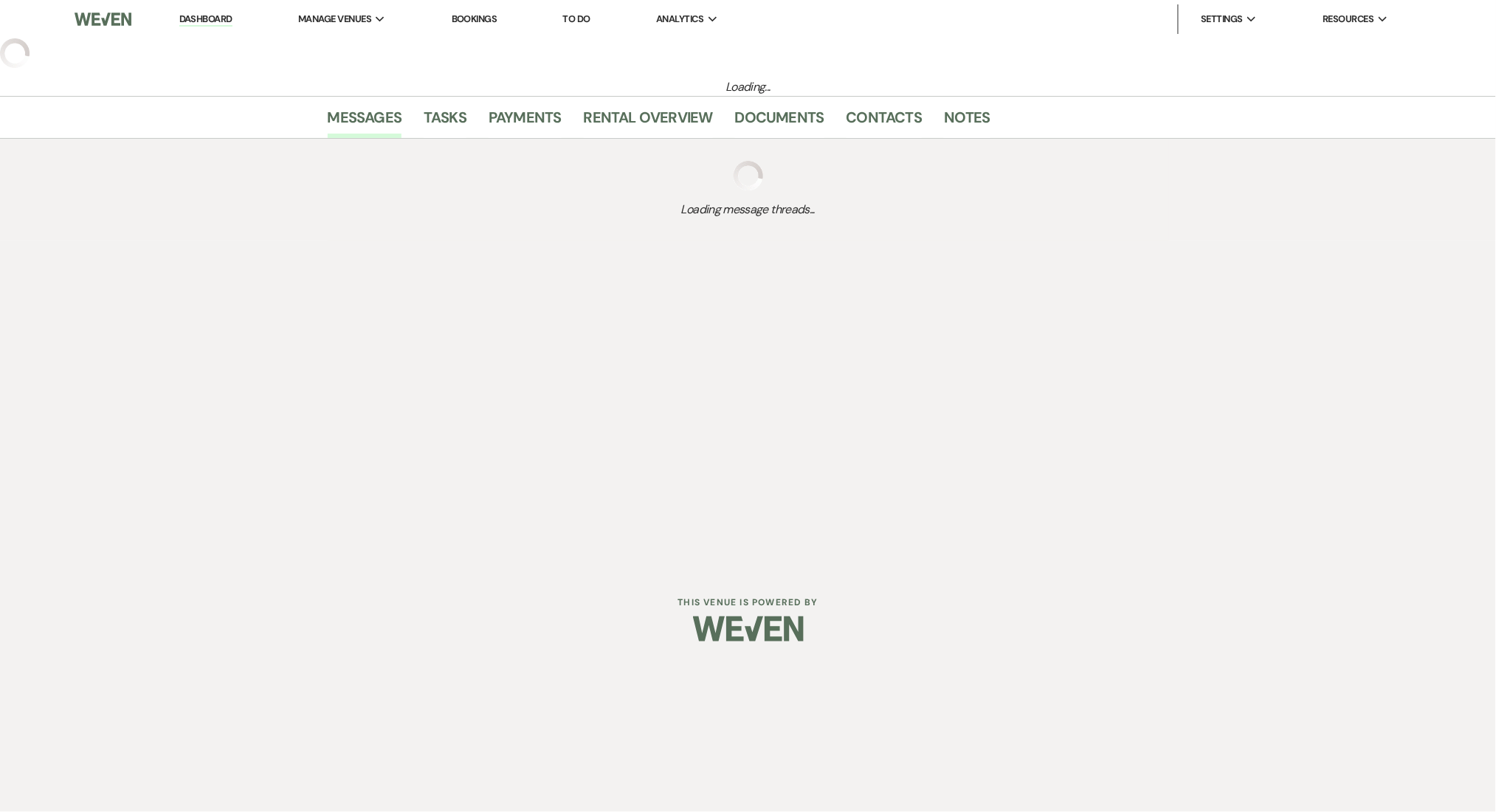
select select "3"
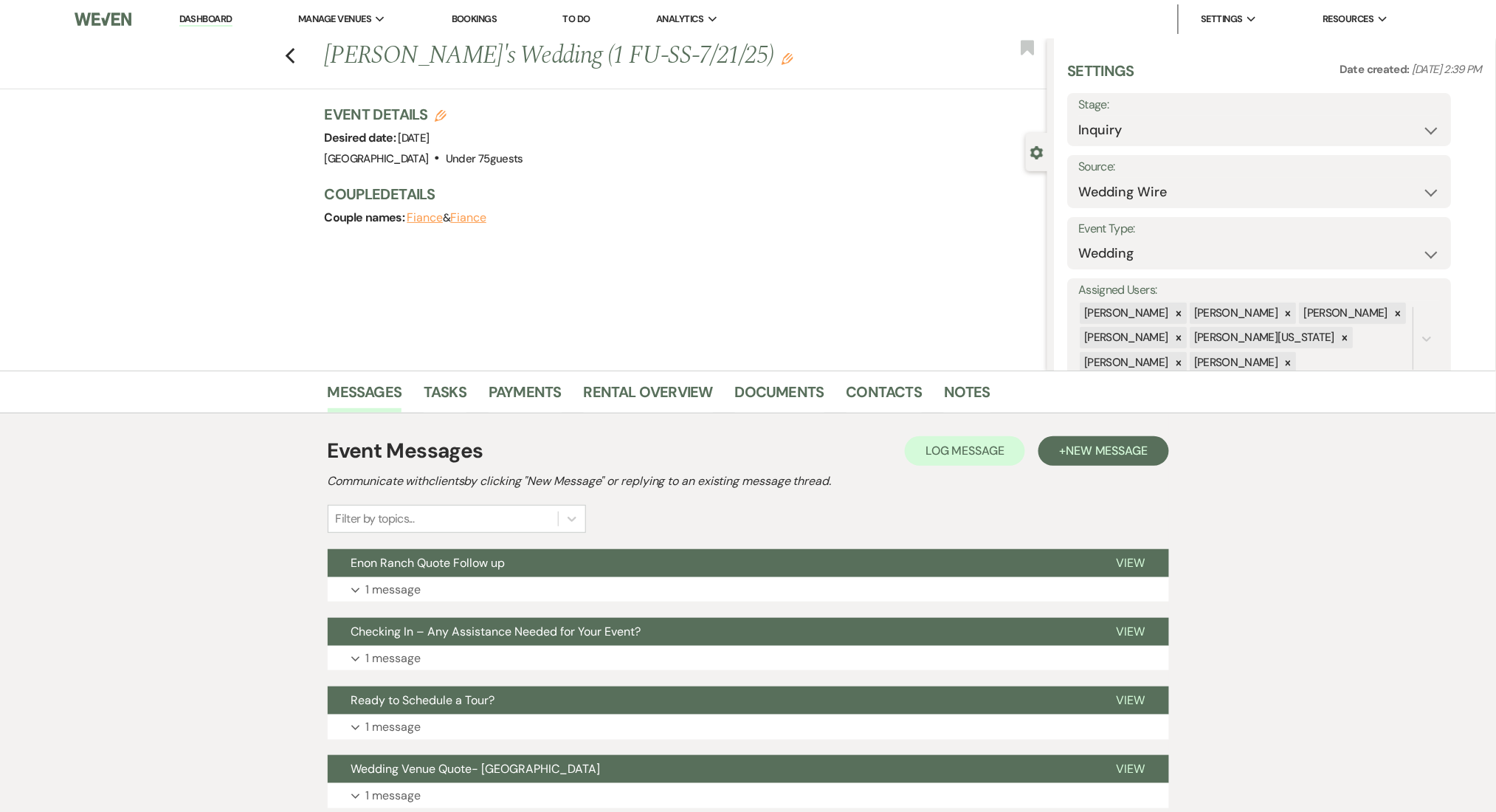
click at [453, 506] on div "Filter by topics..." at bounding box center [443, 518] width 229 height 26
click at [669, 577] on button "Expand 1 message" at bounding box center [748, 590] width 842 height 25
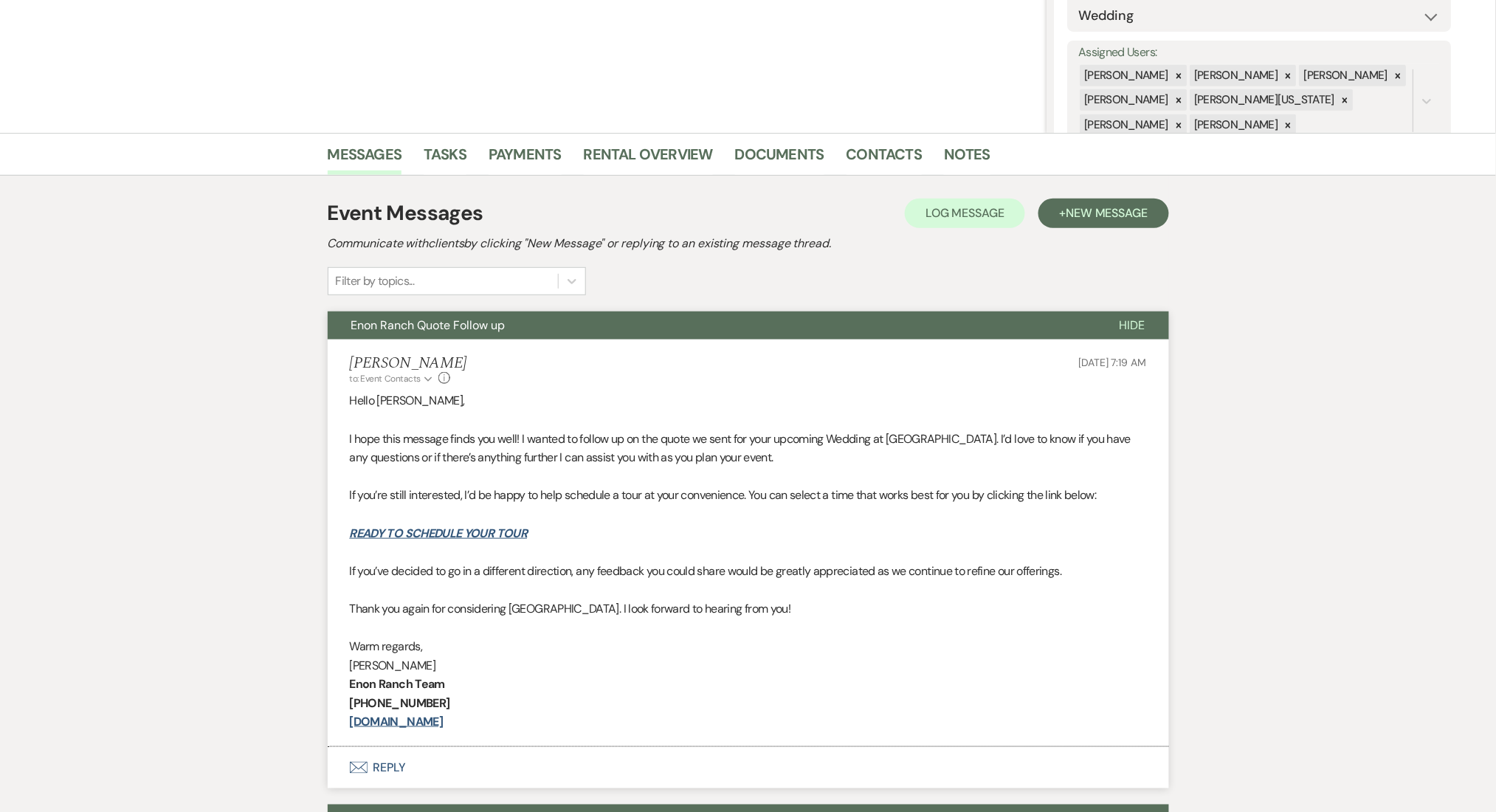
scroll to position [393, 0]
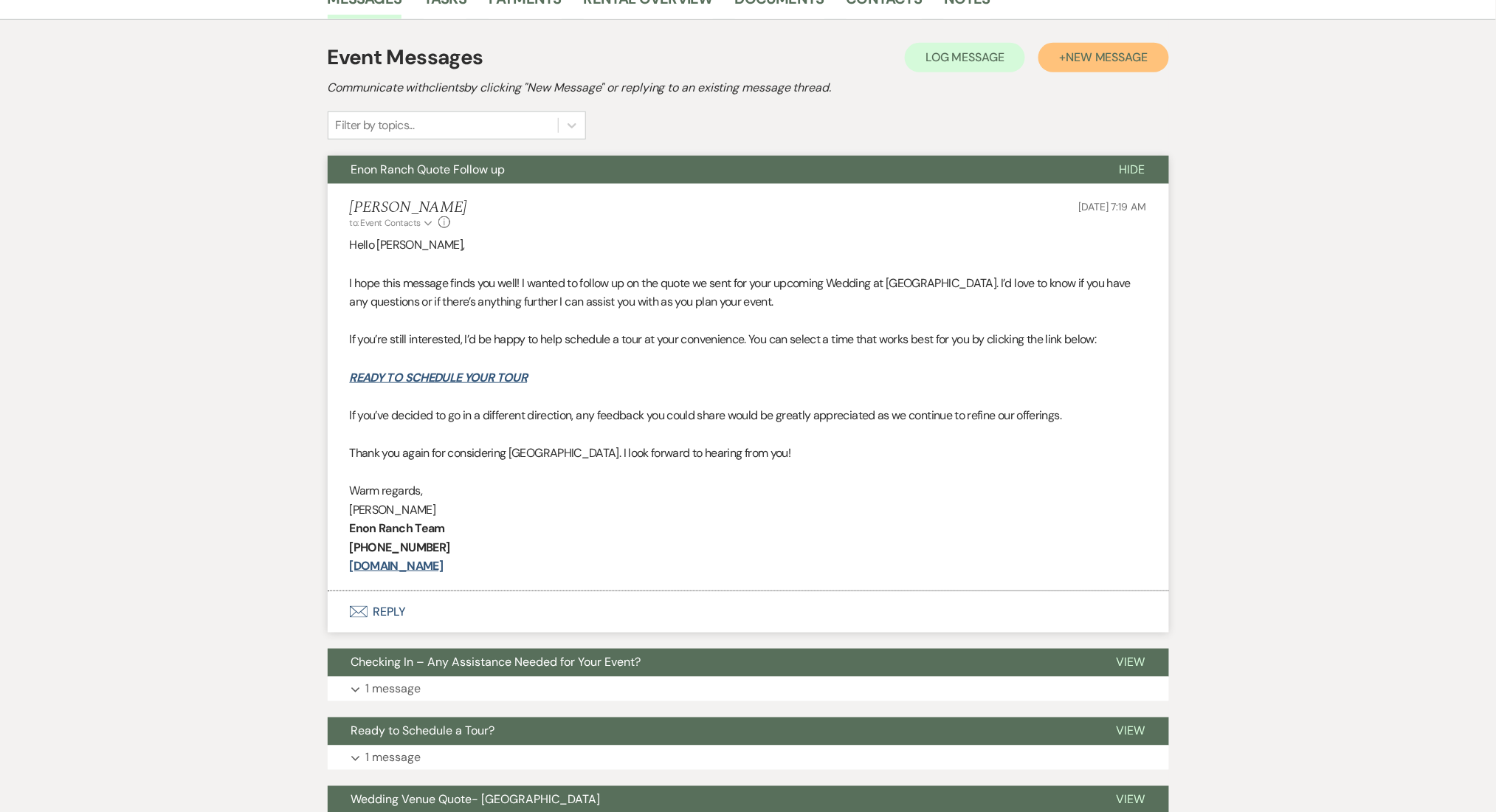
click at [1085, 51] on span "New Message" at bounding box center [1107, 57] width 82 height 16
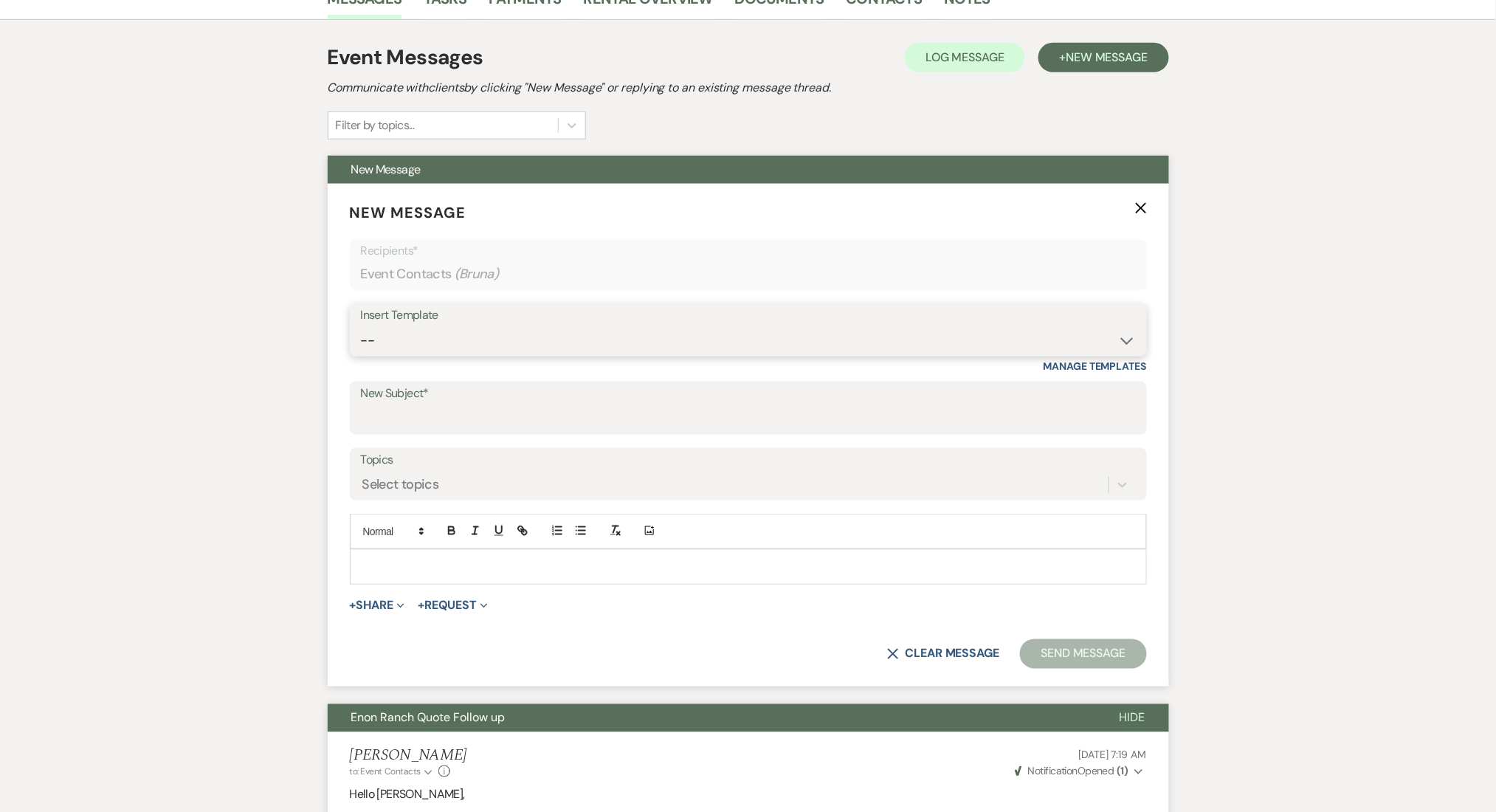
click at [512, 335] on select "-- Inquiry Follow Up Email #2 Contract Sending Template Payment Template Rental…" at bounding box center [748, 340] width 775 height 29
click at [205, 543] on div "Messages Tasks Payments Rental Overview Documents Contacts Notes Event Messages…" at bounding box center [748, 728] width 1496 height 1502
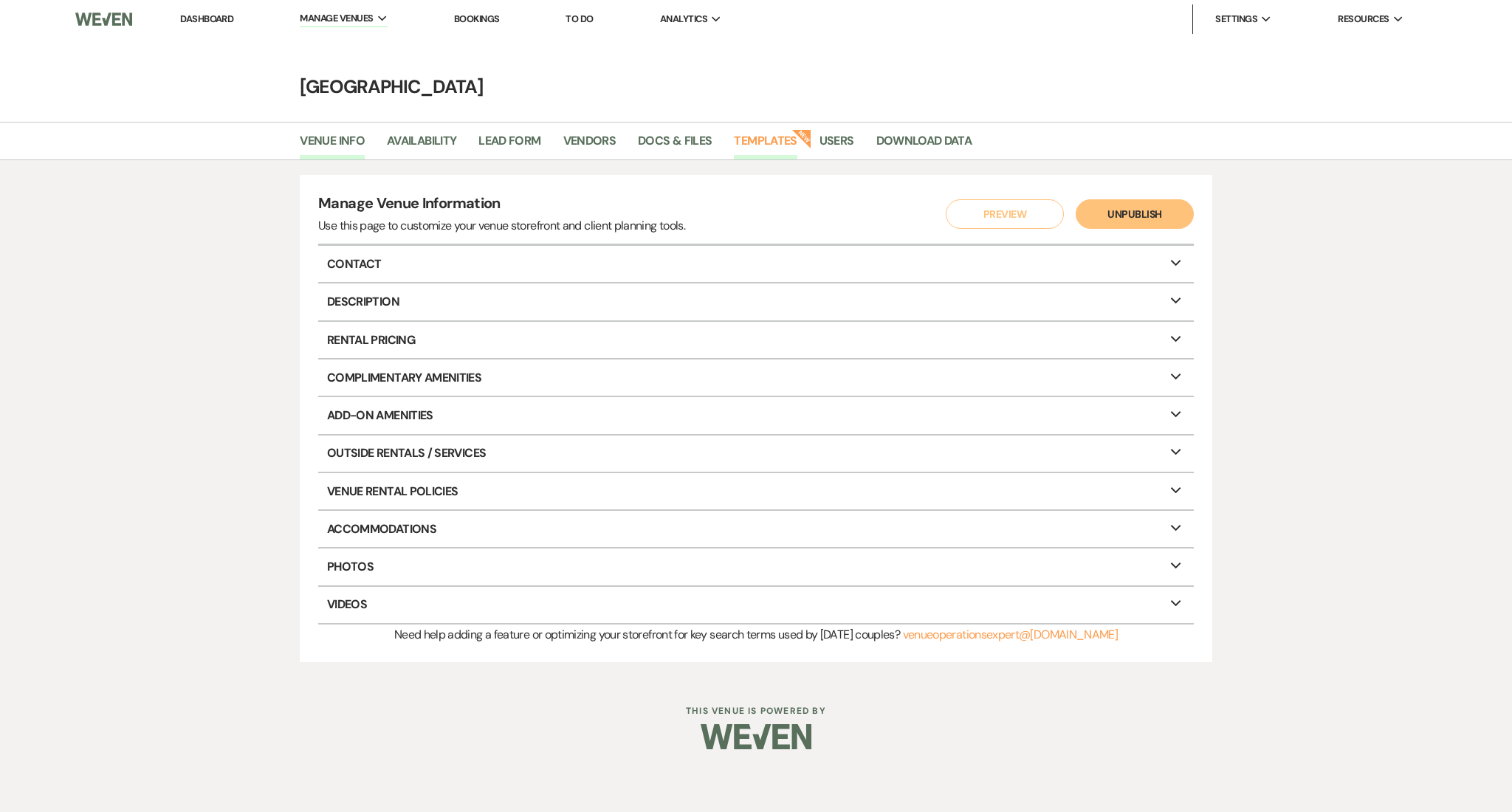
click at [753, 149] on link "Templates" at bounding box center [765, 145] width 63 height 28
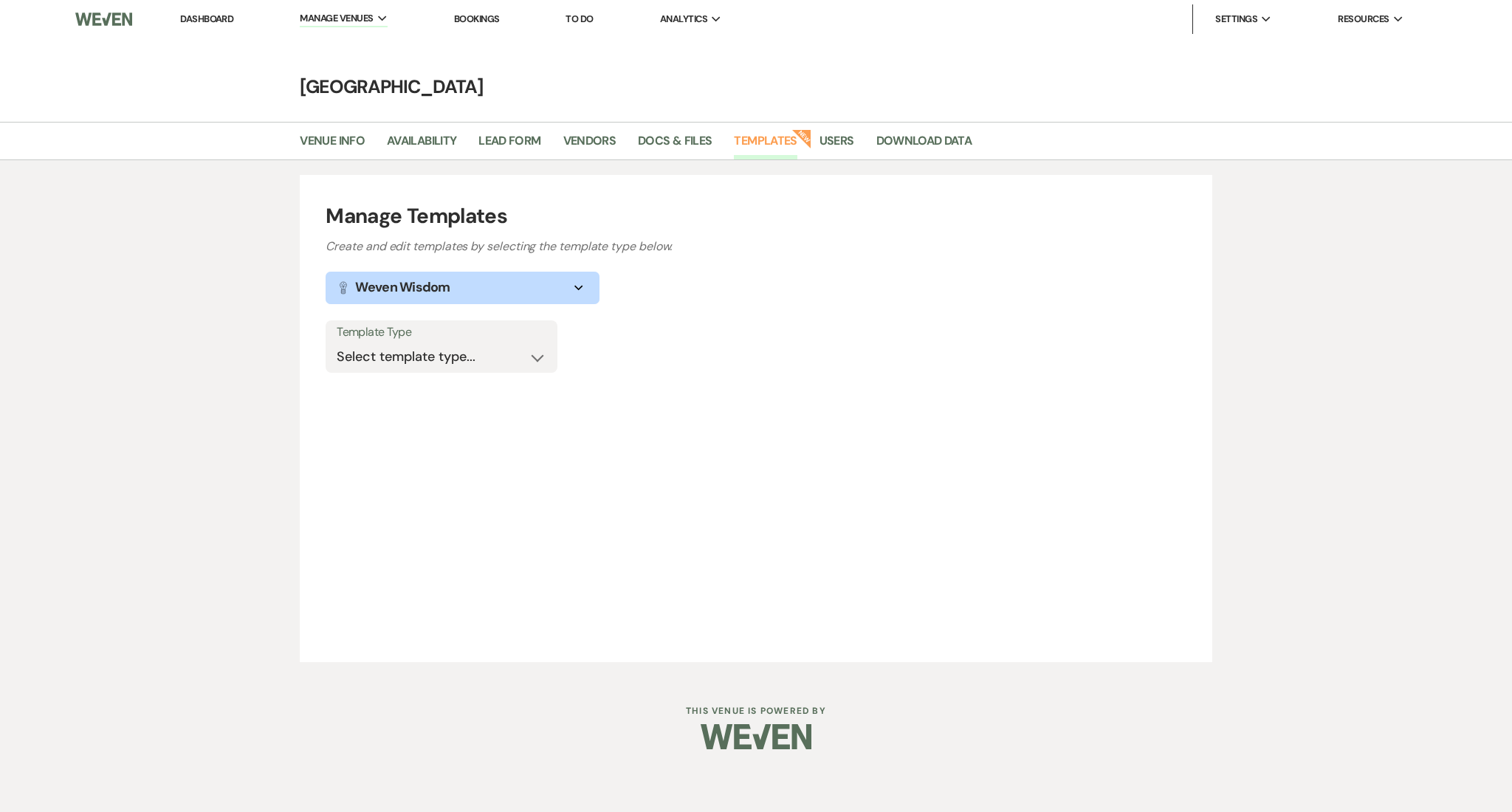
click at [412, 304] on div "Manage Templates Create and edit templates by selecting the template type below…" at bounding box center [755, 419] width 911 height 487
click at [434, 356] on select "Select template type... Task List Message Templates Payment Plan Inventory Item…" at bounding box center [441, 357] width 209 height 29
select select "Message Templates"
click at [336, 343] on select "Select template type... Task List Message Templates Payment Plan Inventory Item…" at bounding box center [441, 357] width 209 height 29
click at [179, 408] on div "Manage Templates Create and edit templates by selecting the template type below…" at bounding box center [756, 418] width 1512 height 516
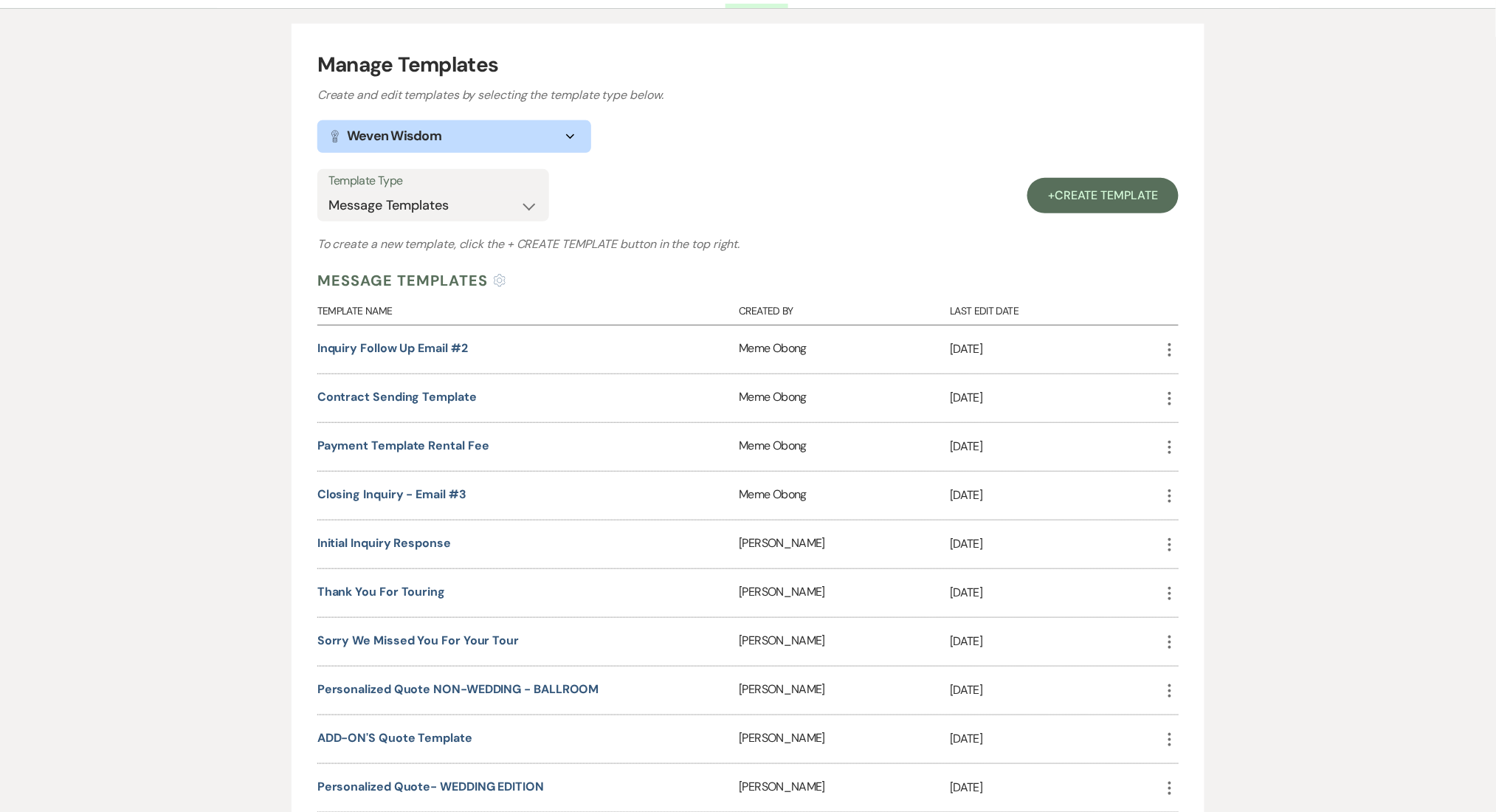
scroll to position [492, 0]
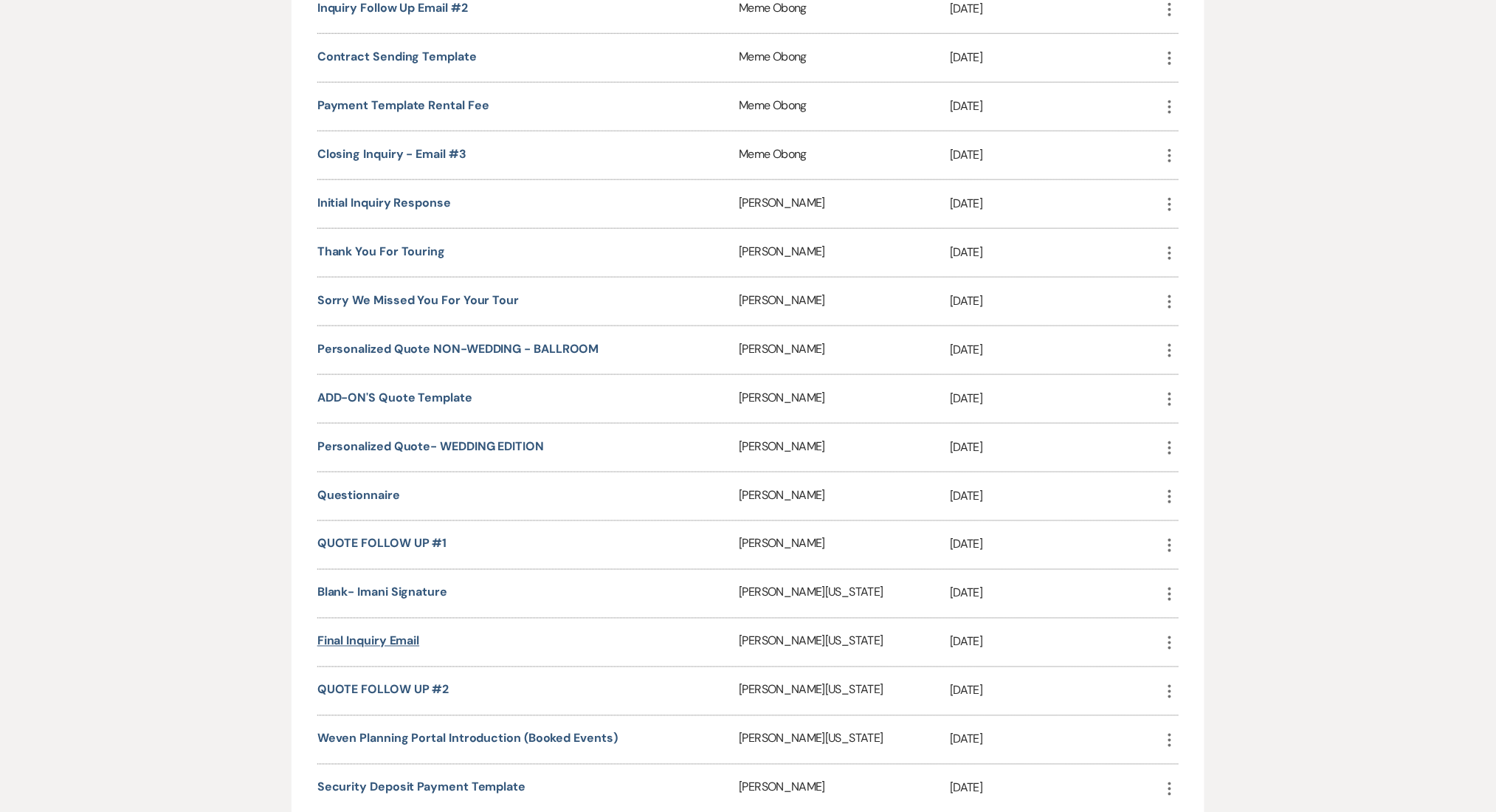
click at [361, 637] on link "Final Inquiry Email" at bounding box center [368, 641] width 102 height 16
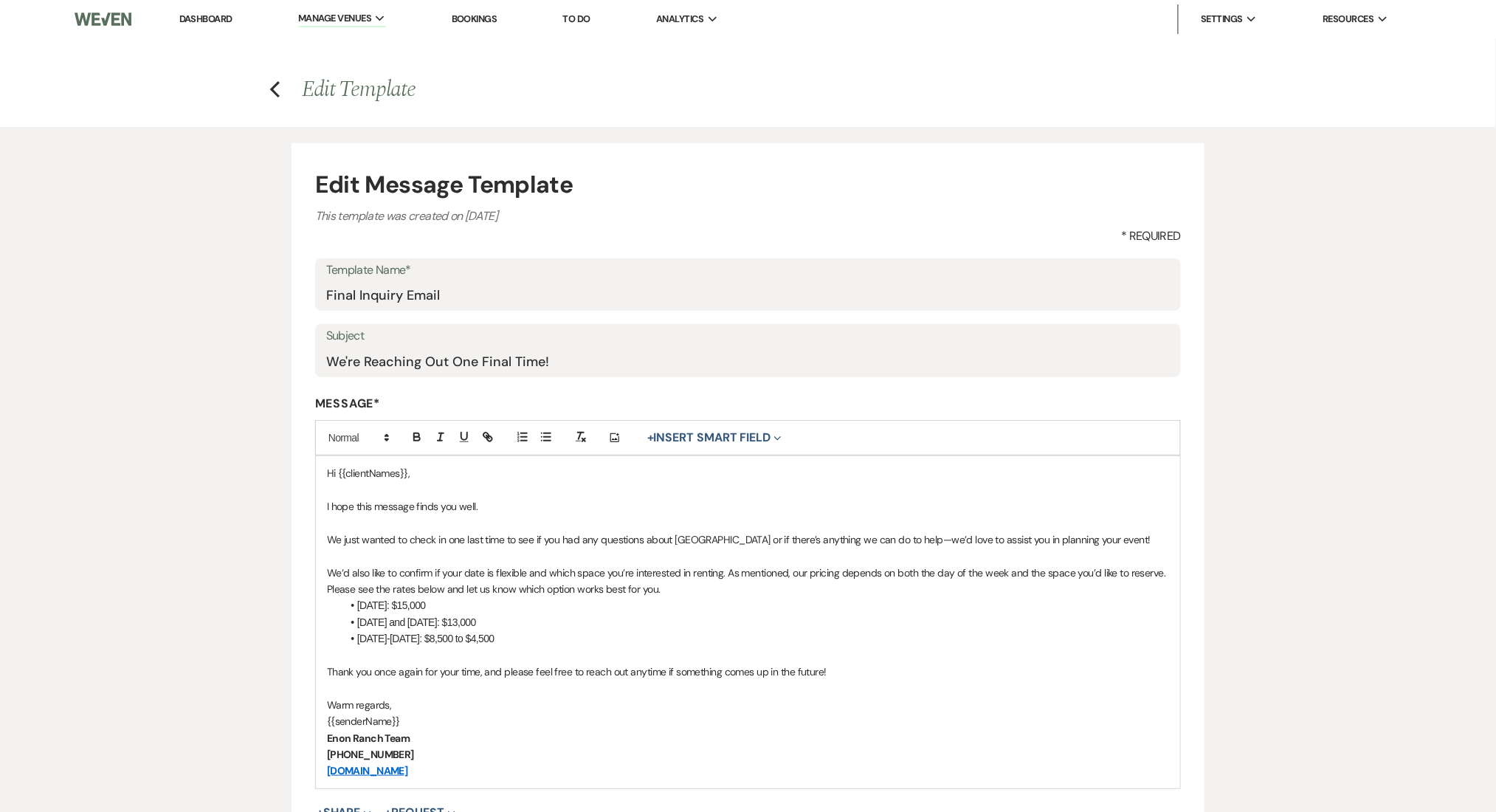
click at [536, 544] on p "We just wanted to check in one last time to see if you had any questions about …" at bounding box center [748, 539] width 842 height 16
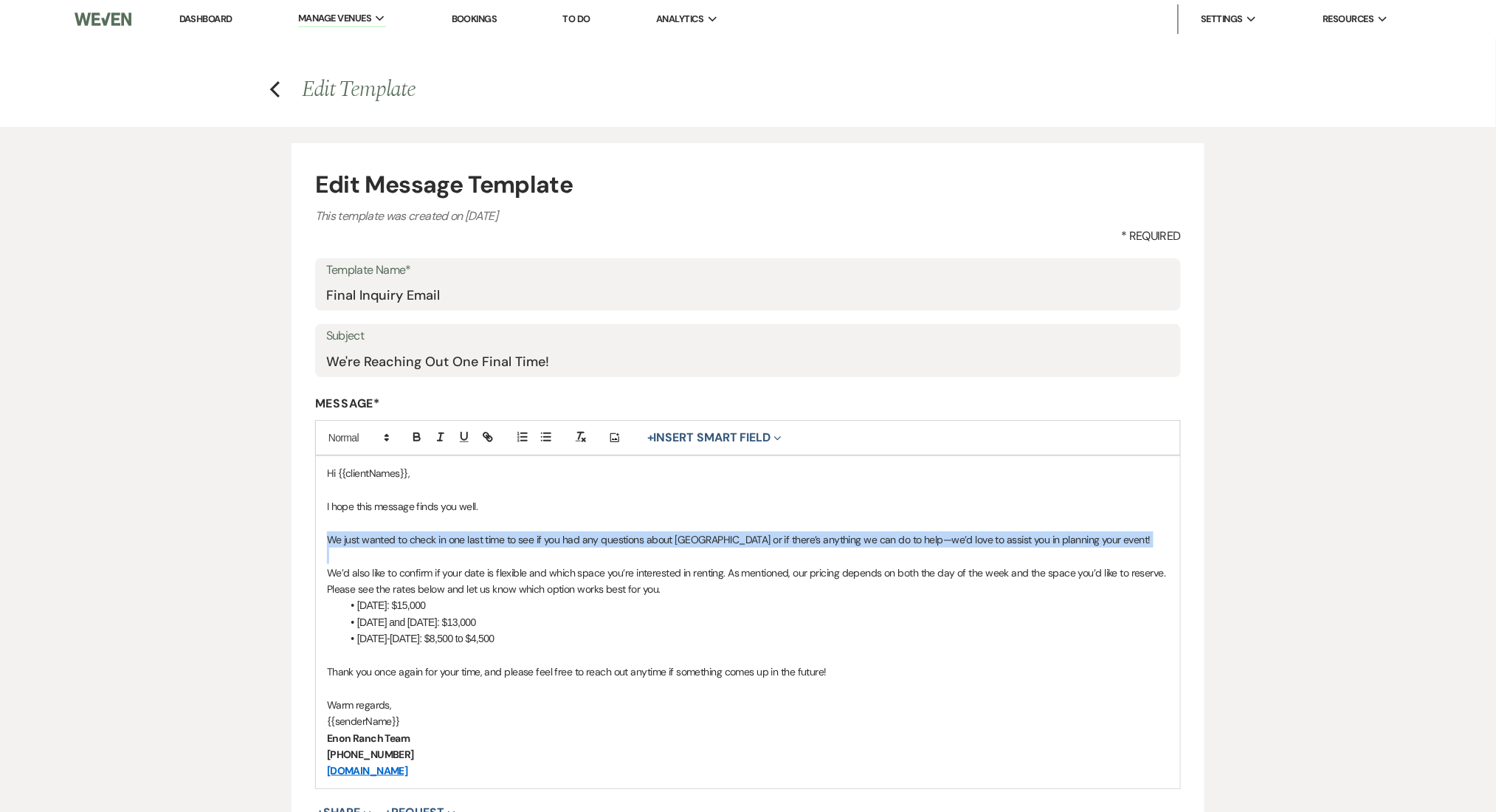
click at [536, 544] on p "We just wanted to check in one last time to see if you had any questions about …" at bounding box center [748, 539] width 842 height 16
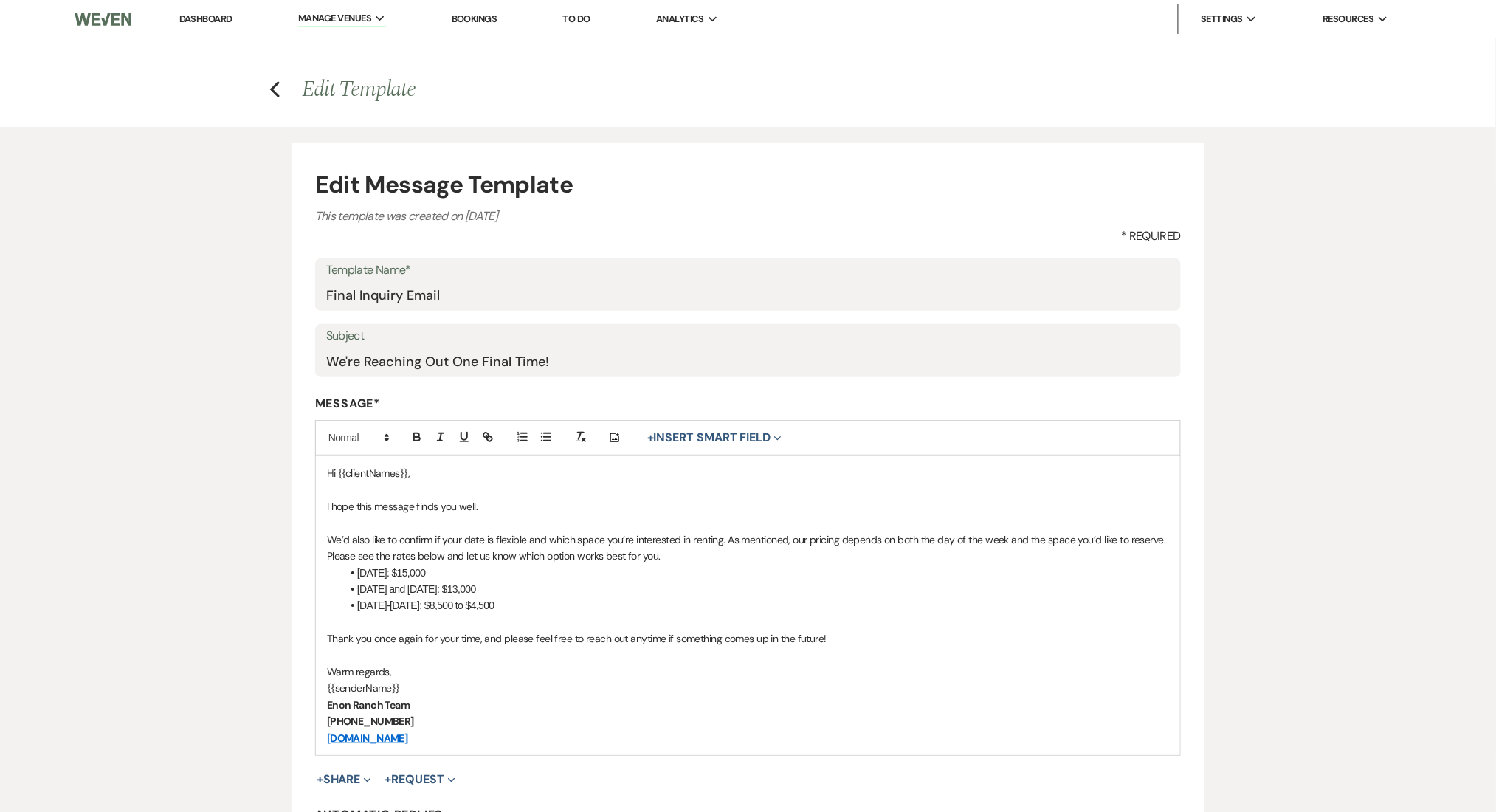
click at [765, 621] on p at bounding box center [748, 622] width 842 height 16
drag, startPoint x: 402, startPoint y: 290, endPoint x: 286, endPoint y: 278, distance: 116.6
click at [286, 278] on div "Edit Message Template This template was created on [DATE] * Required Template N…" at bounding box center [749, 527] width 1063 height 802
click at [296, 264] on form "Edit Message Template This template was created on [DATE] * Required Template N…" at bounding box center [748, 536] width 913 height 786
click at [475, 297] on input "Other Pricing Options Email" at bounding box center [748, 295] width 844 height 29
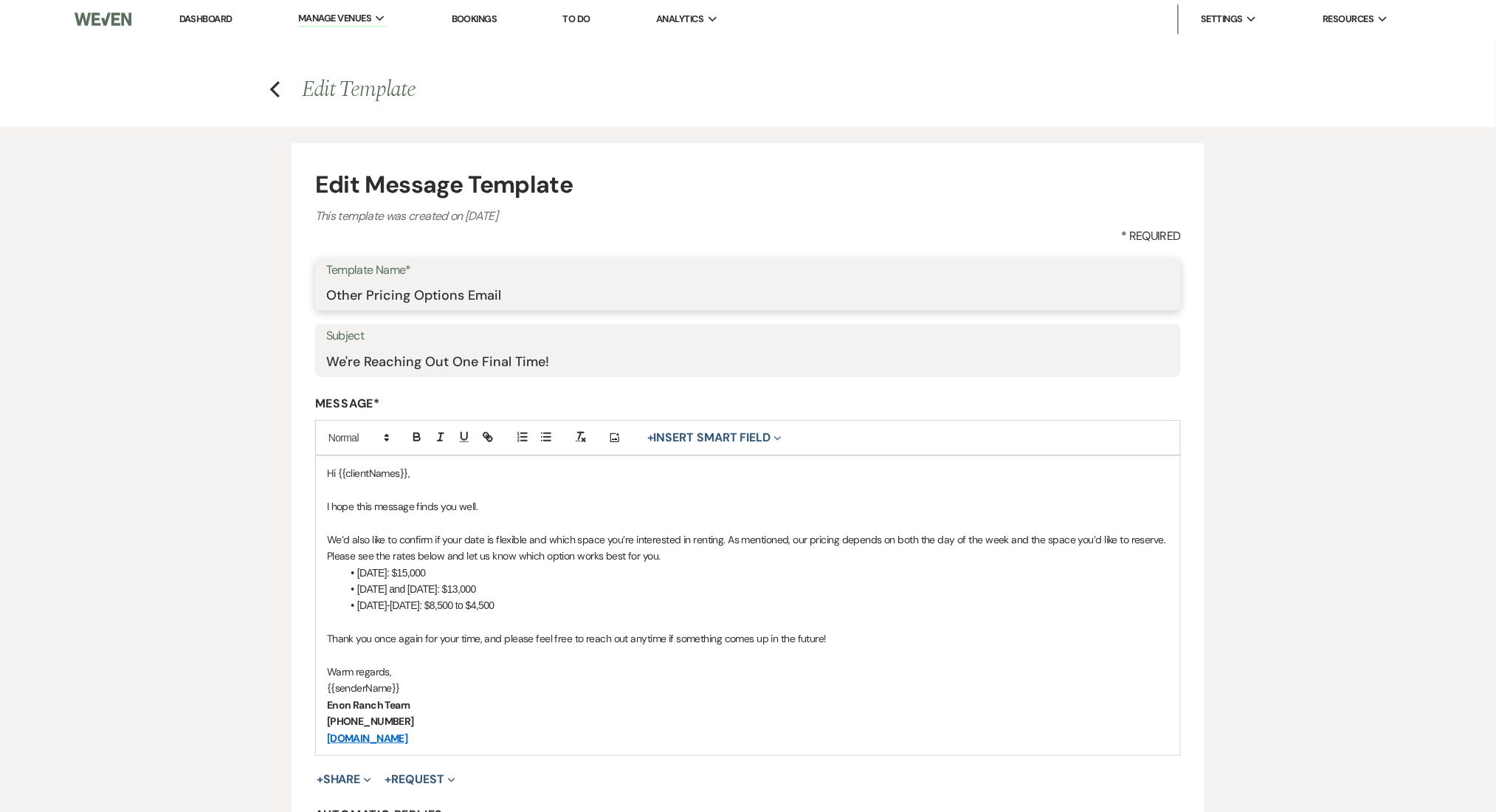
click at [475, 297] on input "Other Pricing Options Email" at bounding box center [748, 295] width 844 height 29
type input "Other Pricing Options"
click at [84, 316] on div "Edit Message Template This template was created on [DATE] * Required Template N…" at bounding box center [748, 527] width 1496 height 802
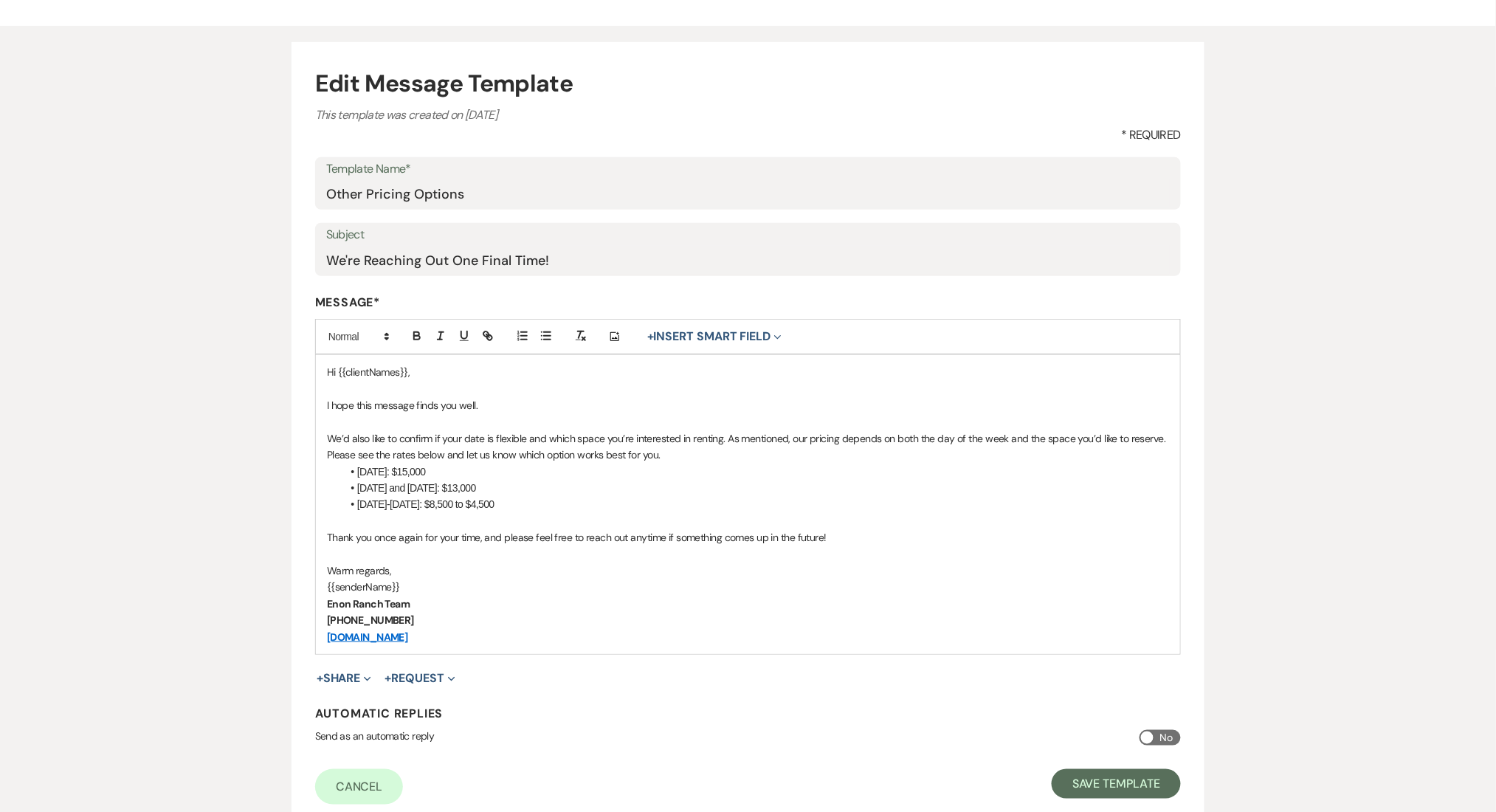
scroll to position [213, 0]
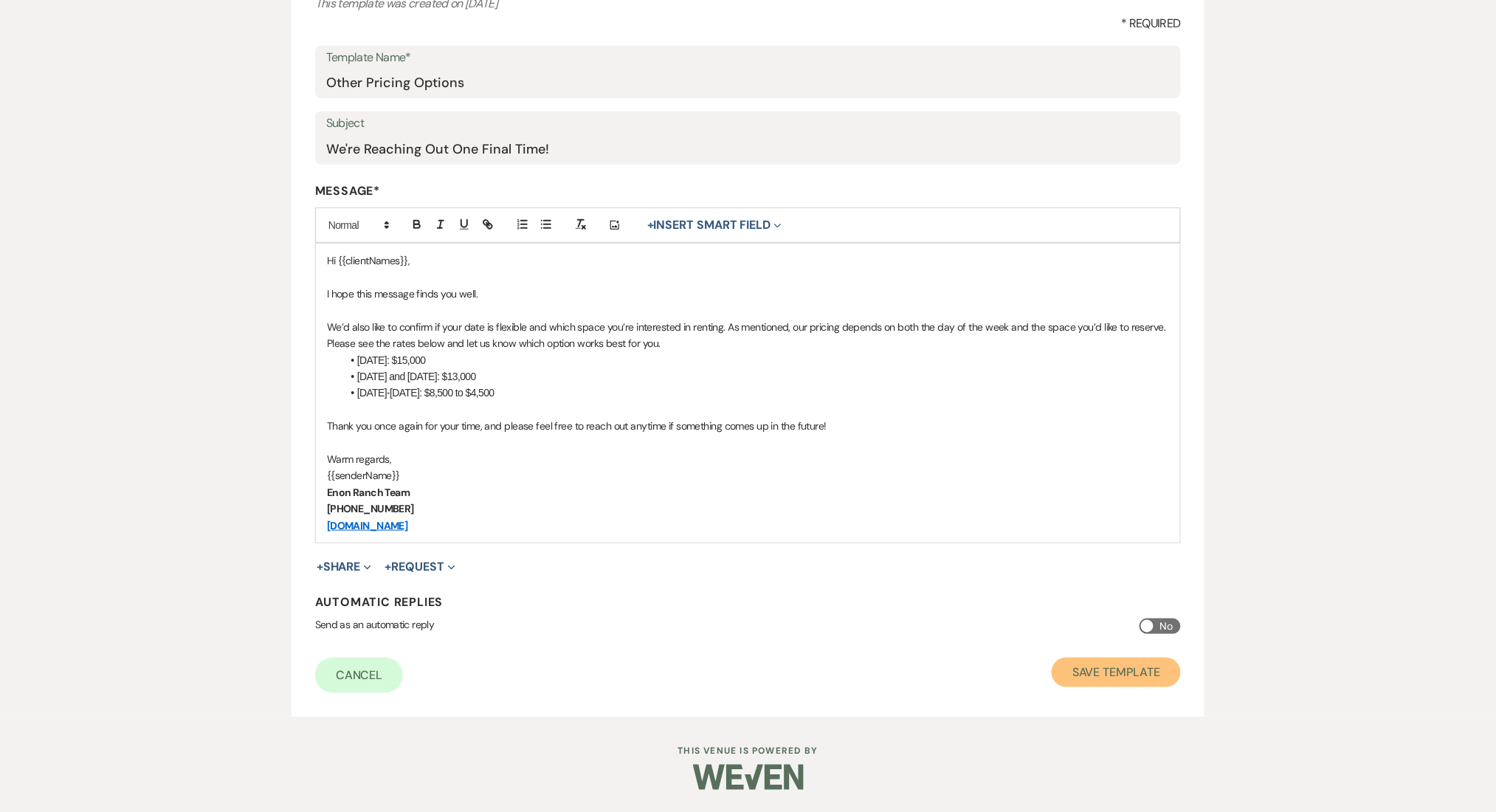
click at [1109, 665] on button "Save Template" at bounding box center [1116, 672] width 129 height 29
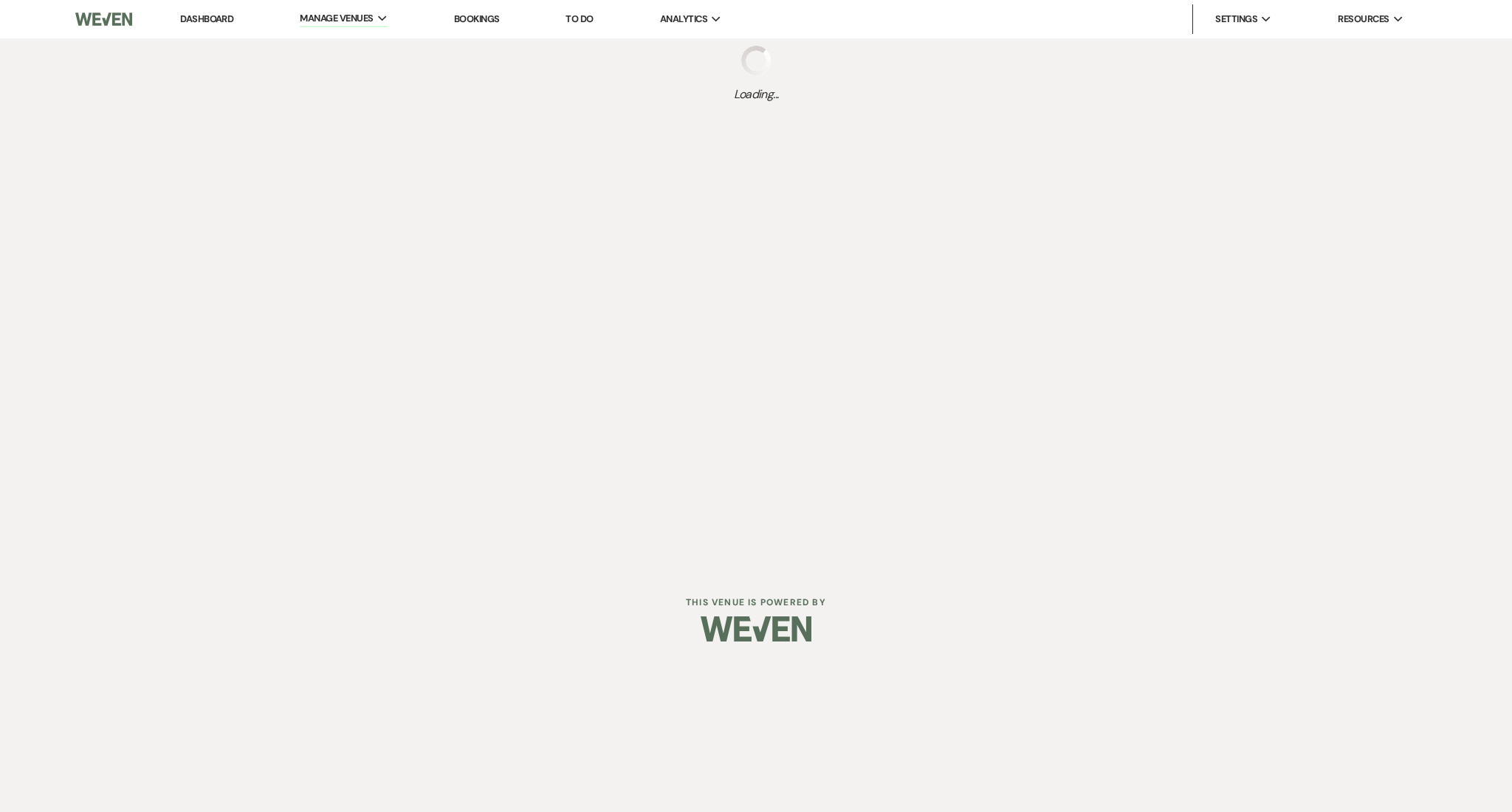
select select "Message Templates"
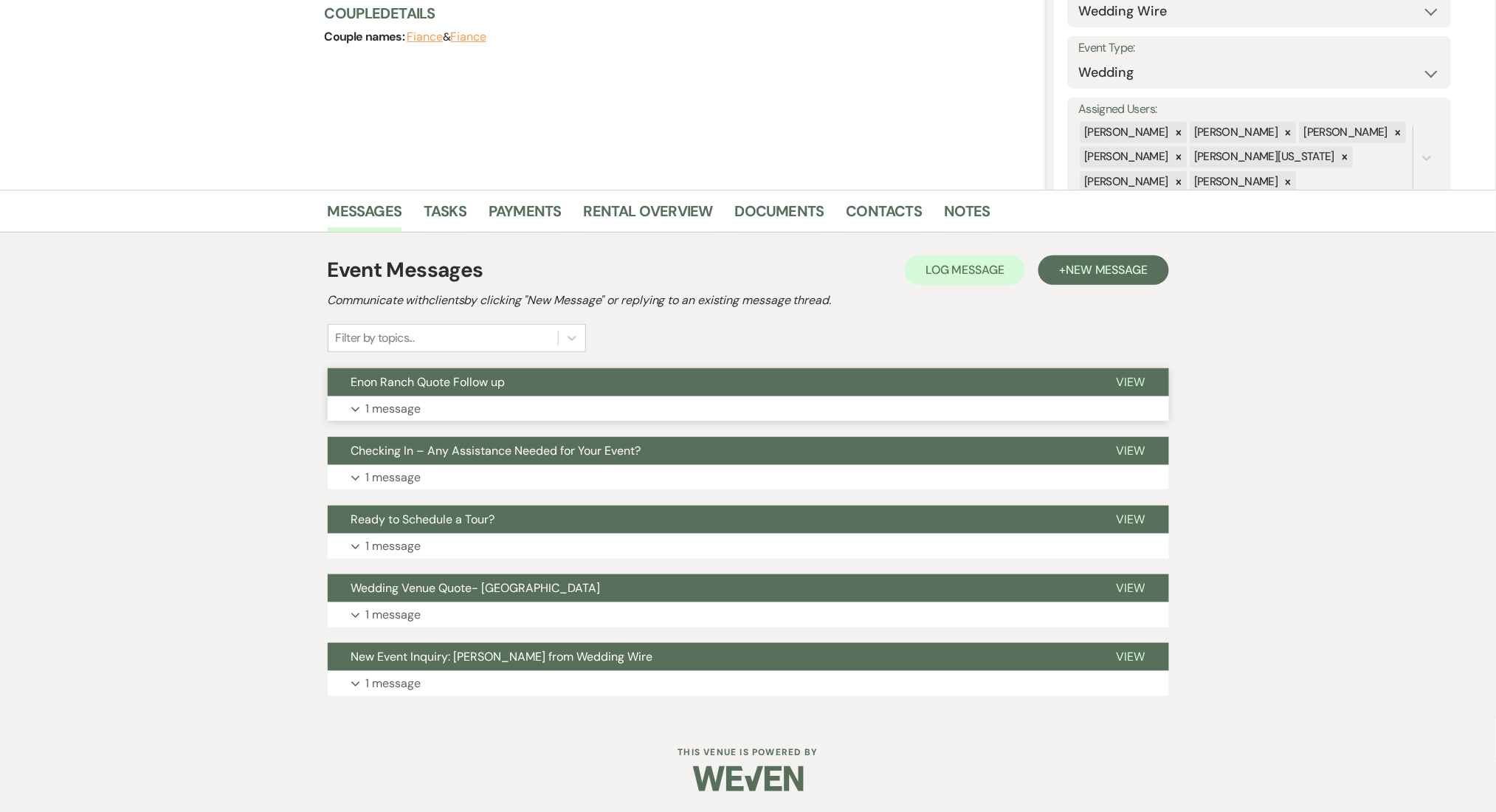
click at [526, 412] on button "Expand 1 message" at bounding box center [748, 409] width 842 height 25
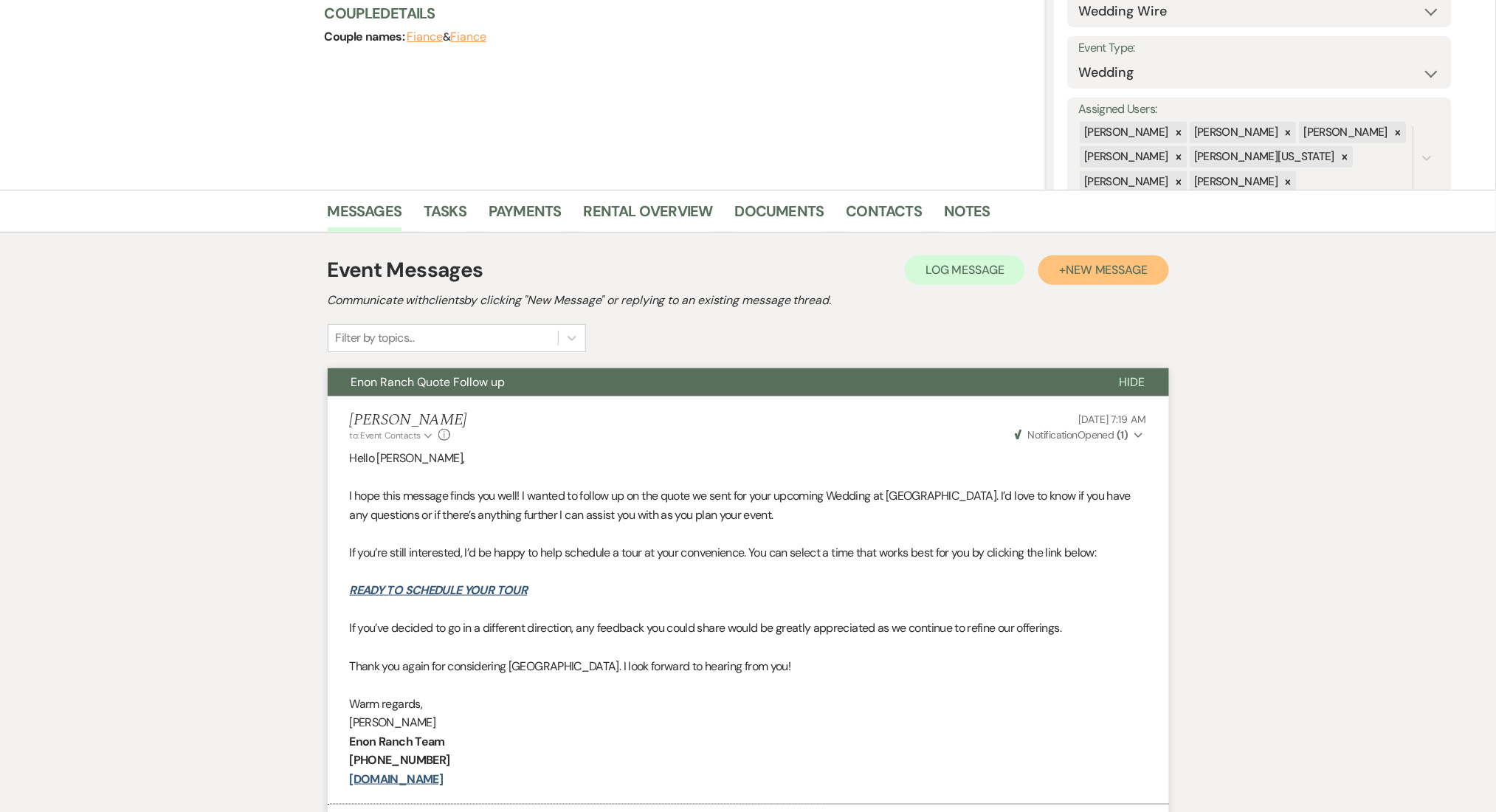
click at [1084, 269] on span "New Message" at bounding box center [1107, 270] width 82 height 16
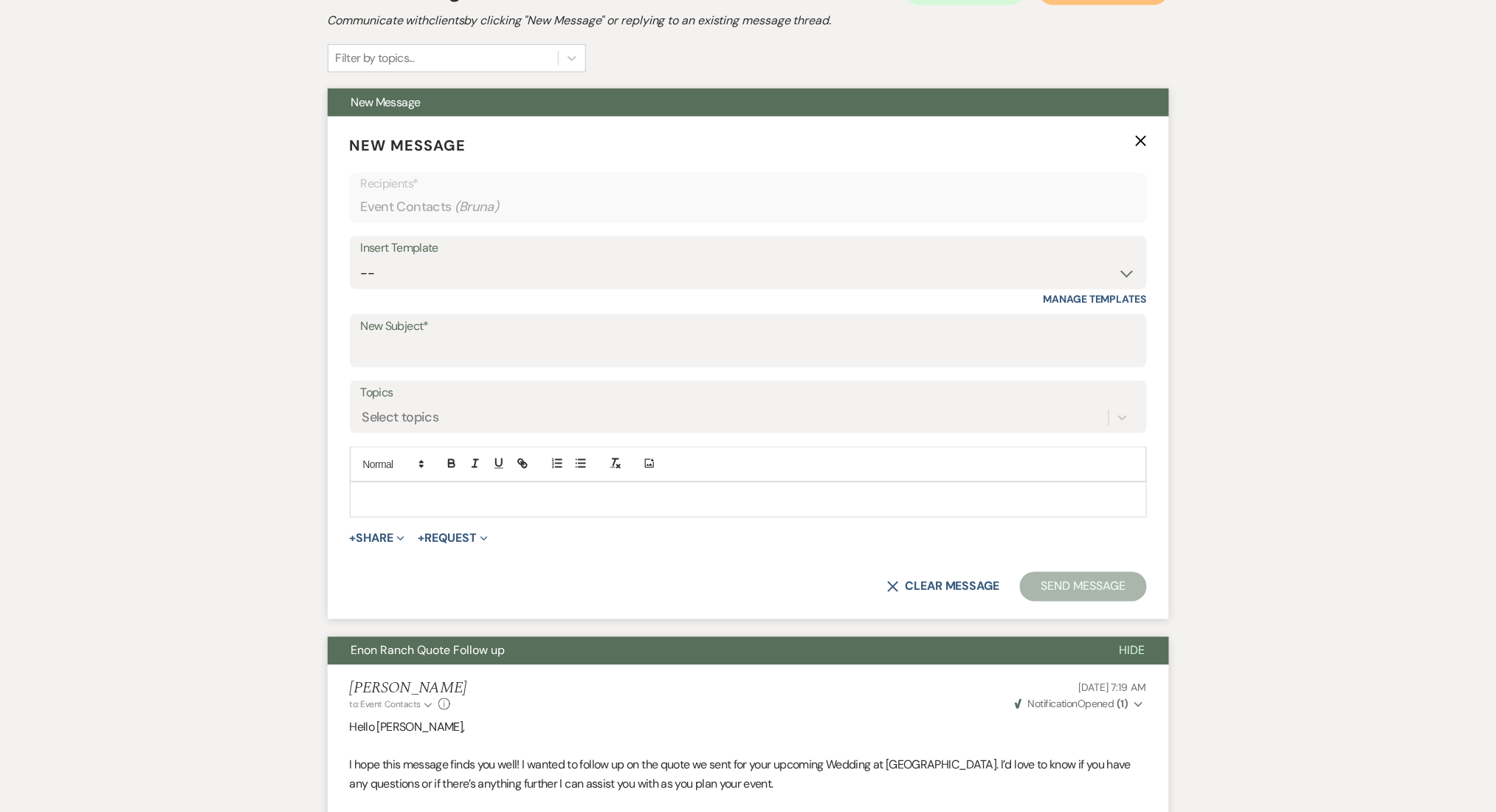
scroll to position [476, 0]
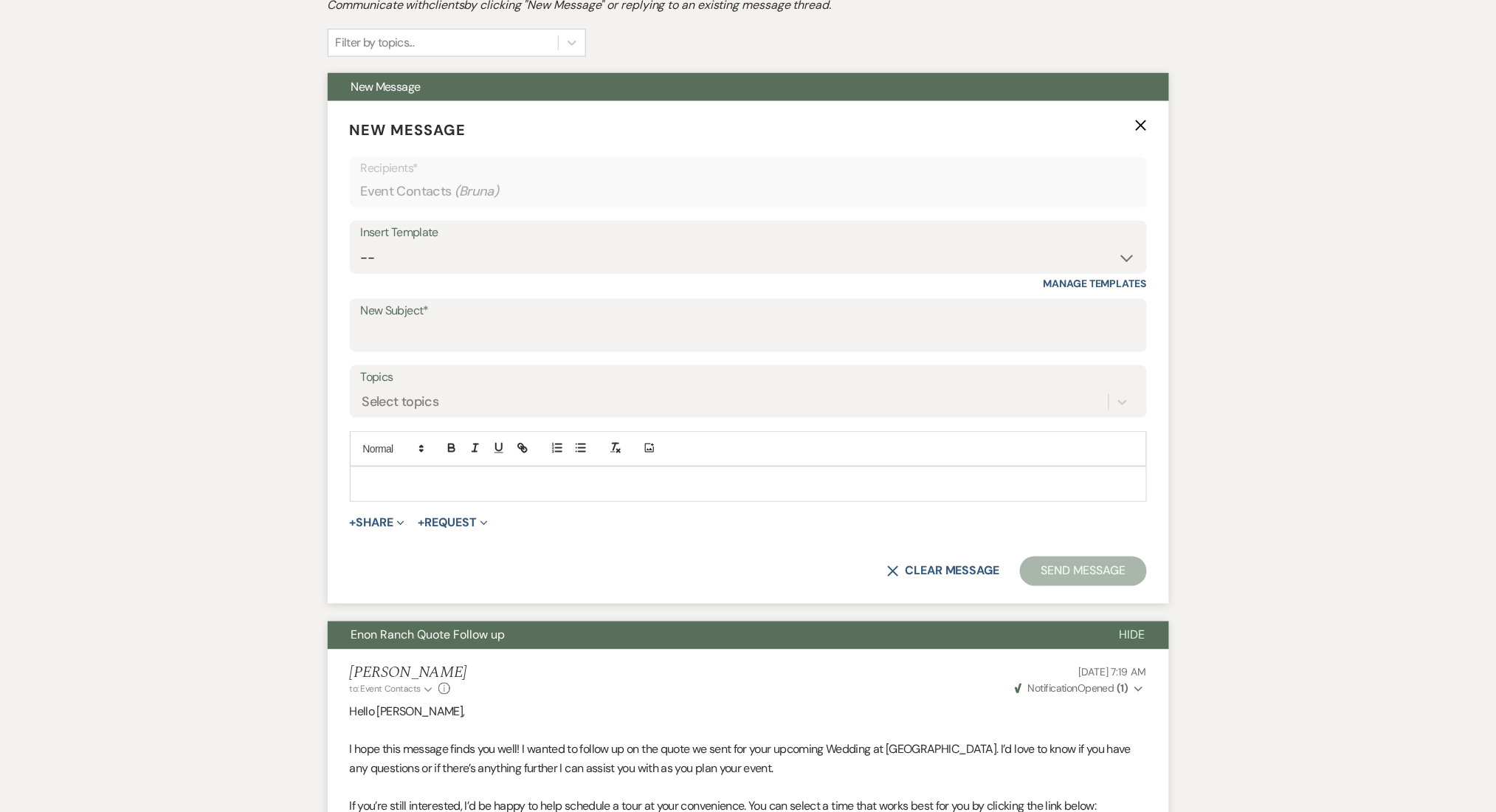
click at [414, 240] on div "Insert Template" at bounding box center [748, 232] width 775 height 21
click at [410, 245] on select "-- Inquiry Follow Up Email #2 Contract Sending Template Payment Template Rental…" at bounding box center [748, 258] width 775 height 29
select select "4539"
click at [361, 243] on select "-- Inquiry Follow Up Email #2 Contract Sending Template Payment Template Rental…" at bounding box center [748, 258] width 775 height 29
click at [178, 557] on div "Messages Tasks Payments Rental Overview Documents Contacts Notes Event Messages…" at bounding box center [748, 645] width 1496 height 1502
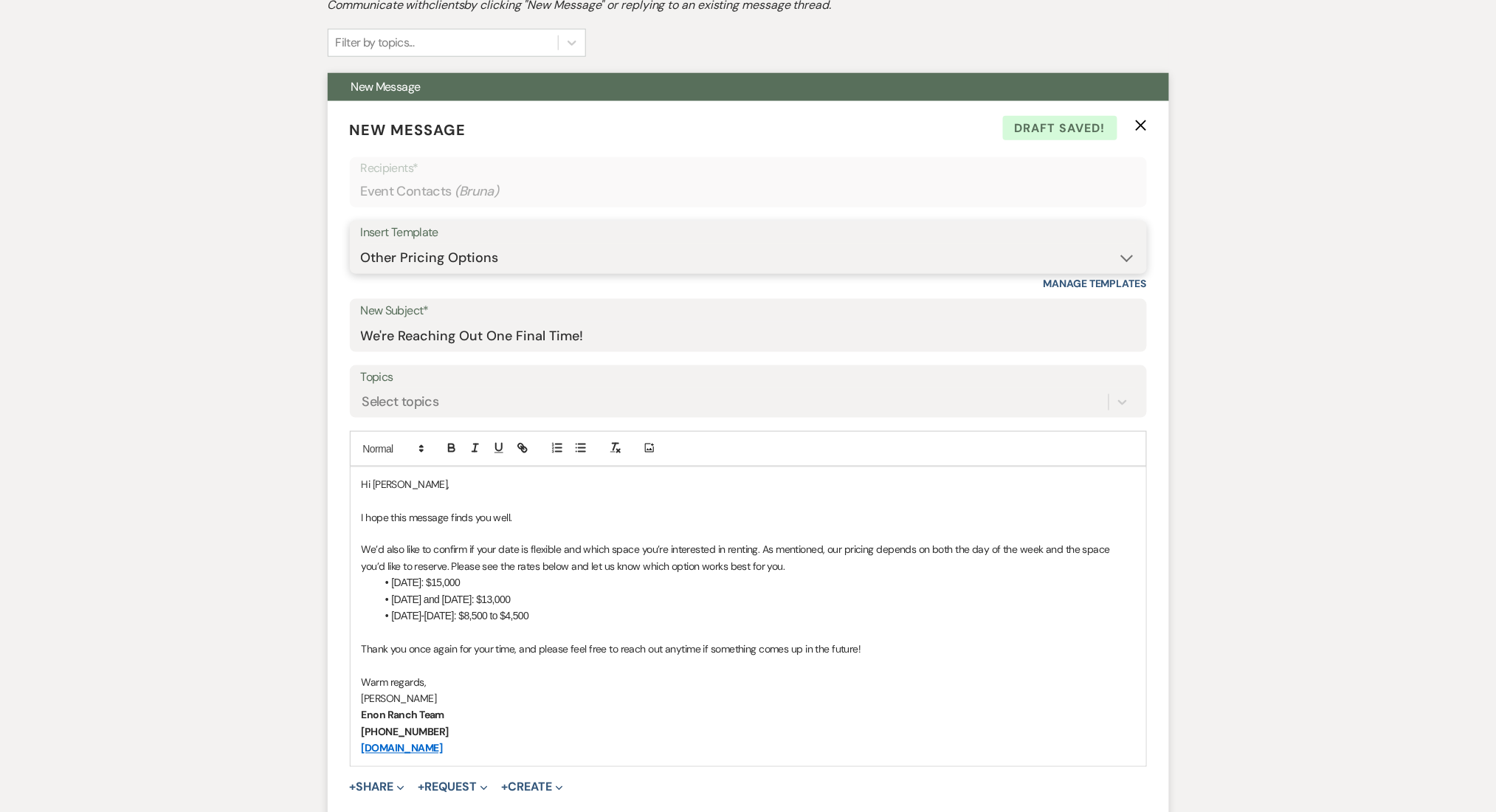
click at [502, 259] on select "-- Inquiry Follow Up Email #2 Contract Sending Template Payment Template Rental…" at bounding box center [748, 258] width 775 height 29
click at [518, 257] on select "-- Inquiry Follow Up Email #2 Contract Sending Template Payment Template Rental…" at bounding box center [748, 258] width 775 height 29
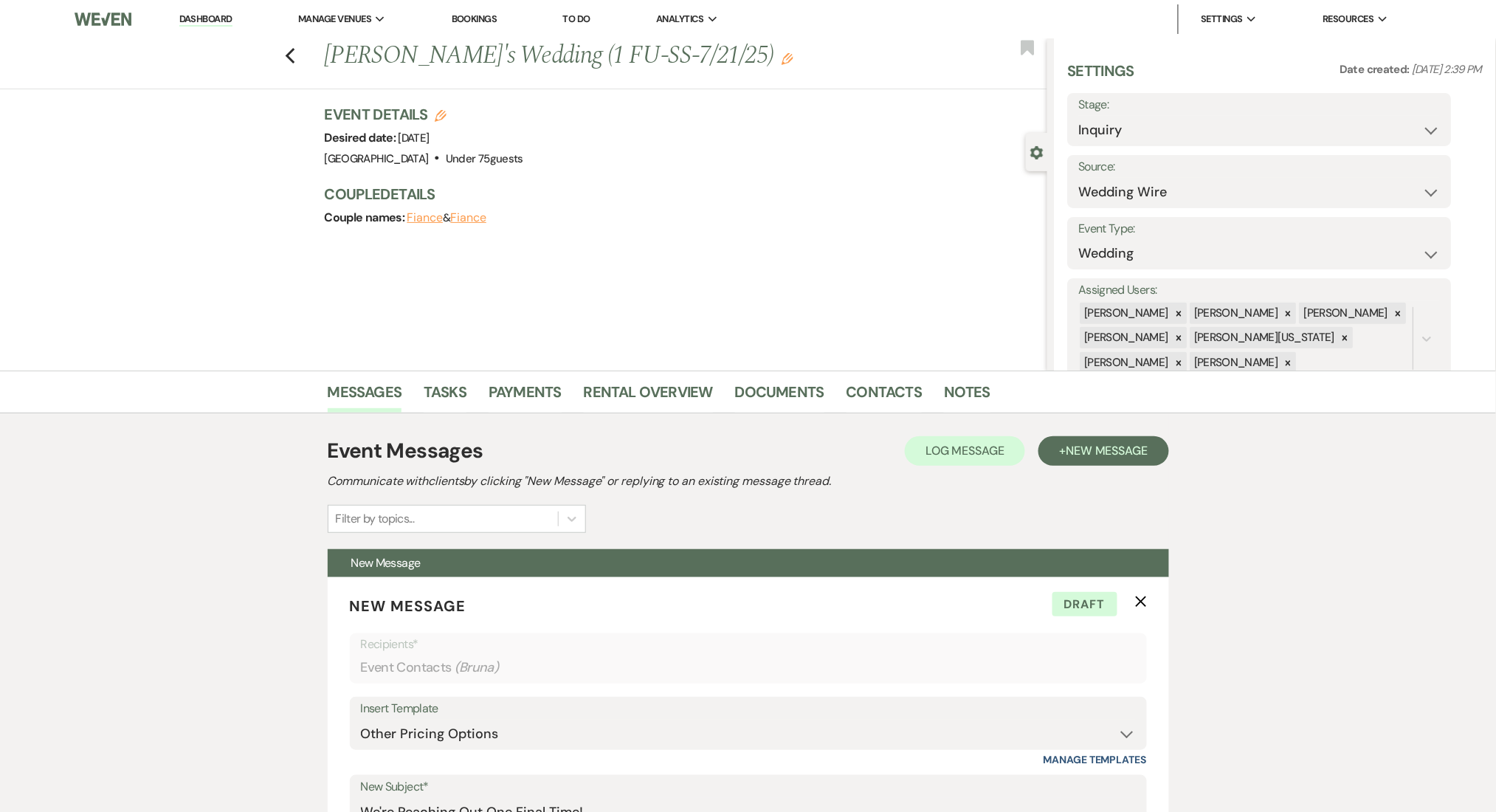
scroll to position [295, 0]
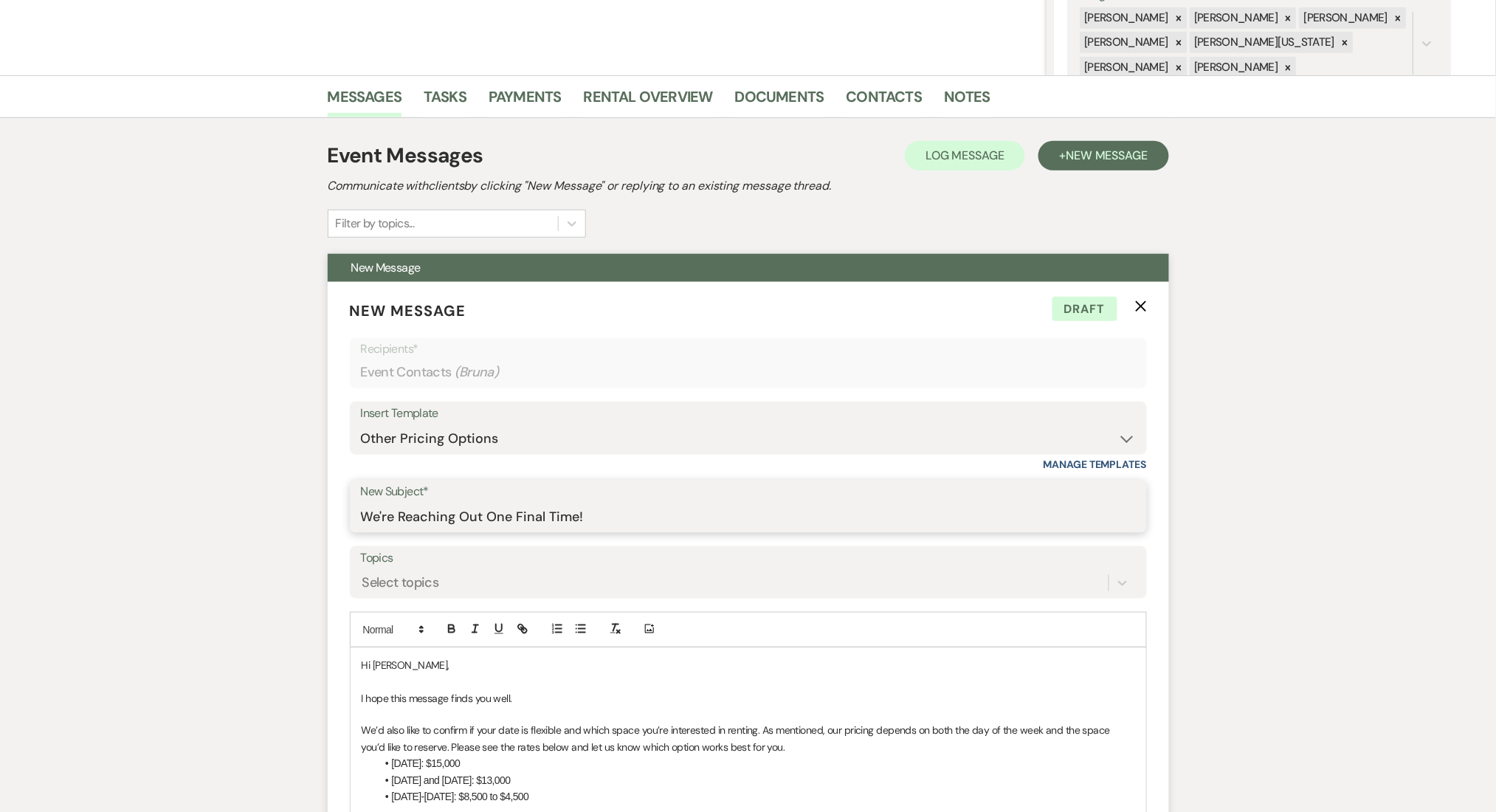
click at [409, 523] on input "We're Reaching Out One Final Time!" at bounding box center [748, 517] width 775 height 29
paste input "Tailored Pricing Options Just for You"
drag, startPoint x: 596, startPoint y: 518, endPoint x: 179, endPoint y: 505, distance: 417.2
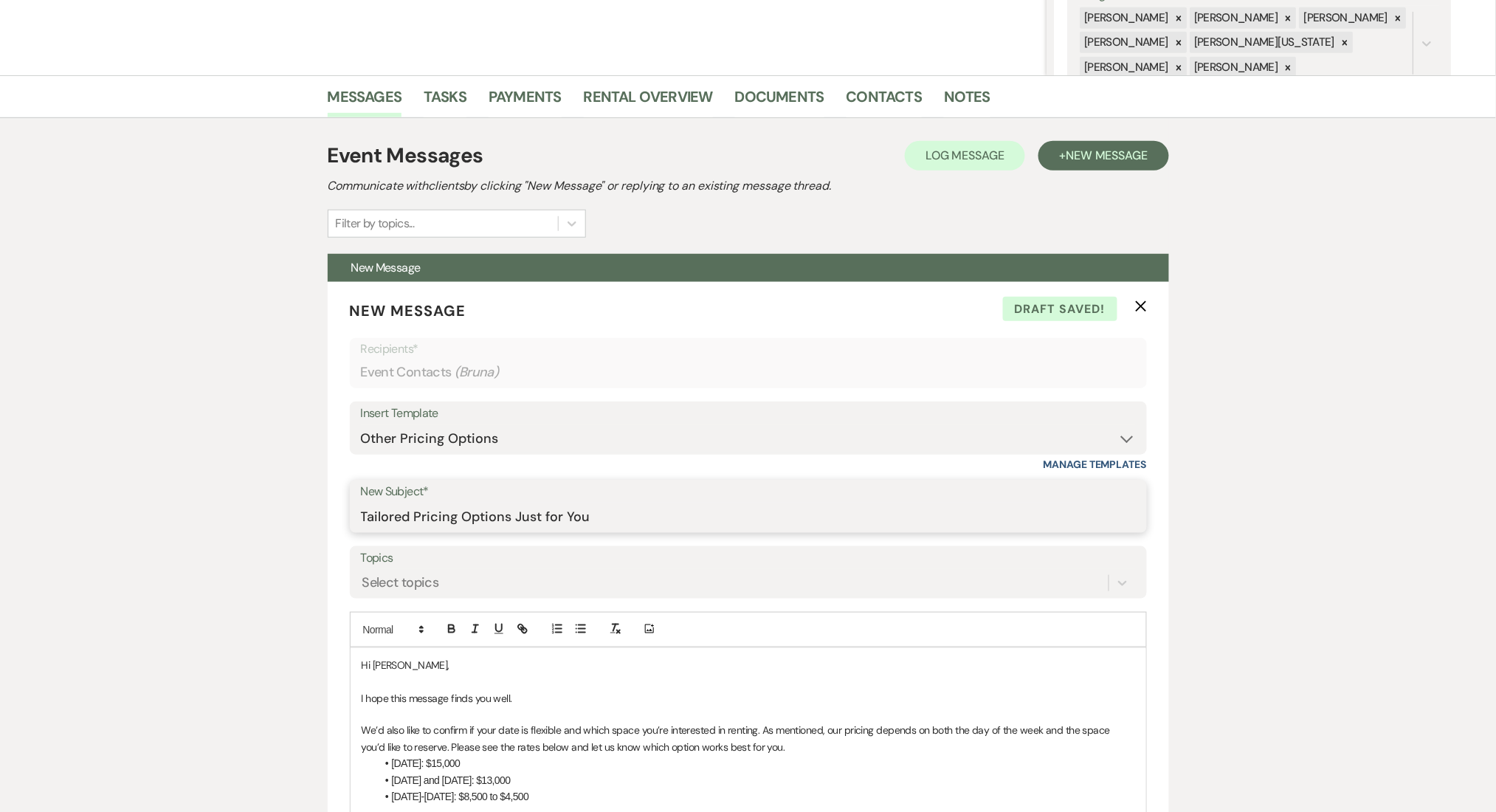
paste input "Explore Our Flexible Pricing Options ✨"
type input "Explore Our Flexible Pricing Options ✨"
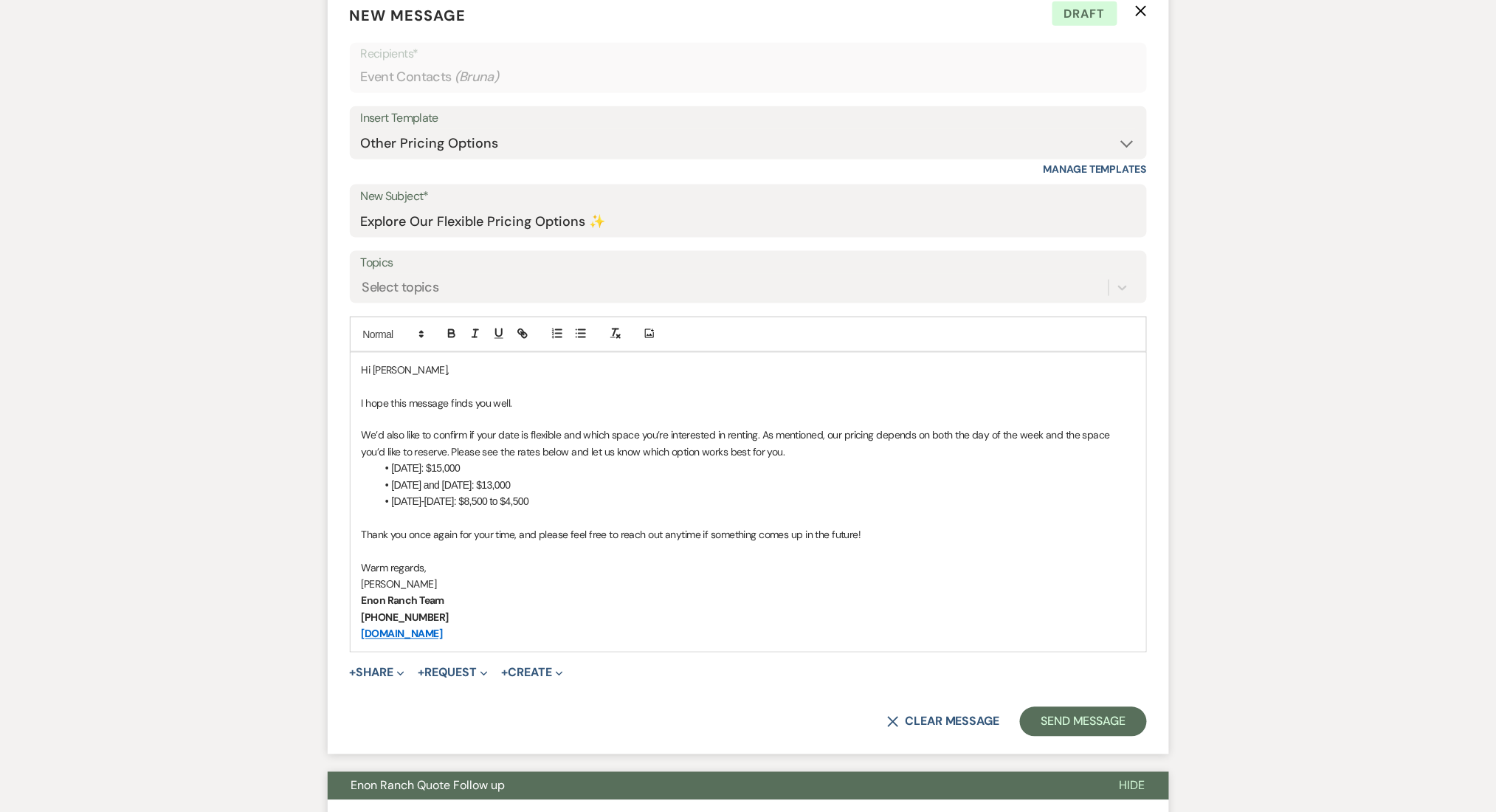
scroll to position [393, 0]
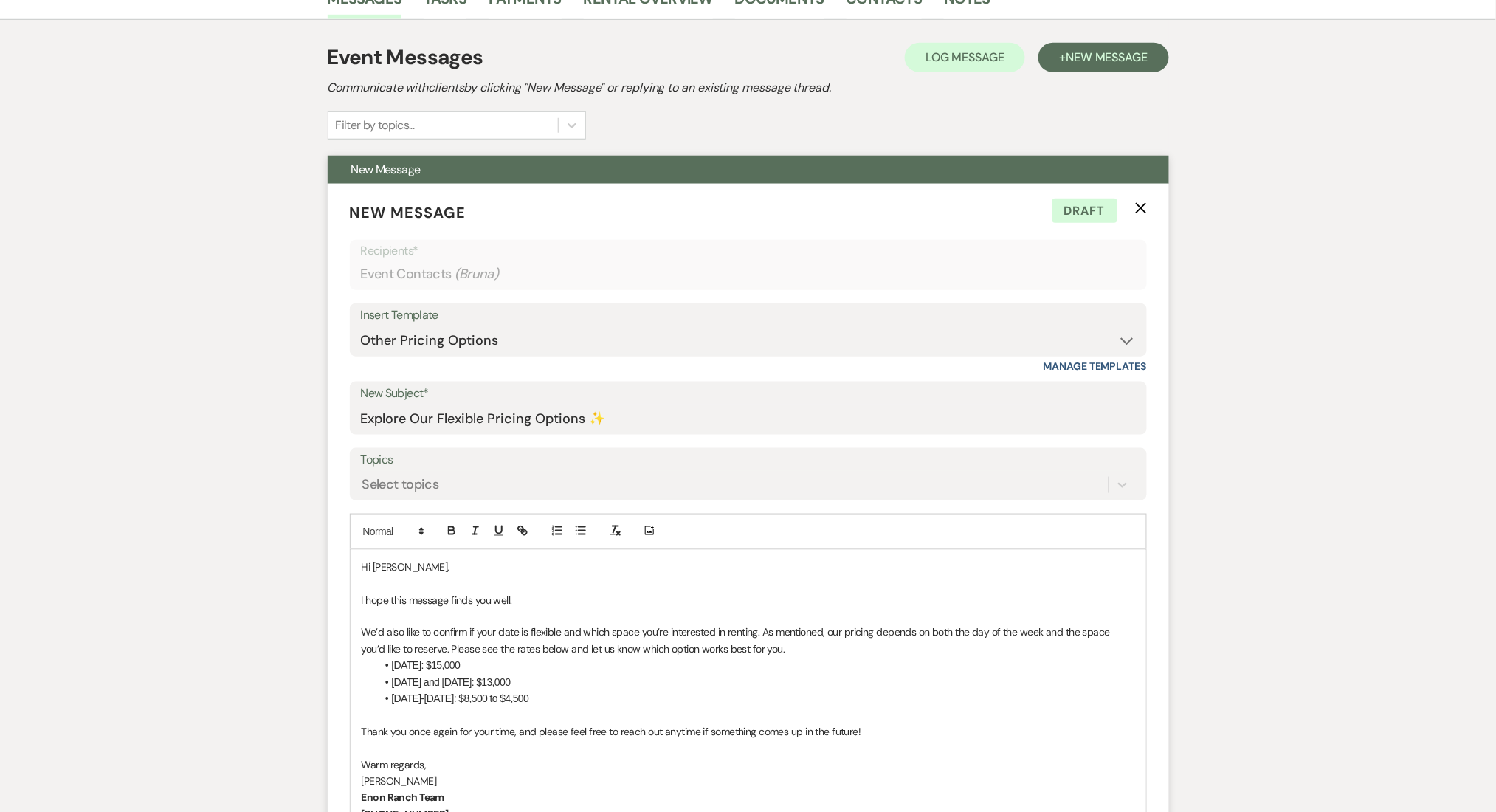
click at [1142, 209] on icon "X" at bounding box center [1141, 208] width 12 height 12
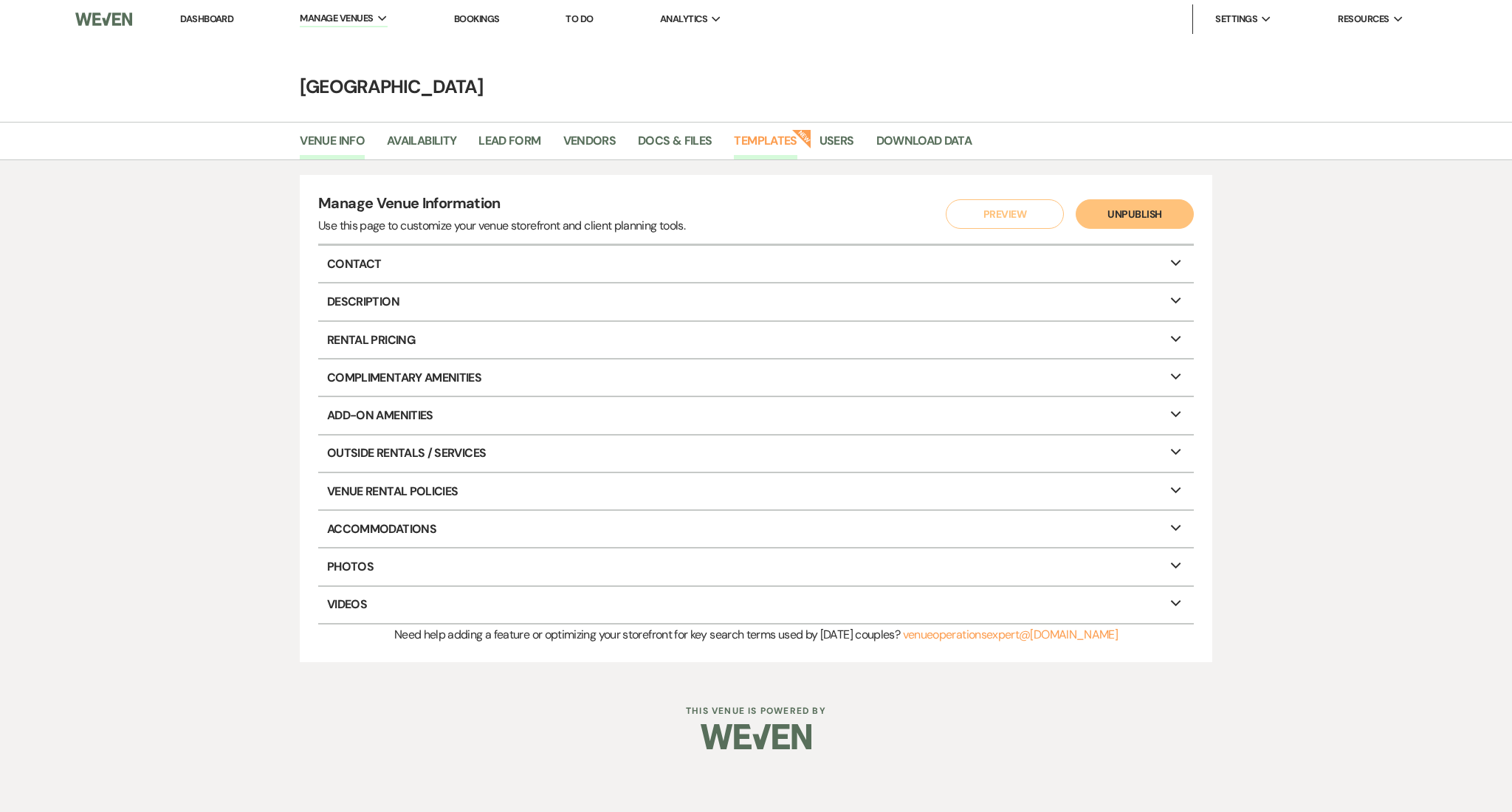
drag, startPoint x: 744, startPoint y: 152, endPoint x: 747, endPoint y: 141, distance: 11.4
click at [743, 151] on link "Templates" at bounding box center [765, 145] width 63 height 28
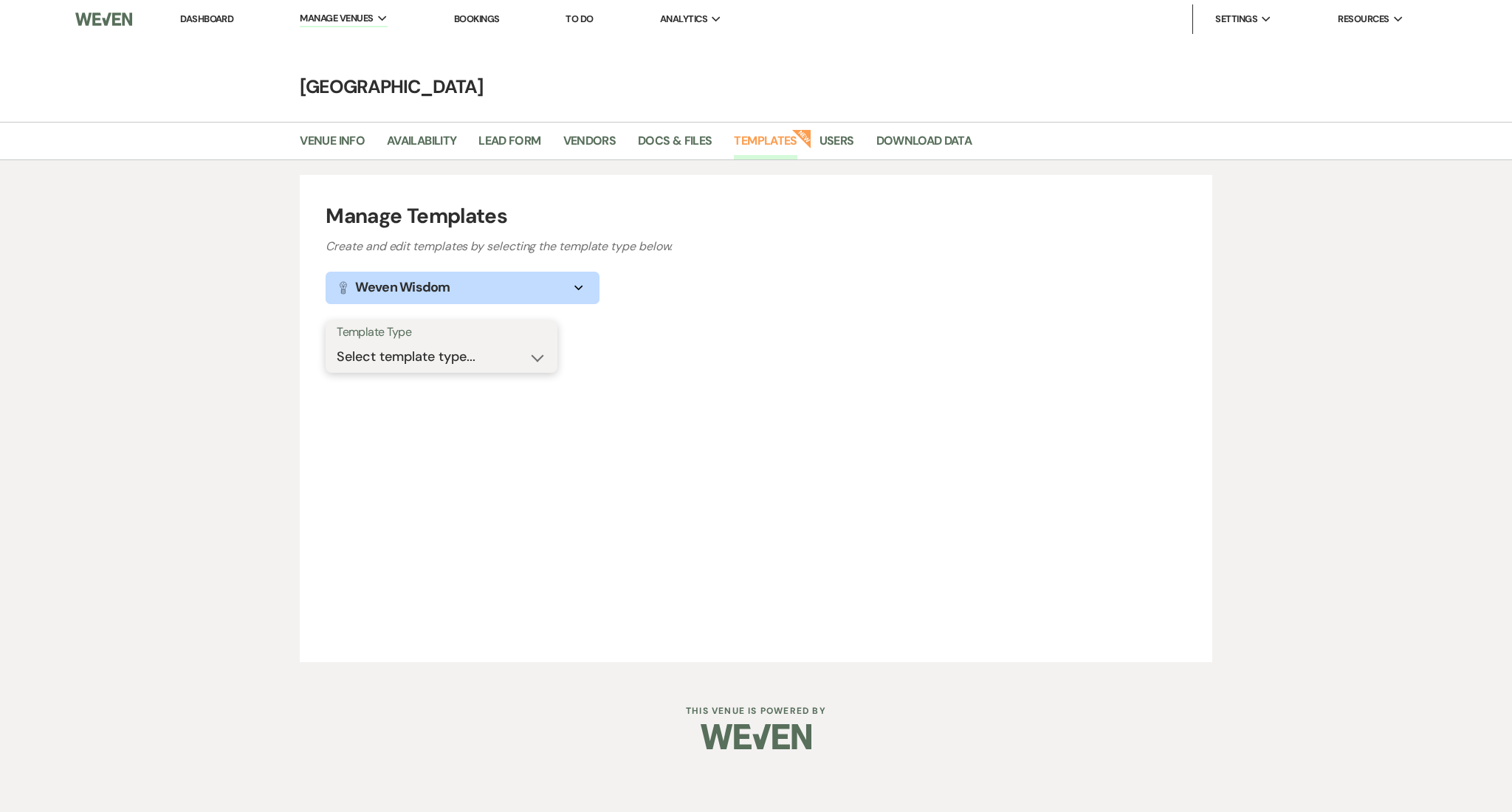
drag, startPoint x: 405, startPoint y: 356, endPoint x: 406, endPoint y: 366, distance: 10.0
click at [405, 356] on select "Select template type... Task List Message Templates Payment Plan Inventory Item…" at bounding box center [441, 357] width 209 height 29
select select "Message Templates"
click at [336, 343] on select "Select template type... Task List Message Templates Payment Plan Inventory Item…" at bounding box center [441, 357] width 209 height 29
click at [194, 419] on div "Manage Templates Create and edit templates by selecting the template type below…" at bounding box center [756, 418] width 1512 height 516
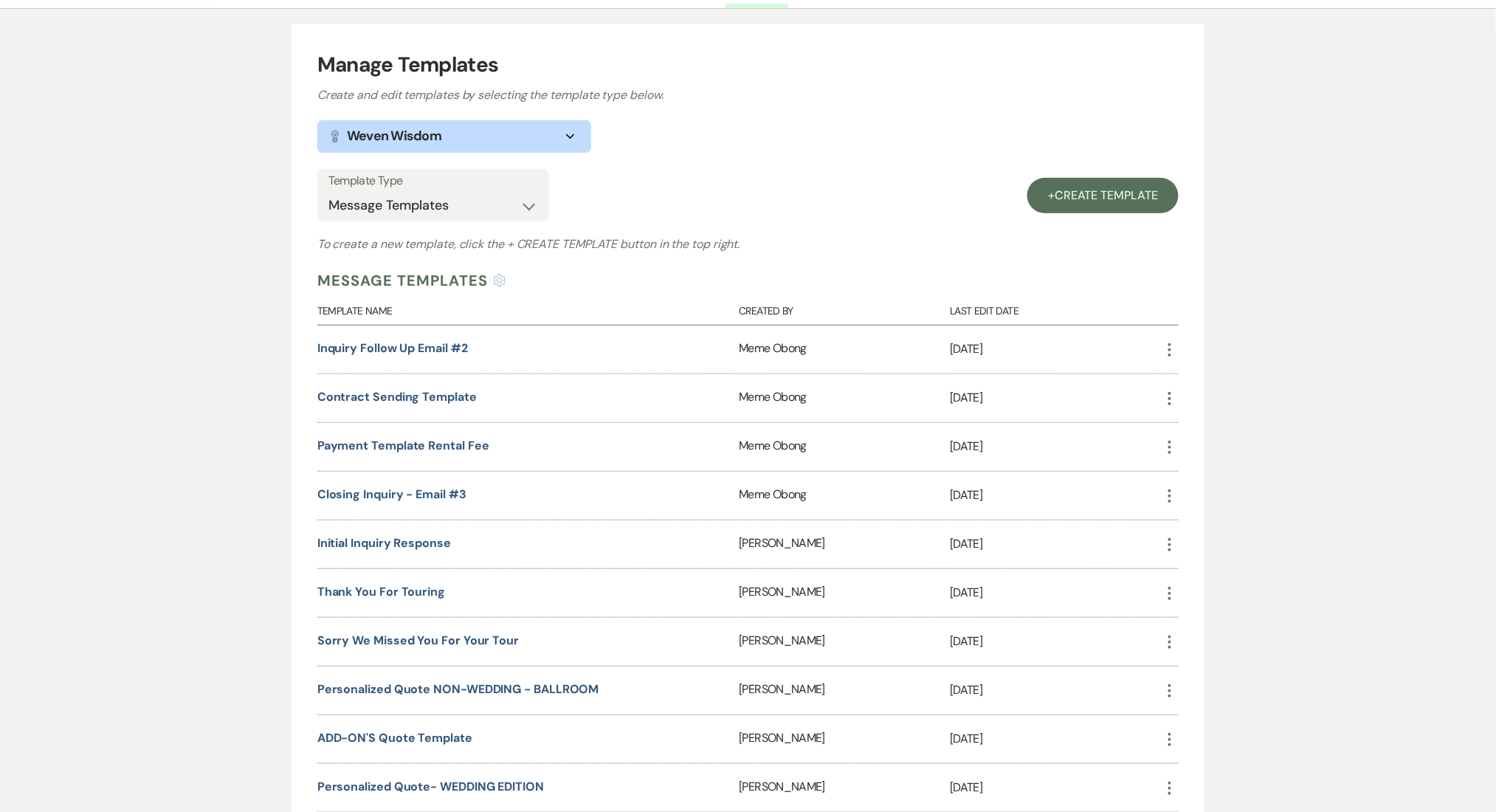
scroll to position [393, 0]
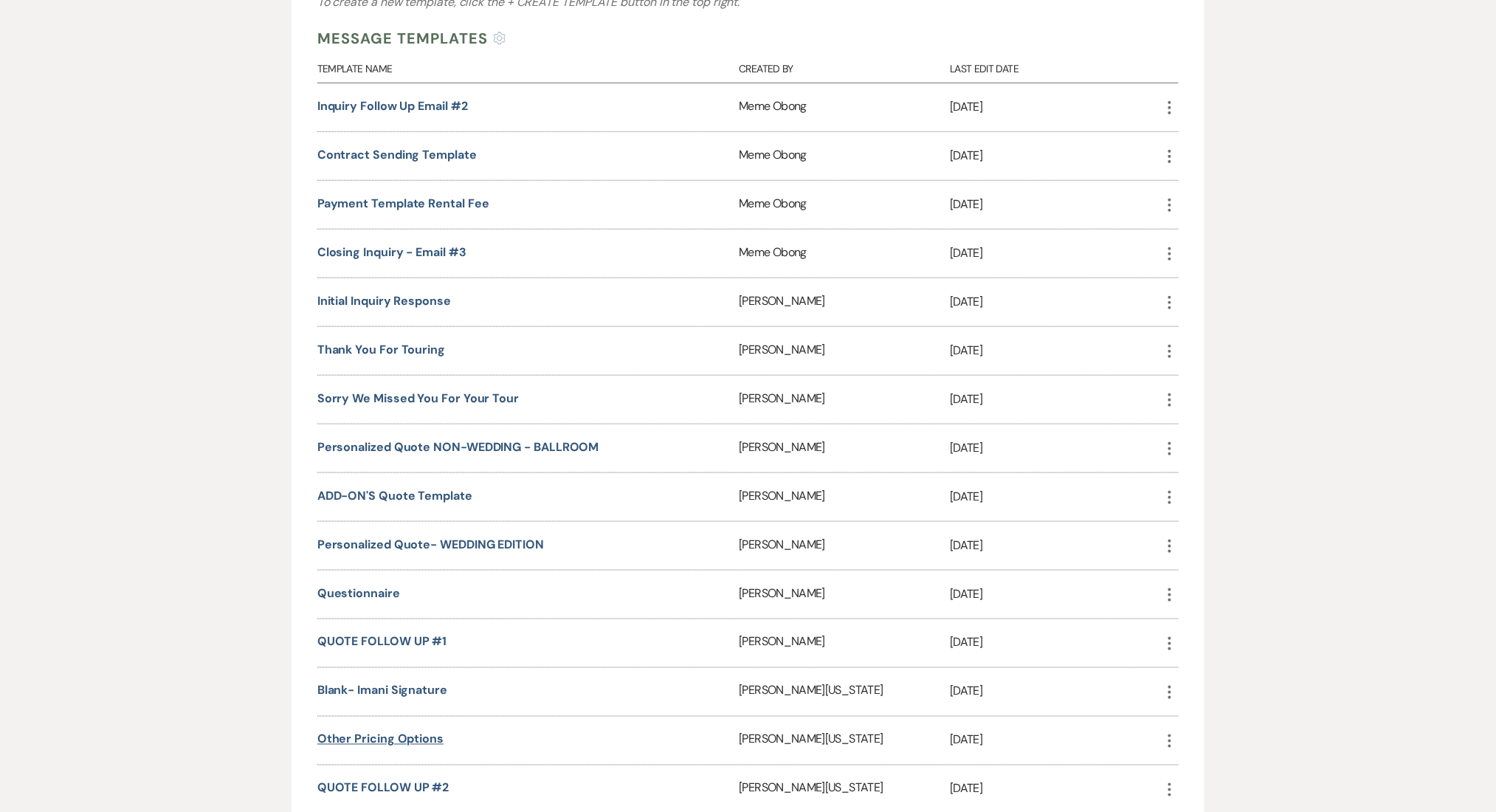
click at [382, 731] on link "Other Pricing Options" at bounding box center [380, 739] width 126 height 16
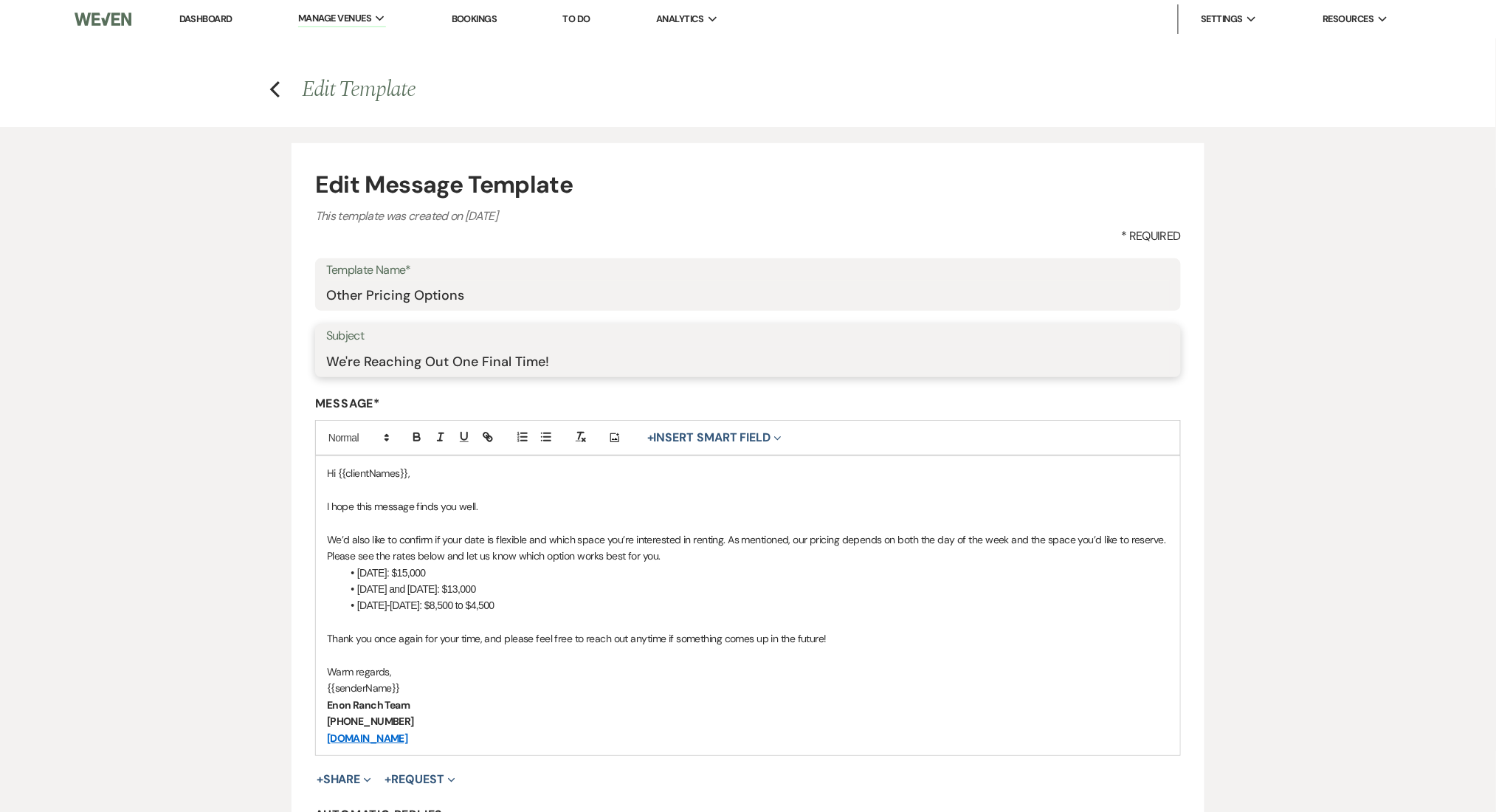
click at [404, 371] on input "We're Reaching Out One Final Time!" at bounding box center [748, 361] width 844 height 29
click at [405, 301] on input "Other Pricing Options" at bounding box center [748, 295] width 844 height 29
click at [408, 367] on input "We're Reaching Out One Final Time!" at bounding box center [748, 361] width 844 height 29
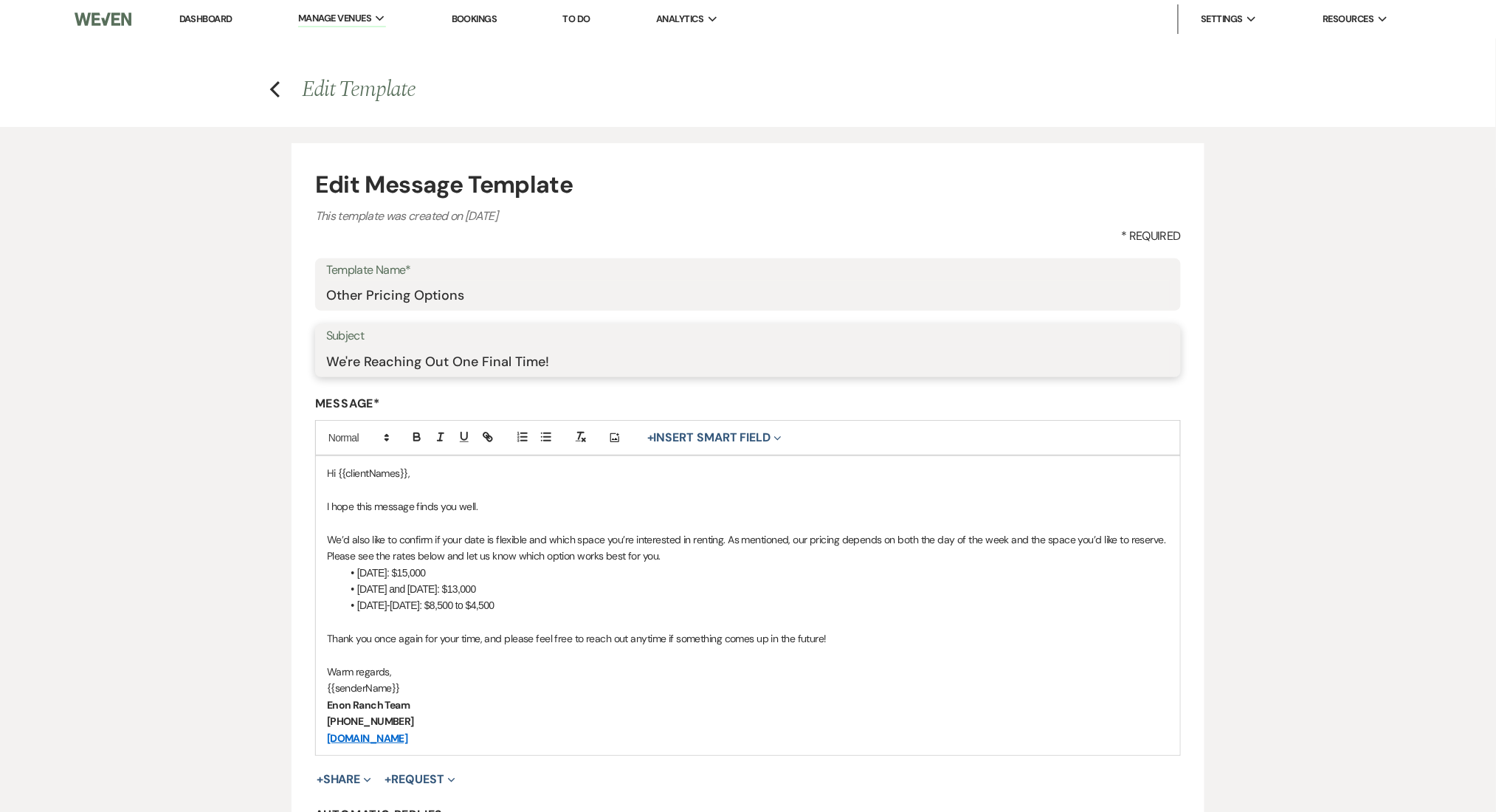
click at [413, 359] on input "We're Reaching Out One Final Time!" at bounding box center [748, 361] width 844 height 29
paste input "Explore Our Flexible Pricing Options ✨"
type input "Explore Our Flexible Pricing Options ✨"
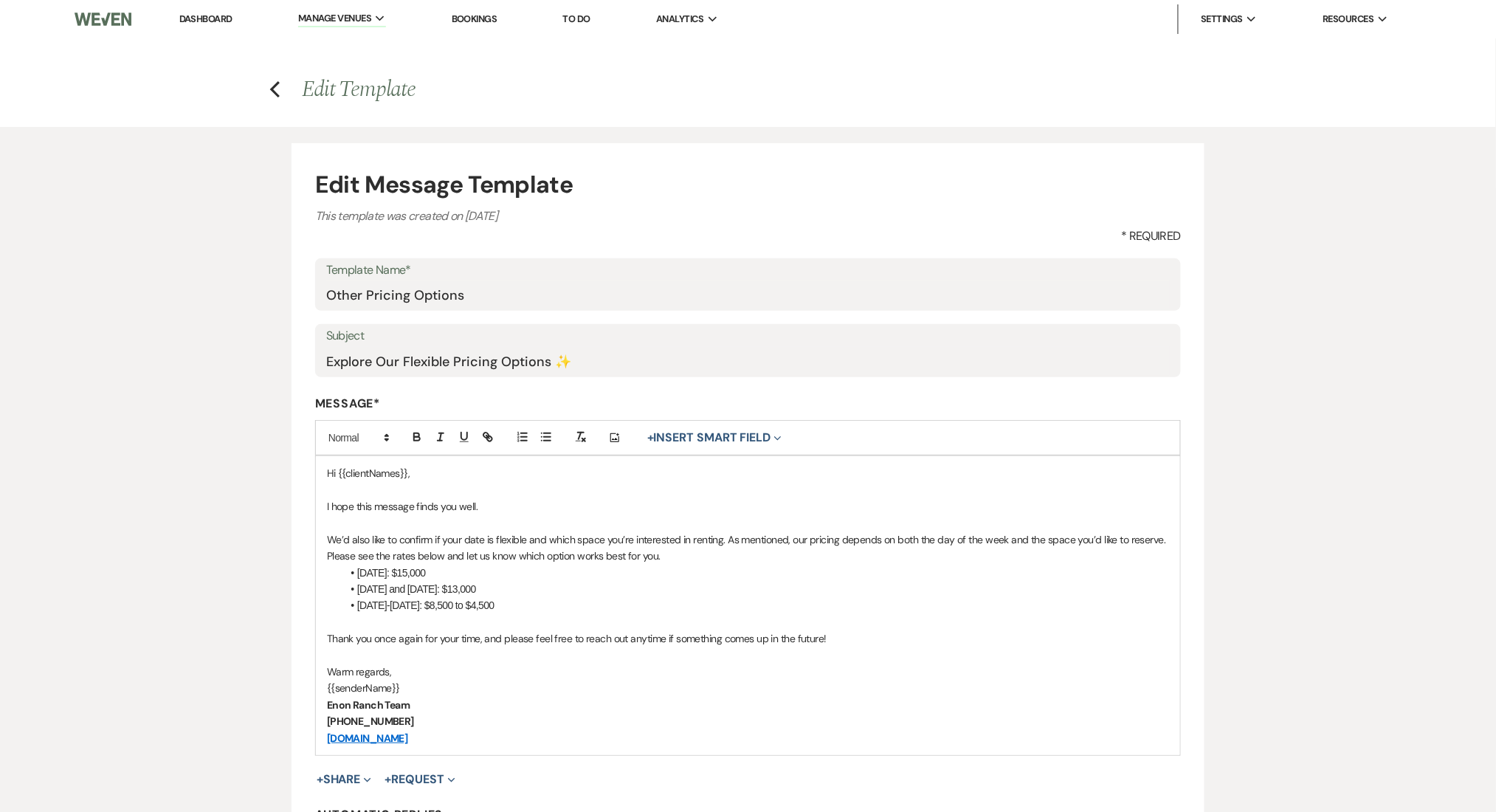
click at [230, 437] on div "Edit Message Template This template was created on [DATE] * Required Template N…" at bounding box center [749, 527] width 1063 height 802
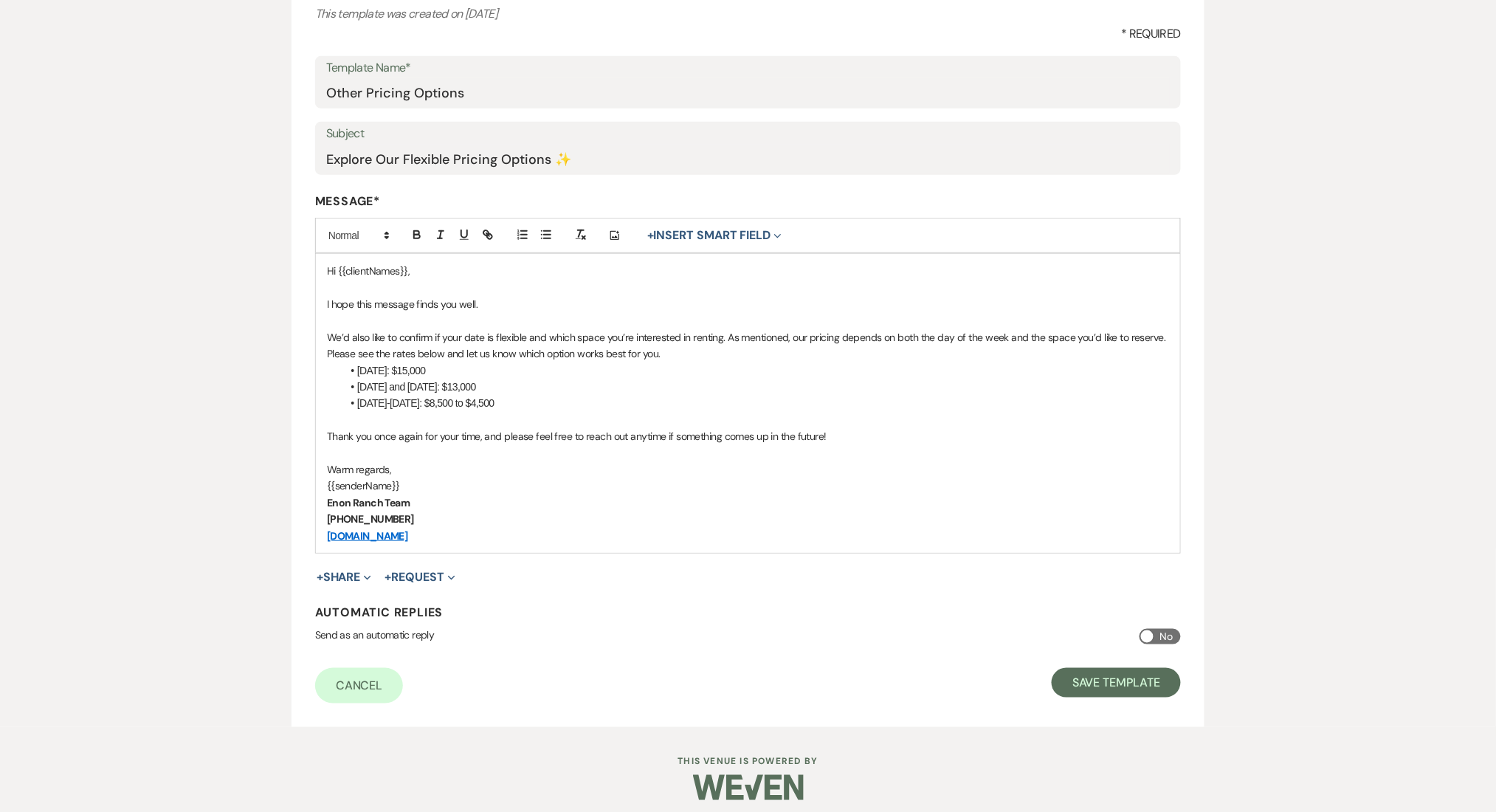
scroll to position [213, 0]
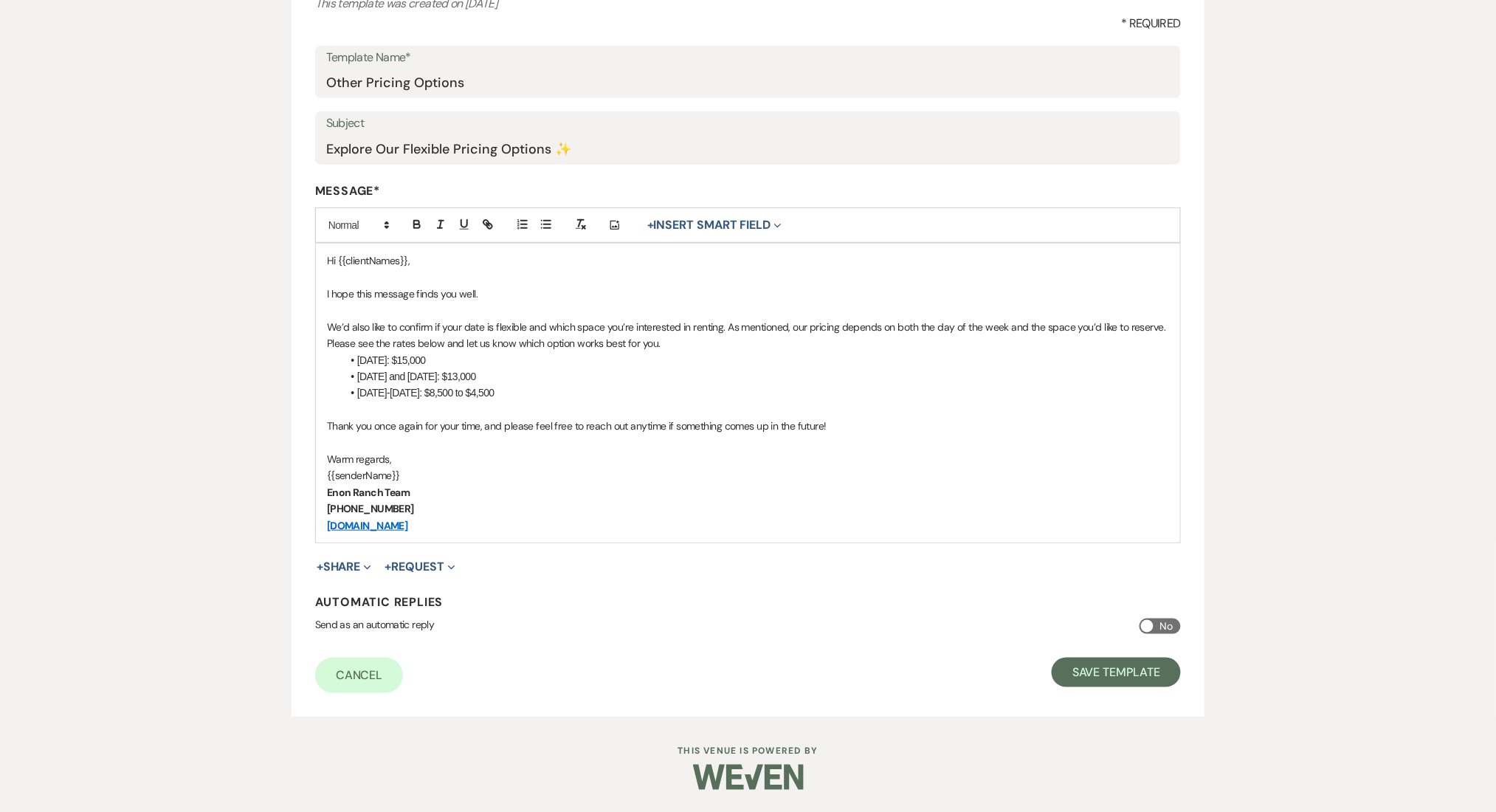
click at [728, 339] on p "We’d also like to confirm if your date is flexible and which space you’re inter…" at bounding box center [748, 335] width 842 height 33
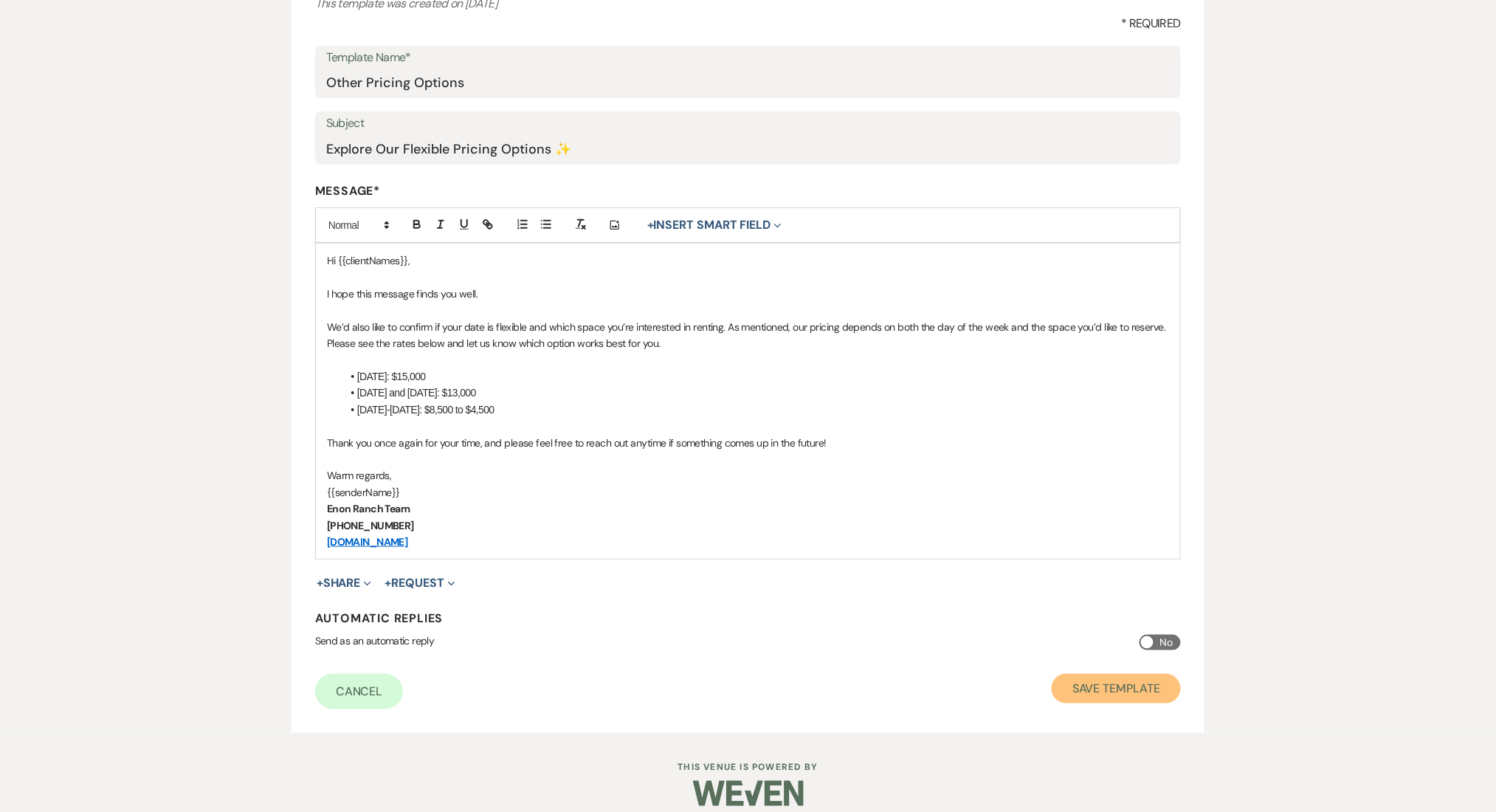
click at [1113, 695] on button "Save Template" at bounding box center [1116, 688] width 129 height 29
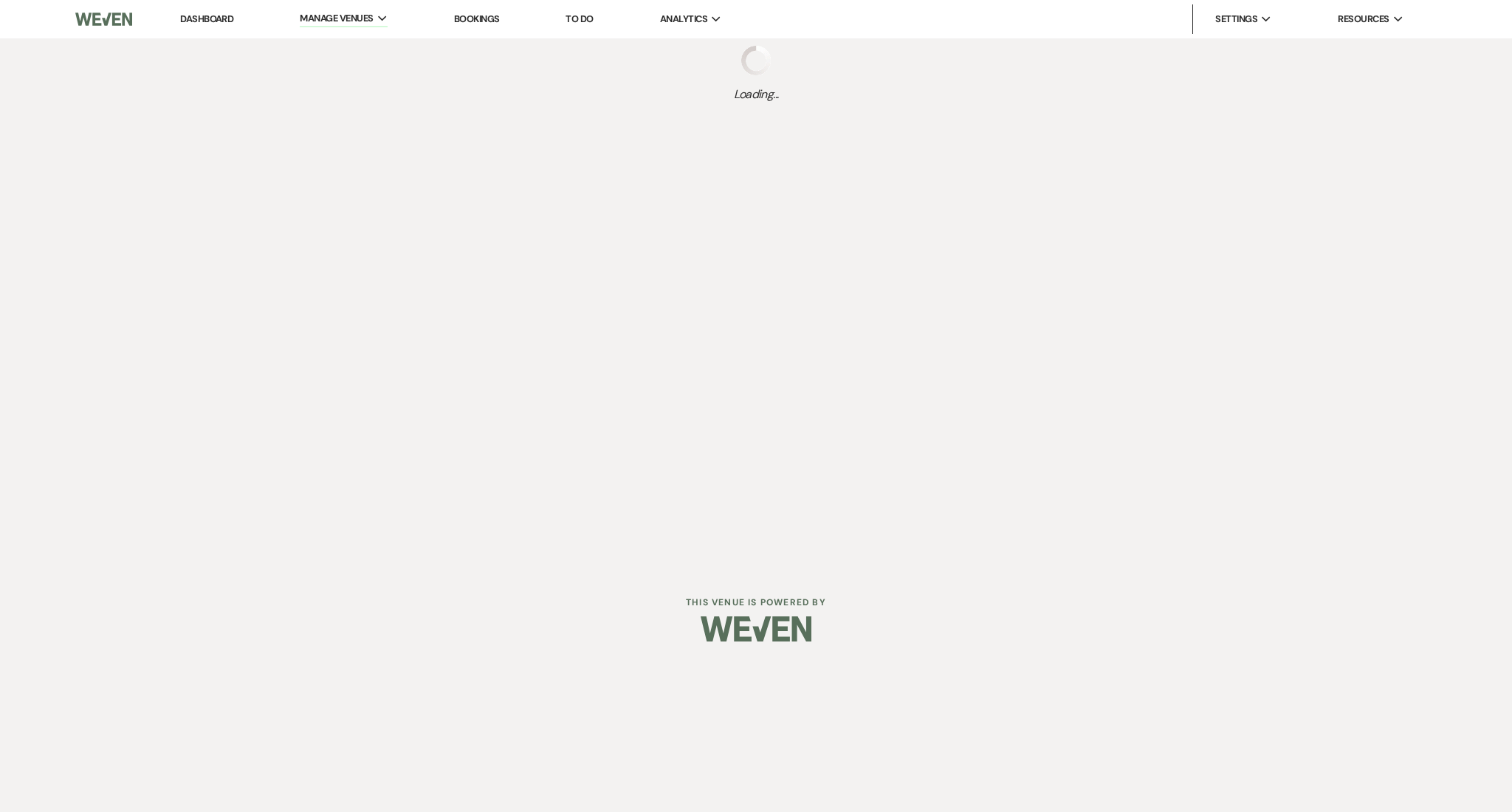
select select "Message Templates"
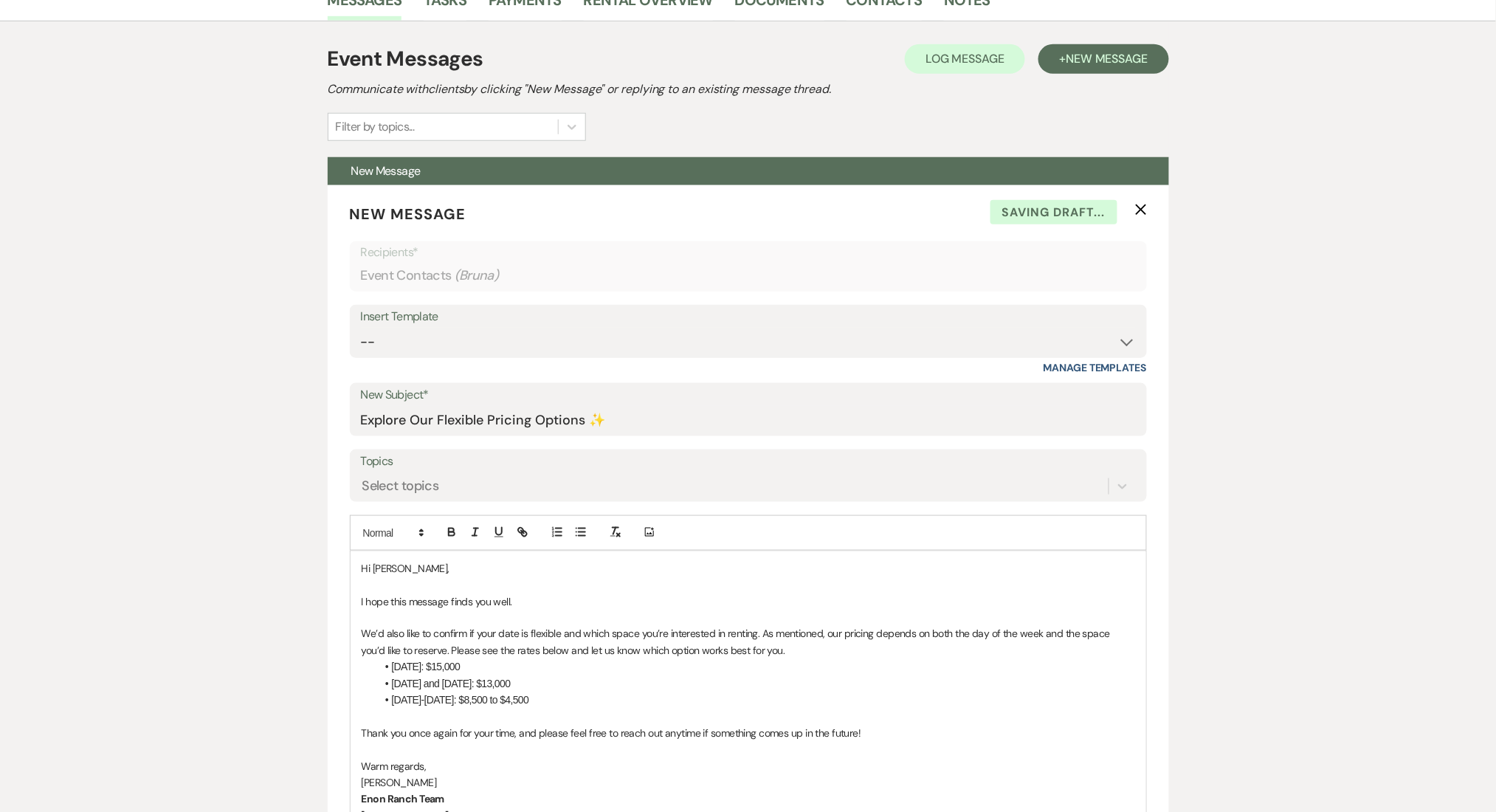
click at [290, 388] on div "Messages Tasks Payments Rental Overview Documents Contacts Notes Event Messages…" at bounding box center [748, 649] width 1496 height 1342
drag, startPoint x: 1157, startPoint y: 210, endPoint x: 1143, endPoint y: 211, distance: 14.0
click at [1157, 211] on form "New Message X Draft saved! Recipients* Event Contacts ( Bruna ) Insert Template…" at bounding box center [748, 569] width 842 height 768
click at [1142, 211] on use "button" at bounding box center [1141, 209] width 11 height 11
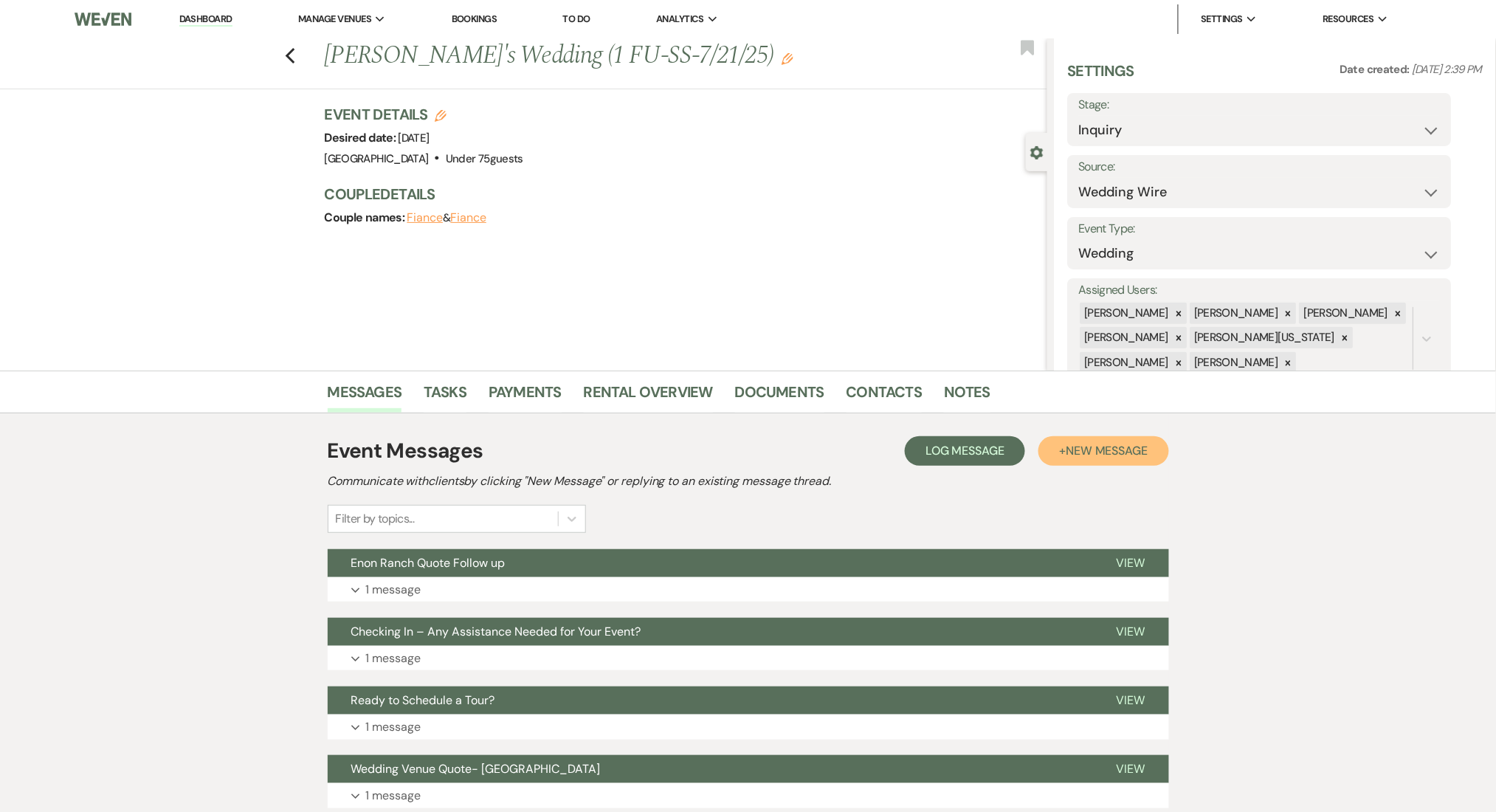
drag, startPoint x: 1080, startPoint y: 450, endPoint x: 959, endPoint y: 450, distance: 121.0
click at [1080, 450] on span "New Message" at bounding box center [1107, 450] width 82 height 16
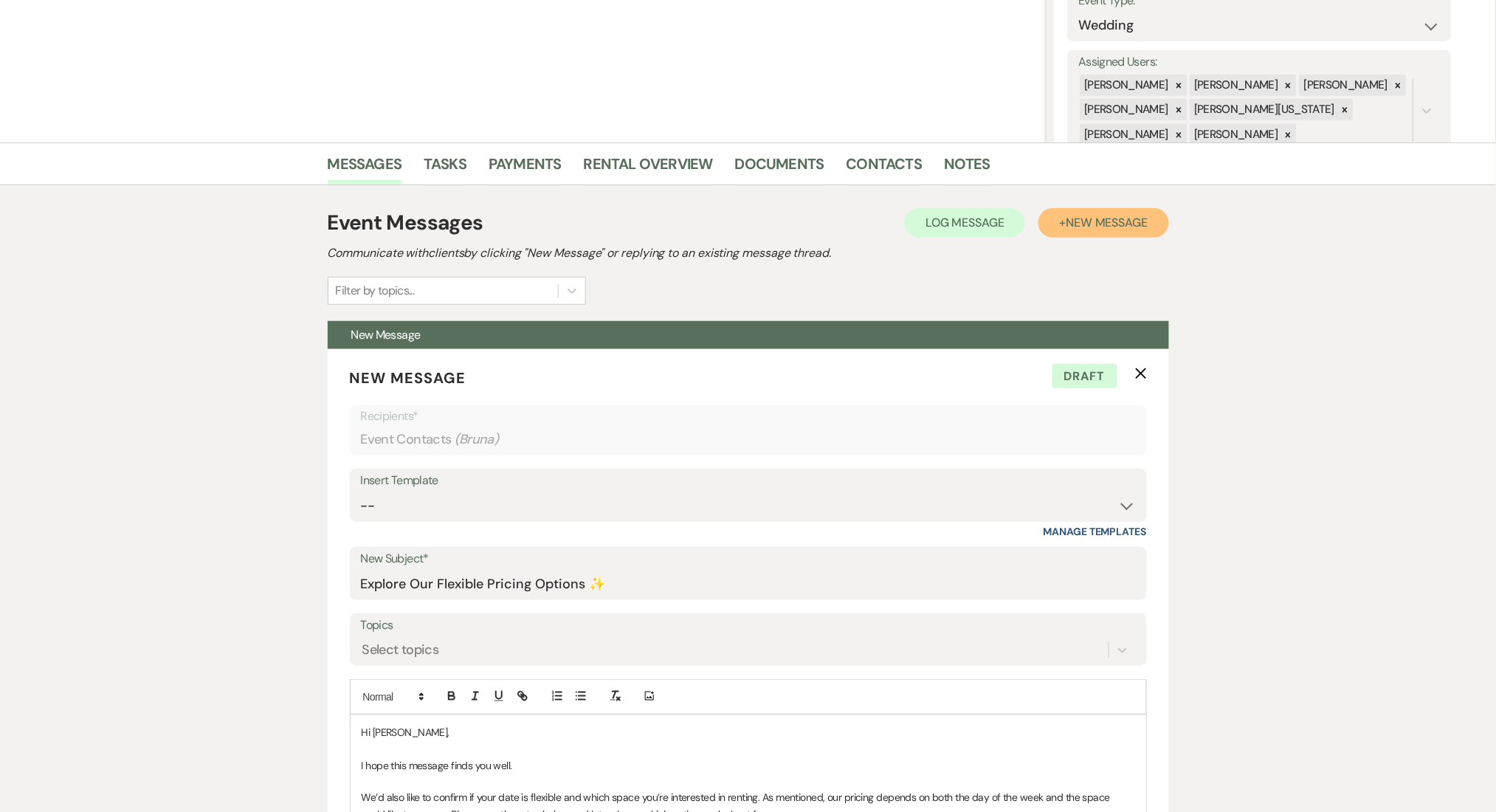
scroll to position [393, 0]
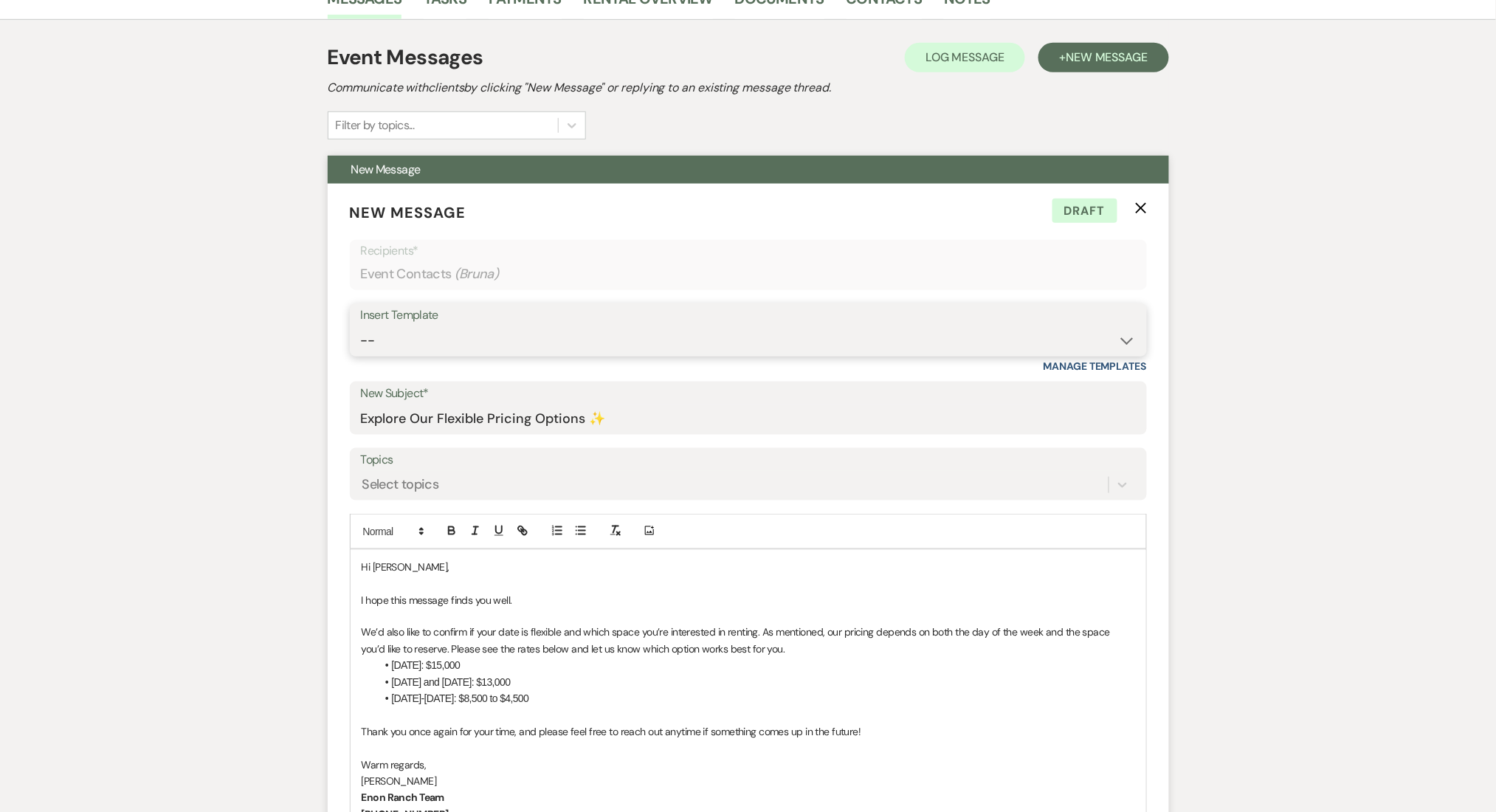
click at [418, 346] on select "-- Inquiry Follow Up Email #2 Contract Sending Template Payment Template Rental…" at bounding box center [748, 340] width 775 height 29
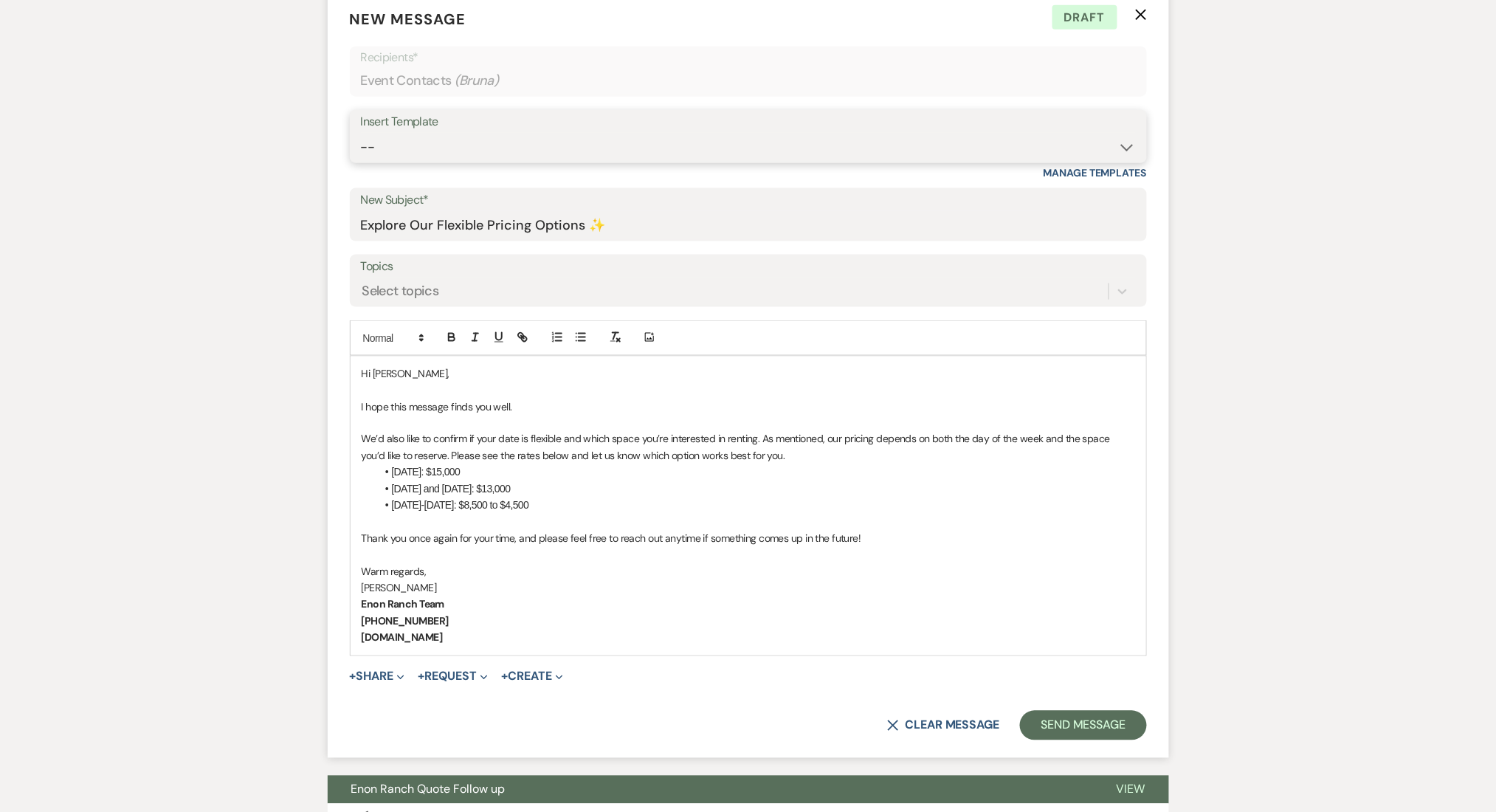
scroll to position [787, 0]
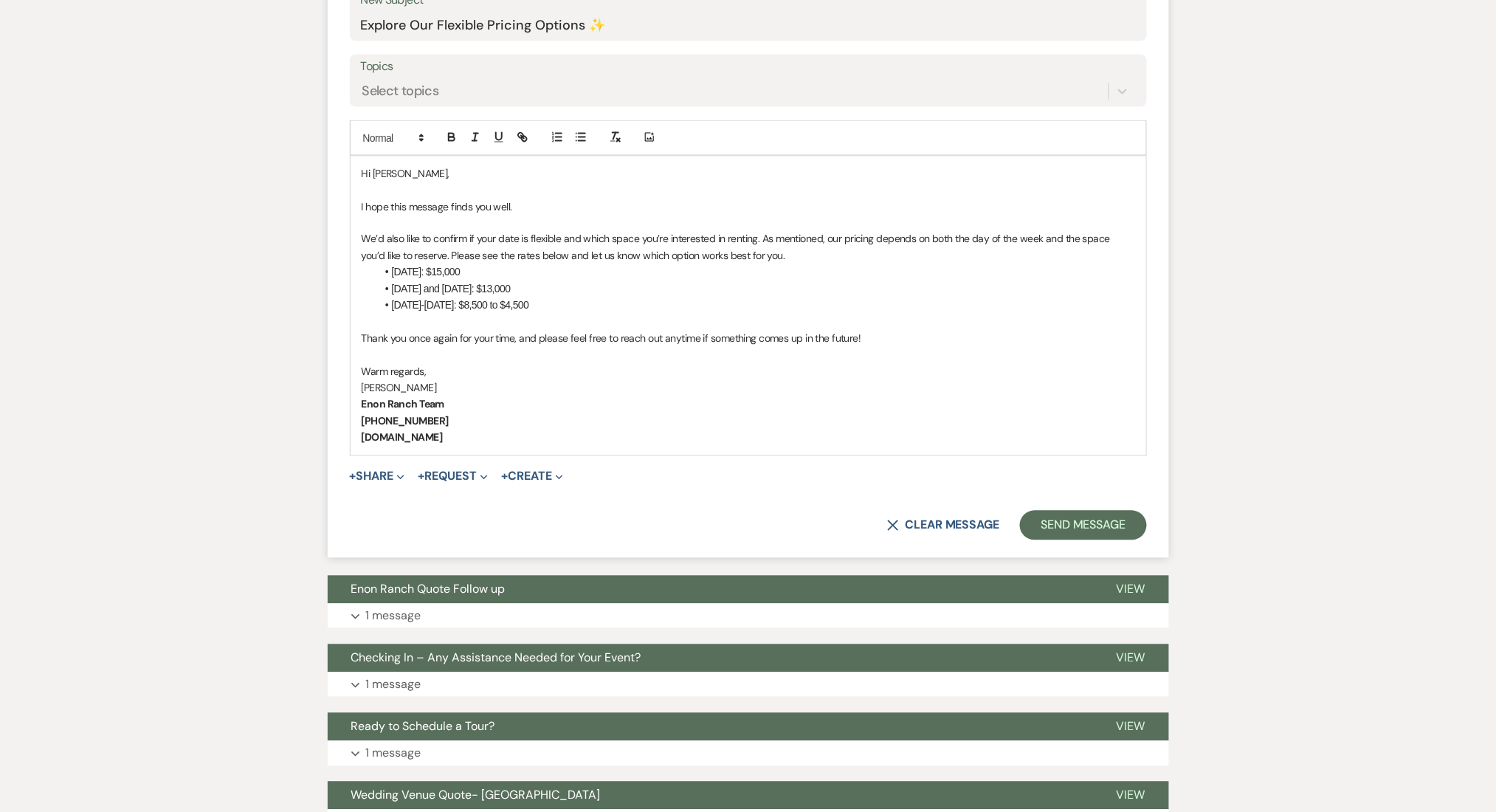
click at [925, 515] on div "X Clear message Send Message" at bounding box center [748, 525] width 797 height 29
click at [898, 527] on button "X Clear message" at bounding box center [942, 525] width 112 height 12
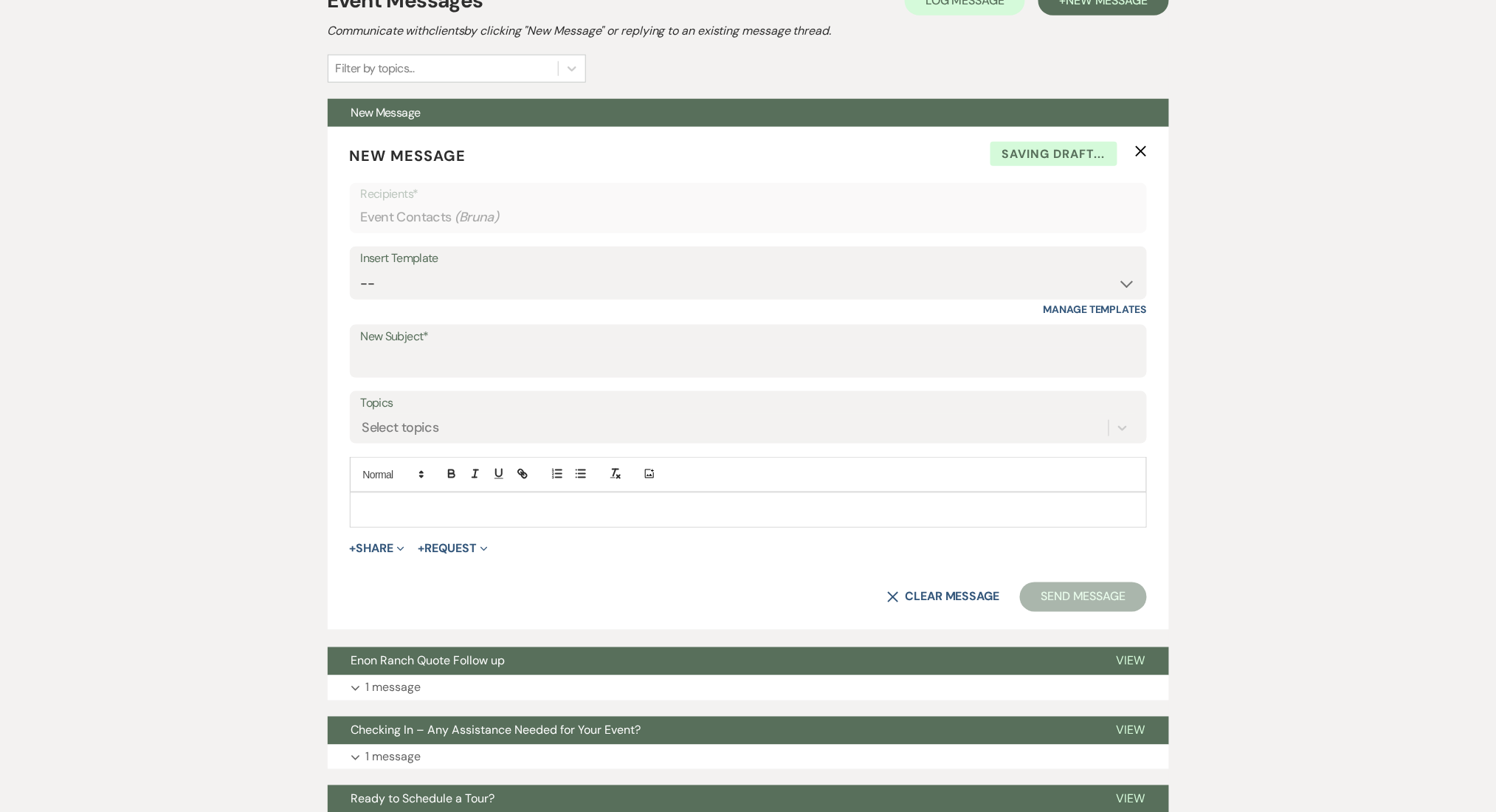
scroll to position [336, 0]
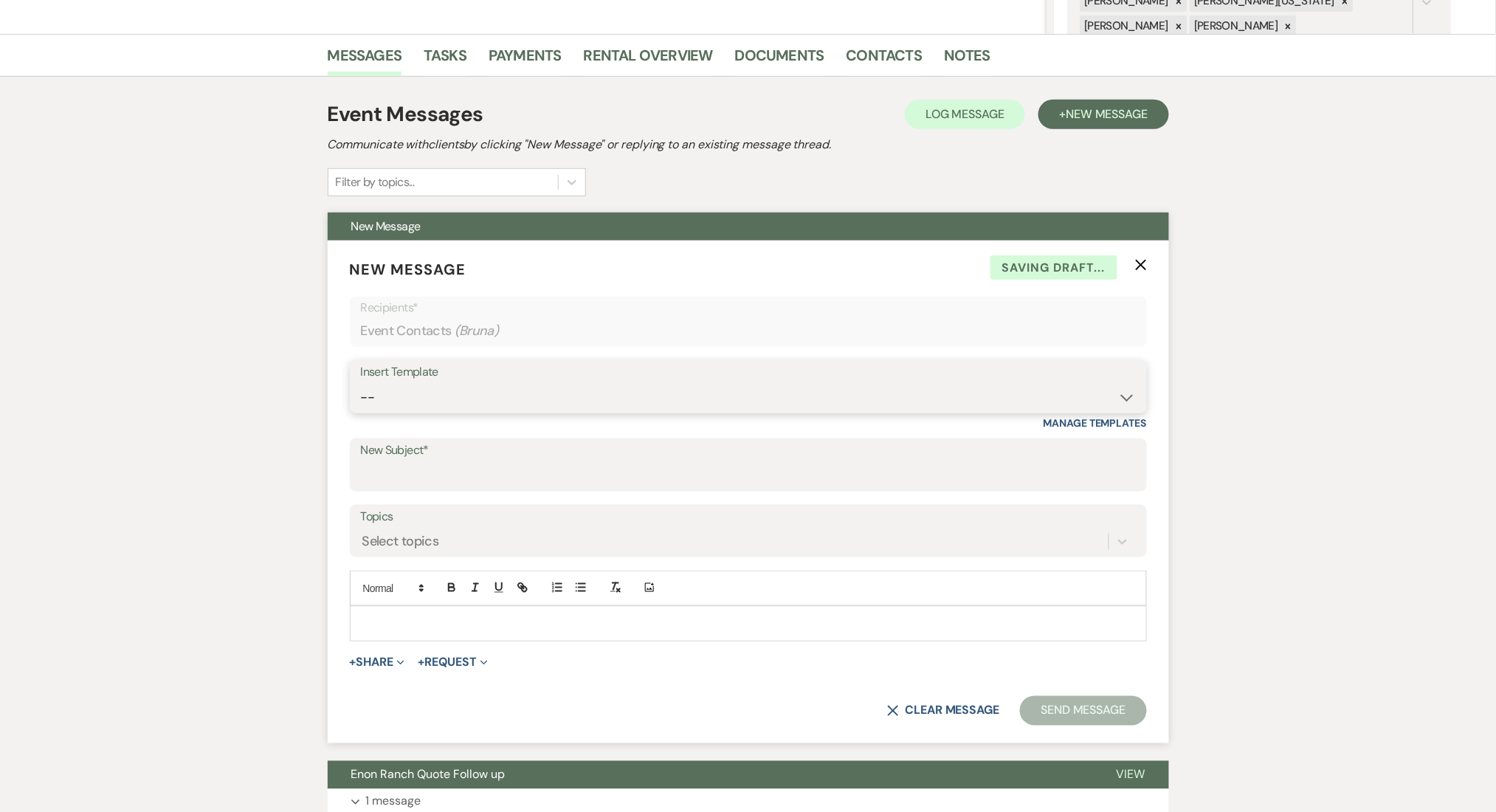
click at [430, 403] on select "-- Inquiry Follow Up Email #2 Contract Sending Template Payment Template Rental…" at bounding box center [748, 397] width 775 height 29
select select "4539"
click at [361, 383] on select "-- Inquiry Follow Up Email #2 Contract Sending Template Payment Template Rental…" at bounding box center [748, 397] width 775 height 29
click at [112, 471] on div "Messages Tasks Payments Rental Overview Documents Contacts Notes Event Messages…" at bounding box center [748, 573] width 1496 height 1078
type input "Explore Our Flexible Pricing Options ✨"
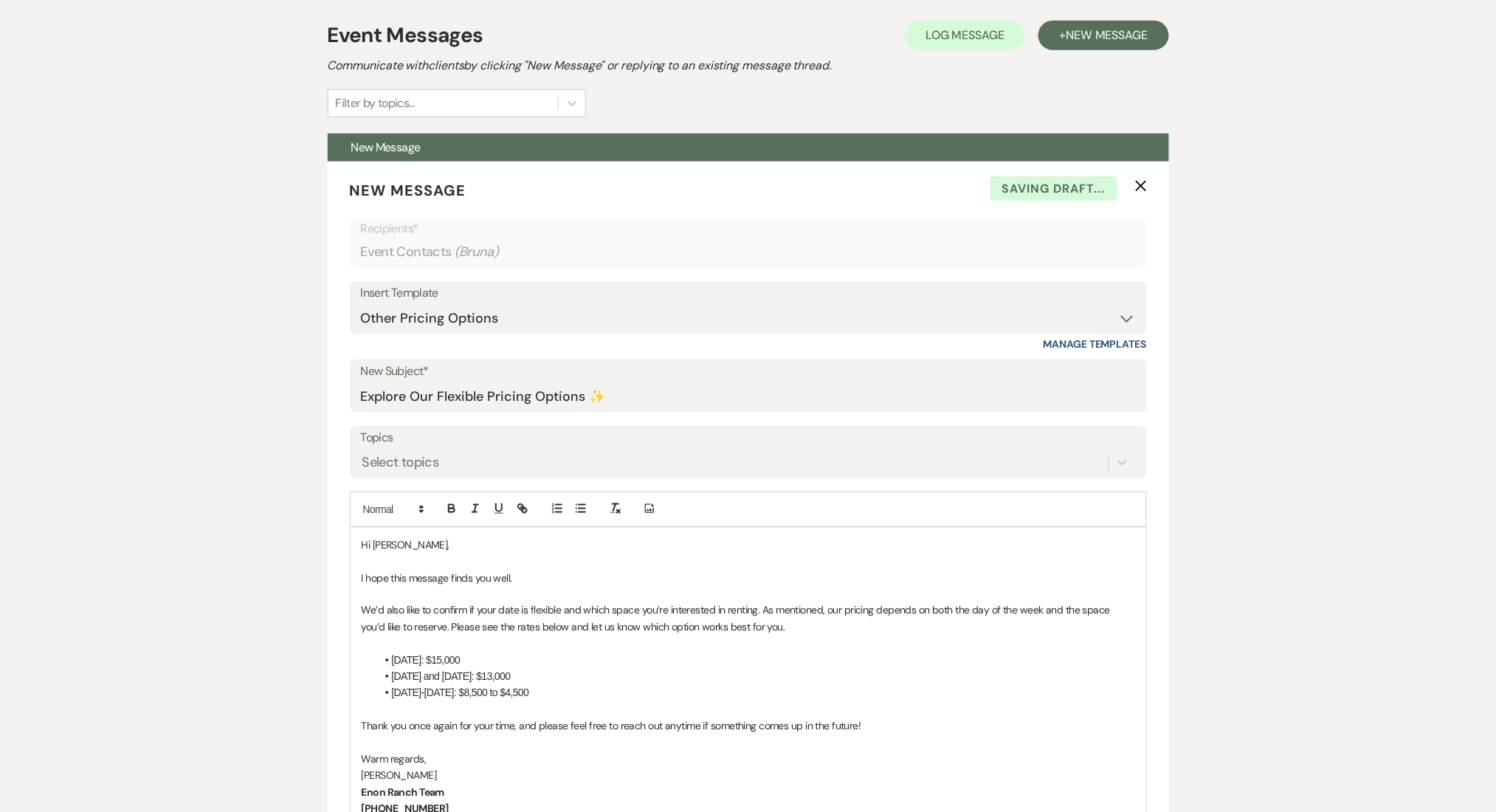
scroll to position [534, 0]
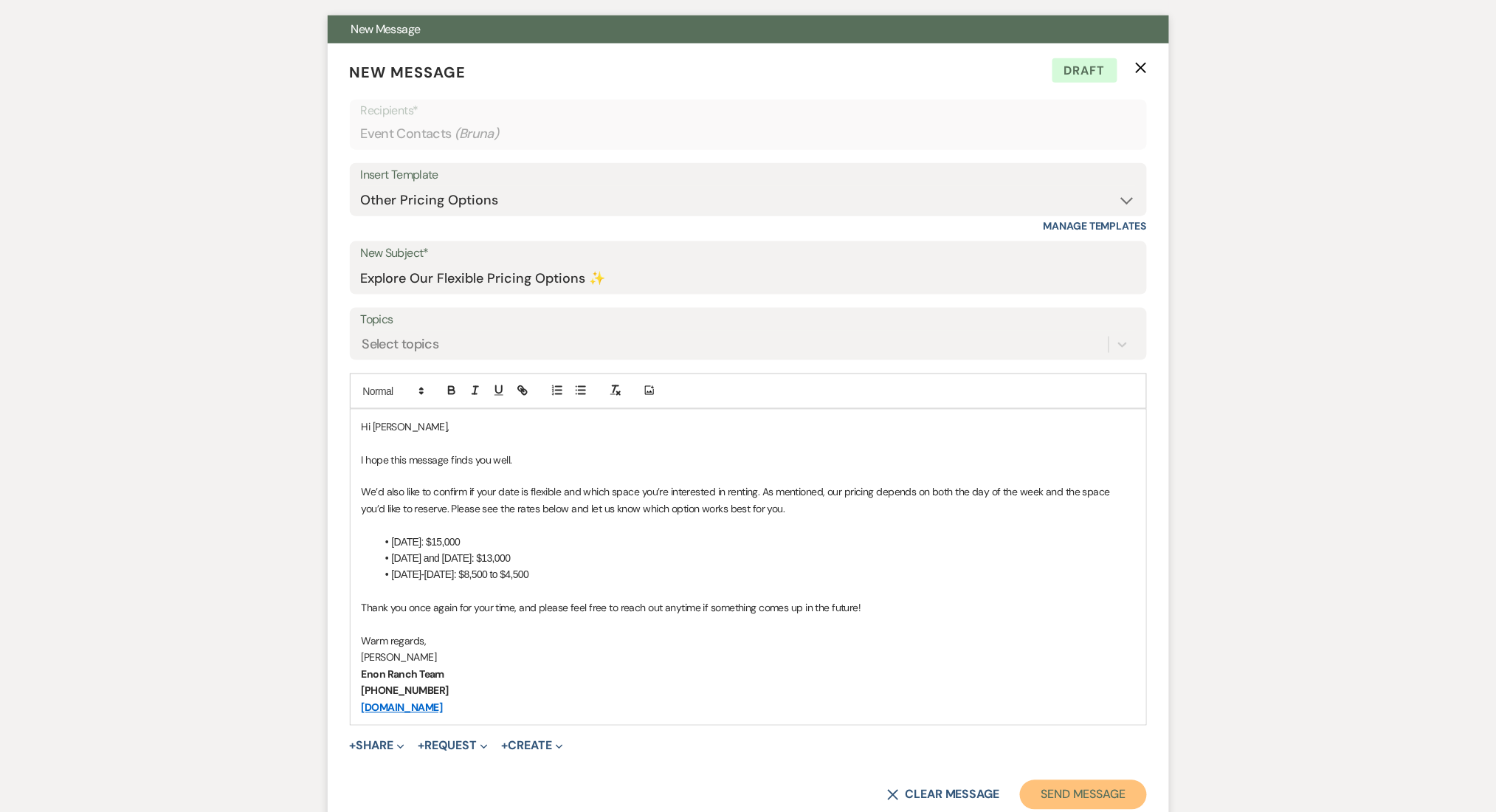
click at [1084, 780] on button "Send Message" at bounding box center [1083, 795] width 126 height 29
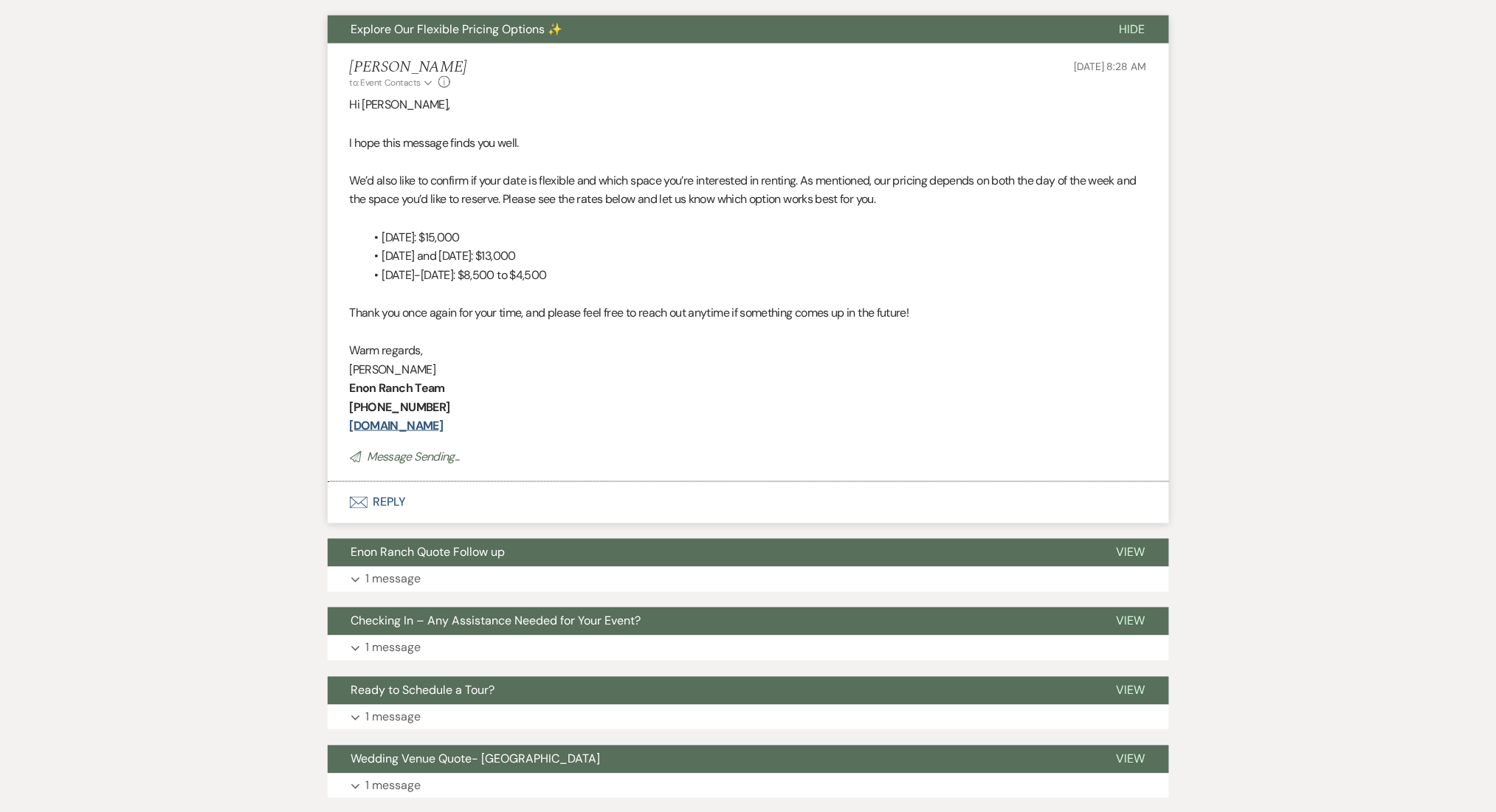
scroll to position [0, 0]
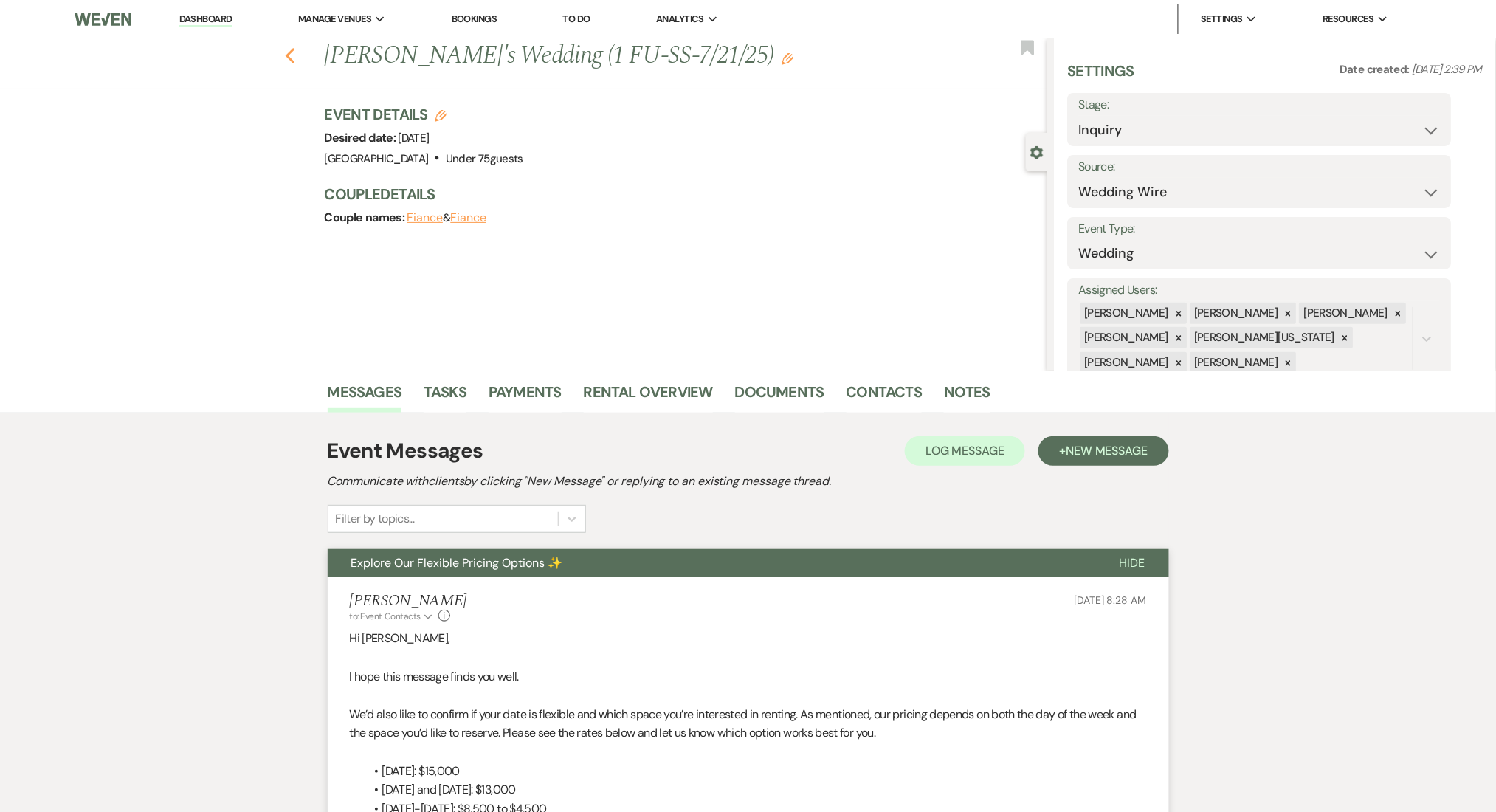
click at [293, 62] on div "Previous Bruna's Wedding (1 FU-SS-7/21/25) Edit Bookmark" at bounding box center [520, 63] width 1055 height 51
click at [296, 56] on icon "Previous" at bounding box center [290, 56] width 11 height 17
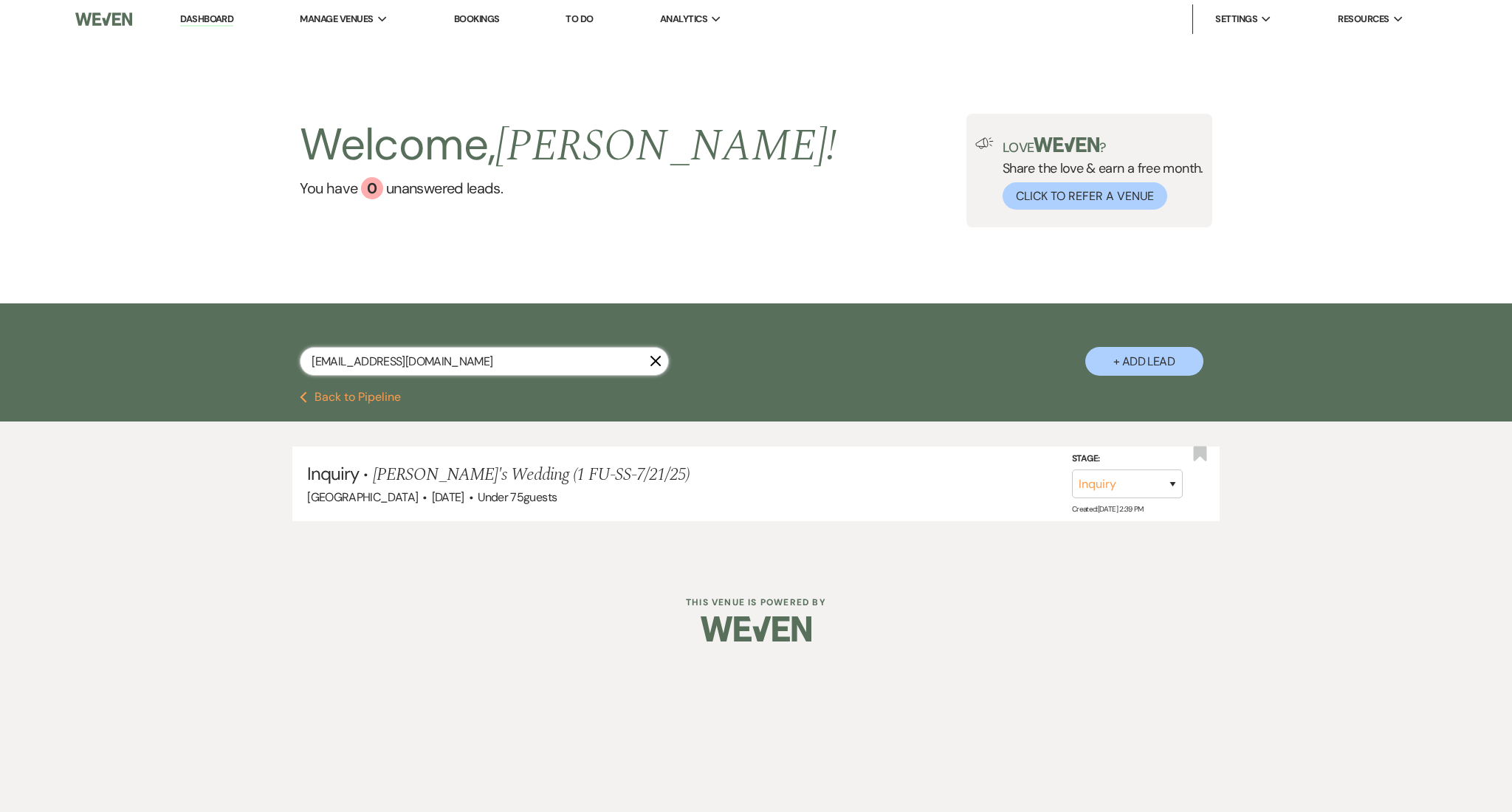
click at [416, 353] on input "[EMAIL_ADDRESS][DOMAIN_NAME]" at bounding box center [484, 361] width 369 height 29
paste input "[EMAIL_ADDRESS]"
type input "[EMAIL_ADDRESS][DOMAIN_NAME]"
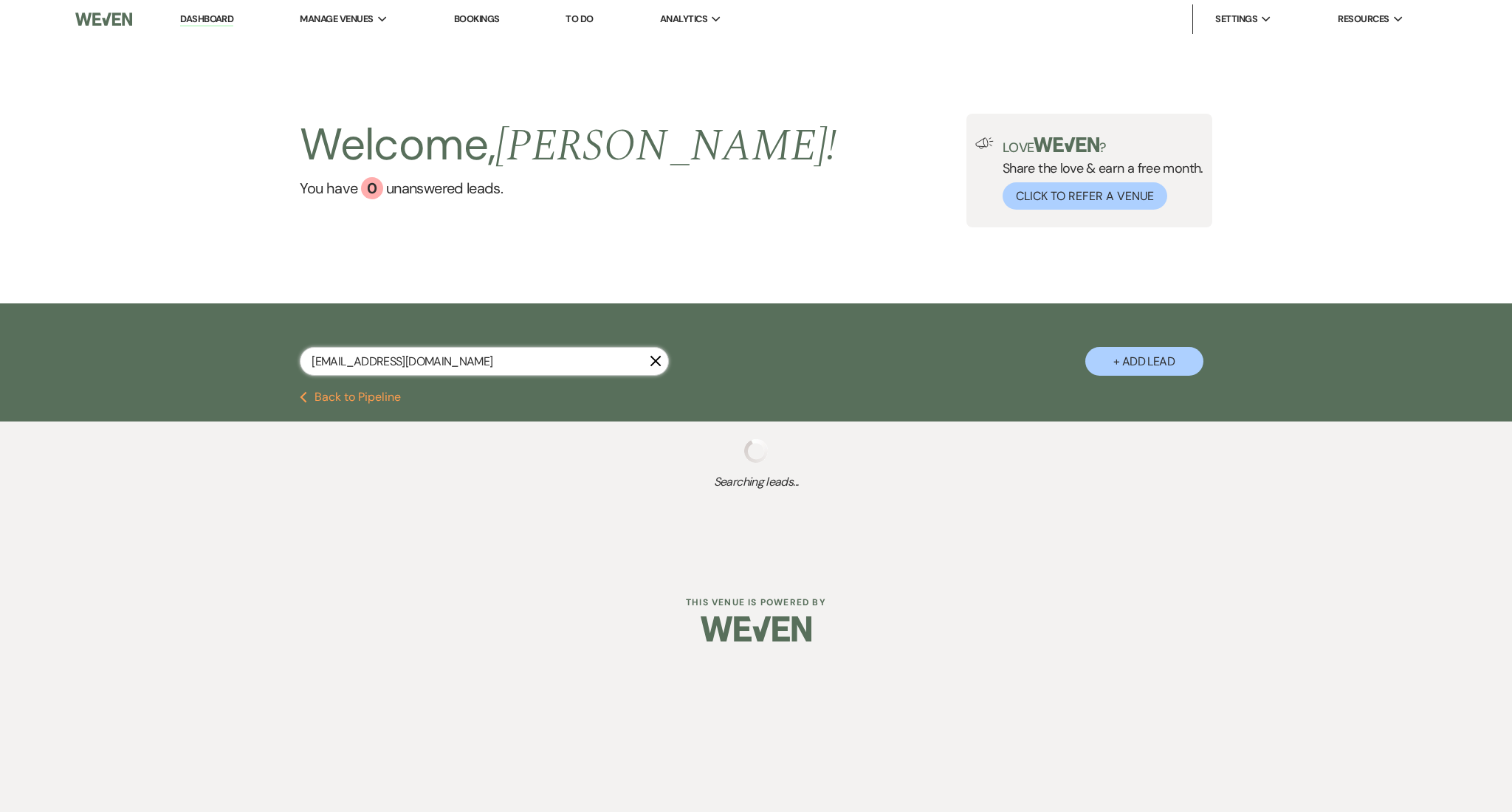
select select "9"
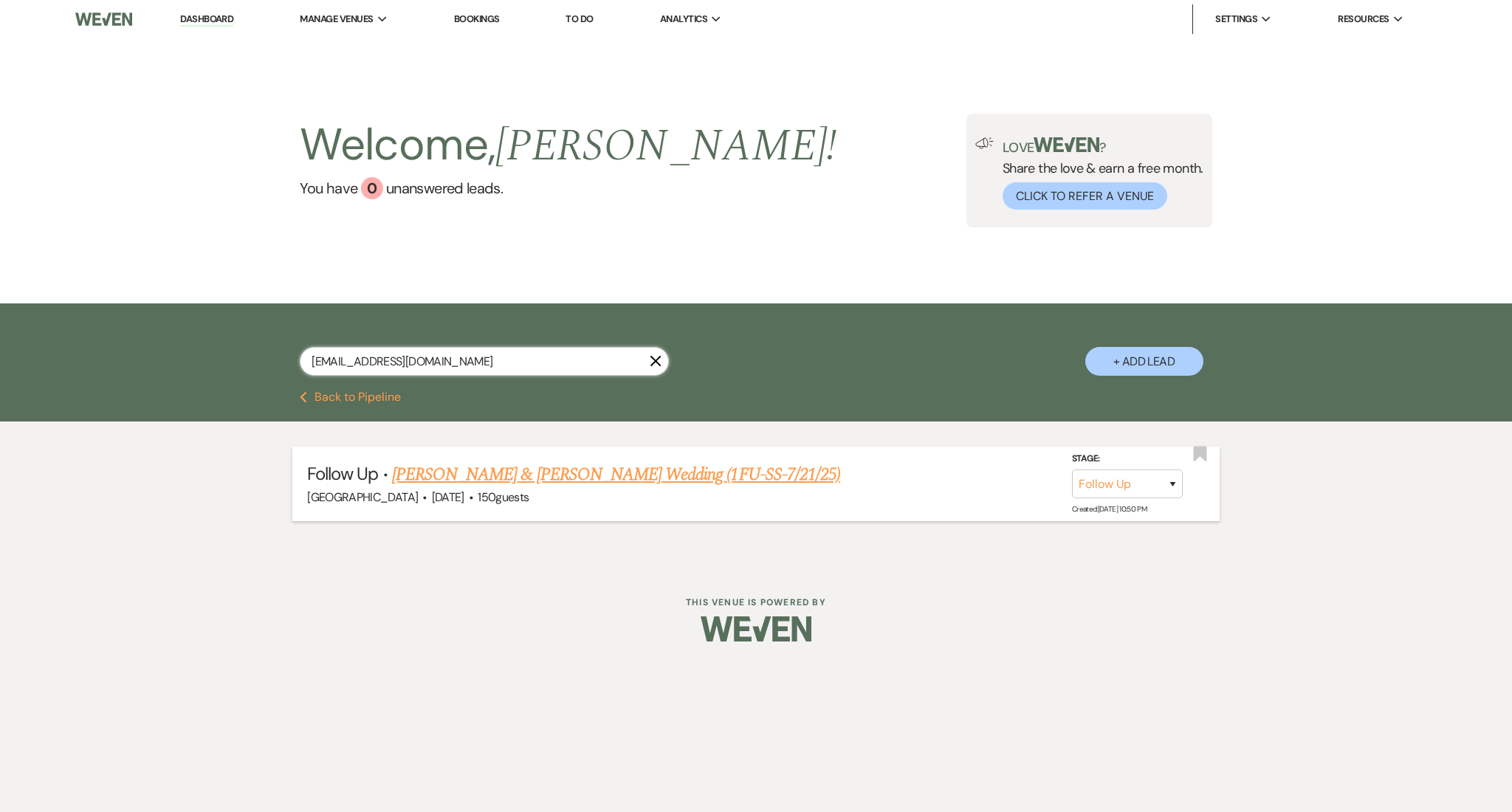
type input "[EMAIL_ADDRESS][DOMAIN_NAME]"
click at [424, 473] on link "[PERSON_NAME] & [PERSON_NAME] Wedding (1FU-SS-7/21/25)" at bounding box center [616, 474] width 448 height 26
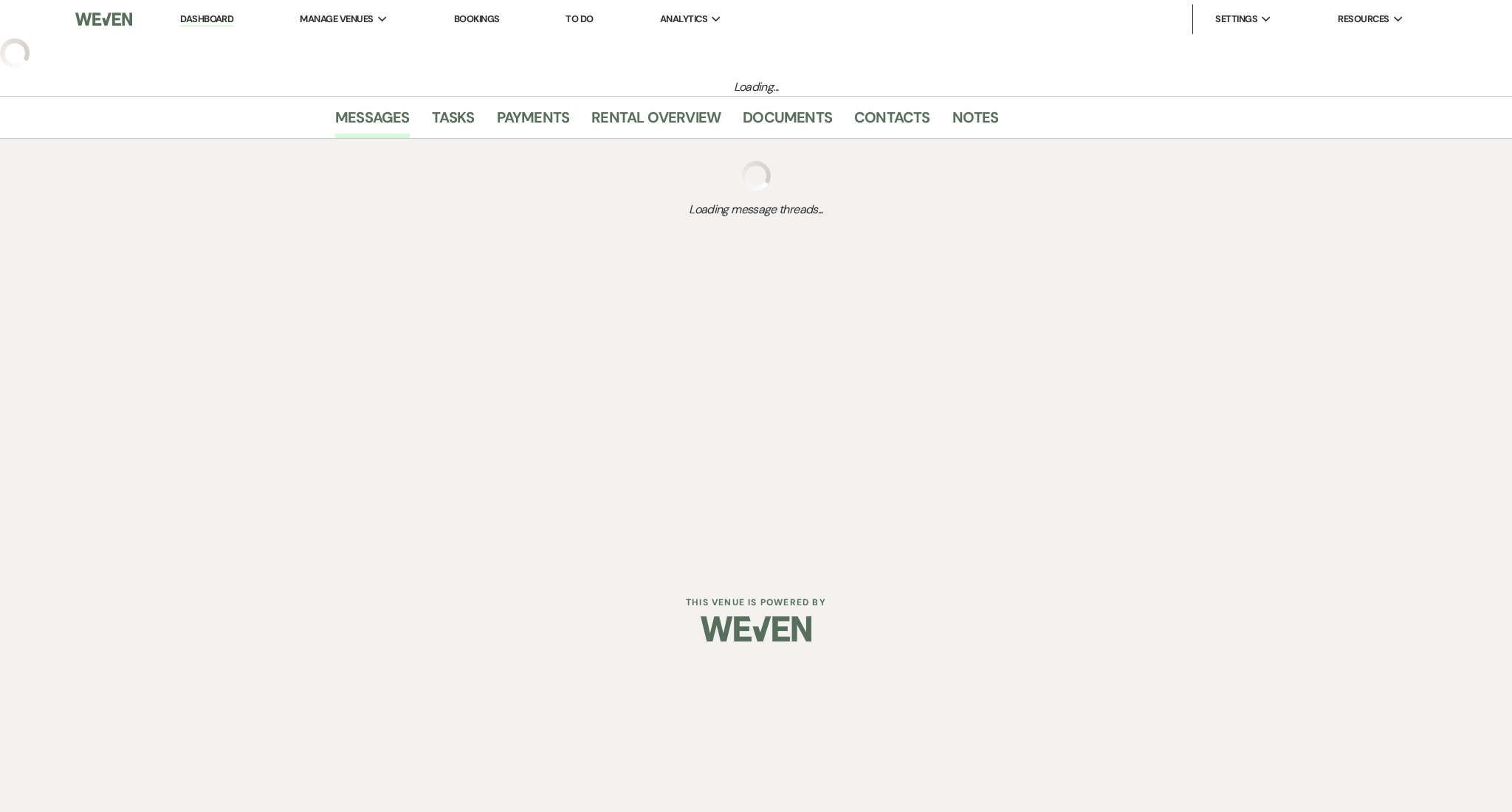
select select "9"
select select "5"
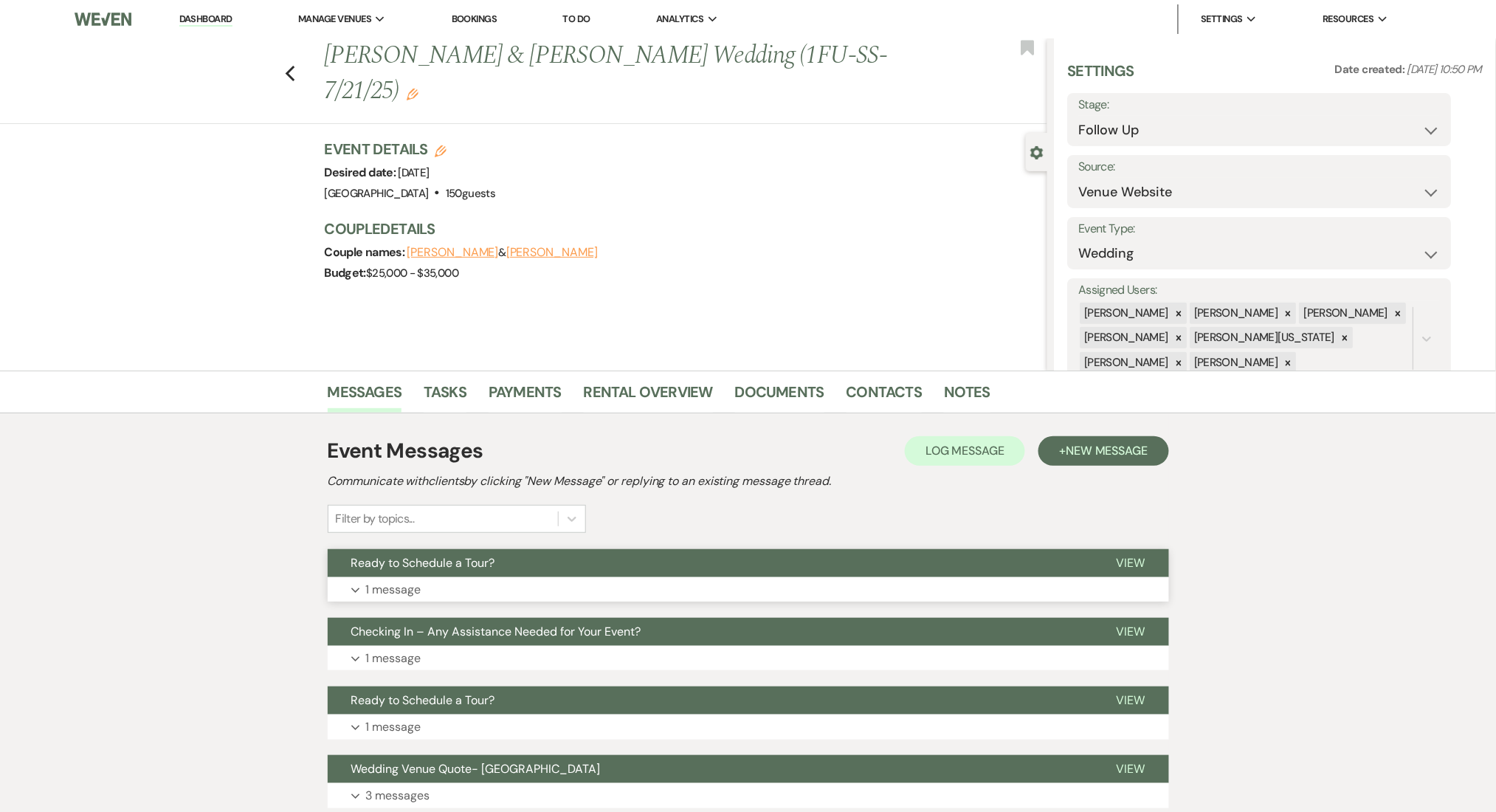
click at [453, 580] on button "Expand 1 message" at bounding box center [748, 590] width 842 height 25
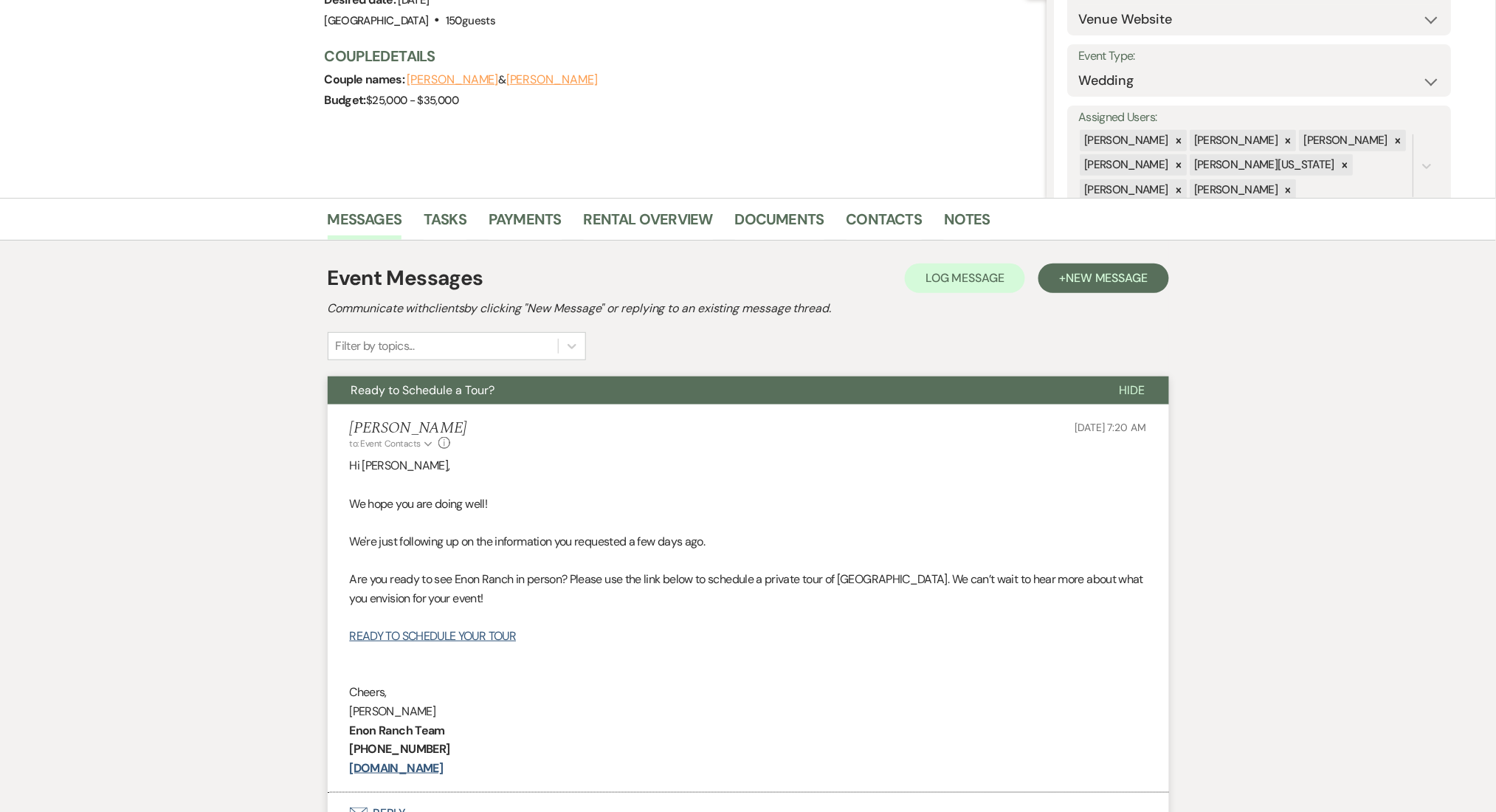
scroll to position [393, 0]
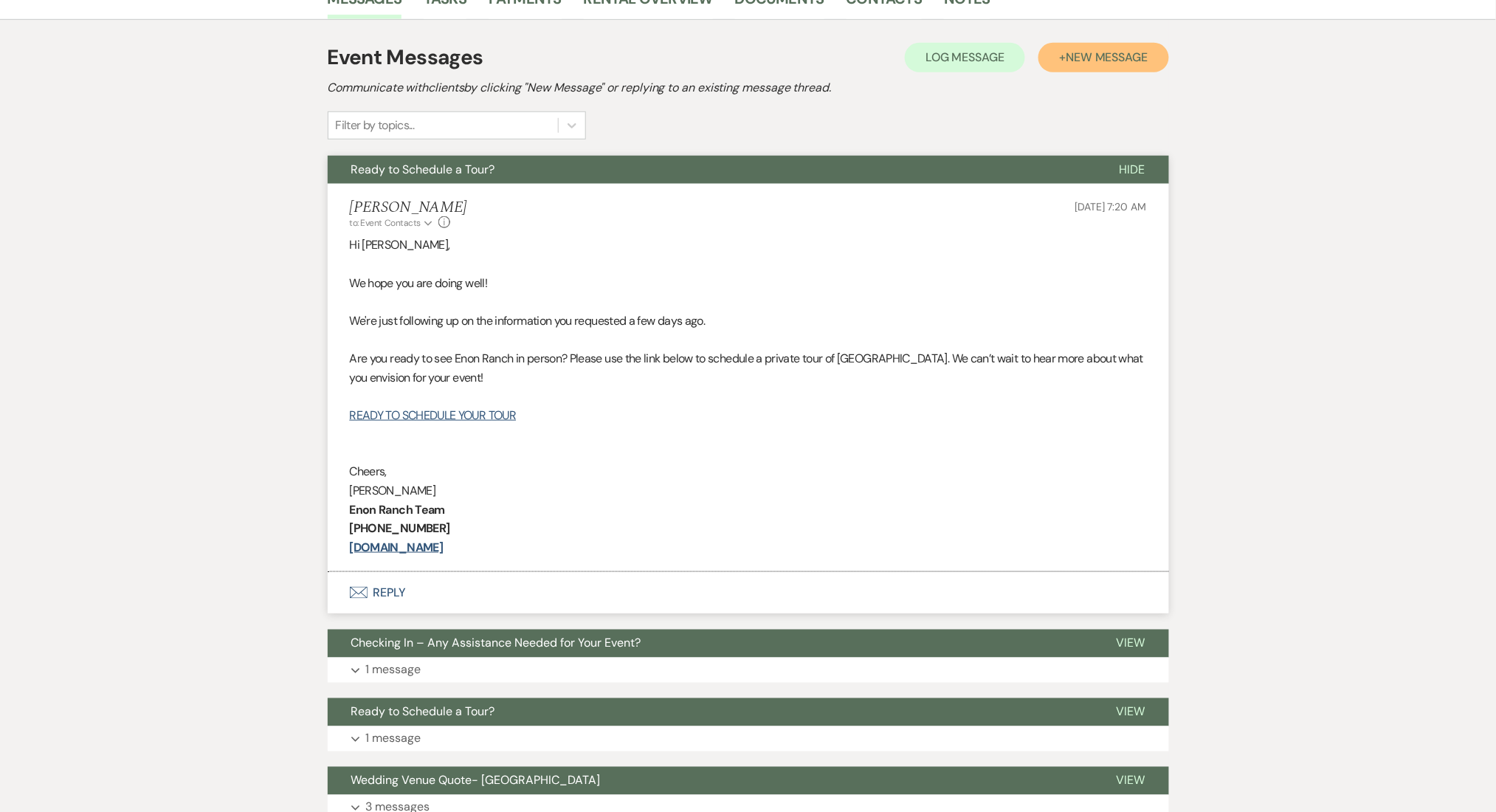
click at [1064, 51] on button "+ New Message" at bounding box center [1103, 57] width 130 height 29
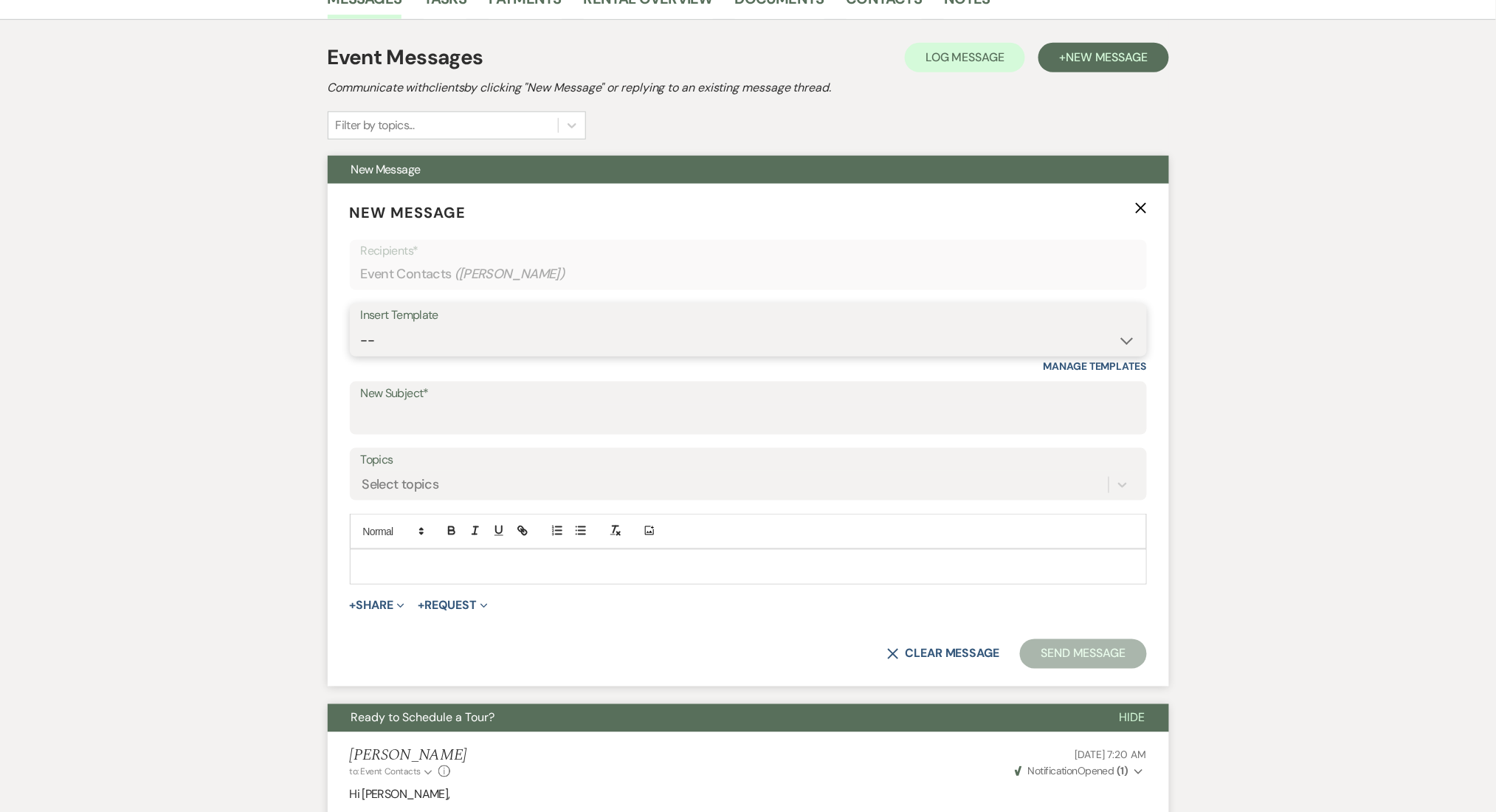
click at [454, 335] on select "-- Inquiry Follow Up Email #2 Contract Sending Template Payment Template Rental…" at bounding box center [748, 340] width 775 height 29
select select "4539"
click at [361, 326] on select "-- Inquiry Follow Up Email #2 Contract Sending Template Payment Template Rental…" at bounding box center [748, 340] width 775 height 29
type input "Explore Our Flexible Pricing Options ✨"
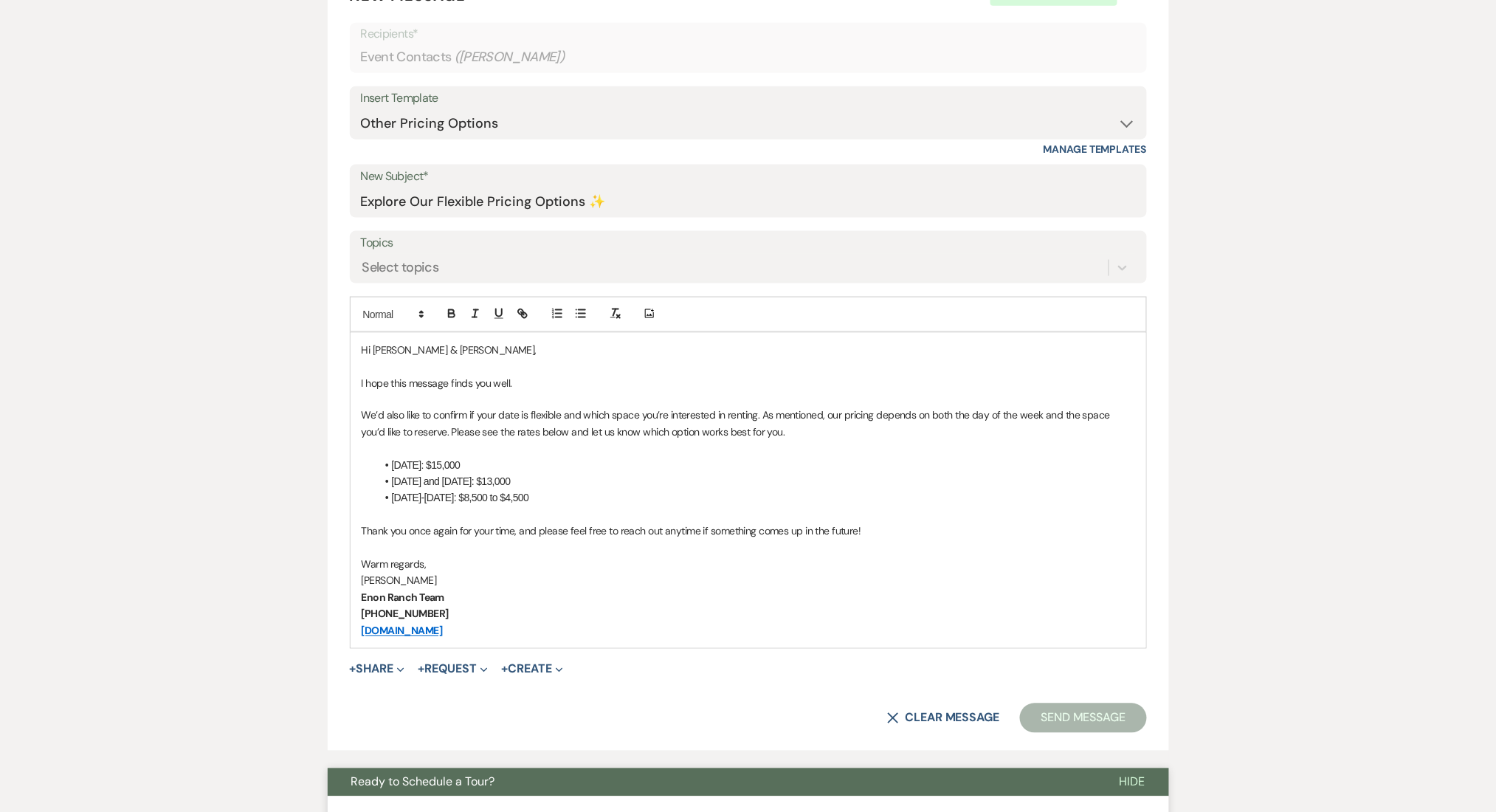
scroll to position [787, 0]
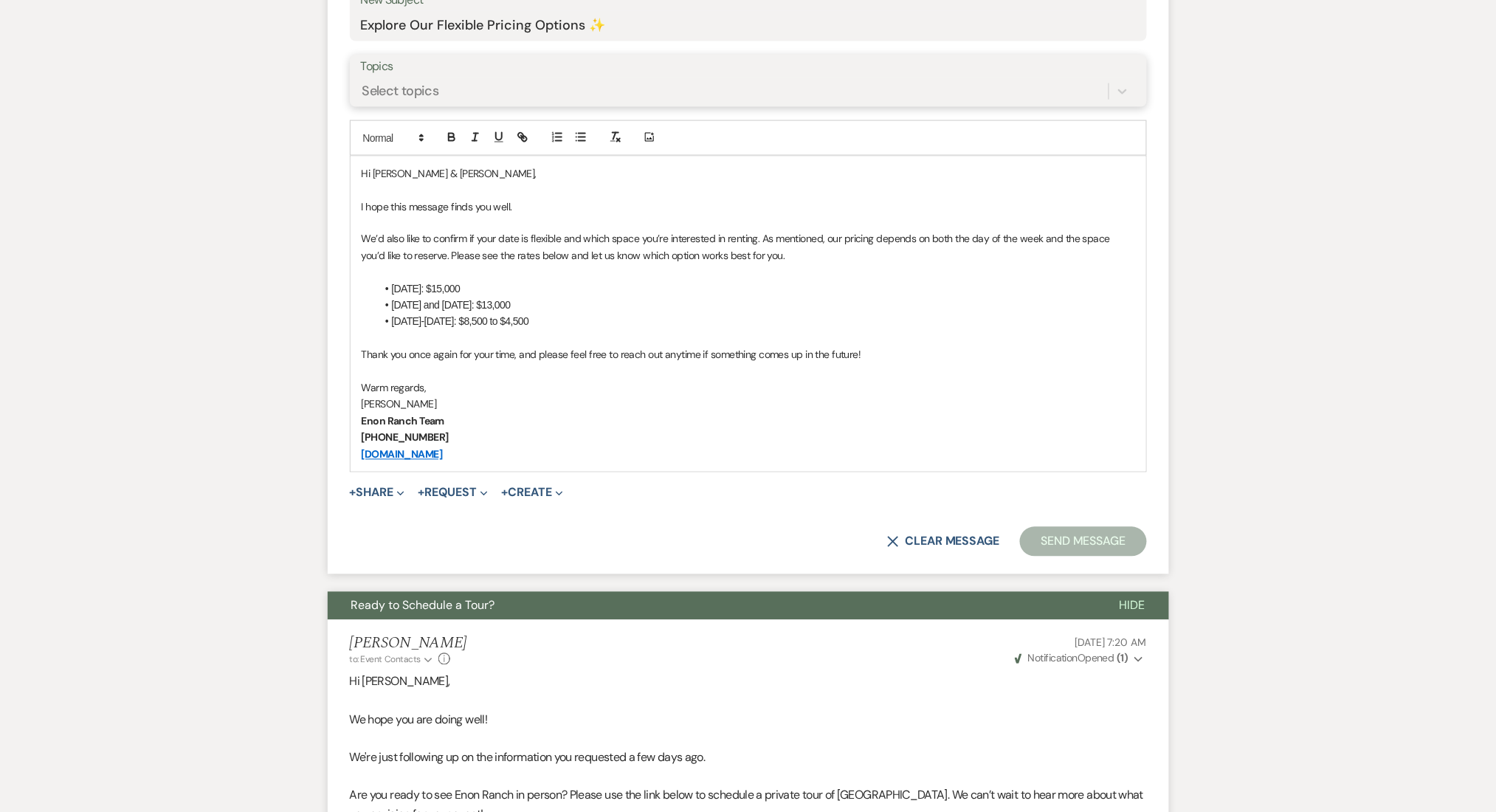
click at [477, 91] on div "Select topics" at bounding box center [735, 91] width 748 height 26
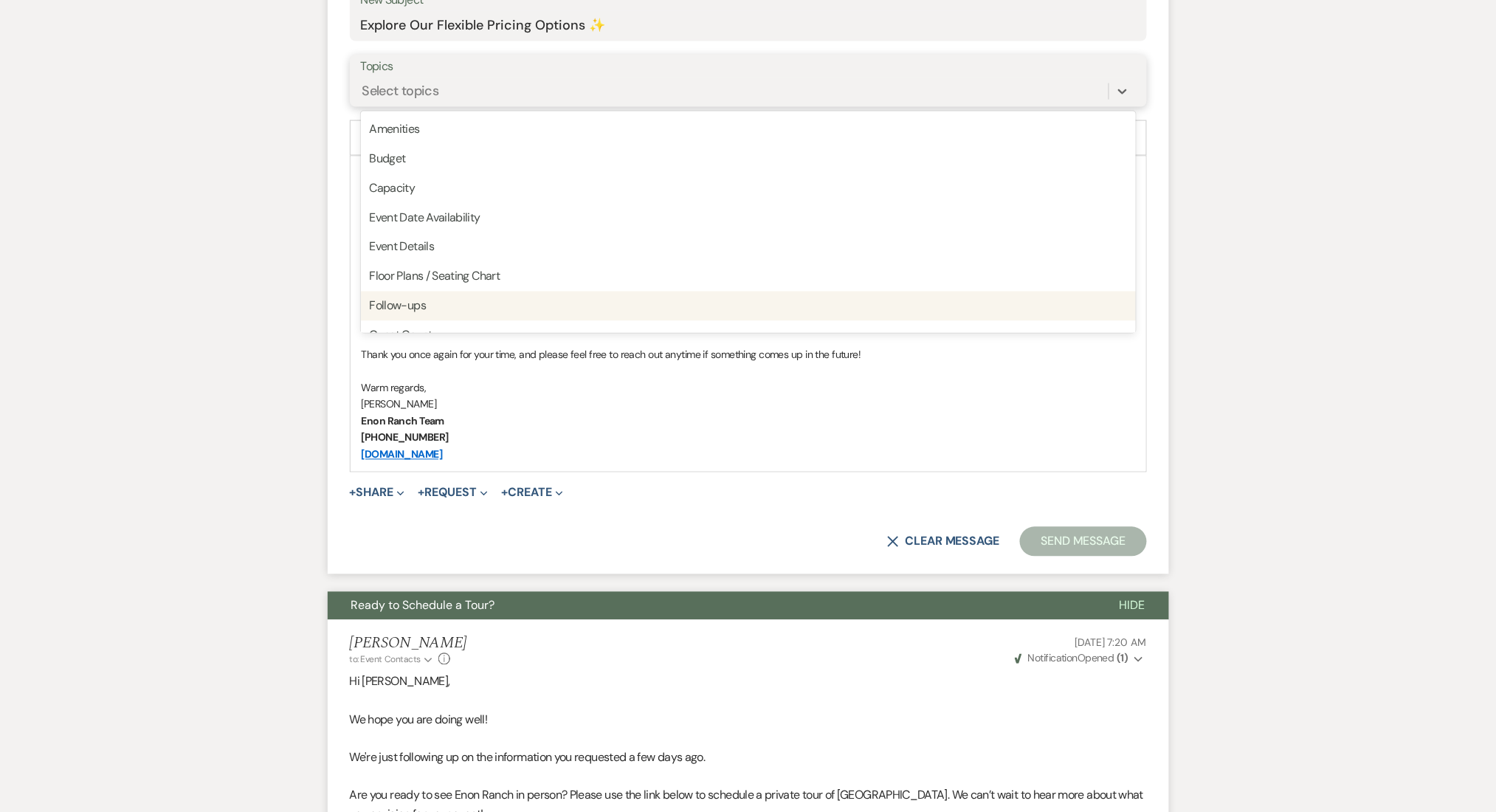
click at [444, 305] on div "Follow-ups" at bounding box center [748, 306] width 775 height 29
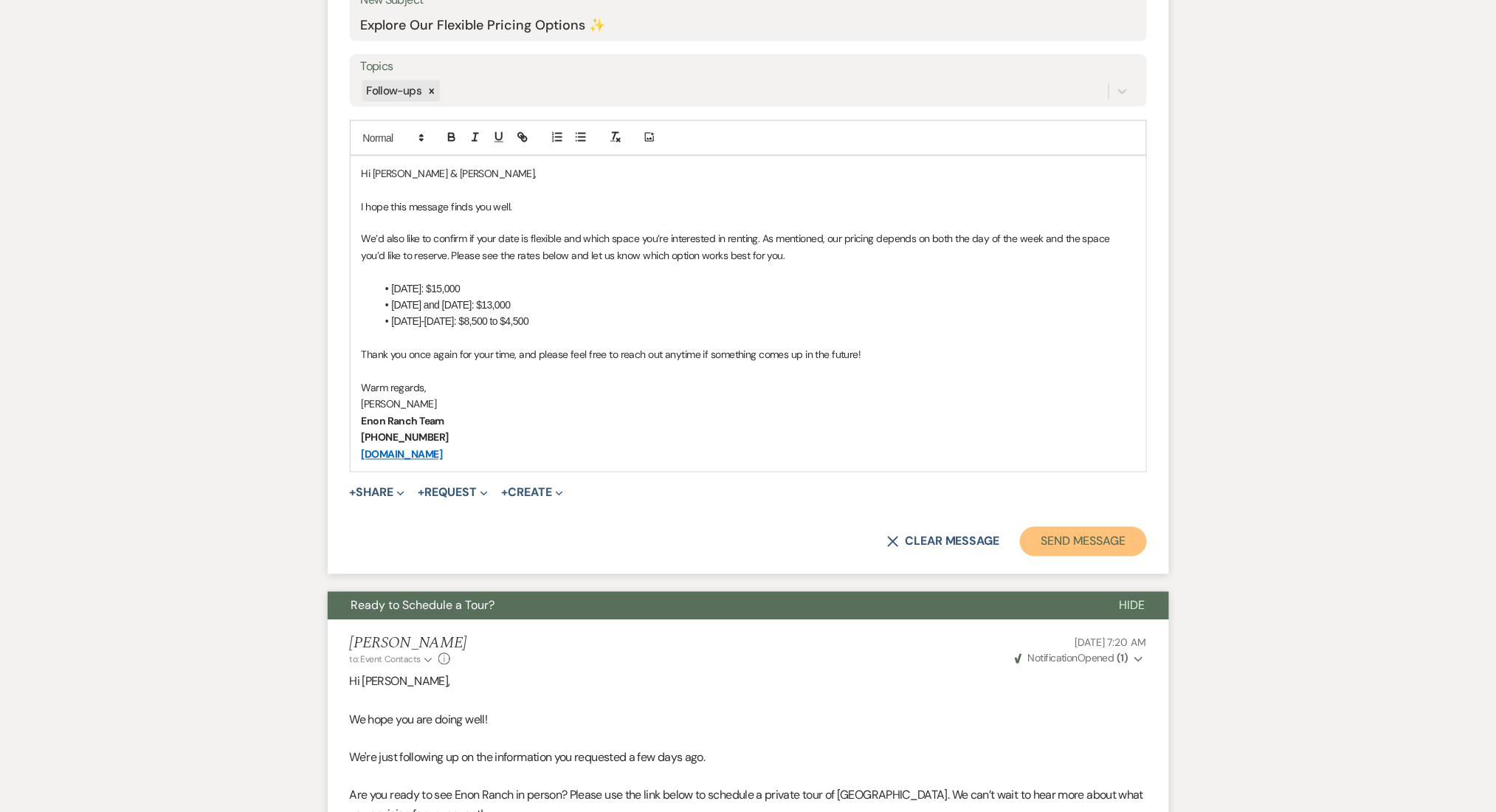
click at [1120, 532] on button "Send Message" at bounding box center [1083, 541] width 126 height 29
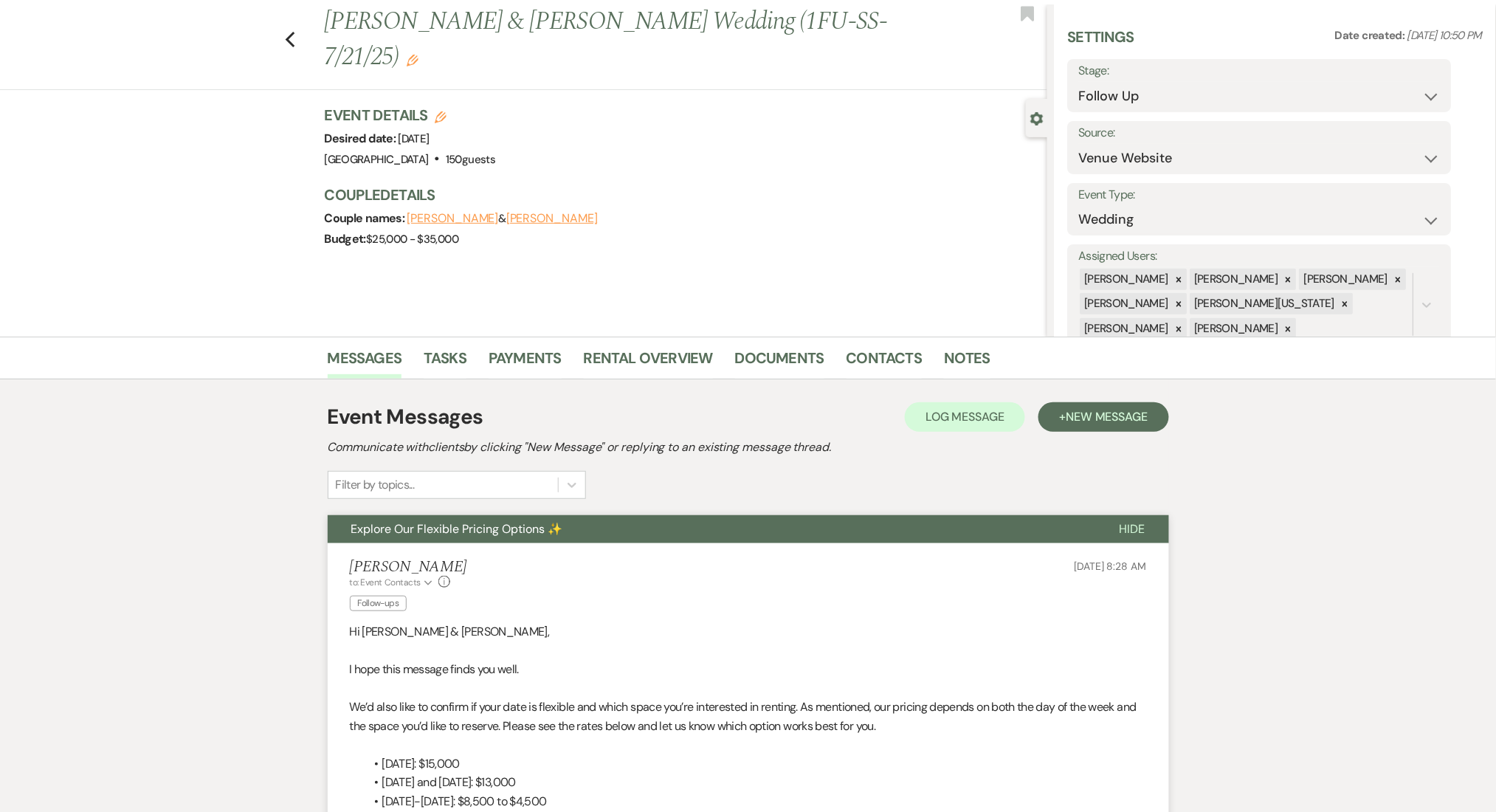
scroll to position [0, 0]
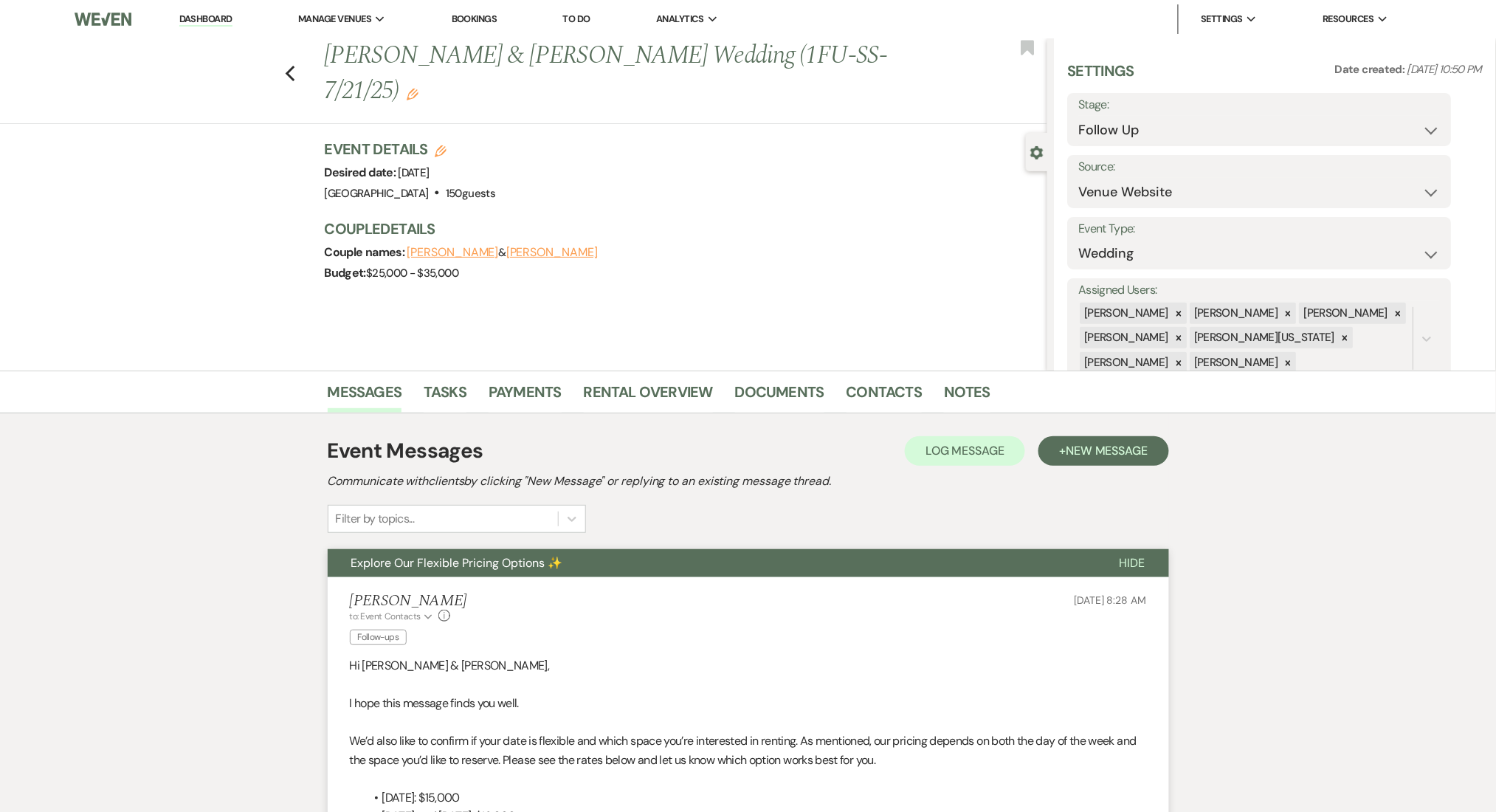
click at [221, 21] on link "Dashboard" at bounding box center [205, 20] width 53 height 14
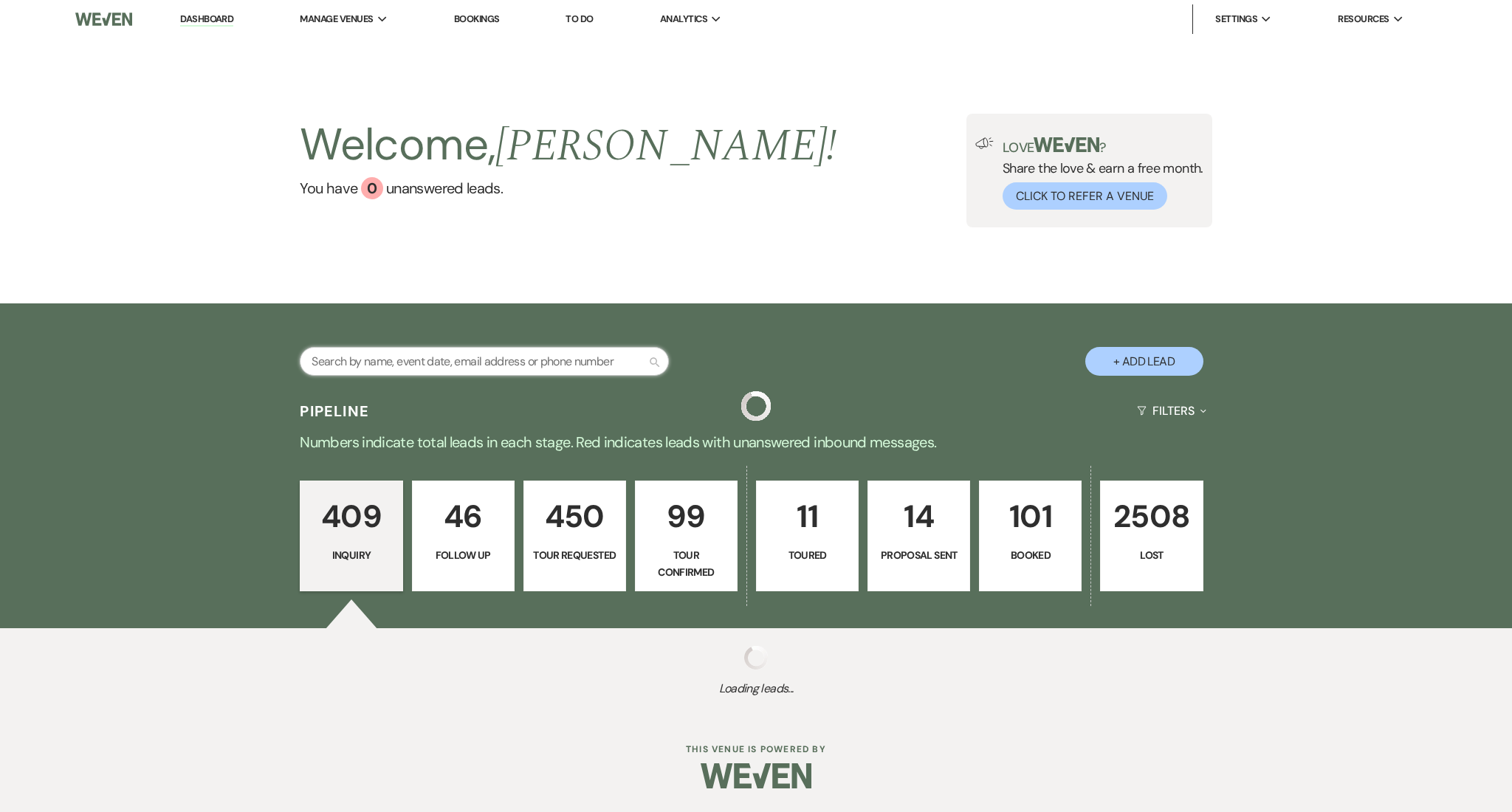
click at [443, 365] on input "text" at bounding box center [484, 361] width 369 height 29
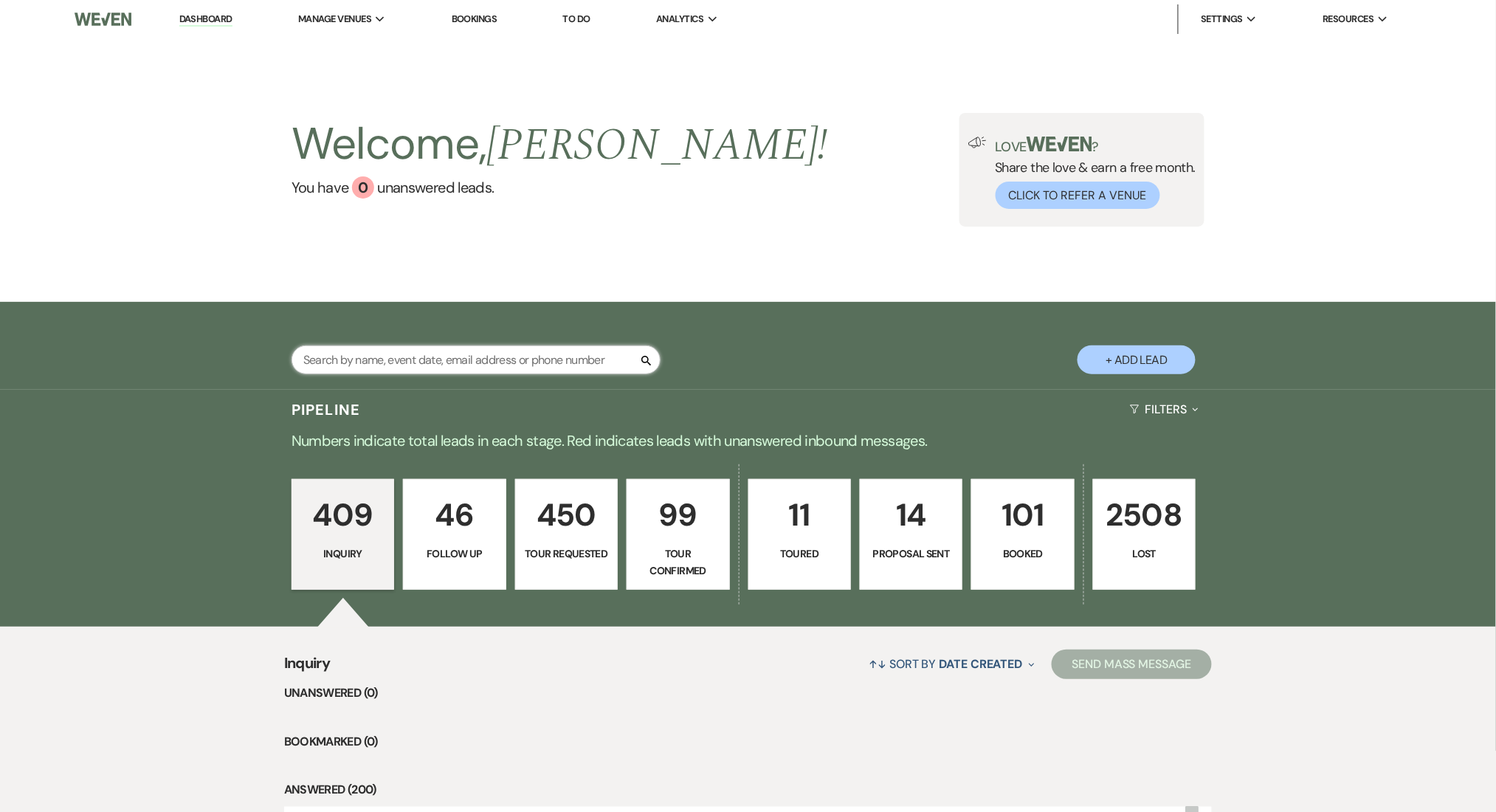
click at [421, 357] on input "text" at bounding box center [476, 359] width 369 height 29
paste input "[EMAIL_ADDRESS][DOMAIN_NAME]"
type input "[EMAIL_ADDRESS][DOMAIN_NAME]"
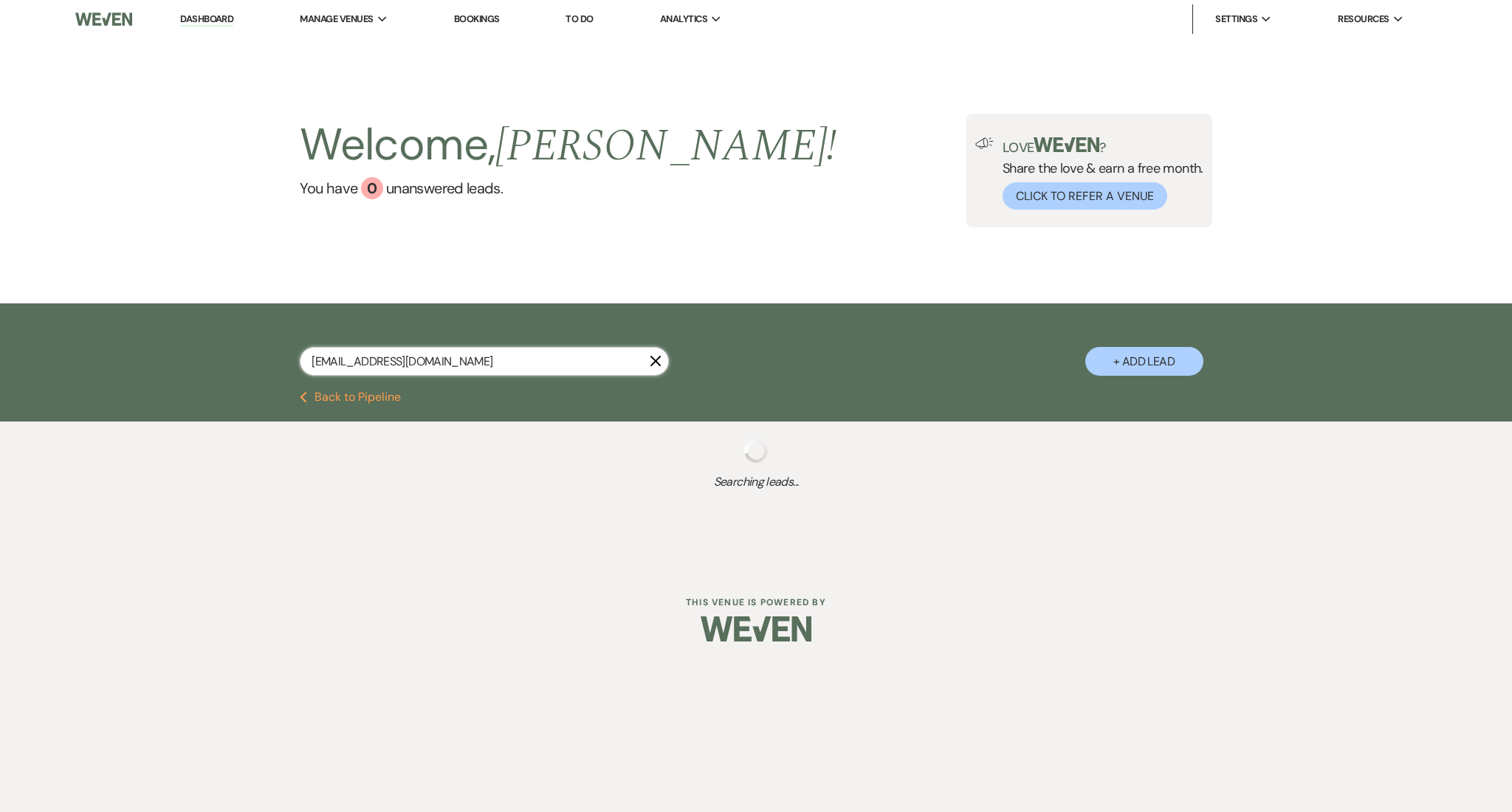
select select "8"
select select "5"
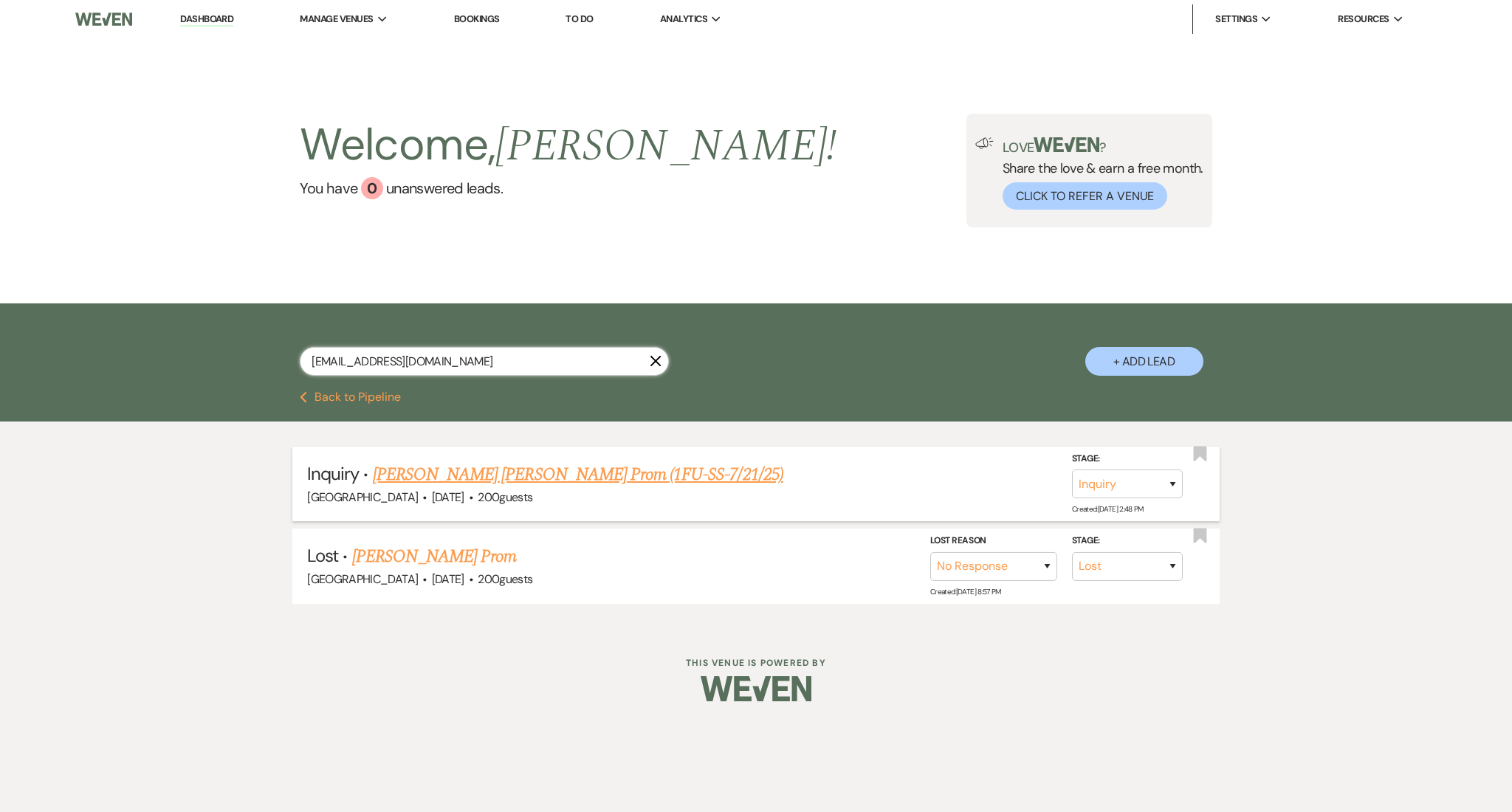
type input "[EMAIL_ADDRESS][DOMAIN_NAME]"
click at [435, 552] on link "[PERSON_NAME] Prom" at bounding box center [435, 556] width 165 height 26
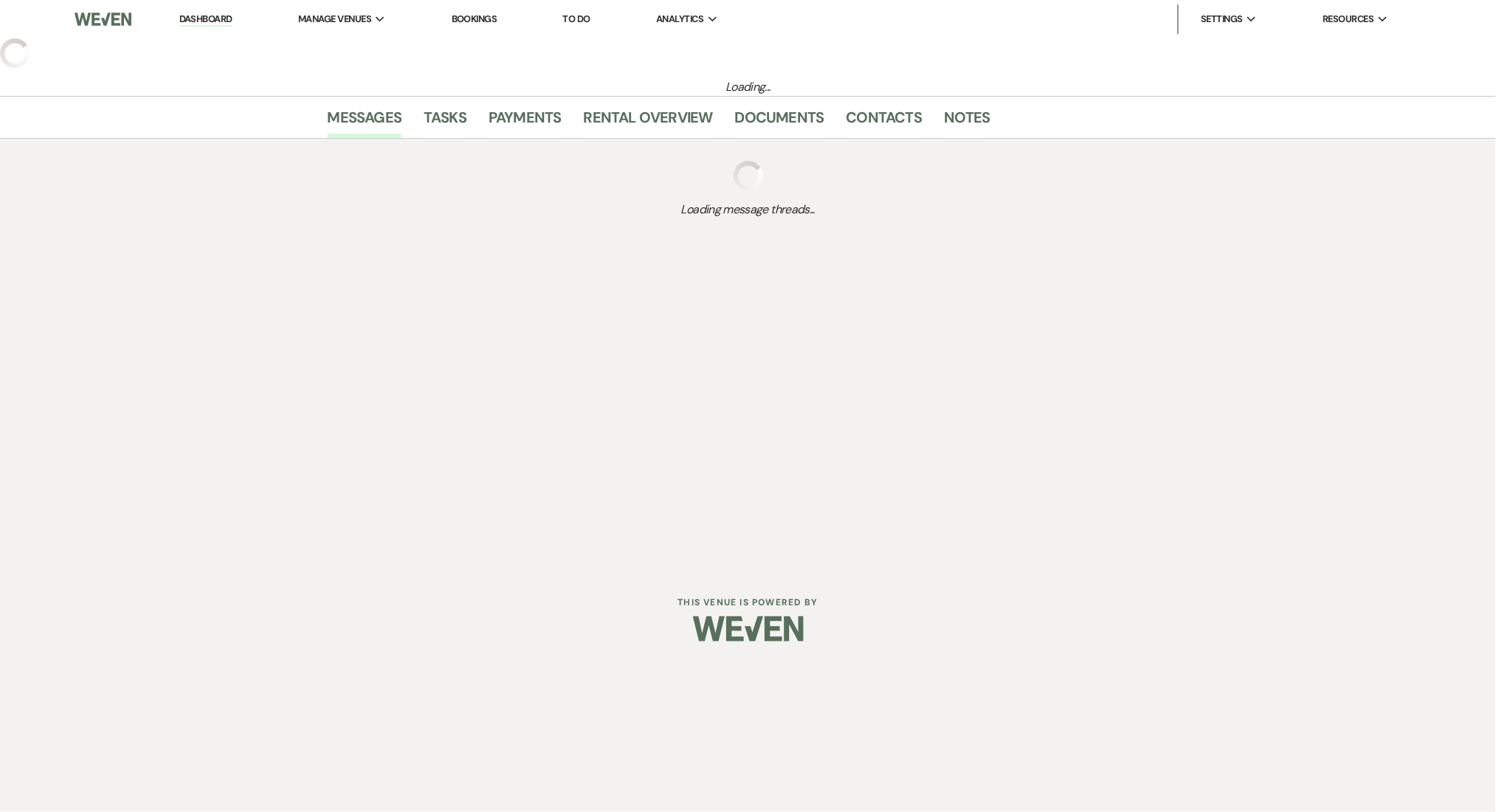
select select "8"
select select "5"
select select "13"
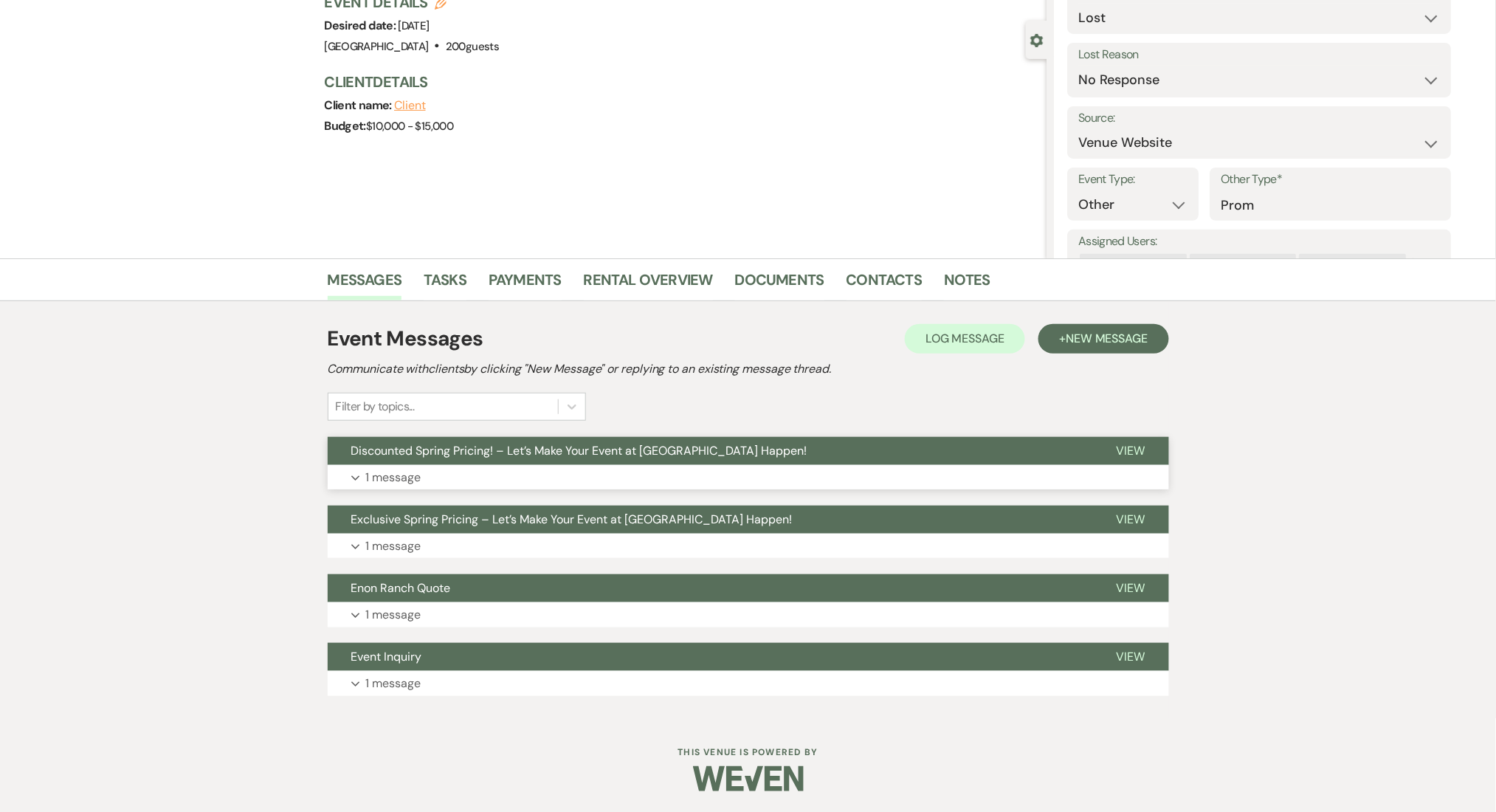
click at [493, 475] on button "Expand 1 message" at bounding box center [748, 477] width 842 height 25
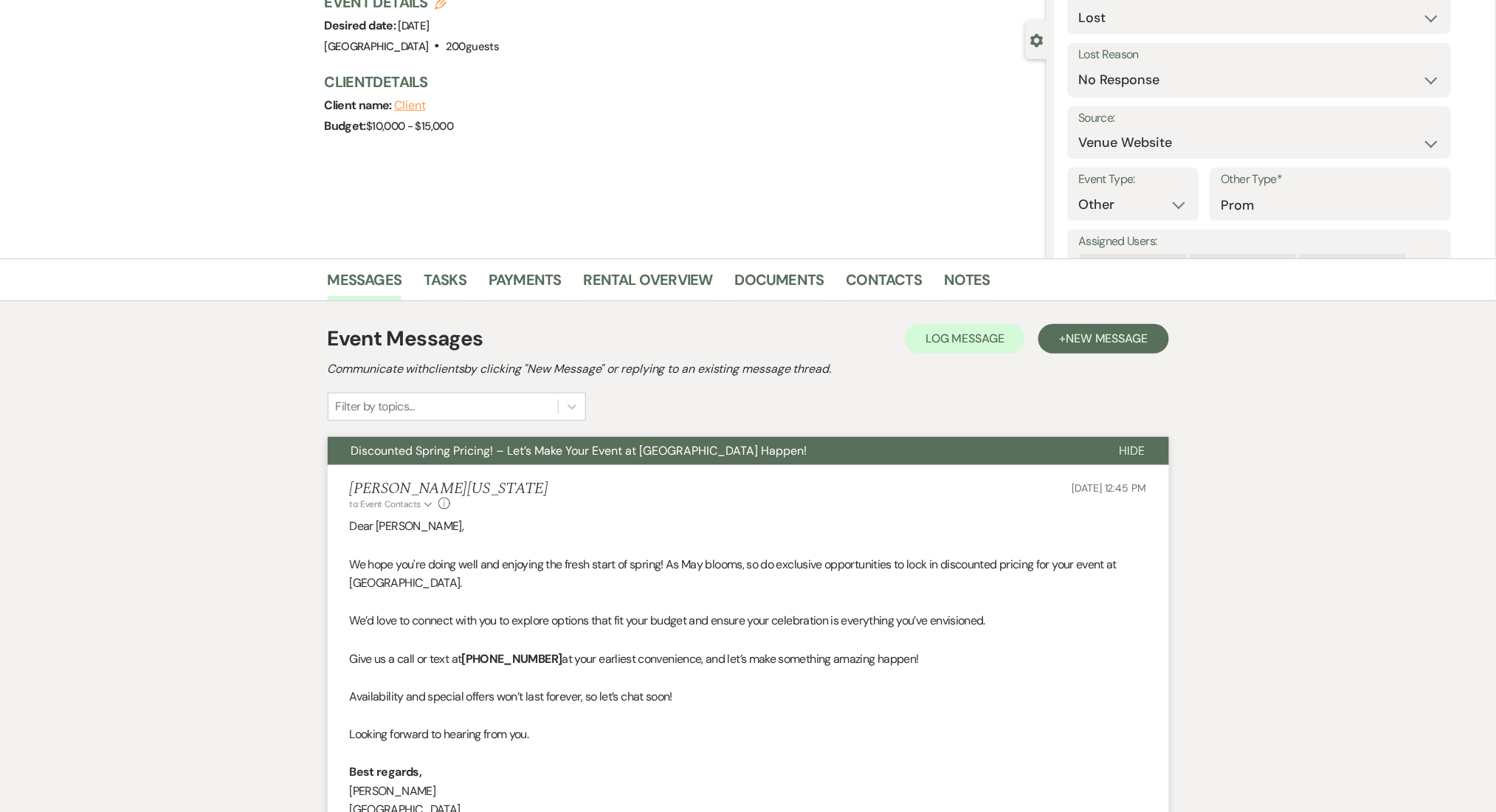
scroll to position [408, 0]
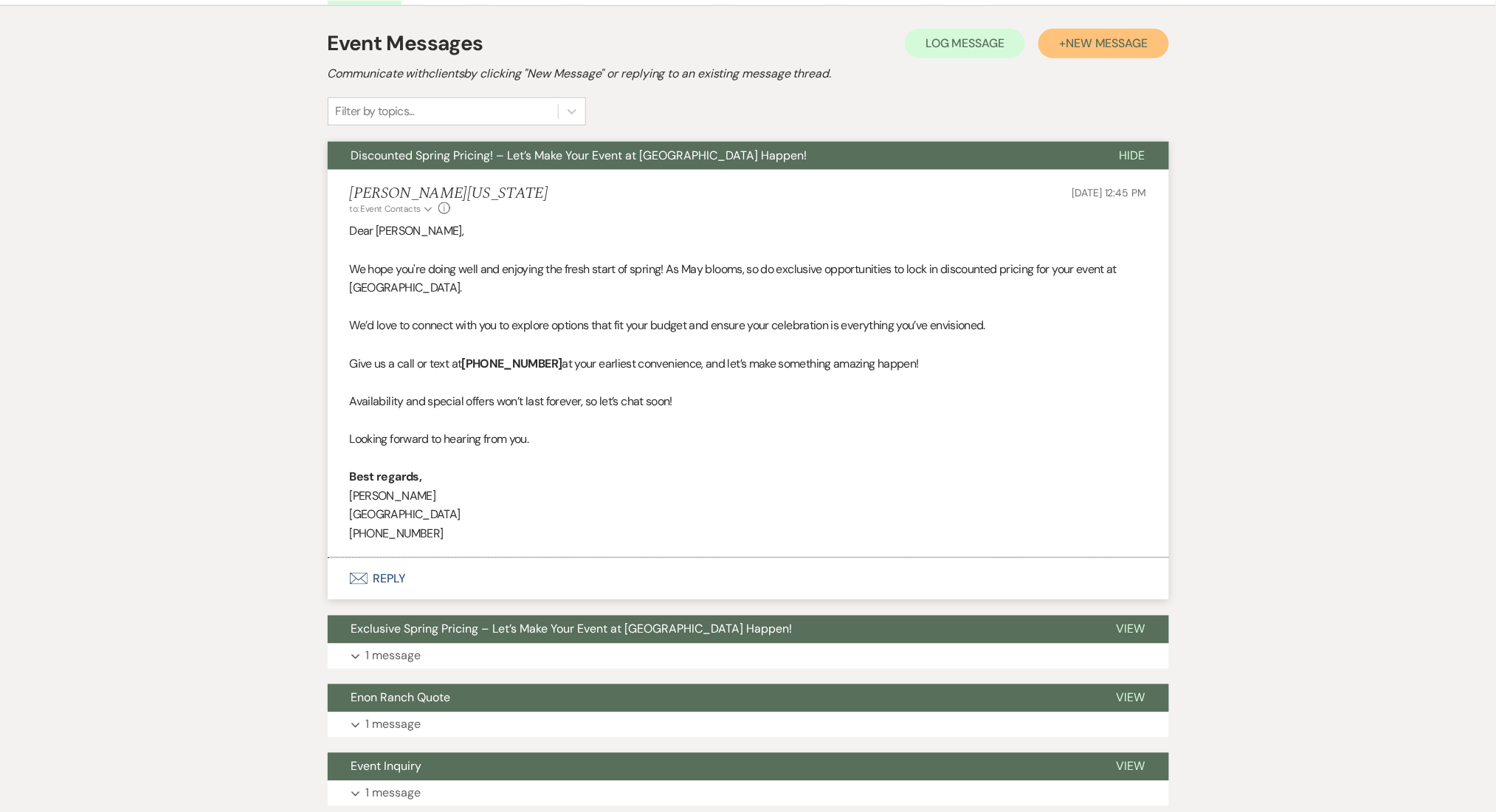
click at [1117, 41] on span "New Message" at bounding box center [1107, 44] width 82 height 16
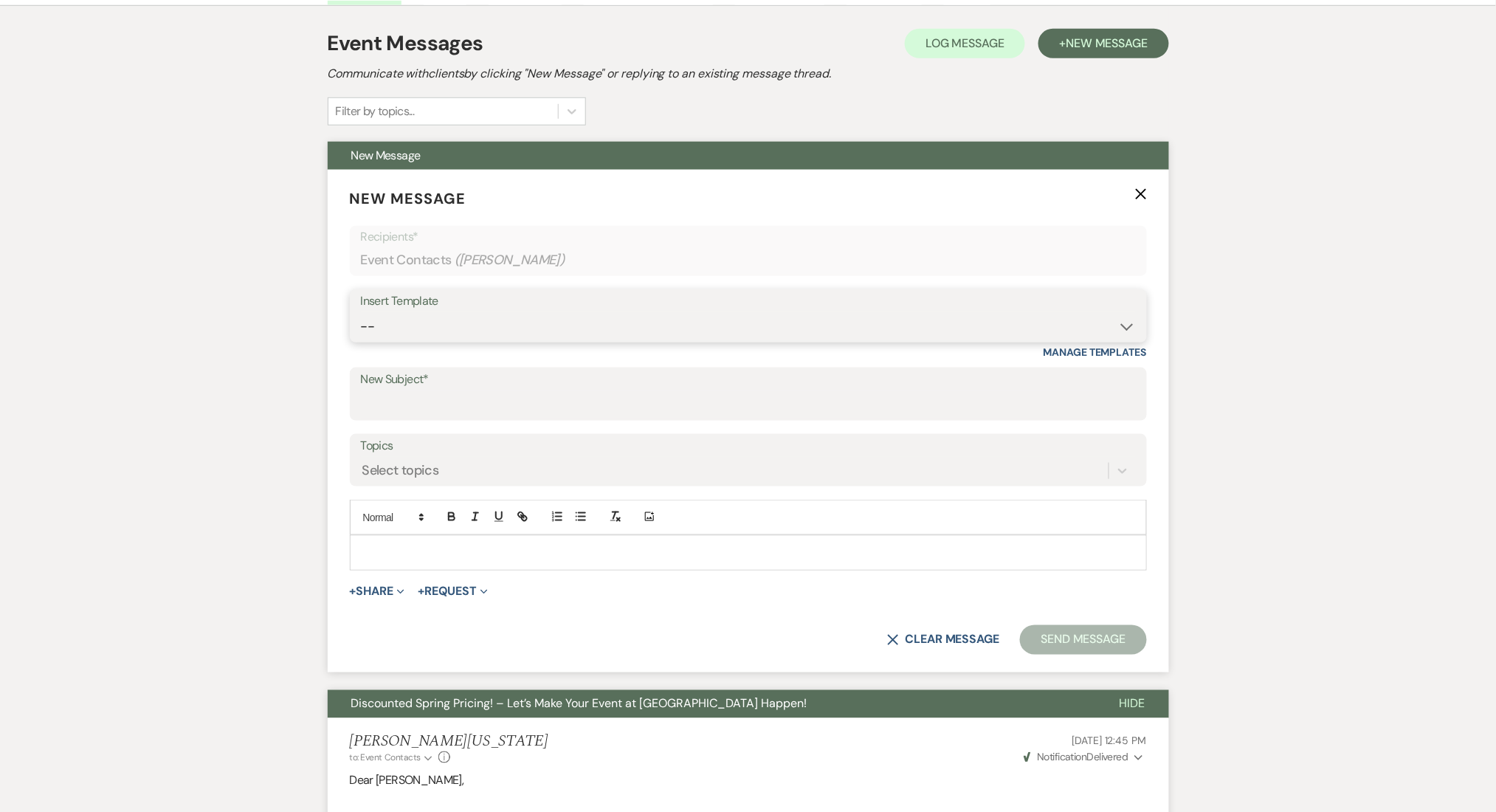
click at [531, 322] on select "-- Inquiry Follow Up Email #2 Contract Sending Template Payment Template Rental…" at bounding box center [748, 327] width 775 height 29
select select "4539"
click at [361, 312] on select "-- Inquiry Follow Up Email #2 Contract Sending Template Payment Template Rental…" at bounding box center [748, 327] width 775 height 29
type input "Explore Our Flexible Pricing Options ✨"
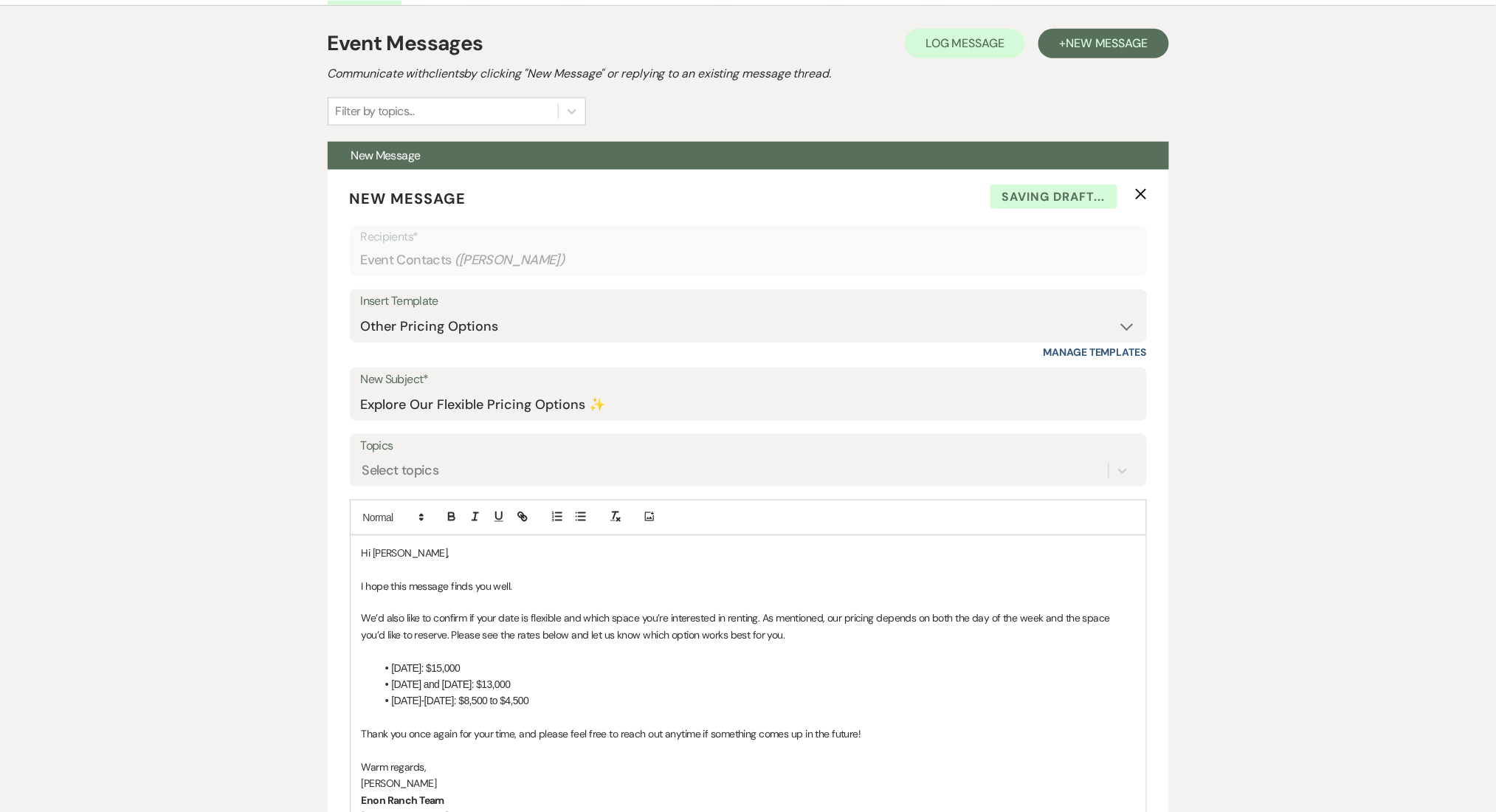
click at [105, 569] on div "Messages Tasks Payments Rental Overview Documents Contacts Notes Event Messages…" at bounding box center [748, 810] width 1496 height 1695
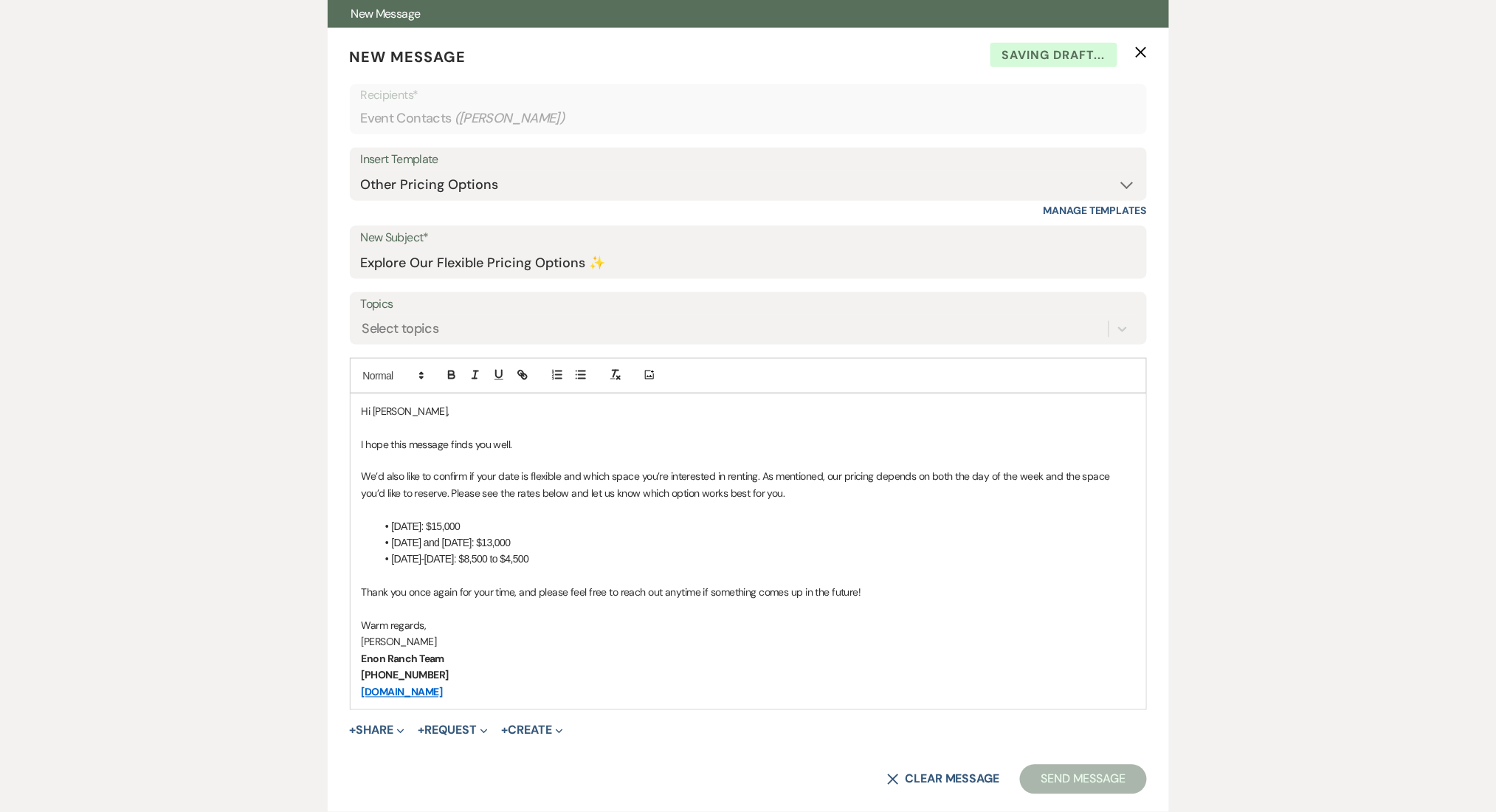
scroll to position [703, 0]
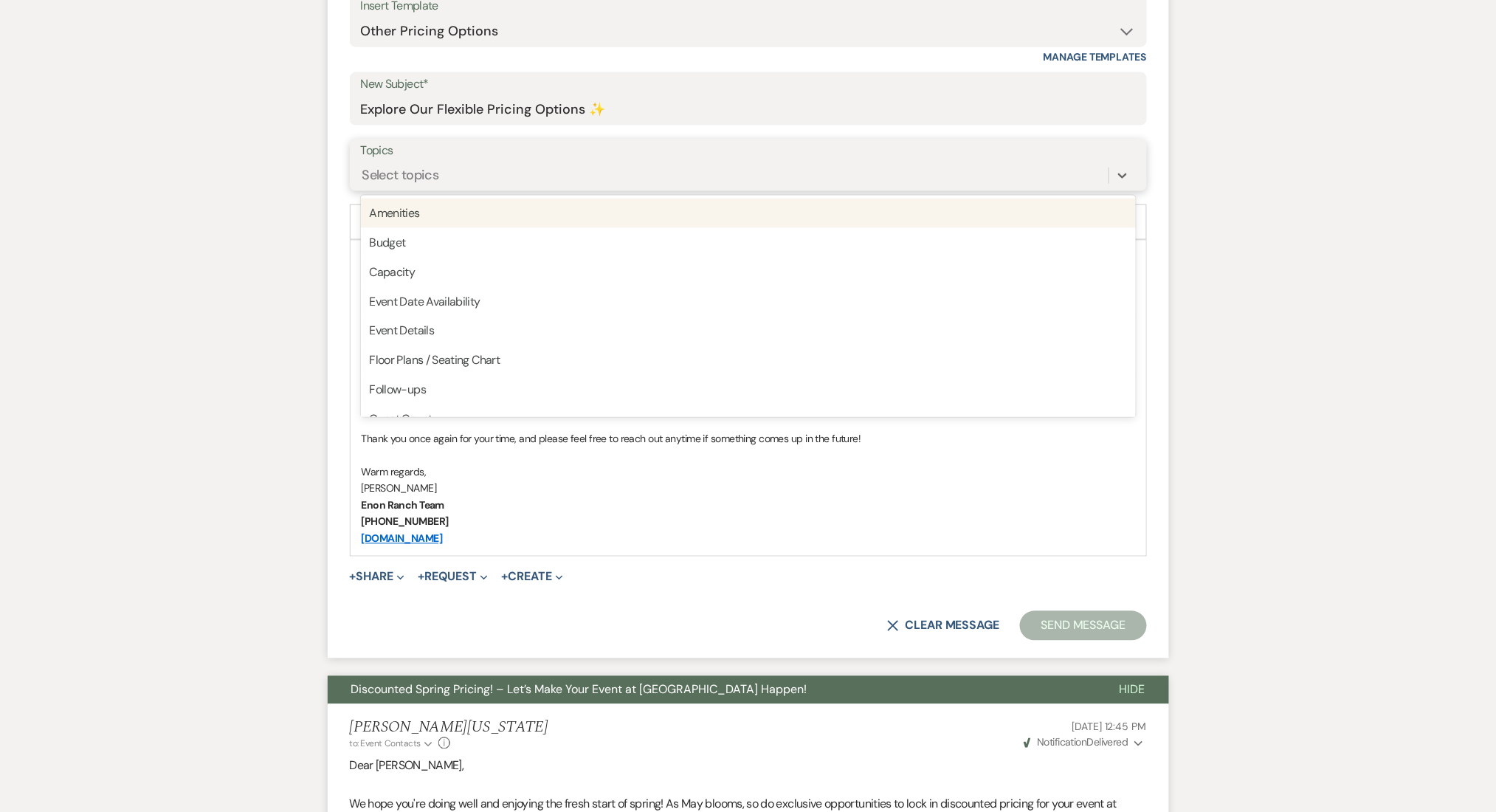
click at [487, 170] on div "Select topics" at bounding box center [735, 175] width 748 height 26
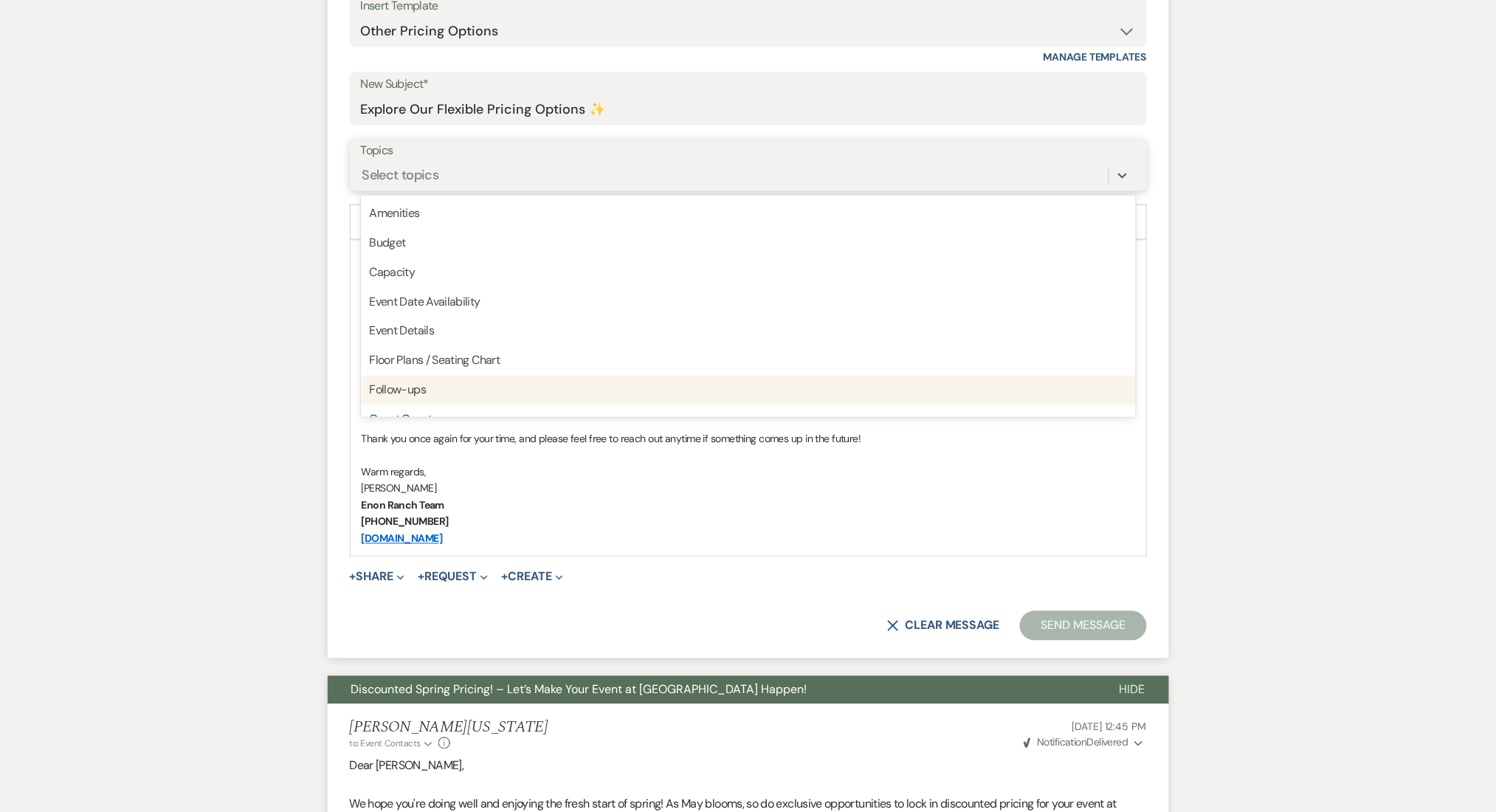
click at [469, 387] on div "Follow-ups" at bounding box center [748, 390] width 775 height 29
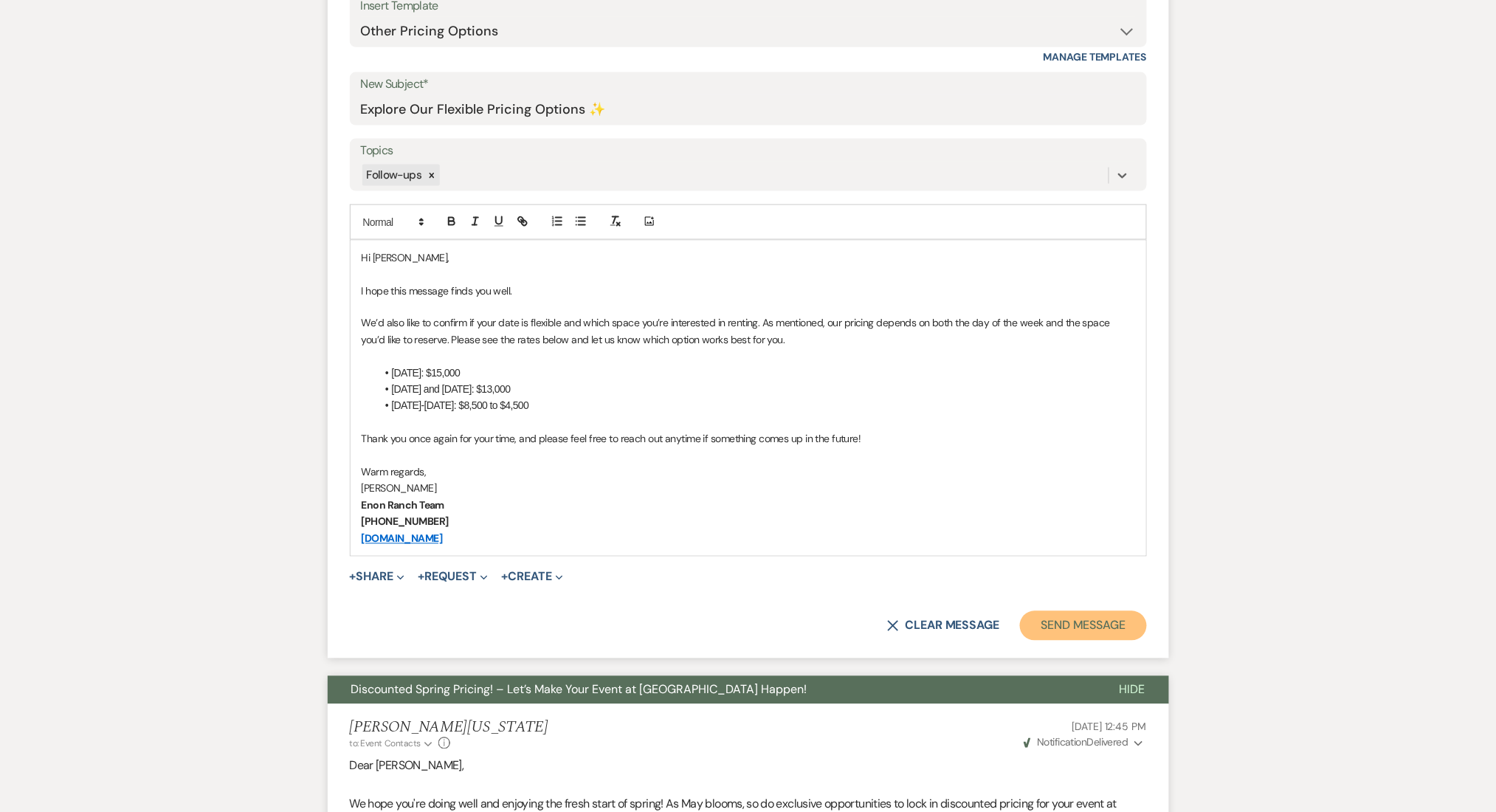
click at [1107, 615] on button "Send Message" at bounding box center [1083, 625] width 126 height 29
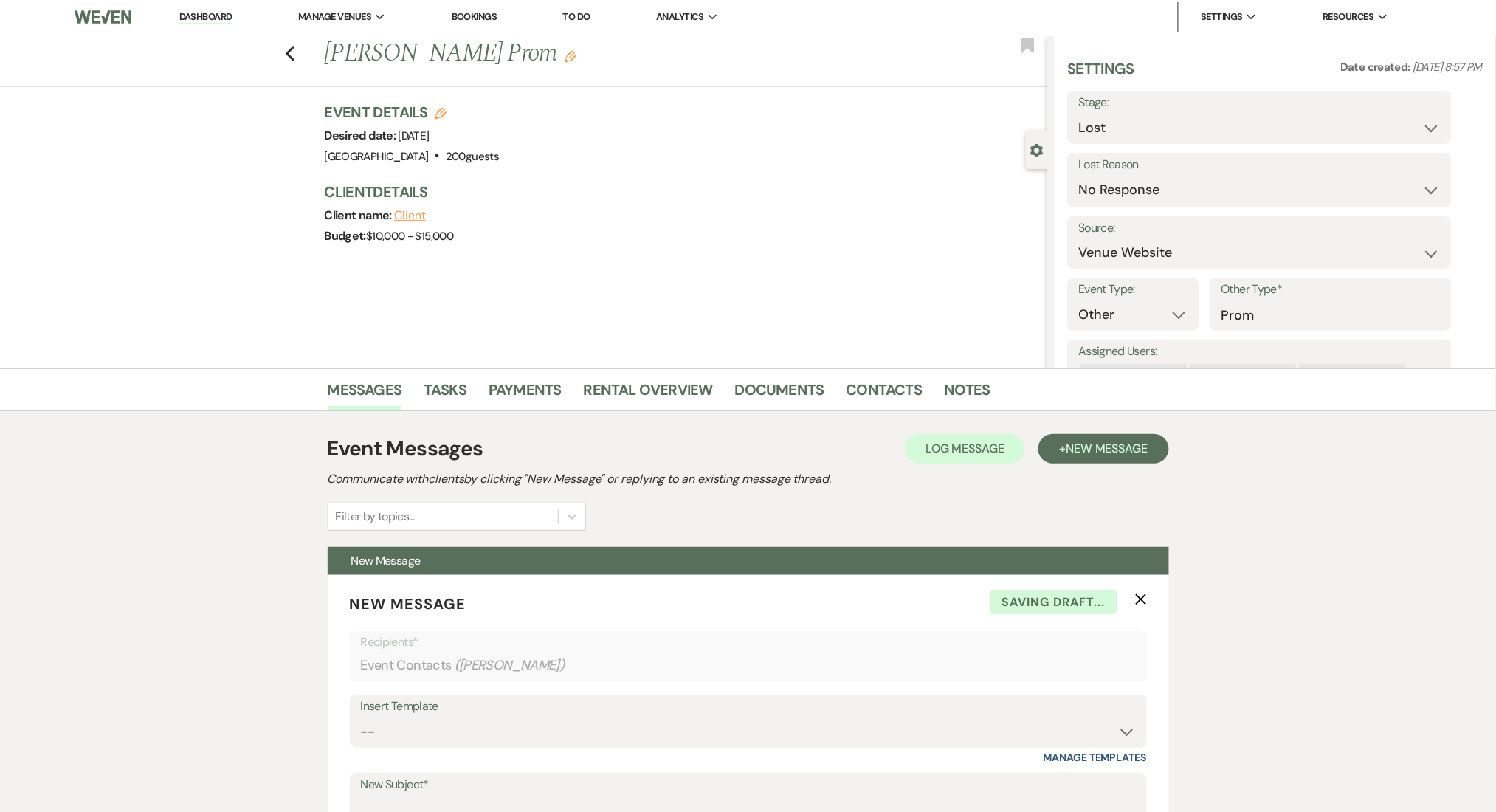
scroll to position [0, 0]
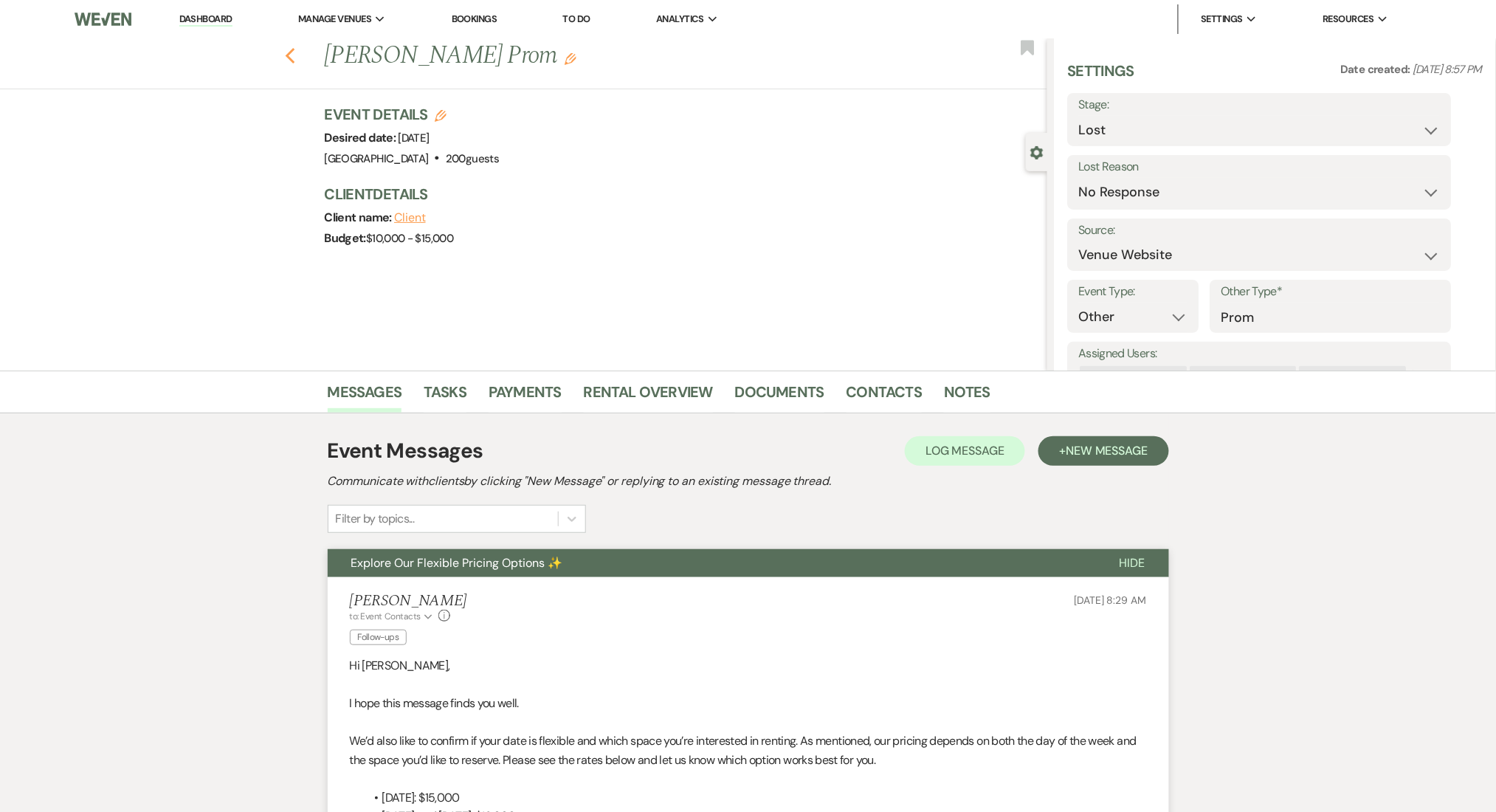
click at [293, 56] on use "button" at bounding box center [290, 56] width 10 height 16
select select "8"
select select "5"
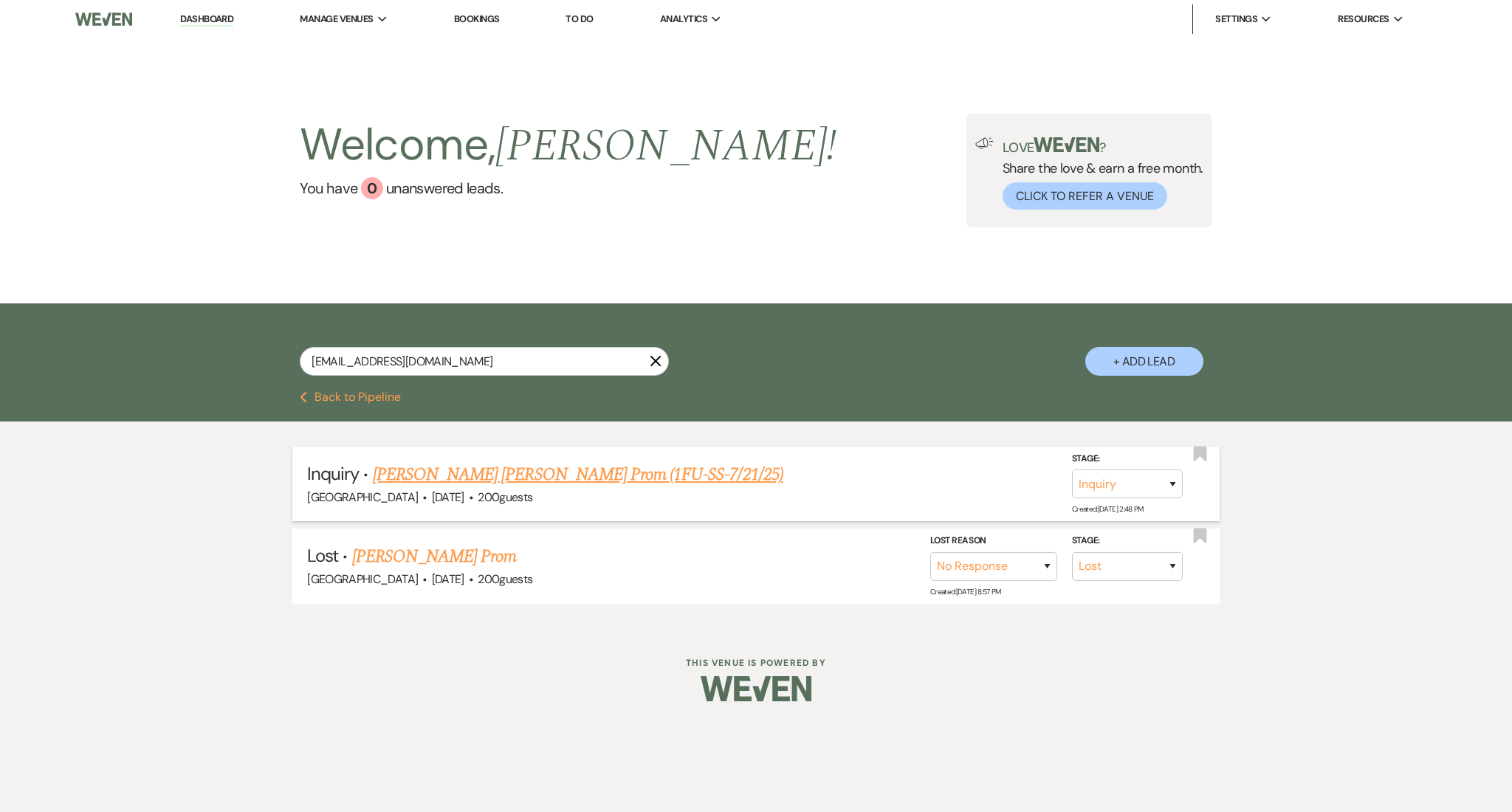
click at [473, 456] on li "Inquiry · [PERSON_NAME] [PERSON_NAME] Prom (1FU-SS-7/21/25) [GEOGRAPHIC_DATA] ·…" at bounding box center [755, 484] width 927 height 75
click at [485, 474] on link "[PERSON_NAME] [PERSON_NAME] Prom (1FU-SS-7/21/25)" at bounding box center [578, 474] width 410 height 26
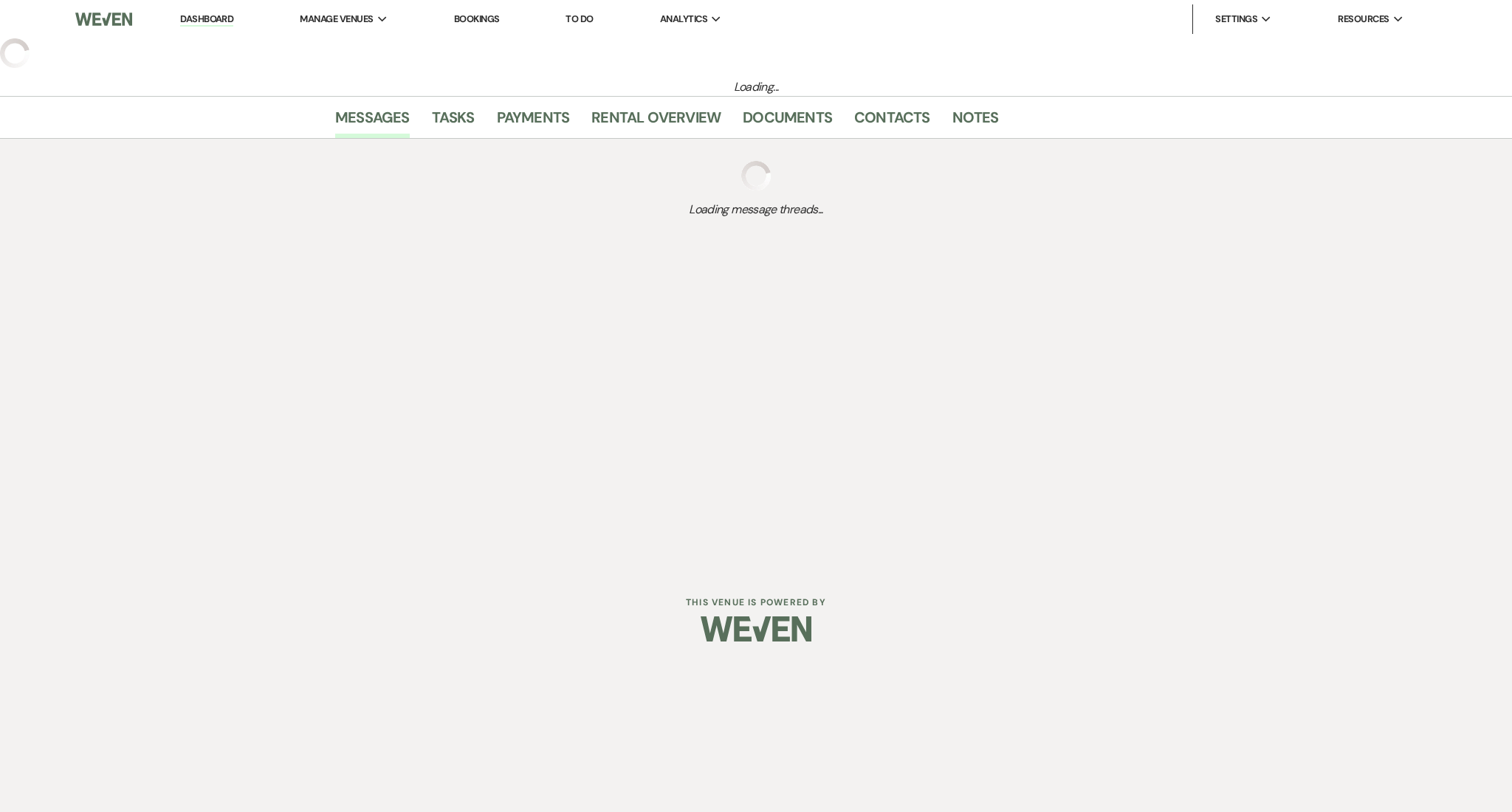
select select "5"
select select "13"
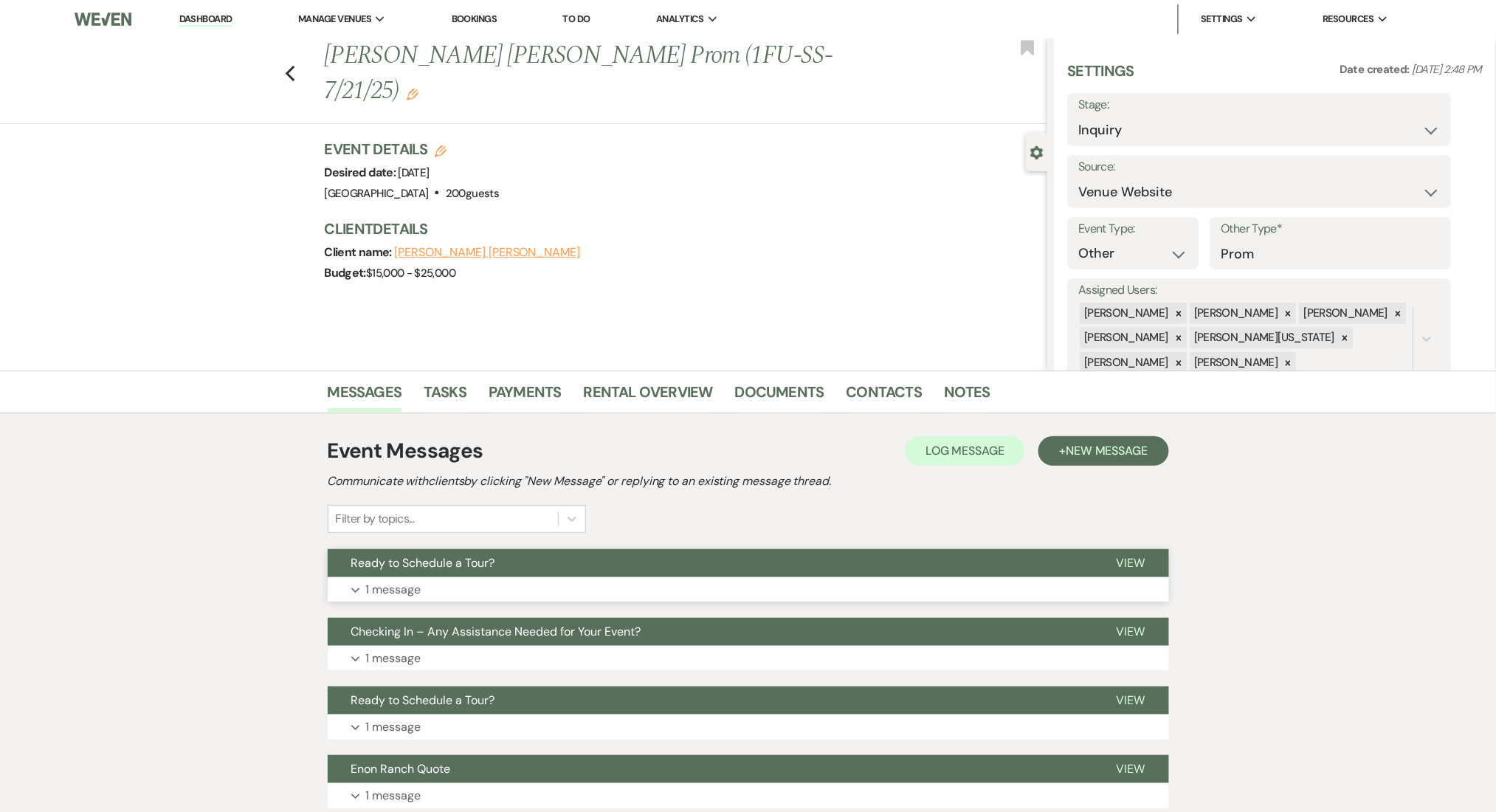
click at [463, 590] on button "Expand 1 message" at bounding box center [748, 590] width 842 height 25
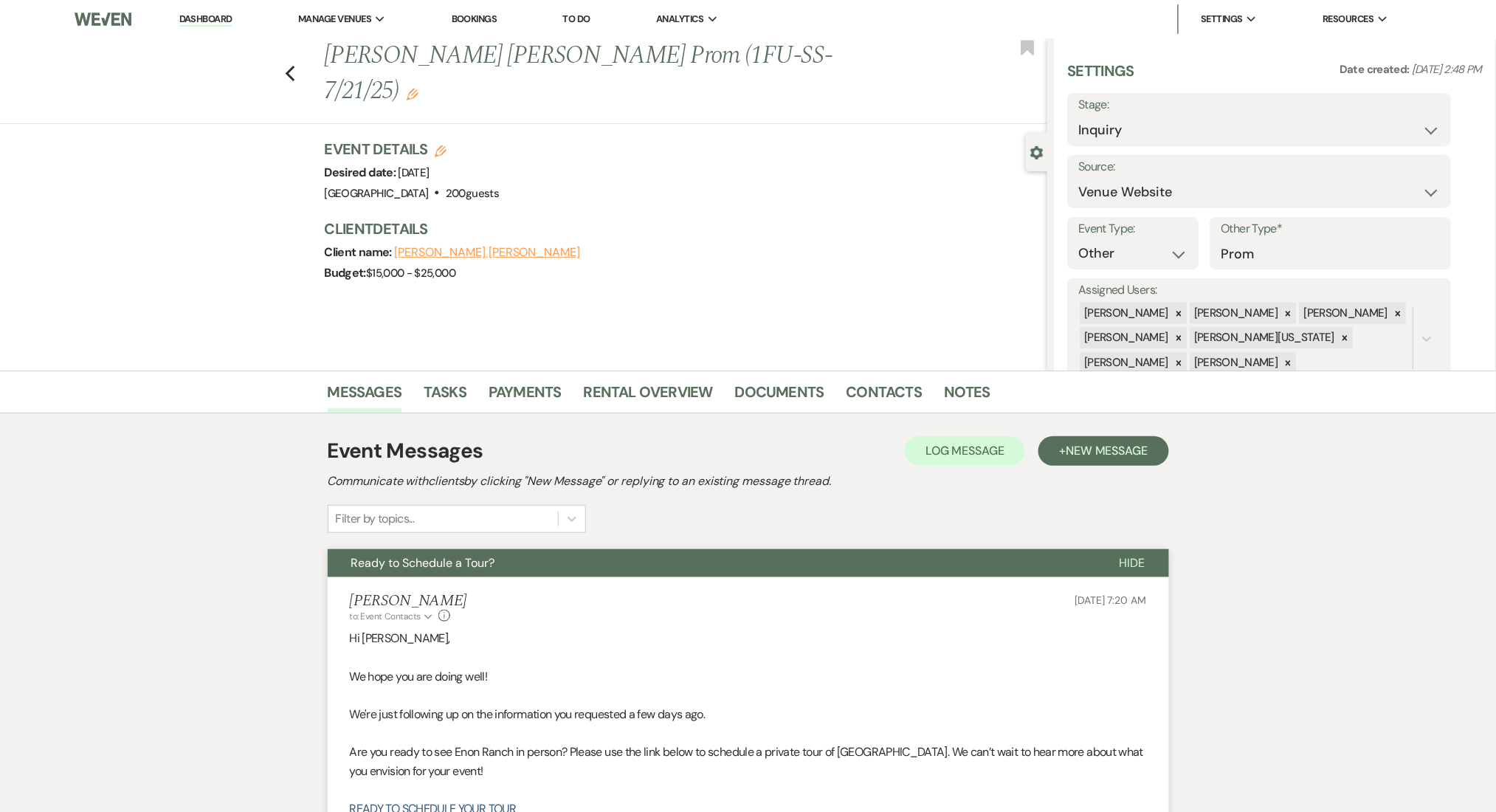
scroll to position [295, 0]
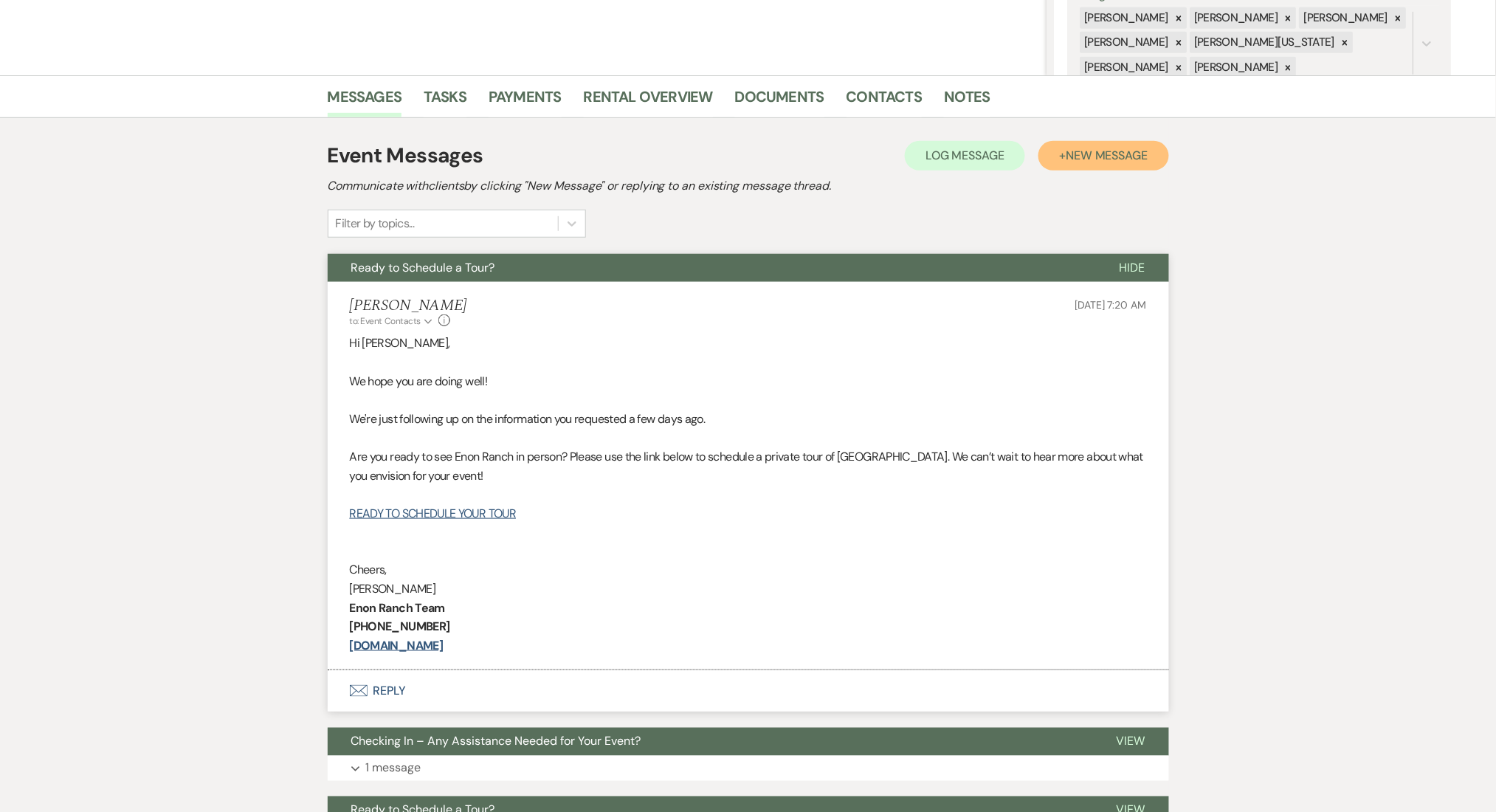
drag, startPoint x: 1101, startPoint y: 152, endPoint x: 940, endPoint y: 229, distance: 178.5
click at [1099, 154] on span "New Message" at bounding box center [1107, 155] width 82 height 16
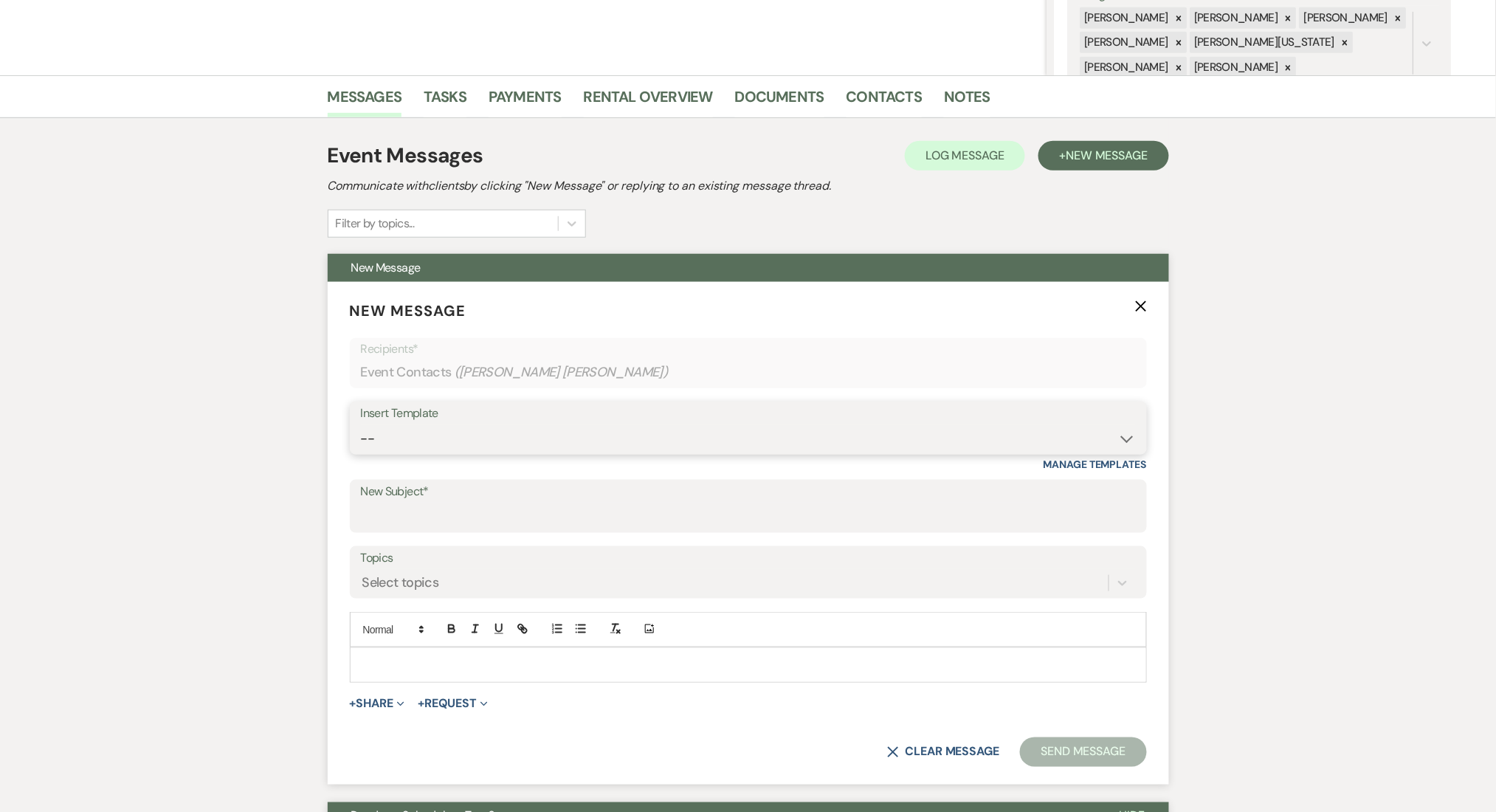
click at [479, 439] on select "-- Inquiry Follow Up Email #2 Contract Sending Template Payment Template Rental…" at bounding box center [748, 439] width 775 height 29
select select "4539"
click at [361, 424] on select "-- Inquiry Follow Up Email #2 Contract Sending Template Payment Template Rental…" at bounding box center [748, 439] width 775 height 29
type input "Explore Our Flexible Pricing Options ✨"
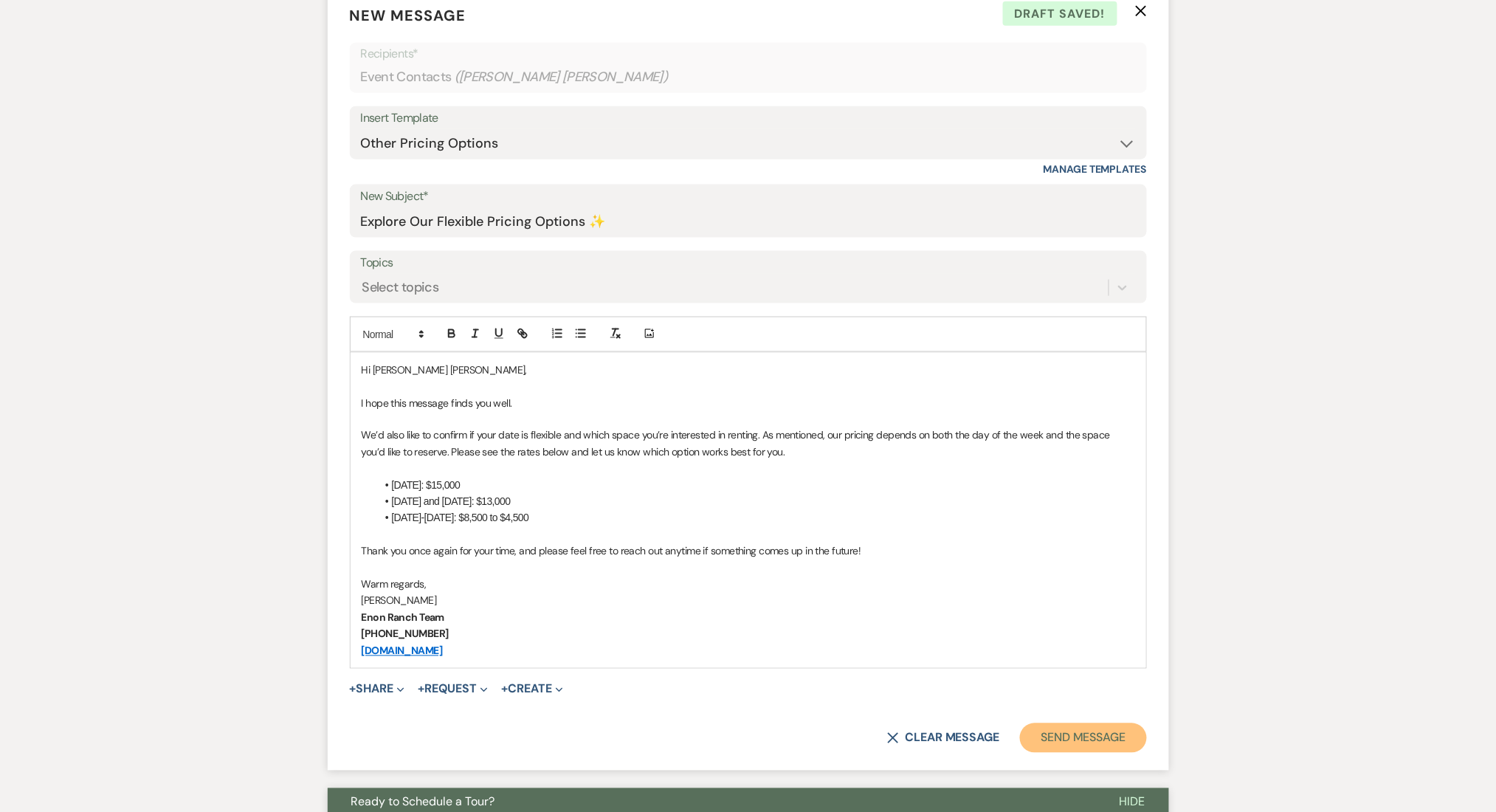
click at [1087, 729] on button "Send Message" at bounding box center [1083, 737] width 126 height 29
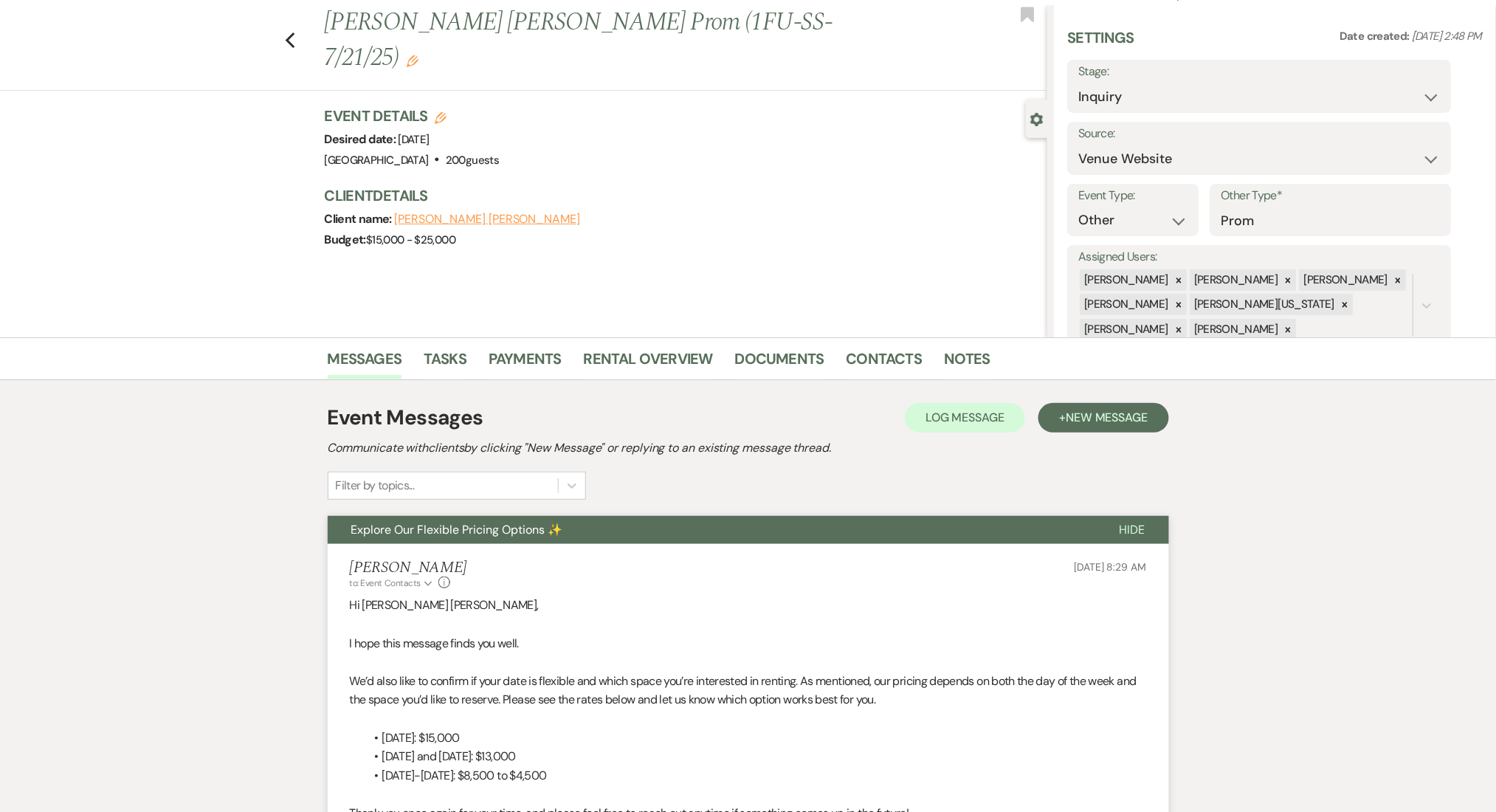
scroll to position [0, 0]
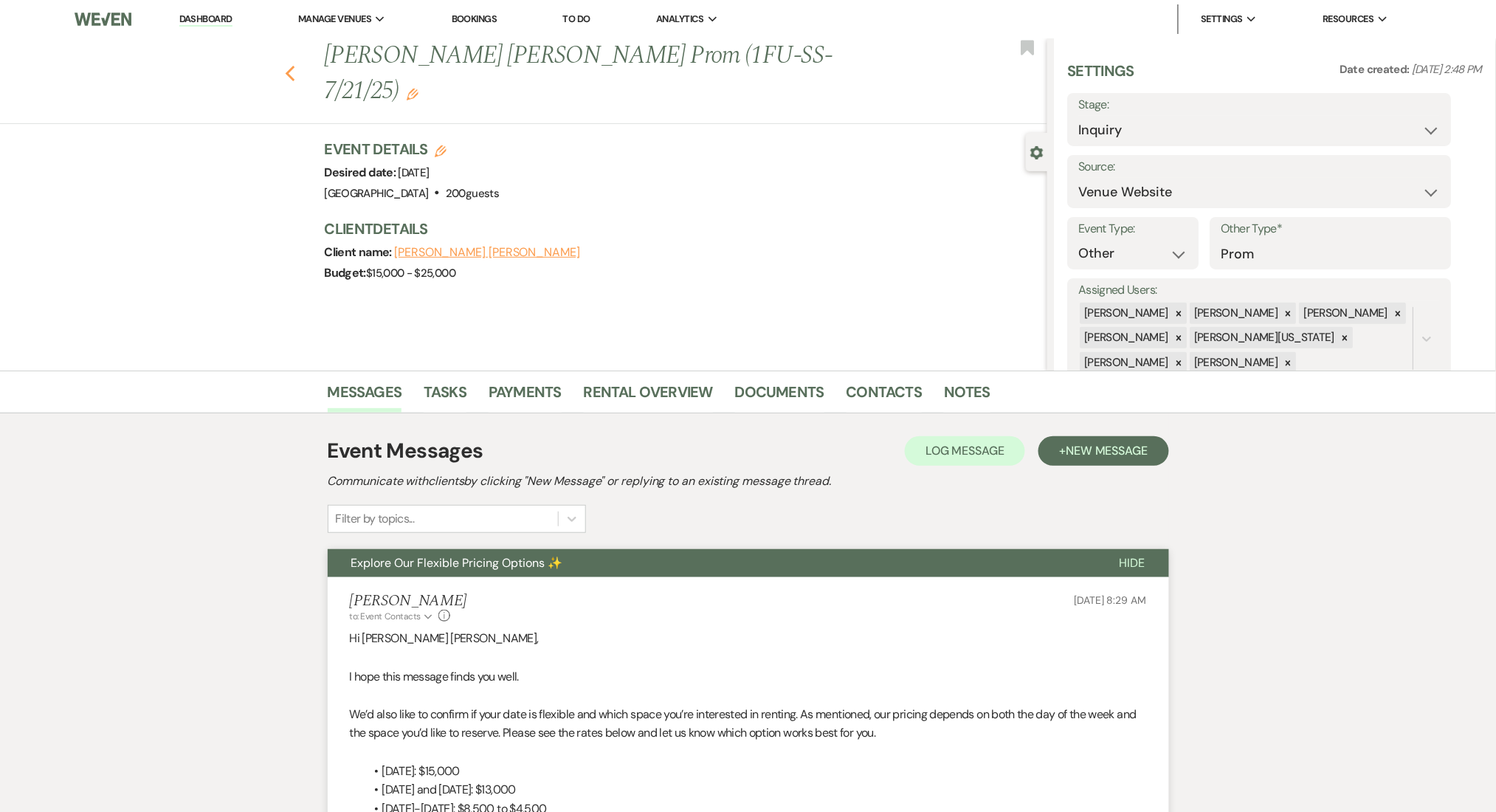
click at [295, 65] on icon "Previous" at bounding box center [290, 74] width 11 height 17
select select "8"
select select "5"
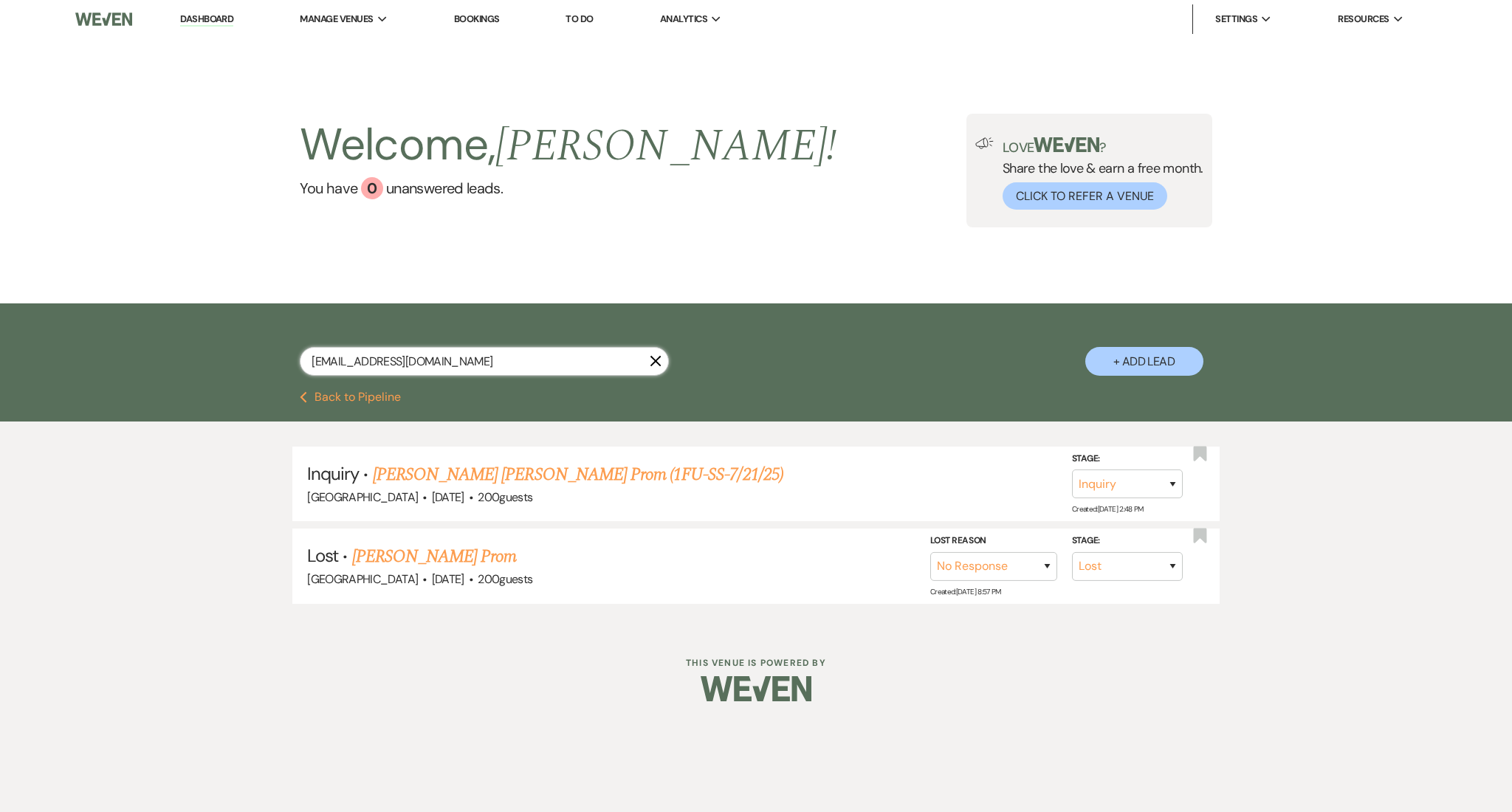
drag, startPoint x: 473, startPoint y: 363, endPoint x: 175, endPoint y: 342, distance: 298.7
click at [175, 342] on div "[EMAIL_ADDRESS][DOMAIN_NAME] X + Add Lead" at bounding box center [756, 347] width 1512 height 88
paste input "[EMAIL_ADDRESS][DOMAIN_NAME]"
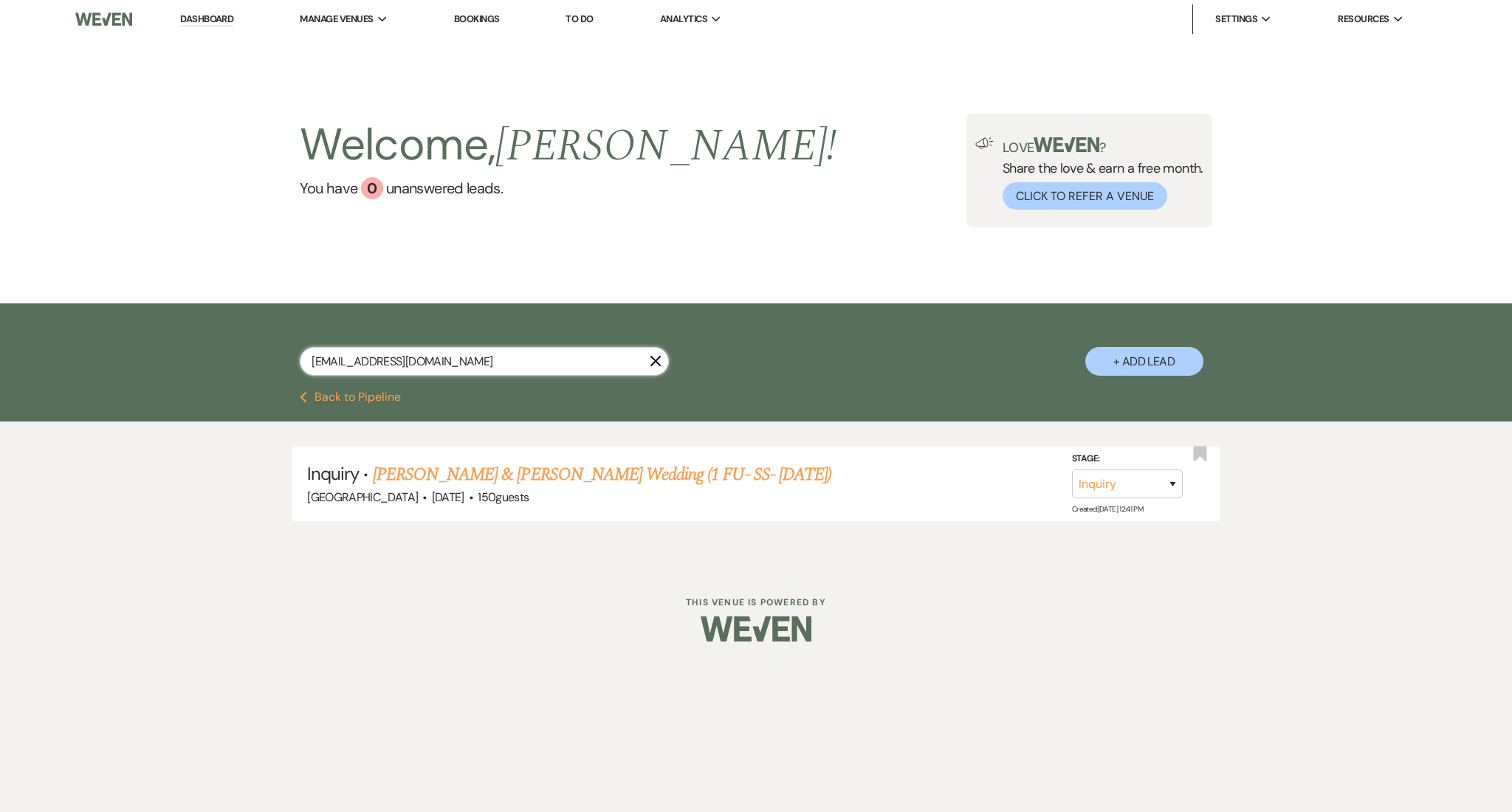
type input "[EMAIL_ADDRESS][DOMAIN_NAME]"
click at [479, 471] on link "[PERSON_NAME] & [PERSON_NAME] Wedding (1 FU- SS- [DATE])" at bounding box center [602, 474] width 459 height 26
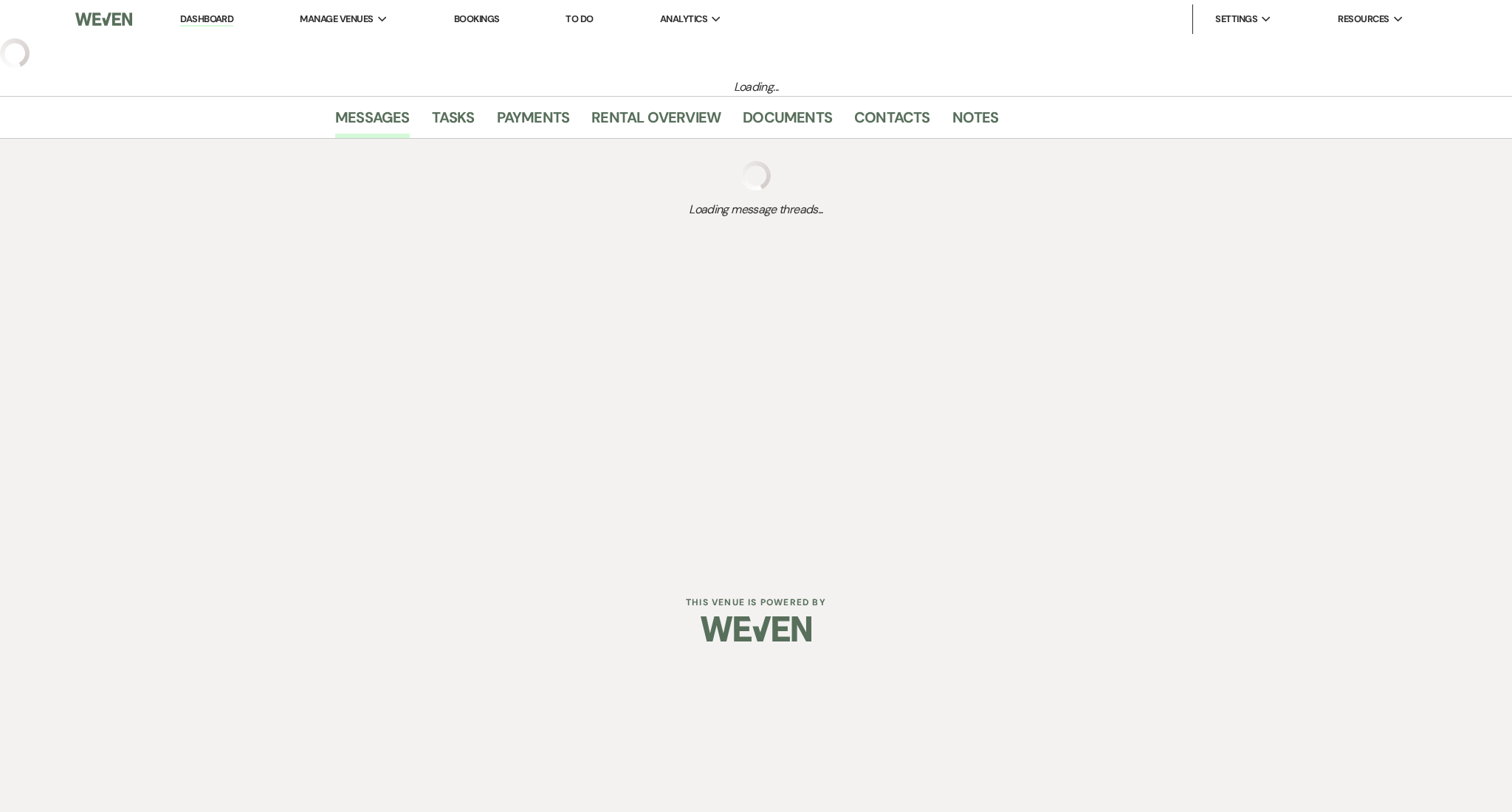
select select "5"
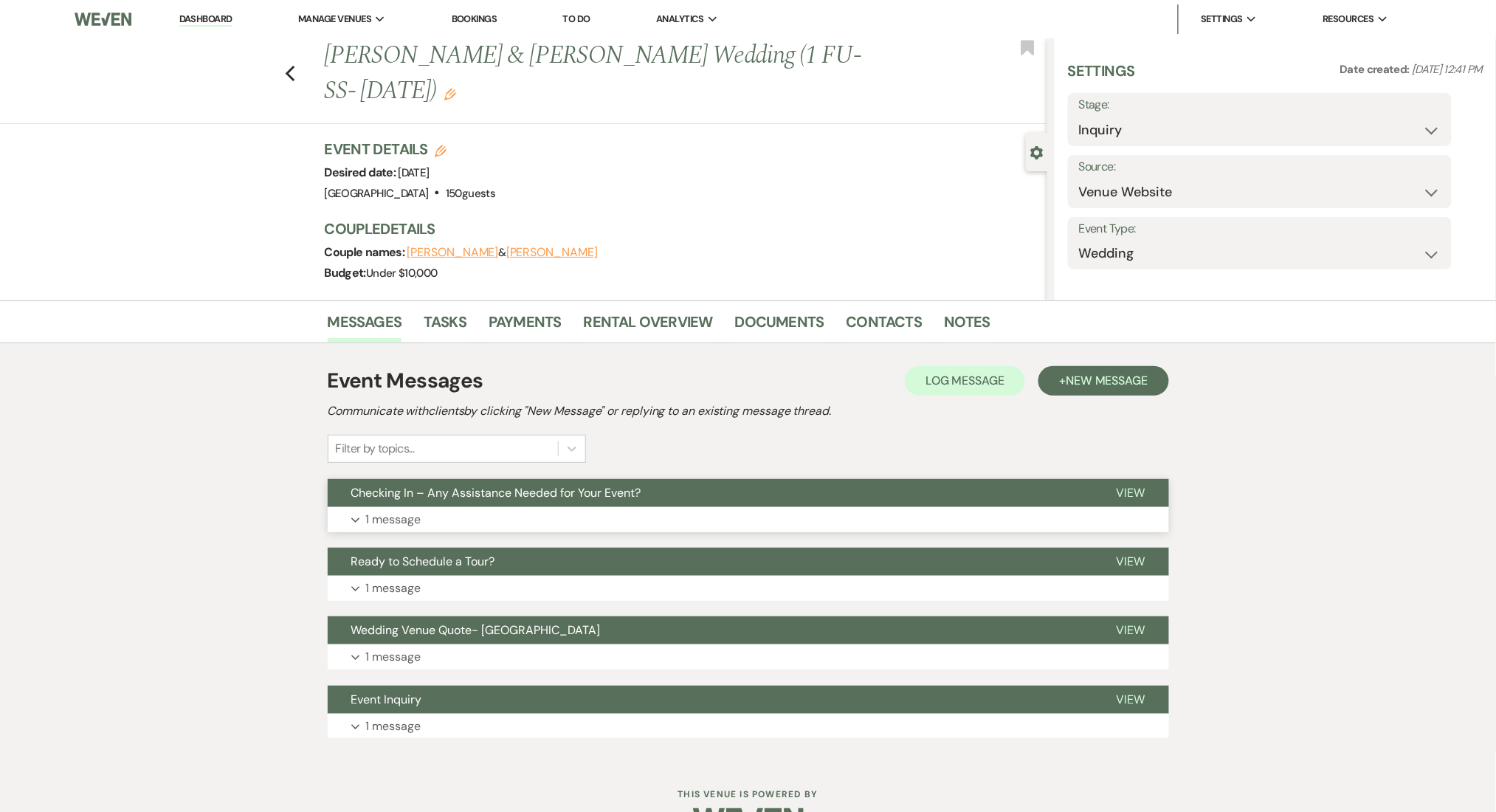
click at [646, 513] on button "Expand 1 message" at bounding box center [748, 519] width 842 height 25
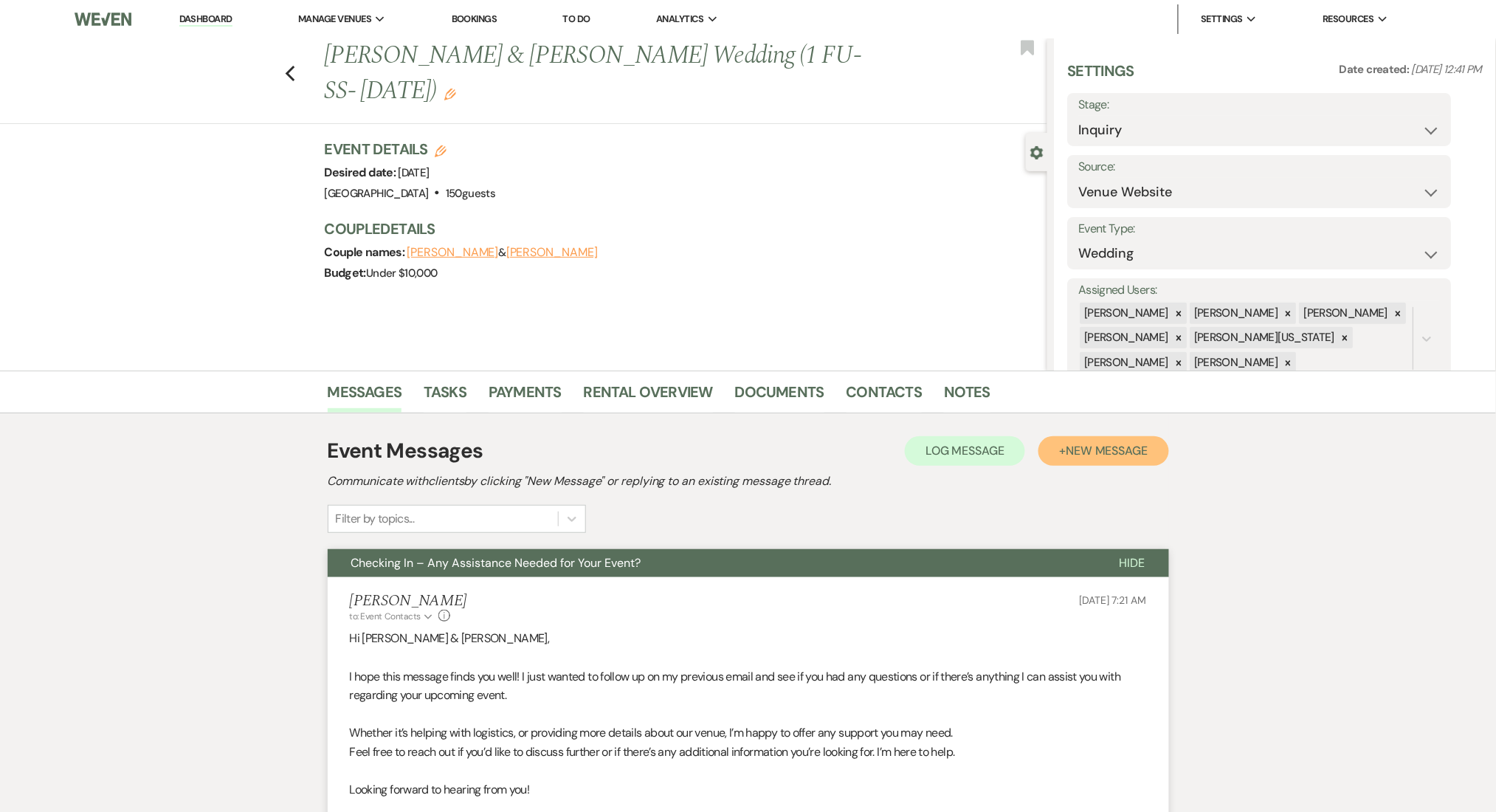
click at [1100, 442] on span "New Message" at bounding box center [1107, 450] width 82 height 16
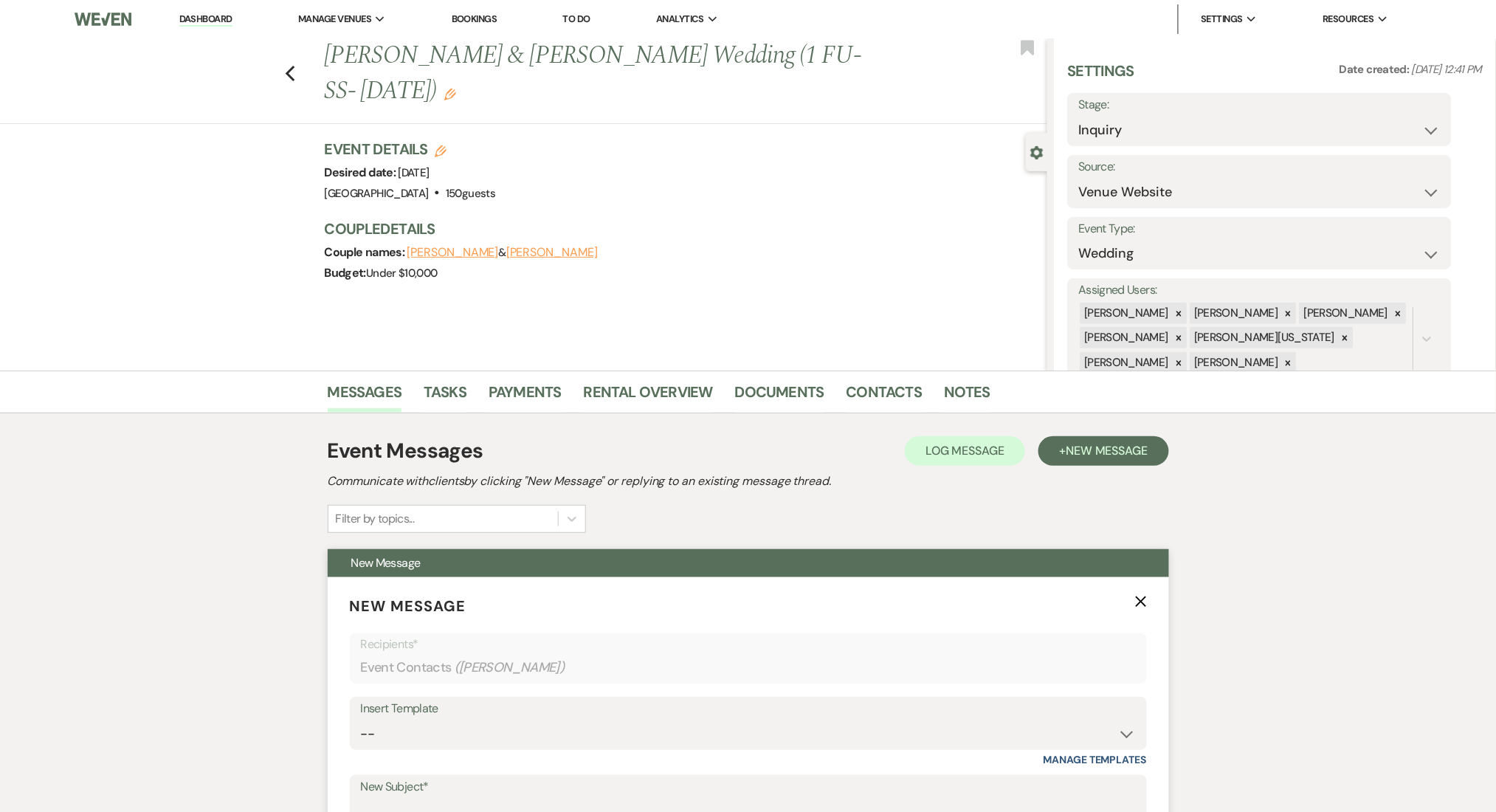
click at [496, 753] on div "Insert Template -- Inquiry Follow Up Email #2 Contract Sending Template Payment…" at bounding box center [748, 730] width 797 height 69
click at [500, 731] on select "-- Inquiry Follow Up Email #2 Contract Sending Template Payment Template Rental…" at bounding box center [748, 733] width 775 height 29
select select "4539"
click at [361, 719] on select "-- Inquiry Follow Up Email #2 Contract Sending Template Payment Template Rental…" at bounding box center [748, 733] width 775 height 29
type input "Explore Our Flexible Pricing Options ✨"
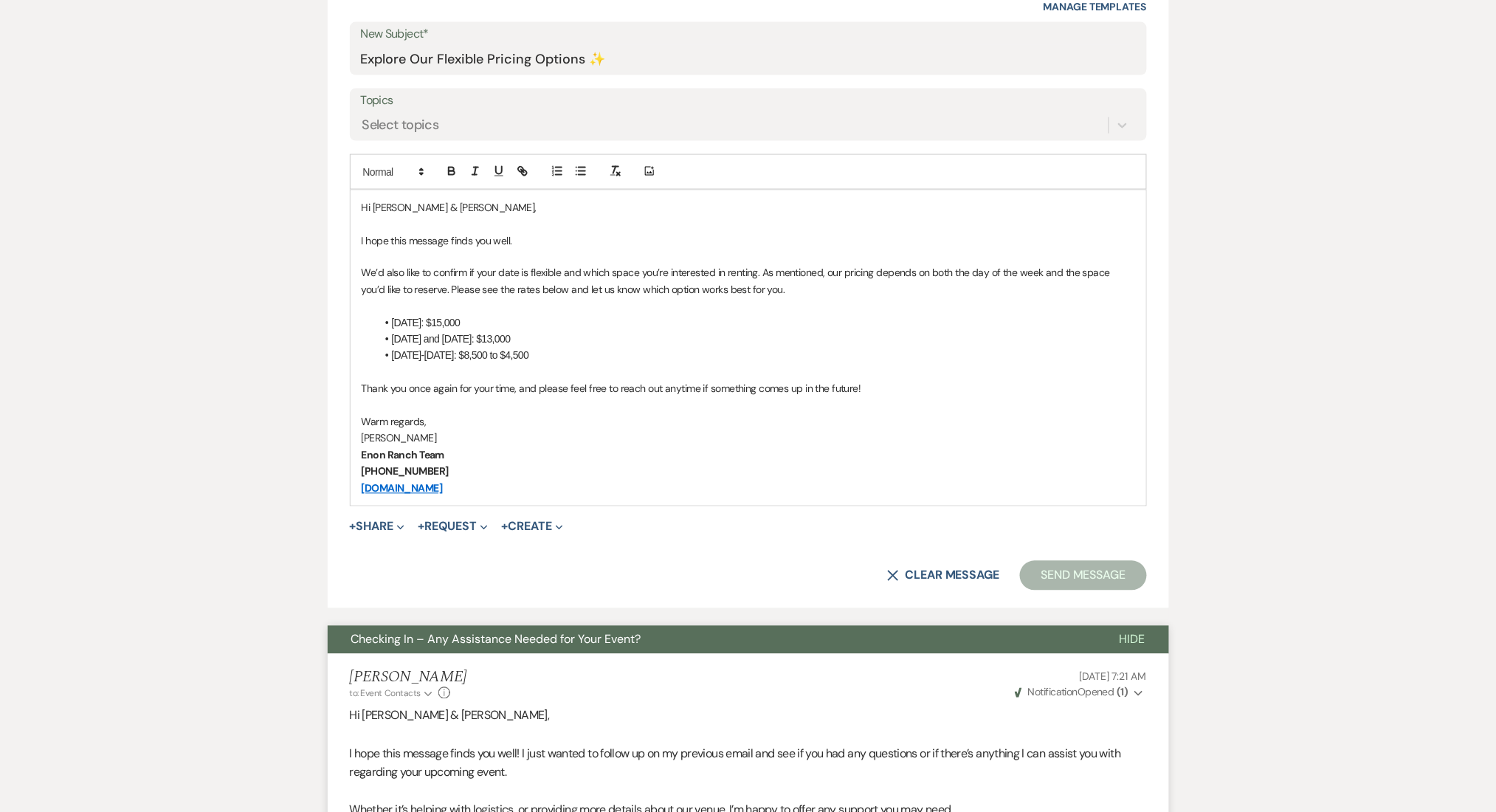
scroll to position [787, 0]
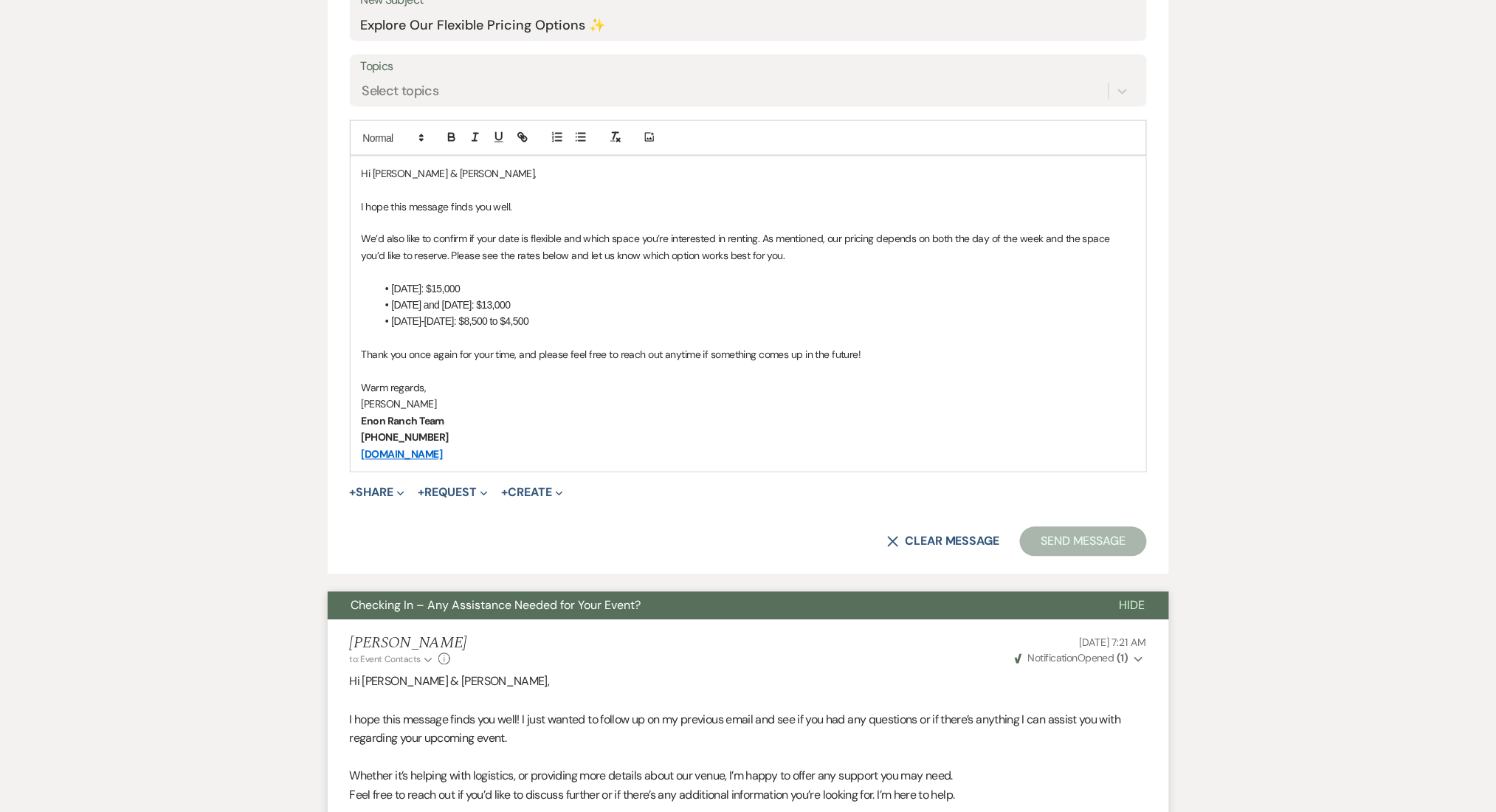
click at [1282, 523] on div "Messages Tasks Payments Rental Overview Documents Contacts Notes Event Messages…" at bounding box center [748, 431] width 1496 height 1695
click at [1089, 532] on button "Send Message" at bounding box center [1083, 541] width 126 height 29
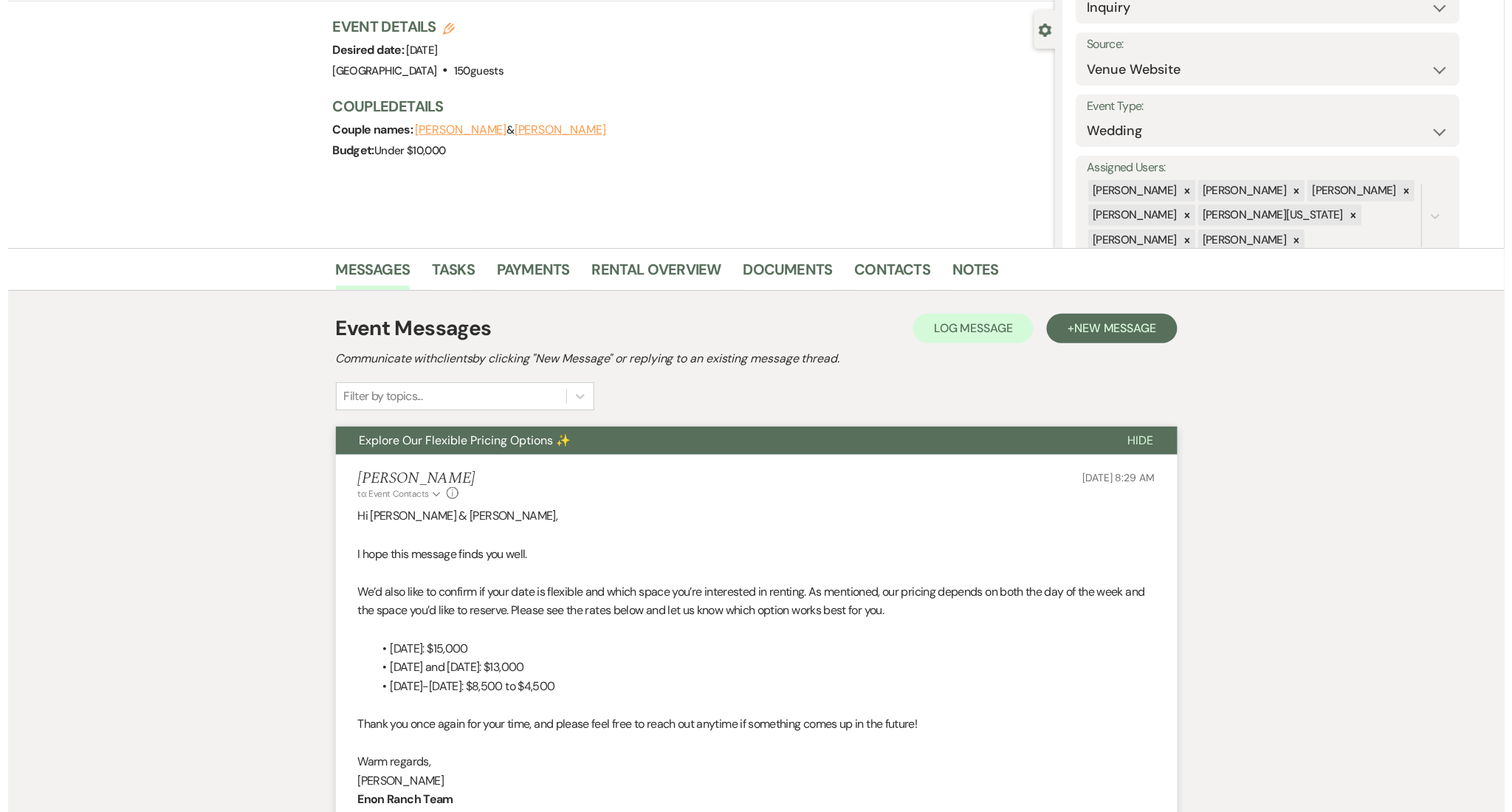
scroll to position [0, 0]
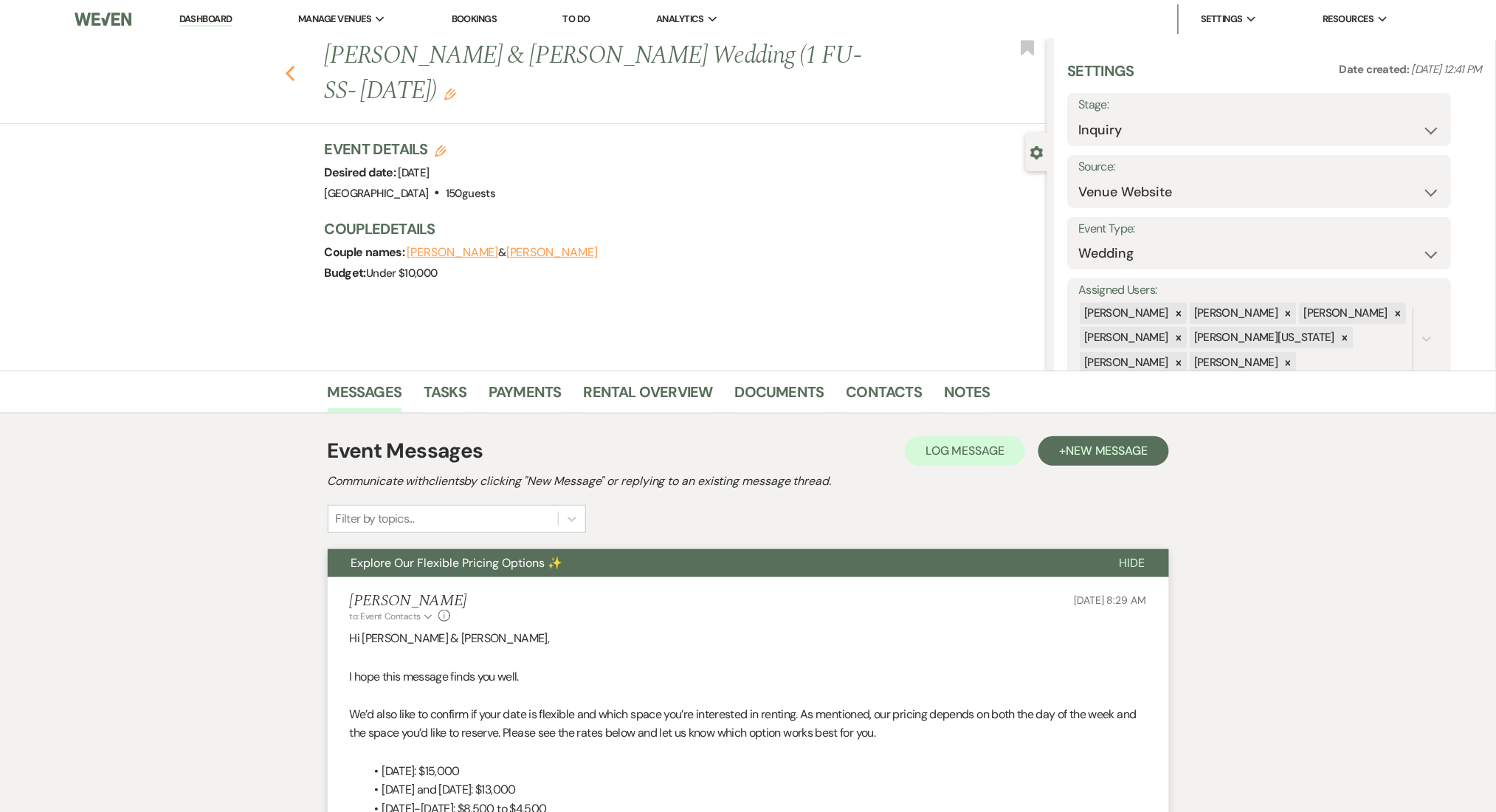
click at [294, 79] on use "button" at bounding box center [290, 74] width 10 height 16
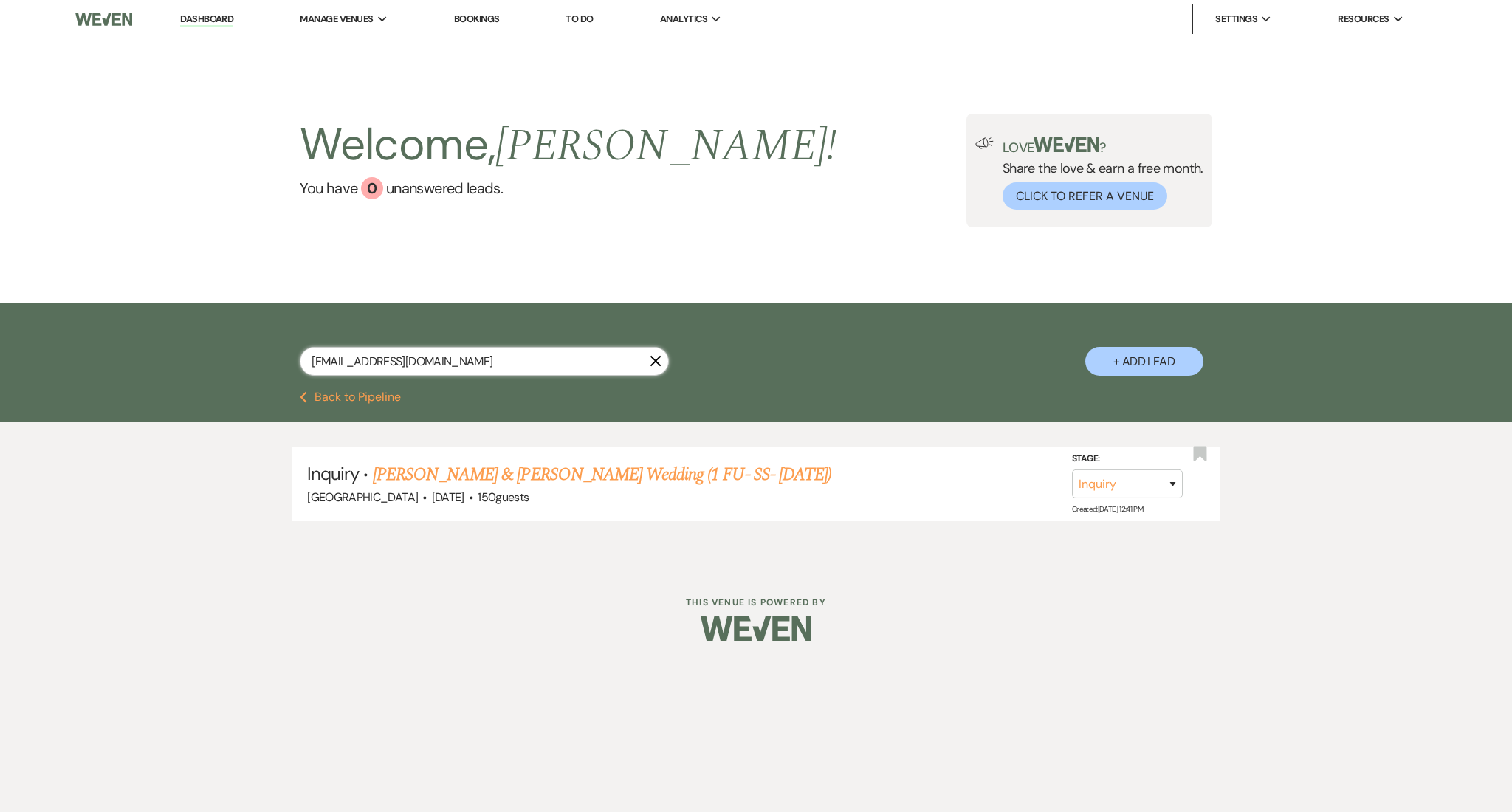
drag, startPoint x: 465, startPoint y: 362, endPoint x: 142, endPoint y: 335, distance: 324.1
click at [142, 335] on div "[EMAIL_ADDRESS][DOMAIN_NAME] X + Add Lead" at bounding box center [756, 347] width 1512 height 88
paste input "[EMAIL_ADDRESS]"
type input "[EMAIL_ADDRESS][DOMAIN_NAME]"
click at [167, 326] on main "Welcome, [PERSON_NAME] ! You have 0 unanswered lead s . Love ? Share the love &…" at bounding box center [756, 292] width 1512 height 508
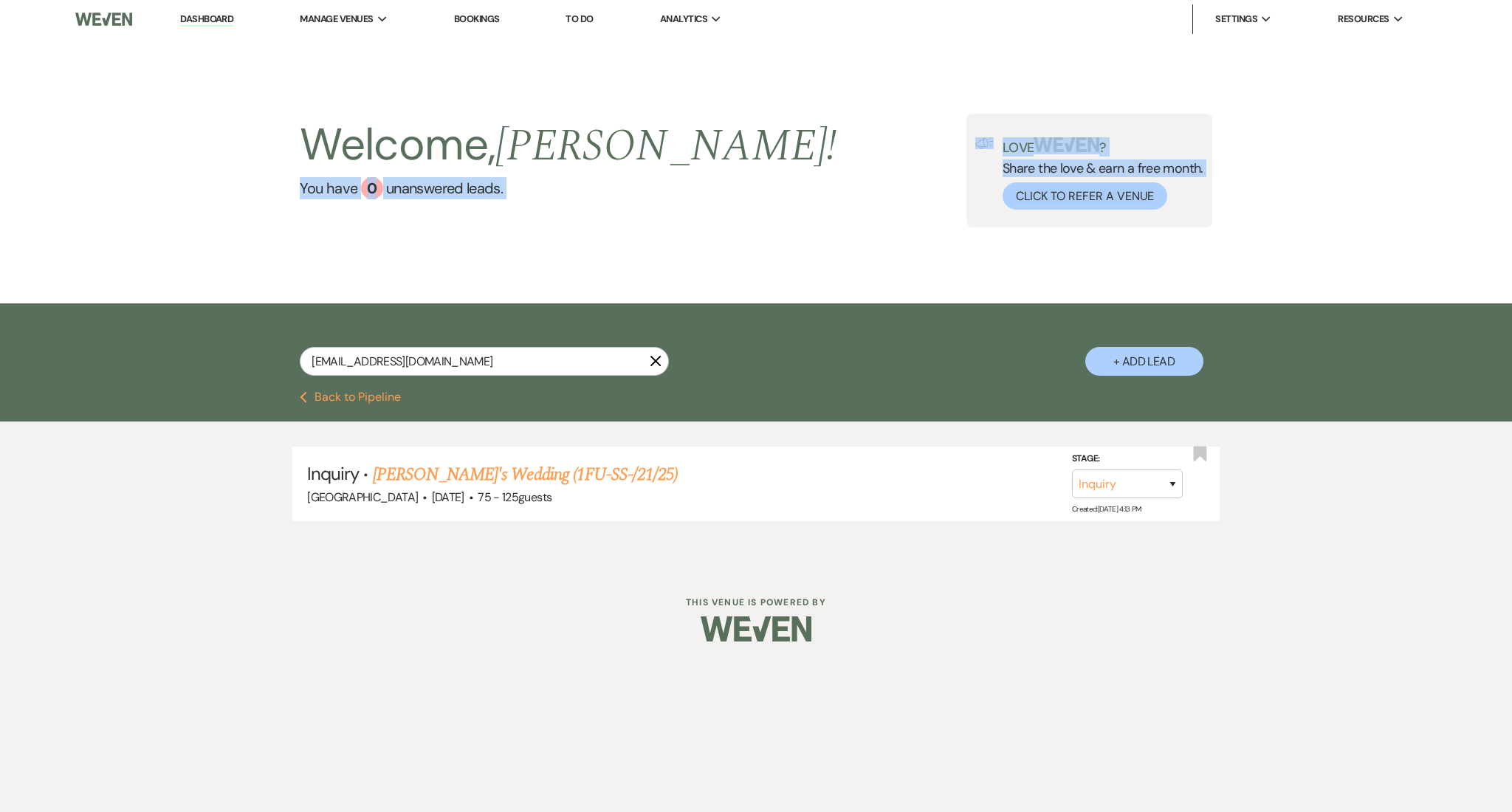
click at [800, 664] on html "Dashboard Manage Venues Expand Enon Ranch Bookings To Do Analytics Expand Enon …" at bounding box center [756, 331] width 1512 height 664
click at [198, 595] on div "Dashboard Manage Venues Expand Enon Ranch Bookings To Do Analytics Expand Enon …" at bounding box center [756, 331] width 1512 height 664
